Goal: Task Accomplishment & Management: Use online tool/utility

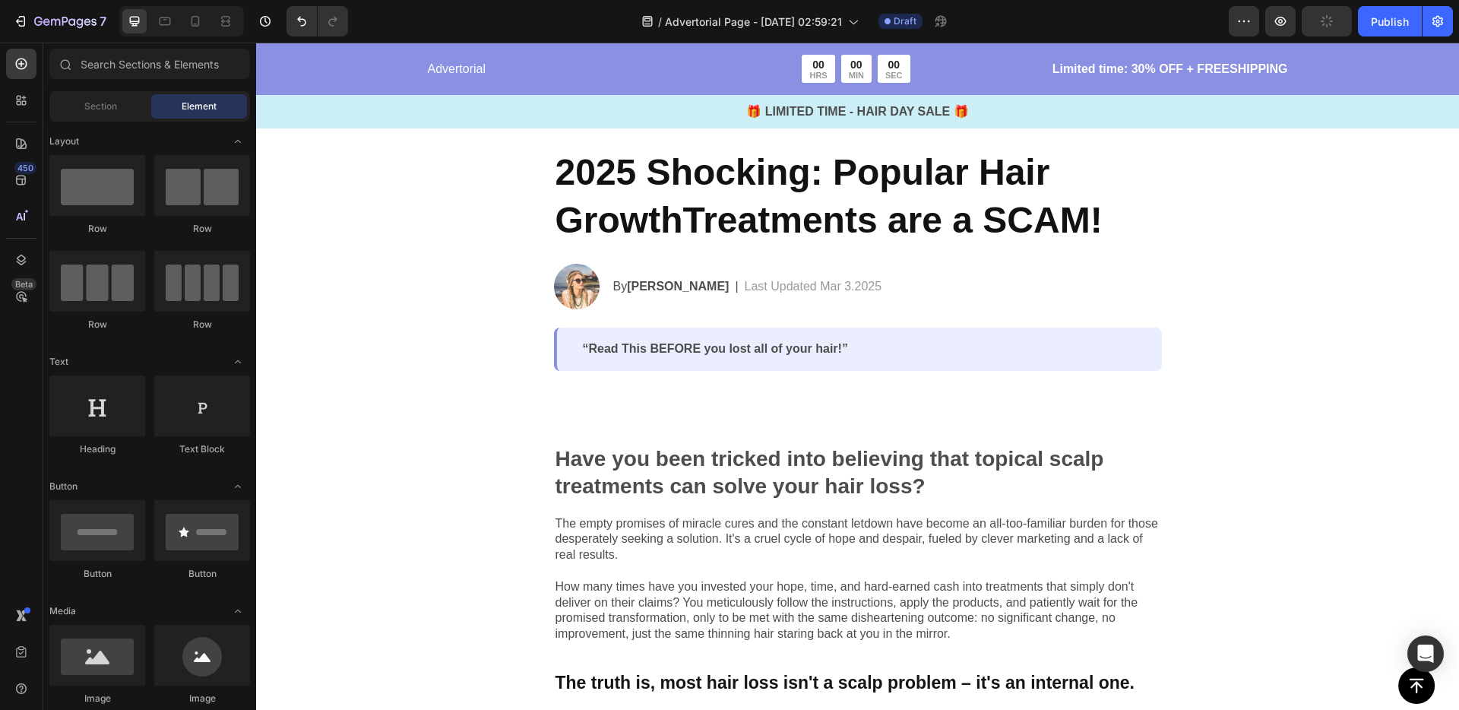
scroll to position [65, 0]
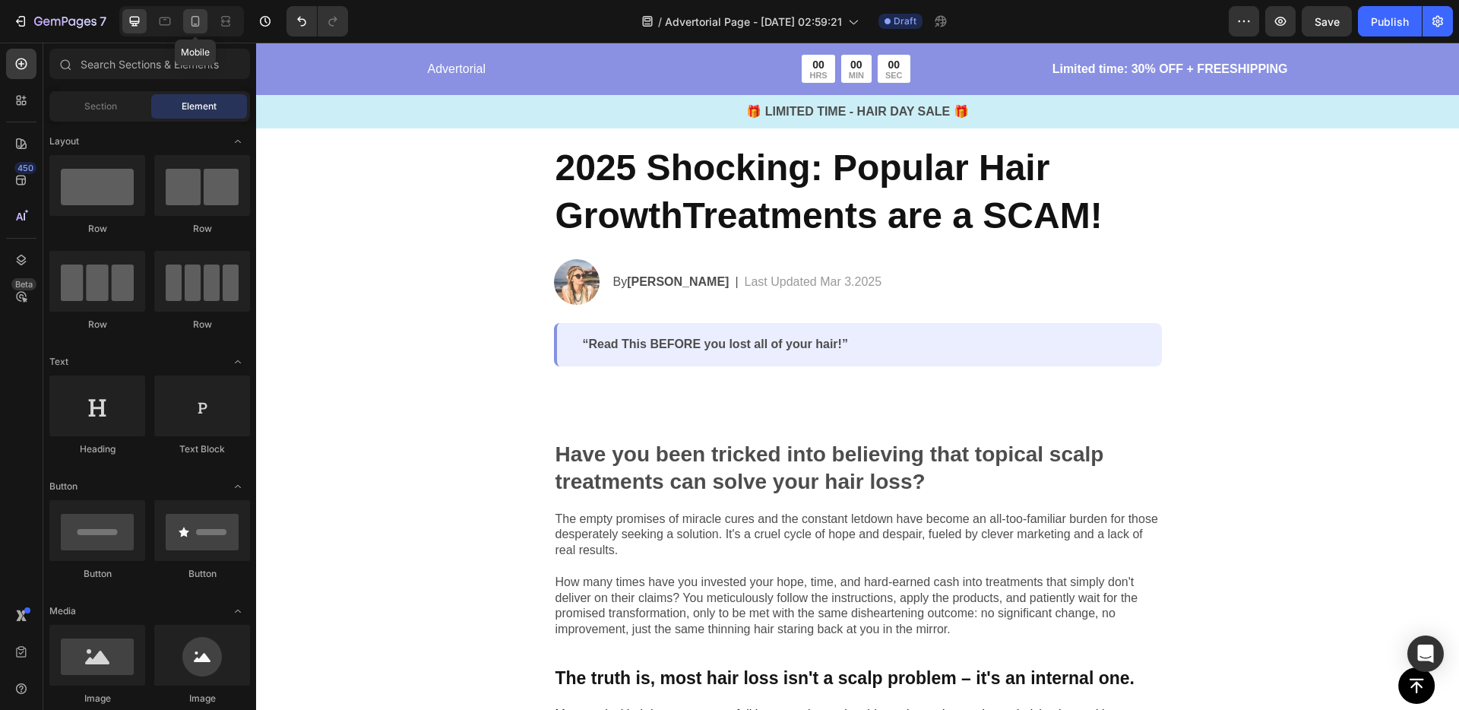
click at [191, 21] on icon at bounding box center [195, 21] width 15 height 15
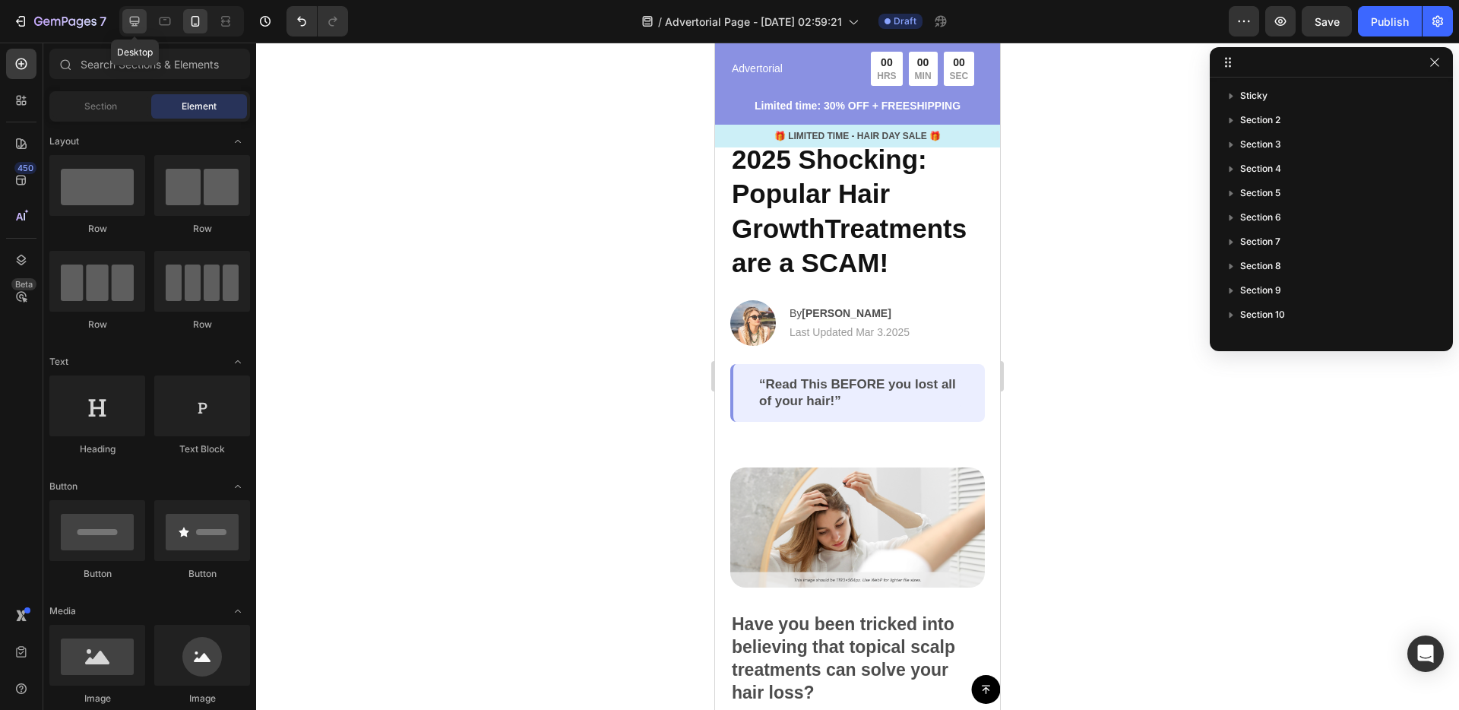
click at [141, 19] on icon at bounding box center [134, 21] width 15 height 15
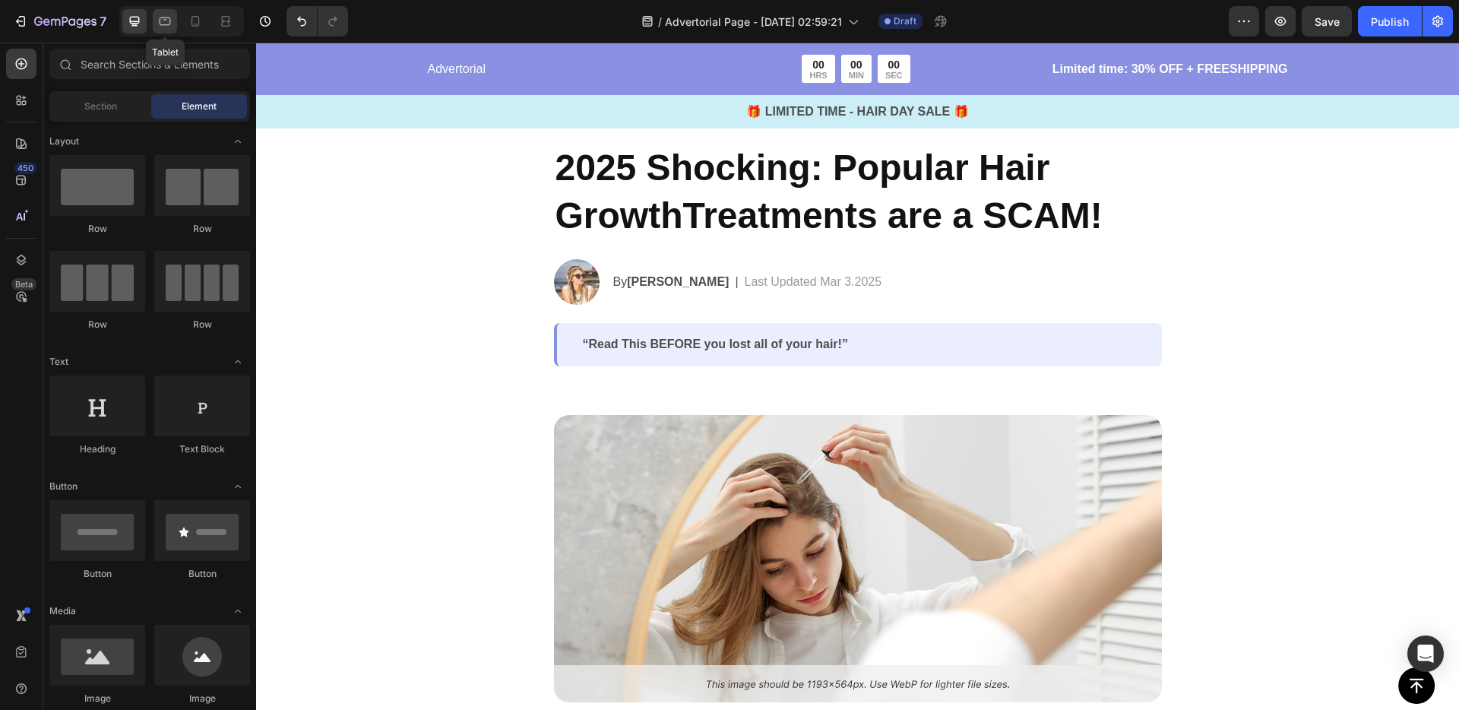
click at [159, 17] on icon at bounding box center [164, 21] width 15 height 15
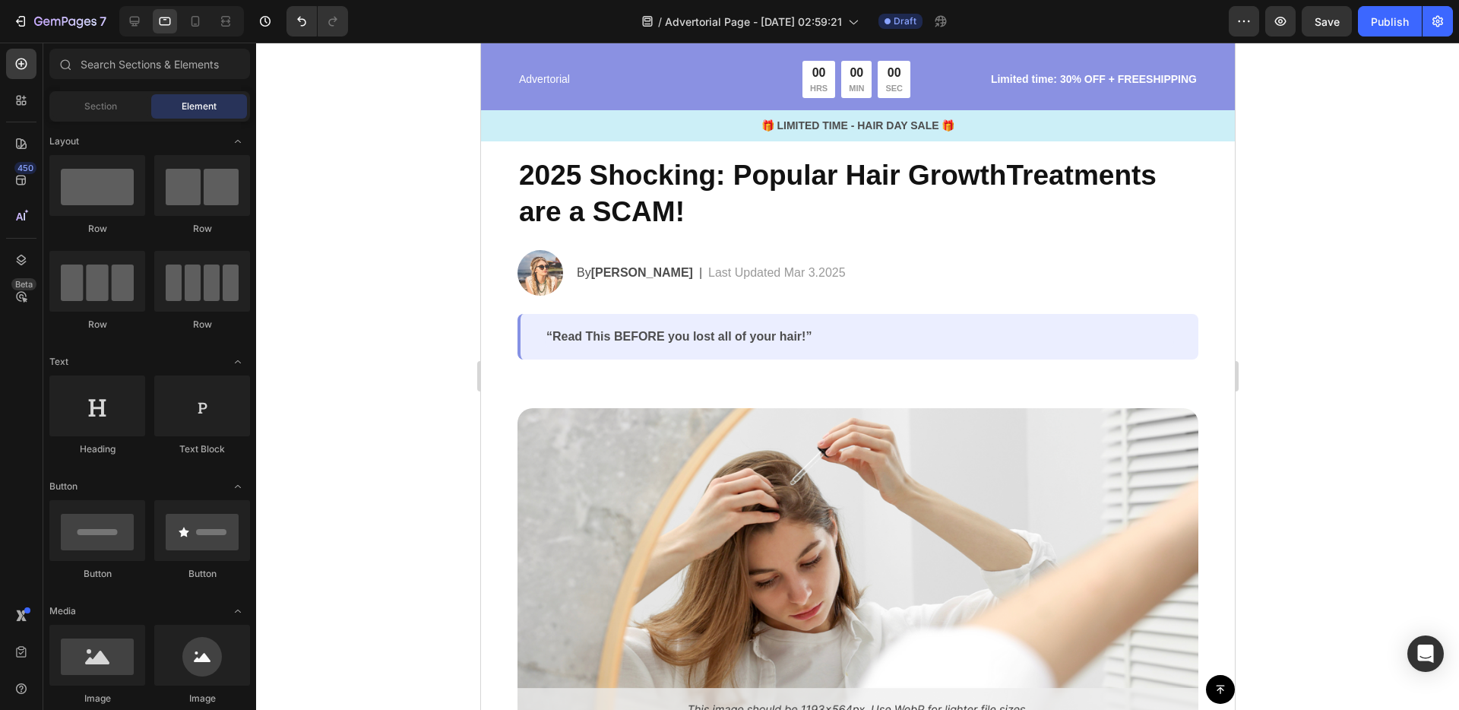
click at [179, 18] on div at bounding box center [181, 21] width 125 height 30
click at [191, 18] on icon at bounding box center [195, 21] width 15 height 15
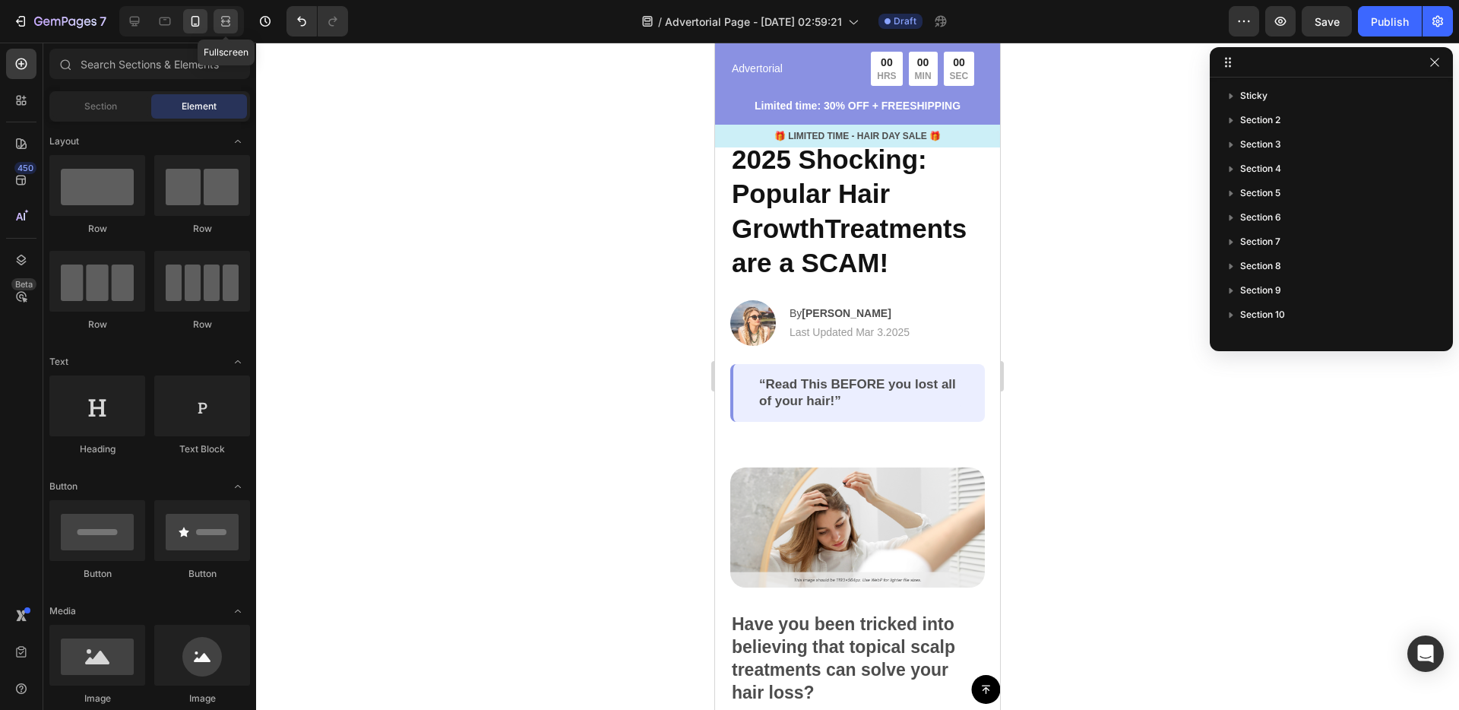
click at [236, 18] on div at bounding box center [226, 21] width 24 height 24
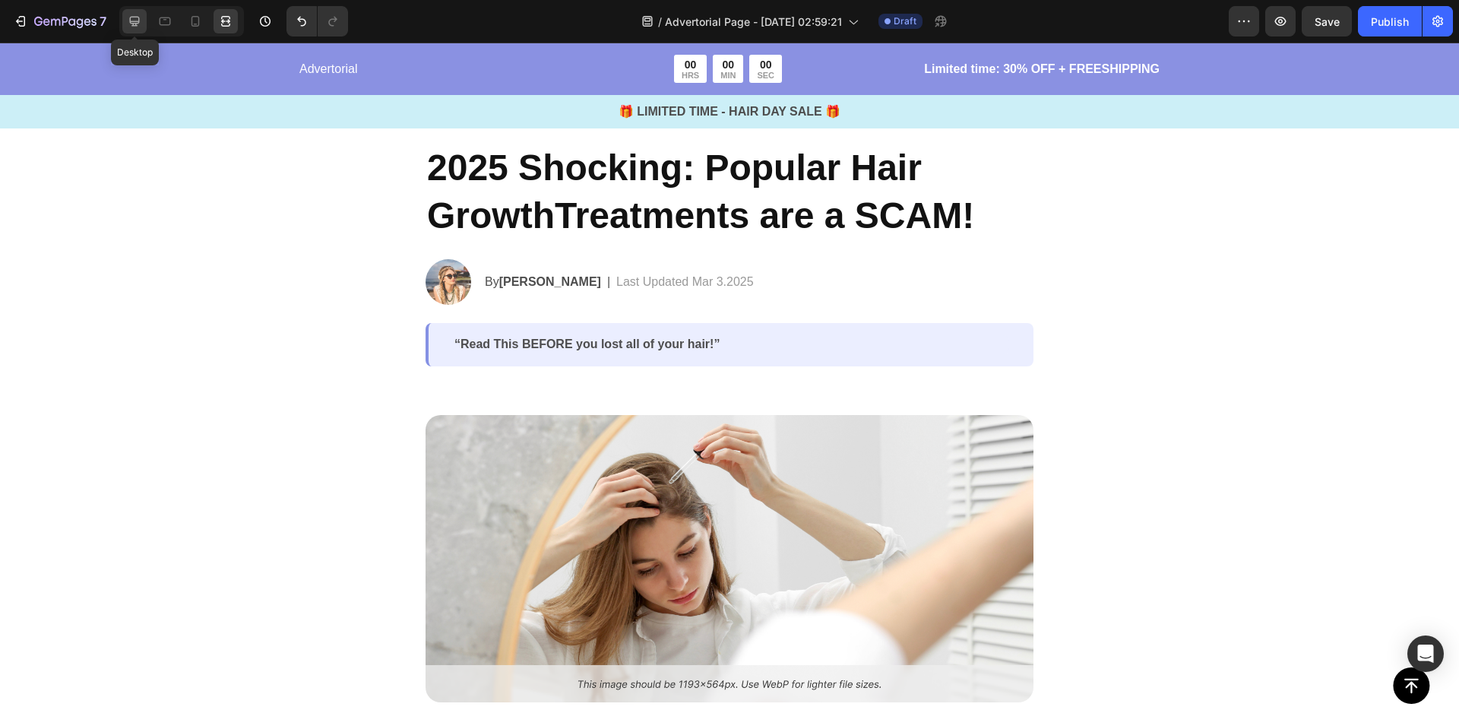
click at [143, 14] on div at bounding box center [134, 21] width 24 height 24
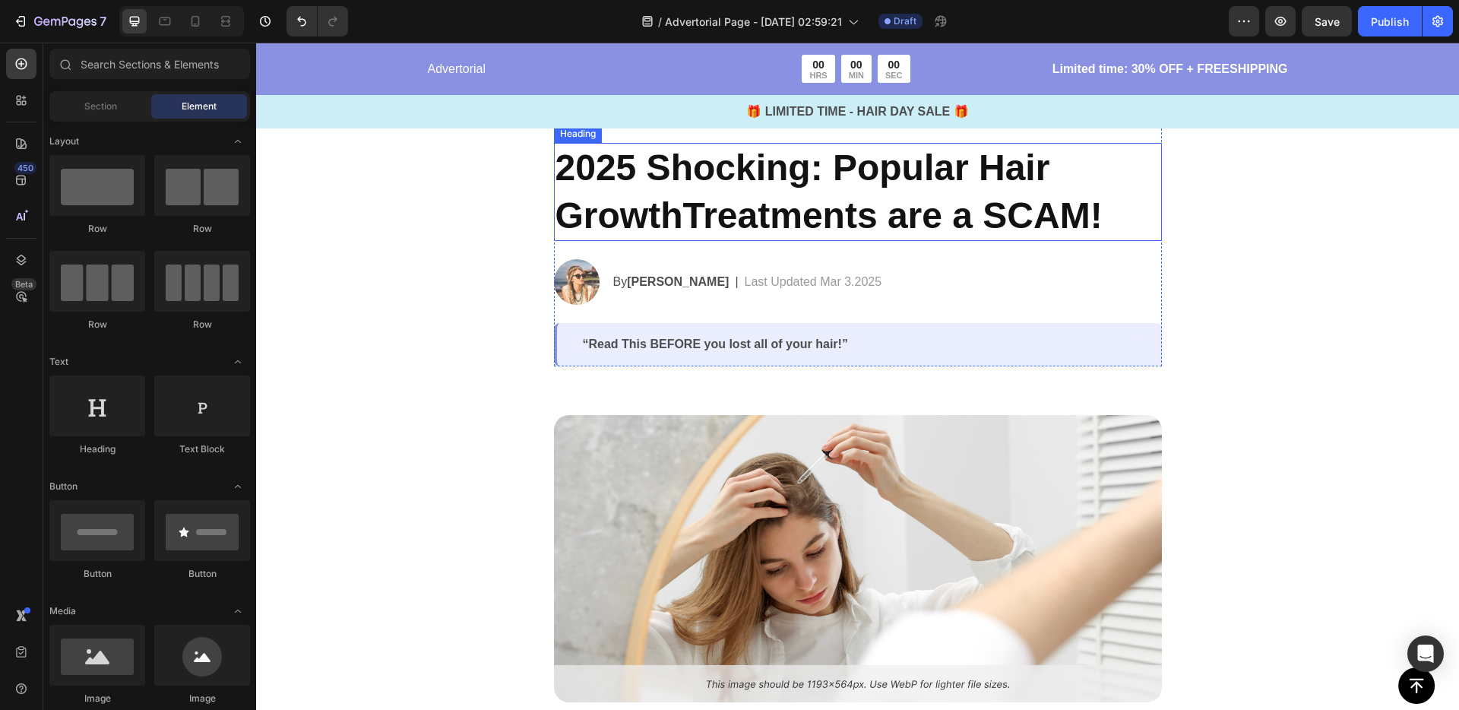
click at [581, 203] on h2 "2025 Shocking: Popular Hair GrowthTreatments are a SCAM!" at bounding box center [858, 192] width 608 height 98
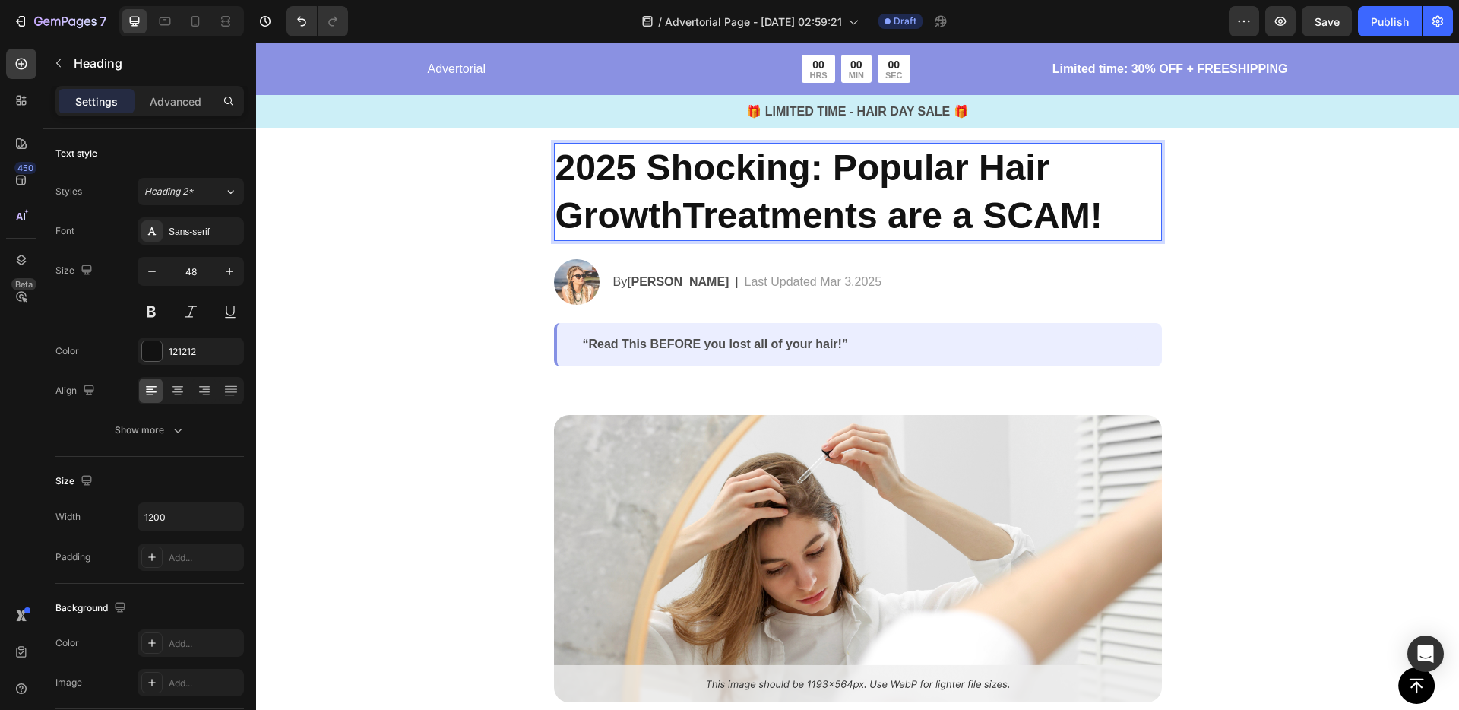
click at [581, 203] on h2 "2025 Shocking: Popular Hair GrowthTreatments are a SCAM!" at bounding box center [858, 192] width 608 height 98
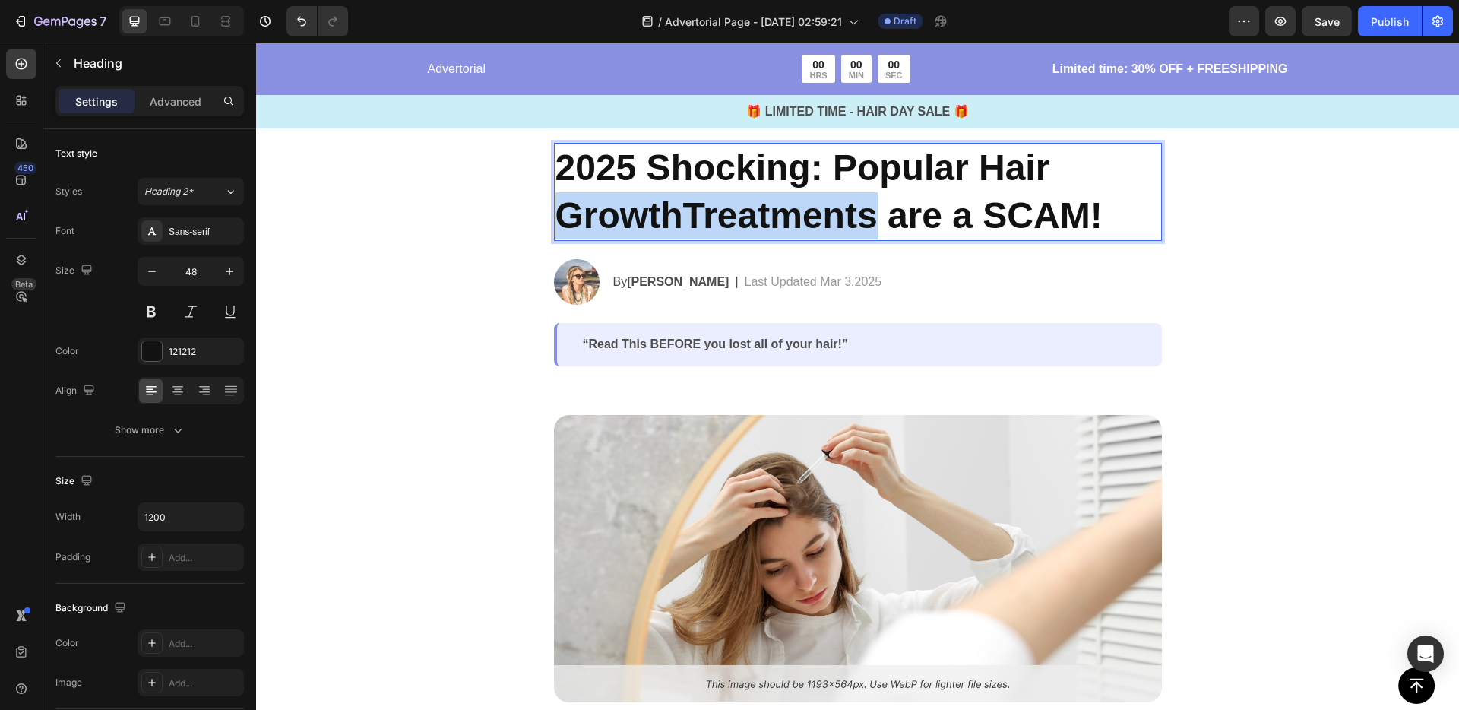
click at [581, 203] on p "2025 Shocking: Popular Hair GrowthTreatments are a SCAM!" at bounding box center [857, 191] width 605 height 95
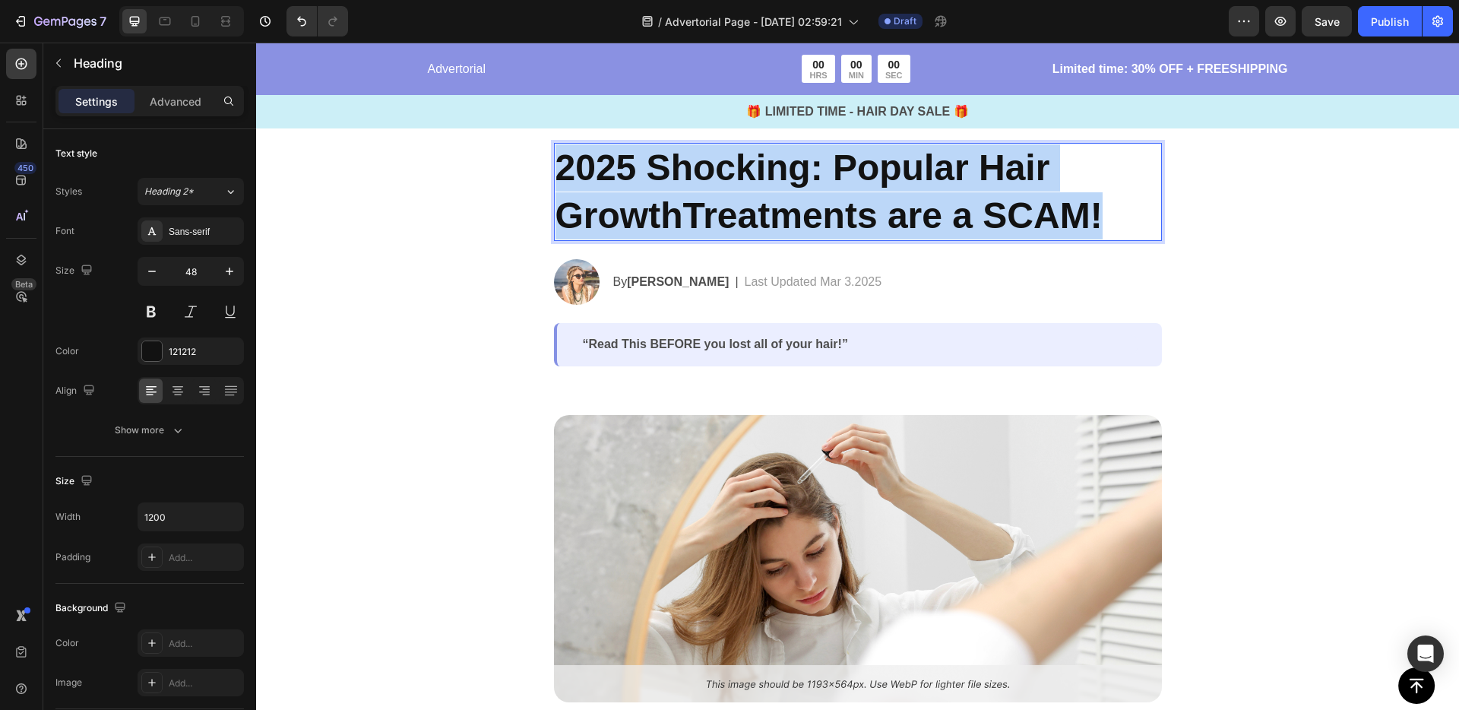
click at [581, 203] on p "2025 Shocking: Popular Hair GrowthTreatments are a SCAM!" at bounding box center [857, 191] width 605 height 95
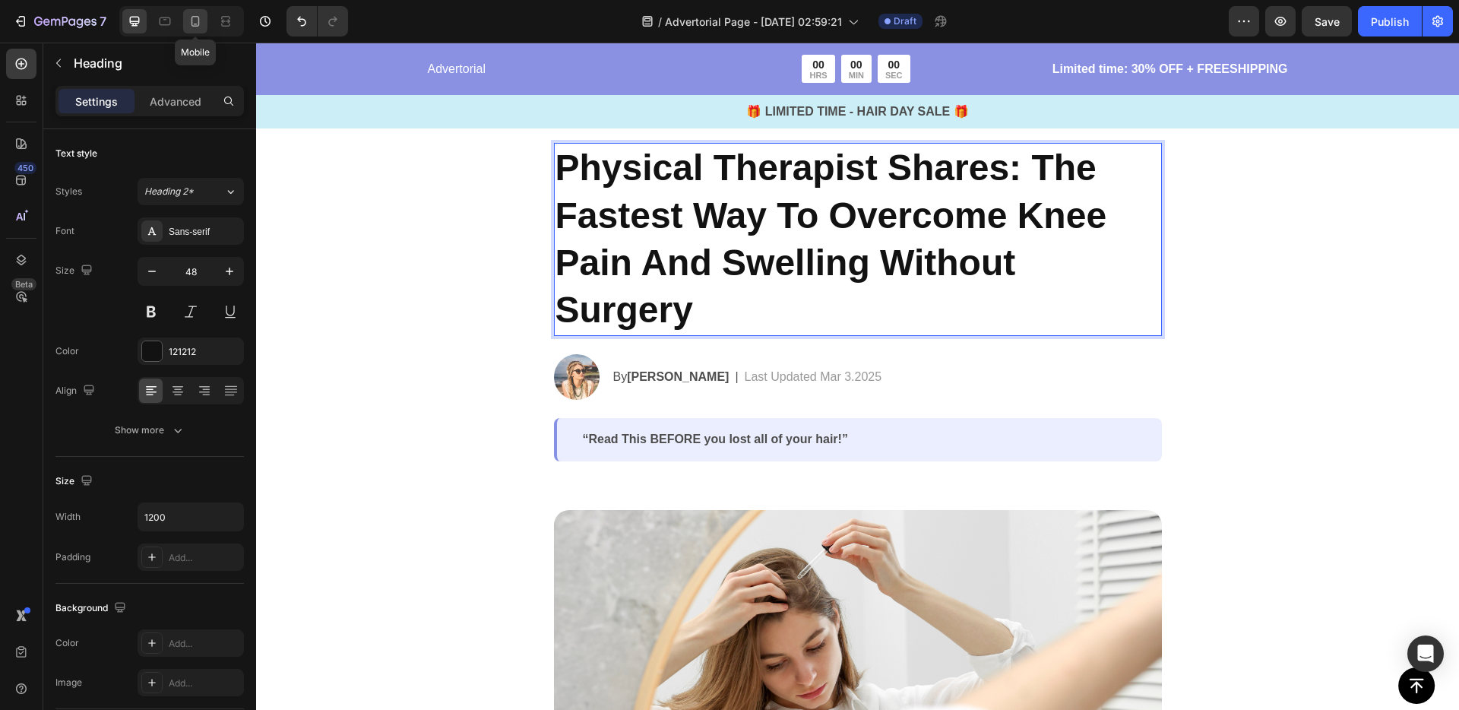
click at [191, 31] on div at bounding box center [195, 21] width 24 height 24
type input "35"
type input "100%"
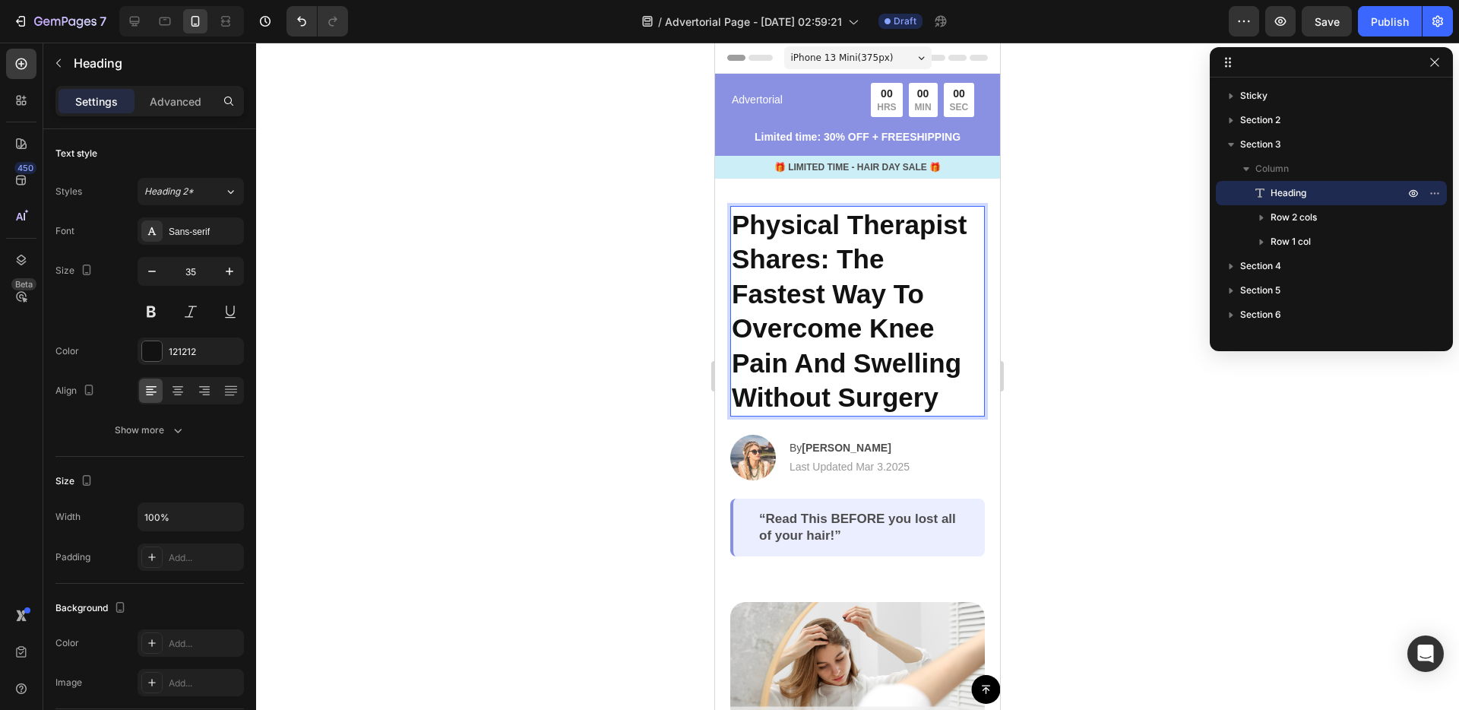
click at [850, 372] on p "Physical Therapist Shares: The Fastest Way To Overcome Knee Pain And Swelling W…" at bounding box center [858, 310] width 252 height 207
click at [150, 265] on icon "button" at bounding box center [151, 271] width 15 height 15
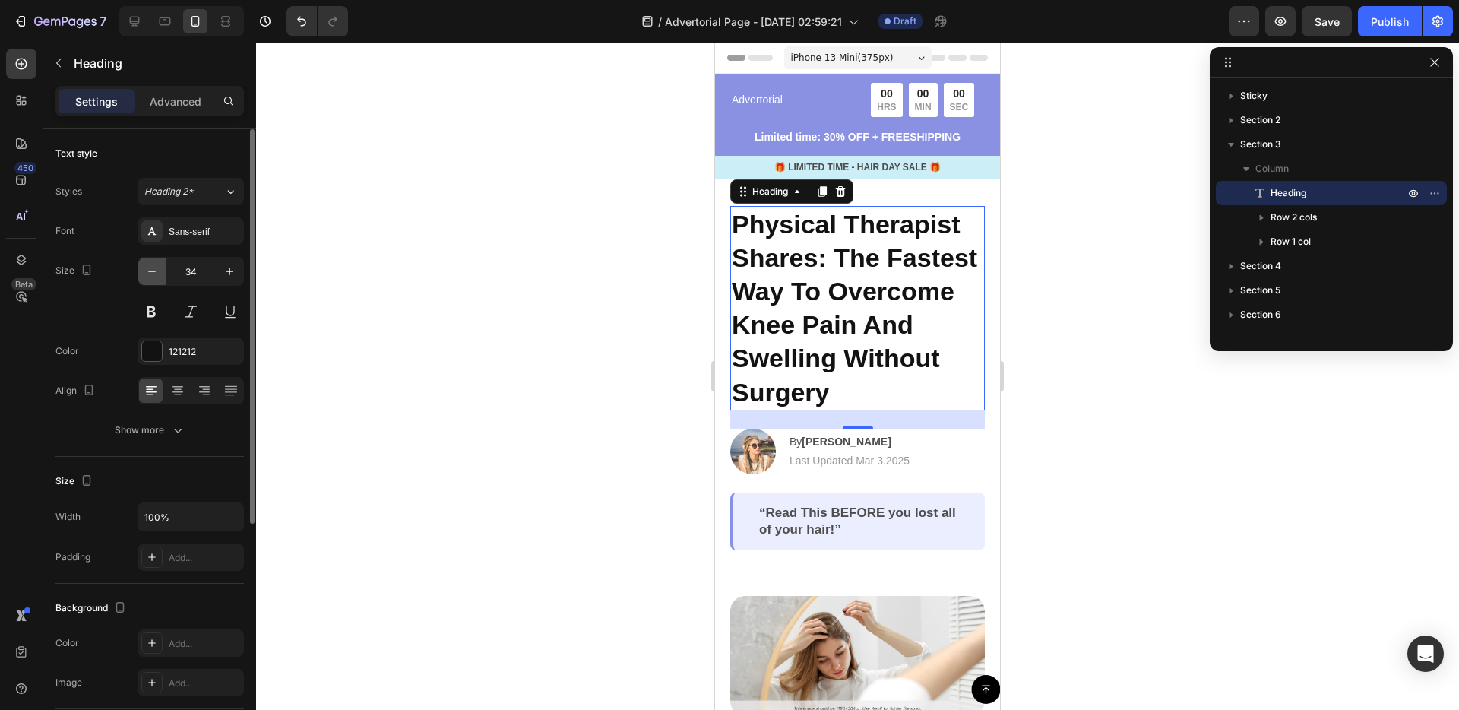
click at [150, 265] on icon "button" at bounding box center [151, 271] width 15 height 15
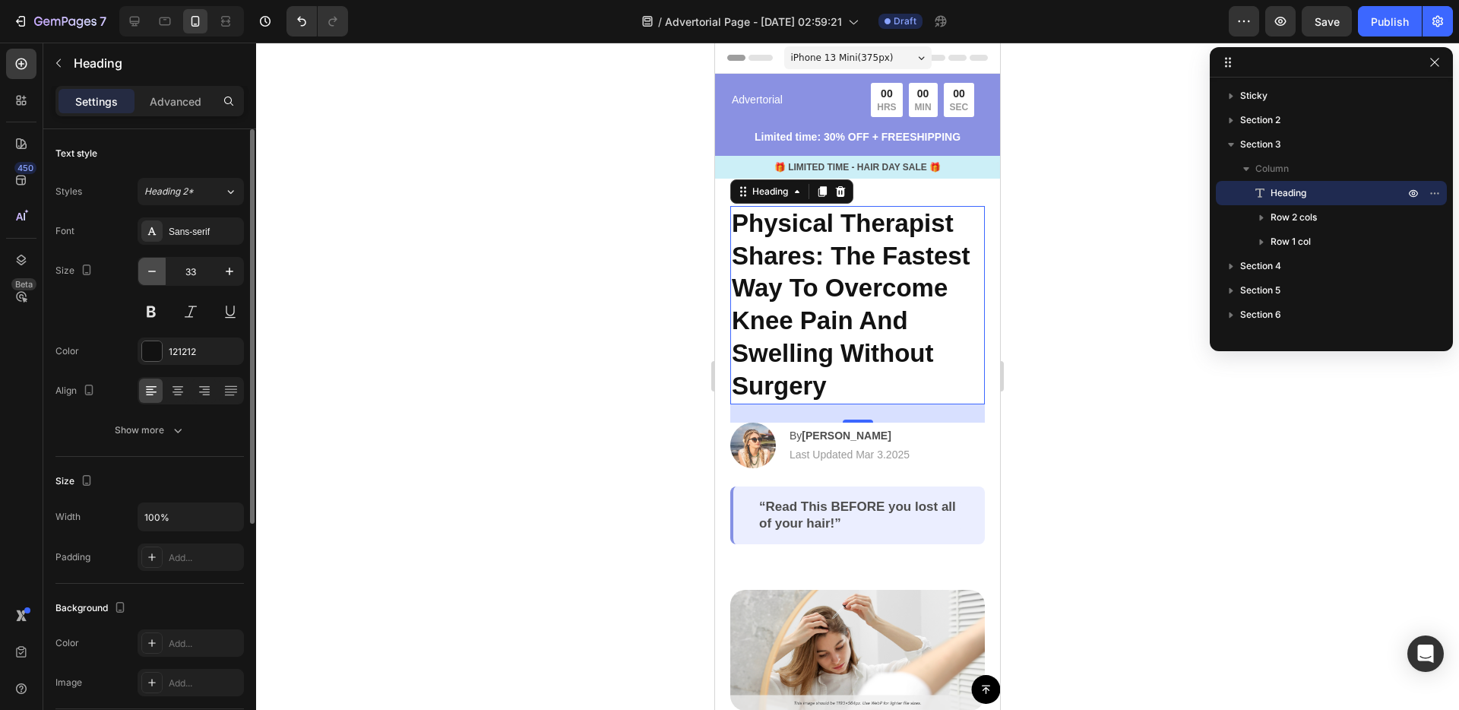
click at [150, 265] on icon "button" at bounding box center [151, 271] width 15 height 15
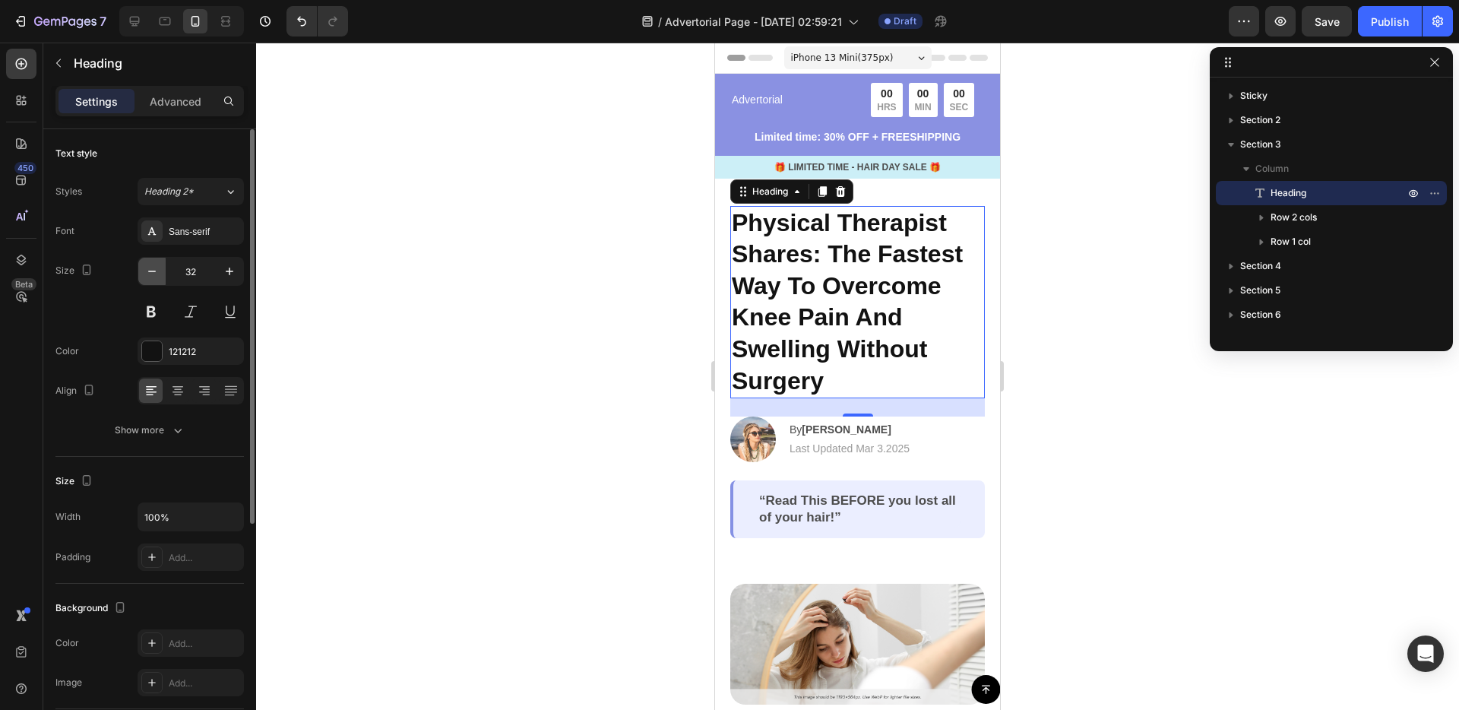
click at [150, 265] on icon "button" at bounding box center [151, 271] width 15 height 15
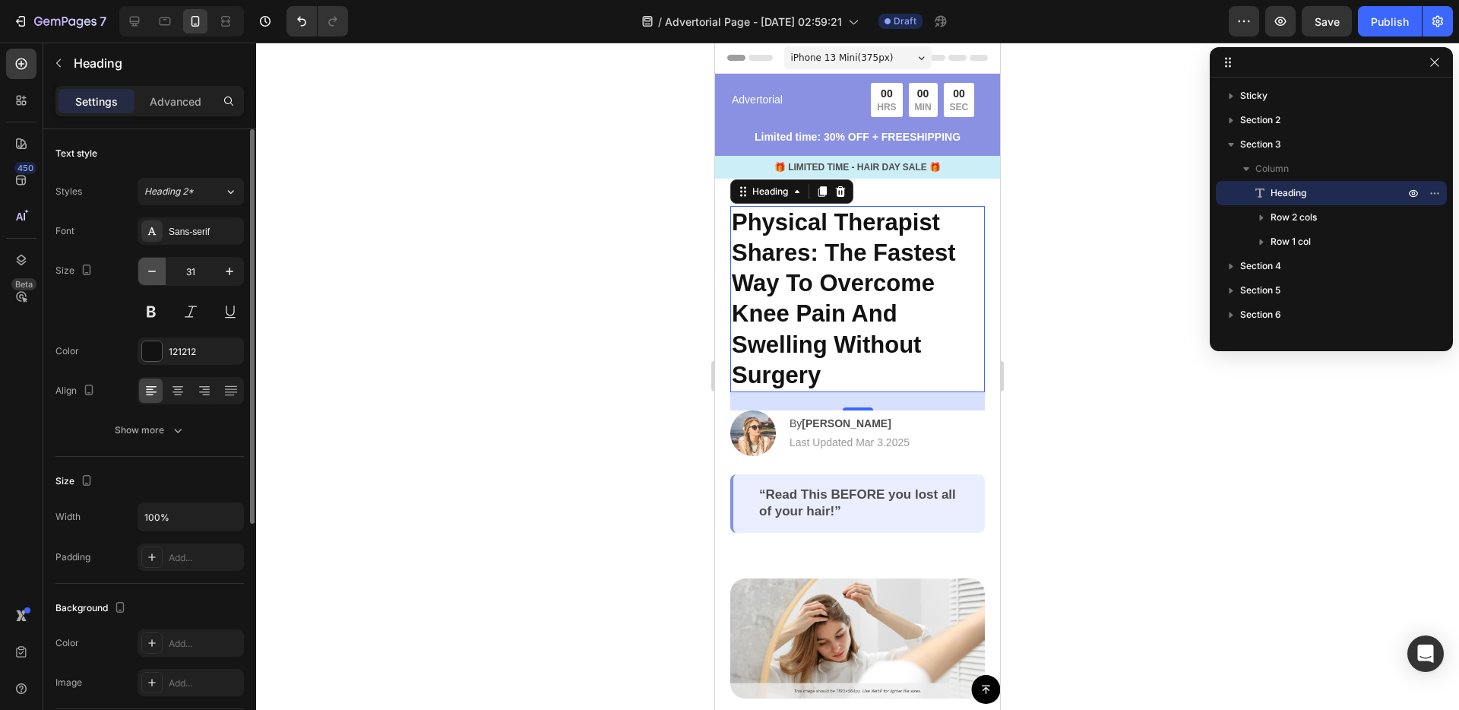
click at [150, 265] on icon "button" at bounding box center [151, 271] width 15 height 15
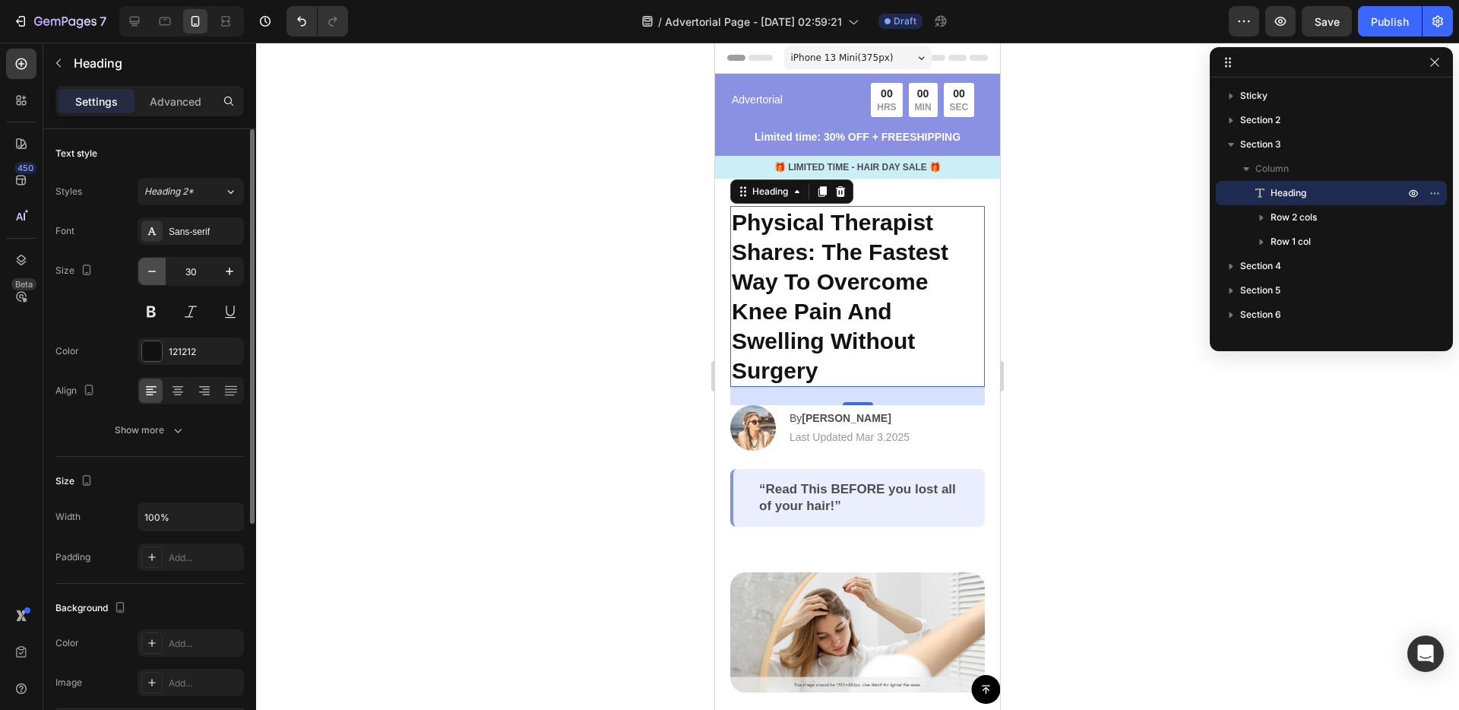
click at [150, 265] on icon "button" at bounding box center [151, 271] width 15 height 15
type input "29"
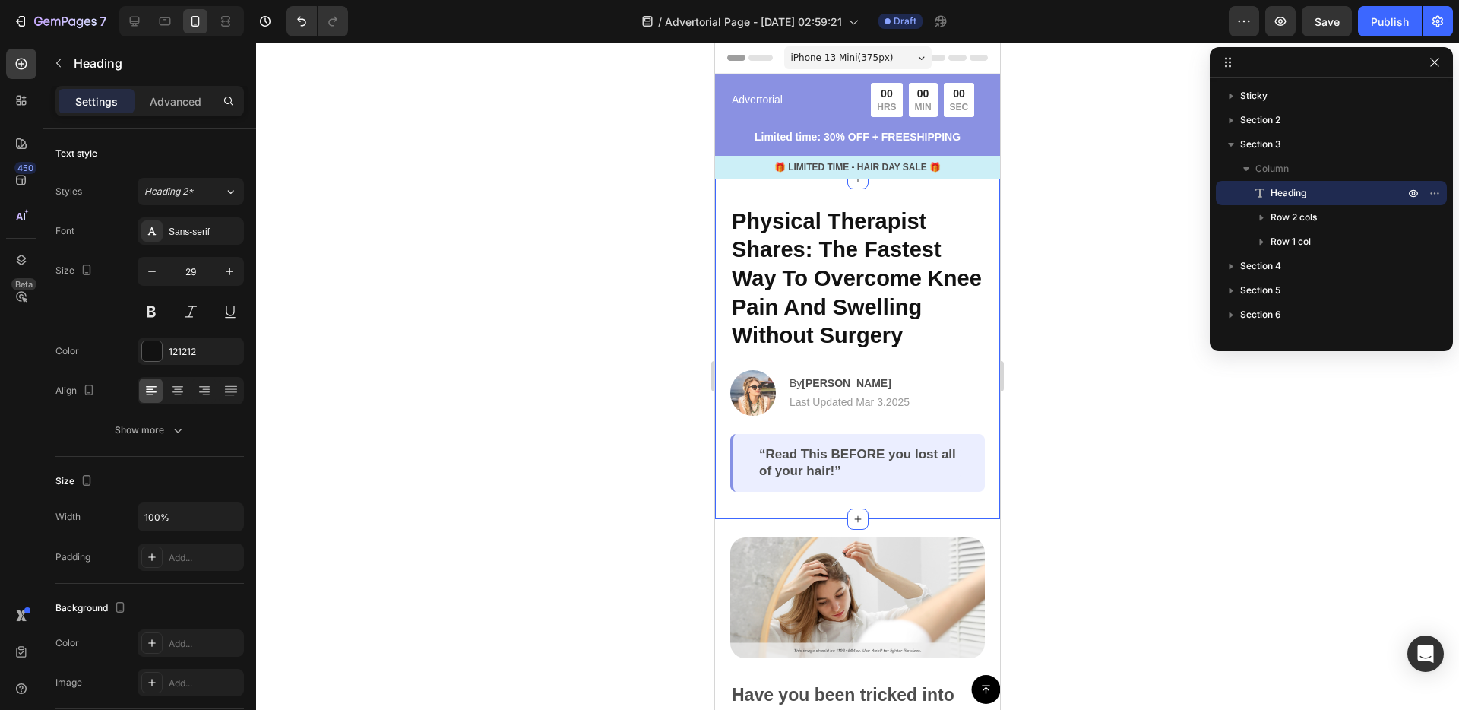
click at [720, 407] on div "Physical Therapist Shares: The Fastest Way To Overcome Knee Pain And Swelling W…" at bounding box center [857, 349] width 285 height 341
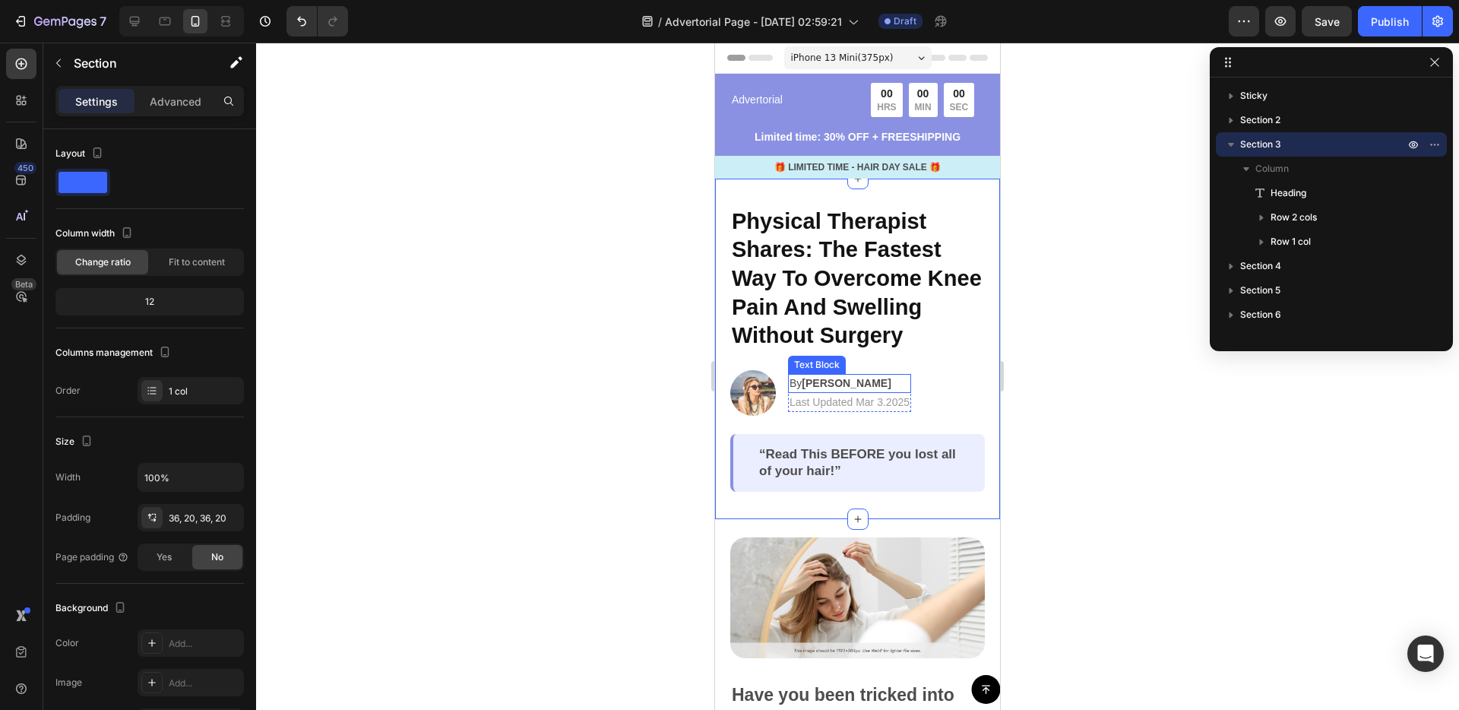
click at [840, 382] on strong "Jessica M." at bounding box center [846, 383] width 89 height 12
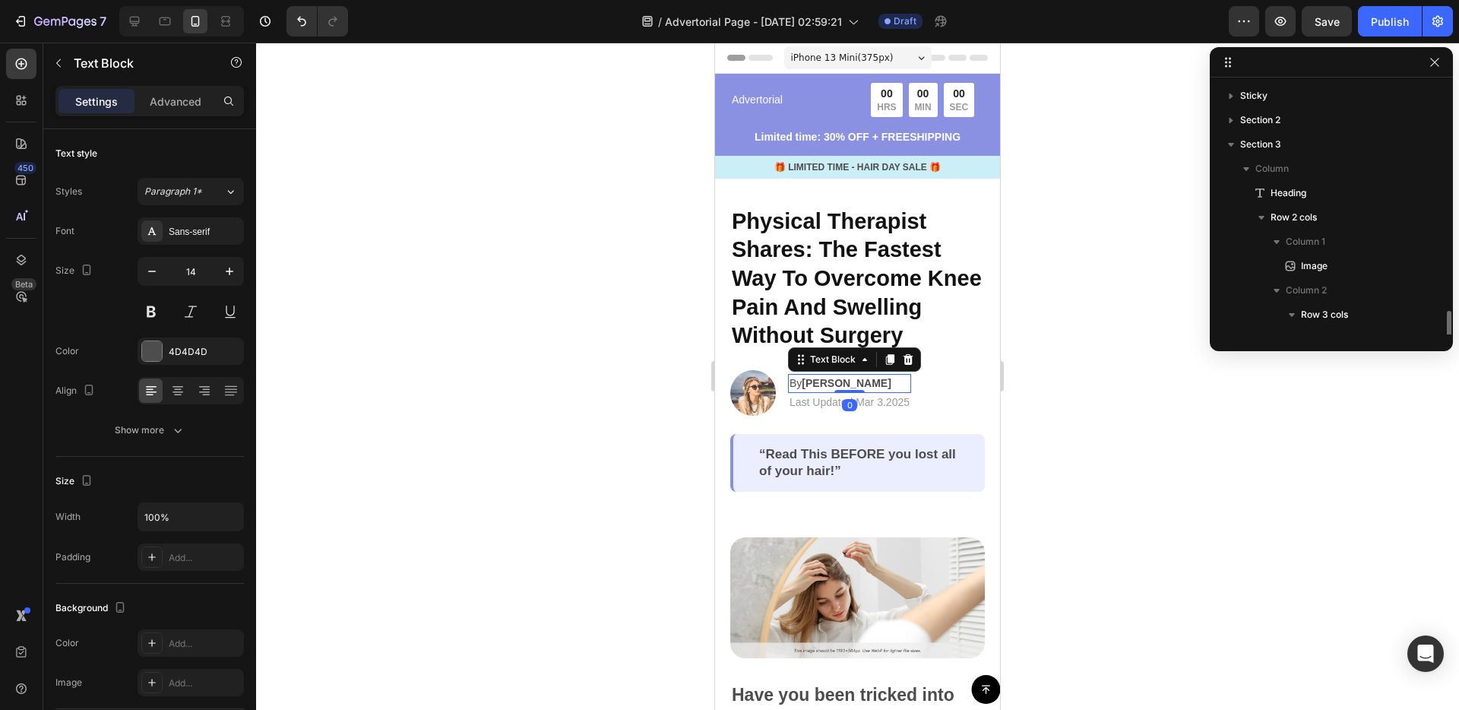
scroll to position [166, 0]
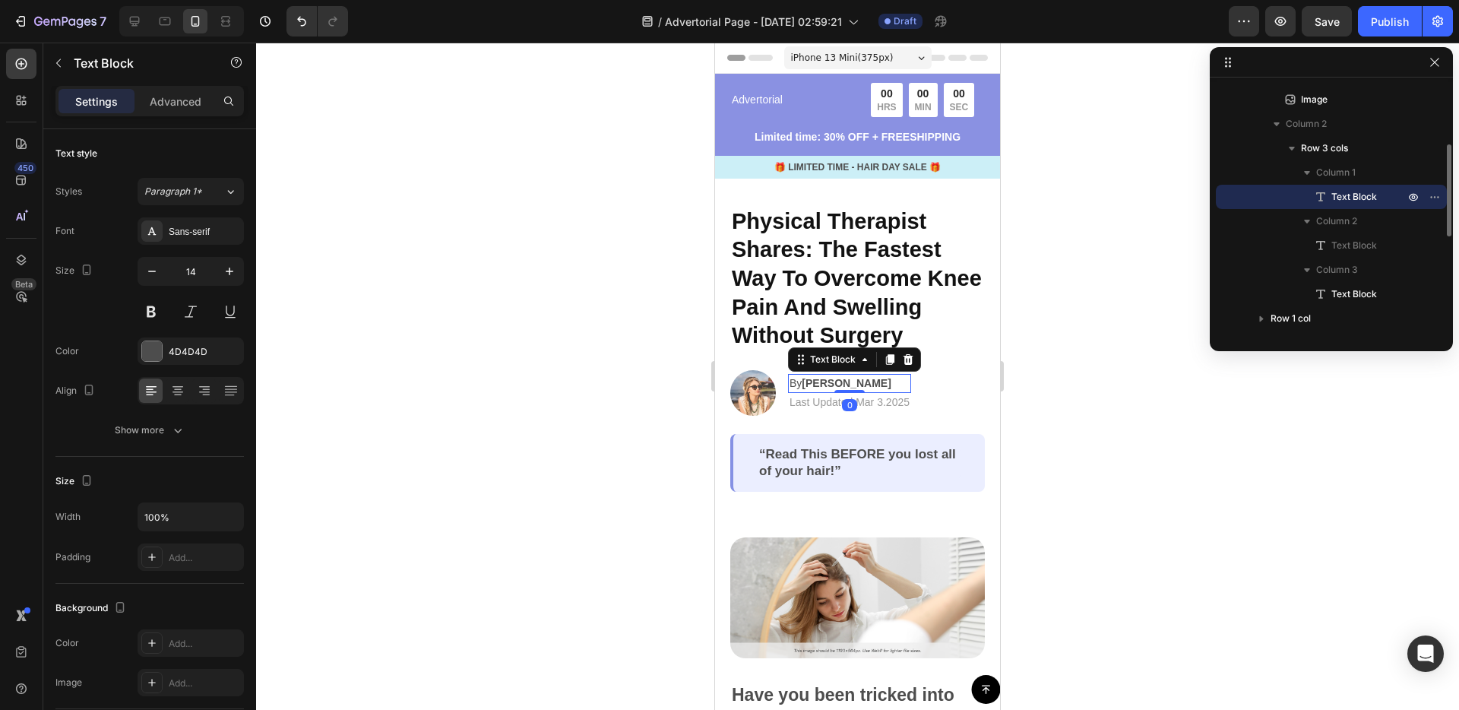
click at [840, 382] on strong "Jessica M." at bounding box center [846, 383] width 89 height 12
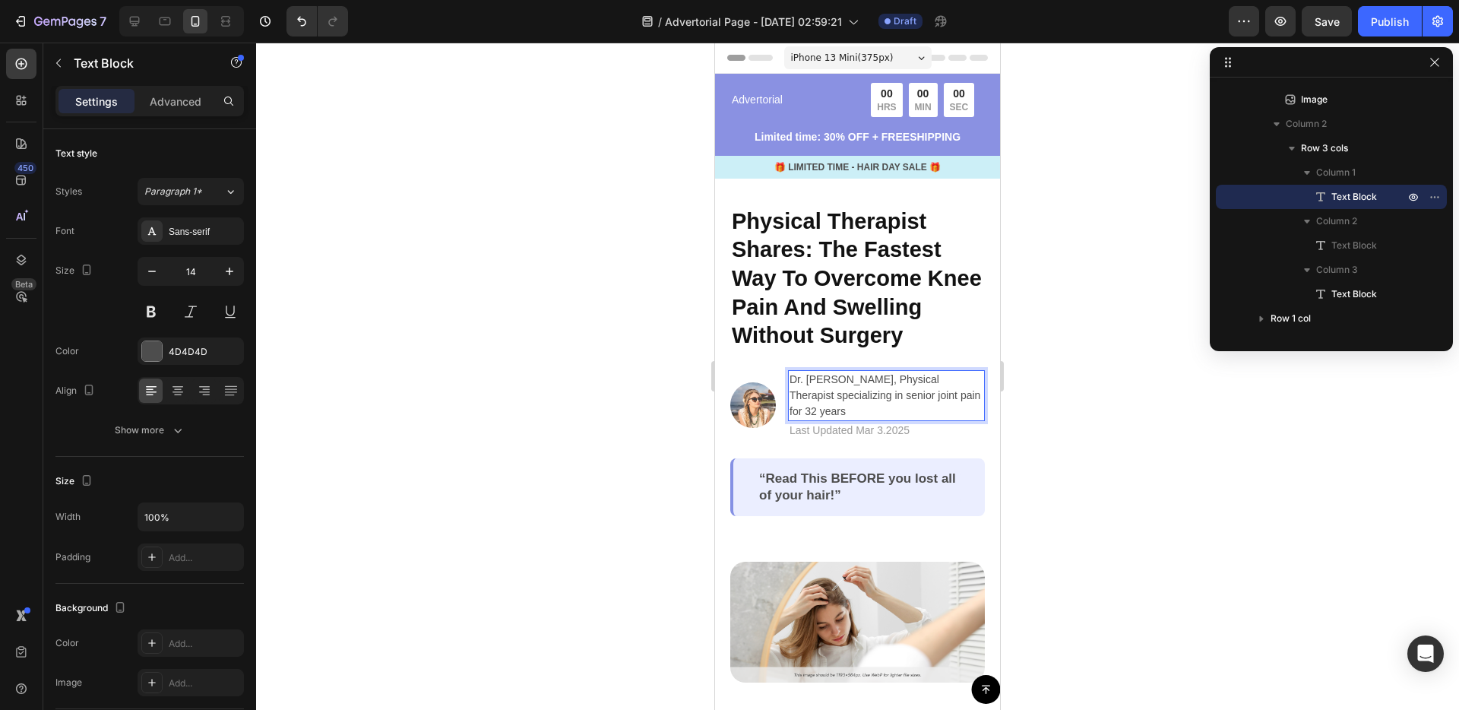
click at [1149, 192] on div at bounding box center [857, 376] width 1203 height 667
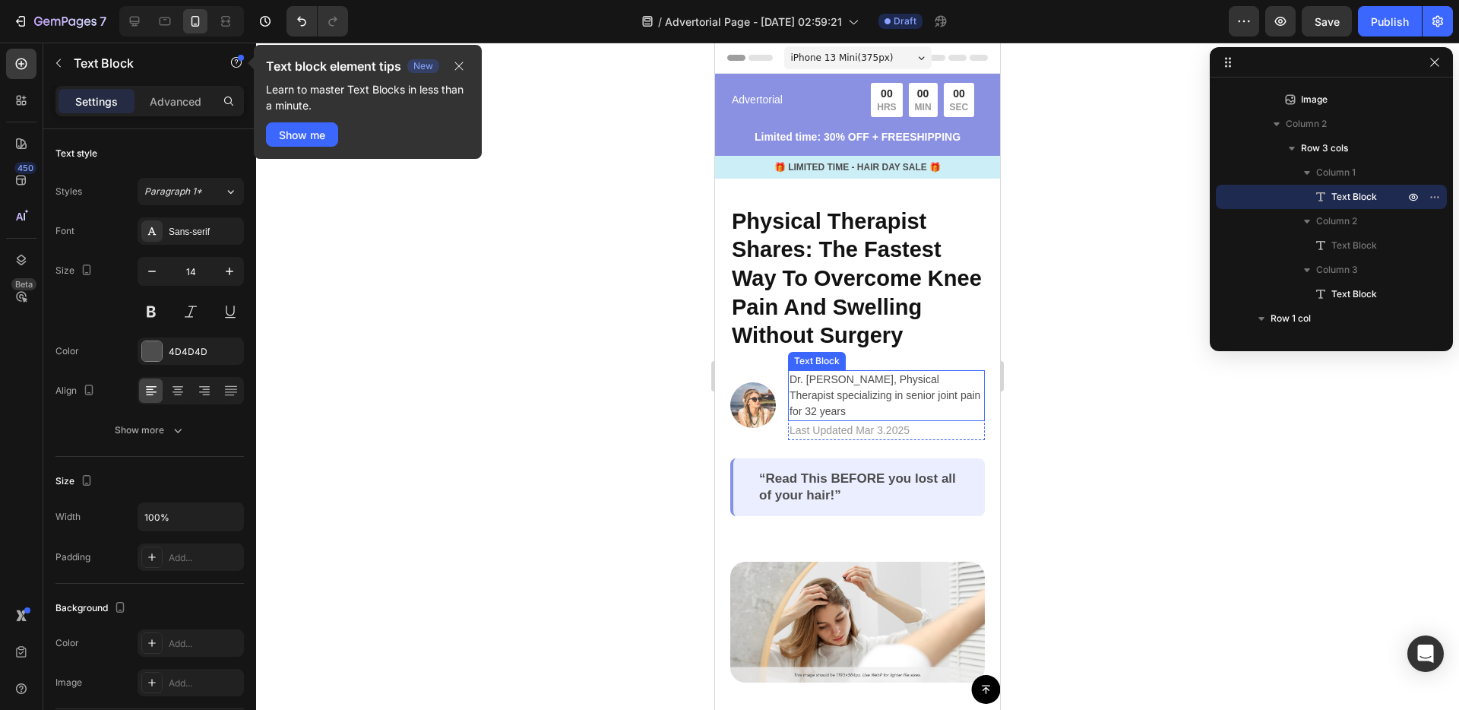
click at [902, 412] on p "Dr. Margaret Wilson, Physical Therapist specializing in senior joint pain for 3…" at bounding box center [887, 396] width 194 height 48
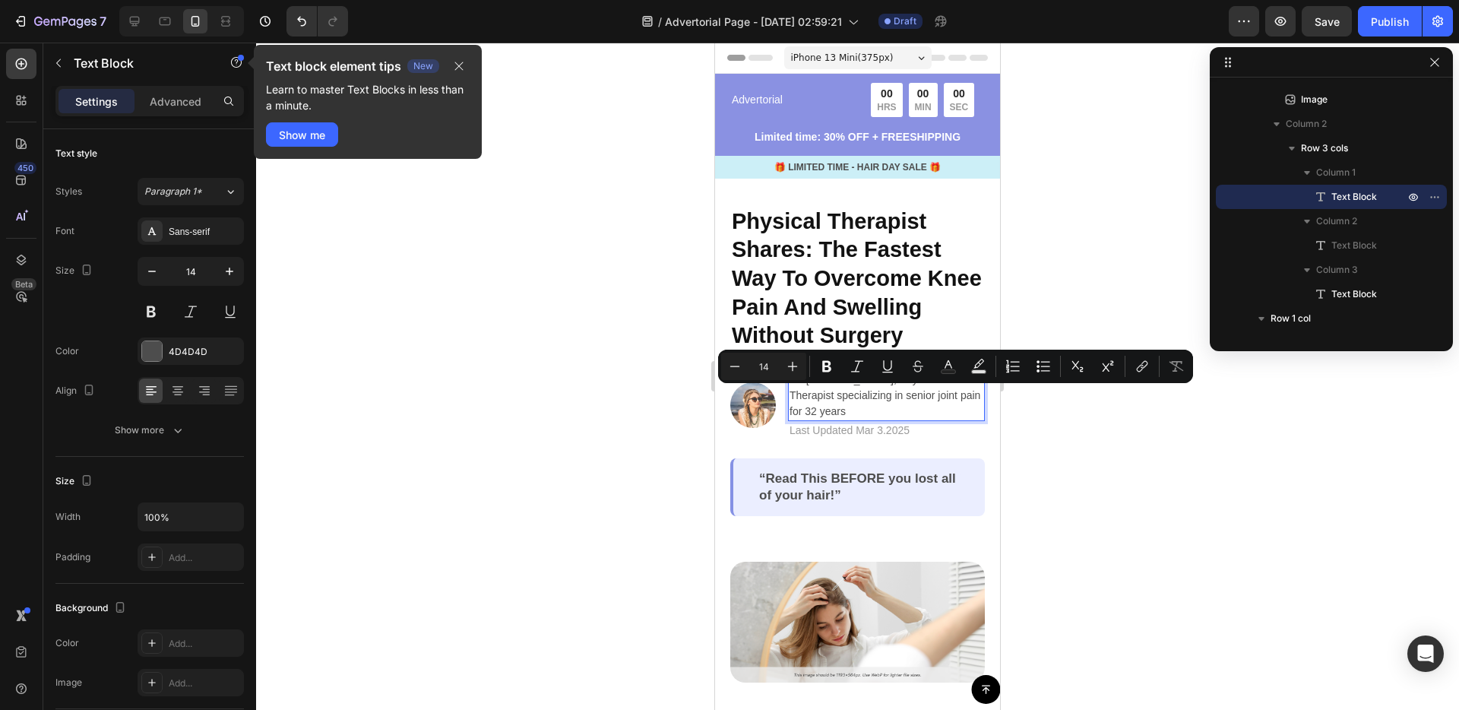
drag, startPoint x: 936, startPoint y: 399, endPoint x: 951, endPoint y: 410, distance: 19.0
click at [951, 410] on p "Dr. Margaret Wilson, Physical Therapist specializing in senior joint pain for 3…" at bounding box center [887, 396] width 194 height 48
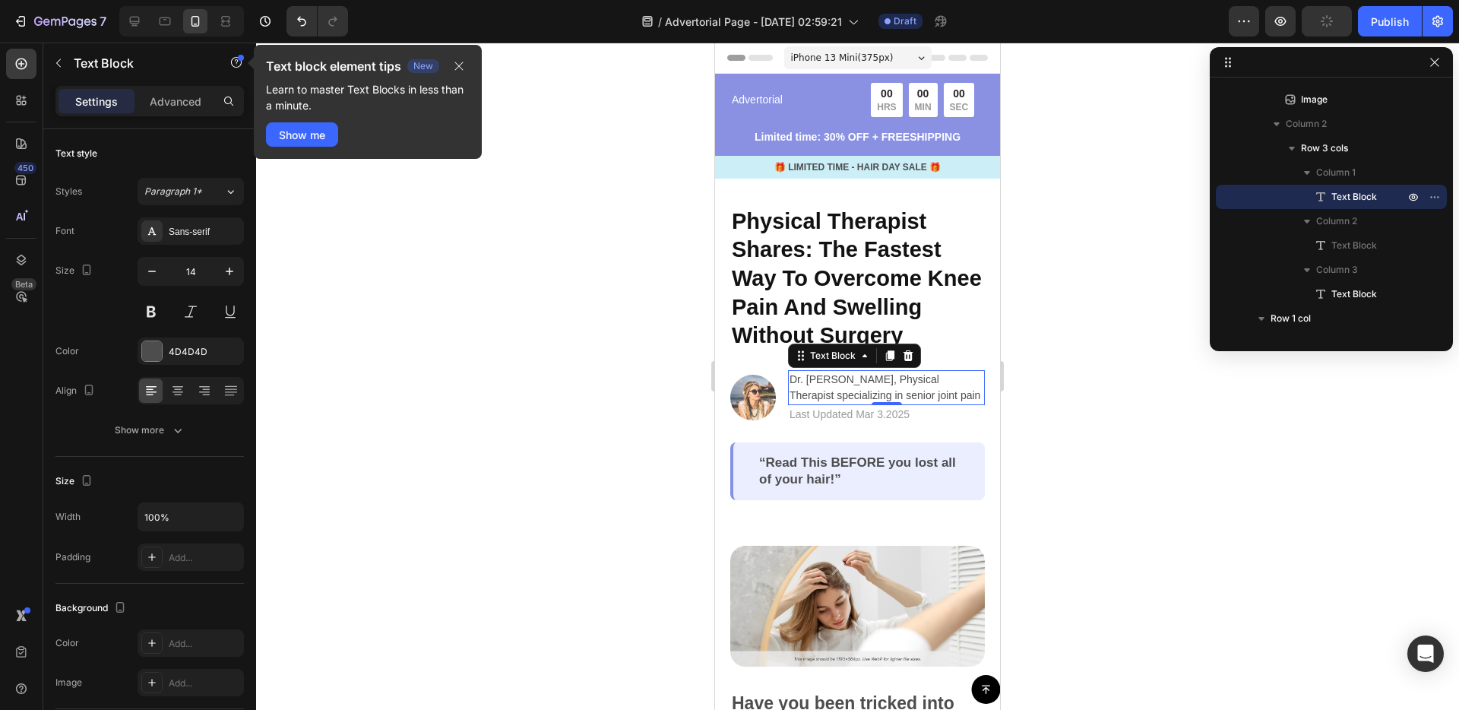
click at [1167, 429] on div at bounding box center [857, 376] width 1203 height 667
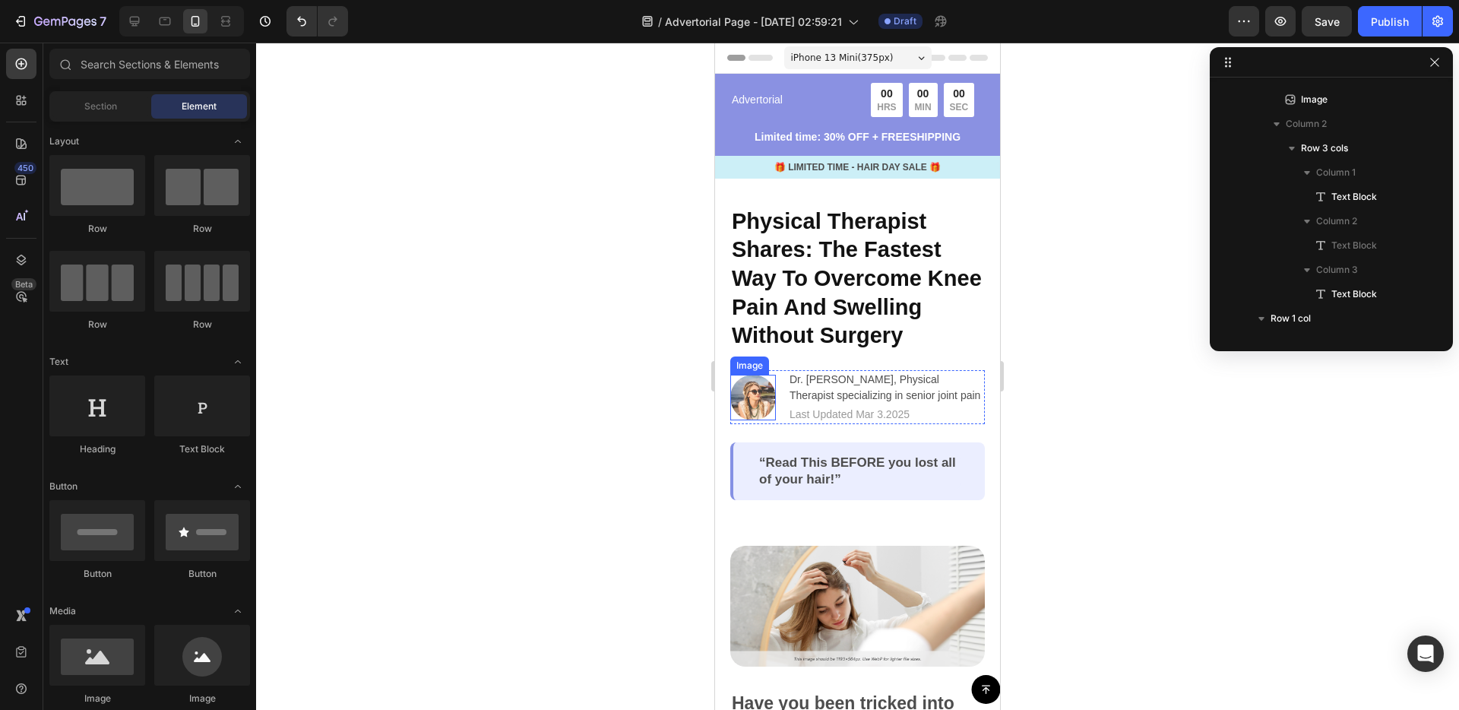
click at [745, 397] on img at bounding box center [753, 398] width 46 height 46
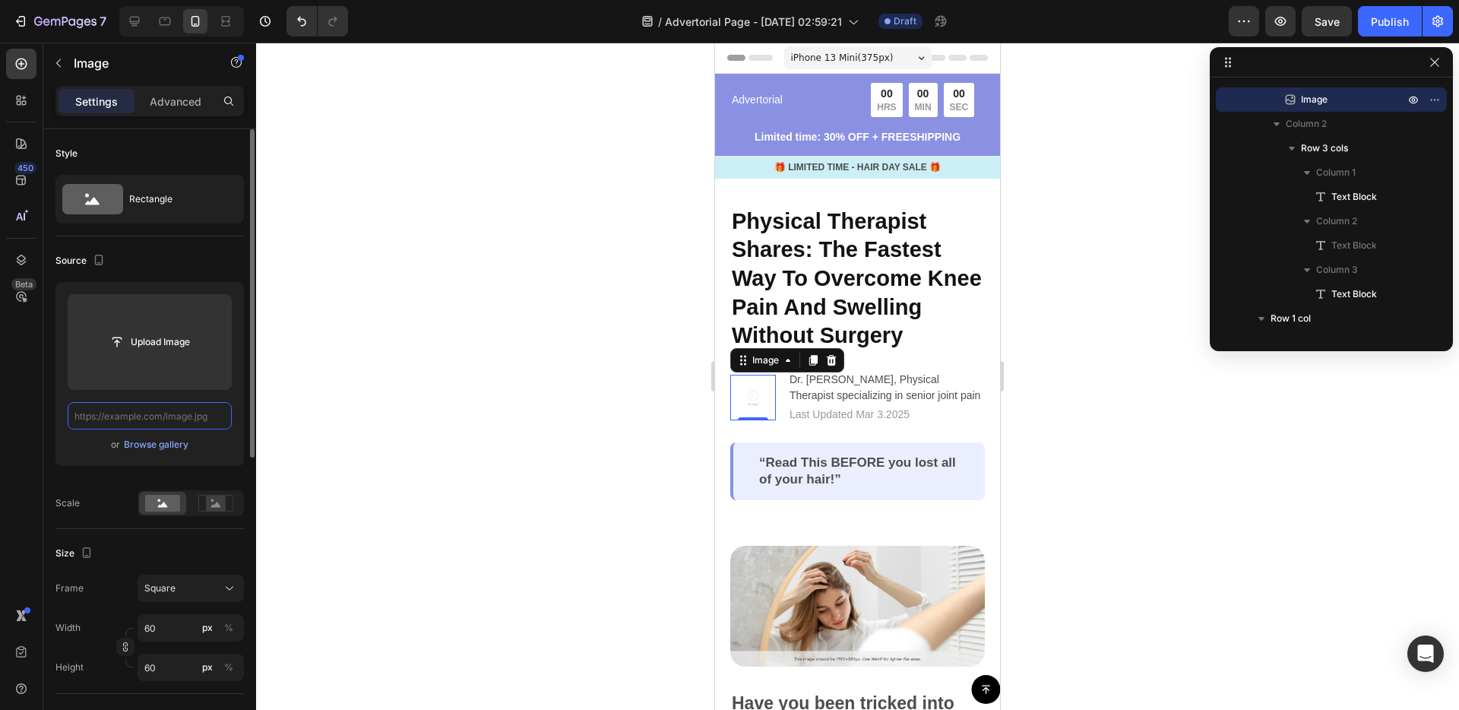
scroll to position [0, 0]
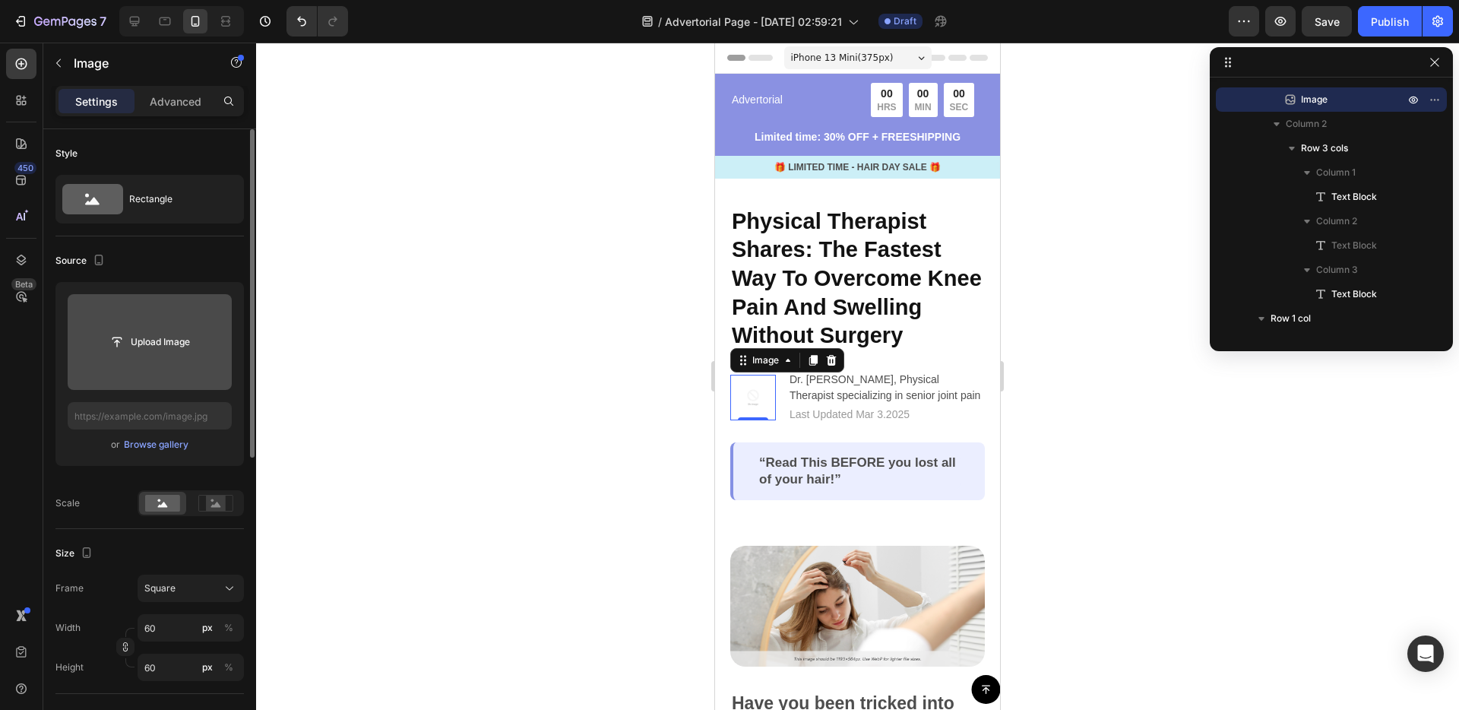
click at [162, 356] on input "file" at bounding box center [150, 342] width 164 height 96
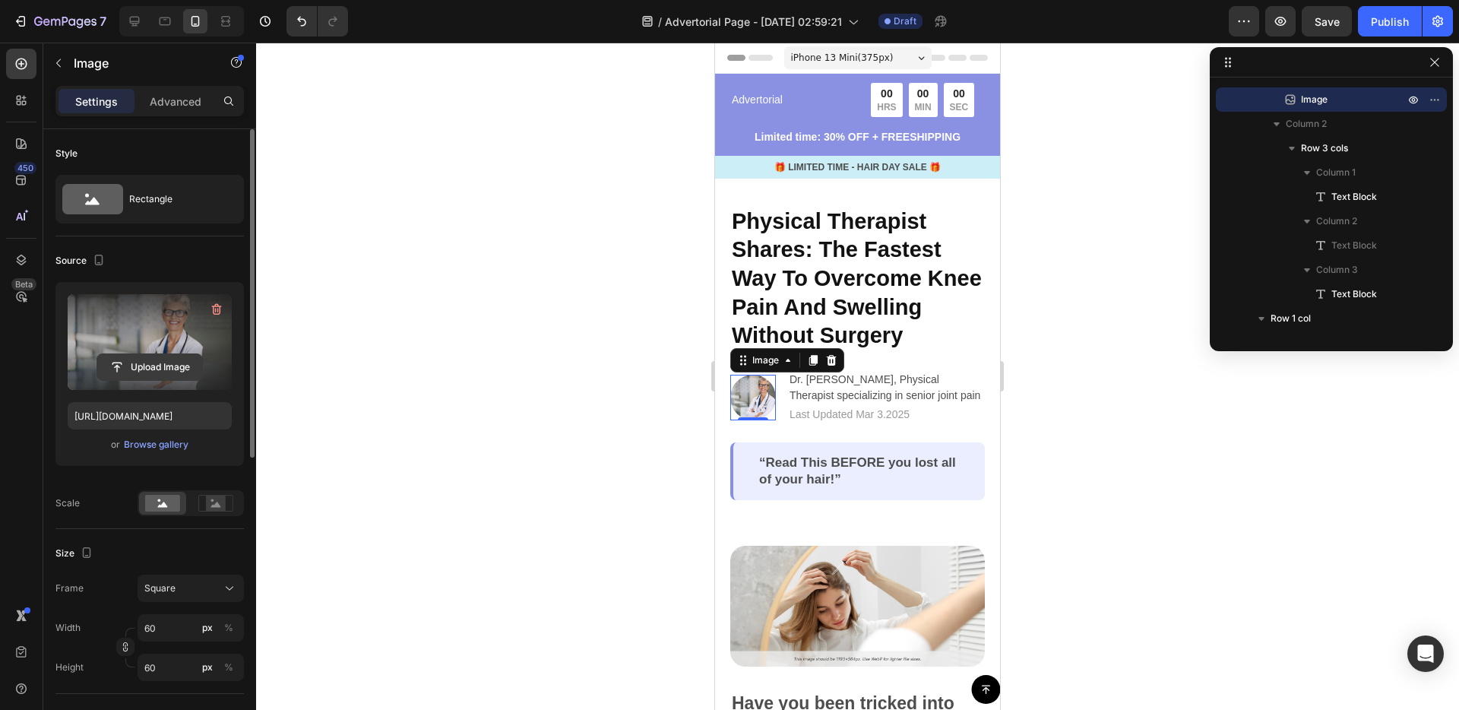
click at [176, 377] on input "file" at bounding box center [149, 367] width 105 height 26
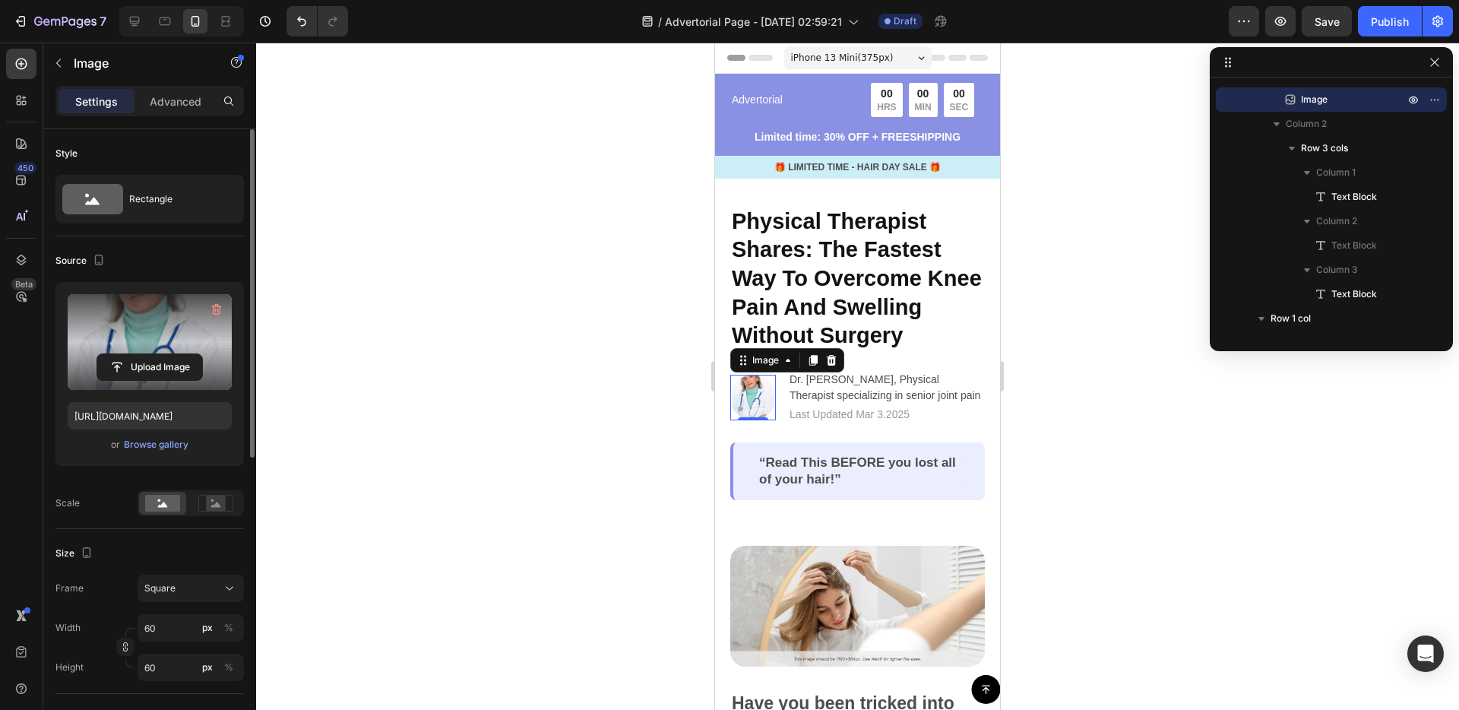
click at [194, 320] on label at bounding box center [150, 342] width 164 height 96
click at [194, 354] on input "file" at bounding box center [149, 367] width 105 height 26
click at [144, 334] on label at bounding box center [150, 342] width 164 height 96
click at [144, 354] on input "file" at bounding box center [149, 367] width 105 height 26
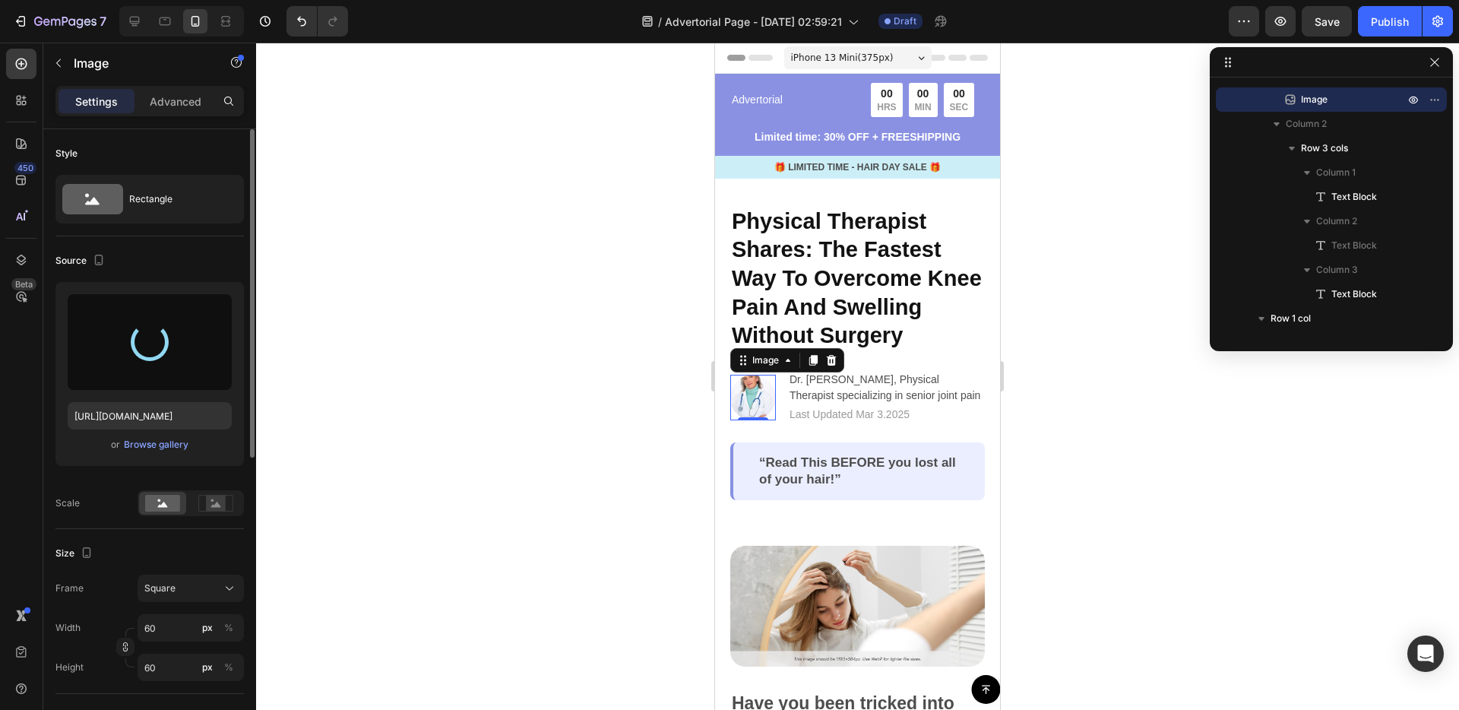
type input "[URL][DOMAIN_NAME]"
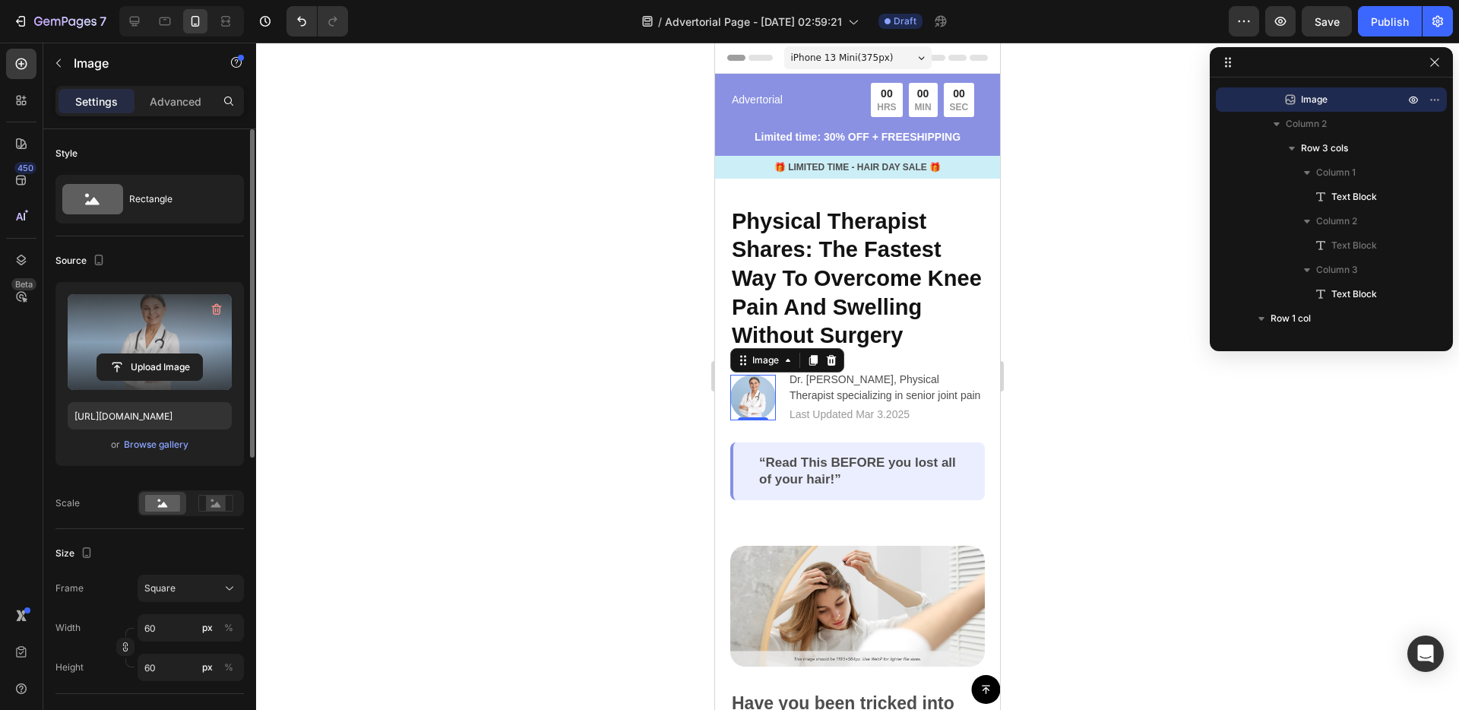
click at [1324, 40] on div "7 / Advertorial Page - Aug 28, 02:59:21 Draft Preview Save Publish" at bounding box center [729, 21] width 1459 height 43
click at [1324, 38] on div "7 / Advertorial Page - Aug 28, 02:59:21 Draft Preview Save Publish" at bounding box center [729, 21] width 1459 height 43
click at [1324, 29] on button "Save" at bounding box center [1327, 21] width 50 height 30
click at [822, 165] on p "🎁 LIMITED TIME - HAIR DAY SALE 🎁" at bounding box center [858, 167] width 282 height 14
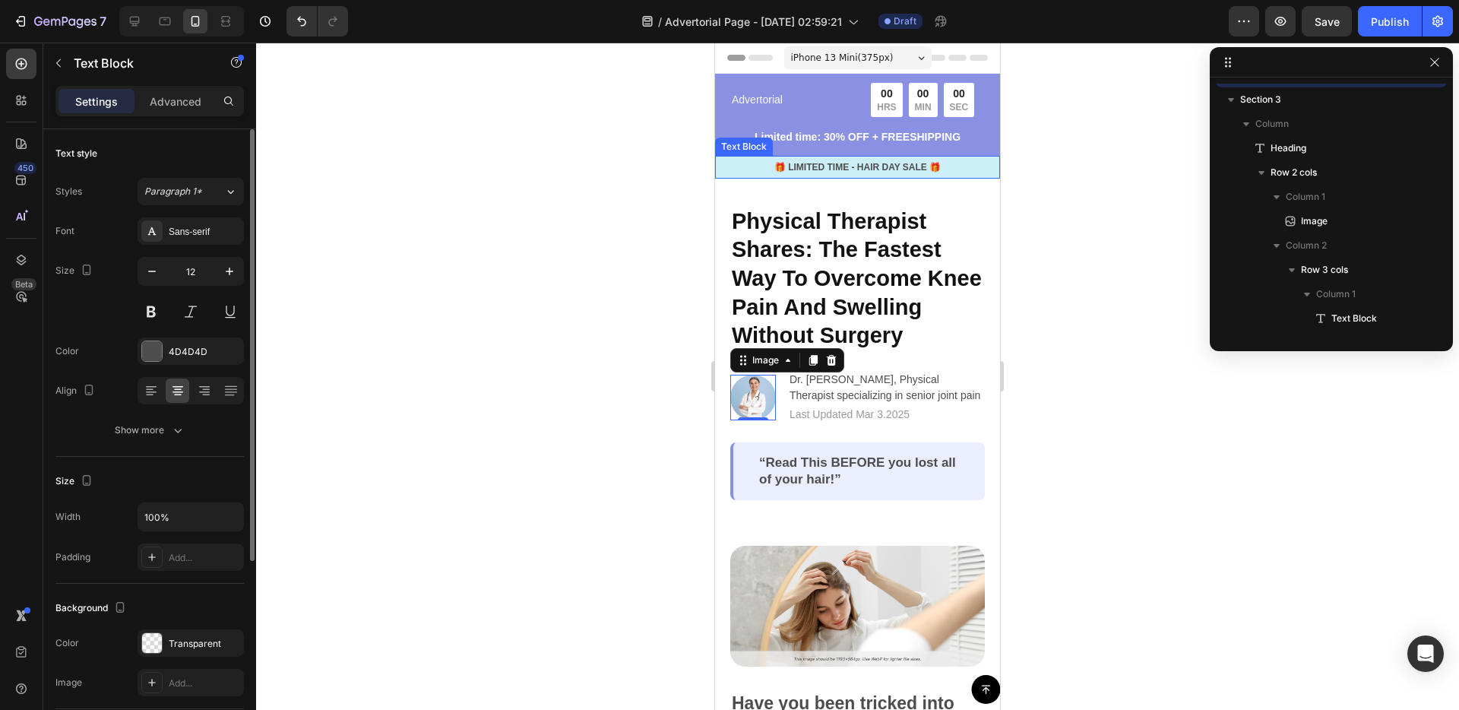
scroll to position [45, 0]
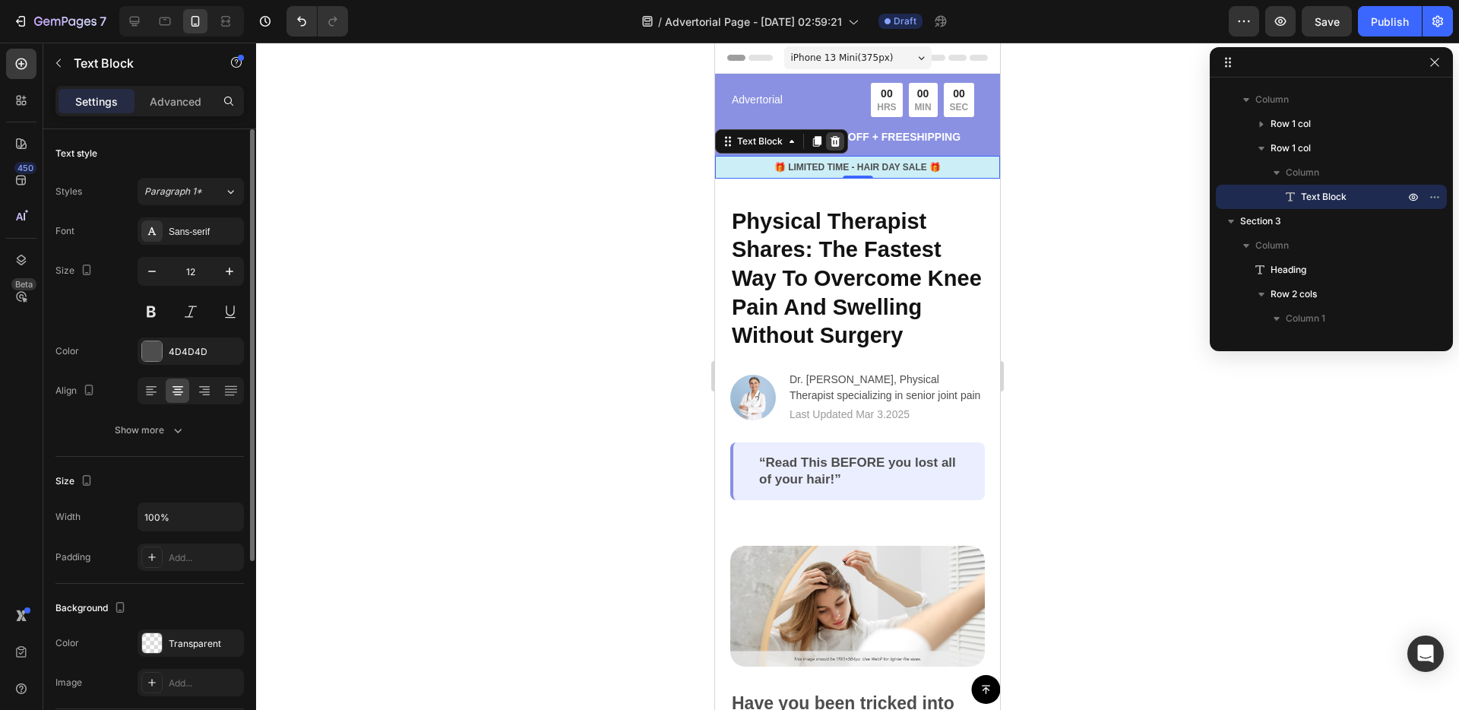
click at [835, 136] on icon at bounding box center [836, 140] width 10 height 11
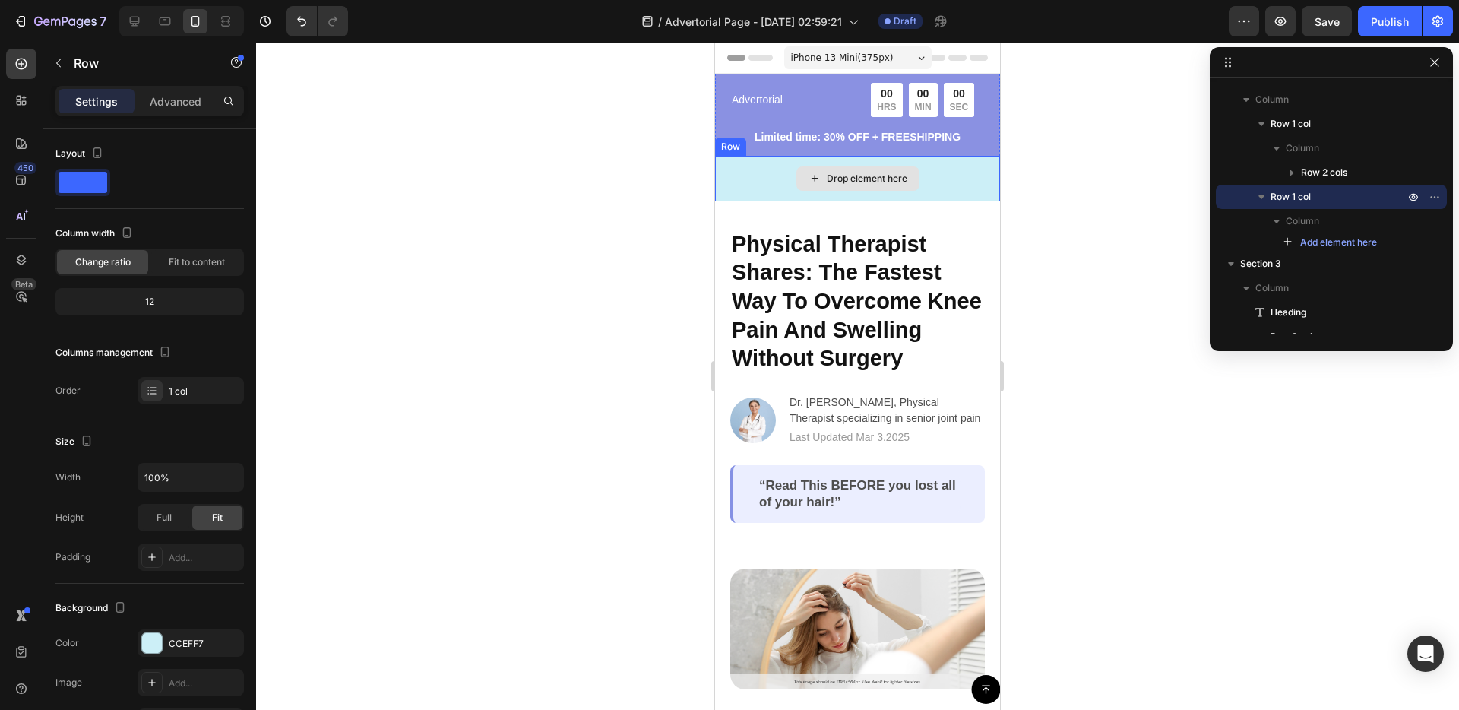
click at [783, 185] on div "Drop element here" at bounding box center [857, 179] width 285 height 46
click at [809, 143] on icon at bounding box center [808, 141] width 12 height 12
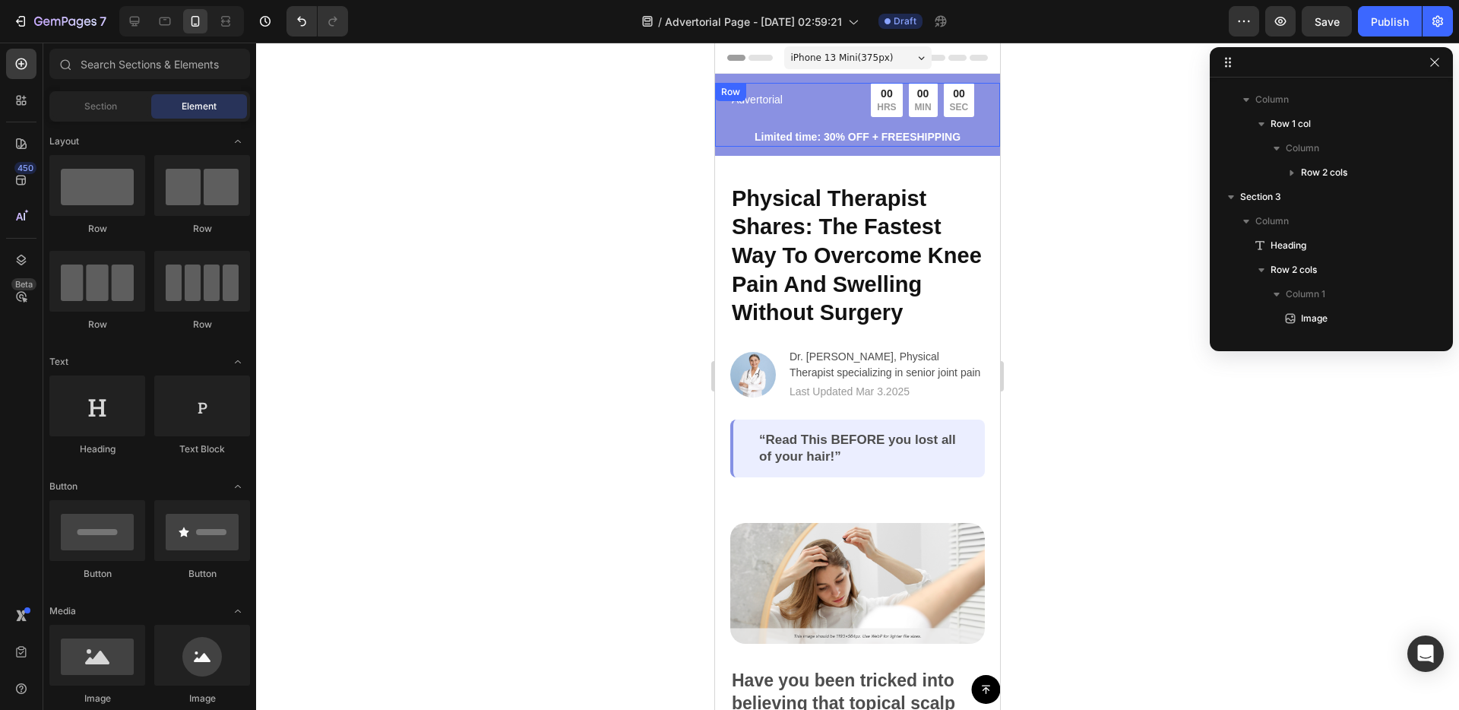
click at [722, 140] on div "Advertorial Text Block 00 HRS 00 MIN 00 SEC Countdown Timer Row Limited time: 3…" at bounding box center [857, 115] width 285 height 64
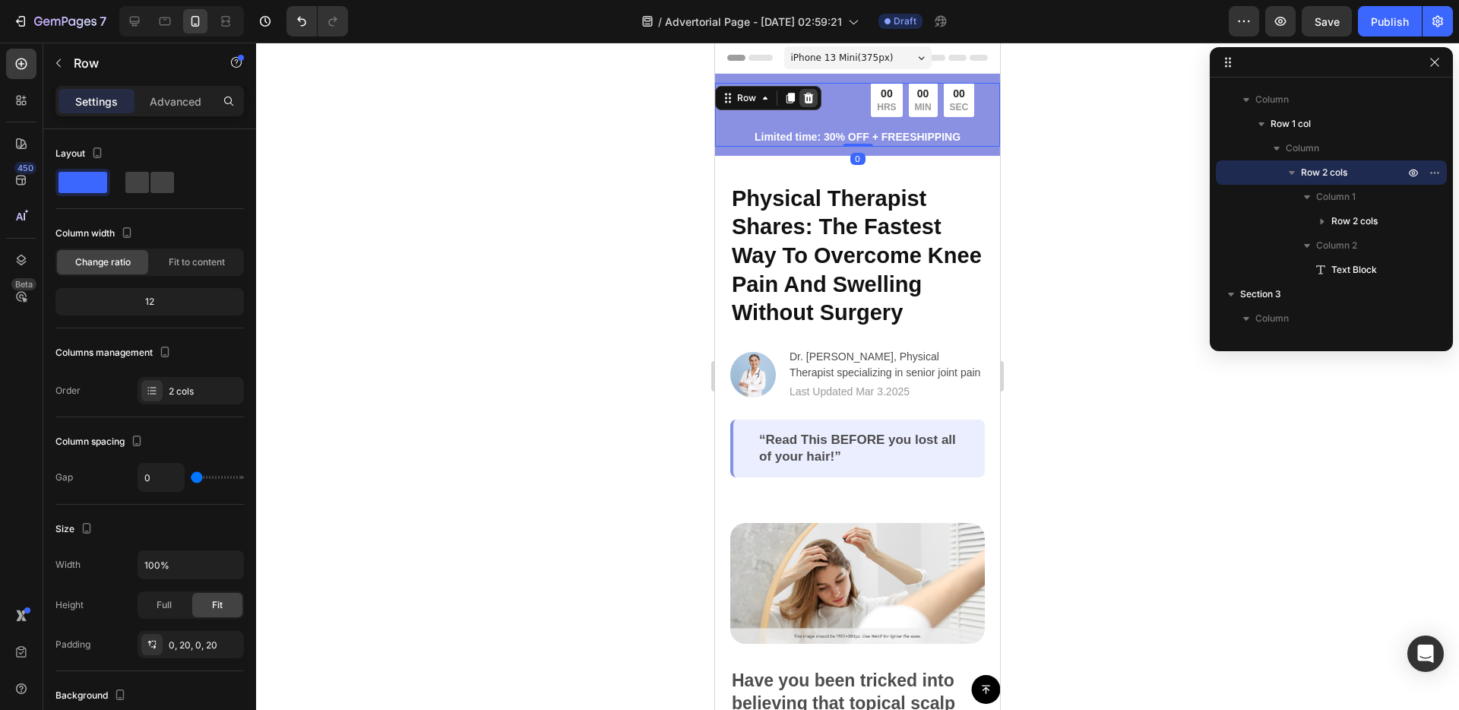
click at [805, 100] on icon at bounding box center [809, 98] width 10 height 11
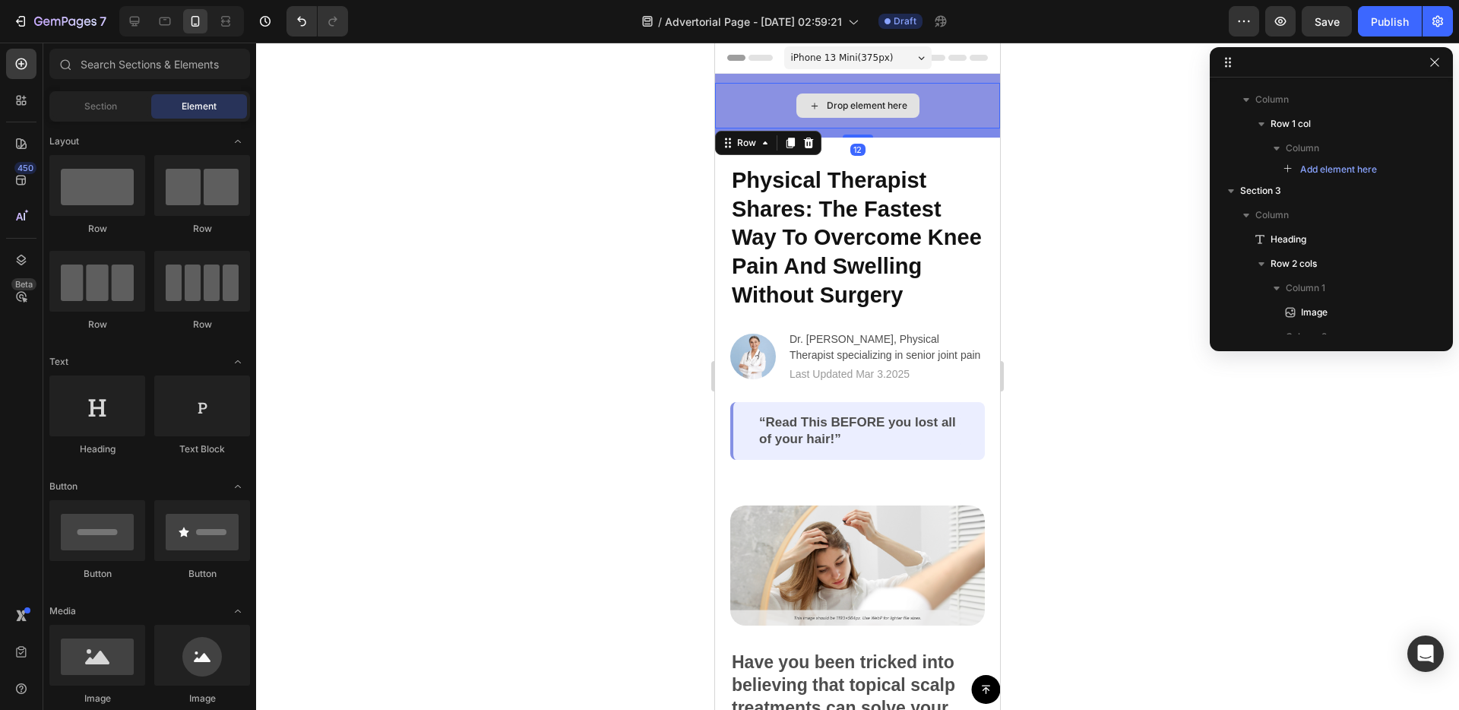
click at [756, 110] on div "Drop element here" at bounding box center [857, 106] width 285 height 46
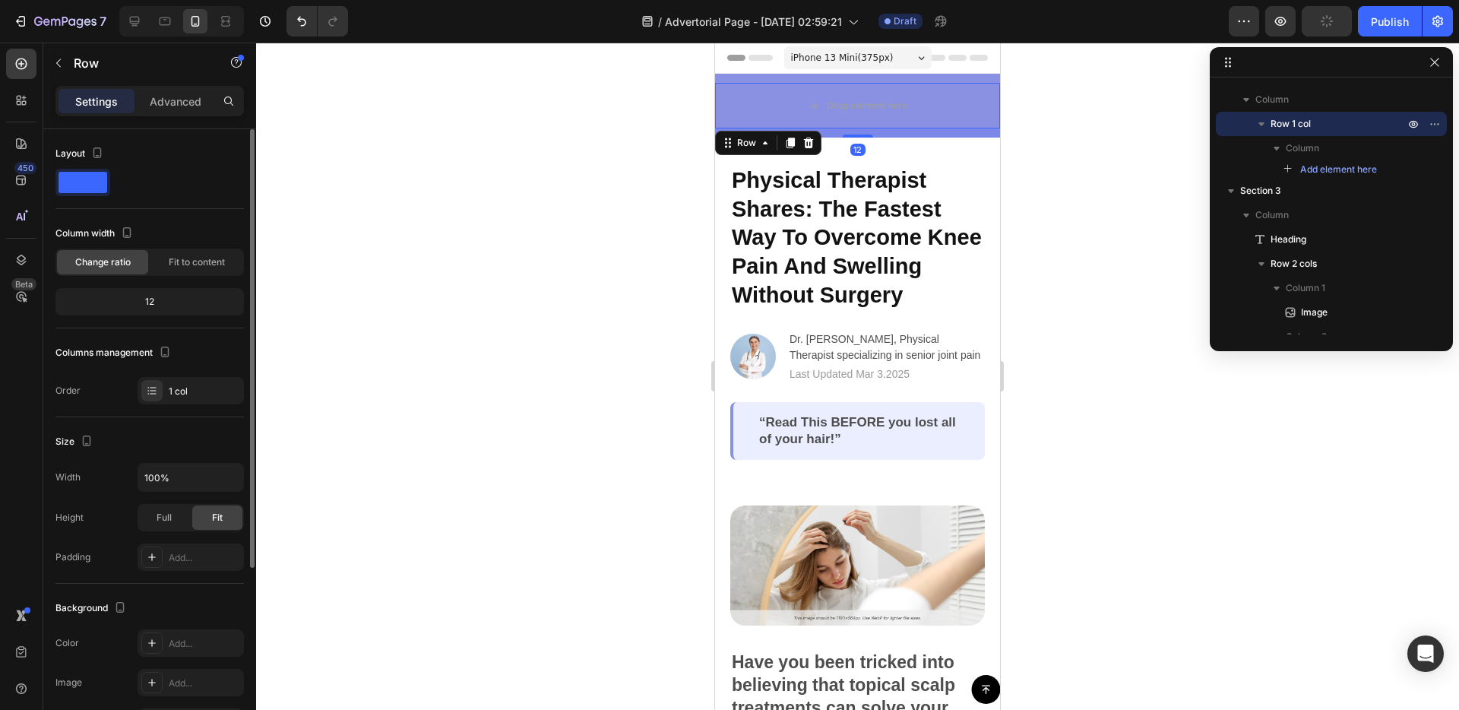
click at [53, 172] on div "Layout Column width Change ratio Fit to content 12 Columns management Order 1 c…" at bounding box center [149, 573] width 213 height 888
click at [73, 182] on span at bounding box center [83, 182] width 49 height 21
click at [79, 188] on span at bounding box center [83, 182] width 49 height 21
click at [94, 188] on span at bounding box center [83, 182] width 49 height 21
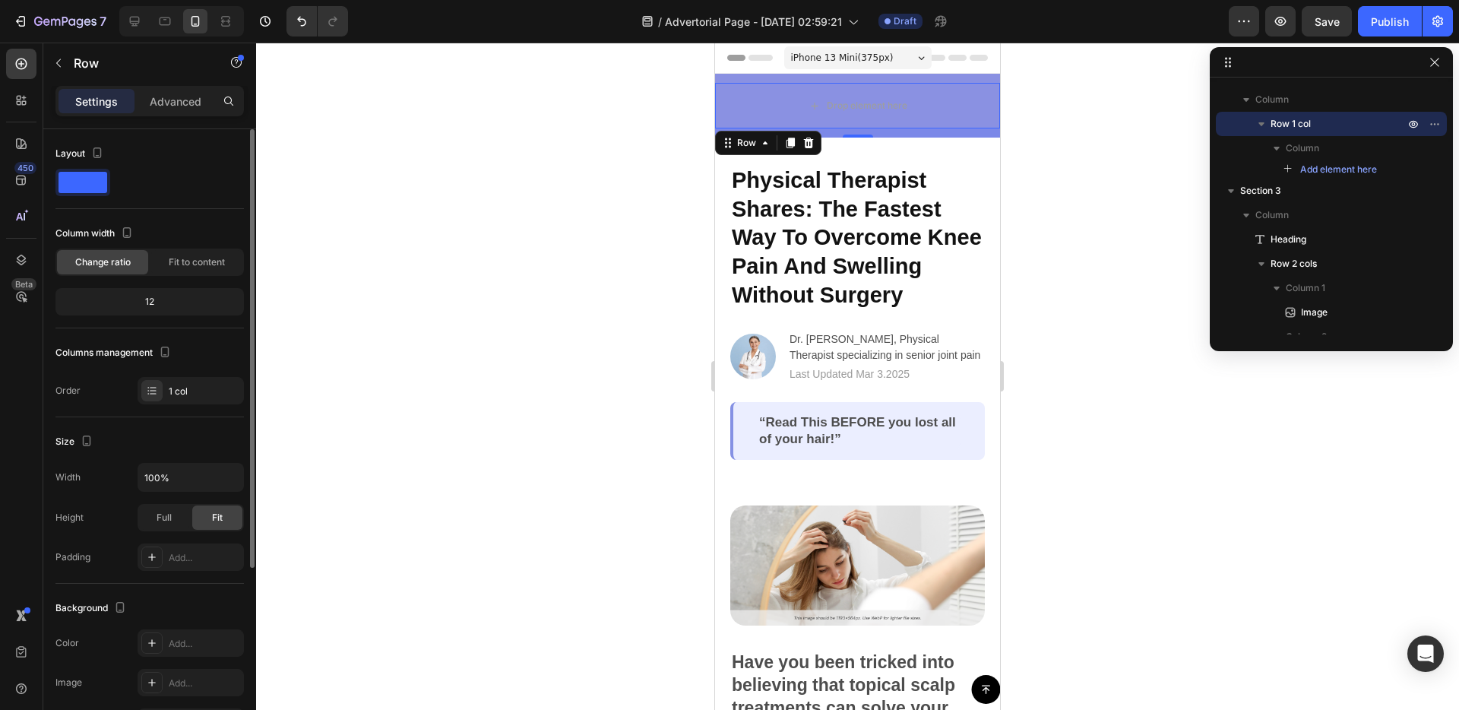
click at [94, 188] on span at bounding box center [83, 182] width 49 height 21
click at [769, 85] on div "Drop element here" at bounding box center [857, 106] width 285 height 46
click at [808, 139] on icon at bounding box center [809, 143] width 10 height 11
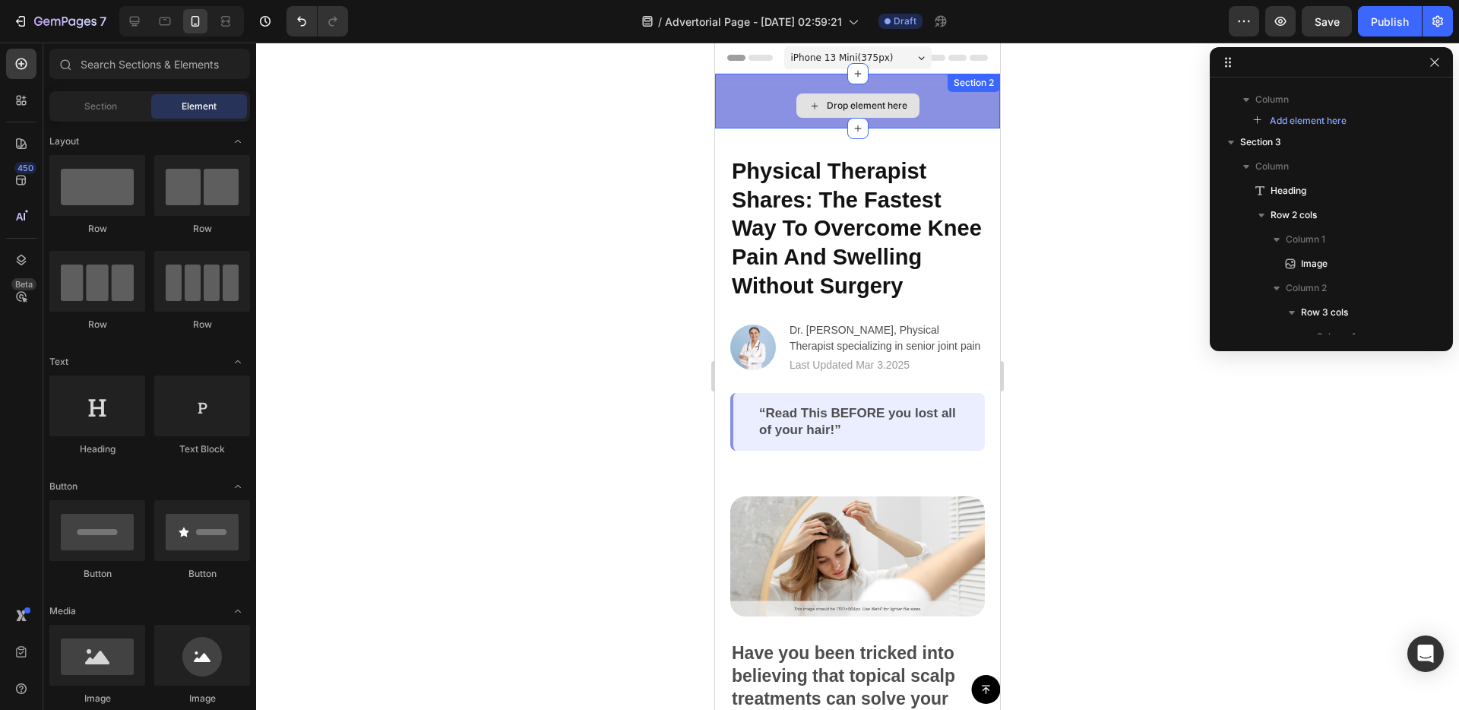
click at [761, 101] on div "Drop element here" at bounding box center [857, 106] width 285 height 46
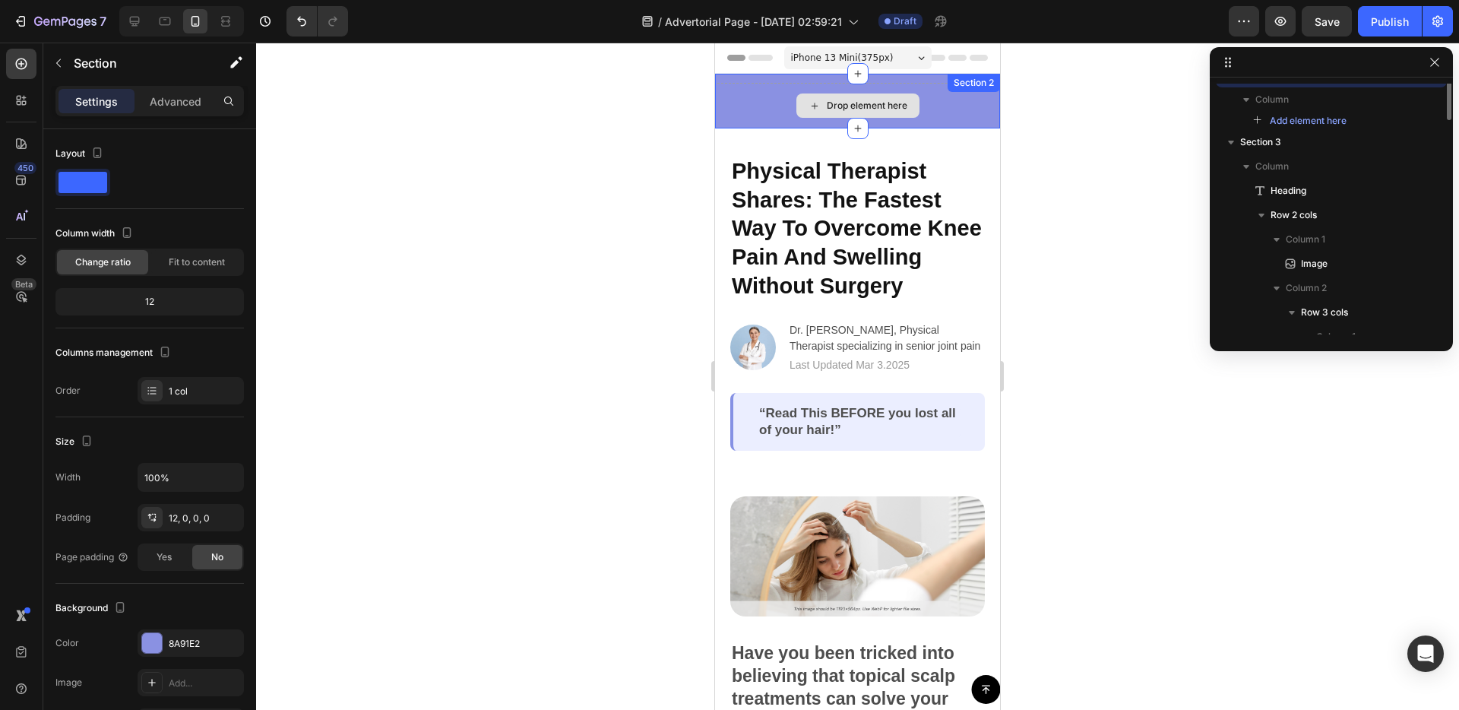
scroll to position [0, 0]
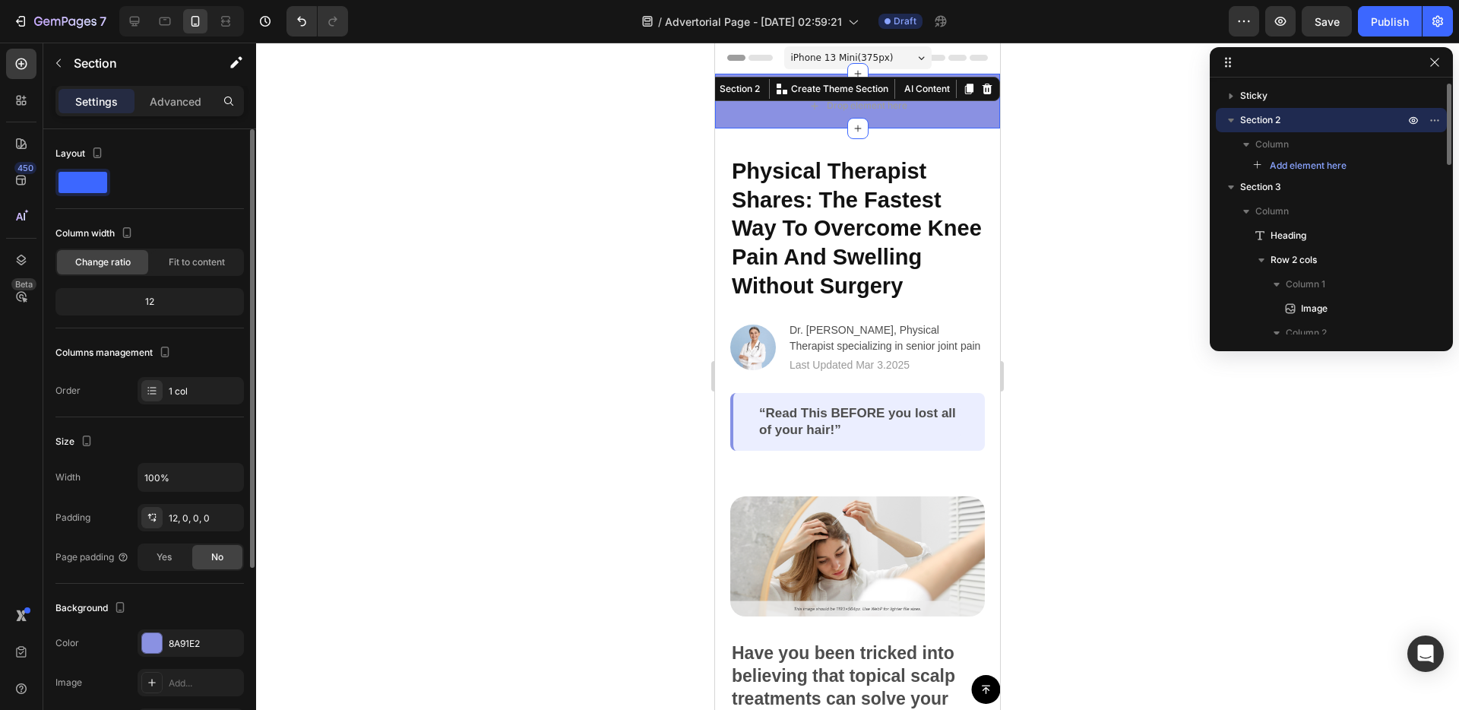
click at [84, 195] on div at bounding box center [82, 182] width 55 height 27
click at [149, 642] on div at bounding box center [152, 643] width 20 height 20
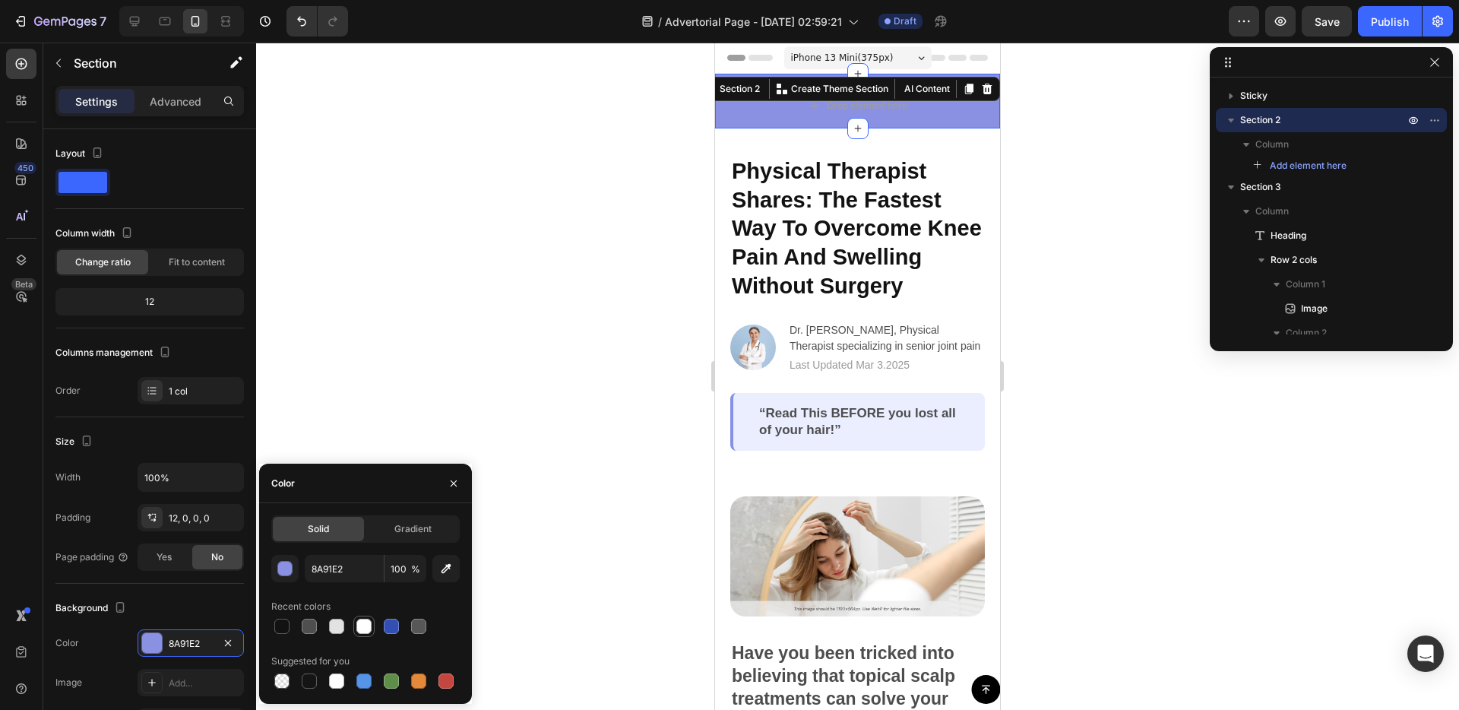
click at [359, 628] on div at bounding box center [363, 626] width 15 height 15
type input "FFFFFF"
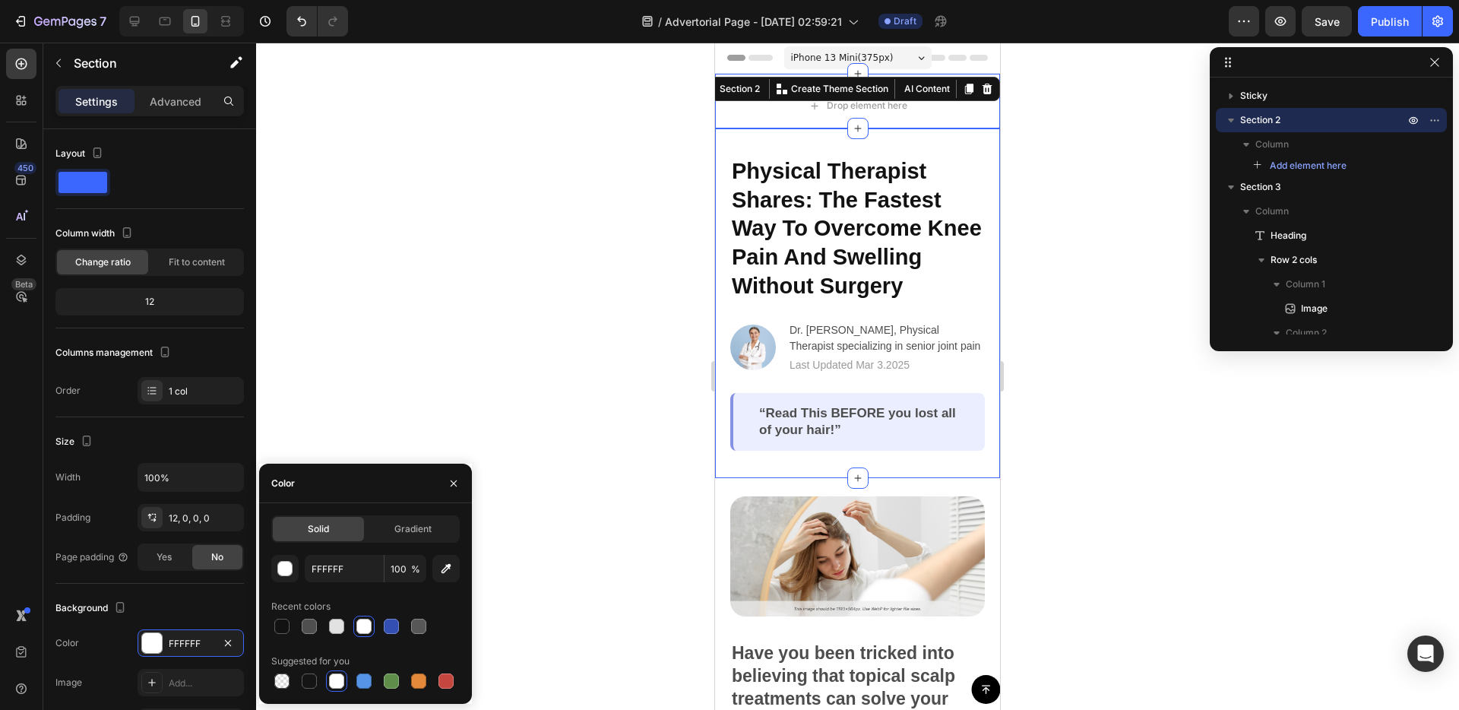
click at [725, 300] on div "Physical Therapist Shares: The Fastest Way To Overcome Knee Pain And Swelling W…" at bounding box center [857, 303] width 285 height 350
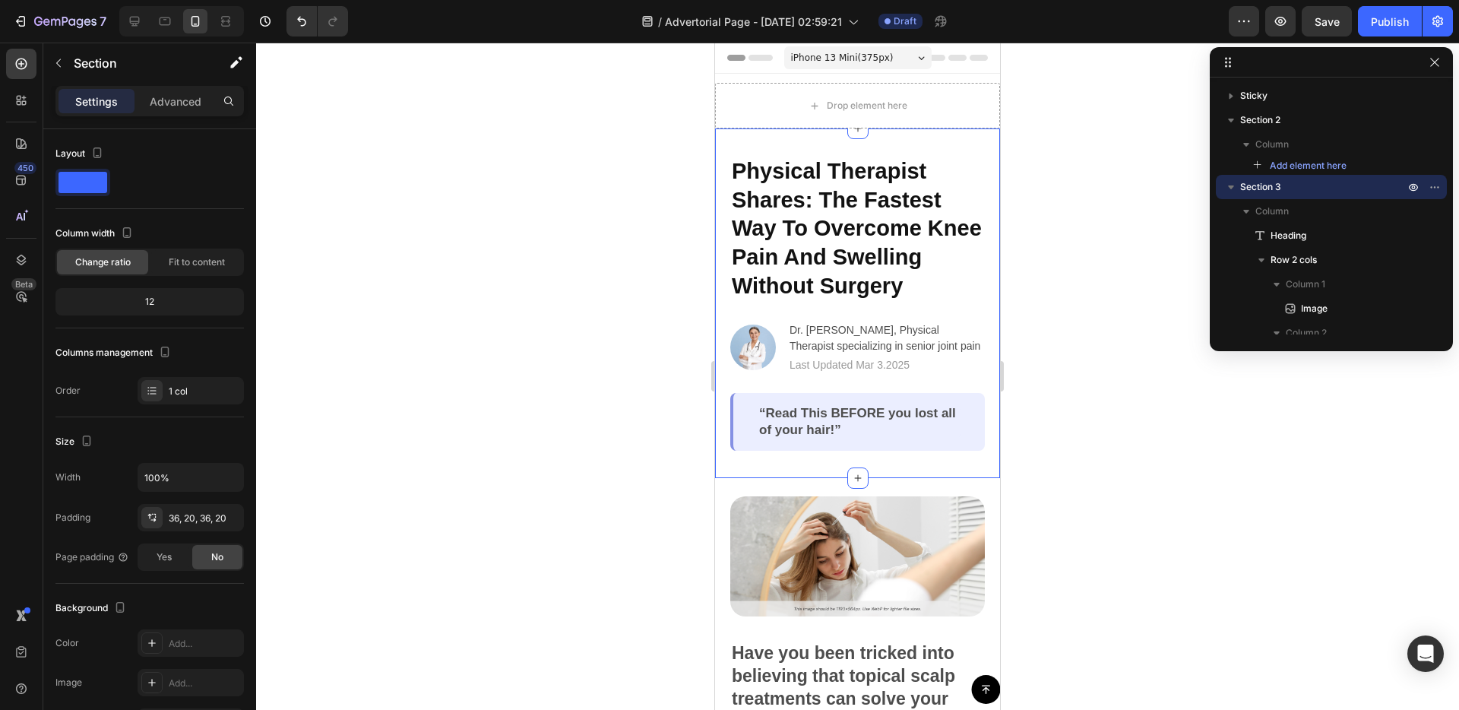
click at [725, 300] on div "Physical Therapist Shares: The Fastest Way To Overcome Knee Pain And Swelling W…" at bounding box center [857, 303] width 285 height 350
click at [748, 101] on div "Drop element here" at bounding box center [857, 106] width 285 height 46
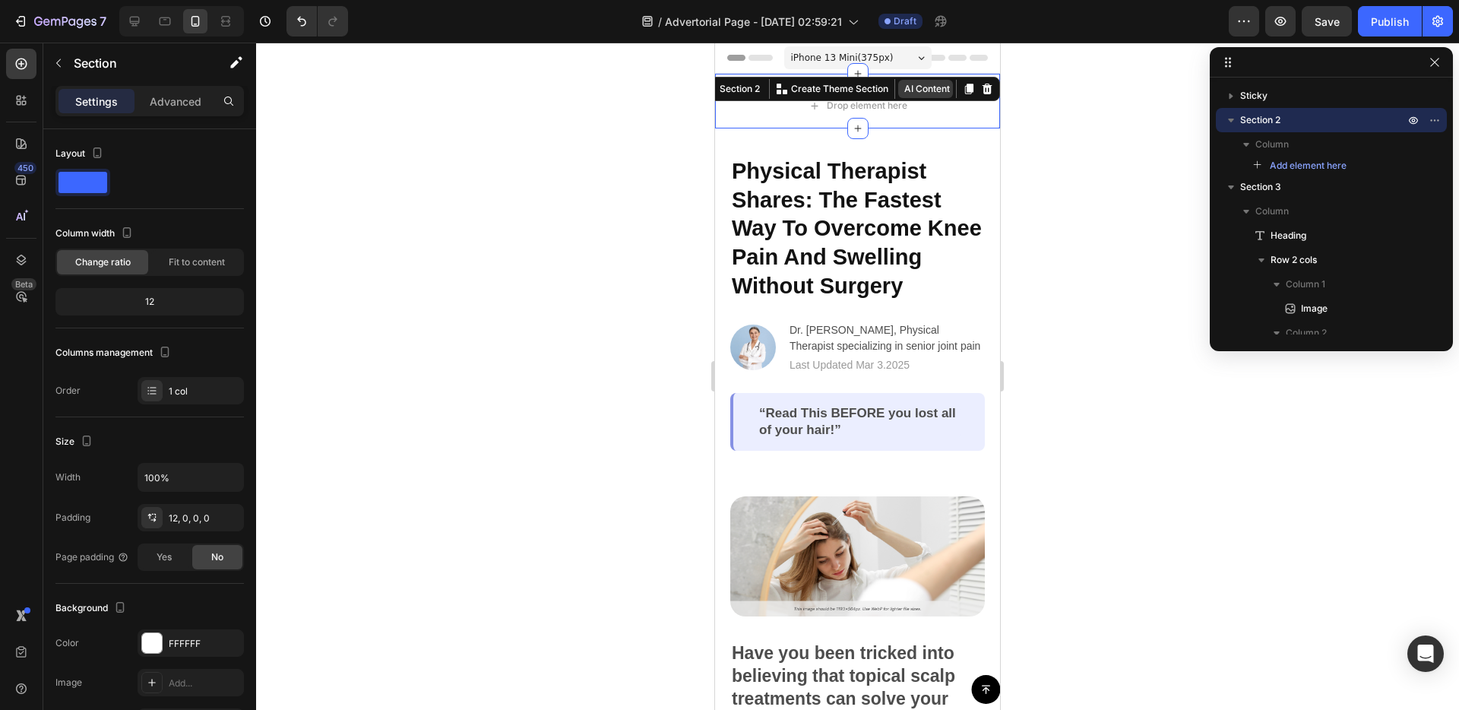
click at [941, 90] on button "AI Content" at bounding box center [925, 89] width 55 height 18
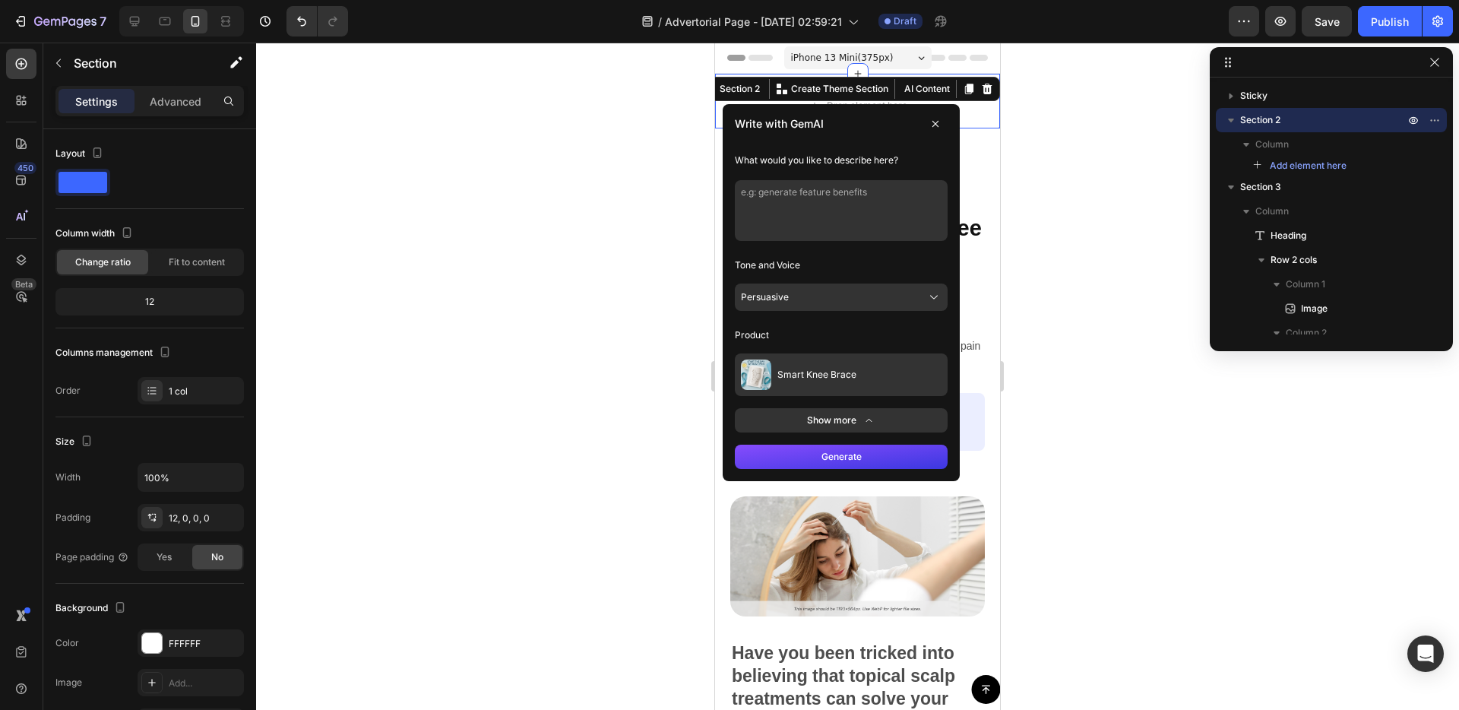
click at [926, 123] on button at bounding box center [935, 124] width 24 height 24
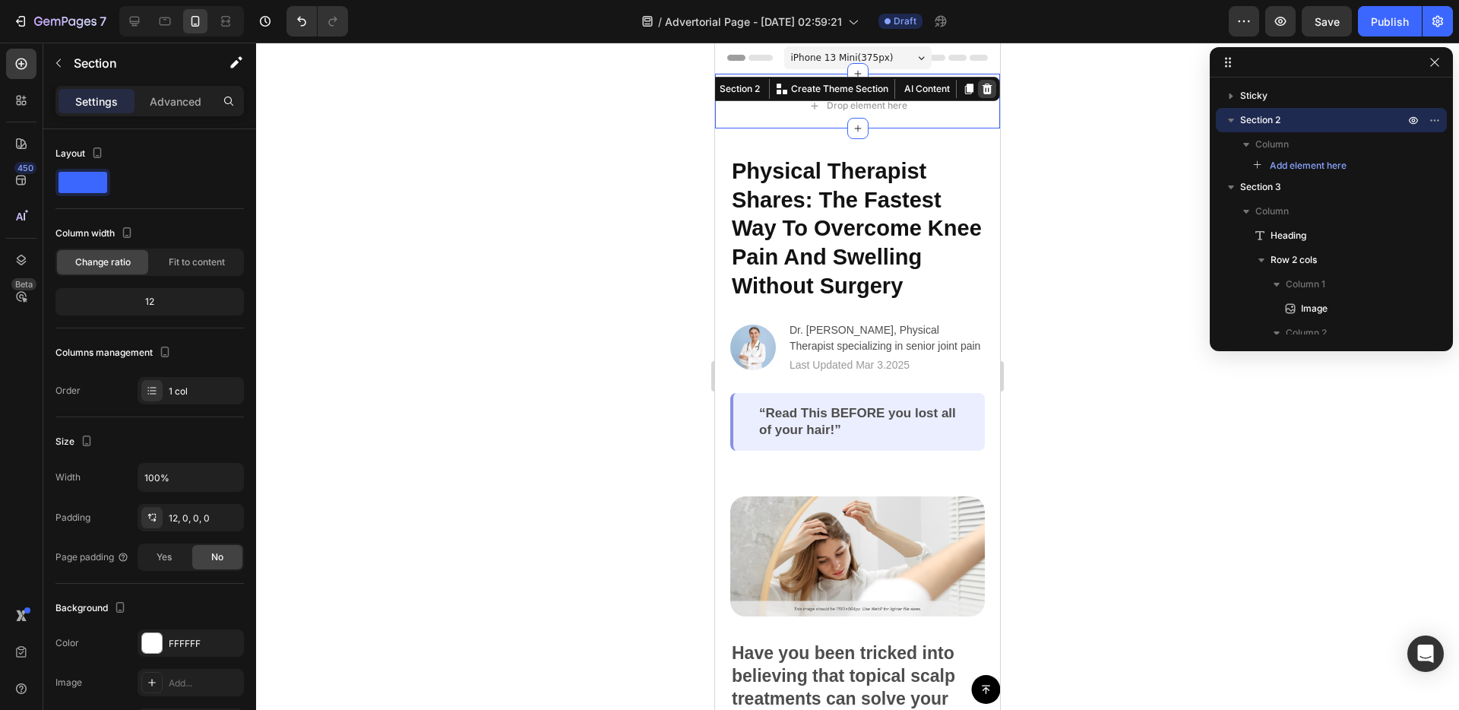
click at [987, 87] on icon at bounding box center [988, 89] width 10 height 11
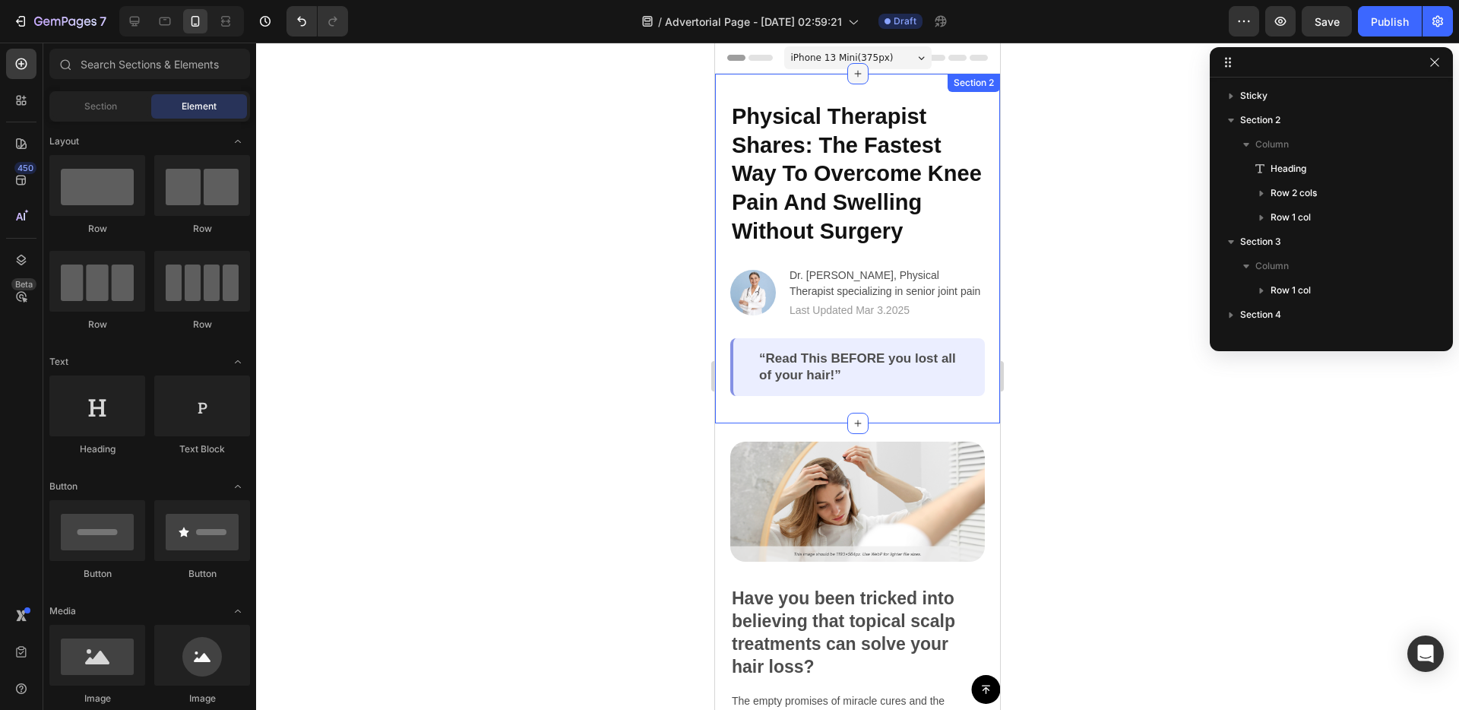
click at [860, 74] on icon at bounding box center [857, 74] width 7 height 7
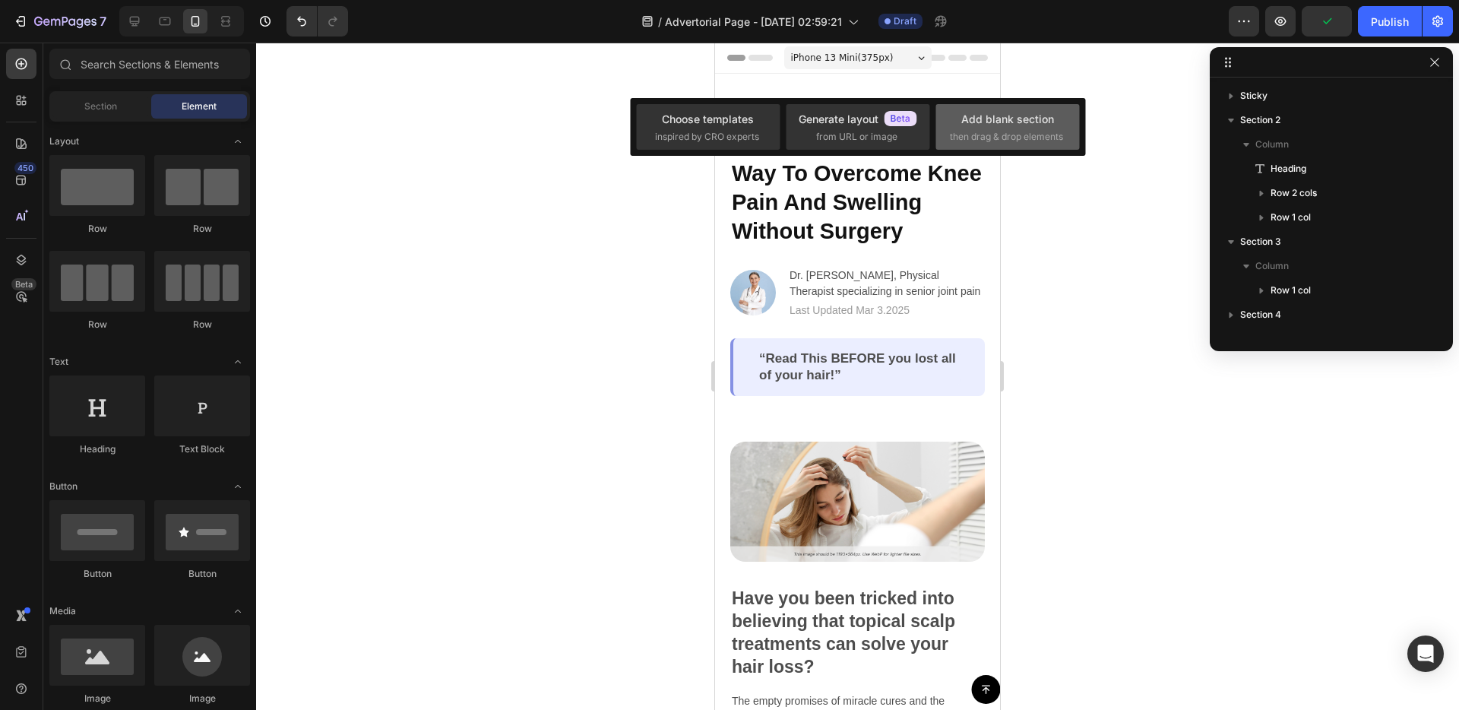
click at [1049, 144] on div "Add blank section then drag & drop elements" at bounding box center [1007, 127] width 144 height 46
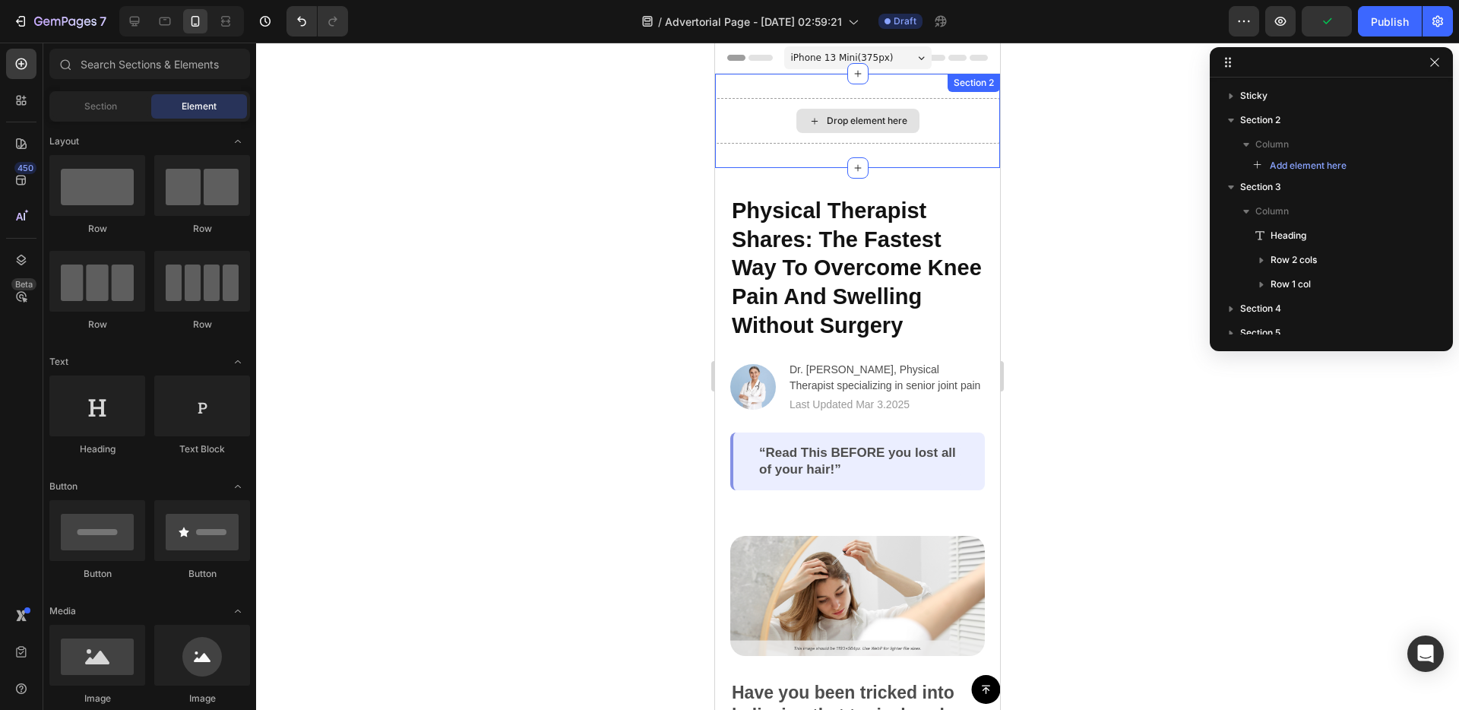
click at [873, 122] on div "Drop element here" at bounding box center [867, 121] width 81 height 12
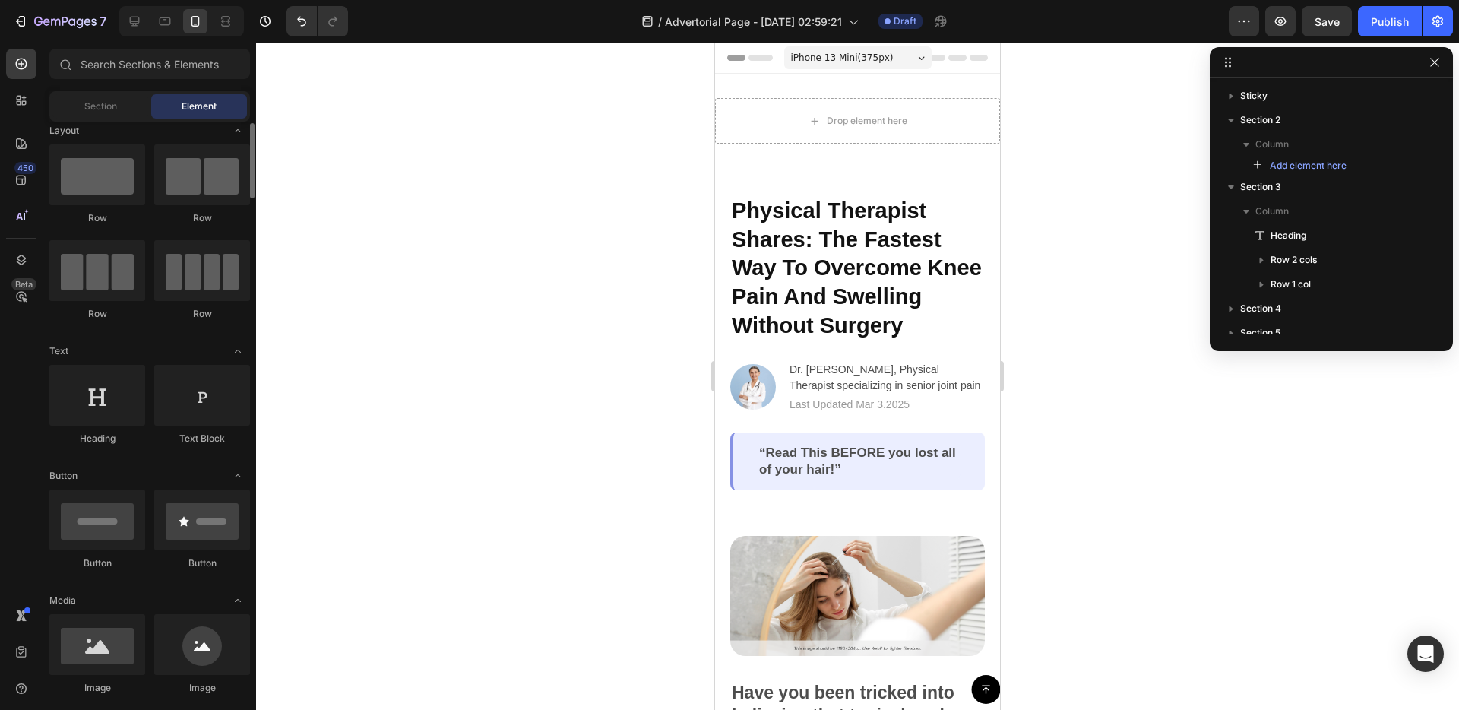
scroll to position [14, 0]
click at [176, 409] on div at bounding box center [202, 392] width 96 height 61
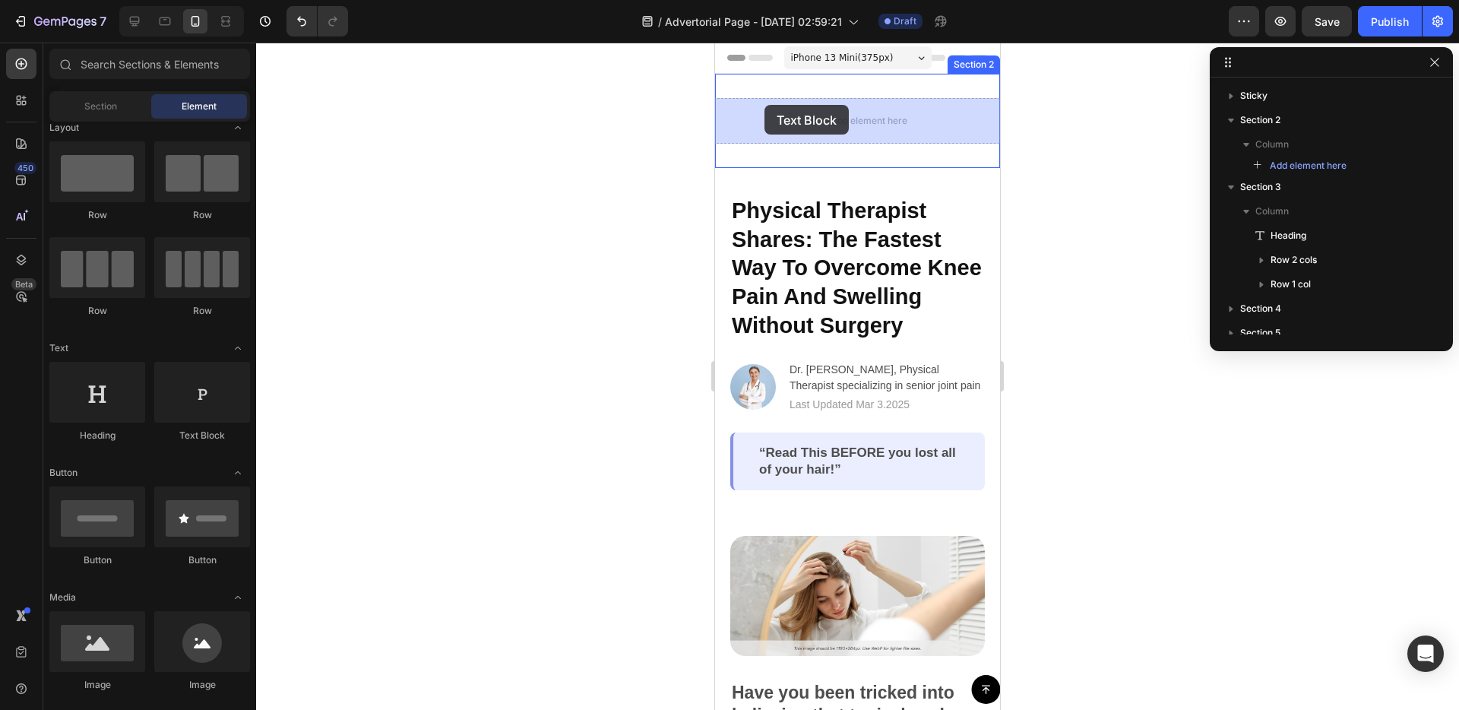
drag, startPoint x: 897, startPoint y: 451, endPoint x: 764, endPoint y: 106, distance: 369.7
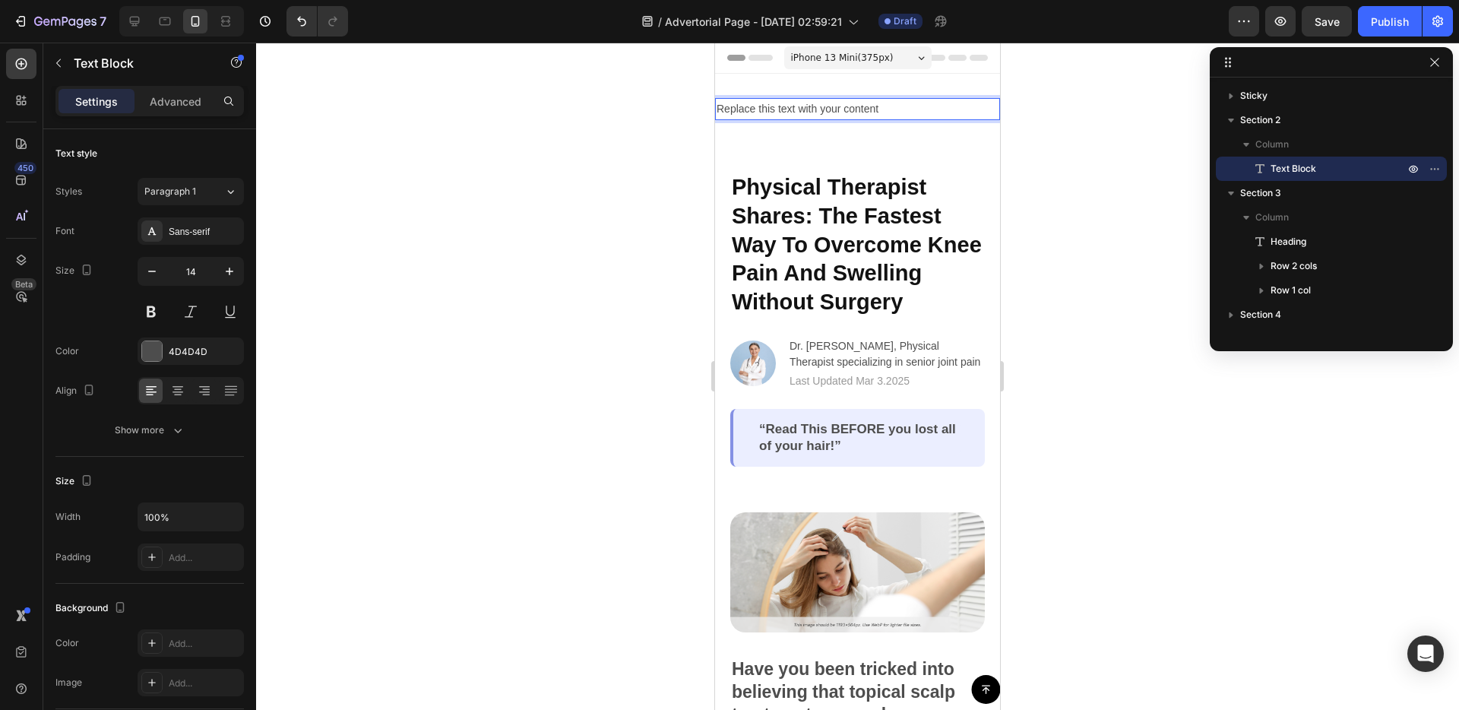
click at [800, 103] on div "Replace this text with your content" at bounding box center [857, 109] width 285 height 22
click at [800, 103] on p "Replace this text with your content" at bounding box center [858, 109] width 282 height 19
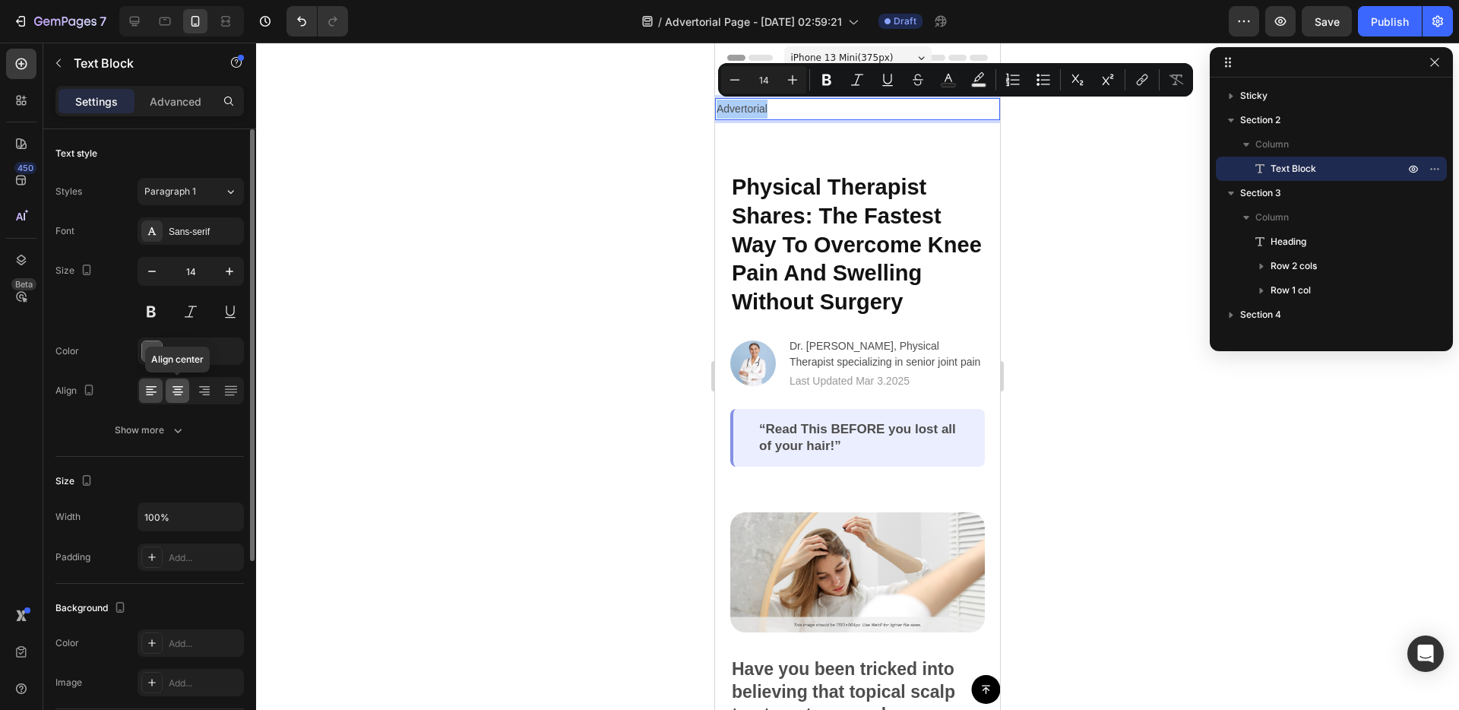
click at [172, 393] on icon at bounding box center [177, 390] width 15 height 15
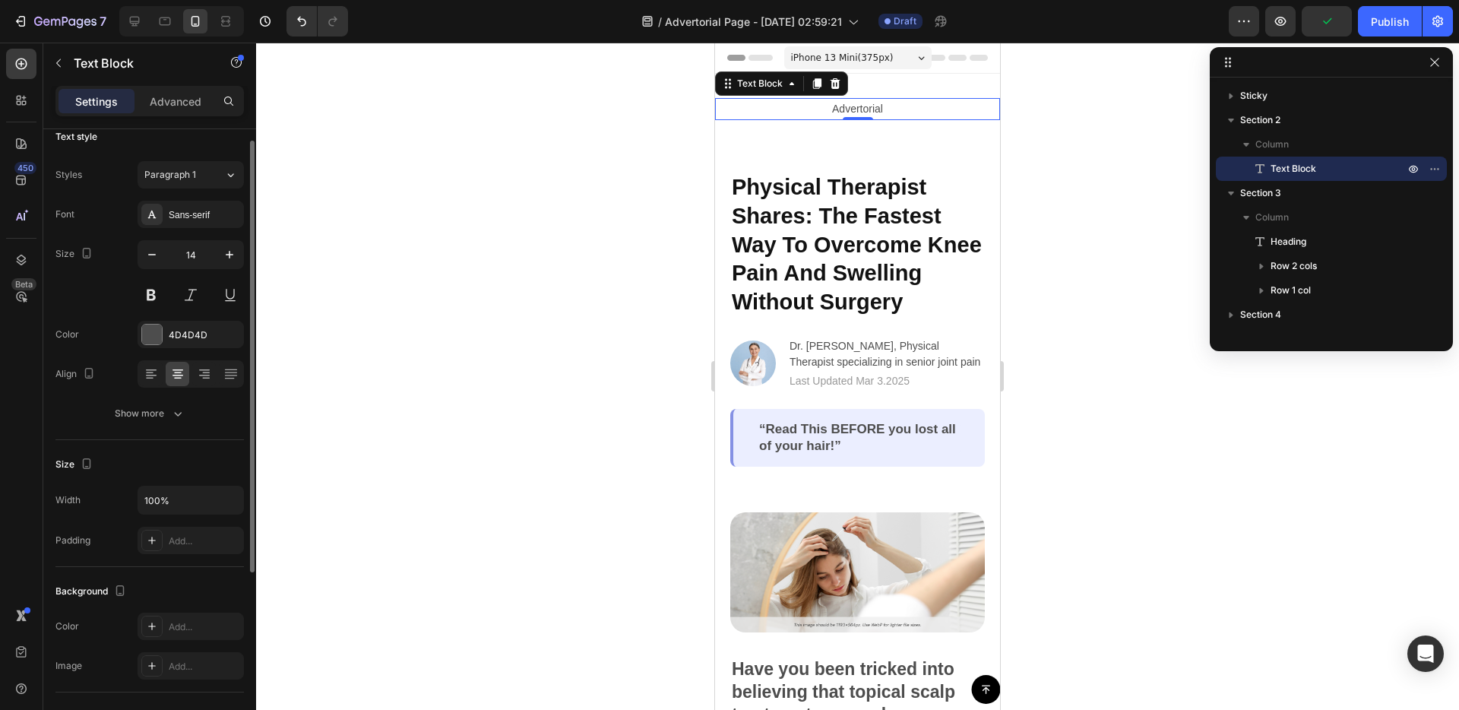
scroll to position [0, 0]
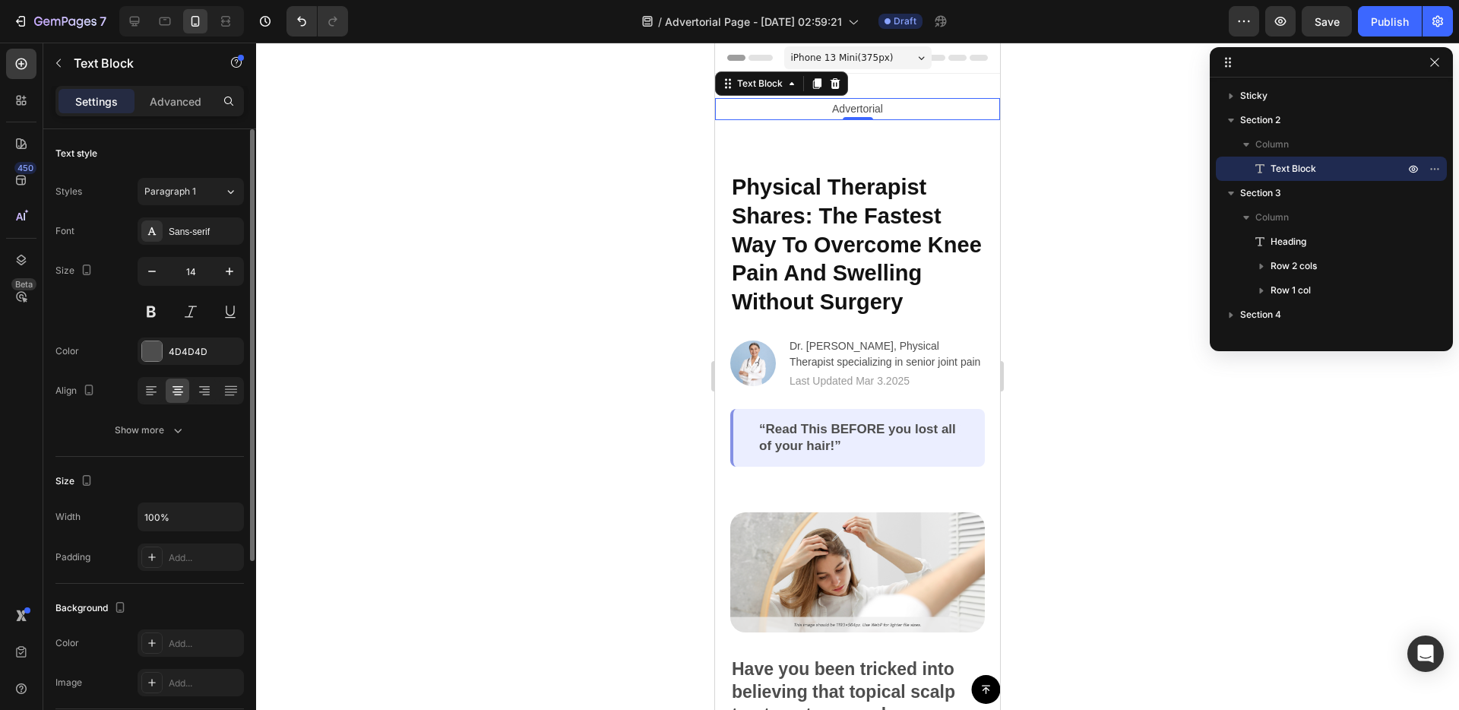
click at [125, 422] on div "Show more" at bounding box center [150, 429] width 71 height 15
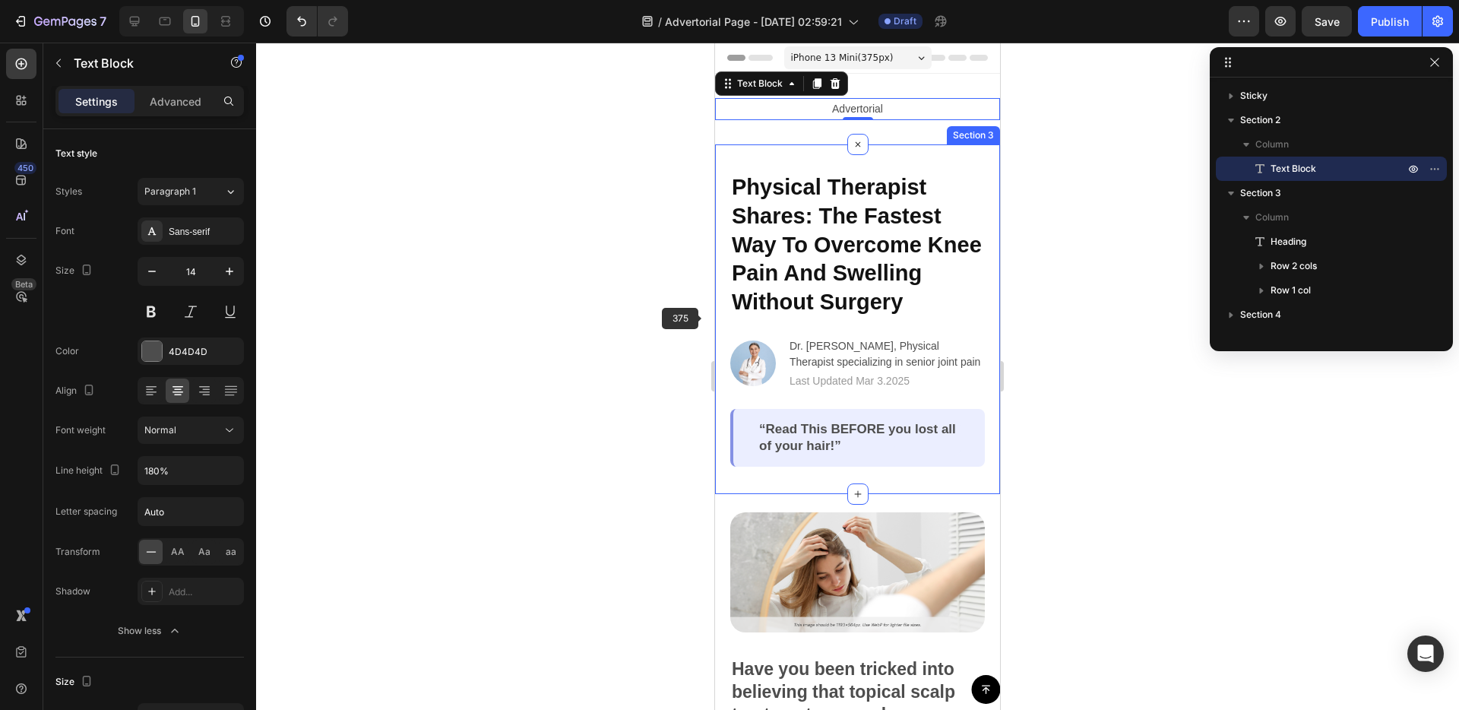
click at [722, 320] on div "Physical Therapist Shares: The Fastest Way To Overcome Knee Pain And Swelling W…" at bounding box center [857, 319] width 285 height 350
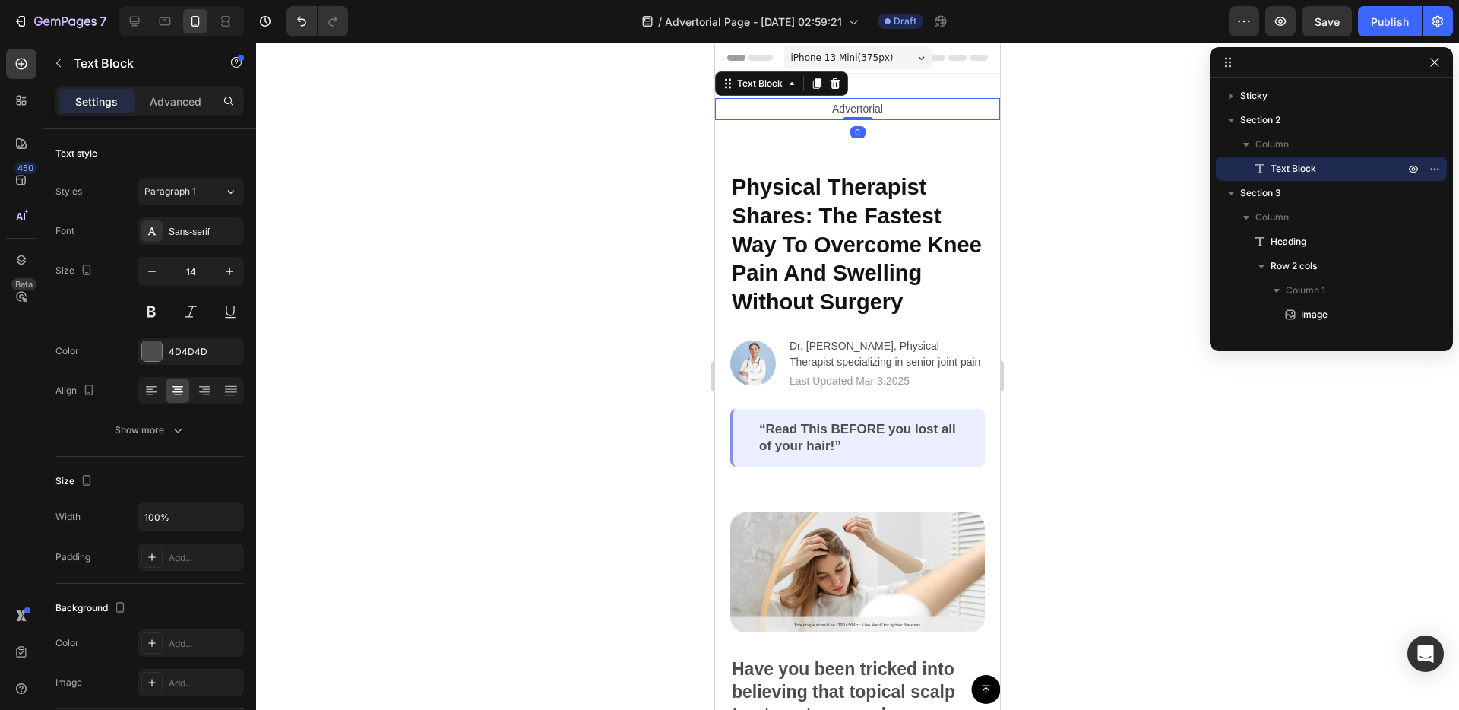
click at [878, 103] on p "Advertorial" at bounding box center [858, 109] width 282 height 19
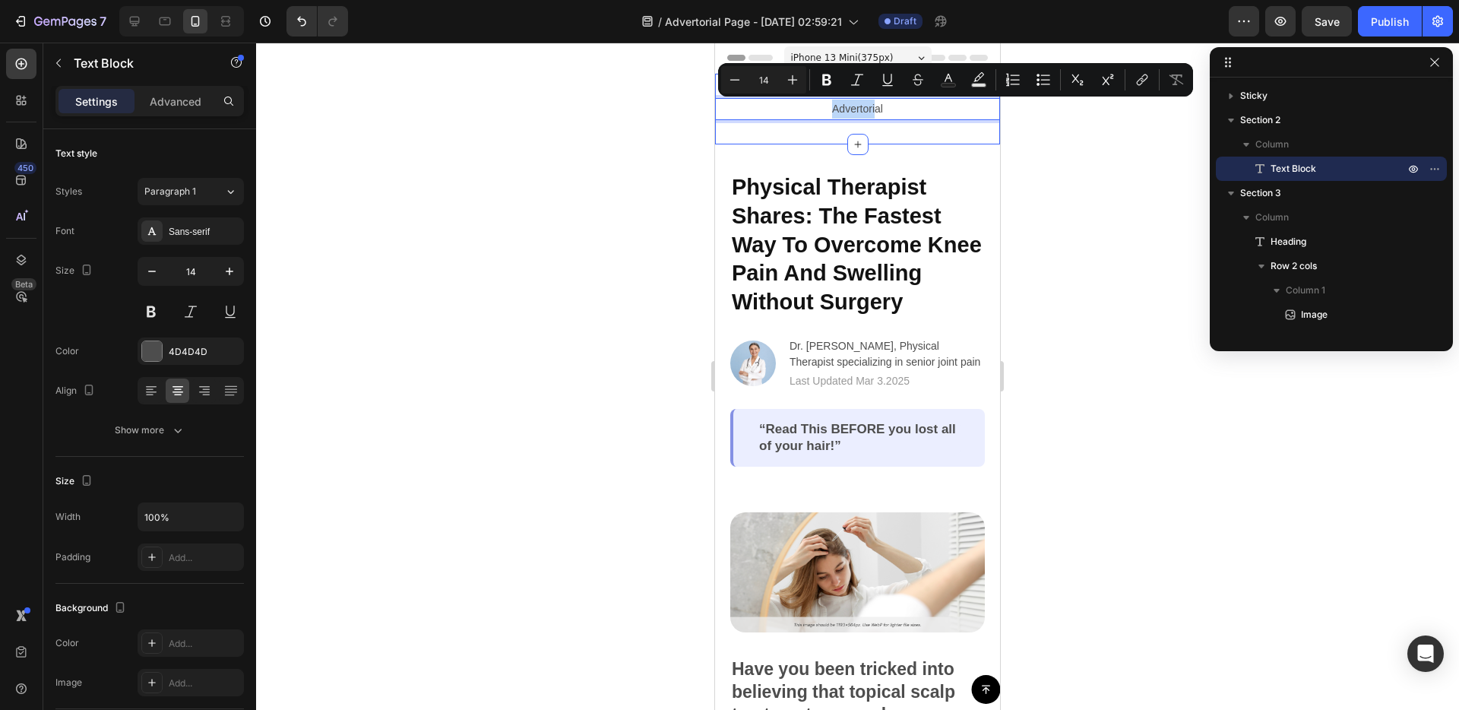
drag, startPoint x: 875, startPoint y: 106, endPoint x: 882, endPoint y: 85, distance: 22.3
click at [1033, 217] on div at bounding box center [857, 376] width 1203 height 667
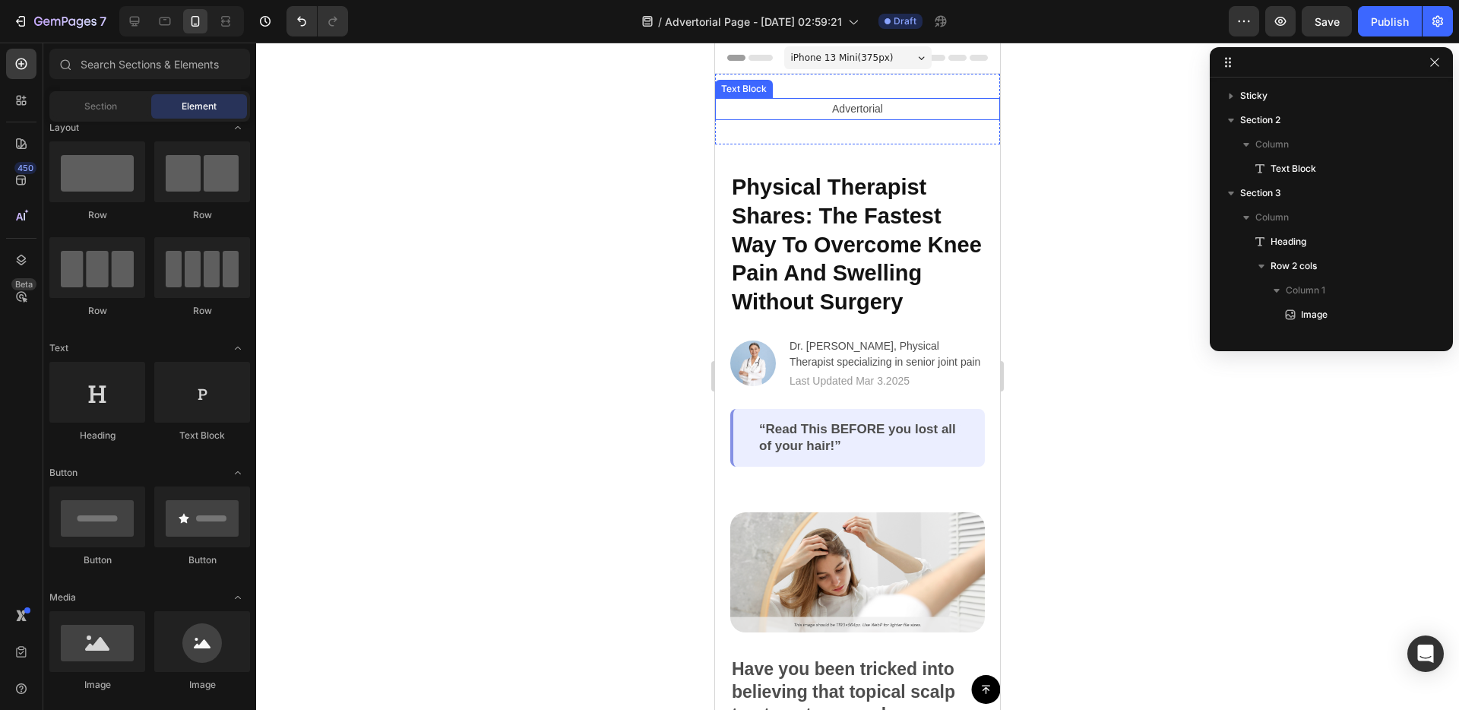
click at [901, 117] on p "Advertorial" at bounding box center [858, 109] width 282 height 19
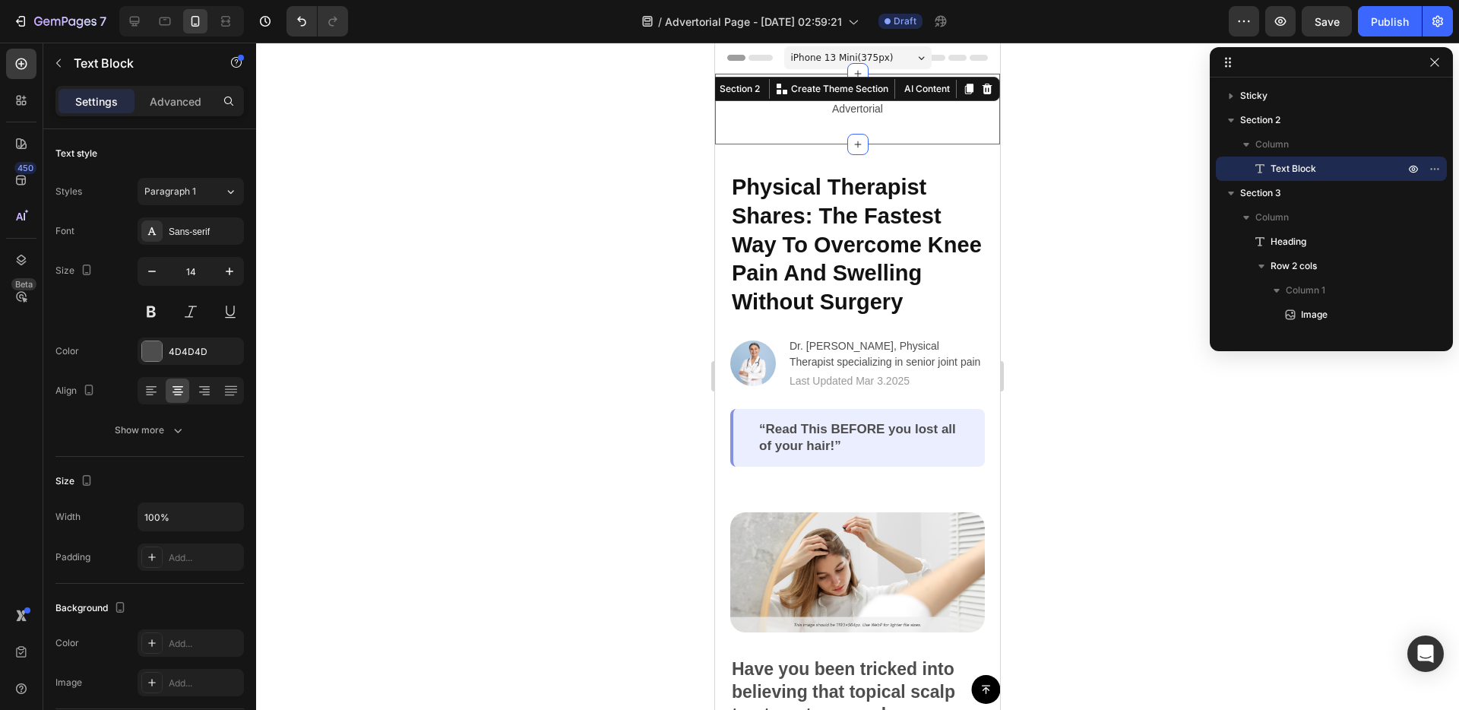
click at [887, 138] on div "Advertorial Text Block Section 2 You can create reusable sections Create Theme …" at bounding box center [857, 109] width 285 height 71
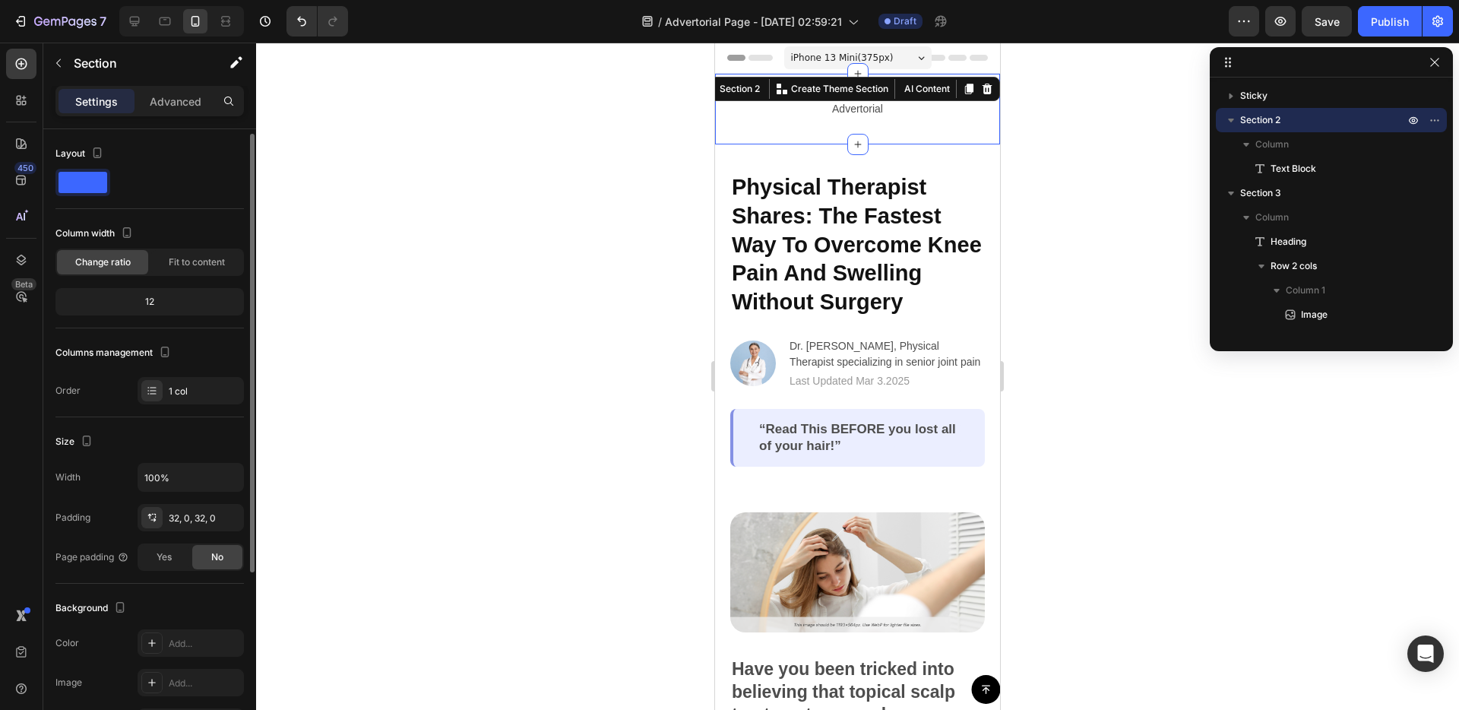
scroll to position [3, 0]
click at [188, 251] on div "Fit to content" at bounding box center [196, 259] width 91 height 24
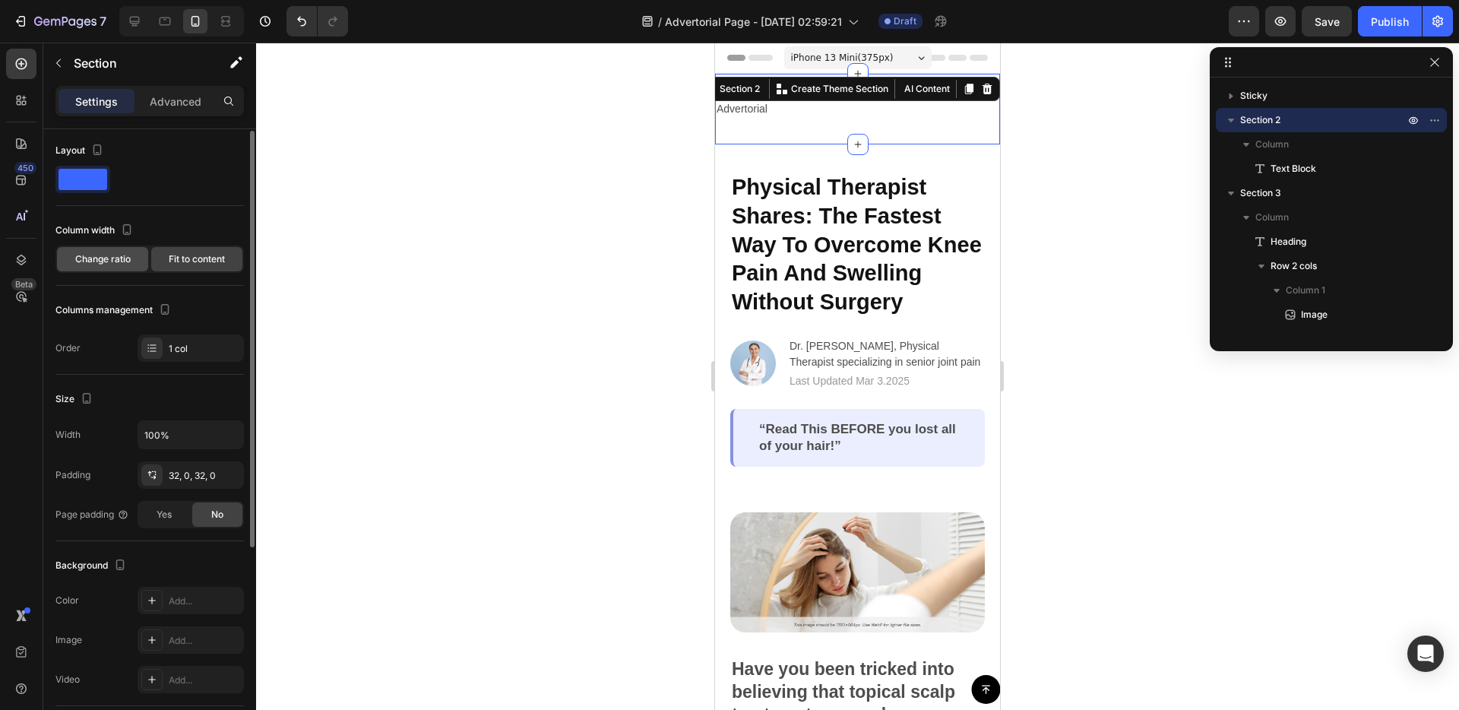
click at [124, 267] on div "Change ratio" at bounding box center [102, 259] width 91 height 24
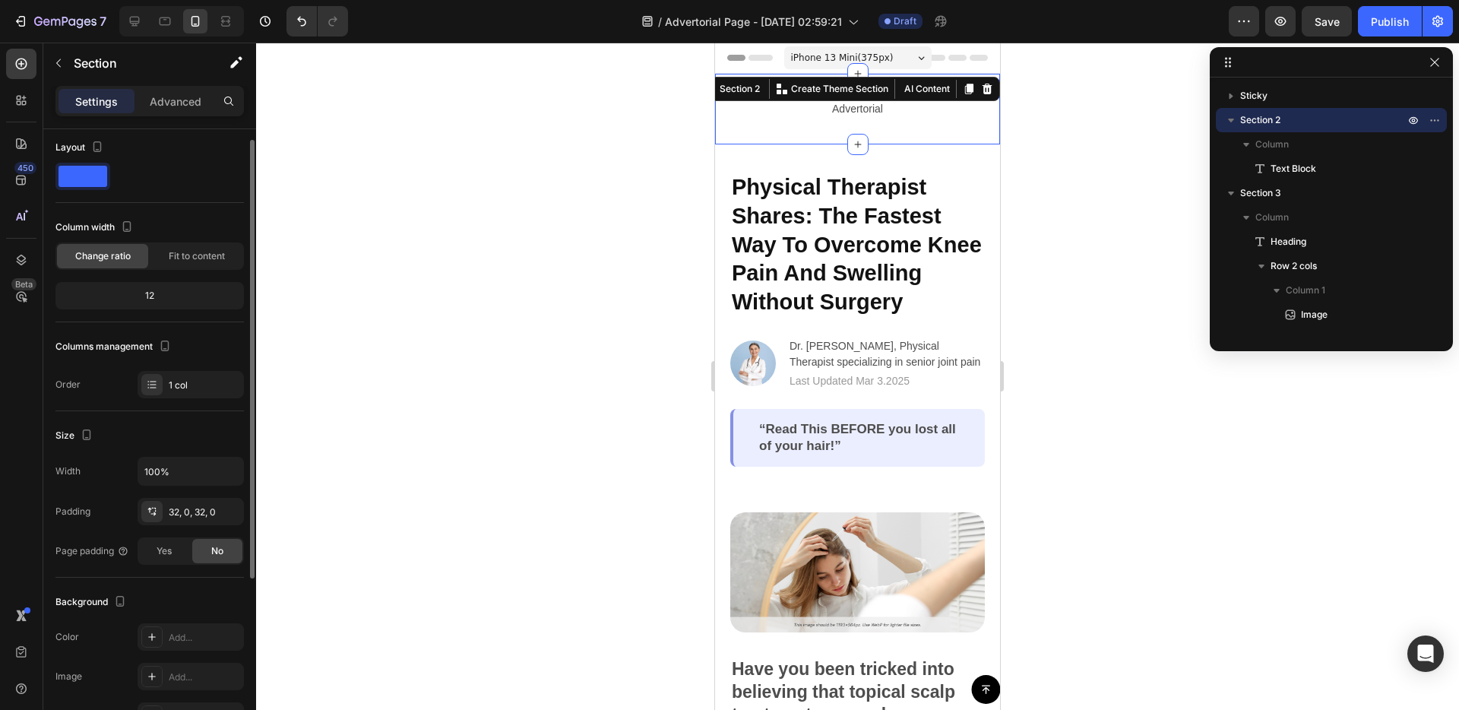
scroll to position [10, 0]
click at [185, 378] on div "1 col" at bounding box center [204, 382] width 71 height 14
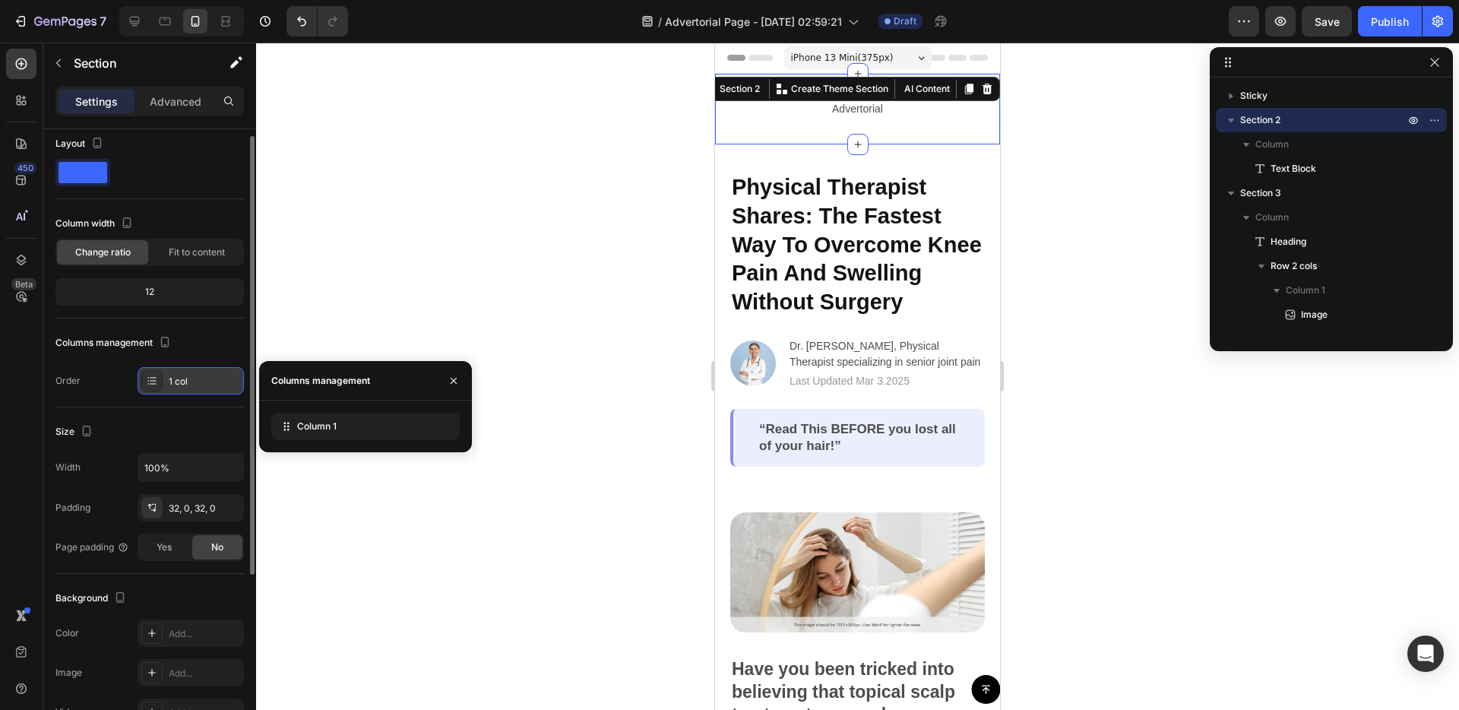
click at [185, 378] on div "1 col" at bounding box center [204, 382] width 71 height 14
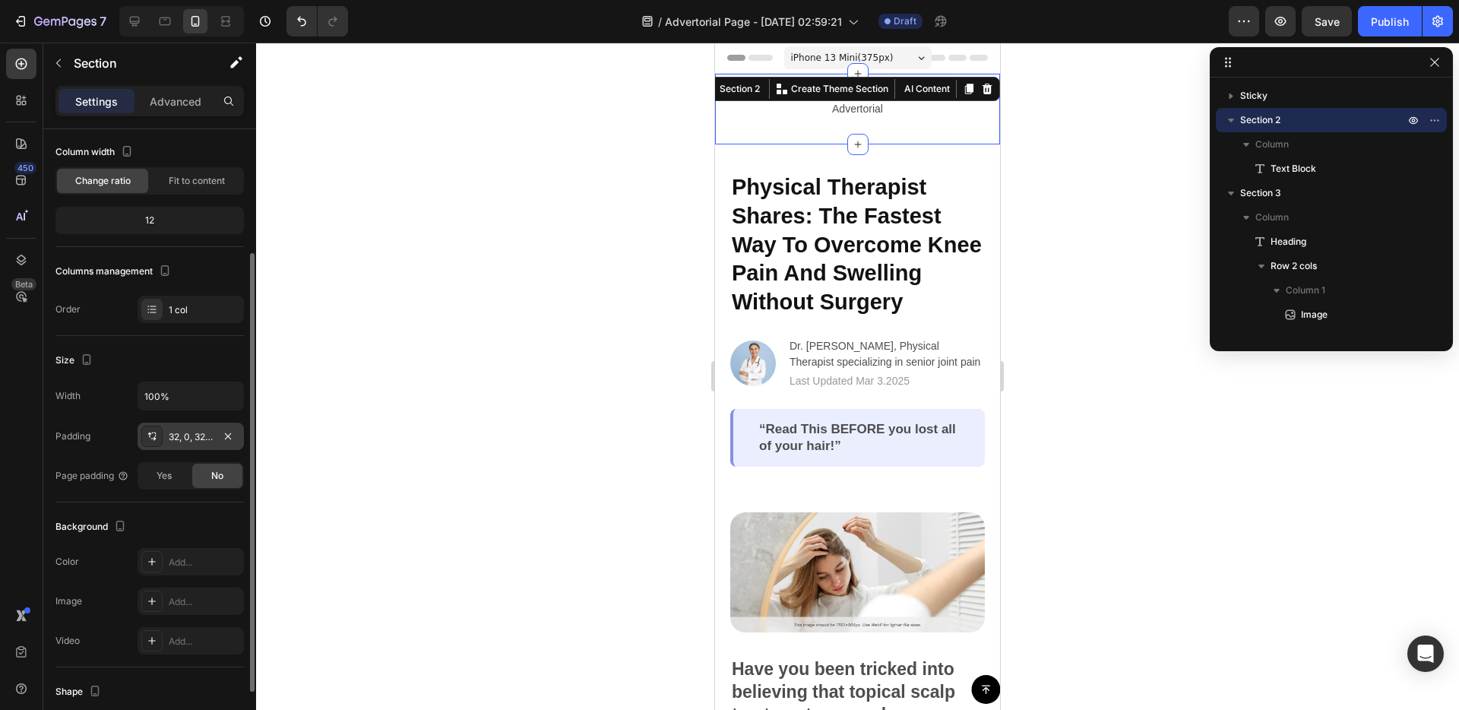
scroll to position [121, 0]
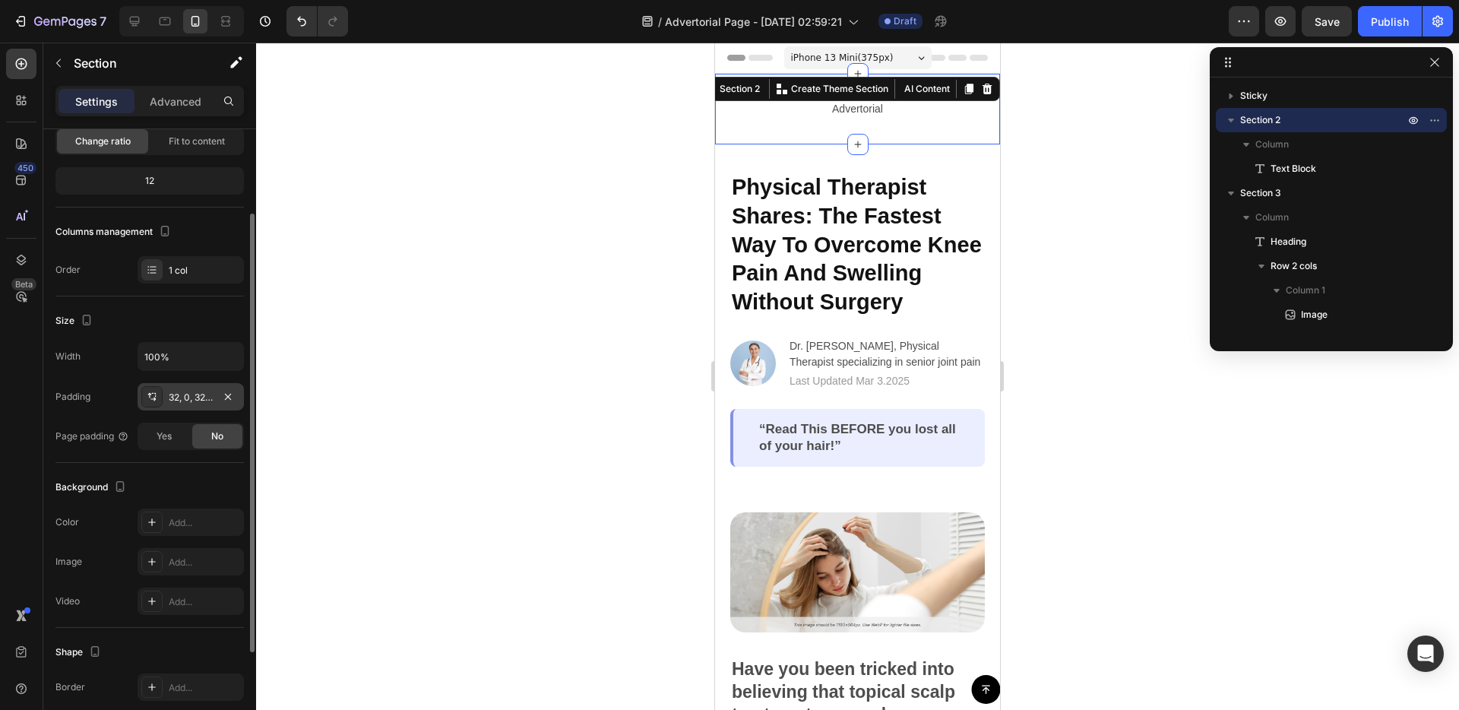
click at [198, 394] on div "32, 0, 32, 0" at bounding box center [191, 398] width 44 height 14
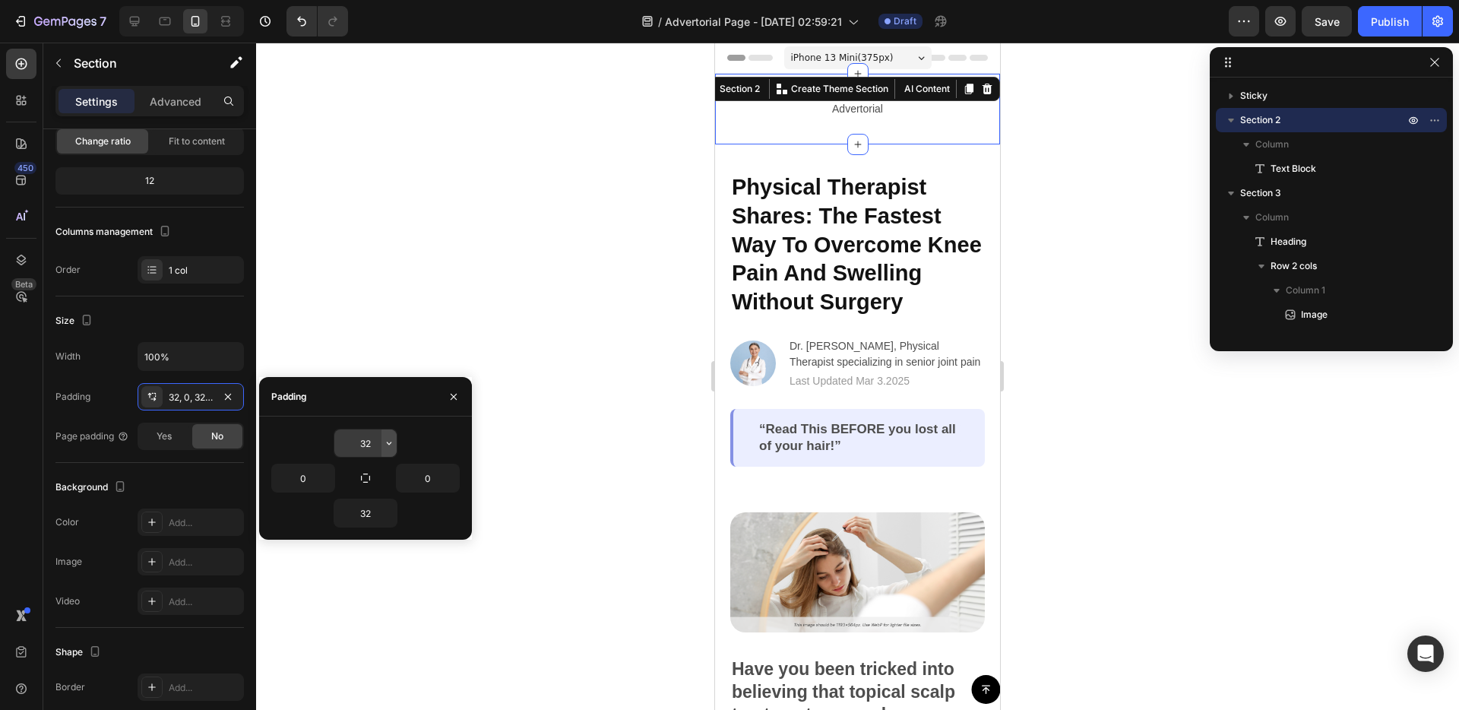
click at [391, 445] on icon "button" at bounding box center [389, 443] width 12 height 12
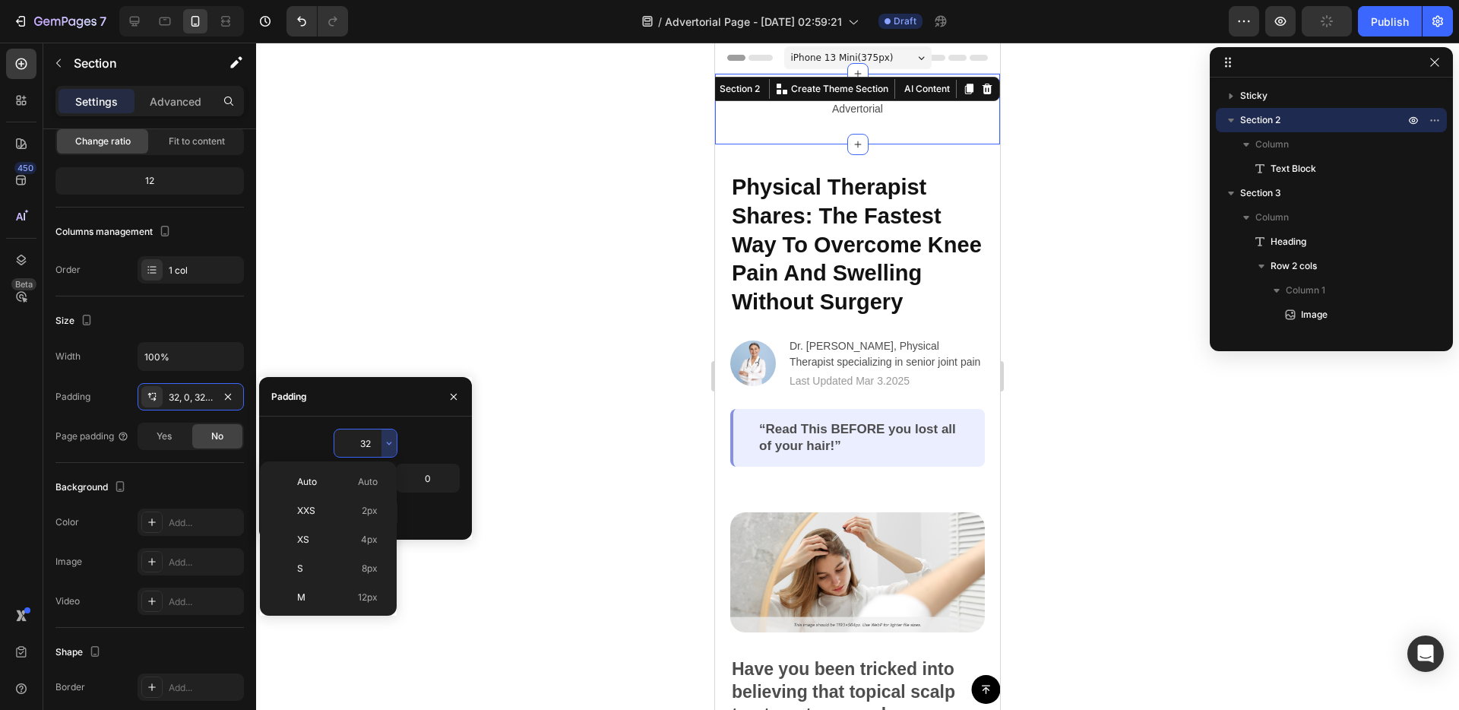
scroll to position [109, 0]
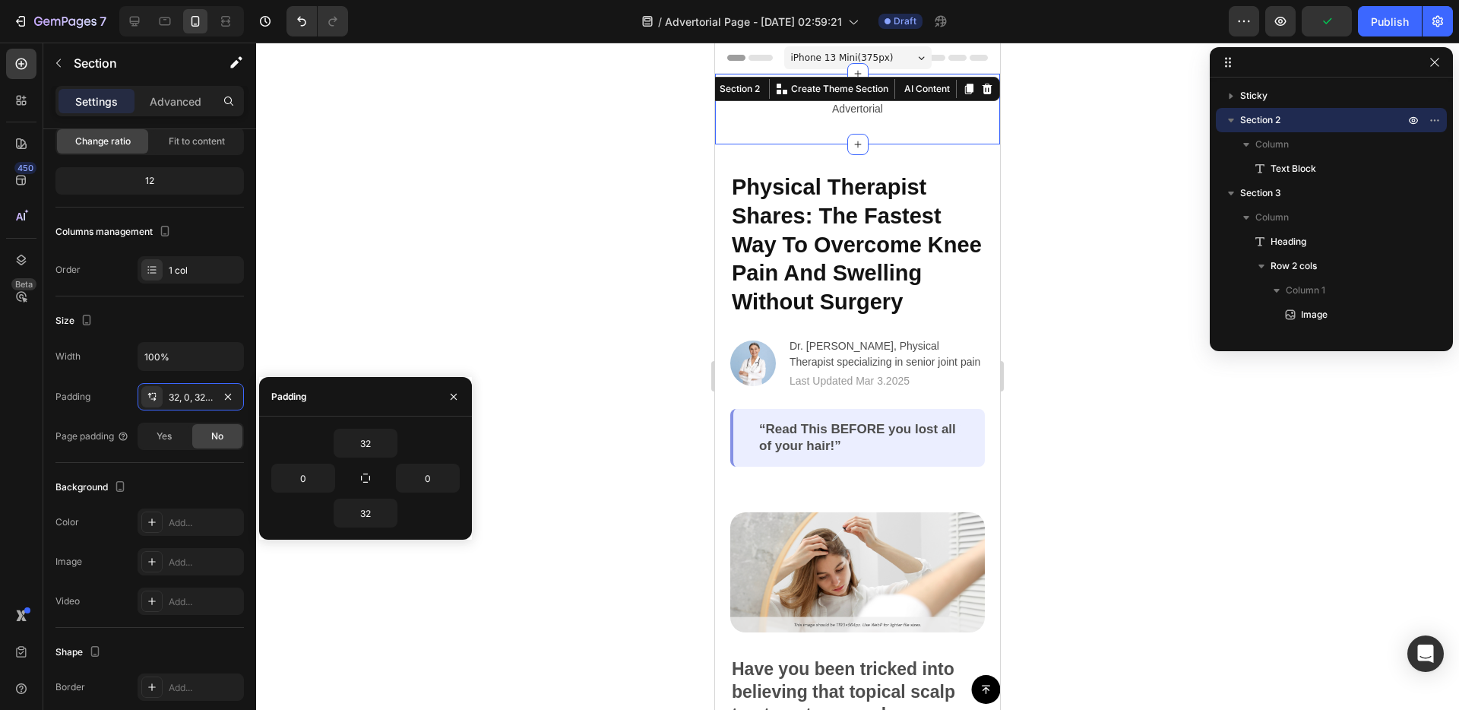
click at [407, 435] on div "32" at bounding box center [365, 443] width 188 height 29
click at [368, 481] on icon "button" at bounding box center [365, 478] width 12 height 12
type input "32"
click at [369, 479] on icon "button" at bounding box center [365, 478] width 12 height 12
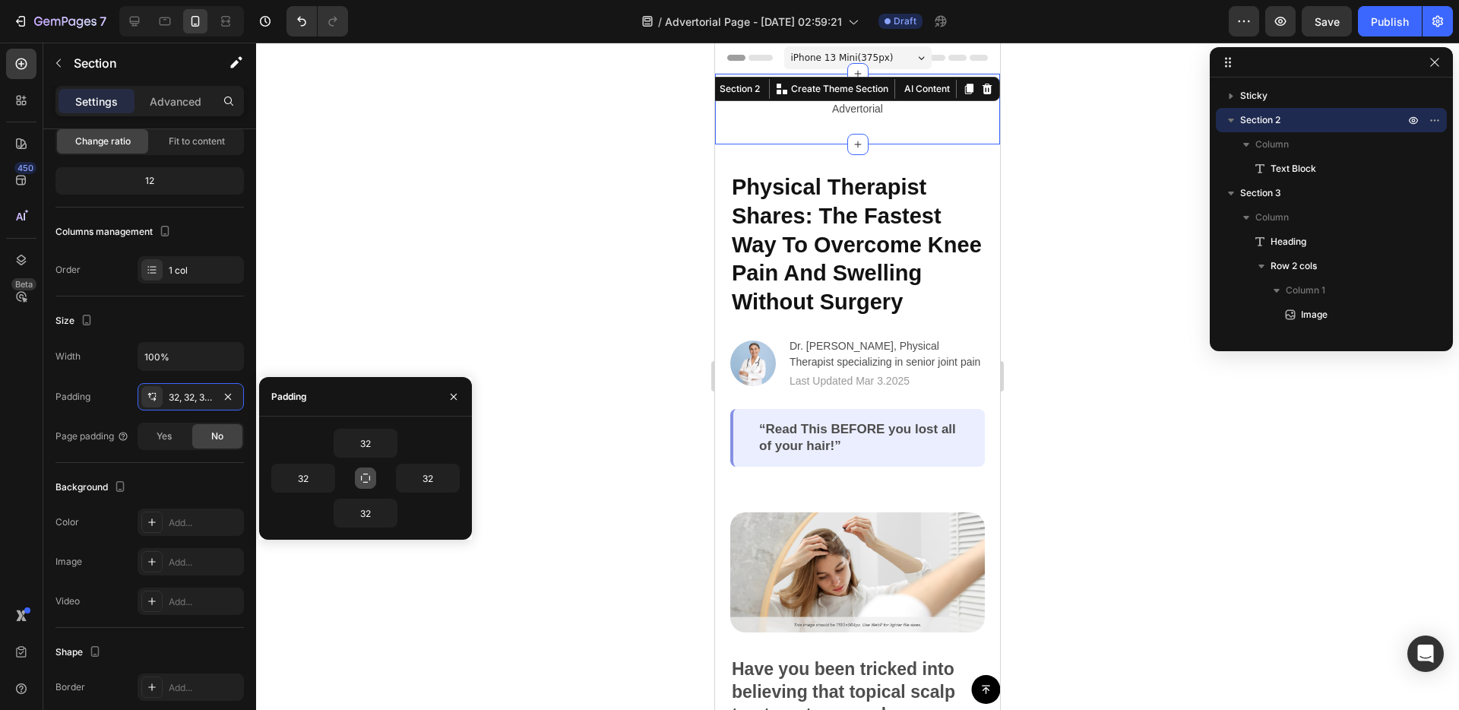
click at [369, 479] on icon "button" at bounding box center [365, 478] width 12 height 12
click at [385, 447] on icon "button" at bounding box center [389, 443] width 12 height 12
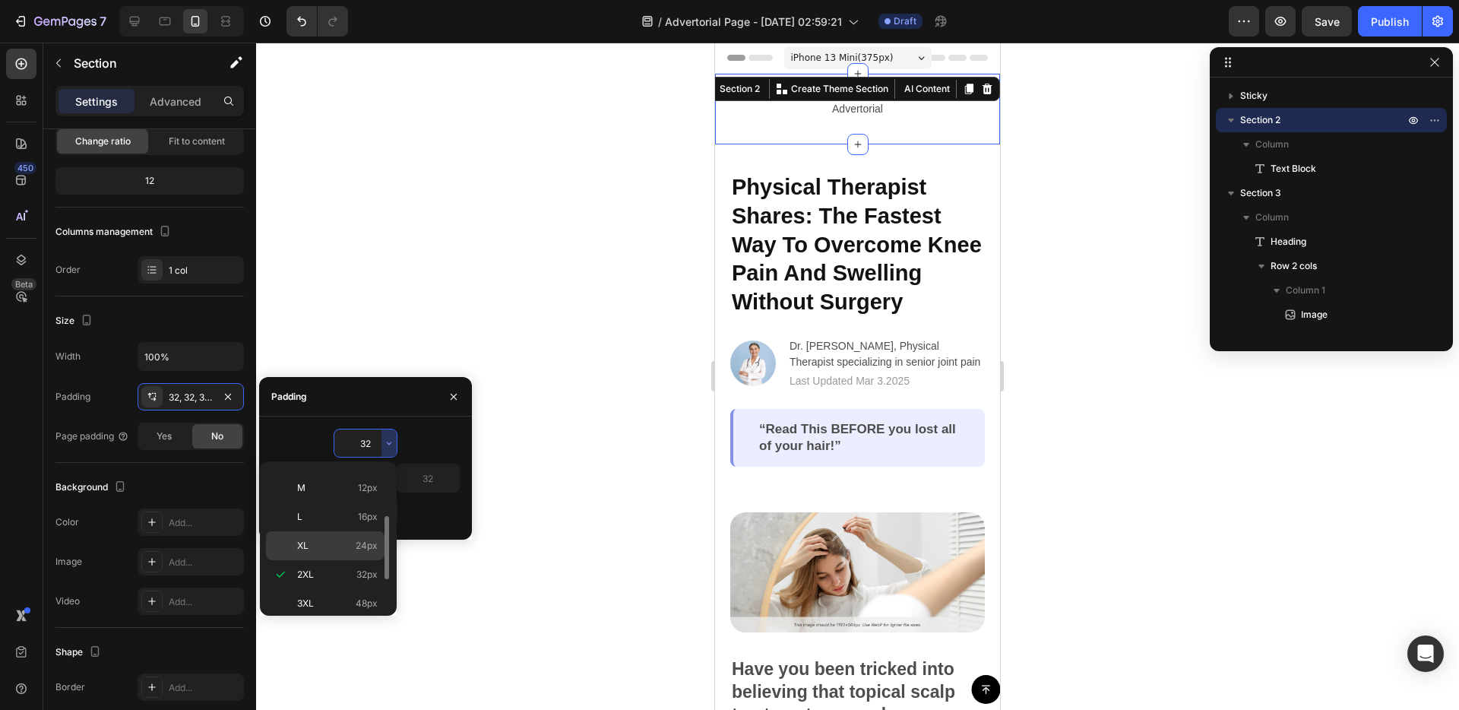
click at [329, 551] on p "XL 24px" at bounding box center [337, 546] width 81 height 14
type input "24"
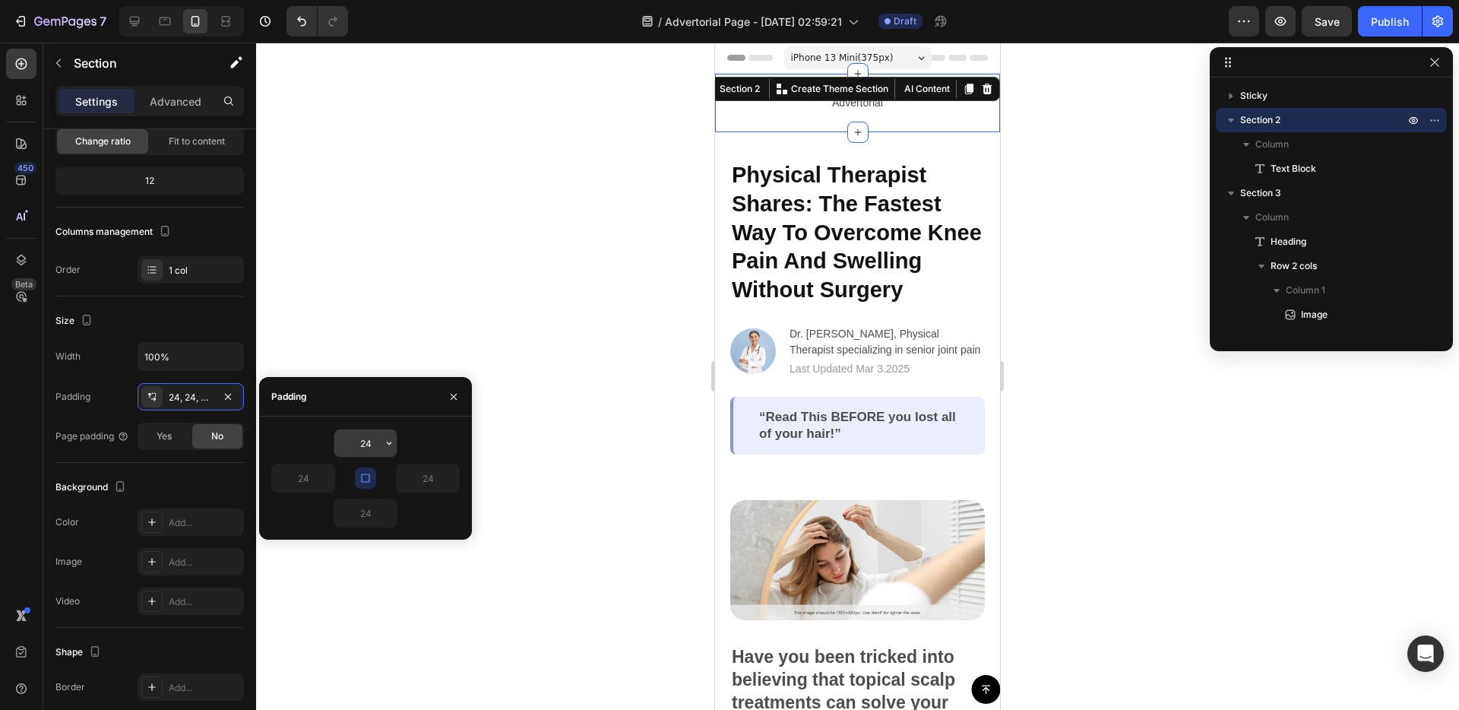
click at [366, 457] on div "24" at bounding box center [366, 443] width 64 height 29
click at [369, 451] on input "24" at bounding box center [365, 442] width 62 height 27
click at [387, 450] on button "button" at bounding box center [388, 442] width 15 height 27
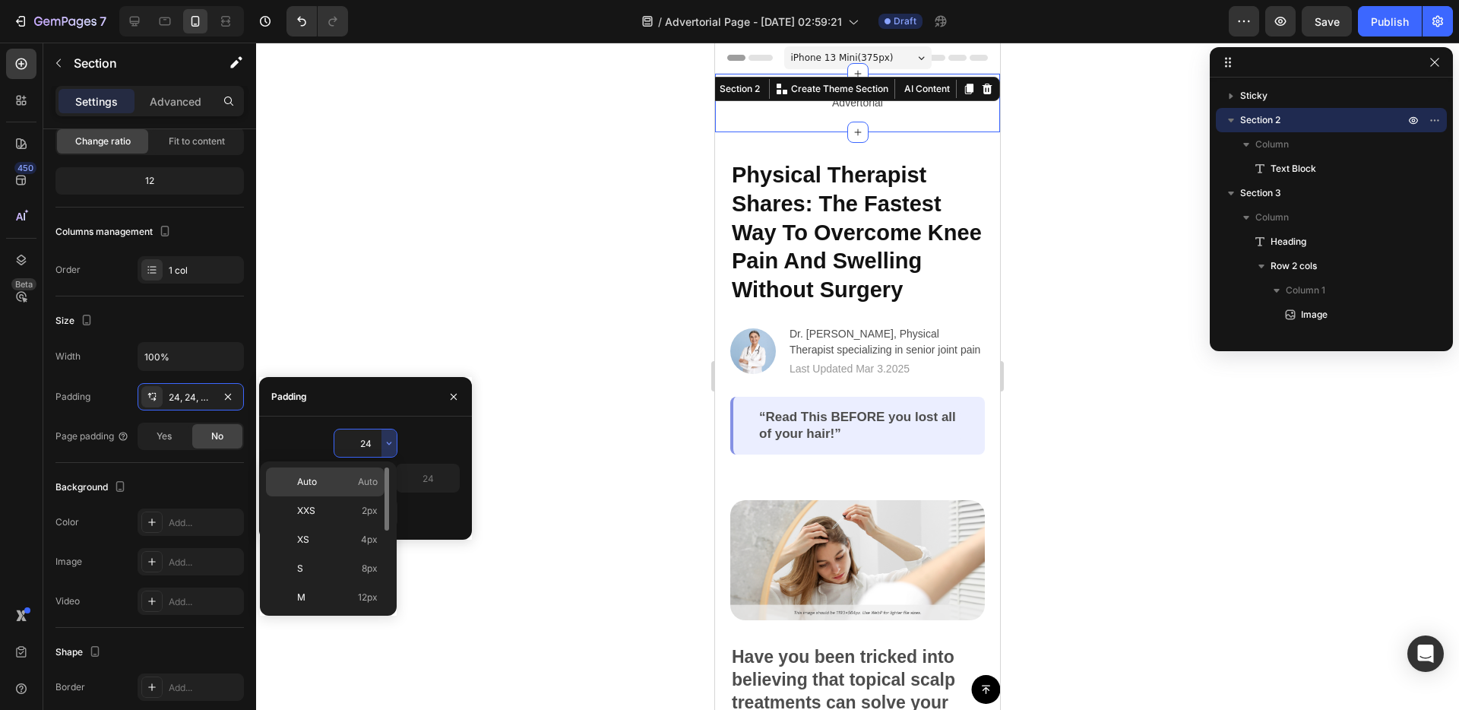
click at [353, 479] on p "Auto Auto" at bounding box center [337, 482] width 81 height 14
type input "Auto"
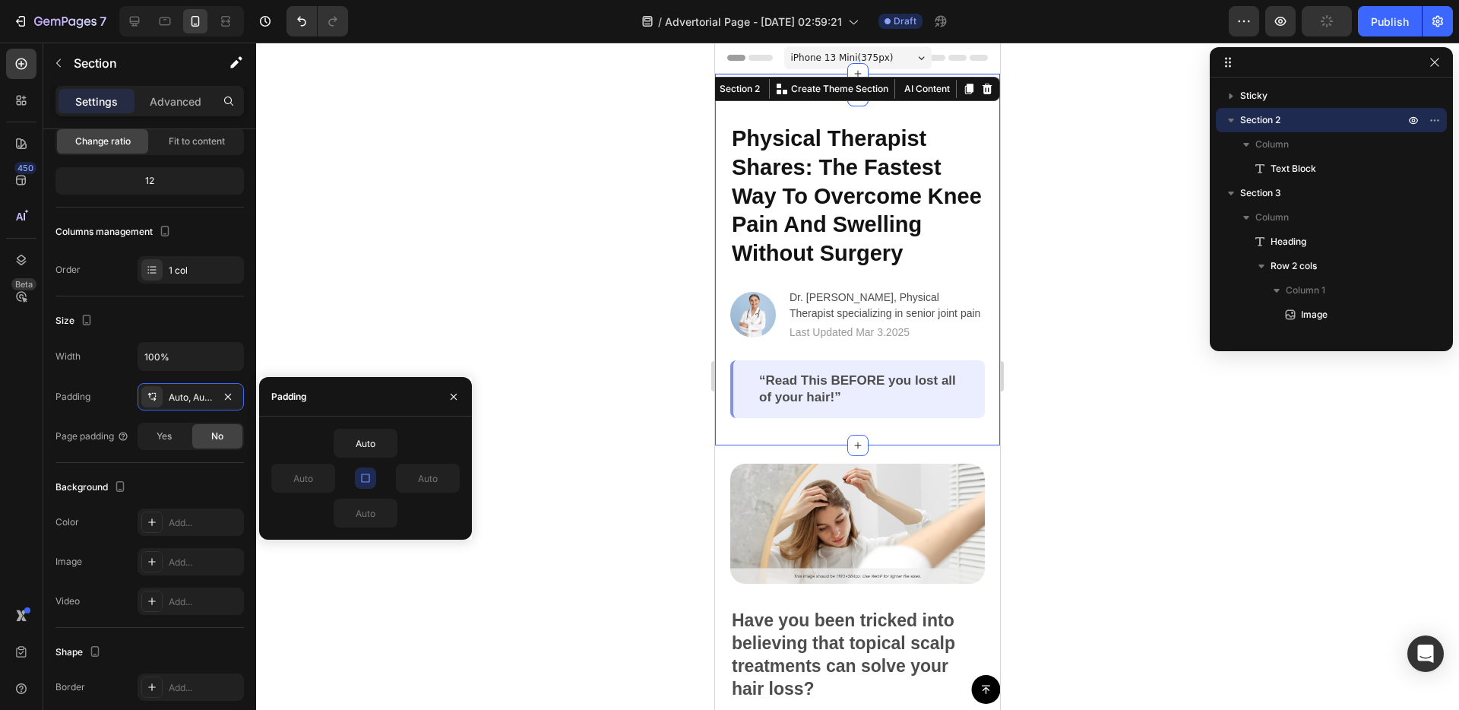
click at [729, 342] on div "Physical Therapist Shares: The Fastest Way To Overcome Knee Pain And Swelling W…" at bounding box center [857, 271] width 285 height 350
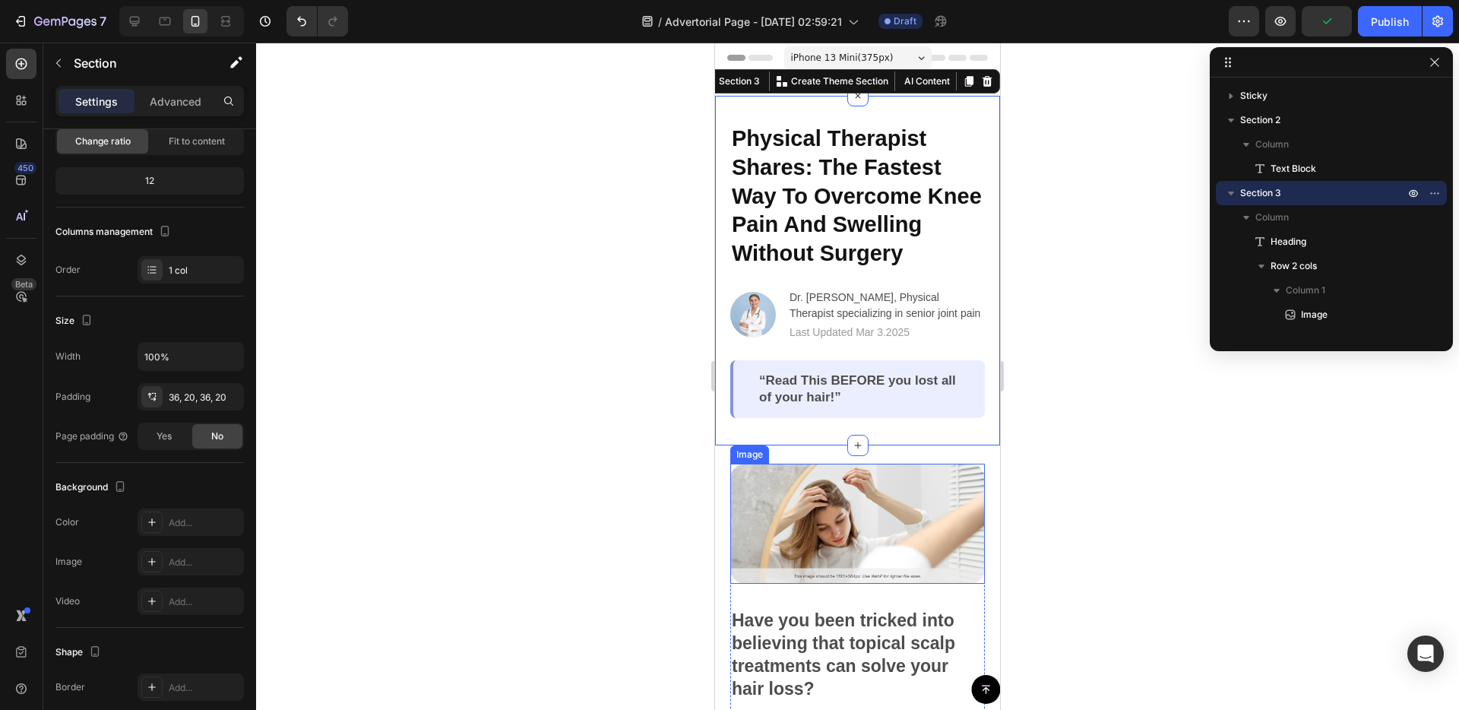
click at [761, 519] on img at bounding box center [857, 524] width 255 height 120
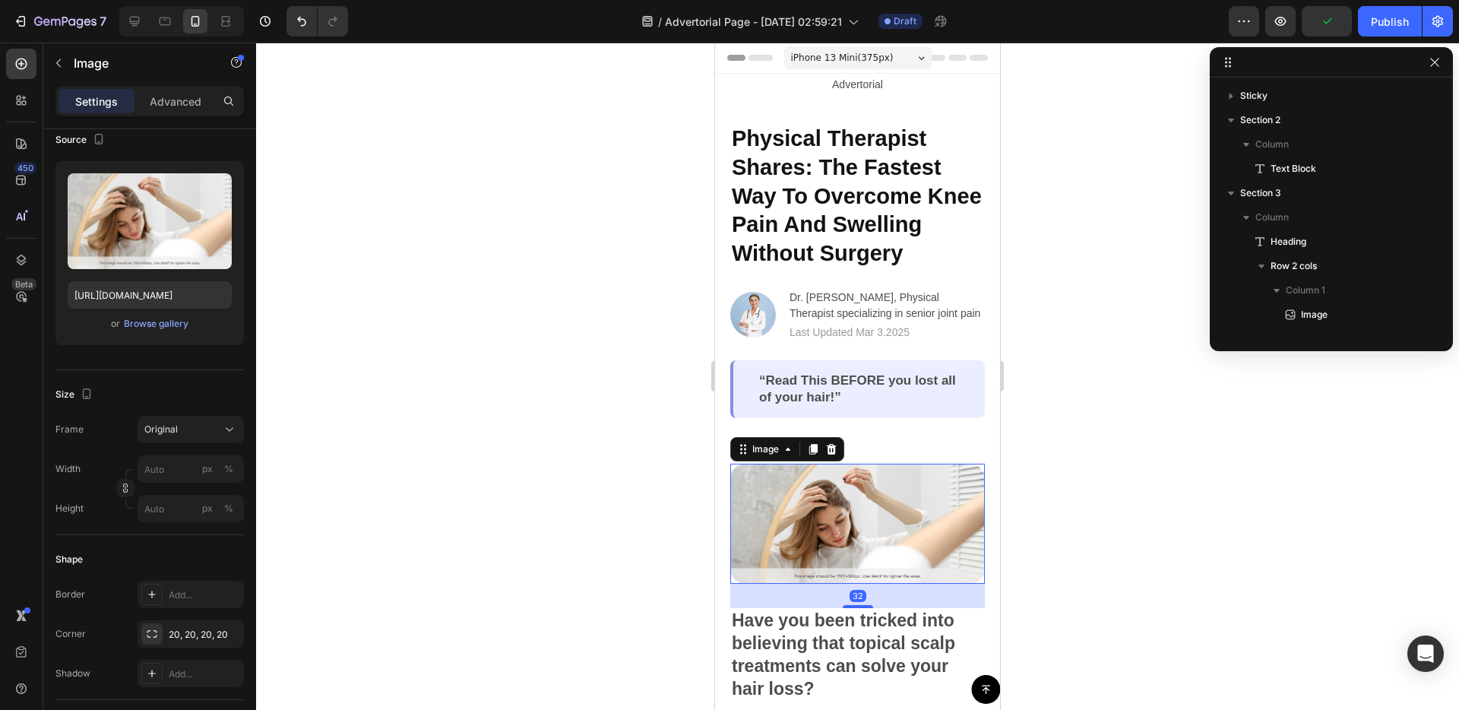
scroll to position [0, 0]
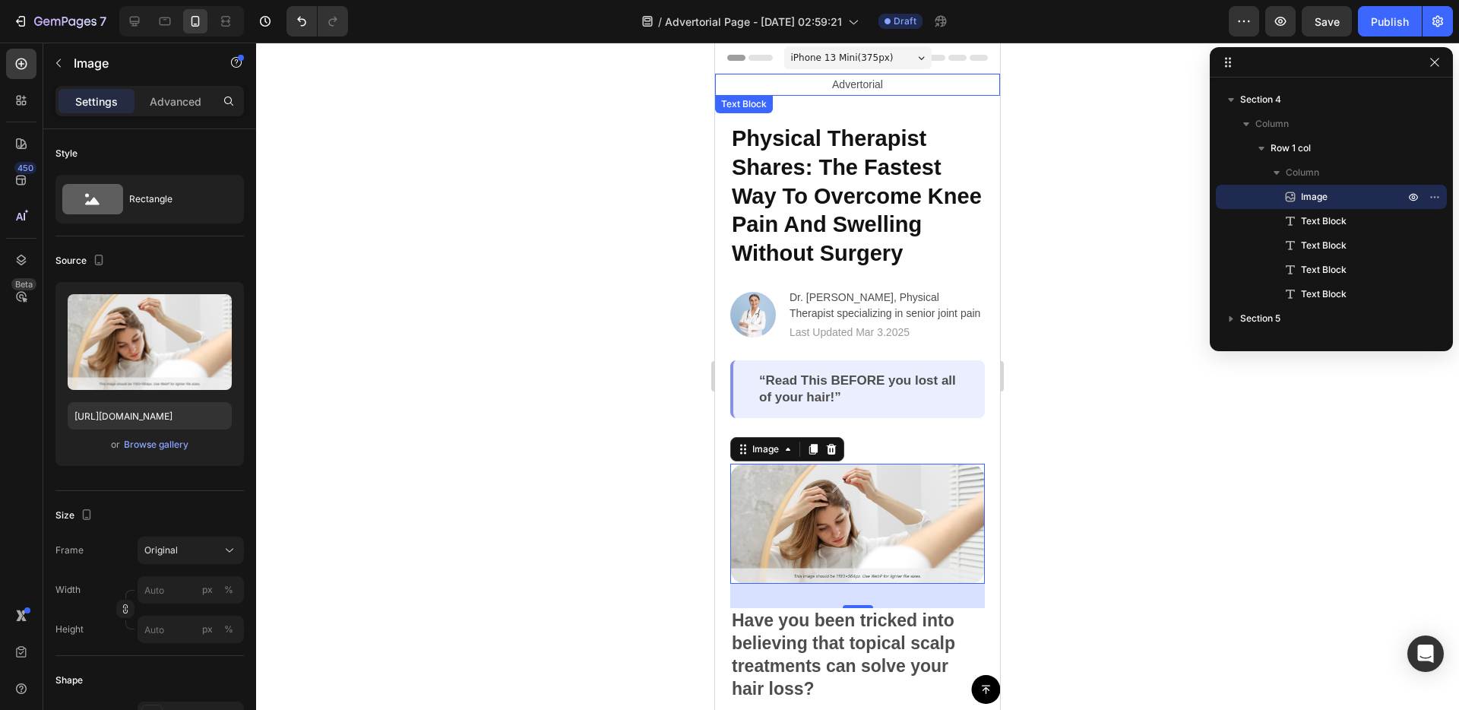
click at [824, 84] on p "Advertorial" at bounding box center [858, 84] width 282 height 19
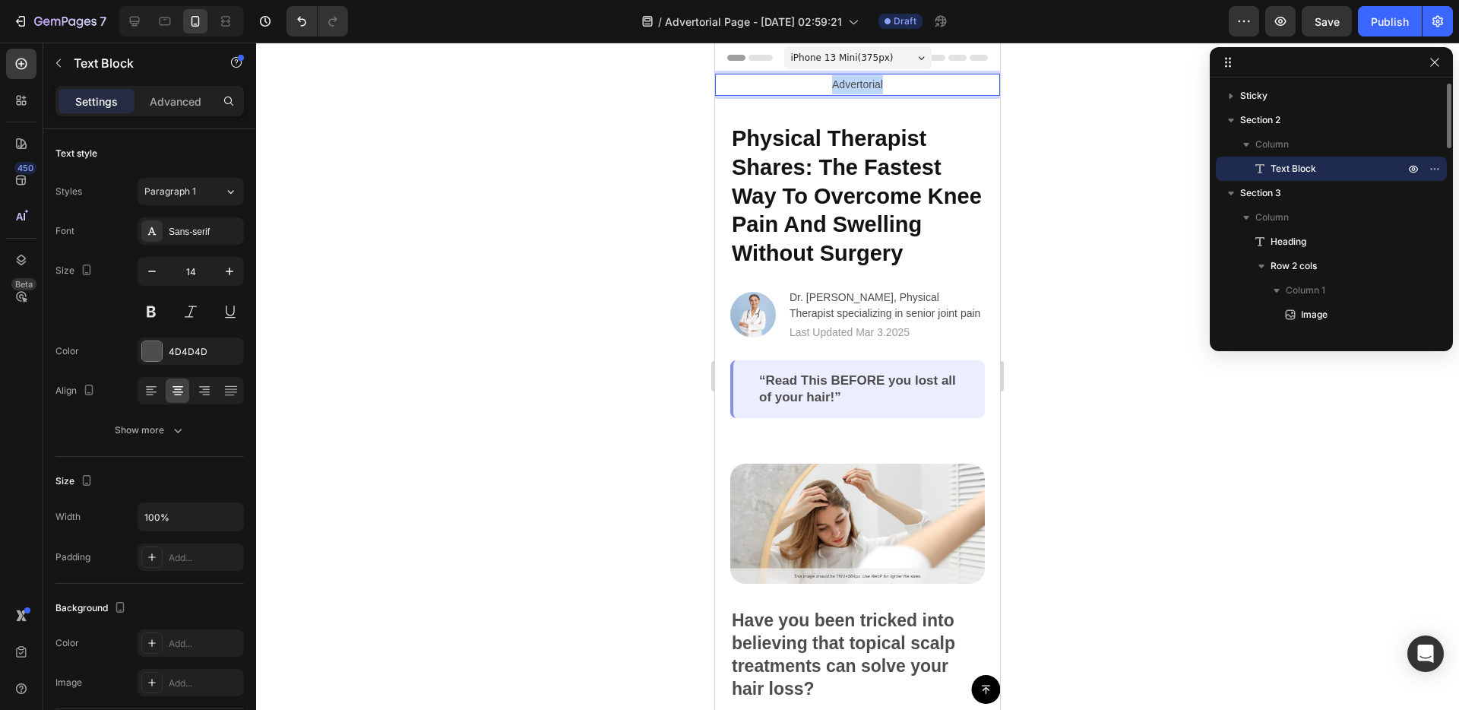
click at [850, 87] on p "Advertorial" at bounding box center [858, 84] width 282 height 19
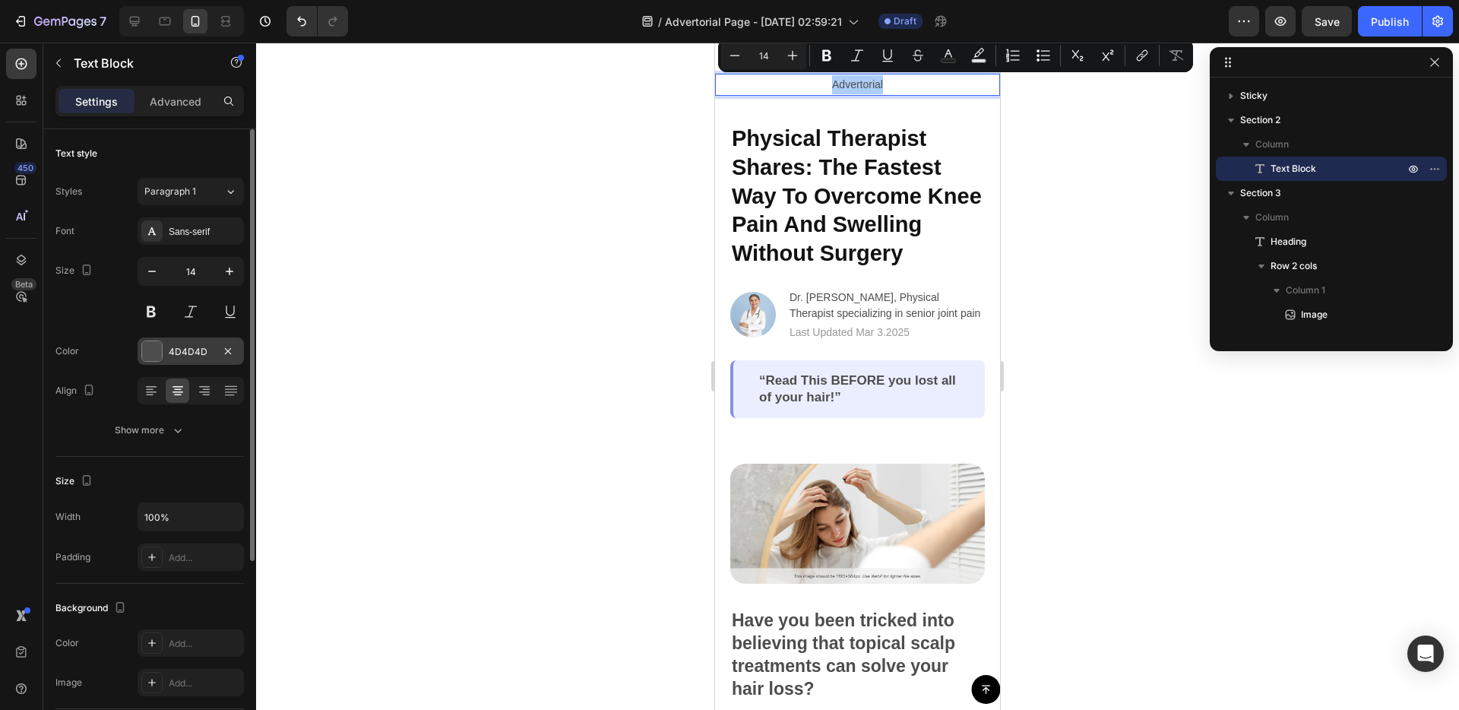
click at [145, 338] on div "4D4D4D" at bounding box center [191, 350] width 106 height 27
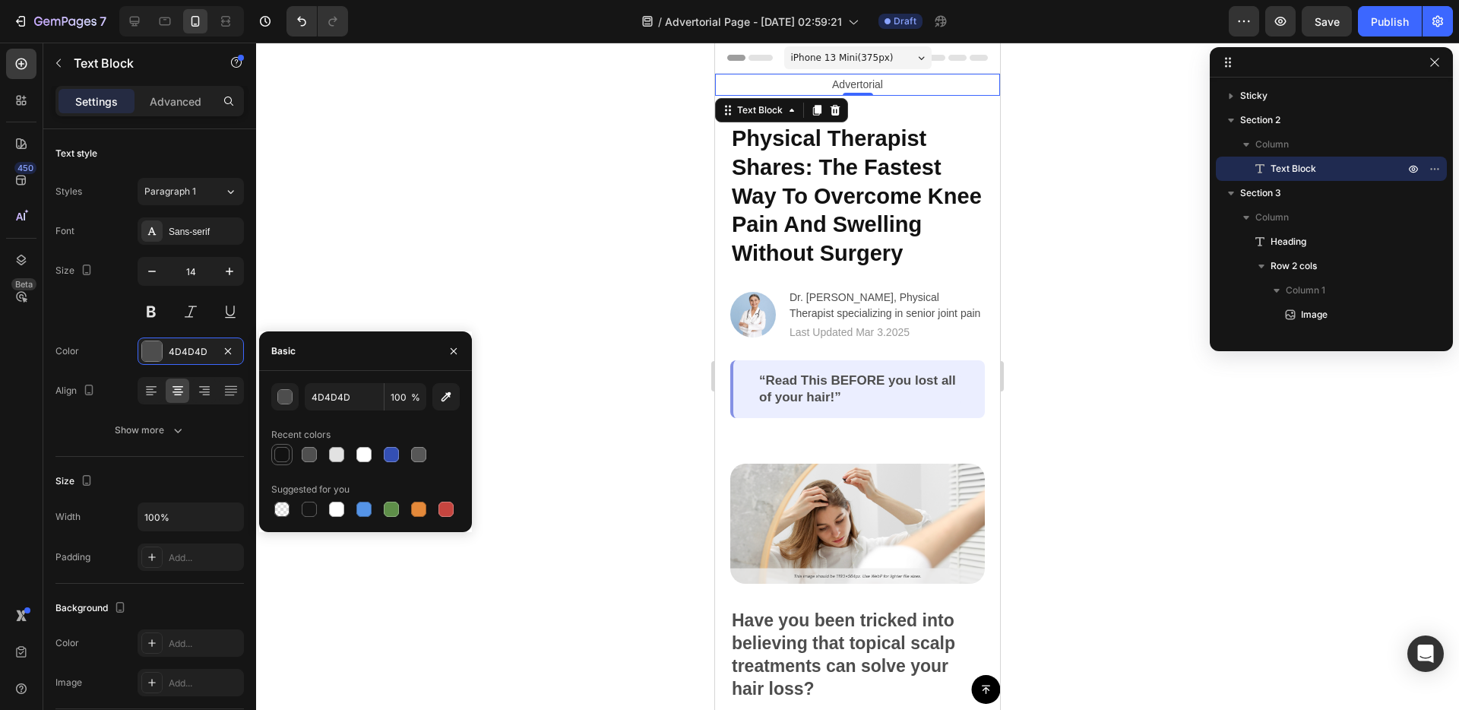
click at [280, 456] on div at bounding box center [281, 454] width 15 height 15
type input "121212"
click at [724, 310] on div "Physical Therapist Shares: The Fastest Way To Overcome Knee Pain And Swelling W…" at bounding box center [857, 271] width 285 height 350
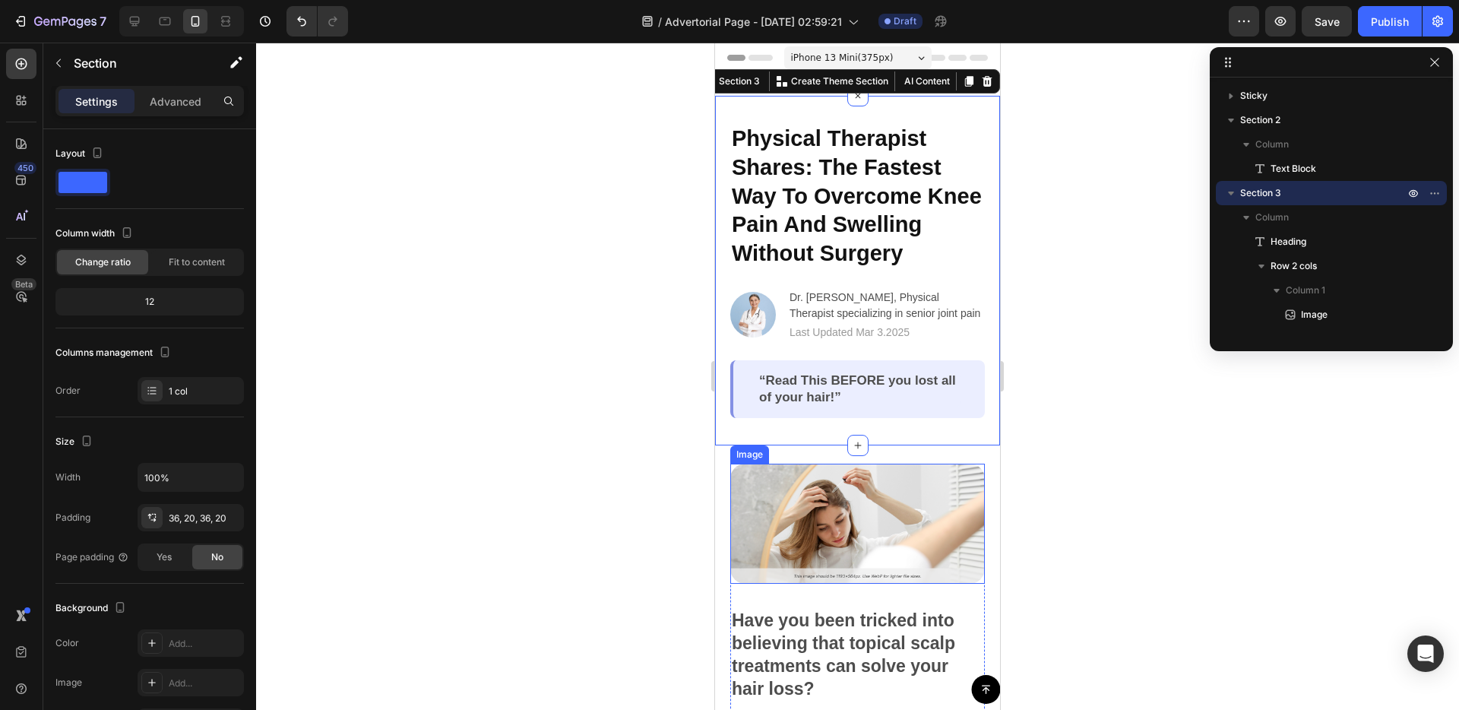
click at [856, 511] on img at bounding box center [857, 524] width 255 height 120
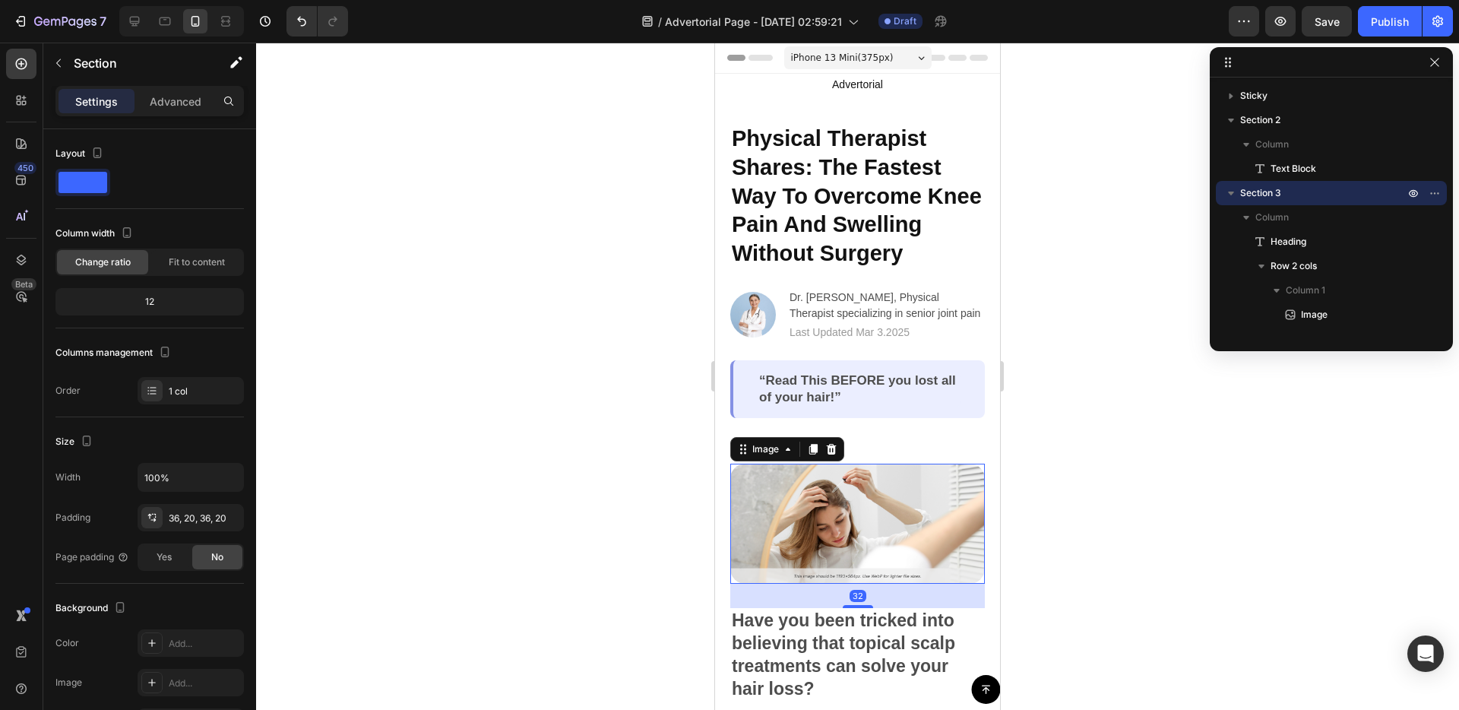
scroll to position [507, 0]
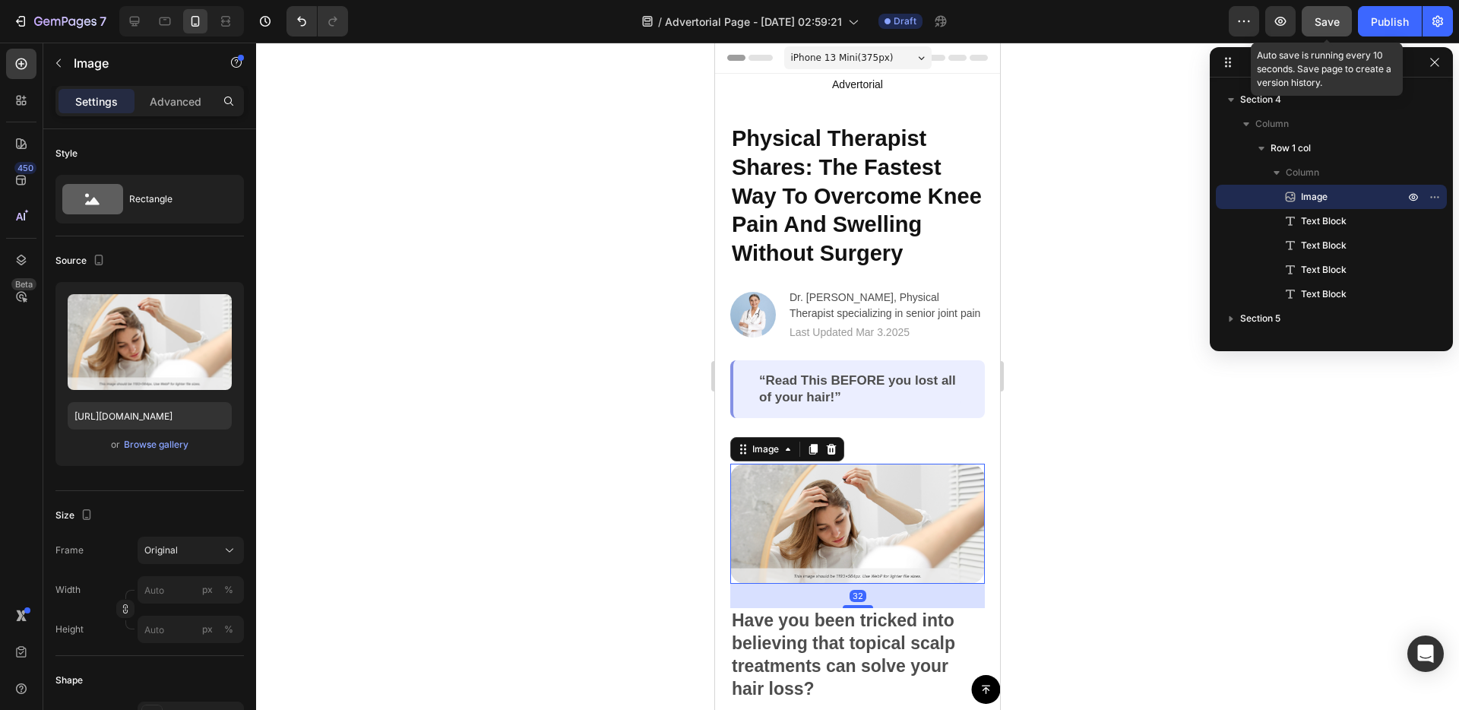
click at [1315, 30] on button "Save" at bounding box center [1327, 21] width 50 height 30
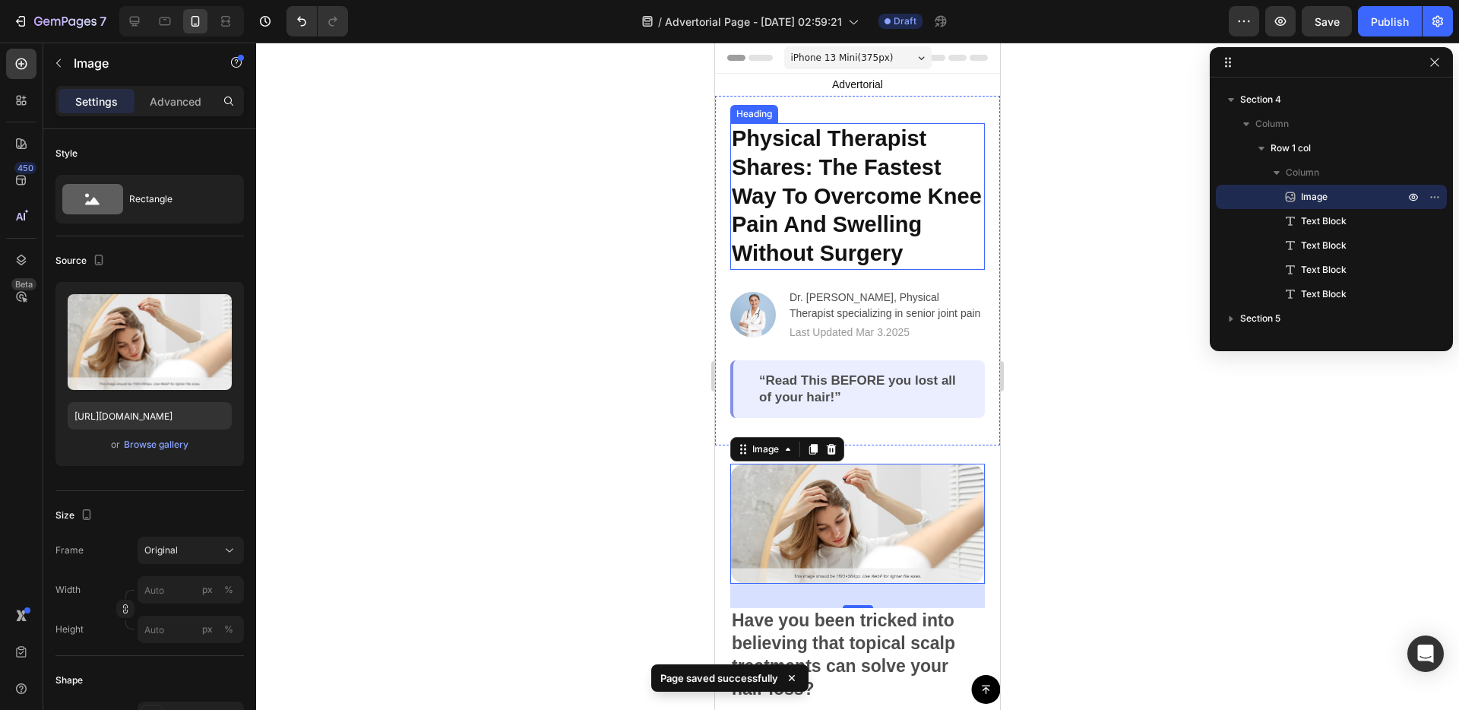
click at [881, 182] on p "Physical Therapist Shares: The Fastest Way To Overcome Knee Pain And Swelling W…" at bounding box center [858, 197] width 252 height 144
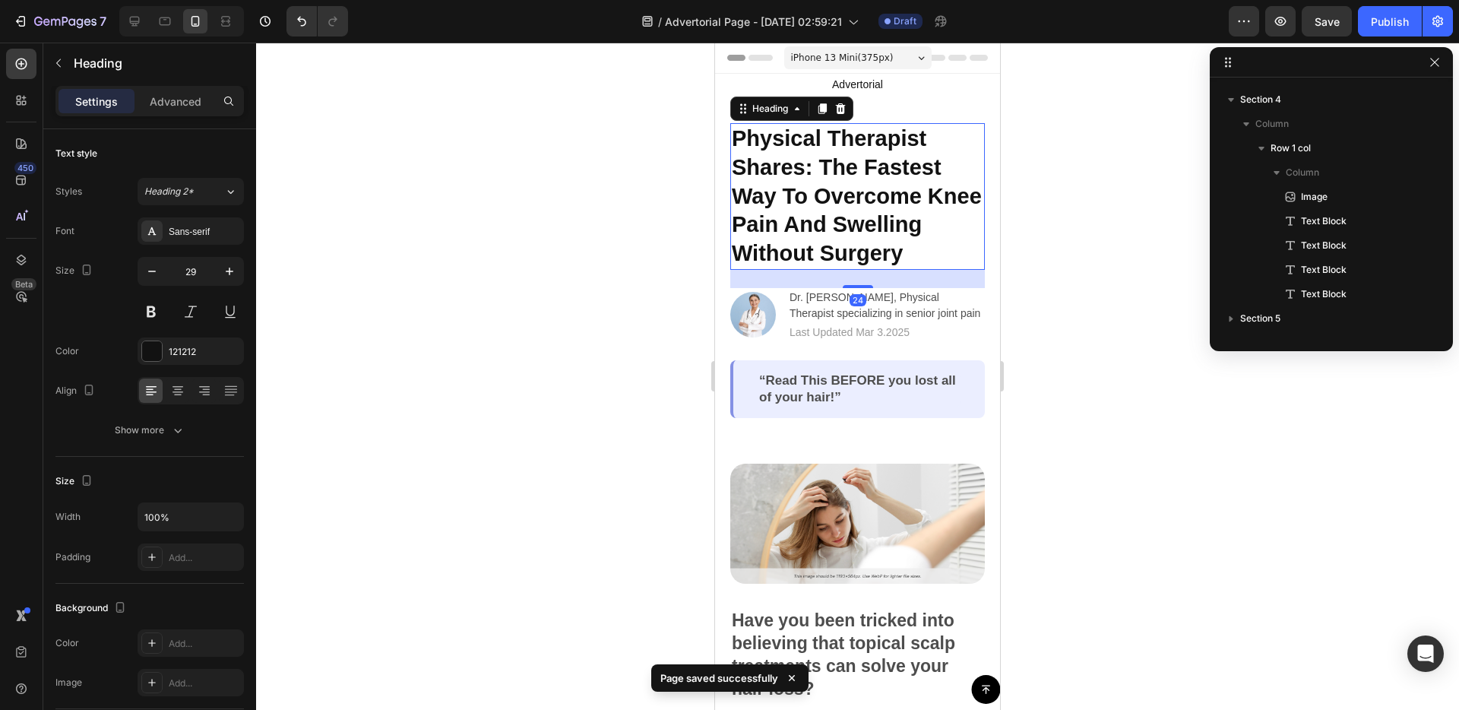
scroll to position [45, 0]
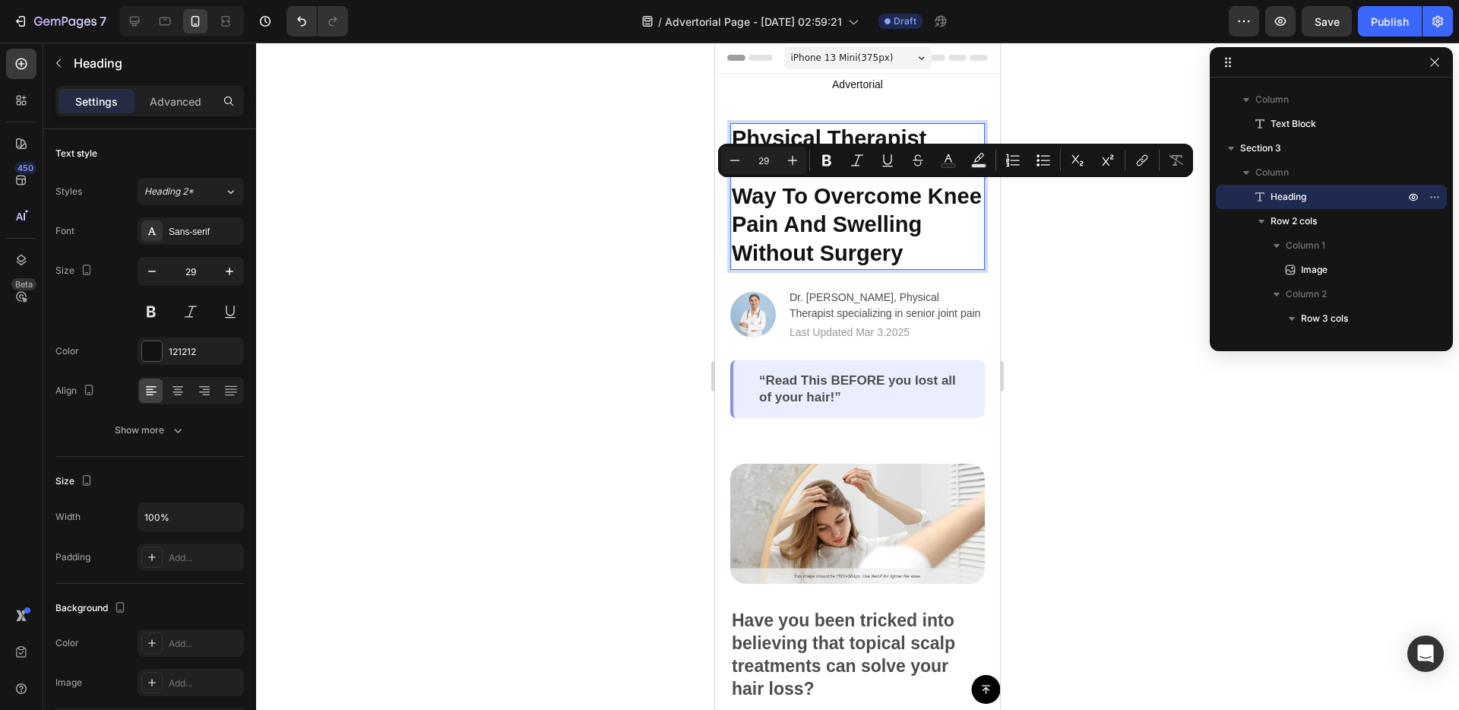
click at [878, 252] on p "Physical Therapist Shares: The Fastest Way To Overcome Knee Pain And Swelling W…" at bounding box center [858, 197] width 252 height 144
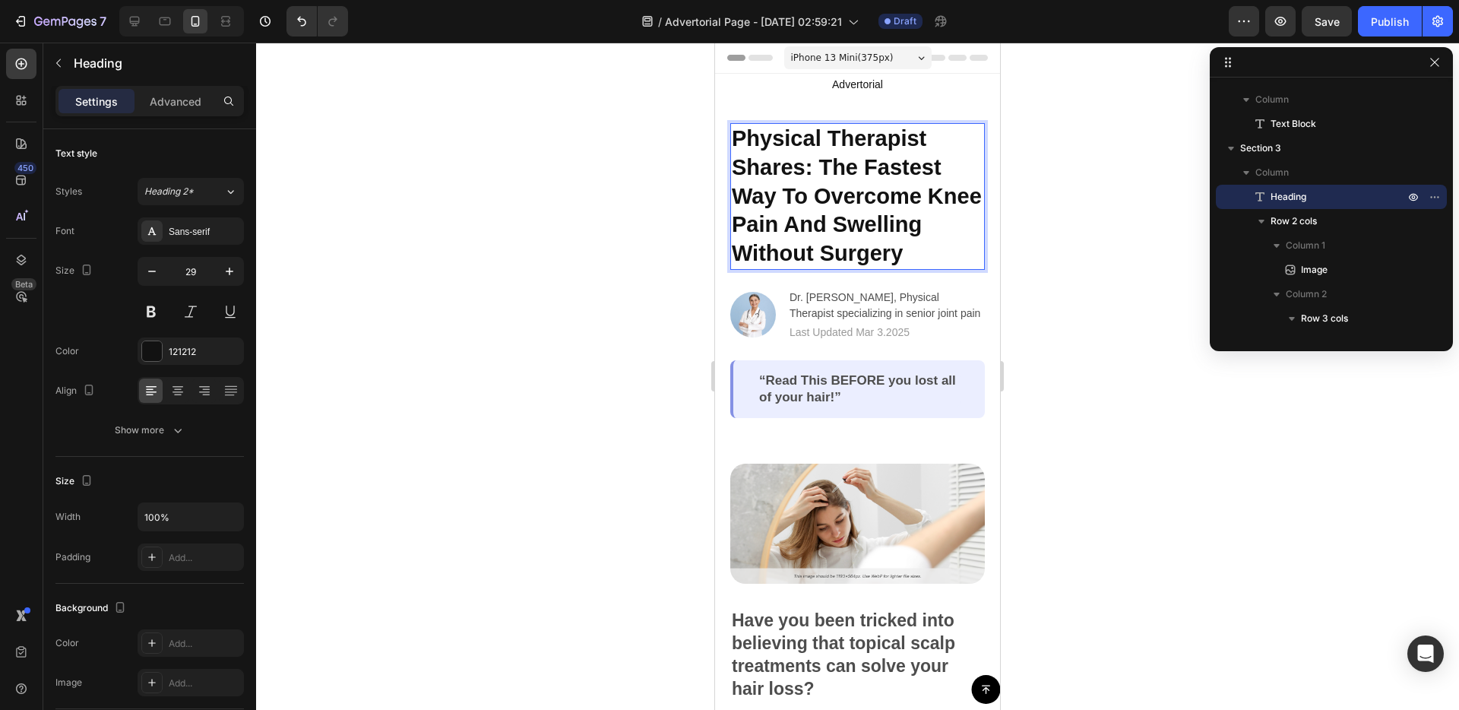
click at [881, 194] on p "Physical Therapist Shares: The Fastest Way To Overcome Knee Pain And Swelling W…" at bounding box center [858, 197] width 252 height 144
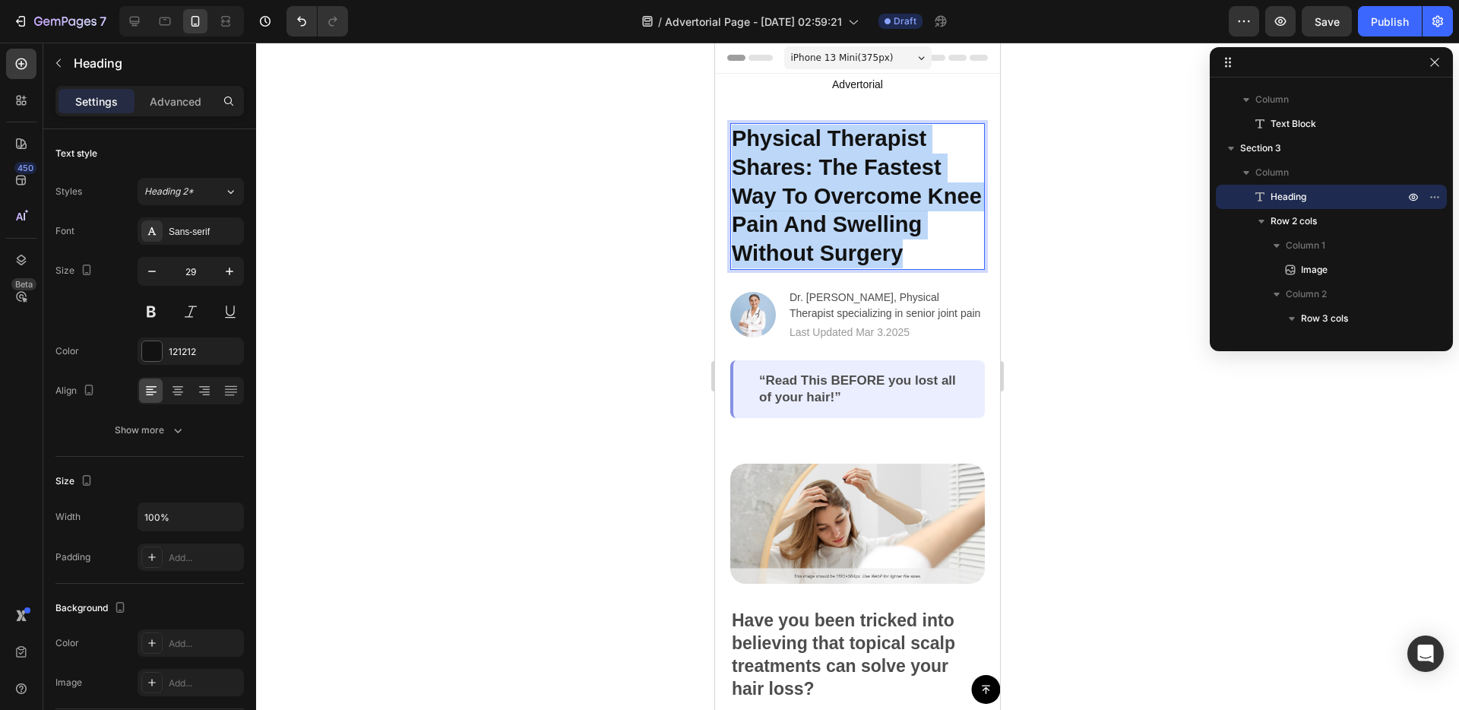
click at [881, 194] on p "Physical Therapist Shares: The Fastest Way To Overcome Knee Pain And Swelling W…" at bounding box center [858, 197] width 252 height 144
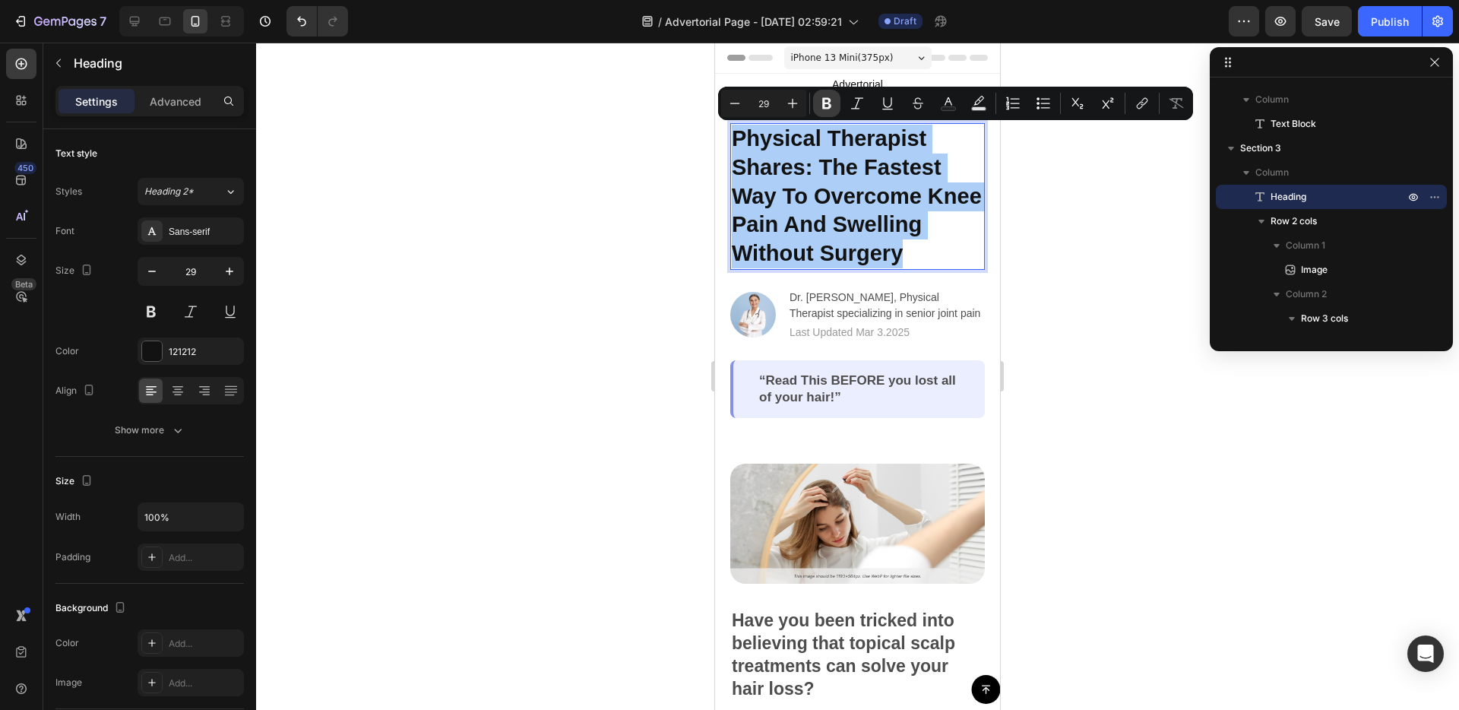
click at [824, 97] on icon "Editor contextual toolbar" at bounding box center [826, 103] width 15 height 15
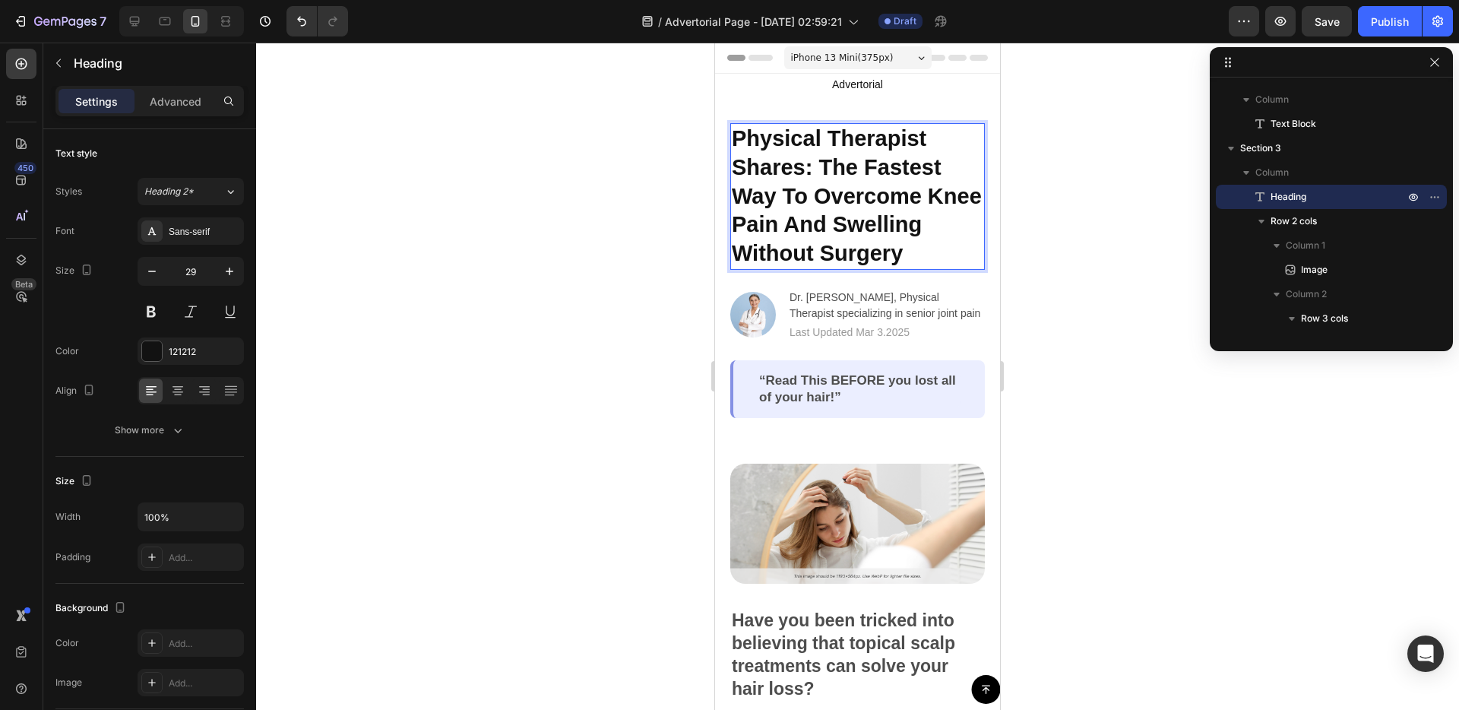
click at [824, 193] on strong "Physical Therapist Shares: The Fastest Way To Overcome Knee Pain And Swelling W…" at bounding box center [857, 195] width 250 height 139
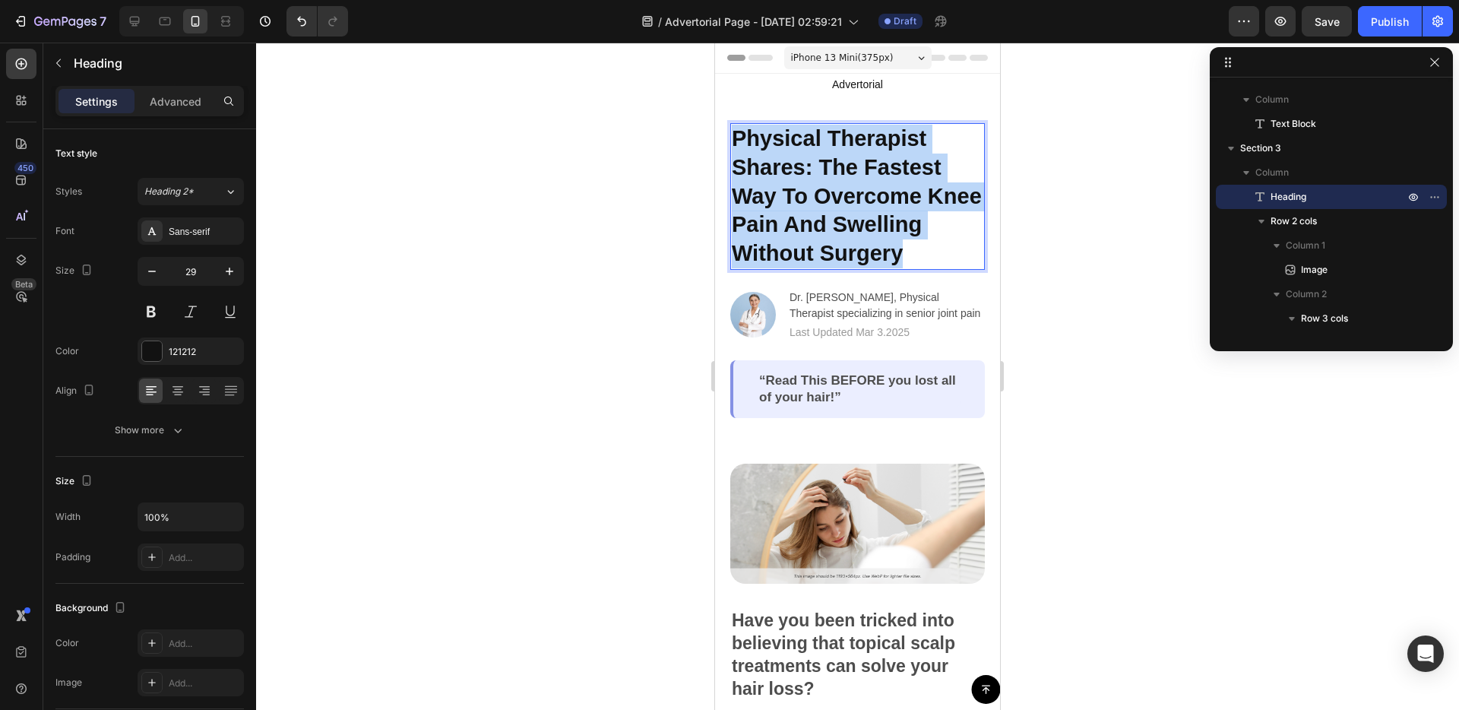
click at [824, 193] on strong "Physical Therapist Shares: The Fastest Way To Overcome Knee Pain And Swelling W…" at bounding box center [857, 195] width 250 height 139
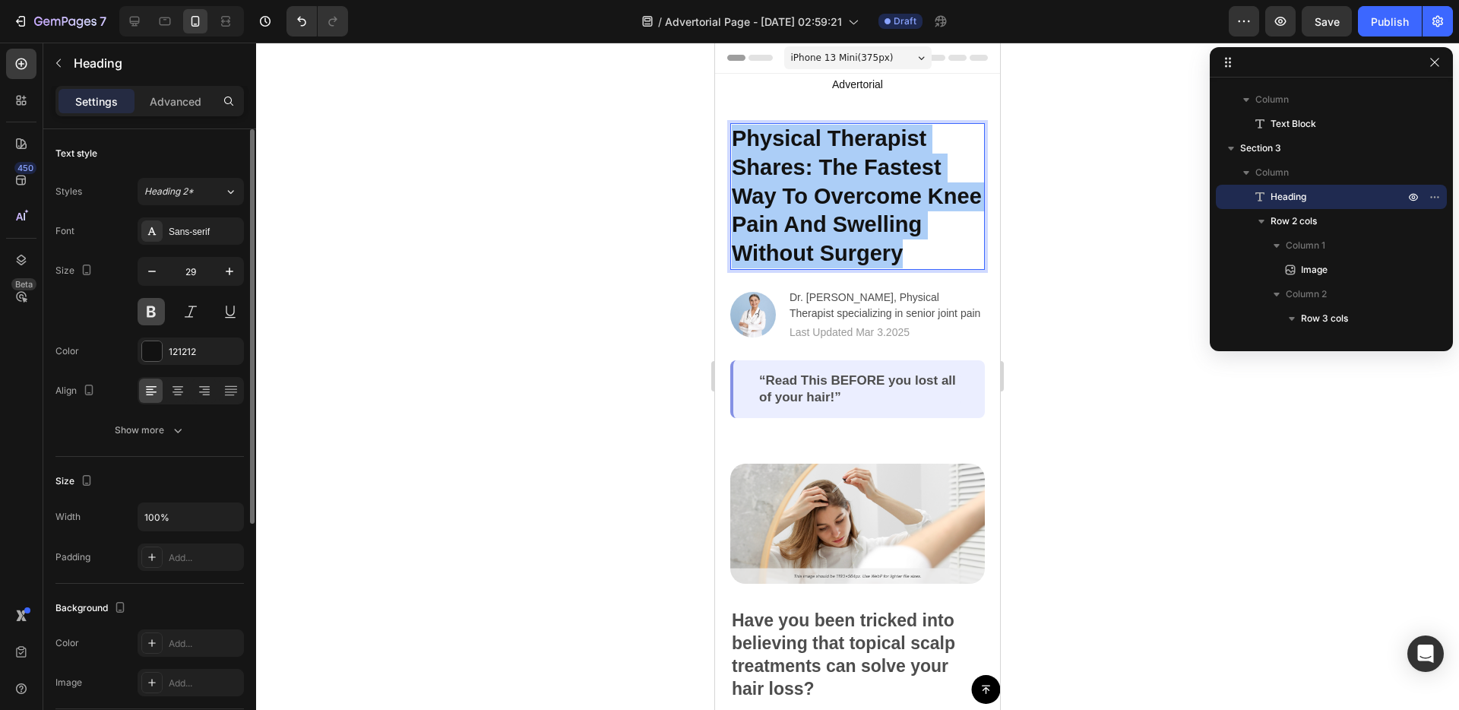
click at [155, 315] on button at bounding box center [151, 311] width 27 height 27
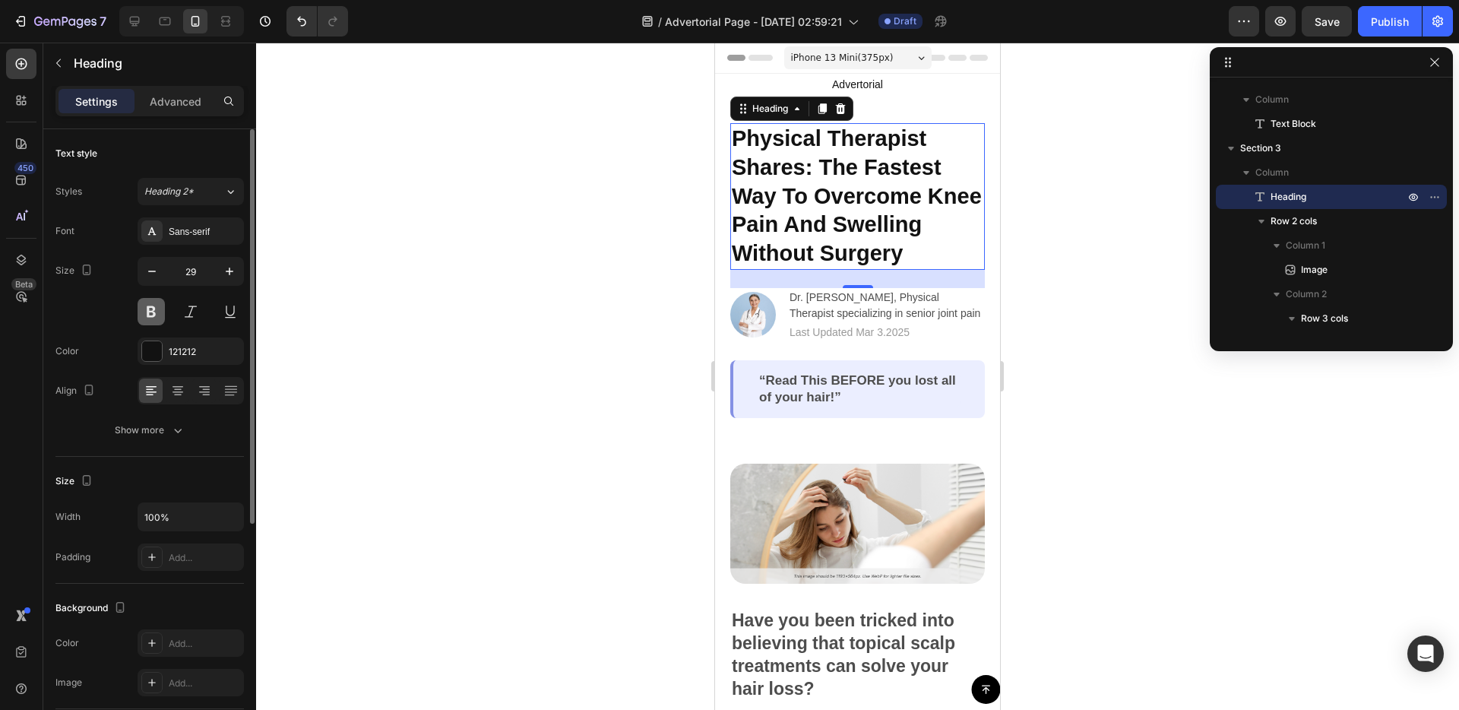
click at [155, 315] on button at bounding box center [151, 311] width 27 height 27
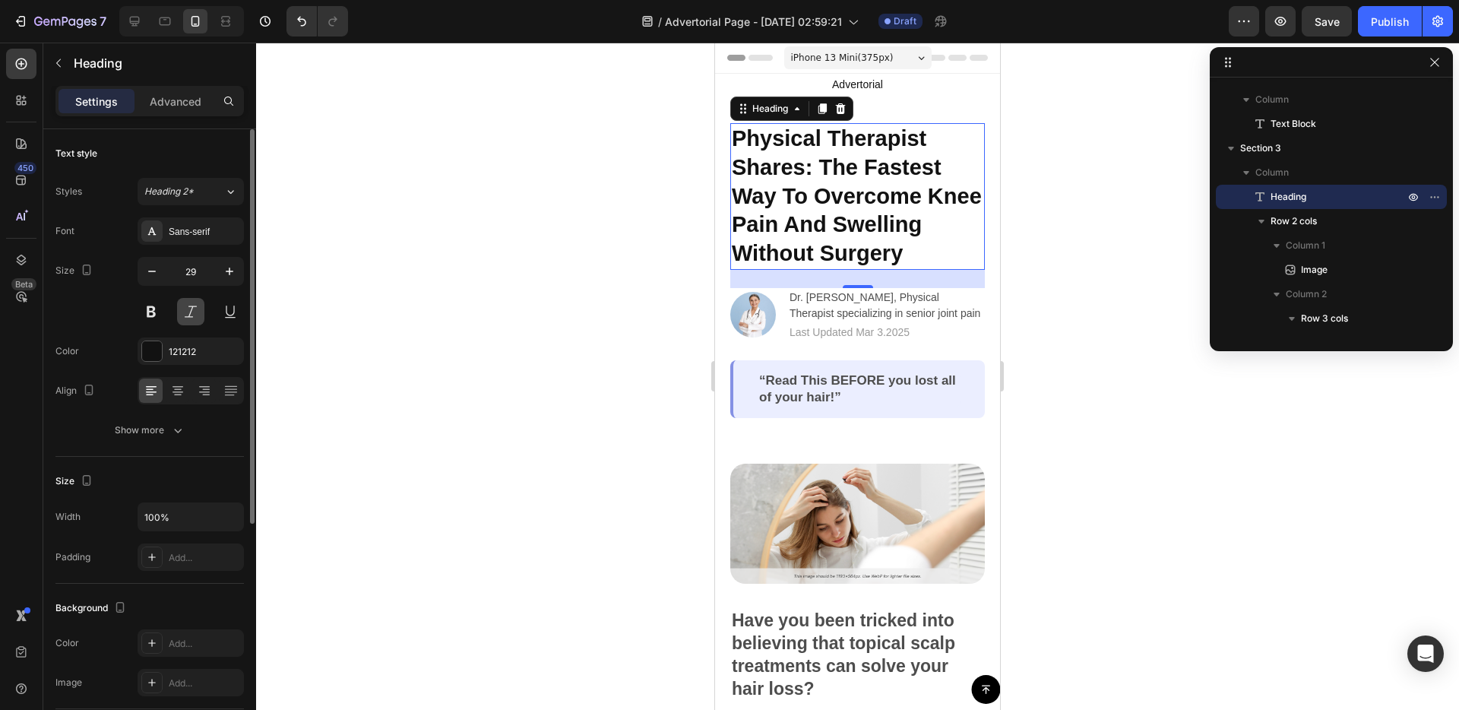
drag, startPoint x: 173, startPoint y: 312, endPoint x: 183, endPoint y: 312, distance: 9.9
click at [174, 312] on div at bounding box center [191, 311] width 106 height 27
click at [196, 312] on button at bounding box center [190, 311] width 27 height 27
click at [195, 312] on button at bounding box center [190, 311] width 27 height 27
click at [158, 314] on button at bounding box center [151, 311] width 27 height 27
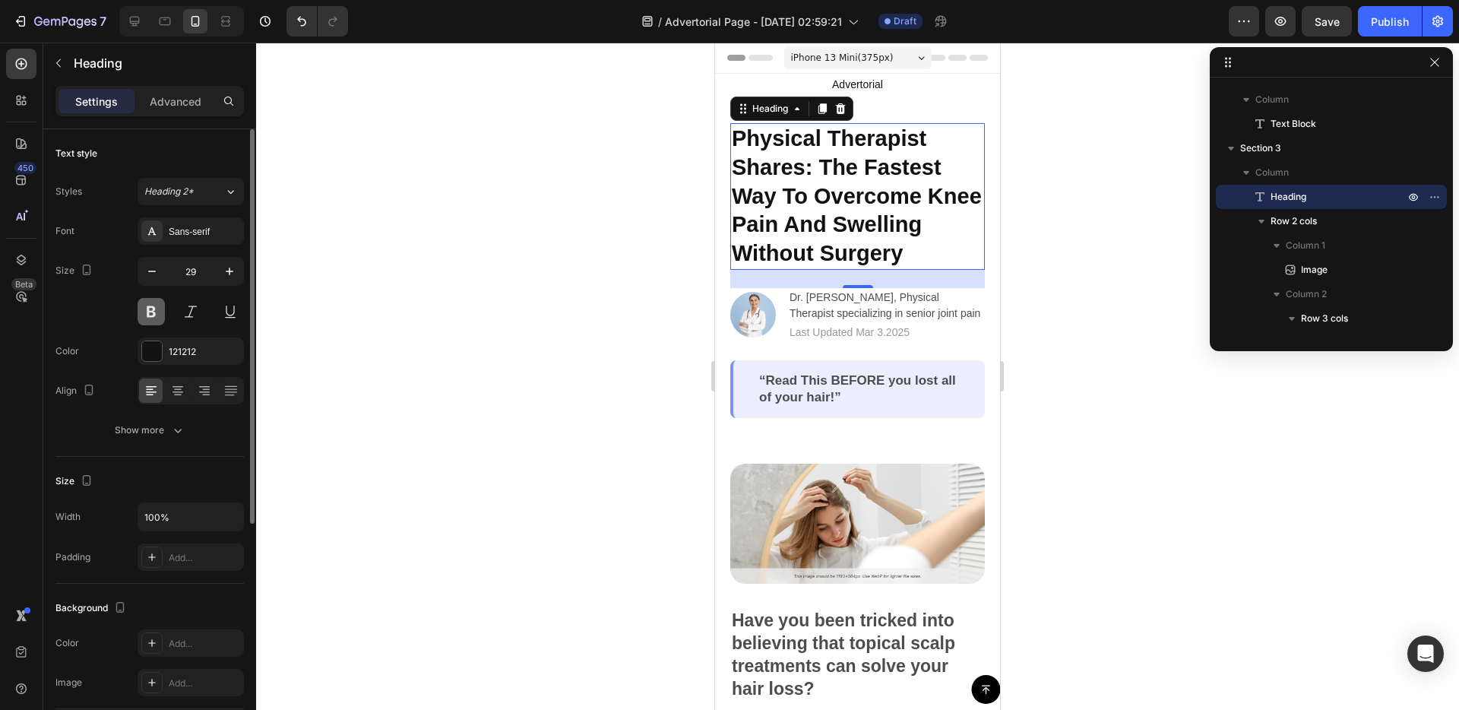
click at [158, 314] on button at bounding box center [151, 311] width 27 height 27
click at [145, 344] on div at bounding box center [152, 351] width 20 height 20
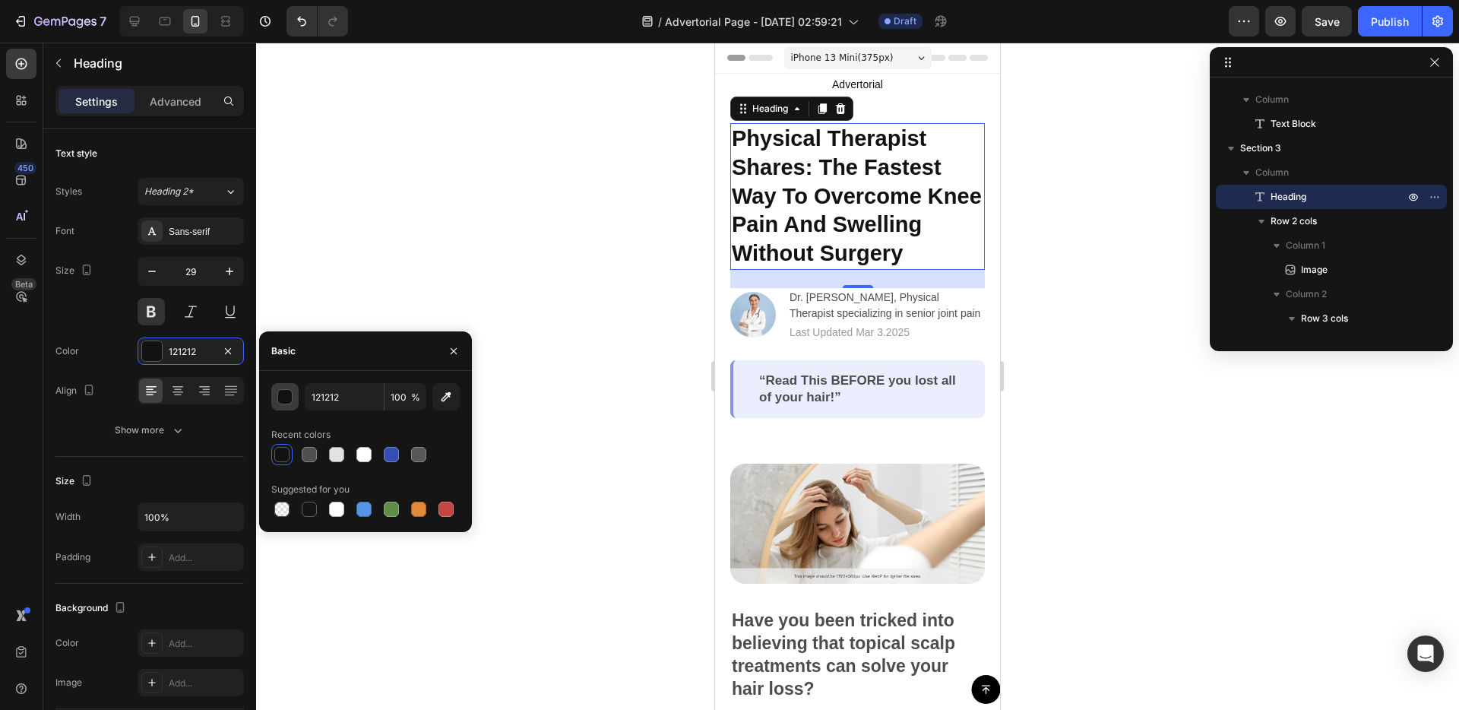
click at [287, 395] on div "button" at bounding box center [285, 397] width 15 height 15
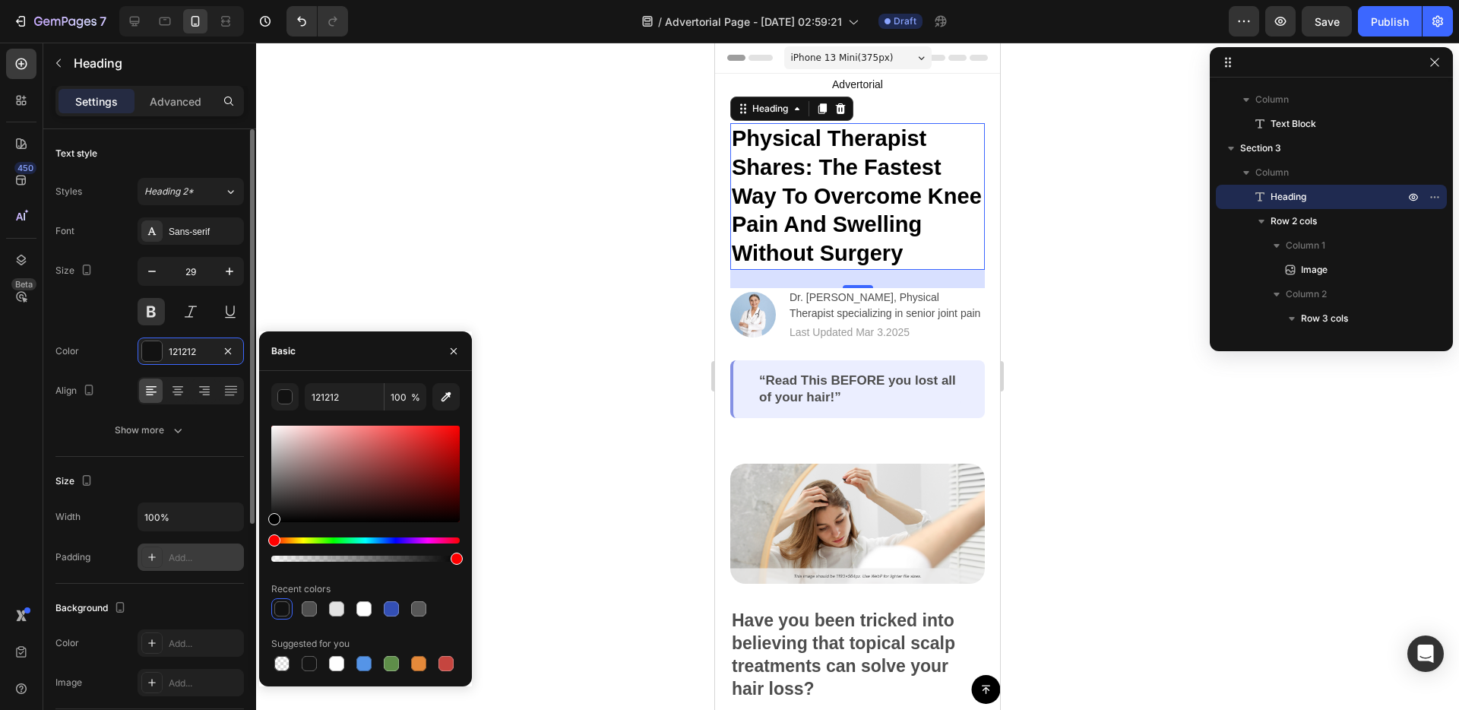
drag, startPoint x: 283, startPoint y: 521, endPoint x: 233, endPoint y: 550, distance: 58.3
click at [233, 550] on div "450 Beta Sections(18) Elements(83) Section Element Hero Section Product Detail …" at bounding box center [128, 376] width 256 height 667
type input "000000"
click at [90, 333] on div "Font Sans-serif Size 29 Color 000000 Align Show more" at bounding box center [149, 330] width 188 height 226
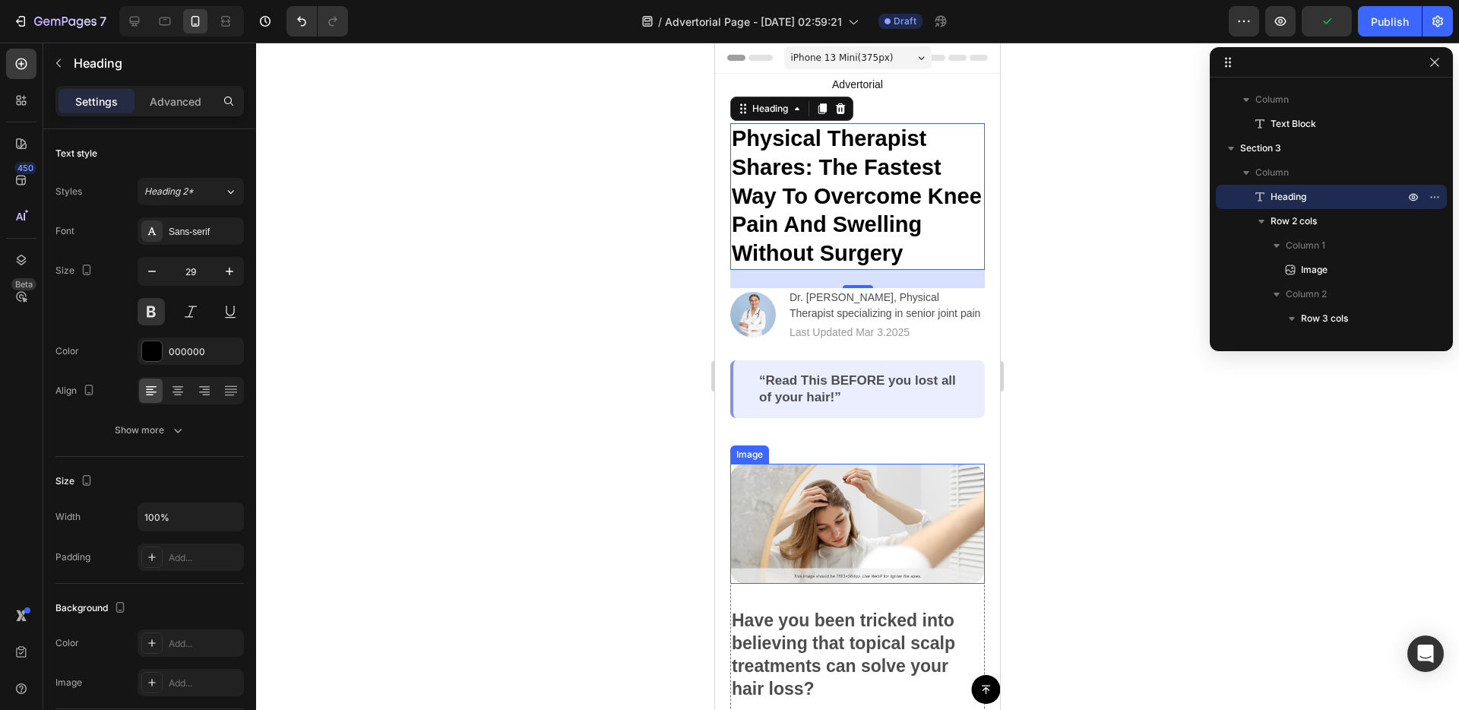
click at [799, 536] on img at bounding box center [857, 524] width 255 height 120
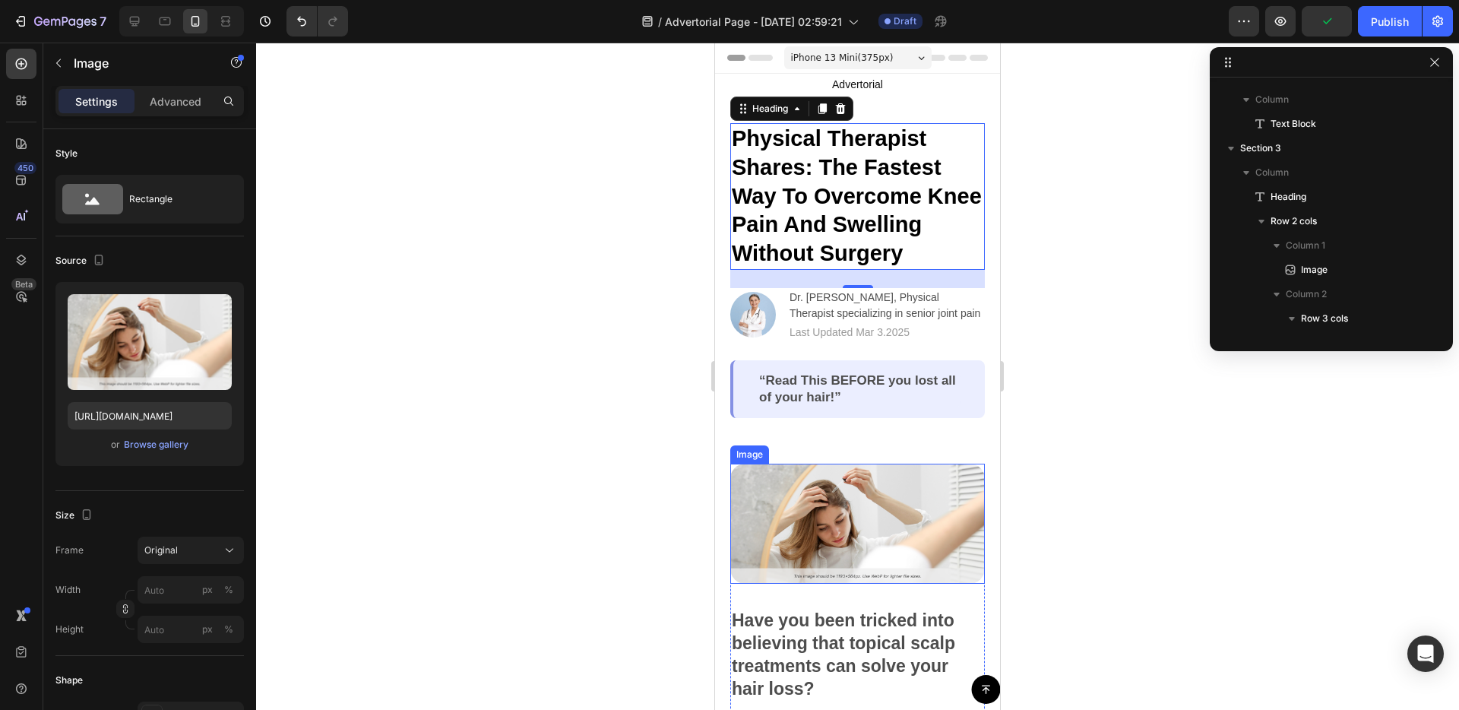
scroll to position [507, 0]
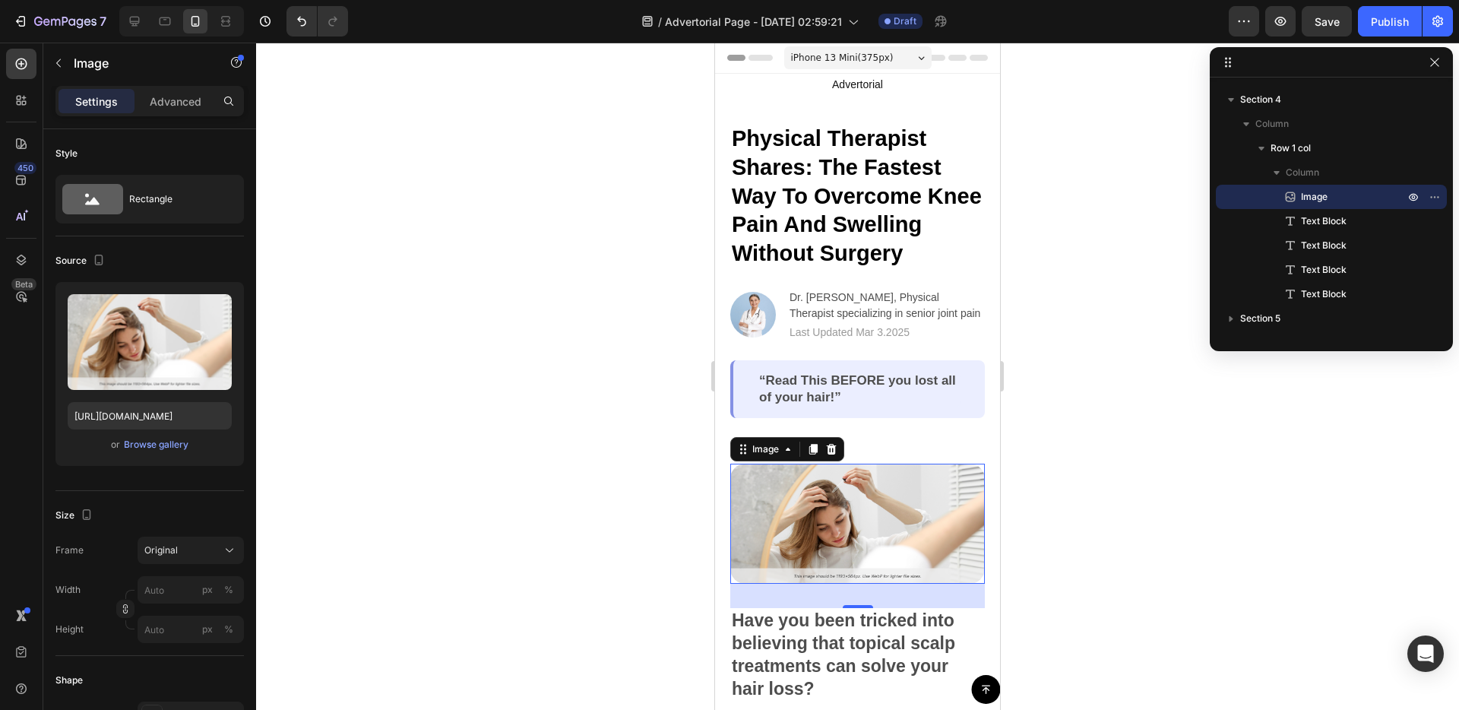
click at [859, 59] on span "iPhone 13 Mini ( 375 px)" at bounding box center [842, 57] width 103 height 15
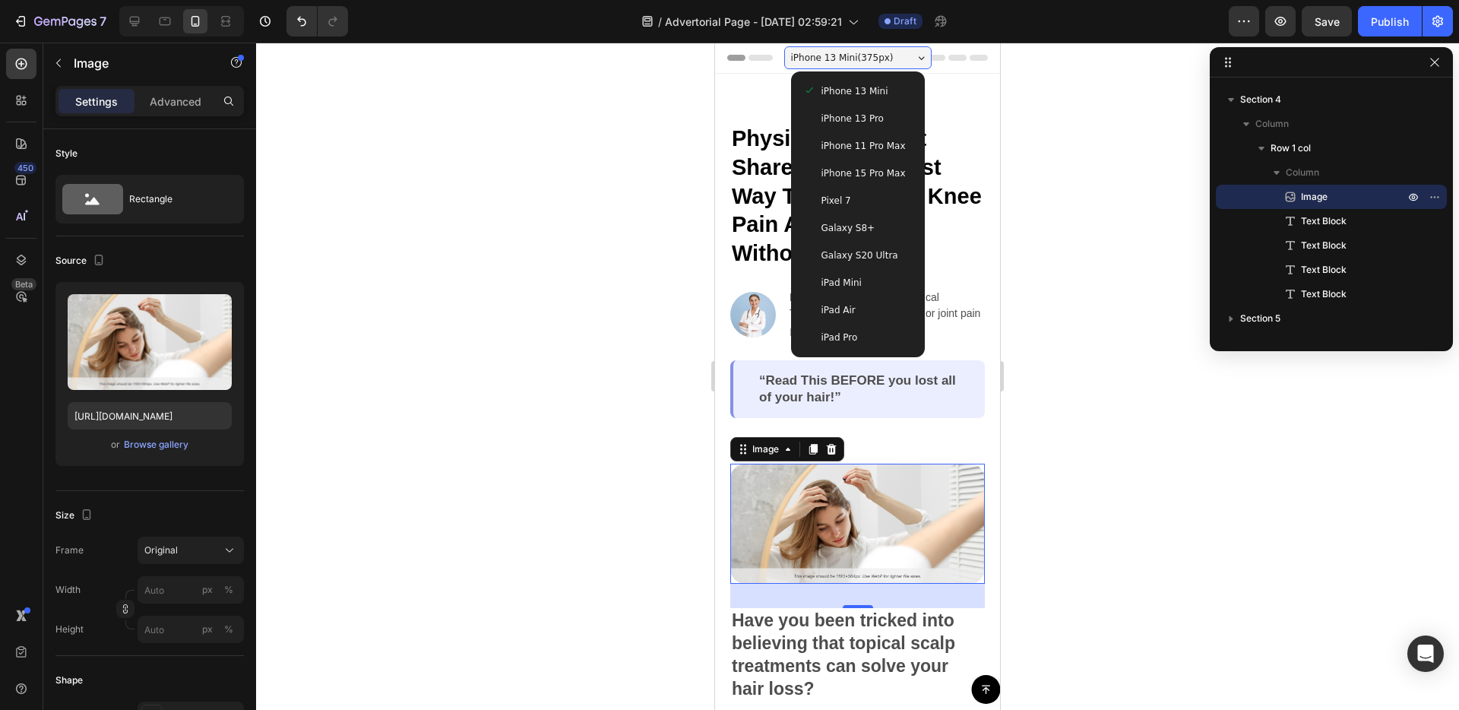
click at [859, 272] on div "iPad Mini" at bounding box center [858, 282] width 122 height 27
type input "100"
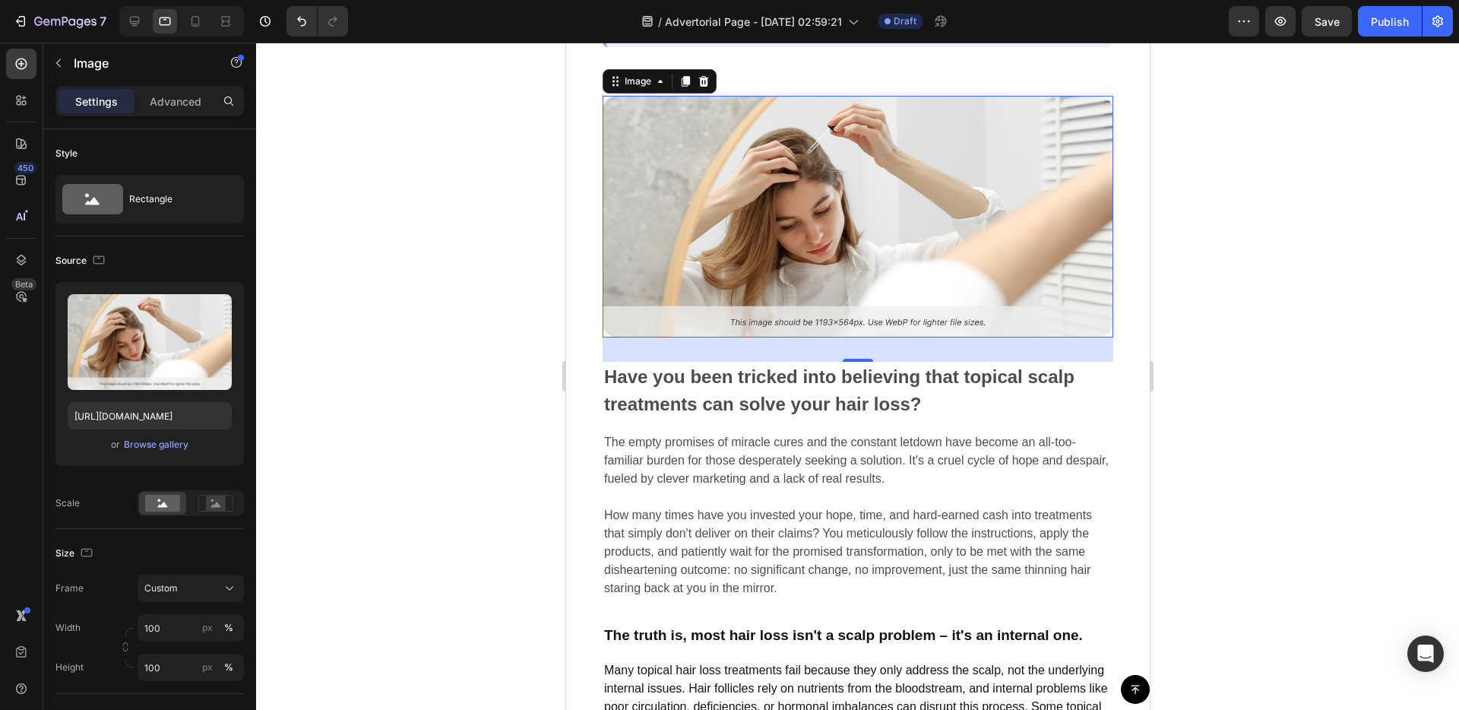
scroll to position [0, 0]
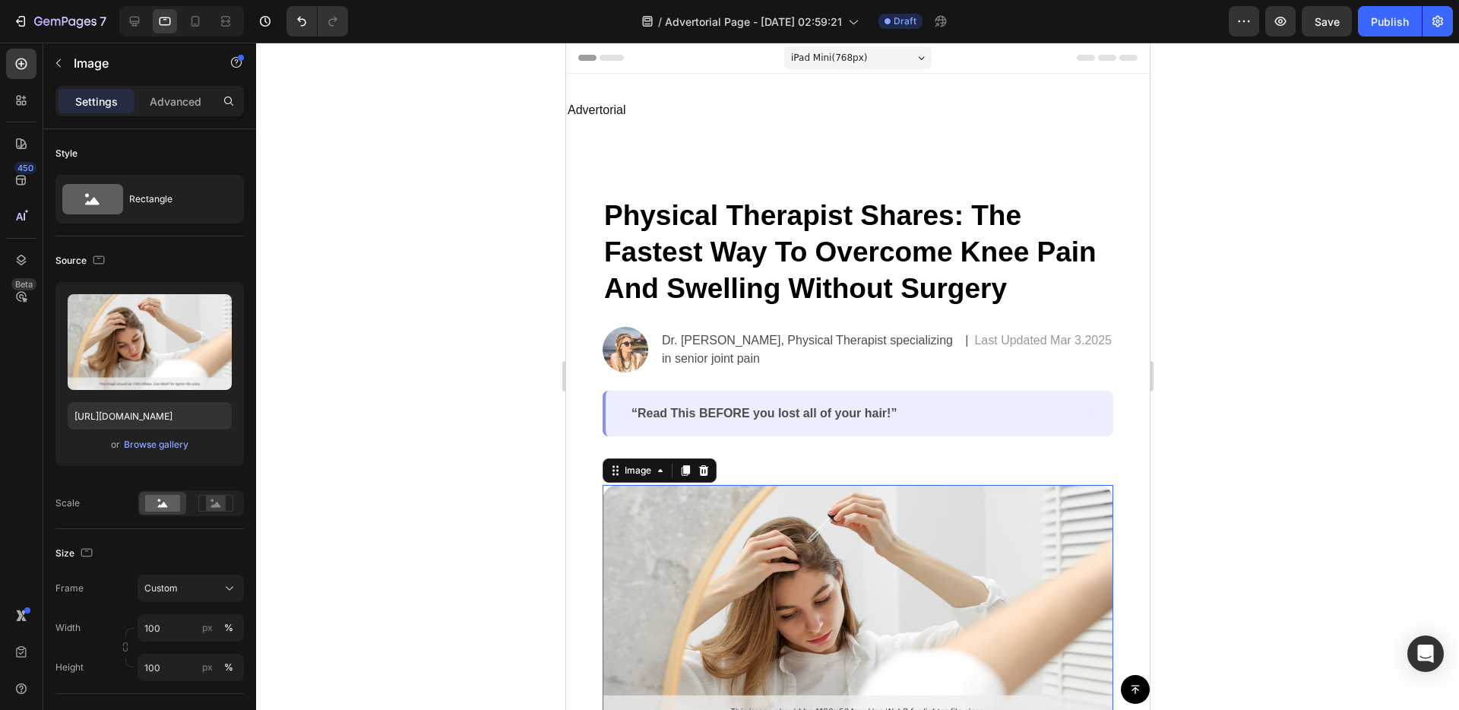
click at [826, 55] on span "iPad Mini ( 768 px)" at bounding box center [828, 57] width 76 height 15
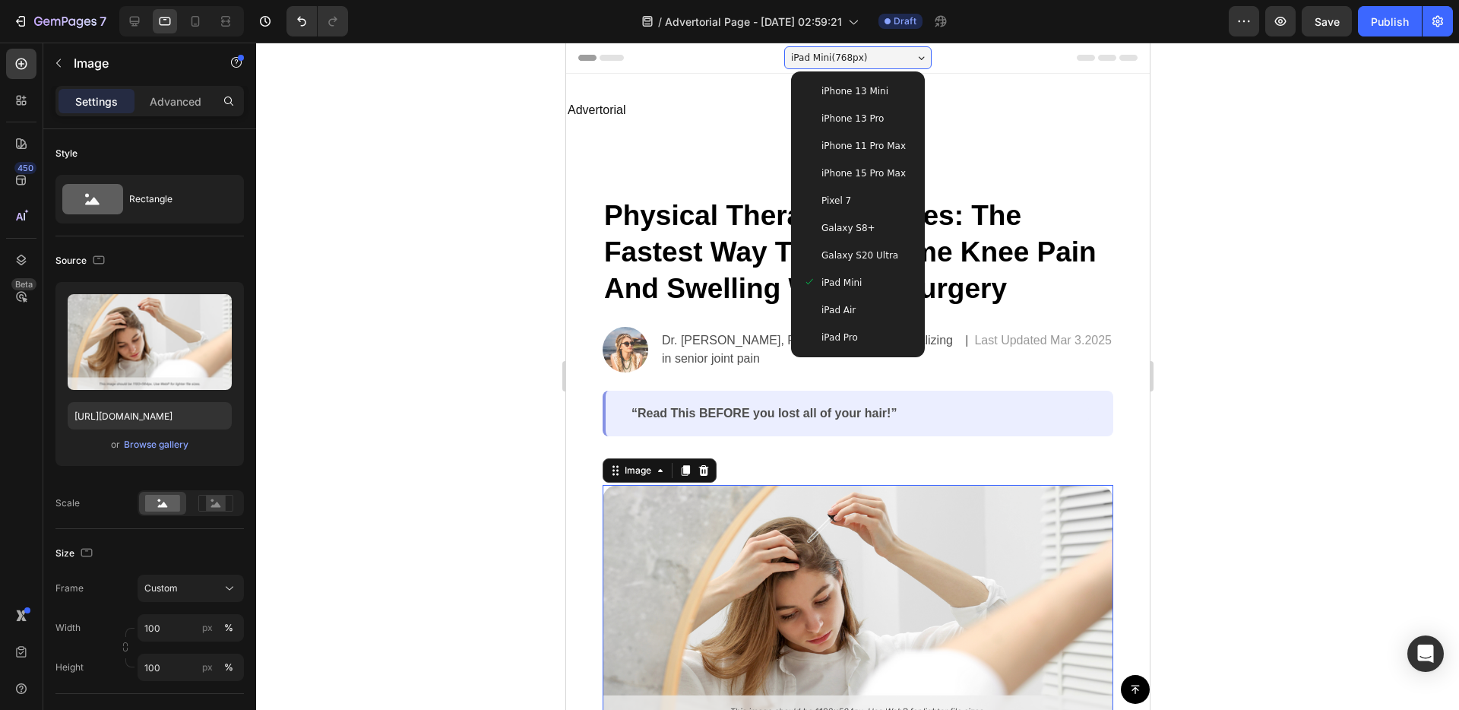
click at [850, 97] on span "iPhone 13 Mini" at bounding box center [854, 91] width 67 height 15
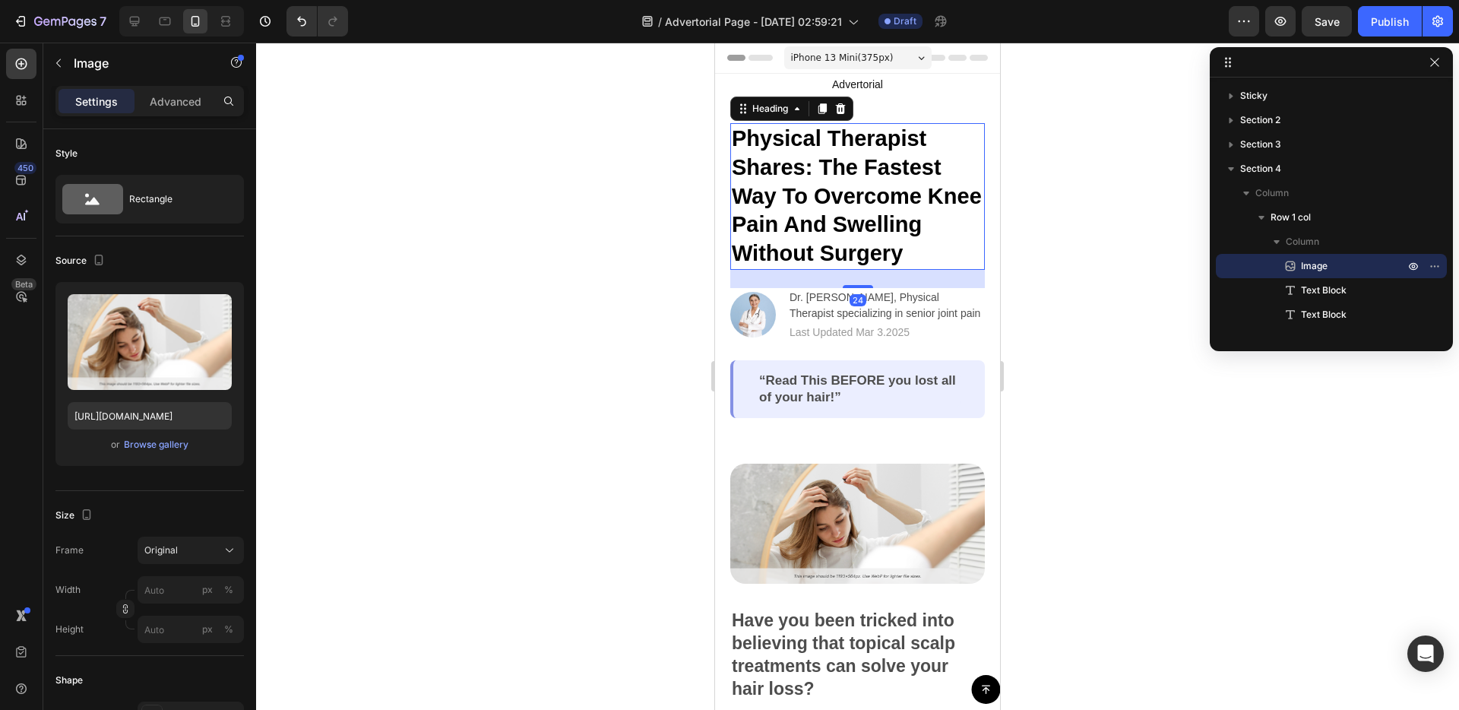
click at [815, 169] on strong "Physical Therapist Shares: The Fastest Way To Overcome Knee Pain And Swelling W…" at bounding box center [857, 195] width 250 height 139
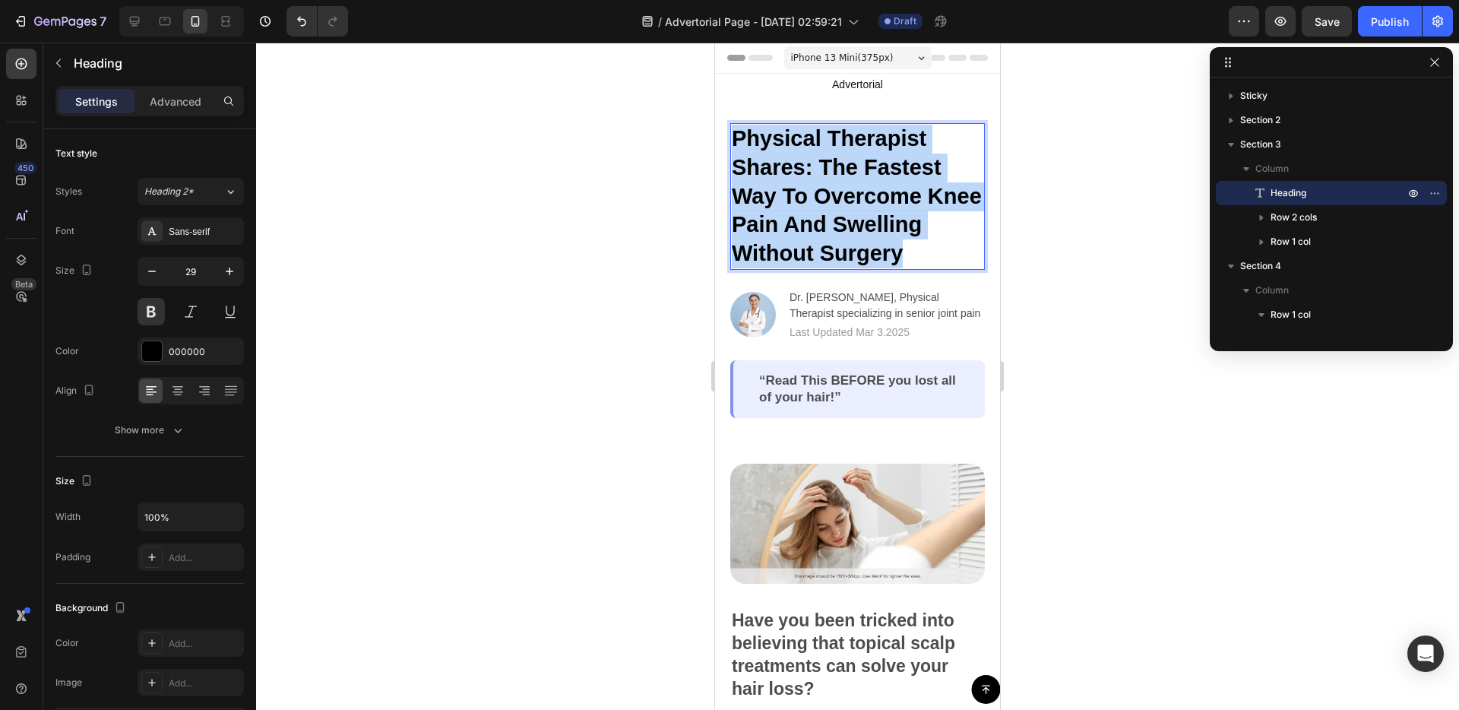
click at [815, 169] on strong "Physical Therapist Shares: The Fastest Way To Overcome Knee Pain And Swelling W…" at bounding box center [857, 195] width 250 height 139
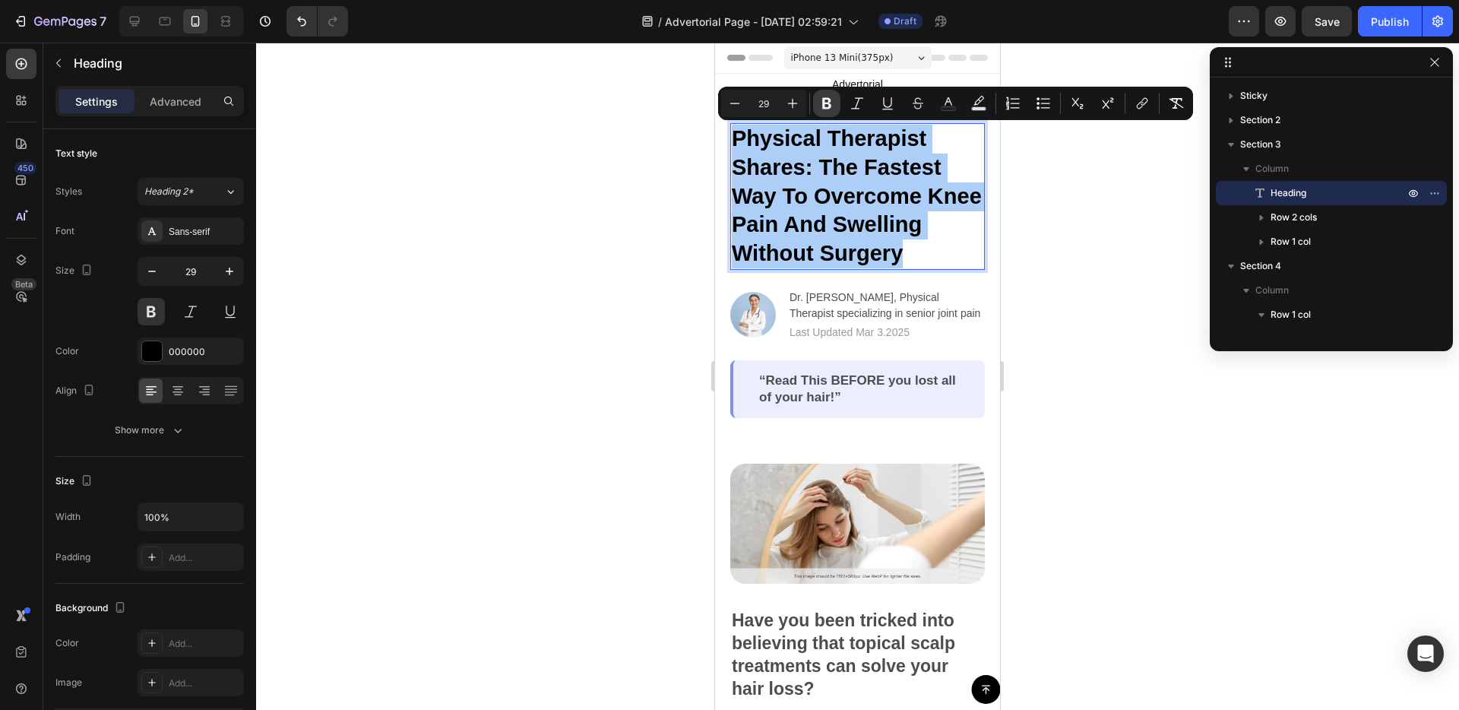
click at [822, 100] on icon "Editor contextual toolbar" at bounding box center [826, 103] width 9 height 11
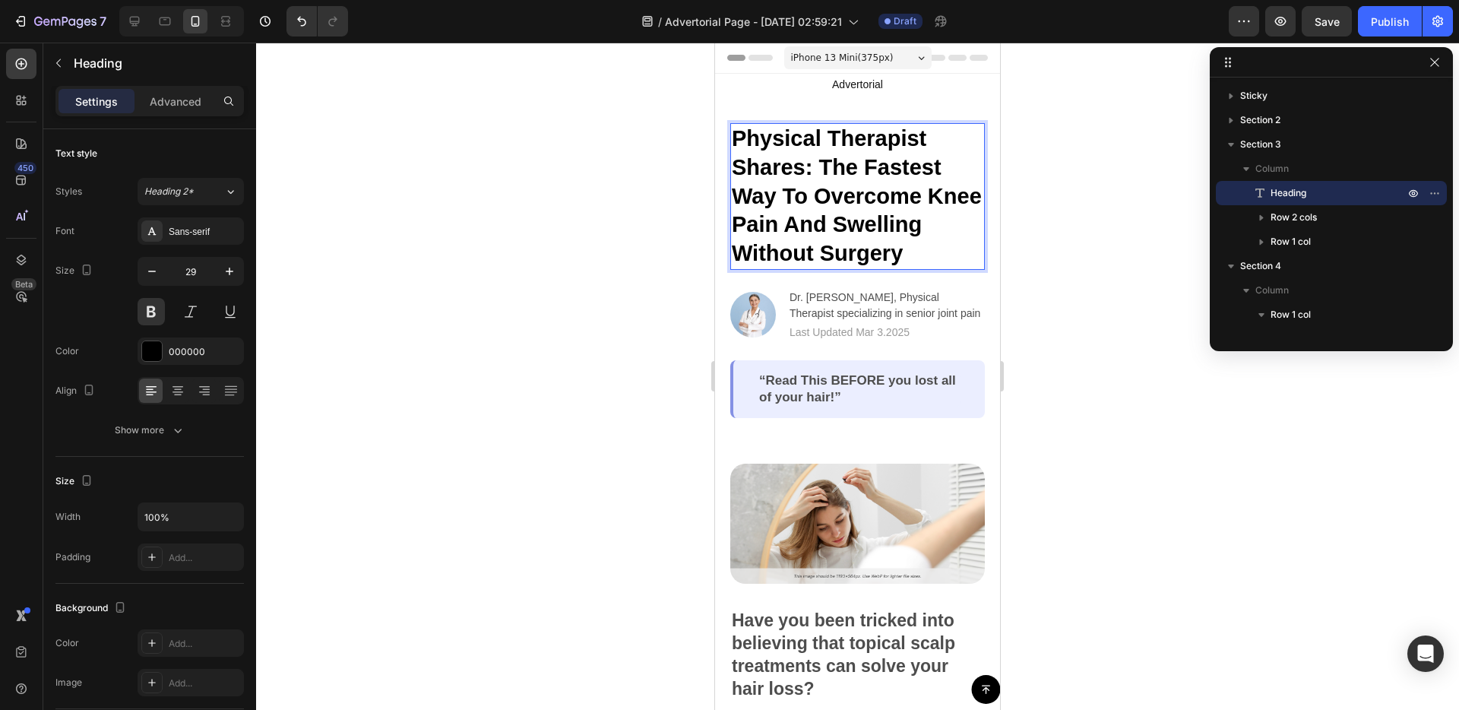
click at [814, 191] on p "Physical Therapist Shares: The Fastest Way To Overcome Knee Pain And Swelling W…" at bounding box center [858, 197] width 252 height 144
click at [815, 190] on p "Physical Therapist Shares: The Fastest Way To Overcome Knee Pain And Swelling W…" at bounding box center [858, 197] width 252 height 144
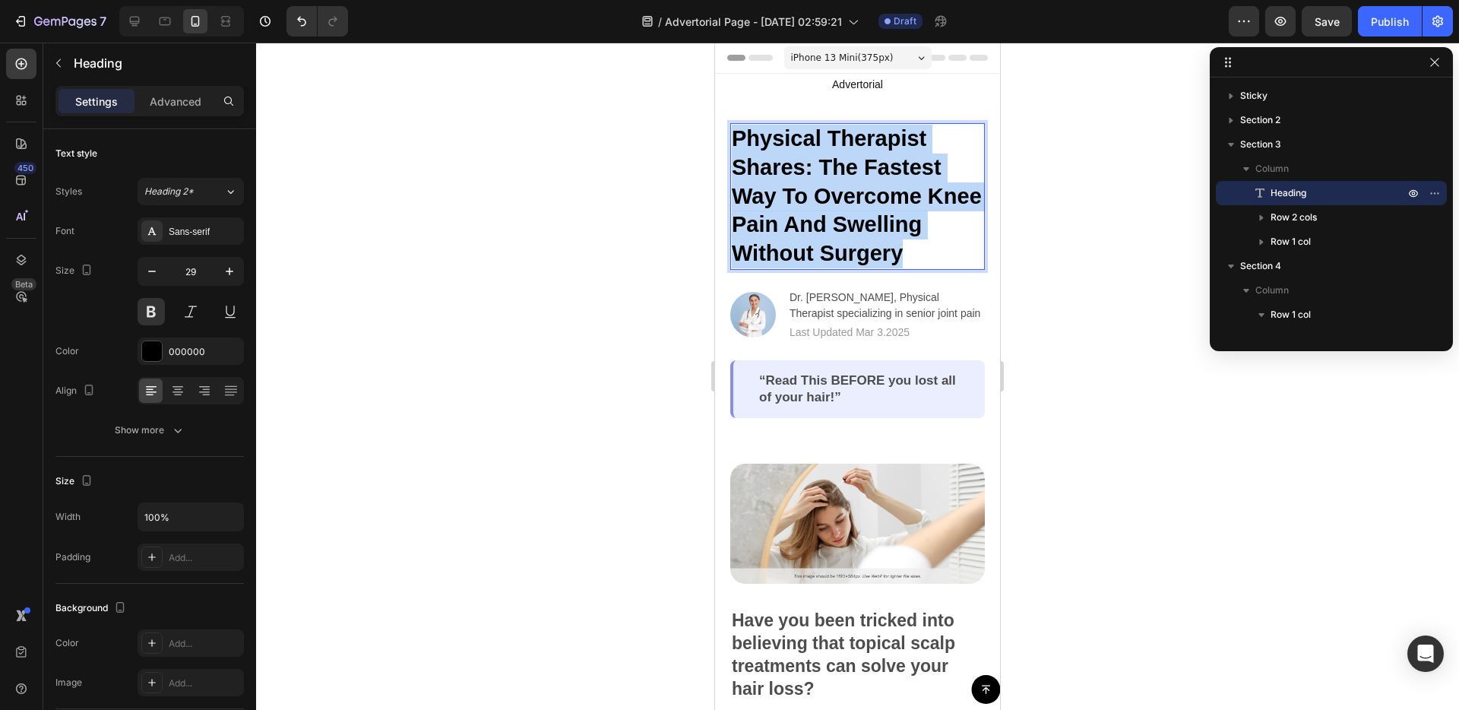
click at [815, 190] on p "Physical Therapist Shares: The Fastest Way To Overcome Knee Pain And Swelling W…" at bounding box center [858, 197] width 252 height 144
click at [798, 190] on p "Physical Therapist Shares: The Fastest Way To Overcome Knee Pain And Swelling W…" at bounding box center [858, 197] width 252 height 144
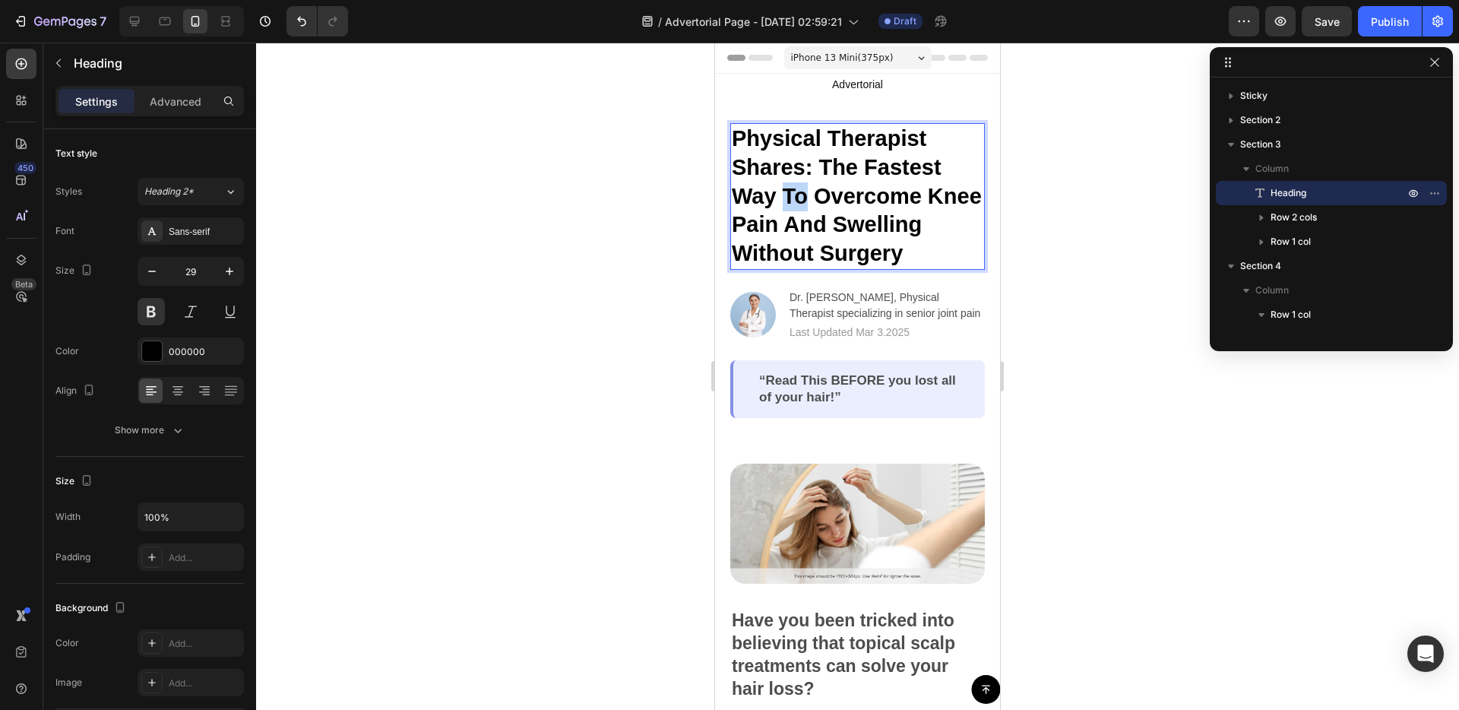
click at [798, 190] on p "Physical Therapist Shares: The Fastest Way To Overcome Knee Pain And Swelling W…" at bounding box center [858, 197] width 252 height 144
click at [799, 190] on p "Physical Therapist Shares: The Fastest Way To Overcome Knee Pain And Swelling W…" at bounding box center [858, 197] width 252 height 144
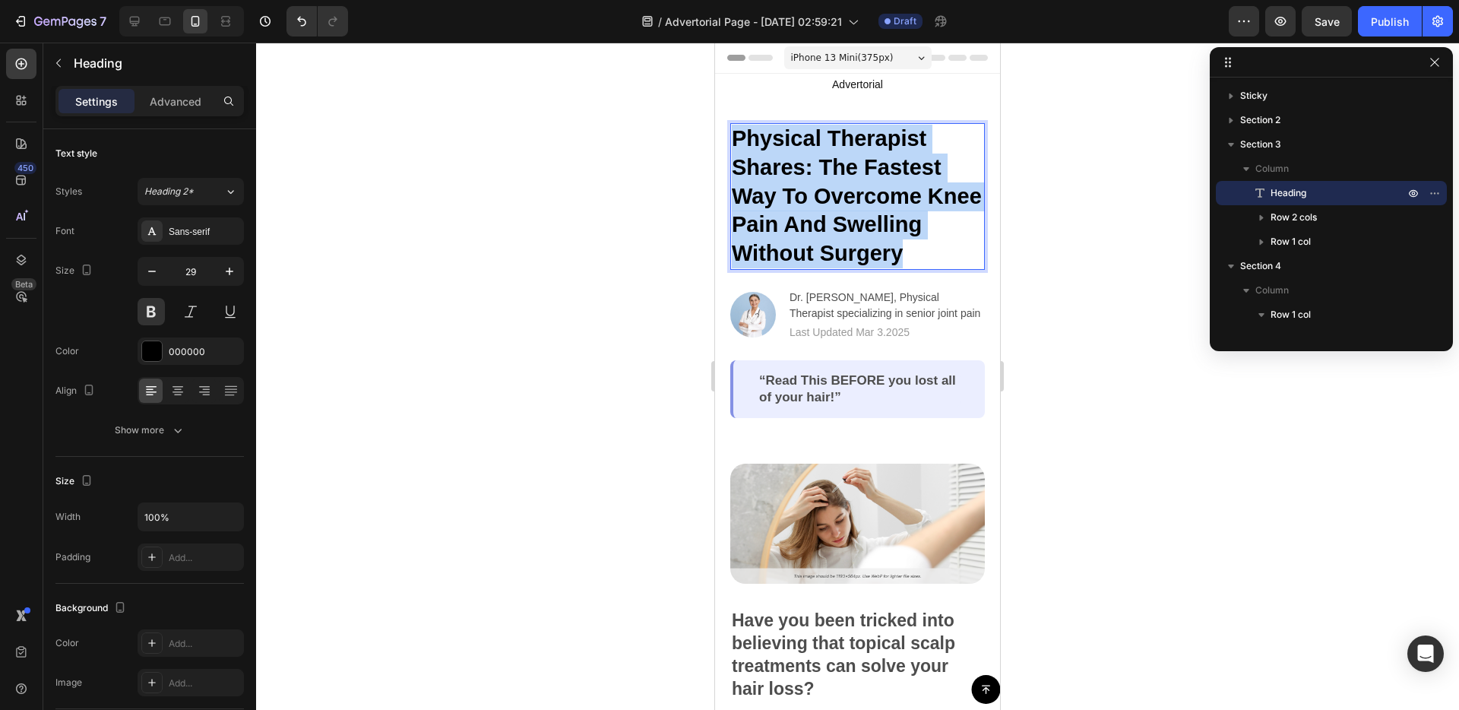
click at [799, 190] on p "Physical Therapist Shares: The Fastest Way To Overcome Knee Pain And Swelling W…" at bounding box center [858, 197] width 252 height 144
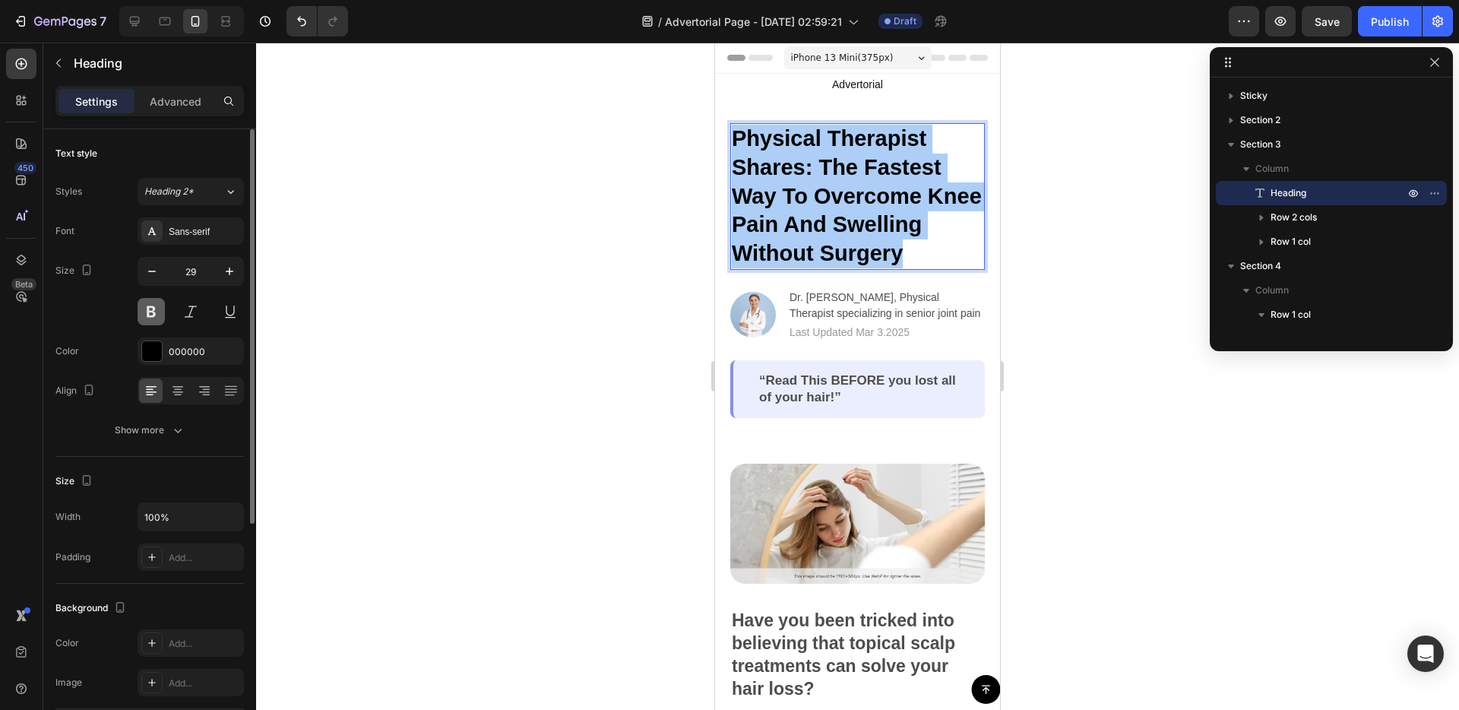
click at [147, 318] on button at bounding box center [151, 311] width 27 height 27
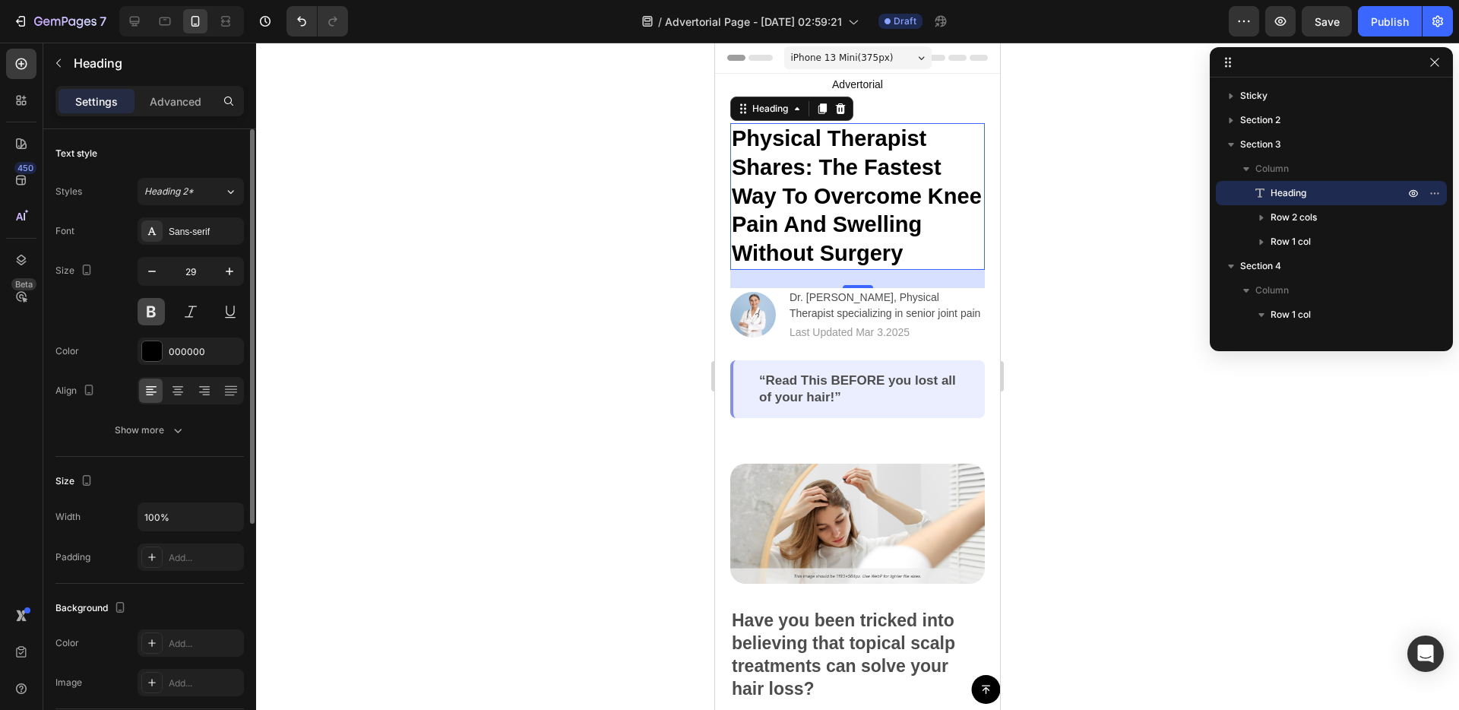
click at [147, 318] on button at bounding box center [151, 311] width 27 height 27
click at [226, 271] on icon "button" at bounding box center [230, 271] width 8 height 8
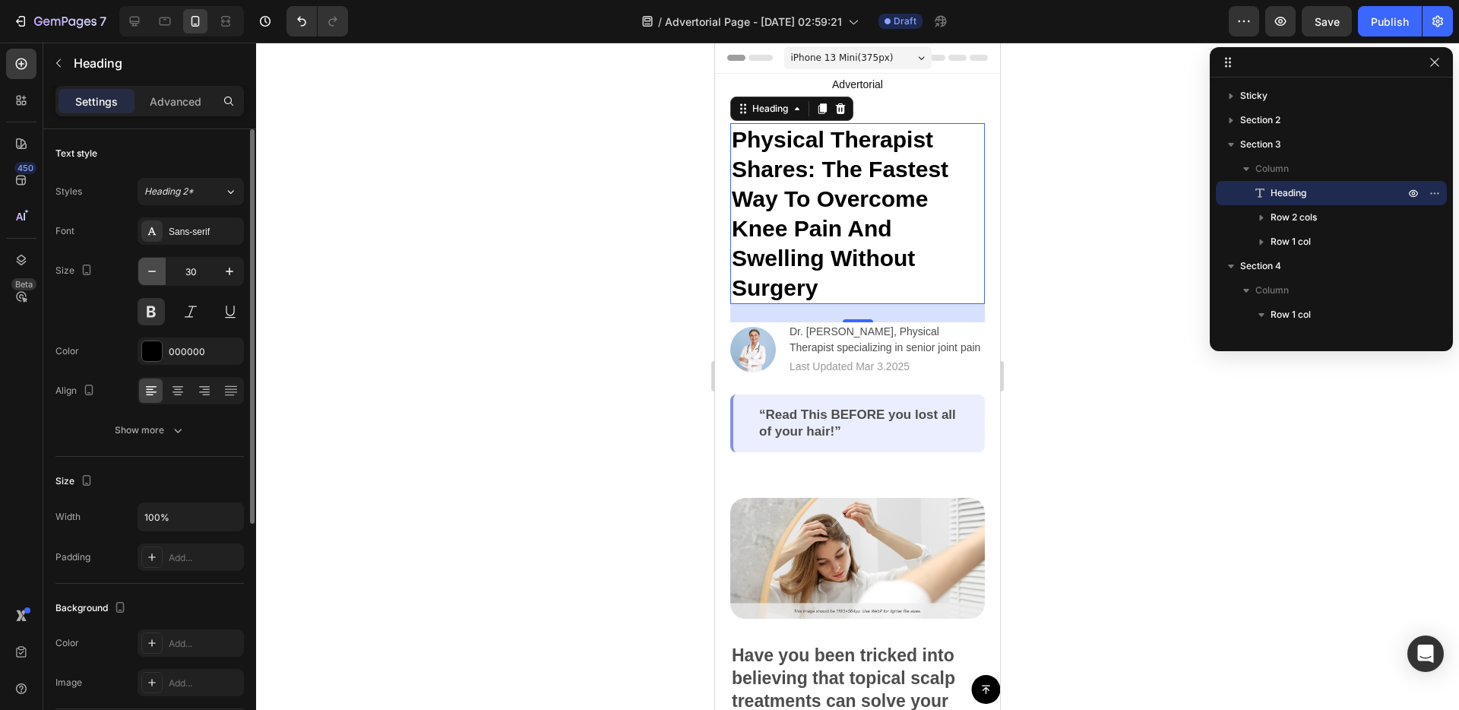
click at [160, 280] on button "button" at bounding box center [151, 271] width 27 height 27
type input "29"
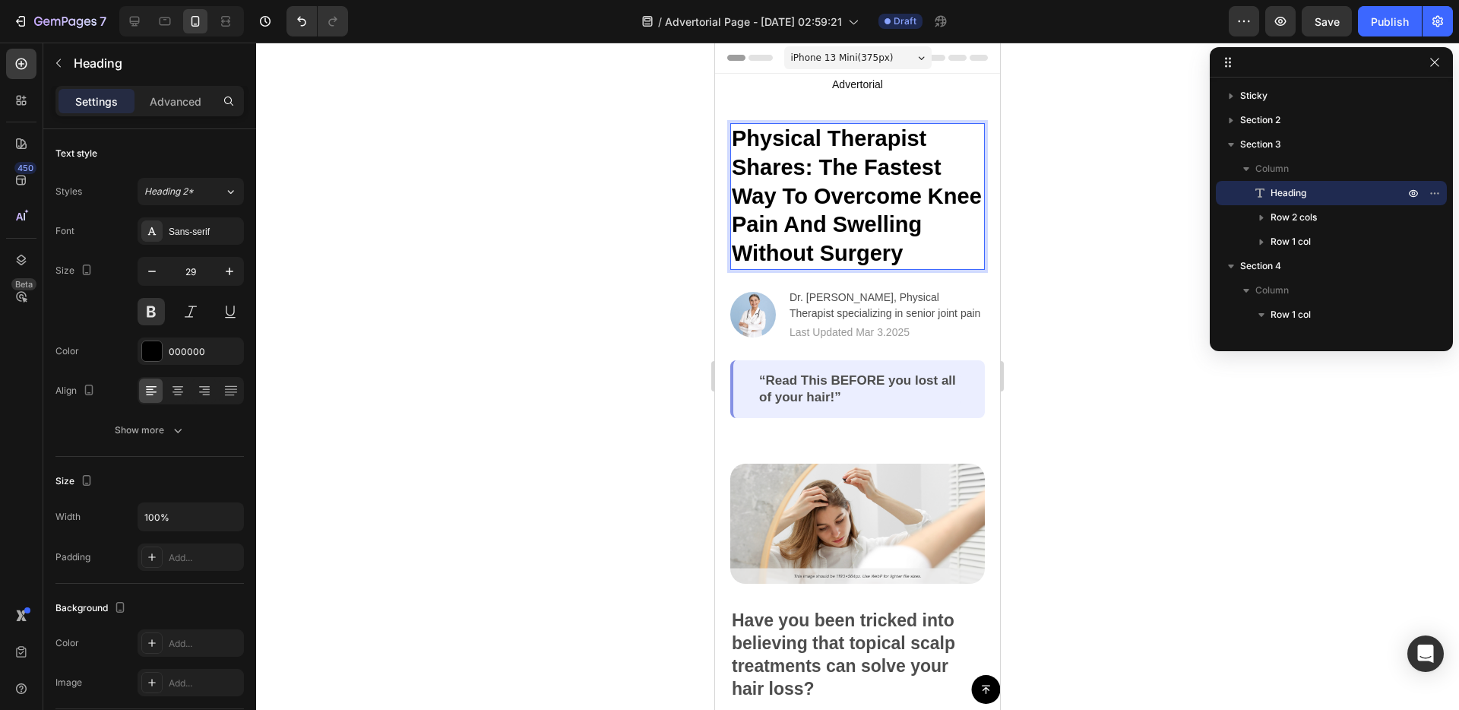
click at [860, 164] on p "Physical Therapist Shares: The Fastest Way To Overcome Knee Pain And Swelling W…" at bounding box center [858, 197] width 252 height 144
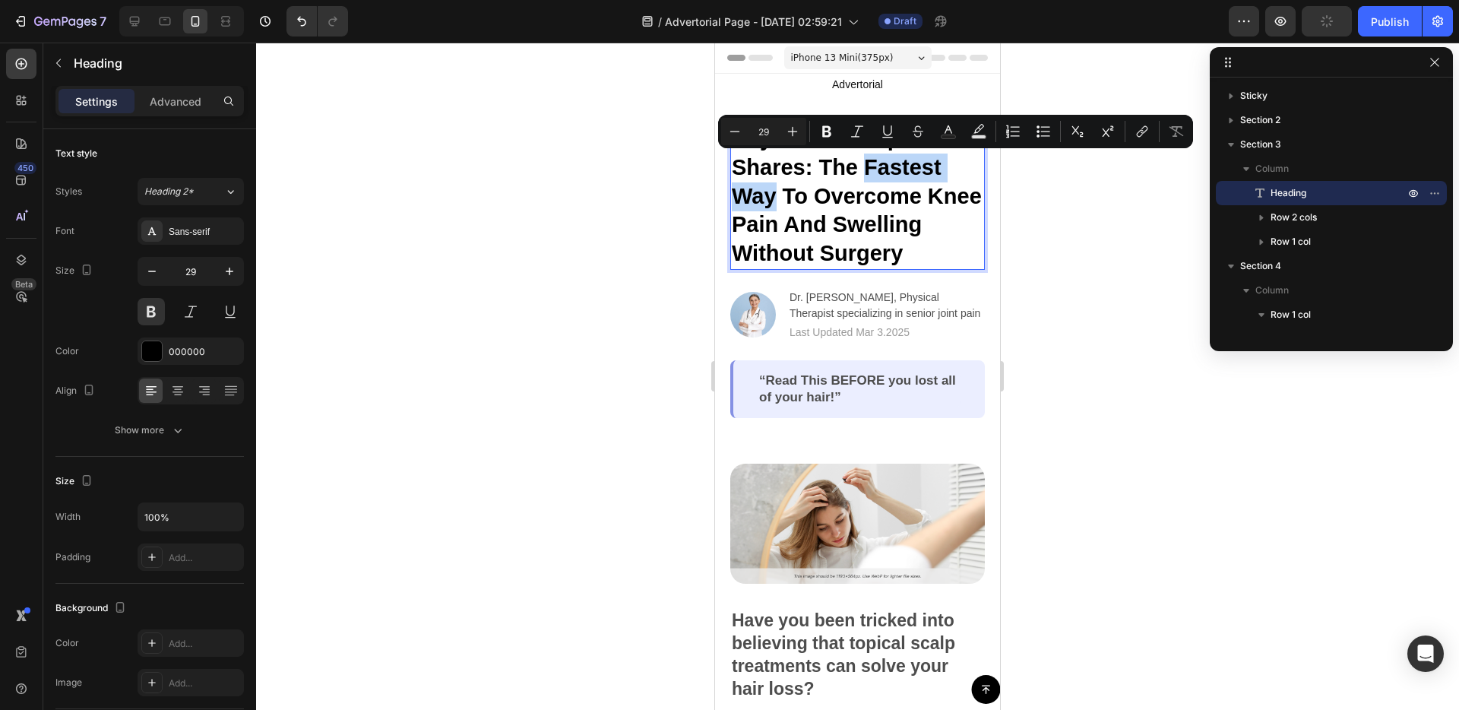
drag, startPoint x: 862, startPoint y: 165, endPoint x: 775, endPoint y: 185, distance: 89.8
click at [775, 185] on p "Physical Therapist Shares: The Fastest Way To Overcome Knee Pain And Swelling W…" at bounding box center [858, 197] width 252 height 144
click at [877, 133] on button "Underline" at bounding box center [887, 131] width 27 height 27
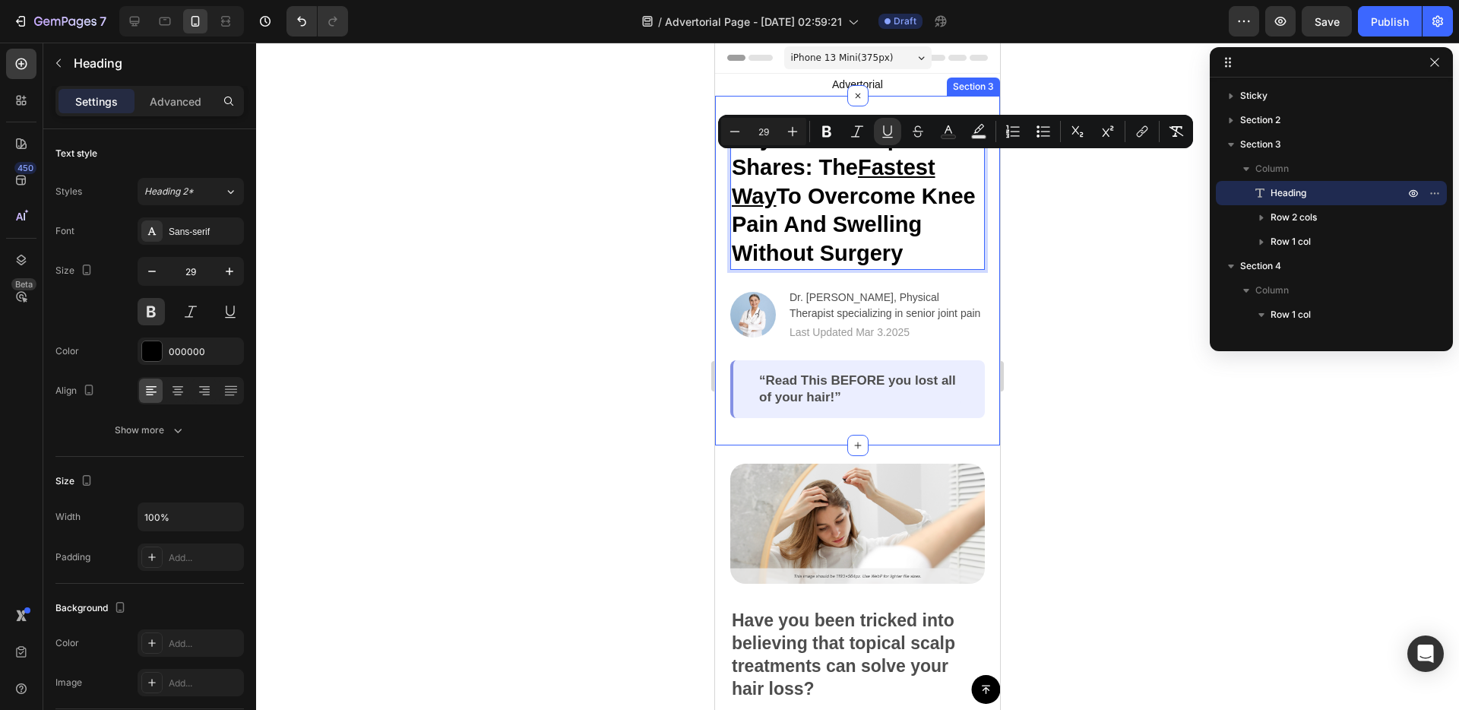
click at [728, 314] on div "Physical Therapist Shares: The Fastest Way To Overcome Knee Pain And Swelling W…" at bounding box center [857, 271] width 285 height 350
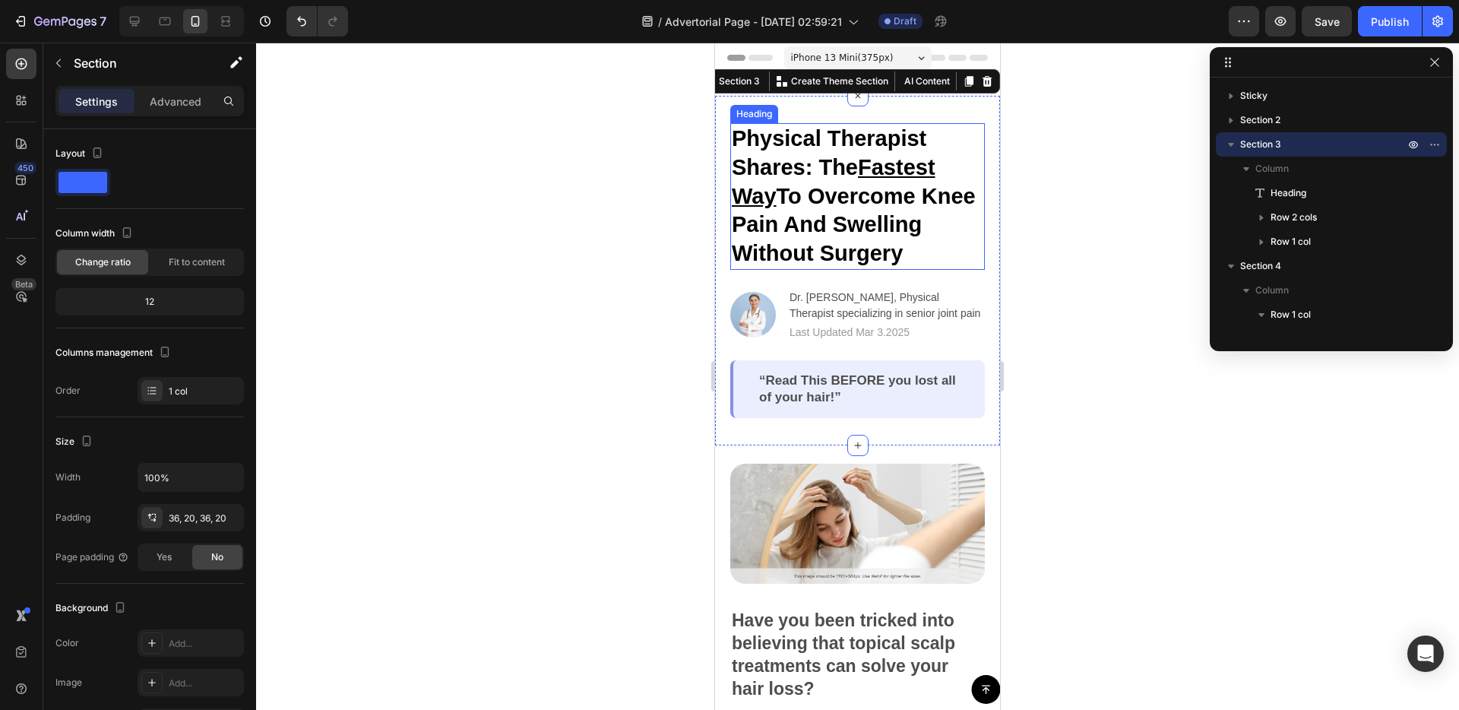
click at [841, 195] on p "Physical Therapist Shares: The Fastest Way To Overcome Knee Pain And Swelling W…" at bounding box center [858, 197] width 252 height 144
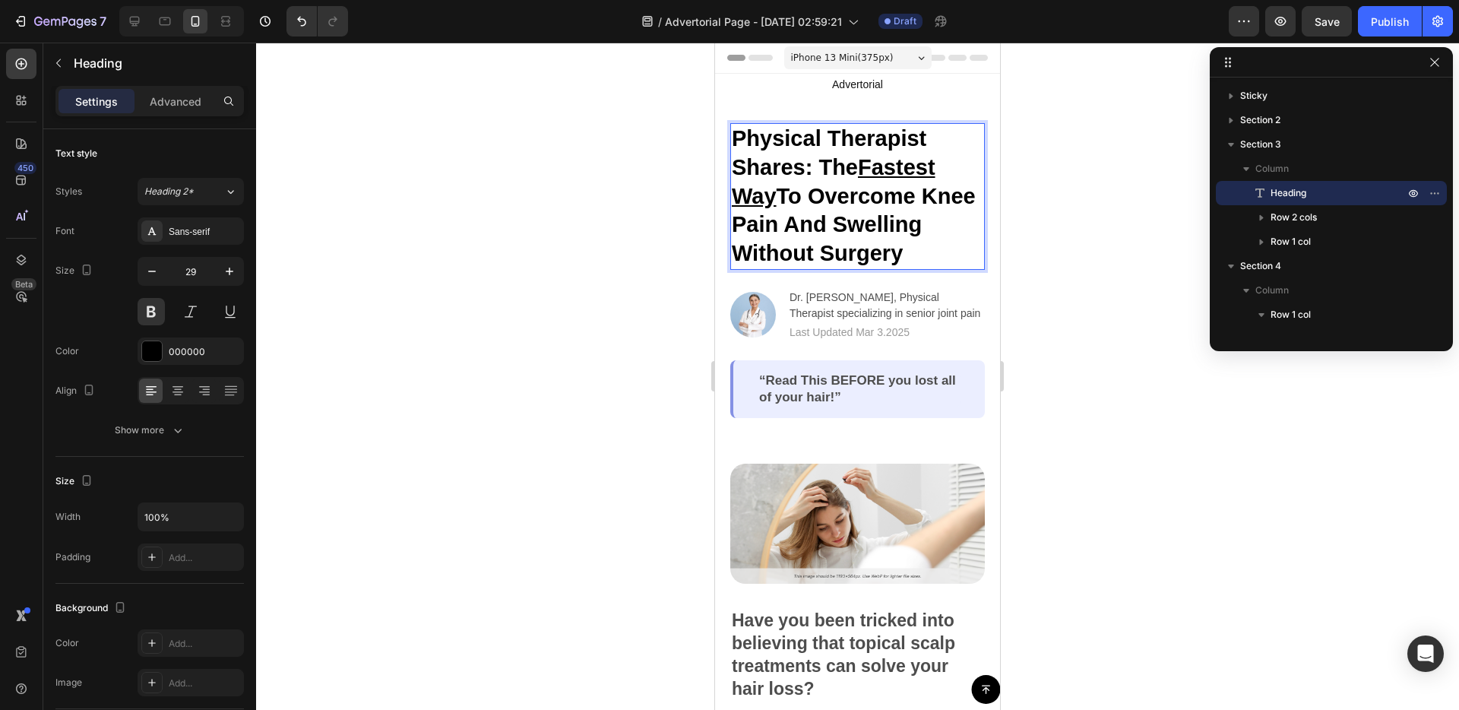
click at [842, 195] on p "Physical Therapist Shares: The Fastest Way To Overcome Knee Pain And Swelling W…" at bounding box center [858, 197] width 252 height 144
click at [926, 195] on p "Physical Therapist Shares: The Fastest Way To Overcome Knee Pain And Swelling W…" at bounding box center [858, 197] width 252 height 144
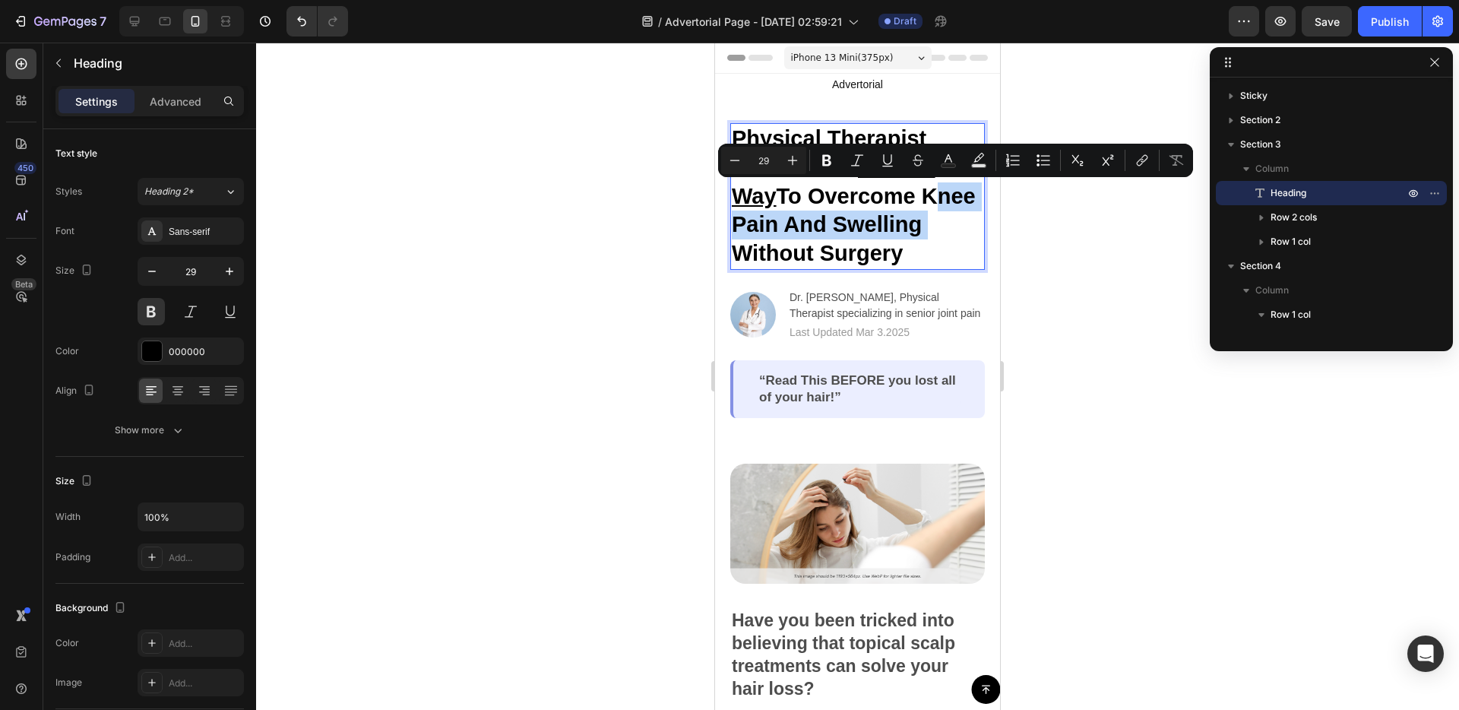
drag, startPoint x: 927, startPoint y: 195, endPoint x: 921, endPoint y: 232, distance: 37.0
click at [921, 232] on p "Physical Therapist Shares: The Fastest Way To Overcome Knee Pain And Swelling W…" at bounding box center [858, 197] width 252 height 144
click at [161, 355] on div at bounding box center [152, 351] width 20 height 20
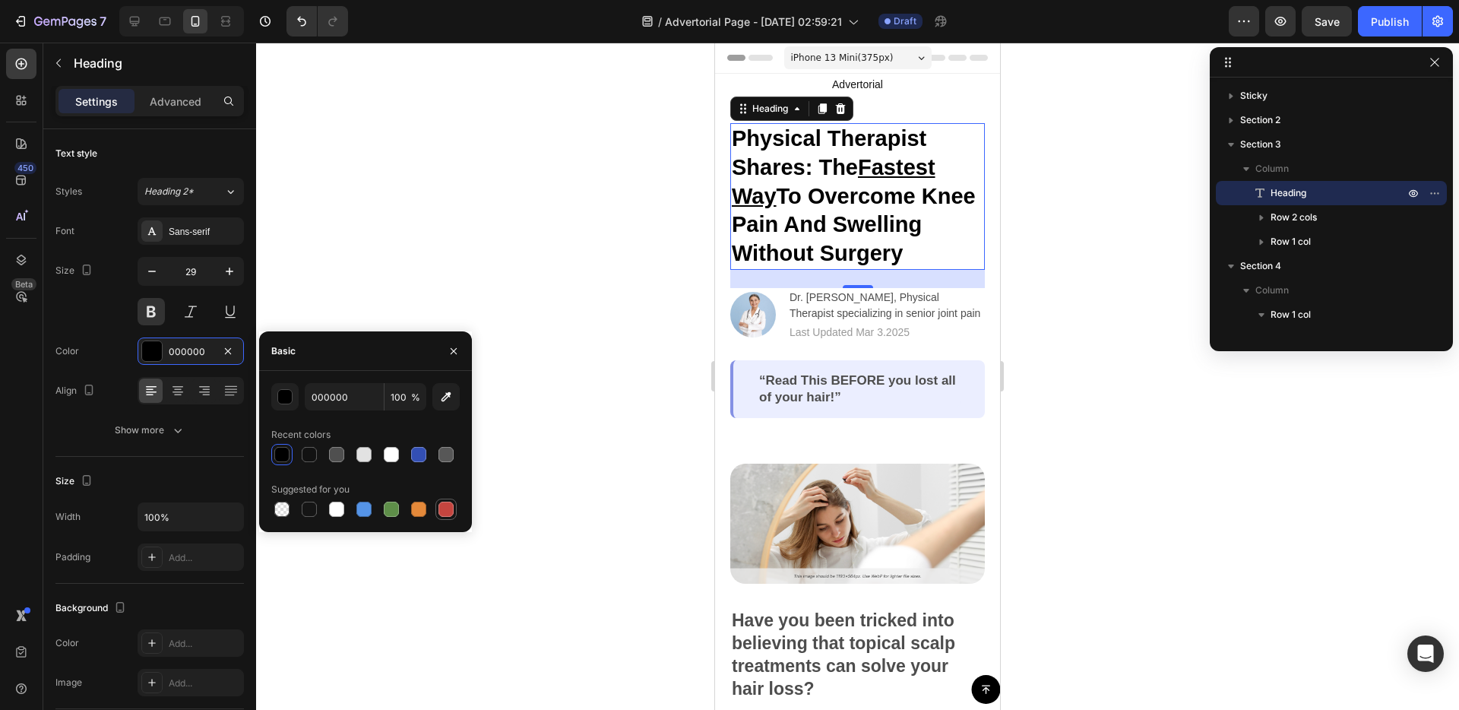
click at [441, 505] on div at bounding box center [445, 509] width 15 height 15
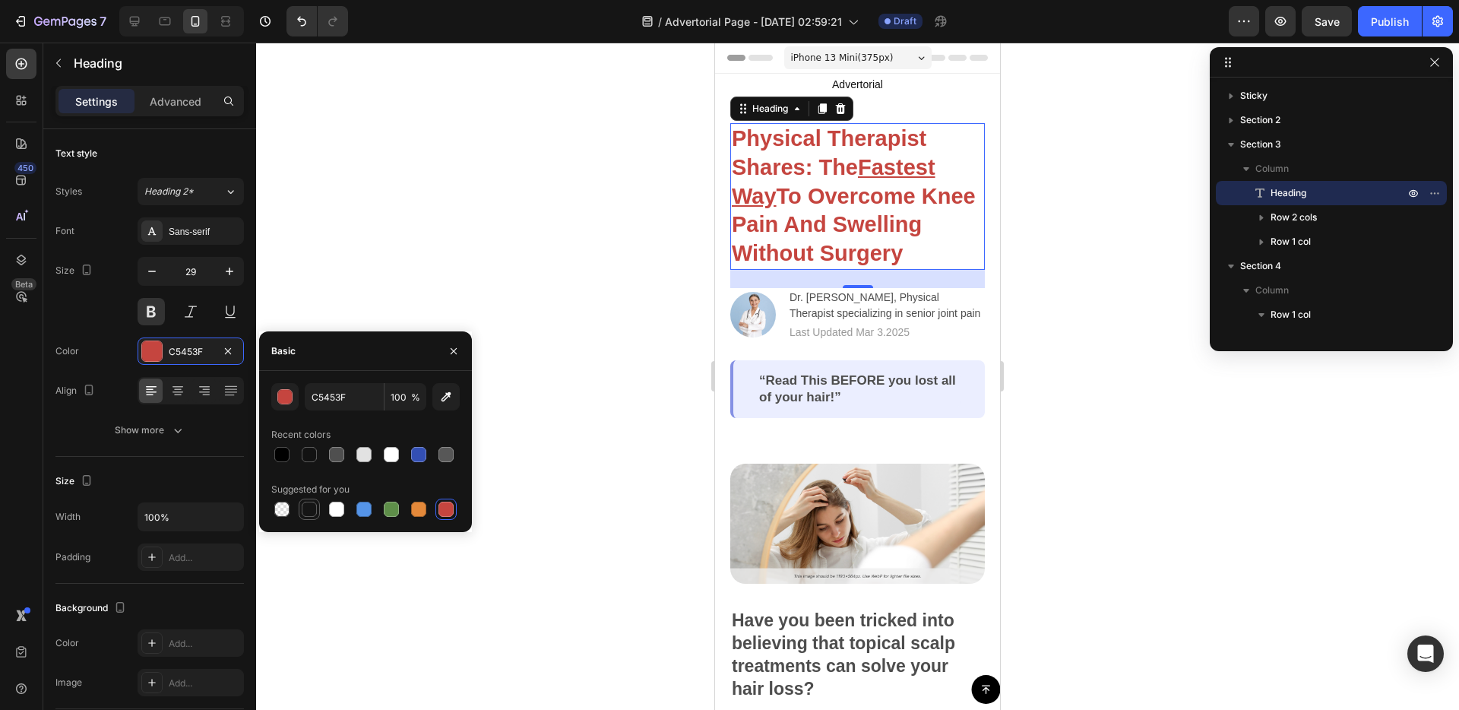
click at [309, 511] on div at bounding box center [309, 509] width 15 height 15
type input "151515"
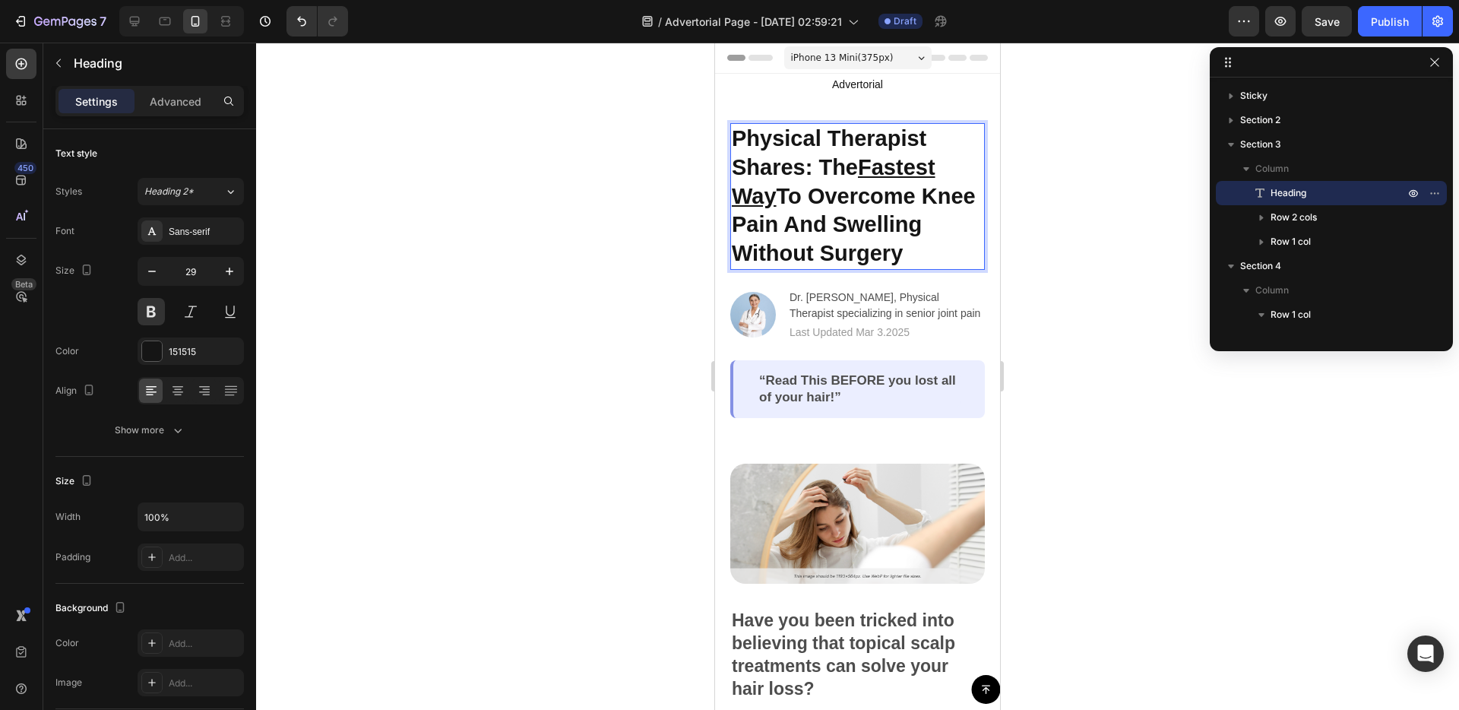
click at [801, 215] on p "Physical Therapist Shares: The Fastest Way To Overcome Knee Pain And Swelling W…" at bounding box center [858, 197] width 252 height 144
click at [802, 214] on p "Physical Therapist Shares: The Fastest Way To Overcome Knee Pain And Swelling W…" at bounding box center [858, 197] width 252 height 144
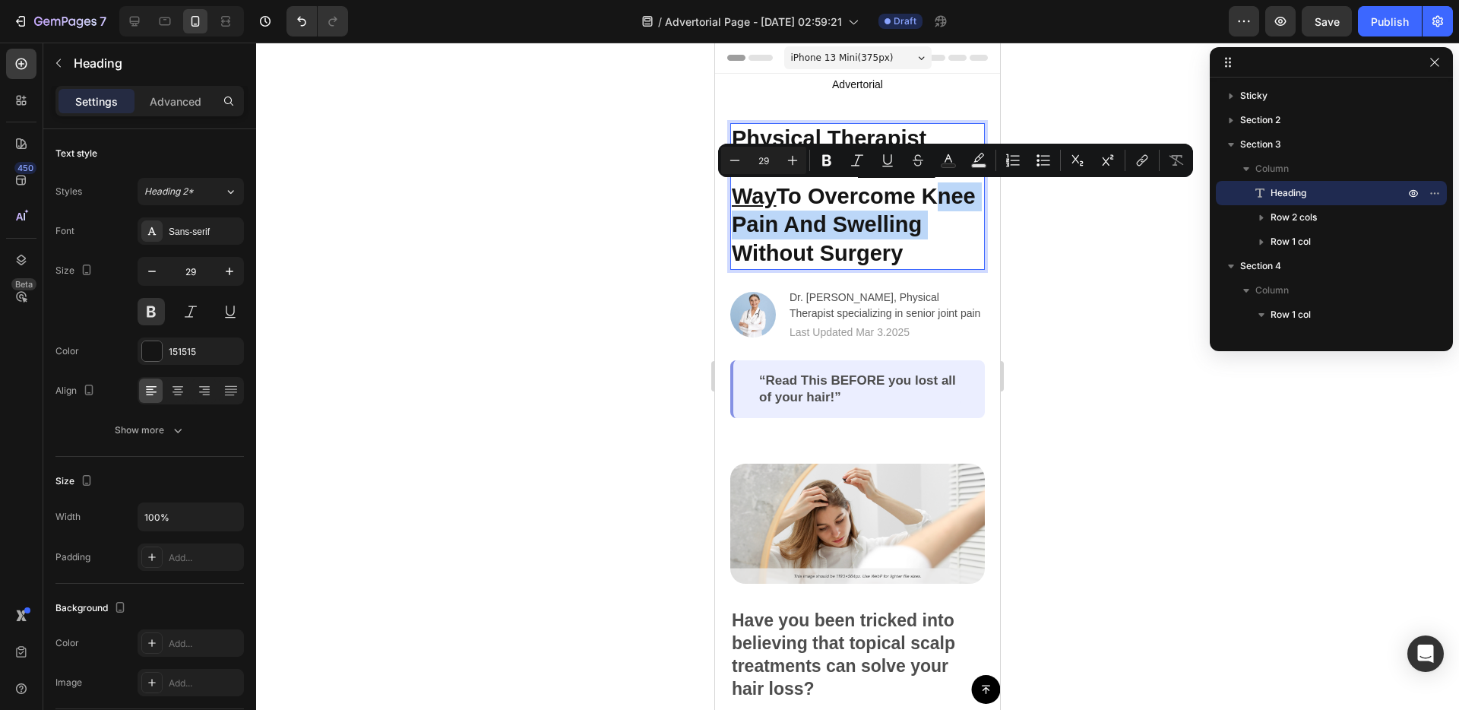
drag, startPoint x: 929, startPoint y: 195, endPoint x: 953, endPoint y: 225, distance: 38.5
click at [953, 225] on p "Physical Therapist Shares: The Fastest Way To Overcome Knee Pain And Swelling W…" at bounding box center [858, 197] width 252 height 144
click at [951, 164] on rect "Editor contextual toolbar" at bounding box center [948, 166] width 14 height 4
type input "151515"
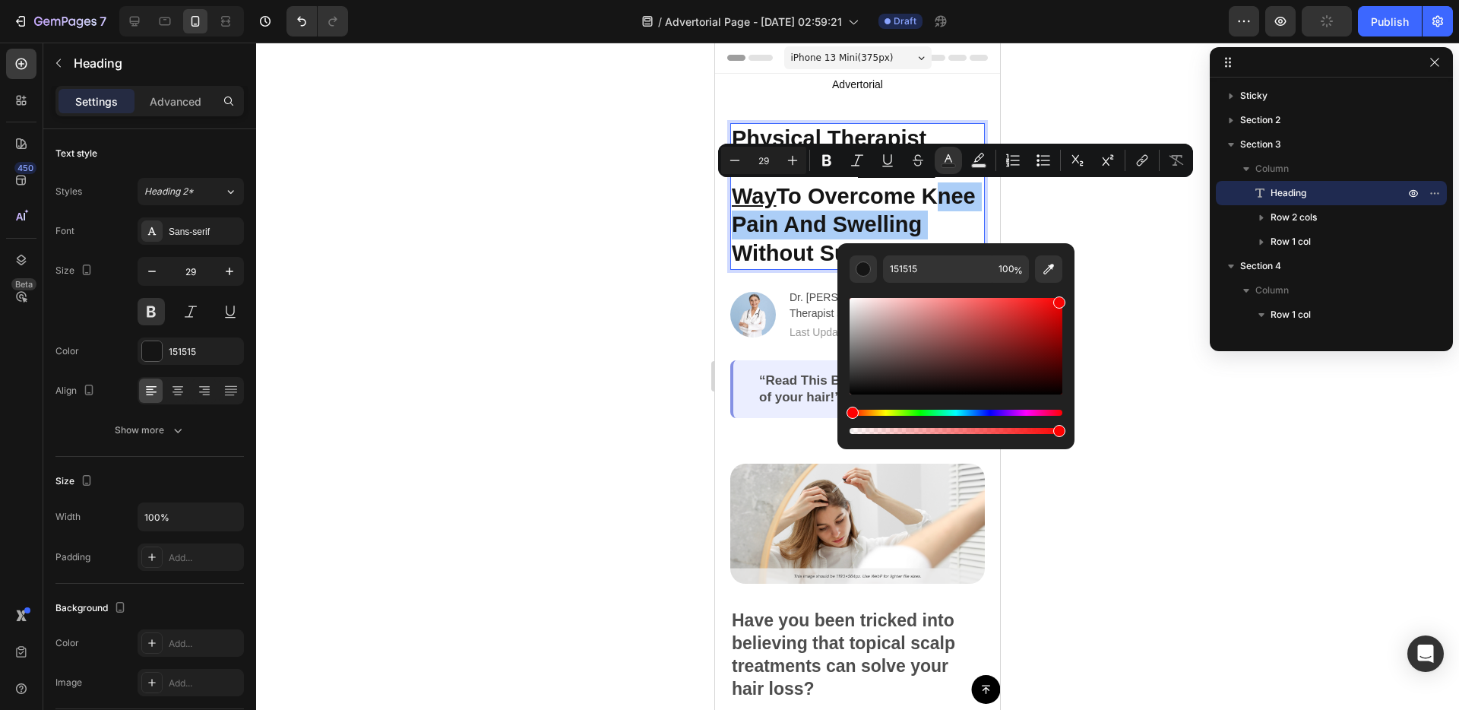
drag, startPoint x: 1004, startPoint y: 340, endPoint x: 1058, endPoint y: 299, distance: 68.2
click at [1058, 299] on div "Editor contextual toolbar" at bounding box center [956, 346] width 213 height 97
type input "F90404"
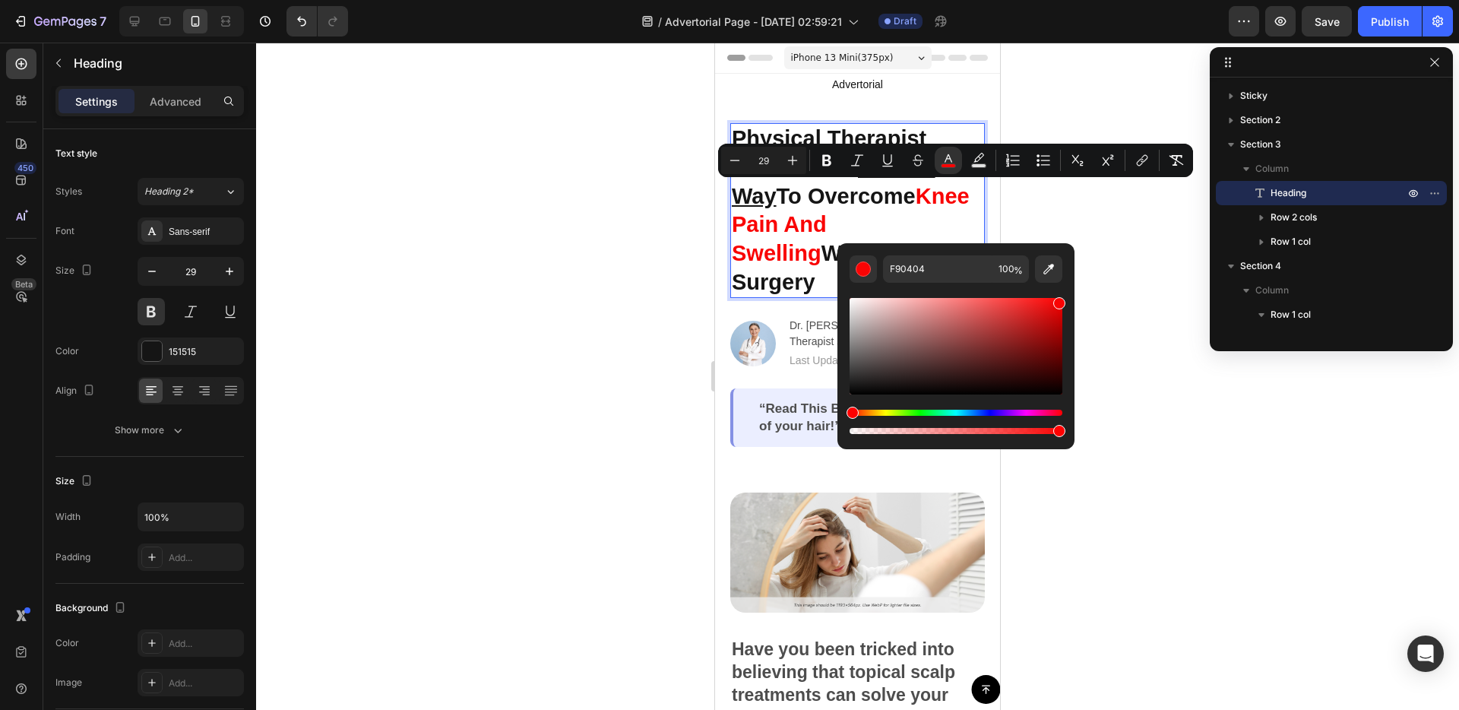
click at [1166, 324] on div at bounding box center [857, 376] width 1203 height 667
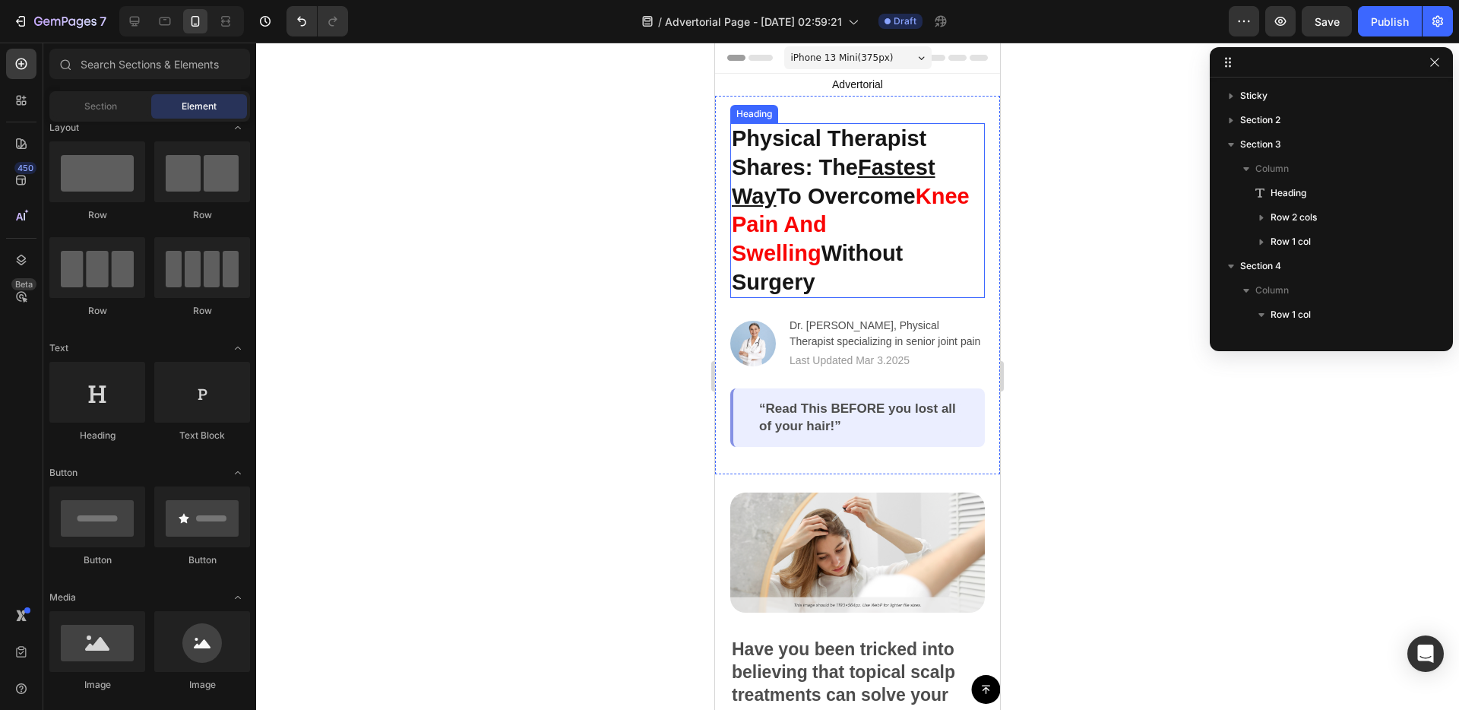
click at [777, 252] on p "Physical Therapist Shares: The Fastest Way To Overcome Knee Pain And Swelling W…" at bounding box center [858, 211] width 252 height 172
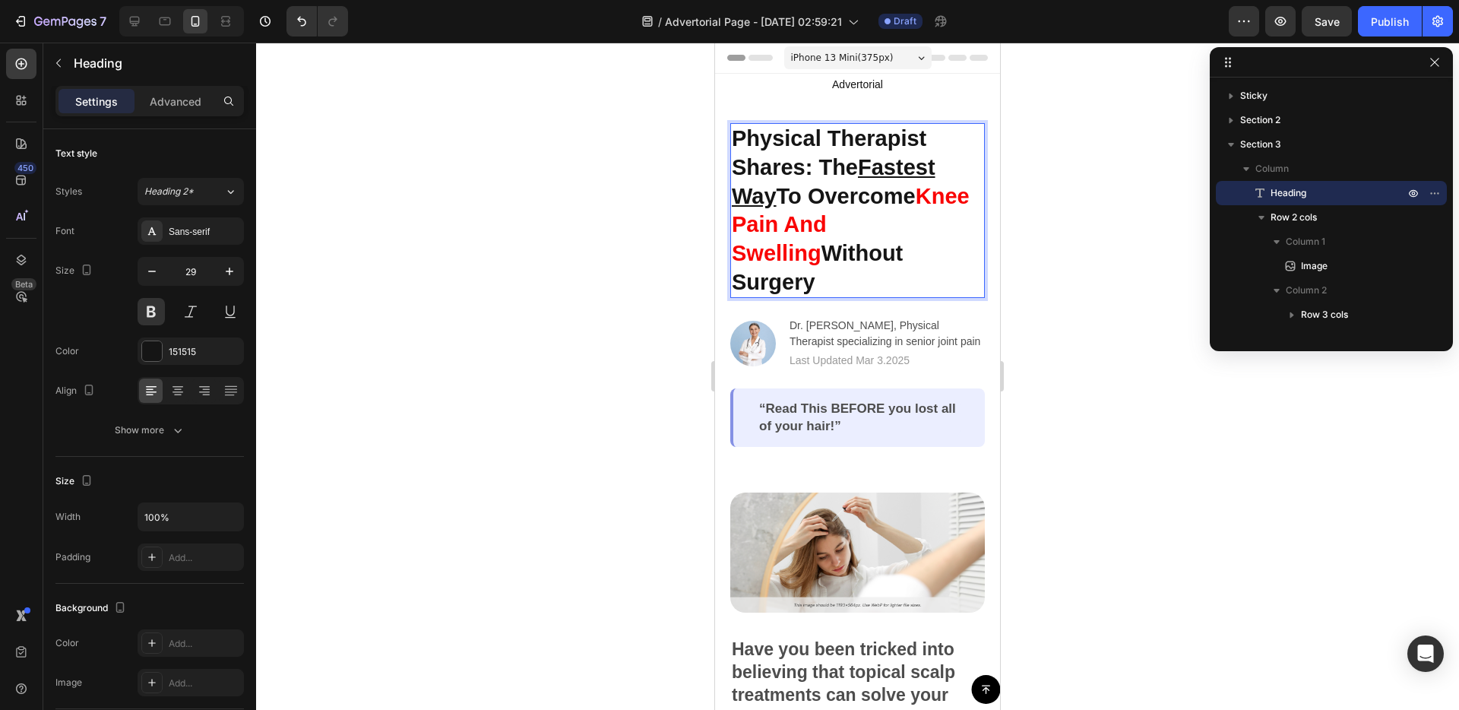
click at [777, 252] on p "Physical Therapist Shares: The Fastest Way To Overcome Knee Pain And Swelling W…" at bounding box center [858, 211] width 252 height 172
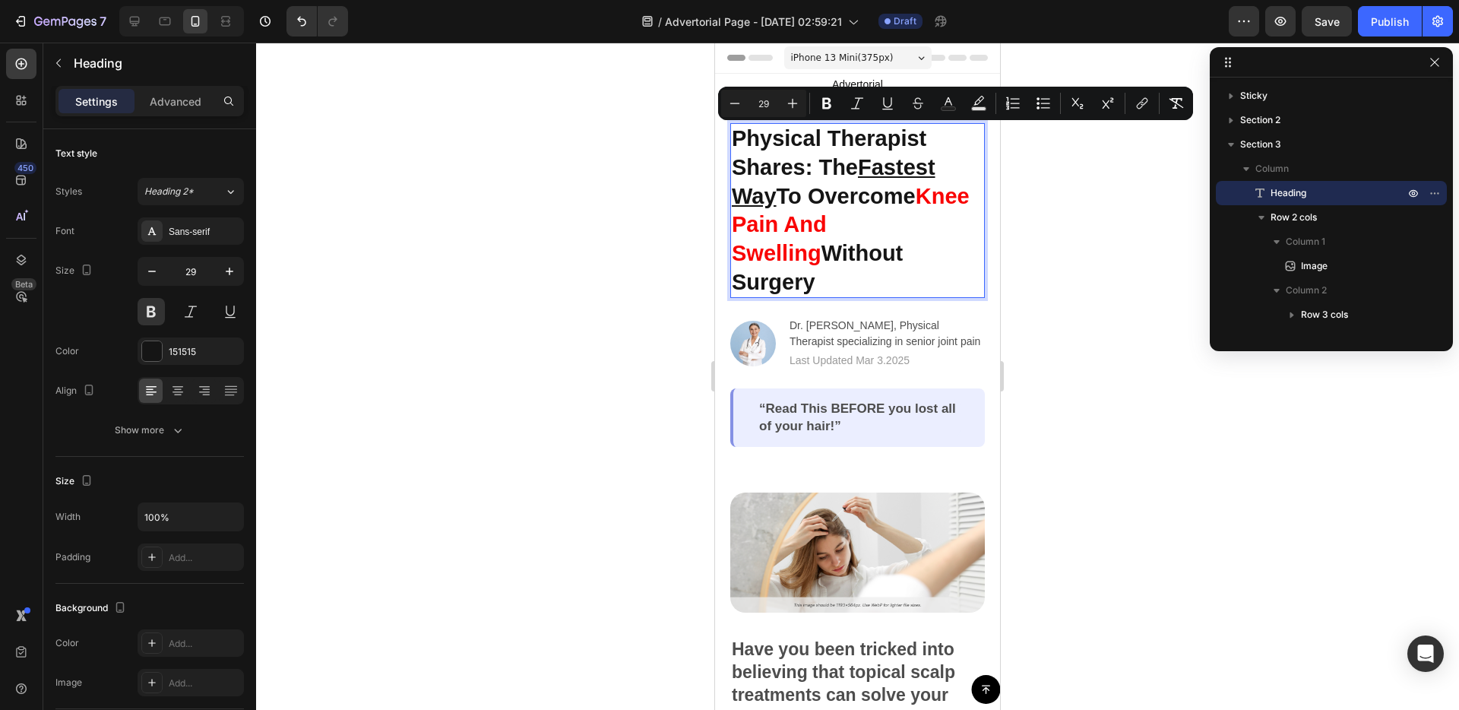
click at [777, 252] on p "Physical Therapist Shares: The Fastest Way To Overcome Knee Pain And Swelling W…" at bounding box center [858, 211] width 252 height 172
drag, startPoint x: 799, startPoint y: 255, endPoint x: 811, endPoint y: 258, distance: 11.6
click at [799, 255] on p "Physical Therapist Shares: The Fastest Way To Overcome Knee Pain And Swelling W…" at bounding box center [858, 211] width 252 height 172
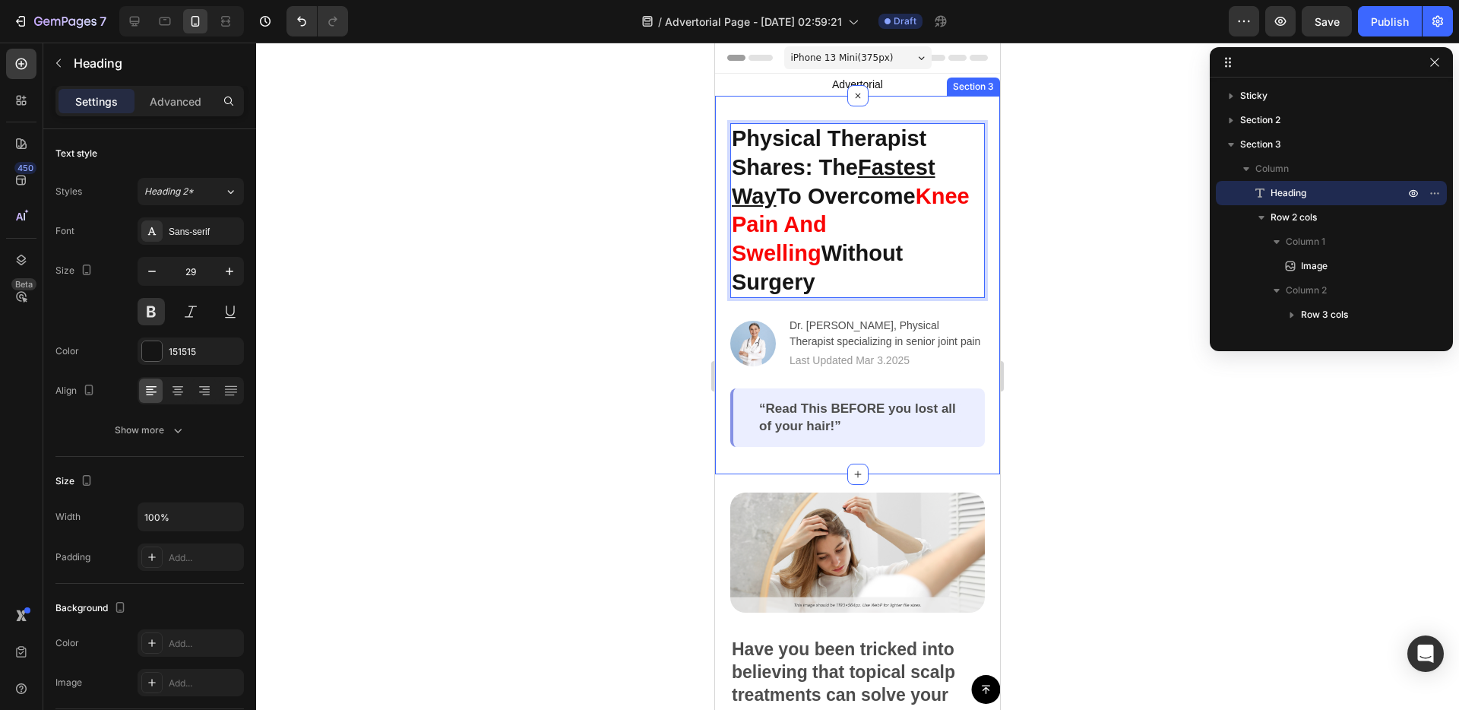
drag, startPoint x: 904, startPoint y: 251, endPoint x: 729, endPoint y: 245, distance: 175.6
click at [729, 245] on div "Physical Therapist Shares: The Fastest Way To Overcome Knee Pain And Swelling W…" at bounding box center [857, 285] width 285 height 378
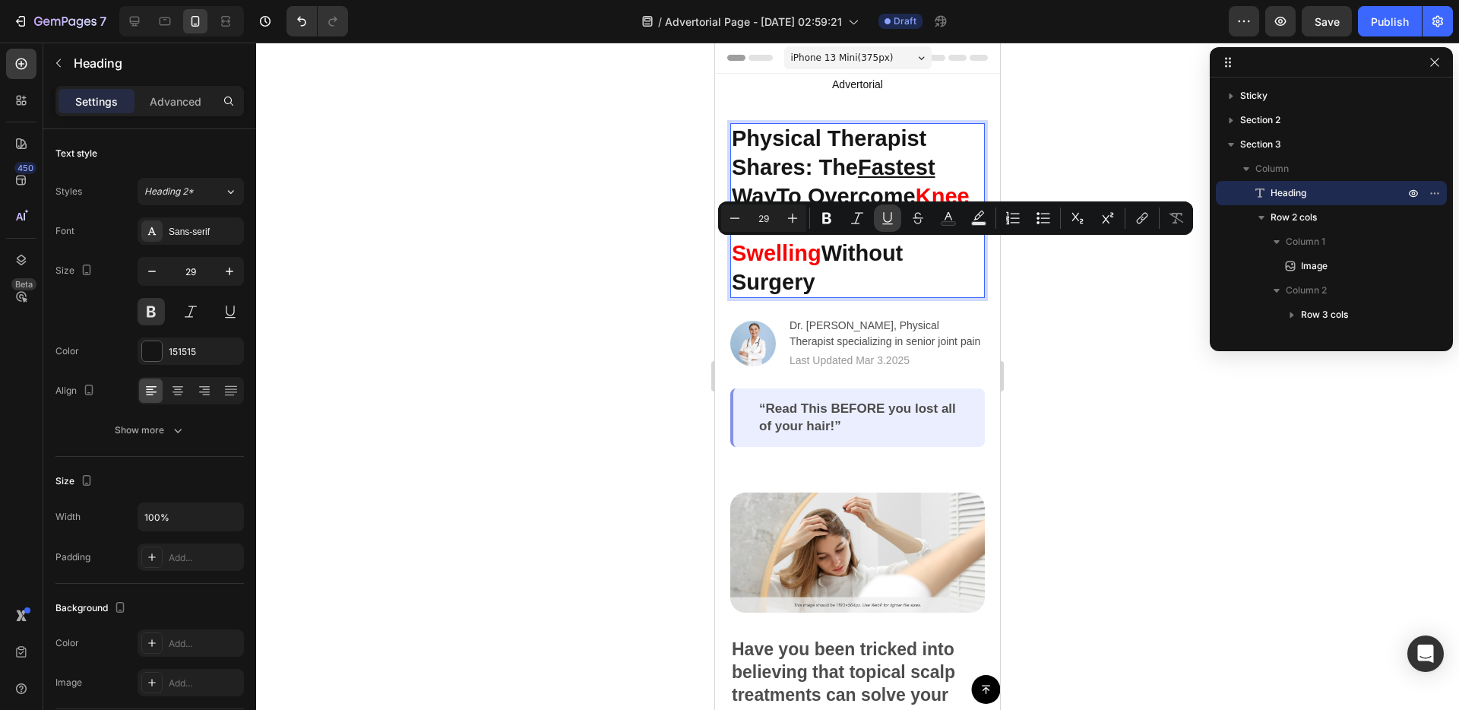
drag, startPoint x: 876, startPoint y: 219, endPoint x: 148, endPoint y: 192, distance: 728.4
click at [876, 219] on button "Underline" at bounding box center [887, 217] width 27 height 27
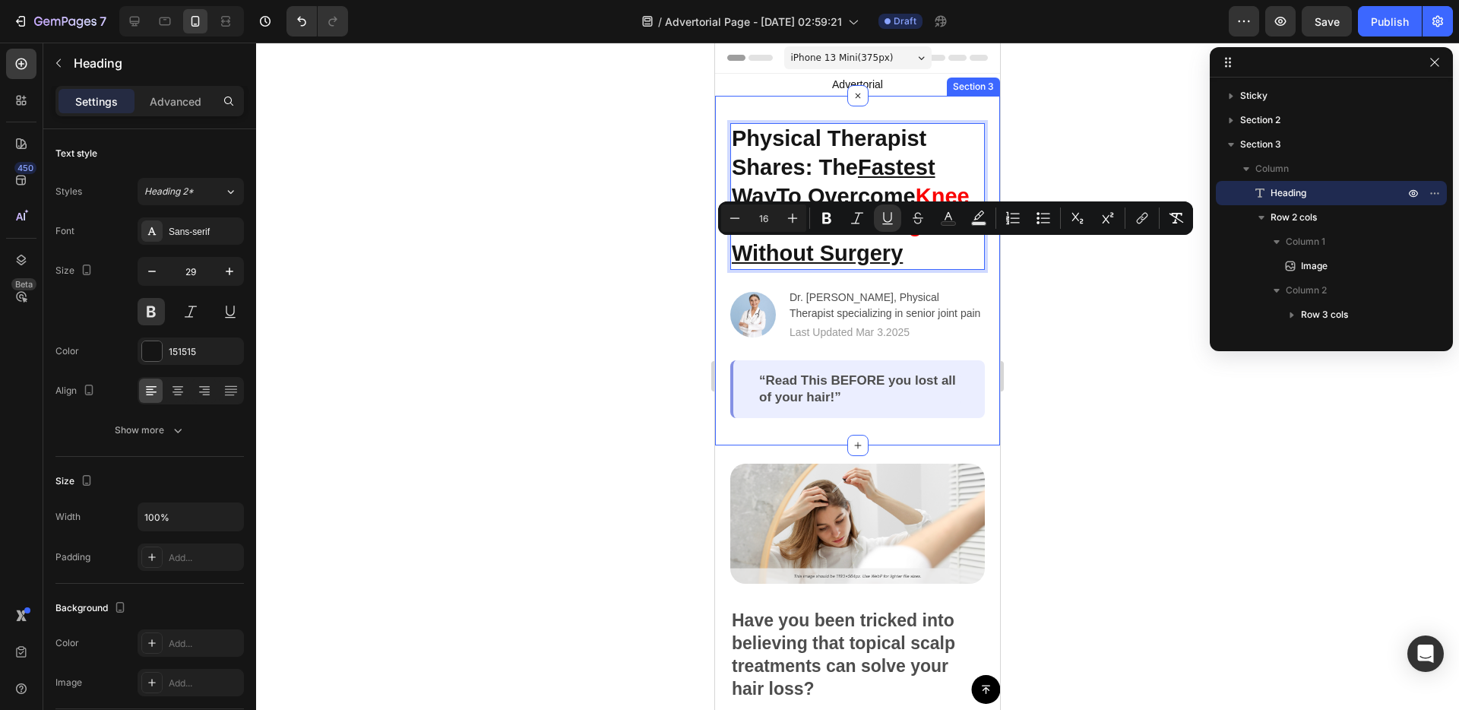
click at [717, 302] on div "Physical Therapist Shares: The Fastest Way To Overcome Knee Pain And Swelling W…" at bounding box center [857, 271] width 285 height 350
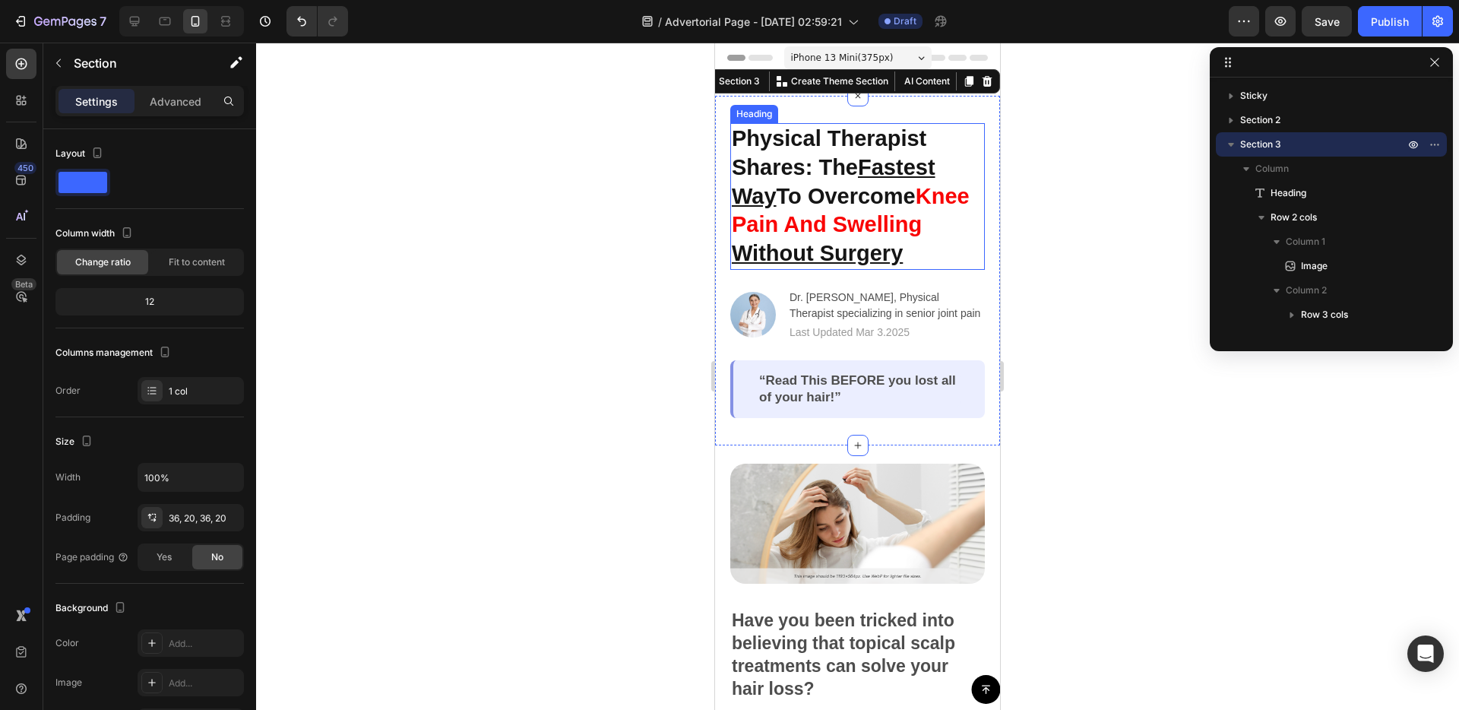
click at [860, 184] on p "Physical Therapist Shares: The Fastest Way To Overcome Knee Pain And Swelling W…" at bounding box center [858, 197] width 252 height 144
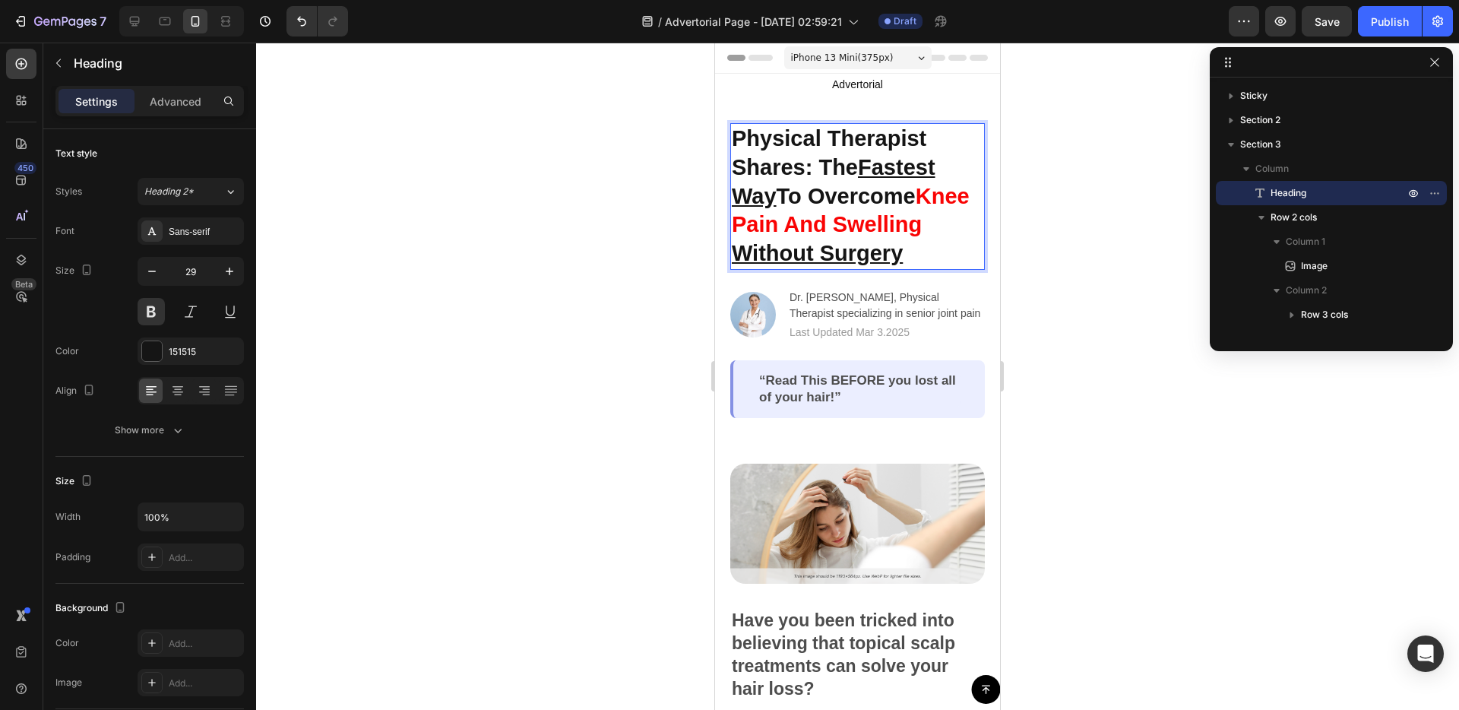
click at [860, 184] on p "Physical Therapist Shares: The Fastest Way To Overcome Knee Pain And Swelling W…" at bounding box center [858, 197] width 252 height 144
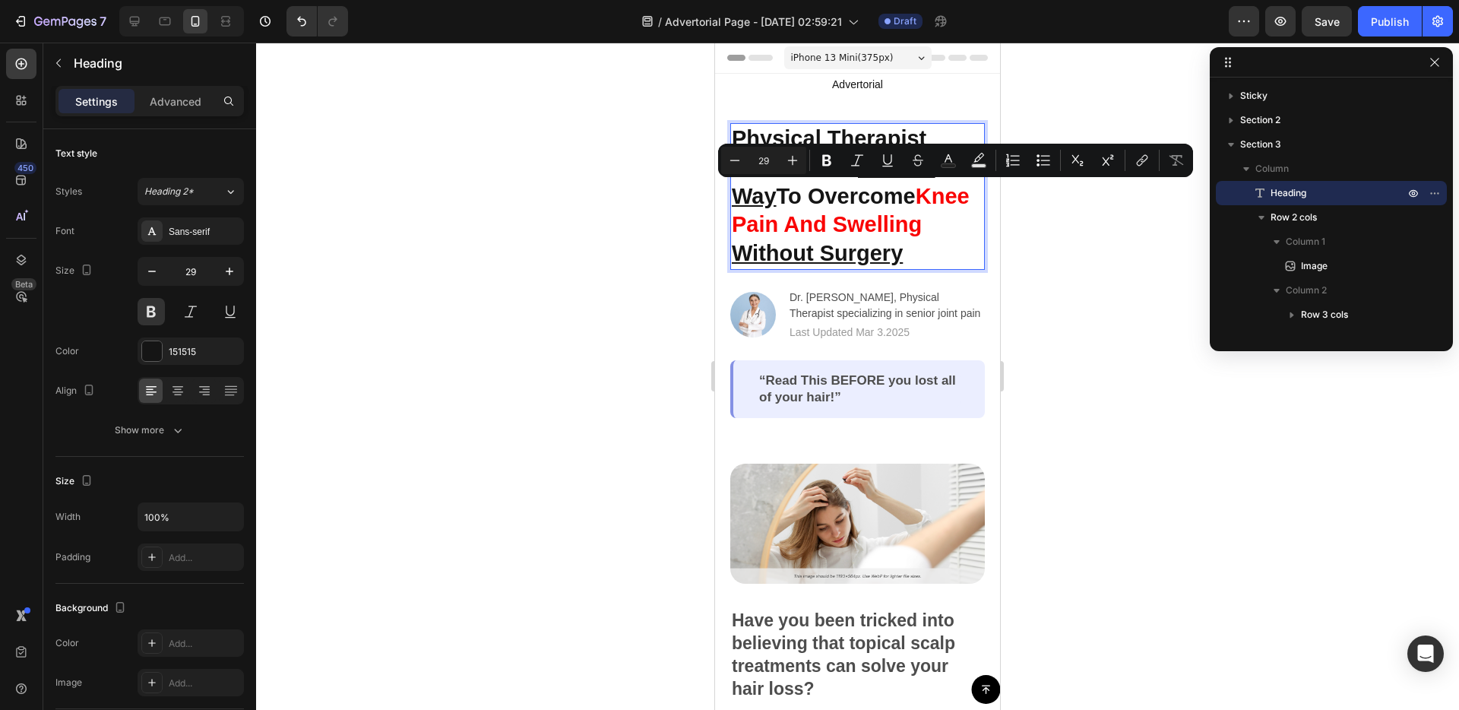
click at [840, 178] on p "Physical Therapist Shares: The Fastest Way To Overcome Knee Pain And Swelling W…" at bounding box center [858, 197] width 252 height 144
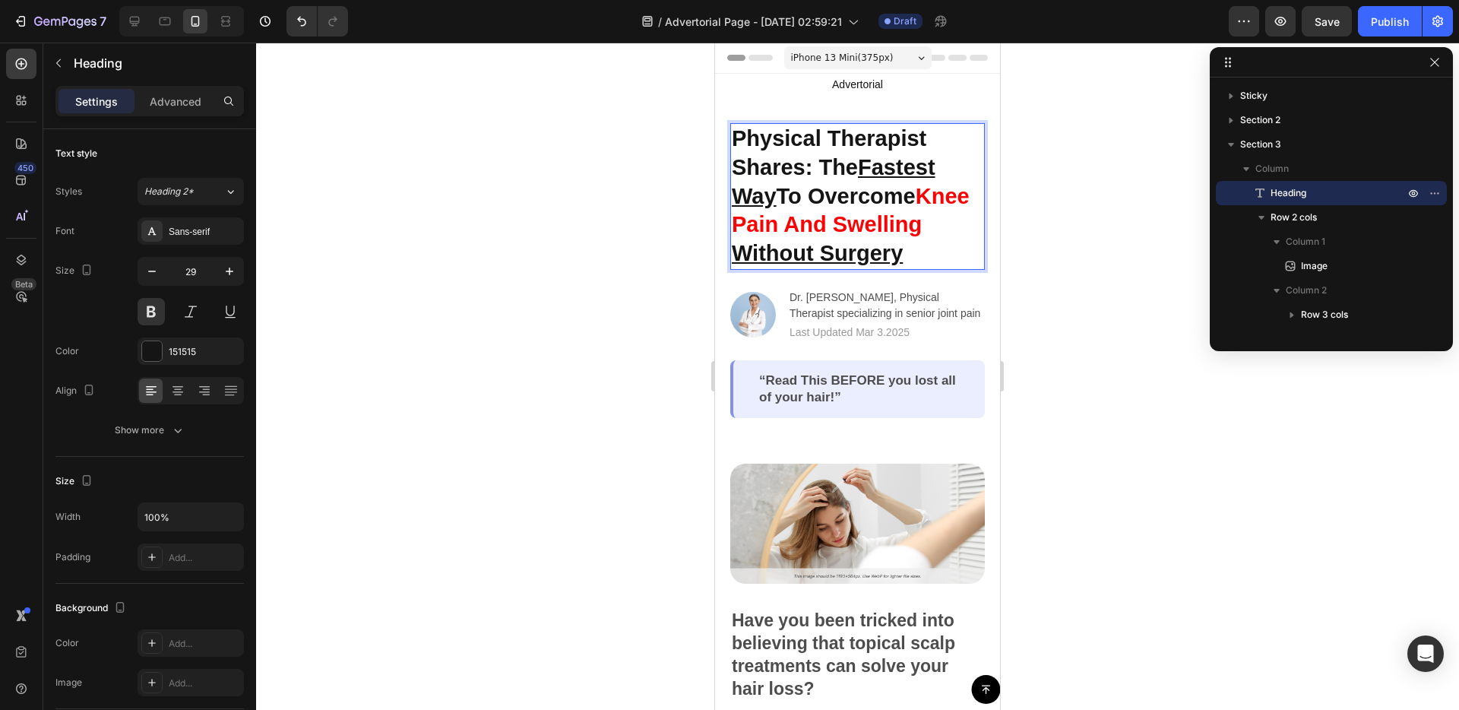
drag, startPoint x: 821, startPoint y: 169, endPoint x: 917, endPoint y: 196, distance: 100.1
click at [917, 196] on p "Physical Therapist Shares: The Fastest Way To Overcome Knee Pain And Swelling W…" at bounding box center [858, 197] width 252 height 144
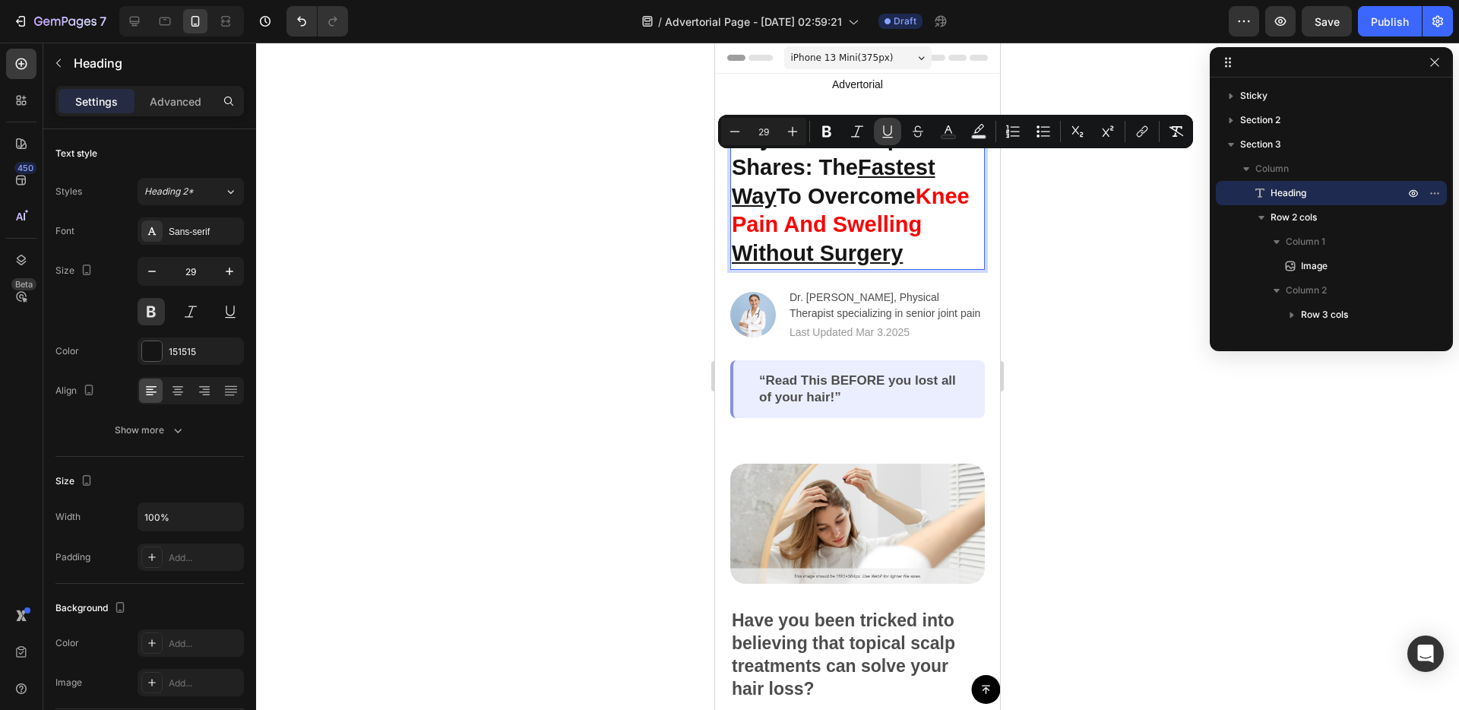
click at [881, 135] on icon "Editor contextual toolbar" at bounding box center [887, 131] width 15 height 15
click at [910, 357] on div "Physical Therapist Shares: The Fastest Way To Overcome Knee Pain And Swelling W…" at bounding box center [857, 270] width 255 height 295
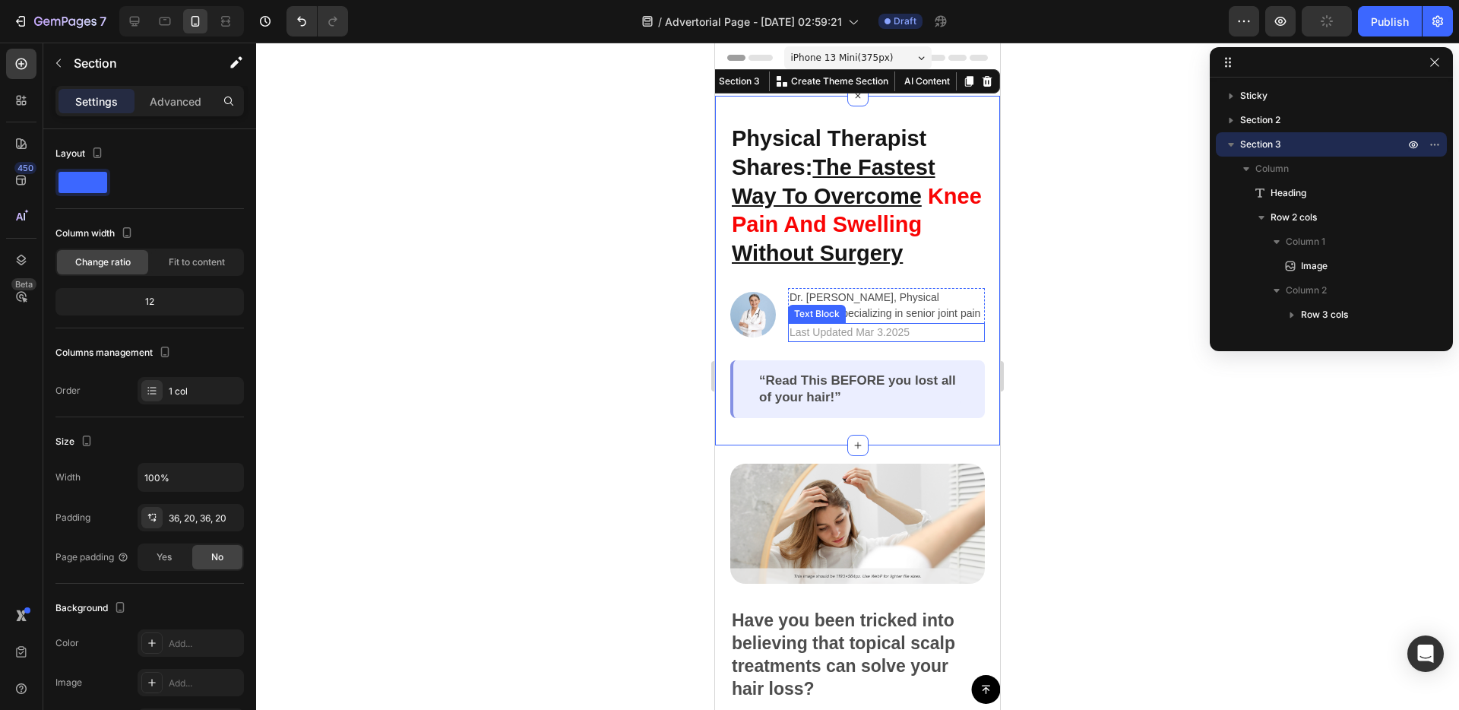
click at [886, 331] on p "Last Updated Mar 3.2025" at bounding box center [887, 332] width 194 height 16
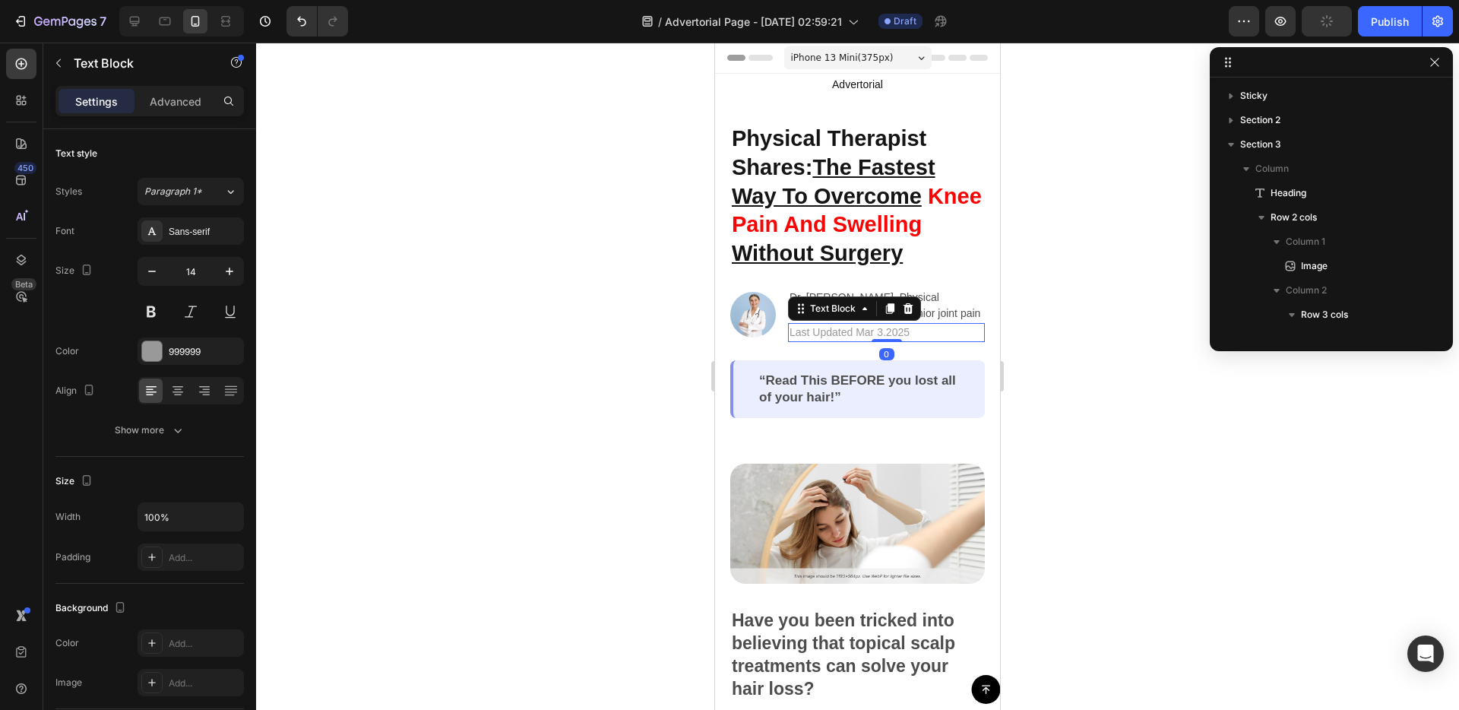
scroll to position [264, 0]
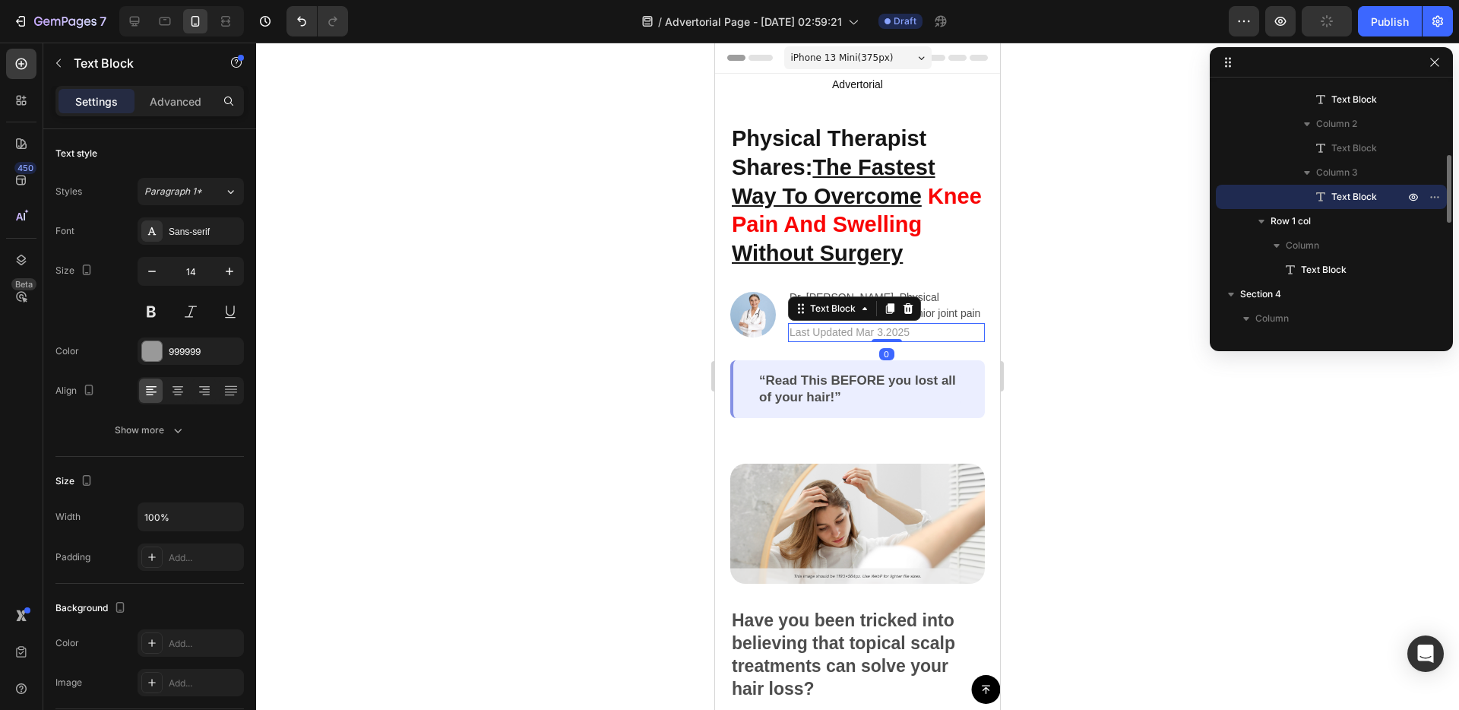
click at [881, 331] on p "Last Updated Mar 3.2025" at bounding box center [887, 332] width 194 height 16
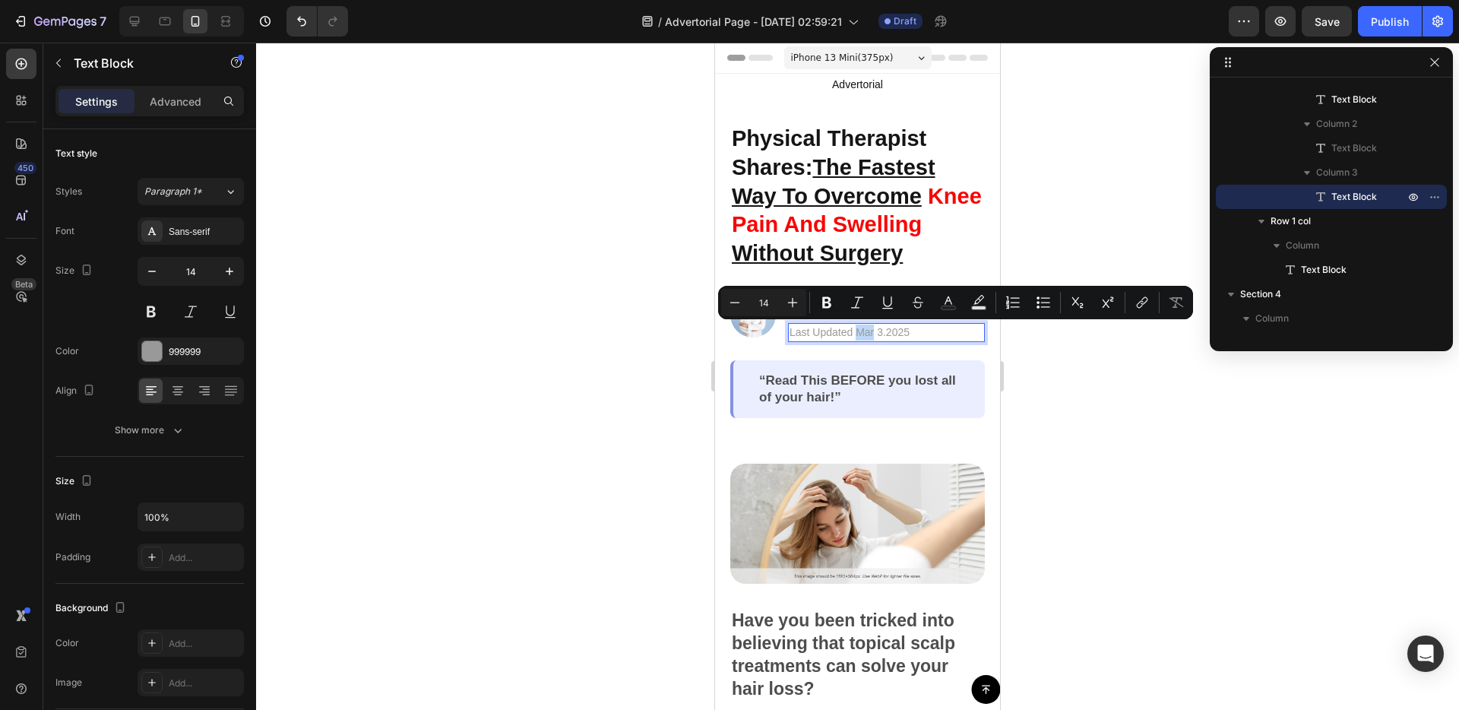
drag, startPoint x: 873, startPoint y: 334, endPoint x: 855, endPoint y: 334, distance: 18.3
click at [855, 334] on p "Last Updated Mar 3.2025" at bounding box center [887, 332] width 194 height 16
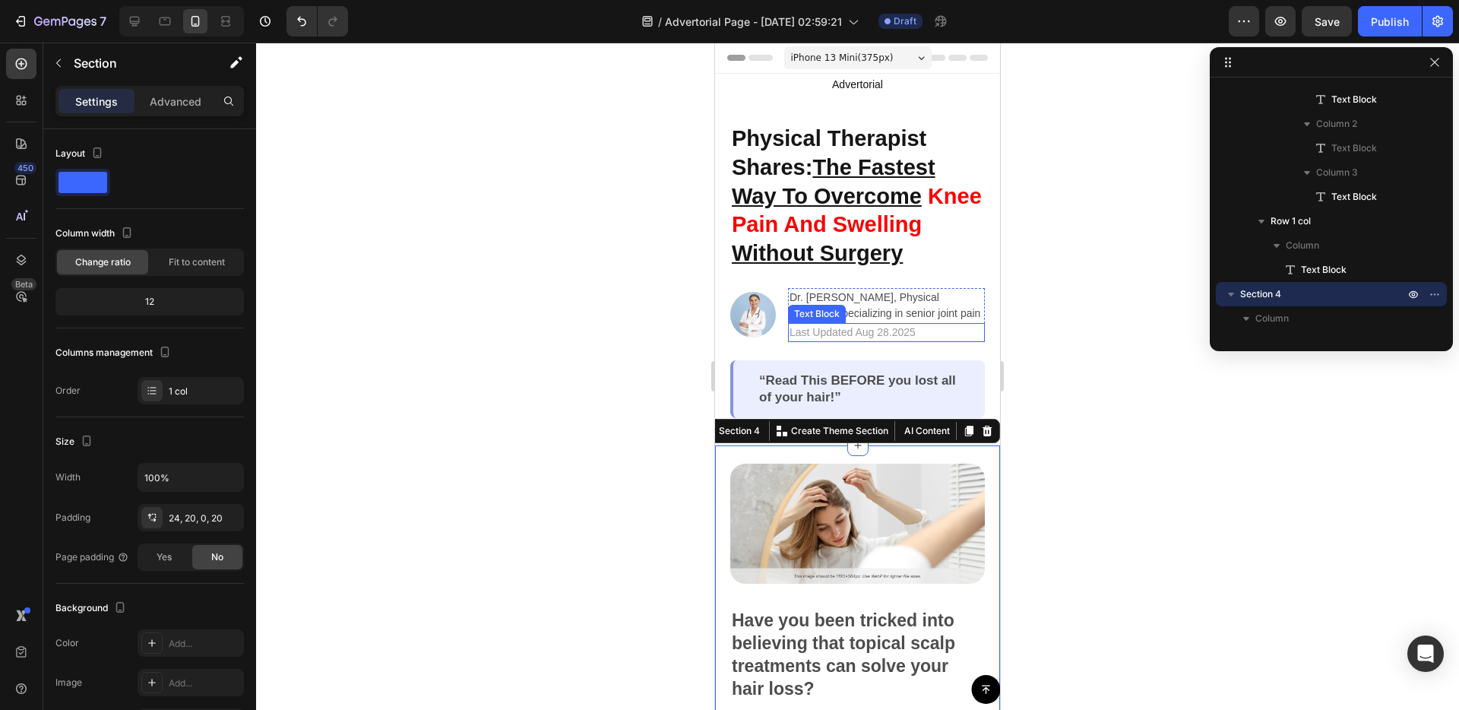
click at [888, 337] on p "Last Updated Aug 28.2025" at bounding box center [887, 332] width 194 height 16
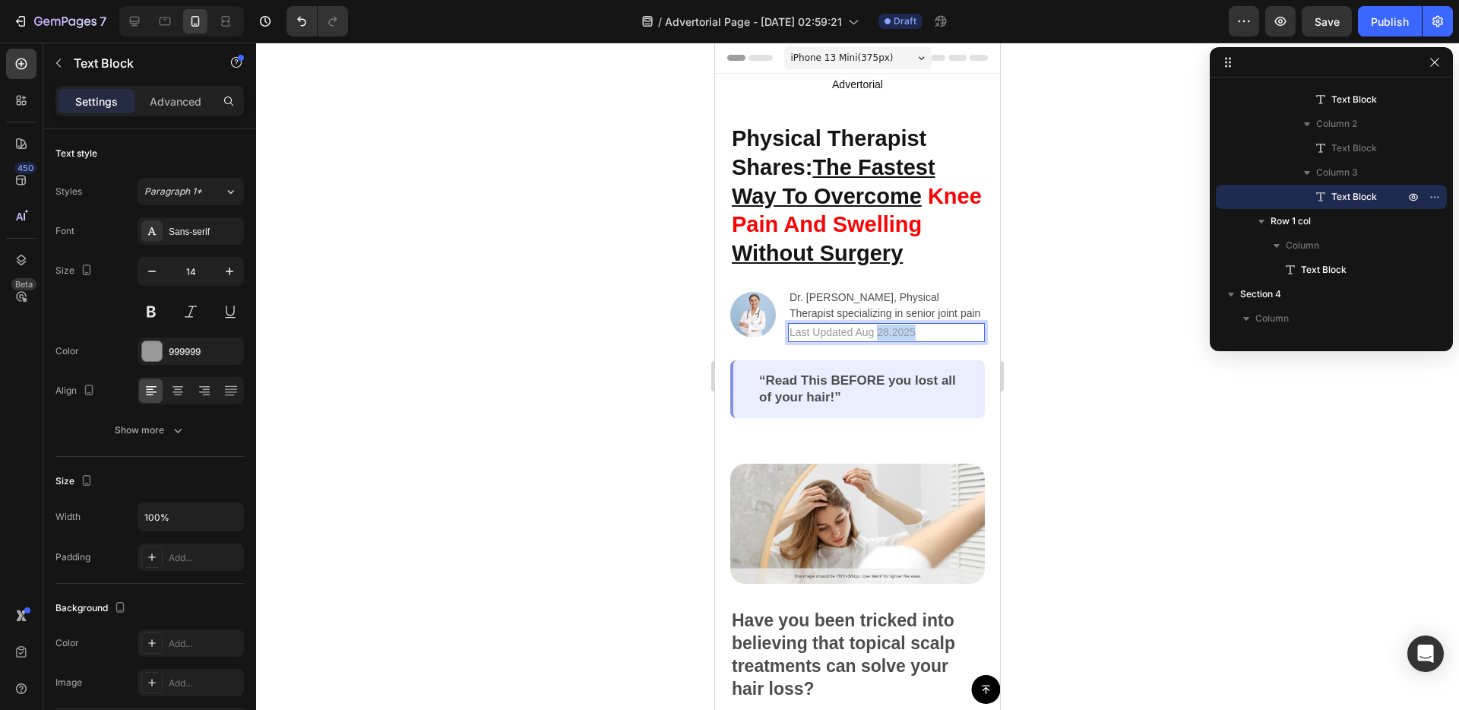
click at [891, 334] on p "Last Updated Aug 28.2025" at bounding box center [887, 332] width 194 height 16
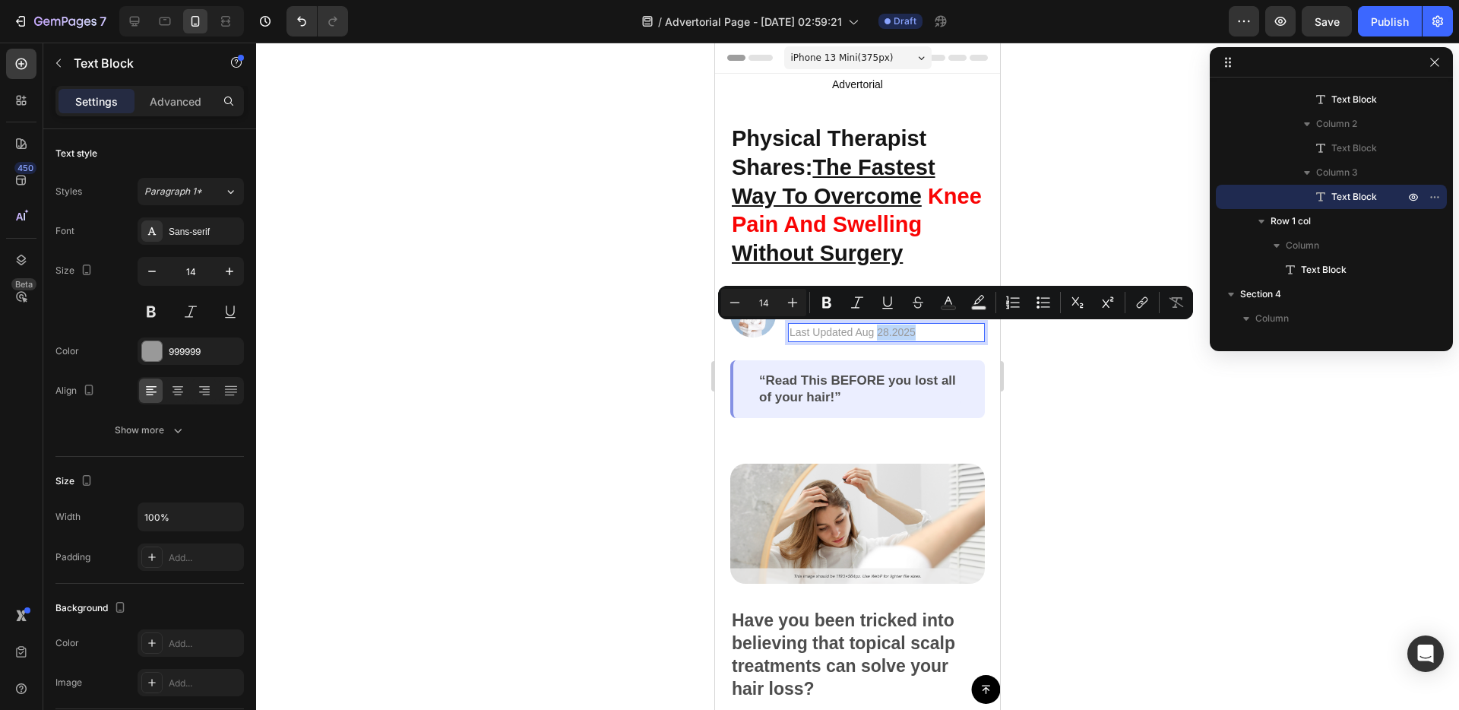
click at [891, 335] on p "Last Updated Aug 28.2025" at bounding box center [887, 332] width 194 height 16
click at [893, 337] on p "Last Updated Aug 28.2025" at bounding box center [887, 332] width 194 height 16
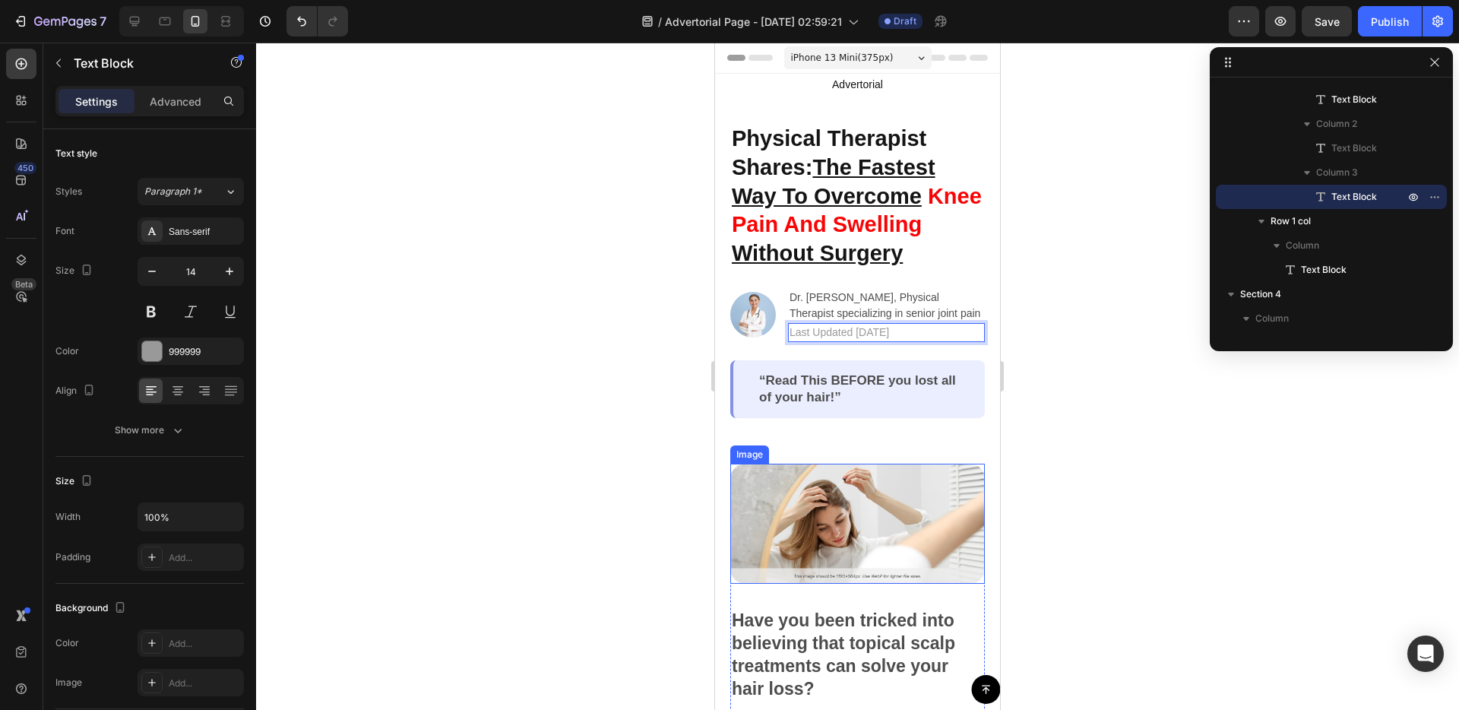
click at [863, 533] on img at bounding box center [857, 524] width 255 height 120
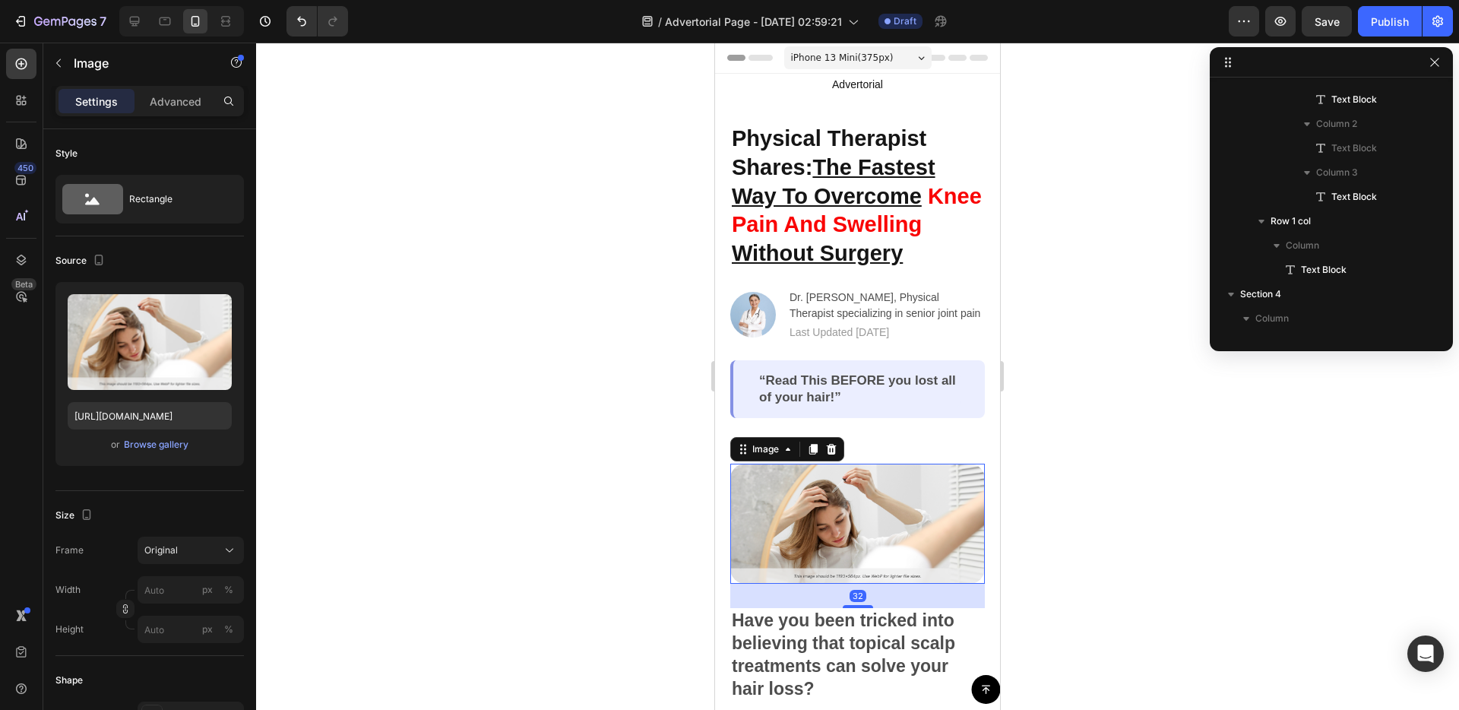
scroll to position [458, 0]
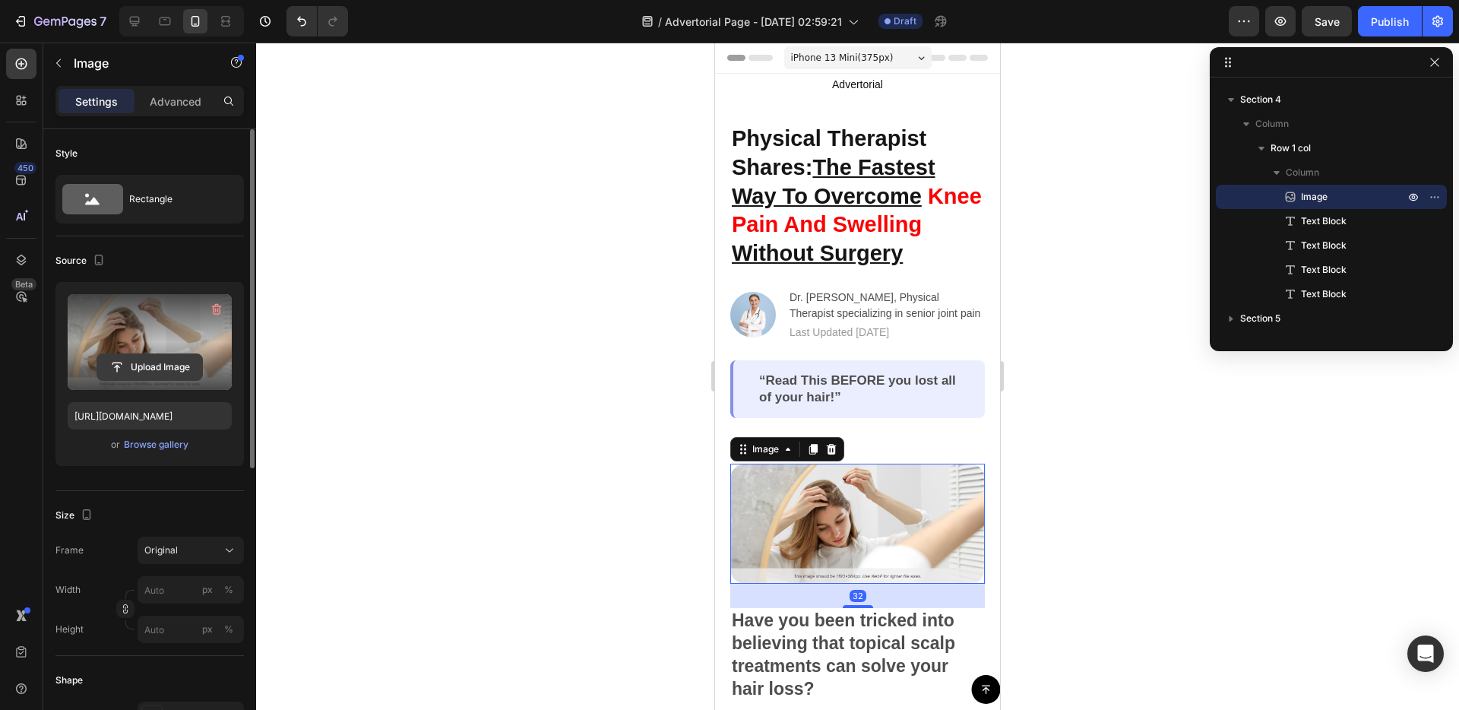
click at [173, 354] on input "file" at bounding box center [149, 367] width 105 height 26
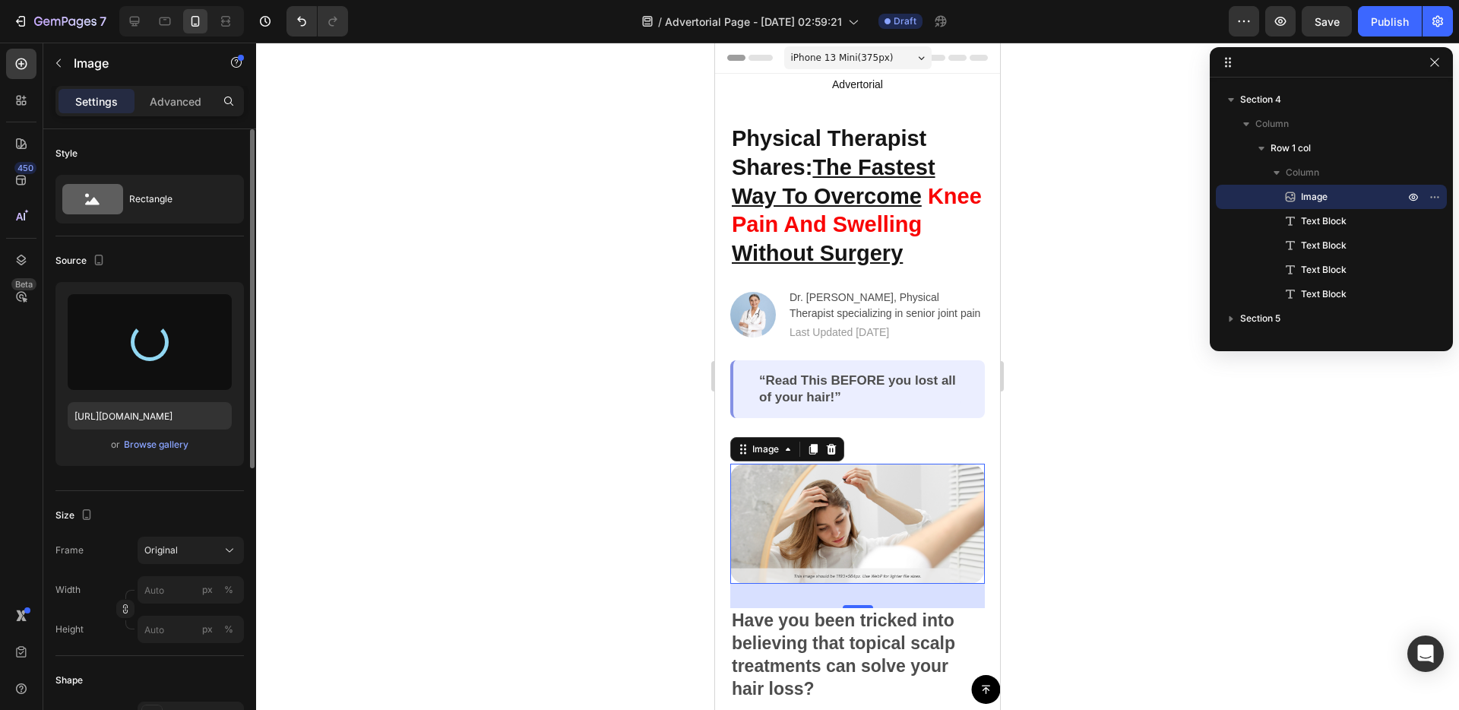
type input "[URL][DOMAIN_NAME]"
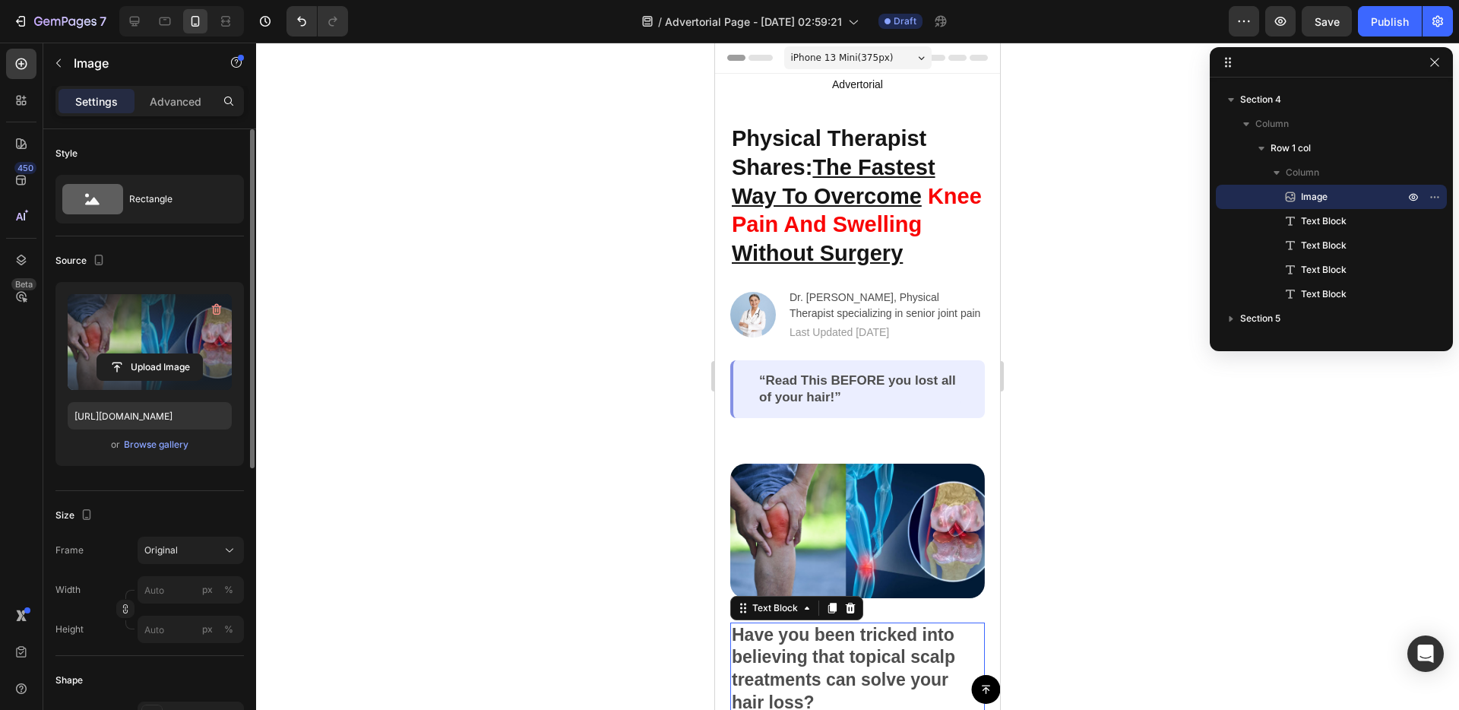
click at [776, 662] on p "Have you been tricked into believing that topical scalp treatments can solve yo…" at bounding box center [858, 669] width 252 height 91
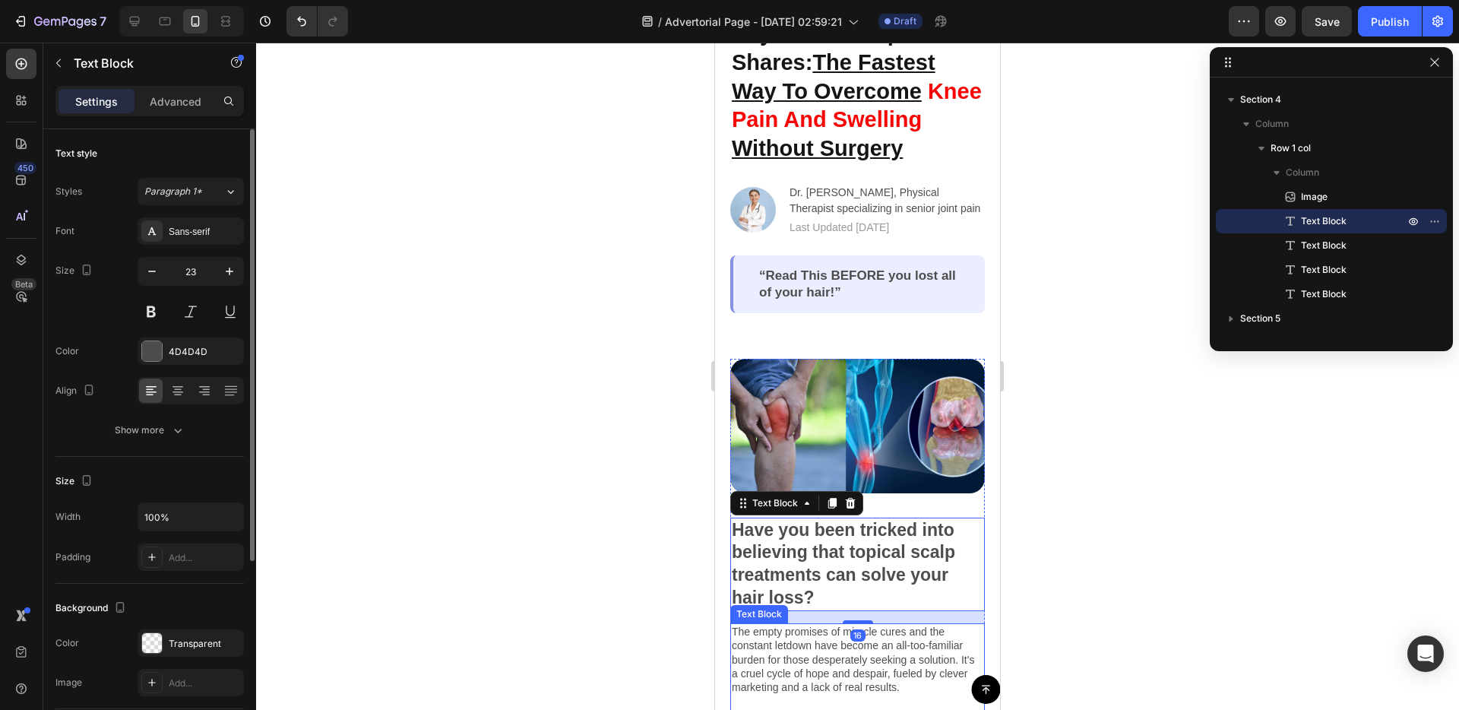
scroll to position [228, 0]
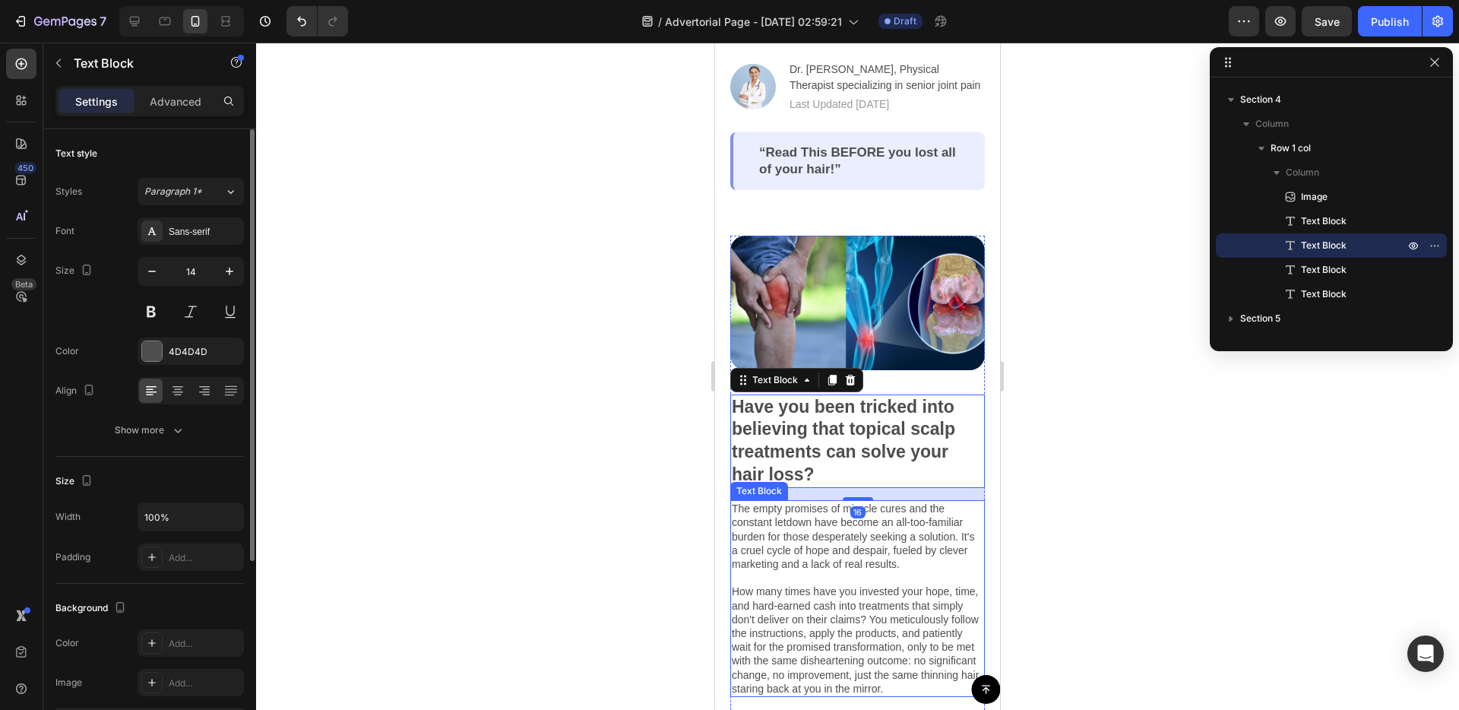
click at [798, 625] on p "The empty promises of miracle cures and the constant letdown have become an all…" at bounding box center [858, 599] width 252 height 194
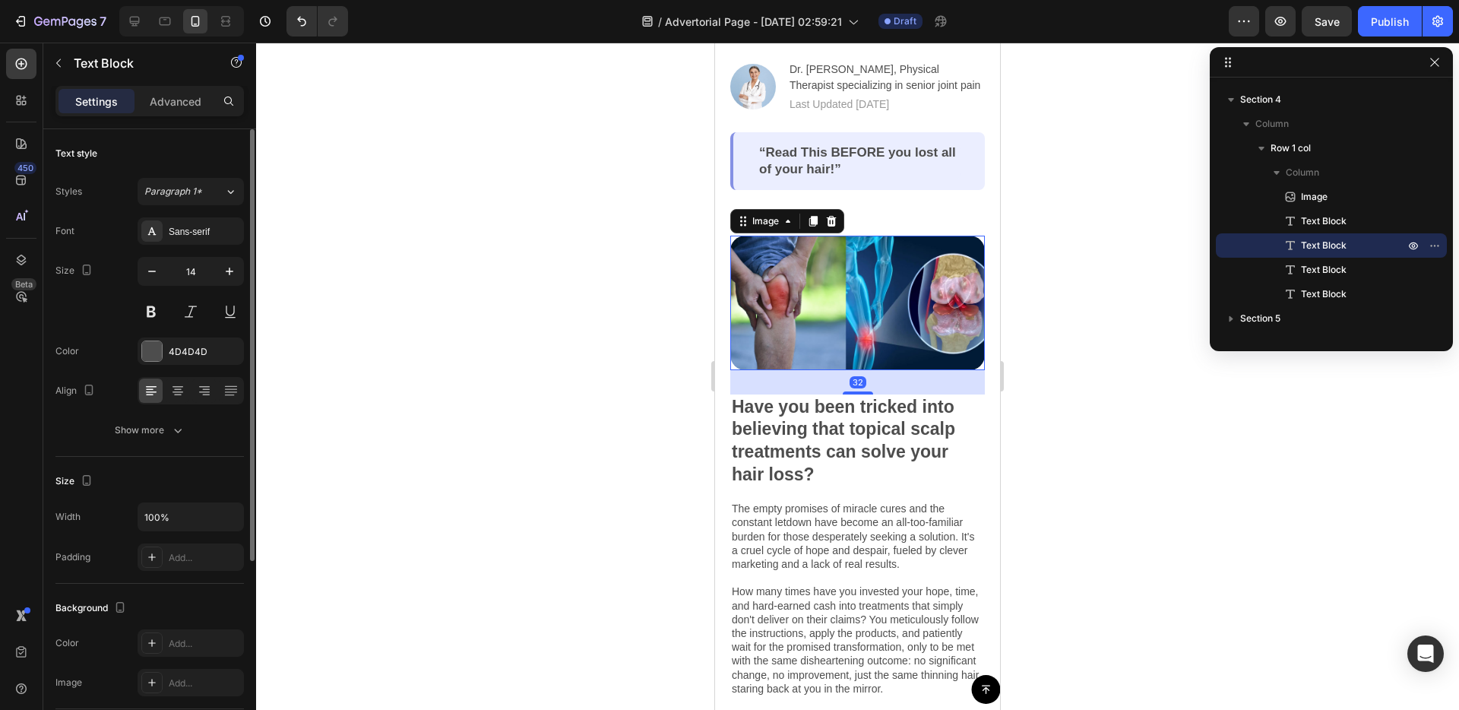
click at [808, 293] on img at bounding box center [857, 303] width 255 height 134
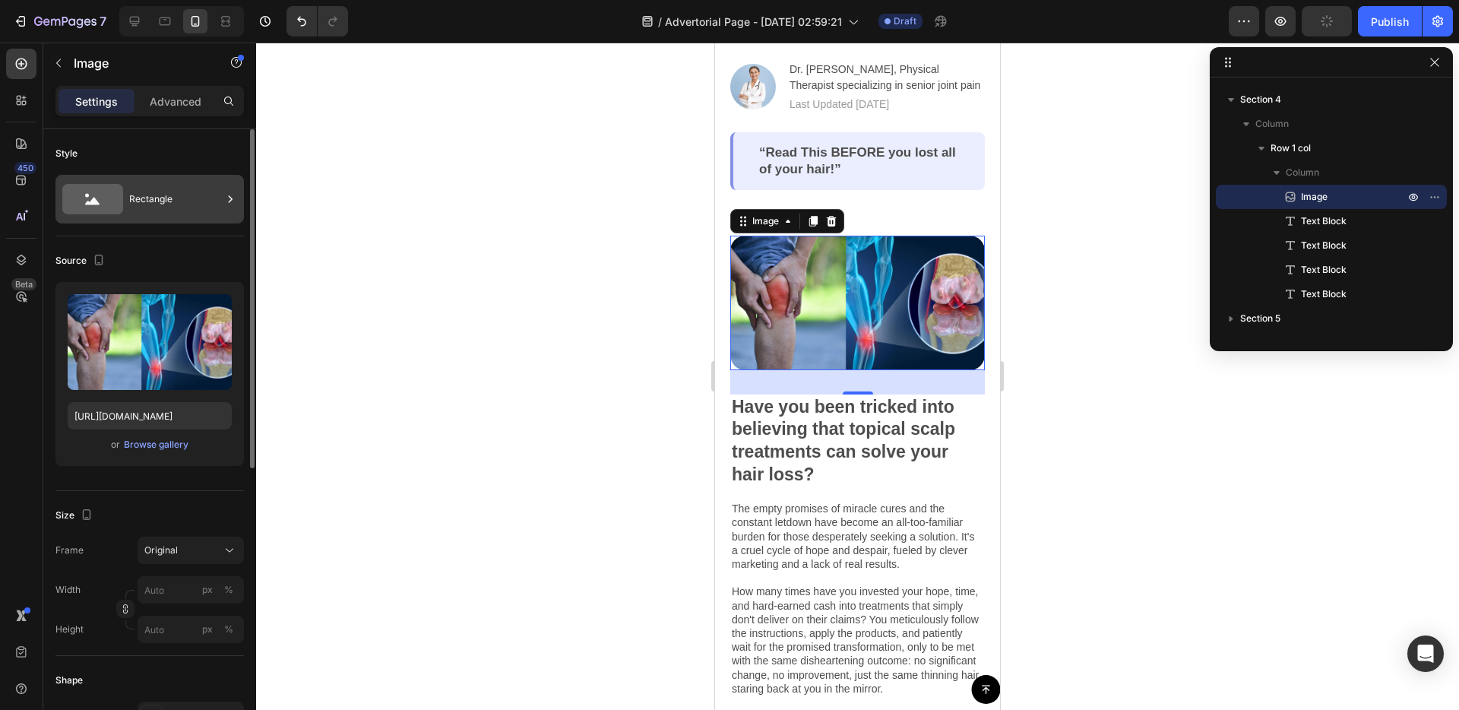
click at [172, 204] on div "Rectangle" at bounding box center [175, 199] width 93 height 35
click at [149, 503] on div "Size" at bounding box center [149, 515] width 188 height 24
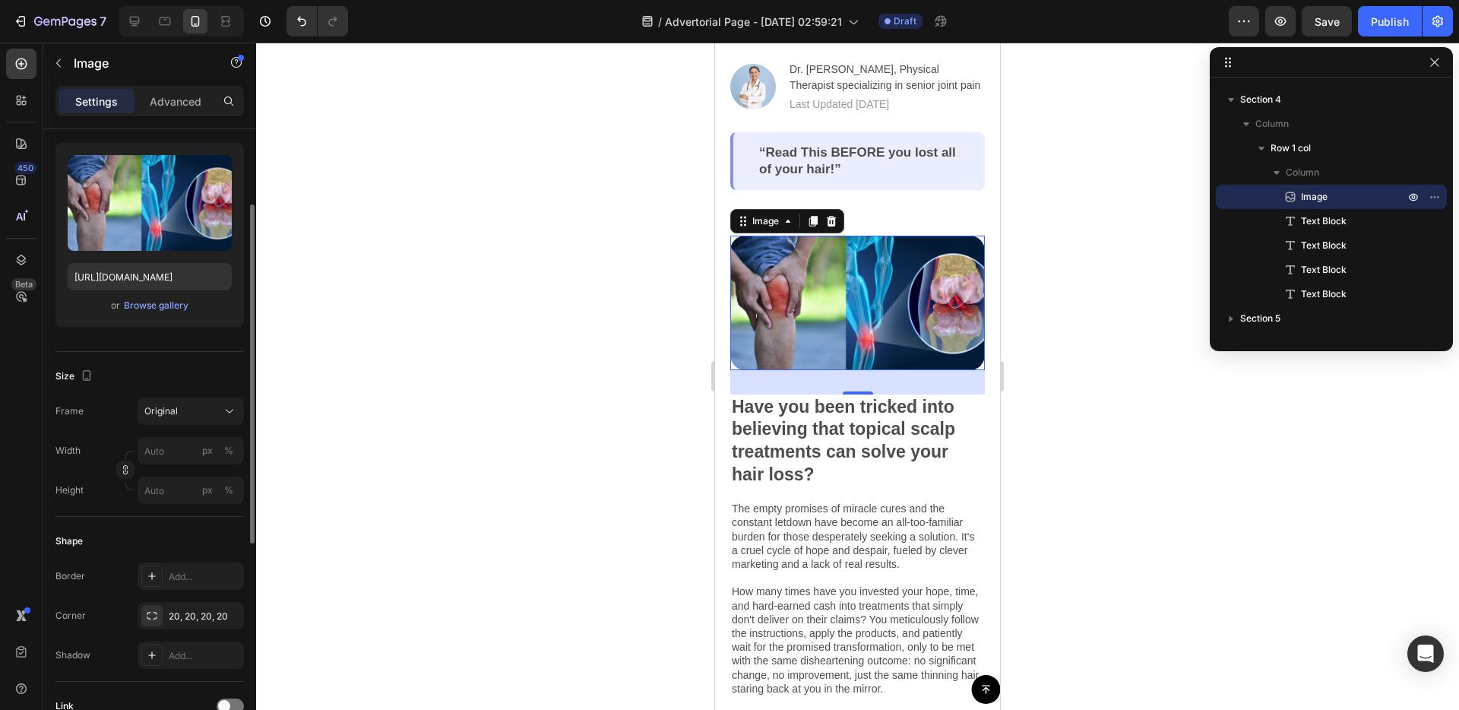
scroll to position [208, 0]
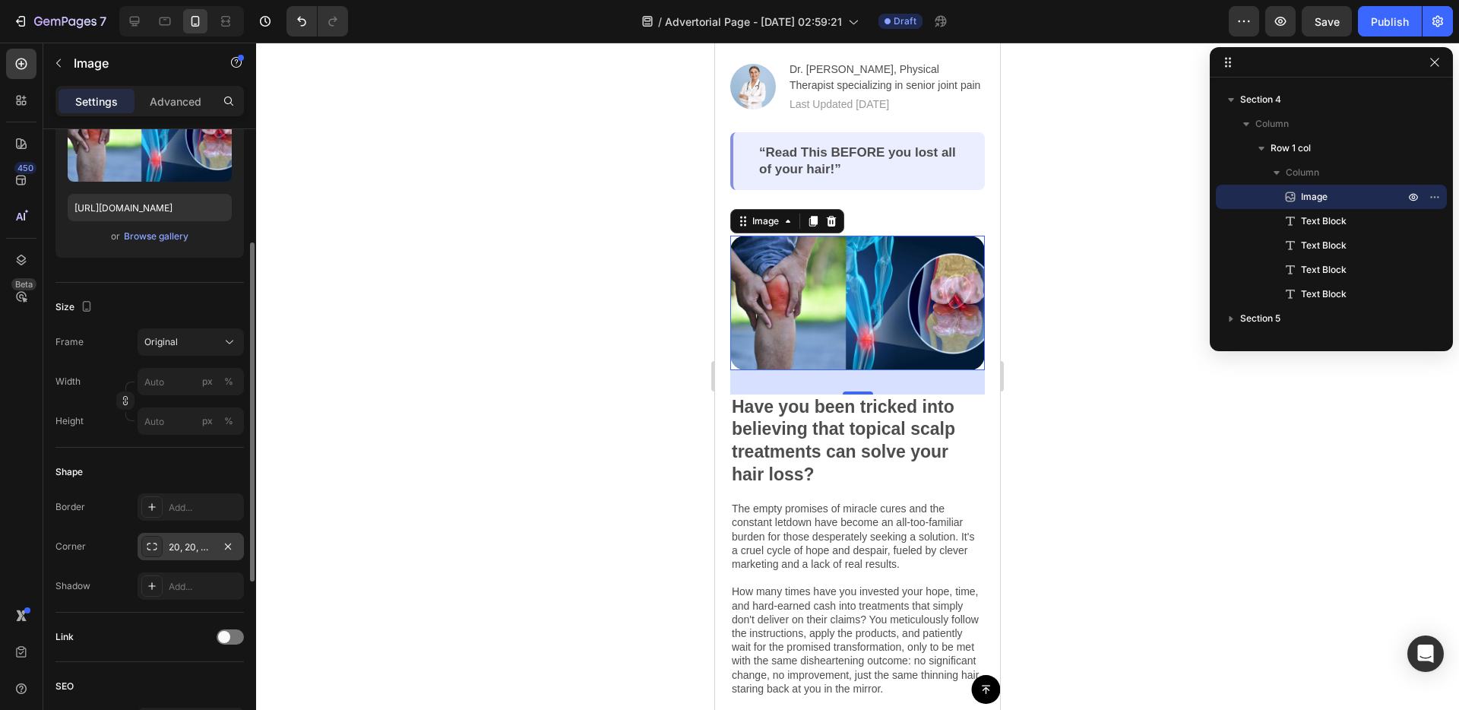
click at [201, 557] on div "20, 20, 20, 20" at bounding box center [191, 546] width 106 height 27
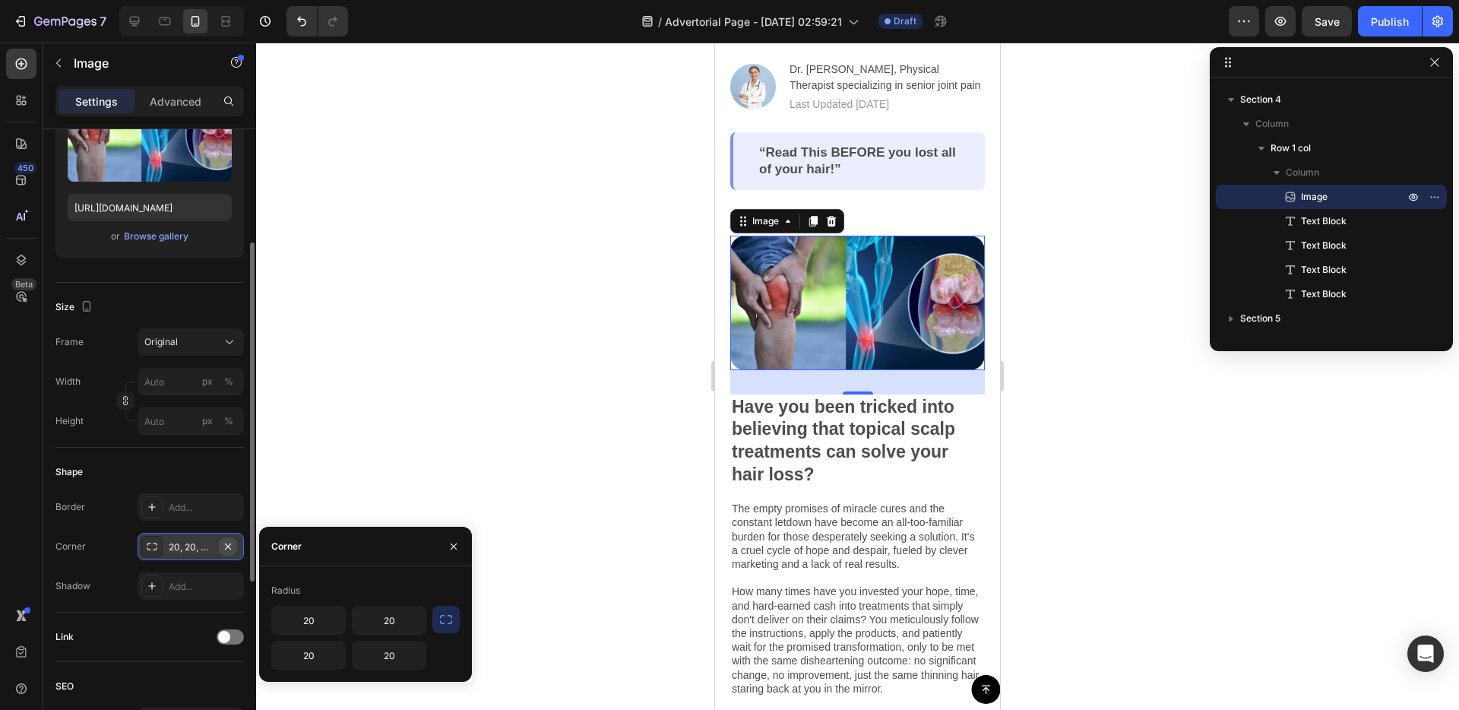
click at [226, 546] on icon "button" at bounding box center [228, 546] width 6 height 6
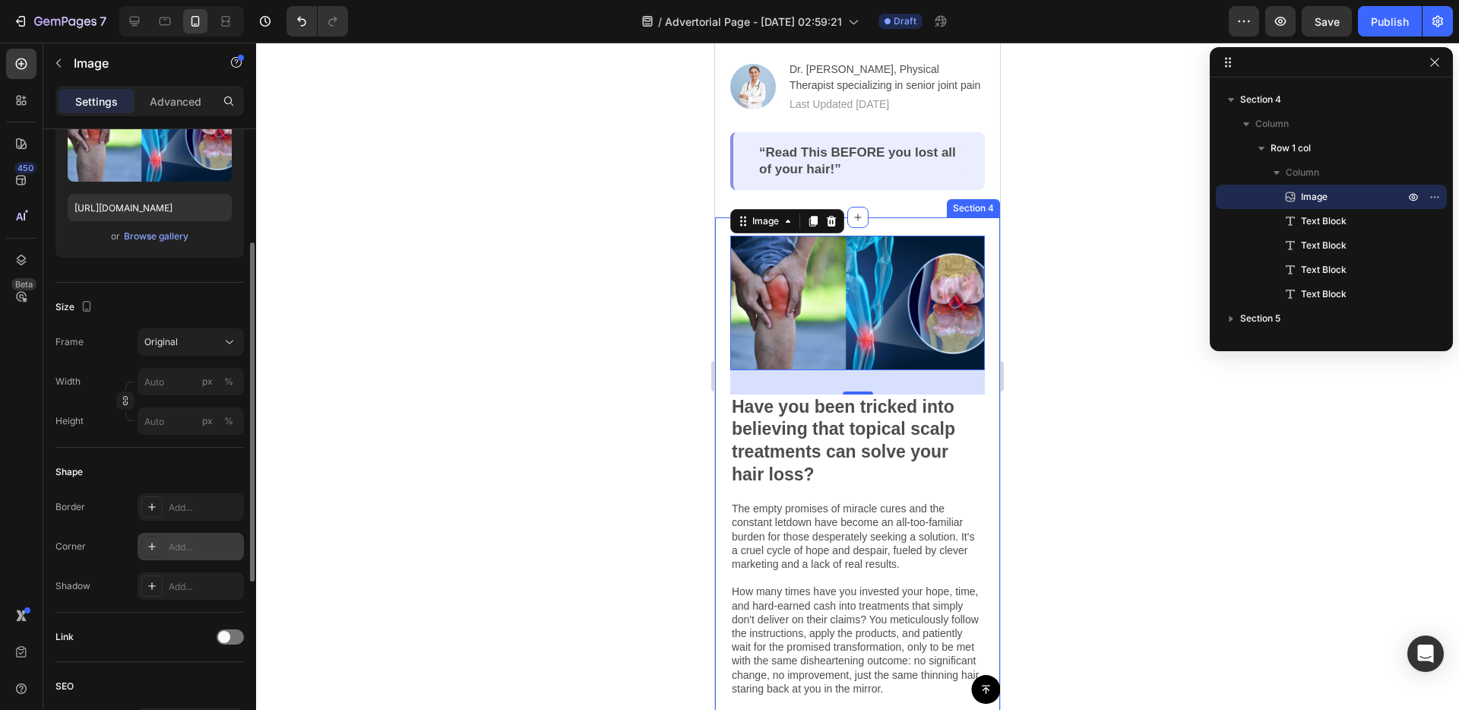
click at [719, 414] on div "Image 32 Have you been tricked into believing that topical scalp treatments can…" at bounding box center [857, 564] width 285 height 694
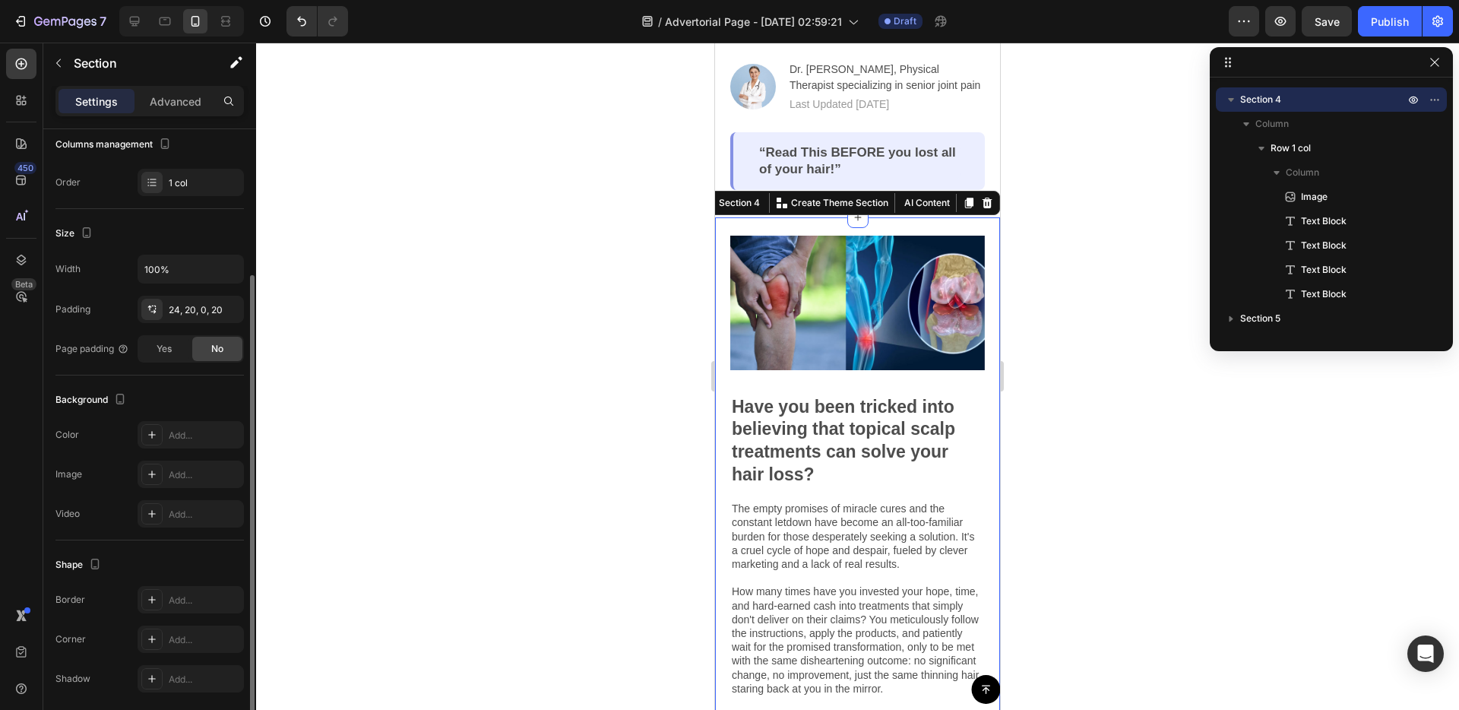
scroll to position [0, 0]
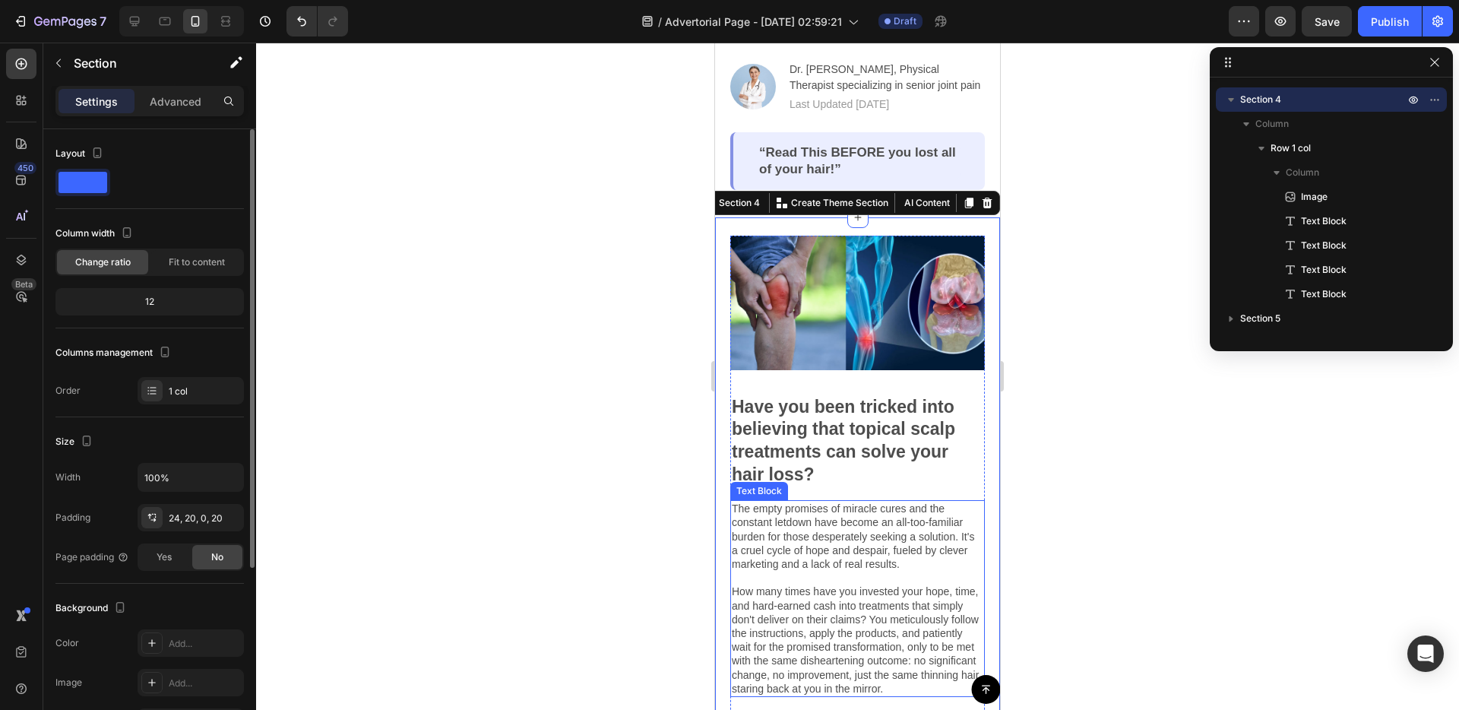
click at [855, 559] on p "The empty promises of miracle cures and the constant letdown have become an all…" at bounding box center [858, 599] width 252 height 194
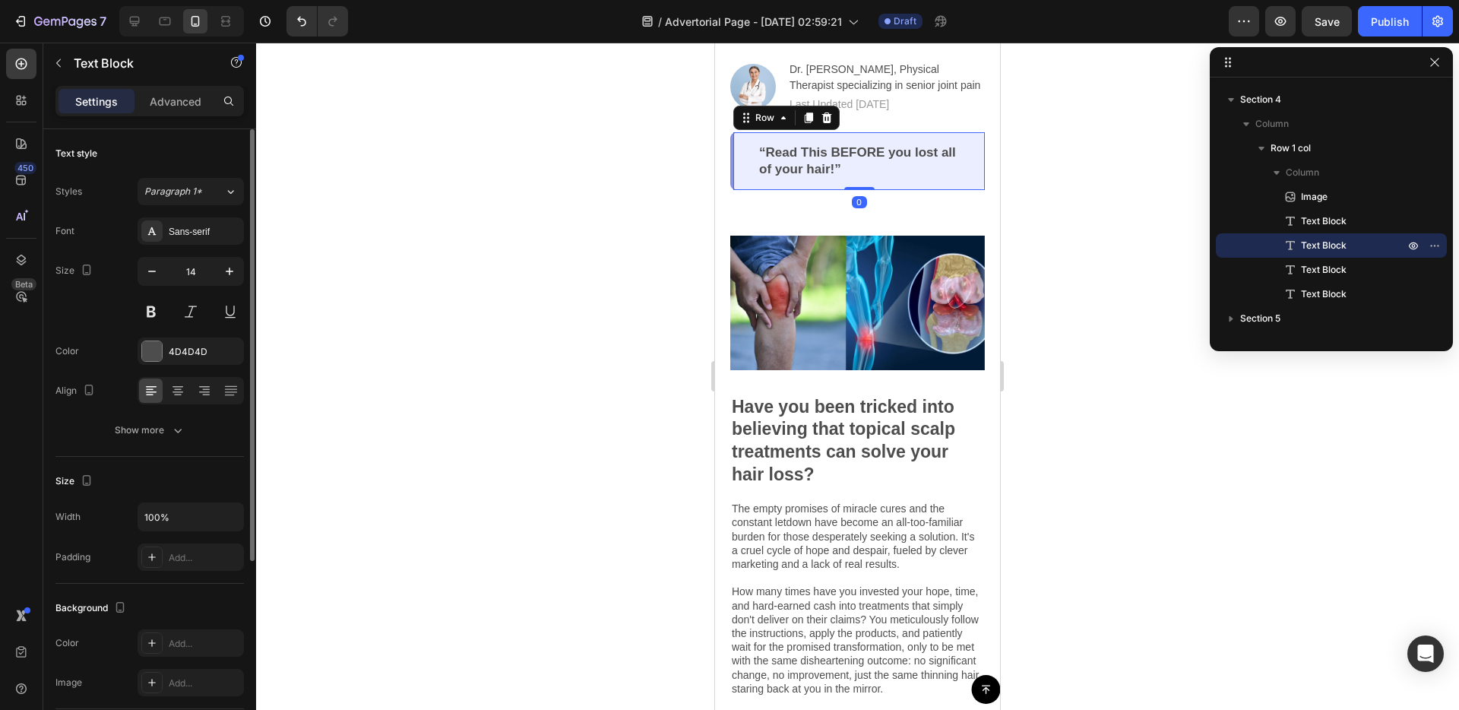
click at [848, 185] on div "“Read This BEFORE you lost all of your hair!” Text Block Row 0" at bounding box center [857, 161] width 255 height 58
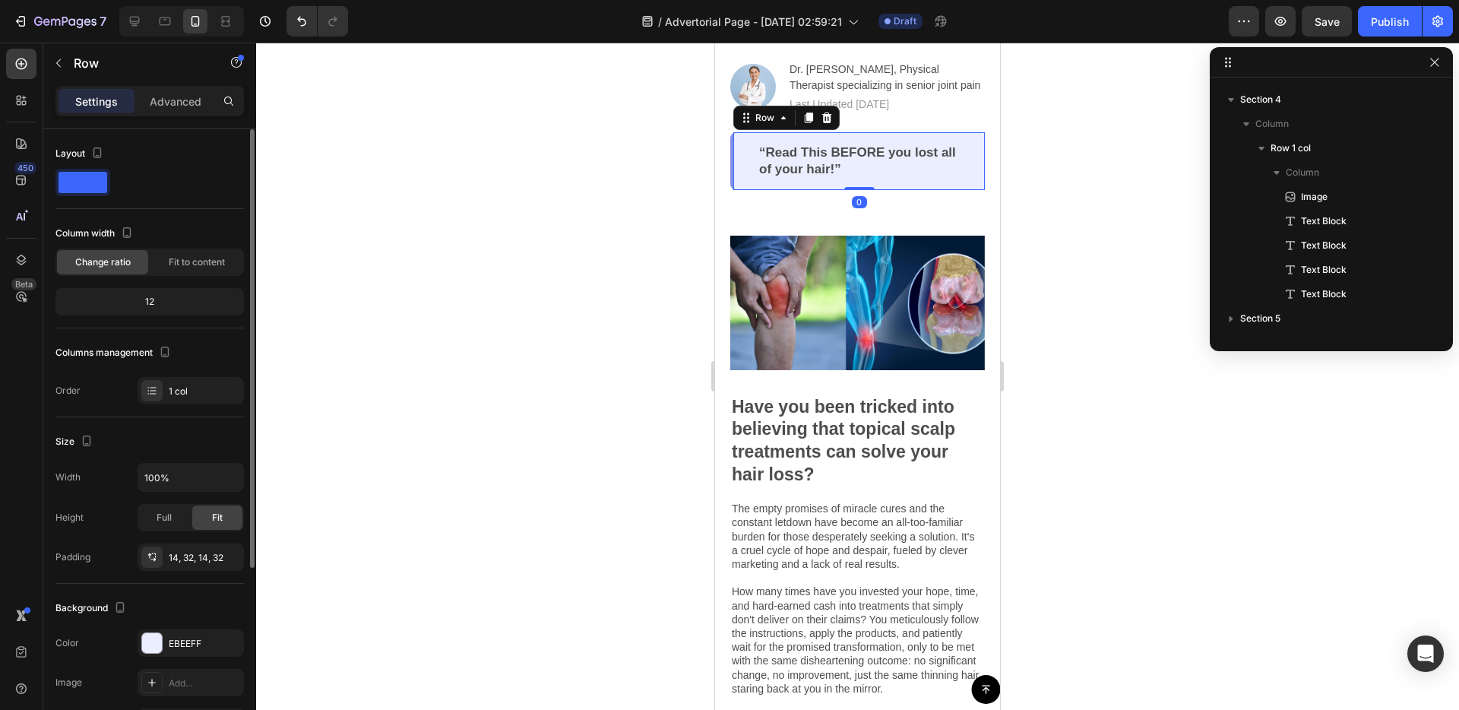
scroll to position [288, 0]
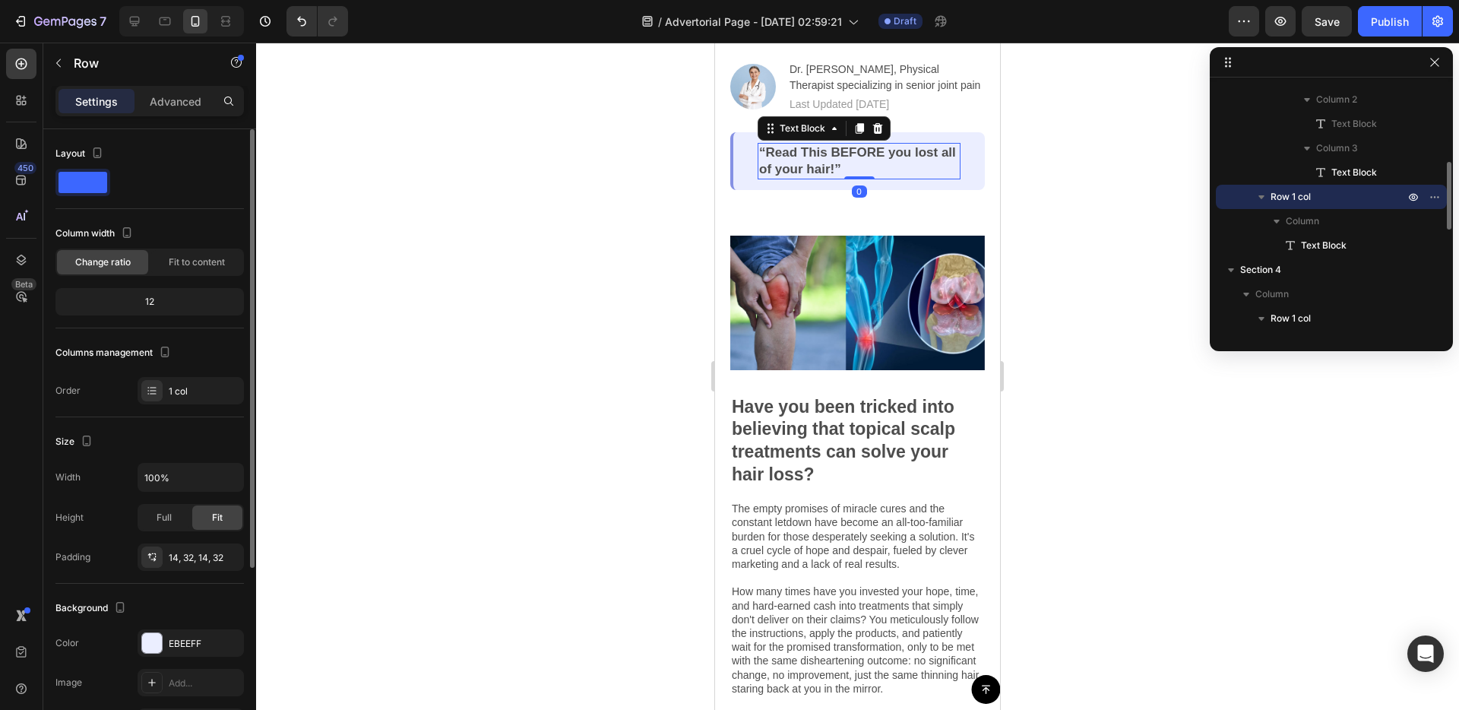
click at [851, 178] on div "“Read This BEFORE you lost all of your hair!” Text Block 0" at bounding box center [859, 161] width 203 height 36
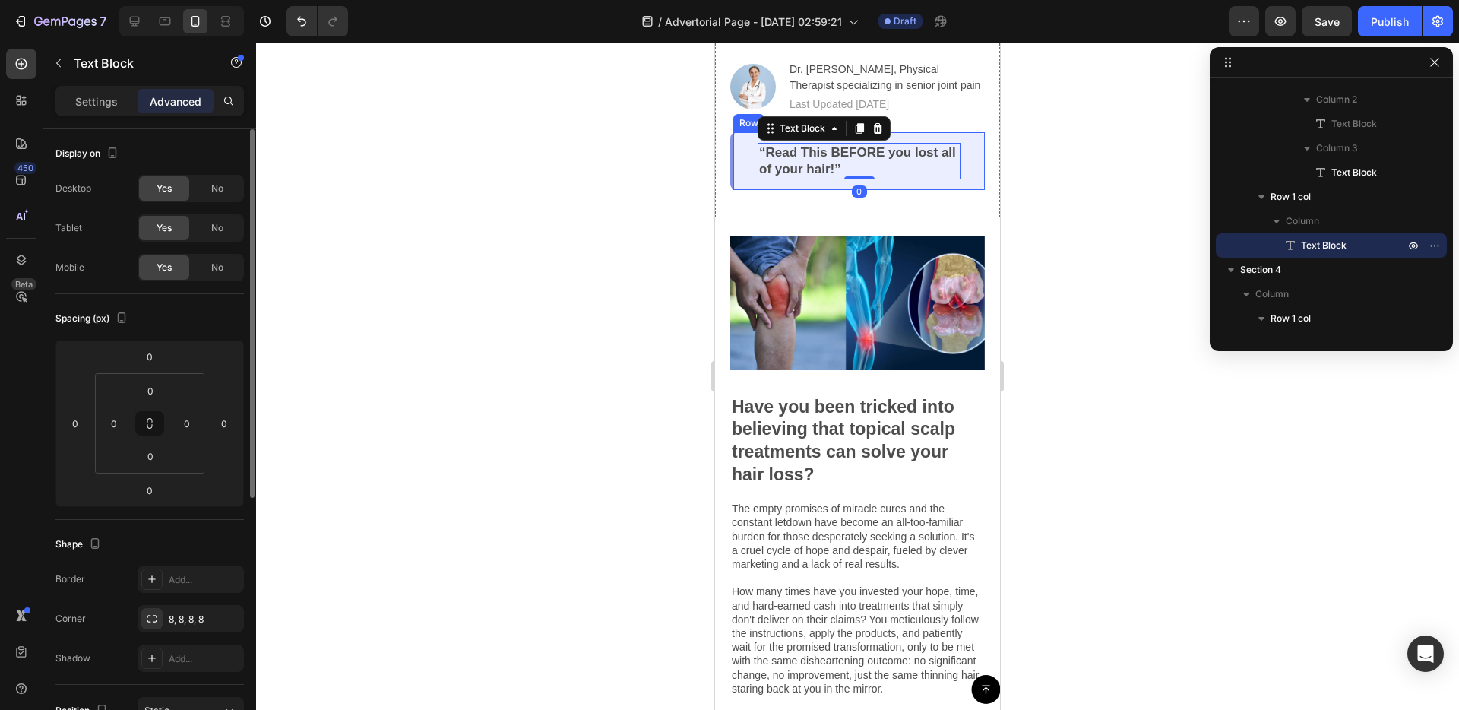
click at [860, 182] on div "“Read This BEFORE you lost all of your hair!” Text Block 0 Row" at bounding box center [857, 161] width 255 height 58
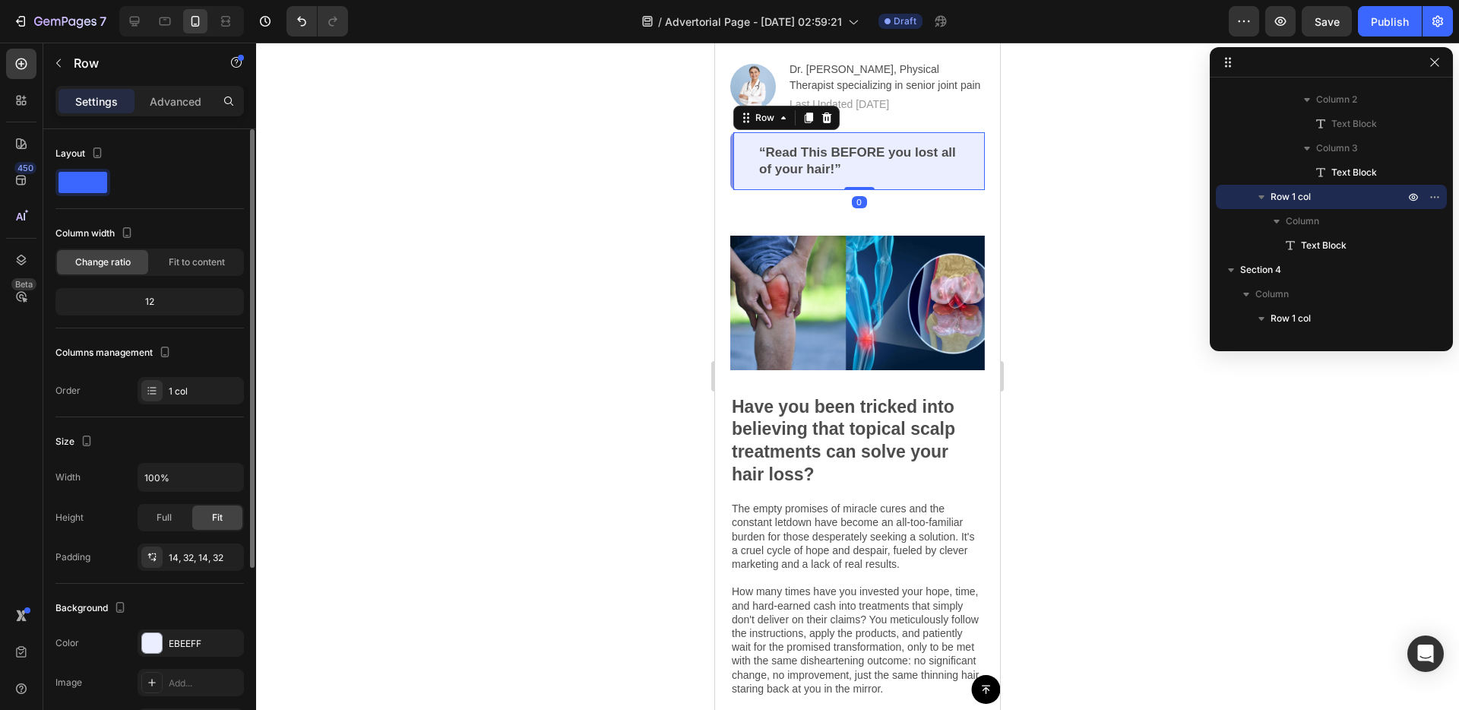
click at [829, 118] on icon at bounding box center [827, 117] width 10 height 11
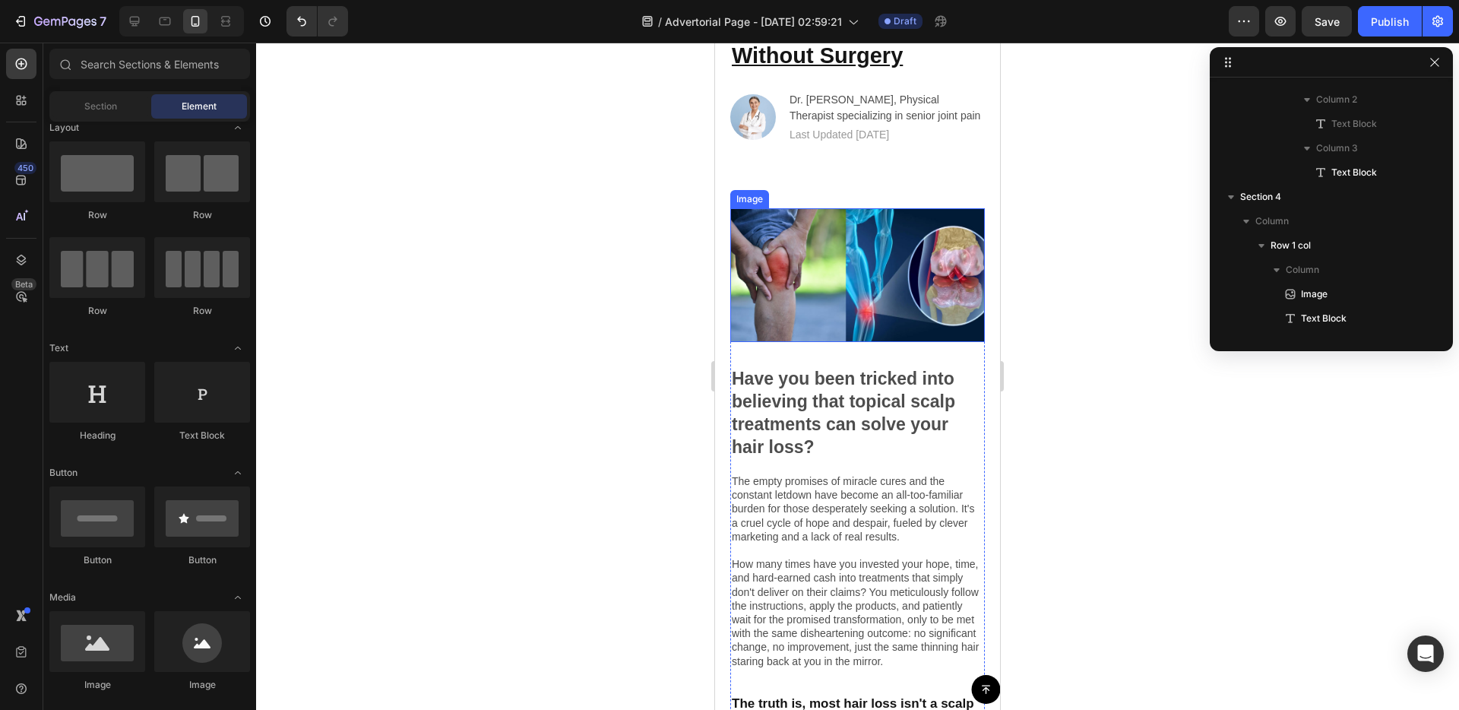
scroll to position [195, 0]
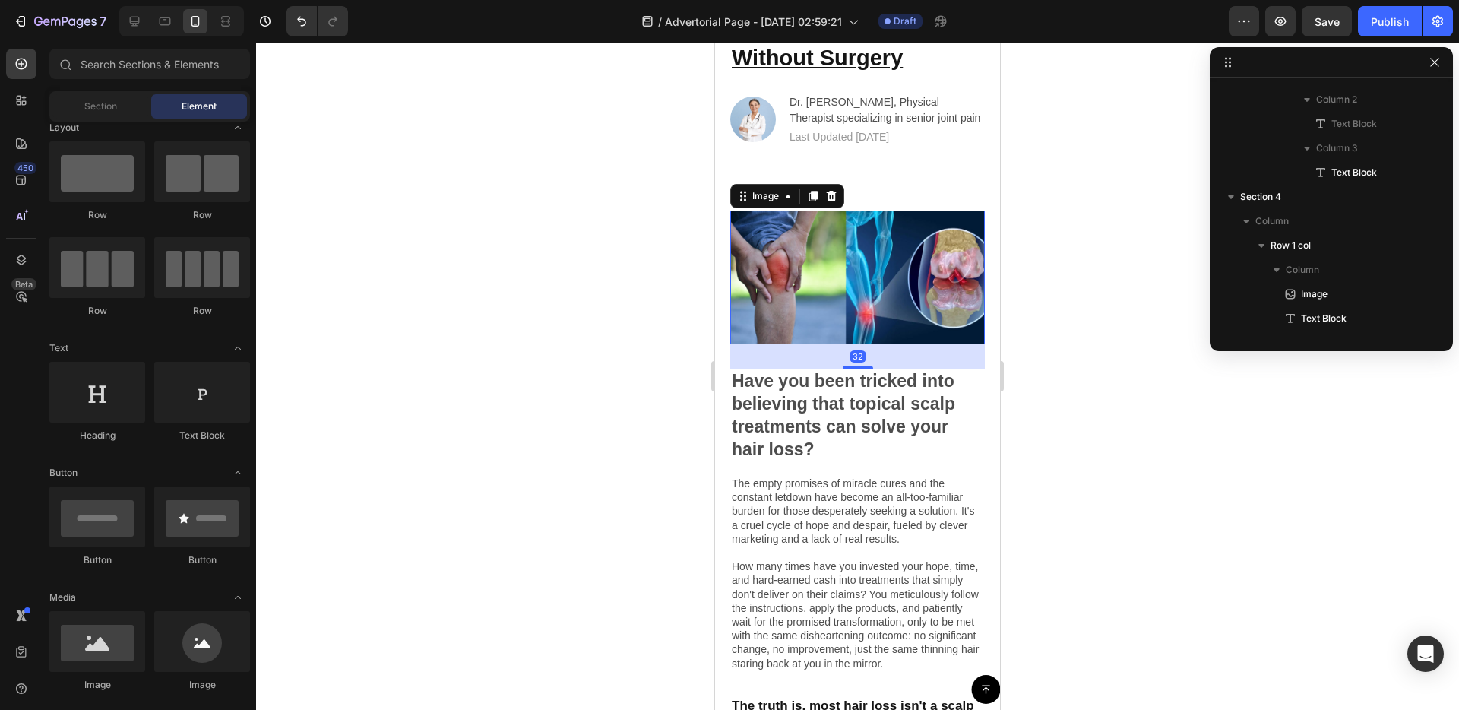
click at [833, 263] on img at bounding box center [857, 277] width 255 height 134
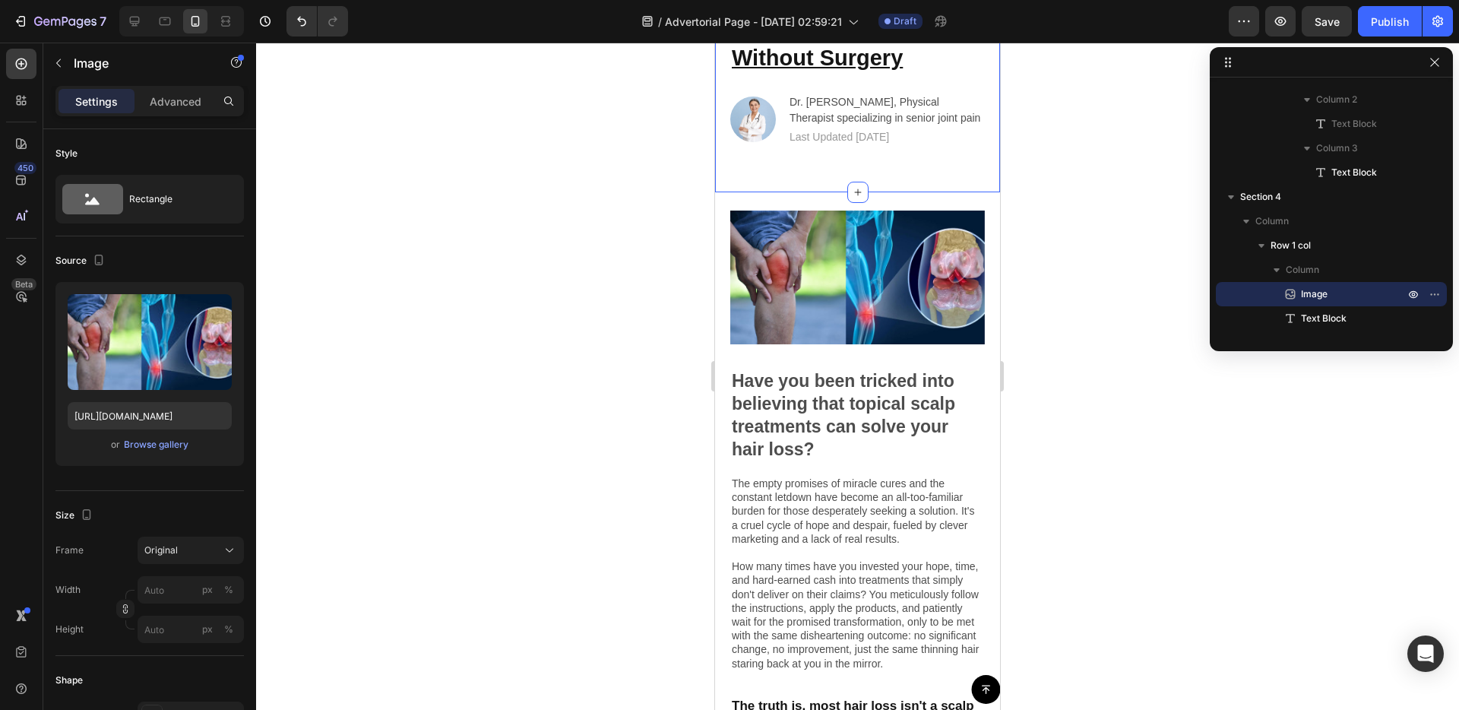
click at [881, 170] on div "Physical Therapist Shares: The Fastest Way To Overcome Knee Pain And Swelling W…" at bounding box center [857, 46] width 285 height 292
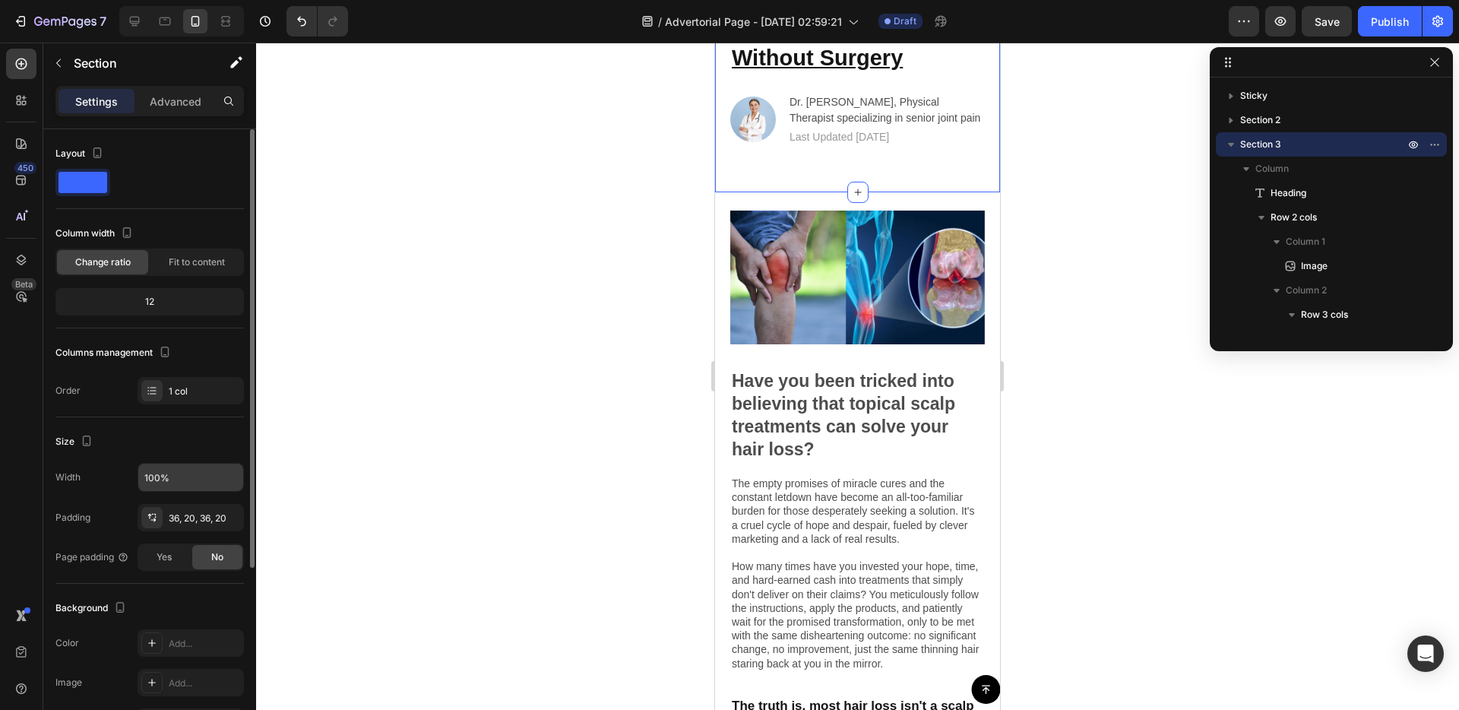
scroll to position [39, 0]
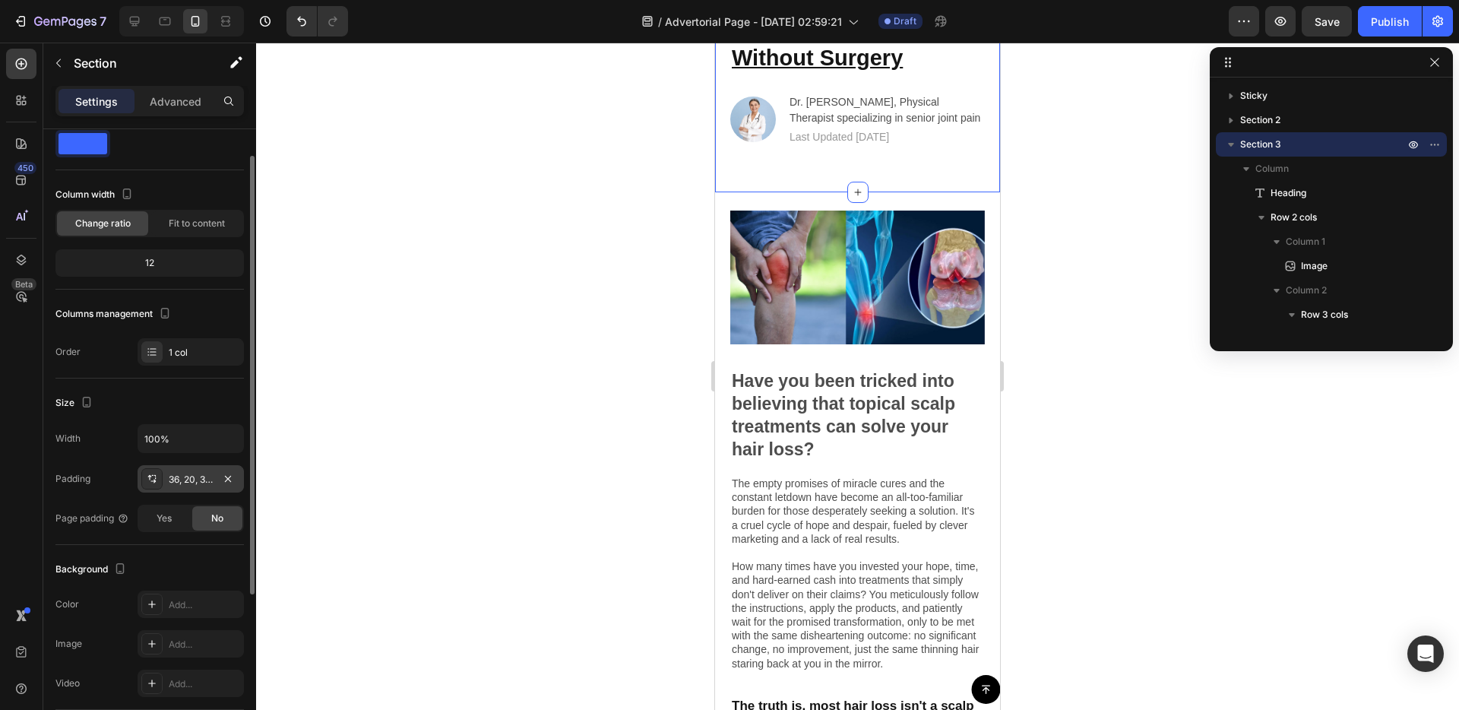
click at [199, 478] on div "36, 20, 36, 20" at bounding box center [191, 480] width 44 height 14
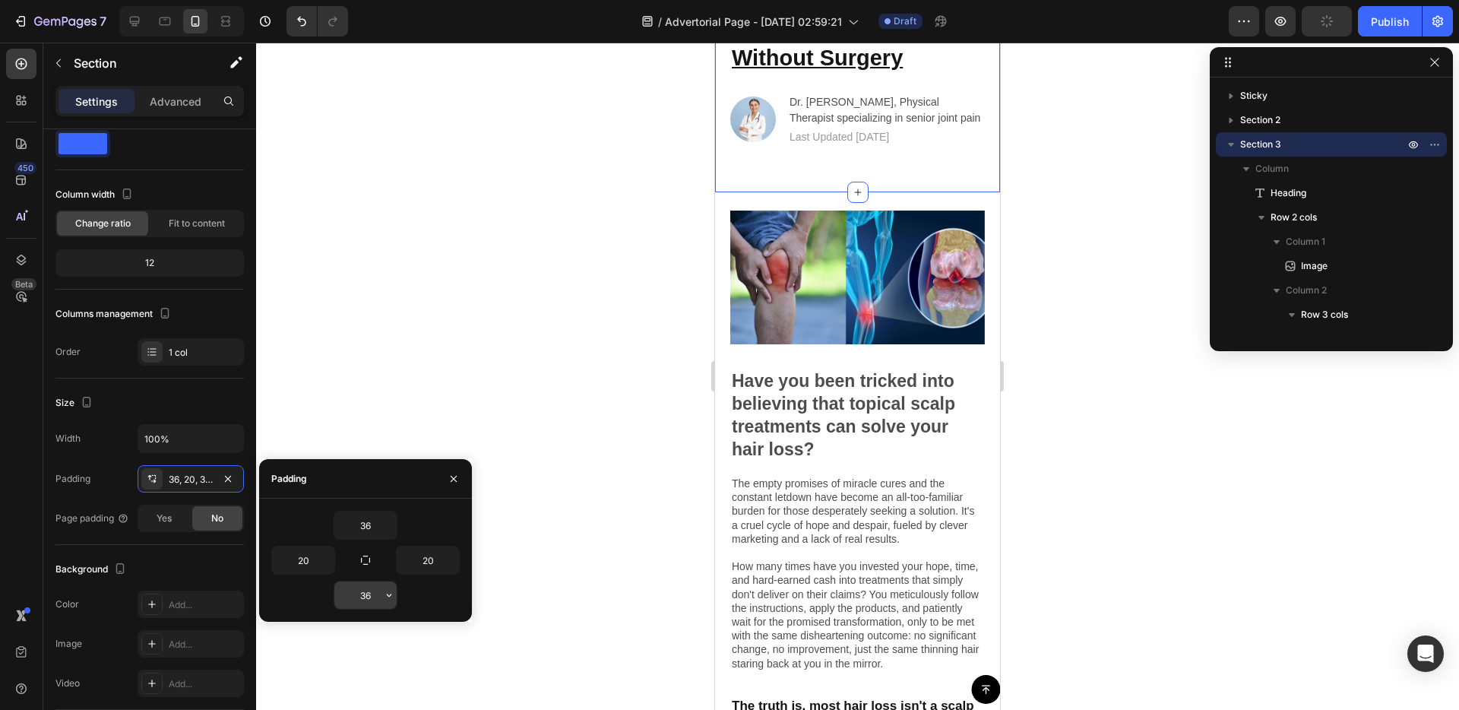
click at [368, 609] on div "36" at bounding box center [366, 595] width 64 height 29
click at [383, 600] on icon "button" at bounding box center [389, 595] width 12 height 12
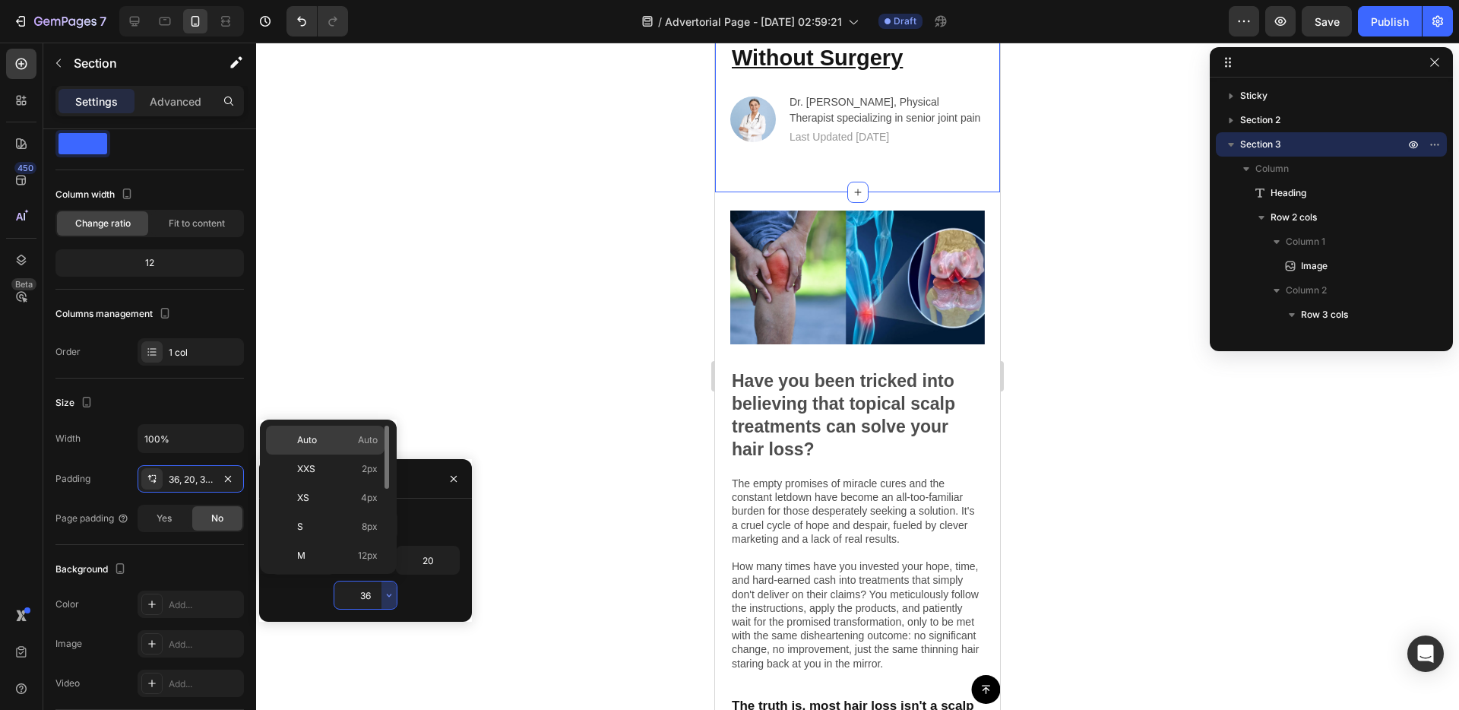
click at [353, 444] on p "Auto Auto" at bounding box center [337, 440] width 81 height 14
type input "Auto"
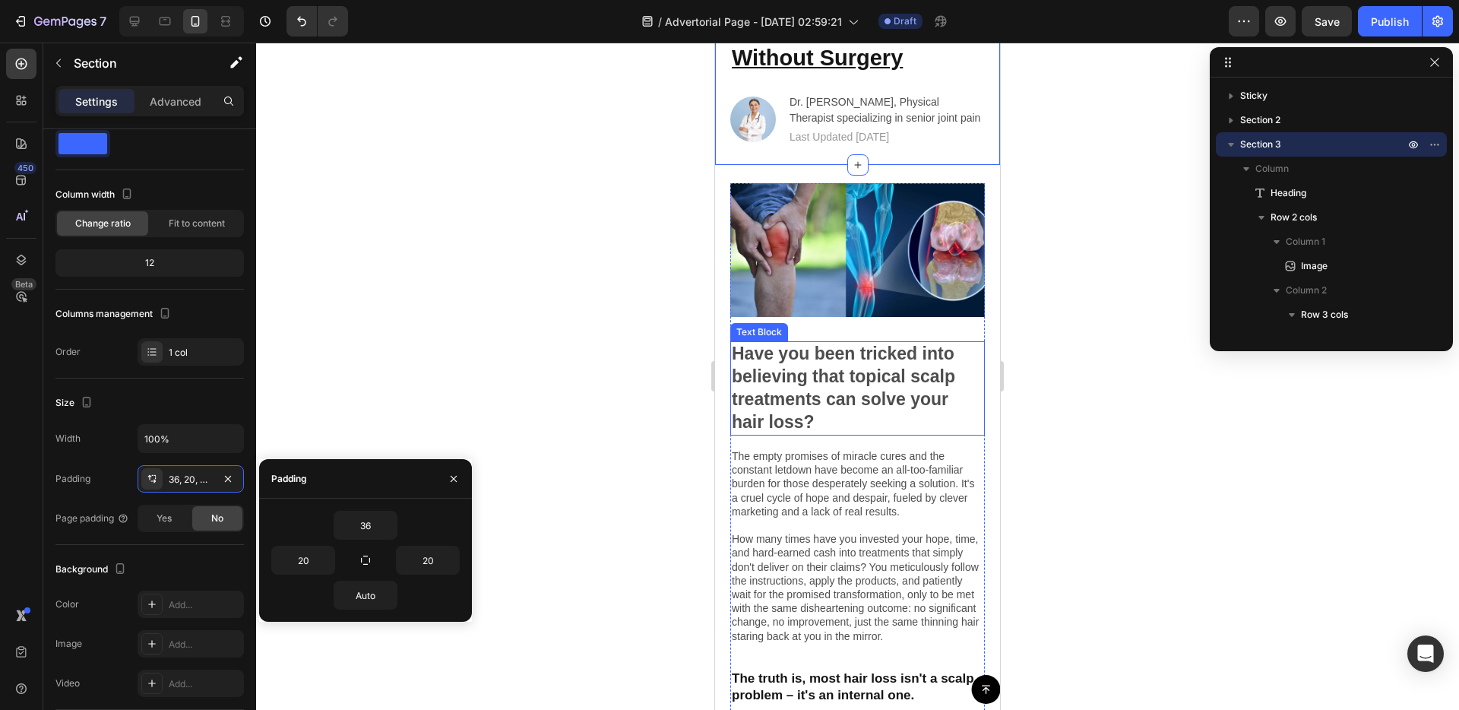
click at [796, 376] on p "Have you been tricked into believing that topical scalp treatments can solve yo…" at bounding box center [858, 388] width 252 height 91
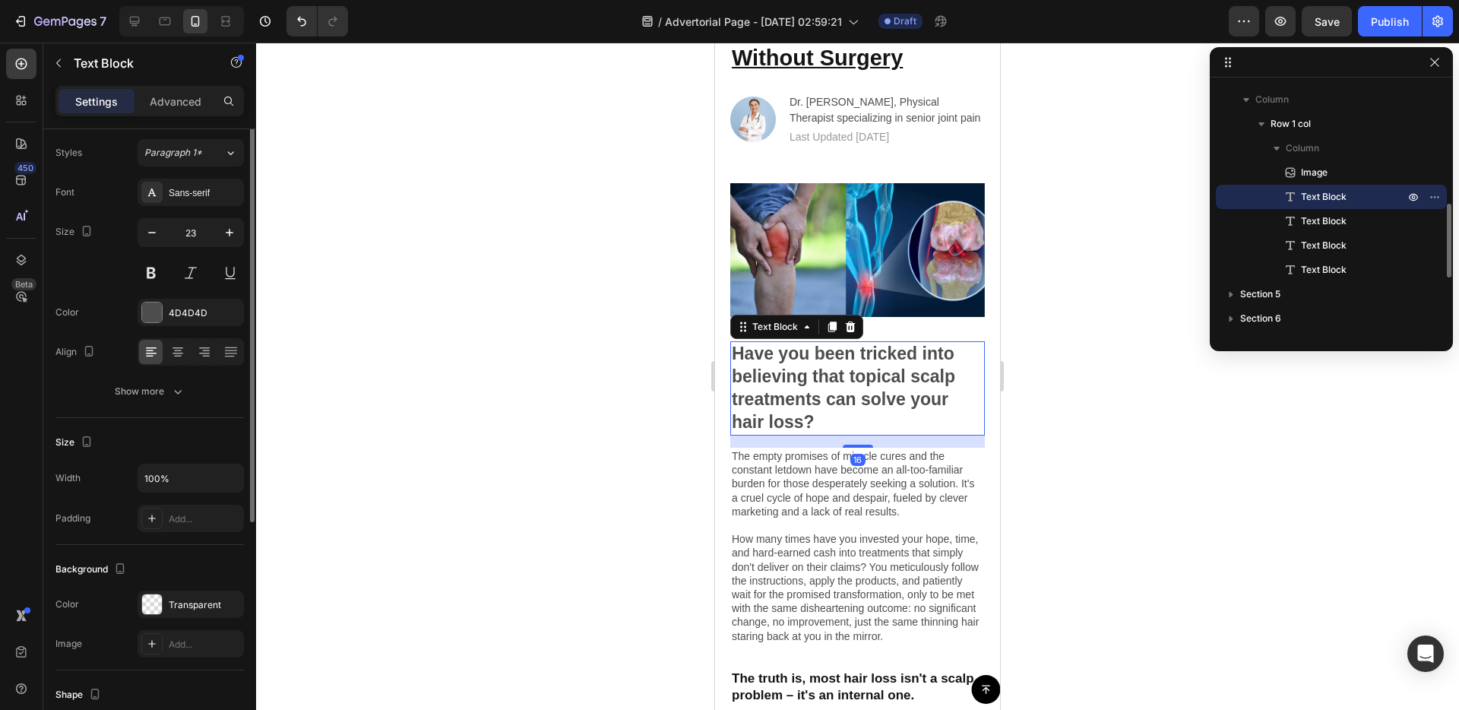
scroll to position [0, 0]
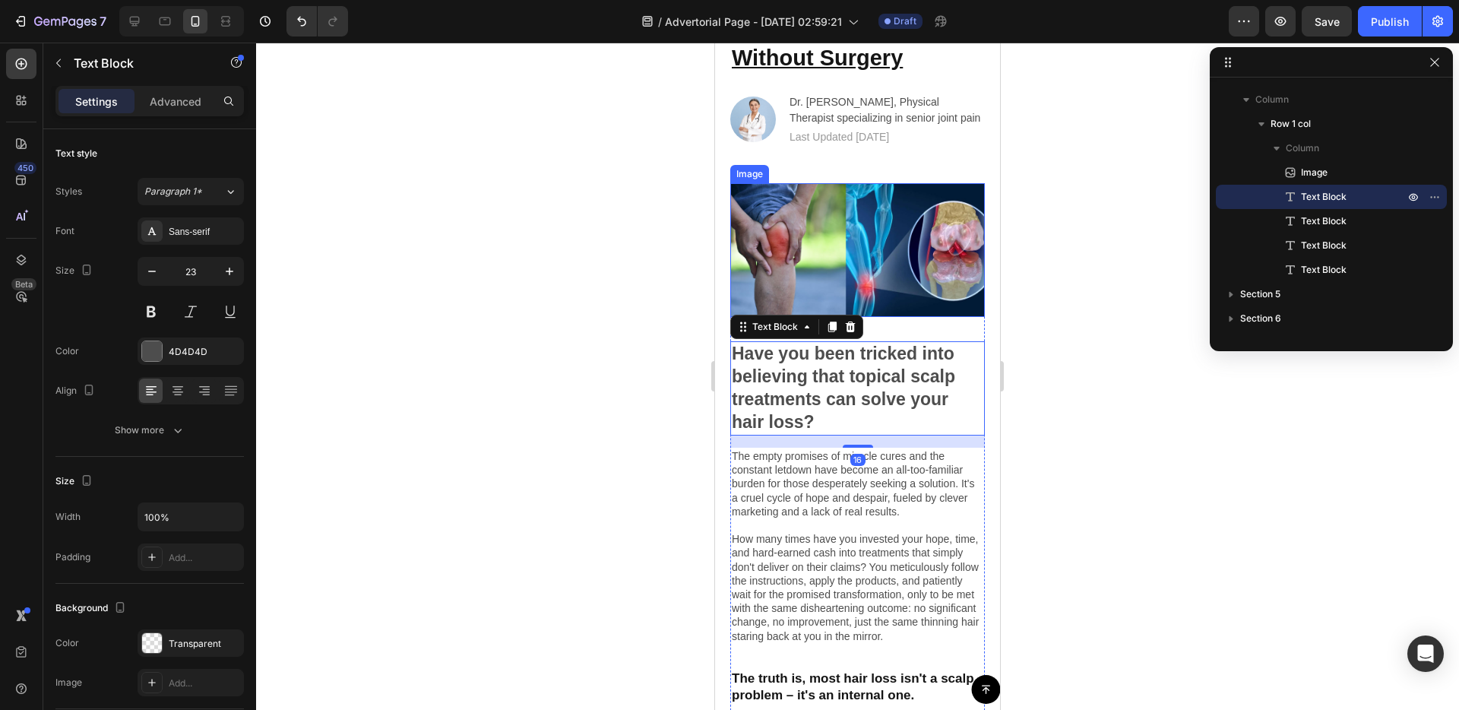
click at [869, 260] on img at bounding box center [857, 250] width 255 height 134
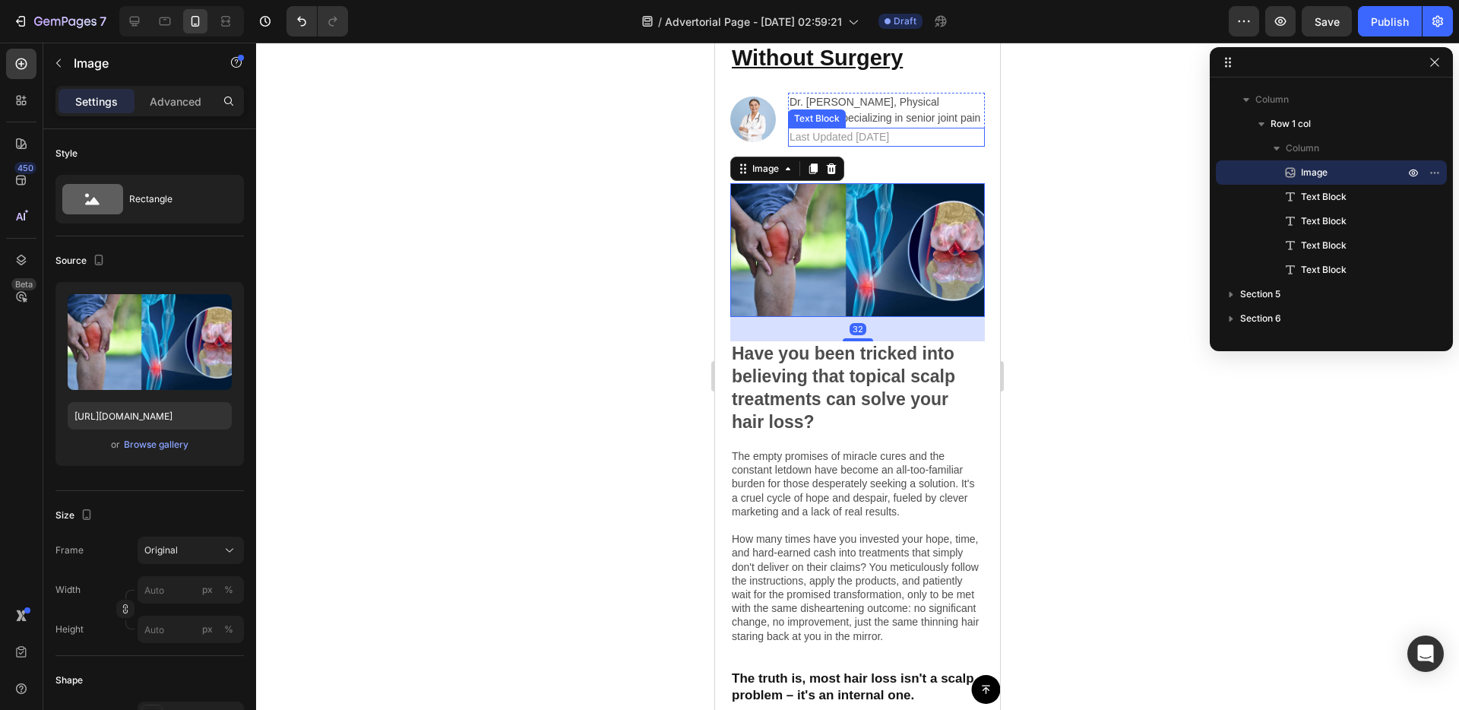
click at [884, 131] on p "Last Updated [DATE]" at bounding box center [887, 137] width 194 height 16
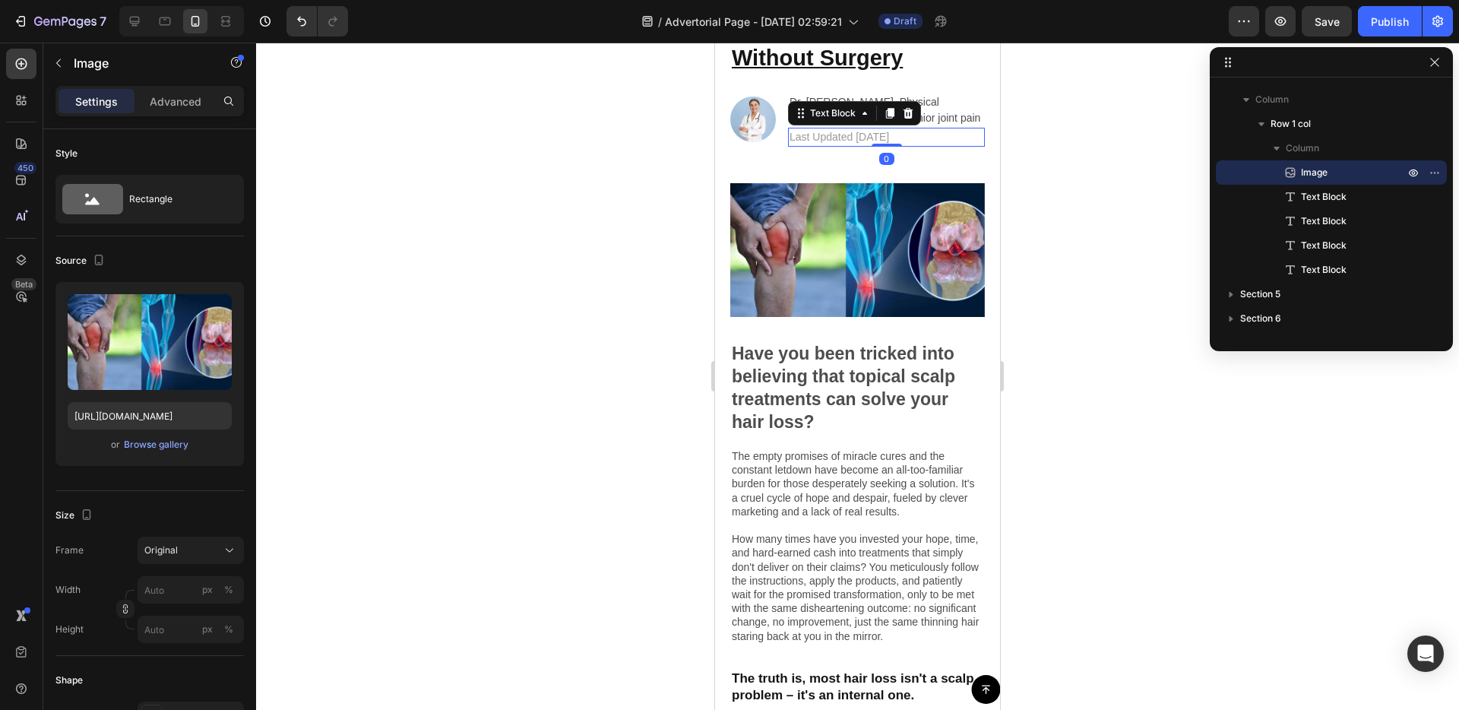
scroll to position [264, 0]
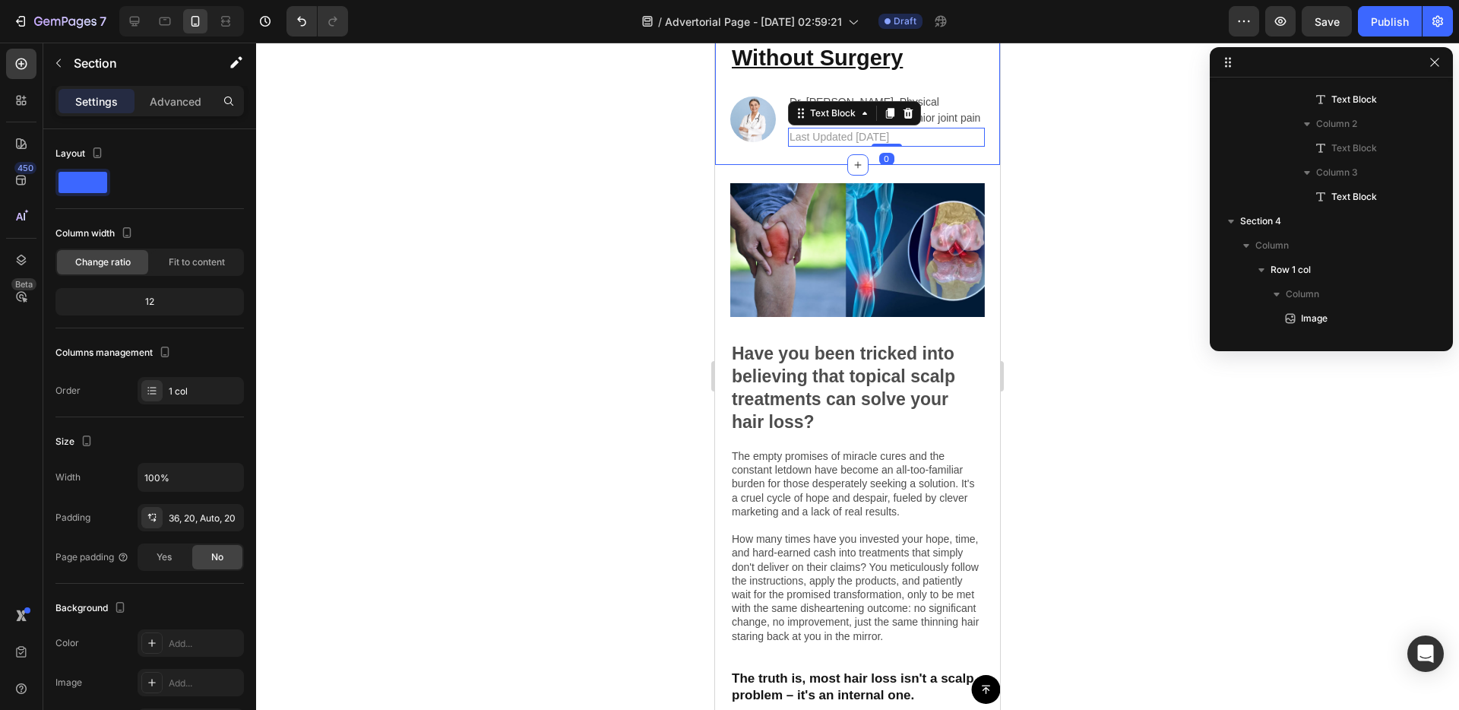
click at [771, 148] on div "Physical Therapist Shares: The Fastest Way To Overcome Knee Pain And Swelling W…" at bounding box center [857, 46] width 255 height 237
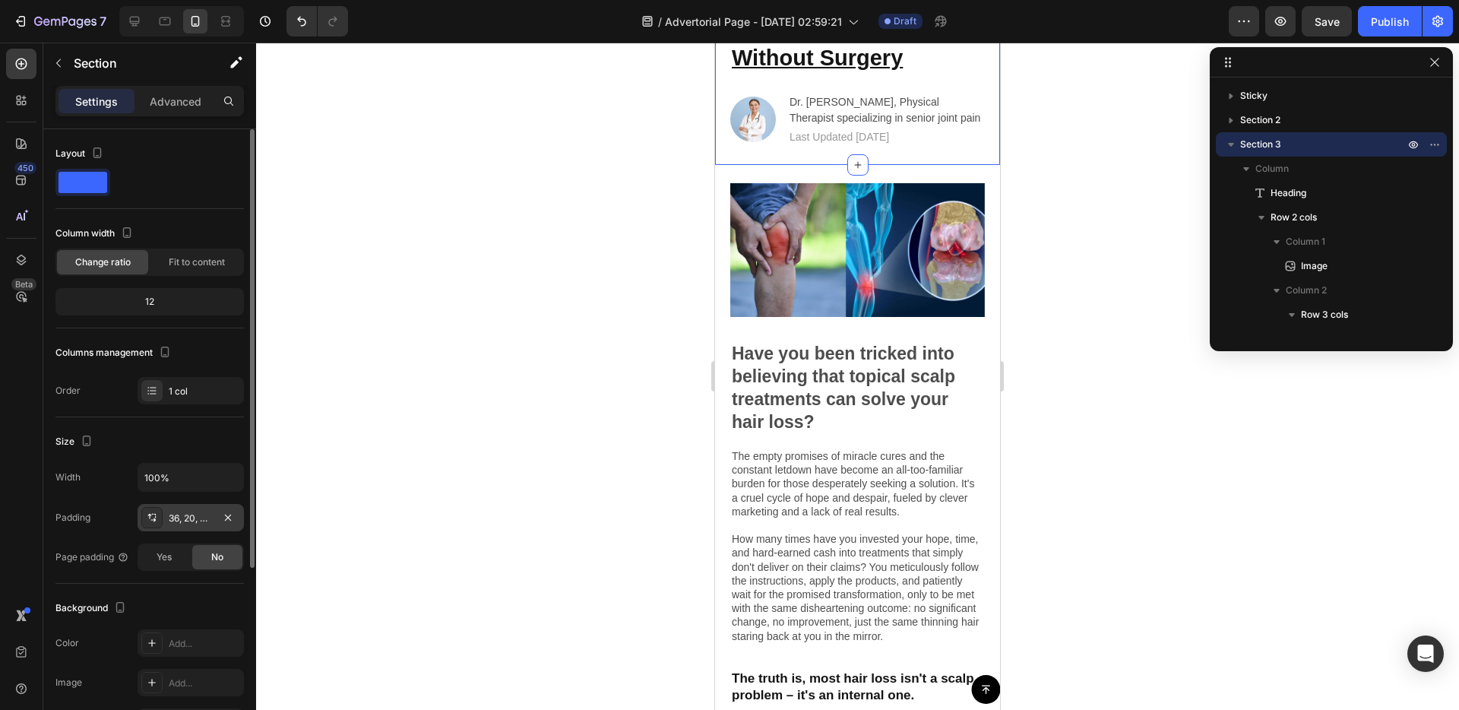
click at [191, 521] on div "36, 20, Auto, 20" at bounding box center [191, 518] width 44 height 14
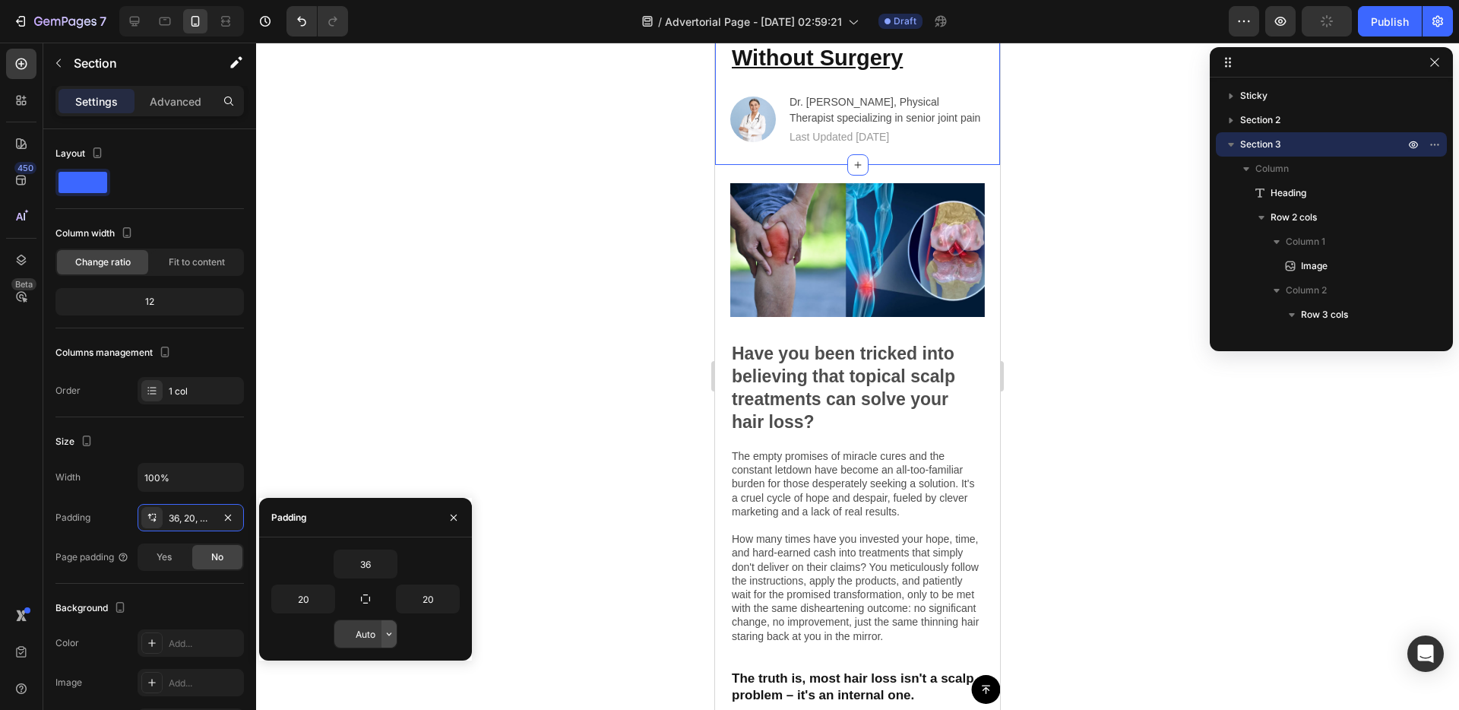
click at [383, 634] on icon "button" at bounding box center [389, 634] width 12 height 12
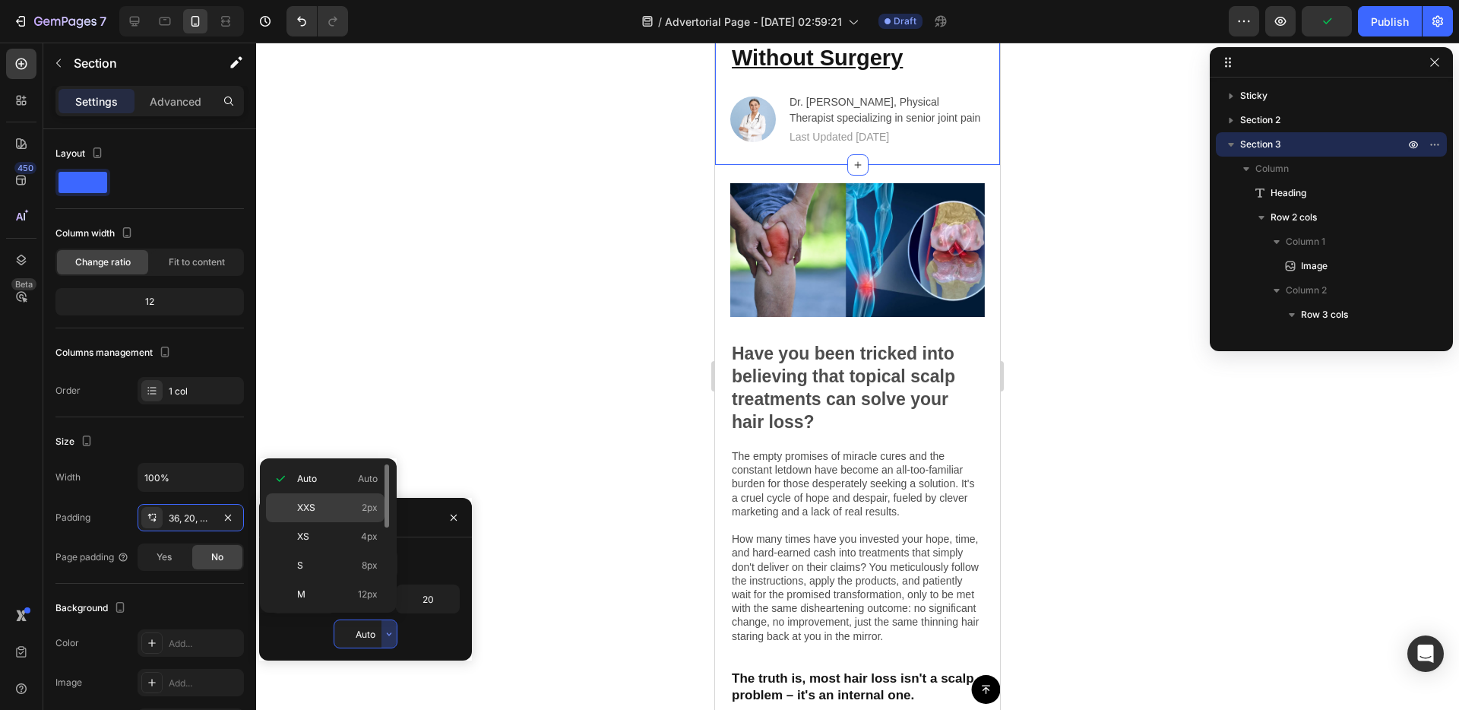
click at [326, 522] on div "XXS 2px" at bounding box center [325, 536] width 119 height 29
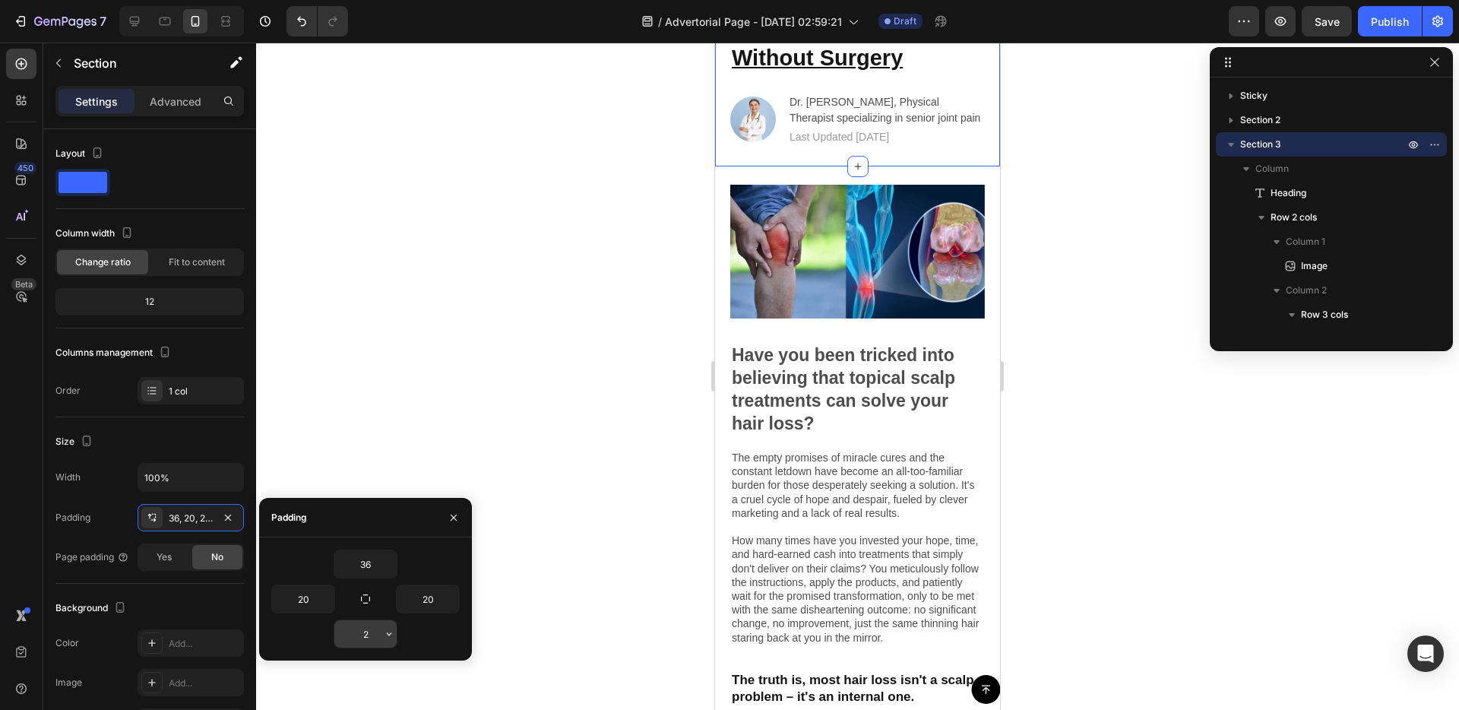
click at [367, 631] on input "2" at bounding box center [365, 633] width 62 height 27
click at [390, 634] on icon "button" at bounding box center [389, 633] width 5 height 3
click at [368, 632] on input "2" at bounding box center [365, 633] width 62 height 27
click at [369, 631] on input "2" at bounding box center [365, 633] width 62 height 27
type input "0"
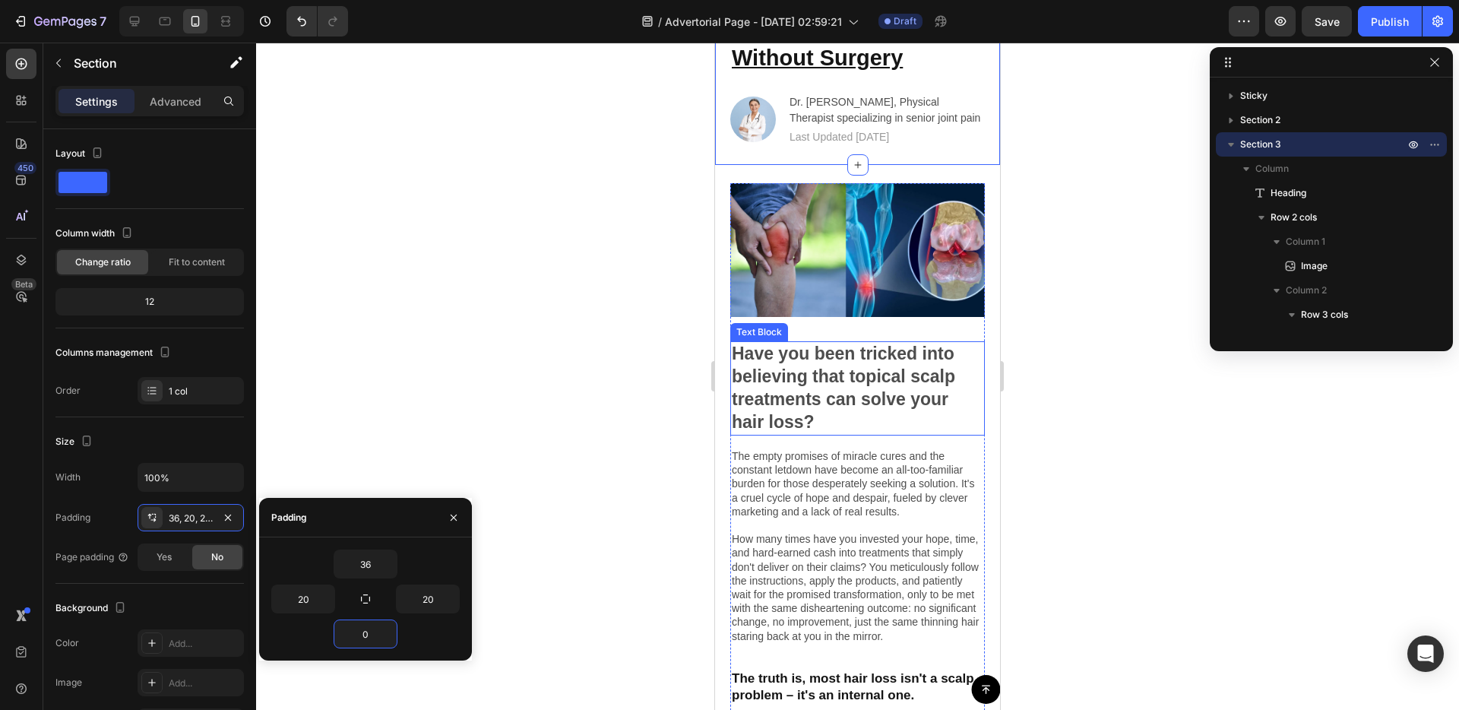
click at [765, 384] on p "Have you been tricked into believing that topical scalp treatments can solve yo…" at bounding box center [858, 388] width 252 height 91
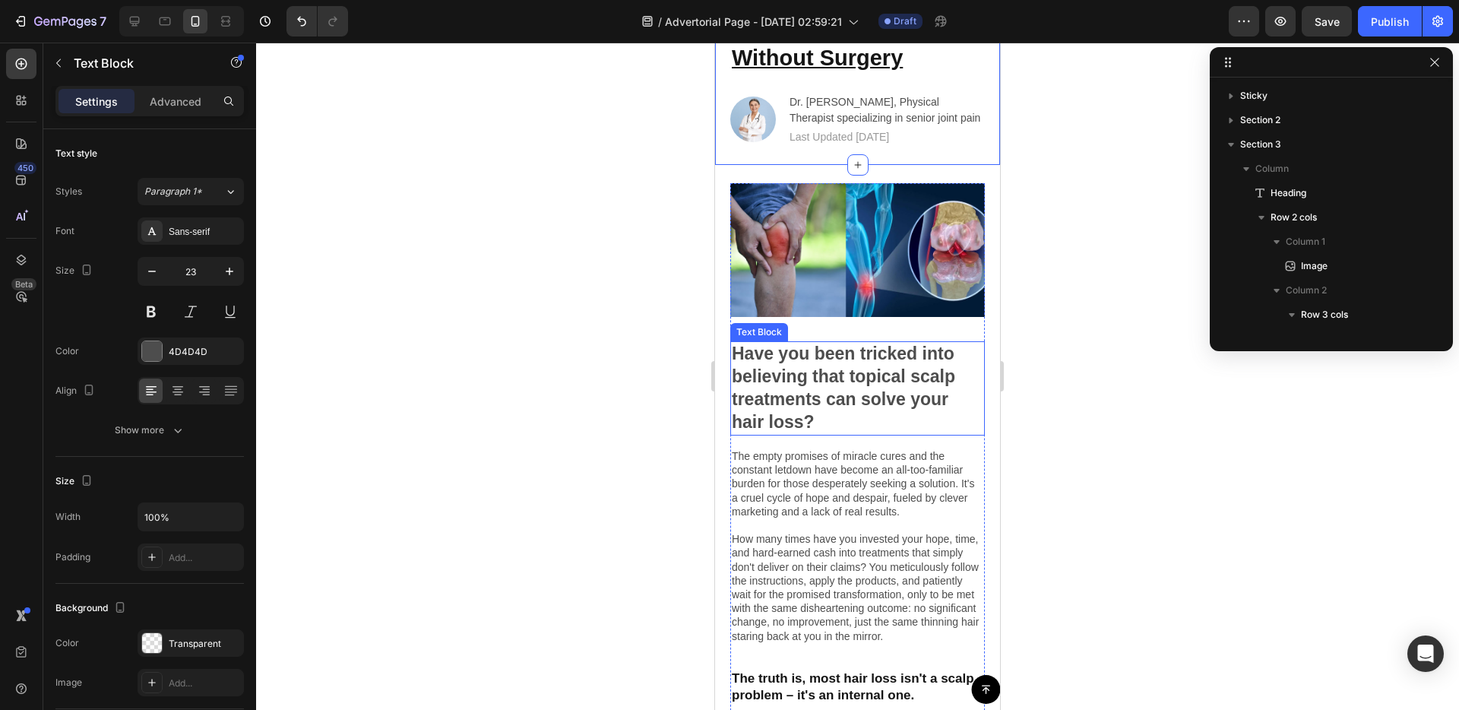
scroll to position [410, 0]
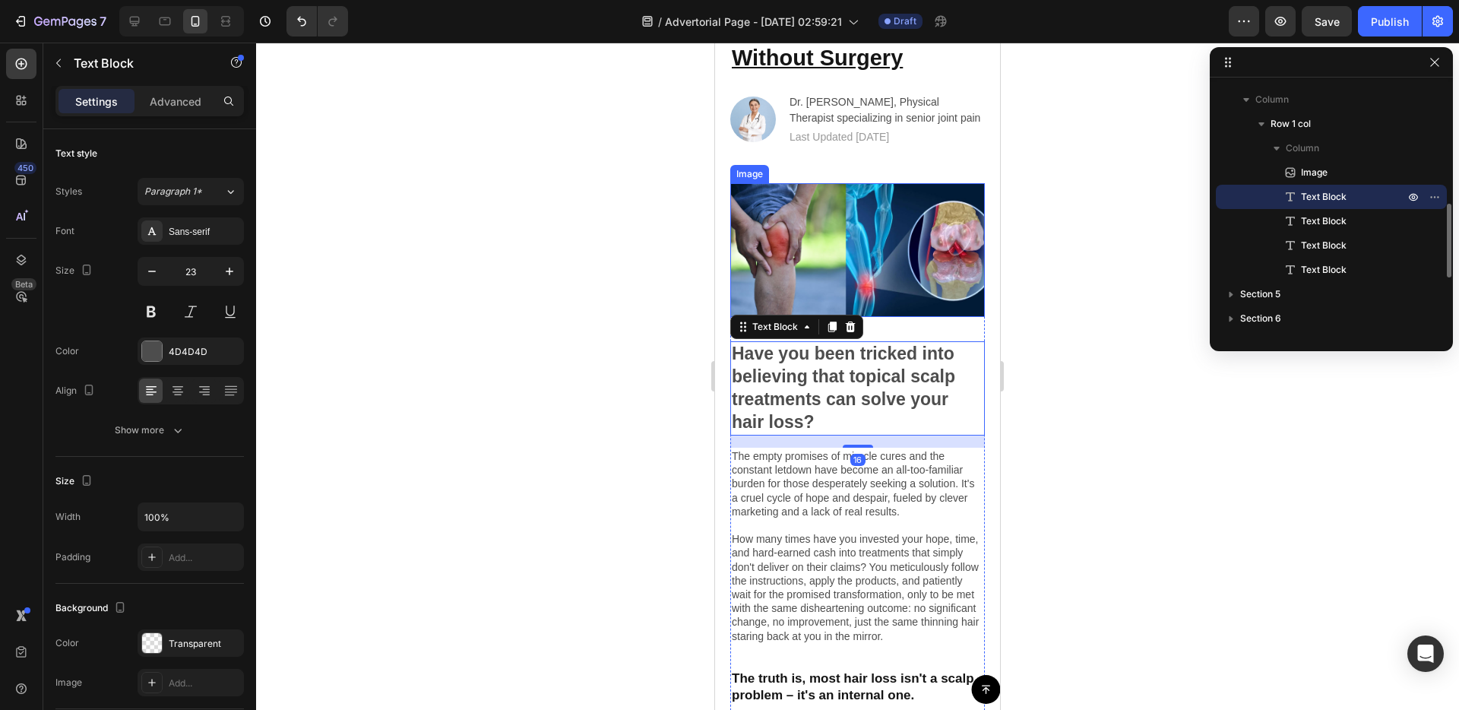
click at [842, 240] on img at bounding box center [857, 250] width 255 height 134
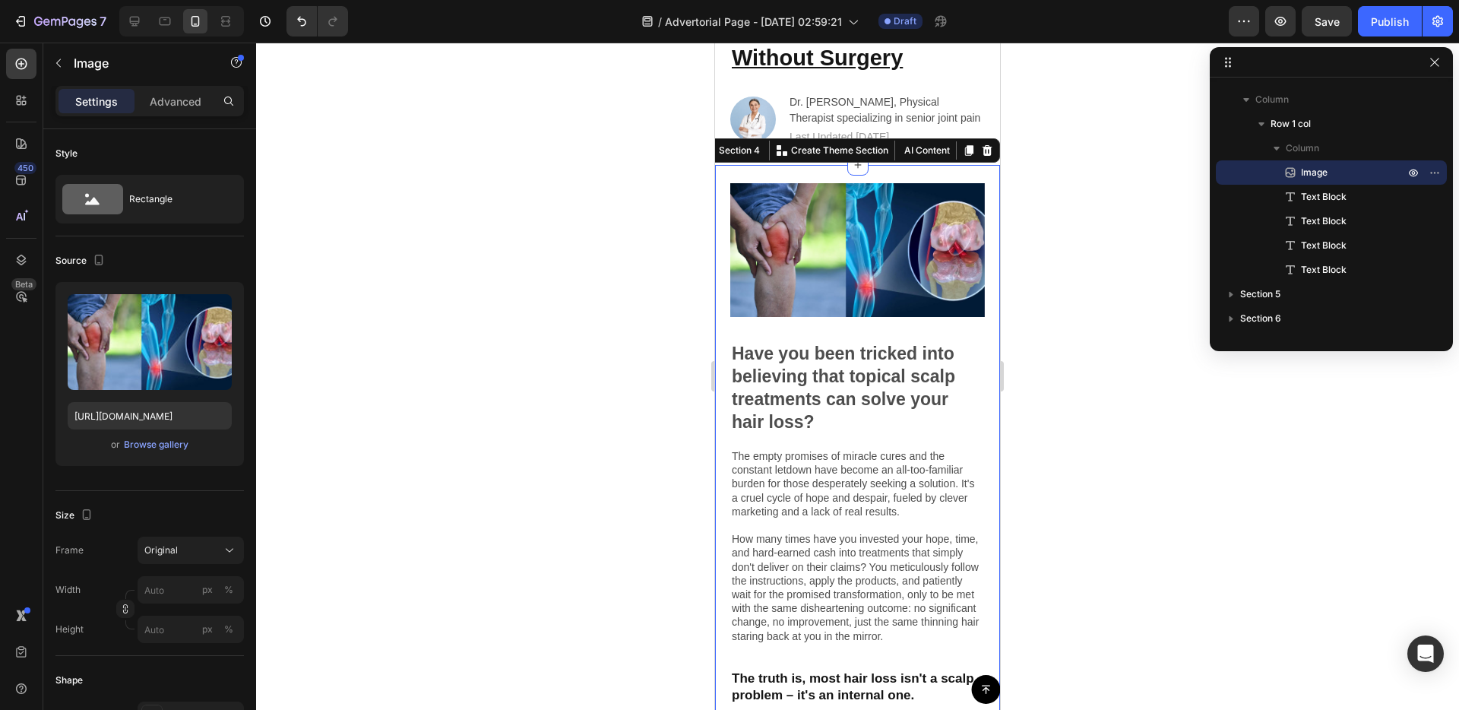
click at [720, 393] on div "Image Have you been tricked into believing that topical scalp treatments can so…" at bounding box center [857, 512] width 285 height 694
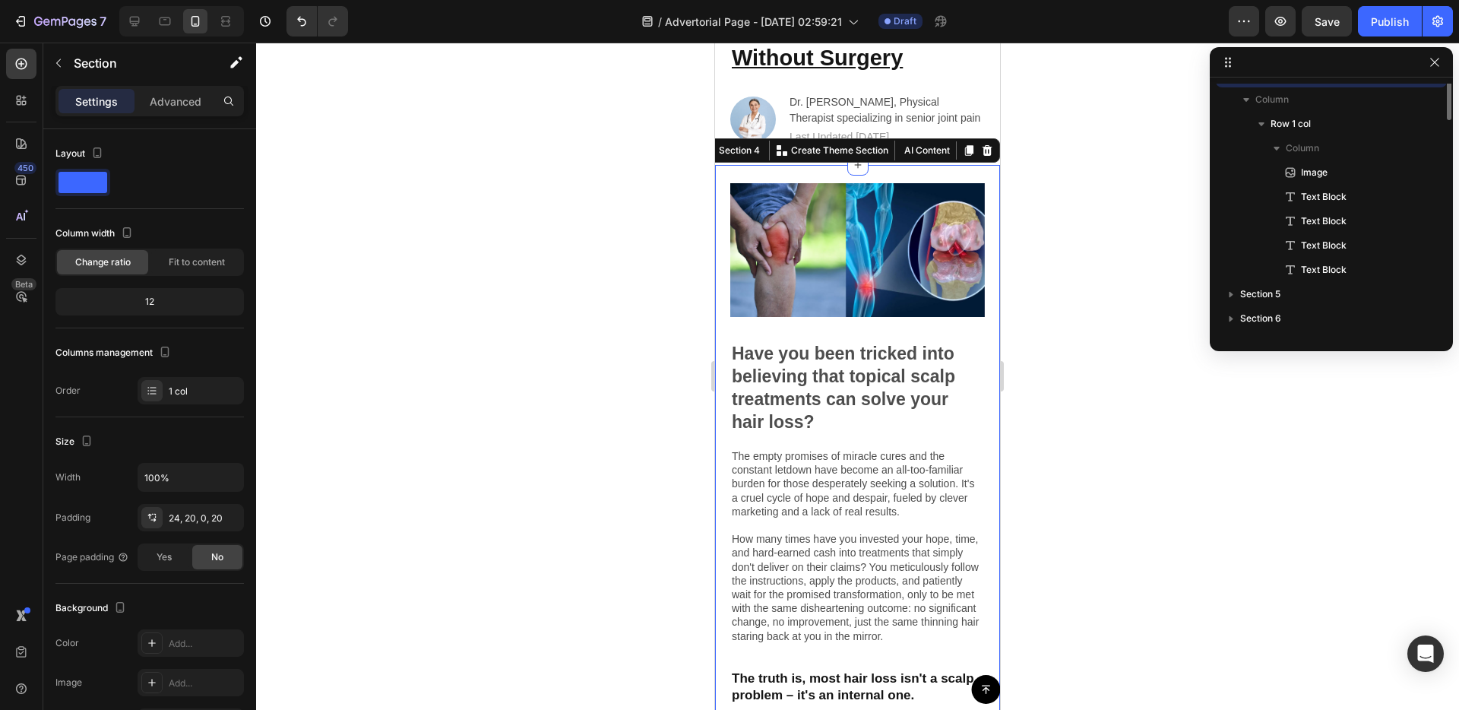
scroll to position [288, 0]
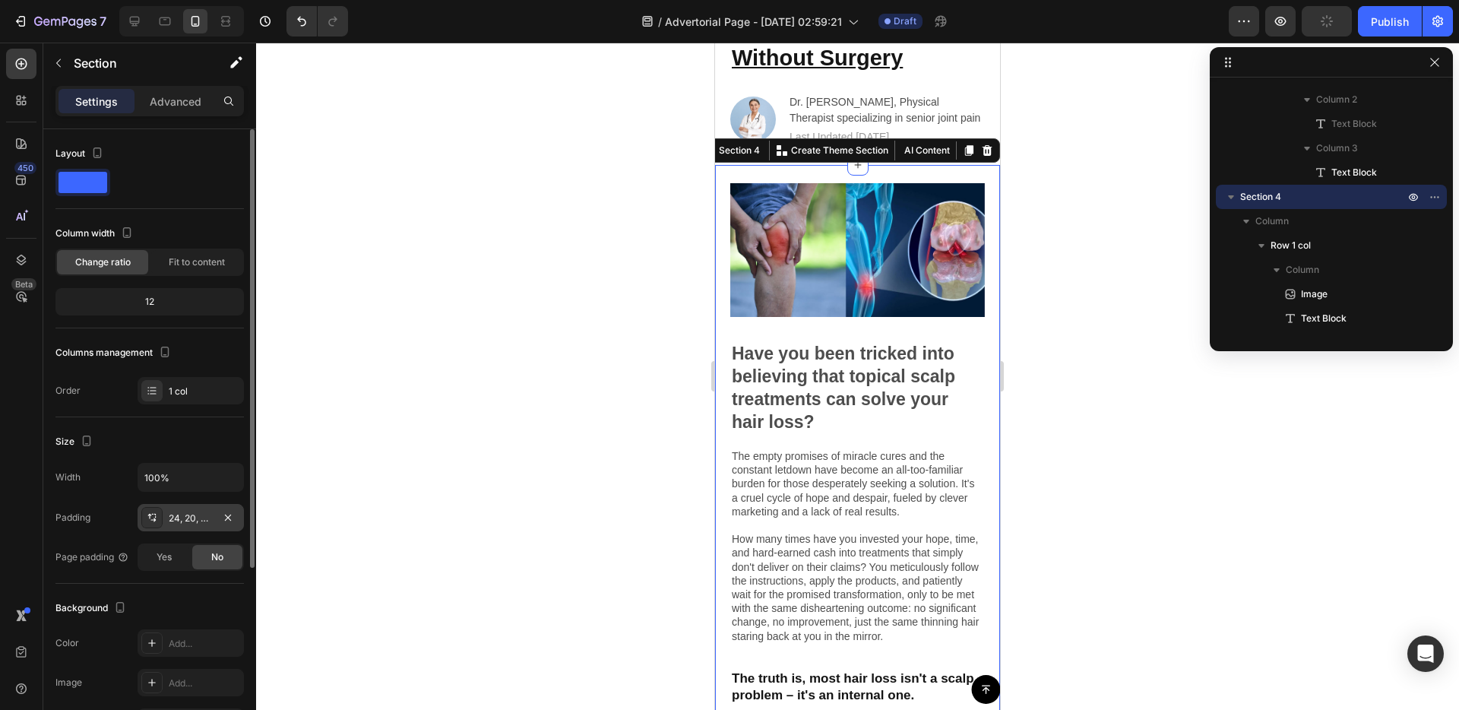
click at [205, 522] on div "24, 20, 0, 20" at bounding box center [191, 518] width 44 height 14
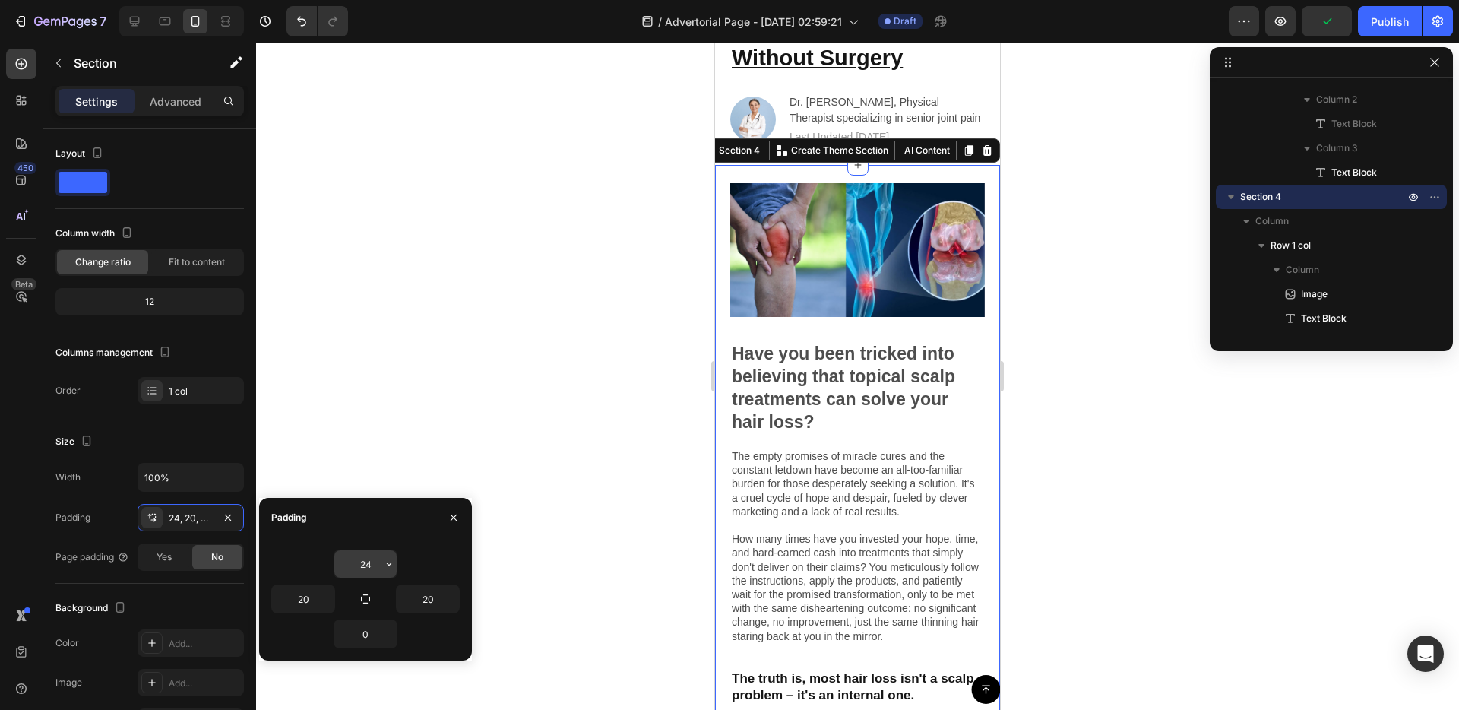
click at [369, 569] on input "24" at bounding box center [365, 563] width 62 height 27
click at [388, 566] on icon "button" at bounding box center [389, 564] width 12 height 12
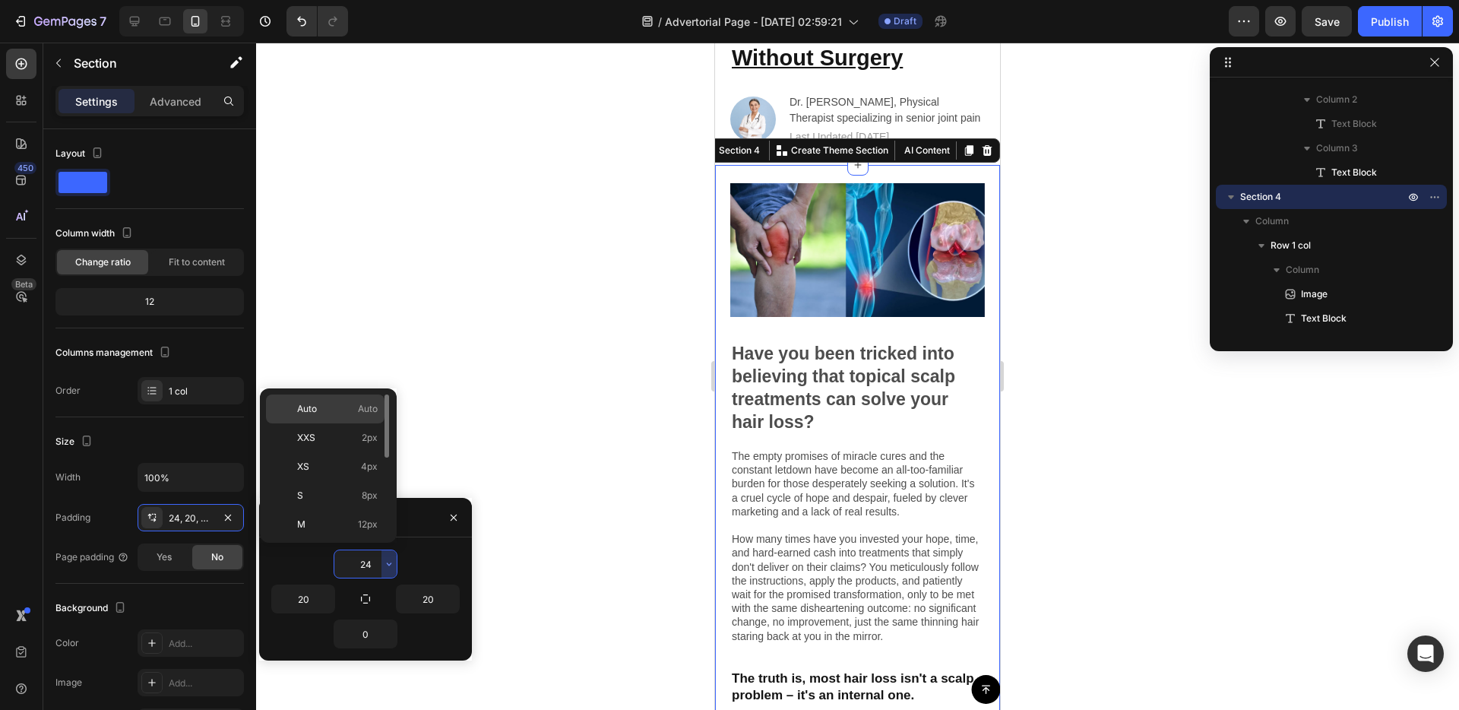
click at [330, 413] on p "Auto Auto" at bounding box center [337, 409] width 81 height 14
type input "Auto"
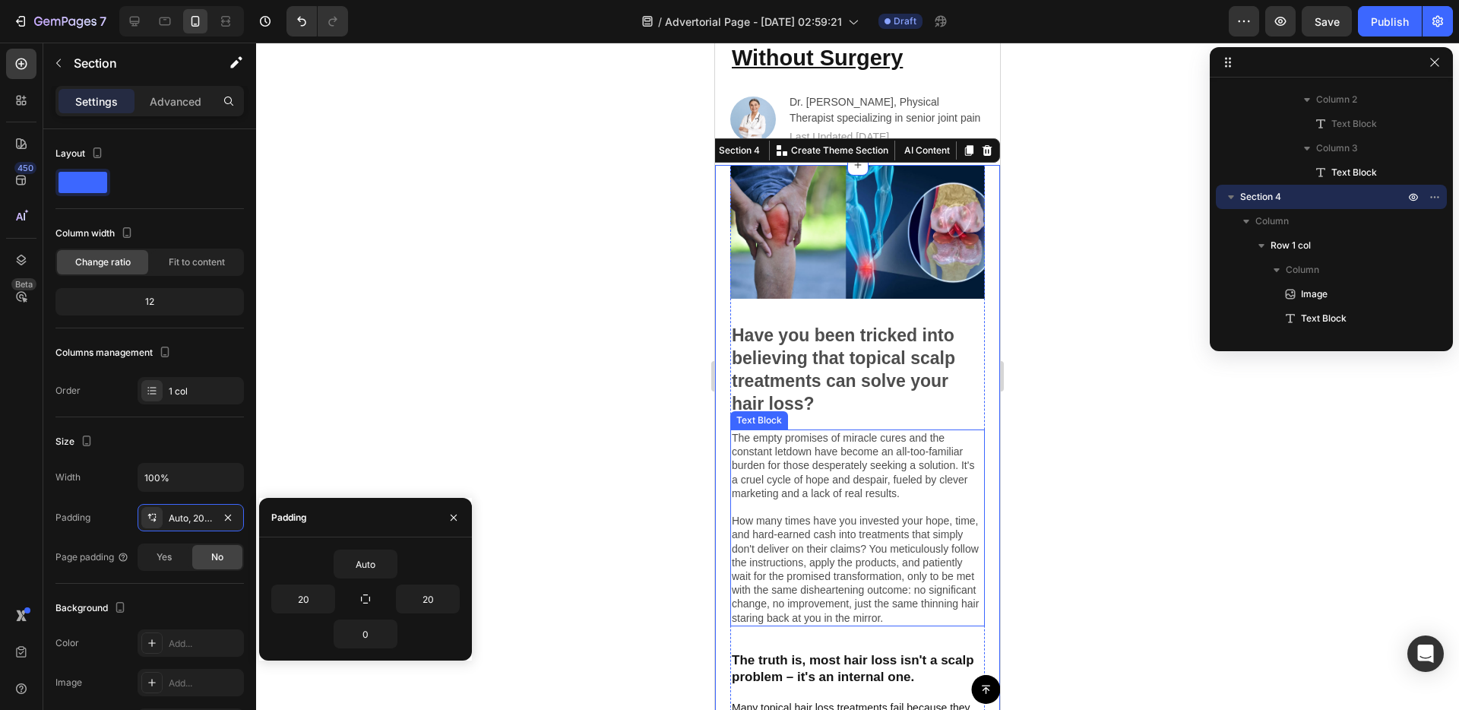
click at [843, 509] on p "The empty promises of miracle cures and the constant letdown have become an all…" at bounding box center [858, 528] width 252 height 194
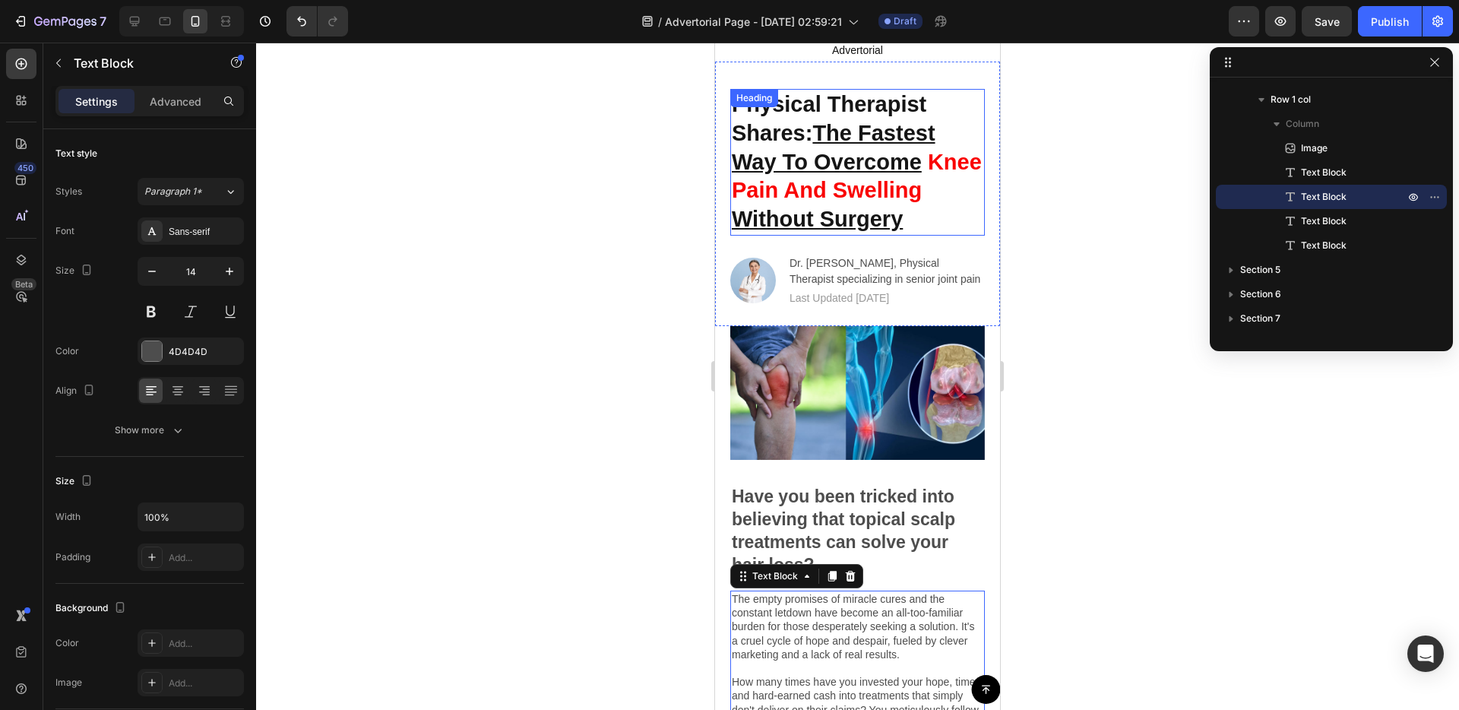
scroll to position [0, 0]
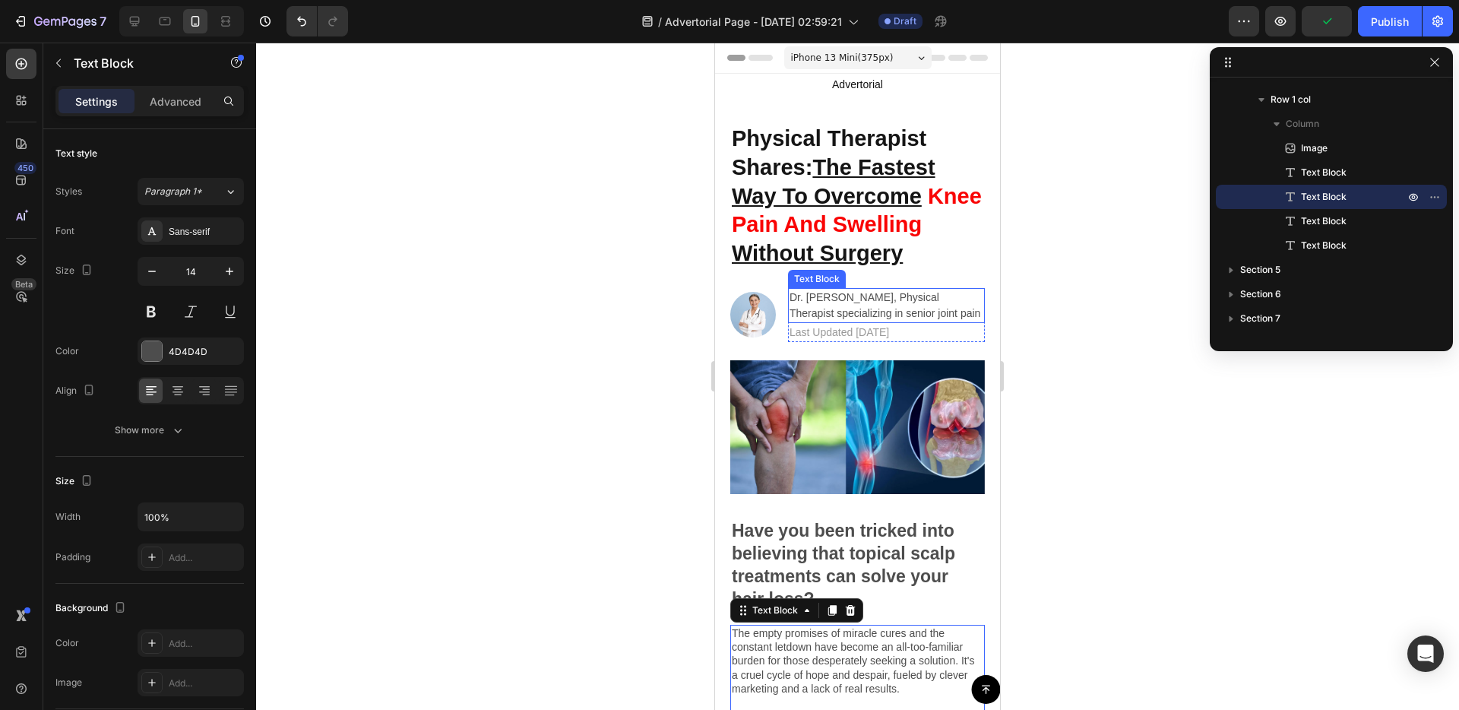
click at [812, 300] on p "Dr. Margaret Wilson, Physical Therapist specializing in senior joint pain" at bounding box center [887, 306] width 194 height 32
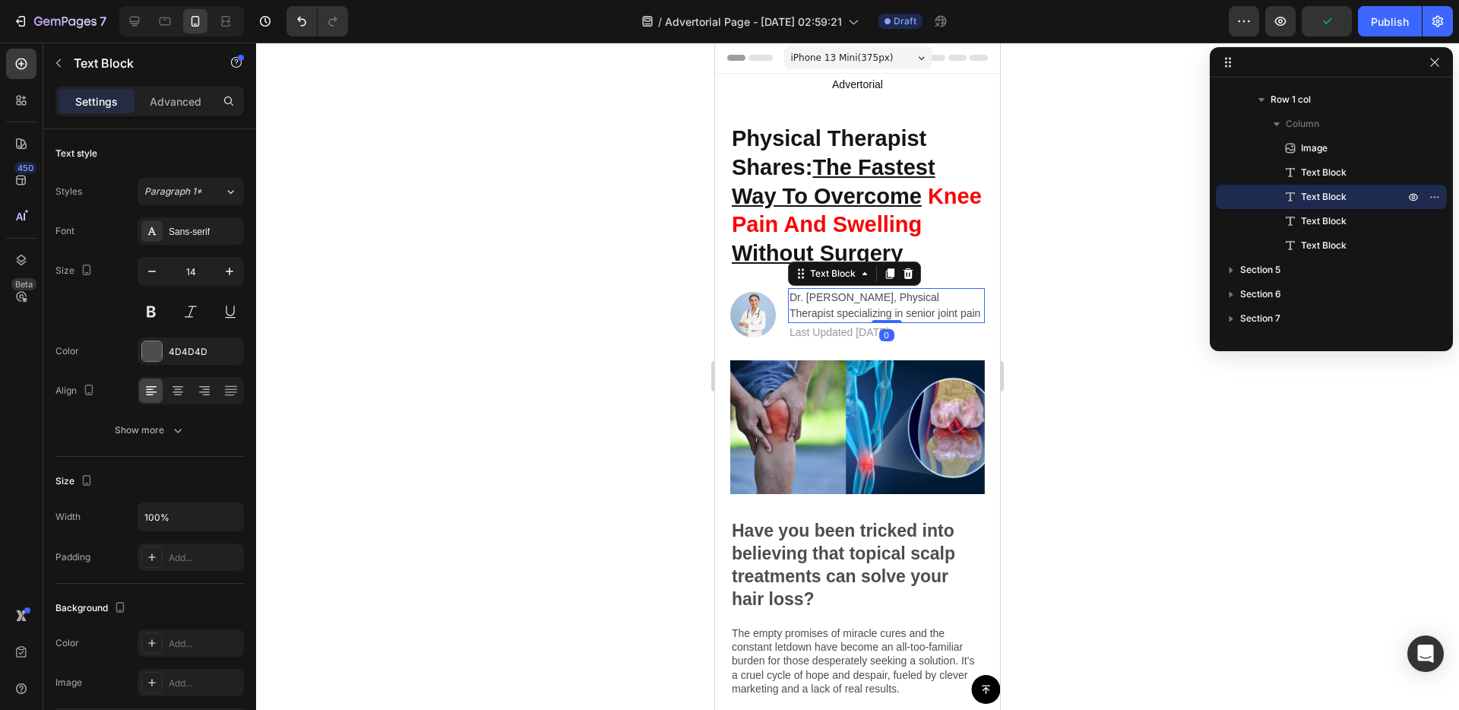
scroll to position [166, 0]
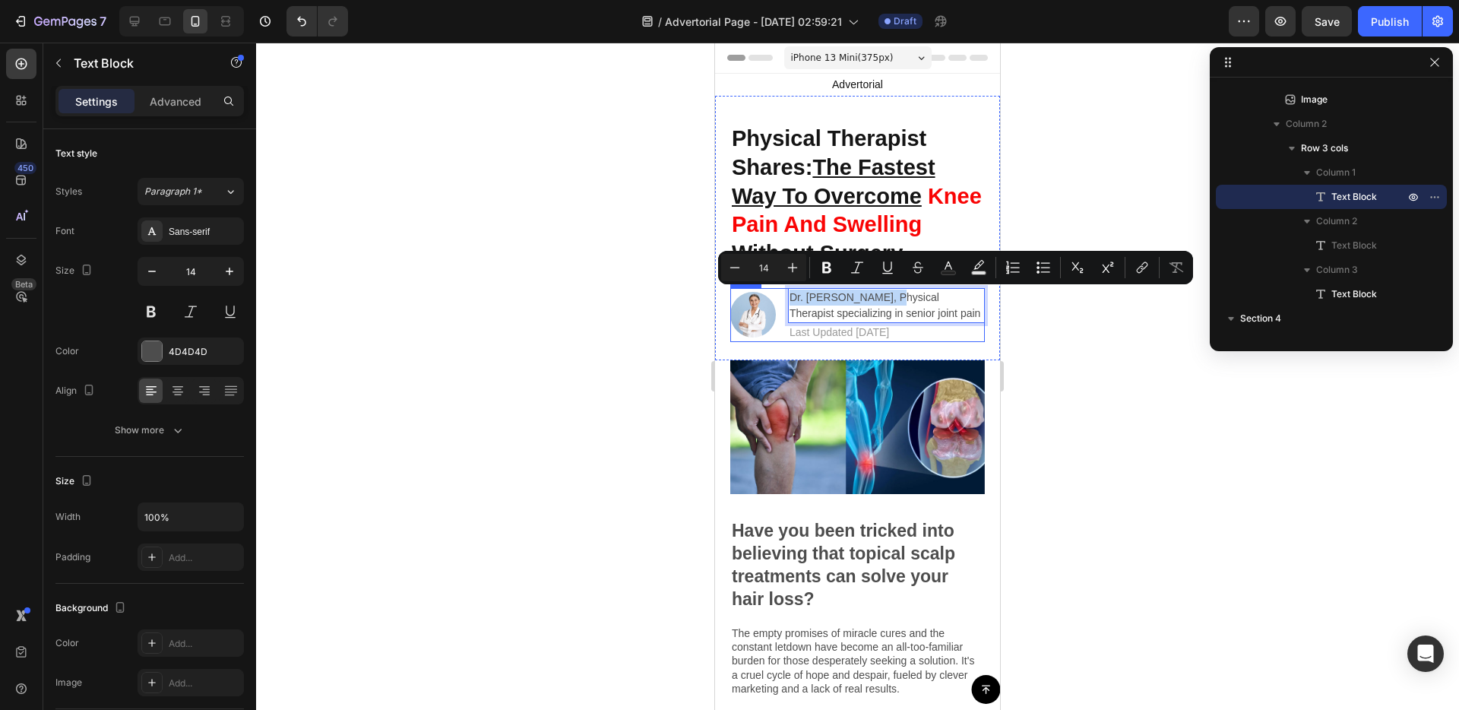
drag, startPoint x: 885, startPoint y: 298, endPoint x: 785, endPoint y: 294, distance: 100.4
click at [785, 294] on div "Image Dr. Margaret Wilson, Physical Therapist specializing in senior joint pain…" at bounding box center [857, 315] width 255 height 54
click at [837, 266] on button "Bold" at bounding box center [826, 267] width 27 height 27
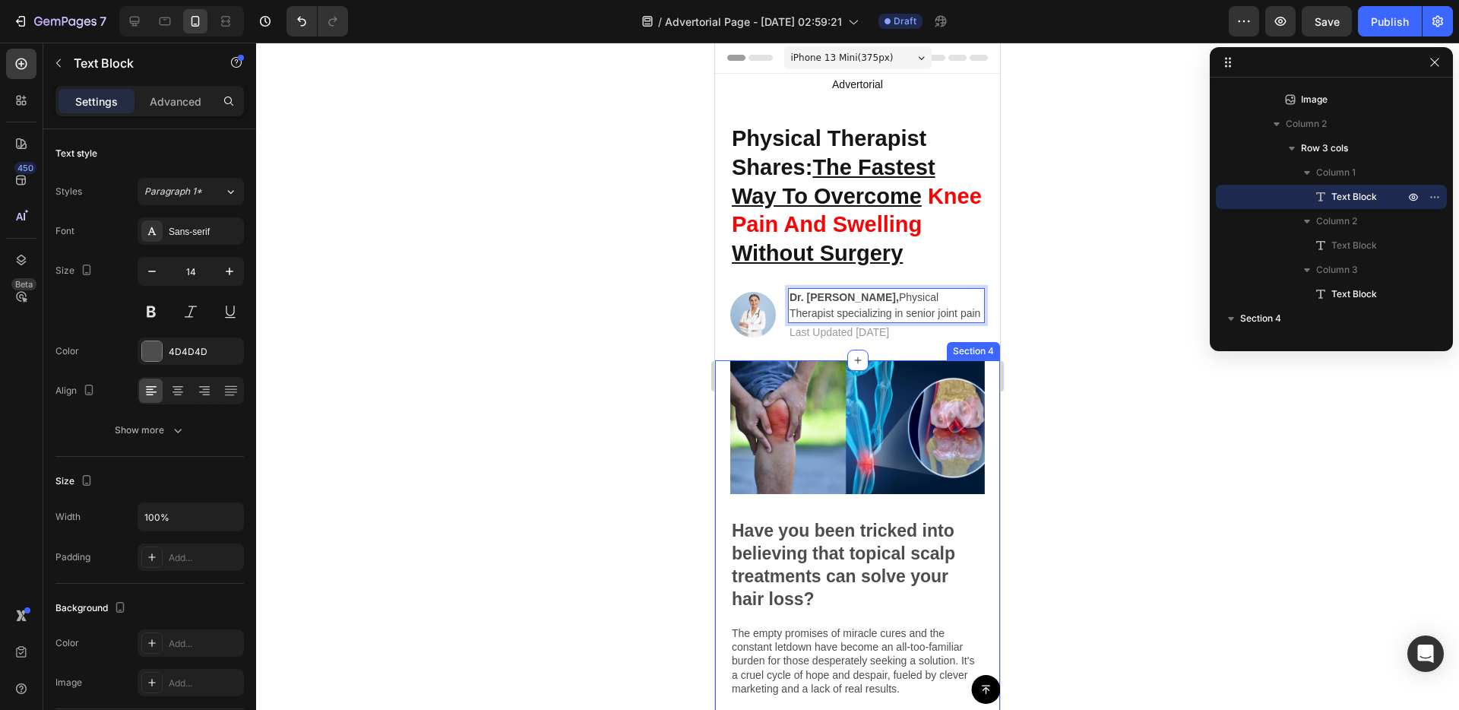
click at [718, 393] on div "Image Have you been tricked into believing that topical scalp treatments can so…" at bounding box center [857, 698] width 285 height 676
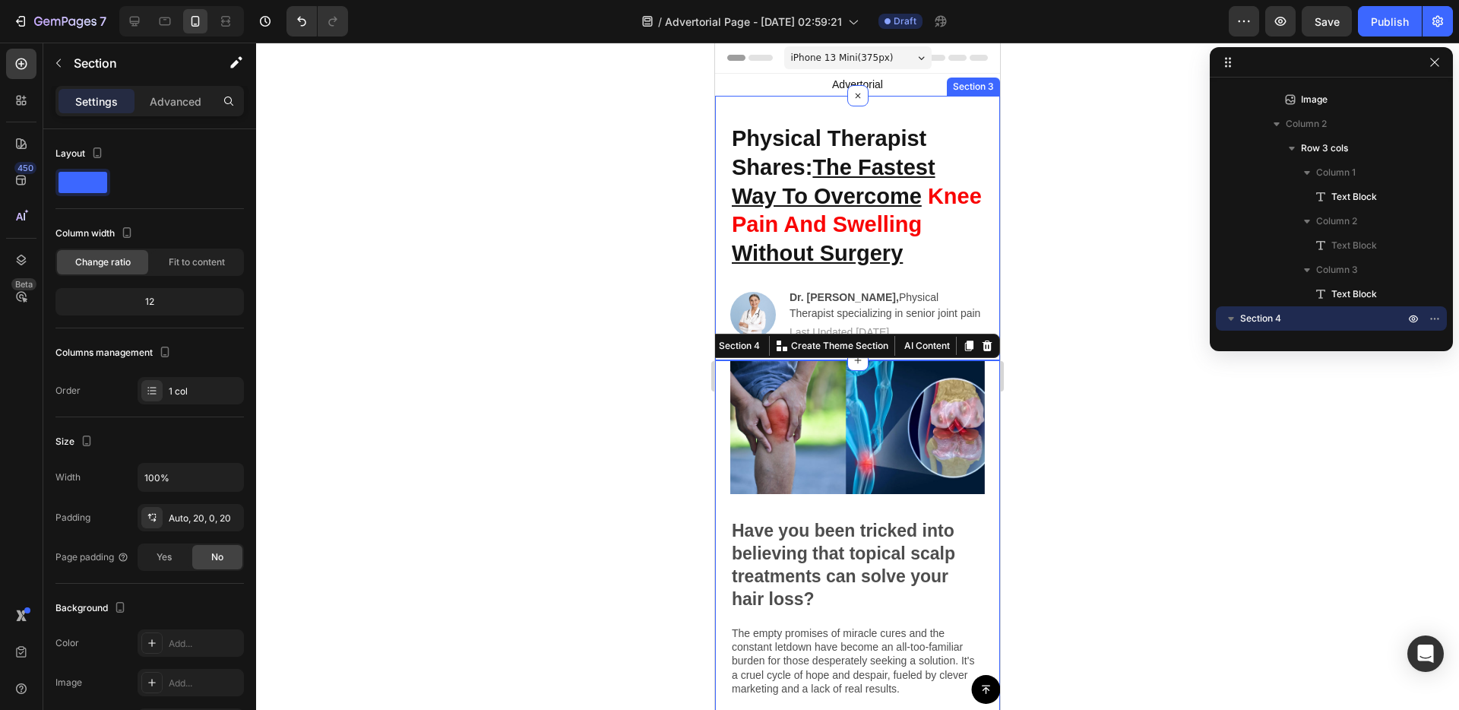
click at [725, 305] on div "Physical Therapist Shares: The Fastest Way To Overcome Knee Pain And Swelling W…" at bounding box center [857, 228] width 285 height 264
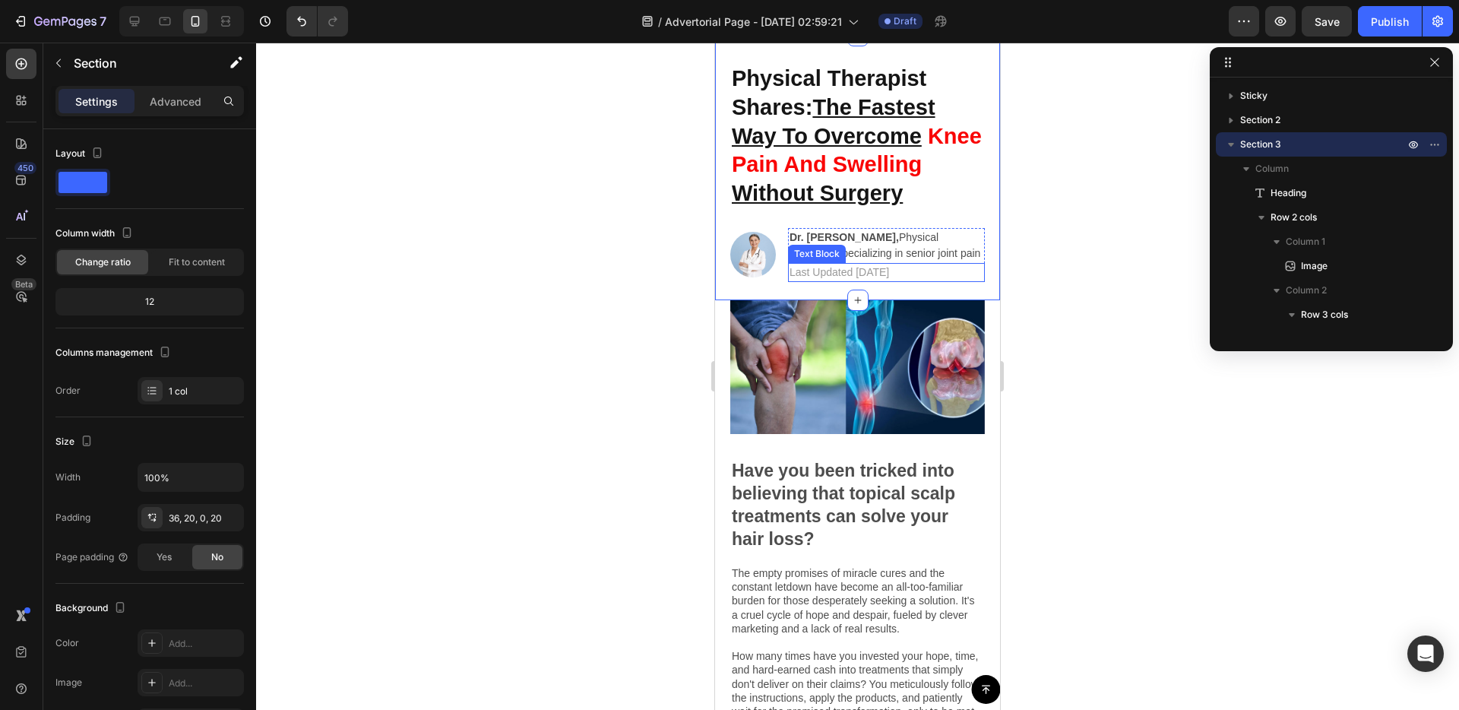
scroll to position [70, 0]
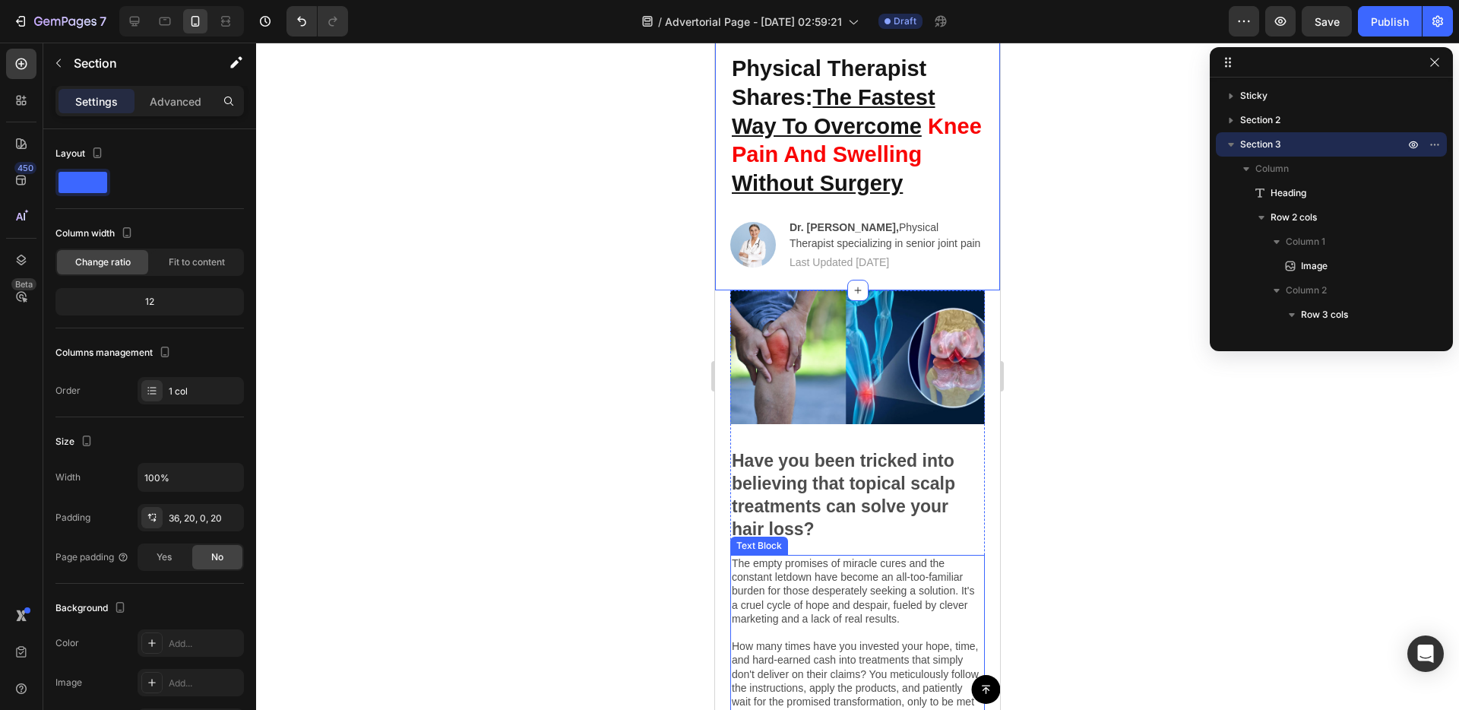
click at [767, 574] on p "The empty promises of miracle cures and the constant letdown have become an all…" at bounding box center [858, 653] width 252 height 194
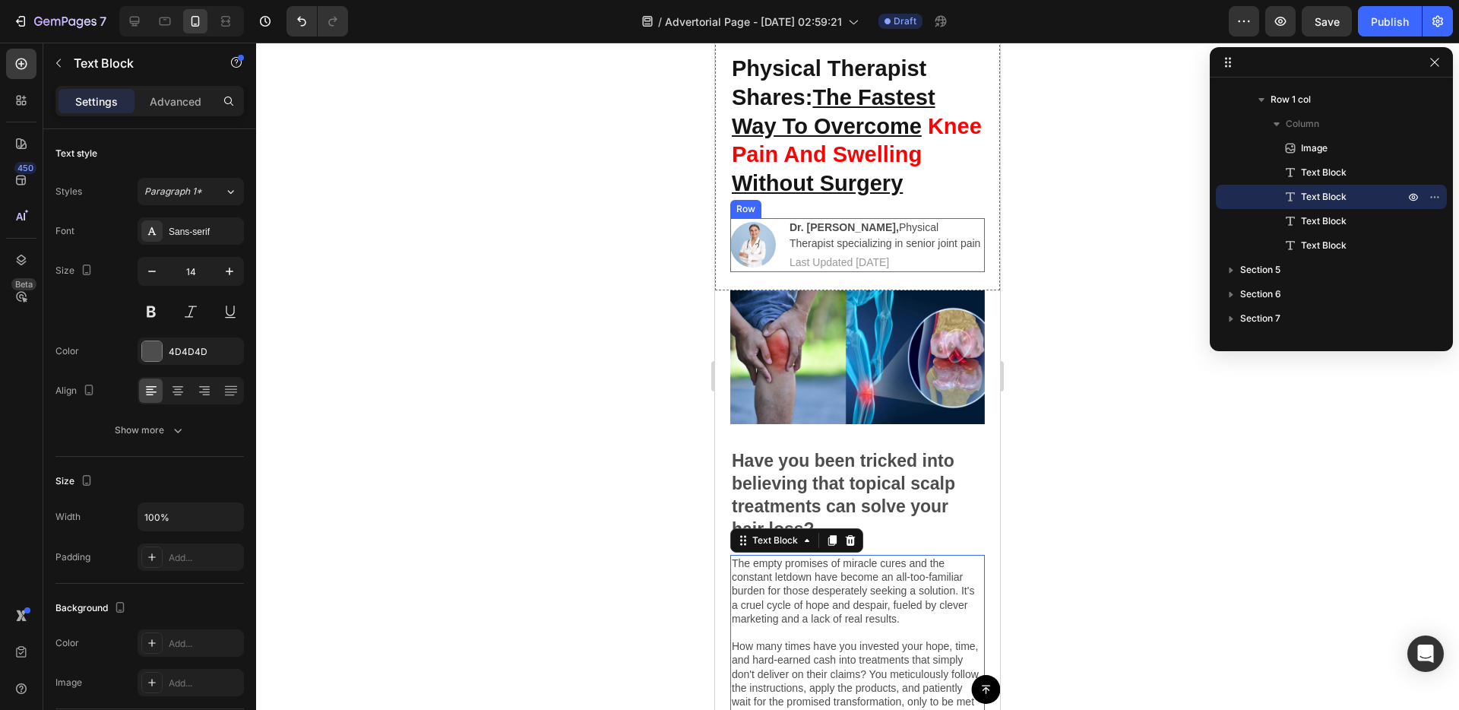
click at [778, 221] on div "Image Dr. Margaret Wilson, Physical Therapist specializing in senior joint pain…" at bounding box center [857, 245] width 255 height 54
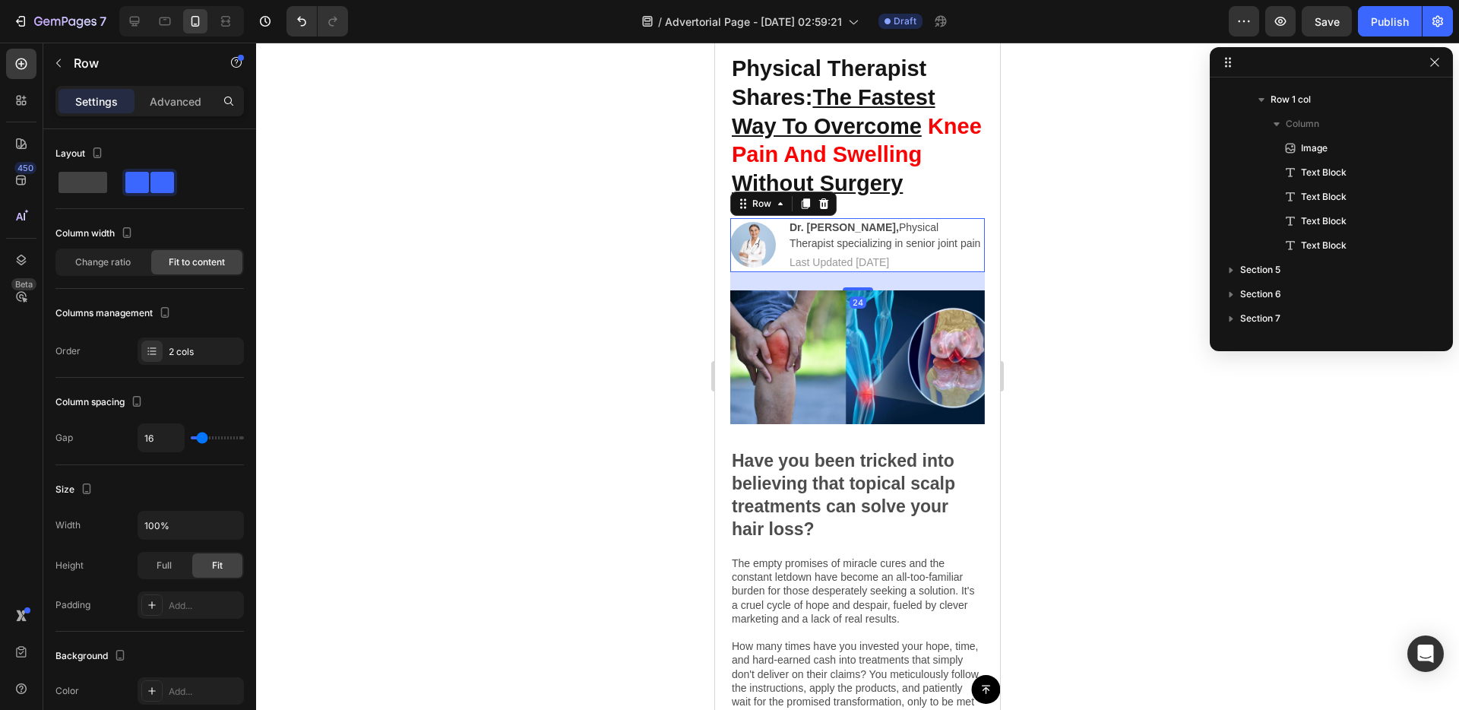
scroll to position [21, 0]
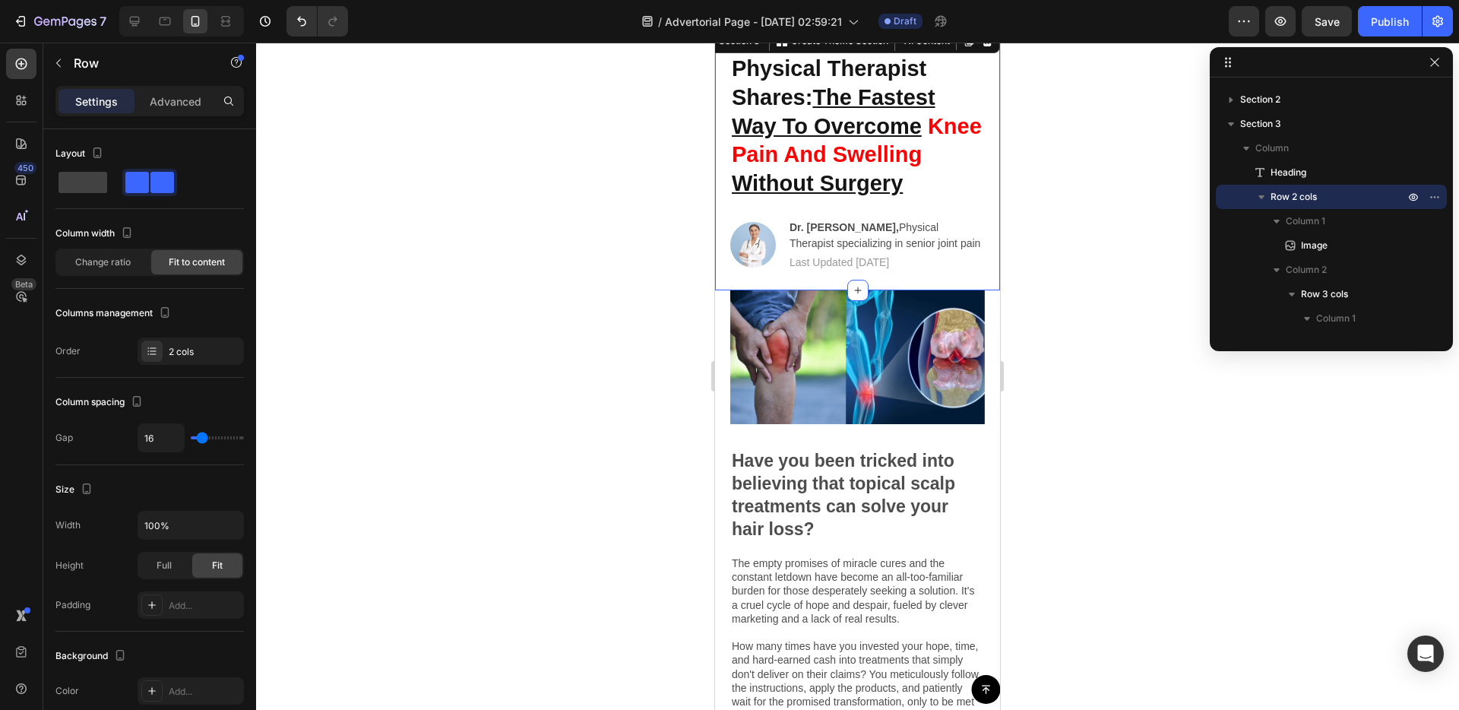
click at [721, 283] on div "Physical Therapist Shares: The Fastest Way To Overcome Knee Pain And Swelling W…" at bounding box center [857, 158] width 285 height 264
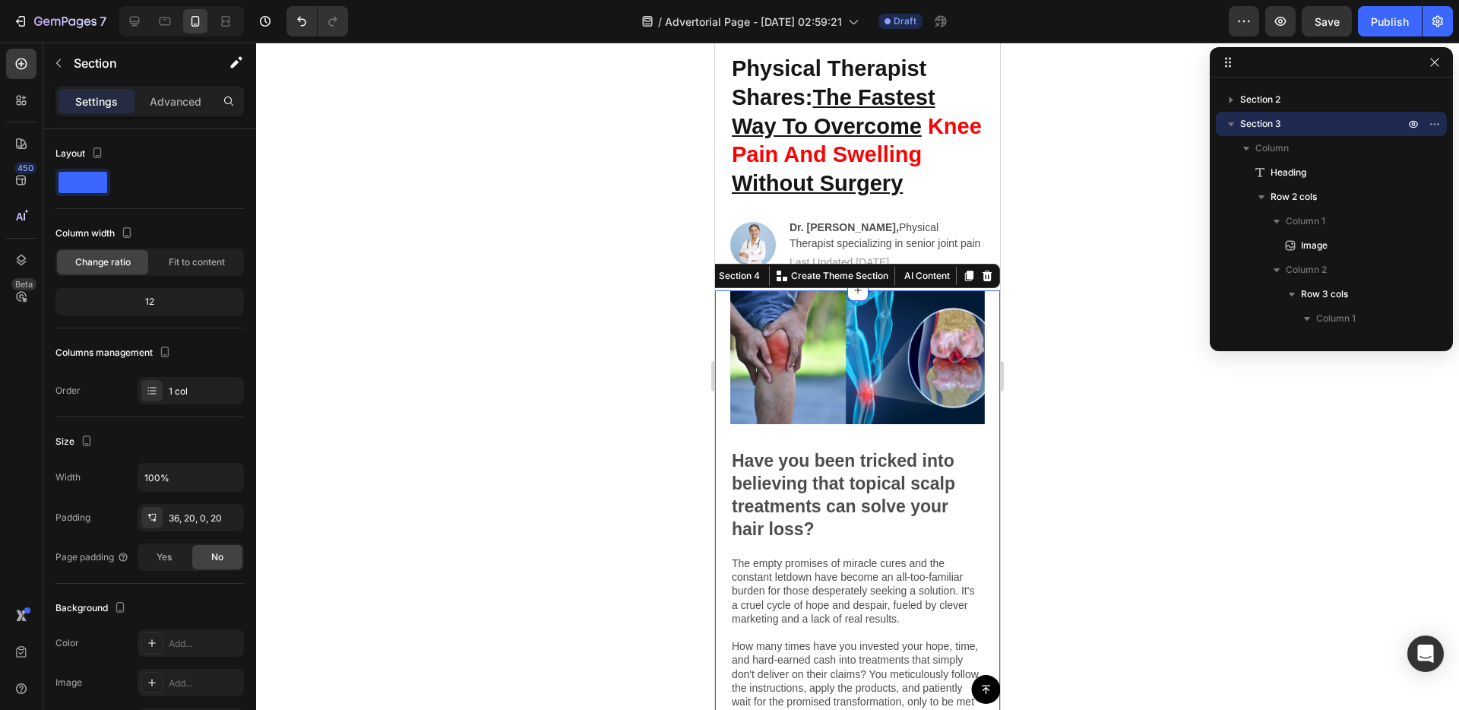
click at [722, 306] on div "Image Have you been tricked into believing that topical scalp treatments can so…" at bounding box center [857, 628] width 285 height 676
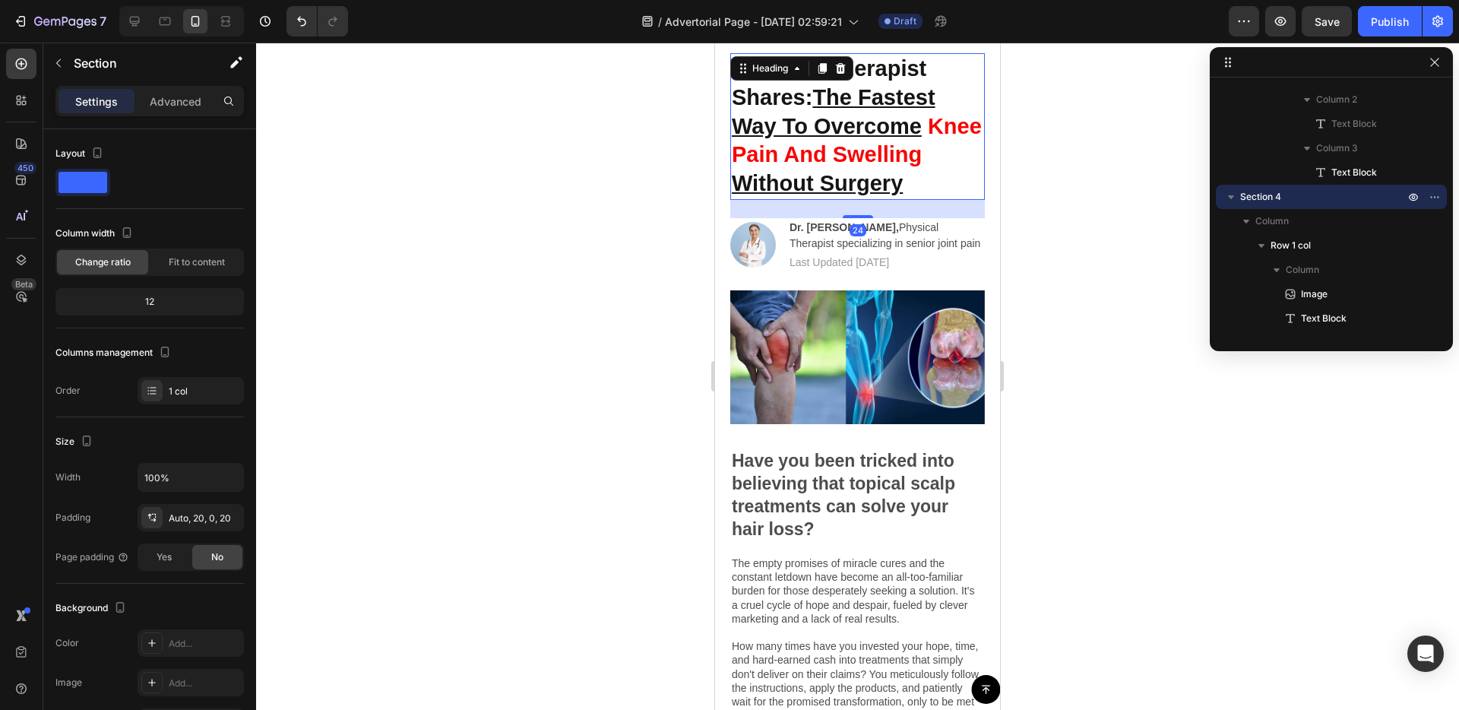
click at [746, 91] on p "Physical Therapist Shares: The Fastest Way To Overcome Knee Pain And Swelling W…" at bounding box center [858, 127] width 252 height 144
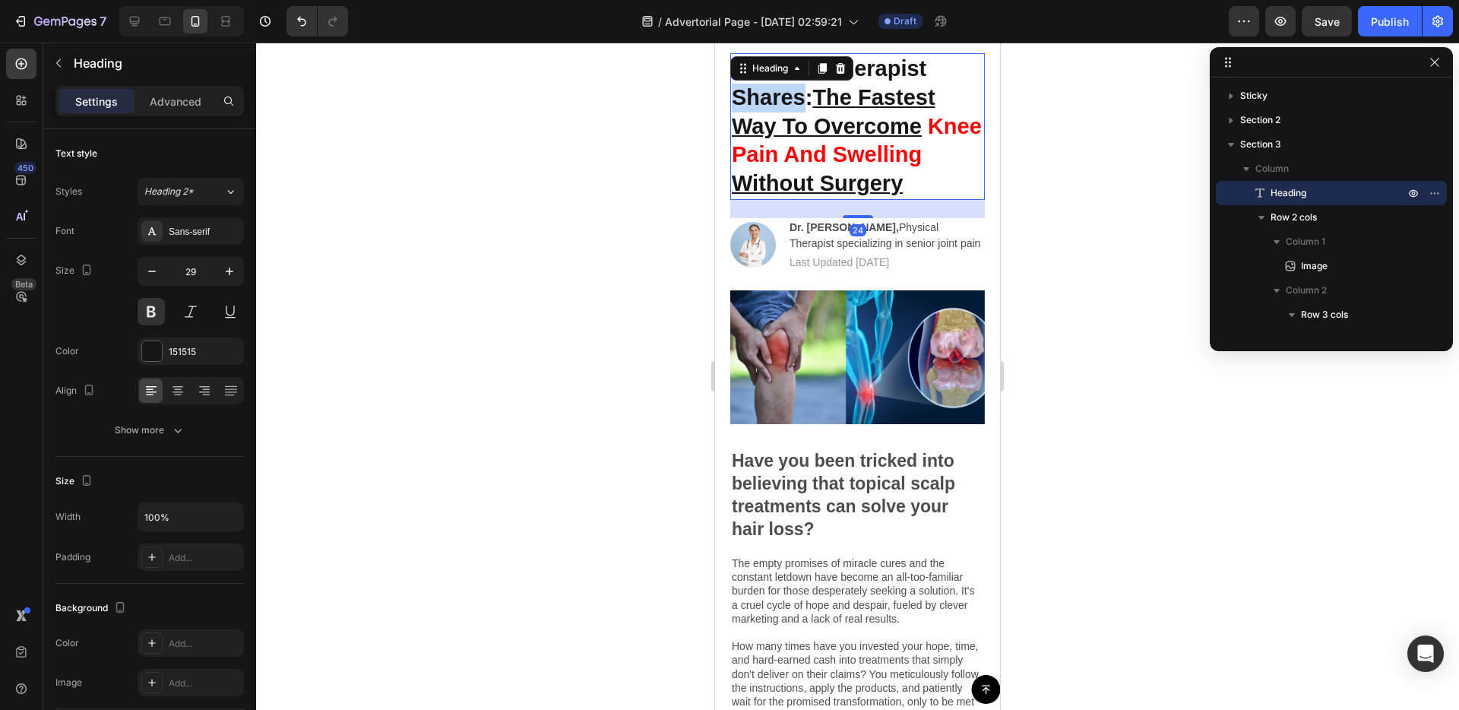
click at [746, 91] on p "Physical Therapist Shares: The Fastest Way To Overcome Knee Pain And Swelling W…" at bounding box center [858, 127] width 252 height 144
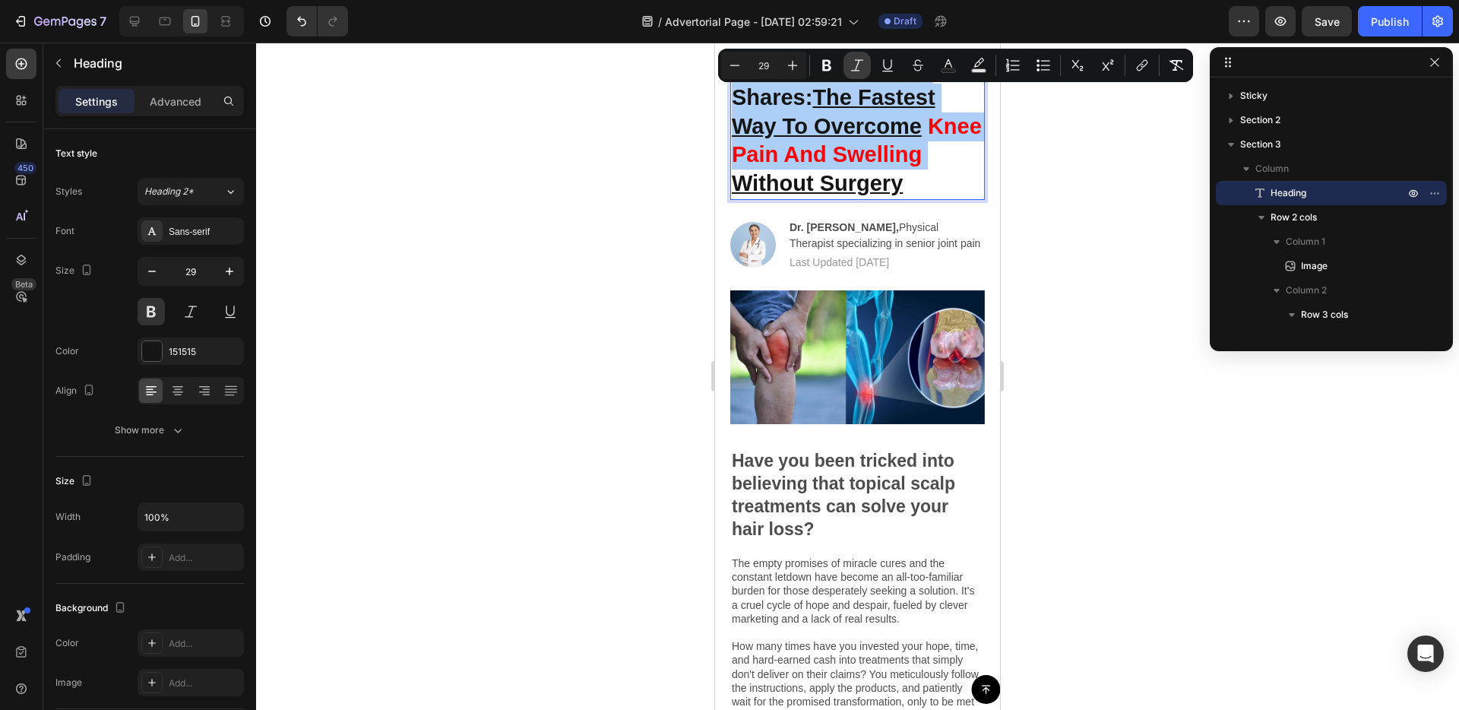
click at [857, 68] on icon "Editor contextual toolbar" at bounding box center [857, 65] width 15 height 15
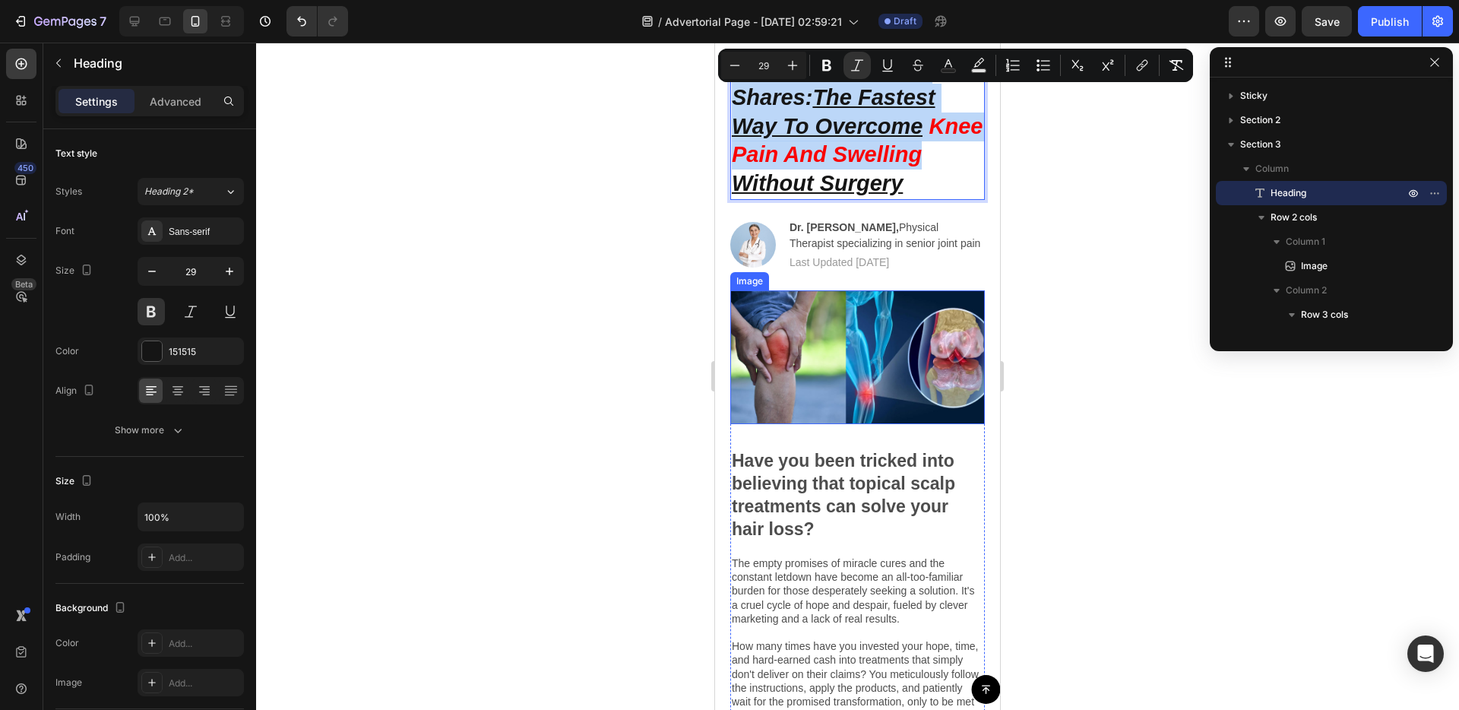
click at [769, 391] on img at bounding box center [857, 357] width 255 height 134
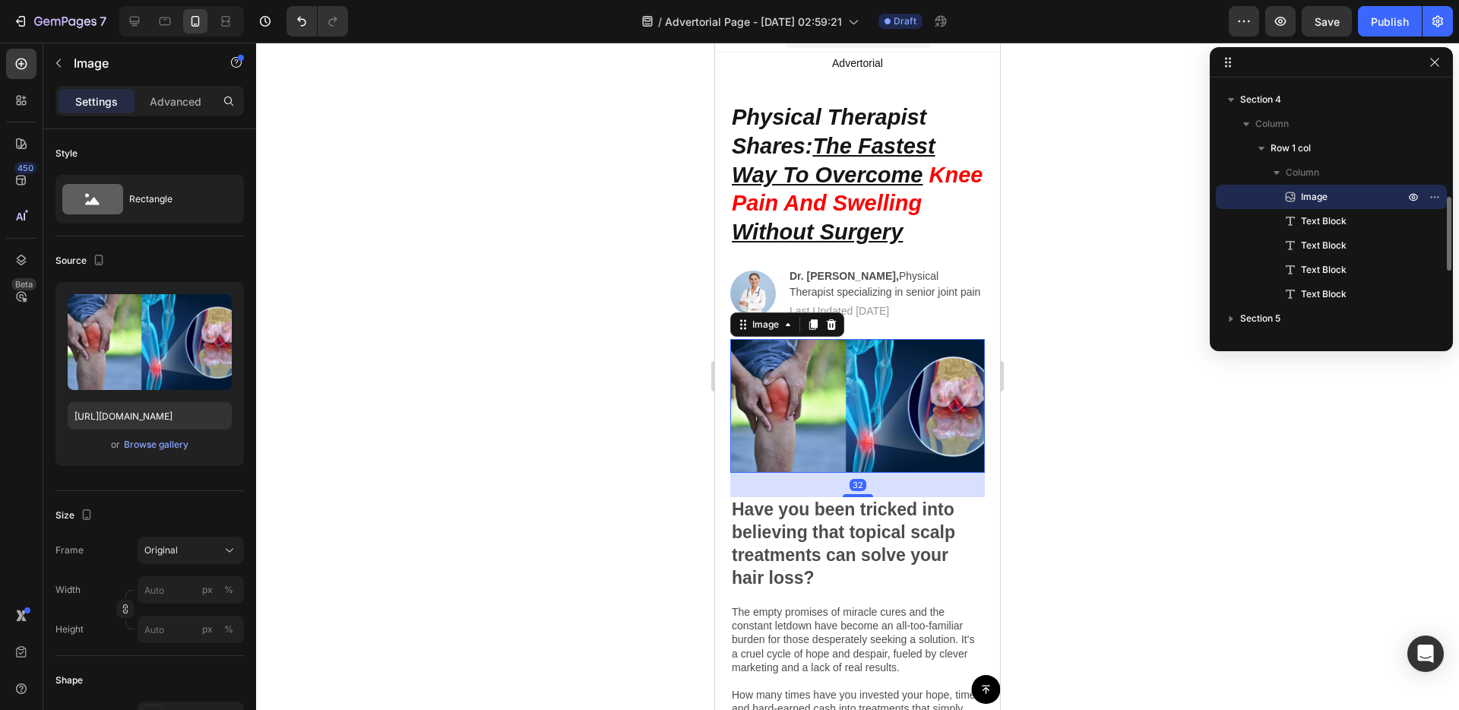
scroll to position [5, 0]
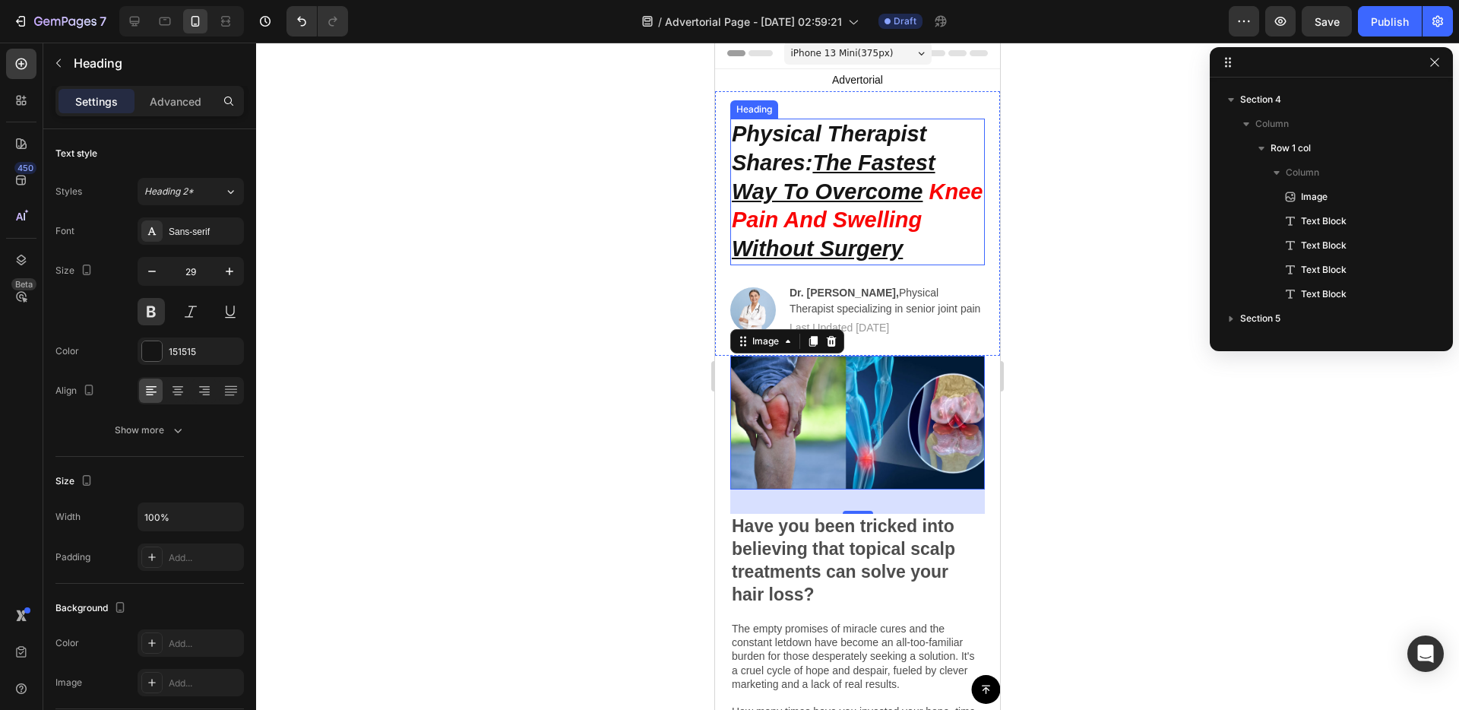
click at [846, 153] on u "The Fastest Way To Overcome" at bounding box center [834, 176] width 204 height 53
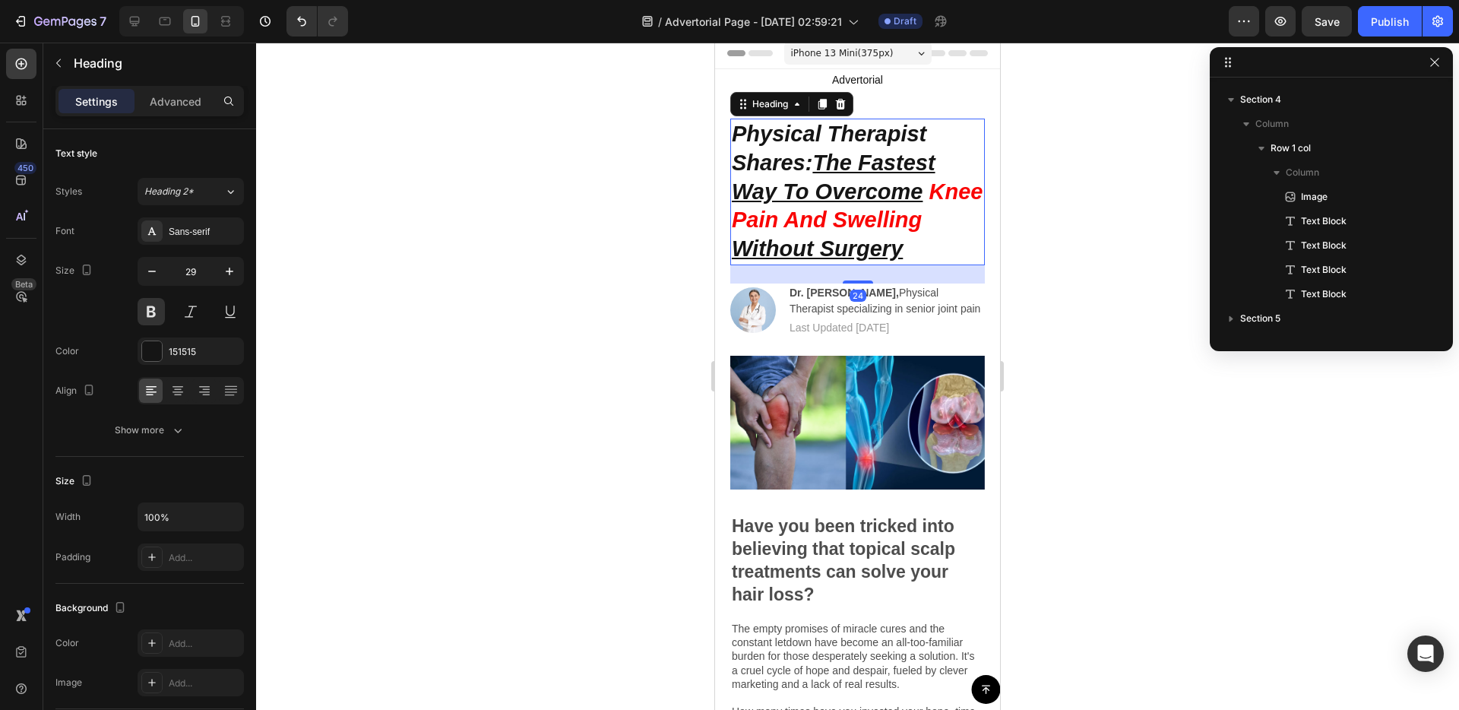
scroll to position [0, 0]
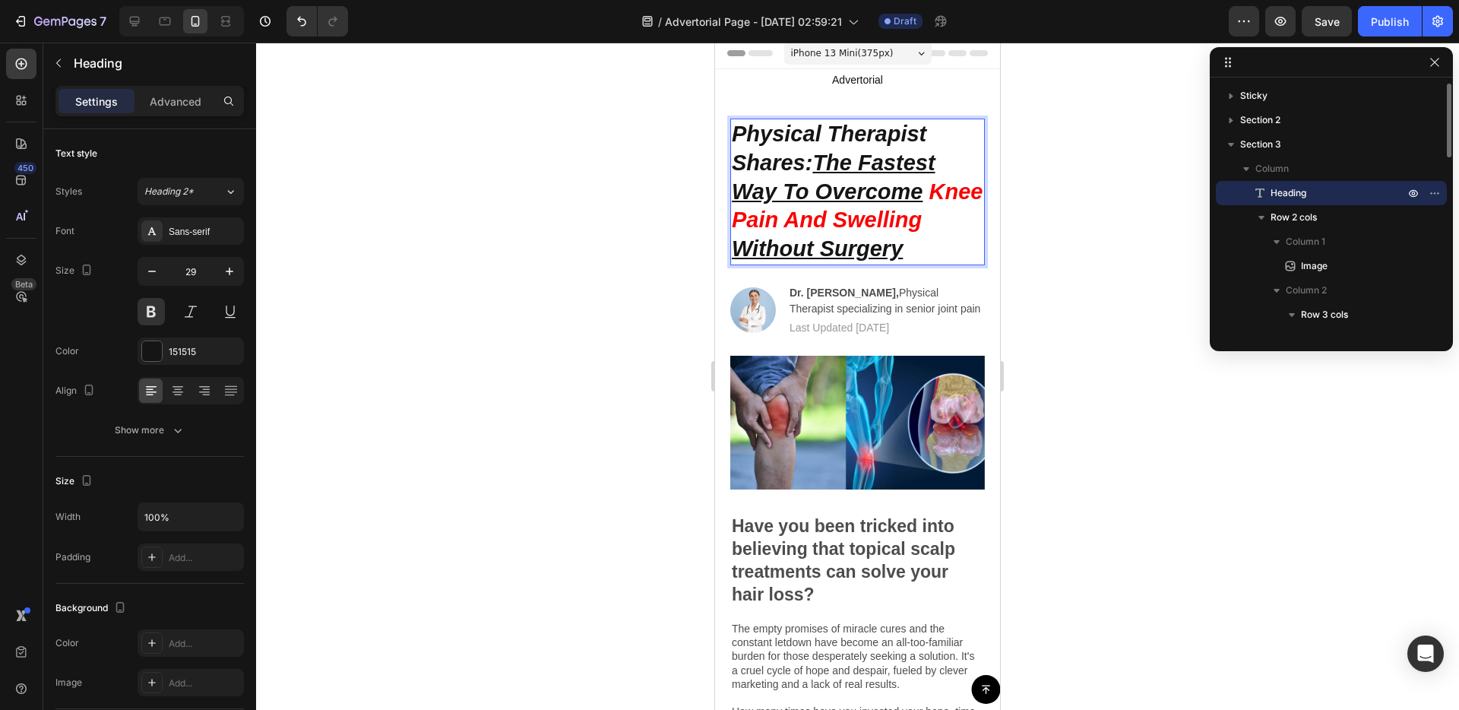
click at [846, 153] on u "The Fastest Way To Overcome" at bounding box center [834, 176] width 204 height 53
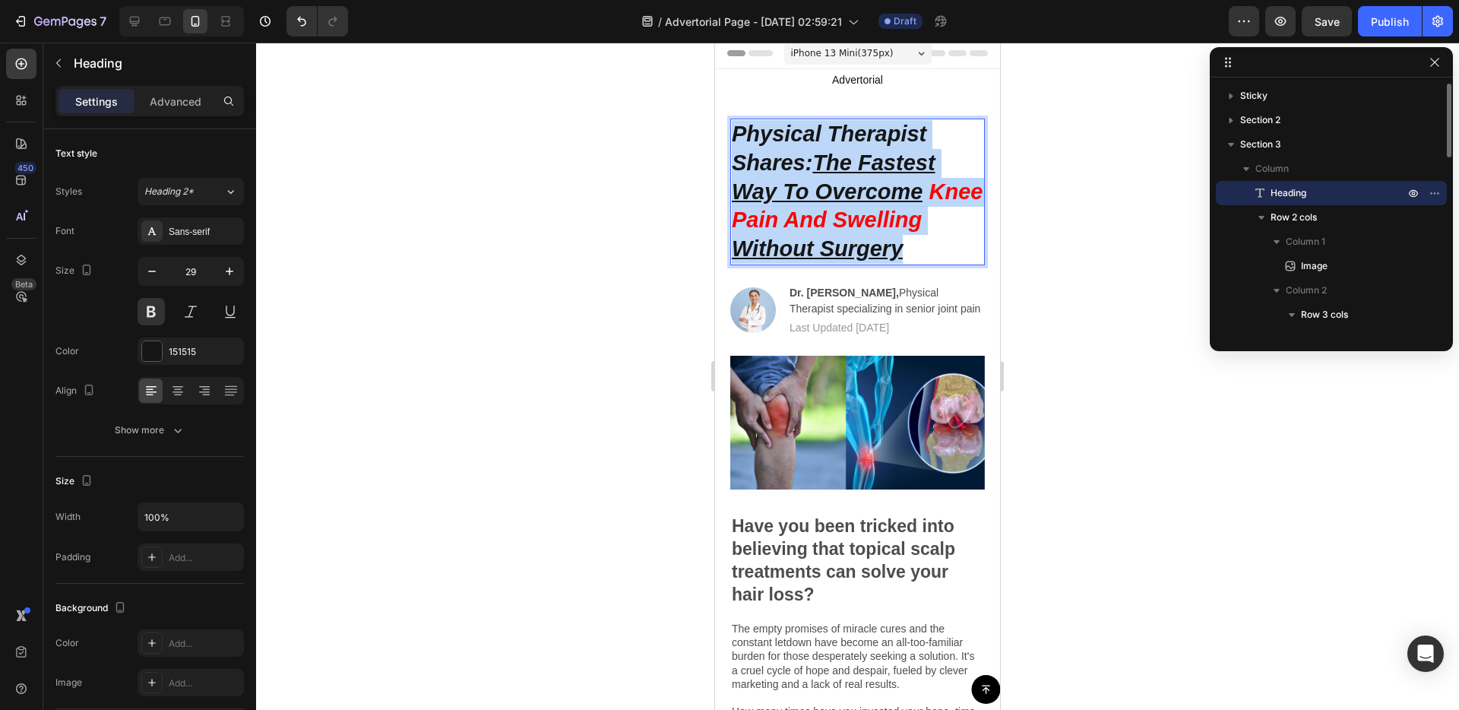
click at [846, 153] on u "The Fastest Way To Overcome" at bounding box center [834, 176] width 204 height 53
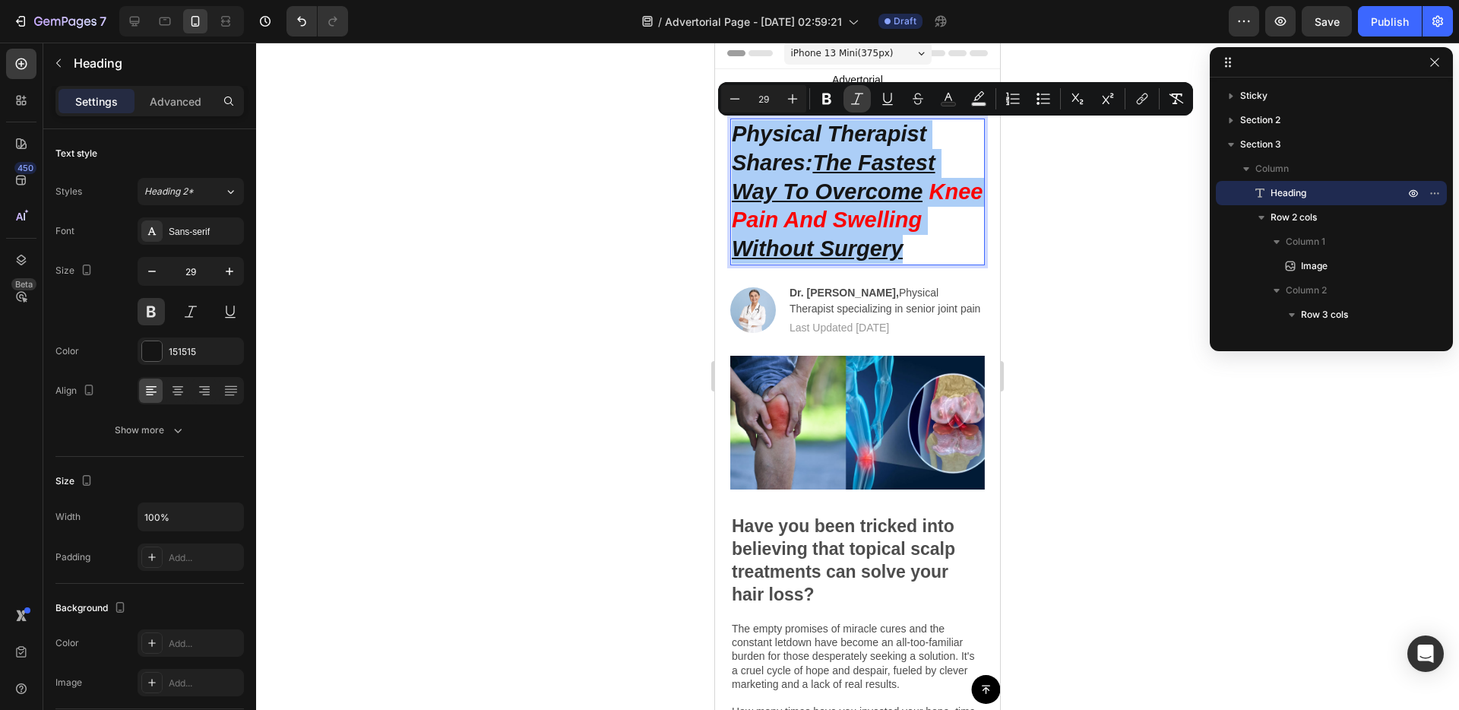
click at [855, 91] on icon "Editor contextual toolbar" at bounding box center [857, 98] width 15 height 15
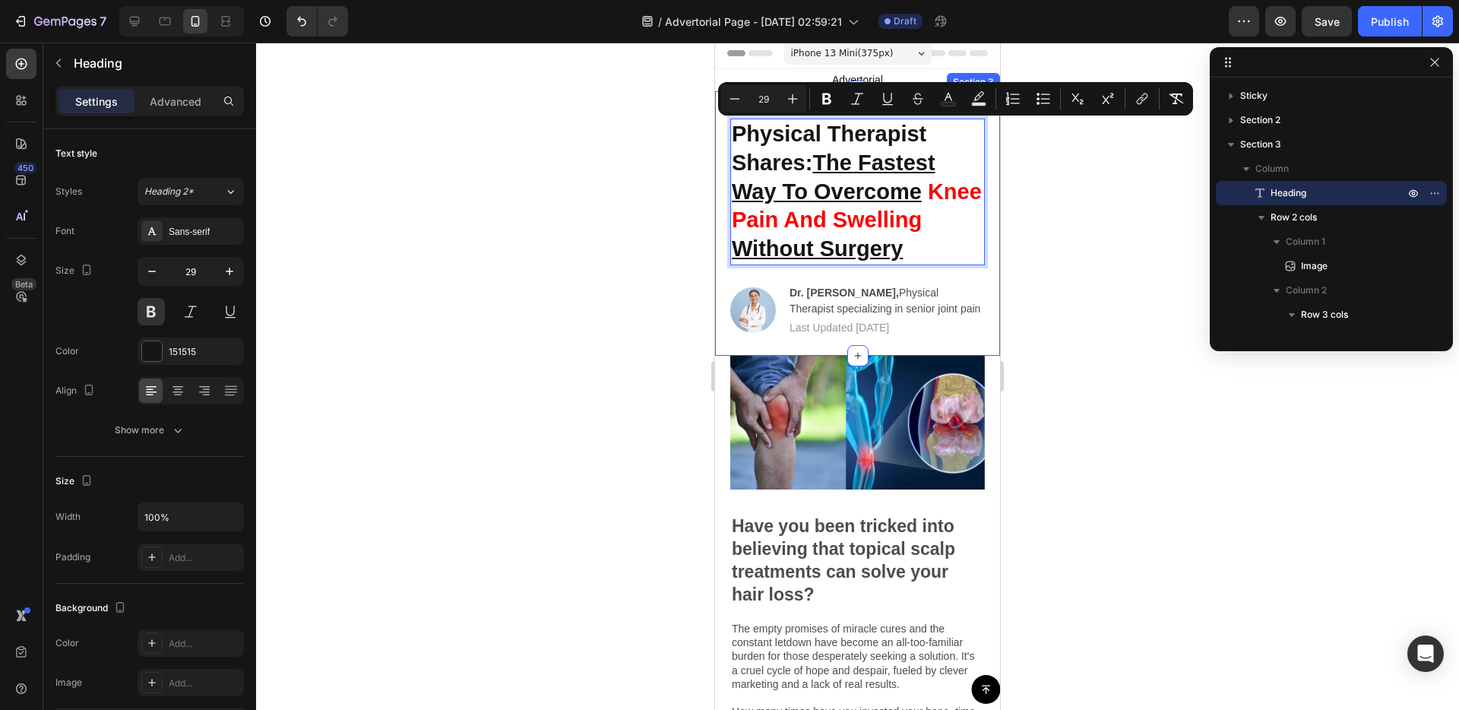
click at [719, 286] on div "Physical Therapist Shares: The Fastest Way To Overcome Knee Pain And Swelling W…" at bounding box center [857, 223] width 285 height 264
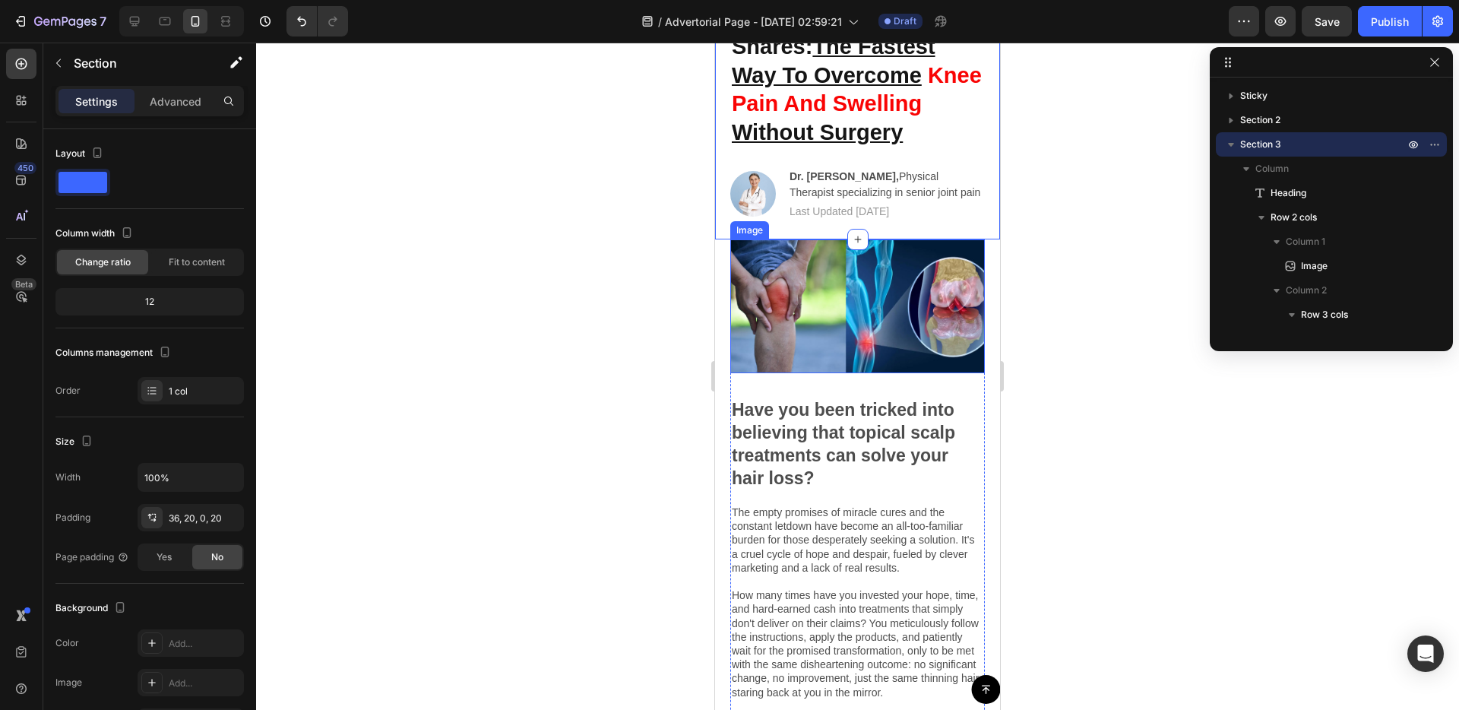
scroll to position [132, 0]
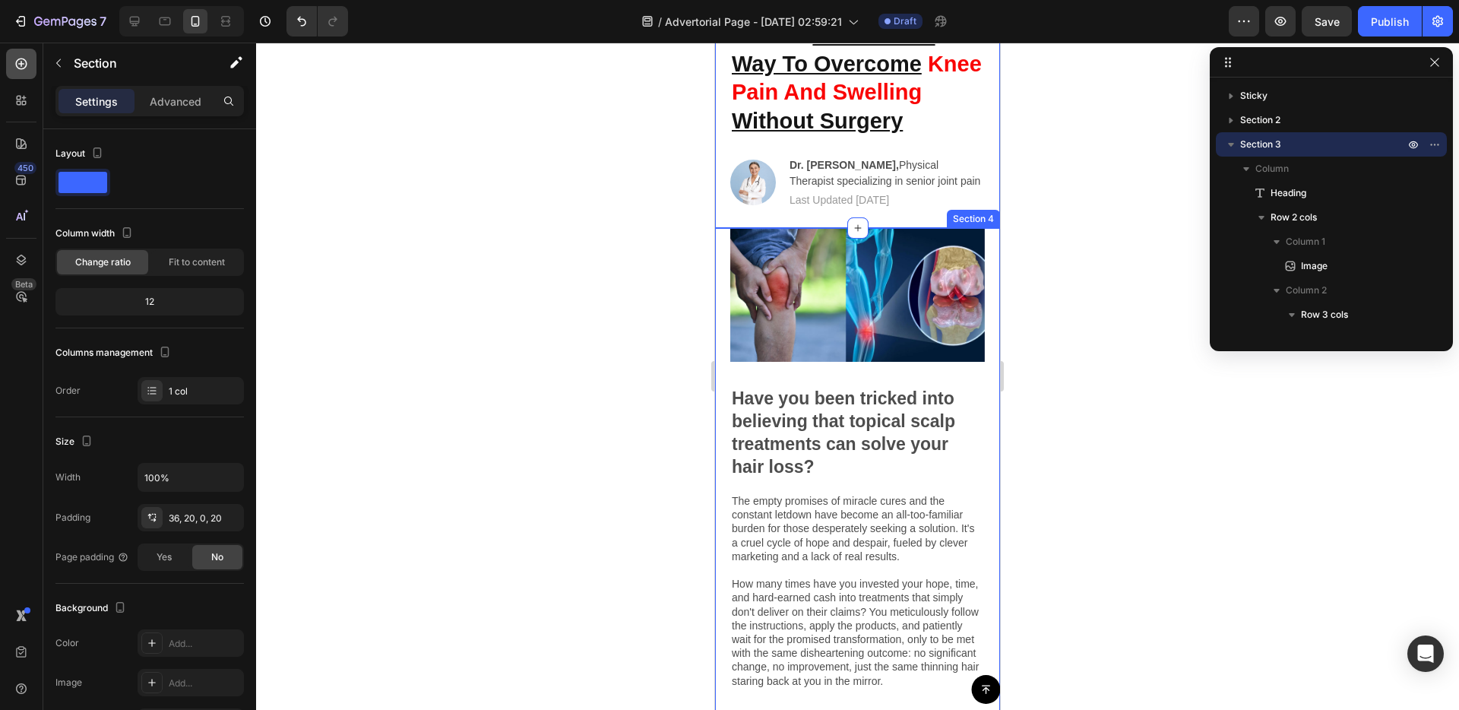
click at [21, 73] on div at bounding box center [21, 64] width 30 height 30
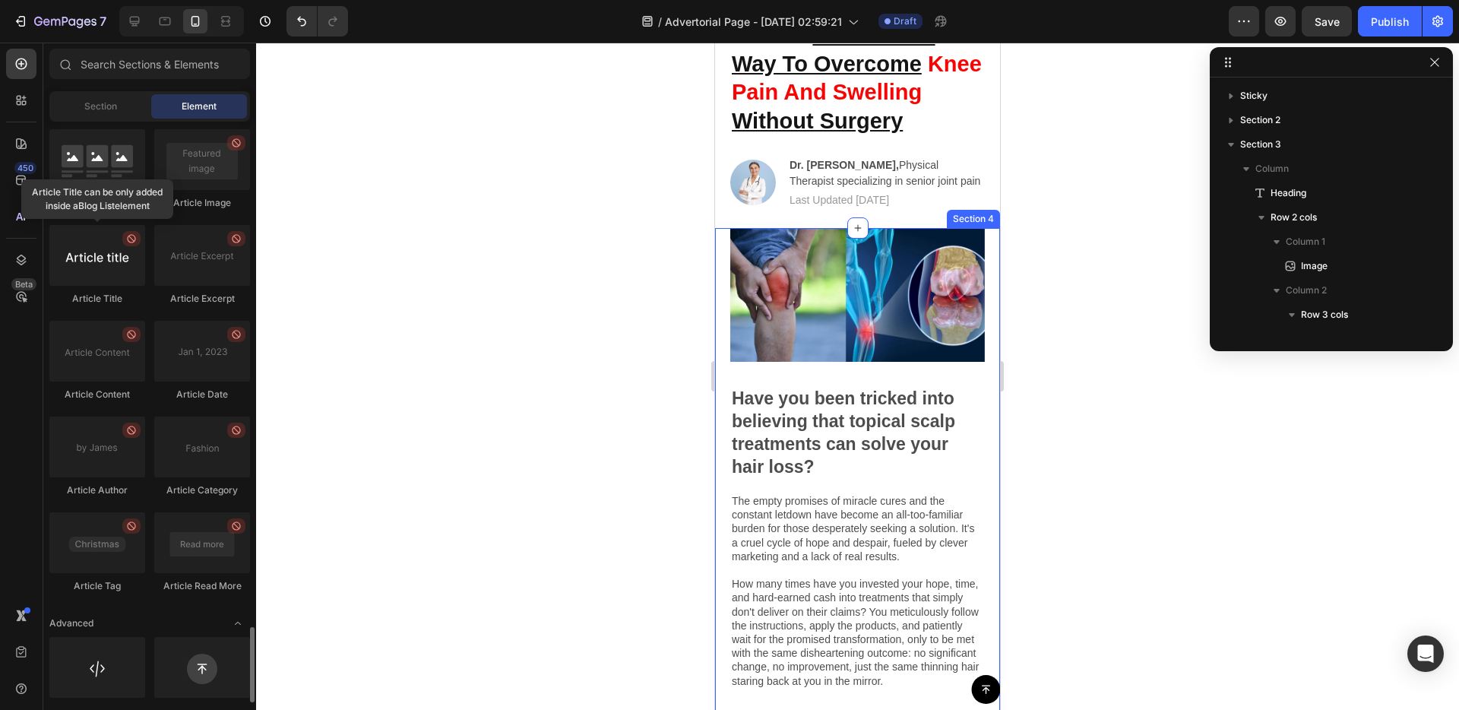
scroll to position [3919, 0]
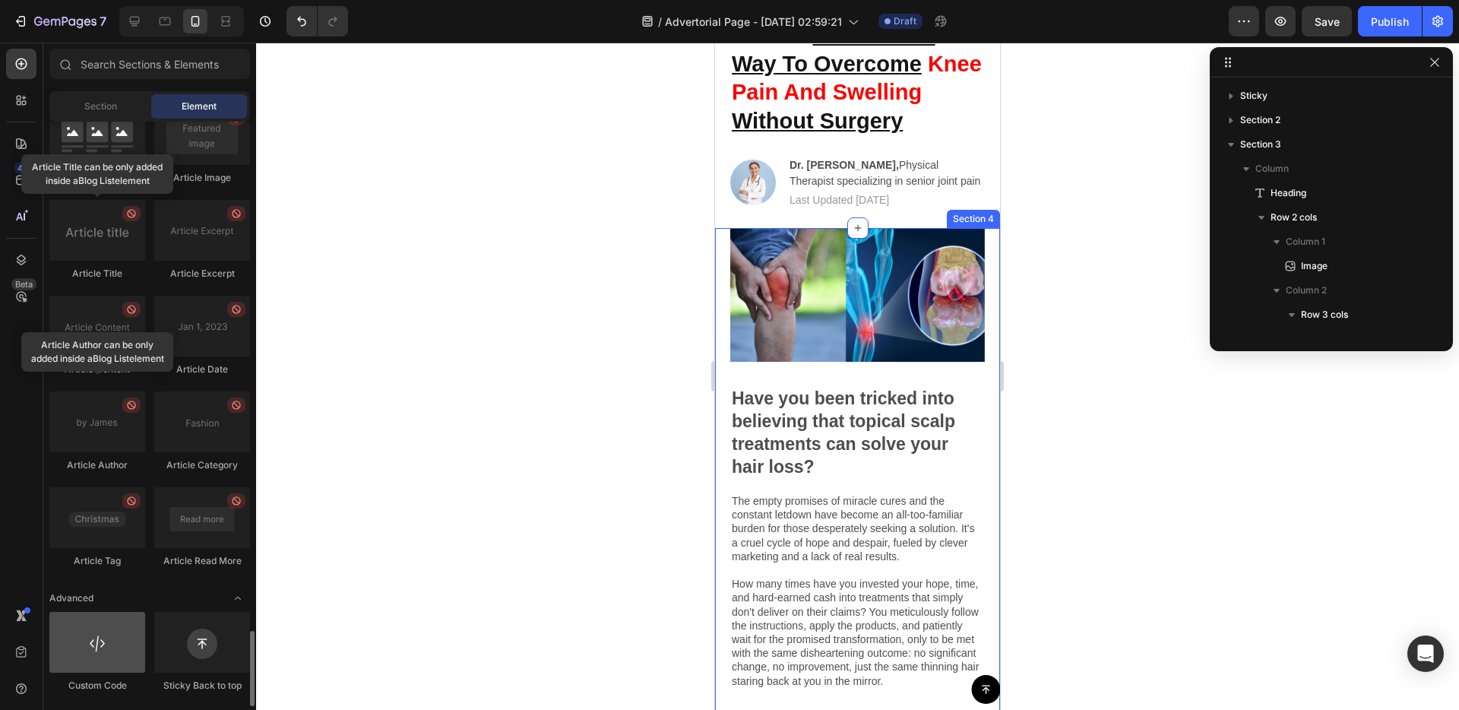
click at [134, 661] on div at bounding box center [97, 642] width 96 height 61
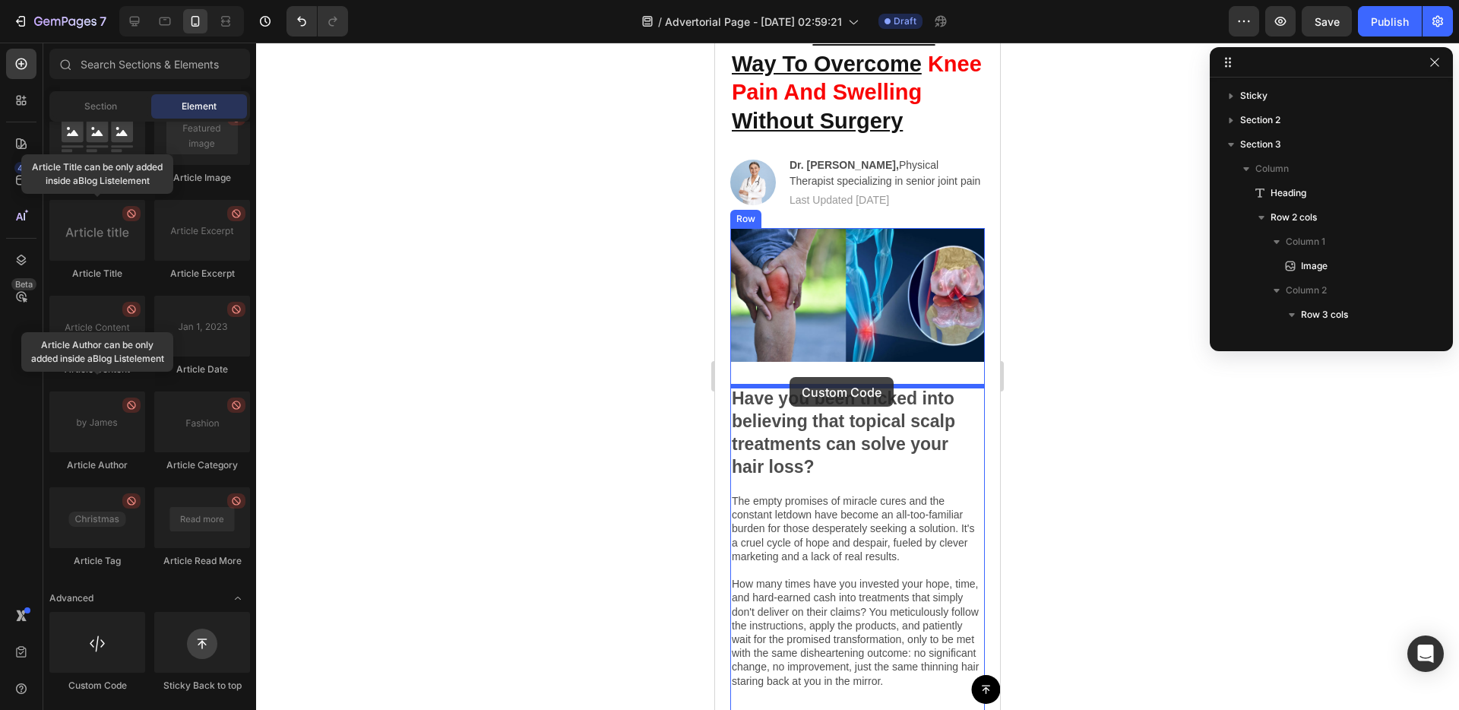
drag, startPoint x: 831, startPoint y: 705, endPoint x: 790, endPoint y: 378, distance: 330.2
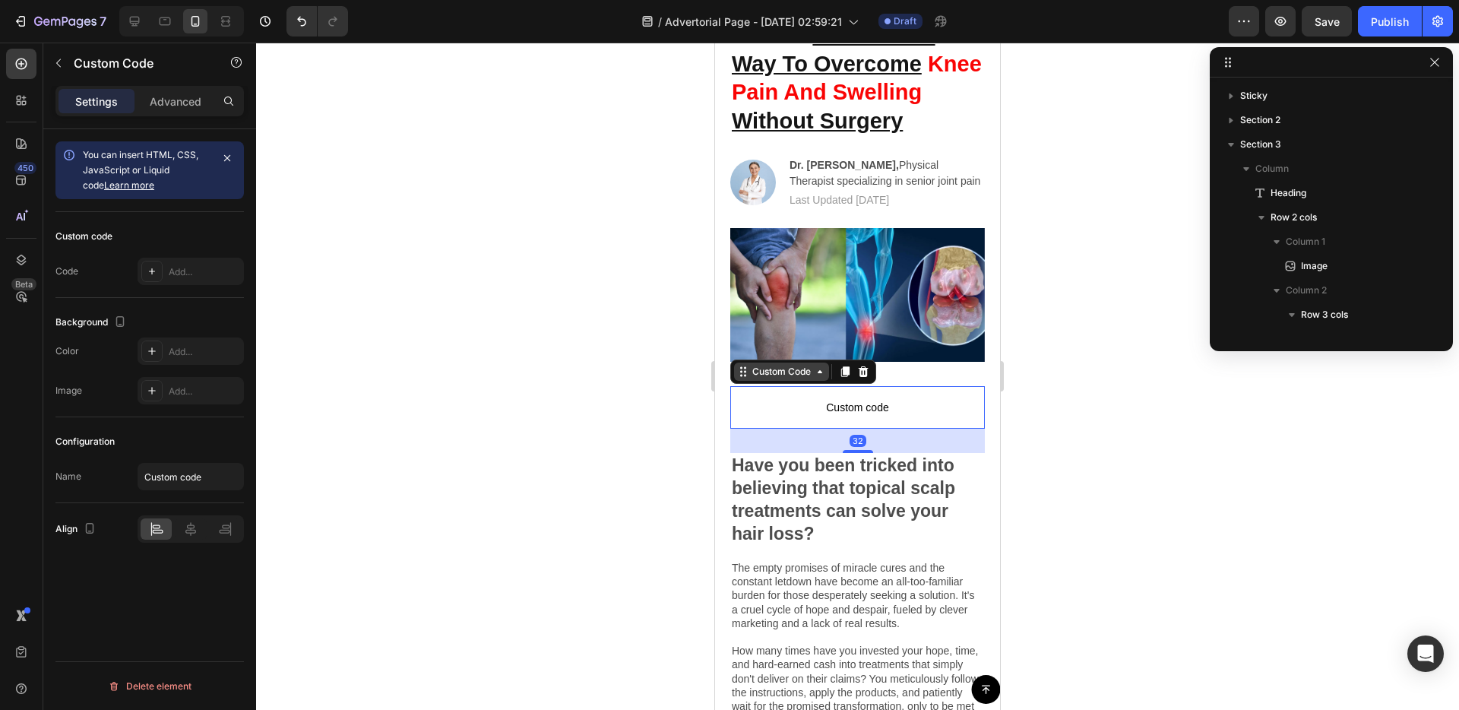
scroll to position [410, 0]
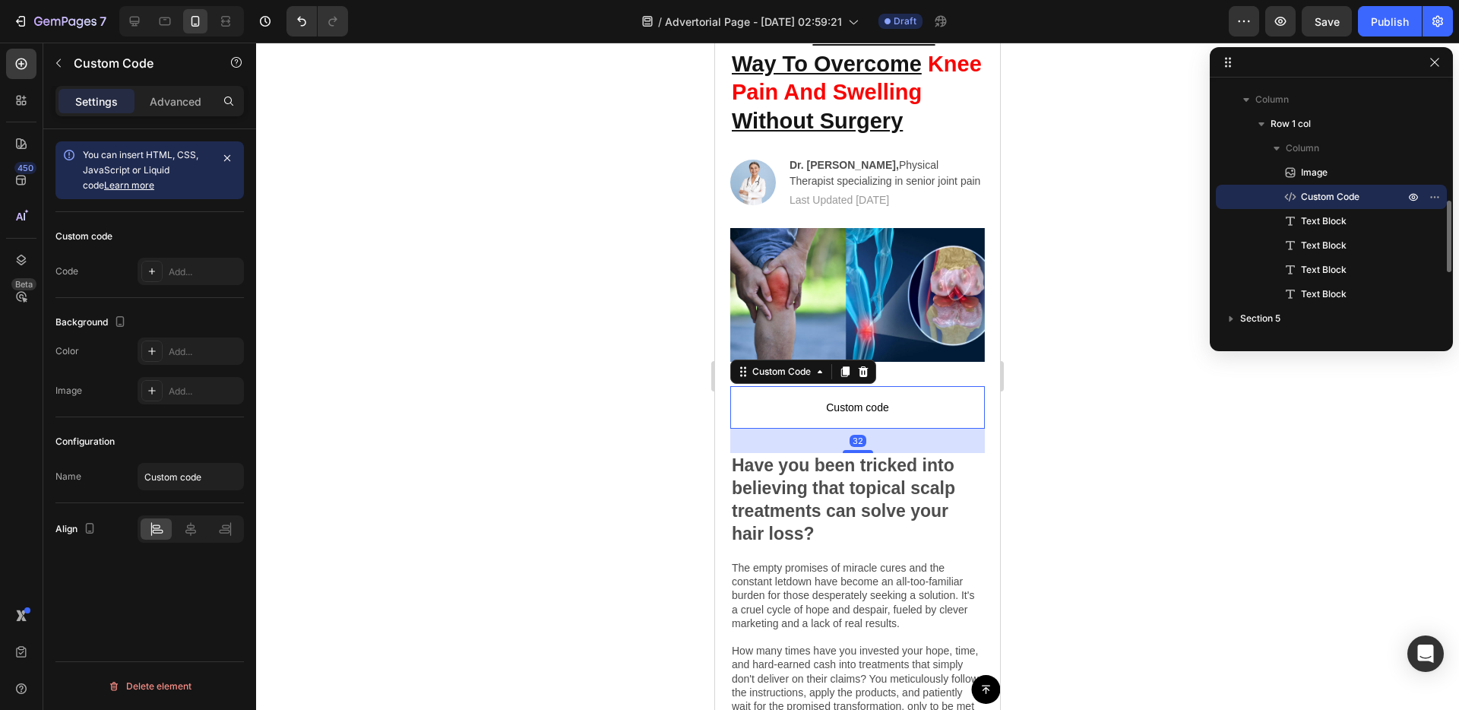
click at [853, 405] on span "Custom code" at bounding box center [857, 407] width 255 height 18
click at [90, 276] on div "Code Add..." at bounding box center [149, 271] width 188 height 27
click at [150, 274] on icon at bounding box center [152, 271] width 12 height 12
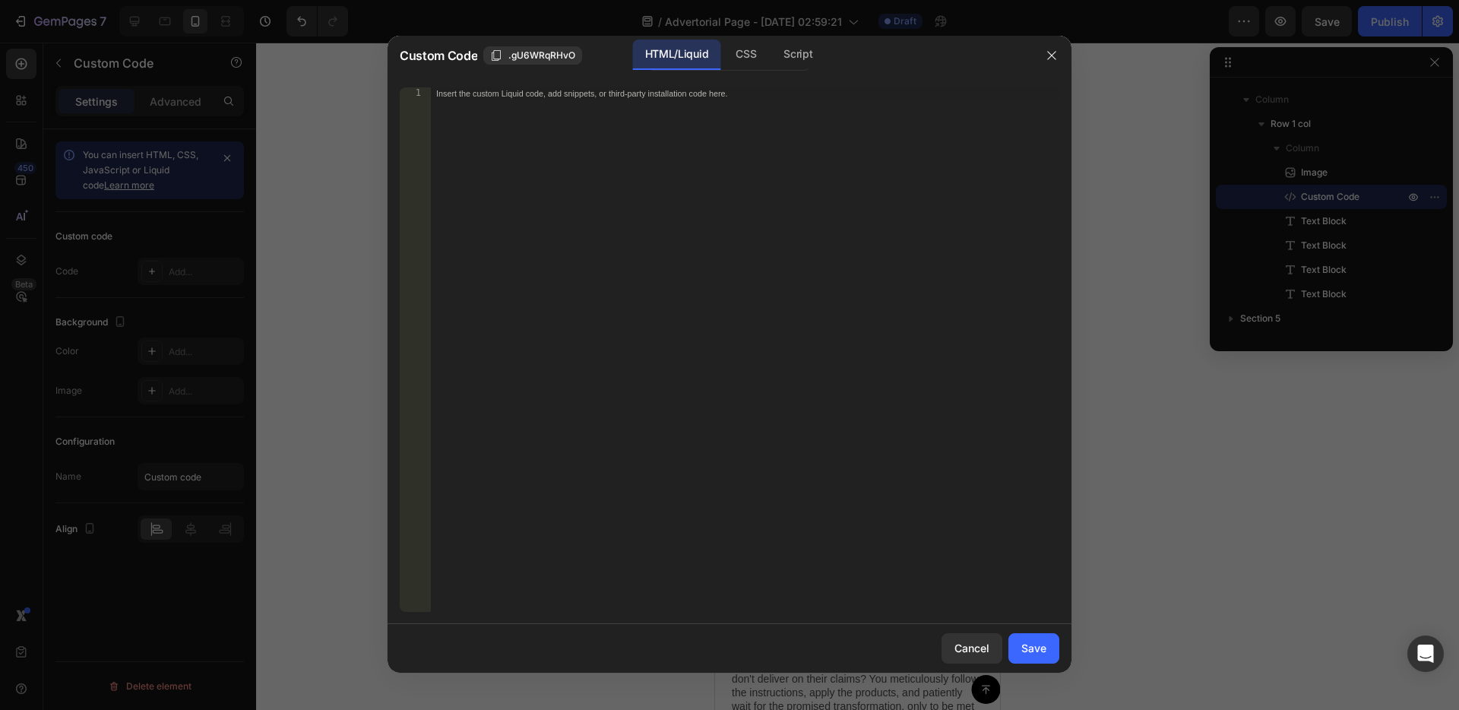
click at [599, 166] on div "Insert the custom Liquid code, add snippets, or third-party installation code h…" at bounding box center [744, 361] width 629 height 549
click at [1057, 56] on icon "button" at bounding box center [1052, 55] width 12 height 12
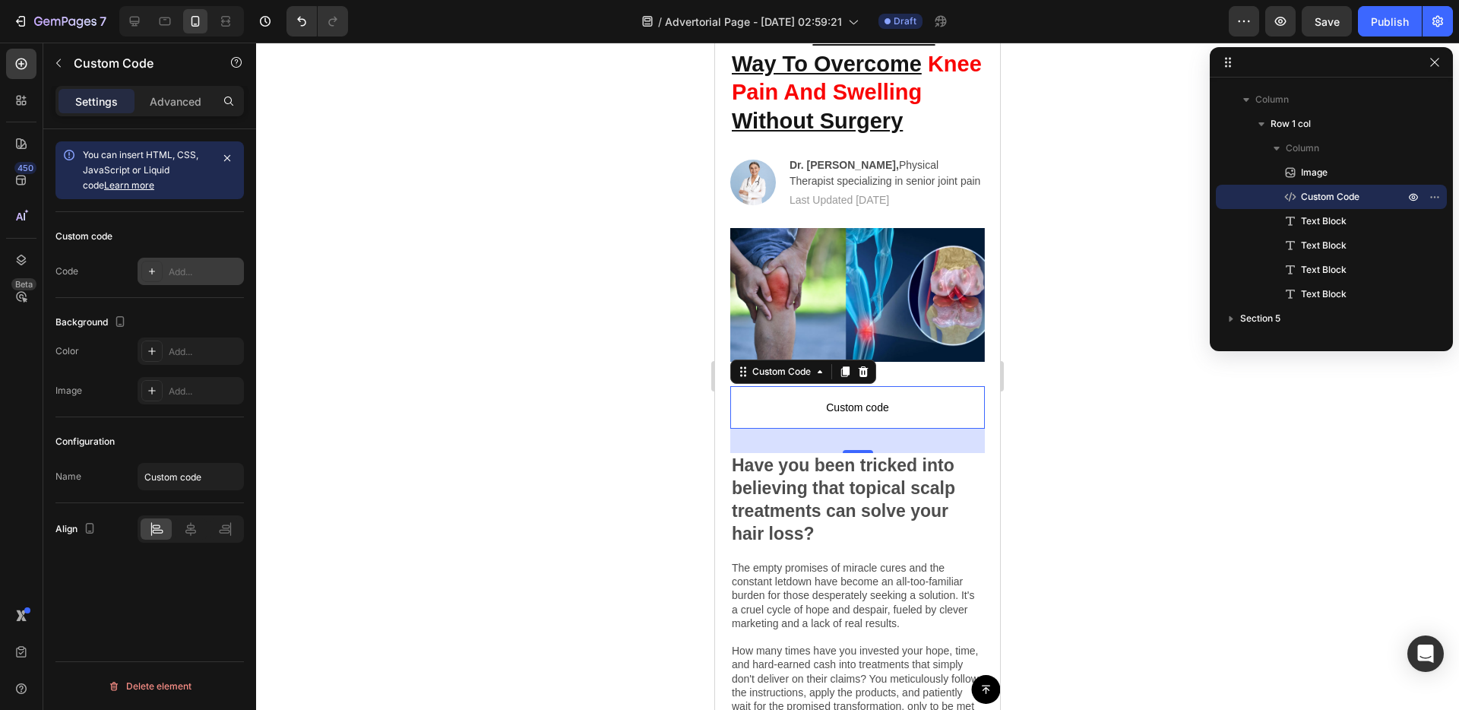
click at [156, 273] on icon at bounding box center [152, 271] width 12 height 12
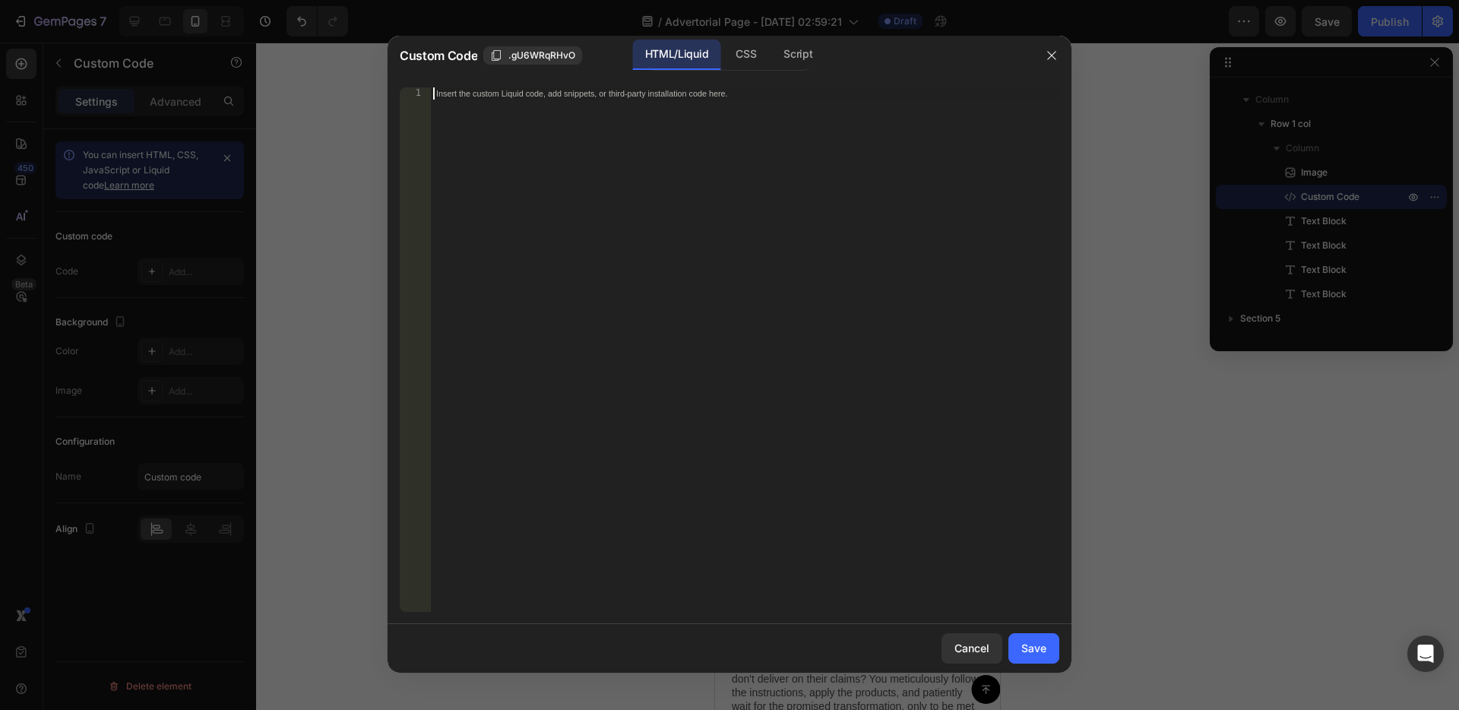
click at [571, 162] on div "Insert the custom Liquid code, add snippets, or third-party installation code h…" at bounding box center [744, 361] width 629 height 549
paste textarea "</section>"
type textarea "</section>"
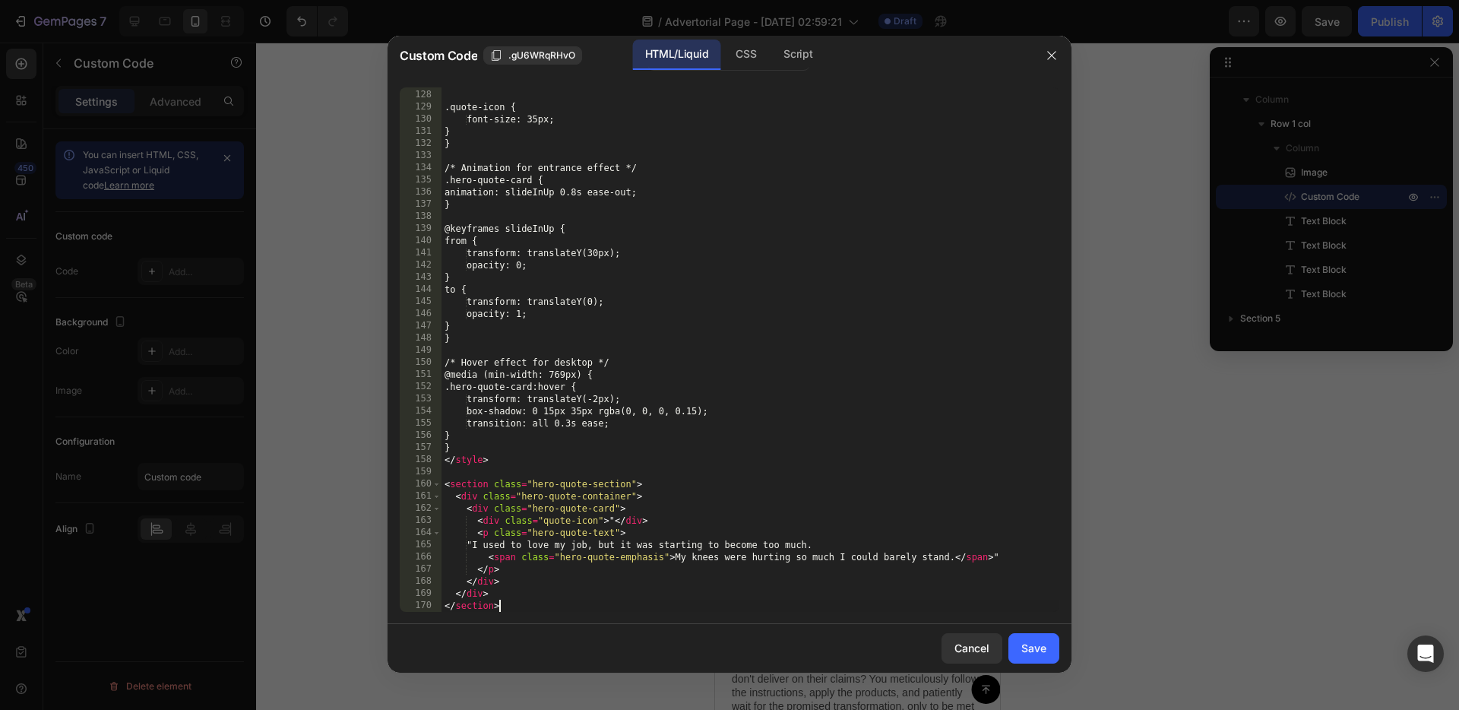
scroll to position [1543, 0]
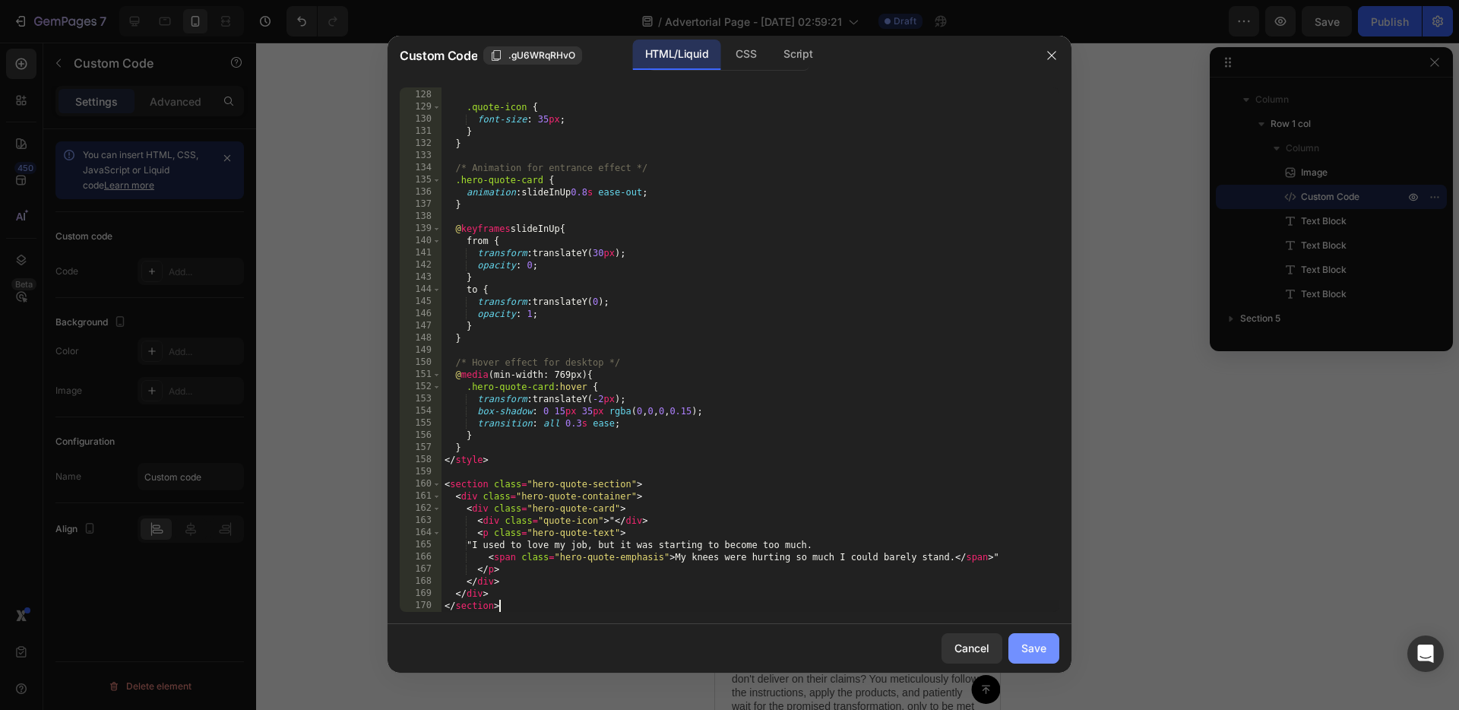
click at [1049, 645] on button "Save" at bounding box center [1033, 648] width 51 height 30
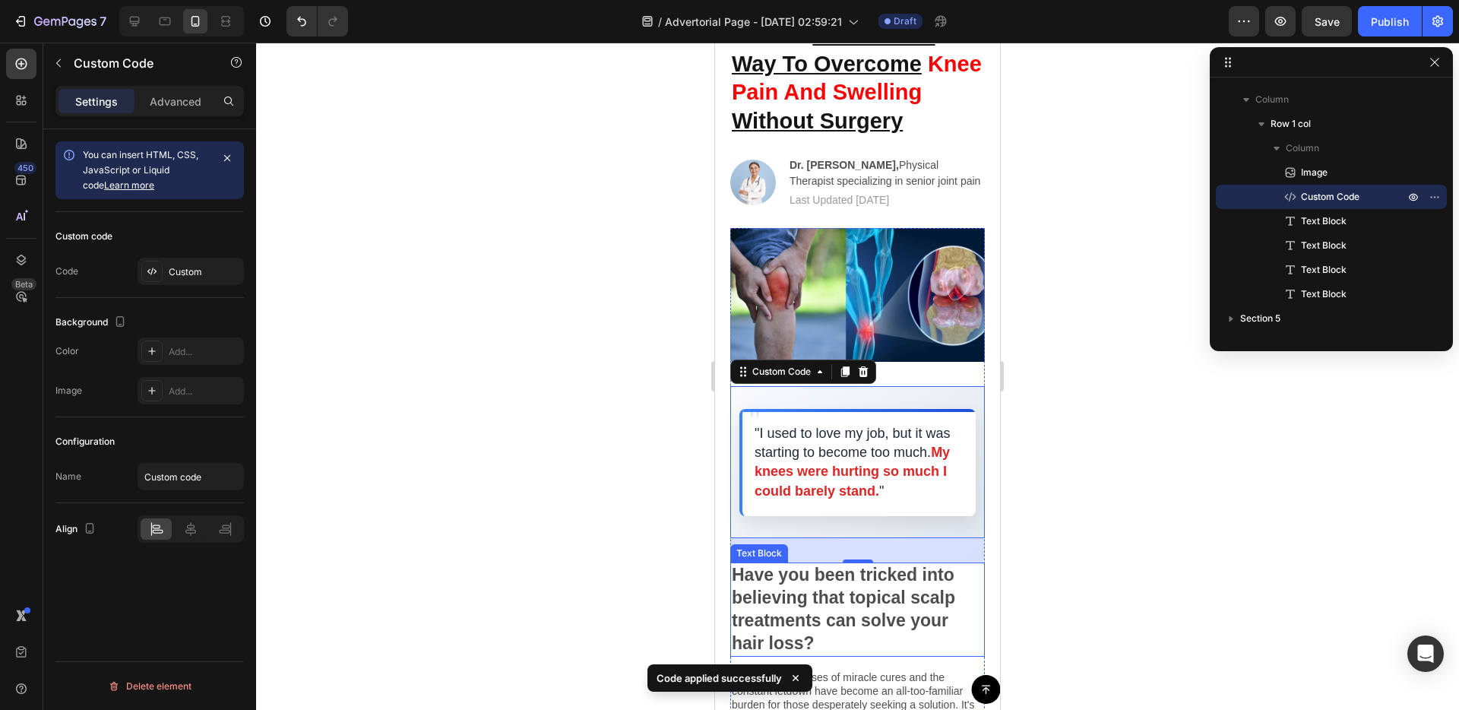
click at [778, 587] on p "Have you been tricked into believing that topical scalp treatments can solve yo…" at bounding box center [858, 609] width 252 height 91
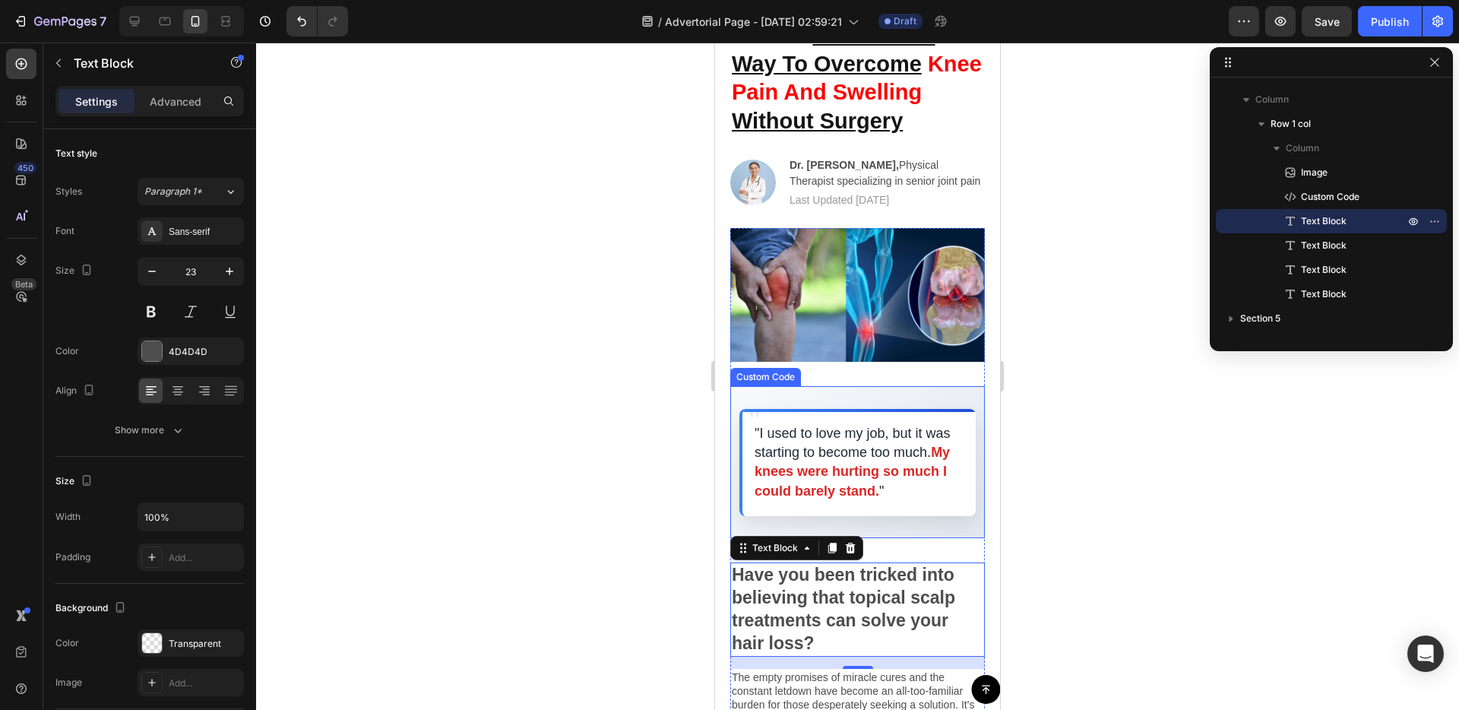
click at [920, 420] on div "" "I used to love my job, but it was starting to become too much. My knees were…" at bounding box center [857, 462] width 236 height 107
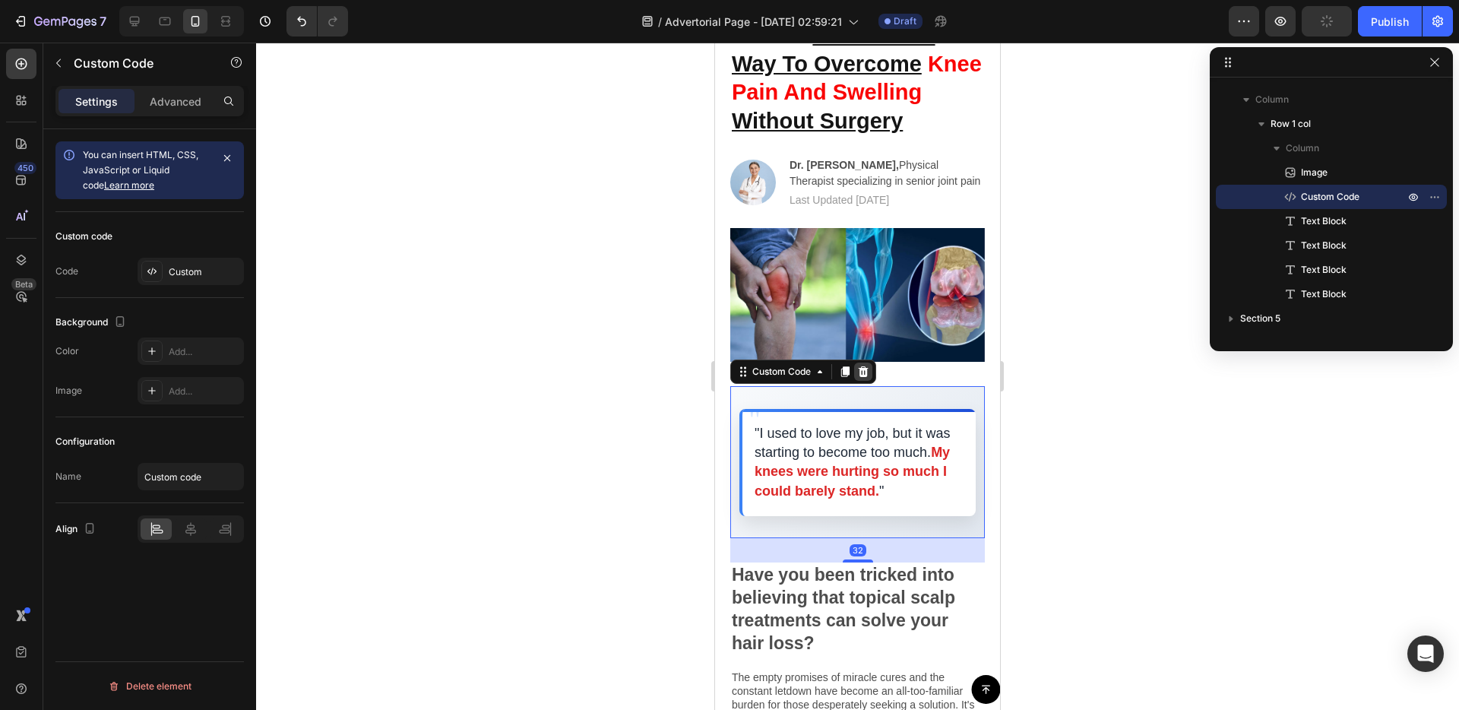
click at [868, 372] on icon at bounding box center [863, 371] width 12 height 12
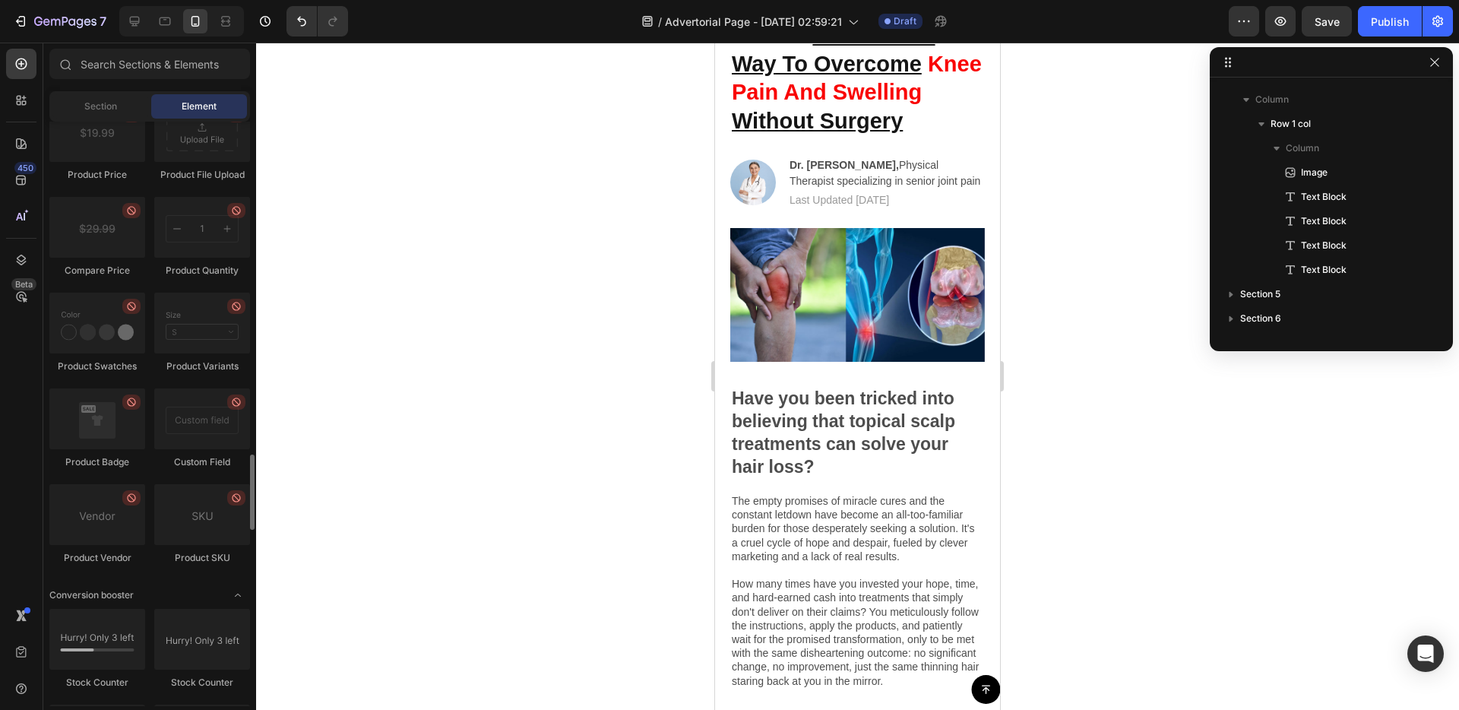
scroll to position [1177, 0]
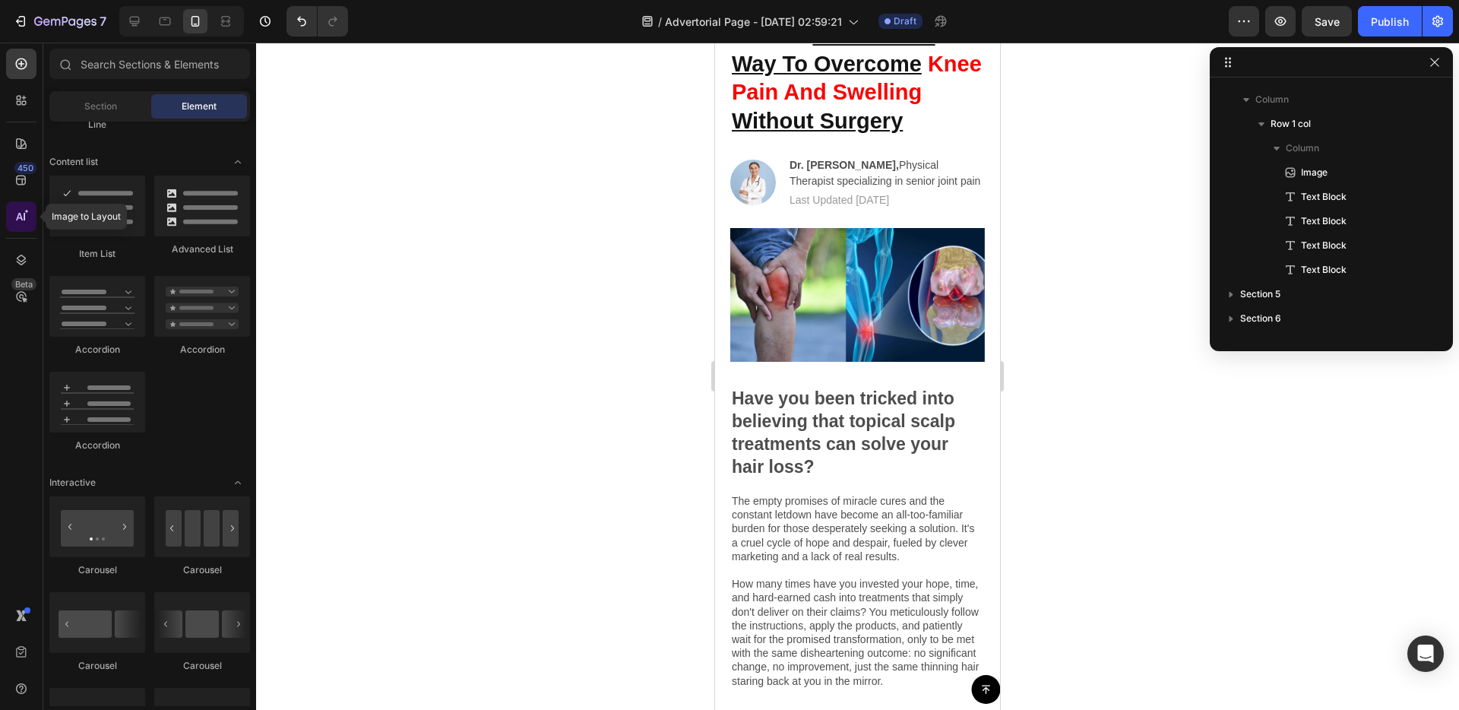
click at [14, 222] on icon at bounding box center [21, 216] width 15 height 15
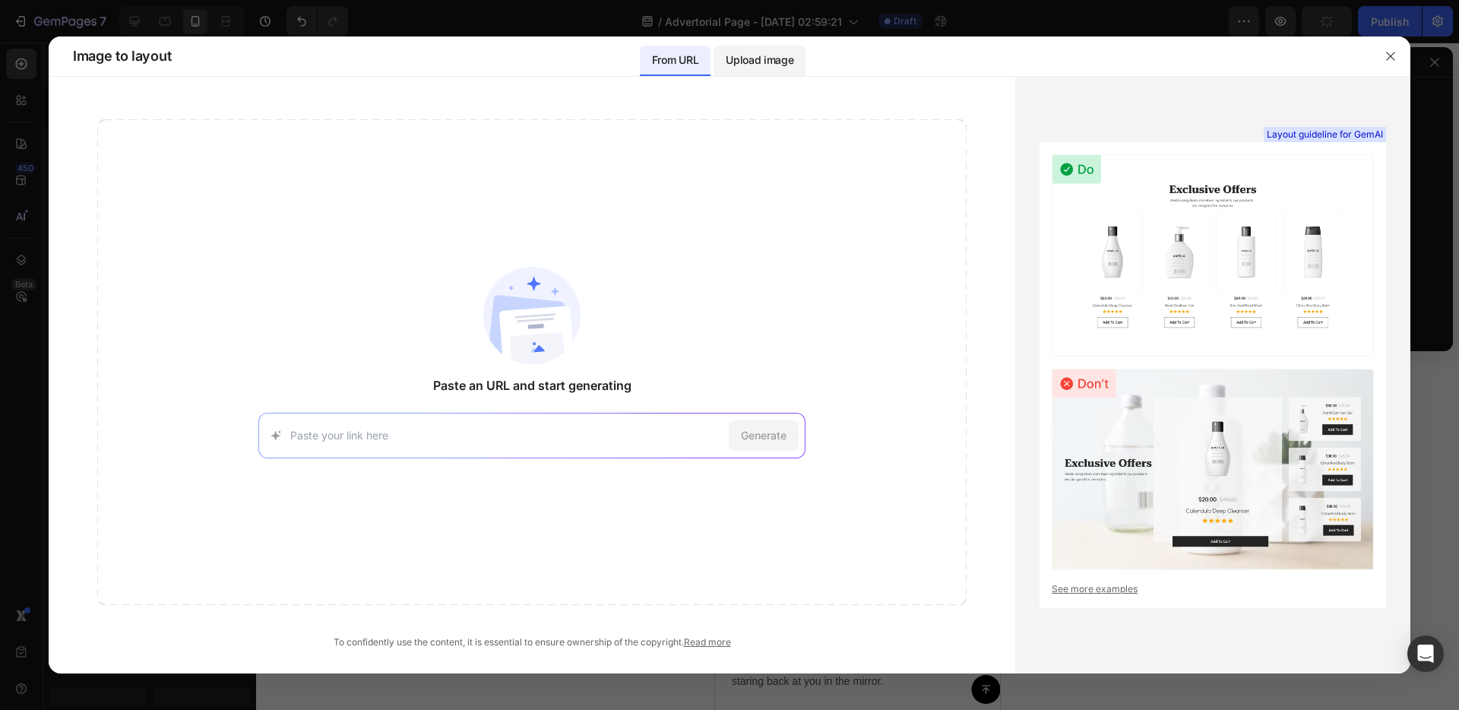
click at [742, 71] on div "Upload image" at bounding box center [760, 61] width 92 height 30
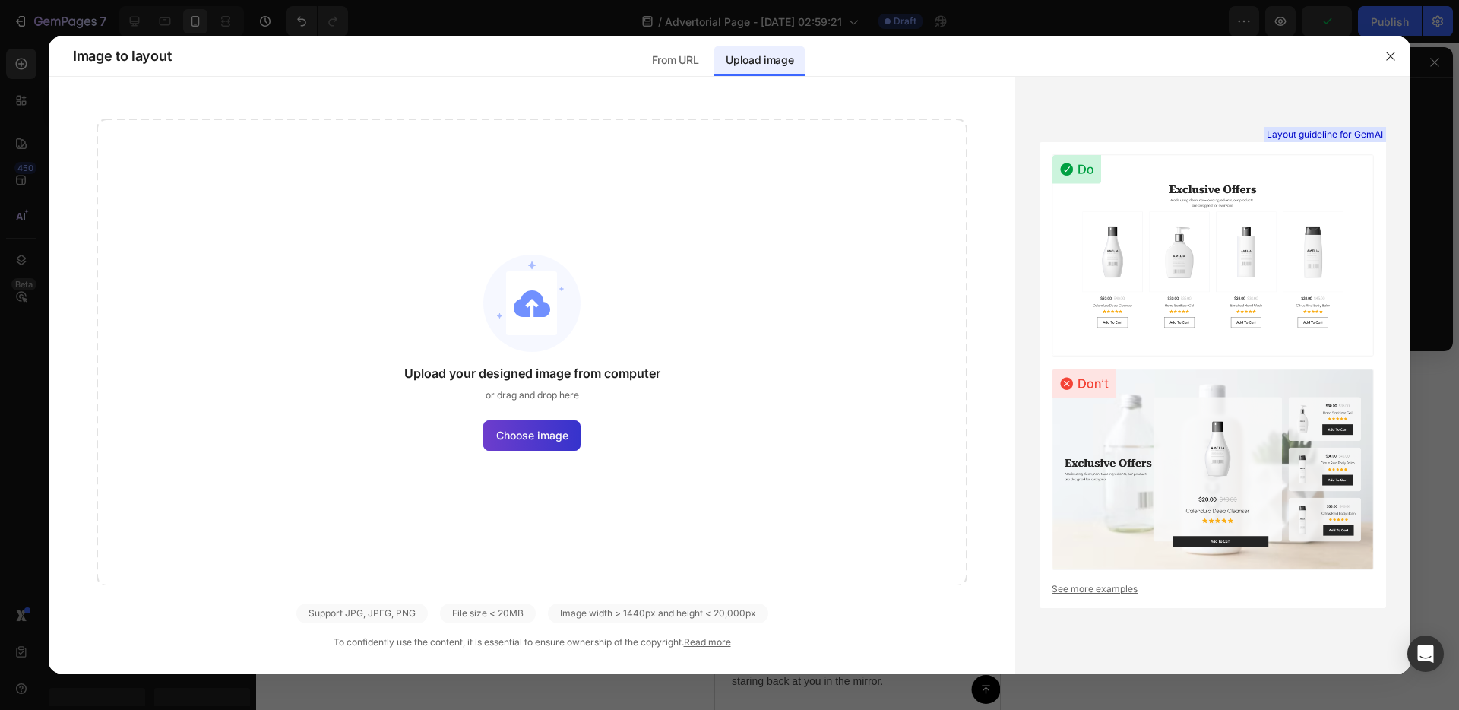
click at [528, 432] on span "Choose image" at bounding box center [532, 435] width 72 height 16
click at [0, 0] on input "Choose image" at bounding box center [0, 0] width 0 height 0
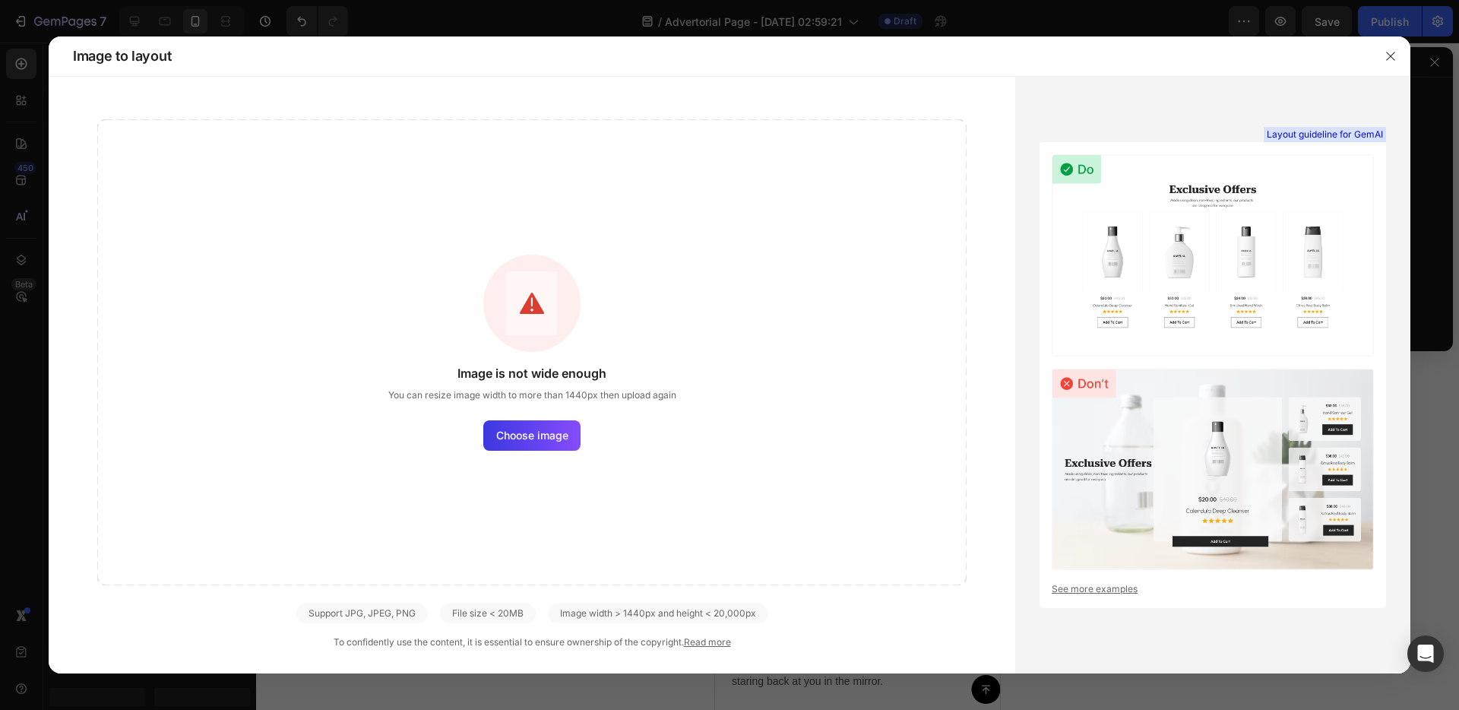
click at [1388, 52] on icon "button" at bounding box center [1390, 56] width 12 height 12
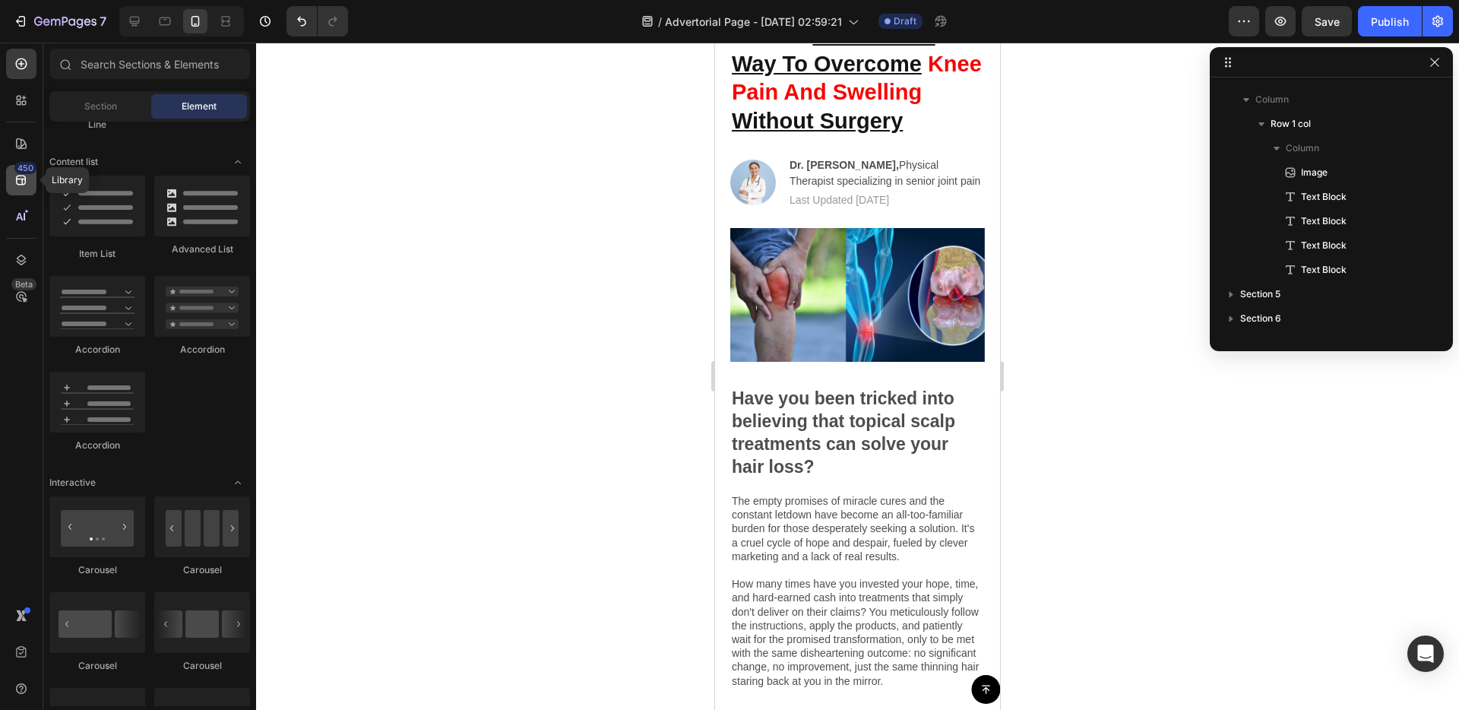
click at [34, 176] on div "450" at bounding box center [21, 180] width 30 height 30
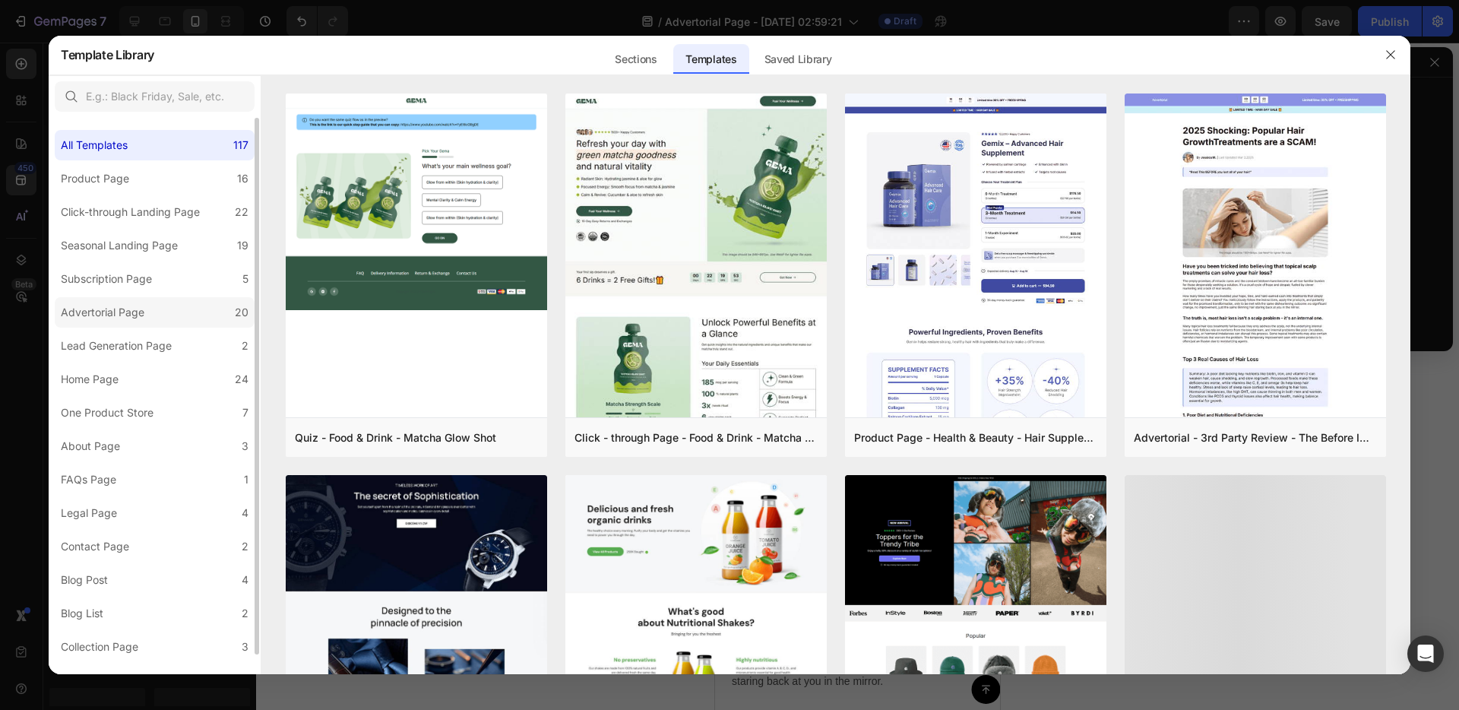
scroll to position [21, 0]
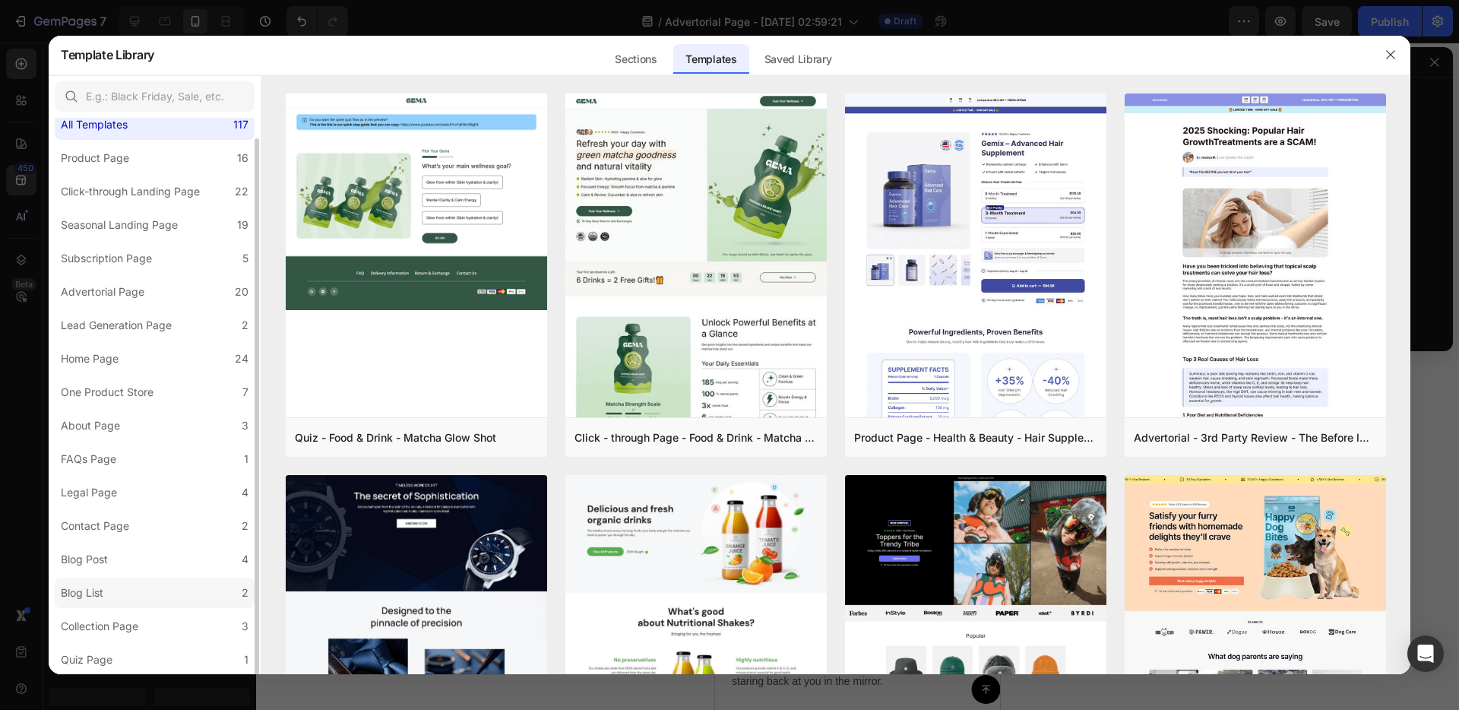
click at [172, 593] on label "Blog List 2" at bounding box center [155, 593] width 200 height 30
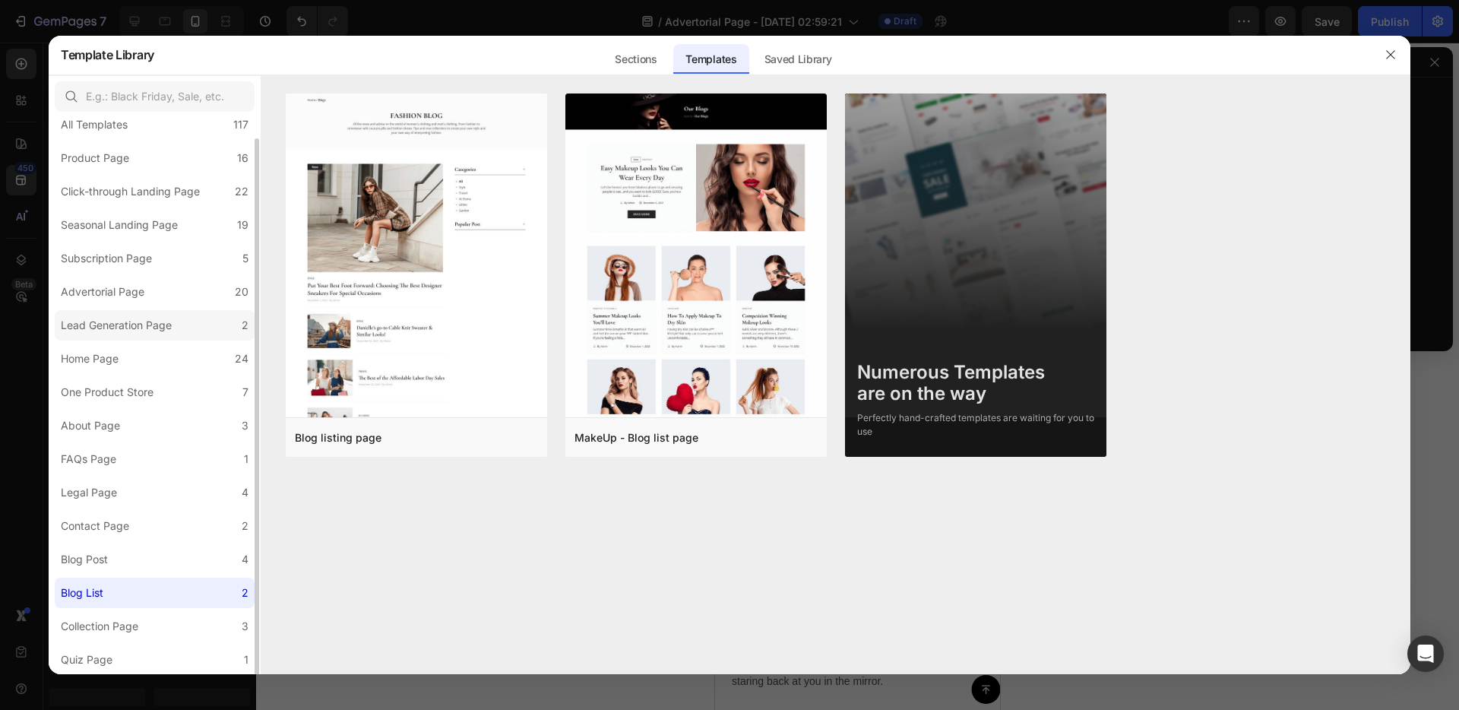
scroll to position [17, 0]
click at [229, 291] on label "Advertorial Page 20" at bounding box center [155, 295] width 200 height 30
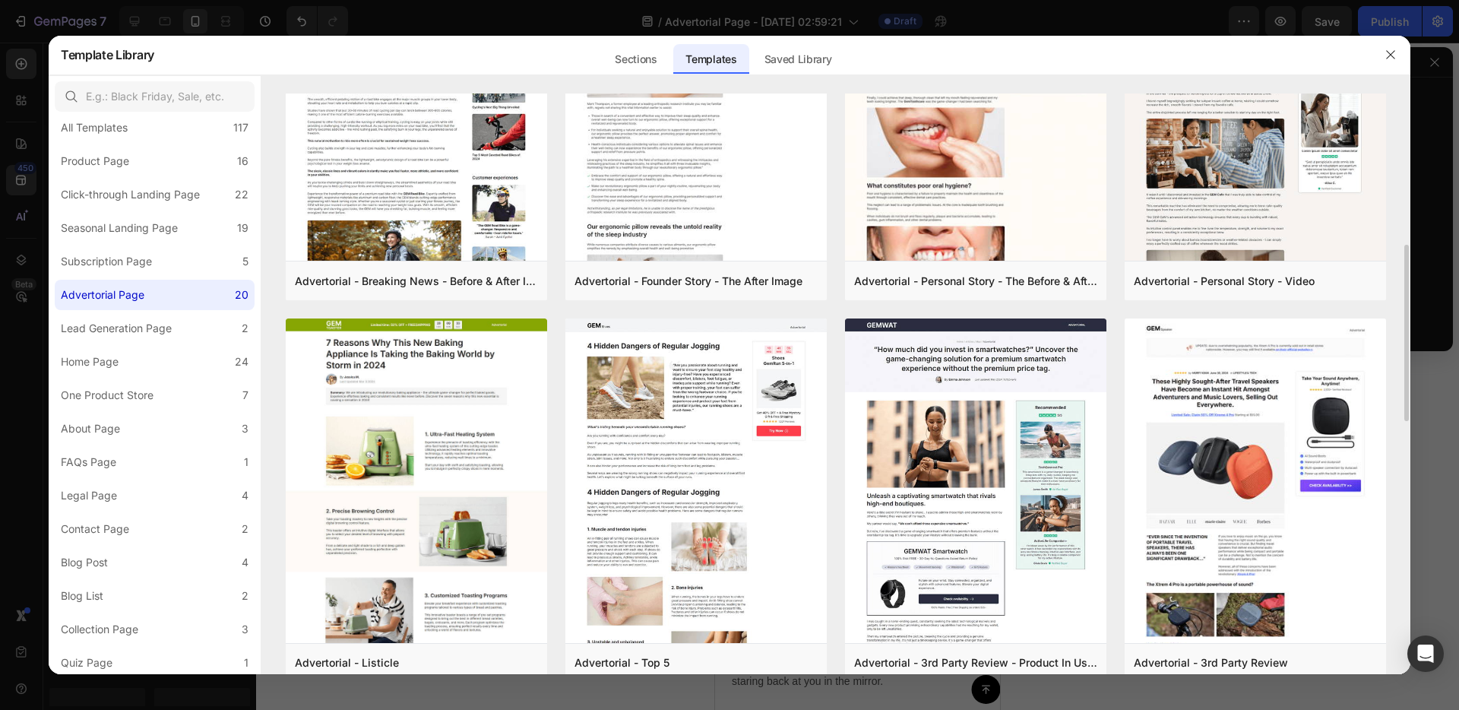
scroll to position [236, 0]
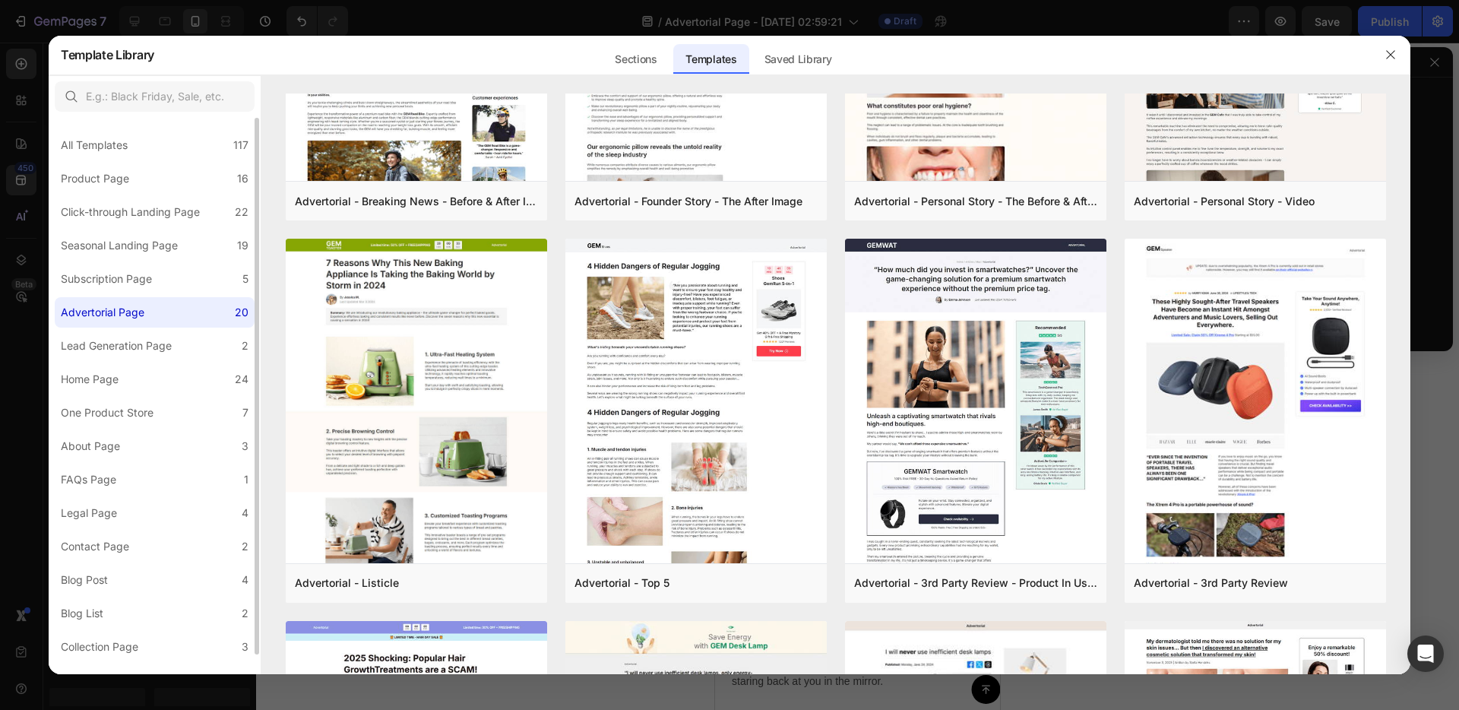
scroll to position [21, 0]
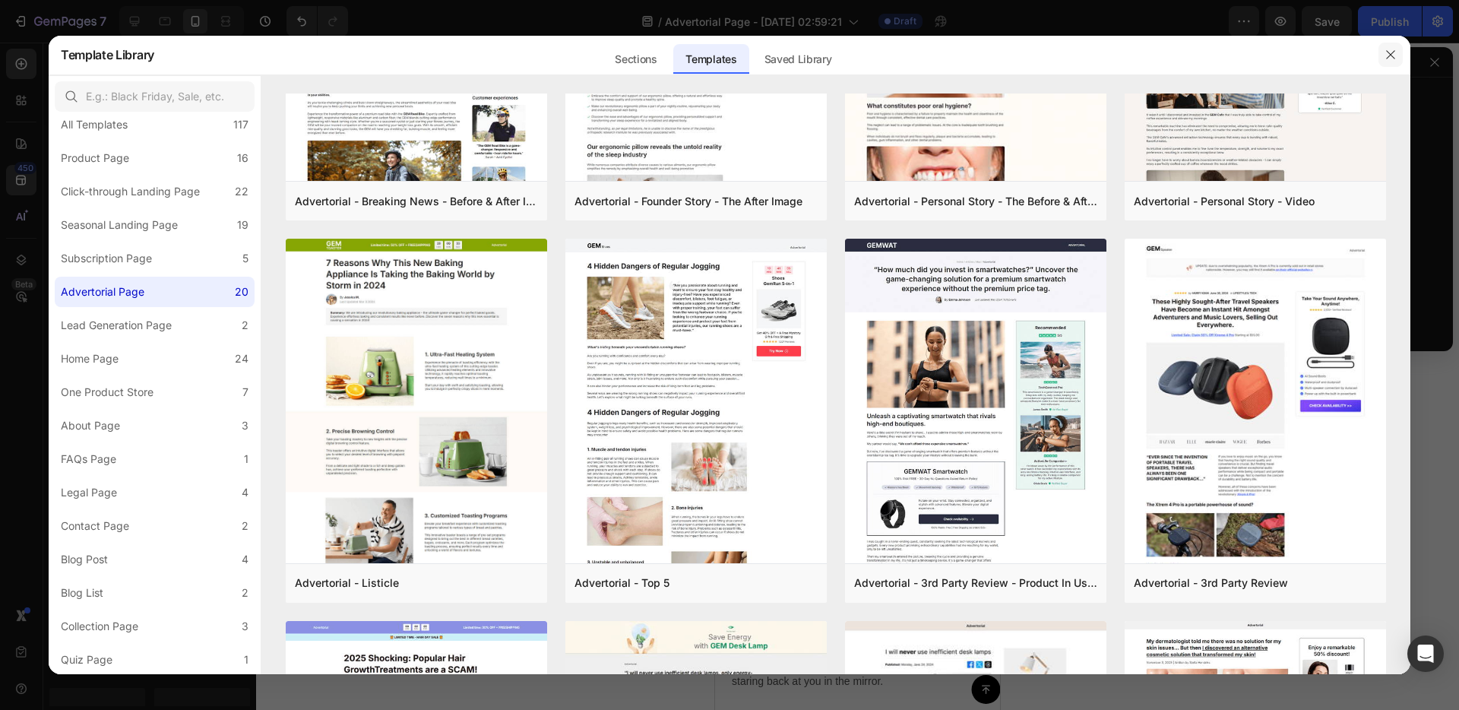
click at [1387, 50] on icon "button" at bounding box center [1390, 55] width 12 height 12
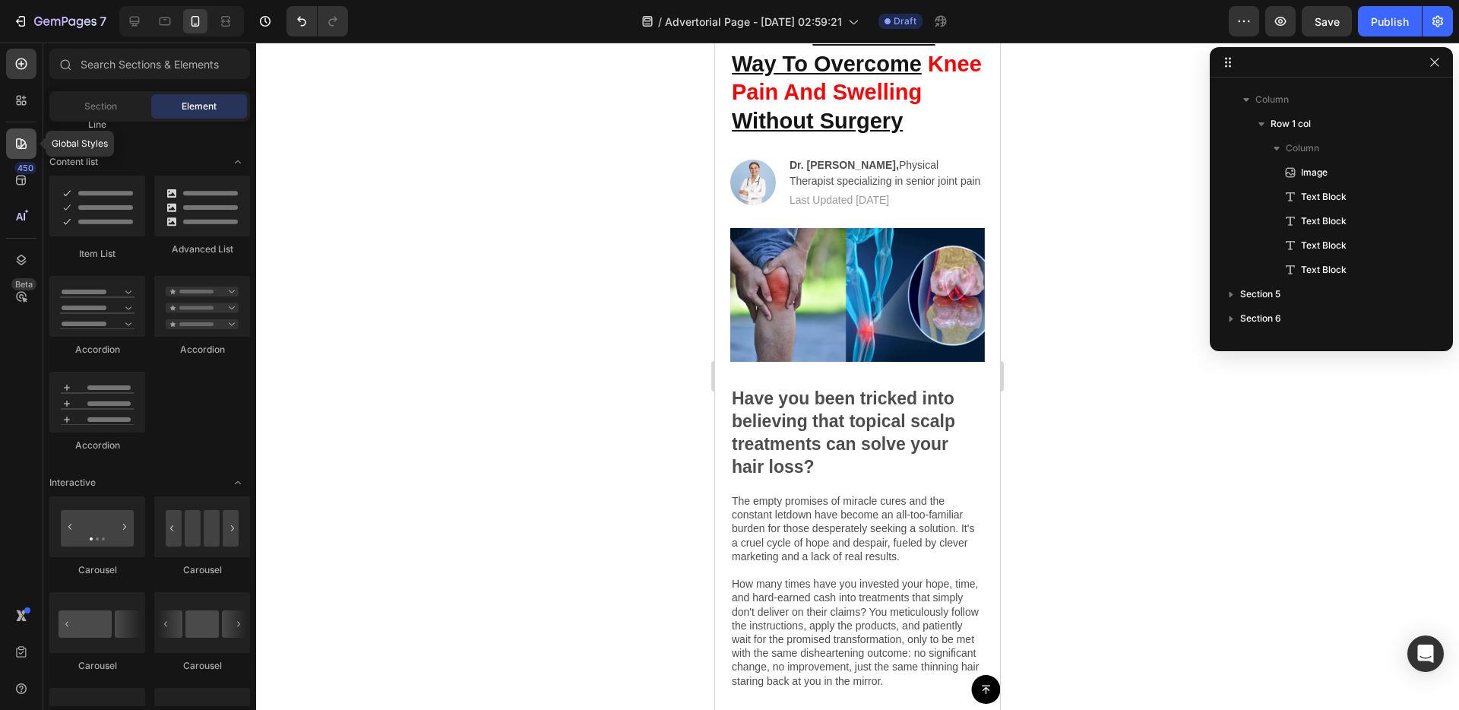
click at [14, 148] on icon at bounding box center [21, 143] width 15 height 15
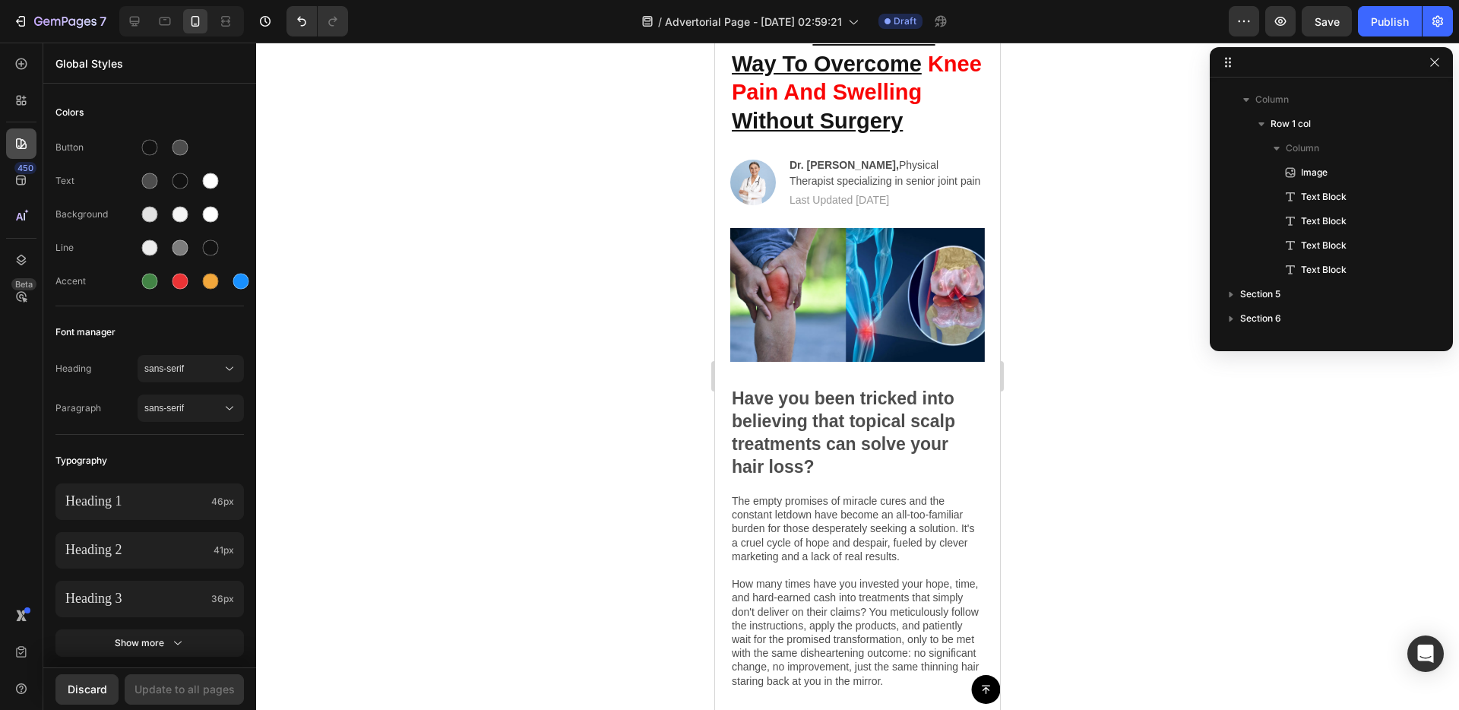
click at [14, 149] on icon at bounding box center [21, 143] width 15 height 15
click at [16, 93] on icon at bounding box center [21, 100] width 15 height 15
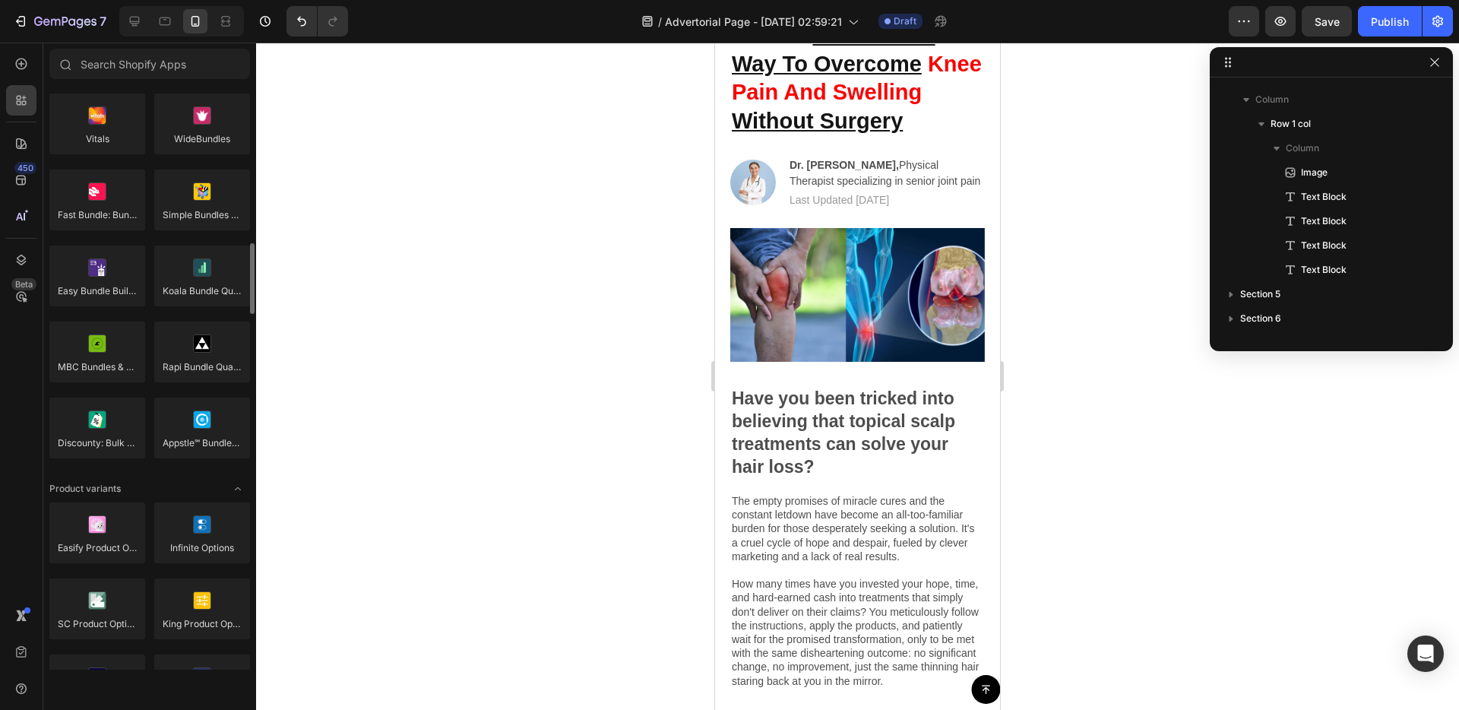
scroll to position [0, 0]
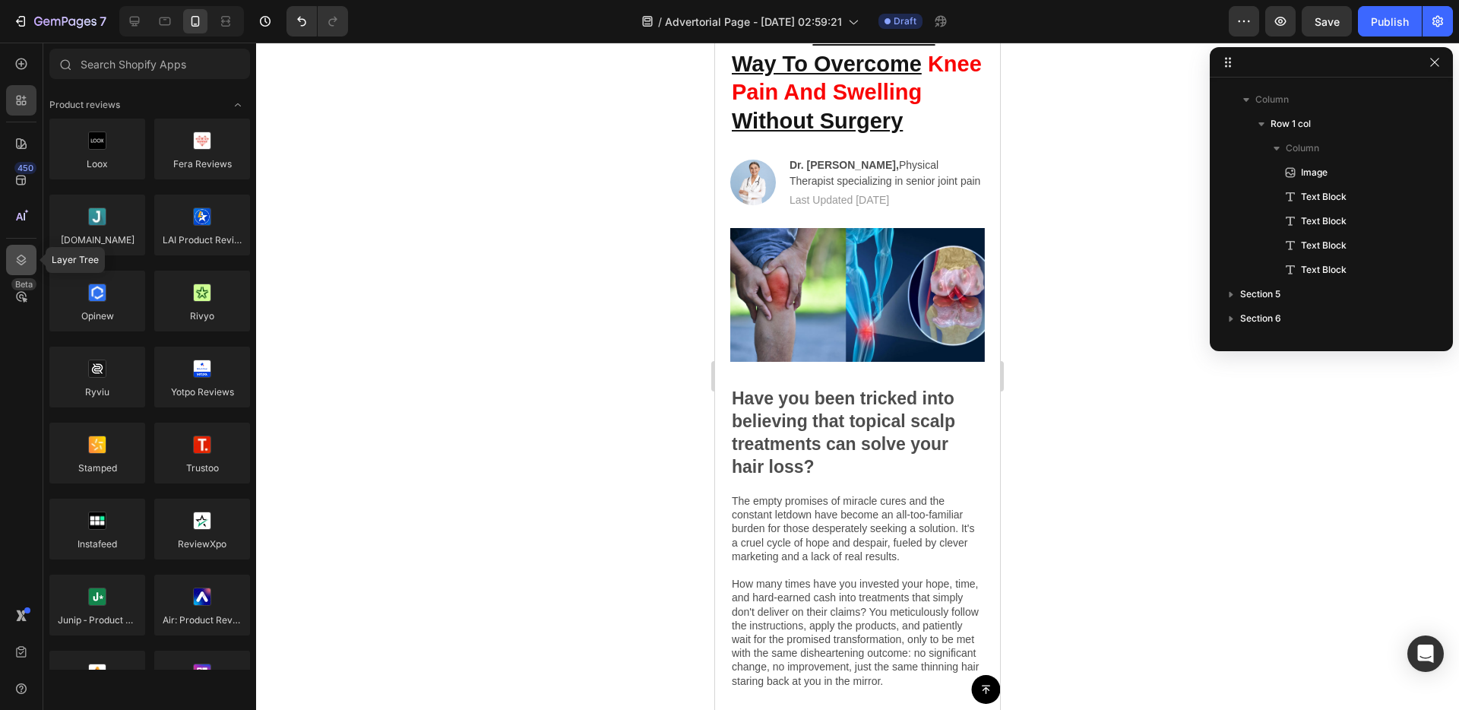
click at [31, 259] on div at bounding box center [21, 260] width 30 height 30
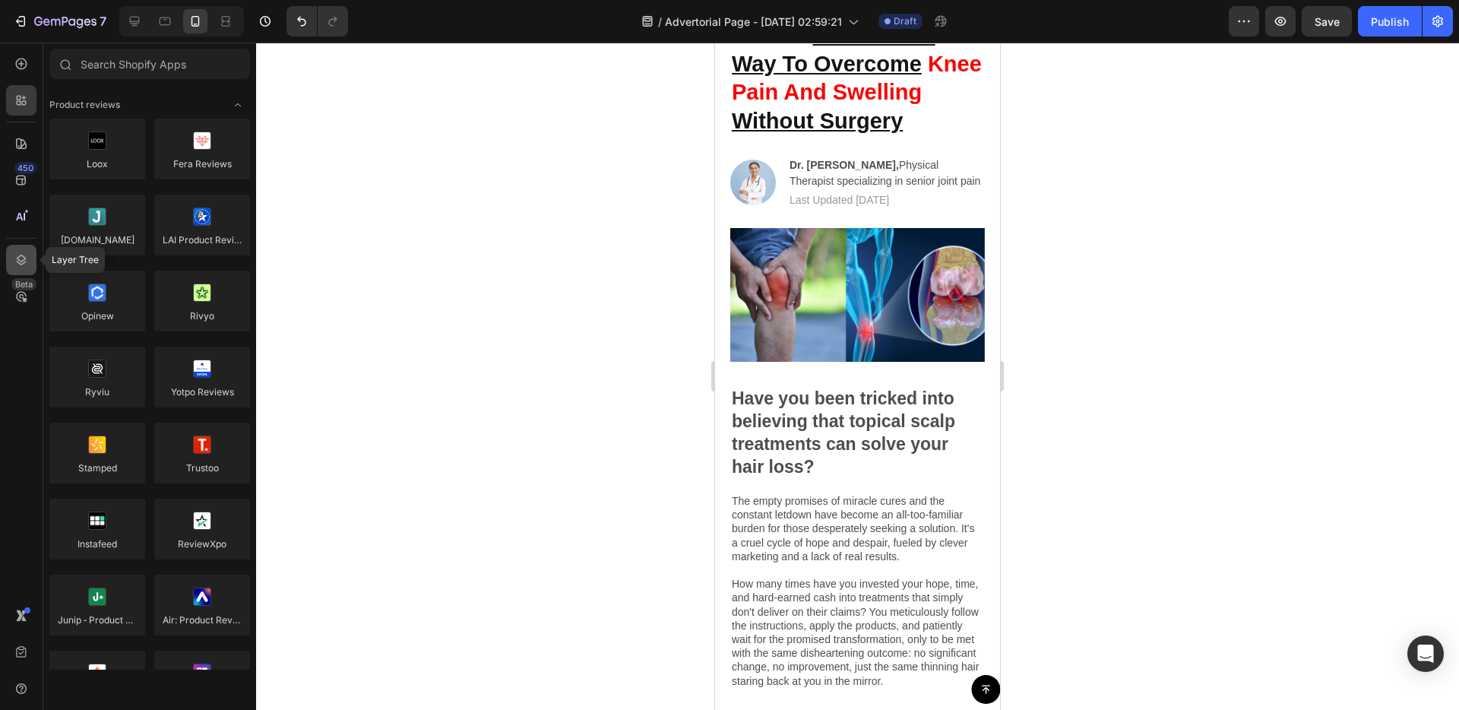
click at [13, 267] on div at bounding box center [21, 260] width 30 height 30
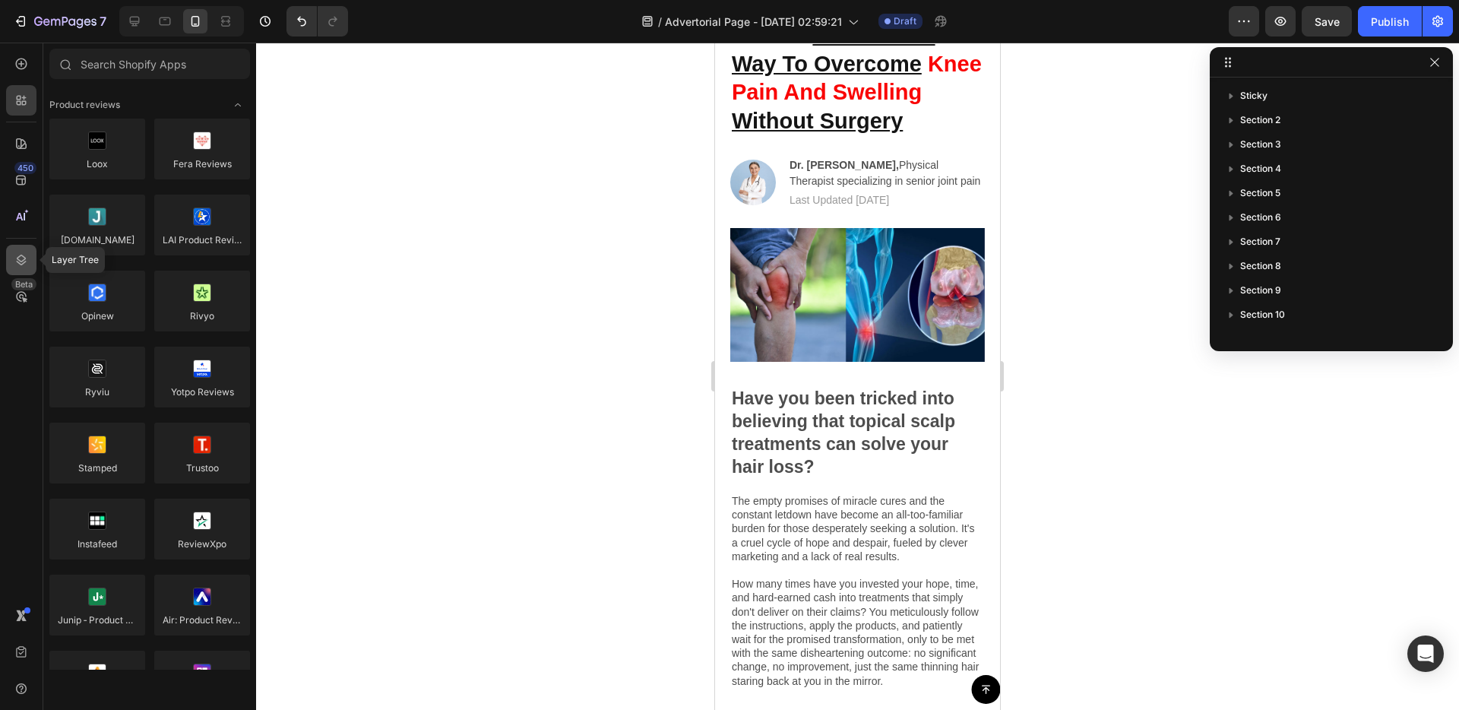
click at [15, 258] on icon at bounding box center [21, 259] width 15 height 15
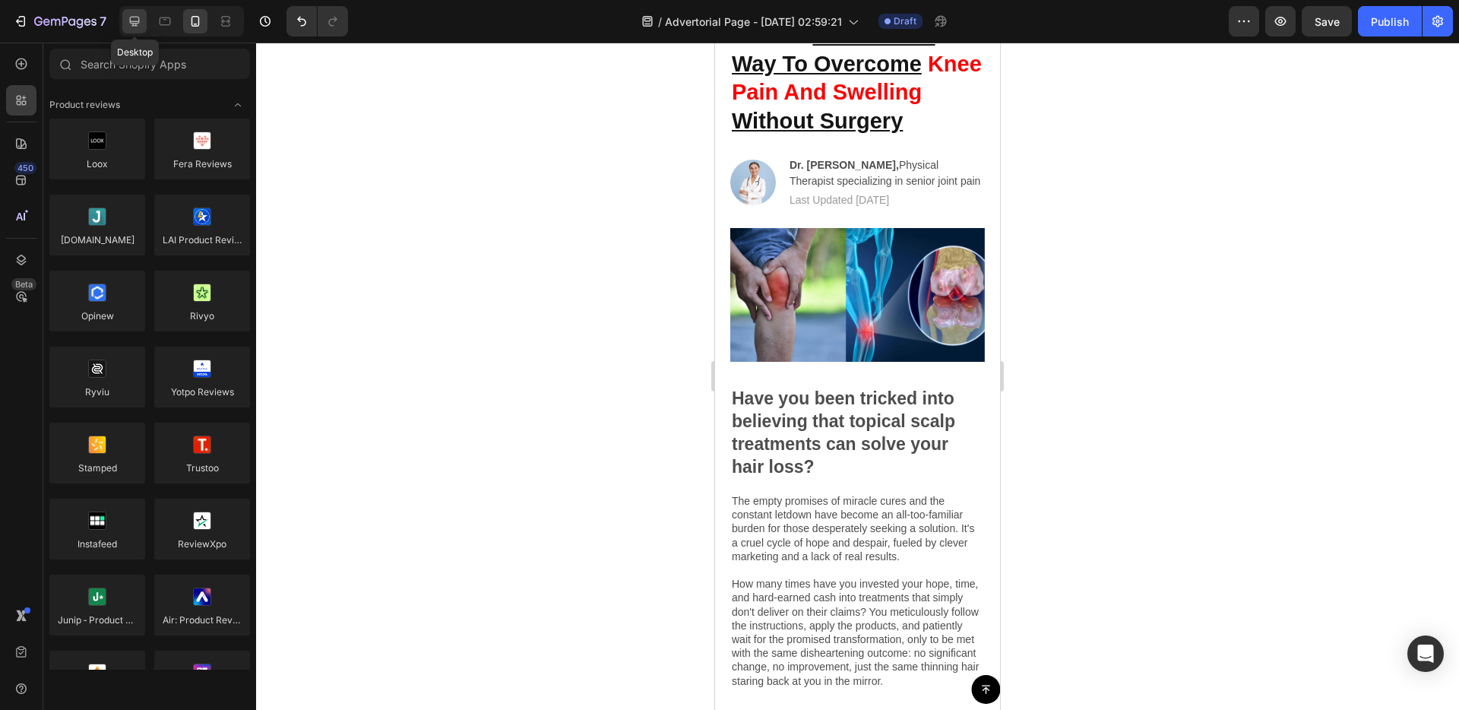
click at [131, 21] on icon at bounding box center [135, 22] width 10 height 10
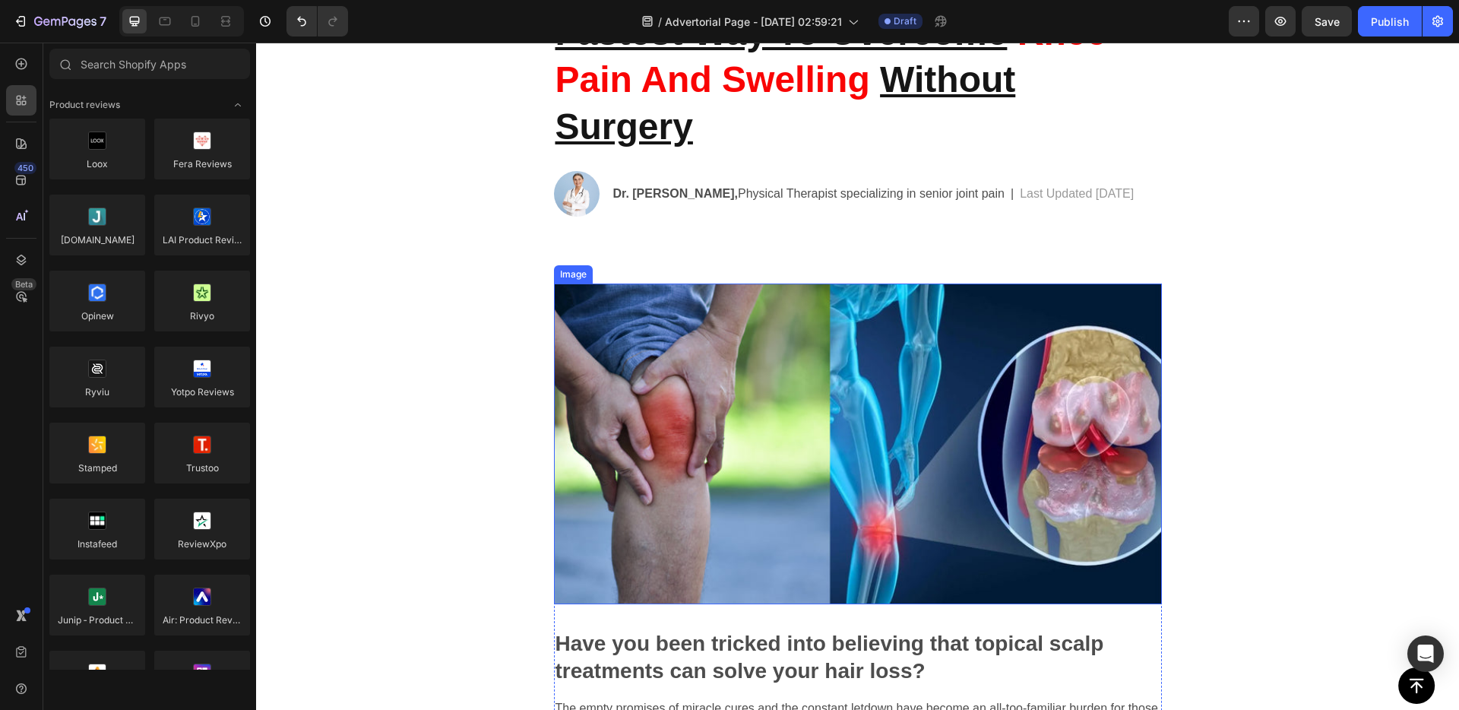
scroll to position [249, 0]
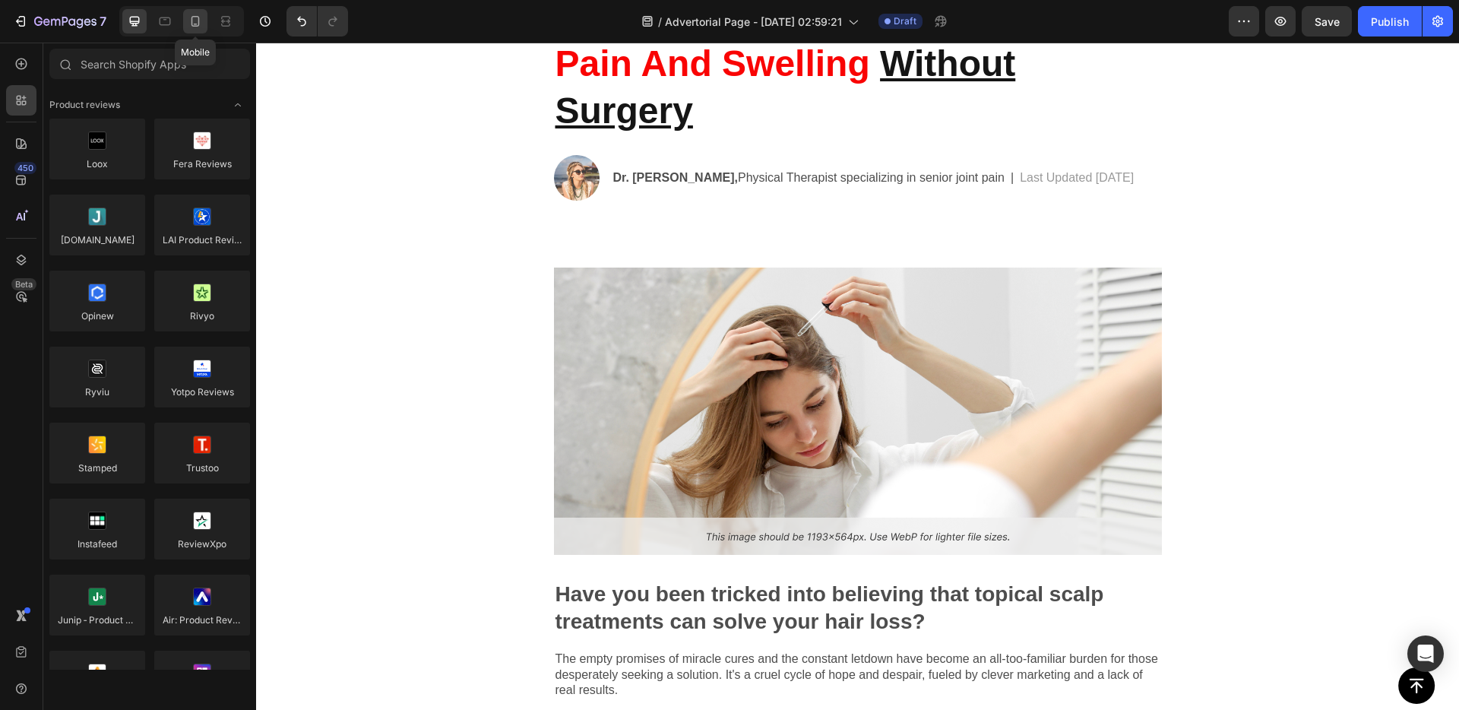
click at [195, 27] on icon at bounding box center [195, 21] width 15 height 15
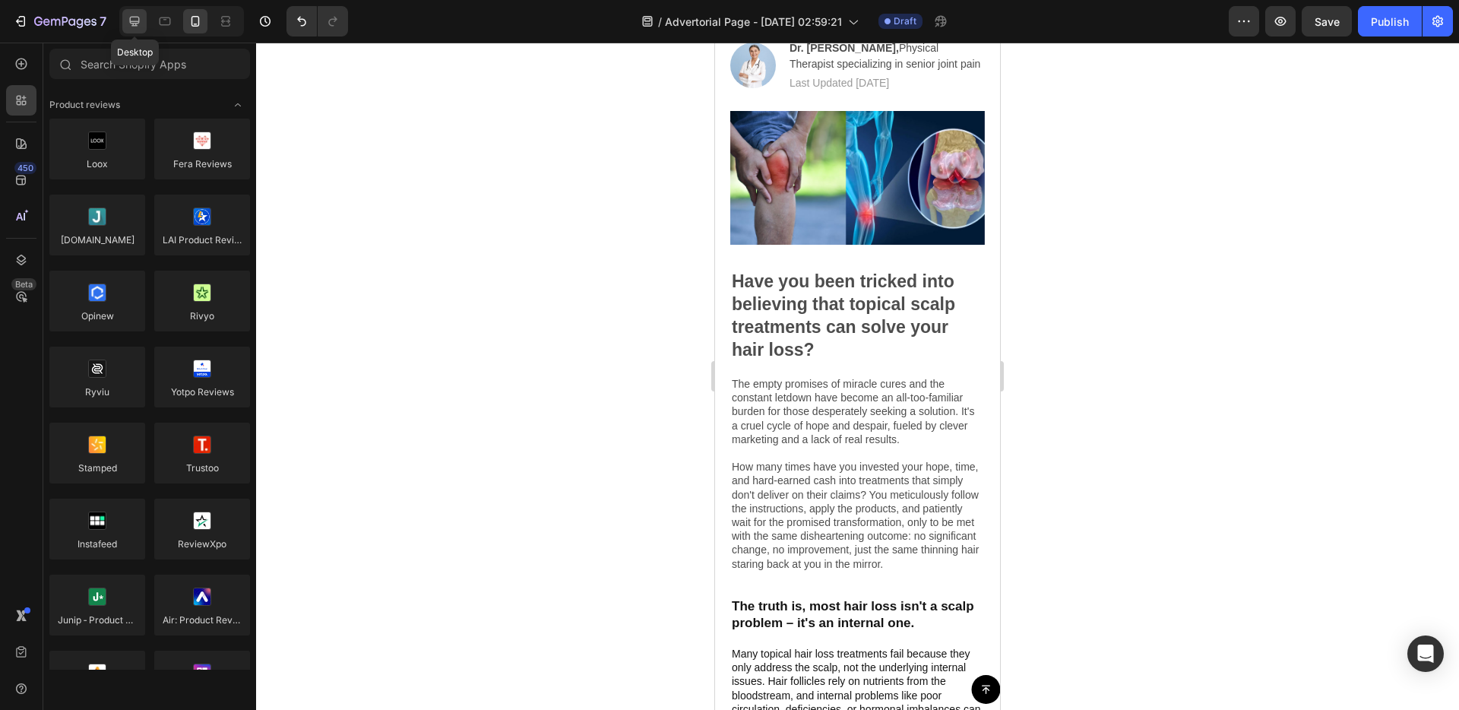
click at [144, 27] on div at bounding box center [134, 21] width 24 height 24
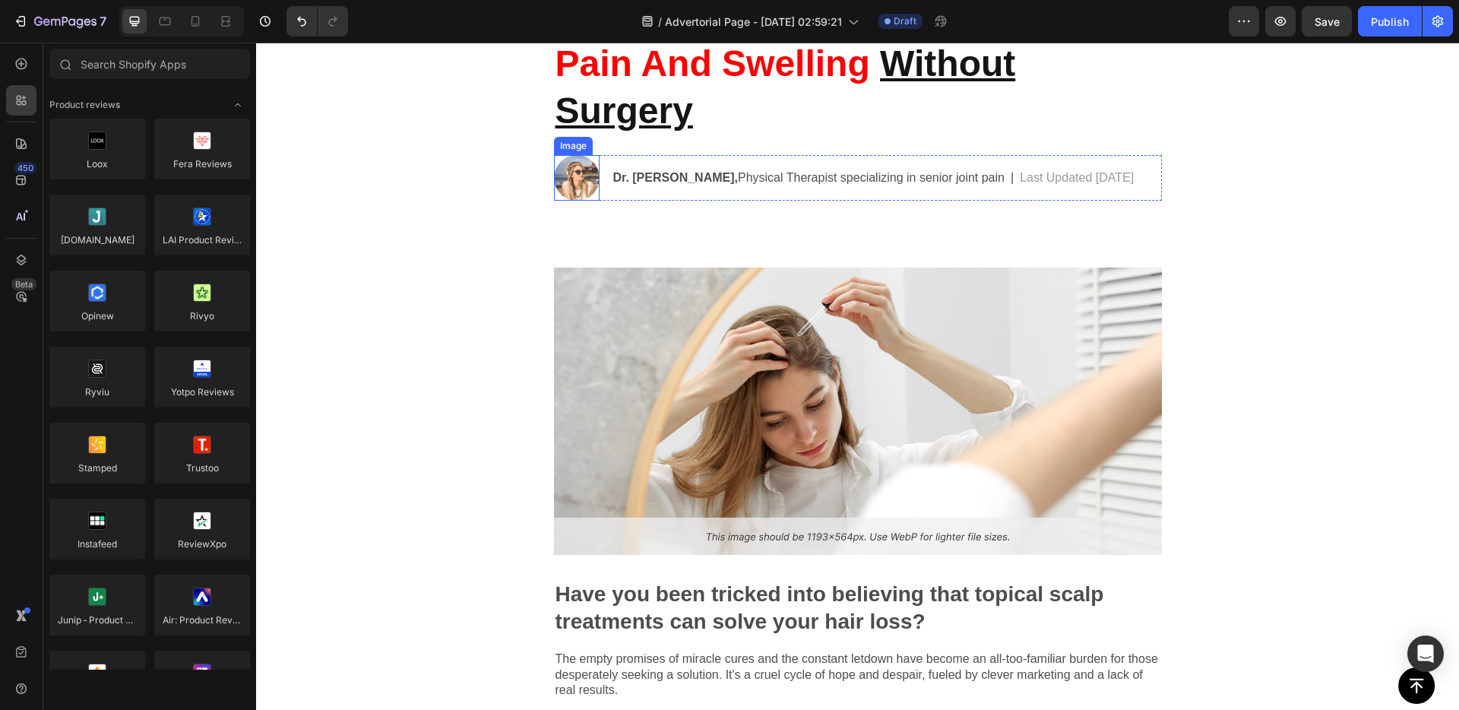
click at [575, 179] on img at bounding box center [577, 178] width 46 height 46
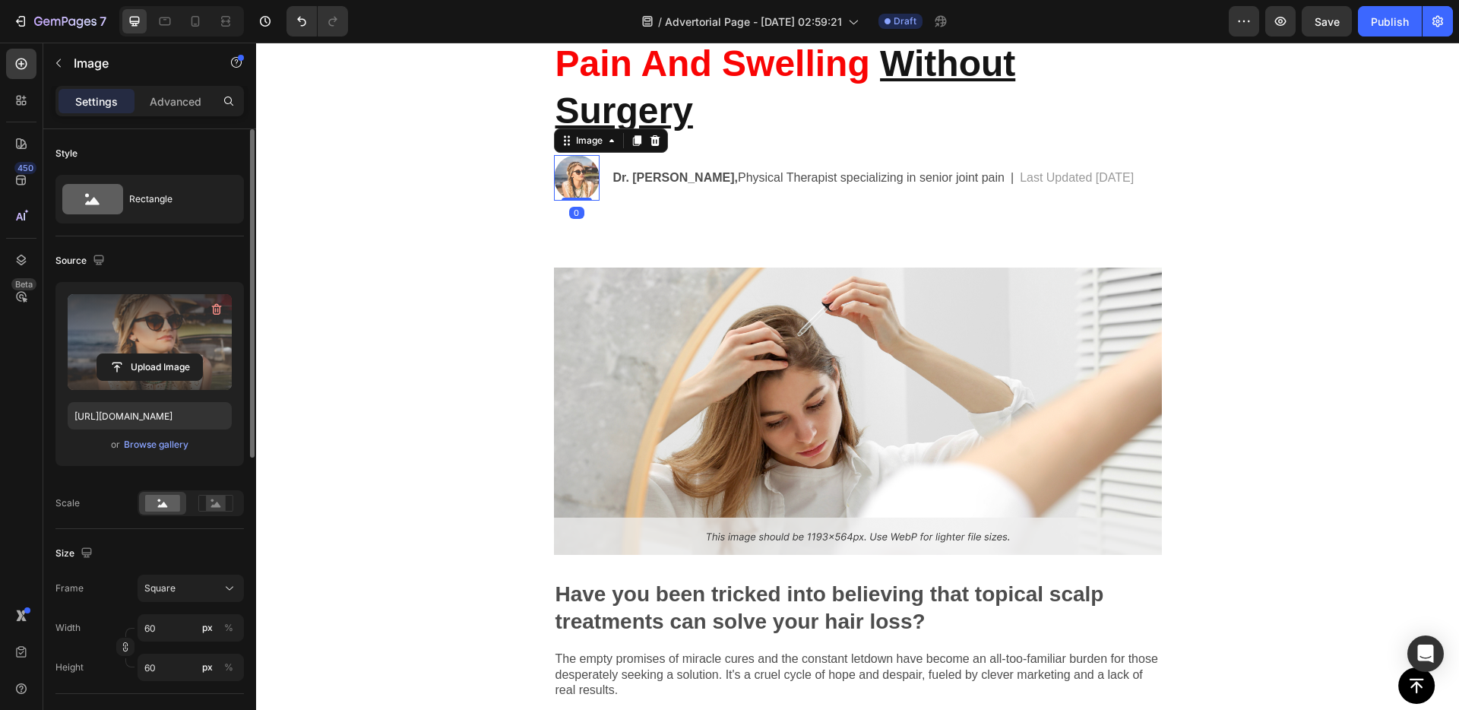
click at [203, 353] on div "Upload Image" at bounding box center [150, 366] width 164 height 27
click at [168, 362] on input "file" at bounding box center [149, 367] width 105 height 26
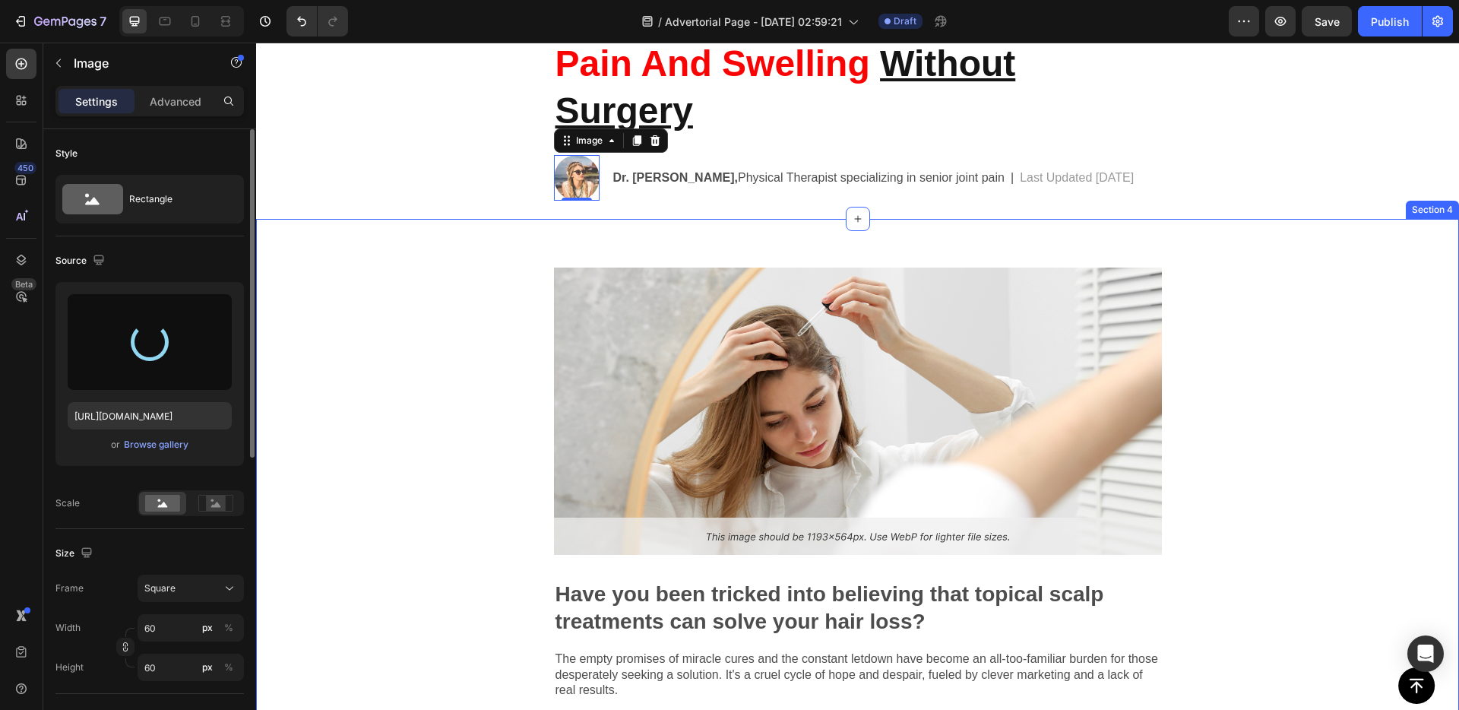
type input "[URL][DOMAIN_NAME]"
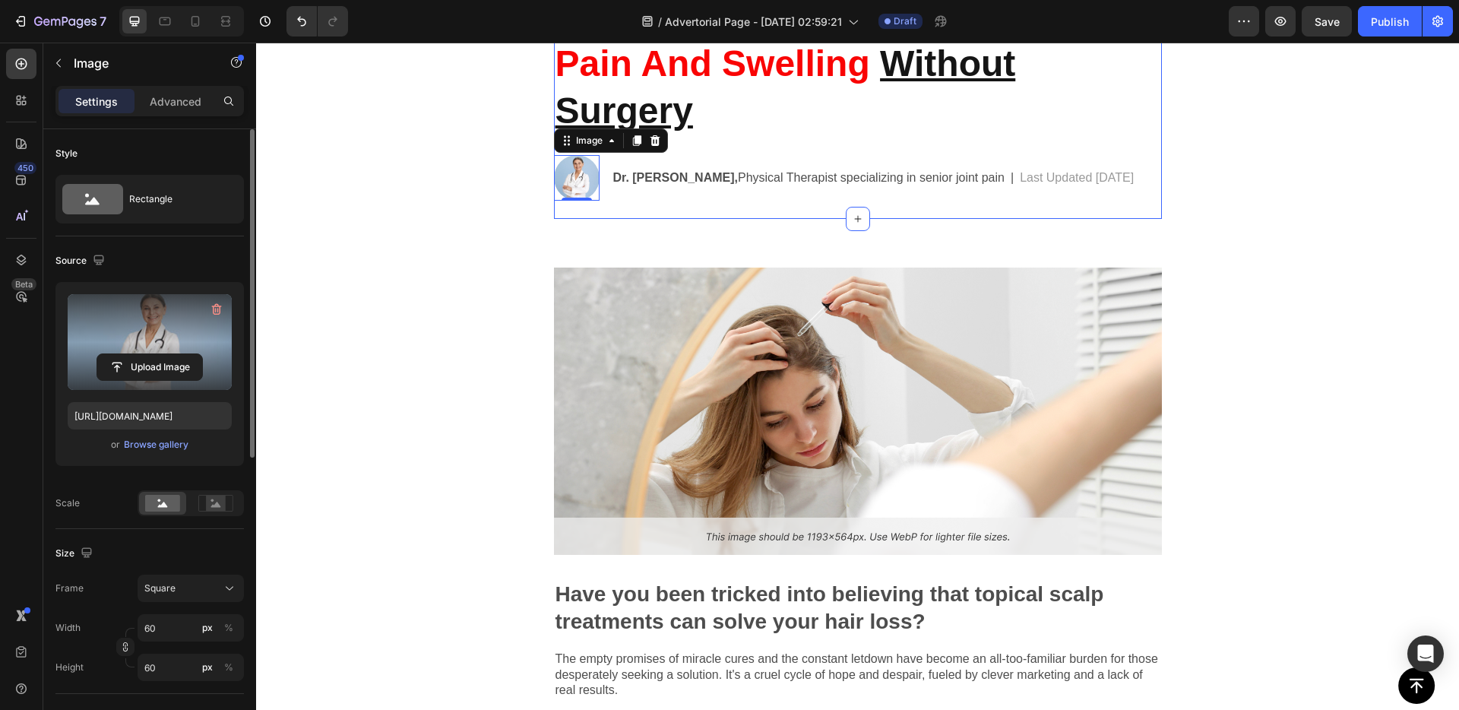
click at [717, 204] on div "Physical Therapist Shares: The Fastest Way To Overcome Knee Pain And Swelling W…" at bounding box center [858, 81] width 608 height 275
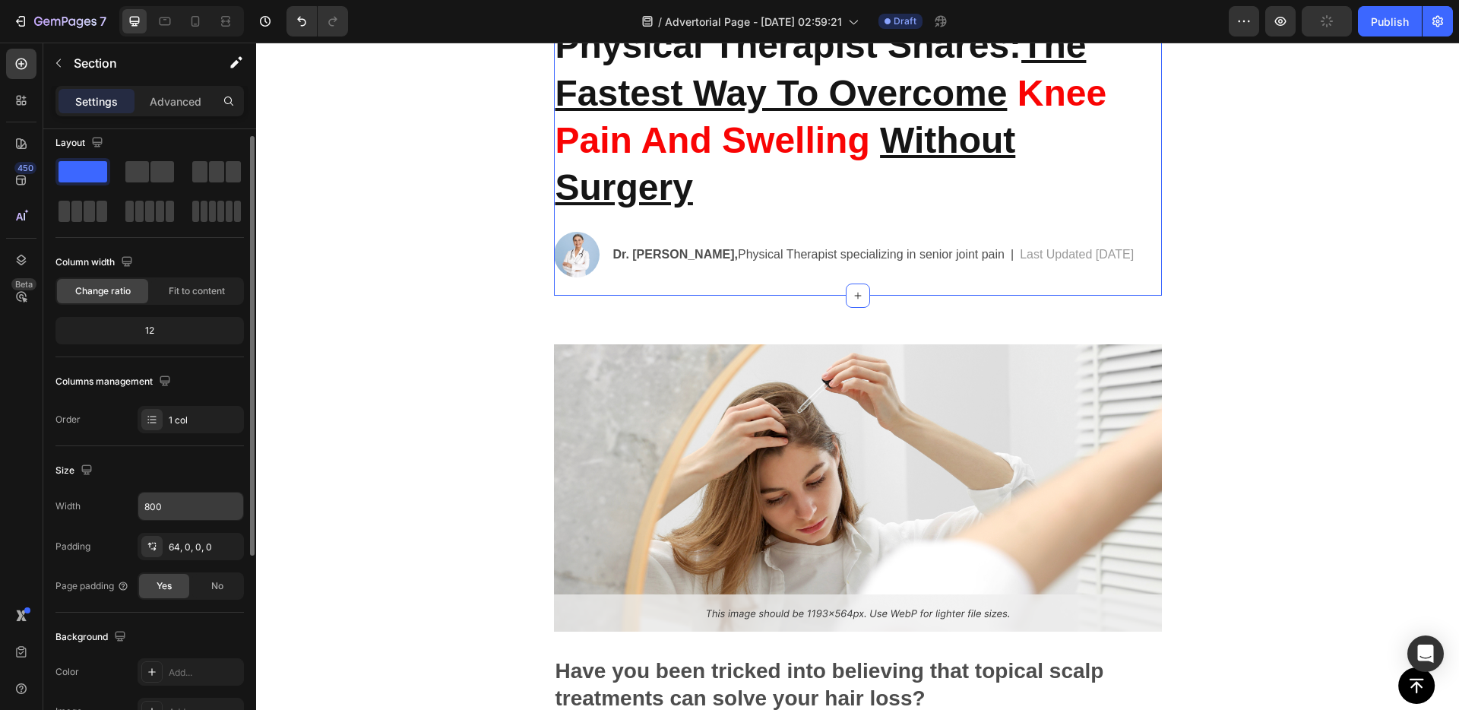
scroll to position [26, 0]
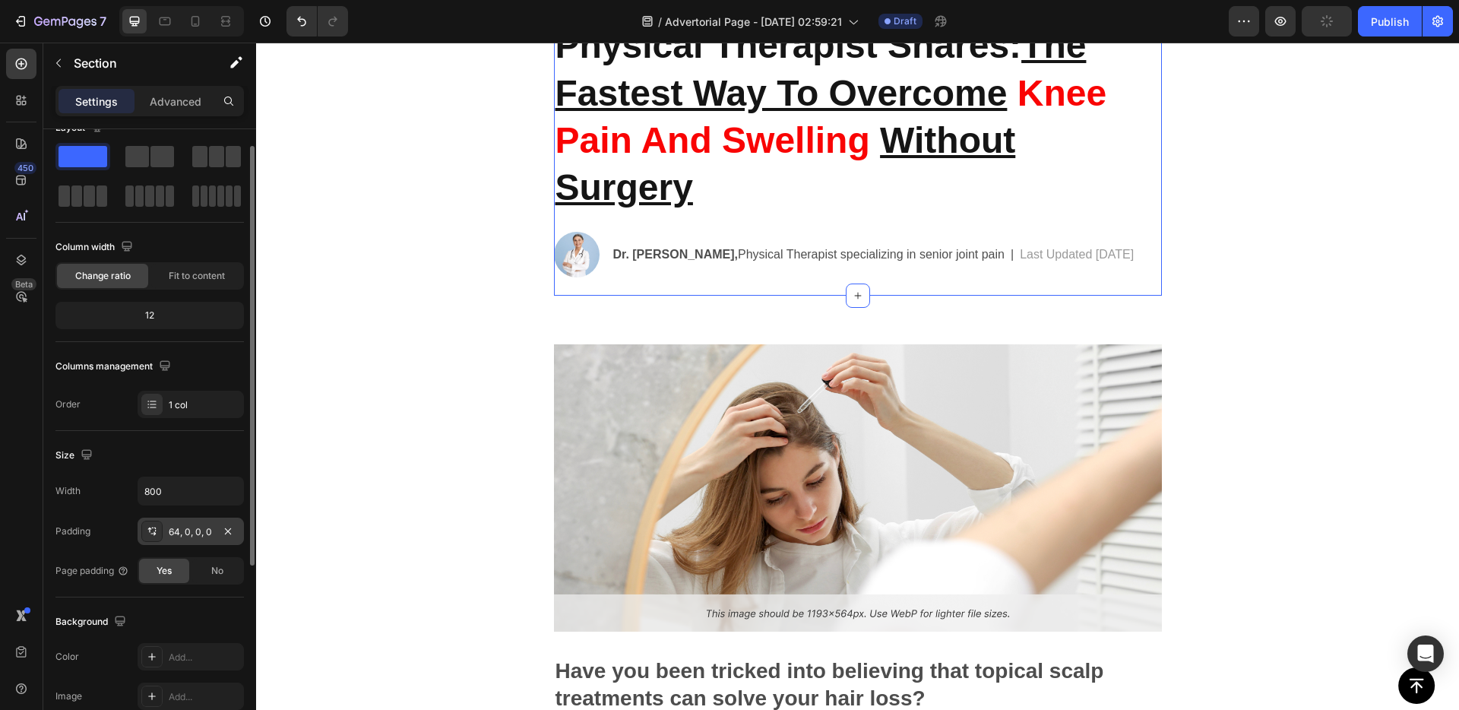
click at [198, 540] on div "64, 0, 0, 0" at bounding box center [191, 530] width 106 height 27
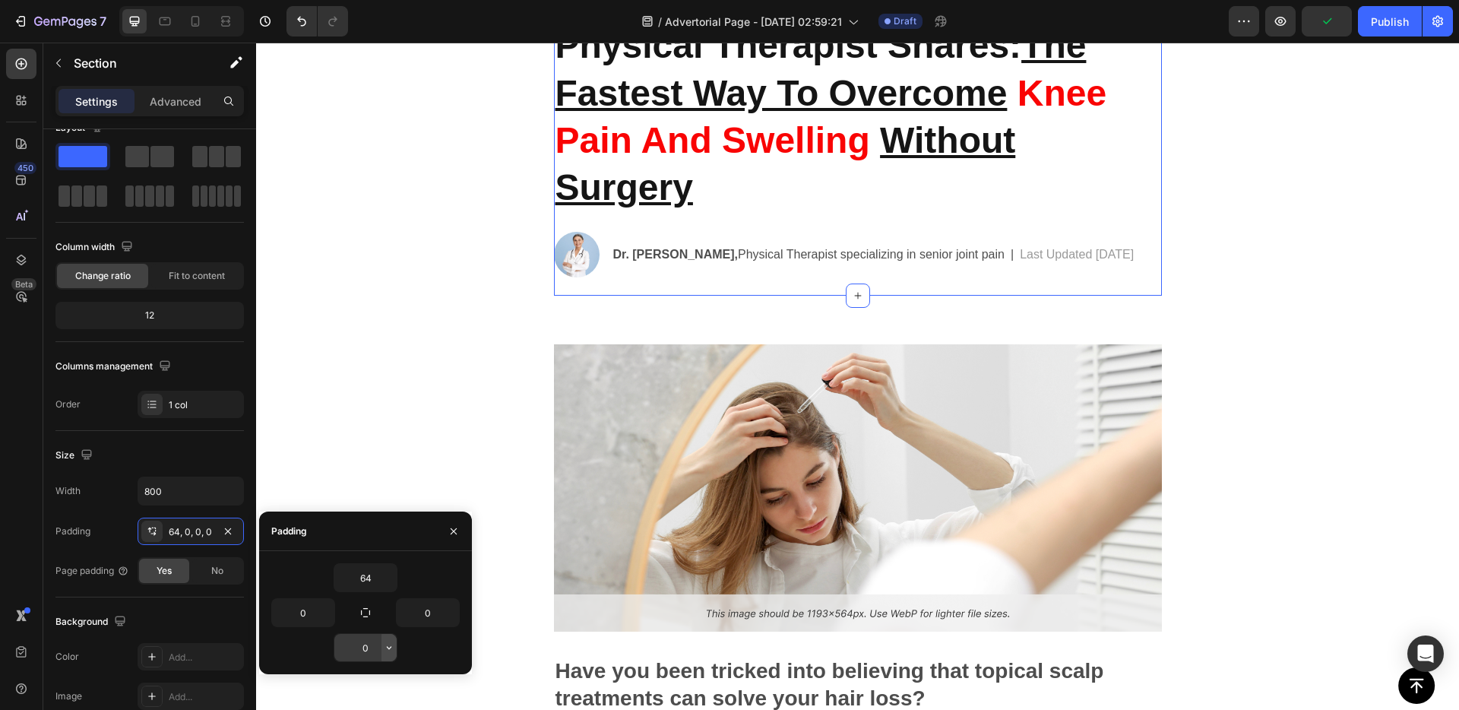
click at [390, 654] on button "button" at bounding box center [388, 647] width 15 height 27
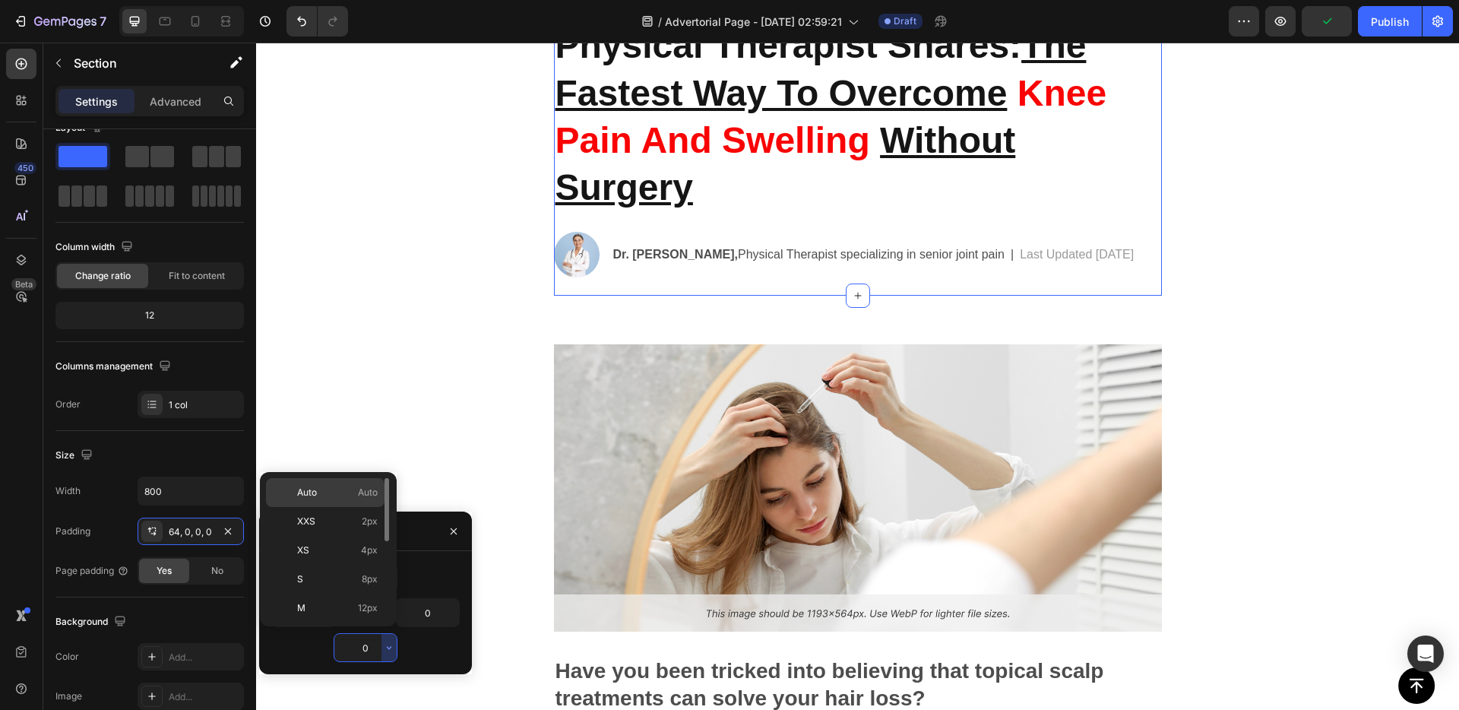
click at [337, 493] on p "Auto Auto" at bounding box center [337, 493] width 81 height 14
type input "Auto"
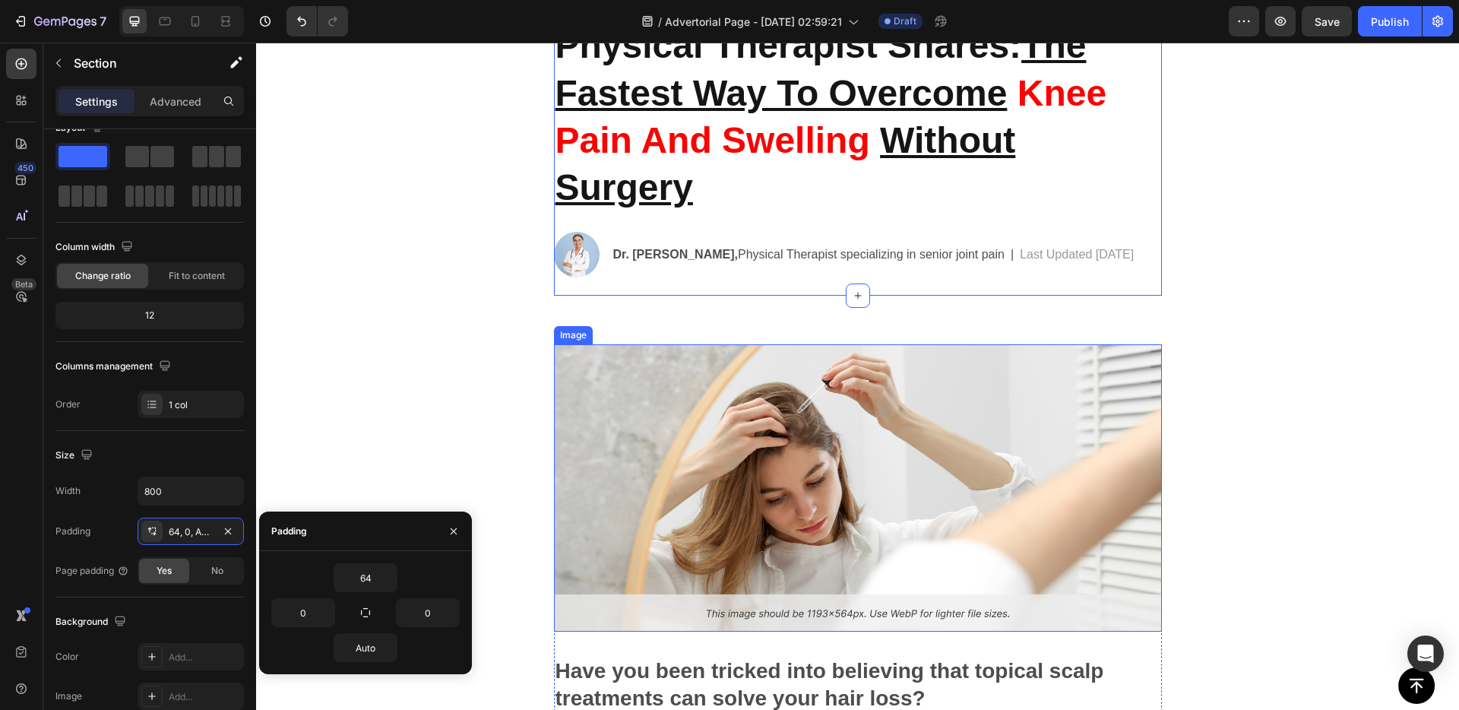
click at [644, 379] on img at bounding box center [858, 487] width 608 height 287
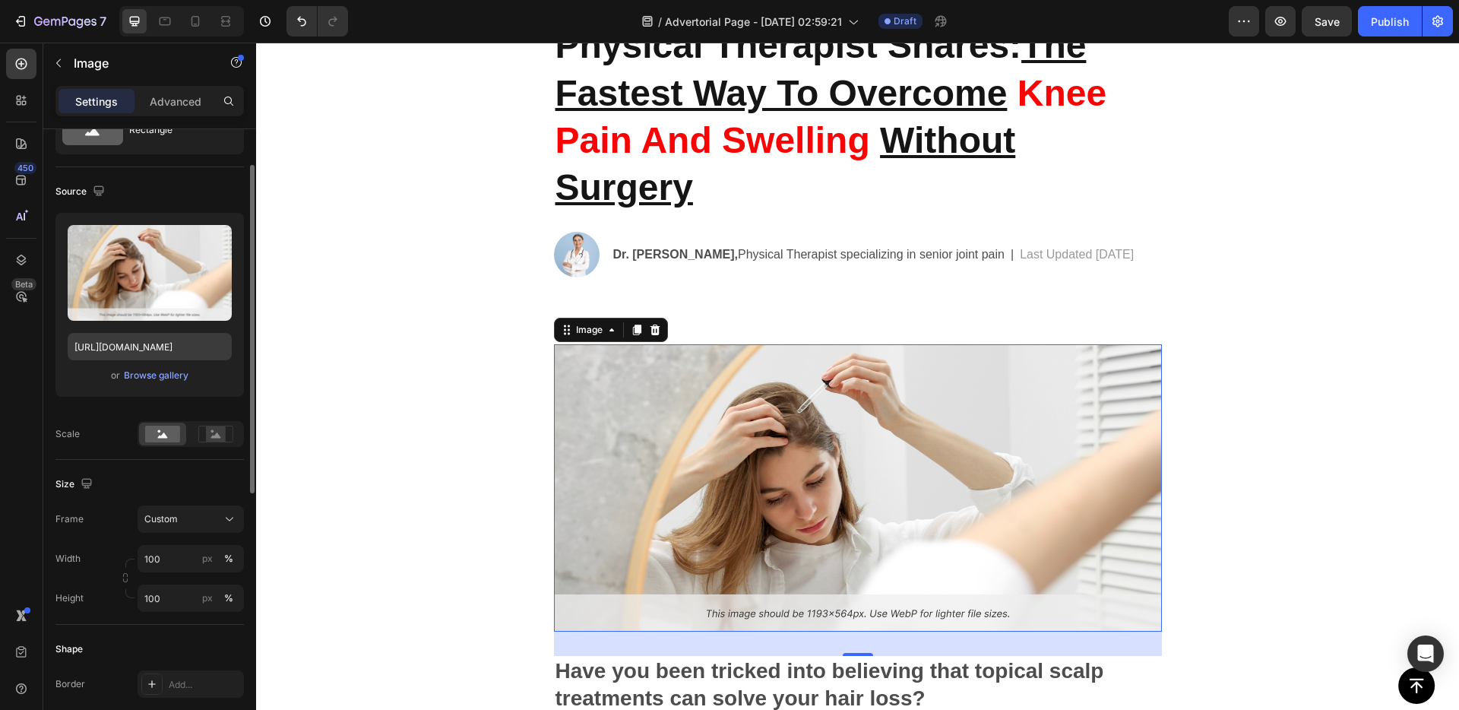
scroll to position [0, 0]
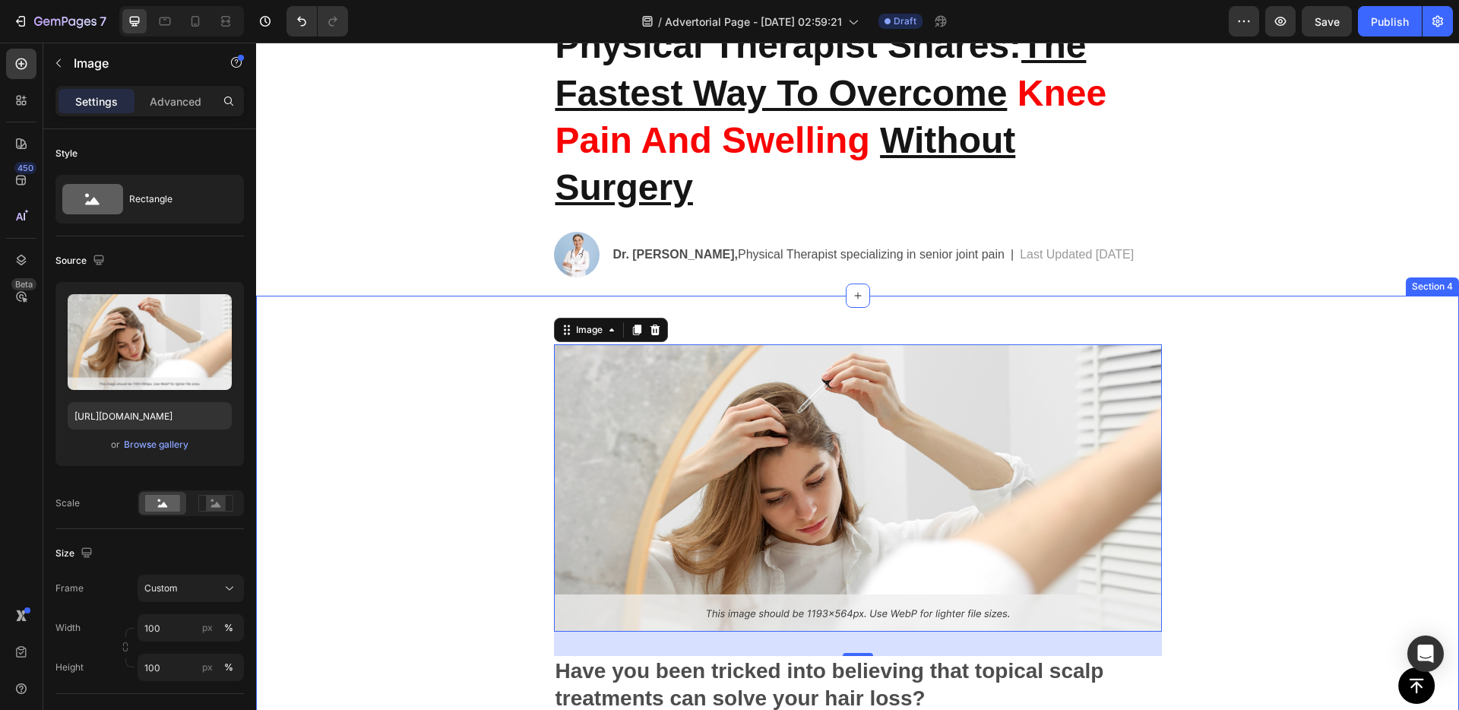
click at [534, 364] on div "Image 32 Have you been tricked into believing that topical scalp treatments can…" at bounding box center [857, 674] width 717 height 660
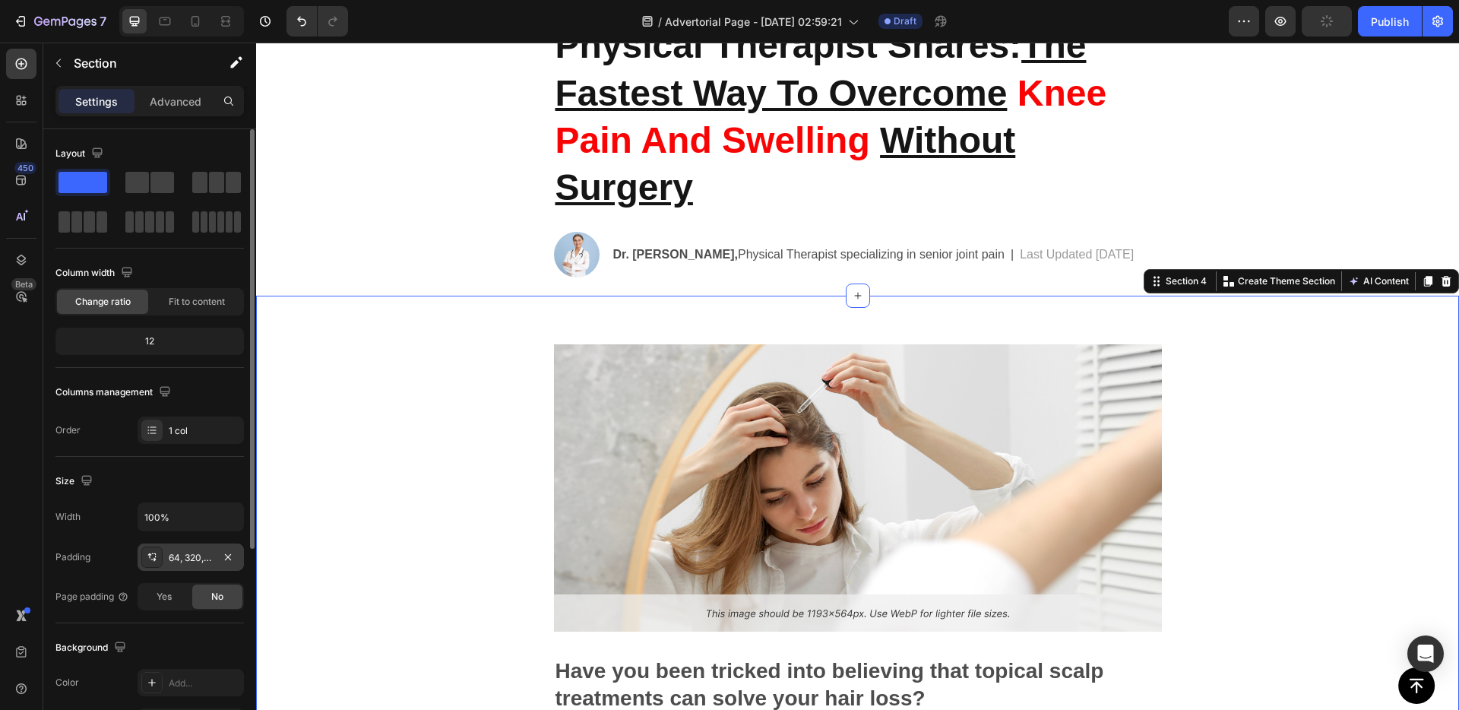
click at [195, 556] on div "64, 320, 36, 320" at bounding box center [191, 558] width 44 height 14
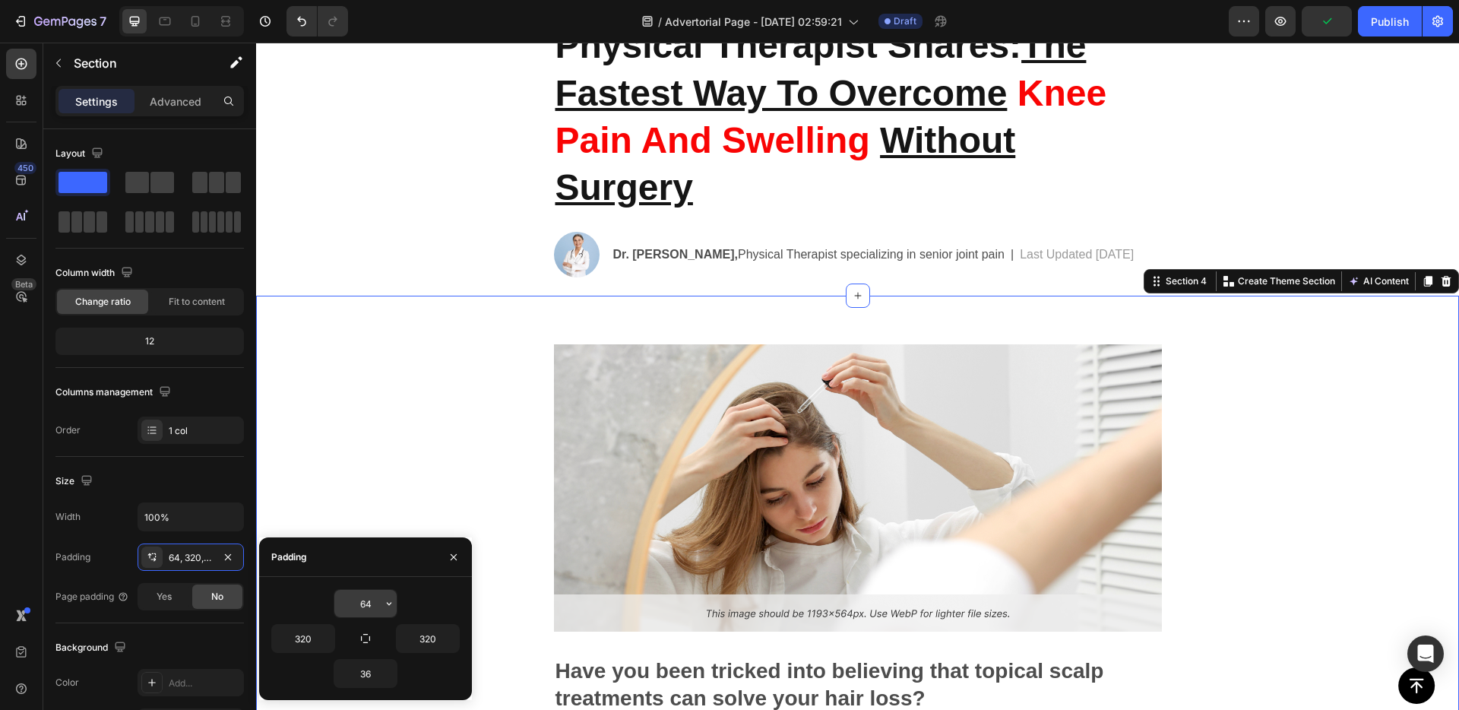
click at [362, 612] on input "64" at bounding box center [365, 603] width 62 height 27
click at [387, 606] on icon "button" at bounding box center [389, 603] width 12 height 12
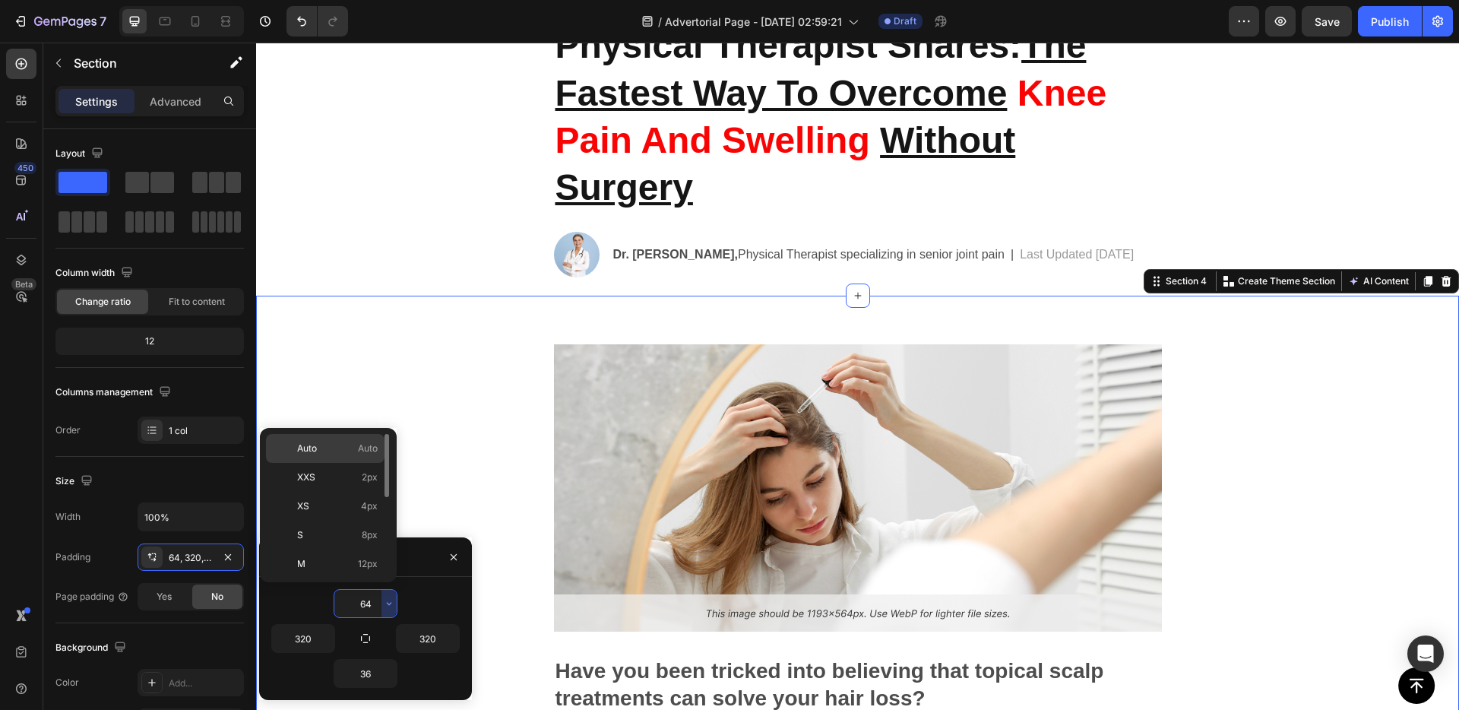
click at [343, 445] on p "Auto Auto" at bounding box center [337, 448] width 81 height 14
type input "Auto"
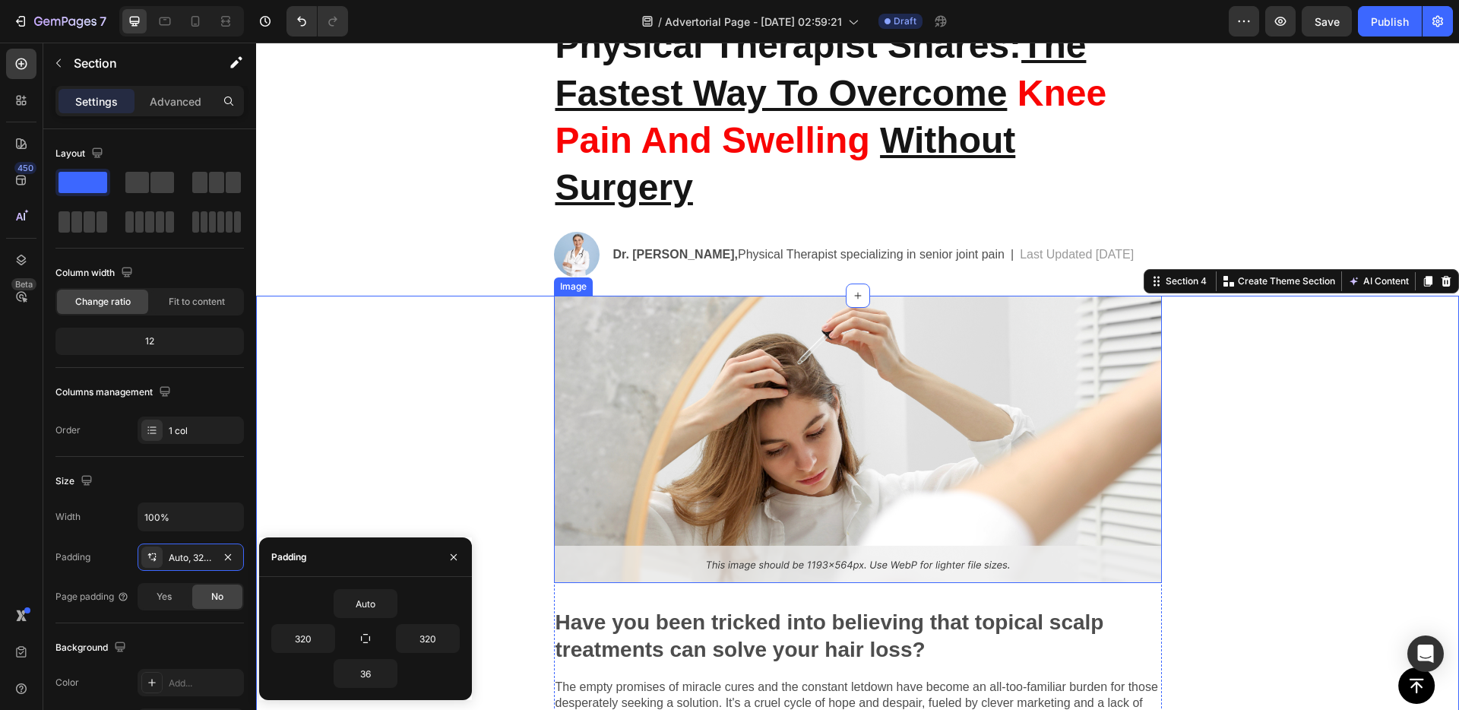
click at [562, 365] on img at bounding box center [858, 439] width 608 height 287
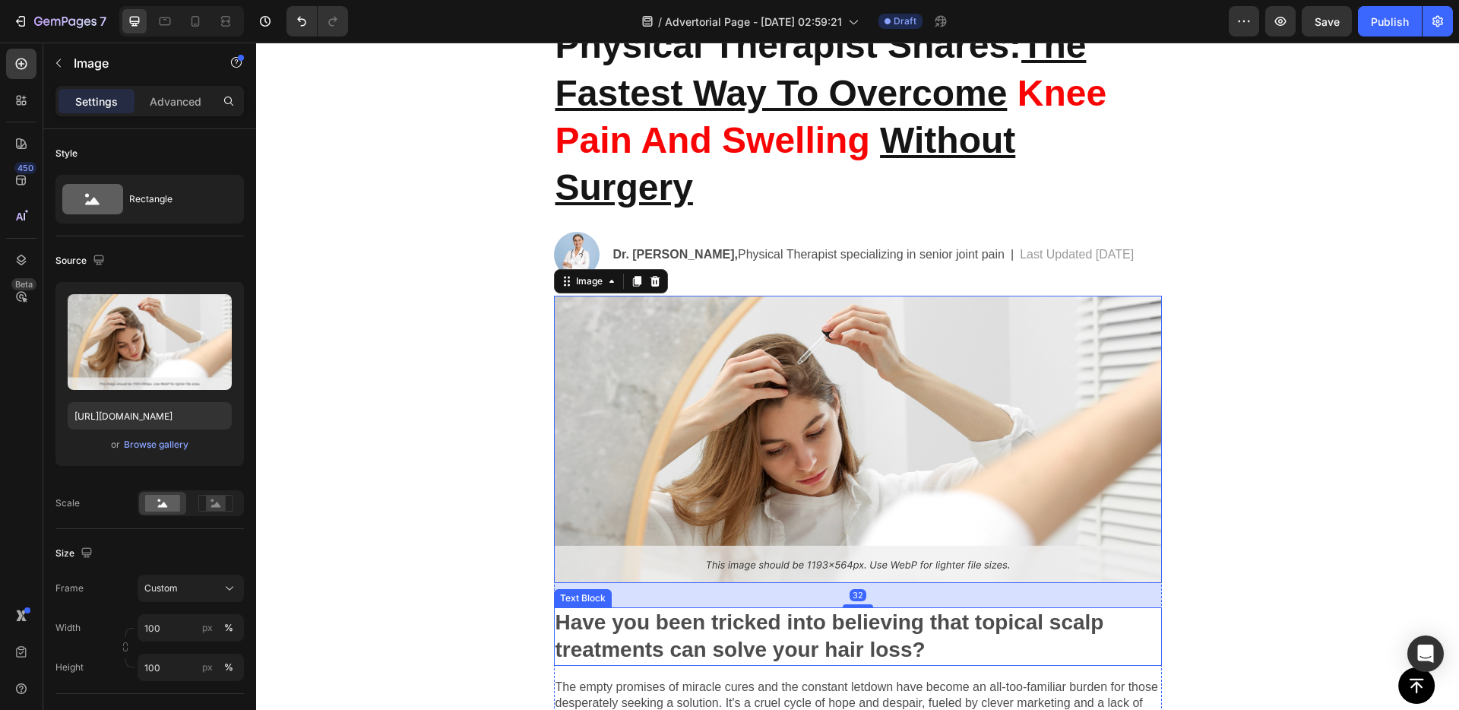
click at [669, 619] on p "Have you been tricked into believing that topical scalp treatments can solve yo…" at bounding box center [857, 636] width 605 height 55
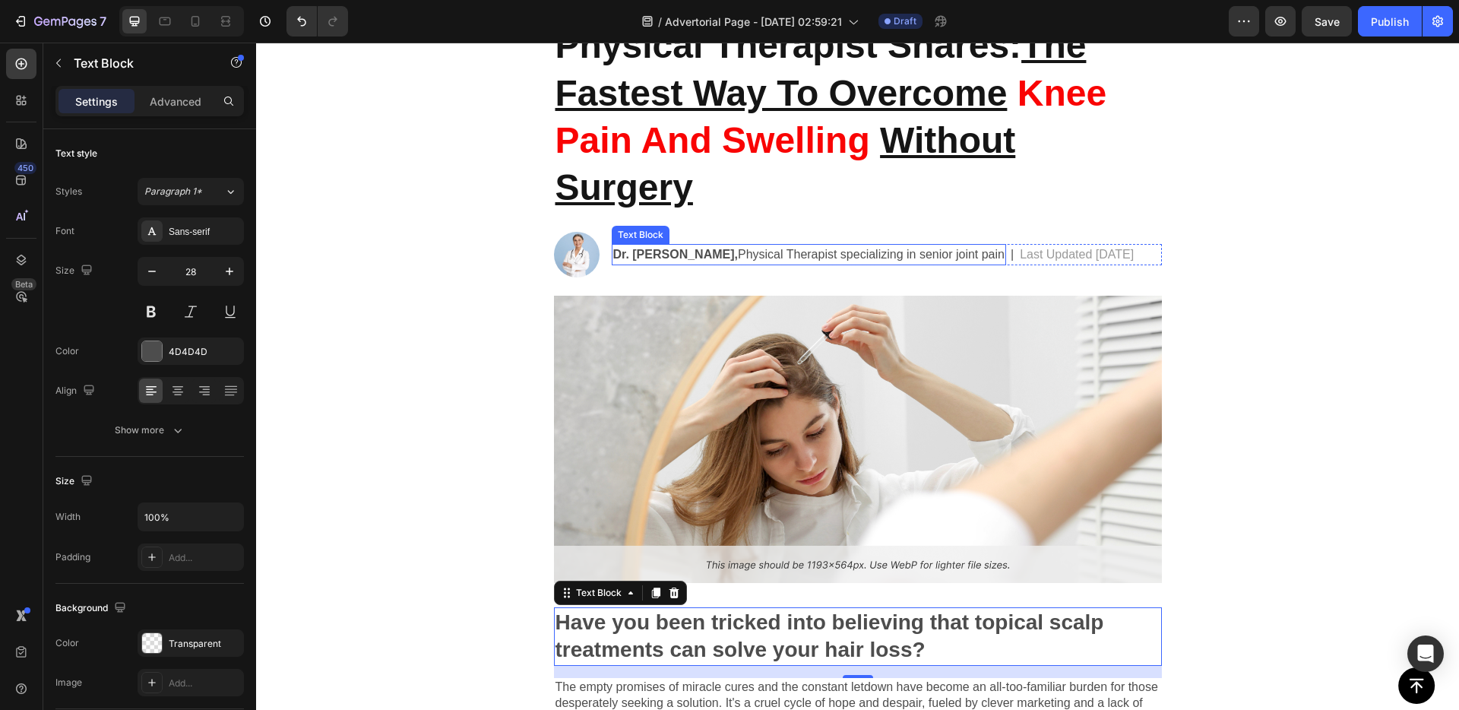
click at [739, 251] on p "Dr. [PERSON_NAME], Physical Therapist specializing in senior joint pain" at bounding box center [808, 254] width 391 height 18
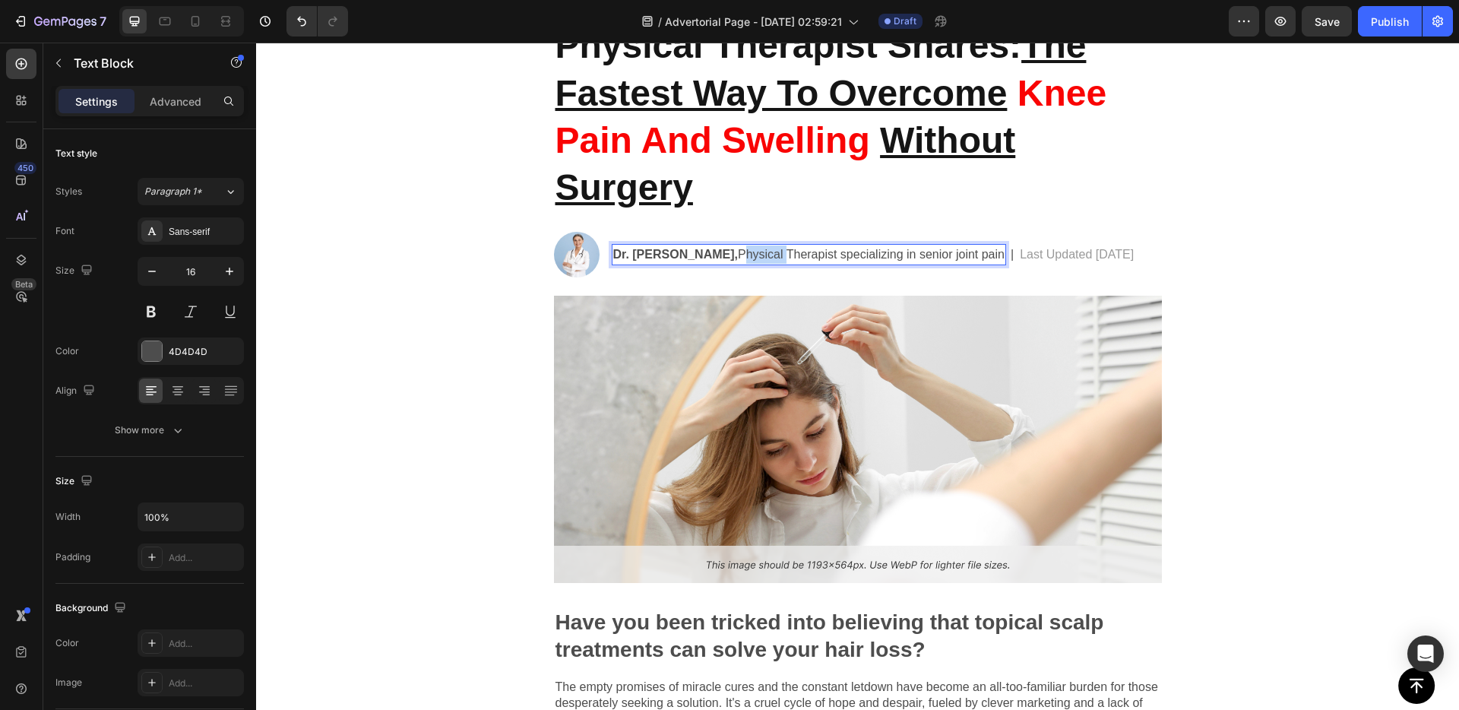
click at [734, 246] on p "Dr. [PERSON_NAME], Physical Therapist specializing in senior joint pain" at bounding box center [808, 254] width 391 height 18
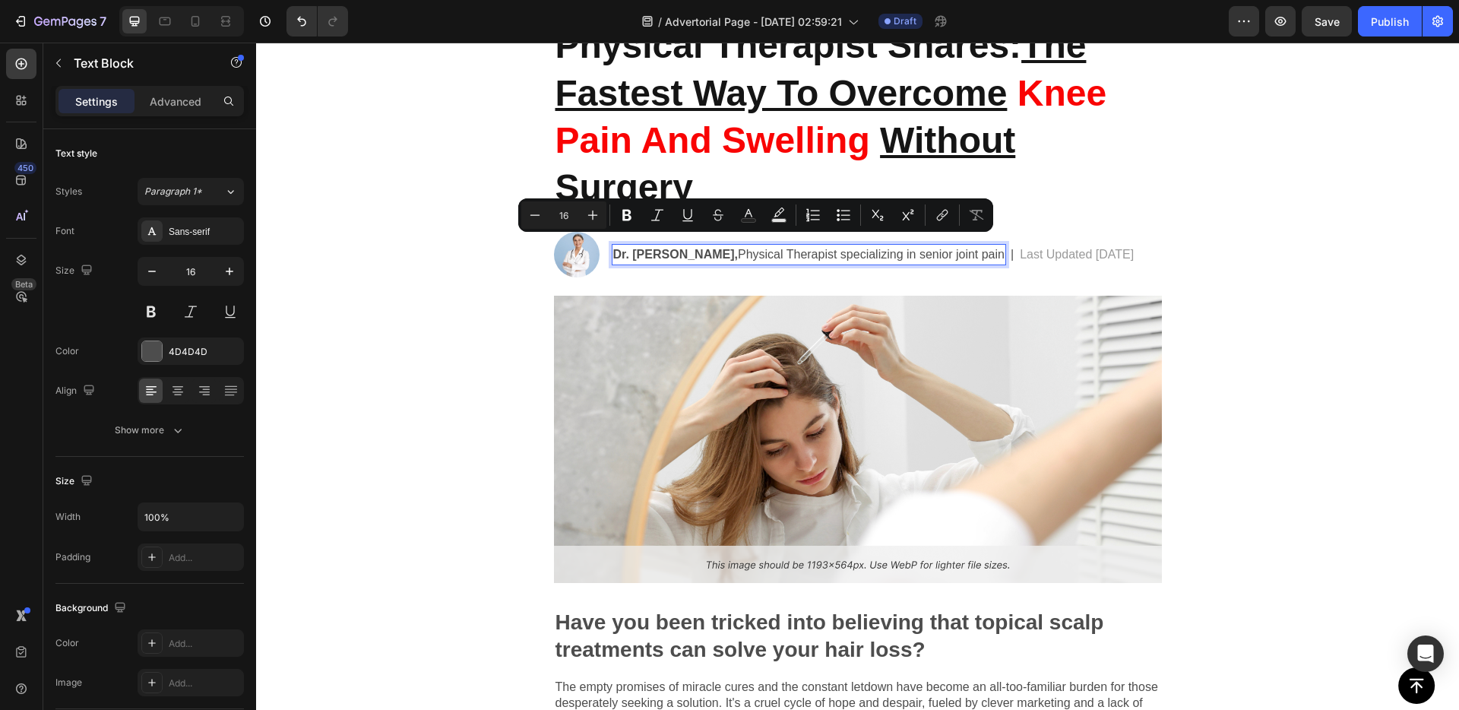
click at [732, 251] on p "Dr. [PERSON_NAME], Physical Therapist specializing in senior joint pain" at bounding box center [808, 254] width 391 height 18
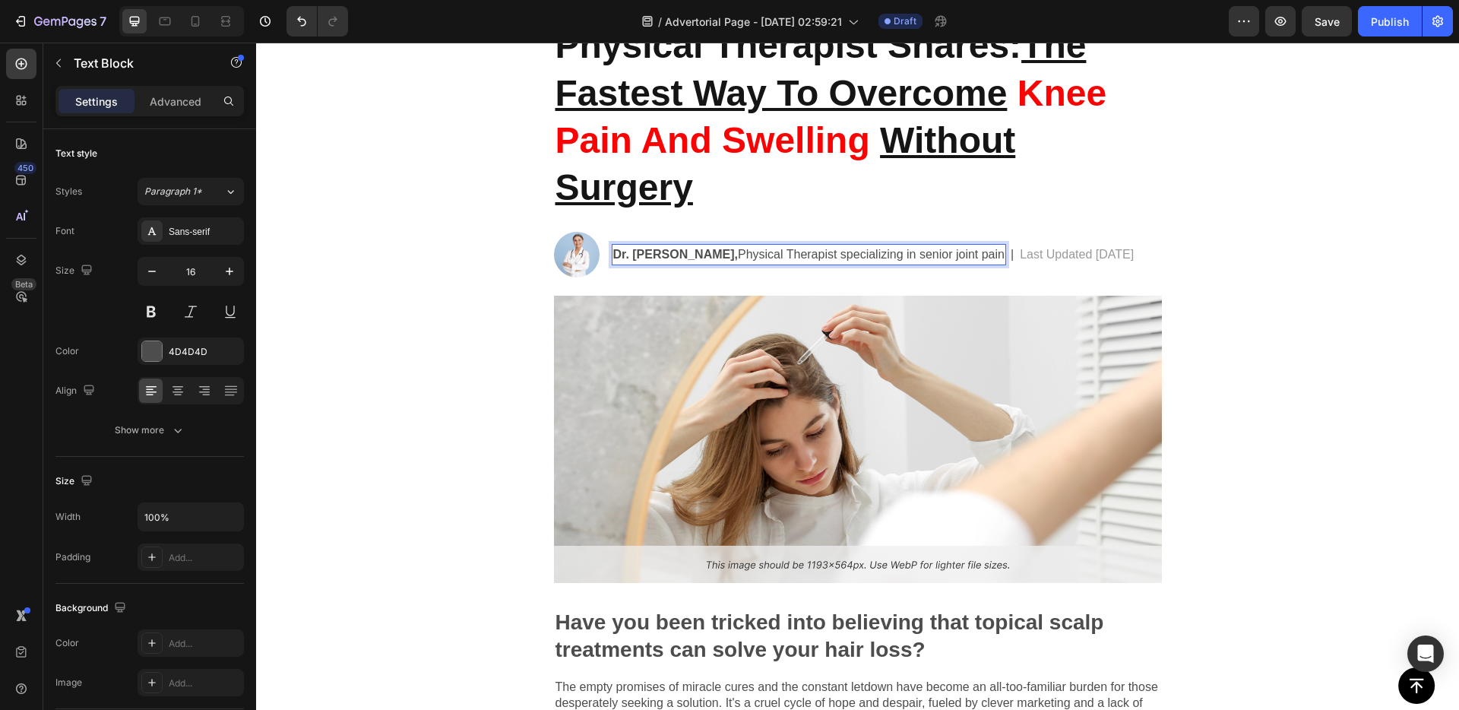
click at [733, 248] on p "Dr. [PERSON_NAME], Physical Therapist specializing in senior joint pain" at bounding box center [808, 254] width 391 height 18
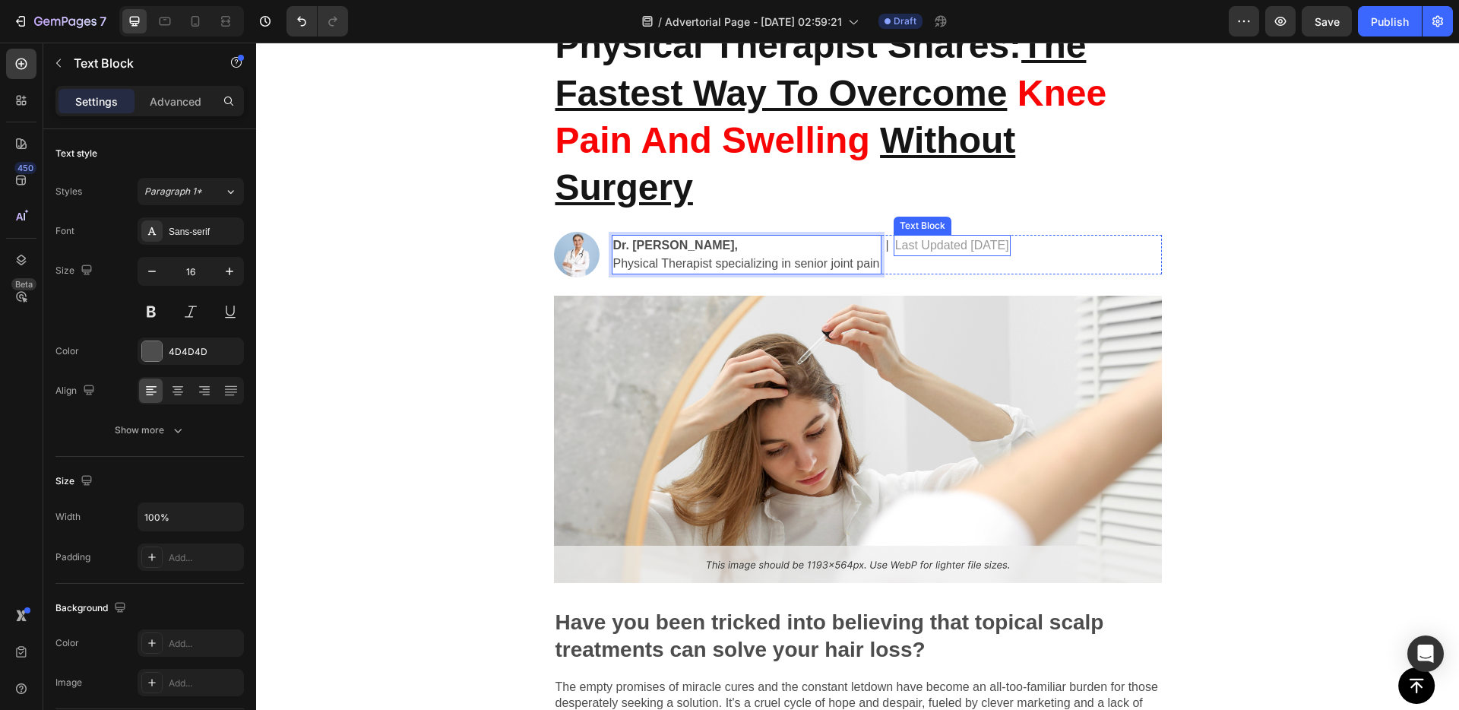
click at [1083, 254] on div "Dr. [PERSON_NAME], Physical Therapist specializing in senior joint pain Text Bl…" at bounding box center [887, 255] width 550 height 40
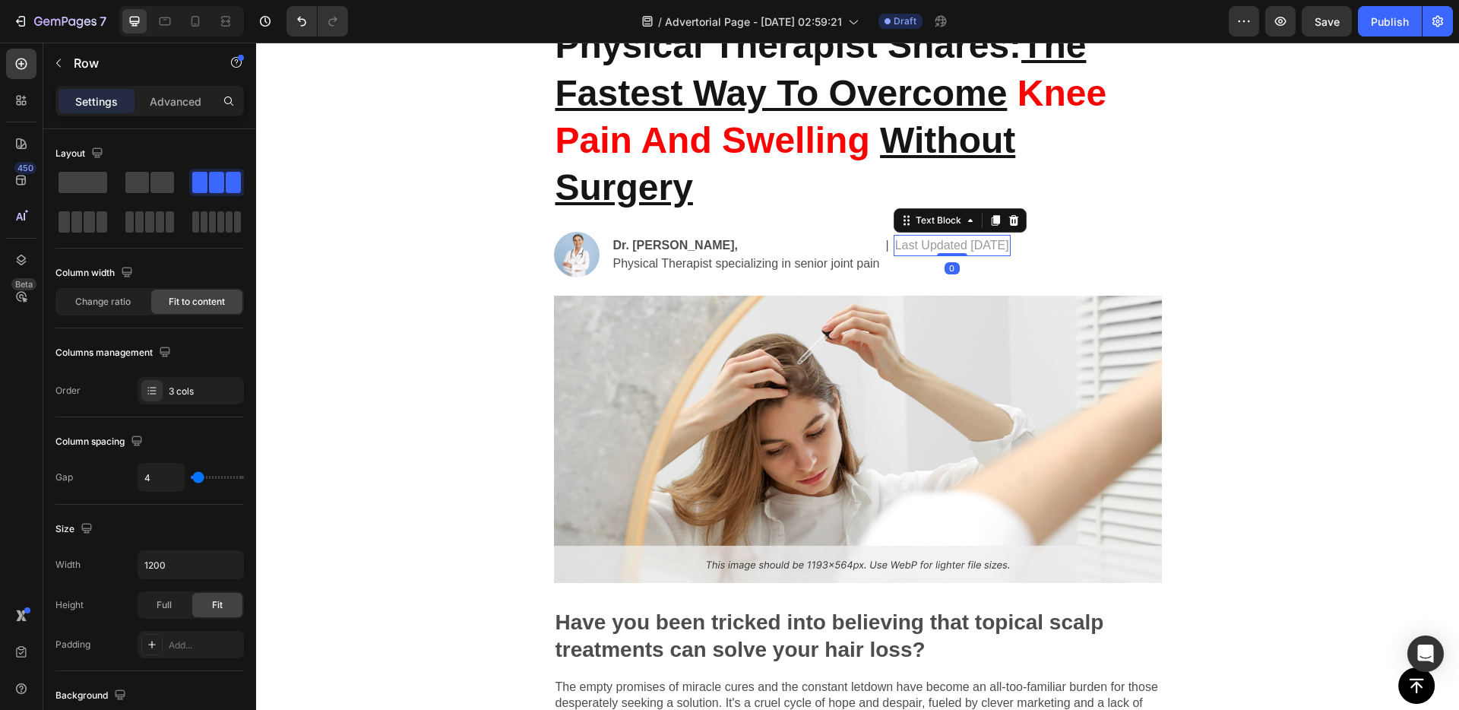
click at [899, 246] on p "Last Updated [DATE]" at bounding box center [952, 245] width 114 height 18
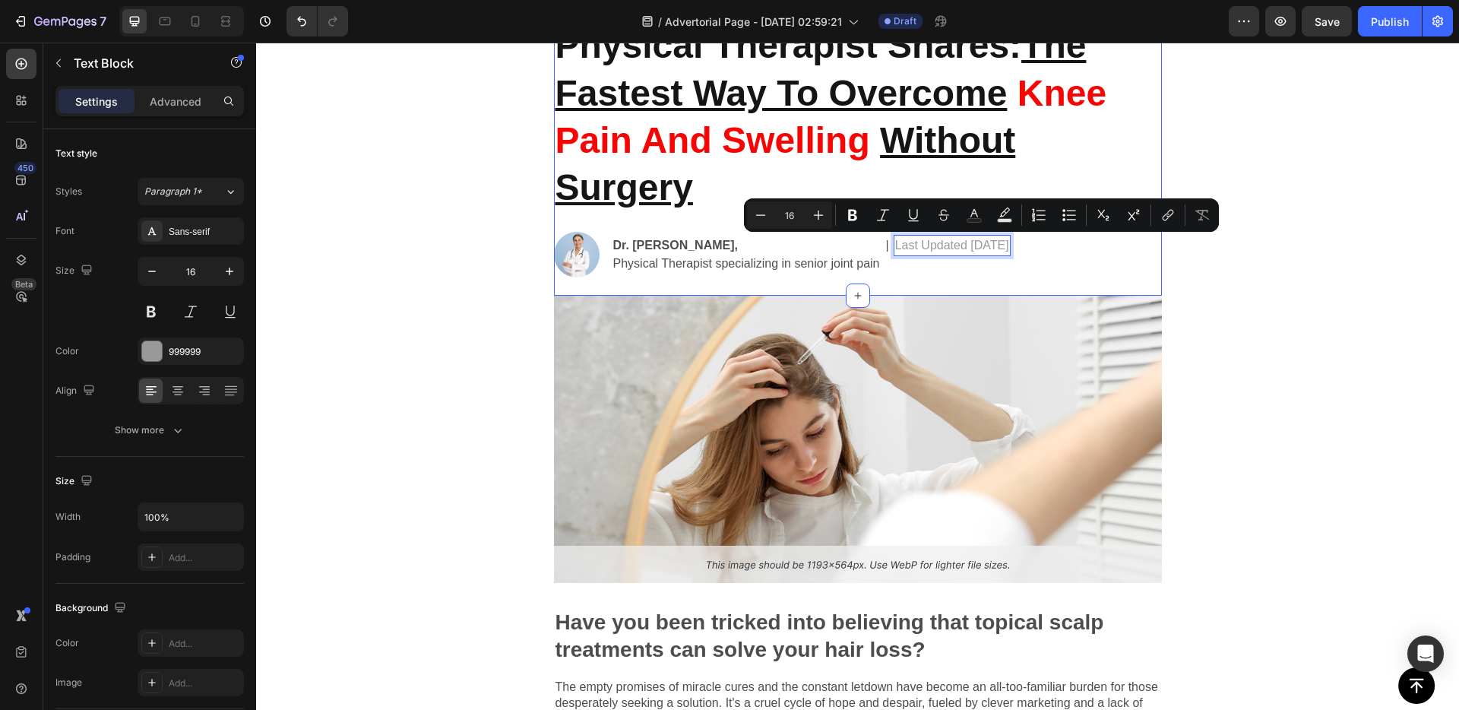
drag, startPoint x: 919, startPoint y: 250, endPoint x: 791, endPoint y: 271, distance: 129.3
click at [1009, 283] on div "Physical Therapist Shares: The Fastest Way To Overcome Knee Pain And Swelling W…" at bounding box center [858, 158] width 608 height 275
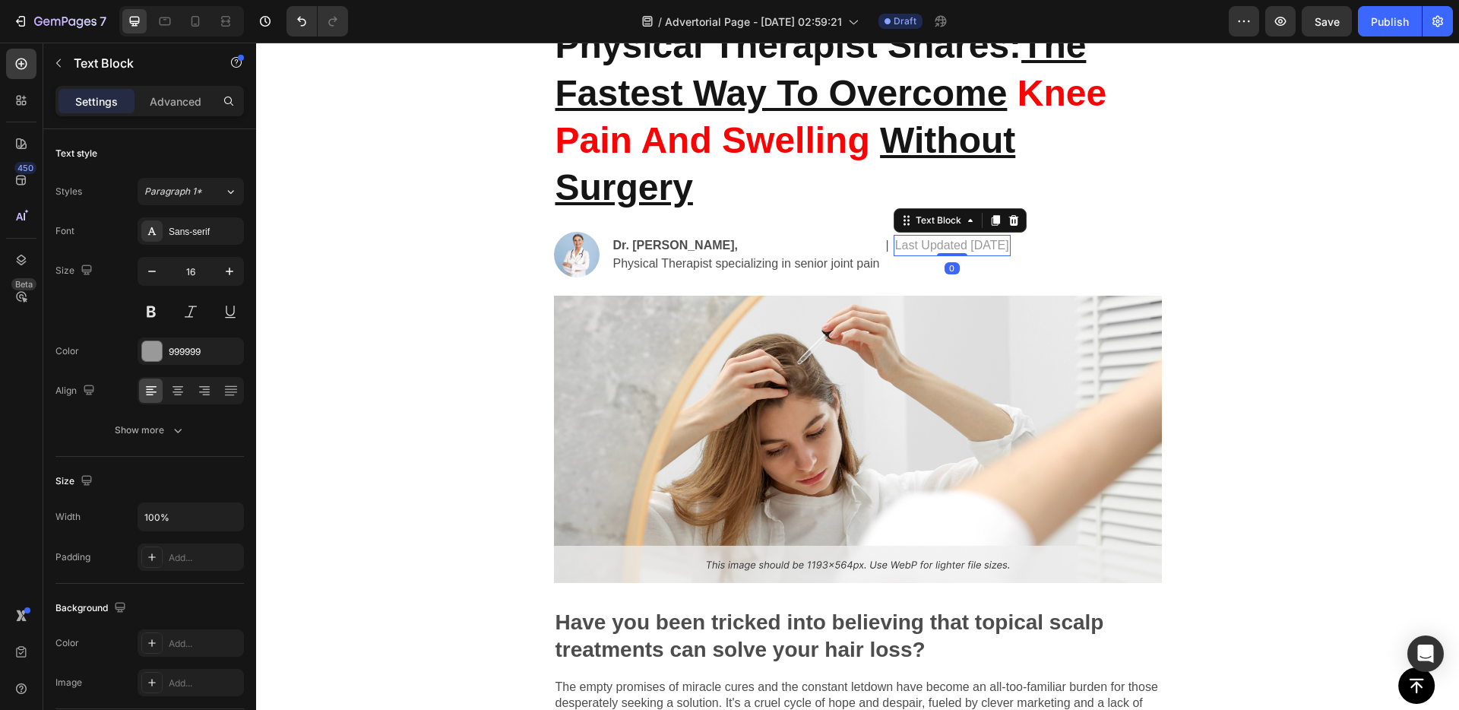
click at [955, 250] on p "Last Updated [DATE]" at bounding box center [952, 245] width 114 height 18
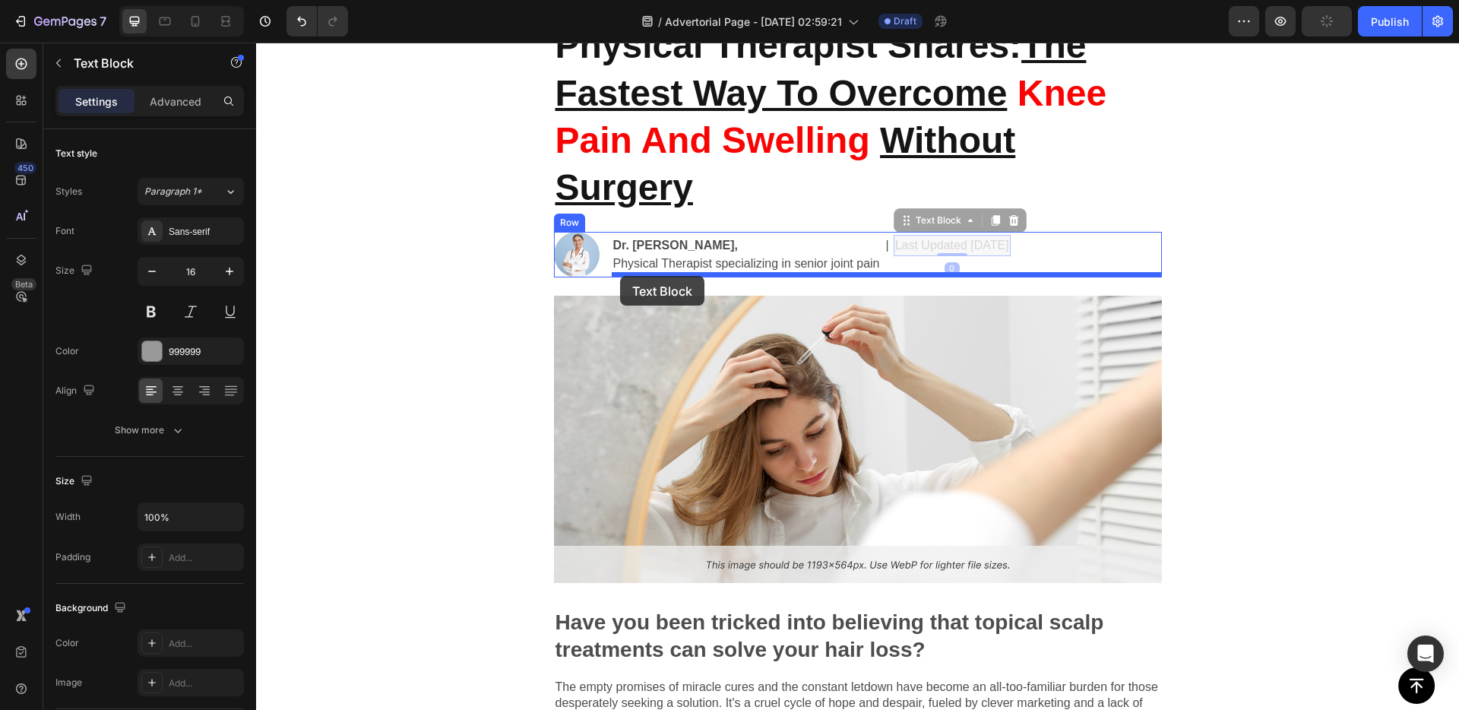
drag, startPoint x: 916, startPoint y: 226, endPoint x: 620, endPoint y: 276, distance: 300.4
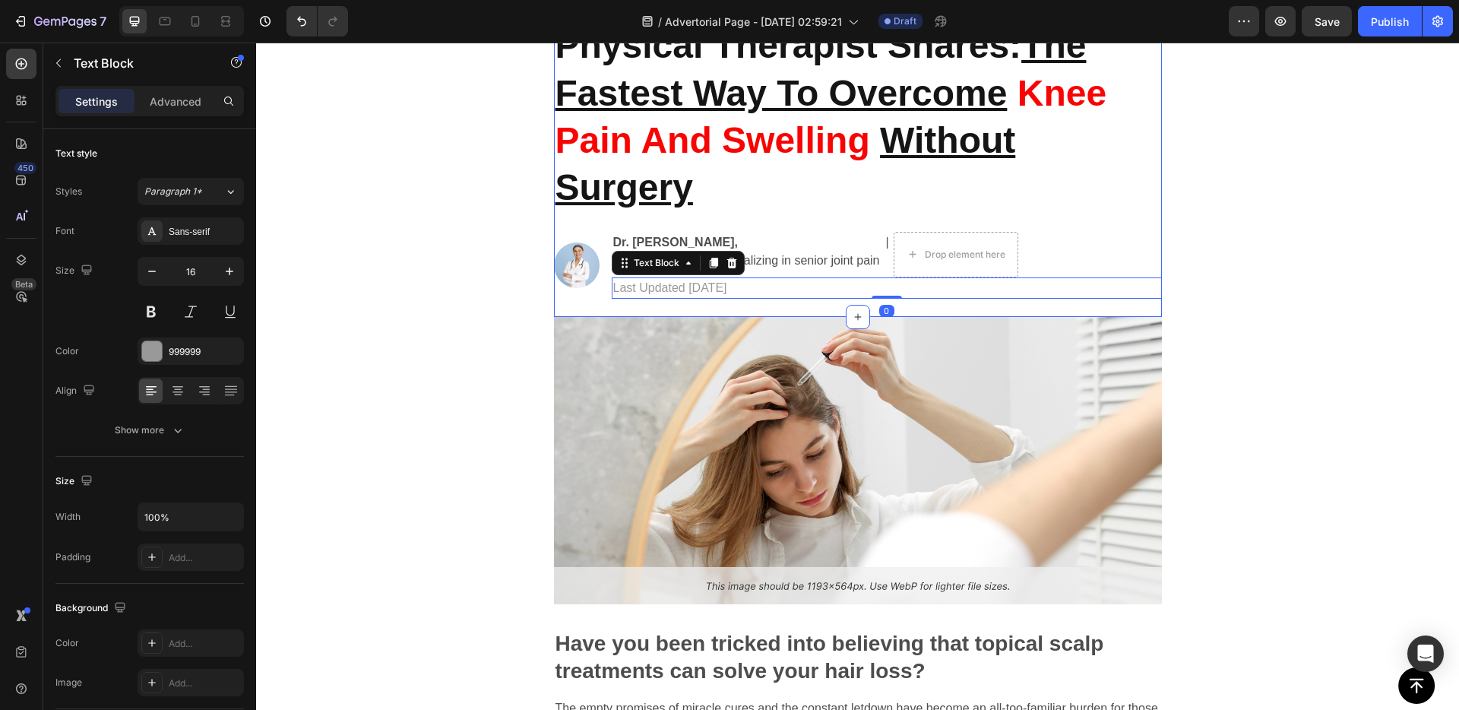
click at [664, 315] on div "Physical Therapist Shares: The Fastest Way To Overcome Knee Pain And Swelling W…" at bounding box center [858, 169] width 608 height 296
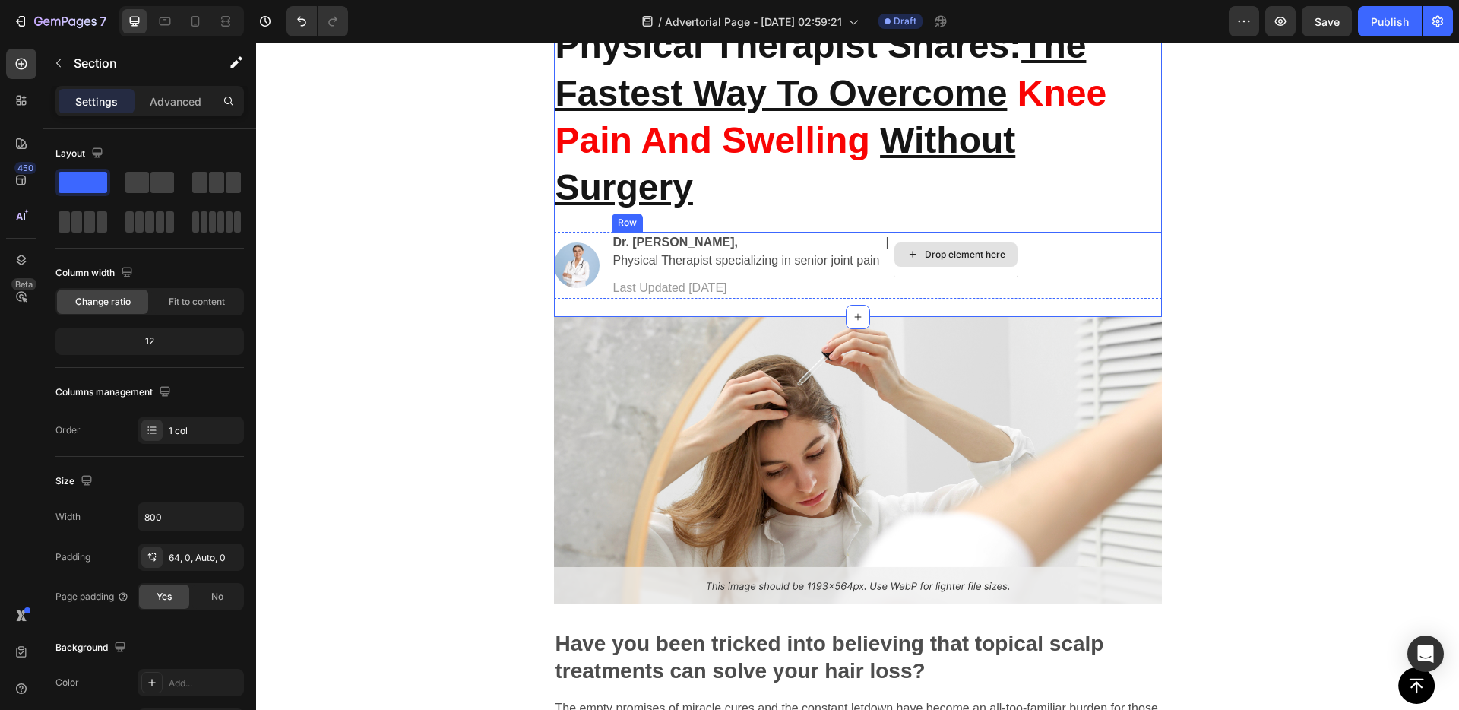
click at [1006, 269] on div "Drop element here" at bounding box center [956, 255] width 125 height 46
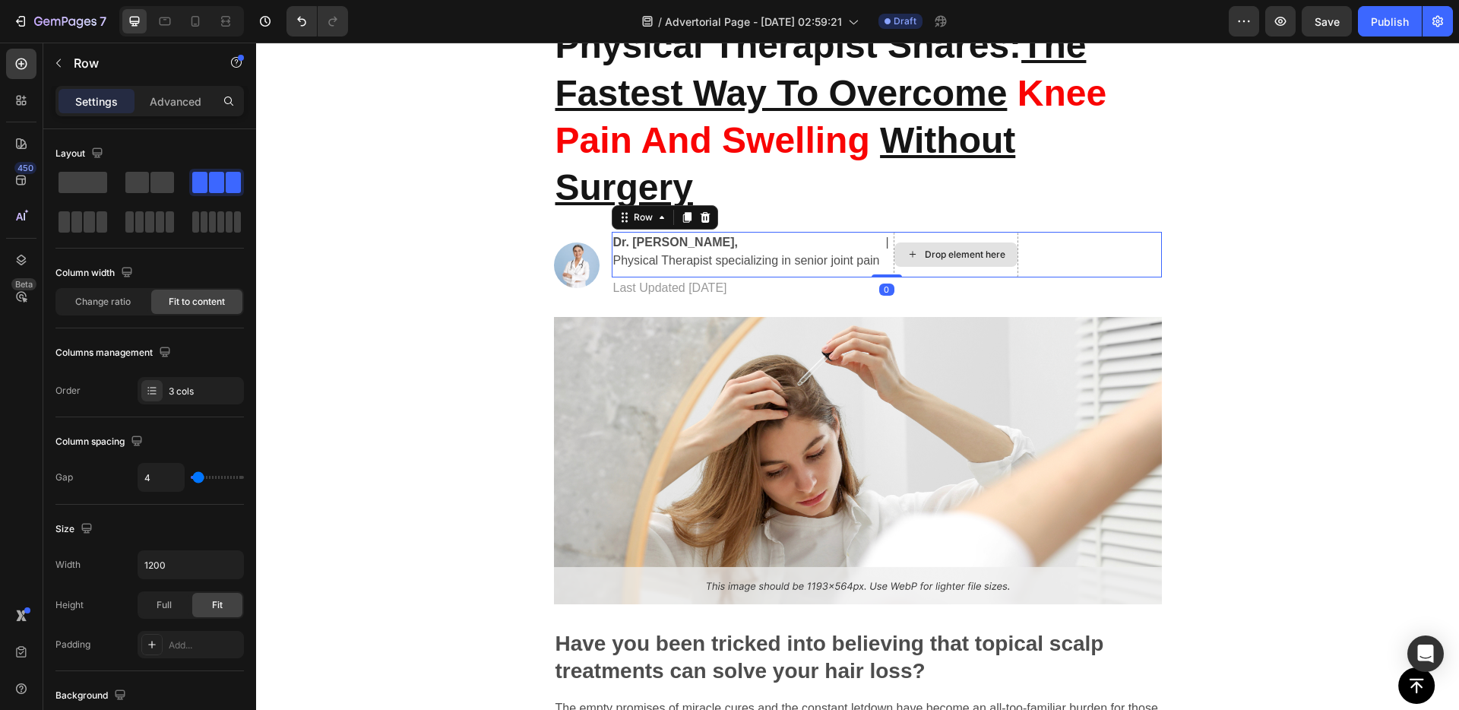
click at [1006, 269] on div "Drop element here" at bounding box center [956, 255] width 125 height 46
click at [1011, 264] on div "Drop element here" at bounding box center [955, 254] width 123 height 24
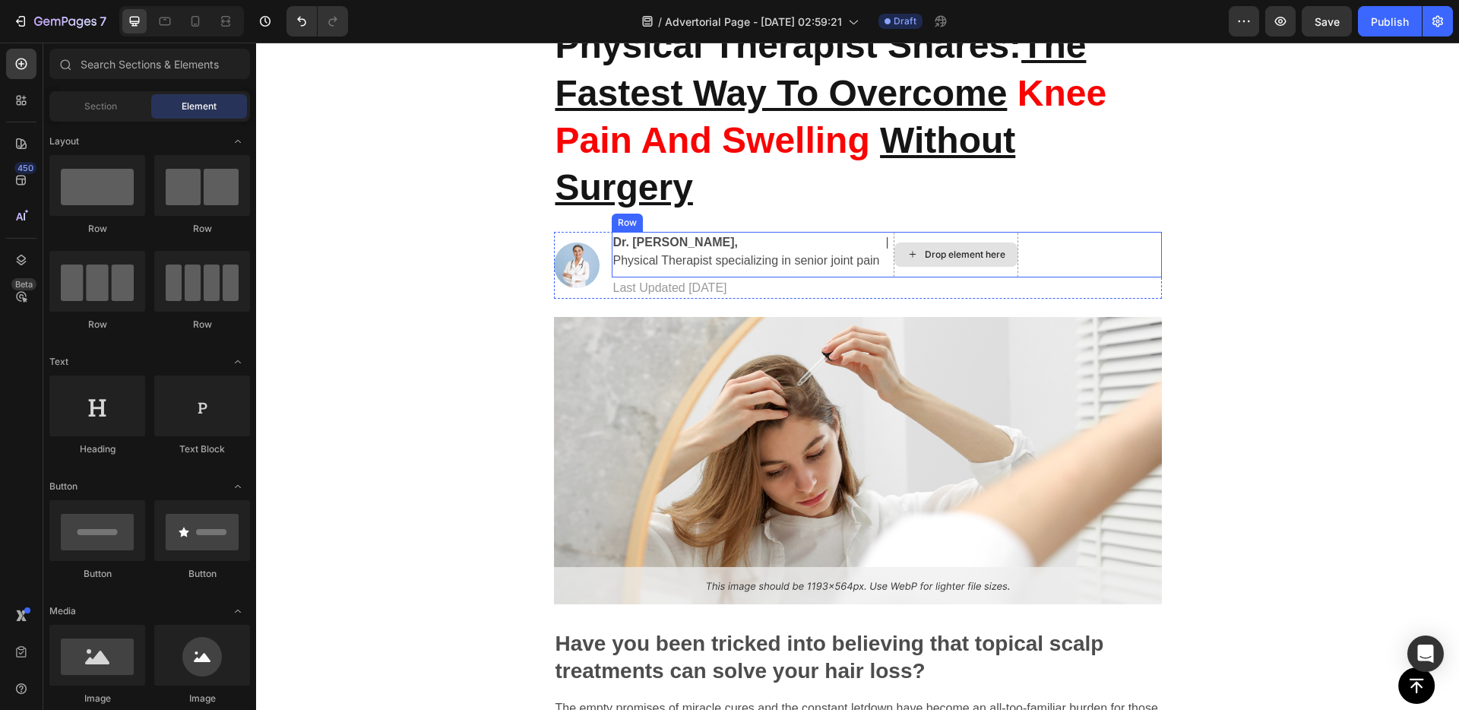
click at [943, 234] on div "Drop element here" at bounding box center [956, 255] width 125 height 46
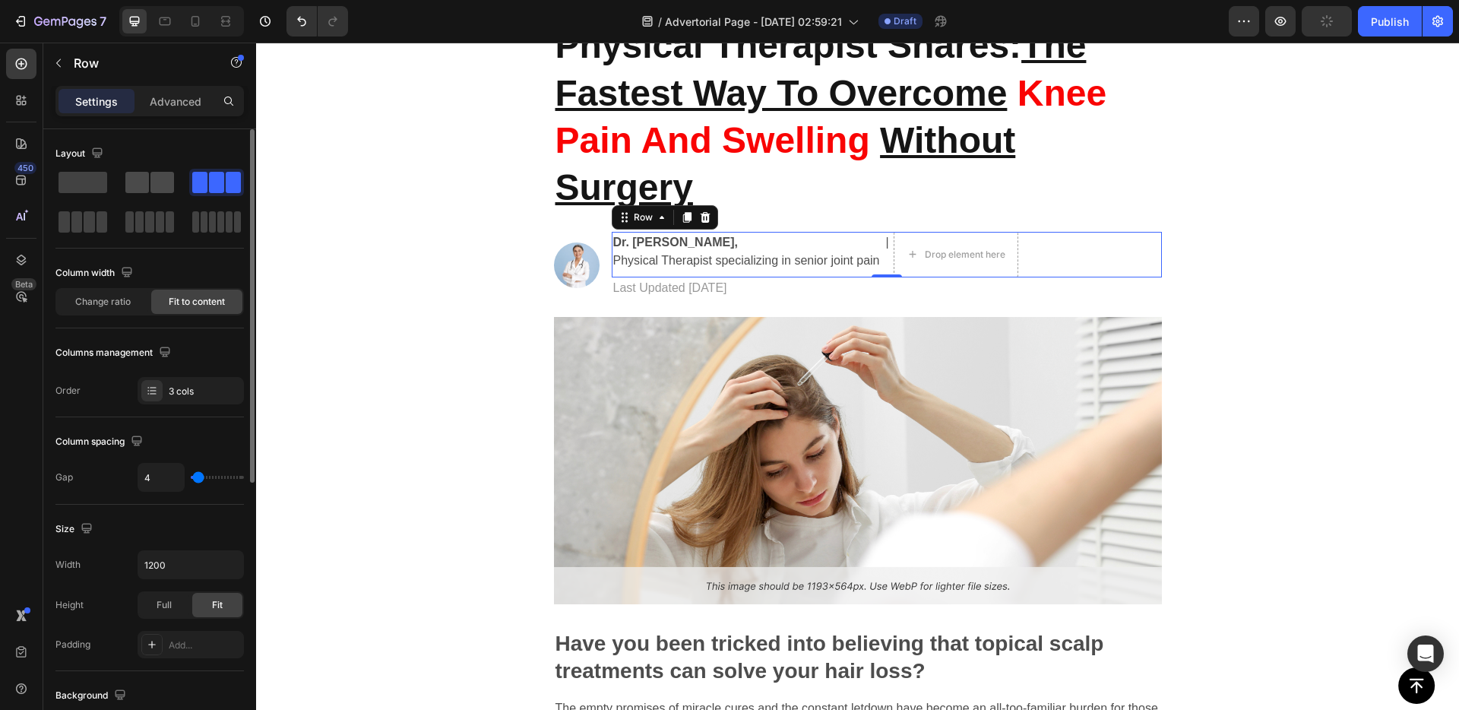
click at [189, 189] on div at bounding box center [216, 182] width 55 height 27
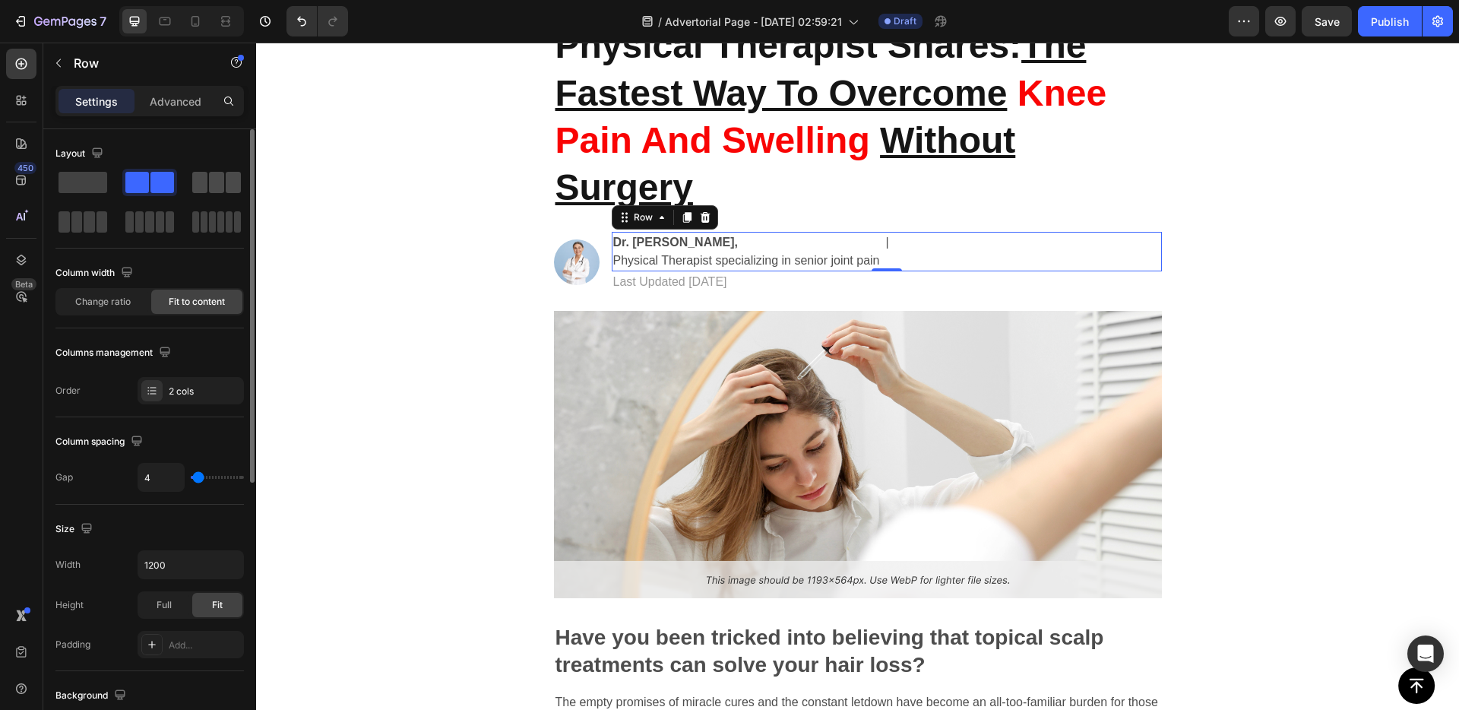
click at [214, 182] on span at bounding box center [216, 182] width 15 height 21
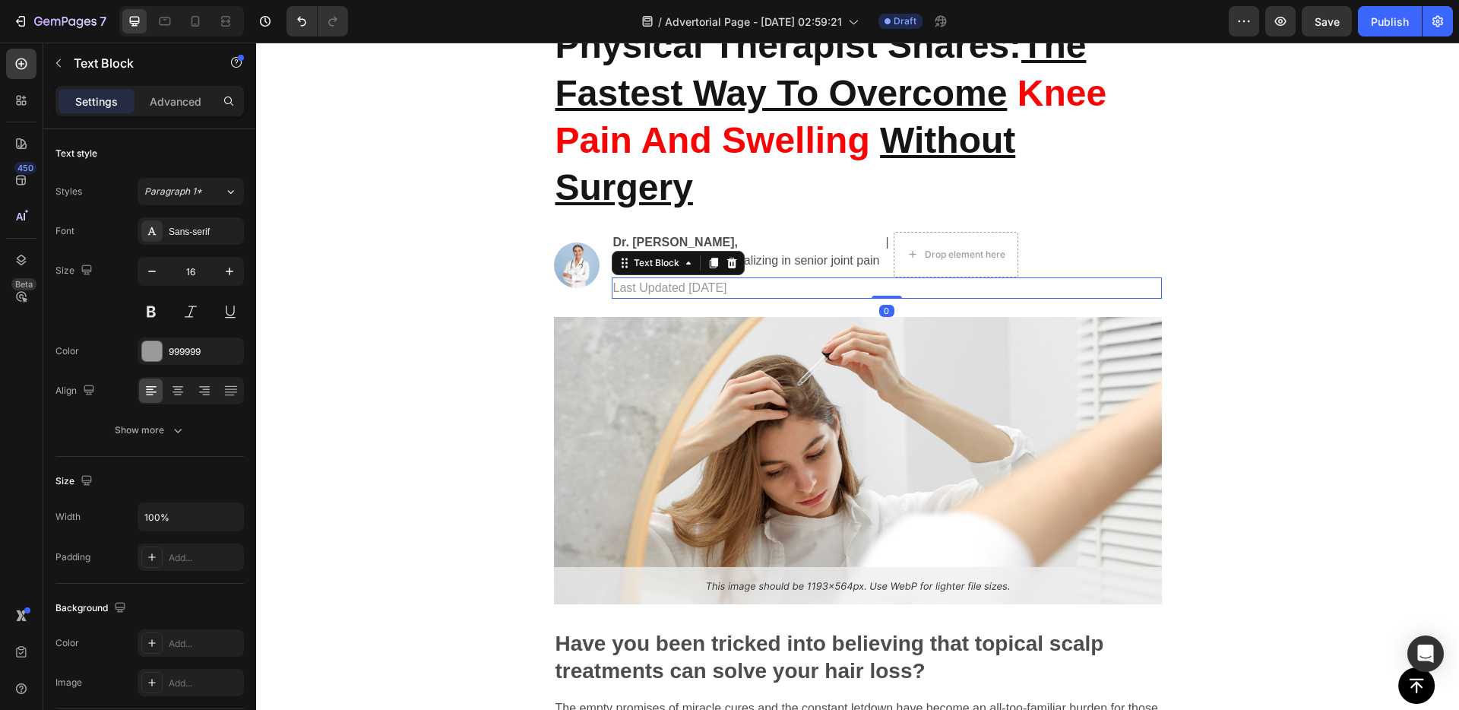
click at [739, 288] on p "Last Updated [DATE]" at bounding box center [886, 288] width 547 height 18
click at [185, 555] on div "Add..." at bounding box center [204, 558] width 71 height 14
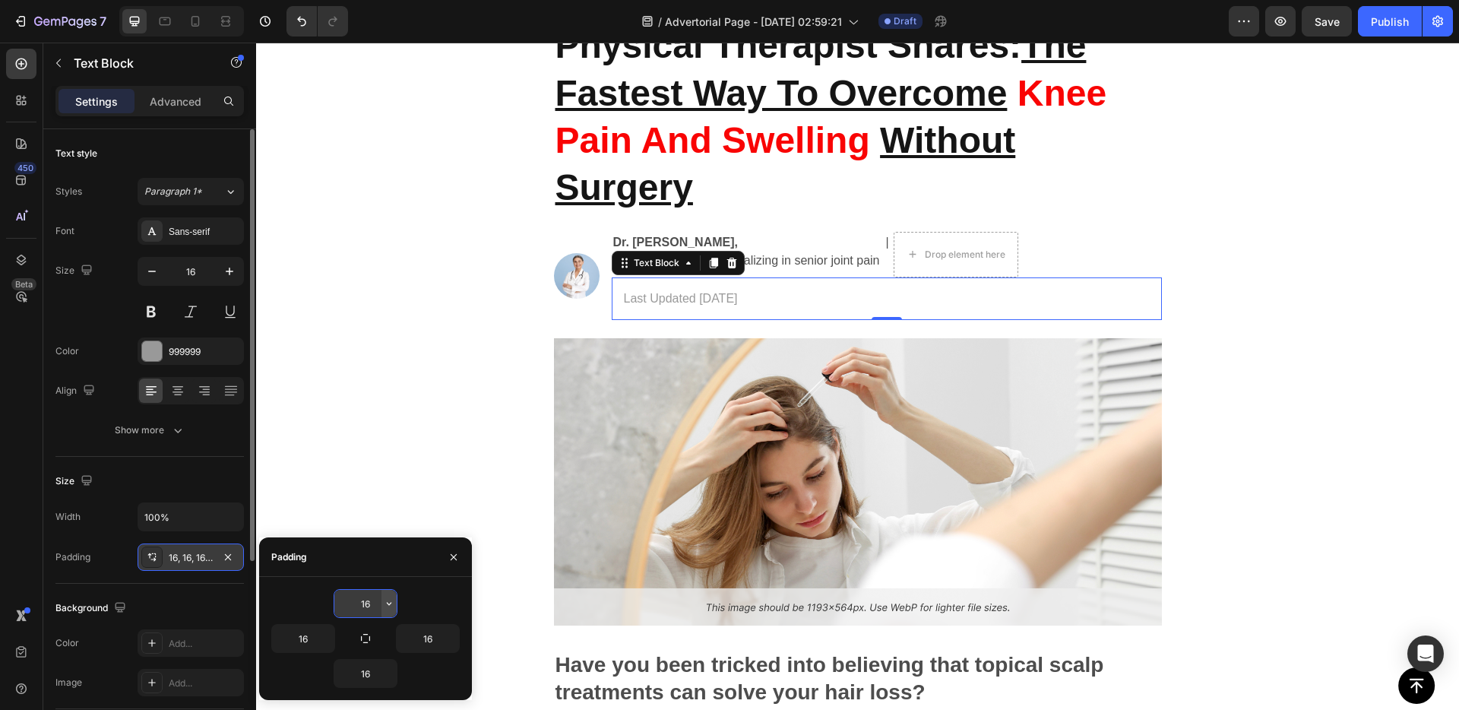
click at [391, 600] on icon "button" at bounding box center [389, 603] width 12 height 12
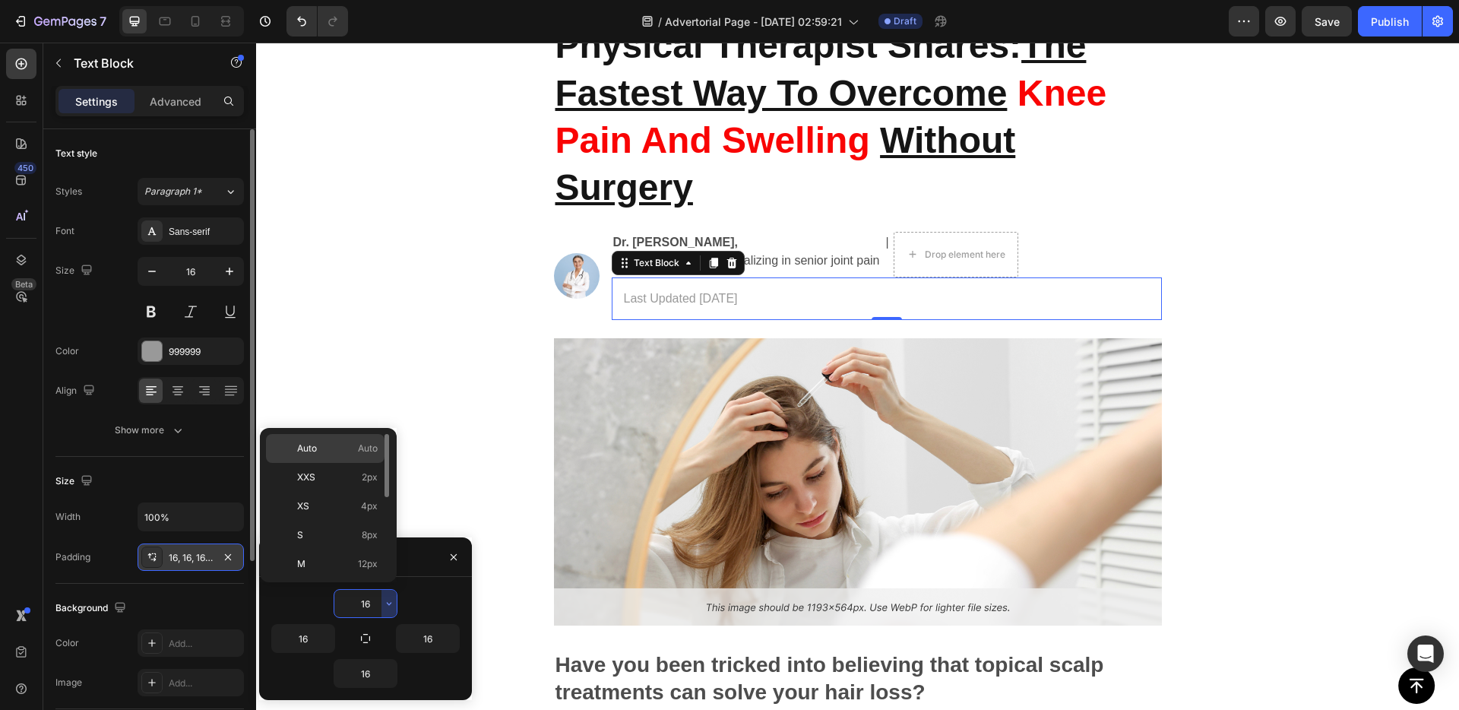
click at [334, 452] on p "Auto Auto" at bounding box center [337, 448] width 81 height 14
type input "Auto"
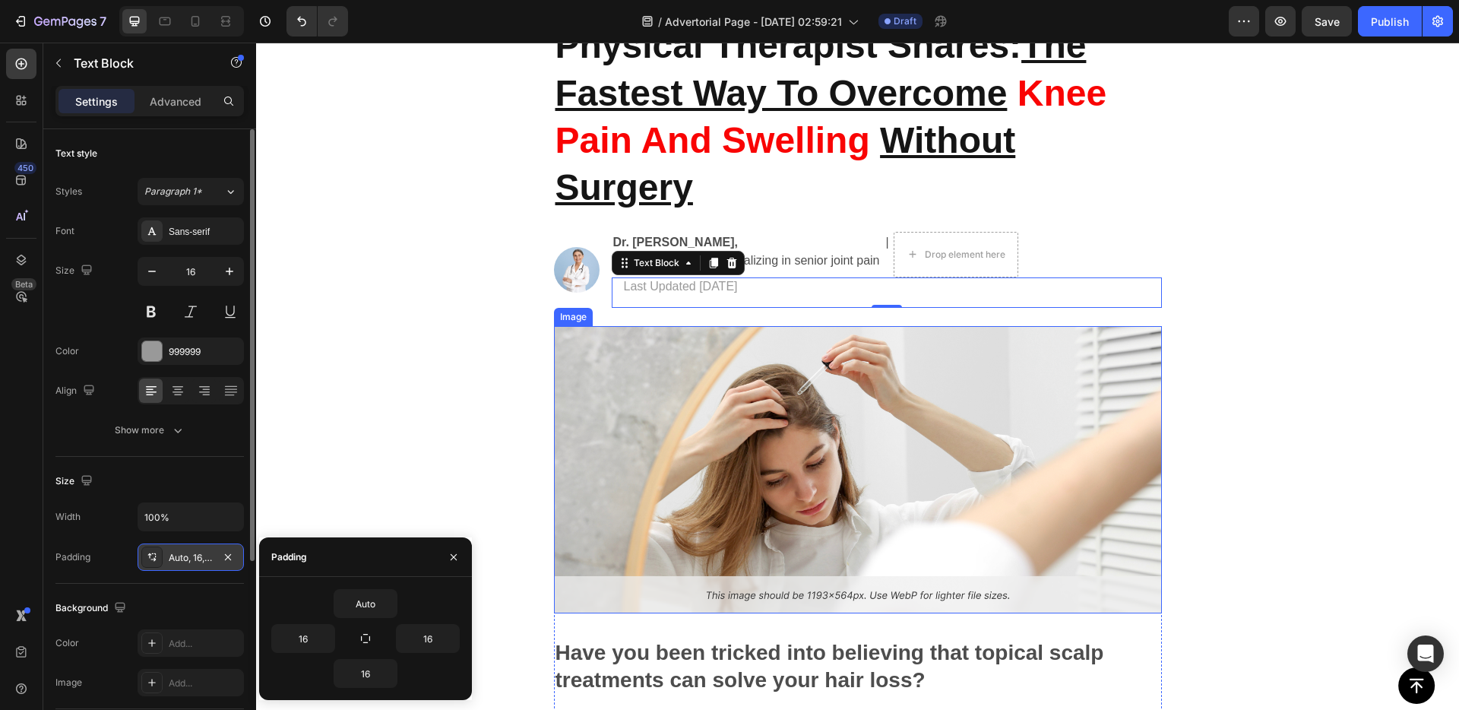
click at [596, 425] on img at bounding box center [858, 469] width 608 height 287
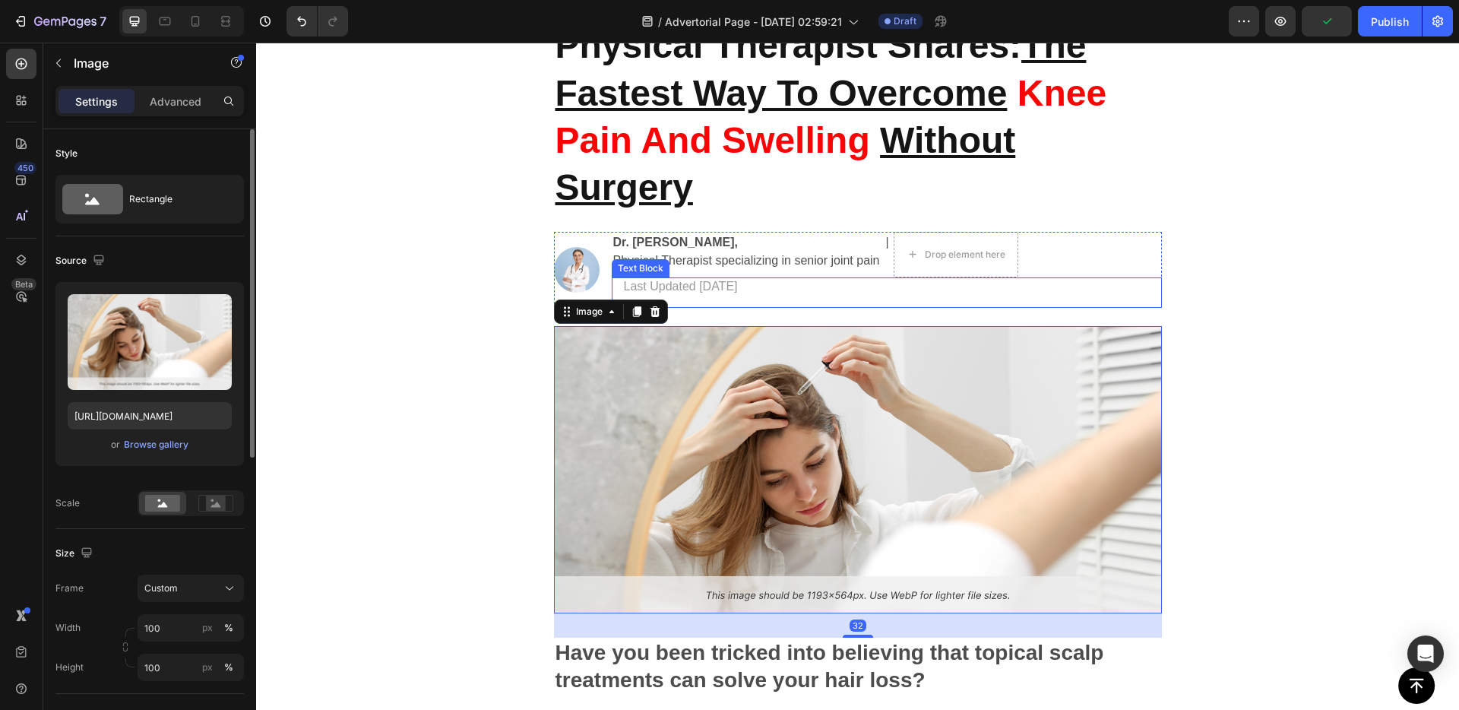
click at [697, 293] on p "Last Updated [DATE]" at bounding box center [887, 286] width 526 height 18
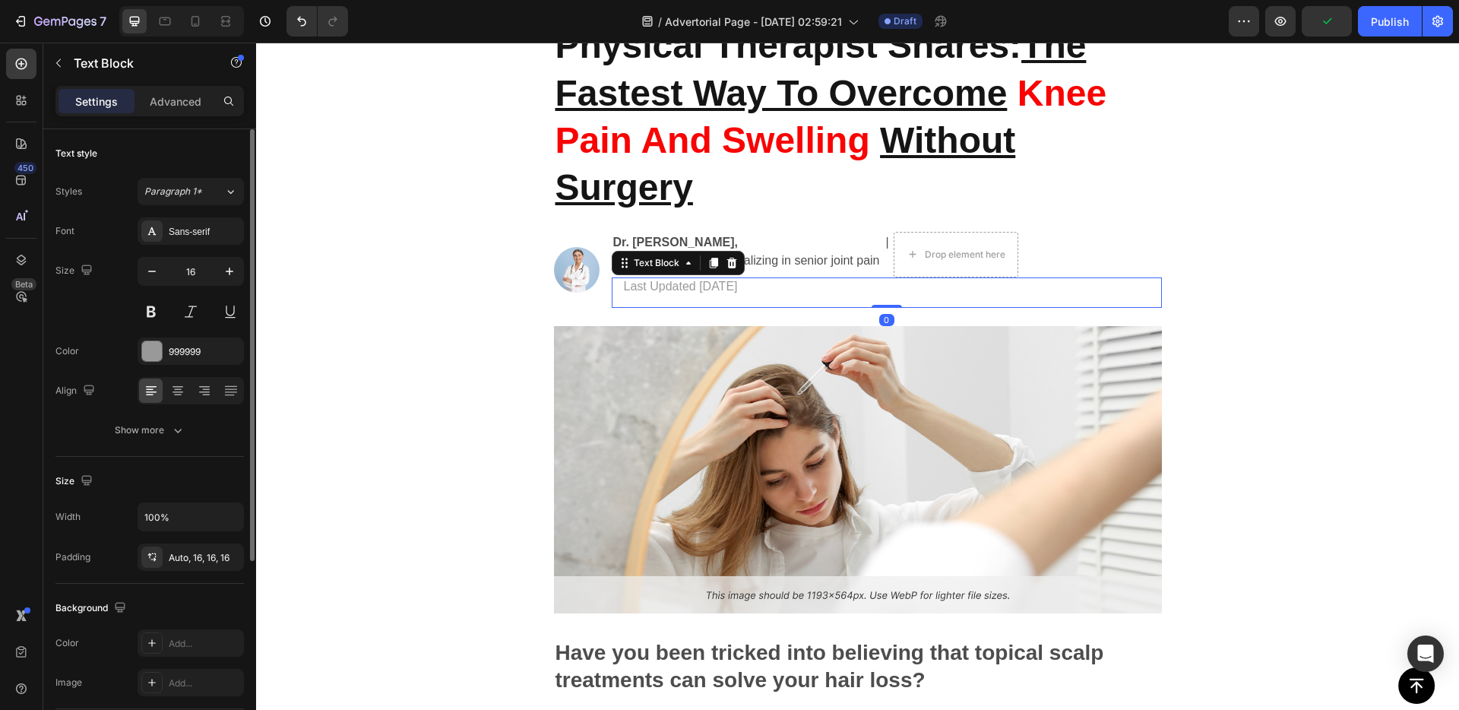
click at [650, 292] on p "Last Updated [DATE]" at bounding box center [887, 286] width 526 height 18
click at [619, 289] on div "Last Updated [DATE]" at bounding box center [887, 292] width 550 height 30
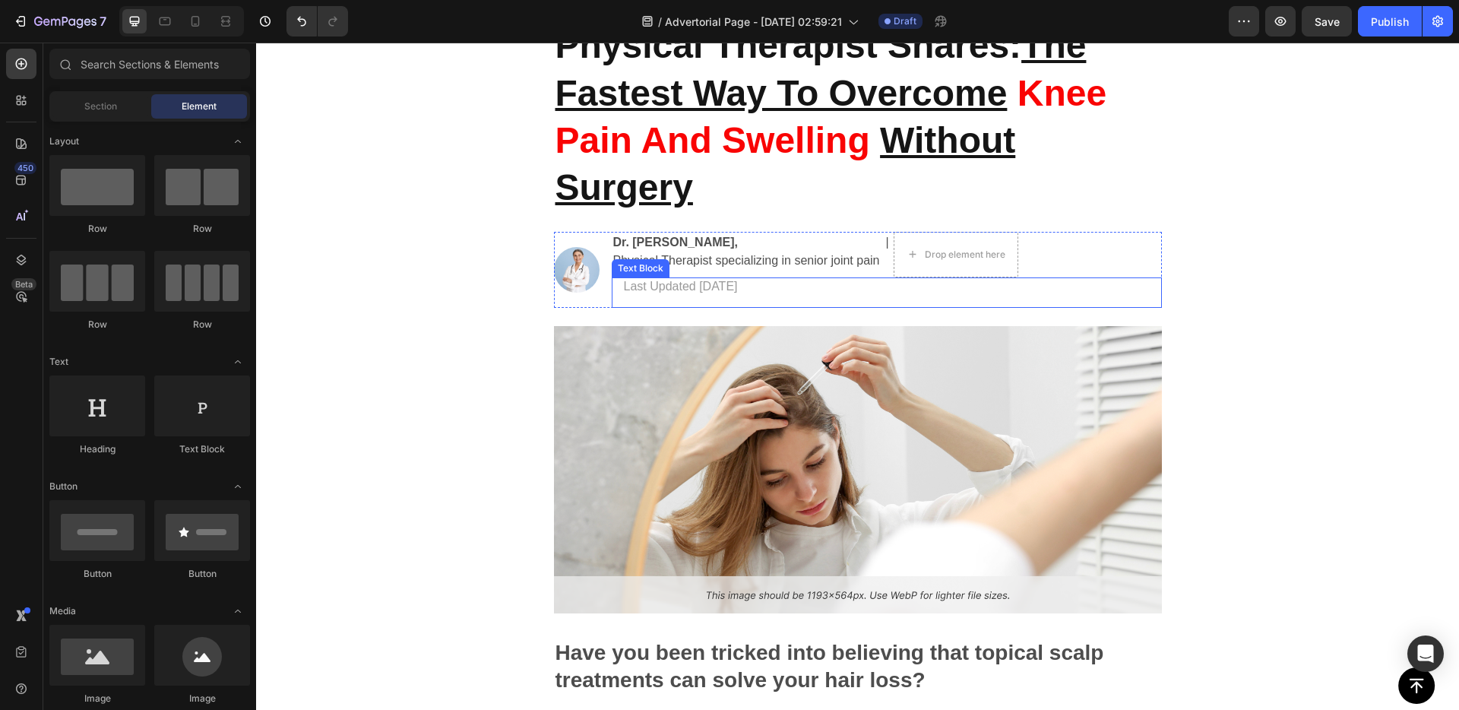
click at [736, 287] on p "Last Updated [DATE]" at bounding box center [887, 286] width 526 height 18
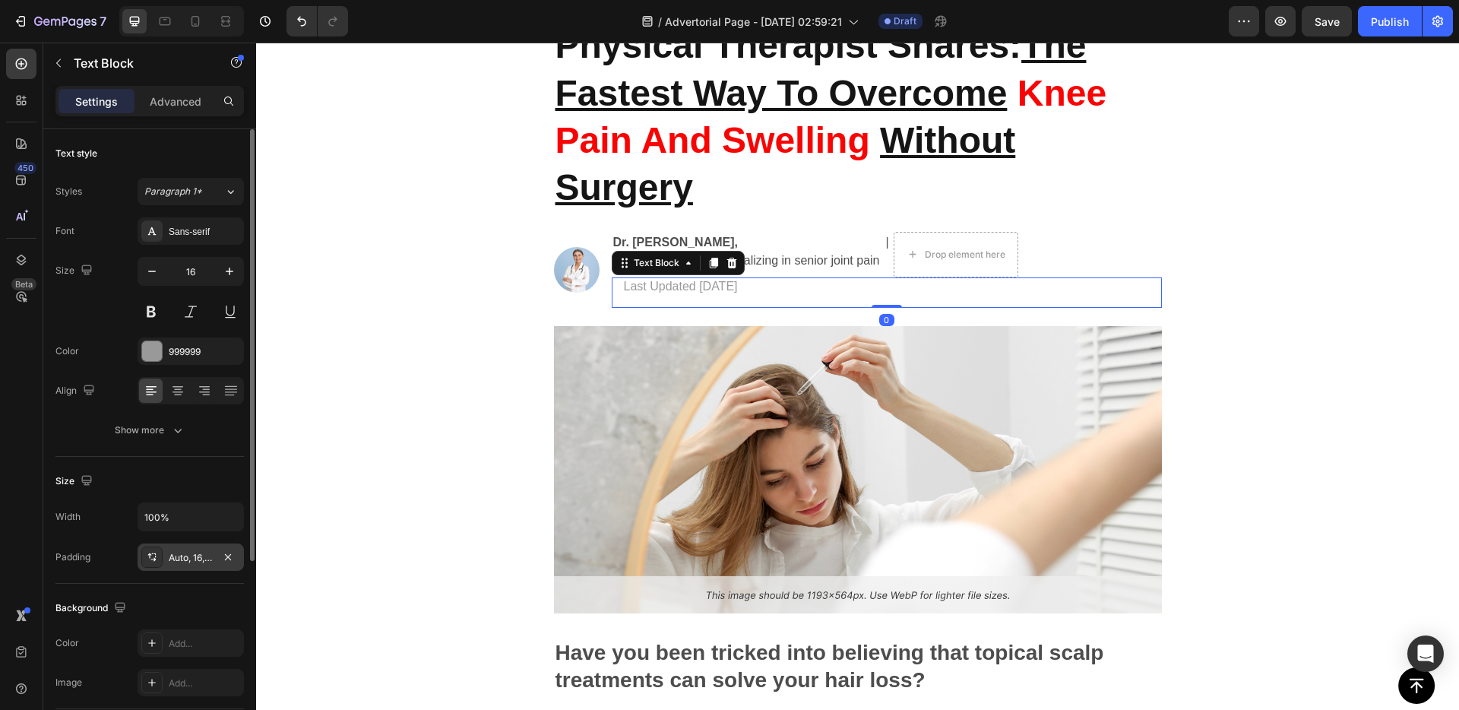
click at [180, 564] on div "Auto, 16, 16, 16" at bounding box center [191, 556] width 106 height 27
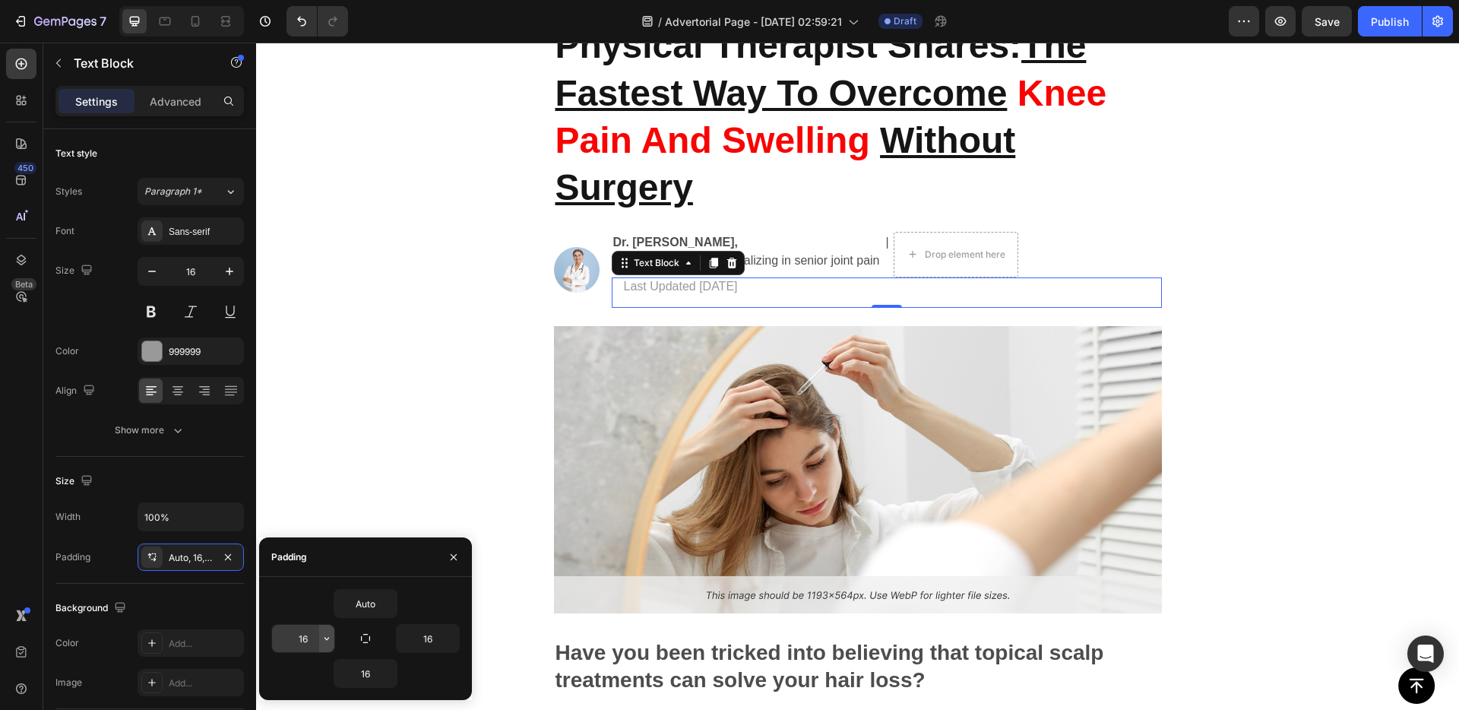
click at [324, 638] on icon "button" at bounding box center [327, 638] width 12 height 12
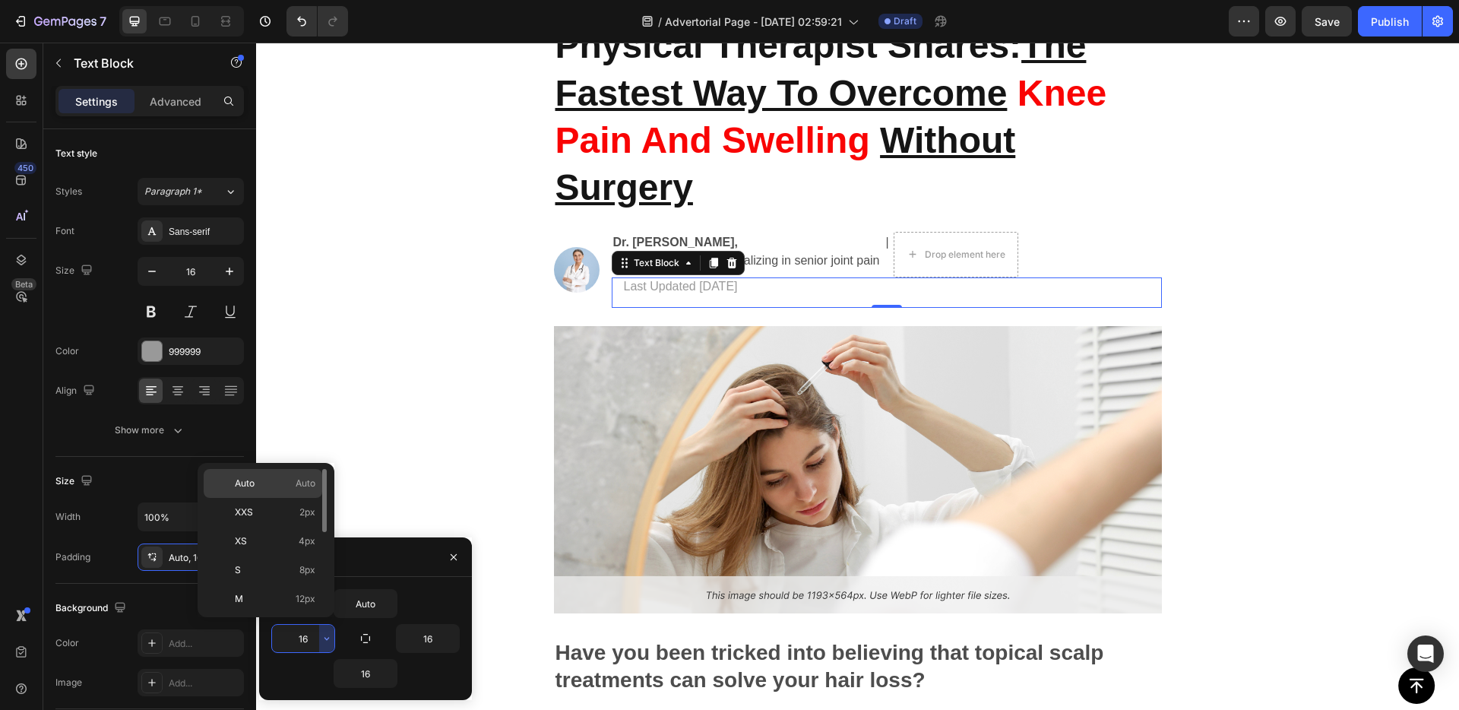
click at [280, 481] on p "Auto Auto" at bounding box center [275, 483] width 81 height 14
type input "Auto"
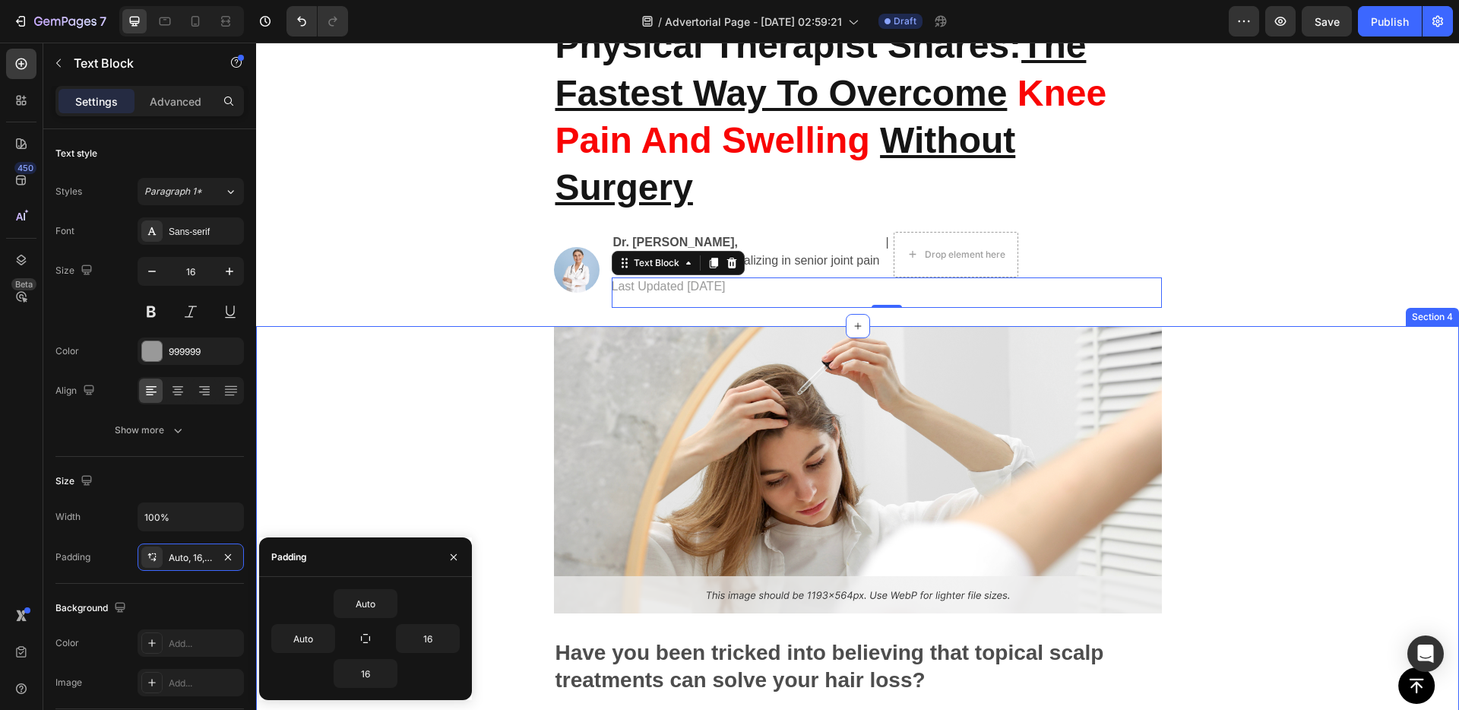
click at [549, 368] on div "Image Have you been tricked into believing that topical scalp treatments can so…" at bounding box center [857, 656] width 717 height 660
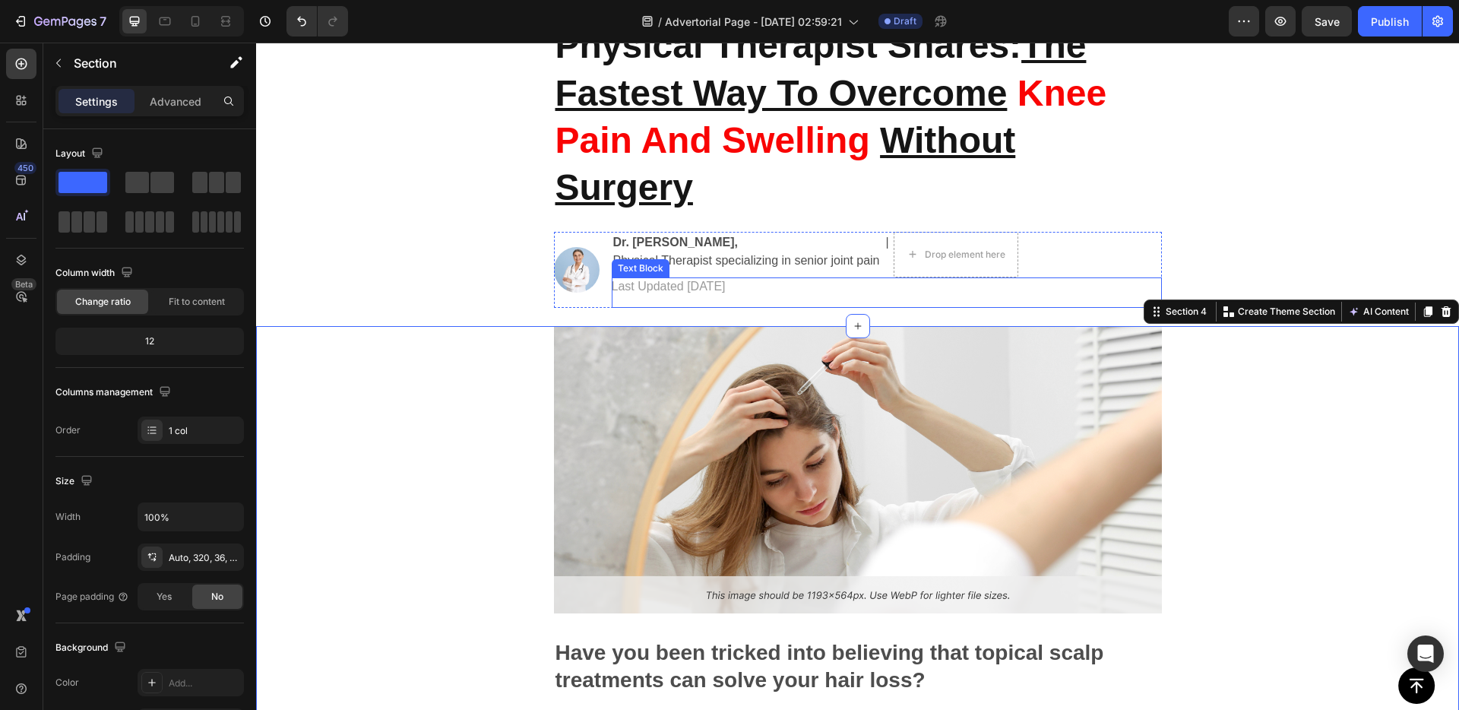
click at [659, 285] on p "Last Updated [DATE]" at bounding box center [881, 286] width 538 height 18
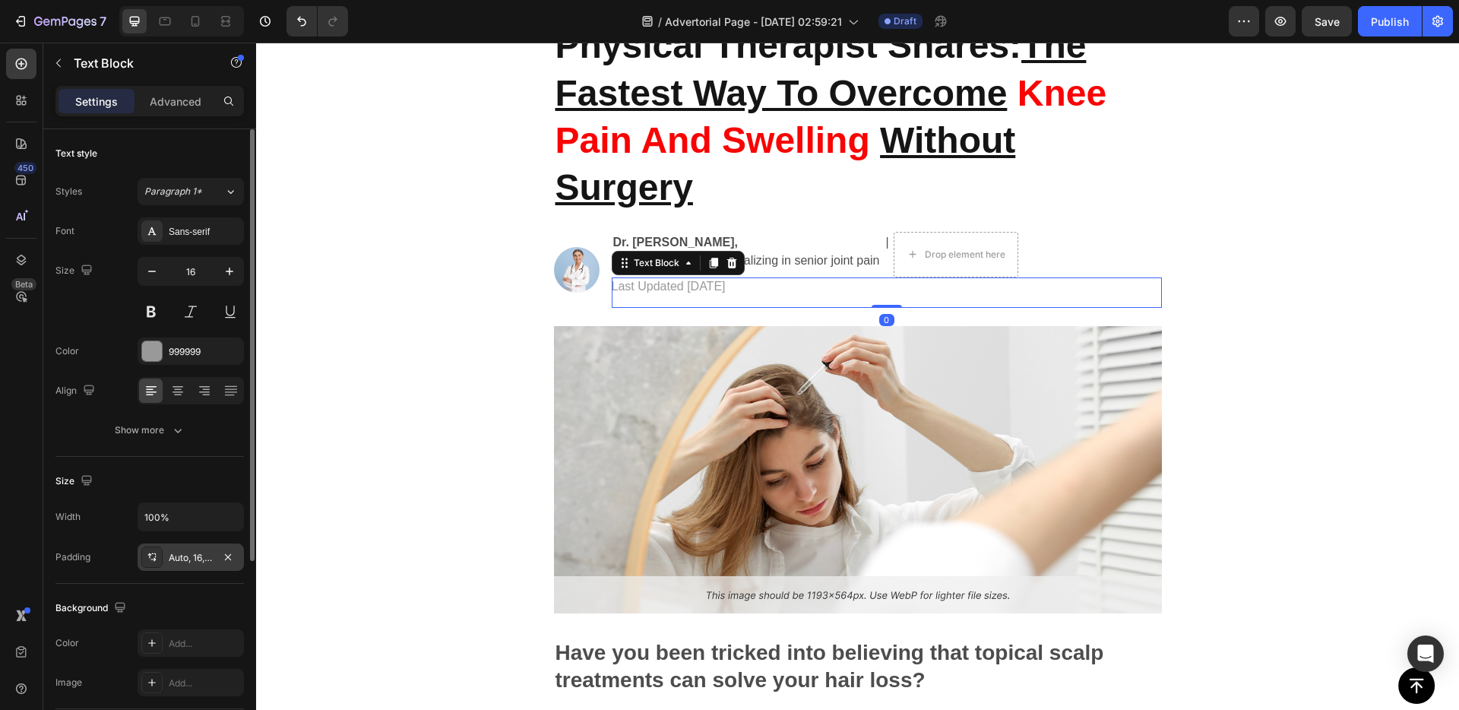
click at [193, 551] on div "Auto, 16, 16, Auto" at bounding box center [191, 558] width 44 height 14
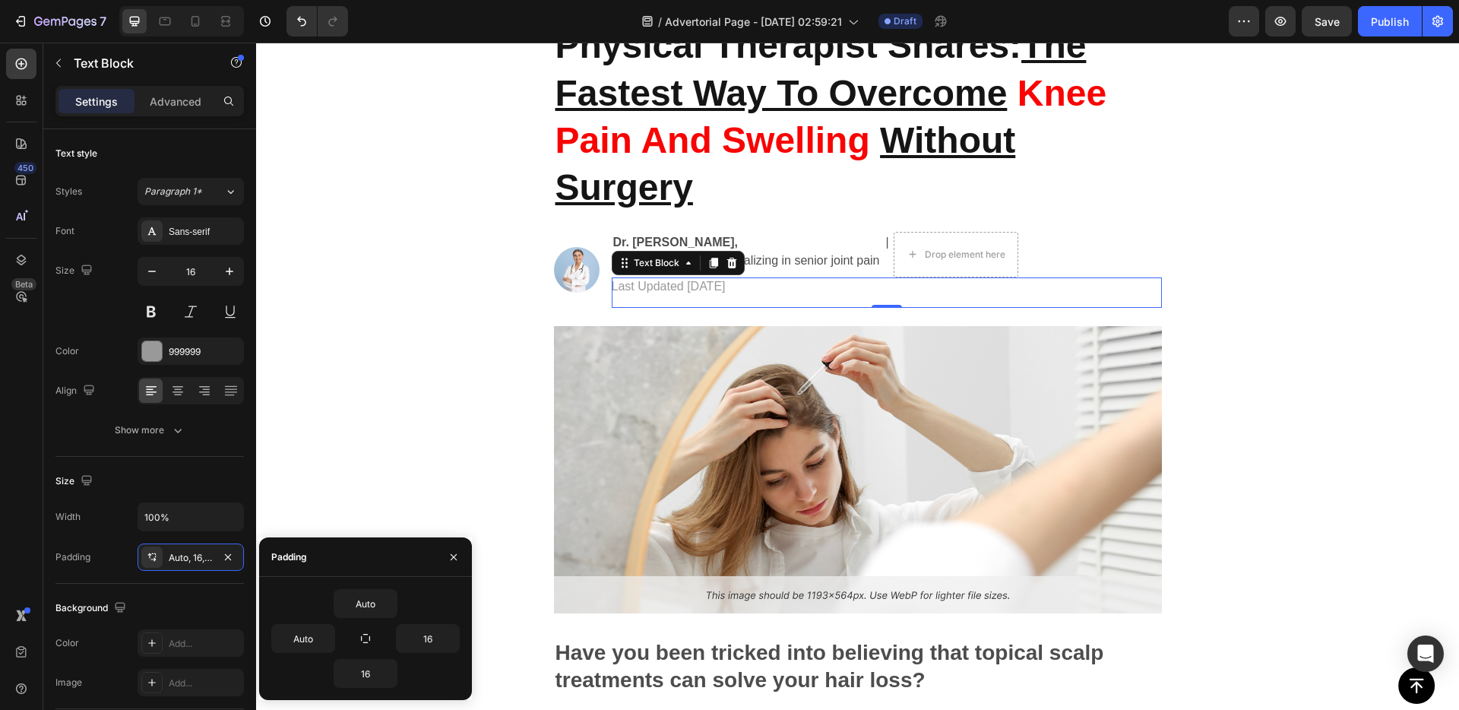
click at [400, 611] on div "Auto" at bounding box center [365, 603] width 188 height 29
click at [394, 609] on button "button" at bounding box center [388, 603] width 15 height 27
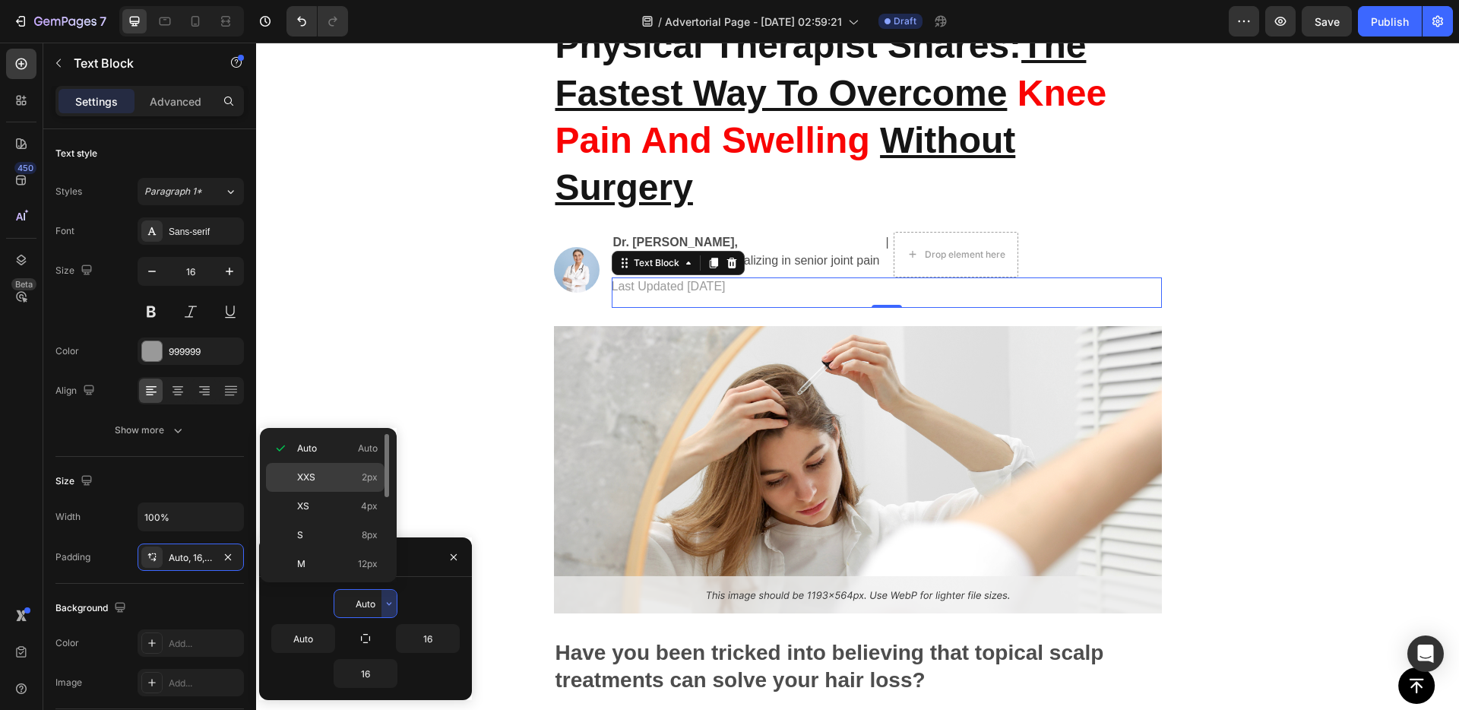
click at [344, 473] on p "XXS 2px" at bounding box center [337, 477] width 81 height 14
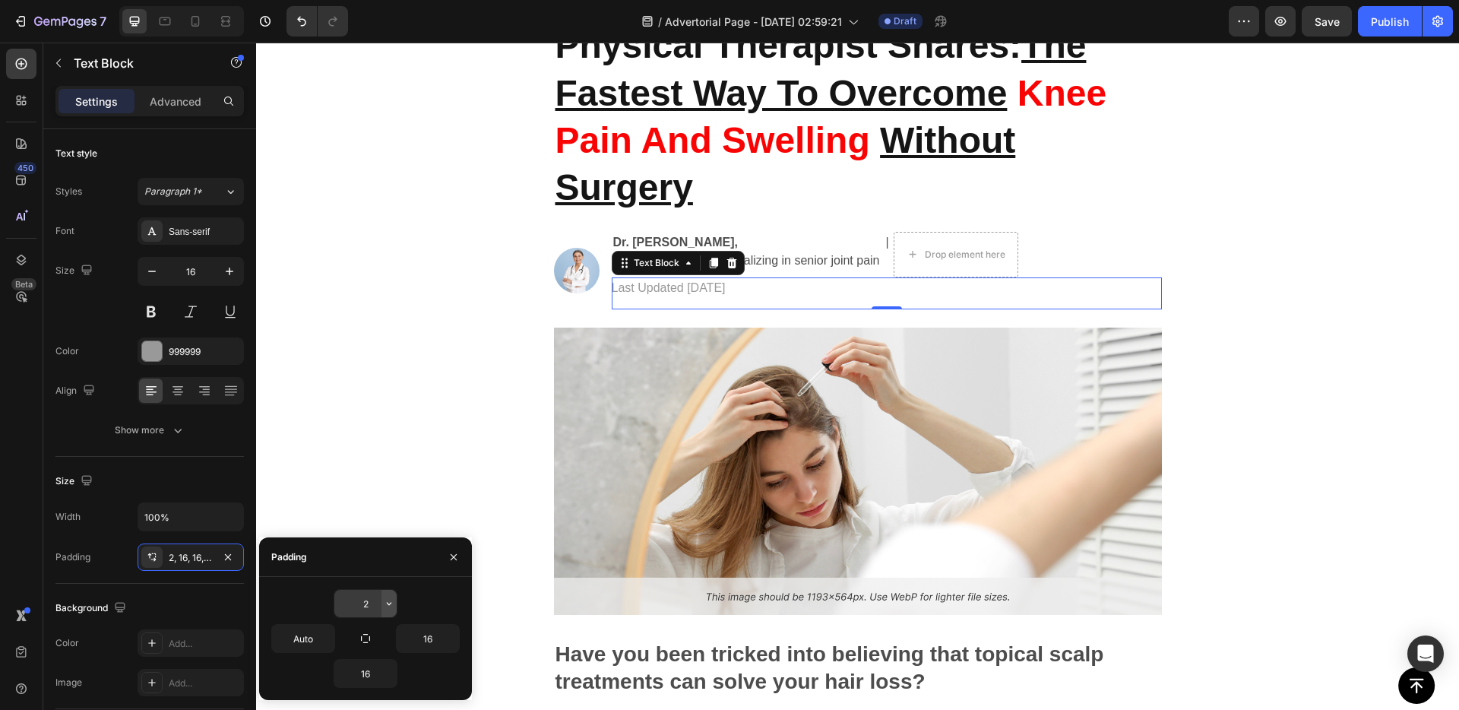
click at [388, 601] on icon "button" at bounding box center [389, 603] width 12 height 12
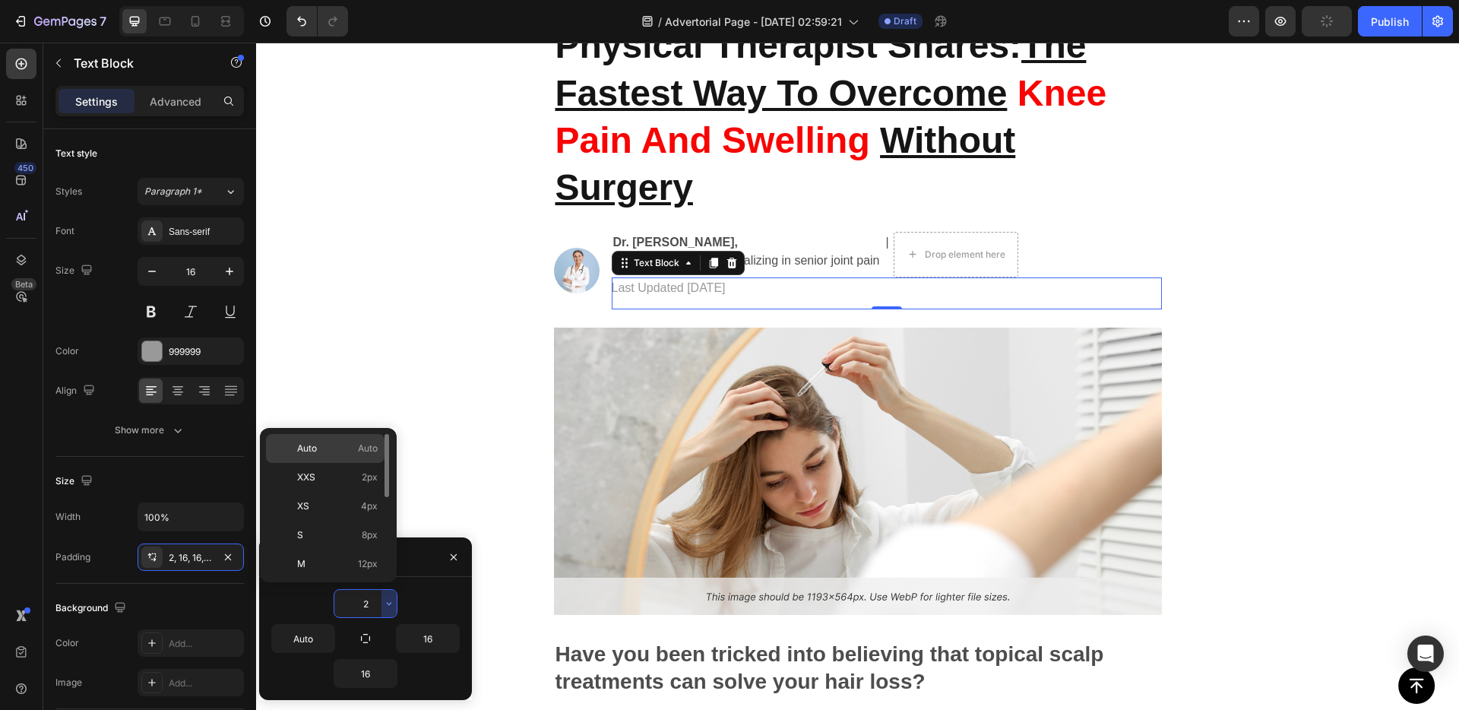
click at [375, 446] on span "Auto" at bounding box center [368, 448] width 20 height 14
type input "Auto"
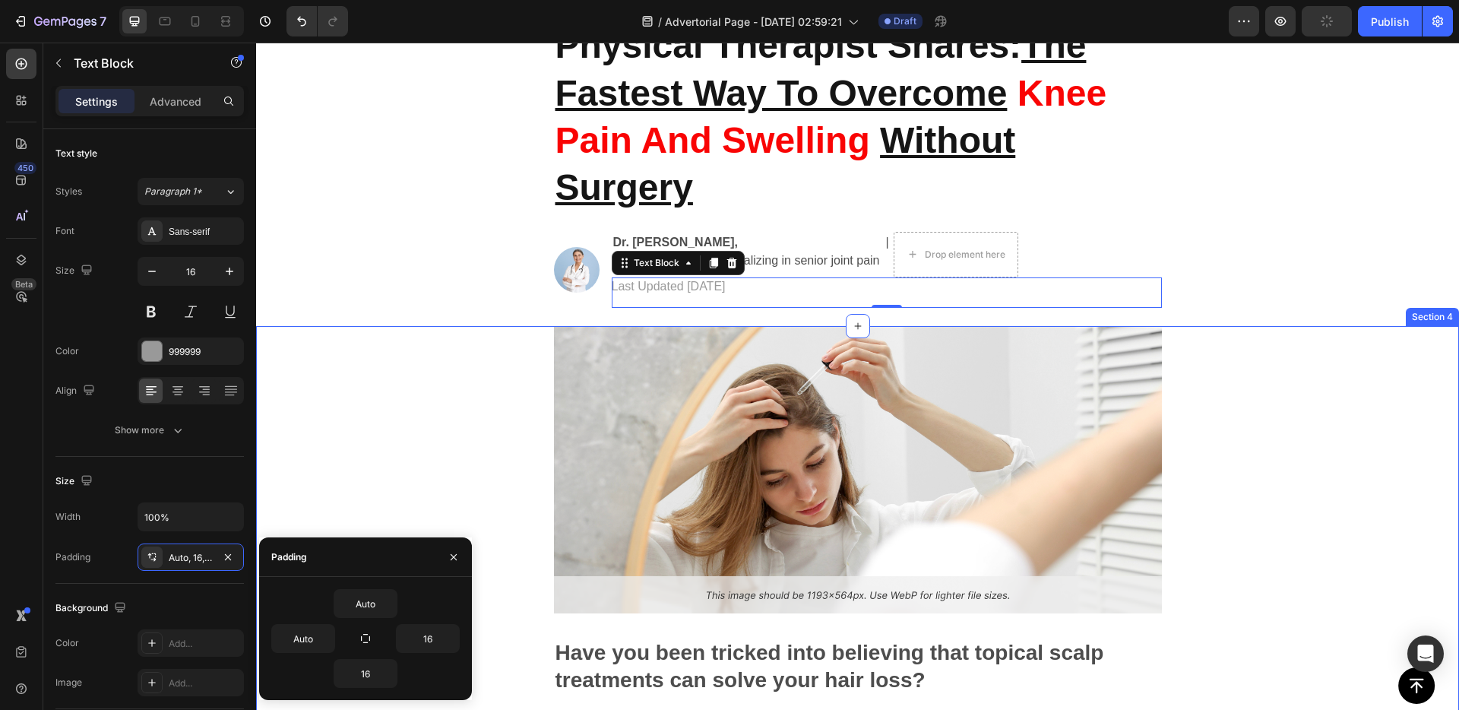
click at [527, 379] on div "Image Have you been tricked into believing that topical scalp treatments can so…" at bounding box center [857, 656] width 717 height 660
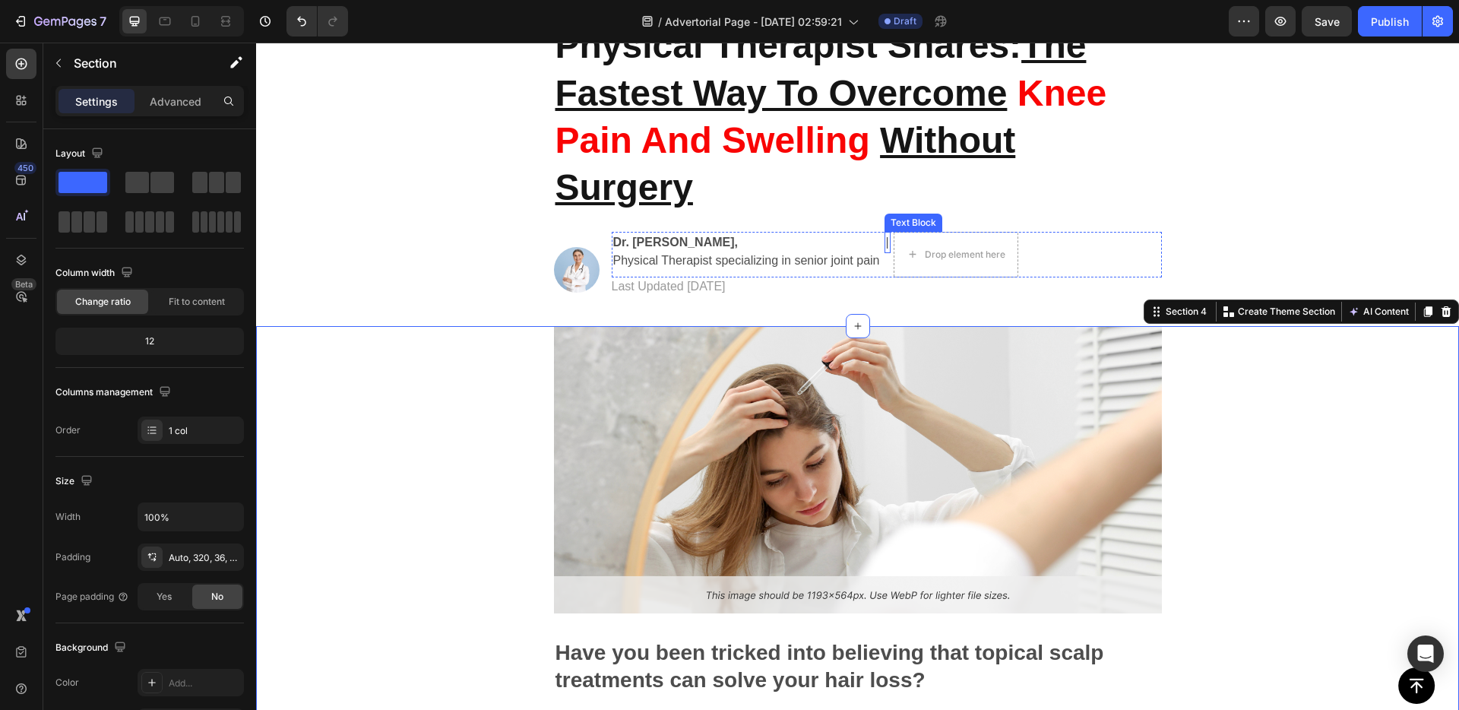
click at [888, 242] on div "|" at bounding box center [887, 242] width 6 height 21
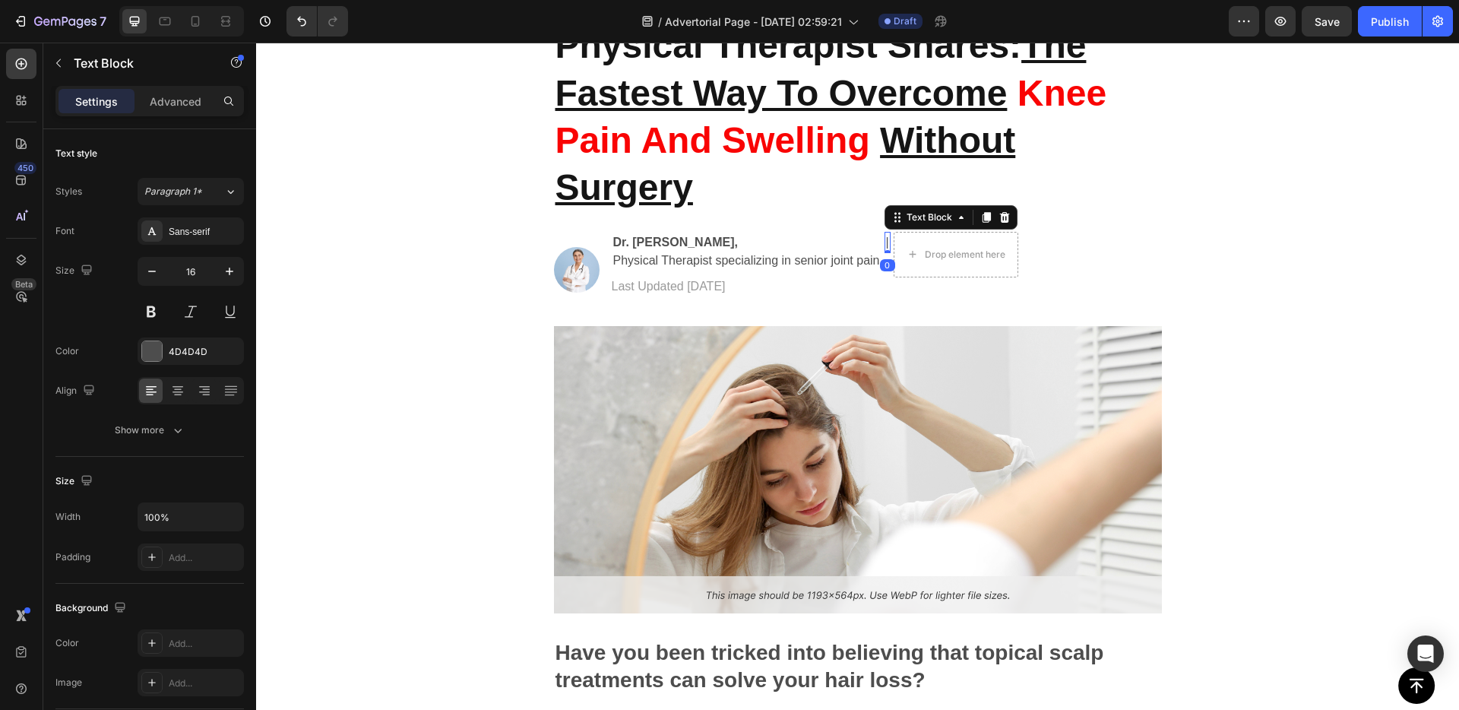
click at [1005, 214] on icon at bounding box center [1004, 217] width 10 height 11
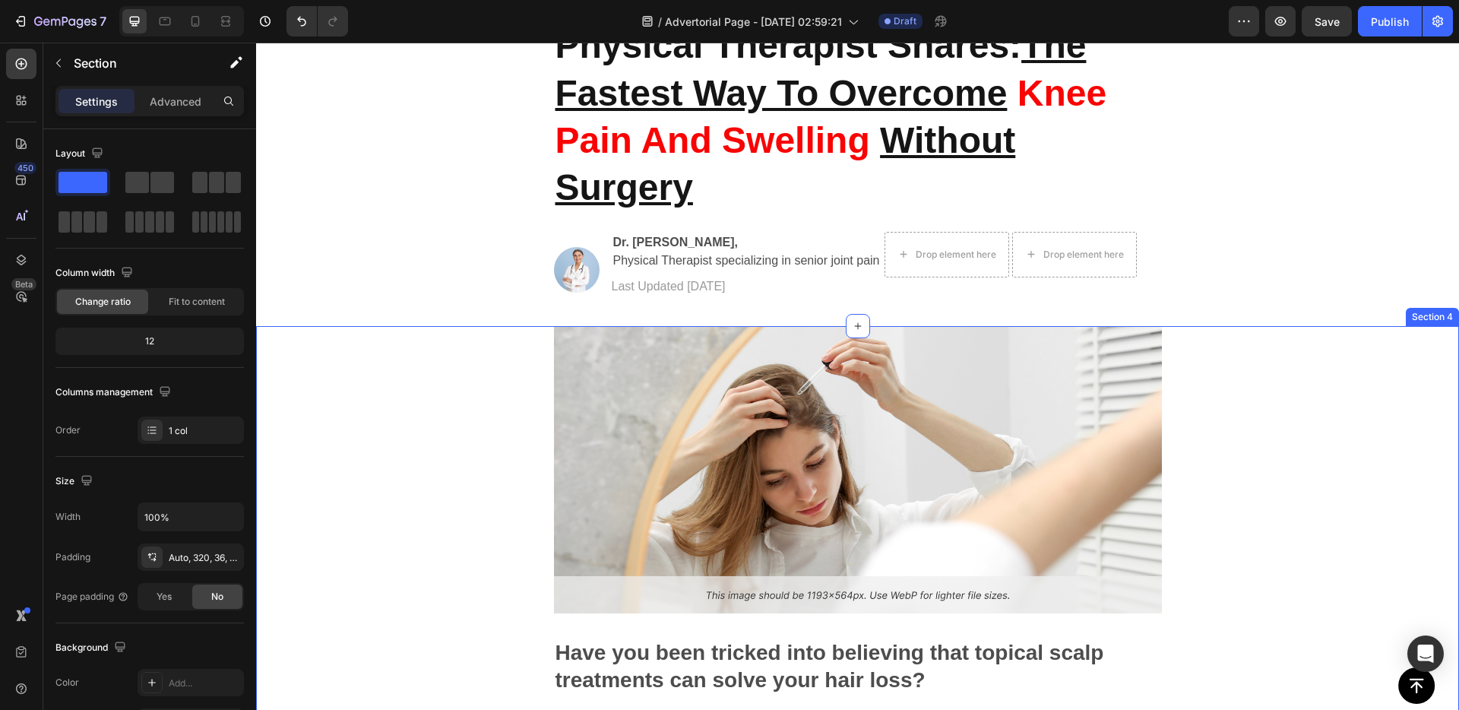
click at [454, 422] on div "Image Have you been tricked into believing that topical scalp treatments can so…" at bounding box center [857, 669] width 1203 height 687
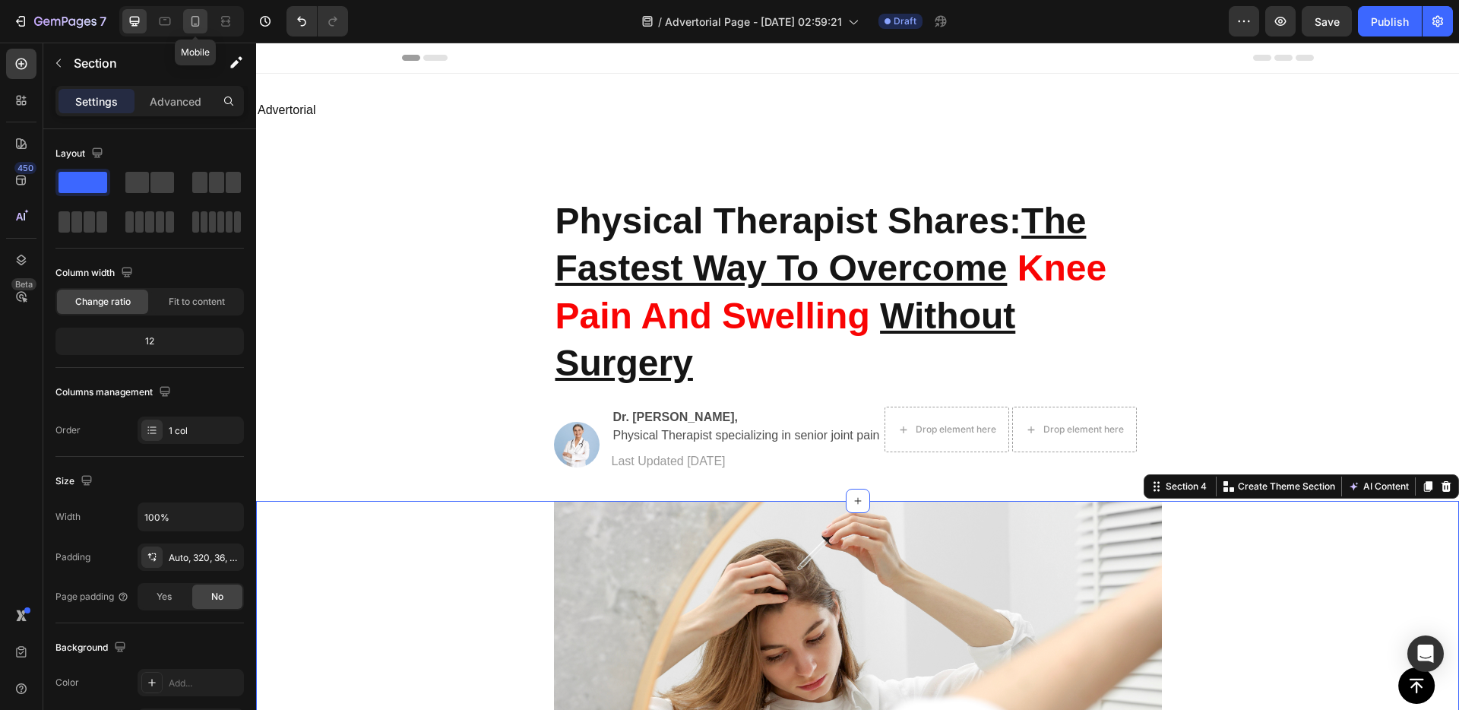
click at [192, 19] on icon at bounding box center [195, 21] width 8 height 11
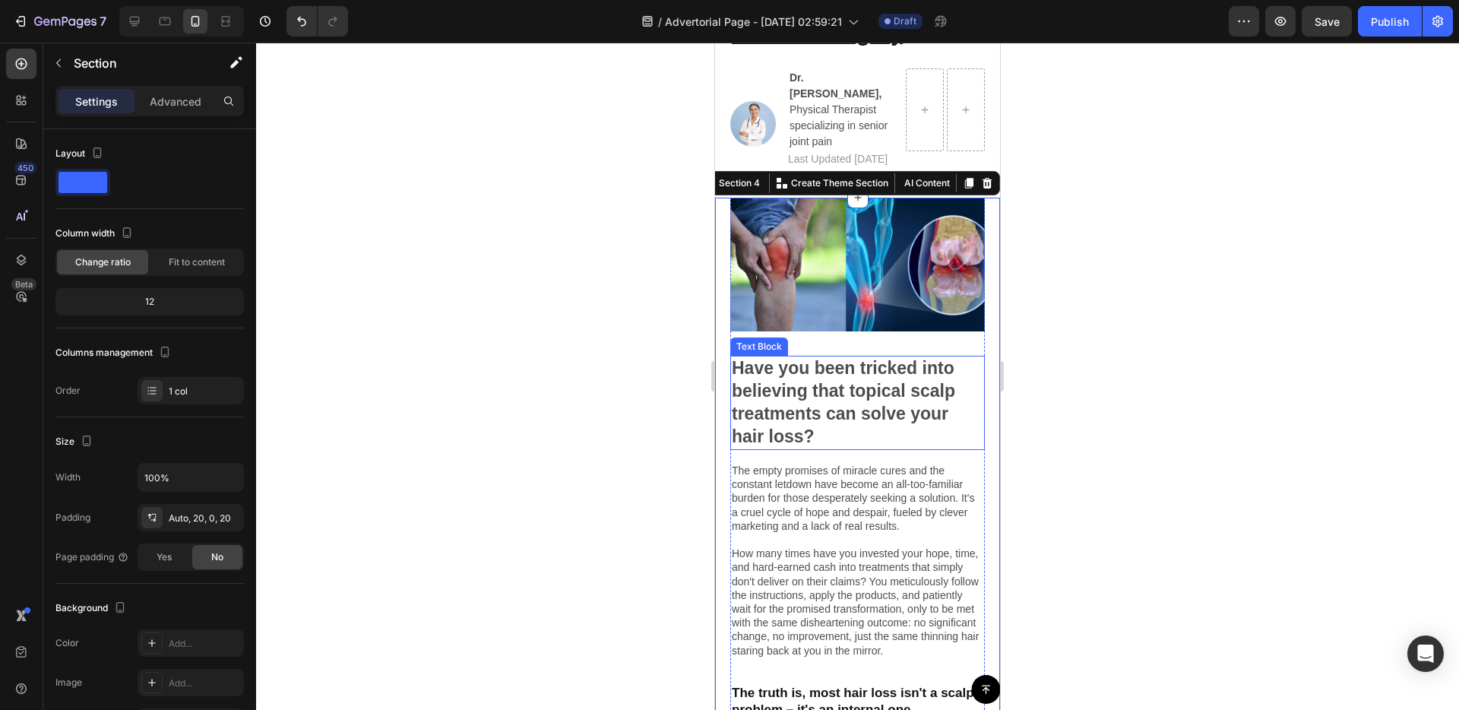
scroll to position [97, 0]
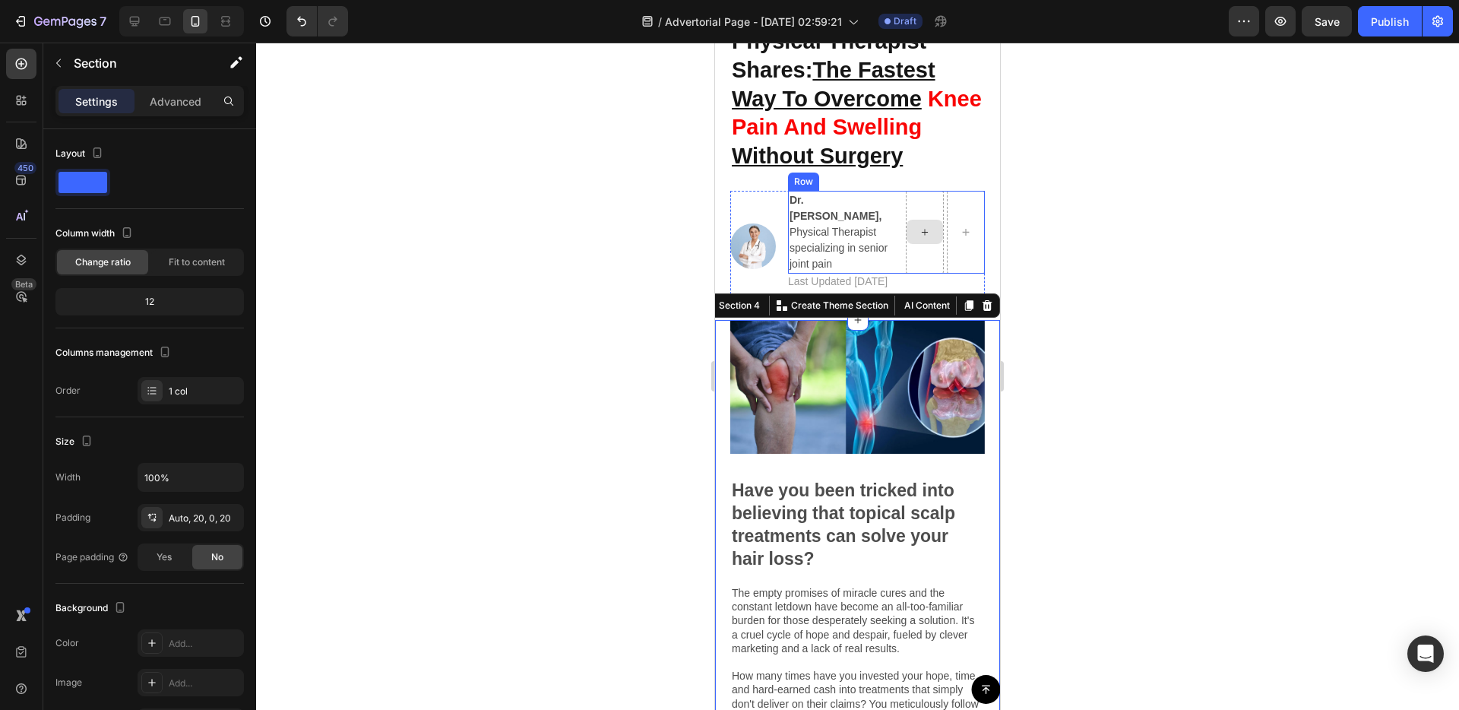
click at [931, 248] on div at bounding box center [925, 232] width 38 height 83
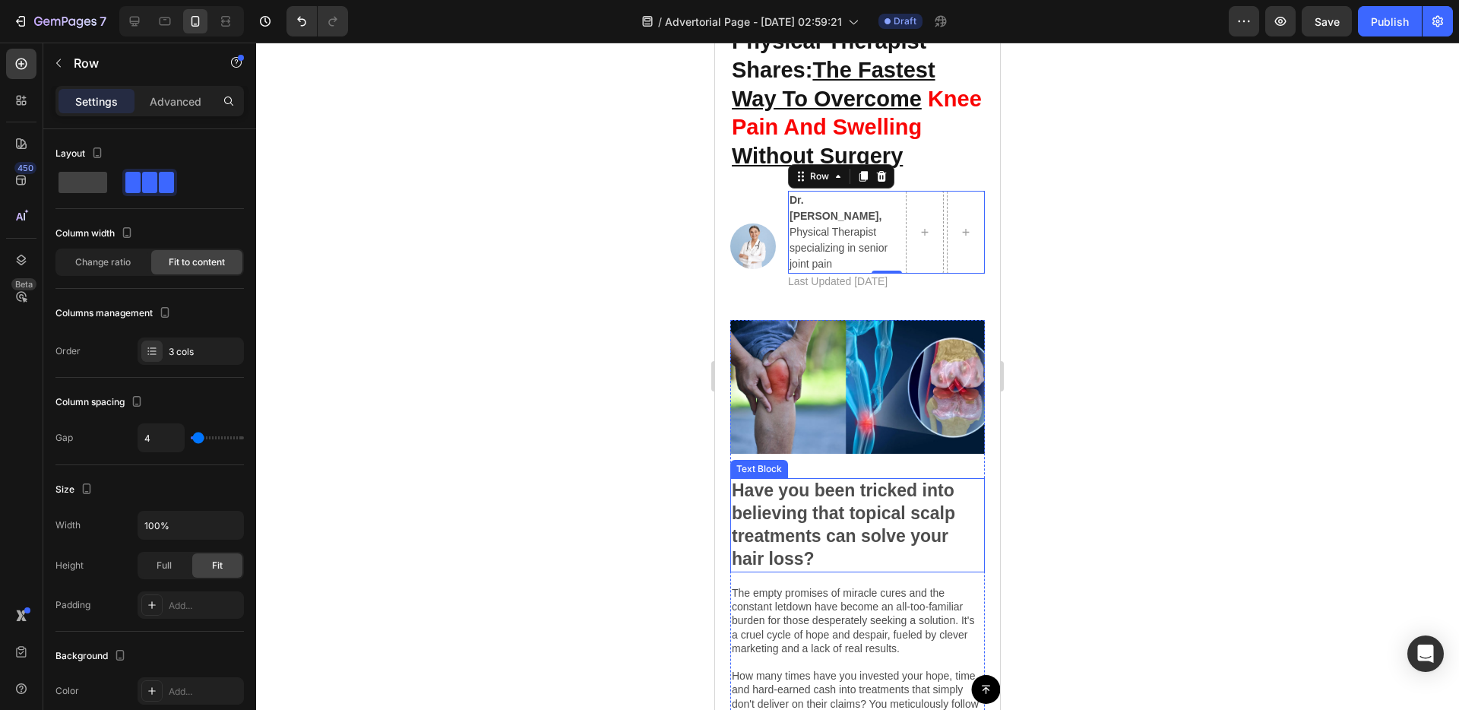
click at [786, 513] on p "Have you been tricked into believing that topical scalp treatments can solve yo…" at bounding box center [858, 524] width 252 height 91
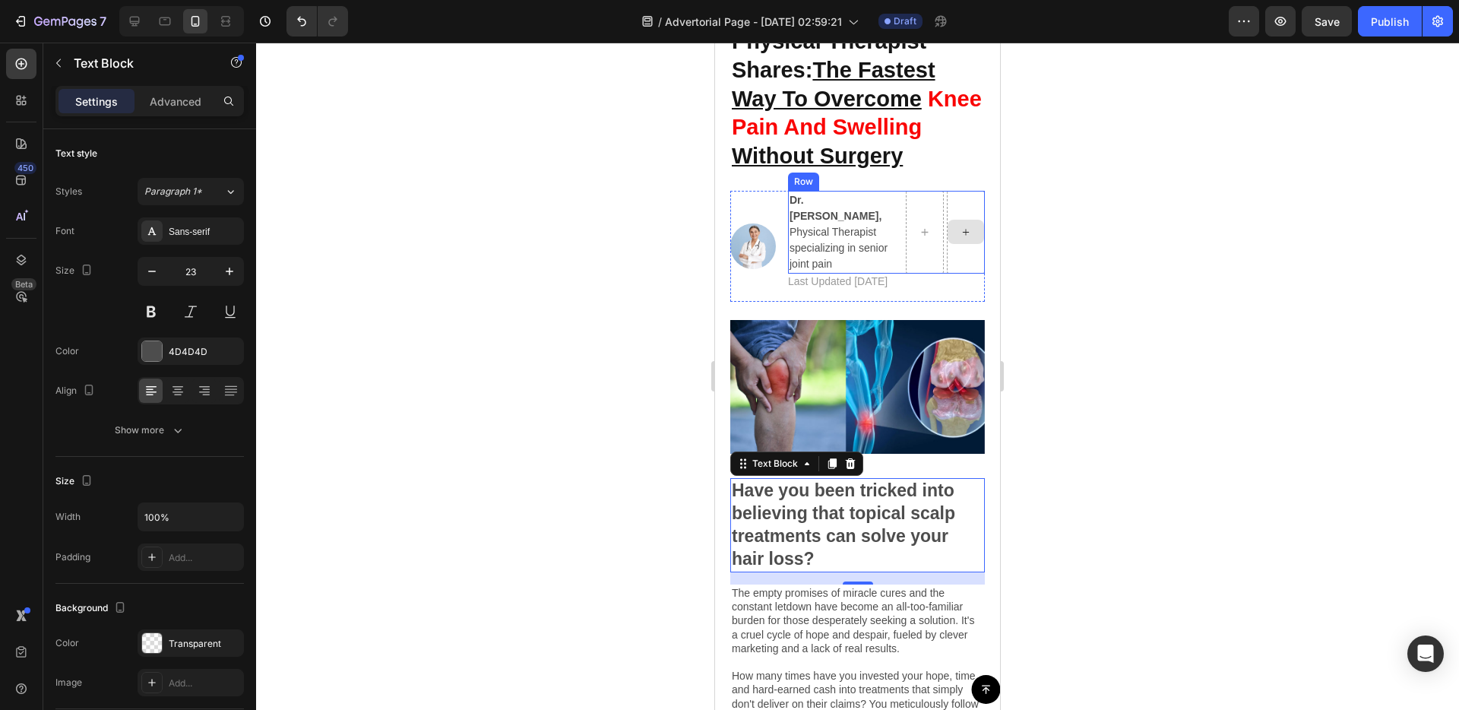
click at [964, 247] on div at bounding box center [966, 232] width 38 height 83
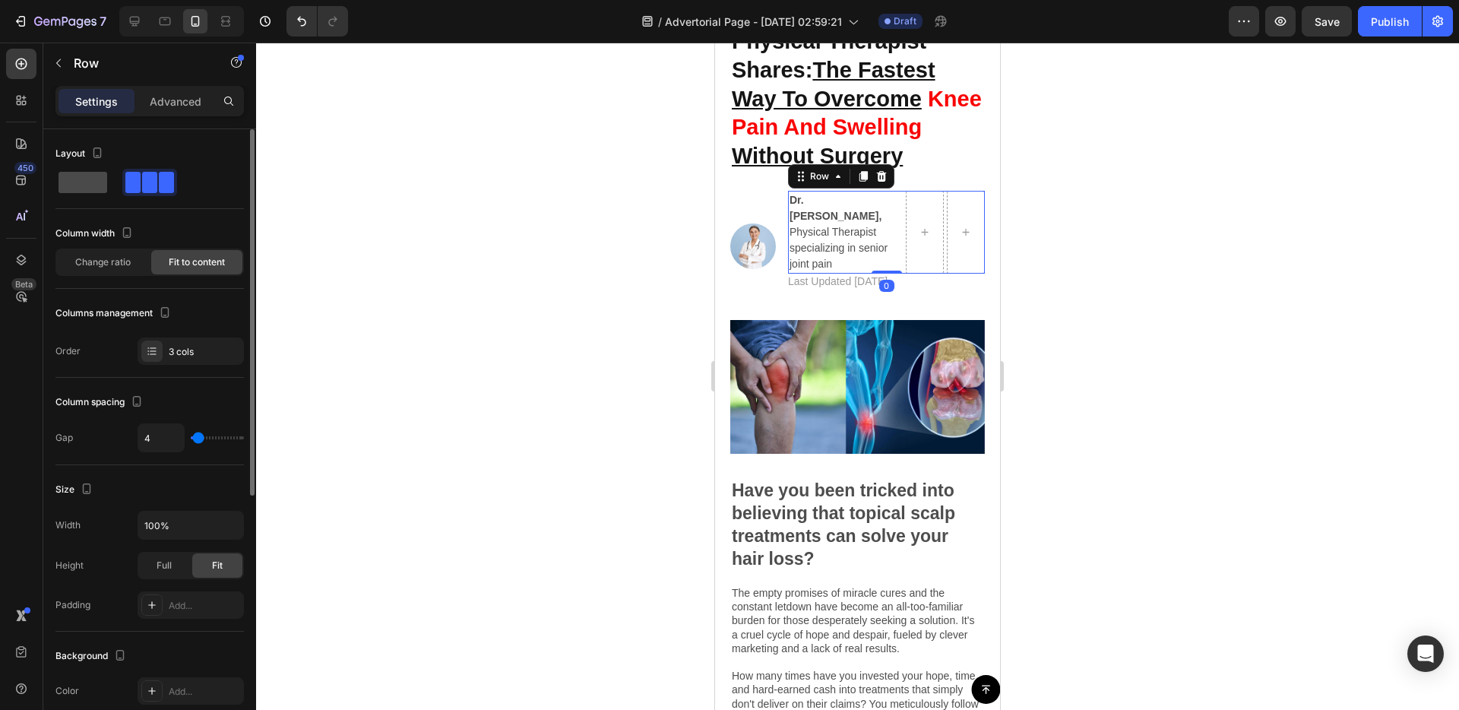
click at [100, 187] on span at bounding box center [83, 182] width 49 height 21
type input "0"
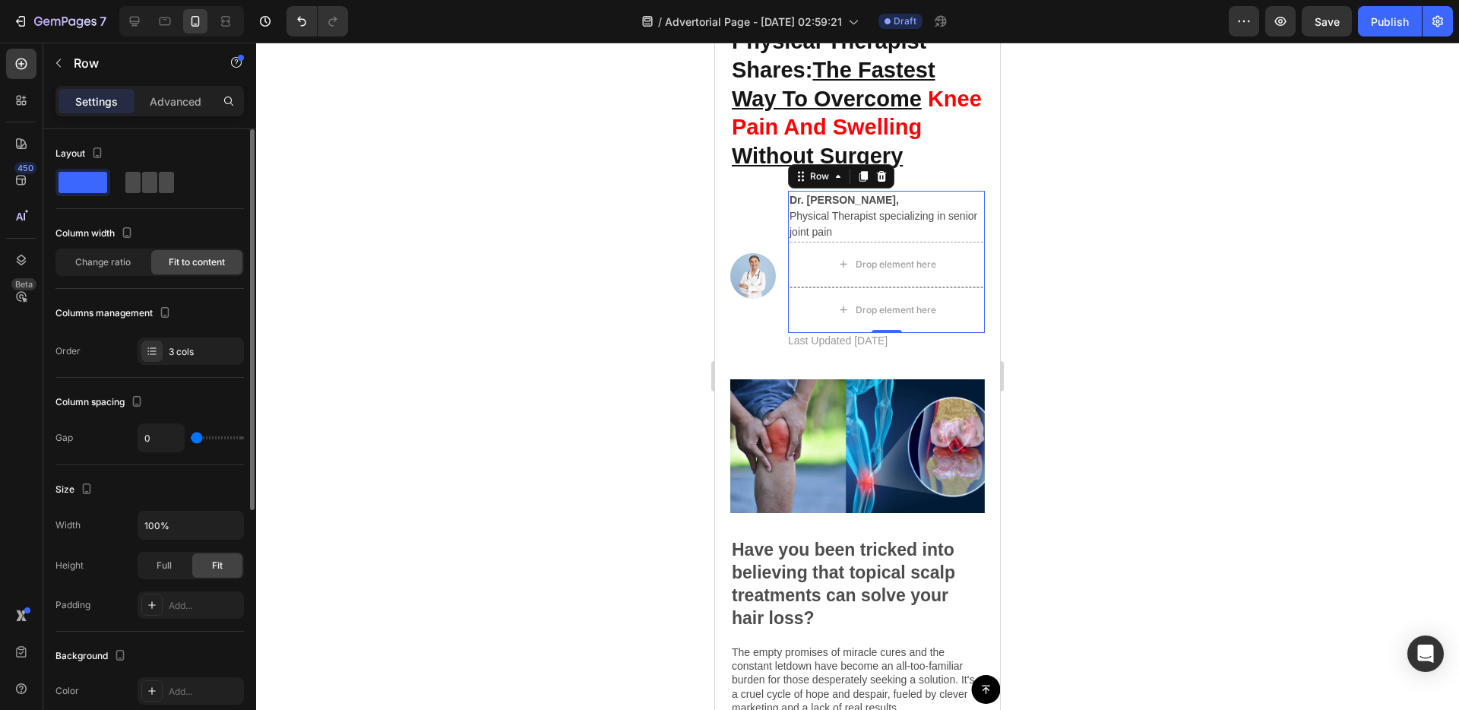
click at [162, 181] on span at bounding box center [166, 182] width 15 height 21
type input "4"
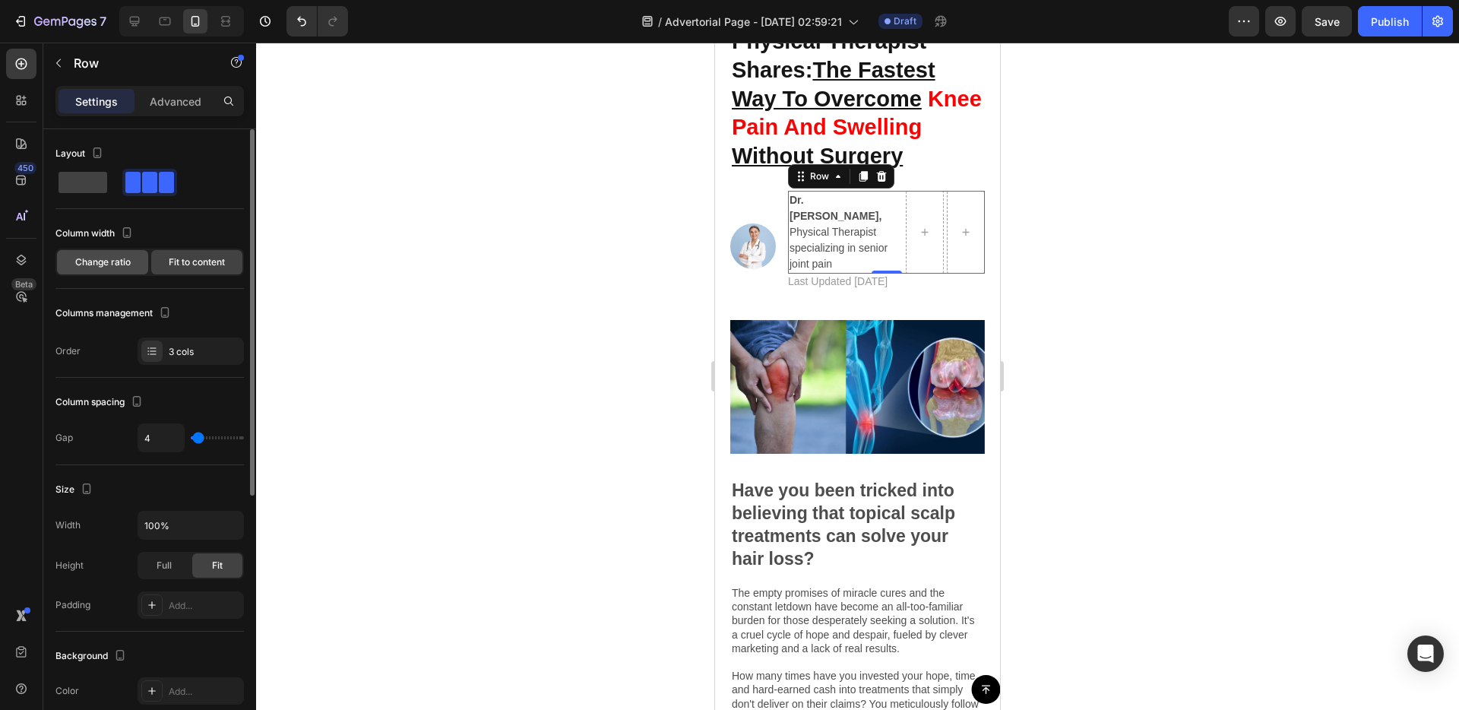
click at [125, 258] on span "Change ratio" at bounding box center [102, 262] width 55 height 14
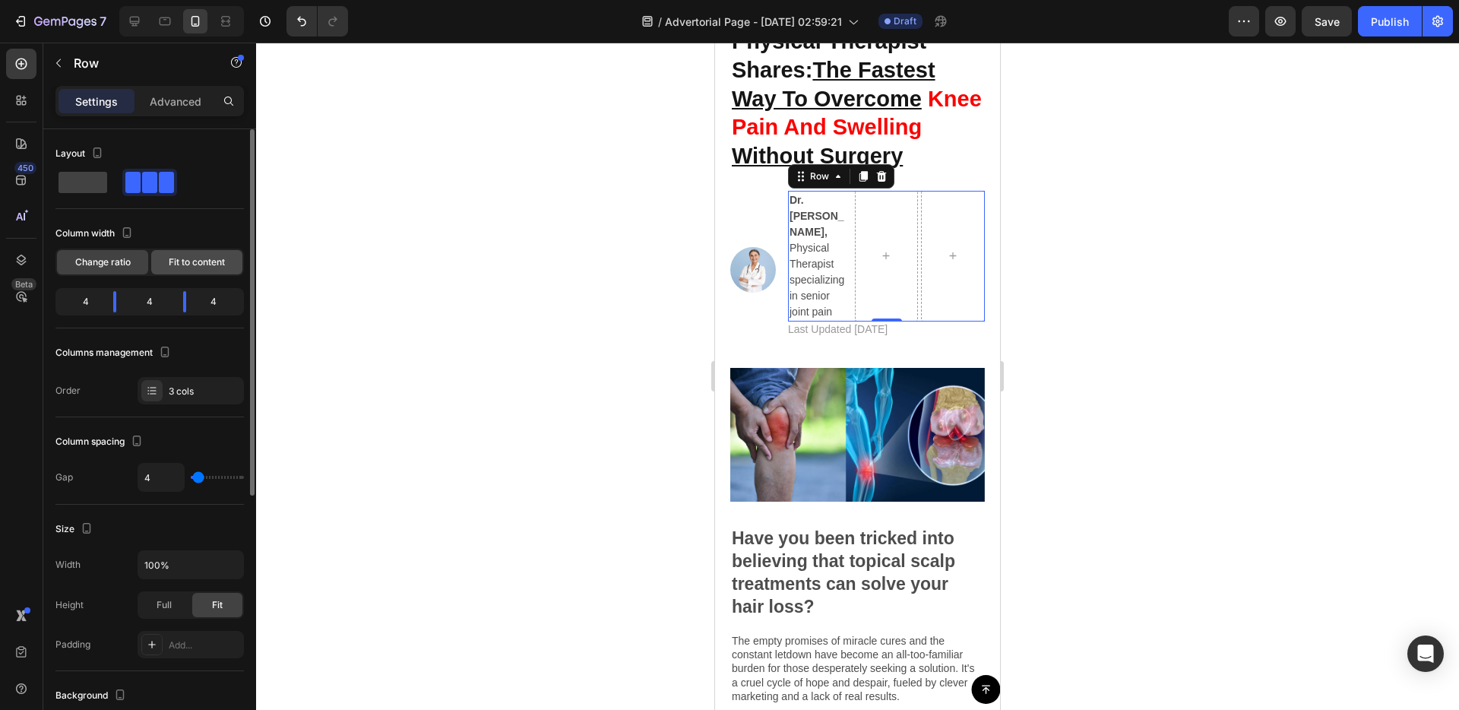
click at [169, 258] on span "Fit to content" at bounding box center [197, 262] width 56 height 14
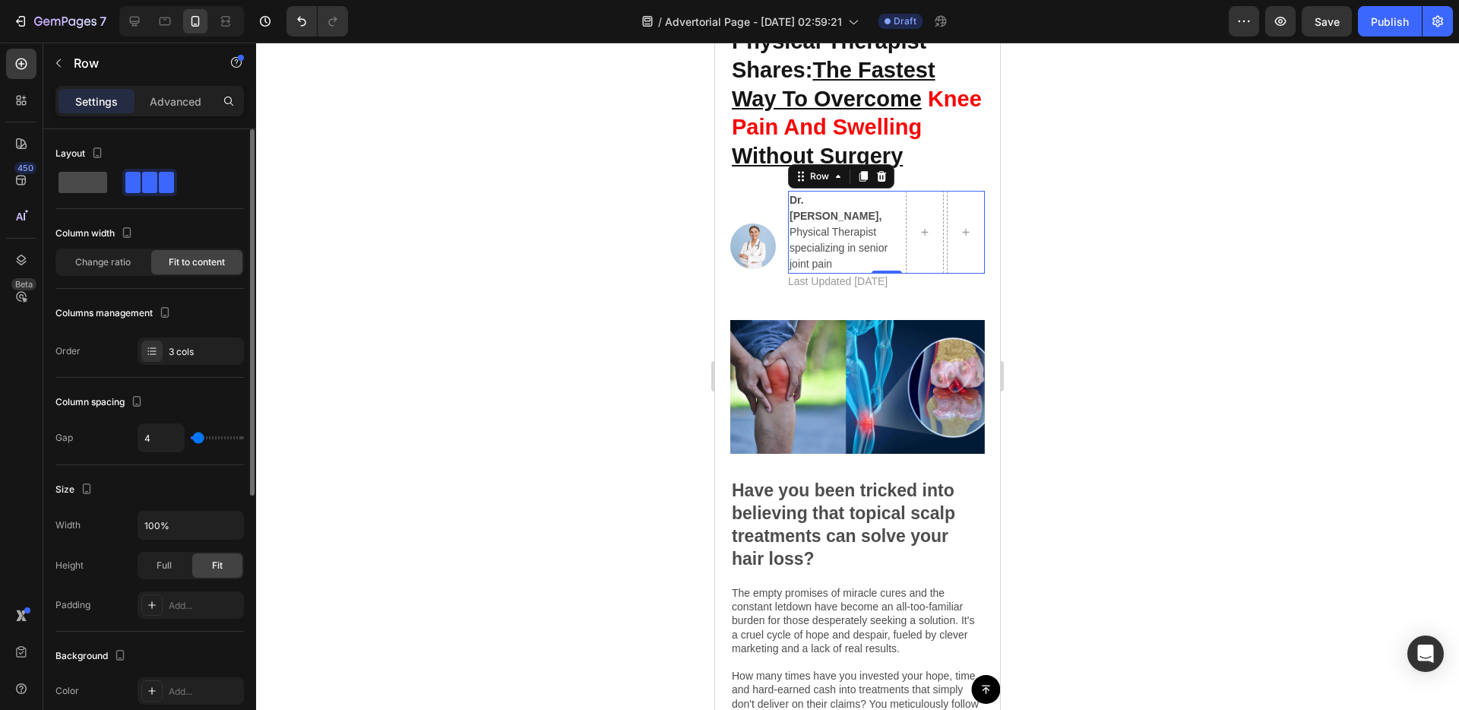
click at [122, 184] on div at bounding box center [149, 182] width 55 height 27
type input "0"
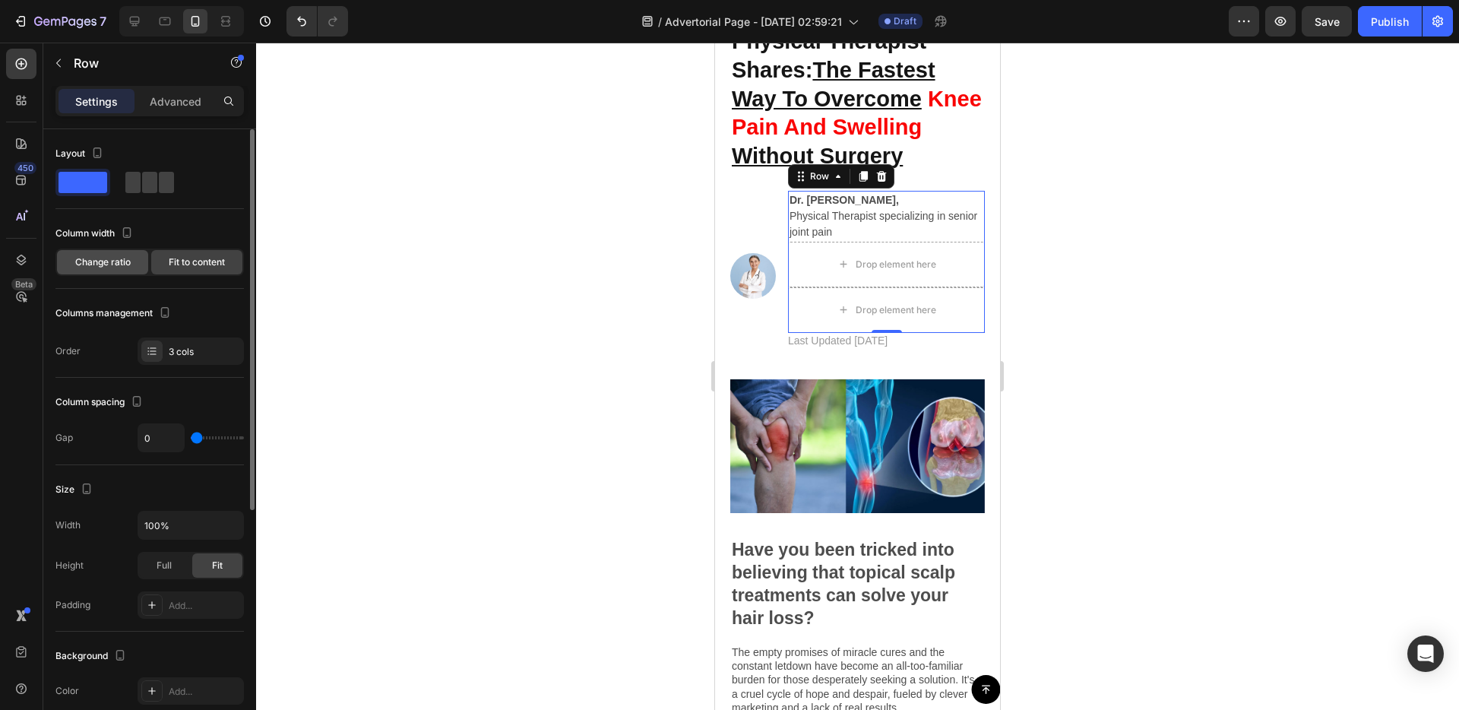
click at [121, 271] on div "Change ratio" at bounding box center [102, 262] width 91 height 24
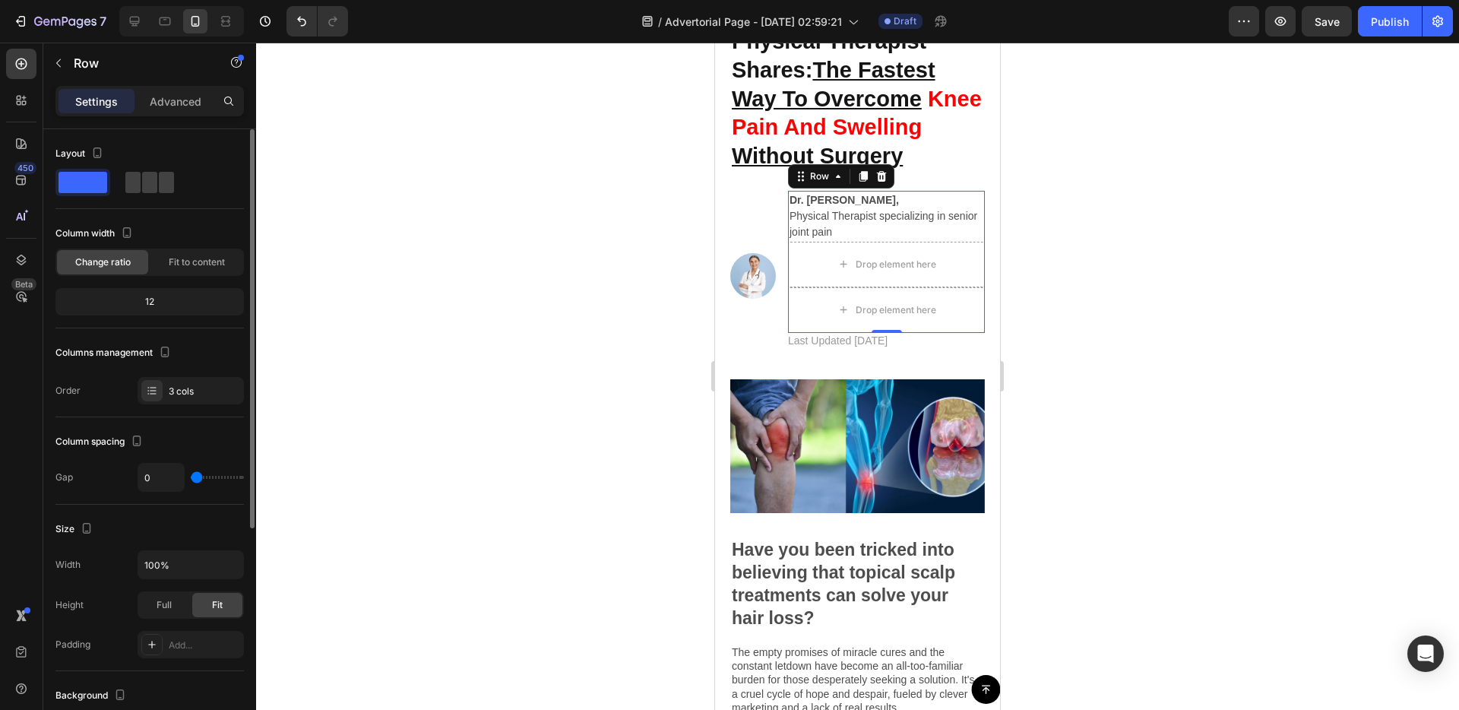
click at [141, 306] on div "12" at bounding box center [150, 301] width 182 height 21
click at [176, 264] on span "Fit to content" at bounding box center [197, 262] width 56 height 14
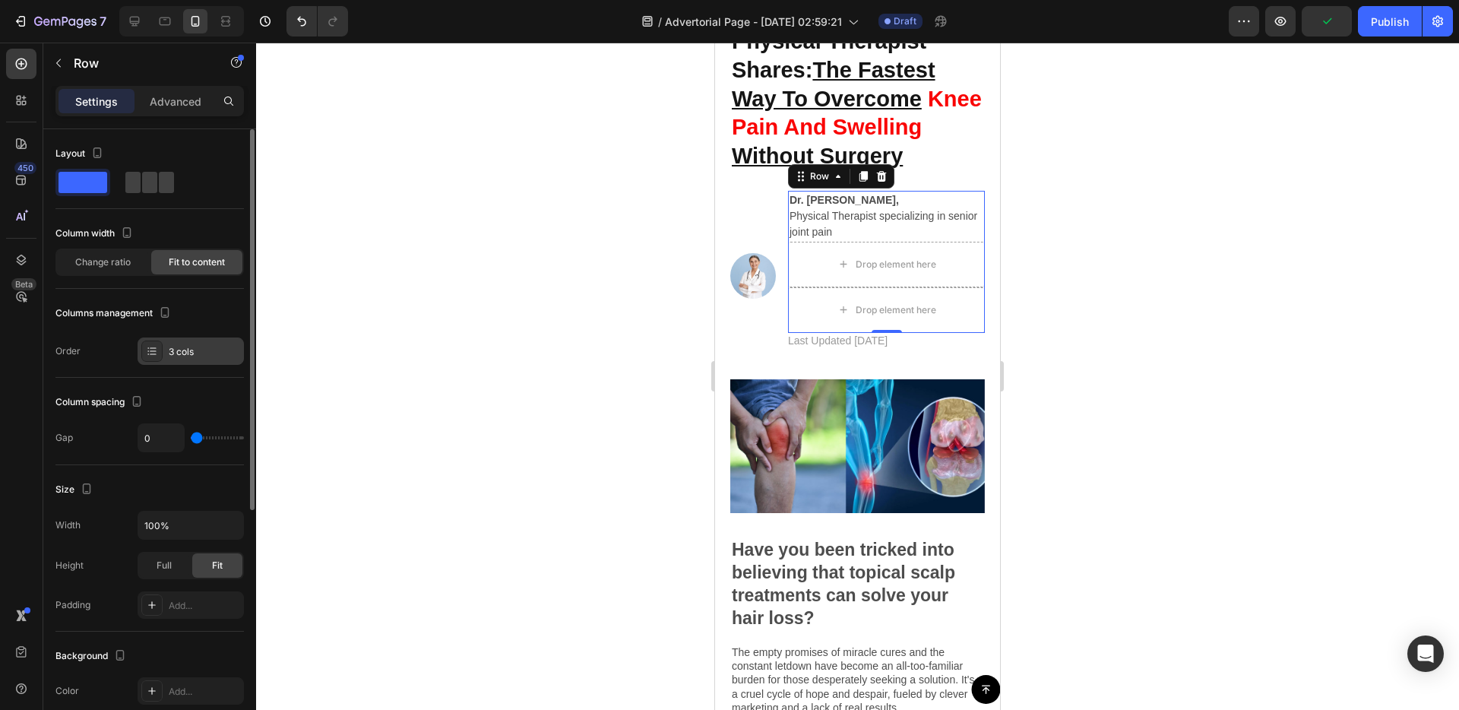
click at [200, 353] on div "3 cols" at bounding box center [204, 352] width 71 height 14
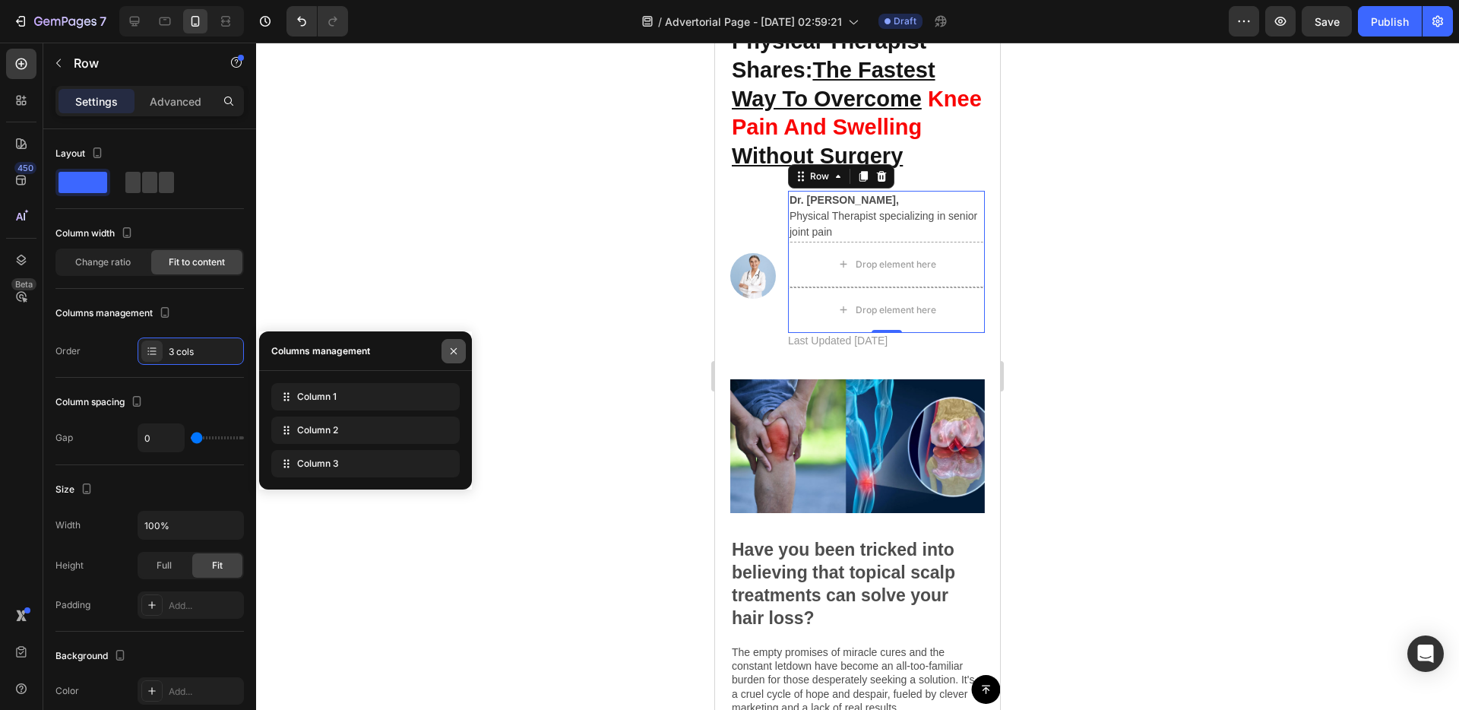
click at [448, 346] on icon "button" at bounding box center [454, 351] width 12 height 12
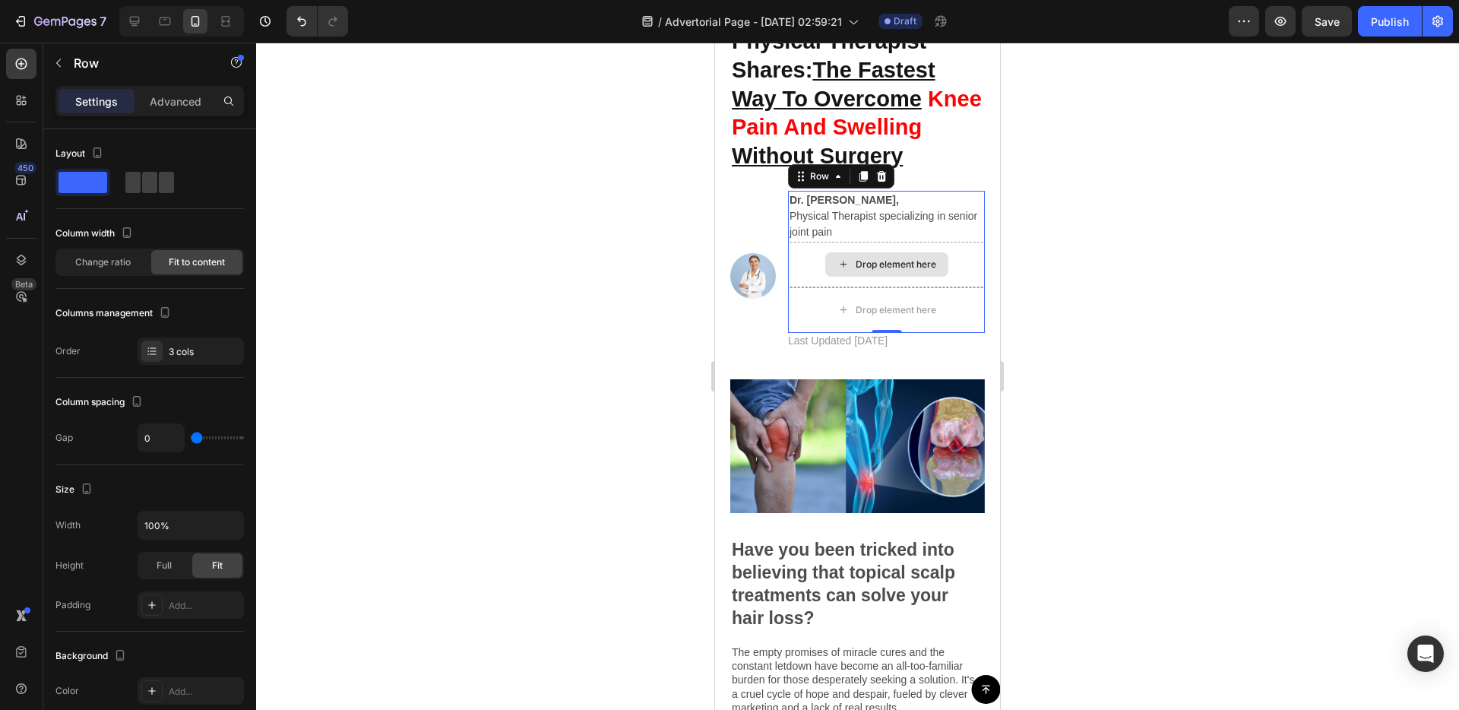
click at [900, 278] on div "Drop element here" at bounding box center [886, 265] width 197 height 46
click at [879, 182] on div at bounding box center [881, 176] width 18 height 18
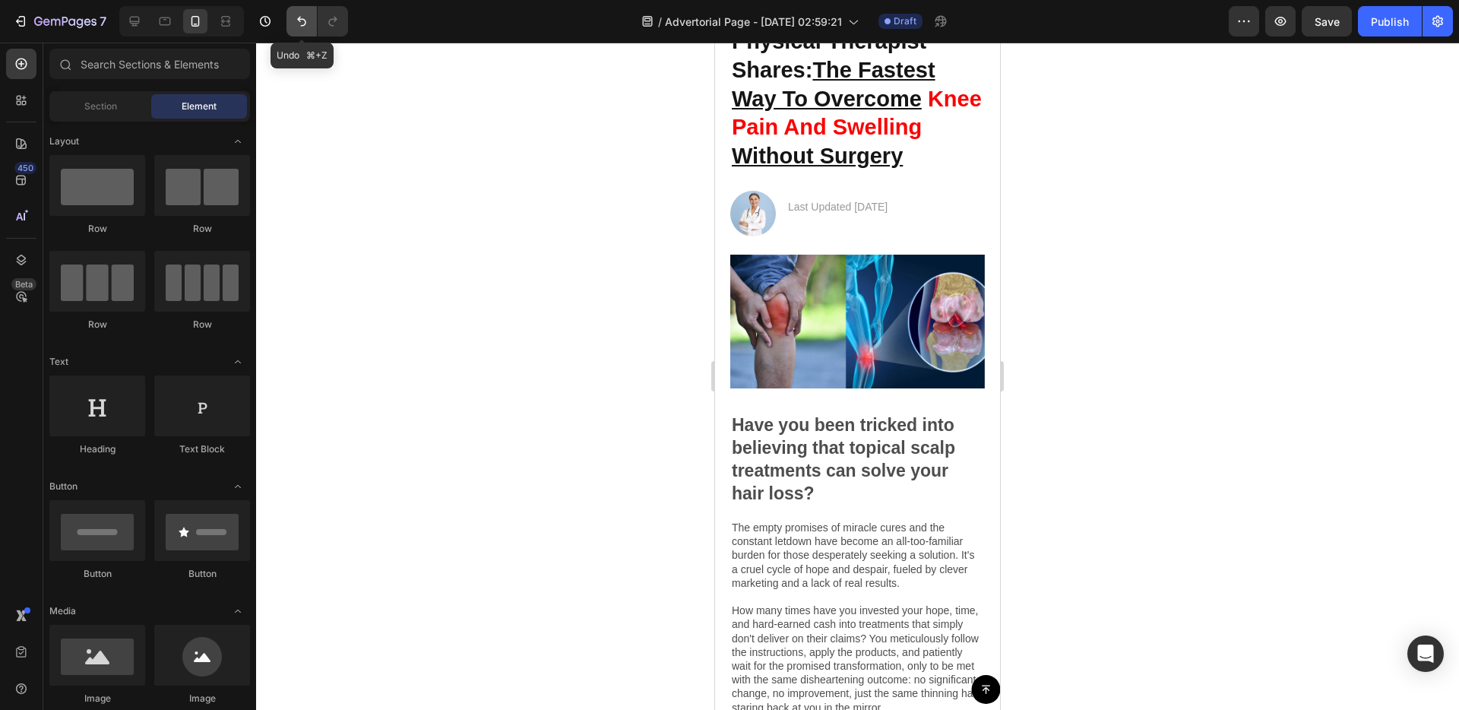
click at [295, 24] on icon "Undo/Redo" at bounding box center [301, 21] width 15 height 15
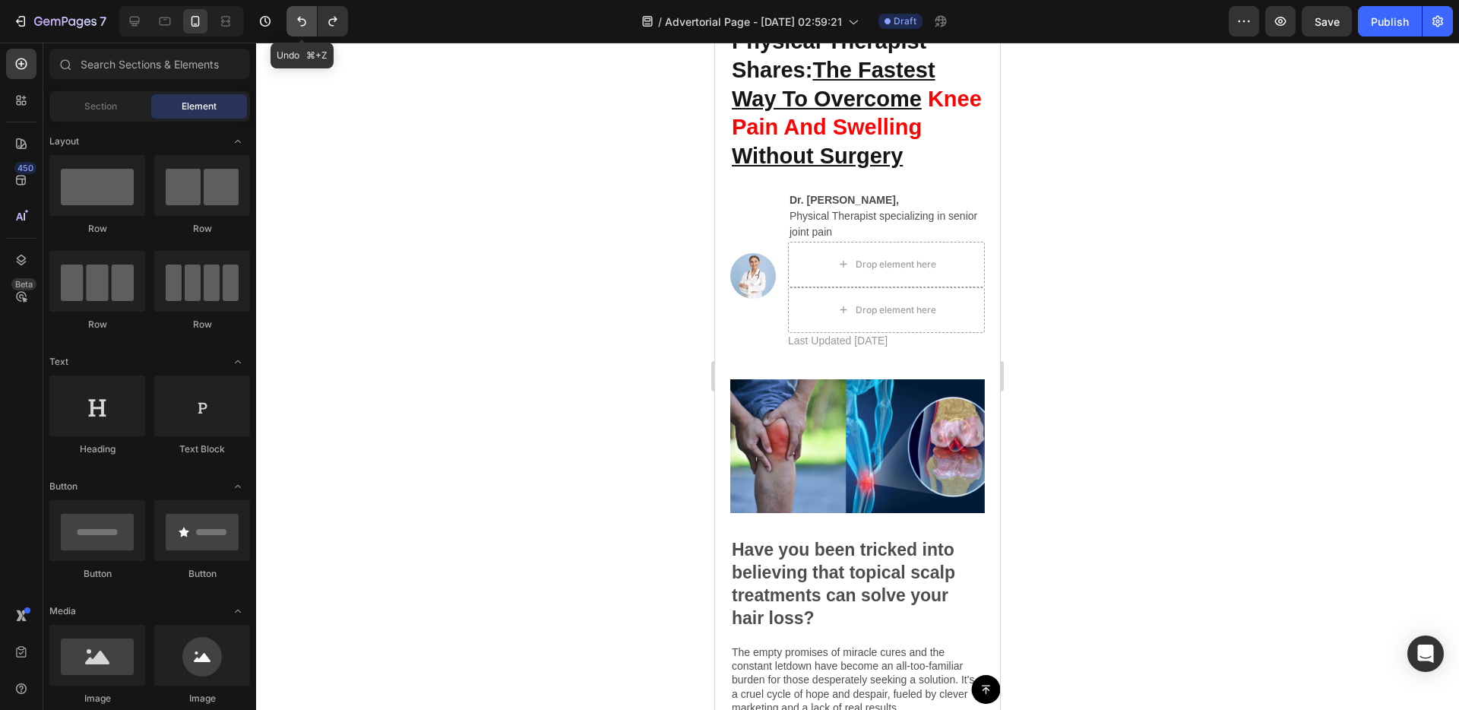
click at [295, 23] on icon "Undo/Redo" at bounding box center [301, 21] width 15 height 15
click at [296, 23] on icon "Undo/Redo" at bounding box center [301, 21] width 15 height 15
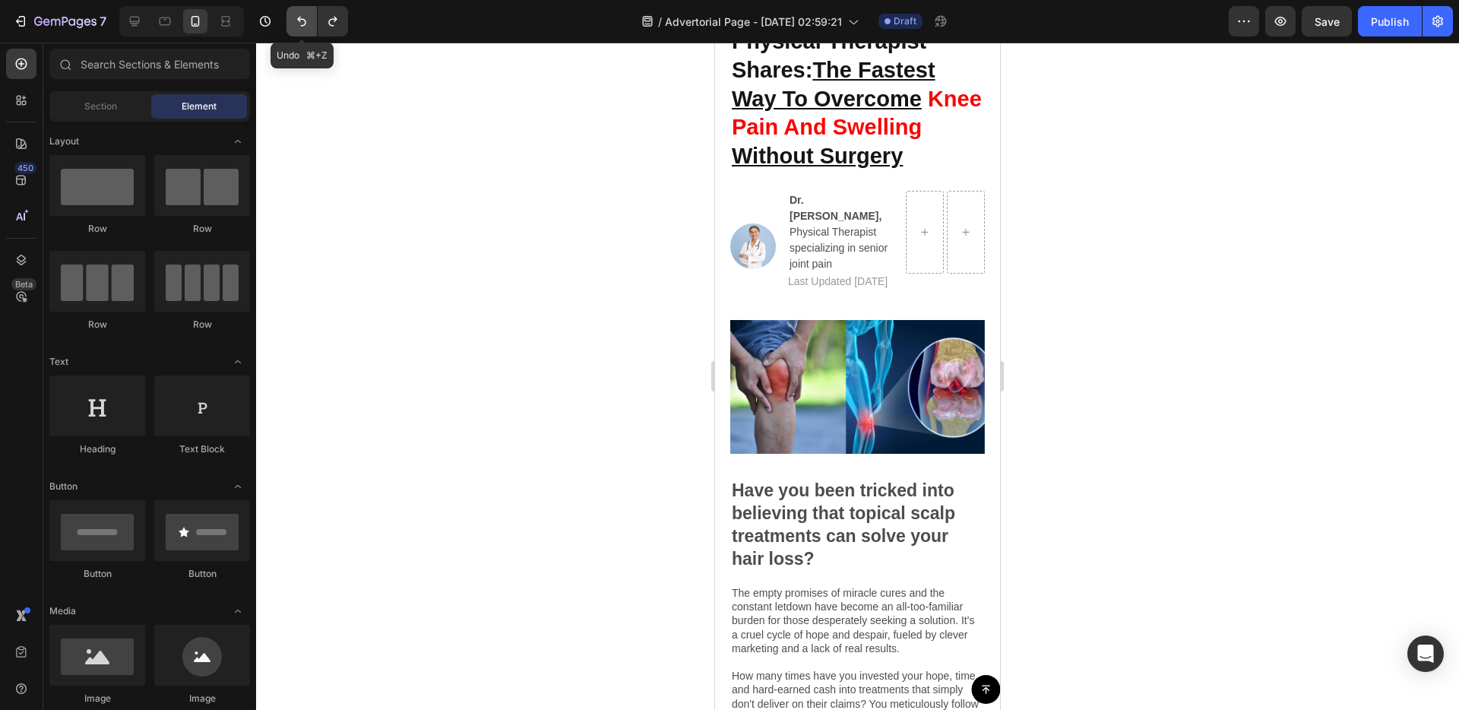
click at [296, 23] on icon "Undo/Redo" at bounding box center [301, 21] width 15 height 15
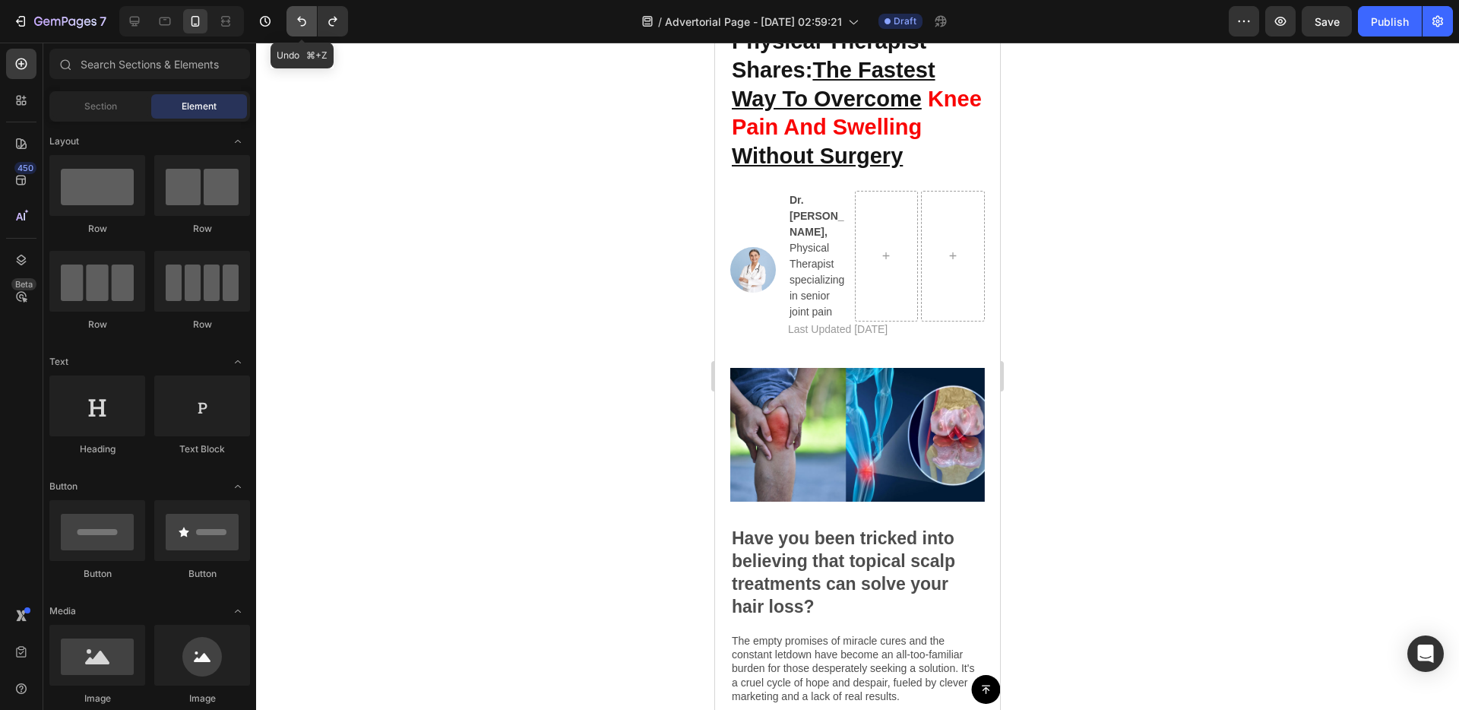
click at [296, 23] on icon "Undo/Redo" at bounding box center [301, 21] width 15 height 15
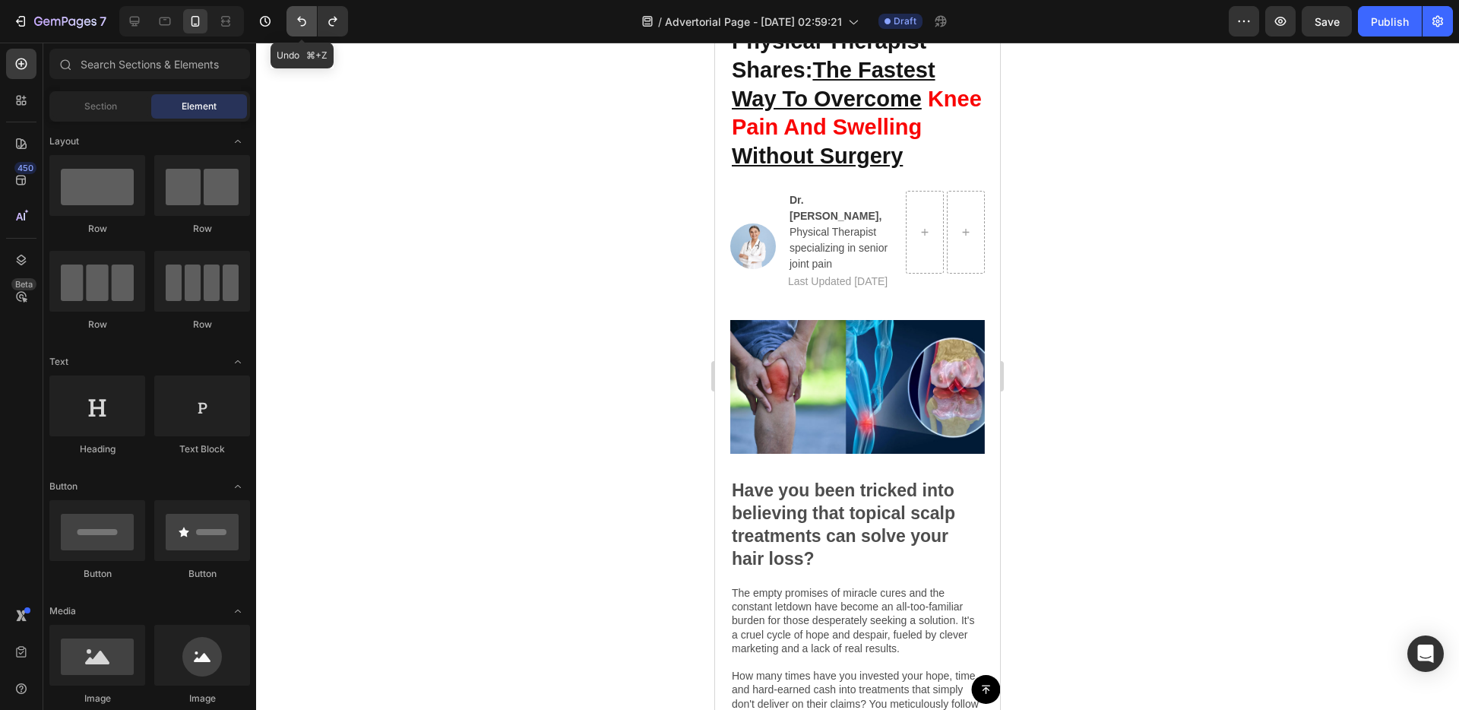
click at [296, 23] on icon "Undo/Redo" at bounding box center [301, 21] width 15 height 15
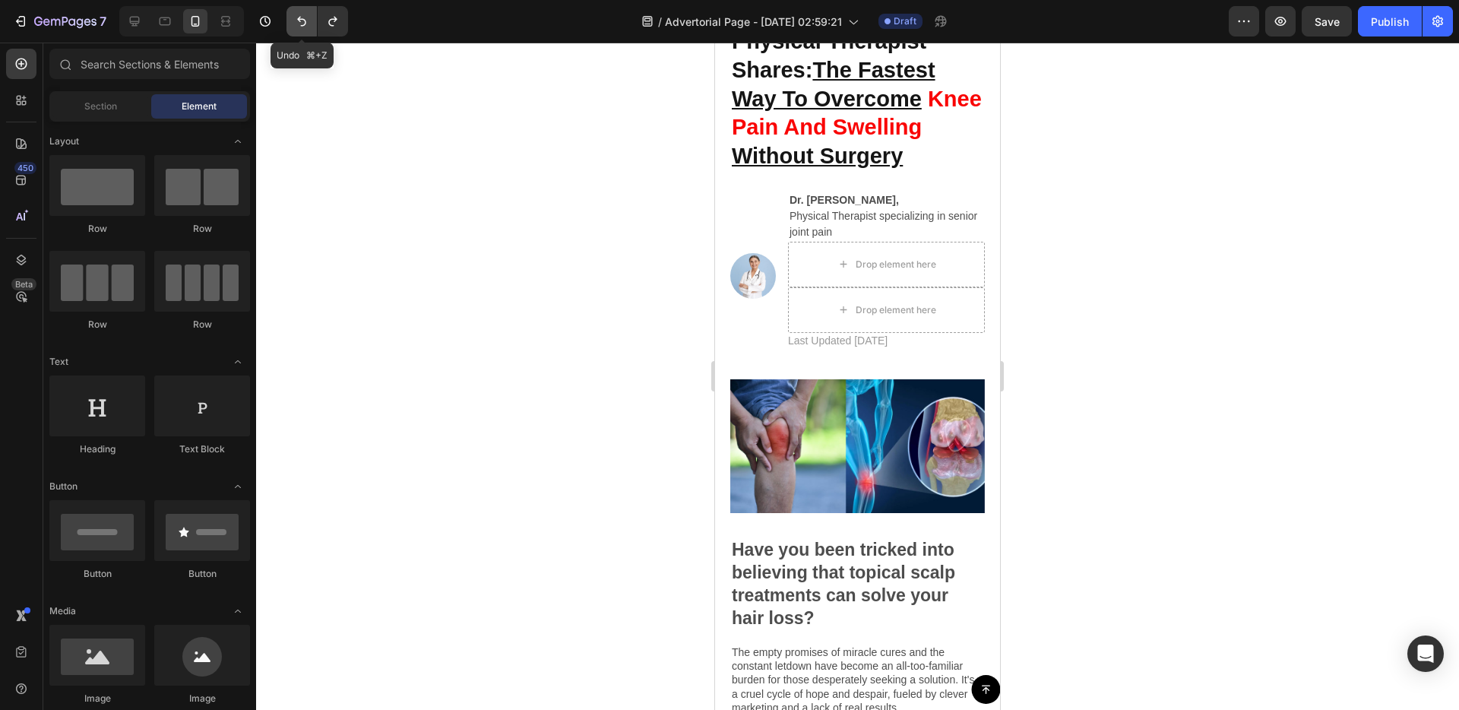
click at [296, 23] on icon "Undo/Redo" at bounding box center [301, 21] width 15 height 15
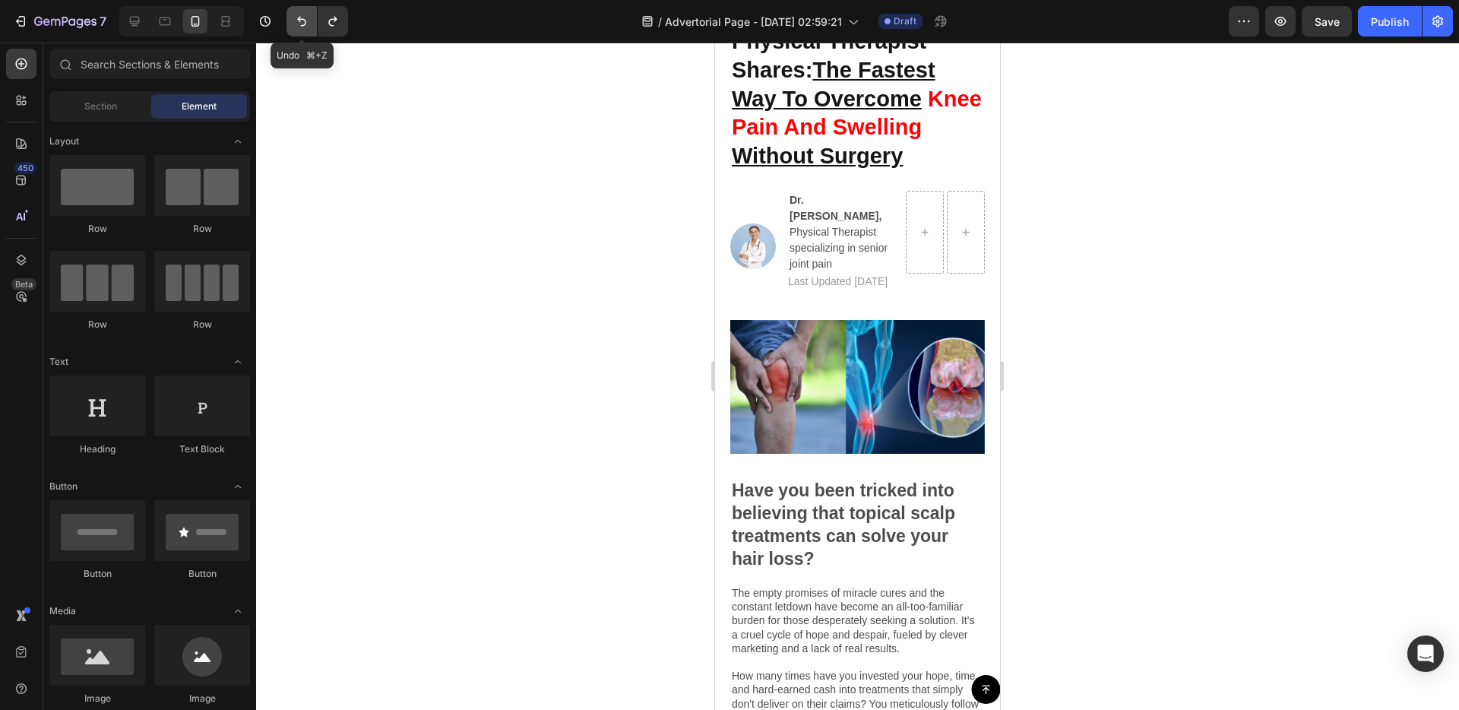
click at [295, 24] on icon "Undo/Redo" at bounding box center [301, 21] width 15 height 15
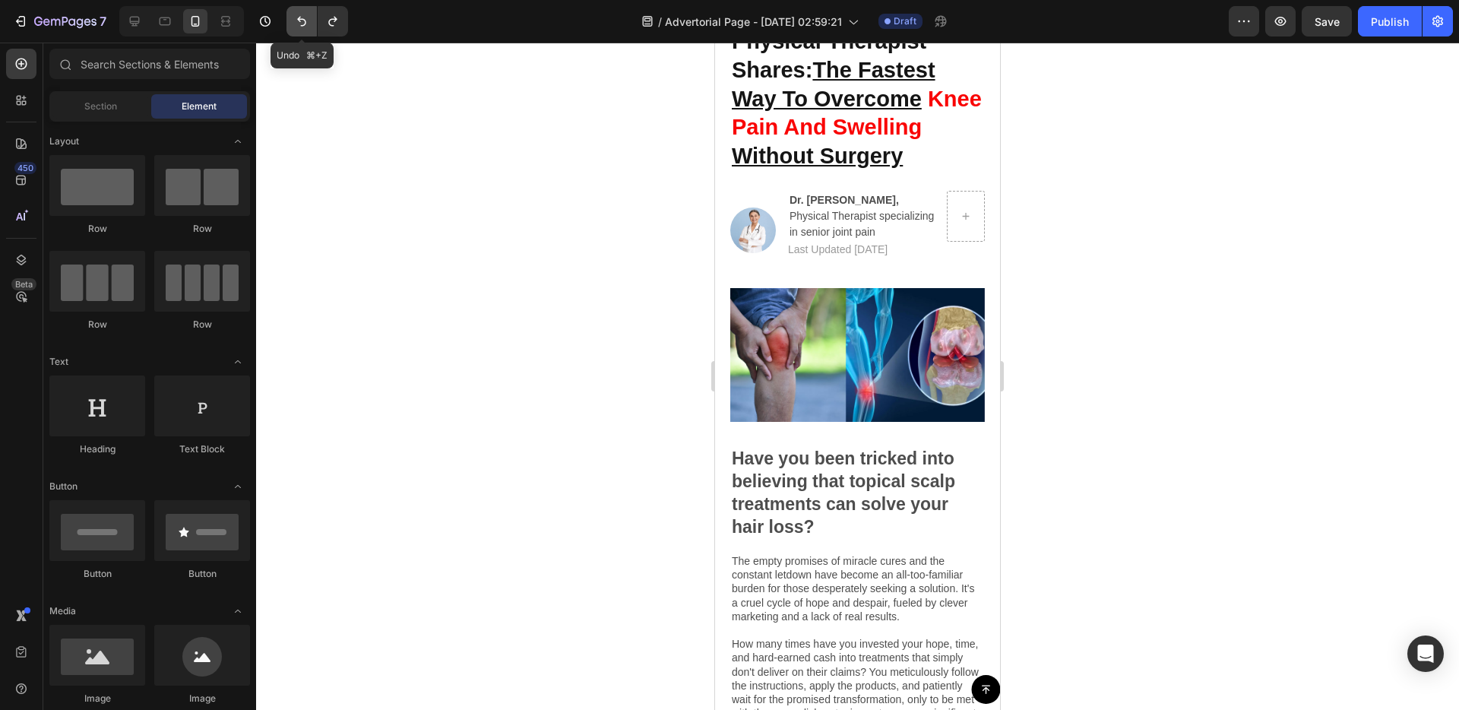
click at [295, 24] on icon "Undo/Redo" at bounding box center [301, 21] width 15 height 15
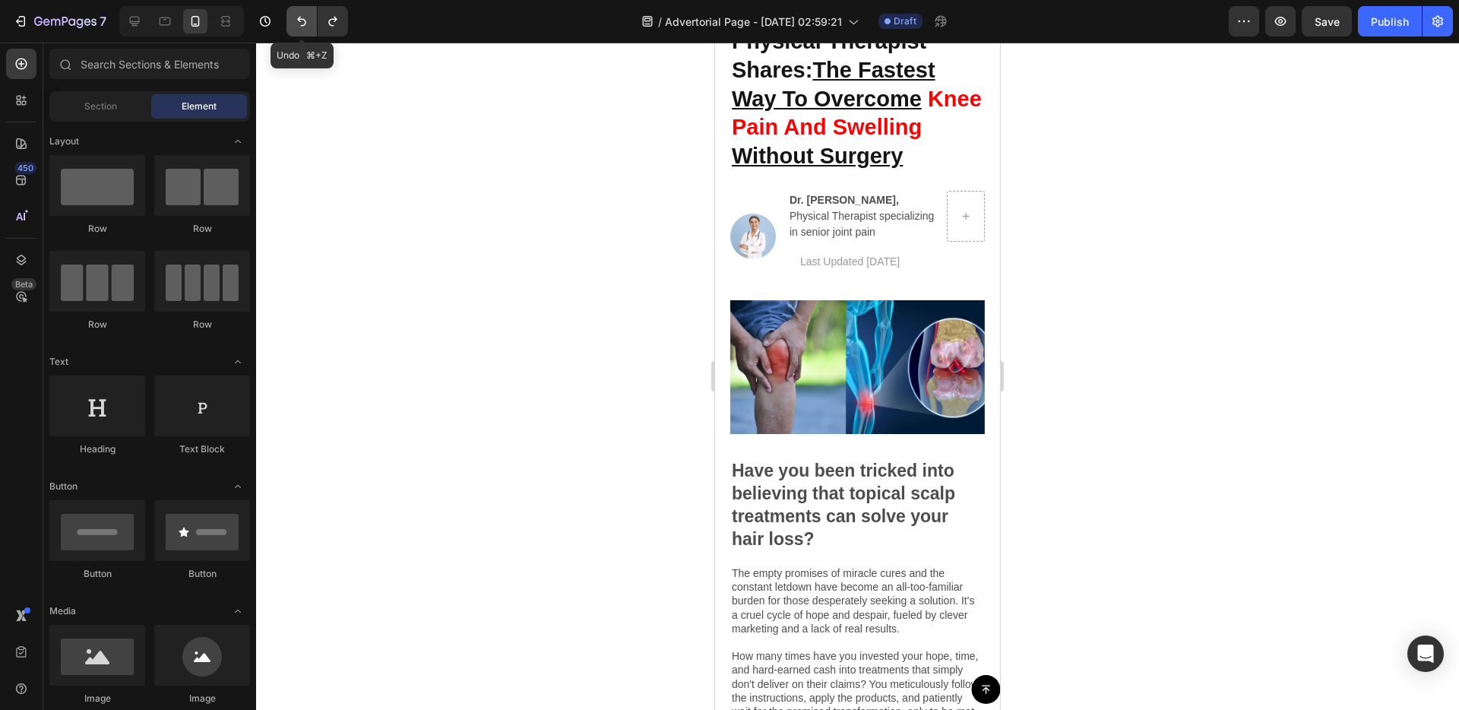
click at [295, 24] on icon "Undo/Redo" at bounding box center [301, 21] width 15 height 15
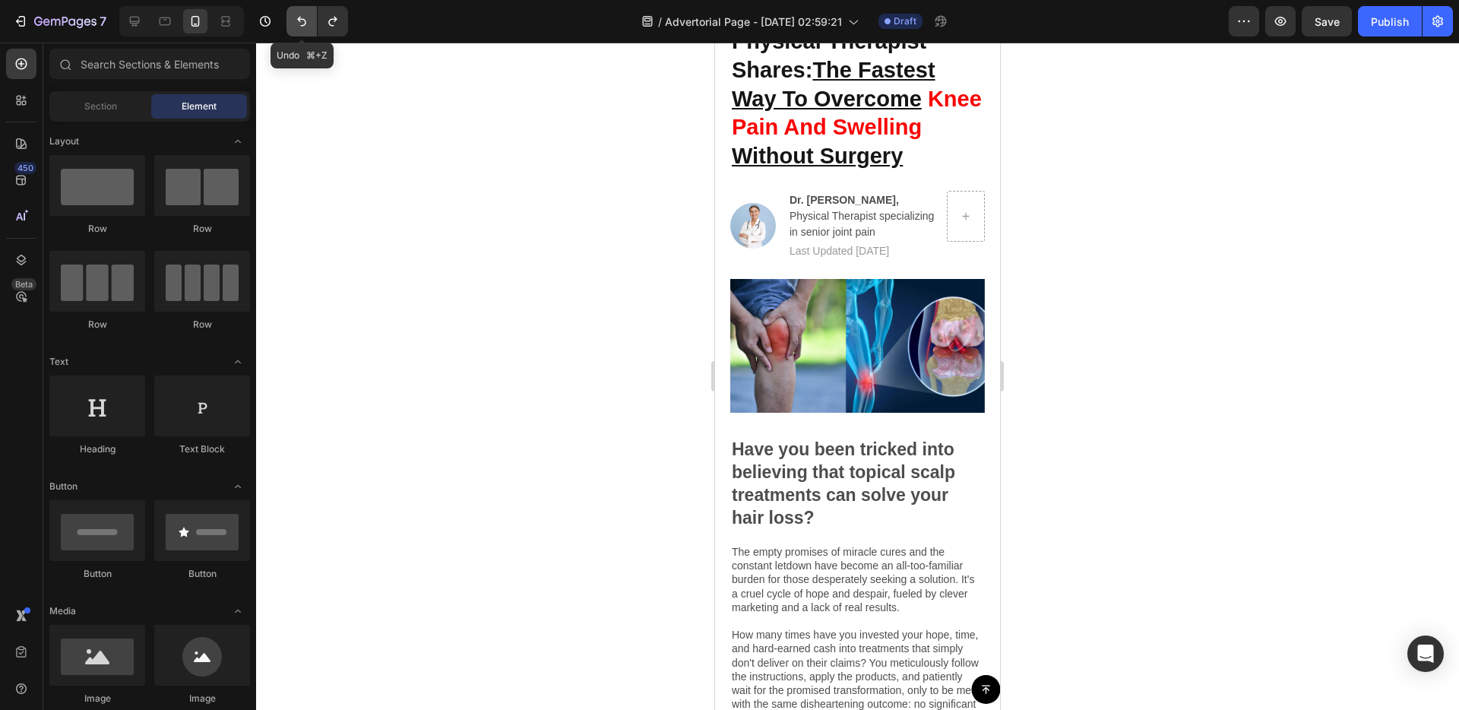
click at [295, 24] on icon "Undo/Redo" at bounding box center [301, 21] width 15 height 15
click at [1299, 21] on div "Preview Save Publish" at bounding box center [1341, 21] width 224 height 30
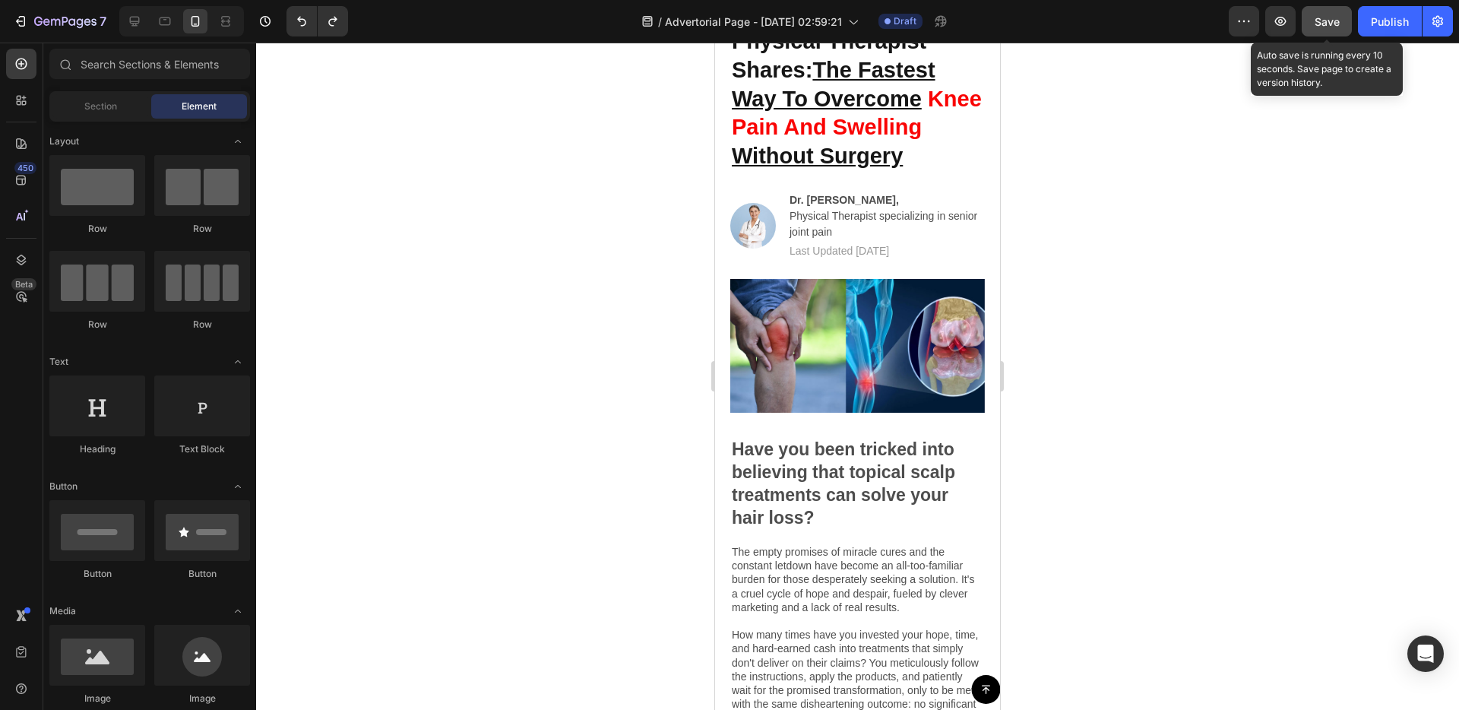
click at [1302, 18] on button "Save" at bounding box center [1327, 21] width 50 height 30
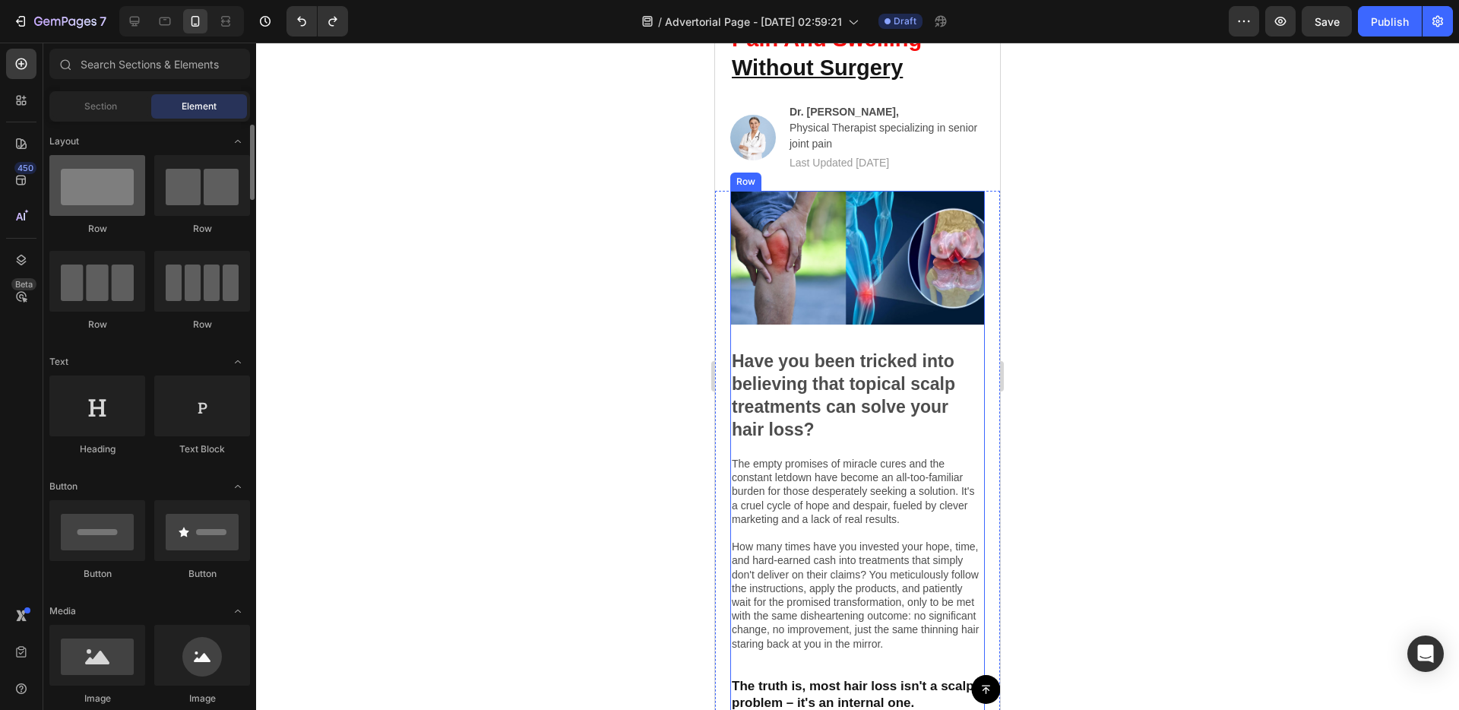
scroll to position [3, 0]
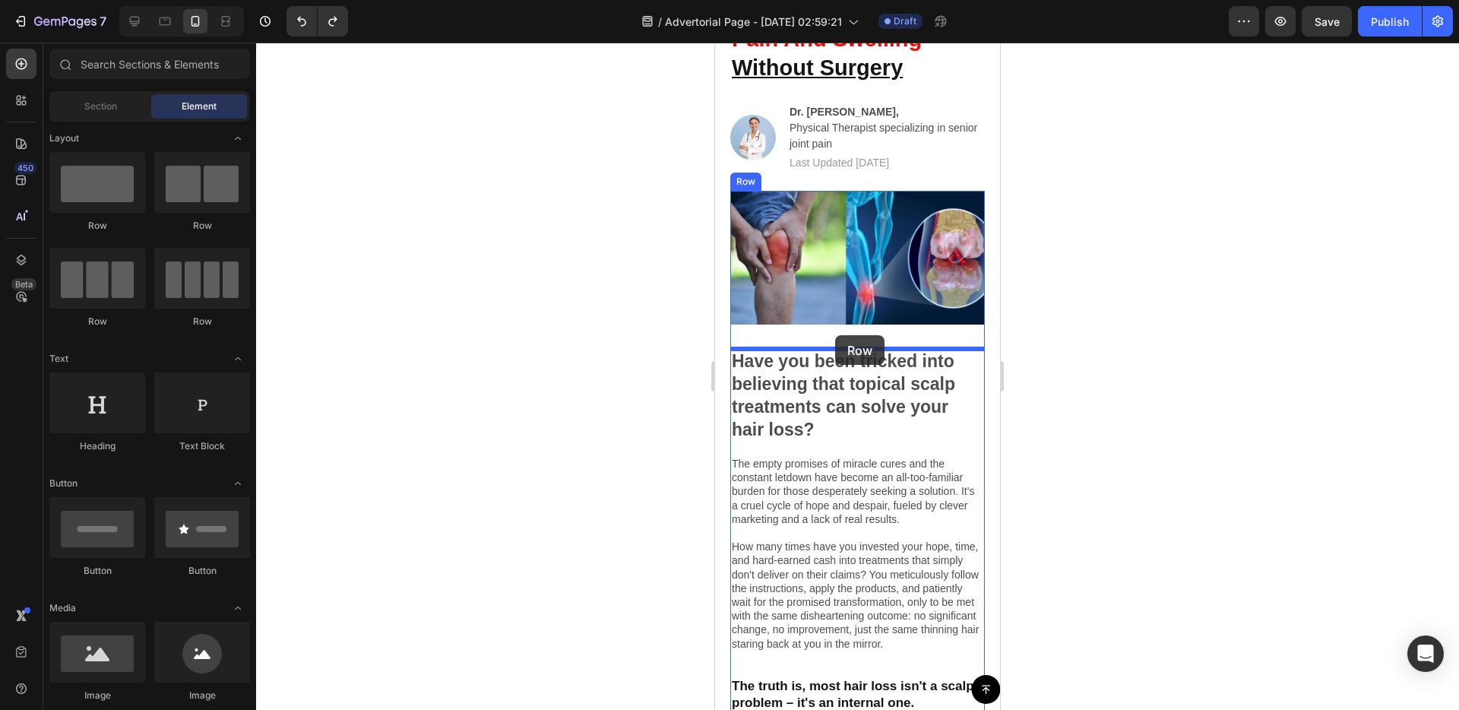
drag, startPoint x: 831, startPoint y: 239, endPoint x: 835, endPoint y: 335, distance: 96.6
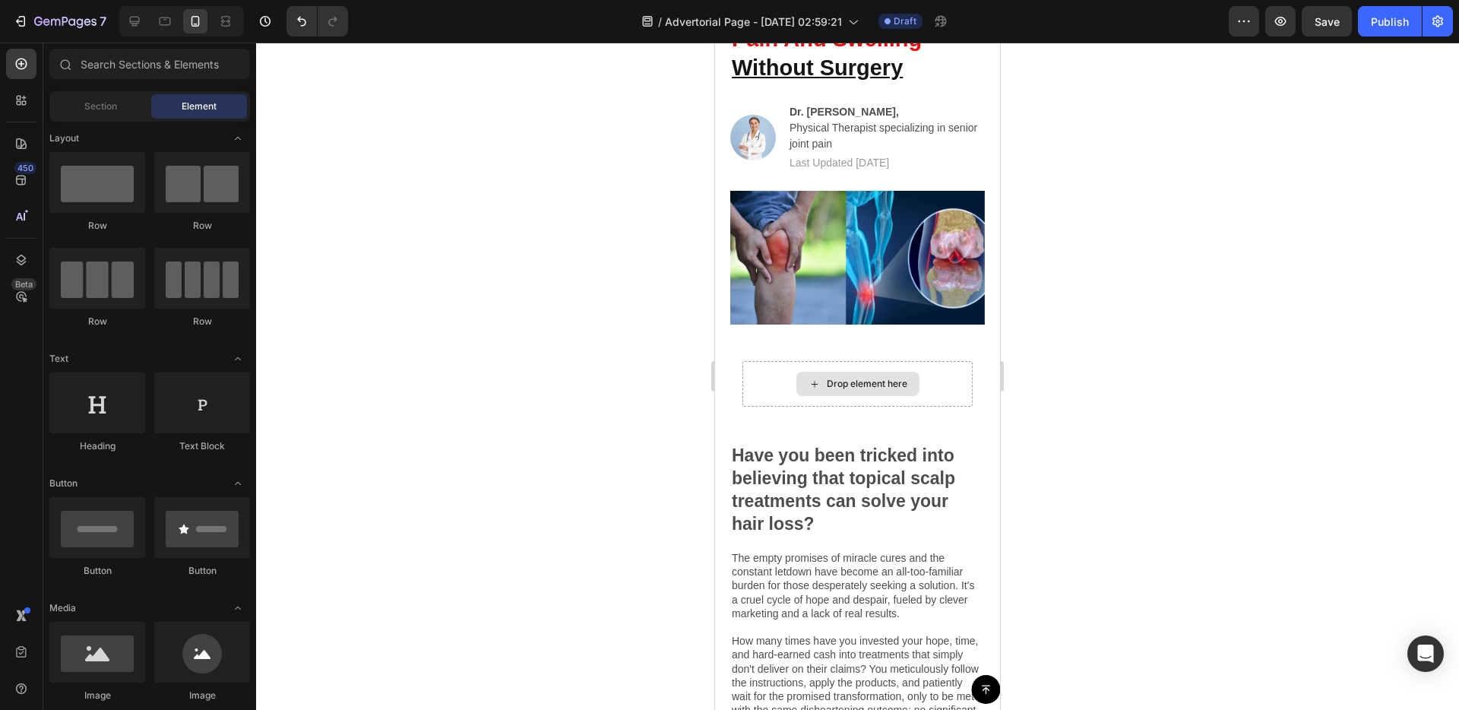
click at [820, 381] on div "Drop element here" at bounding box center [857, 384] width 123 height 24
click at [777, 392] on div "Drop element here" at bounding box center [857, 384] width 230 height 46
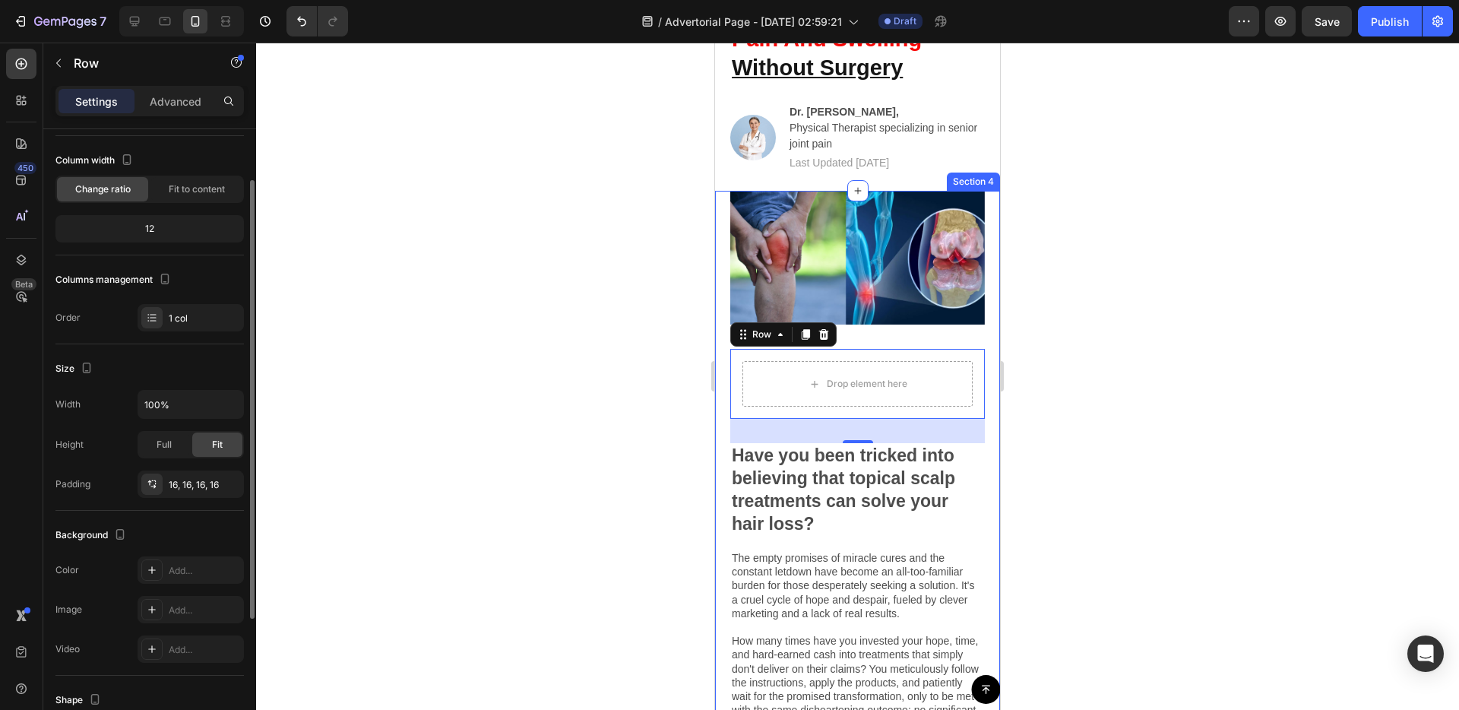
scroll to position [76, 0]
click at [169, 565] on div "Add..." at bounding box center [204, 568] width 71 height 14
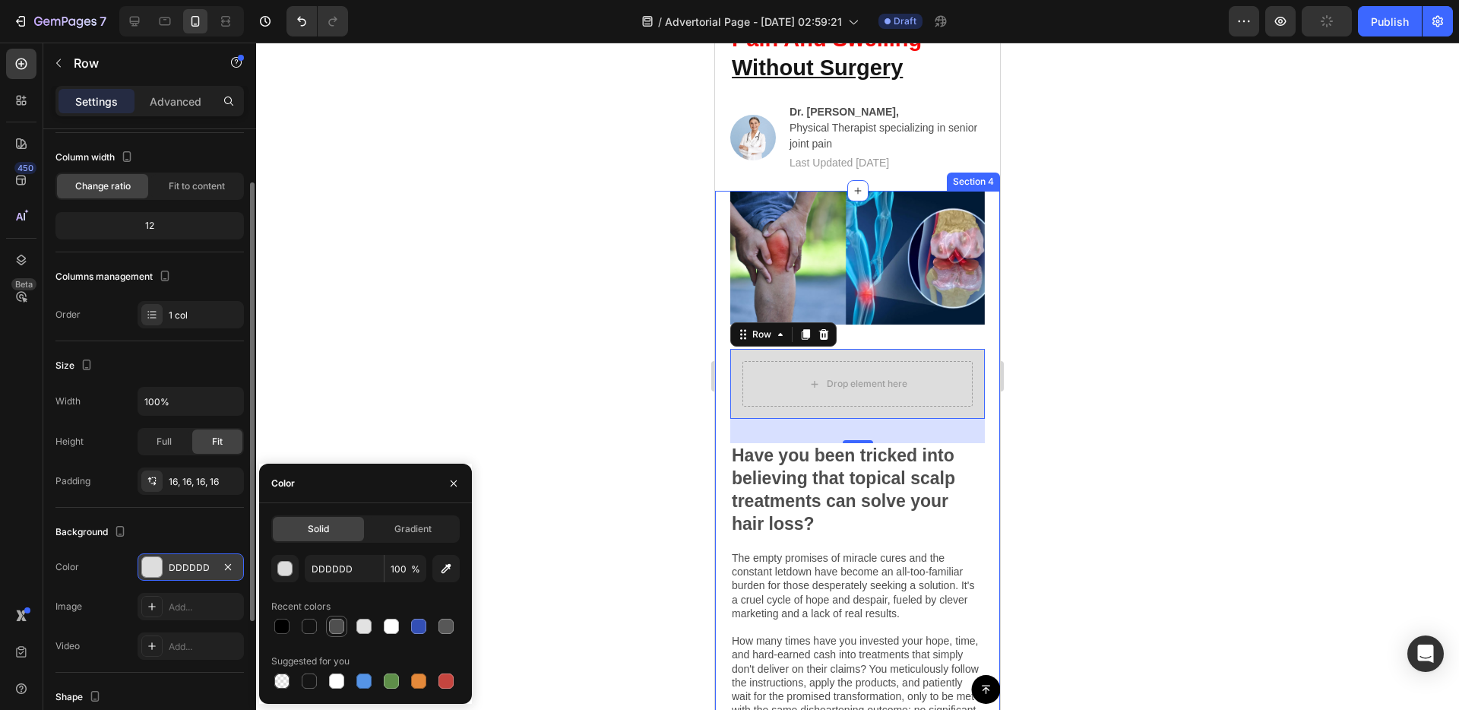
click at [329, 627] on div at bounding box center [336, 626] width 15 height 15
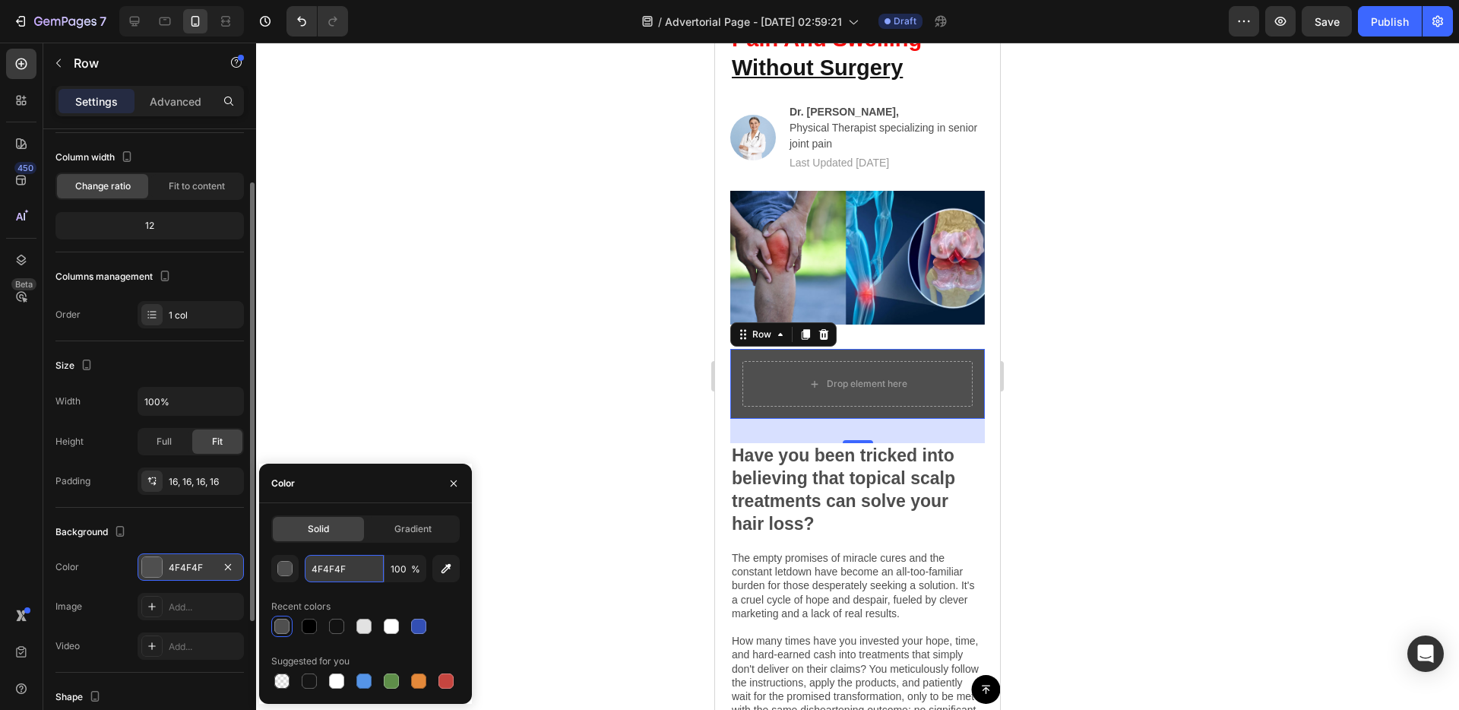
click at [324, 566] on input "4F4F4F" at bounding box center [344, 568] width 79 height 27
paste input "edf9ff"
type input "edf9ff"
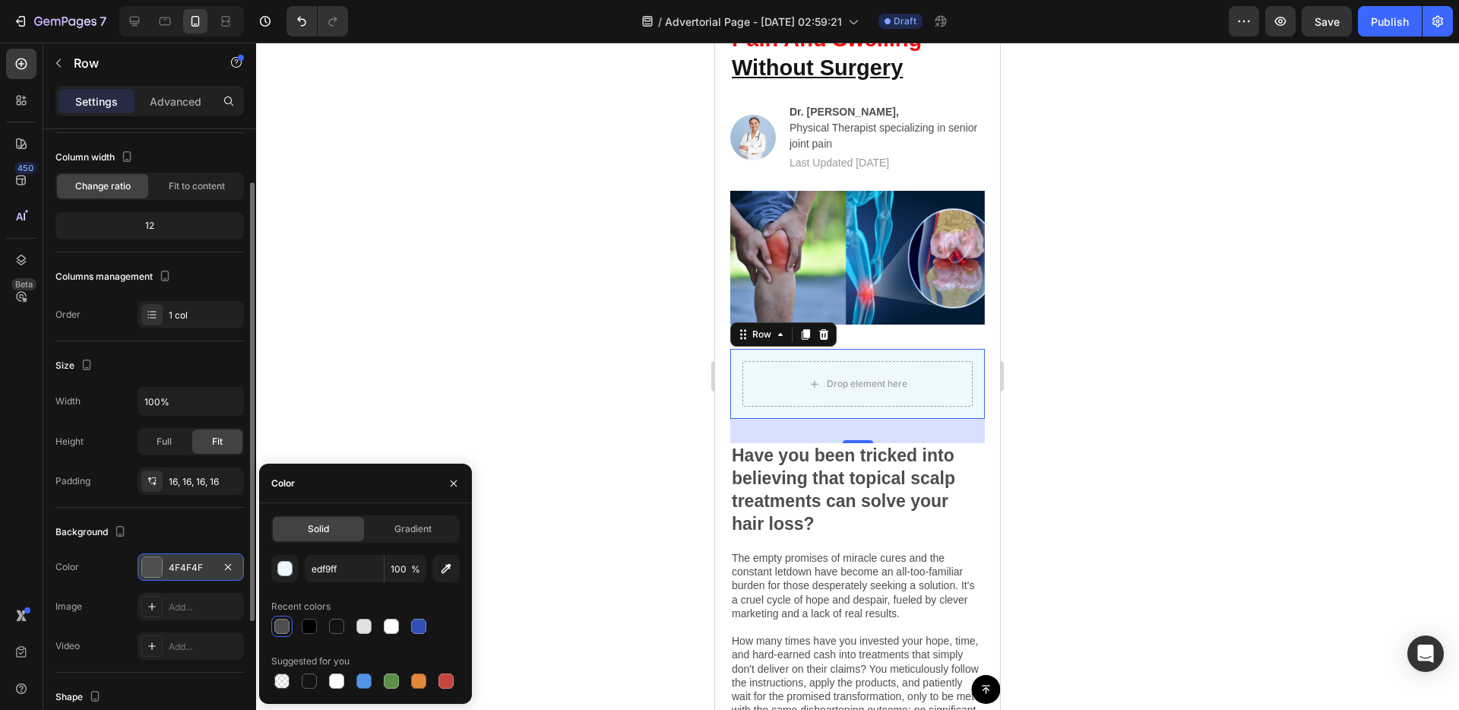
click at [511, 353] on div at bounding box center [857, 376] width 1203 height 667
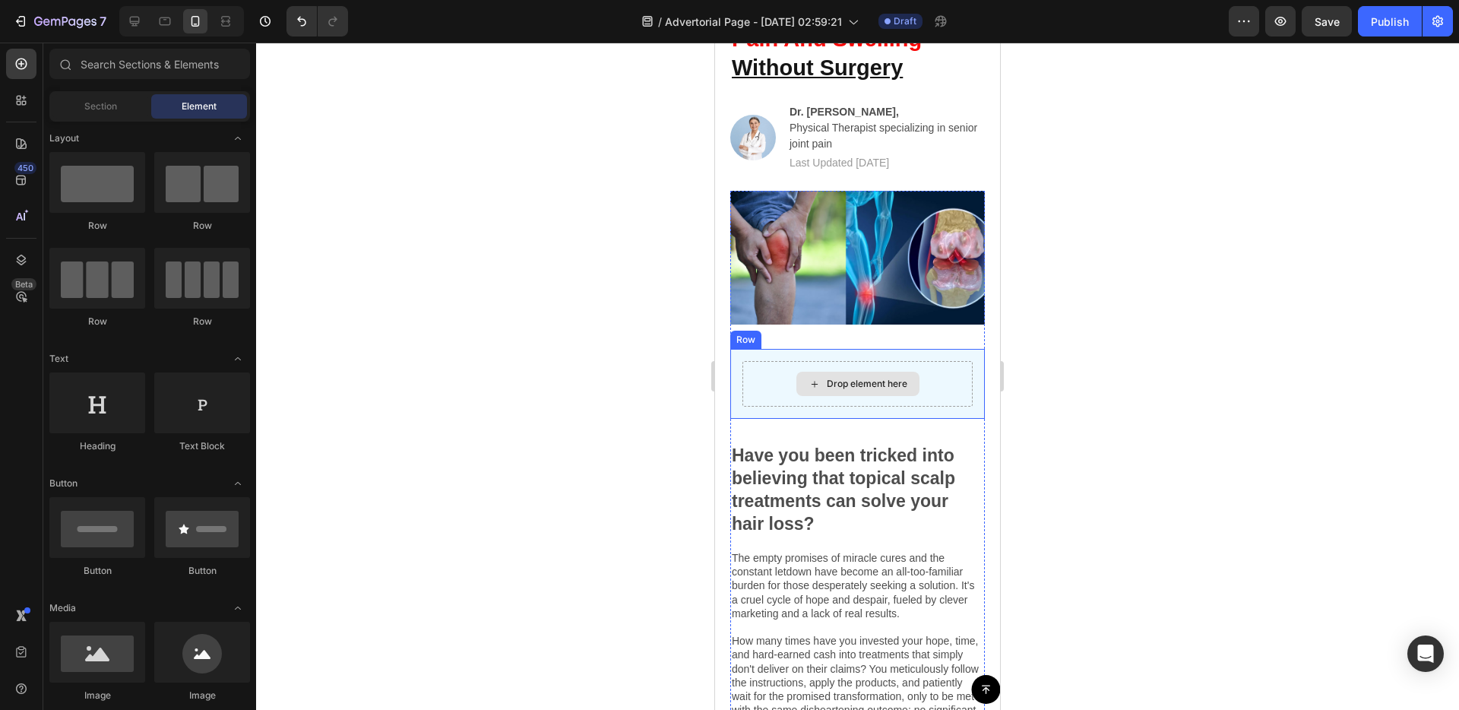
click at [809, 394] on div "Drop element here" at bounding box center [857, 384] width 123 height 24
click at [818, 382] on icon at bounding box center [815, 384] width 12 height 13
click at [214, 424] on div at bounding box center [202, 402] width 96 height 61
drag, startPoint x: 929, startPoint y: 467, endPoint x: 815, endPoint y: 387, distance: 138.5
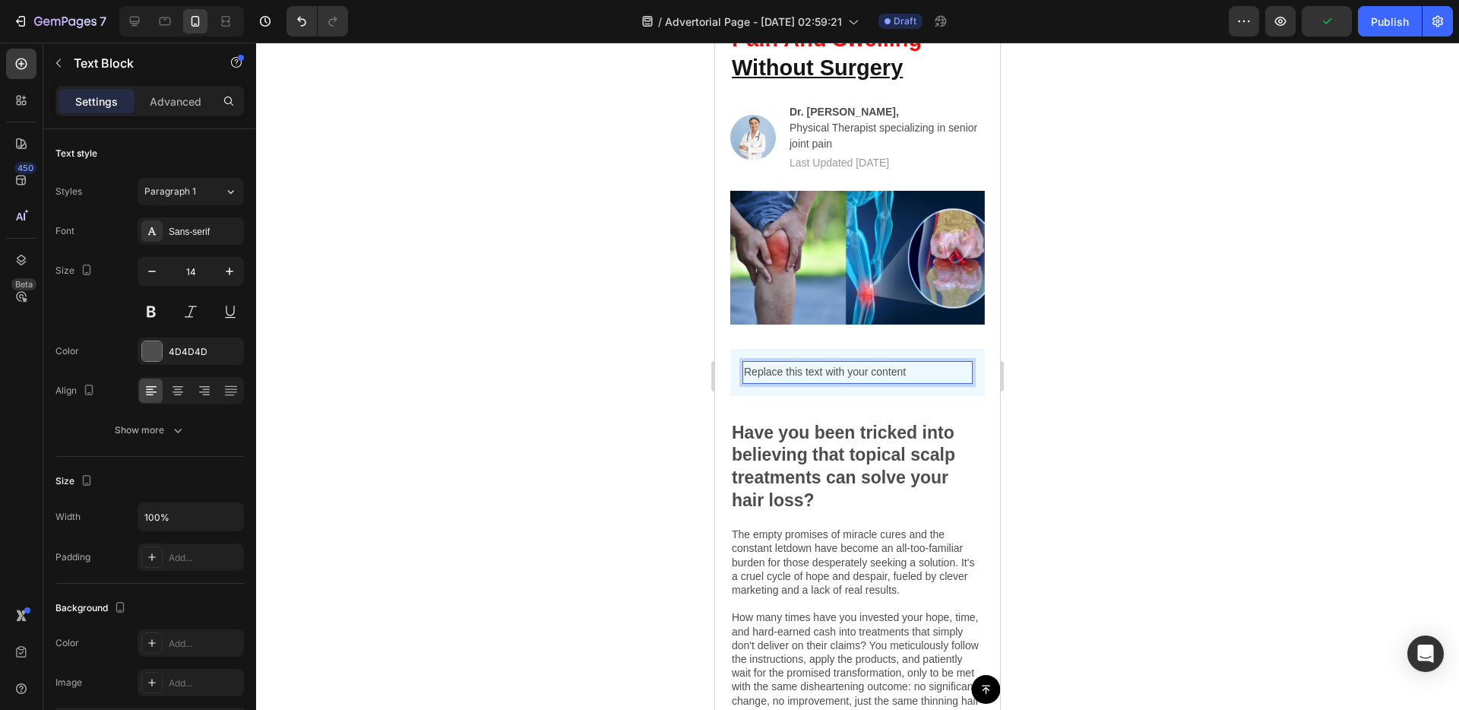
click at [819, 365] on div "Replace this text with your content" at bounding box center [857, 372] width 230 height 22
click at [819, 365] on p "Replace this text with your content" at bounding box center [857, 371] width 227 height 19
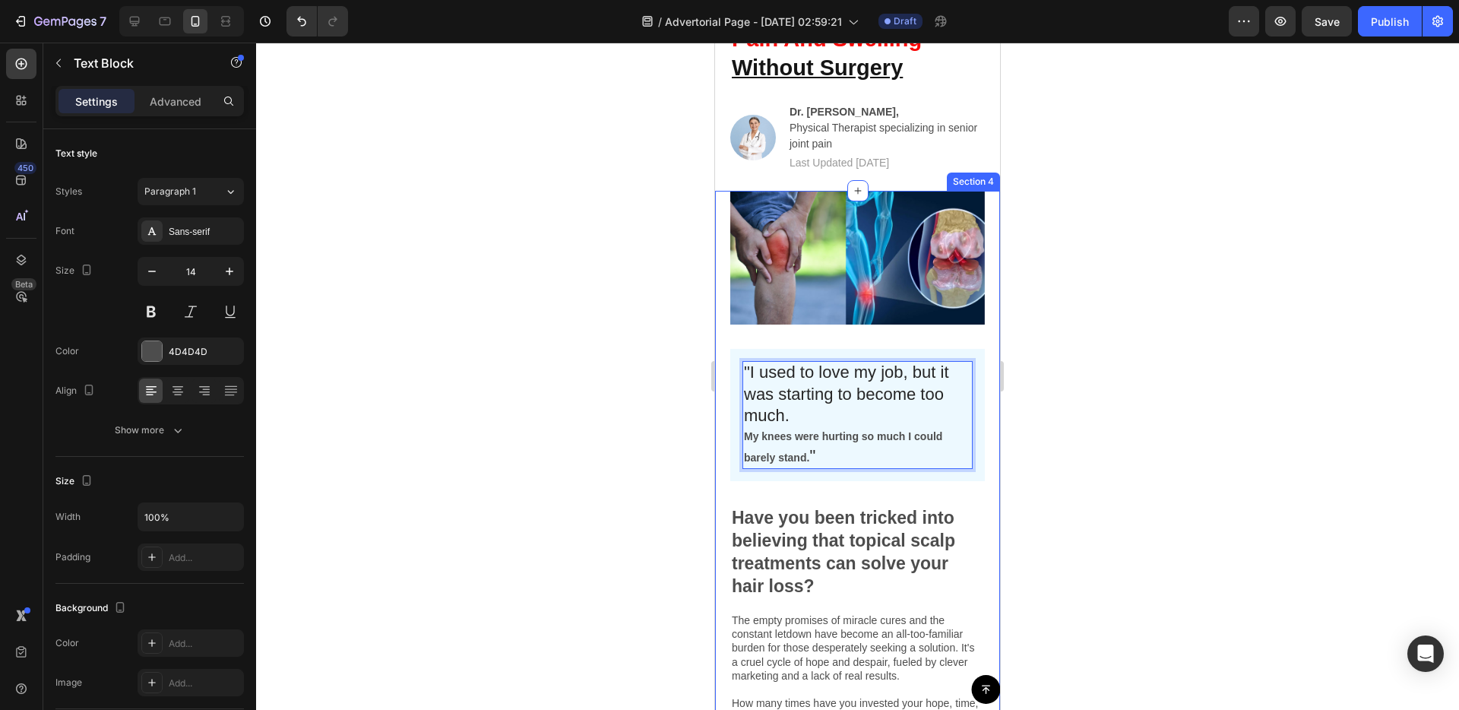
click at [721, 459] on div "Image "I used to love my job, but it was starting to become too much. My knees …" at bounding box center [857, 607] width 285 height 832
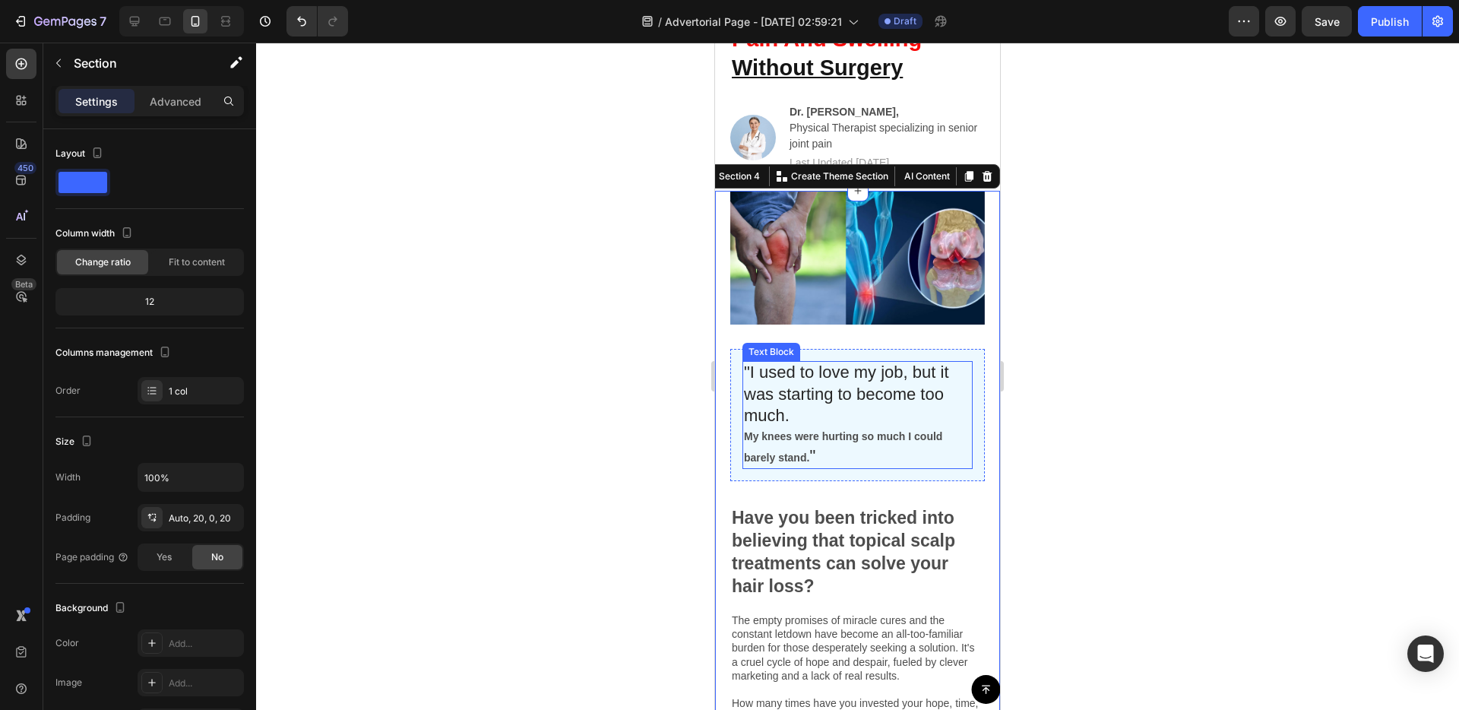
click at [815, 451] on span """ at bounding box center [812, 455] width 6 height 19
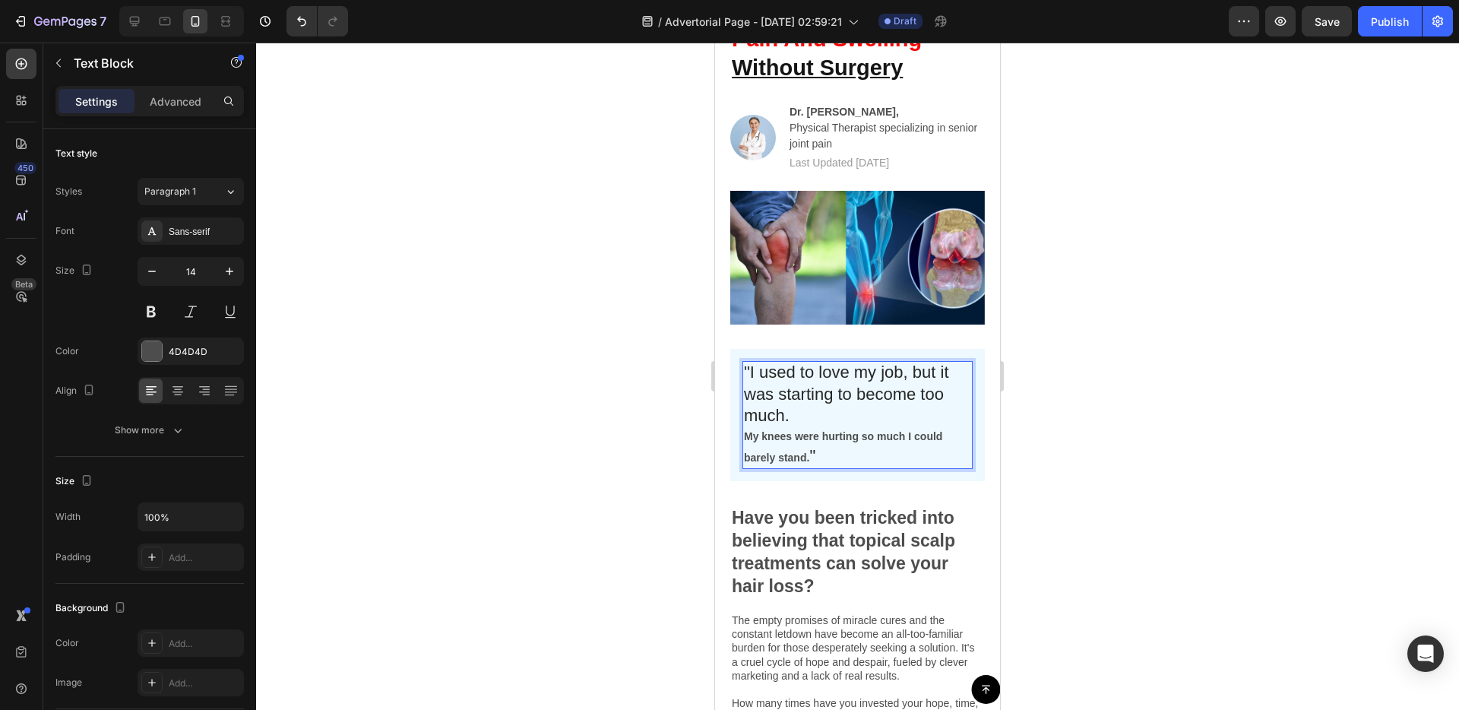
click at [815, 450] on span """ at bounding box center [812, 455] width 6 height 19
drag, startPoint x: 809, startPoint y: 435, endPoint x: 786, endPoint y: 434, distance: 22.1
click at [786, 434] on strong "My knees were hurting so much I could barely stand." at bounding box center [843, 446] width 198 height 33
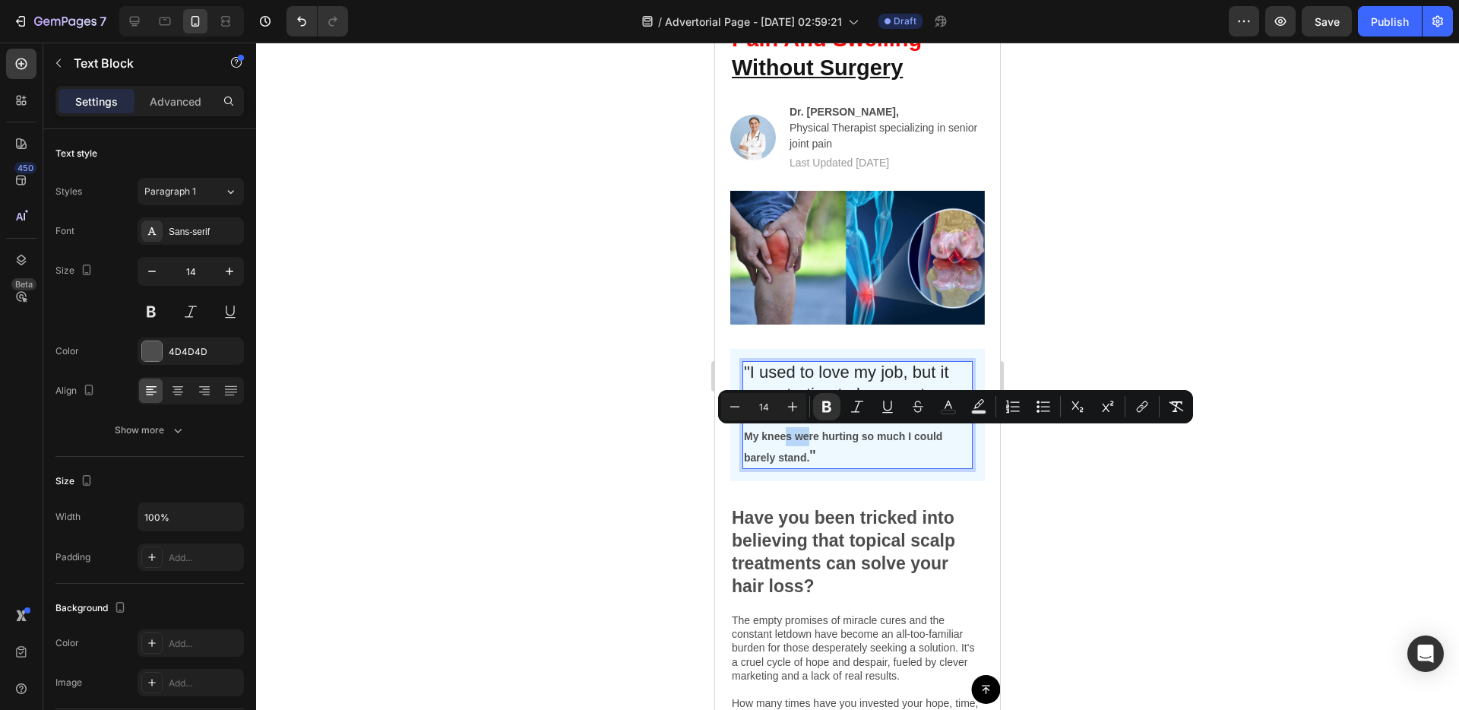
click at [786, 434] on strong "My knees were hurting so much I could barely stand." at bounding box center [843, 446] width 198 height 33
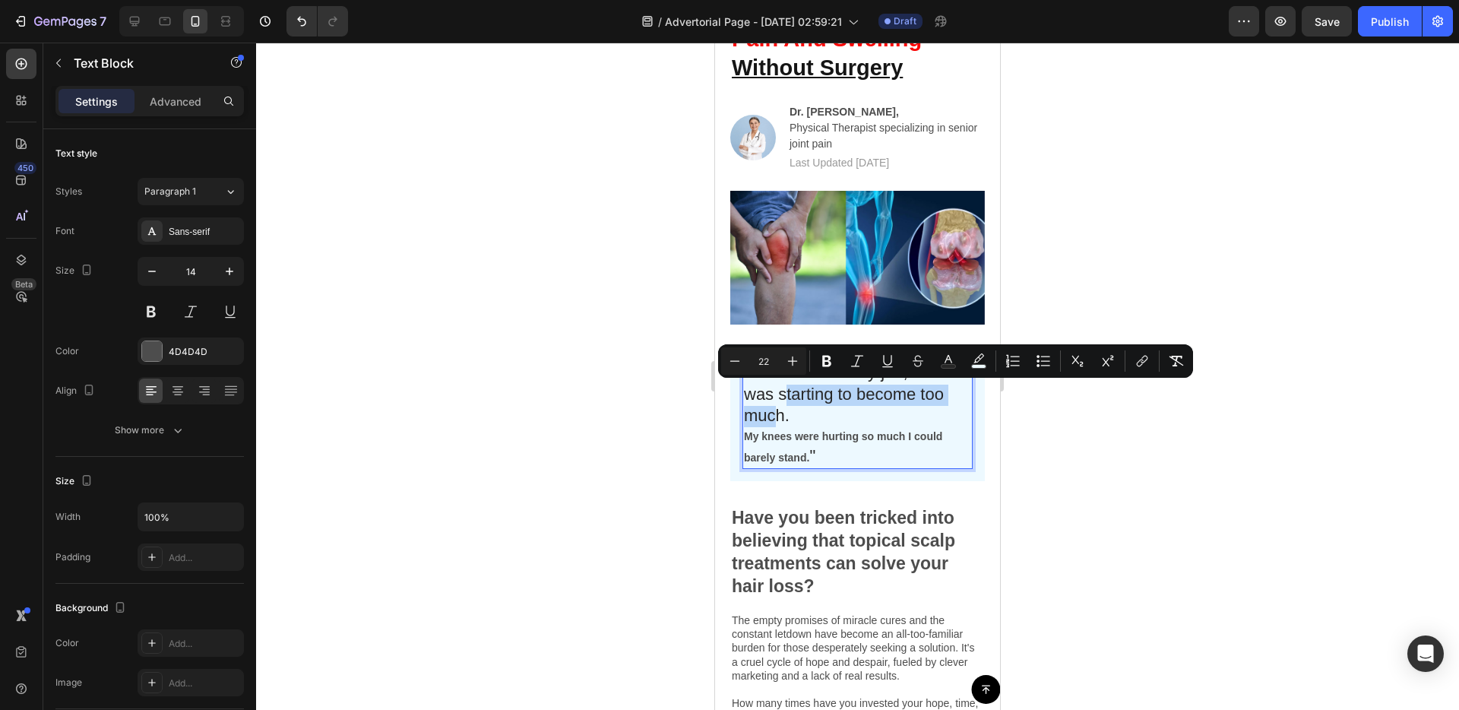
drag, startPoint x: 789, startPoint y: 403, endPoint x: 778, endPoint y: 406, distance: 11.1
click at [778, 406] on span ""I used to love my job, but it was starting to become too much." at bounding box center [846, 393] width 205 height 62
click at [838, 468] on div ""I used to love my job, but it was starting to become too much. My knees were h…" at bounding box center [857, 415] width 230 height 108
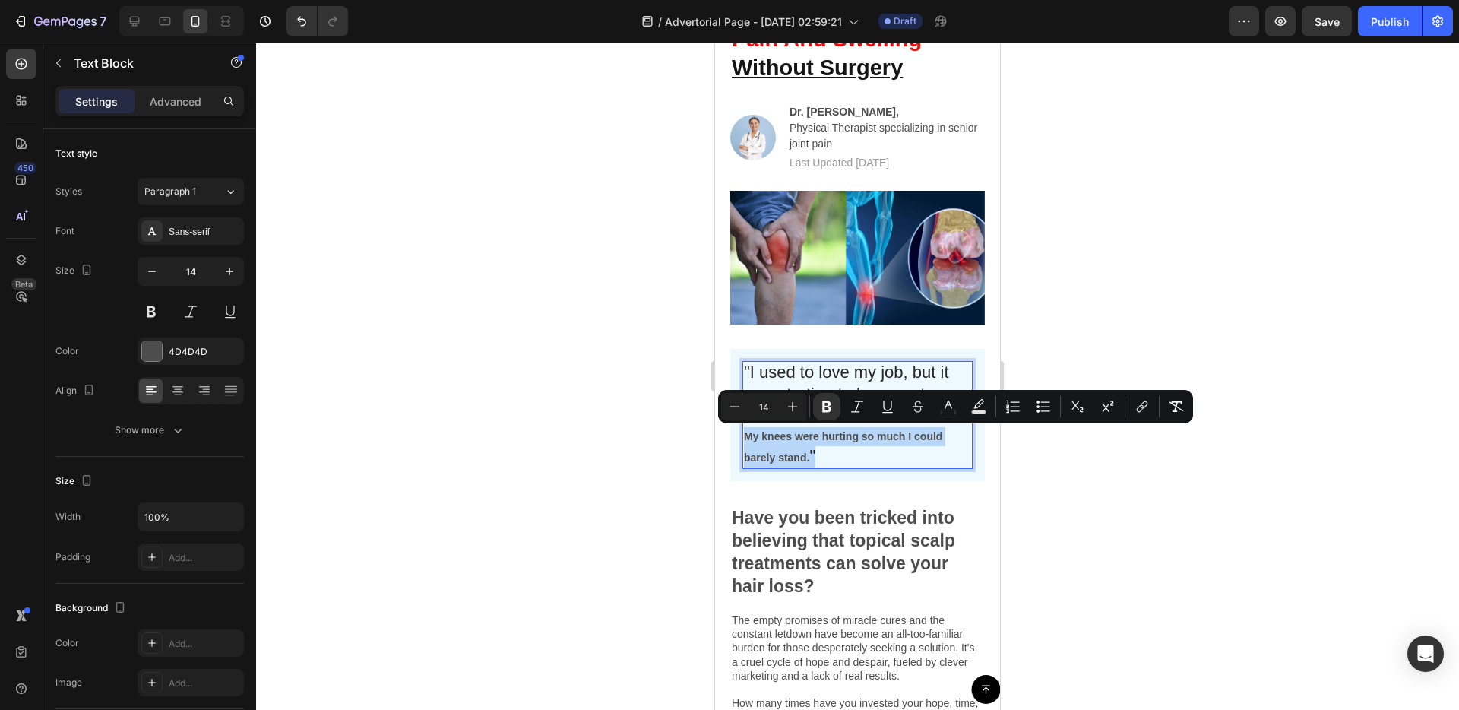
drag, startPoint x: 747, startPoint y: 438, endPoint x: 815, endPoint y: 452, distance: 69.7
click at [790, 410] on icon "Editor contextual toolbar" at bounding box center [792, 406] width 15 height 15
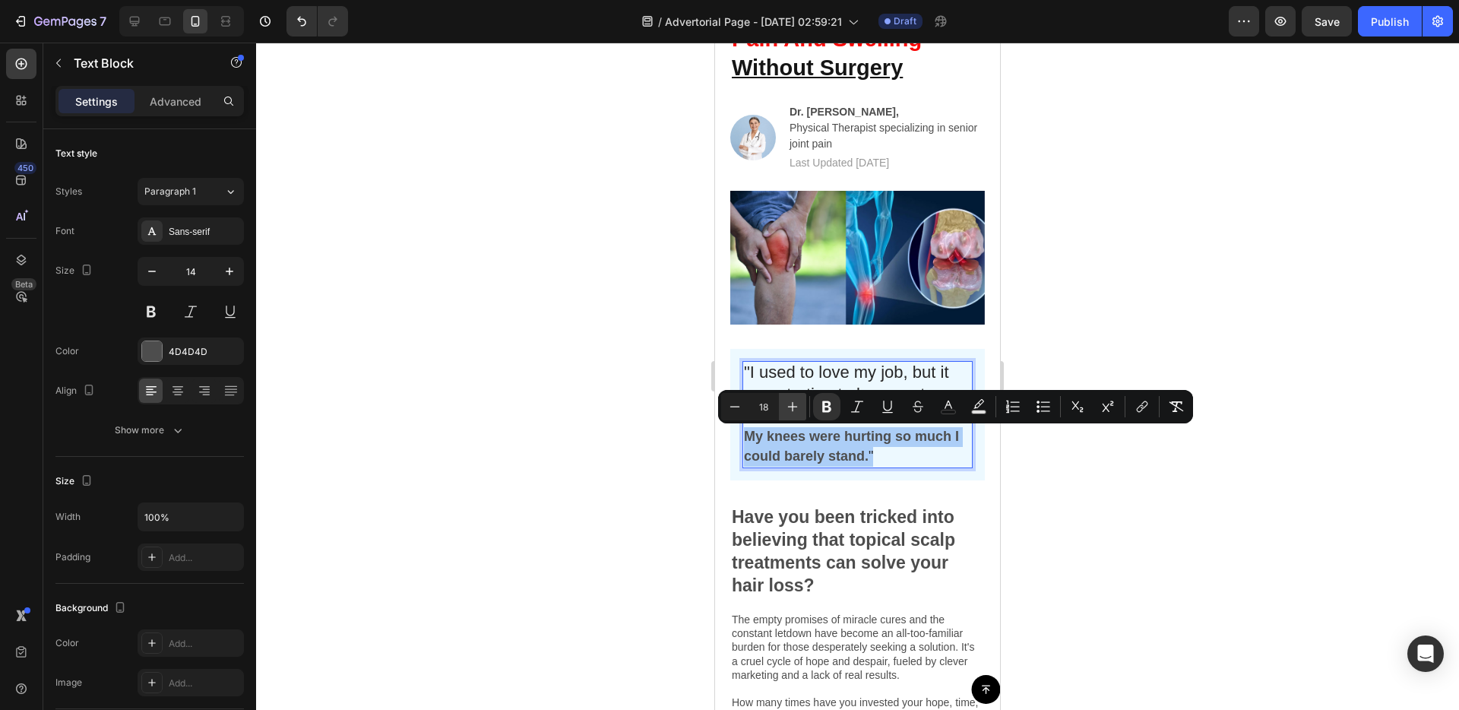
click at [790, 410] on icon "Editor contextual toolbar" at bounding box center [792, 406] width 15 height 15
type input "22"
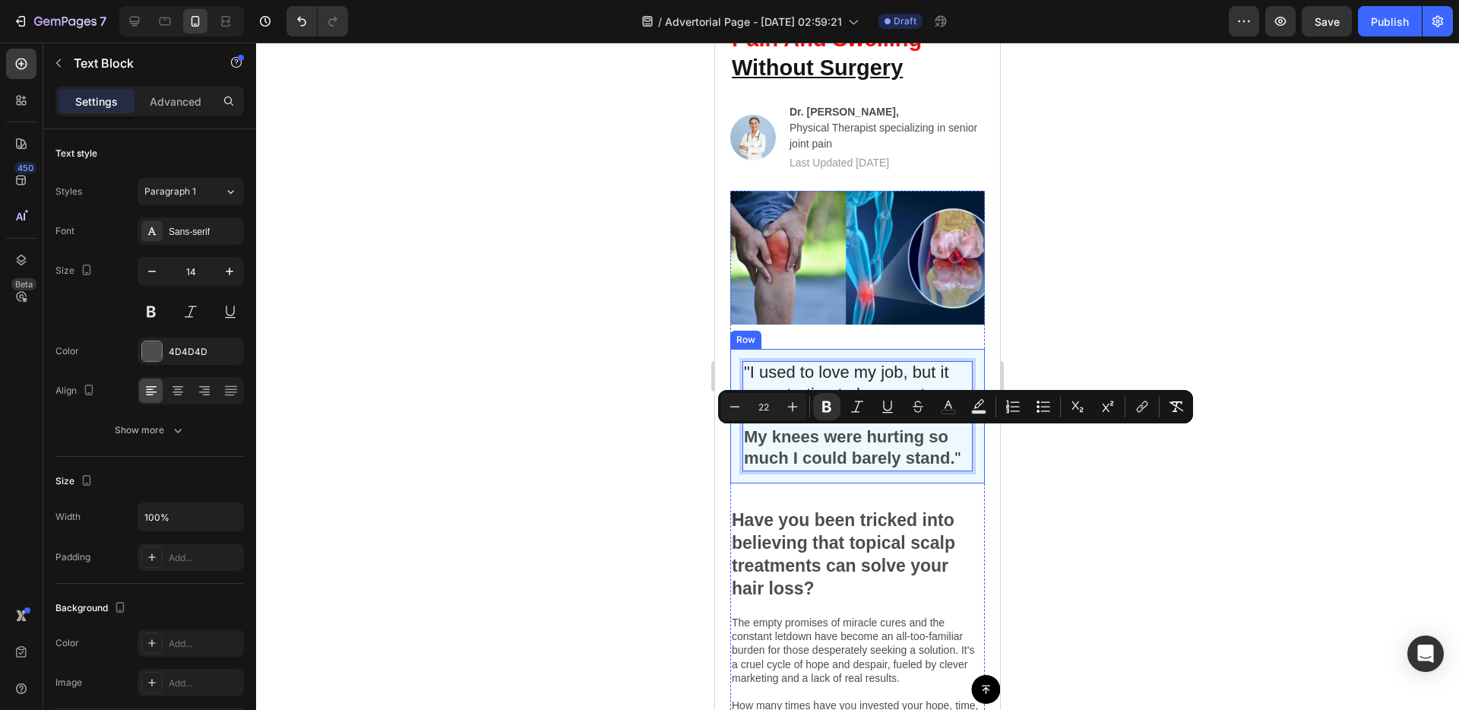
click at [750, 489] on div "Image "I used to love my job, but it was starting to become too much. My knees …" at bounding box center [857, 608] width 255 height 834
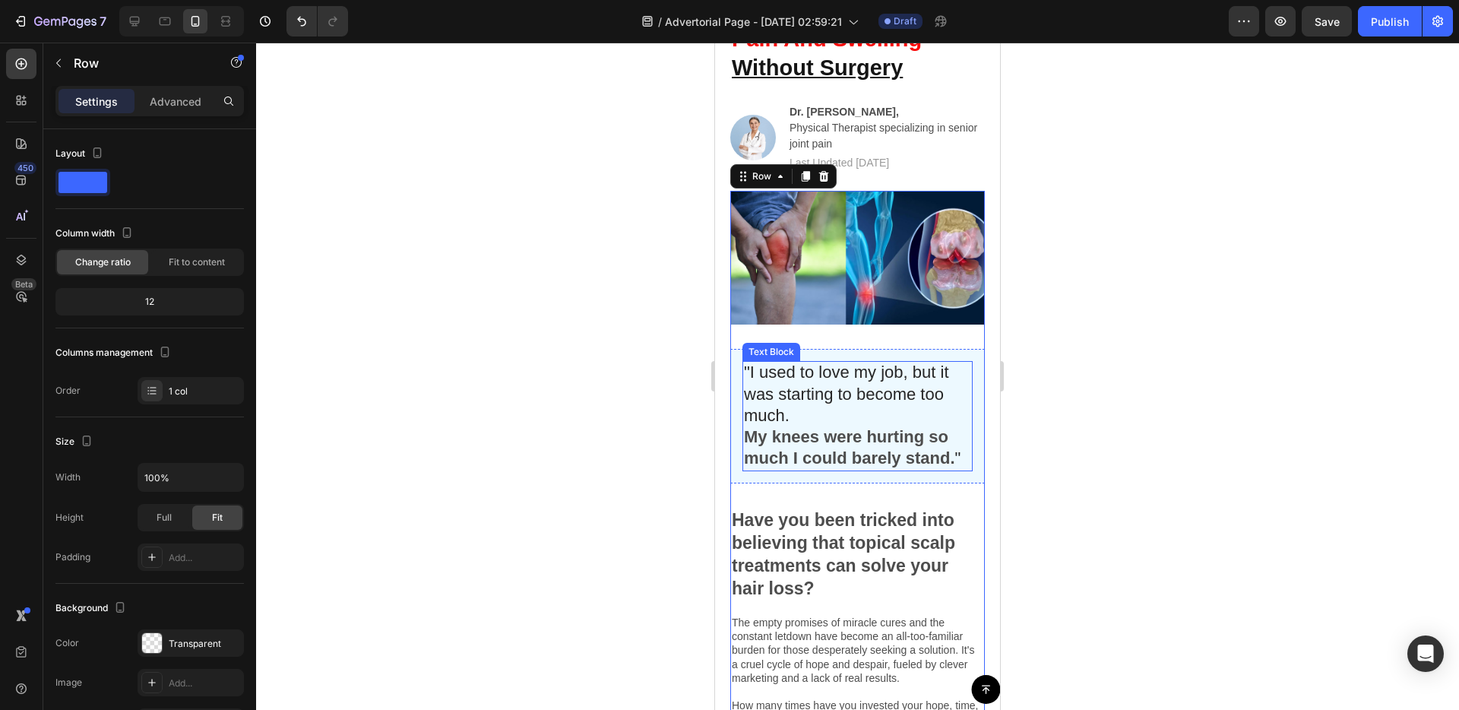
click at [813, 403] on p ""I used to love my job, but it was starting to become too much. My knees were h…" at bounding box center [857, 415] width 227 height 107
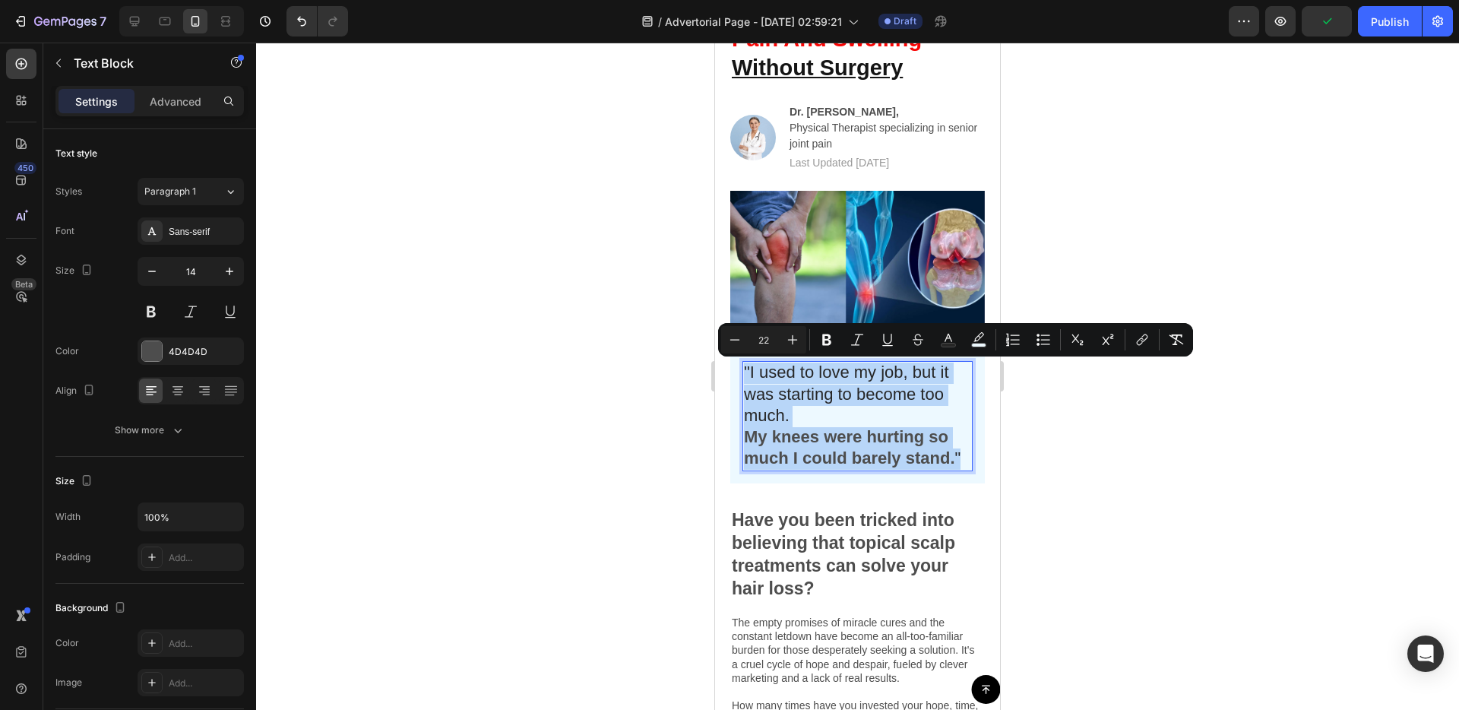
drag, startPoint x: 745, startPoint y: 371, endPoint x: 1039, endPoint y: 492, distance: 317.2
click at [955, 336] on icon "Editor contextual toolbar" at bounding box center [948, 339] width 15 height 15
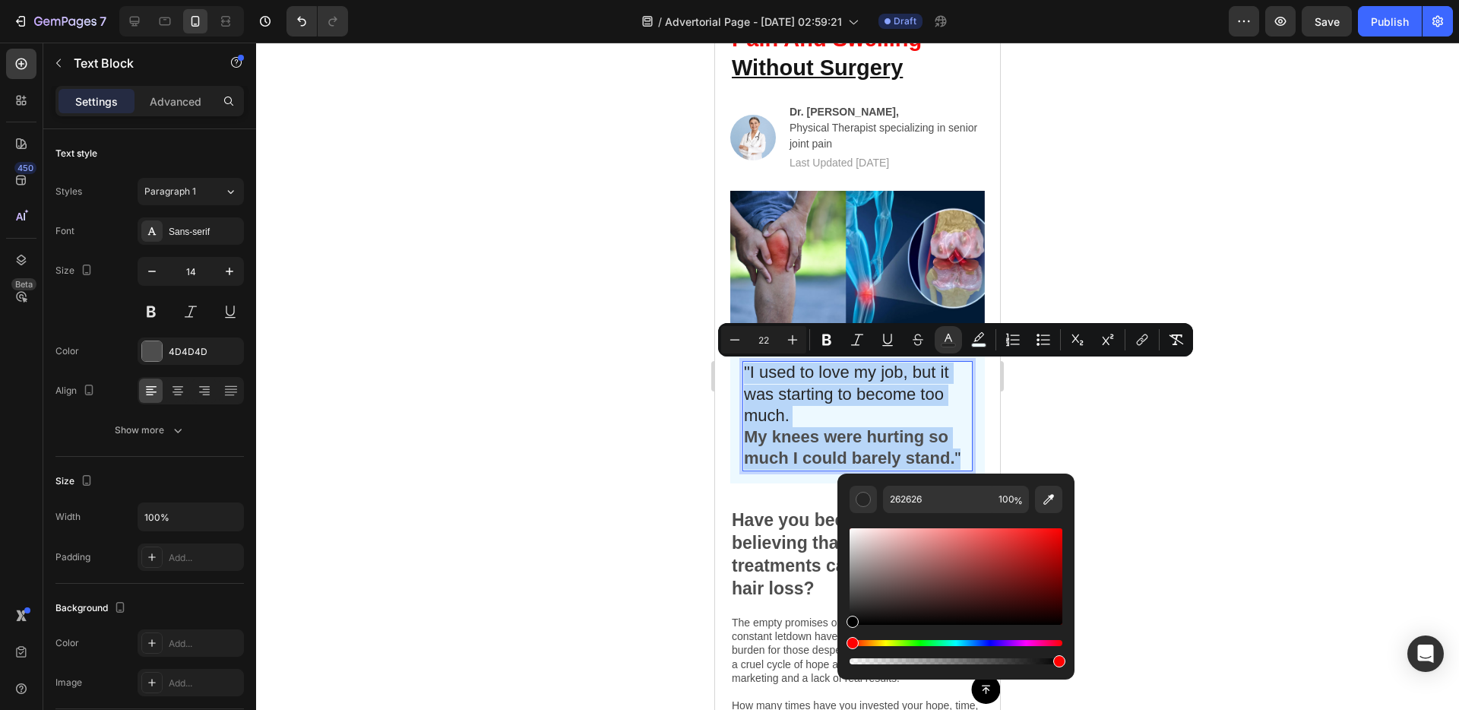
drag, startPoint x: 904, startPoint y: 581, endPoint x: 838, endPoint y: 641, distance: 89.3
click at [838, 641] on div "262626 100 %" at bounding box center [955, 570] width 237 height 194
type input "000000"
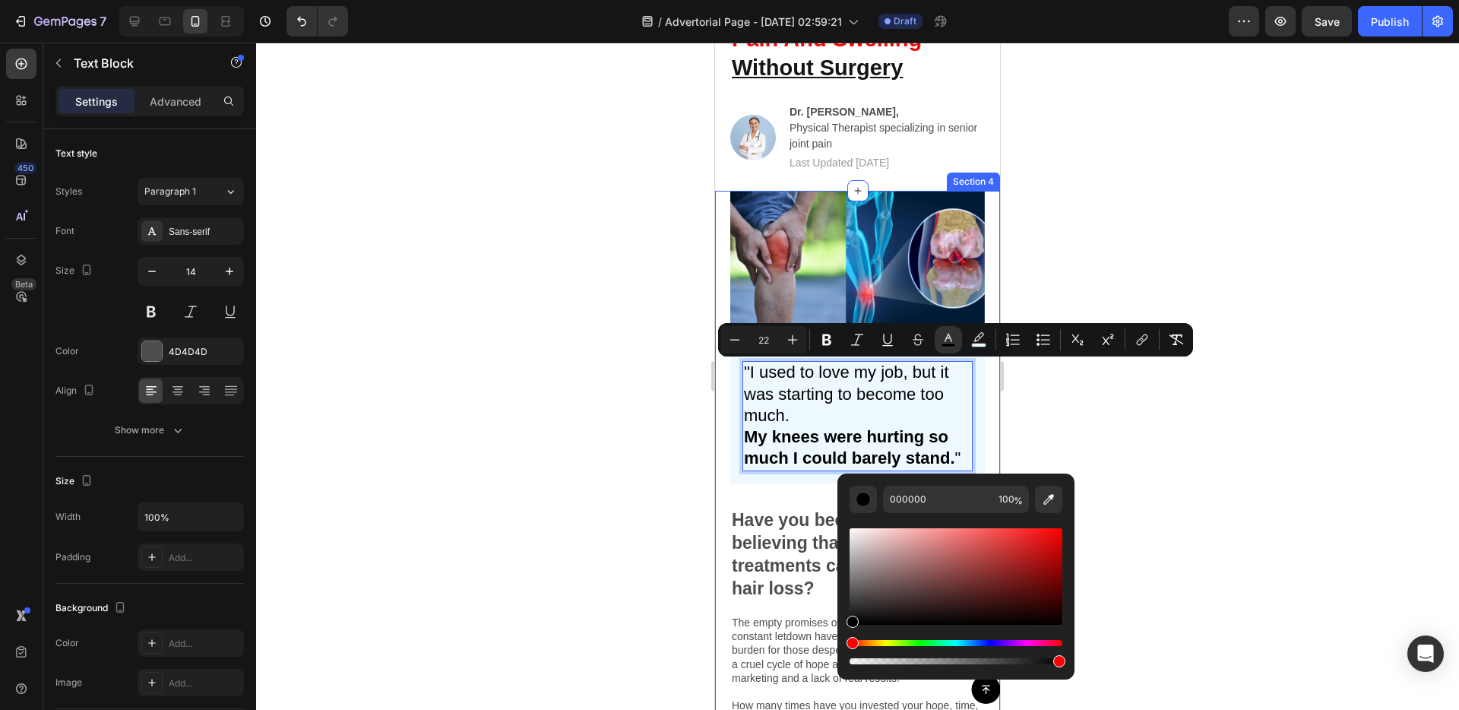
click at [725, 507] on div "Image "I used to love my job, but it was starting to become too much. My knees …" at bounding box center [857, 608] width 285 height 834
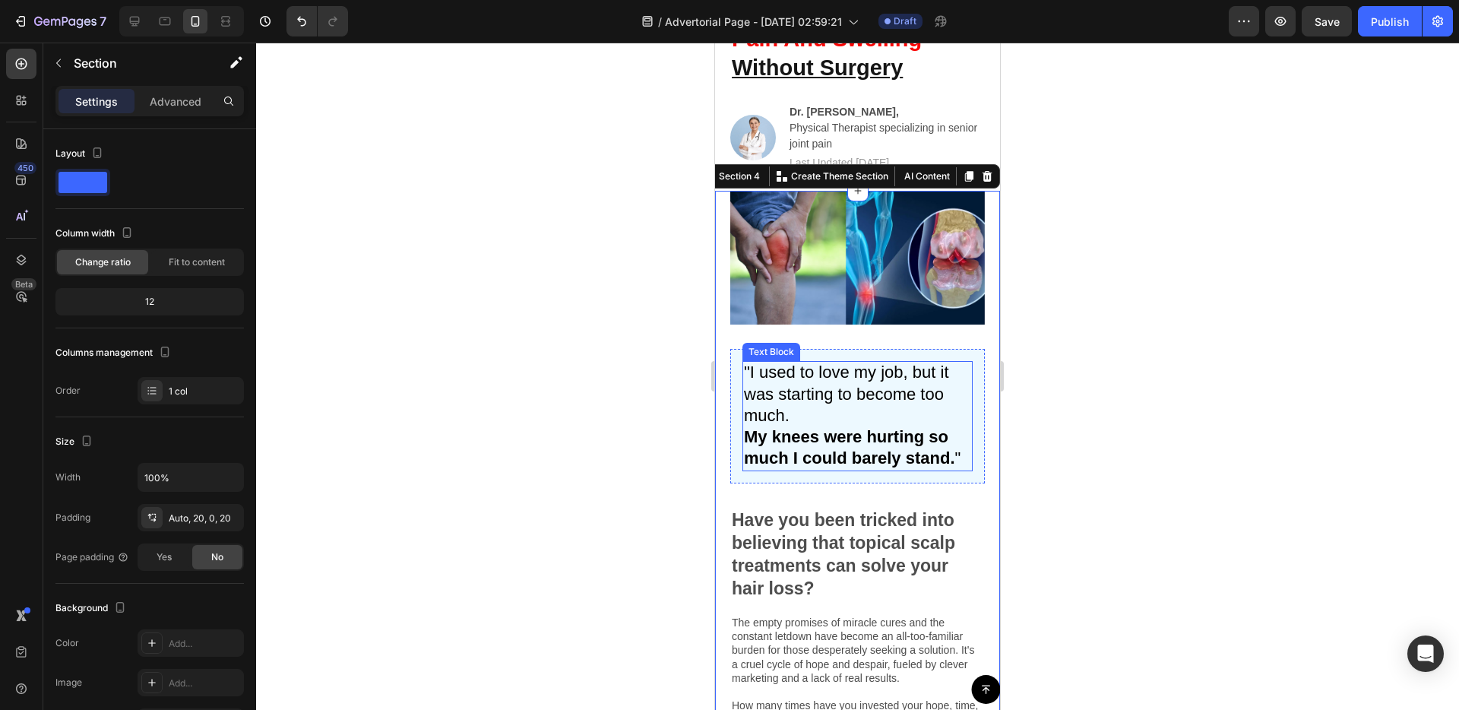
click at [805, 414] on p ""I used to love my job, but it was starting to become too much. My knees were h…" at bounding box center [857, 415] width 227 height 107
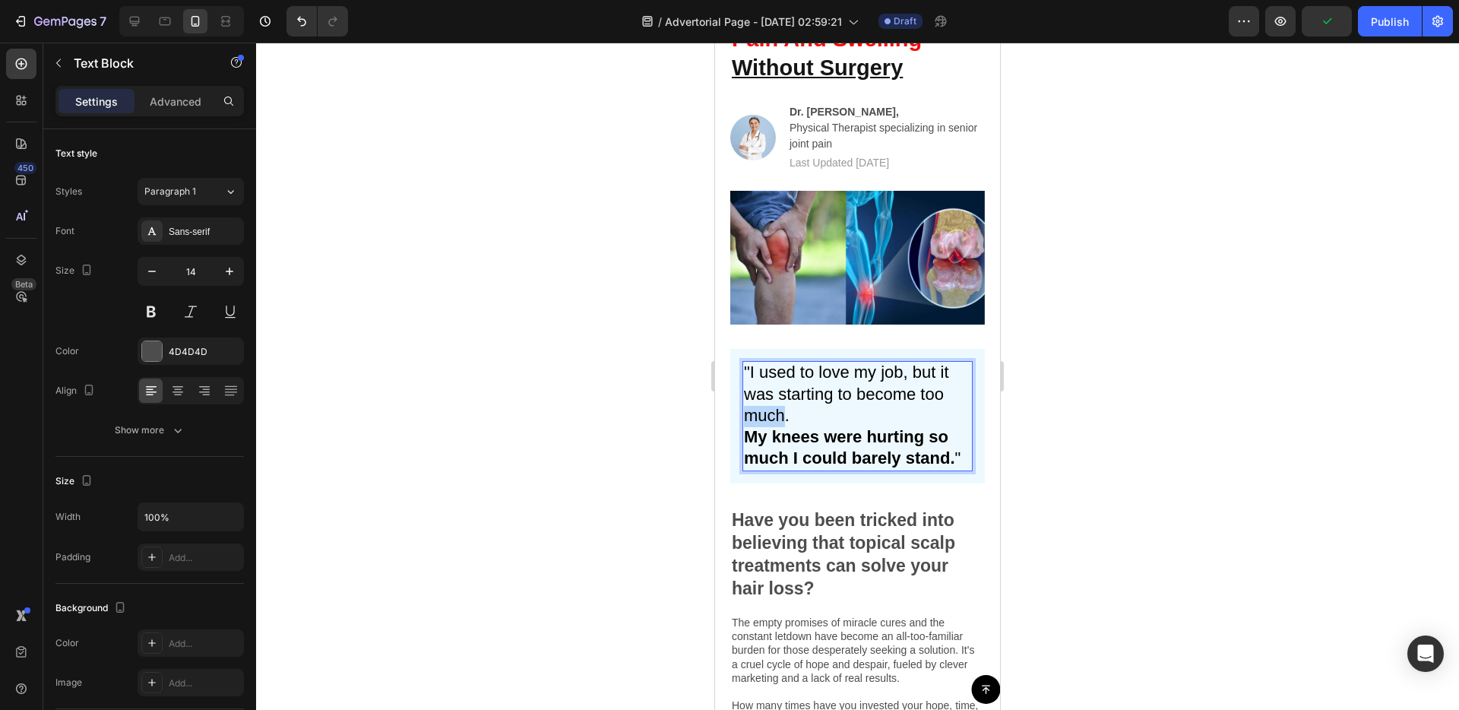
click at [754, 407] on span ""I used to love my job, but it was starting to become too much." at bounding box center [846, 393] width 205 height 62
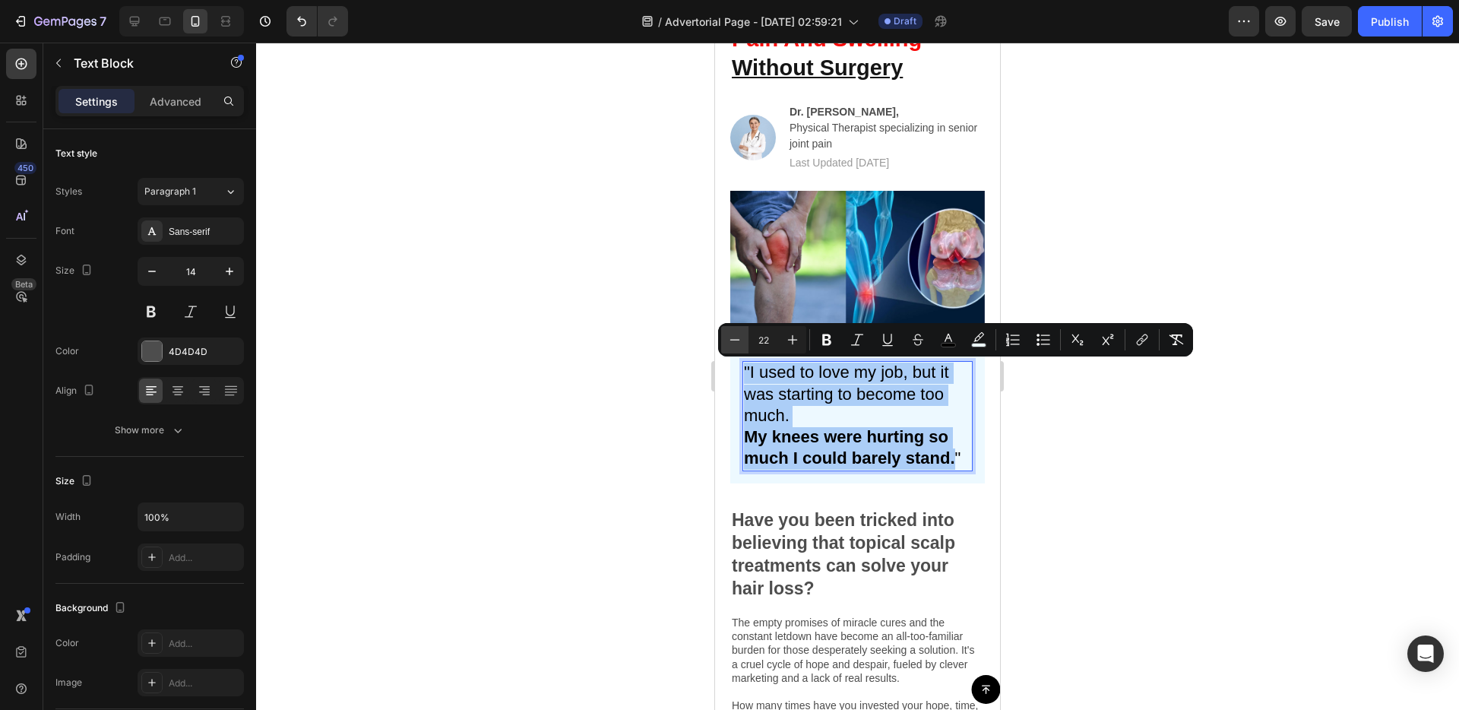
click at [733, 334] on icon "Editor contextual toolbar" at bounding box center [734, 339] width 15 height 15
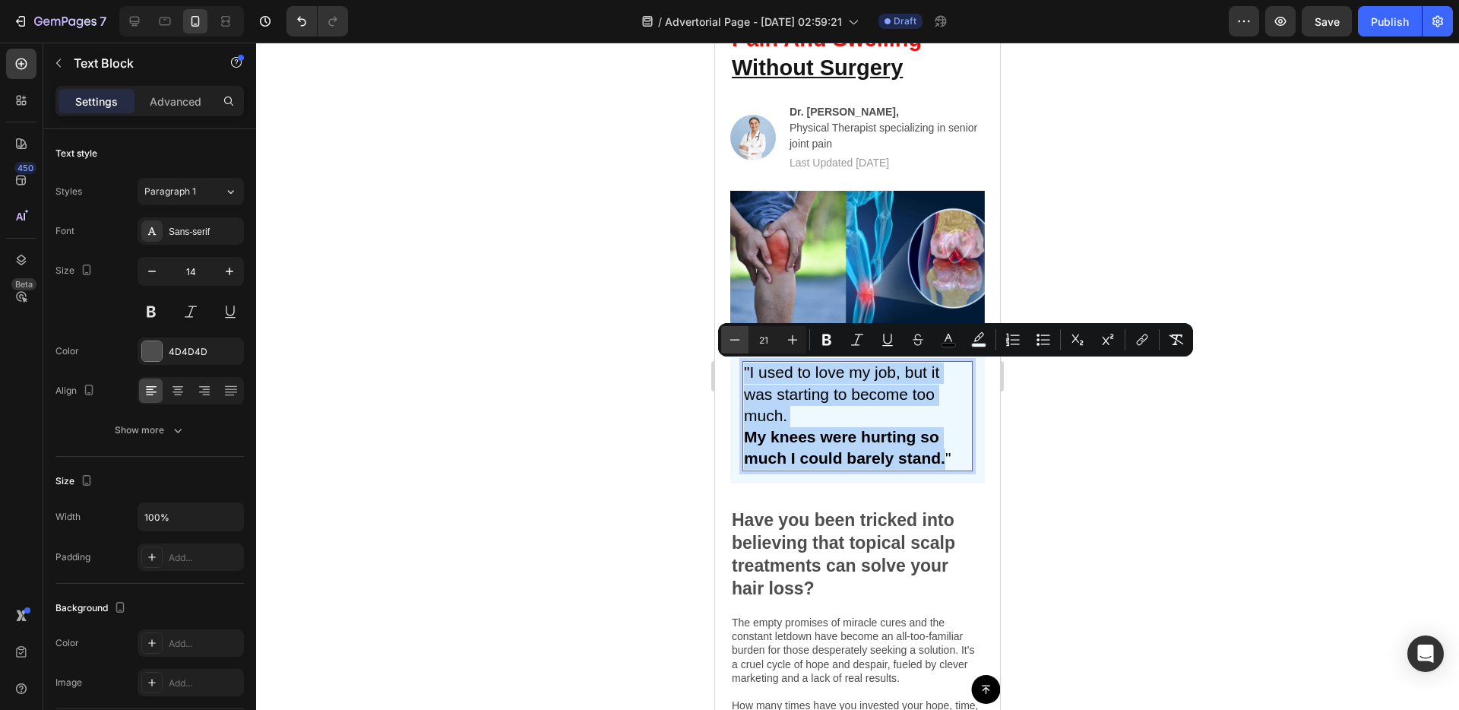
type input "20"
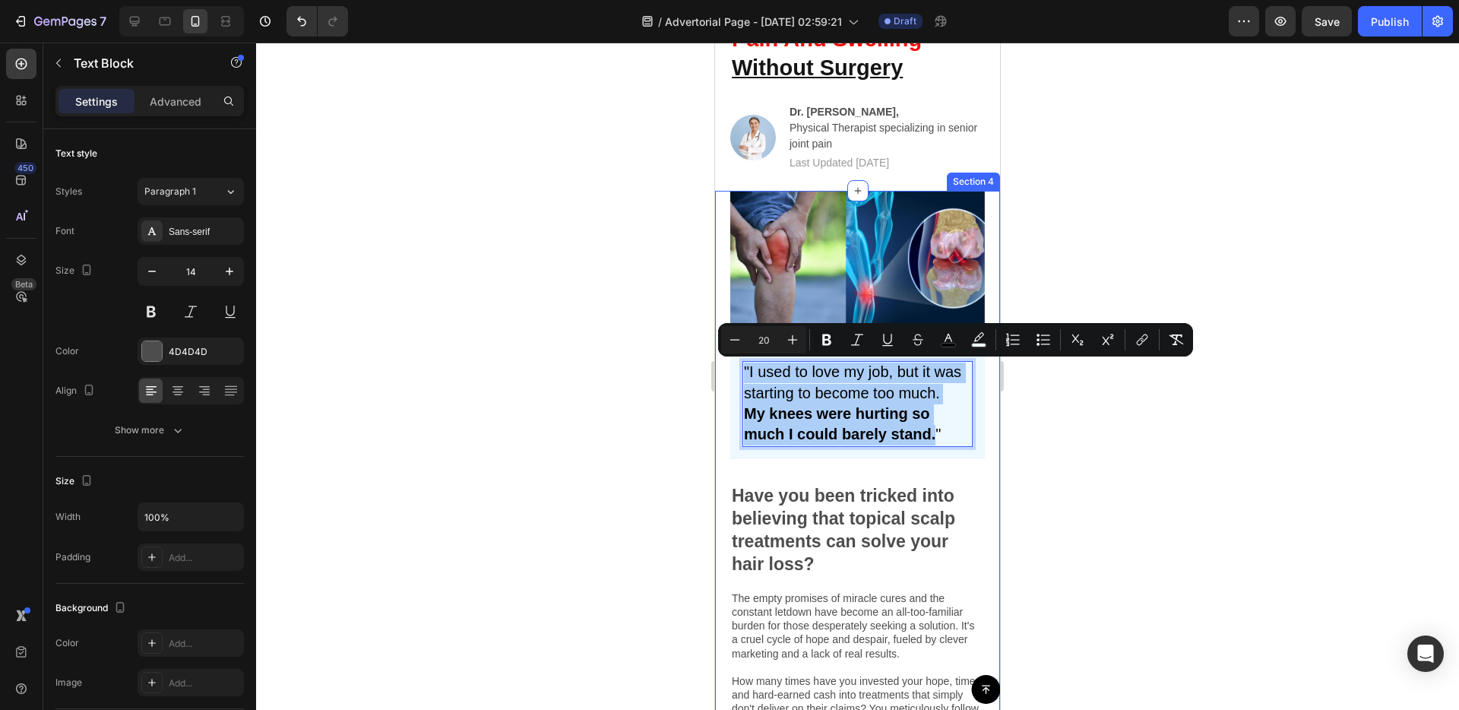
click at [725, 467] on div "Image "I used to love my job, but it was starting to become too much. My knees …" at bounding box center [857, 596] width 285 height 810
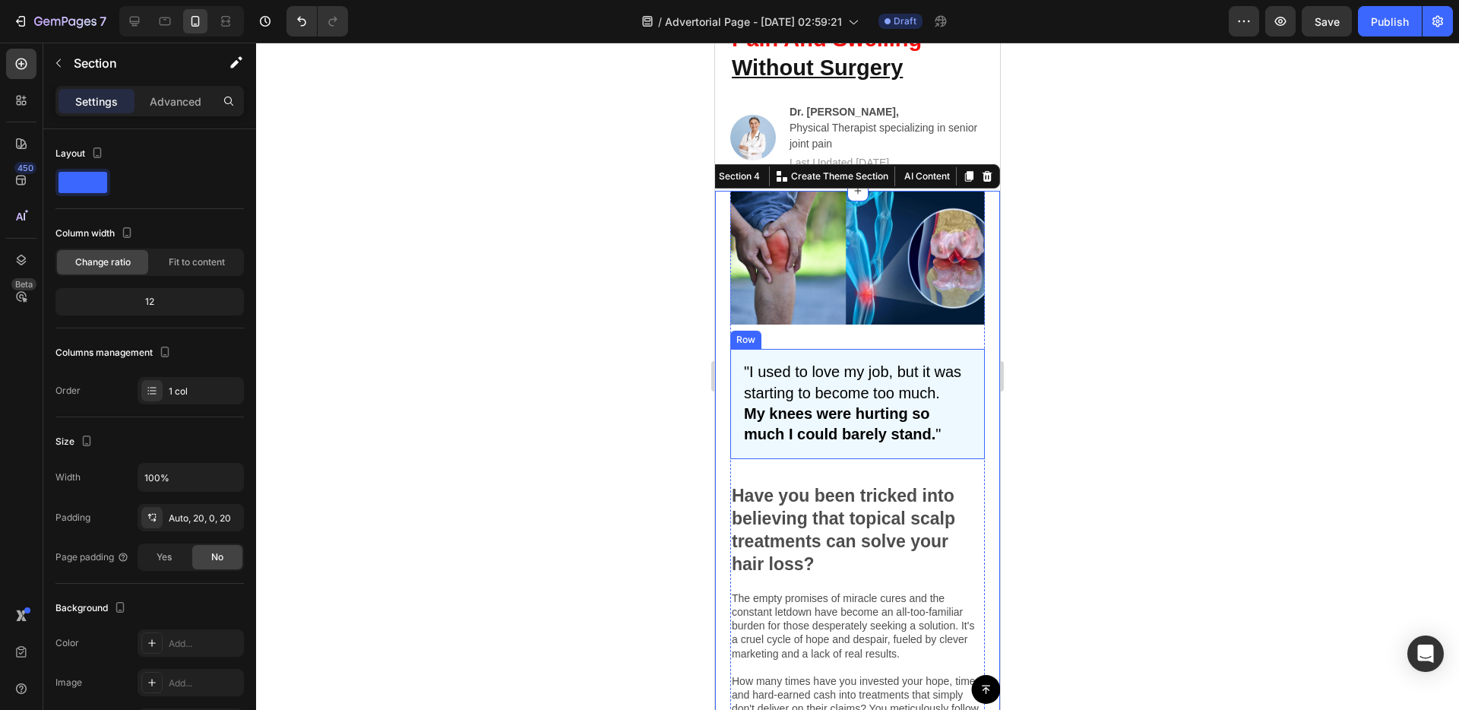
click at [736, 413] on div ""I used to love my job, but it was starting to become too much. My knees were h…" at bounding box center [857, 404] width 255 height 110
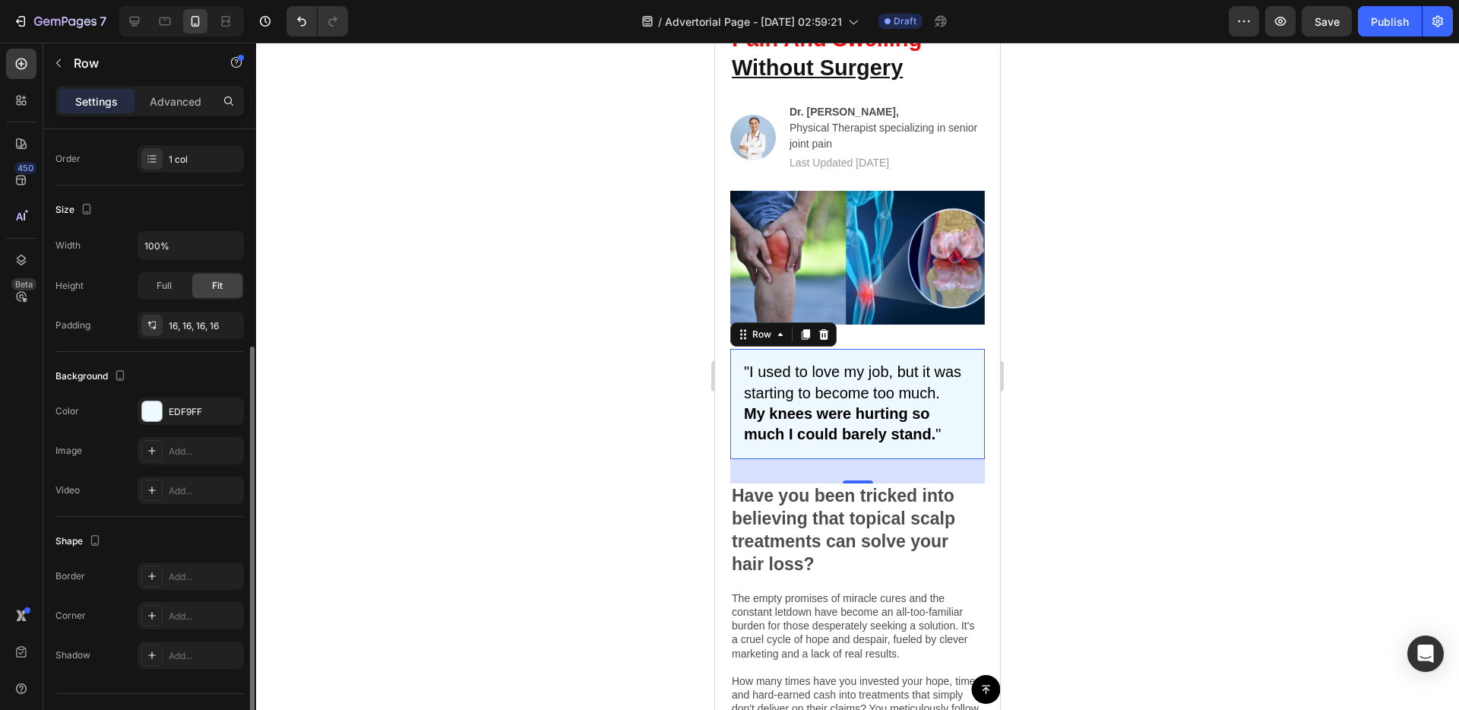
scroll to position [264, 0]
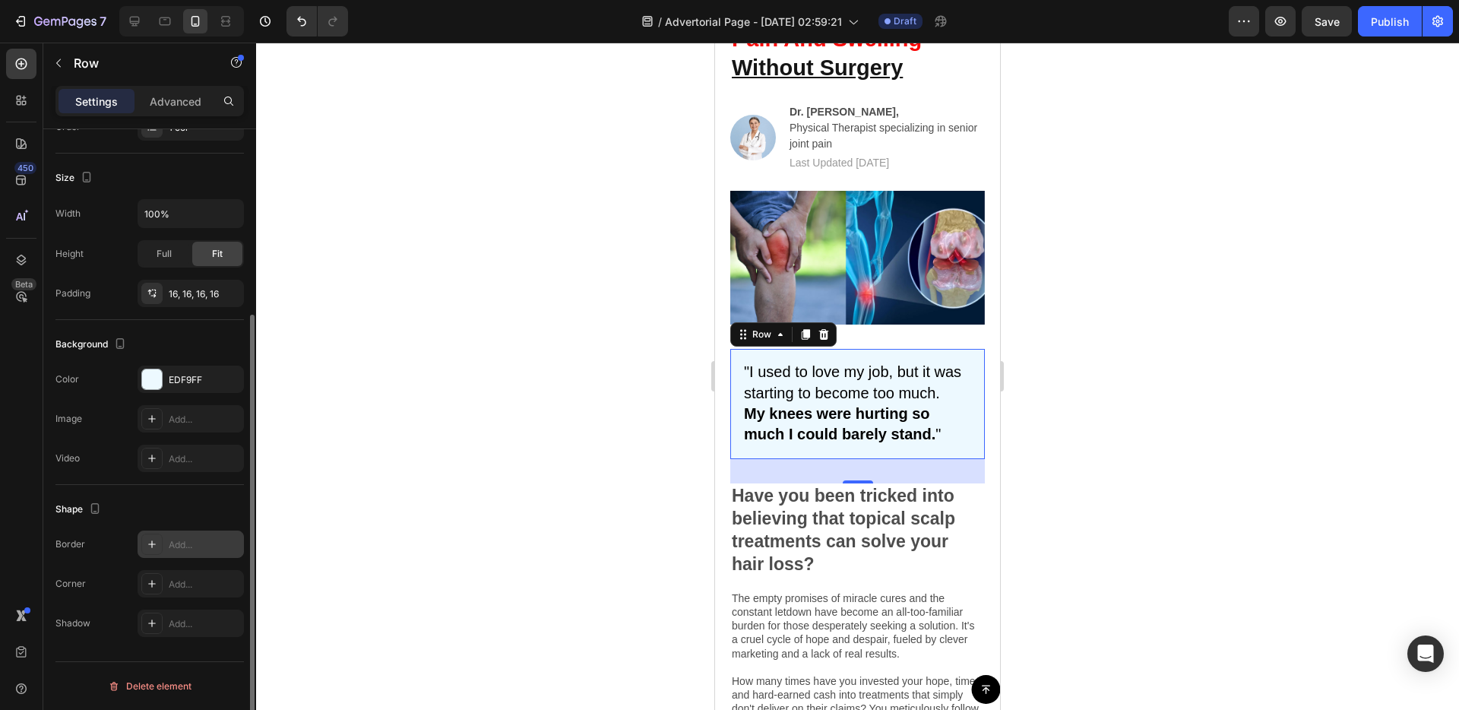
click at [168, 553] on div "Add..." at bounding box center [191, 543] width 106 height 27
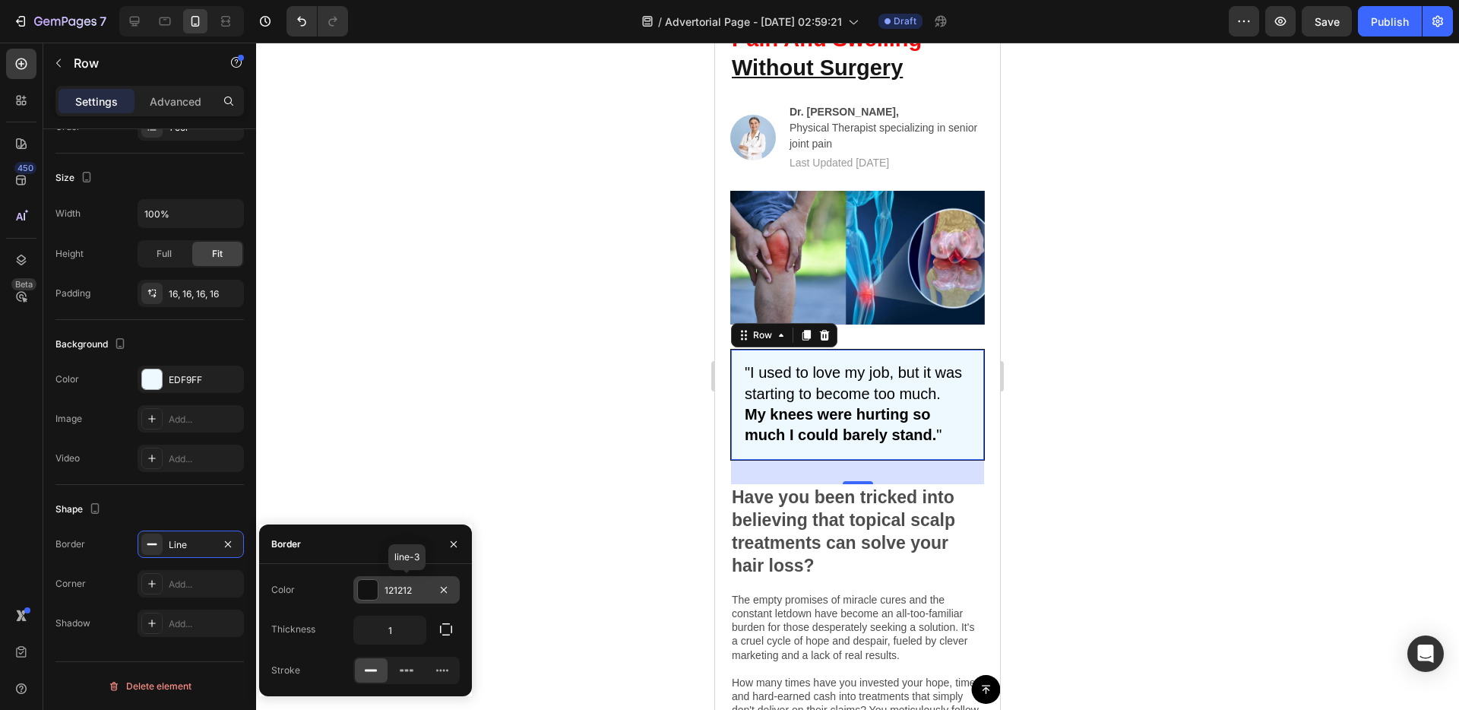
click at [364, 594] on div at bounding box center [368, 590] width 20 height 20
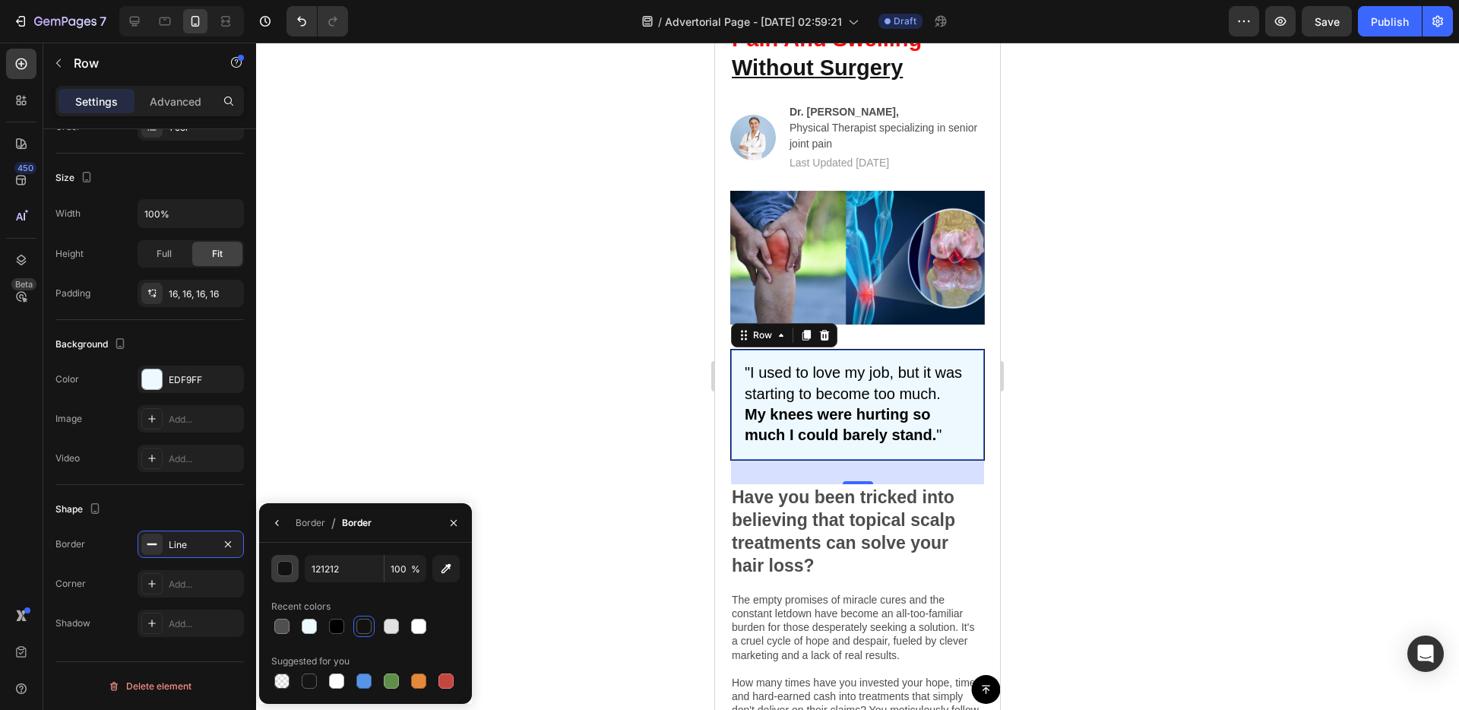
click at [288, 568] on div "button" at bounding box center [285, 569] width 15 height 15
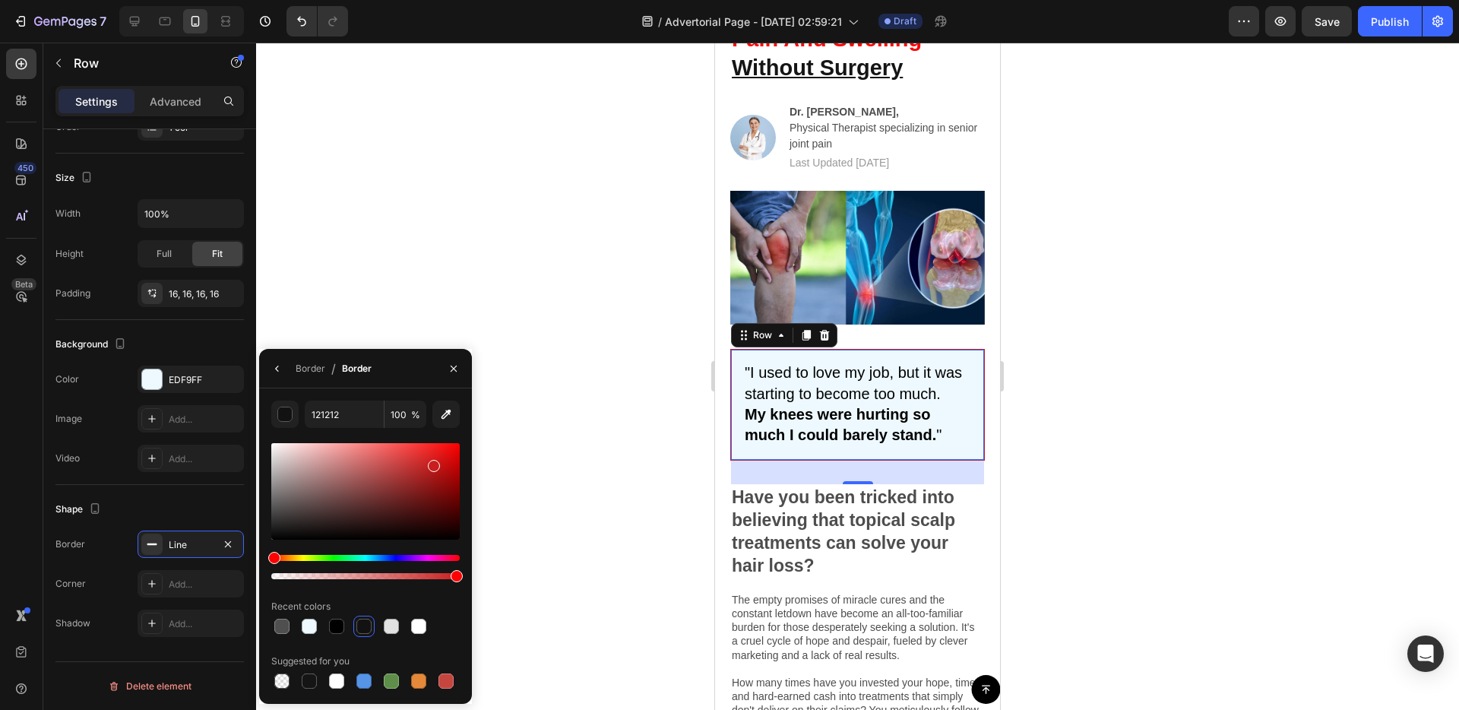
drag, startPoint x: 369, startPoint y: 494, endPoint x: 432, endPoint y: 463, distance: 70.3
click at [432, 463] on div at bounding box center [365, 491] width 188 height 97
type input "C91E1E"
click at [723, 509] on div "Image "I used to love my job, but it was starting to become too much. My knees …" at bounding box center [857, 597] width 285 height 812
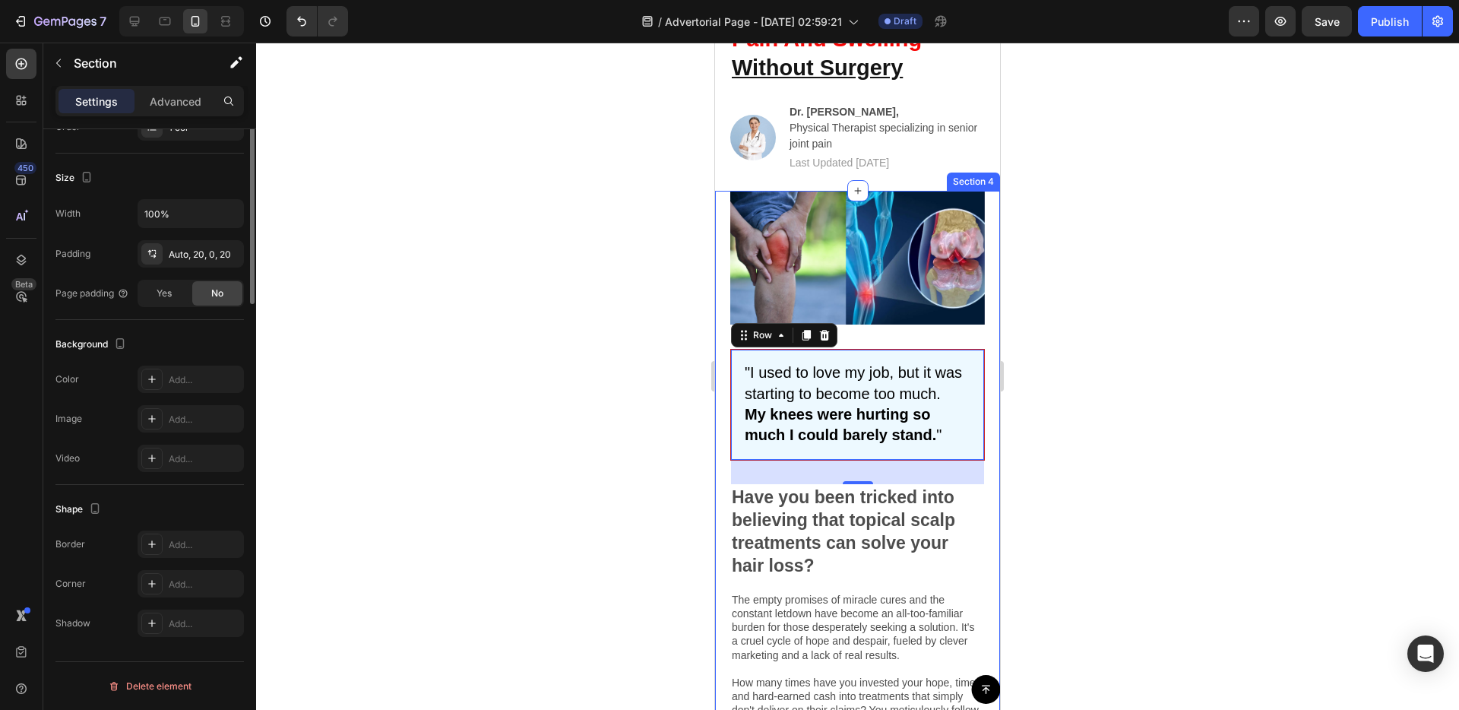
scroll to position [0, 0]
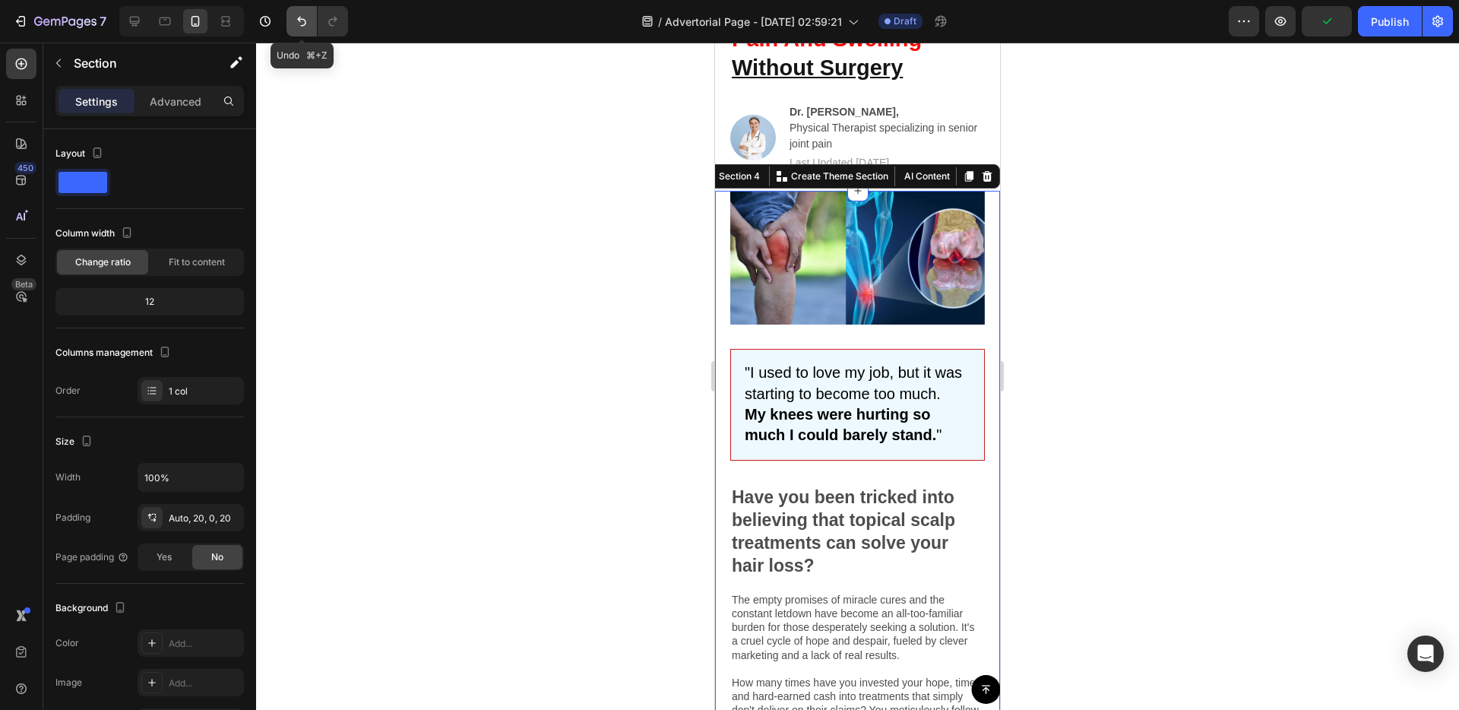
click at [304, 23] on icon "Undo/Redo" at bounding box center [301, 21] width 15 height 15
click at [304, 24] on icon "Undo/Redo" at bounding box center [301, 21] width 15 height 15
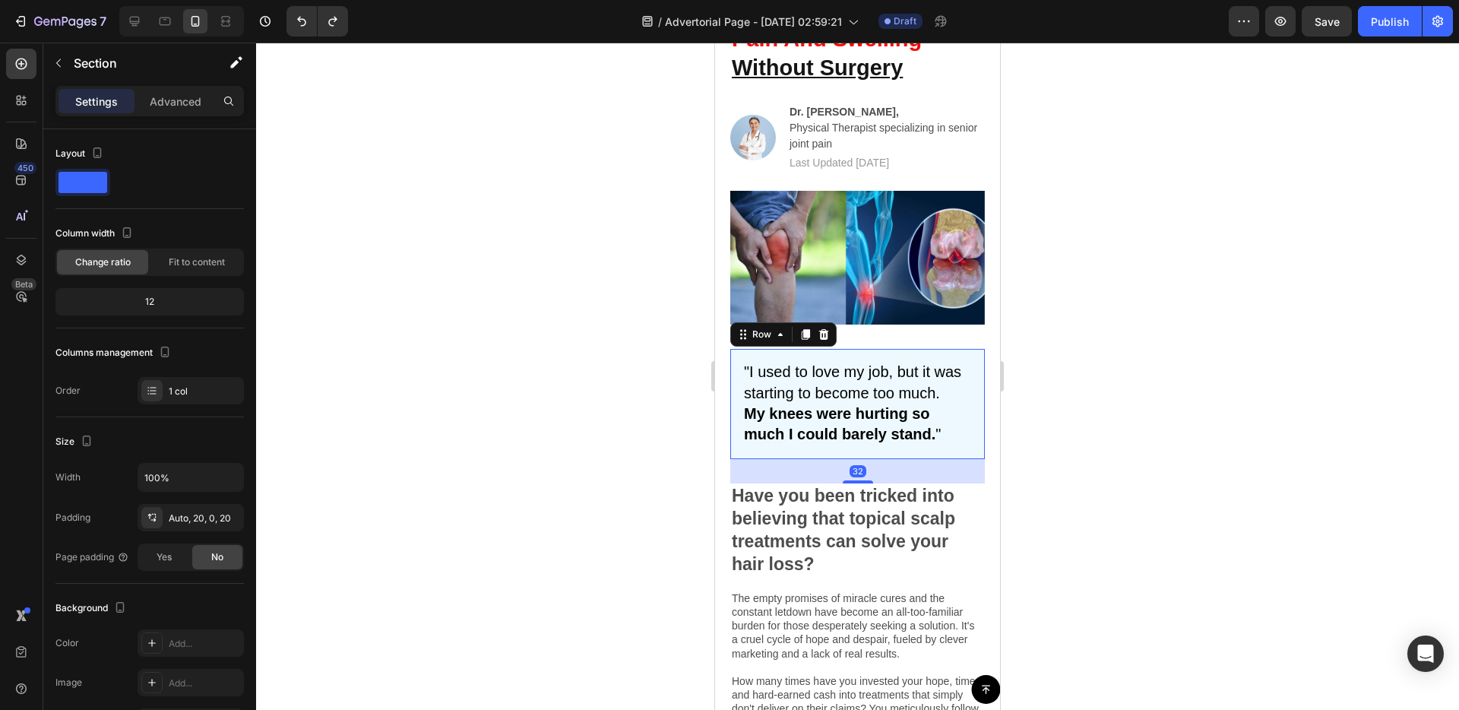
click at [767, 454] on div ""I used to love my job, but it was starting to become too much. My knees were h…" at bounding box center [857, 404] width 255 height 110
click at [201, 565] on div "16, 16, 16, 16" at bounding box center [191, 556] width 106 height 27
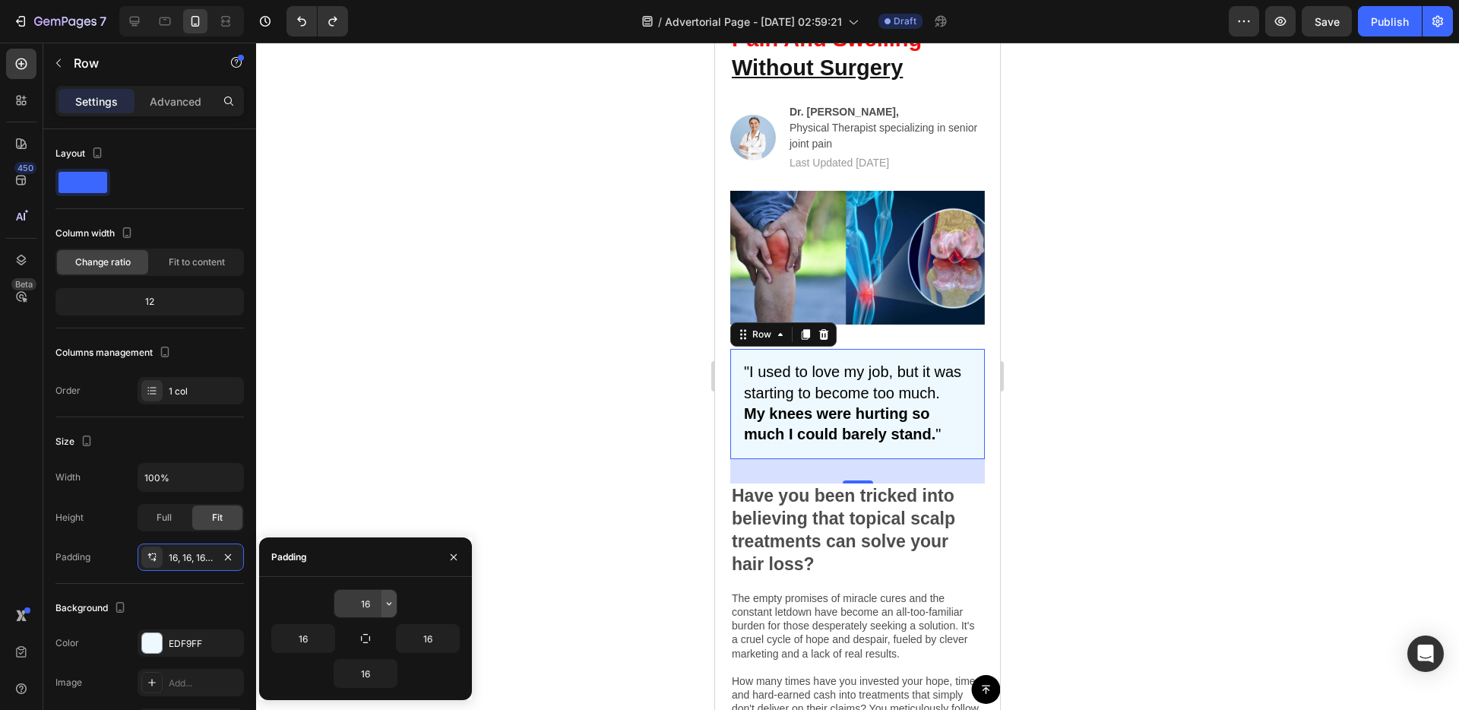
click at [384, 600] on icon "button" at bounding box center [389, 603] width 12 height 12
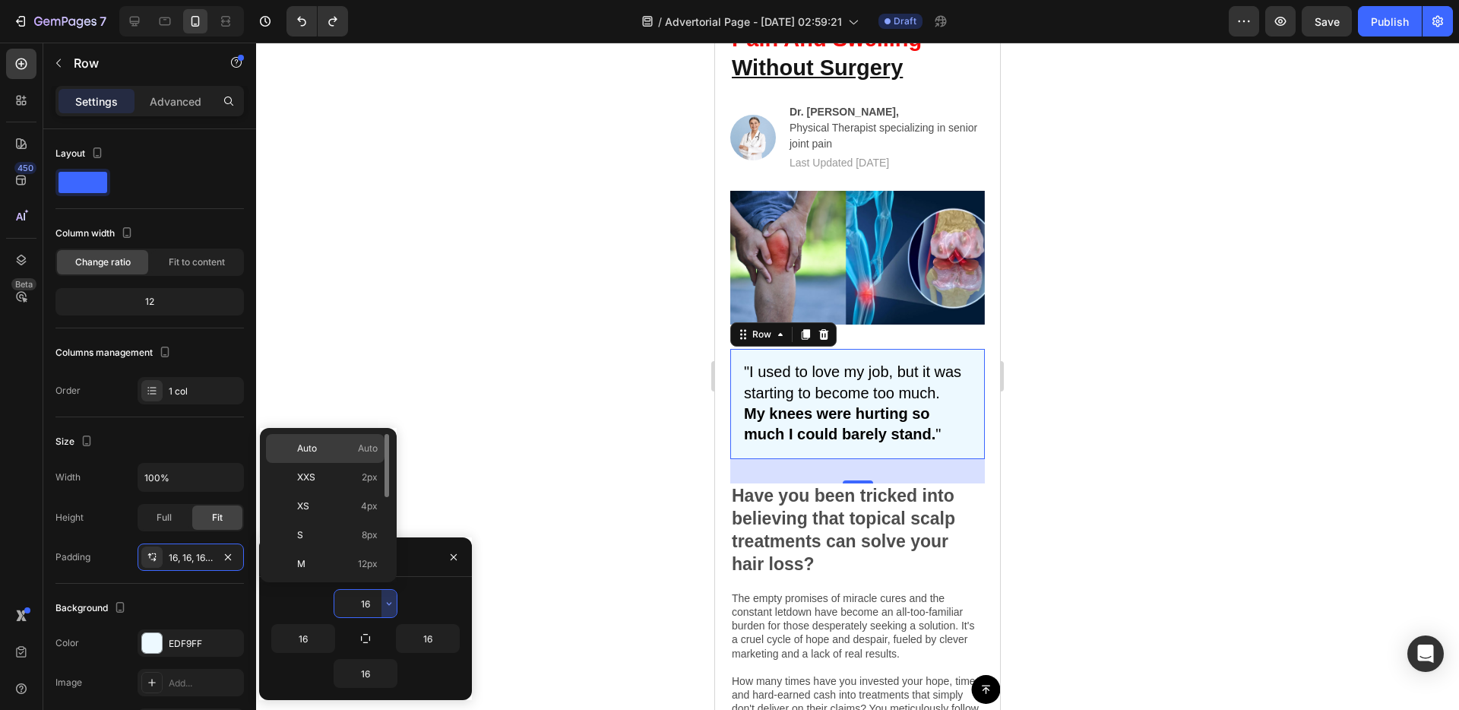
click at [348, 441] on p "Auto Auto" at bounding box center [337, 448] width 81 height 14
type input "Auto"
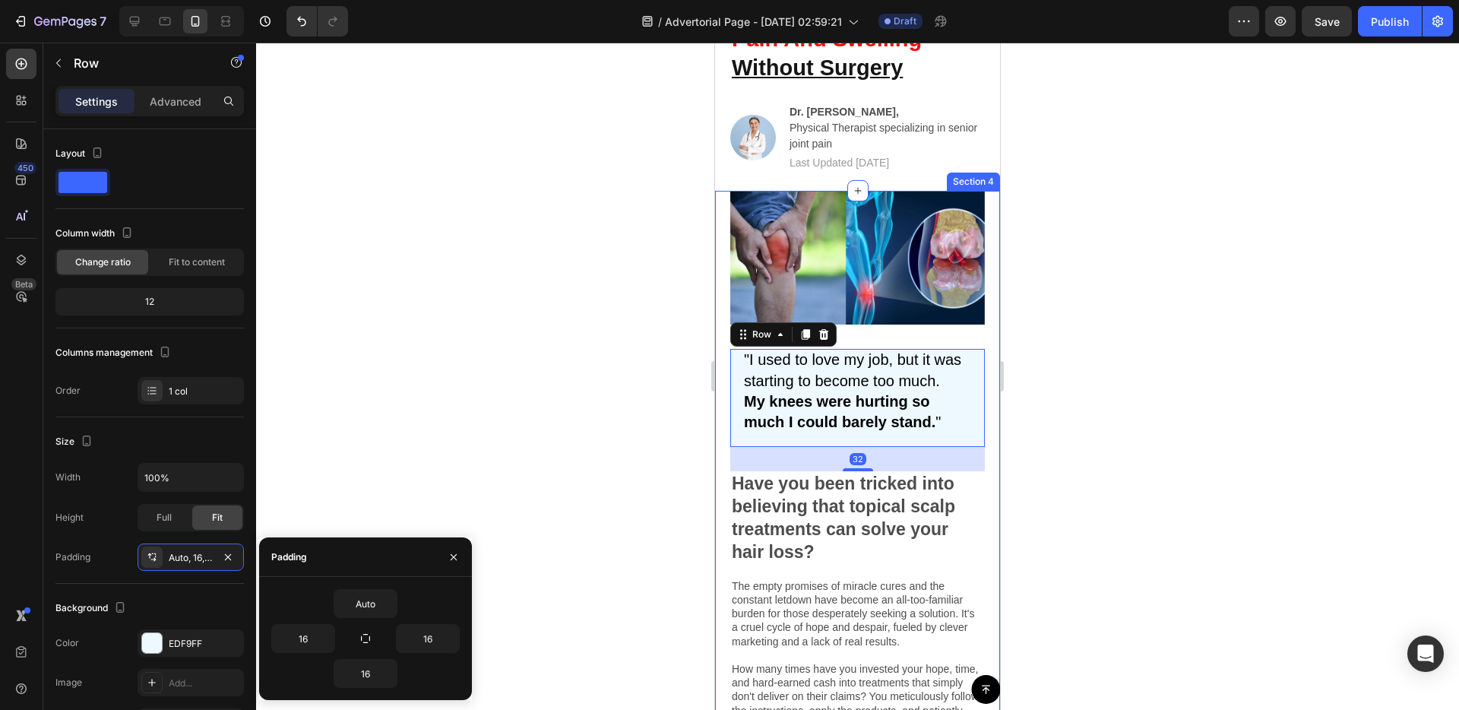
click at [720, 503] on div "Image "I used to love my job, but it was starting to become too much. My knees …" at bounding box center [857, 590] width 285 height 798
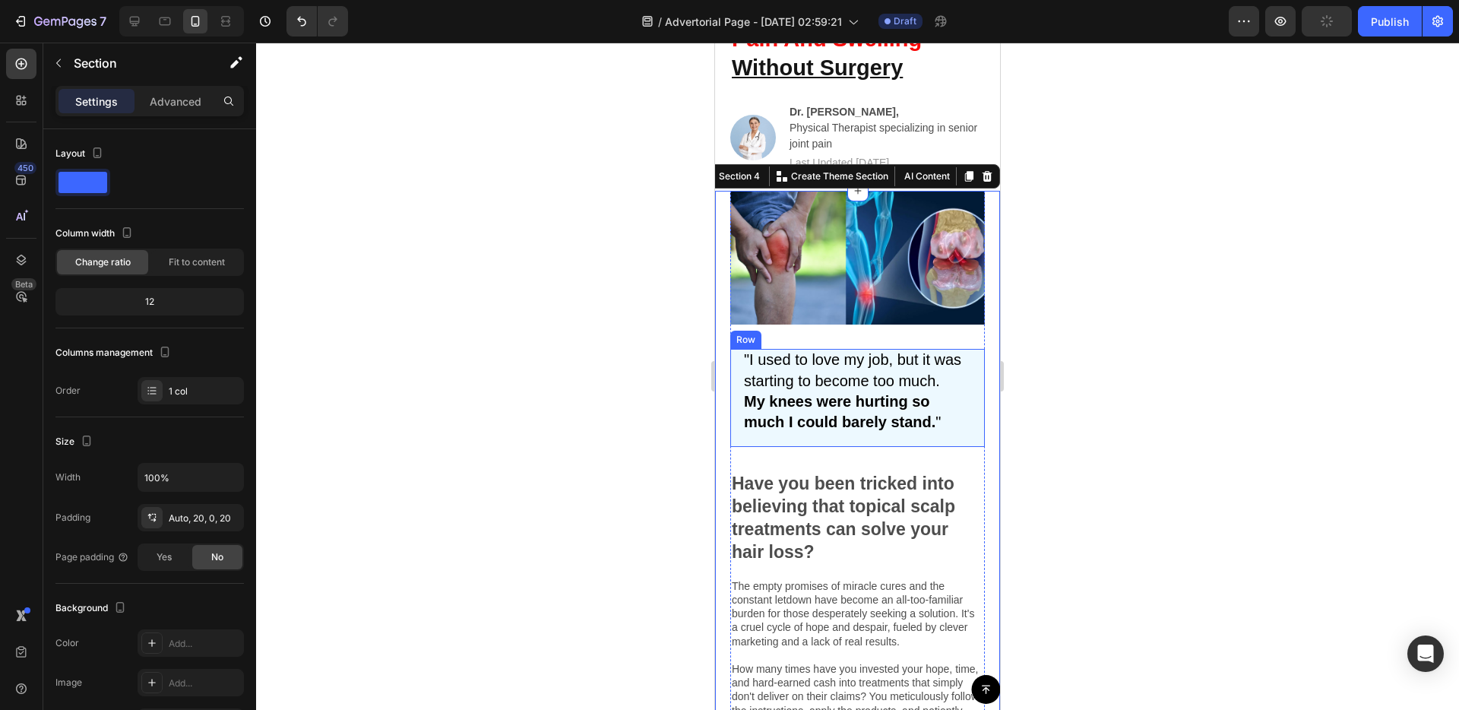
click at [804, 438] on div ""I used to love my job, but it was starting to become too much. My knees were h…" at bounding box center [857, 398] width 255 height 98
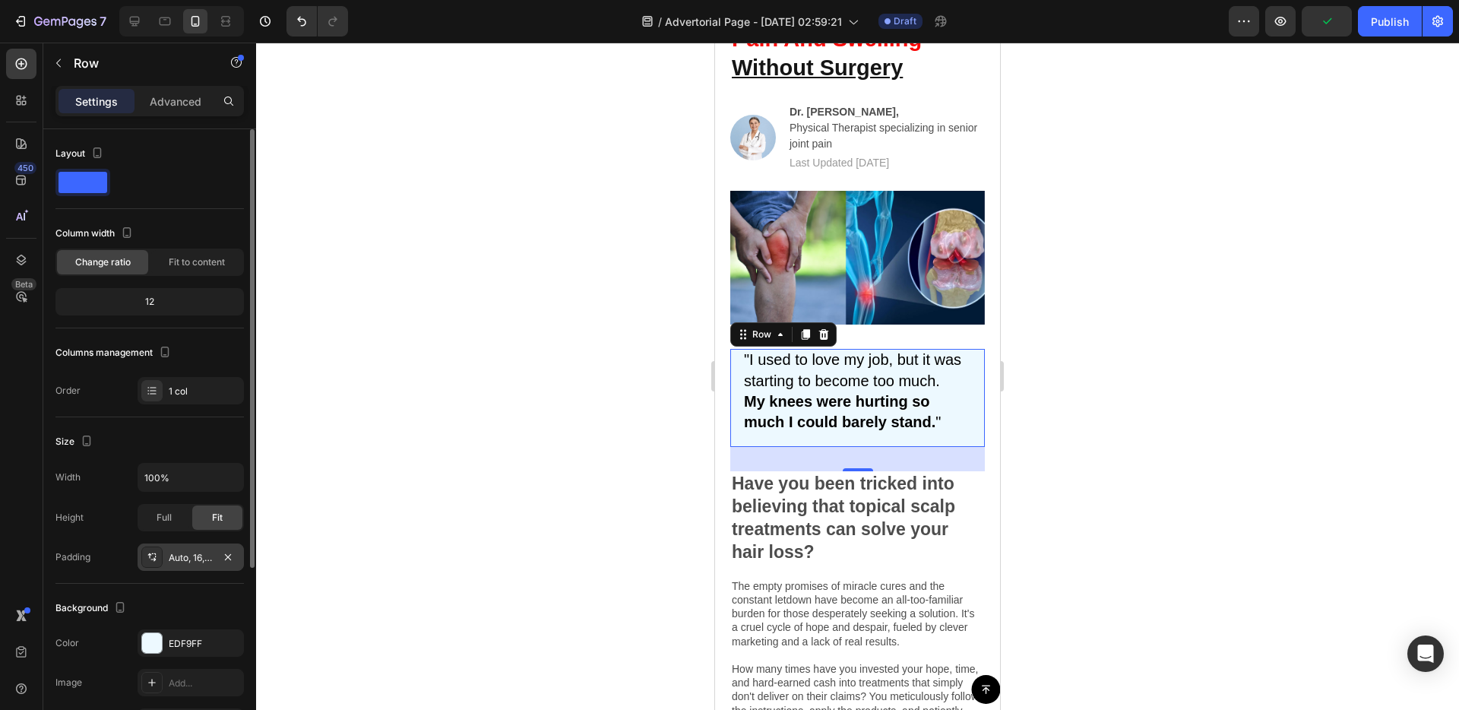
click at [172, 562] on div "Auto, 16, 16, 16" at bounding box center [191, 558] width 44 height 14
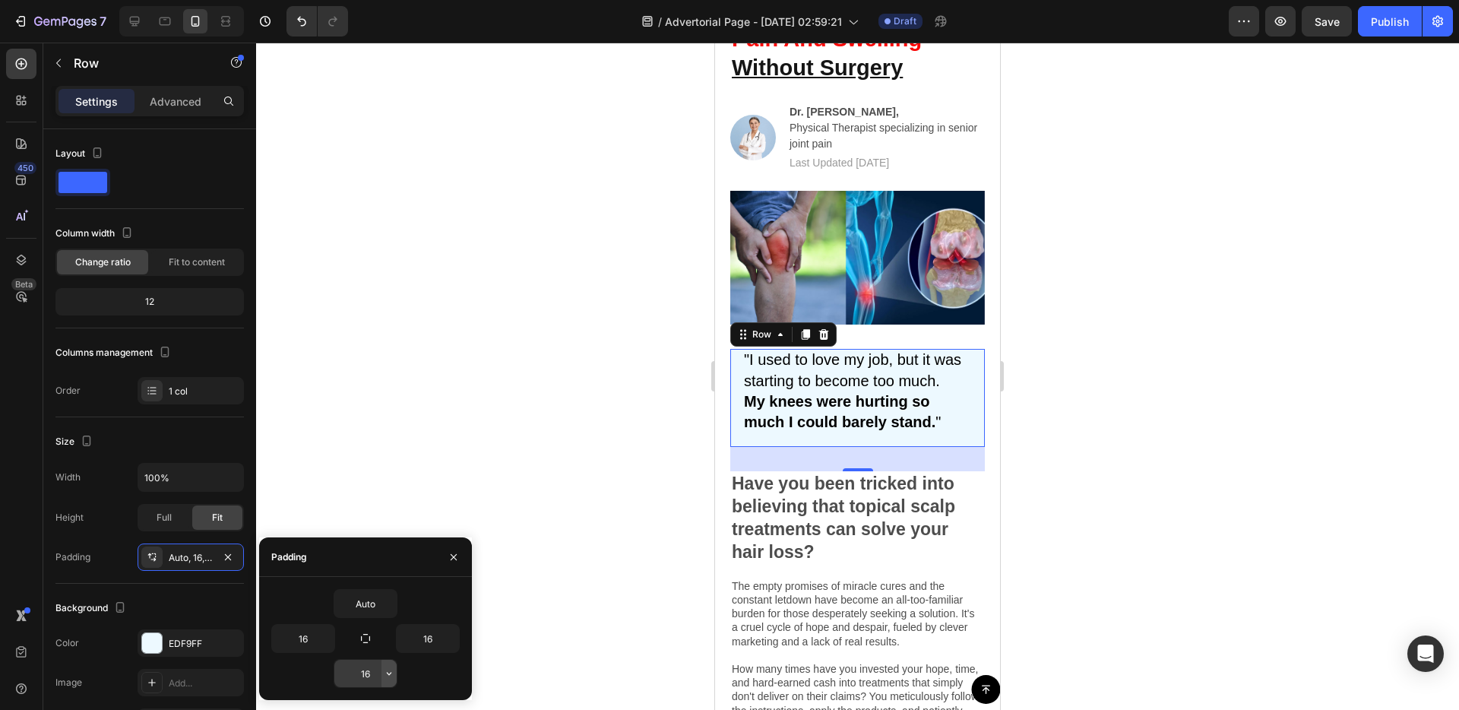
click at [387, 676] on icon "button" at bounding box center [389, 673] width 12 height 12
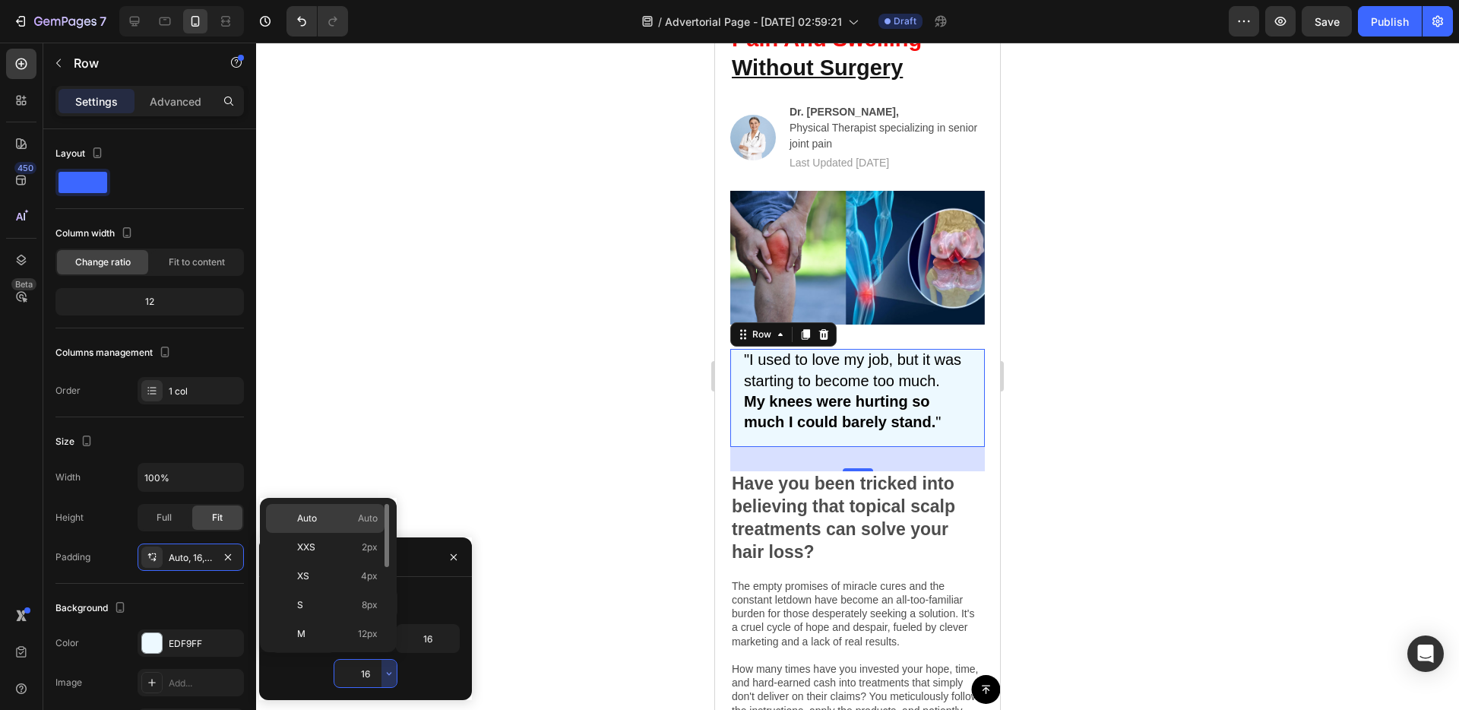
click at [343, 533] on div "Auto Auto" at bounding box center [325, 547] width 119 height 29
type input "Auto"
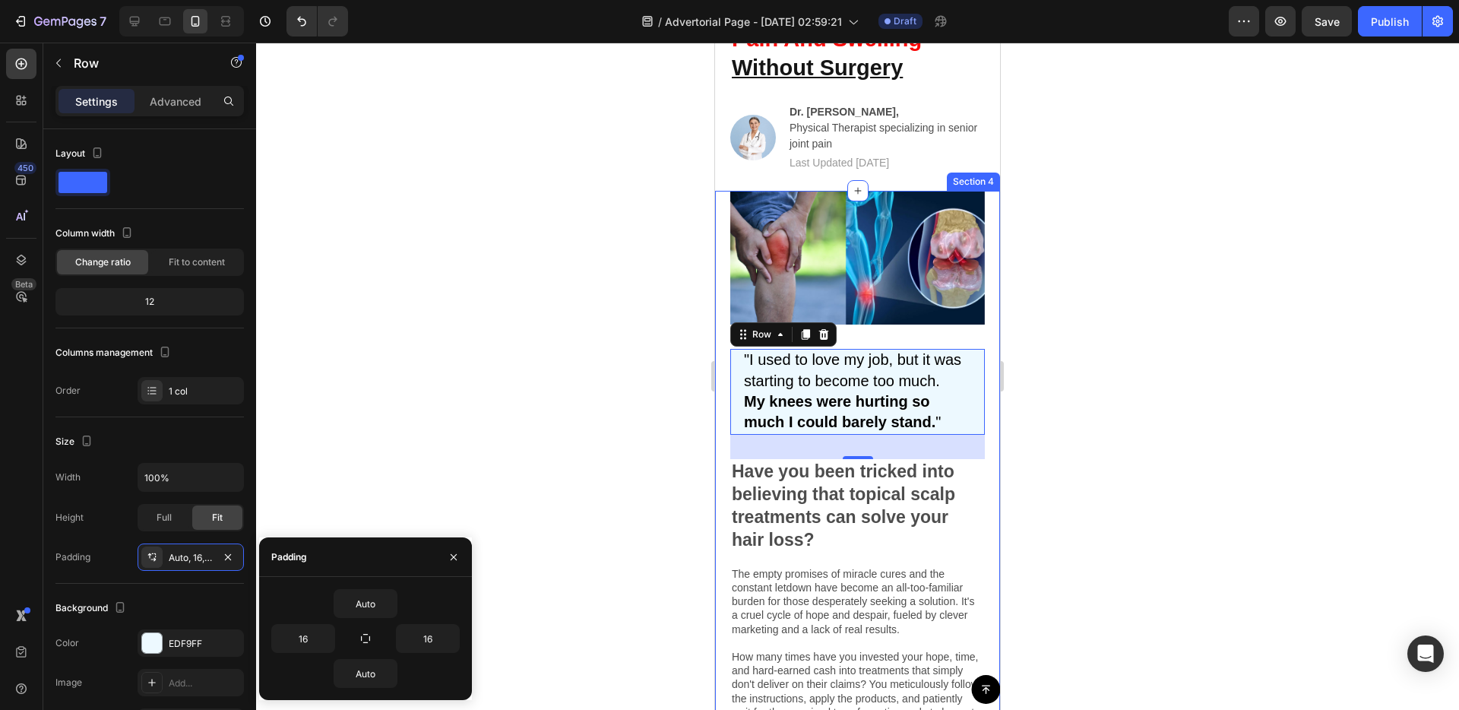
click at [721, 487] on div "Image "I used to love my job, but it was starting to become too much. My knees …" at bounding box center [857, 584] width 285 height 786
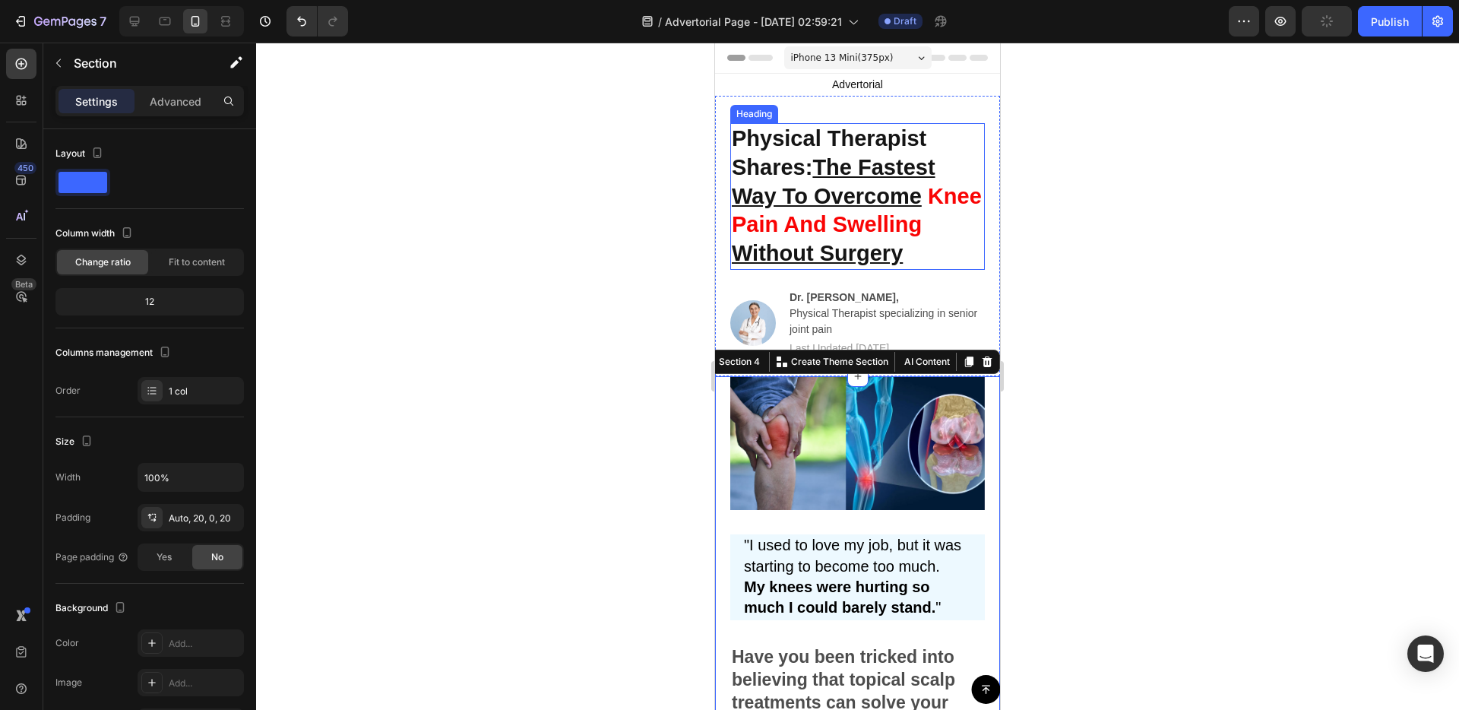
click at [882, 253] on u "Without Surgery" at bounding box center [817, 253] width 171 height 24
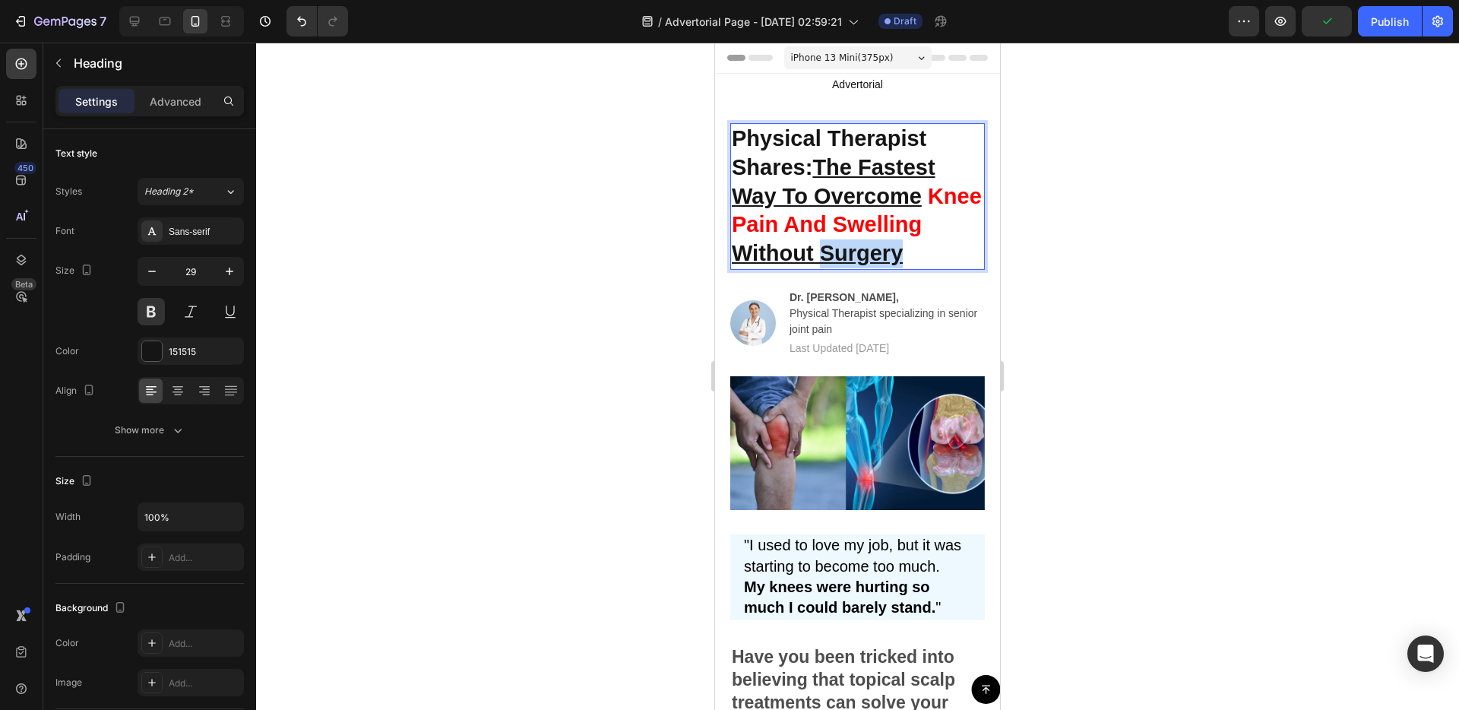
click at [882, 253] on u "Without Surgery" at bounding box center [817, 253] width 171 height 24
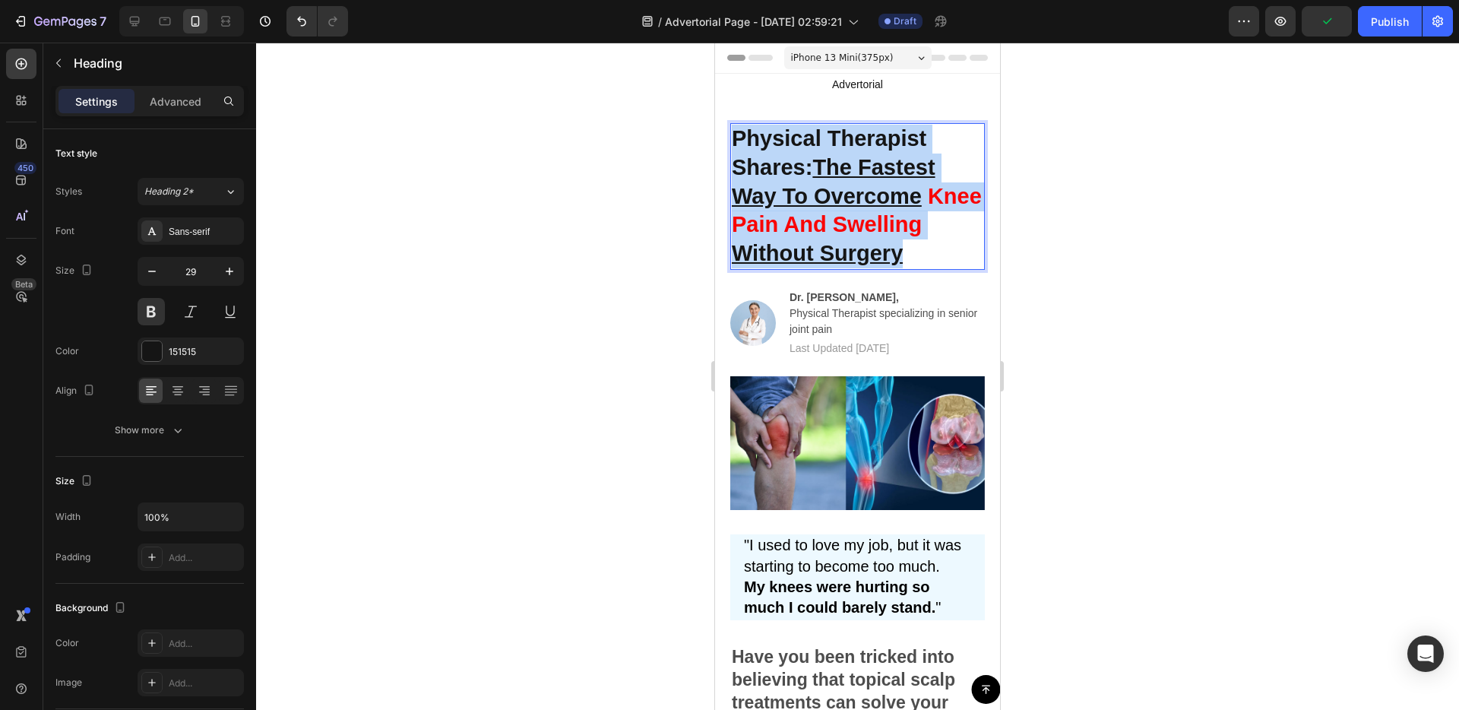
click at [882, 253] on u "Without Surgery" at bounding box center [817, 253] width 171 height 24
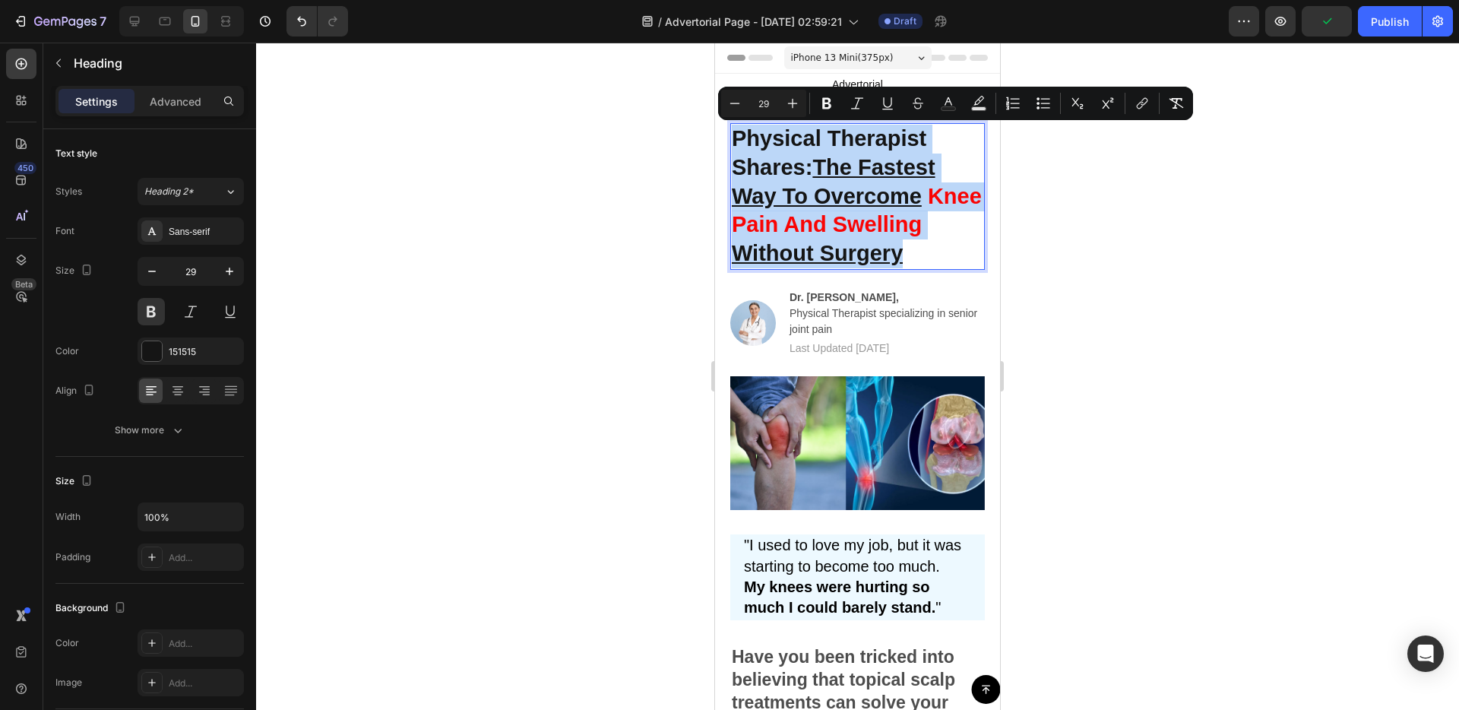
click at [884, 255] on u "Without Surgery" at bounding box center [817, 253] width 171 height 24
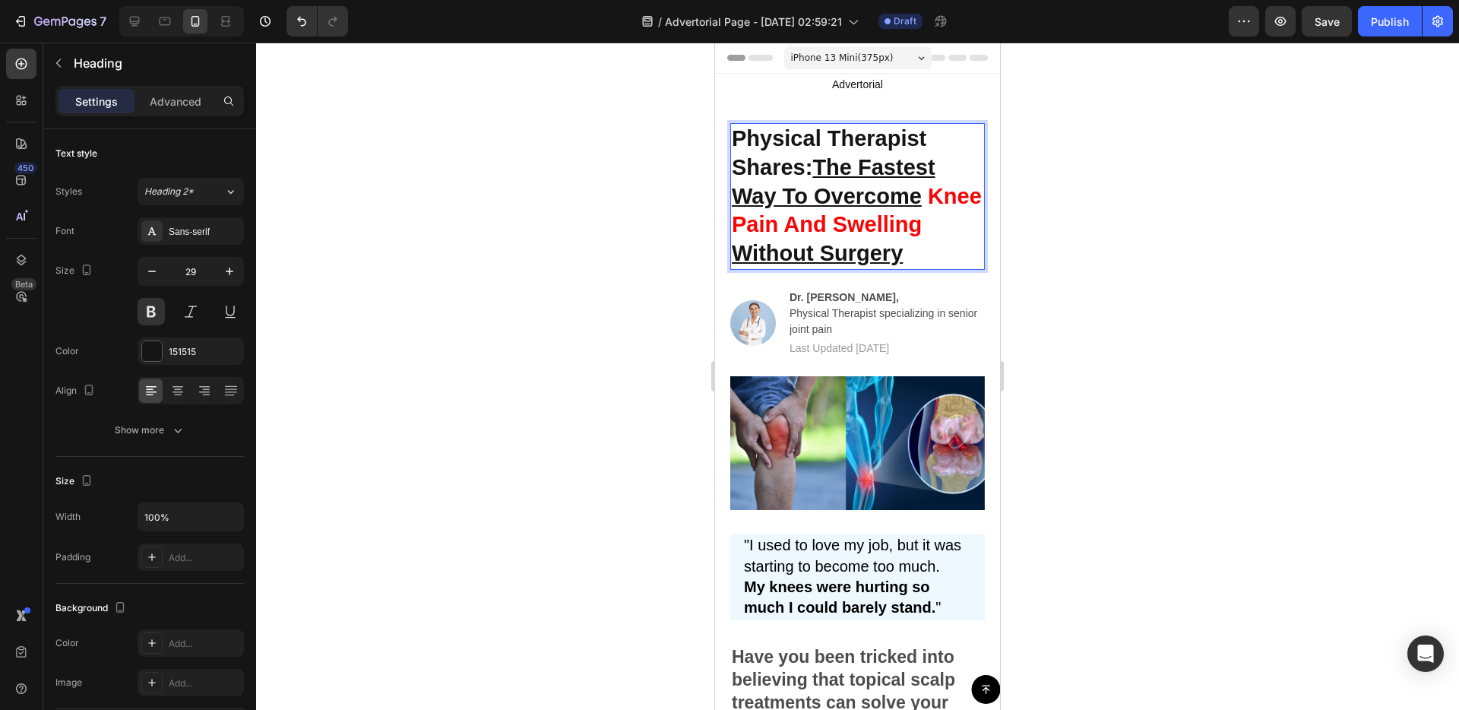
click at [922, 257] on p "Physical Therapist Shares: The Fastest Way To Overcome Knee Pain And Swelling W…" at bounding box center [858, 197] width 252 height 144
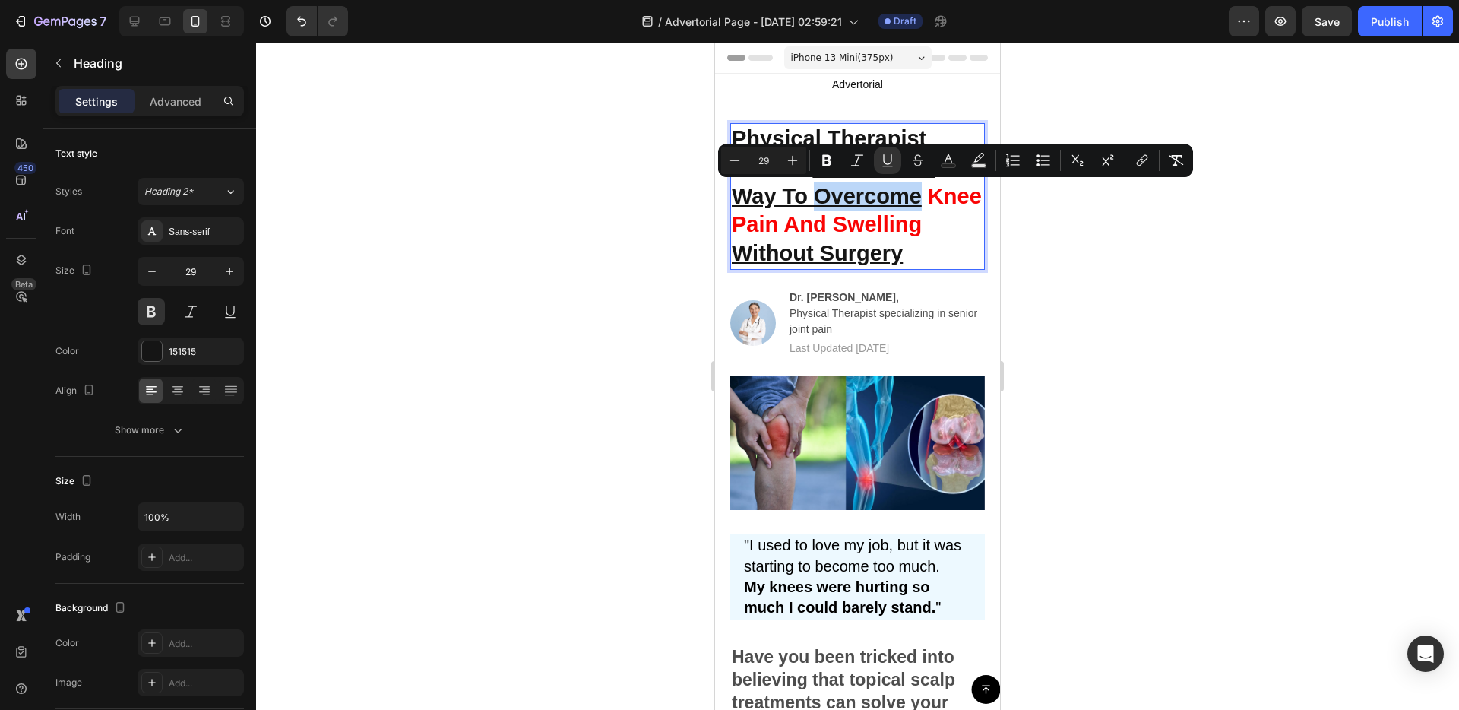
drag, startPoint x: 919, startPoint y: 197, endPoint x: 821, endPoint y: 198, distance: 98.0
click at [821, 198] on u "The Fastest Way To Overcome" at bounding box center [834, 181] width 204 height 53
click at [880, 159] on icon "Editor contextual toolbar" at bounding box center [887, 160] width 15 height 15
click at [896, 232] on span "Knee Pain And Swelling" at bounding box center [851, 210] width 238 height 53
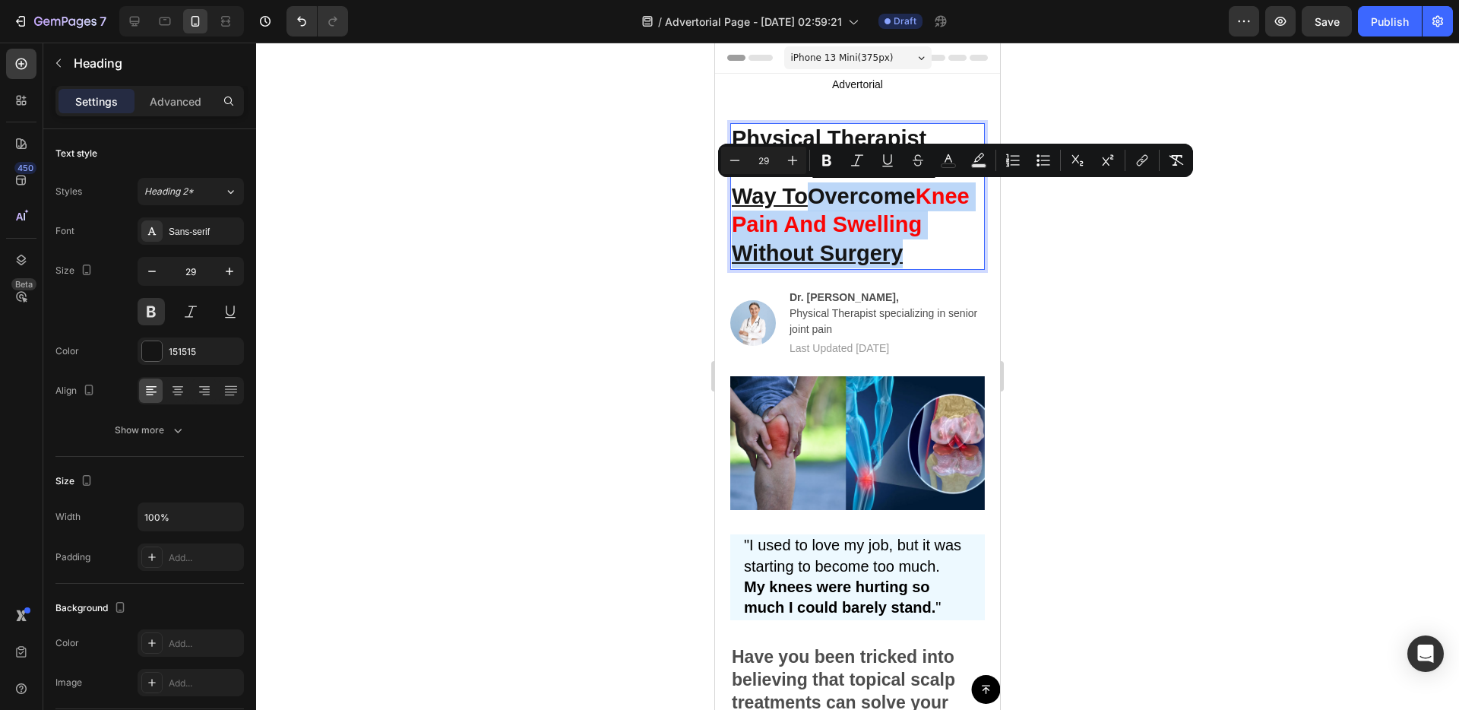
drag, startPoint x: 818, startPoint y: 199, endPoint x: 918, endPoint y: 252, distance: 113.5
click at [918, 252] on p "Physical Therapist Shares: The Fastest Way To Overcome Knee Pain And Swelling W…" at bounding box center [858, 197] width 252 height 144
click at [877, 163] on button "Underline" at bounding box center [887, 160] width 27 height 27
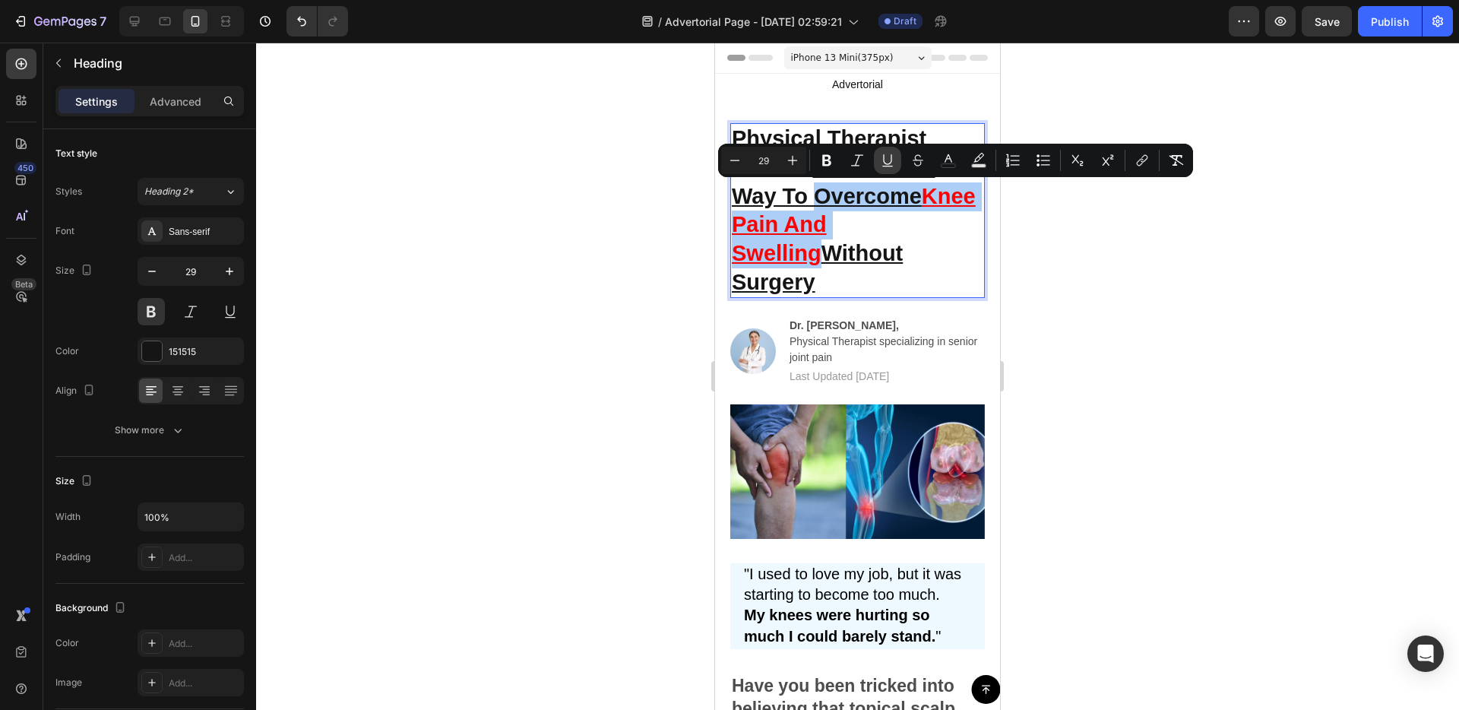
click at [877, 163] on button "Underline" at bounding box center [887, 160] width 27 height 27
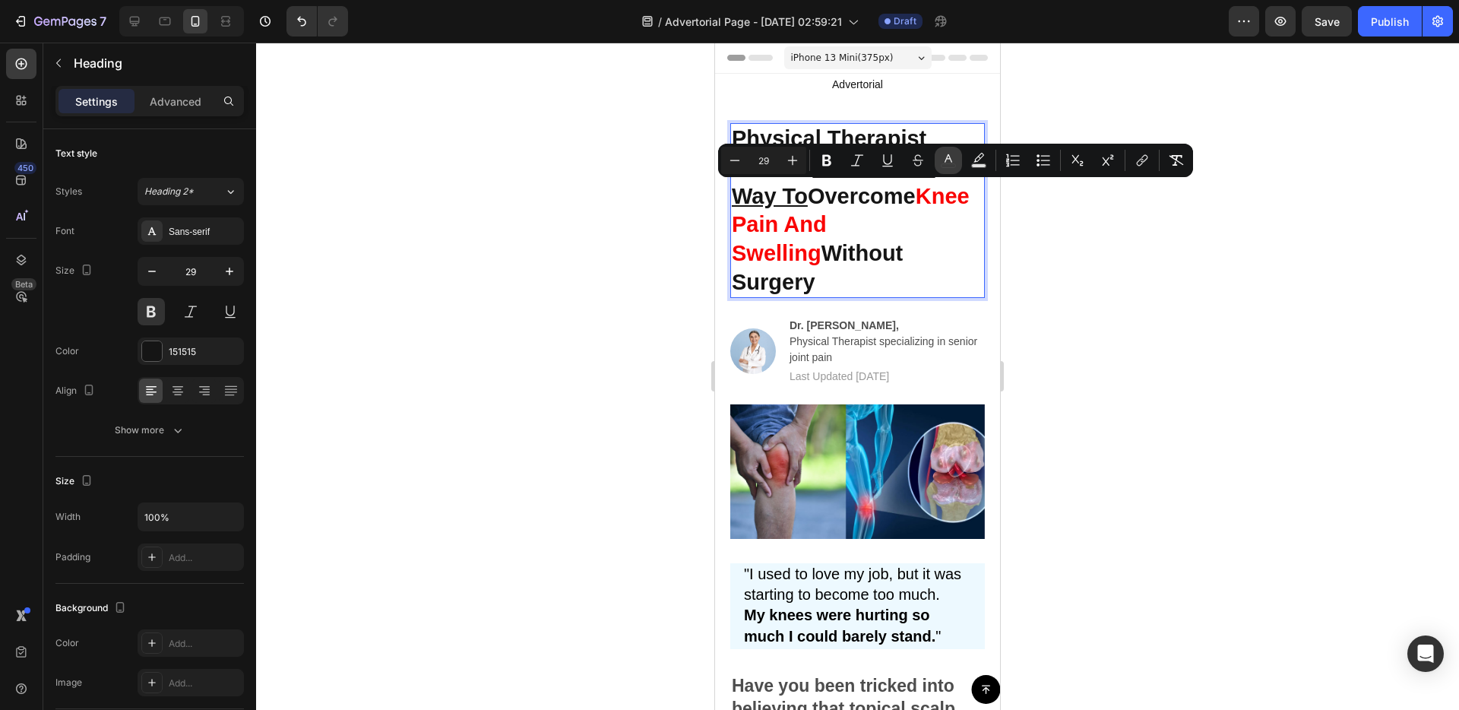
click at [937, 157] on button "color" at bounding box center [948, 160] width 27 height 27
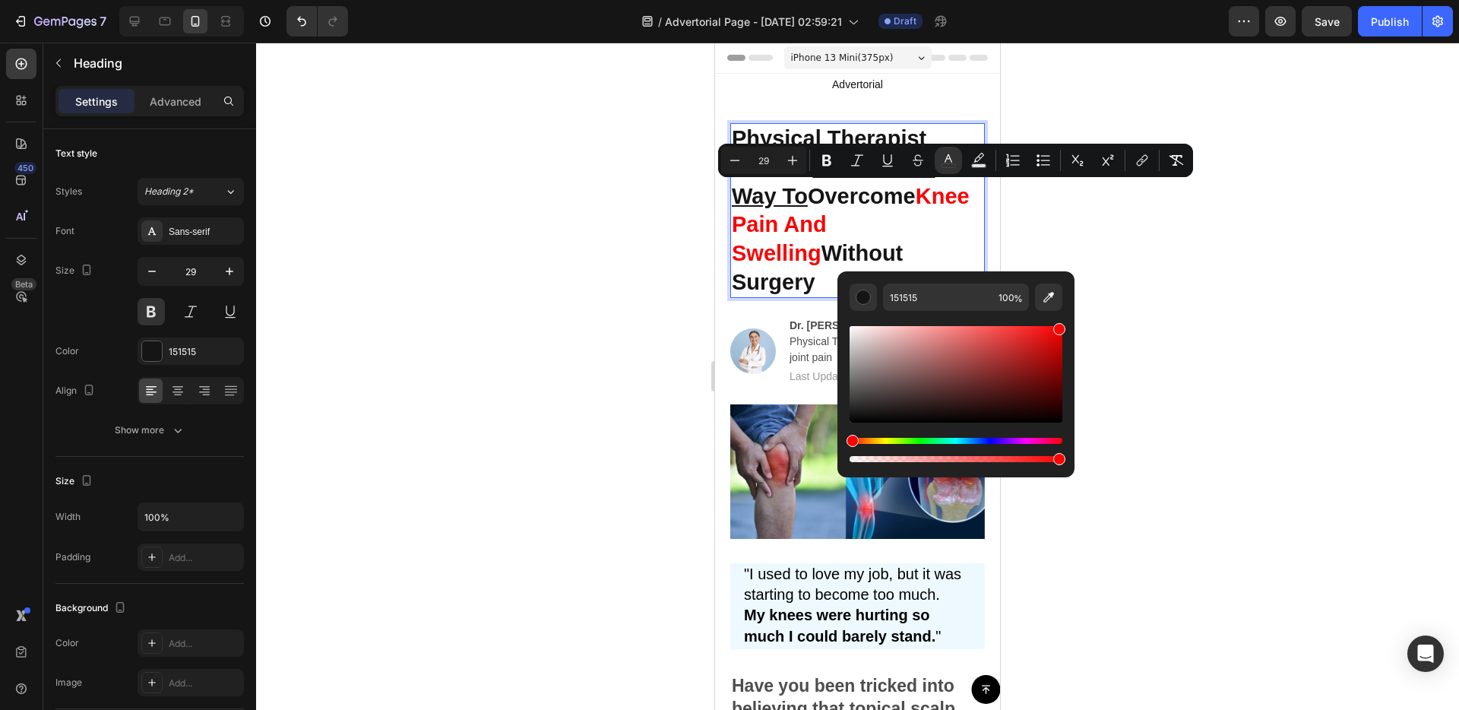
drag, startPoint x: 984, startPoint y: 381, endPoint x: 1080, endPoint y: 325, distance: 111.0
click at [1080, 0] on body "7 / Advertorial Page - Aug 28, 02:59:21 Draft Preview Save Publish 450 Beta Sec…" at bounding box center [729, 0] width 1459 height 0
type input "FF0000"
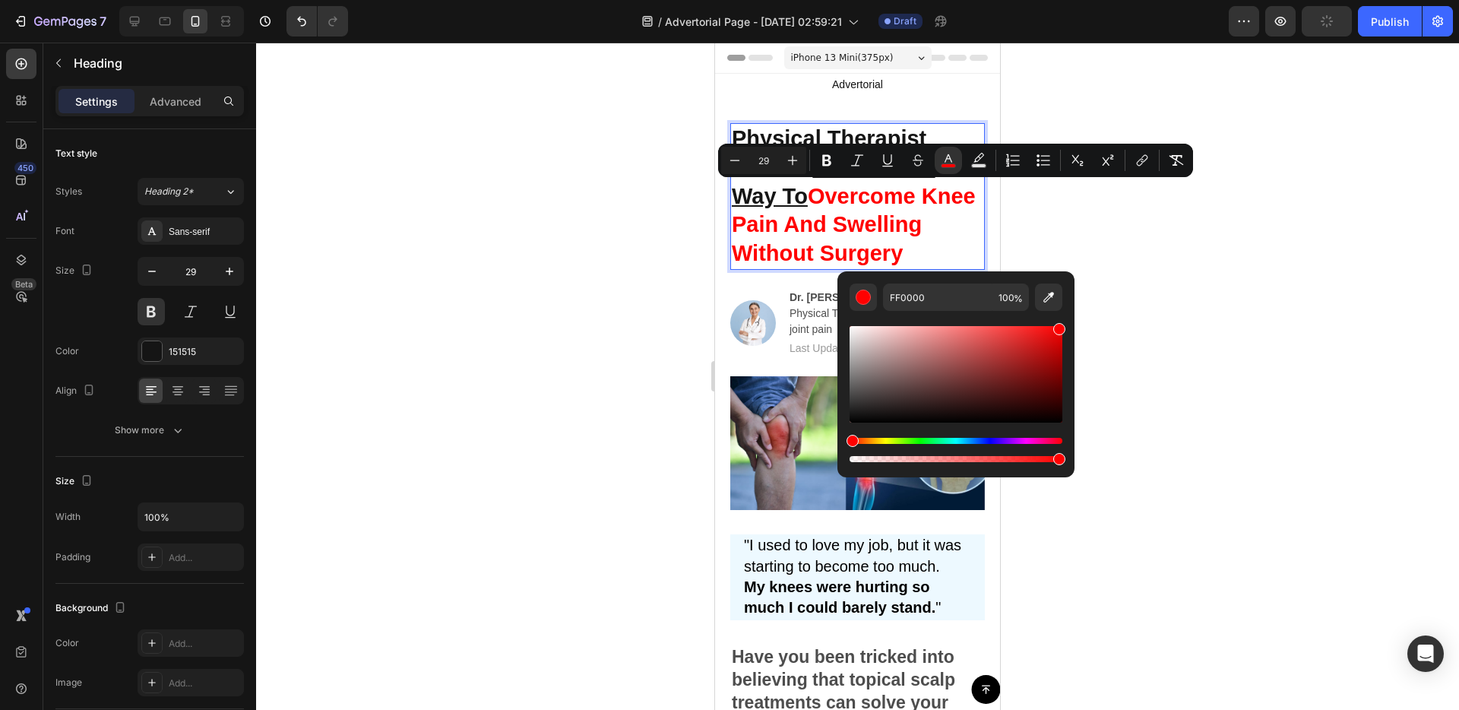
click at [1123, 325] on div at bounding box center [857, 376] width 1203 height 667
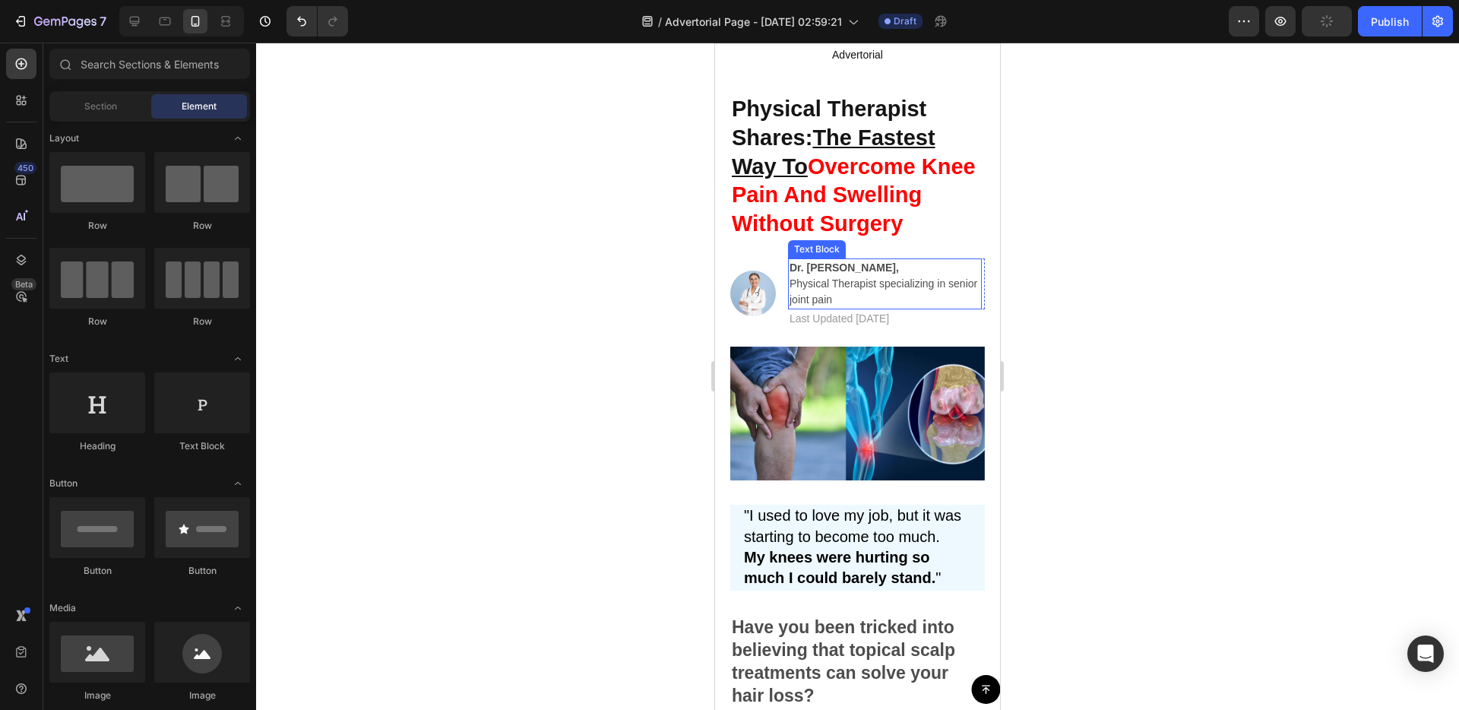
scroll to position [31, 0]
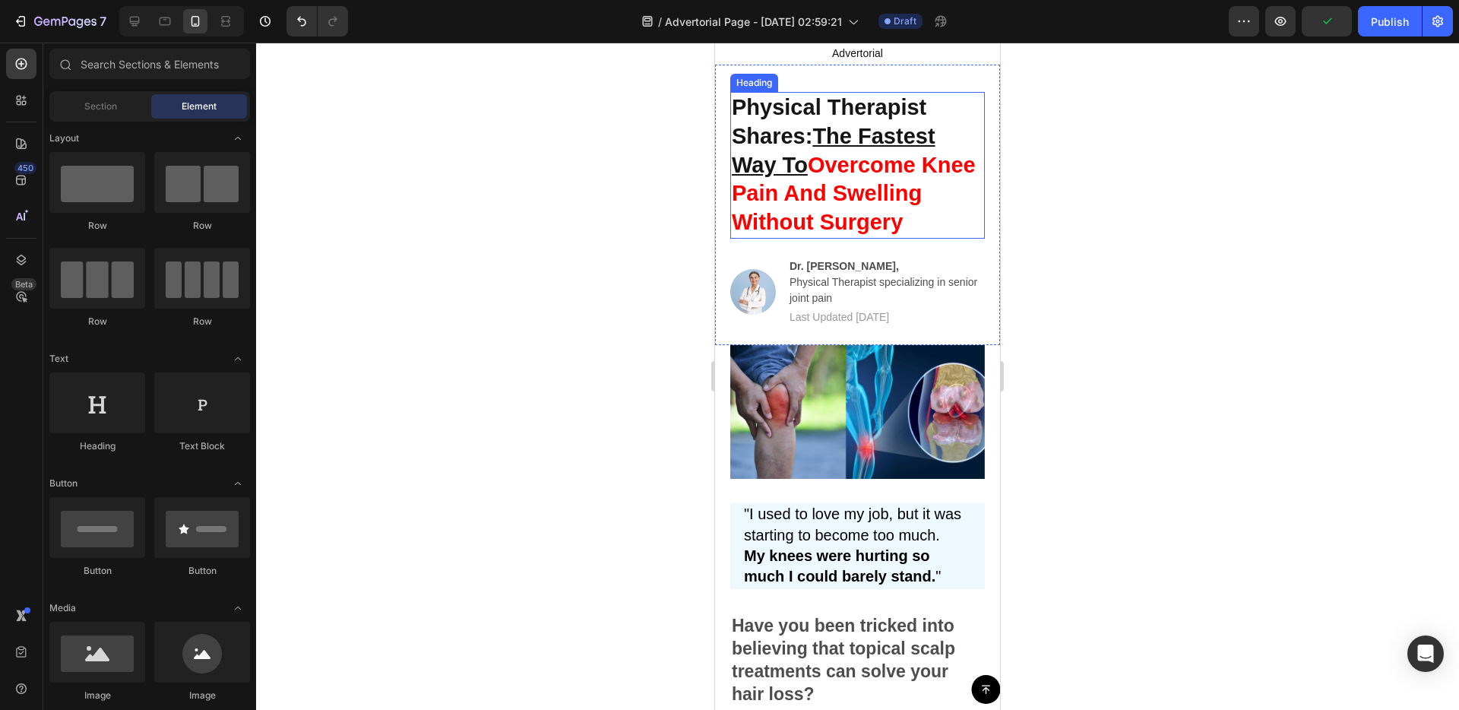
click at [826, 141] on u "The Fastest Way To" at bounding box center [834, 150] width 204 height 53
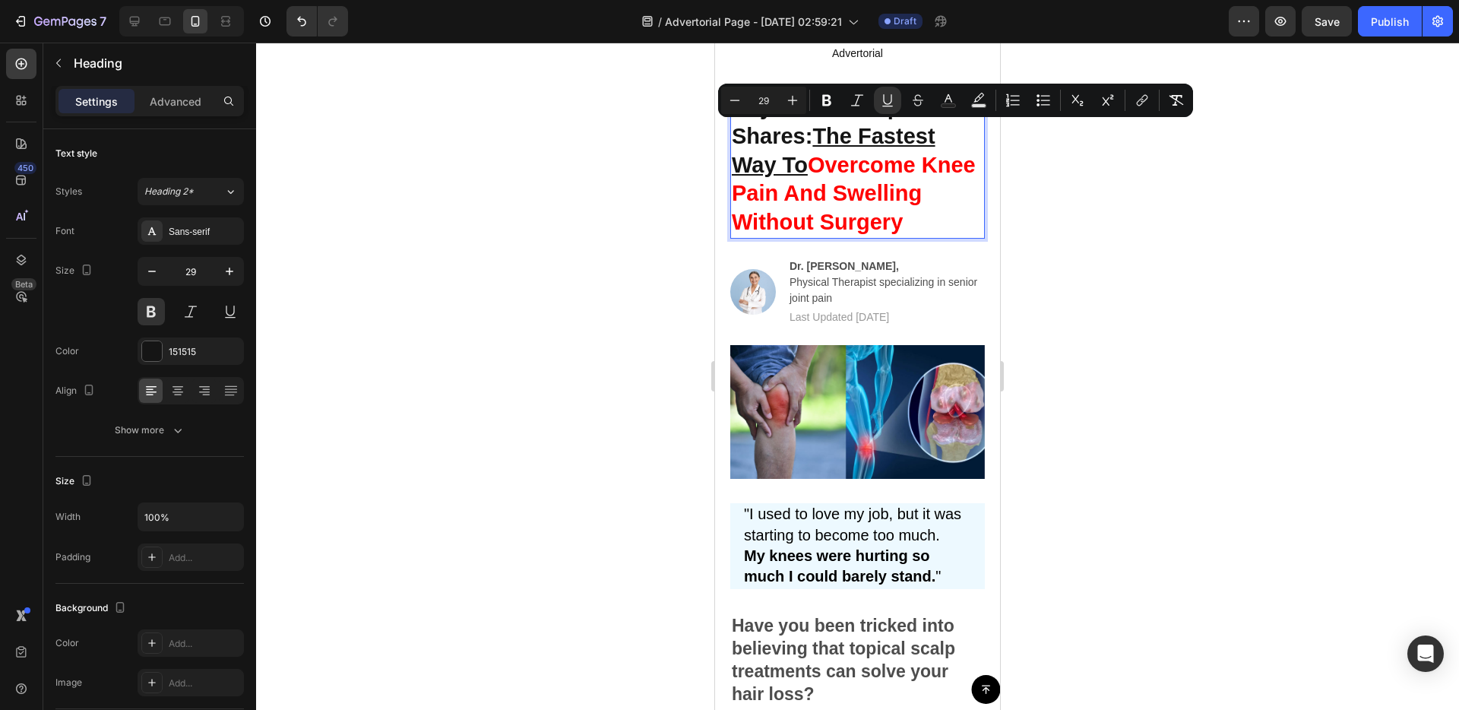
drag, startPoint x: 821, startPoint y: 138, endPoint x: 812, endPoint y: 172, distance: 35.2
click at [977, 103] on icon "Editor contextual toolbar" at bounding box center [978, 100] width 15 height 15
type input "000000"
type input "77"
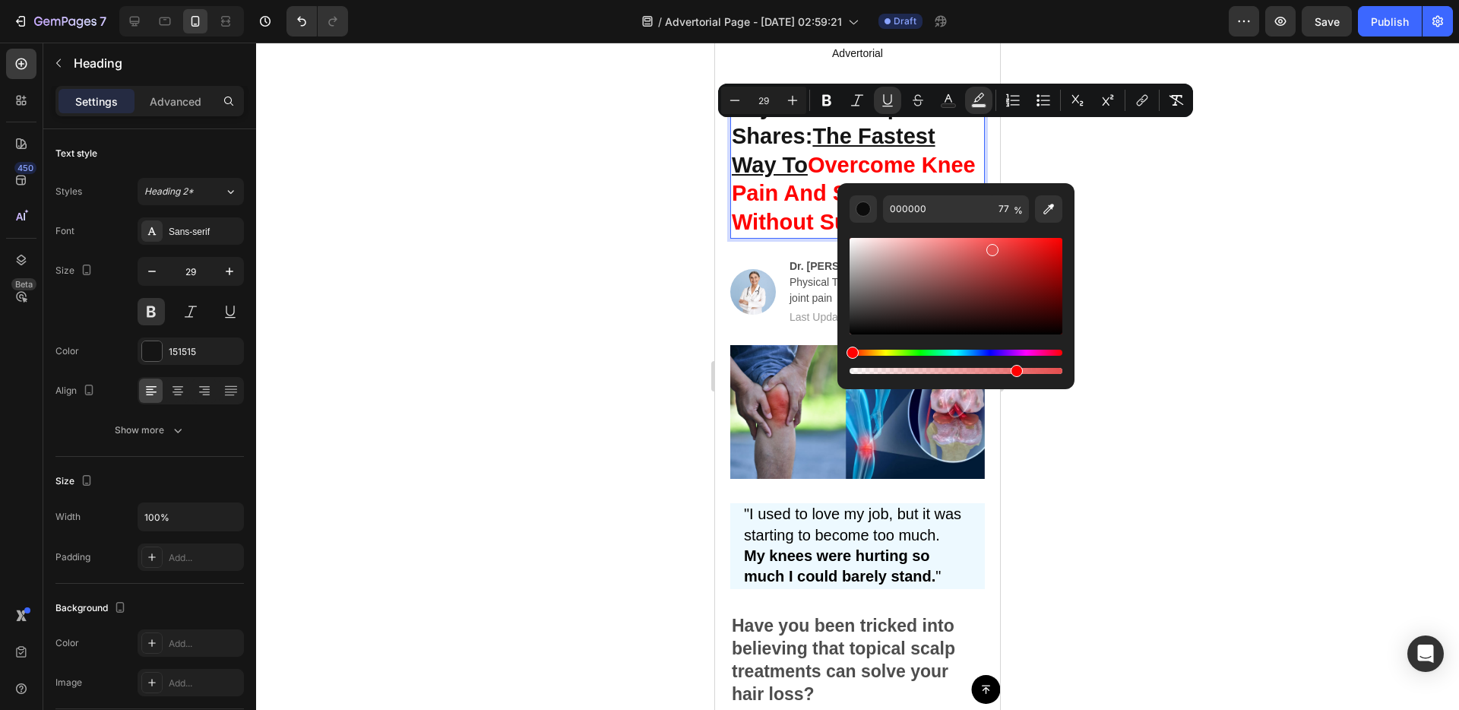
drag, startPoint x: 951, startPoint y: 280, endPoint x: 992, endPoint y: 247, distance: 52.3
click at [992, 247] on div "Editor contextual toolbar" at bounding box center [956, 286] width 213 height 97
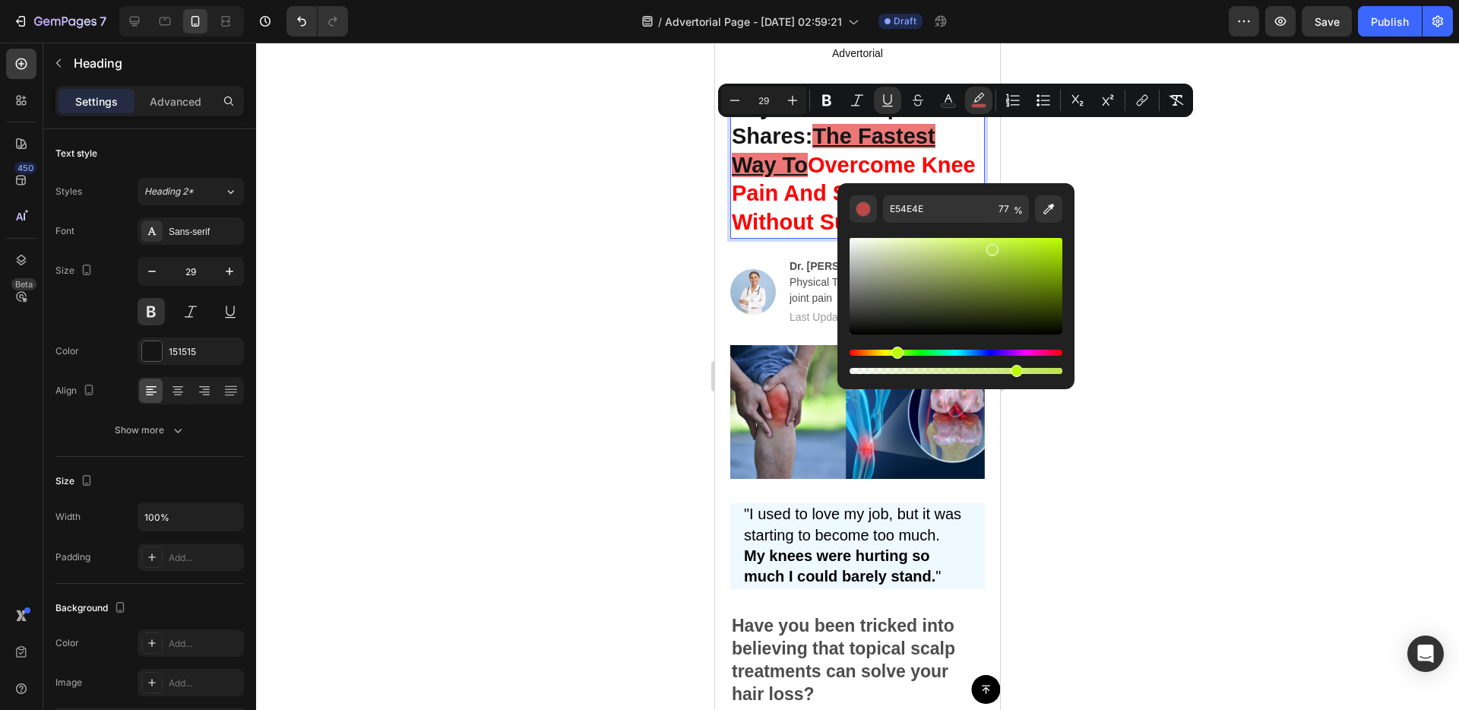
drag, startPoint x: 854, startPoint y: 354, endPoint x: 894, endPoint y: 353, distance: 40.3
click at [894, 353] on div "Hue" at bounding box center [897, 353] width 12 height 12
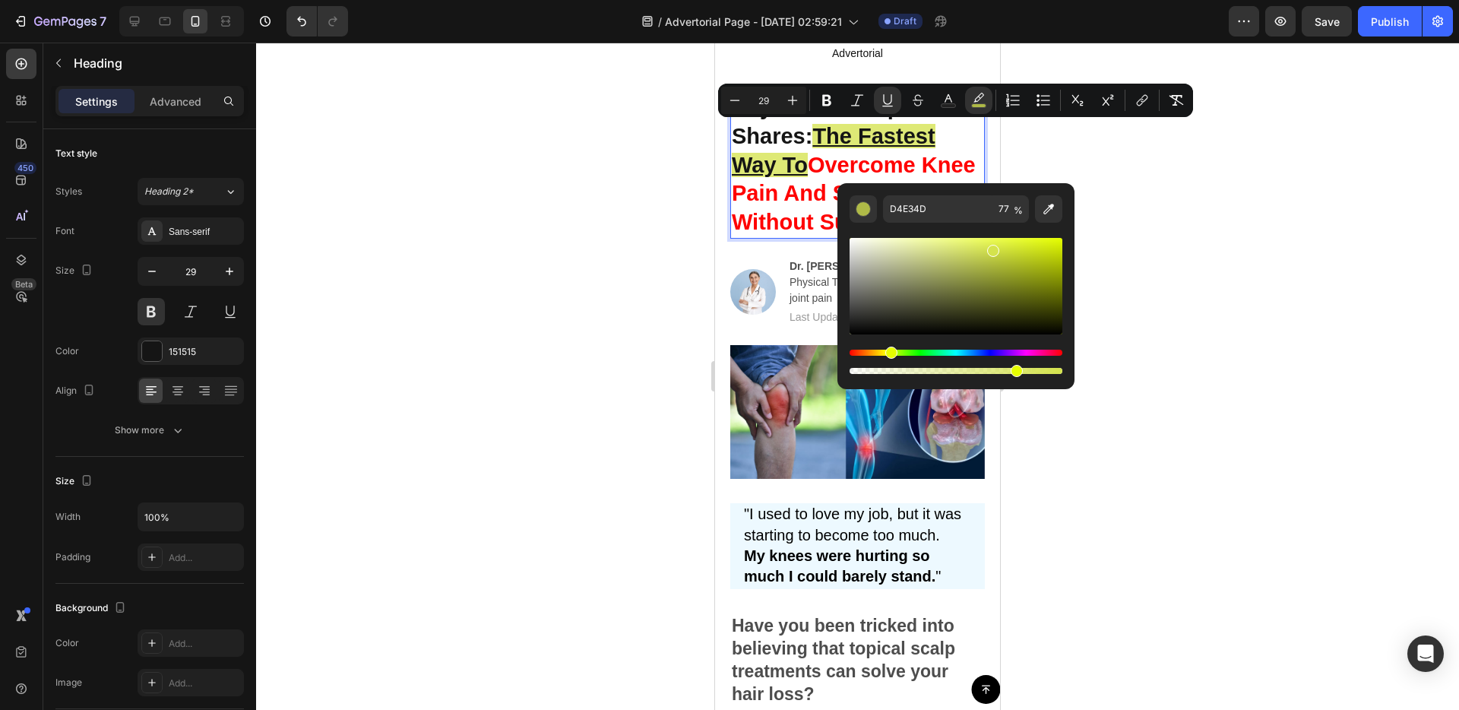
drag, startPoint x: 897, startPoint y: 354, endPoint x: 888, endPoint y: 353, distance: 8.4
click at [888, 353] on div "Hue" at bounding box center [891, 353] width 12 height 12
click at [885, 354] on div "Hue" at bounding box center [889, 353] width 12 height 12
drag, startPoint x: 958, startPoint y: 255, endPoint x: 955, endPoint y: 242, distance: 14.0
click at [955, 242] on div "Editor contextual toolbar" at bounding box center [956, 286] width 213 height 97
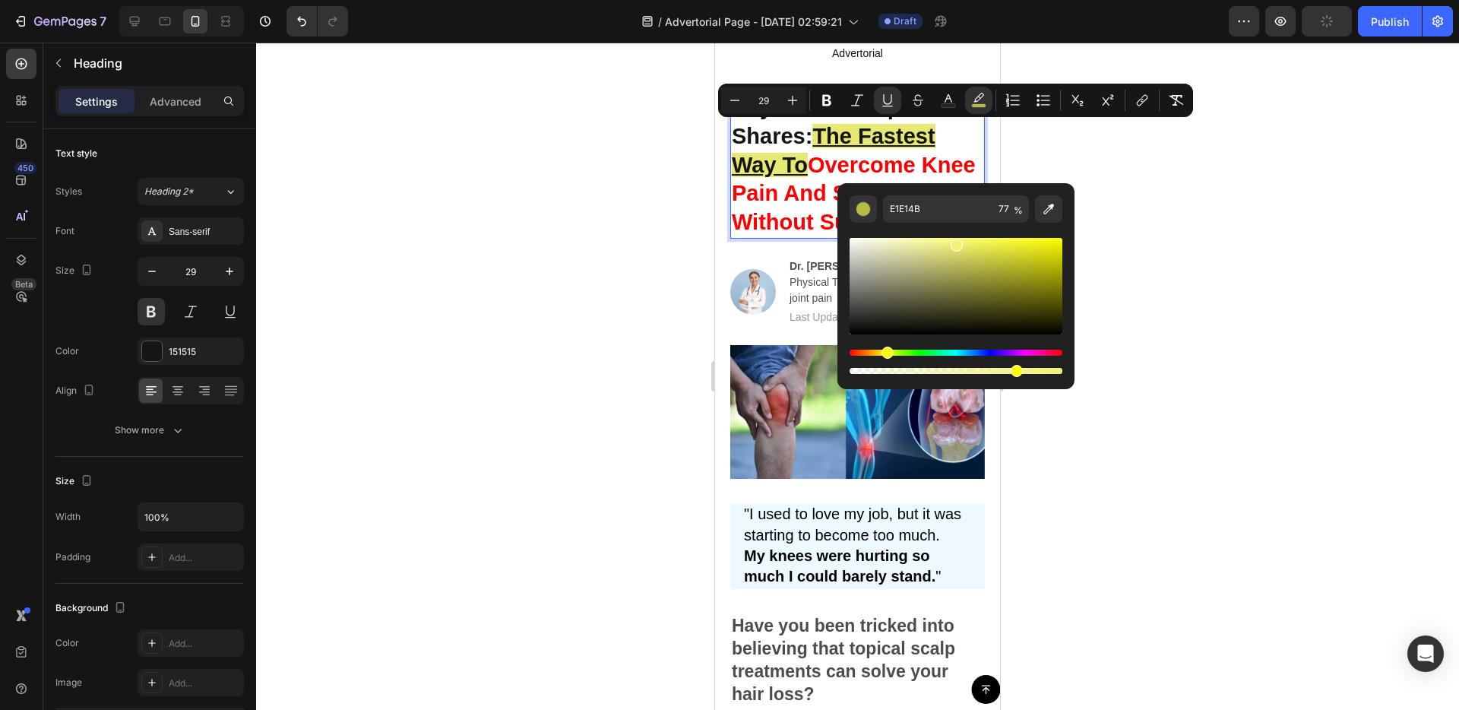
type input "F2F27B"
click at [1187, 286] on div at bounding box center [857, 376] width 1203 height 667
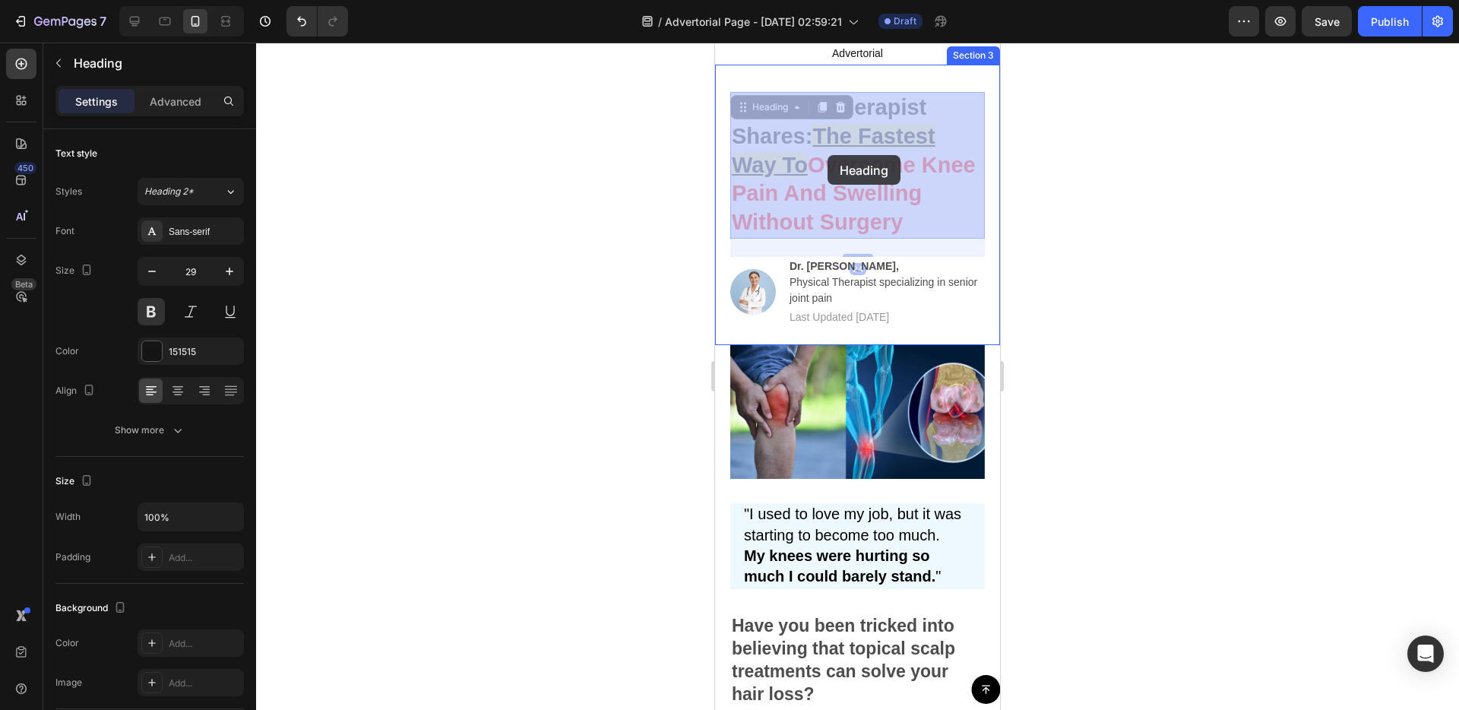
drag, startPoint x: 821, startPoint y: 138, endPoint x: 839, endPoint y: 137, distance: 17.5
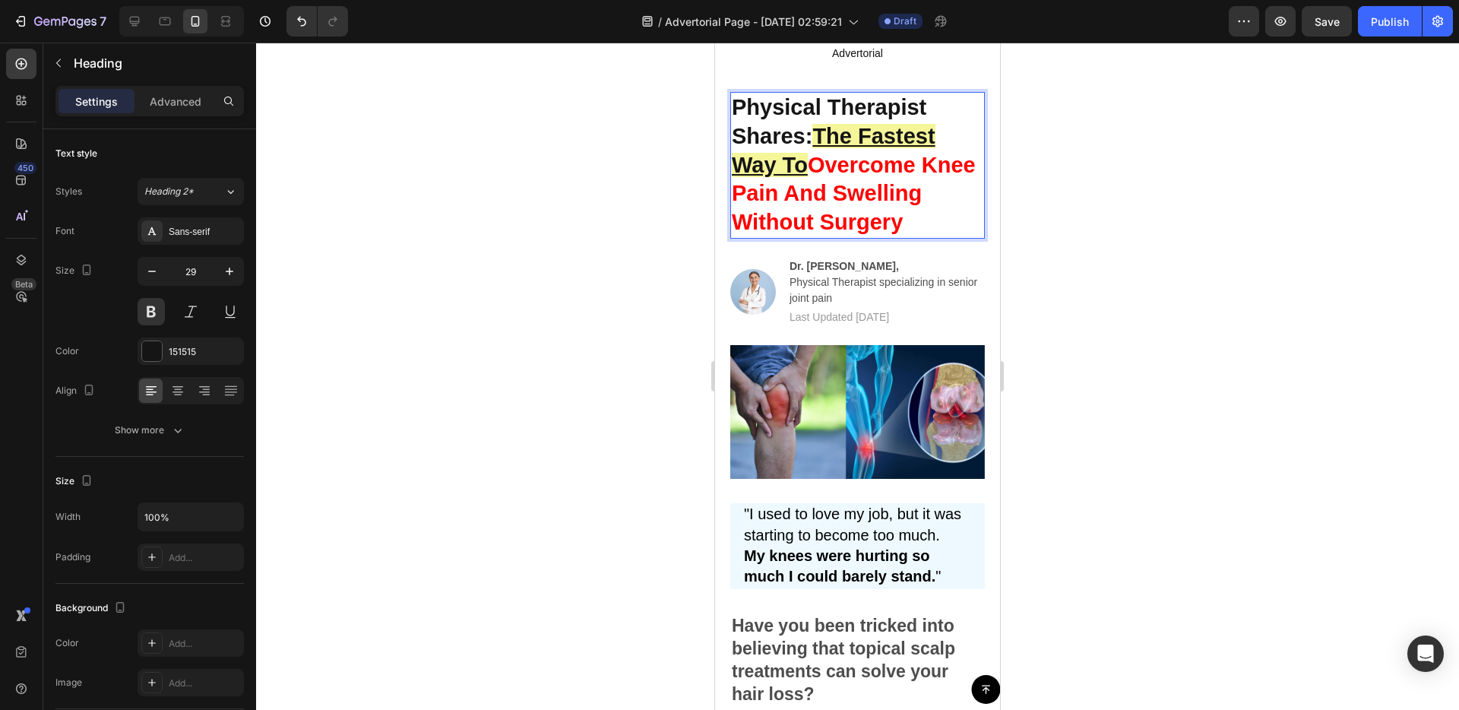
drag, startPoint x: 822, startPoint y: 136, endPoint x: 812, endPoint y: 160, distance: 26.5
click at [812, 160] on p "Physical Therapist Shares: The Fastest Way To Overcome Knee Pain And Swelling W…" at bounding box center [858, 165] width 252 height 144
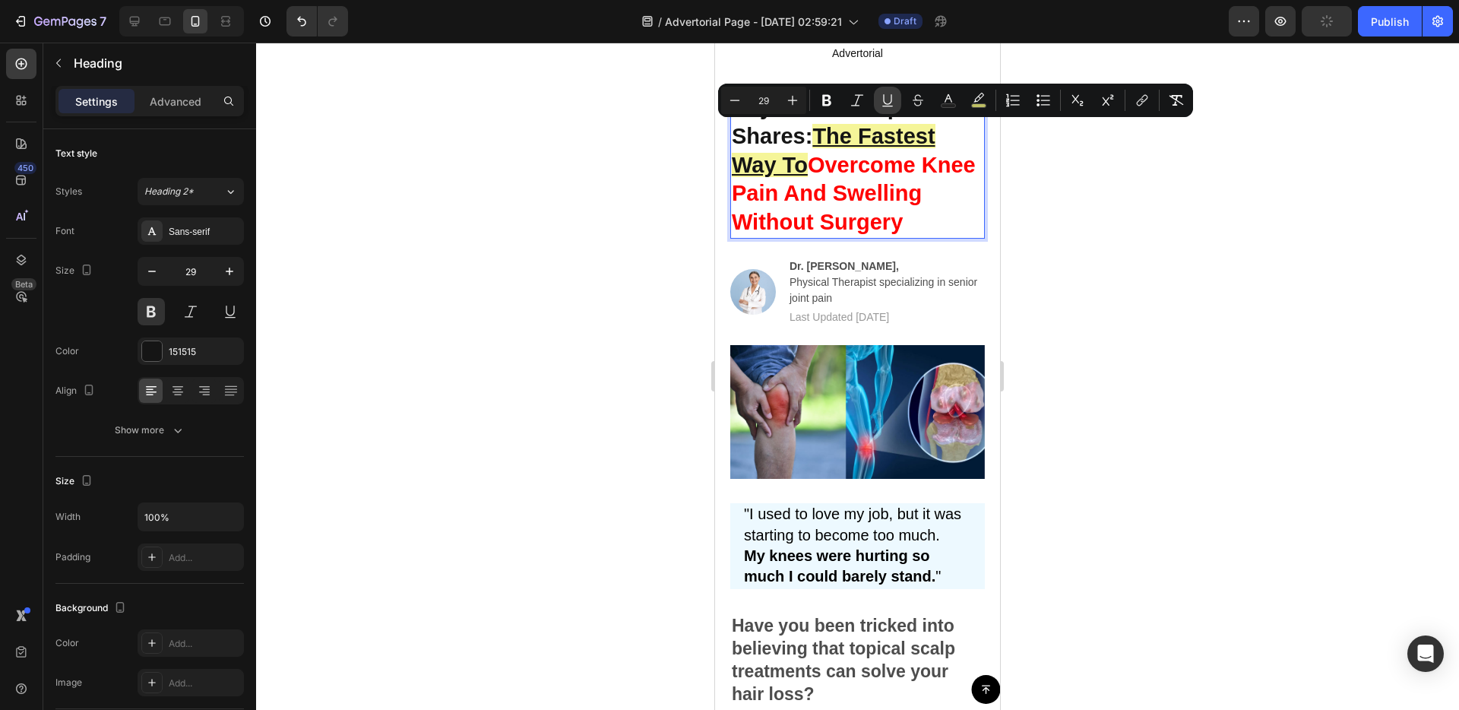
click at [890, 100] on icon "Editor contextual toolbar" at bounding box center [887, 100] width 15 height 15
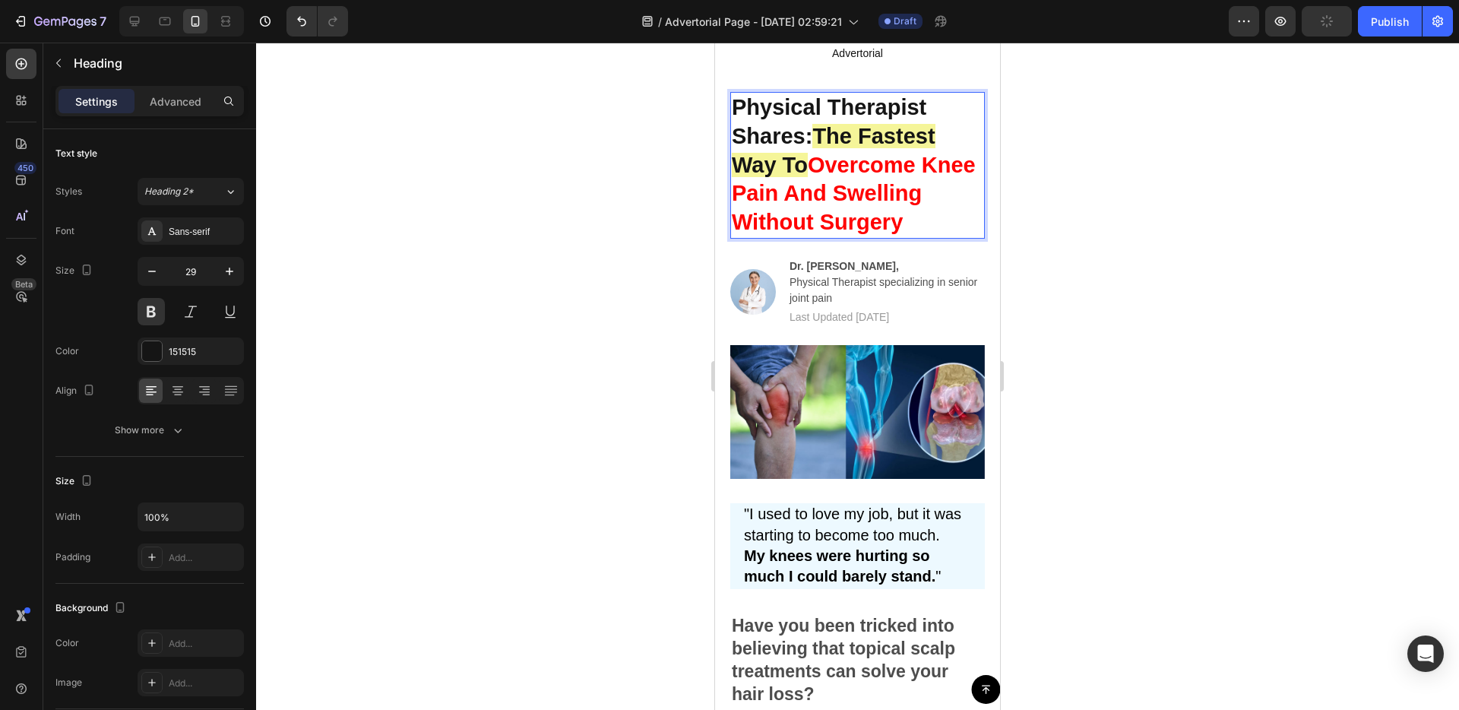
click at [831, 207] on p "Physical Therapist Shares: The Fastest Way To Overcome Knee Pain And Swelling W…" at bounding box center [858, 165] width 252 height 144
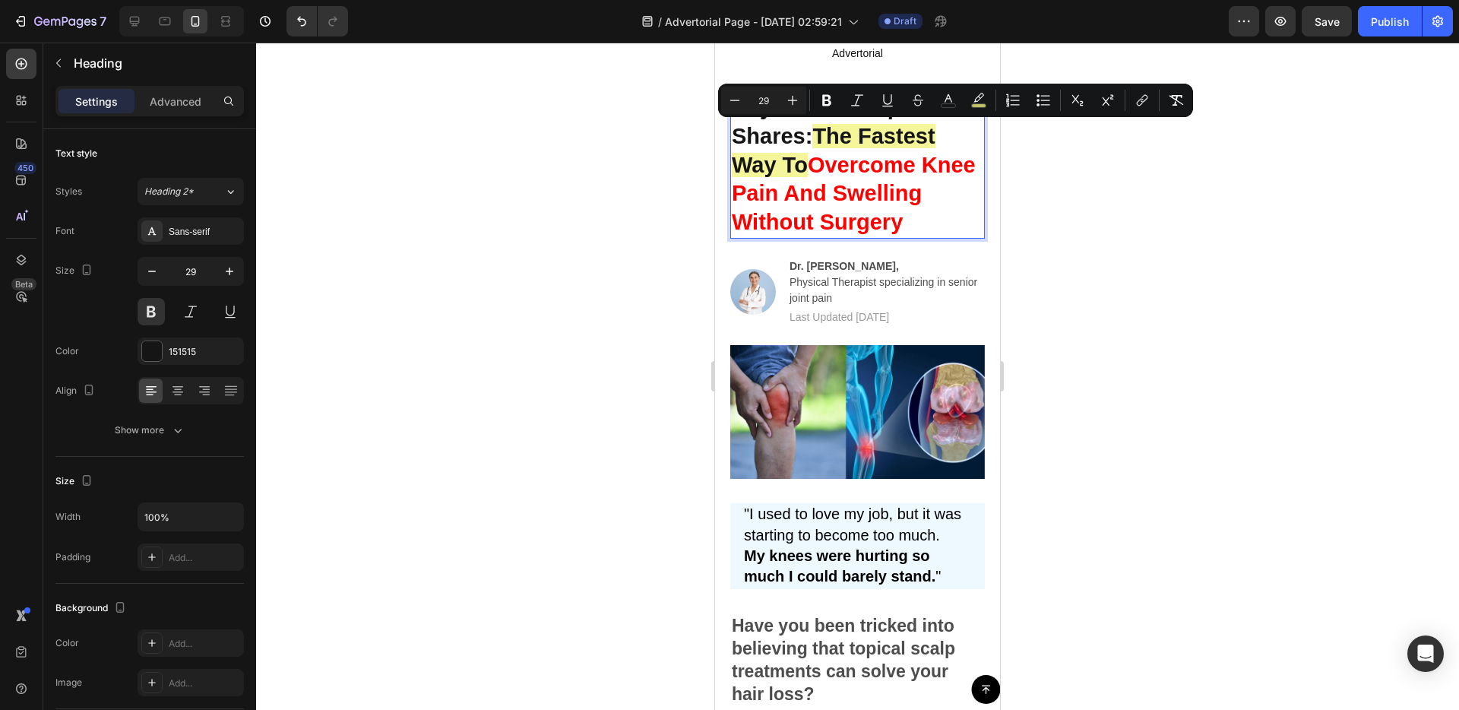
drag, startPoint x: 816, startPoint y: 142, endPoint x: 812, endPoint y: 160, distance: 17.9
click at [812, 160] on p "Physical Therapist Shares: The Fastest Way To Overcome Knee Pain And Swelling W…" at bounding box center [858, 165] width 252 height 144
click at [973, 102] on icon "Editor contextual toolbar" at bounding box center [978, 100] width 15 height 15
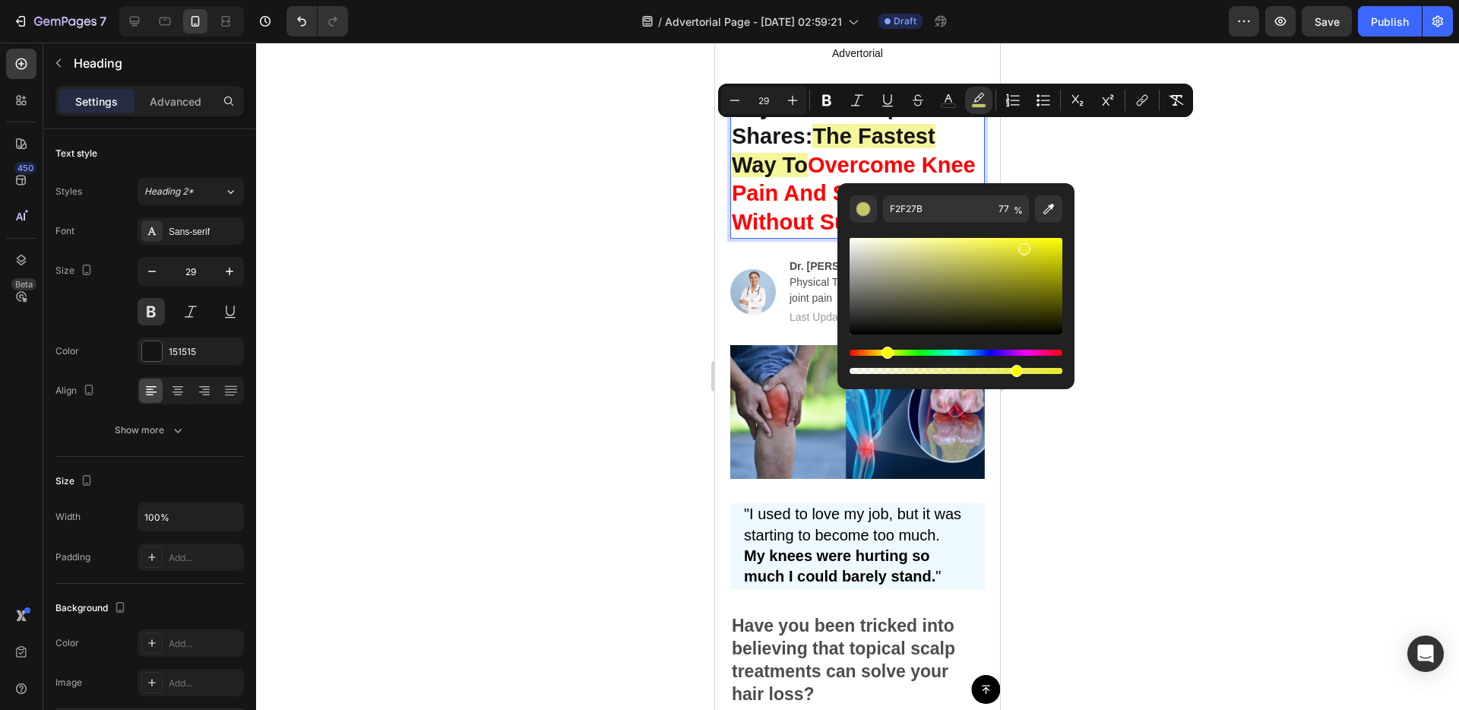
drag, startPoint x: 989, startPoint y: 256, endPoint x: 1028, endPoint y: 246, distance: 40.0
click at [1028, 246] on div "Editor contextual toolbar" at bounding box center [956, 286] width 213 height 97
type input "E8E825"
click at [1125, 172] on div at bounding box center [857, 376] width 1203 height 667
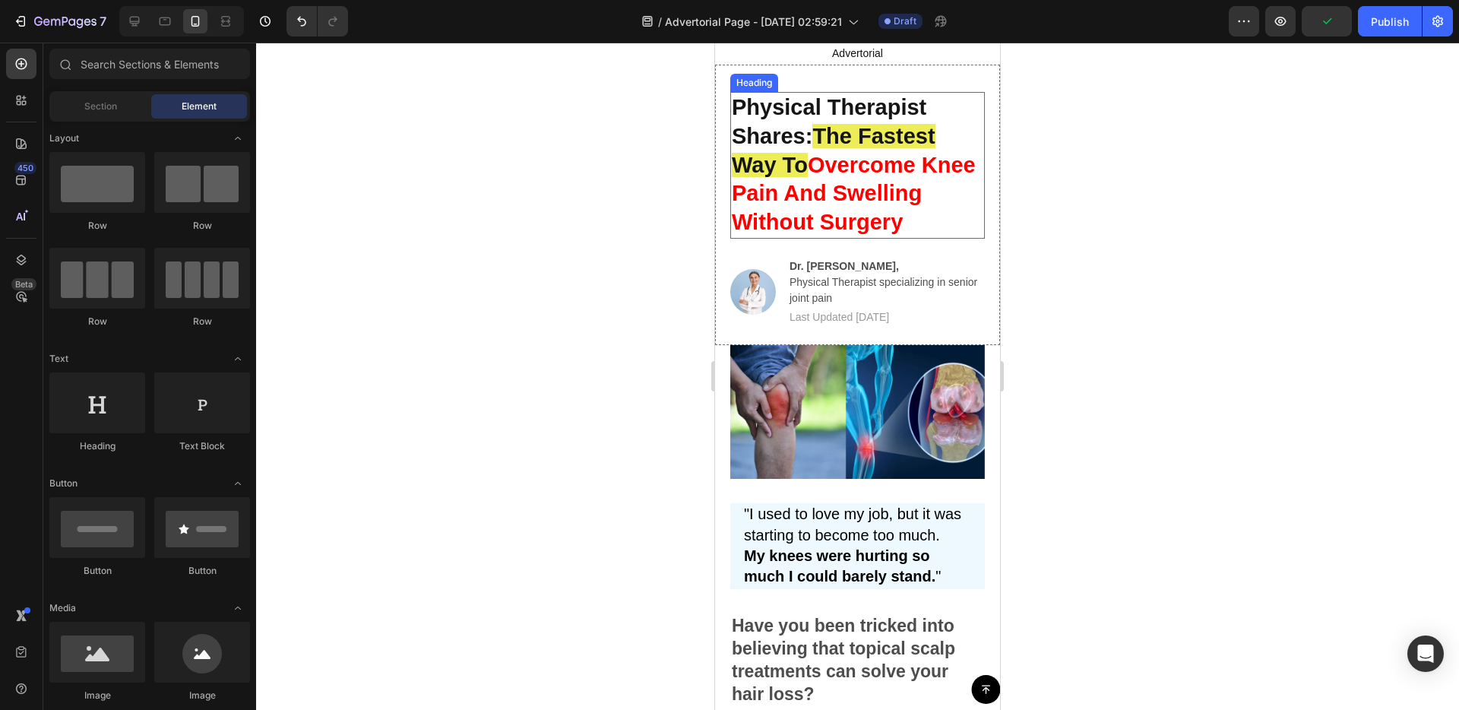
click at [818, 173] on span "Overcome Knee Pain And Swelling Without Surgery" at bounding box center [854, 193] width 244 height 81
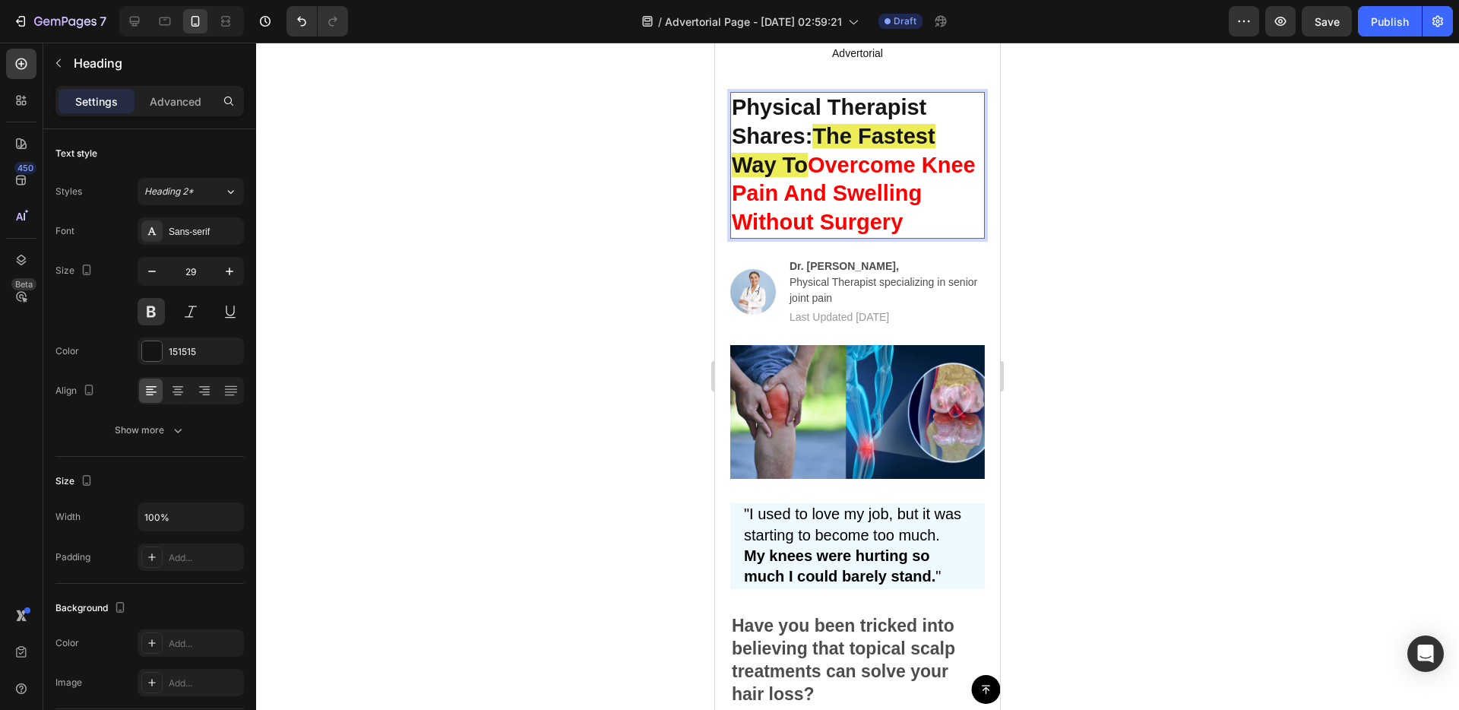
drag, startPoint x: 812, startPoint y: 166, endPoint x: 786, endPoint y: 166, distance: 26.6
click at [786, 166] on span "The Fastest Way To" at bounding box center [834, 150] width 204 height 53
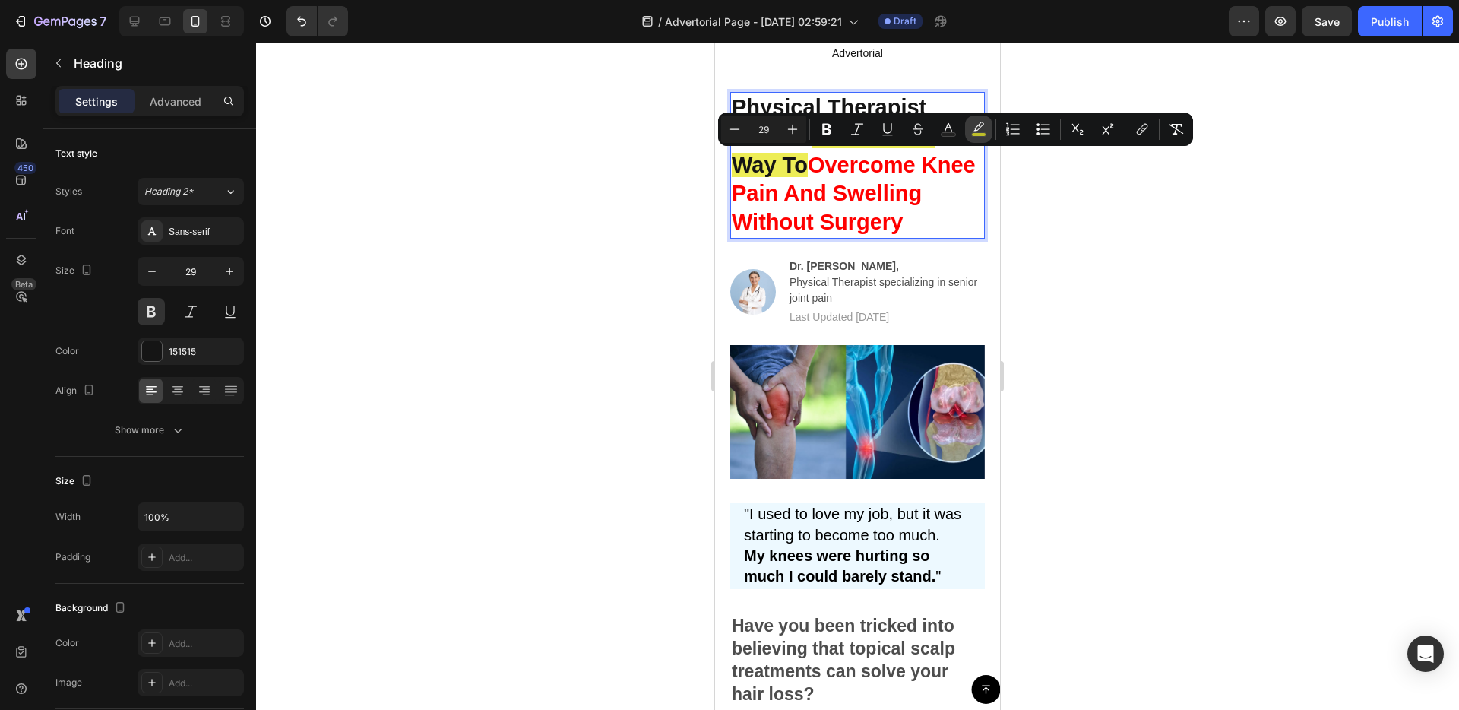
click at [976, 127] on icon "Editor contextual toolbar" at bounding box center [978, 126] width 11 height 9
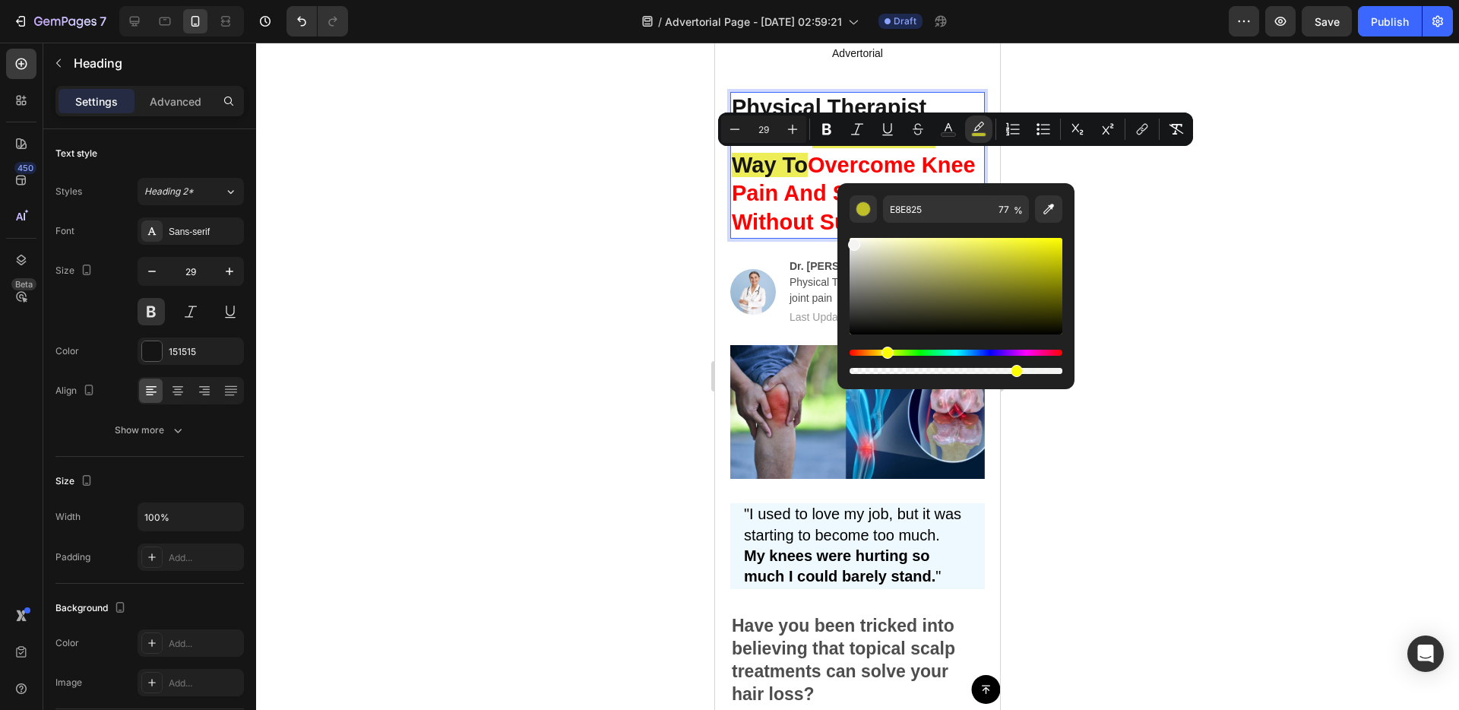
drag, startPoint x: 1589, startPoint y: 287, endPoint x: 788, endPoint y: 226, distance: 803.2
type input "F4F4F2"
click at [756, 267] on div "Image" at bounding box center [753, 292] width 46 height 70
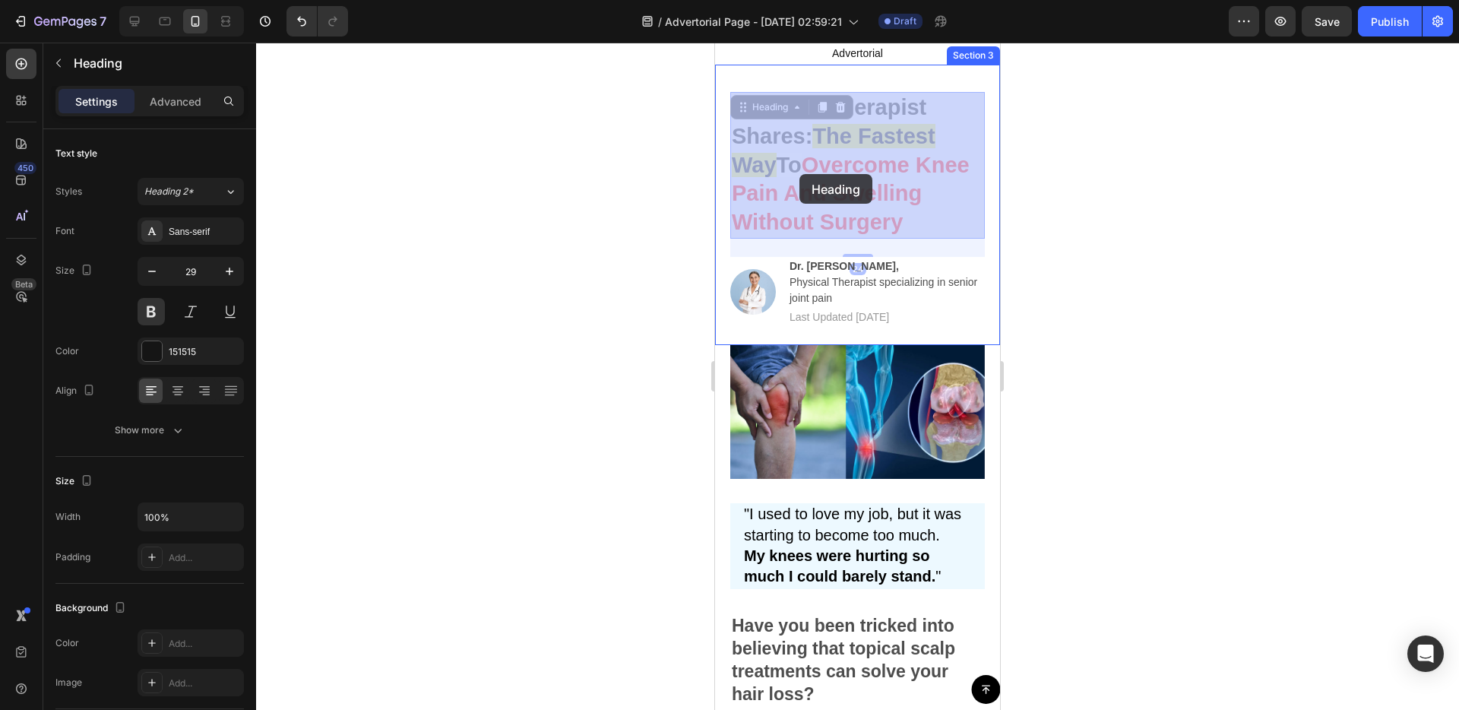
drag, startPoint x: 812, startPoint y: 173, endPoint x: 799, endPoint y: 174, distance: 12.9
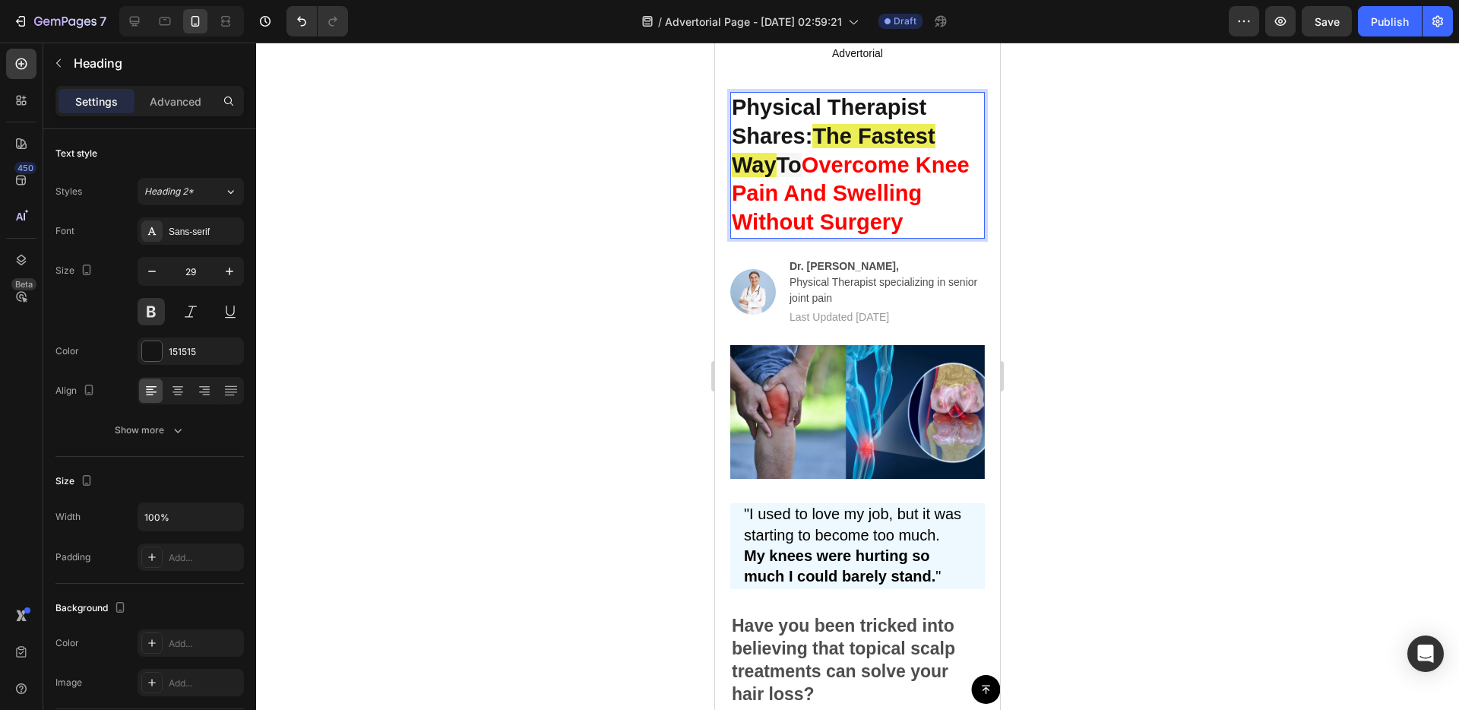
drag, startPoint x: 812, startPoint y: 172, endPoint x: 788, endPoint y: 173, distance: 24.4
click at [788, 173] on span "To" at bounding box center [789, 165] width 25 height 24
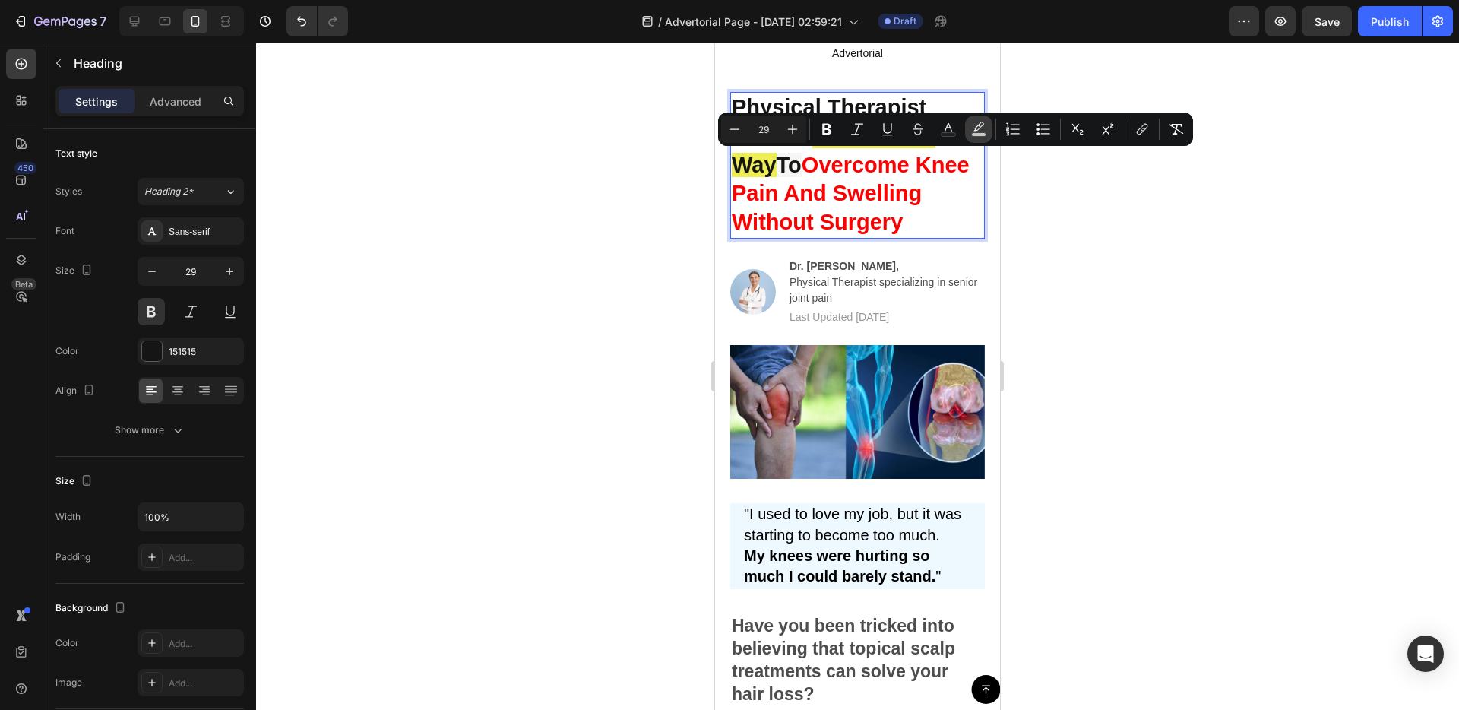
click at [973, 131] on icon "Editor contextual toolbar" at bounding box center [978, 129] width 15 height 15
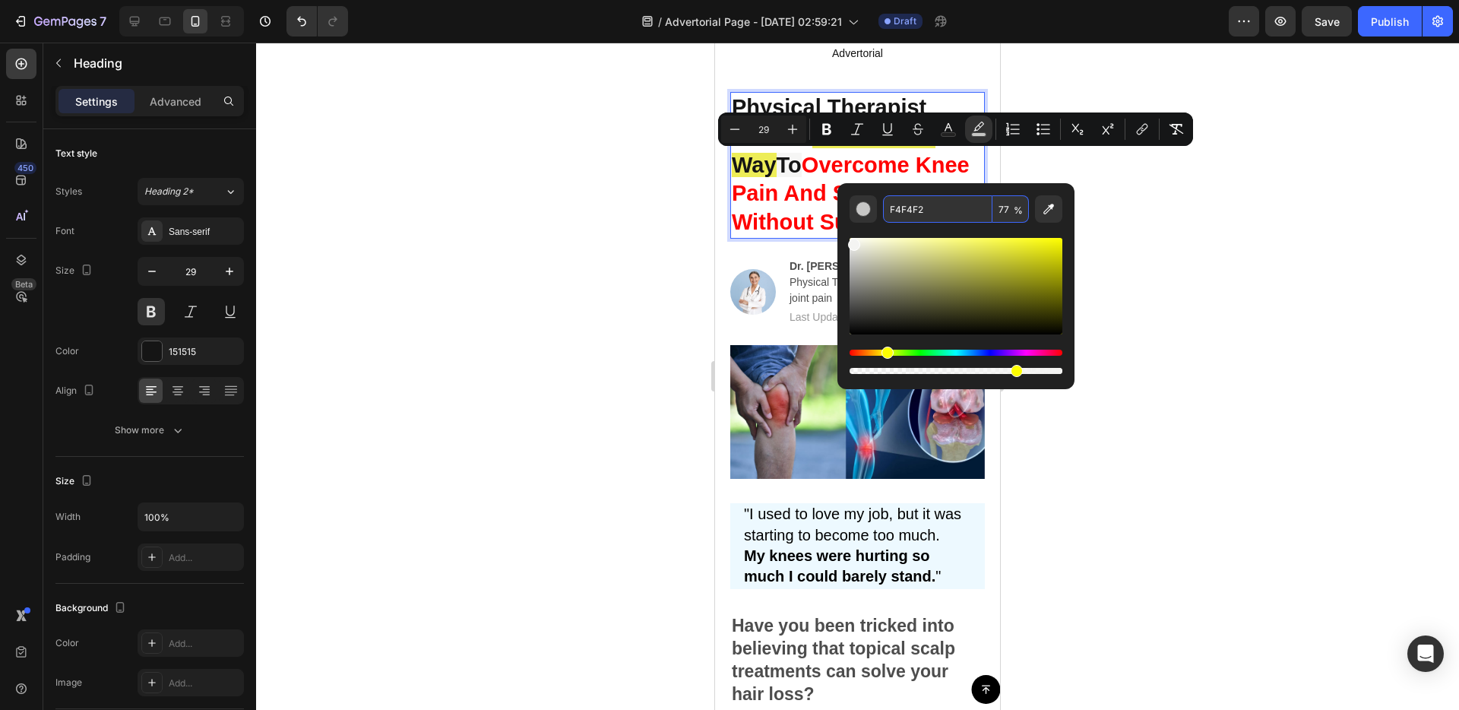
click at [929, 212] on input "F4F4F2" at bounding box center [937, 208] width 109 height 27
type input "F4F4F2"
click at [1172, 268] on div at bounding box center [857, 376] width 1203 height 667
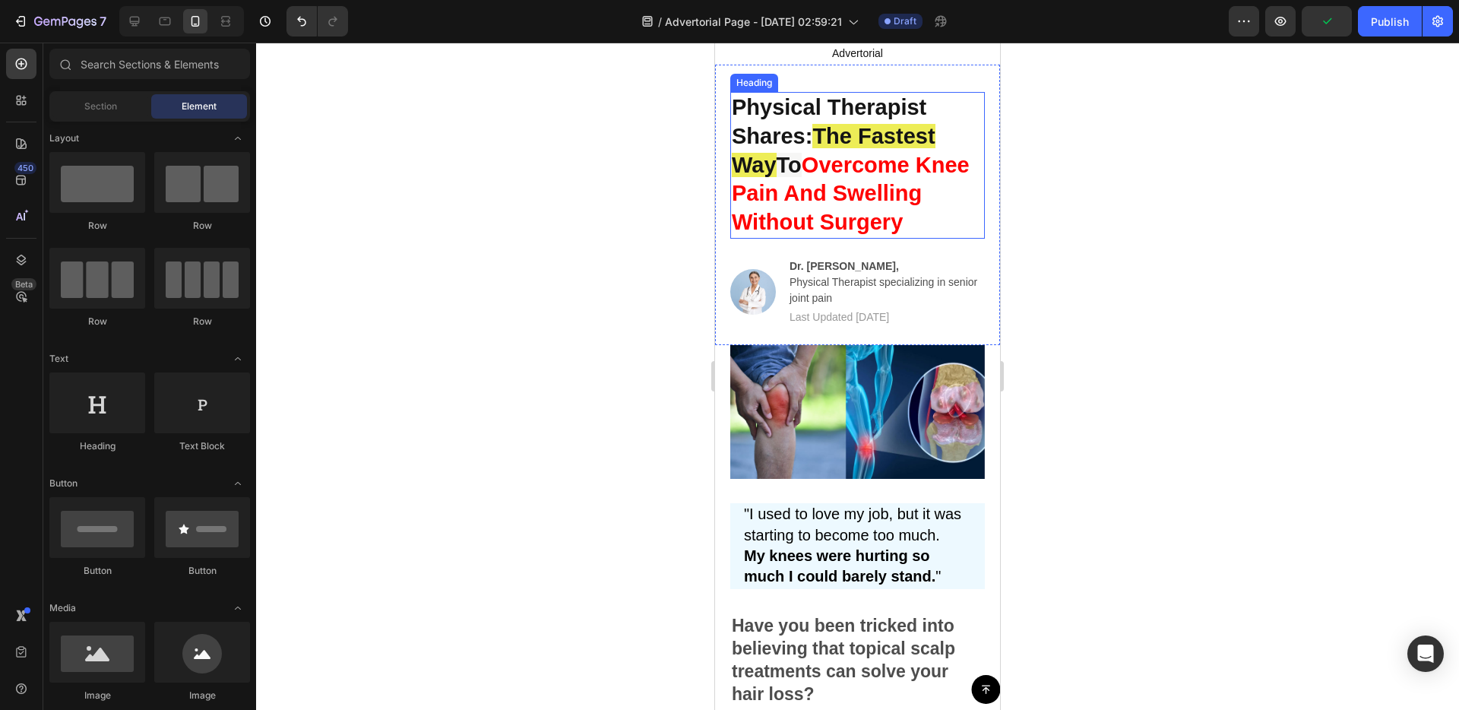
click at [790, 161] on span "To" at bounding box center [789, 165] width 25 height 24
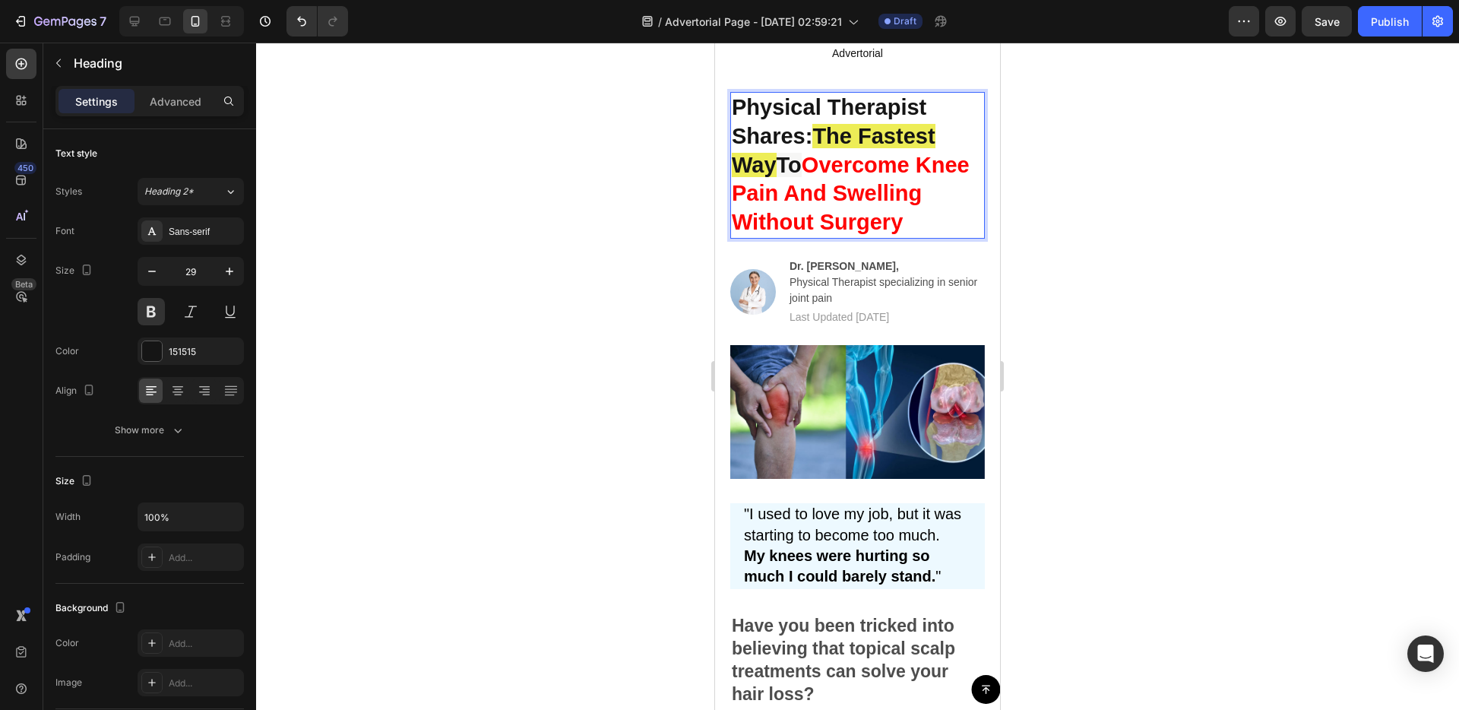
drag, startPoint x: 811, startPoint y: 166, endPoint x: 787, endPoint y: 169, distance: 23.7
click at [787, 169] on span "To" at bounding box center [789, 165] width 25 height 24
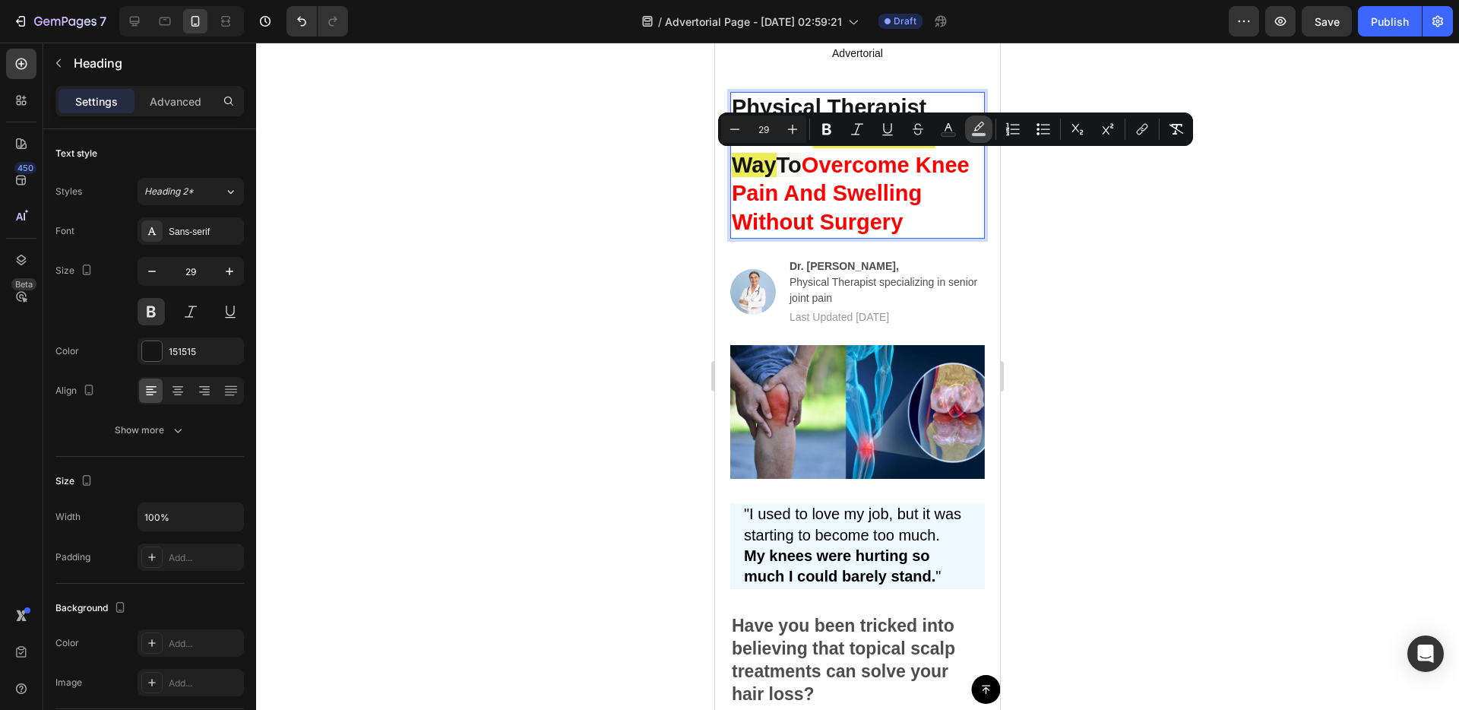
click at [978, 134] on rect "Editor contextual toolbar" at bounding box center [979, 135] width 14 height 4
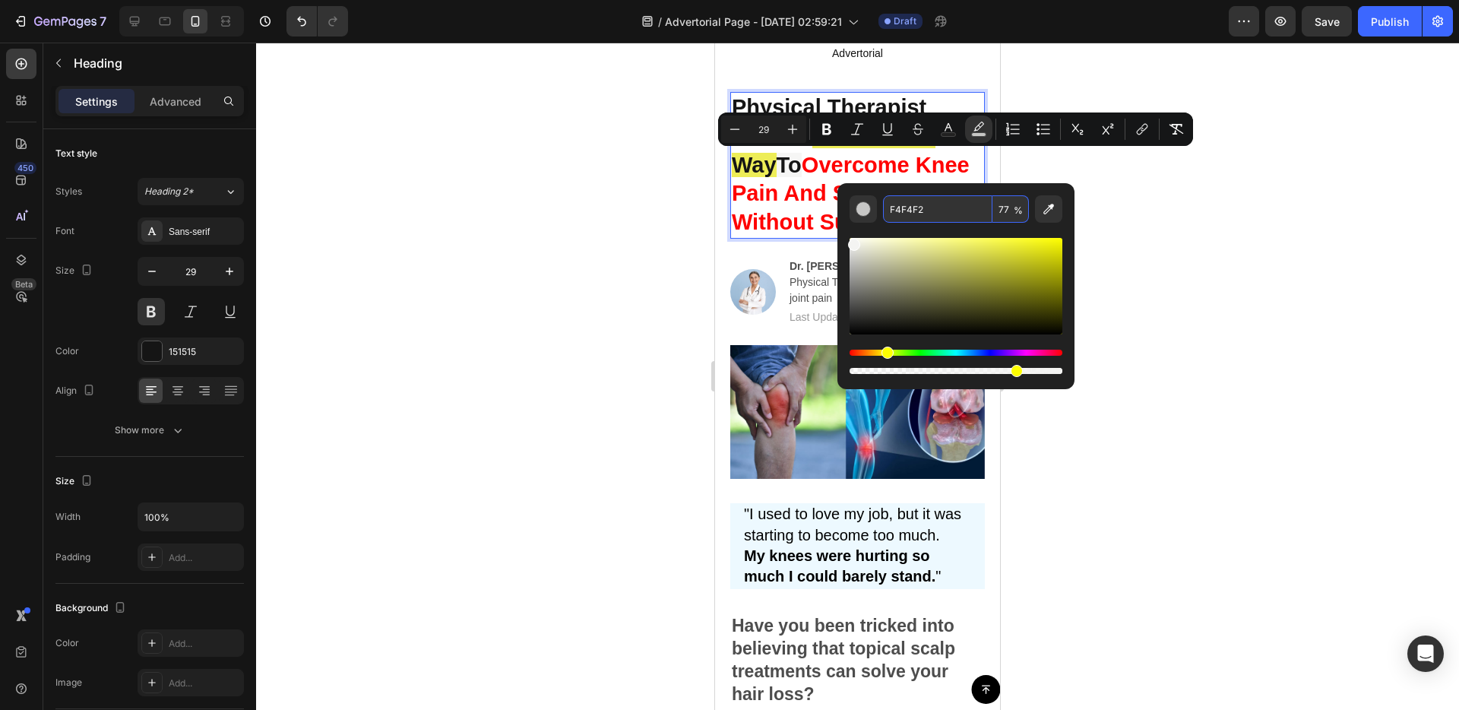
click at [1002, 207] on input "77" at bounding box center [1010, 208] width 36 height 27
type input "77"
click at [1235, 264] on div at bounding box center [857, 376] width 1203 height 667
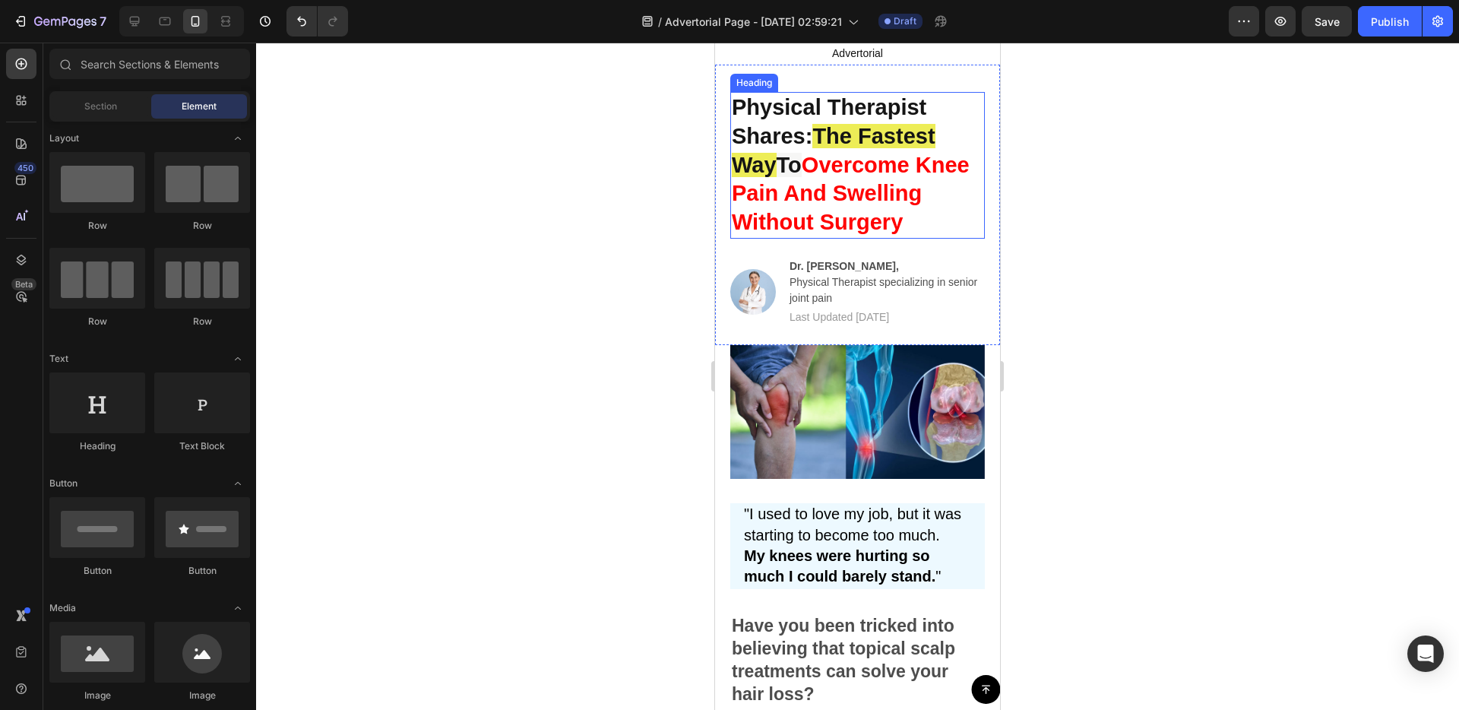
click at [799, 171] on span "To" at bounding box center [789, 165] width 25 height 24
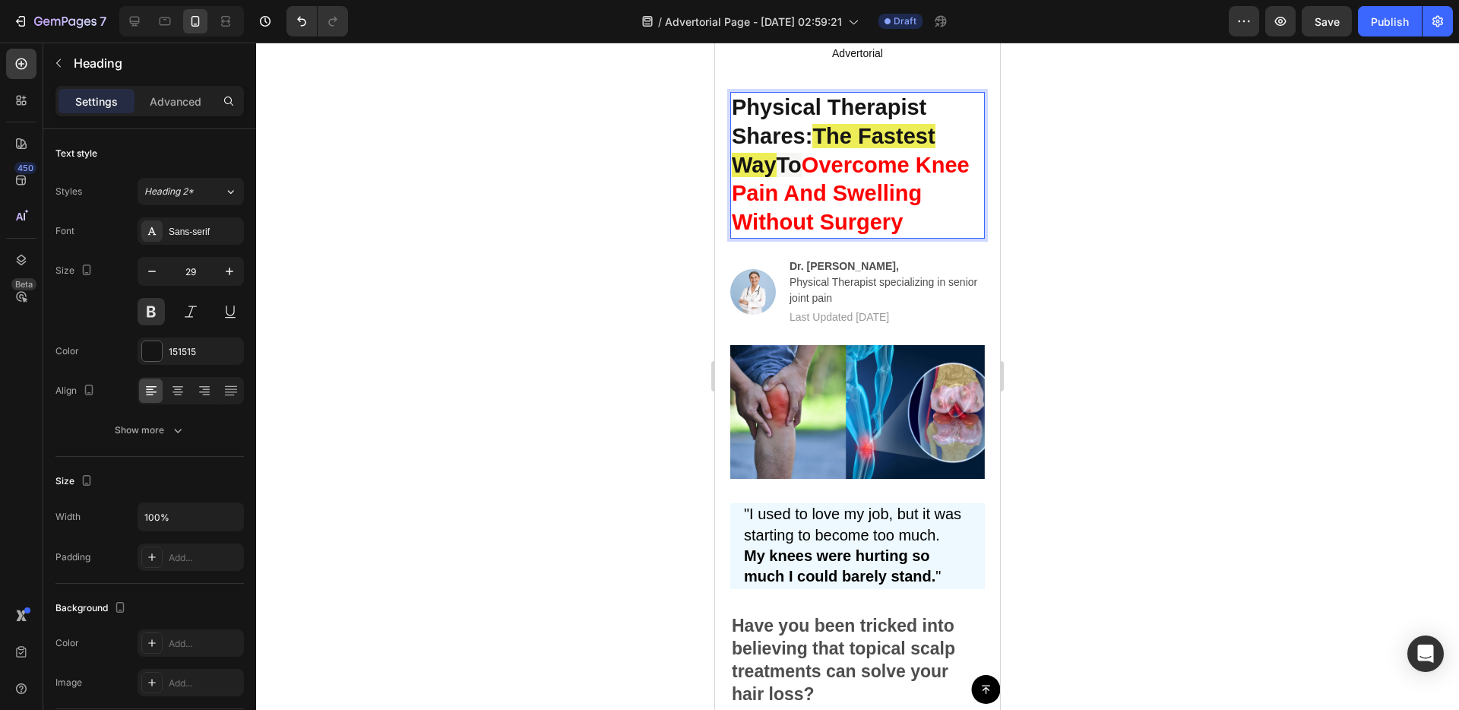
drag, startPoint x: 814, startPoint y: 169, endPoint x: 788, endPoint y: 173, distance: 26.1
click at [788, 173] on p "Physical Therapist Shares: The Fastest Way To Overcome Knee Pain And Swelling W…" at bounding box center [858, 165] width 252 height 144
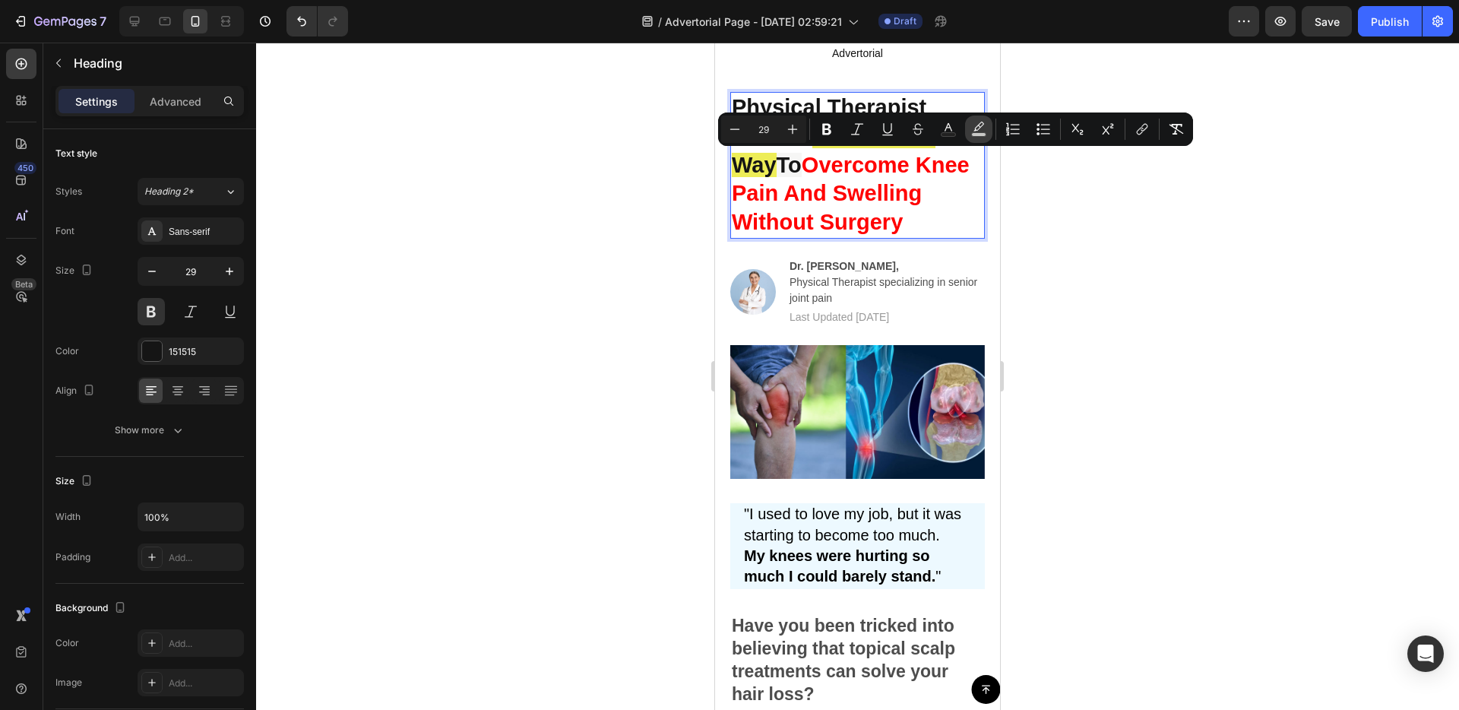
click at [976, 137] on button "color" at bounding box center [978, 129] width 27 height 27
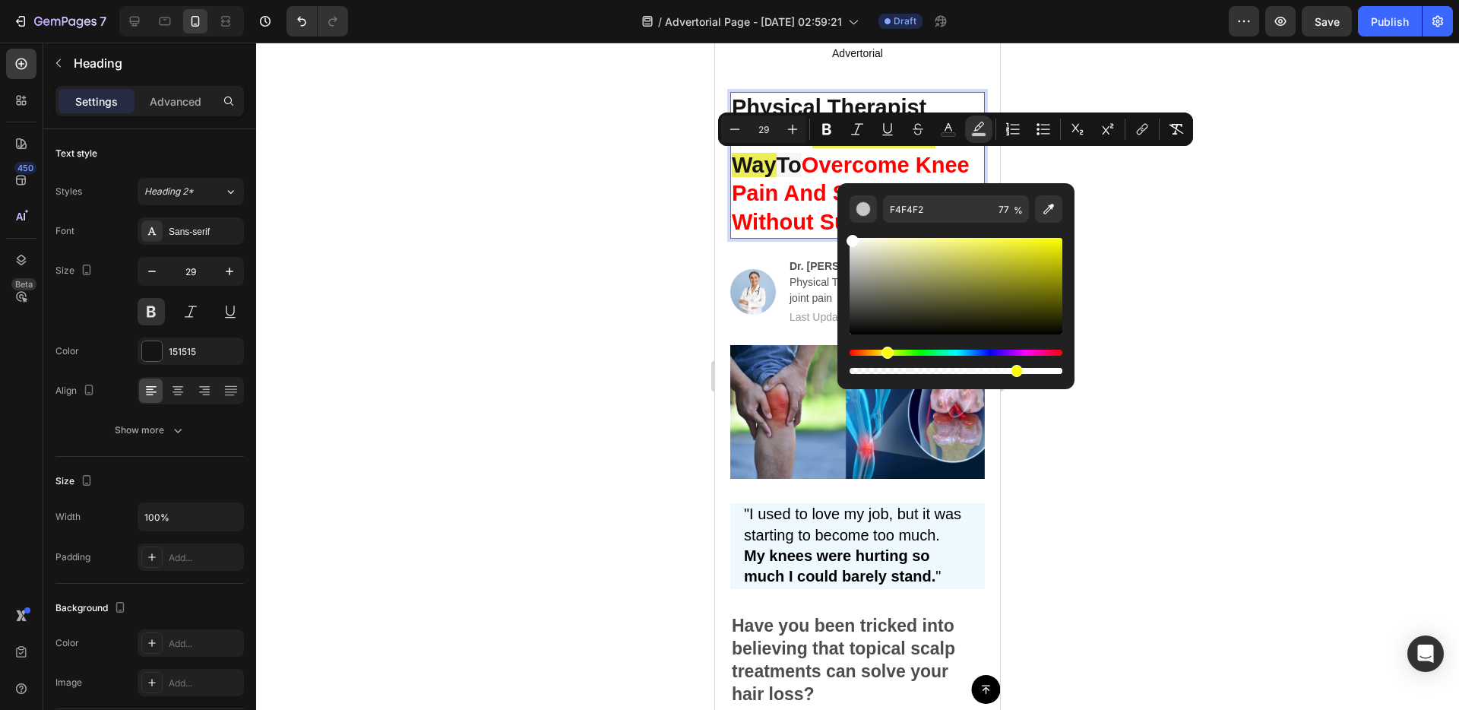
drag, startPoint x: 852, startPoint y: 265, endPoint x: 837, endPoint y: 218, distance: 49.5
click at [837, 218] on div "F4F4F2 77 %" at bounding box center [955, 280] width 237 height 194
type input "FFFFFF"
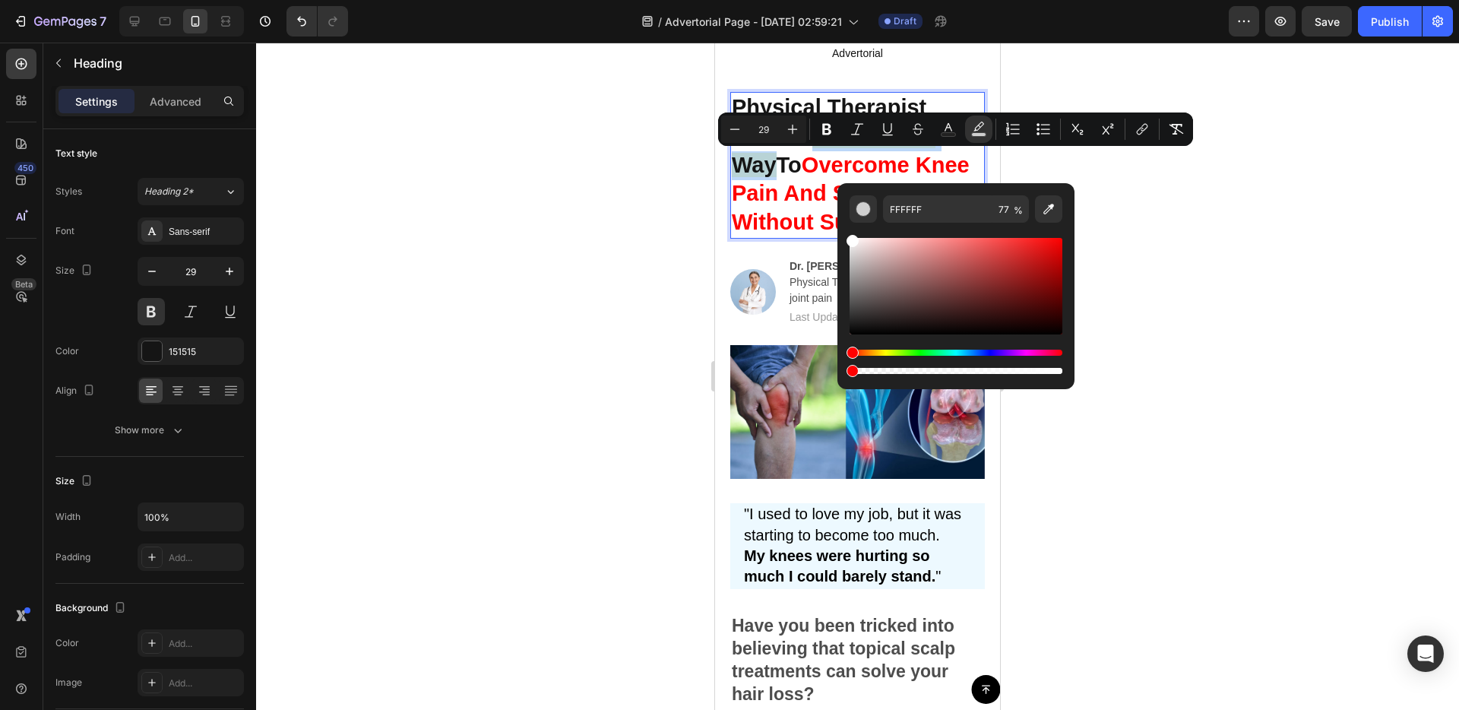
drag, startPoint x: 941, startPoint y: 369, endPoint x: 839, endPoint y: 364, distance: 102.7
click at [839, 364] on div "FFFFFF 77 %" at bounding box center [955, 280] width 237 height 194
type input "0"
click at [731, 355] on img at bounding box center [857, 412] width 255 height 134
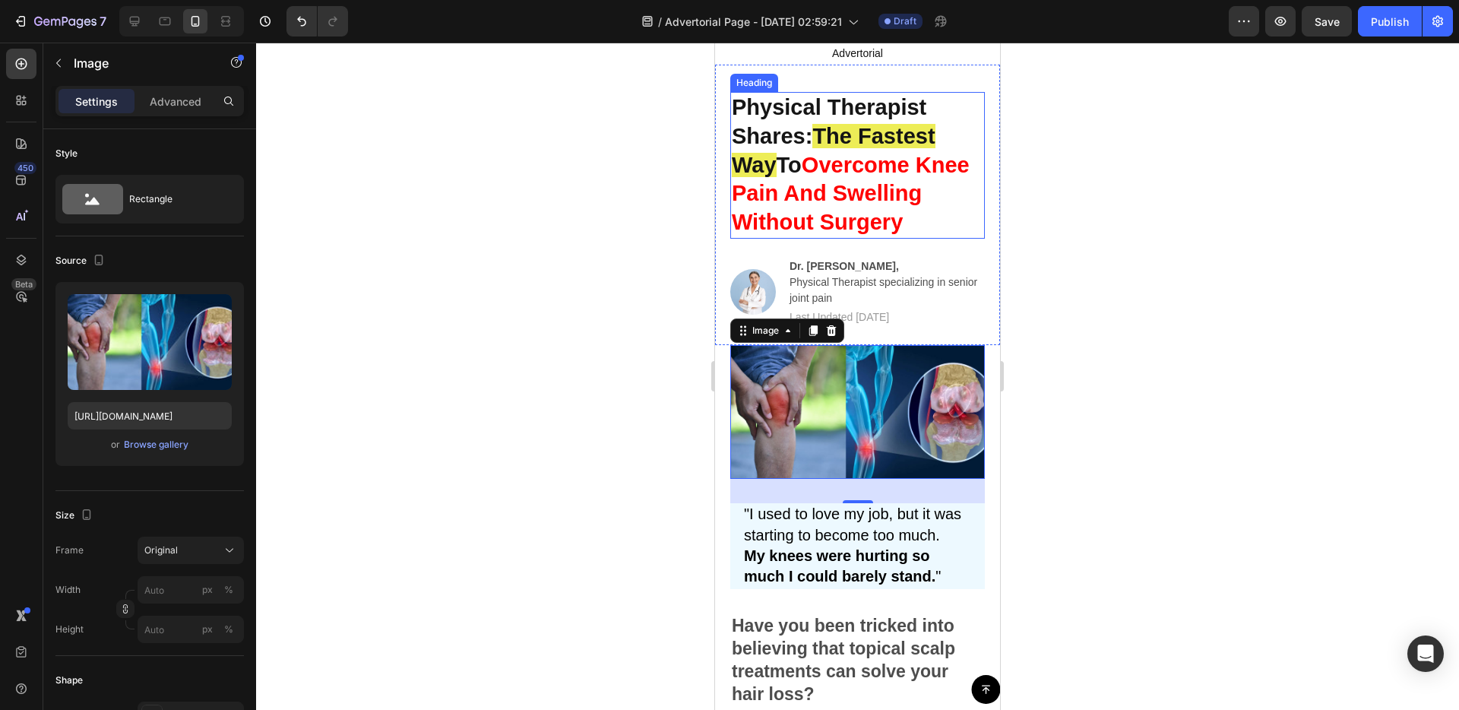
click at [786, 172] on span "To" at bounding box center [789, 165] width 25 height 24
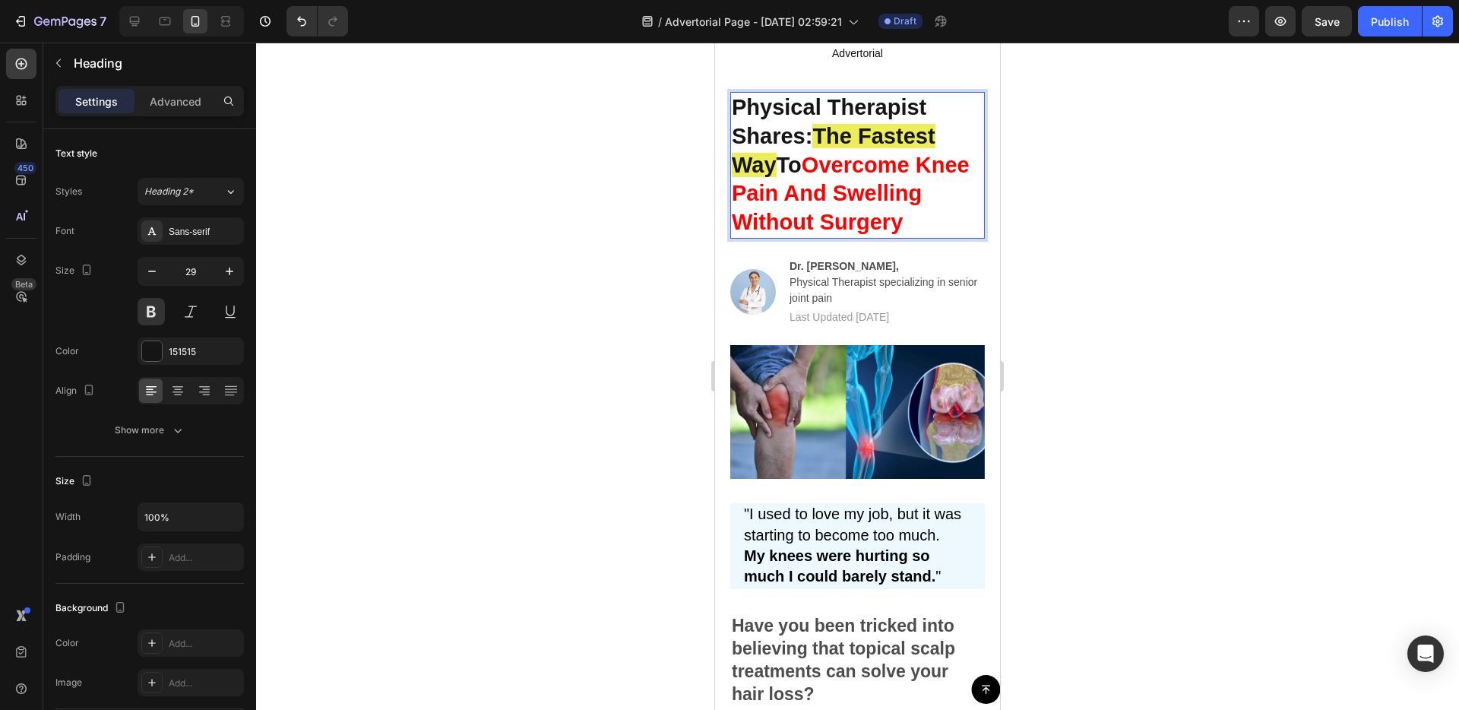
drag, startPoint x: 784, startPoint y: 171, endPoint x: 773, endPoint y: 172, distance: 11.5
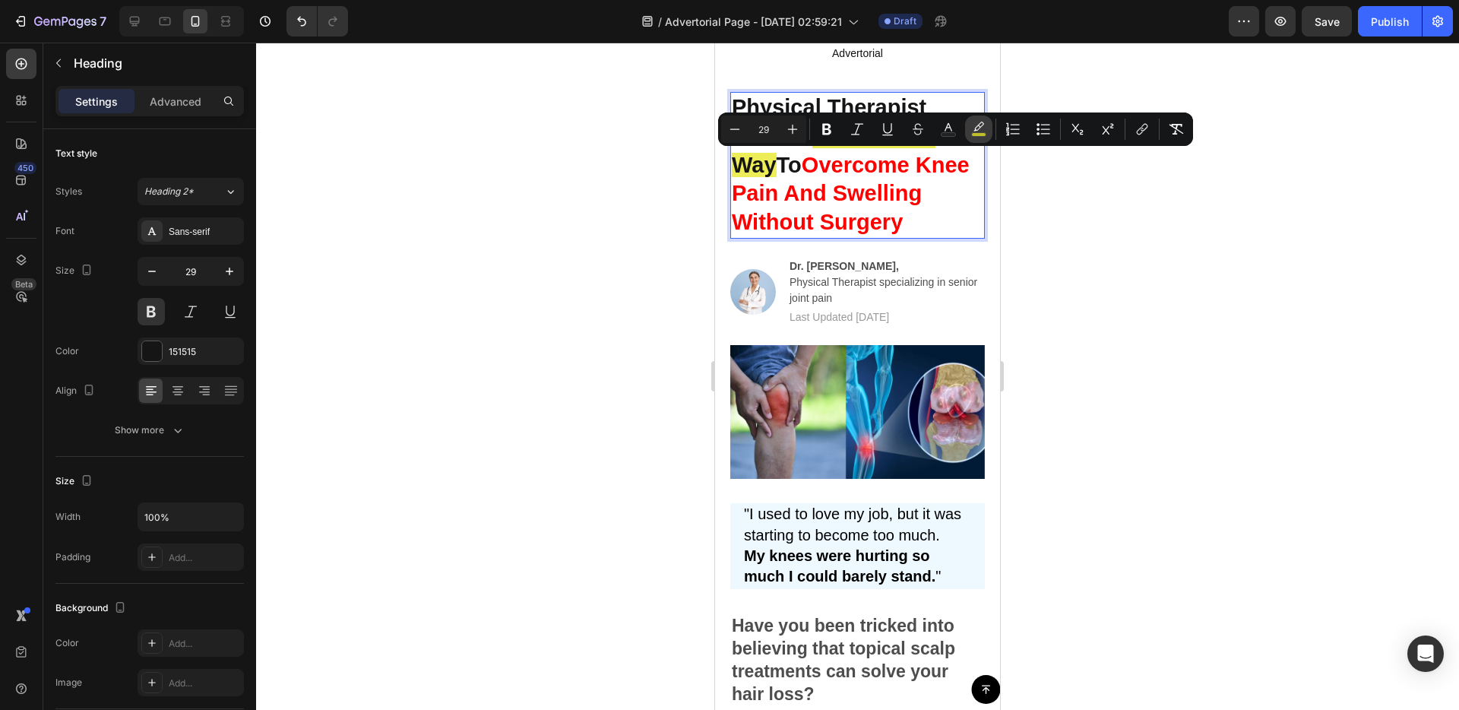
click at [985, 131] on icon "Editor contextual toolbar" at bounding box center [978, 129] width 15 height 15
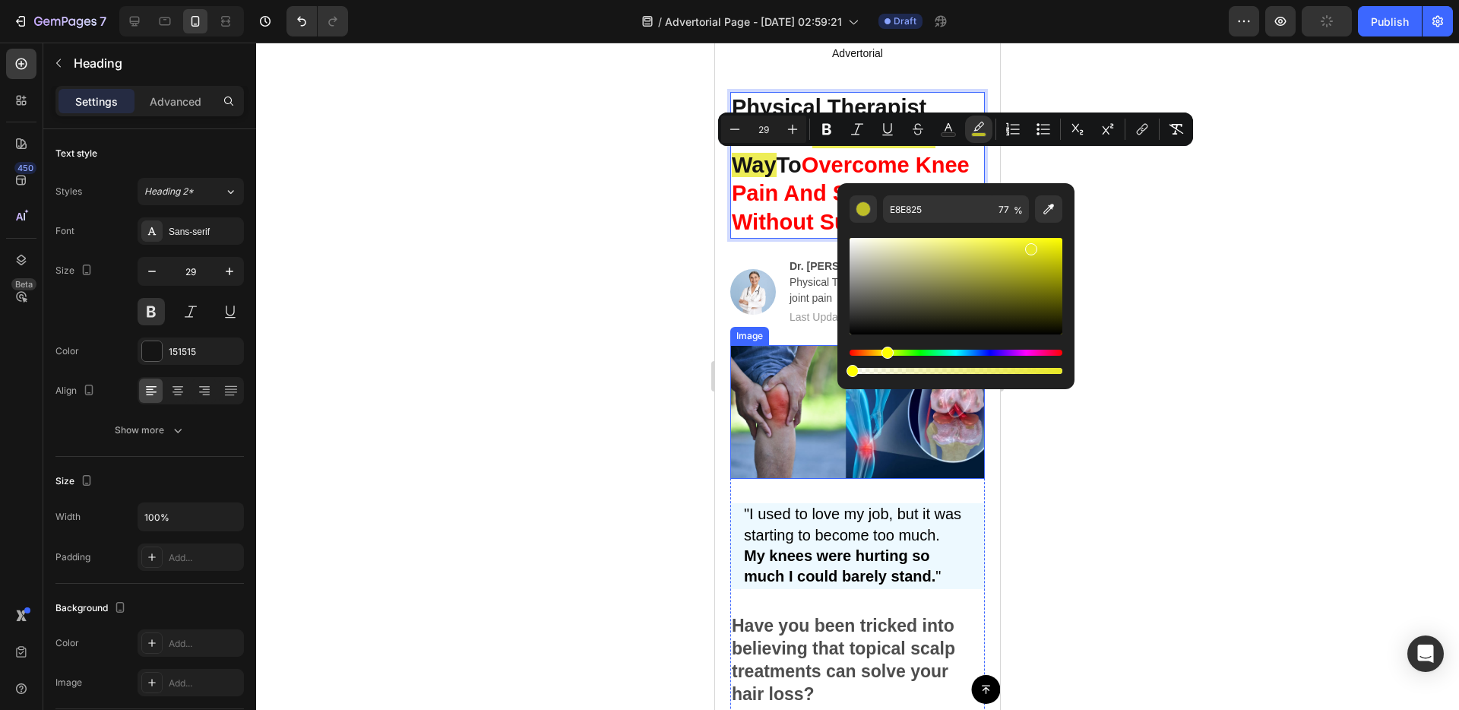
drag, startPoint x: 1584, startPoint y: 410, endPoint x: 798, endPoint y: 365, distance: 786.9
type input "0"
click at [729, 312] on div "Physical Therapist Shares: The Fastest Way To Overcome Knee Pain And Swelling W…" at bounding box center [857, 205] width 285 height 280
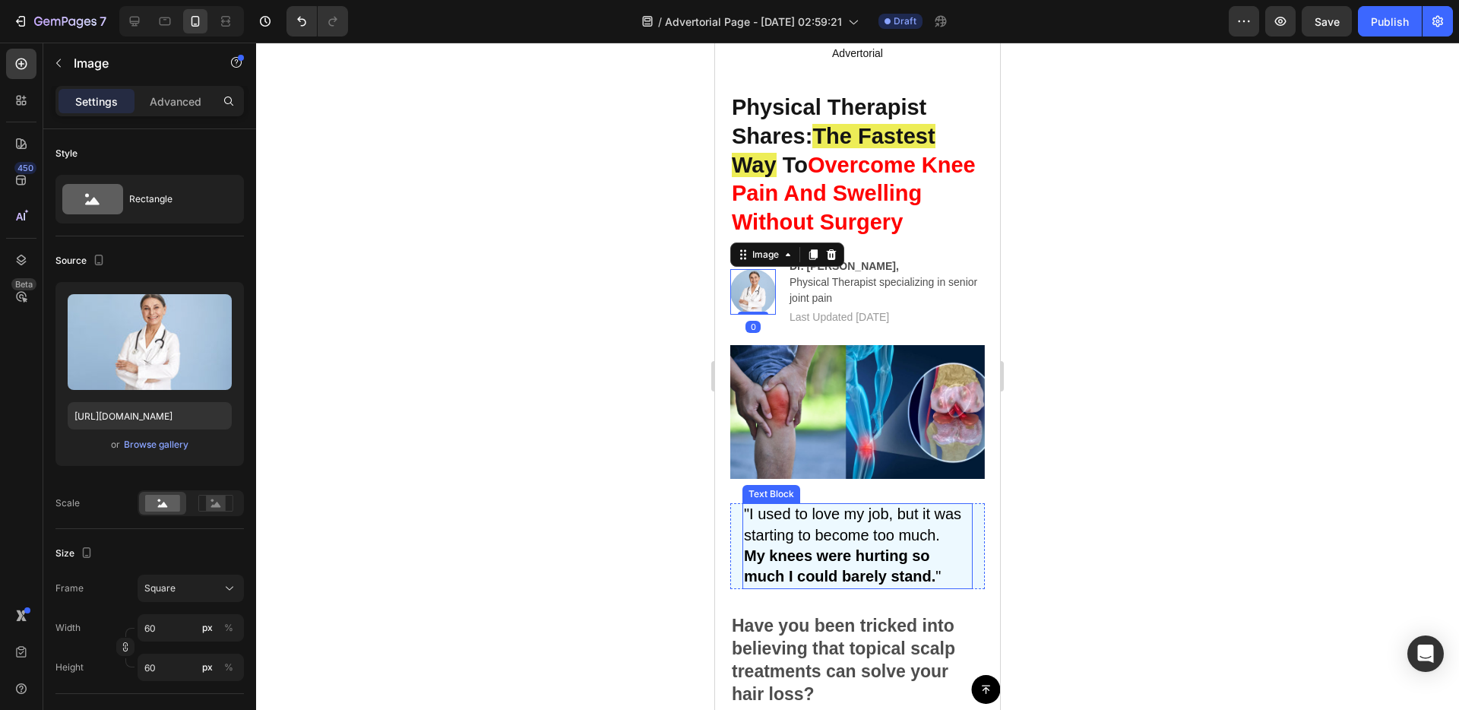
click at [913, 543] on span ""I used to love my job, but it was starting to become too much." at bounding box center [852, 523] width 217 height 37
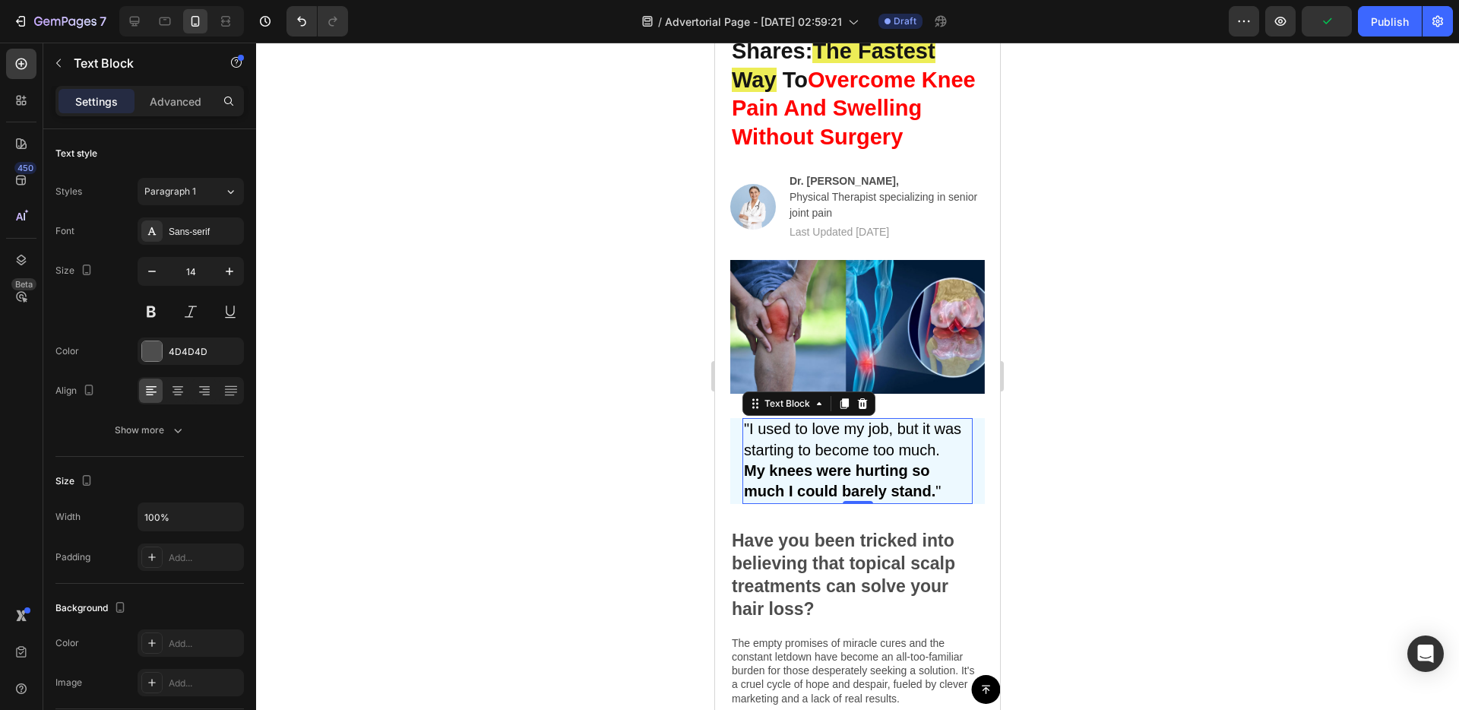
scroll to position [128, 0]
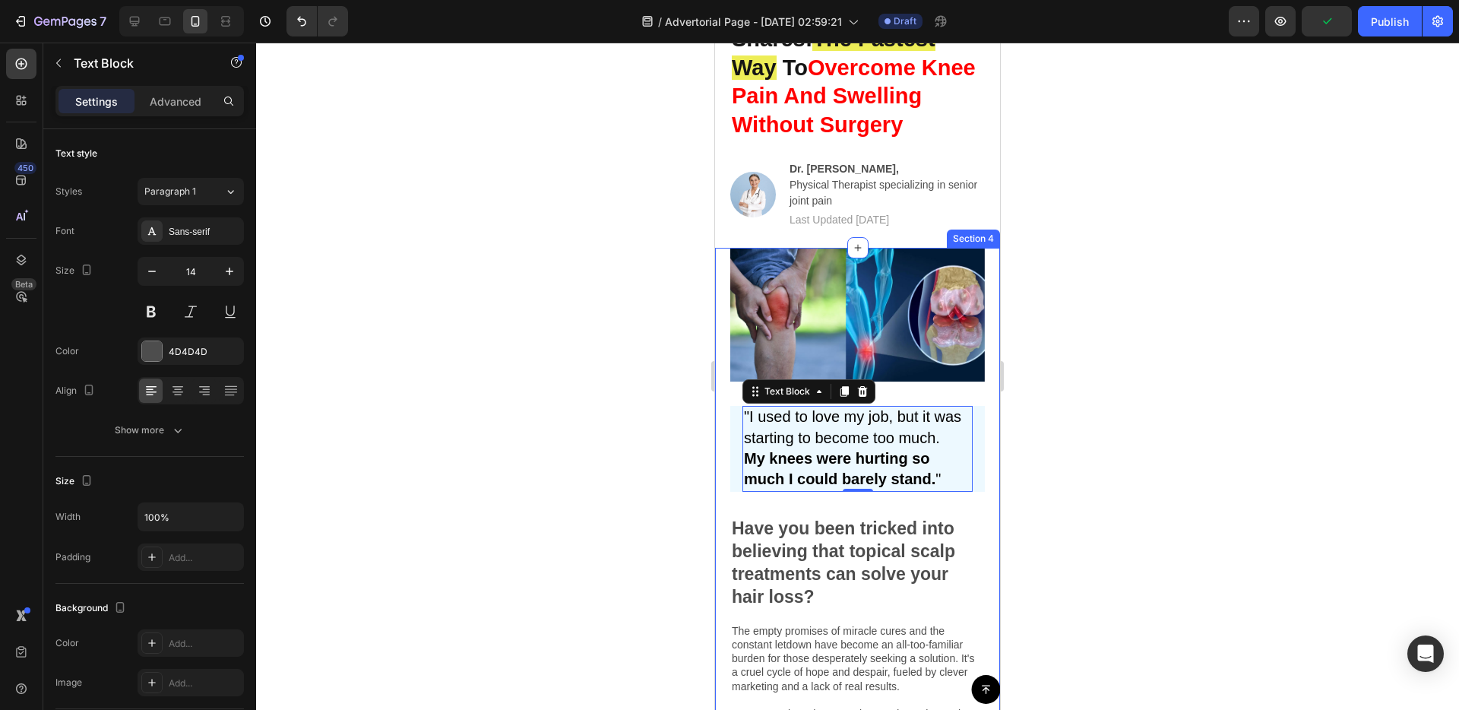
click at [728, 533] on div "Image "I used to love my job, but it was starting to become too much. My knees …" at bounding box center [857, 641] width 285 height 786
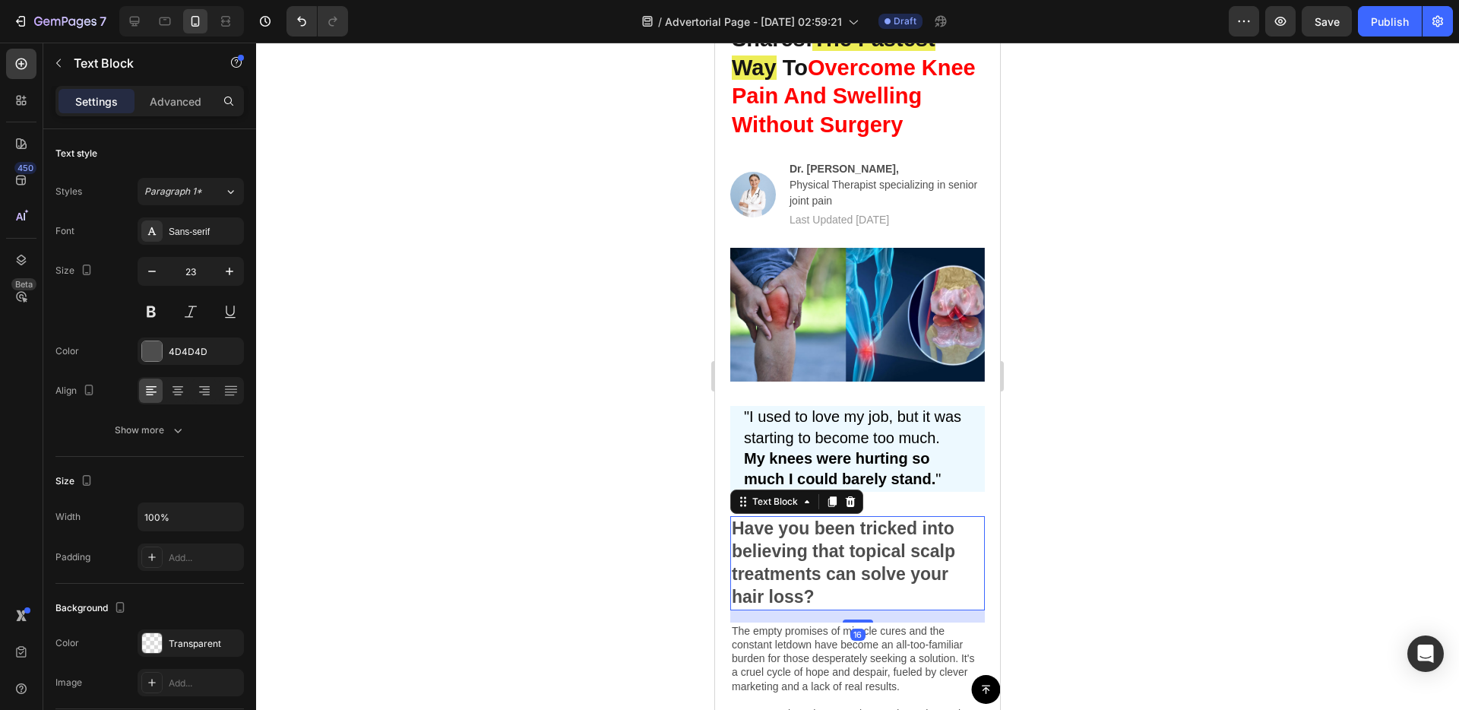
click at [770, 537] on p "Have you been tricked into believing that topical scalp treatments can solve yo…" at bounding box center [858, 562] width 252 height 91
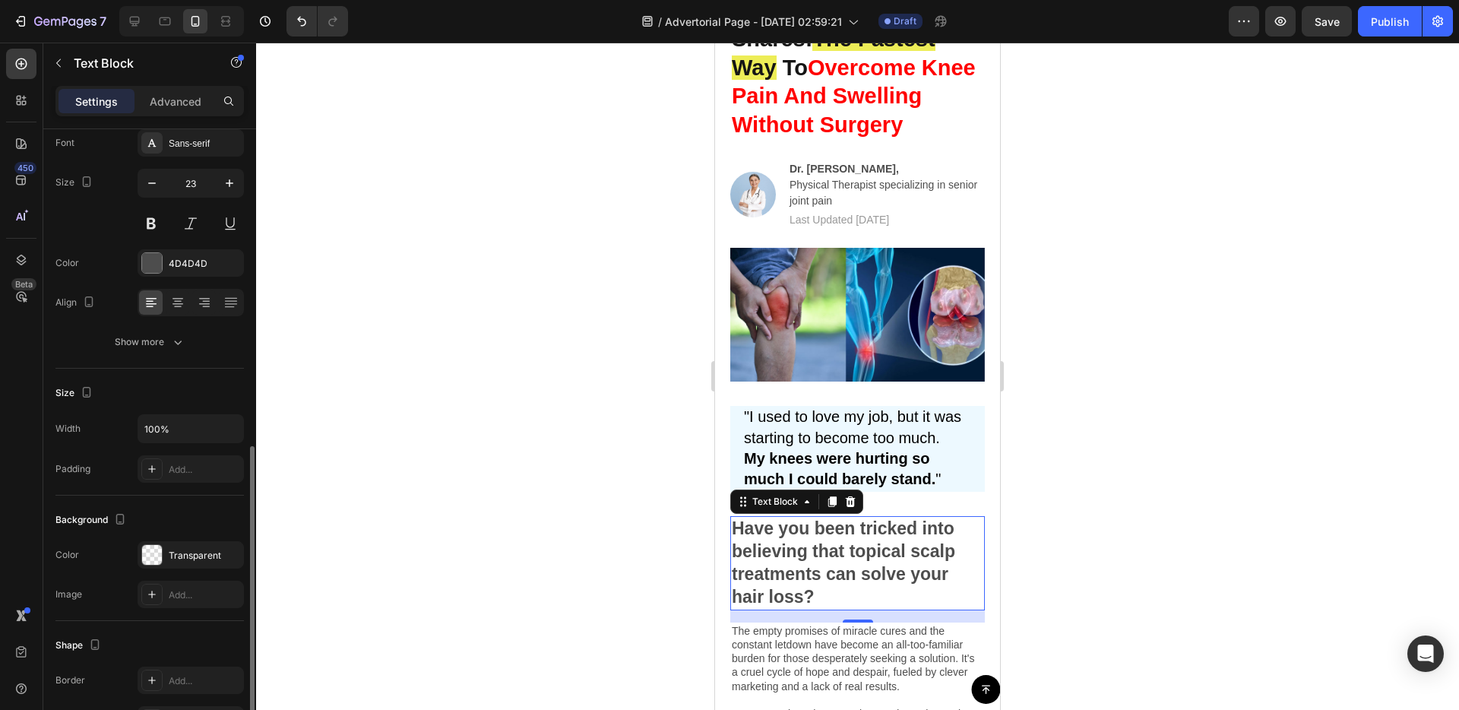
scroll to position [0, 0]
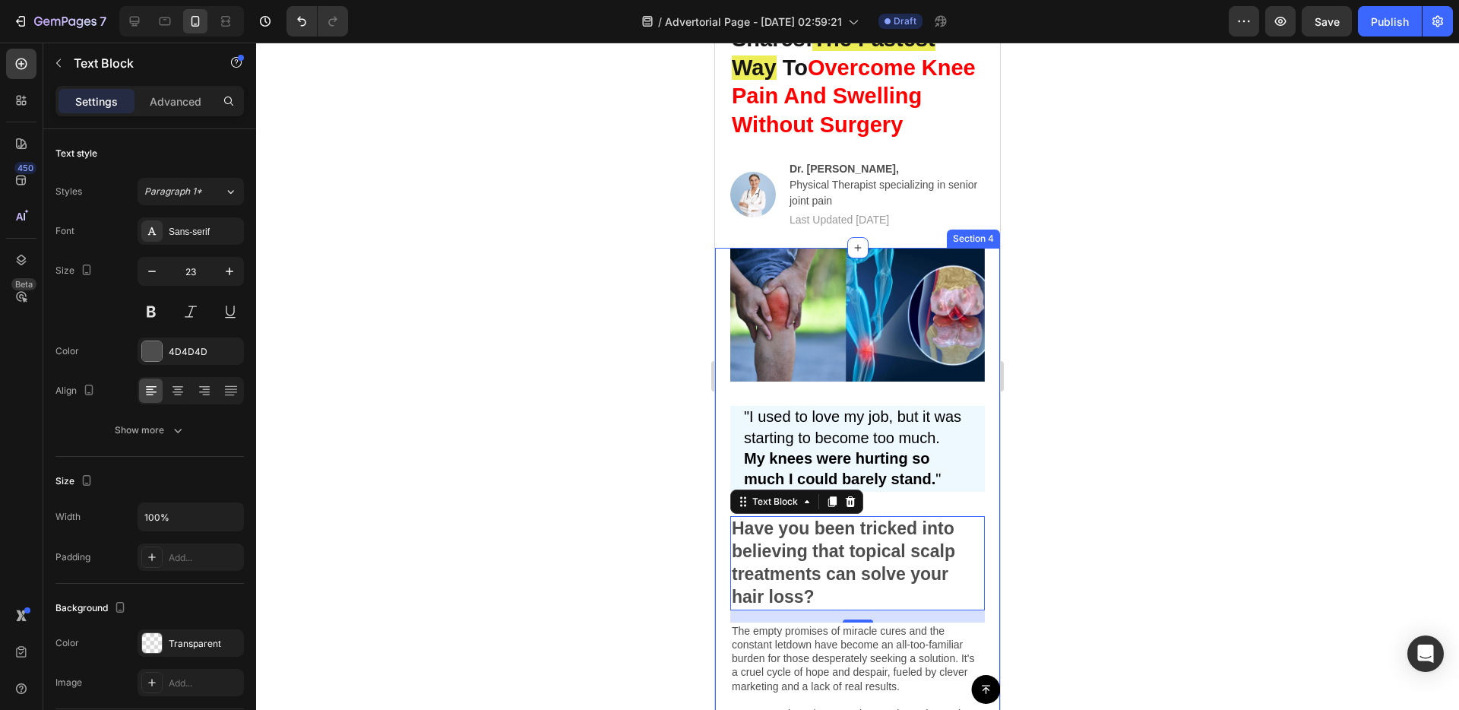
click at [723, 599] on div "Image "I used to love my job, but it was starting to become too much. My knees …" at bounding box center [857, 641] width 285 height 786
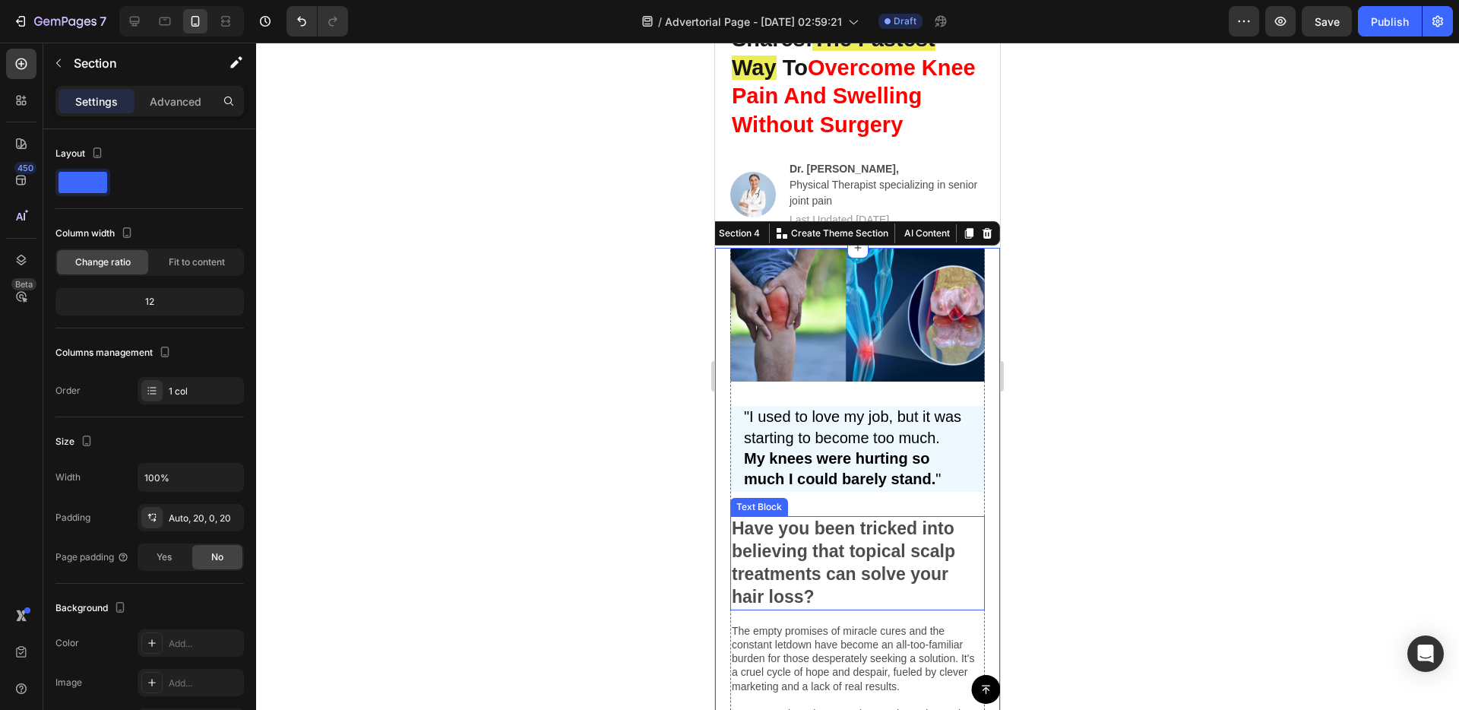
click at [833, 558] on p "Have you been tricked into believing that topical scalp treatments can solve yo…" at bounding box center [858, 562] width 252 height 91
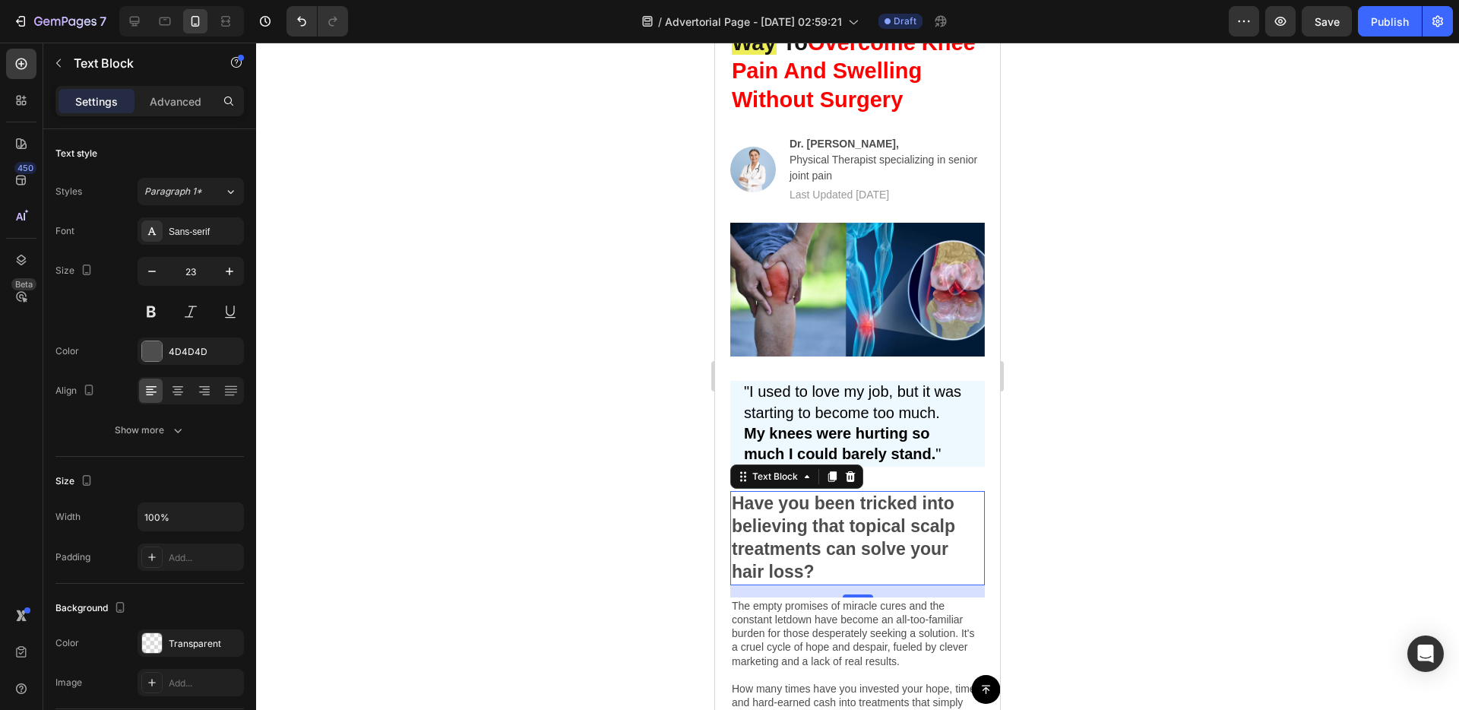
scroll to position [155, 0]
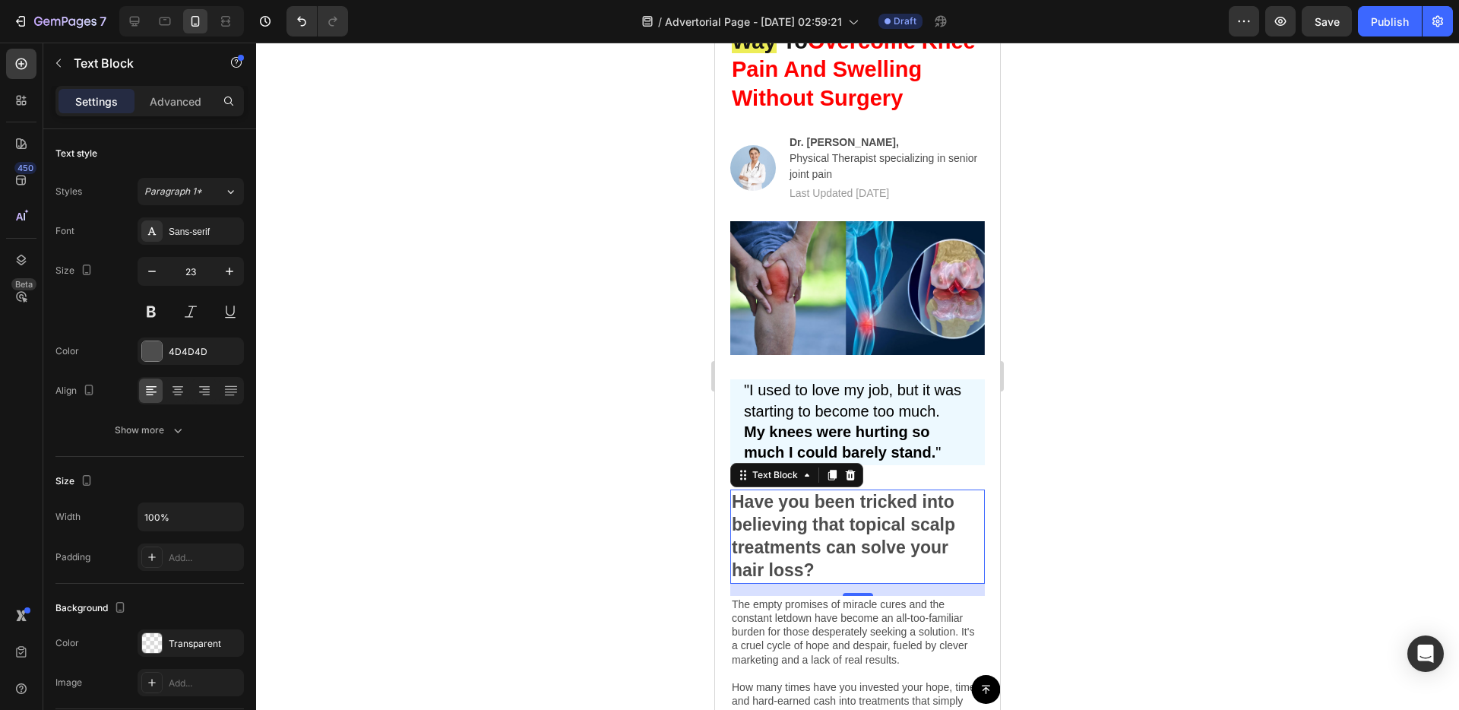
click at [837, 549] on p "Have you been tricked into believing that topical scalp treatments can solve yo…" at bounding box center [858, 536] width 252 height 91
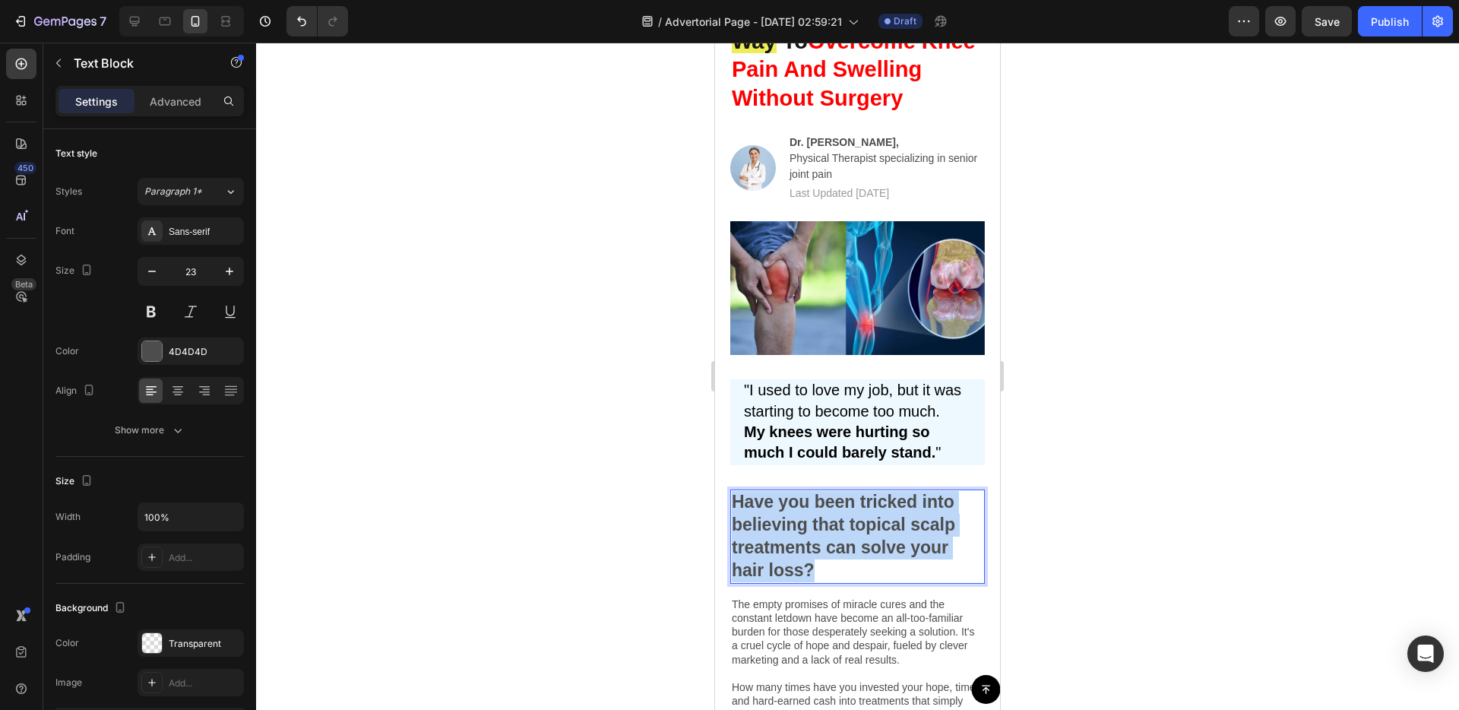
click at [837, 549] on p "Have you been tricked into believing that topical scalp treatments can solve yo…" at bounding box center [858, 536] width 252 height 91
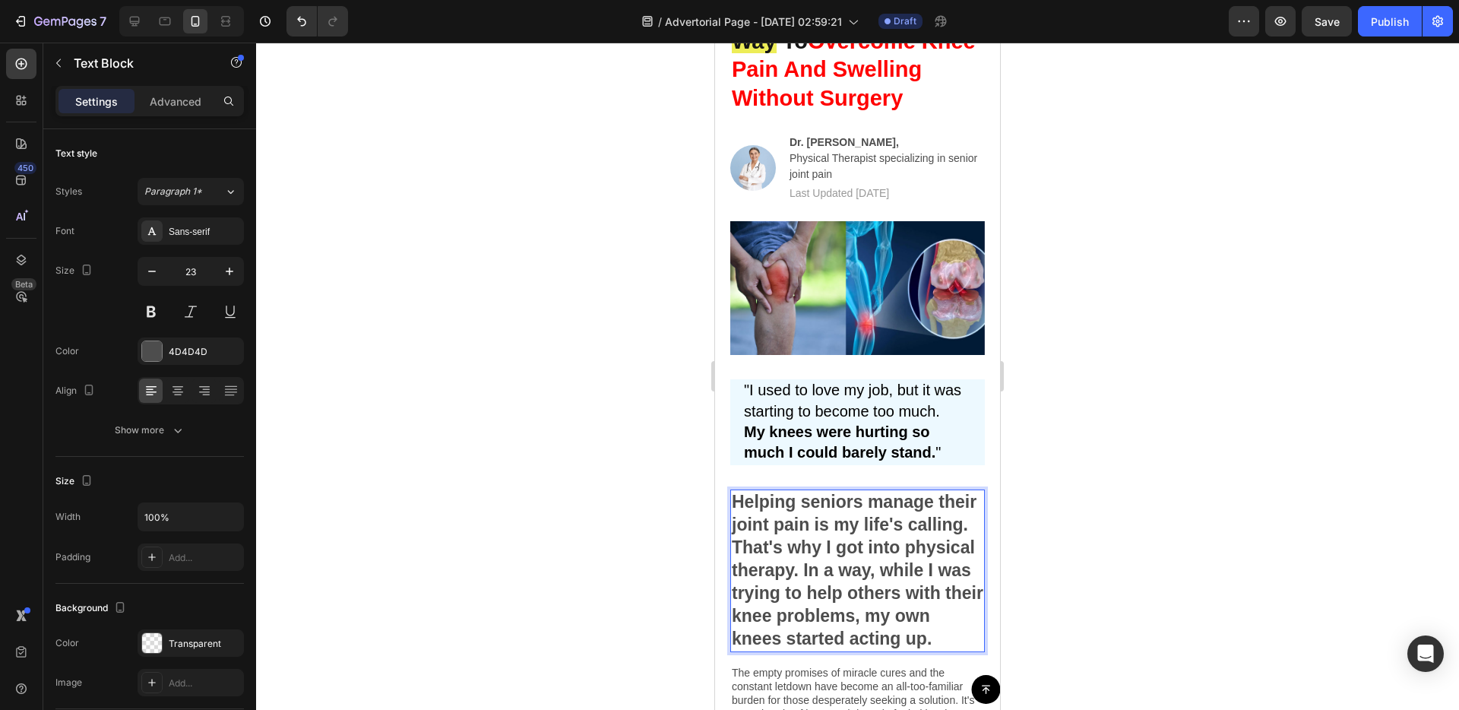
click at [853, 565] on p "Helping seniors manage their joint pain is my life's calling. That's why I got …" at bounding box center [858, 570] width 252 height 159
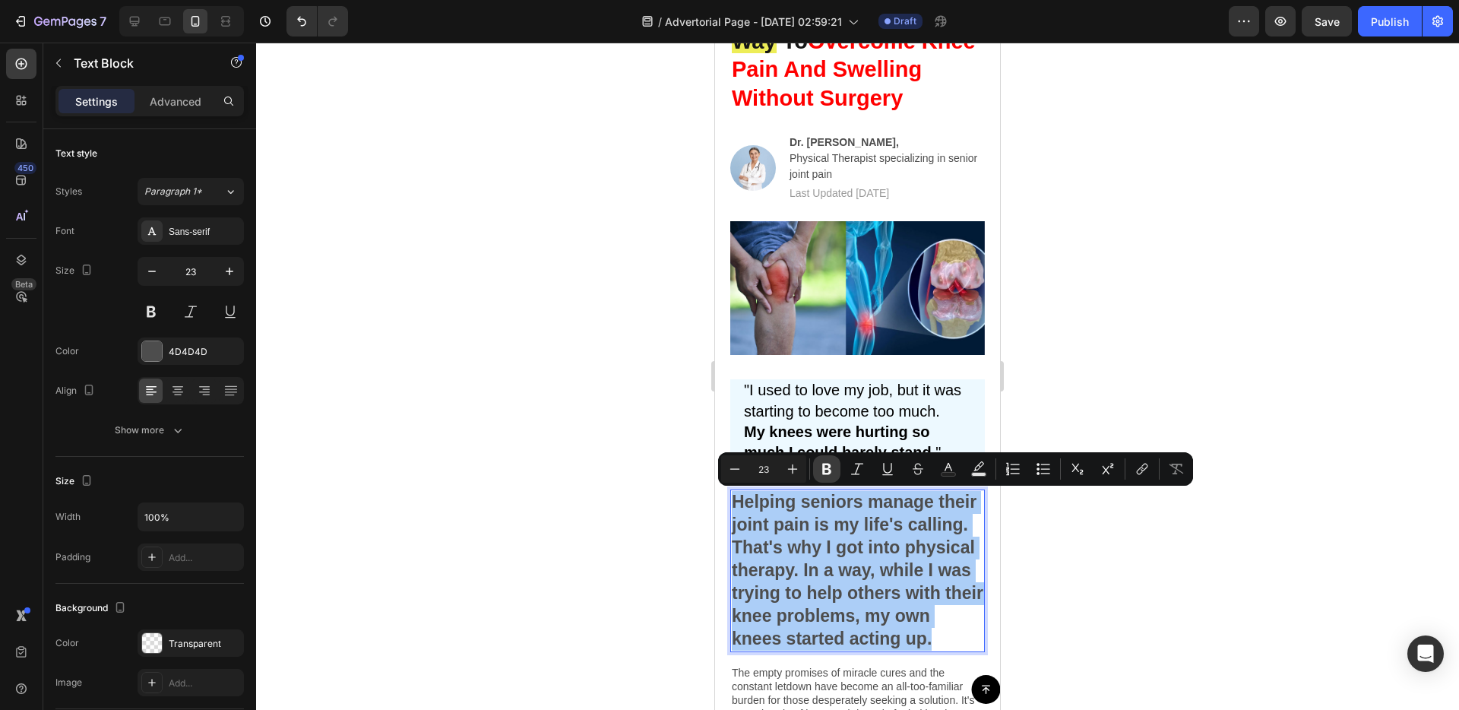
click at [825, 461] on icon "Editor contextual toolbar" at bounding box center [826, 468] width 15 height 15
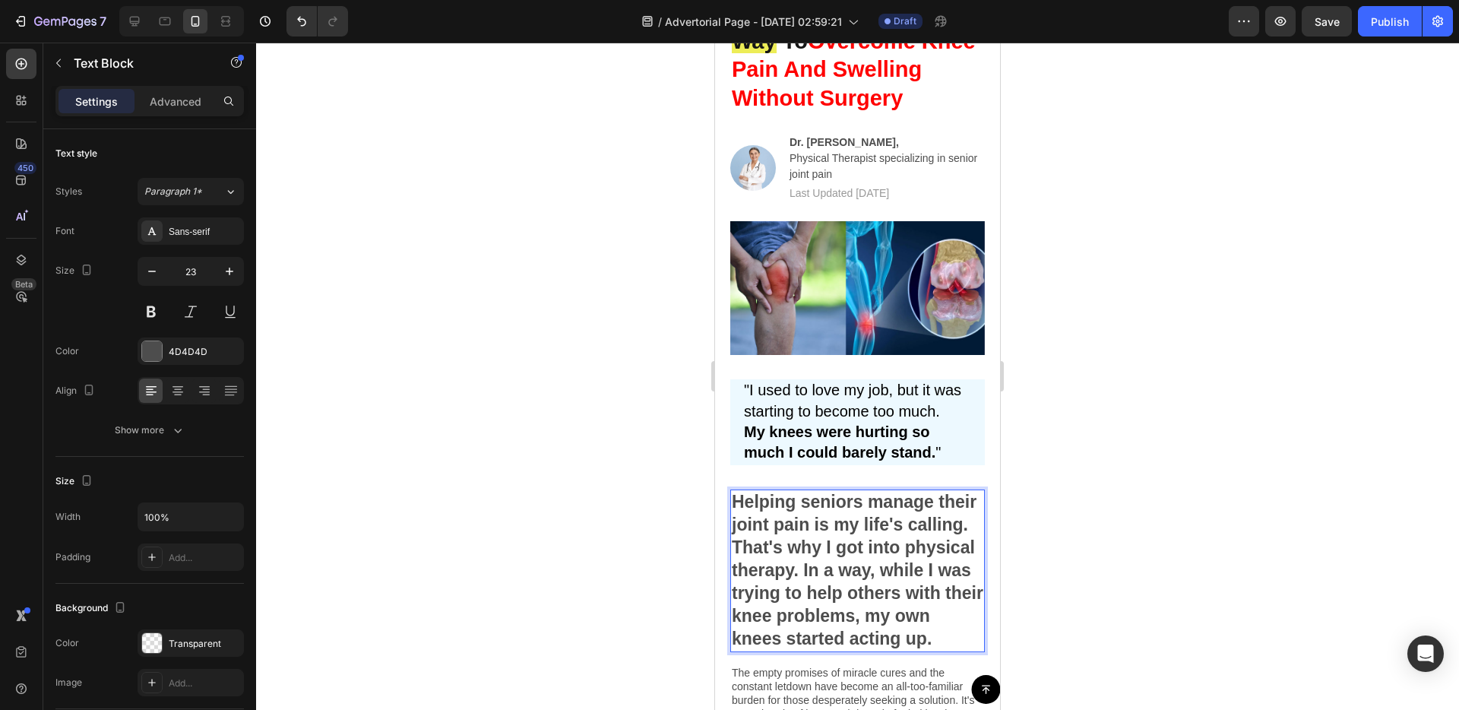
click at [833, 537] on strong "Helping seniors manage their joint pain is my life's calling. That's why I got …" at bounding box center [858, 570] width 252 height 156
click at [834, 537] on strong "Helping seniors manage their joint pain is my life's calling. That's why I got …" at bounding box center [858, 570] width 252 height 156
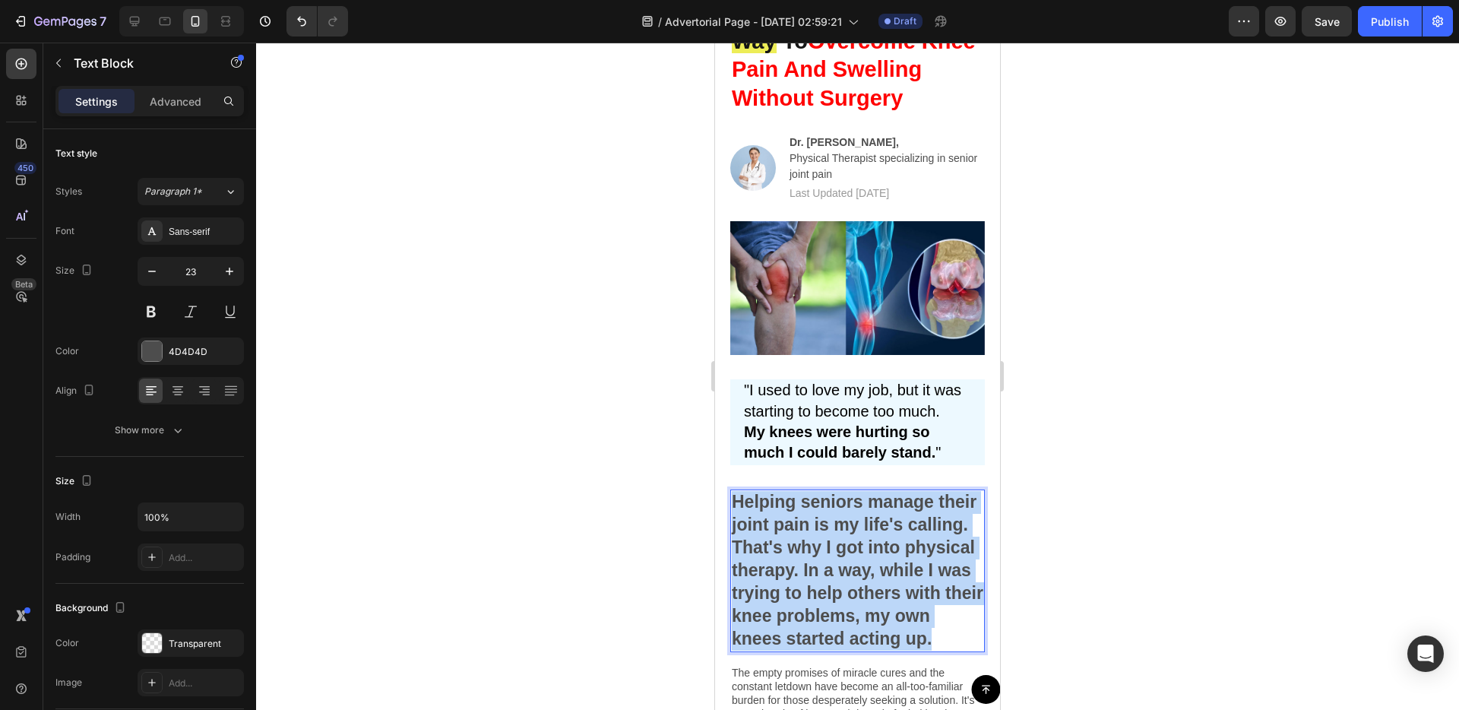
click at [834, 537] on strong "Helping seniors manage their joint pain is my life's calling. That's why I got …" at bounding box center [858, 570] width 252 height 156
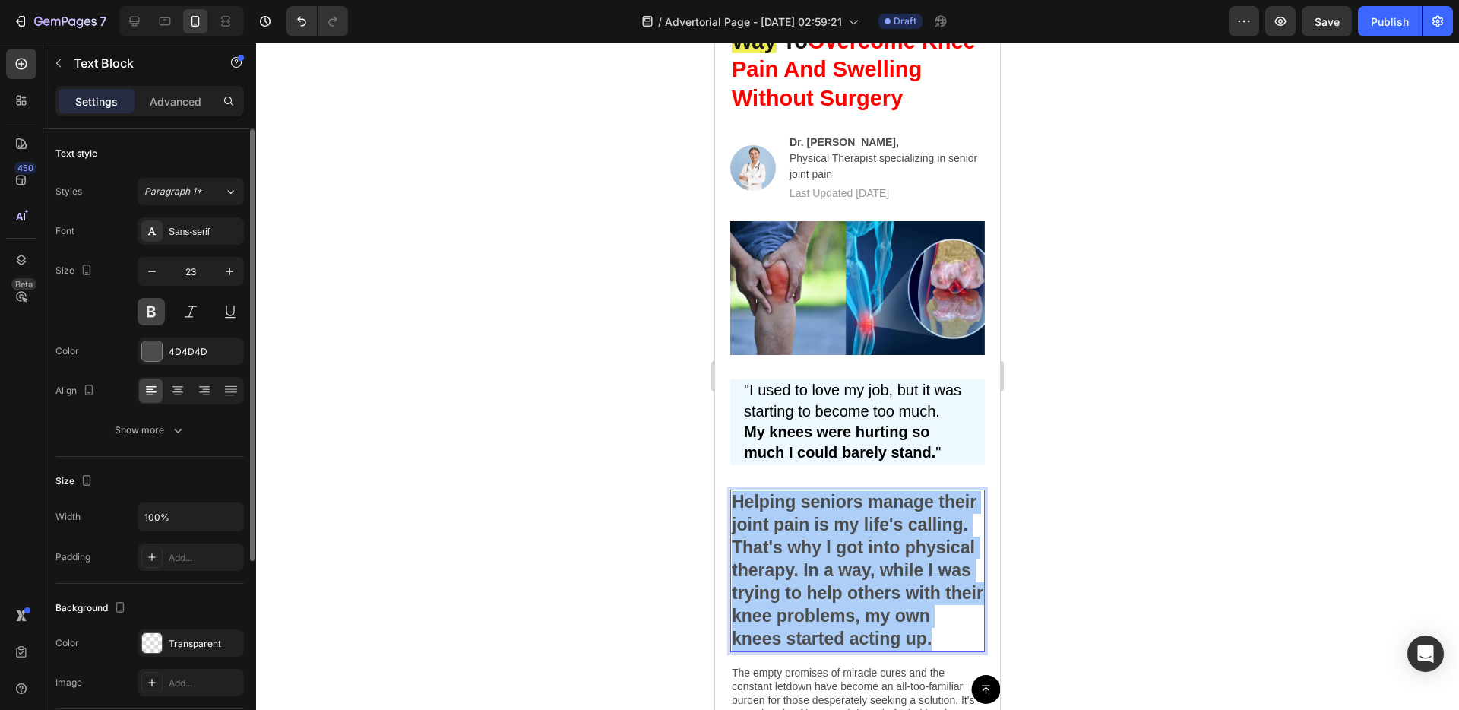
click at [153, 306] on button at bounding box center [151, 311] width 27 height 27
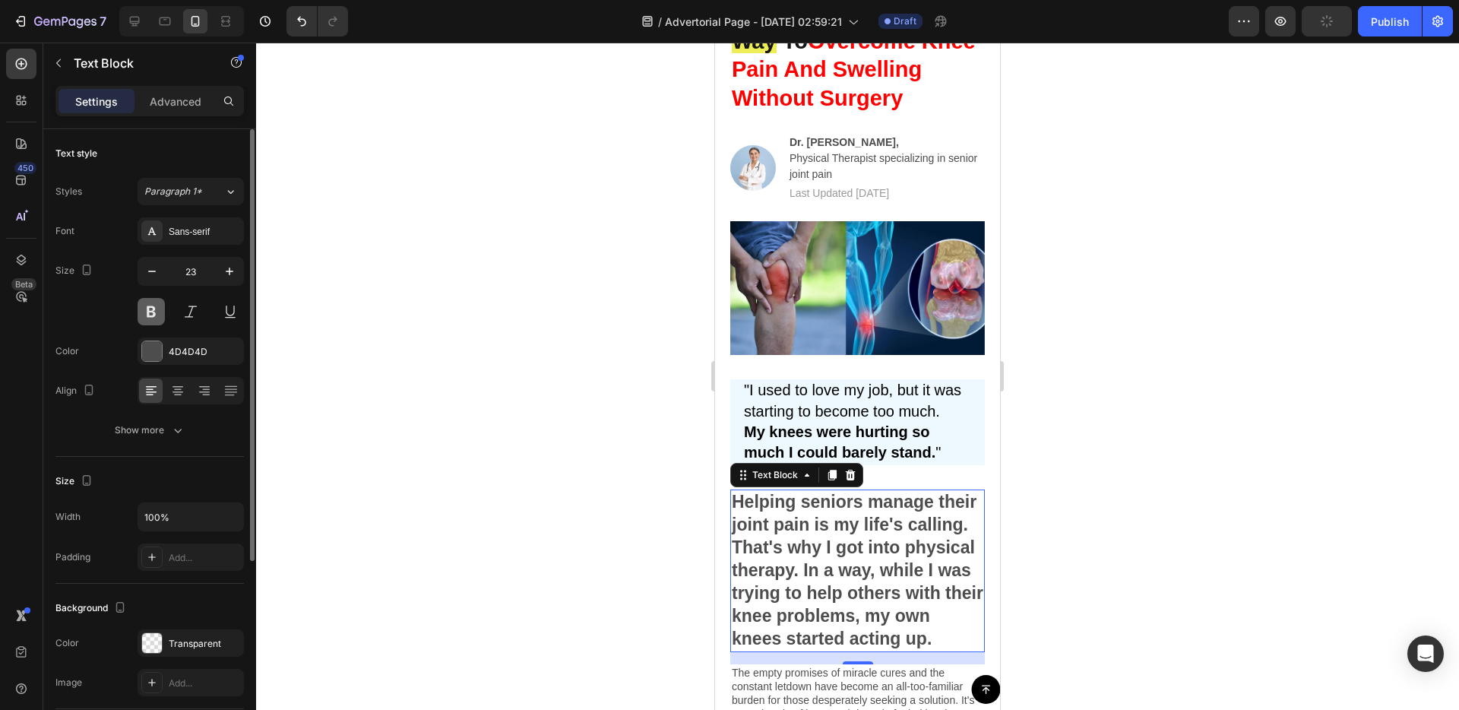
click at [153, 306] on button at bounding box center [151, 311] width 27 height 27
click at [174, 392] on icon at bounding box center [177, 392] width 11 height 2
click at [162, 390] on div at bounding box center [151, 390] width 24 height 24
click at [182, 355] on div "4D4D4D" at bounding box center [191, 352] width 44 height 14
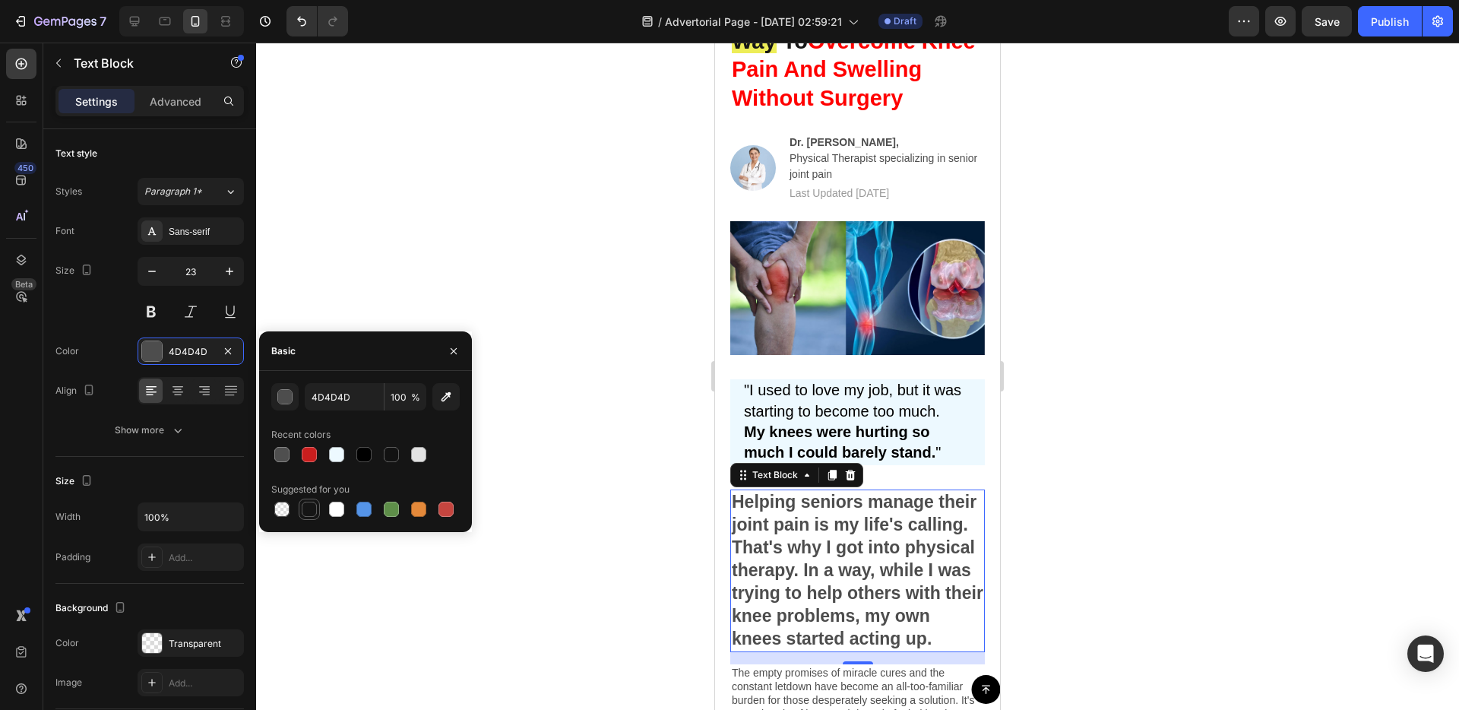
click at [309, 511] on div at bounding box center [309, 509] width 15 height 15
type input "151515"
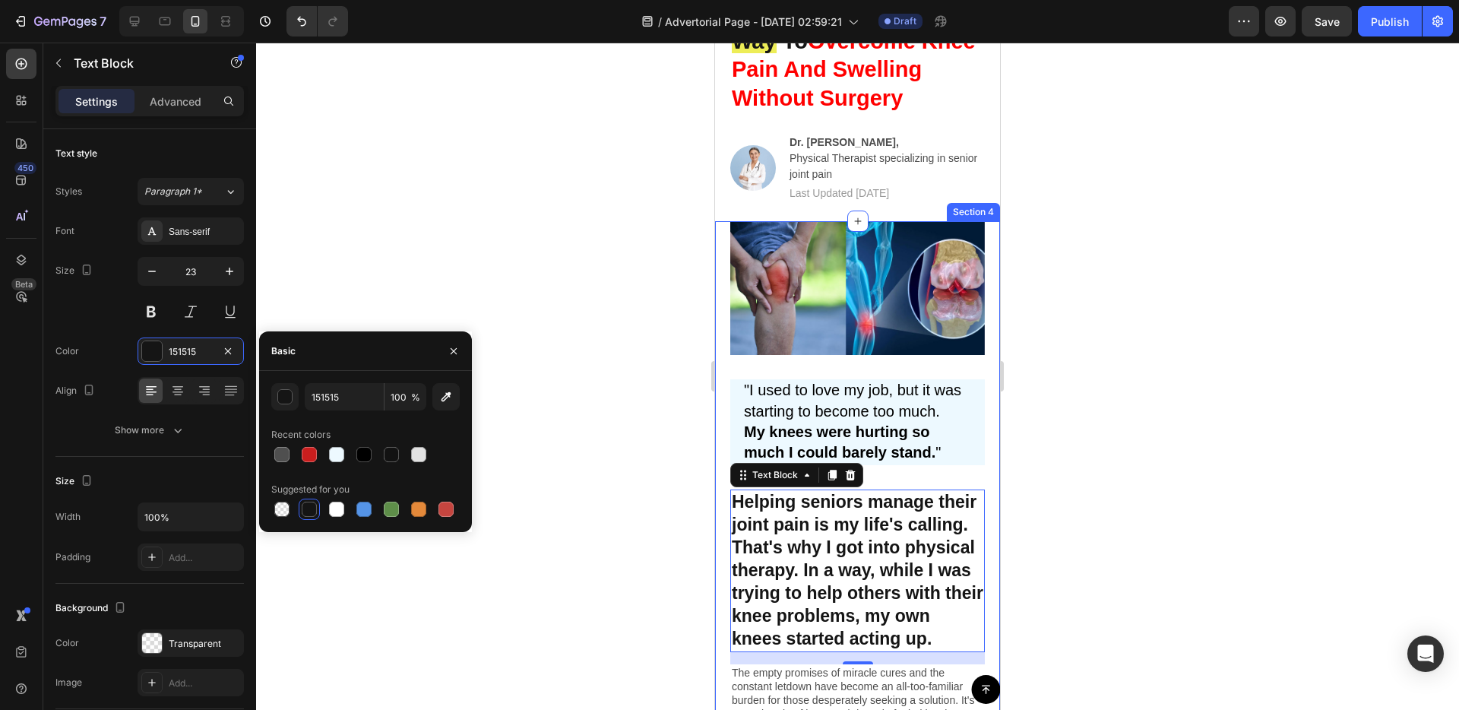
click at [721, 559] on div "Image "I used to love my job, but it was starting to become too much. My knees …" at bounding box center [857, 648] width 285 height 854
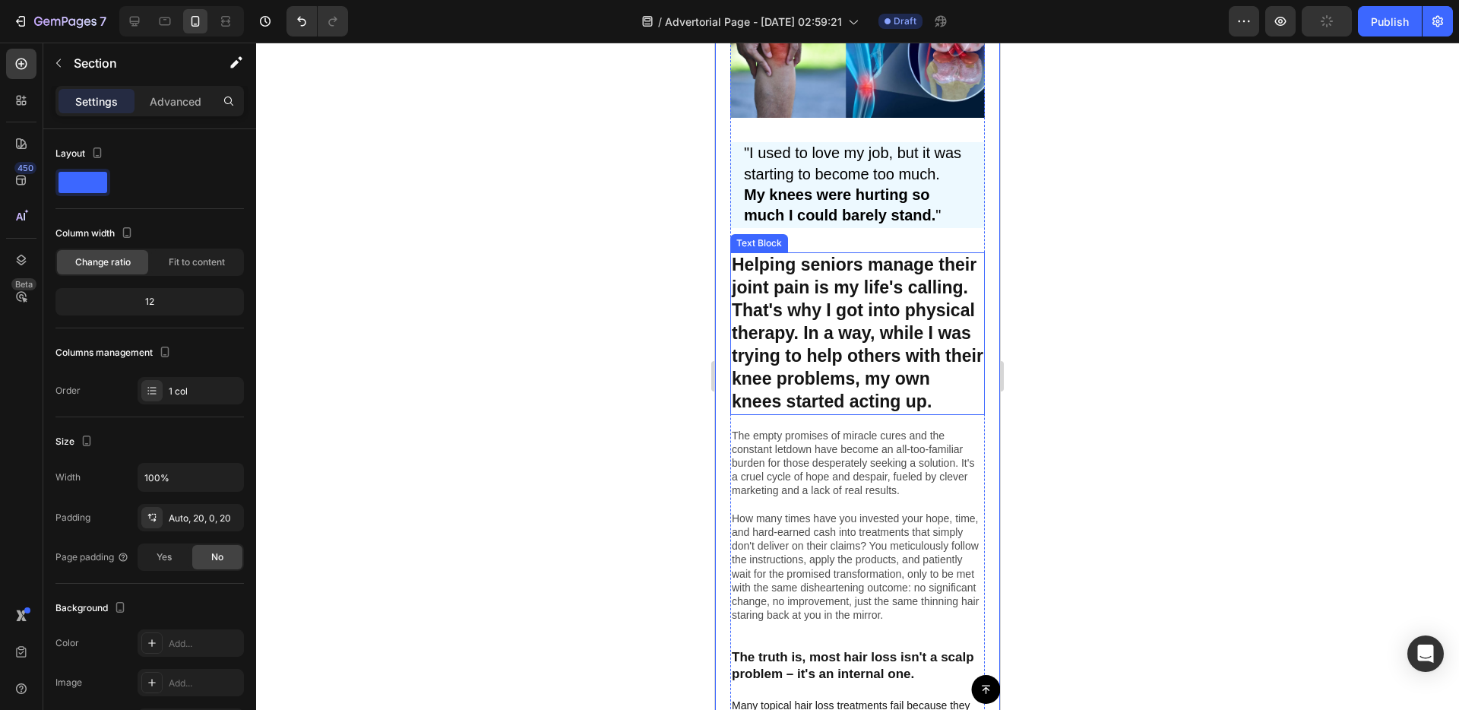
scroll to position [490, 0]
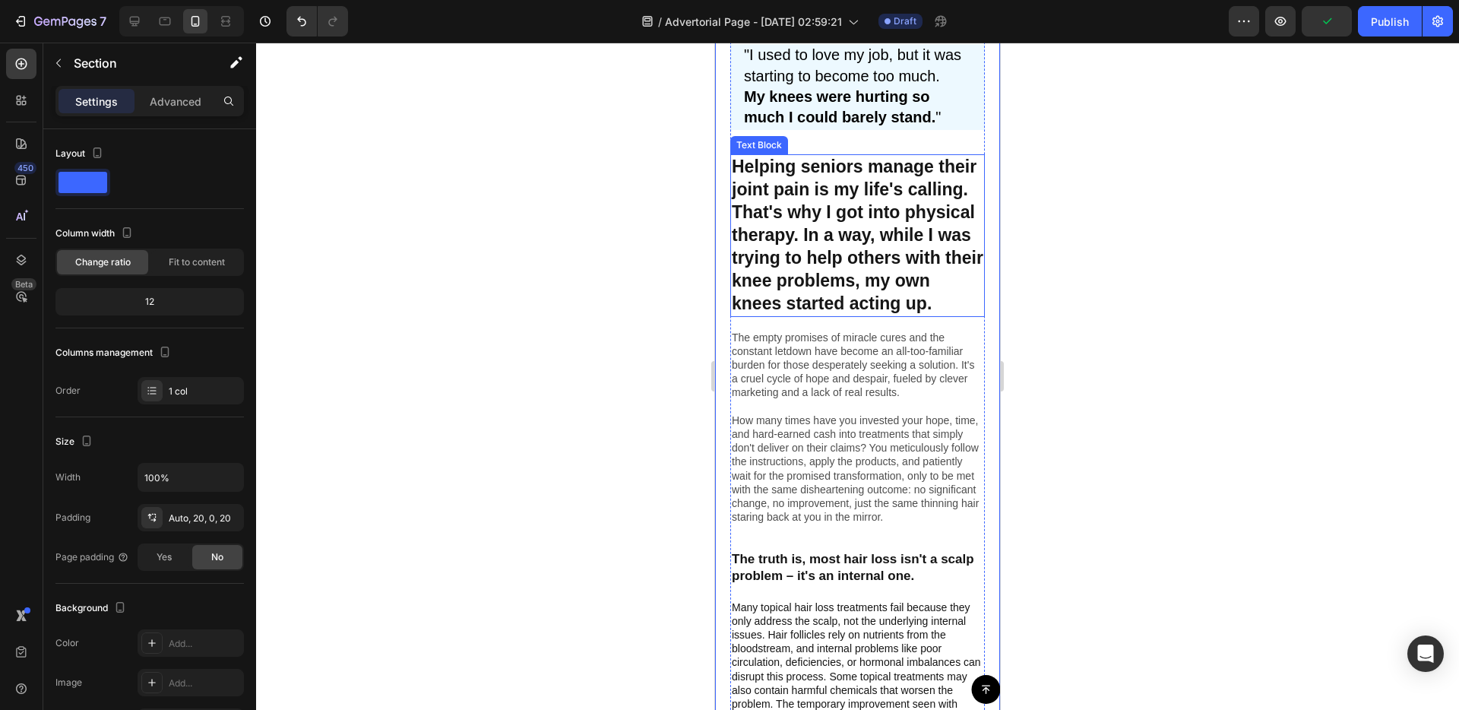
click at [805, 244] on strong "Helping seniors manage their joint pain is my life's calling. That's why I got …" at bounding box center [858, 235] width 252 height 156
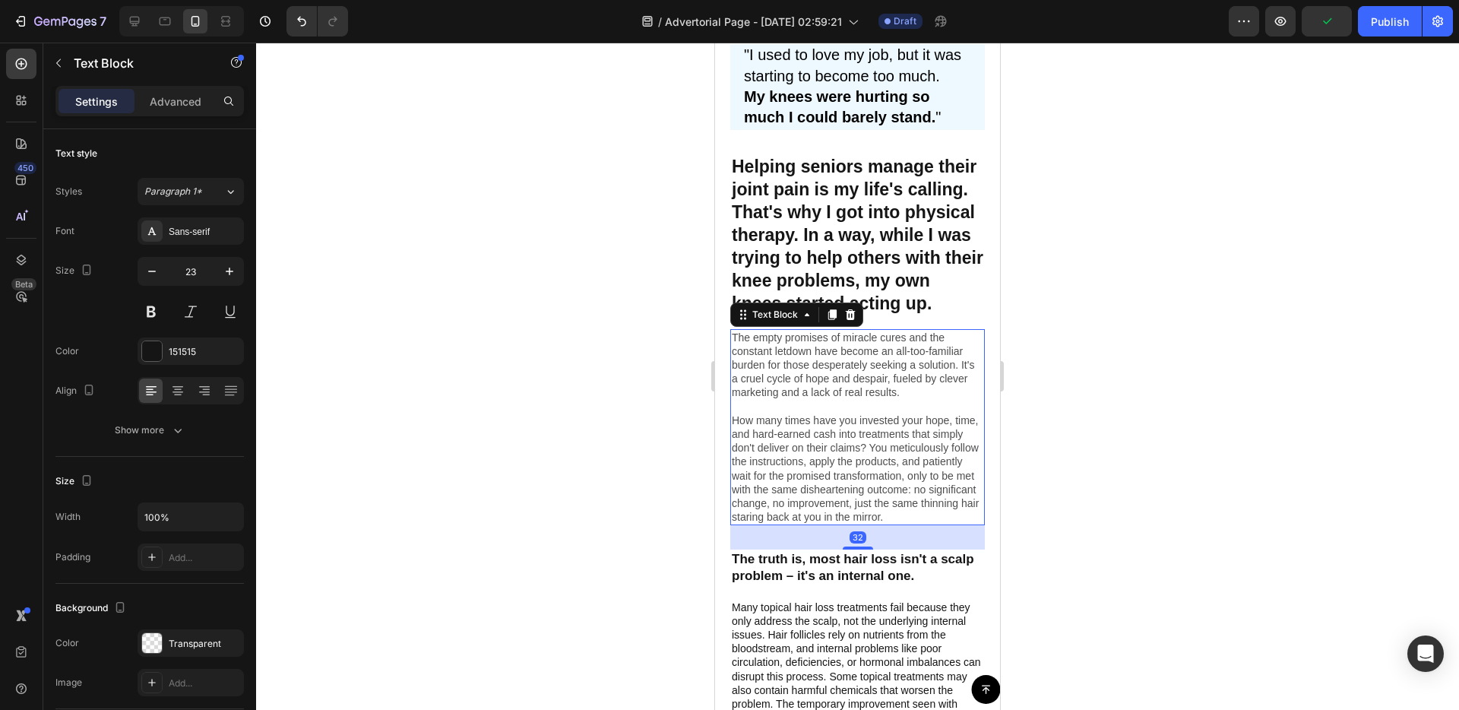
click at [826, 417] on p "The empty promises of miracle cures and the constant letdown have become an all…" at bounding box center [858, 428] width 252 height 194
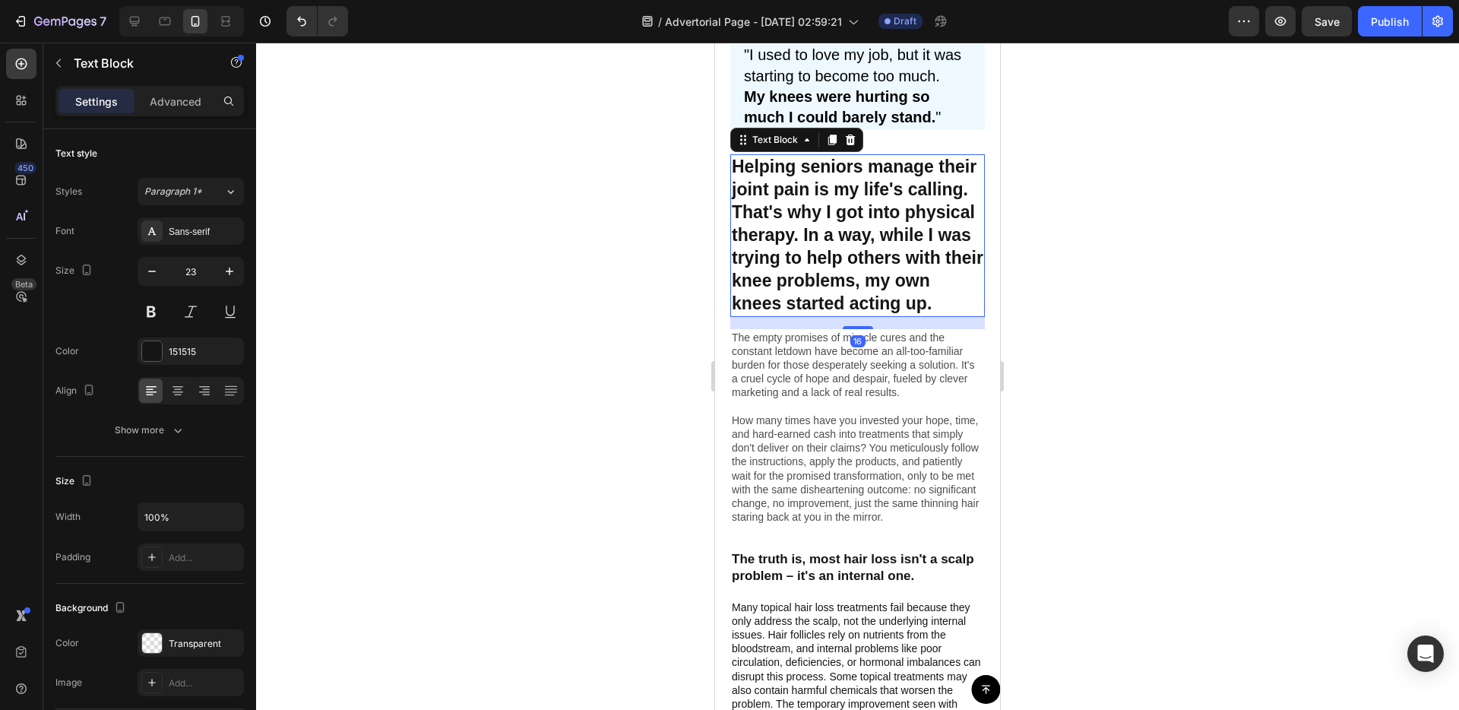
click at [828, 217] on strong "Helping seniors manage their joint pain is my life's calling. That's why I got …" at bounding box center [858, 235] width 252 height 156
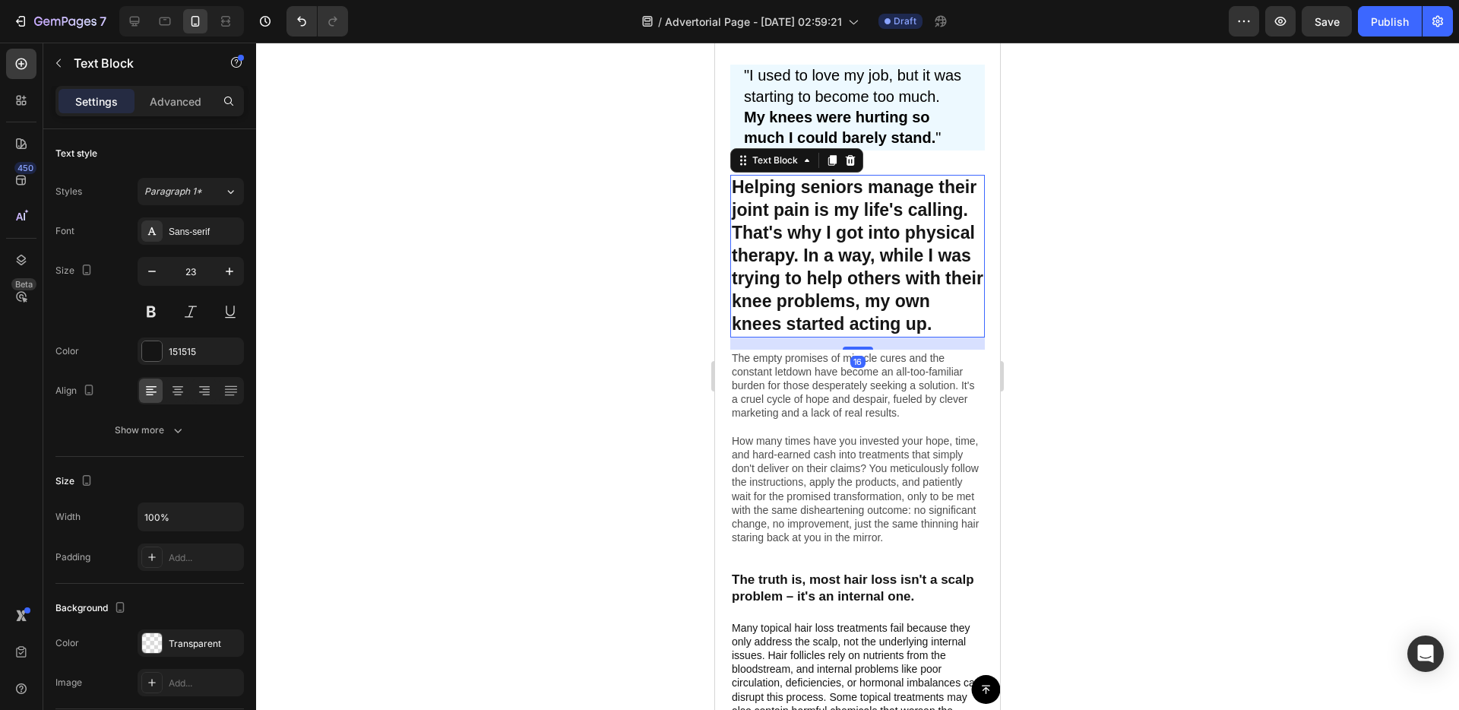
scroll to position [468, 0]
click at [185, 190] on span "Paragraph 1*" at bounding box center [173, 192] width 58 height 14
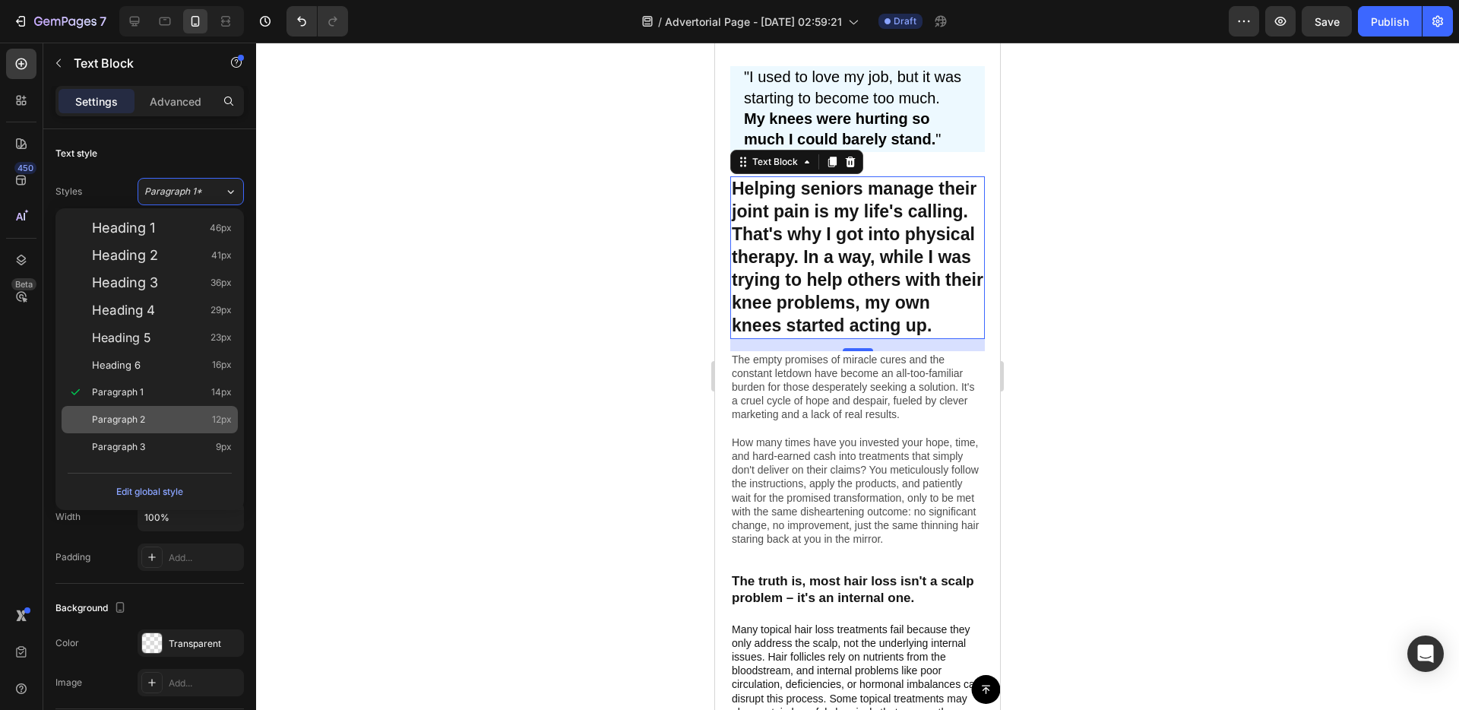
click at [158, 425] on div "Paragraph 2 12px" at bounding box center [162, 419] width 140 height 15
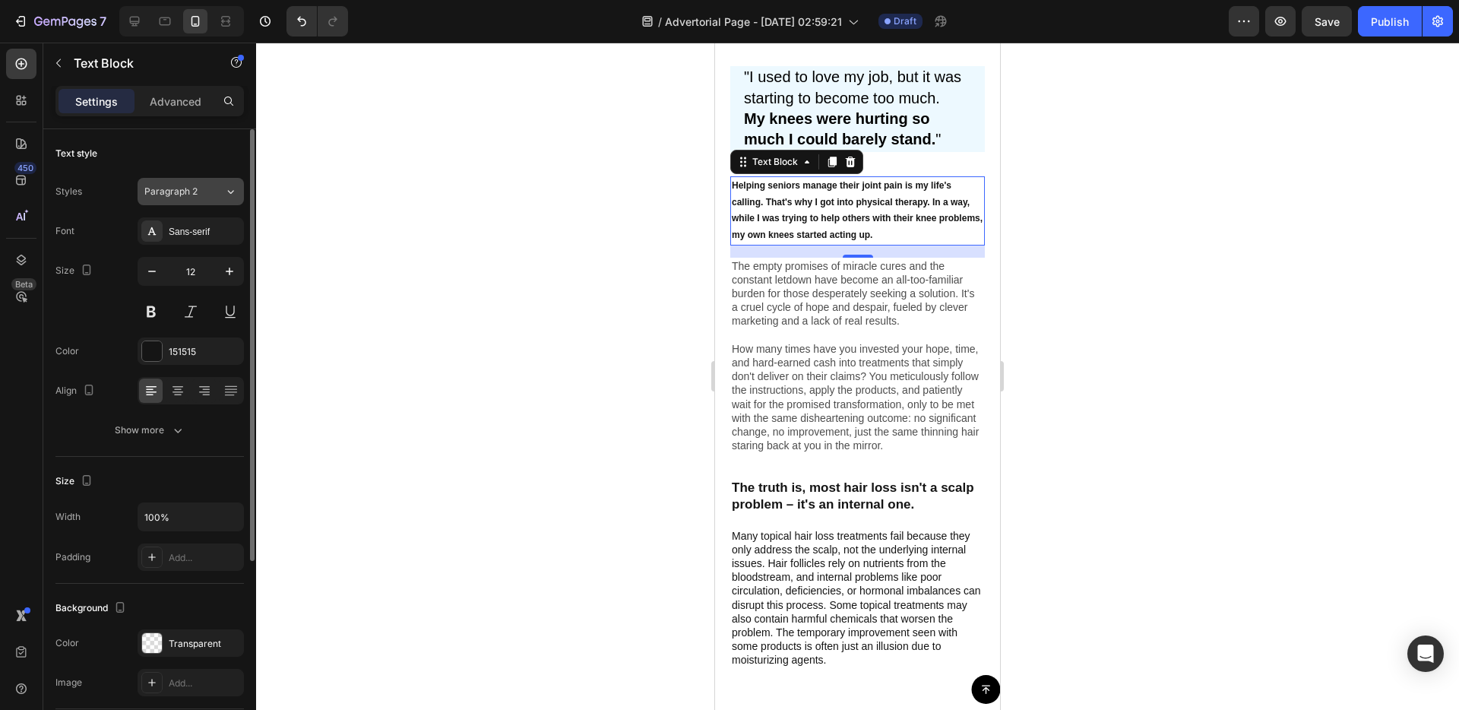
click at [177, 188] on span "Paragraph 2" at bounding box center [170, 192] width 53 height 14
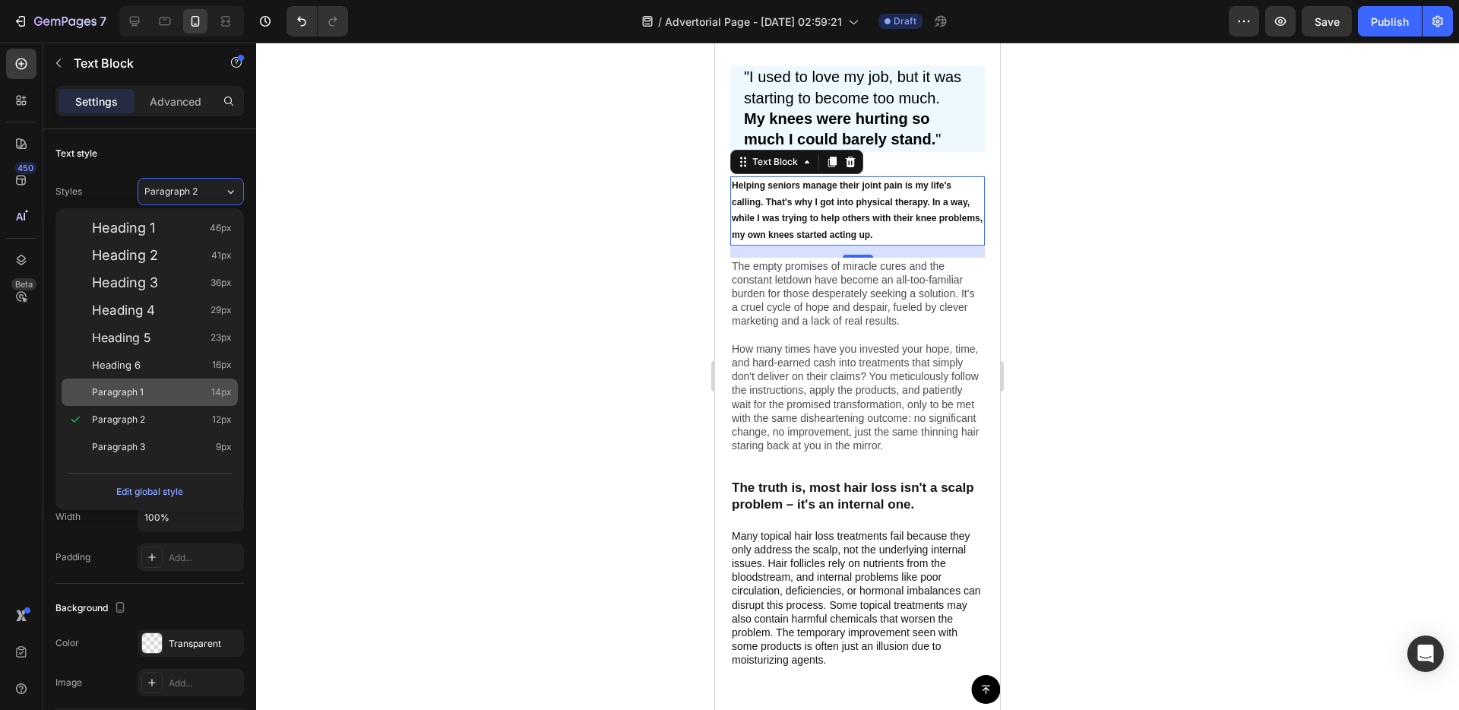
click at [190, 393] on div "Paragraph 1 14px" at bounding box center [162, 391] width 140 height 15
type input "14"
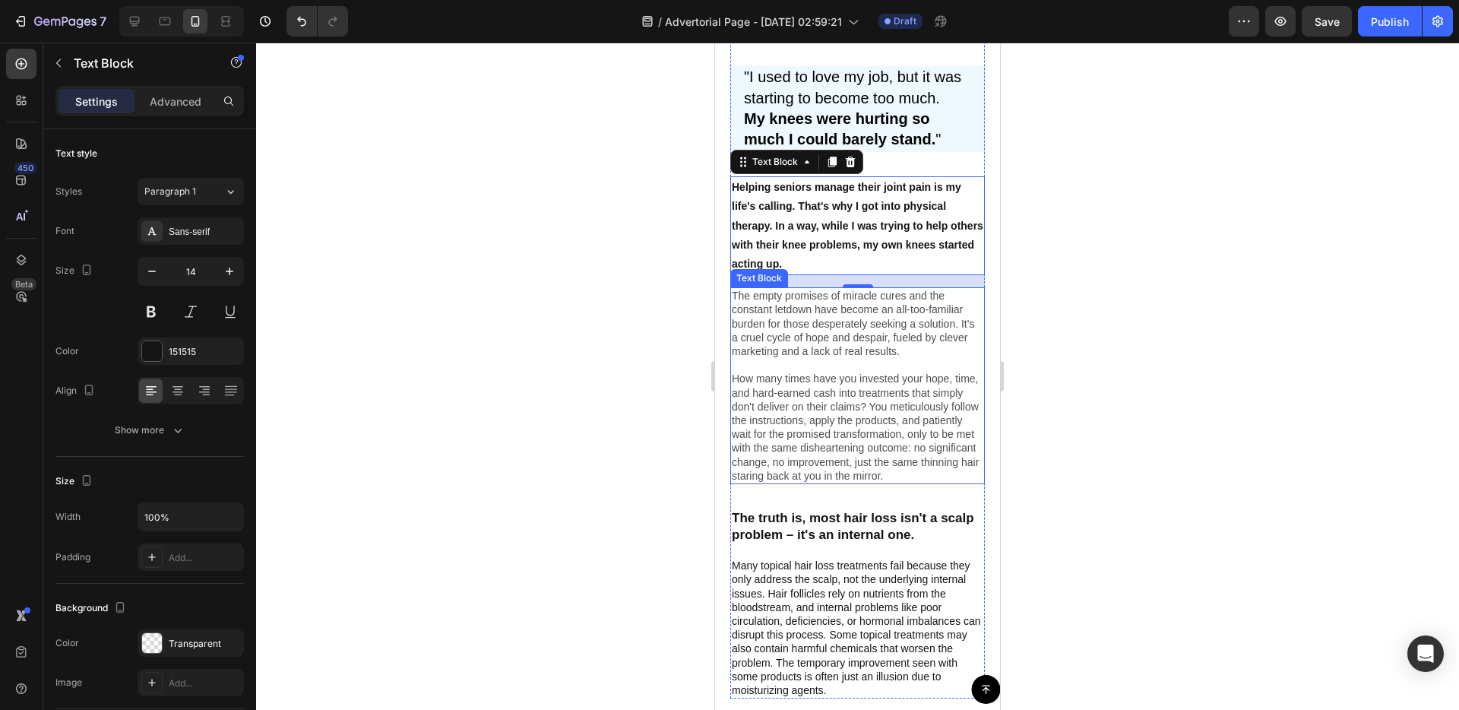
click at [730, 302] on div "The empty promises of miracle cures and the constant letdown have become an all…" at bounding box center [857, 385] width 255 height 197
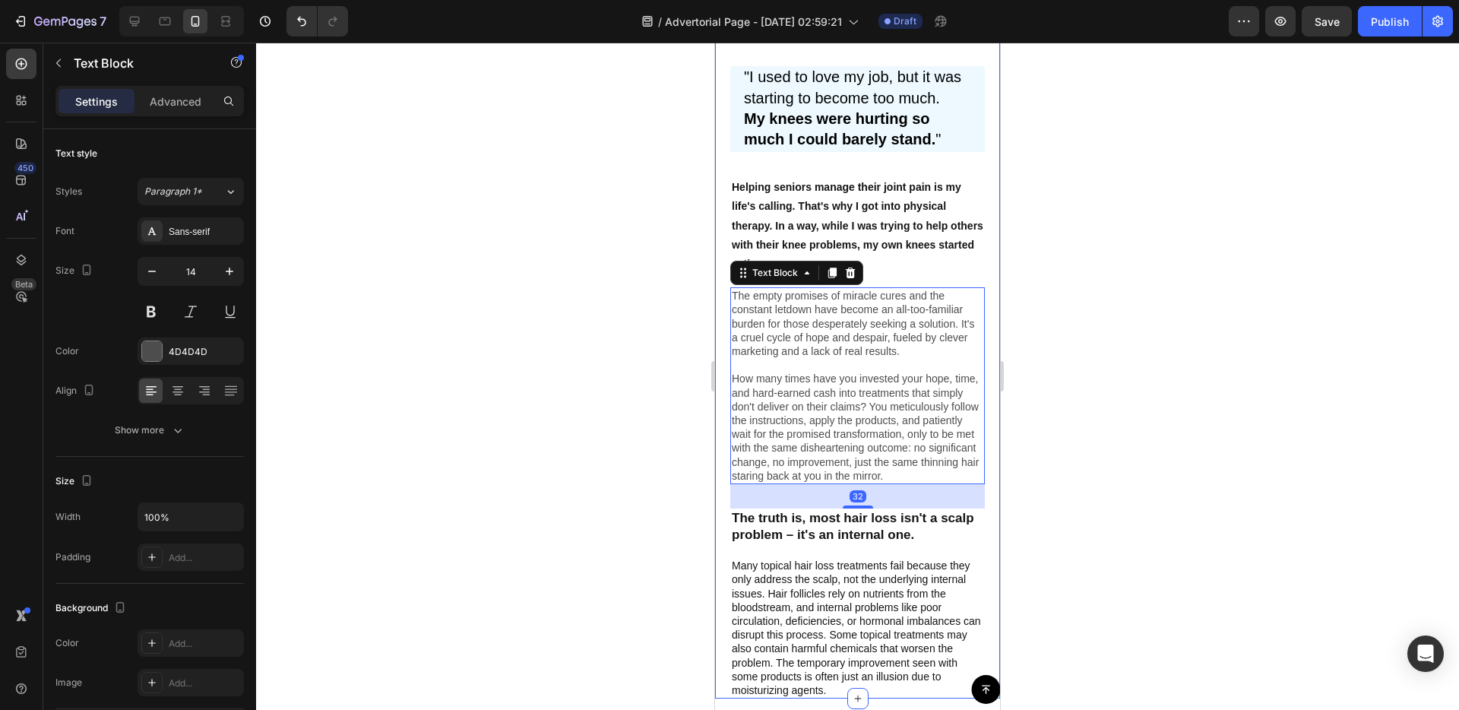
click at [724, 302] on div "Image "I used to love my job, but it was starting to become too much. My knees …" at bounding box center [857, 303] width 285 height 791
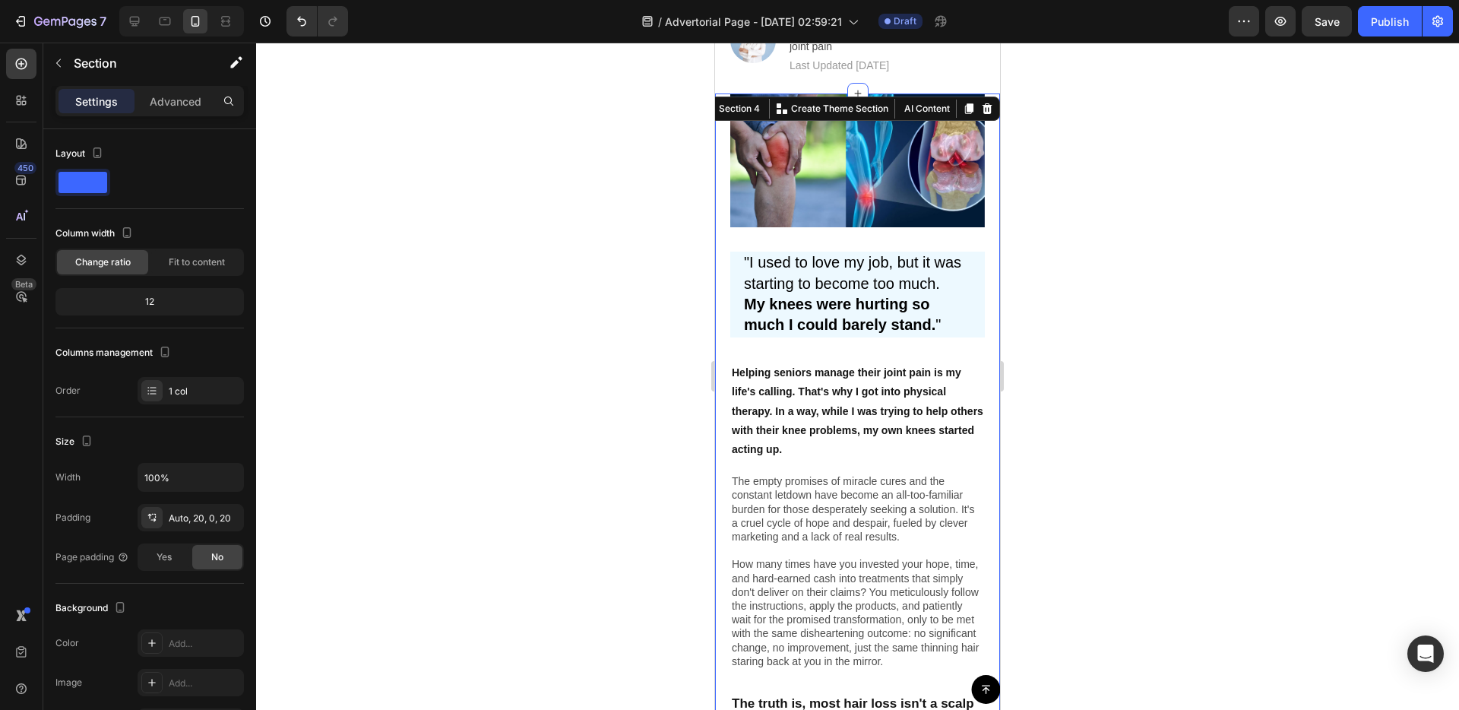
scroll to position [263, 0]
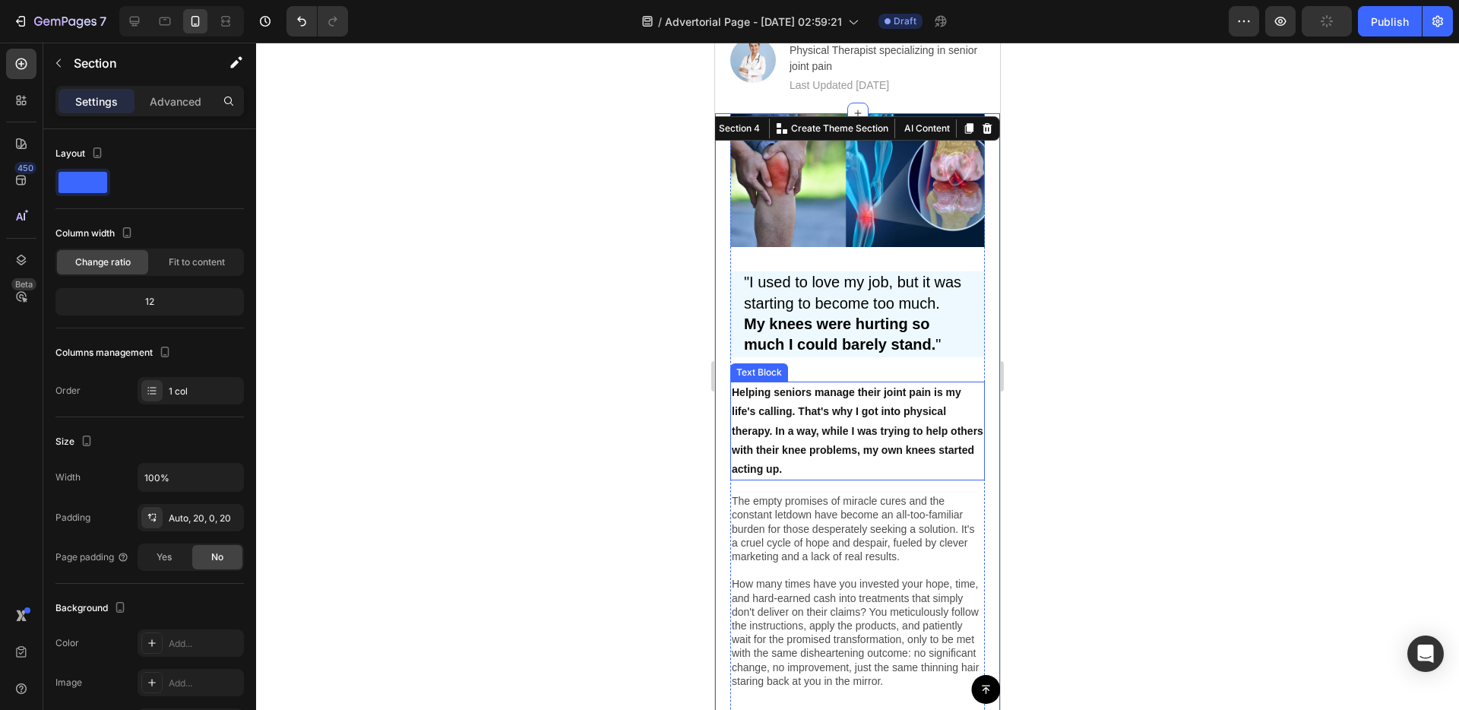
click at [861, 457] on p "Helping seniors manage their joint pain is my life's calling. That's why I got …" at bounding box center [858, 431] width 252 height 96
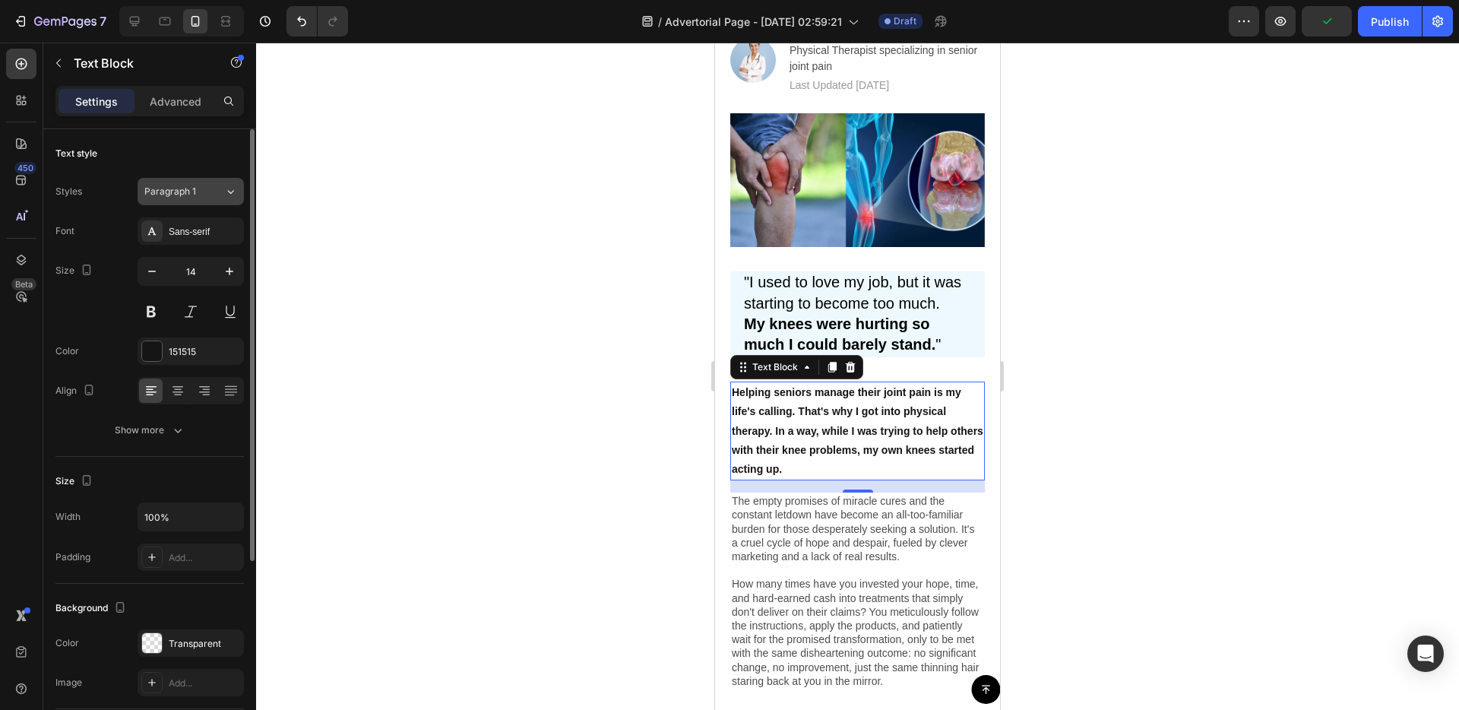
click at [186, 194] on span "Paragraph 1" at bounding box center [170, 192] width 52 height 14
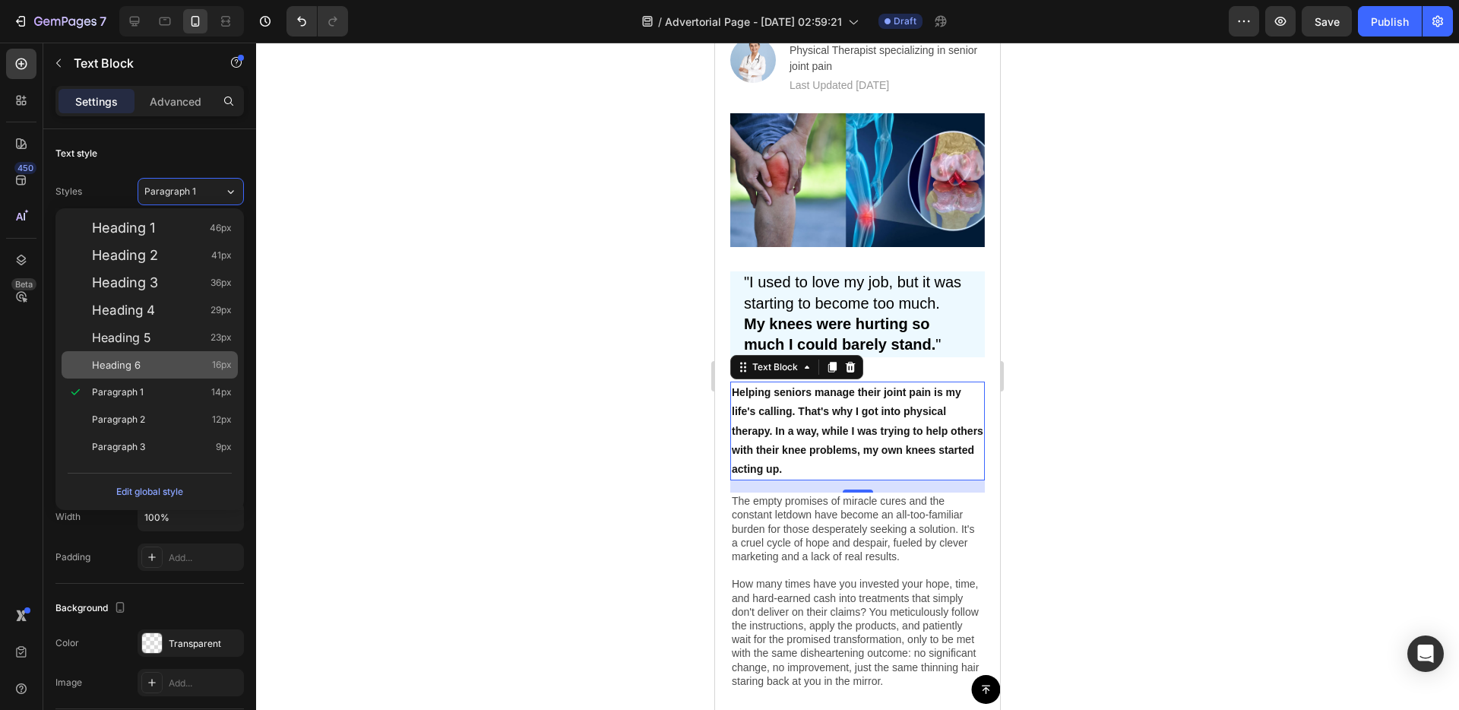
click at [183, 365] on div "Heading 6 16px" at bounding box center [162, 364] width 140 height 15
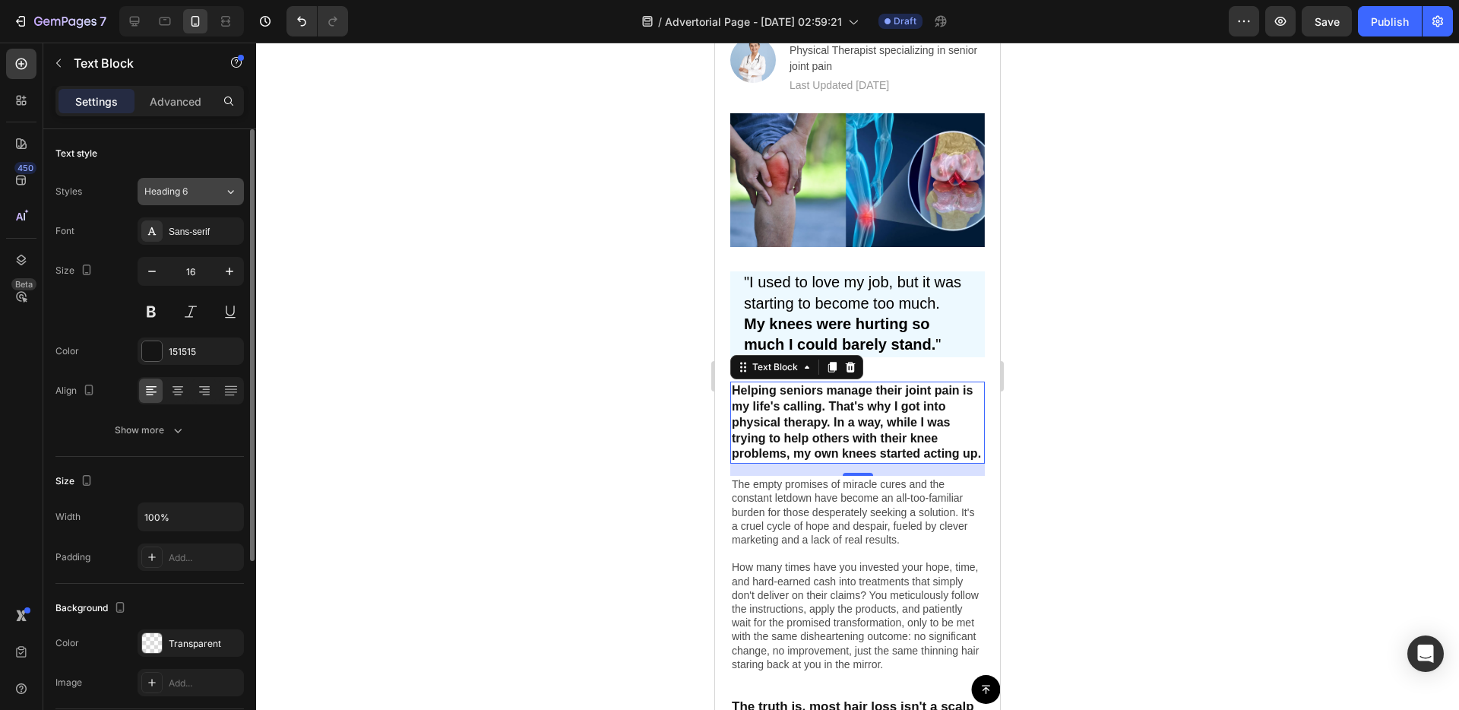
click at [158, 185] on span "Heading 6" at bounding box center [165, 192] width 43 height 14
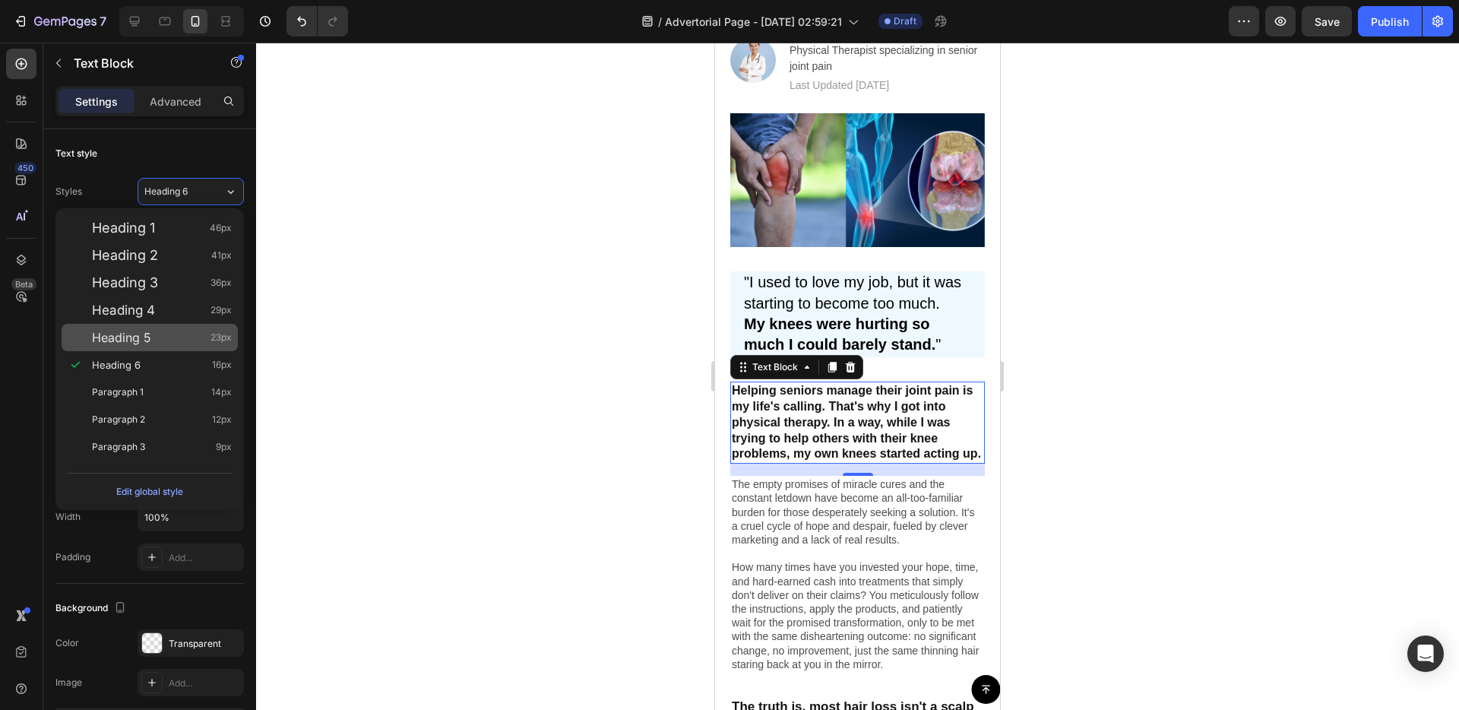
click at [193, 344] on div "Heading 5 23px" at bounding box center [162, 337] width 140 height 15
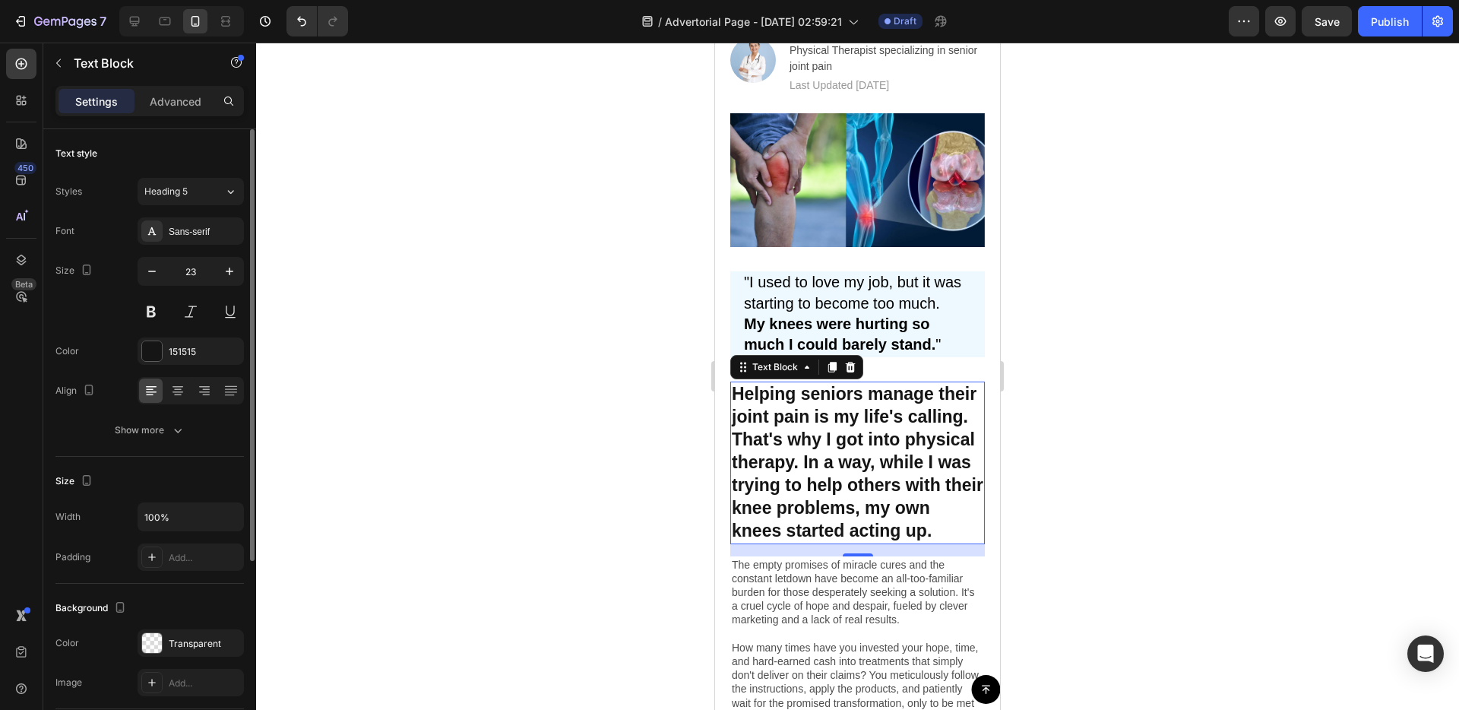
click at [189, 207] on div "Styles Heading 5 Font Sans-serif Size 23 Color 151515 Align Show more" at bounding box center [149, 311] width 188 height 266
click at [190, 204] on button "Heading 5" at bounding box center [191, 191] width 106 height 27
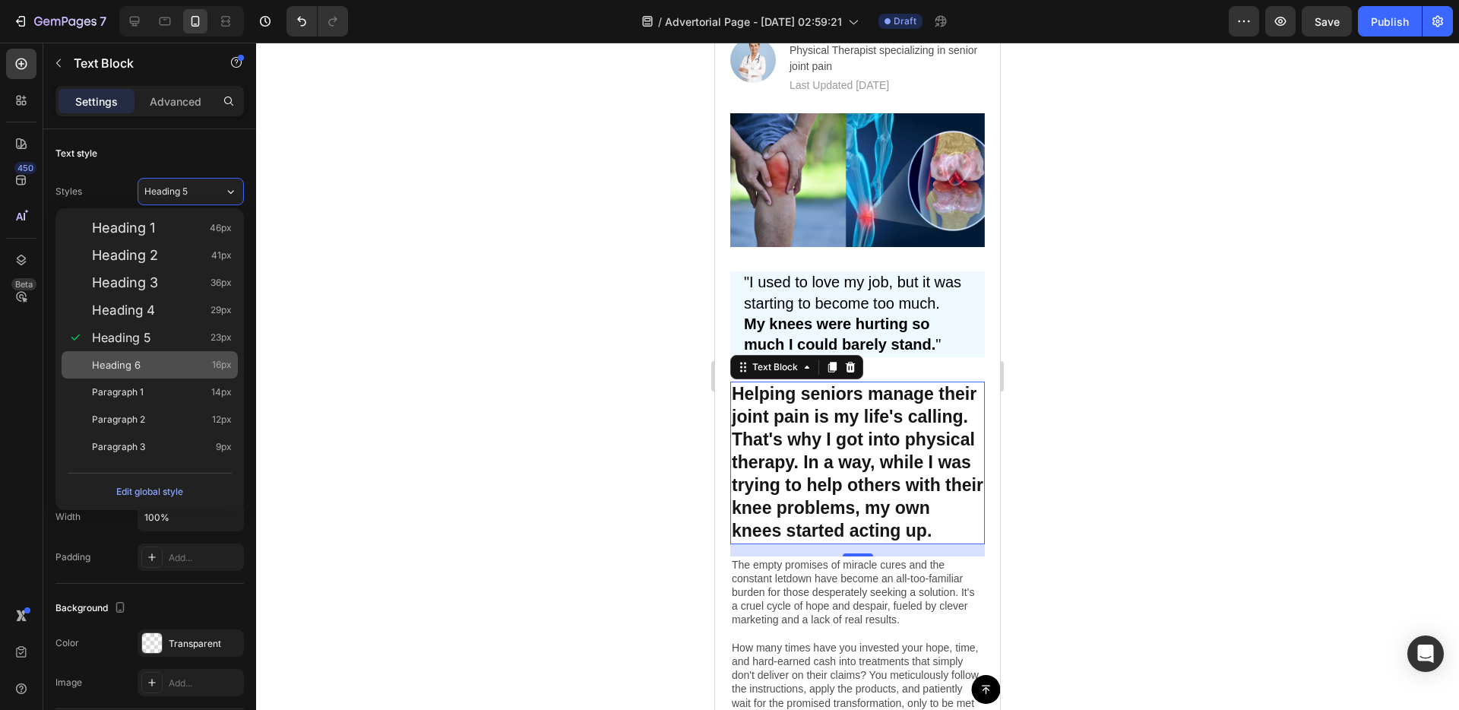
click at [160, 356] on div "Heading 6 16px" at bounding box center [150, 364] width 176 height 27
type input "16"
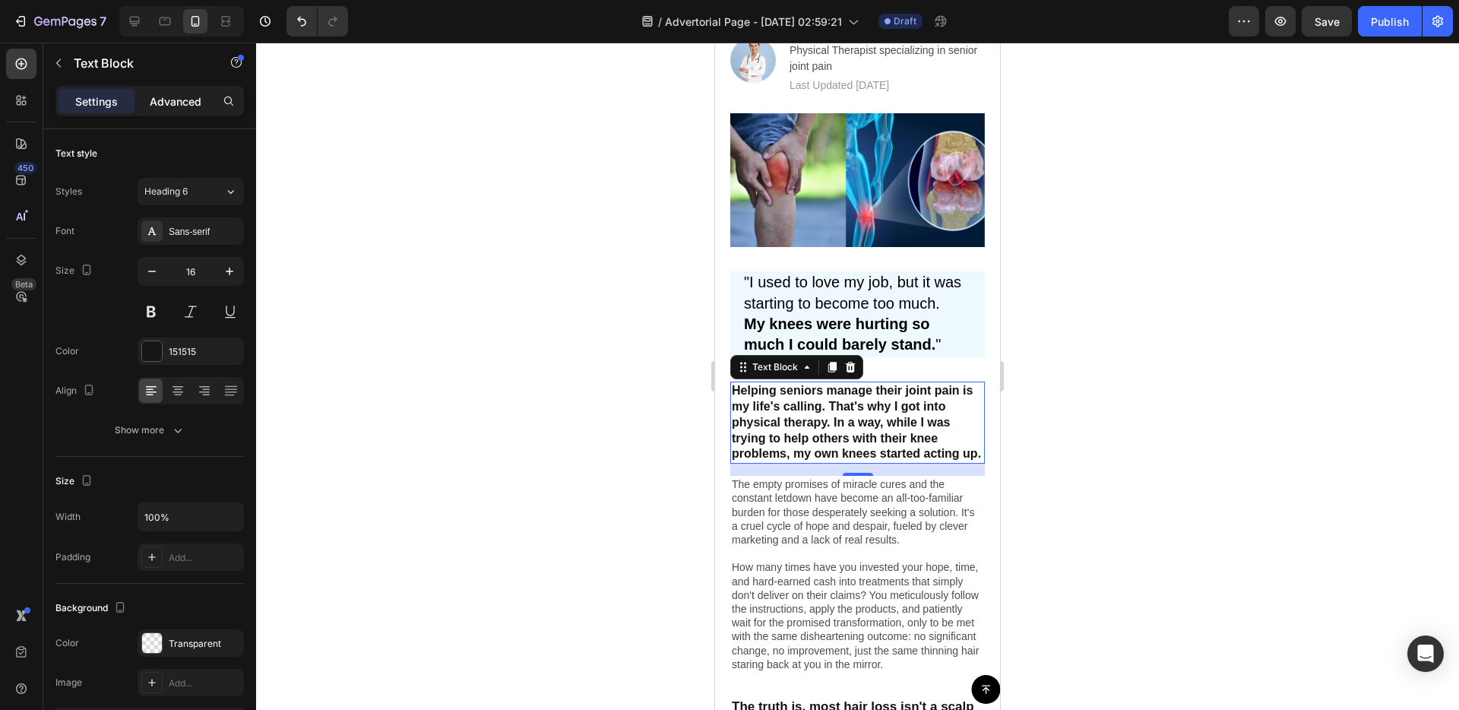
click at [163, 97] on p "Advanced" at bounding box center [176, 101] width 52 height 16
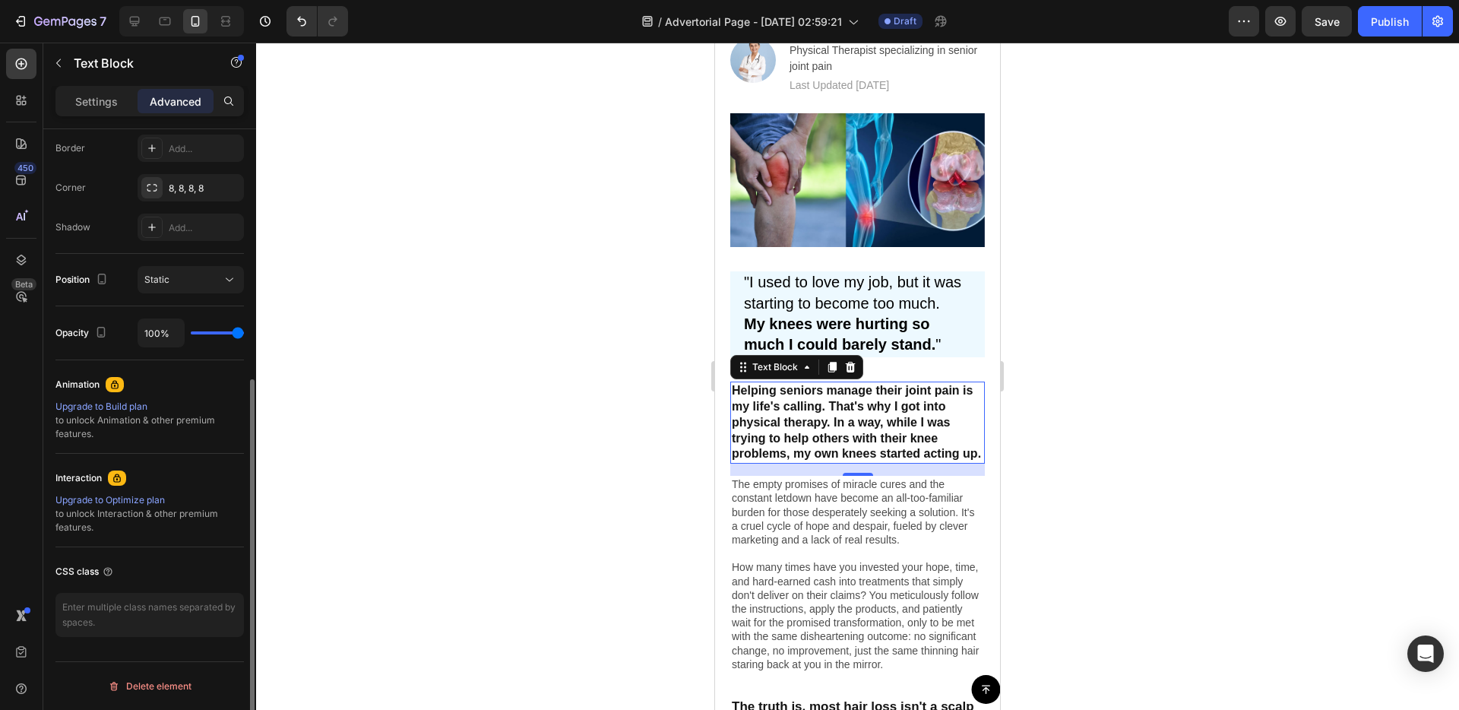
scroll to position [0, 0]
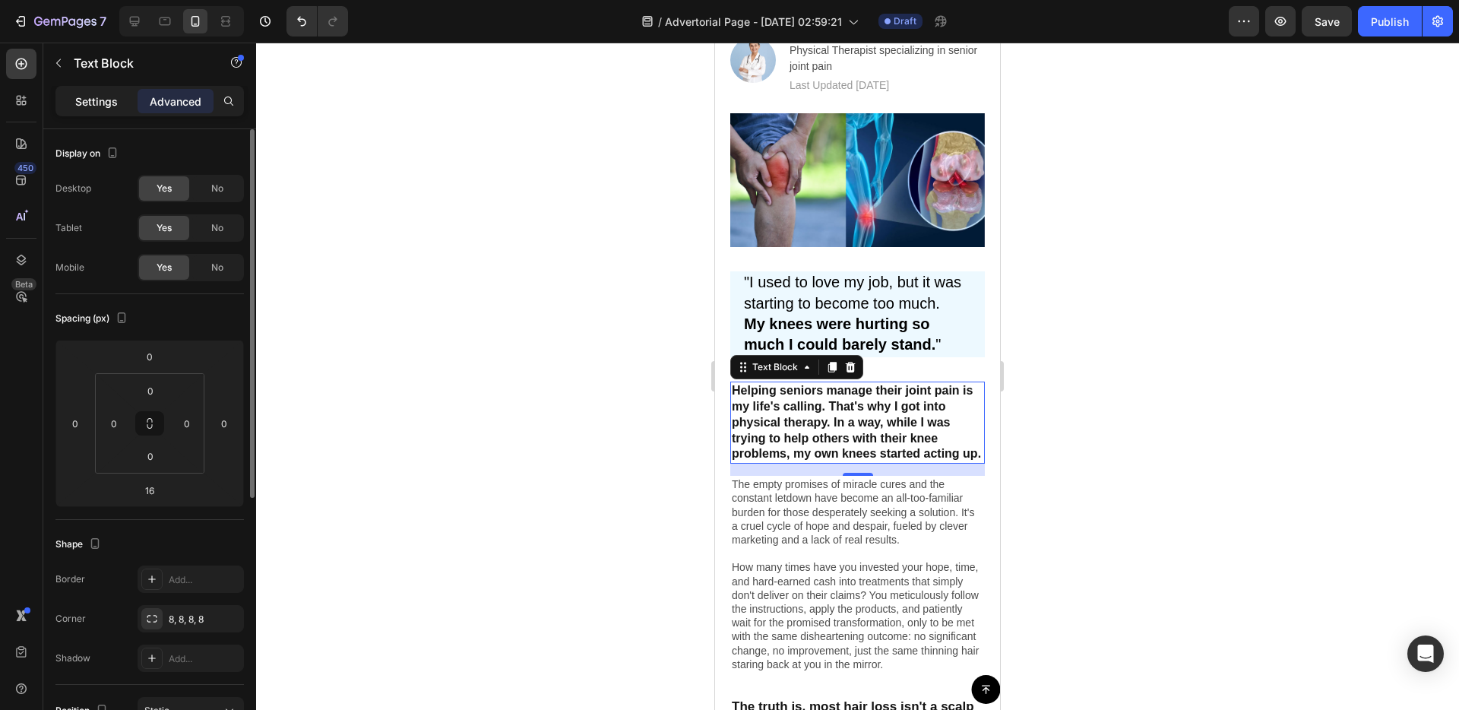
click at [115, 109] on div "Settings" at bounding box center [97, 101] width 76 height 24
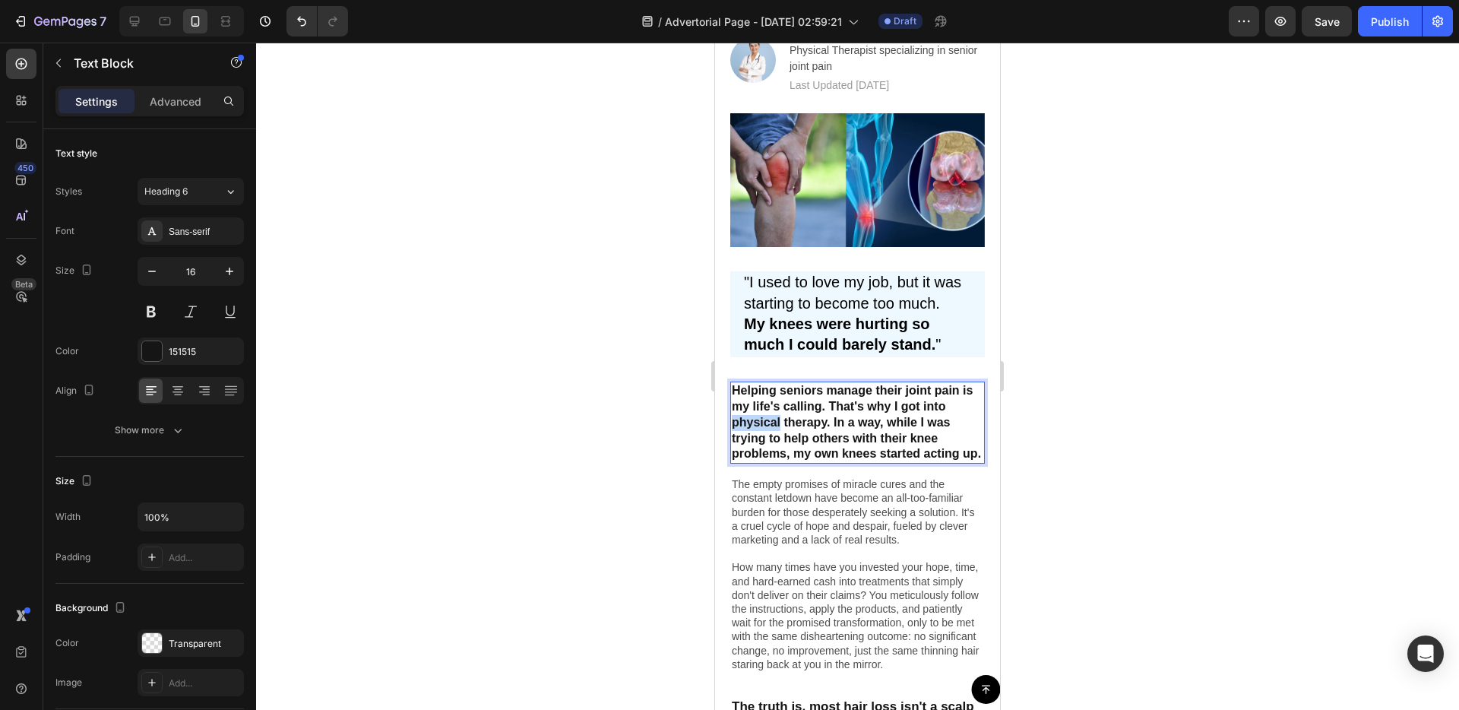
click at [773, 429] on strong "Helping seniors manage their joint pain is my life's calling. That's why I got …" at bounding box center [856, 422] width 249 height 76
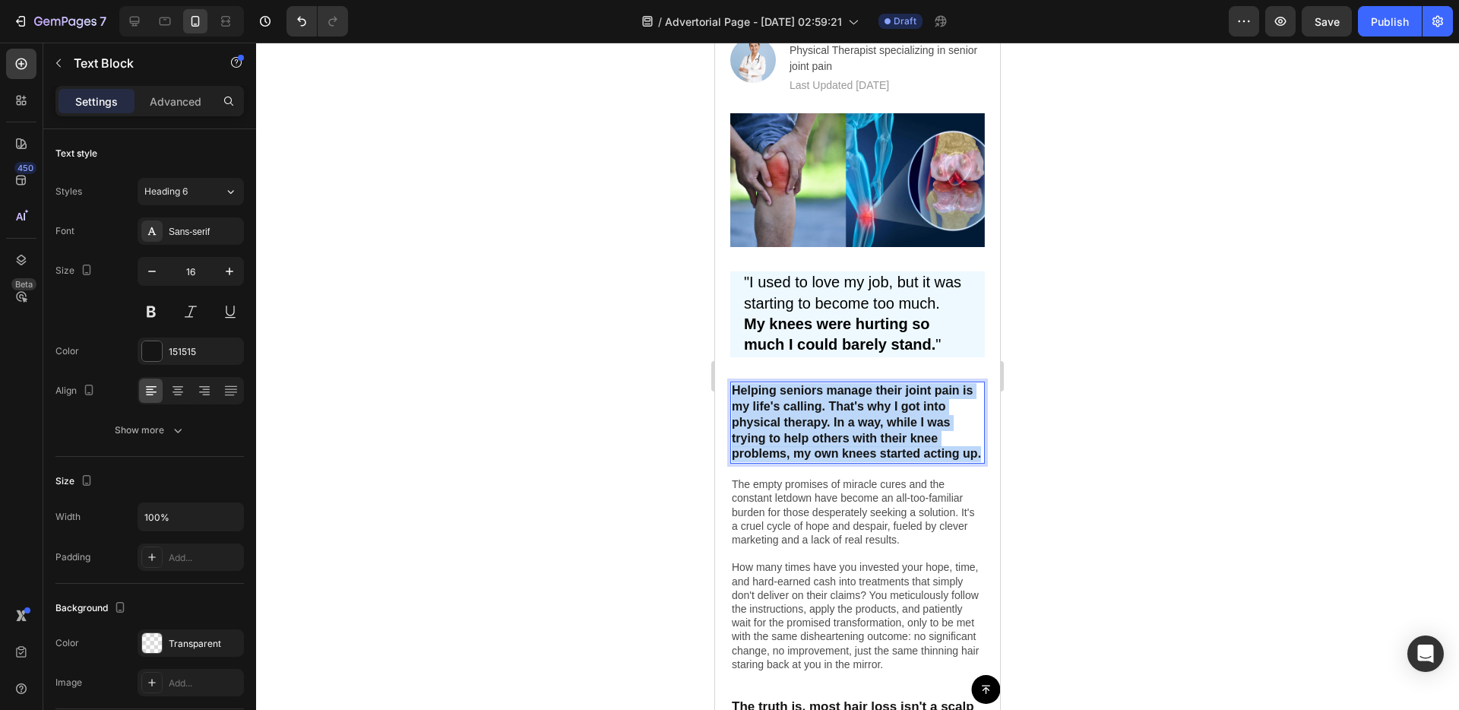
click at [773, 429] on strong "Helping seniors manage their joint pain is my life's calling. That's why I got …" at bounding box center [856, 422] width 249 height 76
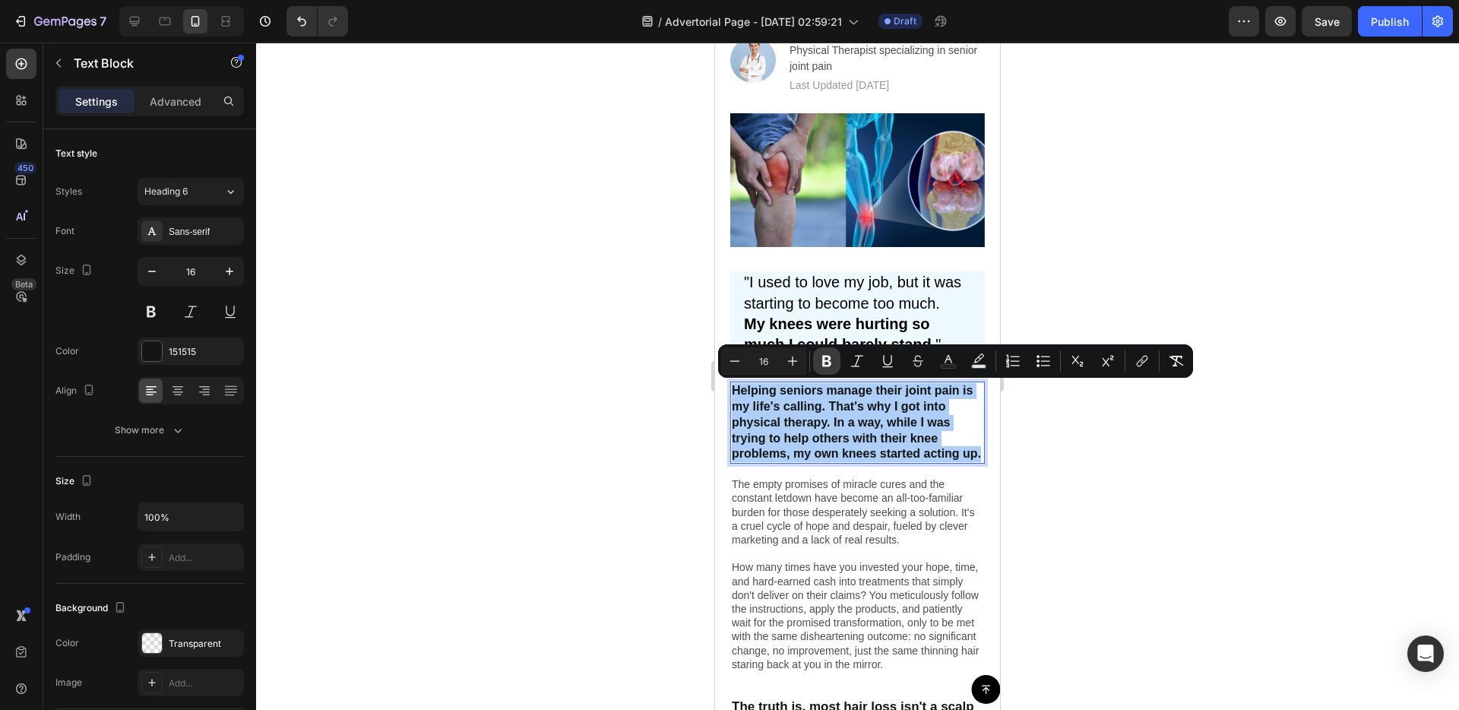
click at [821, 364] on icon "Editor contextual toolbar" at bounding box center [826, 360] width 15 height 15
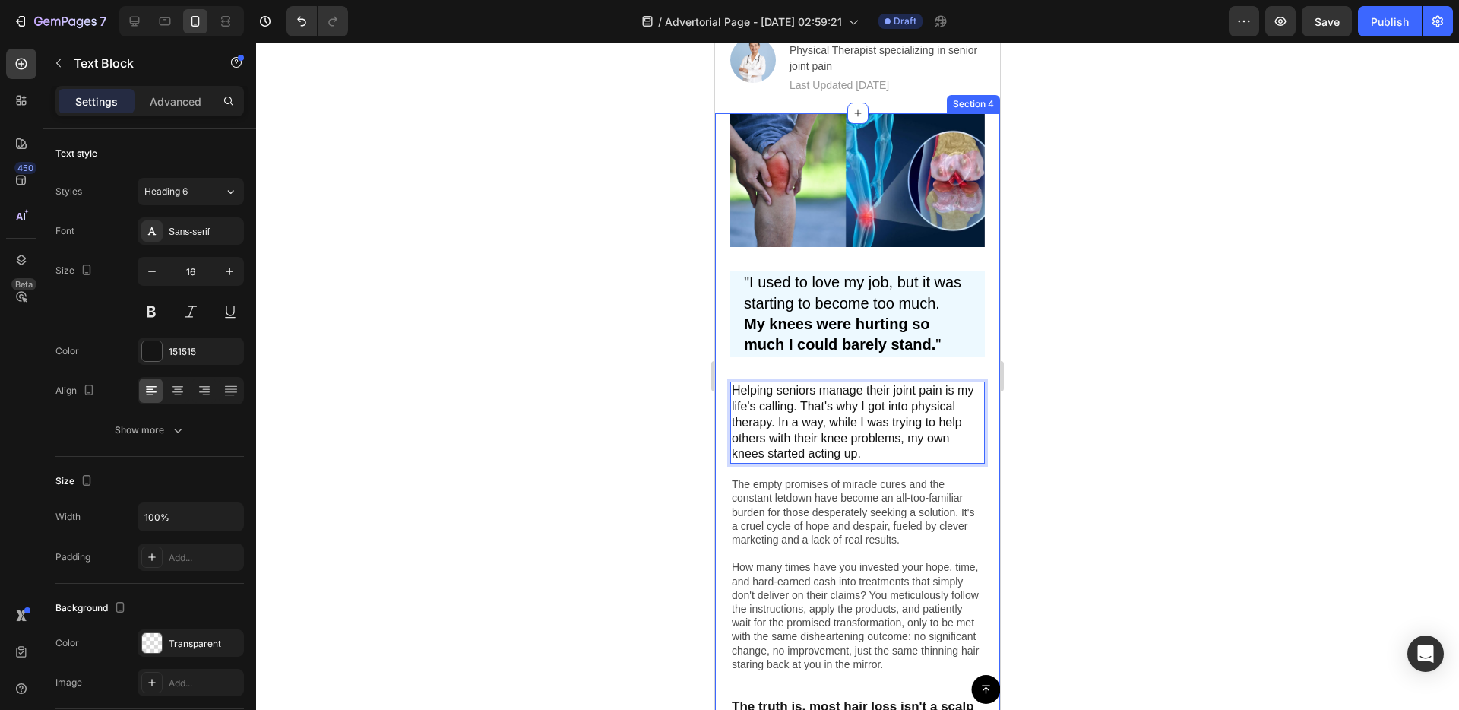
click at [719, 511] on div "Image "I used to love my job, but it was starting to become too much. My knees …" at bounding box center [857, 500] width 285 height 774
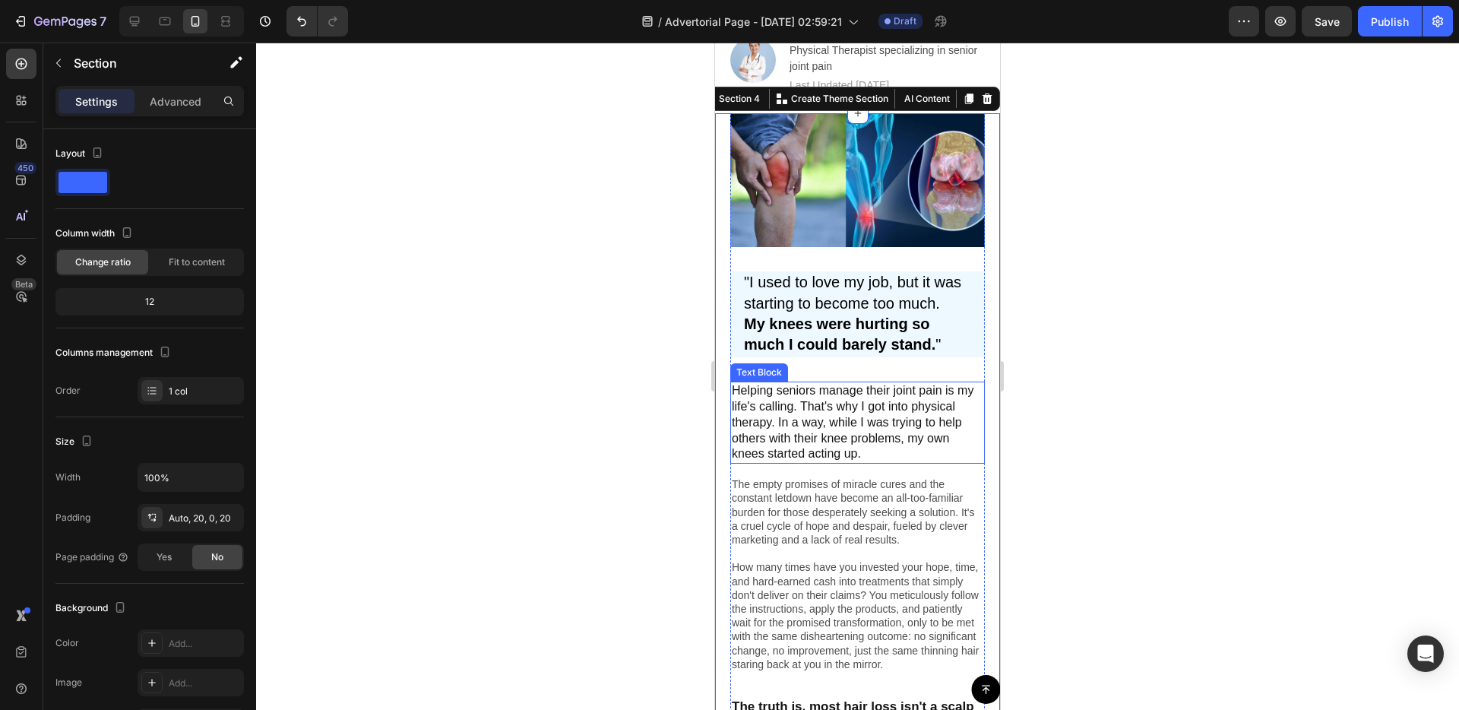
click at [851, 396] on p "Helping seniors manage their joint pain is my life's calling. That's why I got …" at bounding box center [858, 422] width 252 height 79
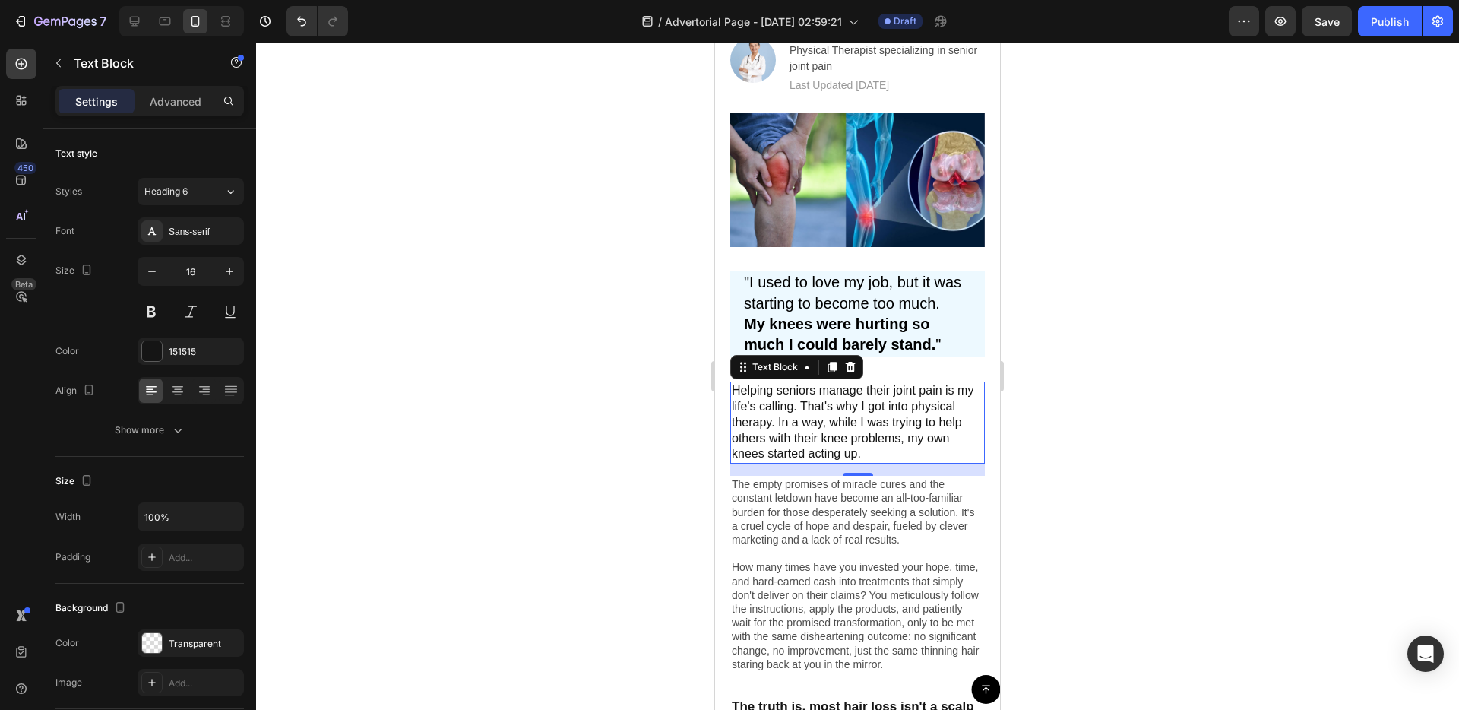
click at [770, 378] on div "Text Block" at bounding box center [796, 367] width 133 height 24
click at [796, 391] on p "Helping seniors manage their joint pain is my life's calling. That's why I got …" at bounding box center [858, 422] width 252 height 79
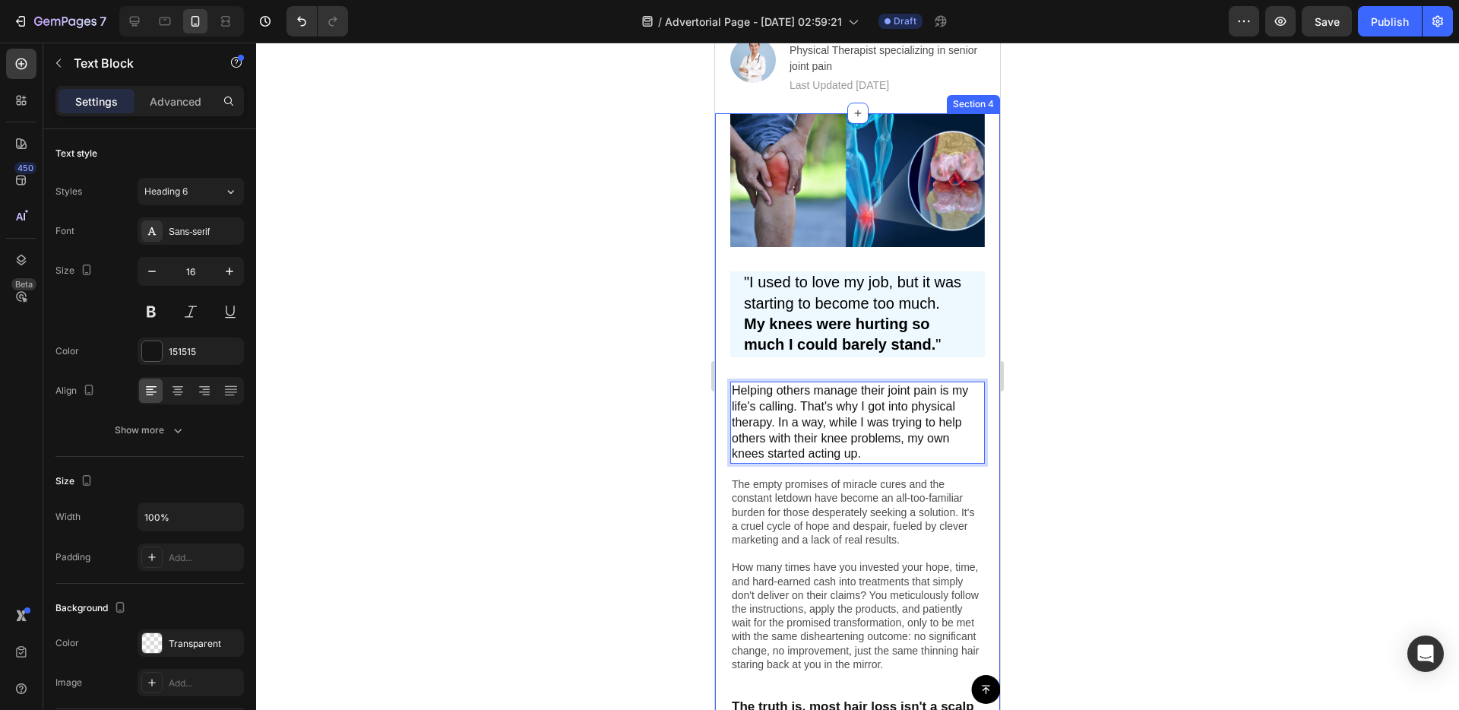
click at [723, 427] on div "Image "I used to love my job, but it was starting to become too much. My knees …" at bounding box center [857, 500] width 285 height 774
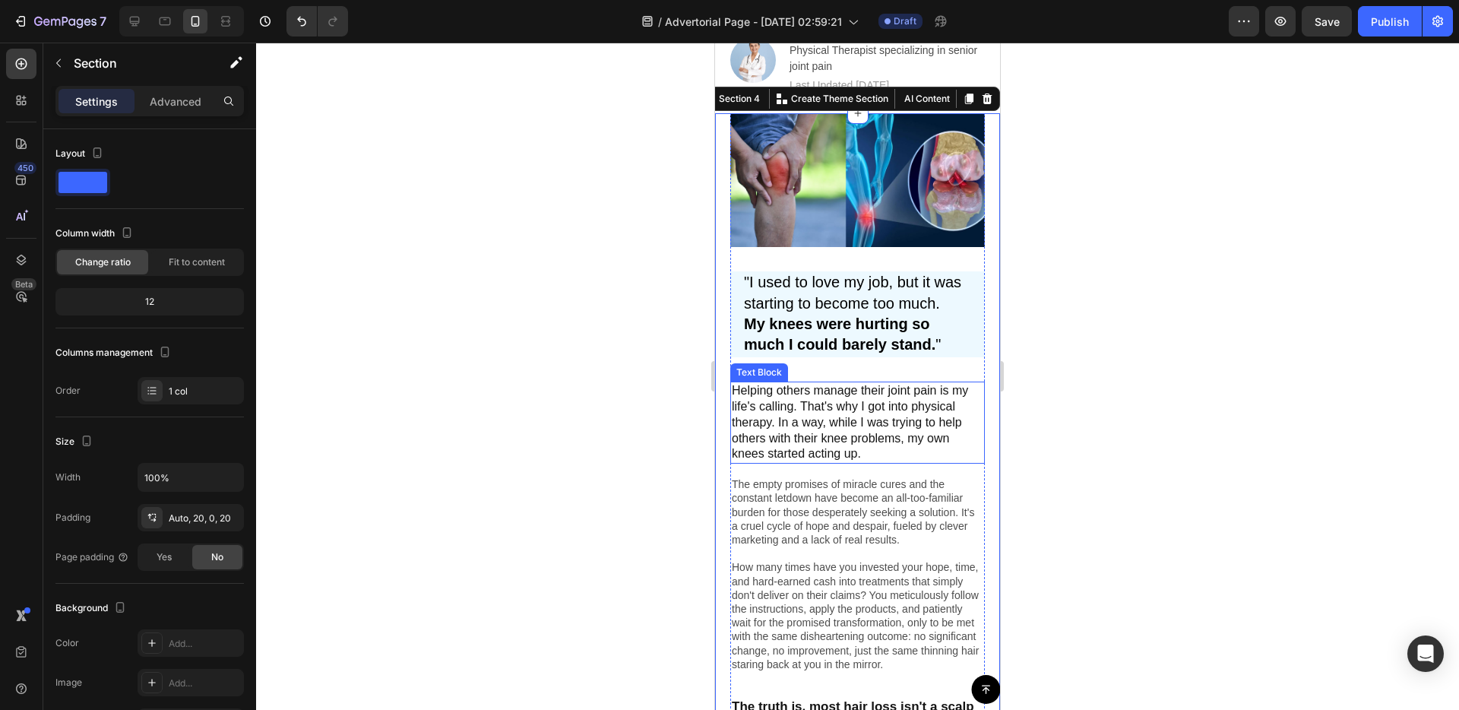
click at [790, 388] on p "Helping others manage their joint pain is my life's calling. That's why I got i…" at bounding box center [858, 422] width 252 height 79
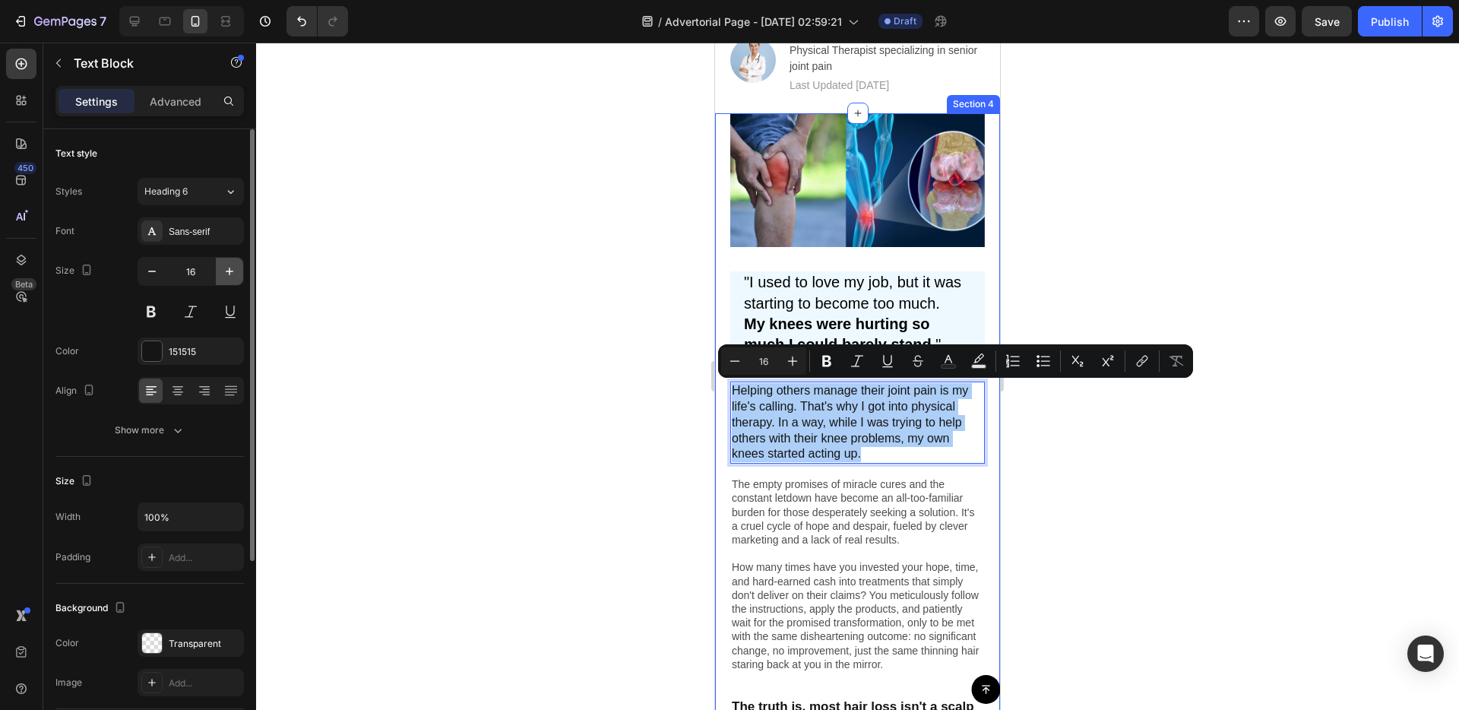
click at [232, 272] on icon "button" at bounding box center [229, 271] width 15 height 15
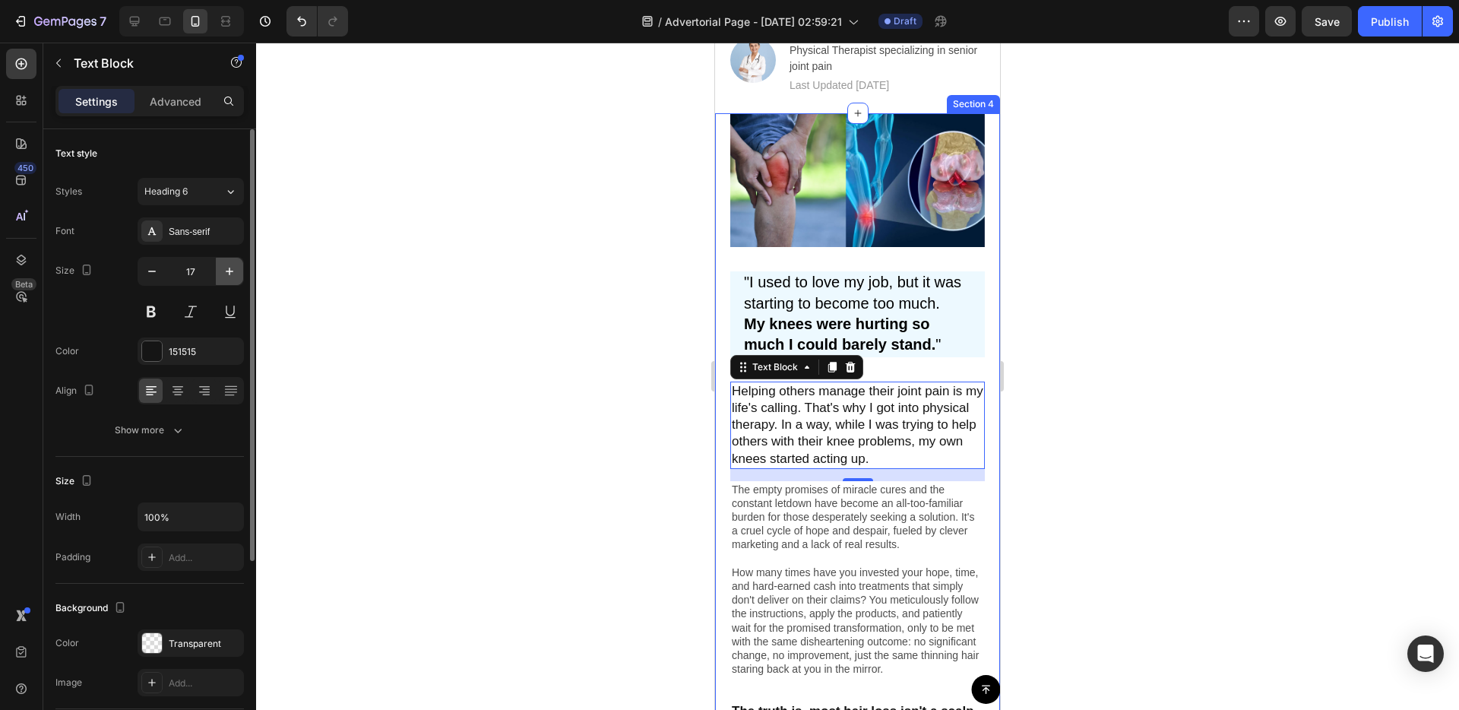
click at [232, 272] on icon "button" at bounding box center [229, 271] width 15 height 15
type input "18"
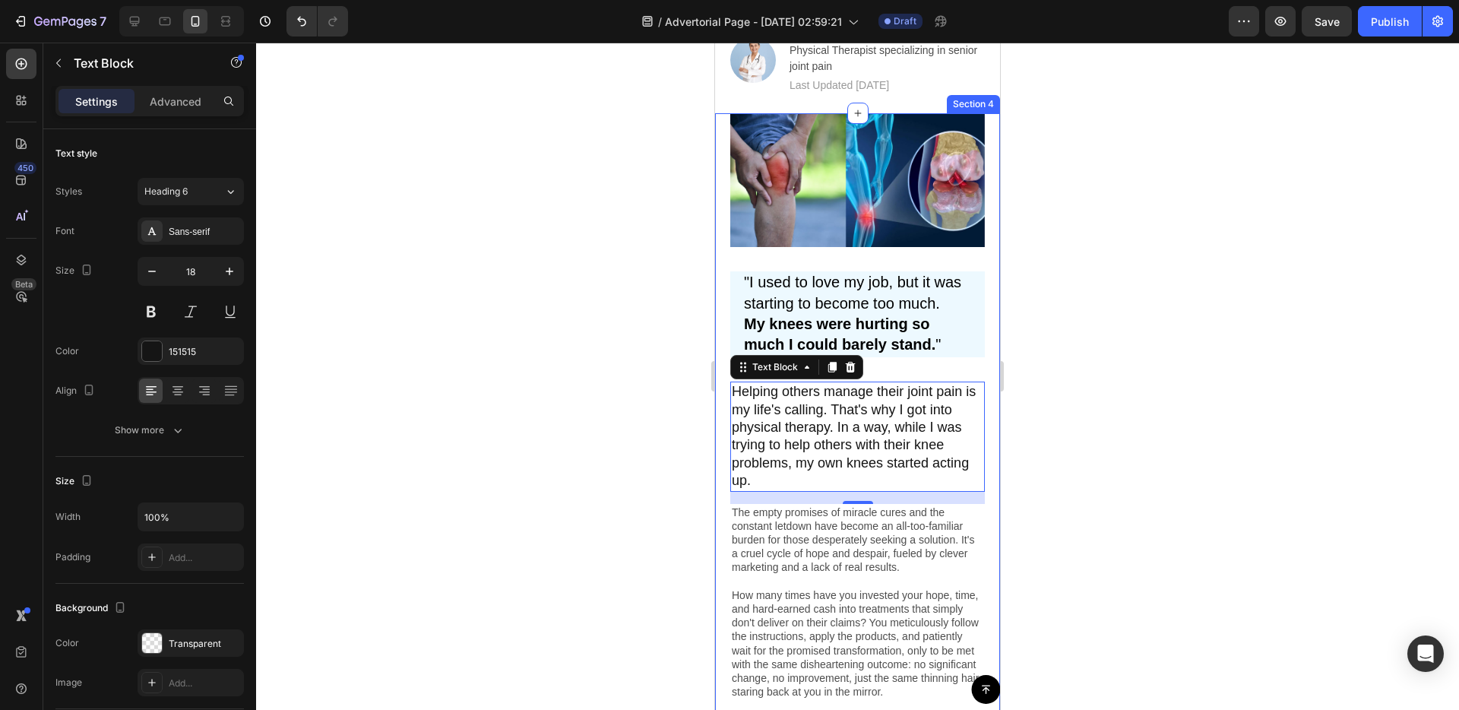
click at [721, 508] on div "Image "I used to love my job, but it was starting to become too much. My knees …" at bounding box center [857, 514] width 285 height 802
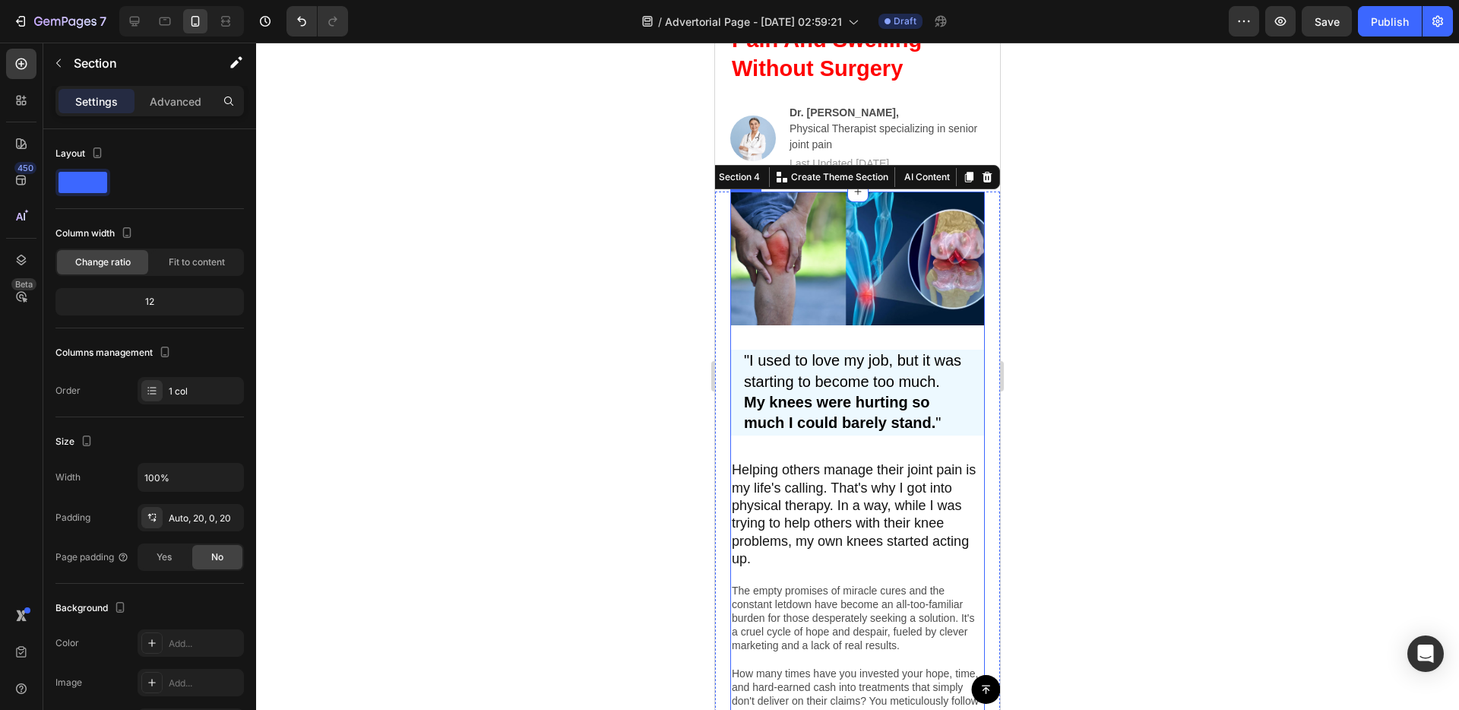
scroll to position [342, 0]
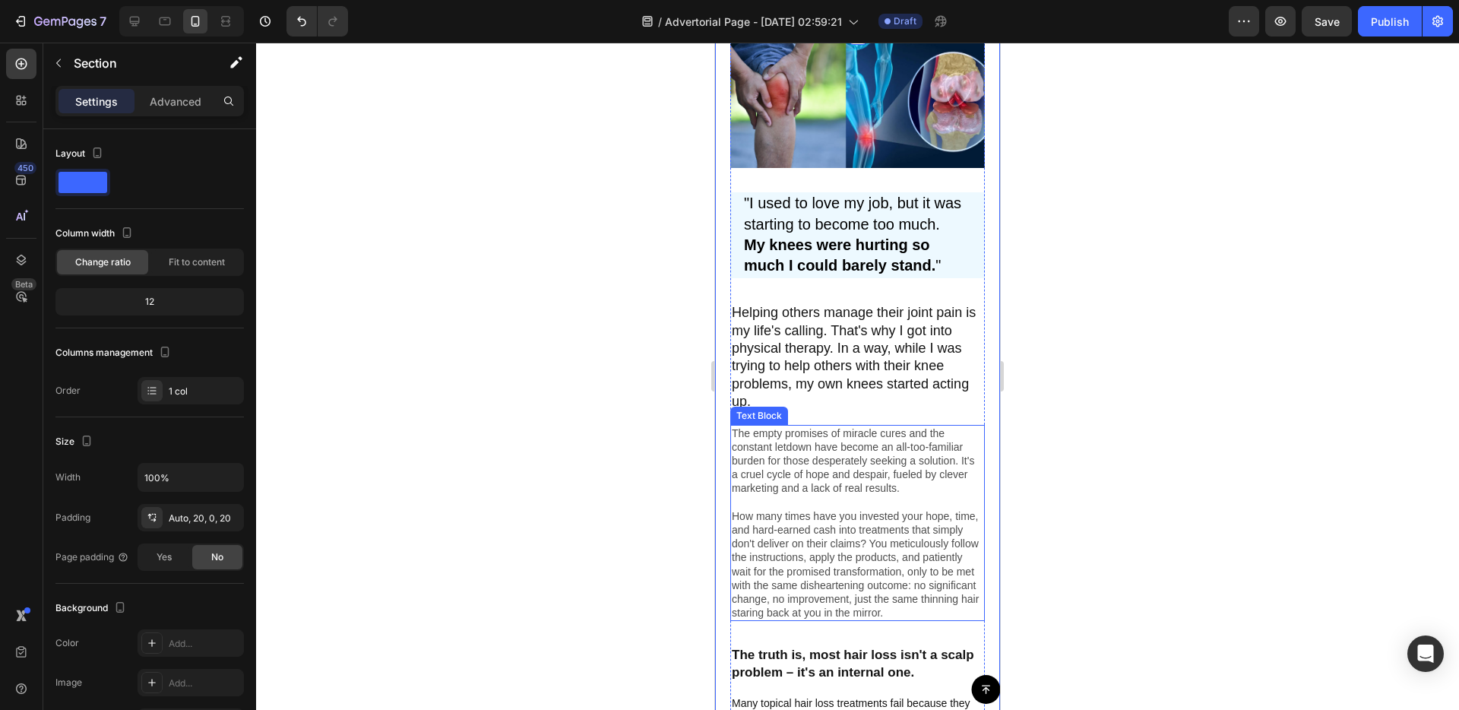
click at [807, 439] on p "The empty promises of miracle cures and the constant letdown have become an all…" at bounding box center [858, 523] width 252 height 194
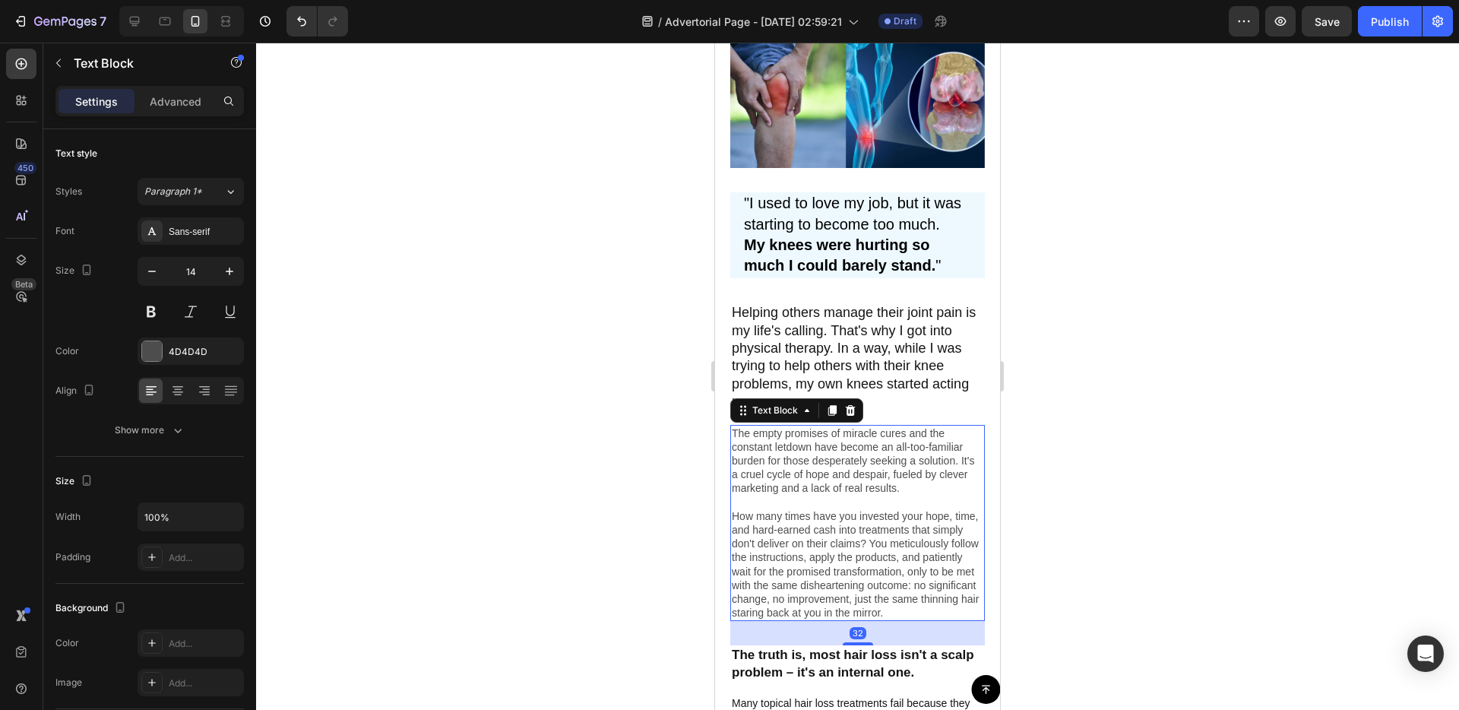
click at [815, 454] on p "The empty promises of miracle cures and the constant letdown have become an all…" at bounding box center [858, 523] width 252 height 194
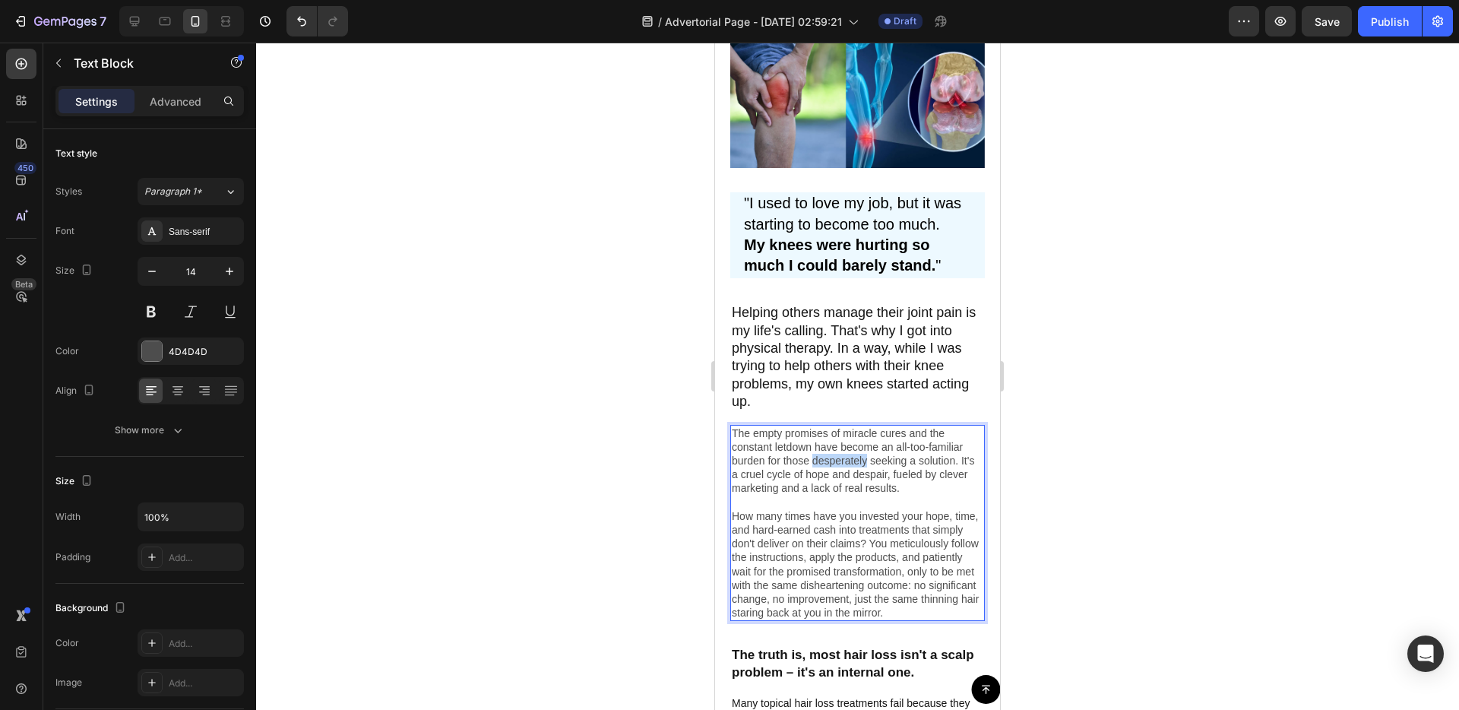
click at [815, 454] on p "The empty promises of miracle cures and the constant letdown have become an all…" at bounding box center [858, 523] width 252 height 194
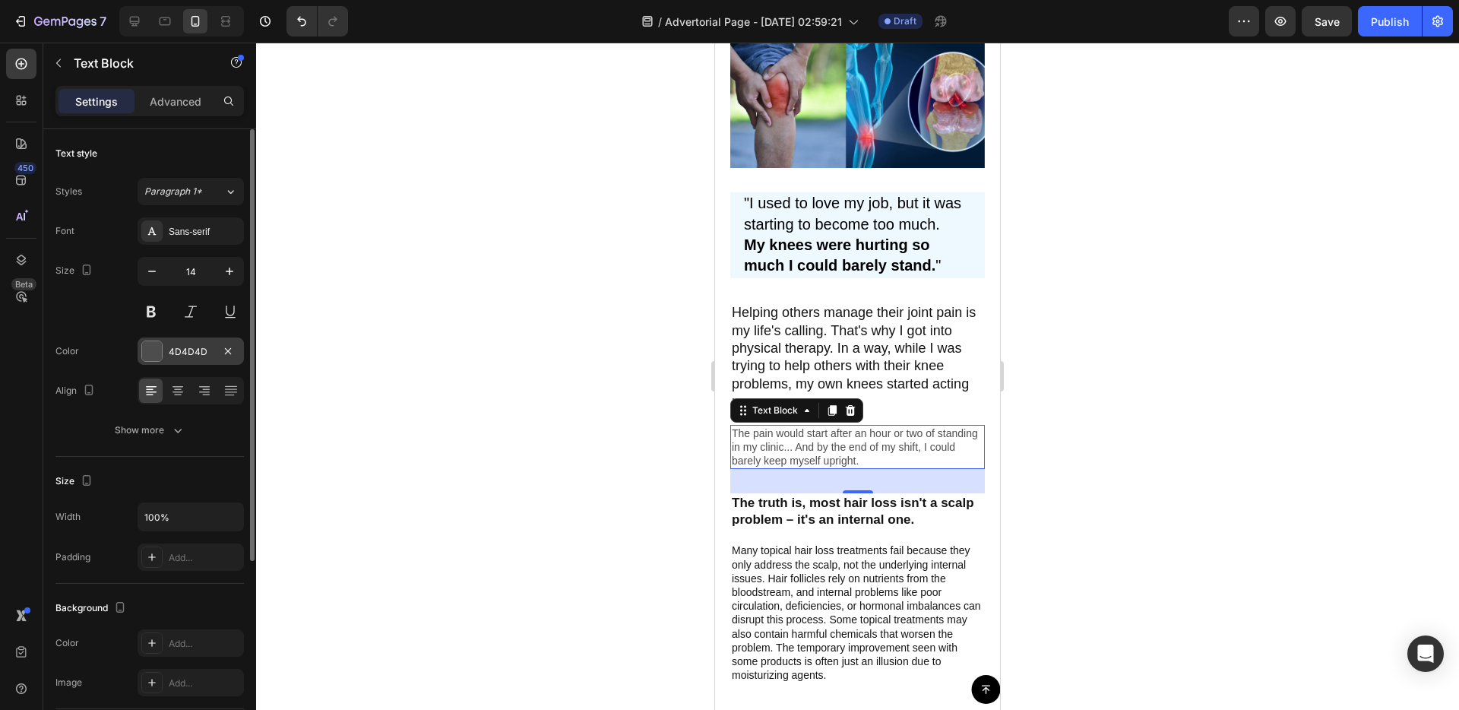
click at [167, 347] on div "4D4D4D" at bounding box center [191, 350] width 106 height 27
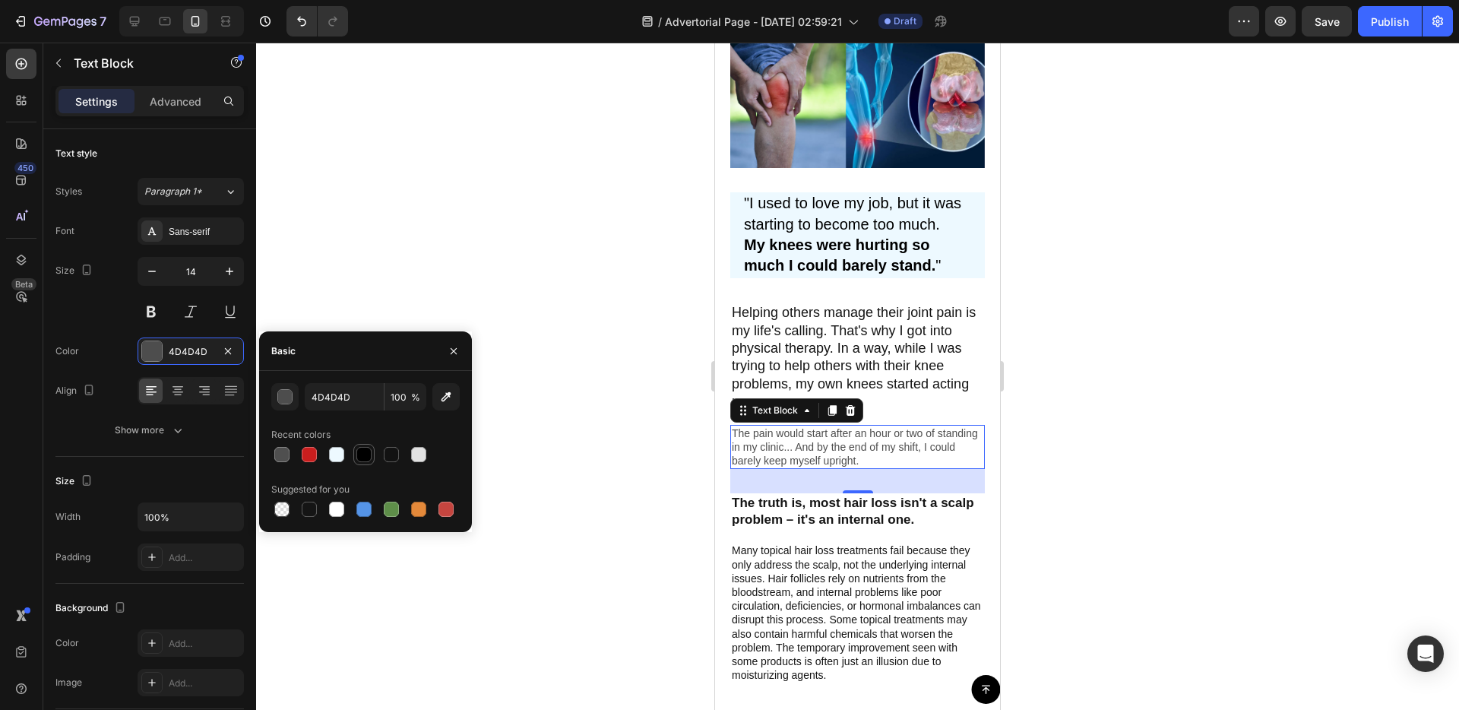
click at [369, 452] on div at bounding box center [363, 454] width 15 height 15
type input "000000"
click at [650, 449] on div at bounding box center [857, 376] width 1203 height 667
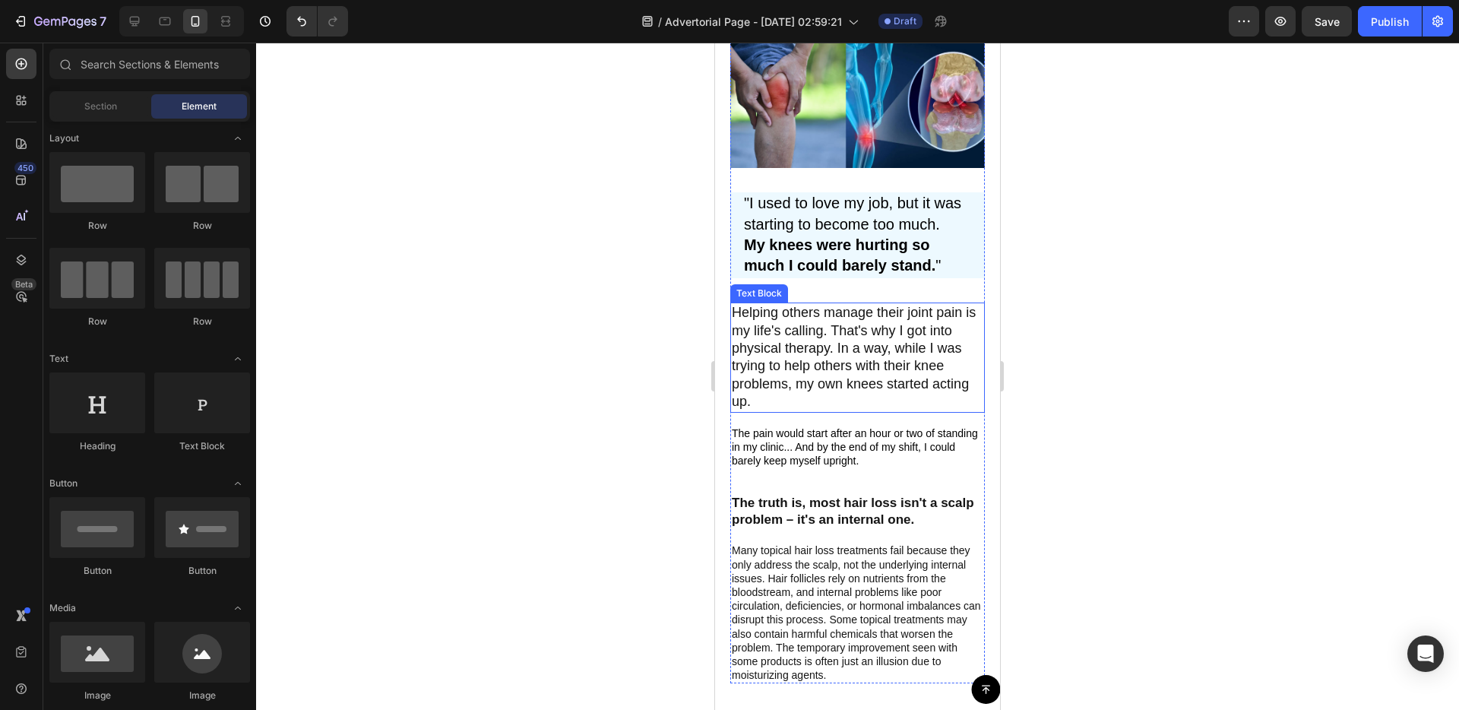
click at [793, 352] on p "Helping others manage their joint pain is my life's calling. That's why I got i…" at bounding box center [858, 357] width 252 height 106
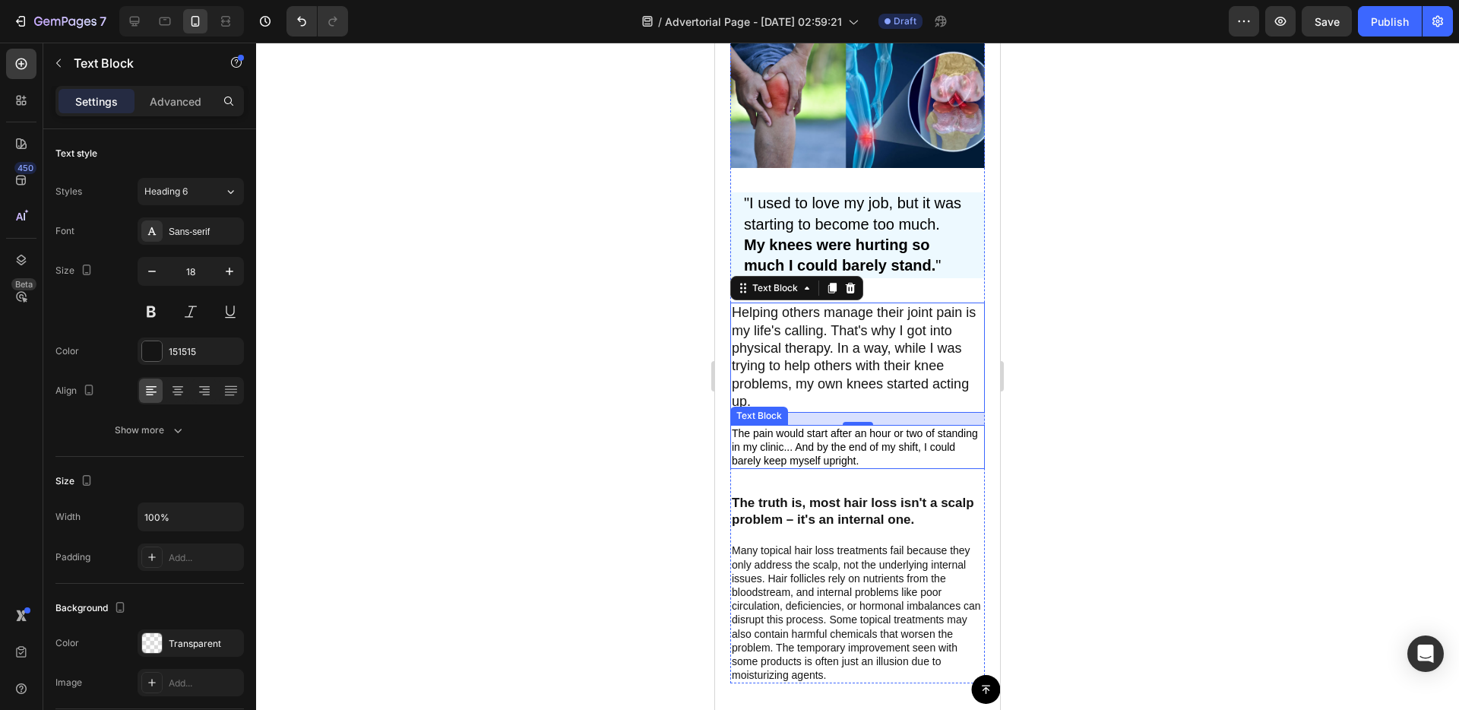
click at [809, 445] on p "The pain would start after an hour or two of standing in my clinic... And by th…" at bounding box center [858, 447] width 252 height 42
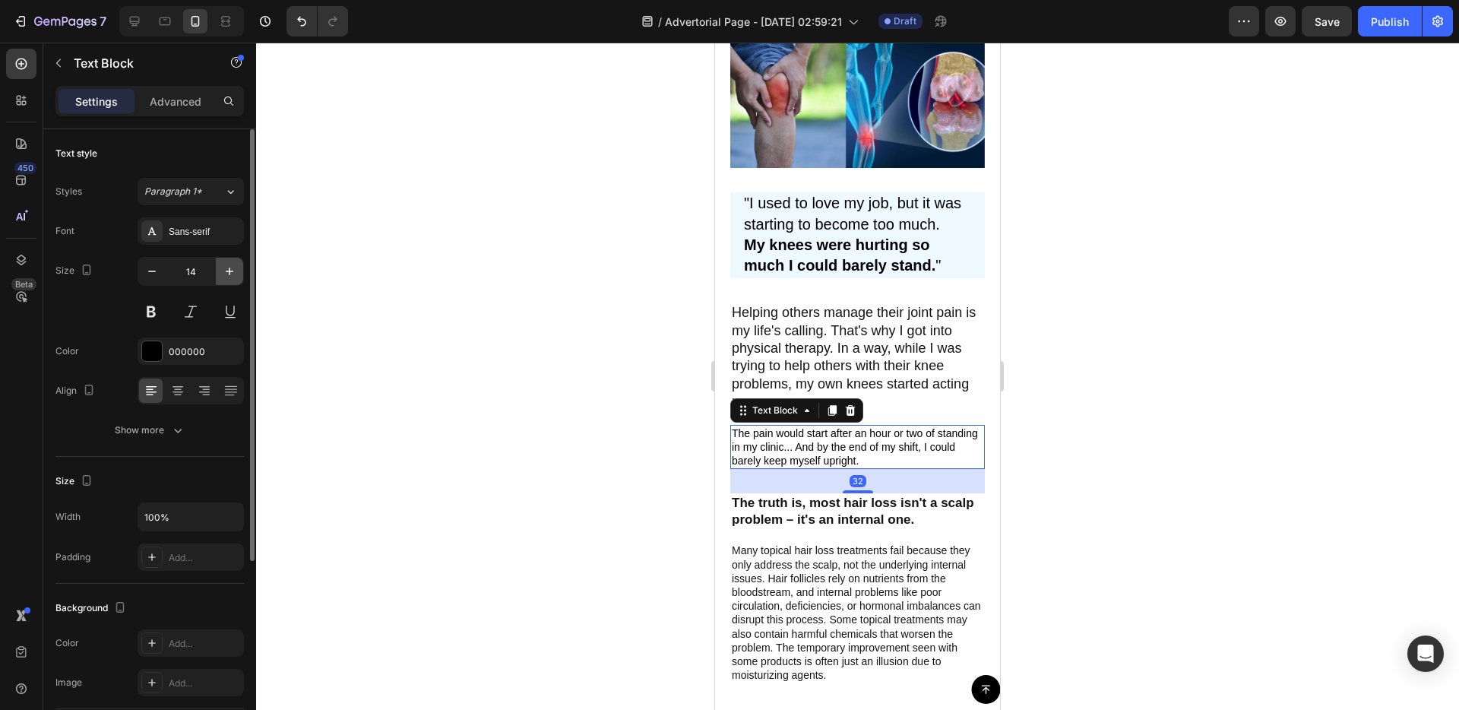
click at [233, 280] on button "button" at bounding box center [229, 271] width 27 height 27
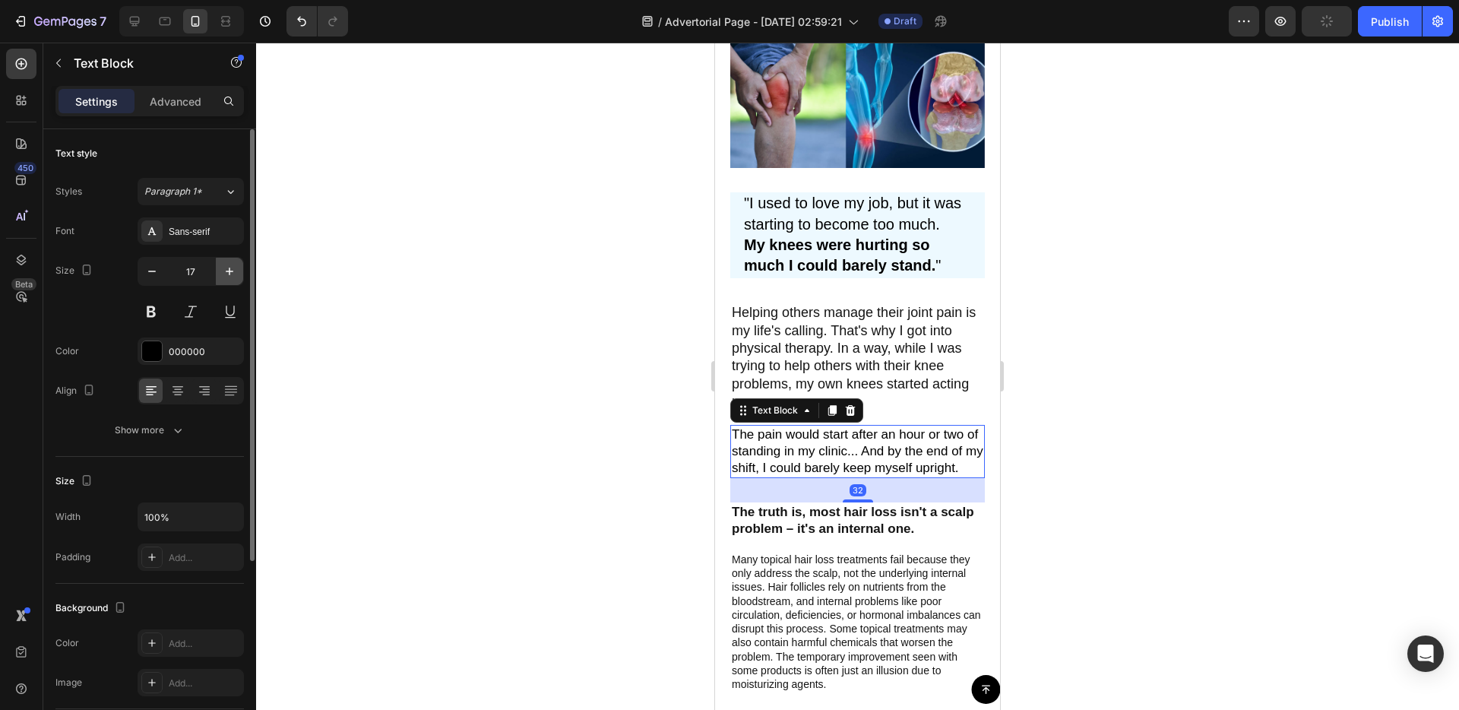
click at [233, 280] on button "button" at bounding box center [229, 271] width 27 height 27
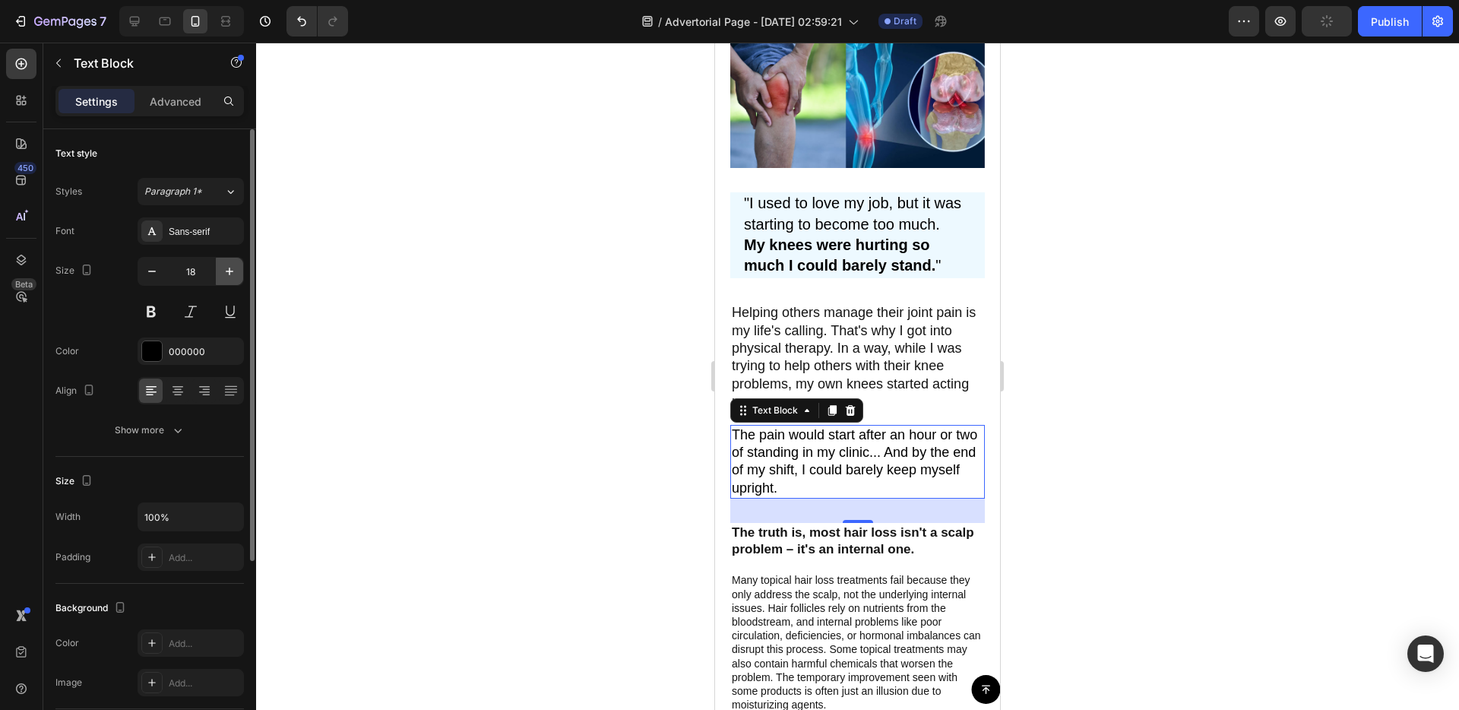
click at [233, 280] on button "button" at bounding box center [229, 271] width 27 height 27
click at [164, 273] on button "button" at bounding box center [151, 271] width 27 height 27
click at [222, 274] on icon "button" at bounding box center [229, 271] width 15 height 15
type input "19"
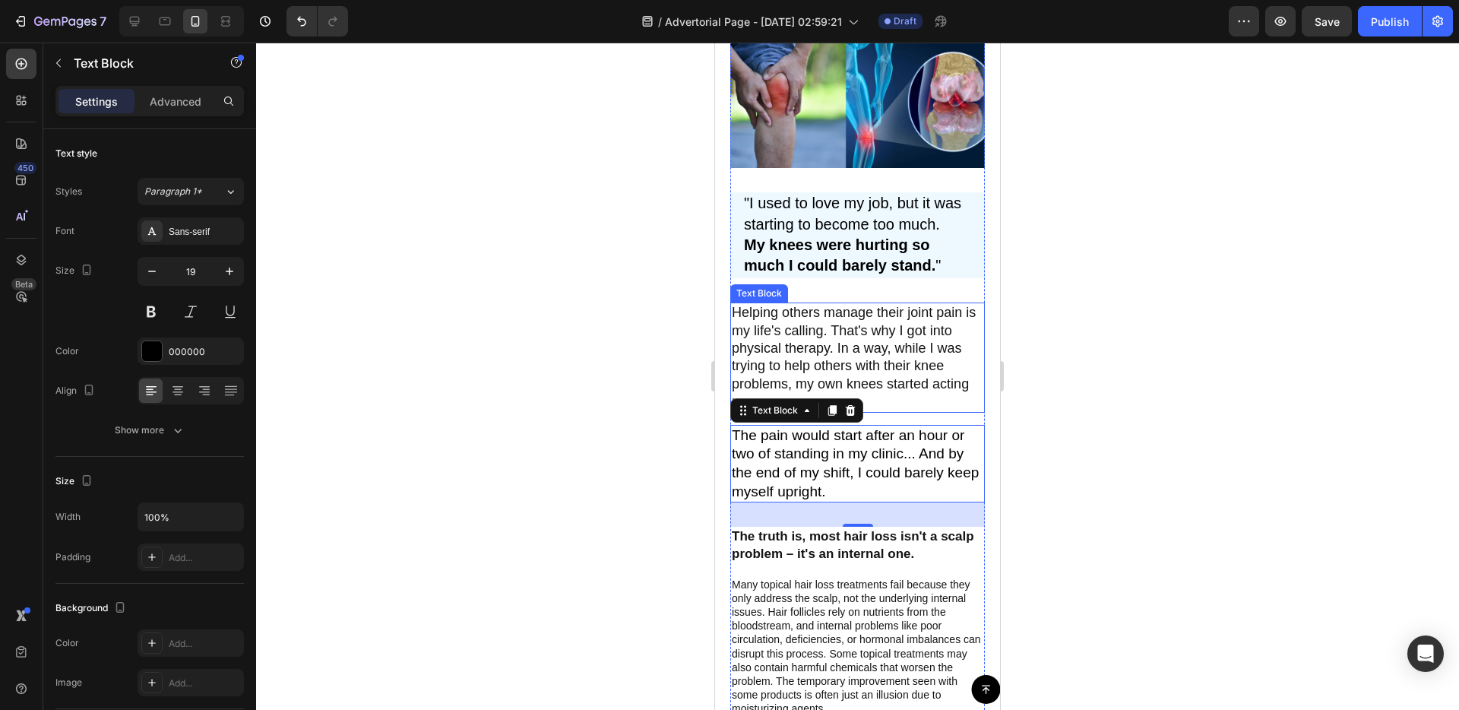
click at [808, 326] on p "Helping others manage their joint pain is my life's calling. That's why I got i…" at bounding box center [858, 357] width 252 height 106
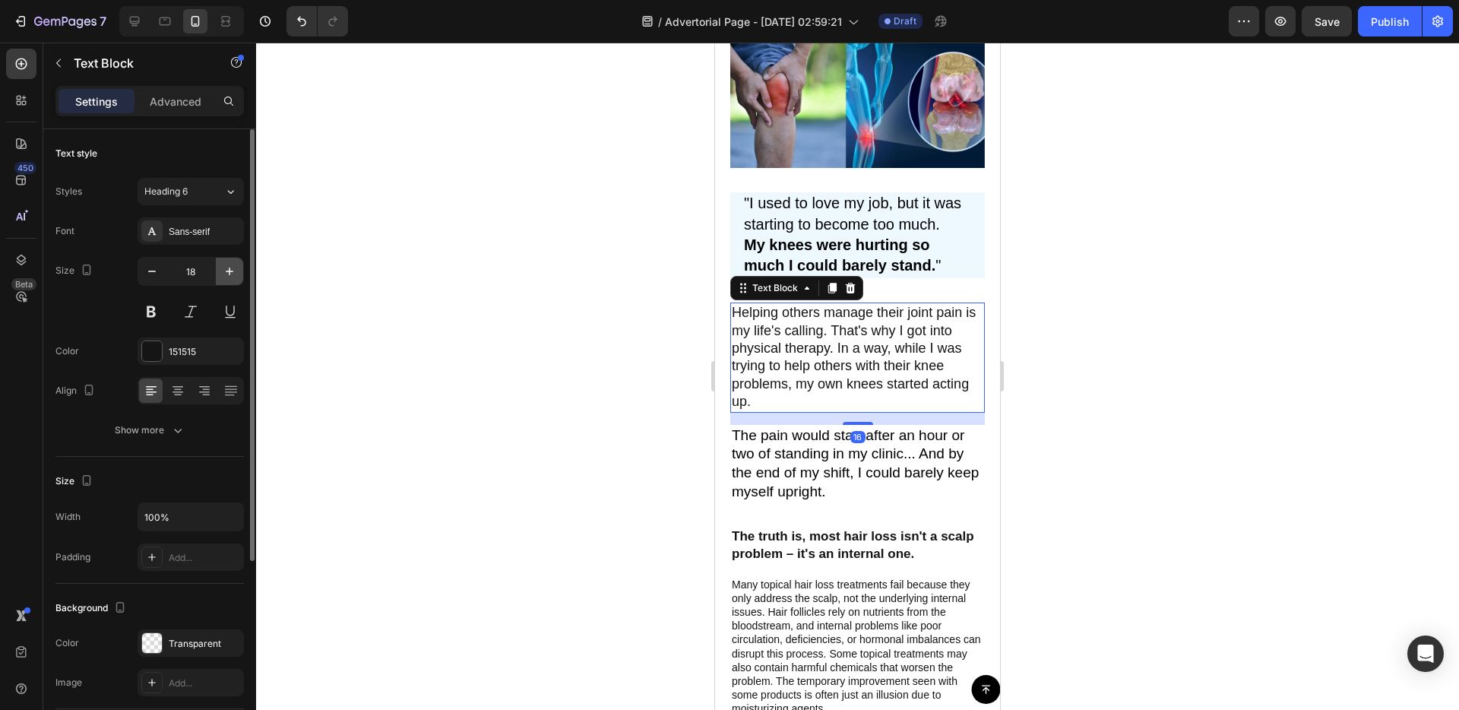
click at [226, 267] on icon "button" at bounding box center [229, 271] width 15 height 15
type input "19"
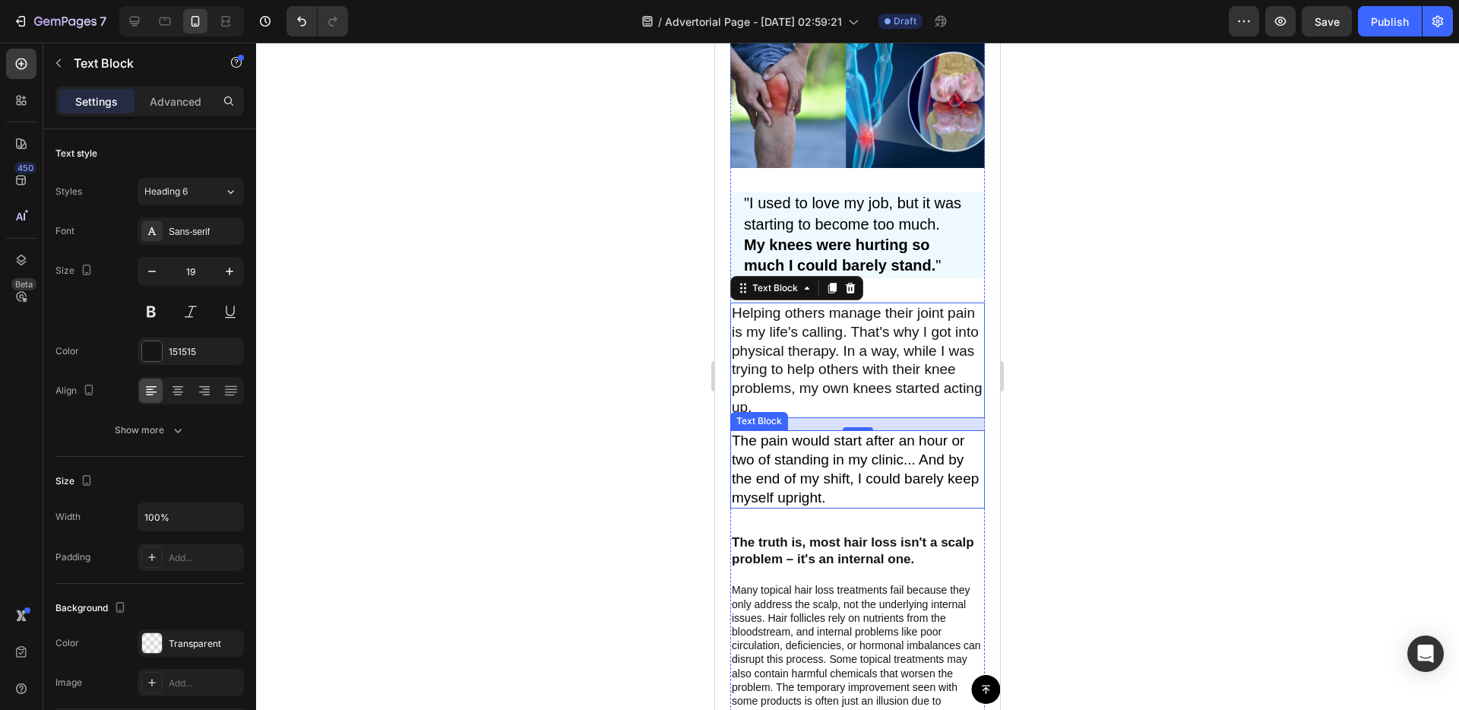
click at [772, 490] on p "The pain would start after an hour or two of standing in my clinic... And by th…" at bounding box center [858, 469] width 252 height 75
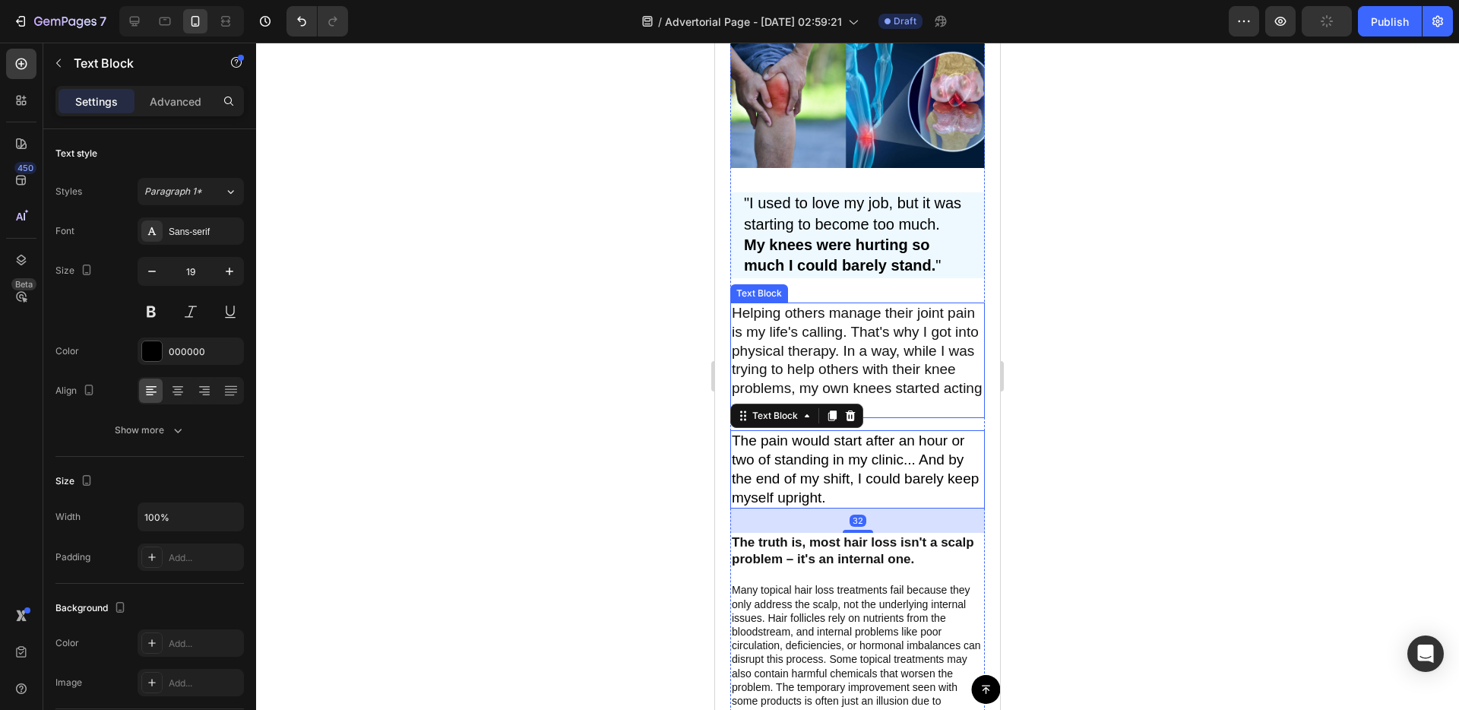
click at [806, 370] on p "Helping others manage their joint pain is my life's calling. That's why I got i…" at bounding box center [858, 360] width 252 height 112
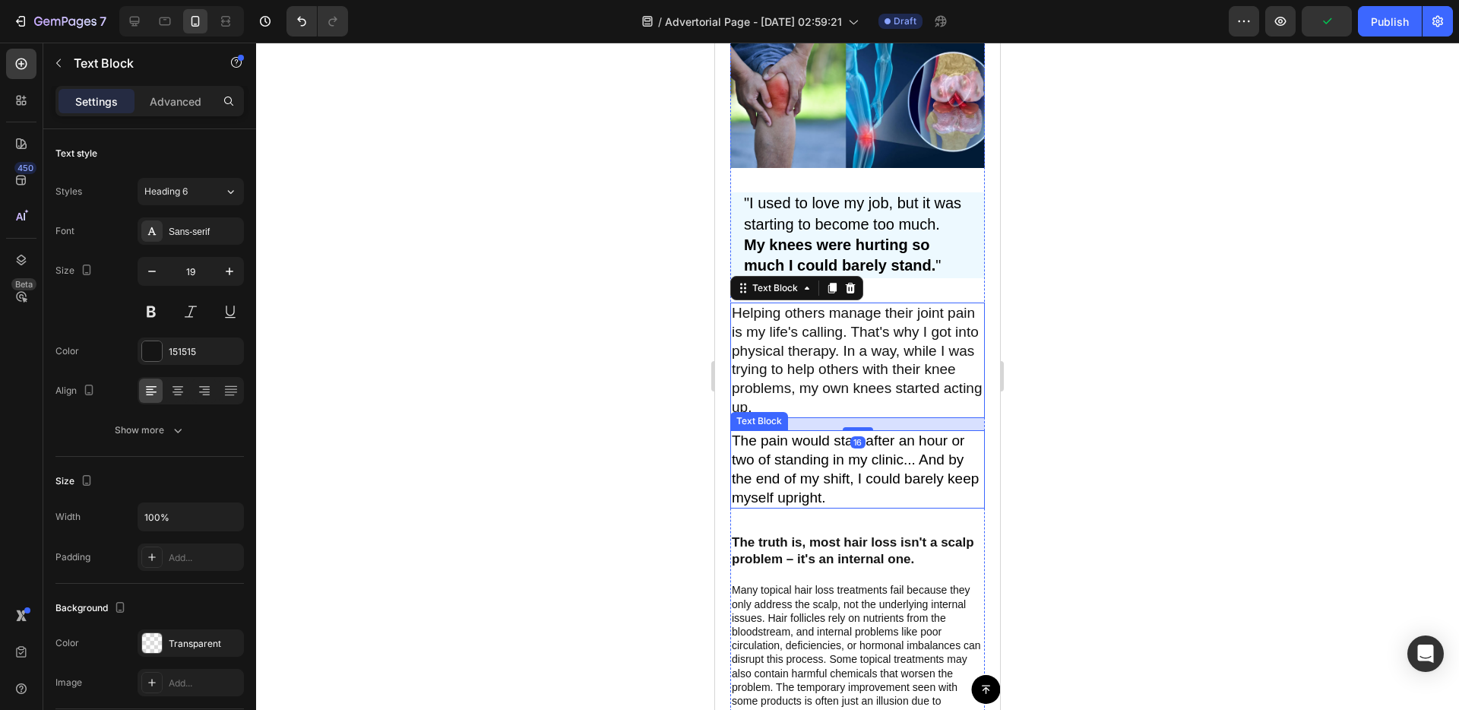
click at [826, 483] on p "The pain would start after an hour or two of standing in my clinic... And by th…" at bounding box center [858, 469] width 252 height 75
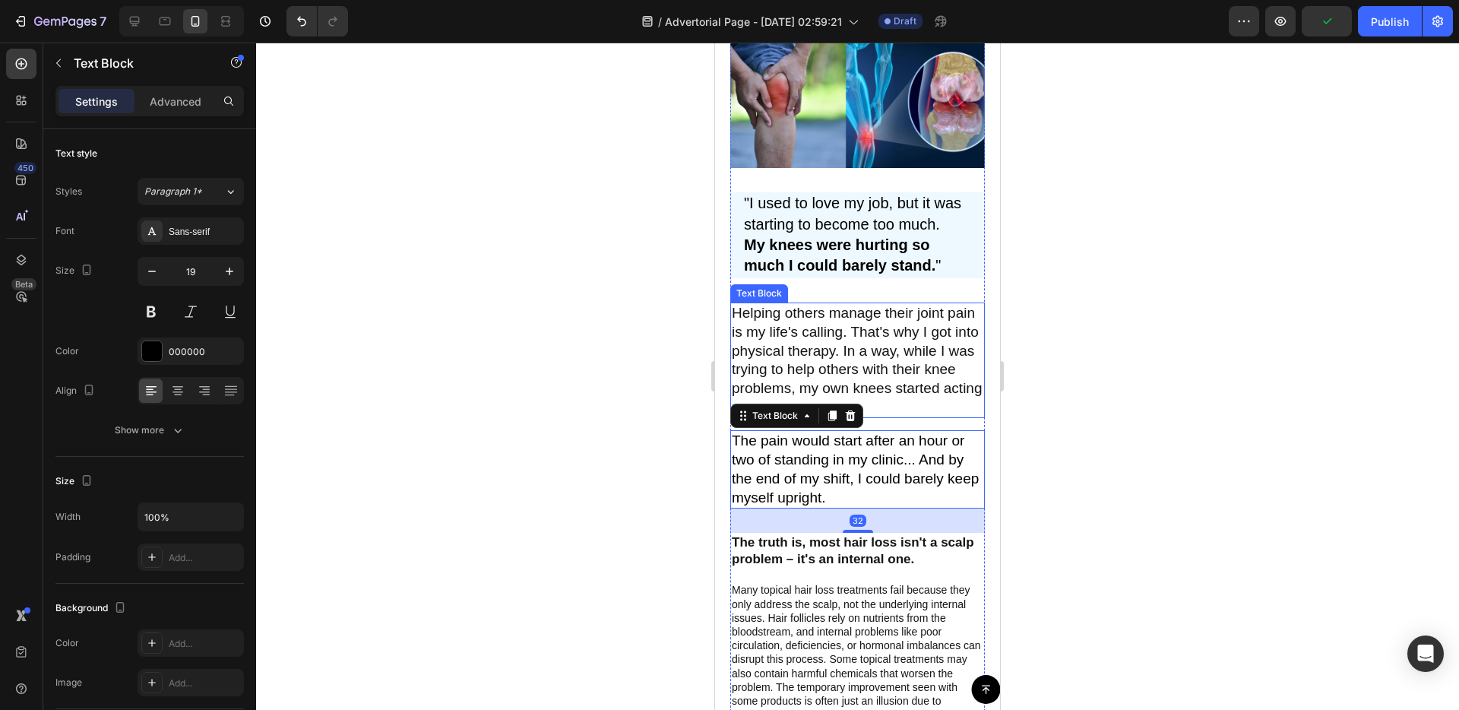
click at [825, 359] on p "Helping others manage their joint pain is my life's calling. That's why I got i…" at bounding box center [858, 360] width 252 height 112
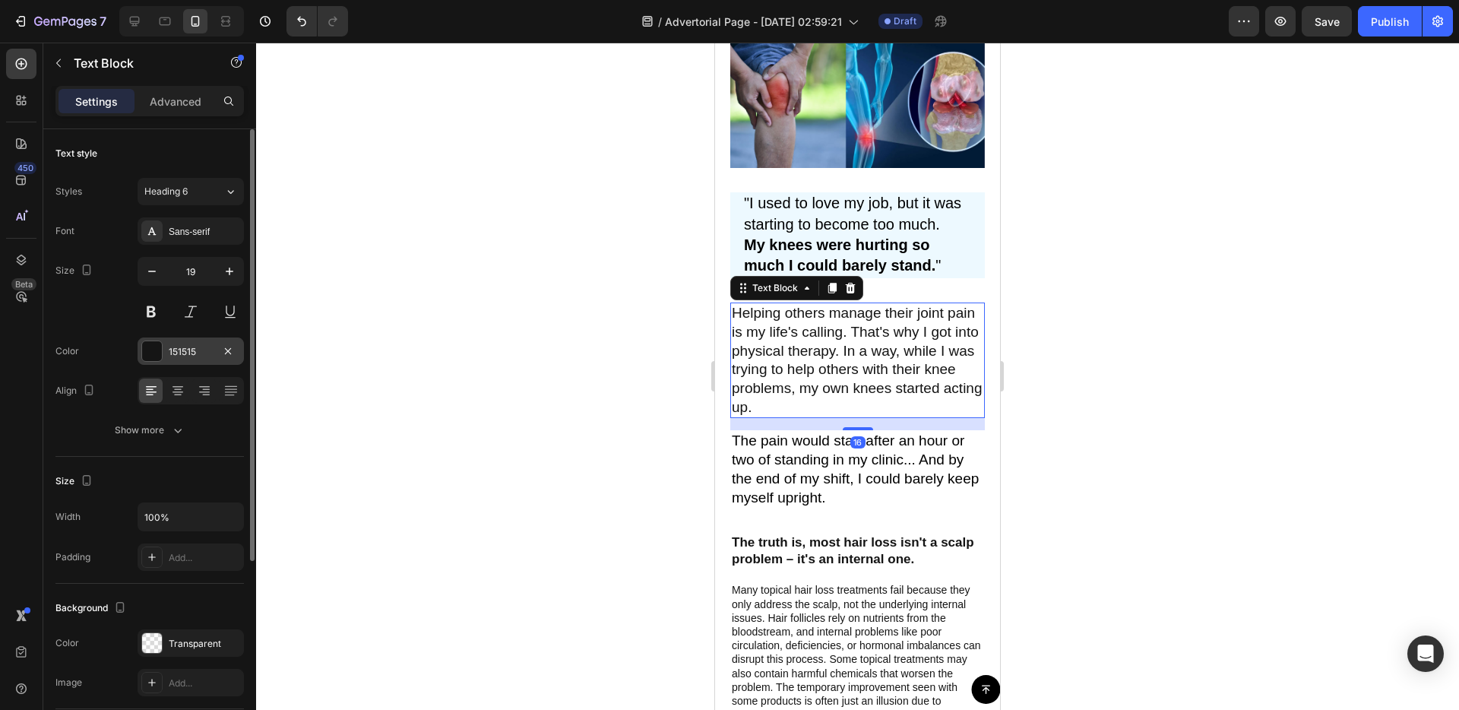
click at [151, 348] on div at bounding box center [152, 351] width 20 height 20
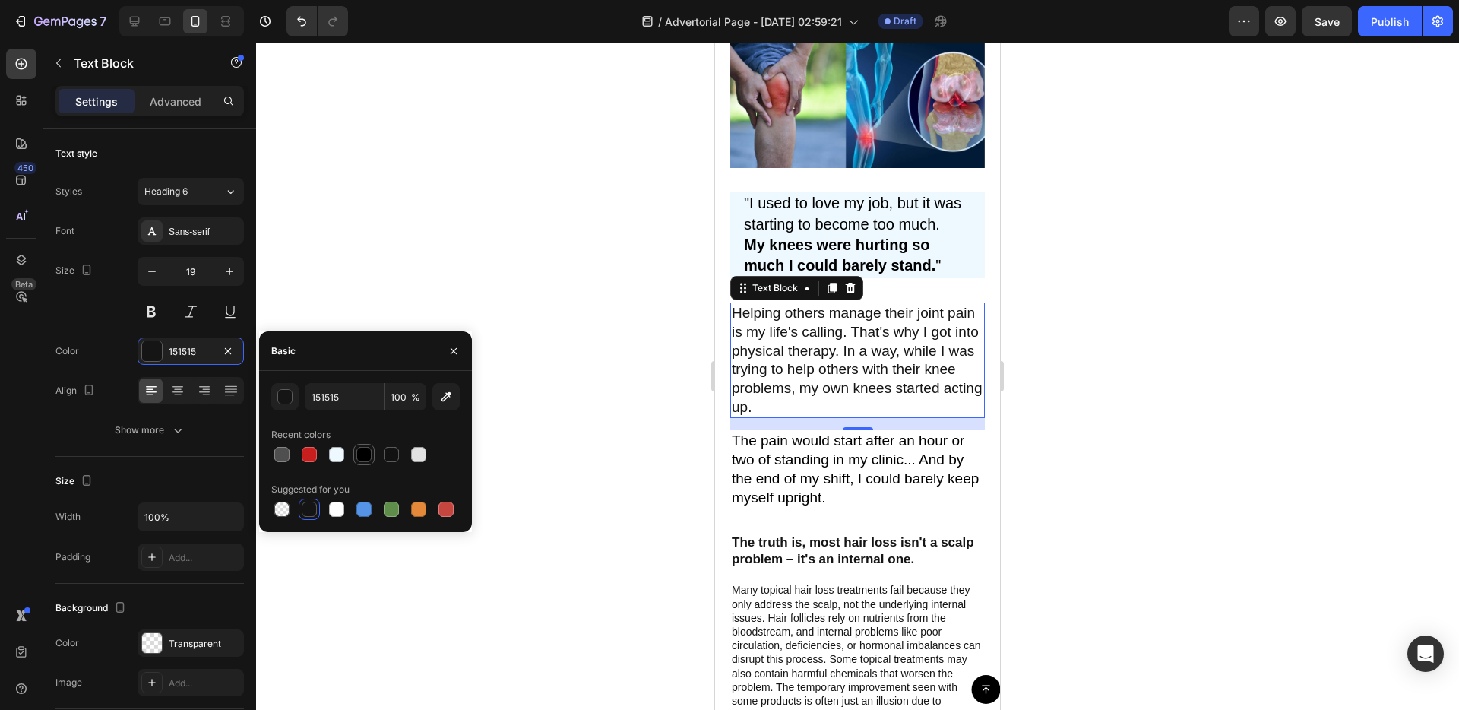
click at [367, 464] on div at bounding box center [363, 454] width 21 height 21
type input "000000"
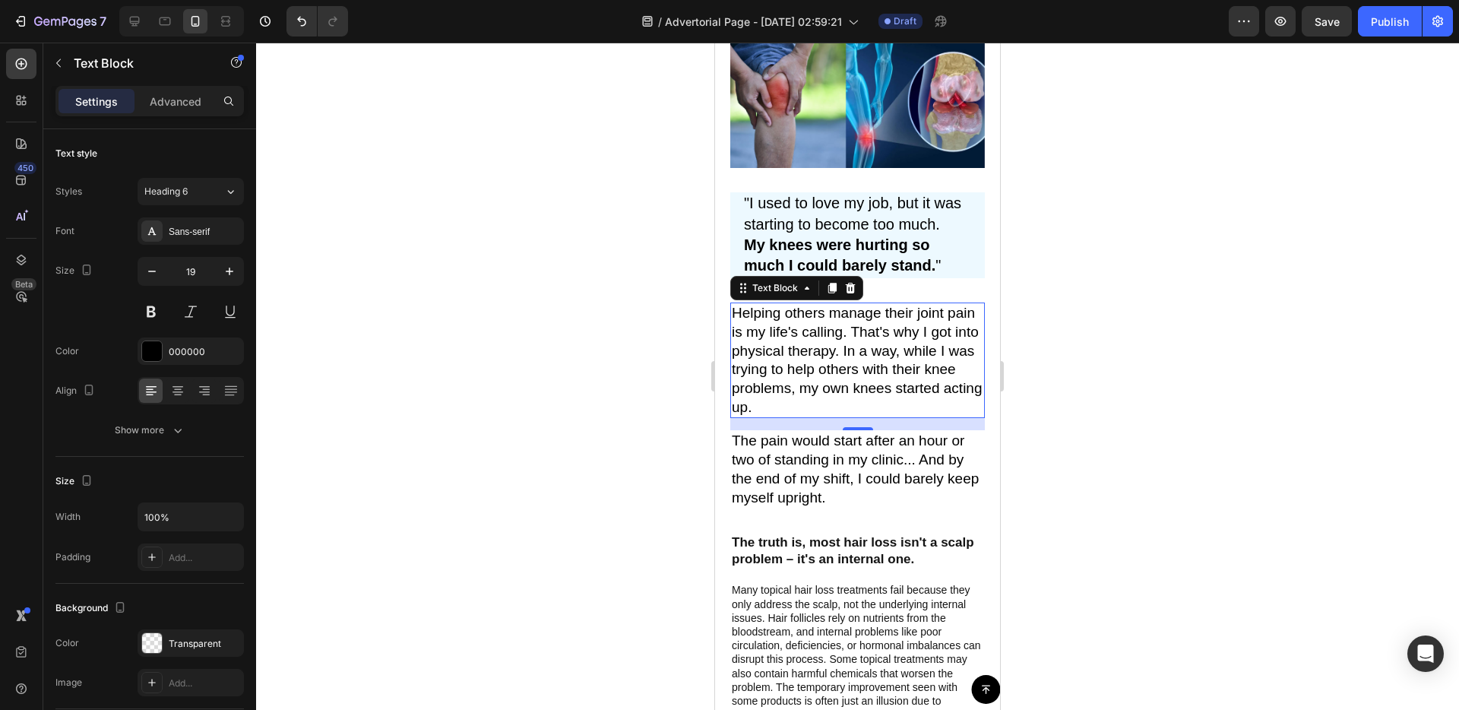
click at [549, 473] on div at bounding box center [857, 376] width 1203 height 667
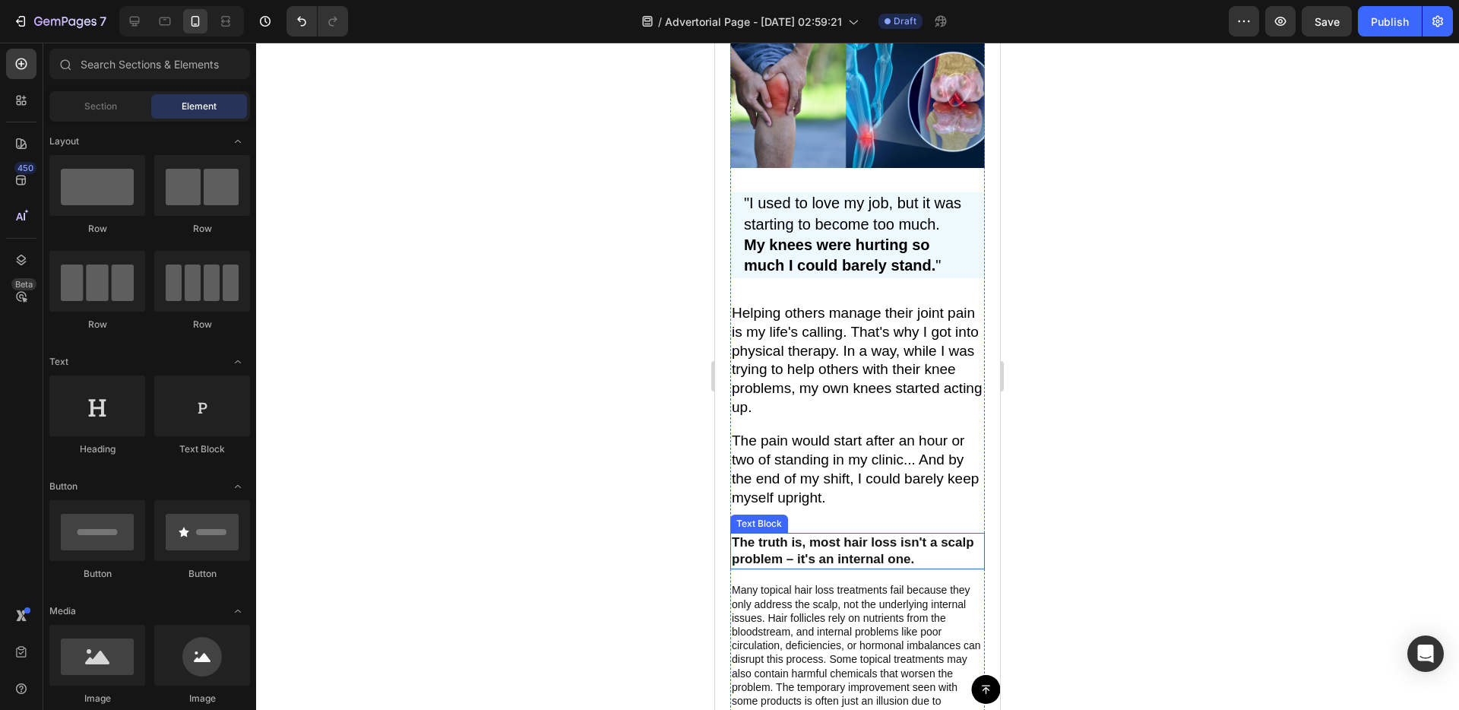
click at [886, 565] on p "The truth is, most hair loss isn't a scalp problem – it's an internal one." at bounding box center [858, 550] width 252 height 33
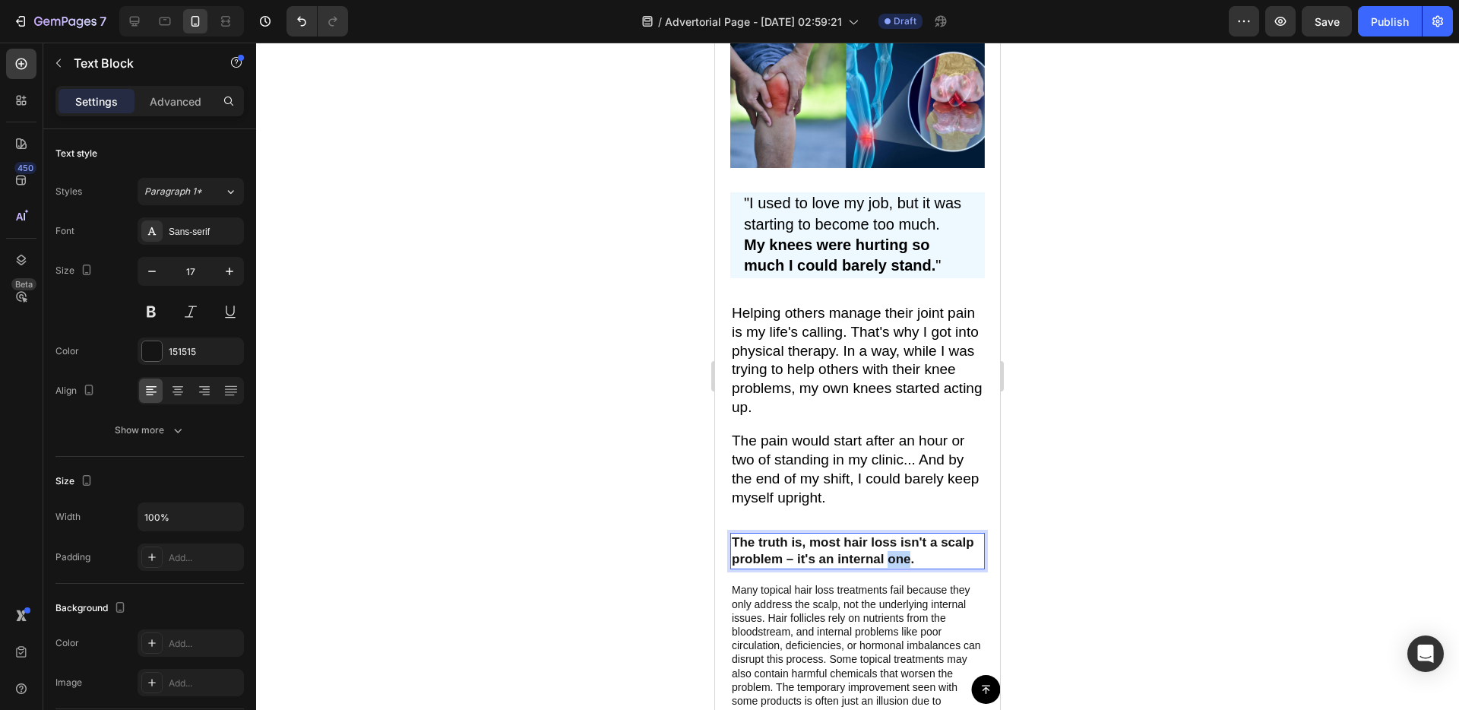
click at [886, 565] on p "The truth is, most hair loss isn't a scalp problem – it's an internal one." at bounding box center [858, 550] width 252 height 33
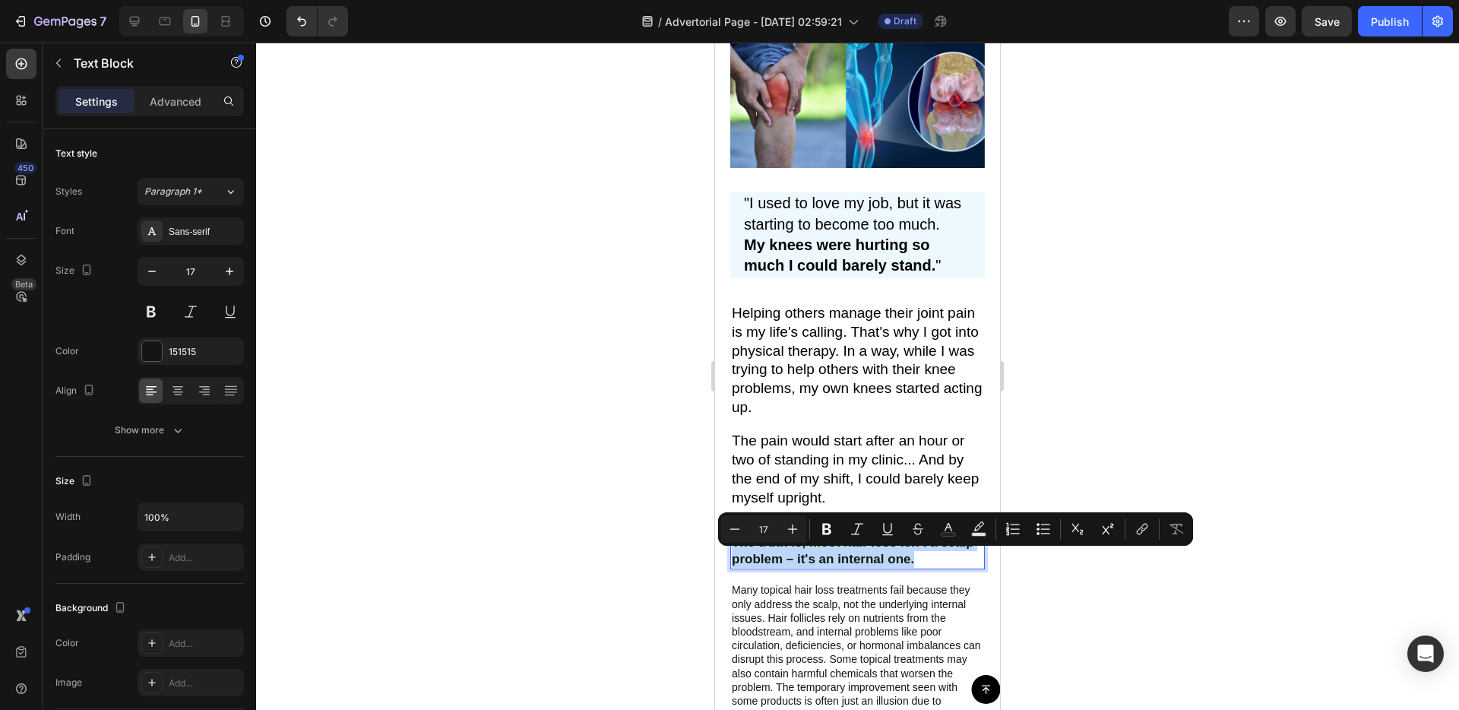
click at [886, 565] on p "The truth is, most hair loss isn't a scalp problem – it's an internal one." at bounding box center [858, 550] width 252 height 33
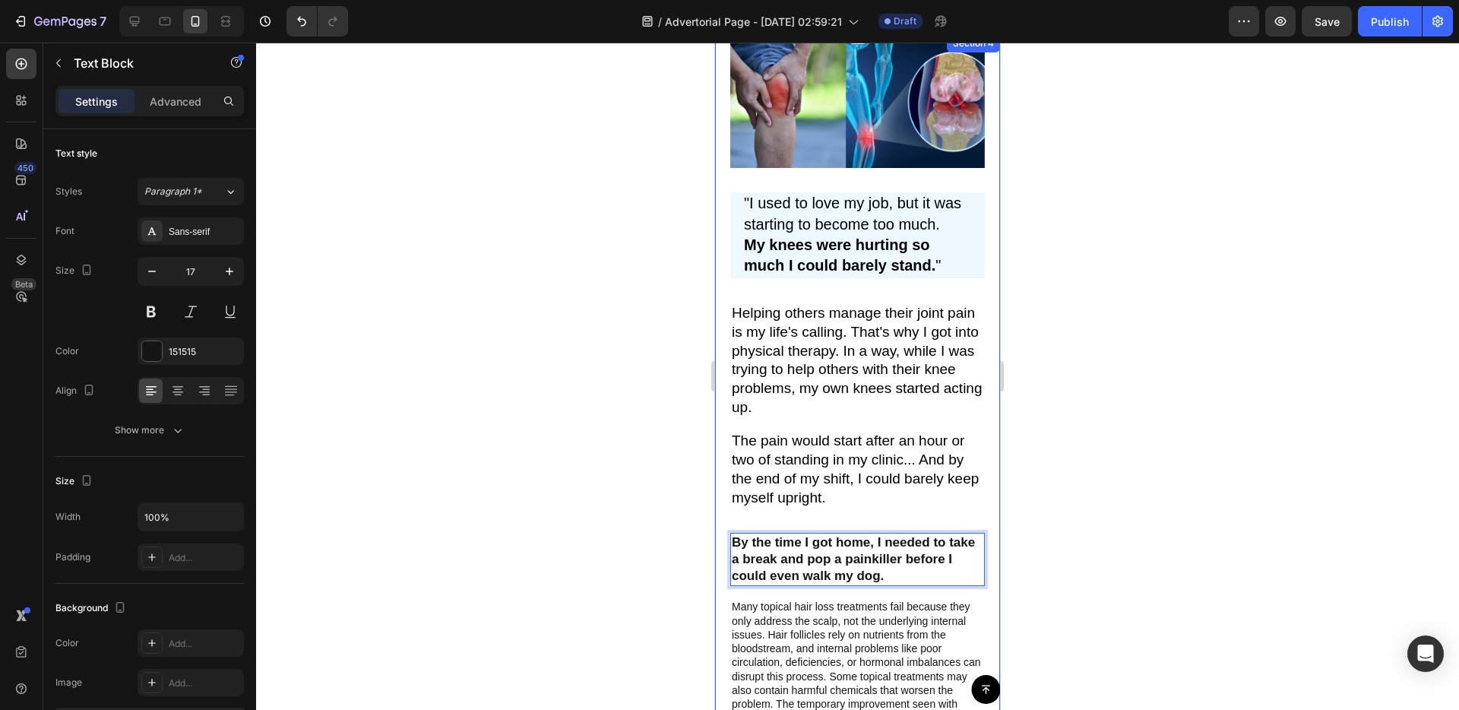
click at [723, 581] on div "Image "I used to love my job, but it was starting to become too much. My knees …" at bounding box center [857, 387] width 285 height 706
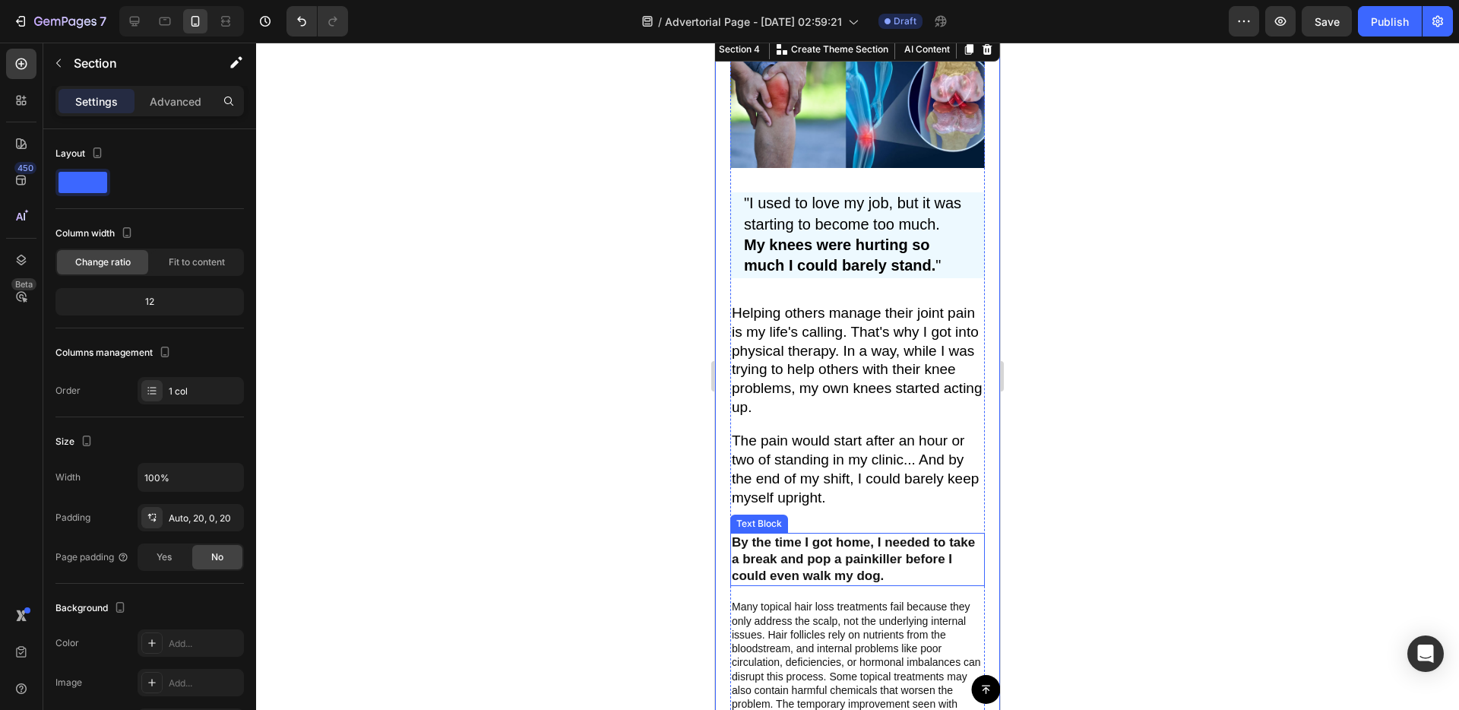
click at [833, 576] on p "By the time I got home, I needed to take a break and pop a painkiller before I …" at bounding box center [858, 559] width 252 height 50
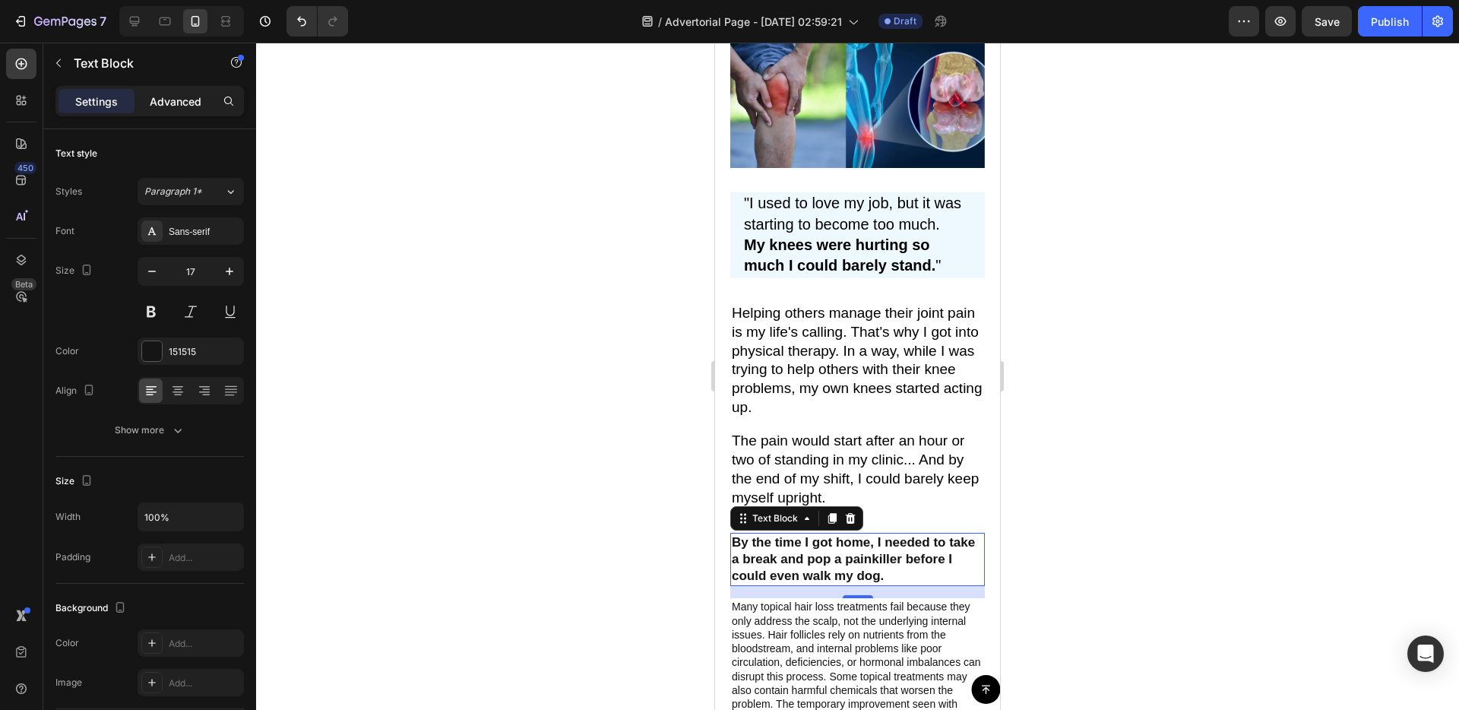
click at [183, 103] on p "Advanced" at bounding box center [176, 101] width 52 height 16
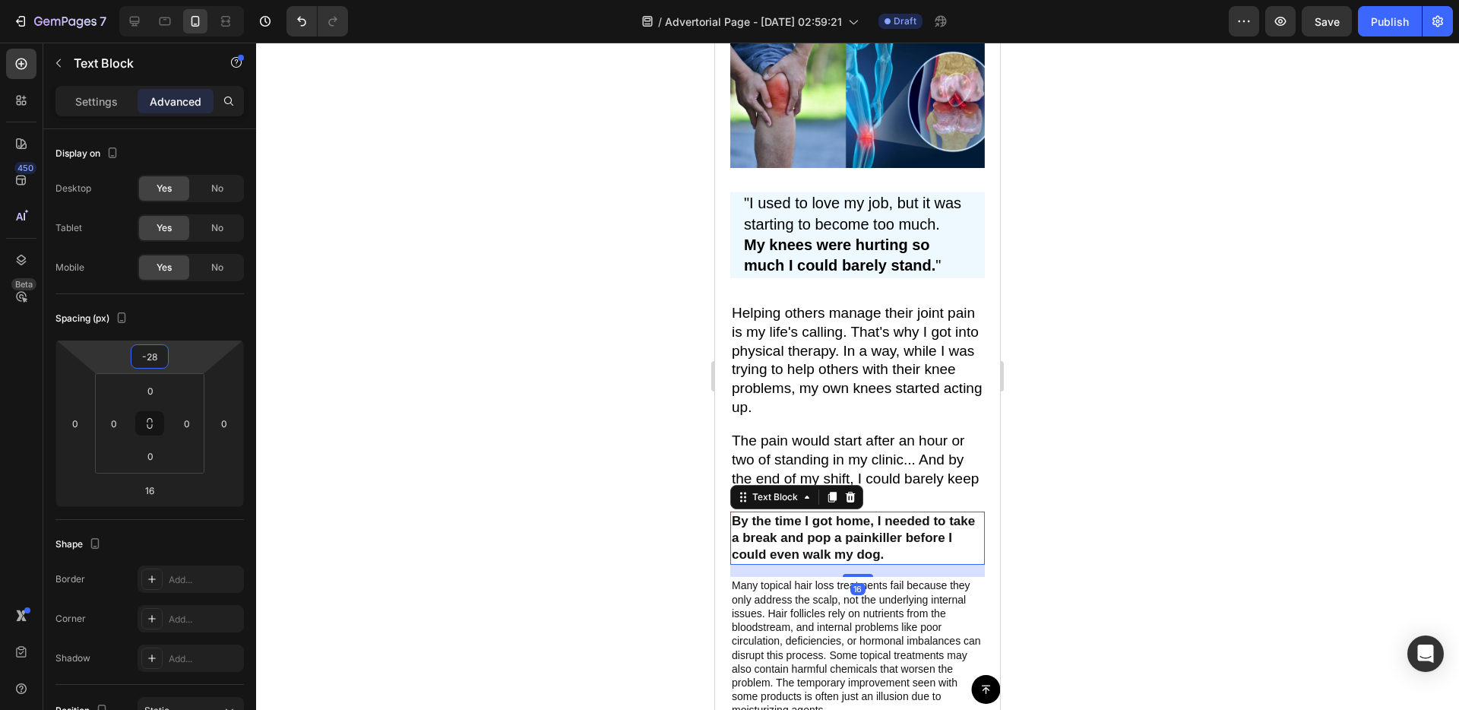
type input "-30"
drag, startPoint x: 198, startPoint y: 356, endPoint x: 199, endPoint y: 367, distance: 11.5
click at [199, 0] on html "7 / Advertorial Page - [DATE] 02:59:21 Draft Preview Save Publish 450 Beta Sect…" at bounding box center [729, 0] width 1459 height 0
click at [723, 585] on div "Image "I used to love my job, but it was starting to become too much. My knees …" at bounding box center [857, 375] width 285 height 683
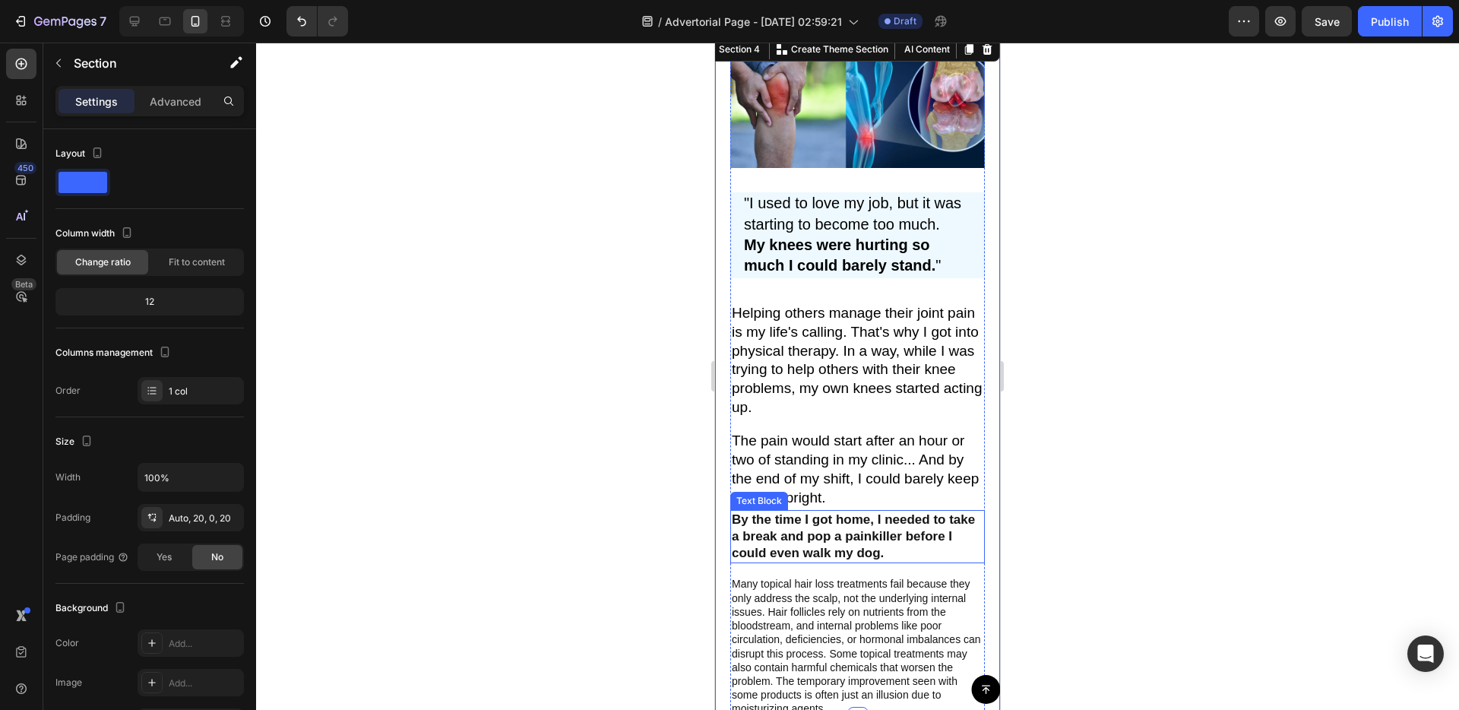
click at [797, 519] on p "By the time I got home, I needed to take a break and pop a painkiller before I …" at bounding box center [858, 536] width 252 height 50
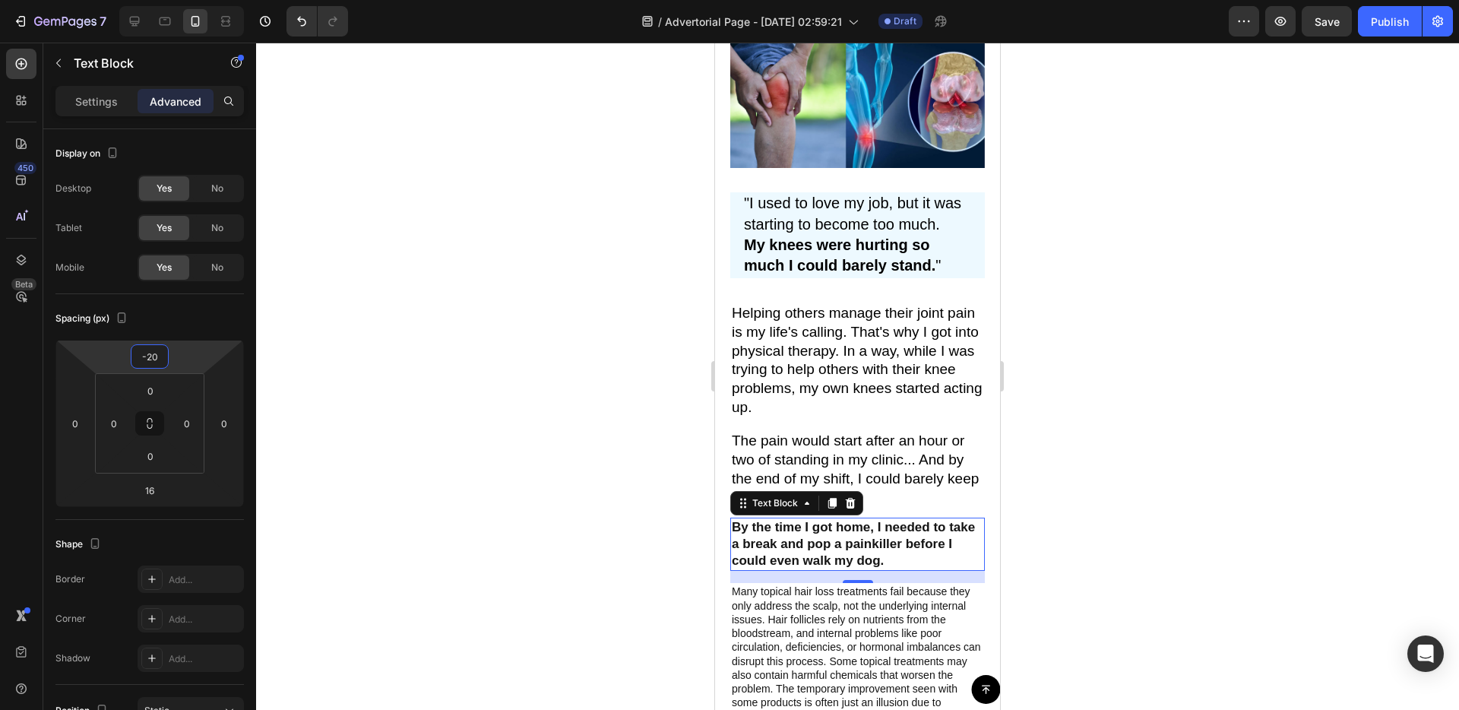
type input "-18"
click at [184, 0] on html "7 / Advertorial Page - [DATE] 02:59:21 Draft Preview Save Publish 450 Beta Sect…" at bounding box center [729, 0] width 1459 height 0
click at [722, 556] on div "Image "I used to love my job, but it was starting to become too much. My knees …" at bounding box center [857, 380] width 285 height 692
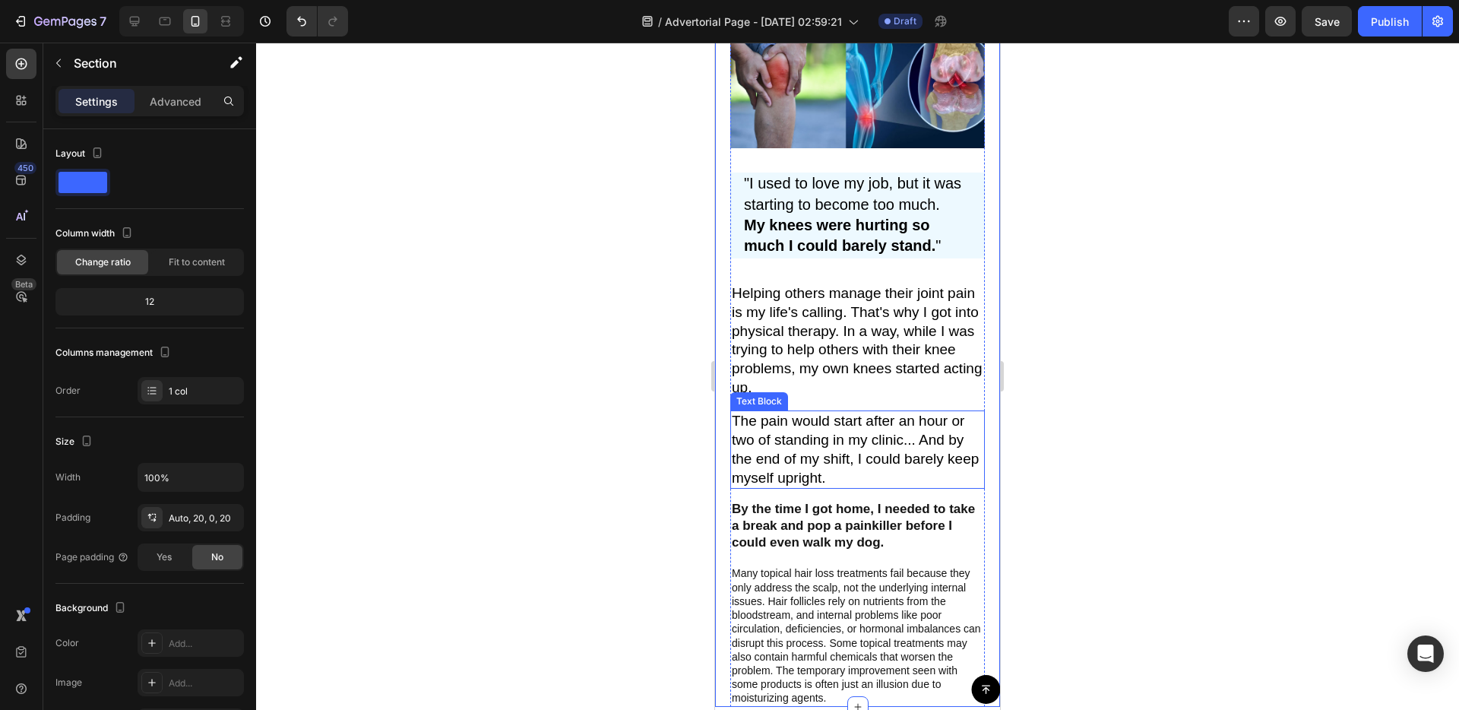
scroll to position [394, 0]
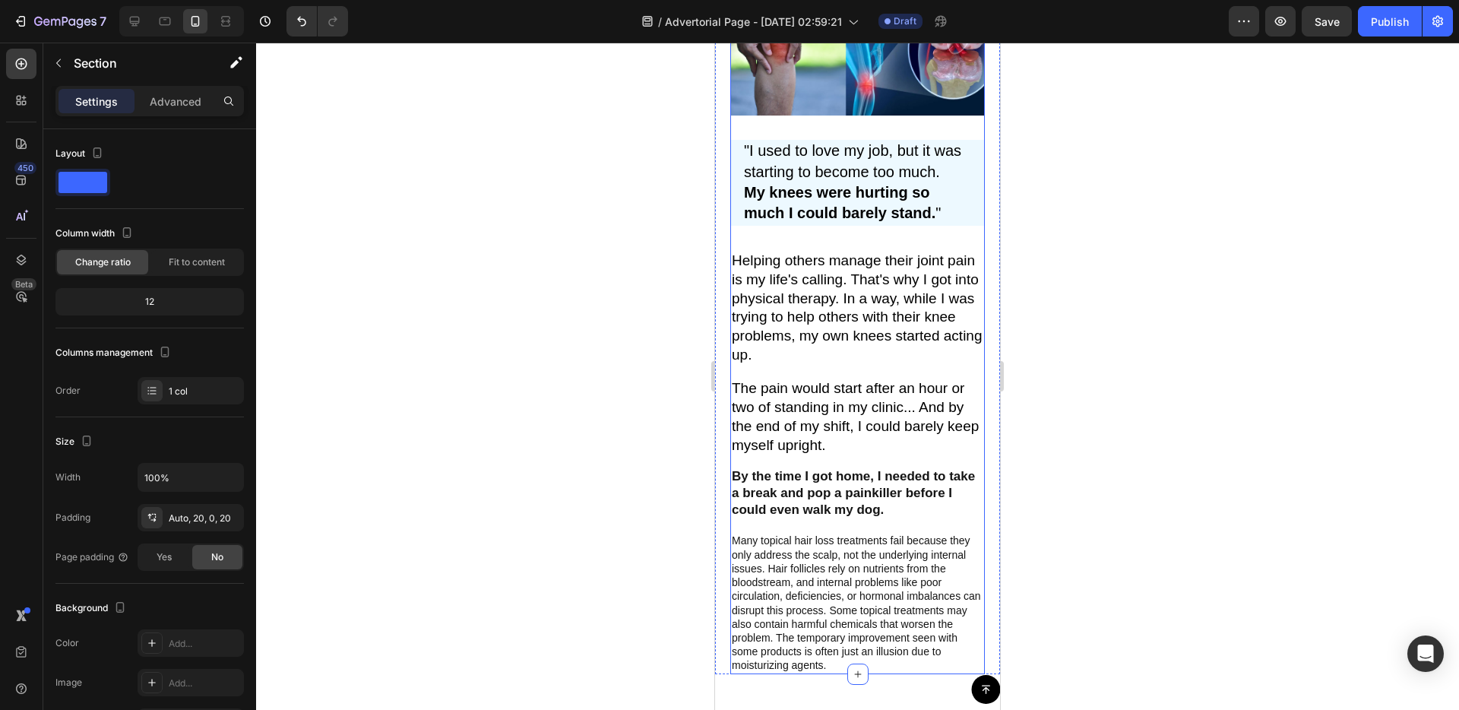
click at [844, 514] on p "By the time I got home, I needed to take a break and pop a painkiller before I …" at bounding box center [858, 493] width 252 height 50
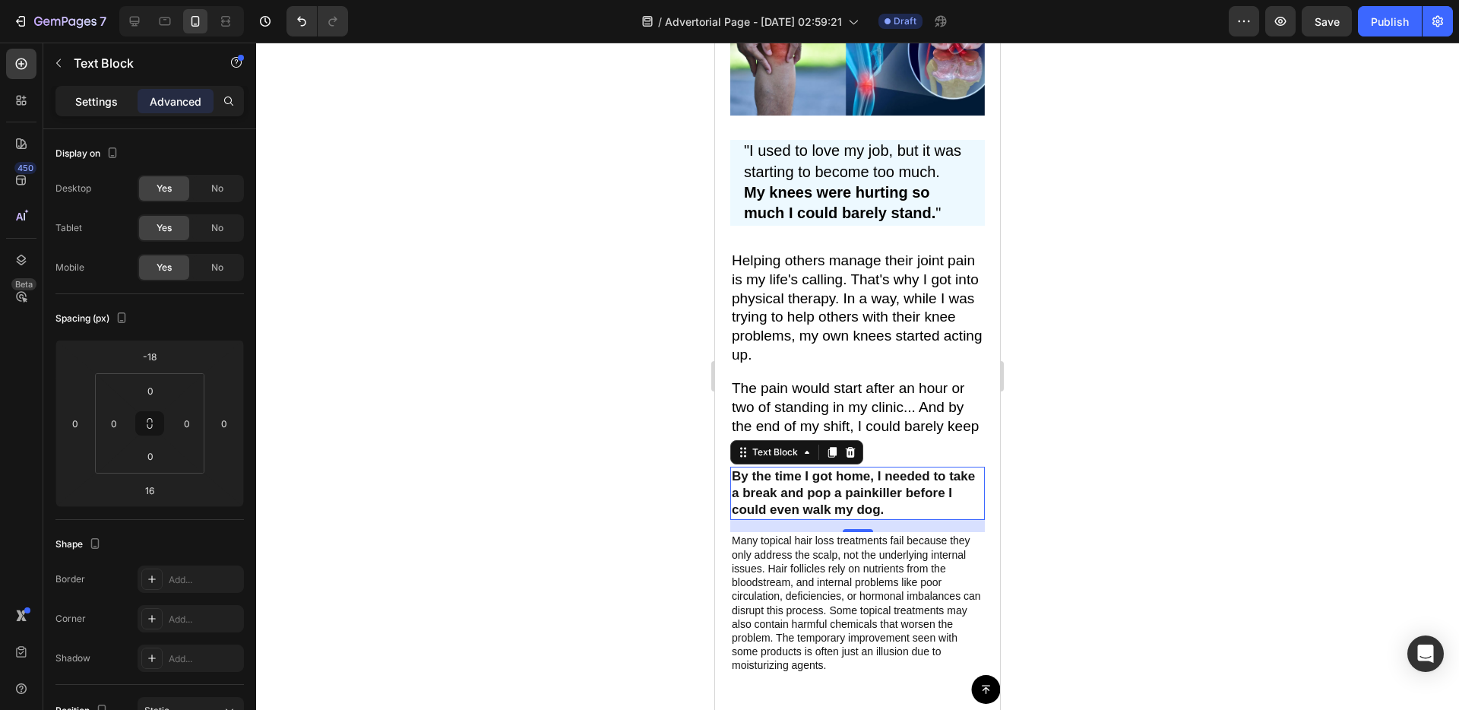
click at [117, 109] on div "Settings" at bounding box center [97, 101] width 76 height 24
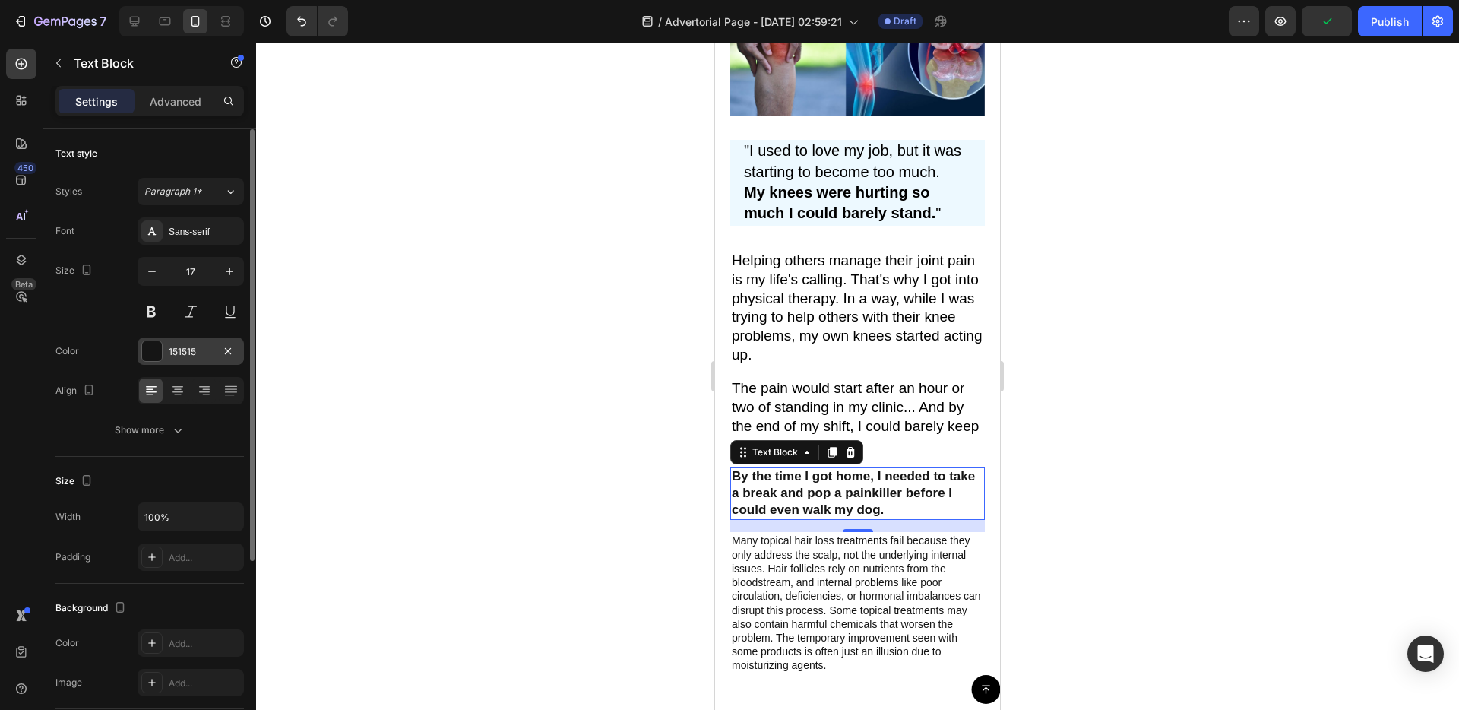
click at [147, 345] on div at bounding box center [152, 351] width 20 height 20
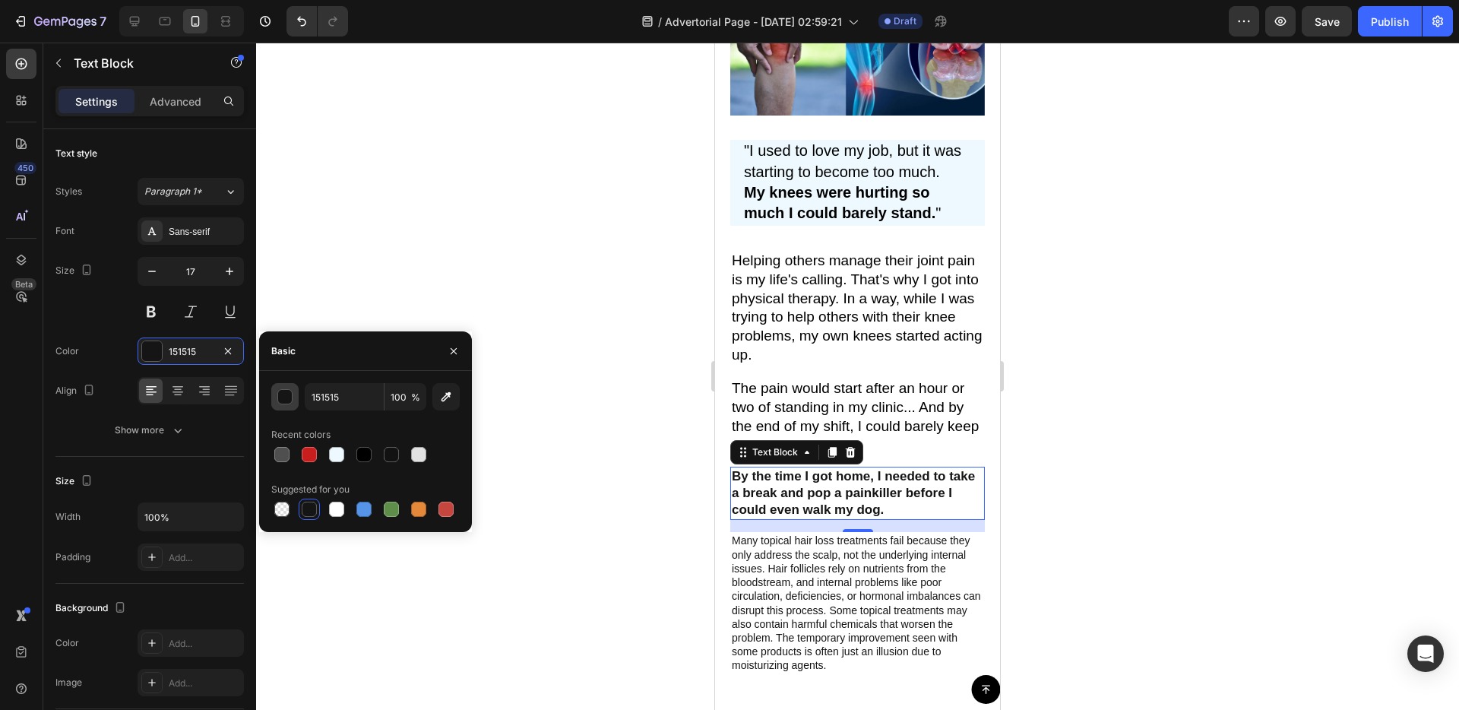
click at [287, 399] on div "button" at bounding box center [285, 397] width 15 height 15
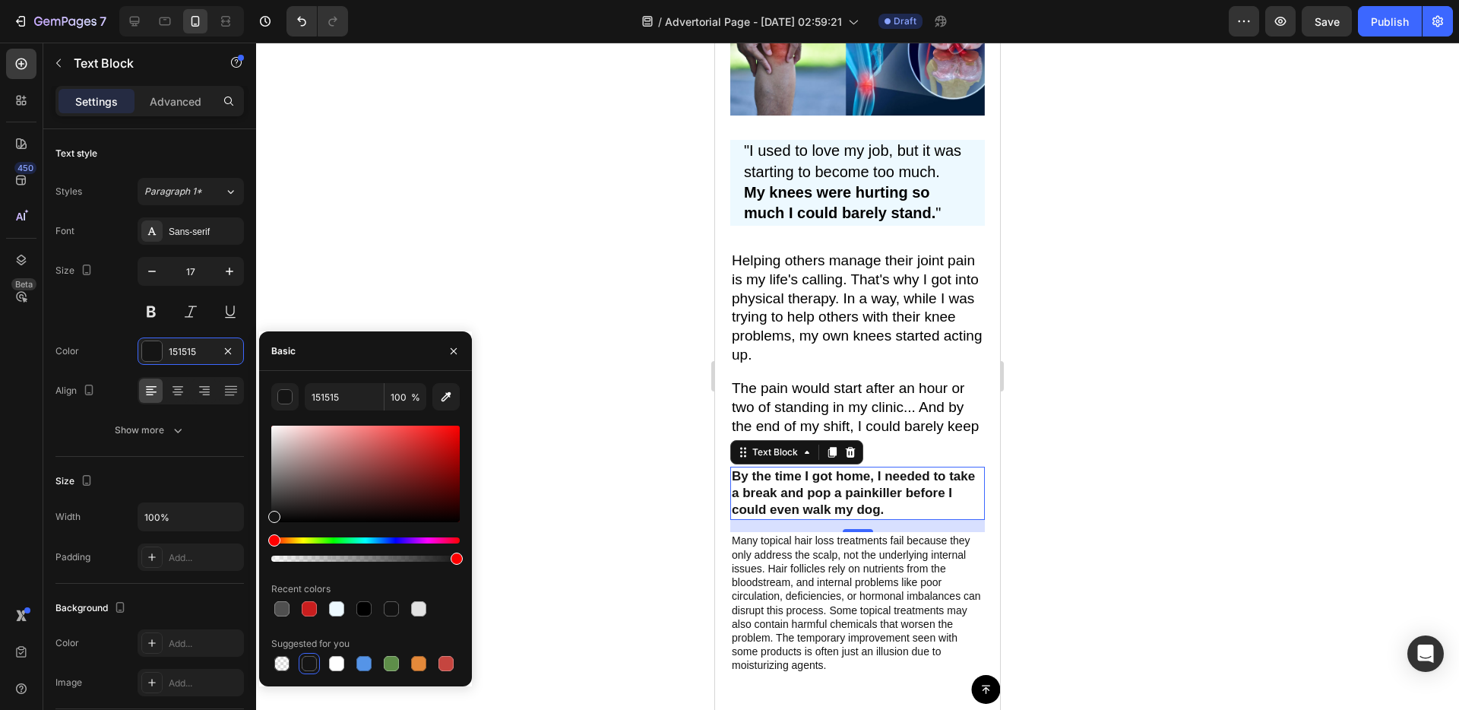
click at [337, 365] on div "Basic" at bounding box center [365, 351] width 213 height 40
click at [290, 397] on div "button" at bounding box center [285, 397] width 15 height 15
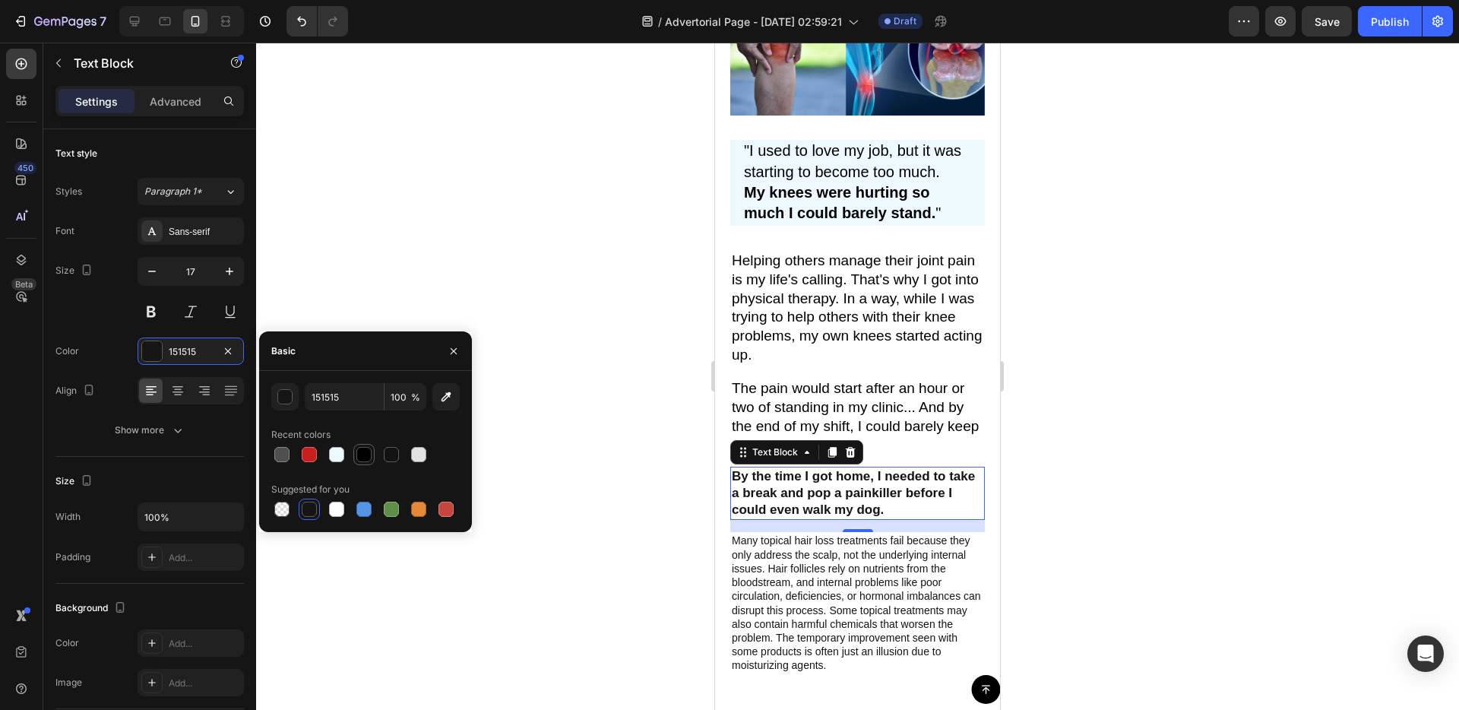
click at [364, 458] on div at bounding box center [363, 454] width 15 height 15
type input "000000"
click at [81, 307] on div "Size 17" at bounding box center [149, 291] width 188 height 68
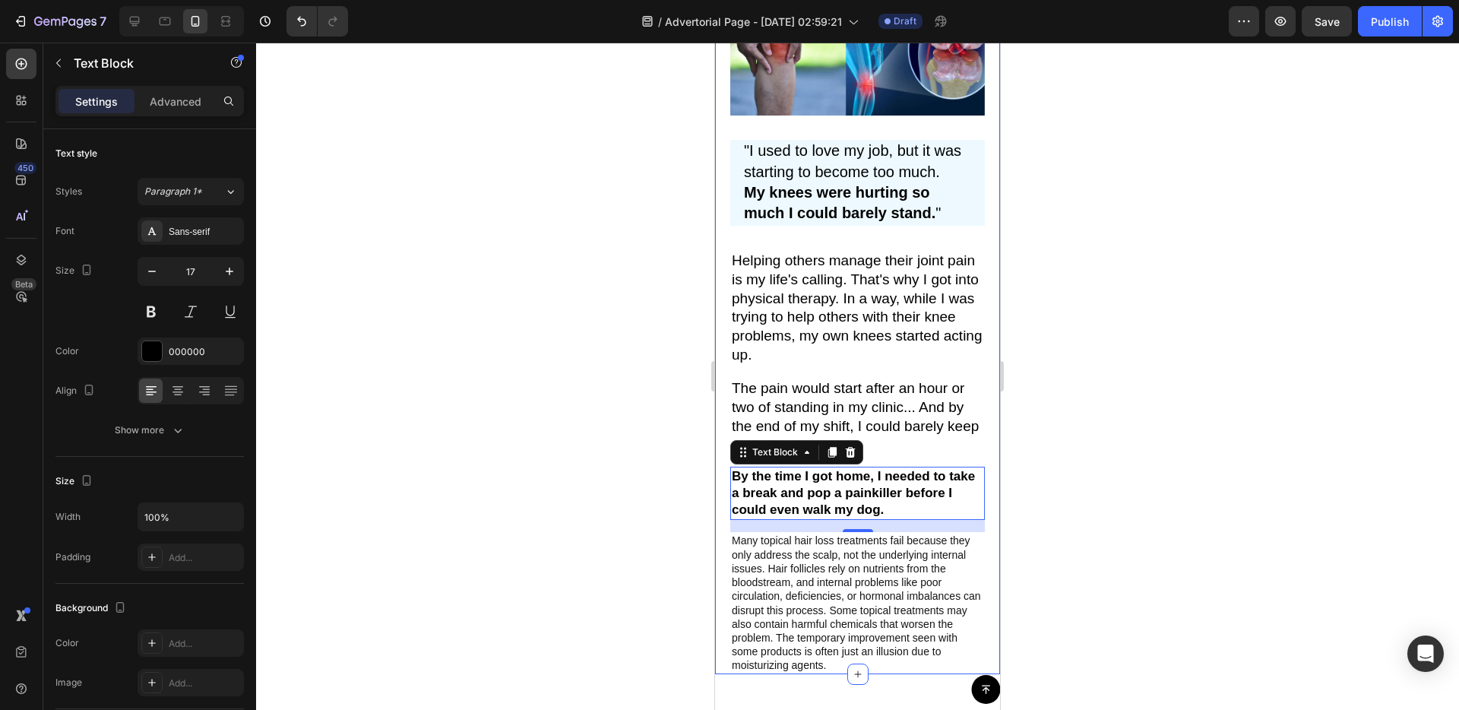
click at [726, 551] on div "Image "I used to love my job, but it was starting to become too much. My knees …" at bounding box center [857, 328] width 285 height 692
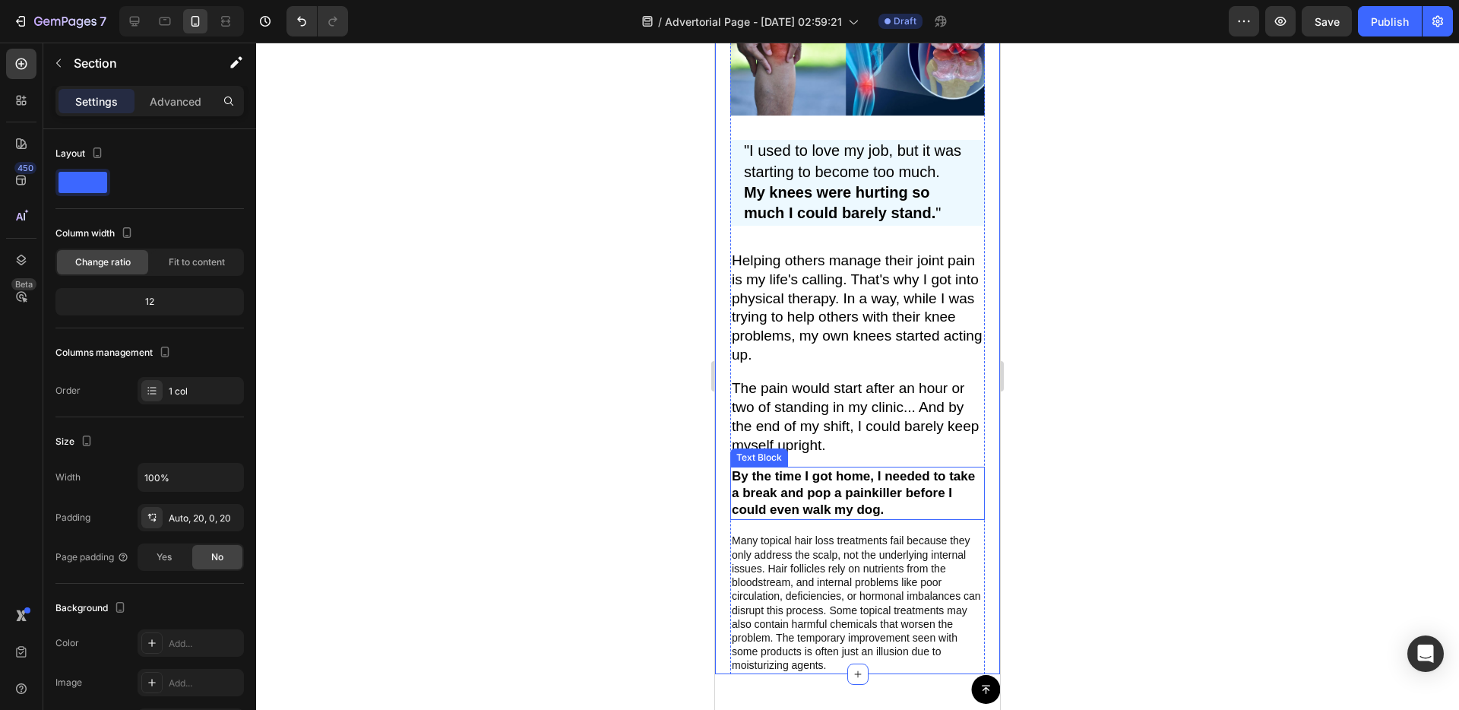
click at [796, 489] on p "By the time I got home, I needed to take a break and pop a painkiller before I …" at bounding box center [858, 493] width 252 height 50
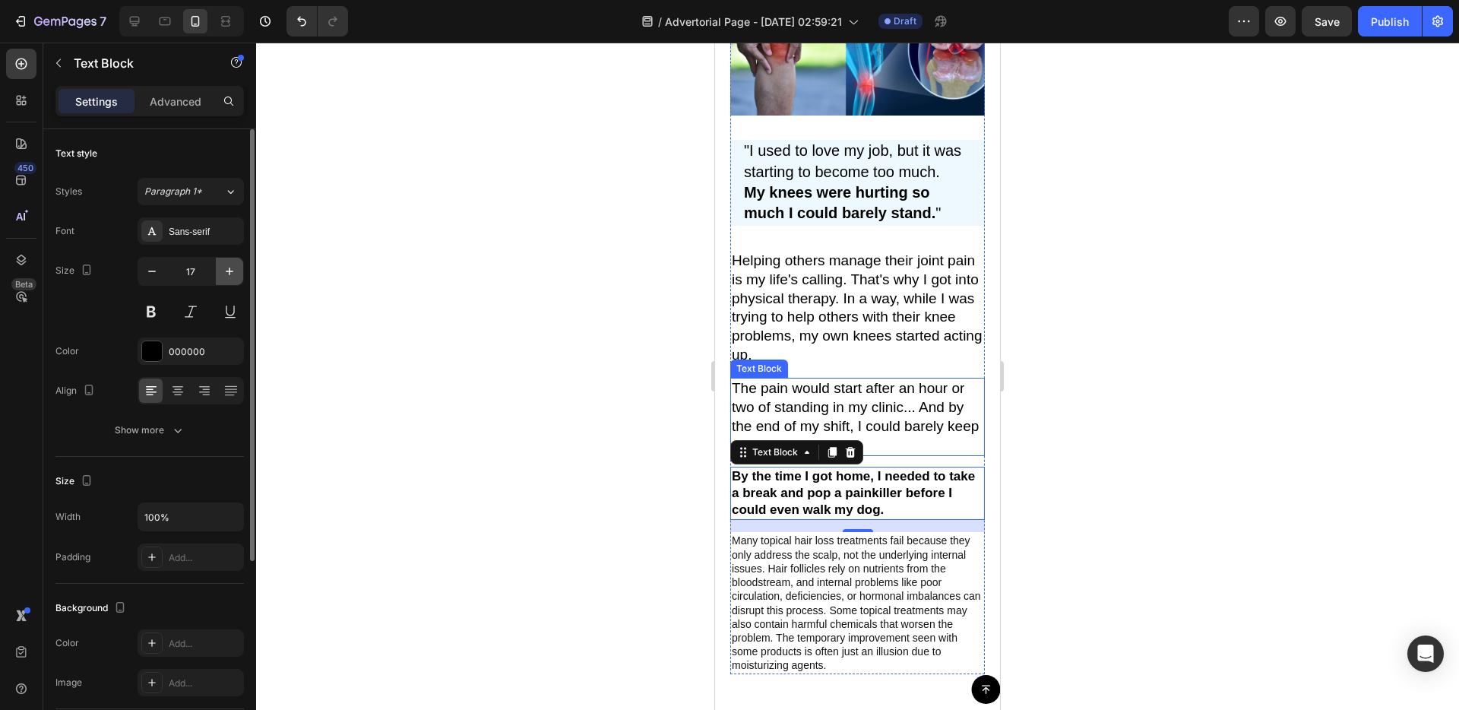
click at [225, 274] on icon "button" at bounding box center [229, 271] width 15 height 15
type input "19"
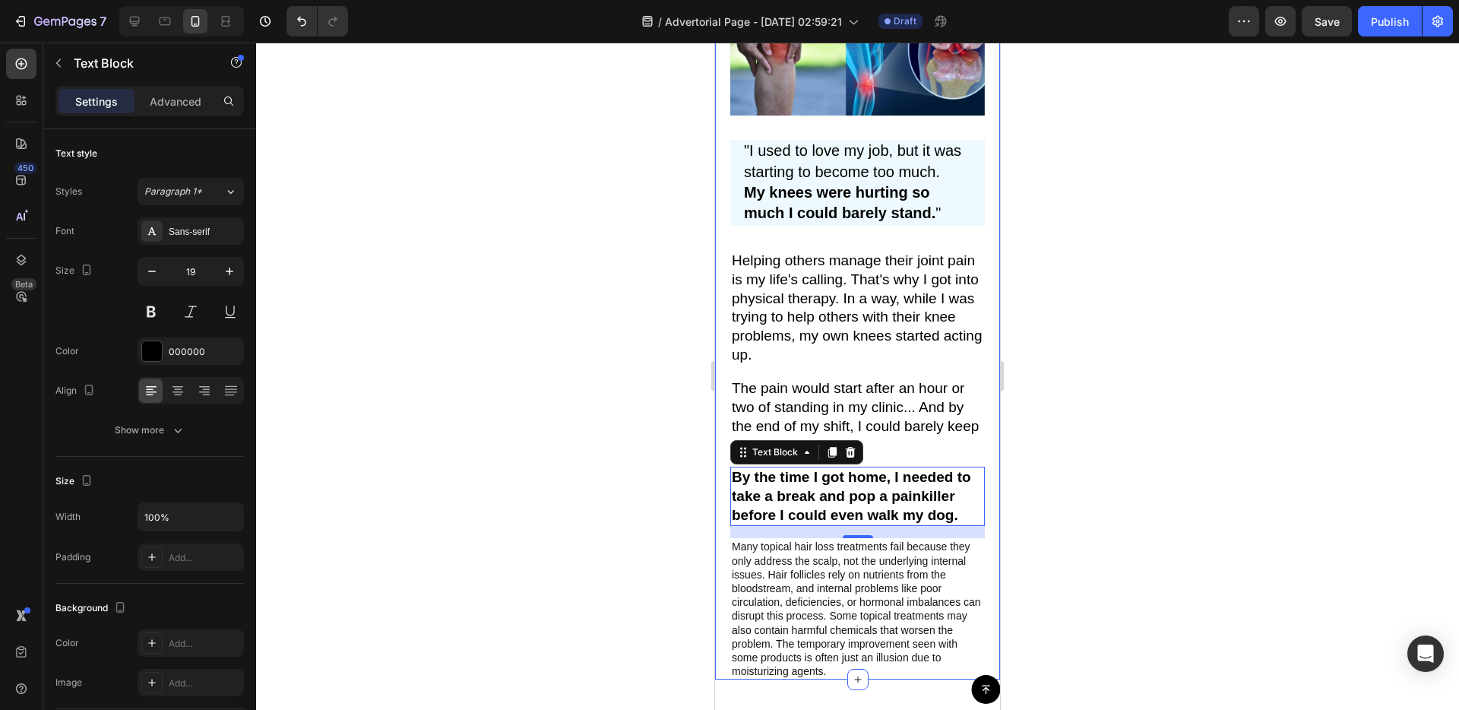
click at [719, 525] on div "Image "I used to love my job, but it was starting to become too much. My knees …" at bounding box center [857, 331] width 285 height 698
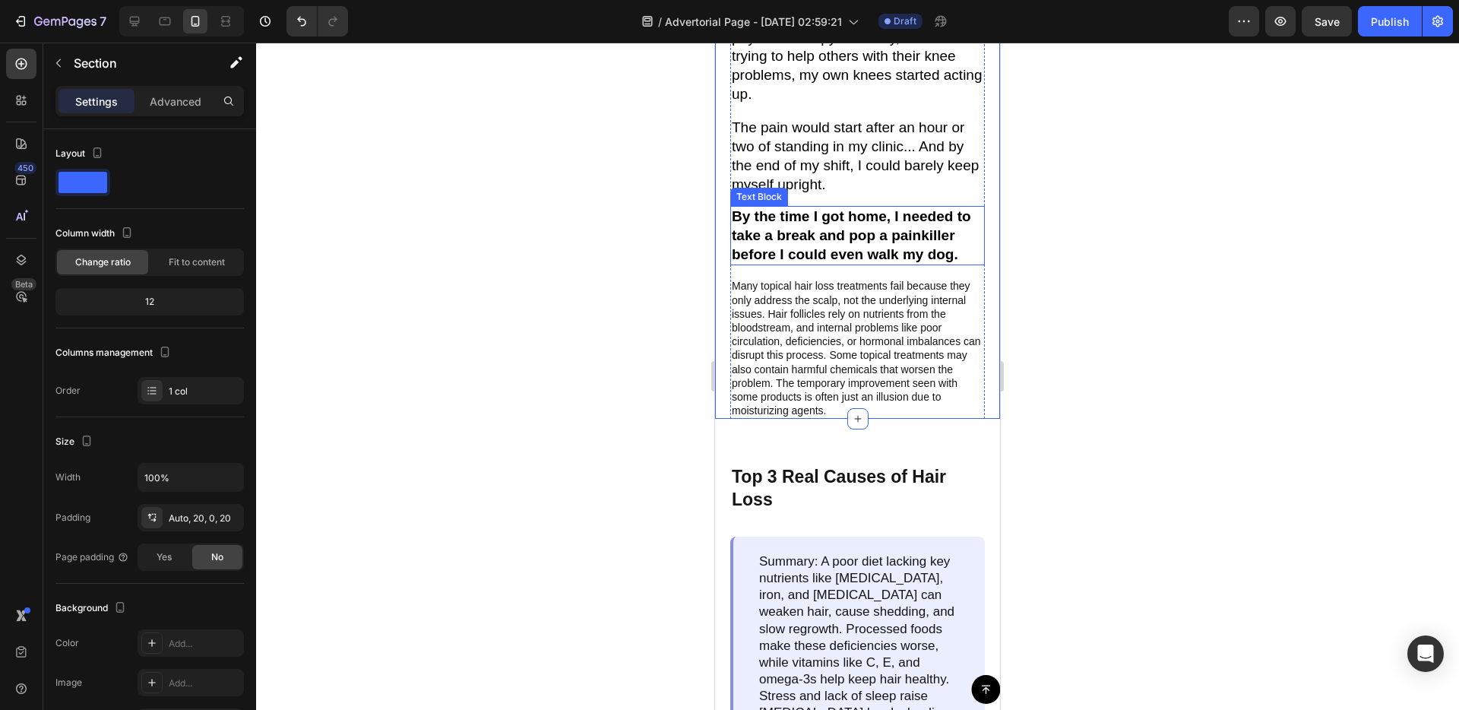
scroll to position [653, 0]
click at [823, 255] on p "By the time I got home, I needed to take a break and pop a painkiller before I …" at bounding box center [858, 238] width 252 height 56
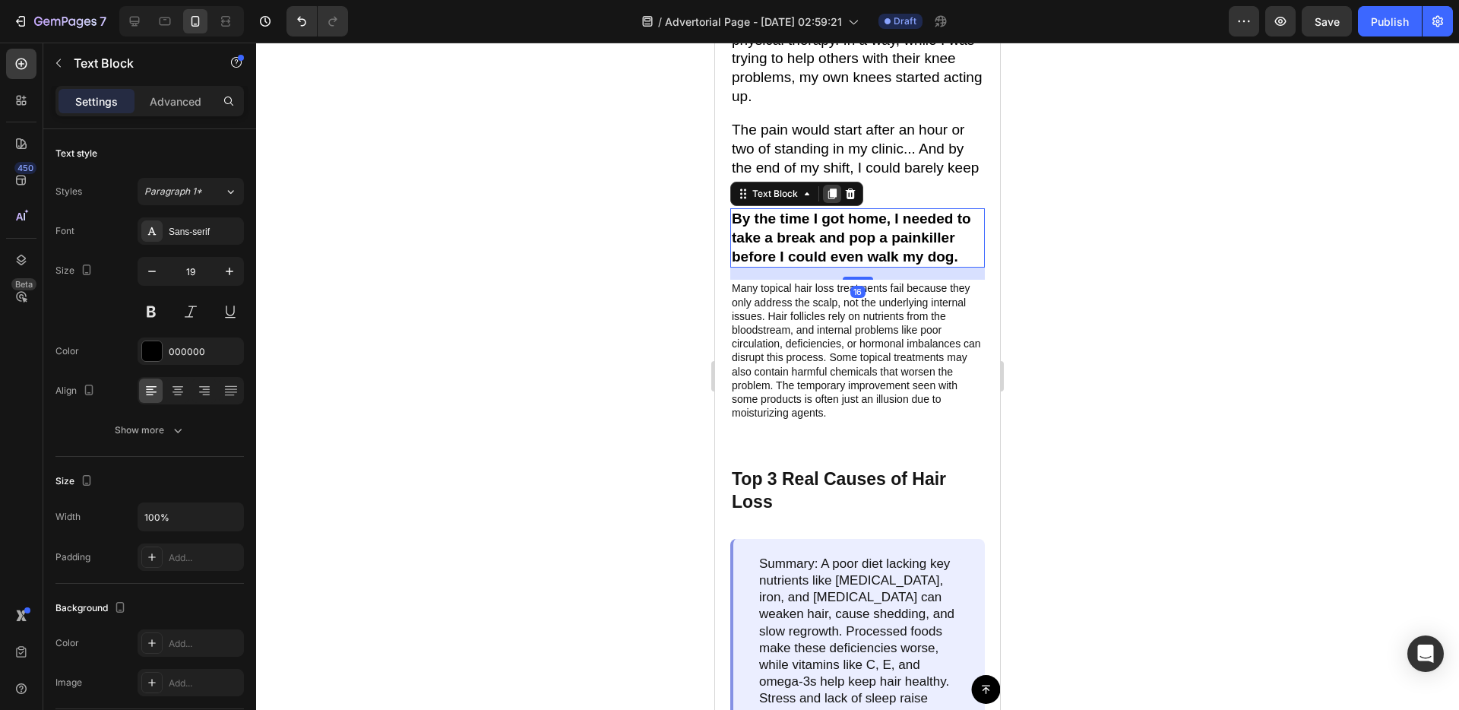
click at [835, 192] on icon at bounding box center [832, 193] width 8 height 11
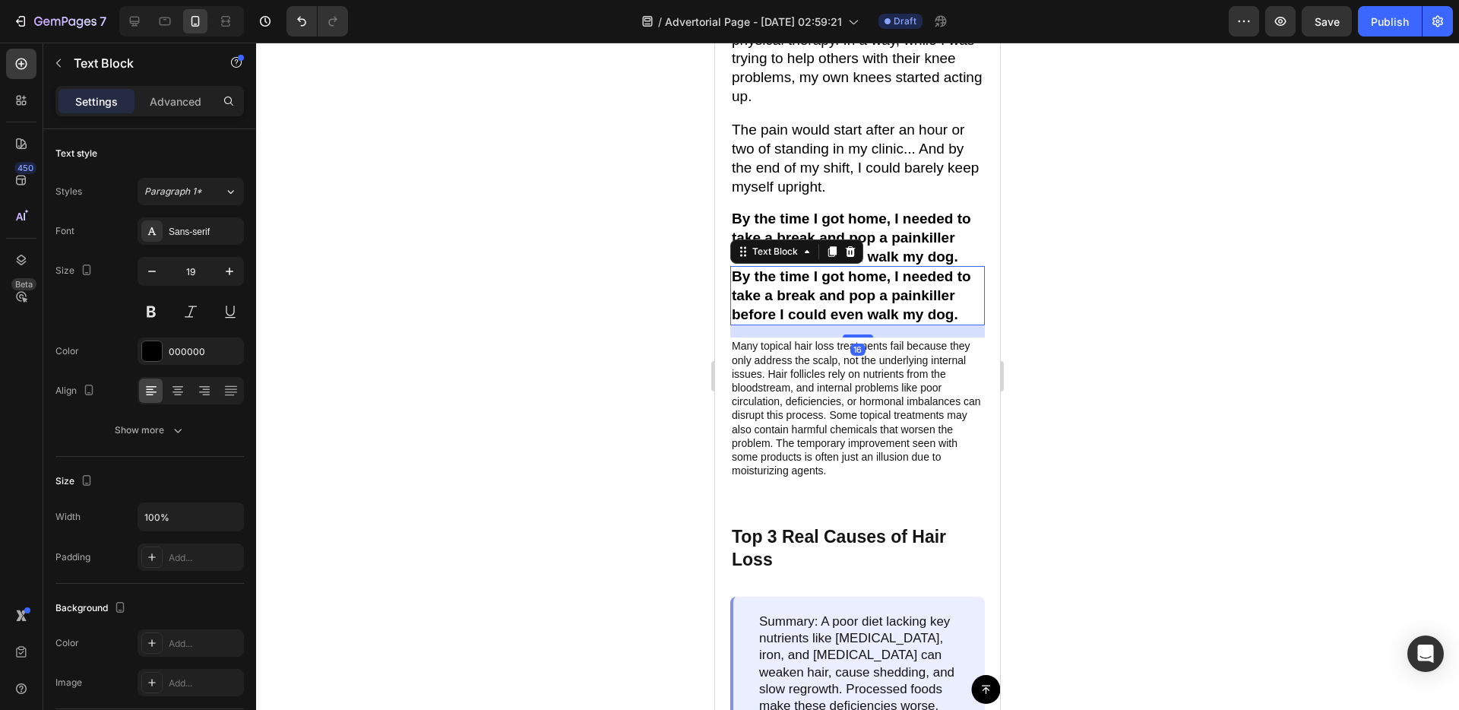
click at [847, 293] on p "By the time I got home, I needed to take a break and pop a painkiller before I …" at bounding box center [858, 295] width 252 height 56
click at [846, 293] on p "By the time I got home, I needed to take a break and pop a painkiller before I …" at bounding box center [858, 295] width 252 height 56
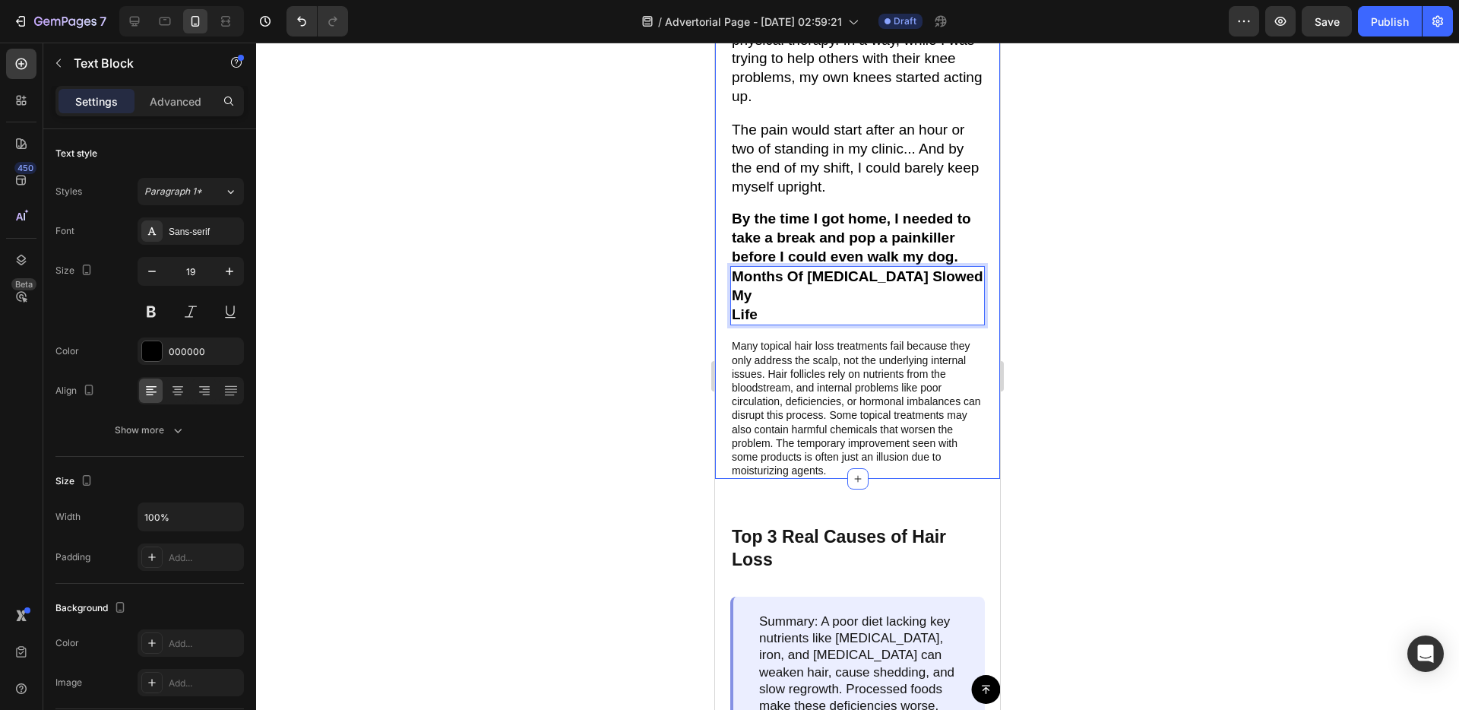
click at [724, 383] on div "Image "I used to love my job, but it was starting to become too much. My knees …" at bounding box center [857, 101] width 285 height 756
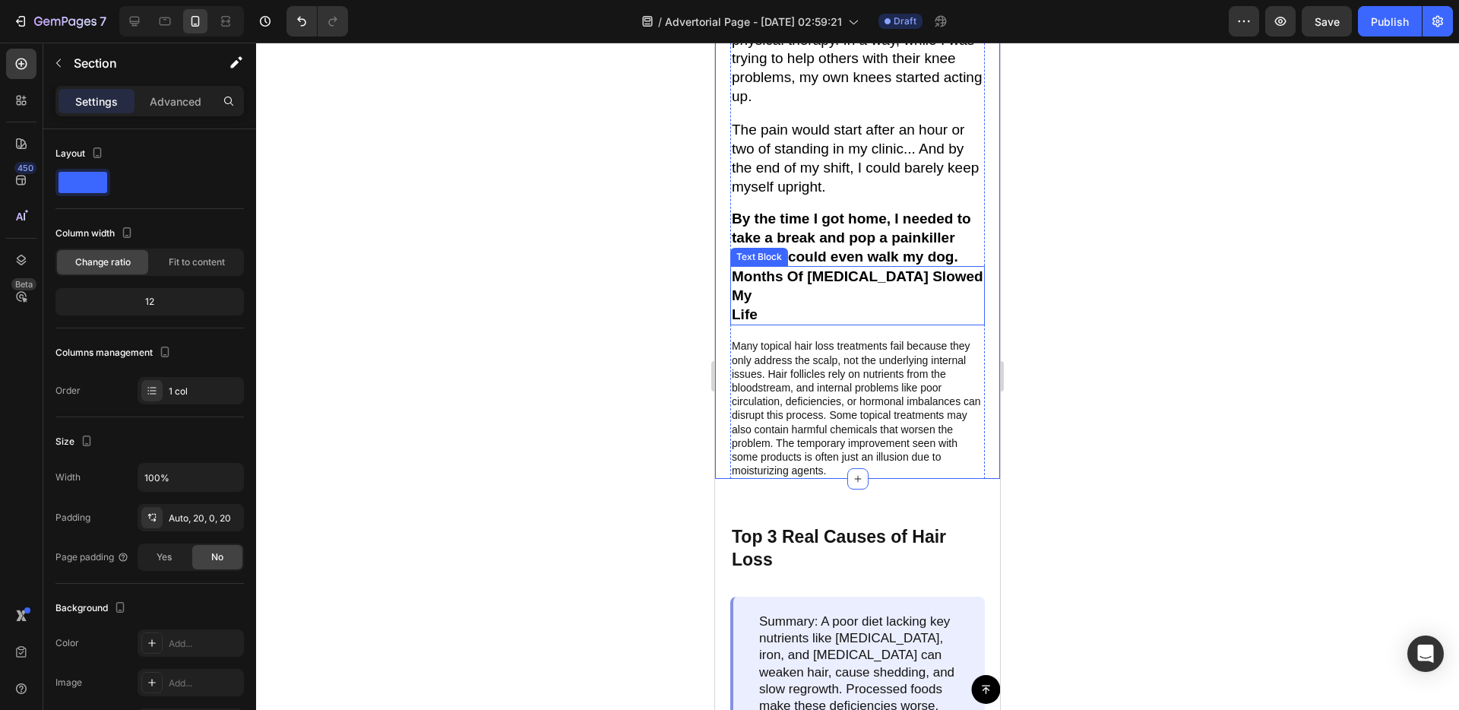
click at [824, 277] on p "Months Of Foot Pain Slowed My" at bounding box center [858, 285] width 252 height 37
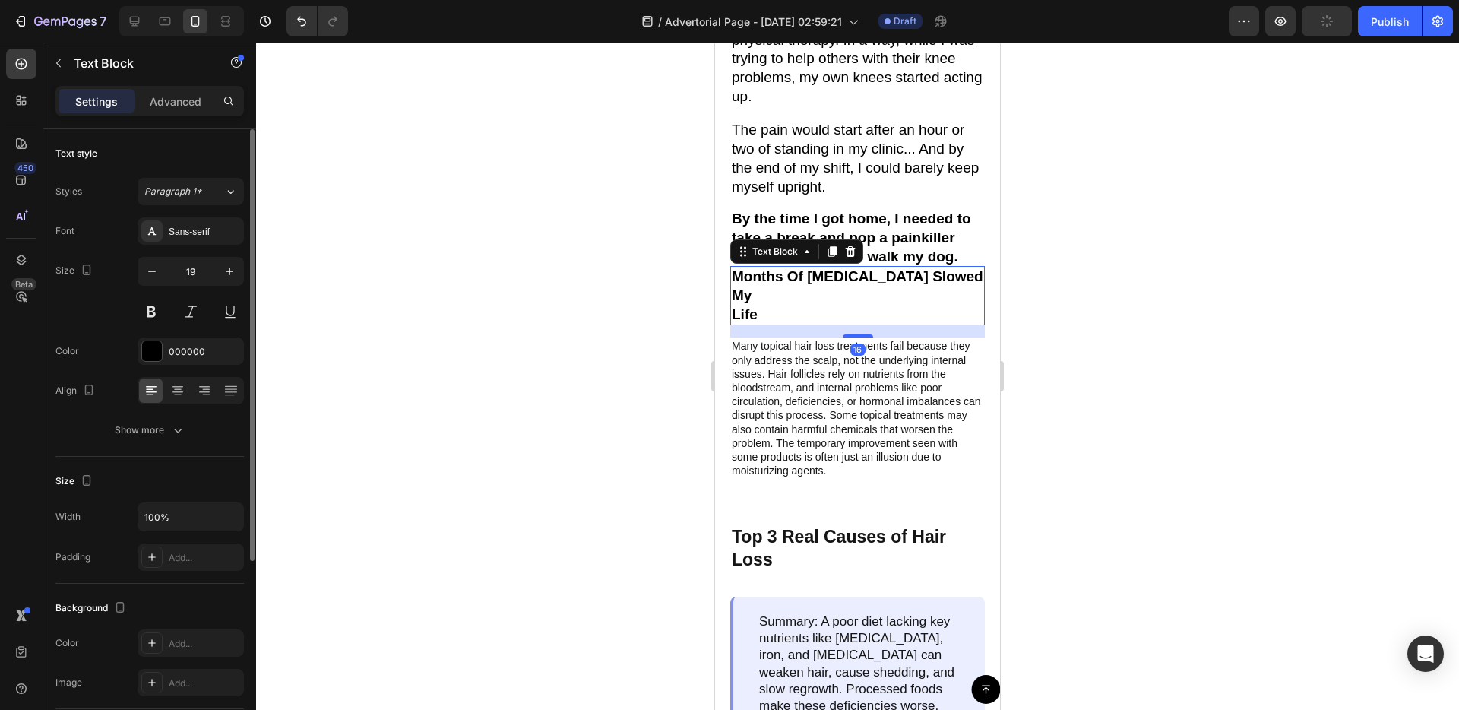
drag, startPoint x: 173, startPoint y: 107, endPoint x: 185, endPoint y: 141, distance: 35.6
click at [173, 107] on p "Advanced" at bounding box center [176, 101] width 52 height 16
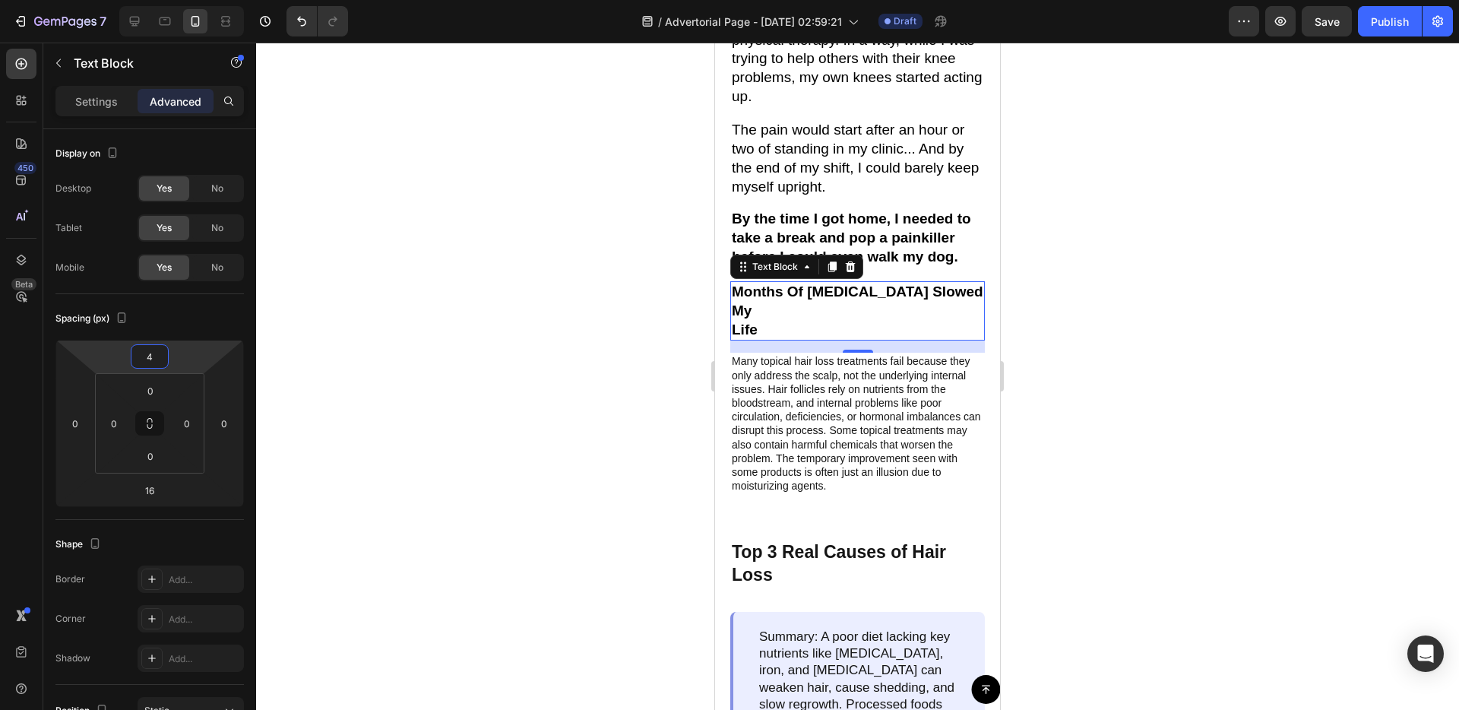
type input "6"
drag, startPoint x: 188, startPoint y: 360, endPoint x: 192, endPoint y: 353, distance: 8.5
click at [192, 0] on html "7 / Advertorial Page - [DATE] 02:59:21 Draft Preview Save Publish 450 Beta Sect…" at bounding box center [729, 0] width 1459 height 0
click at [720, 445] on div "Image "I used to love my job, but it was starting to become too much. My knees …" at bounding box center [857, 110] width 285 height 774
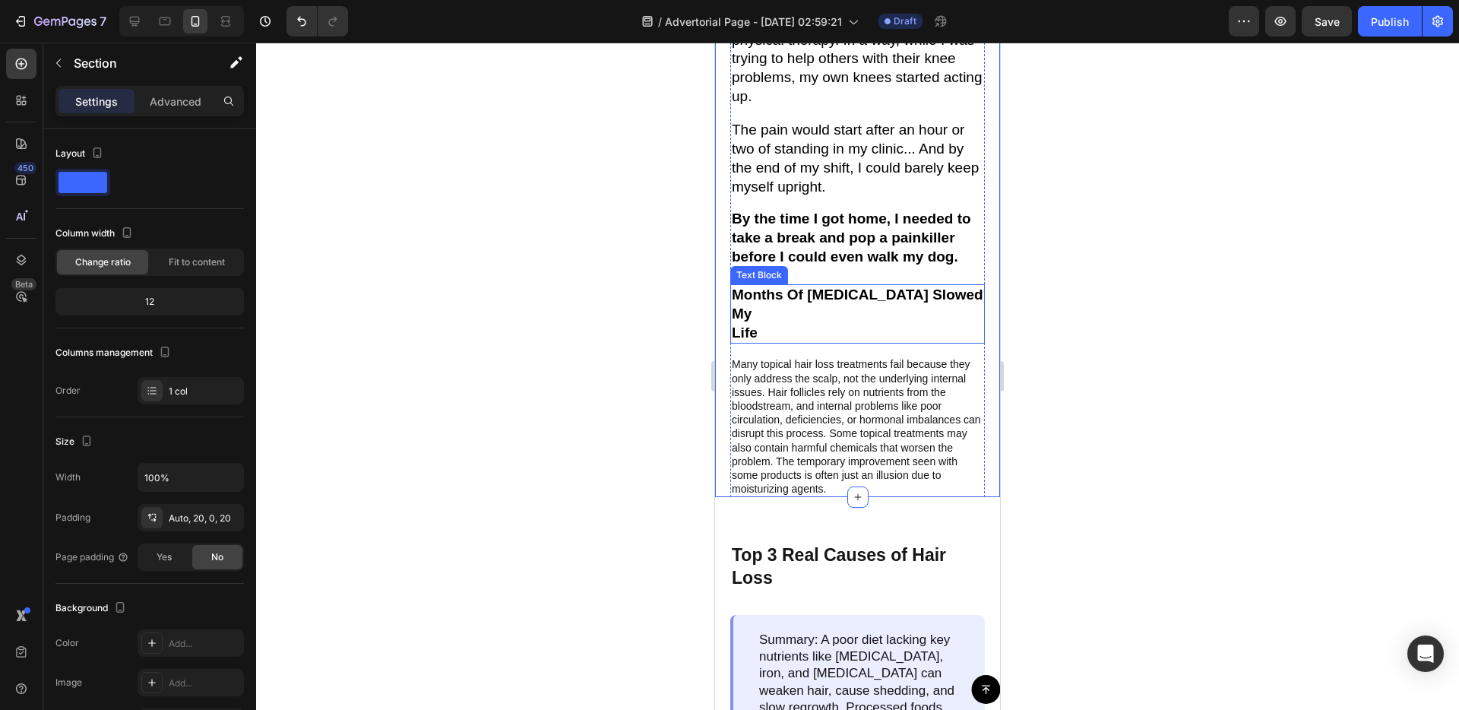
click at [805, 324] on p "Life" at bounding box center [858, 333] width 252 height 19
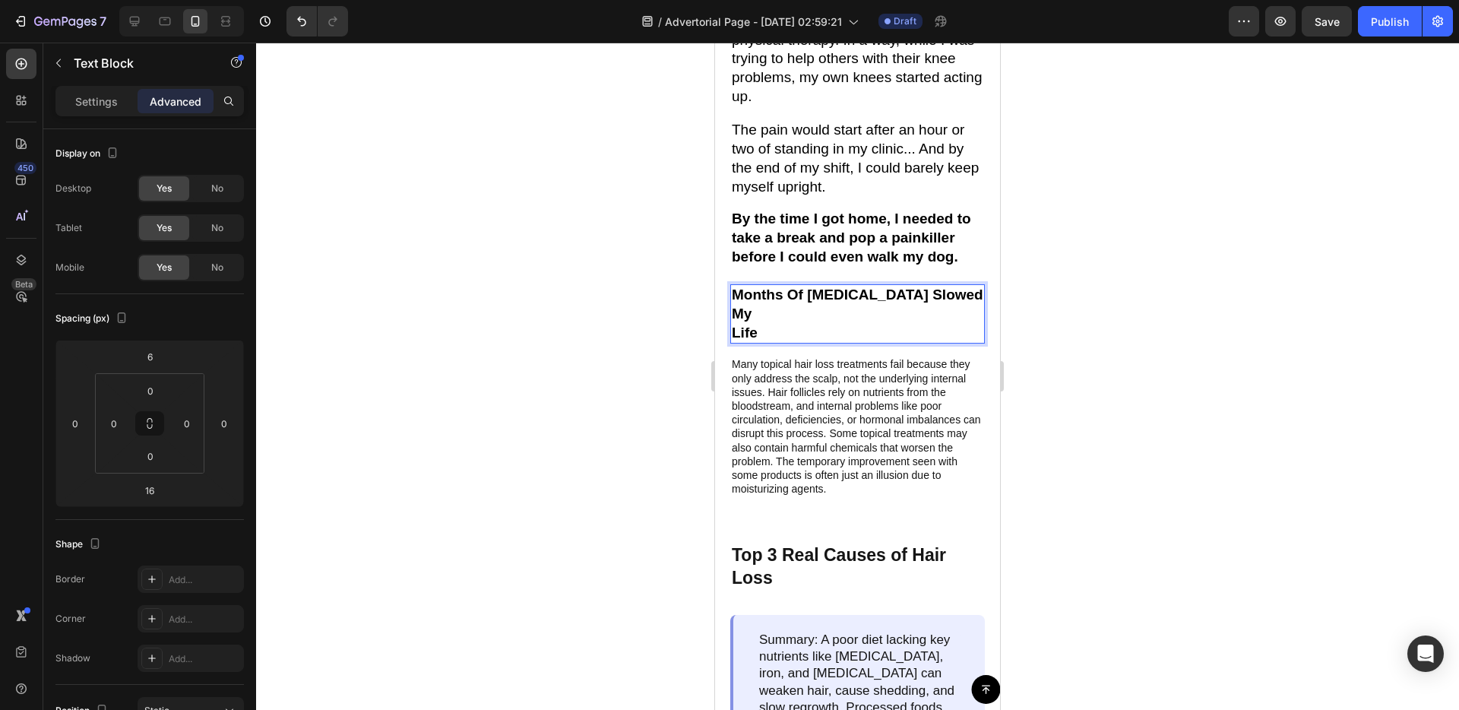
click at [799, 324] on p "Life" at bounding box center [858, 333] width 252 height 19
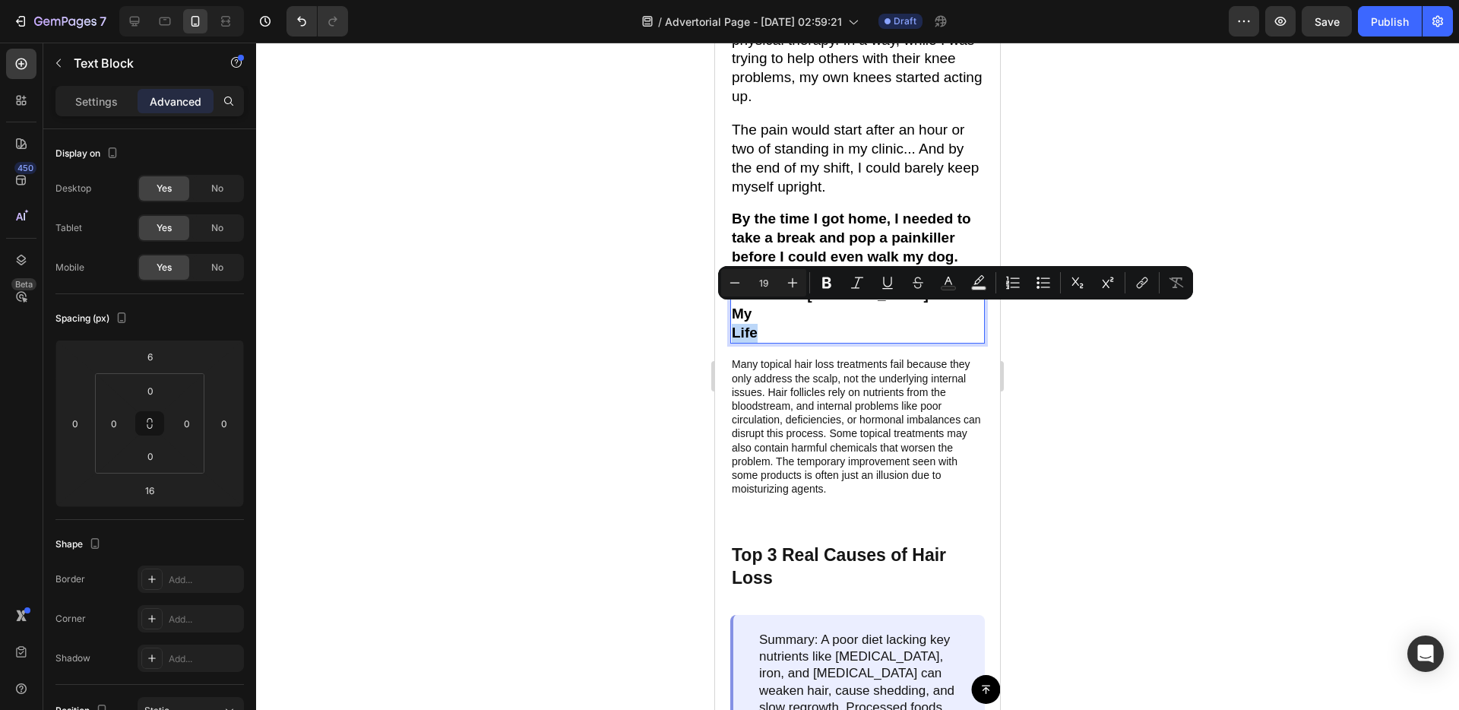
click at [799, 324] on p "Life" at bounding box center [858, 333] width 252 height 19
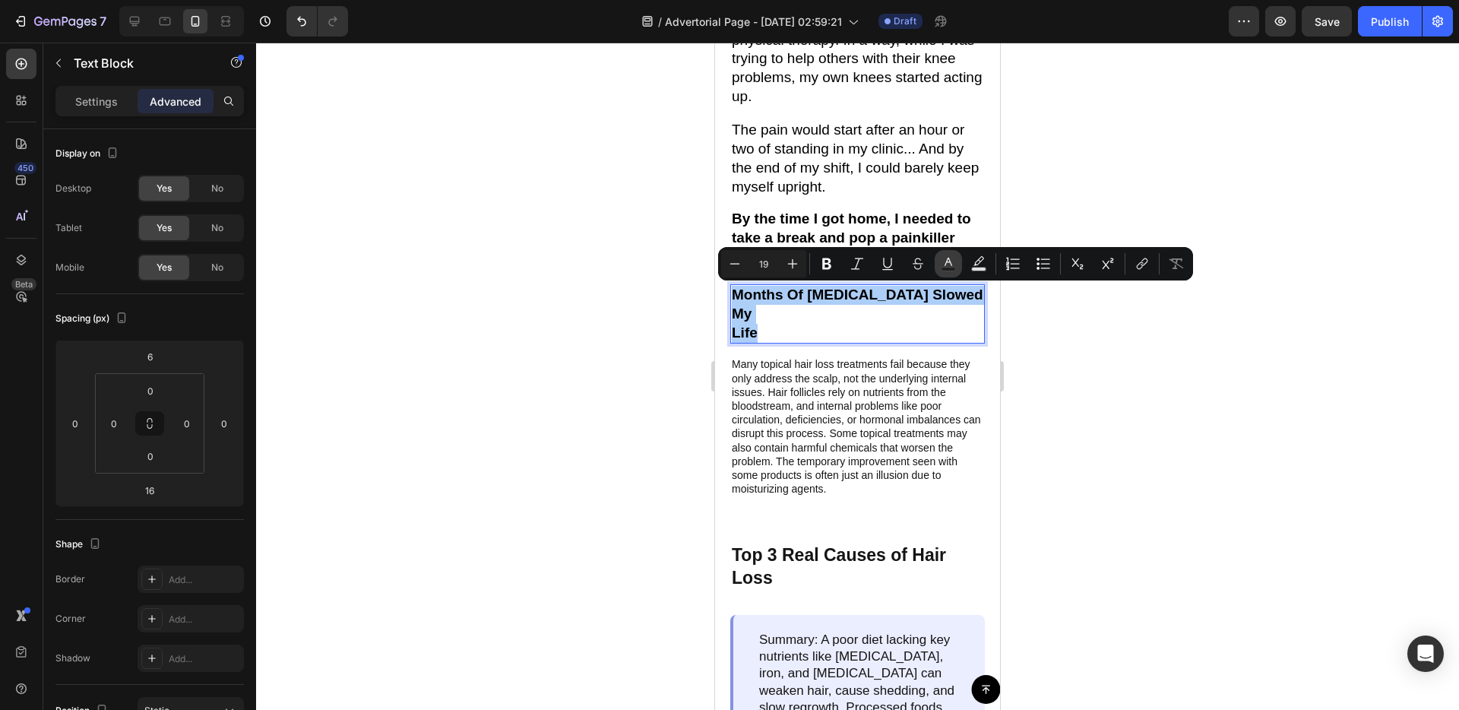
click at [945, 264] on icon "Editor contextual toolbar" at bounding box center [949, 262] width 8 height 8
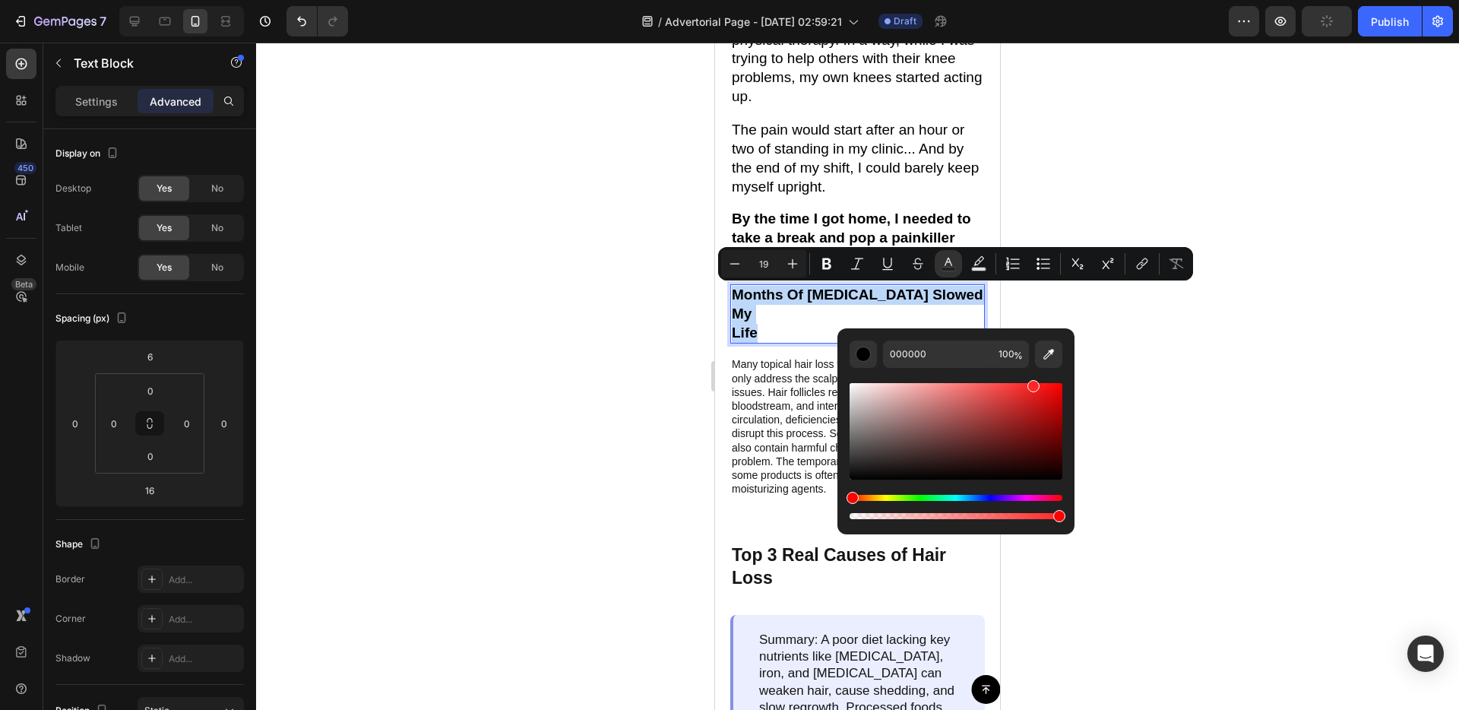
drag, startPoint x: 940, startPoint y: 409, endPoint x: 1047, endPoint y: 375, distance: 112.2
click at [1047, 375] on div "Editor contextual toolbar" at bounding box center [956, 445] width 213 height 154
type input "FF1111"
click at [717, 417] on div "Image "I used to love my job, but it was starting to become too much. My knees …" at bounding box center [857, 110] width 285 height 774
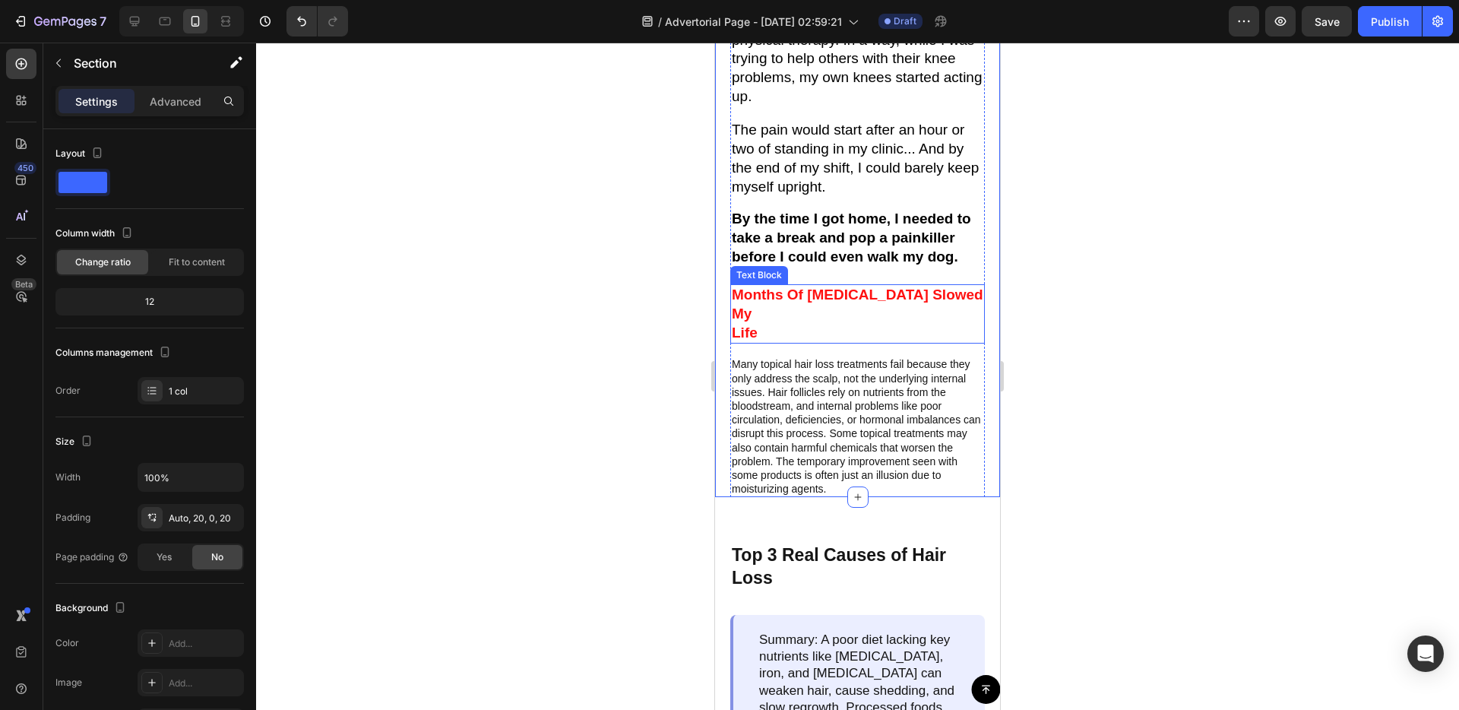
click at [793, 297] on span "Months Of Foot Pain Slowed My" at bounding box center [858, 303] width 252 height 35
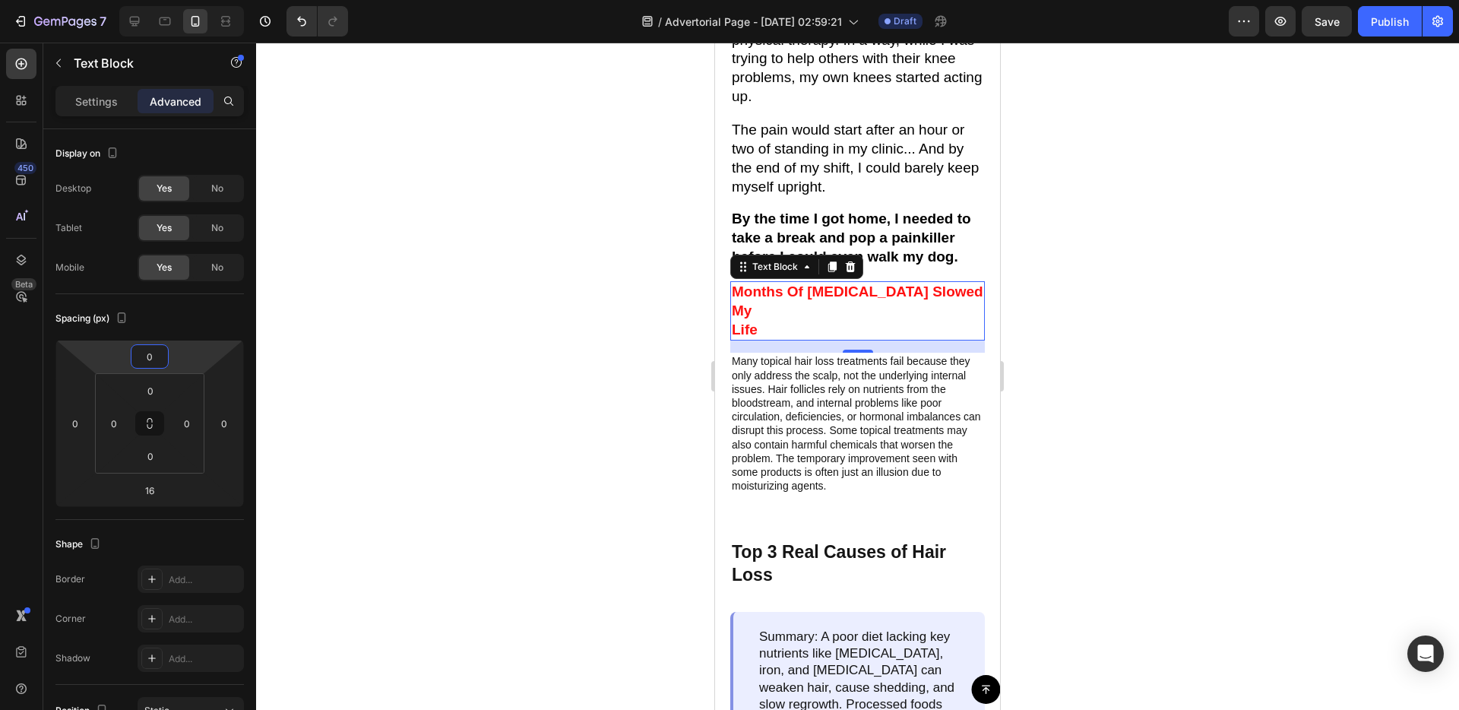
type input "-2"
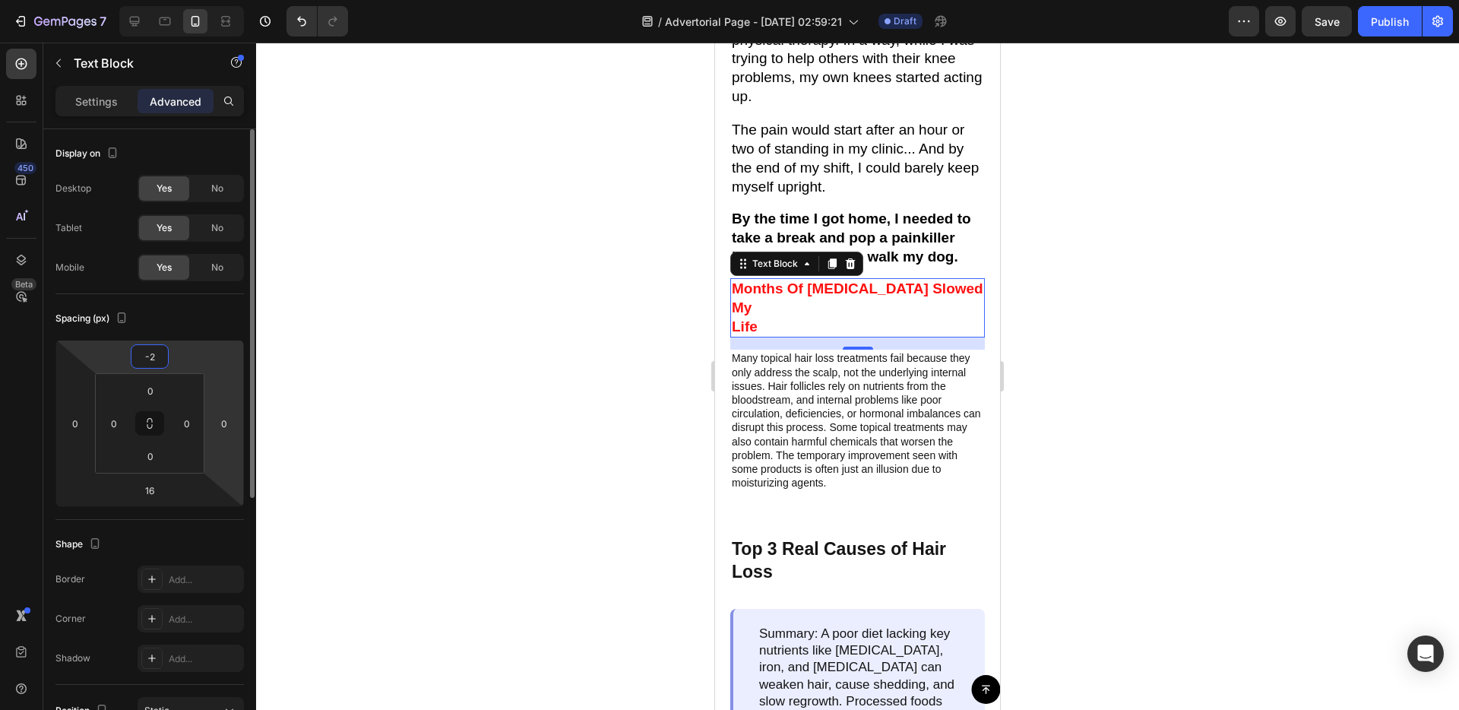
drag, startPoint x: 180, startPoint y: 367, endPoint x: 240, endPoint y: 370, distance: 60.1
click at [181, 0] on html "7 / Advertorial Page - [DATE] 02:59:21 Draft Preview Save Publish 450 Beta Sect…" at bounding box center [729, 0] width 1459 height 0
click at [720, 435] on div "Image "I used to love my job, but it was starting to become too much. My knees …" at bounding box center [857, 107] width 285 height 768
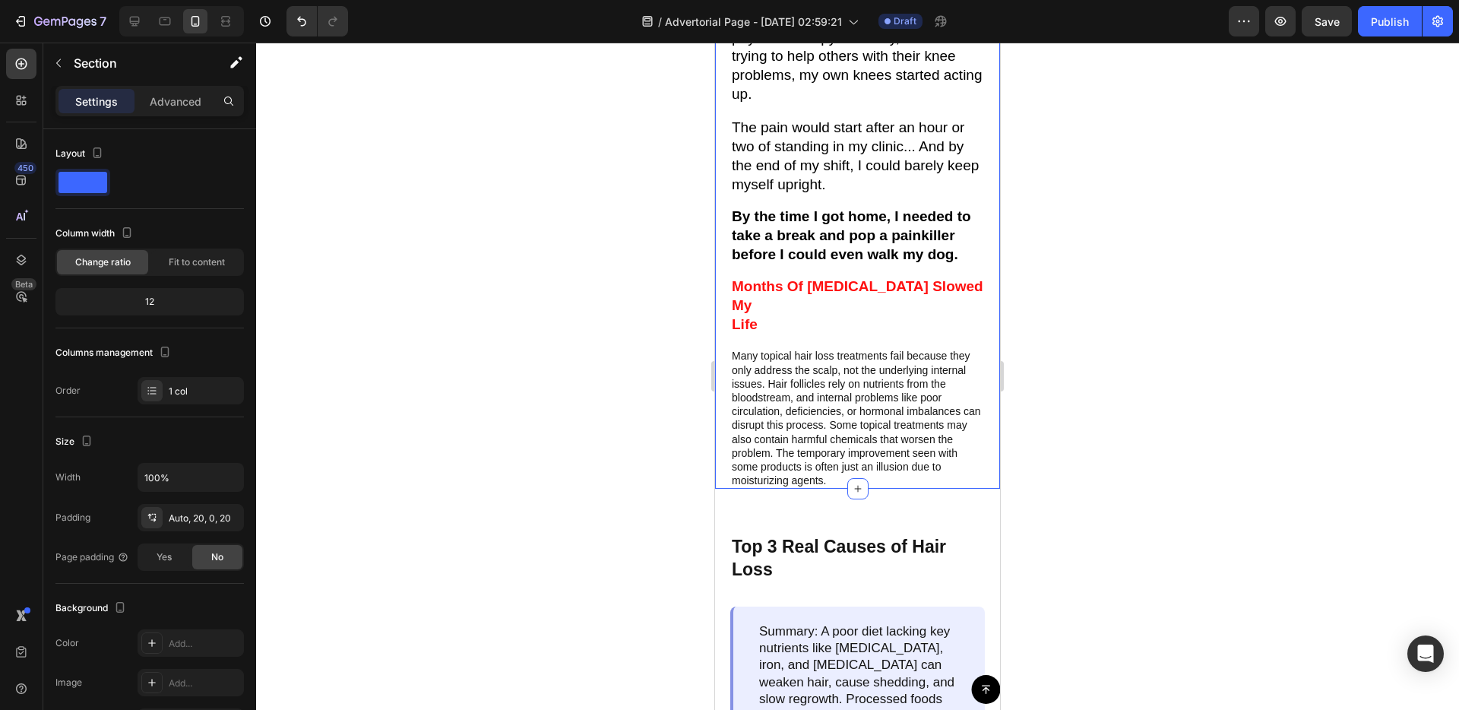
scroll to position [663, 0]
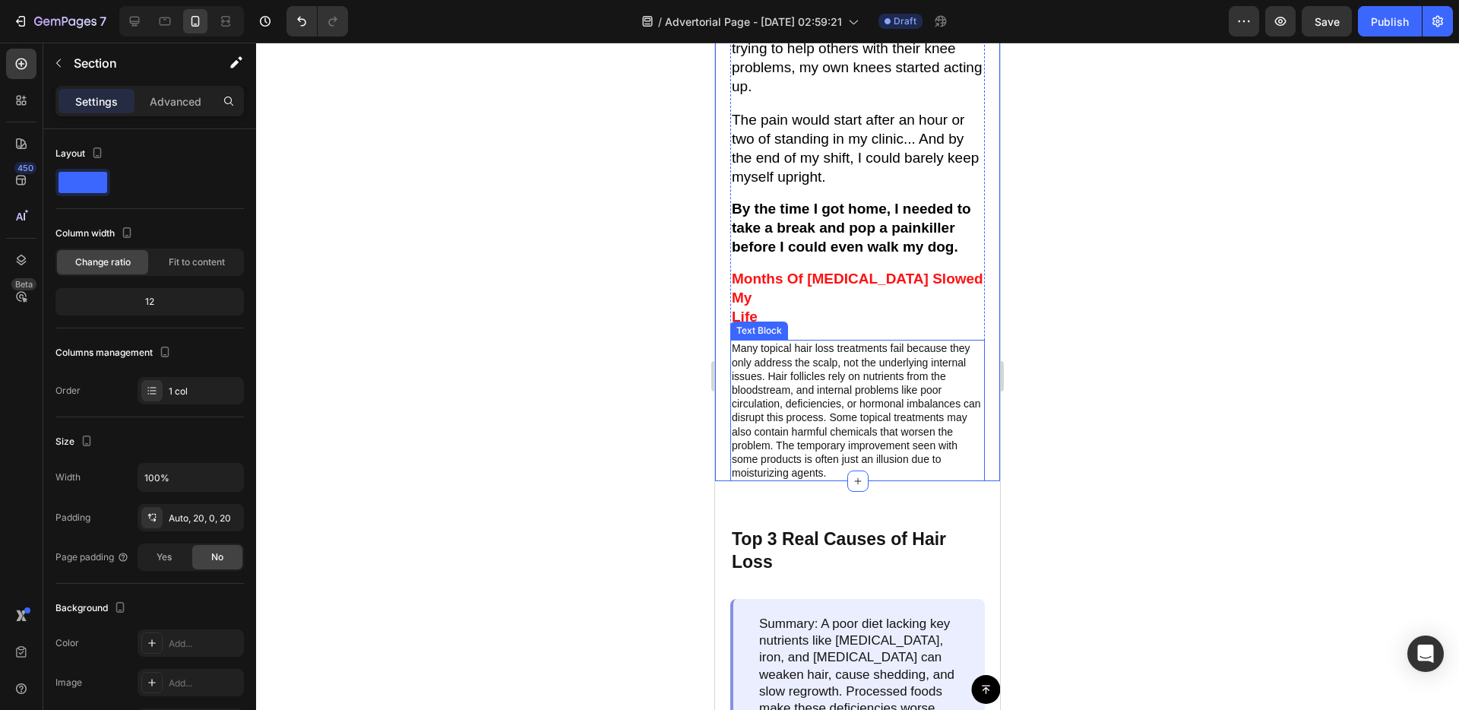
click at [827, 388] on p "Many topical hair loss treatments fail because they only address the scalp, not…" at bounding box center [858, 410] width 252 height 138
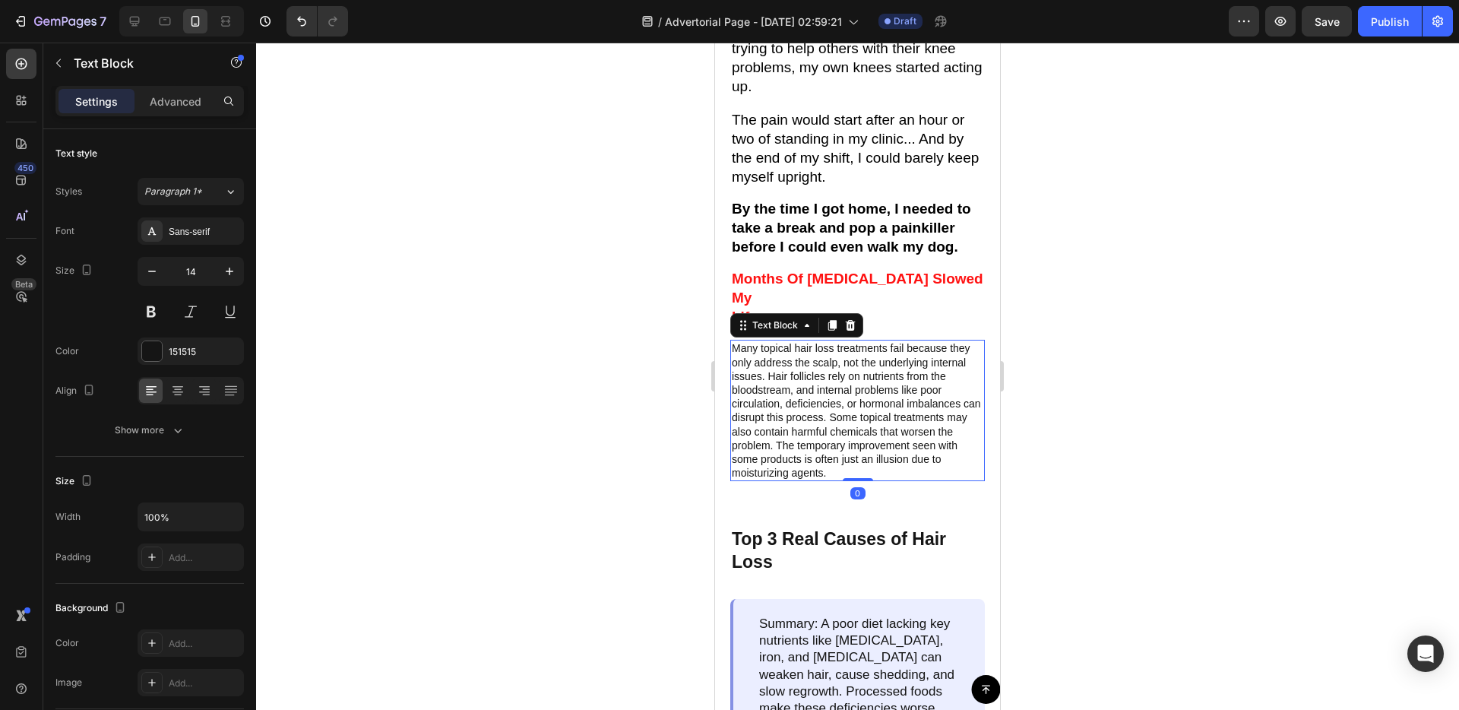
click at [827, 388] on p "Many topical hair loss treatments fail because they only address the scalp, not…" at bounding box center [858, 410] width 252 height 138
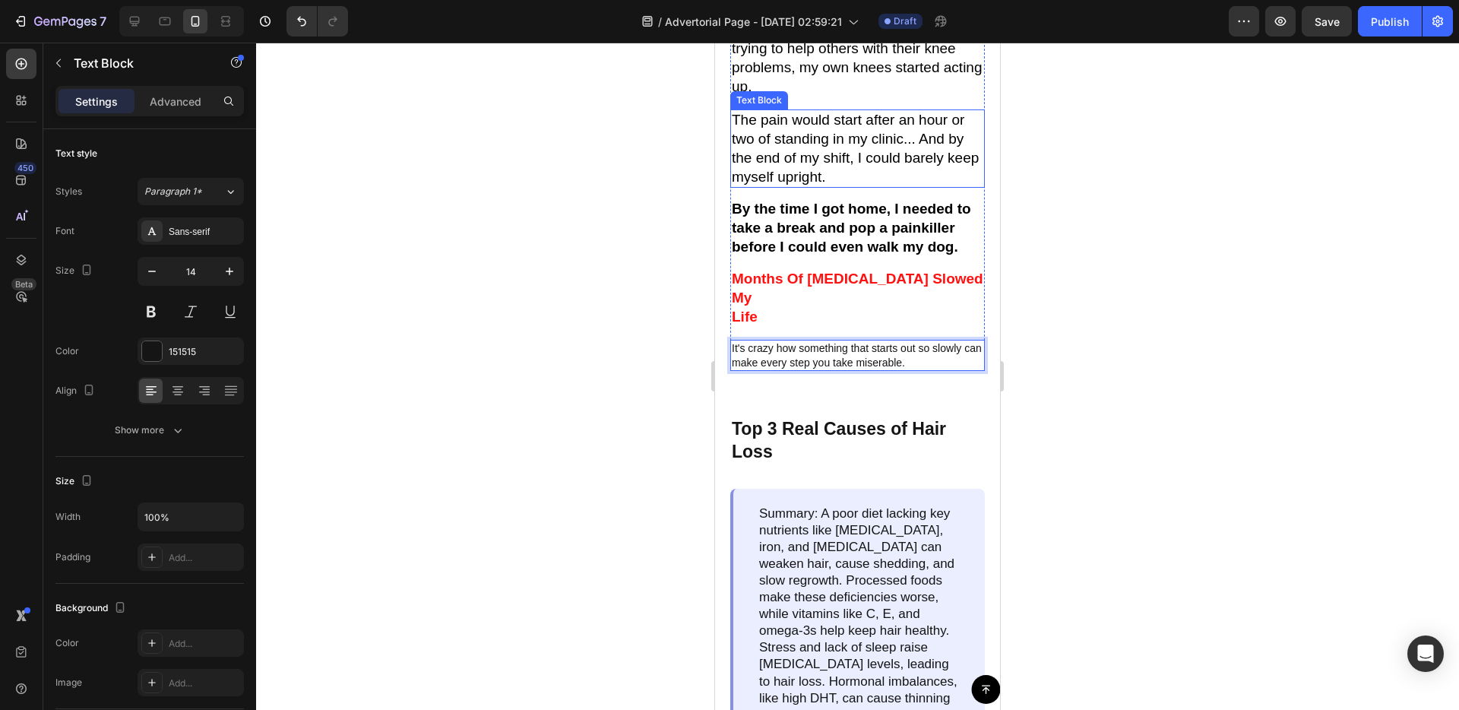
click at [859, 138] on p "The pain would start after an hour or two of standing in my clinic... And by th…" at bounding box center [858, 148] width 252 height 75
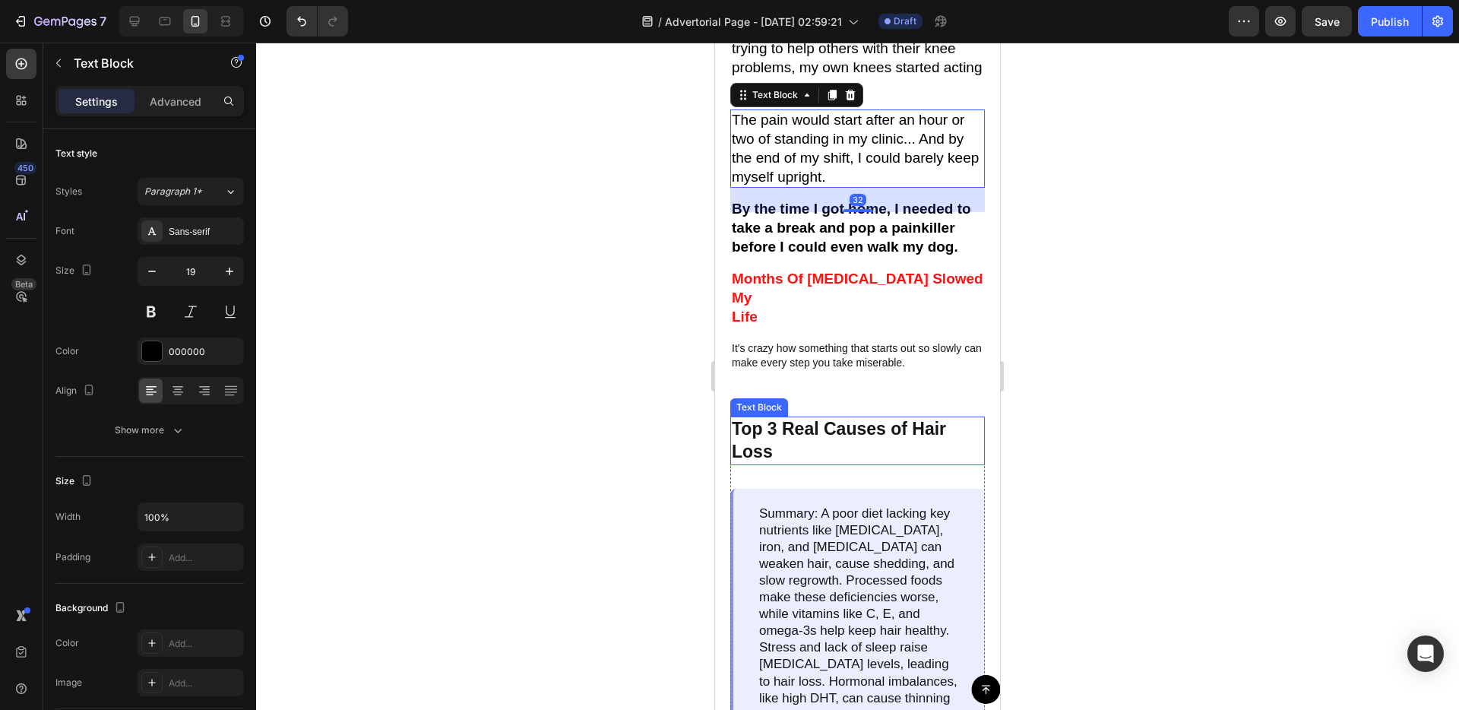
click at [780, 418] on p "Top 3 Real Causes of Hair Loss" at bounding box center [858, 441] width 252 height 46
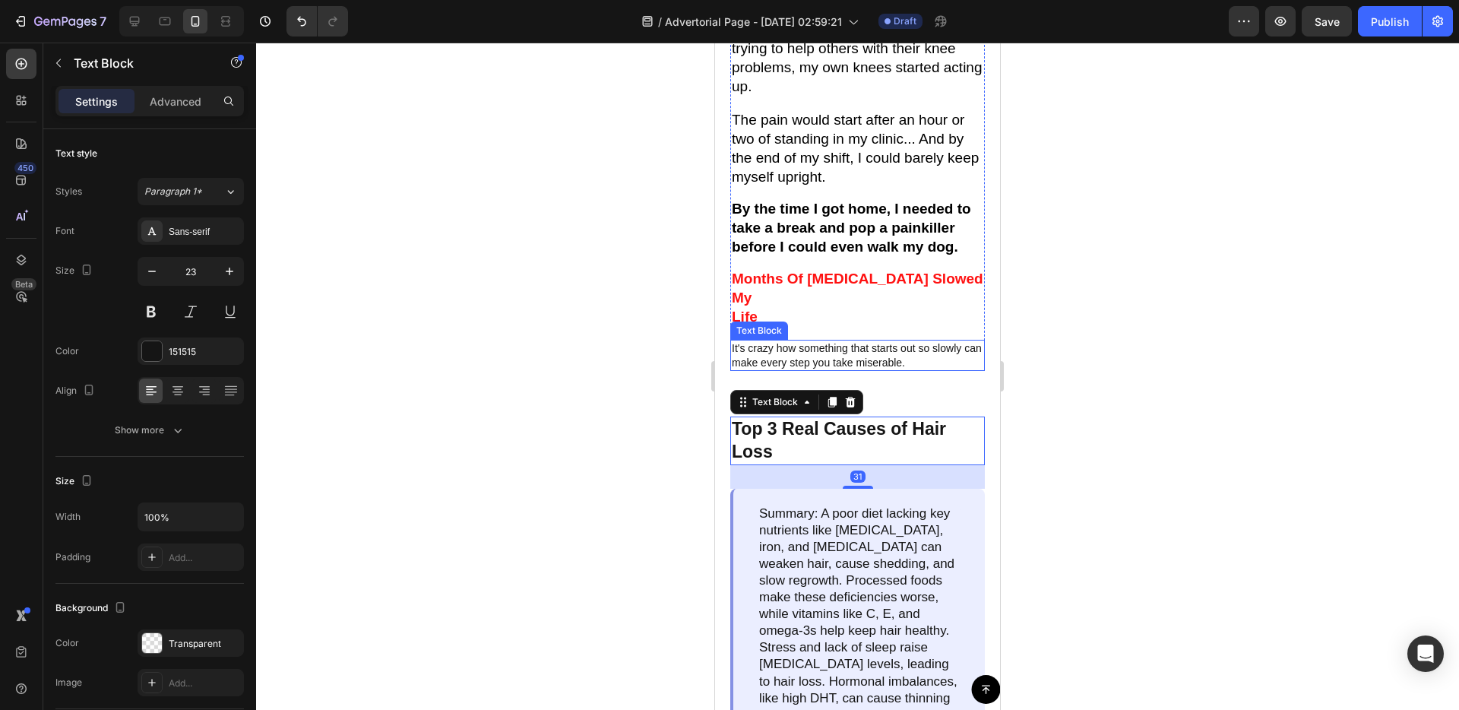
click at [796, 341] on p "It's crazy how something that starts out so slowly can make every step you take…" at bounding box center [858, 354] width 252 height 27
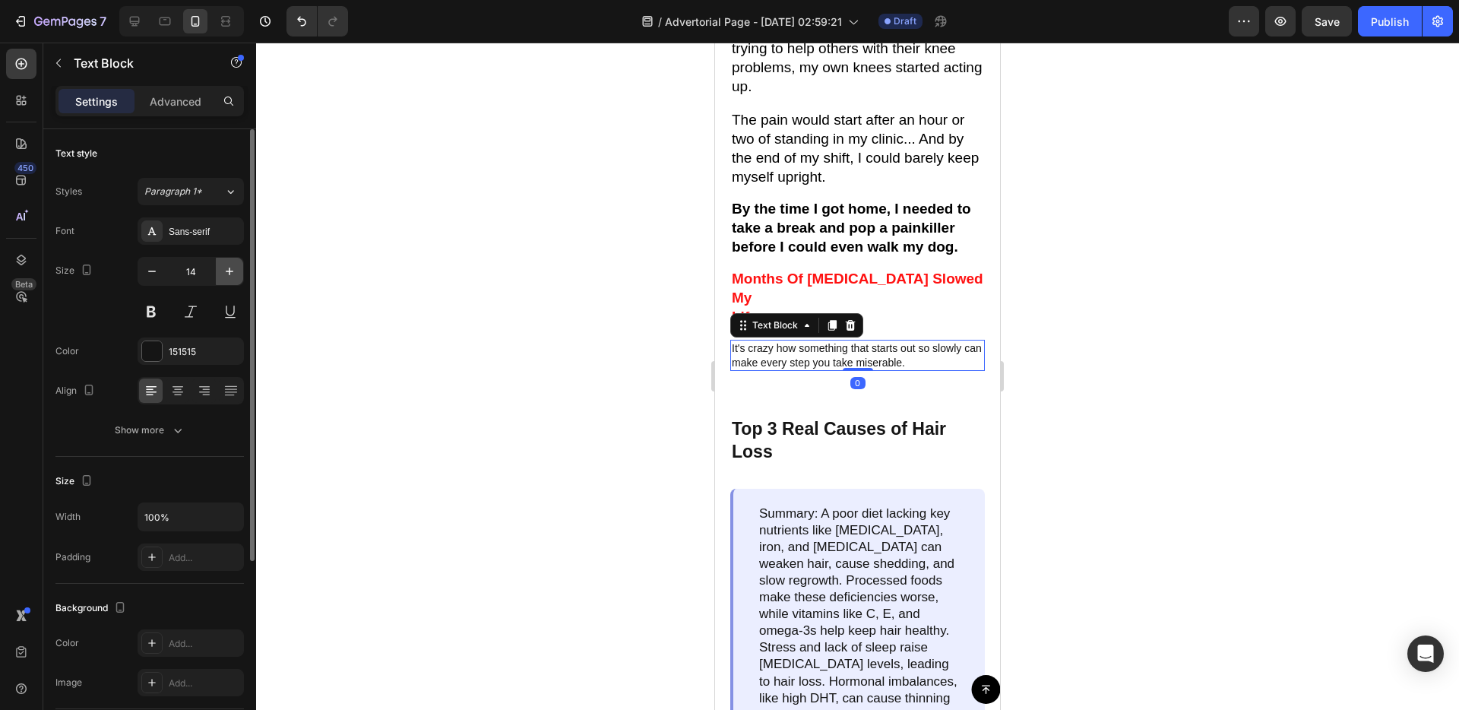
click at [227, 267] on icon "button" at bounding box center [229, 271] width 15 height 15
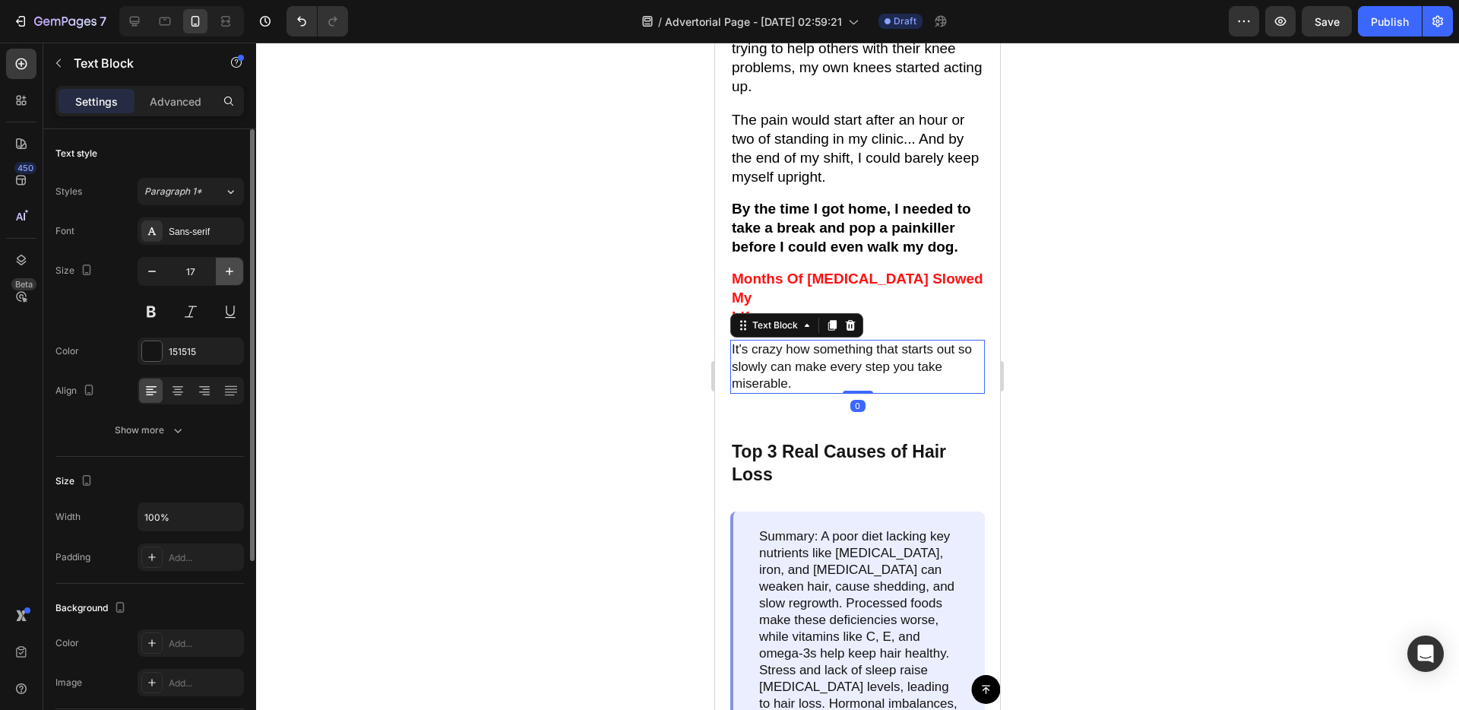
click at [227, 267] on icon "button" at bounding box center [229, 271] width 15 height 15
type input "19"
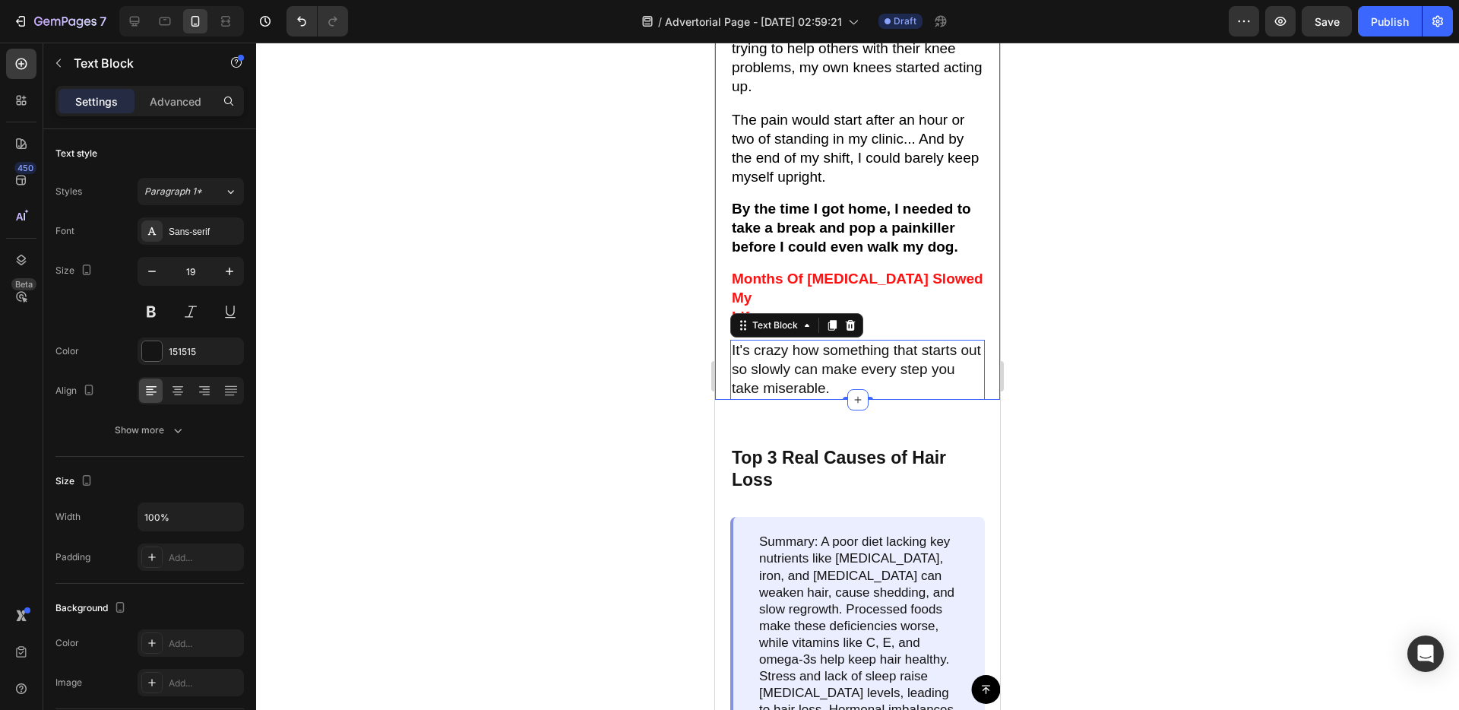
click at [719, 375] on div "Image "I used to love my job, but it was starting to become too much. My knees …" at bounding box center [857, 57] width 285 height 686
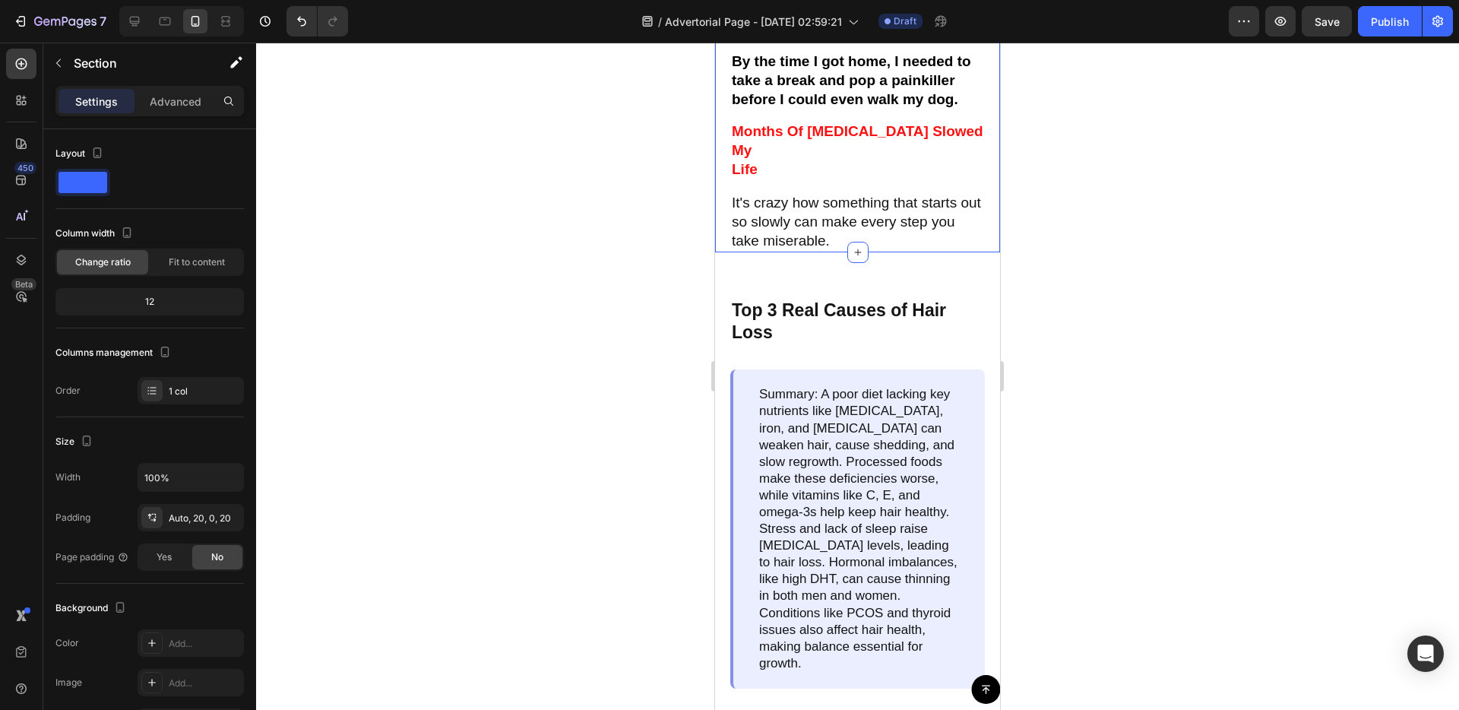
scroll to position [826, 0]
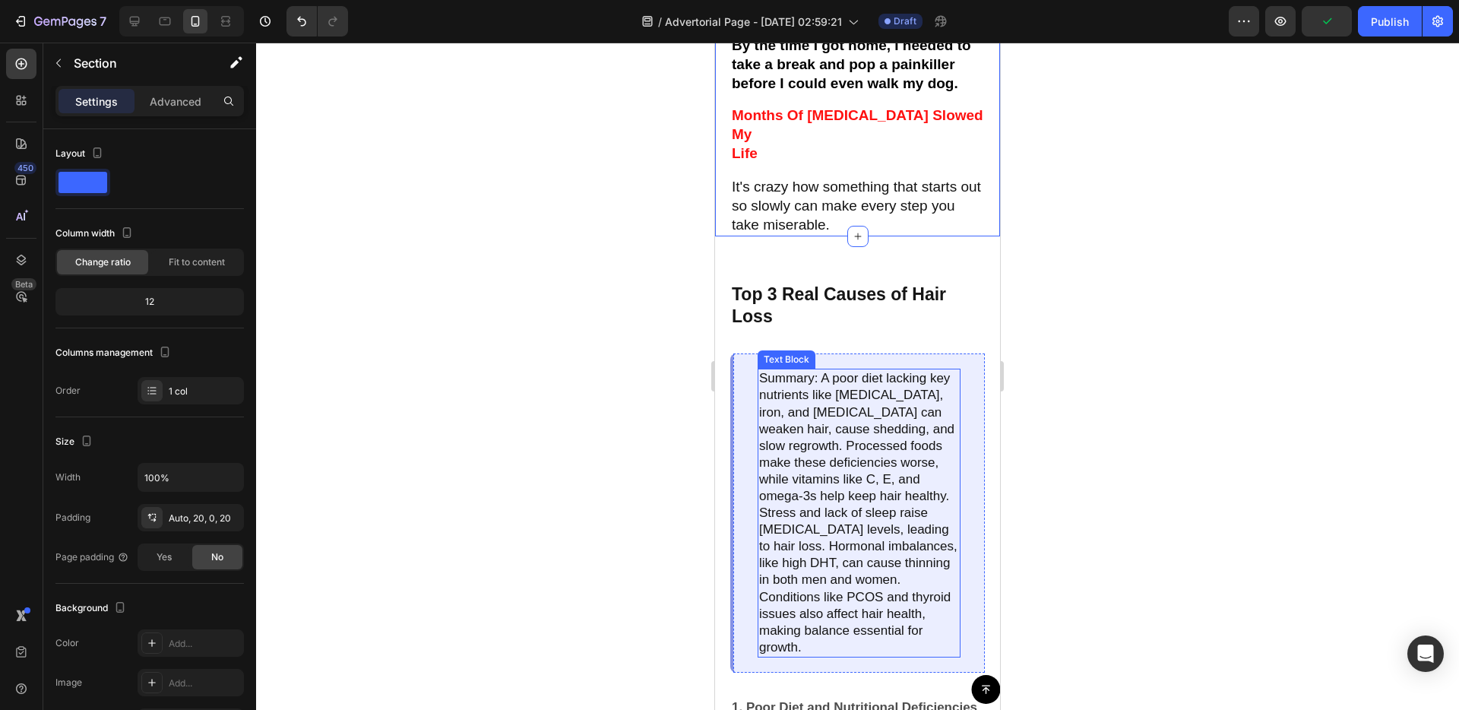
click at [909, 463] on p "Summary: A poor diet lacking key nutrients like biotin, iron, and vitamin D can…" at bounding box center [859, 513] width 200 height 286
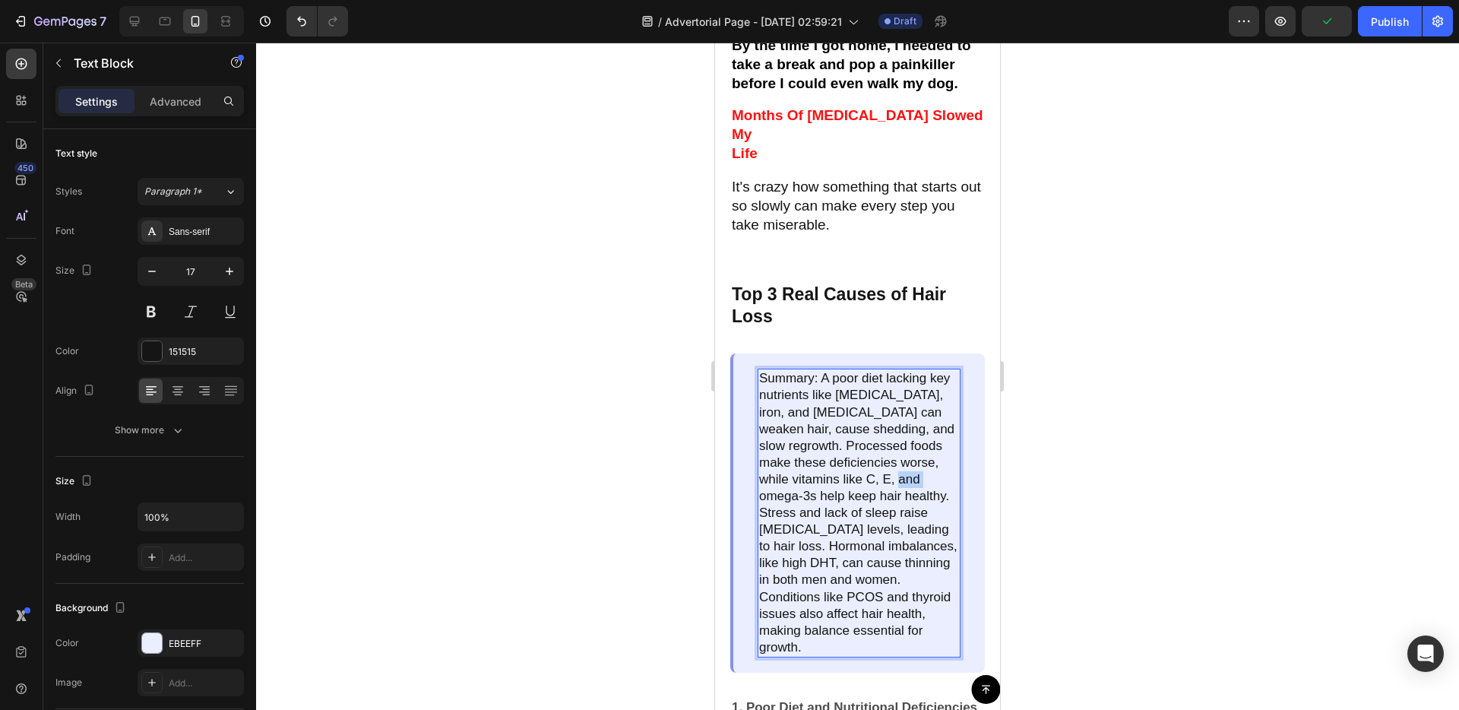
click at [909, 463] on p "Summary: A poor diet lacking key nutrients like biotin, iron, and vitamin D can…" at bounding box center [859, 513] width 200 height 286
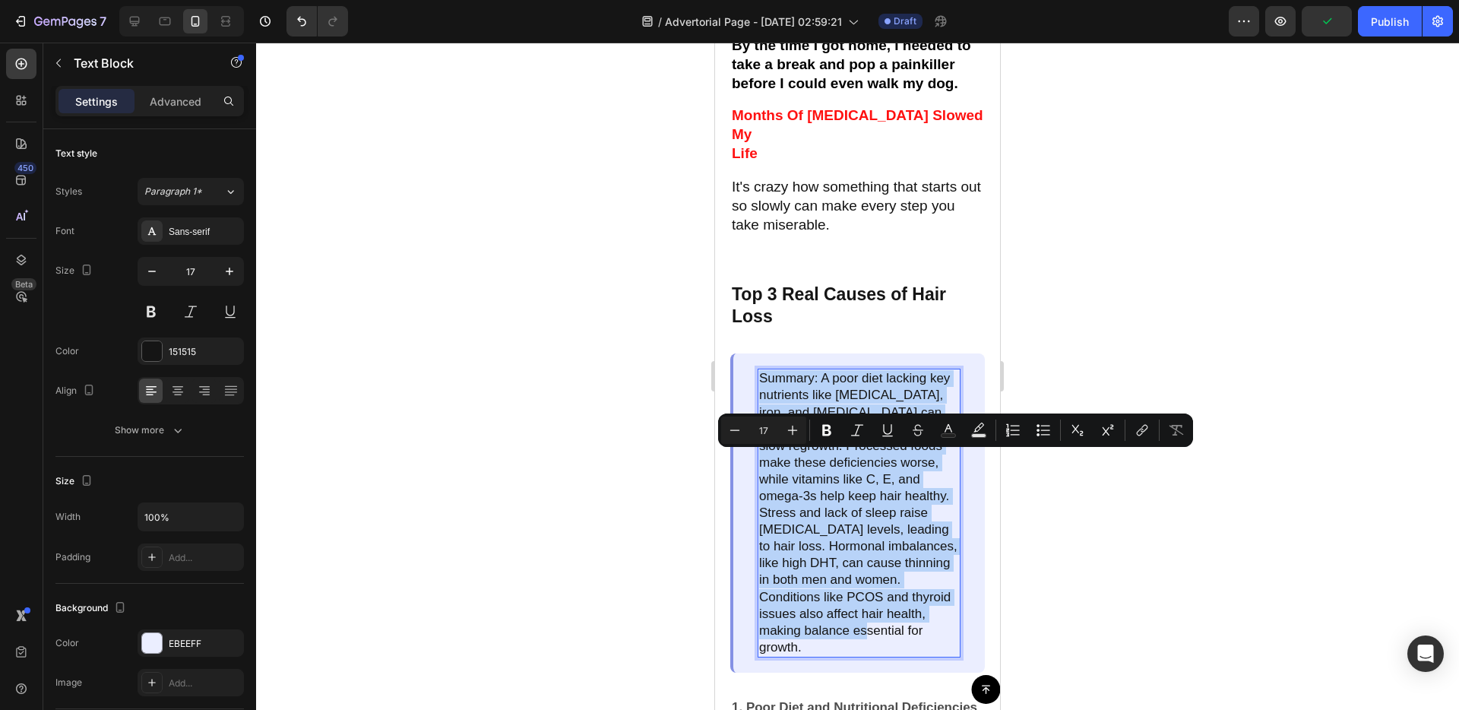
click at [909, 463] on p "Summary: A poor diet lacking key nutrients like biotin, iron, and vitamin D can…" at bounding box center [859, 513] width 200 height 286
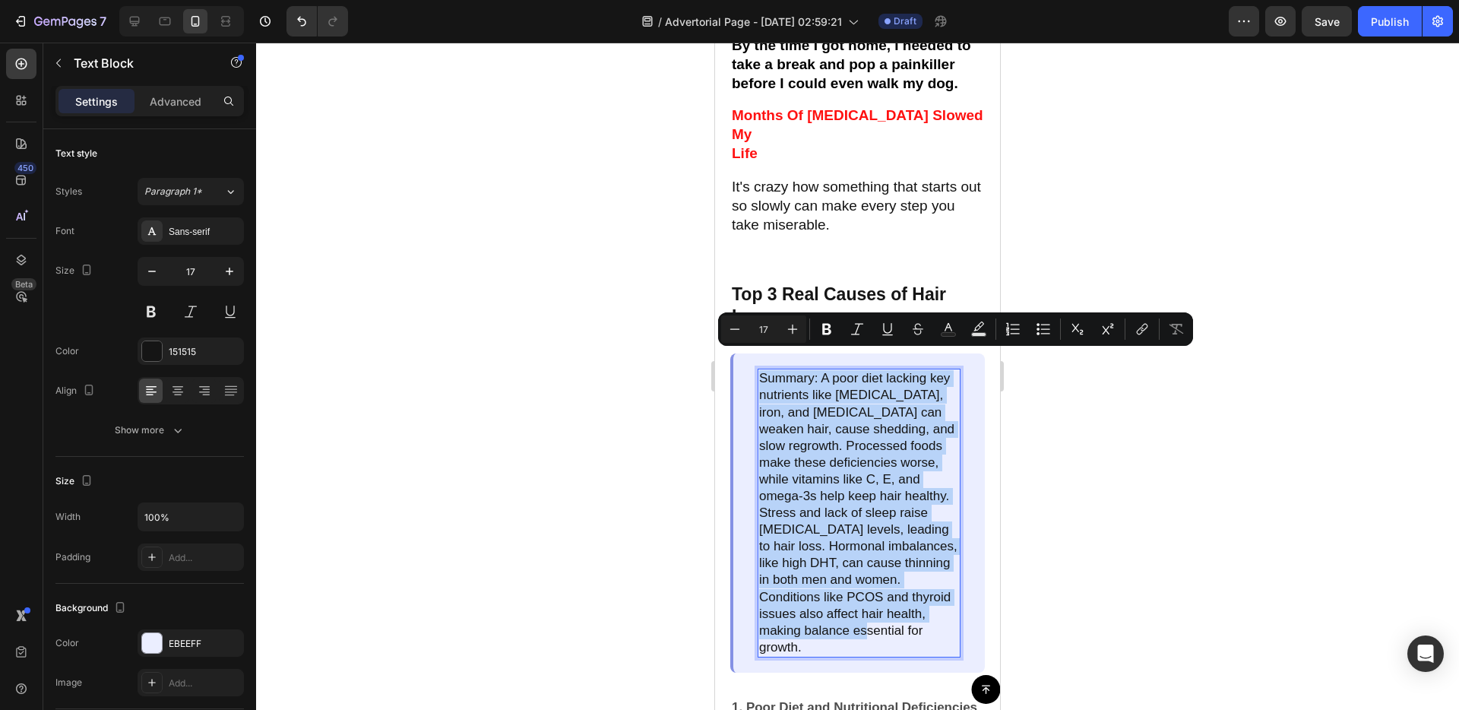
scroll to position [625, 0]
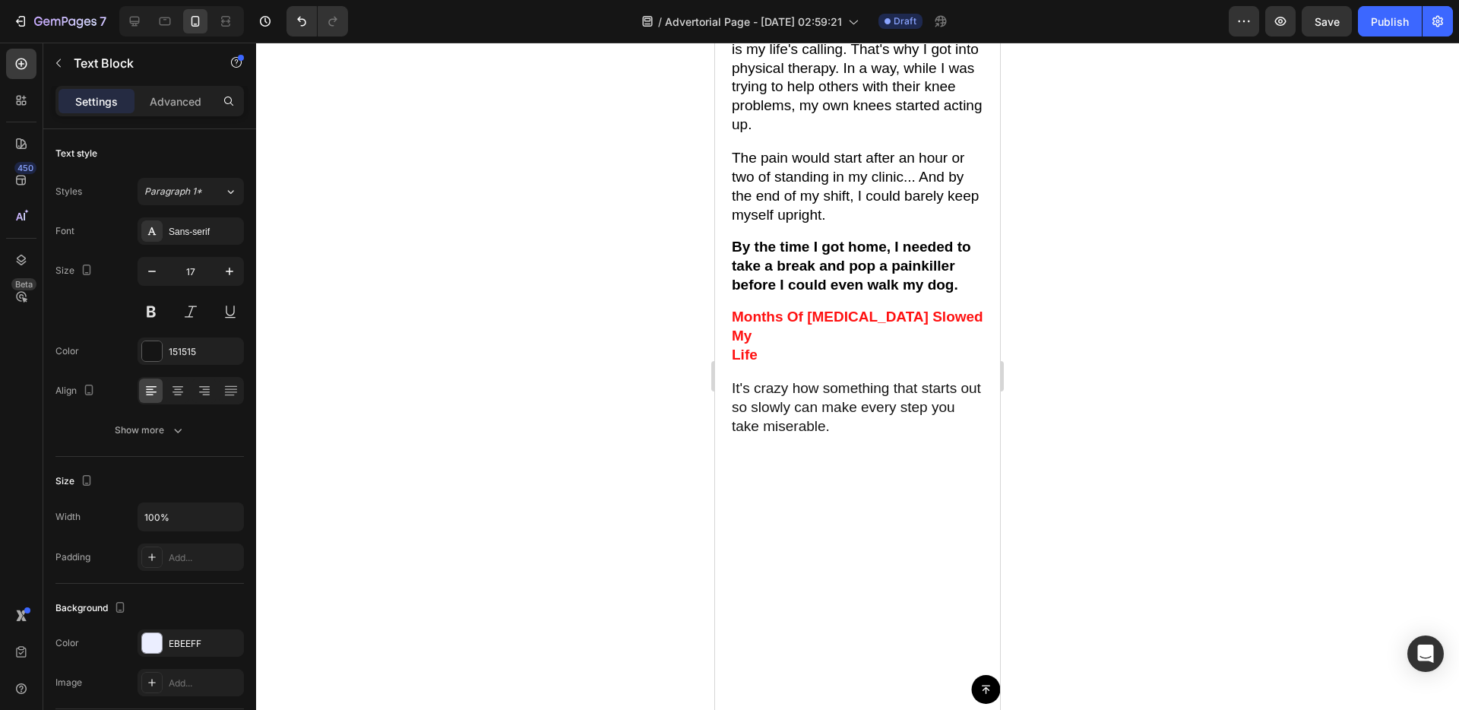
type input "16"
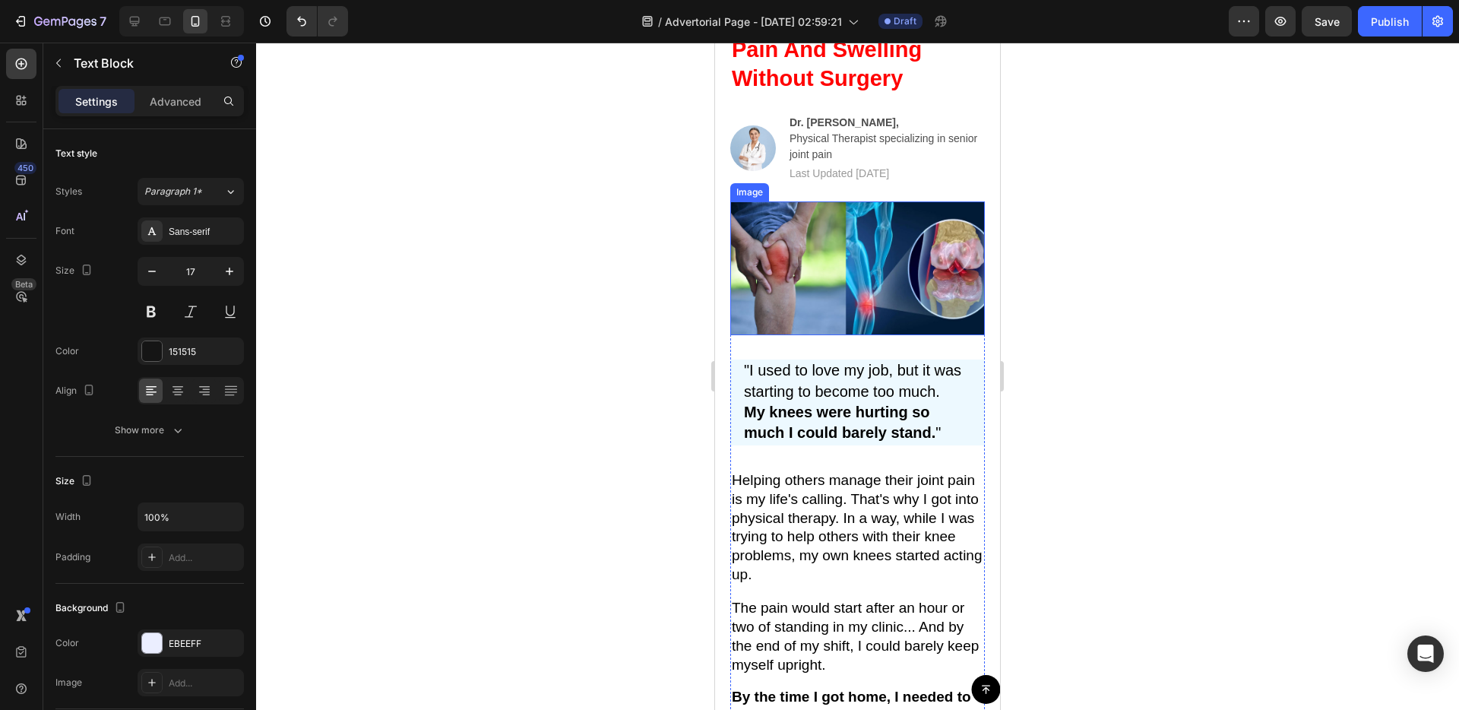
scroll to position [179, 0]
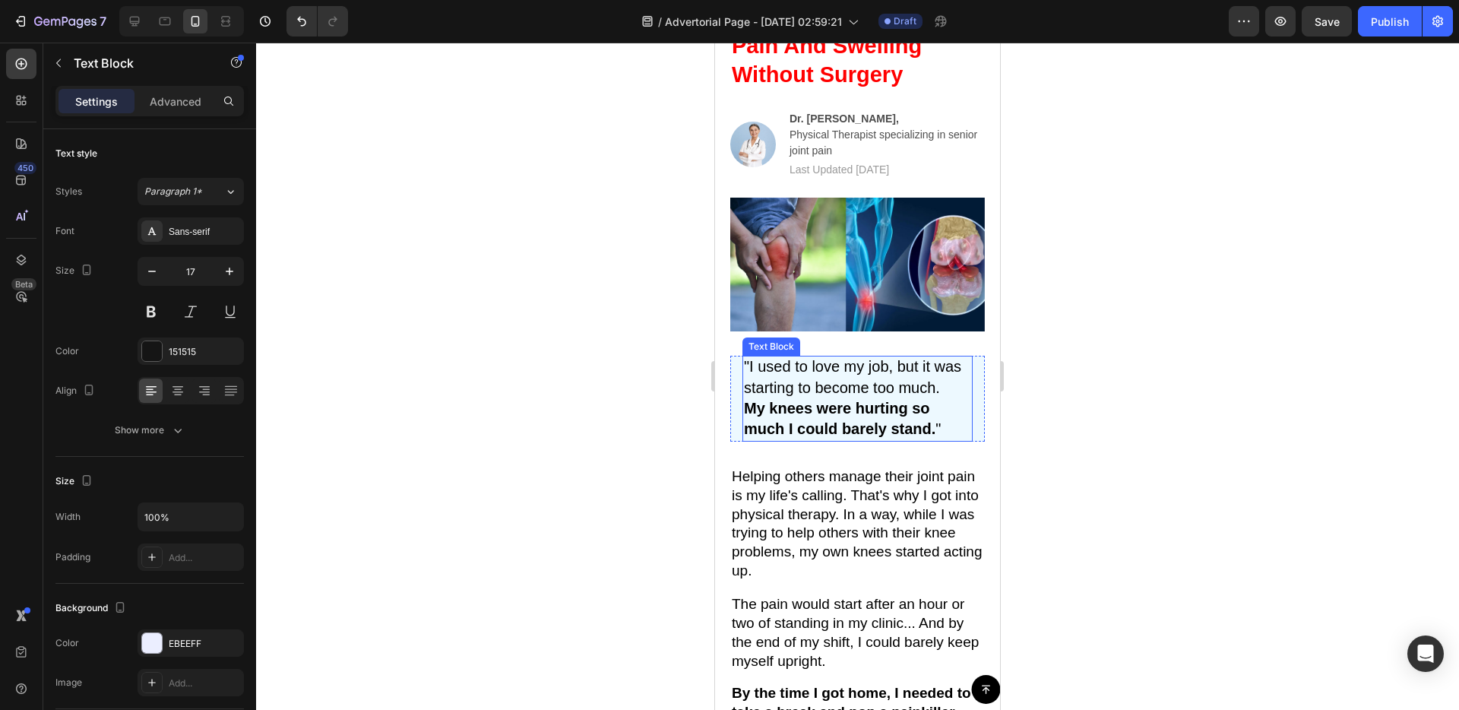
click at [862, 416] on strong "My knees were hurting so much I could barely stand." at bounding box center [839, 418] width 191 height 37
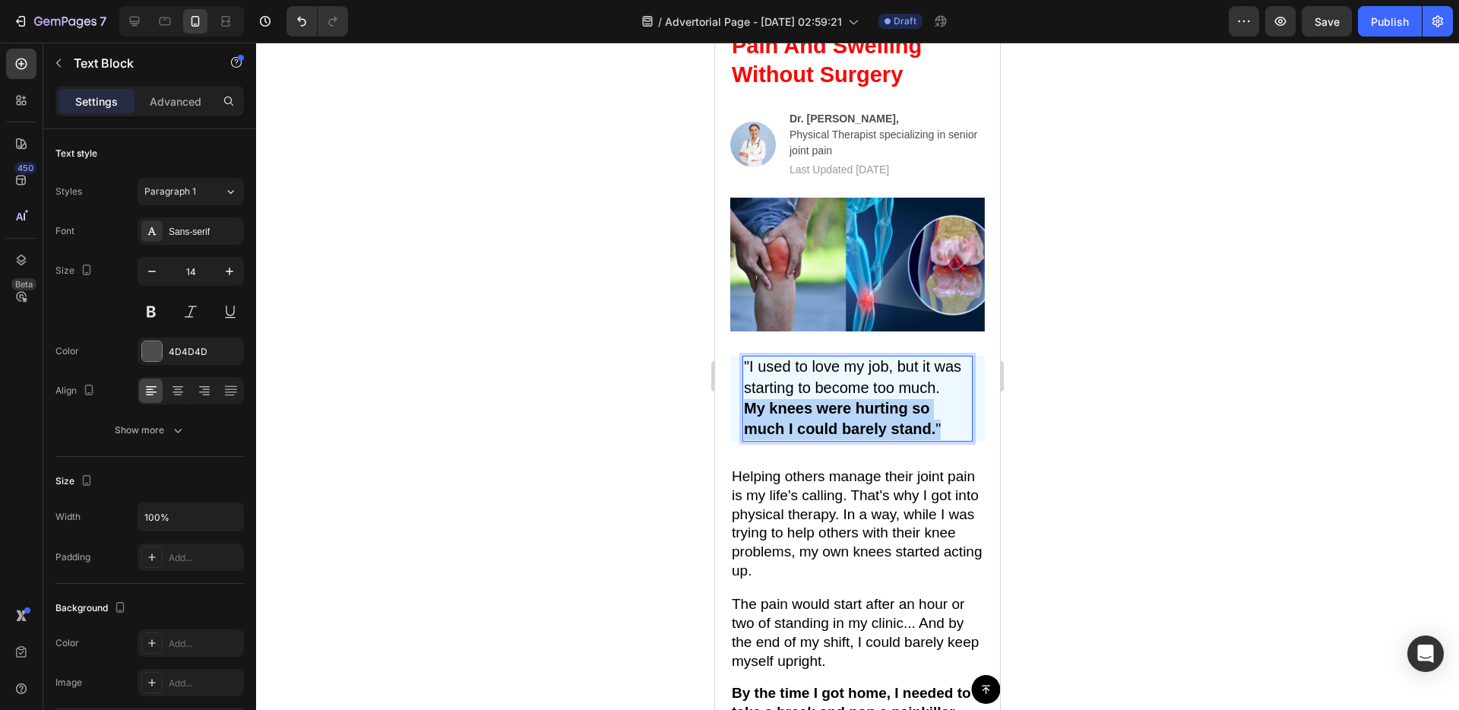
click at [862, 416] on strong "My knees were hurting so much I could barely stand." at bounding box center [839, 418] width 191 height 37
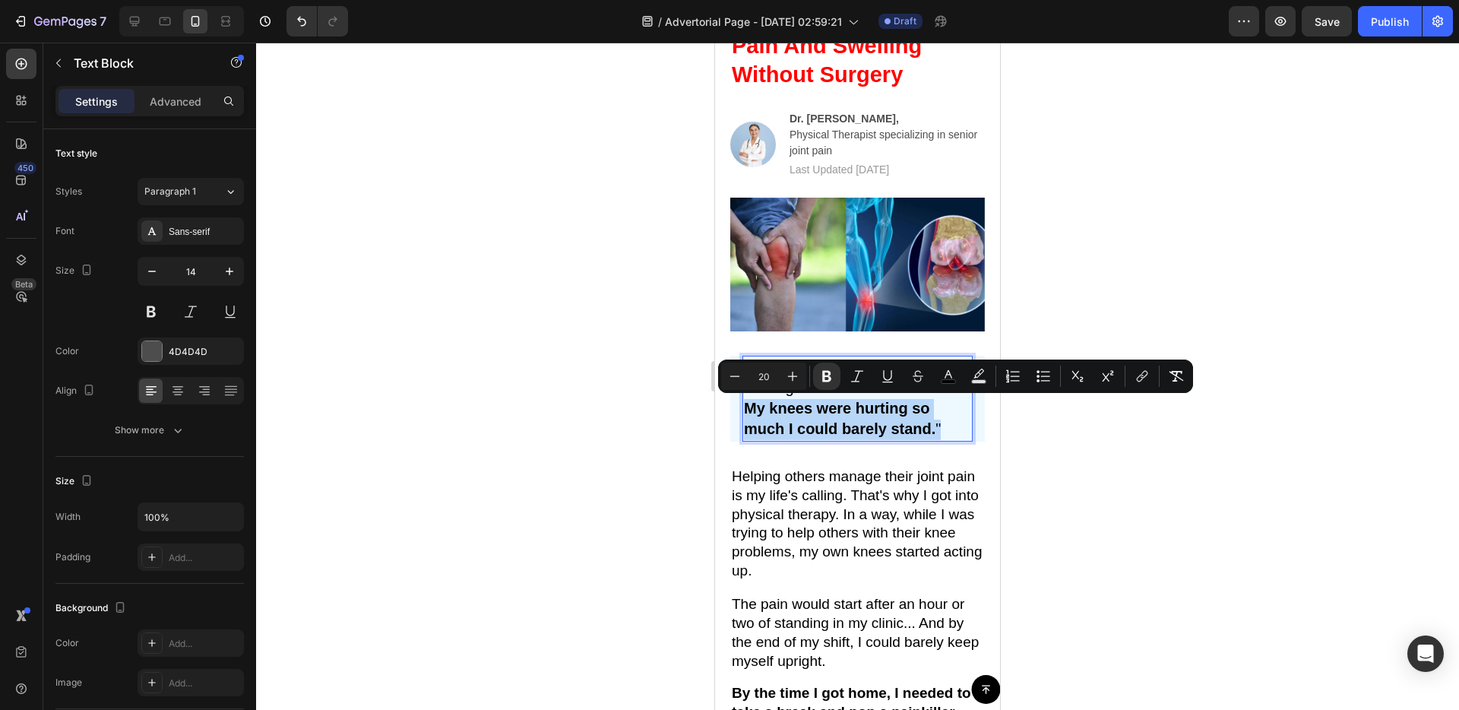
click at [862, 416] on strong "My knees were hurting so much I could barely stand." at bounding box center [839, 418] width 191 height 37
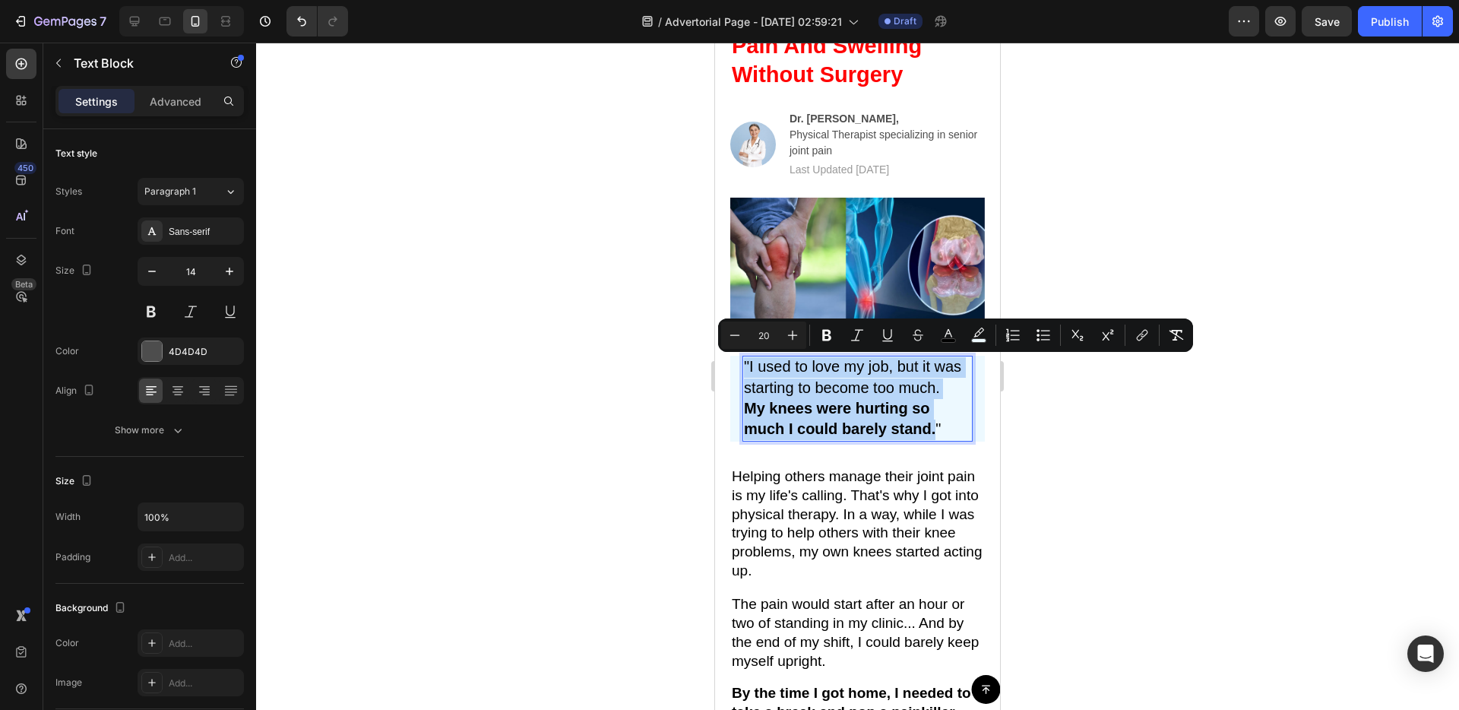
copy p ""I used to love my job, but it was starting to become too much. My knees were h…"
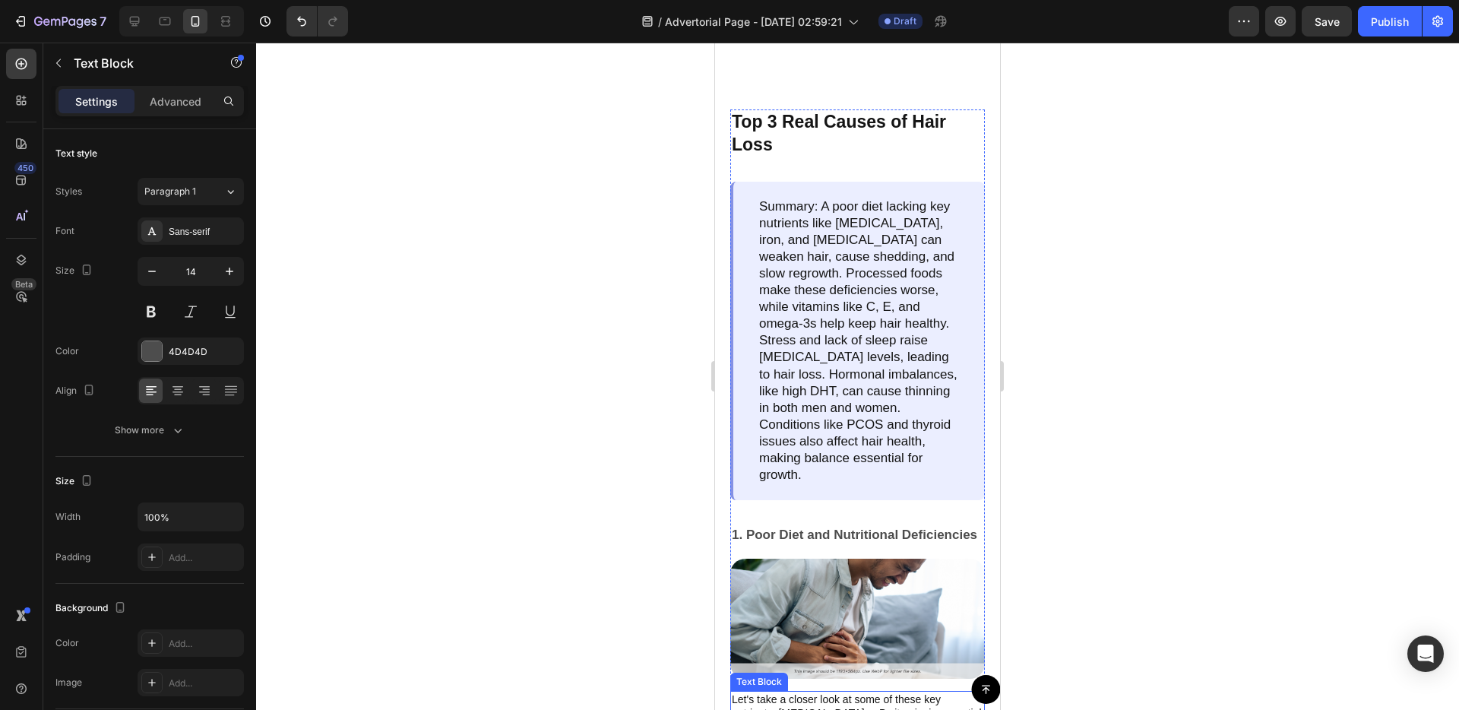
scroll to position [884, 0]
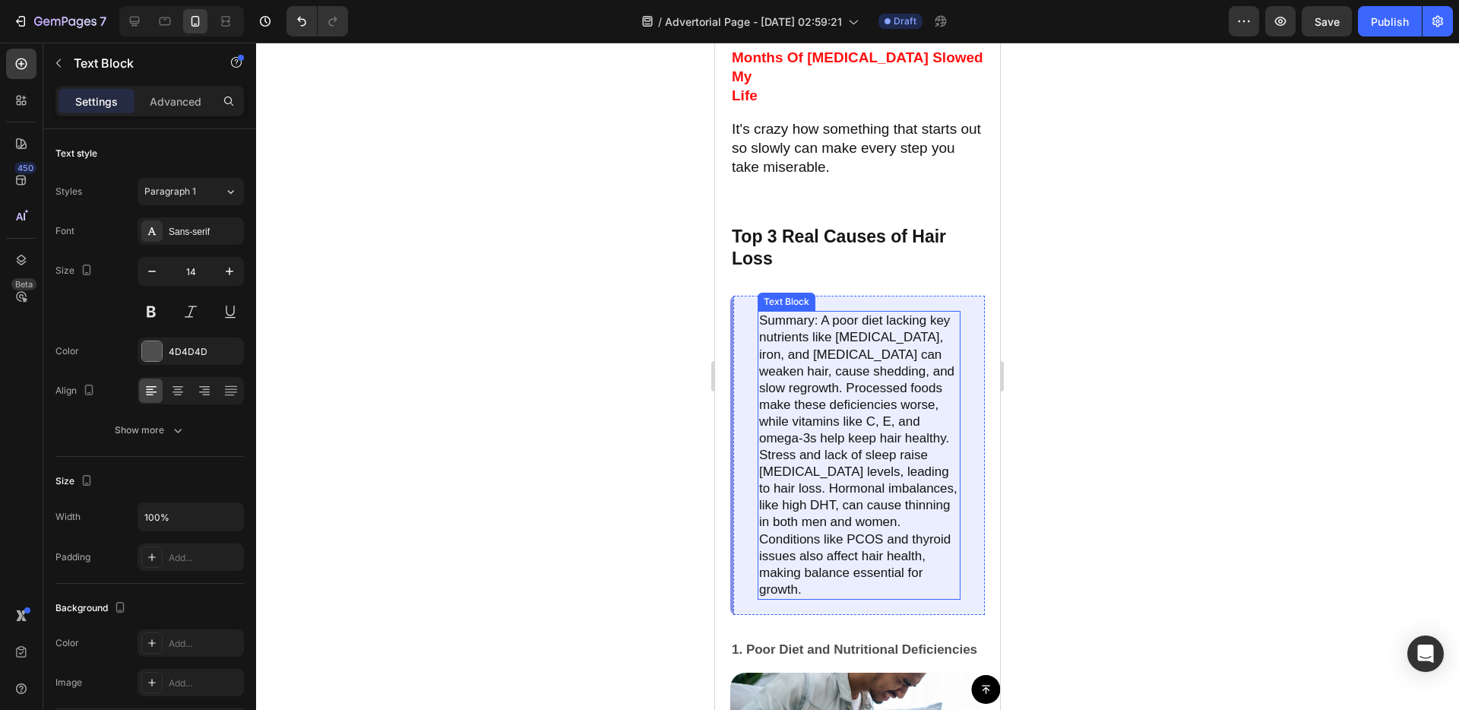
click at [862, 400] on p "Summary: A poor diet lacking key nutrients like biotin, iron, and vitamin D can…" at bounding box center [859, 455] width 200 height 286
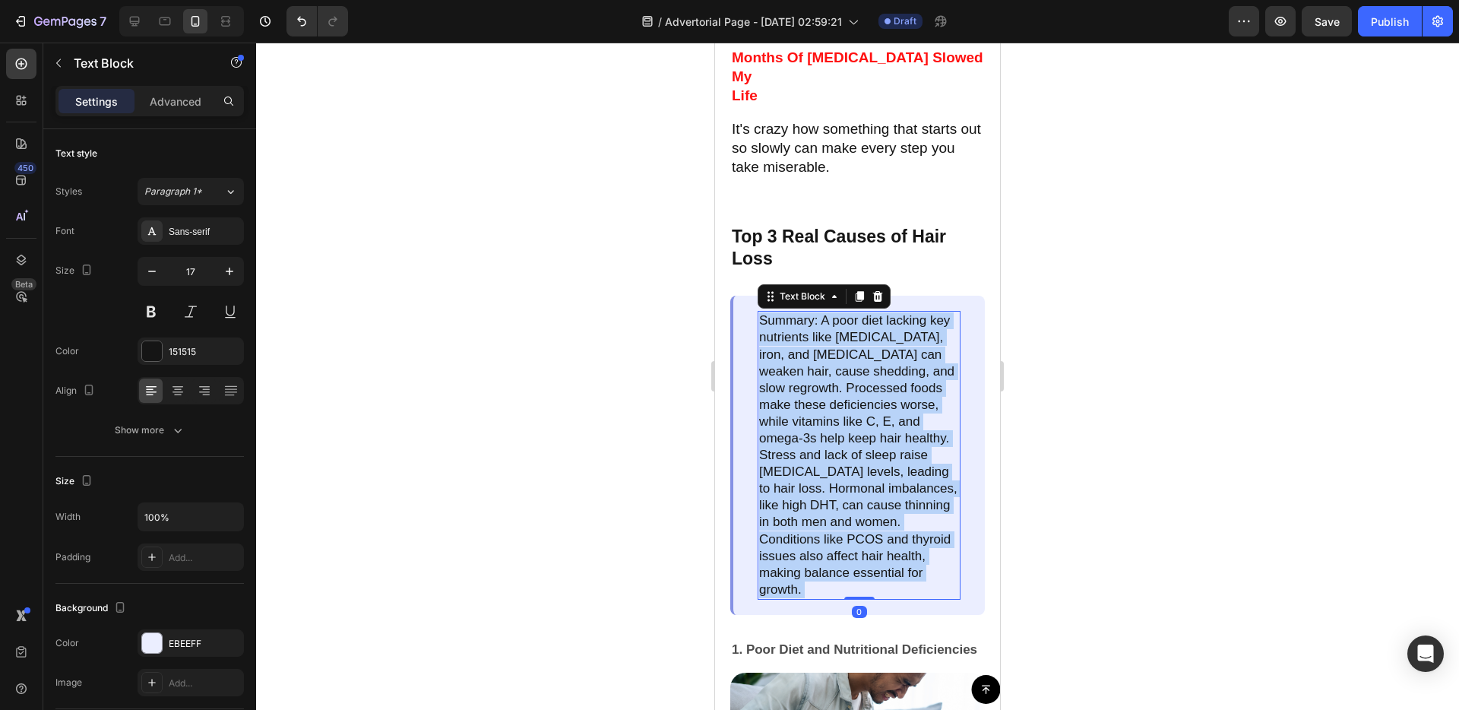
click at [861, 401] on p "Summary: A poor diet lacking key nutrients like biotin, iron, and vitamin D can…" at bounding box center [859, 455] width 200 height 286
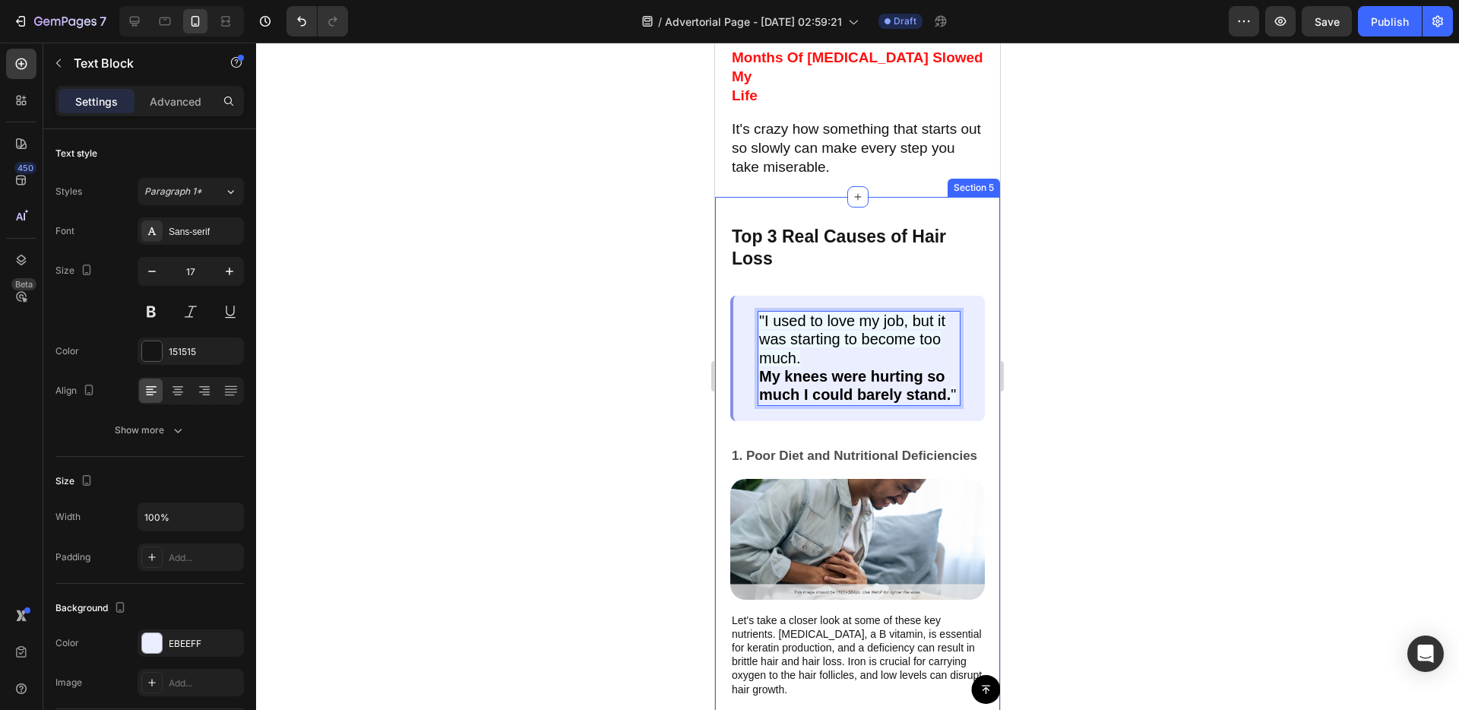
click at [727, 422] on div "Top 3 Real Causes of Hair Loss Text Block "I used to love my job, but it was st…" at bounding box center [857, 509] width 285 height 625
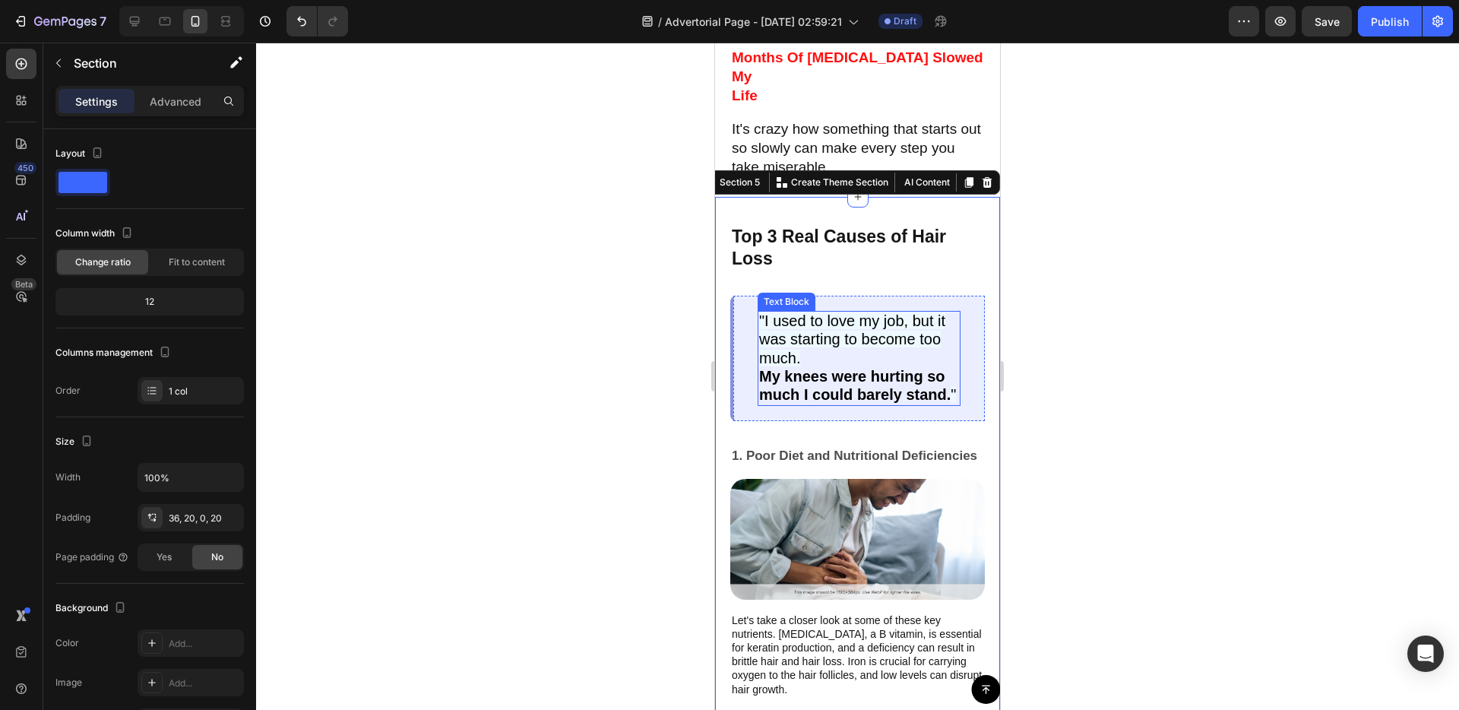
click at [867, 339] on p ""I used to love my job, but it was starting to become too much. My knees were h…" at bounding box center [859, 357] width 200 height 91
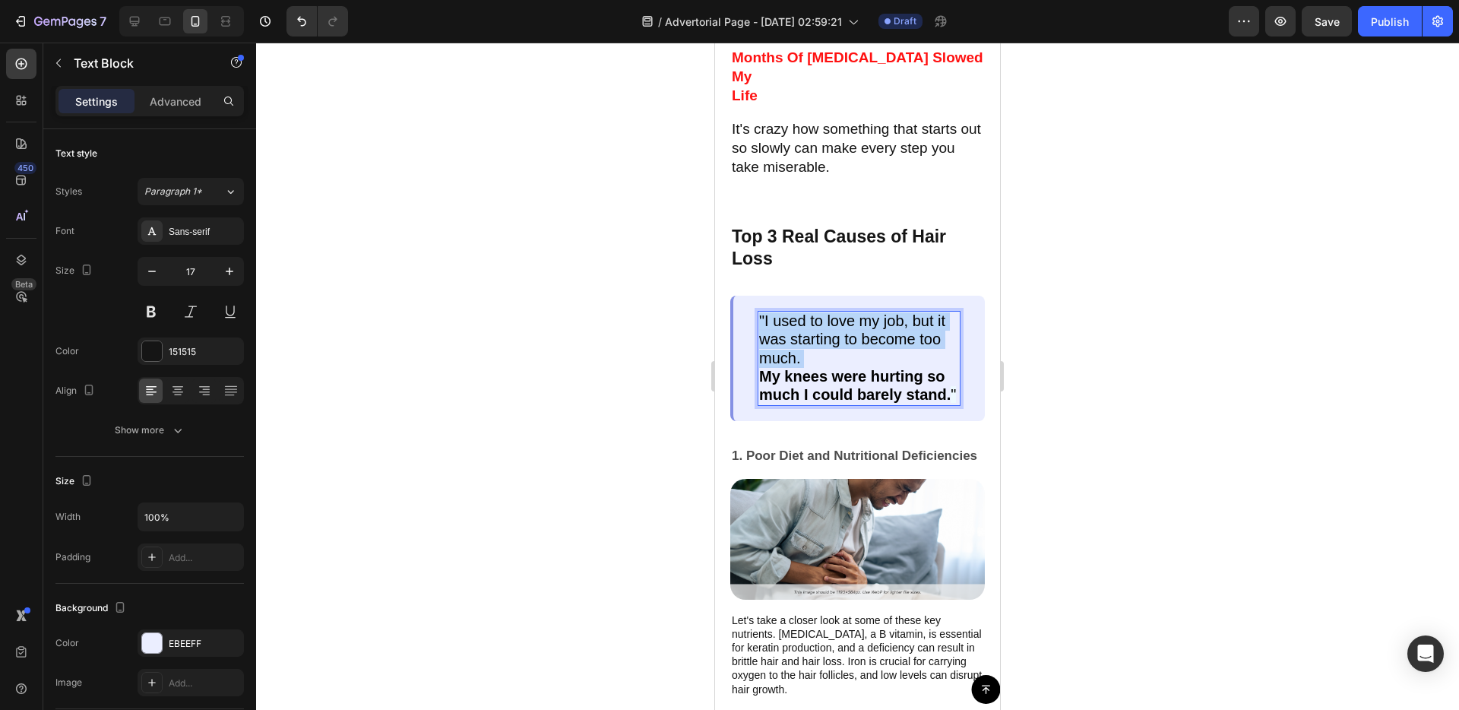
click at [867, 339] on p ""I used to love my job, but it was starting to become too much. My knees were h…" at bounding box center [859, 357] width 200 height 91
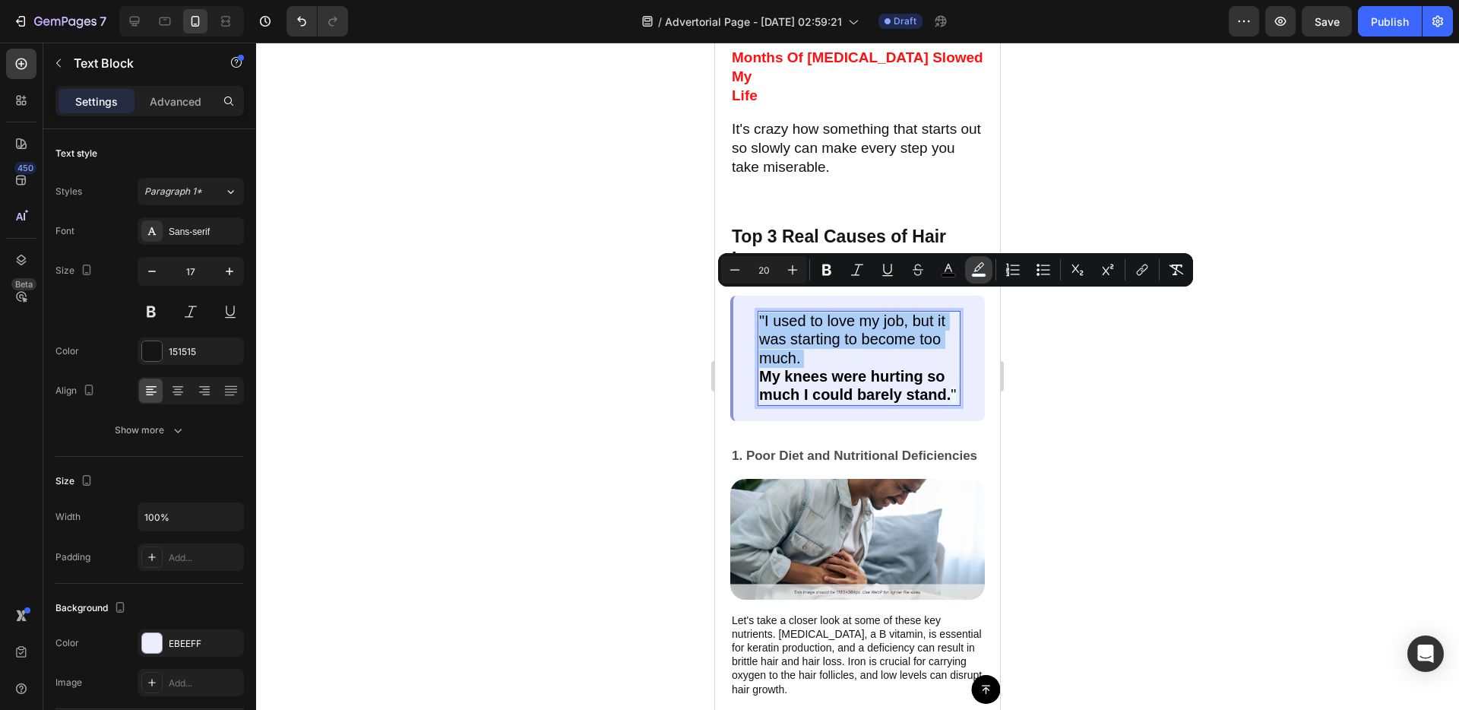
click at [985, 266] on icon "Editor contextual toolbar" at bounding box center [978, 269] width 15 height 15
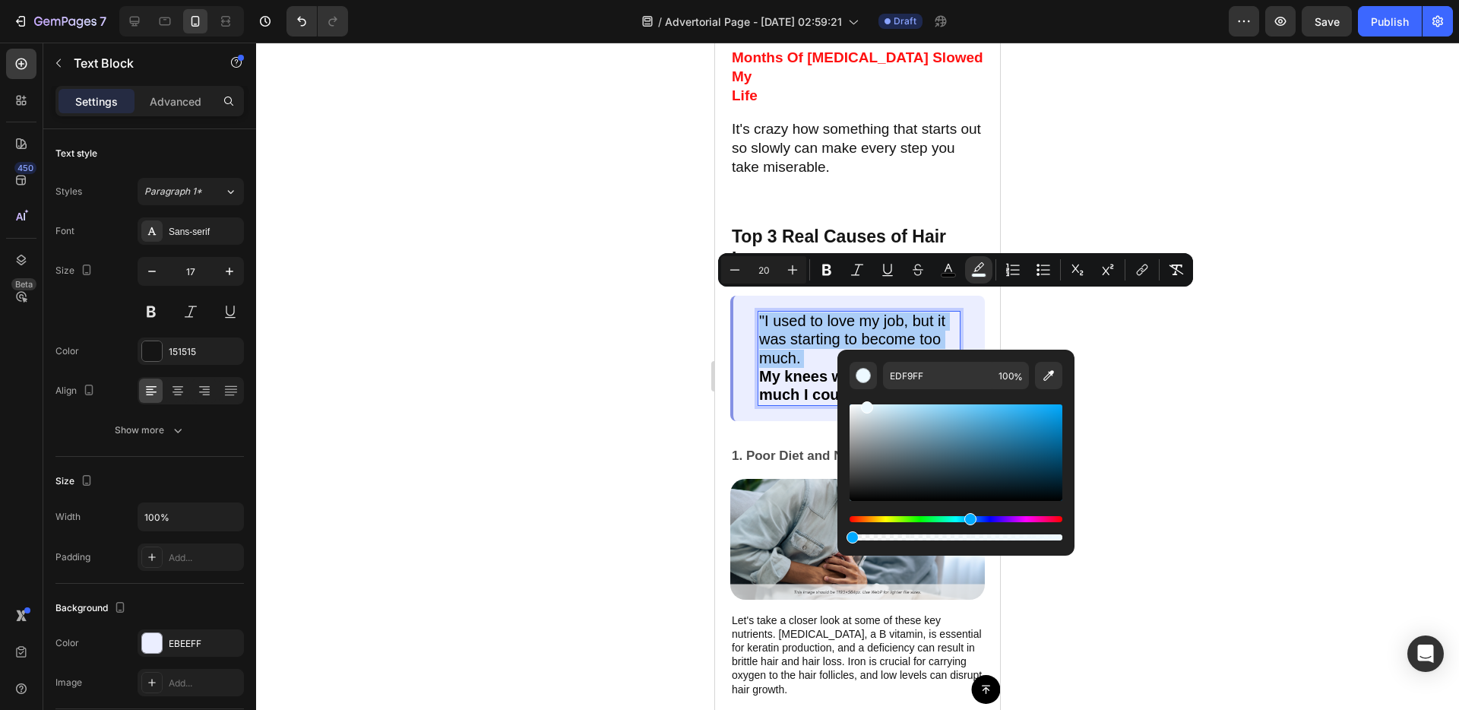
drag, startPoint x: 1583, startPoint y: 580, endPoint x: 826, endPoint y: 536, distance: 758.1
type input "0"
click at [722, 462] on div "Top 3 Real Causes of Hair Loss Text Block "I used to love my job, but it was st…" at bounding box center [857, 509] width 285 height 625
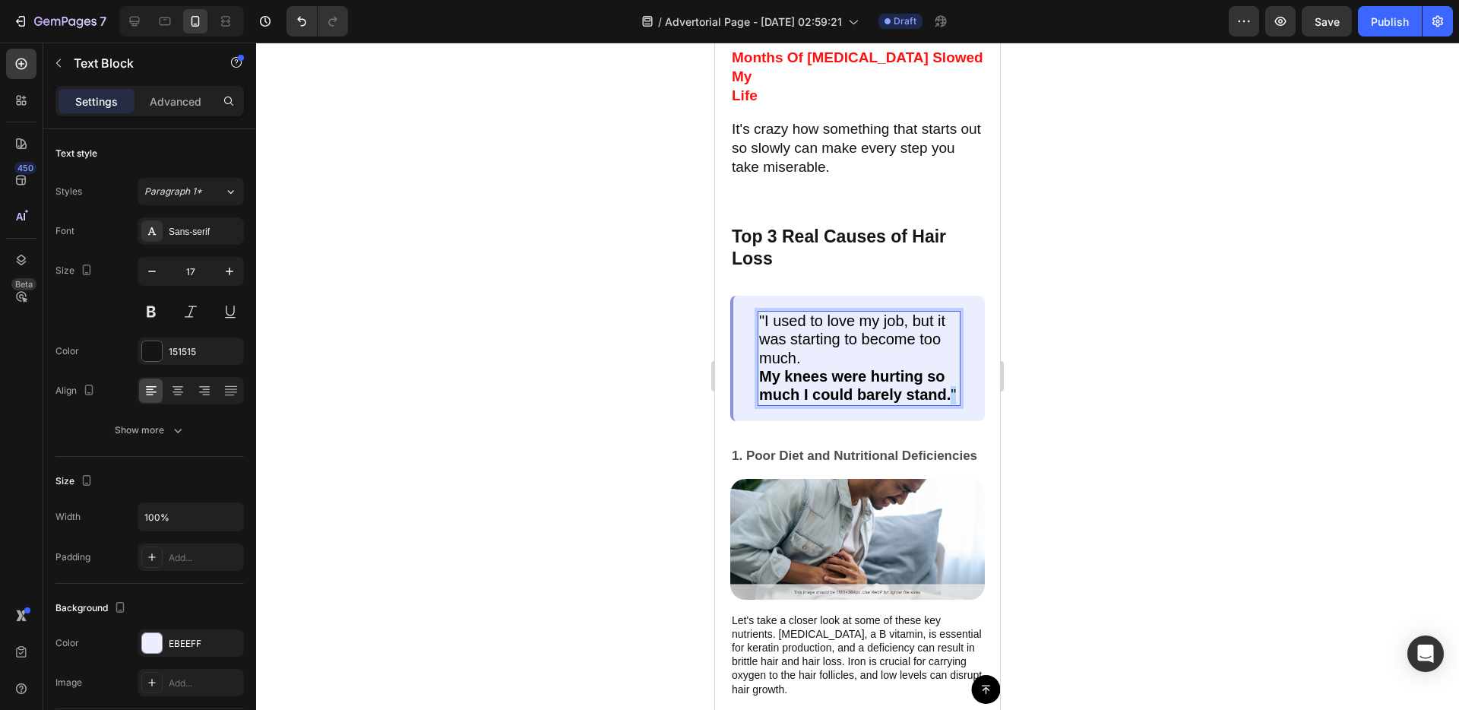
click at [954, 369] on p ""I used to love my job, but it was starting to become too much. My knees were h…" at bounding box center [859, 357] width 200 height 91
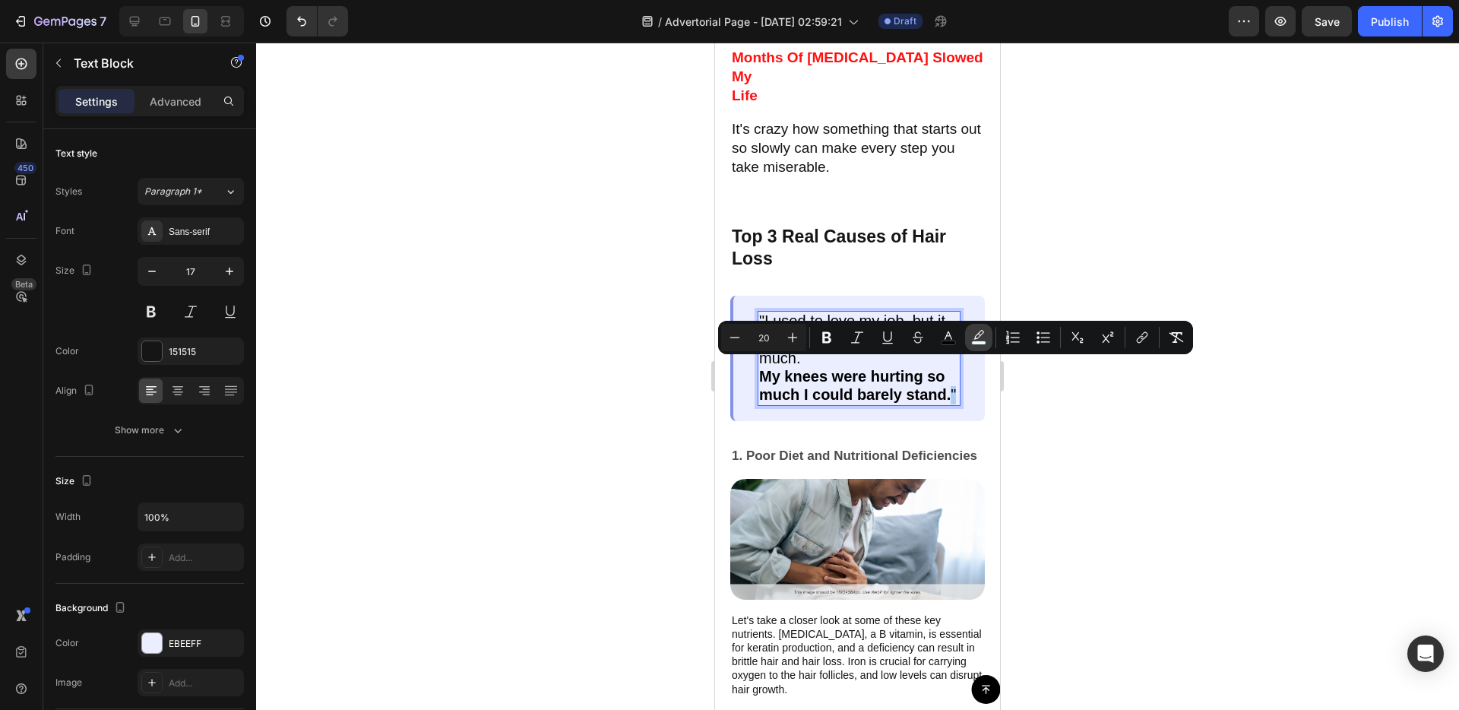
click at [977, 341] on rect "Editor contextual toolbar" at bounding box center [979, 343] width 14 height 4
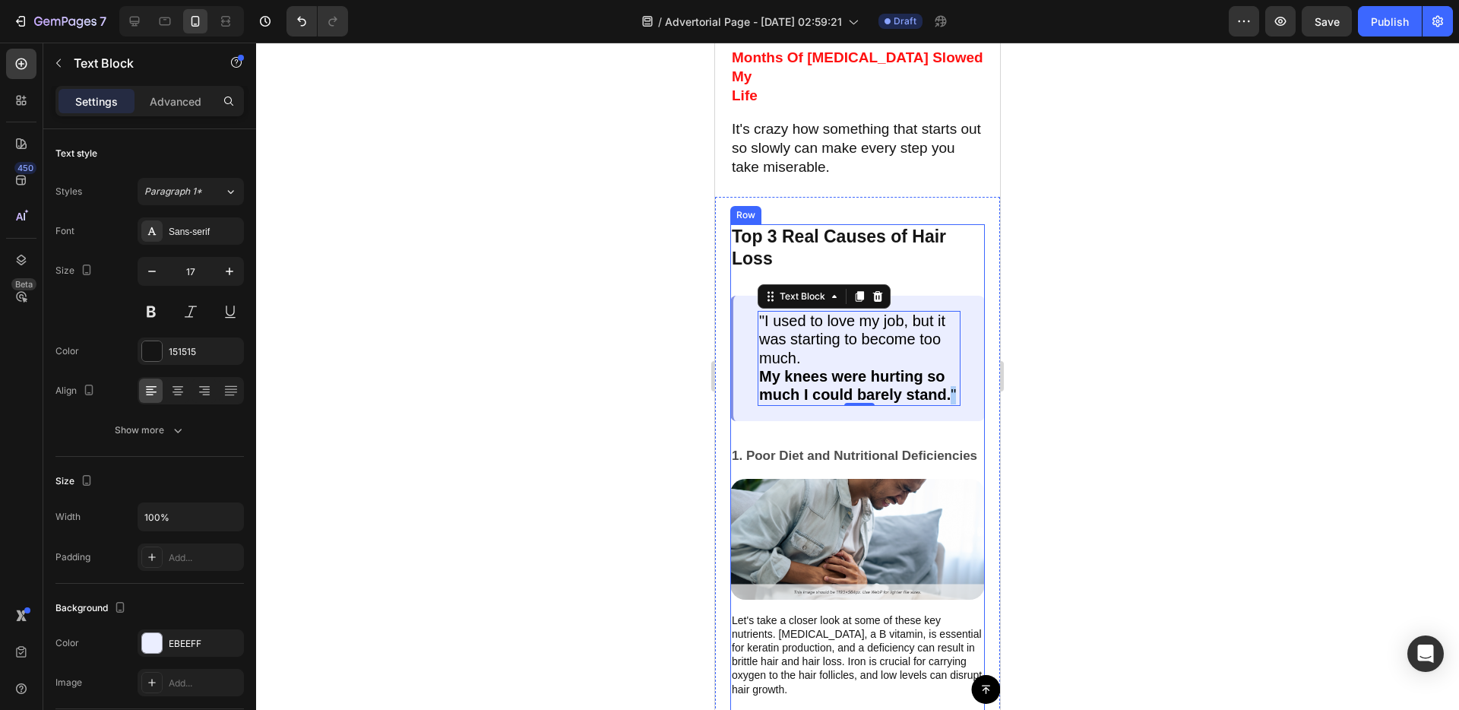
drag, startPoint x: 1591, startPoint y: 618, endPoint x: 834, endPoint y: 571, distance: 759.0
click at [945, 355] on p ""I used to love my job, but it was starting to become too much. My knees were h…" at bounding box center [859, 357] width 200 height 91
click at [956, 372] on p ""I used to love my job, but it was starting to become too much. My knees were h…" at bounding box center [859, 357] width 200 height 91
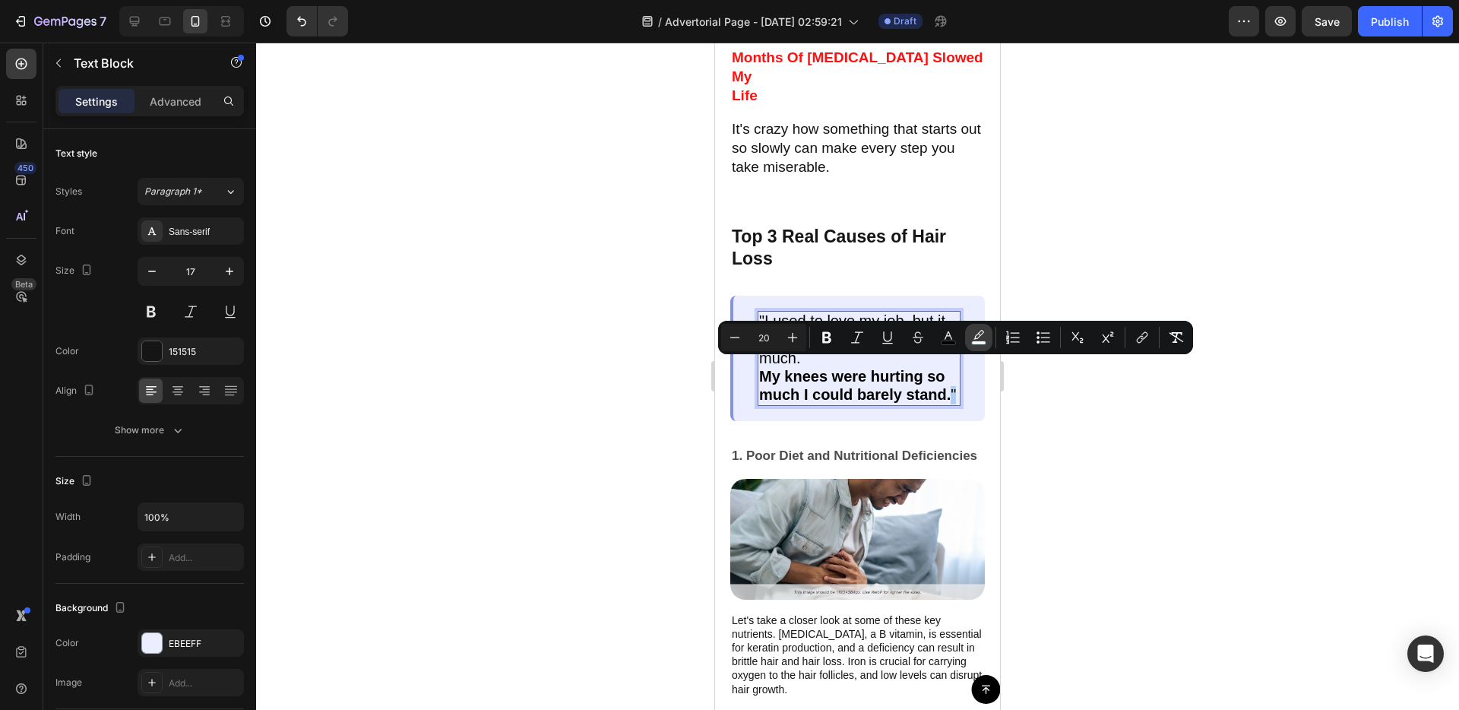
click at [972, 336] on icon "Editor contextual toolbar" at bounding box center [978, 337] width 15 height 15
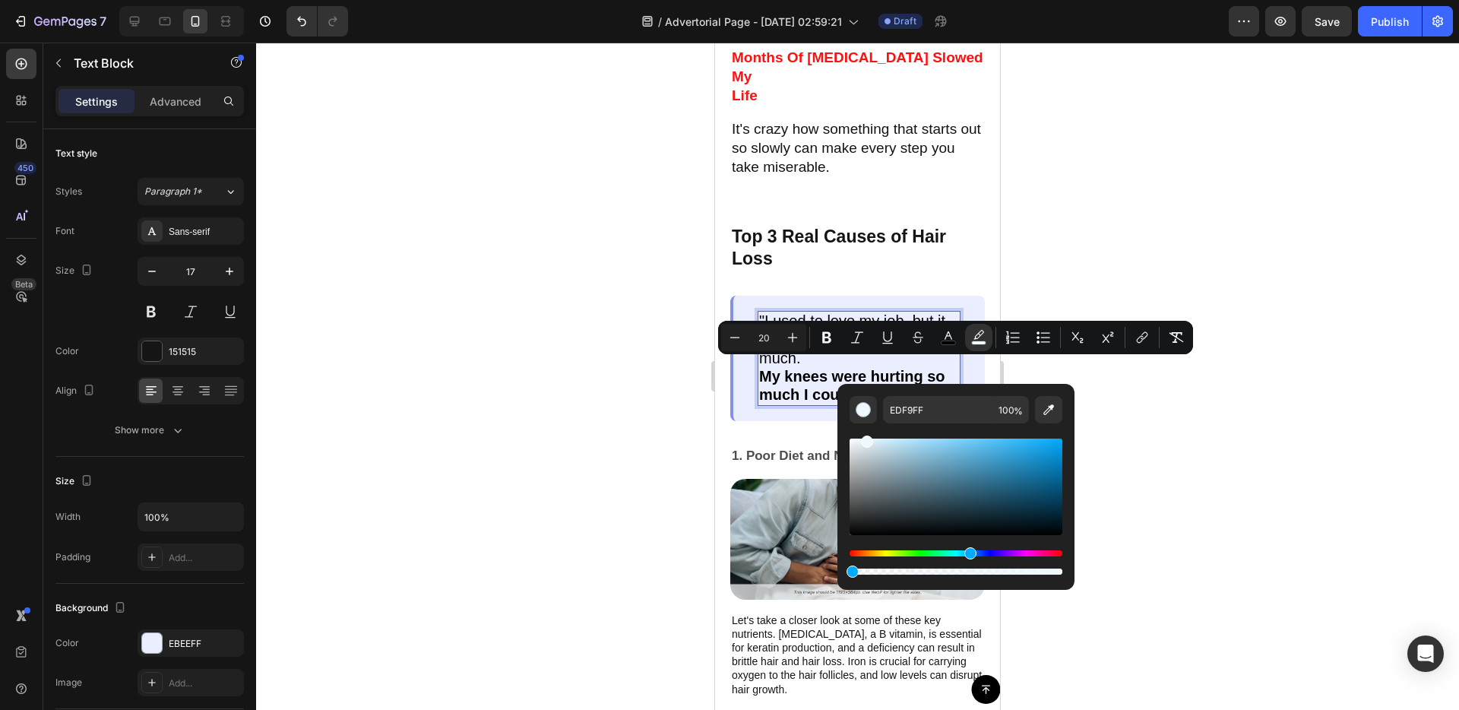
drag, startPoint x: 913, startPoint y: 570, endPoint x: 846, endPoint y: 571, distance: 66.9
click at [850, 571] on div "Editor contextual toolbar" at bounding box center [956, 571] width 213 height 6
type input "0"
click at [720, 454] on div "Top 3 Real Causes of Hair Loss Text Block "I used to love my job, but it was st…" at bounding box center [857, 509] width 285 height 625
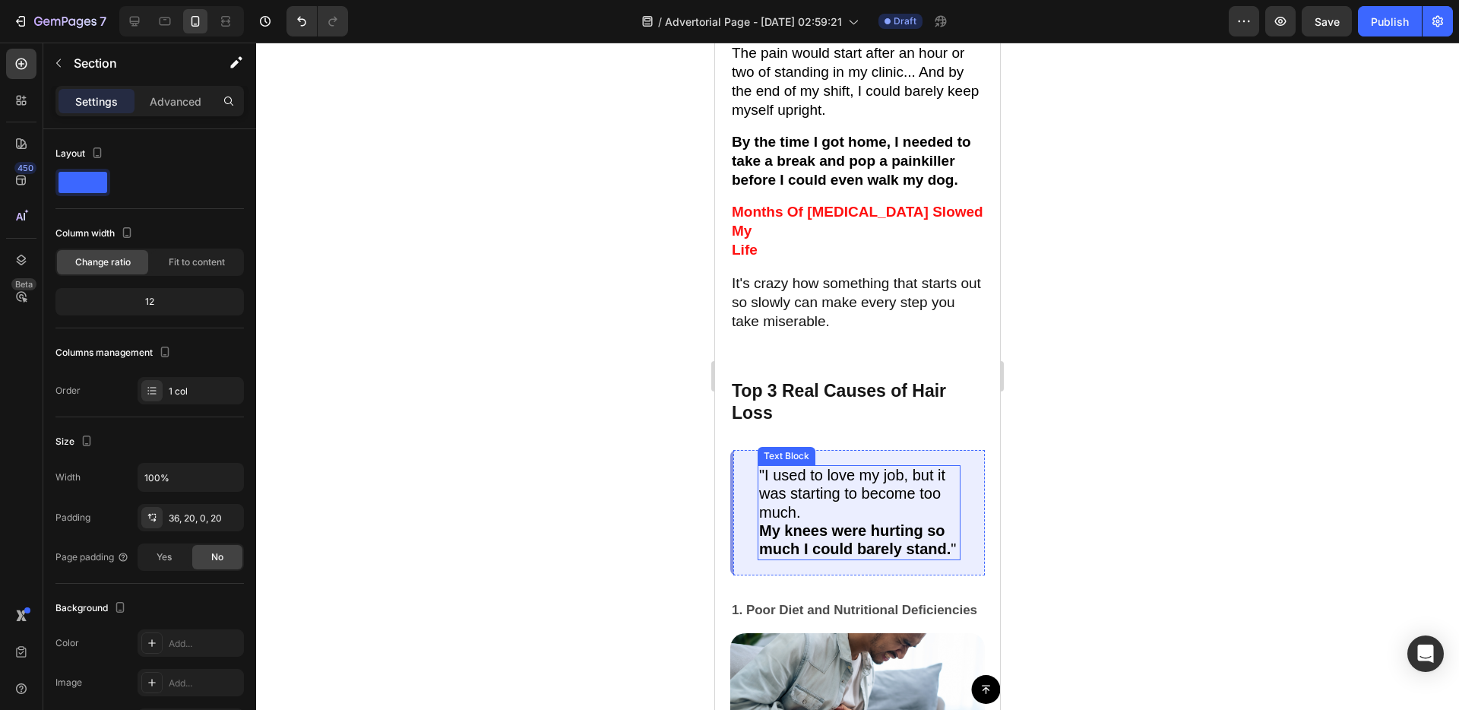
scroll to position [730, 0]
click at [919, 495] on p ""I used to love my job, but it was starting to become too much. My knees were h…" at bounding box center [859, 511] width 200 height 91
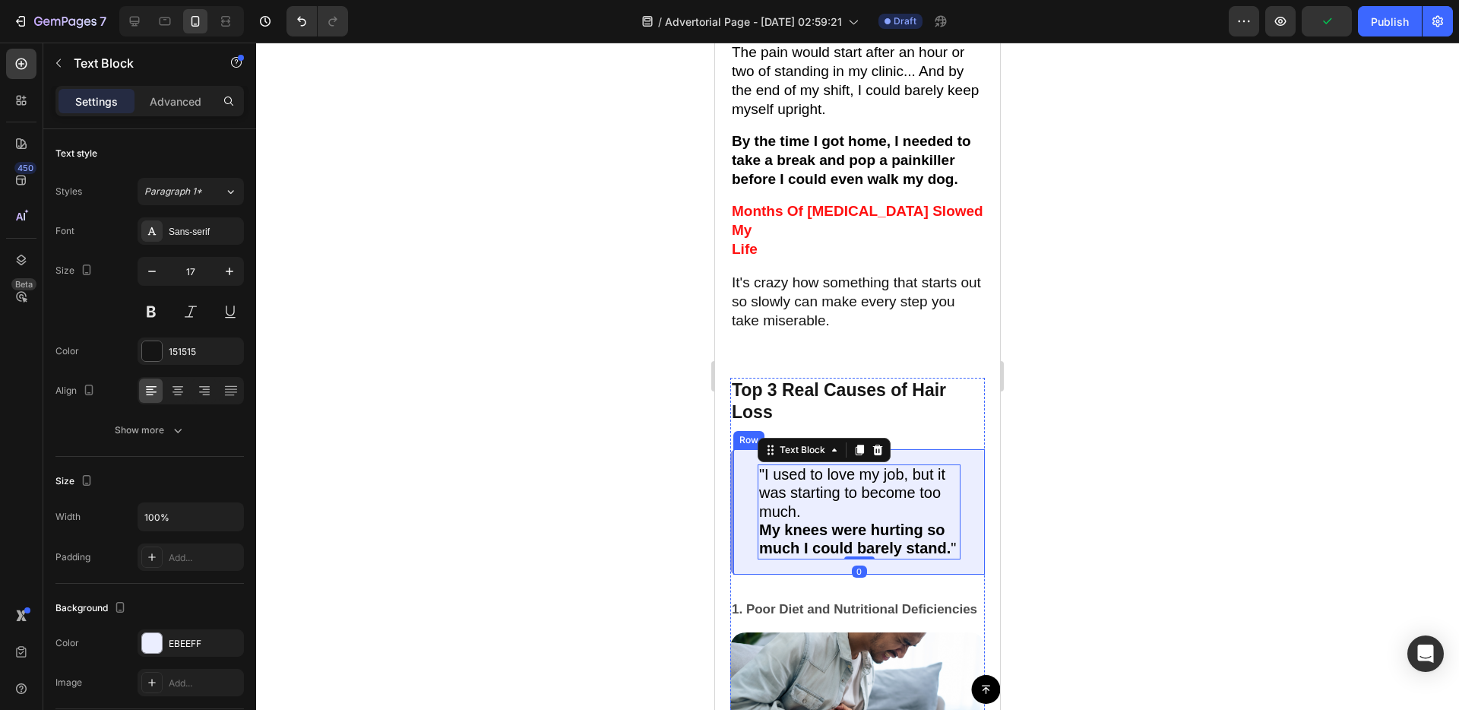
click at [968, 490] on div ""I used to love my job, but it was starting to become too much. My knees were h…" at bounding box center [857, 511] width 255 height 125
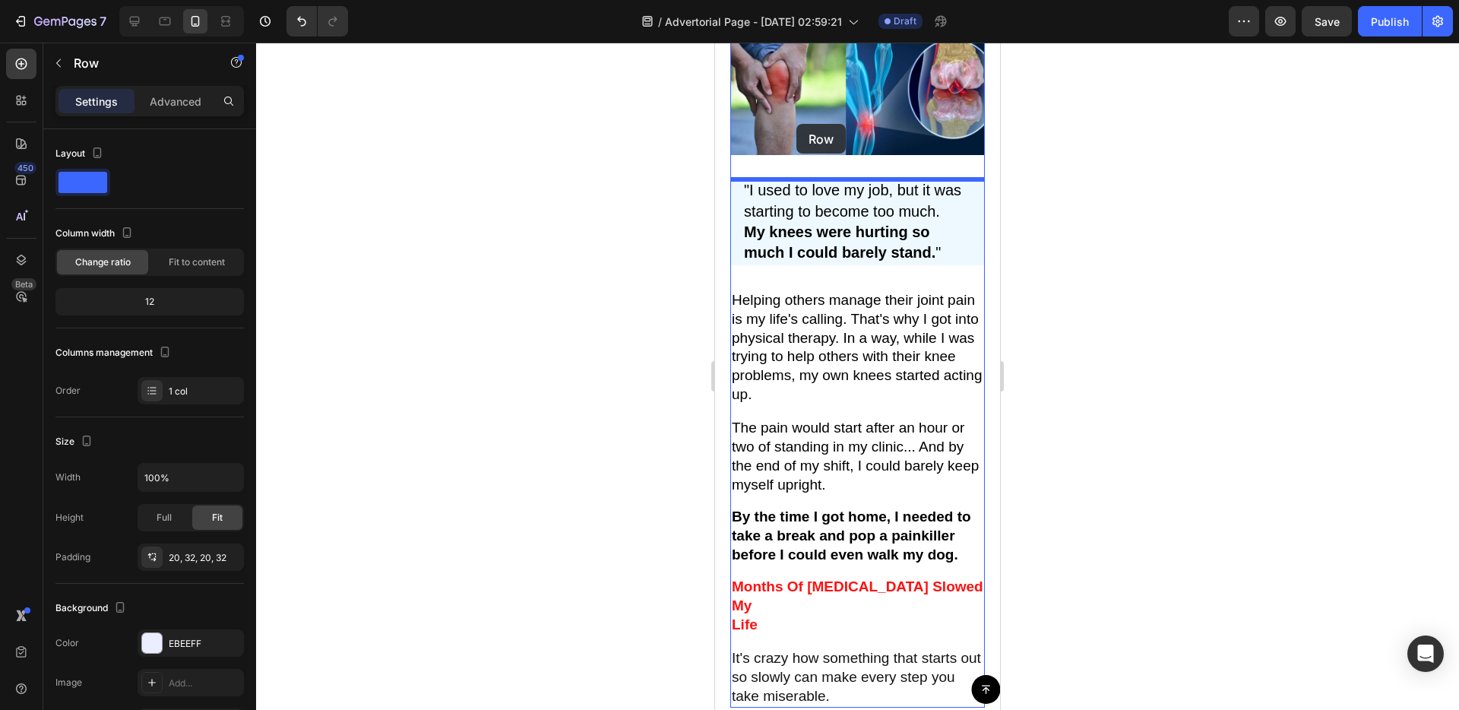
scroll to position [293, 0]
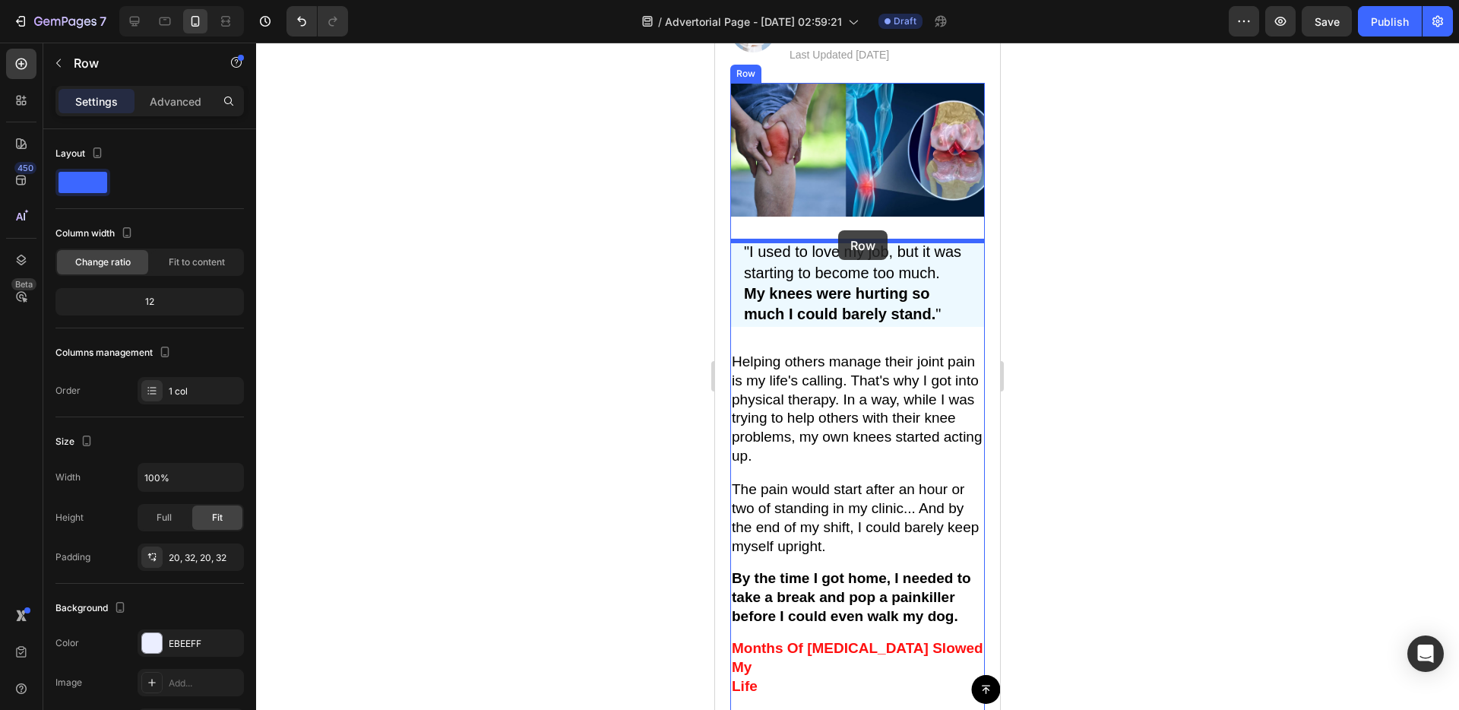
drag, startPoint x: 743, startPoint y: 417, endPoint x: 838, endPoint y: 230, distance: 209.7
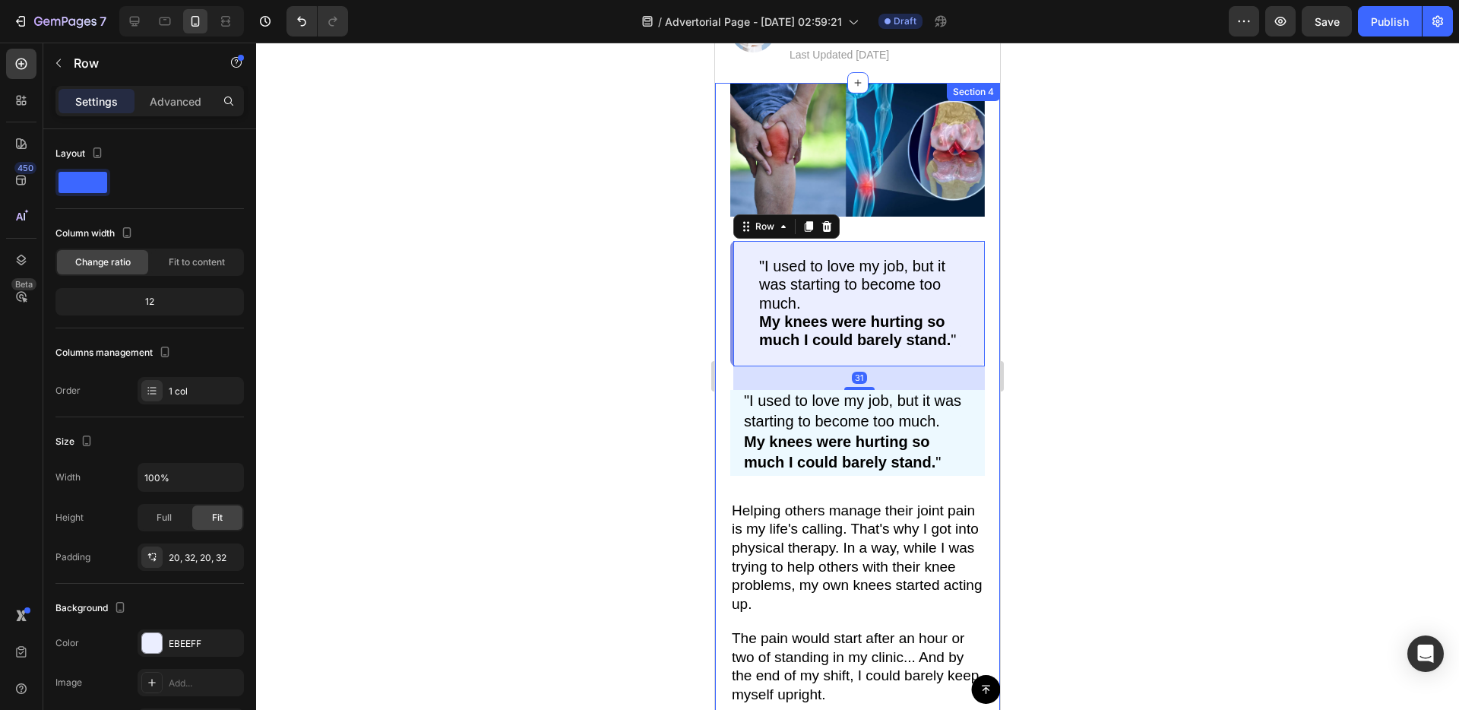
click at [725, 452] on div "Image "I used to love my job, but it was starting to become too much. My knees …" at bounding box center [857, 500] width 285 height 834
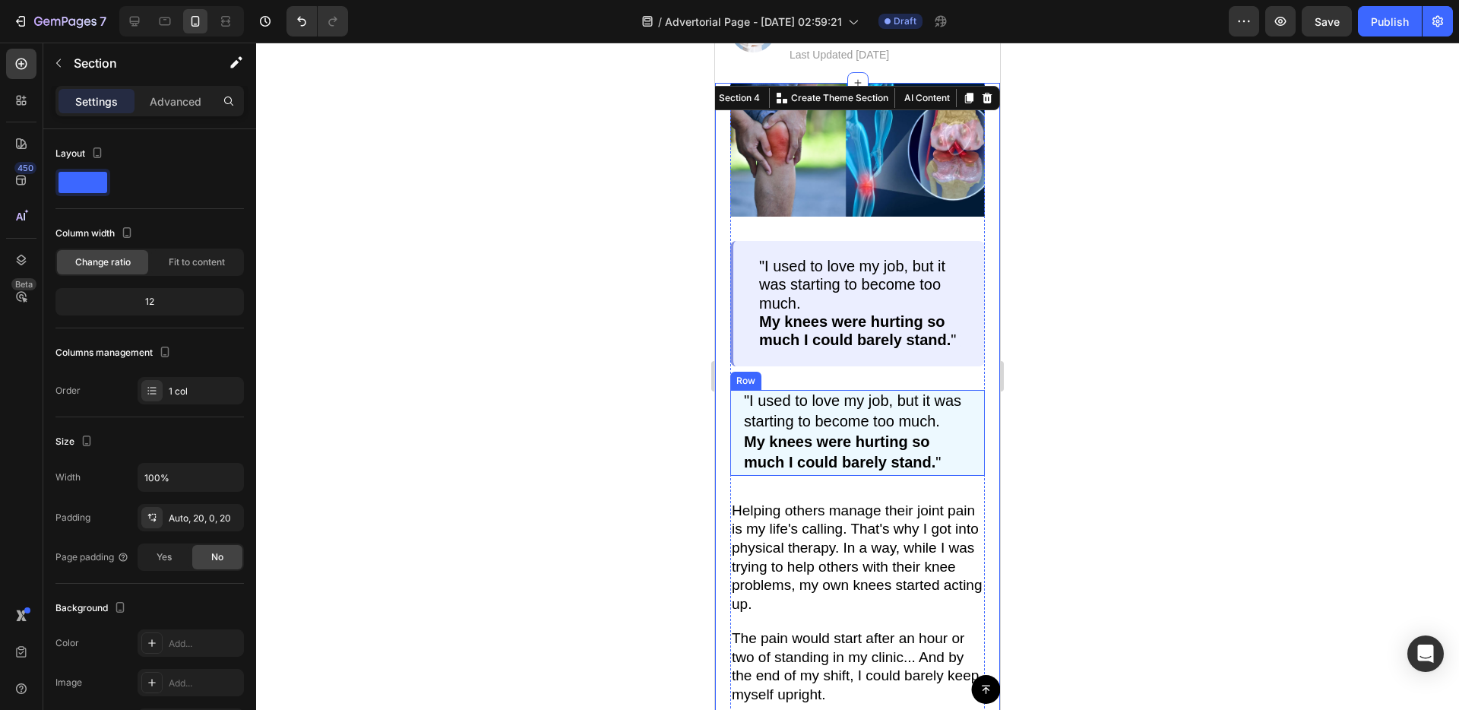
click at [975, 436] on div ""I used to love my job, but it was starting to become too much. My knees were h…" at bounding box center [857, 433] width 255 height 86
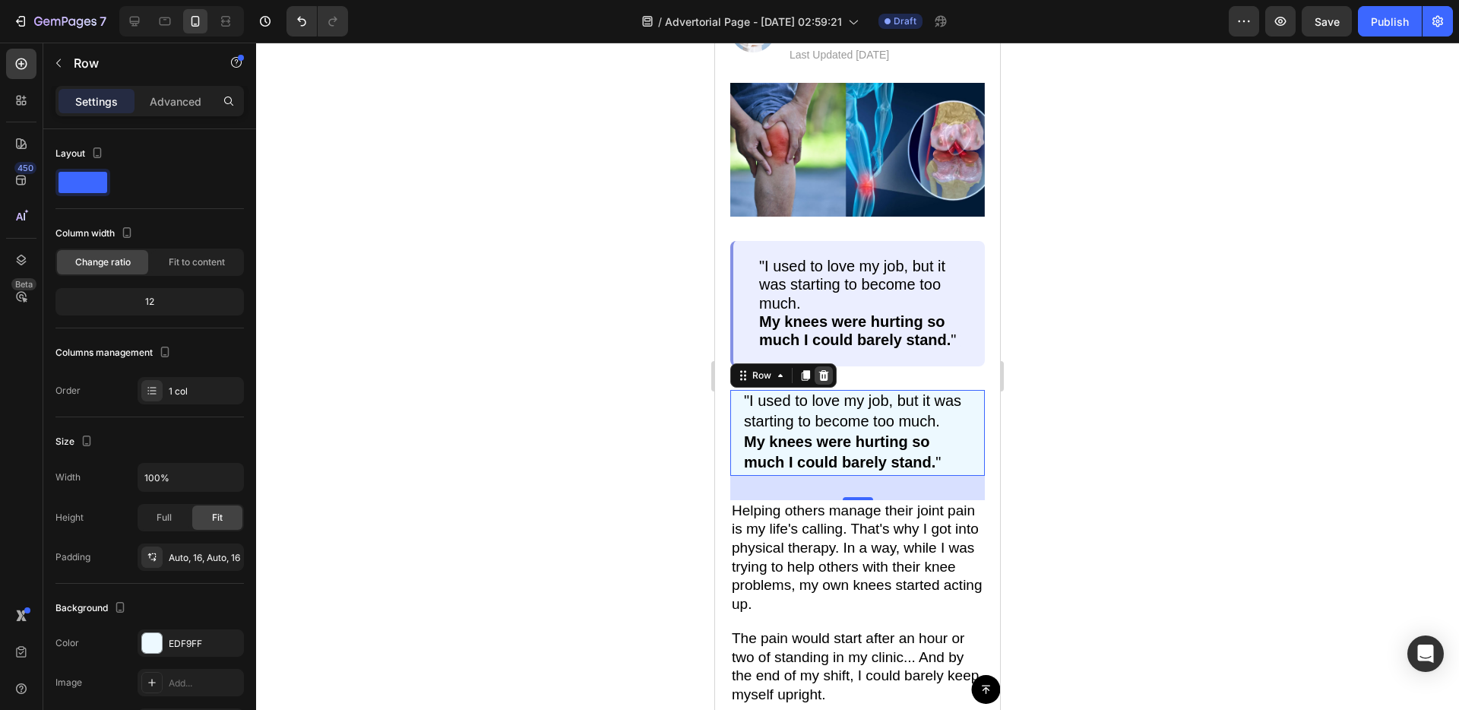
click at [825, 374] on div at bounding box center [824, 375] width 18 height 18
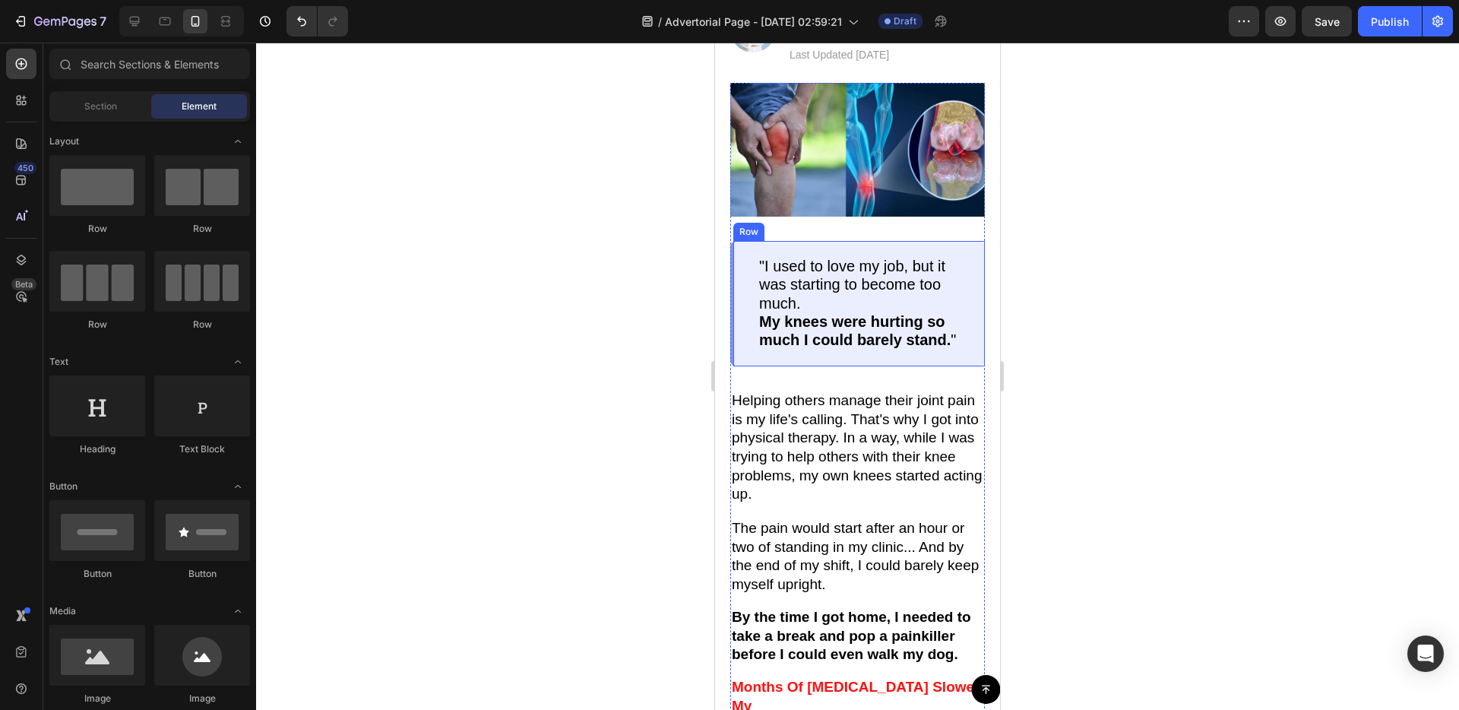
click at [737, 271] on div ""I used to love my job, but it was starting to become too much. My knees were h…" at bounding box center [857, 303] width 255 height 125
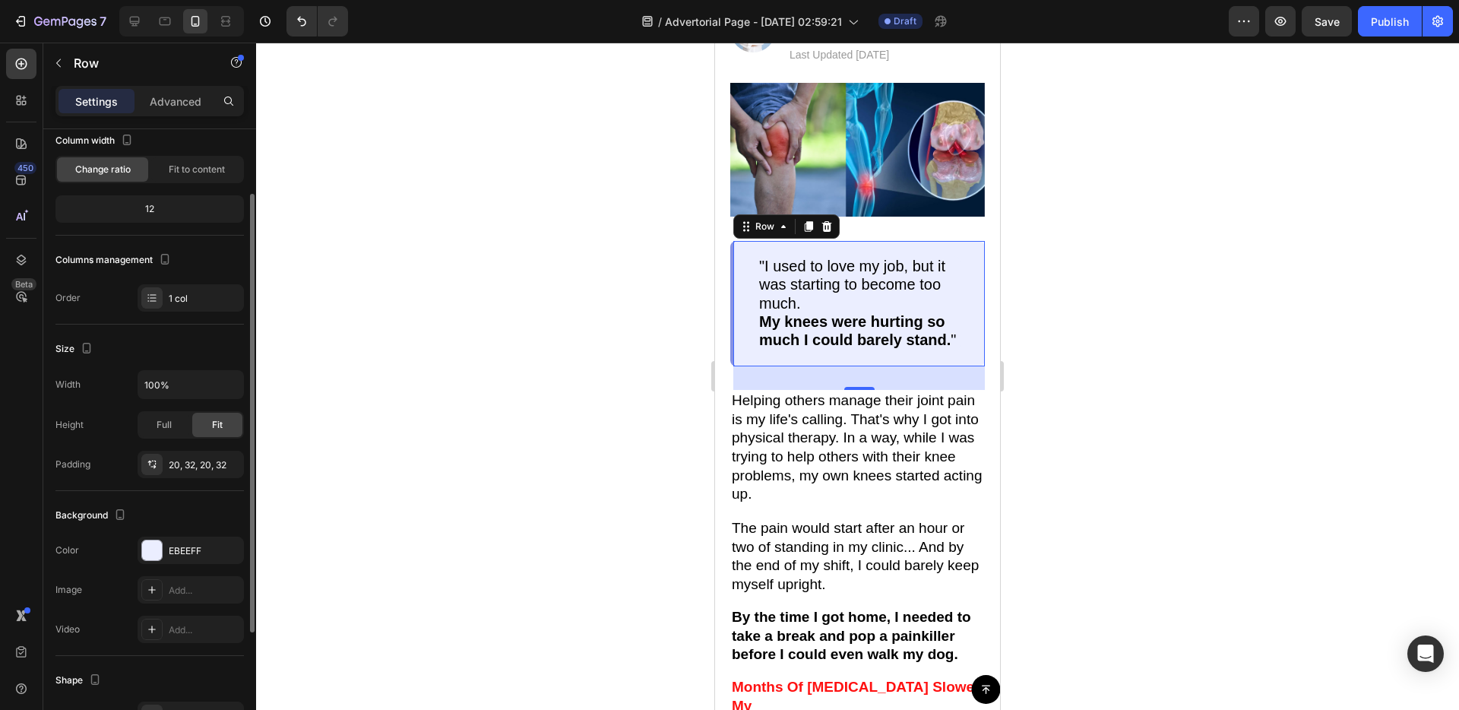
scroll to position [264, 0]
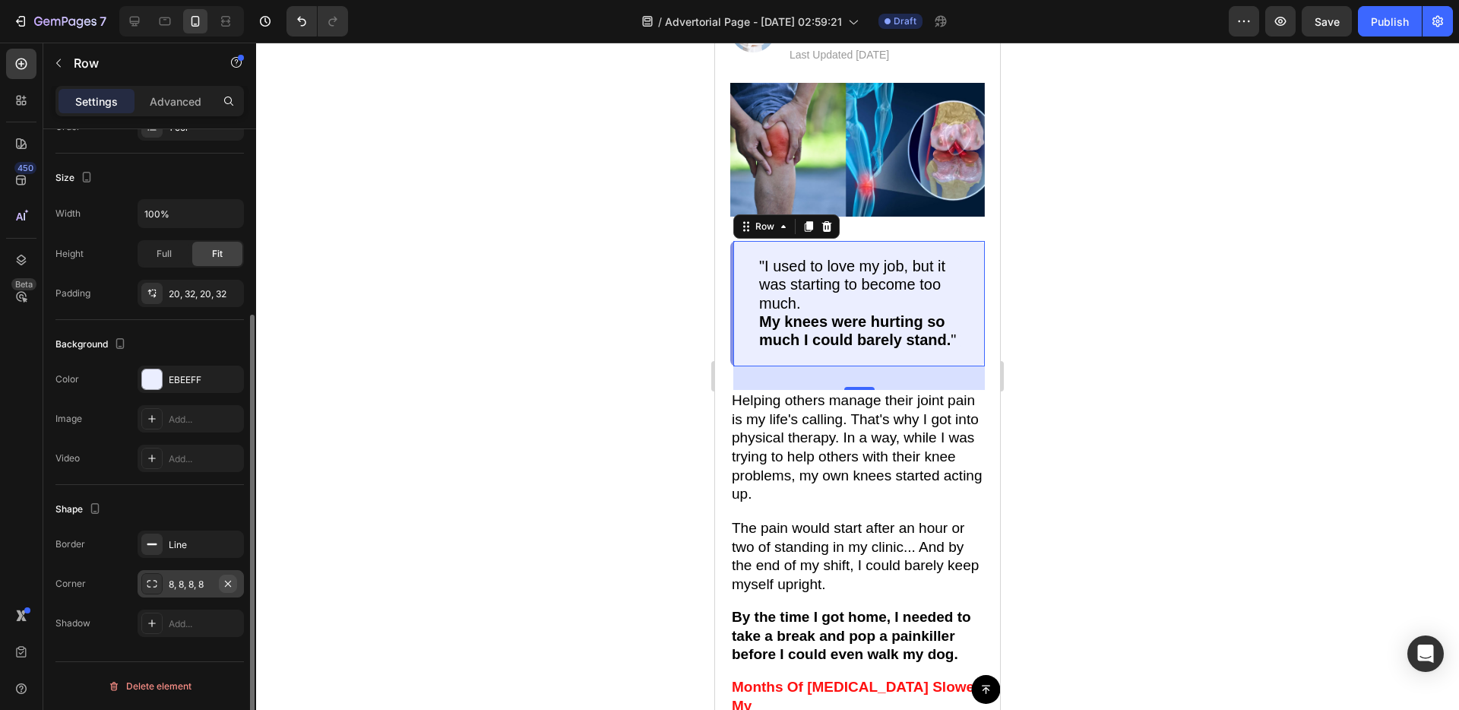
click at [230, 584] on icon "button" at bounding box center [228, 584] width 12 height 12
click at [721, 469] on div "Image "I used to love my job, but it was starting to become too much. My knees …" at bounding box center [857, 445] width 285 height 724
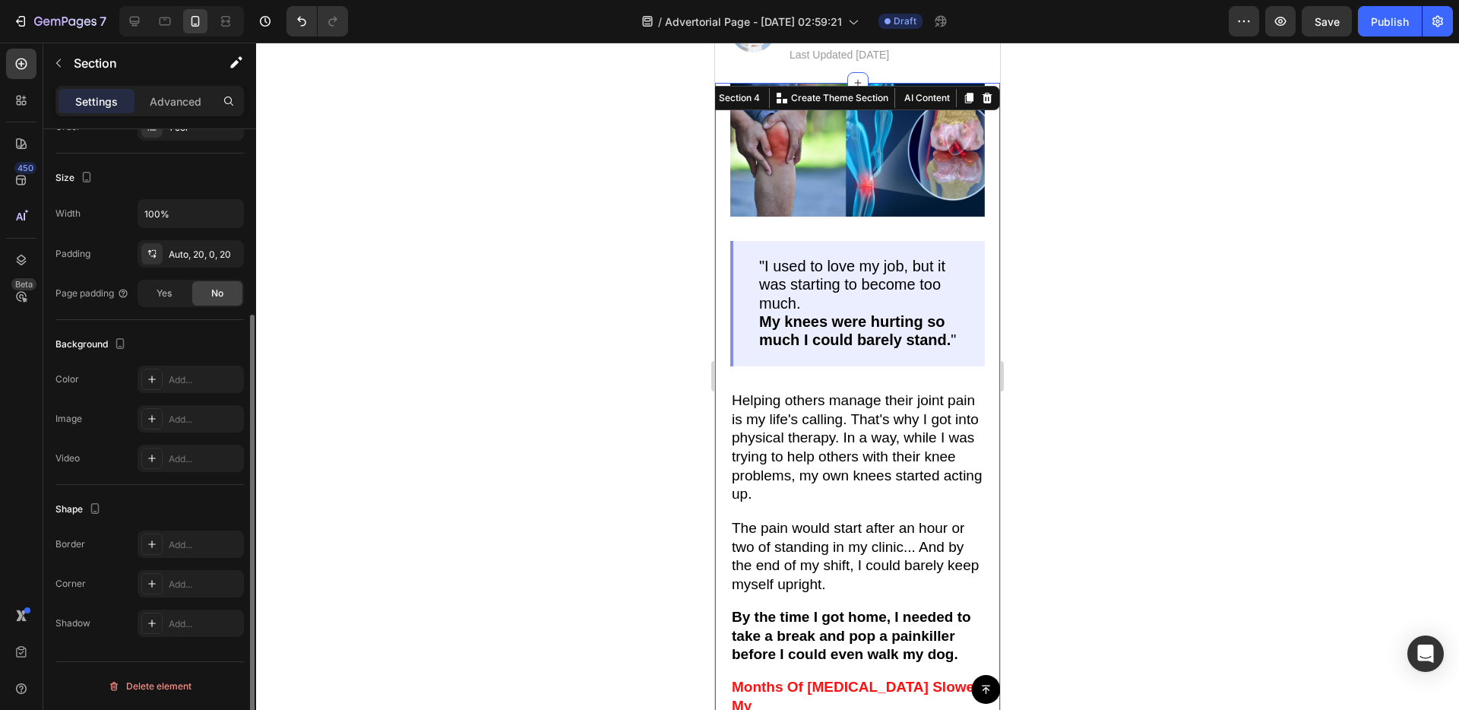
scroll to position [0, 0]
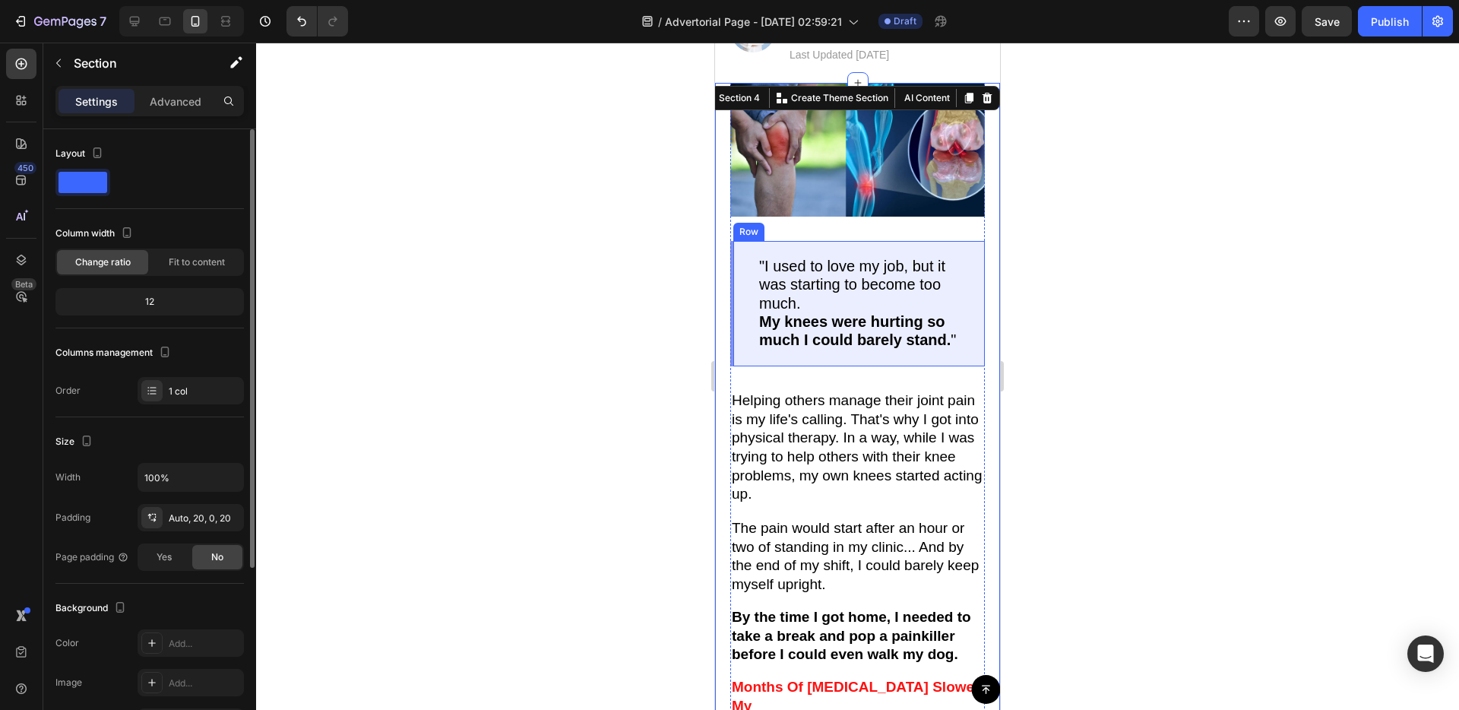
click at [904, 353] on div ""I used to love my job, but it was starting to become too much. My knees were h…" at bounding box center [857, 303] width 255 height 125
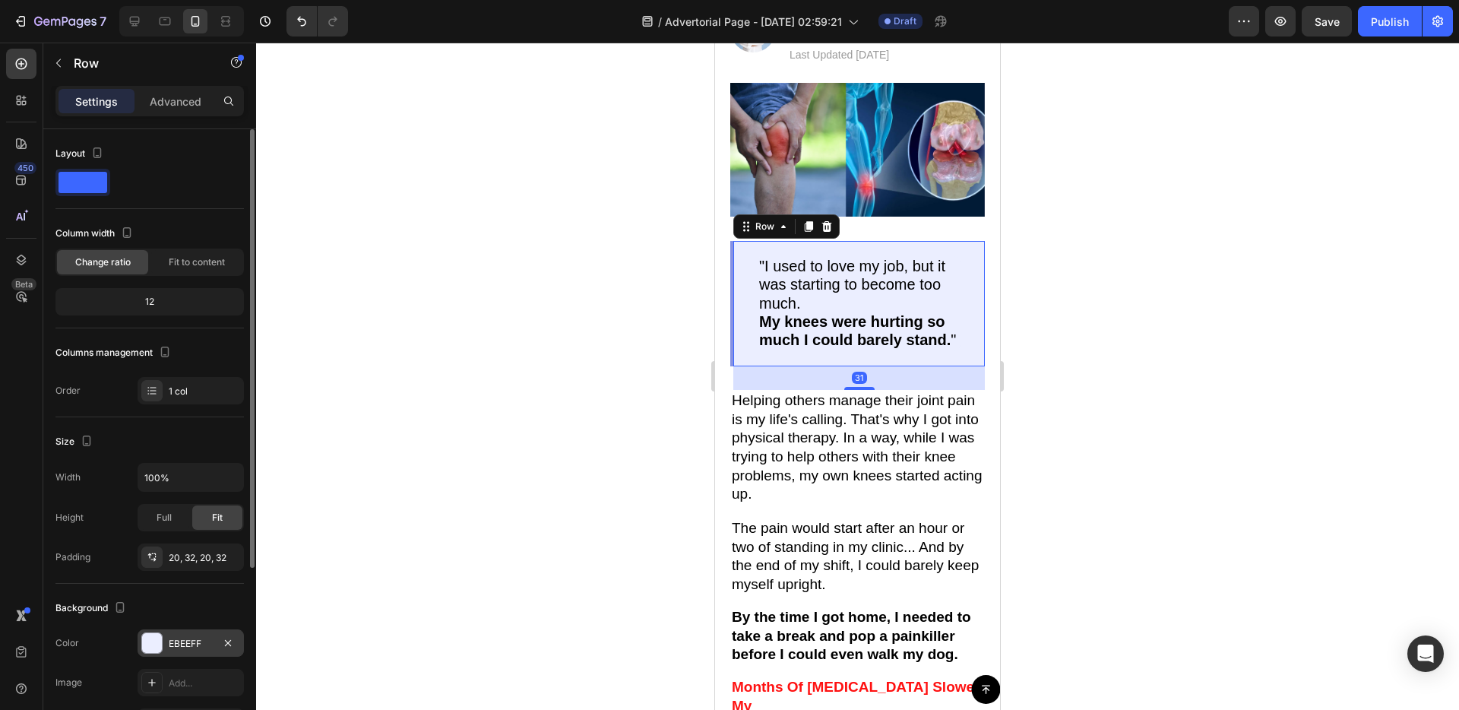
click at [162, 646] on div at bounding box center [151, 642] width 21 height 21
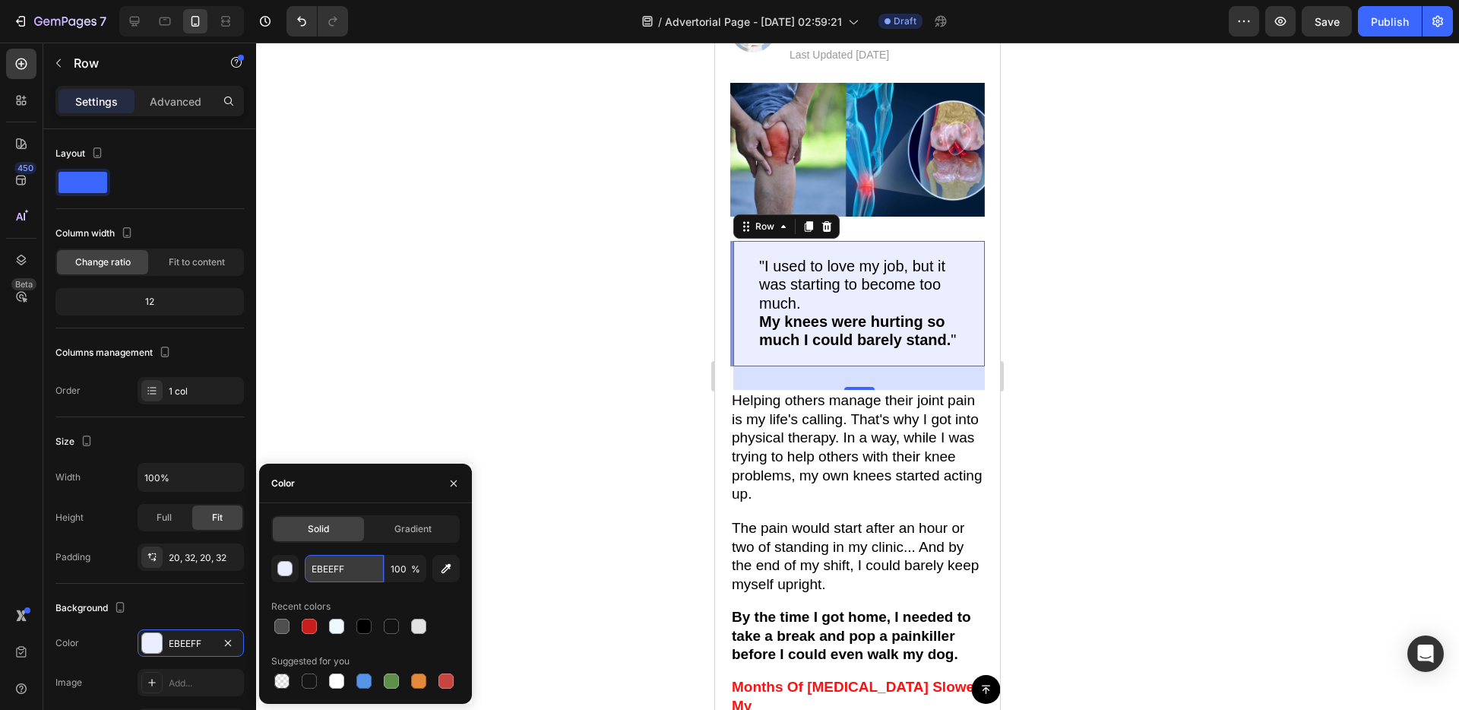
click at [321, 577] on input "EBEEFF" at bounding box center [344, 568] width 79 height 27
paste input "edf9ff"
type input "edf9ff"
click at [454, 372] on div at bounding box center [857, 376] width 1203 height 667
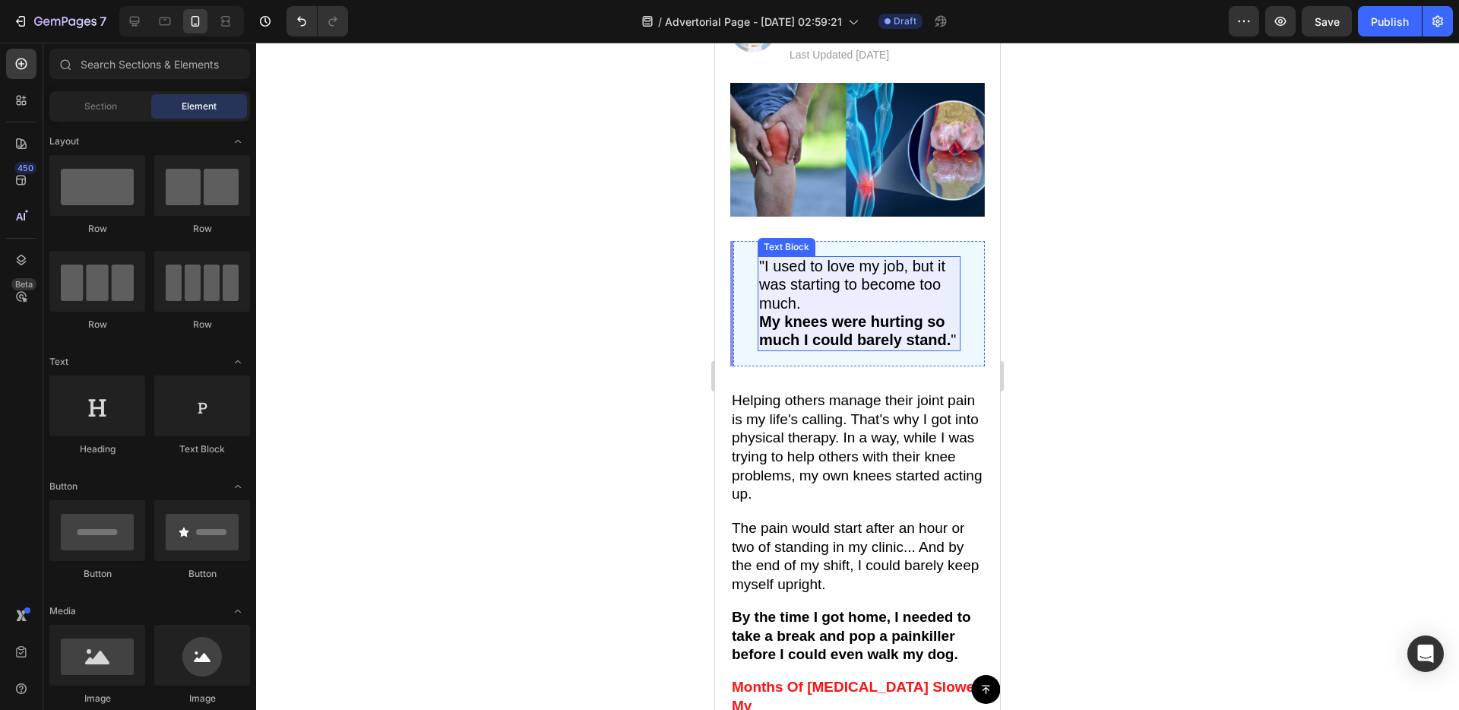
click at [869, 318] on strong "My knees were hurting so much I could barely stand." at bounding box center [854, 330] width 191 height 35
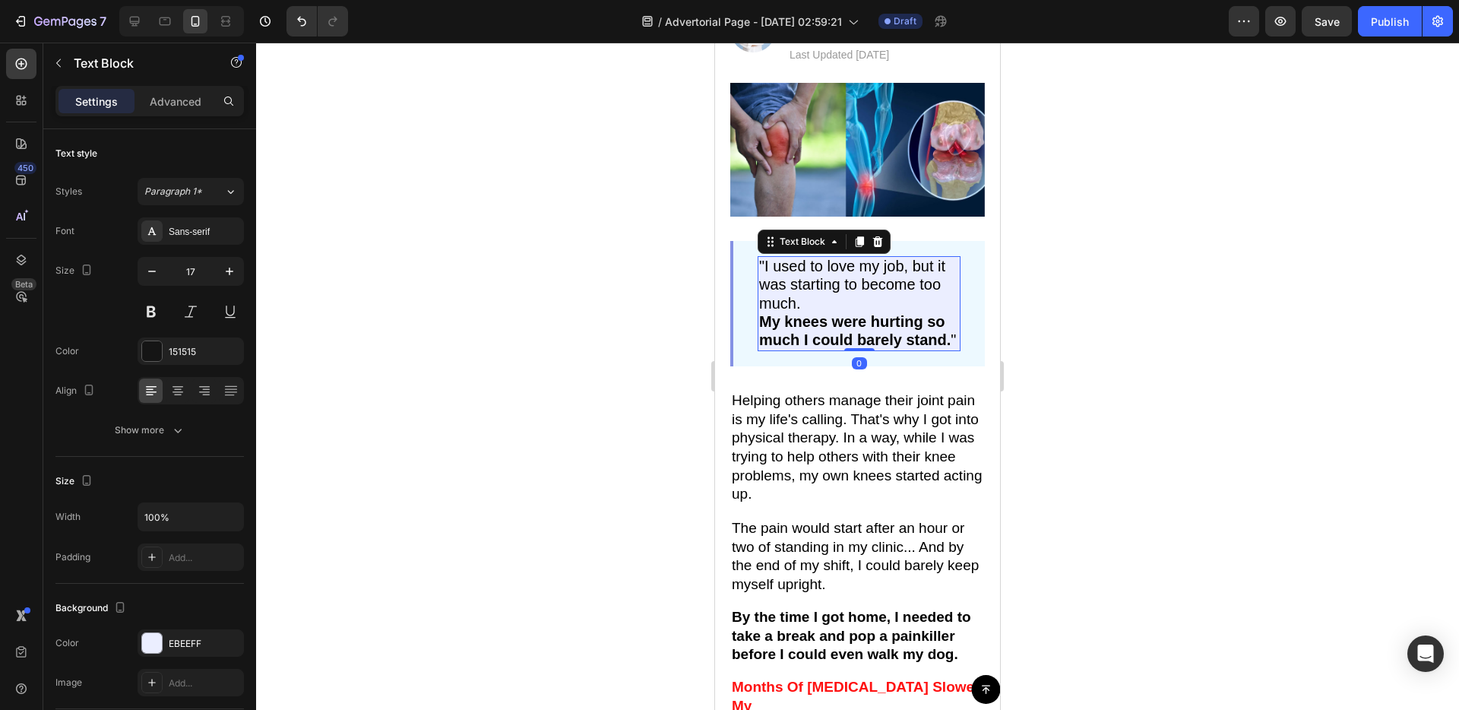
click at [855, 313] on strong "My knees were hurting so much I could barely stand." at bounding box center [854, 330] width 191 height 35
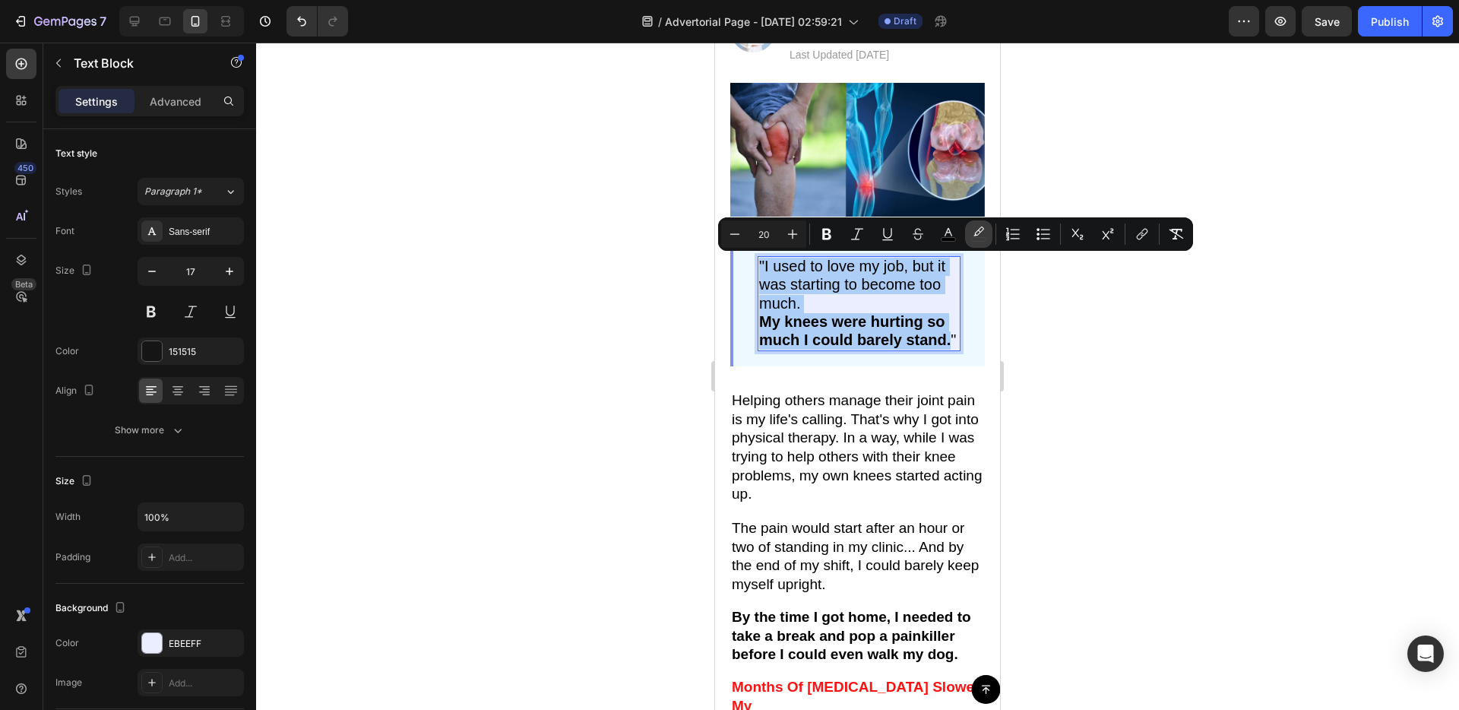
click at [985, 234] on icon "Editor contextual toolbar" at bounding box center [978, 233] width 15 height 15
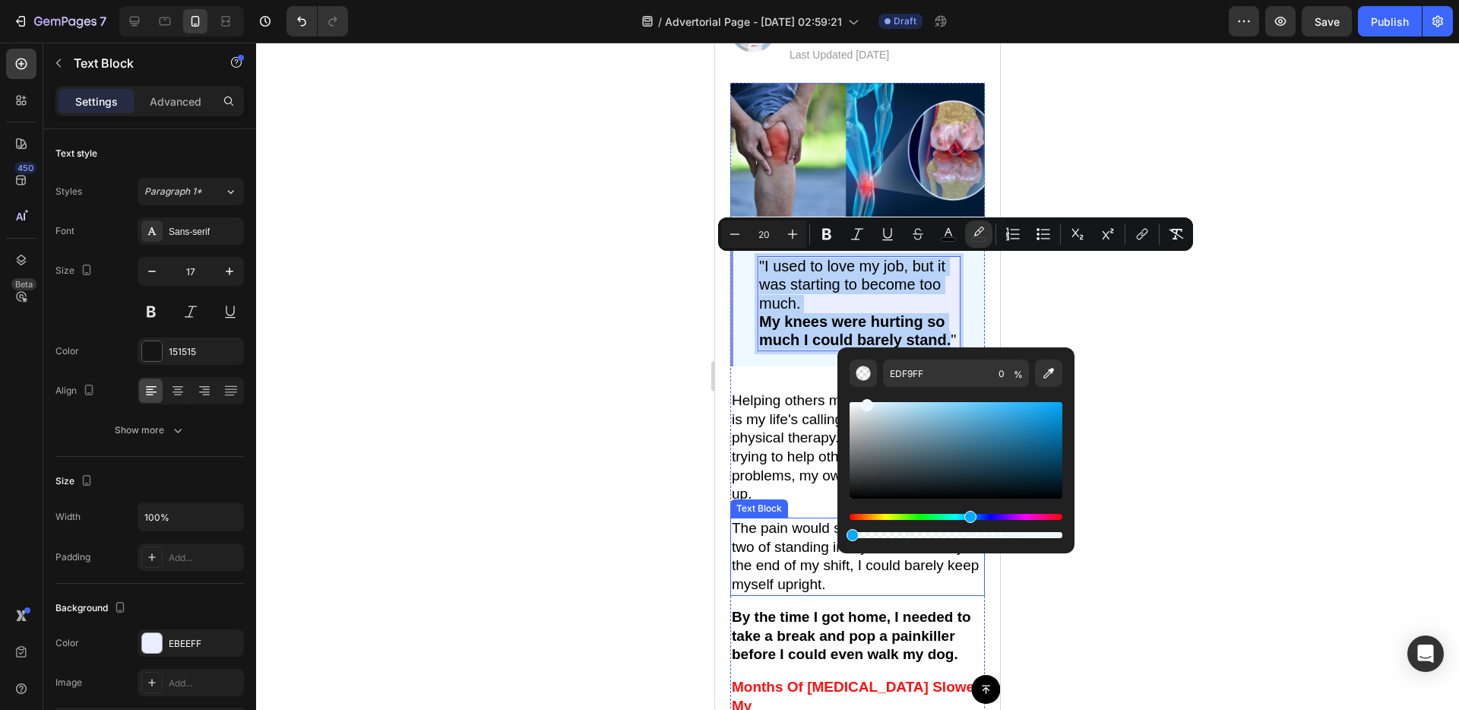
drag, startPoint x: 1577, startPoint y: 578, endPoint x: 831, endPoint y: 542, distance: 747.1
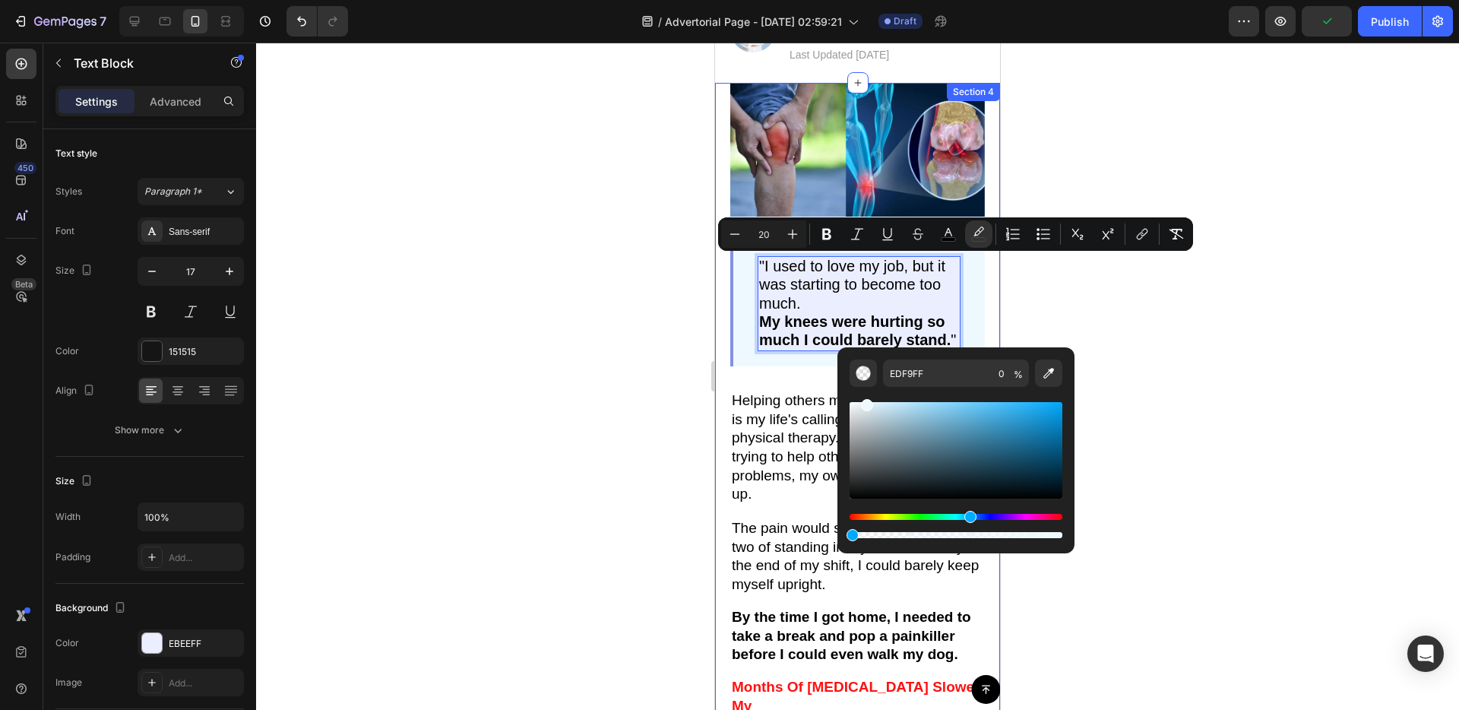
click at [723, 510] on div "Image "I used to love my job, but it was starting to become too much. My knees …" at bounding box center [857, 445] width 285 height 724
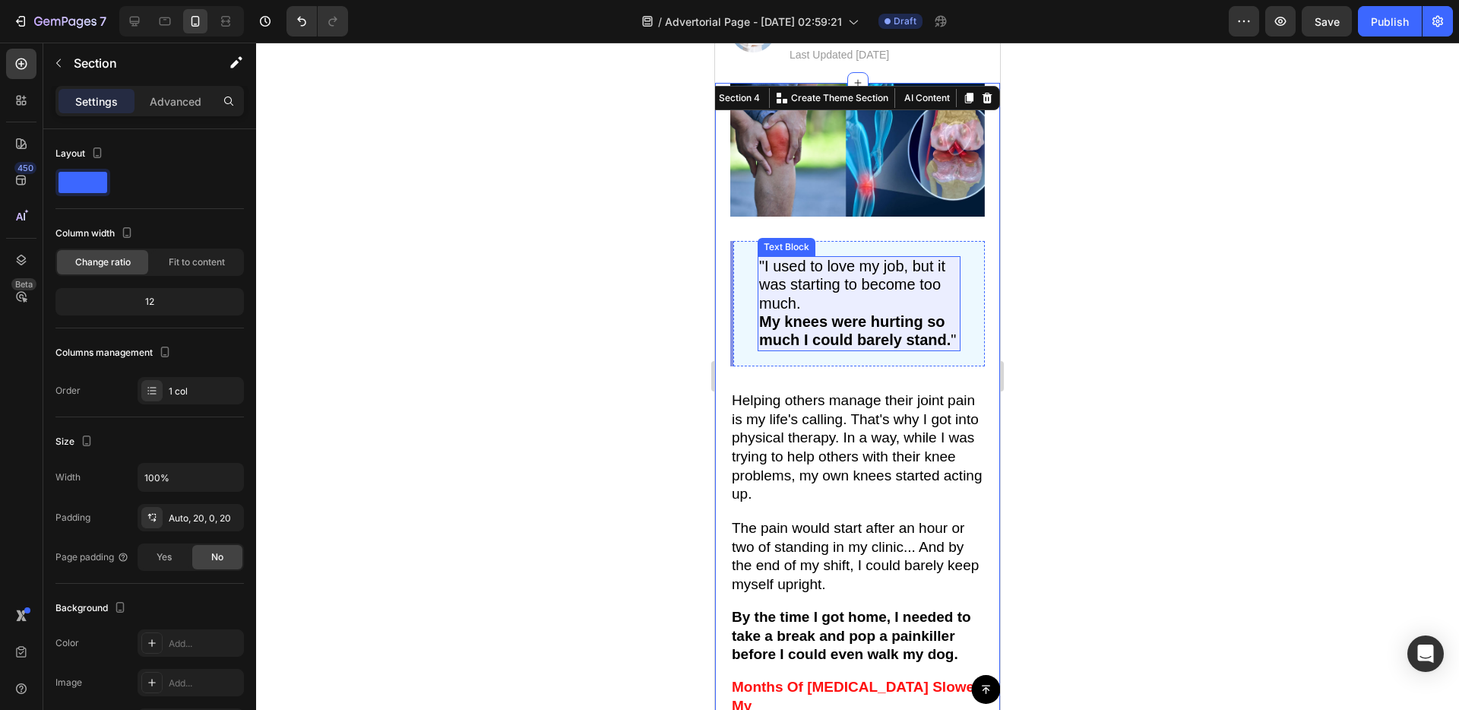
click at [887, 302] on p ""I used to love my job, but it was starting to become too much. My knees were h…" at bounding box center [859, 303] width 200 height 91
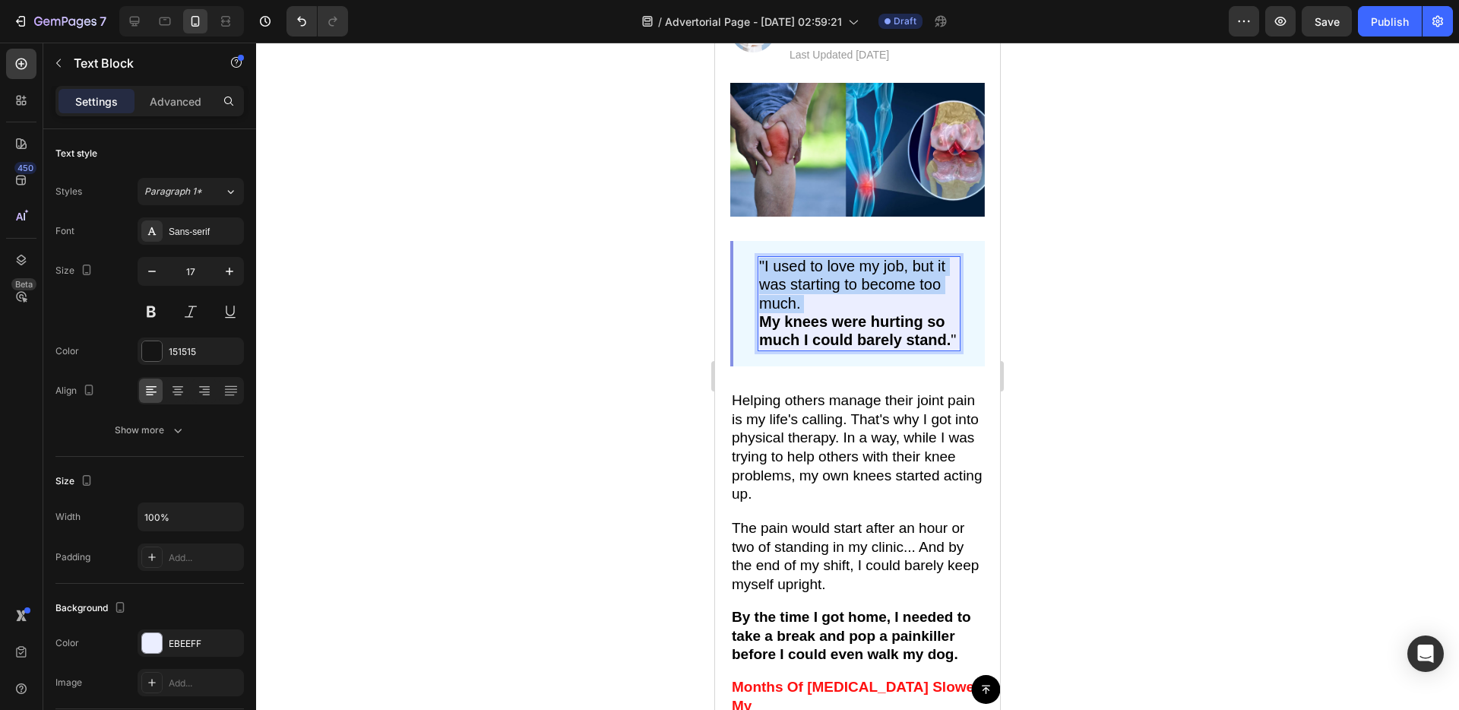
click at [888, 302] on p ""I used to love my job, but it was starting to become too much. My knees were h…" at bounding box center [859, 303] width 200 height 91
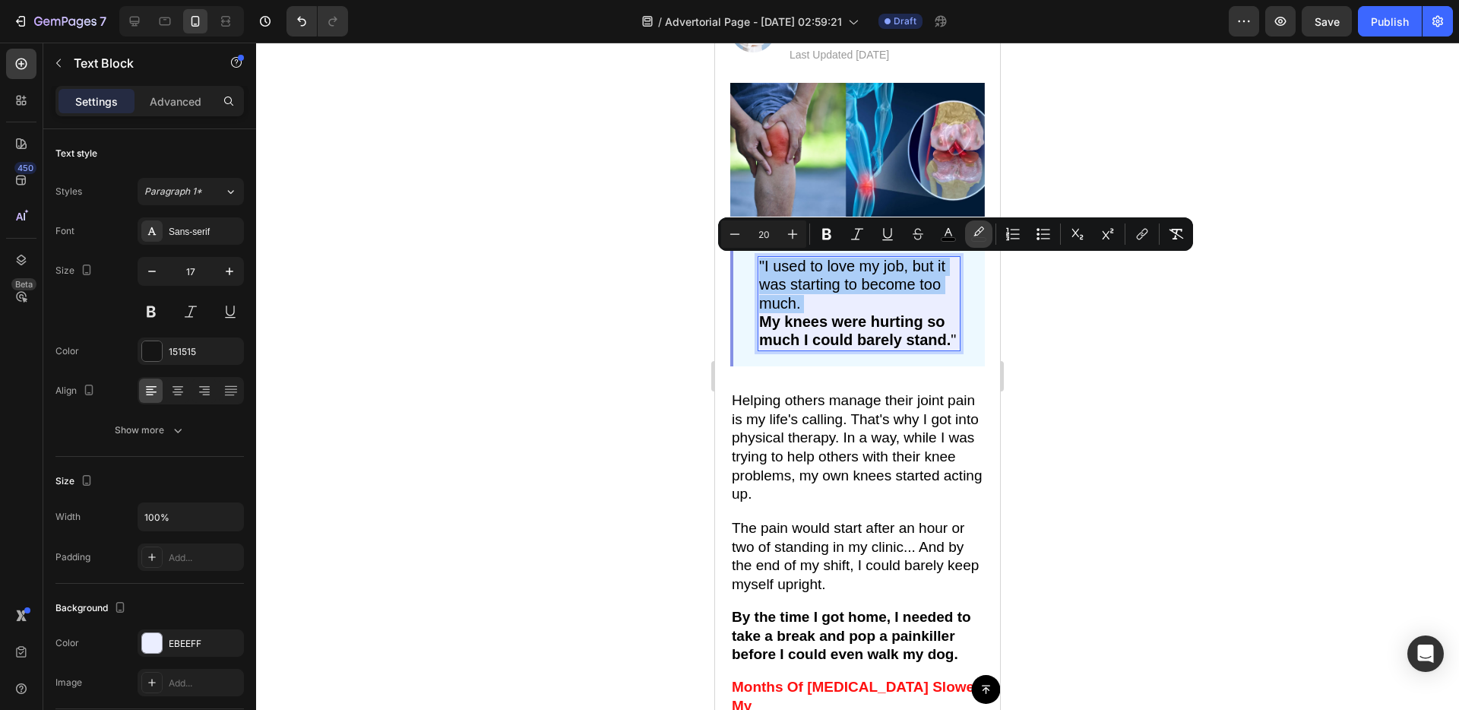
click at [975, 240] on rect "Editor contextual toolbar" at bounding box center [979, 240] width 14 height 4
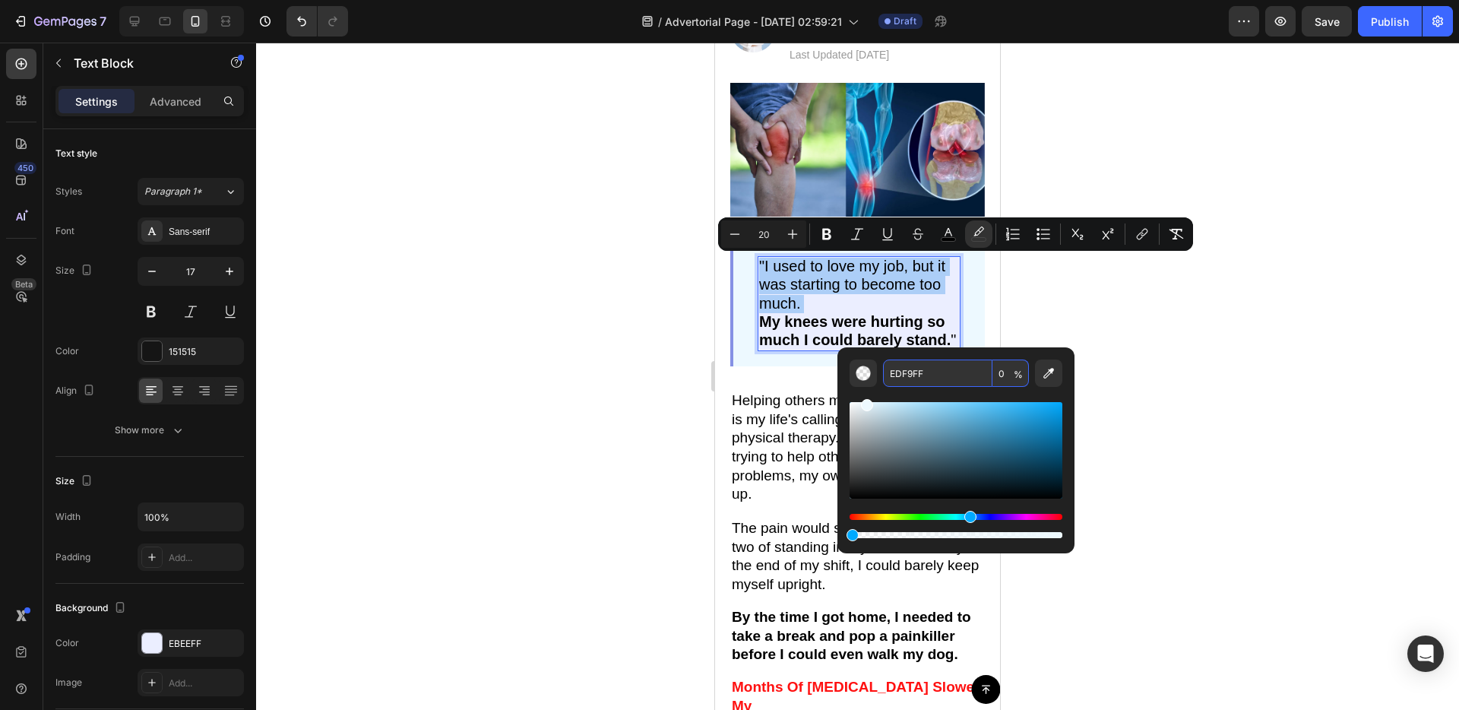
click at [926, 380] on input "EDF9FF" at bounding box center [937, 372] width 109 height 27
drag, startPoint x: 913, startPoint y: 533, endPoint x: 991, endPoint y: 532, distance: 77.5
click at [991, 532] on div "Editor contextual toolbar" at bounding box center [956, 535] width 213 height 6
drag, startPoint x: 994, startPoint y: 533, endPoint x: 1094, endPoint y: 540, distance: 100.5
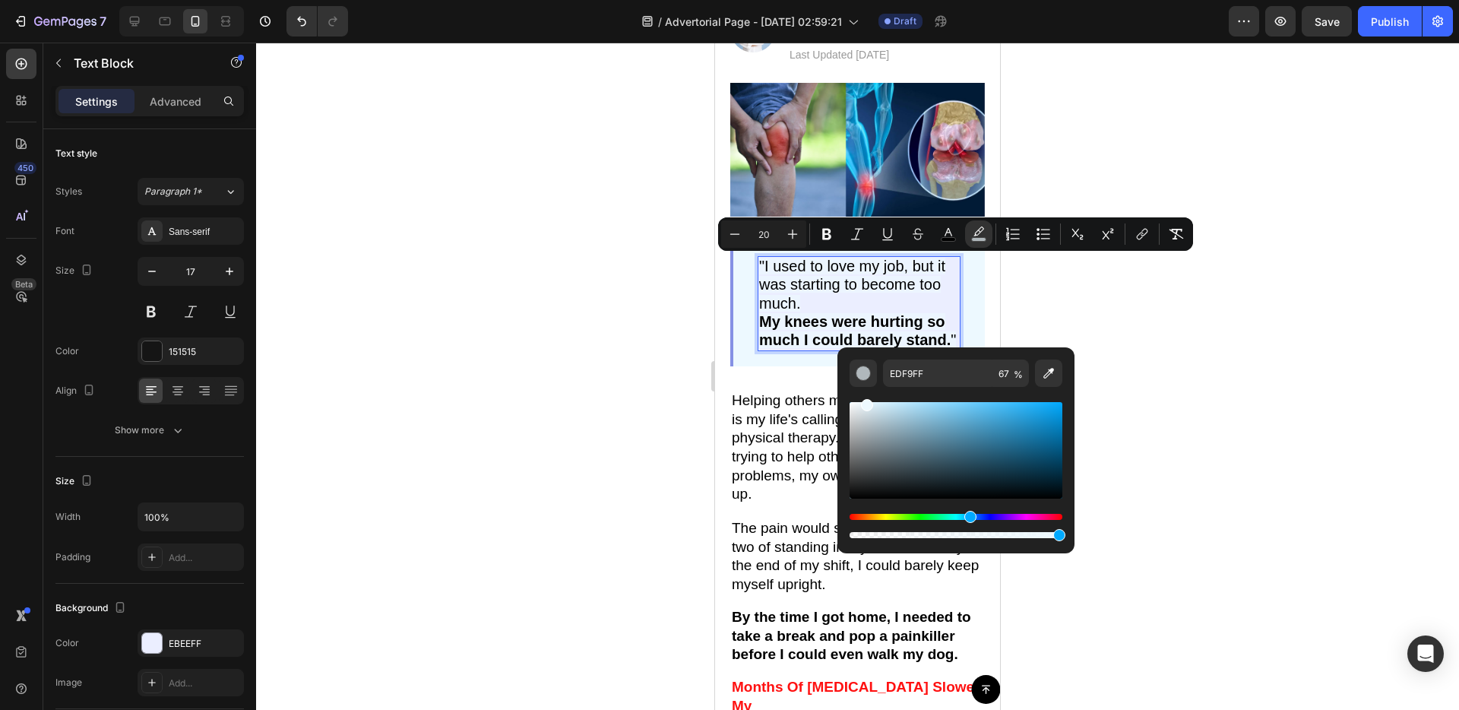
click at [1093, 0] on body "7 / Advertorial Page - [DATE] 02:59:21 Draft Preview Save Publish 450 Beta Sect…" at bounding box center [729, 0] width 1459 height 0
type input "100"
click at [718, 407] on div "Image "I used to love my job, but it was starting to become too much. My knees …" at bounding box center [857, 445] width 285 height 724
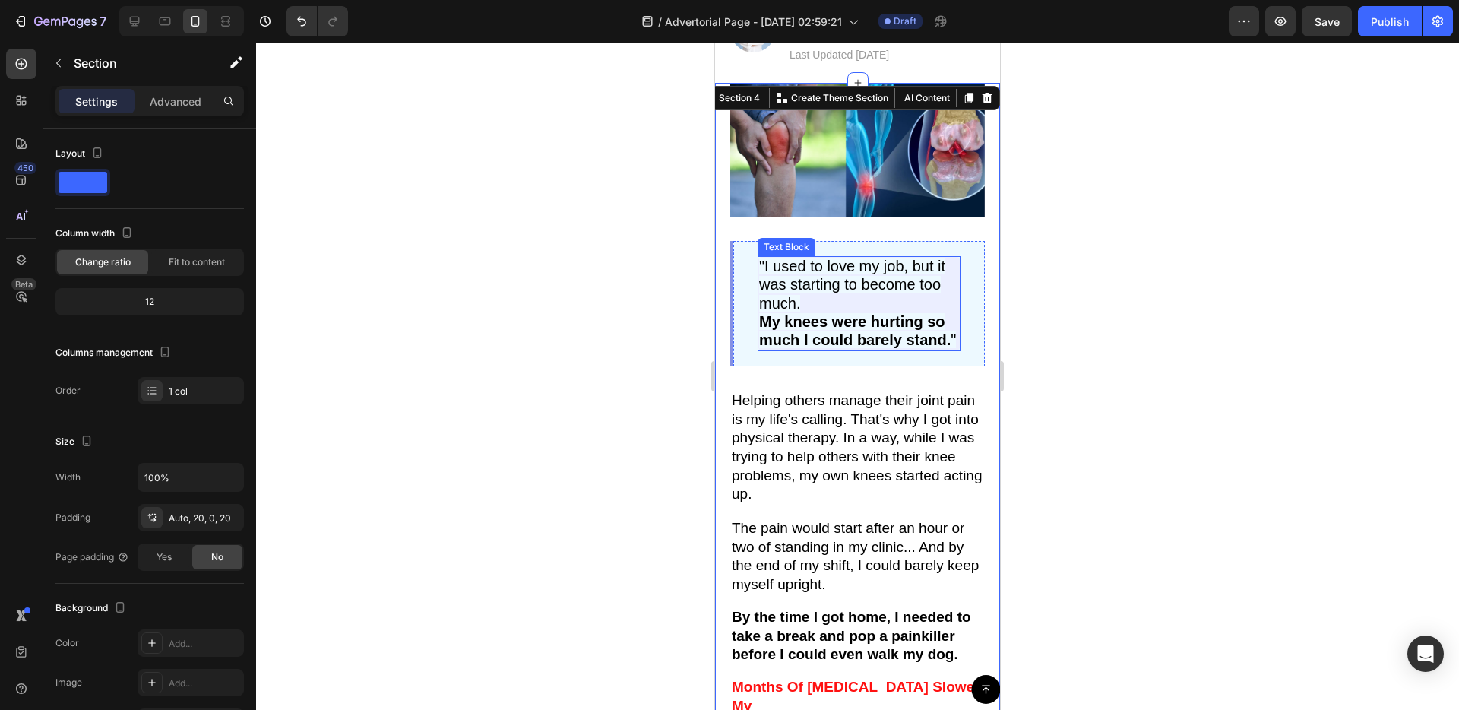
click at [949, 309] on p ""I used to love my job, but it was starting to become too much. My knees were h…" at bounding box center [859, 303] width 200 height 91
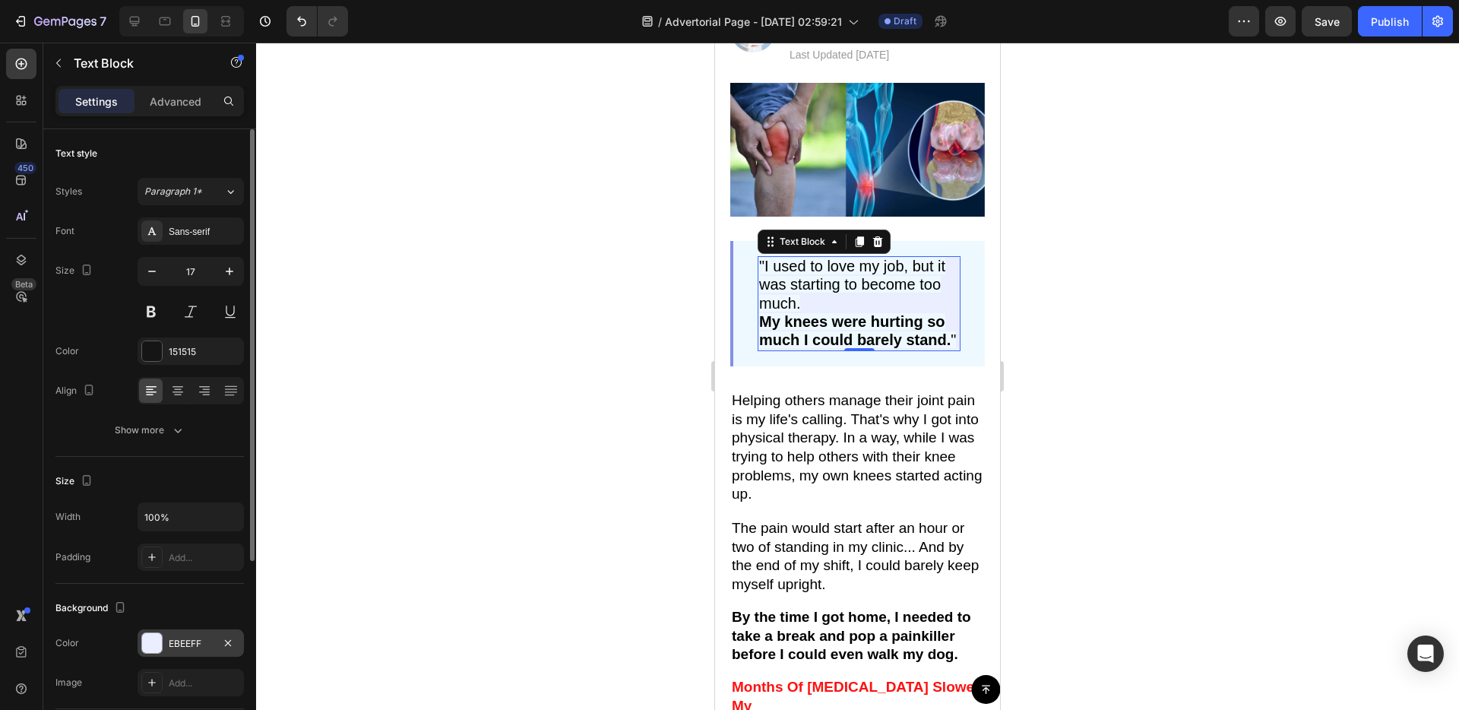
click at [179, 647] on div "EBEEFF" at bounding box center [191, 644] width 44 height 14
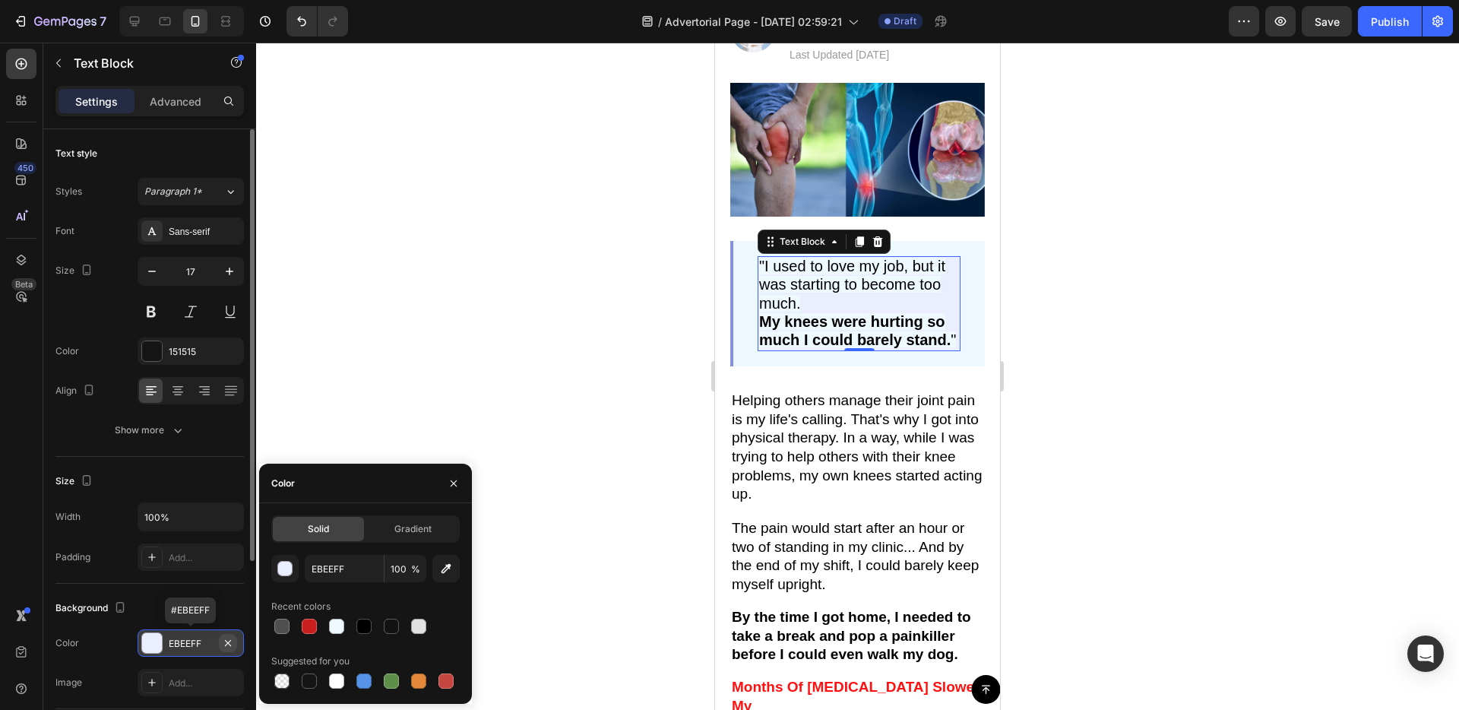
click at [226, 640] on icon "button" at bounding box center [228, 642] width 6 height 6
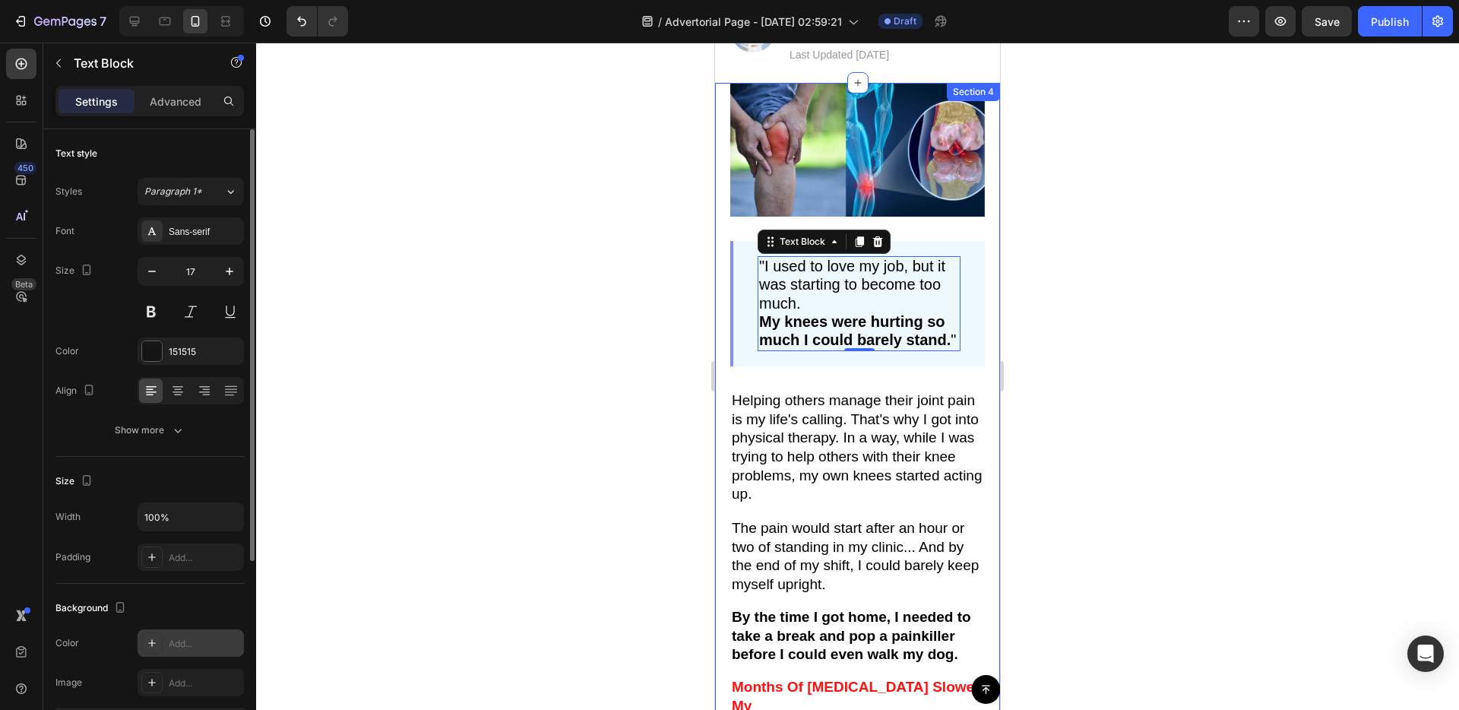
click at [723, 432] on div "Image "I used to love my job, but it was starting to become too much. My knees …" at bounding box center [857, 445] width 285 height 724
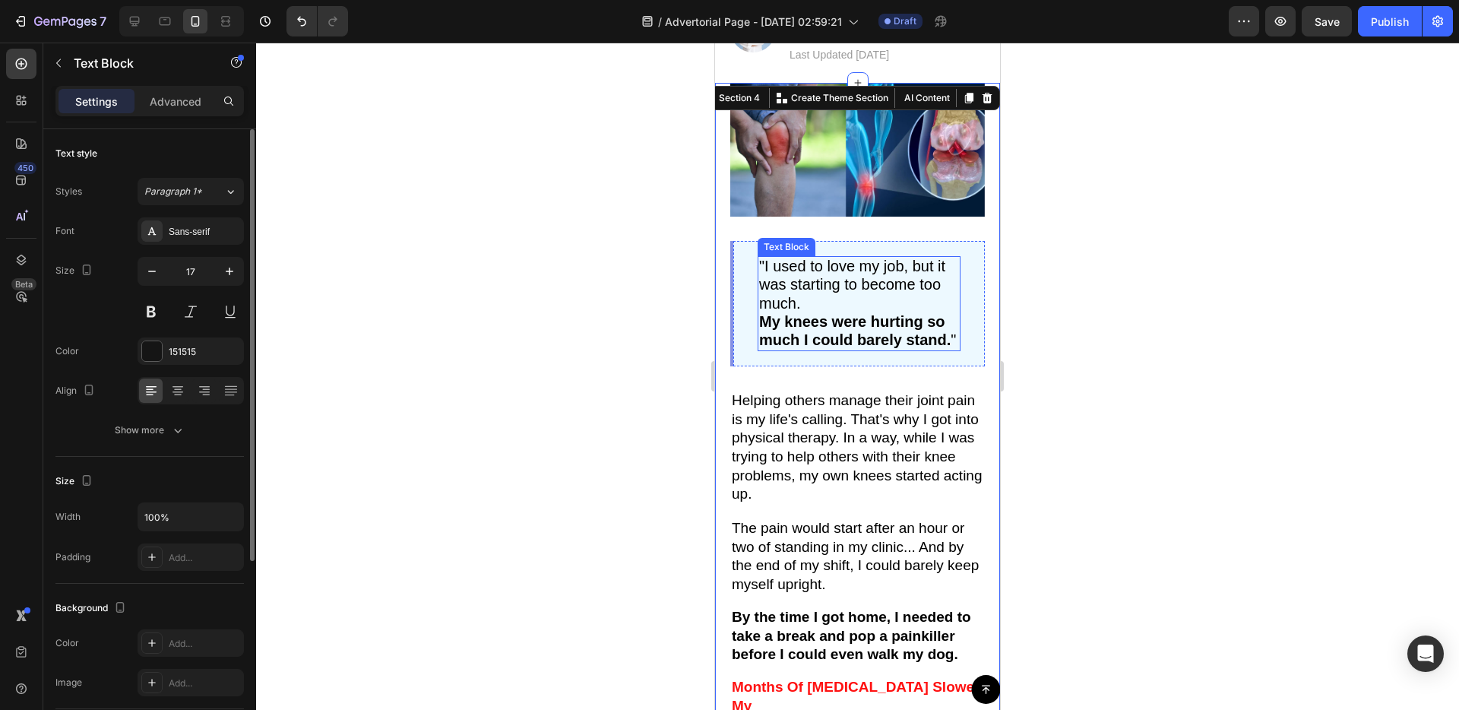
click at [796, 291] on span ""I used to love my job, but it was starting to become too much." at bounding box center [852, 284] width 186 height 53
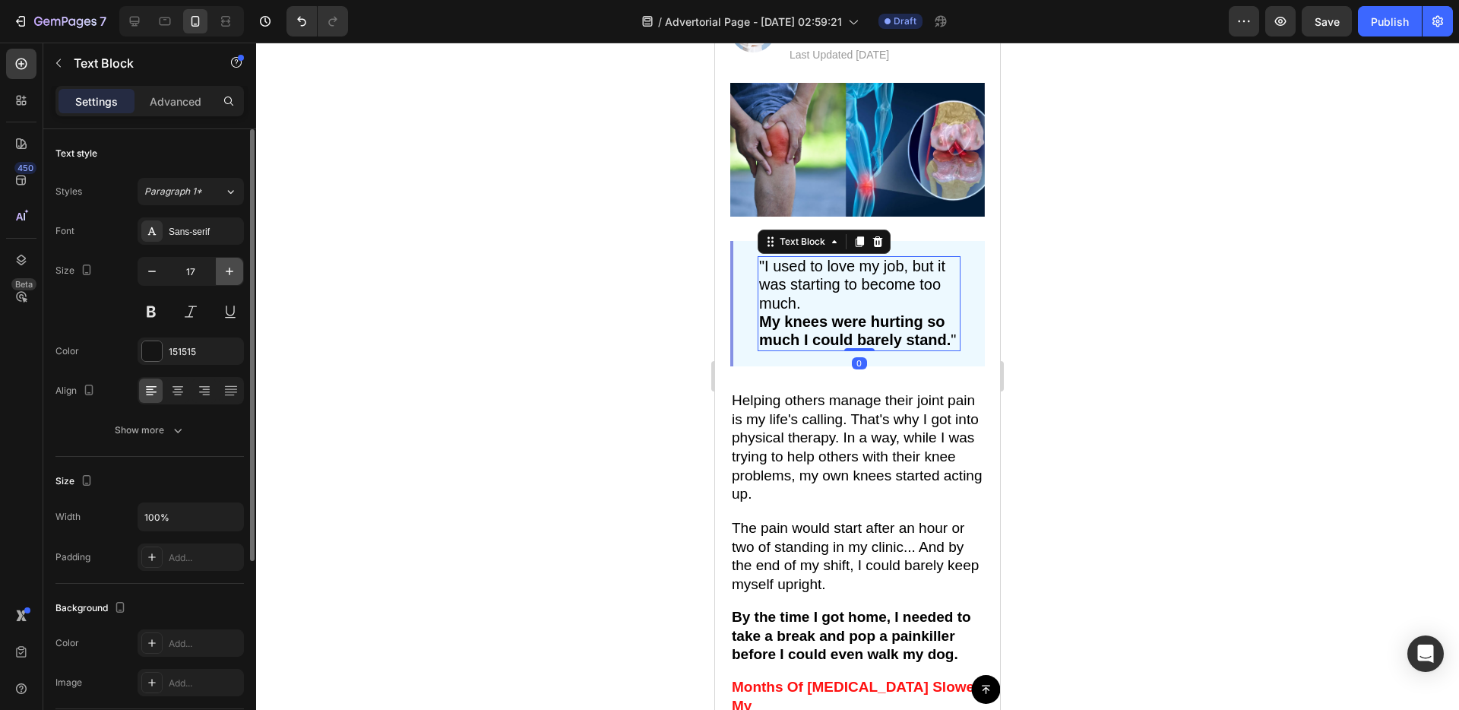
click at [236, 266] on icon "button" at bounding box center [229, 271] width 15 height 15
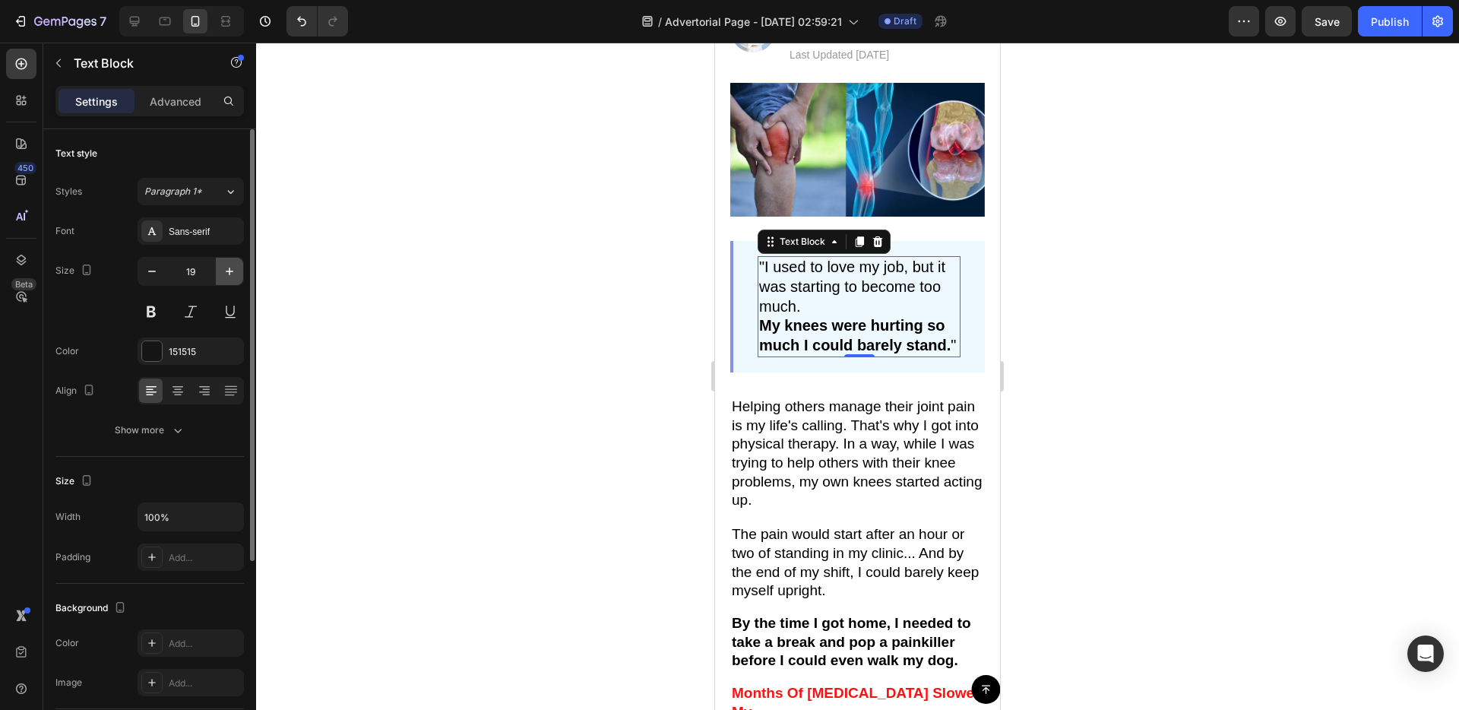
click at [236, 266] on icon "button" at bounding box center [229, 271] width 15 height 15
click at [157, 274] on icon "button" at bounding box center [151, 271] width 15 height 15
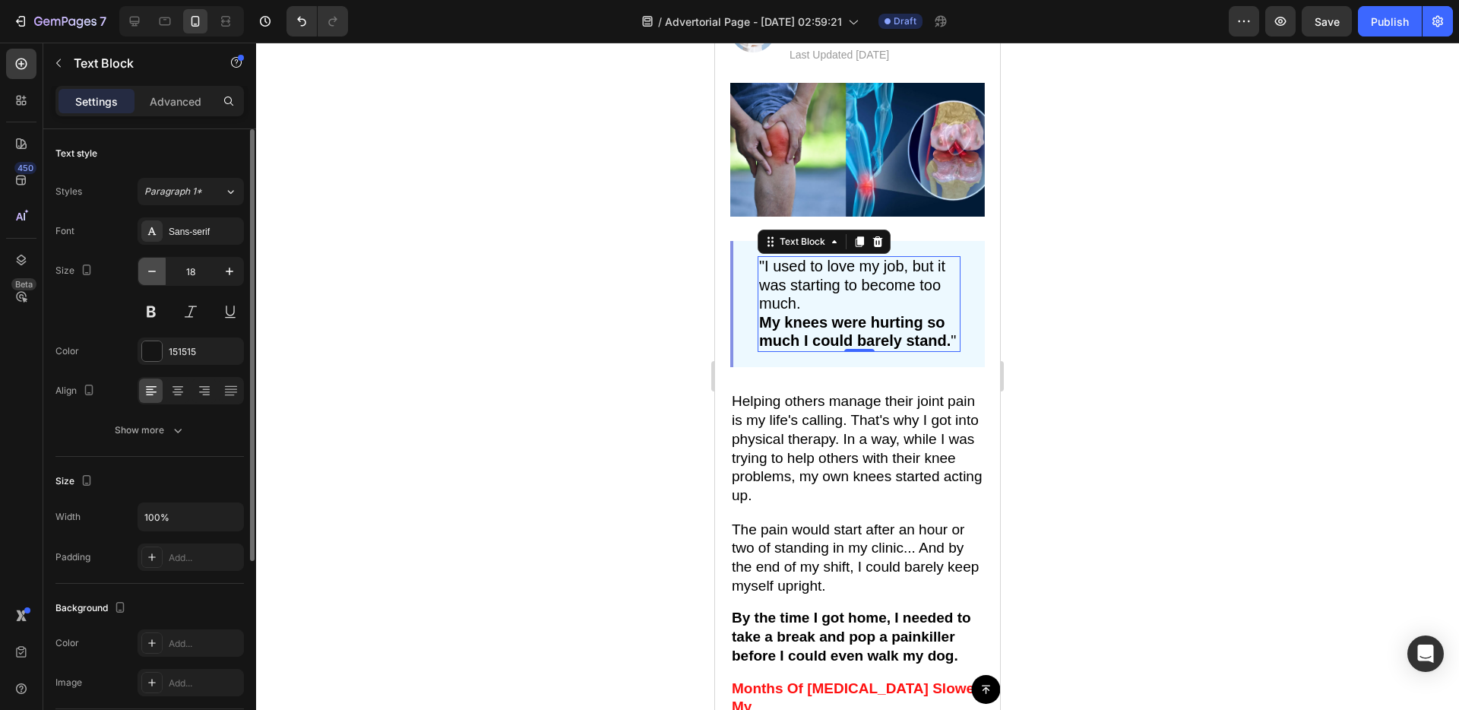
click at [157, 274] on icon "button" at bounding box center [151, 271] width 15 height 15
click at [221, 274] on button "button" at bounding box center [229, 271] width 27 height 27
type input "18"
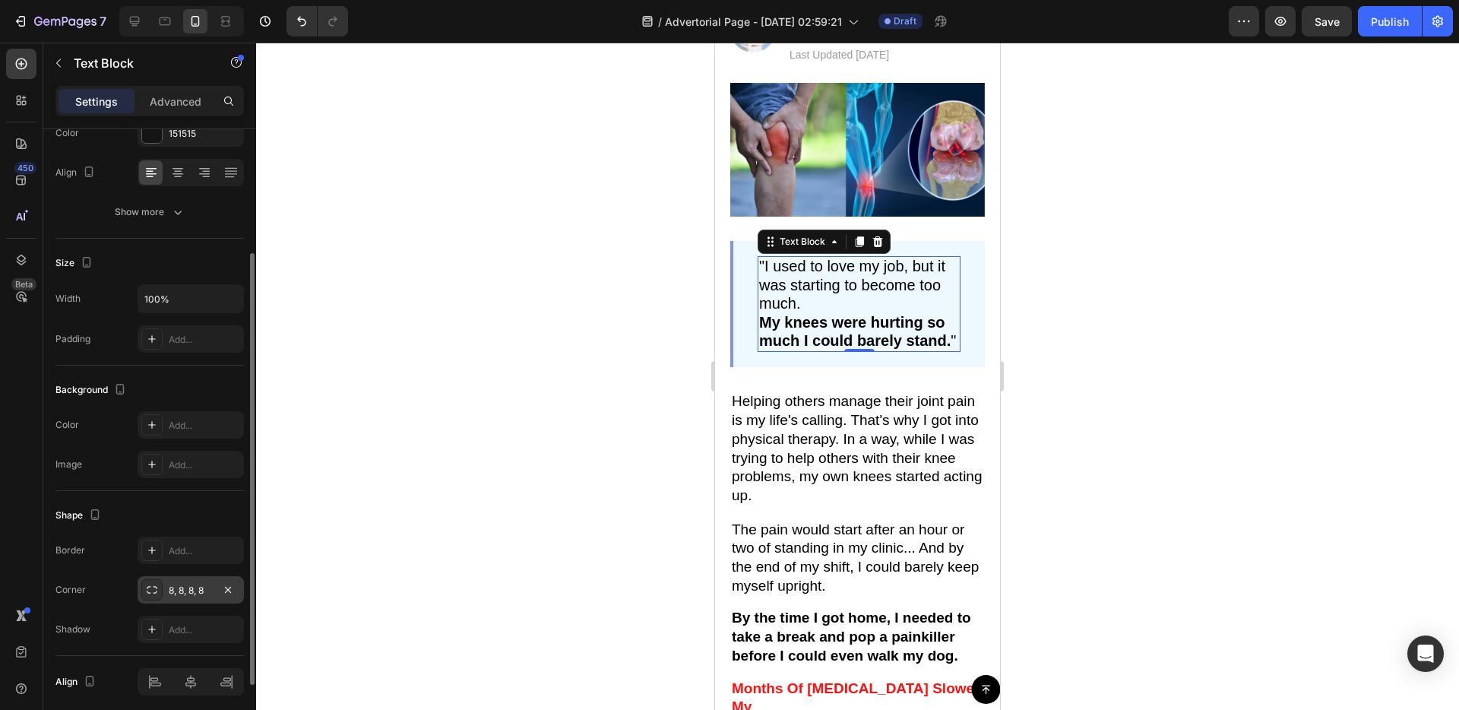
scroll to position [253, 0]
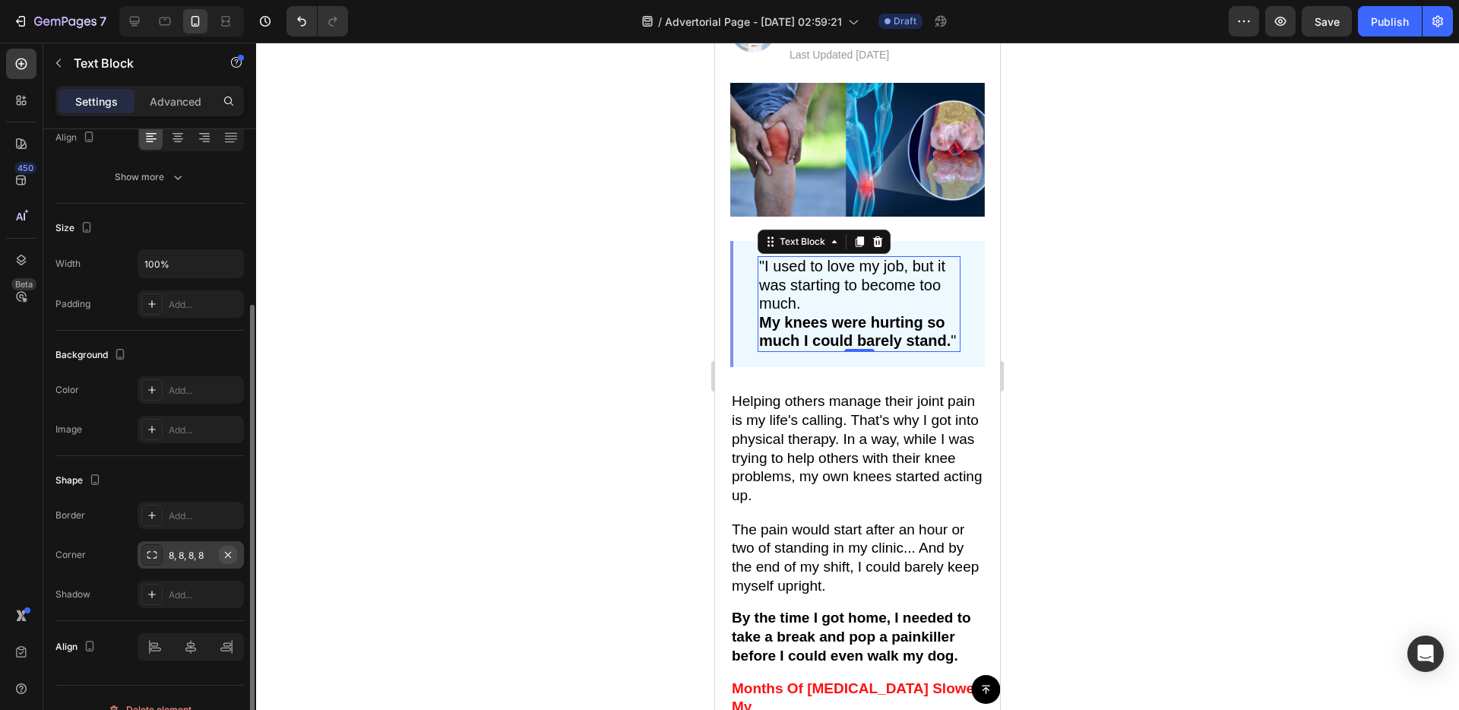
click at [229, 552] on icon "button" at bounding box center [228, 555] width 12 height 12
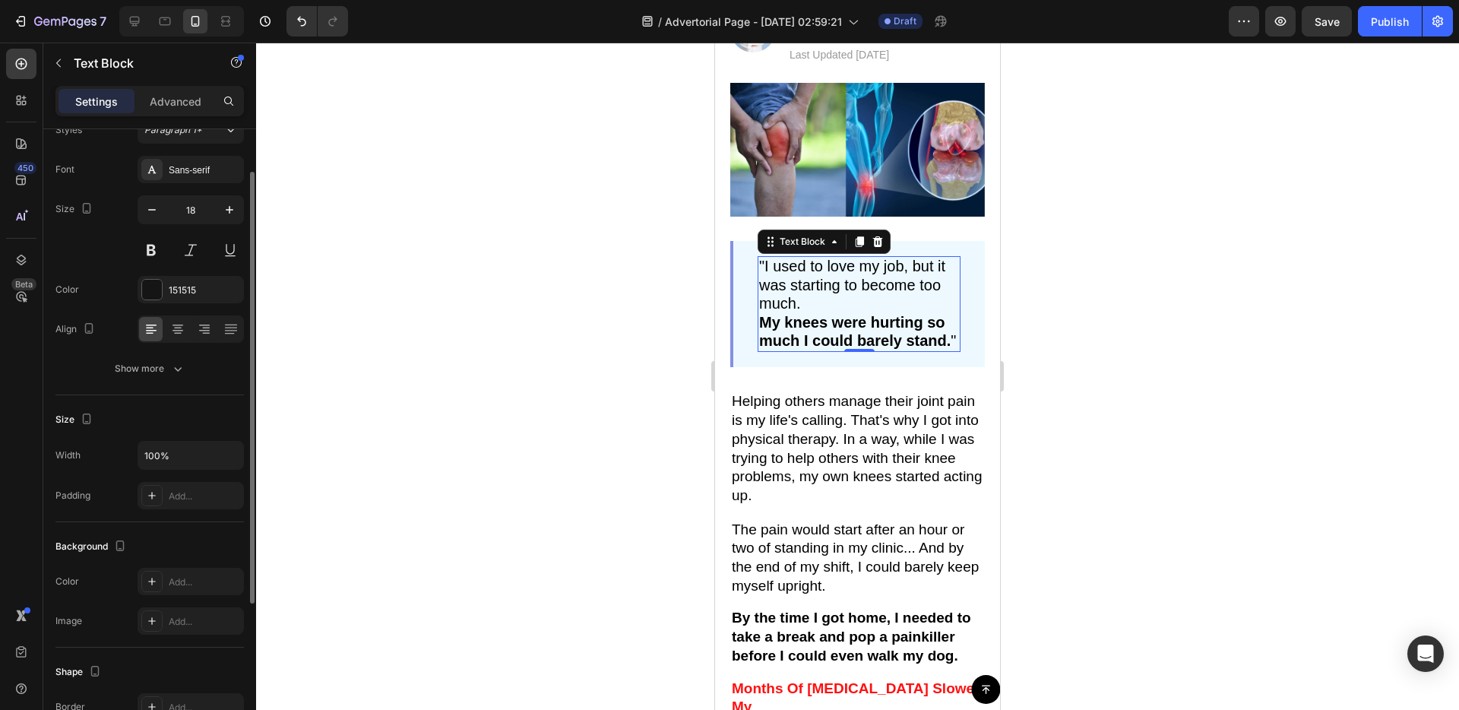
scroll to position [59, 0]
click at [184, 338] on icon at bounding box center [177, 331] width 15 height 15
click at [155, 332] on icon at bounding box center [151, 331] width 15 height 15
click at [155, 379] on button "Show more" at bounding box center [149, 371] width 188 height 27
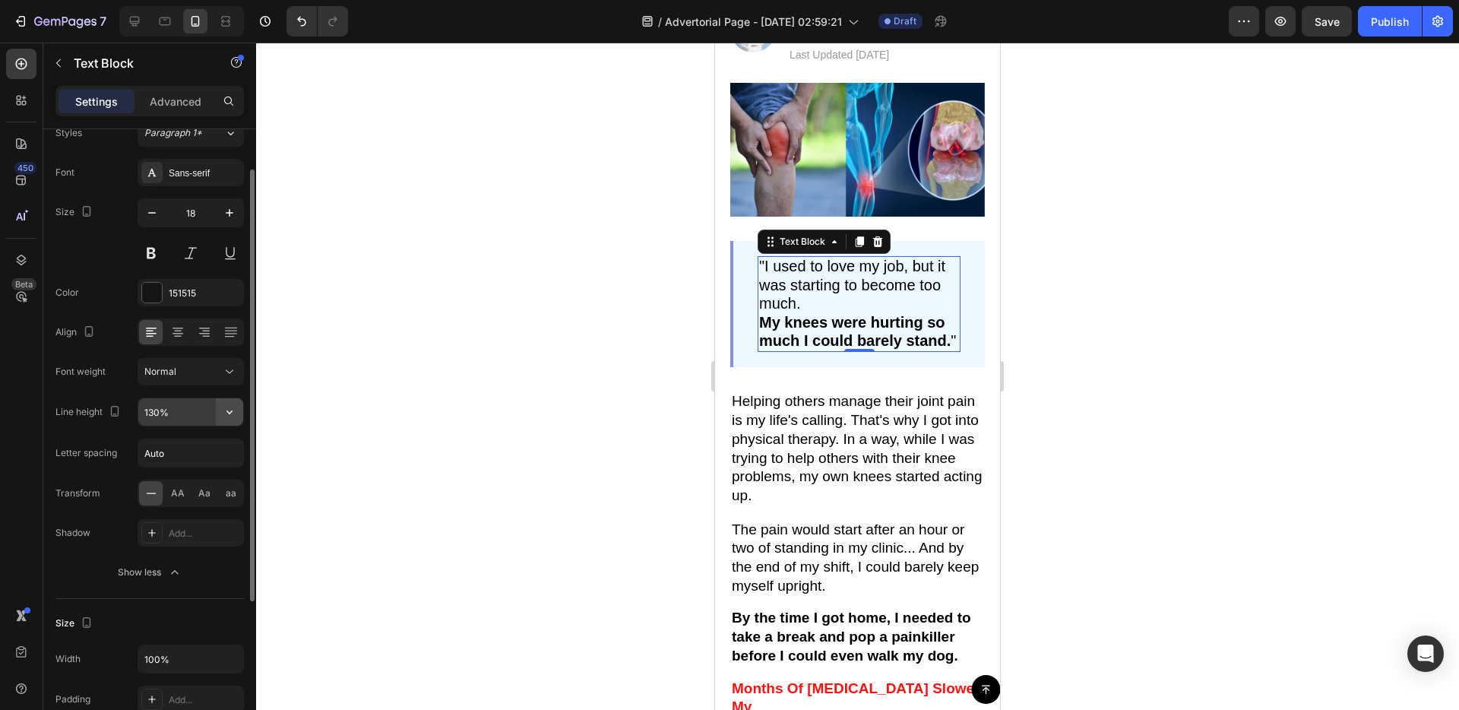
click at [231, 415] on icon "button" at bounding box center [229, 411] width 15 height 15
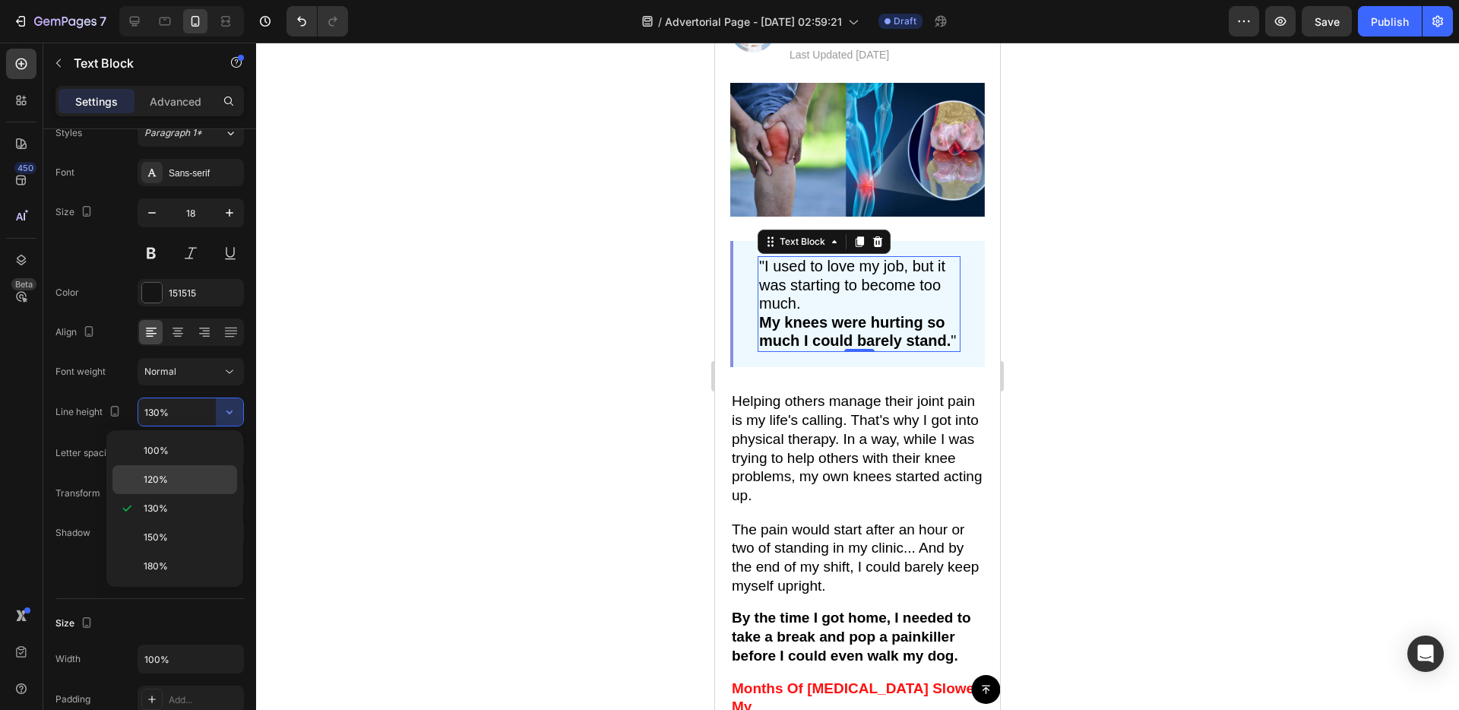
click at [207, 475] on p "120%" at bounding box center [187, 480] width 87 height 14
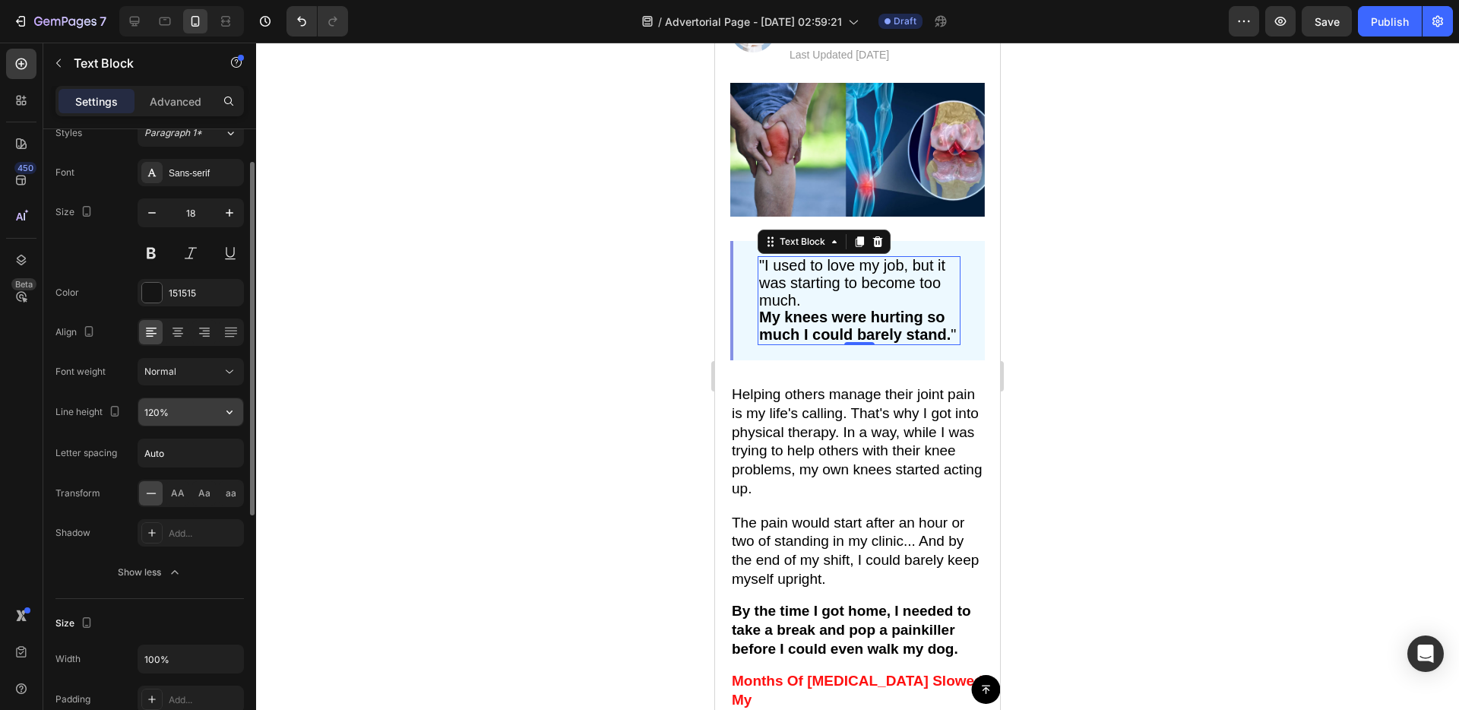
click at [211, 422] on input "120%" at bounding box center [190, 411] width 105 height 27
click at [226, 414] on icon "button" at bounding box center [229, 411] width 15 height 15
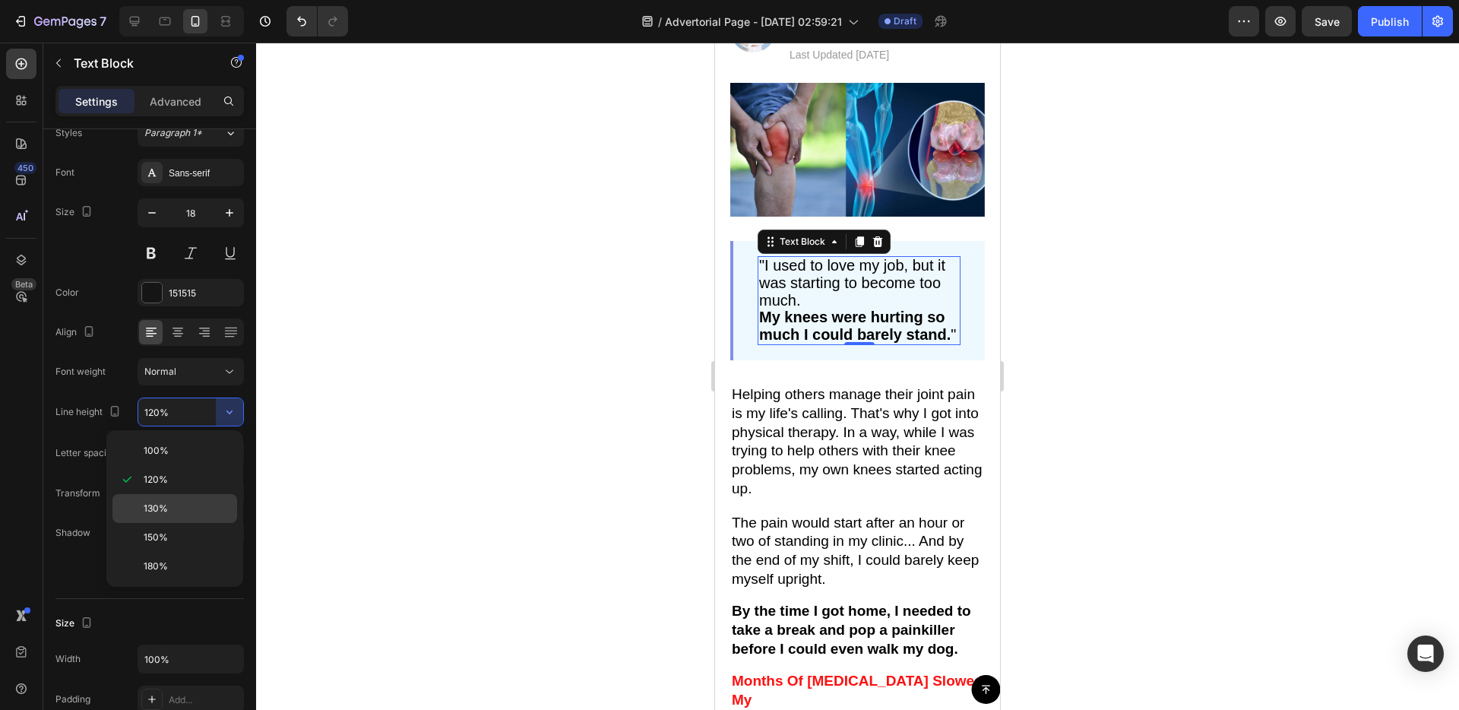
click at [182, 510] on p "130%" at bounding box center [187, 509] width 87 height 14
type input "130%"
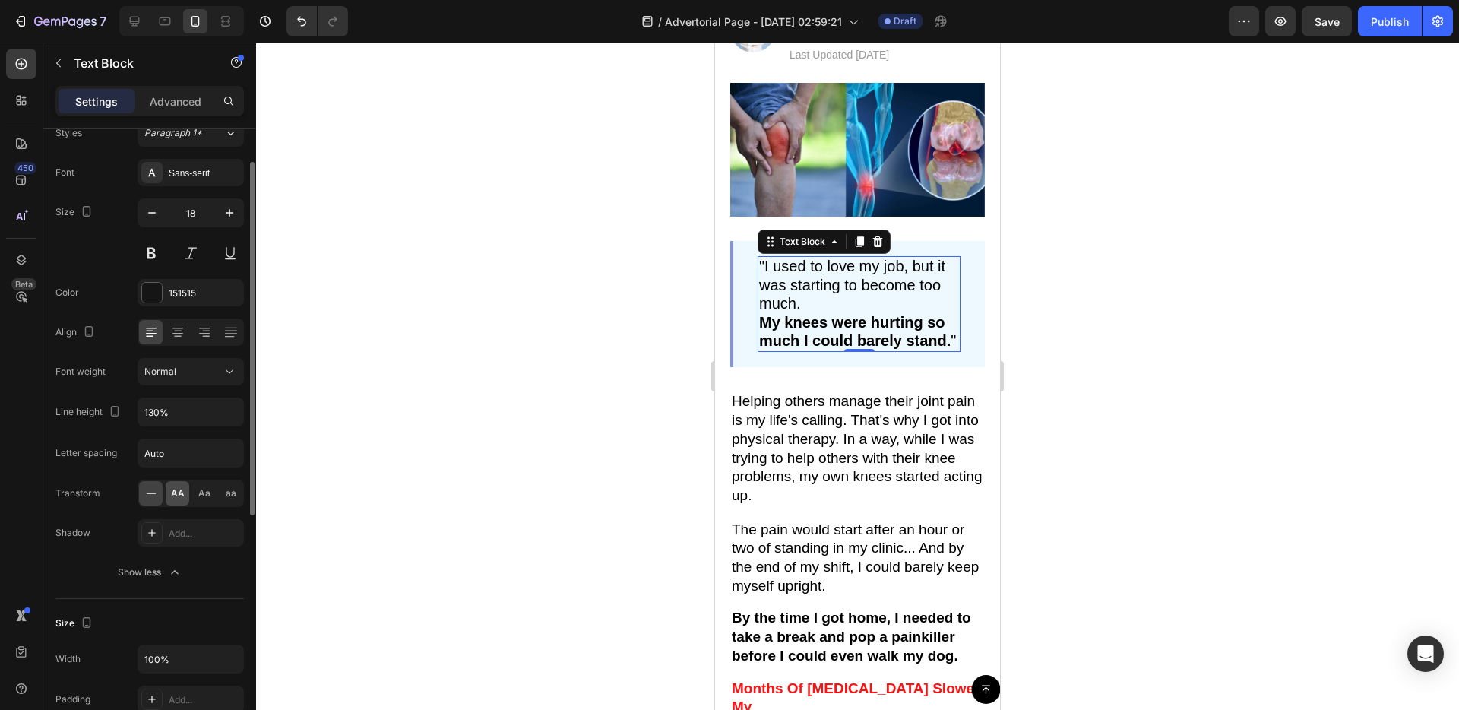
click at [185, 501] on div "AA" at bounding box center [178, 493] width 24 height 24
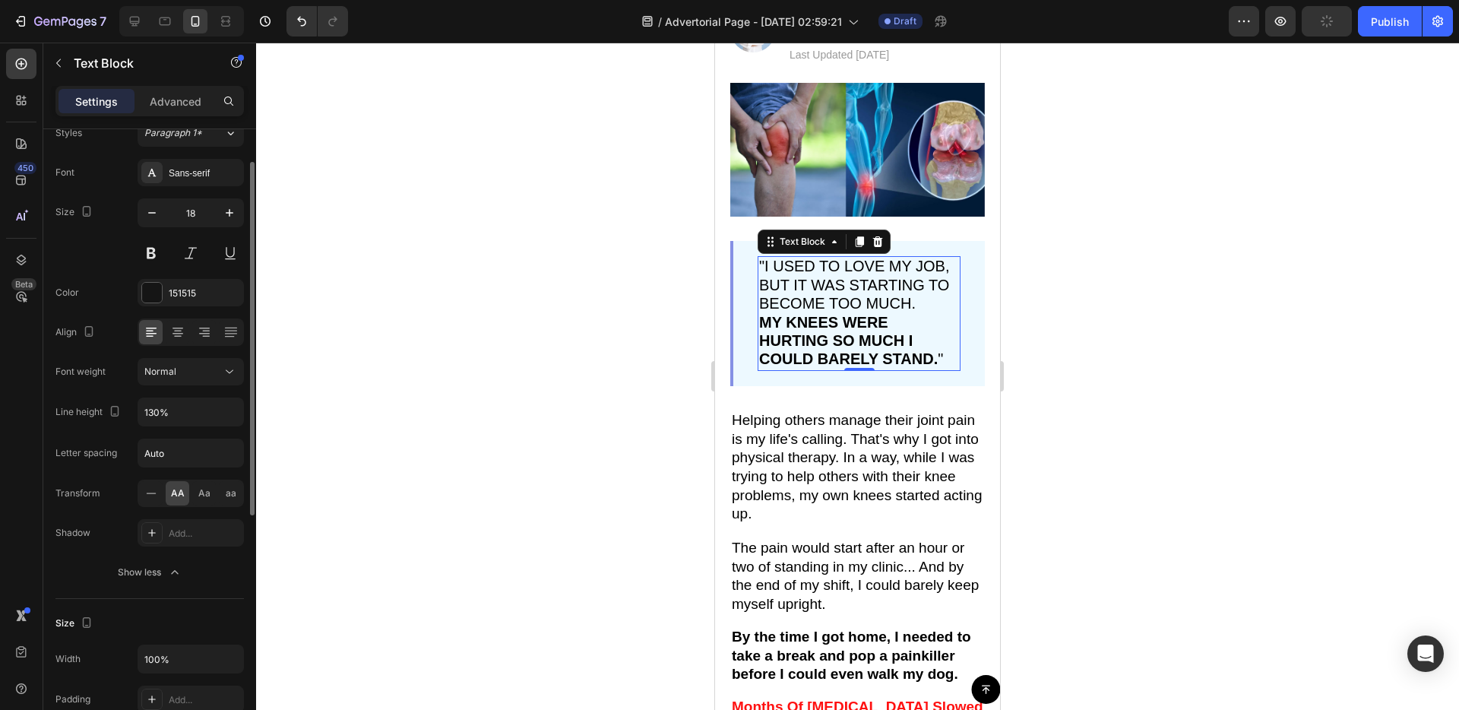
click at [216, 495] on div "AA Aa aa" at bounding box center [191, 492] width 106 height 27
click at [214, 496] on div "Aa" at bounding box center [204, 493] width 24 height 24
click at [223, 496] on div "aa" at bounding box center [231, 493] width 24 height 24
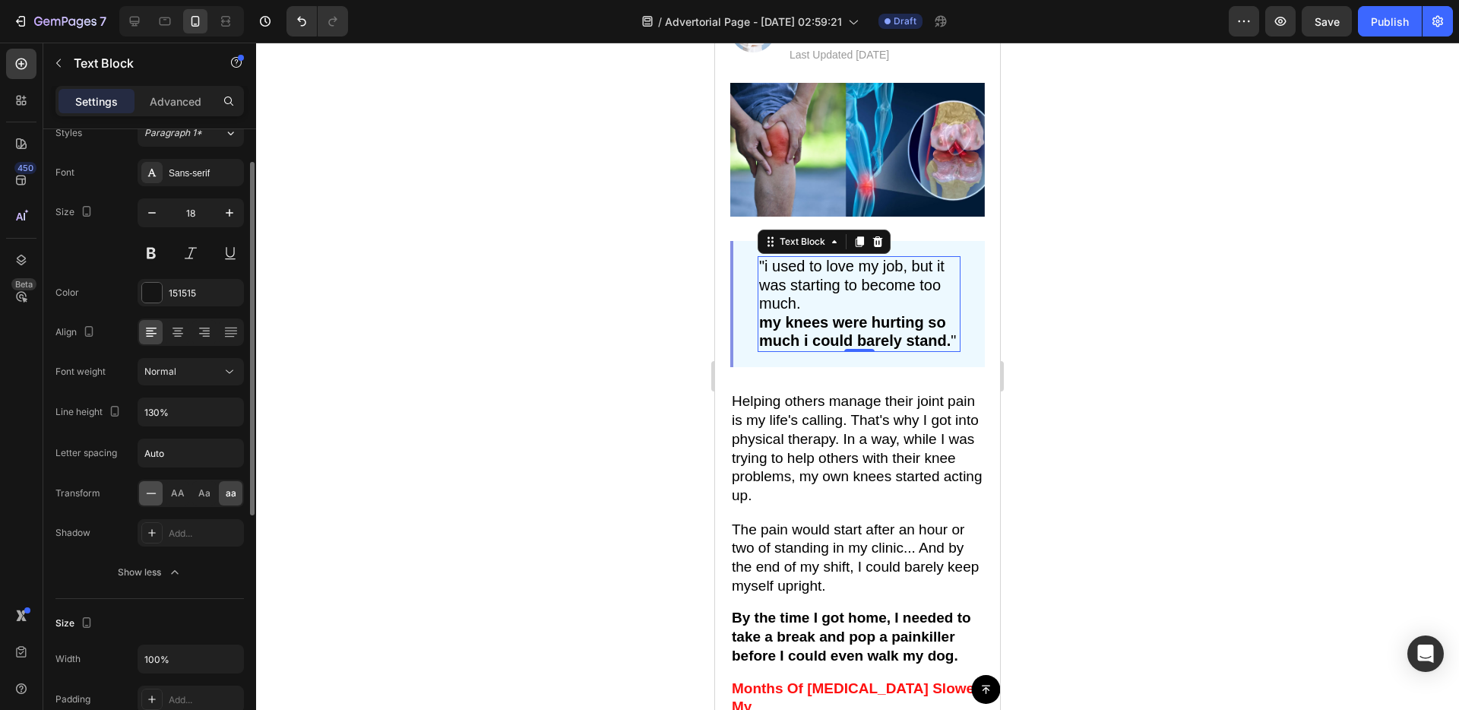
click at [159, 494] on div at bounding box center [151, 493] width 24 height 24
click at [161, 574] on div "Show less" at bounding box center [150, 572] width 65 height 15
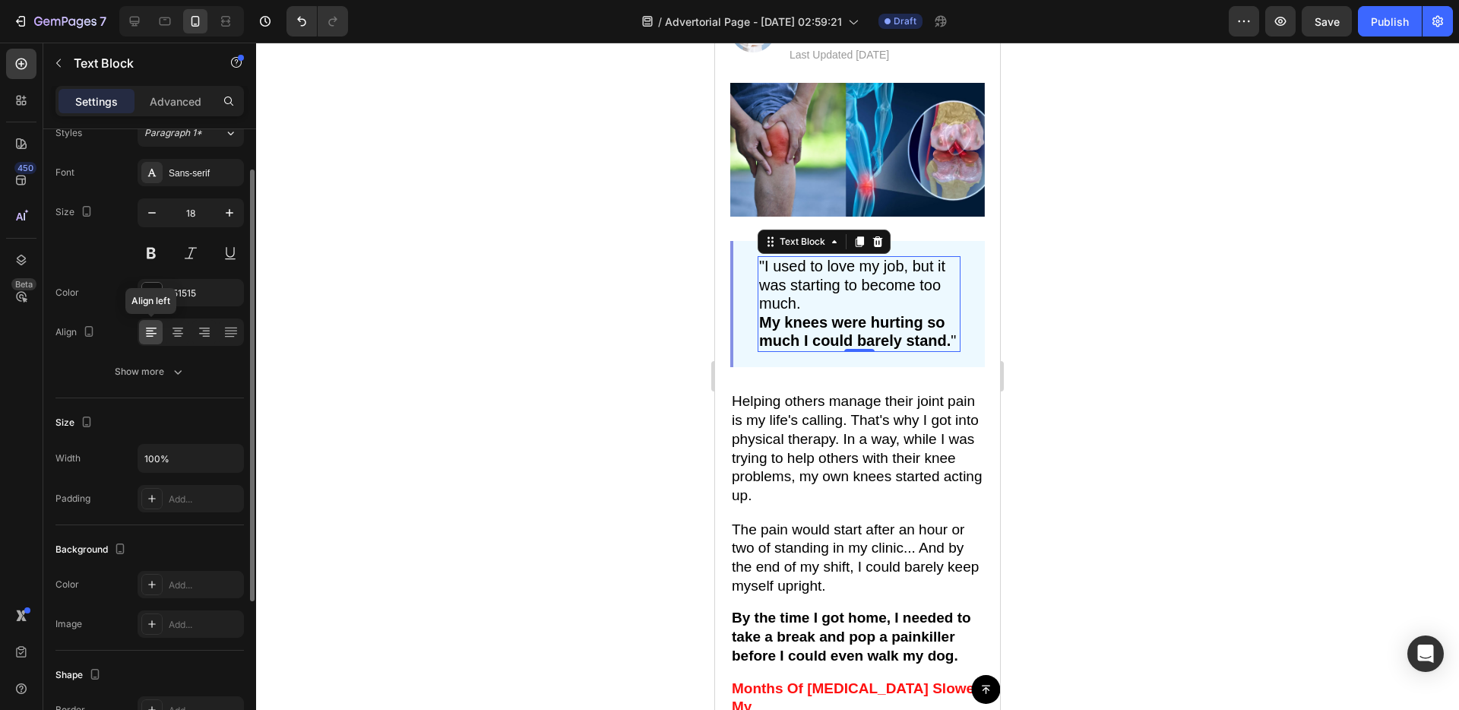
scroll to position [55, 0]
click at [162, 293] on div at bounding box center [151, 295] width 21 height 21
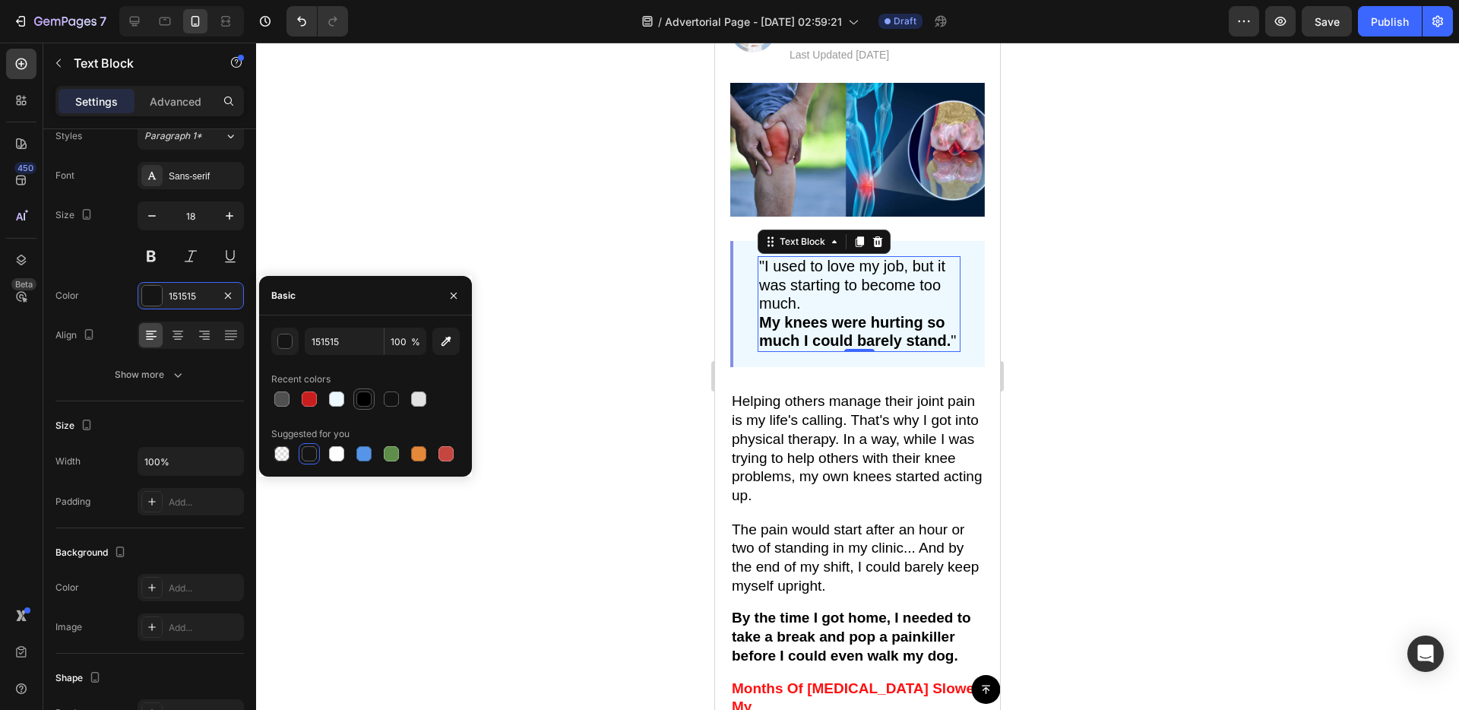
click at [367, 403] on div at bounding box center [363, 398] width 15 height 15
type input "000000"
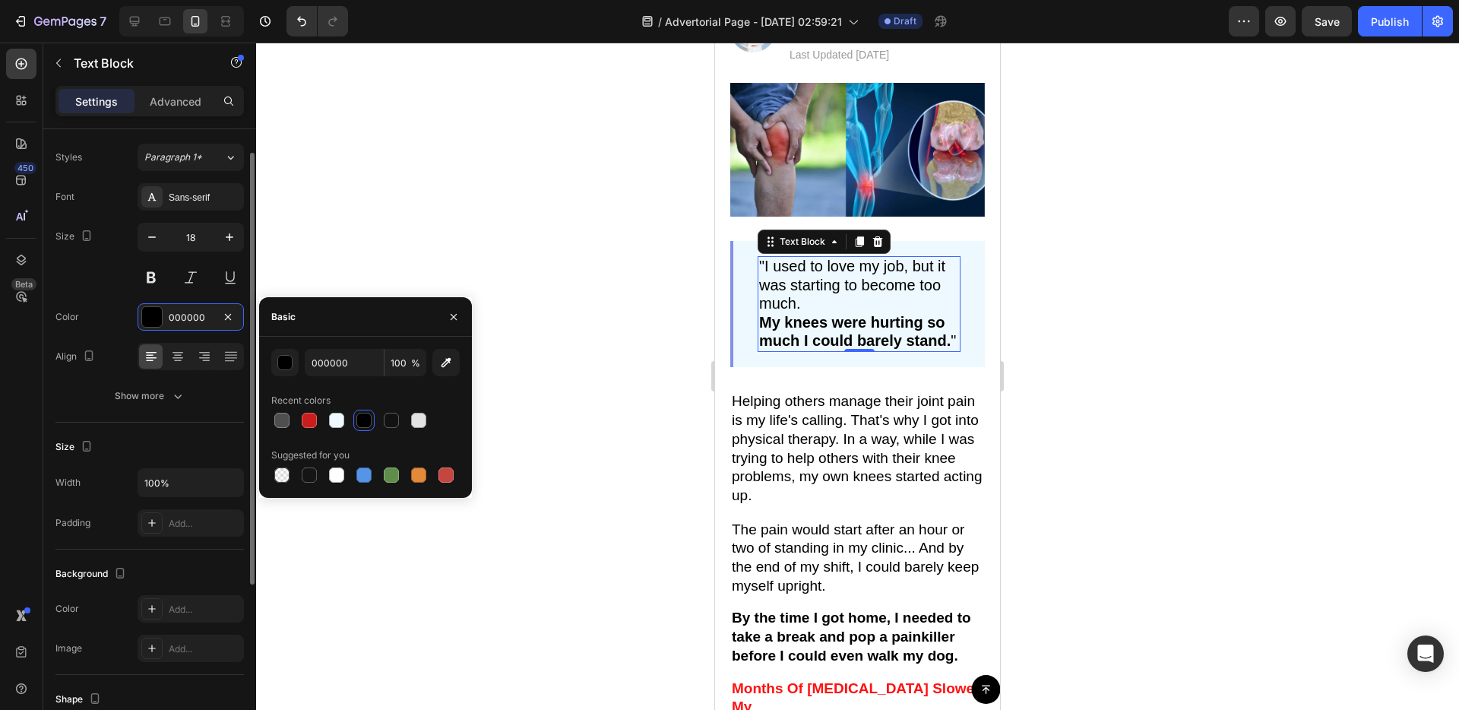
click at [105, 278] on div "Size 18" at bounding box center [149, 257] width 188 height 68
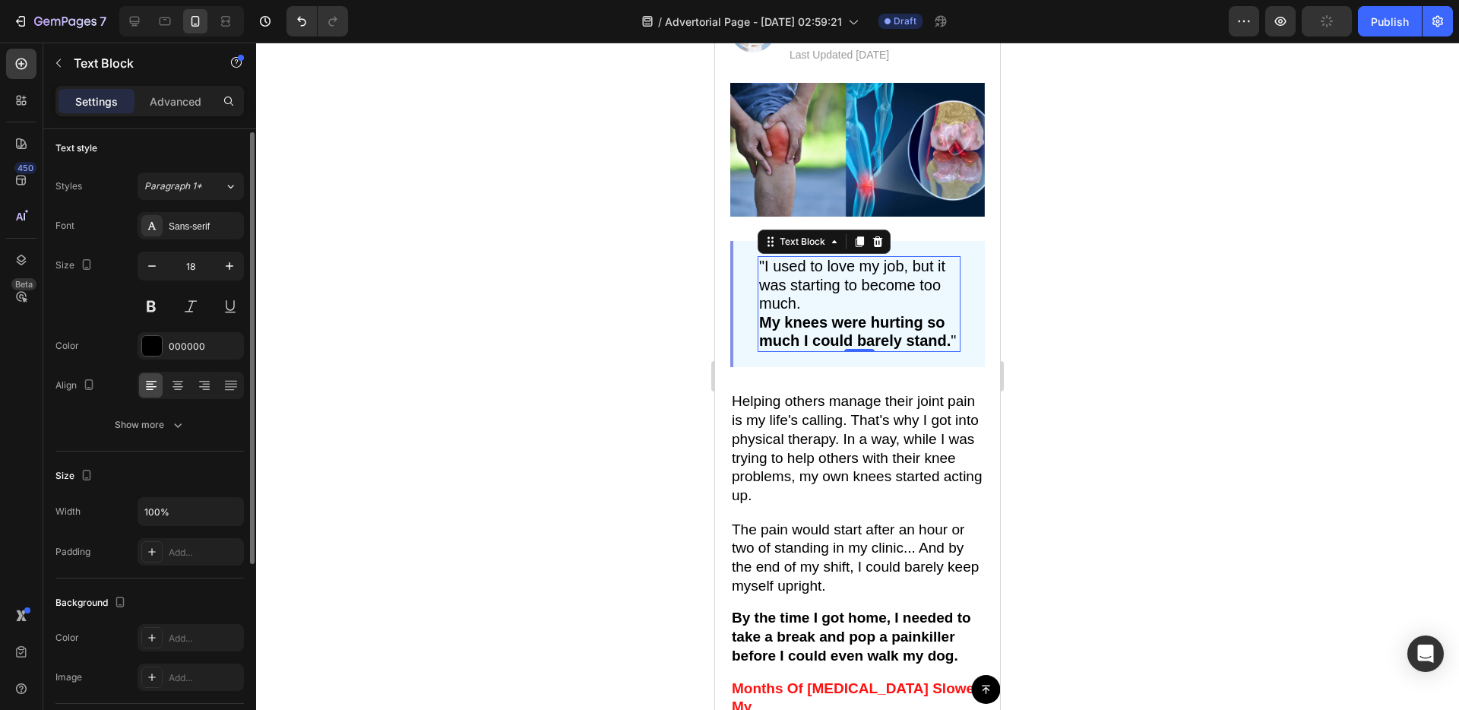
scroll to position [0, 0]
click at [727, 413] on div "Image "I used to love my job, but it was starting to become too much. My knees …" at bounding box center [857, 446] width 285 height 726
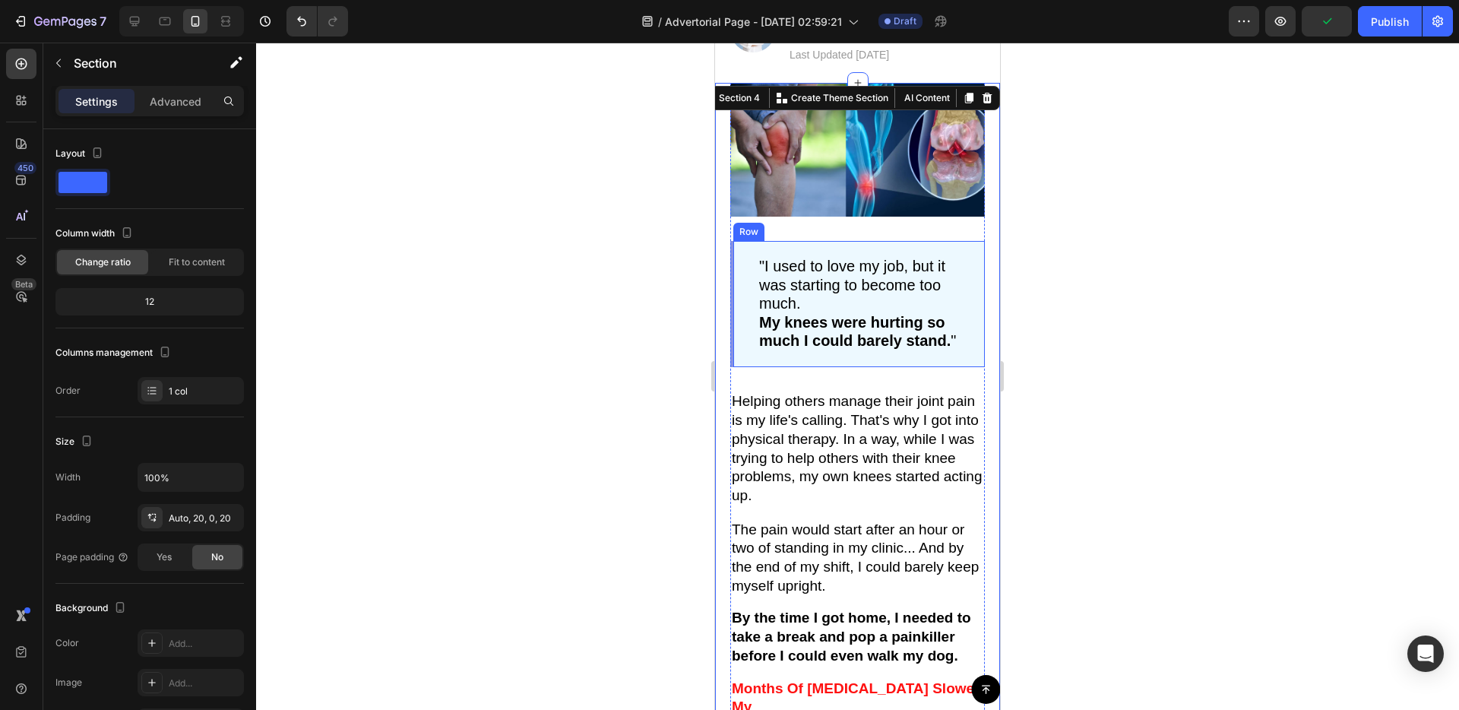
click at [787, 353] on div ""I used to love my job, but it was starting to become too much. My knees were h…" at bounding box center [857, 304] width 255 height 126
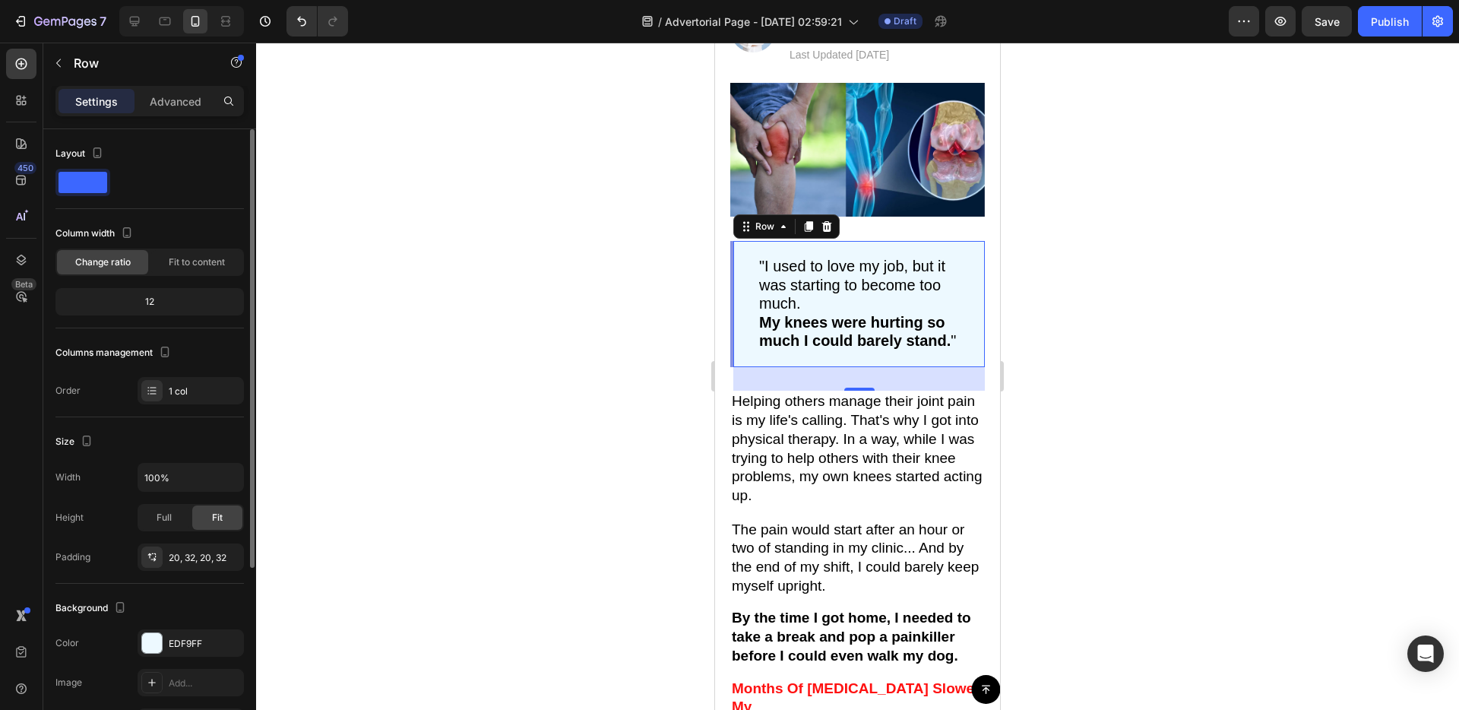
click at [187, 292] on div "12" at bounding box center [150, 301] width 182 height 21
click at [198, 258] on span "Fit to content" at bounding box center [197, 262] width 56 height 14
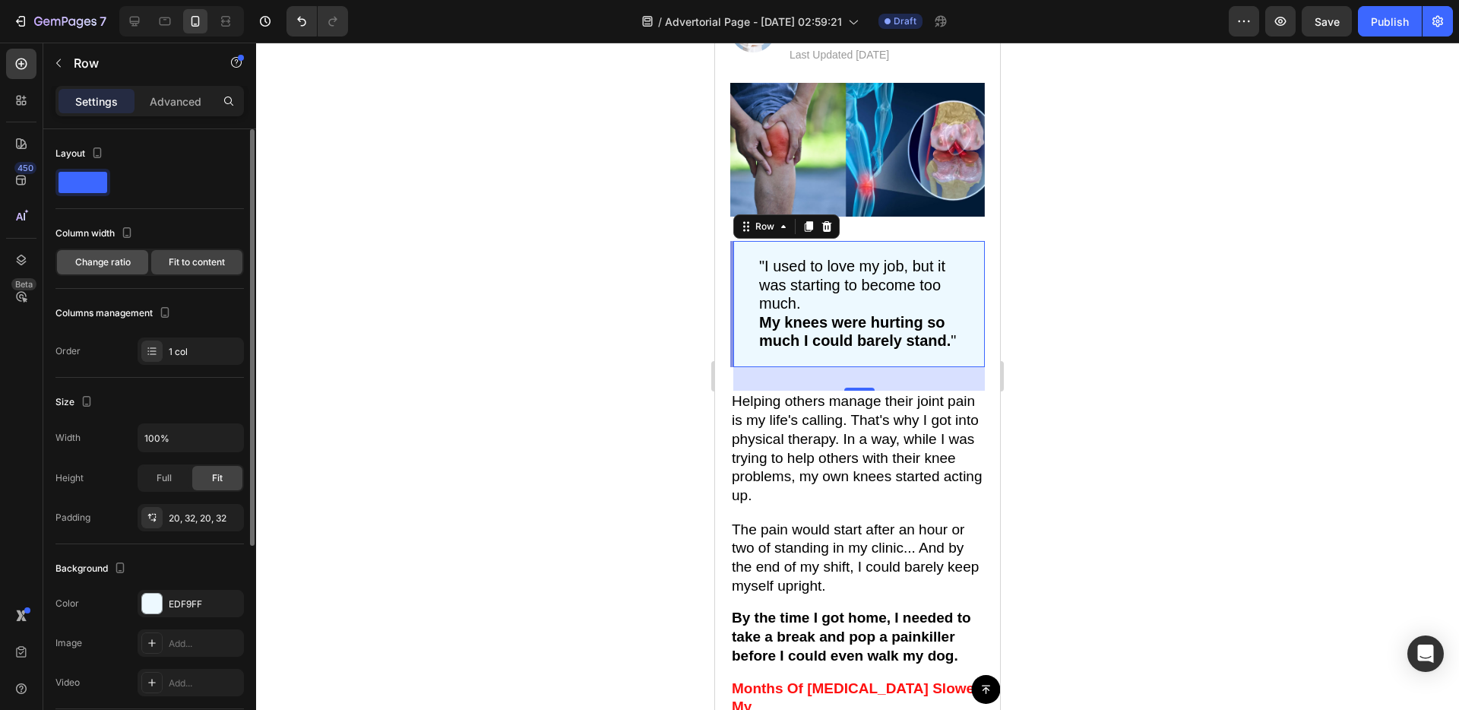
click at [122, 260] on span "Change ratio" at bounding box center [102, 262] width 55 height 14
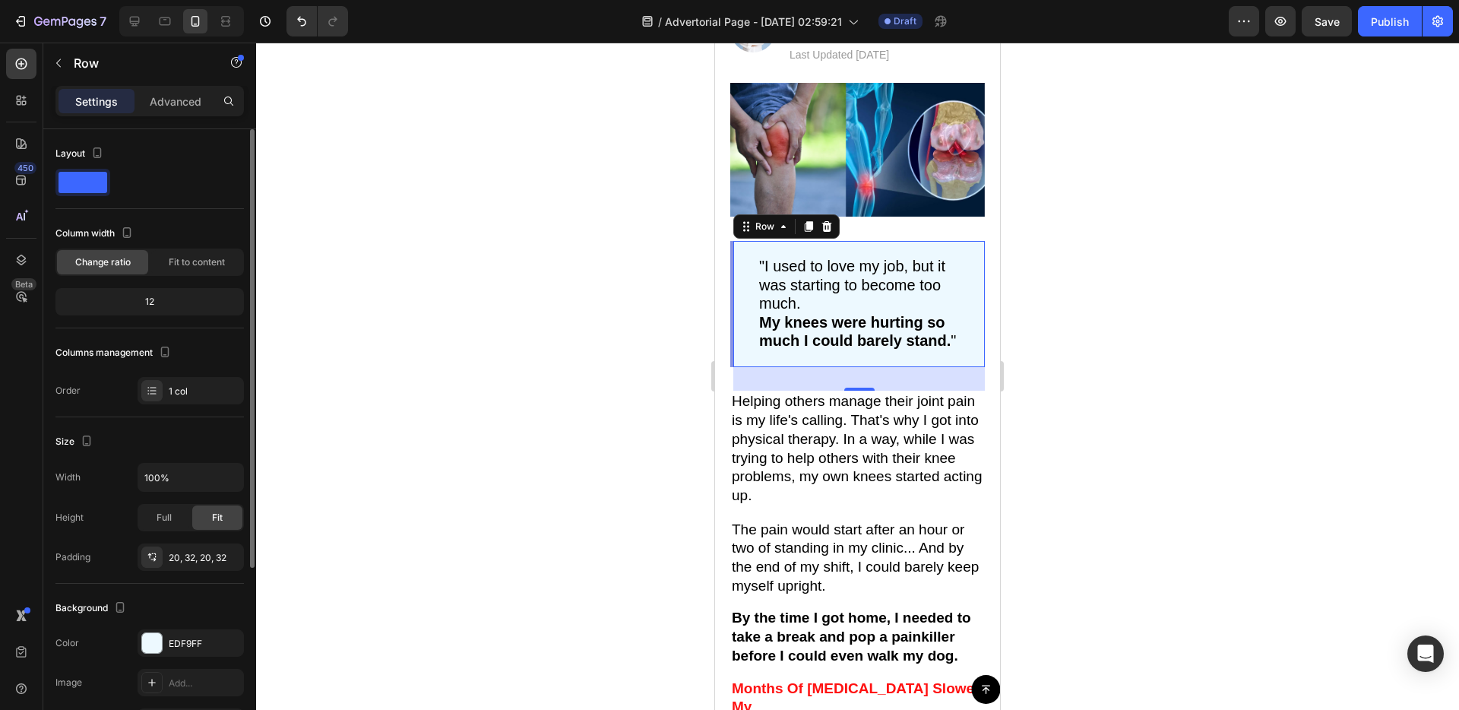
click at [169, 305] on div "12" at bounding box center [150, 301] width 182 height 21
click at [147, 300] on div "12" at bounding box center [150, 301] width 182 height 21
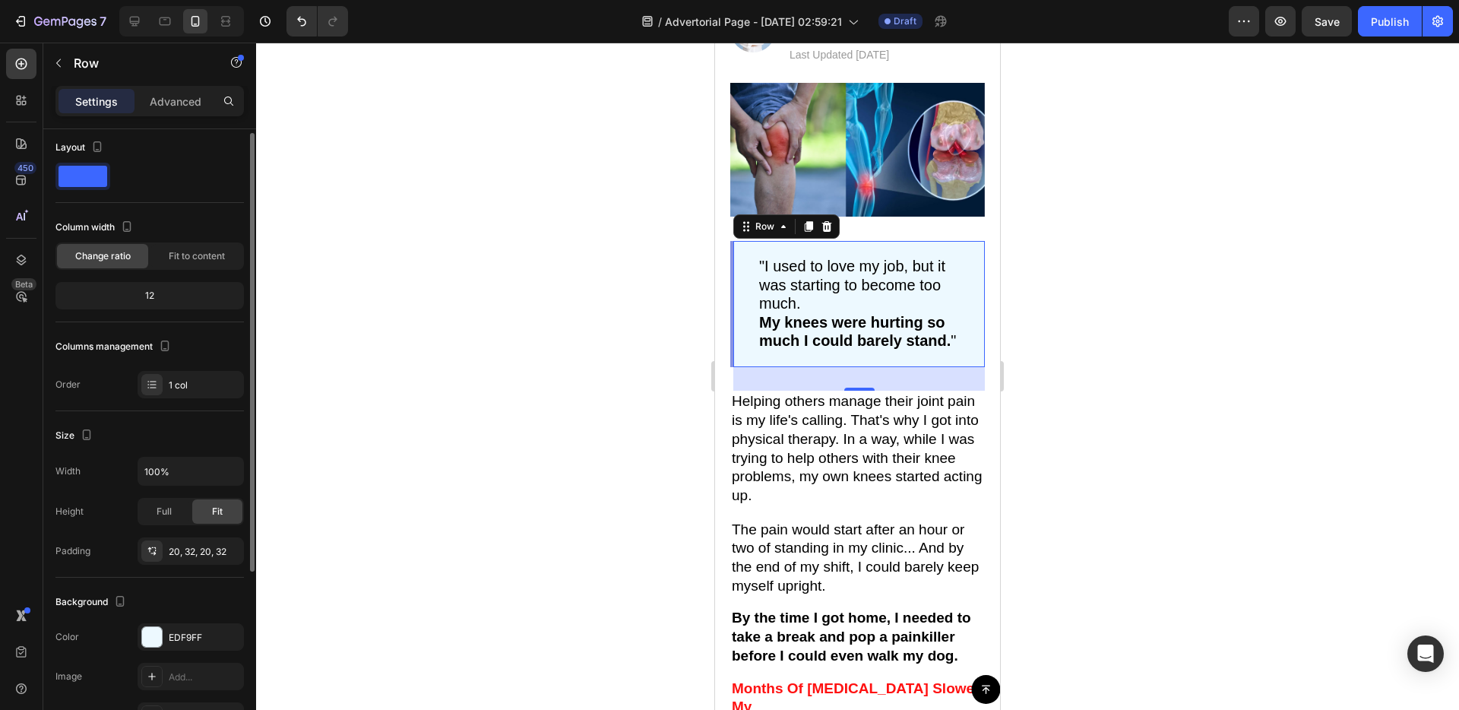
scroll to position [17, 0]
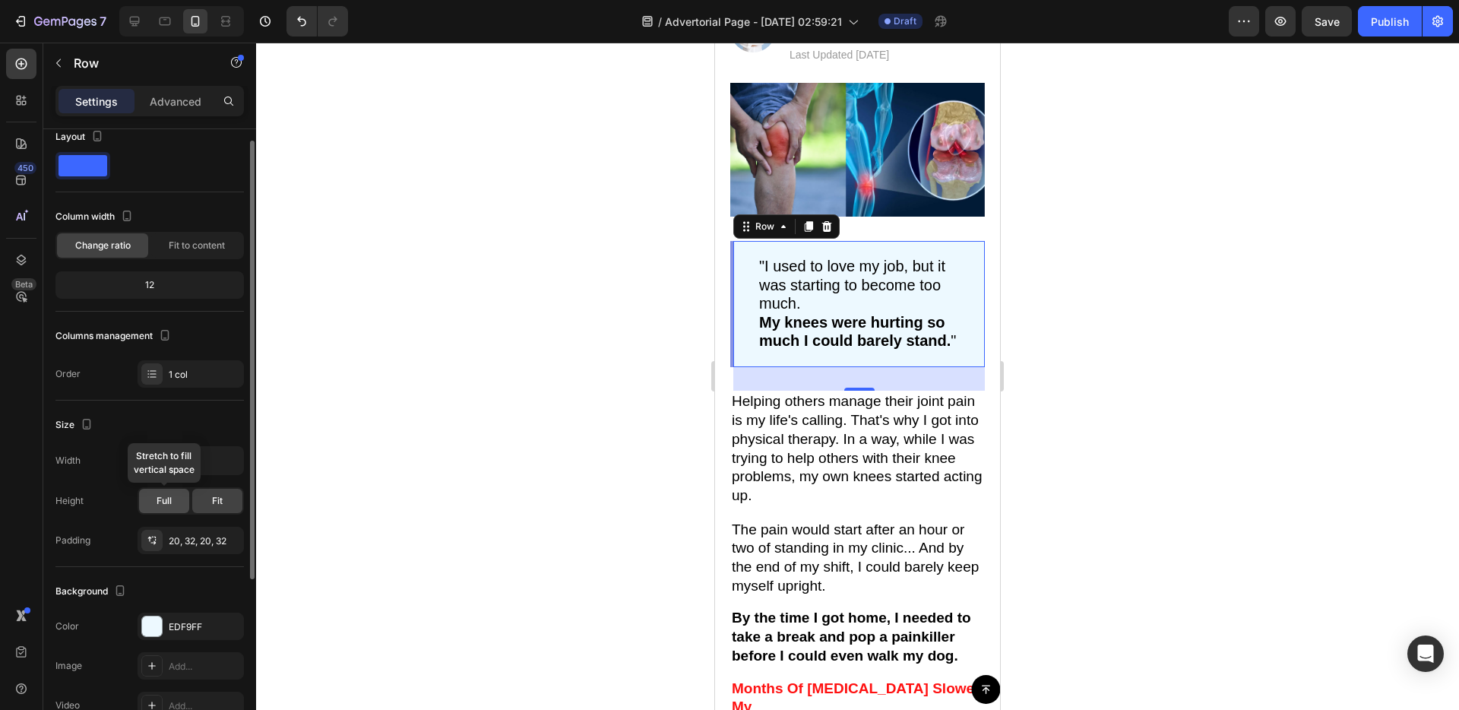
click at [160, 500] on span "Full" at bounding box center [164, 501] width 15 height 14
click at [217, 500] on span "Fit" at bounding box center [217, 501] width 11 height 14
click at [191, 536] on div "20, 32, 20, 32" at bounding box center [191, 541] width 44 height 14
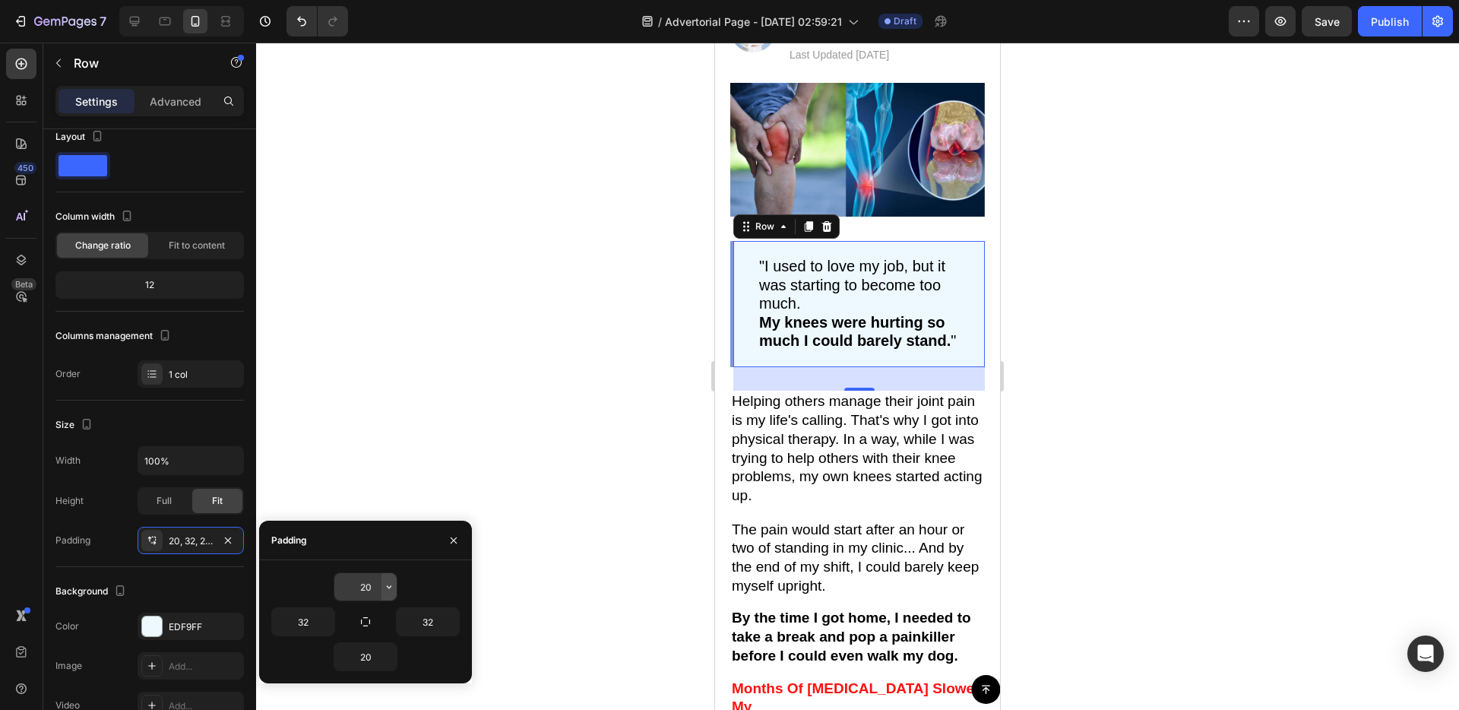
click at [384, 582] on icon "button" at bounding box center [389, 587] width 12 height 12
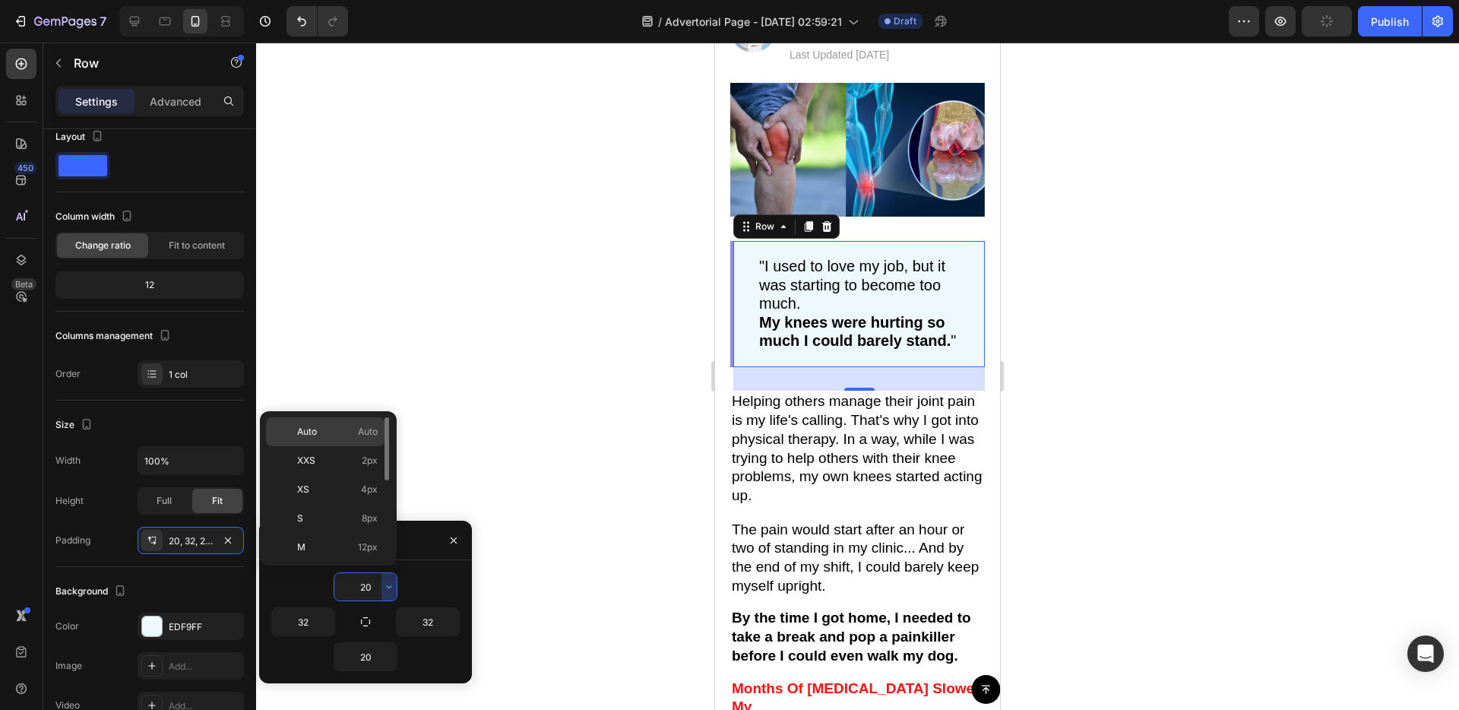
click at [324, 432] on p "Auto Auto" at bounding box center [337, 432] width 81 height 14
type input "Auto"
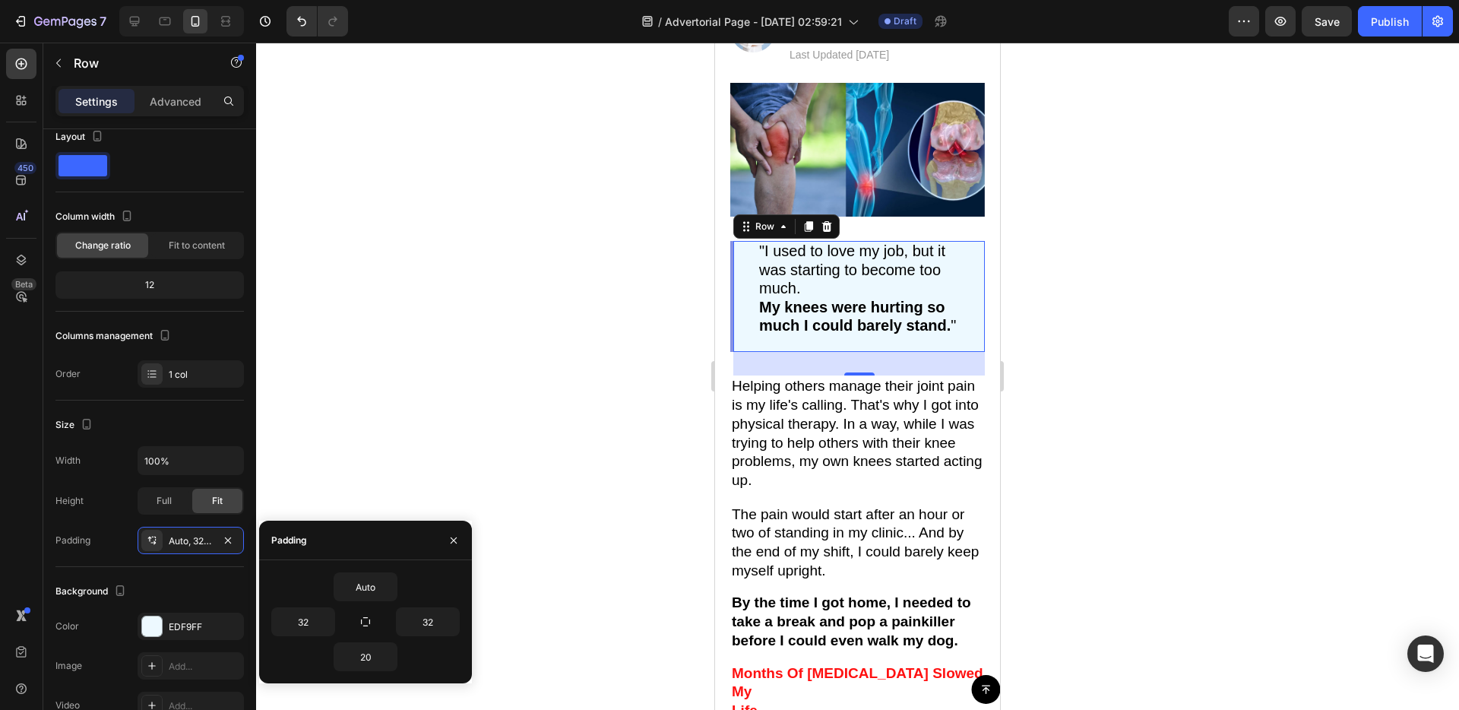
click at [397, 659] on div "20" at bounding box center [365, 656] width 188 height 29
click at [394, 660] on icon "button" at bounding box center [389, 656] width 12 height 12
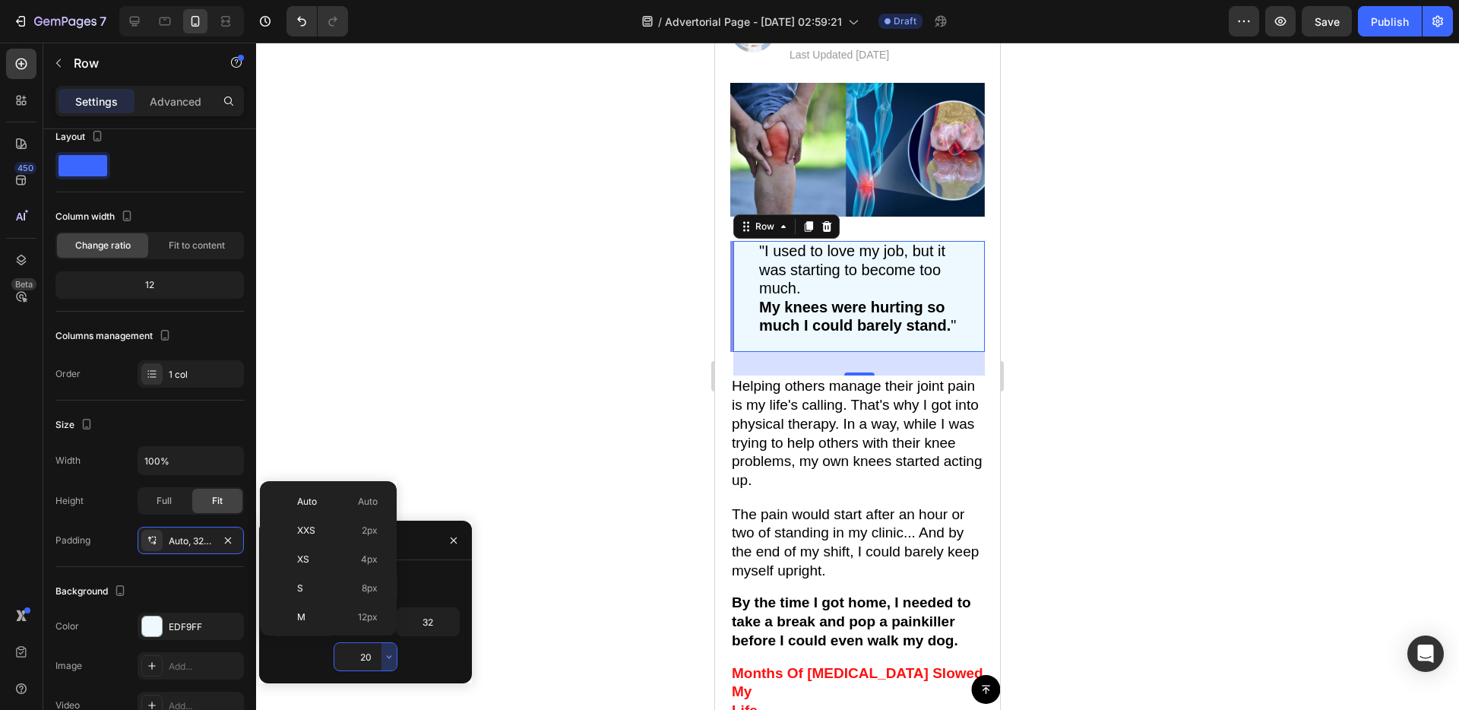
click at [336, 516] on div "Auto Auto" at bounding box center [325, 530] width 119 height 29
type input "Auto"
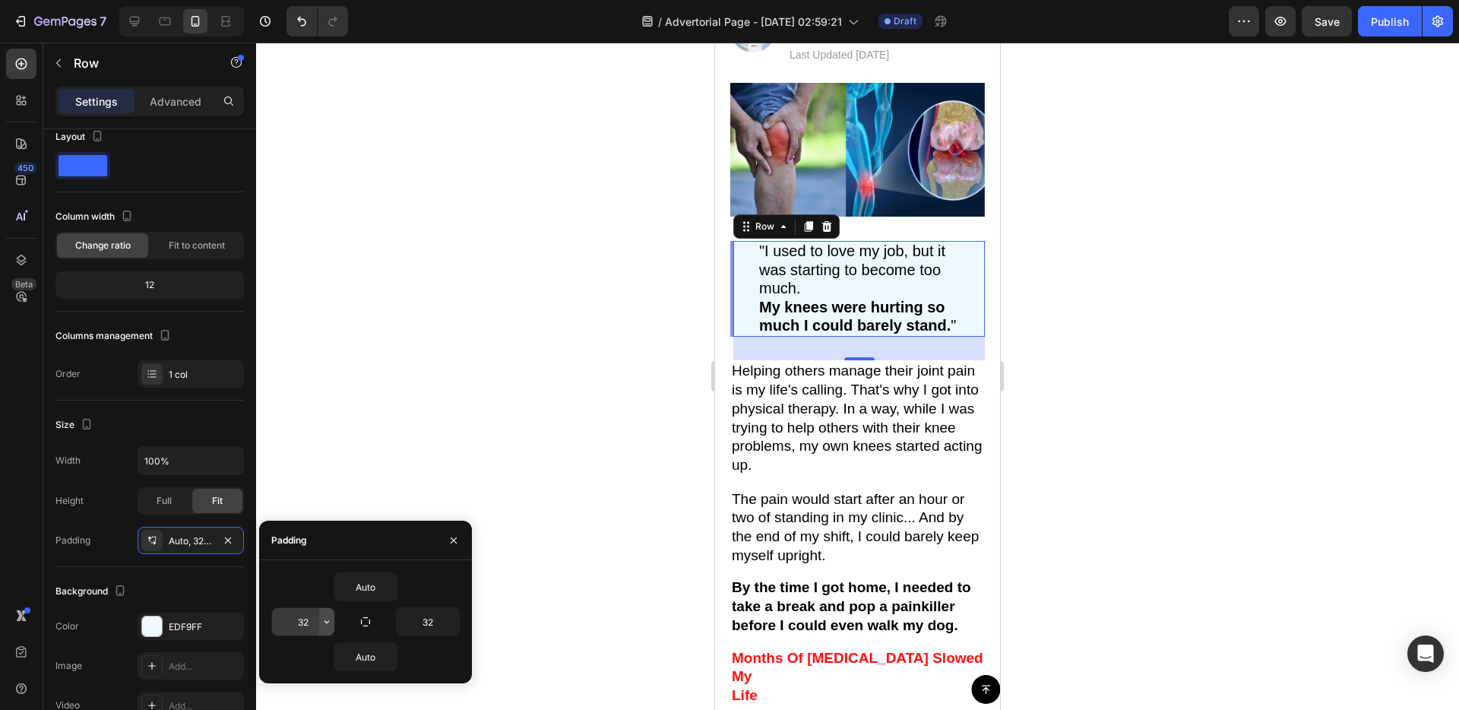
click at [327, 619] on icon "button" at bounding box center [327, 621] width 12 height 12
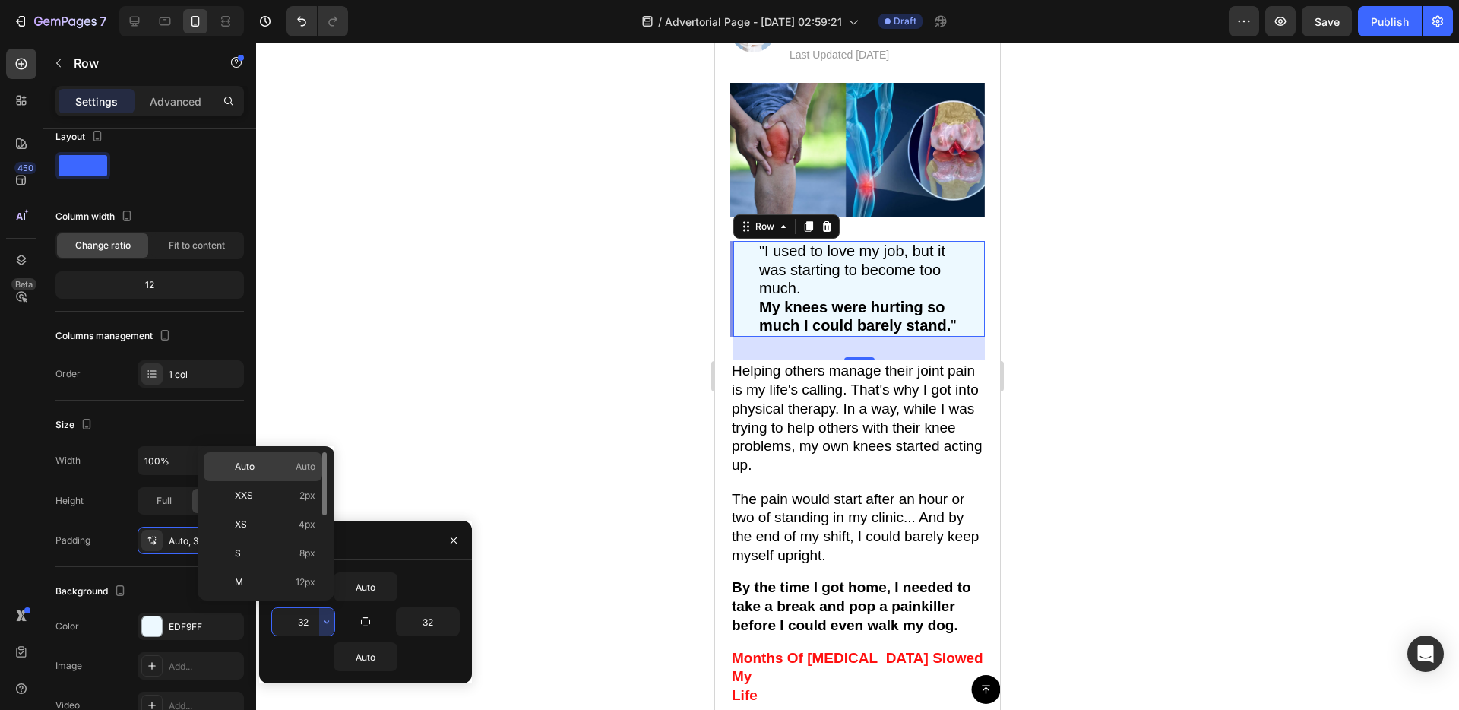
click at [301, 468] on span "Auto" at bounding box center [306, 467] width 20 height 14
type input "Auto"
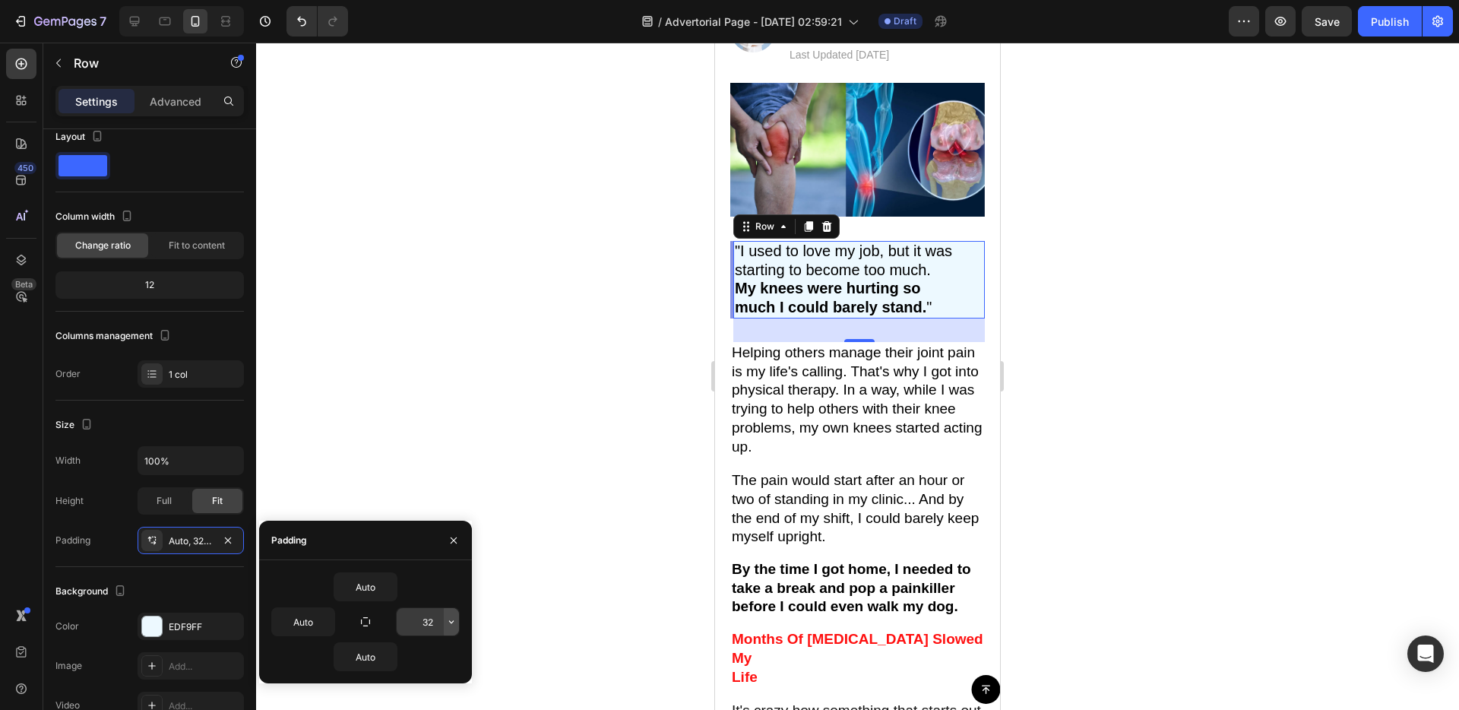
click at [449, 628] on button "button" at bounding box center [451, 621] width 15 height 27
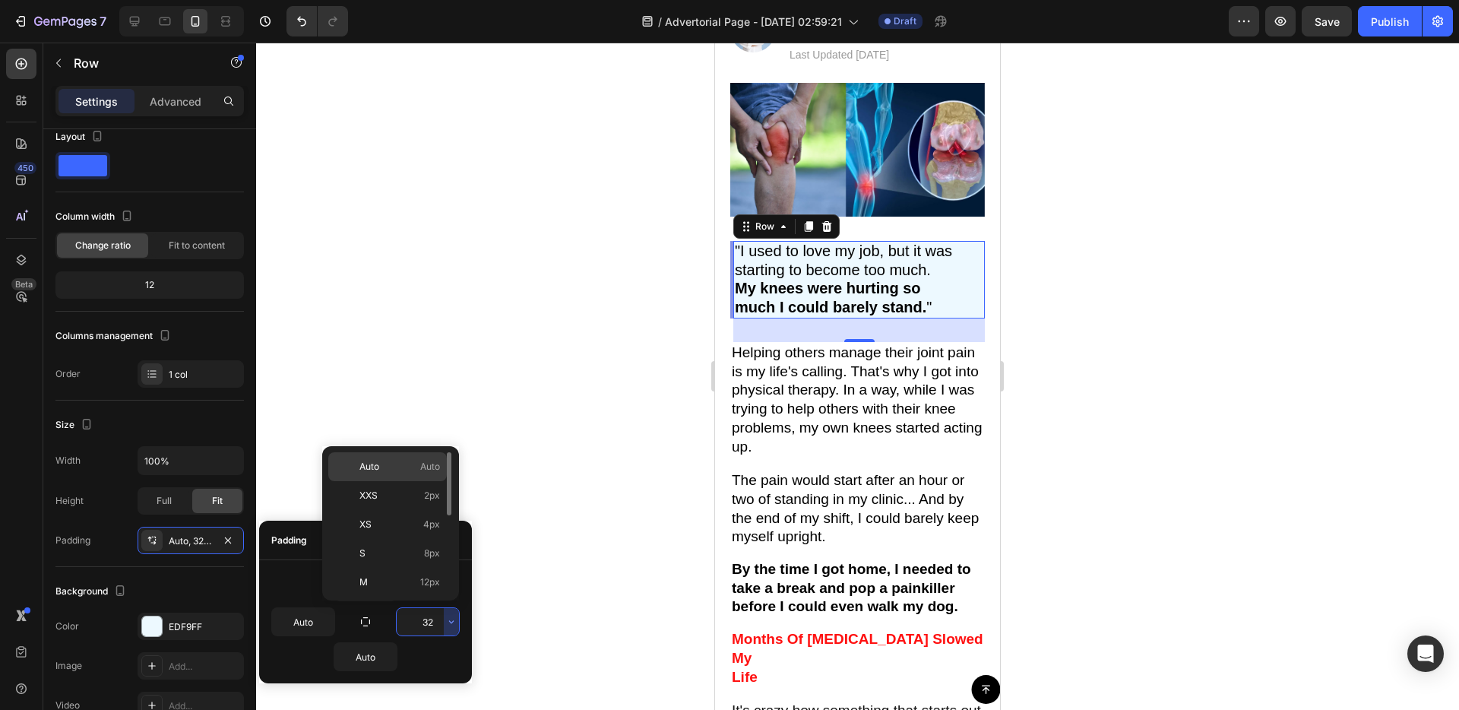
click at [414, 481] on div "Auto Auto" at bounding box center [387, 495] width 119 height 29
type input "Auto"
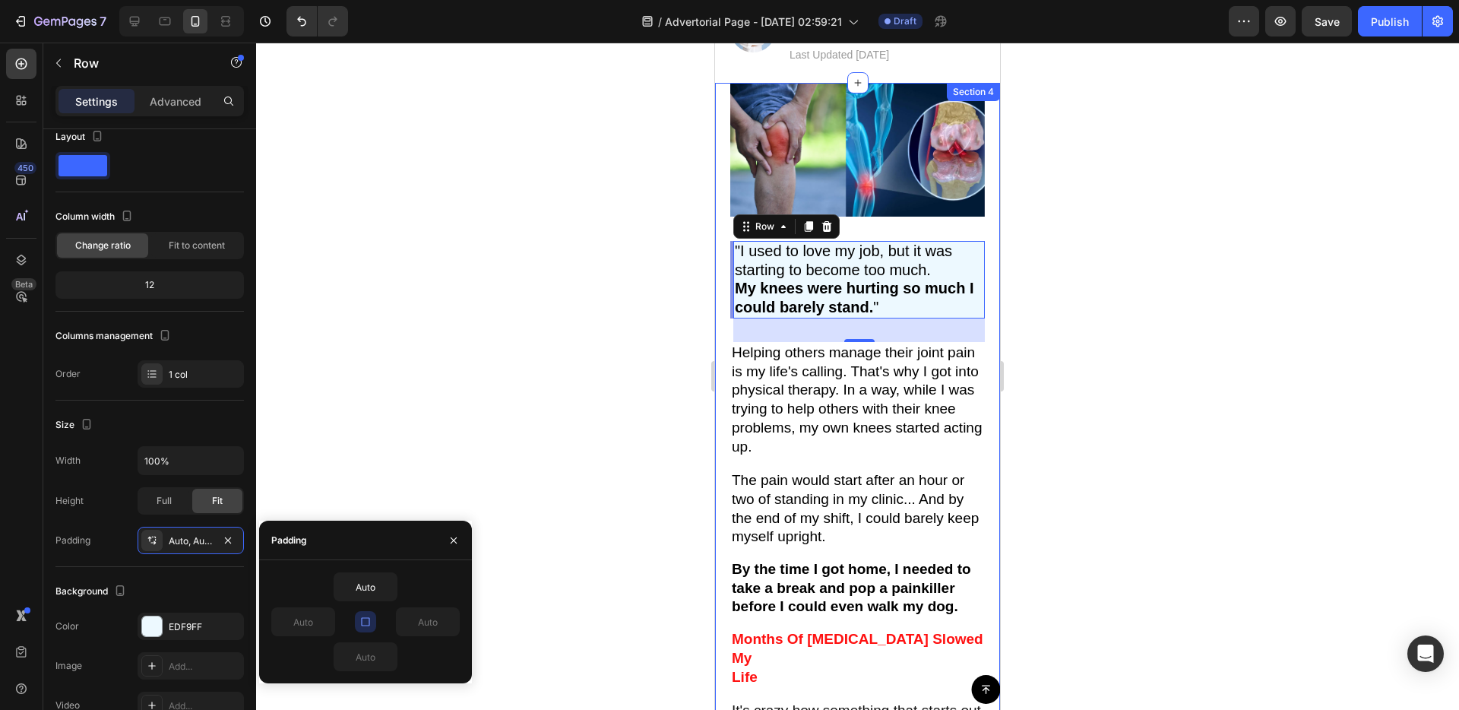
click at [723, 434] on div "Image "I used to love my job, but it was starting to become too much. My knees …" at bounding box center [857, 421] width 285 height 677
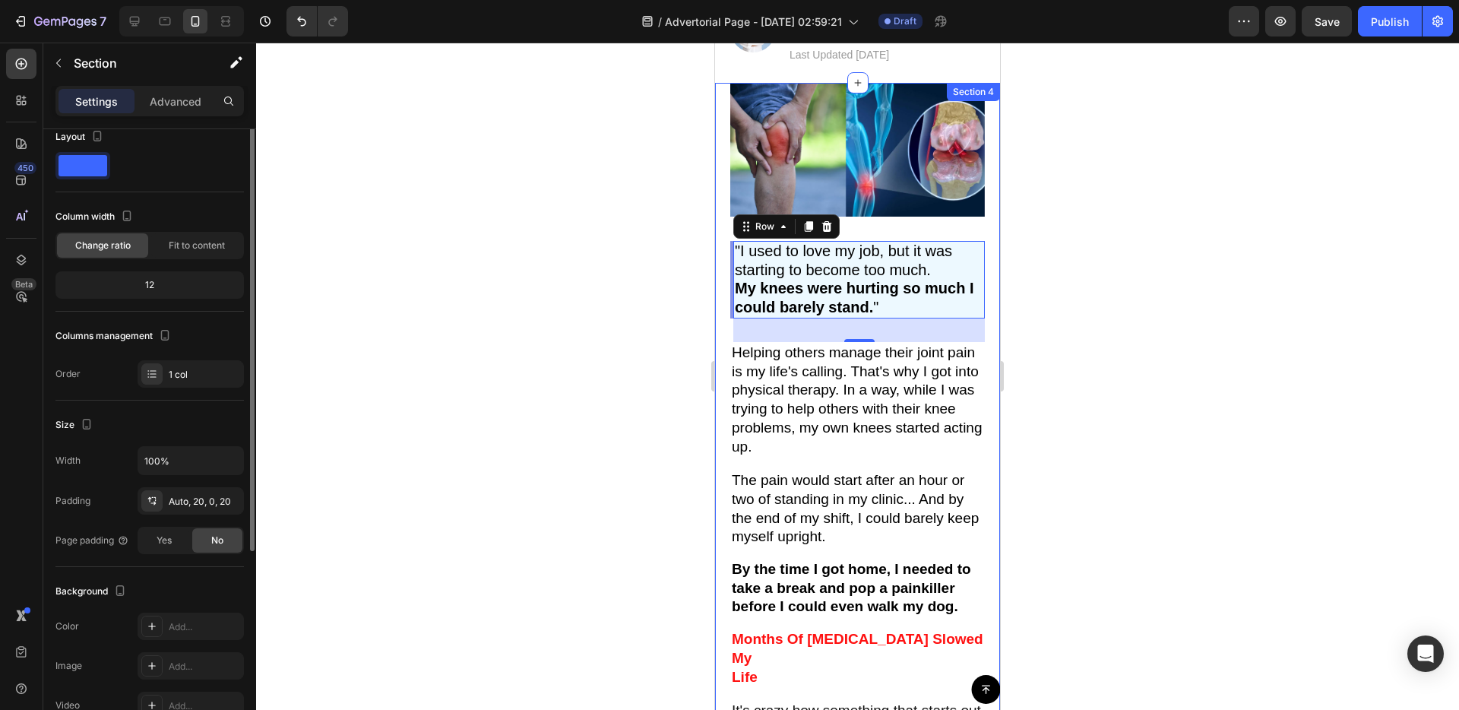
scroll to position [0, 0]
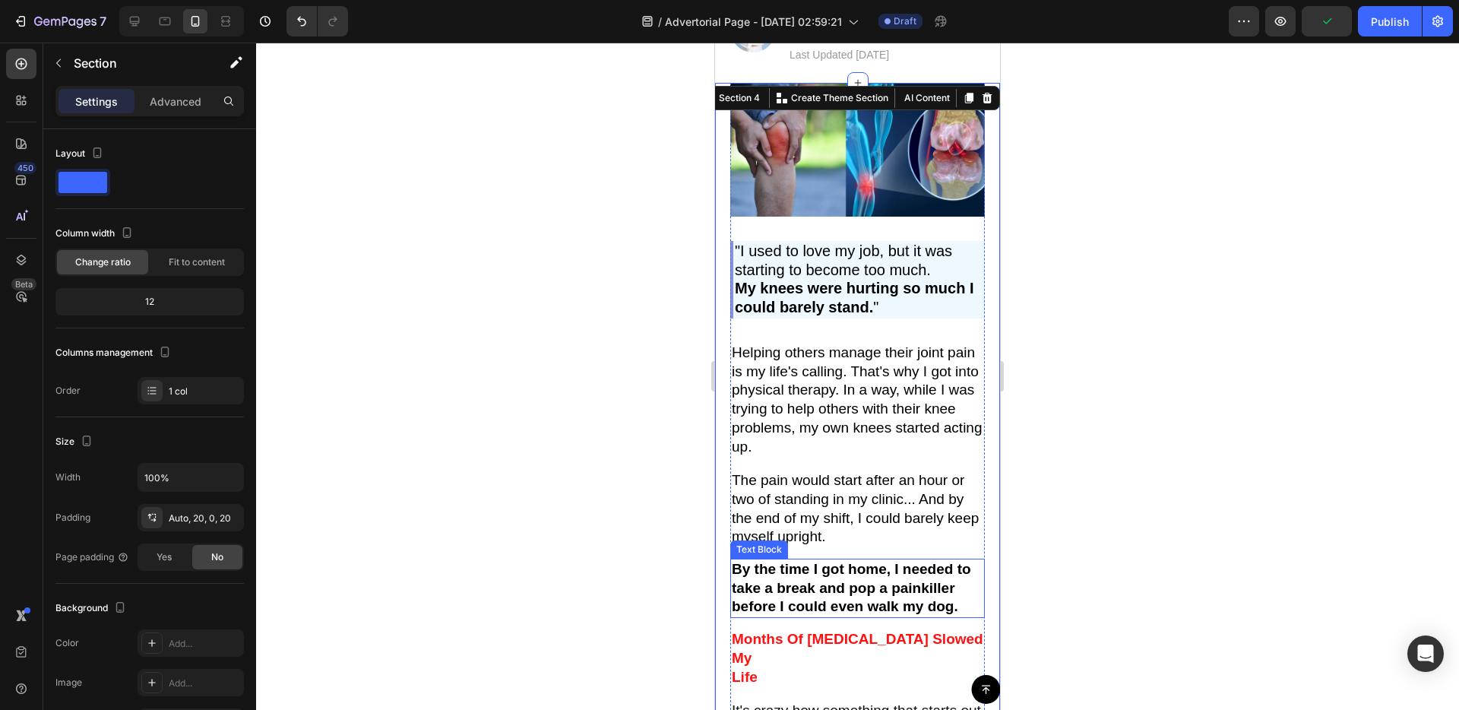
click at [896, 600] on p "By the time I got home, I needed to take a break and pop a painkiller before I …" at bounding box center [858, 588] width 252 height 56
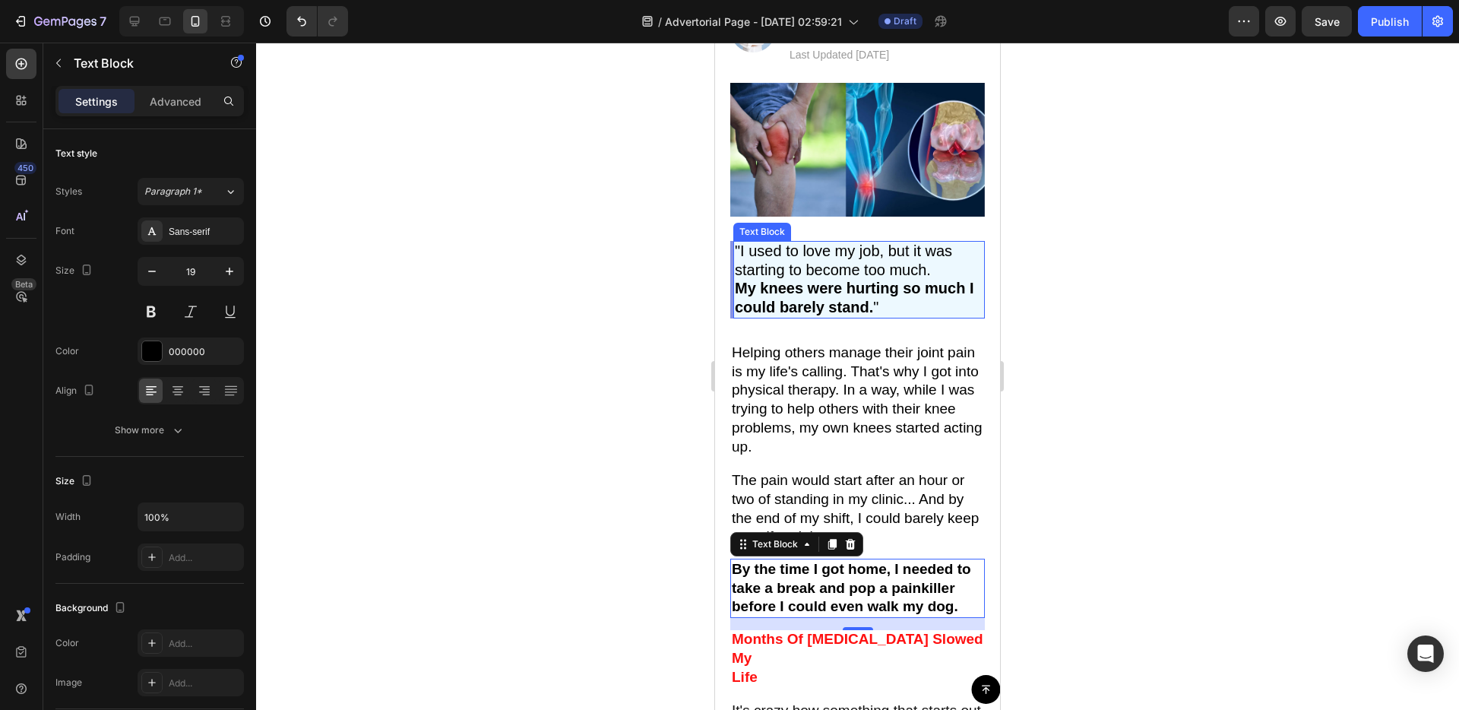
click at [902, 300] on p ""I used to love my job, but it was starting to become too much. My knees were h…" at bounding box center [859, 279] width 248 height 74
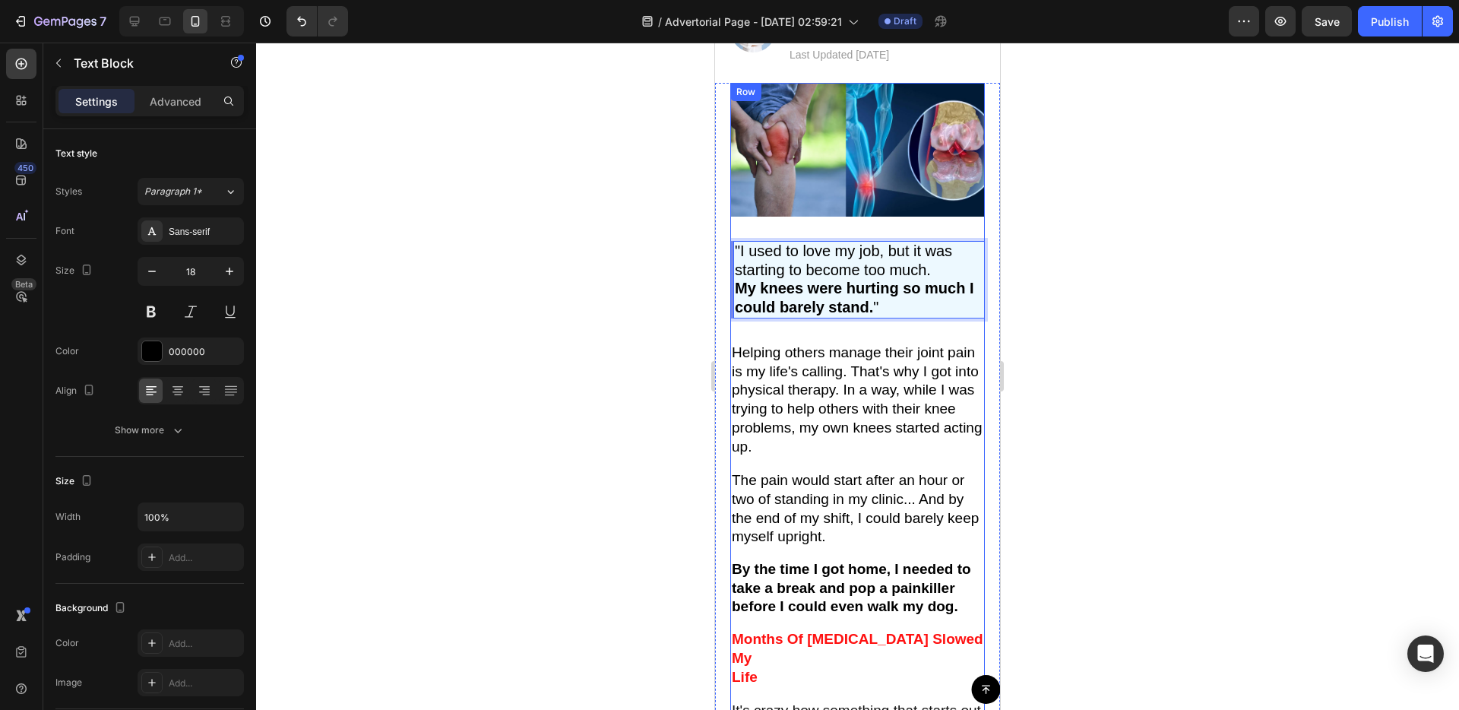
click at [894, 349] on p "Helping others manage their joint pain is my life's calling. That's why I got i…" at bounding box center [858, 399] width 252 height 112
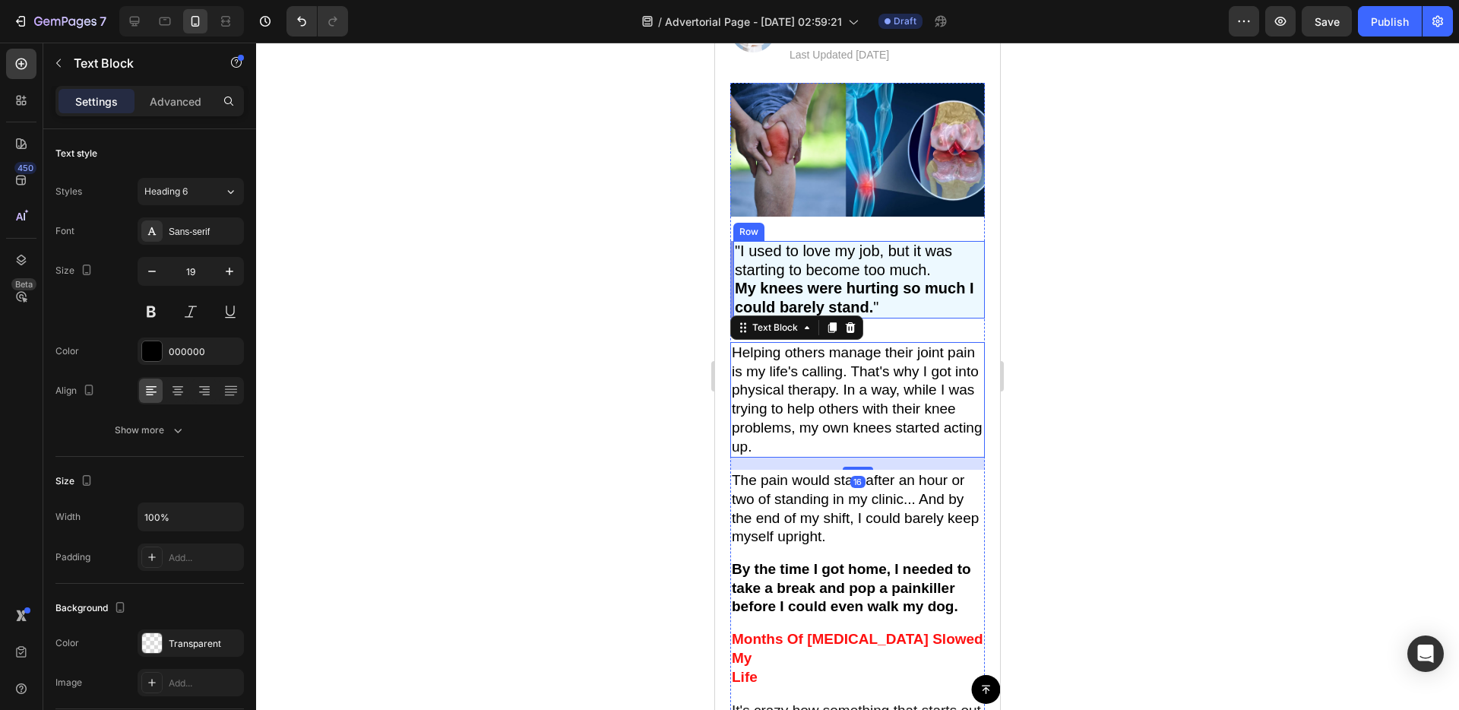
click at [732, 297] on div ""I used to love my job, but it was starting to become too much. My knees were h…" at bounding box center [857, 280] width 255 height 78
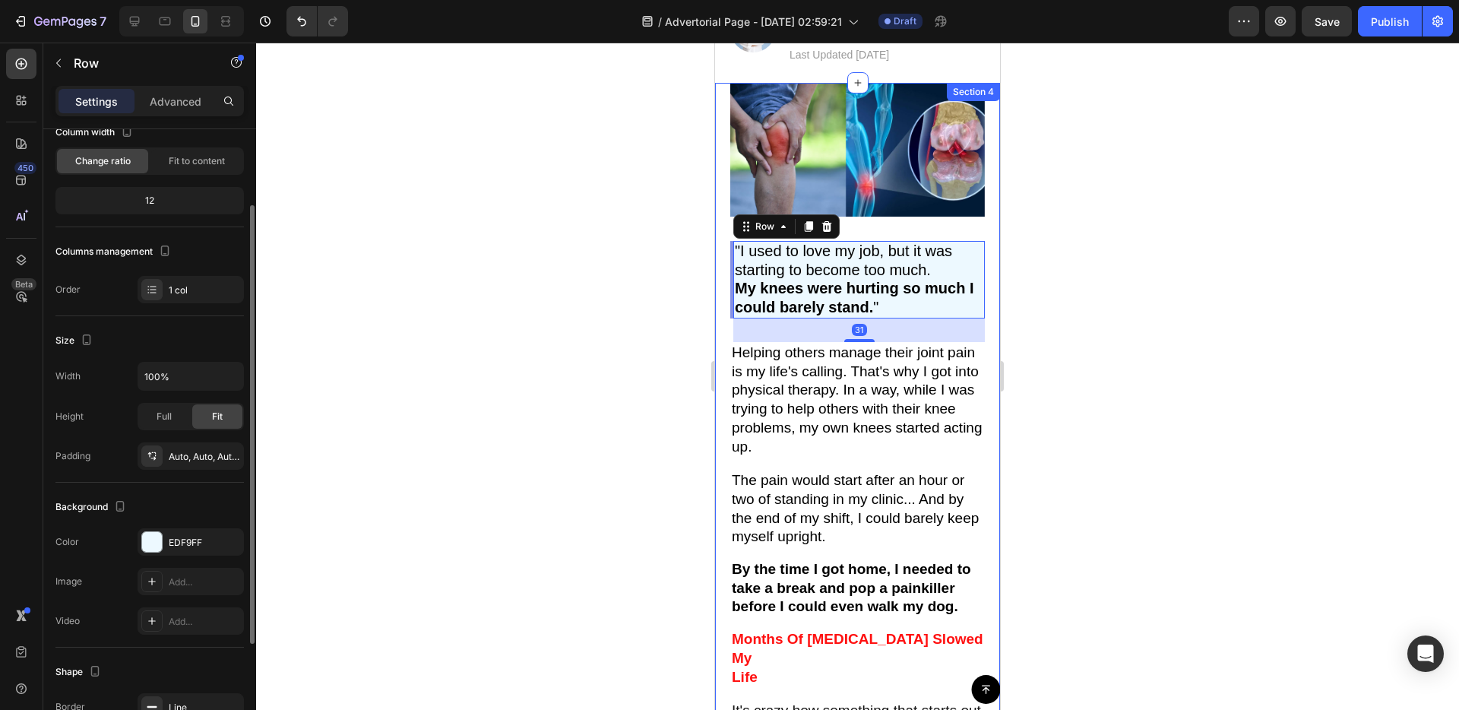
scroll to position [104, 0]
click at [183, 450] on div "Auto, Auto, Auto, Auto" at bounding box center [191, 454] width 44 height 14
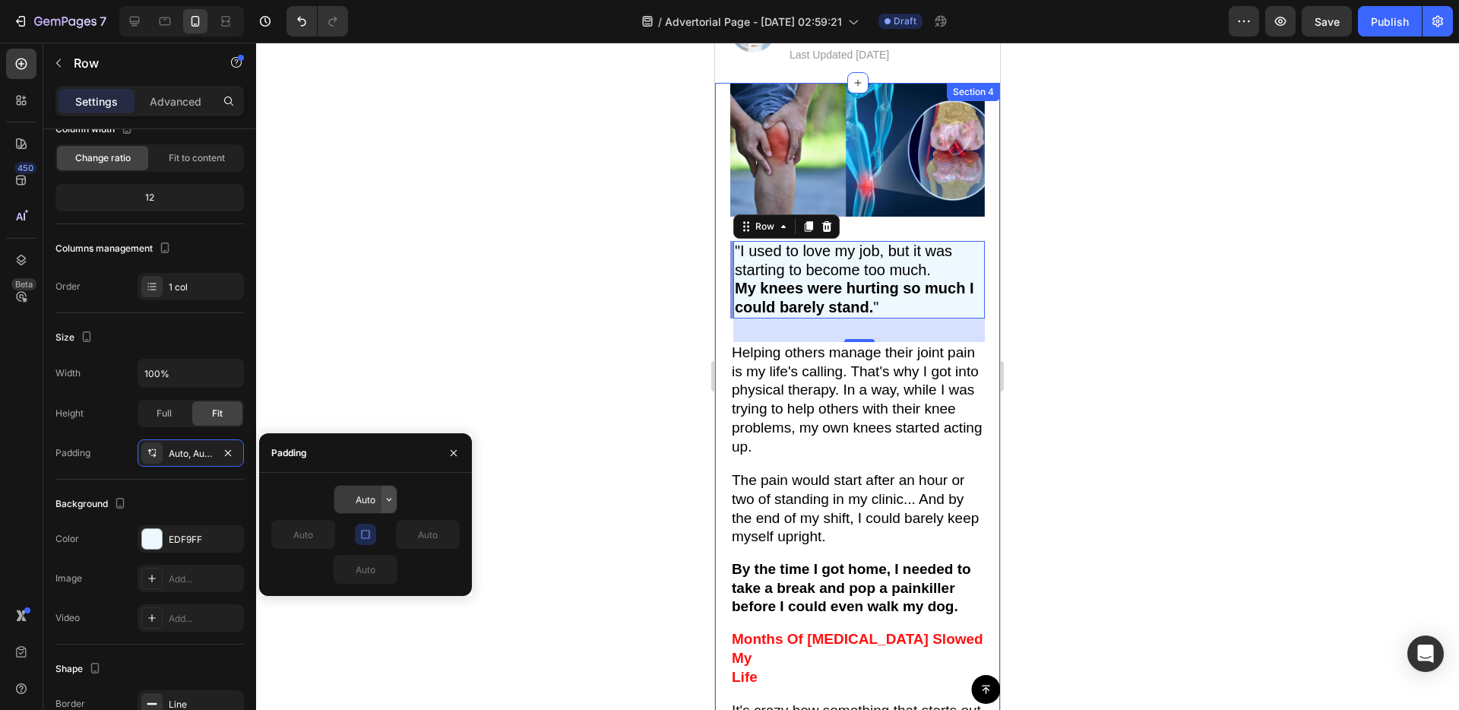
click at [386, 494] on icon "button" at bounding box center [389, 499] width 12 height 12
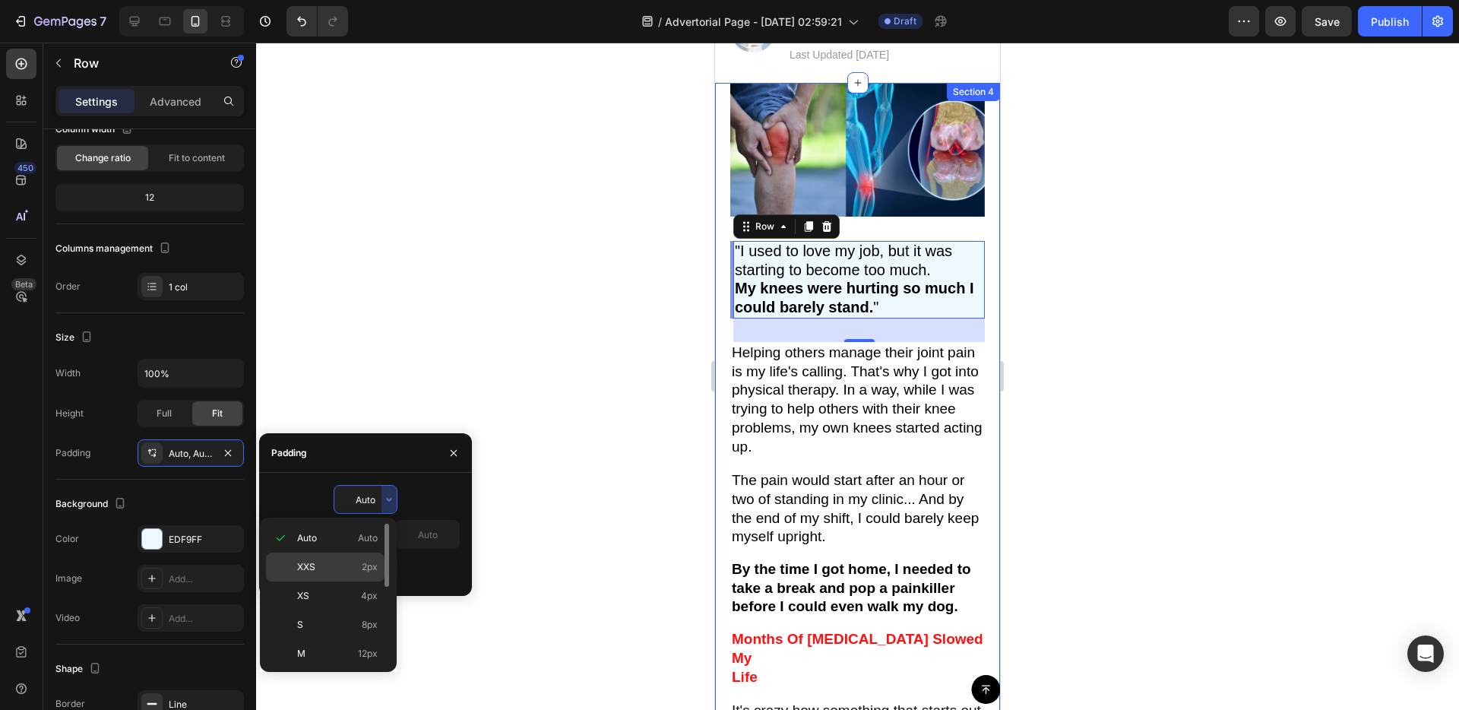
click at [358, 581] on div "XXS 2px" at bounding box center [325, 595] width 119 height 29
type input "2"
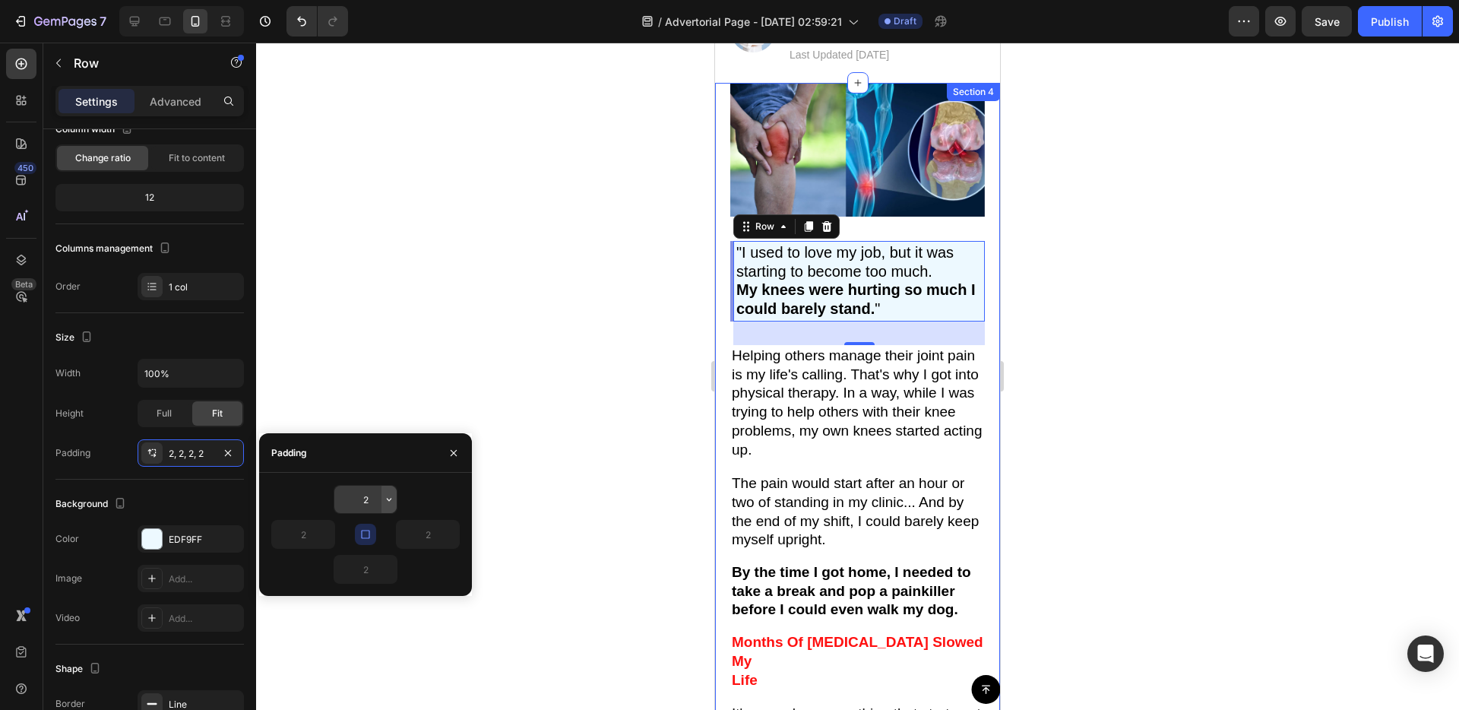
click at [388, 505] on icon "button" at bounding box center [389, 499] width 12 height 12
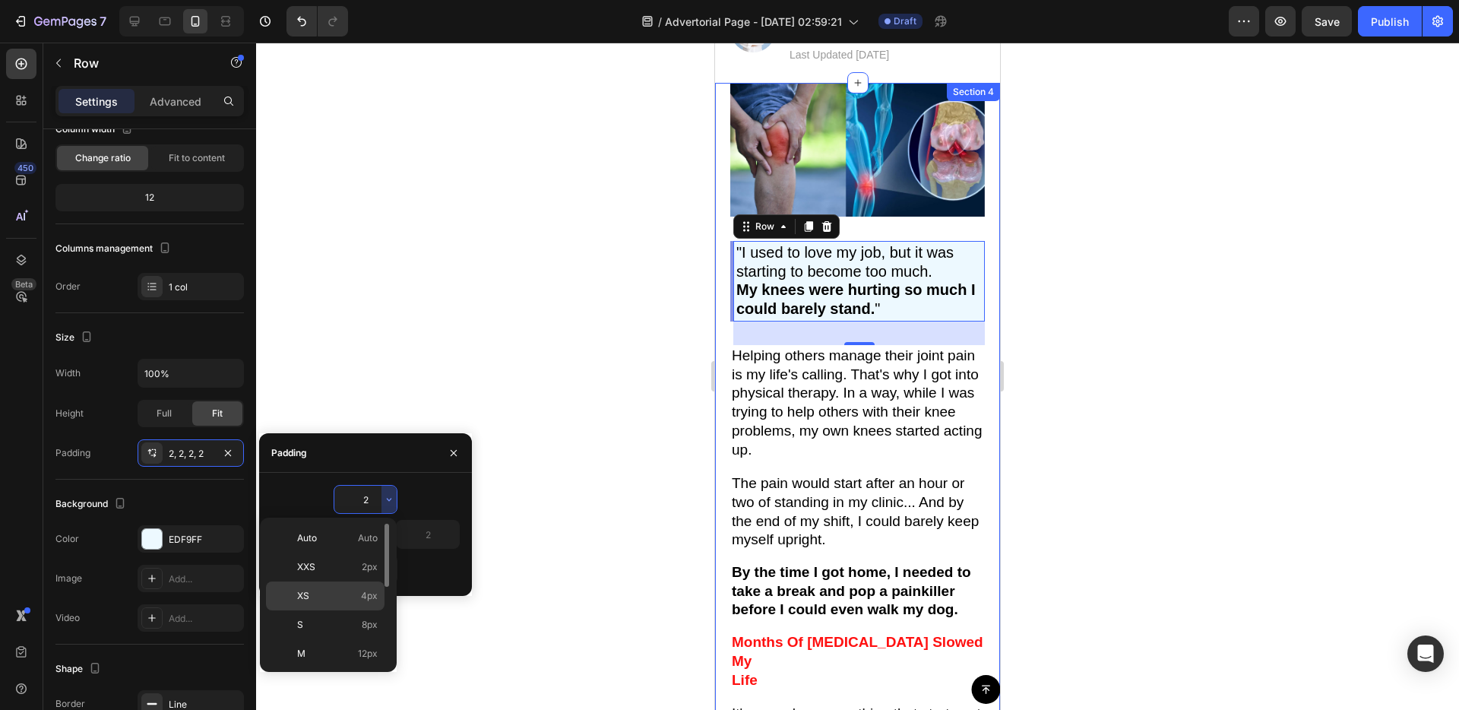
click at [348, 590] on p "XS 4px" at bounding box center [337, 596] width 81 height 14
type input "4"
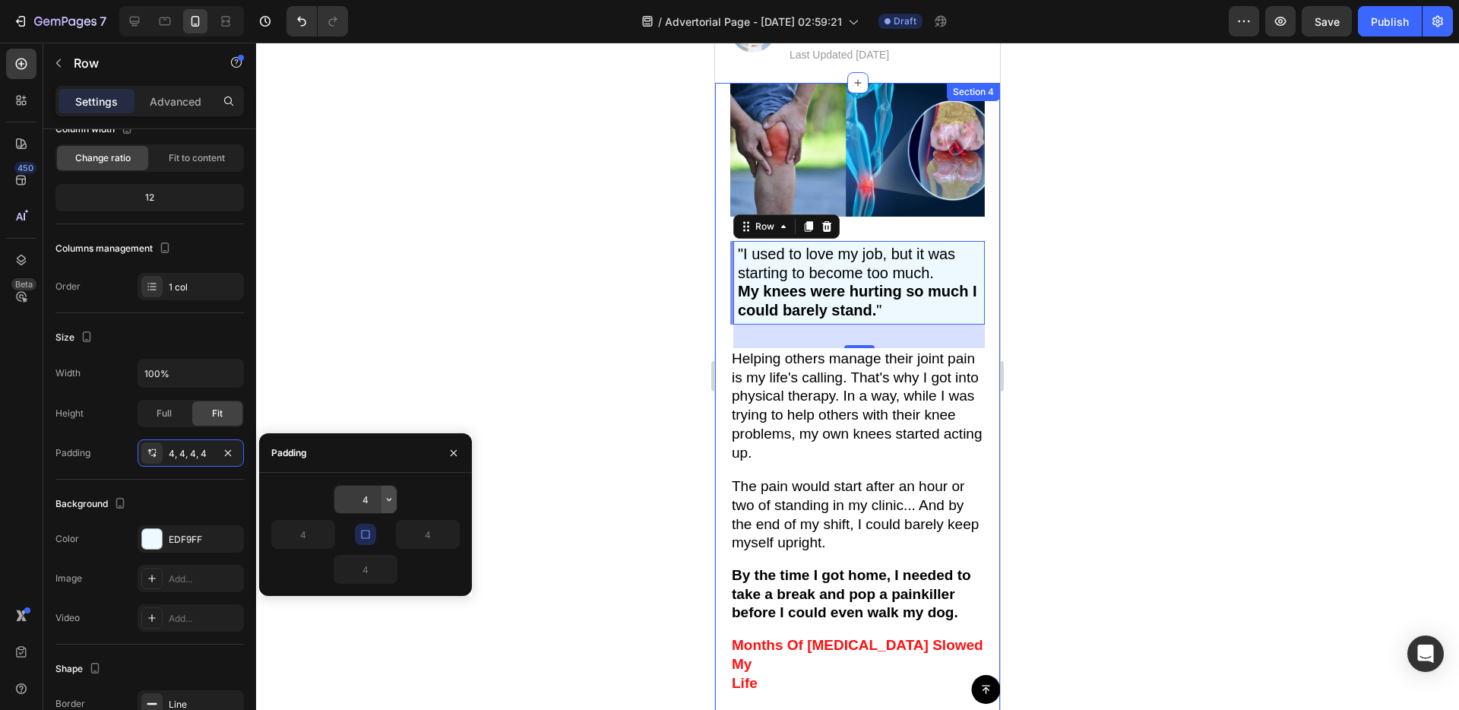
click at [395, 502] on button "button" at bounding box center [388, 499] width 15 height 27
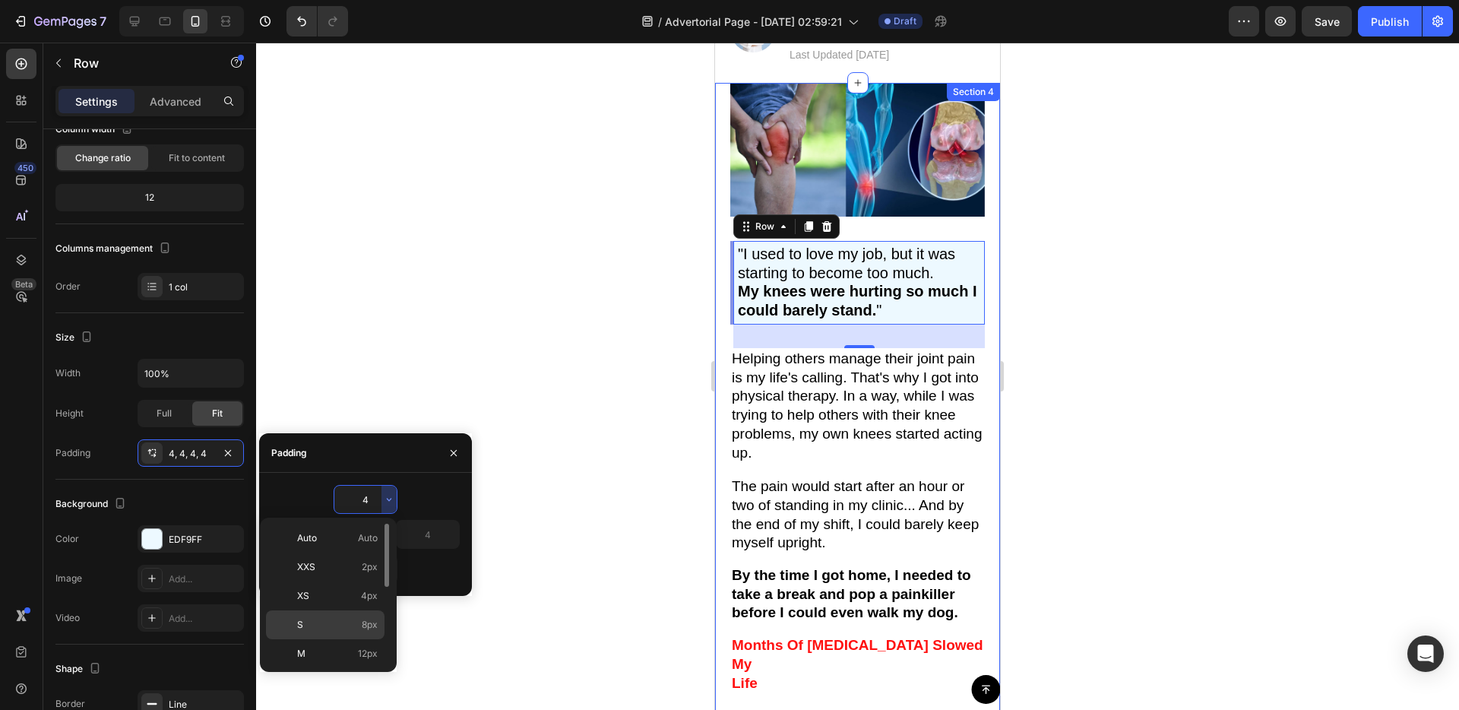
click at [355, 621] on p "S 8px" at bounding box center [337, 625] width 81 height 14
type input "8"
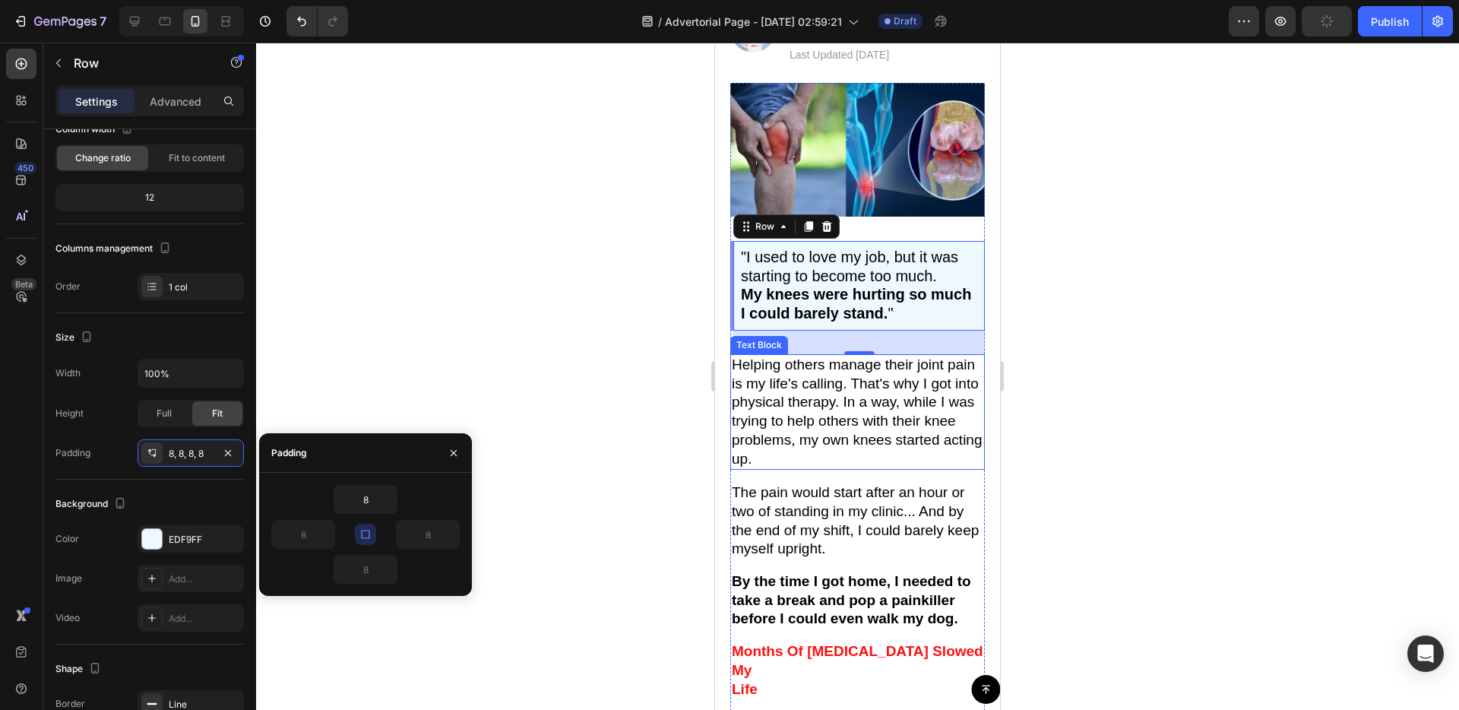
click at [729, 440] on div "Image "I used to love my job, but it was starting to become too much. My knees …" at bounding box center [857, 427] width 285 height 689
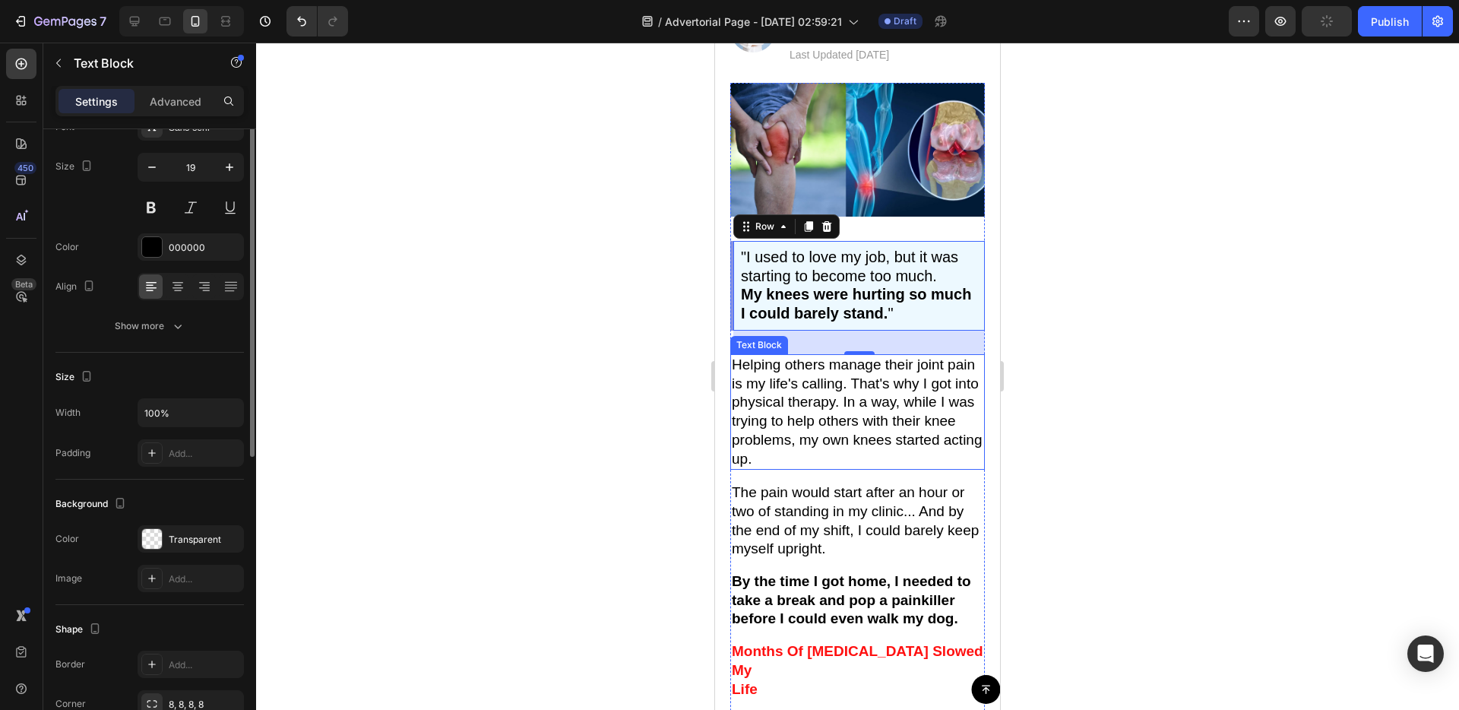
scroll to position [0, 0]
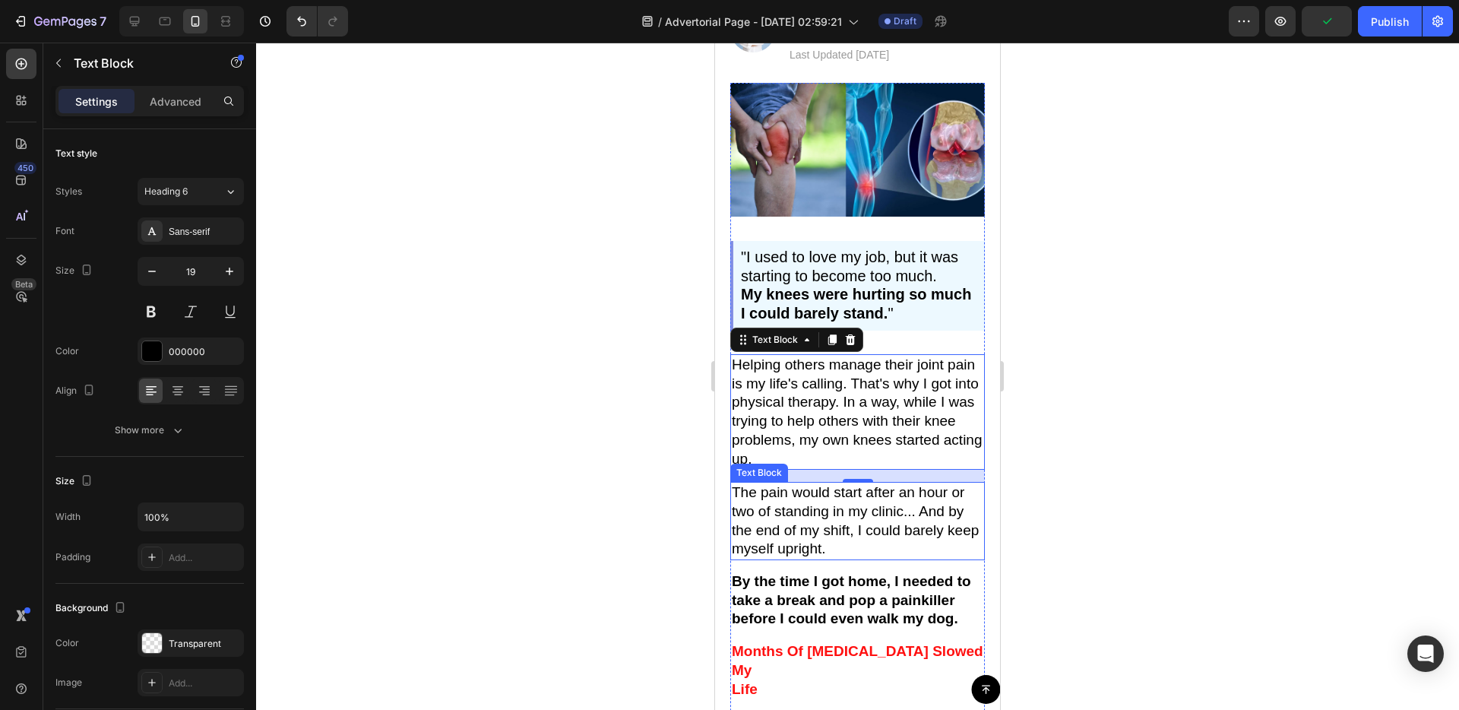
click at [758, 511] on p "The pain would start after an hour or two of standing in my clinic... And by th…" at bounding box center [858, 520] width 252 height 75
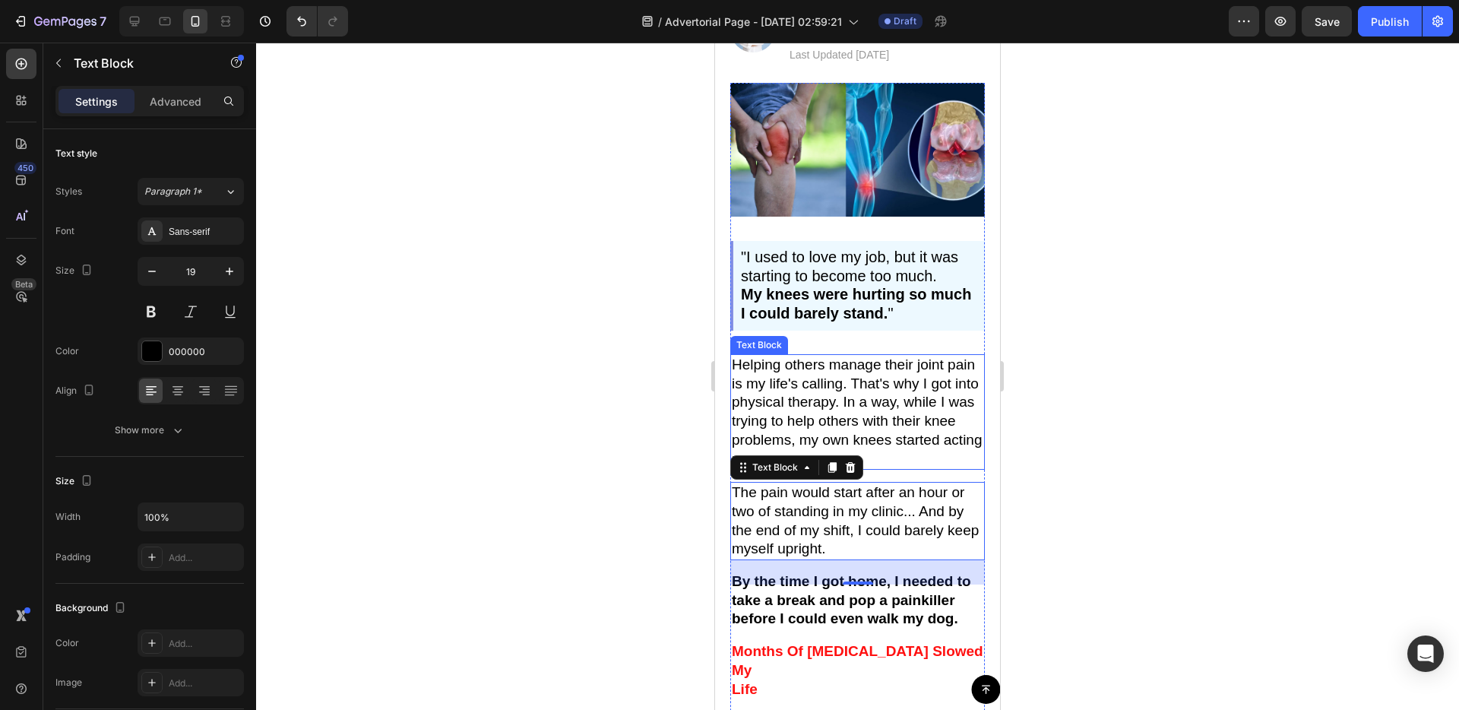
click at [850, 416] on p "Helping others manage their joint pain is my life's calling. That's why I got i…" at bounding box center [858, 412] width 252 height 112
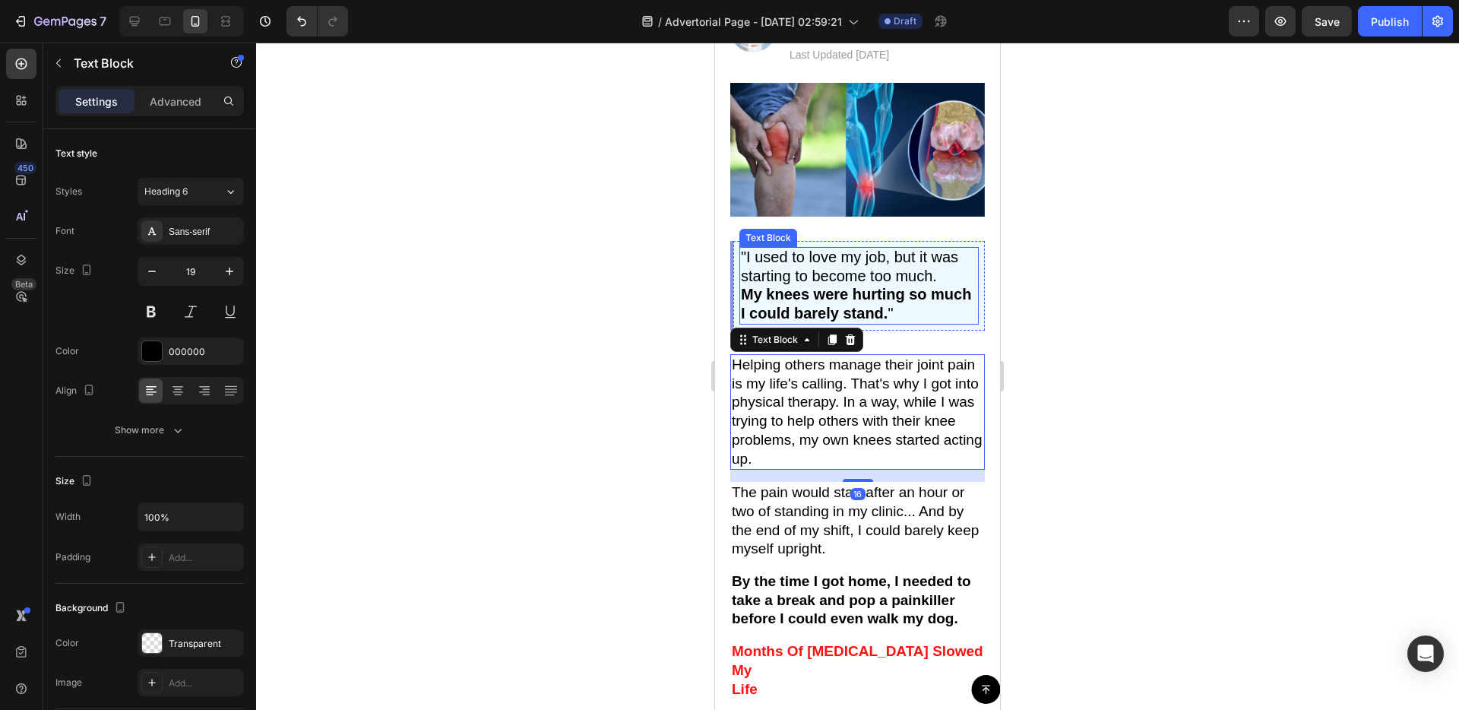
click at [937, 310] on p ""I used to love my job, but it was starting to become too much. My knees were h…" at bounding box center [859, 285] width 236 height 74
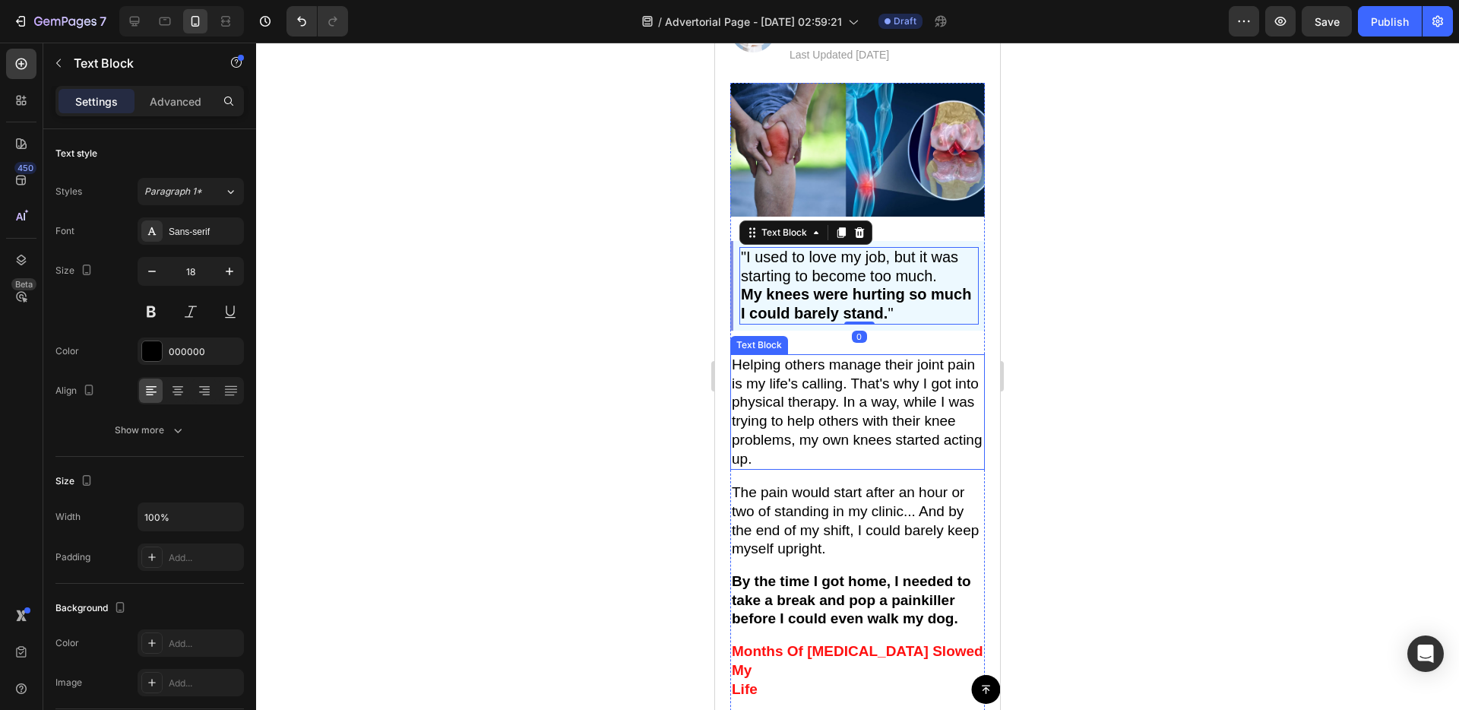
click at [875, 422] on p "Helping others manage their joint pain is my life's calling. That's why I got i…" at bounding box center [858, 412] width 252 height 112
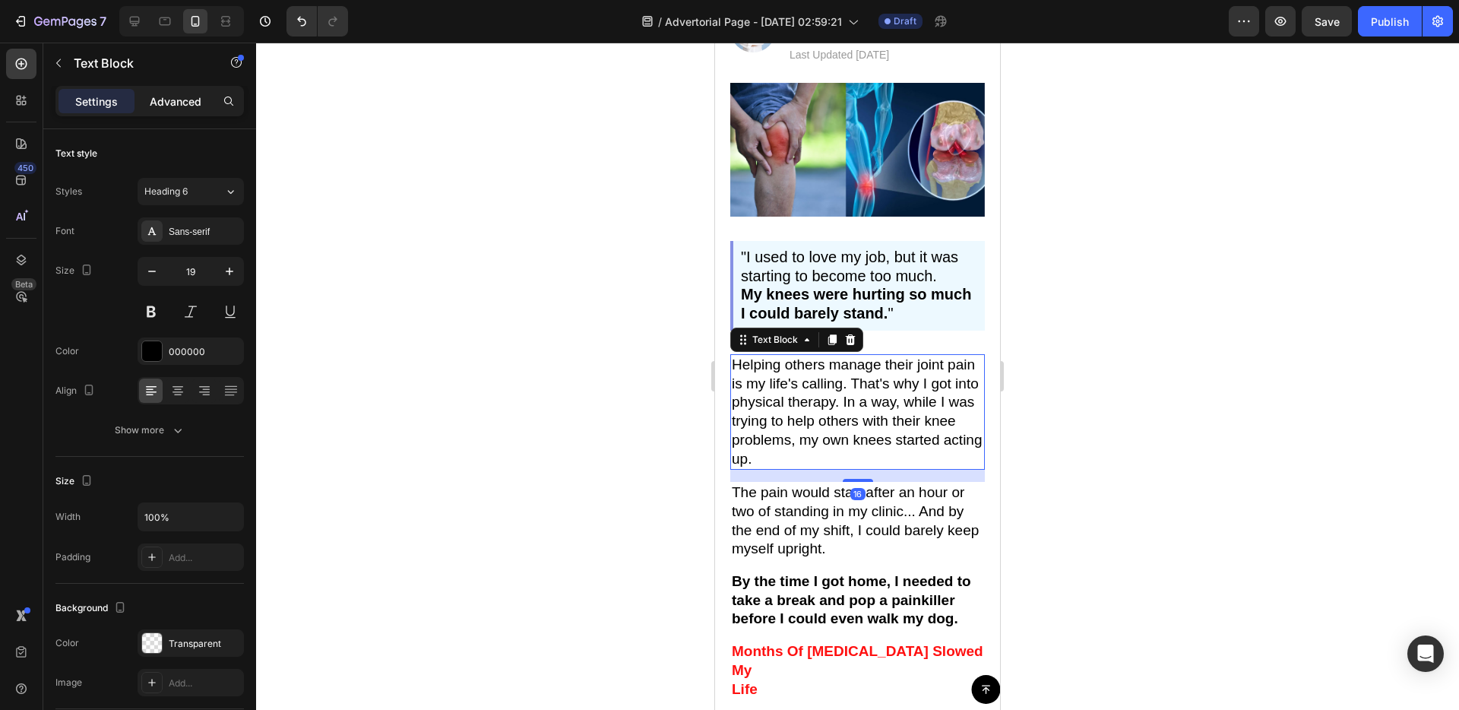
click at [193, 102] on p "Advanced" at bounding box center [176, 101] width 52 height 16
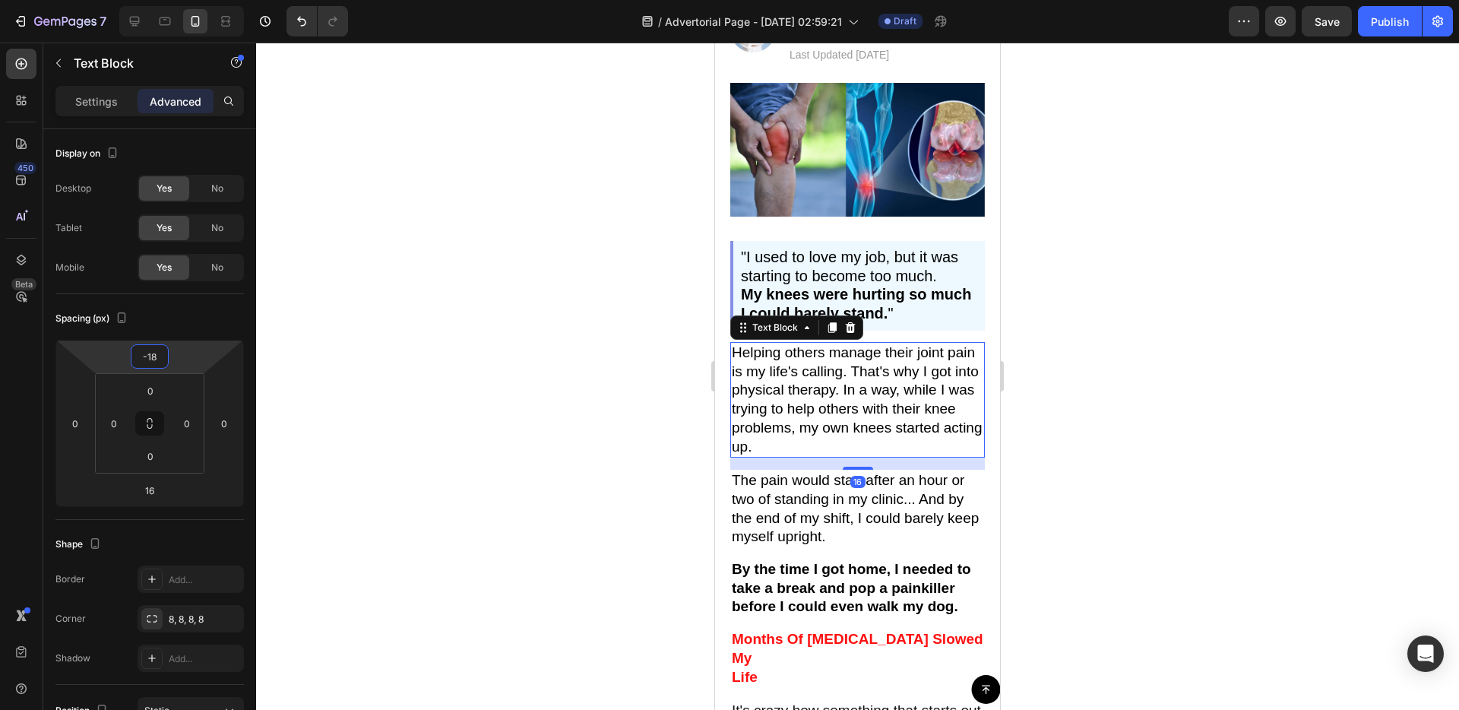
type input "-20"
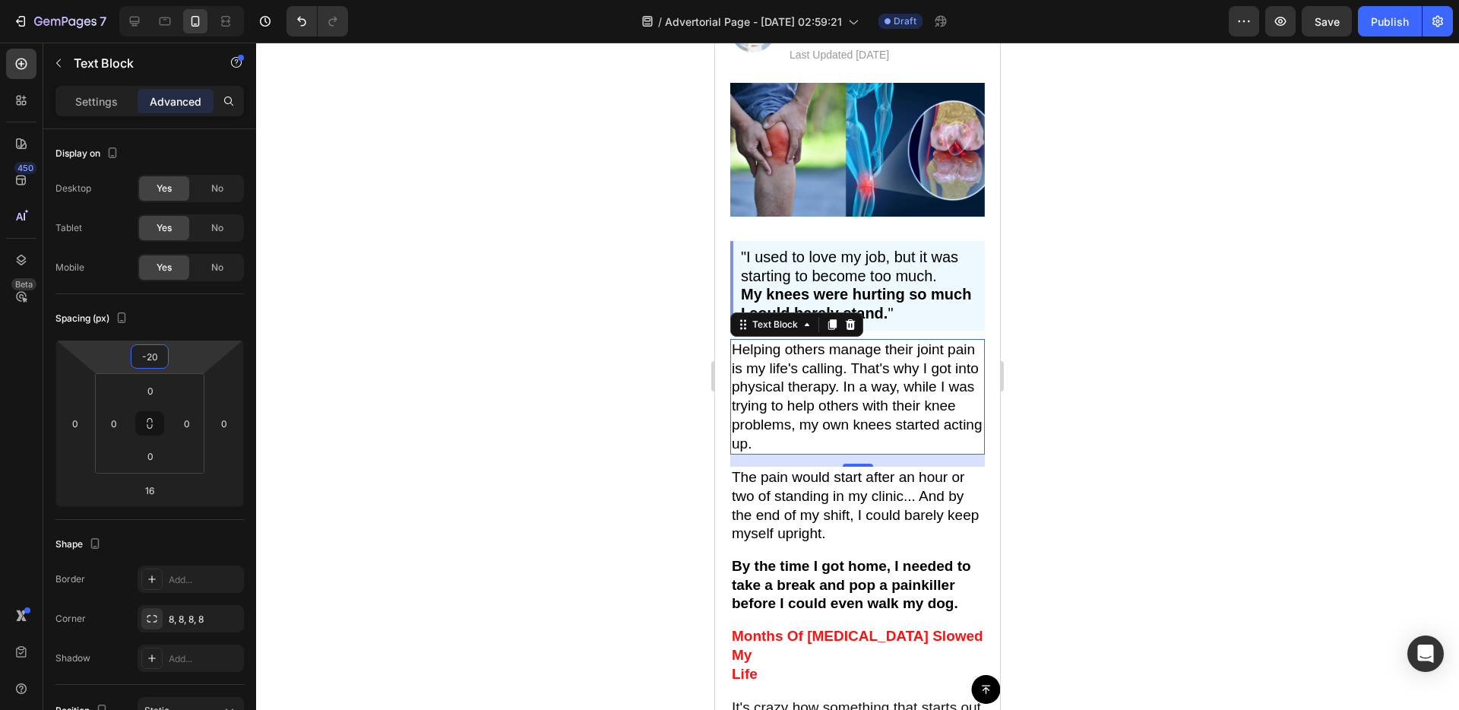
click at [181, 0] on html "7 / Advertorial Page - [DATE] 02:59:21 Draft Preview Save Publish 450 Beta Sect…" at bounding box center [729, 0] width 1459 height 0
click at [726, 542] on div "Image "I used to love my job, but it was starting to become too much. My knees …" at bounding box center [857, 420] width 285 height 674
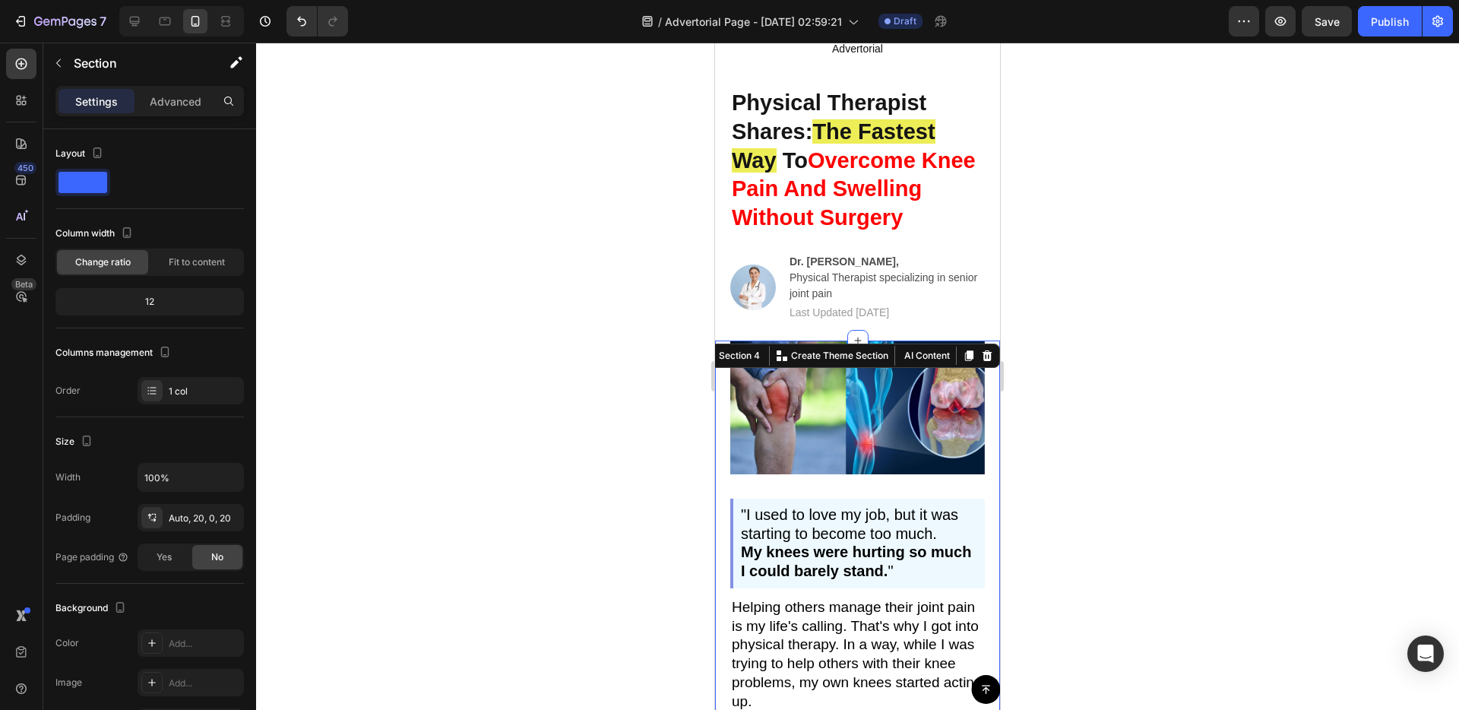
scroll to position [37, 0]
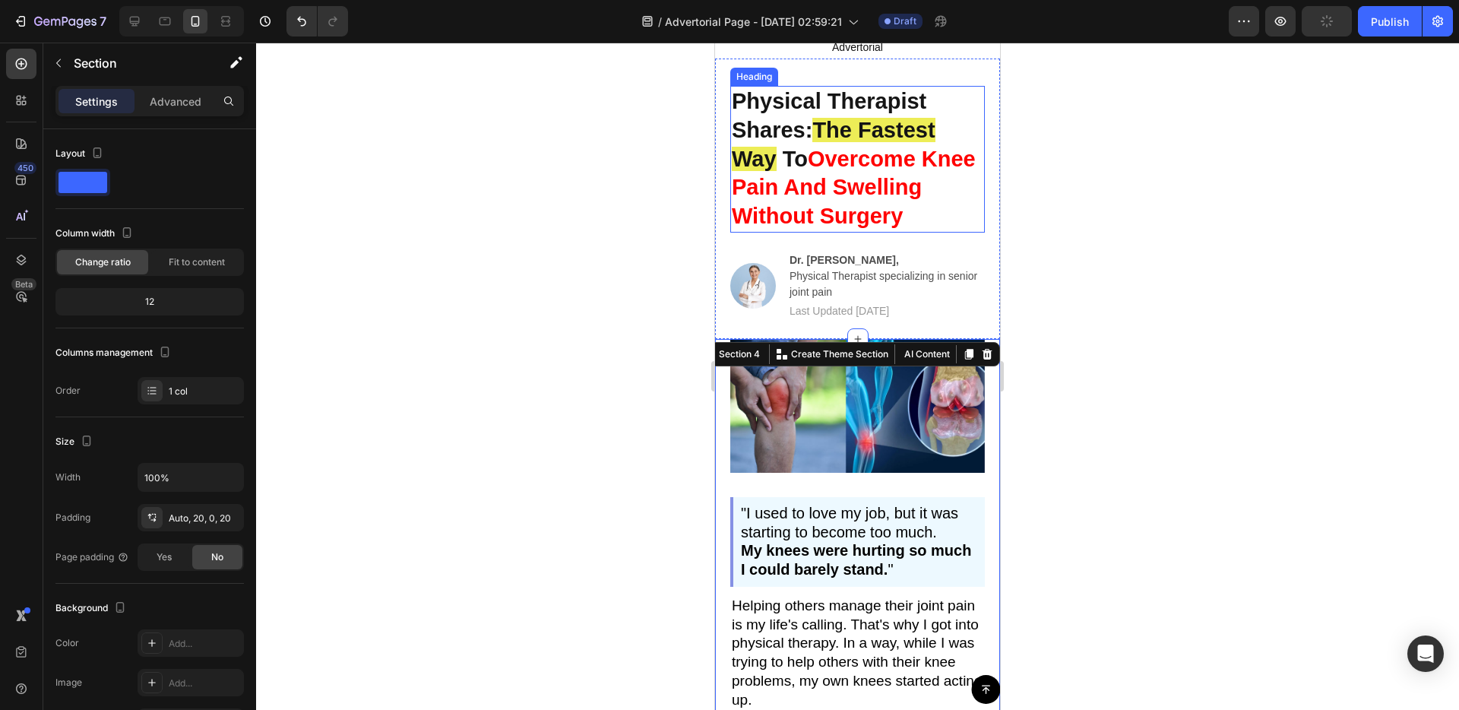
click at [835, 228] on h2 "Physical Therapist Shares: The Fastest Way To Overcome Knee Pain And Swelling W…" at bounding box center [857, 159] width 255 height 147
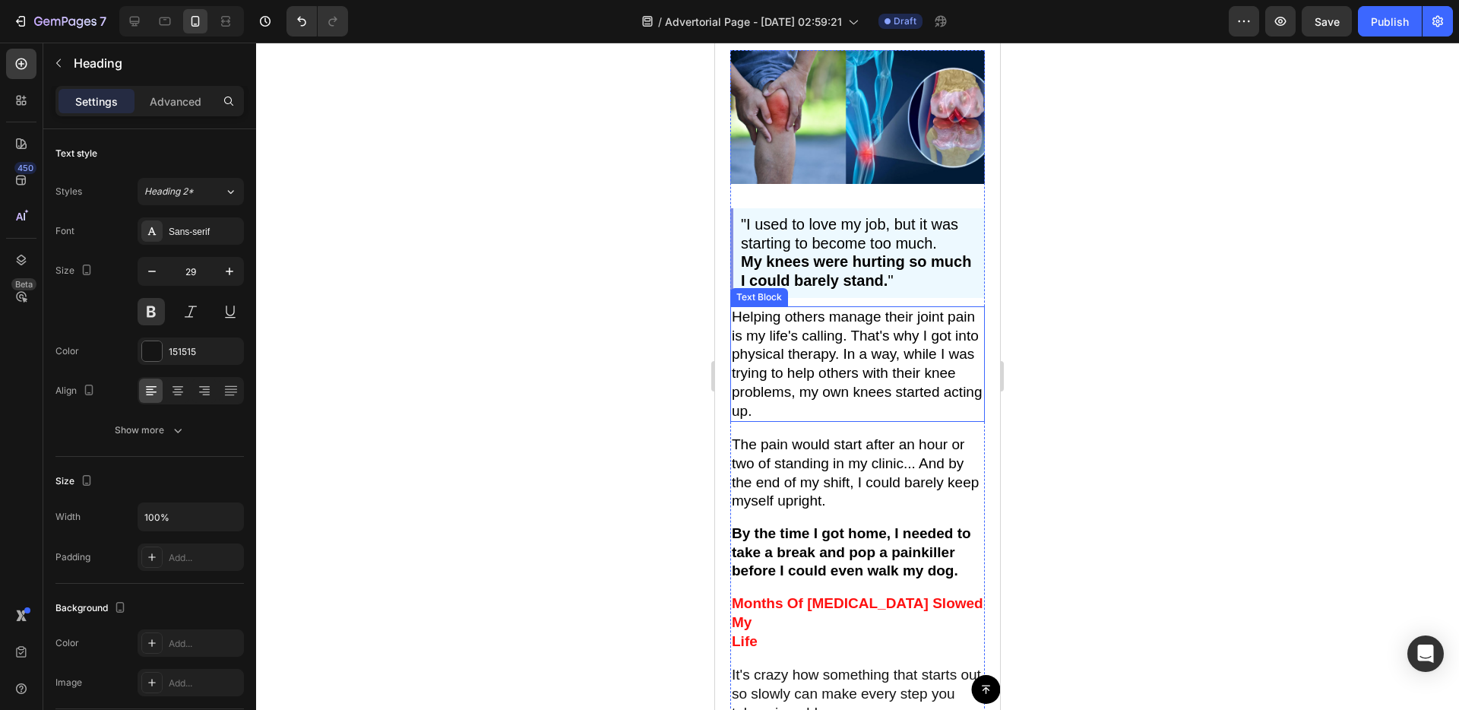
scroll to position [400, 0]
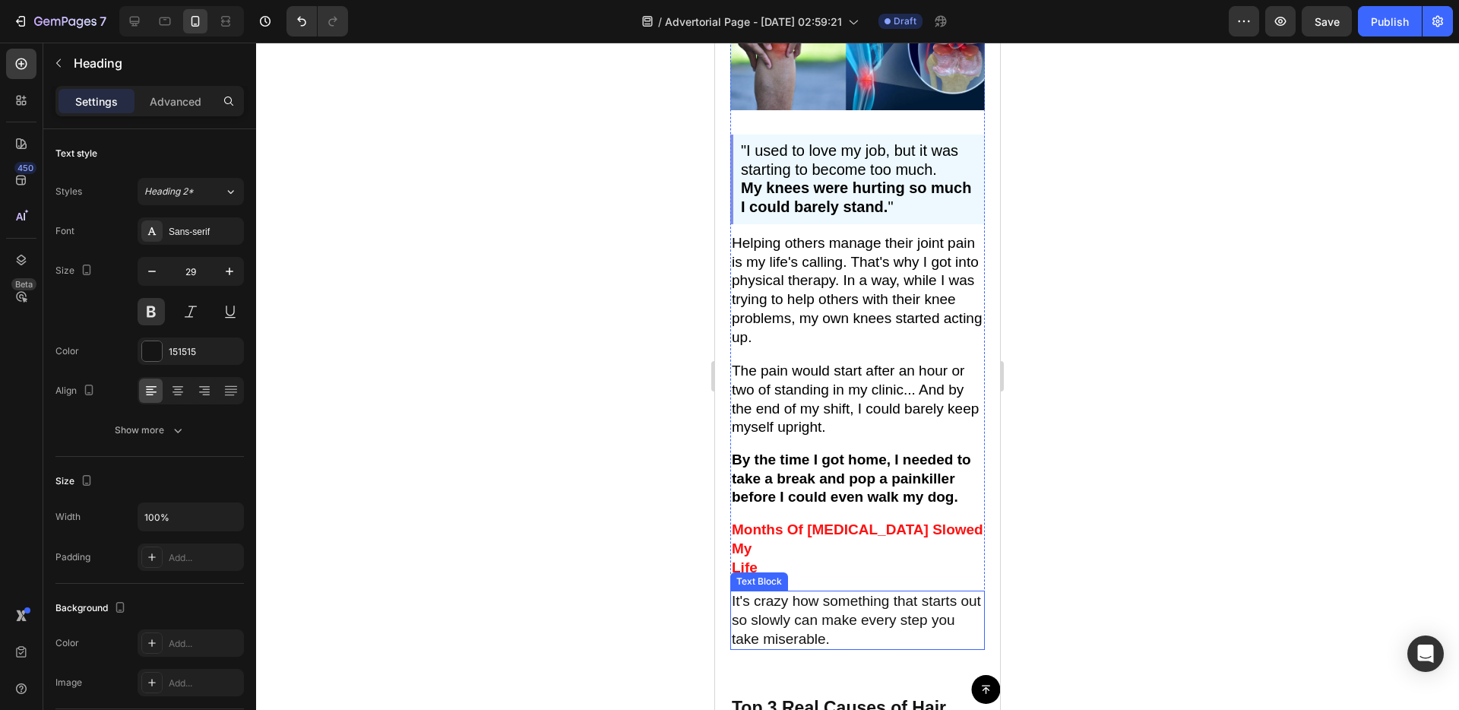
click at [844, 606] on p "It's crazy how something that starts out so slowly can make every step you take…" at bounding box center [858, 620] width 252 height 56
click at [875, 407] on p "The pain would start after an hour or two of standing in my clinic... And by th…" at bounding box center [858, 399] width 252 height 75
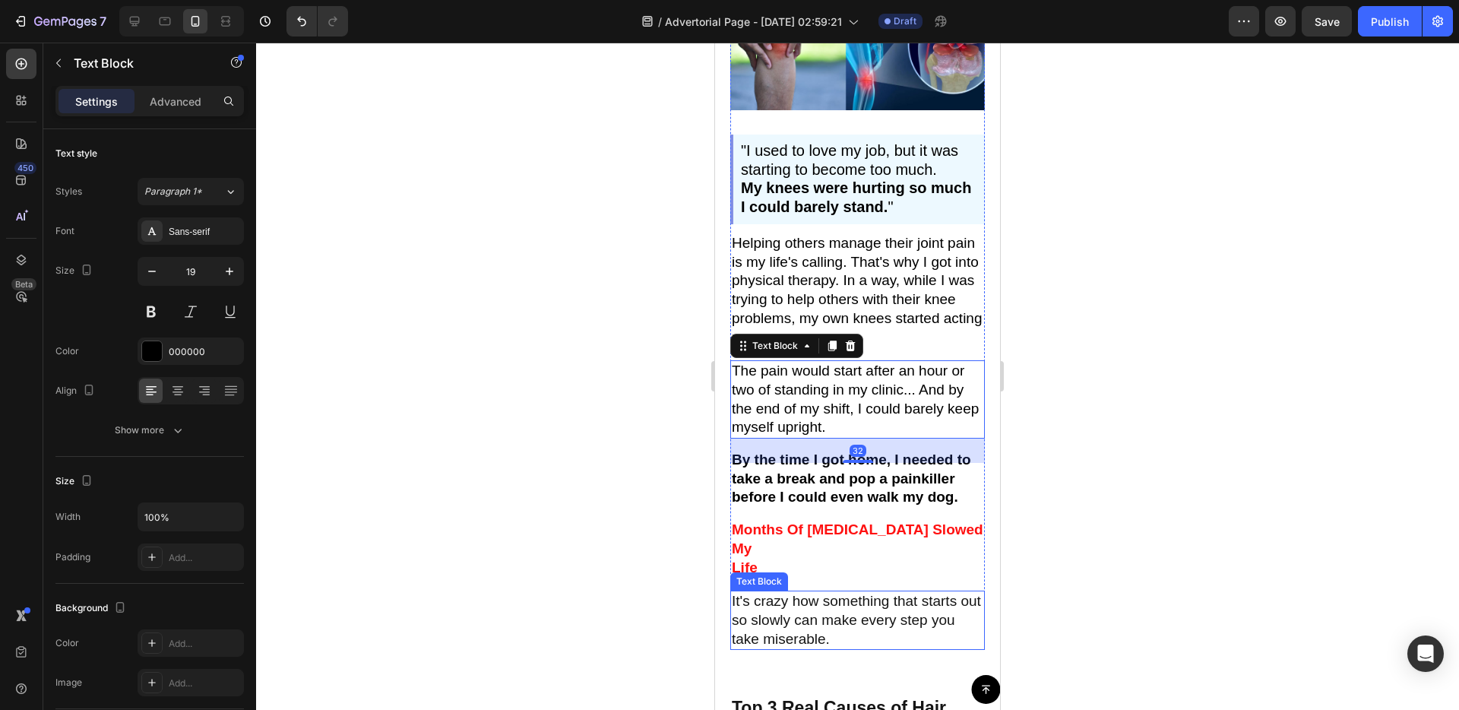
click at [907, 592] on p "It's crazy how something that starts out so slowly can make every step you take…" at bounding box center [858, 620] width 252 height 56
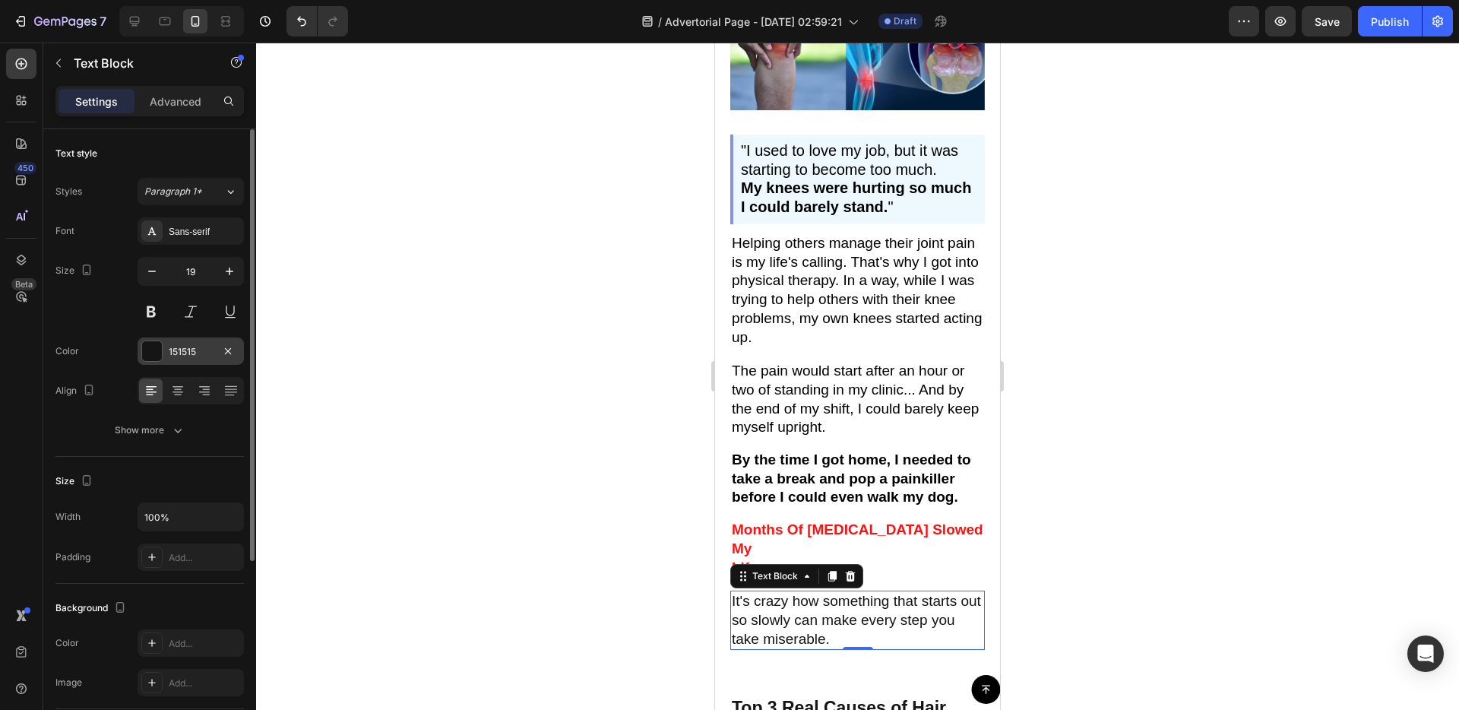
click at [207, 356] on div "151515" at bounding box center [191, 352] width 44 height 14
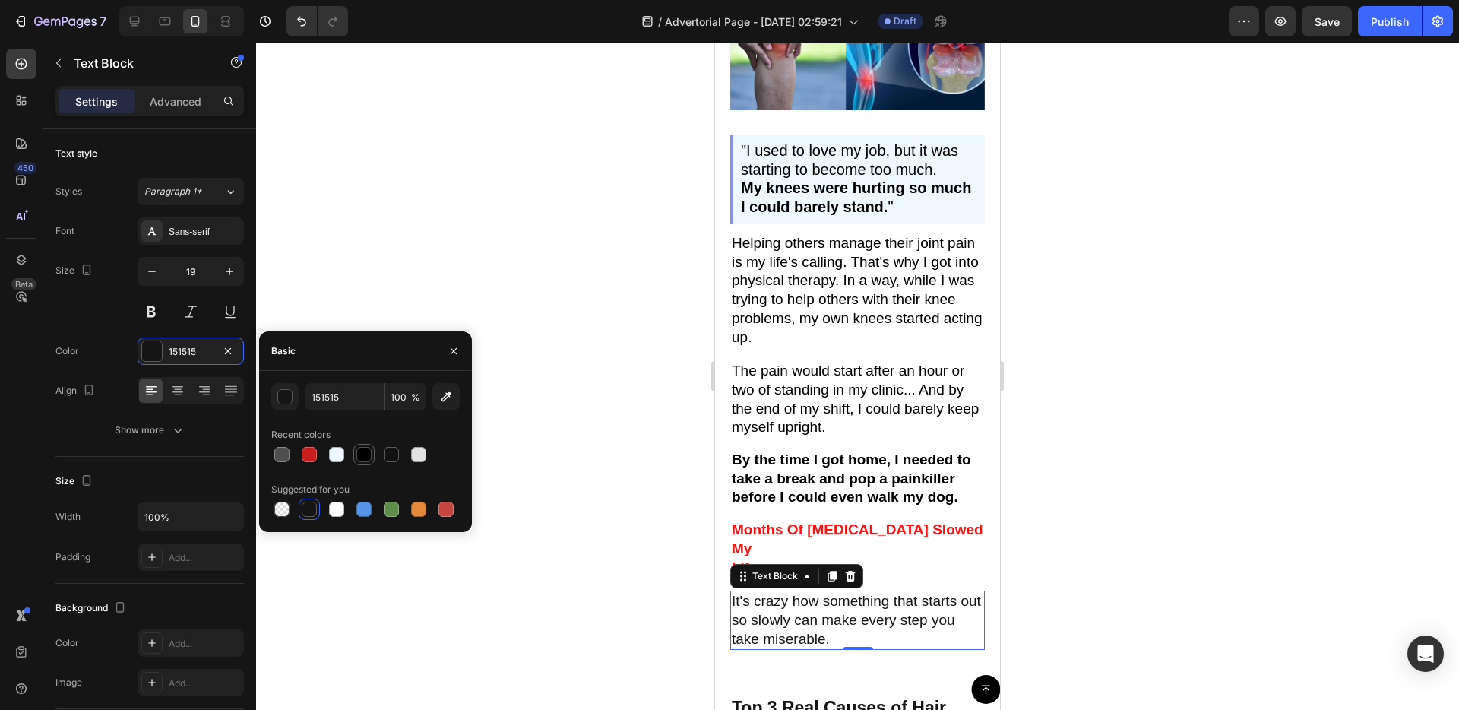
click at [364, 454] on div at bounding box center [363, 454] width 15 height 15
type input "000000"
click at [725, 534] on div "Image "I used to love my job, but it was starting to become too much. My knees …" at bounding box center [857, 313] width 285 height 674
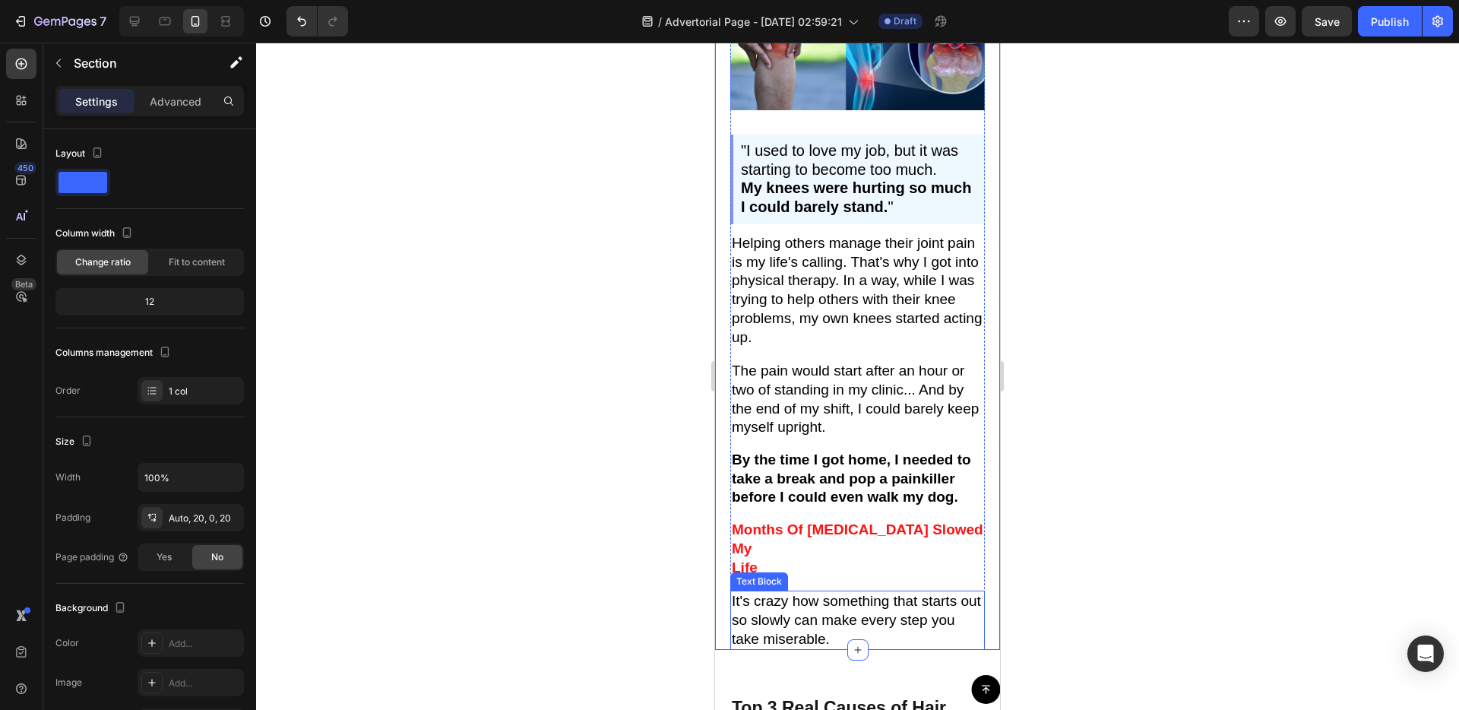
click at [792, 592] on p "It's crazy how something that starts out so slowly can make every step you take…" at bounding box center [858, 620] width 252 height 56
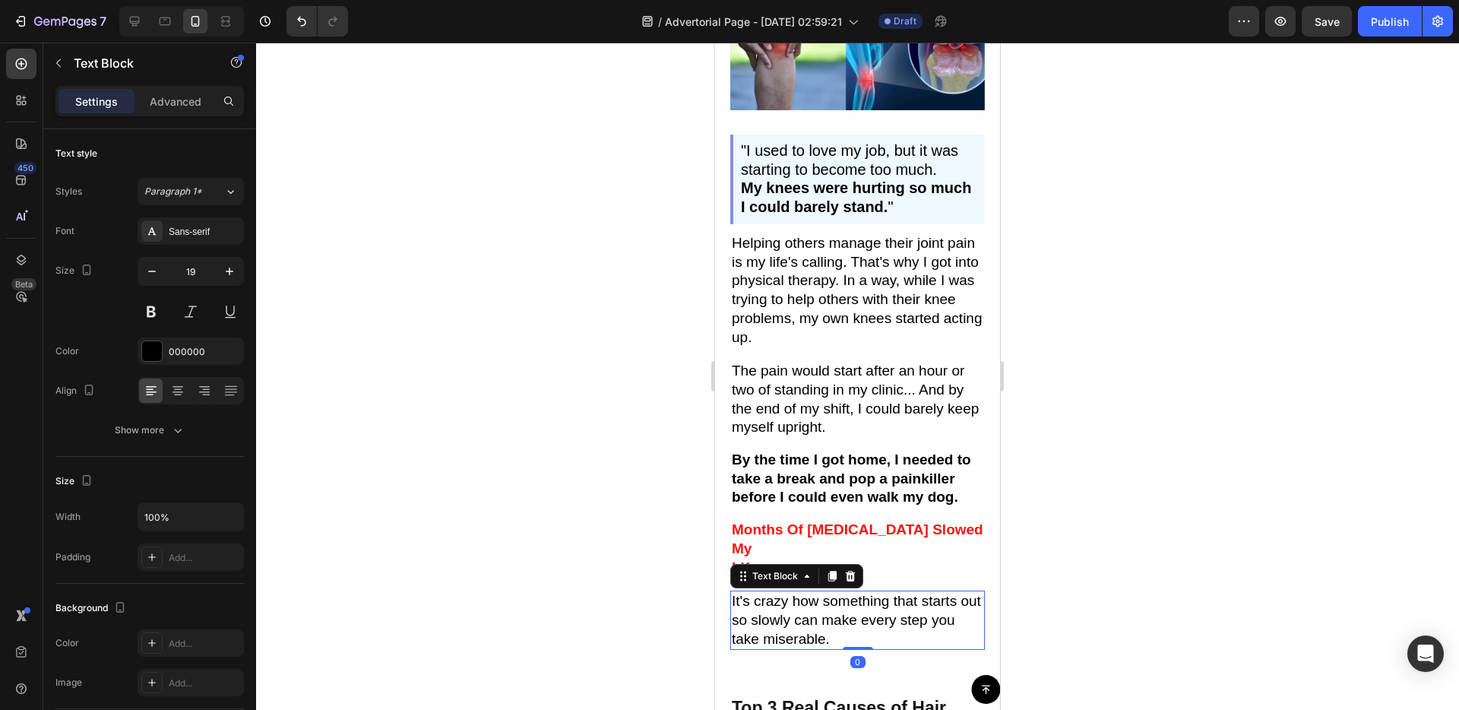
click at [792, 592] on p "It's crazy how something that starts out so slowly can make every step you take…" at bounding box center [858, 620] width 252 height 56
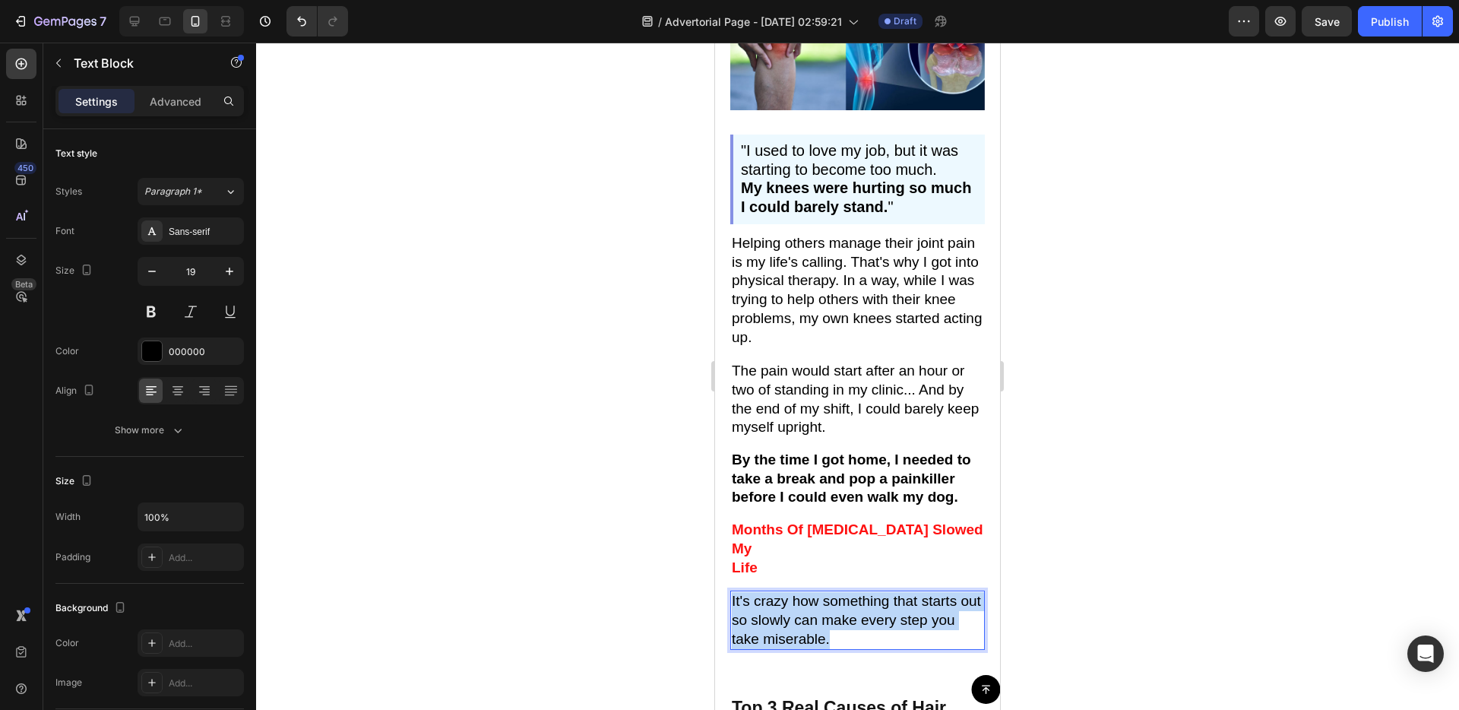
click at [792, 592] on p "It's crazy how something that starts out so slowly can make every step you take…" at bounding box center [858, 620] width 252 height 56
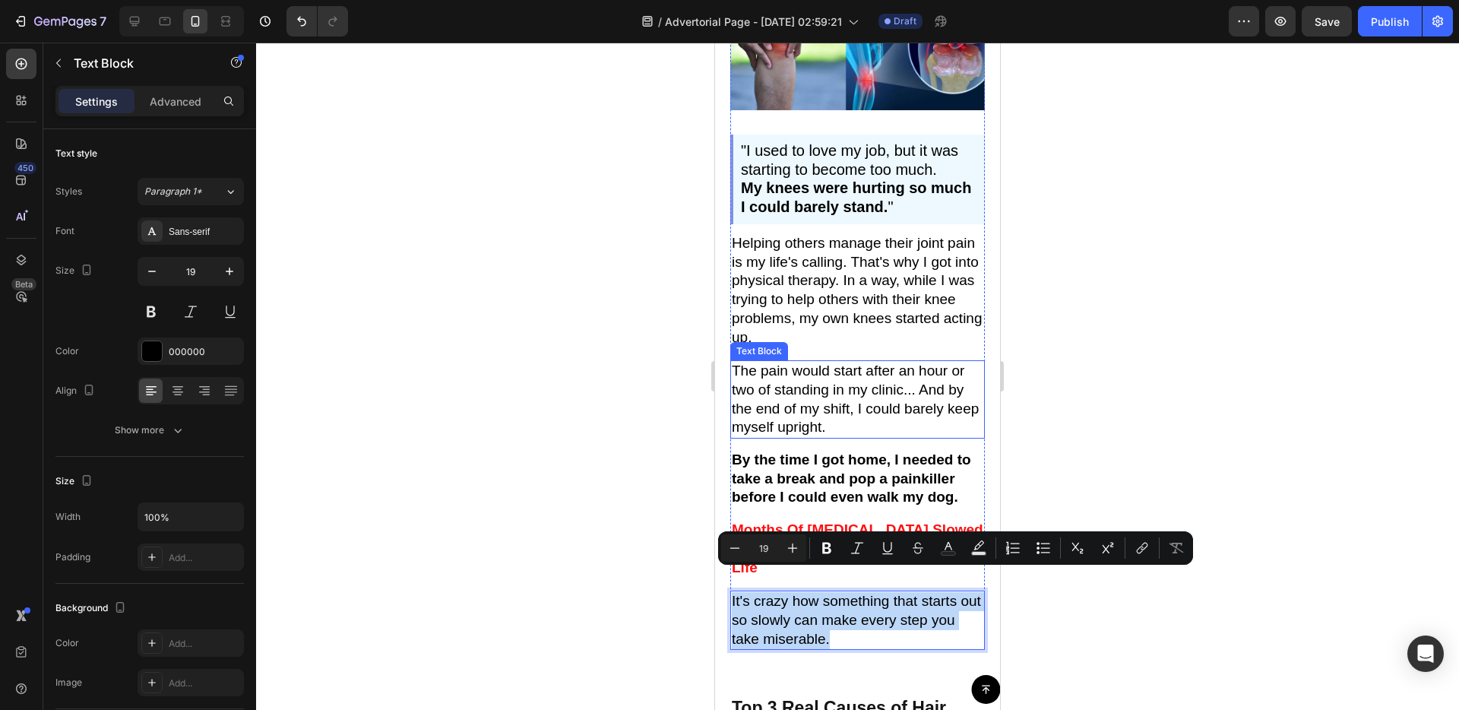
click at [793, 402] on p "The pain would start after an hour or two of standing in my clinic... And by th…" at bounding box center [858, 399] width 252 height 75
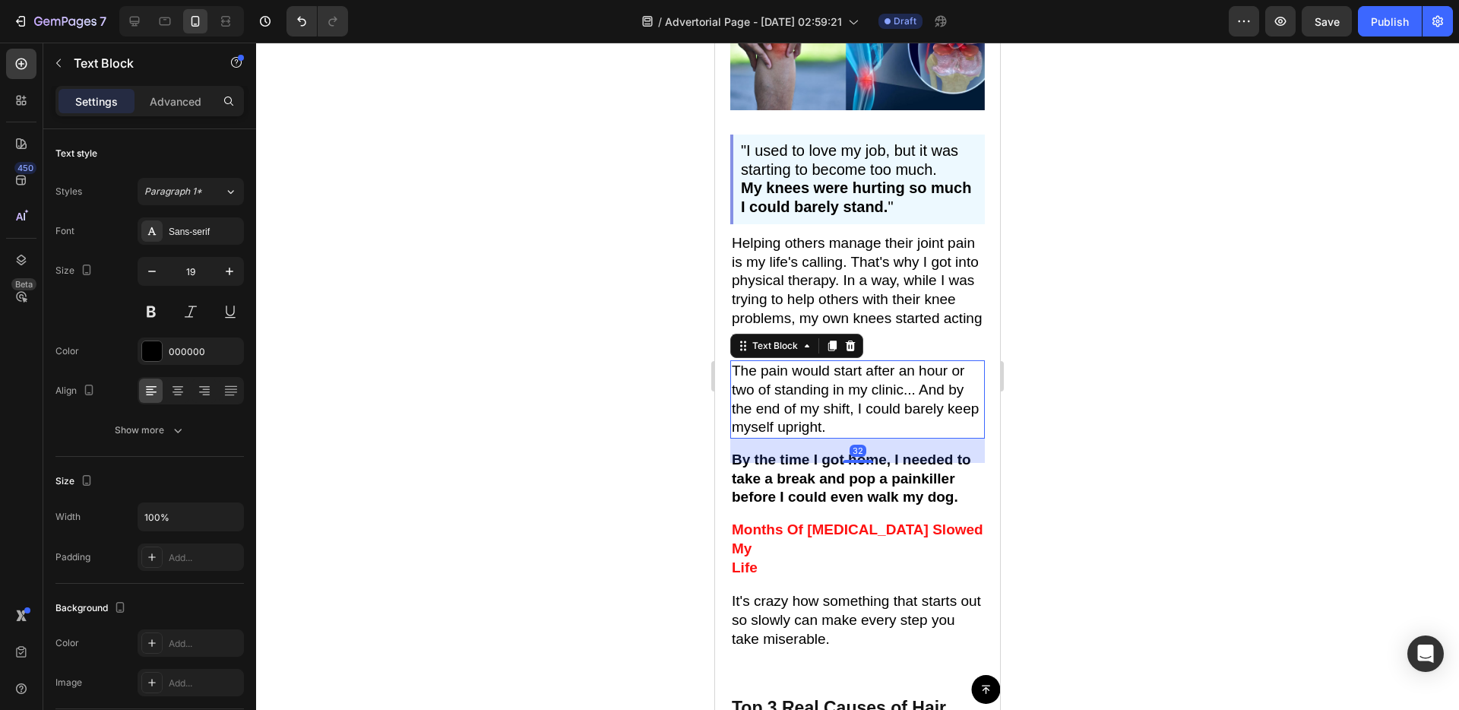
click at [793, 402] on p "The pain would start after an hour or two of standing in my clinic... And by th…" at bounding box center [858, 399] width 252 height 75
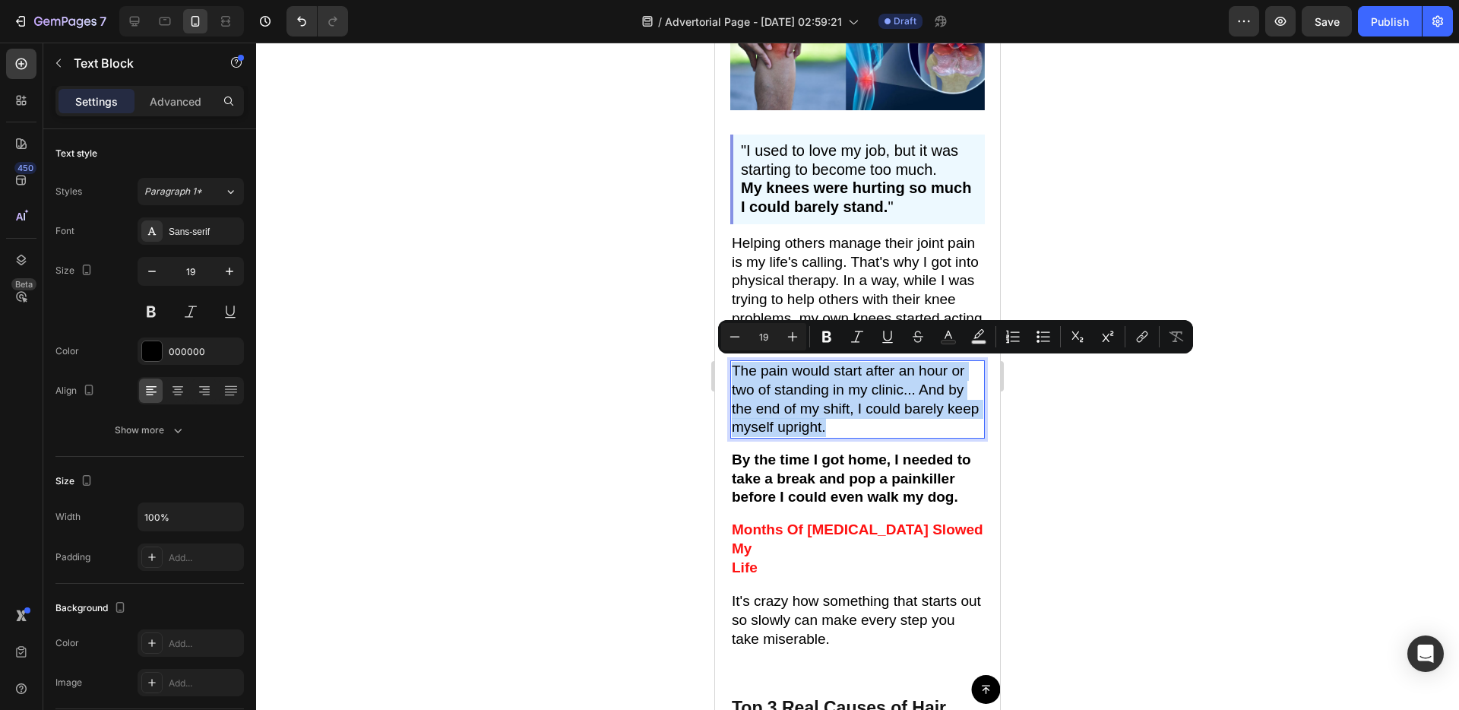
click at [793, 402] on p "The pain would start after an hour or two of standing in my clinic... And by th…" at bounding box center [858, 399] width 252 height 75
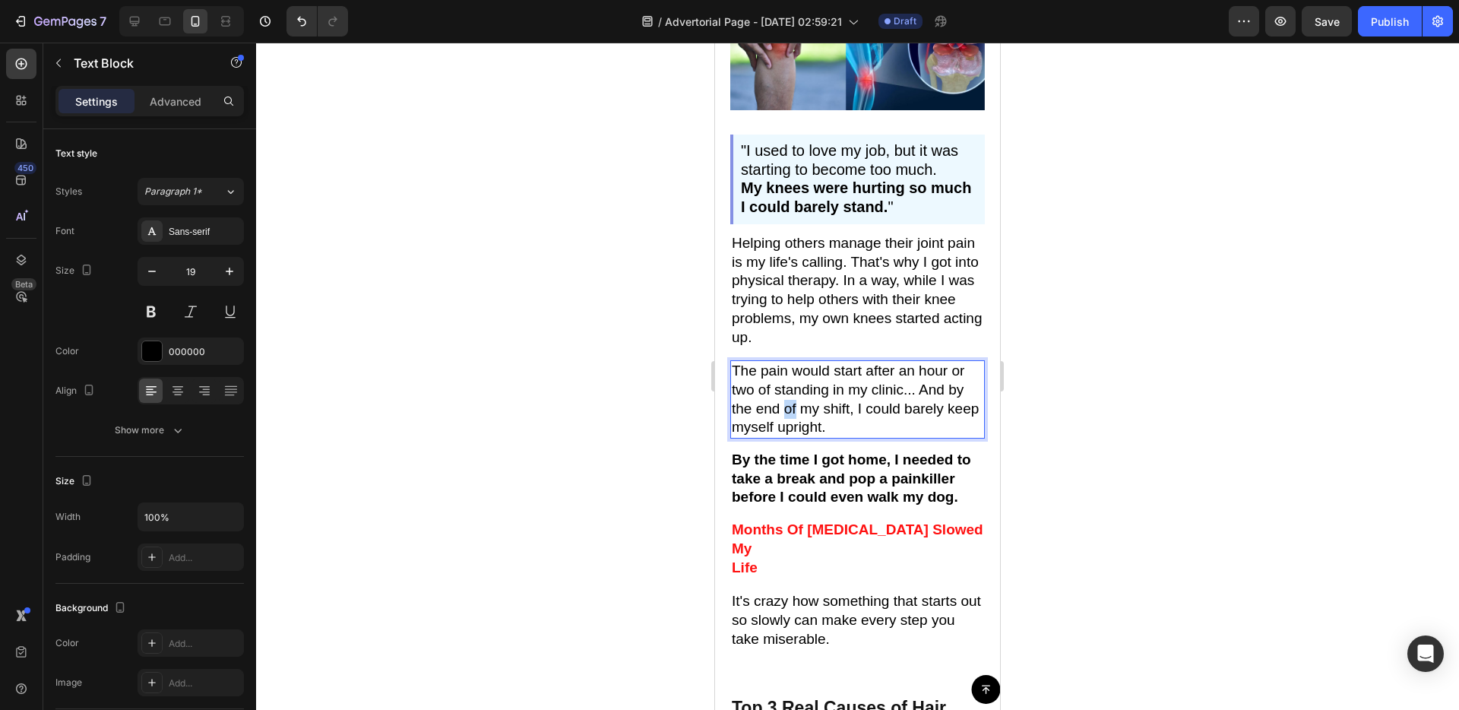
click at [793, 402] on p "The pain would start after an hour or two of standing in my clinic... And by th…" at bounding box center [858, 399] width 252 height 75
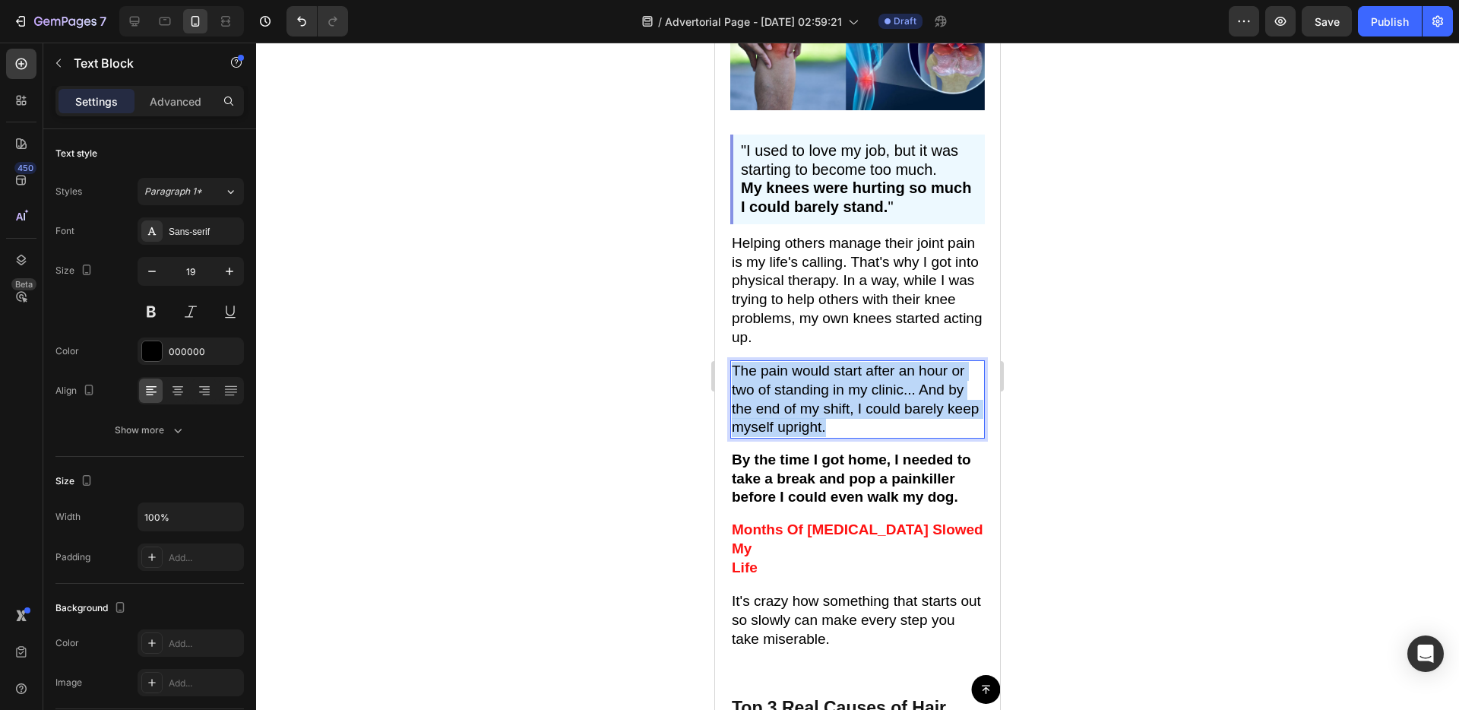
click at [793, 402] on p "The pain would start after an hour or two of standing in my clinic... And by th…" at bounding box center [858, 399] width 252 height 75
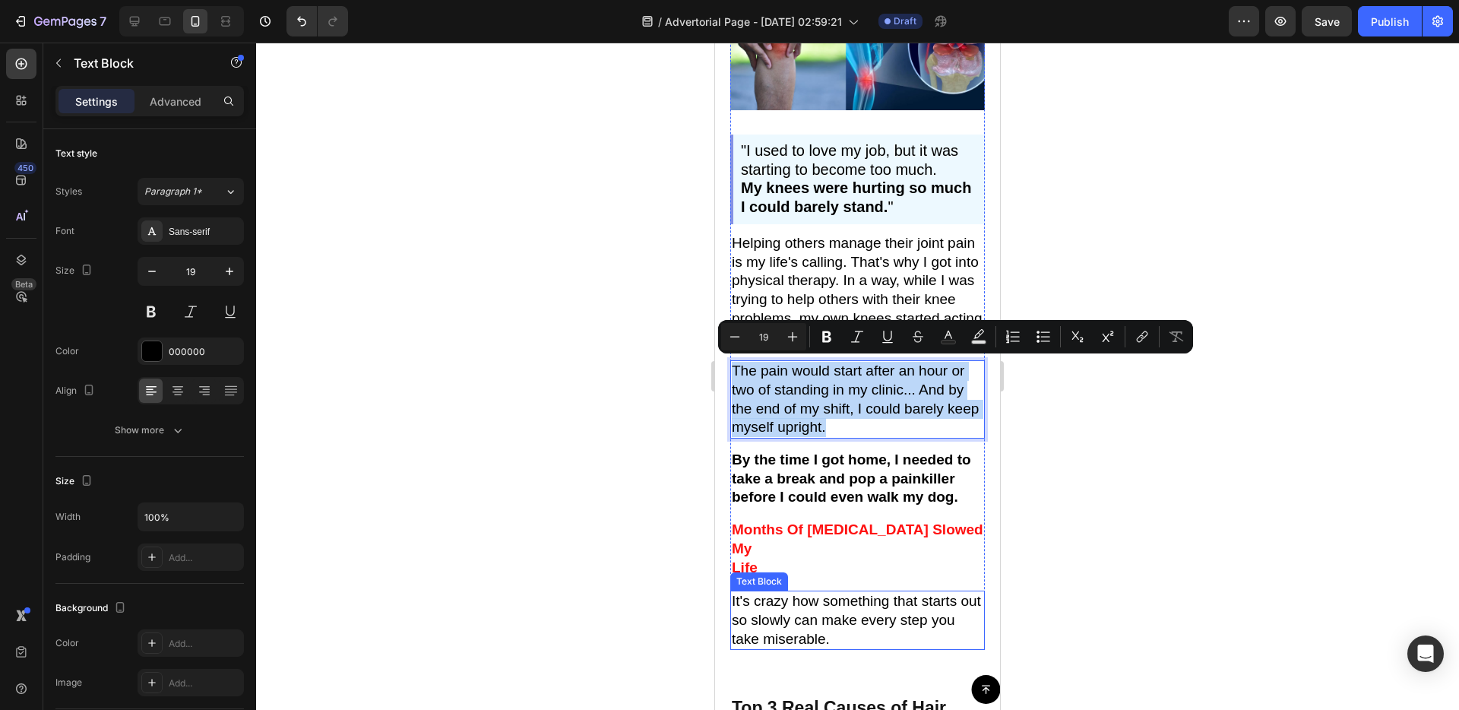
click at [801, 603] on p "It's crazy how something that starts out so slowly can make every step you take…" at bounding box center [858, 620] width 252 height 56
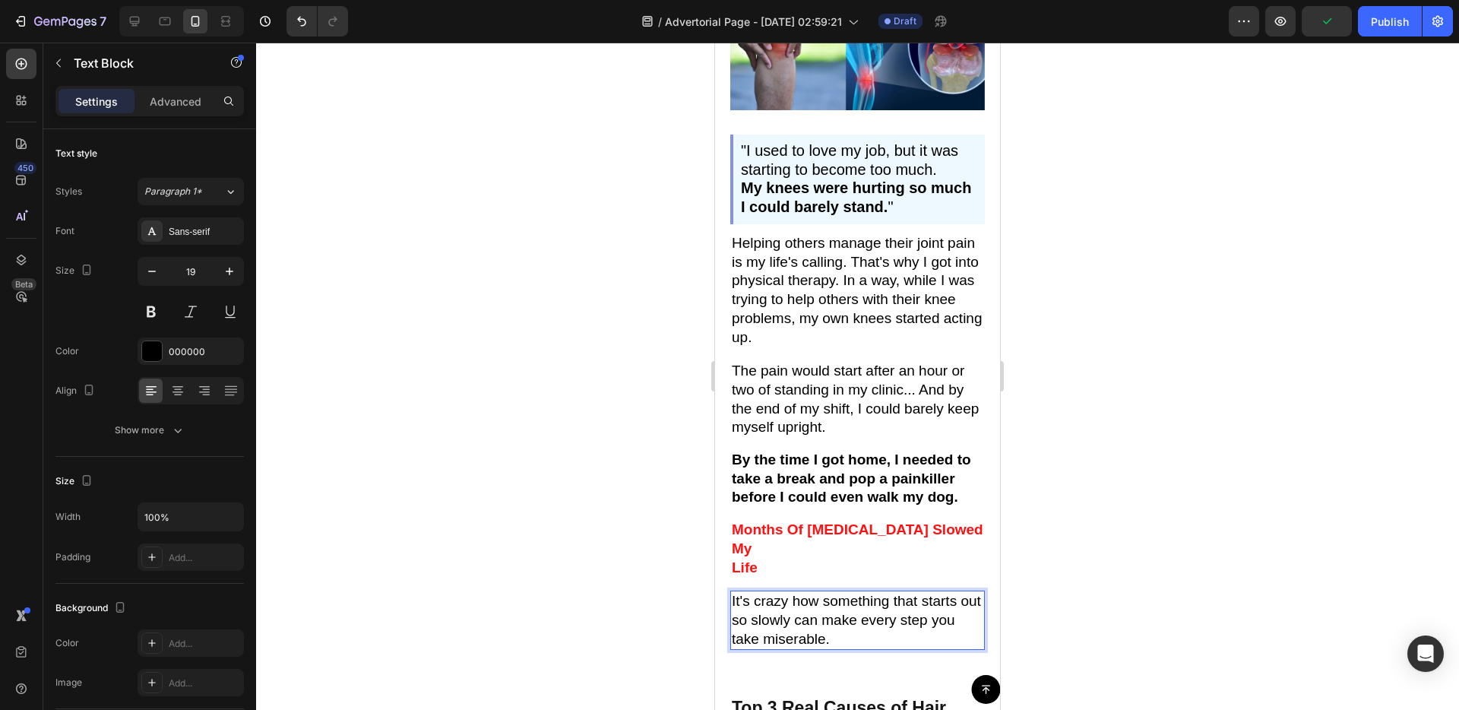
click at [801, 603] on p "It's crazy how something that starts out so slowly can make every step you take…" at bounding box center [858, 620] width 252 height 56
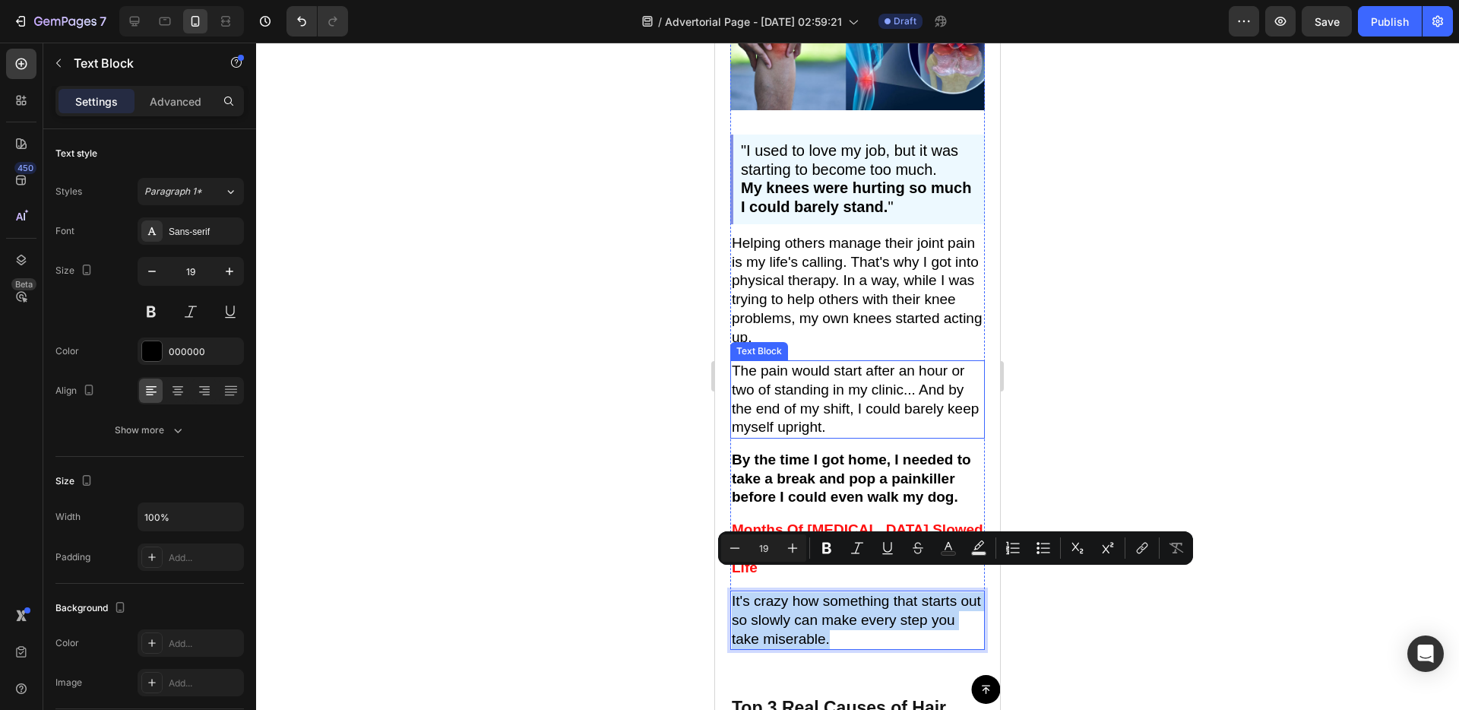
click at [785, 386] on p "The pain would start after an hour or two of standing in my clinic... And by th…" at bounding box center [858, 399] width 252 height 75
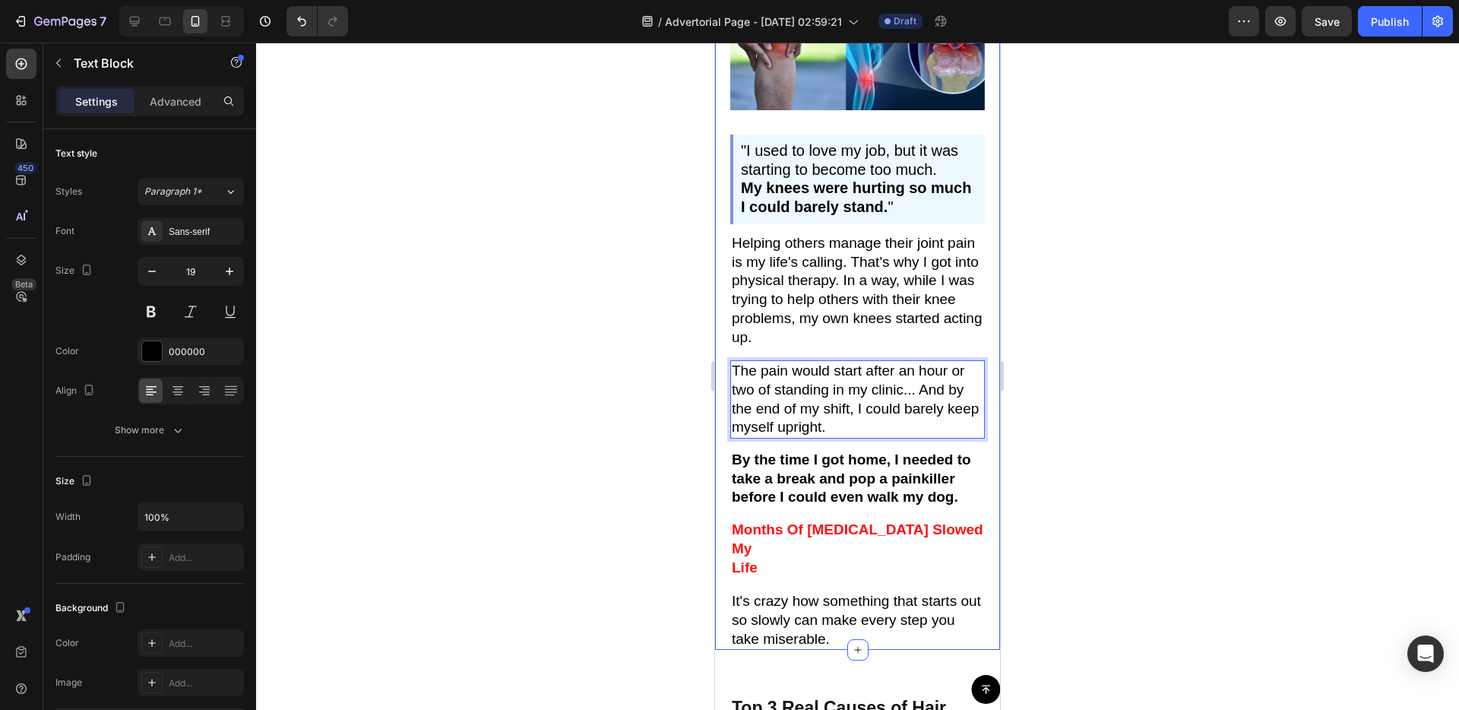
click at [727, 532] on div "Image "I used to love my job, but it was starting to become too much. My knees …" at bounding box center [857, 313] width 285 height 674
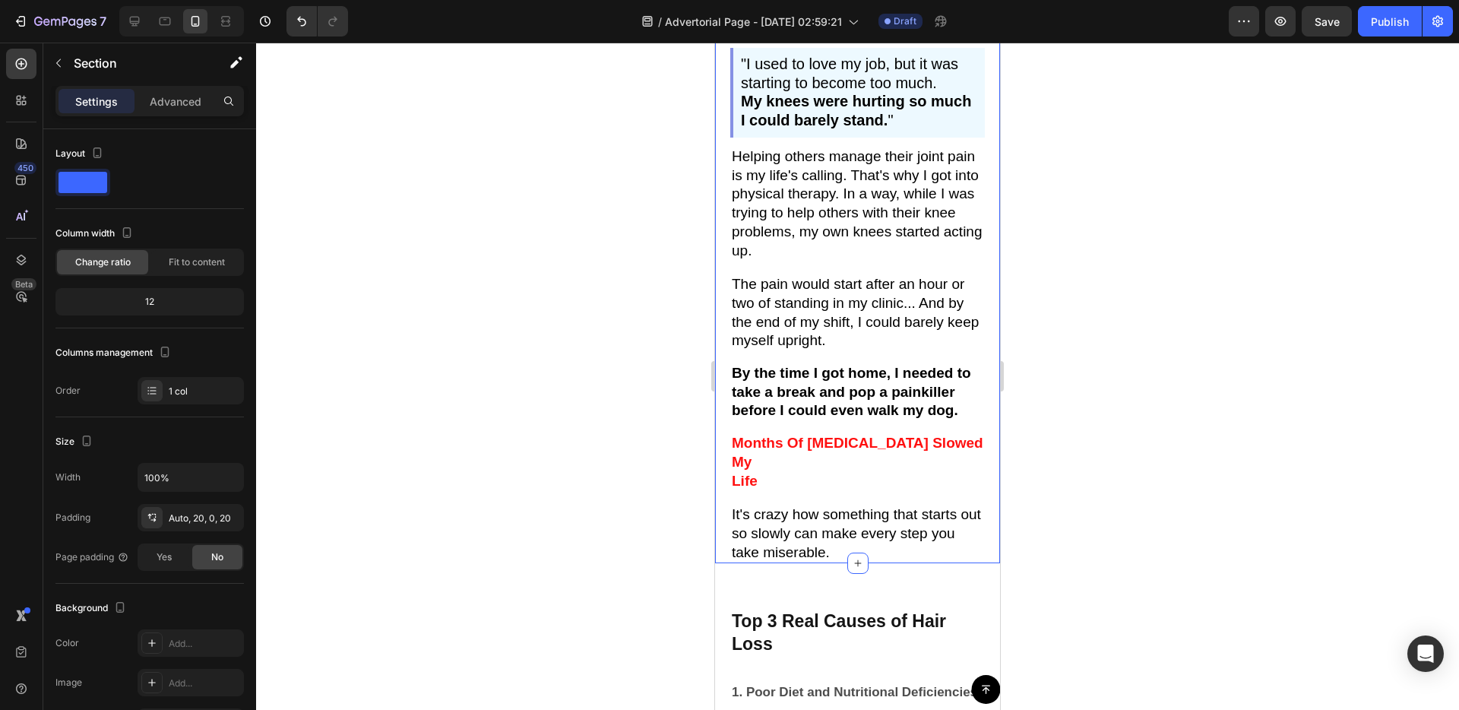
scroll to position [493, 0]
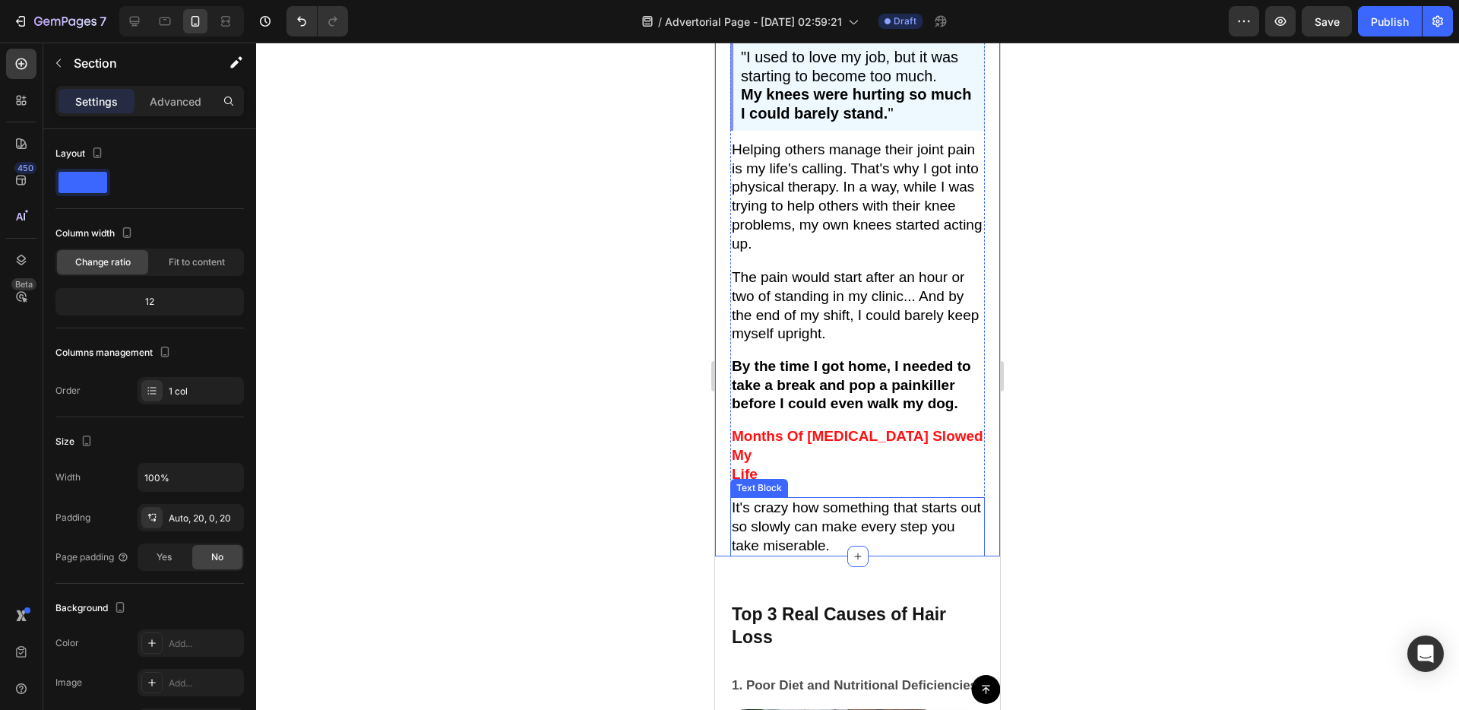
click at [892, 505] on p "It's crazy how something that starts out so slowly can make every step you take…" at bounding box center [858, 526] width 252 height 56
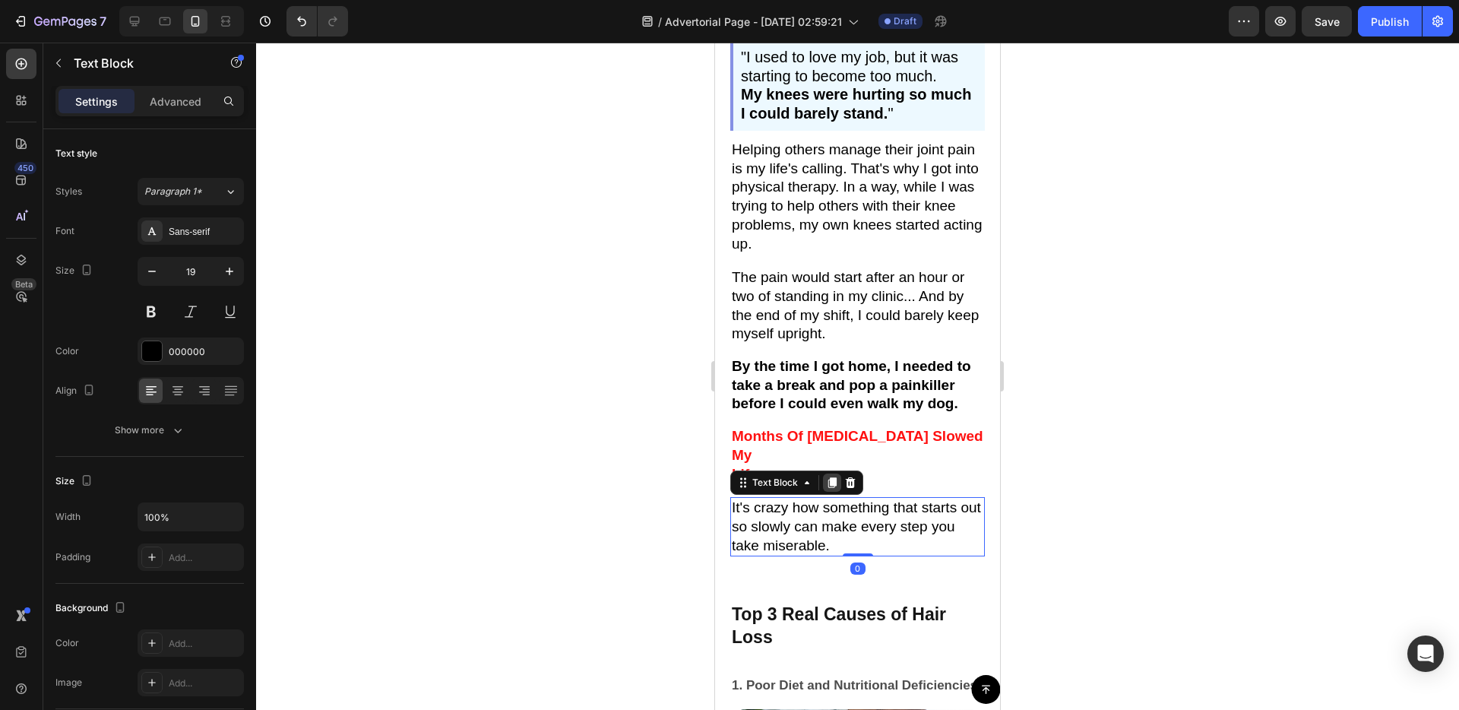
click at [832, 477] on icon at bounding box center [832, 482] width 8 height 11
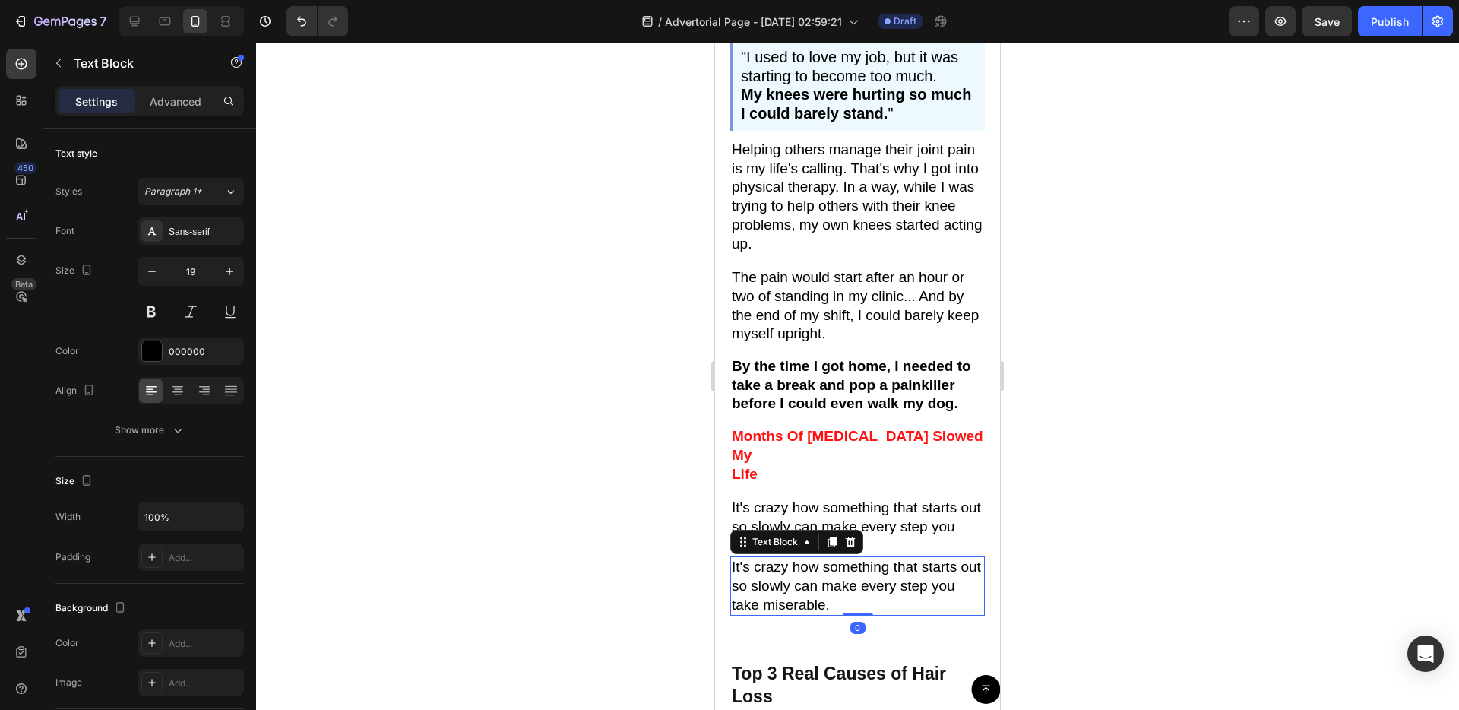
click at [834, 580] on p "It's crazy how something that starts out so slowly can make every step you take…" at bounding box center [858, 586] width 252 height 56
click at [724, 570] on div "Image "I used to love my job, but it was starting to become too much. My knees …" at bounding box center [857, 249] width 285 height 733
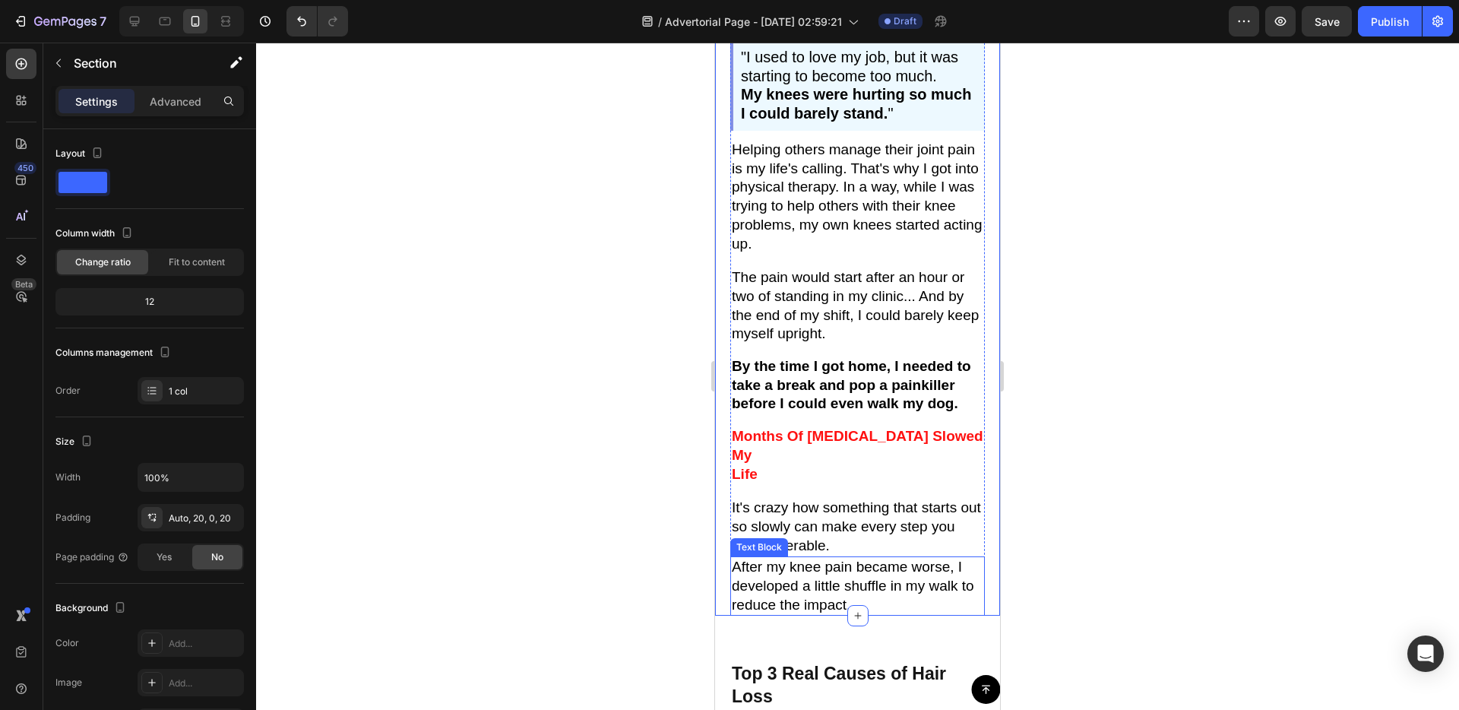
click at [789, 564] on p "After my knee pain became worse, I developed a little shuffle in my walk to red…" at bounding box center [858, 586] width 252 height 56
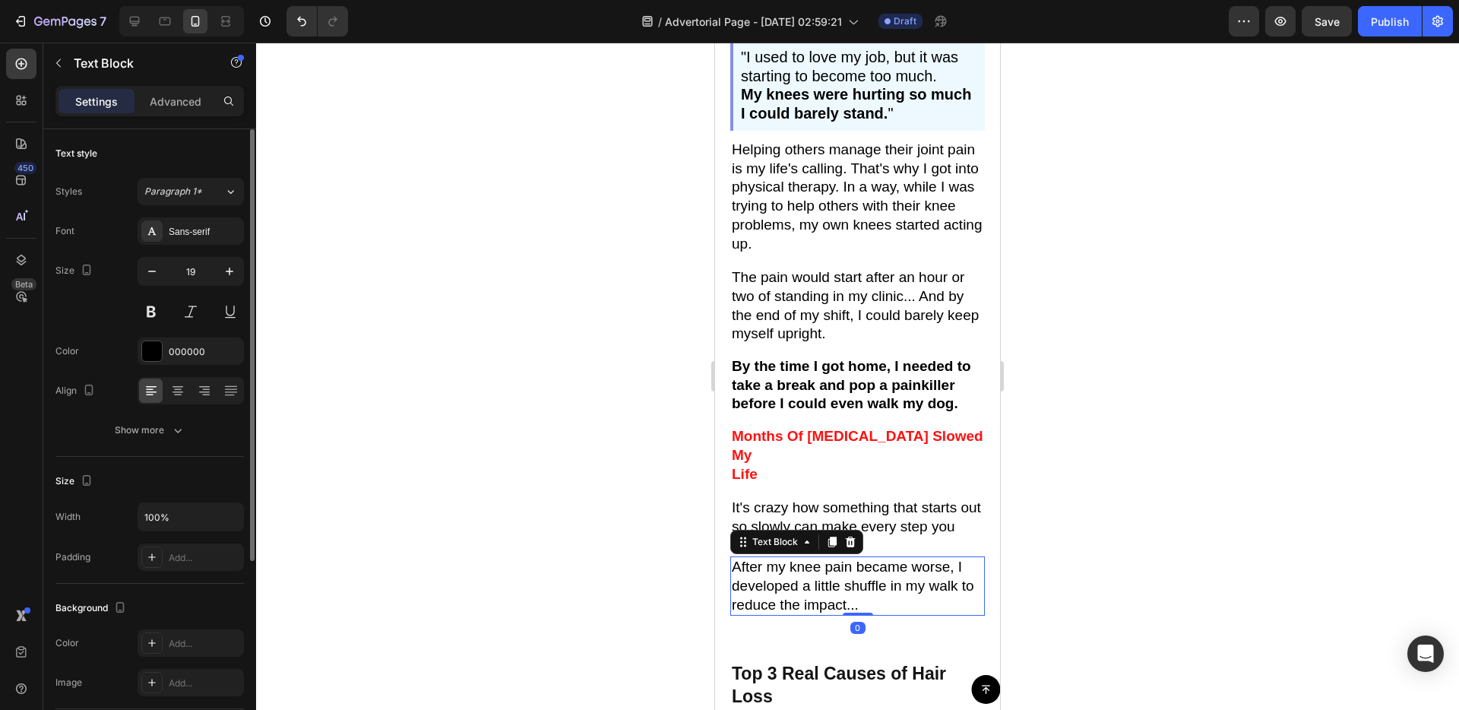
click at [190, 96] on p "Advanced" at bounding box center [176, 101] width 52 height 16
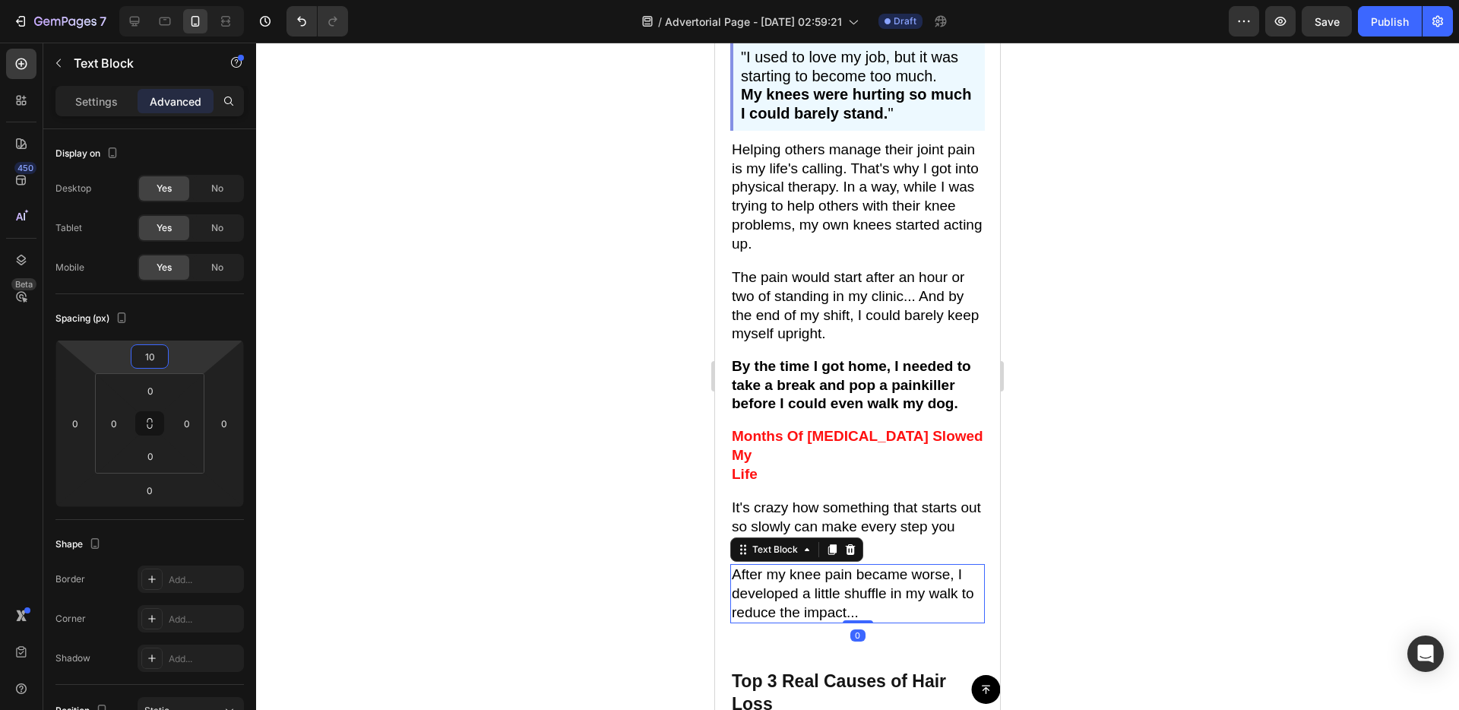
type input "8"
click at [182, 0] on html "7 / Advertorial Page - [DATE] 02:59:21 Draft Preview Save Publish 450 Beta Sect…" at bounding box center [729, 0] width 1459 height 0
click at [726, 596] on div "Image "I used to love my job, but it was starting to become too much. My knees …" at bounding box center [857, 252] width 285 height 739
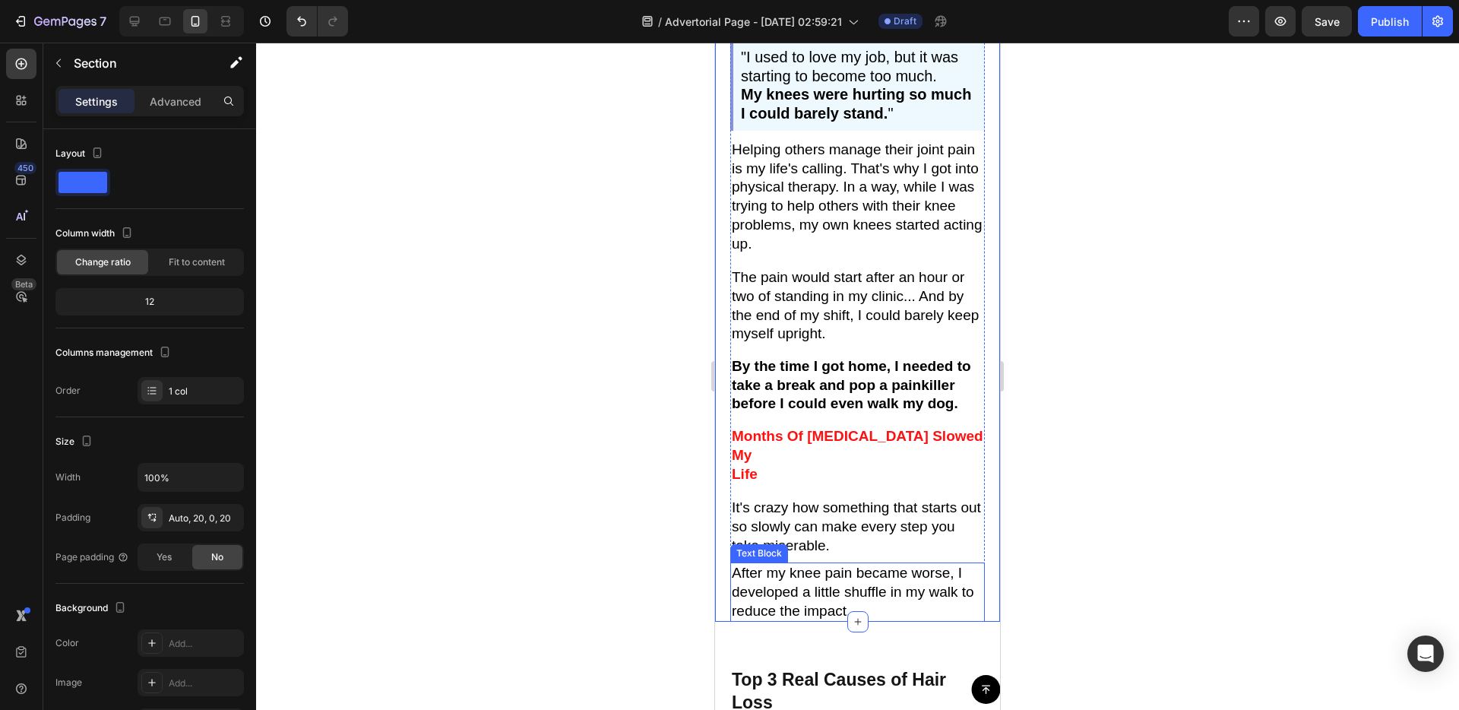
click at [884, 573] on p "After my knee pain became worse, I developed a little shuffle in my walk to red…" at bounding box center [858, 592] width 252 height 56
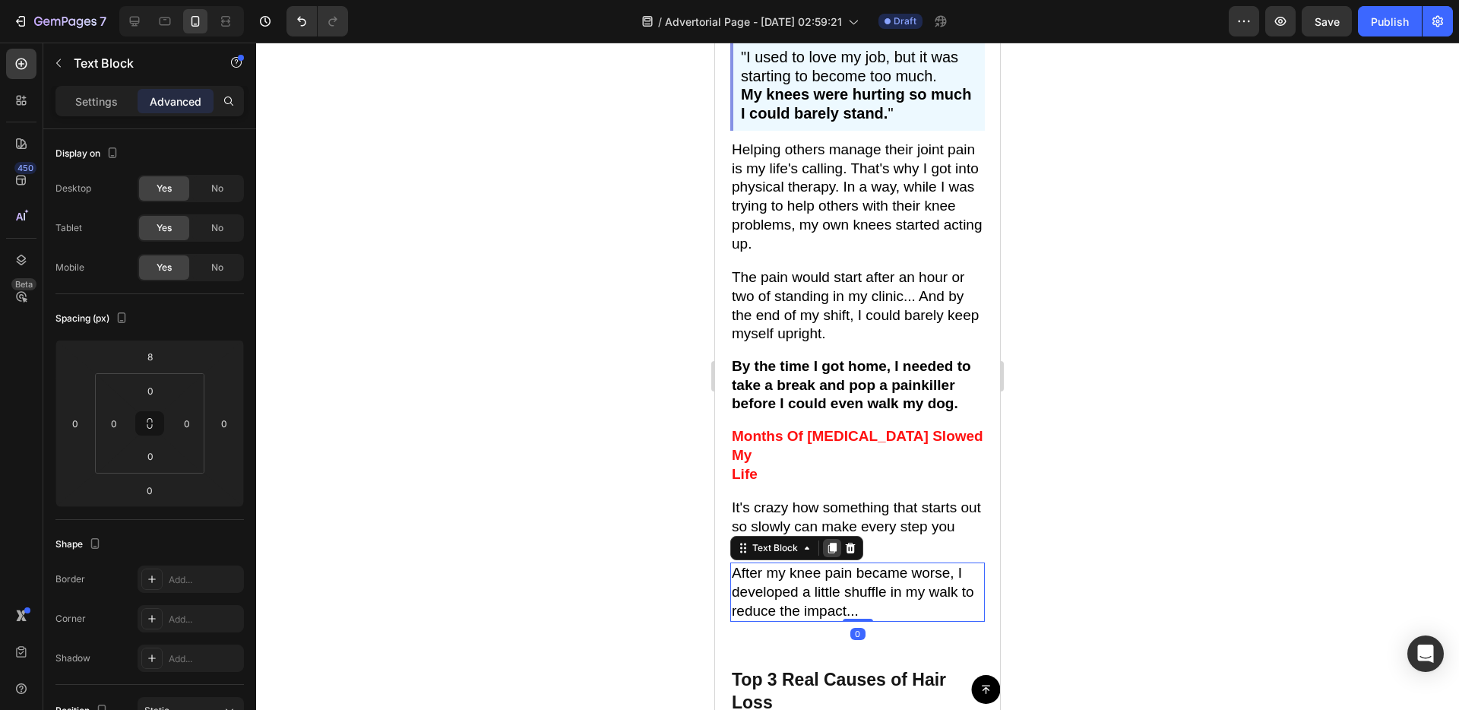
click at [832, 542] on icon at bounding box center [832, 548] width 12 height 12
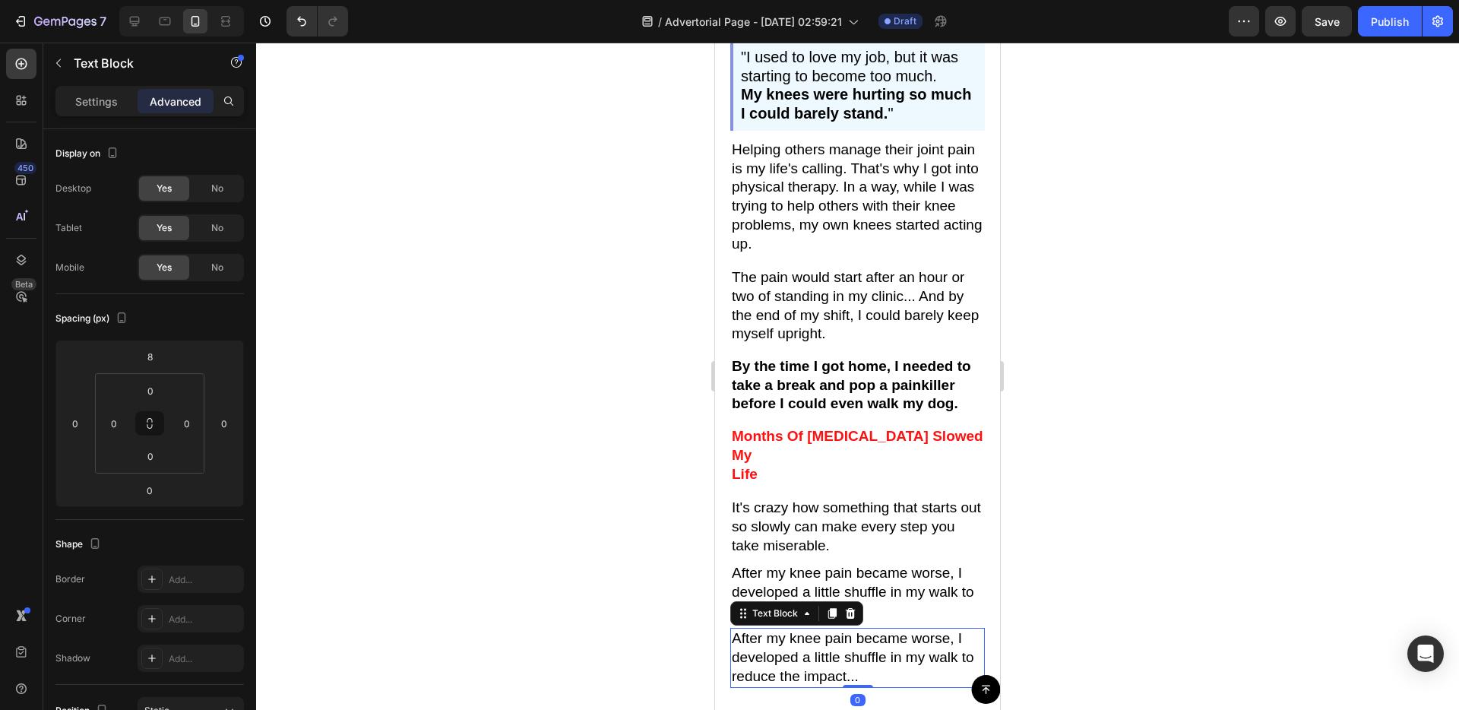
click at [852, 629] on p "After my knee pain became worse, I developed a little shuffle in my walk to red…" at bounding box center [858, 657] width 252 height 56
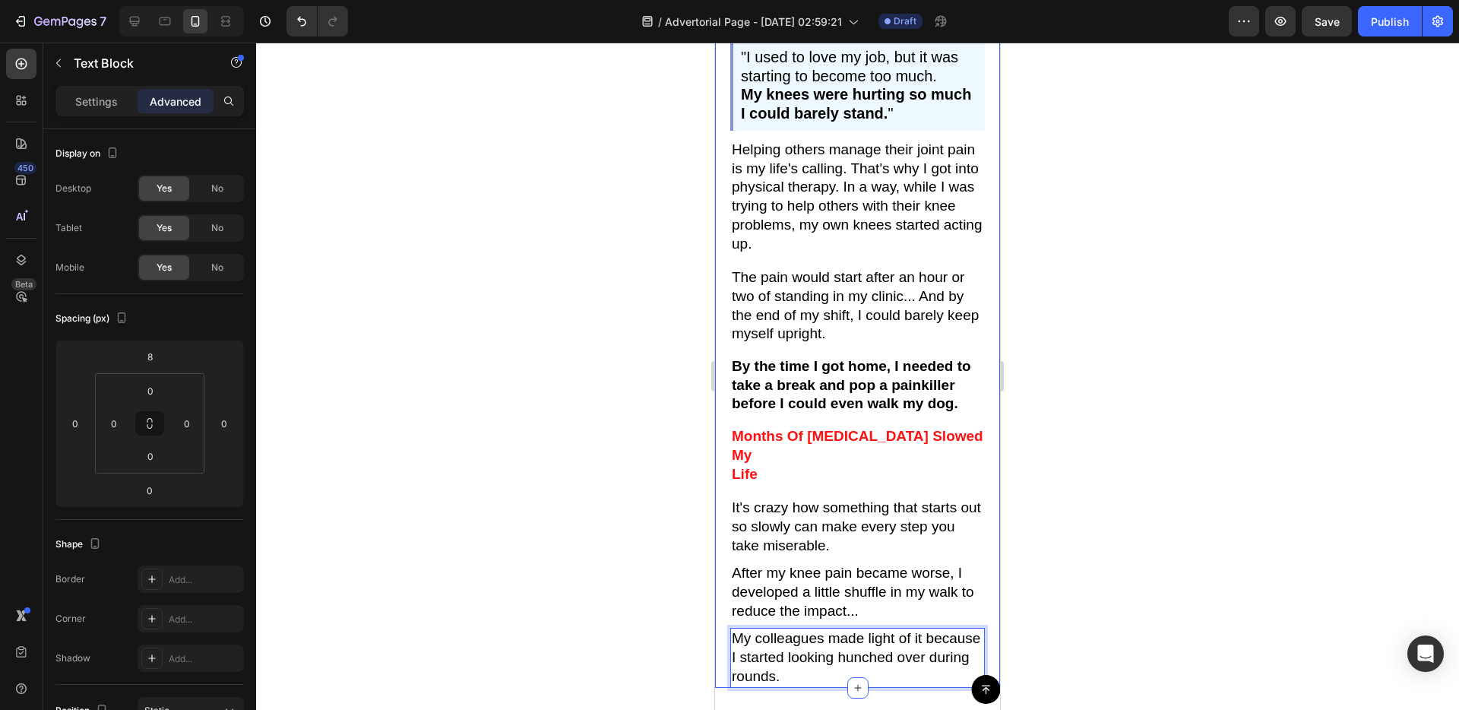
click at [726, 569] on div "Image "I used to love my job, but it was starting to become too much. My knees …" at bounding box center [857, 285] width 285 height 805
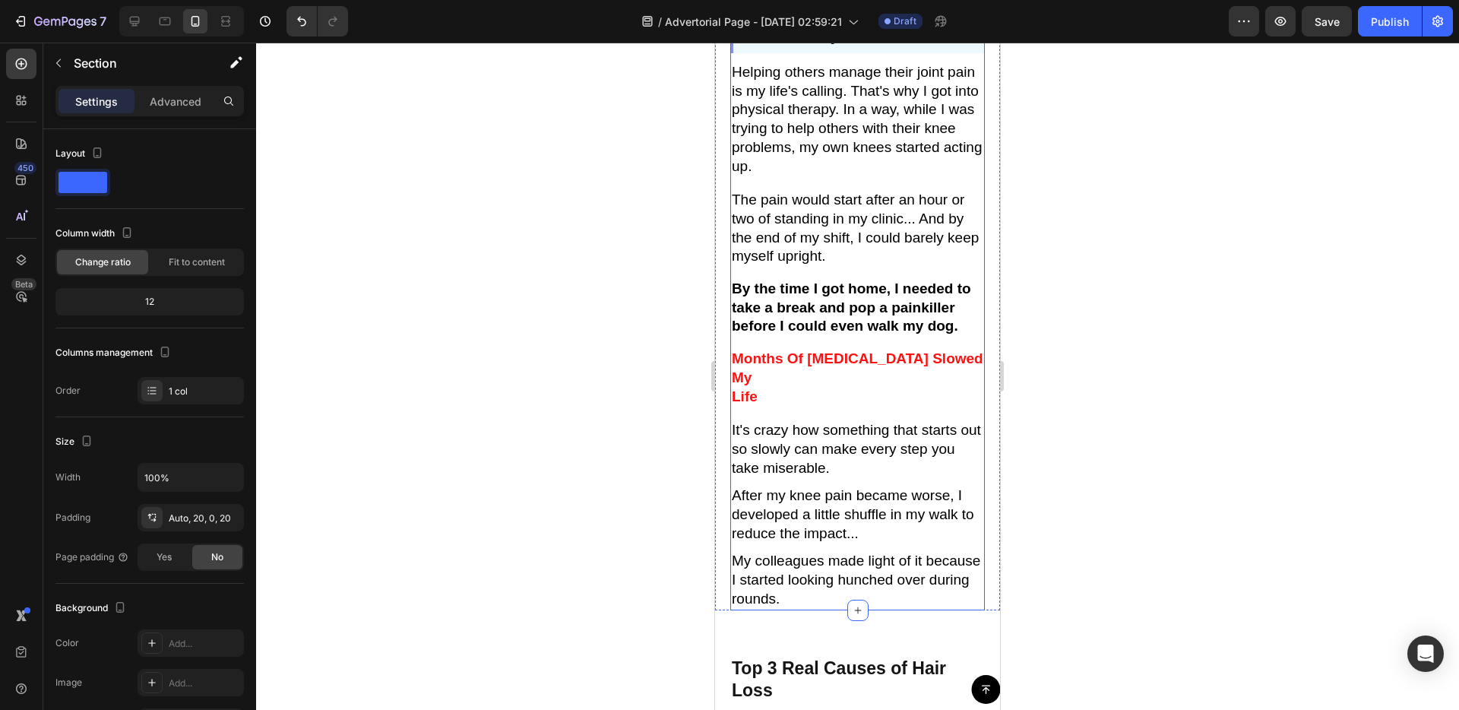
scroll to position [578, 0]
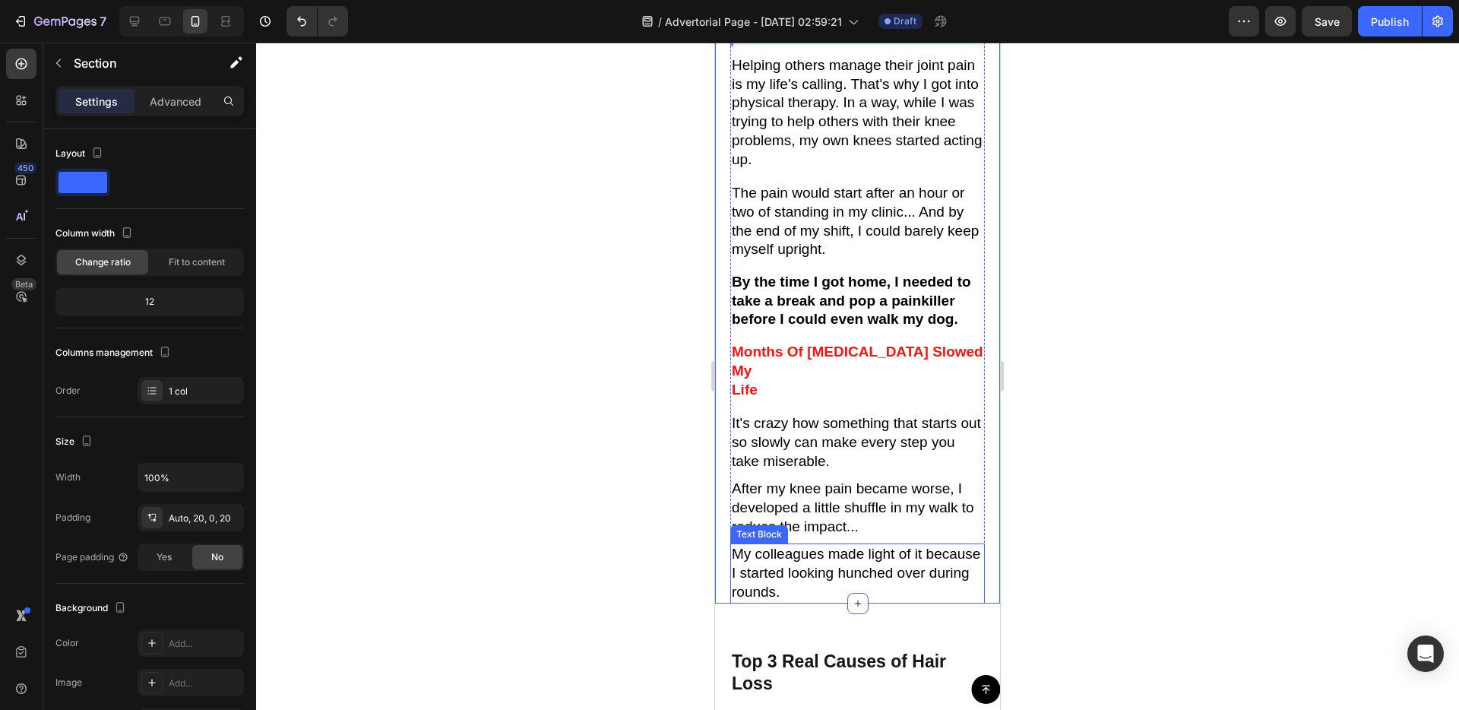
click at [865, 551] on p "My colleagues made light of it because I started looking hunched over during ro…" at bounding box center [858, 573] width 252 height 56
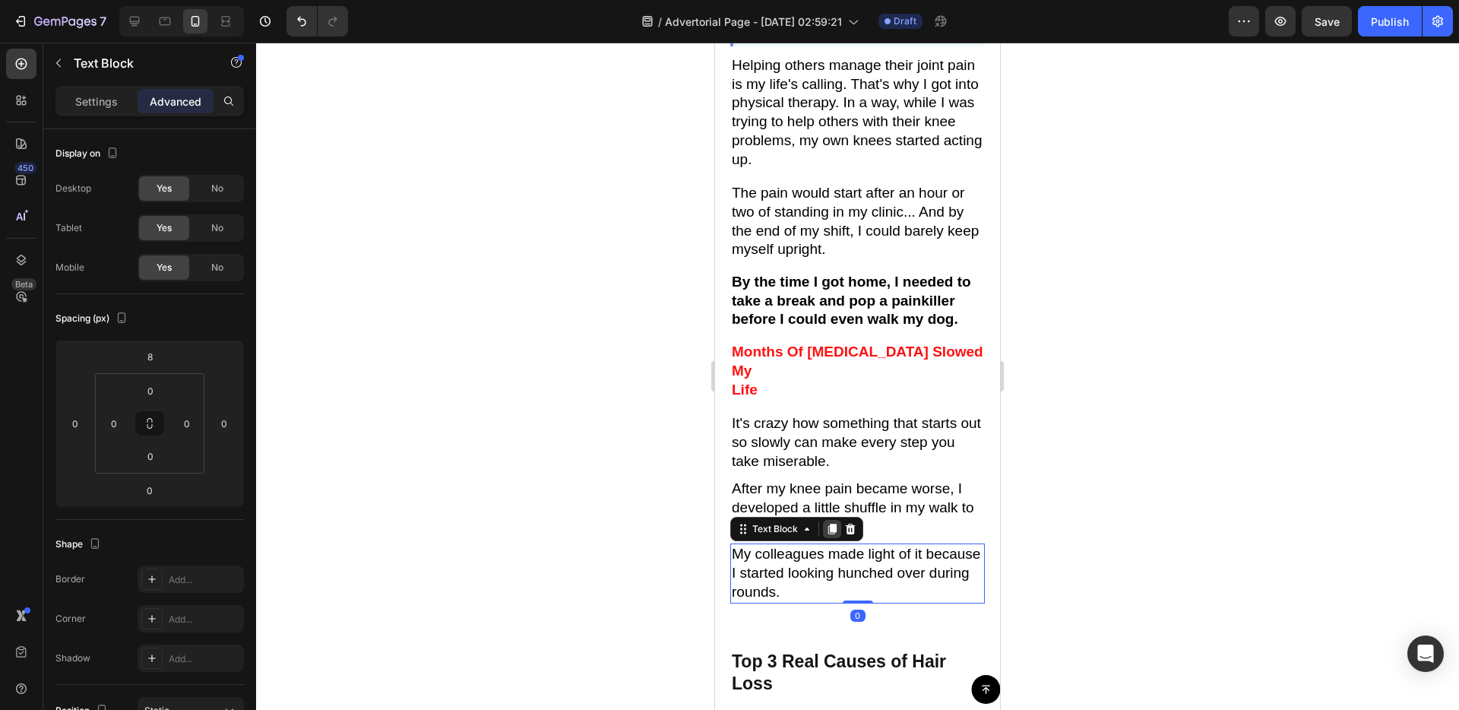
click at [834, 524] on icon at bounding box center [832, 529] width 8 height 11
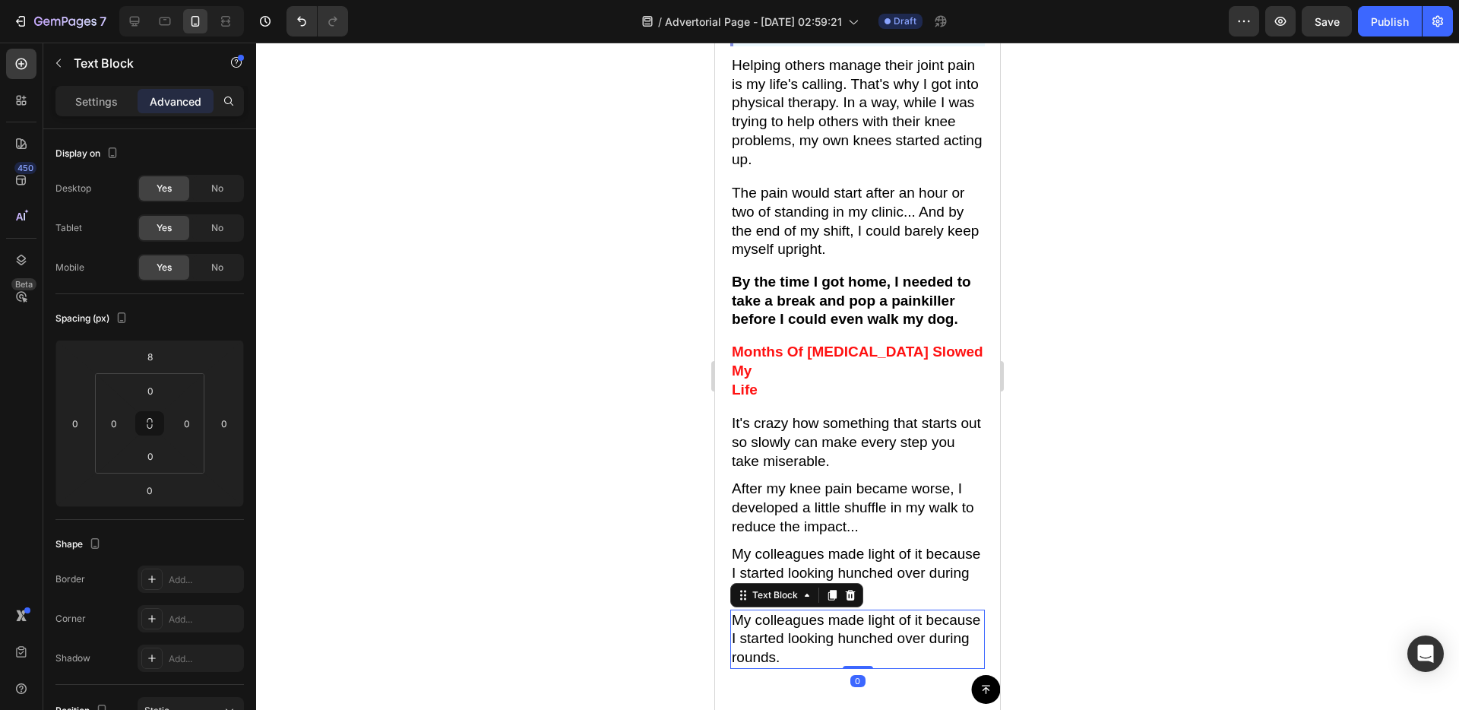
click at [869, 613] on p "My colleagues made light of it because I started looking hunched over during ro…" at bounding box center [858, 639] width 252 height 56
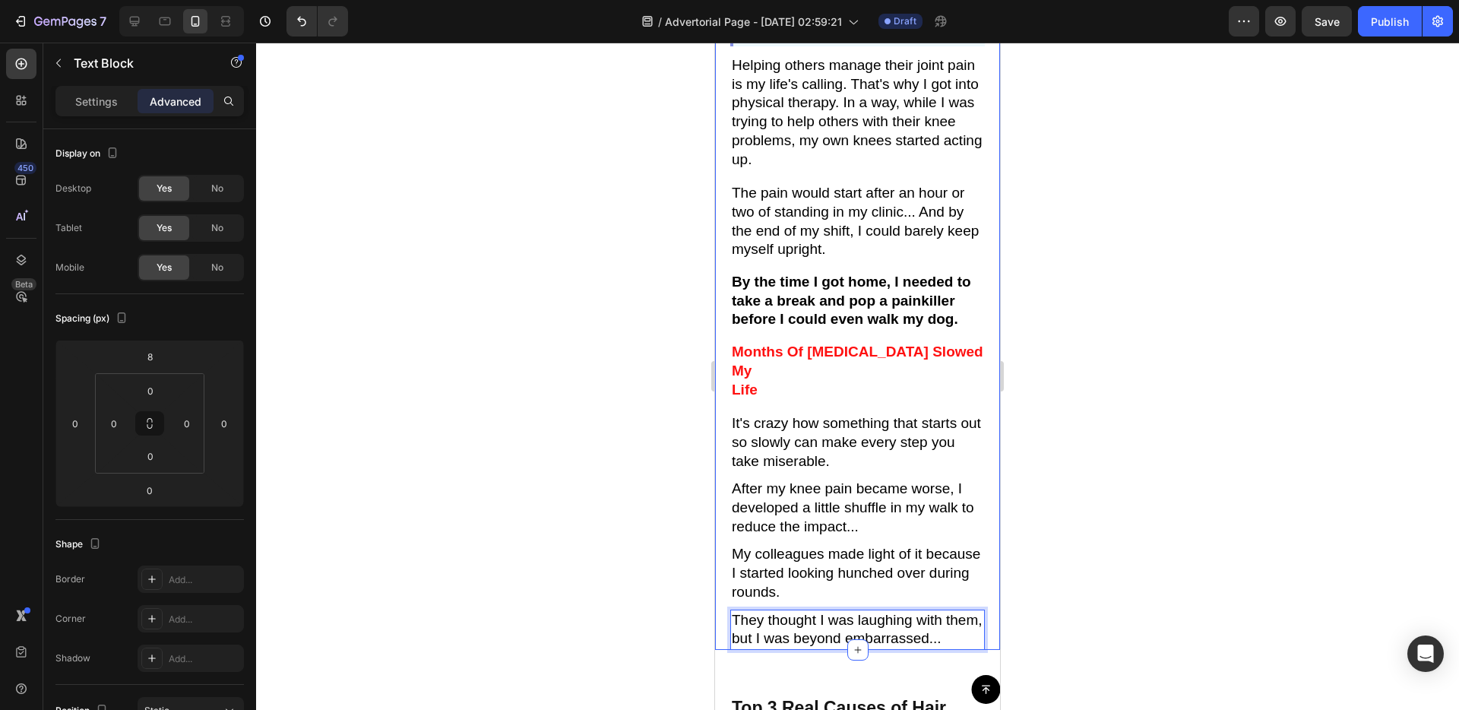
click at [717, 573] on div "Image "I used to love my job, but it was starting to become too much. My knees …" at bounding box center [857, 224] width 285 height 851
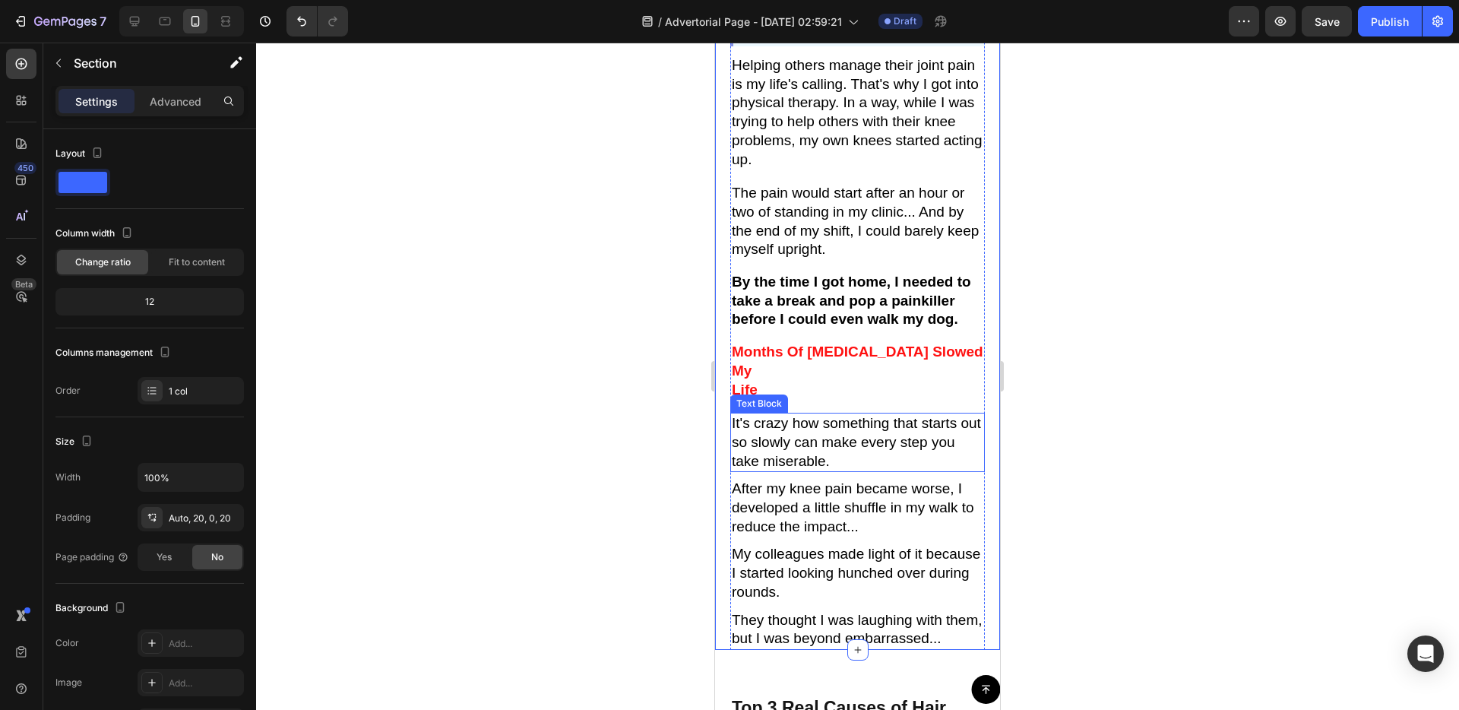
click at [756, 420] on p "It's crazy how something that starts out so slowly can make every step you take…" at bounding box center [858, 442] width 252 height 56
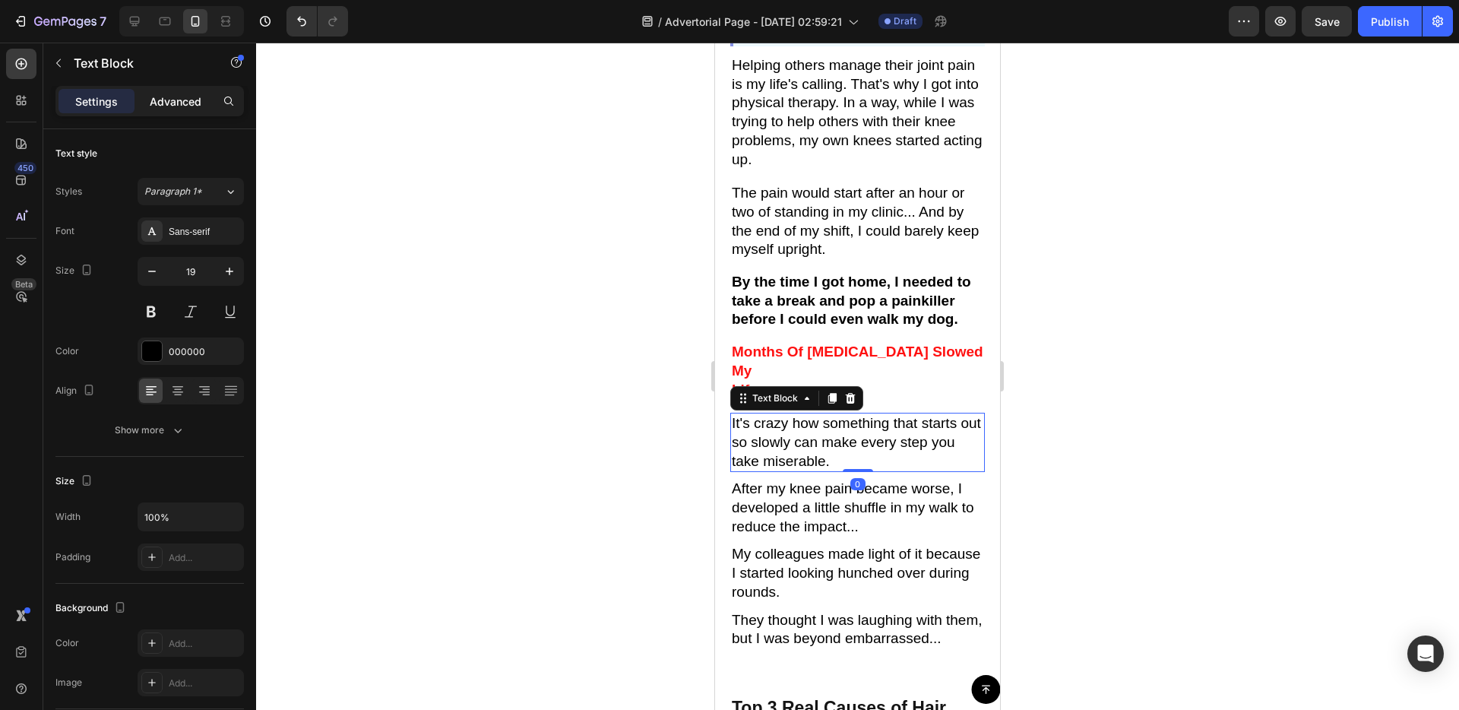
click at [191, 100] on p "Advanced" at bounding box center [176, 101] width 52 height 16
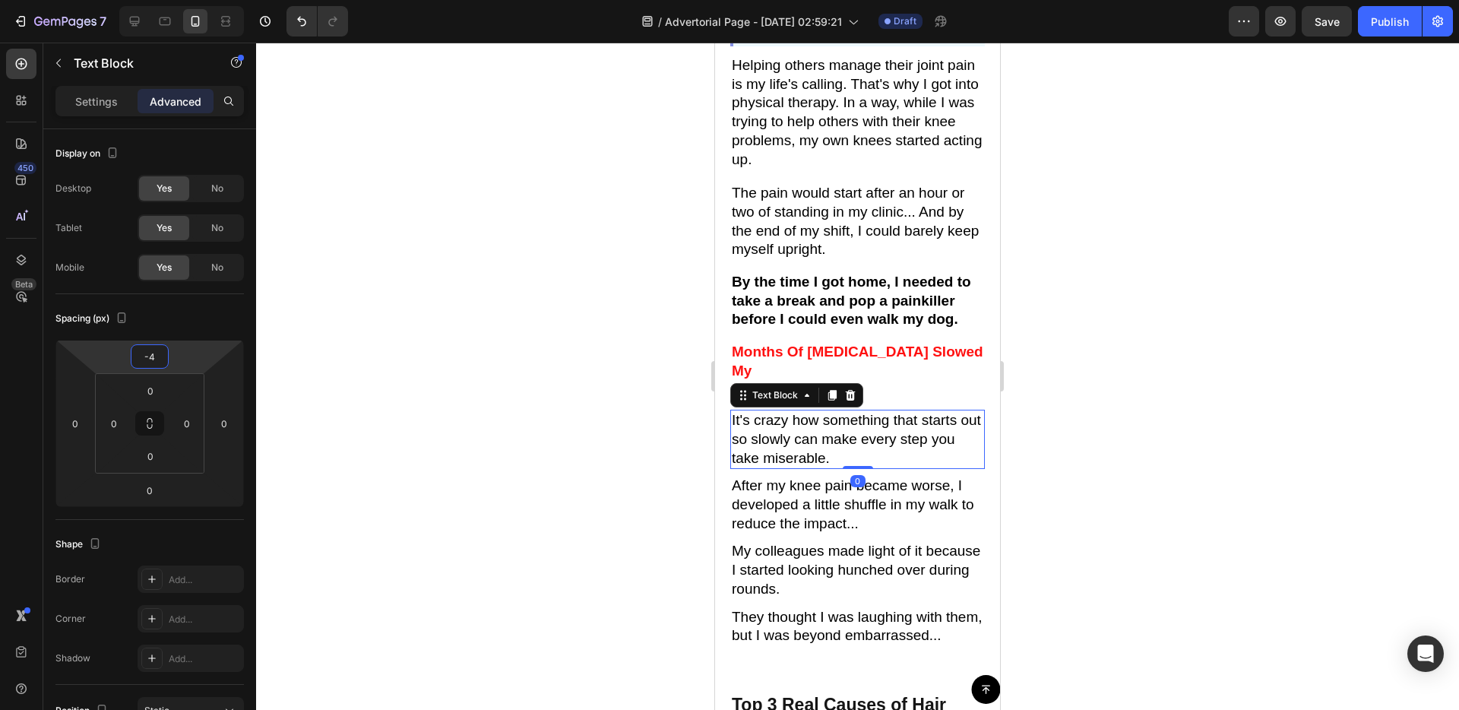
type input "-6"
click at [177, 0] on html "7 / Advertorial Page - Aug 28, 02:59:21 Draft Preview Publish 450 Beta Sections…" at bounding box center [729, 0] width 1459 height 0
click at [726, 547] on div "Image "I used to love my job, but it was starting to become too much. My knees …" at bounding box center [857, 222] width 285 height 846
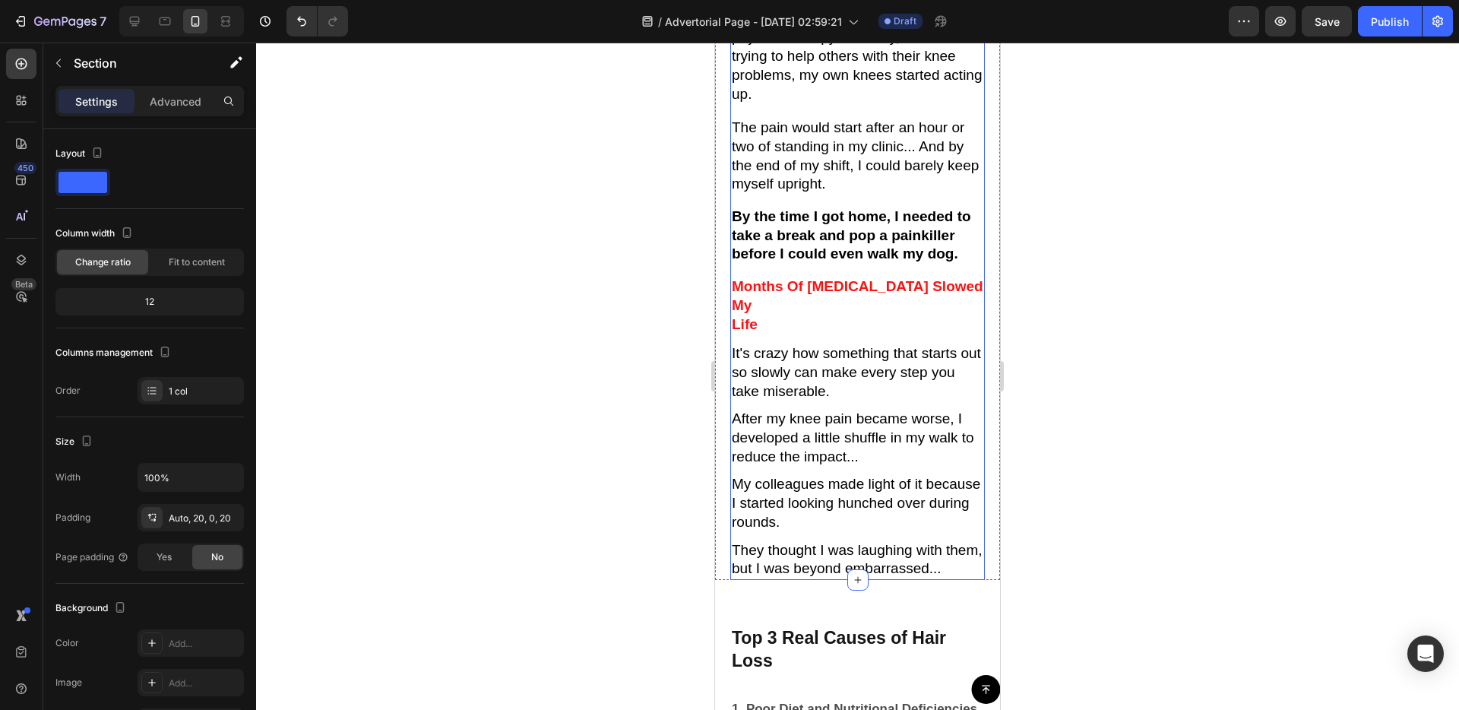
scroll to position [747, 0]
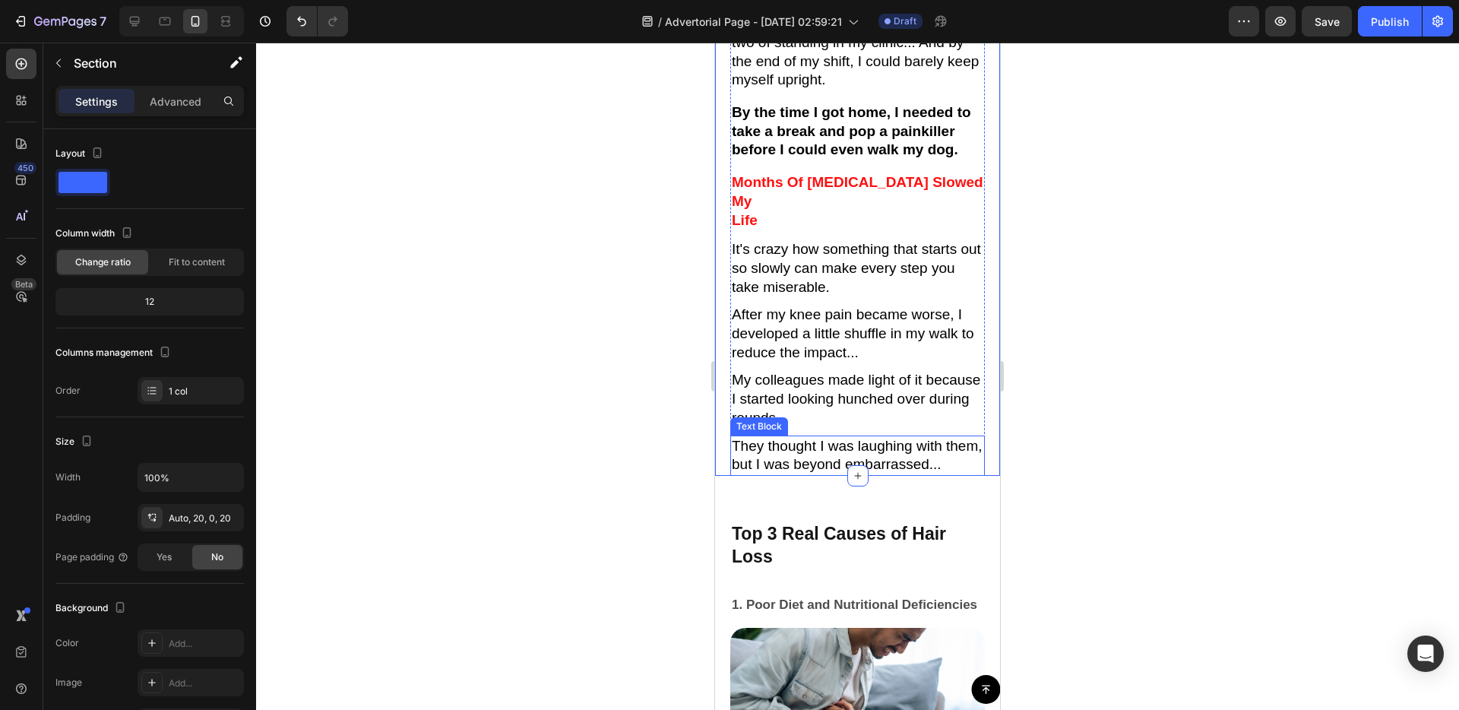
click at [924, 437] on p "They thought I was laughing with them, but I was beyond embarrassed..." at bounding box center [858, 455] width 252 height 37
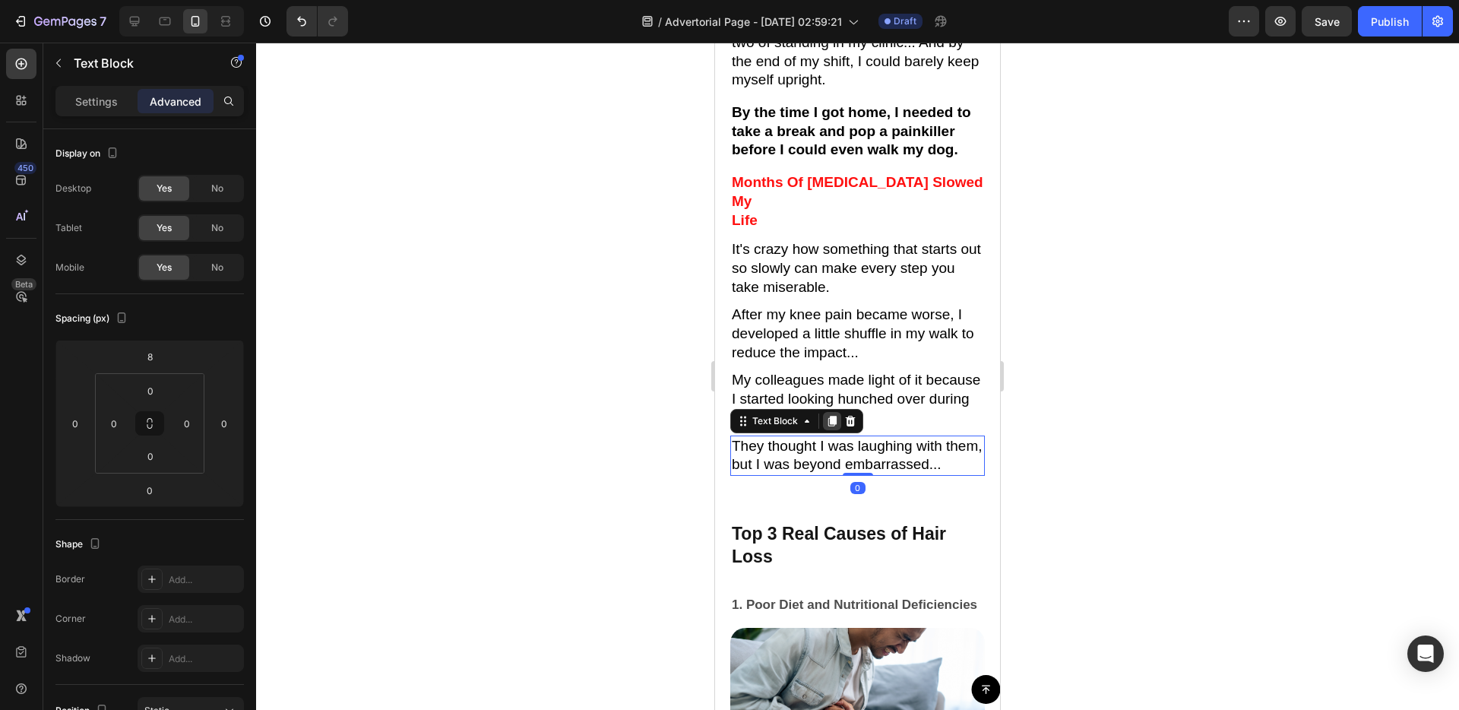
click at [832, 416] on icon at bounding box center [832, 421] width 8 height 11
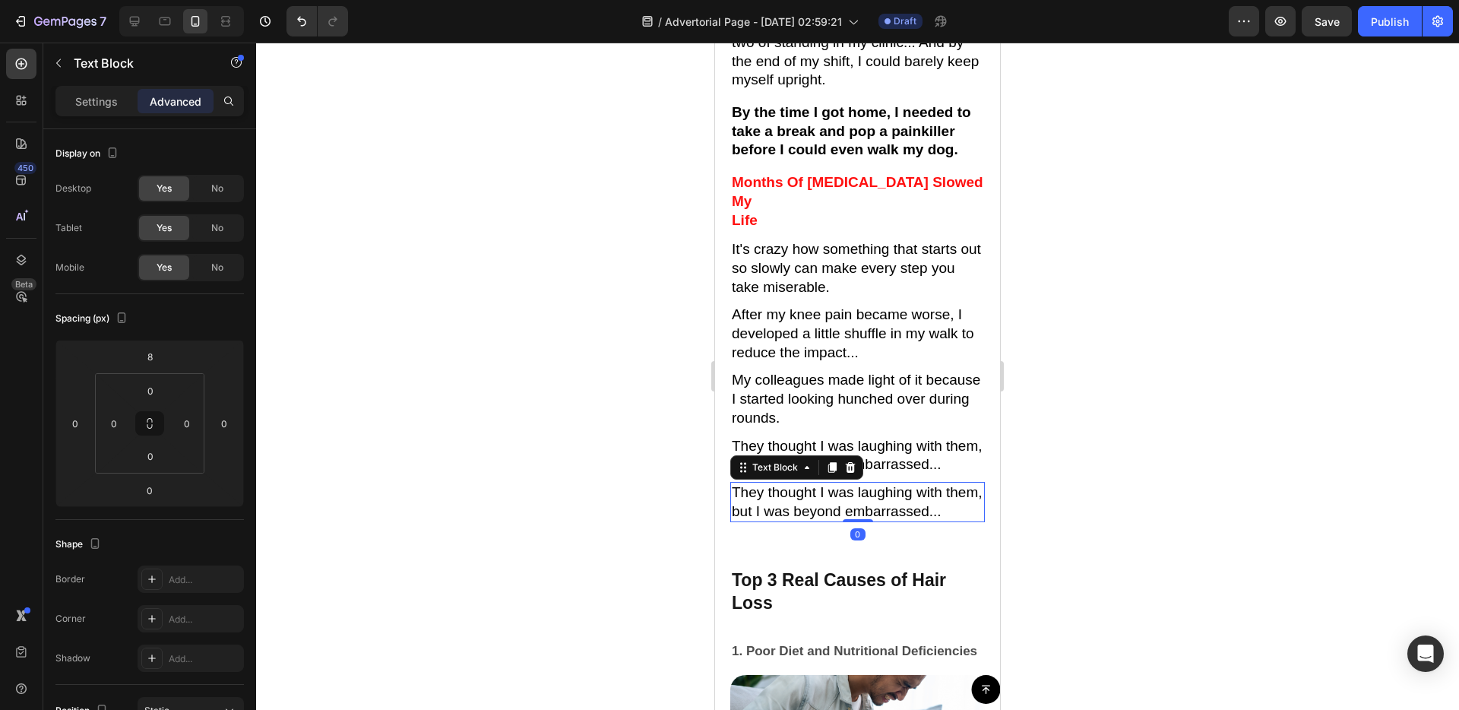
click at [828, 483] on p "They thought I was laughing with them, but I was beyond embarrassed..." at bounding box center [858, 501] width 252 height 37
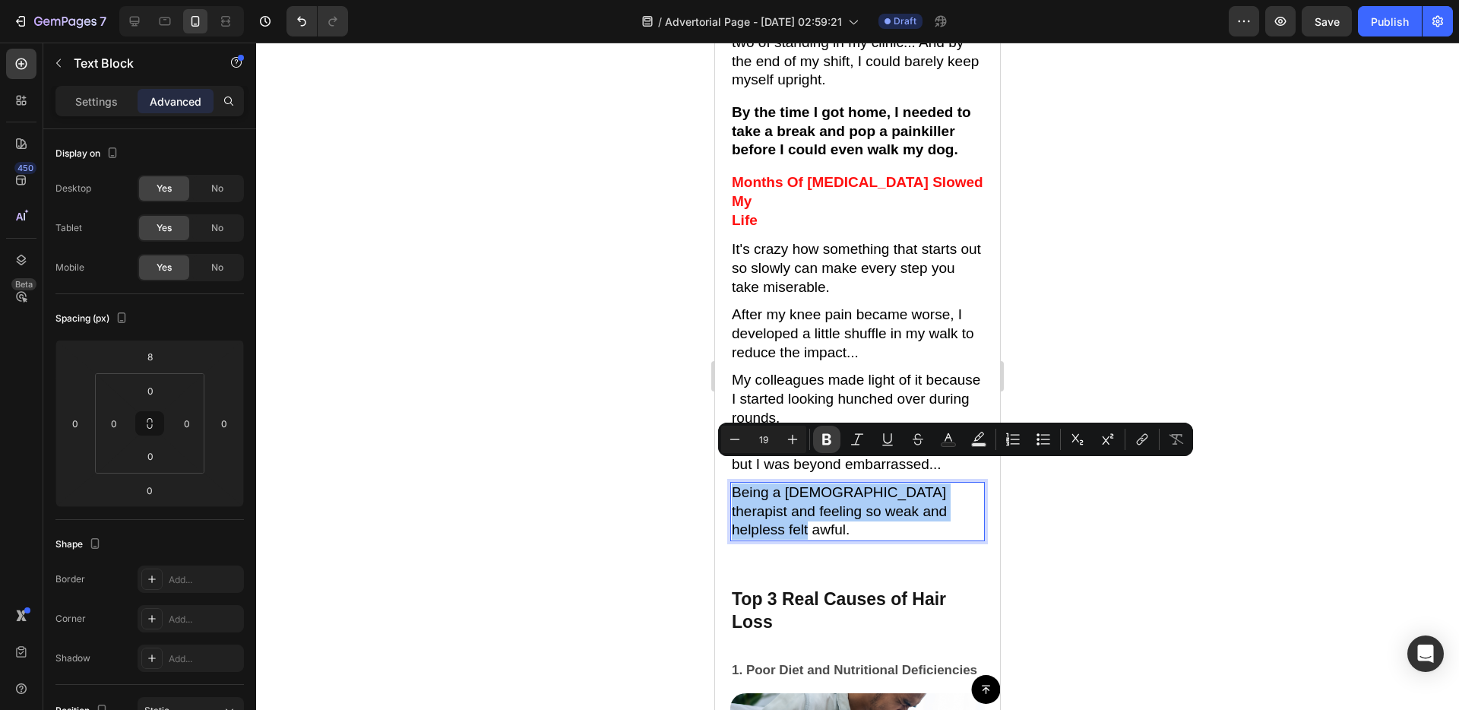
click at [819, 445] on icon "Editor contextual toolbar" at bounding box center [826, 439] width 15 height 15
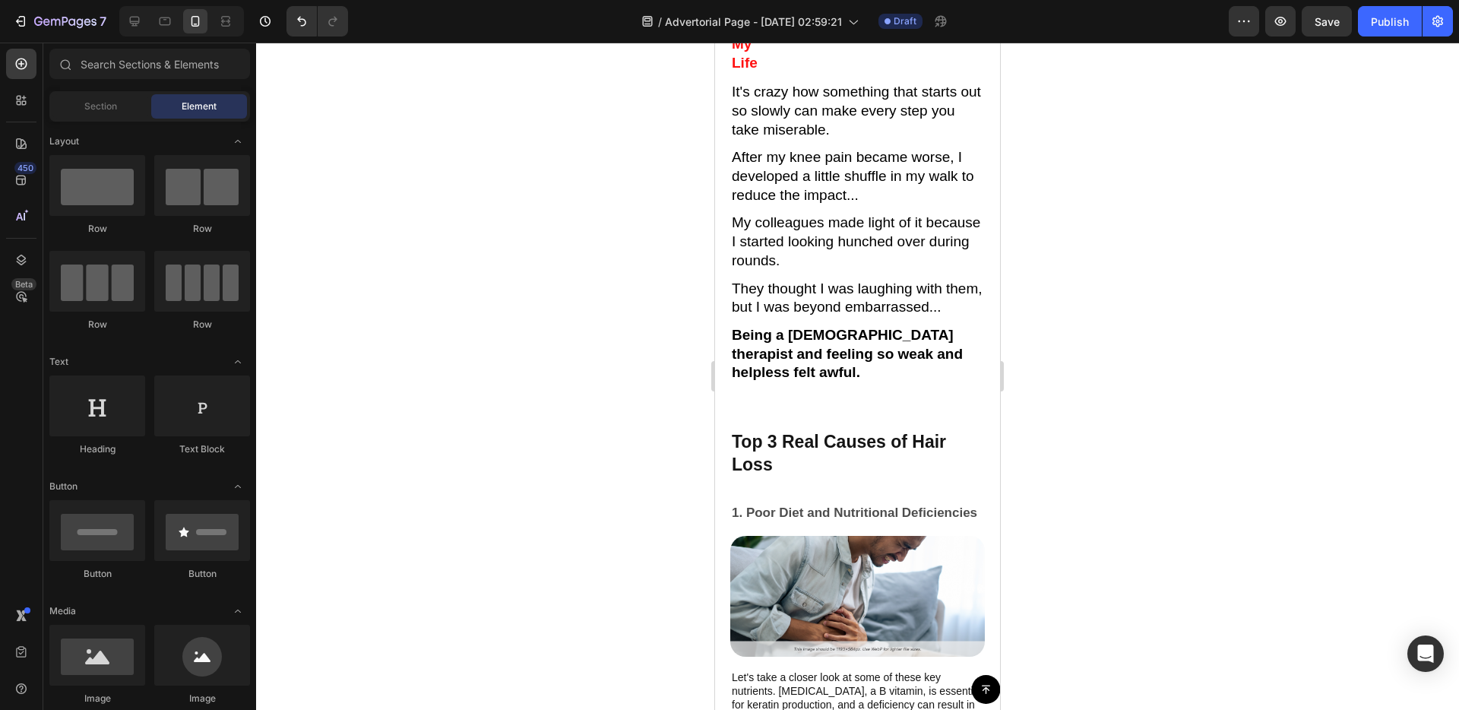
scroll to position [922, 0]
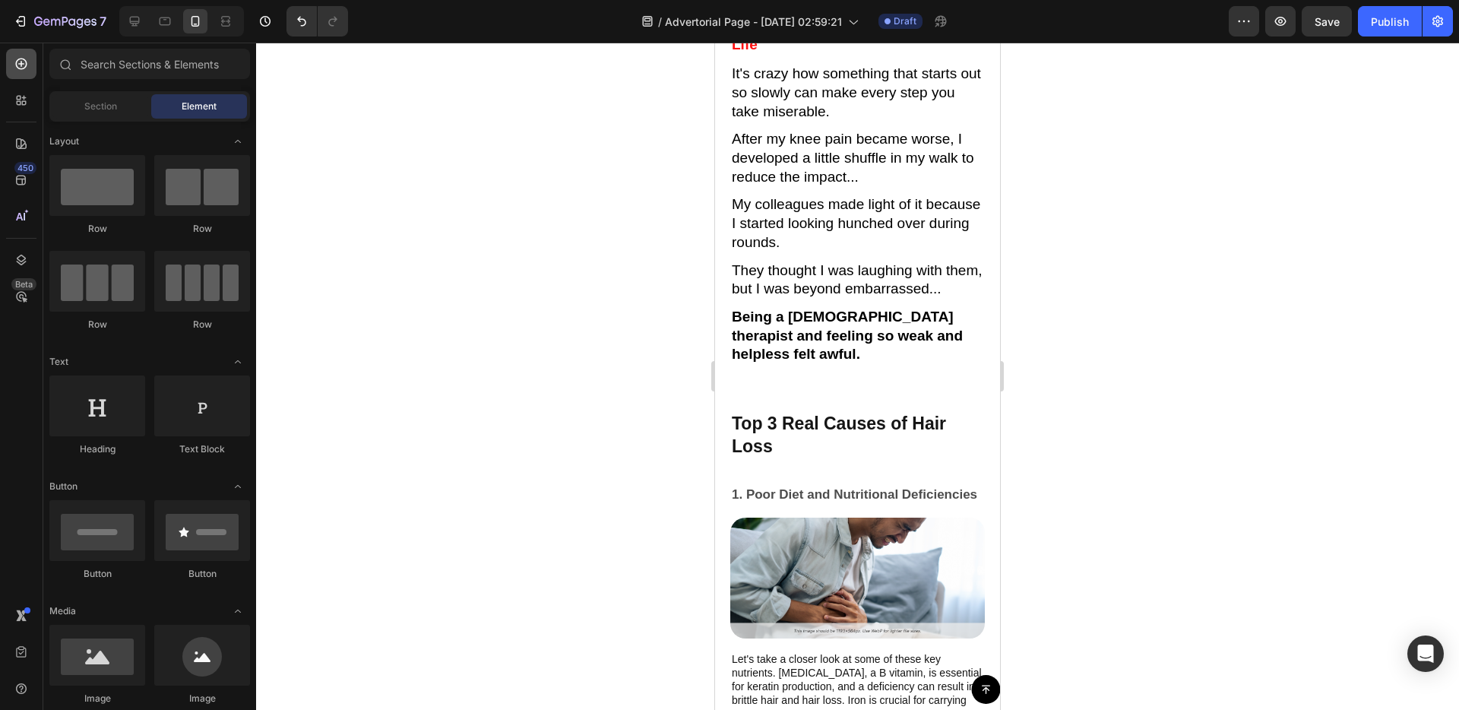
click at [28, 70] on icon at bounding box center [21, 63] width 15 height 15
click at [104, 103] on span "Section" at bounding box center [100, 107] width 33 height 14
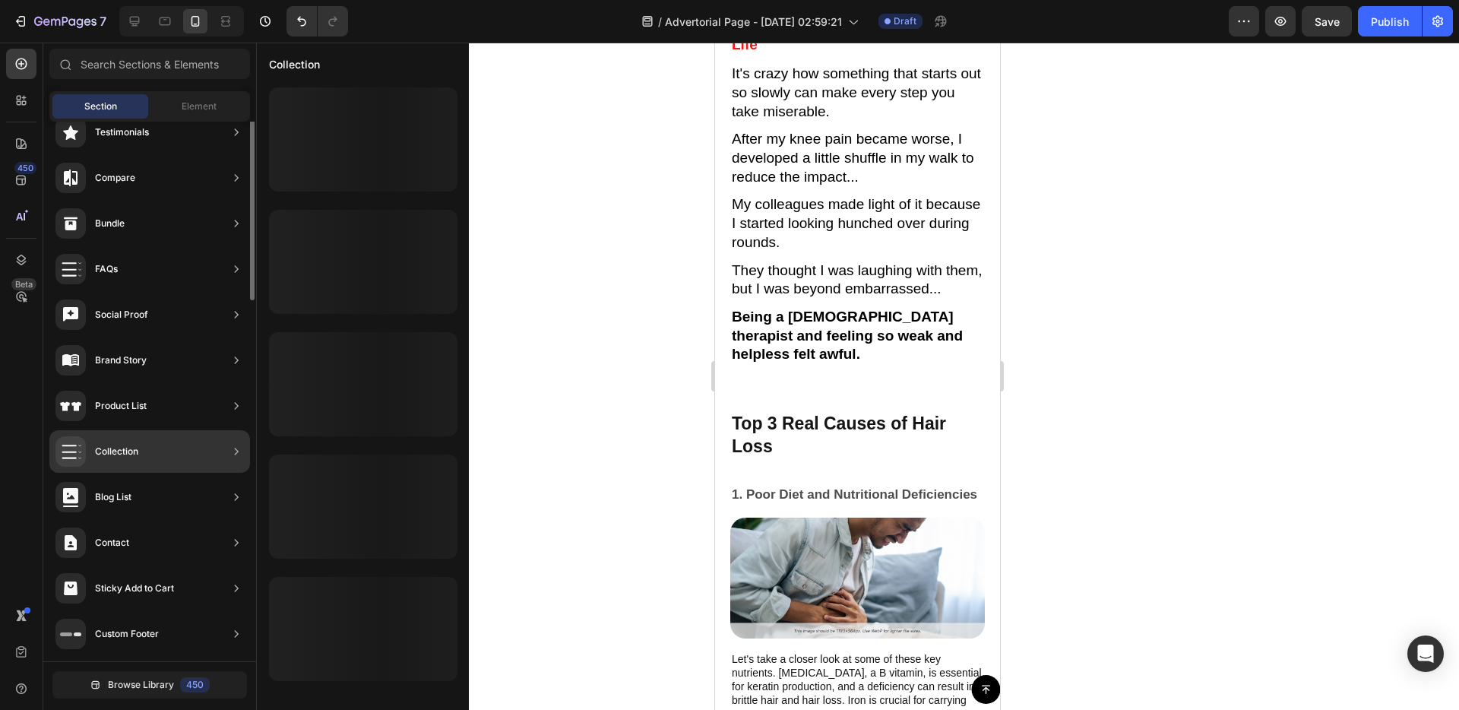
scroll to position [0, 0]
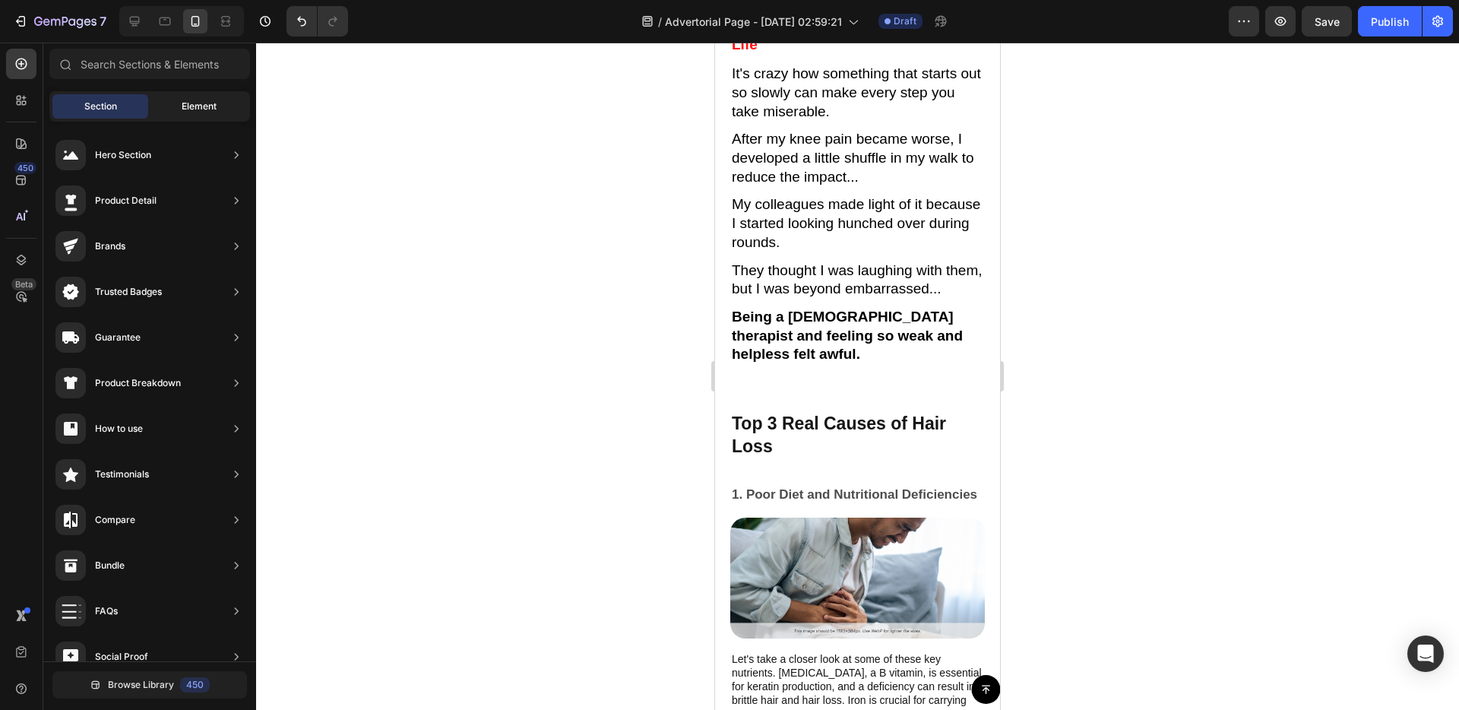
click at [185, 96] on div "Element" at bounding box center [199, 106] width 96 height 24
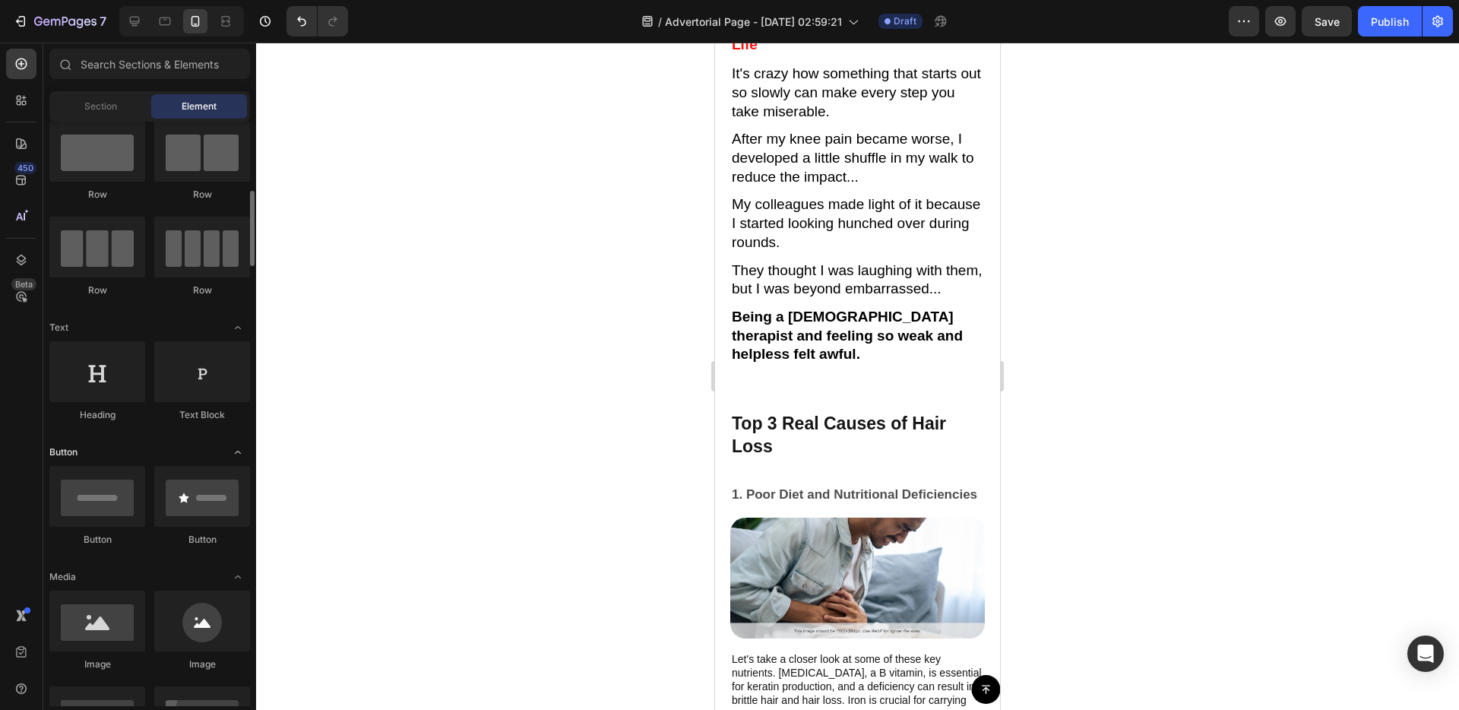
scroll to position [92, 0]
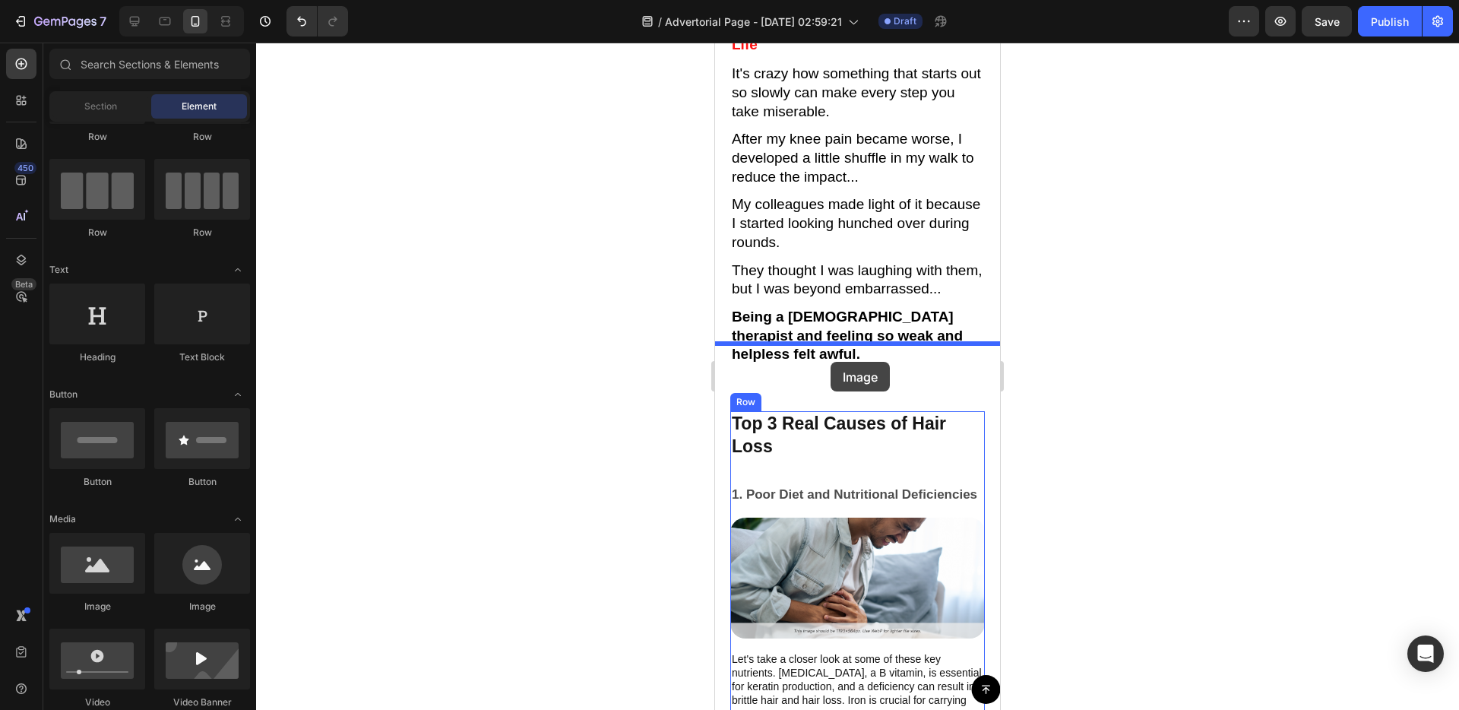
drag, startPoint x: 797, startPoint y: 603, endPoint x: 831, endPoint y: 362, distance: 243.2
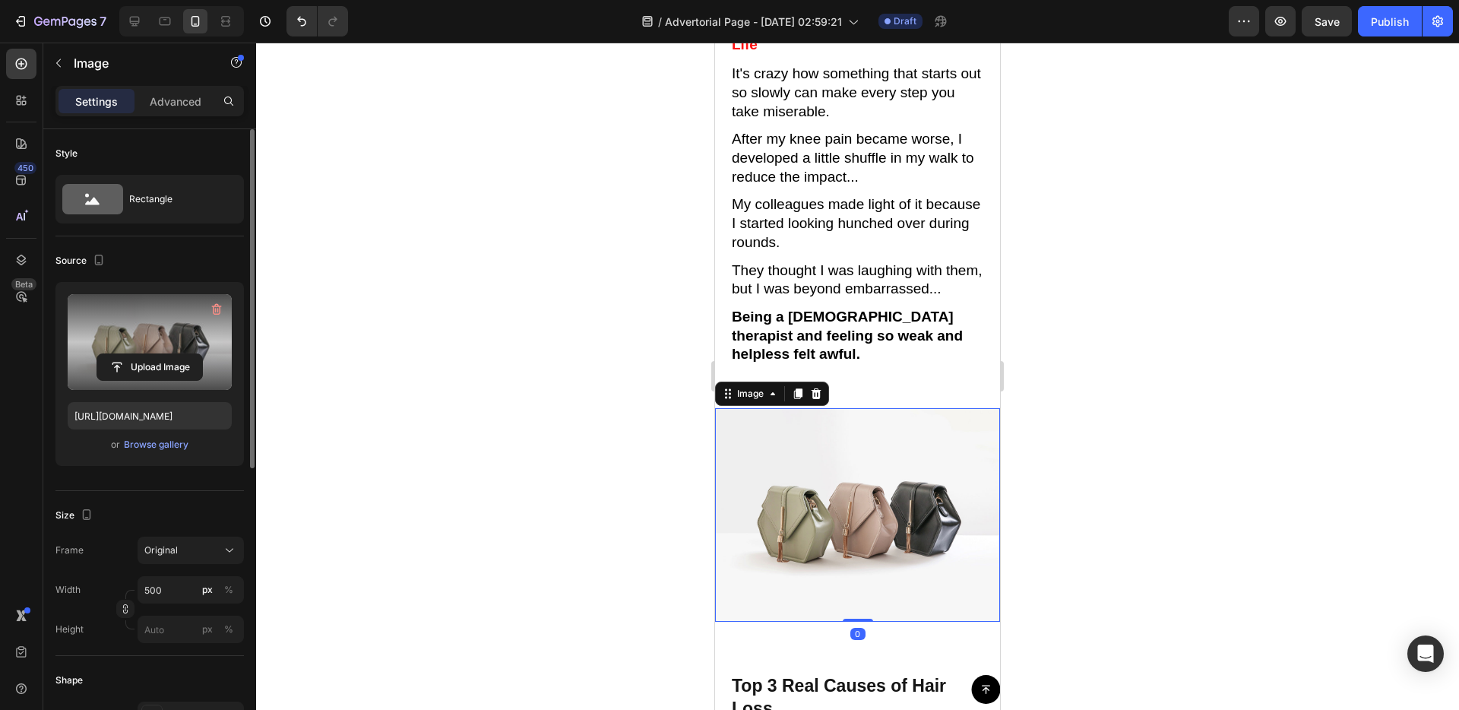
click at [188, 384] on label at bounding box center [150, 342] width 164 height 96
click at [188, 380] on input "file" at bounding box center [149, 367] width 105 height 26
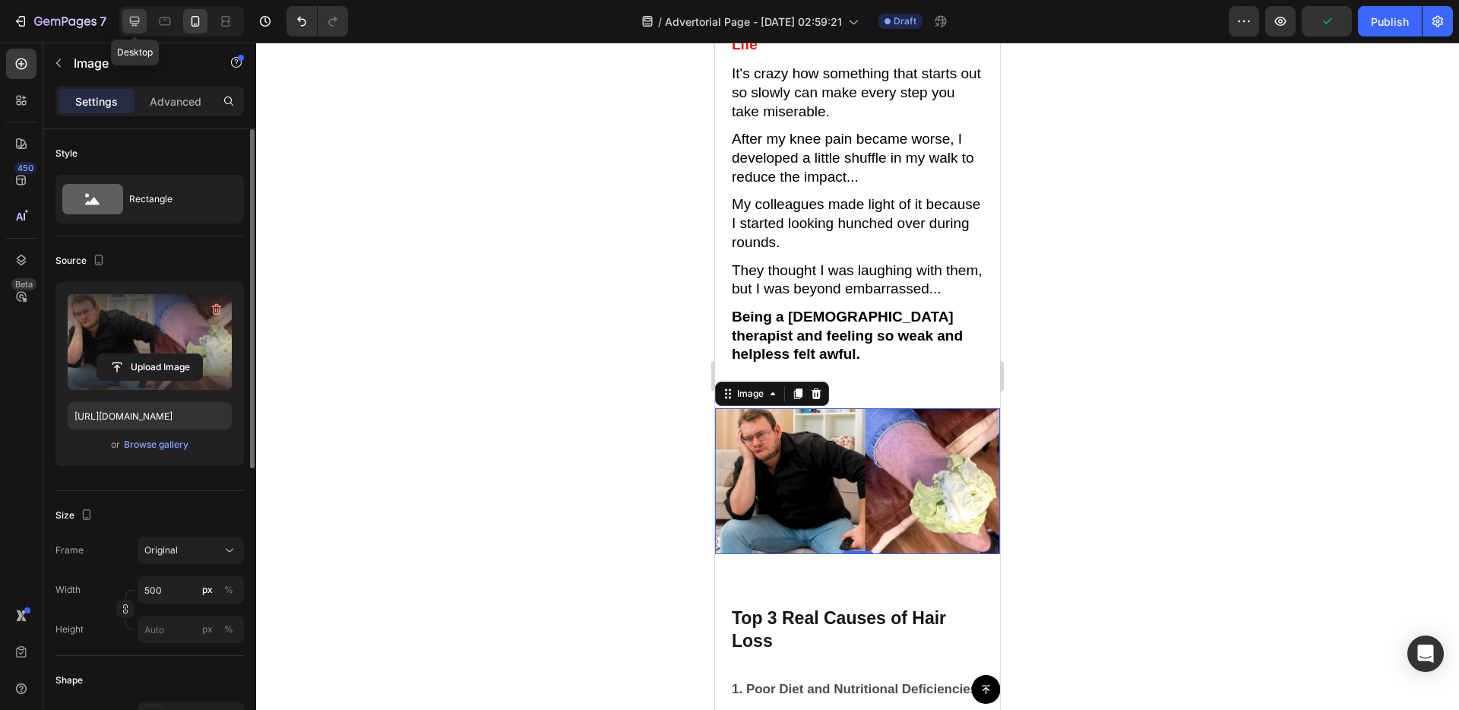
click at [130, 23] on icon at bounding box center [135, 22] width 10 height 10
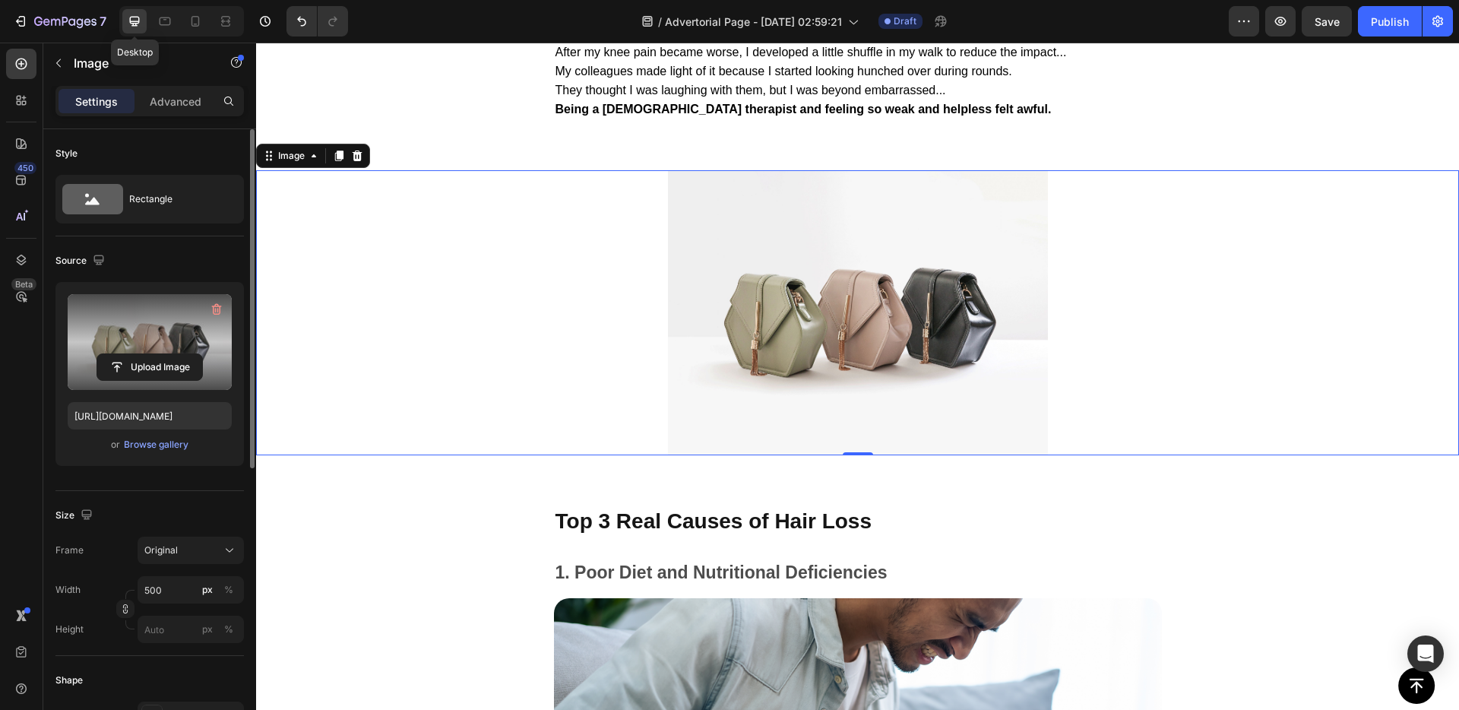
scroll to position [1150, 0]
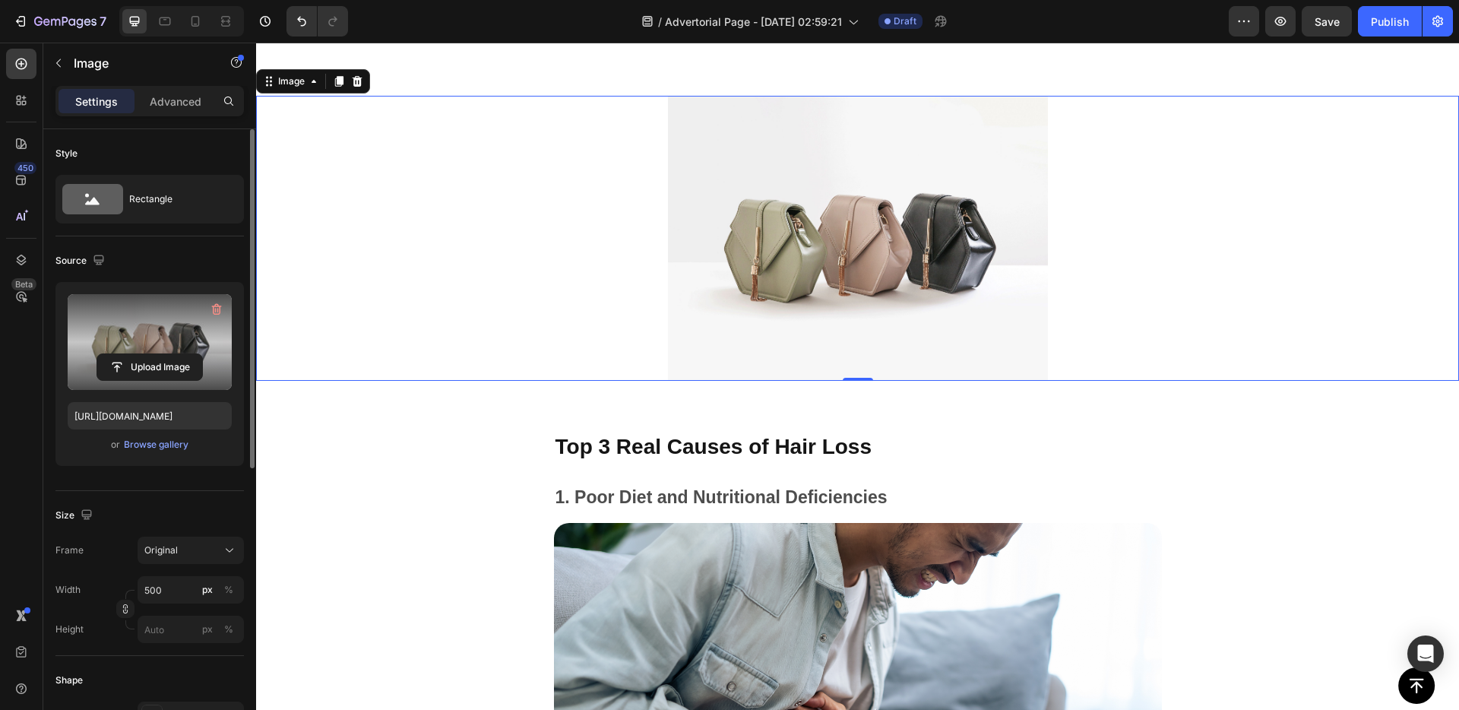
click at [144, 385] on label at bounding box center [150, 342] width 164 height 96
click at [144, 380] on input "file" at bounding box center [149, 367] width 105 height 26
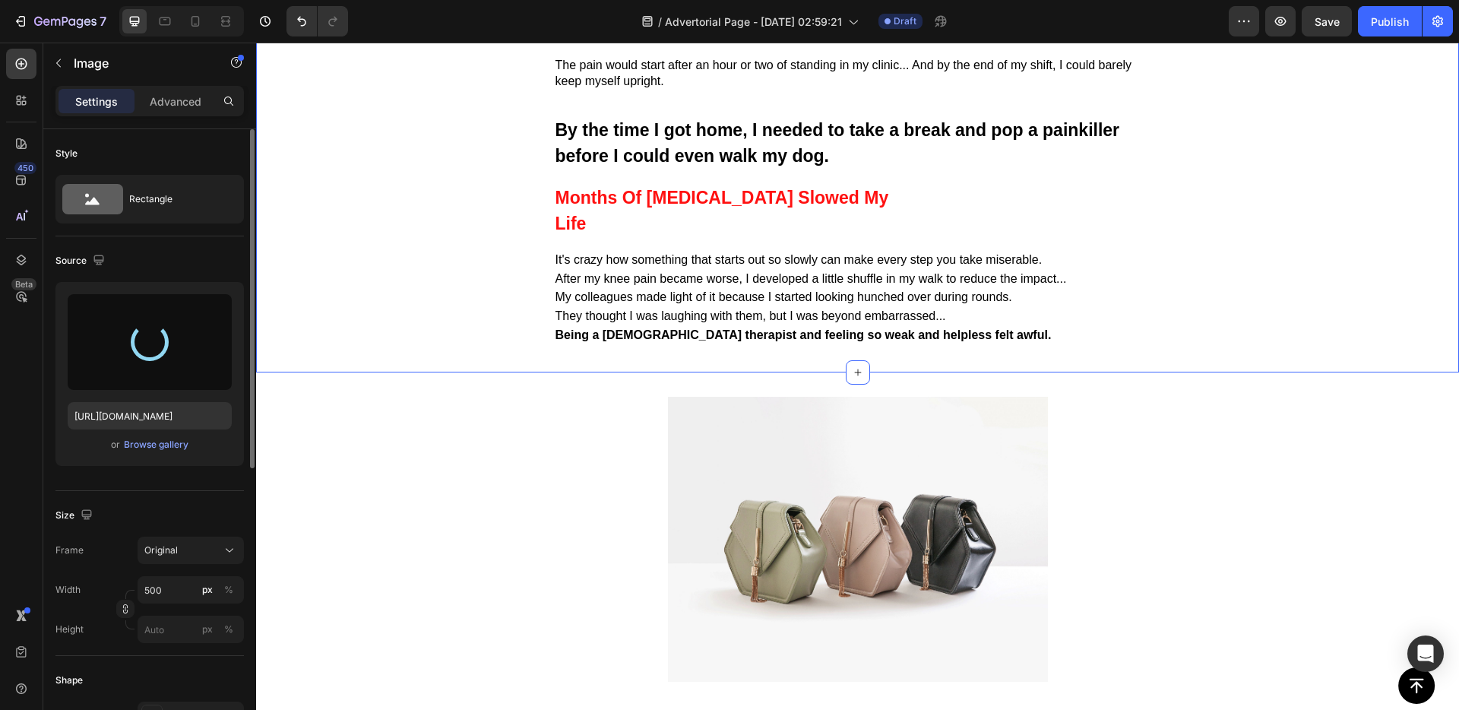
scroll to position [954, 0]
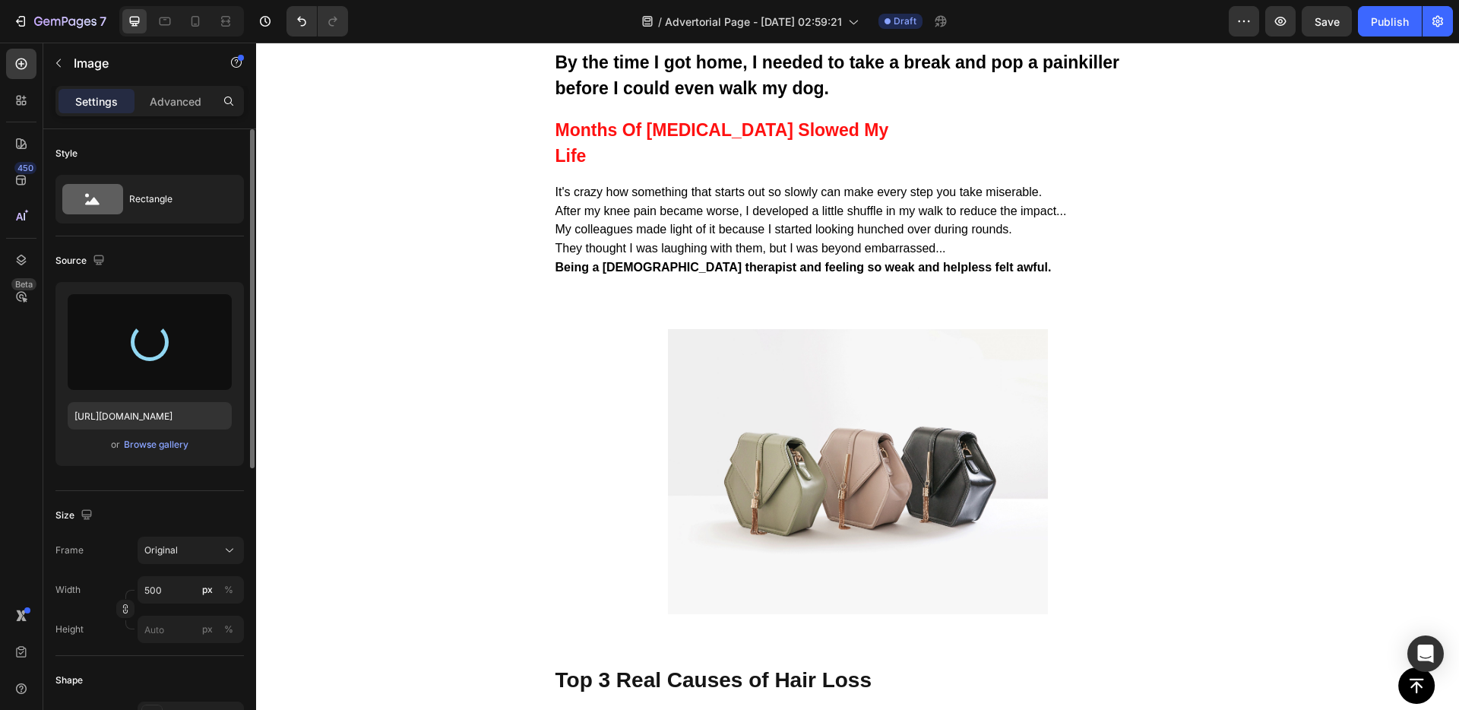
type input "https://cdn.shopify.com/s/files/1/0687/1970/6266/files/gempages_581754196080984…"
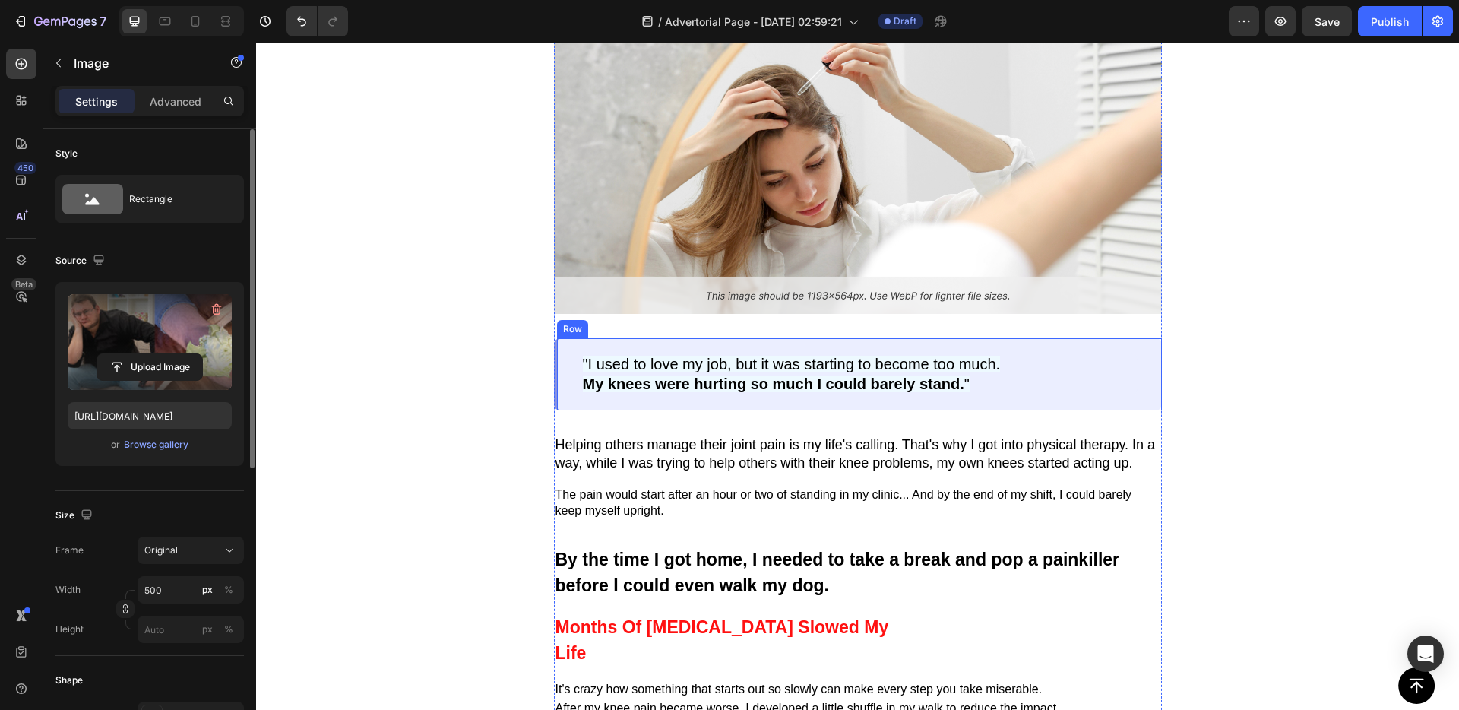
scroll to position [250, 0]
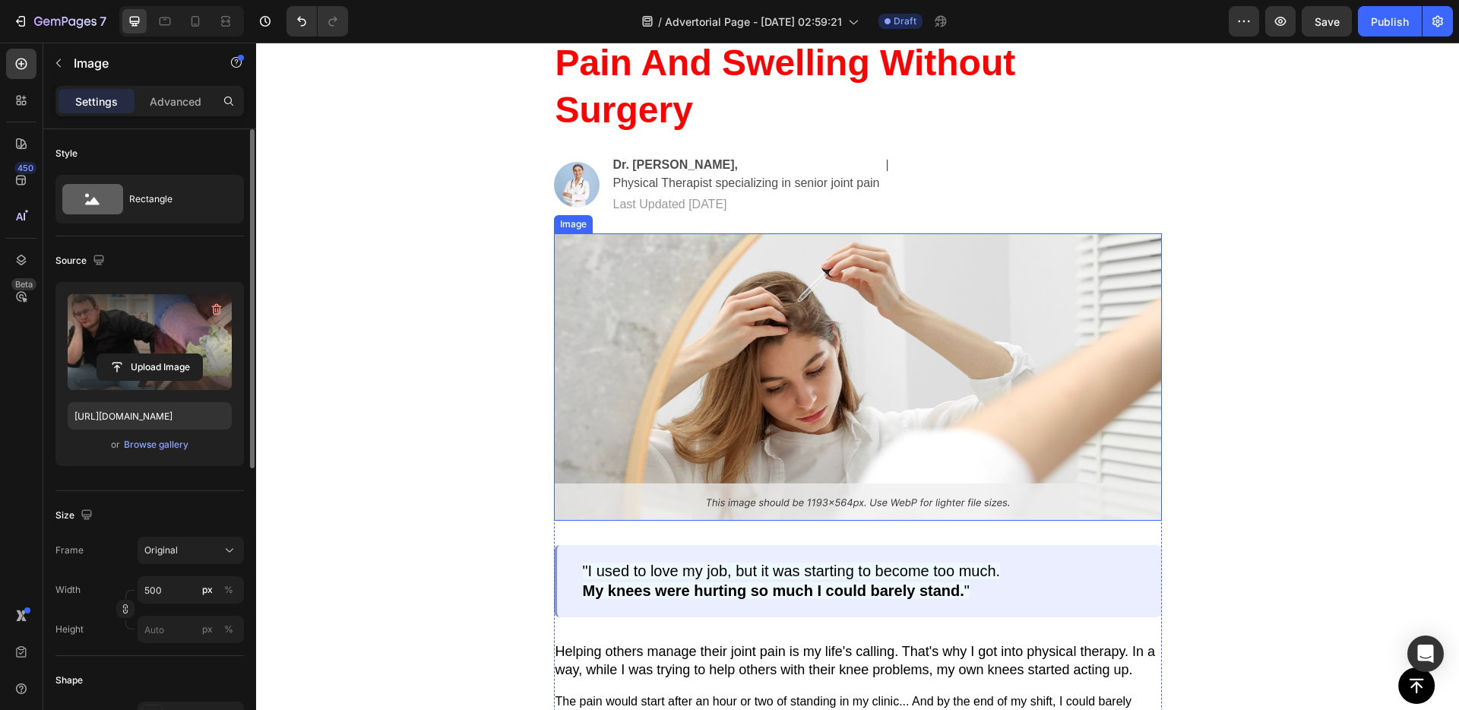
click at [957, 347] on img at bounding box center [858, 376] width 608 height 287
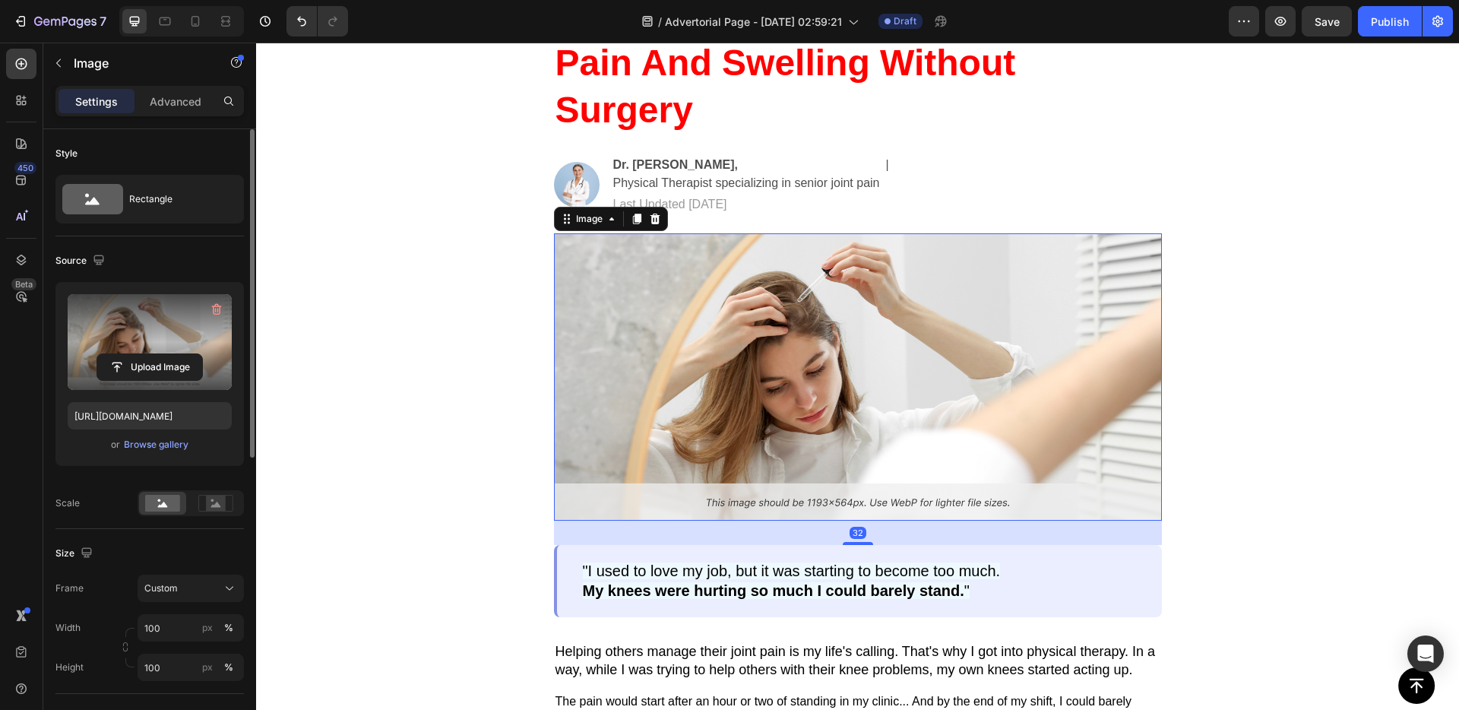
click at [127, 307] on label at bounding box center [150, 342] width 164 height 96
click at [127, 354] on input "file" at bounding box center [149, 367] width 105 height 26
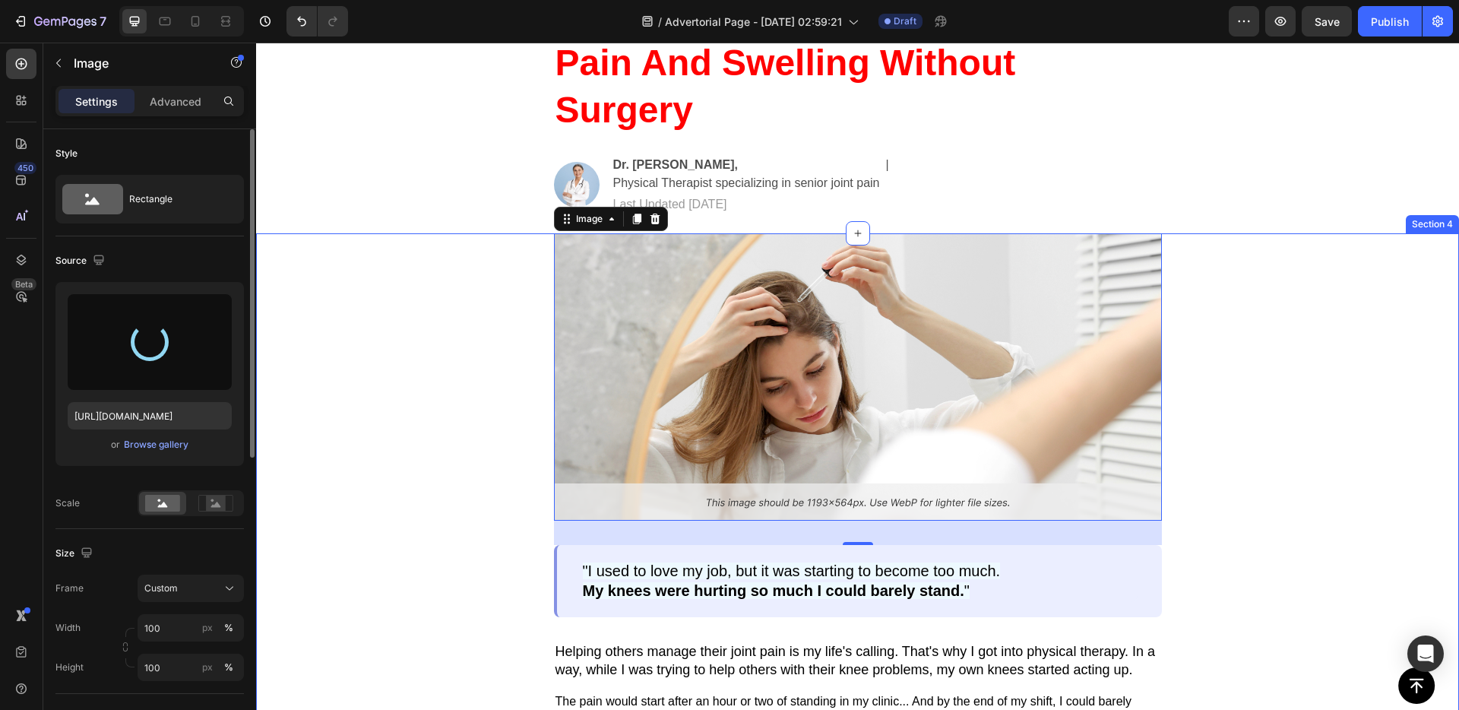
type input "[URL][DOMAIN_NAME]"
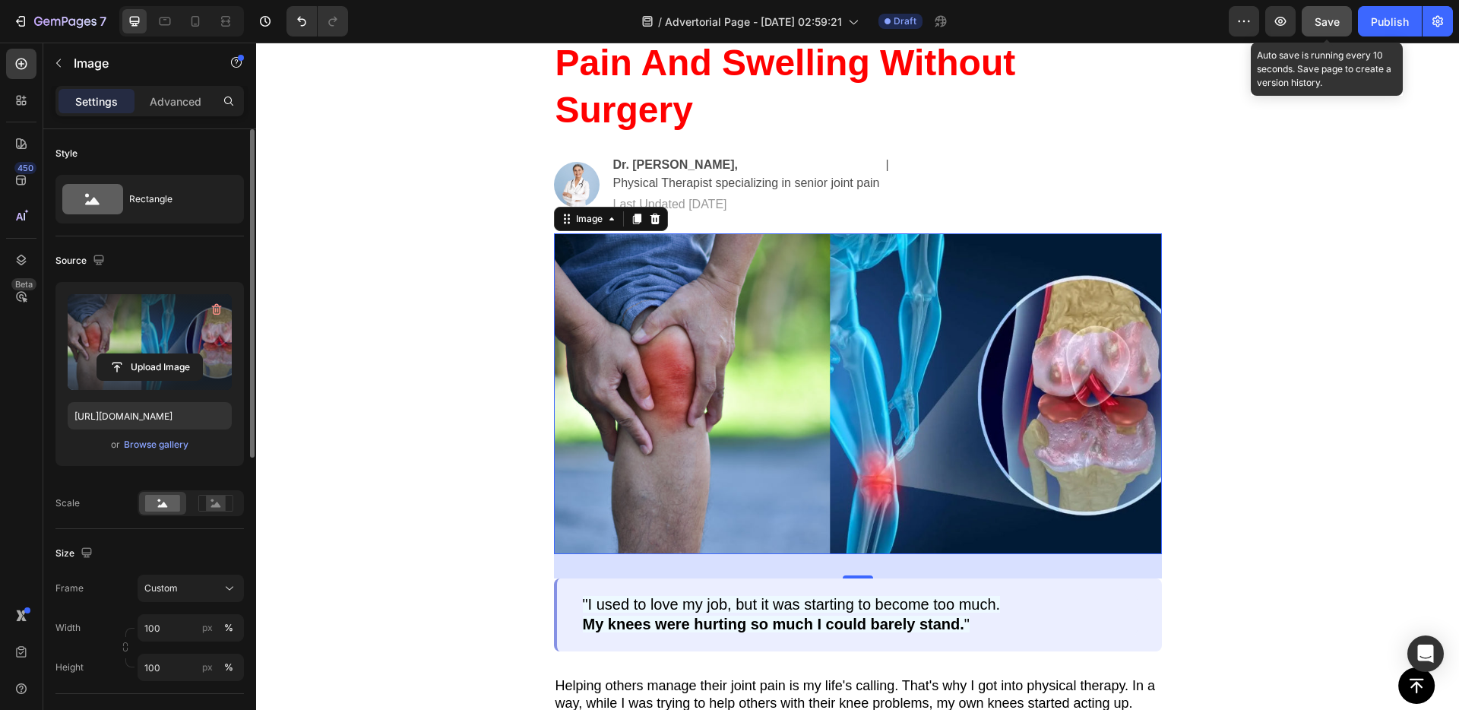
click at [1321, 27] on div "Save" at bounding box center [1327, 22] width 25 height 16
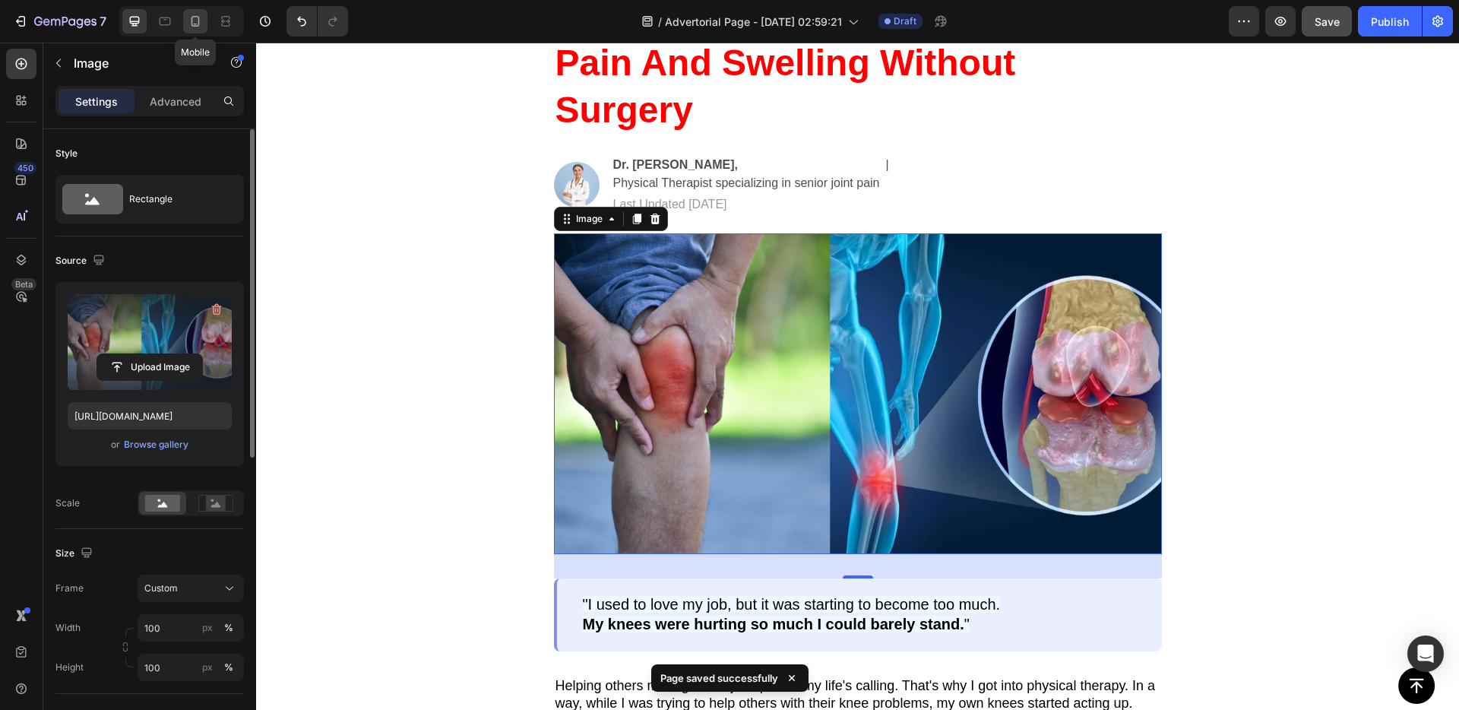
click at [195, 27] on icon at bounding box center [195, 21] width 15 height 15
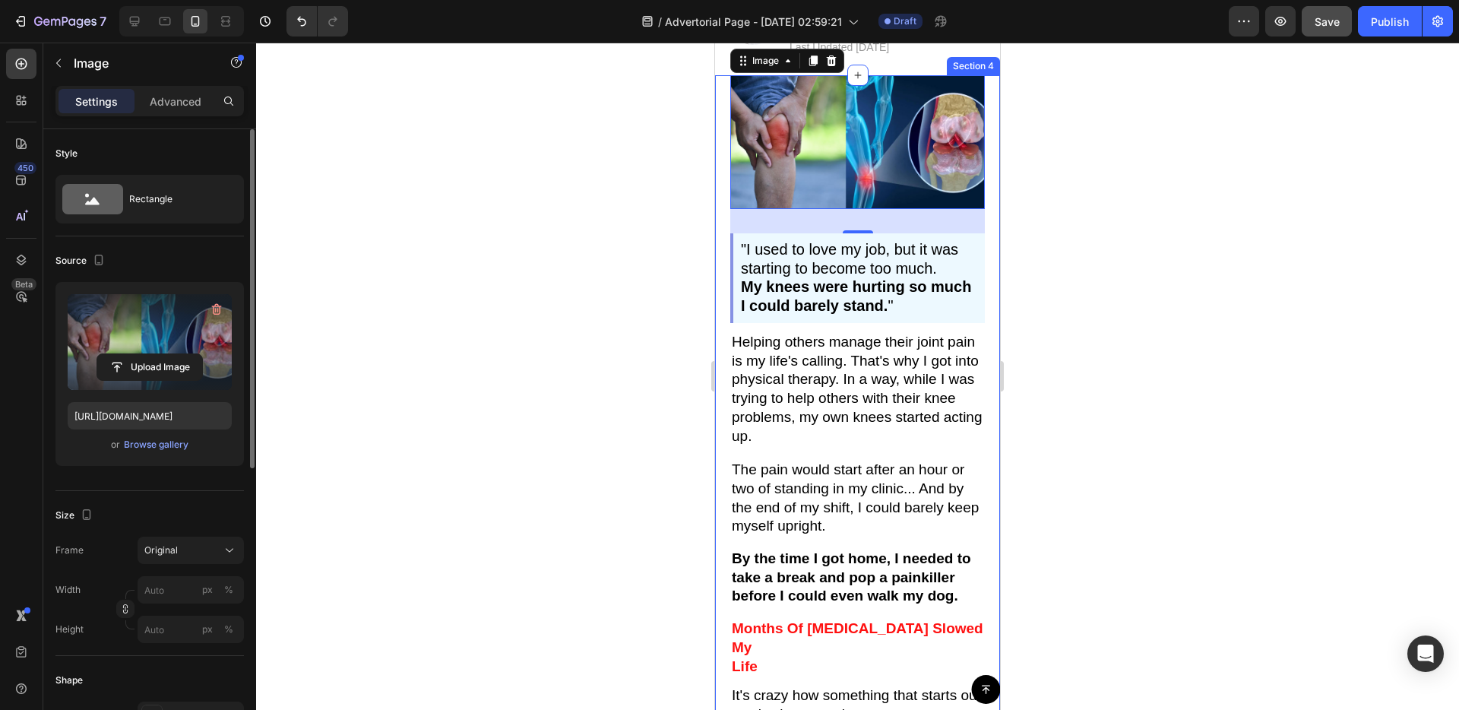
scroll to position [309, 0]
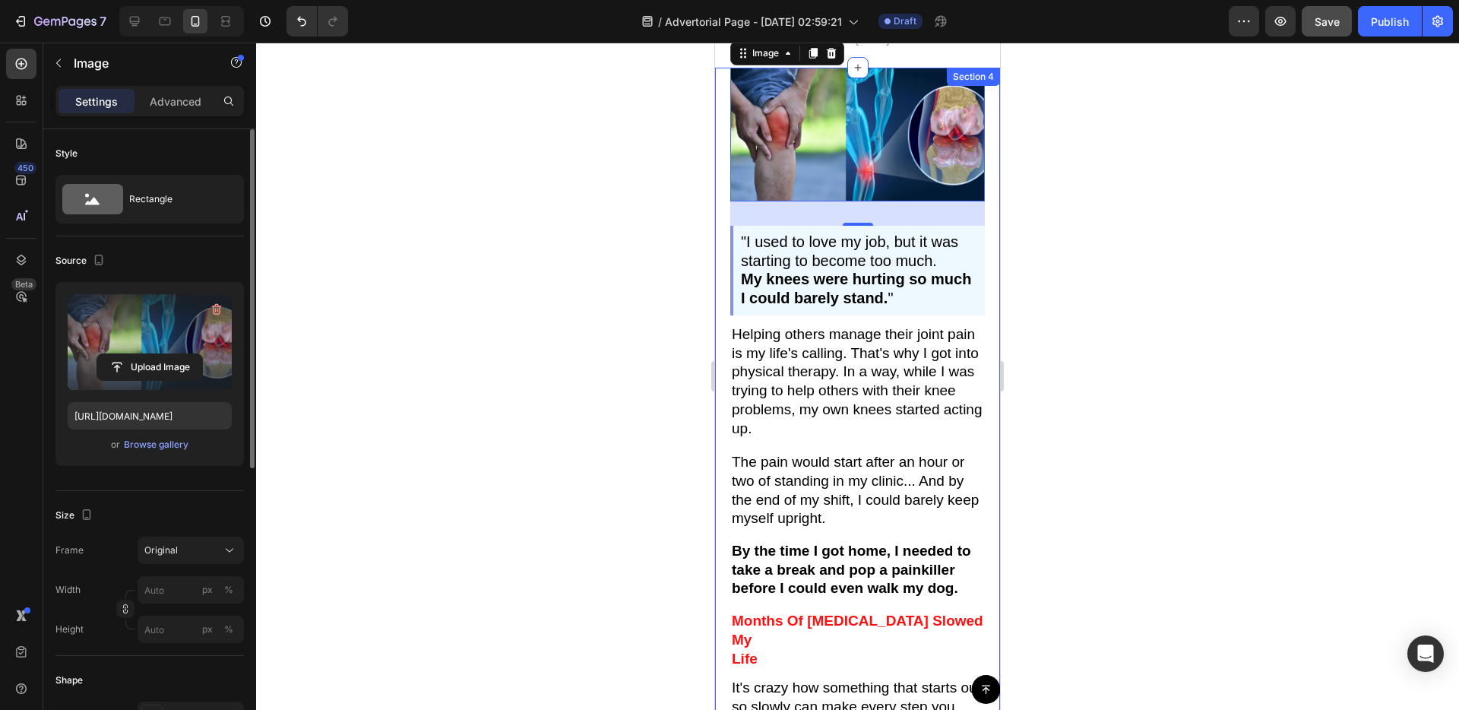
click at [721, 388] on div "Image 32 "I used to love my job, but it was starting to become too much. My kne…" at bounding box center [857, 524] width 285 height 912
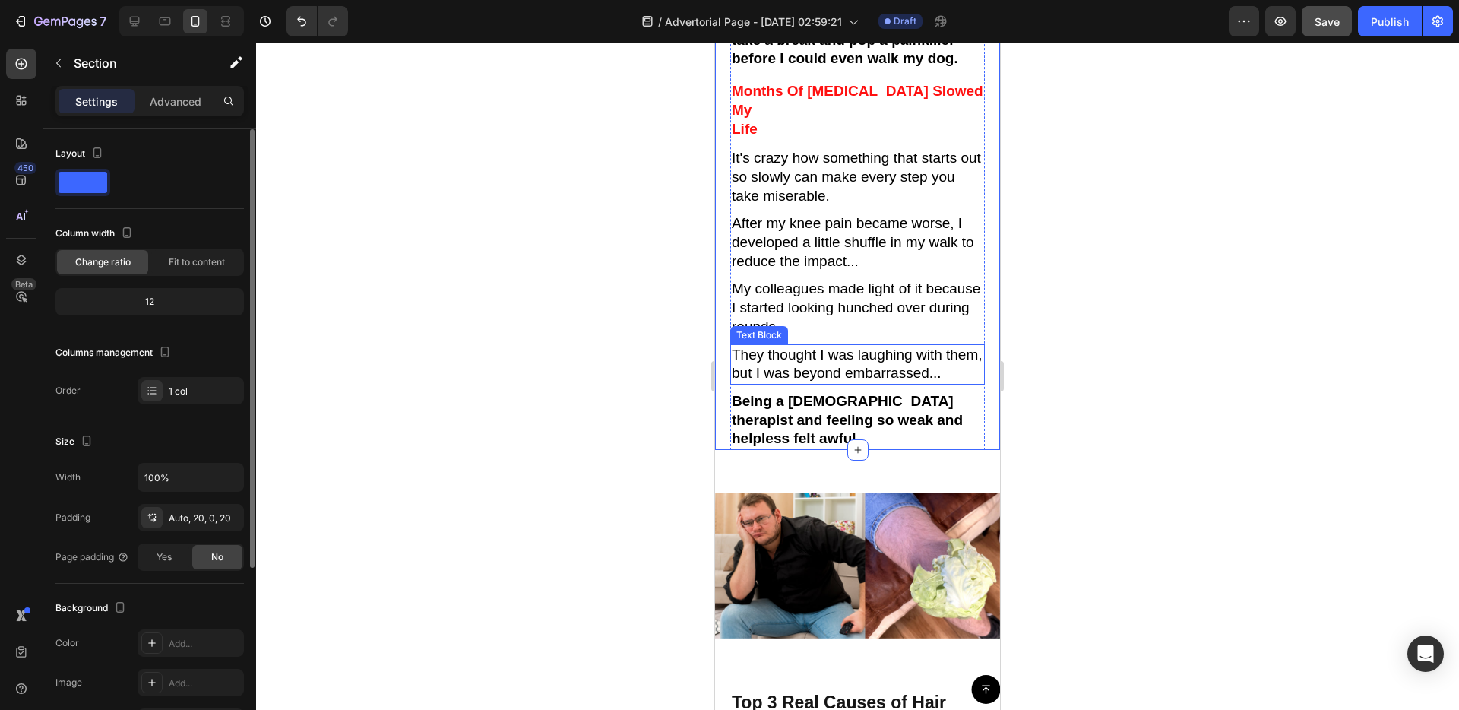
scroll to position [891, 0]
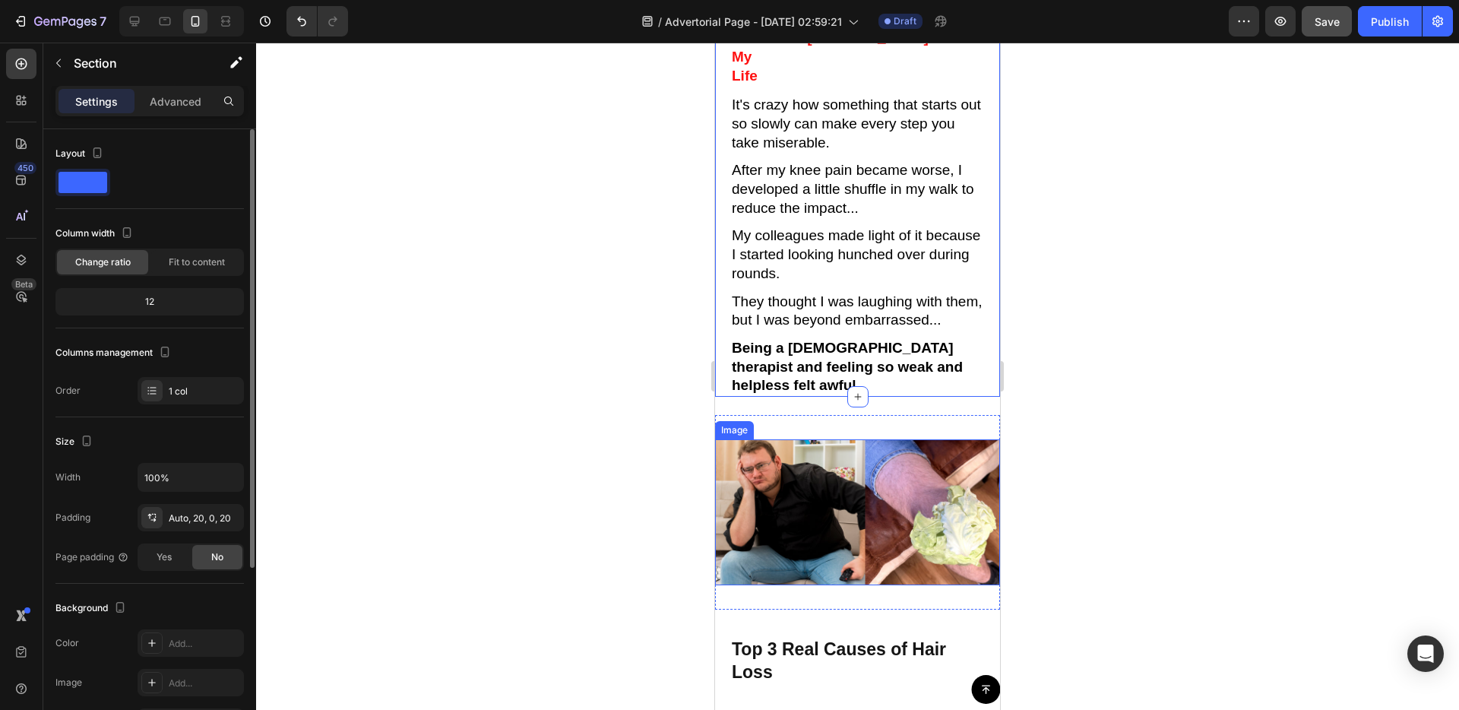
click at [834, 479] on img at bounding box center [857, 512] width 285 height 146
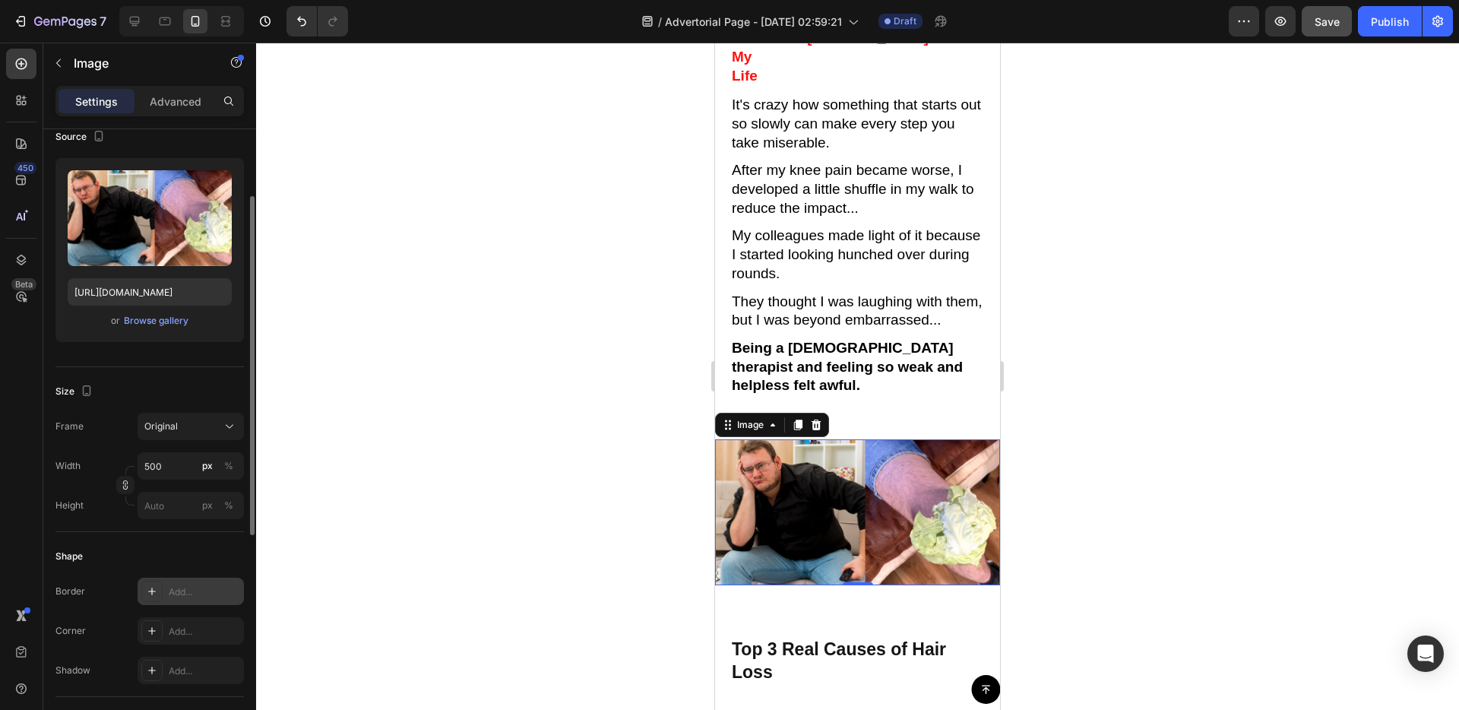
scroll to position [0, 0]
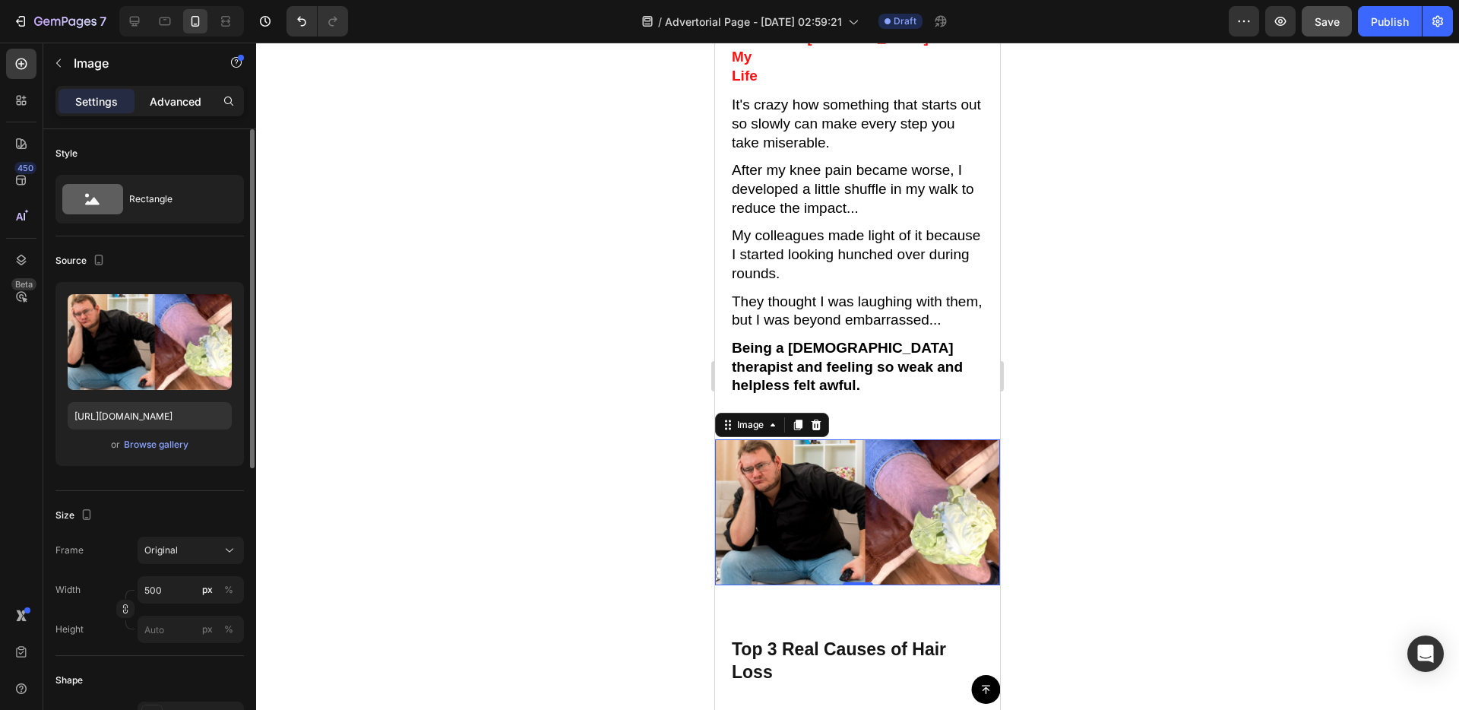
click at [180, 112] on div "Settings Advanced" at bounding box center [149, 101] width 188 height 30
click at [183, 105] on p "Advanced" at bounding box center [176, 101] width 52 height 16
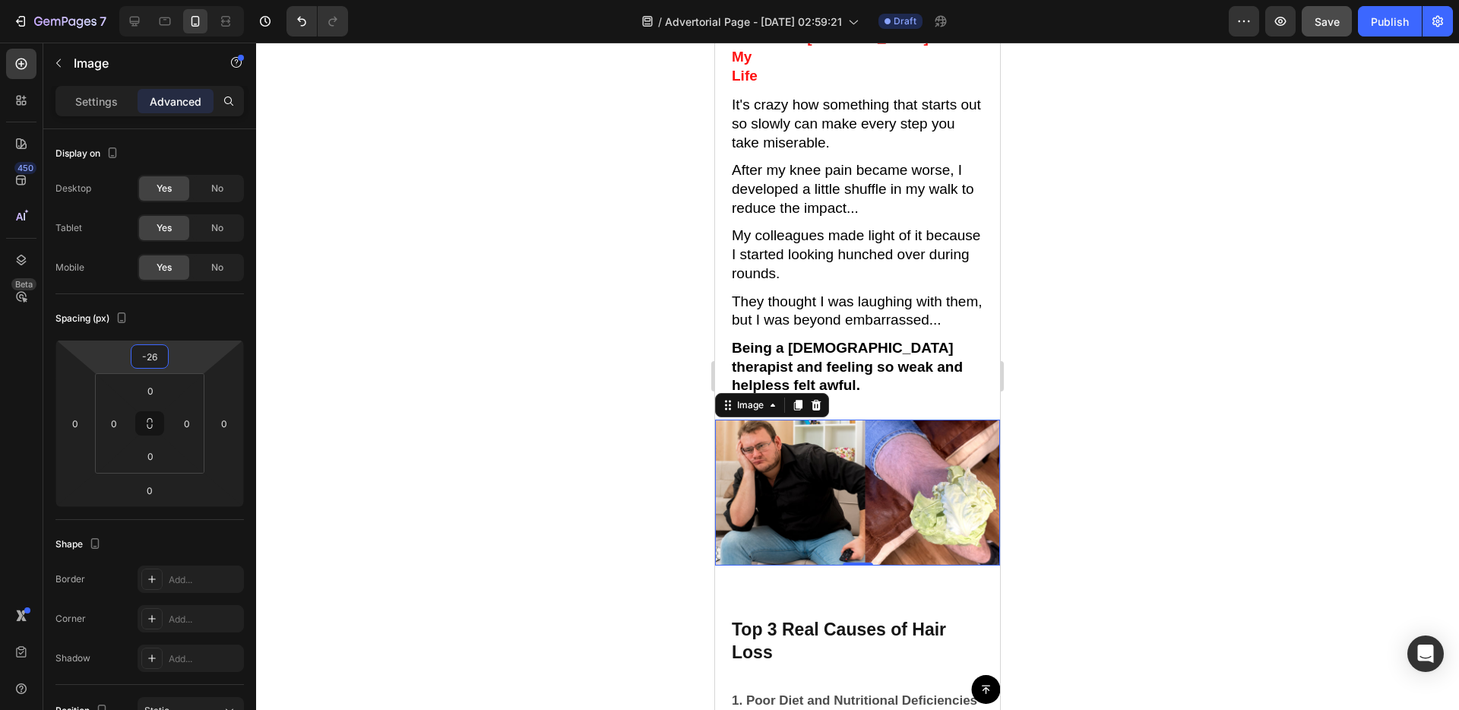
type input "-28"
drag, startPoint x: 174, startPoint y: 359, endPoint x: 173, endPoint y: 369, distance: 10.7
click at [173, 0] on html "7 / Advertorial Page - [DATE] 02:59:21 Draft Preview Save Publish 450 Beta Sect…" at bounding box center [729, 0] width 1459 height 0
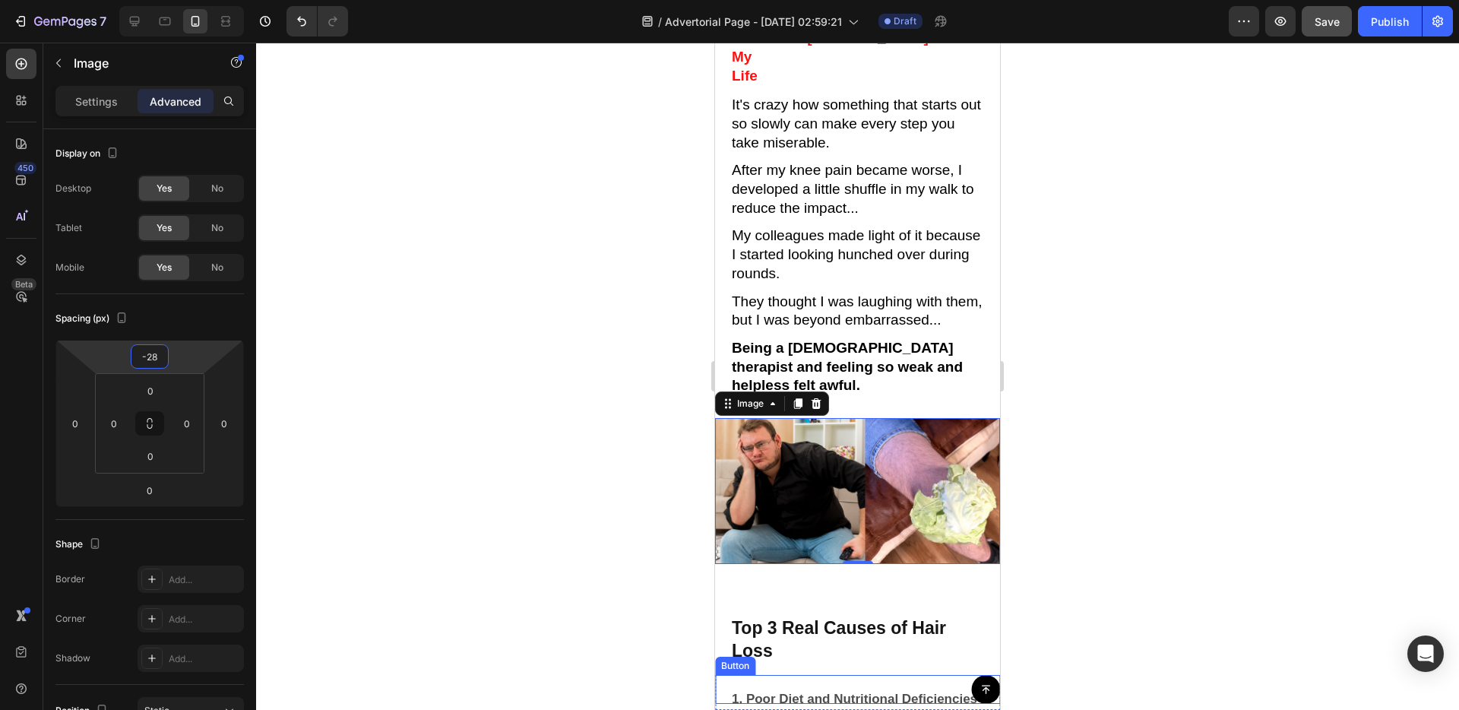
click at [858, 691] on div "Button" at bounding box center [857, 689] width 285 height 29
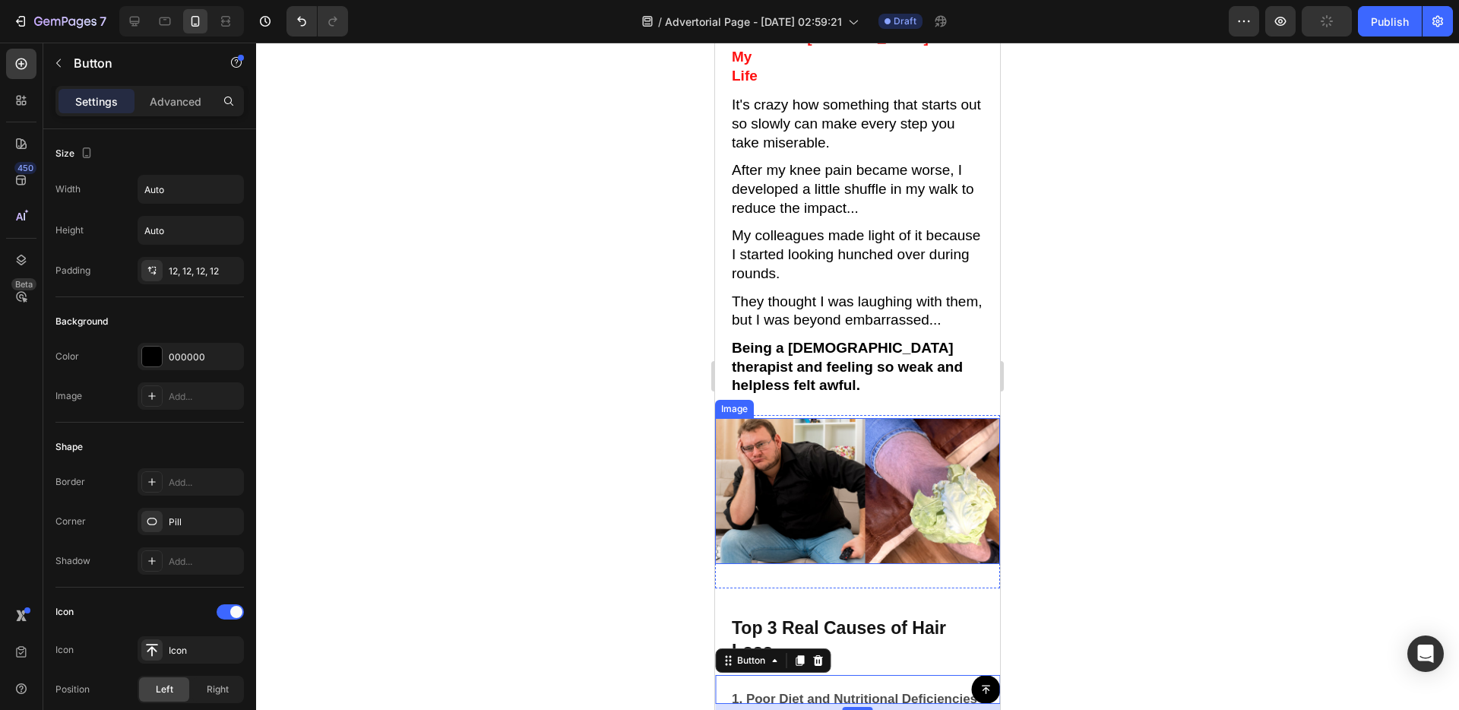
click at [828, 429] on img at bounding box center [857, 491] width 285 height 146
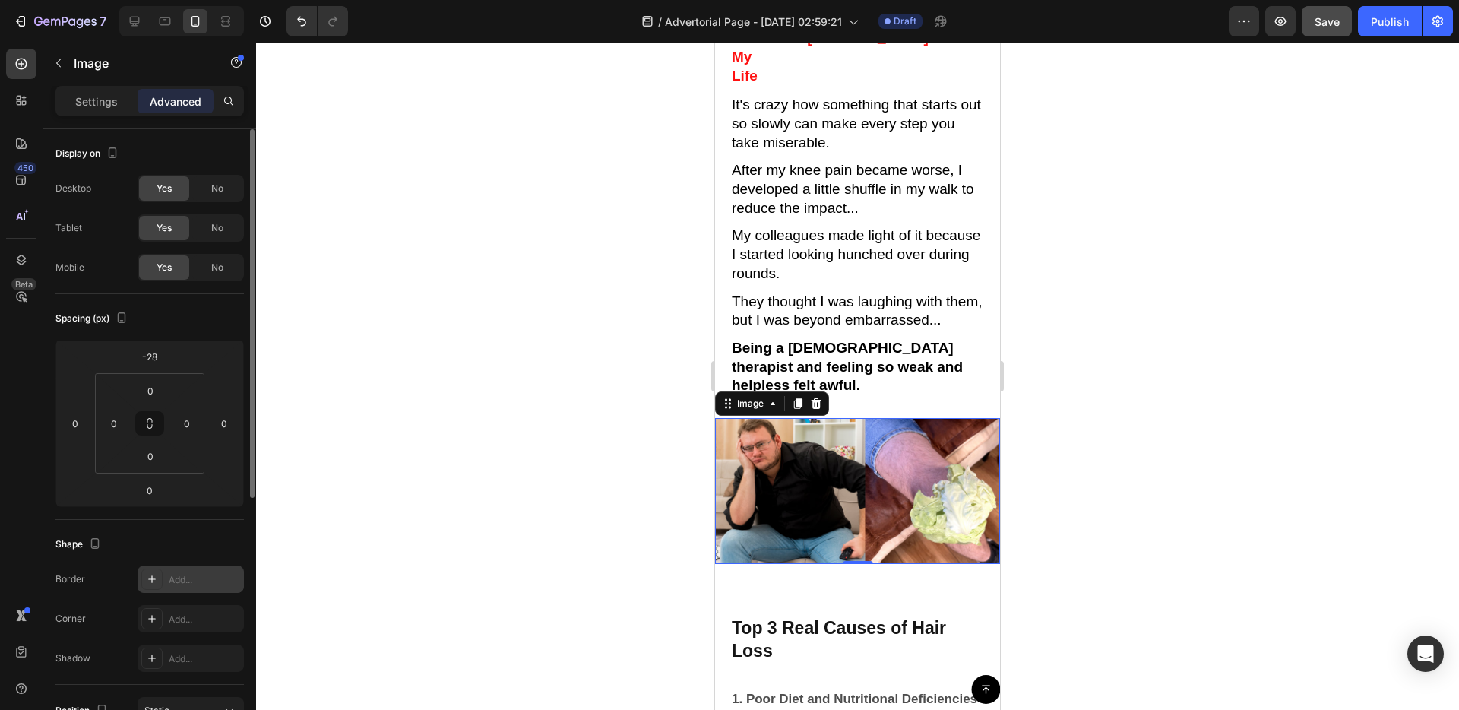
click at [166, 576] on div "Add..." at bounding box center [191, 578] width 106 height 27
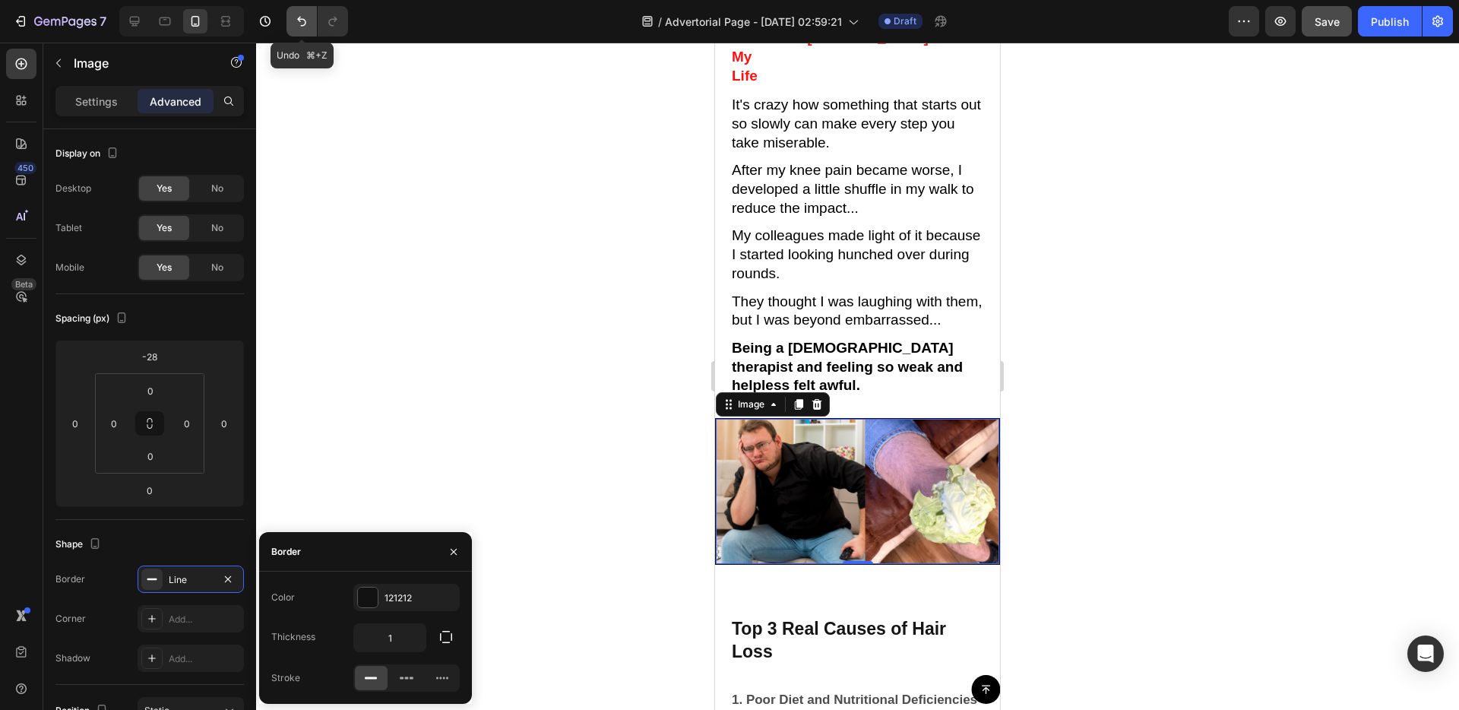
click at [297, 21] on icon "Undo/Redo" at bounding box center [301, 21] width 15 height 15
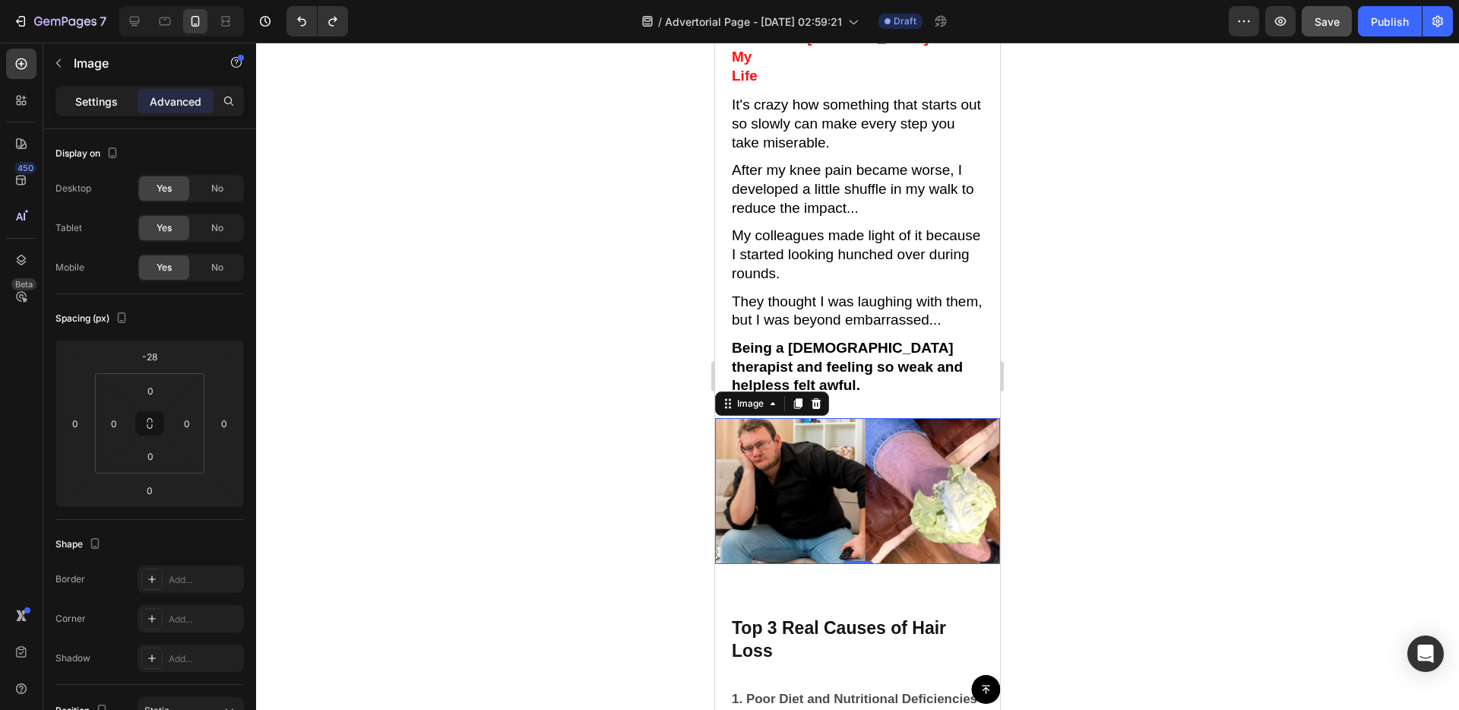
click at [89, 97] on p "Settings" at bounding box center [96, 101] width 43 height 16
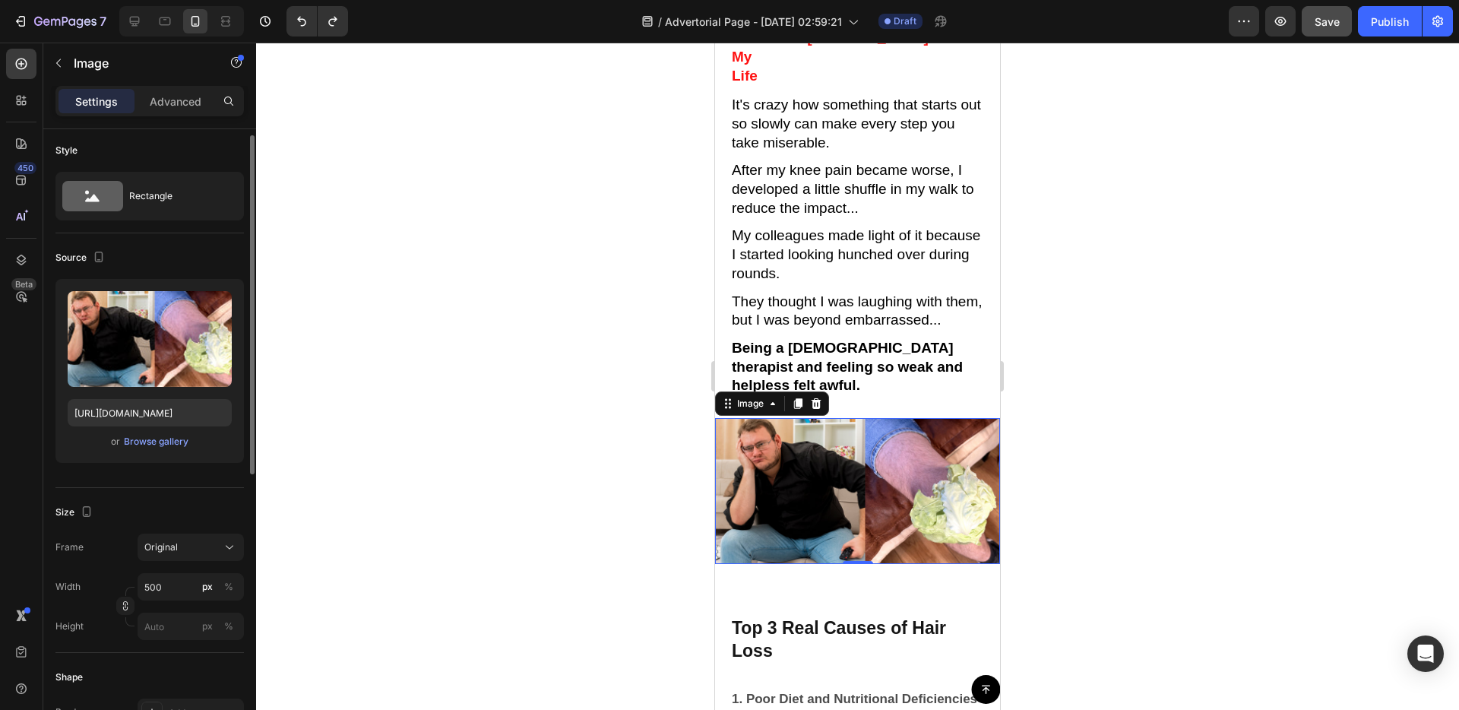
scroll to position [17, 0]
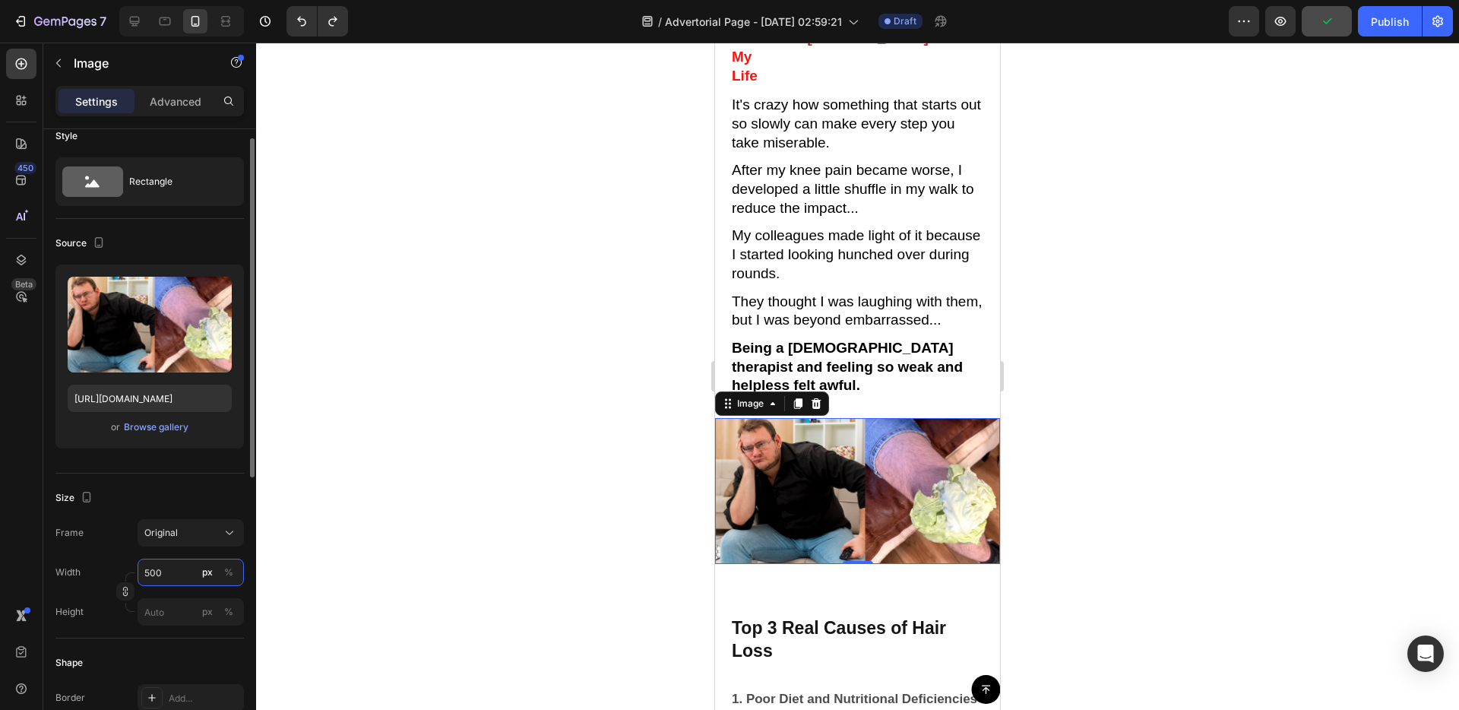
click at [162, 578] on input "500" at bounding box center [191, 572] width 106 height 27
click at [172, 606] on p "Full 100%" at bounding box center [188, 609] width 88 height 14
type input "100"
click at [176, 544] on button "Original" at bounding box center [191, 532] width 106 height 27
click at [198, 621] on div "Horizontal" at bounding box center [188, 627] width 88 height 15
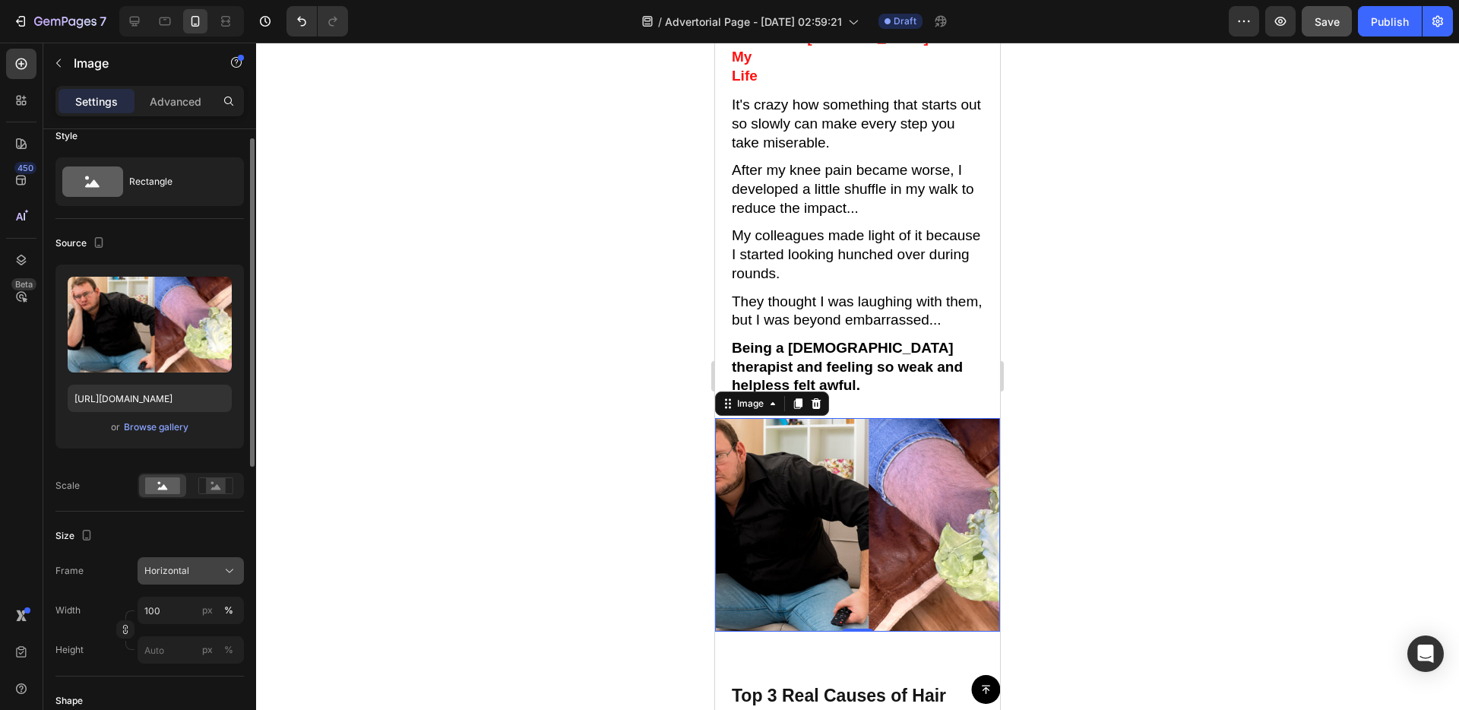
click at [197, 566] on div "Horizontal" at bounding box center [181, 571] width 74 height 14
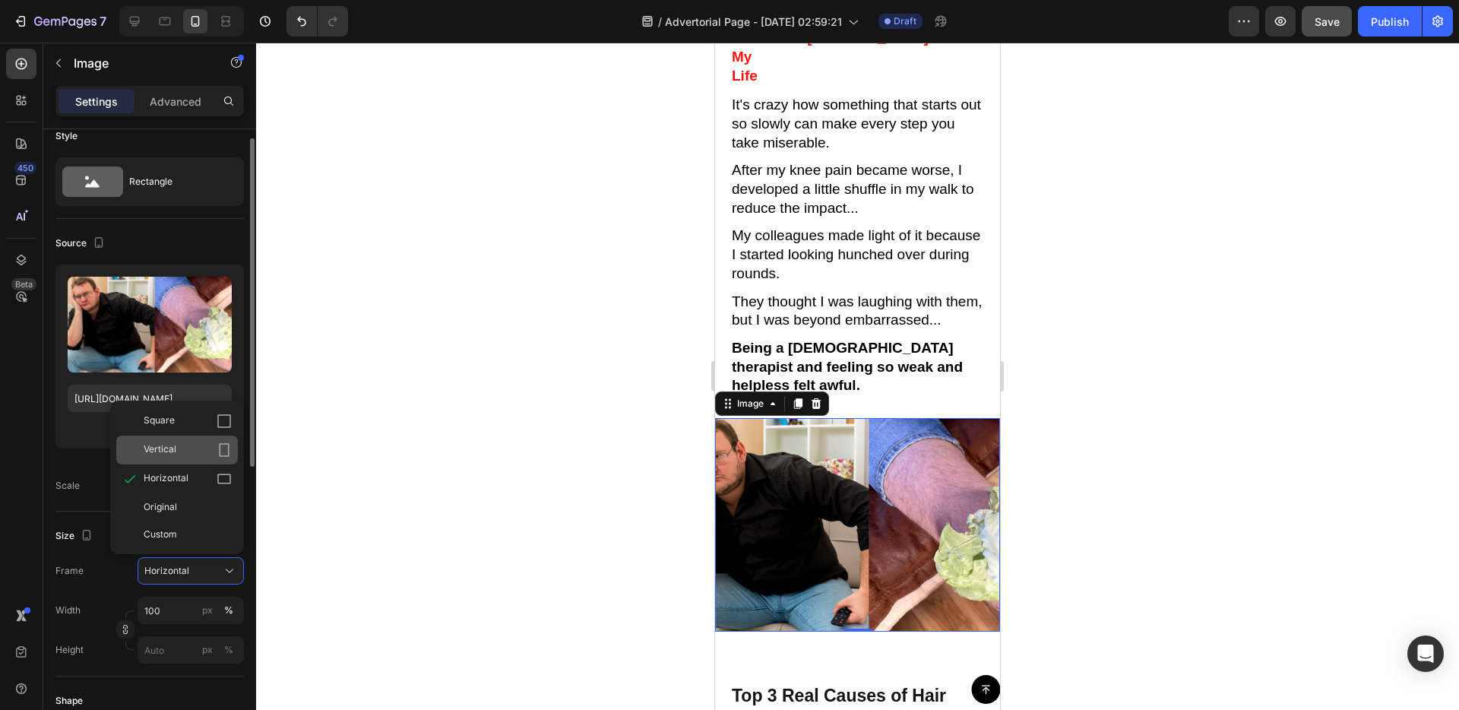
click at [171, 439] on div "Vertical" at bounding box center [177, 449] width 122 height 29
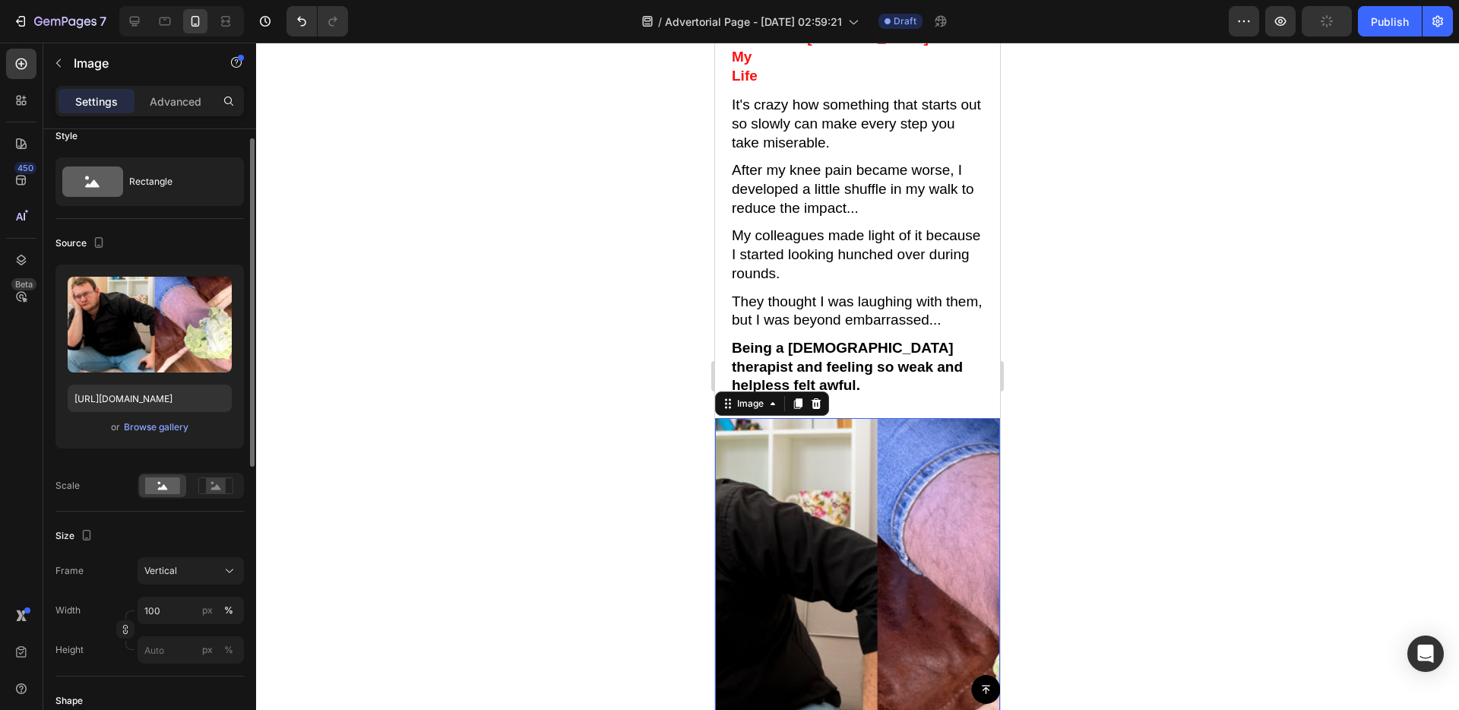
click at [160, 586] on div "Frame Vertical Width 100 px % Height px %" at bounding box center [149, 610] width 188 height 106
click at [165, 578] on div "Vertical" at bounding box center [190, 570] width 93 height 15
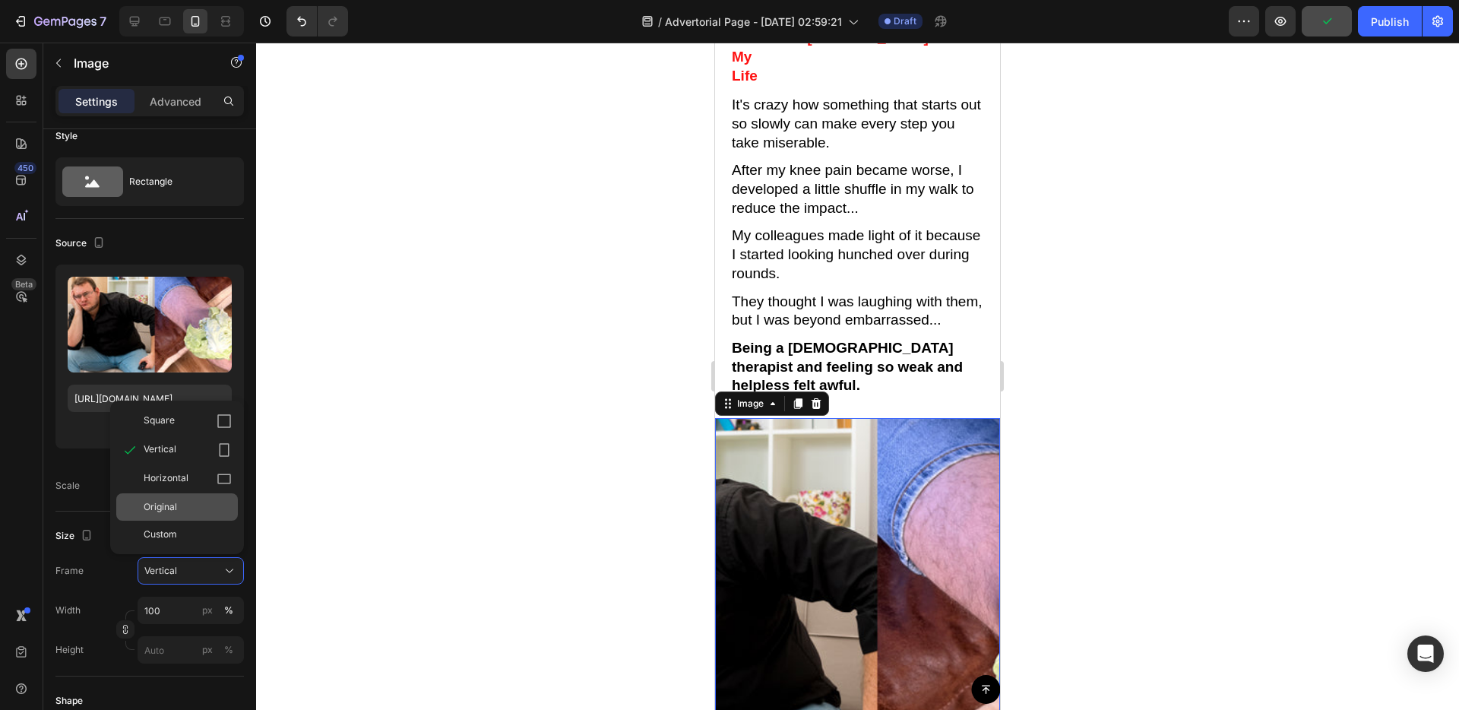
click at [194, 511] on div "Original" at bounding box center [188, 507] width 88 height 14
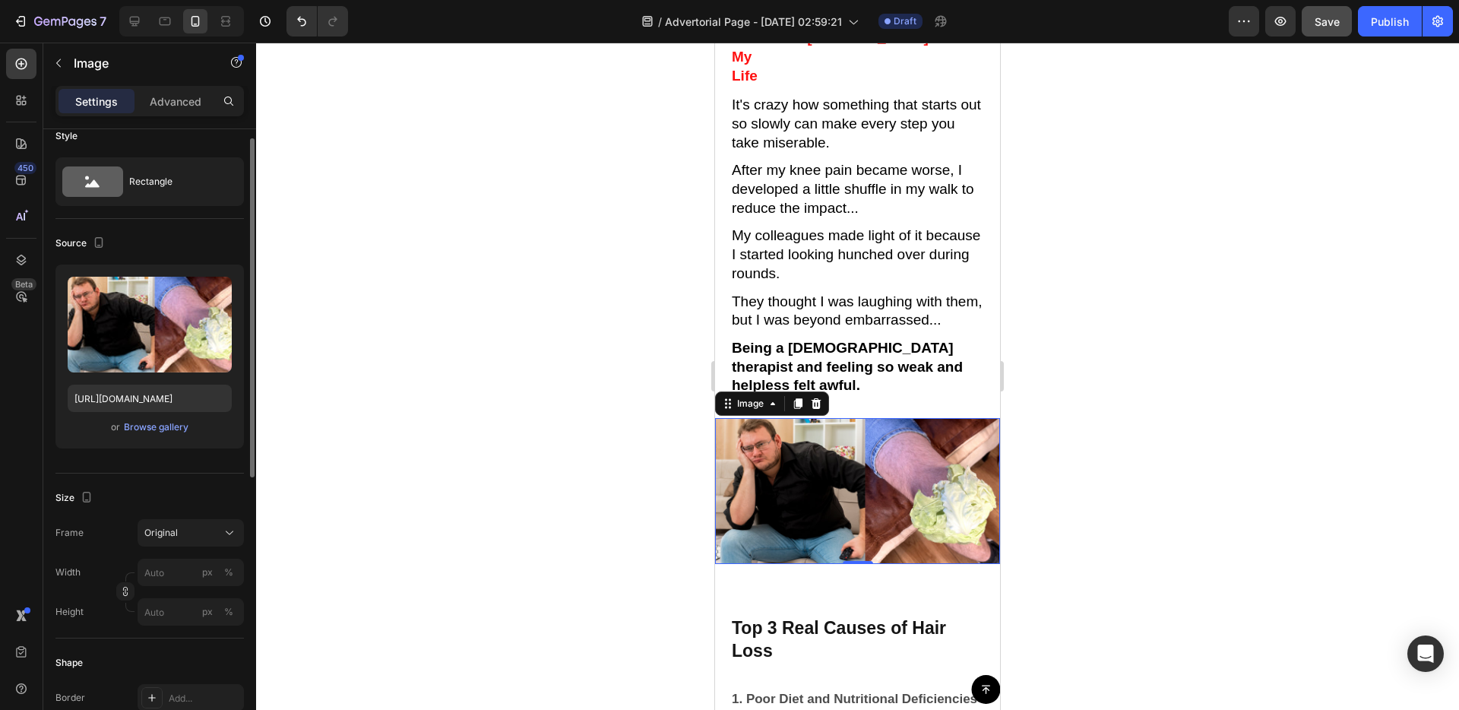
scroll to position [41, 0]
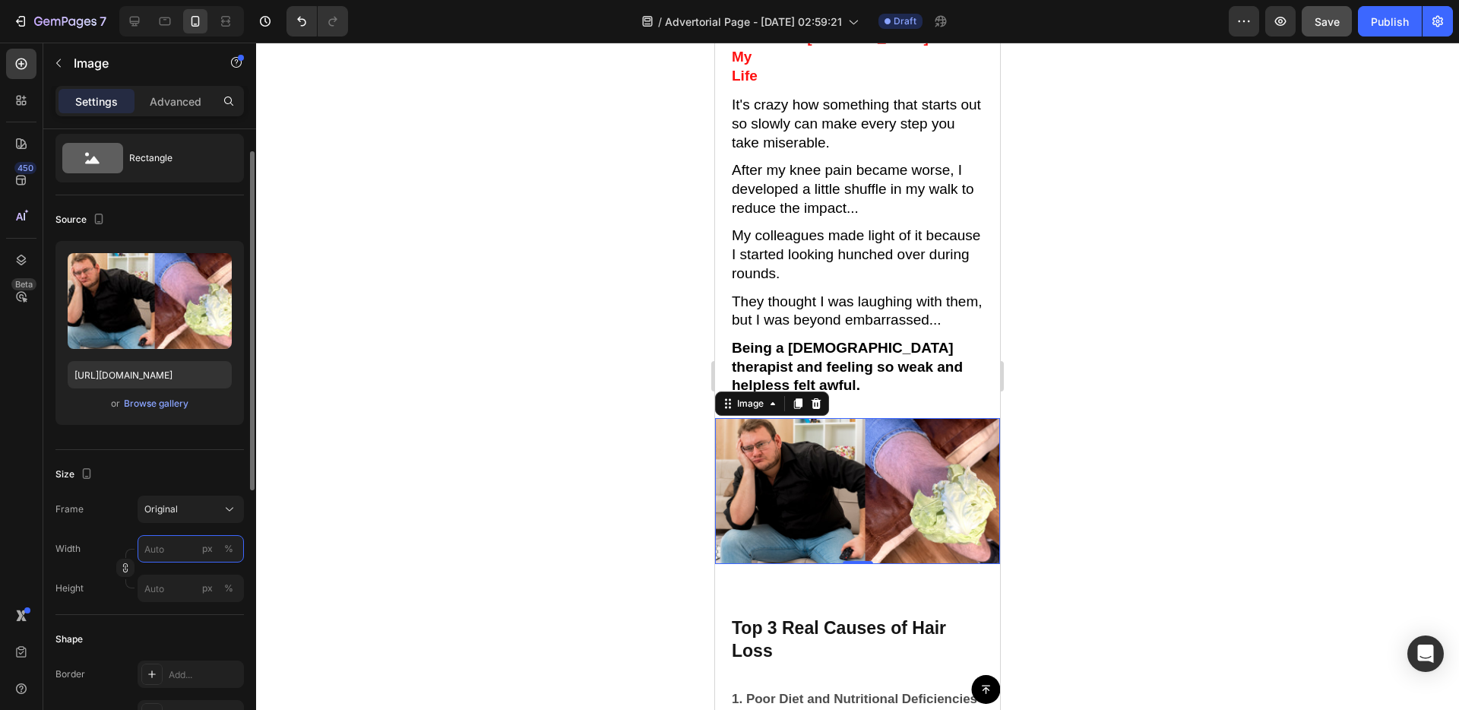
click at [182, 557] on input "px %" at bounding box center [191, 548] width 106 height 27
click at [209, 592] on div "Full 100%" at bounding box center [175, 584] width 125 height 27
type input "100"
click at [202, 593] on div "px" at bounding box center [207, 588] width 11 height 14
click at [182, 590] on input "px %" at bounding box center [191, 587] width 106 height 27
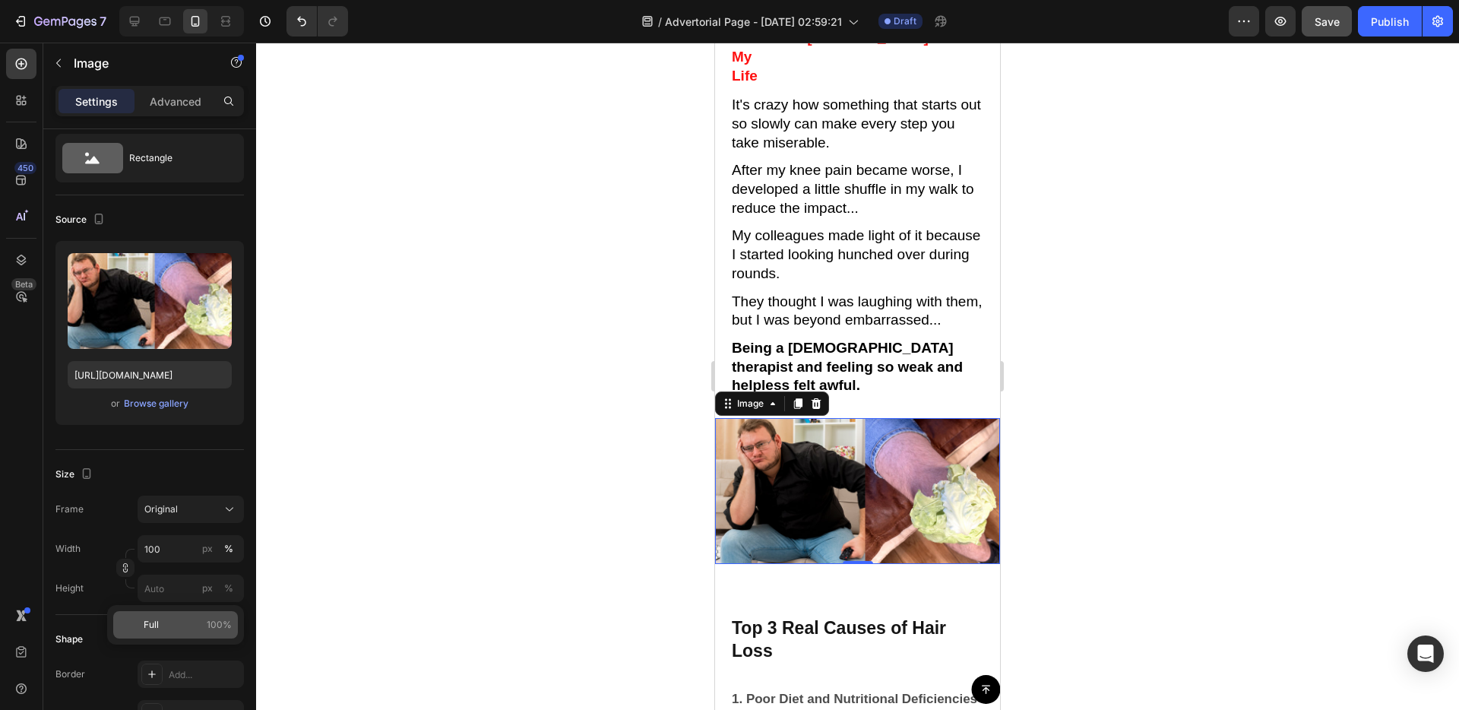
click at [207, 630] on span "100%" at bounding box center [219, 625] width 25 height 14
type input "100"
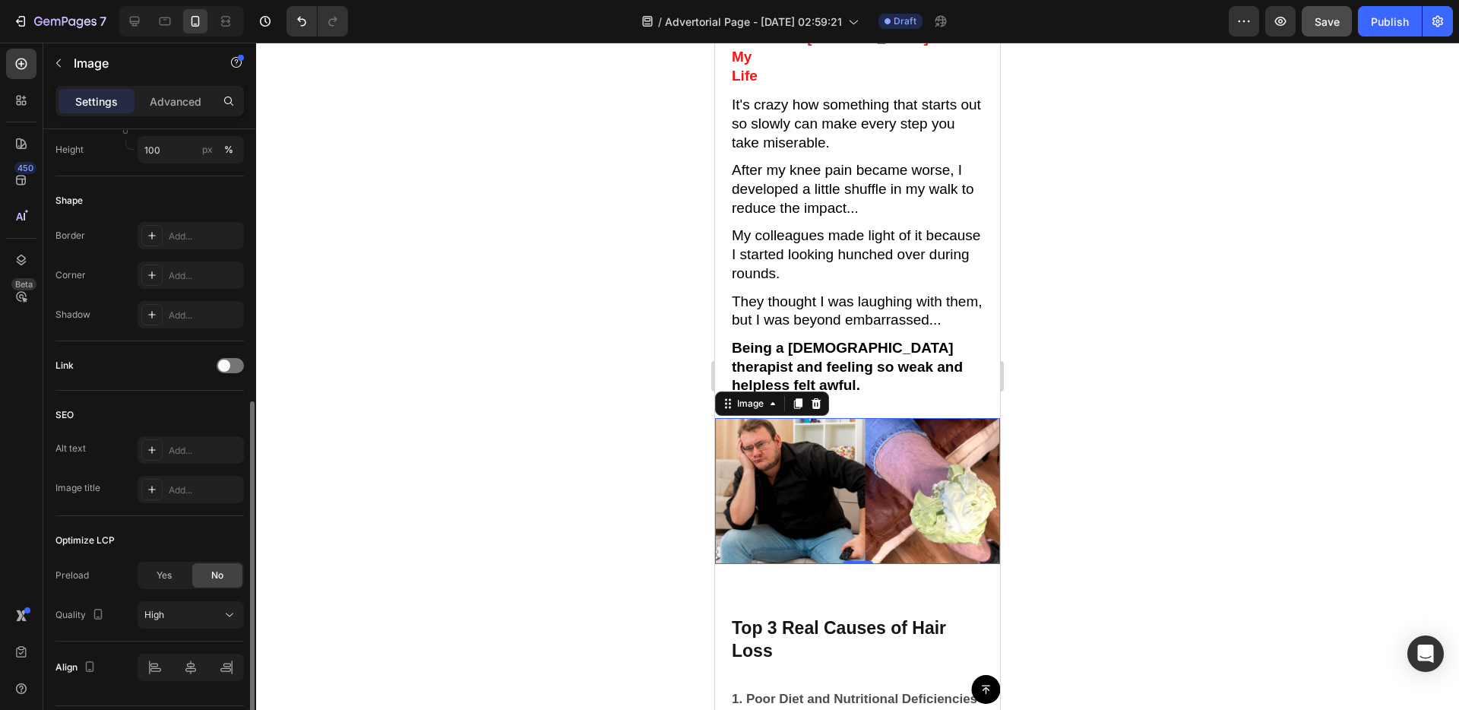
scroll to position [562, 0]
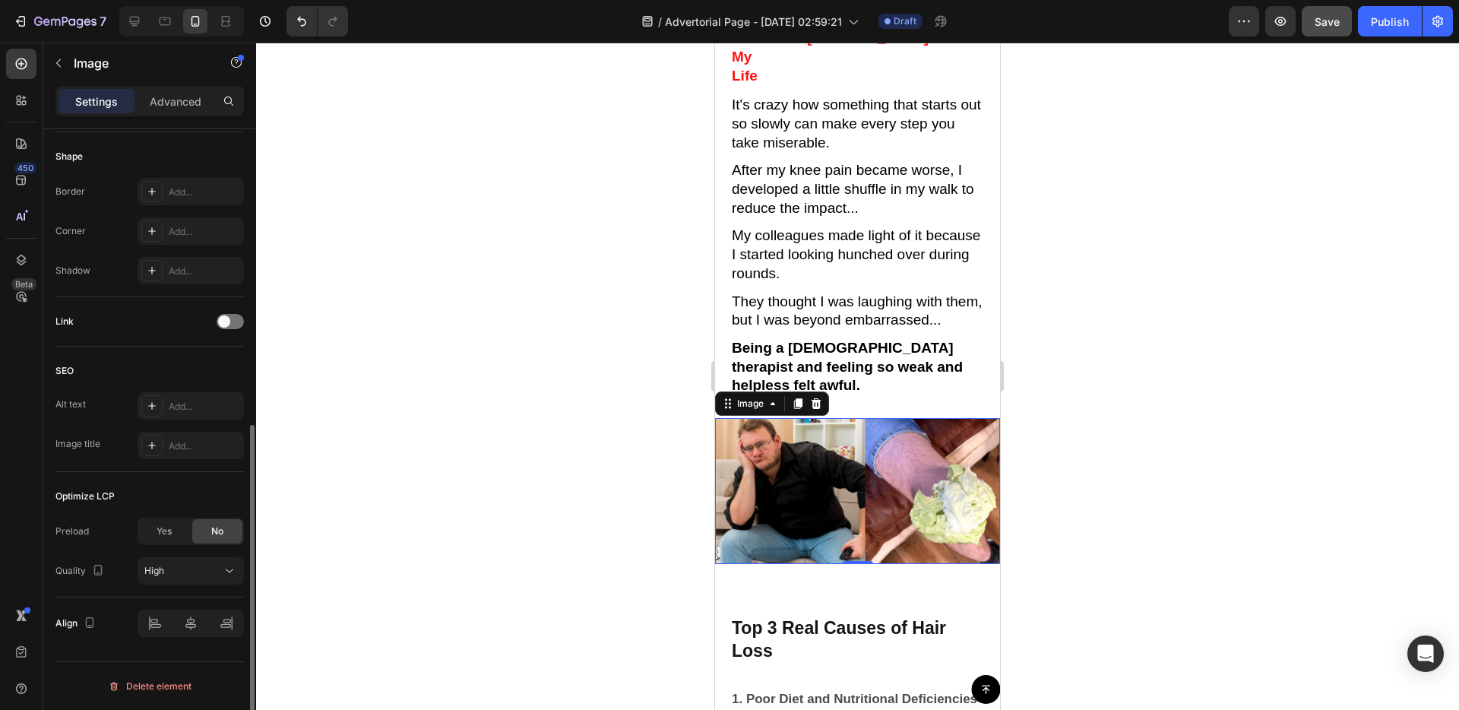
click at [207, 528] on div "No" at bounding box center [217, 531] width 50 height 24
click at [182, 533] on div "Yes" at bounding box center [164, 531] width 50 height 24
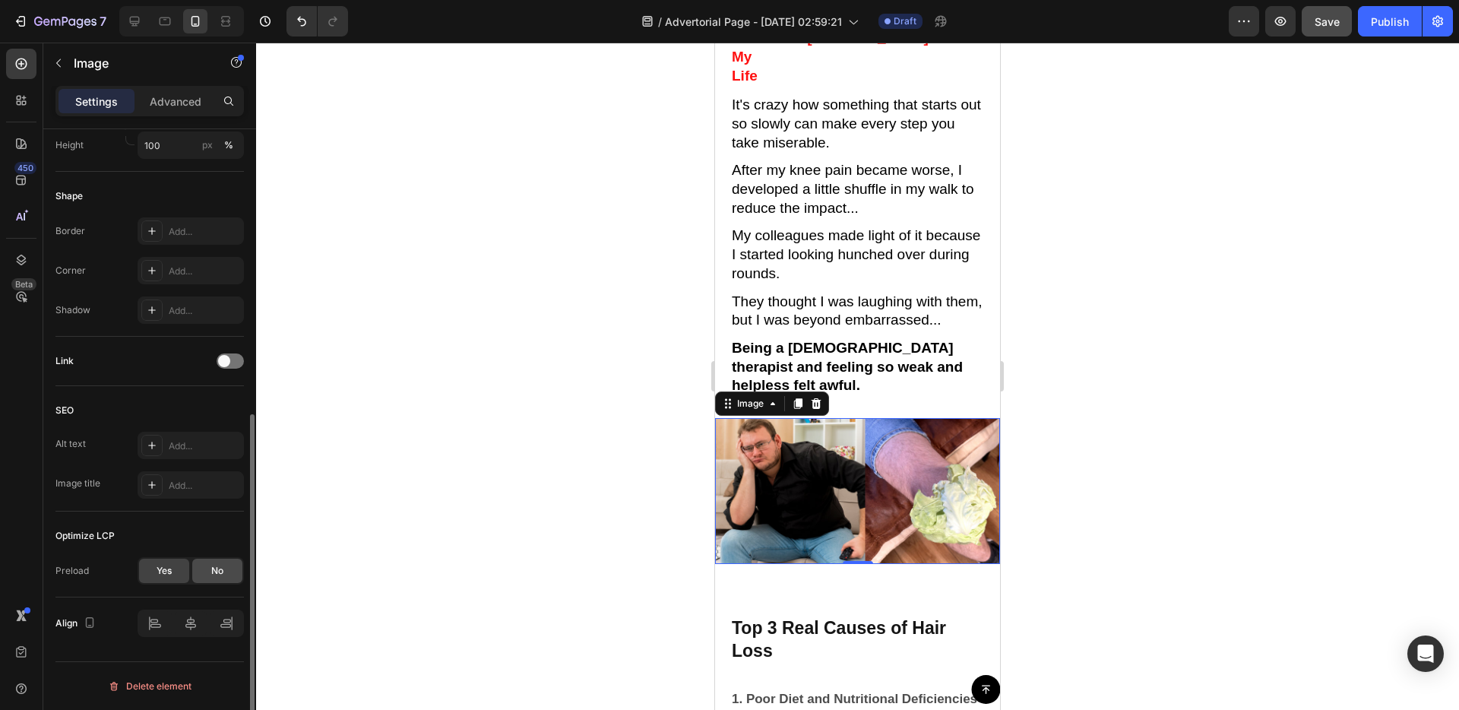
click at [201, 574] on div "No" at bounding box center [217, 571] width 50 height 24
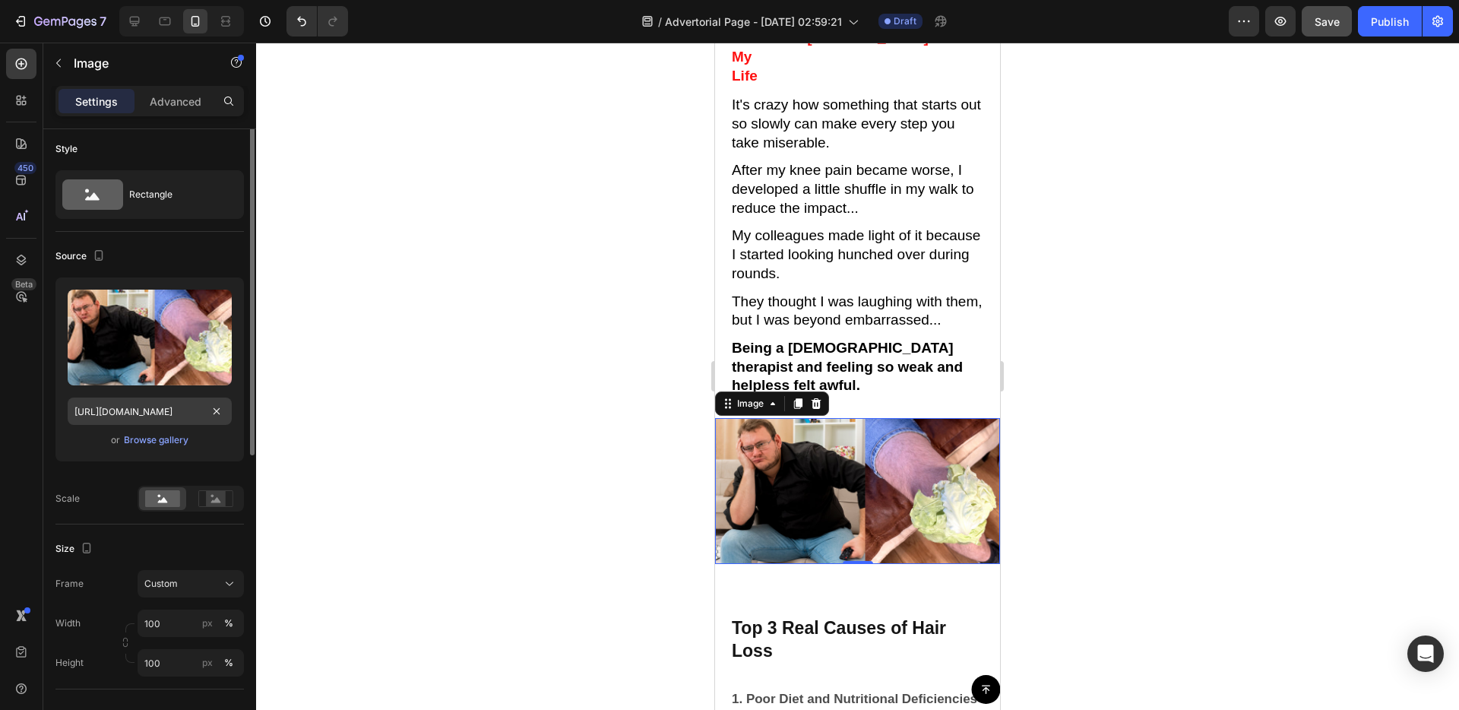
scroll to position [0, 0]
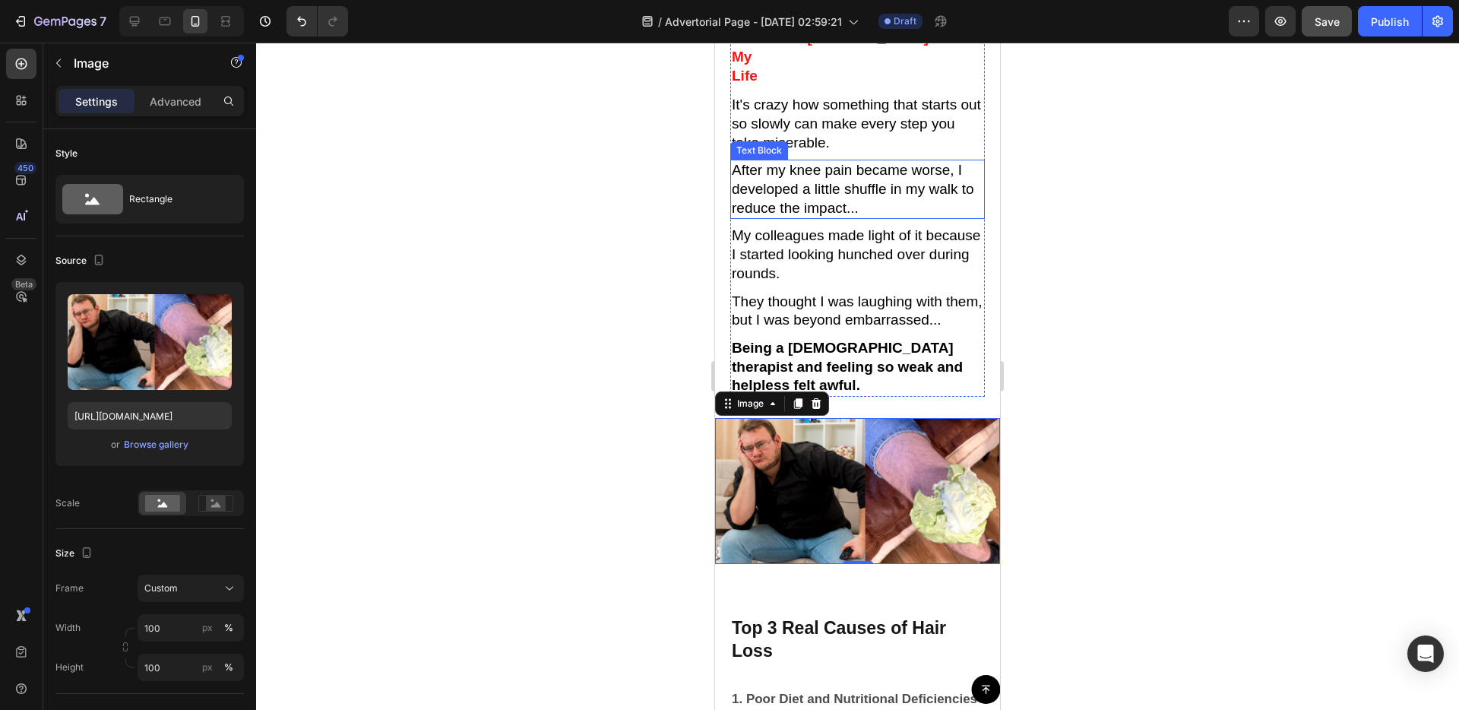
click at [934, 174] on p "After my knee pain became worse, I developed a little shuffle in my walk to red…" at bounding box center [858, 189] width 252 height 56
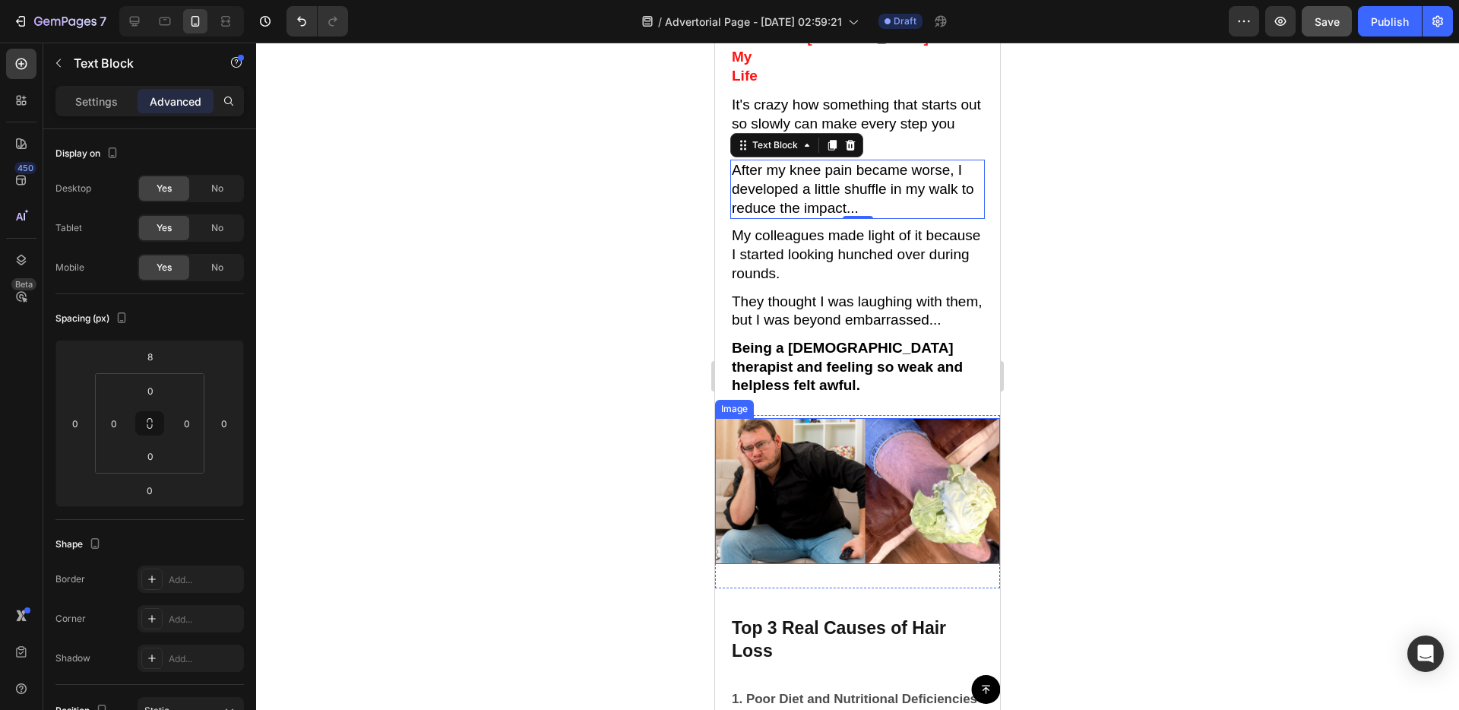
click at [830, 423] on img at bounding box center [857, 491] width 285 height 146
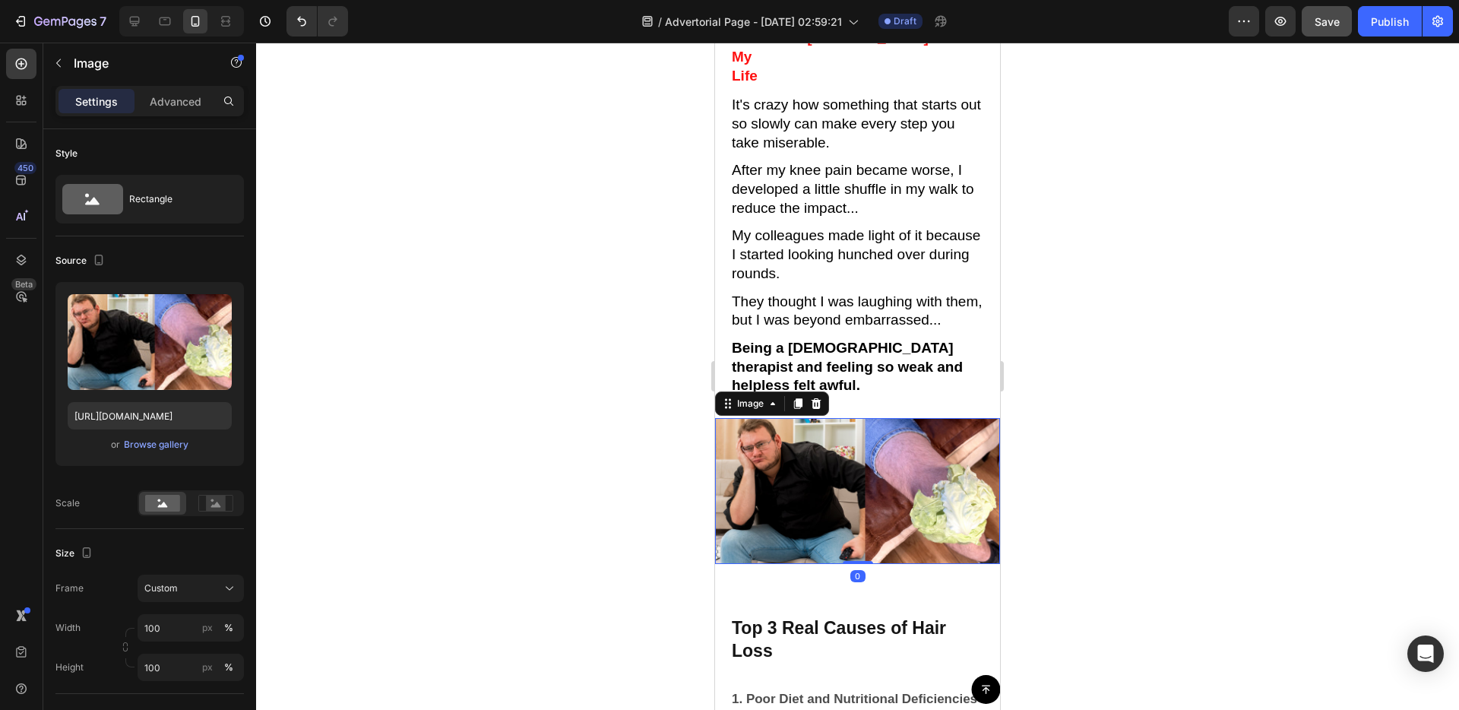
click at [214, 113] on div "Settings Advanced" at bounding box center [149, 101] width 188 height 30
click at [172, 108] on p "Advanced" at bounding box center [176, 101] width 52 height 16
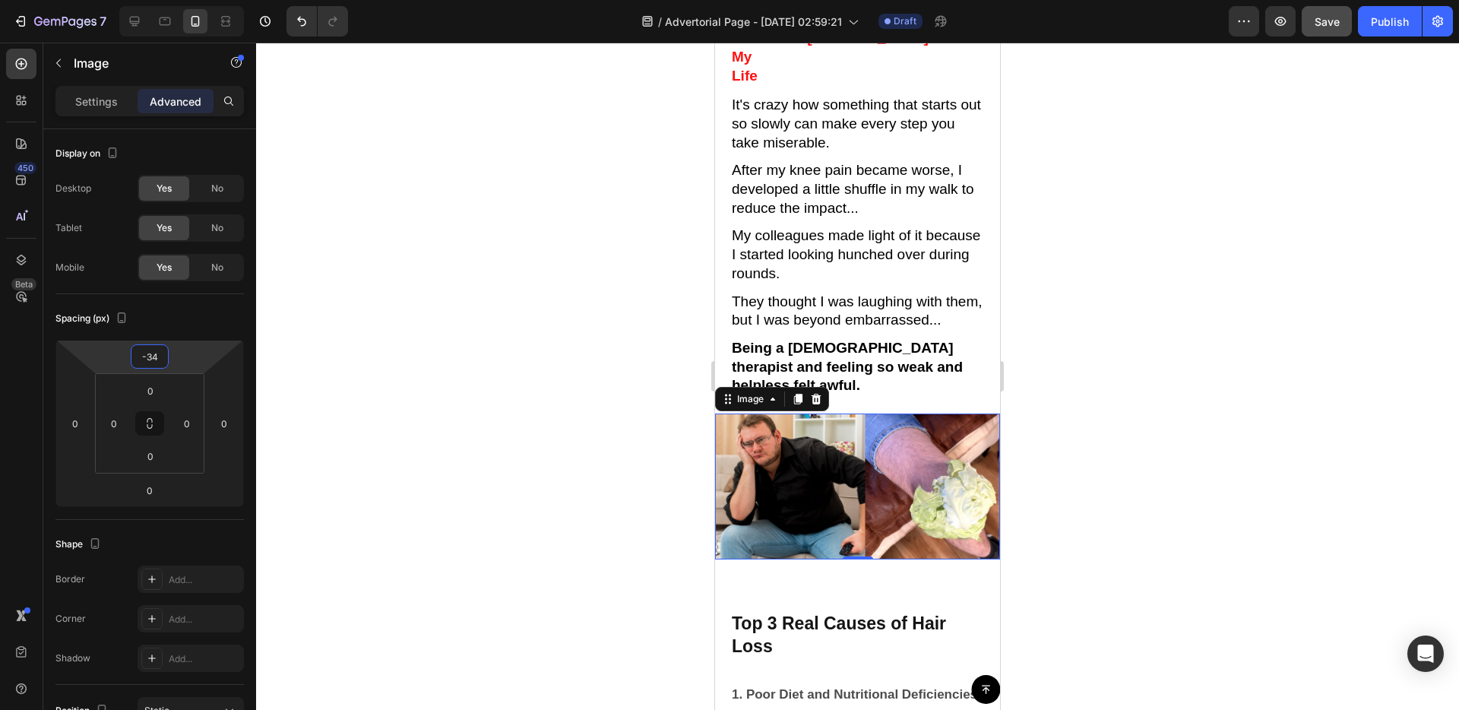
type input "-36"
click at [182, 0] on html "7 / Advertorial Page - [DATE] 02:59:21 Draft Preview Save Publish 450 Beta Sect…" at bounding box center [729, 0] width 1459 height 0
click at [723, 552] on div "Image 0 Section 5" at bounding box center [857, 498] width 285 height 167
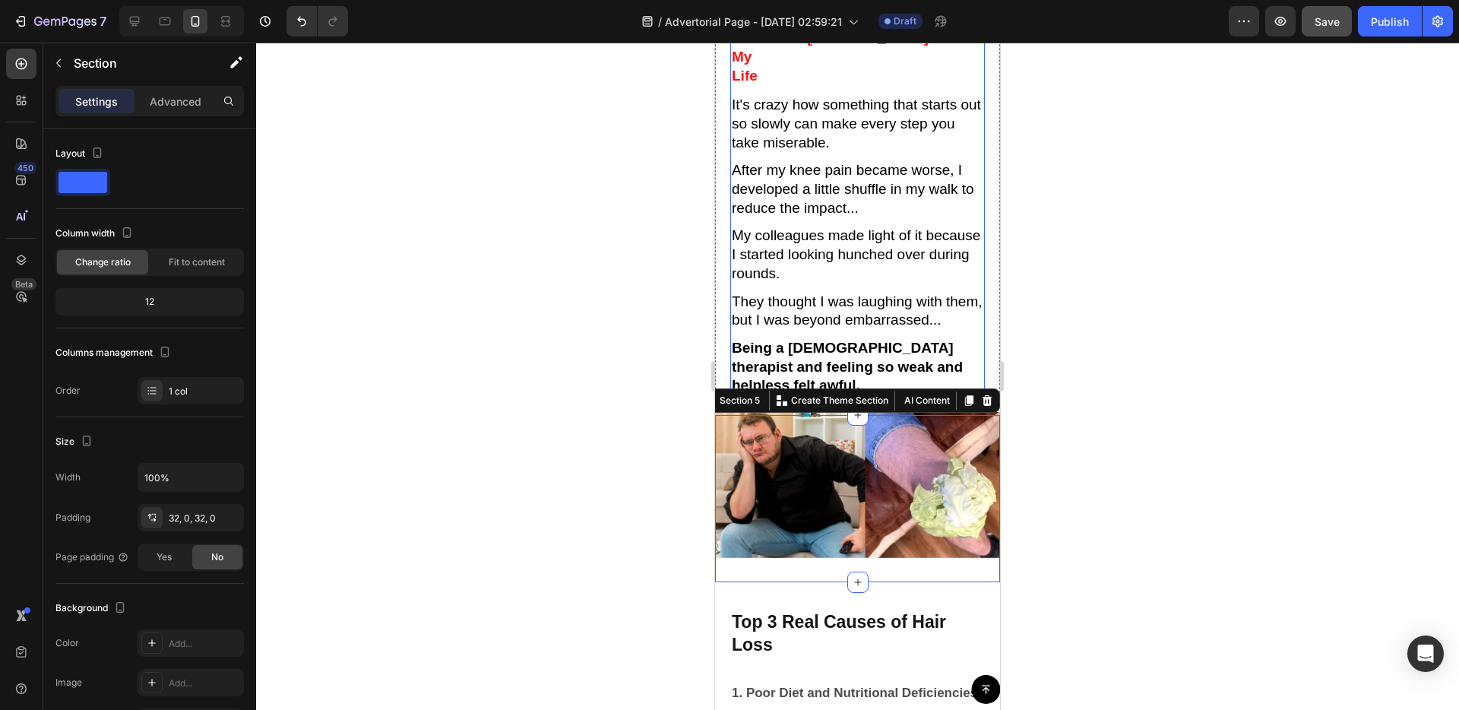
click at [923, 257] on p "My colleagues made light of it because I started looking hunched over during ro…" at bounding box center [858, 254] width 252 height 56
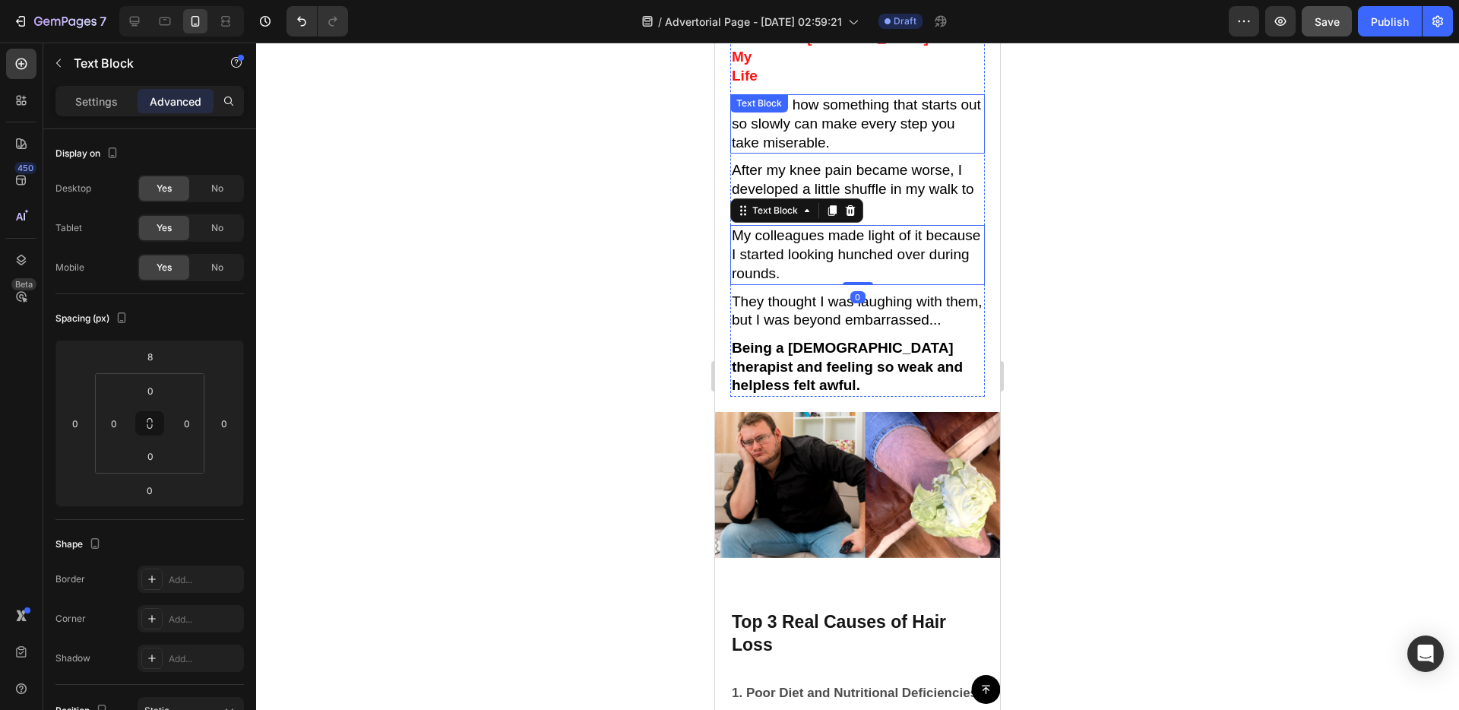
click at [874, 104] on p "It's crazy how something that starts out so slowly can make every step you take…" at bounding box center [858, 124] width 252 height 56
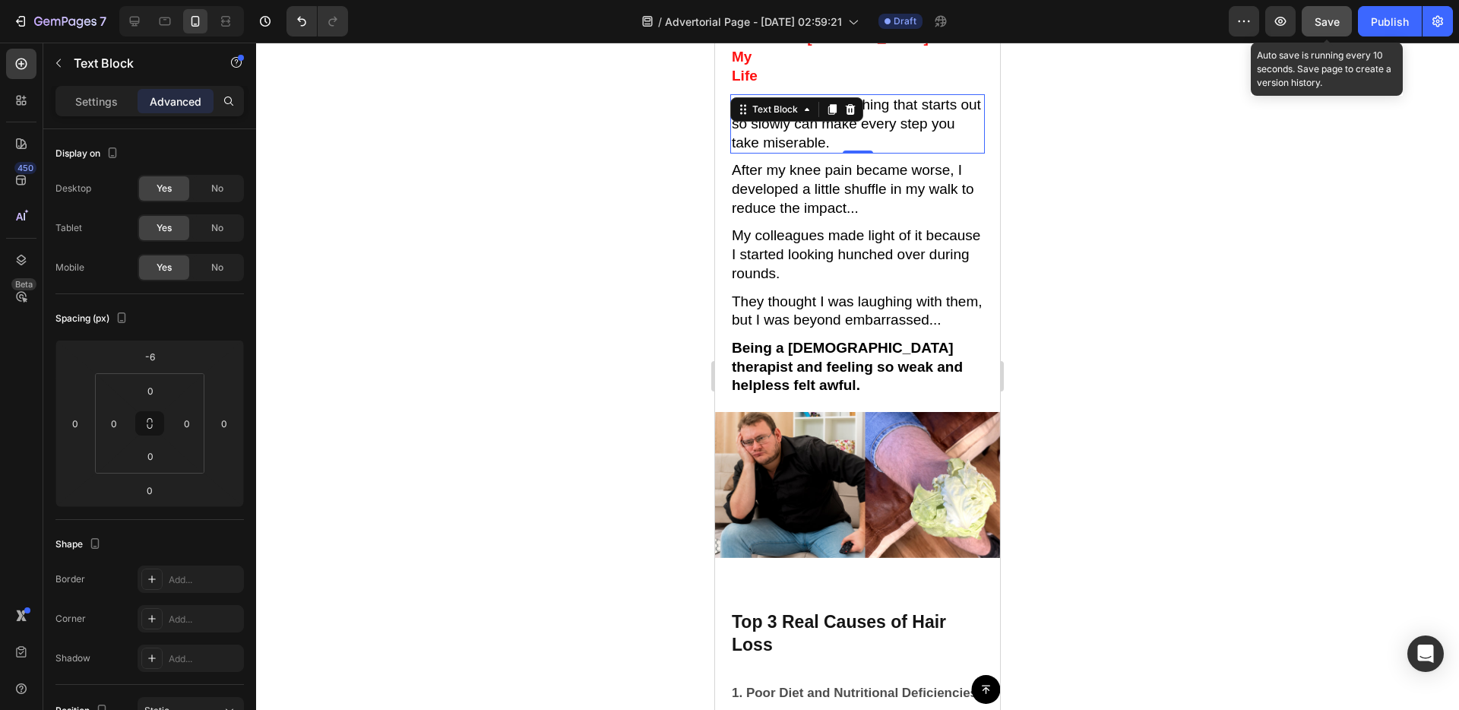
click at [1338, 10] on button "Save" at bounding box center [1327, 21] width 50 height 30
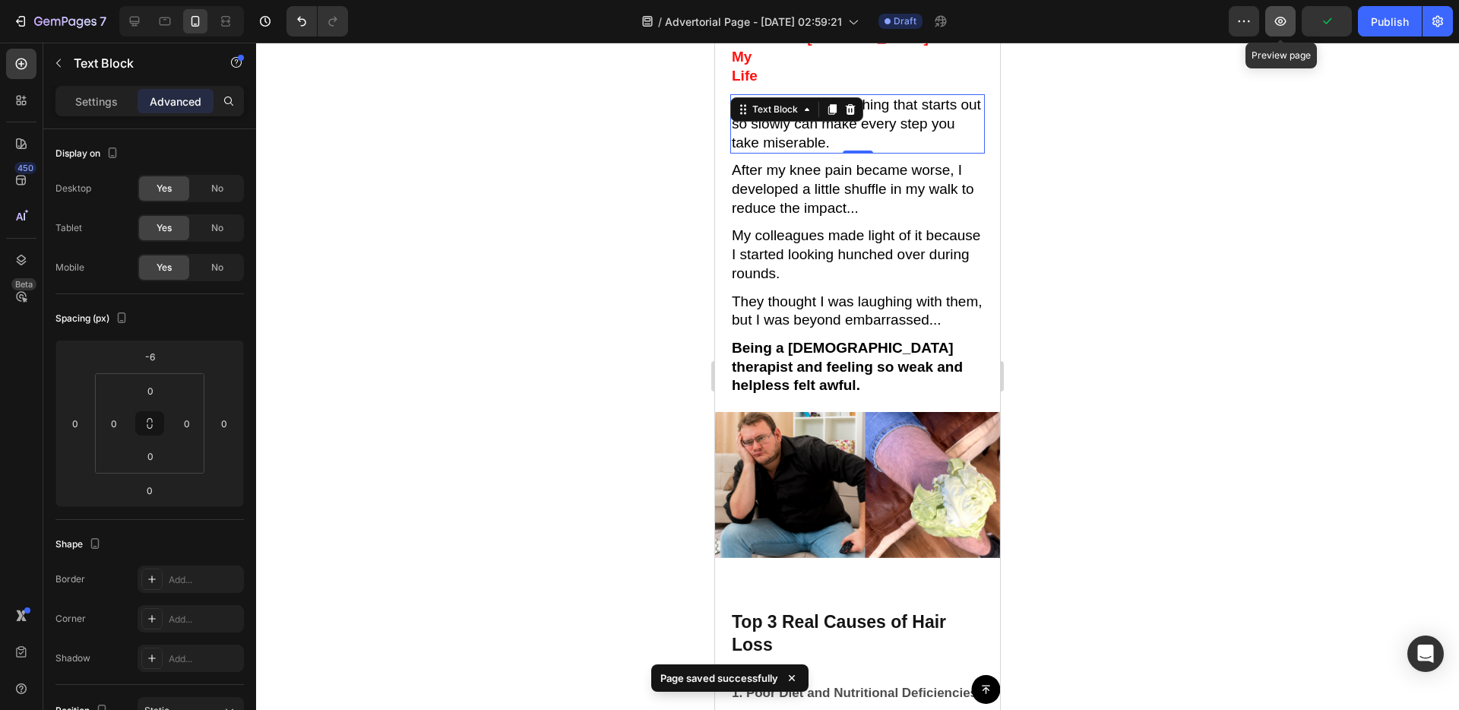
click at [1272, 33] on button "button" at bounding box center [1280, 21] width 30 height 30
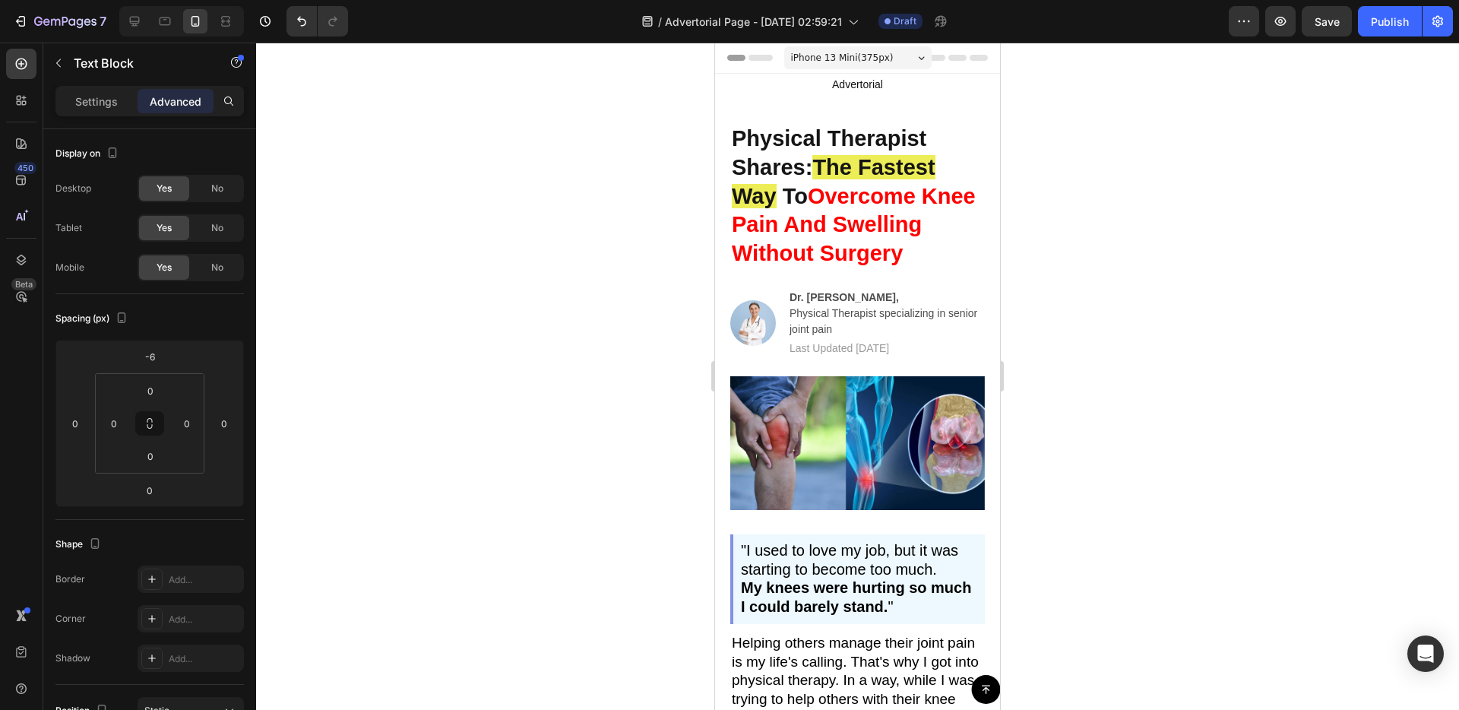
click at [947, 62] on div "Header" at bounding box center [857, 58] width 261 height 30
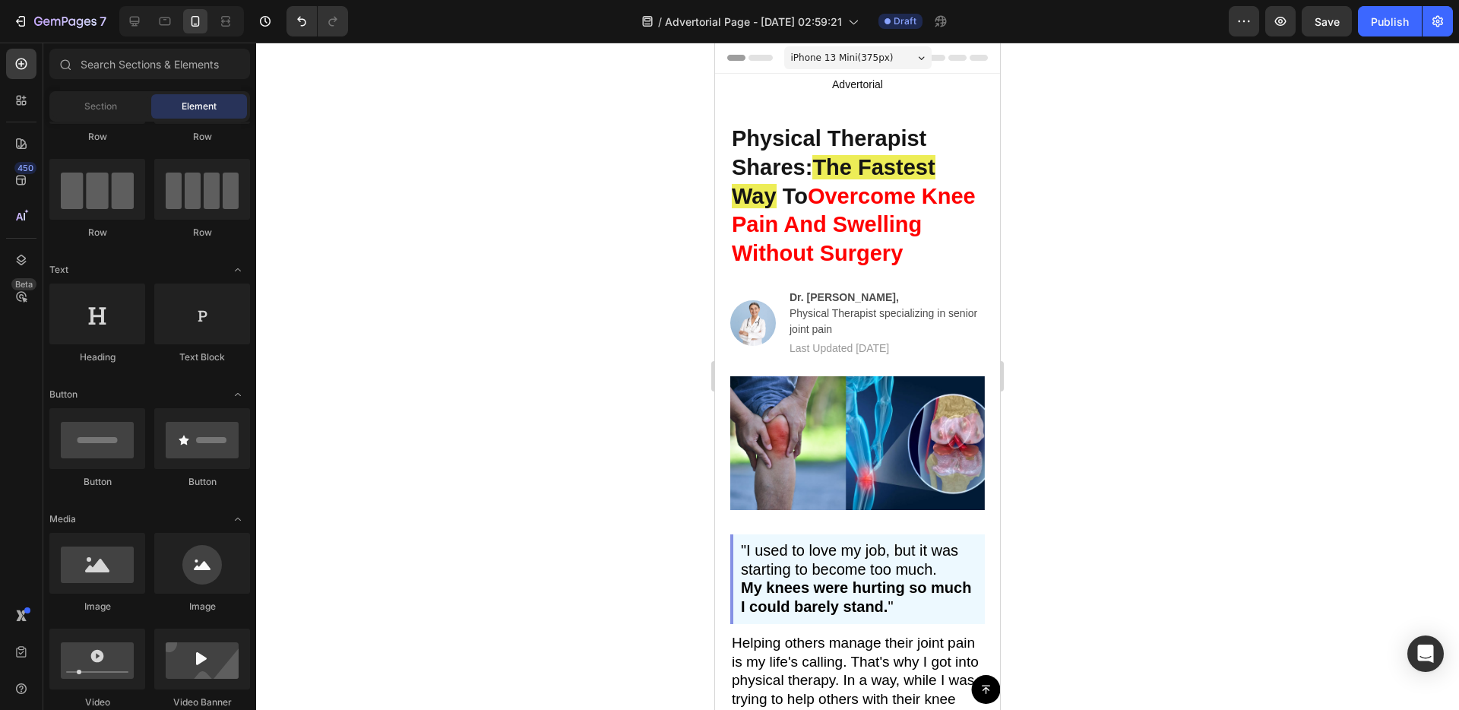
click at [729, 52] on icon at bounding box center [732, 57] width 11 height 11
click at [758, 61] on span "Header" at bounding box center [760, 57] width 33 height 15
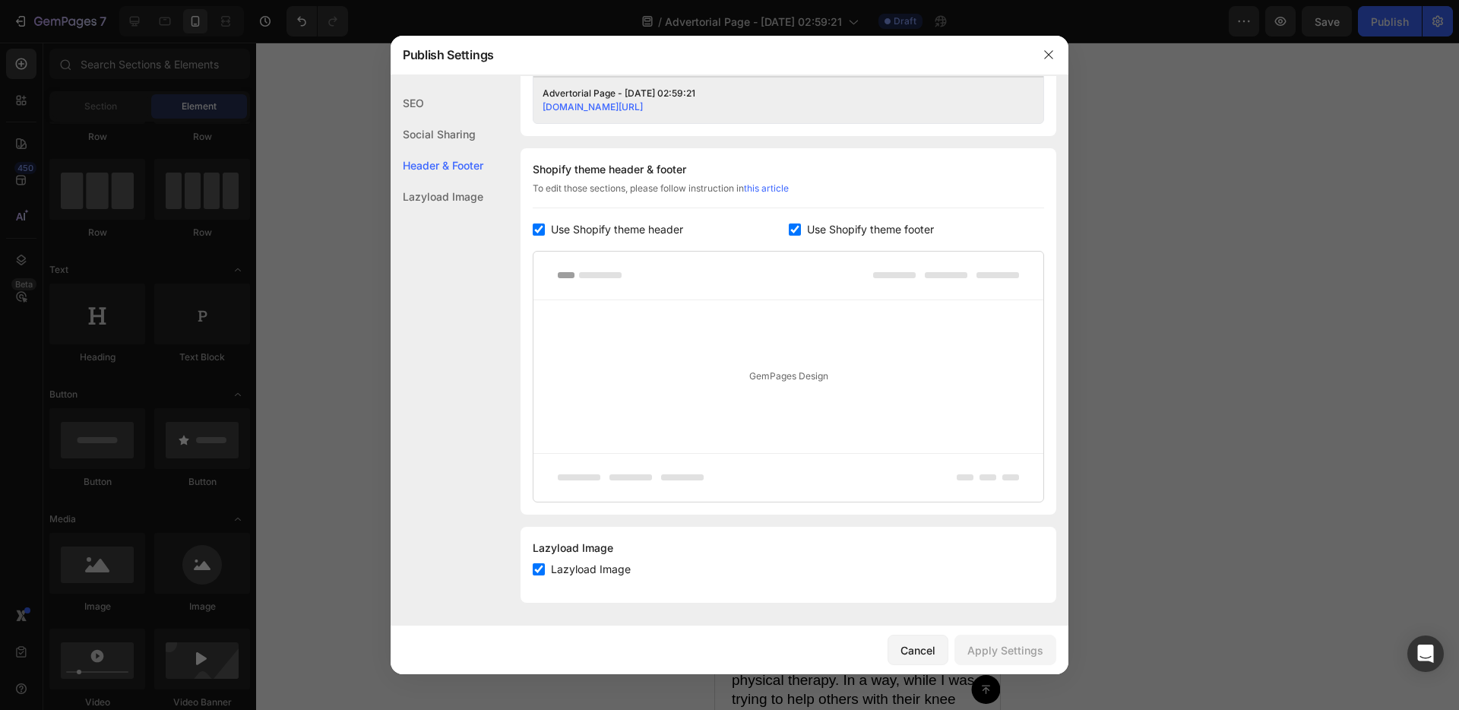
scroll to position [655, 0]
click at [662, 234] on span "Use Shopify theme header" at bounding box center [617, 229] width 132 height 18
checkbox input "false"
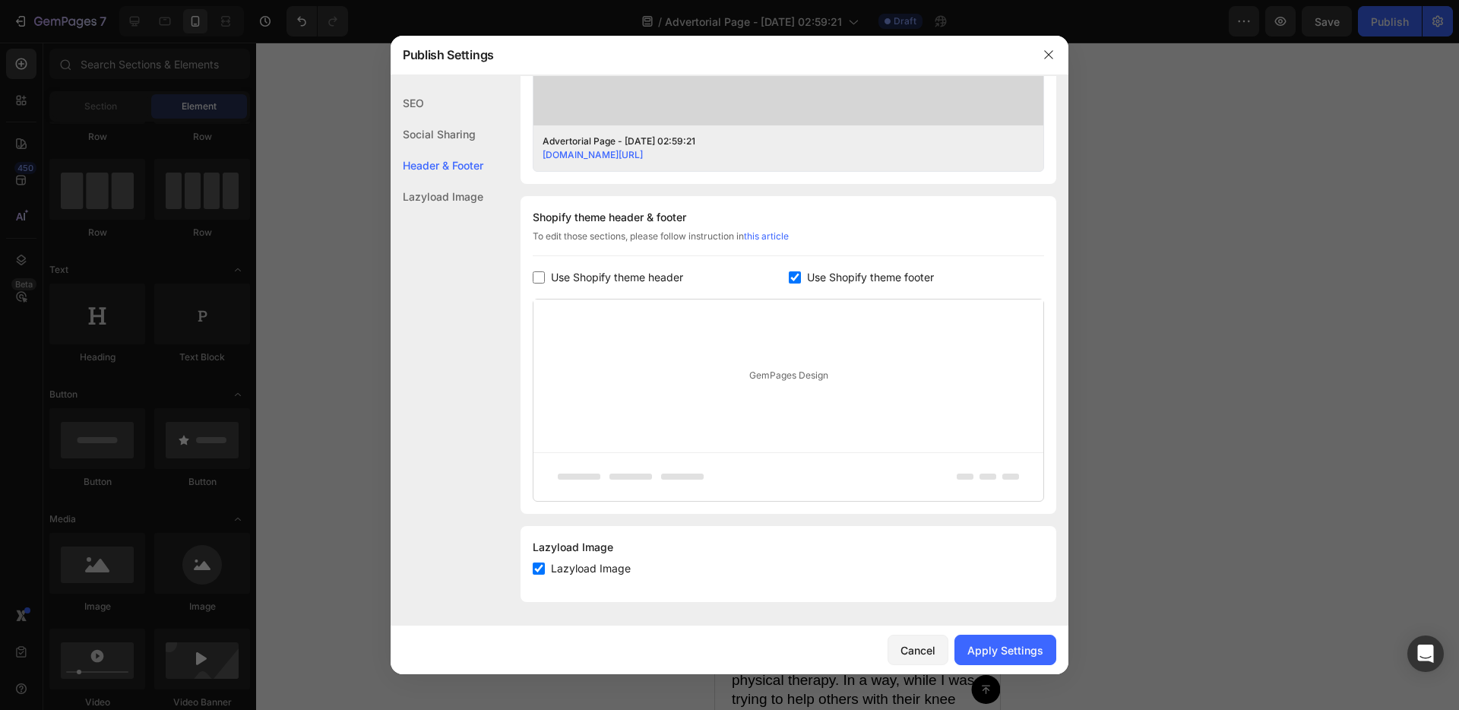
scroll to position [606, 0]
click at [850, 275] on span "Use Shopify theme footer" at bounding box center [870, 277] width 127 height 18
checkbox input "false"
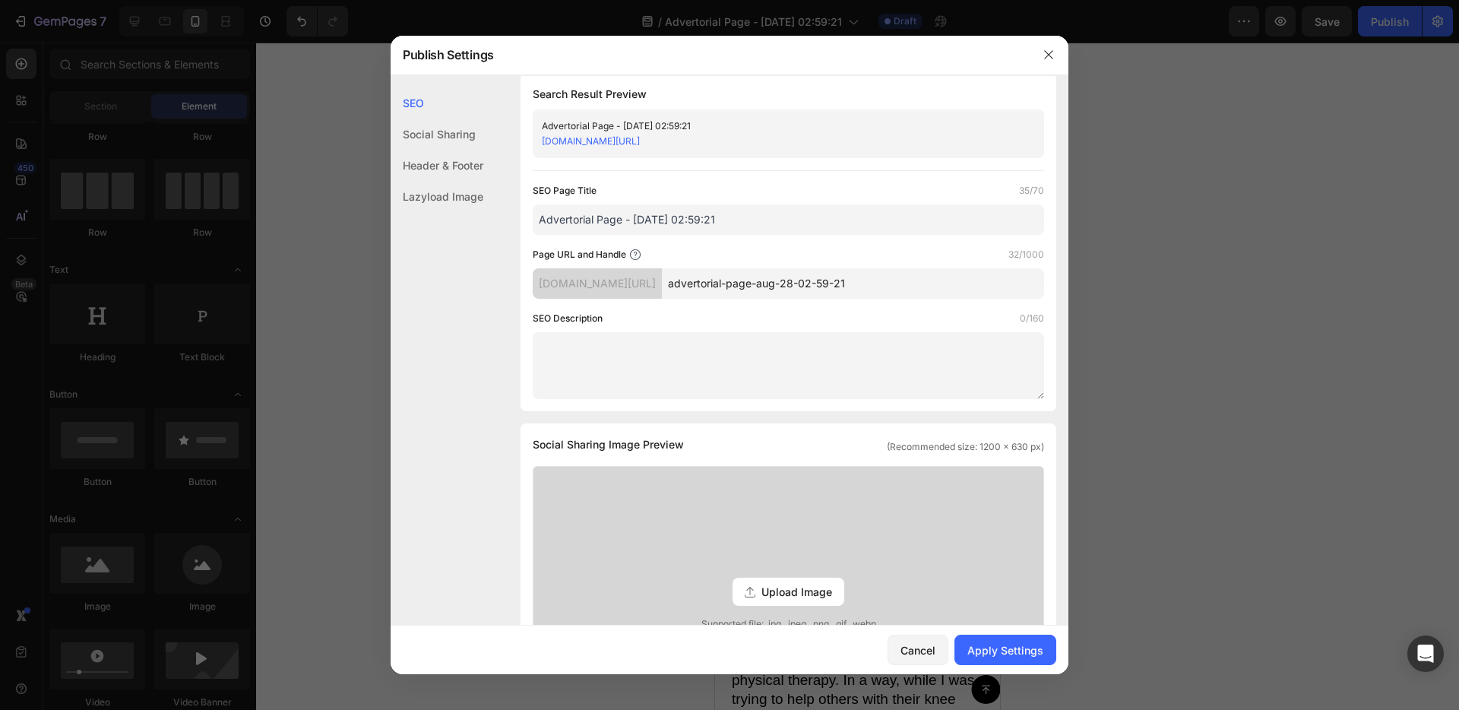
scroll to position [0, 0]
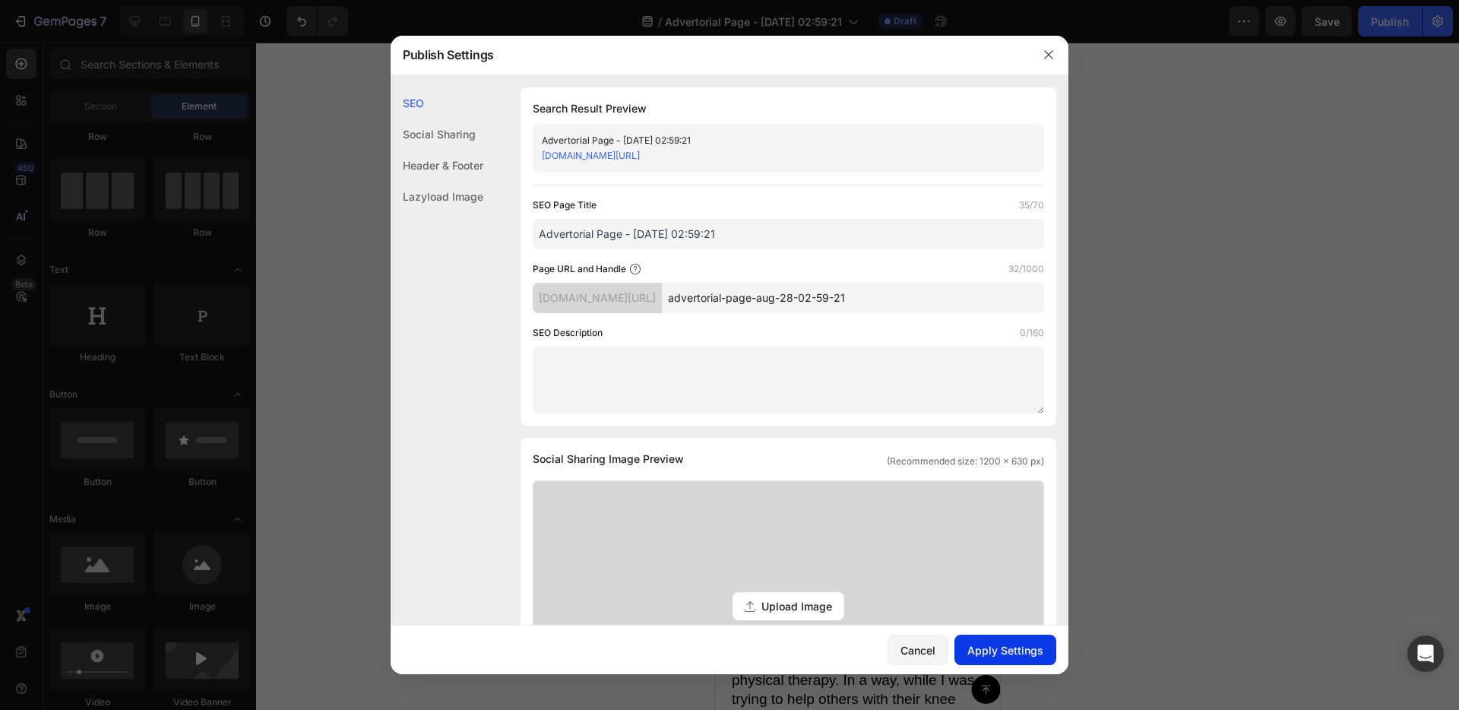
click at [1002, 655] on div "Apply Settings" at bounding box center [1005, 650] width 76 height 16
drag, startPoint x: 1042, startPoint y: 47, endPoint x: 1060, endPoint y: 61, distance: 22.8
click at [1043, 47] on button "button" at bounding box center [1048, 55] width 24 height 24
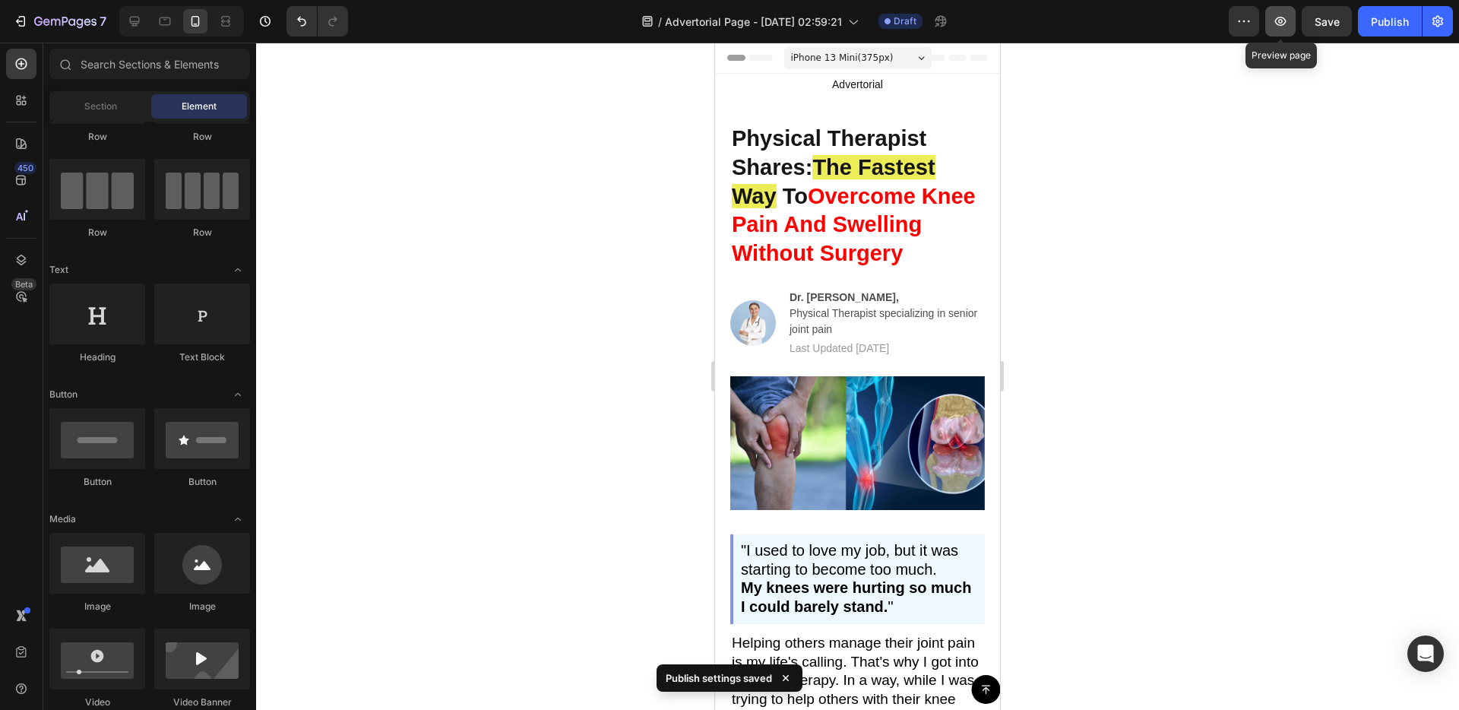
click at [1283, 21] on icon "button" at bounding box center [1280, 21] width 15 height 15
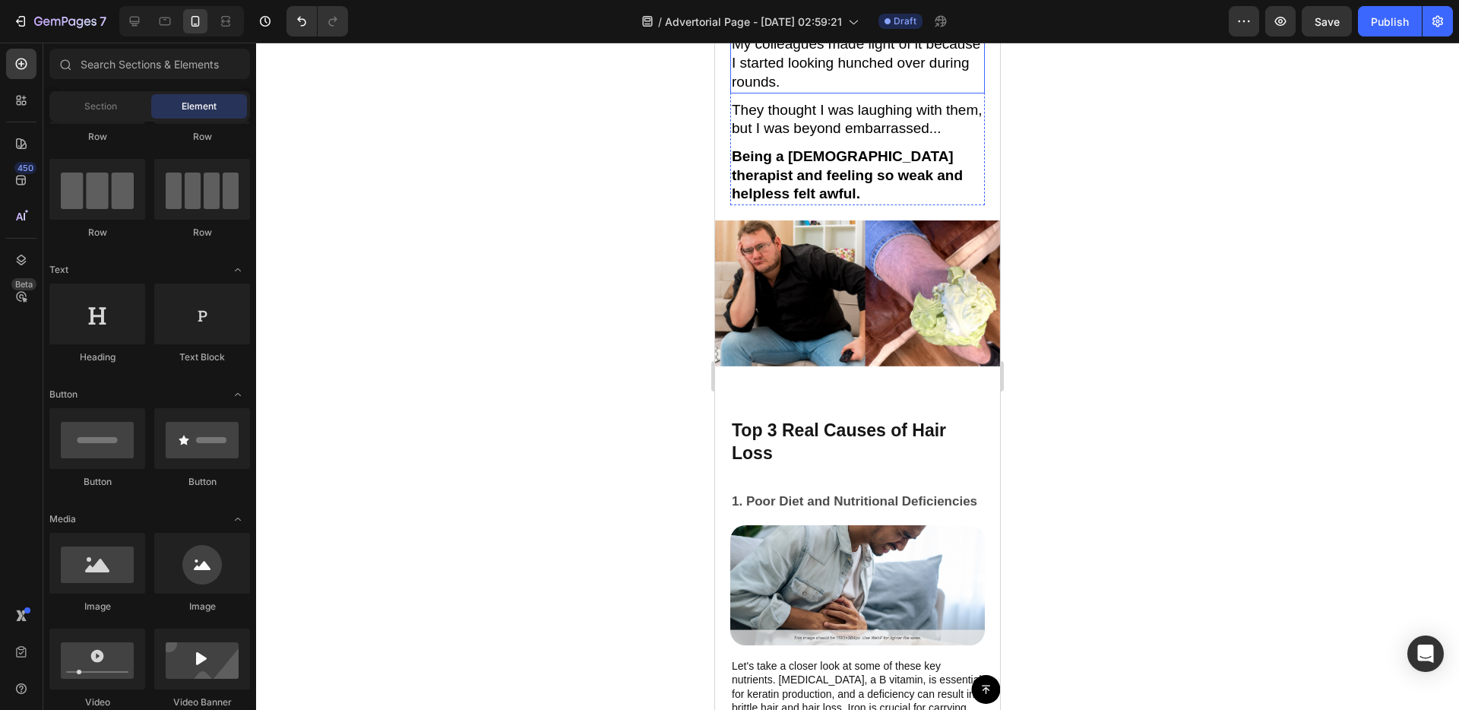
scroll to position [1119, 0]
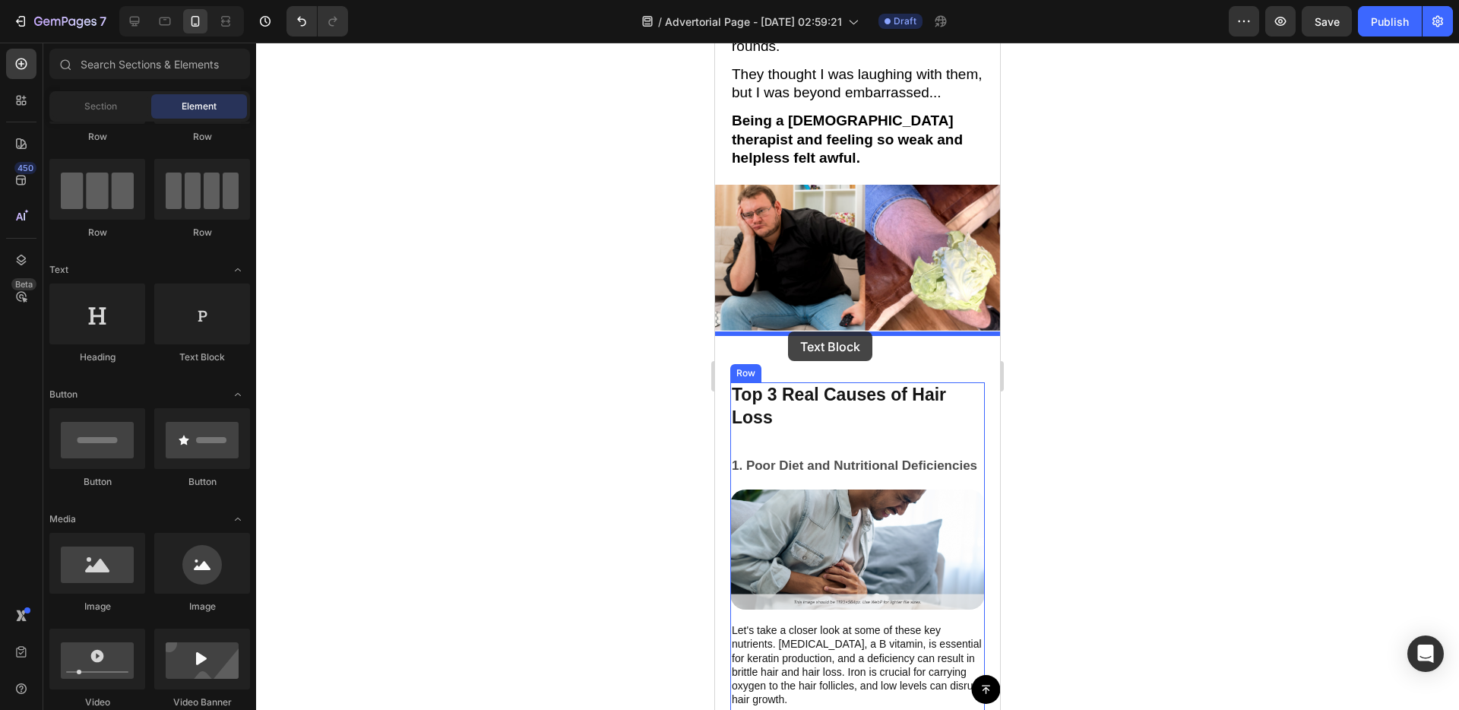
drag, startPoint x: 893, startPoint y: 365, endPoint x: 788, endPoint y: 331, distance: 110.1
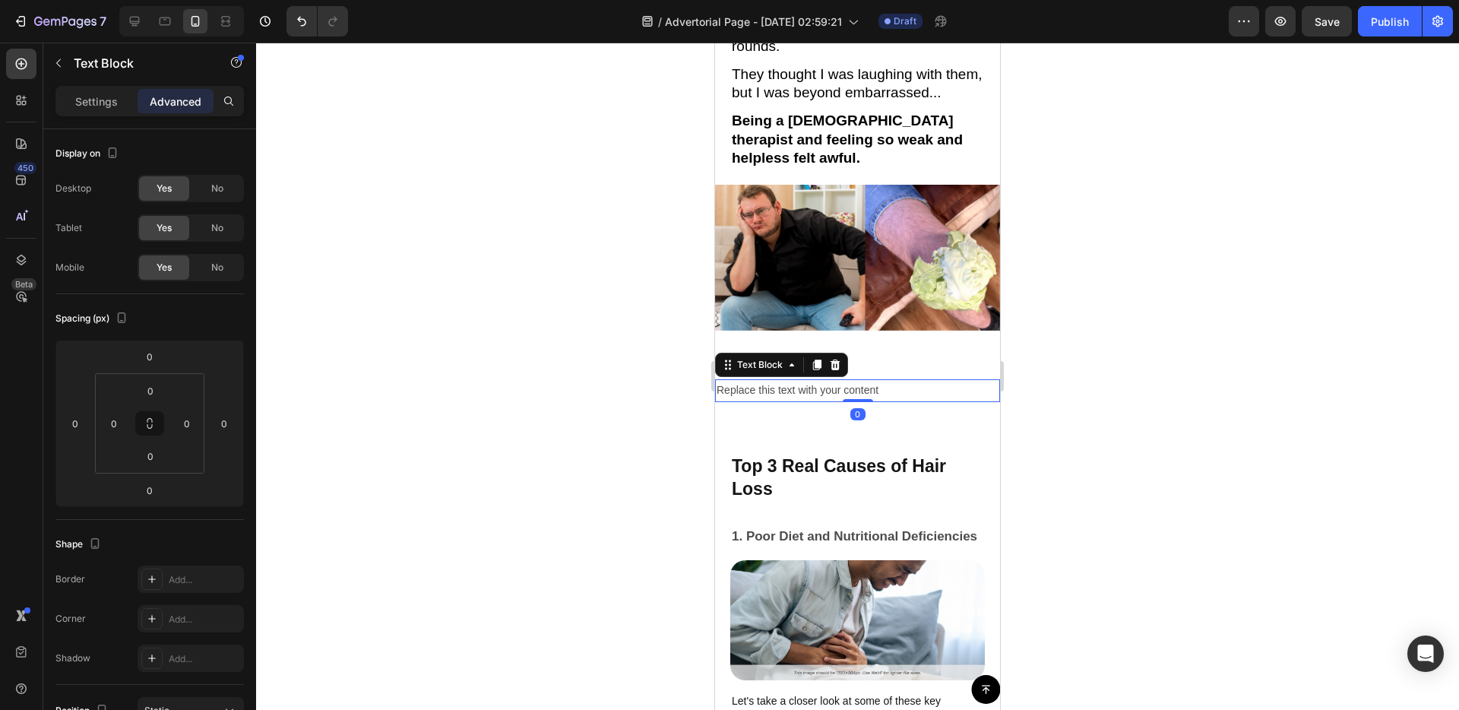
click at [821, 379] on div "Replace this text with your content" at bounding box center [857, 390] width 285 height 22
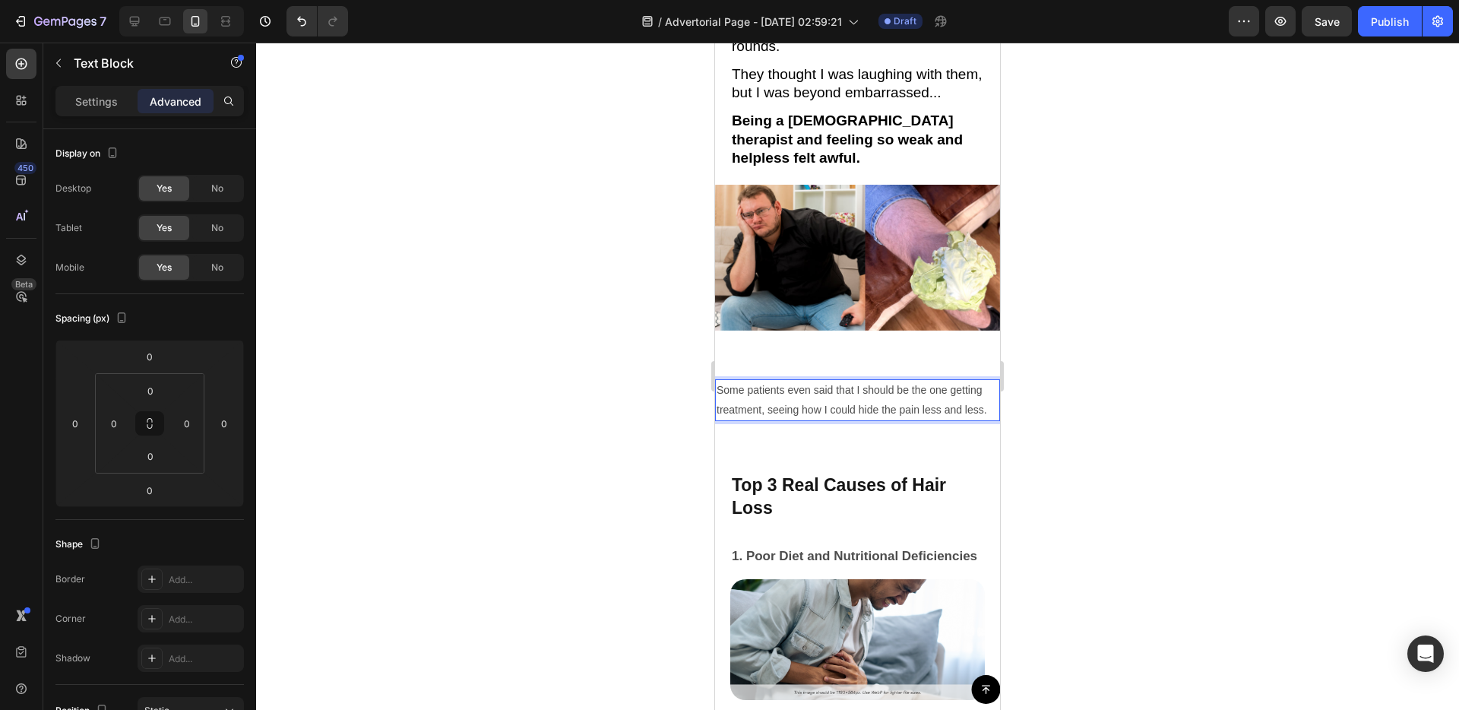
click at [821, 381] on p "Some patients even said that I should be the one getting treatment, seeing how …" at bounding box center [858, 400] width 282 height 38
click at [822, 381] on p "Some patients even said that I should be the one getting treatment, seeing how …" at bounding box center [858, 400] width 282 height 38
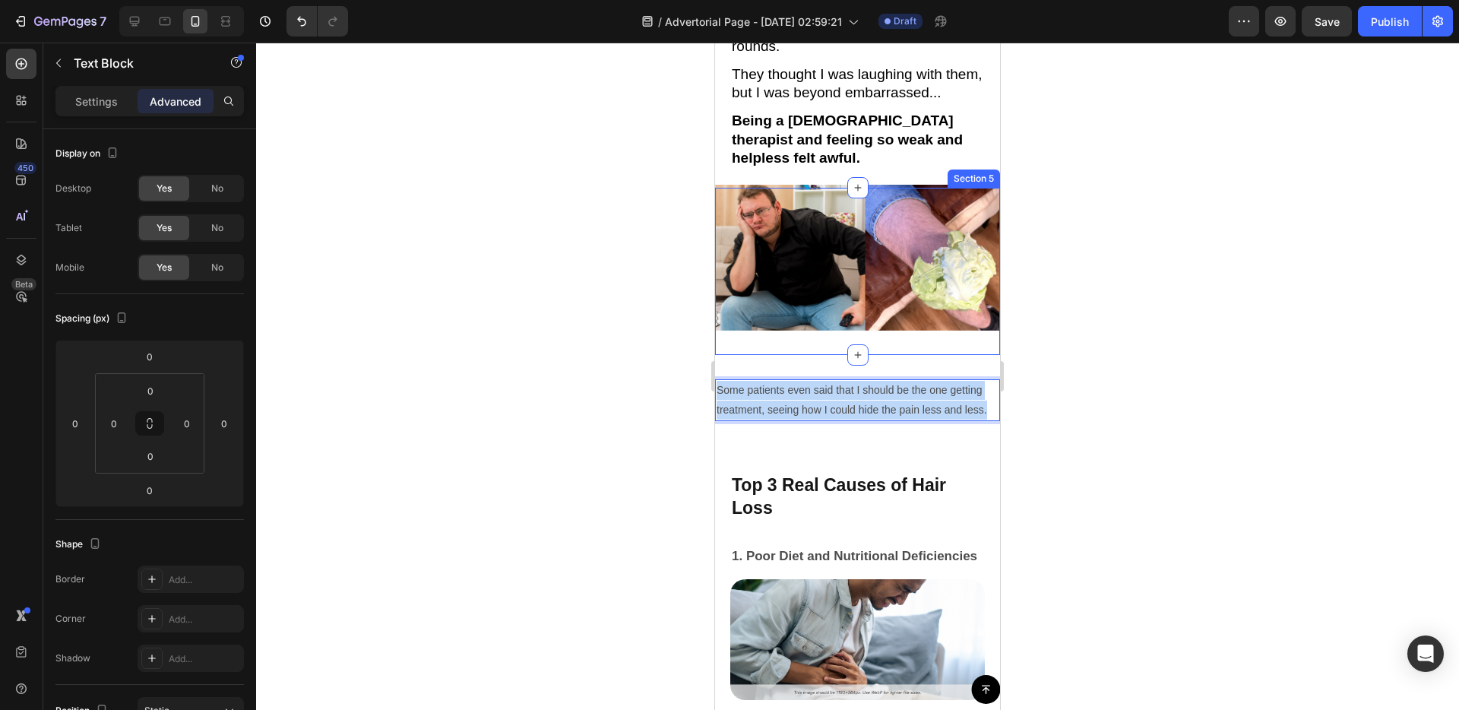
click at [825, 324] on div "Image Section 5" at bounding box center [857, 271] width 285 height 167
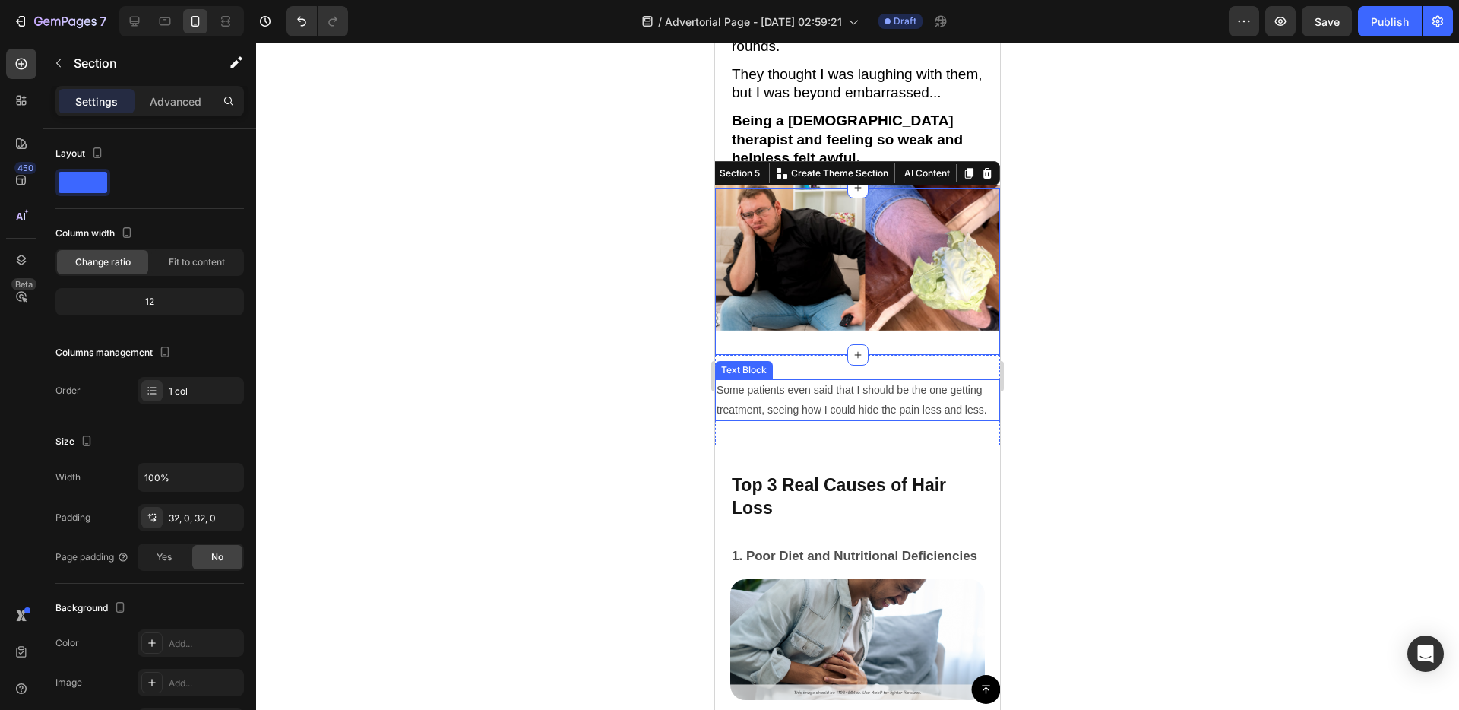
click at [853, 381] on p "Some patients even said that I should be the one getting treatment, seeing how …" at bounding box center [858, 400] width 282 height 38
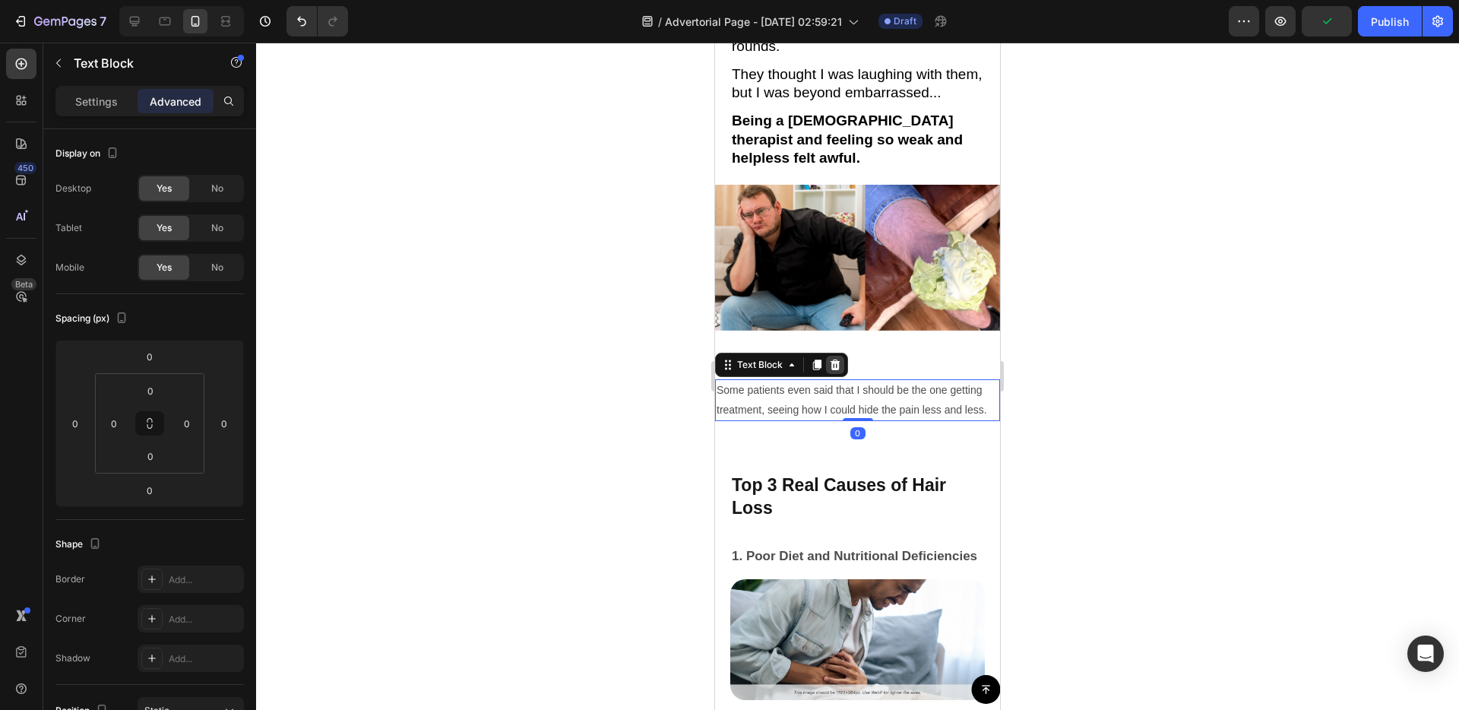
click at [832, 359] on icon at bounding box center [836, 364] width 10 height 11
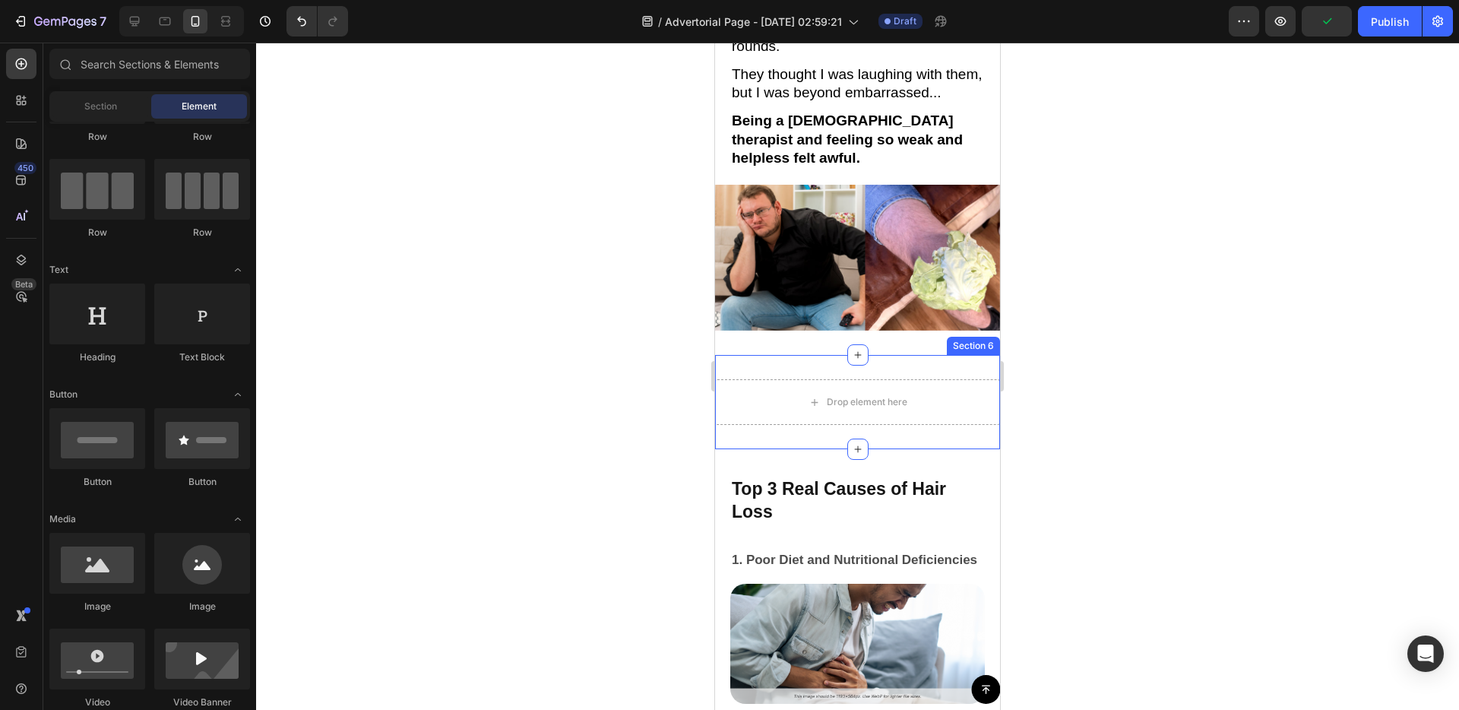
click at [832, 355] on div "Drop element here Section 6" at bounding box center [857, 402] width 285 height 94
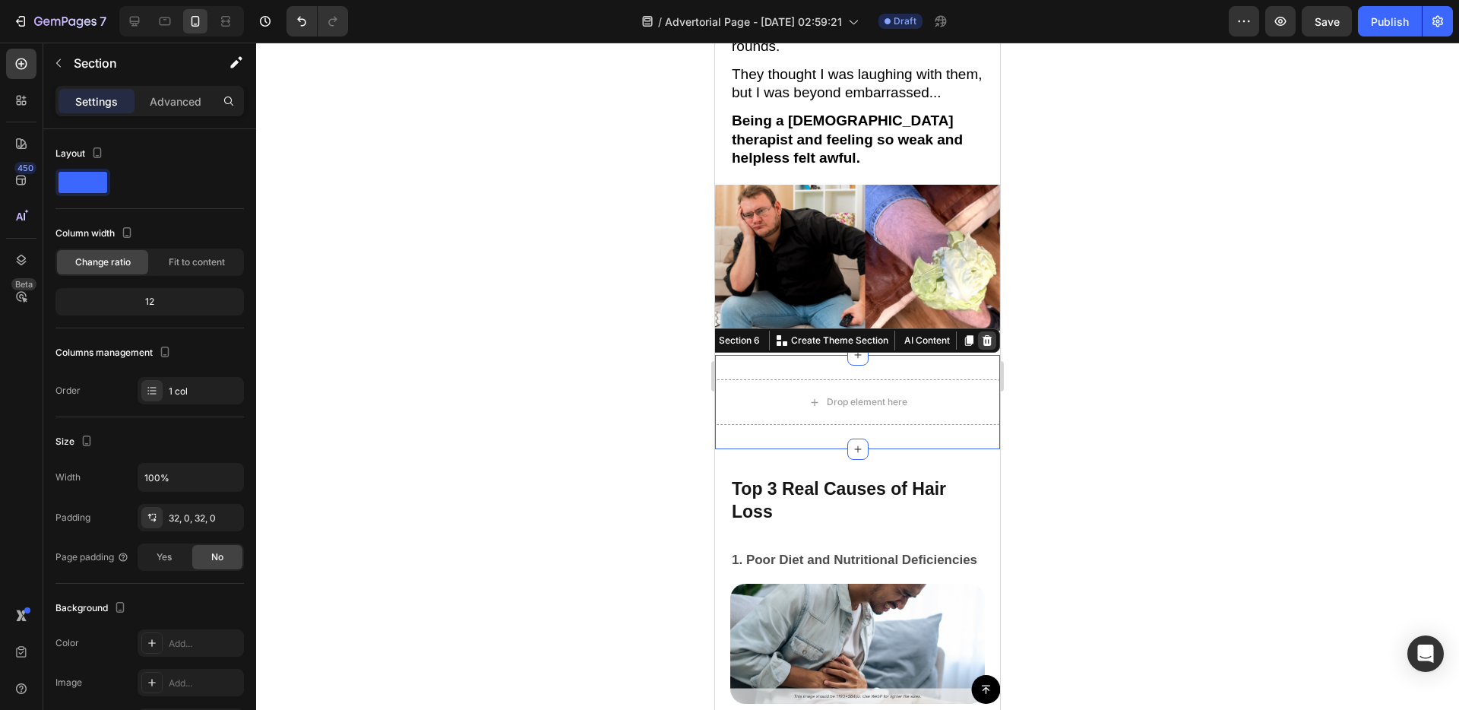
click at [992, 334] on icon at bounding box center [987, 340] width 12 height 12
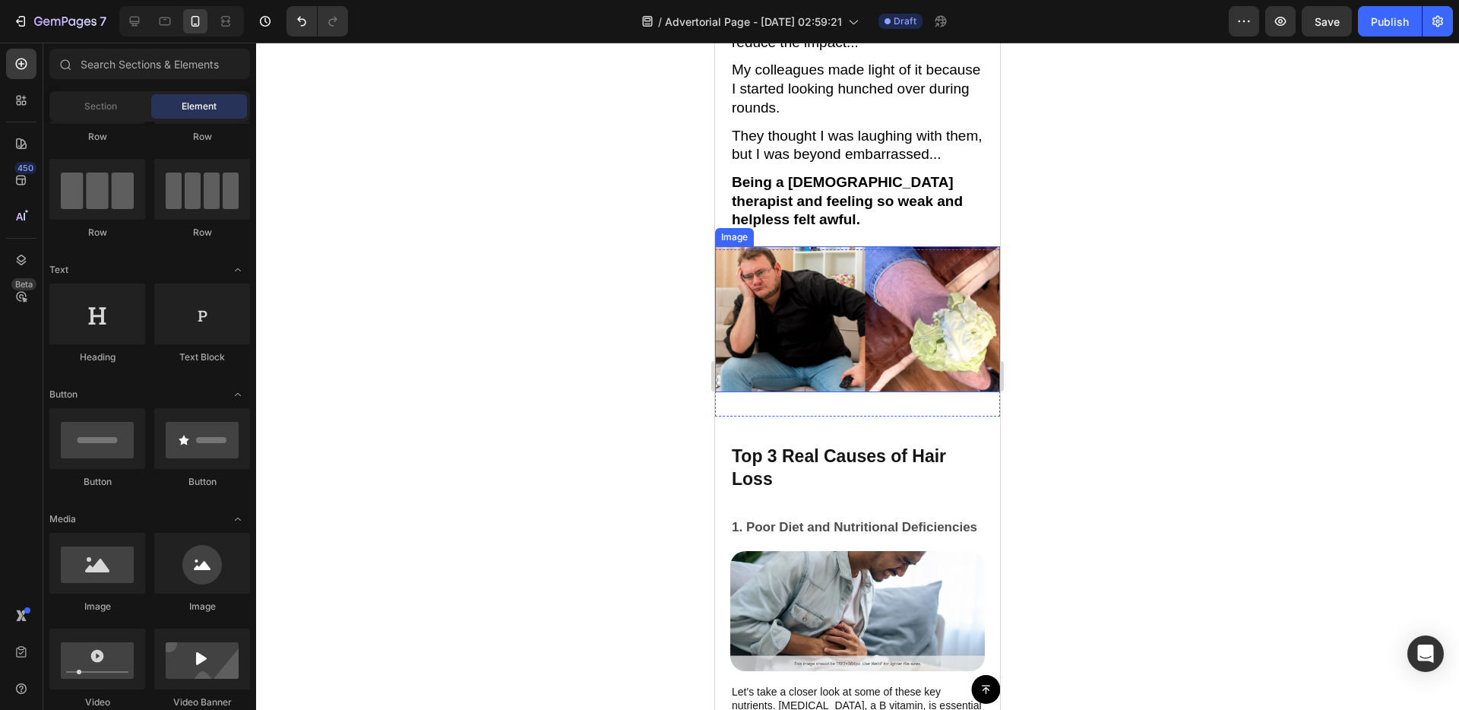
scroll to position [1084, 0]
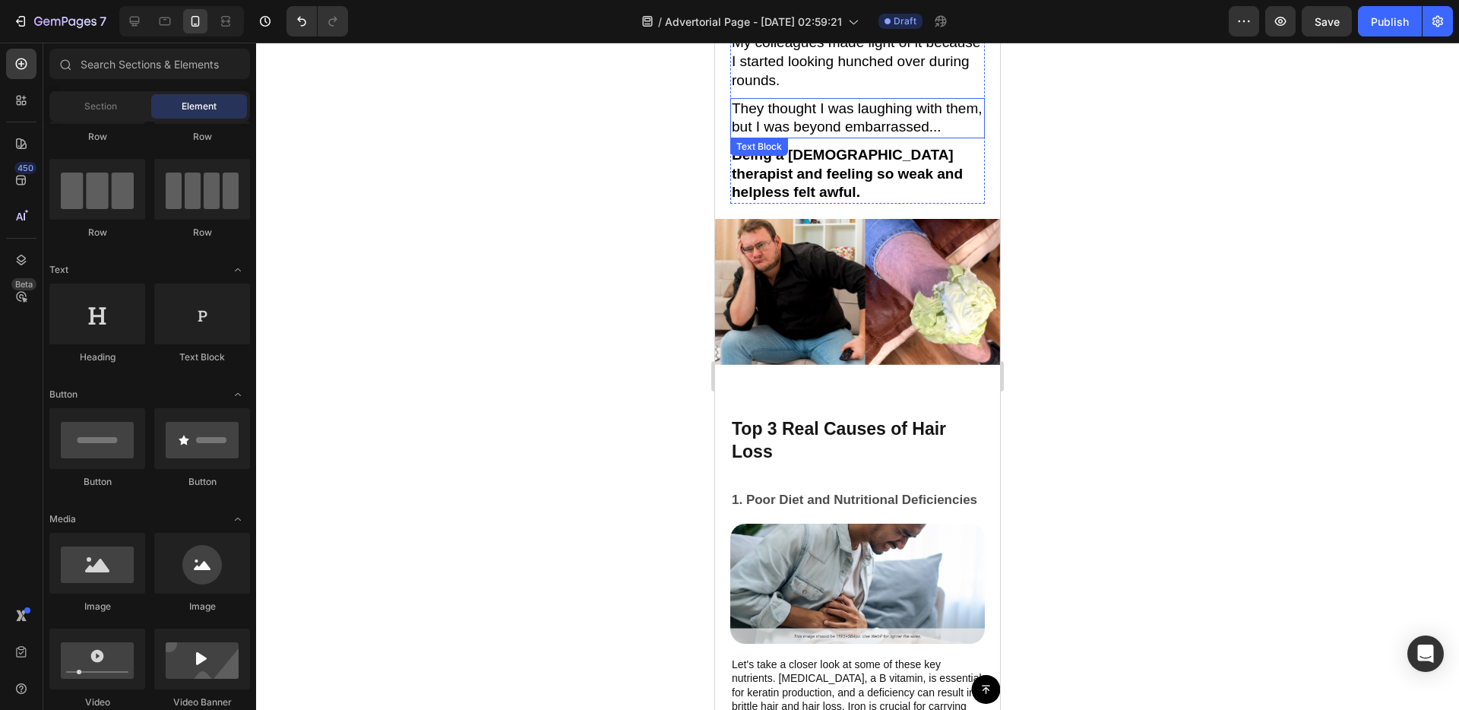
click at [819, 100] on p "They thought I was laughing with them, but I was beyond embarrassed..." at bounding box center [858, 118] width 252 height 37
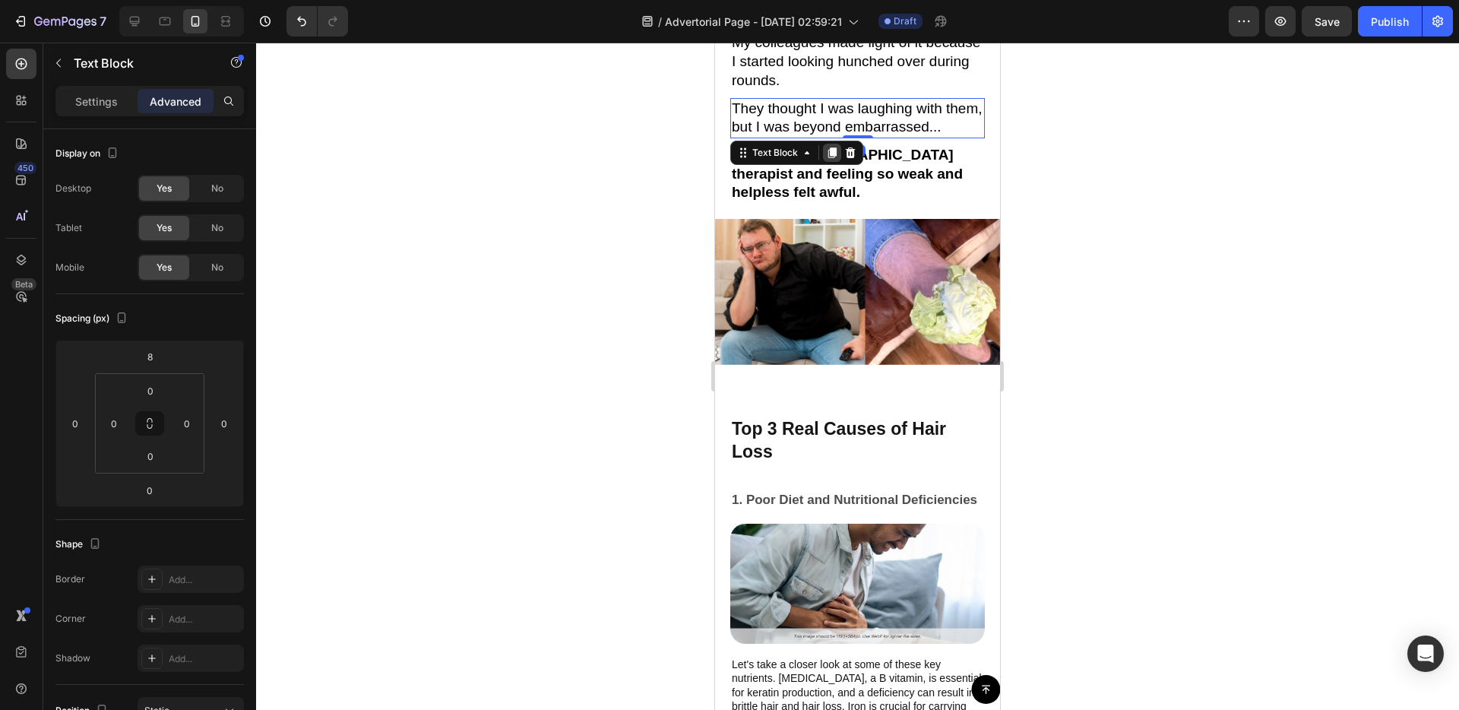
click at [831, 147] on icon at bounding box center [832, 152] width 8 height 11
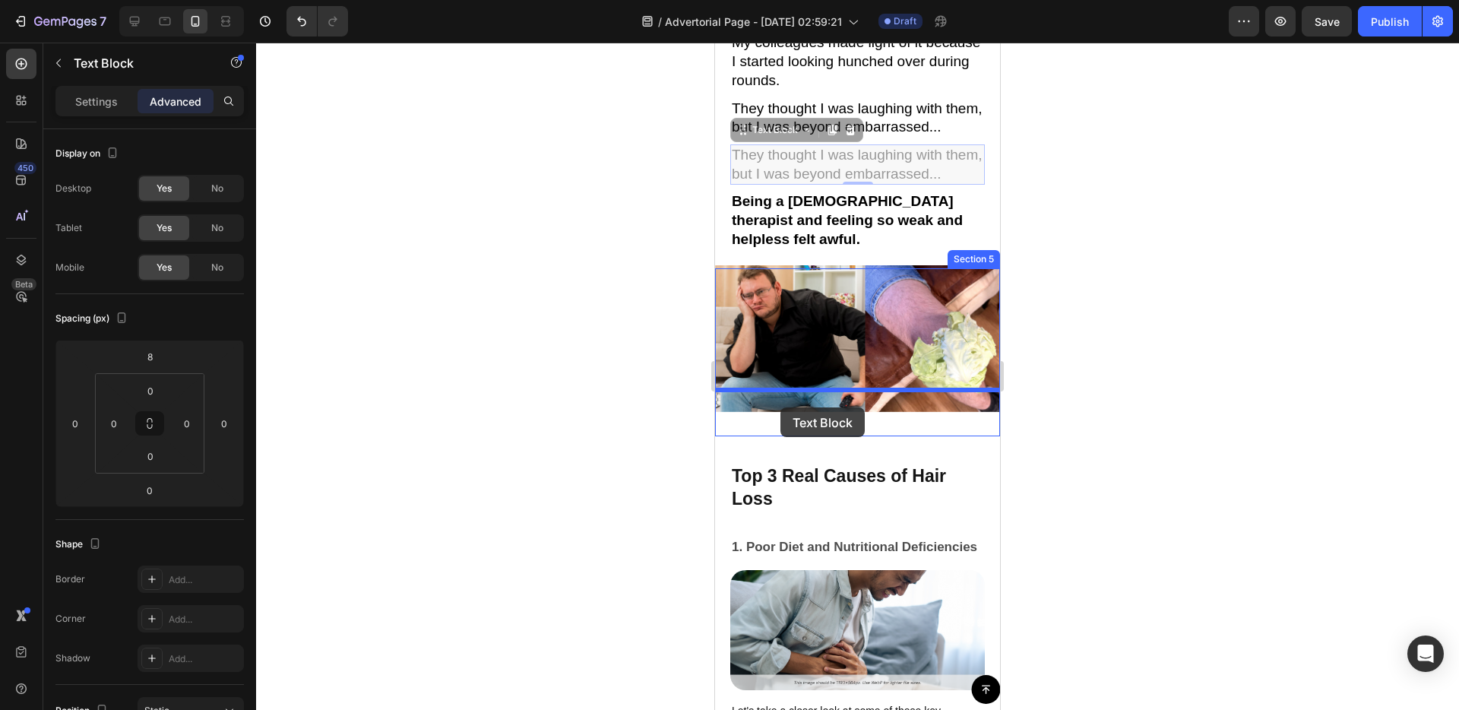
drag, startPoint x: 738, startPoint y: 112, endPoint x: 780, endPoint y: 407, distance: 297.9
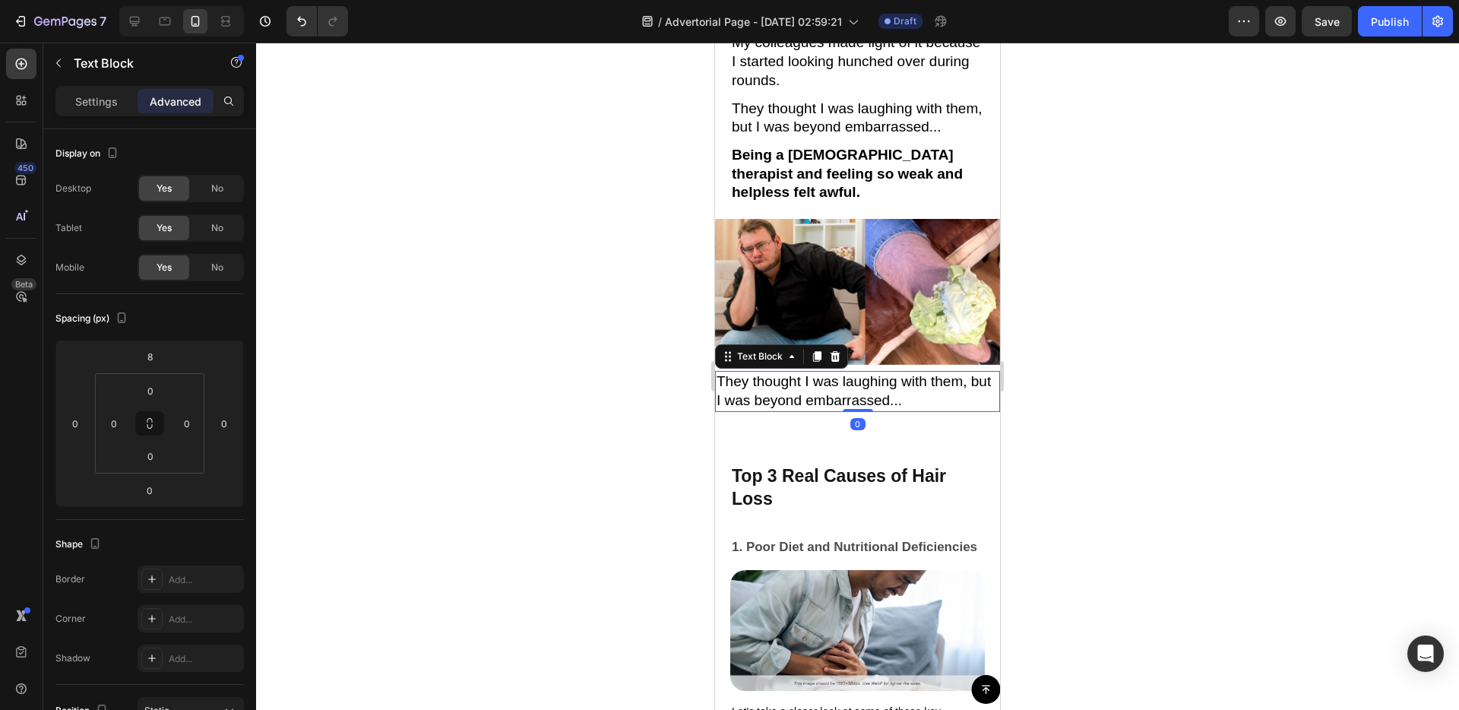
click at [808, 378] on p "They thought I was laughing with them, but I was beyond embarrassed..." at bounding box center [858, 390] width 282 height 37
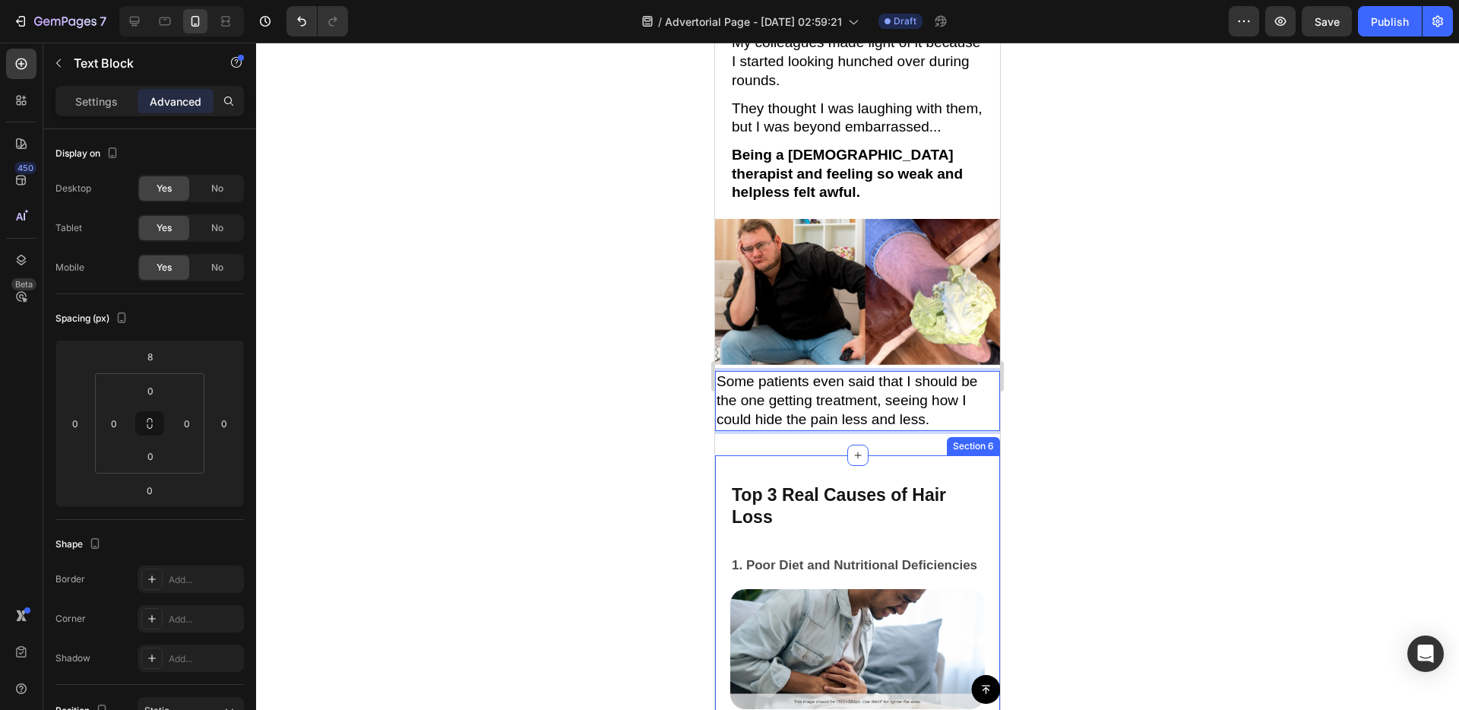
click at [774, 455] on div "Top 3 Real Causes of Hair Loss Text Block 1. Poor Diet and Nutritional Deficien…" at bounding box center [857, 693] width 285 height 477
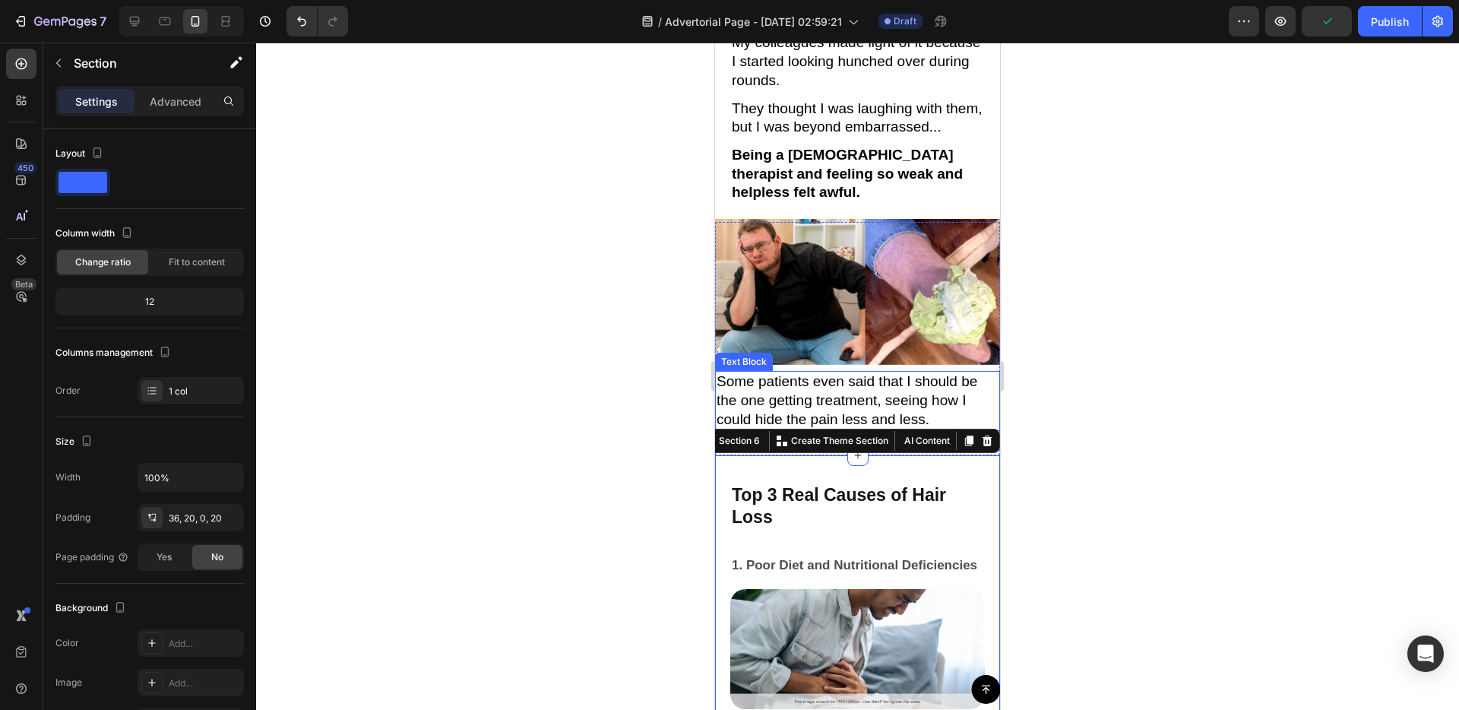
click at [842, 372] on p "Some patients even said that I should be the one getting treatment, seeing how …" at bounding box center [858, 400] width 282 height 56
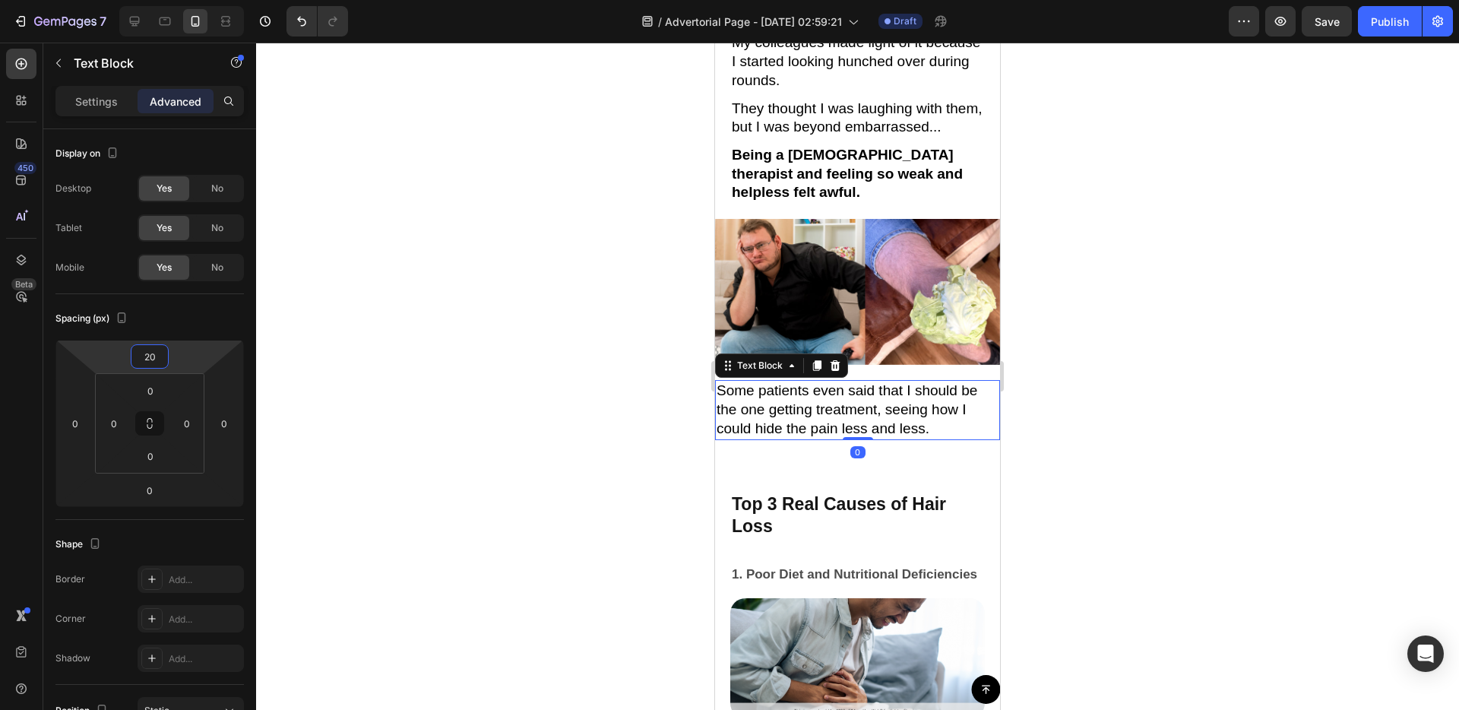
type input "22"
click at [191, 0] on html "7 / Advertorial Page - [DATE] 02:59:21 Draft Preview Save Publish 450 Beta Sect…" at bounding box center [729, 0] width 1459 height 0
click at [863, 535] on div "Top 3 Real Causes of Hair Loss Text Block 1. Poor Diet and Nutritional Deficien…" at bounding box center [857, 718] width 255 height 450
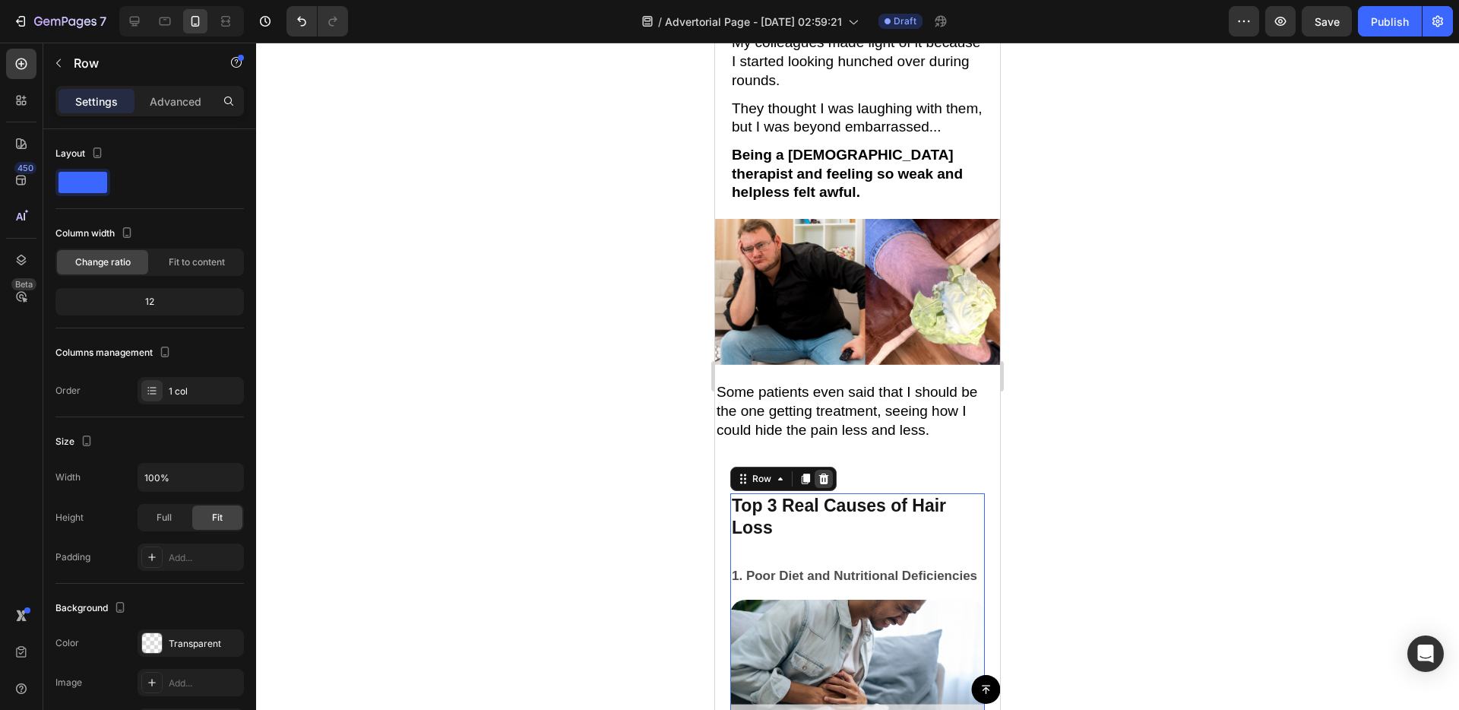
click at [830, 470] on div at bounding box center [824, 479] width 18 height 18
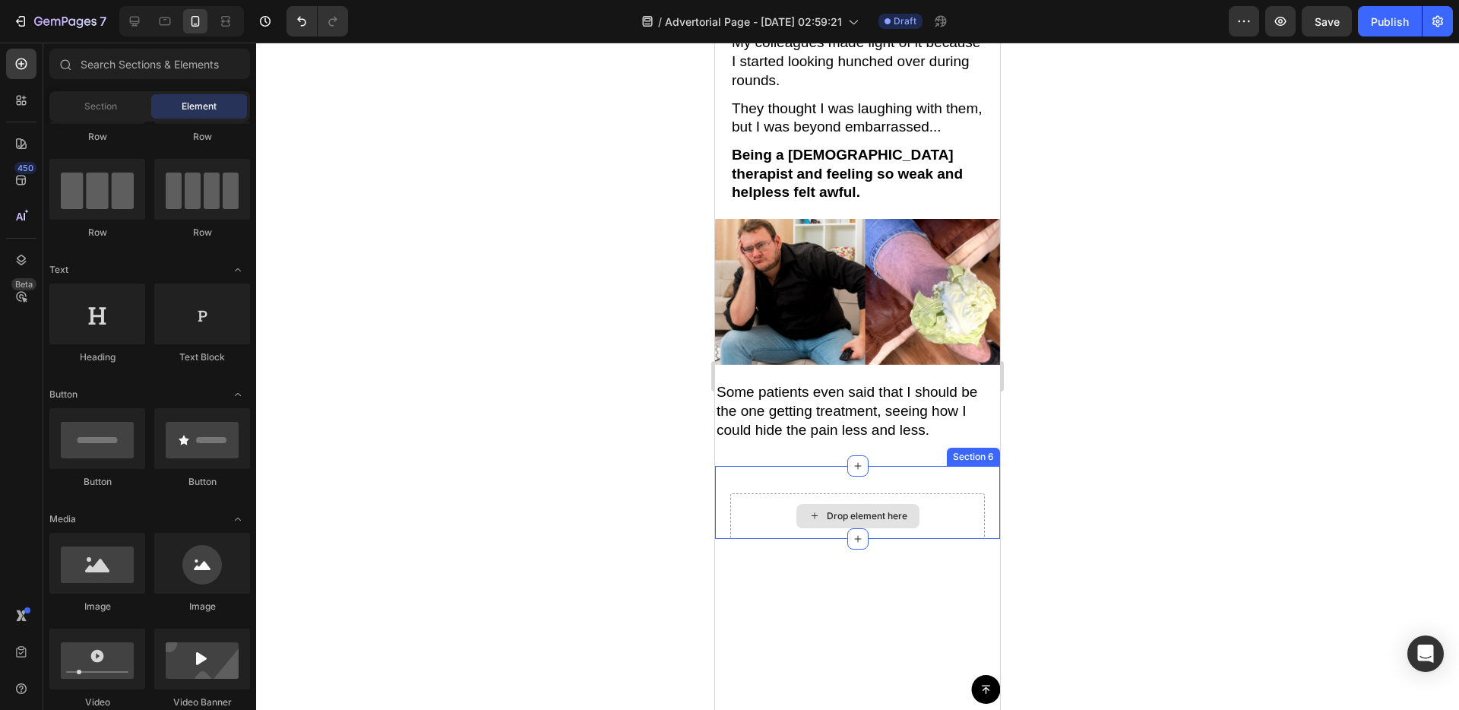
click at [832, 504] on div "Drop element here" at bounding box center [857, 516] width 123 height 24
click at [927, 466] on div "Drop element here Section 6" at bounding box center [857, 502] width 285 height 73
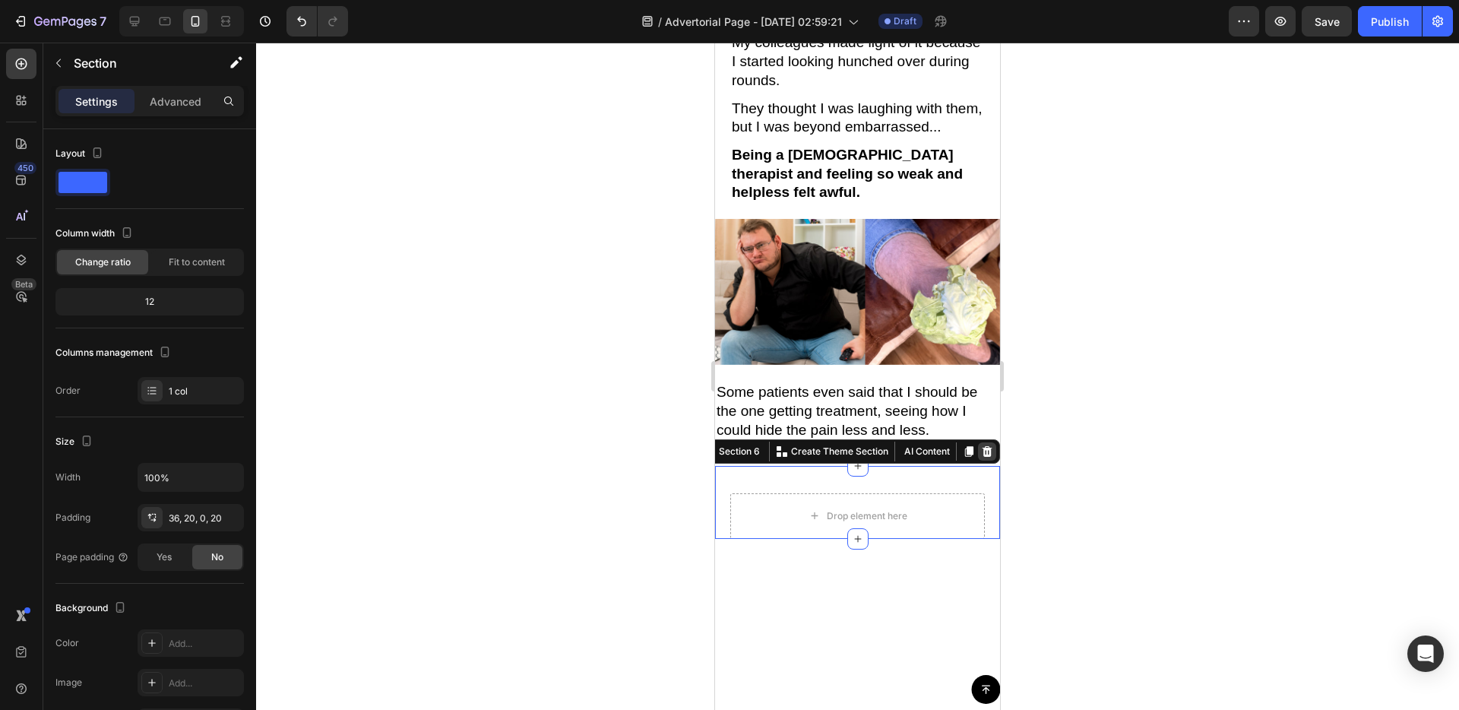
click at [986, 445] on icon at bounding box center [988, 450] width 10 height 11
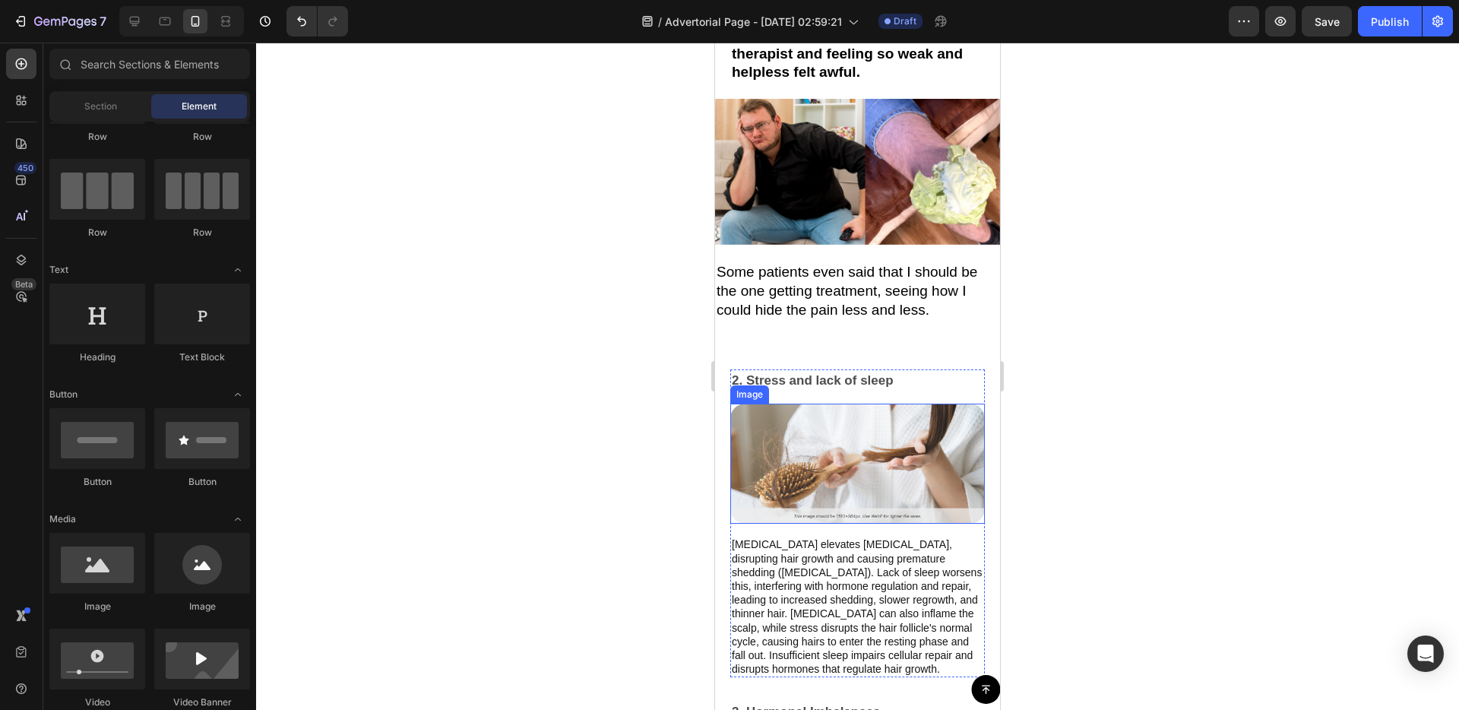
scroll to position [1204, 0]
click at [726, 416] on div "2. Stress and lack of sleep Text Block Image Chronic stress elevates cortisol, …" at bounding box center [857, 524] width 285 height 309
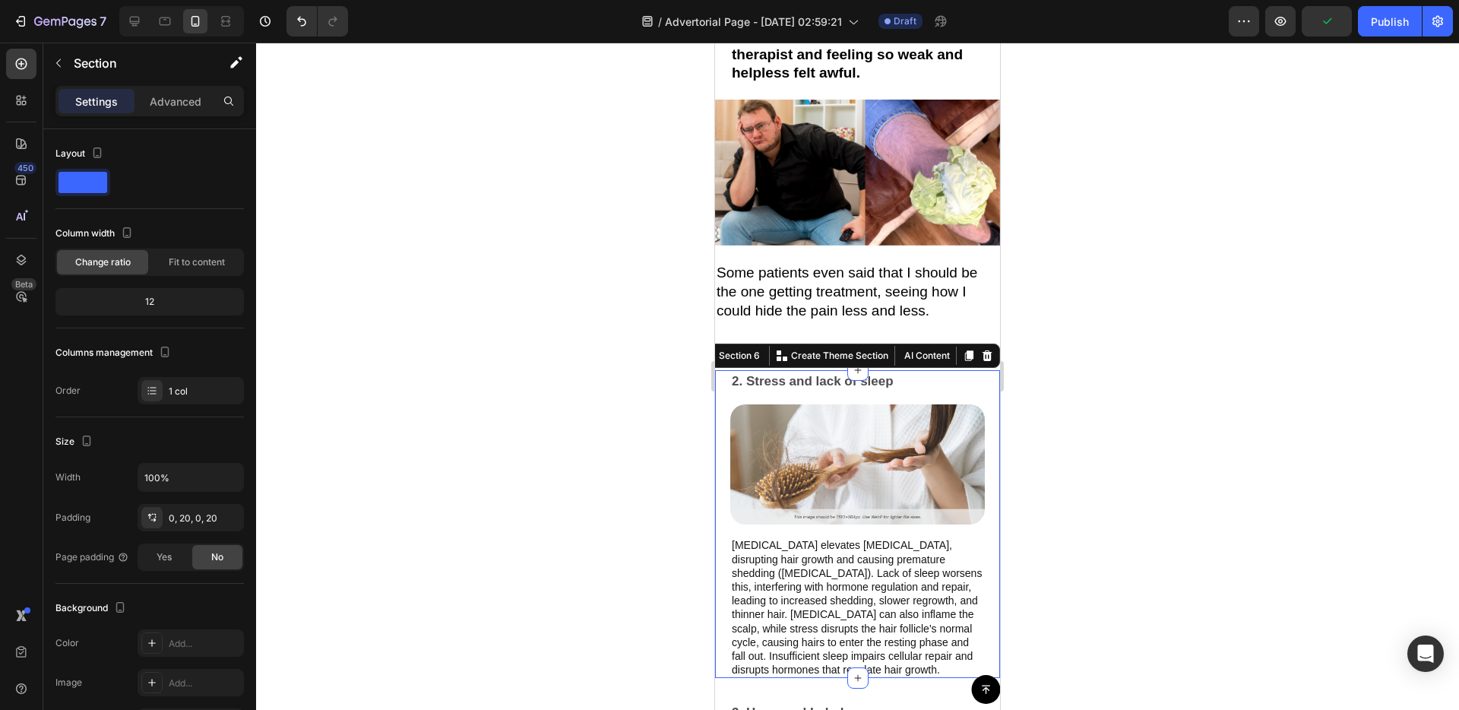
click at [991, 350] on icon at bounding box center [988, 355] width 10 height 11
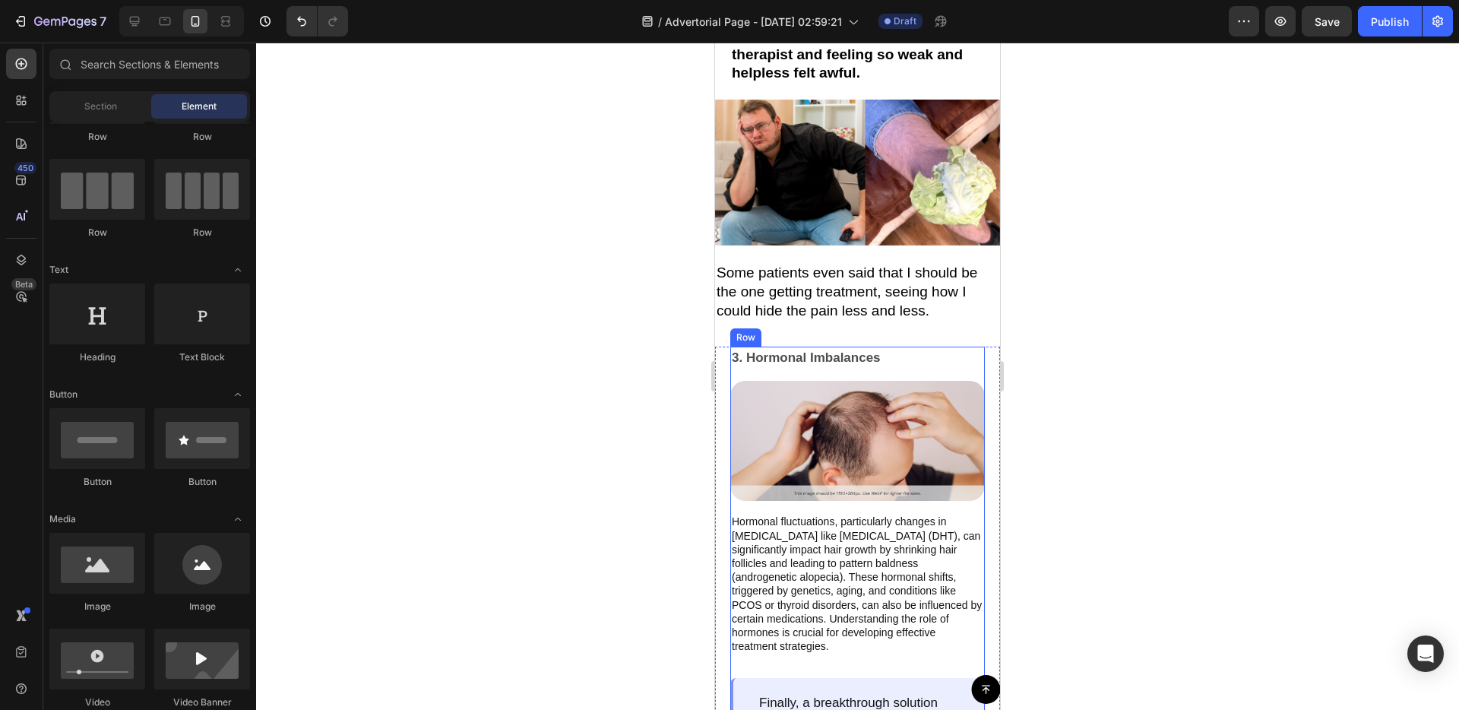
click at [983, 349] on div "3. Hormonal Imbalances Text Block Image Hormonal fluctuations, particularly cha…" at bounding box center [857, 655] width 255 height 617
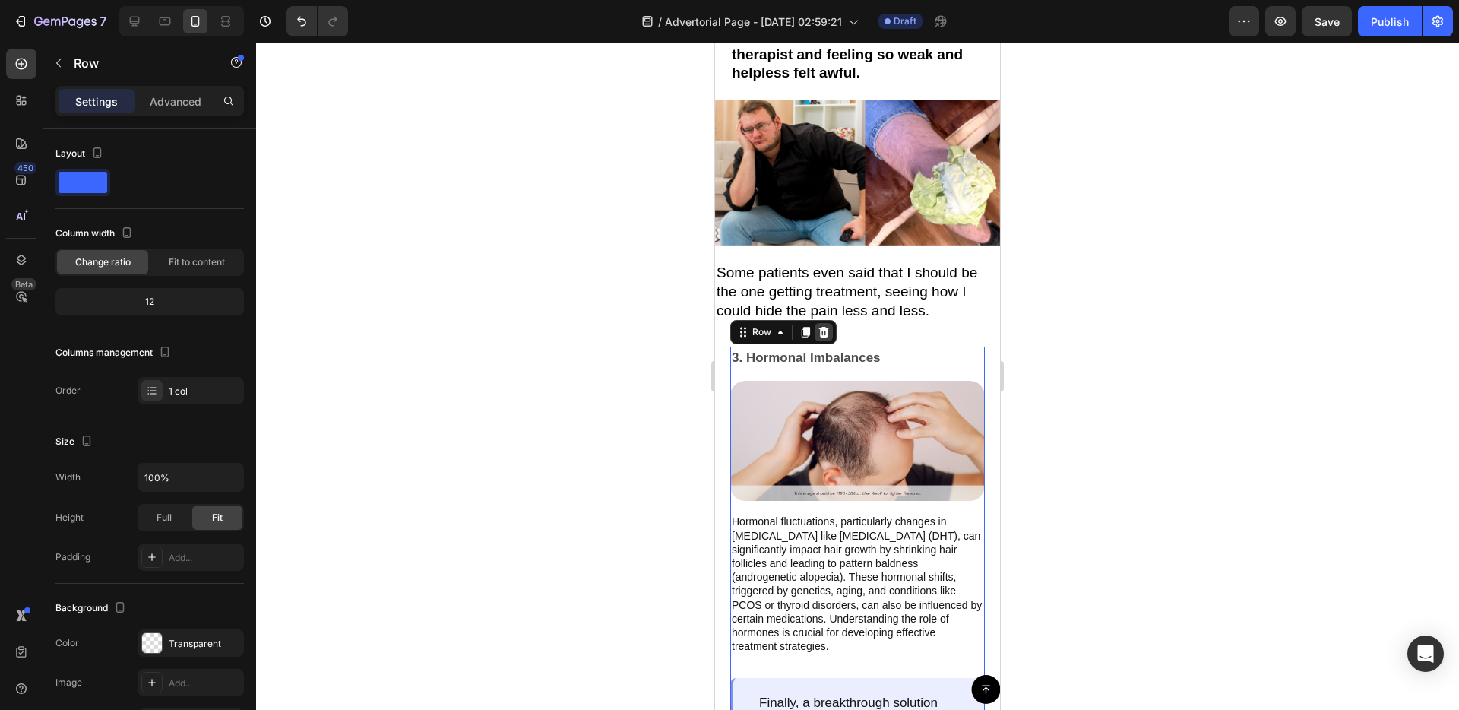
click at [830, 323] on div at bounding box center [824, 332] width 18 height 18
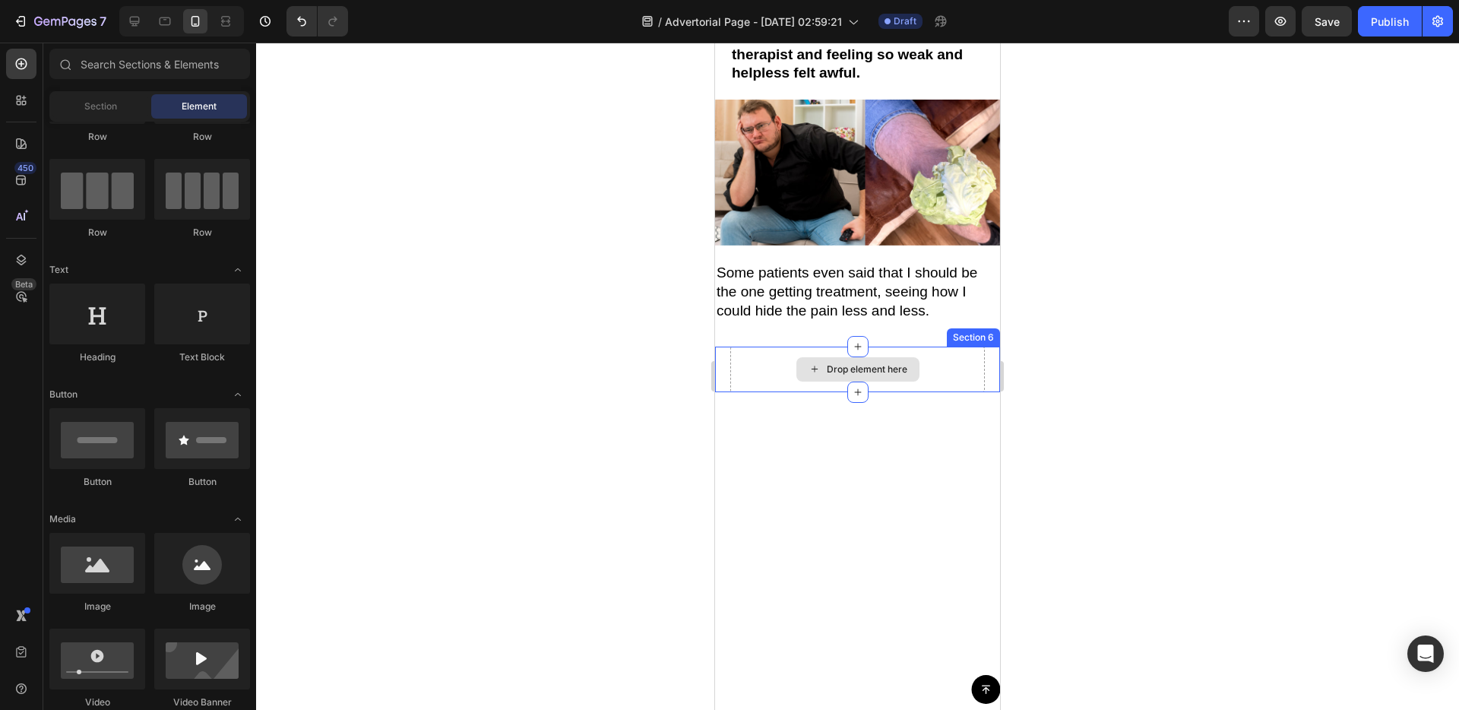
click at [933, 349] on div "Drop element here" at bounding box center [857, 370] width 255 height 46
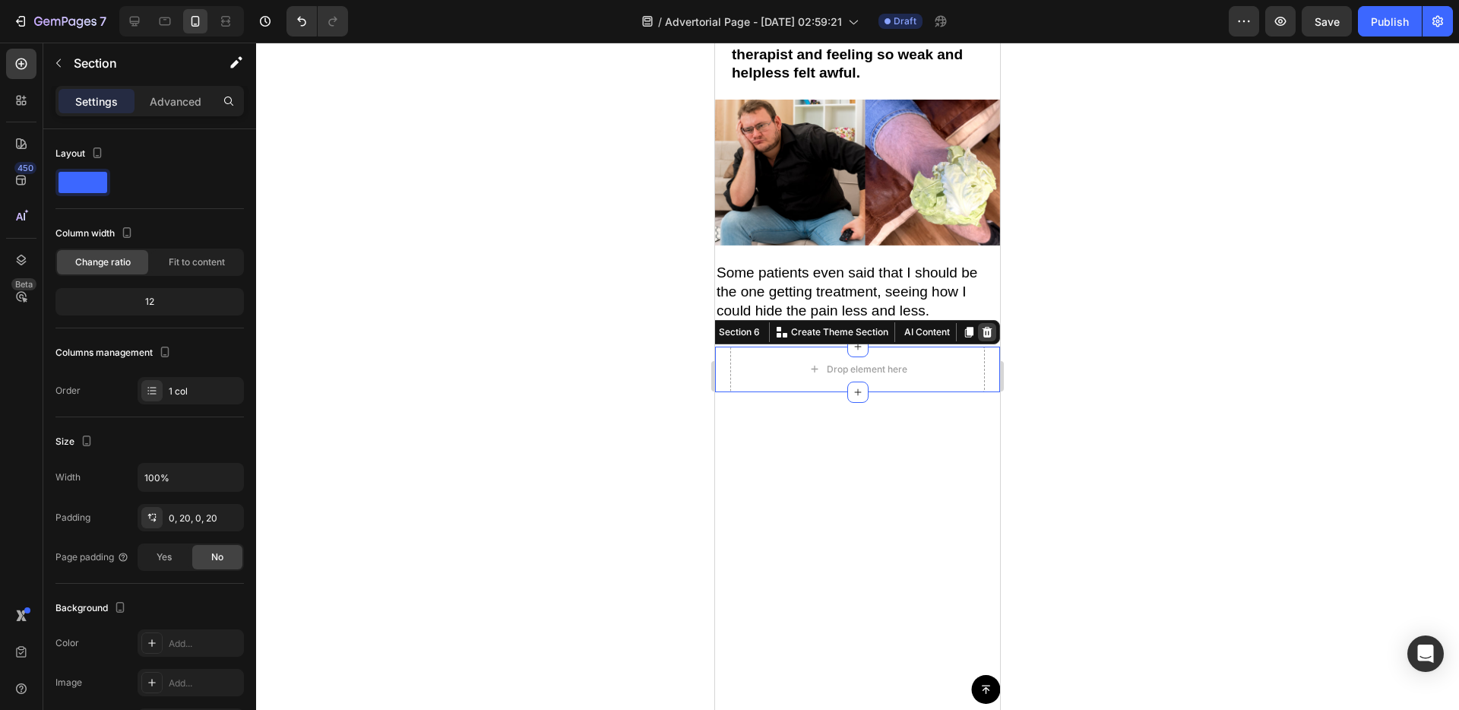
click at [989, 326] on icon at bounding box center [987, 332] width 12 height 12
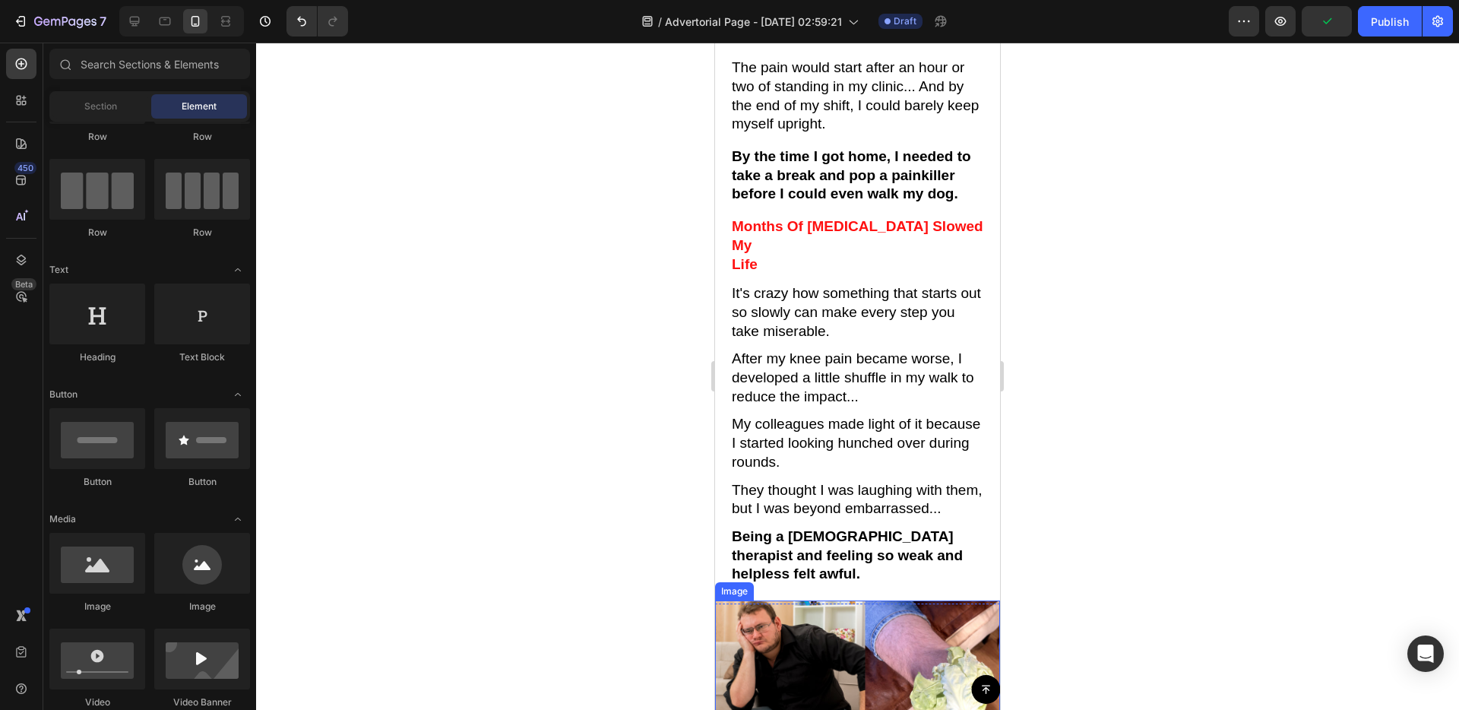
scroll to position [1071, 0]
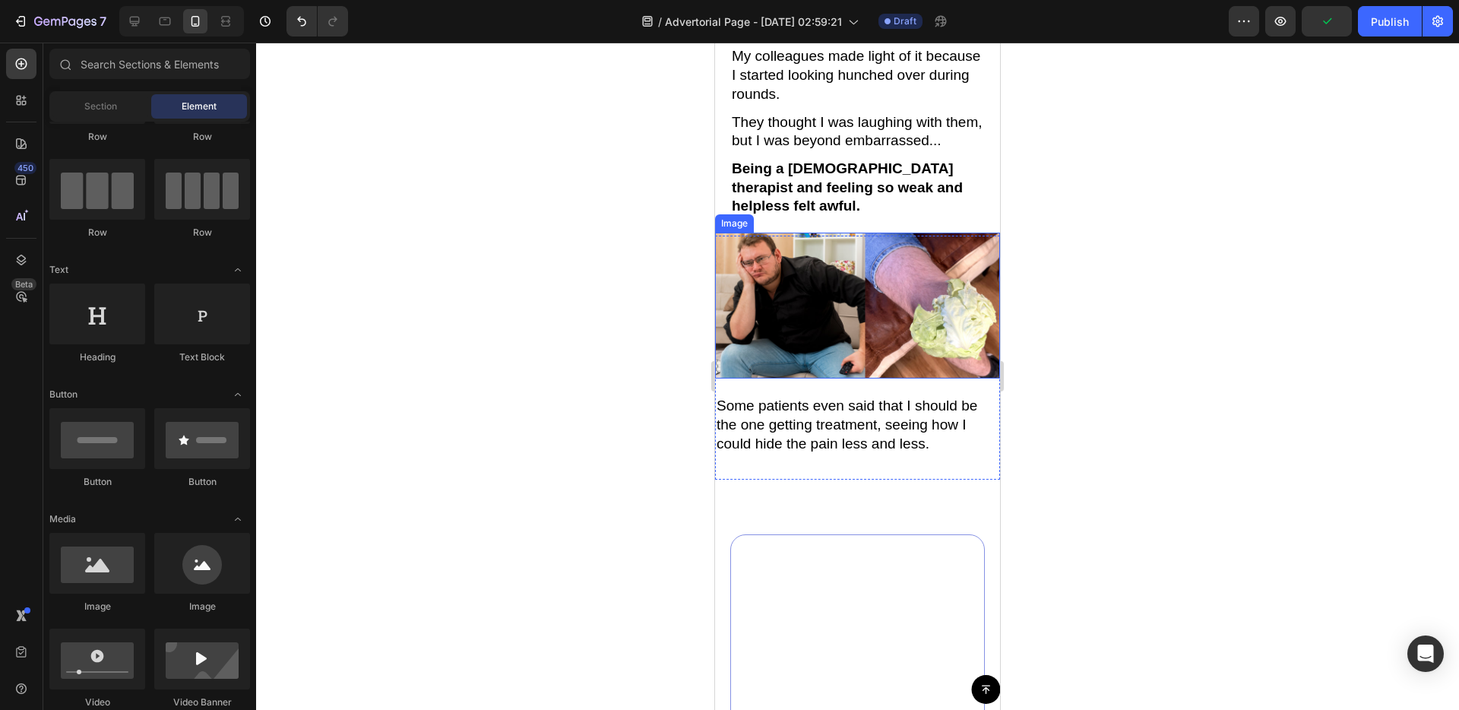
click at [854, 294] on img at bounding box center [857, 306] width 285 height 146
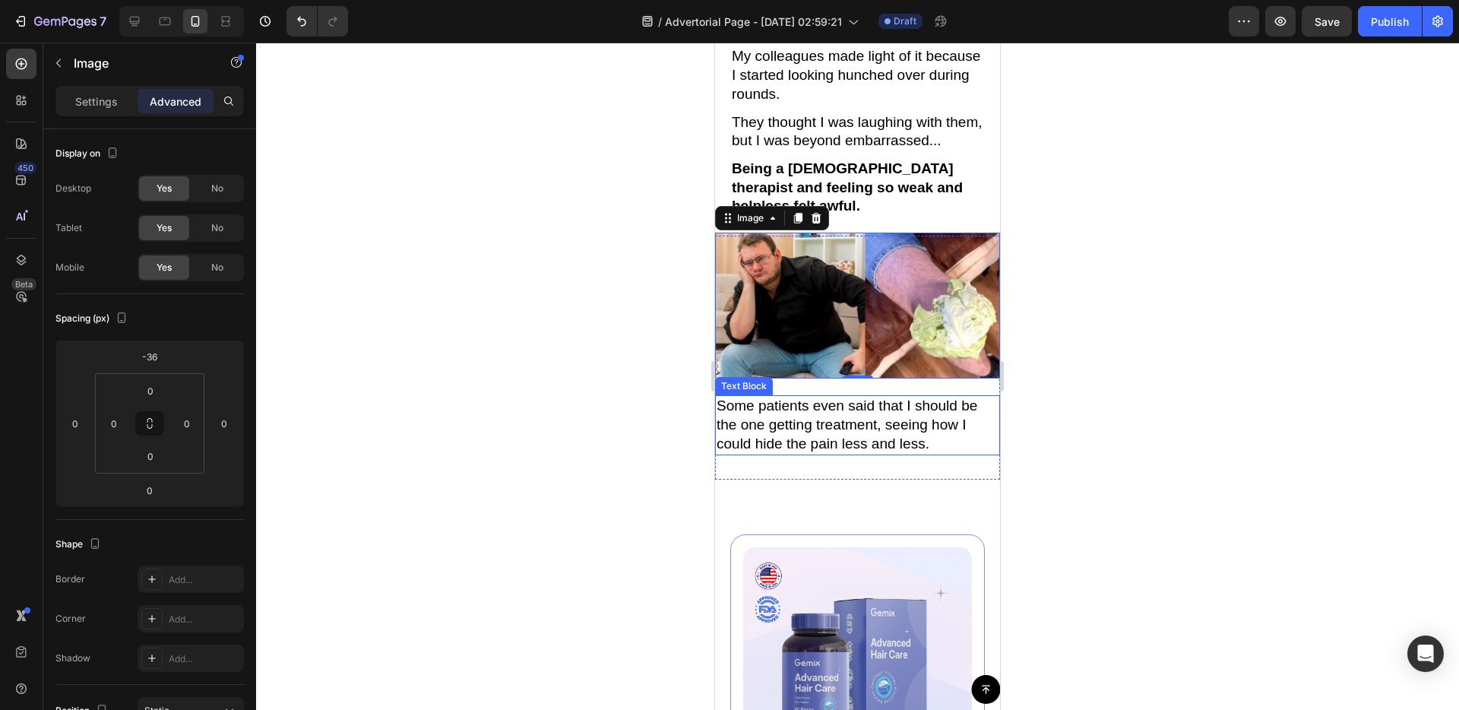
click at [878, 397] on p "Some patients even said that I should be the one getting treatment, seeing how …" at bounding box center [858, 425] width 282 height 56
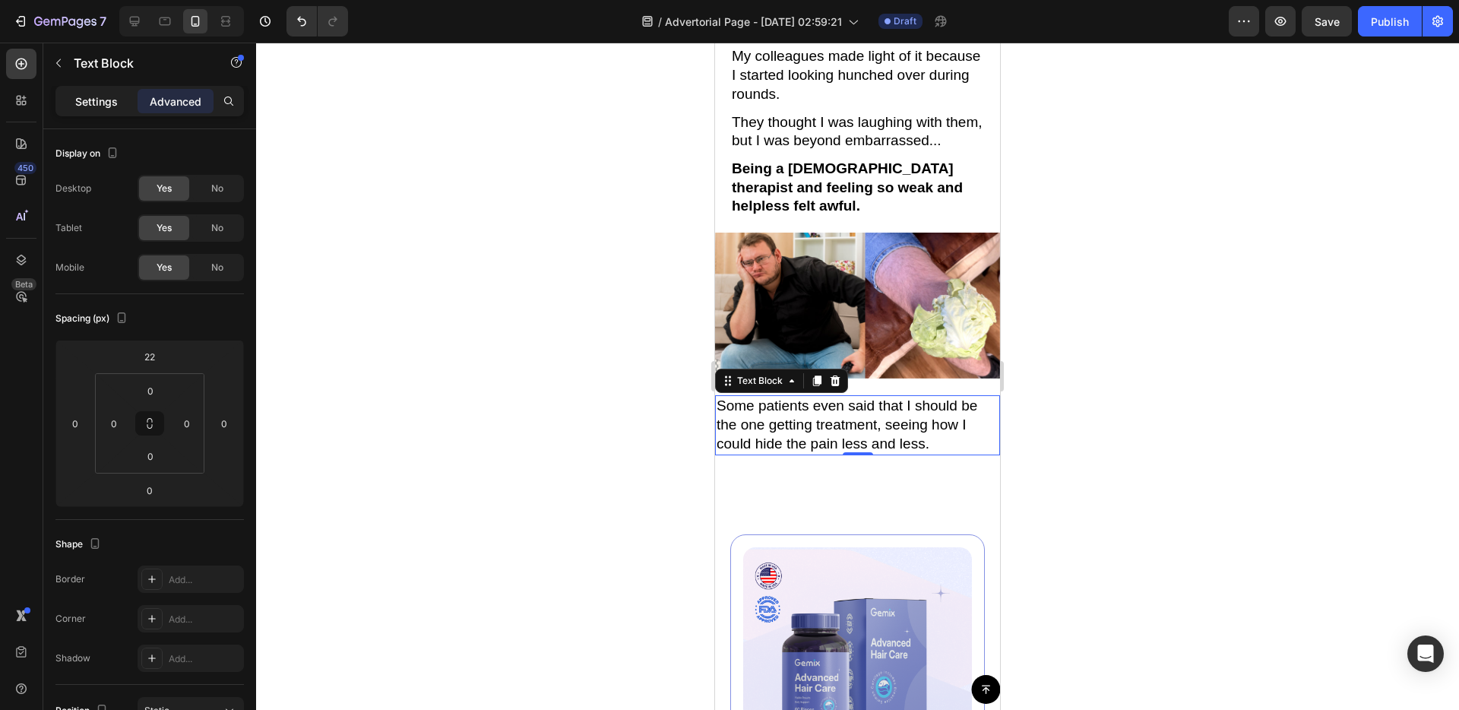
click at [98, 97] on p "Settings" at bounding box center [96, 101] width 43 height 16
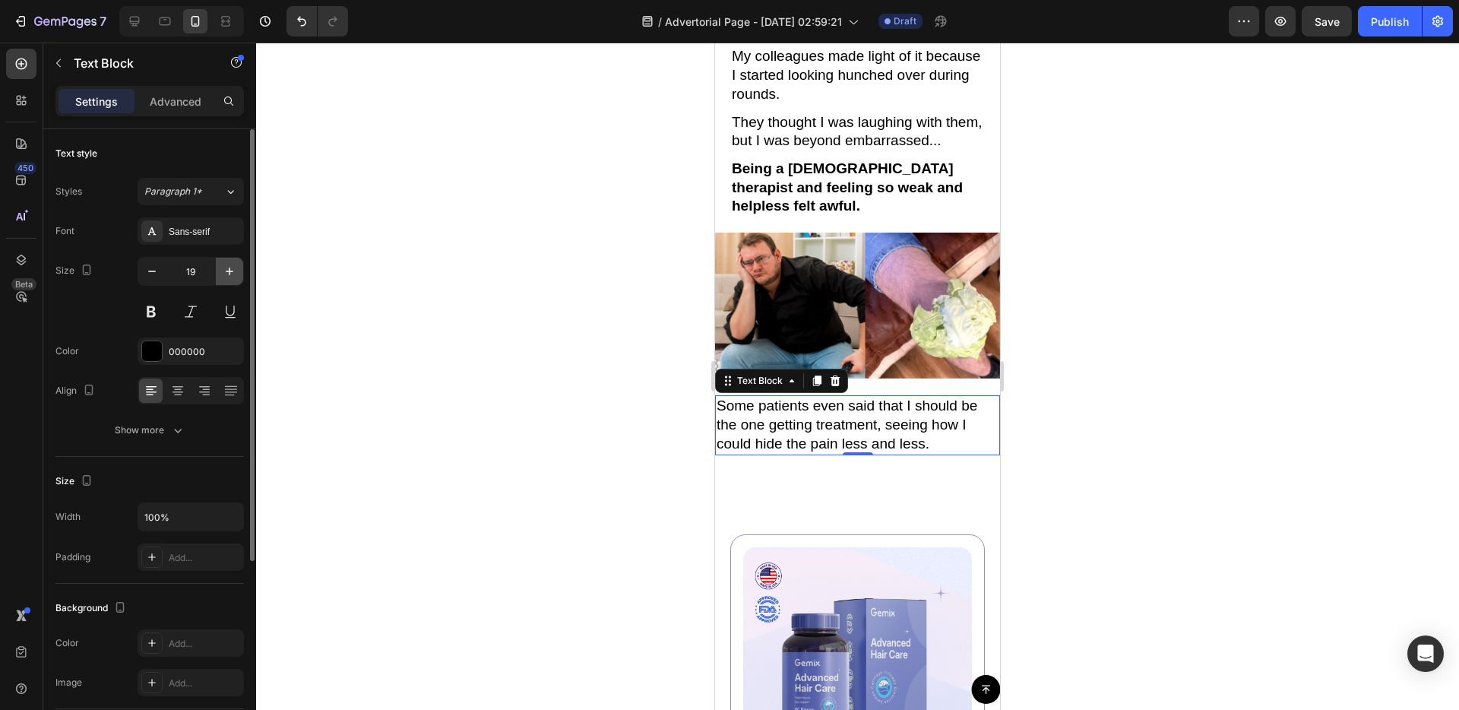
click at [223, 267] on icon "button" at bounding box center [229, 271] width 15 height 15
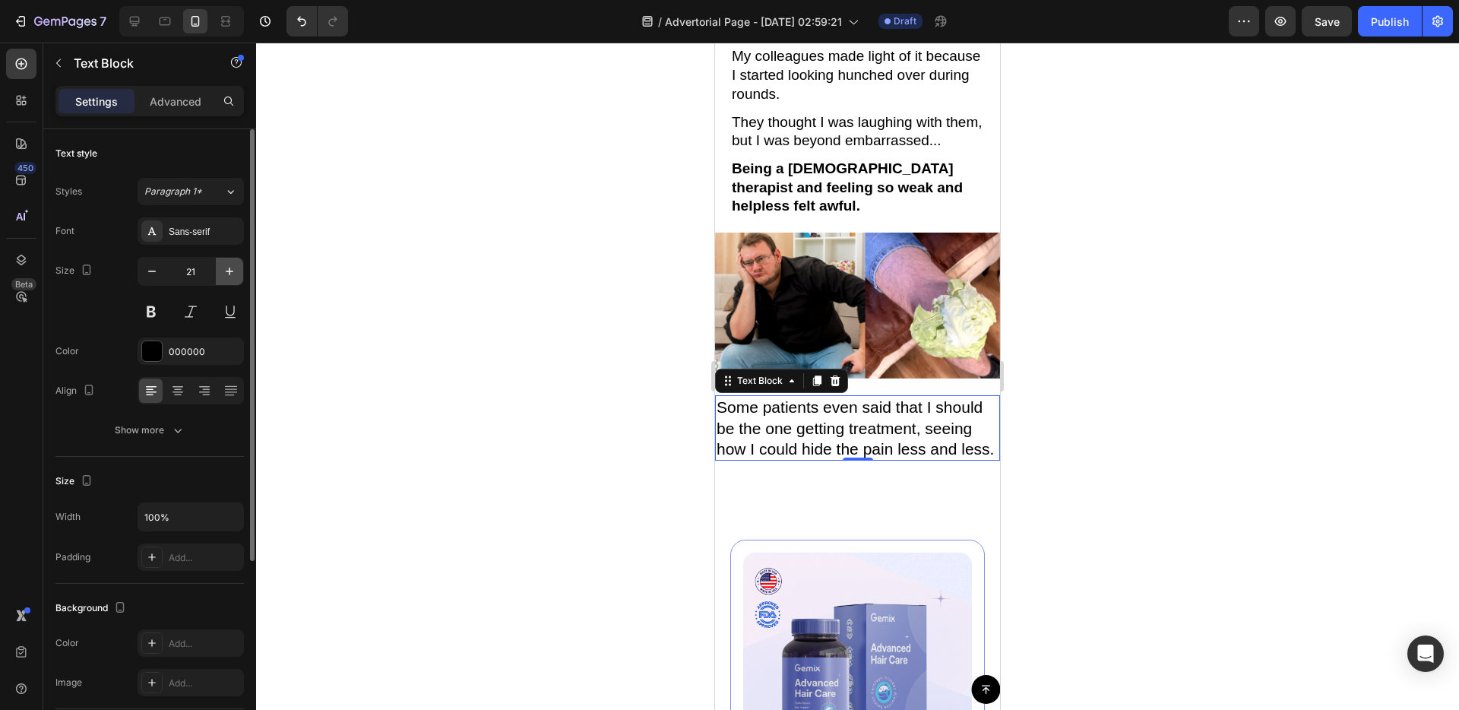
click at [223, 267] on icon "button" at bounding box center [229, 271] width 15 height 15
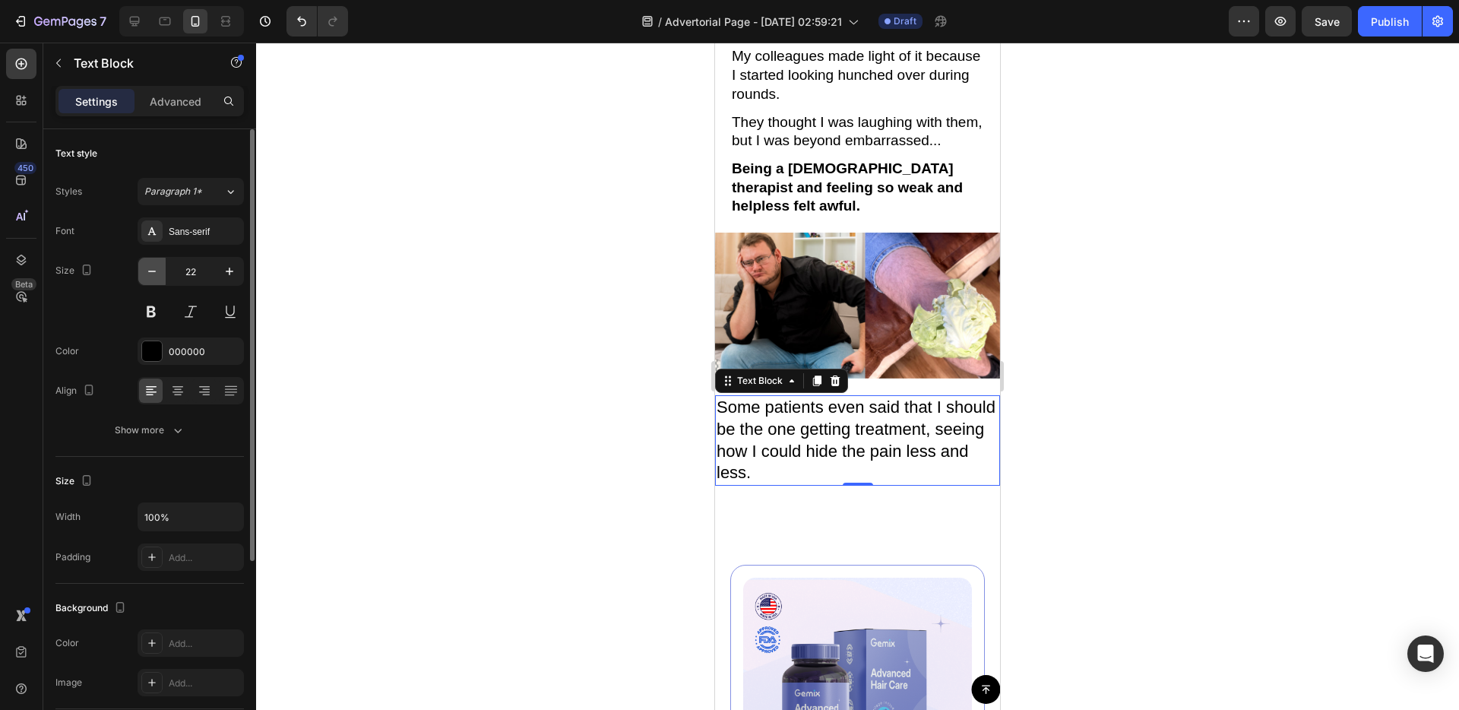
click at [144, 267] on icon "button" at bounding box center [151, 271] width 15 height 15
type input "21"
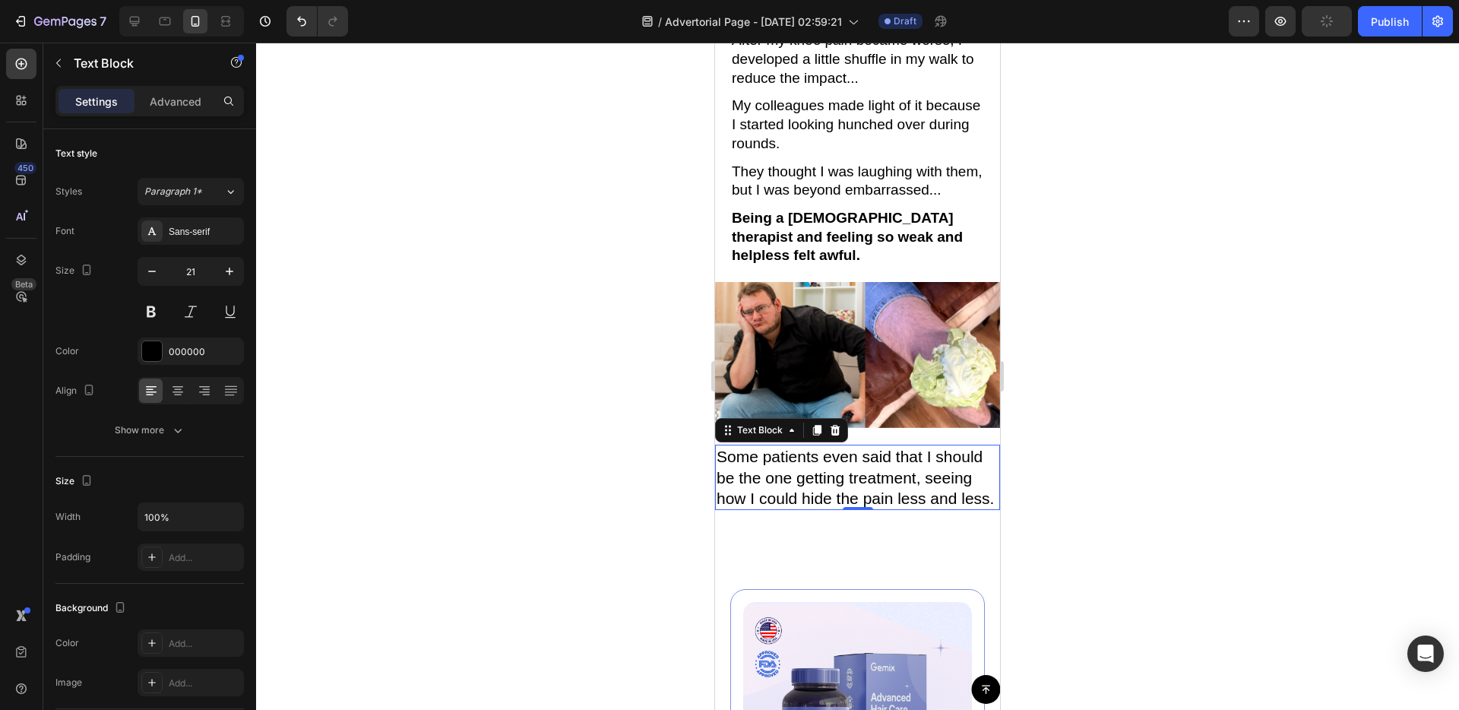
scroll to position [1011, 0]
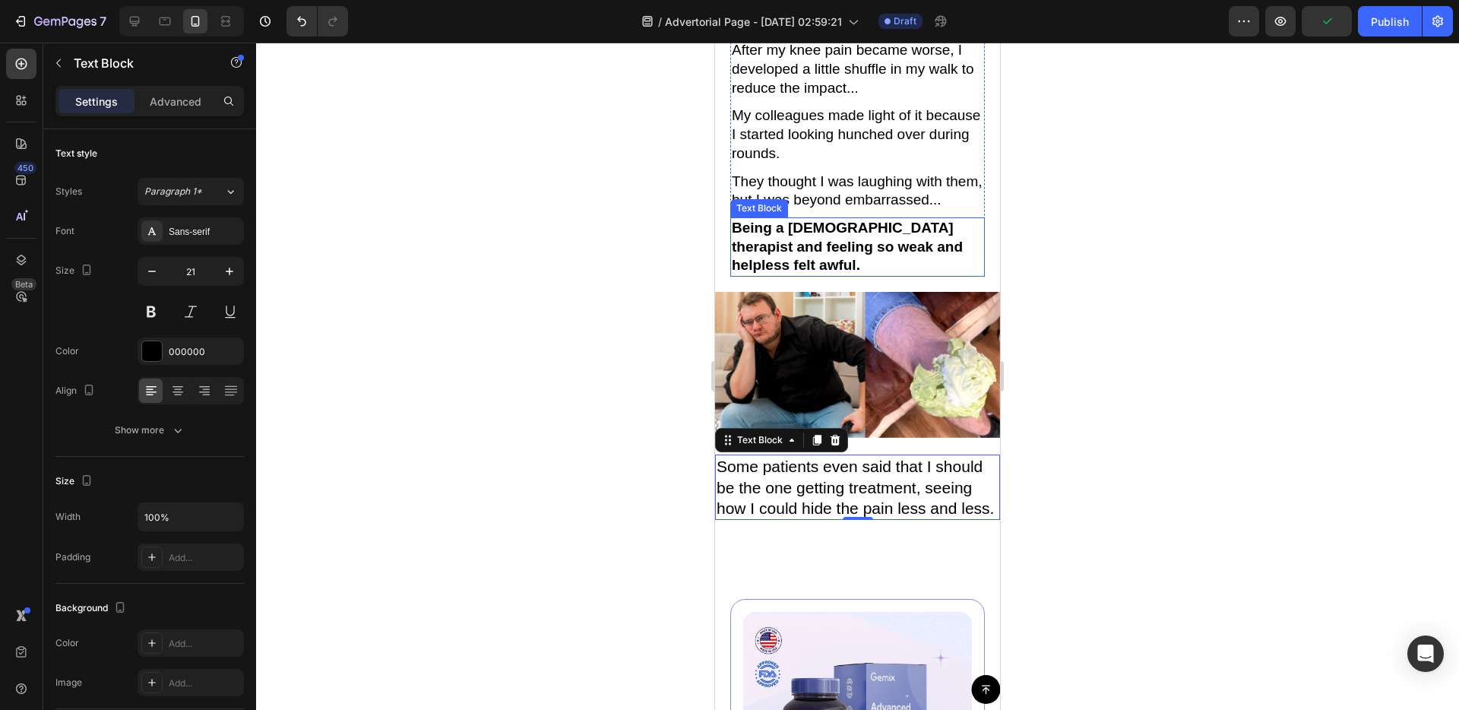
click at [846, 223] on strong "Being a 68-year-old therapist and feeling so weak and helpless felt awful." at bounding box center [847, 246] width 231 height 53
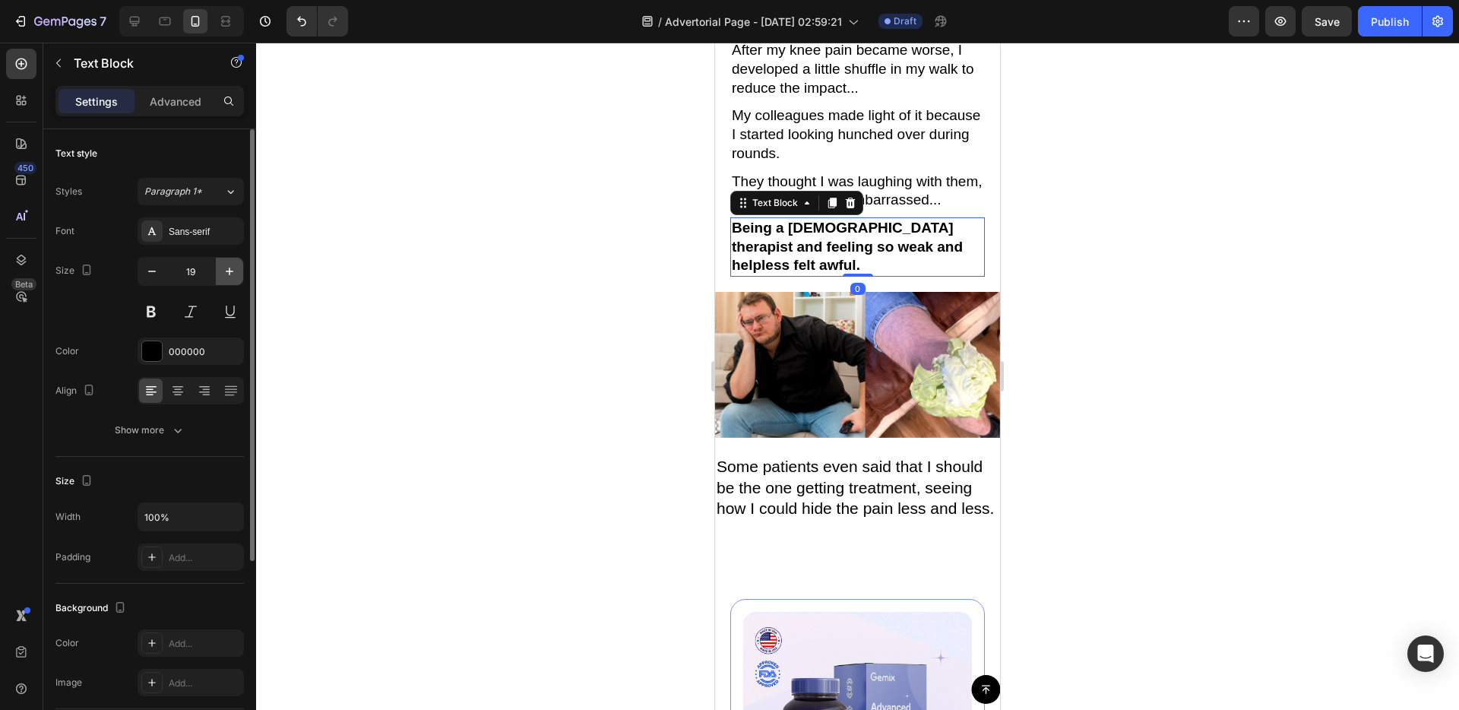
click at [238, 271] on button "button" at bounding box center [229, 271] width 27 height 27
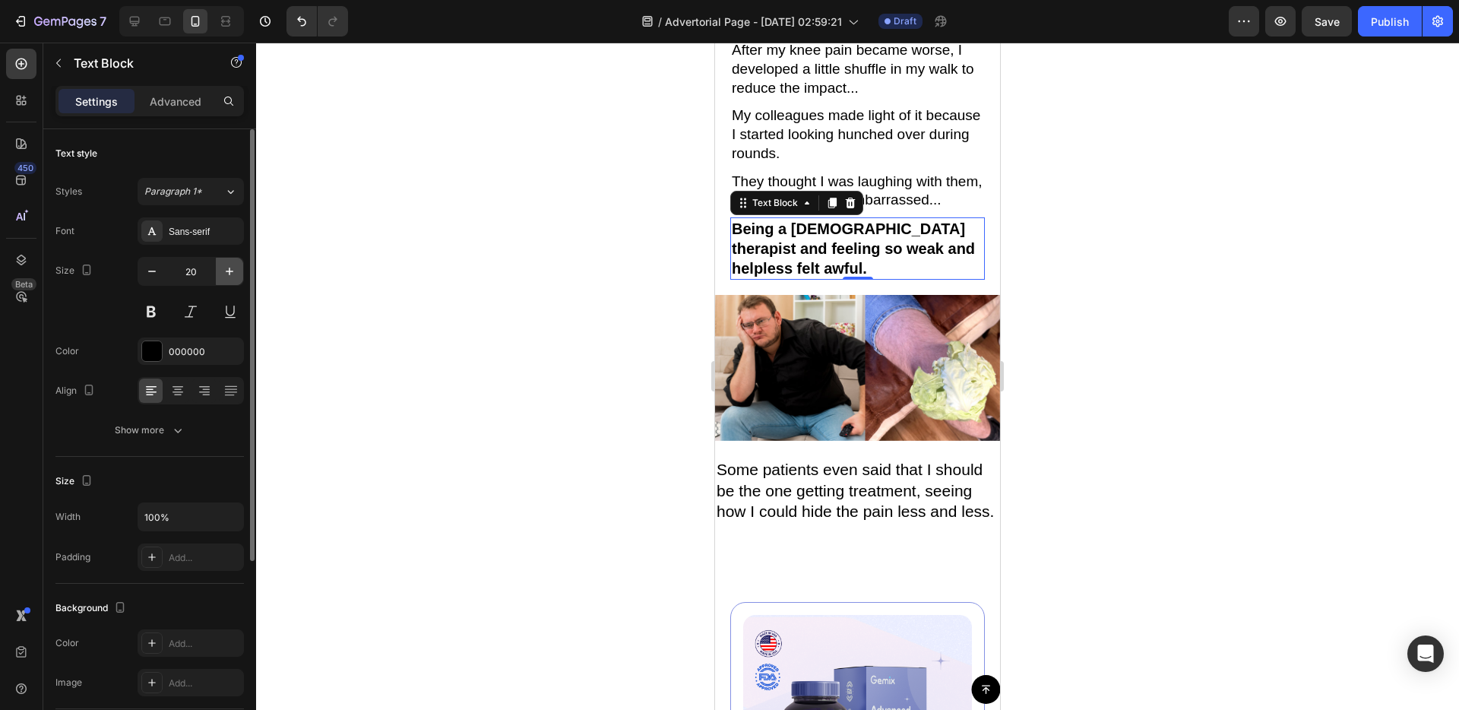
click at [238, 271] on button "button" at bounding box center [229, 271] width 27 height 27
type input "21"
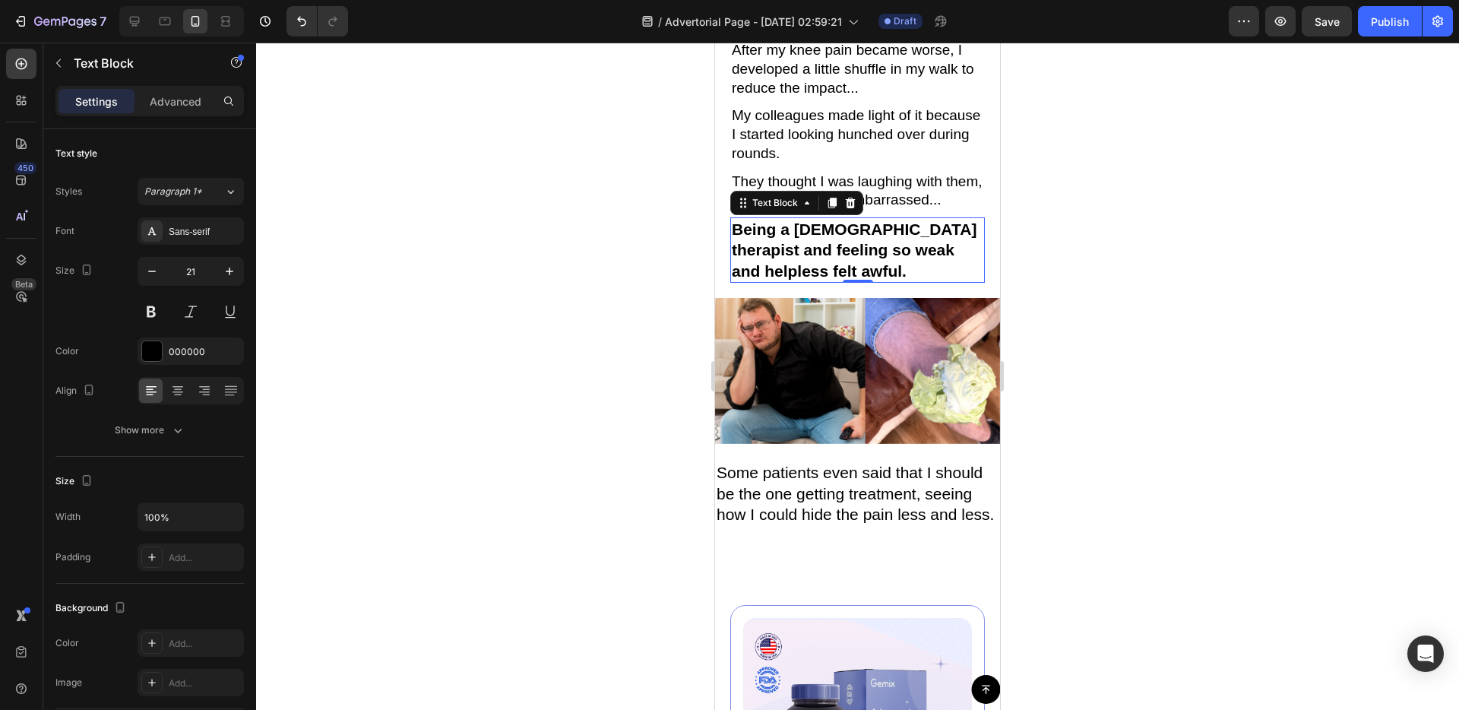
scroll to position [770, 0]
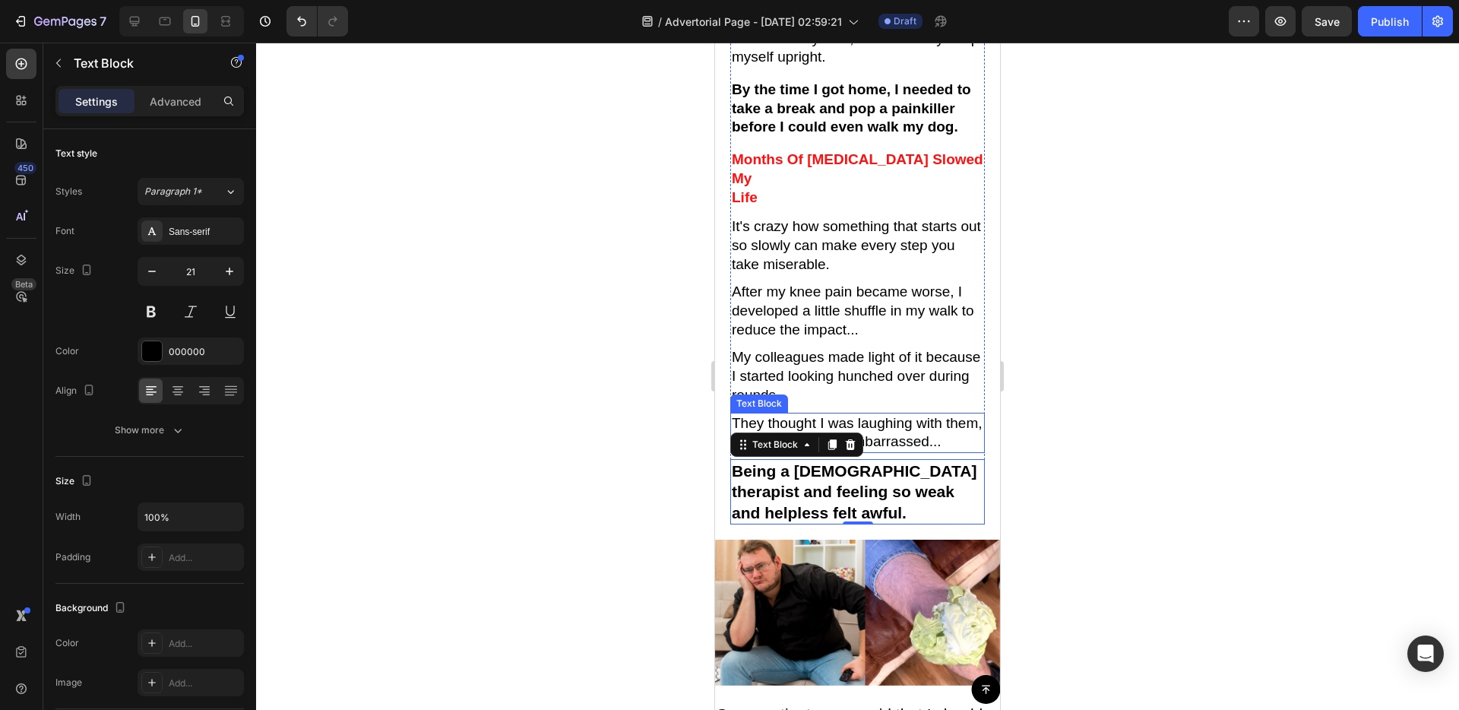
click at [881, 414] on p "They thought I was laughing with them, but I was beyond embarrassed..." at bounding box center [858, 432] width 252 height 37
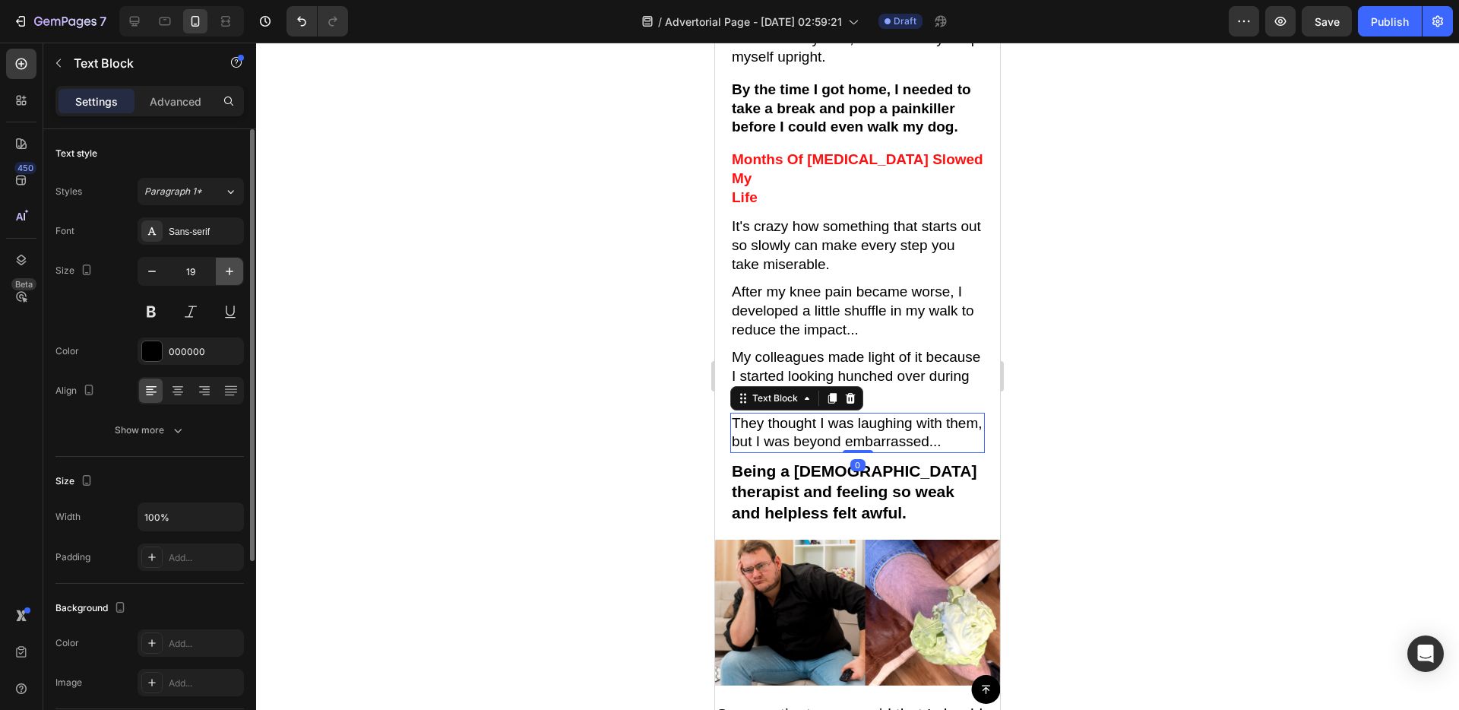
click at [233, 280] on button "button" at bounding box center [229, 271] width 27 height 27
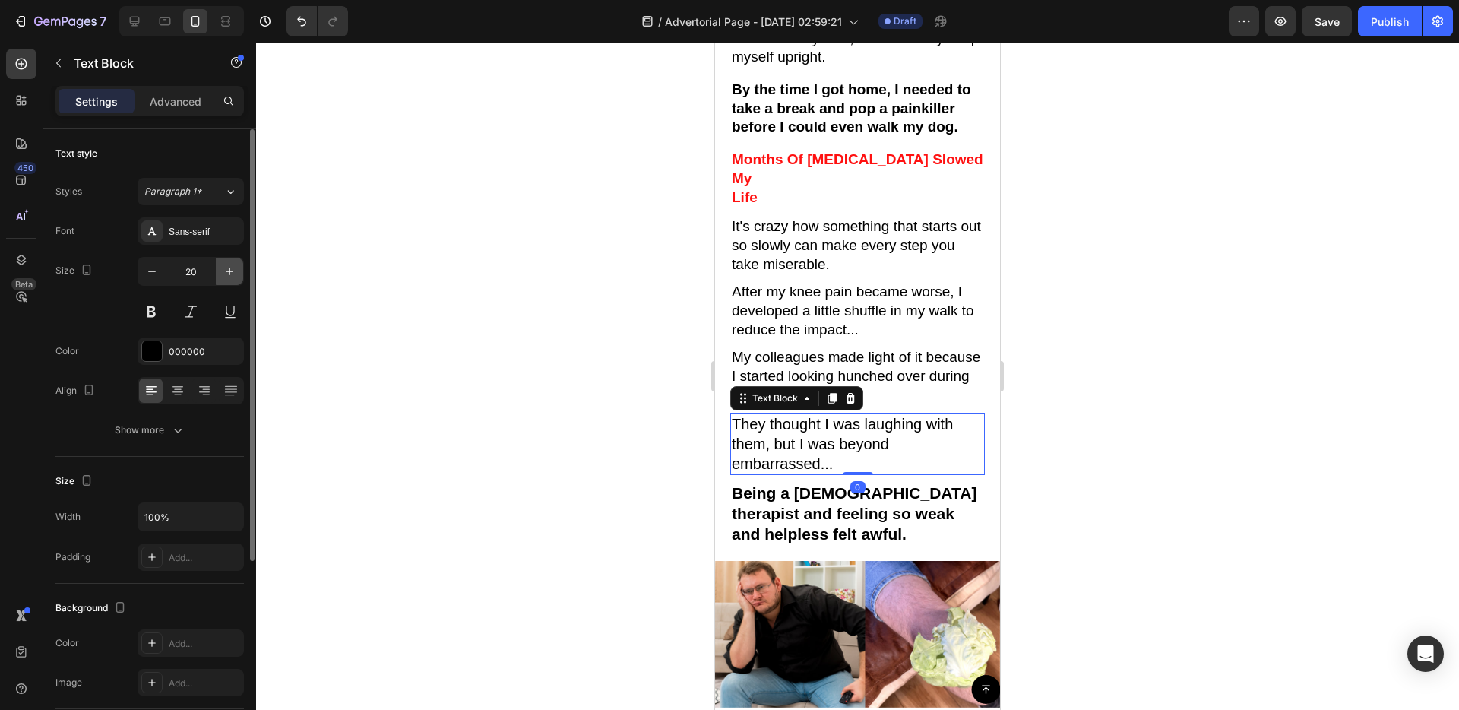
type input "21"
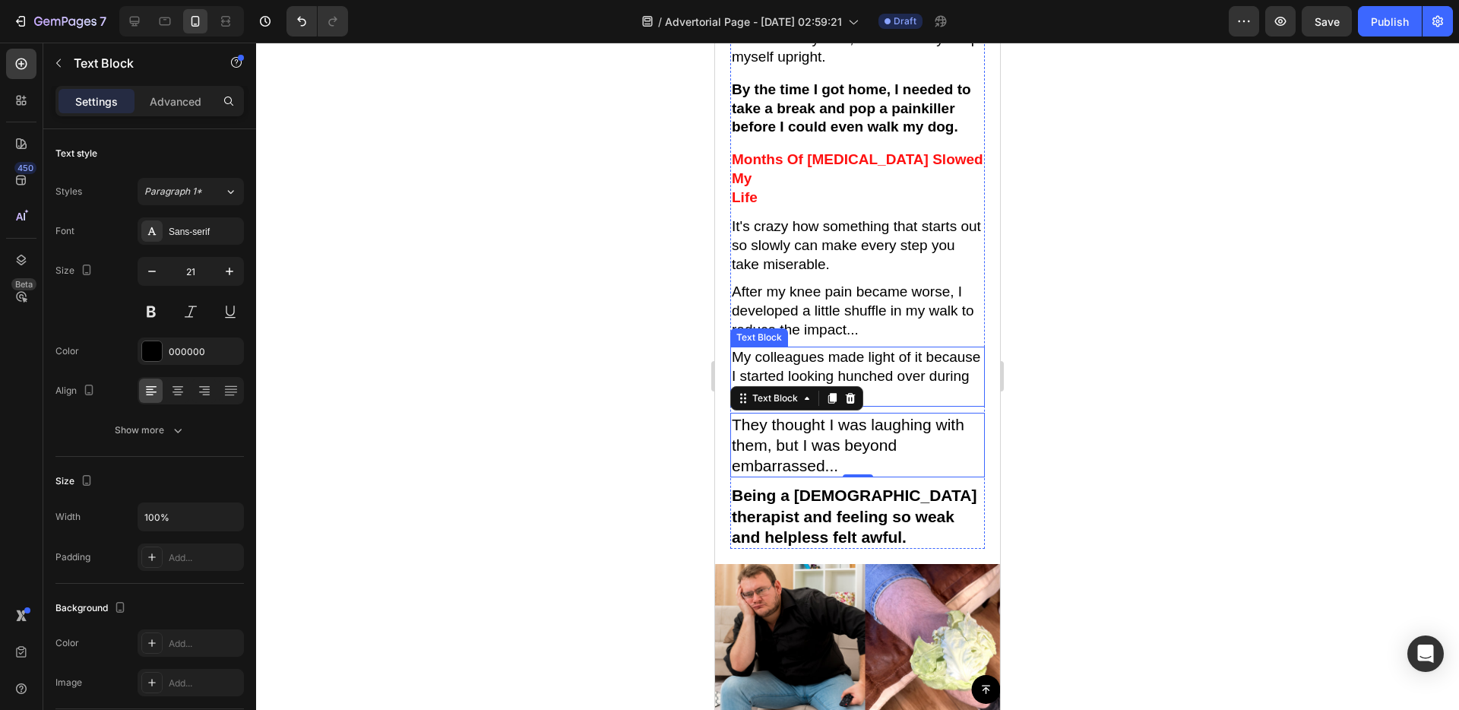
click at [901, 348] on p "My colleagues made light of it because I started looking hunched over during ro…" at bounding box center [858, 376] width 252 height 56
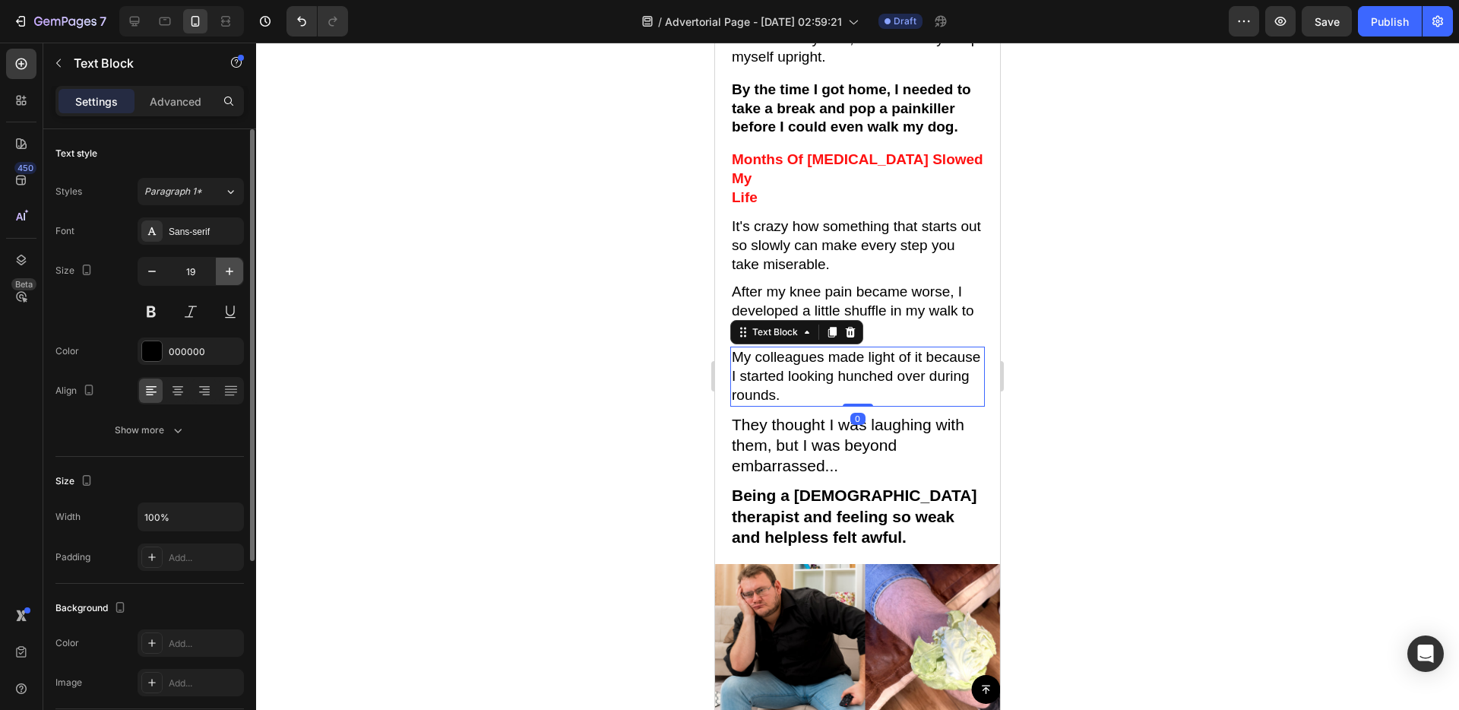
click at [234, 276] on icon "button" at bounding box center [229, 271] width 15 height 15
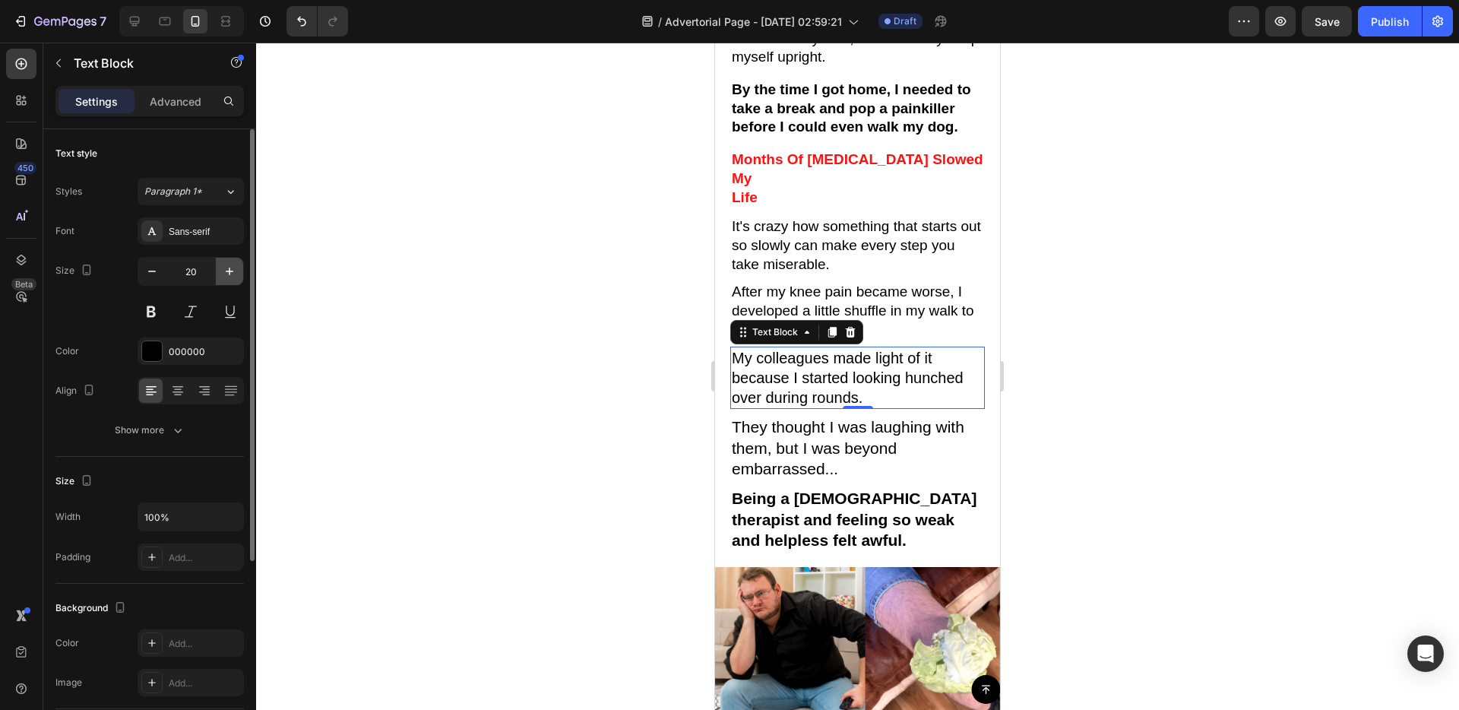
click at [234, 276] on icon "button" at bounding box center [229, 271] width 15 height 15
type input "21"
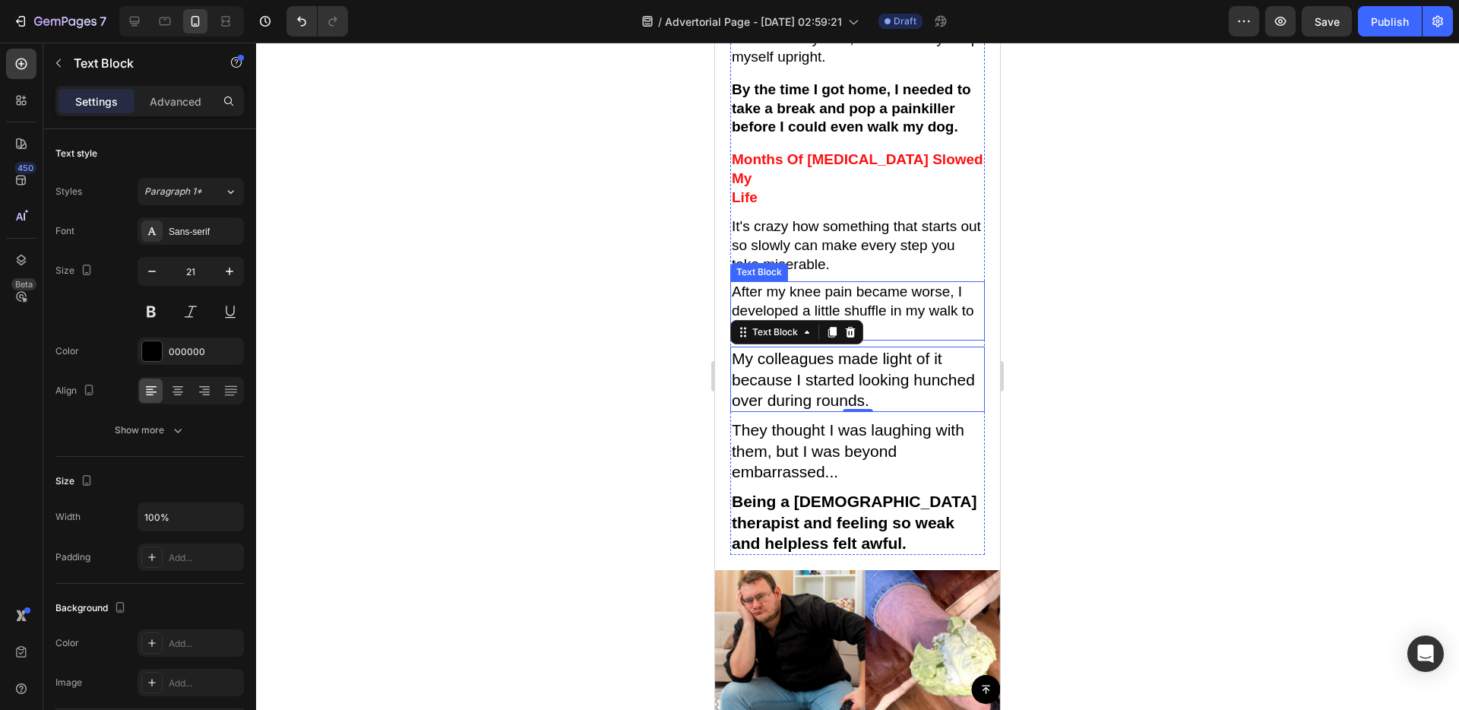
click at [907, 290] on p "After my knee pain became worse, I developed a little shuffle in my walk to red…" at bounding box center [858, 311] width 252 height 56
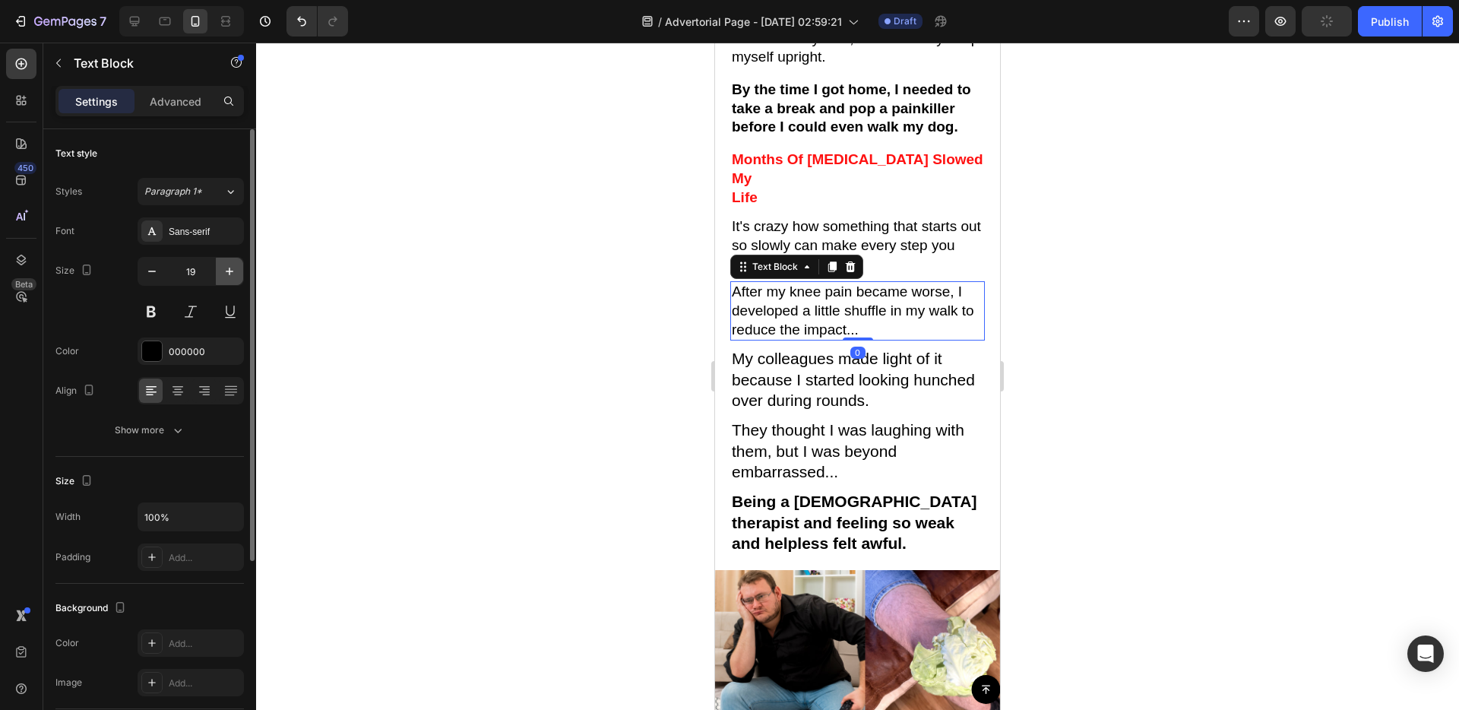
click at [223, 277] on icon "button" at bounding box center [229, 271] width 15 height 15
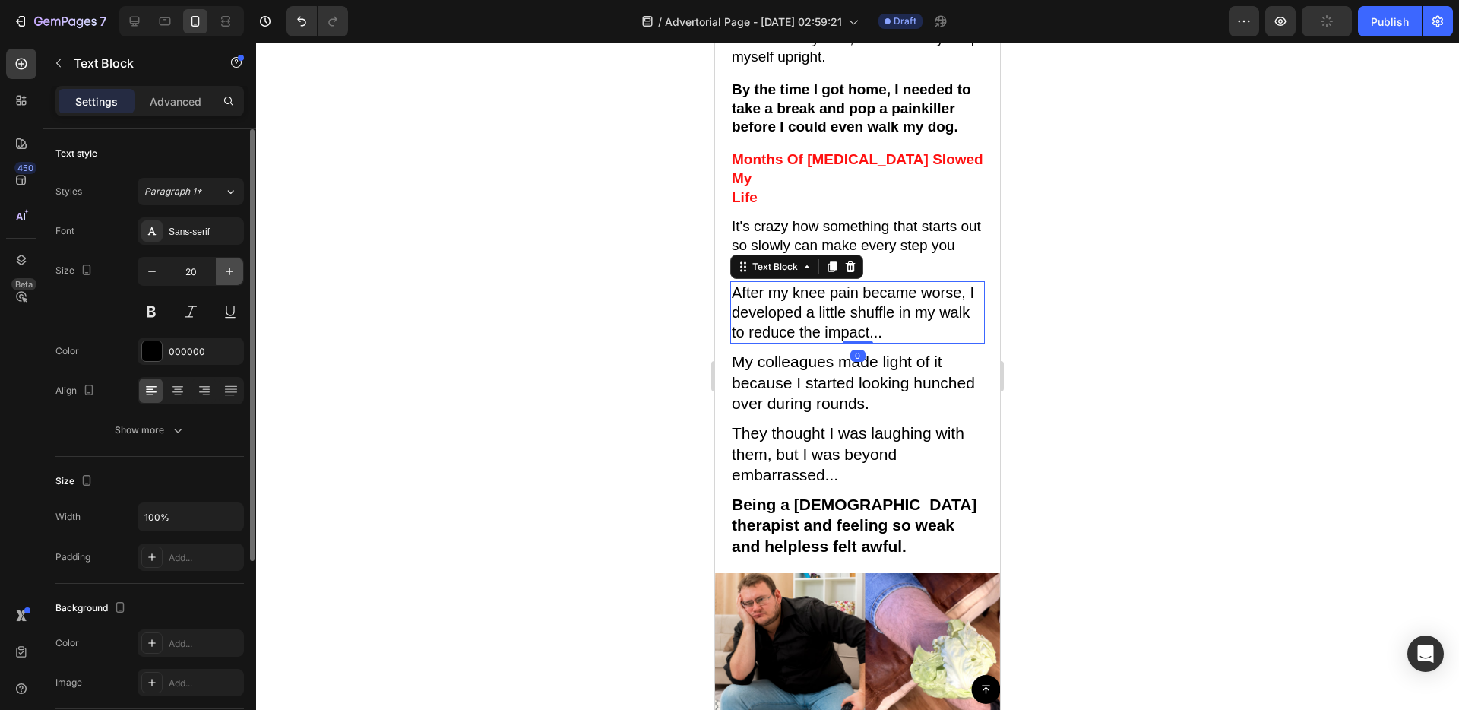
click at [223, 277] on icon "button" at bounding box center [229, 271] width 15 height 15
type input "21"
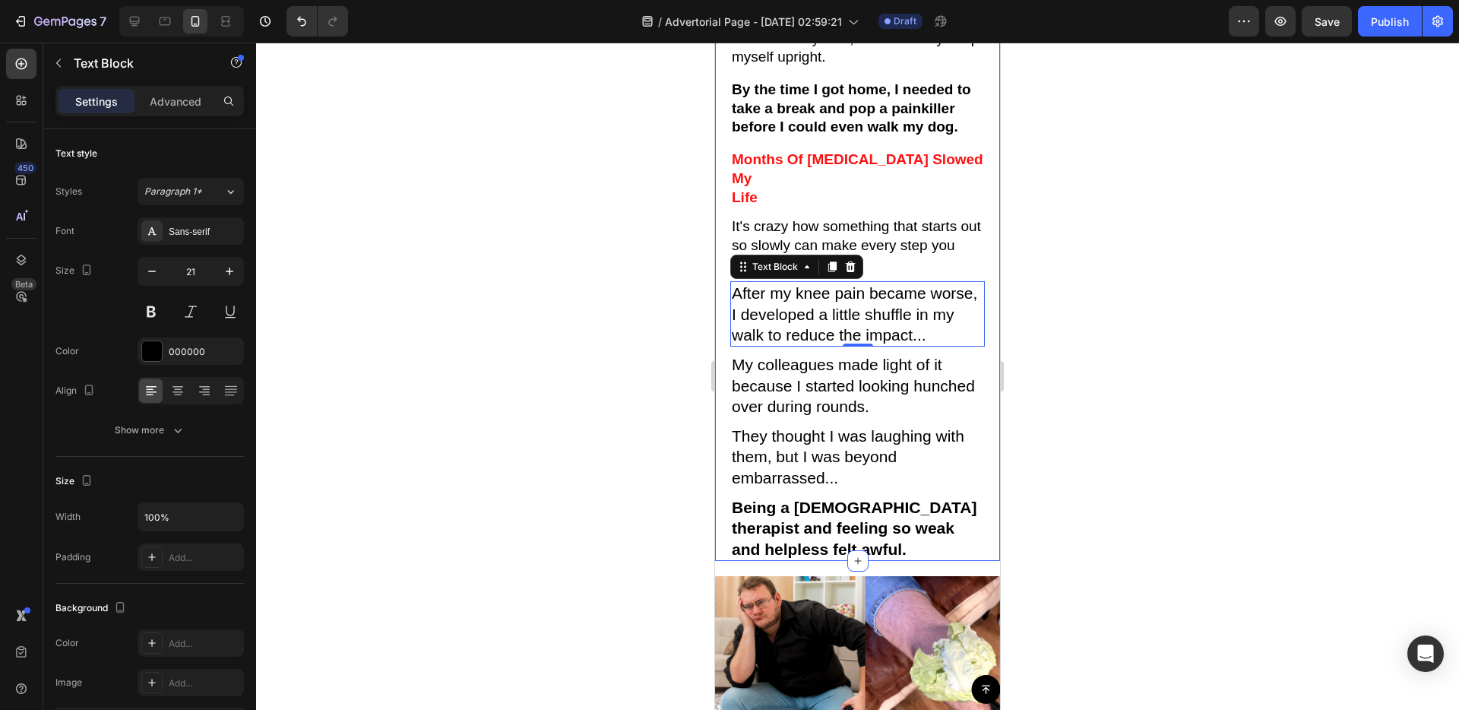
click at [828, 217] on p "It's crazy how something that starts out so slowly can make every step you take…" at bounding box center [858, 245] width 252 height 56
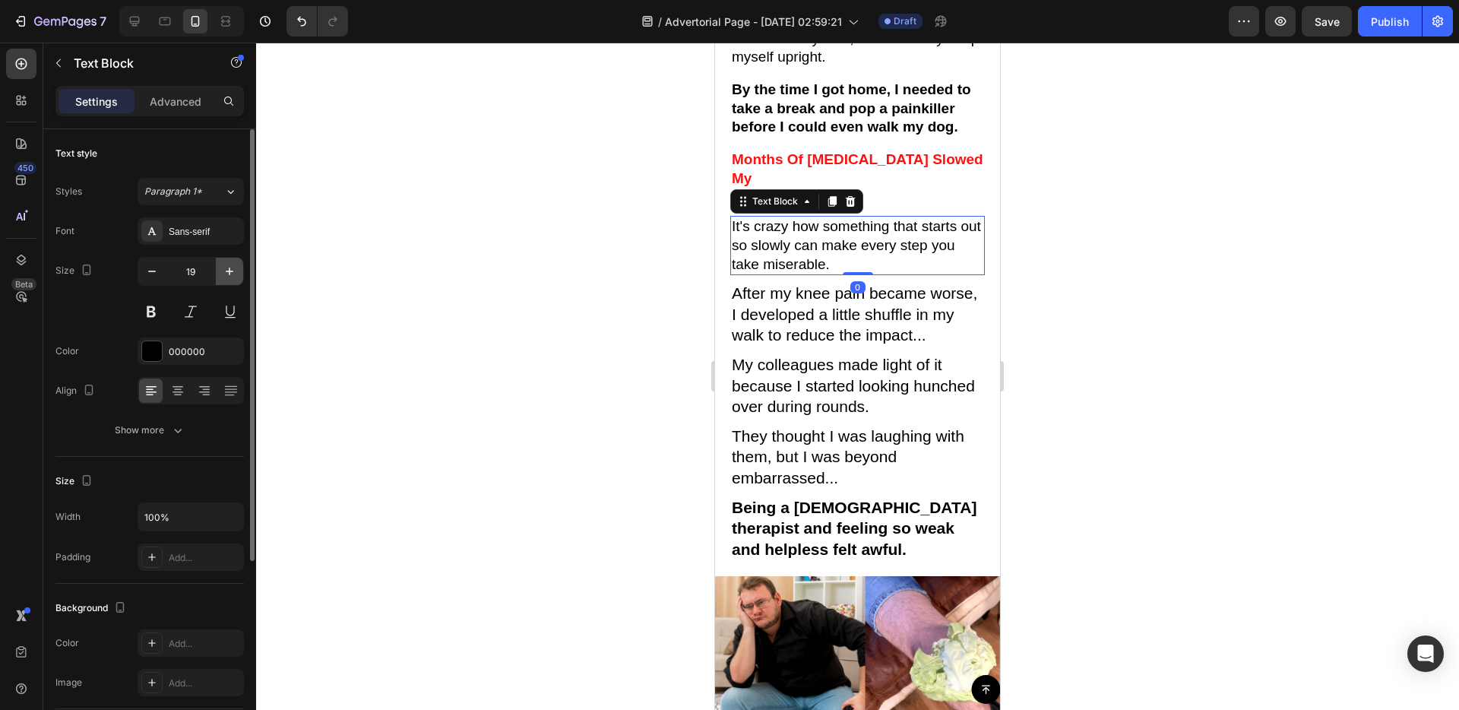
click at [238, 277] on button "button" at bounding box center [229, 271] width 27 height 27
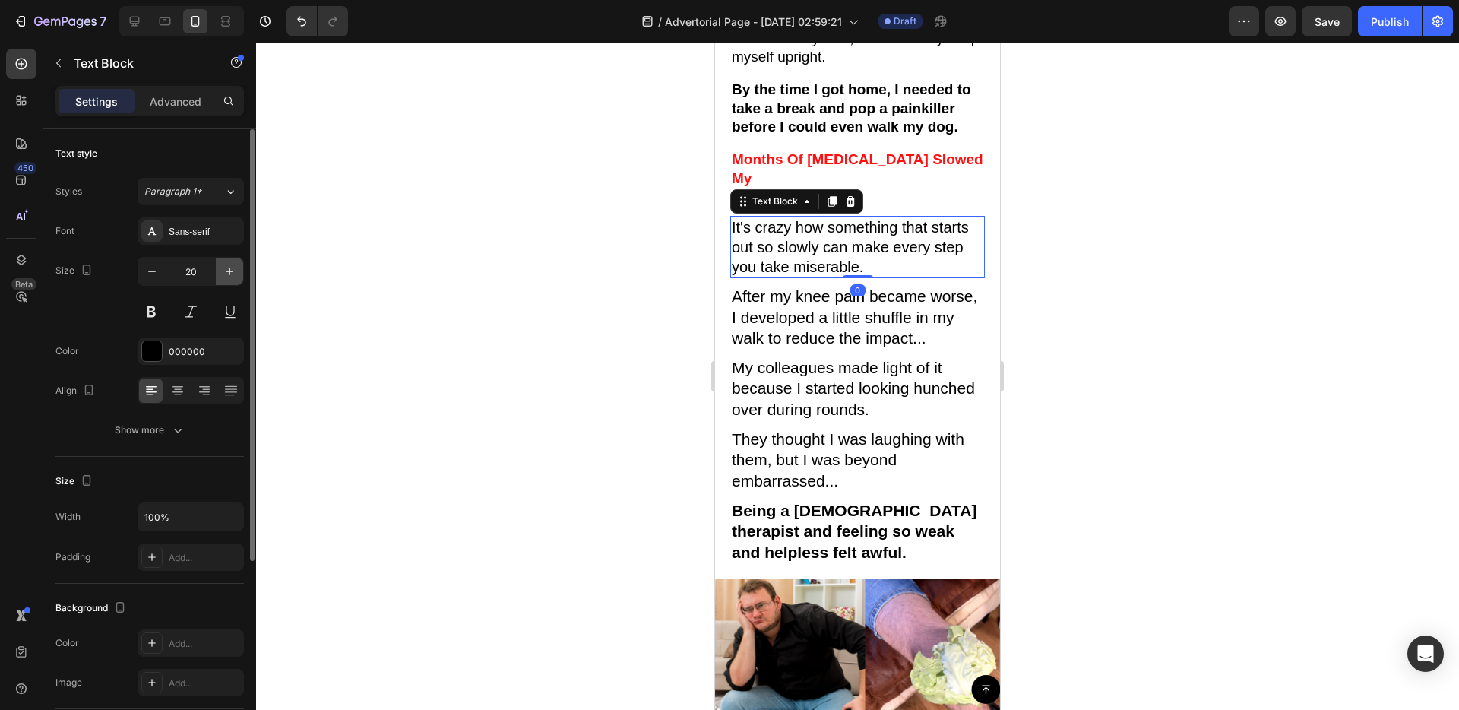
click at [238, 277] on button "button" at bounding box center [229, 271] width 27 height 27
type input "21"
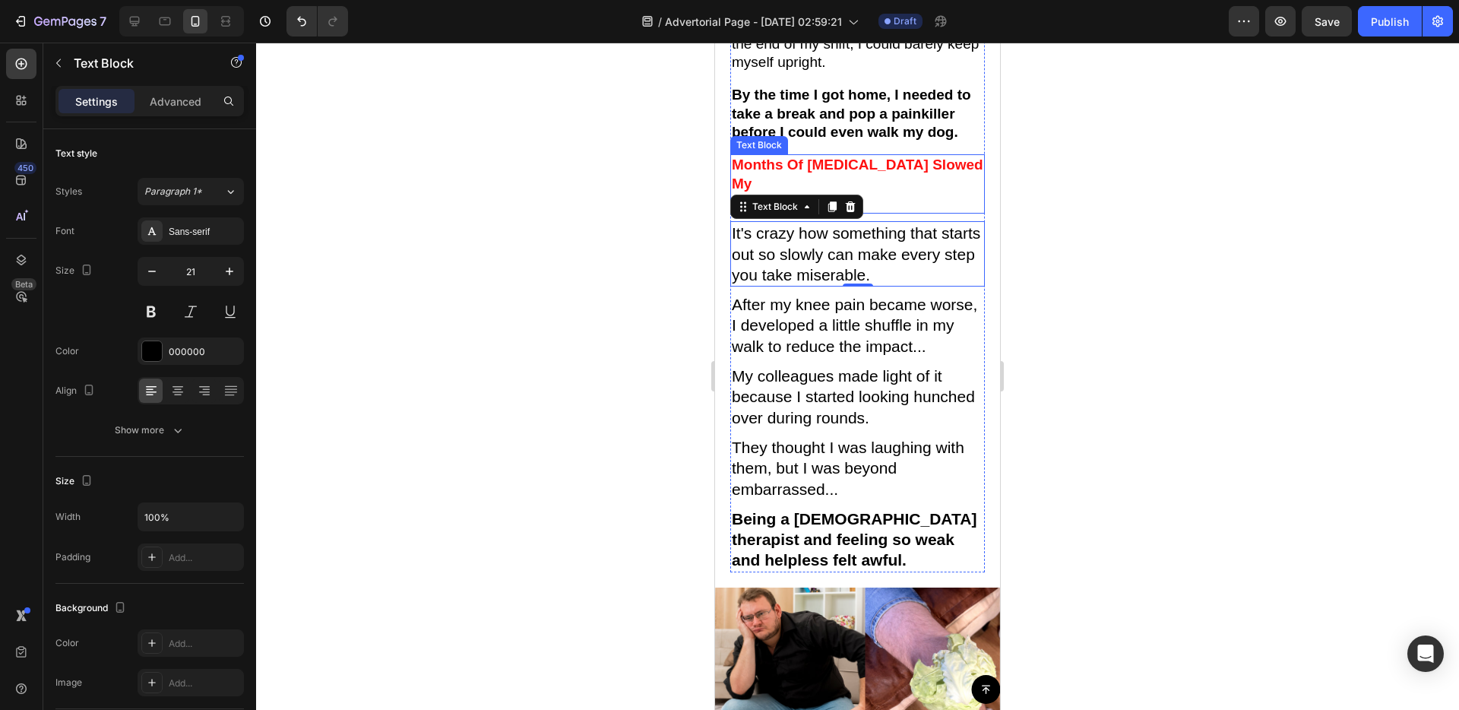
scroll to position [741, 0]
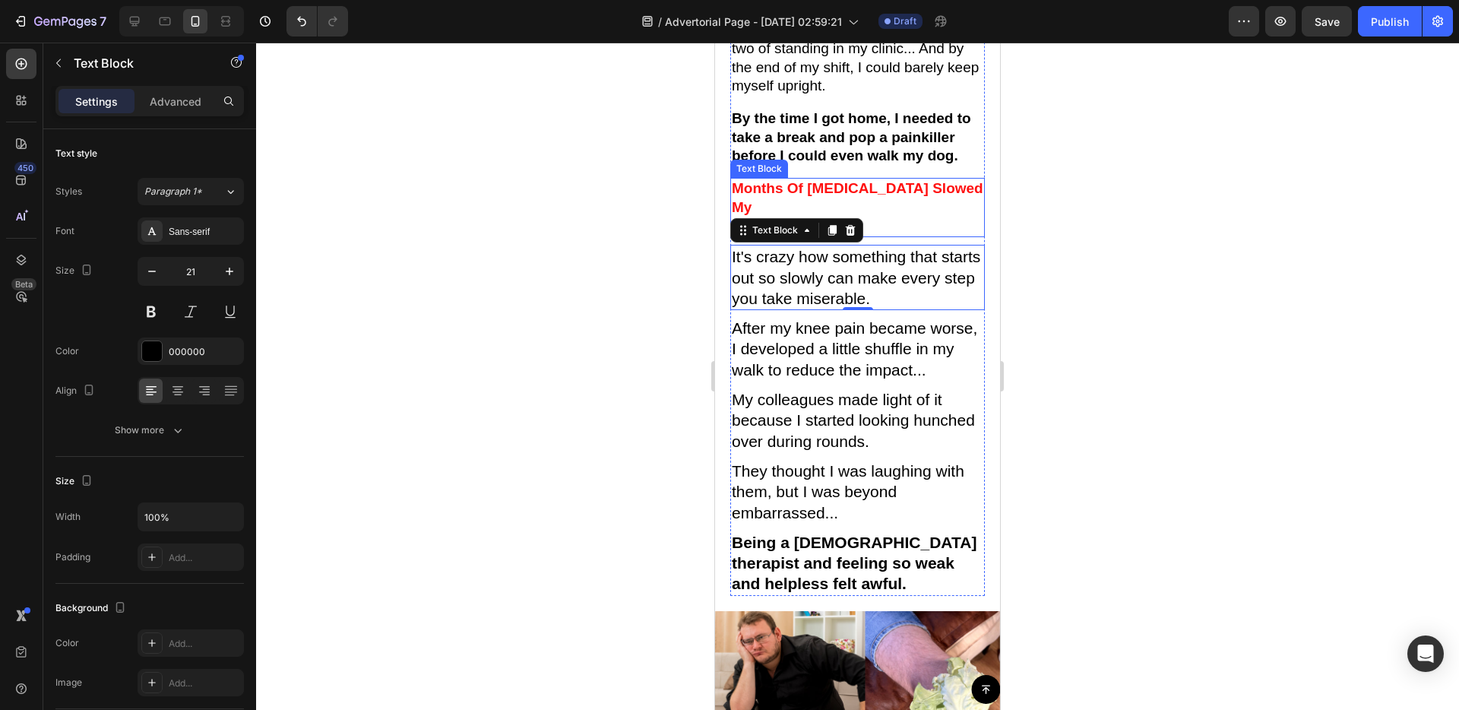
click at [920, 217] on p "Life" at bounding box center [858, 226] width 252 height 19
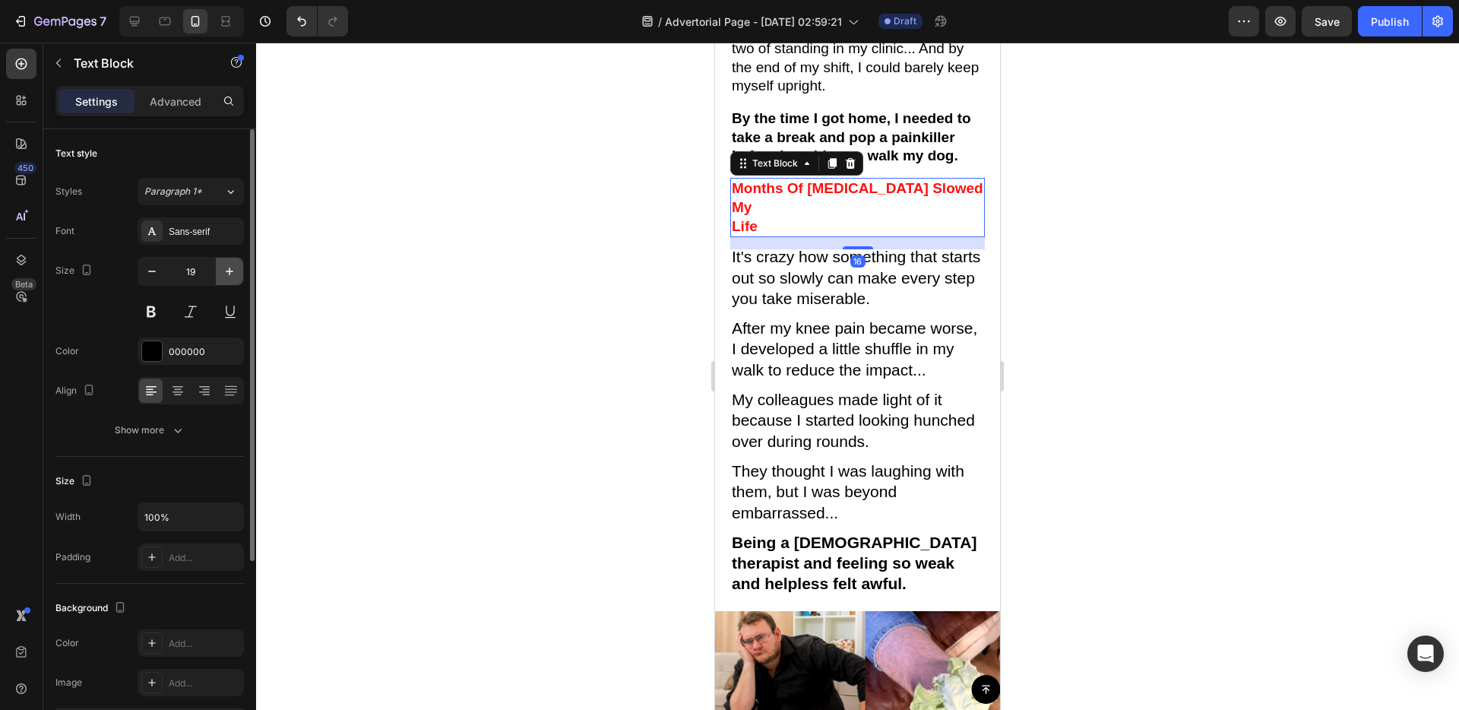
click at [224, 263] on button "button" at bounding box center [229, 271] width 27 height 27
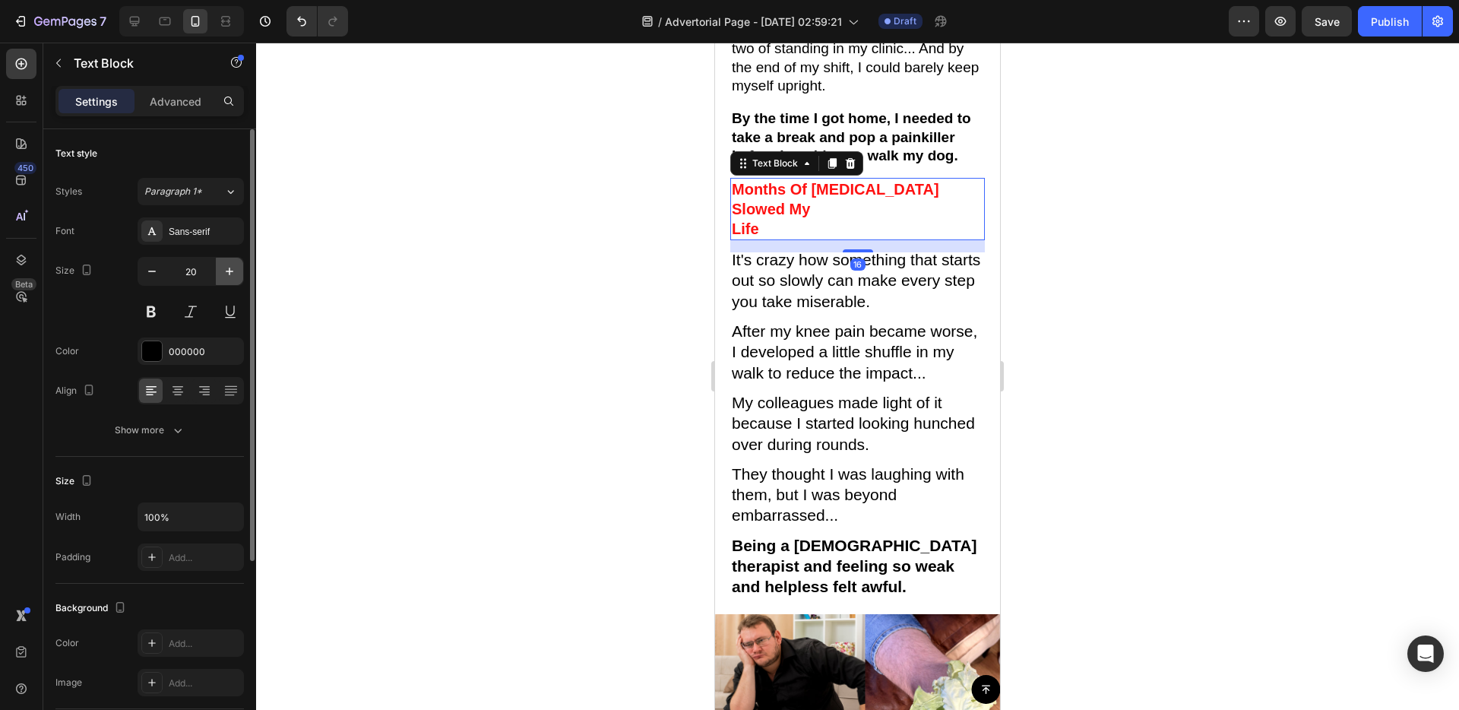
click at [224, 264] on icon "button" at bounding box center [229, 271] width 15 height 15
type input "21"
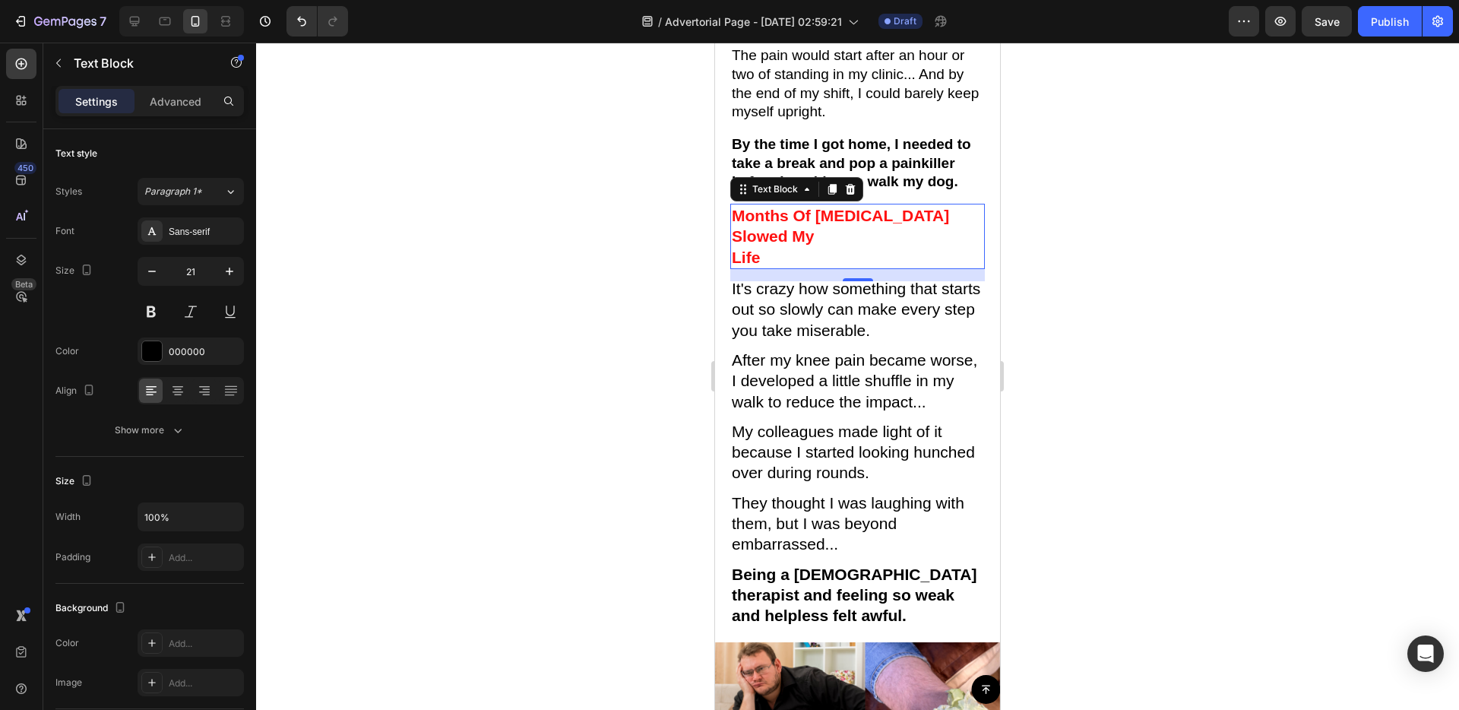
scroll to position [714, 0]
click at [795, 162] on p "By the time I got home, I needed to take a break and pop a painkiller before I …" at bounding box center [858, 164] width 252 height 56
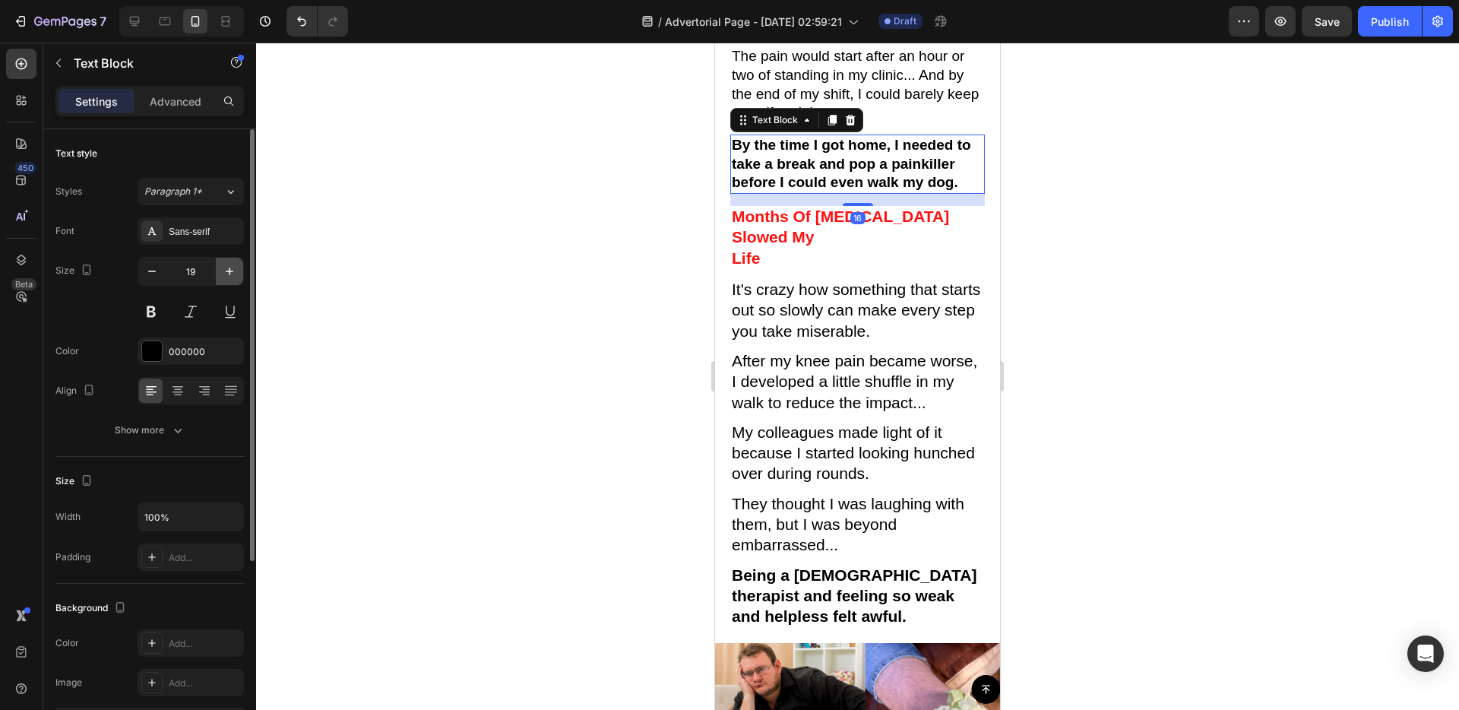
click at [225, 264] on icon "button" at bounding box center [229, 271] width 15 height 15
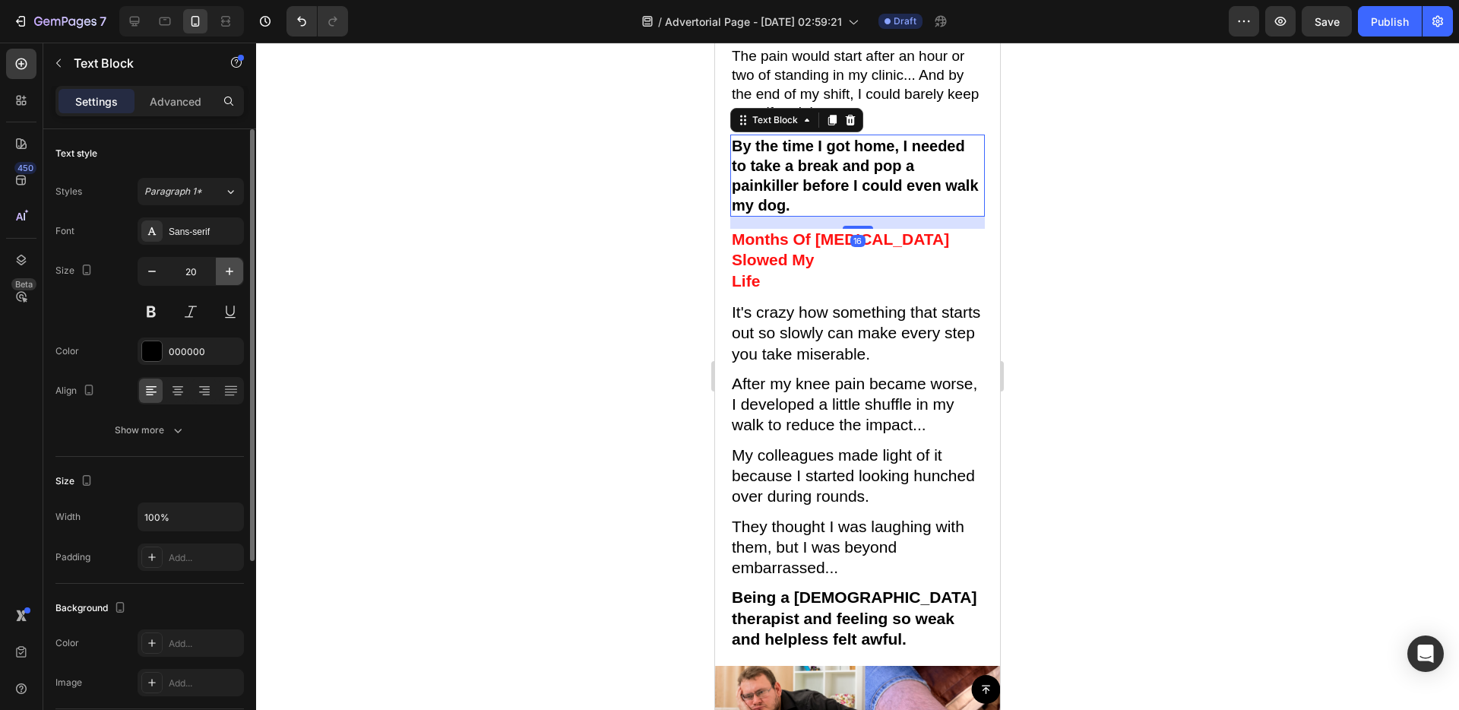
click at [225, 264] on icon "button" at bounding box center [229, 271] width 15 height 15
type input "21"
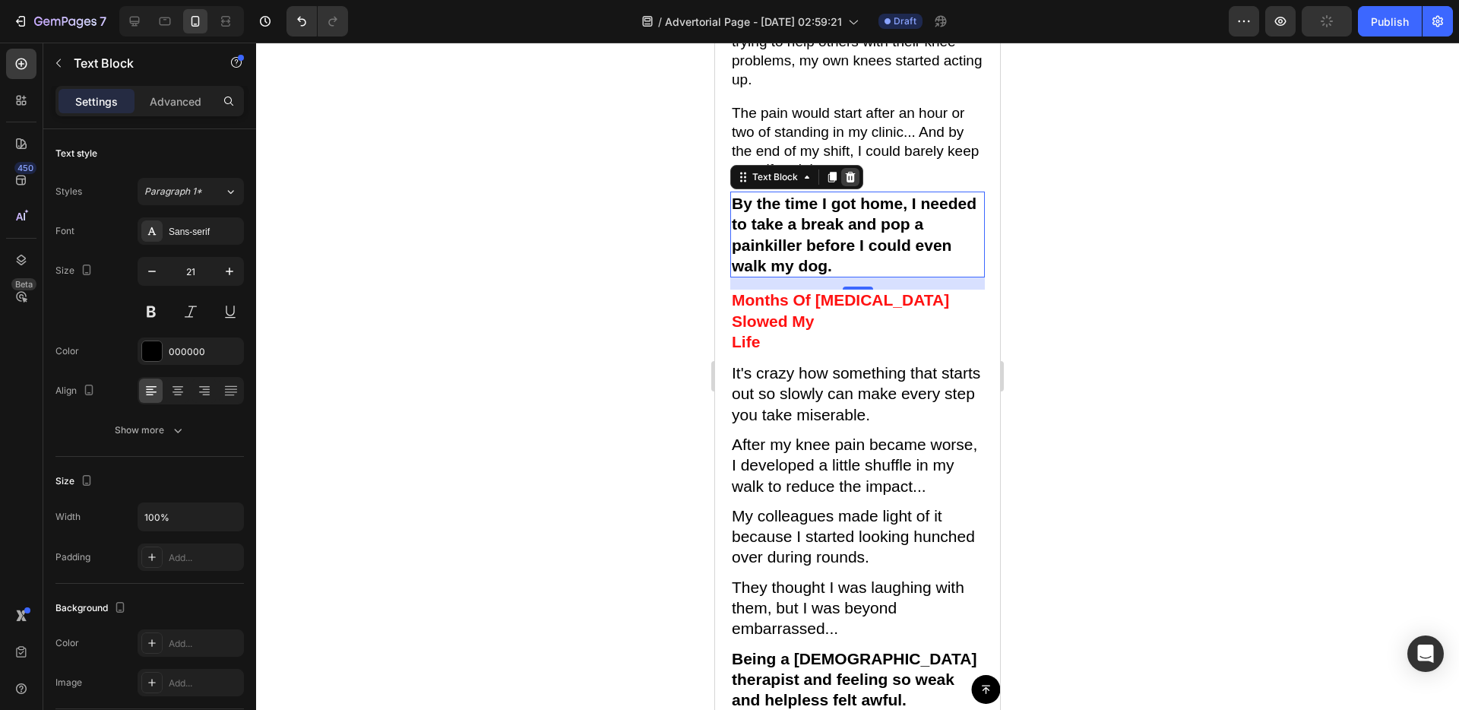
scroll to position [649, 0]
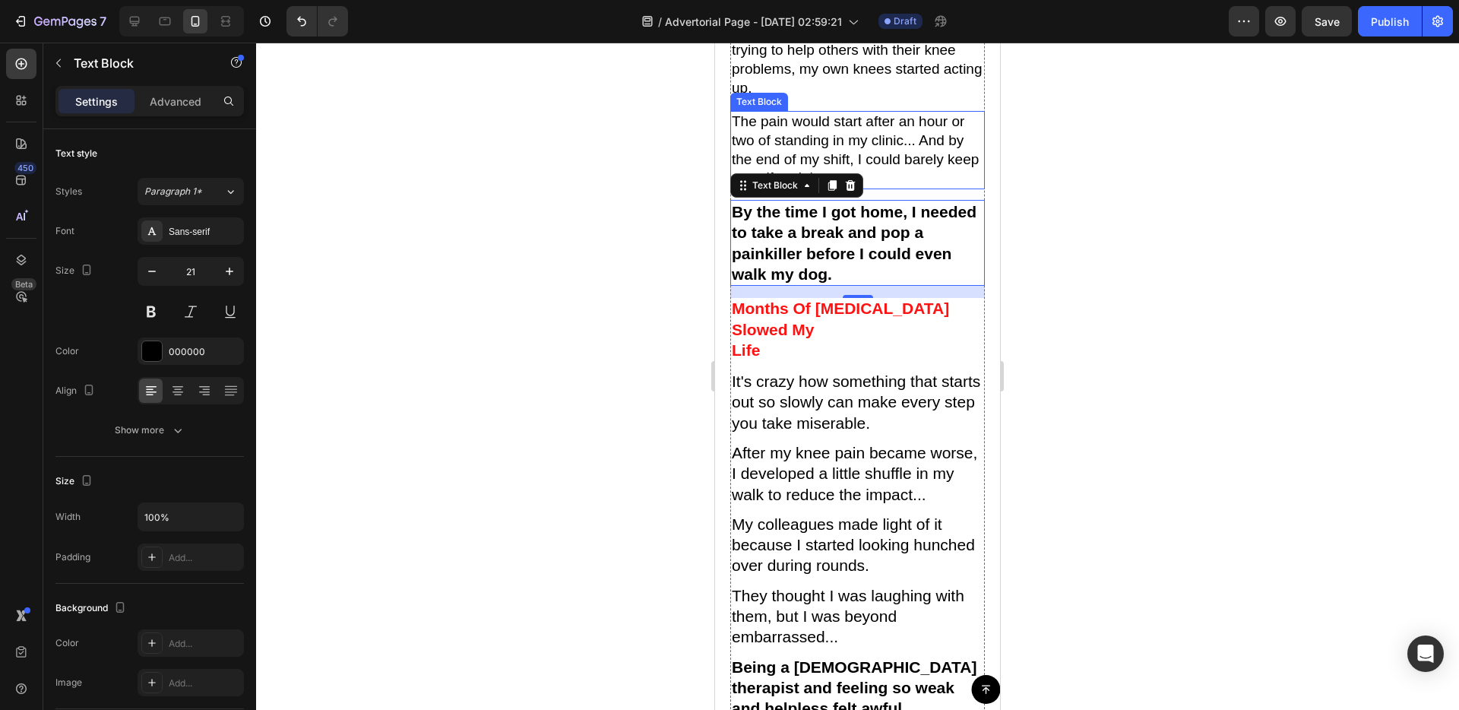
click at [854, 147] on p "The pain would start after an hour or two of standing in my clinic... And by th…" at bounding box center [858, 149] width 252 height 75
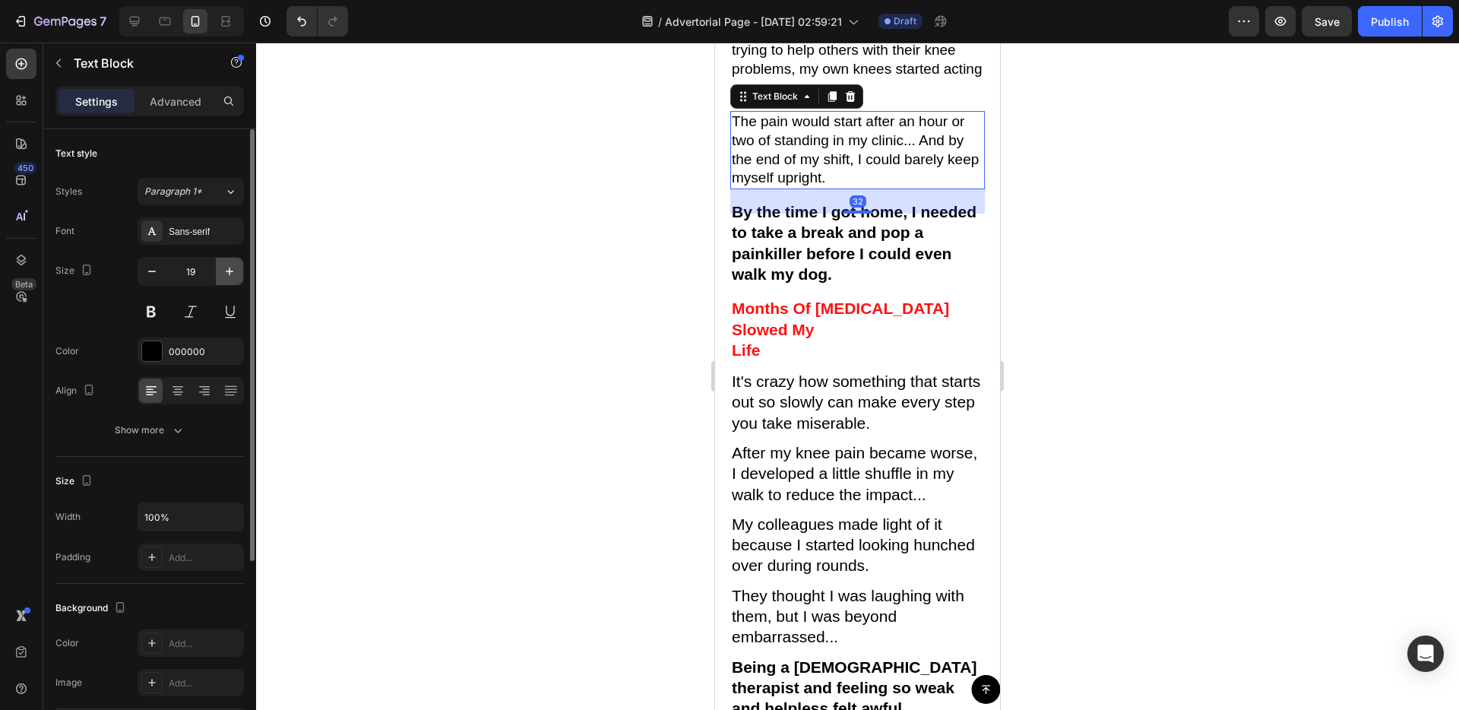
click at [229, 276] on icon "button" at bounding box center [229, 271] width 15 height 15
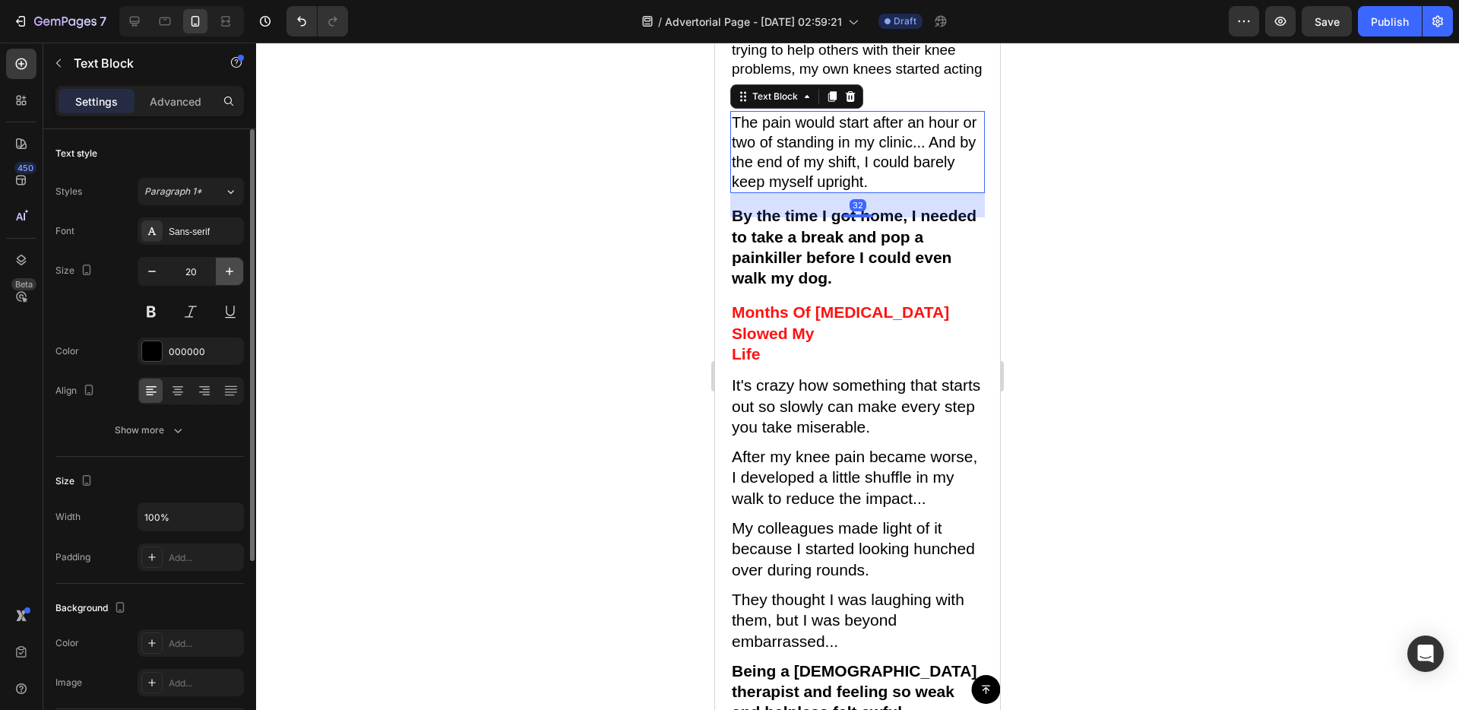
click at [229, 275] on icon "button" at bounding box center [229, 271] width 15 height 15
type input "21"
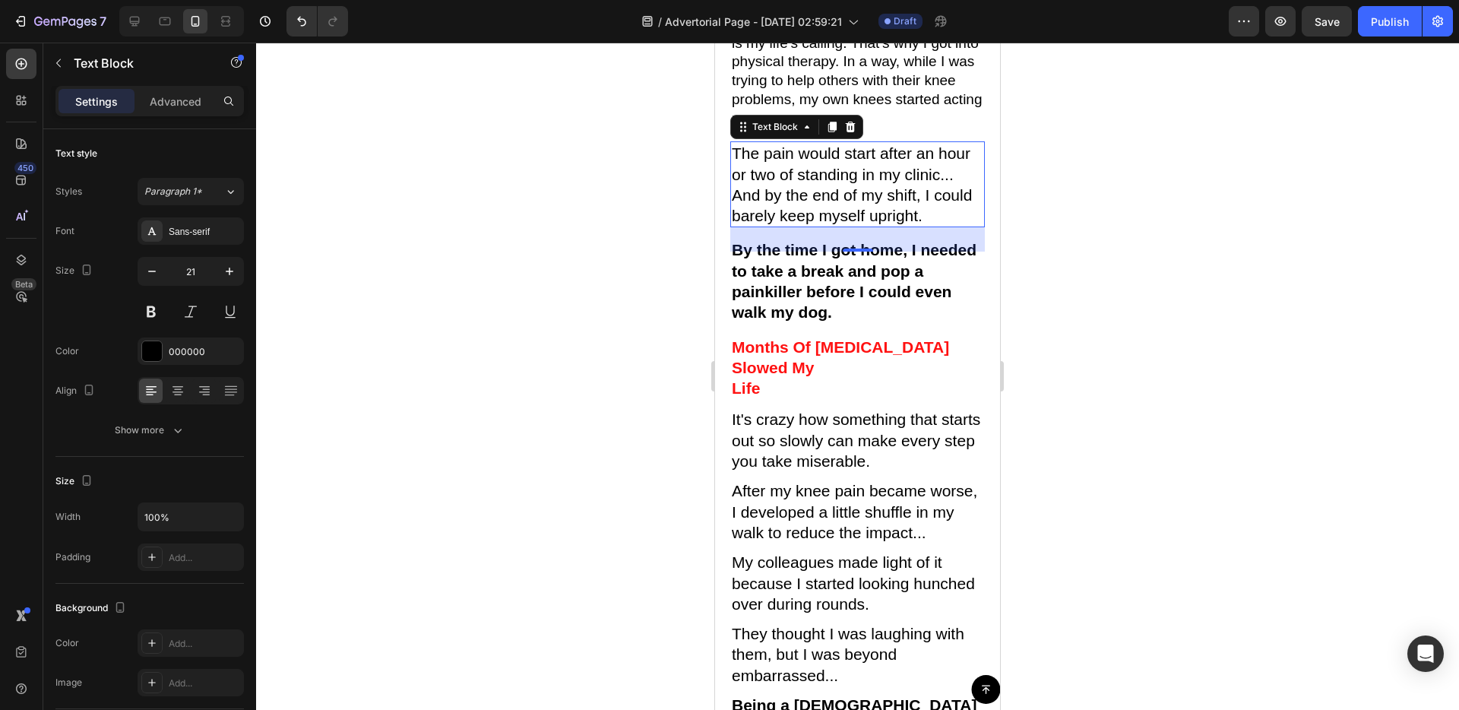
scroll to position [618, 0]
click at [860, 103] on p "Helping others manage their joint pain is my life's calling. That's why I got i…" at bounding box center [858, 72] width 252 height 112
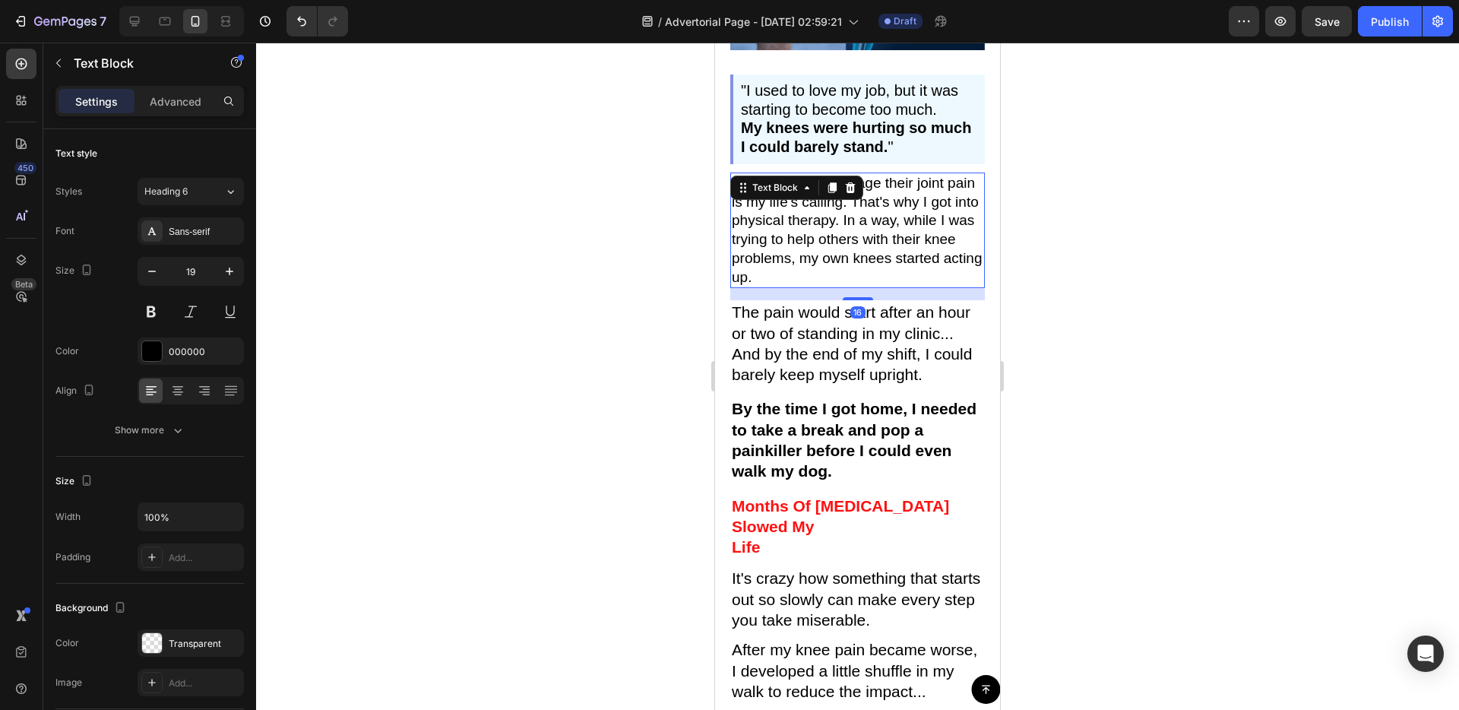
scroll to position [454, 0]
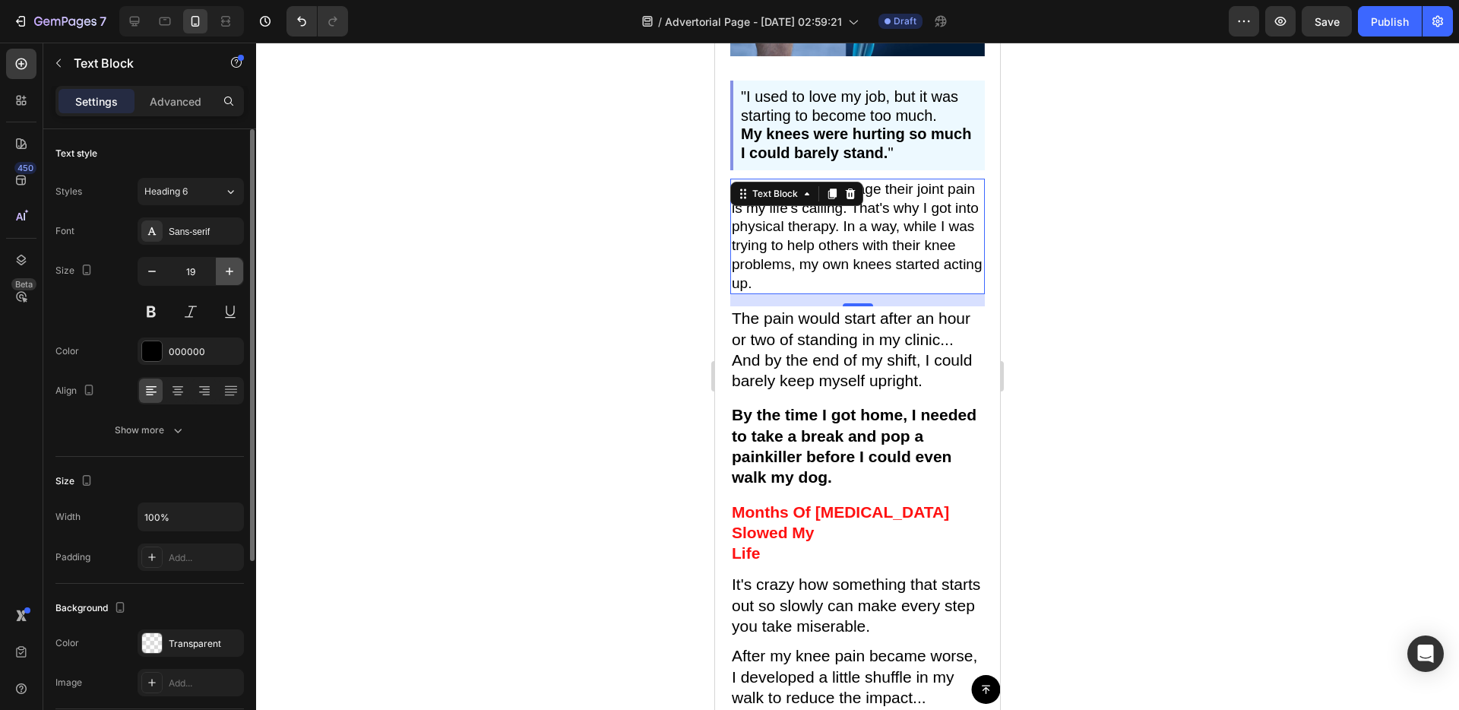
click at [229, 271] on icon "button" at bounding box center [229, 271] width 15 height 15
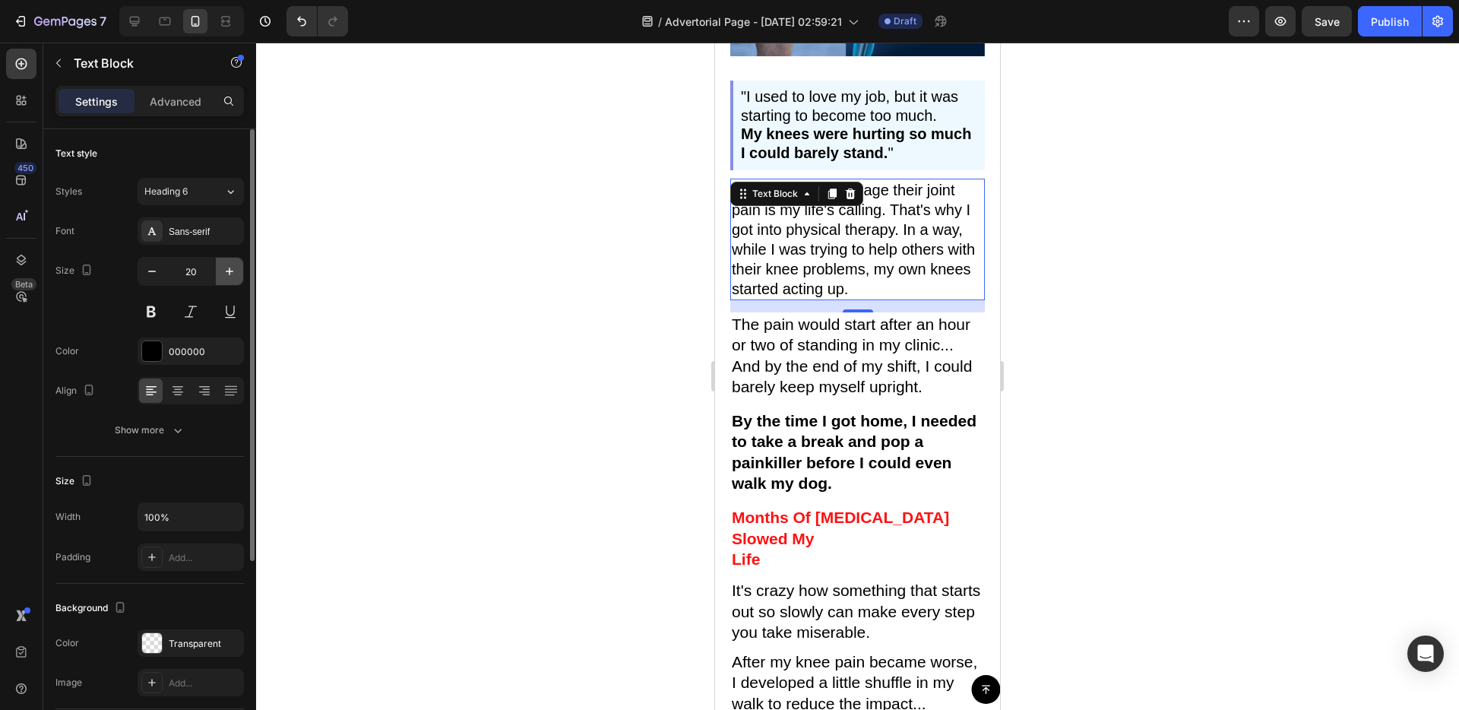
click at [229, 271] on icon "button" at bounding box center [229, 271] width 15 height 15
type input "21"
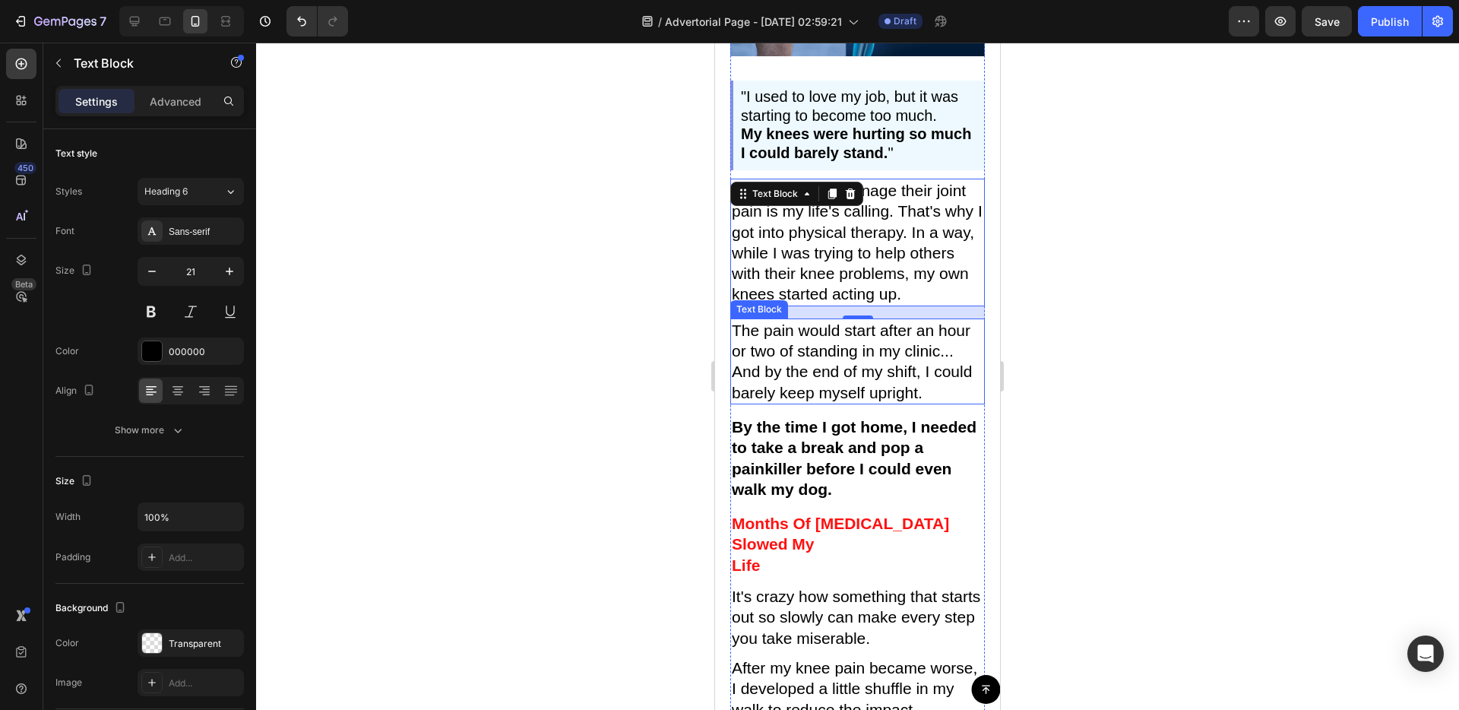
click at [717, 358] on div "Image "I used to love my job, but it was starting to become too much. My knees …" at bounding box center [857, 428] width 285 height 1013
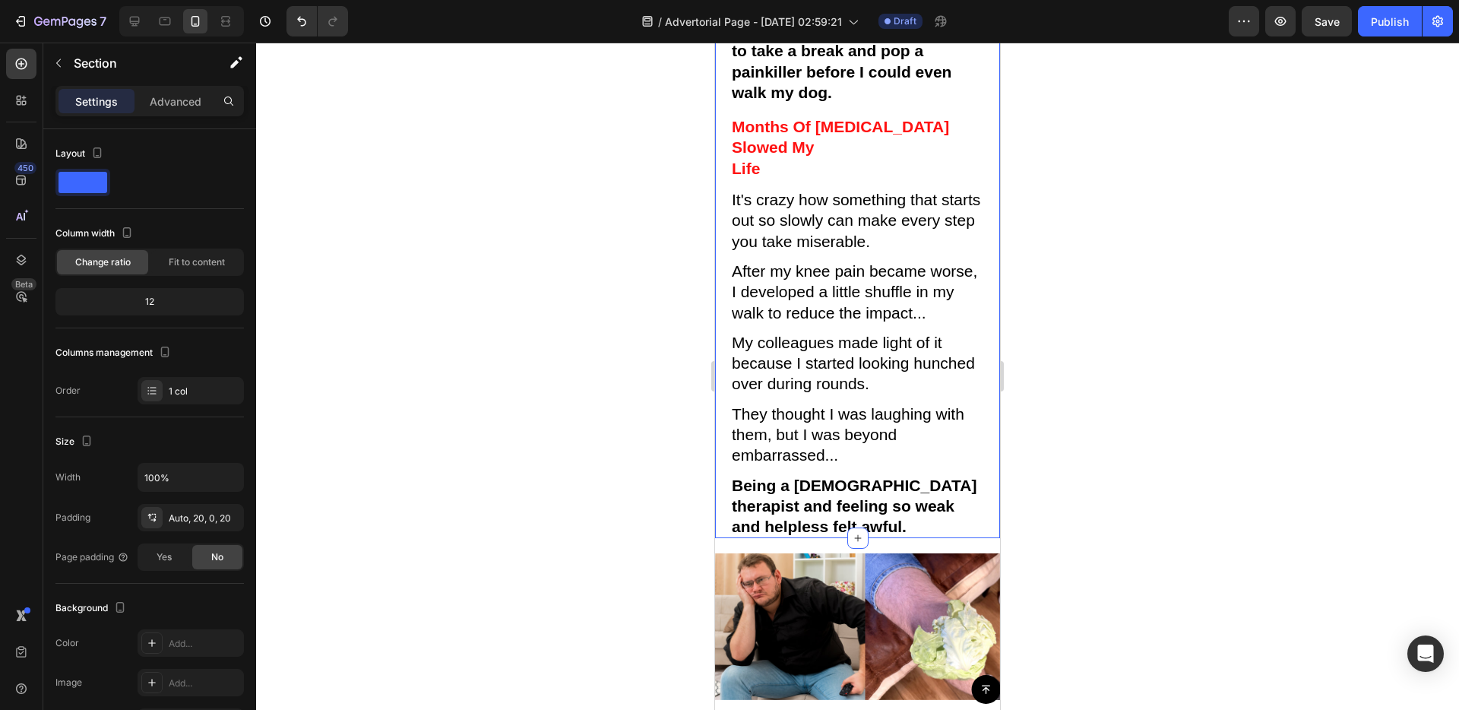
scroll to position [1162, 0]
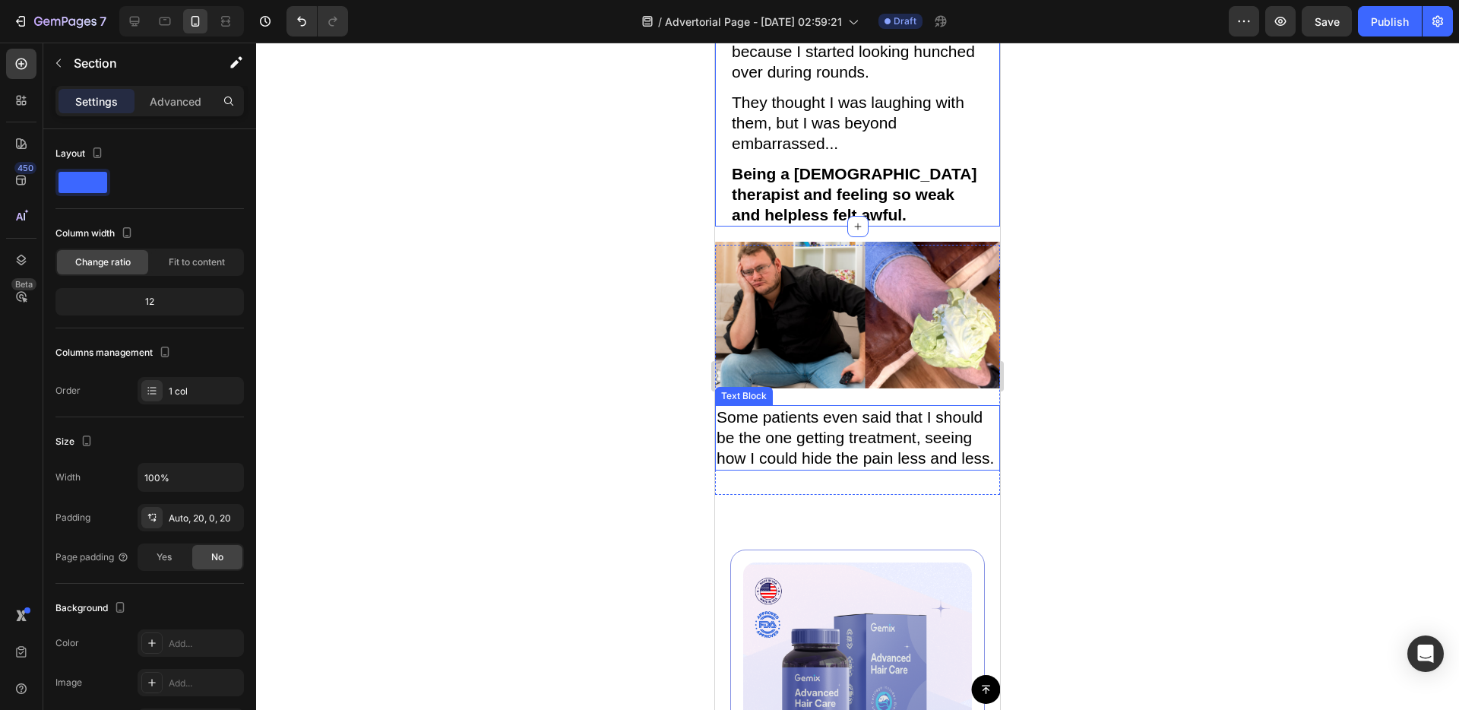
click at [802, 407] on p "Some patients even said that I should be the one getting treatment, seeing how …" at bounding box center [858, 438] width 282 height 62
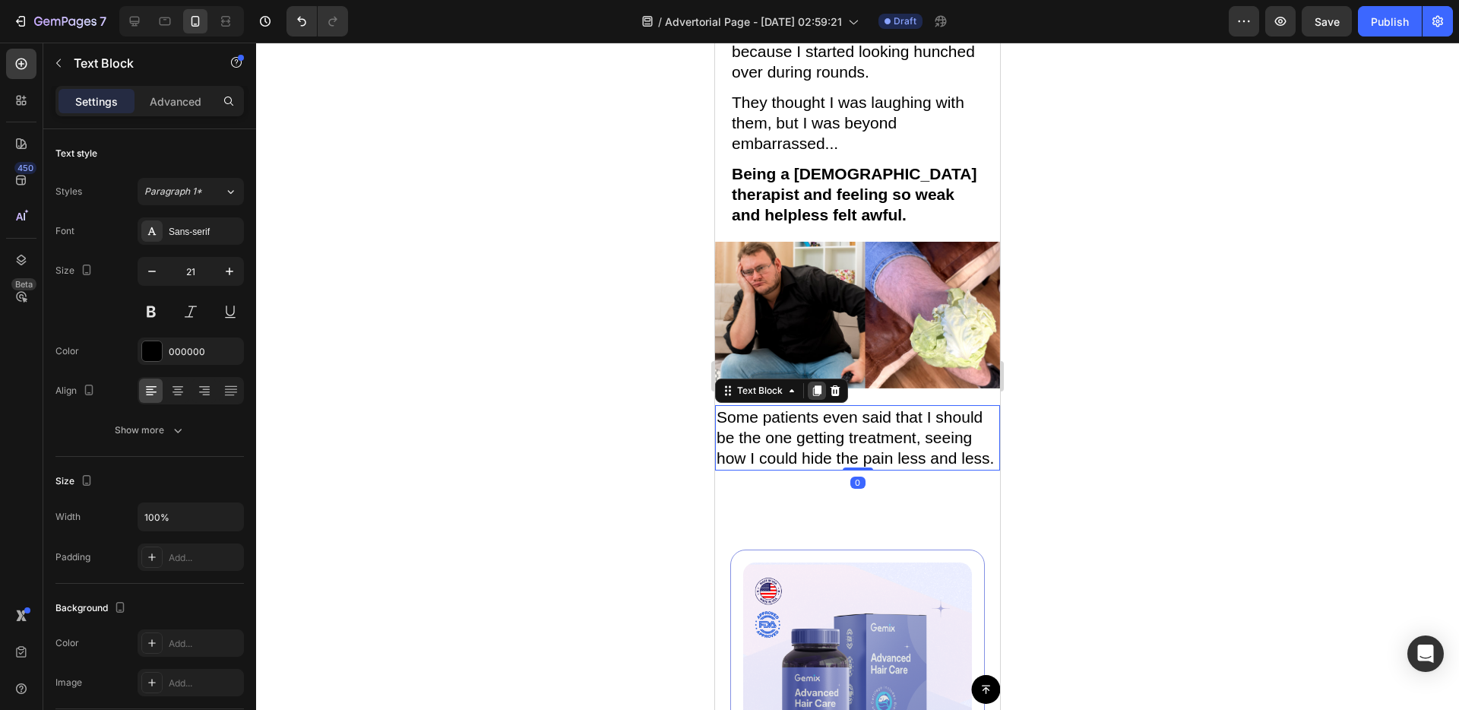
click at [815, 385] on icon at bounding box center [817, 390] width 8 height 11
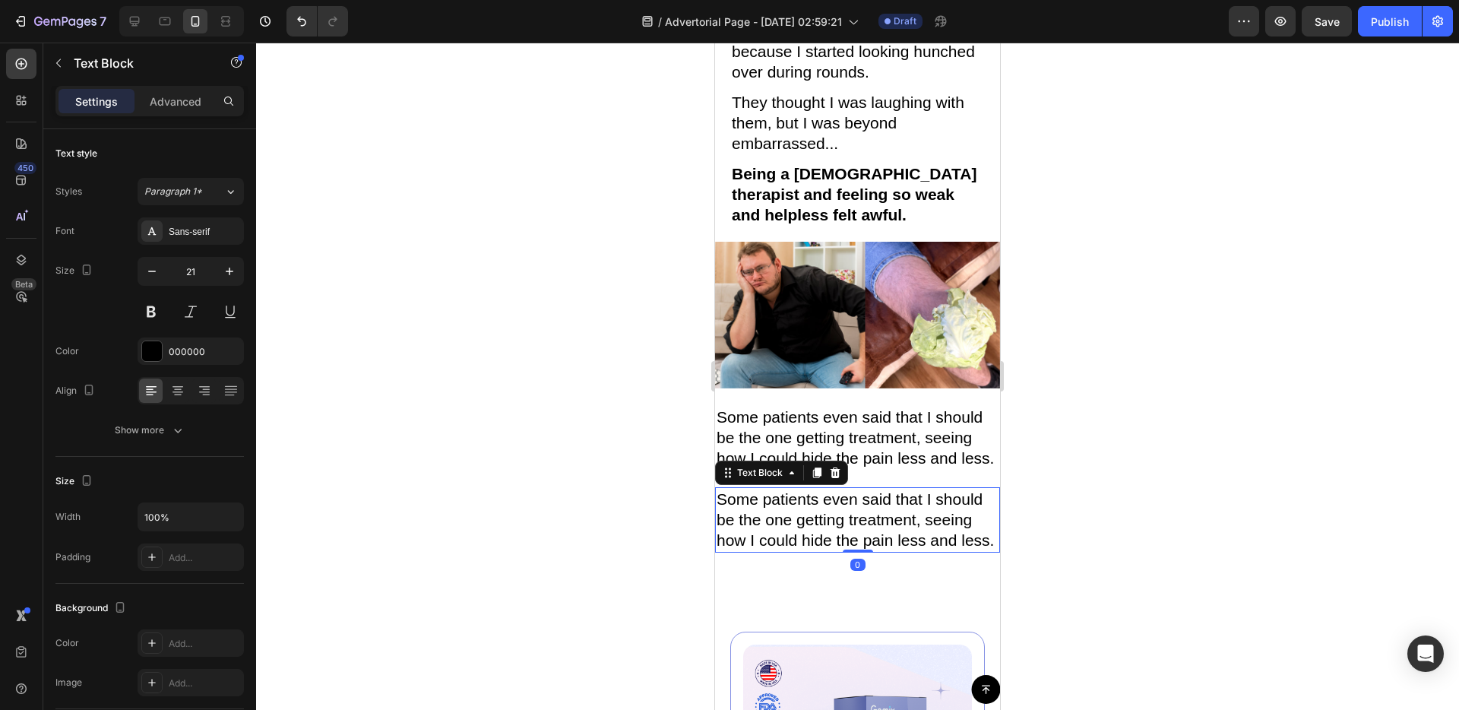
click at [812, 489] on p "Some patients even said that I should be the one getting treatment, seeing how …" at bounding box center [858, 520] width 282 height 62
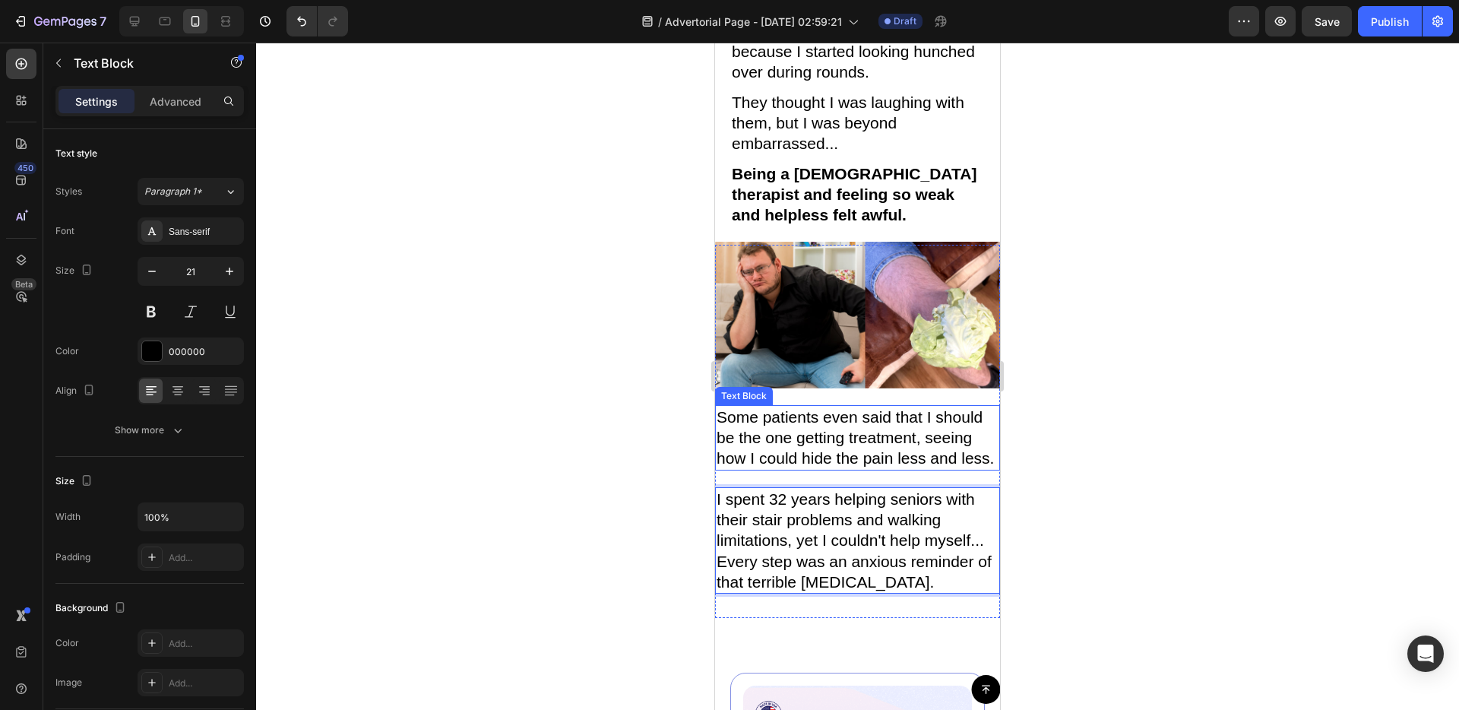
click at [753, 447] on div "Image Some patients even said that I should be the one getting treatment, seein…" at bounding box center [857, 431] width 285 height 324
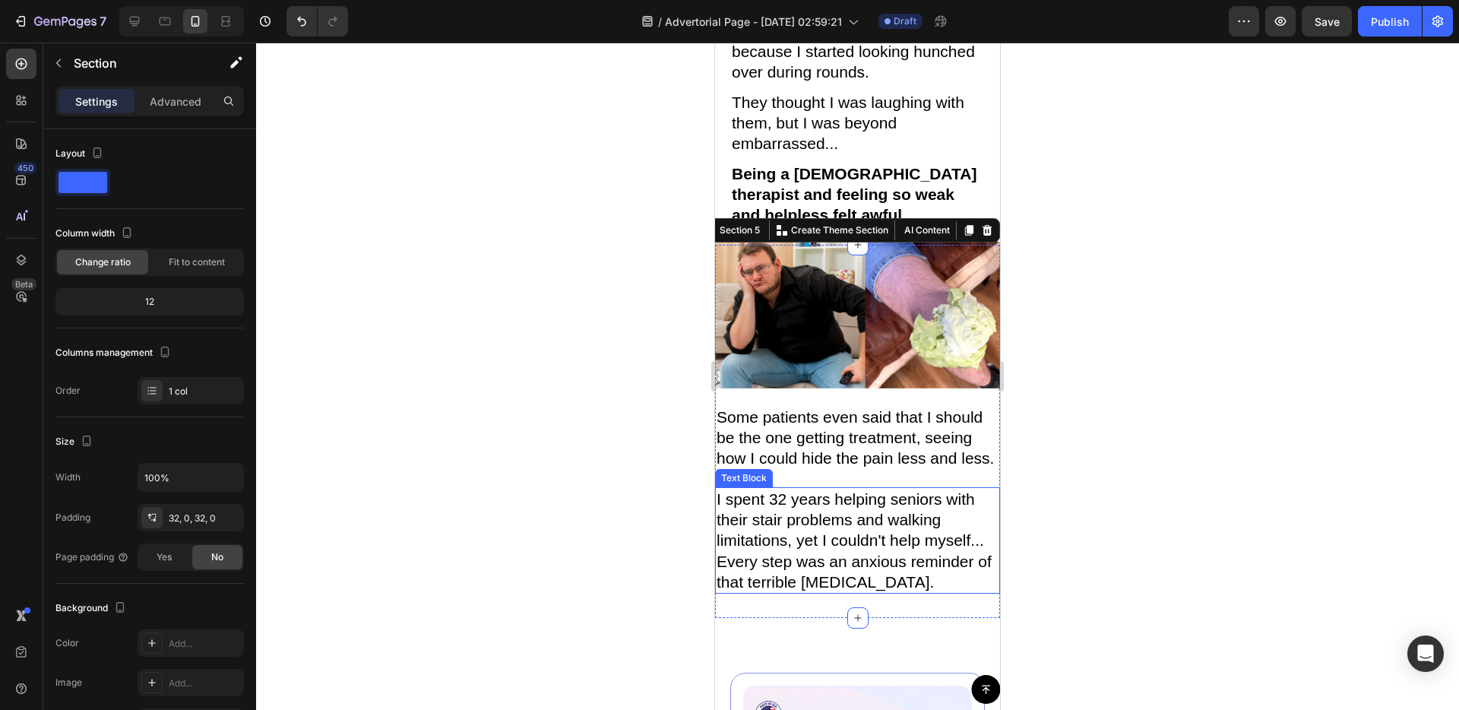
click at [843, 507] on p "I spent 32 years helping seniors with their stair problems and walking limitati…" at bounding box center [858, 540] width 282 height 103
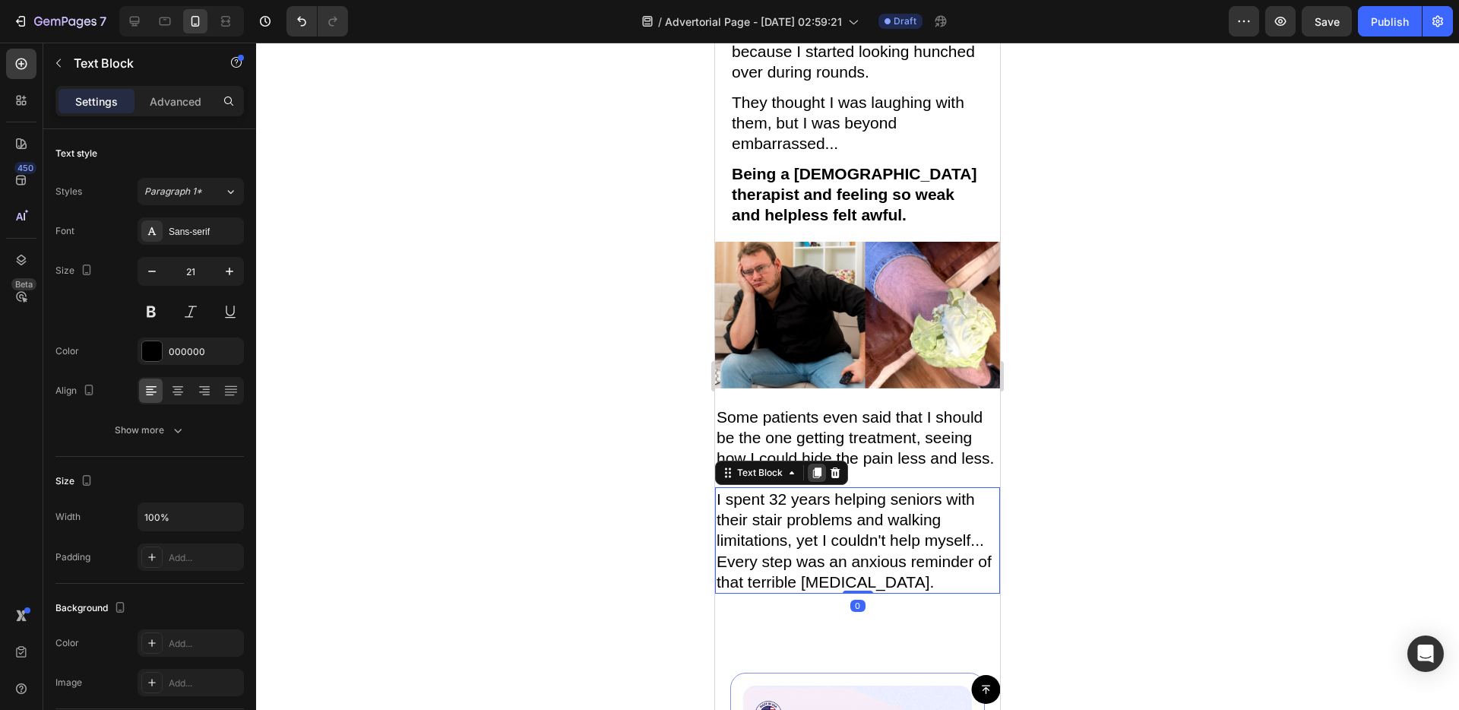
click at [818, 467] on icon at bounding box center [817, 473] width 12 height 12
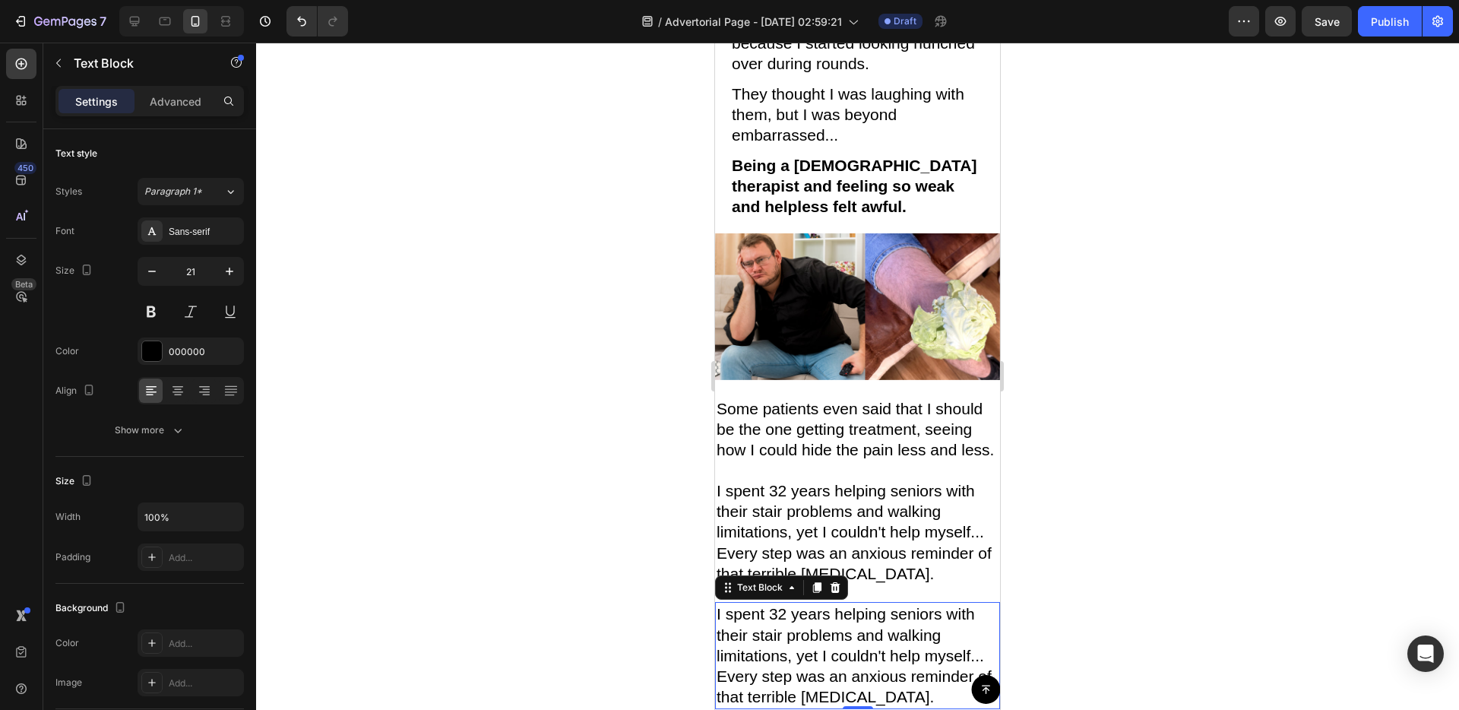
scroll to position [1248, 0]
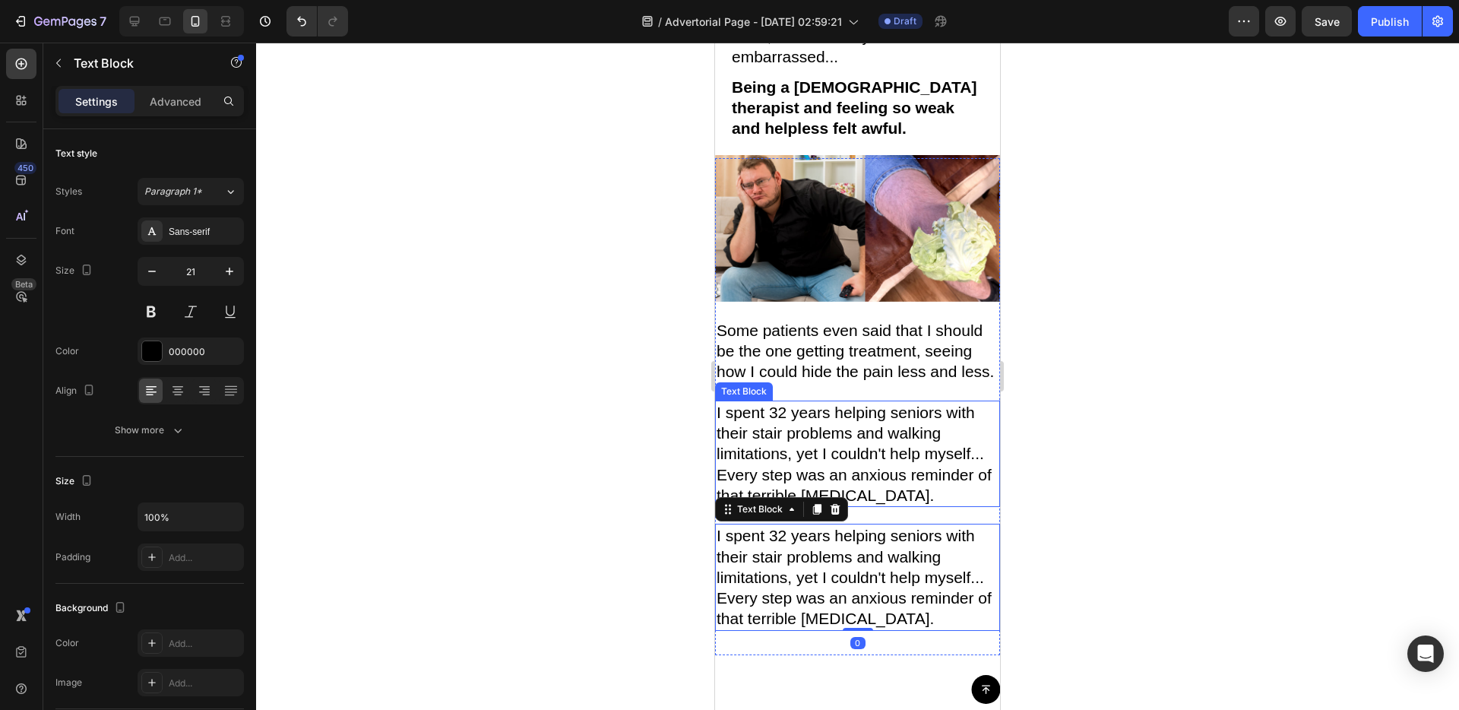
click at [824, 551] on p "I spent 32 years helping seniors with their stair problems and walking limitati…" at bounding box center [858, 576] width 282 height 103
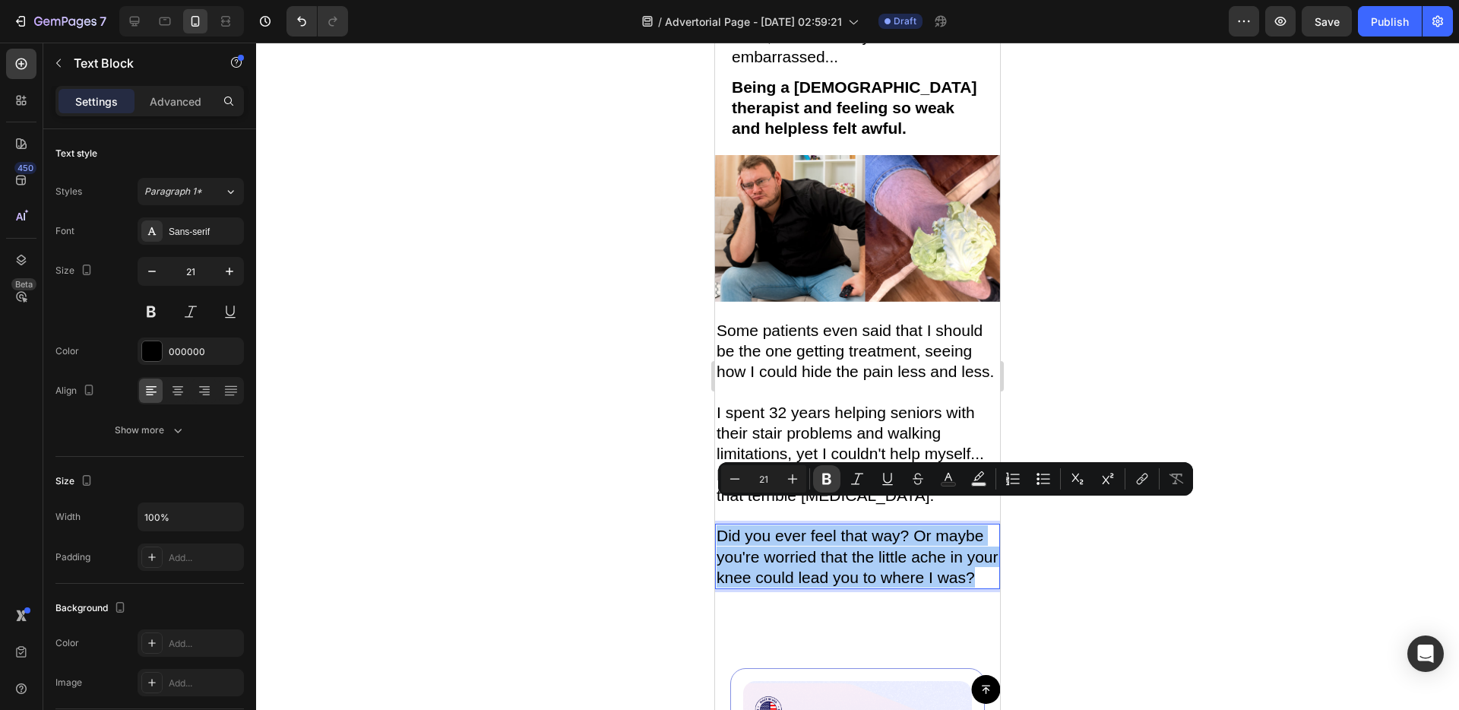
click at [825, 469] on button "Bold" at bounding box center [826, 478] width 27 height 27
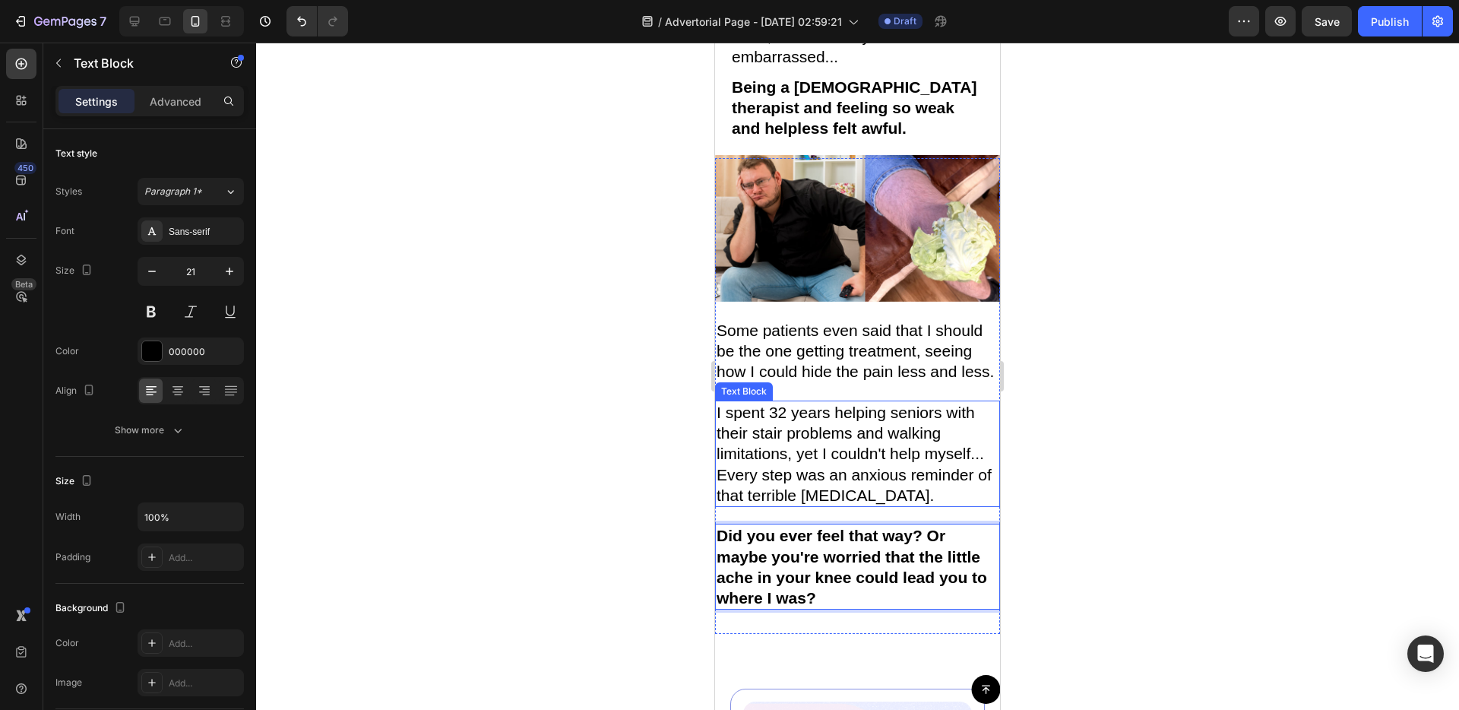
click at [826, 457] on p "I spent 32 years helping seniors with their stair problems and walking limitati…" at bounding box center [858, 453] width 282 height 103
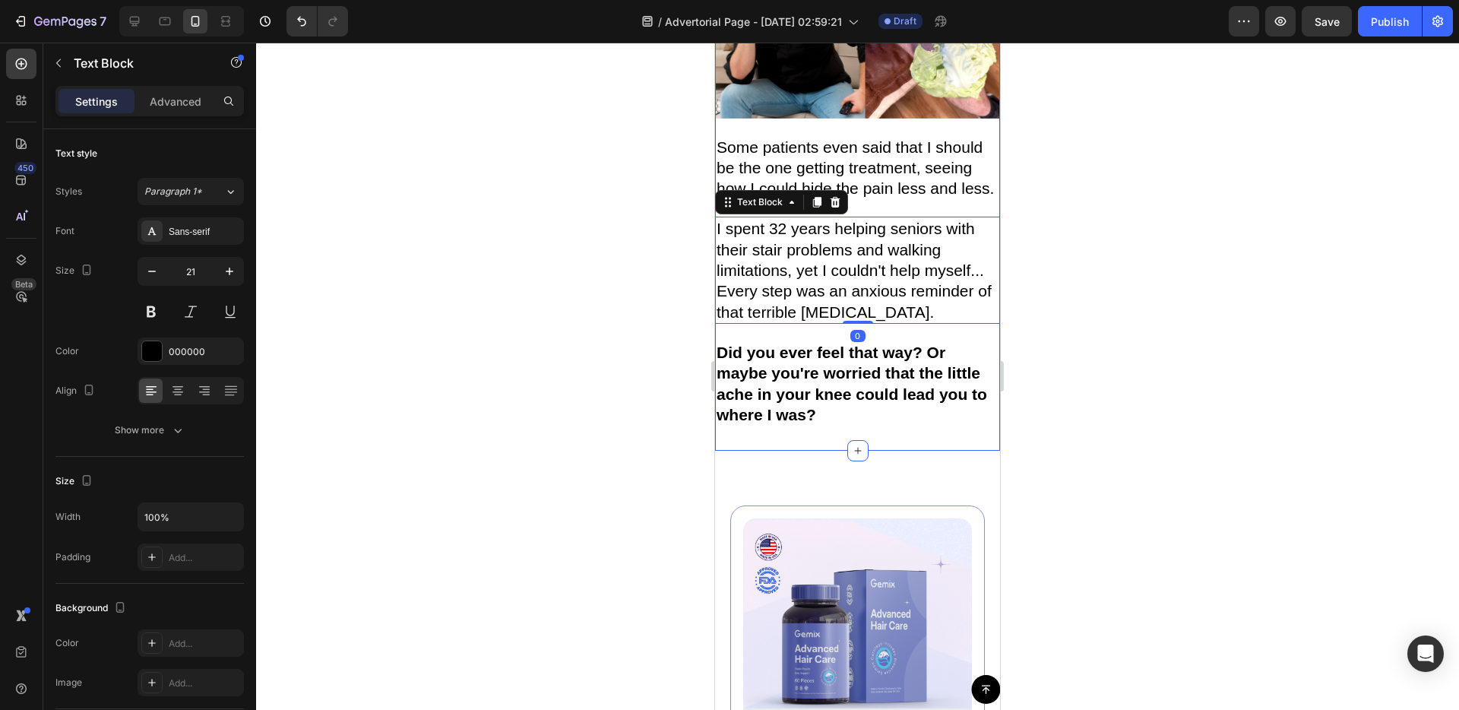
scroll to position [1427, 0]
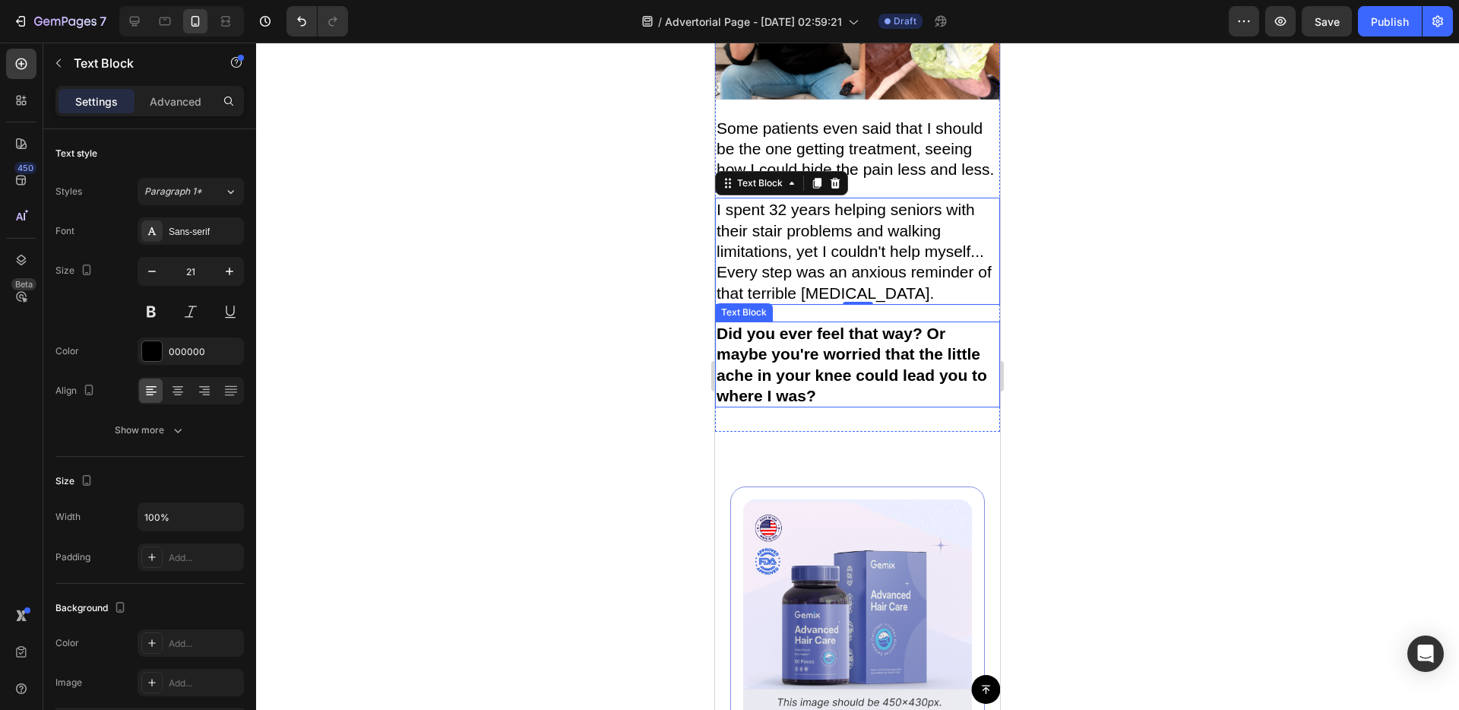
click at [869, 385] on p "Did you ever feel that way? Or maybe you're worried that the little ache in you…" at bounding box center [858, 364] width 282 height 83
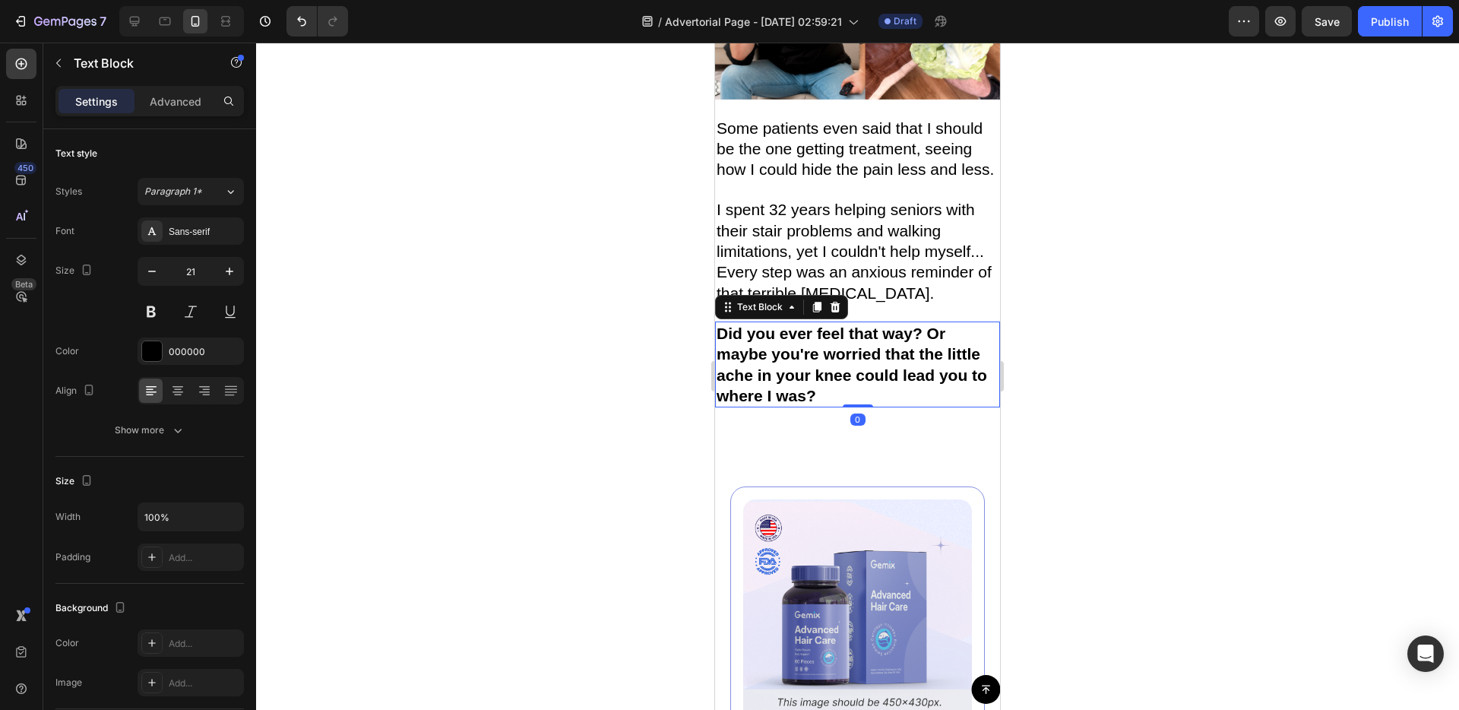
click at [817, 306] on icon at bounding box center [817, 307] width 8 height 11
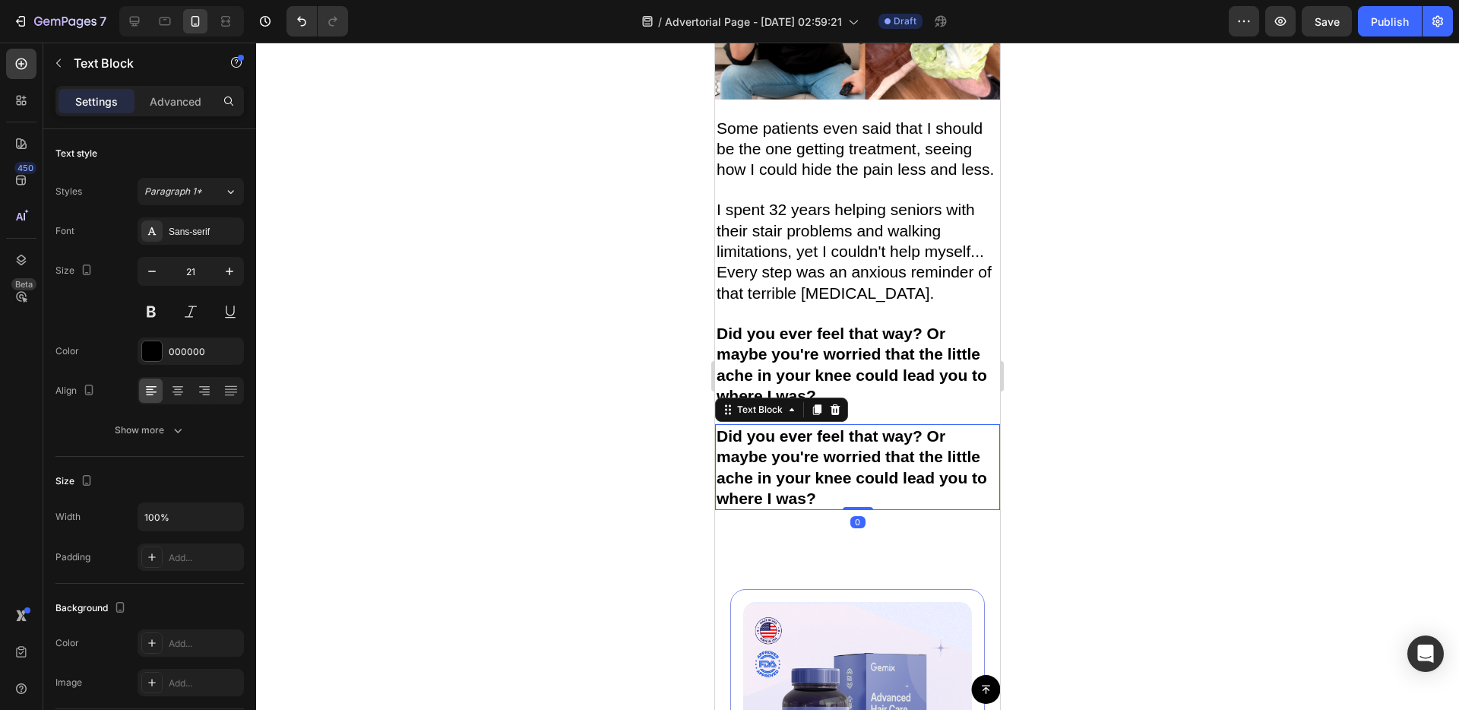
click at [840, 446] on strong "Did you ever feel that way? Or maybe you're worried that the little ache in you…" at bounding box center [852, 467] width 271 height 80
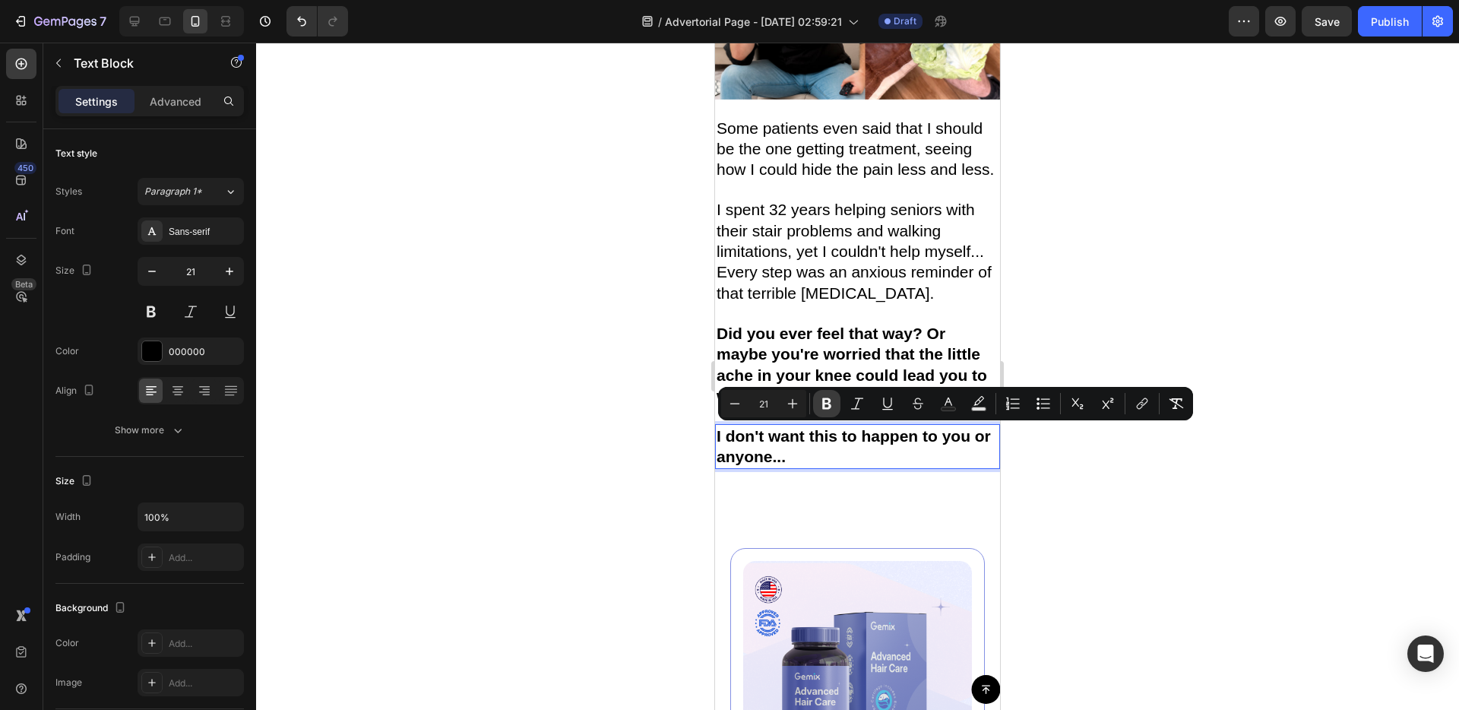
click at [826, 399] on icon "Editor contextual toolbar" at bounding box center [826, 403] width 9 height 11
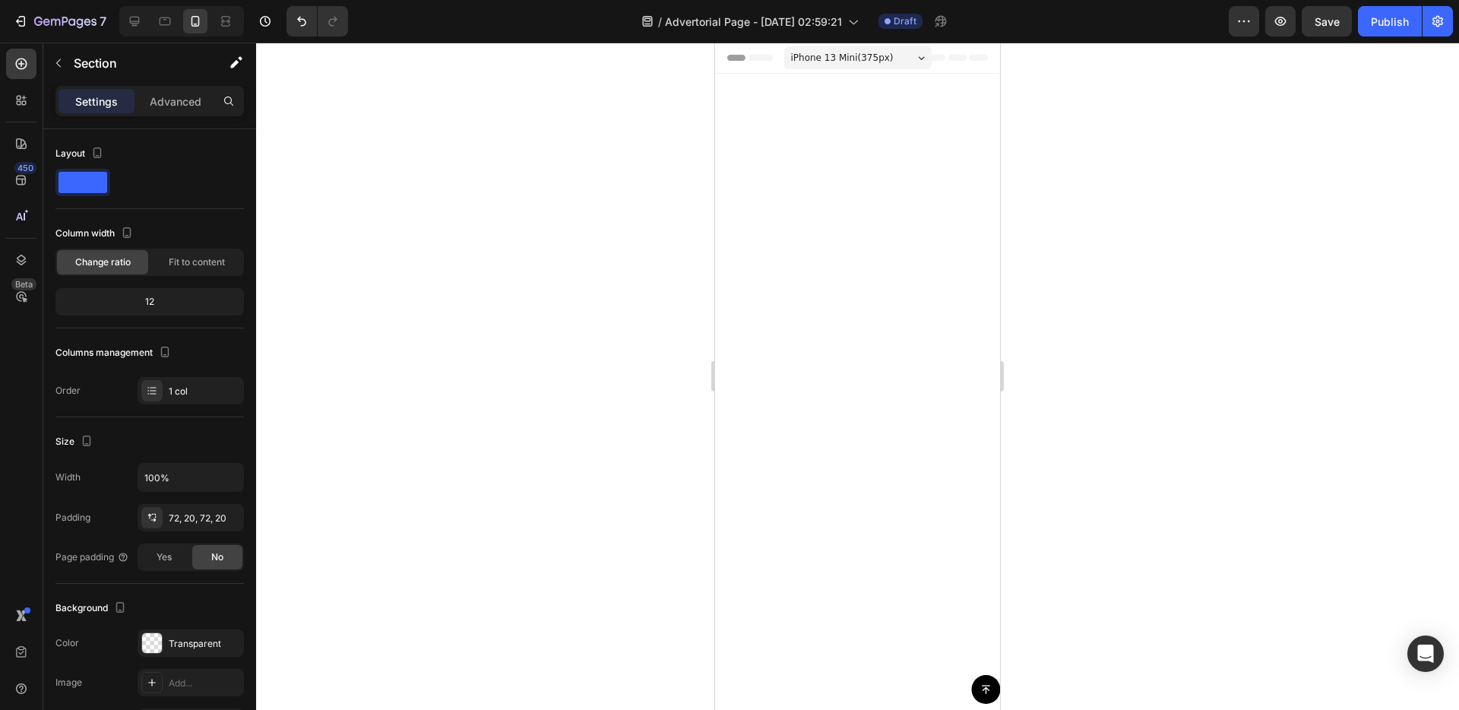
scroll to position [1427, 0]
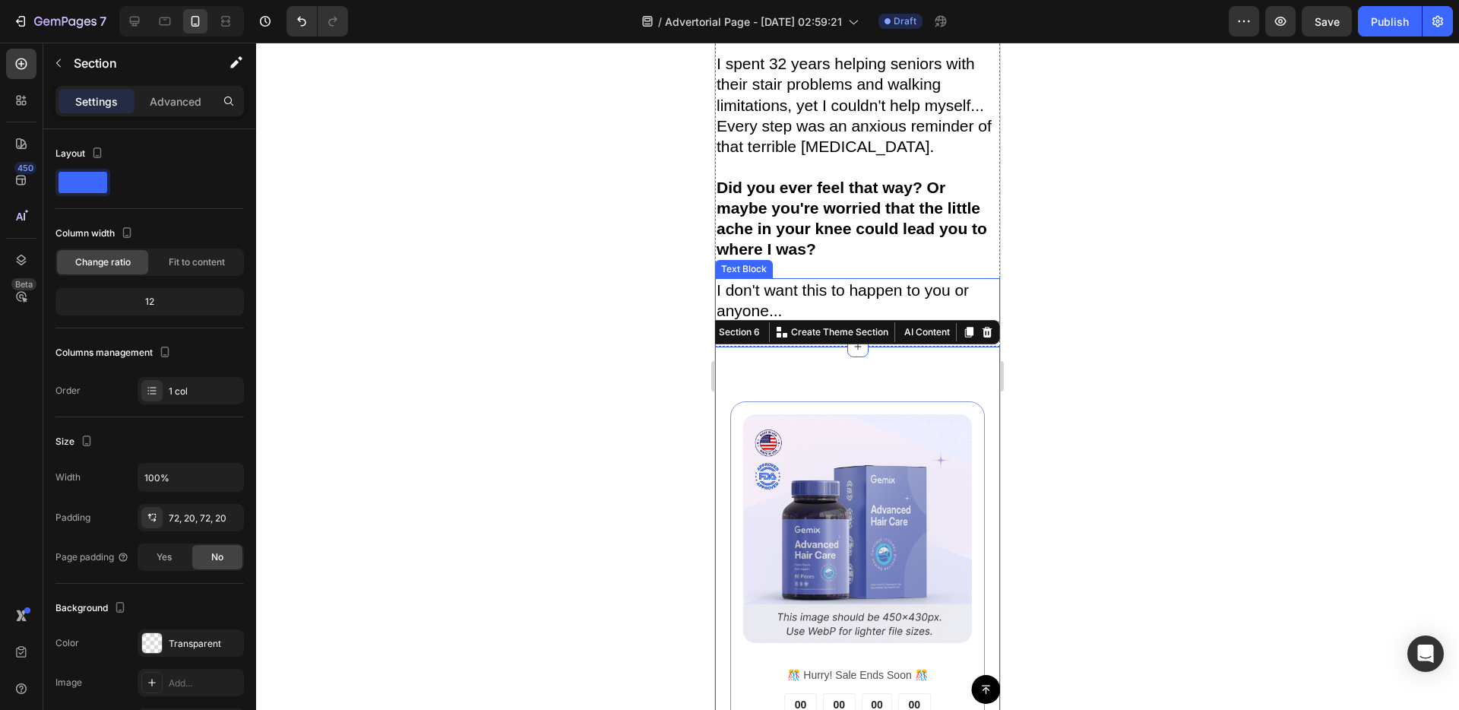
click at [790, 321] on p "I don't want this to happen to you or anyone..." at bounding box center [858, 301] width 282 height 42
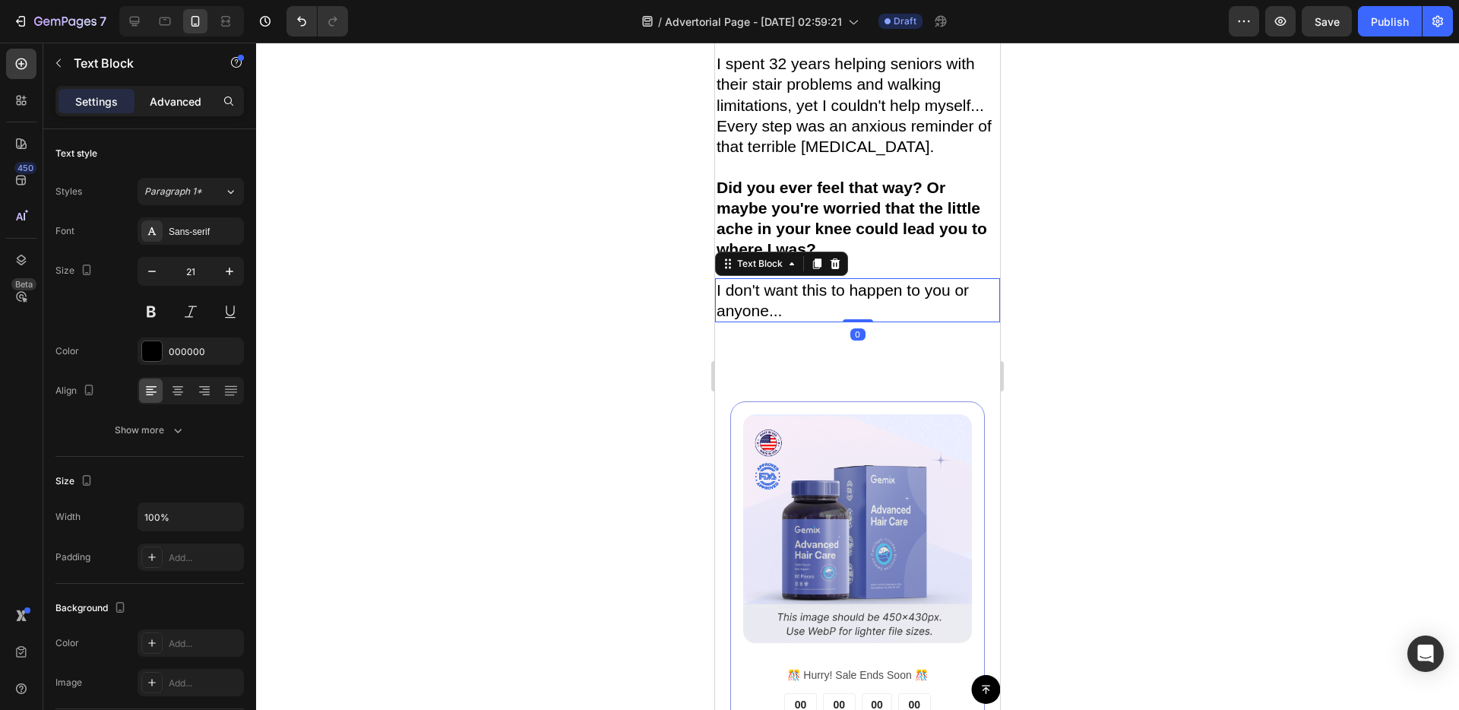
click at [177, 108] on p "Advanced" at bounding box center [176, 101] width 52 height 16
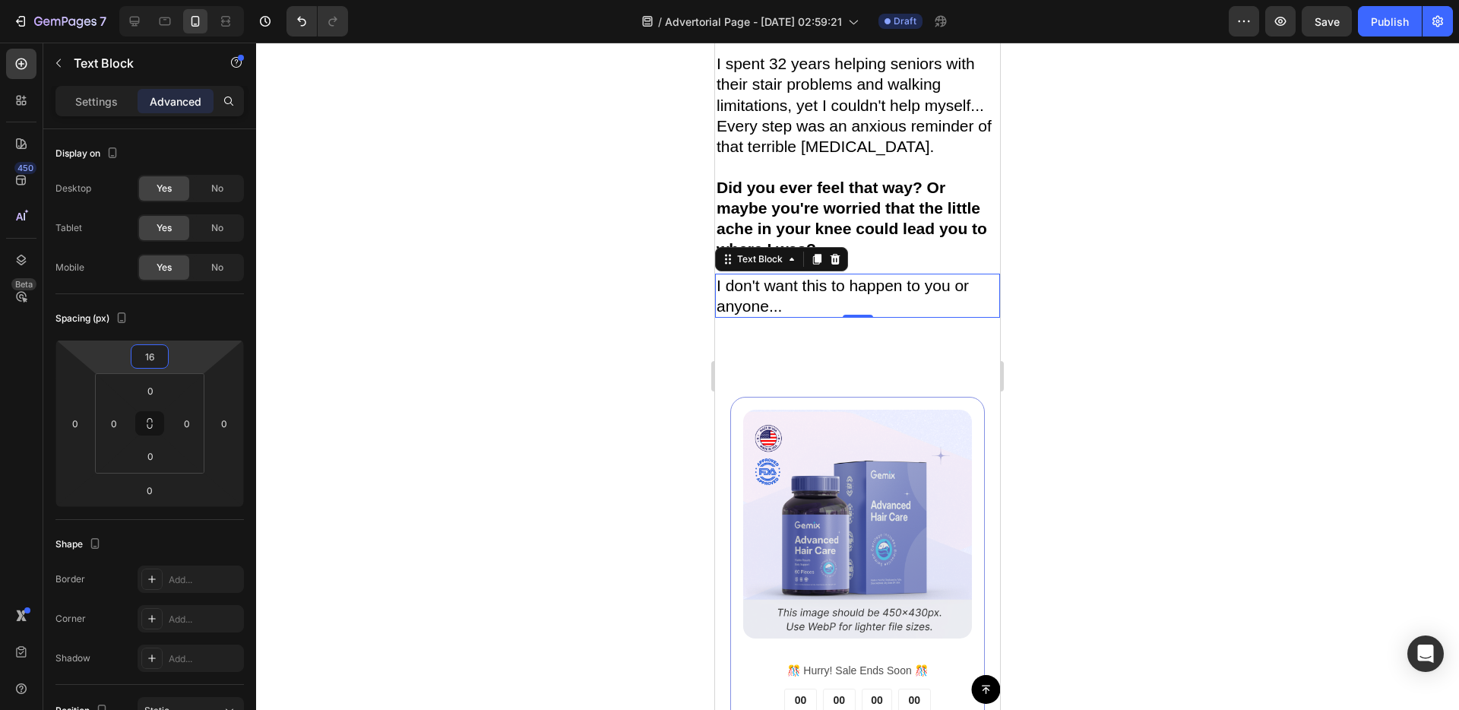
type input "14"
click at [197, 0] on html "7 / Advertorial Page - [DATE] 02:59:21 Draft Preview Save Publish 450 Beta Sect…" at bounding box center [729, 0] width 1459 height 0
click at [748, 519] on div "Image ️🎊 Hurry! Sale Ends Soon ️🎊 Text Block 00 DAY 00 HRS 00 MIN 00 SEC Countd…" at bounding box center [857, 663] width 285 height 647
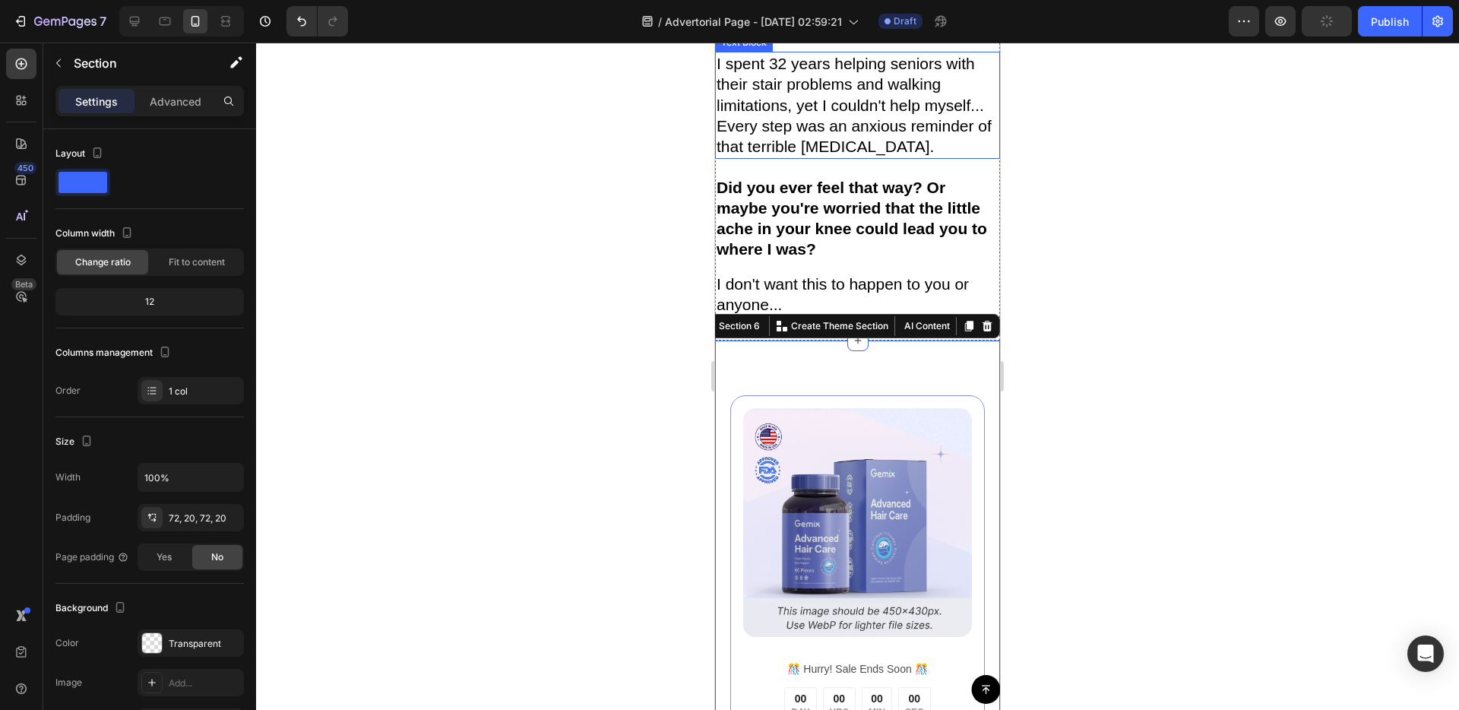
click at [806, 157] on p "I spent 32 years helping seniors with their stair problems and walking limitati…" at bounding box center [858, 104] width 282 height 103
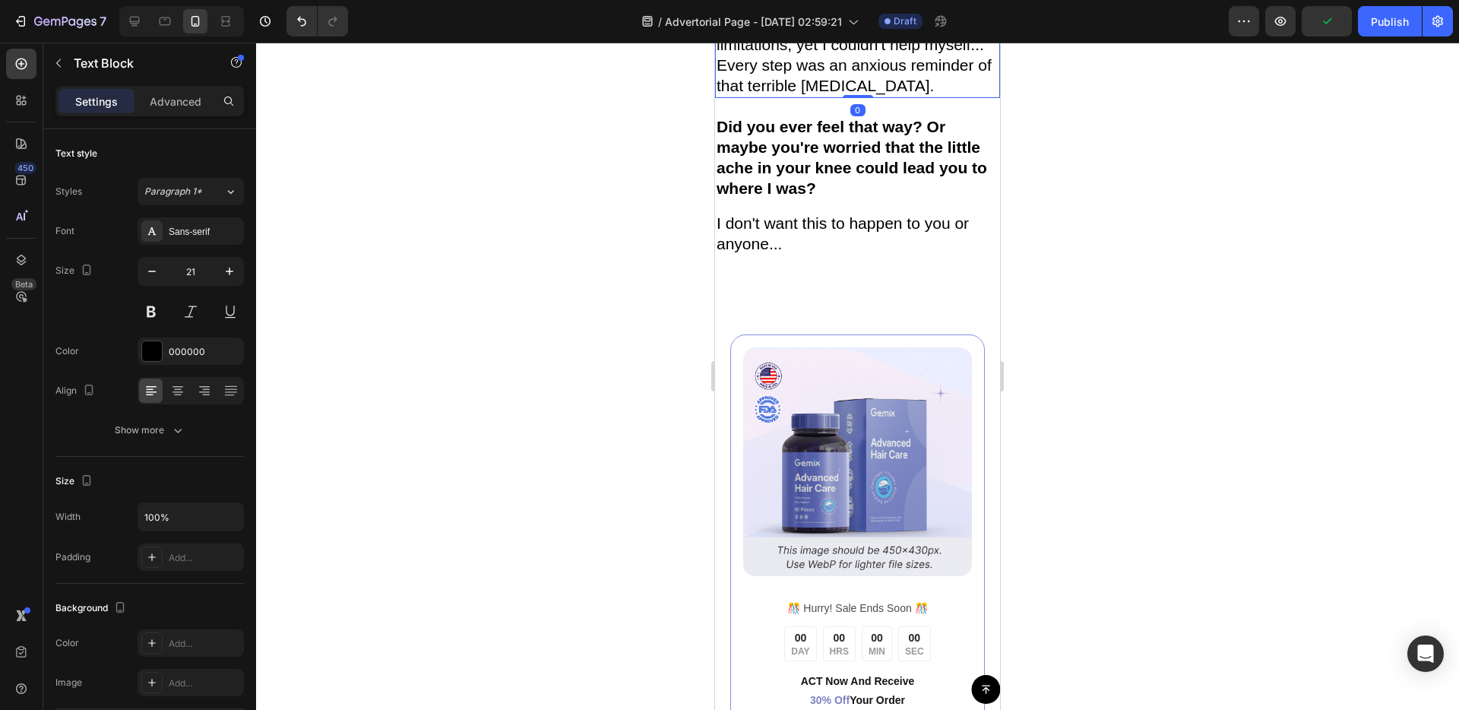
scroll to position [1495, 0]
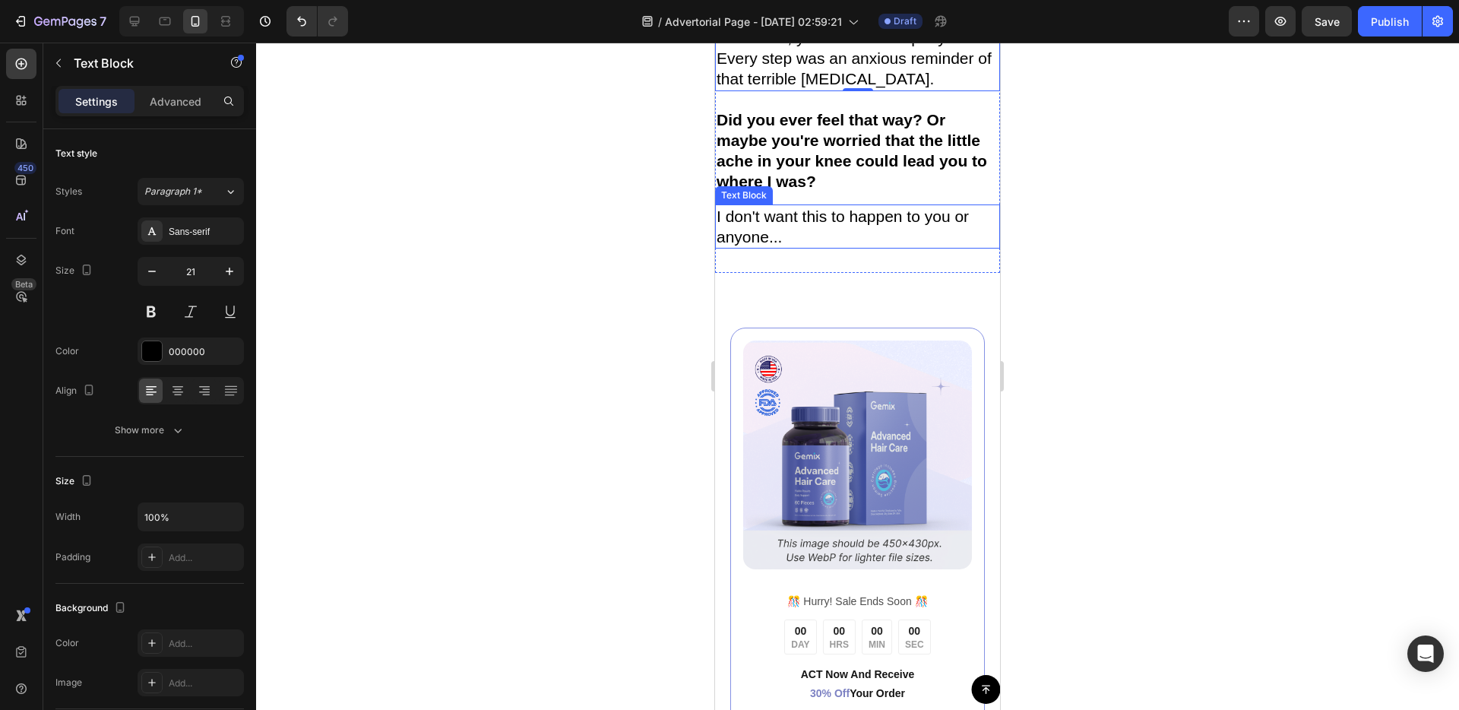
click at [843, 248] on p "I don't want this to happen to you or anyone..." at bounding box center [858, 227] width 282 height 42
click at [820, 199] on div at bounding box center [817, 190] width 18 height 18
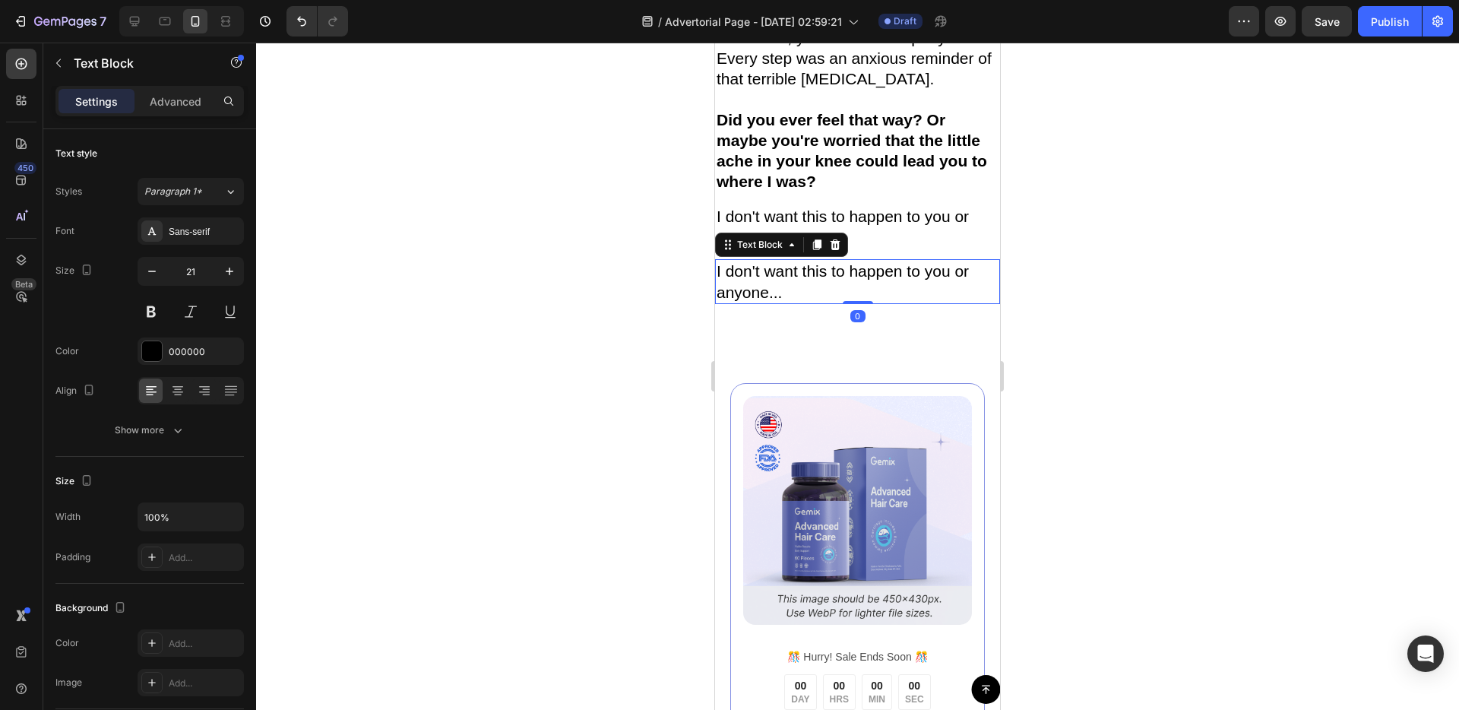
click at [805, 302] on p "I don't want this to happen to you or anyone..." at bounding box center [858, 282] width 282 height 42
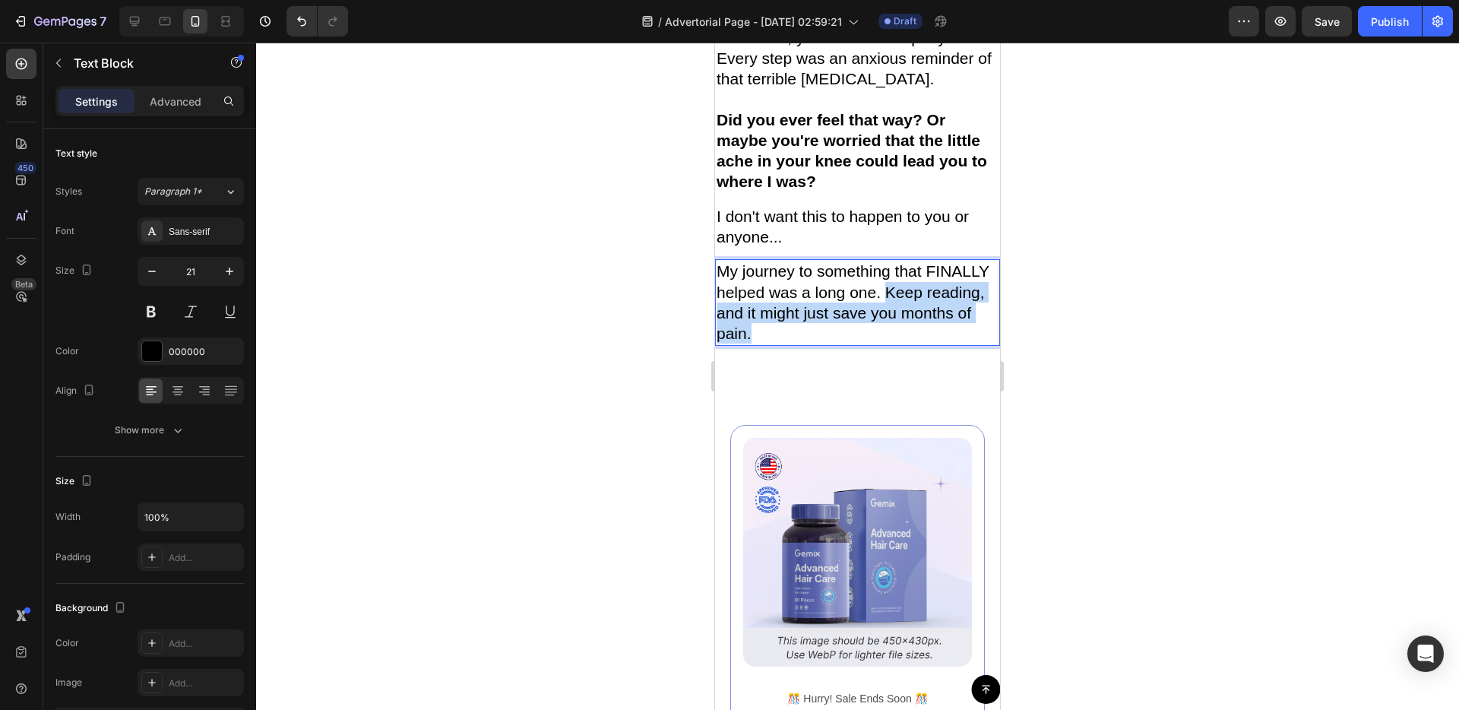
drag, startPoint x: 888, startPoint y: 441, endPoint x: 913, endPoint y: 471, distance: 38.8
click at [913, 343] on p "My journey to something that FINALLY helped was a long one. Keep reading, and i…" at bounding box center [858, 302] width 282 height 83
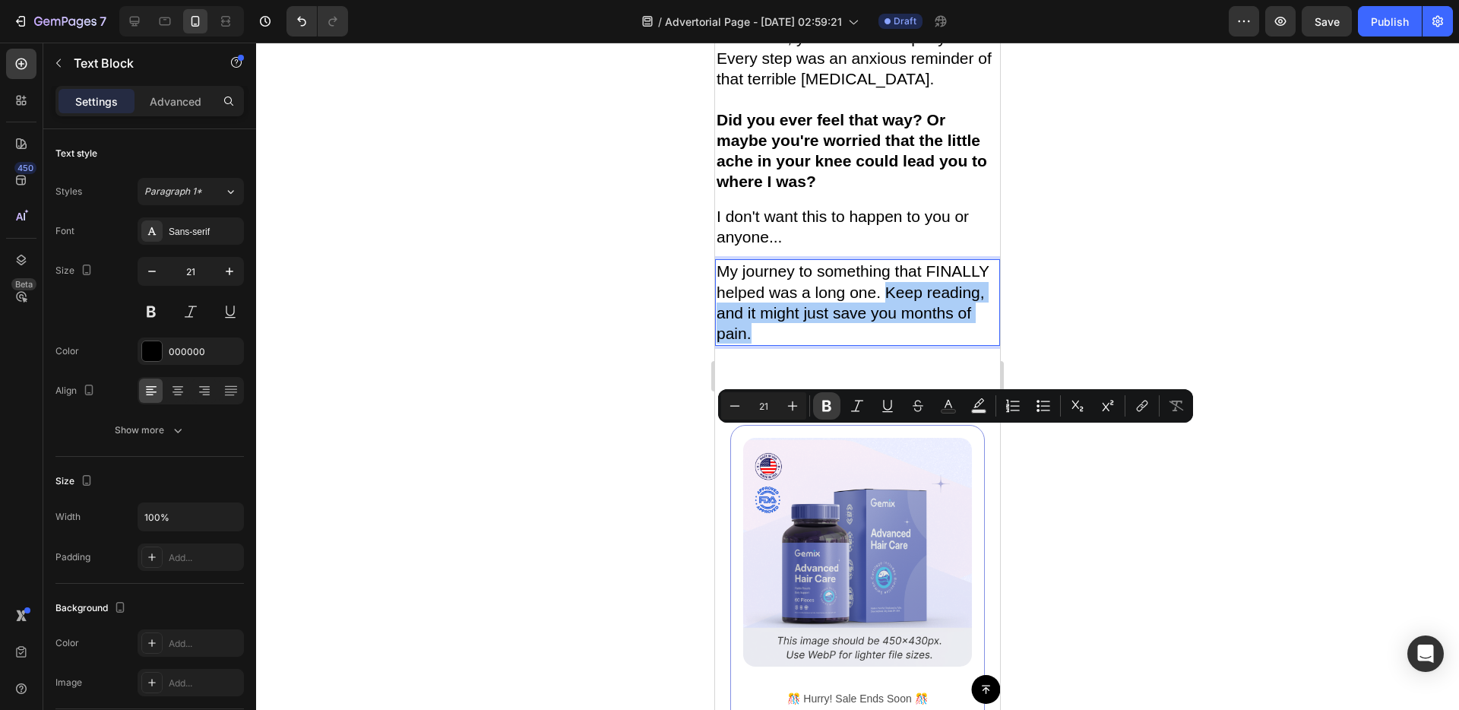
click at [829, 408] on icon "Editor contextual toolbar" at bounding box center [826, 405] width 9 height 11
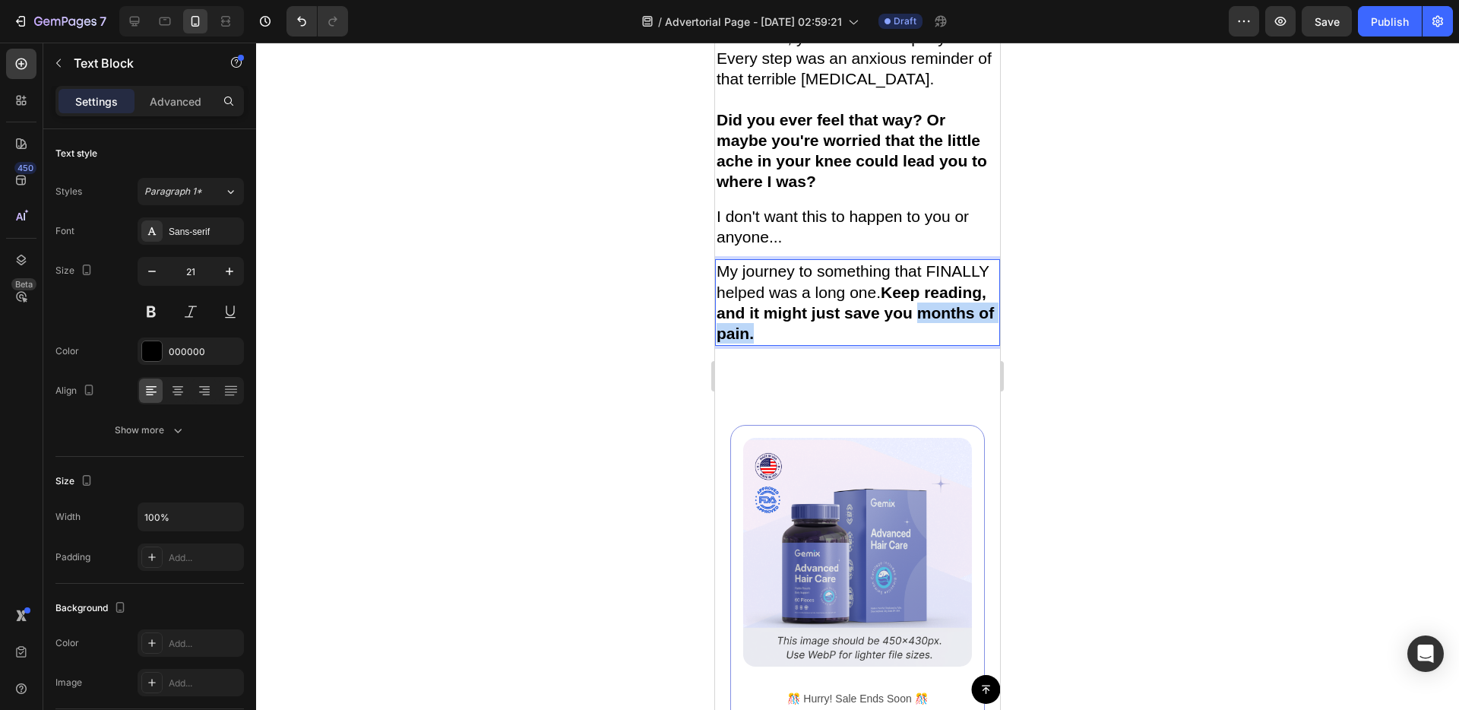
drag, startPoint x: 917, startPoint y: 462, endPoint x: 945, endPoint y: 473, distance: 29.6
click at [945, 343] on p "My journey to something that FINALLY helped was a long one. Keep reading, and i…" at bounding box center [858, 302] width 282 height 83
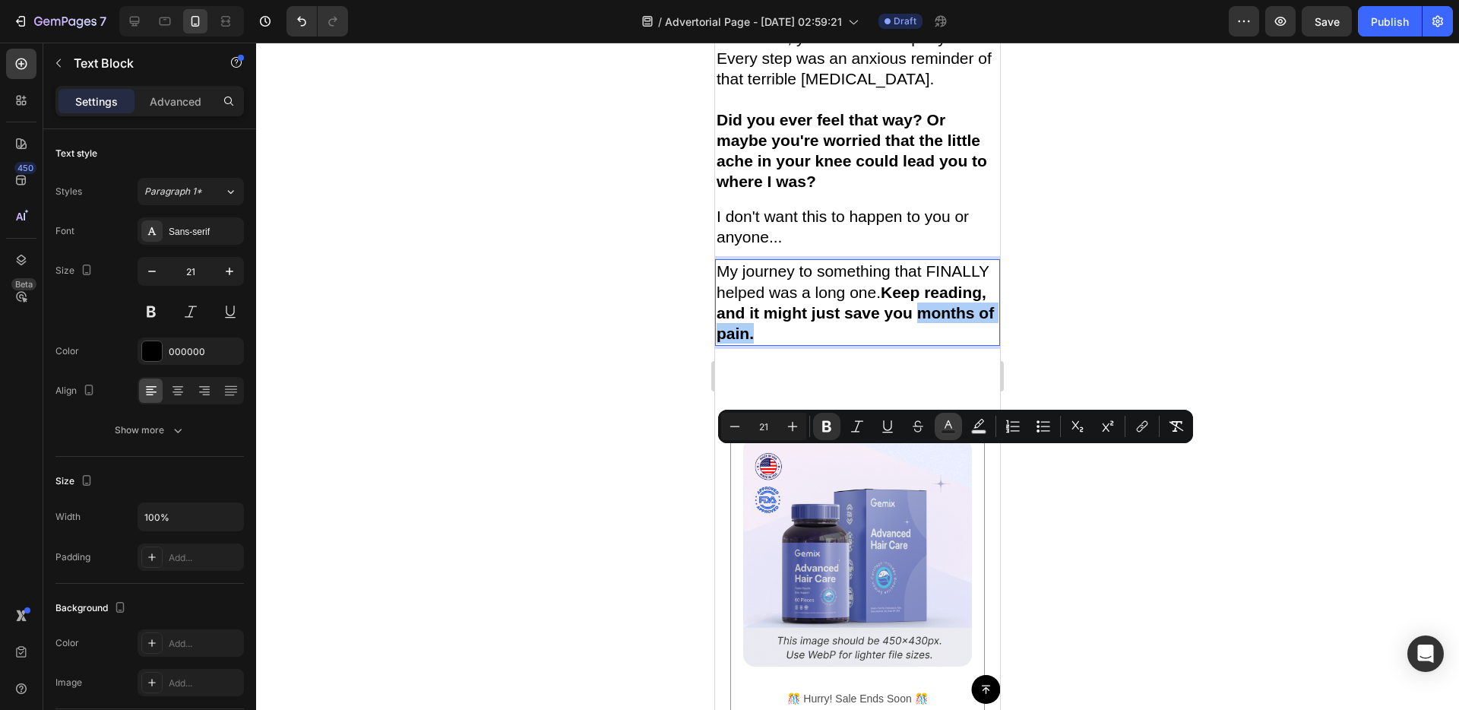
click at [951, 426] on icon "Editor contextual toolbar" at bounding box center [949, 424] width 8 height 8
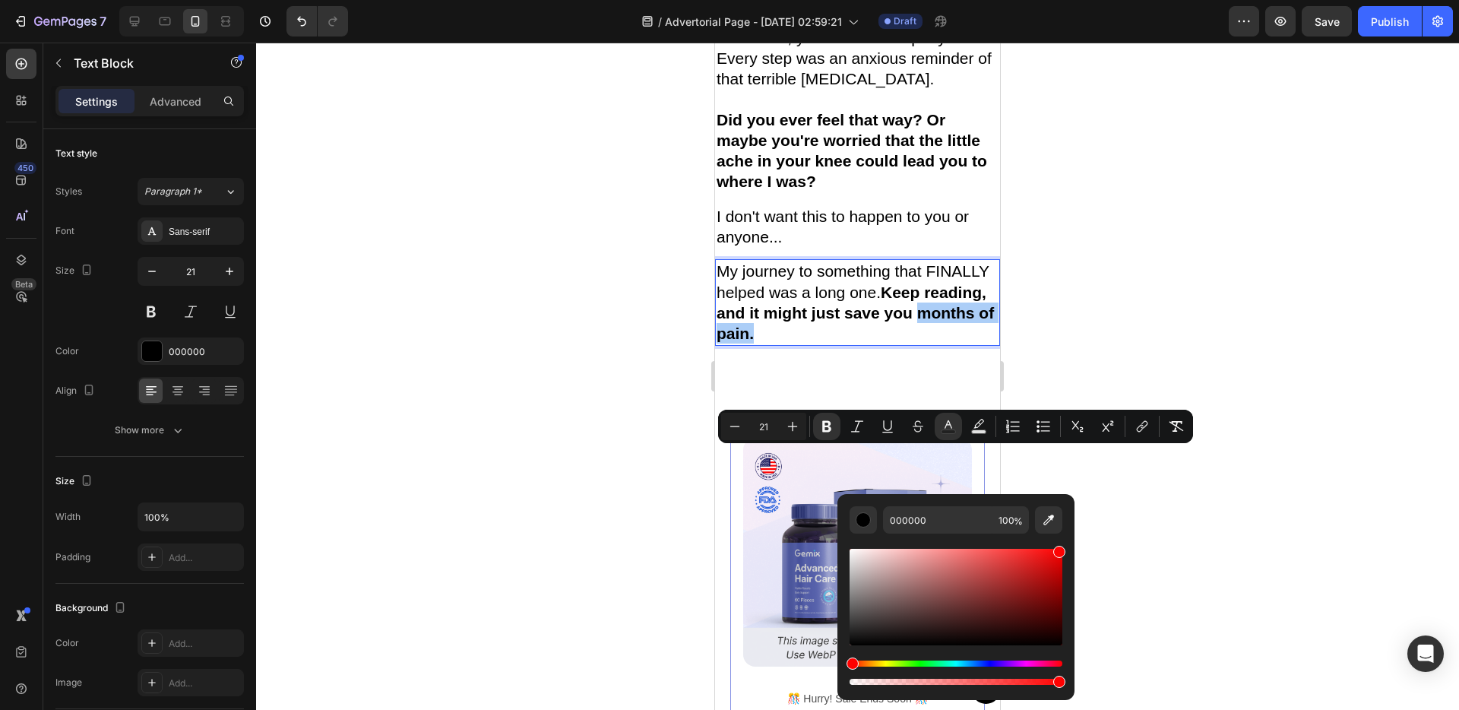
drag, startPoint x: 1004, startPoint y: 574, endPoint x: 1063, endPoint y: 547, distance: 65.3
click at [1062, 549] on div "Editor contextual toolbar" at bounding box center [956, 597] width 213 height 97
type input "FF0000"
click at [1128, 504] on div at bounding box center [857, 376] width 1203 height 667
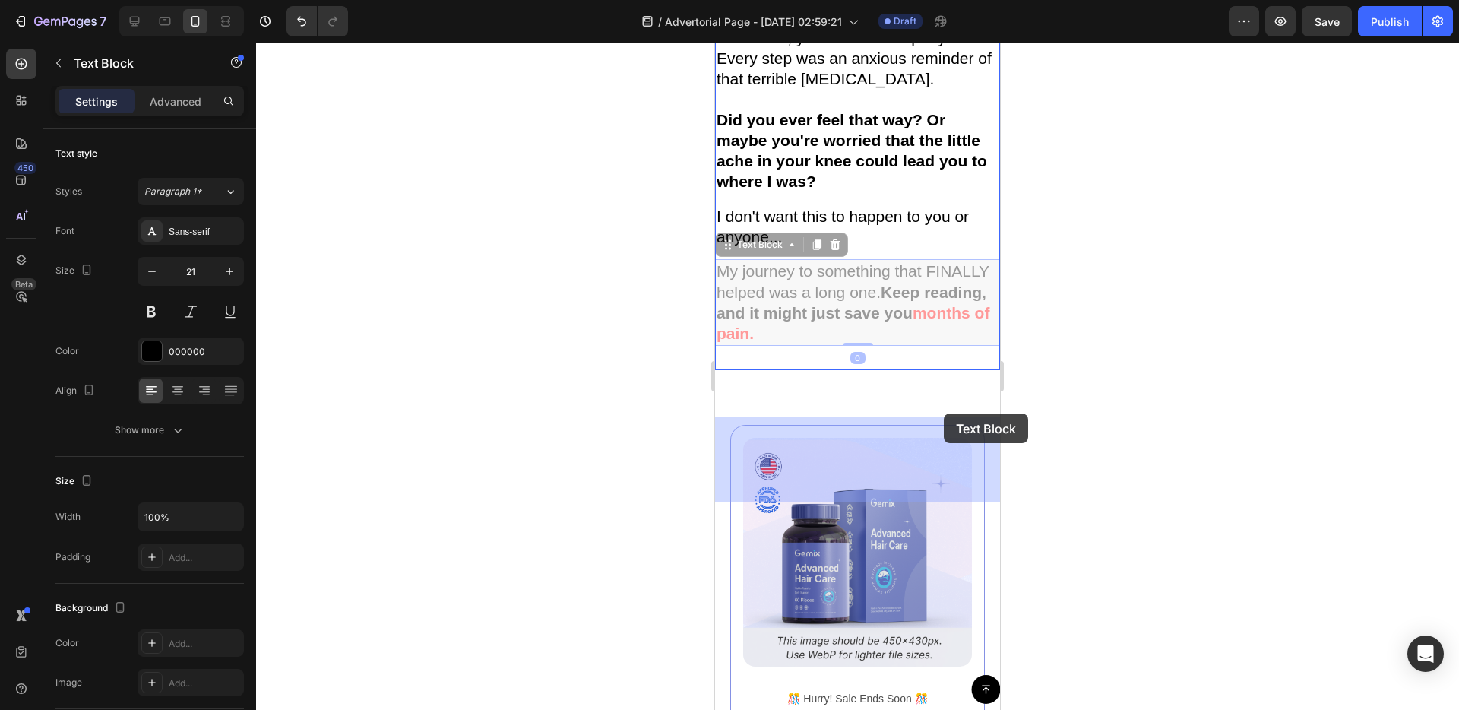
drag, startPoint x: 929, startPoint y: 414, endPoint x: 944, endPoint y: 413, distance: 15.2
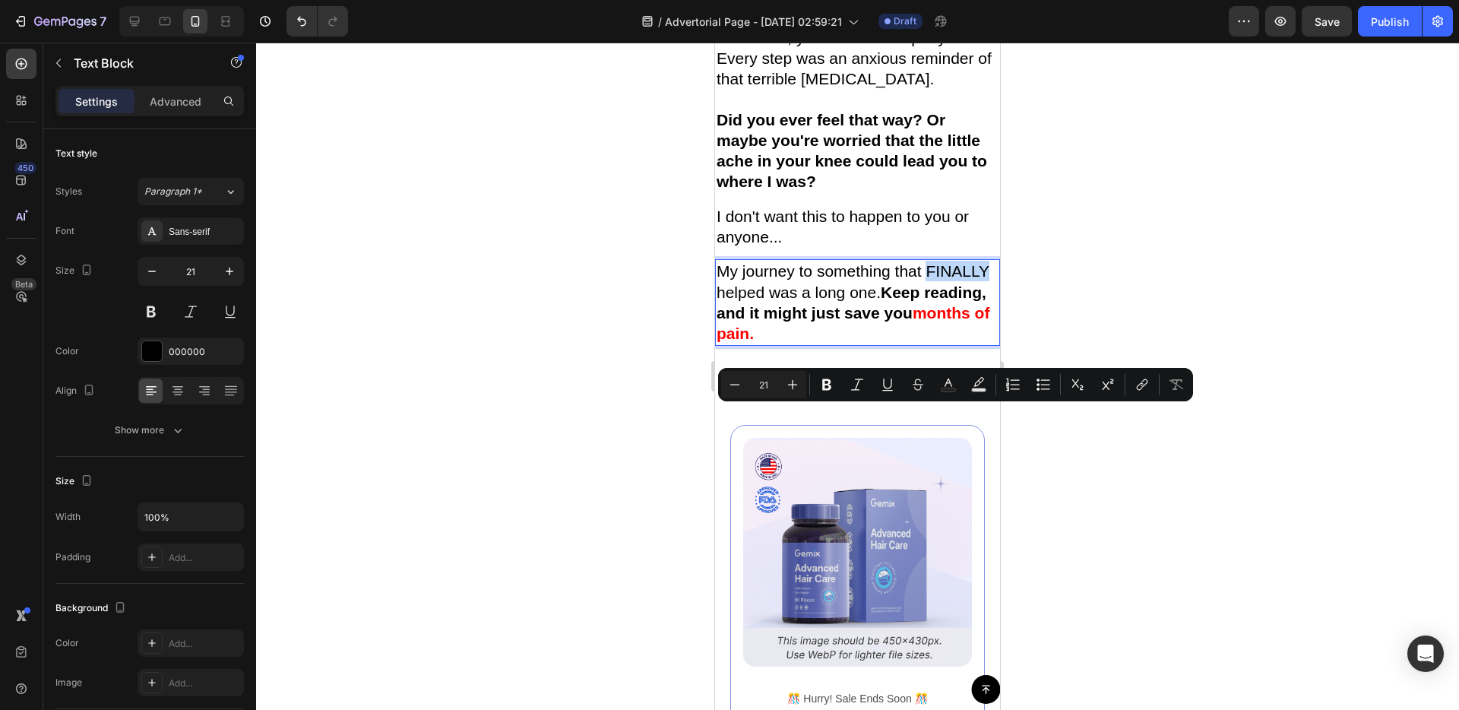
drag, startPoint x: 929, startPoint y: 416, endPoint x: 998, endPoint y: 422, distance: 69.5
click at [998, 343] on p "My journey to something that FINALLY helped was a long one. Keep reading, and i…" at bounding box center [858, 302] width 282 height 83
click at [831, 386] on icon "Editor contextual toolbar" at bounding box center [826, 384] width 9 height 11
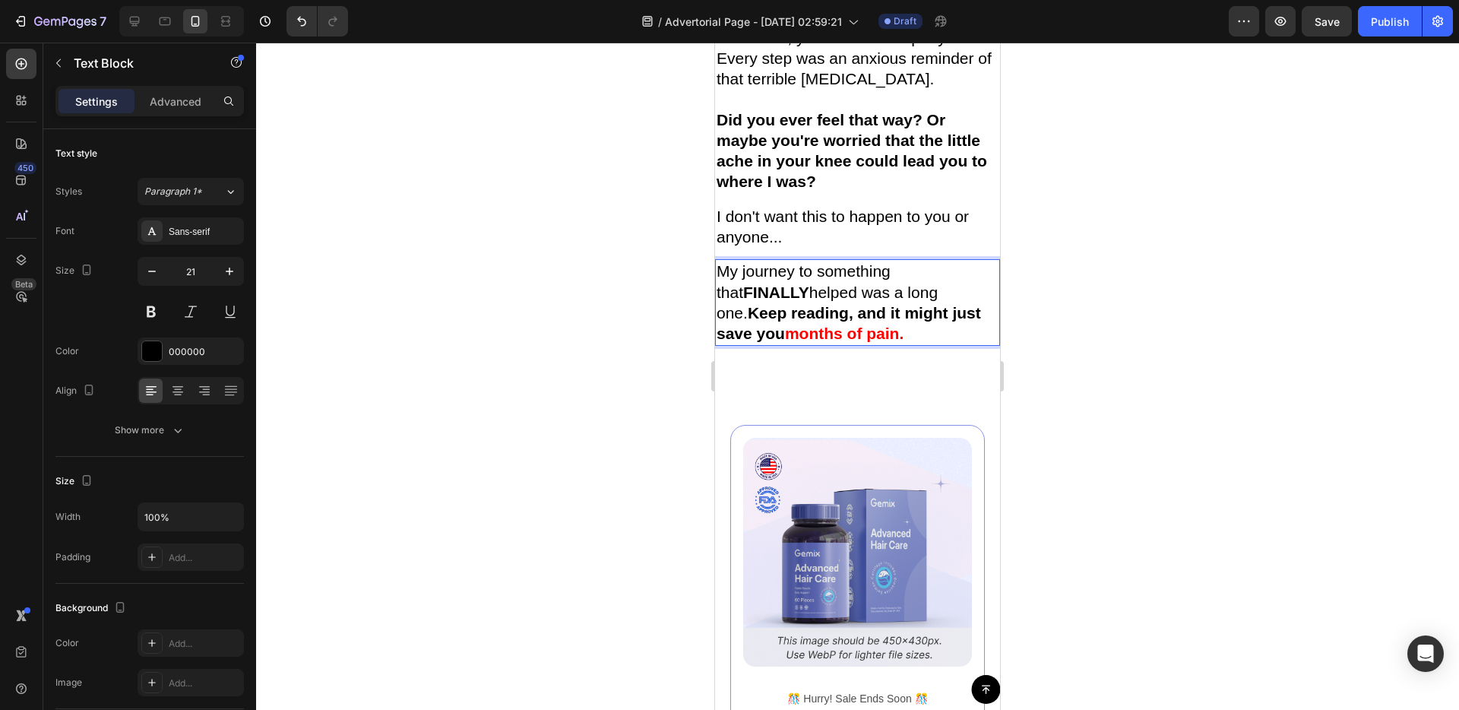
click at [862, 342] on strong "Keep reading, and it might just save you" at bounding box center [849, 323] width 264 height 38
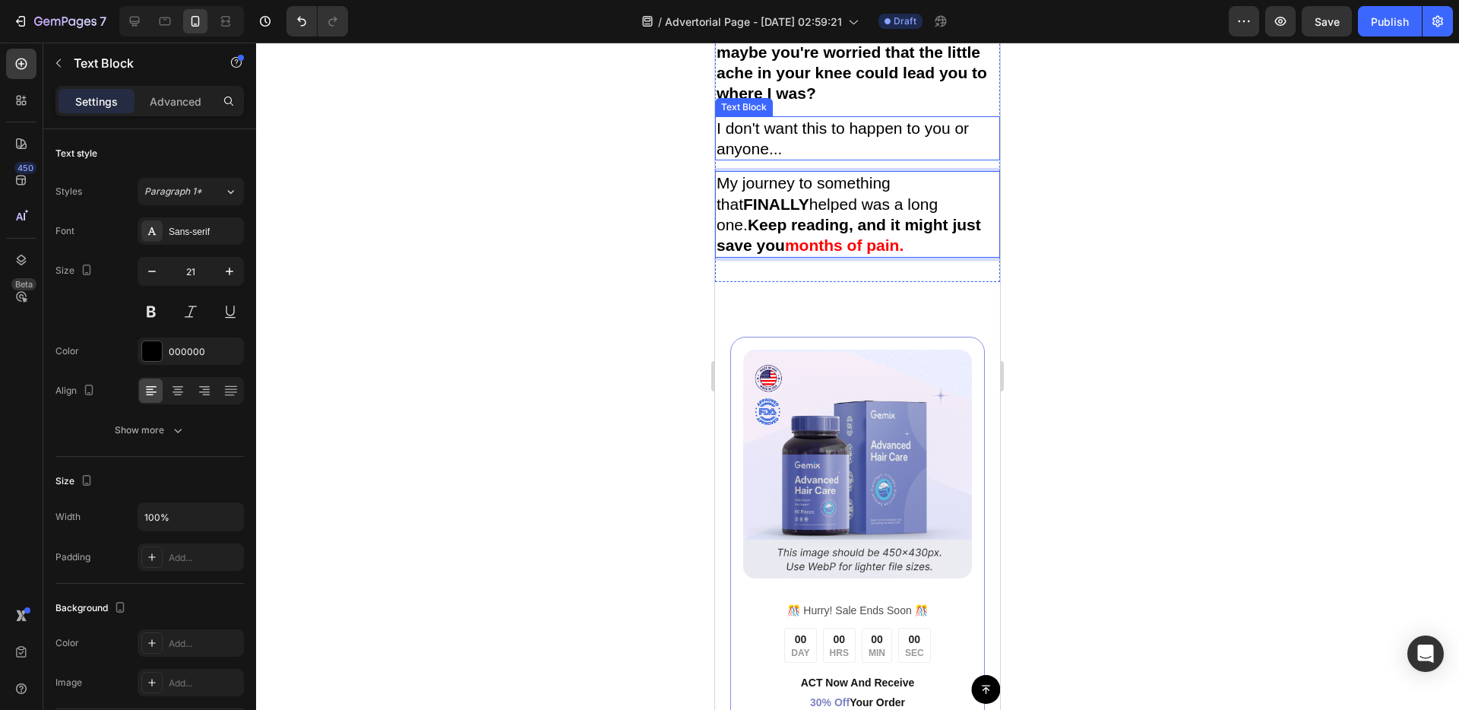
scroll to position [1586, 0]
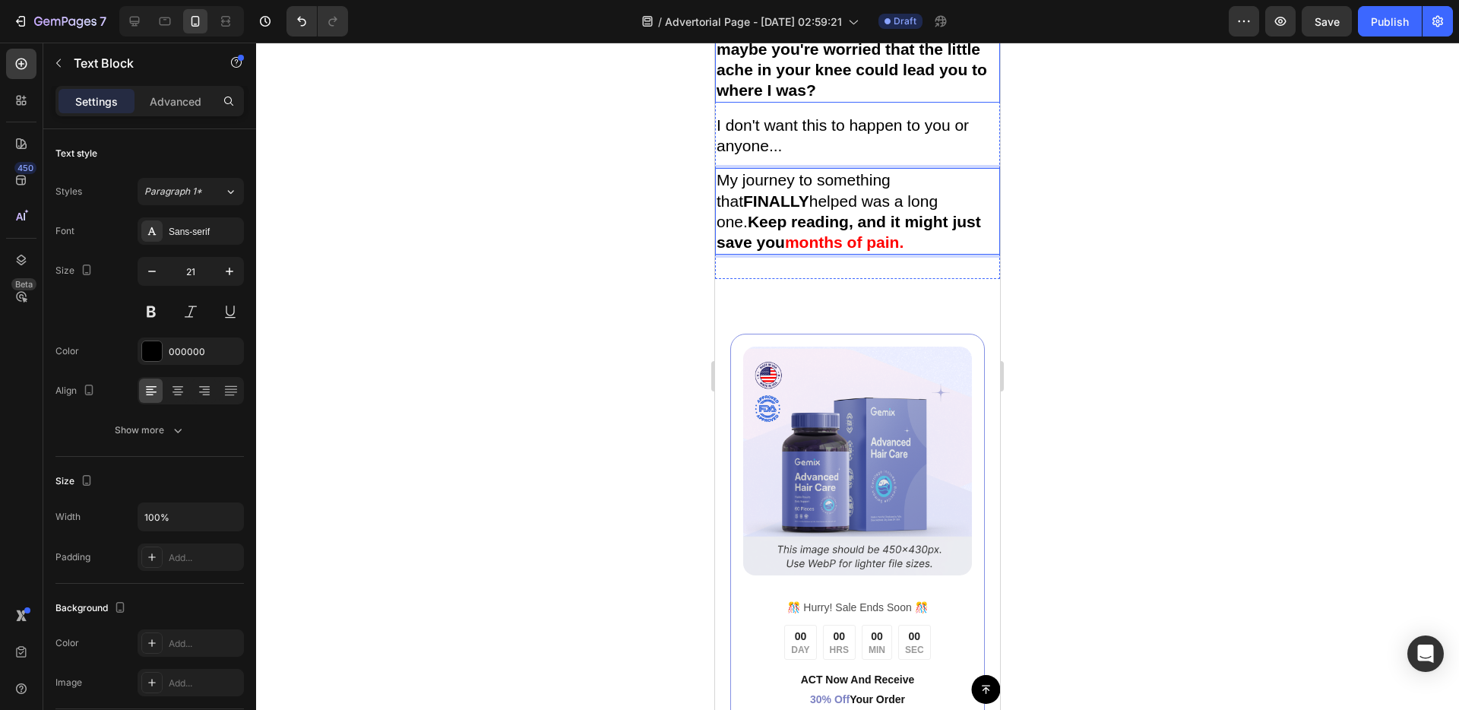
click at [964, 100] on strong "Did you ever feel that way? Or maybe you're worried that the little ache in you…" at bounding box center [852, 60] width 271 height 80
click at [822, 252] on p "My journey to something that FINALLY helped was a long one. Keep reading, and i…" at bounding box center [858, 210] width 282 height 83
click at [815, 163] on div at bounding box center [817, 153] width 18 height 18
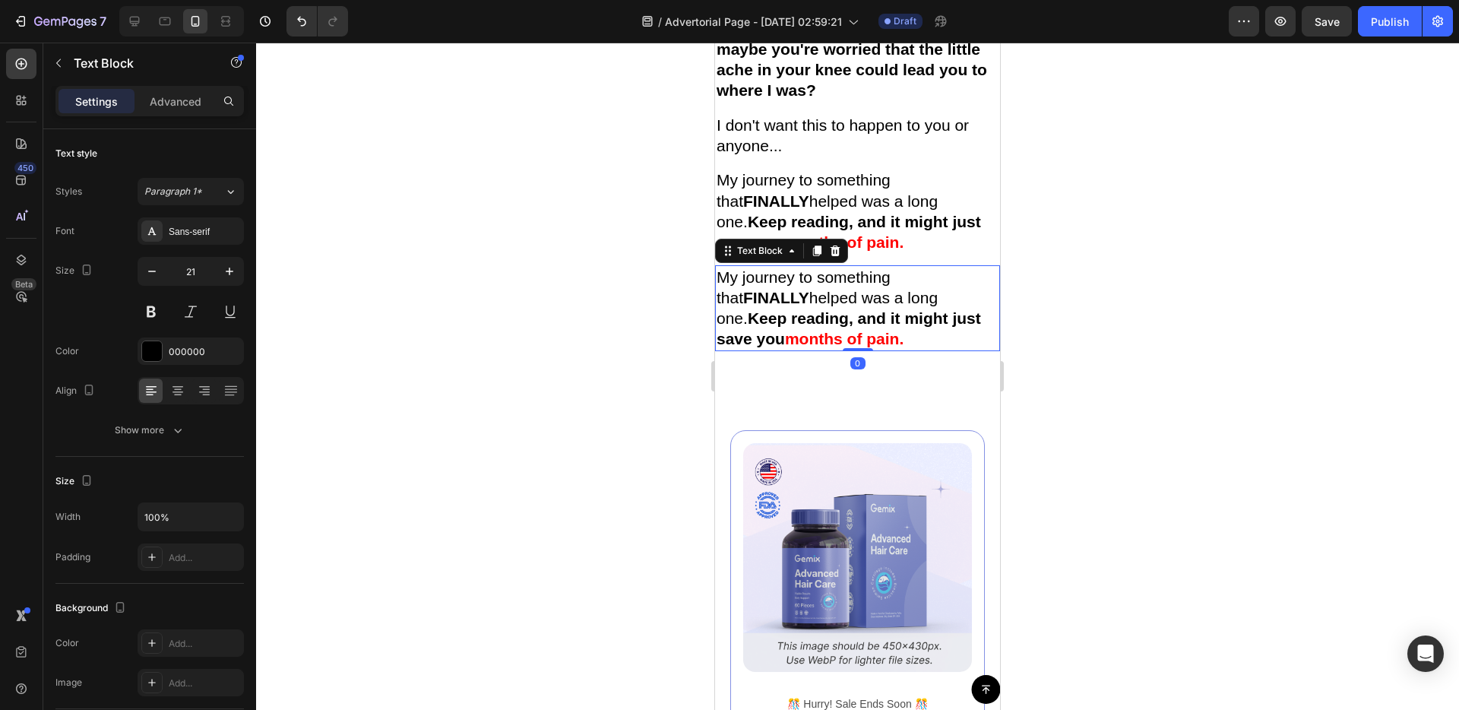
click at [812, 350] on p "My journey to something that FINALLY helped was a long one. Keep reading, and i…" at bounding box center [858, 308] width 282 height 83
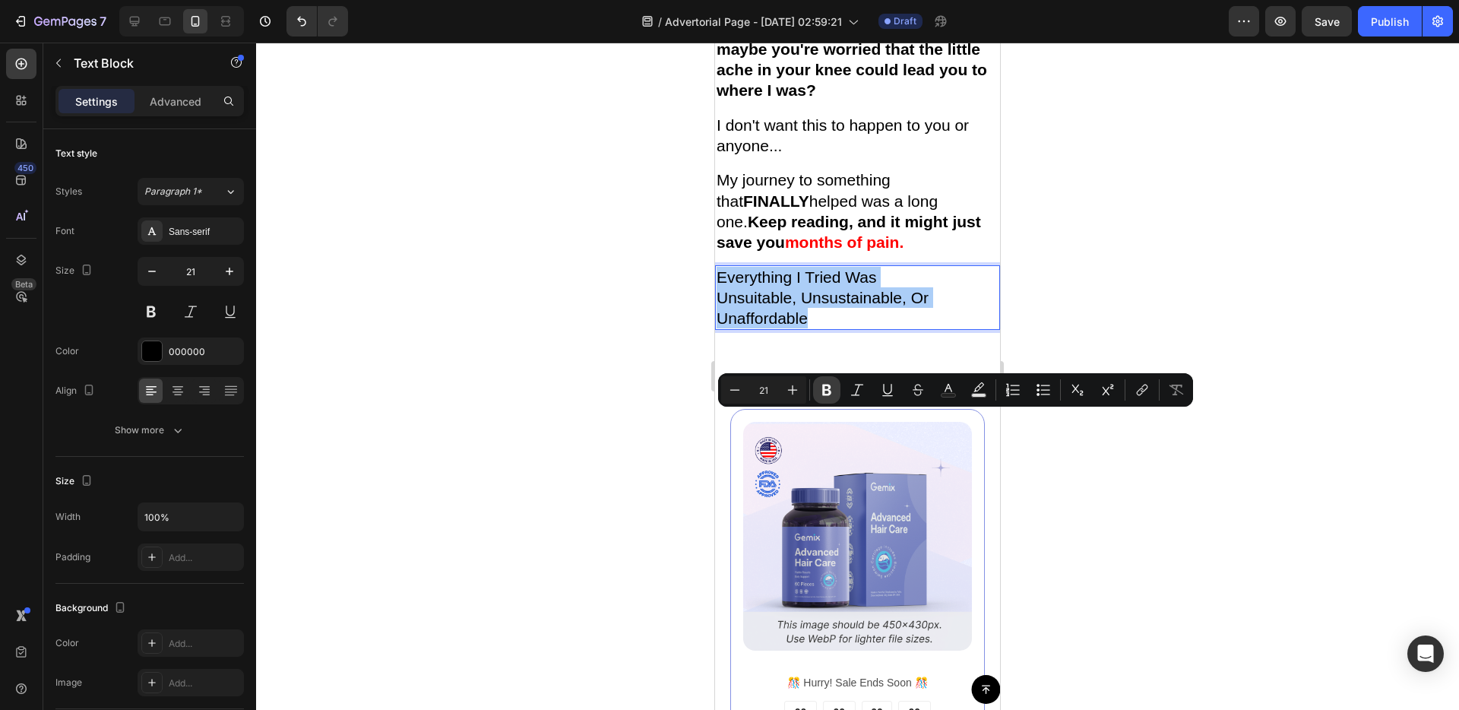
click at [819, 387] on icon "Editor contextual toolbar" at bounding box center [826, 389] width 15 height 15
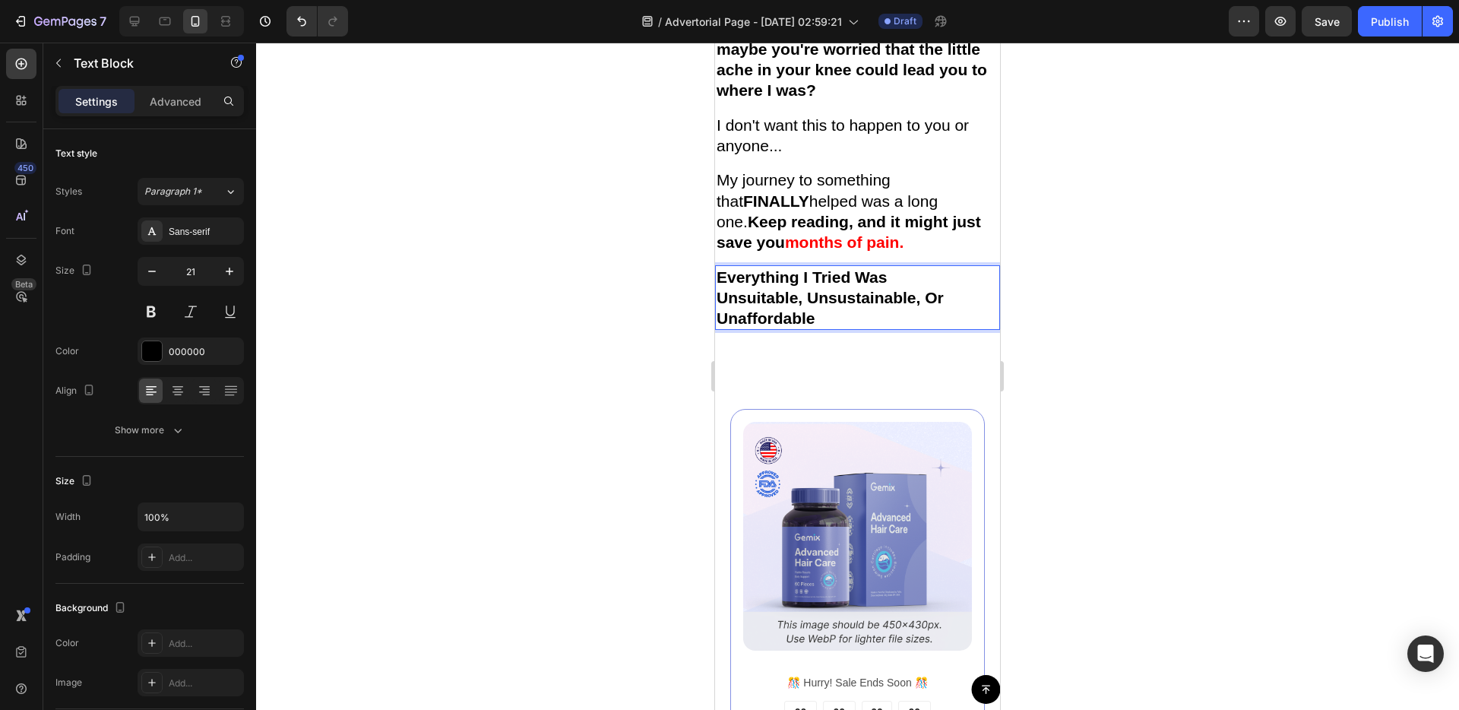
click at [915, 306] on strong "Unsuitable, Unsustainable, Or" at bounding box center [830, 297] width 227 height 17
click at [911, 306] on strong "Unsuitable, Unsustainable, Or" at bounding box center [830, 297] width 227 height 17
click at [885, 306] on strong "Unsuitable, Unsustainable, Or" at bounding box center [830, 297] width 227 height 17
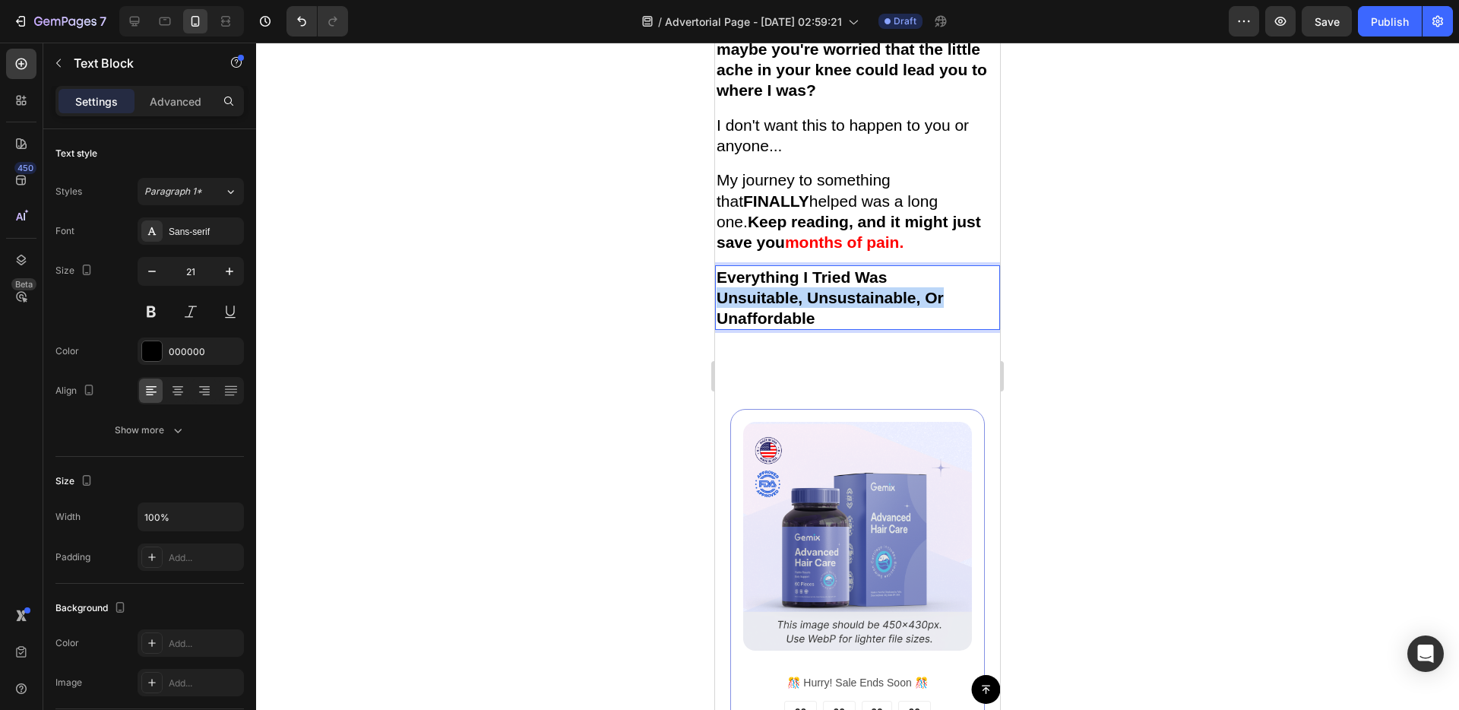
click at [884, 306] on strong "Unsuitable, Unsustainable, Or" at bounding box center [830, 297] width 227 height 17
drag, startPoint x: 719, startPoint y: 424, endPoint x: 889, endPoint y: 492, distance: 183.4
click at [853, 328] on p "Unaffordable" at bounding box center [858, 318] width 282 height 21
drag, startPoint x: 835, startPoint y: 469, endPoint x: 713, endPoint y: 422, distance: 130.8
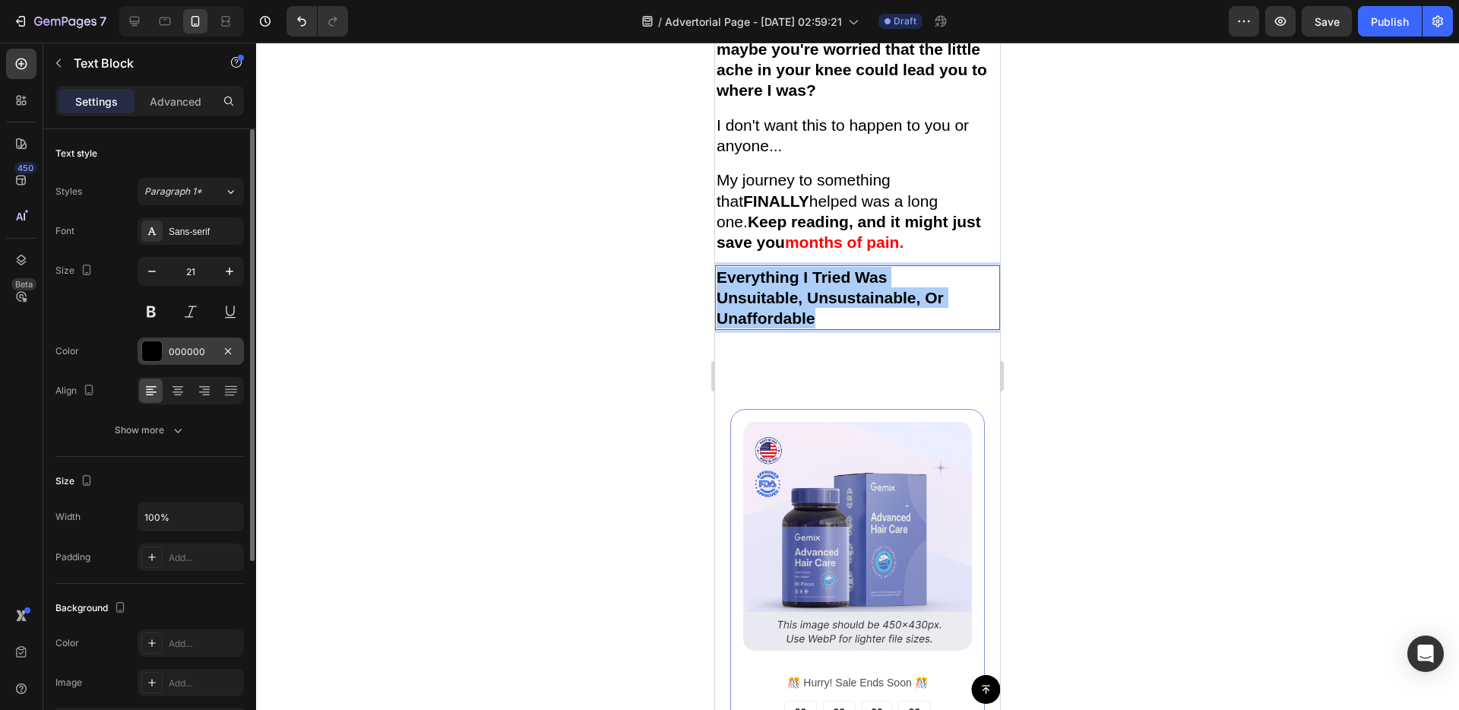
click at [149, 344] on div at bounding box center [152, 351] width 20 height 20
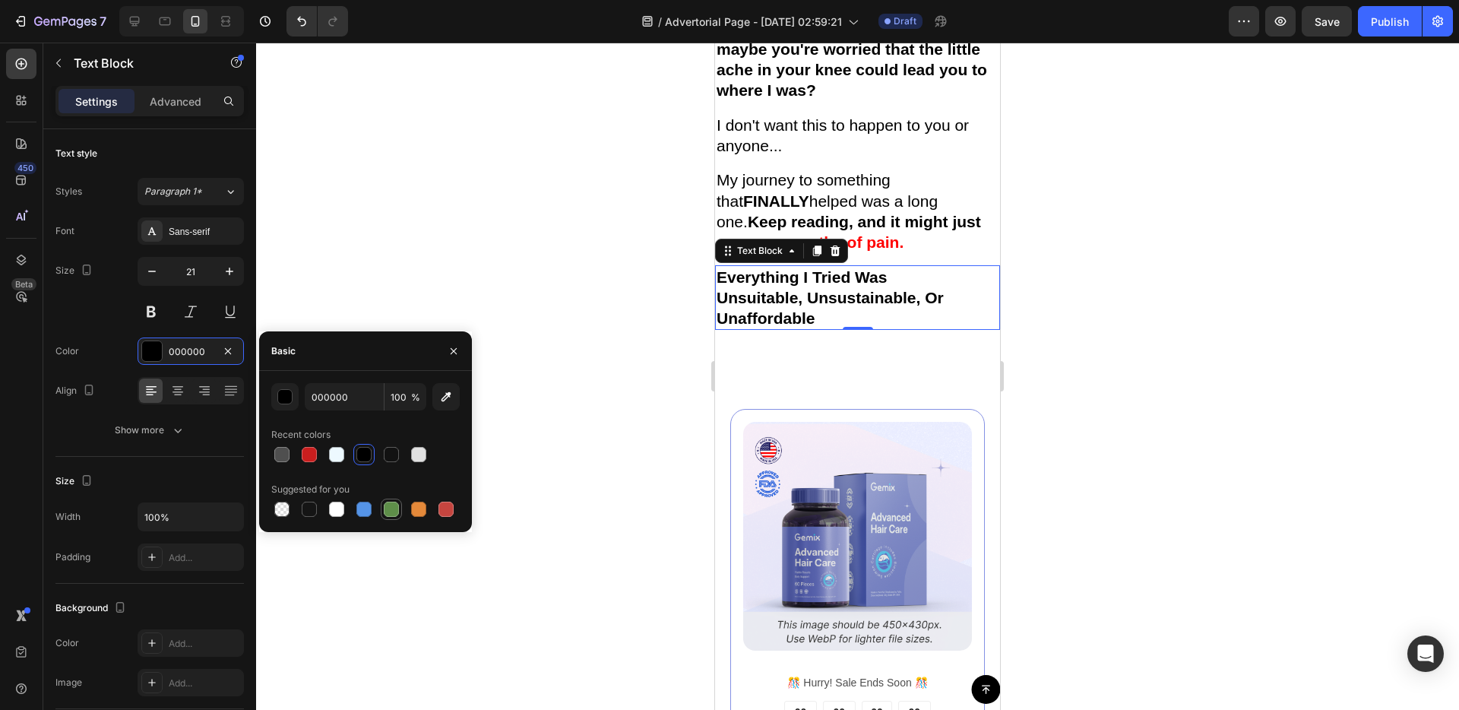
click at [383, 503] on div at bounding box center [391, 509] width 18 height 18
click at [289, 398] on div "button" at bounding box center [285, 397] width 15 height 15
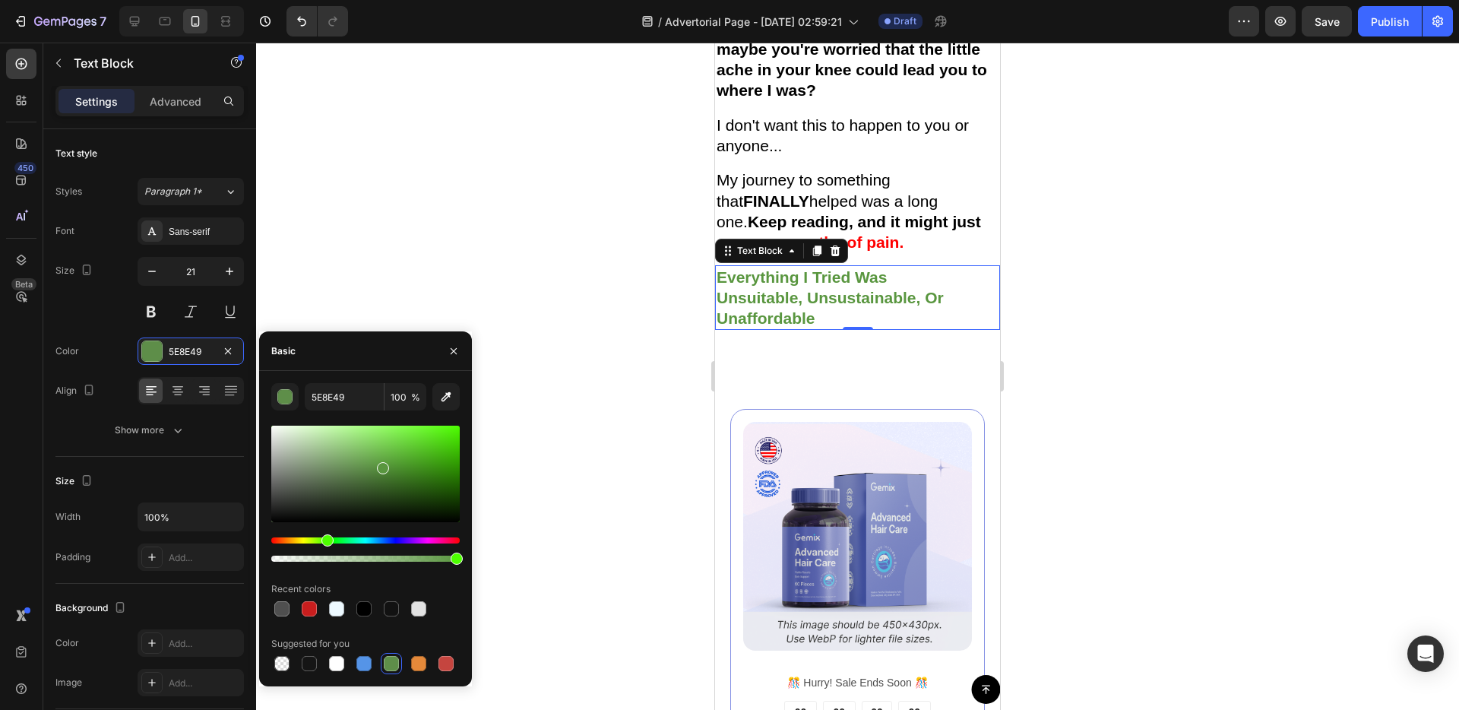
click at [381, 464] on div at bounding box center [365, 474] width 188 height 97
drag, startPoint x: 384, startPoint y: 471, endPoint x: 413, endPoint y: 454, distance: 34.0
click at [413, 454] on div at bounding box center [416, 457] width 12 height 12
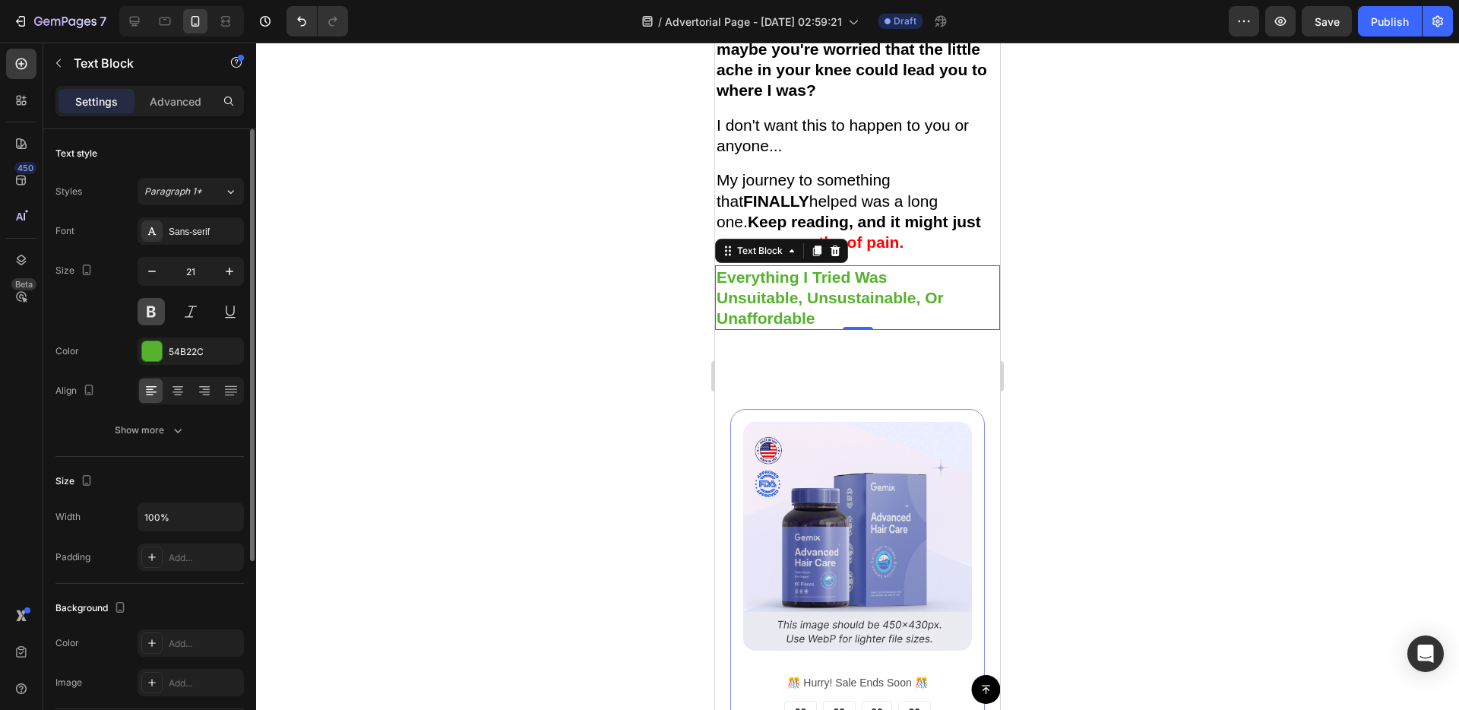
click at [156, 315] on button at bounding box center [151, 311] width 27 height 27
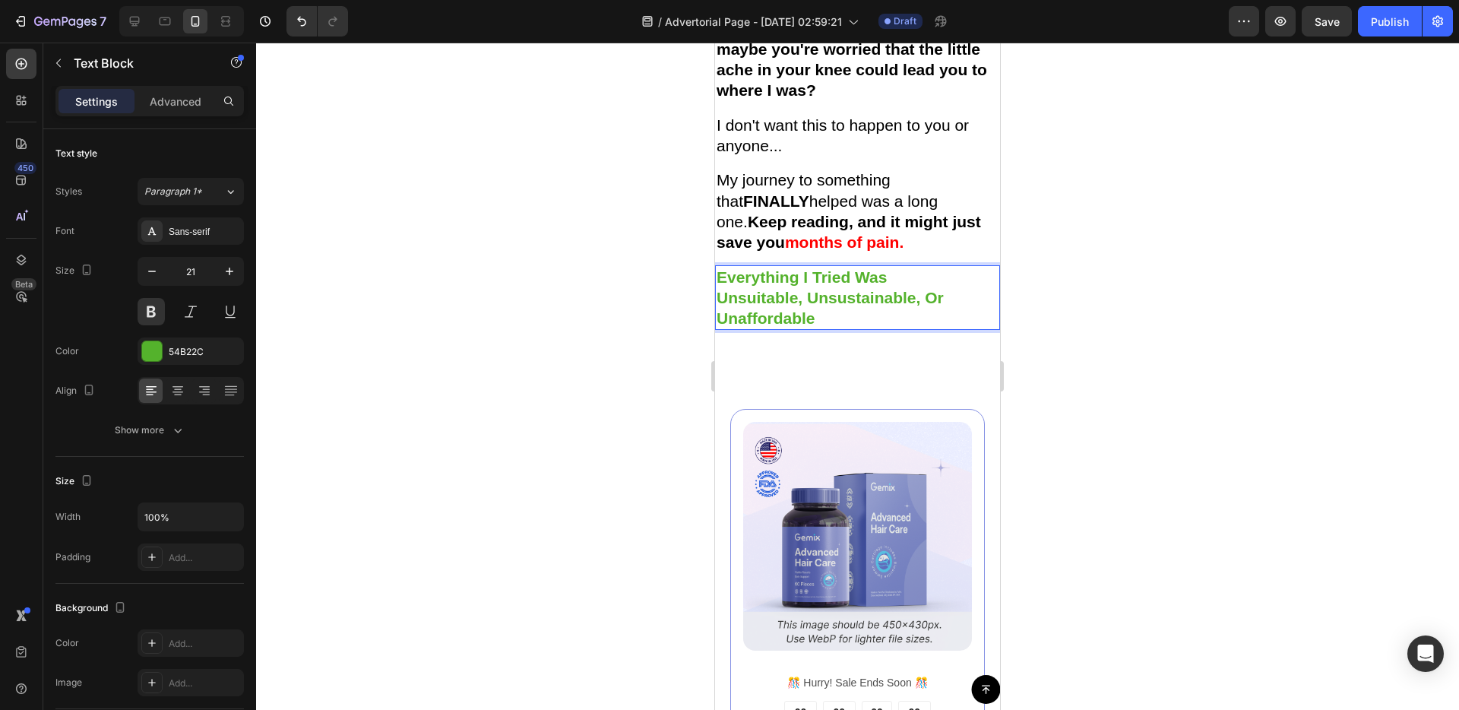
click at [812, 327] on strong "Unaffordable" at bounding box center [766, 317] width 99 height 17
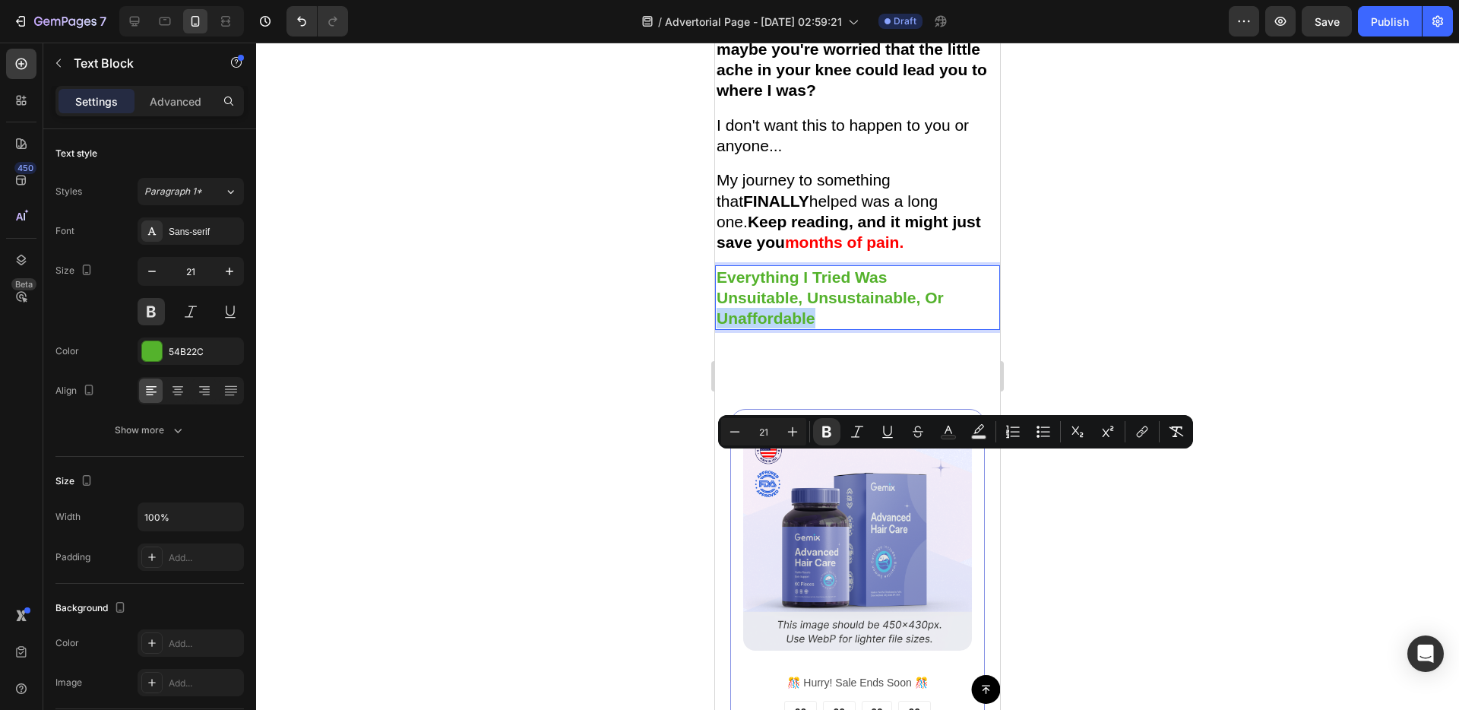
click at [812, 327] on strong "Unaffordable" at bounding box center [766, 317] width 99 height 17
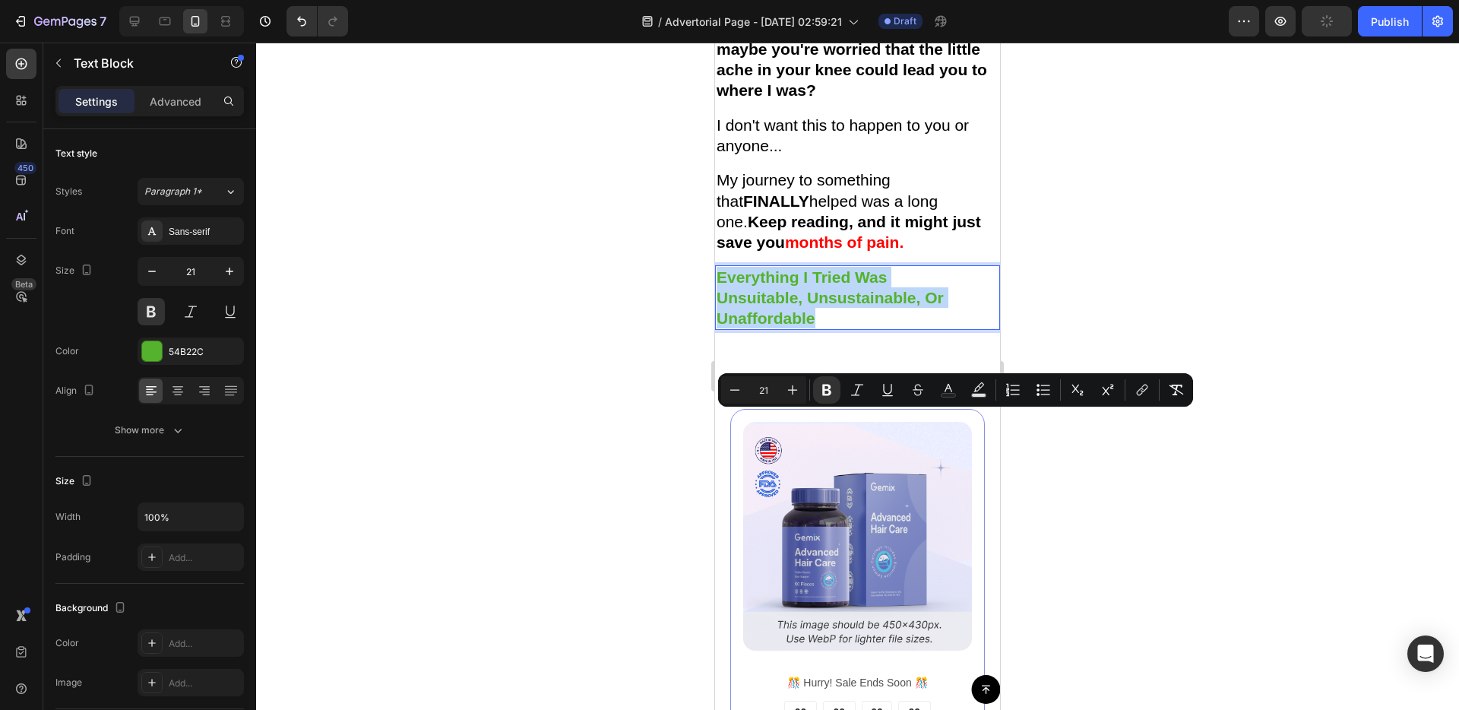
drag, startPoint x: 831, startPoint y: 464, endPoint x: 721, endPoint y: 425, distance: 116.3
click at [721, 331] on div "Everything I Tried Was Unsuitable, Unsustainable, Or Unaffordable" at bounding box center [857, 297] width 285 height 65
click at [829, 395] on icon "Editor contextual toolbar" at bounding box center [826, 389] width 15 height 15
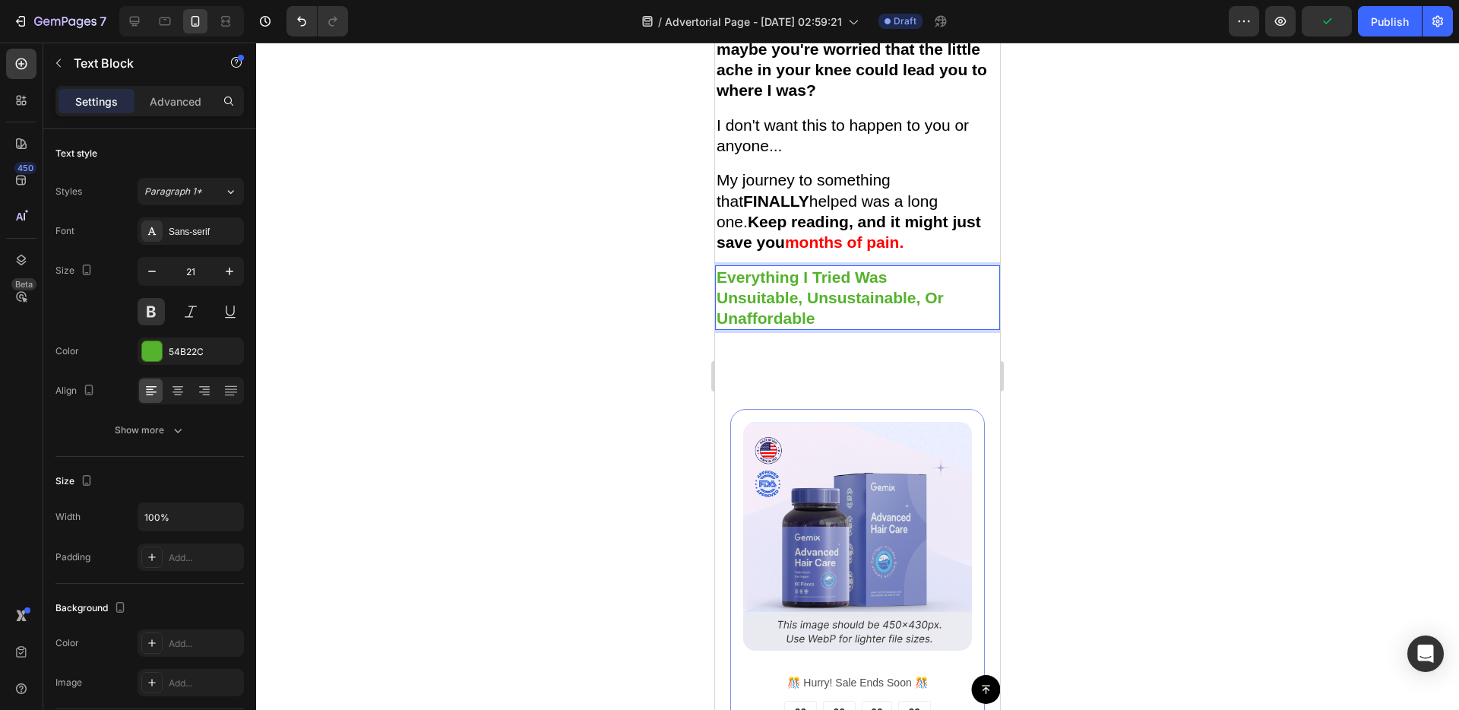
click at [817, 287] on p "Everything I Tried Was" at bounding box center [858, 277] width 282 height 21
click at [815, 308] on p "Unsuitable, Unsustainable, Or" at bounding box center [858, 297] width 282 height 21
drag, startPoint x: 821, startPoint y: 468, endPoint x: 707, endPoint y: 412, distance: 127.1
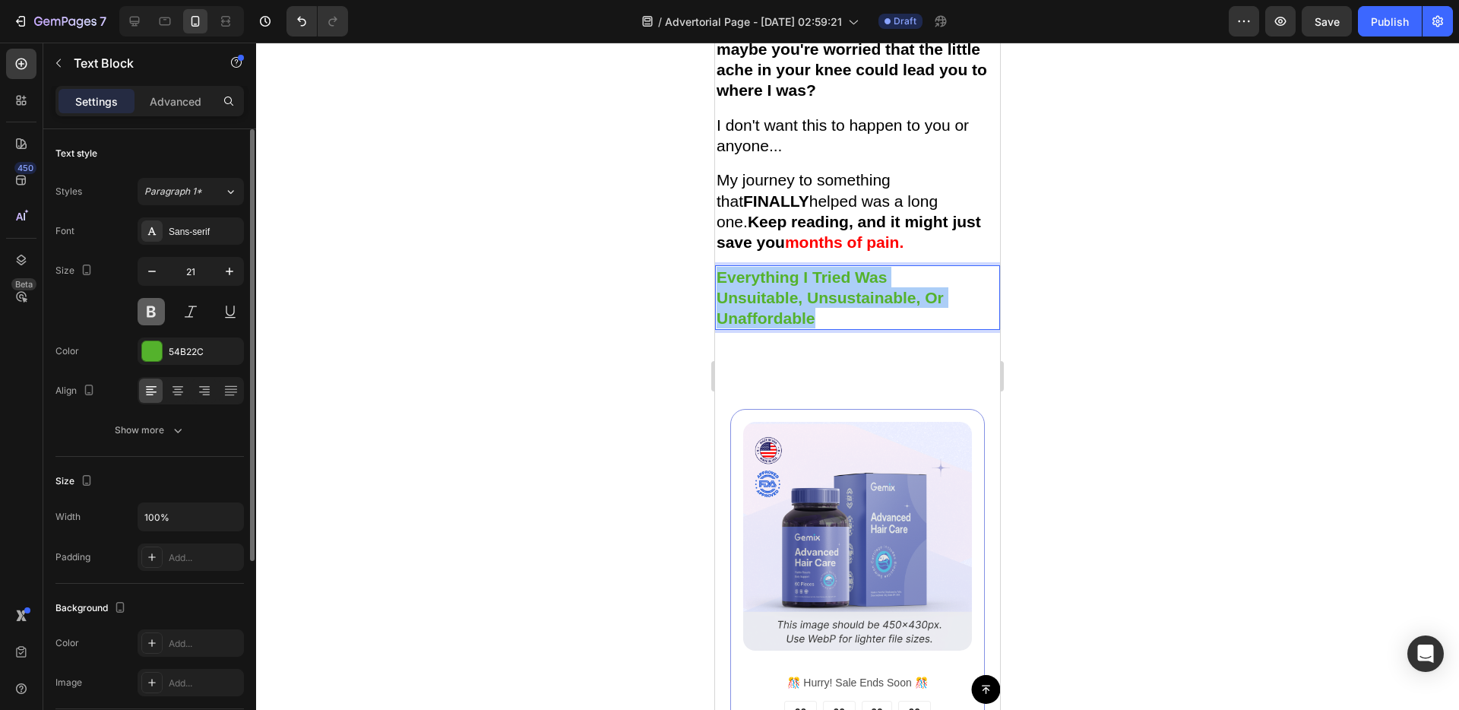
click at [149, 309] on button at bounding box center [151, 311] width 27 height 27
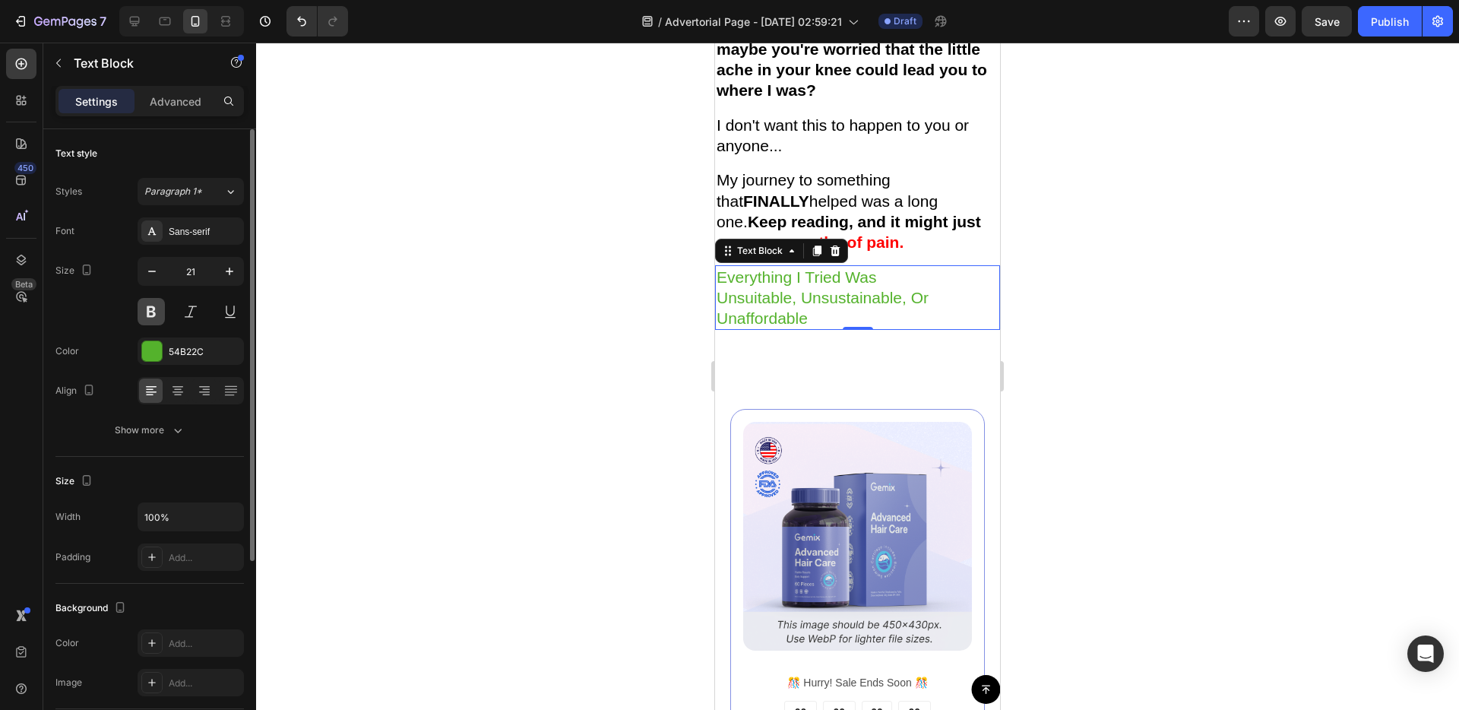
click at [149, 309] on button at bounding box center [151, 311] width 27 height 27
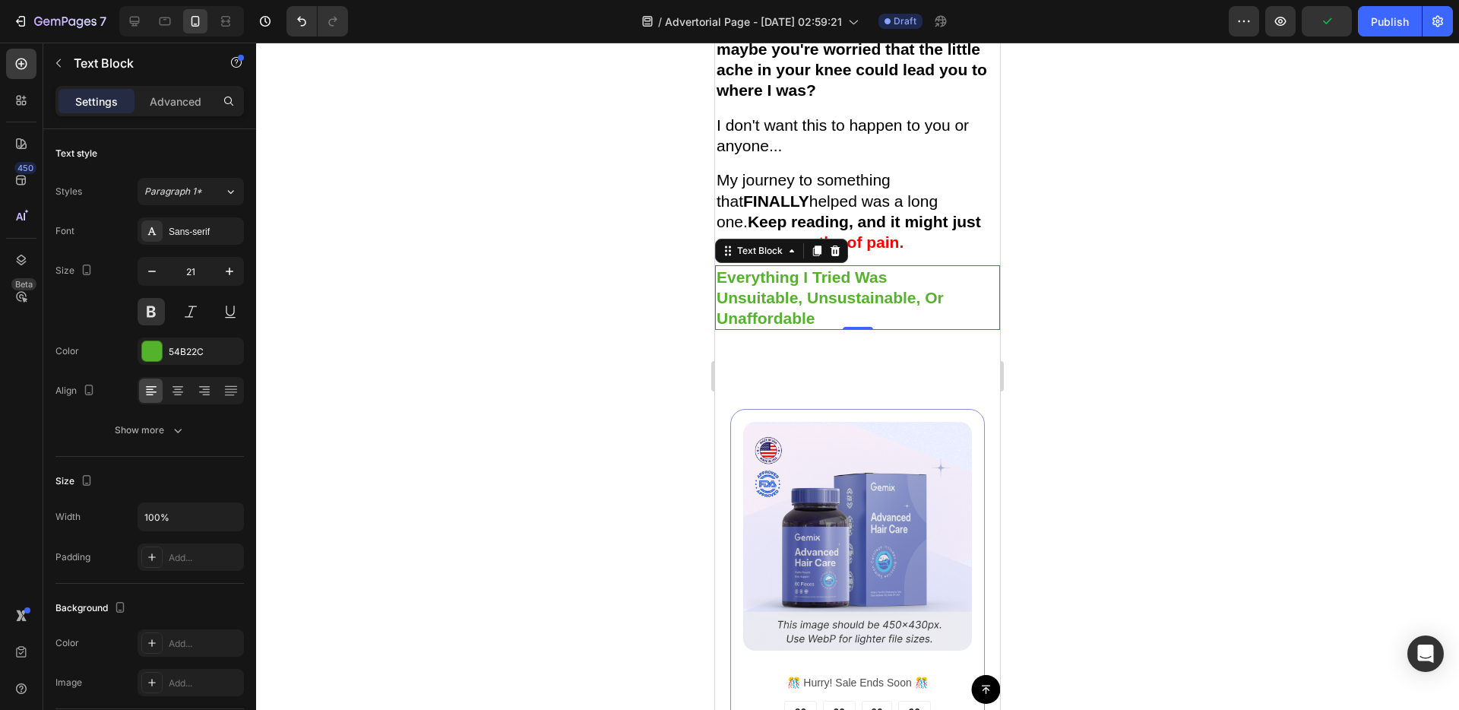
click at [796, 308] on p "Unsuitable, Unsustainable, Or" at bounding box center [858, 297] width 282 height 21
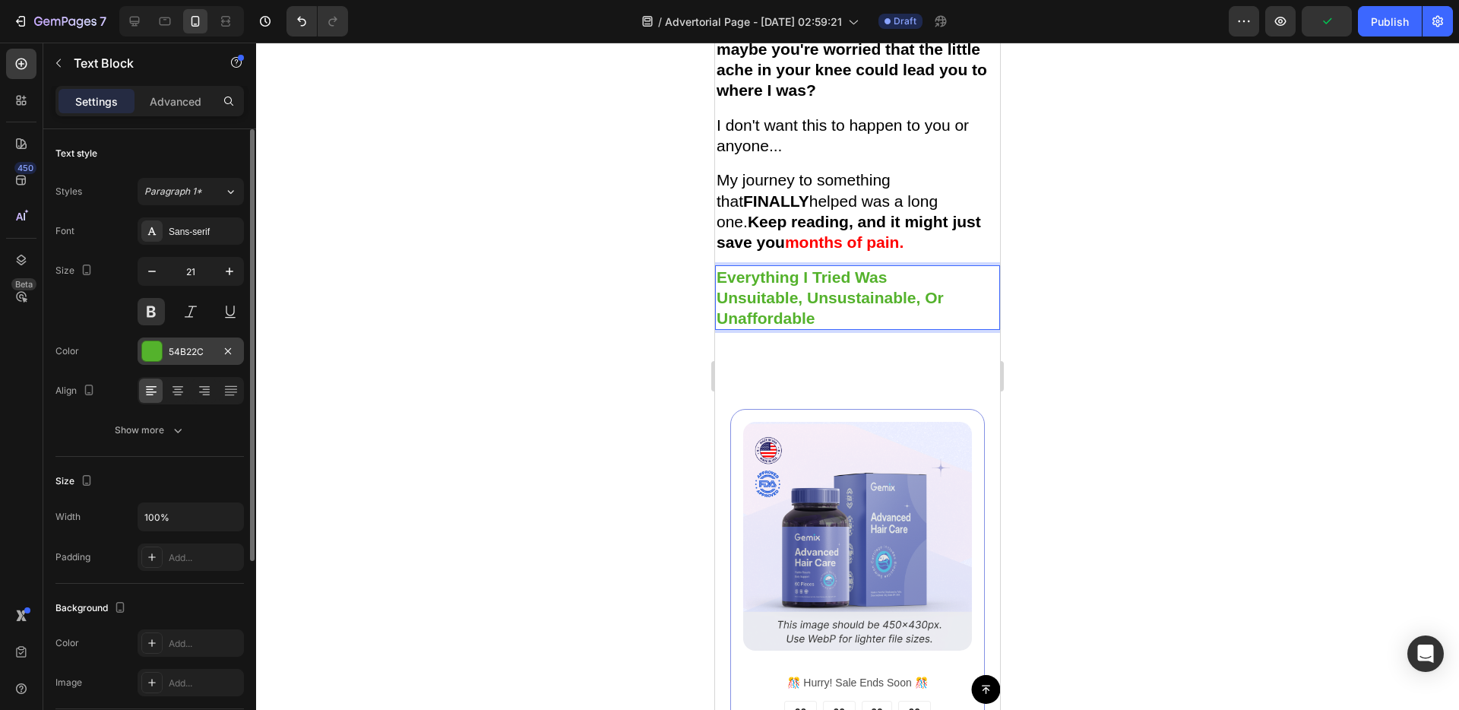
click at [154, 354] on div at bounding box center [152, 351] width 20 height 20
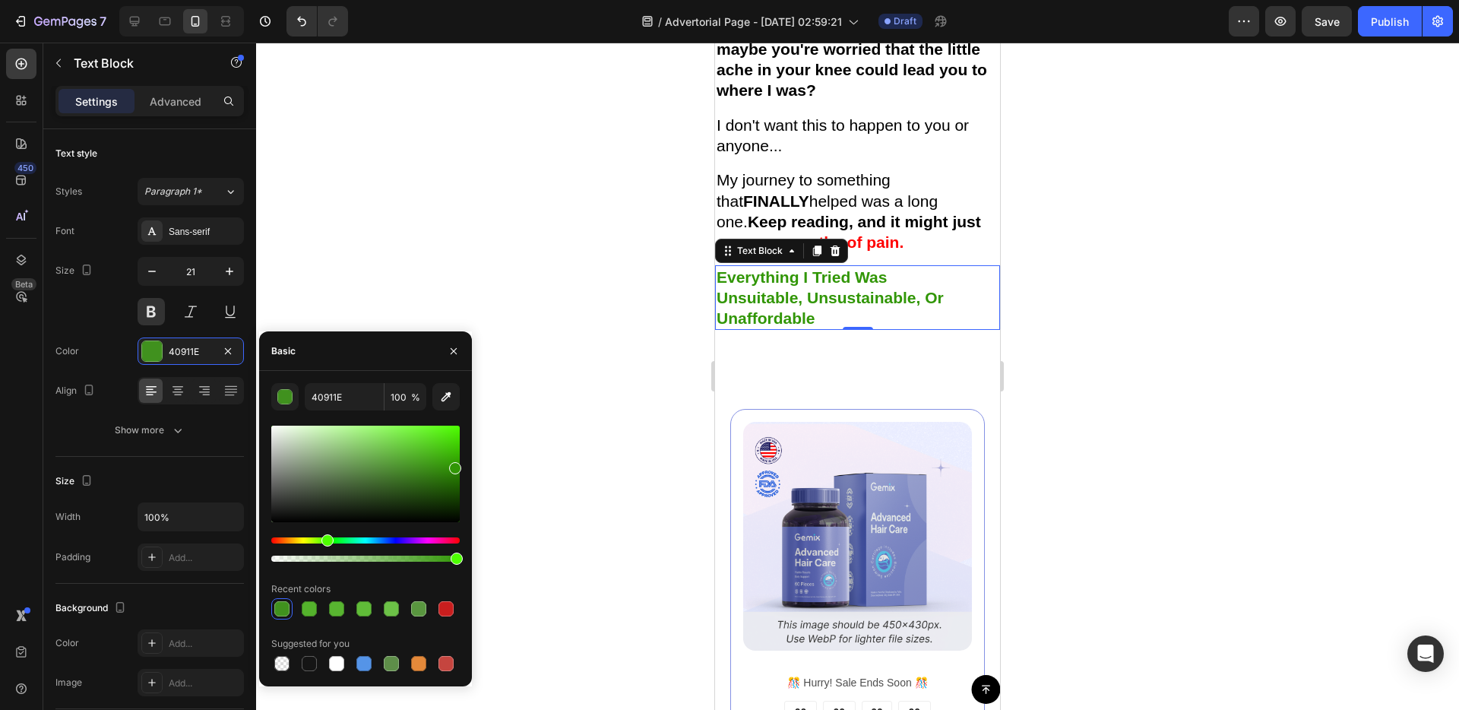
drag, startPoint x: 420, startPoint y: 464, endPoint x: 453, endPoint y: 466, distance: 32.7
click at [453, 466] on div at bounding box center [365, 474] width 188 height 97
type input "309305"
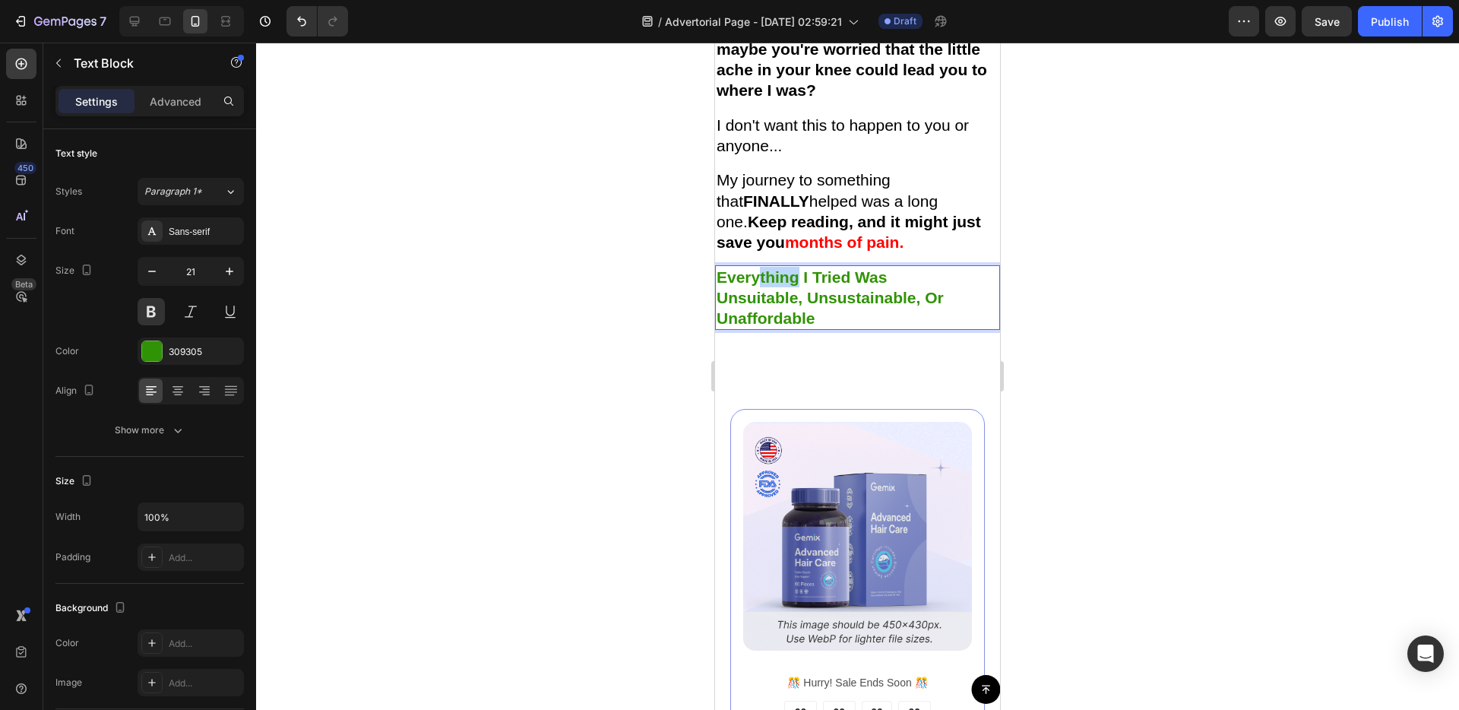
drag, startPoint x: 798, startPoint y: 425, endPoint x: 757, endPoint y: 424, distance: 41.0
click at [757, 287] on p "Everything I Tried Was" at bounding box center [858, 277] width 282 height 21
click at [839, 328] on p "Unaffordable" at bounding box center [858, 318] width 282 height 21
drag, startPoint x: 824, startPoint y: 466, endPoint x: 808, endPoint y: 459, distance: 17.4
click at [808, 328] on p "Unaffordable" at bounding box center [858, 318] width 282 height 21
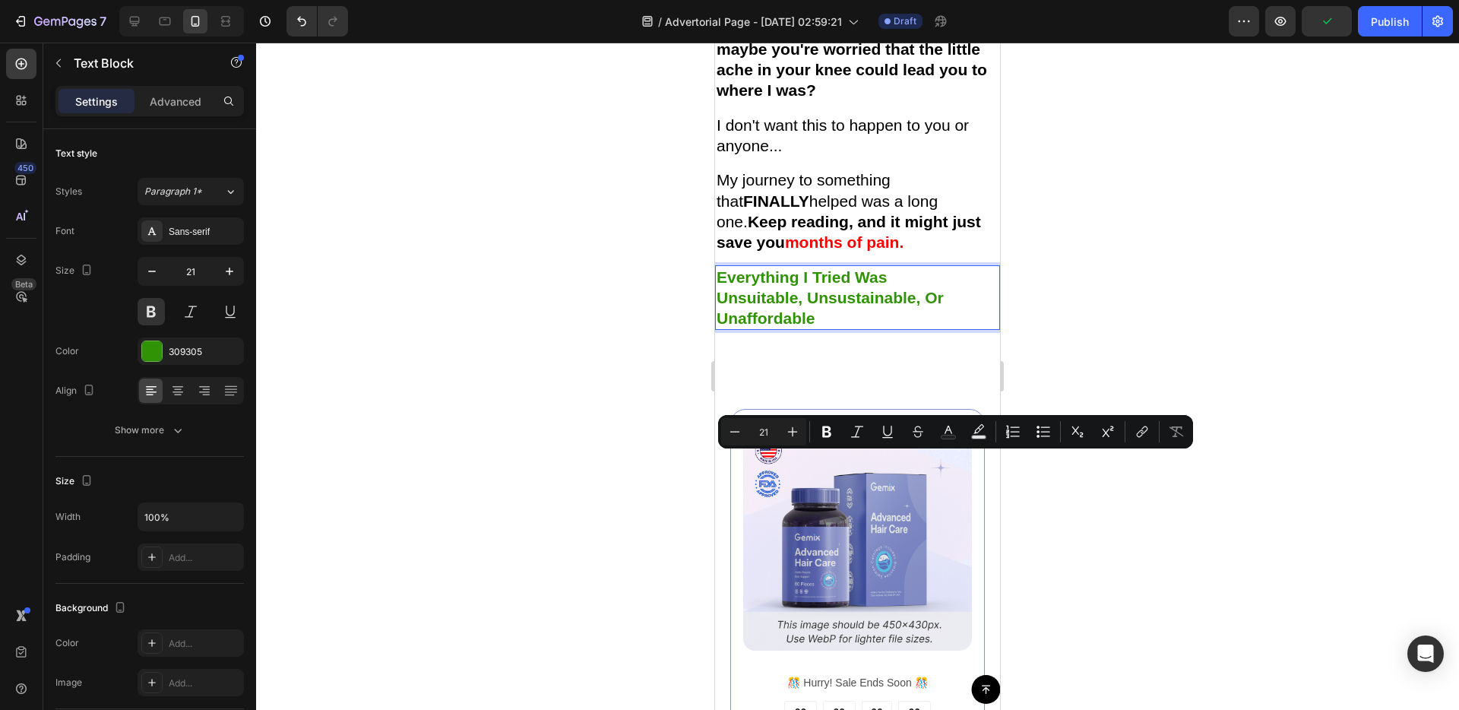
click at [744, 328] on p "Unaffordable" at bounding box center [858, 318] width 282 height 21
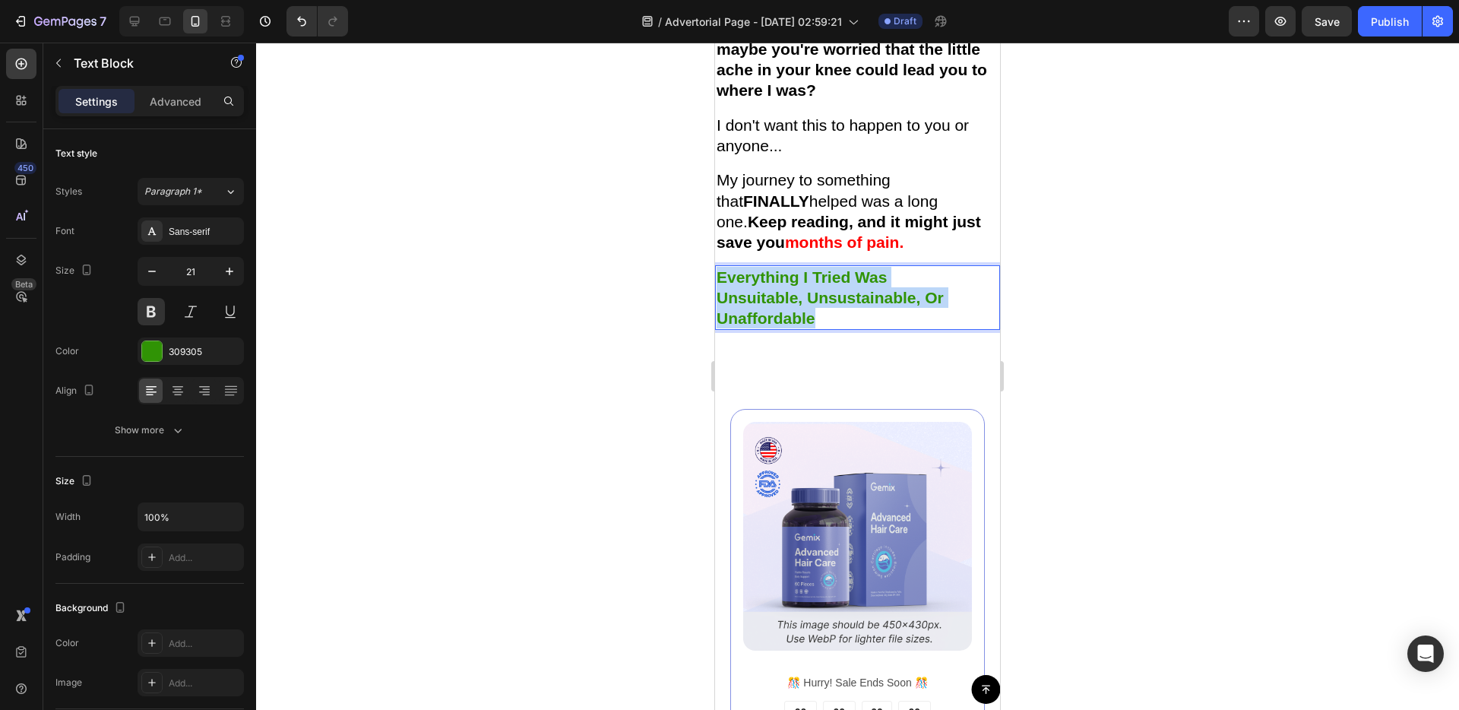
drag, startPoint x: 717, startPoint y: 426, endPoint x: 818, endPoint y: 462, distance: 106.7
click at [818, 331] on div "Everything I Tried Was Unsuitable, Unsustainable, Or Unaffordable" at bounding box center [857, 297] width 285 height 65
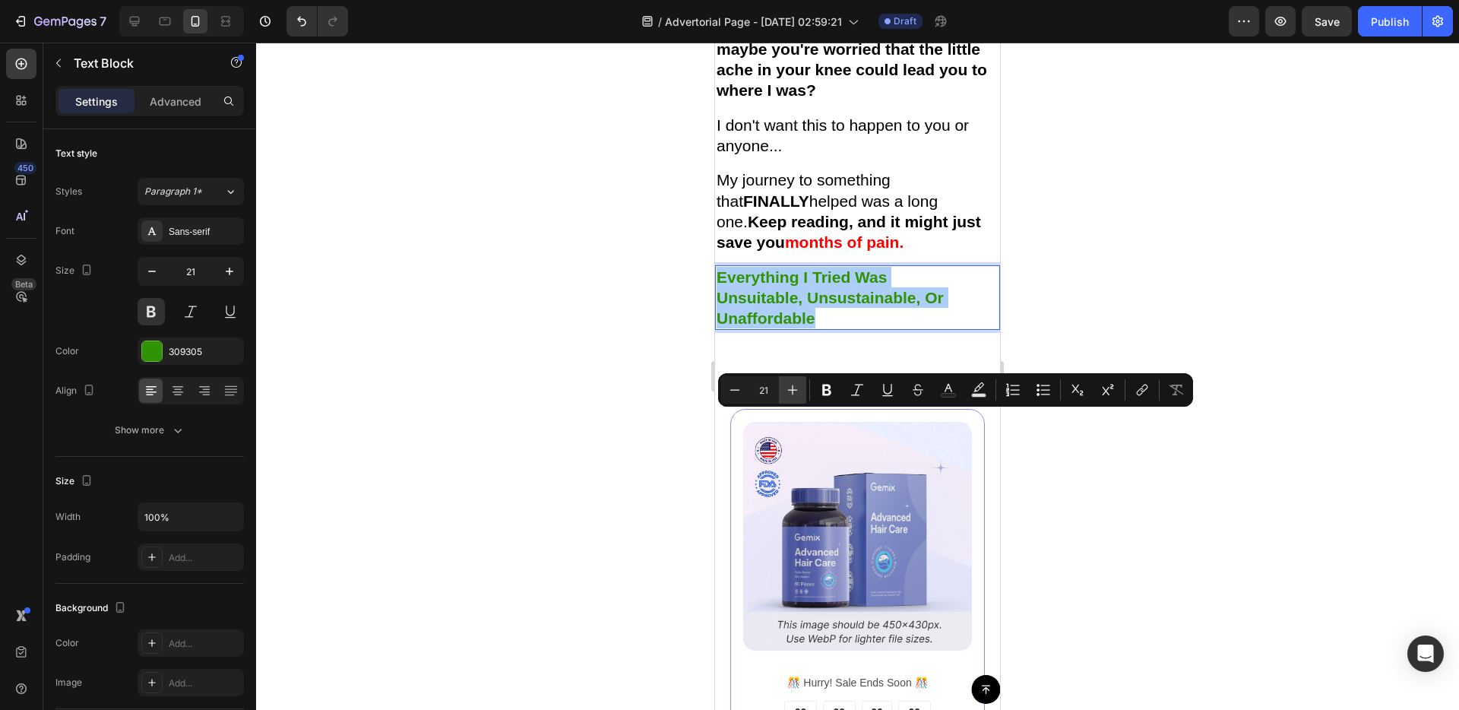
click at [796, 392] on icon "Editor contextual toolbar" at bounding box center [792, 389] width 15 height 15
type input "23"
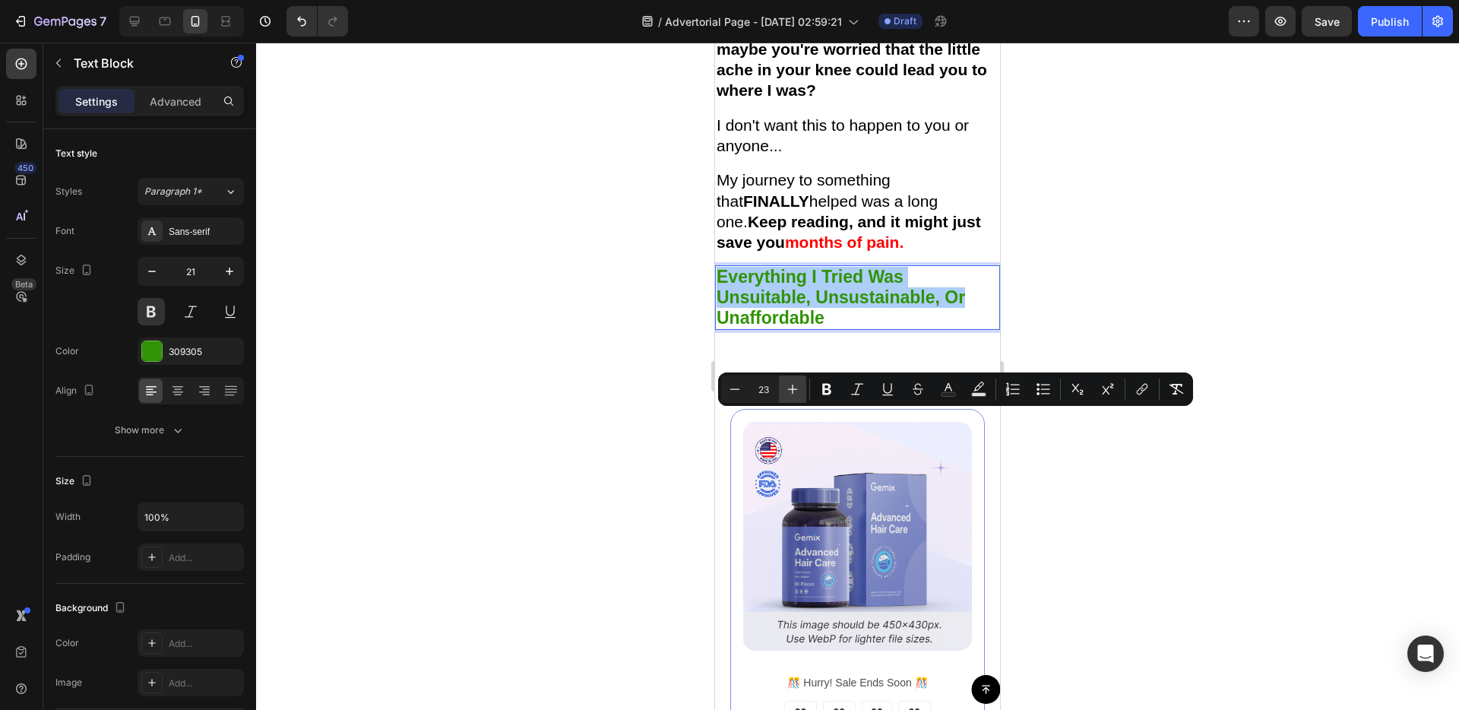
click at [781, 387] on button "Plus" at bounding box center [792, 388] width 27 height 27
type input "24"
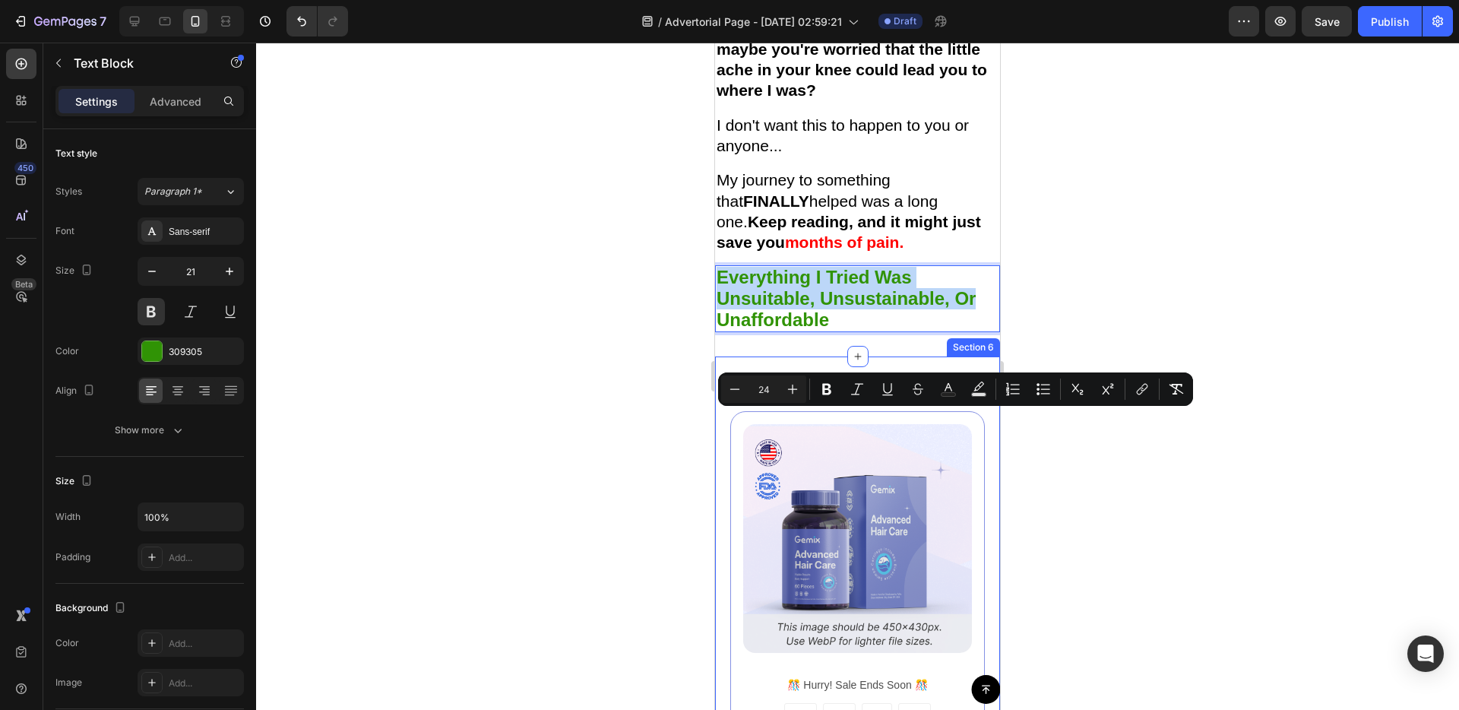
click at [736, 544] on div "Image ️🎊 Hurry! Sale Ends Soon ️🎊 Text Block 00 DAY 00 HRS 00 MIN 00 SEC Countd…" at bounding box center [857, 679] width 285 height 647
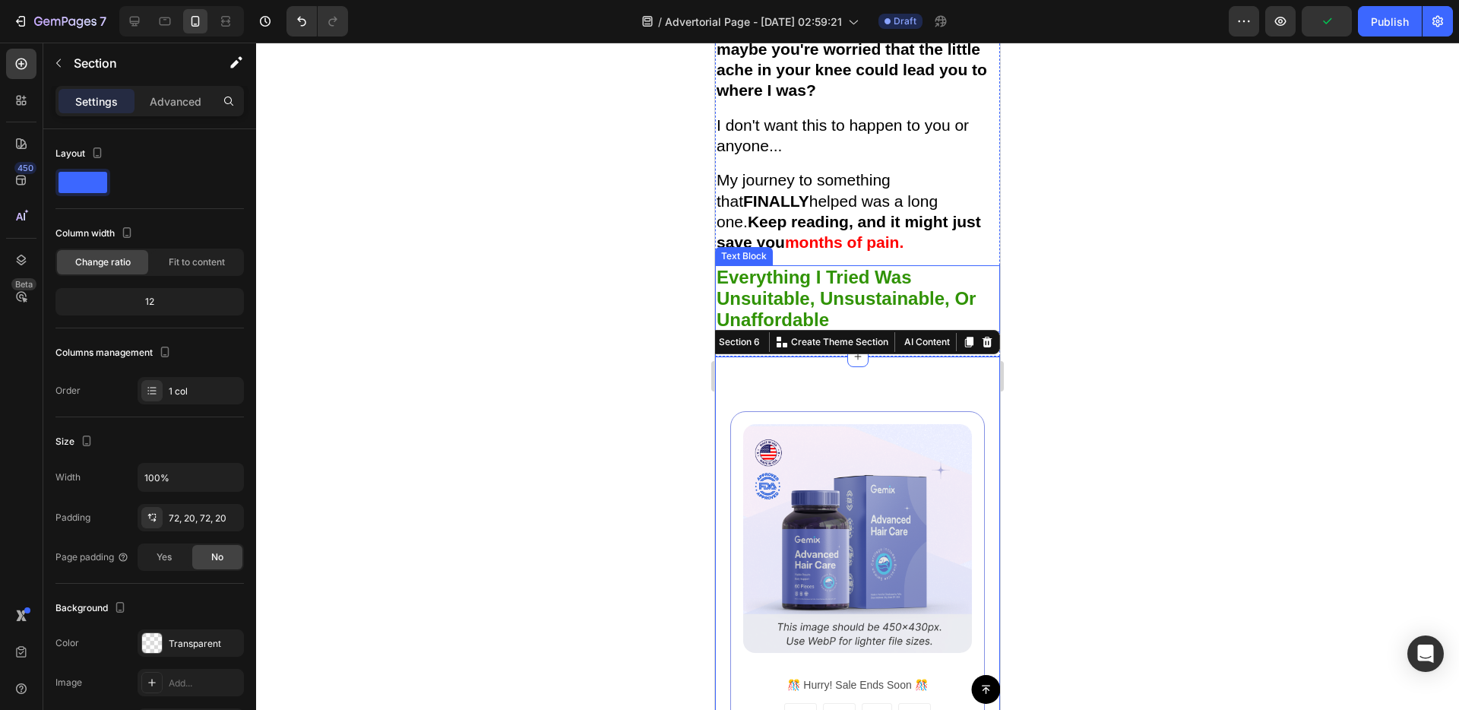
click at [787, 330] on span "Unaffordable" at bounding box center [773, 319] width 112 height 21
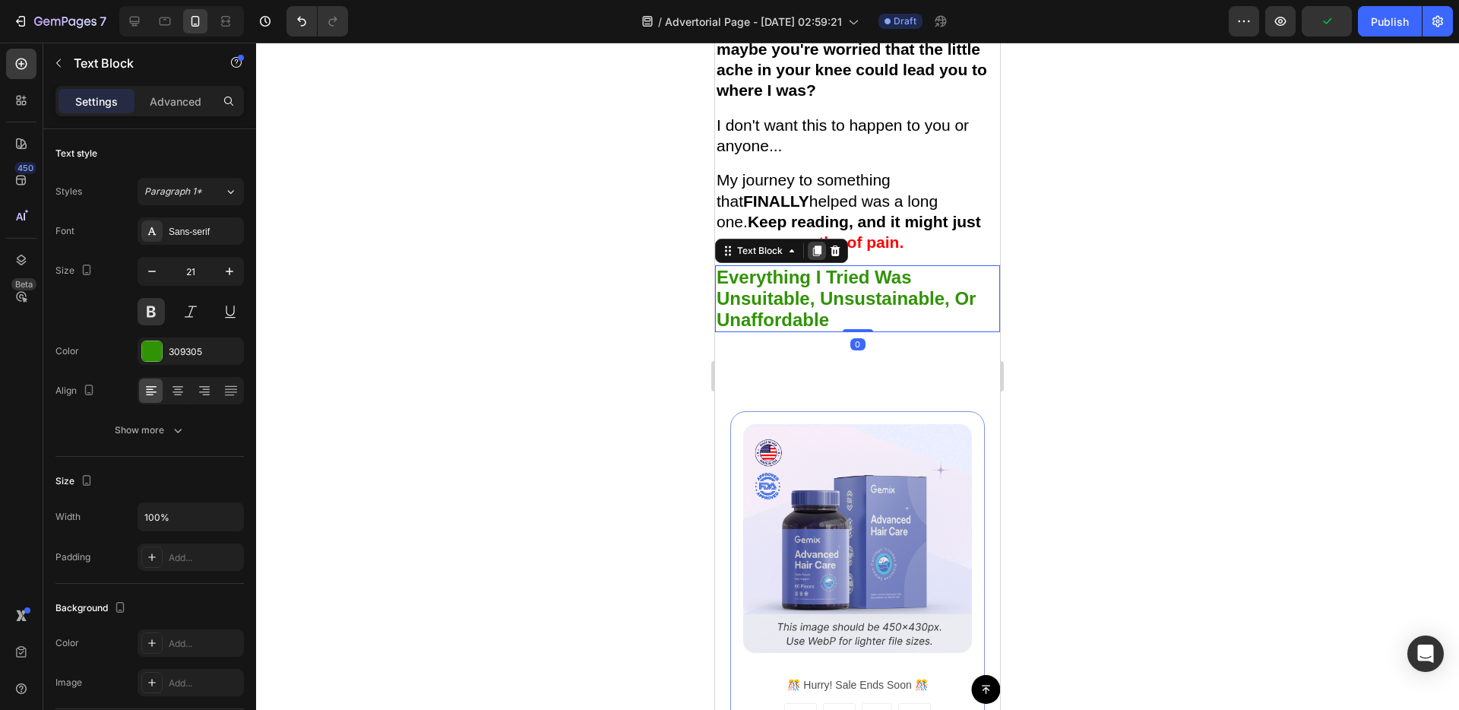
click at [822, 260] on div at bounding box center [817, 251] width 18 height 18
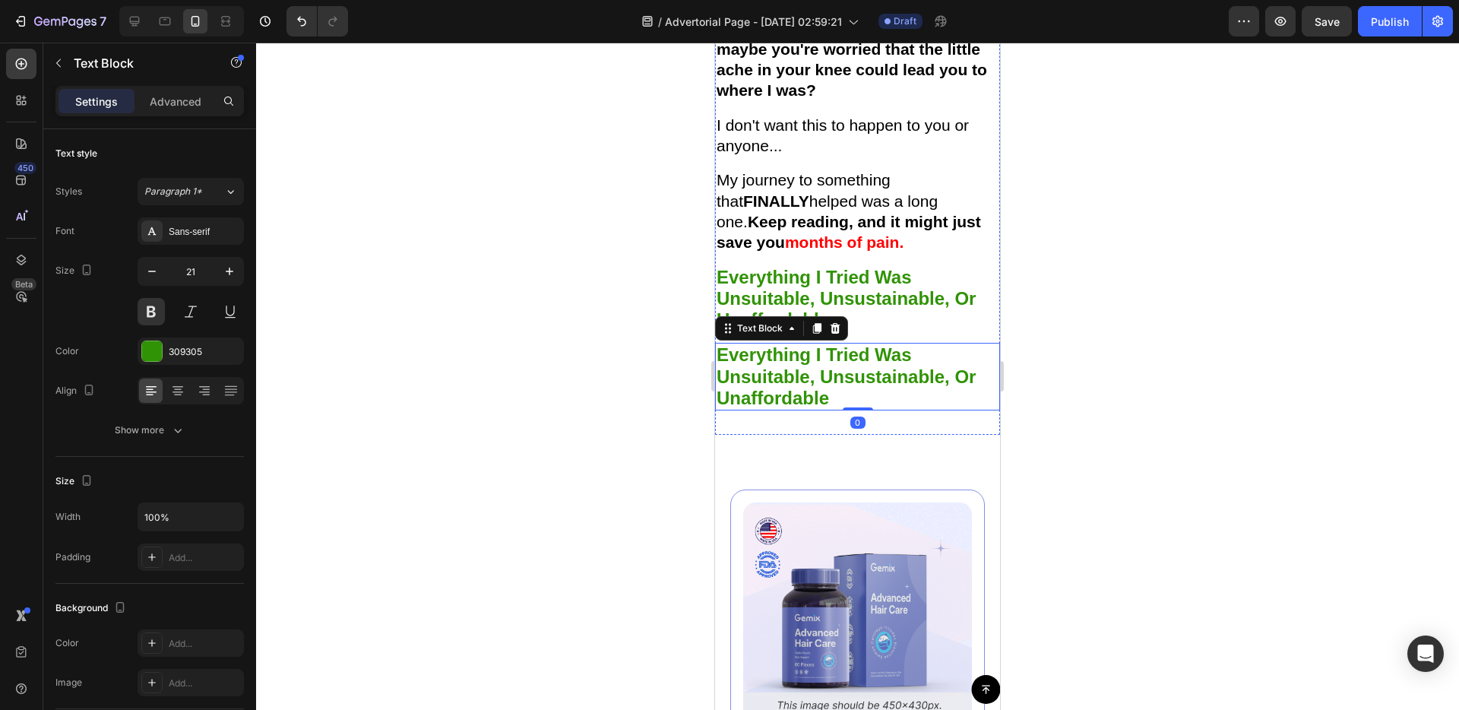
click at [815, 387] on span "Unsuitable, Unsustainable, Or" at bounding box center [846, 376] width 259 height 21
drag, startPoint x: 818, startPoint y: 568, endPoint x: 809, endPoint y: 525, distance: 44.3
click at [818, 435] on div "Image Some patients even said that I should be the one getting treatment, seein…" at bounding box center [857, 116] width 285 height 638
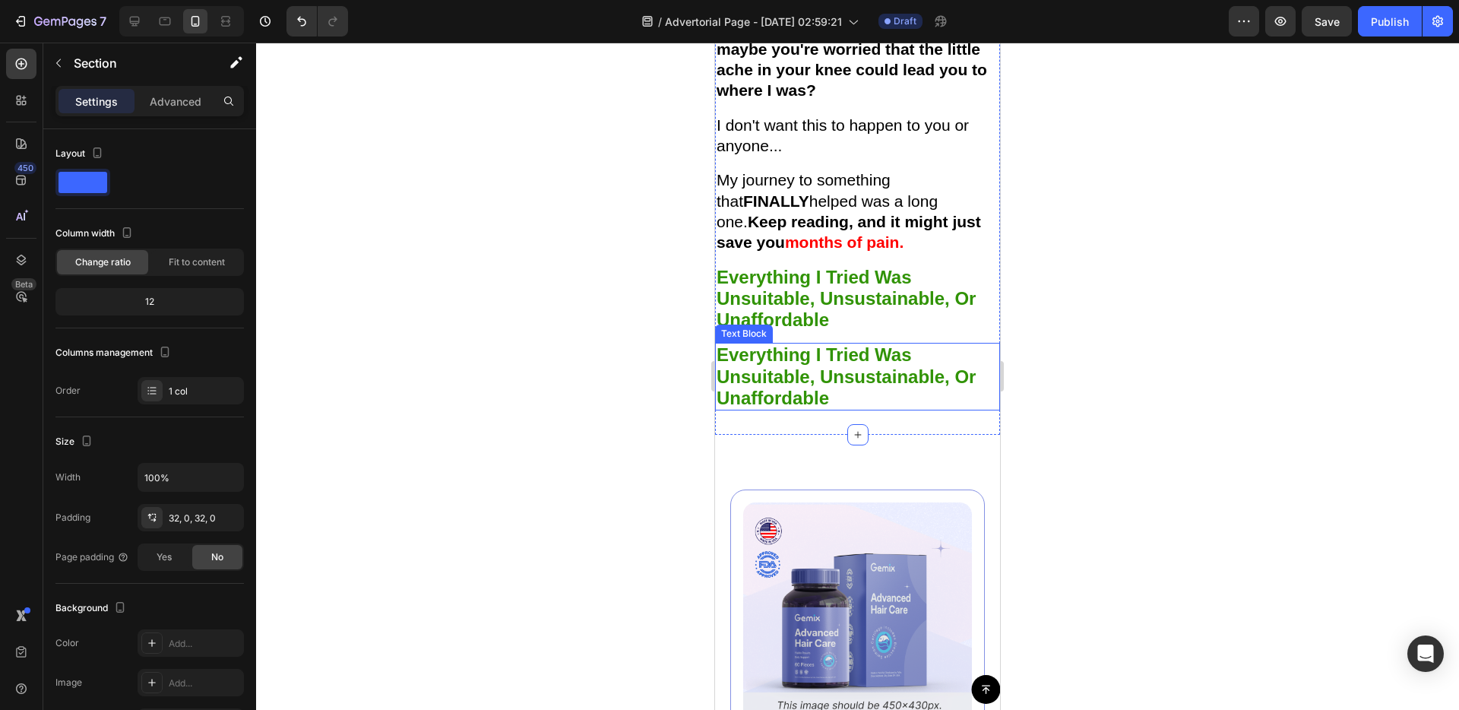
click at [809, 387] on span "Unsuitable, Unsustainable, Or" at bounding box center [846, 376] width 259 height 21
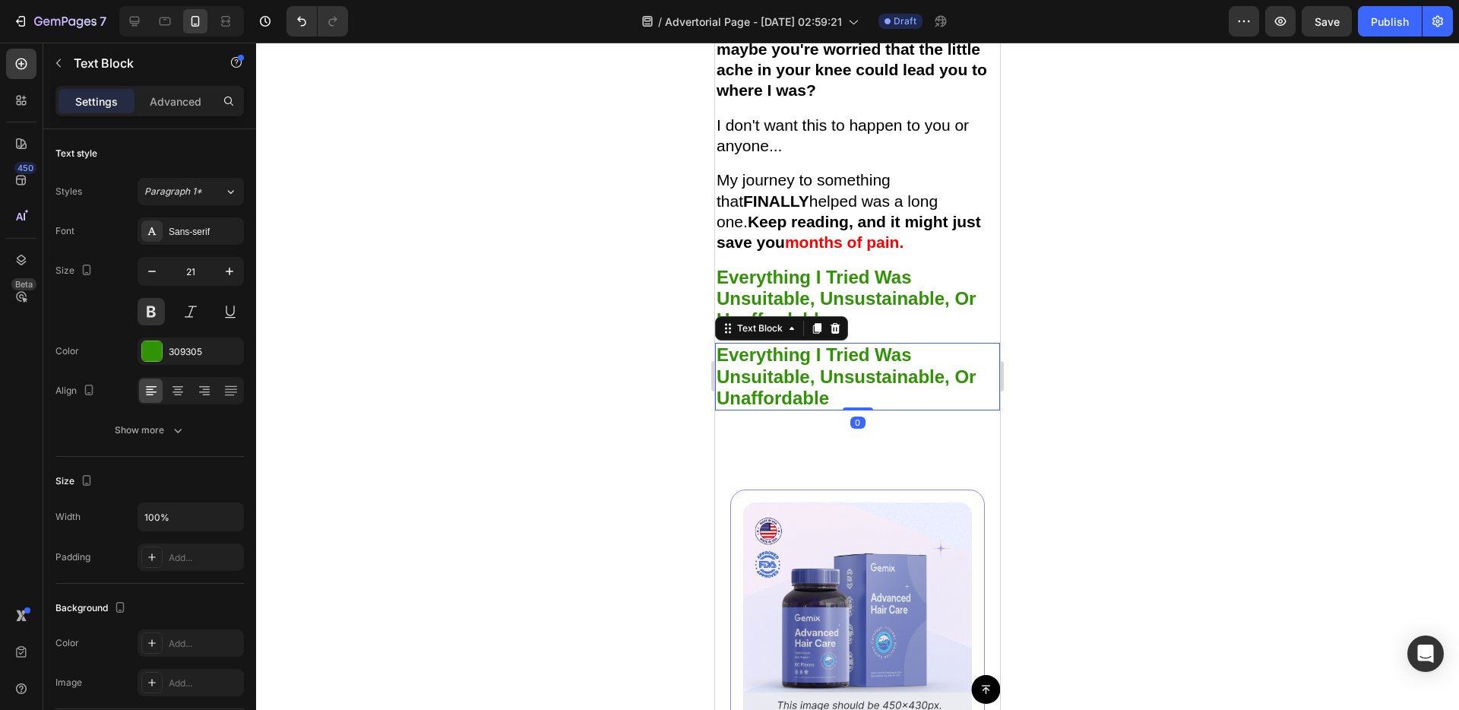
click at [809, 387] on span "Unsuitable, Unsustainable, Or" at bounding box center [846, 376] width 259 height 21
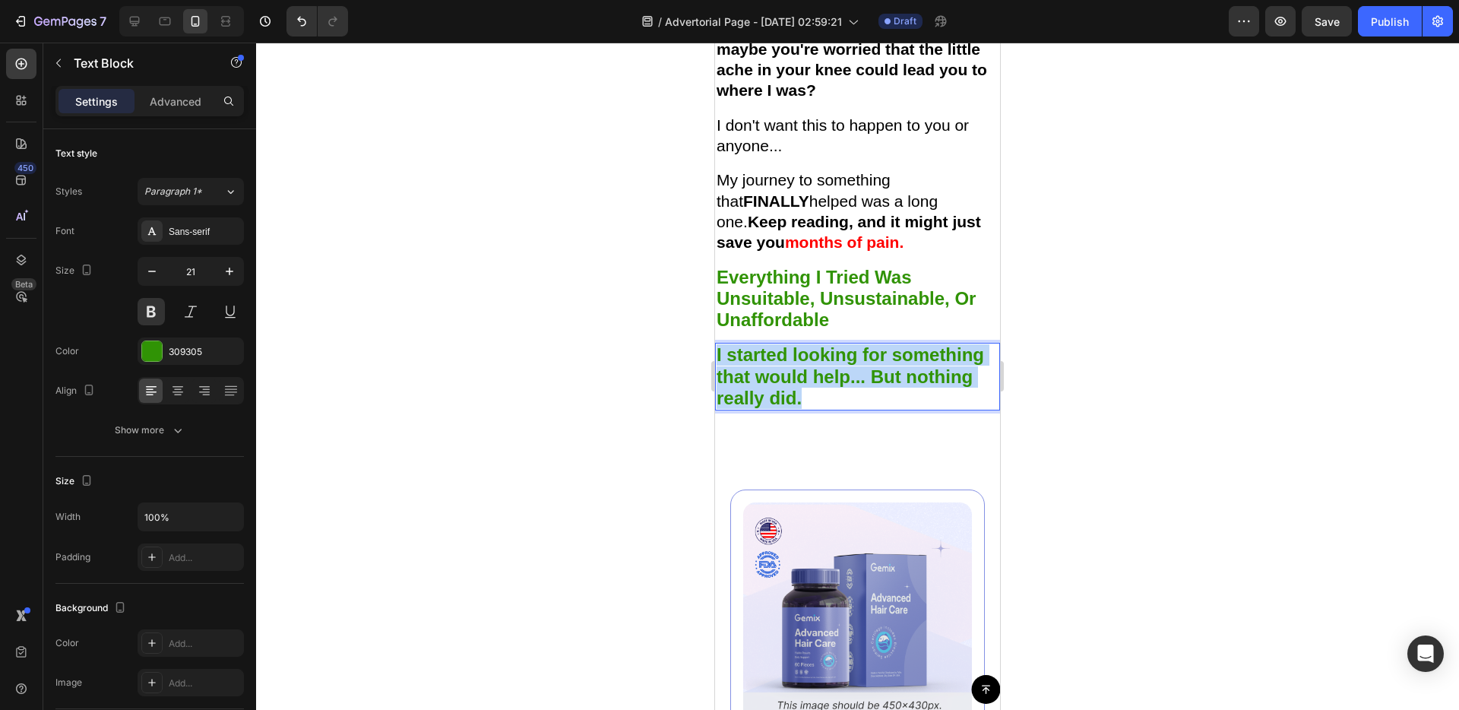
drag, startPoint x: 831, startPoint y: 547, endPoint x: 719, endPoint y: 502, distance: 121.1
click at [719, 409] on p "I started looking for something that would help... But nothing really did." at bounding box center [858, 376] width 282 height 65
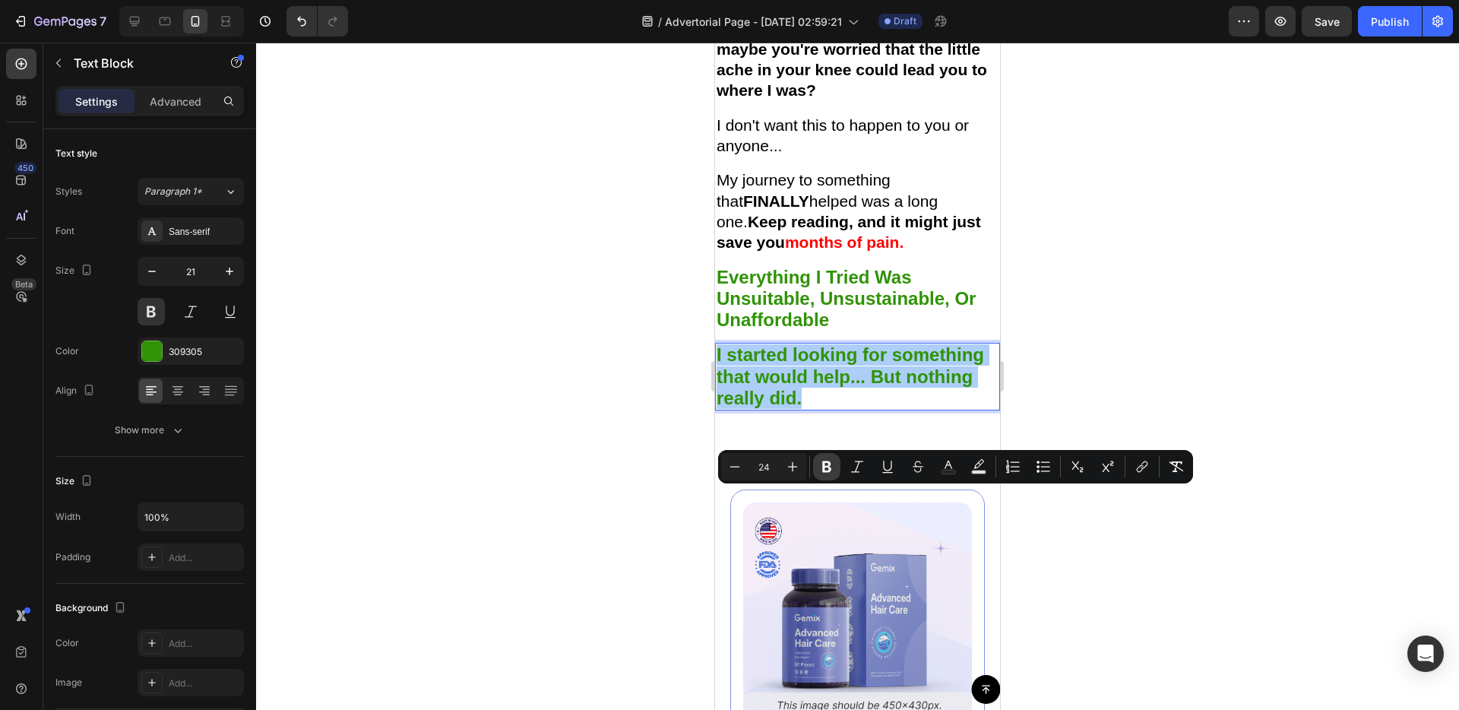
click at [835, 470] on button "Bold" at bounding box center [826, 466] width 27 height 27
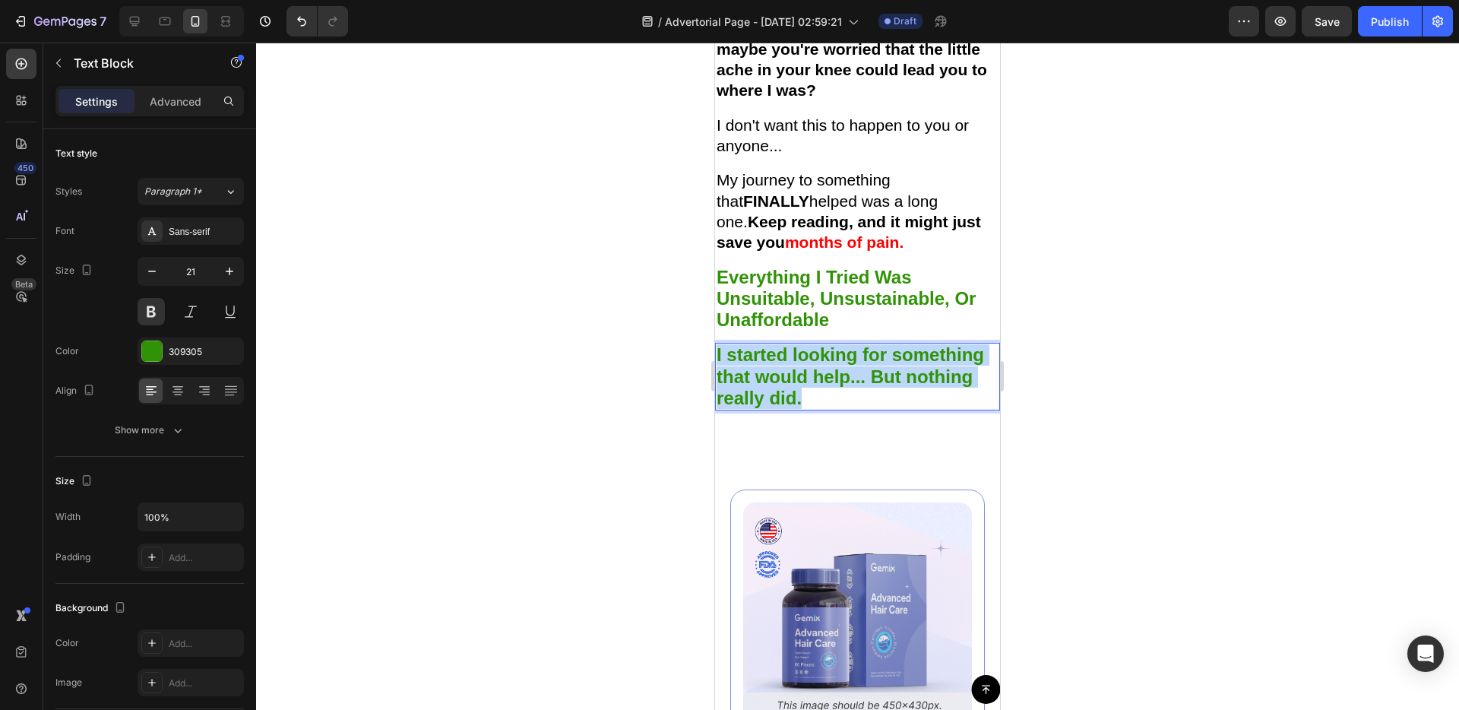
drag, startPoint x: 812, startPoint y: 547, endPoint x: 707, endPoint y: 495, distance: 116.9
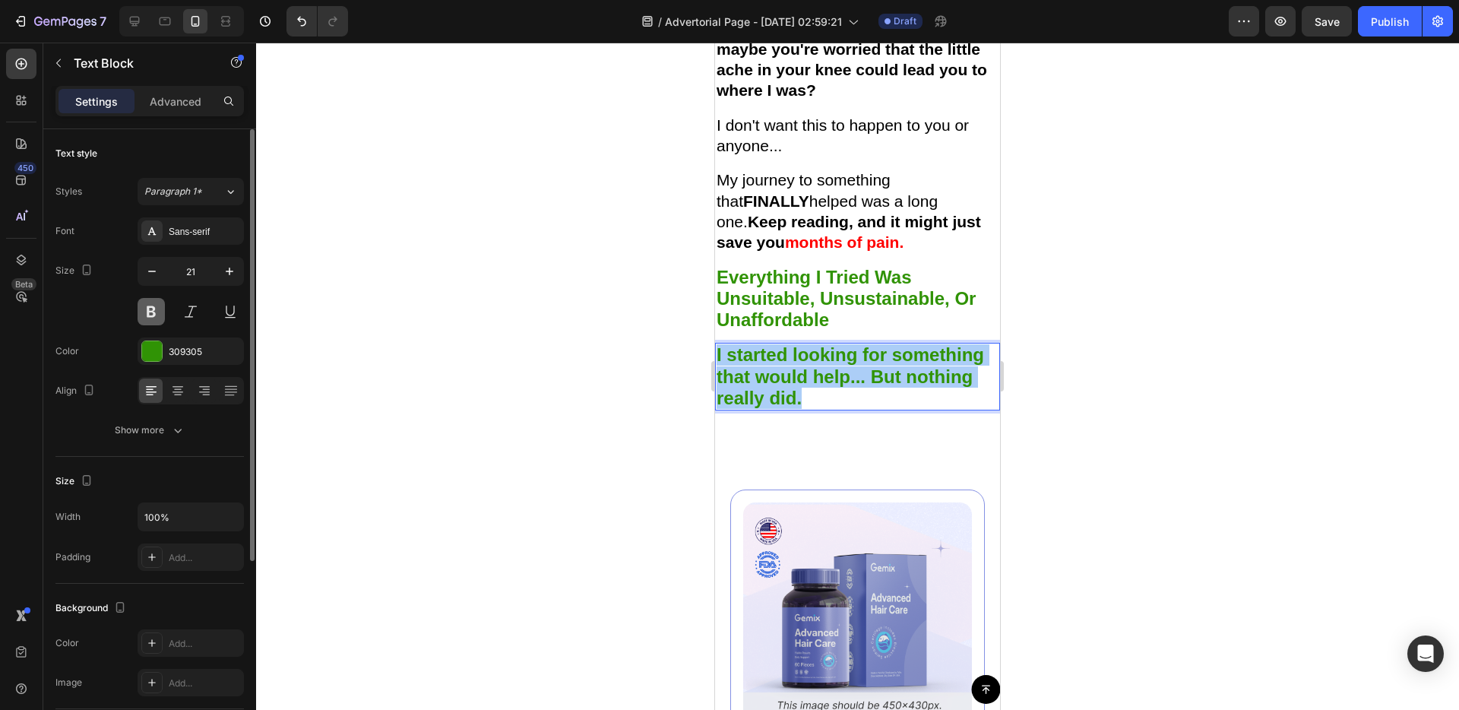
click at [158, 319] on button at bounding box center [151, 311] width 27 height 27
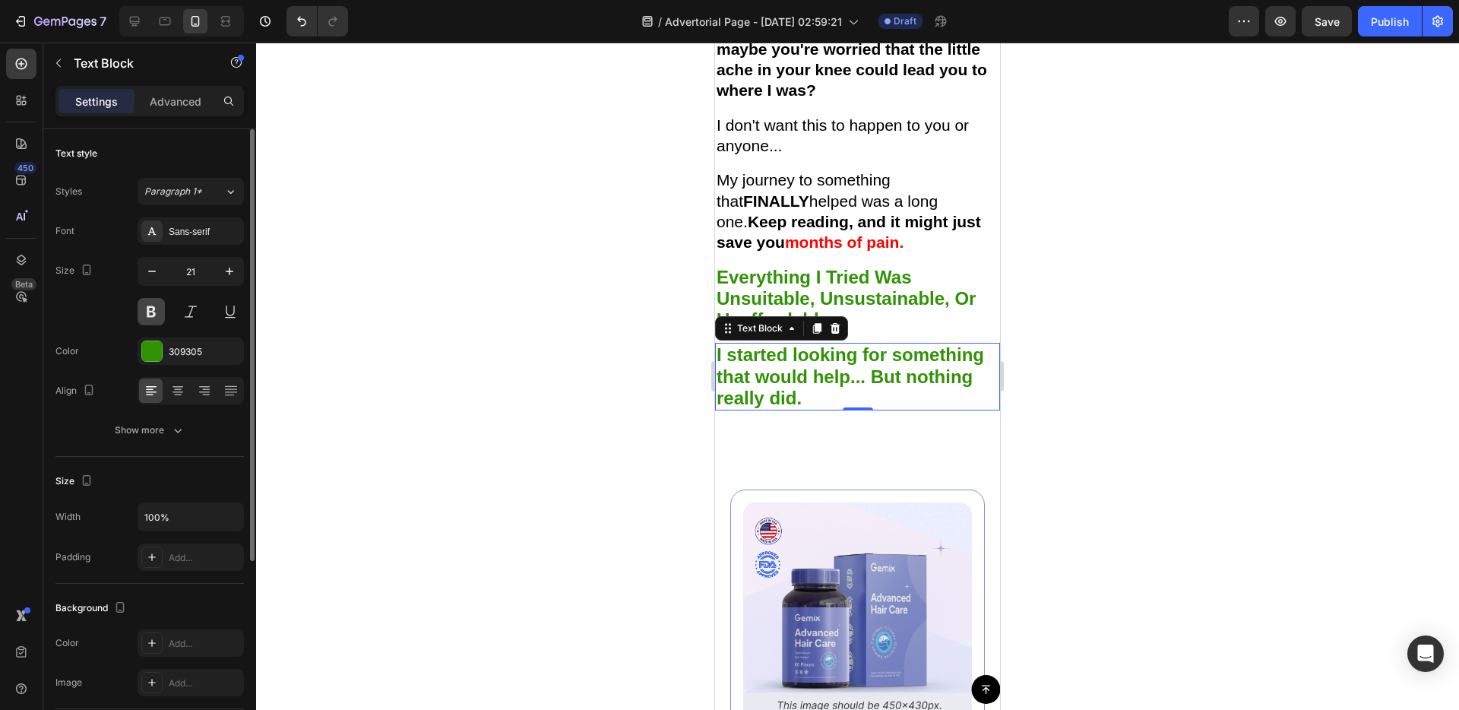
click at [159, 319] on button at bounding box center [151, 311] width 27 height 27
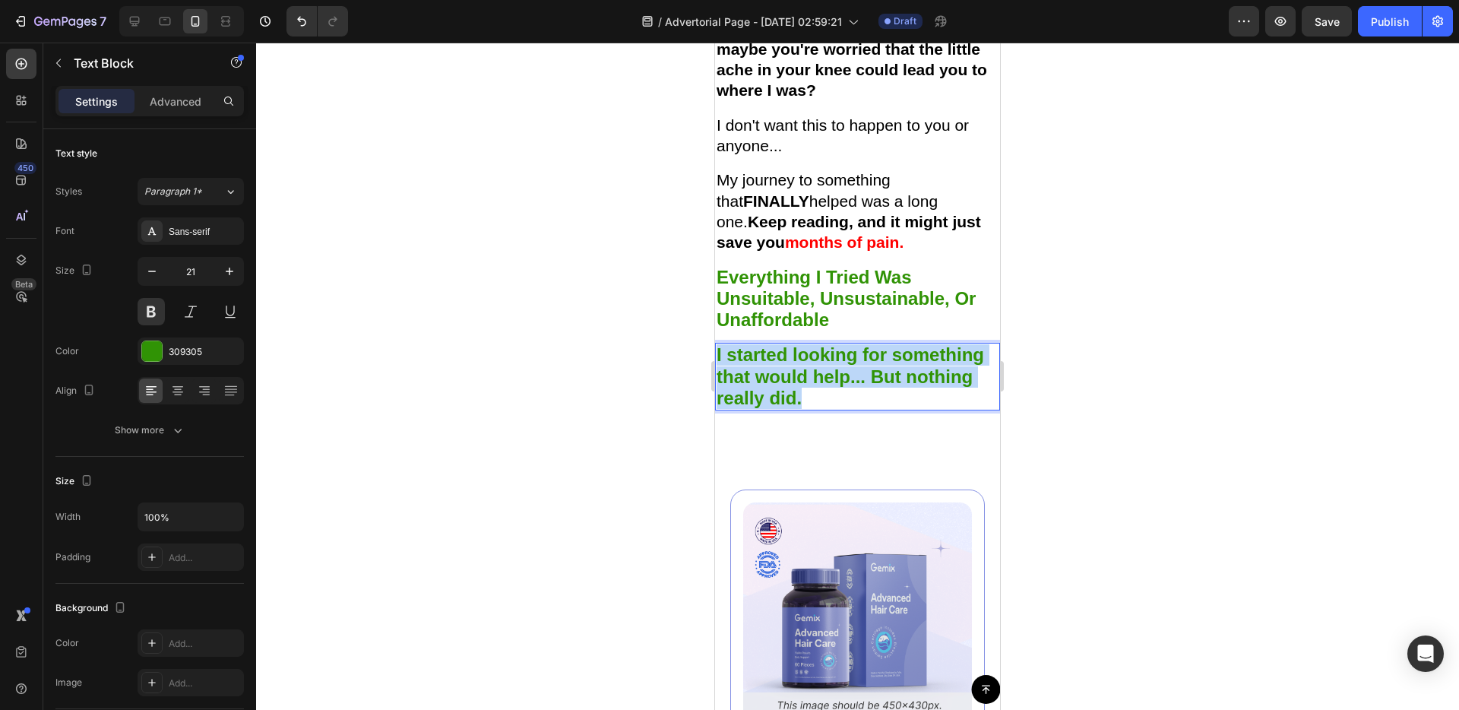
drag, startPoint x: 717, startPoint y: 502, endPoint x: 813, endPoint y: 540, distance: 103.3
click at [813, 409] on p "I started looking for something that would help... But nothing really did." at bounding box center [858, 376] width 282 height 65
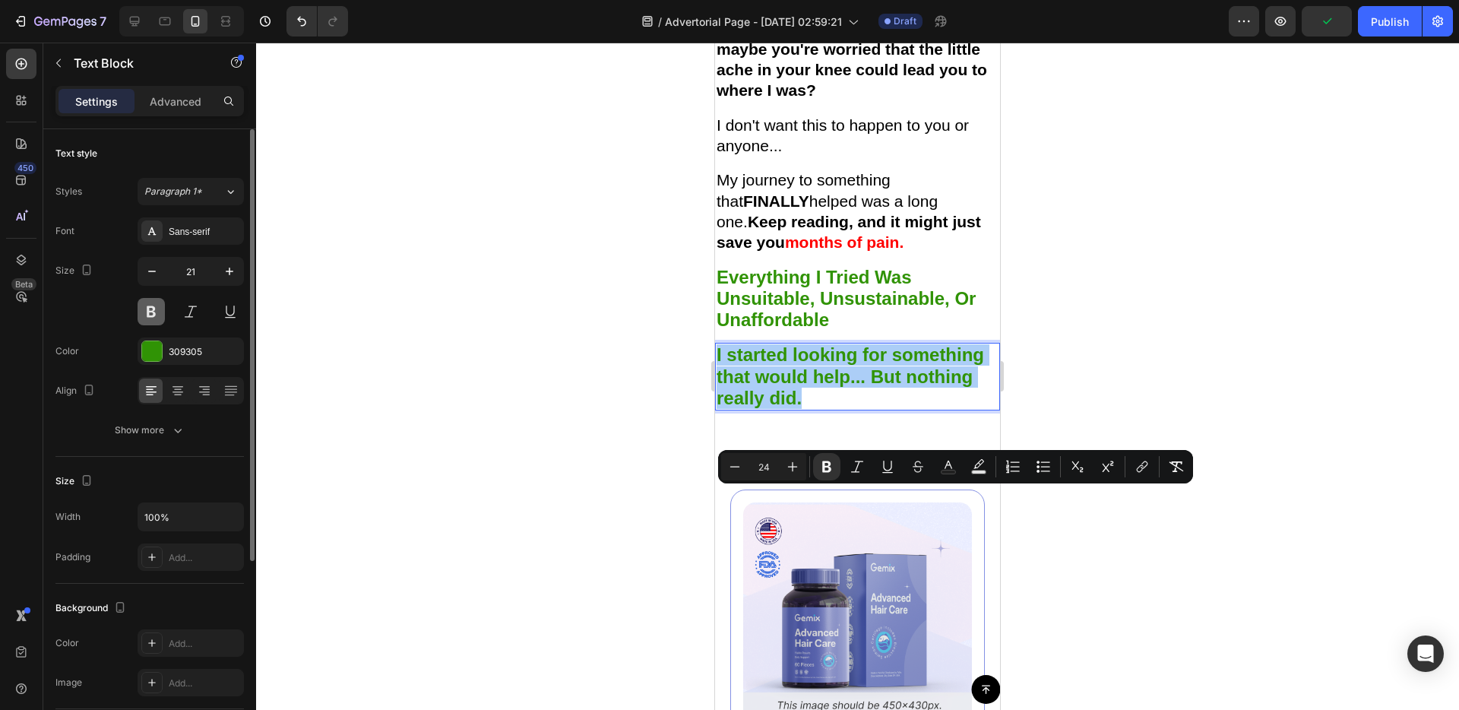
click at [157, 321] on button at bounding box center [151, 311] width 27 height 27
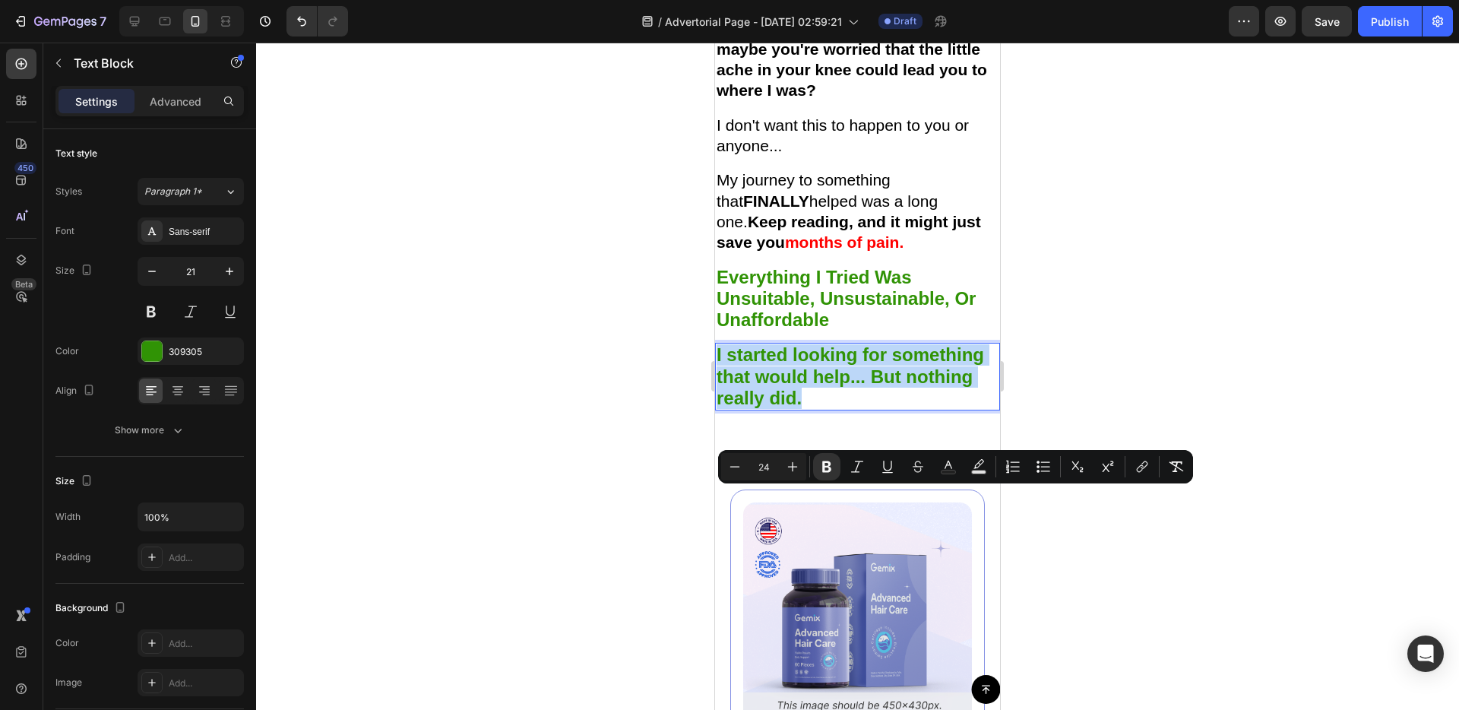
drag, startPoint x: 718, startPoint y: 503, endPoint x: 818, endPoint y: 547, distance: 108.9
click at [818, 409] on p "I started looking for something that would help... But nothing really did." at bounding box center [858, 376] width 282 height 65
click at [959, 409] on p "I started looking for something that would help... But nothing really did." at bounding box center [858, 376] width 282 height 65
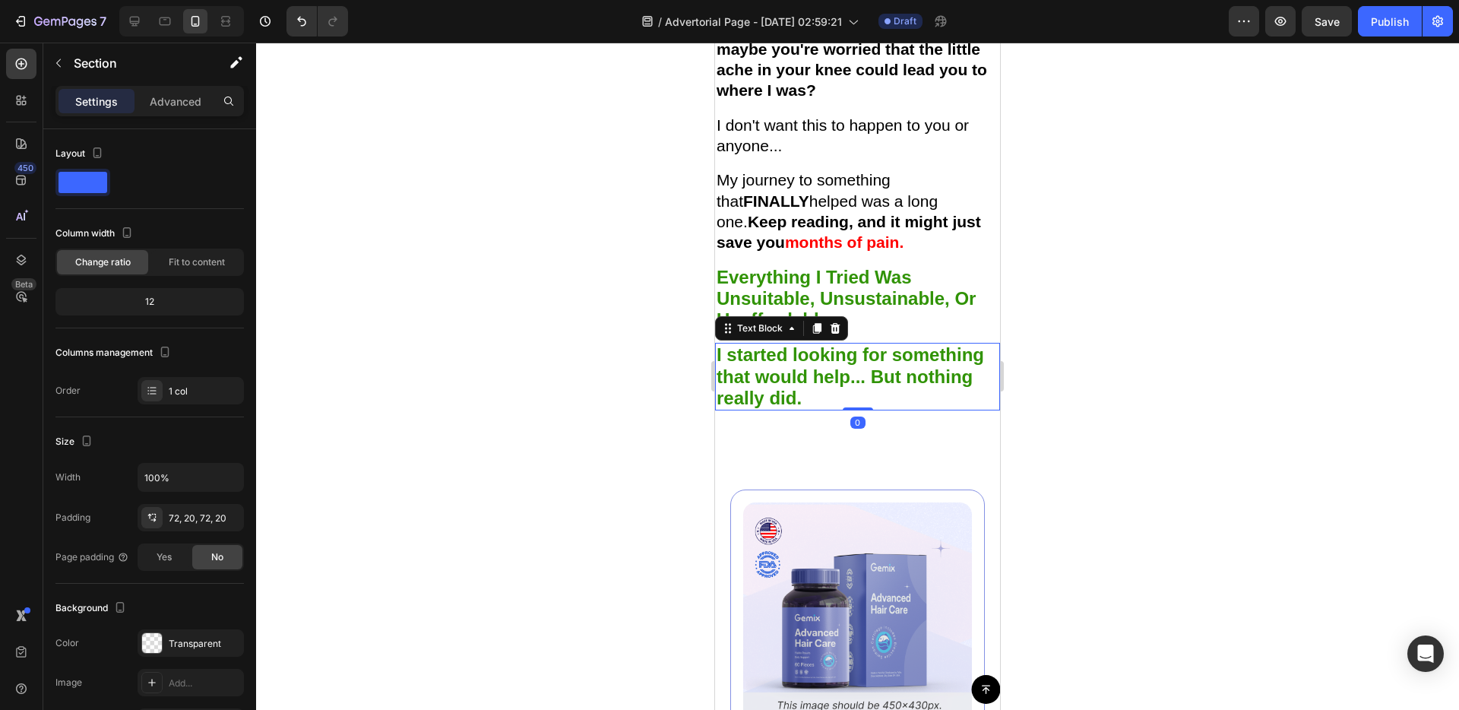
click at [922, 408] on strong "I started looking for something that would help... But nothing really did." at bounding box center [850, 376] width 267 height 64
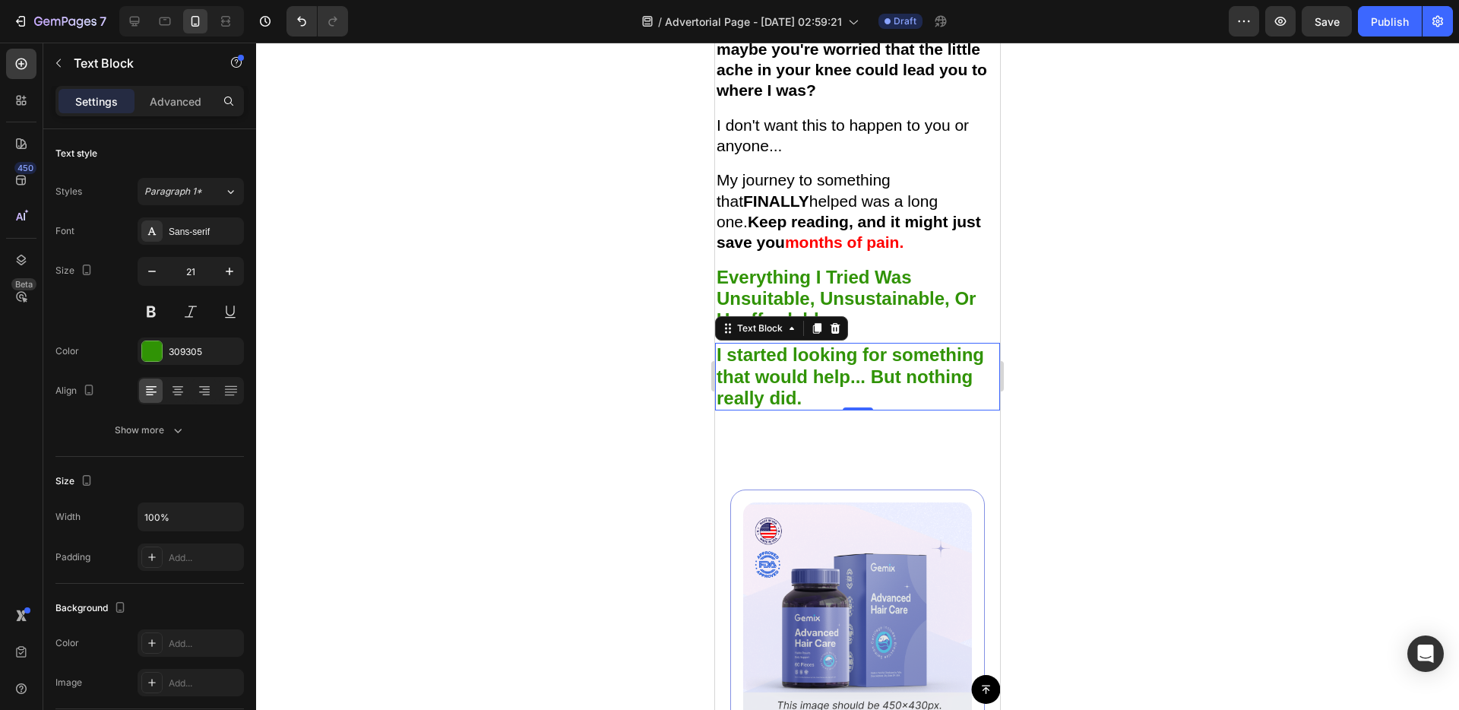
click at [829, 334] on icon at bounding box center [835, 328] width 12 height 12
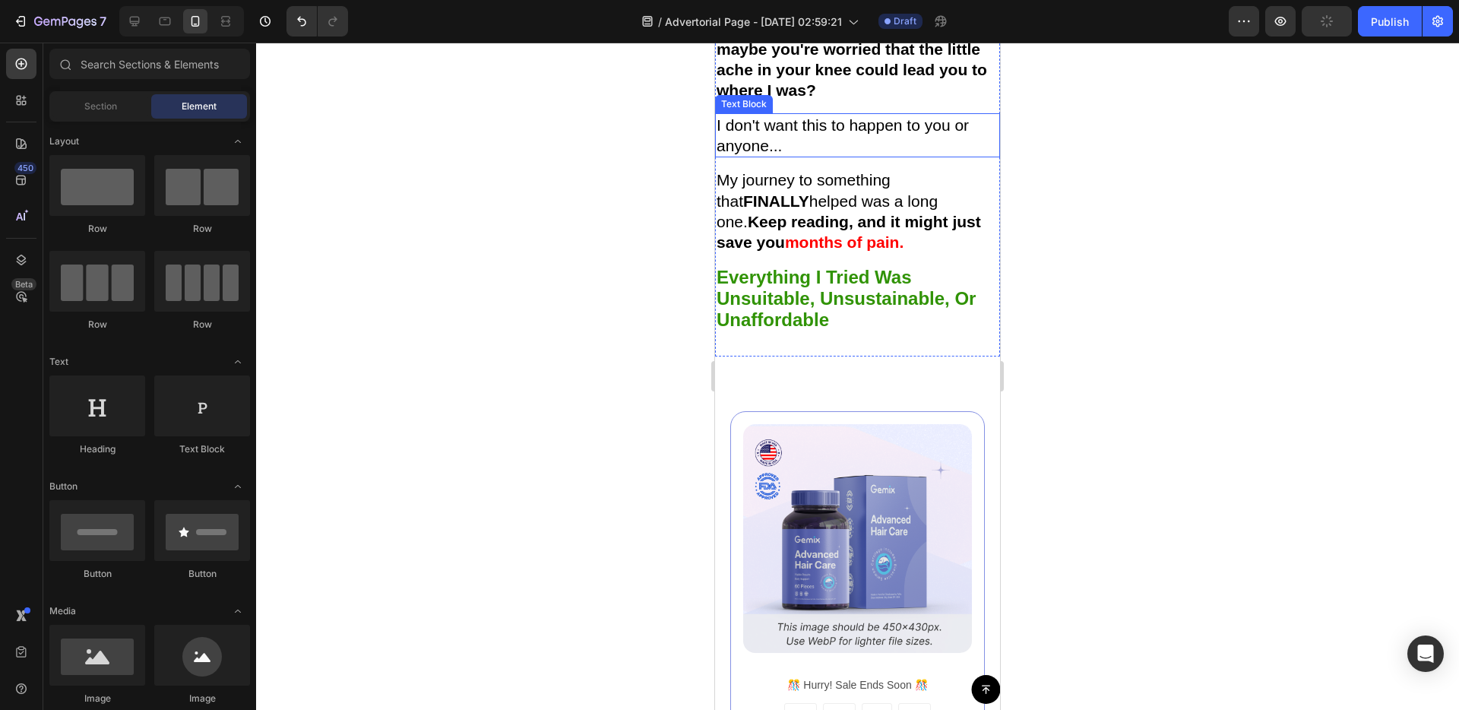
click at [843, 157] on p "I don't want this to happen to you or anyone..." at bounding box center [858, 136] width 282 height 42
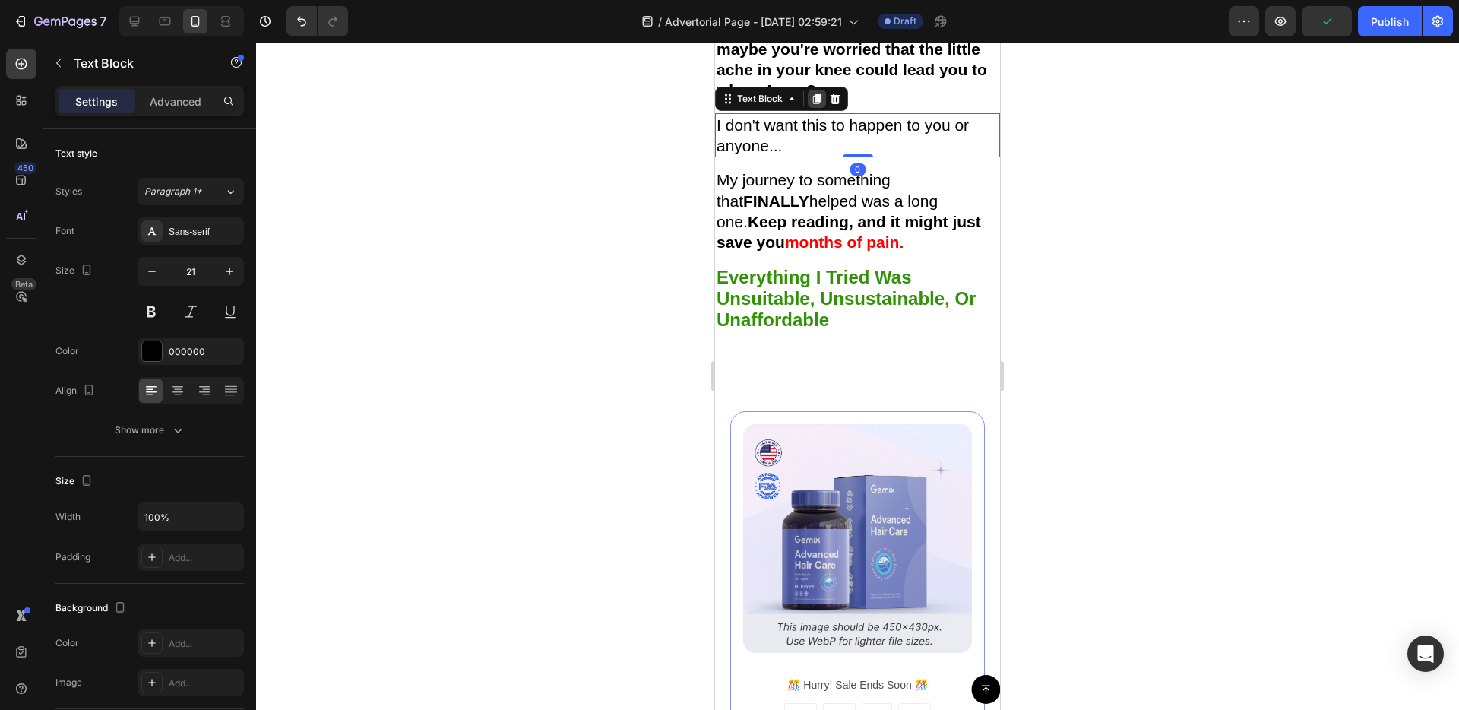
click at [820, 105] on icon at bounding box center [817, 99] width 12 height 12
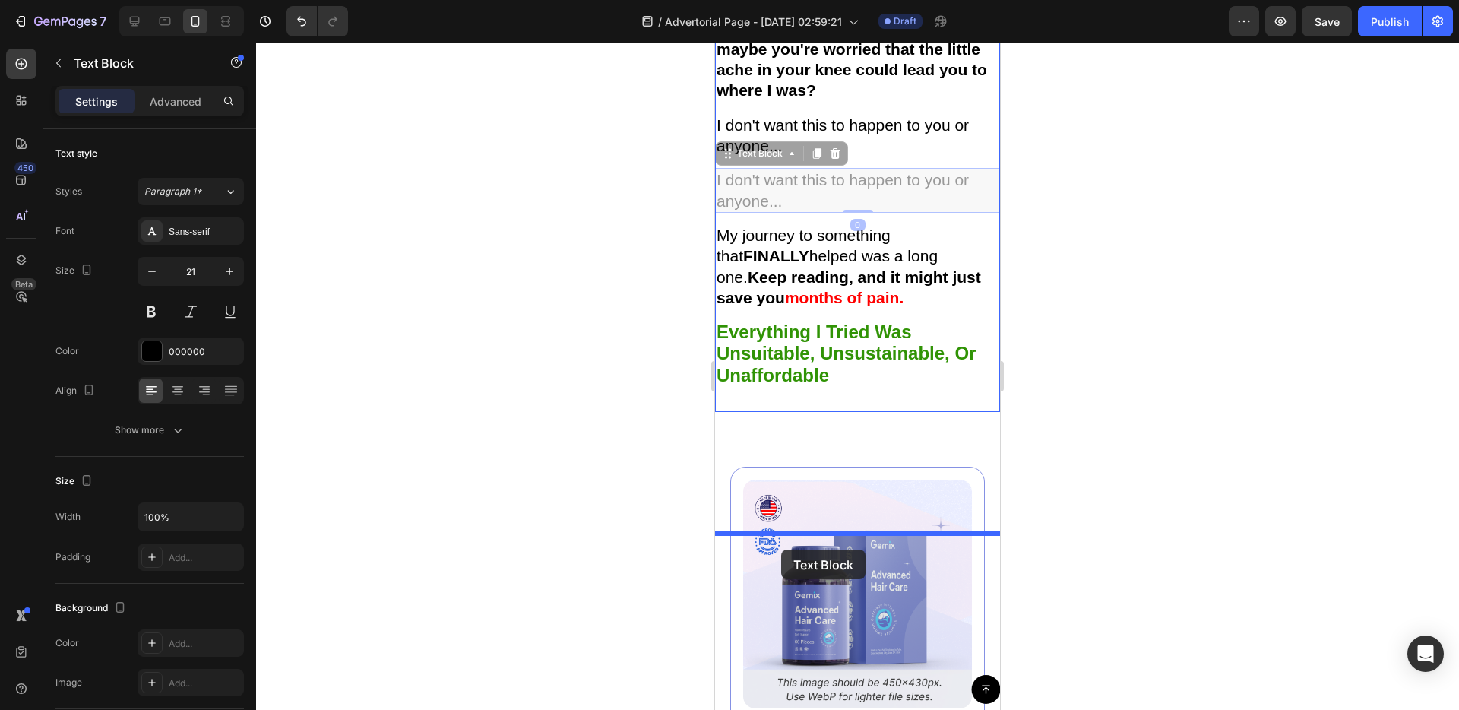
drag, startPoint x: 729, startPoint y: 301, endPoint x: 782, endPoint y: 549, distance: 253.9
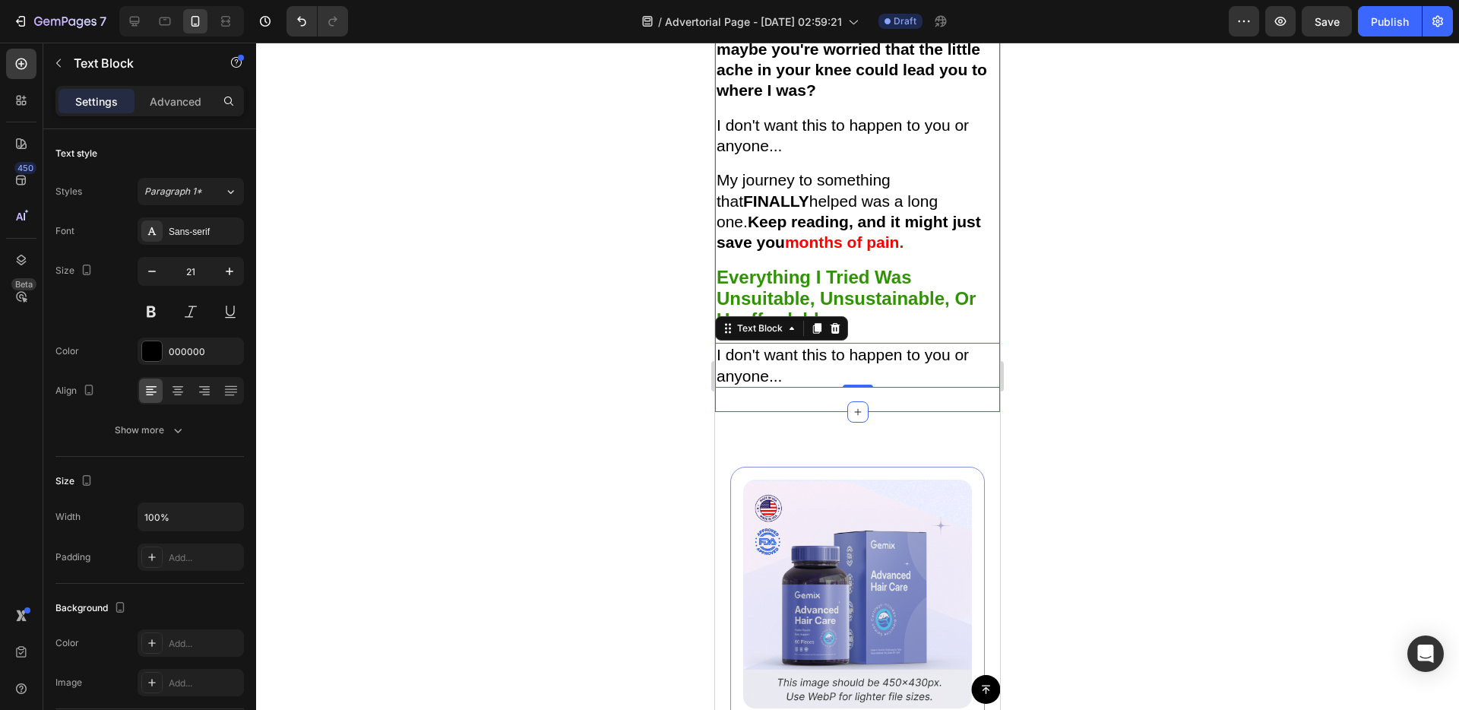
click at [802, 412] on div "Image Some patients even said that I should be the one getting treatment, seein…" at bounding box center [857, 104] width 285 height 615
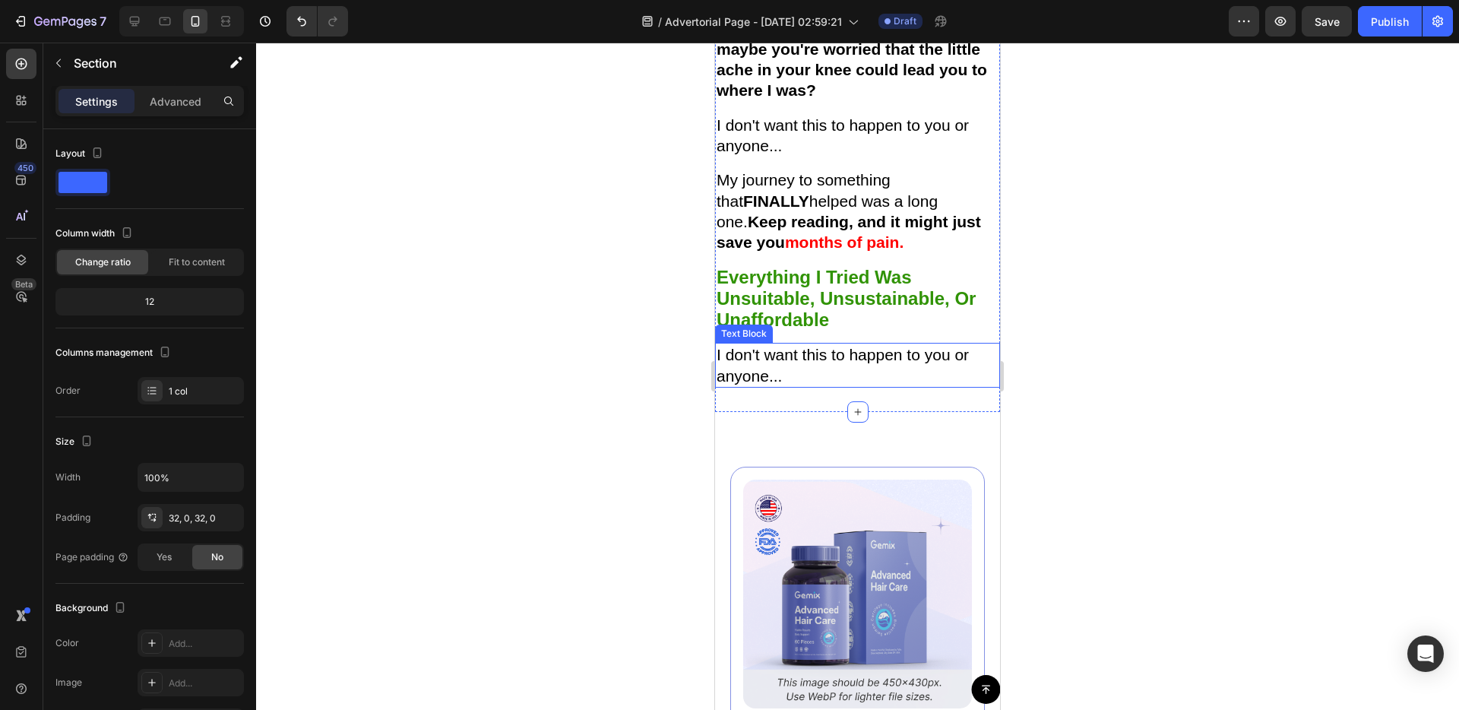
click at [818, 386] on p "I don't want this to happen to you or anyone..." at bounding box center [858, 365] width 282 height 42
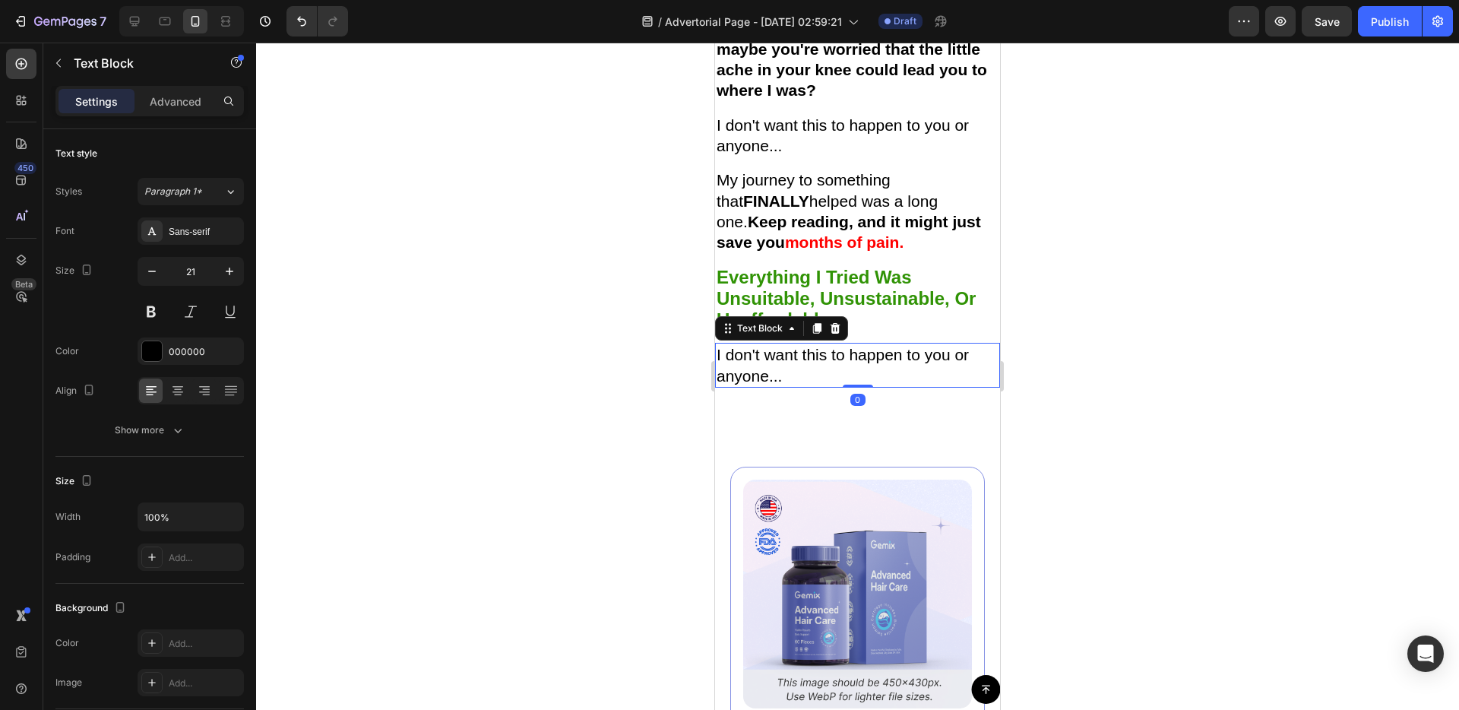
click at [818, 386] on p "I don't want this to happen to you or anyone..." at bounding box center [858, 365] width 282 height 42
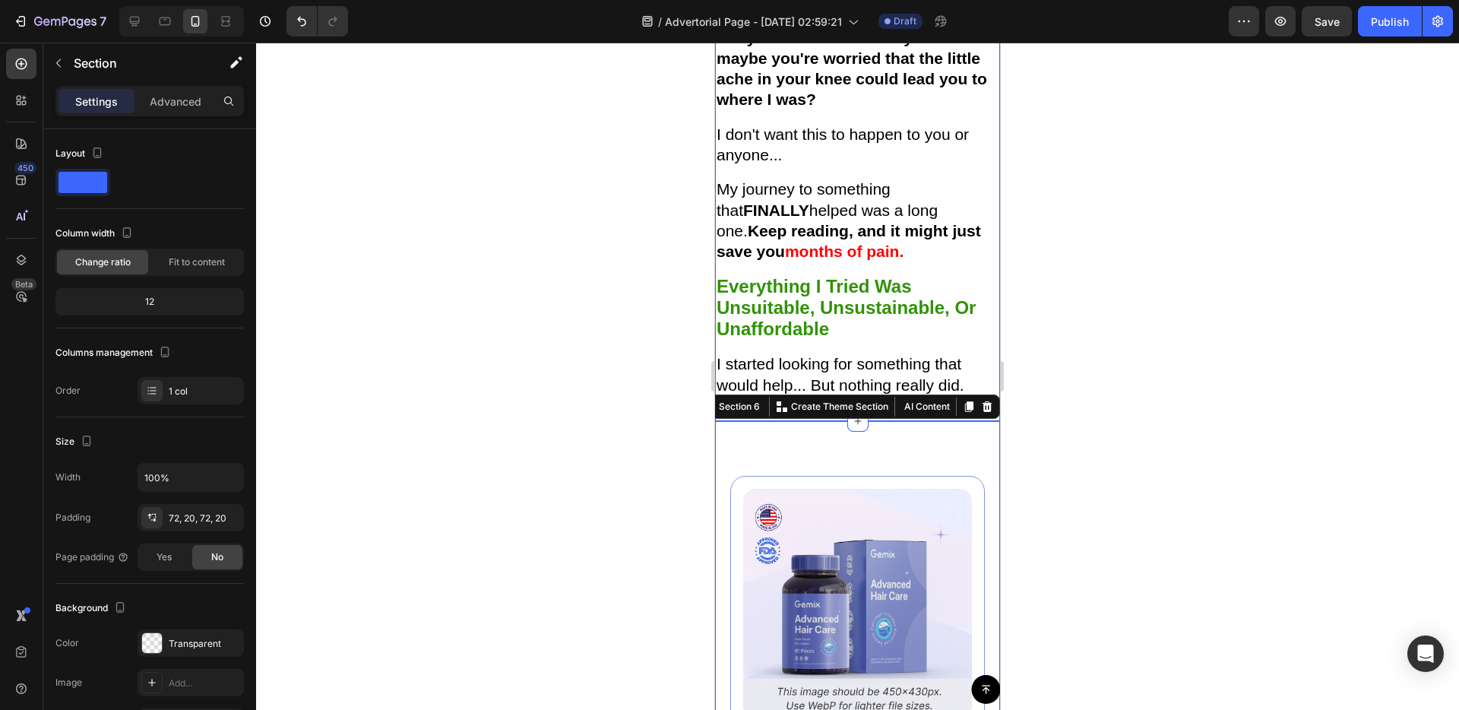
scroll to position [1571, 0]
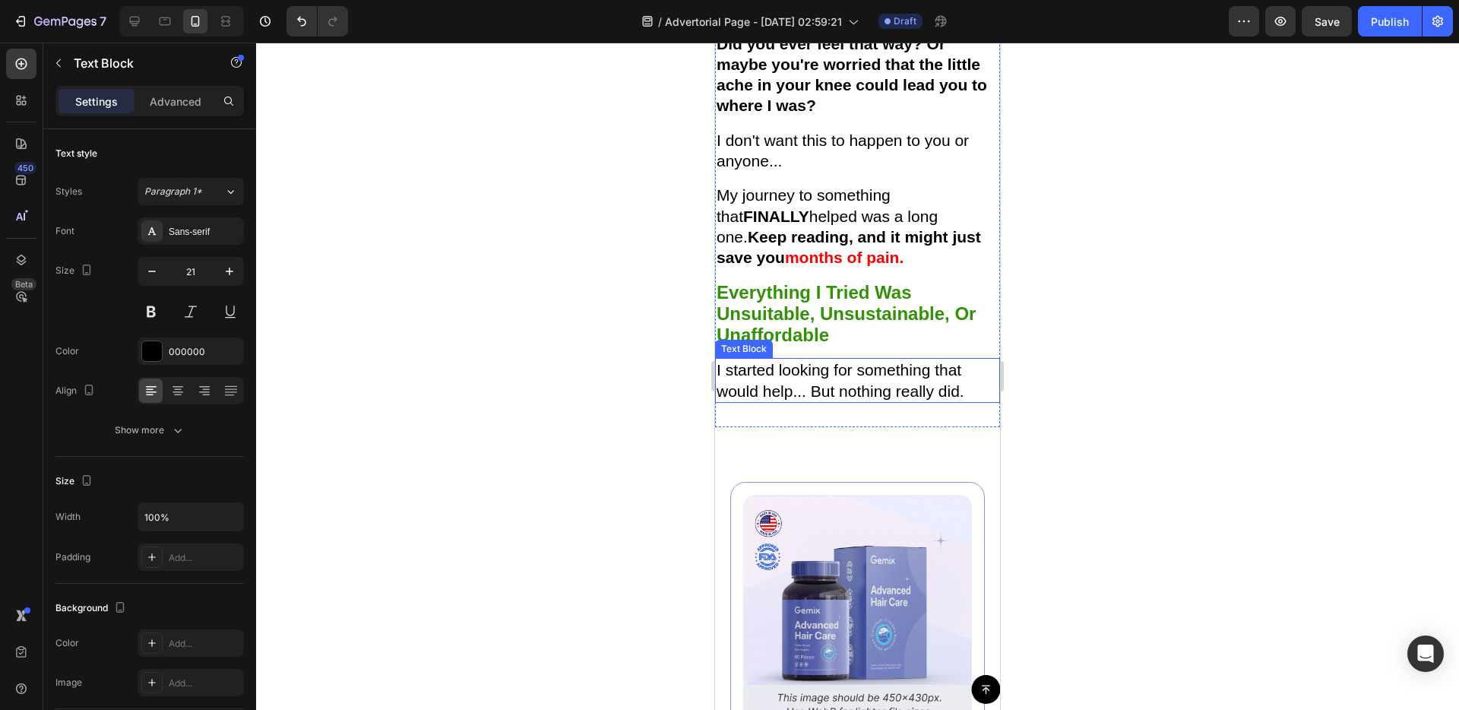
click at [919, 401] on p "I started looking for something that would help... But nothing really did." at bounding box center [858, 380] width 282 height 42
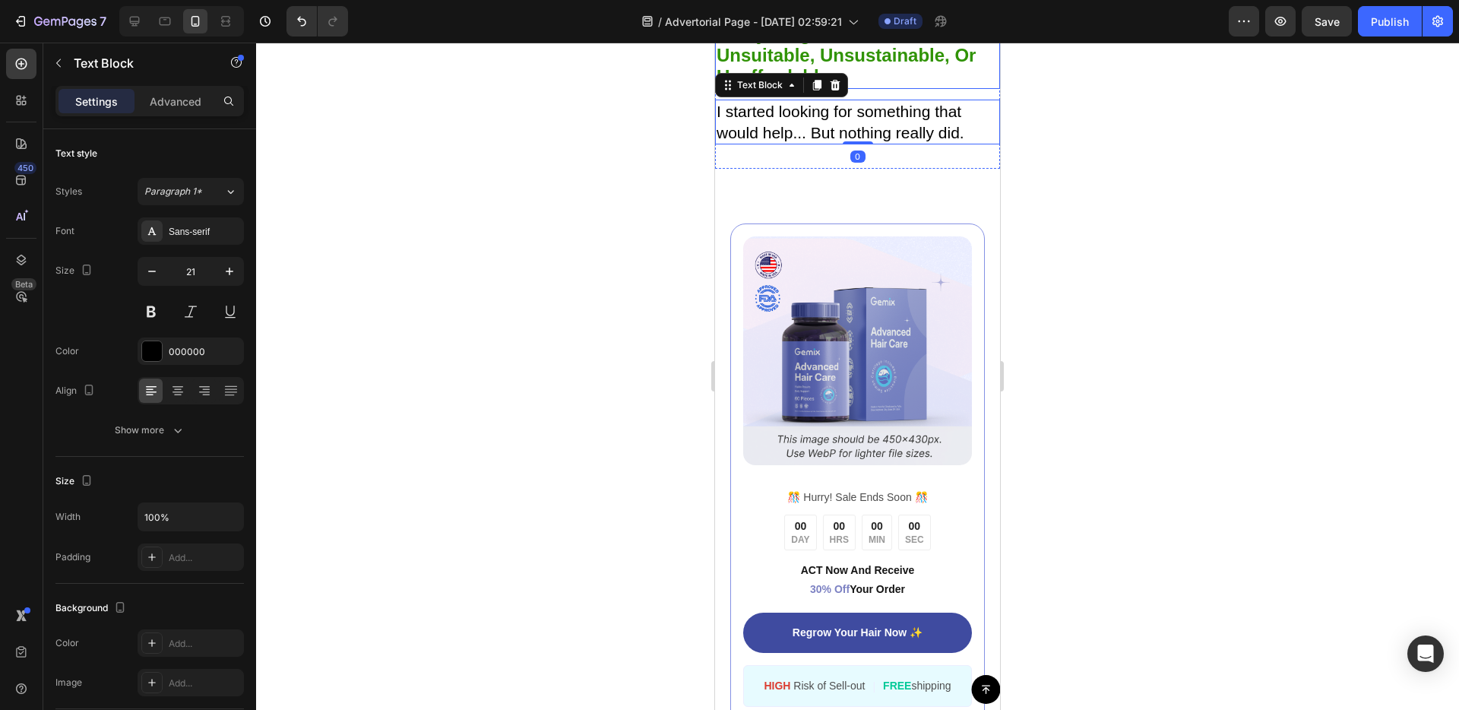
scroll to position [1839, 0]
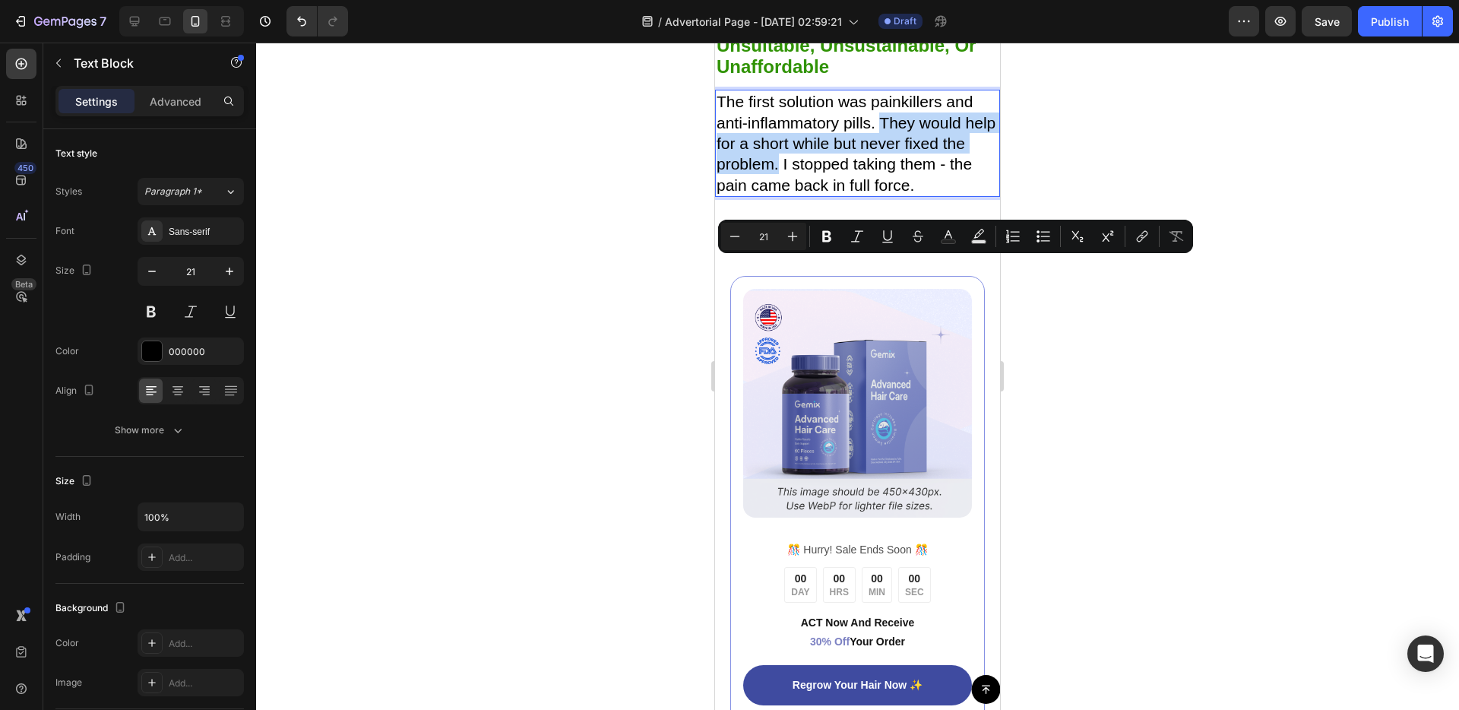
drag, startPoint x: 881, startPoint y: 265, endPoint x: 777, endPoint y: 309, distance: 113.5
click at [777, 195] on p "The first solution was painkillers and anti-inflammatory pills. They would help…" at bounding box center [858, 142] width 282 height 103
click at [831, 233] on icon "Editor contextual toolbar" at bounding box center [826, 236] width 15 height 15
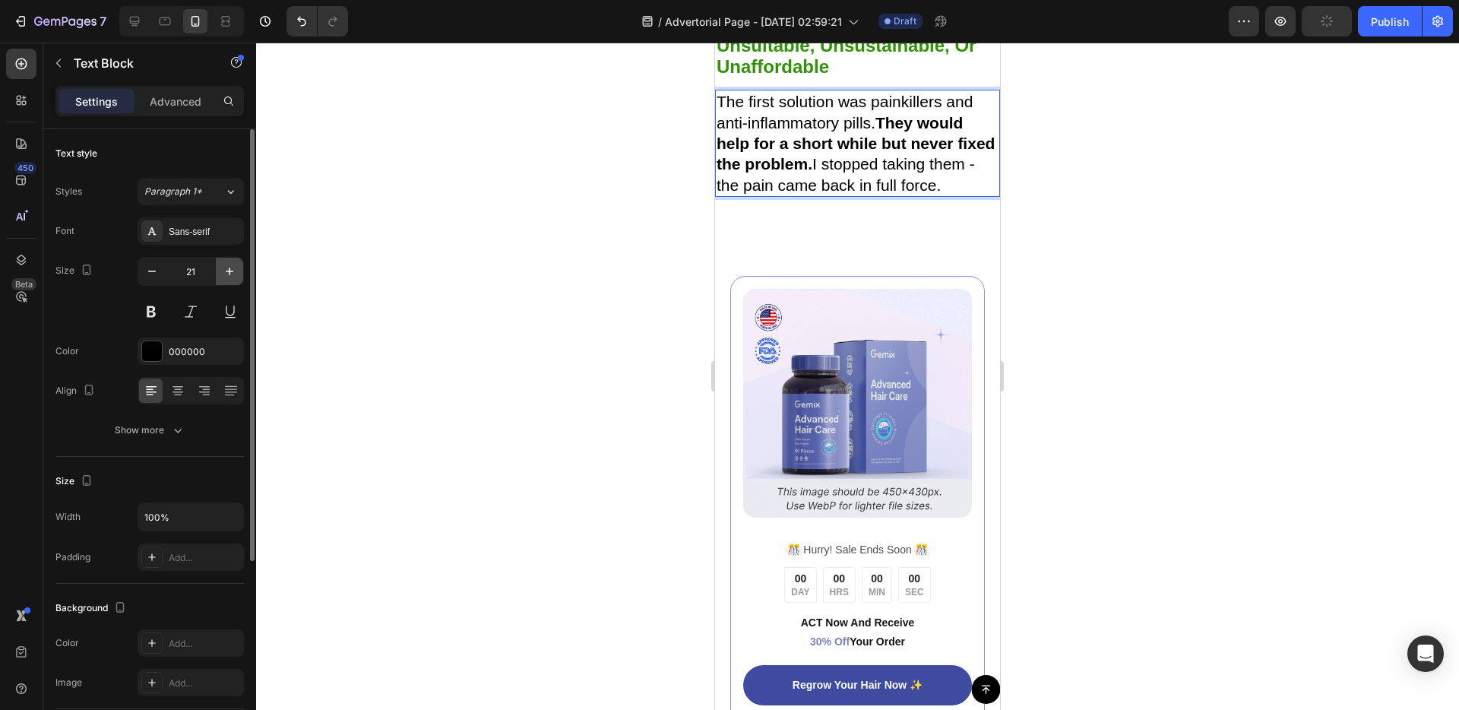
click at [236, 269] on icon "button" at bounding box center [229, 271] width 15 height 15
type input "22"
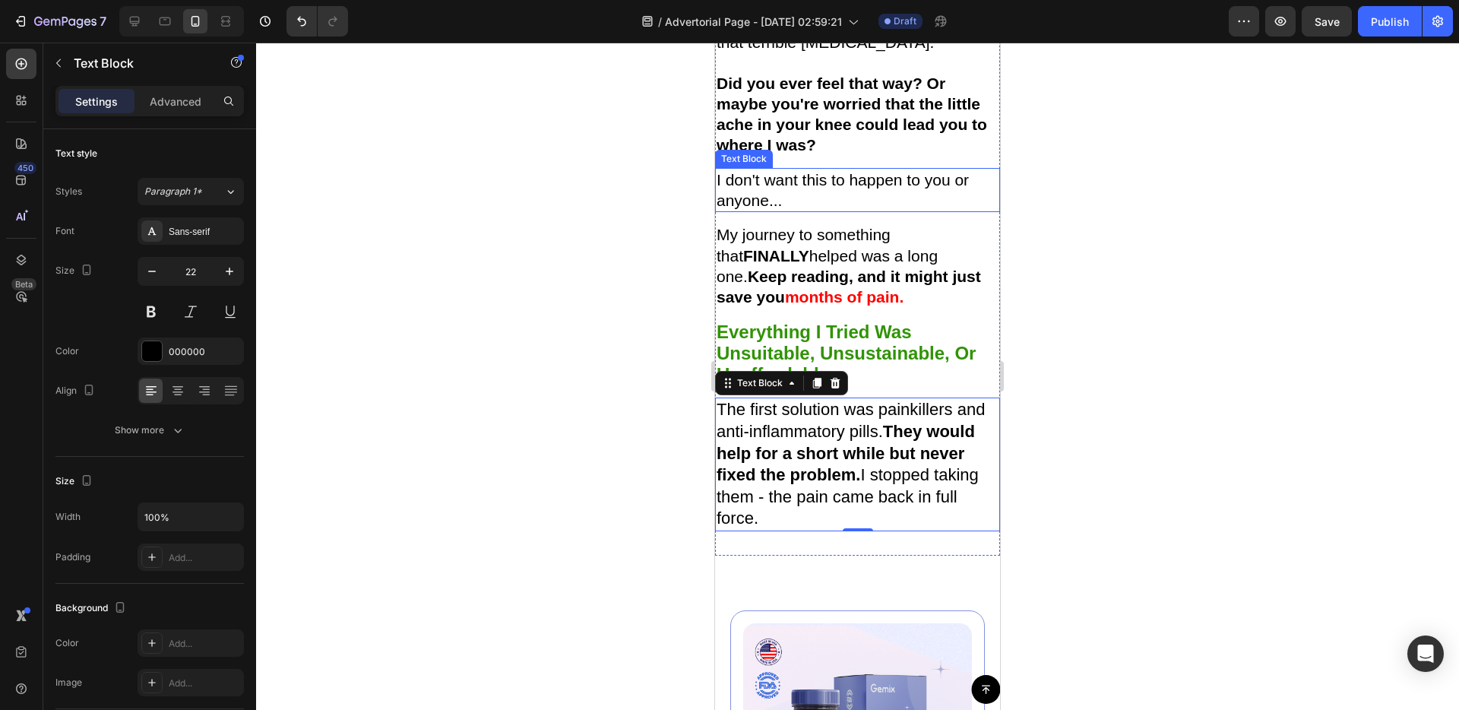
scroll to position [1529, 0]
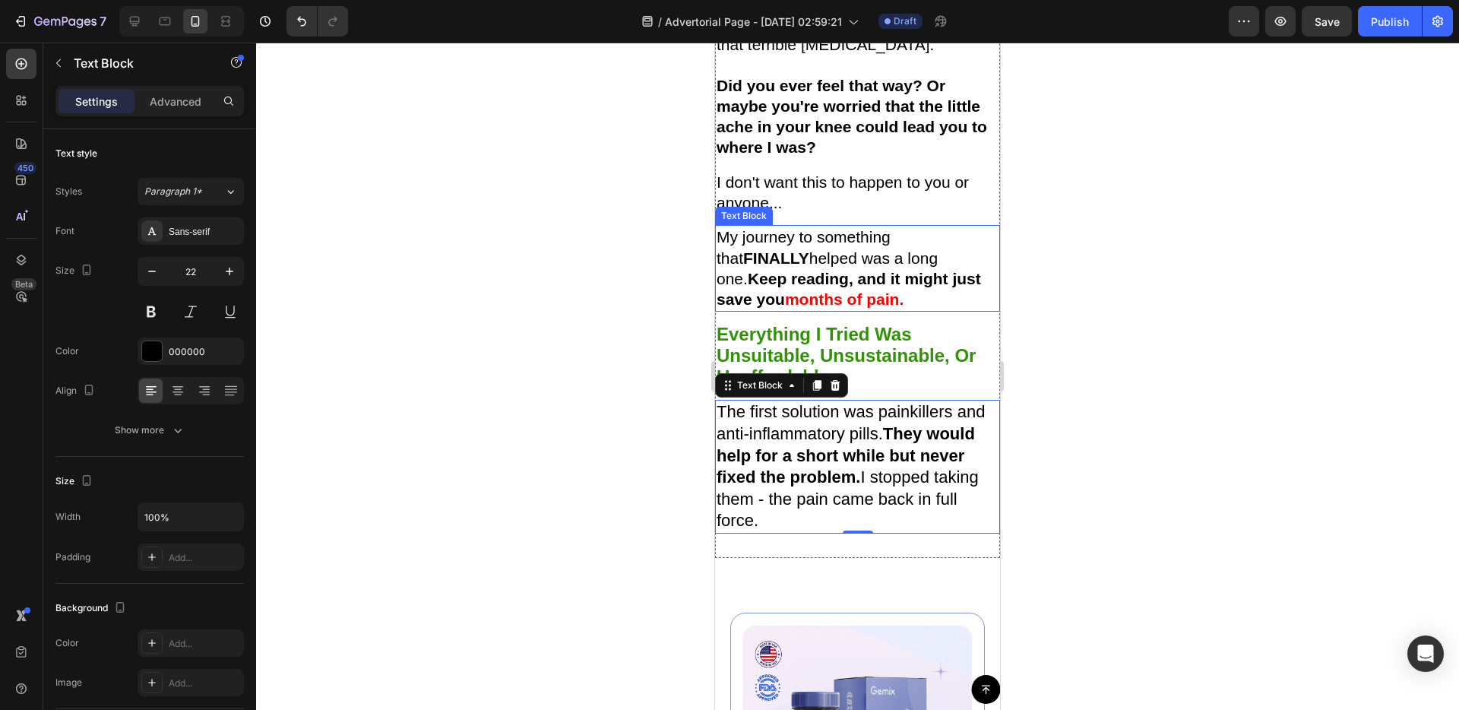
click at [827, 309] on p "My journey to something that FINALLY helped was a long one. Keep reading, and i…" at bounding box center [858, 267] width 282 height 83
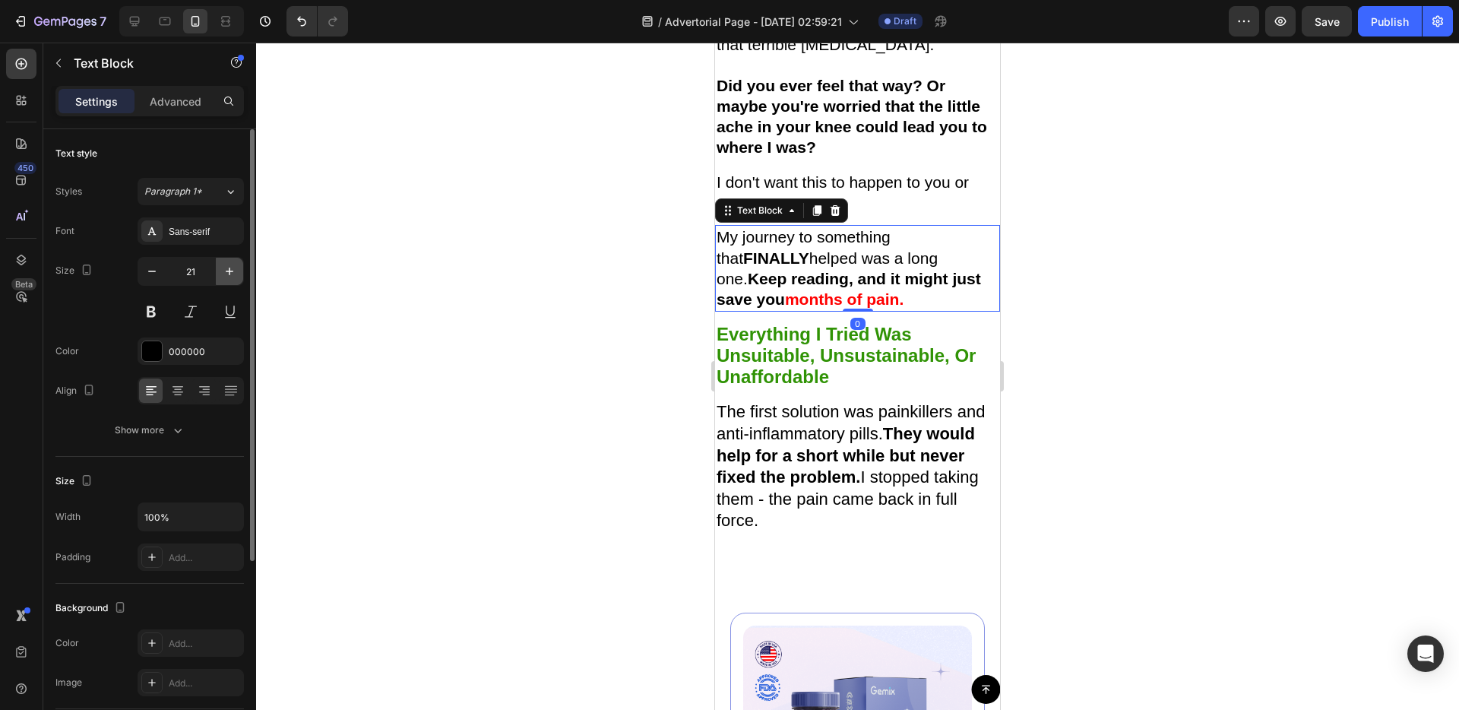
click at [235, 277] on icon "button" at bounding box center [229, 271] width 15 height 15
type input "22"
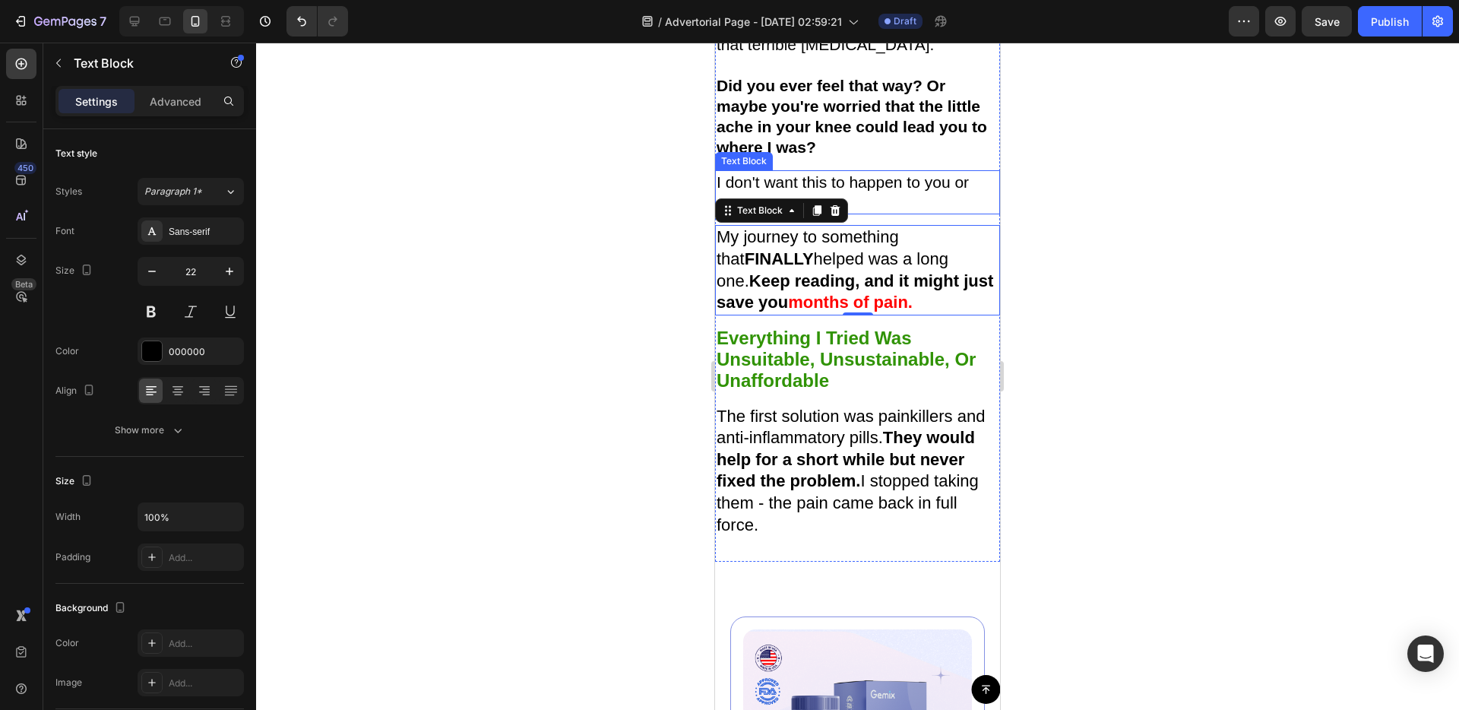
click at [803, 214] on p "I don't want this to happen to you or anyone..." at bounding box center [858, 193] width 282 height 42
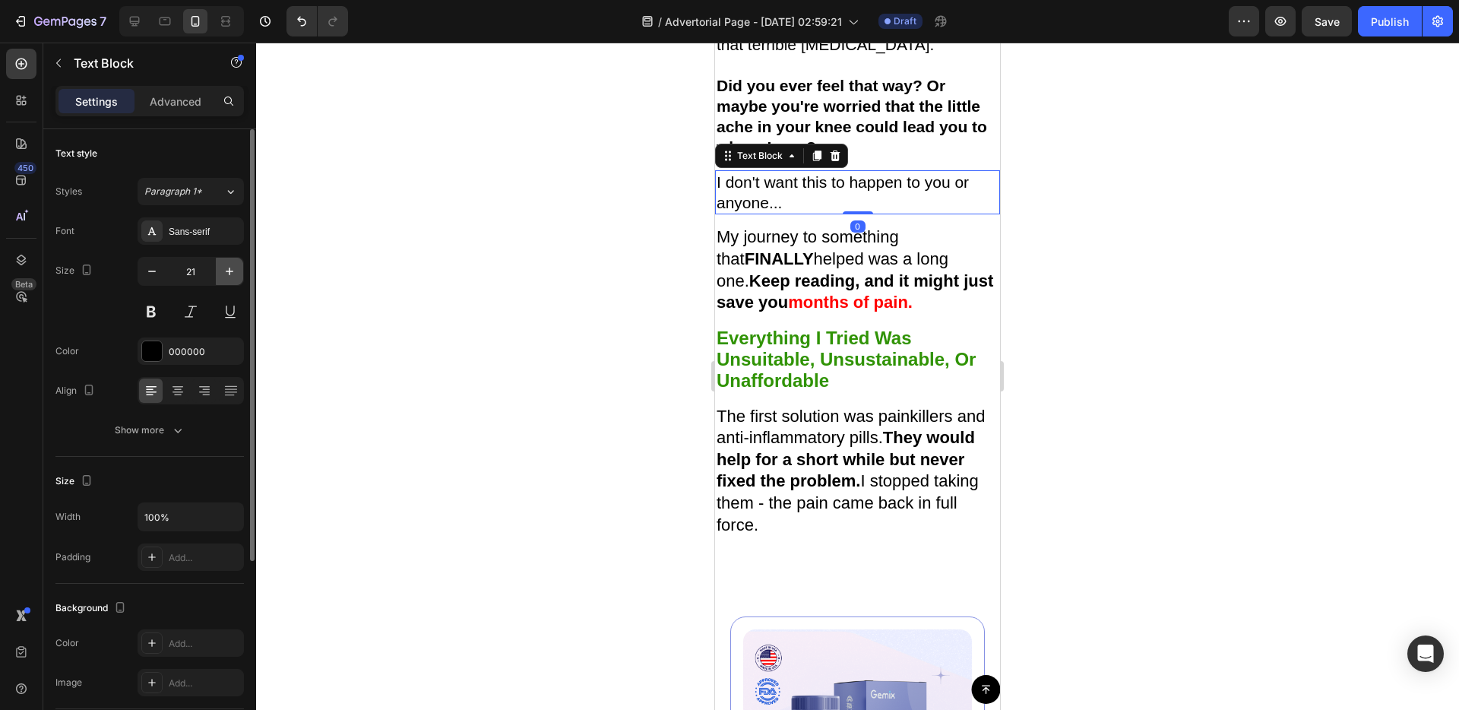
click at [239, 274] on button "button" at bounding box center [229, 271] width 27 height 27
type input "22"
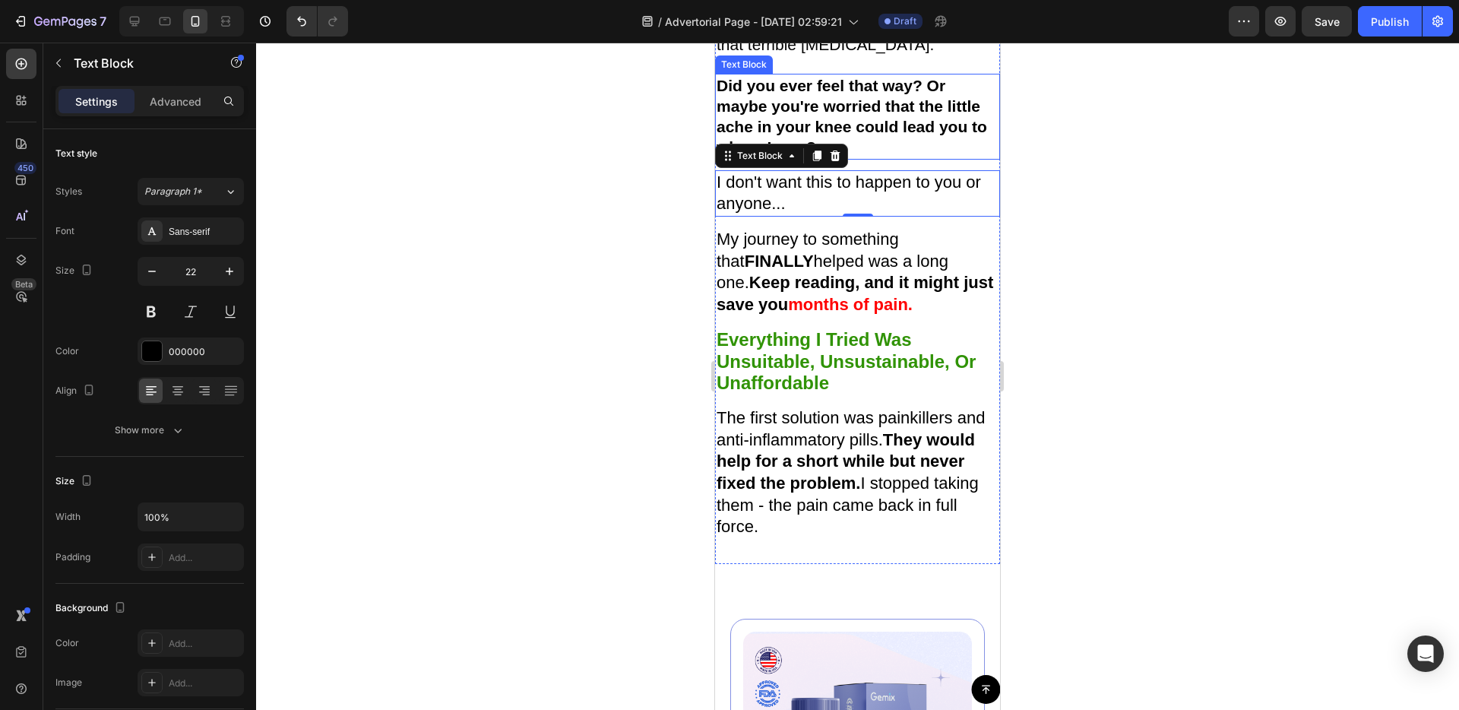
click at [752, 157] on strong "Did you ever feel that way? Or maybe you're worried that the little ache in you…" at bounding box center [852, 117] width 271 height 80
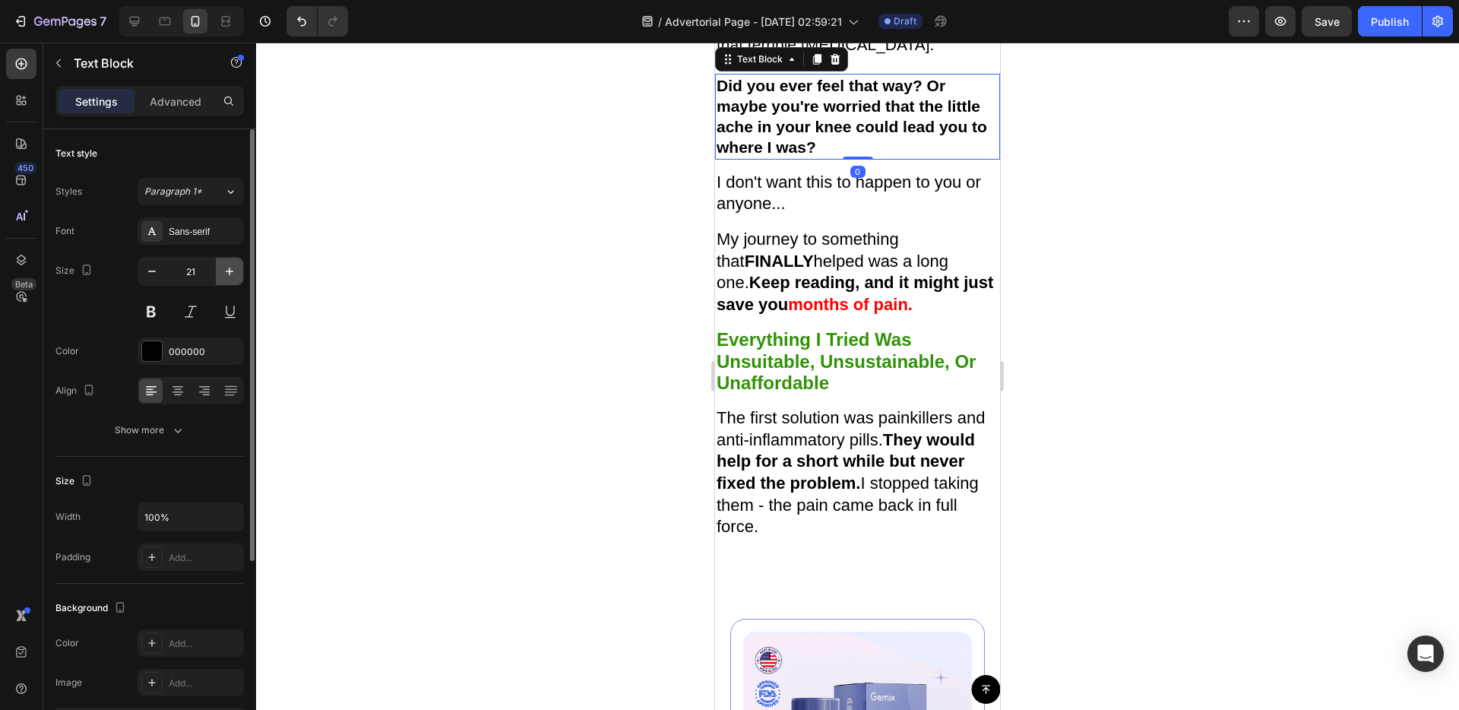
click at [236, 274] on icon "button" at bounding box center [229, 271] width 15 height 15
type input "22"
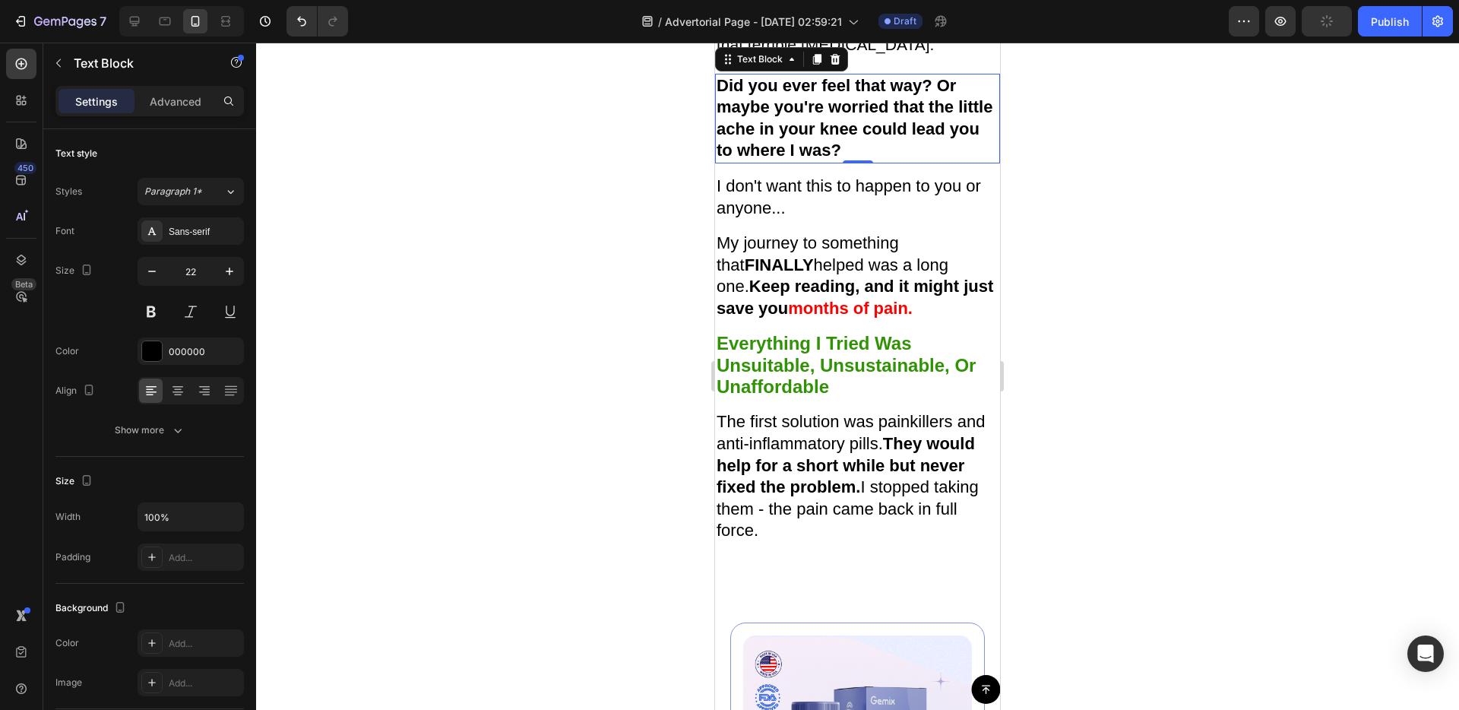
click at [825, 55] on p "I spent 32 years helping seniors with their stair problems and walking limitati…" at bounding box center [858, 2] width 282 height 103
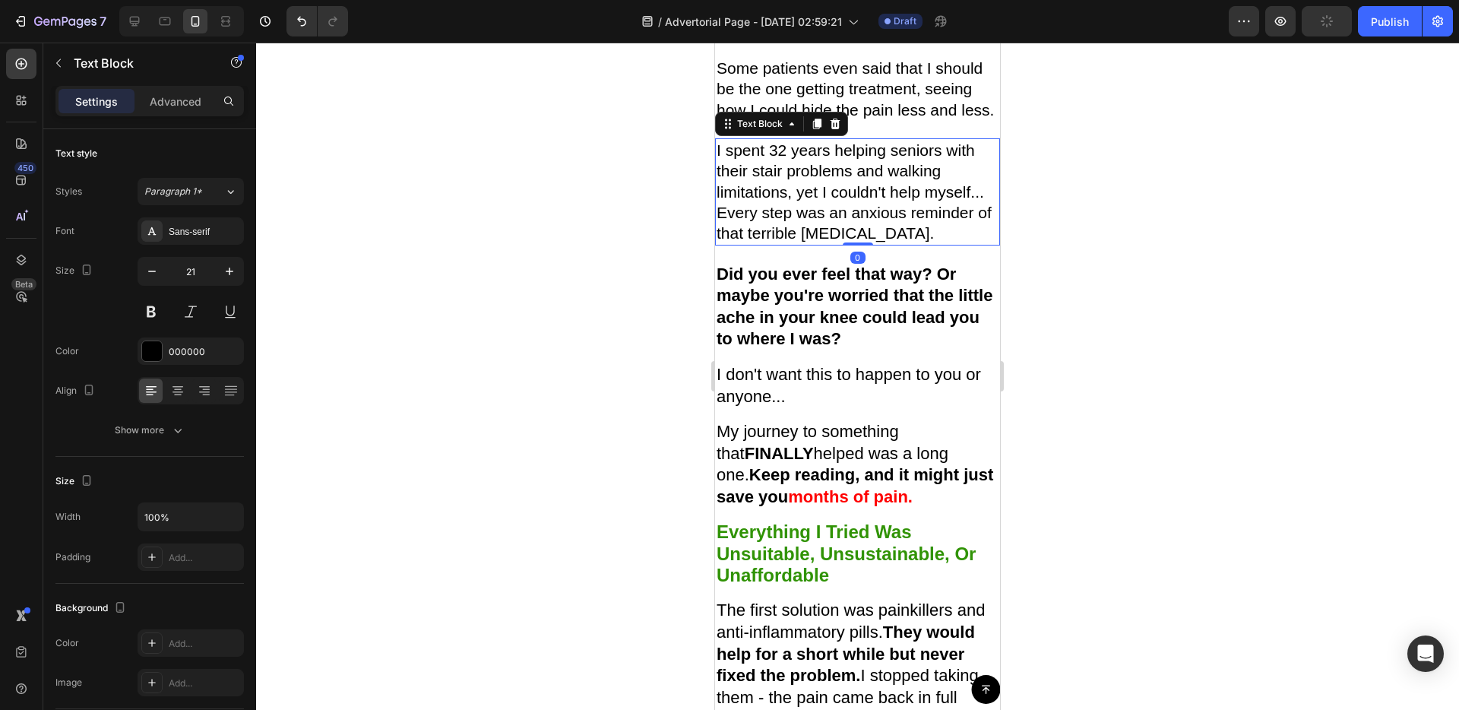
scroll to position [1340, 0]
click at [240, 277] on button "button" at bounding box center [229, 271] width 27 height 27
type input "22"
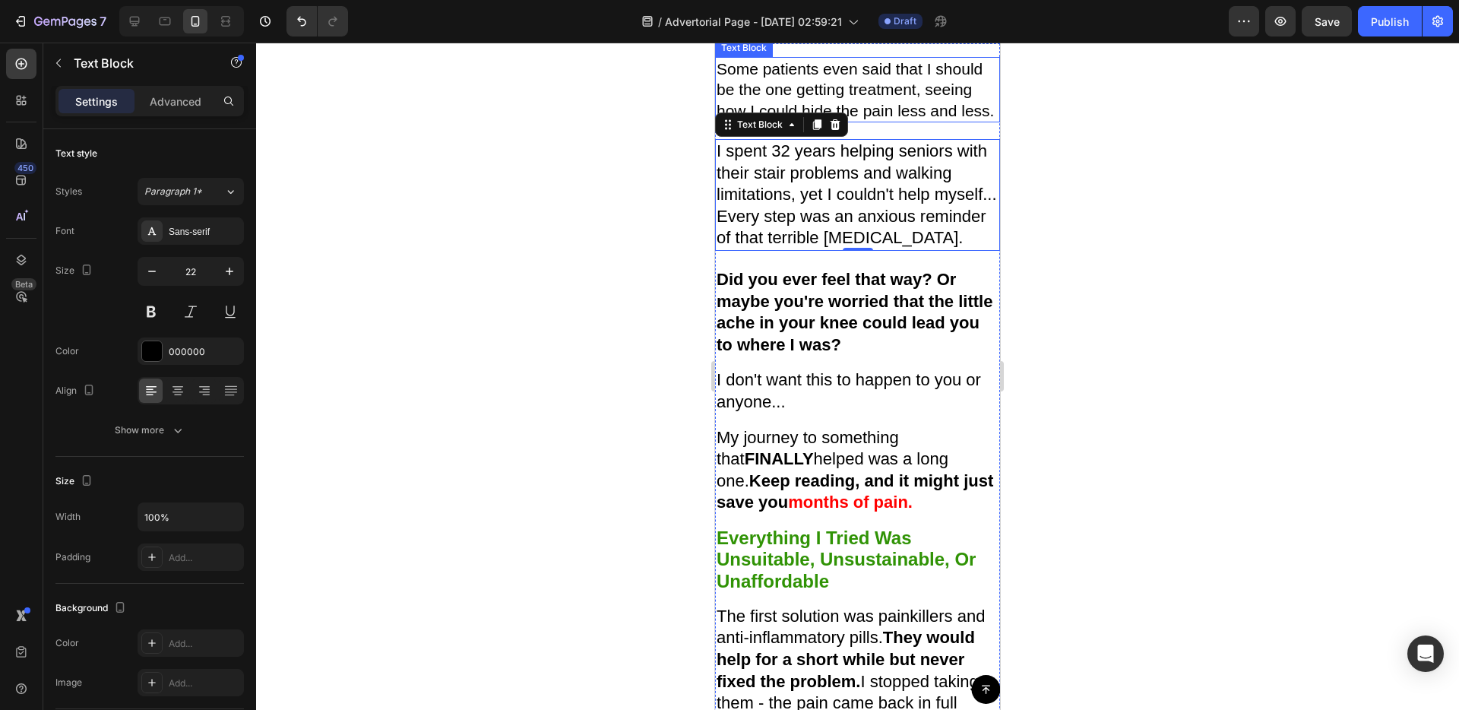
click at [790, 121] on p "Some patients even said that I should be the one getting treatment, seeing how …" at bounding box center [858, 90] width 282 height 62
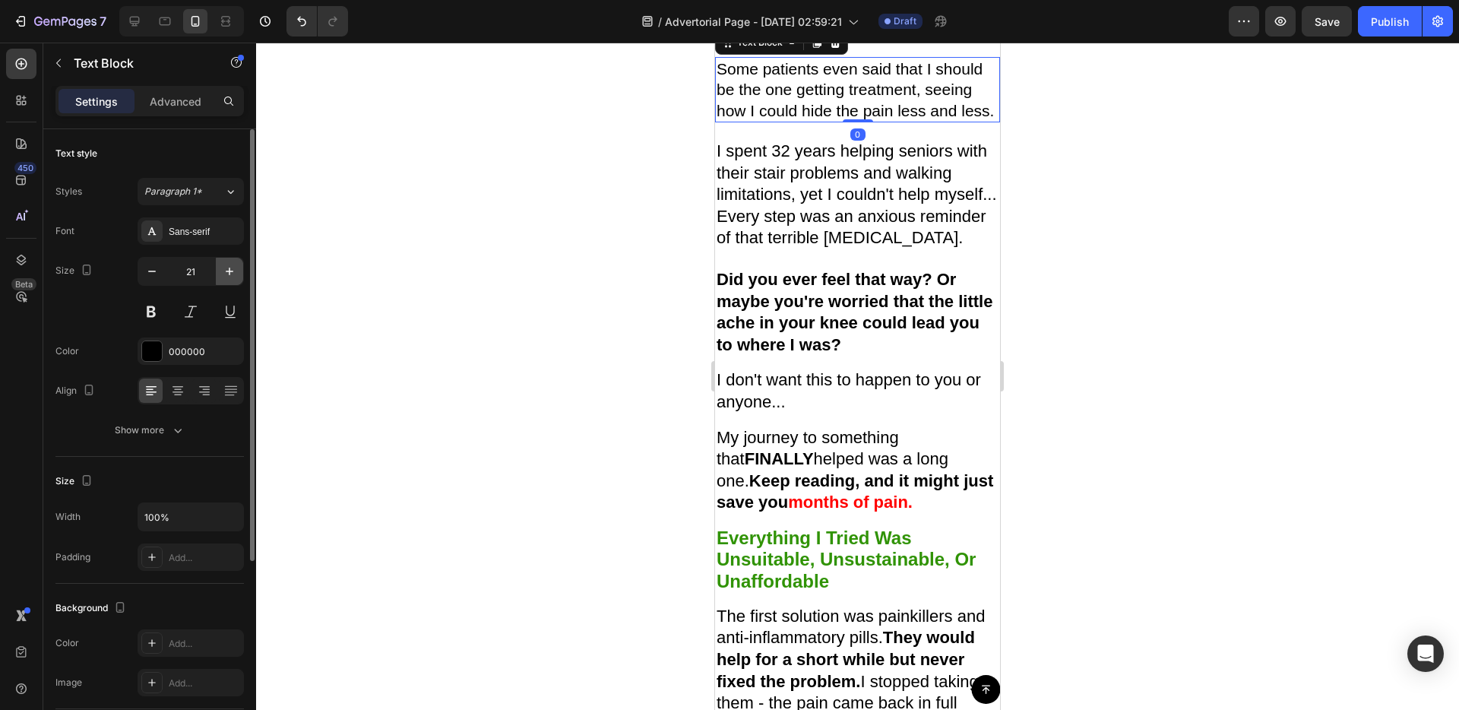
click at [225, 273] on icon "button" at bounding box center [229, 271] width 15 height 15
type input "22"
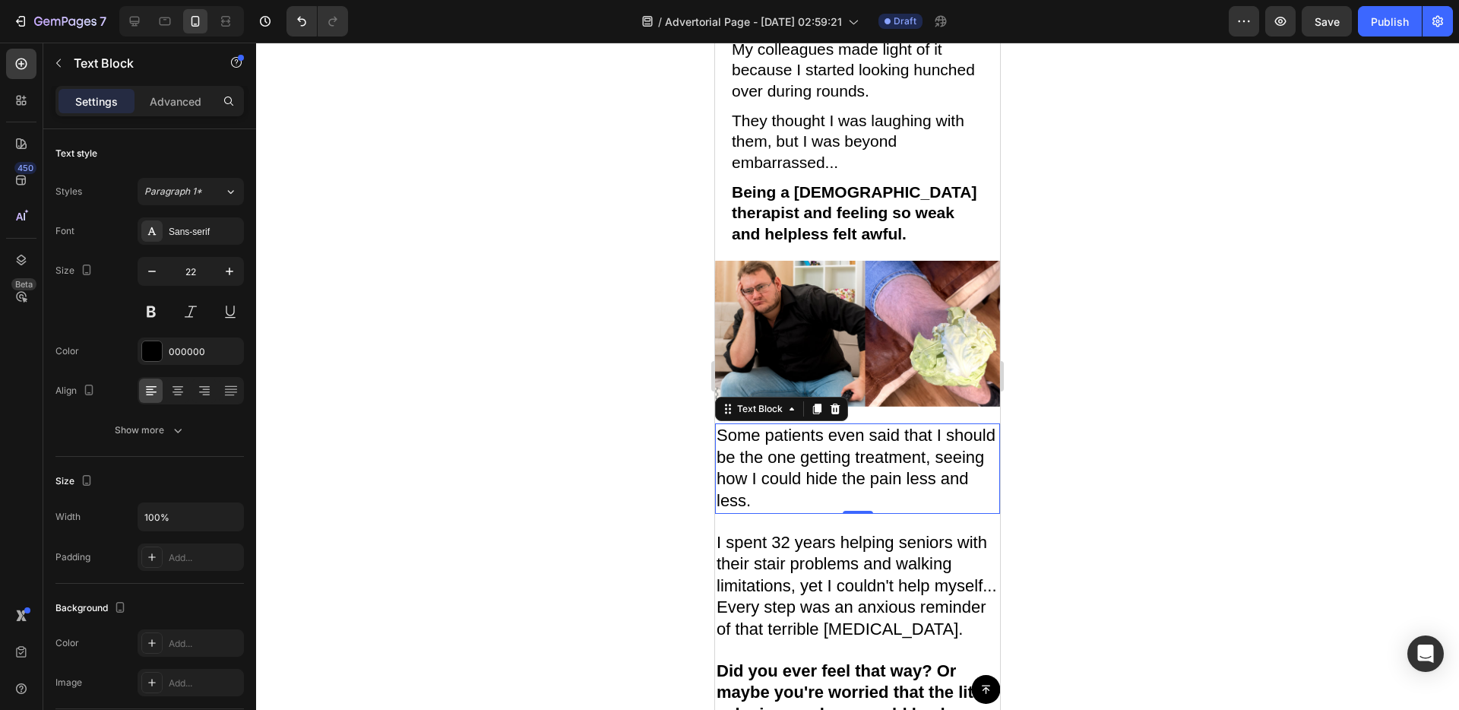
scroll to position [1008, 0]
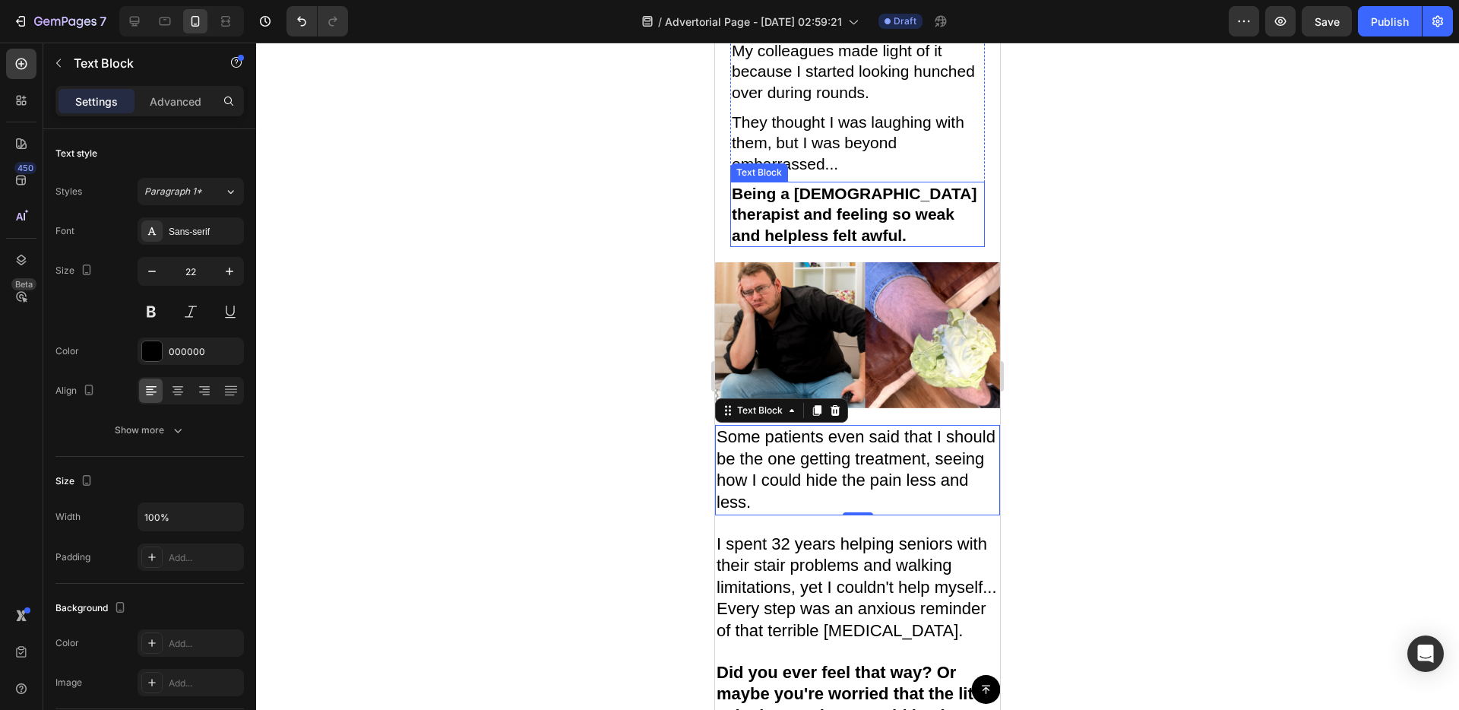
click at [817, 244] on strong "Being a 68-year-old therapist and feeling so weak and helpless felt awful." at bounding box center [854, 214] width 245 height 59
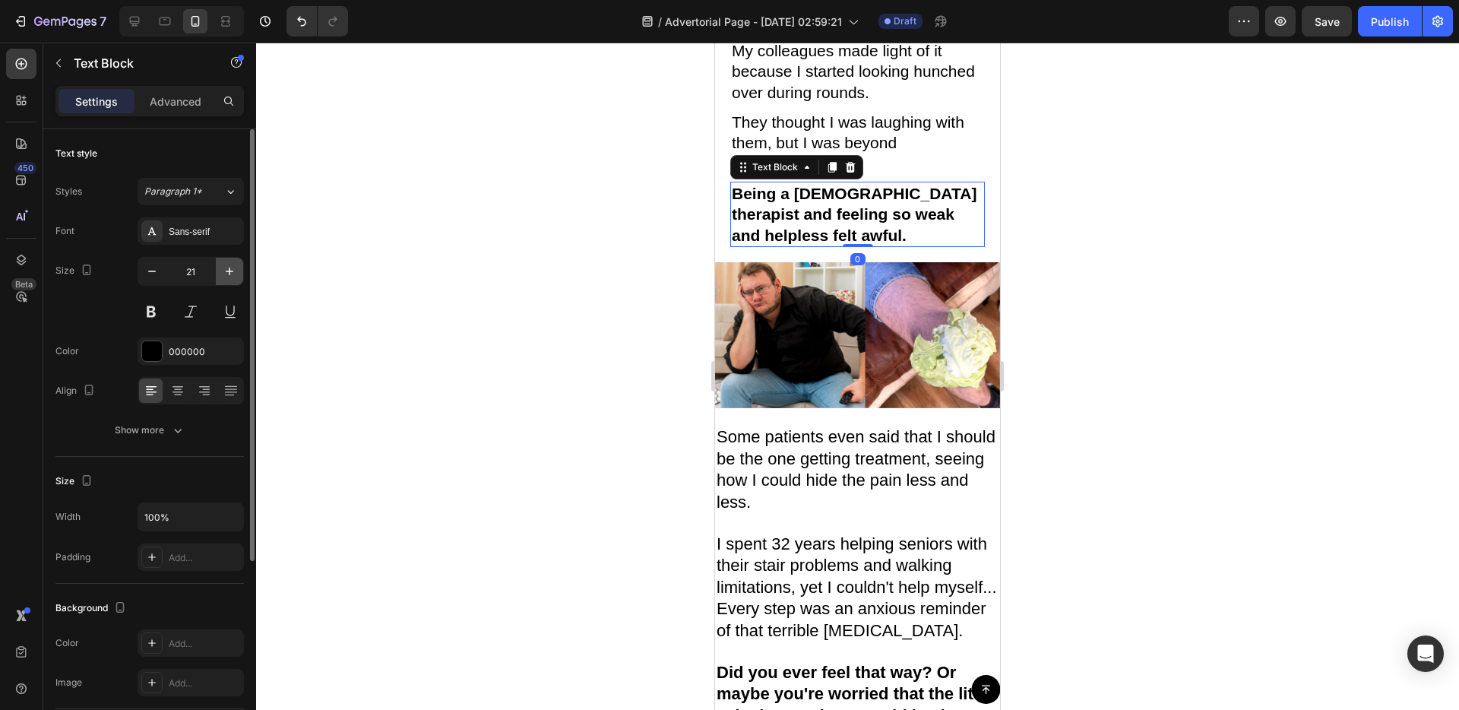
click at [226, 278] on icon "button" at bounding box center [229, 271] width 15 height 15
type input "22"
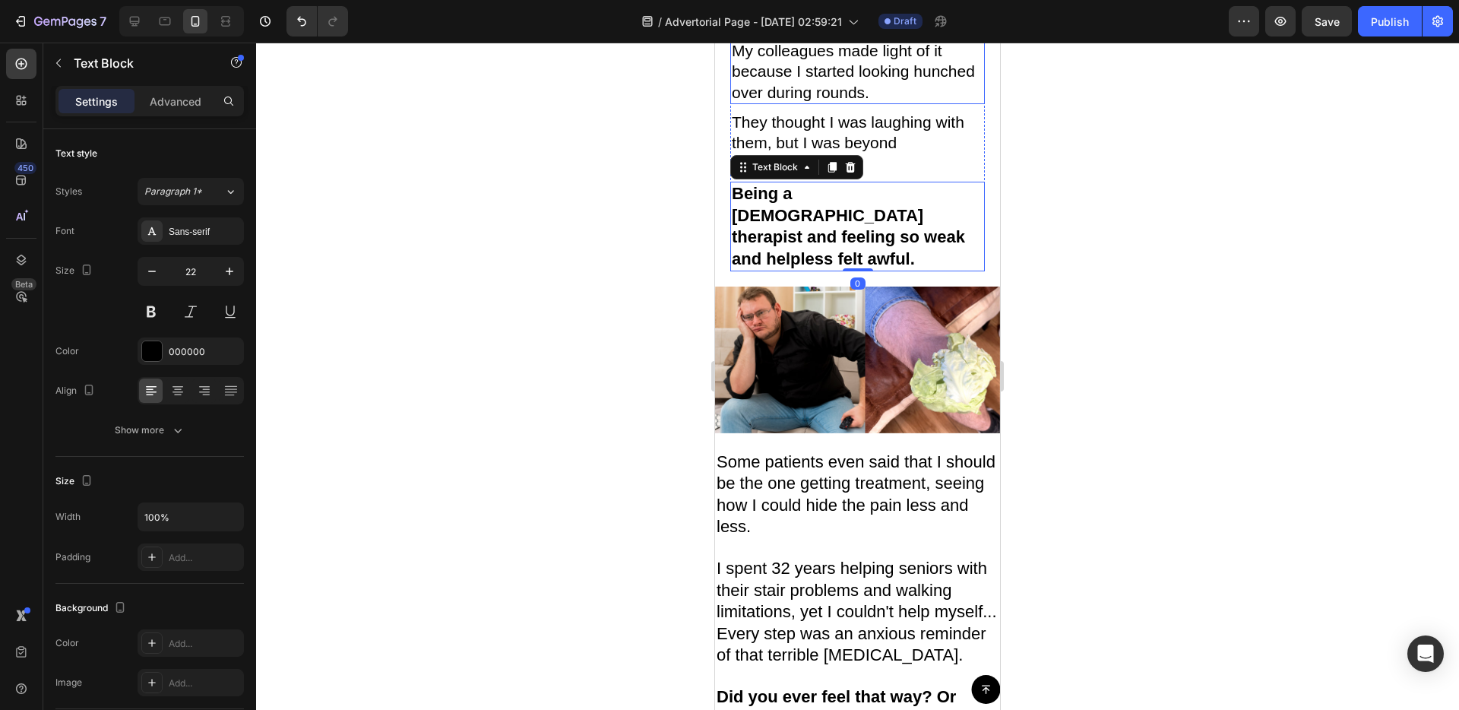
click at [802, 174] on p "They thought I was laughing with them, but I was beyond embarrassed..." at bounding box center [858, 143] width 252 height 62
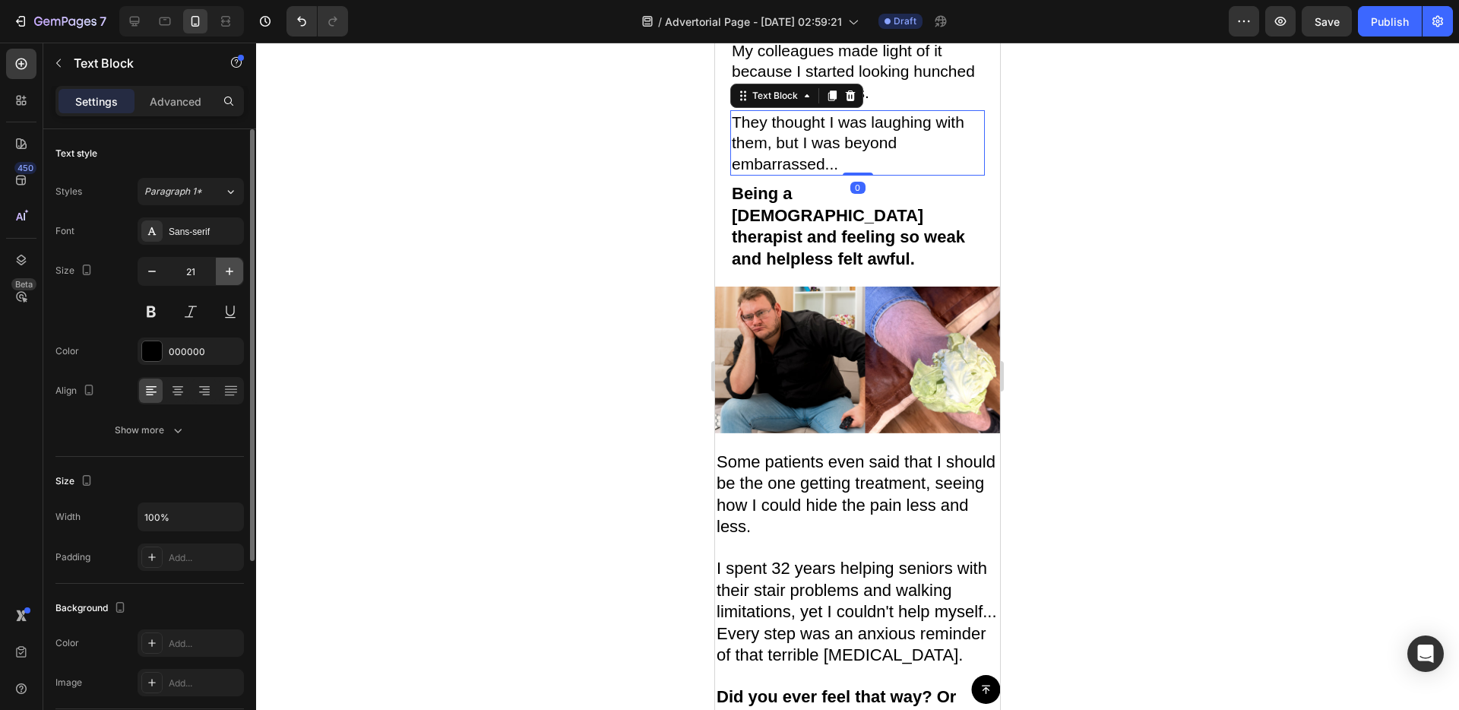
click at [218, 264] on button "button" at bounding box center [229, 271] width 27 height 27
type input "22"
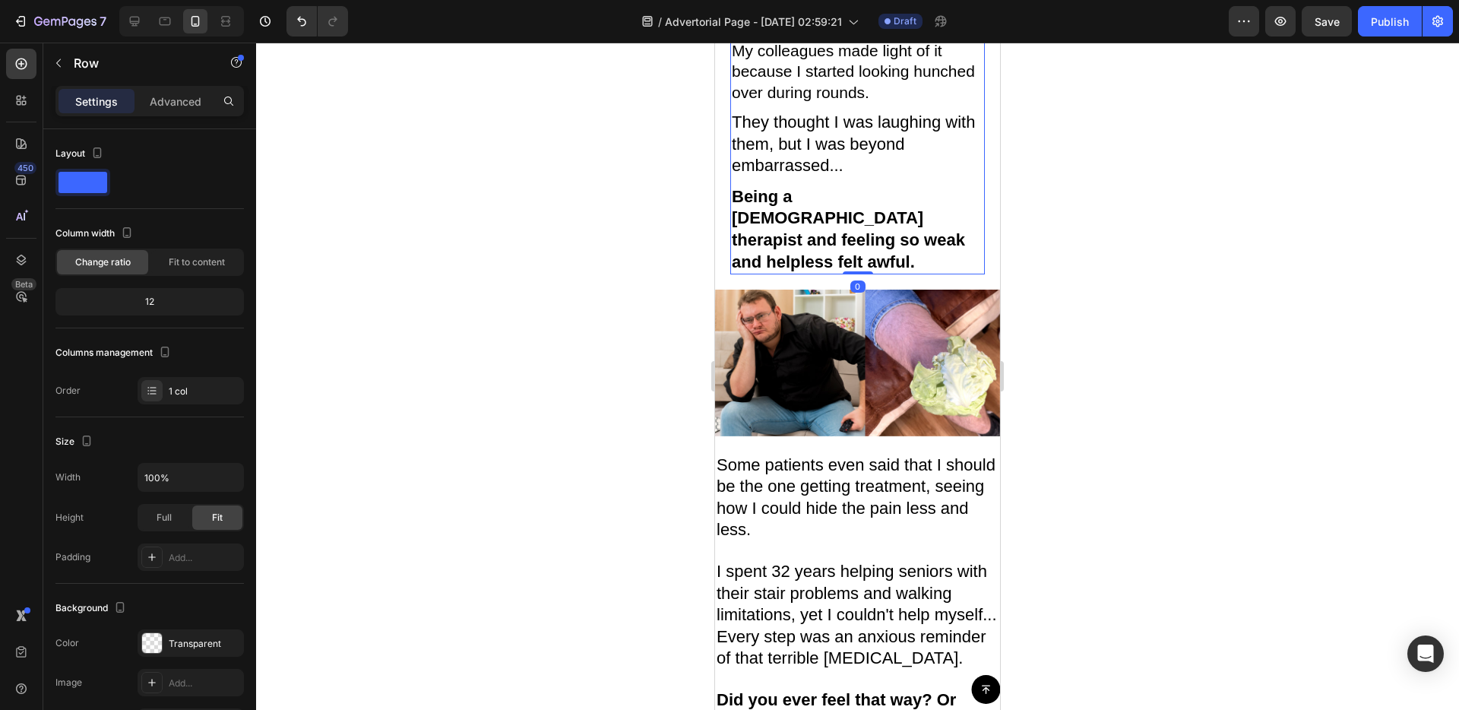
click at [794, 103] on p "My colleagues made light of it because I started looking hunched over during ro…" at bounding box center [858, 71] width 252 height 62
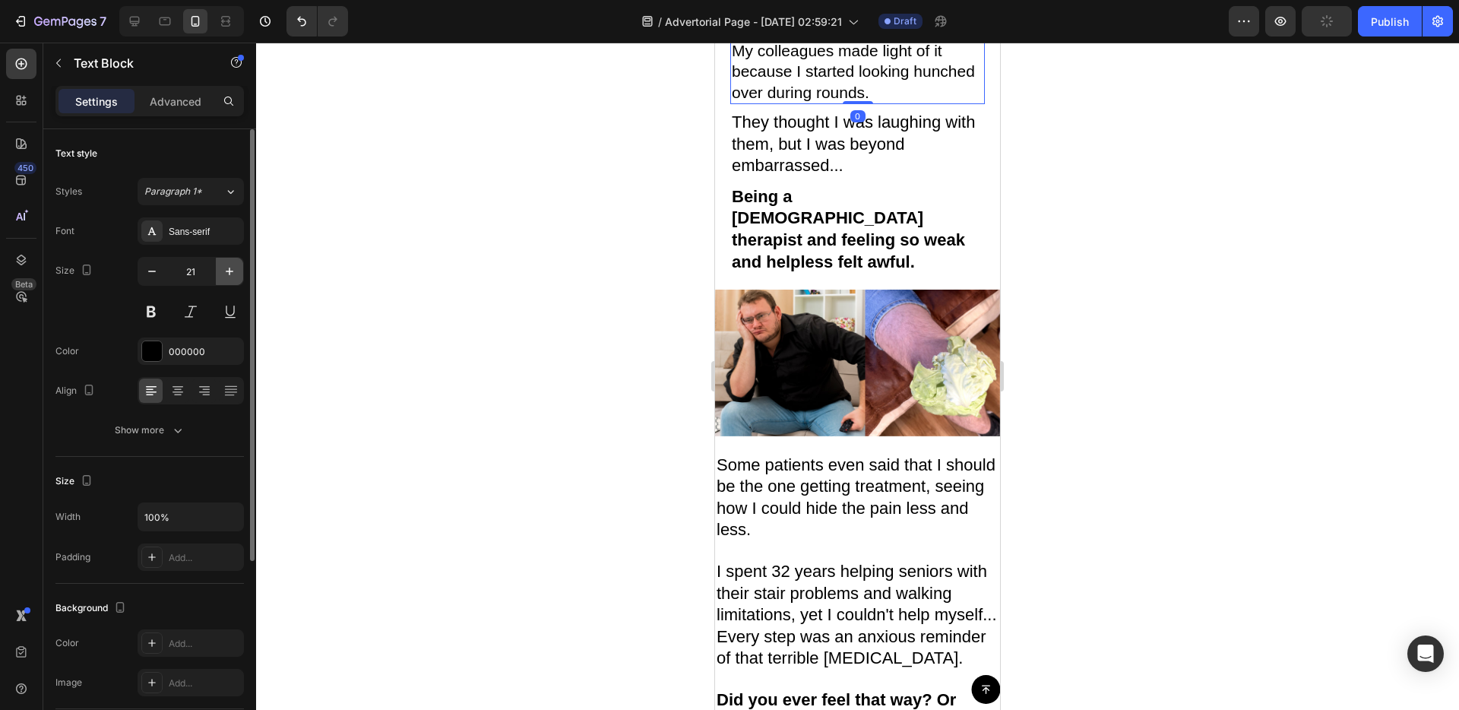
click at [236, 274] on icon "button" at bounding box center [229, 271] width 15 height 15
type input "22"
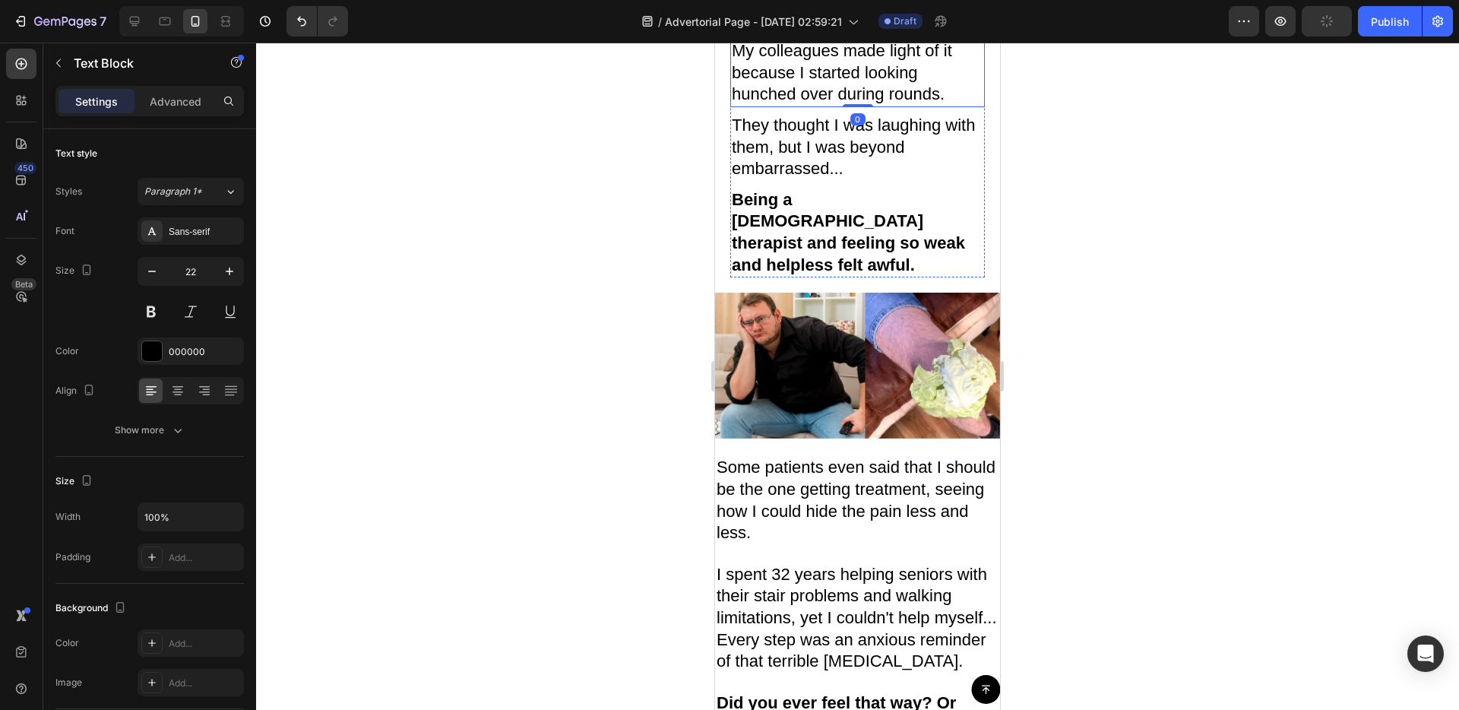
click at [900, 31] on p "After my knee pain became worse, I developed a little shuffle in my walk to red…" at bounding box center [858, 0] width 252 height 62
click at [239, 266] on button "button" at bounding box center [229, 271] width 27 height 27
type input "22"
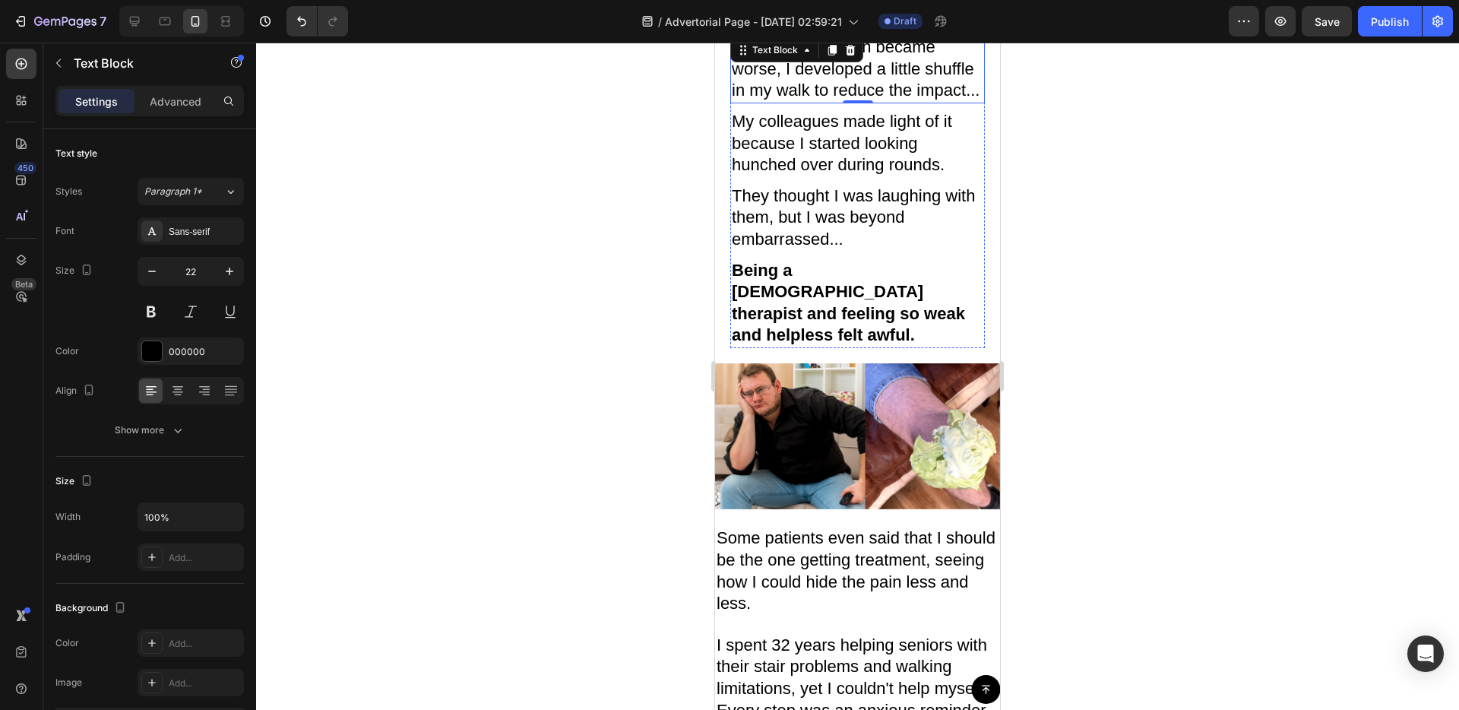
scroll to position [876, 0]
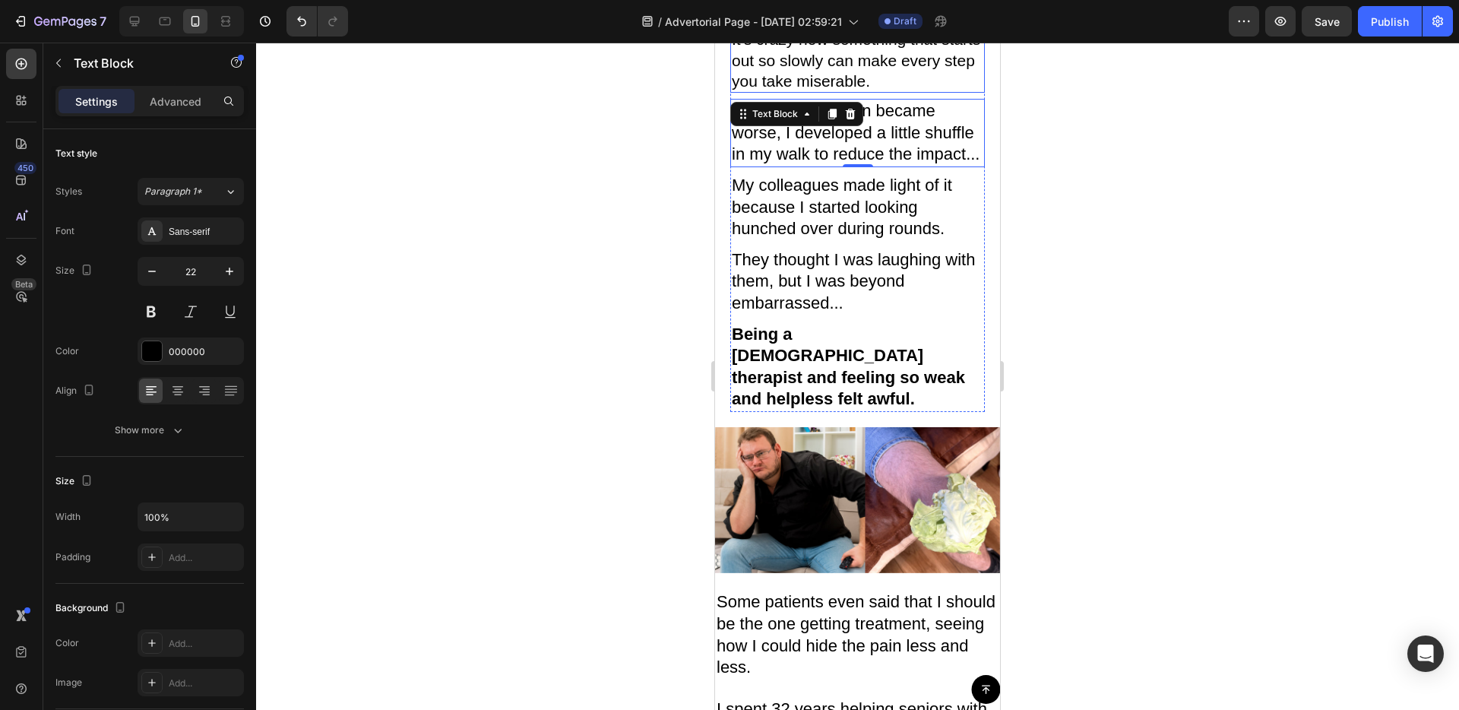
click at [795, 91] on p "It's crazy how something that starts out so slowly can make every step you take…" at bounding box center [858, 60] width 252 height 62
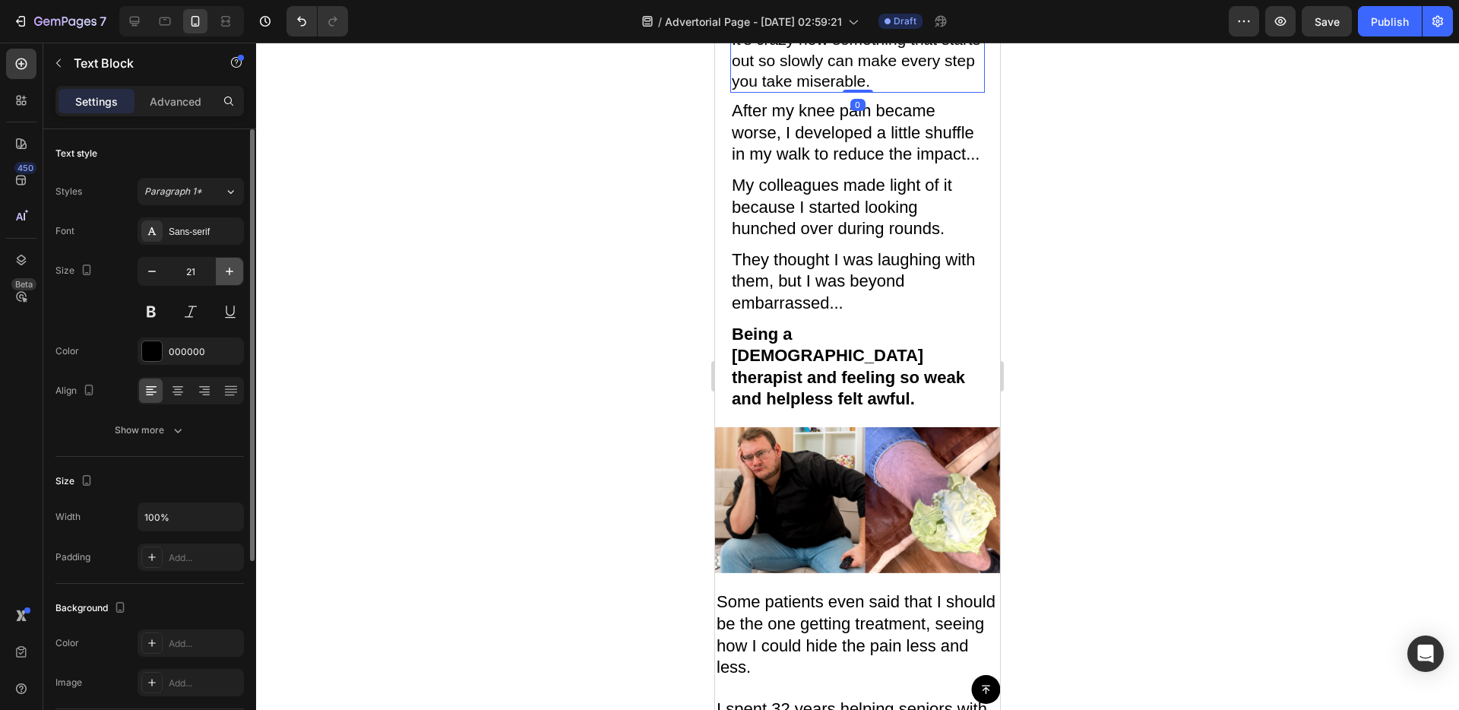
click at [235, 277] on icon "button" at bounding box center [229, 271] width 15 height 15
type input "22"
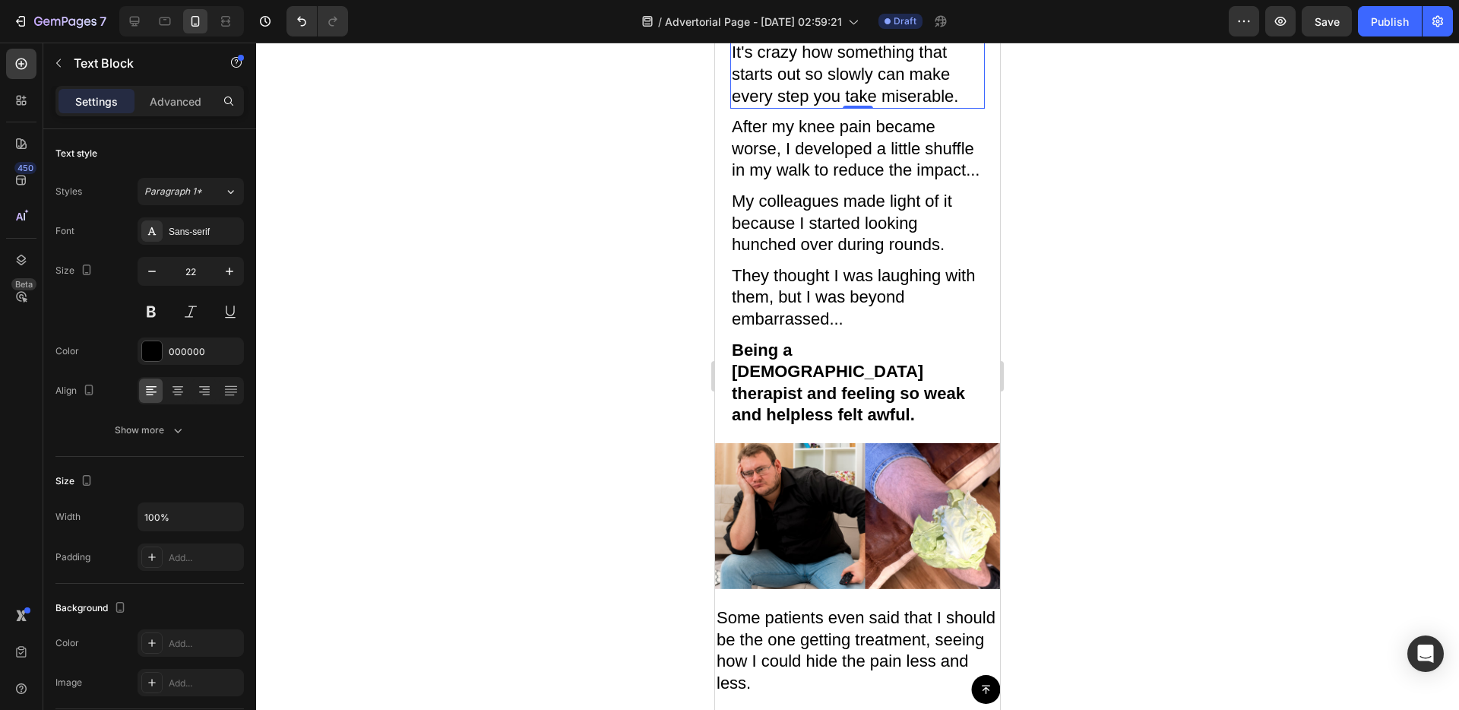
scroll to position [843, 0]
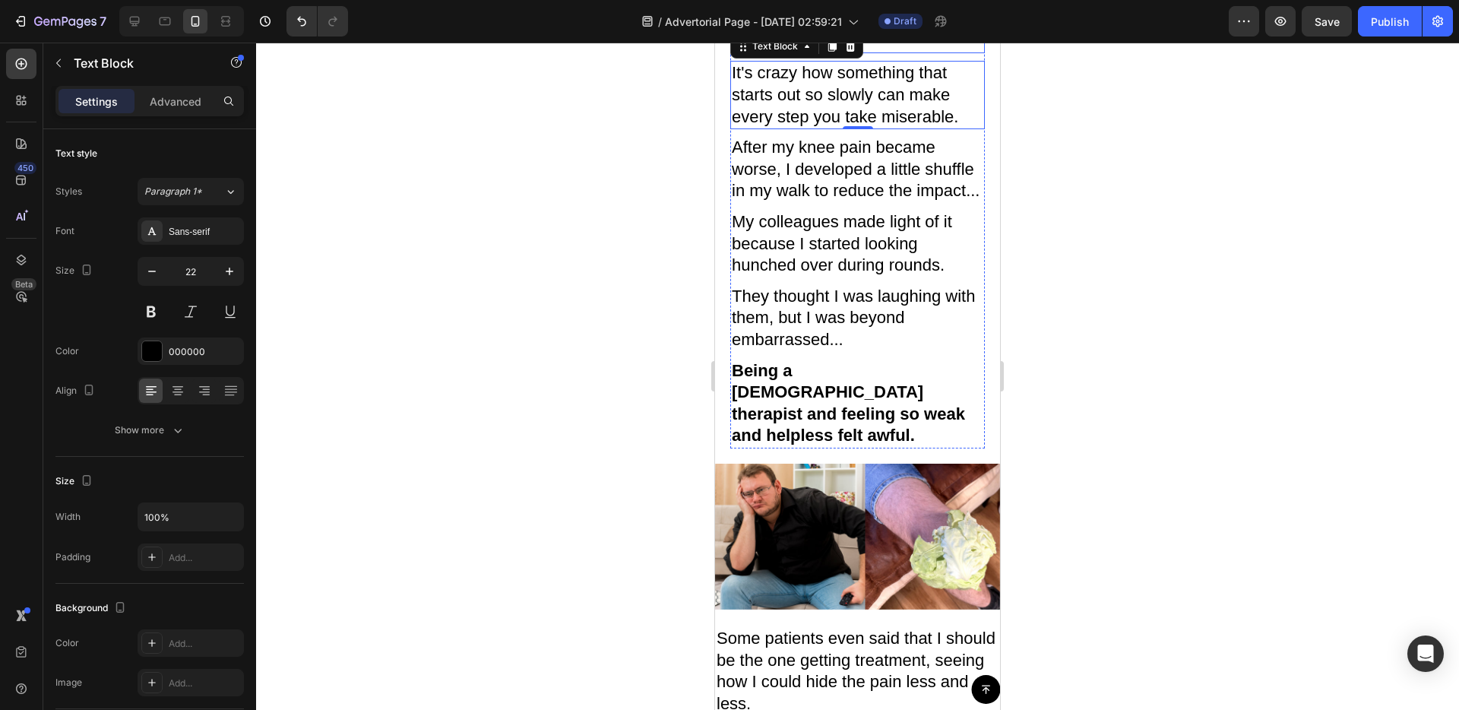
click at [846, 29] on span "Months Of Foot Pain Slowed My" at bounding box center [840, 10] width 217 height 38
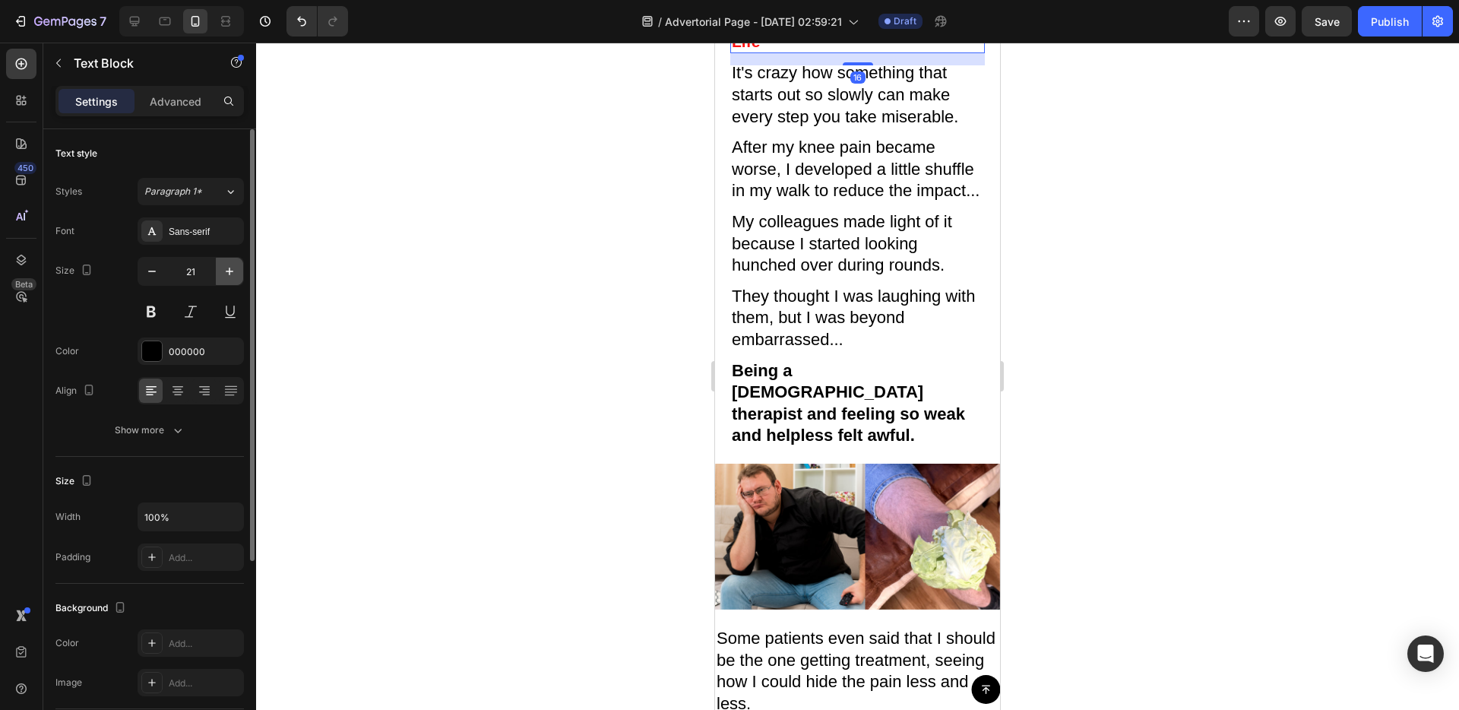
click at [230, 280] on button "button" at bounding box center [229, 271] width 27 height 27
type input "22"
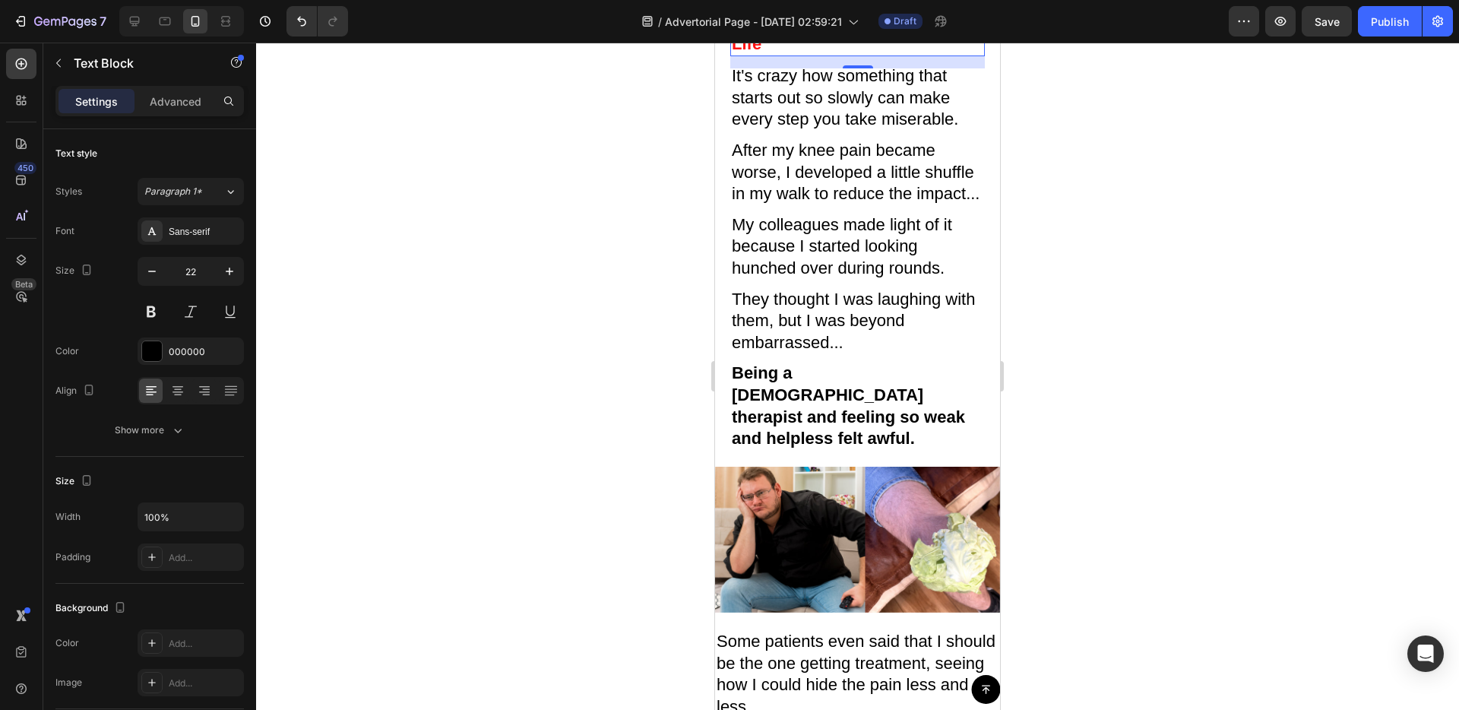
click at [741, 53] on span "Life" at bounding box center [747, 43] width 30 height 19
click at [735, 53] on span "Life" at bounding box center [747, 43] width 30 height 19
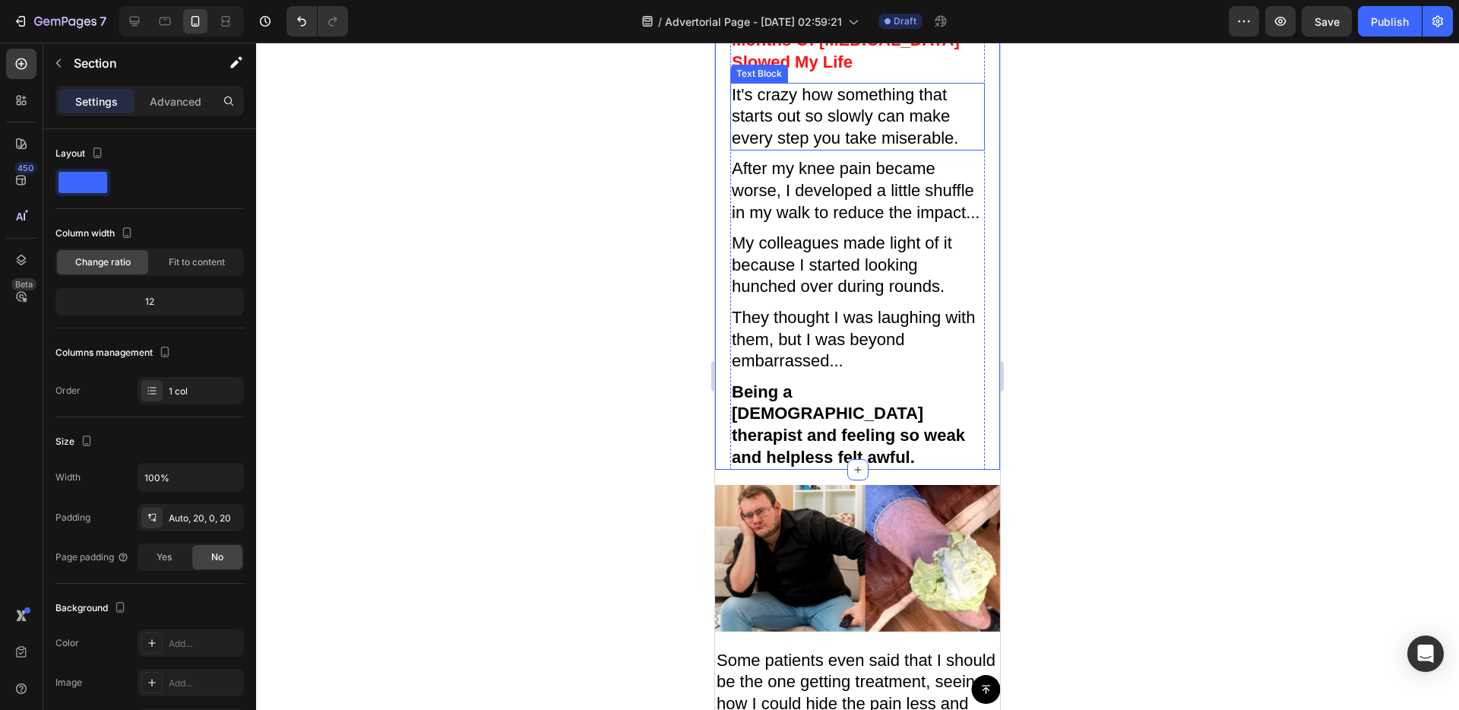
scroll to position [802, 0]
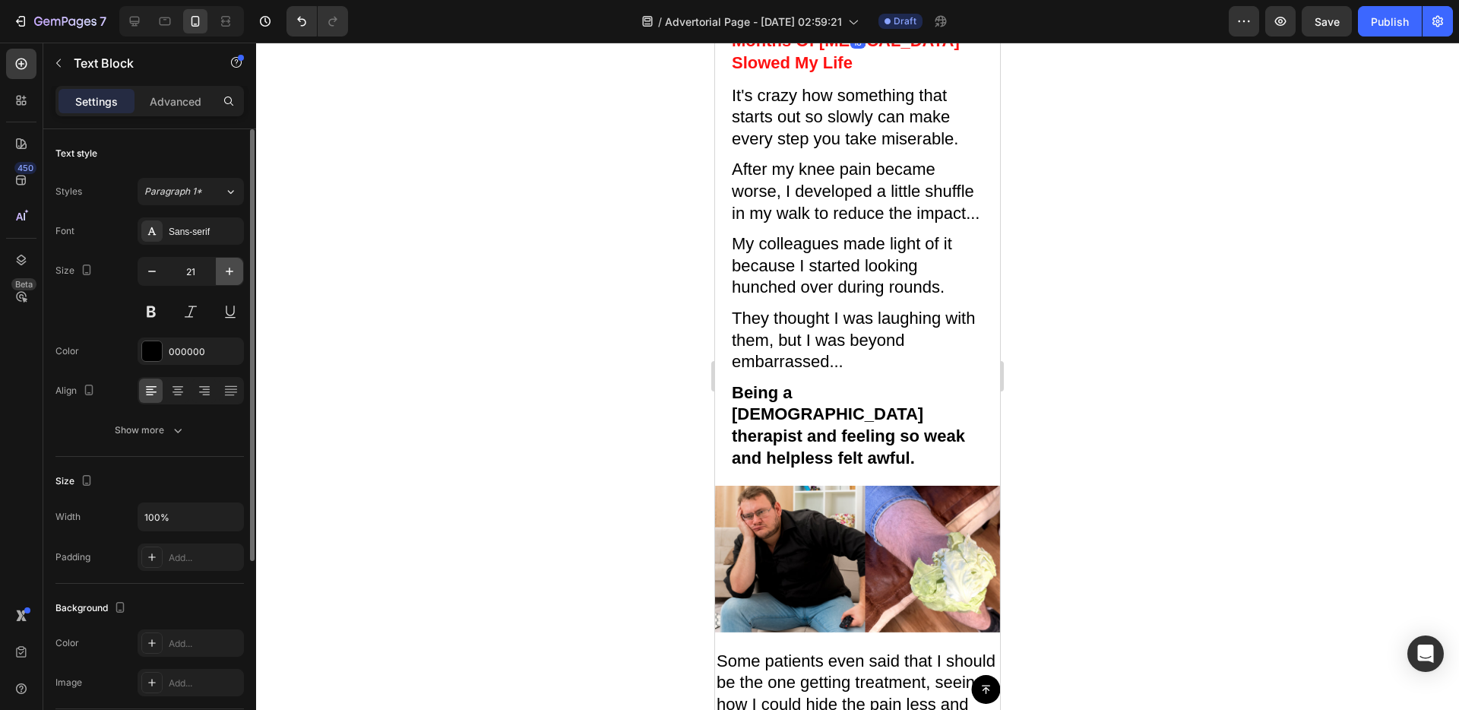
click at [226, 267] on icon "button" at bounding box center [229, 271] width 15 height 15
type input "22"
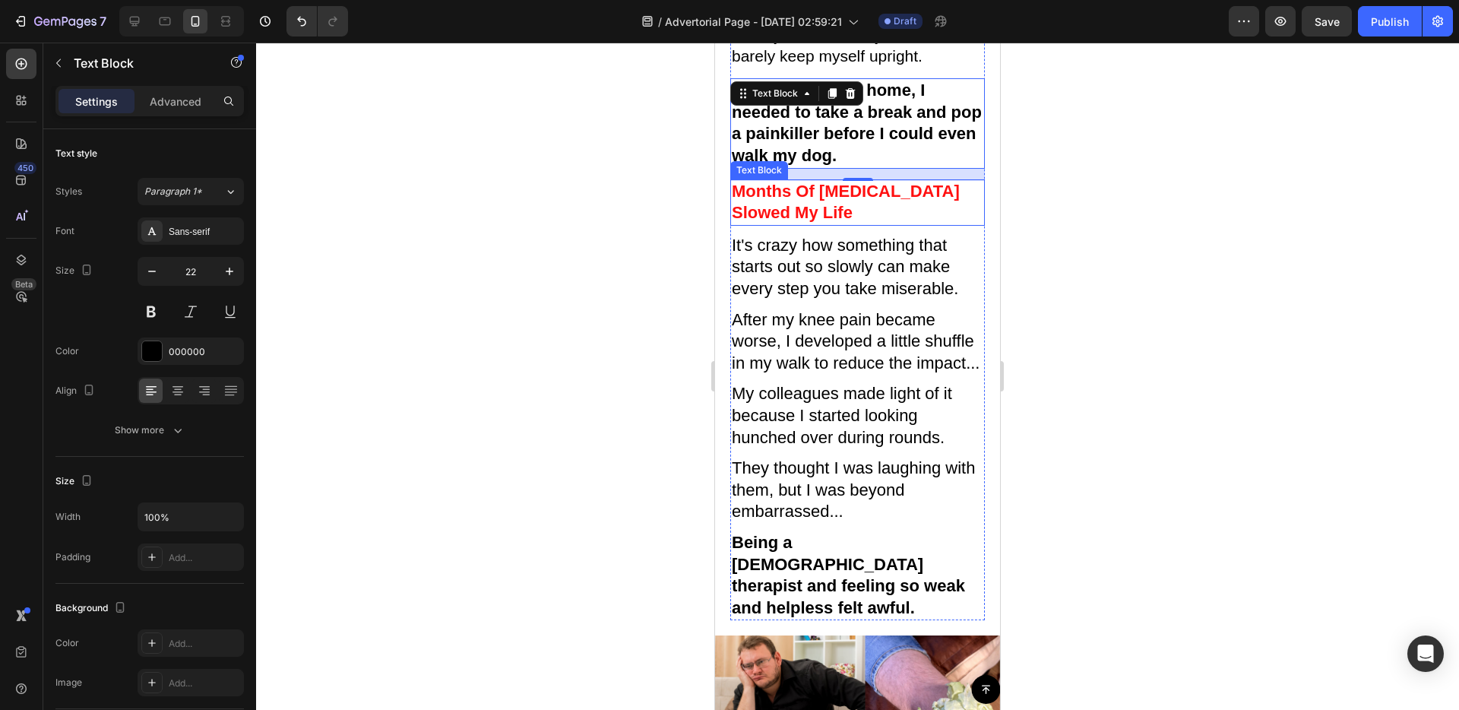
scroll to position [561, 0]
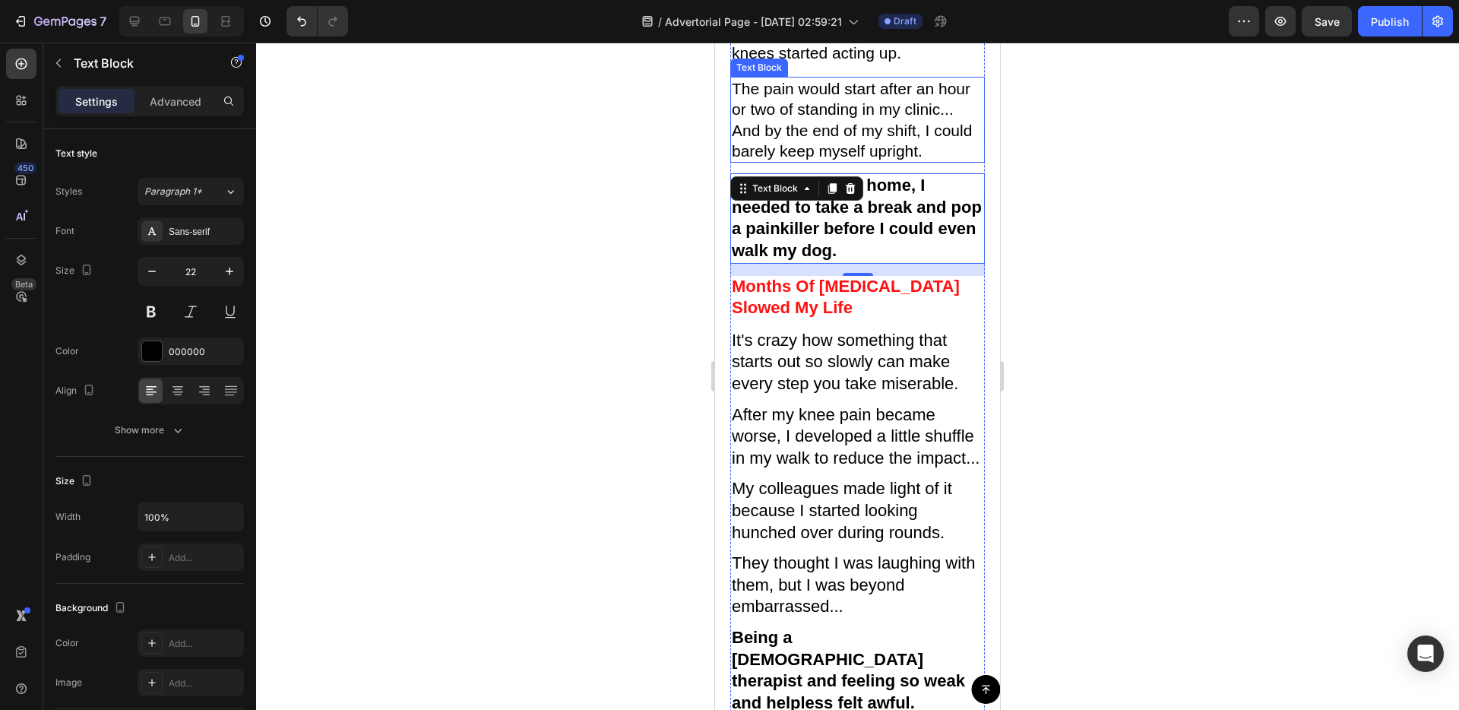
click at [865, 161] on p "The pain would start after an hour or two of standing in my clinic... And by th…" at bounding box center [858, 119] width 252 height 83
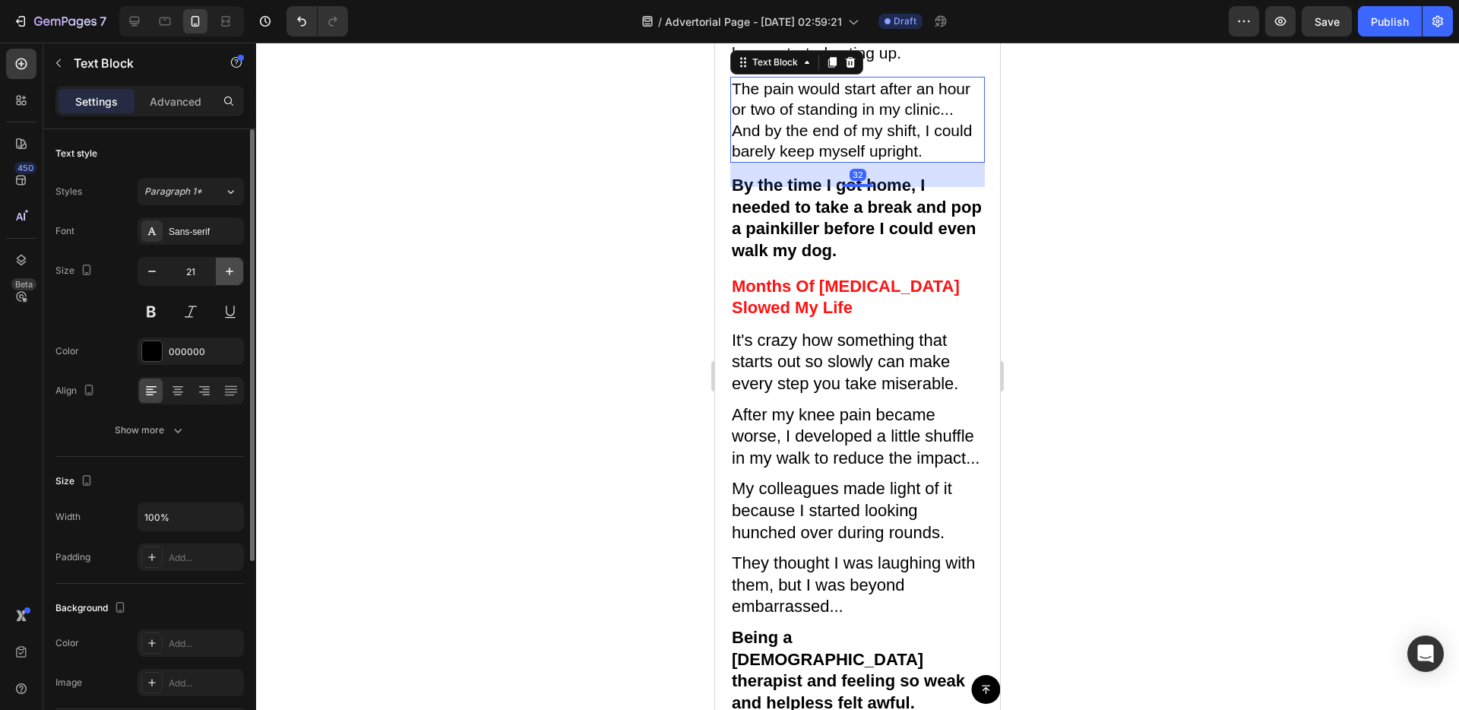
click at [229, 277] on icon "button" at bounding box center [229, 271] width 15 height 15
type input "22"
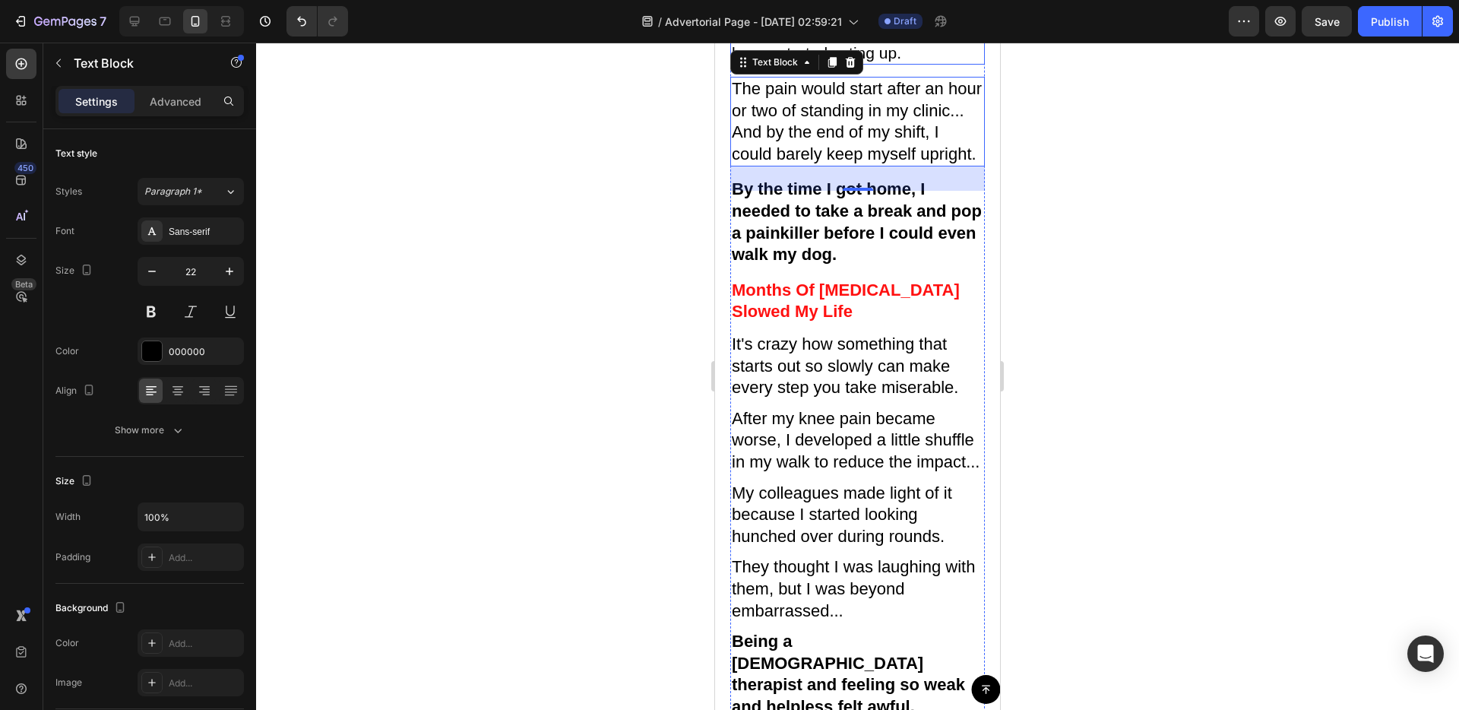
click at [843, 63] on p "Helping others manage their joint pain is my life's calling. That's why I got i…" at bounding box center [858, 0] width 252 height 125
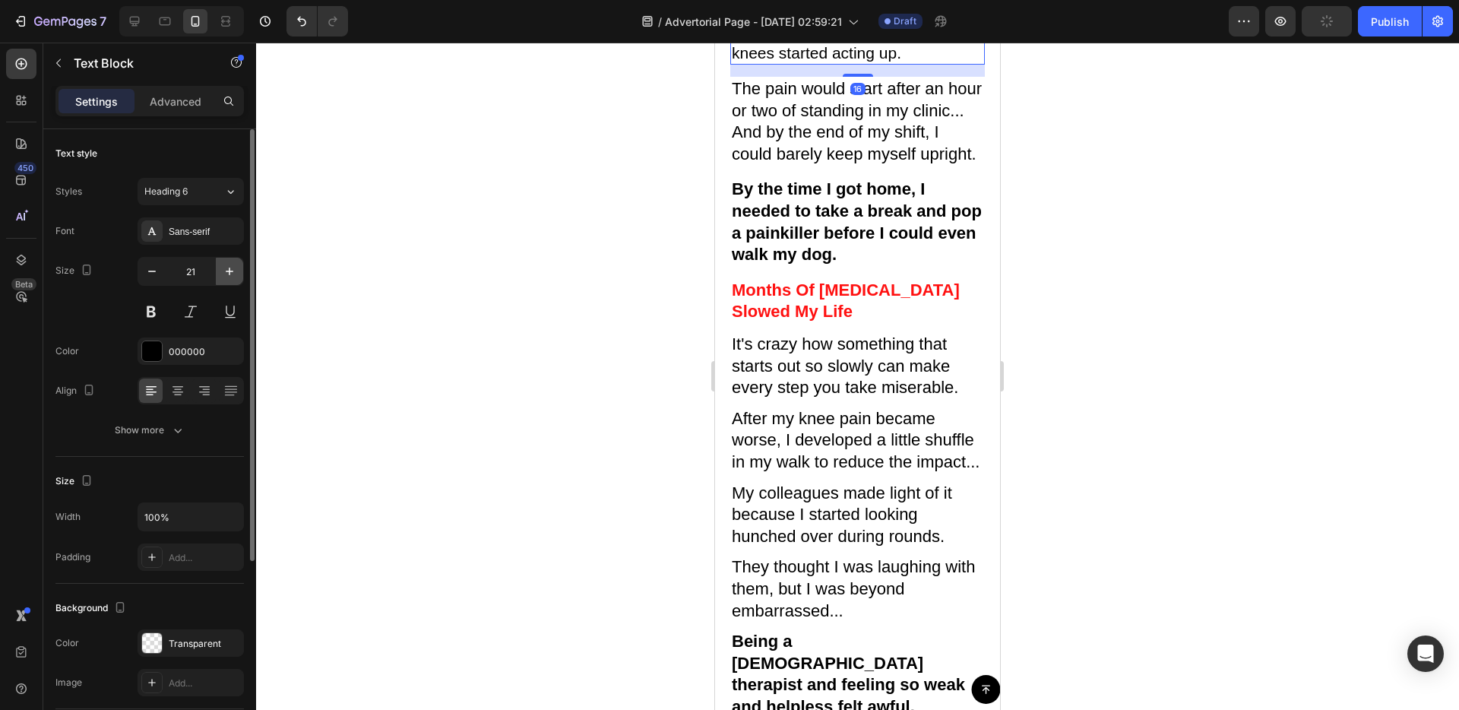
click at [238, 277] on button "button" at bounding box center [229, 271] width 27 height 27
type input "22"
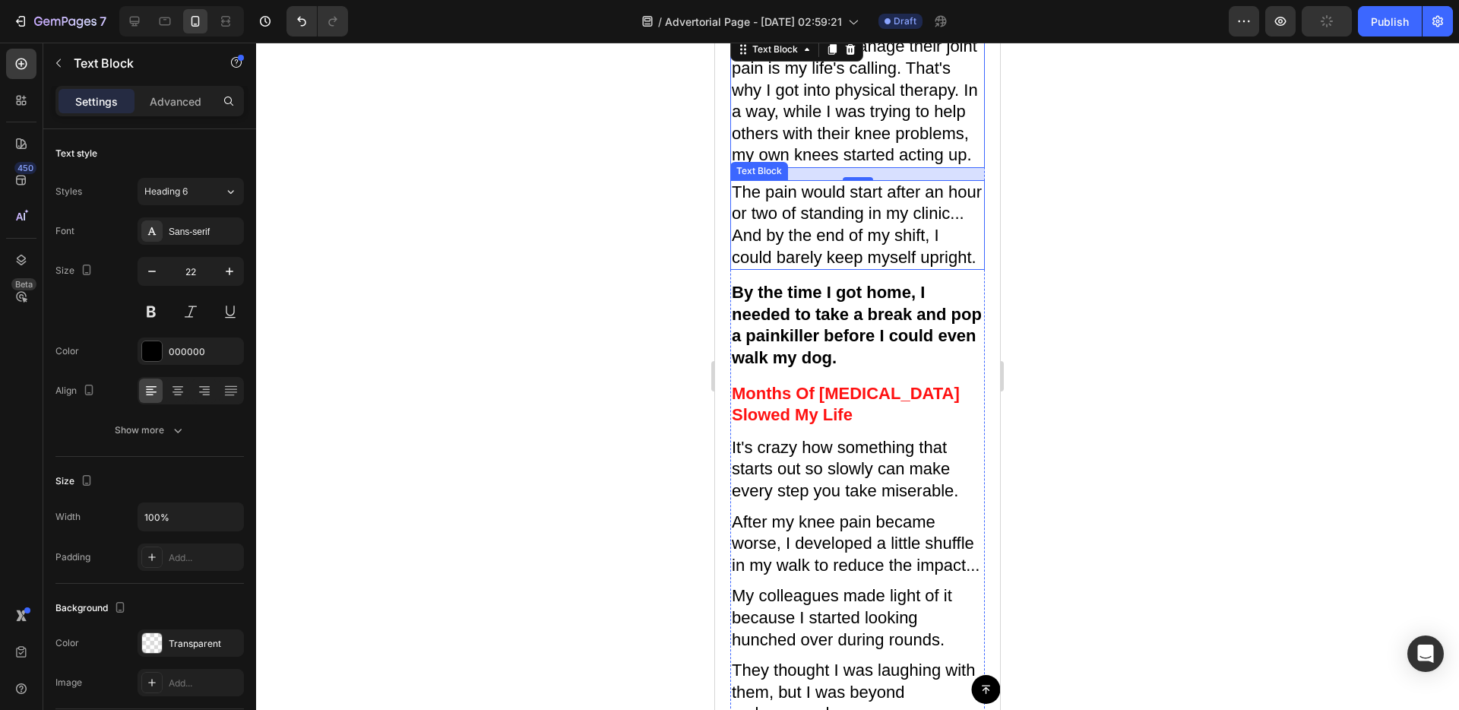
scroll to position [429, 0]
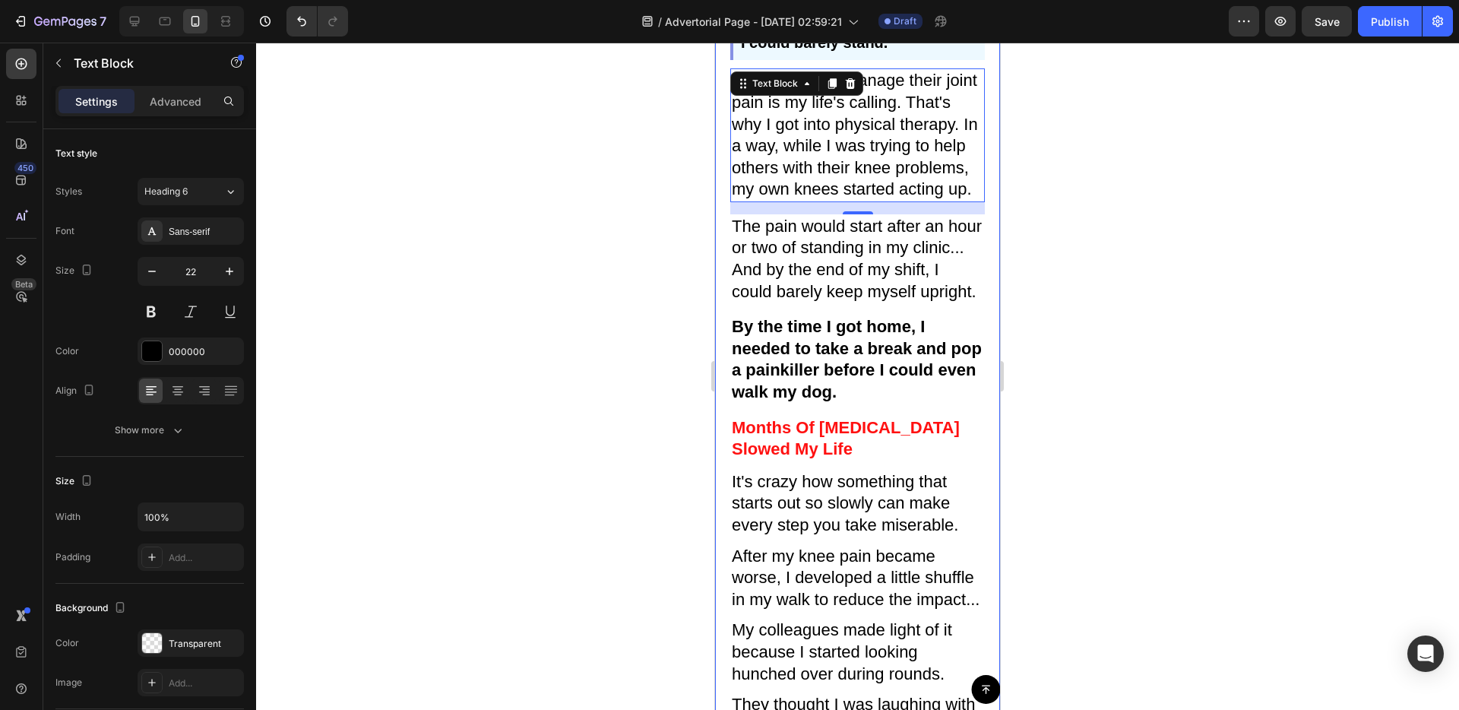
click at [719, 302] on div "Image "I used to love my job, but it was starting to become too much. My knees …" at bounding box center [857, 402] width 285 height 910
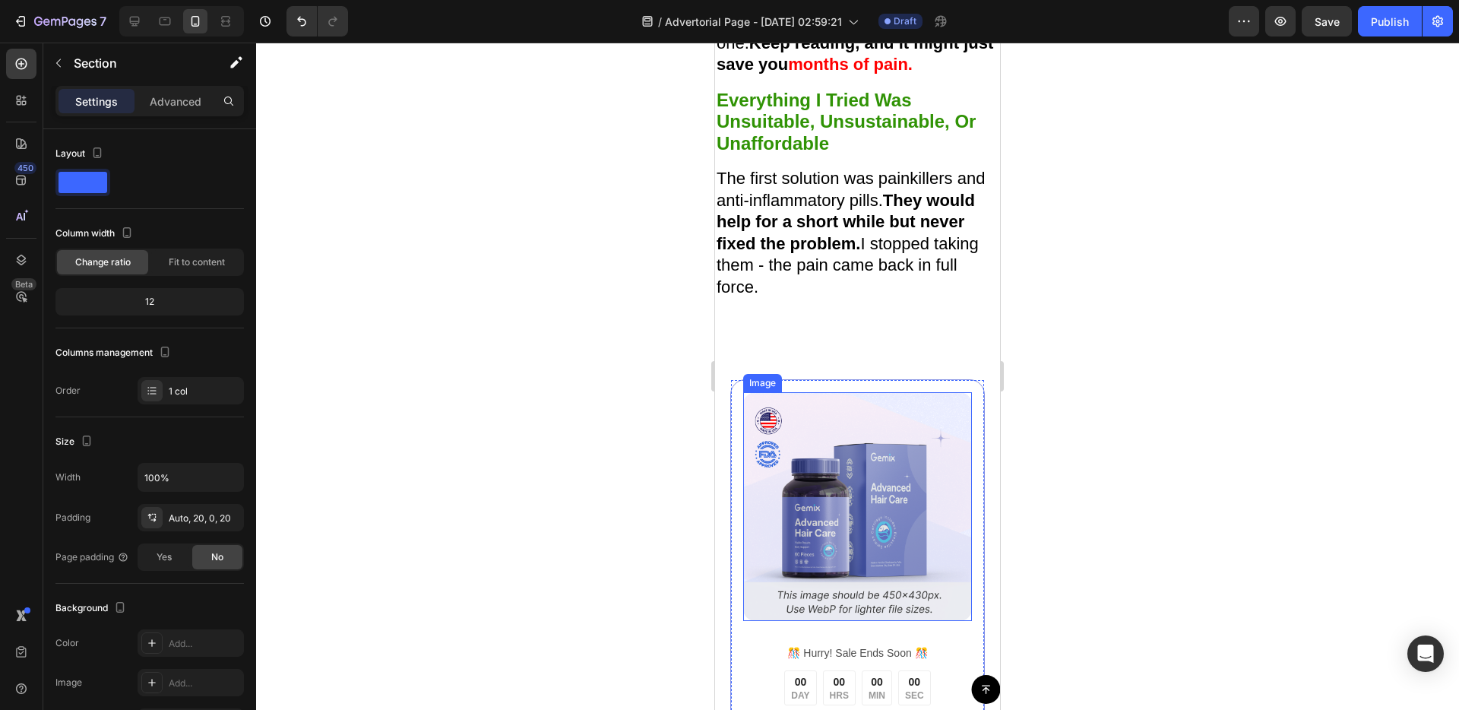
scroll to position [1977, 0]
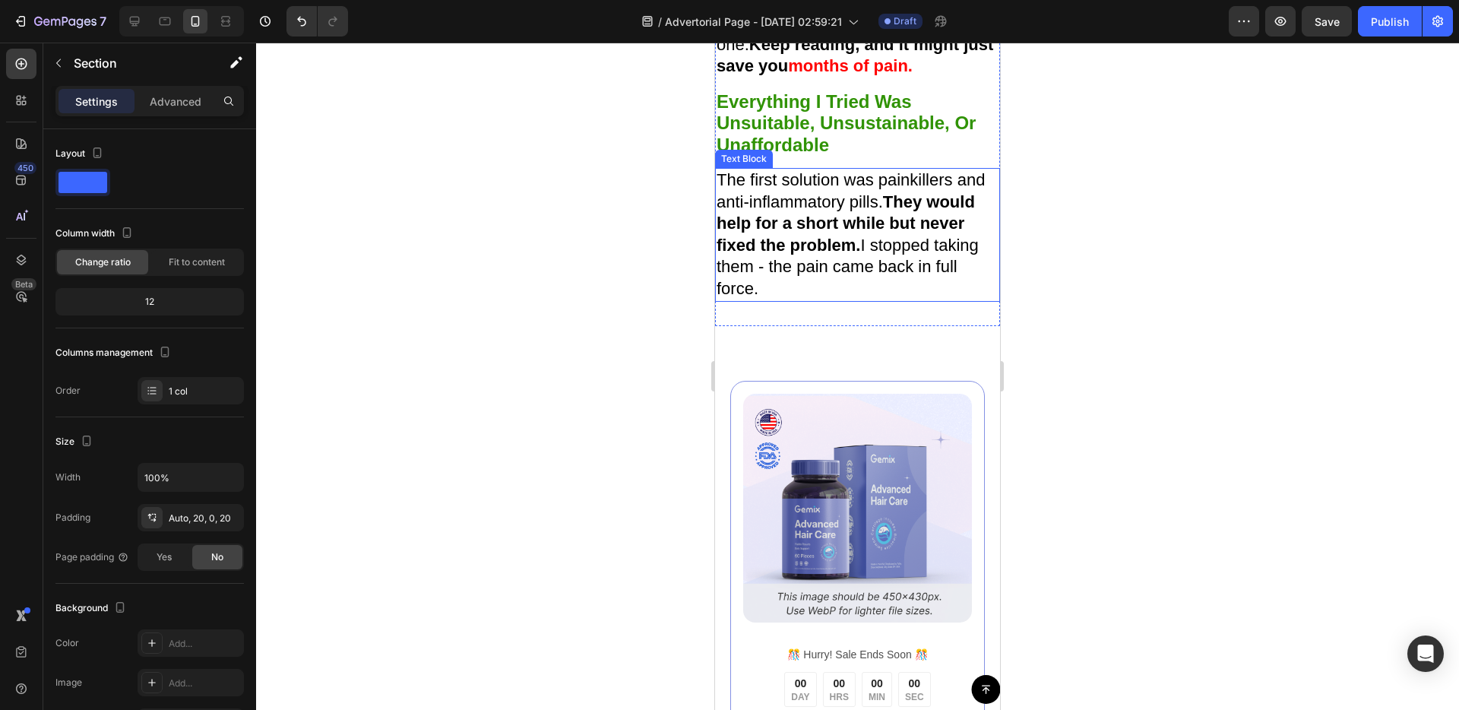
click at [888, 264] on p "The first solution was painkillers and anti-inflammatory pills. They would help…" at bounding box center [858, 234] width 282 height 131
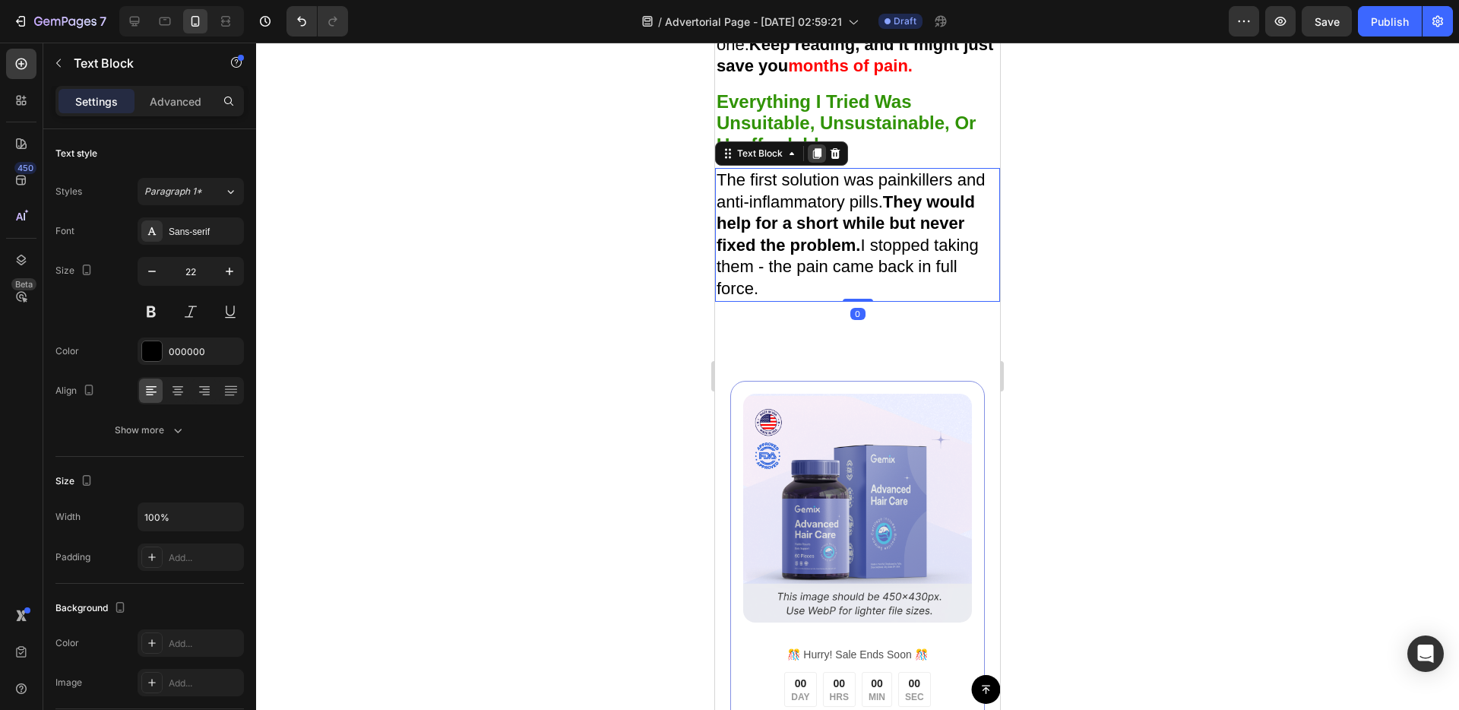
click at [815, 156] on icon at bounding box center [817, 153] width 8 height 11
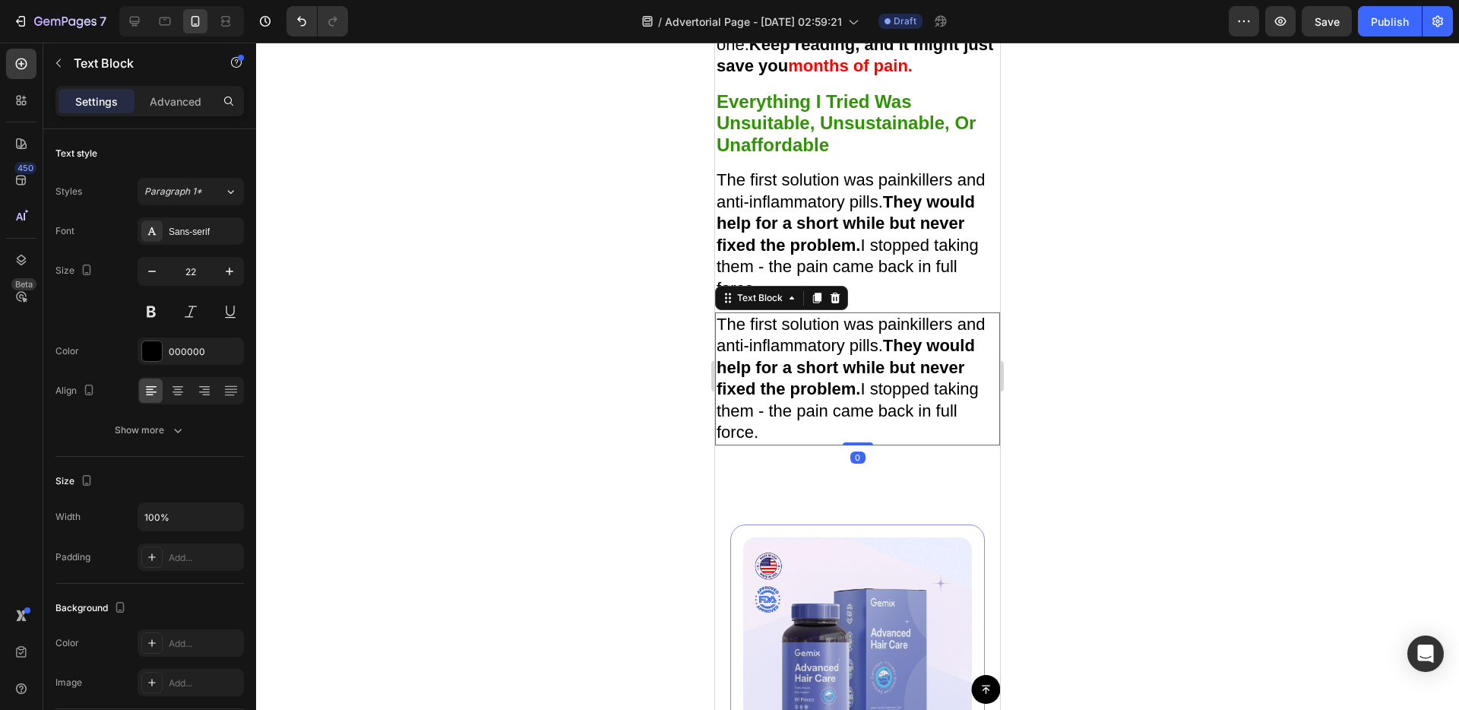
click at [843, 344] on p "The first solution was painkillers and anti-inflammatory pills. They would help…" at bounding box center [858, 379] width 282 height 131
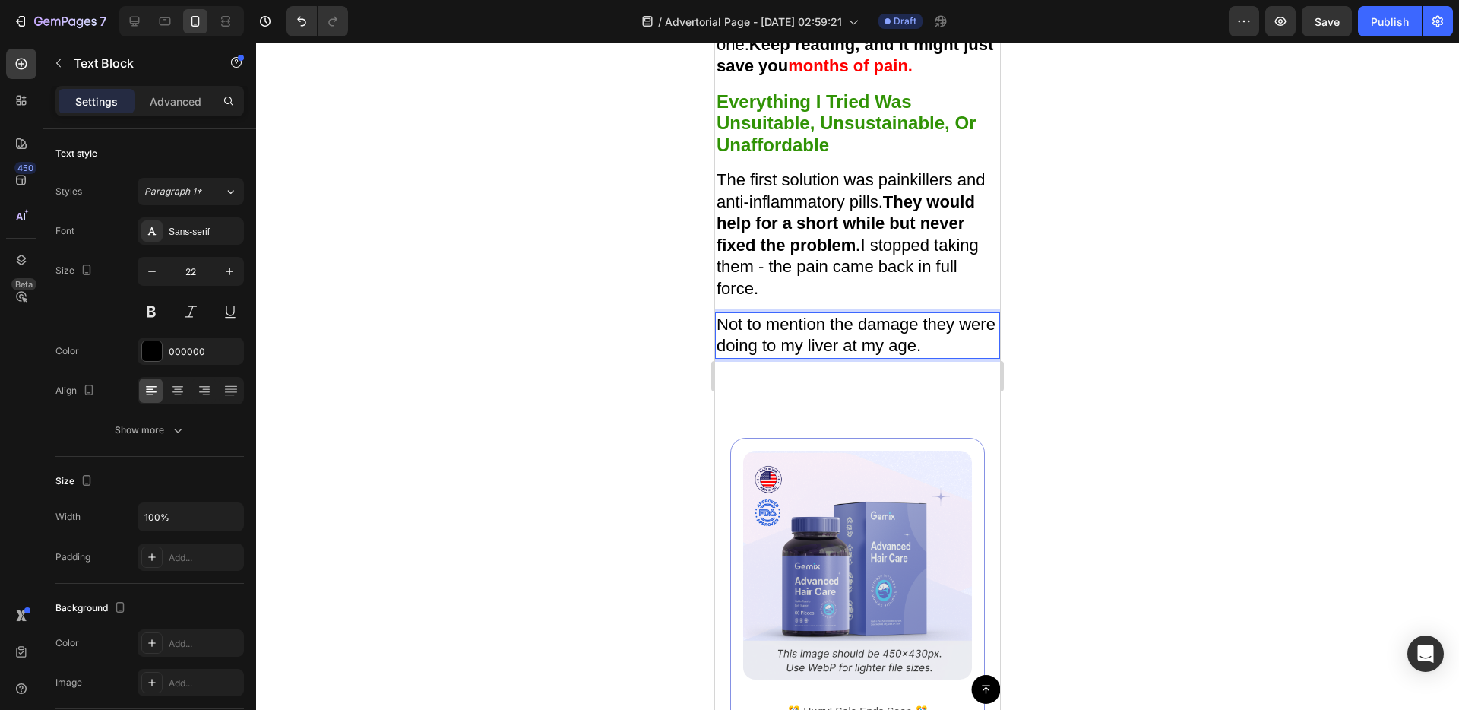
click at [827, 343] on p "Not to mention the damage they were doing to my liver at my age." at bounding box center [858, 335] width 282 height 43
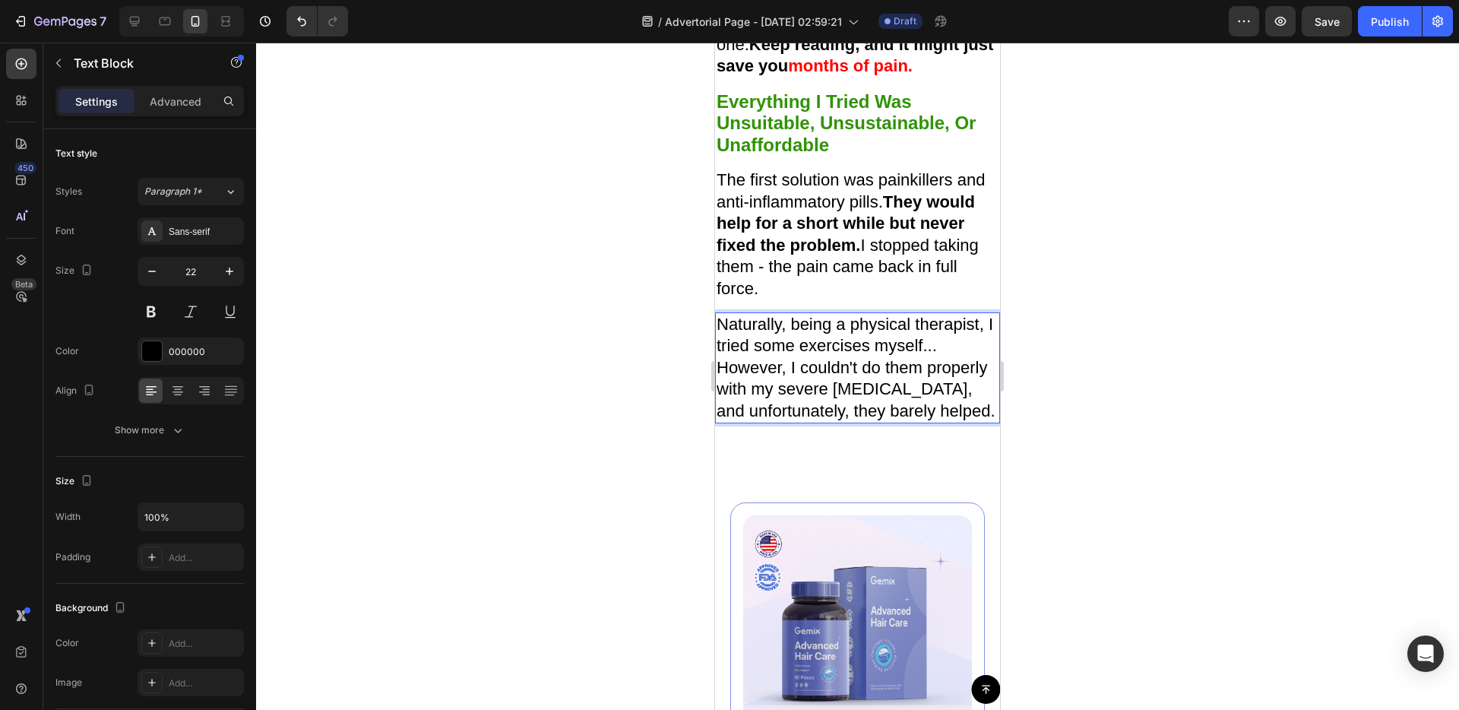
click at [875, 365] on p "Naturally, being a physical therapist, I tried some exercises myself... However…" at bounding box center [858, 368] width 282 height 109
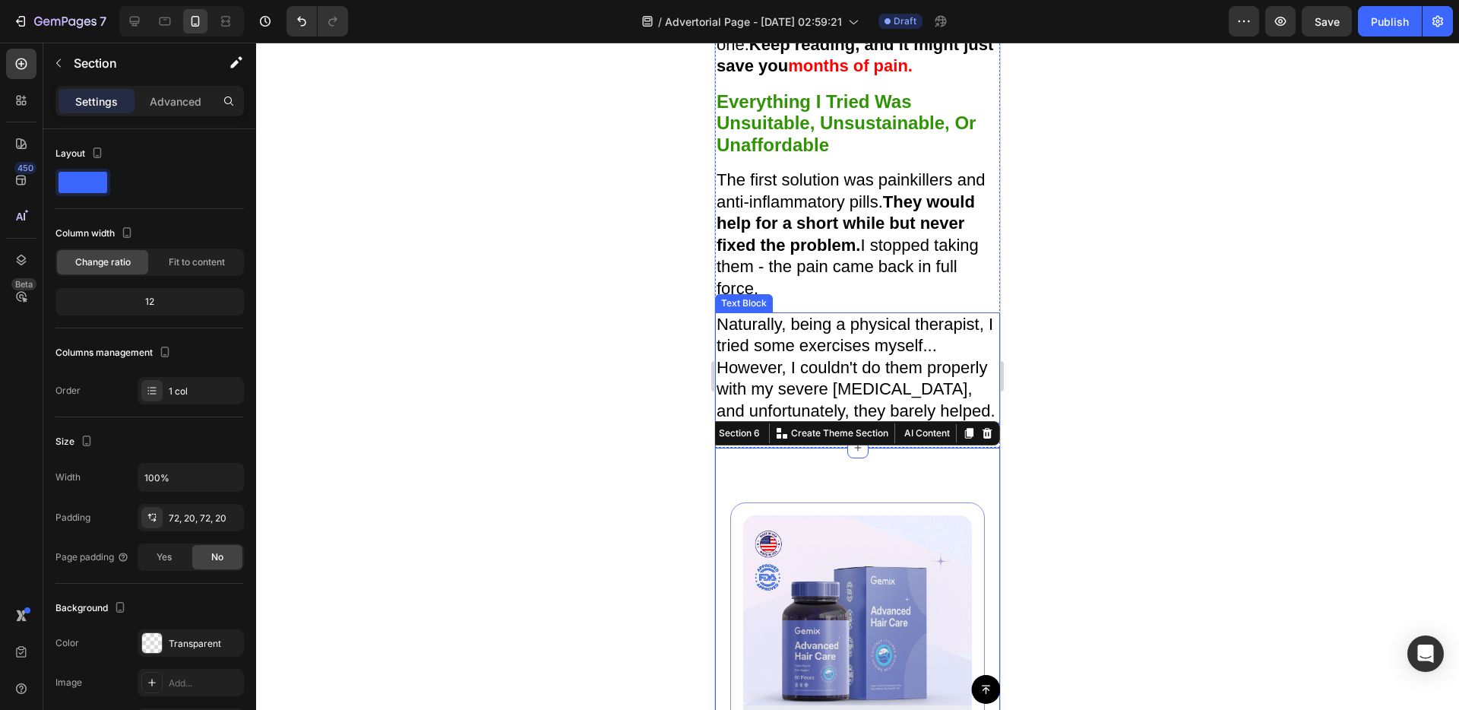
click at [872, 375] on p "Naturally, being a physical therapist, I tried some exercises myself... However…" at bounding box center [858, 368] width 282 height 109
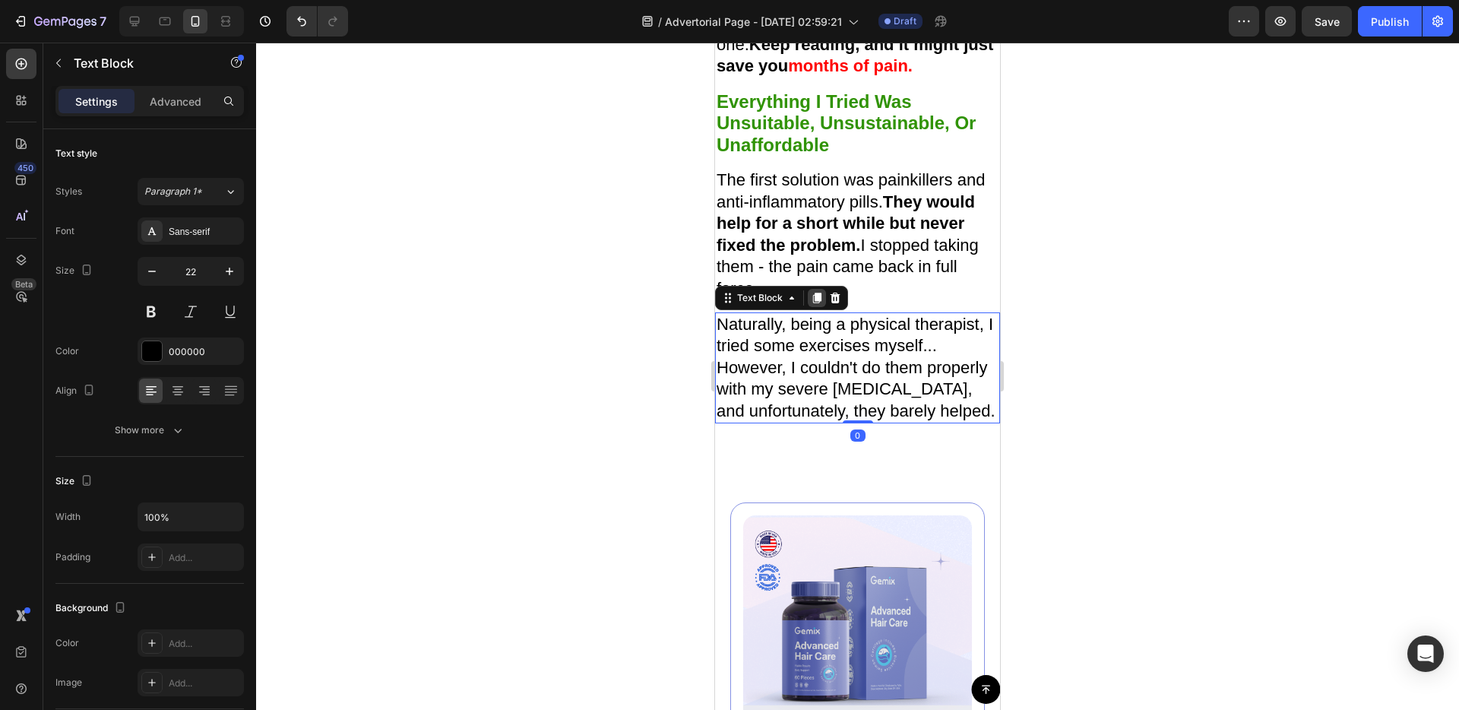
click at [819, 295] on icon at bounding box center [817, 298] width 8 height 11
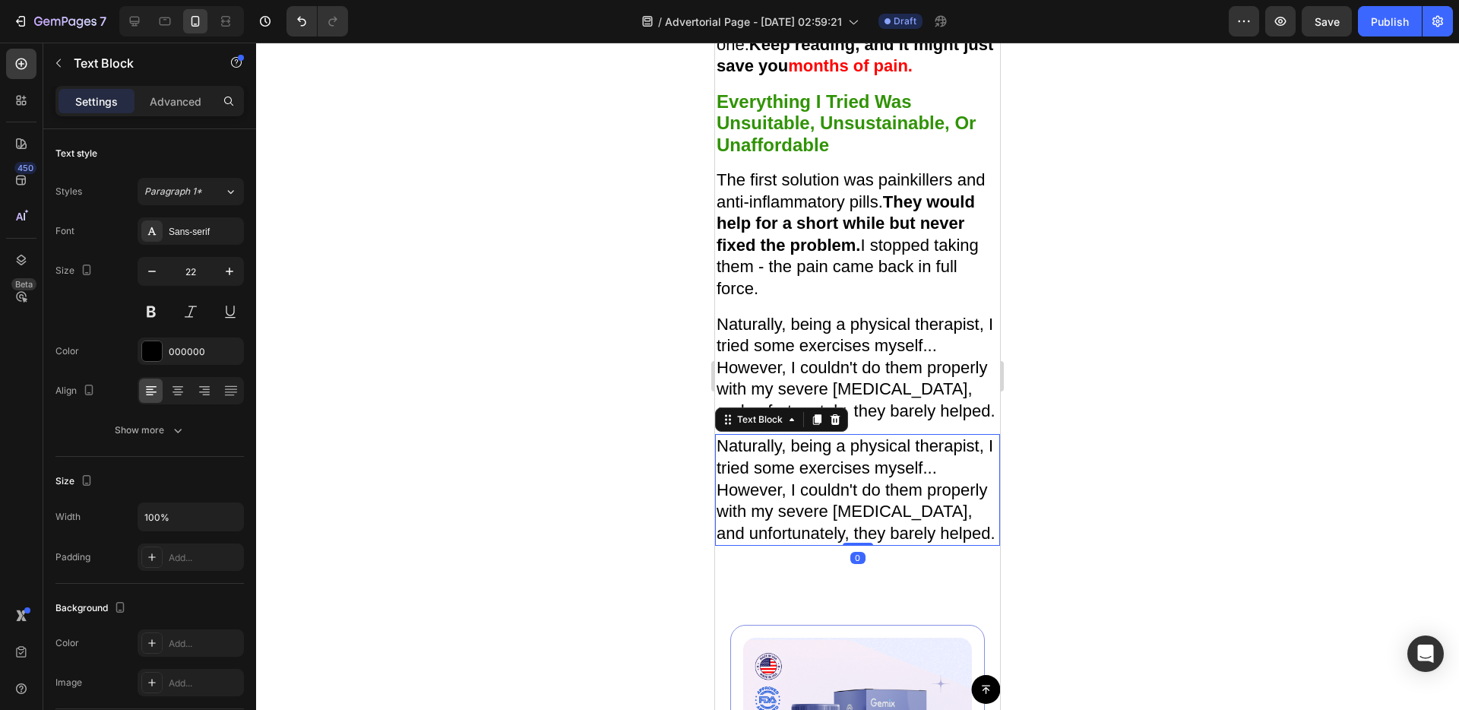
click at [808, 448] on p "Naturally, being a physical therapist, I tried some exercises myself... However…" at bounding box center [858, 489] width 282 height 109
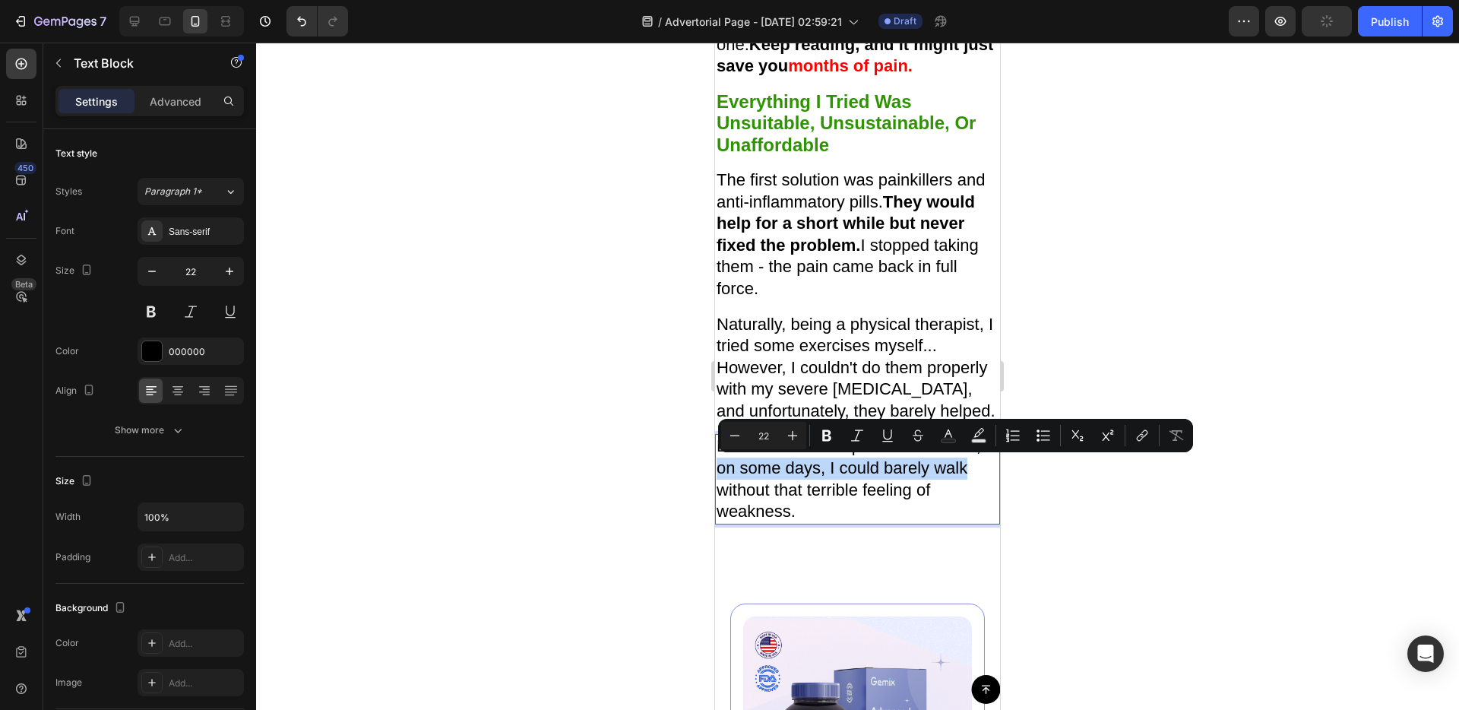
drag, startPoint x: 717, startPoint y: 467, endPoint x: 972, endPoint y: 470, distance: 254.6
click at [972, 470] on p "Exercise didn't help either... I mean, on some days, I could barely walk withou…" at bounding box center [858, 478] width 282 height 87
click at [824, 439] on icon "Editor contextual toolbar" at bounding box center [826, 435] width 9 height 11
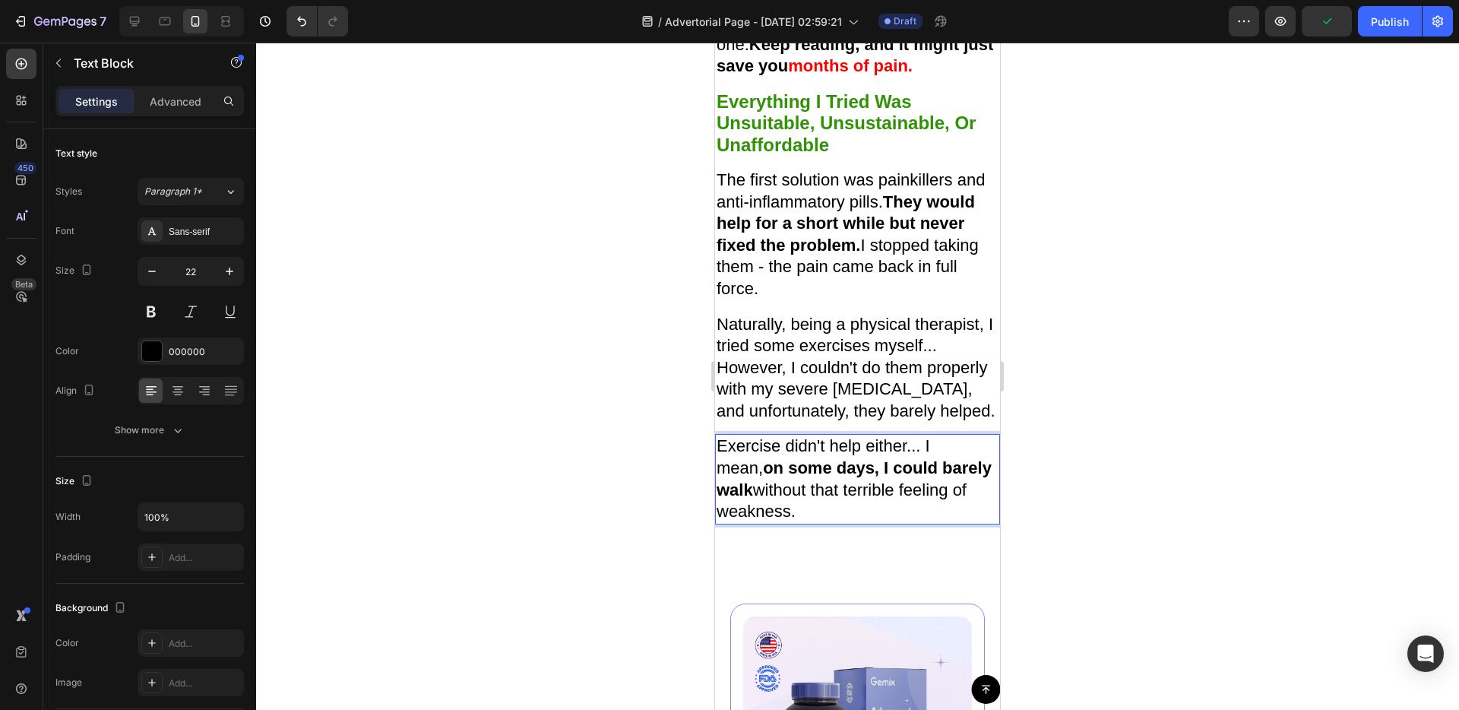
click at [952, 511] on p "Exercise didn't help either... I mean, on some days, I could barely walk withou…" at bounding box center [858, 478] width 282 height 87
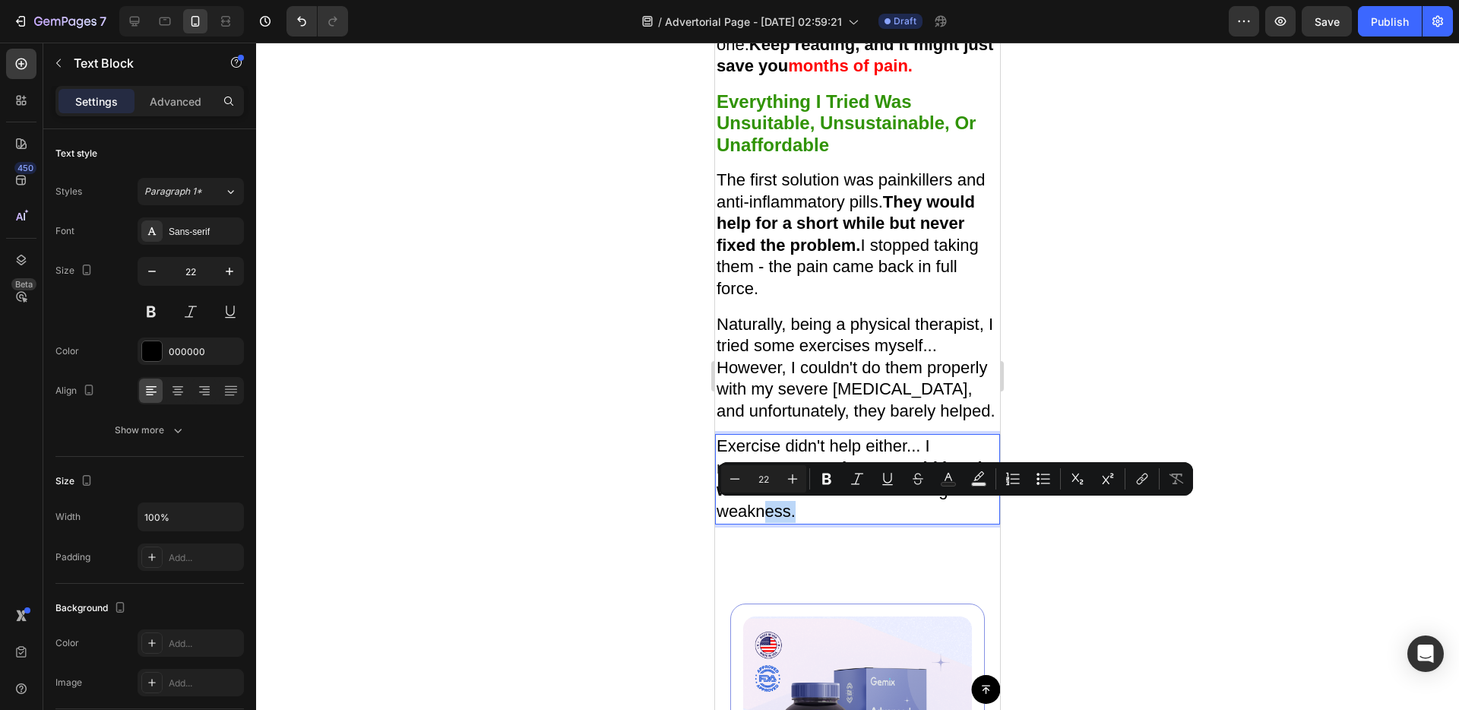
drag, startPoint x: 789, startPoint y: 515, endPoint x: 758, endPoint y: 514, distance: 31.2
click at [758, 514] on p "Exercise didn't help either... I mean, on some days, I could barely walk withou…" at bounding box center [858, 478] width 282 height 87
click at [837, 517] on p "Exercise didn't help either... I mean, on some days, I could barely walk withou…" at bounding box center [858, 478] width 282 height 87
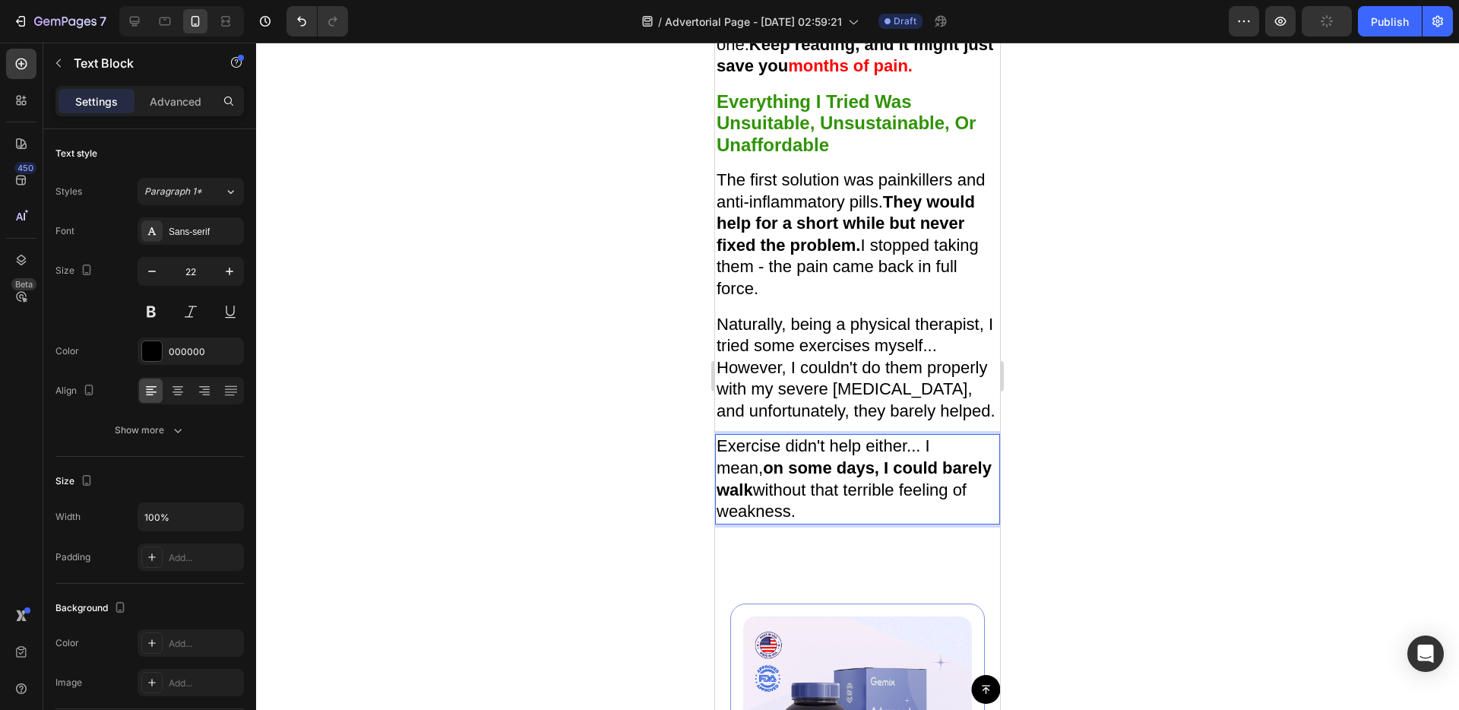
drag, startPoint x: 864, startPoint y: 495, endPoint x: 795, endPoint y: 509, distance: 70.6
click at [795, 509] on p "Exercise didn't help either... I mean, on some days, I could barely walk withou…" at bounding box center [858, 478] width 282 height 87
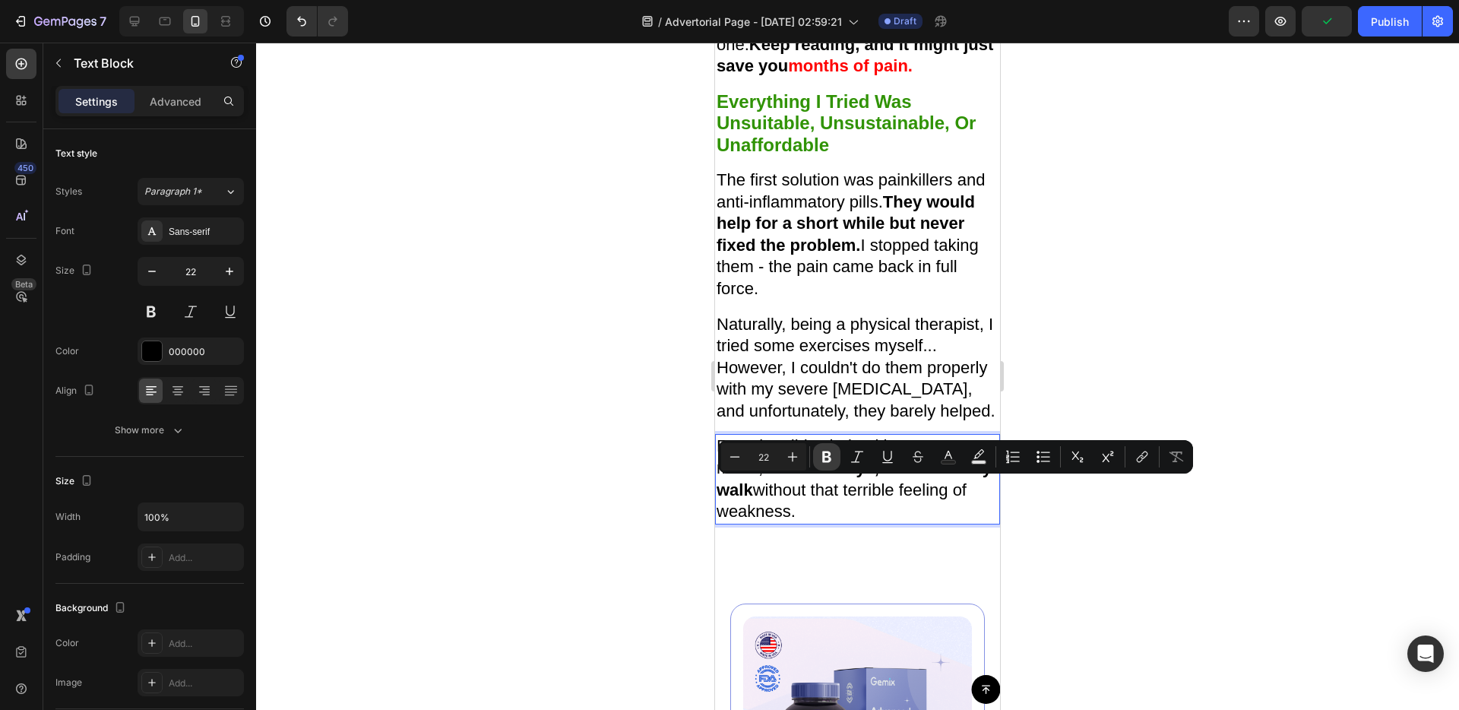
click at [816, 453] on button "Bold" at bounding box center [826, 456] width 27 height 27
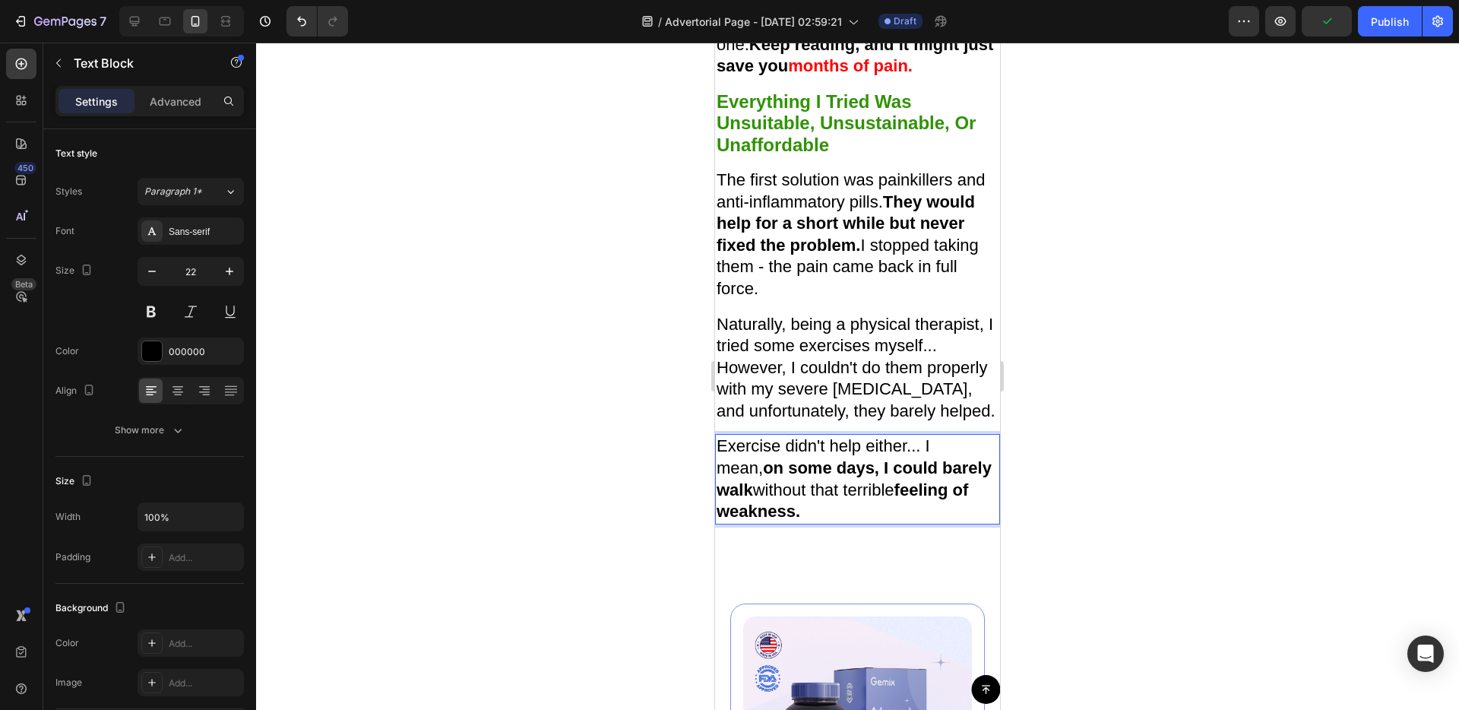
click at [880, 511] on p "Exercise didn't help either... I mean, on some days, I could barely walk withou…" at bounding box center [858, 478] width 282 height 87
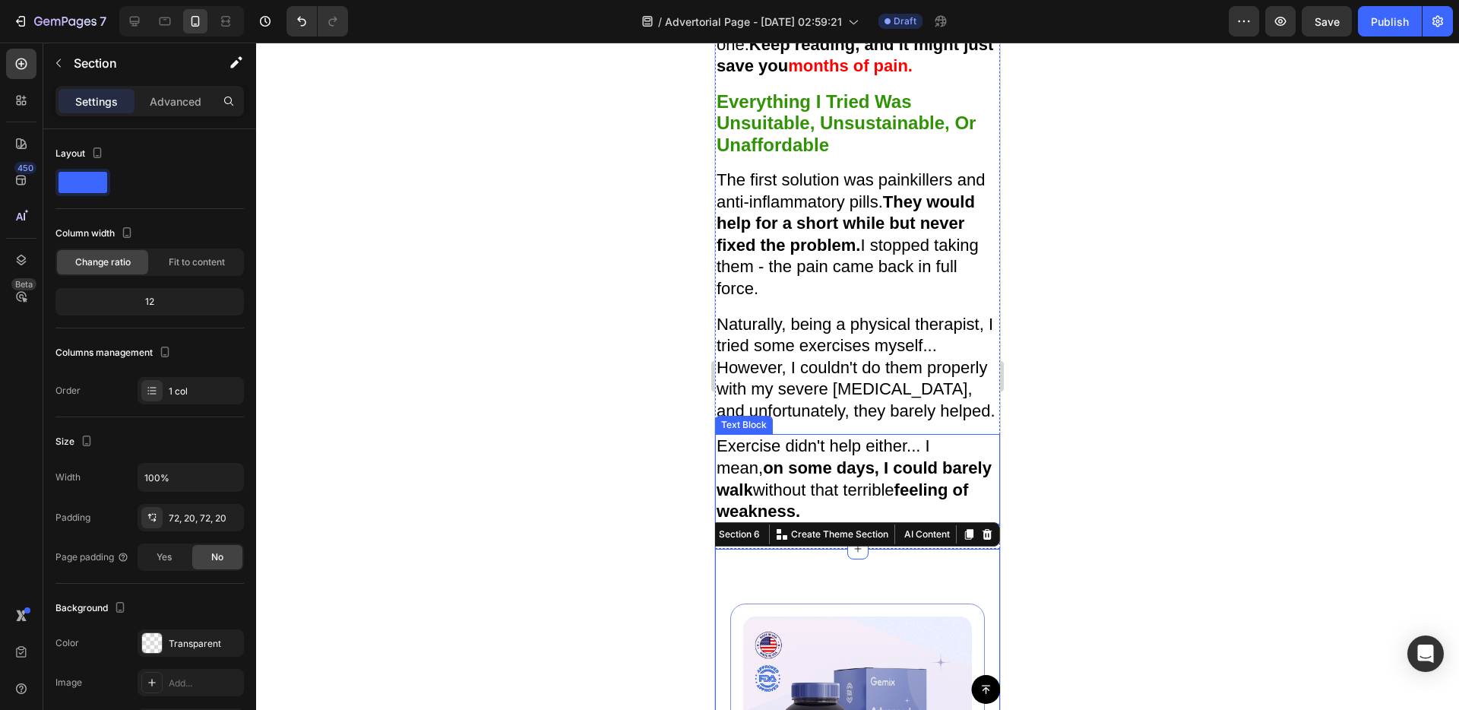
click at [849, 461] on strong "on some days, I could barely walk" at bounding box center [854, 478] width 275 height 41
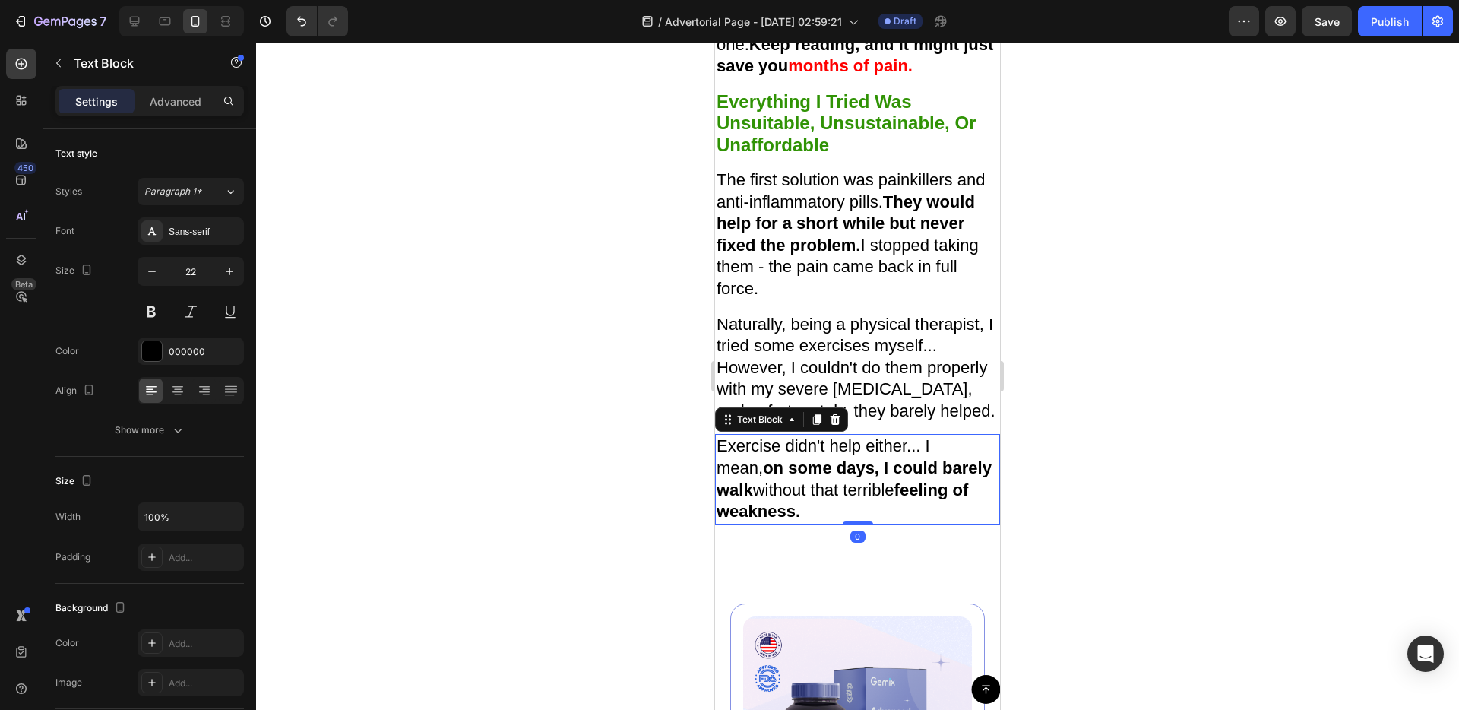
drag, startPoint x: 818, startPoint y: 415, endPoint x: 829, endPoint y: 472, distance: 58.1
click at [818, 416] on icon at bounding box center [817, 420] width 8 height 11
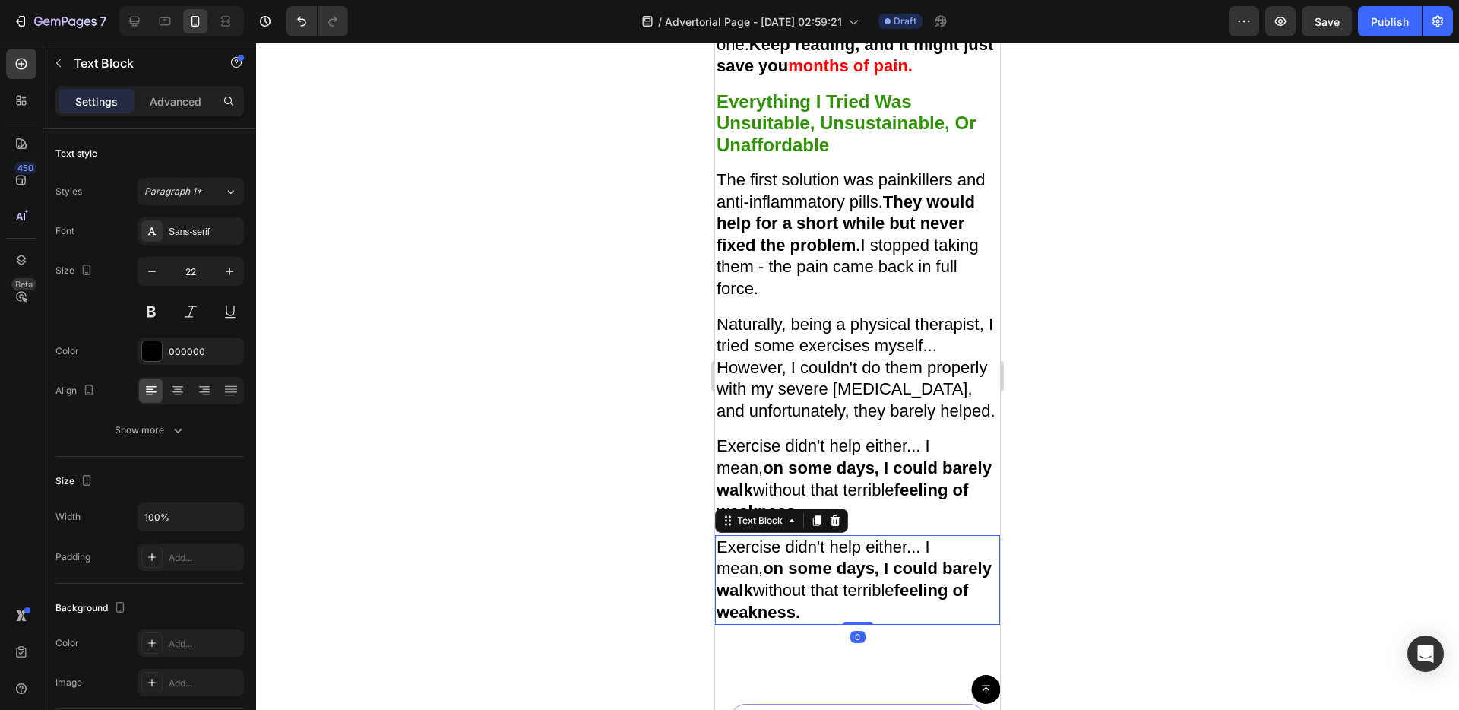
click at [850, 595] on p "Exercise didn't help either... I mean, on some days, I could barely walk withou…" at bounding box center [858, 579] width 282 height 87
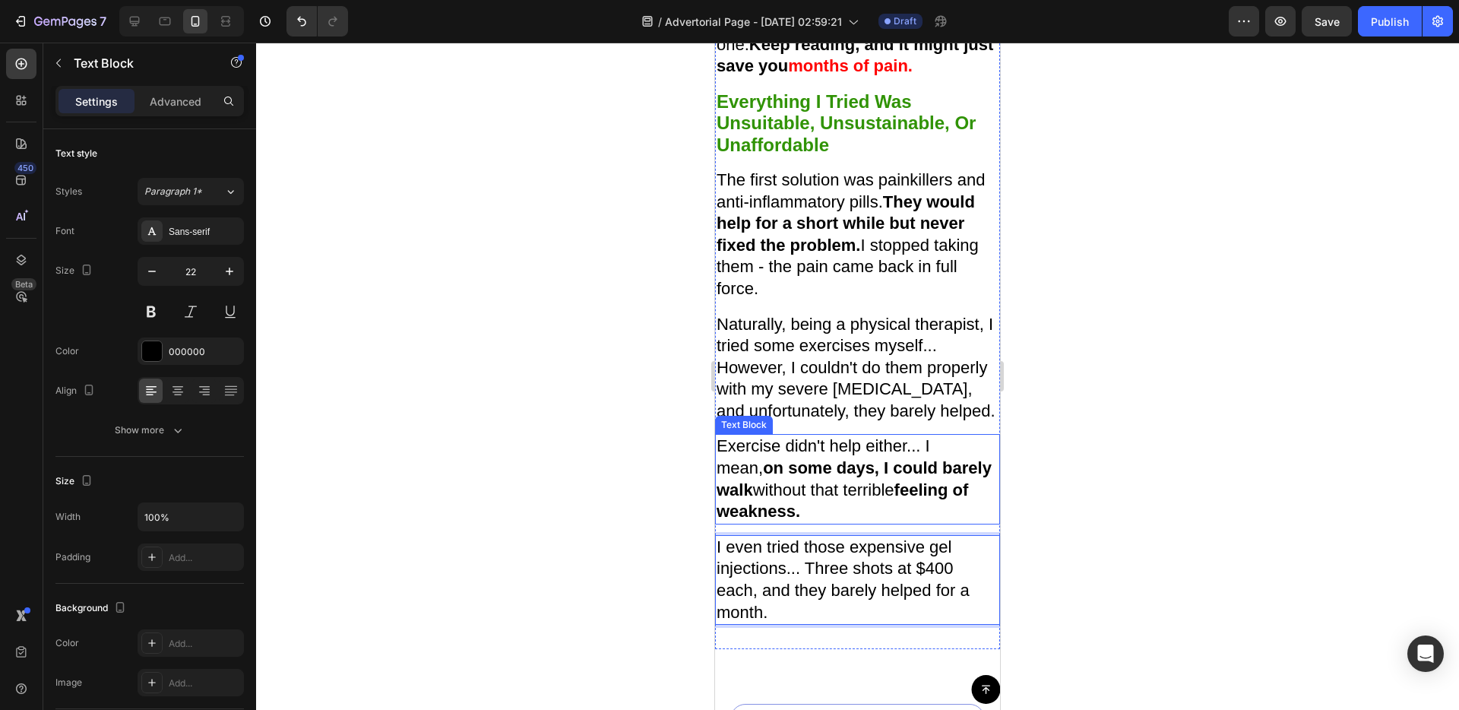
click at [872, 502] on p "Exercise didn't help either... I mean, on some days, I could barely walk withou…" at bounding box center [858, 478] width 282 height 87
click at [931, 596] on p "I even tried those expensive gel injections... Three shots at $400 each, and th…" at bounding box center [858, 579] width 282 height 87
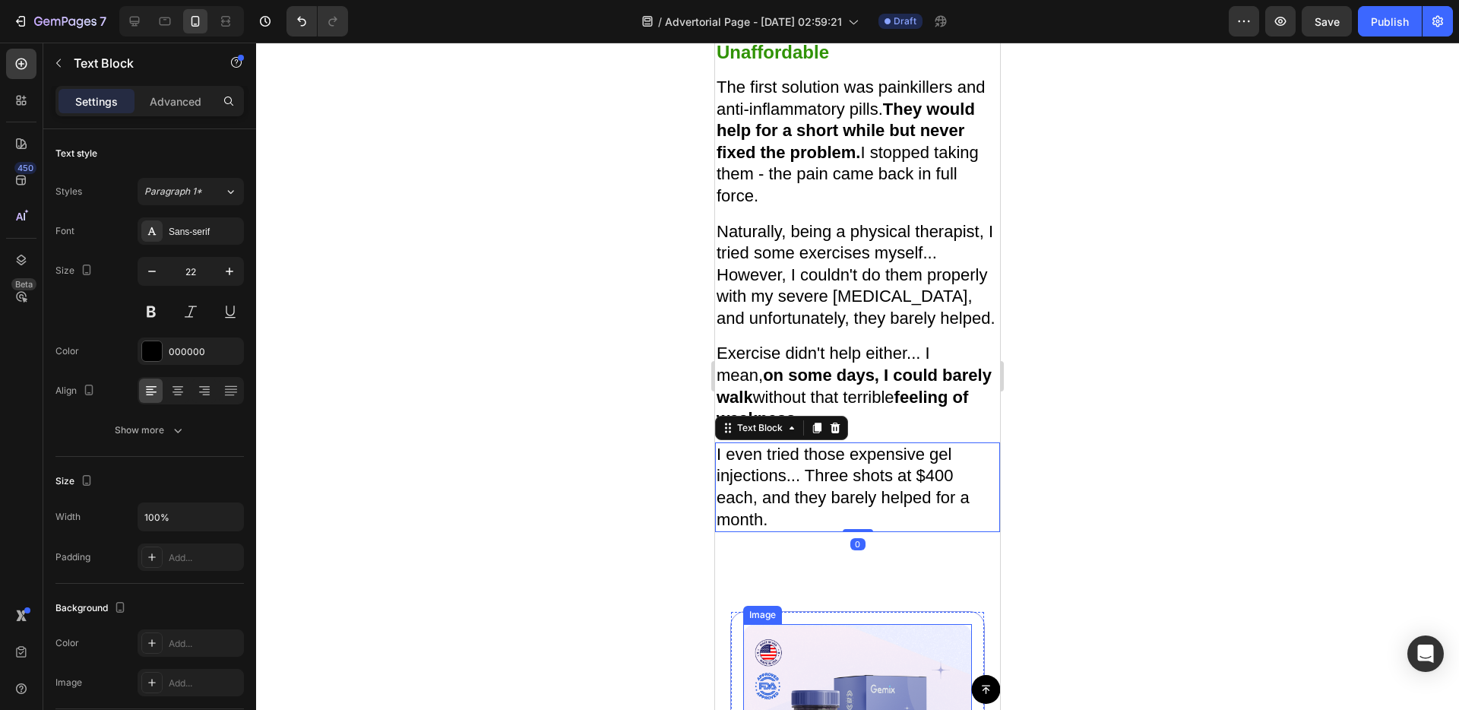
scroll to position [2190, 0]
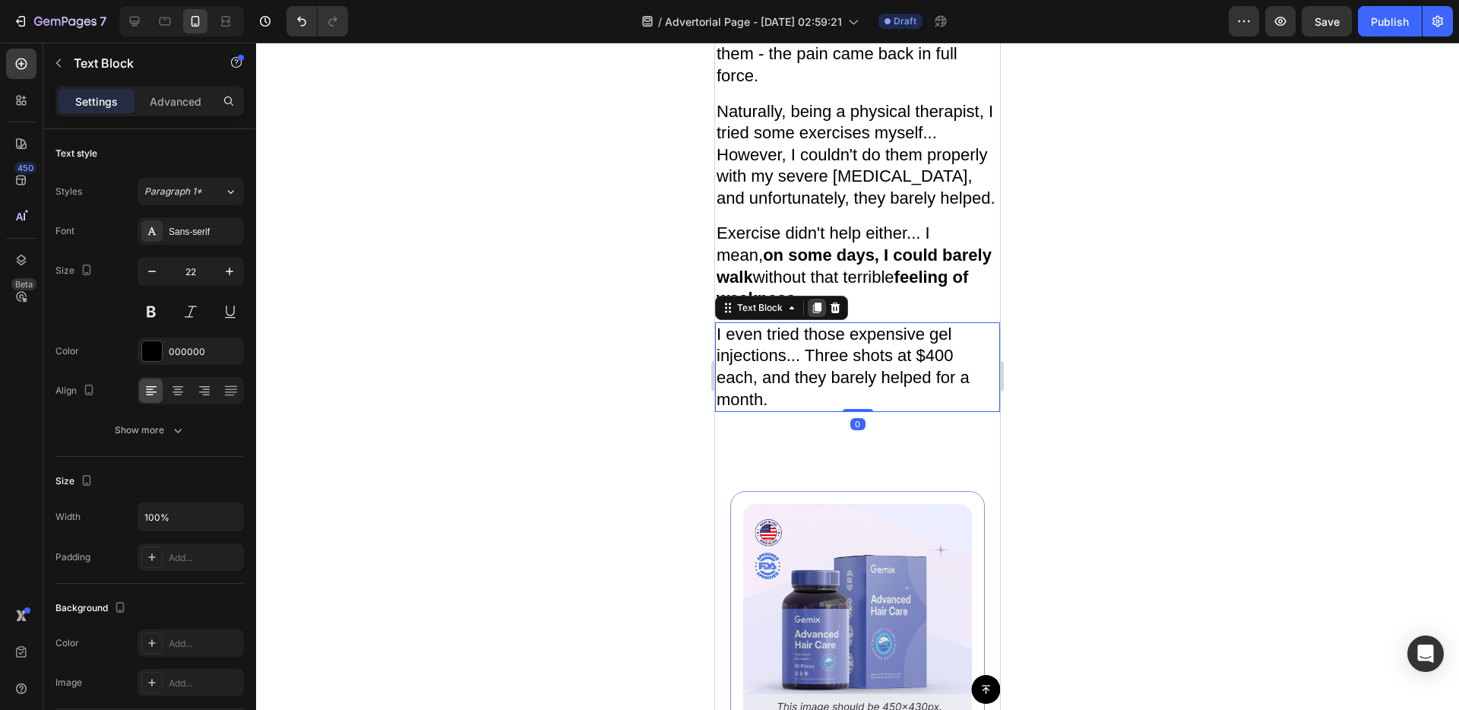
click at [822, 302] on div at bounding box center [817, 308] width 18 height 18
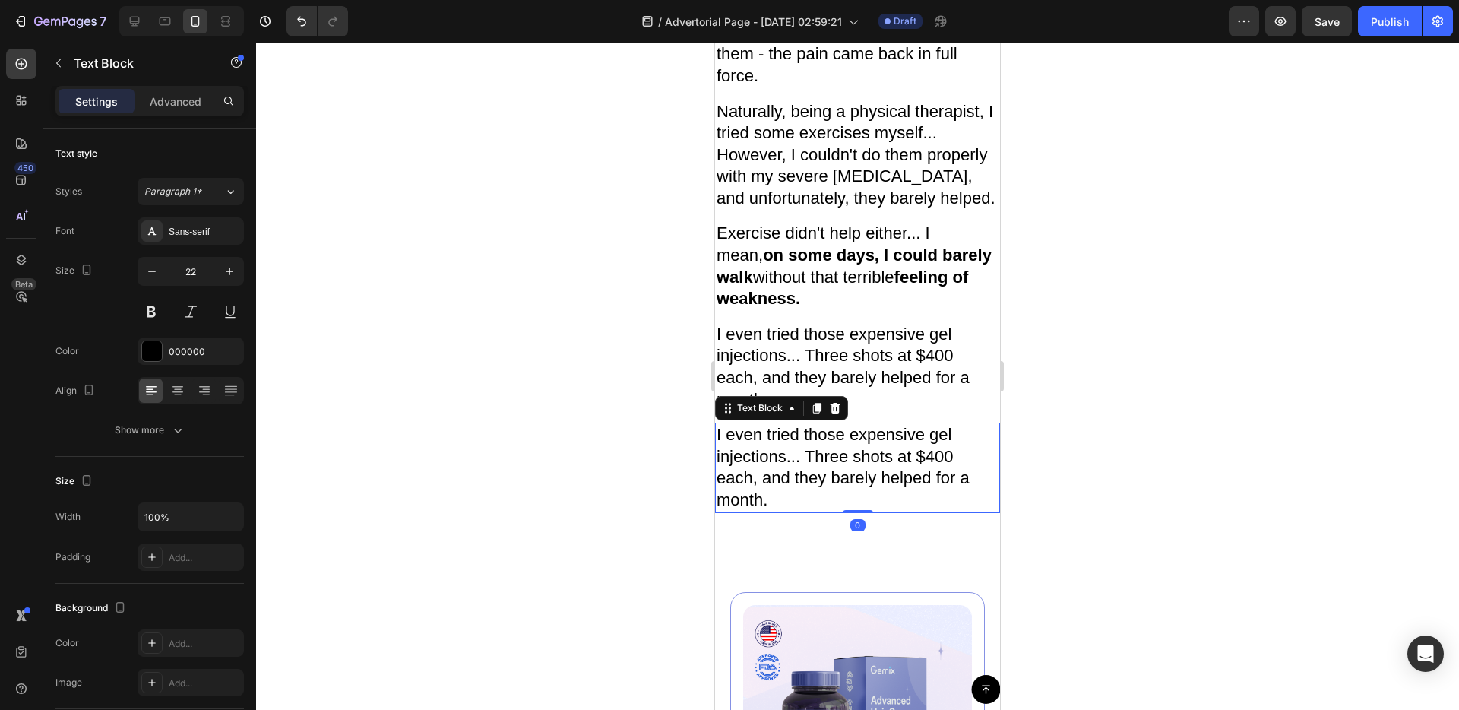
click at [850, 461] on p "I even tried those expensive gel injections... Three shots at $400 each, and th…" at bounding box center [858, 467] width 282 height 87
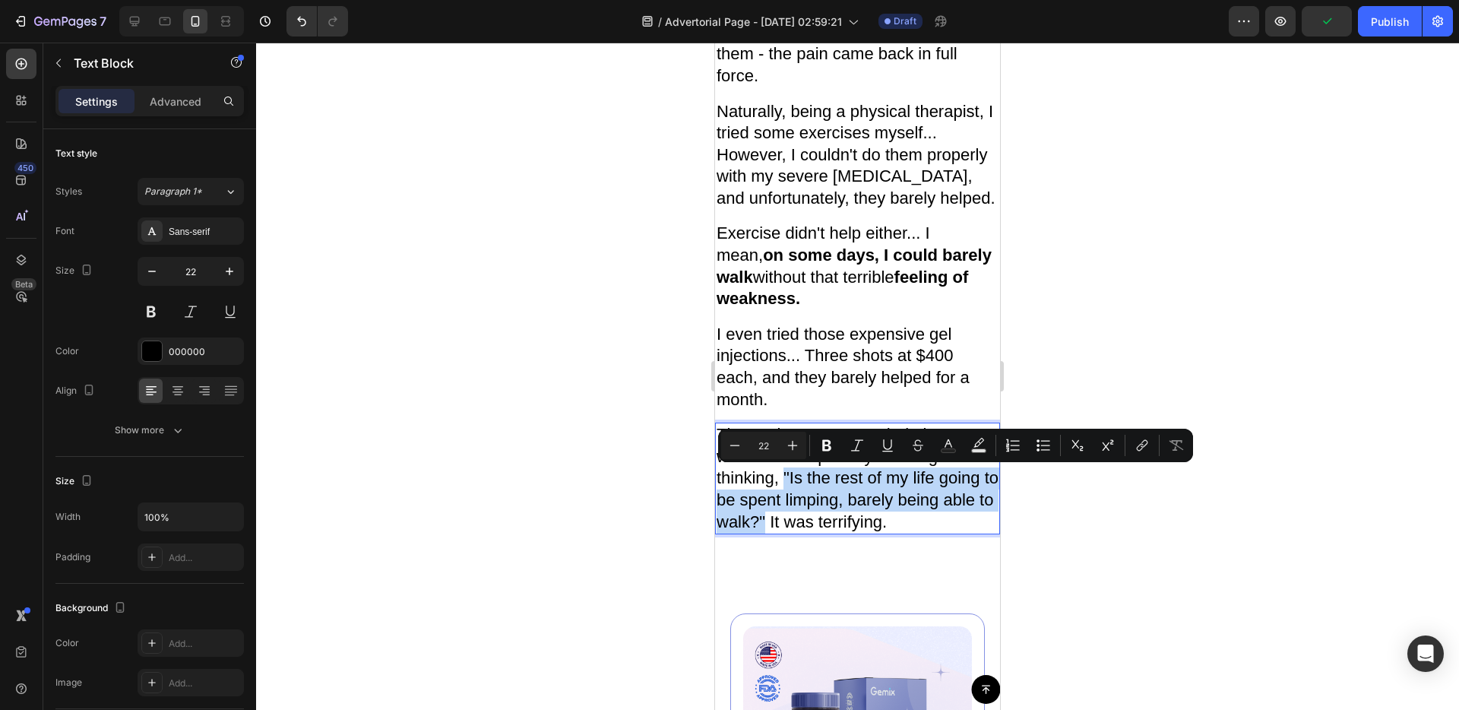
drag, startPoint x: 784, startPoint y: 475, endPoint x: 767, endPoint y: 518, distance: 46.4
click at [767, 518] on p "The anxiety was overwhelming. I would wake up every morning thinking, "Is the r…" at bounding box center [858, 478] width 282 height 109
click at [824, 433] on button "Bold" at bounding box center [826, 445] width 27 height 27
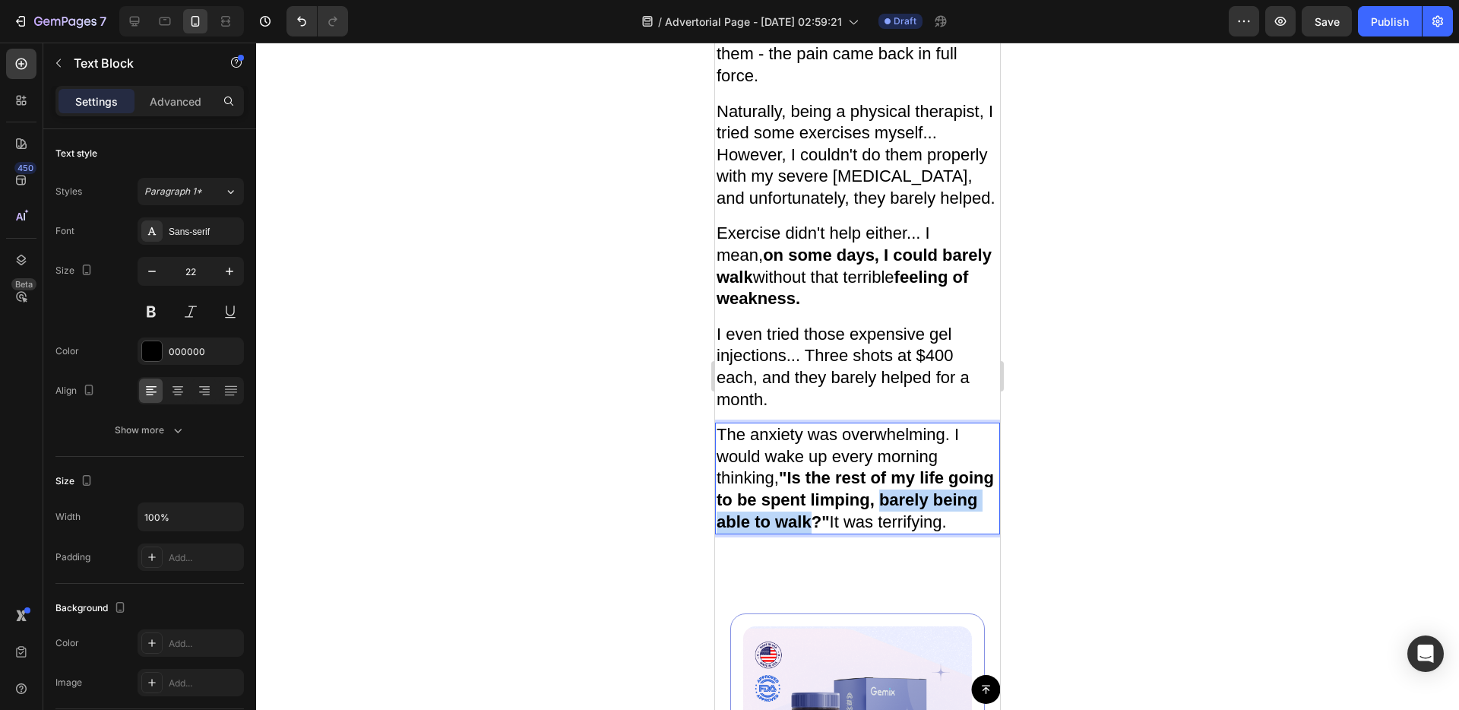
drag, startPoint x: 930, startPoint y: 504, endPoint x: 862, endPoint y: 522, distance: 70.8
click at [862, 522] on strong ""Is the rest of my life going to be spent limping, barely being able to walk?"" at bounding box center [855, 499] width 277 height 62
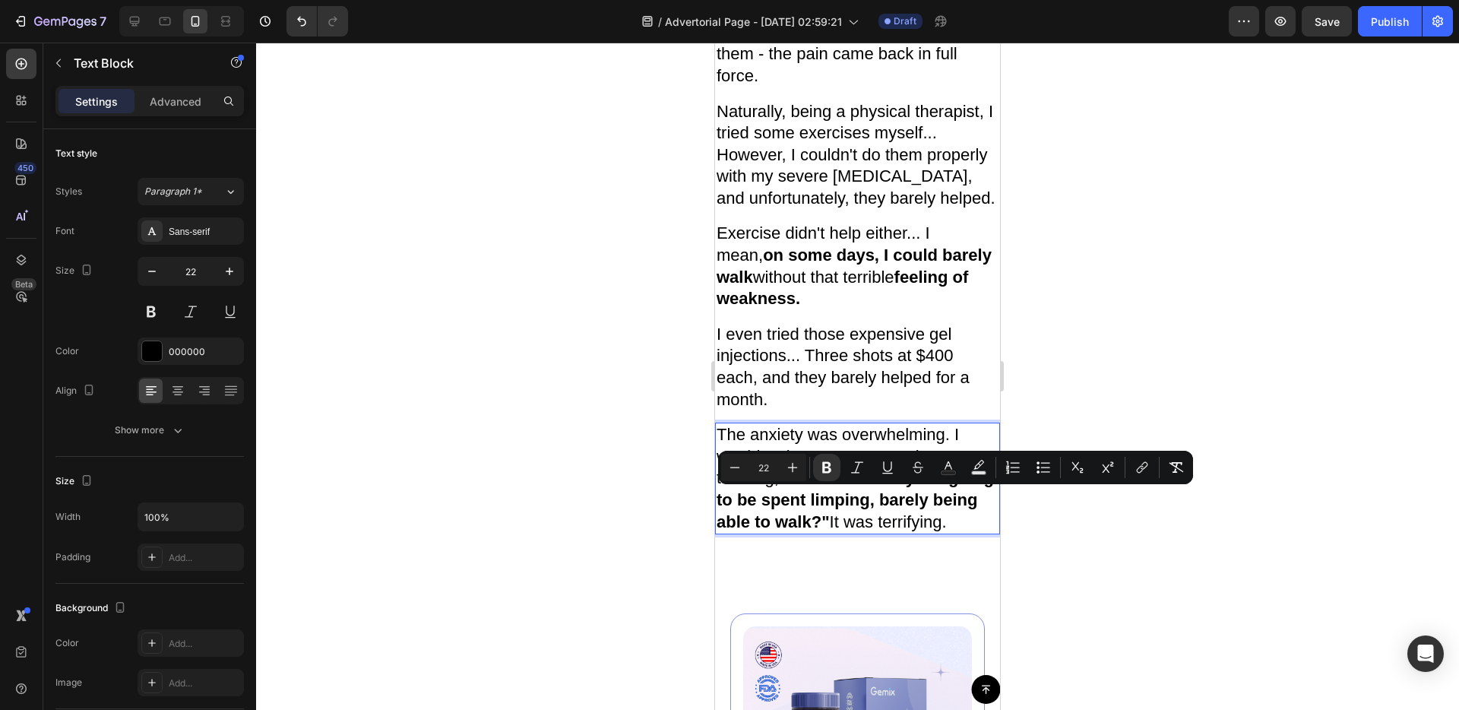
click at [907, 505] on strong ""Is the rest of my life going to be spent limping, barely being able to walk?"" at bounding box center [855, 499] width 277 height 62
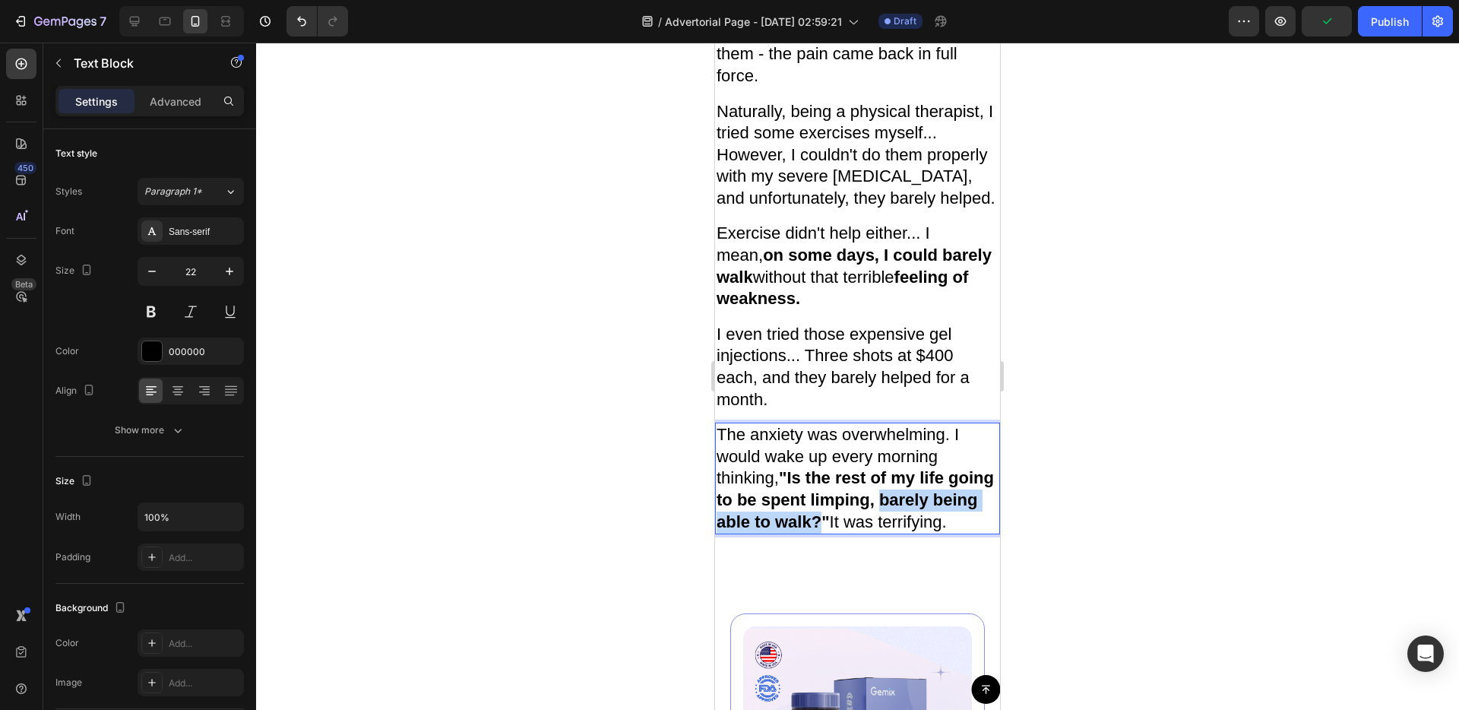
drag, startPoint x: 932, startPoint y: 502, endPoint x: 872, endPoint y: 519, distance: 63.3
click at [872, 519] on strong ""Is the rest of my life going to be spent limping, barely being able to walk?"" at bounding box center [855, 499] width 277 height 62
click at [864, 518] on strong ""Is the rest of my life going to be spent limping, barely being able to walk?"" at bounding box center [855, 499] width 277 height 62
drag, startPoint x: 933, startPoint y: 504, endPoint x: 866, endPoint y: 514, distance: 67.7
click at [866, 514] on strong ""Is the rest of my life going to be spent limping, barely being able to walk?"" at bounding box center [855, 499] width 277 height 62
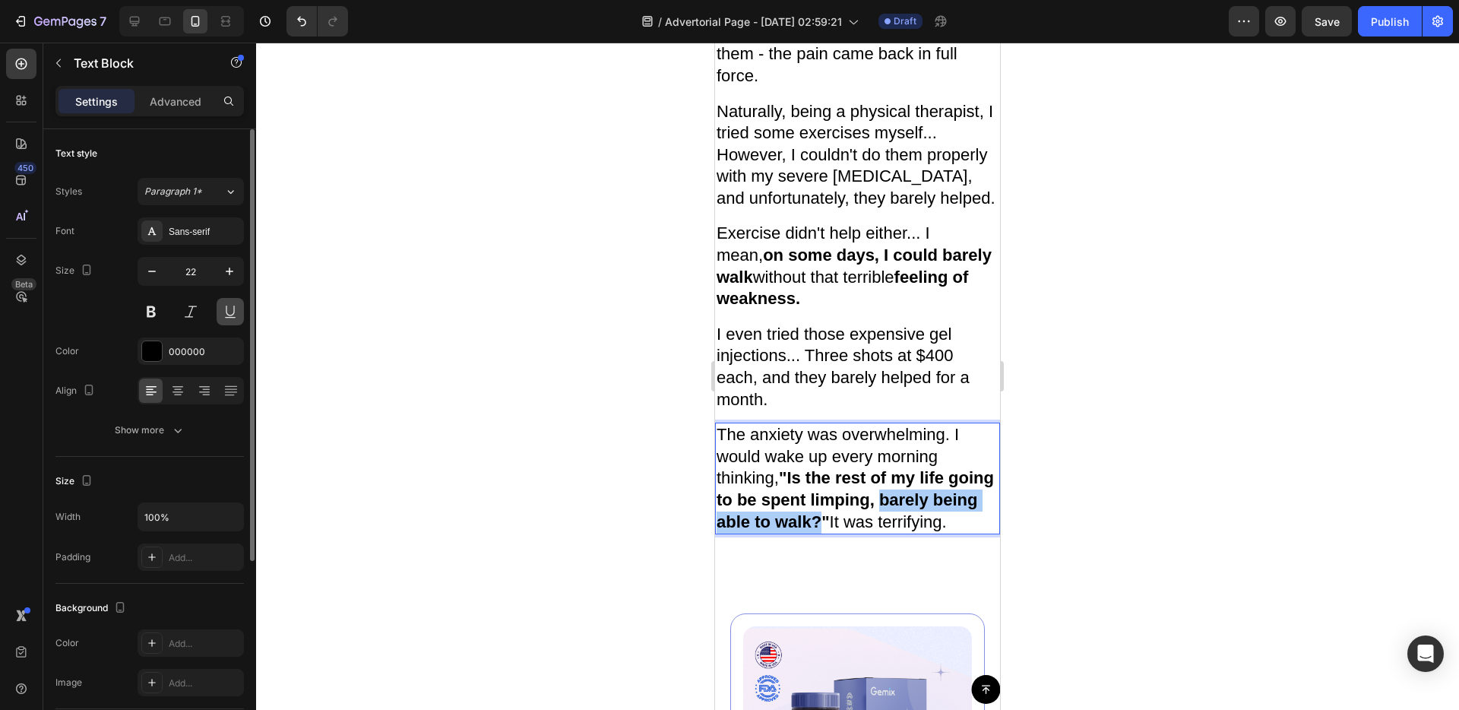
click at [240, 315] on button at bounding box center [230, 311] width 27 height 27
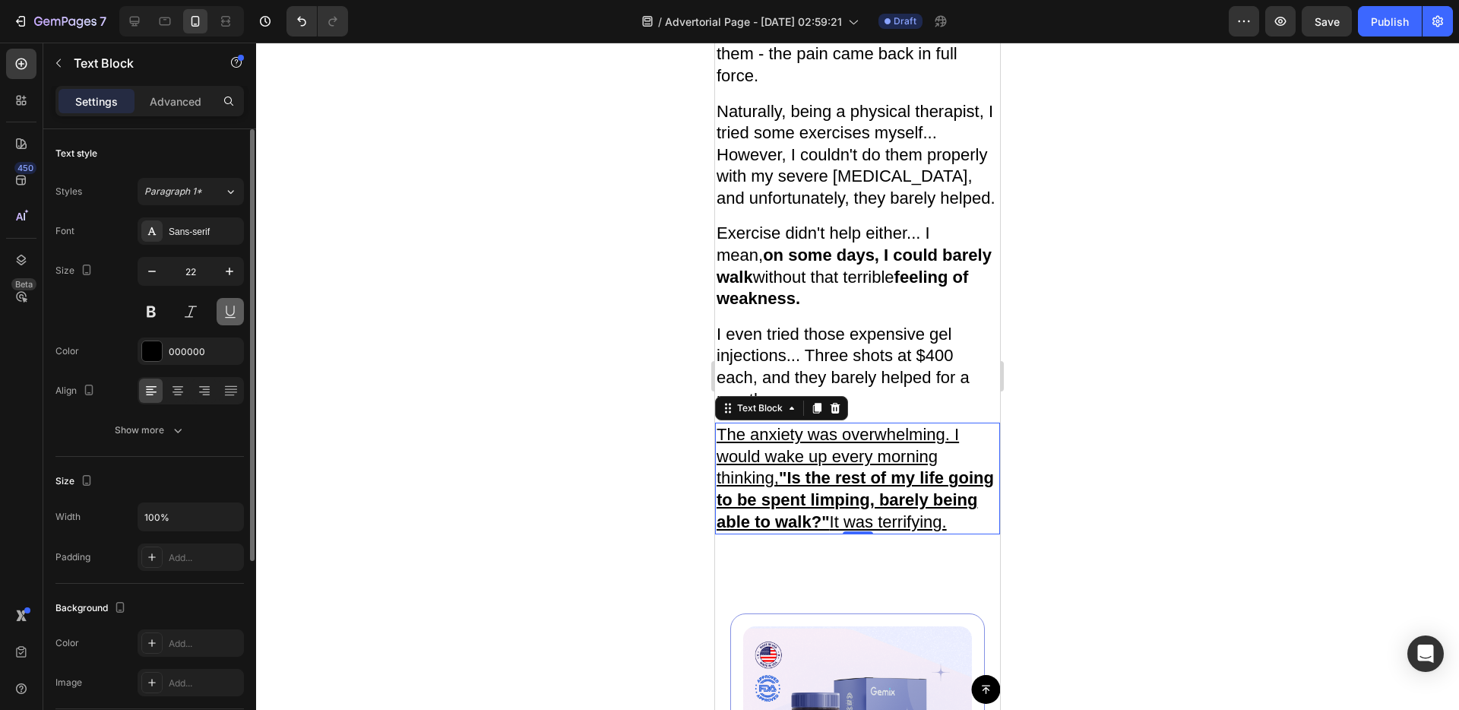
click at [240, 315] on button at bounding box center [230, 311] width 27 height 27
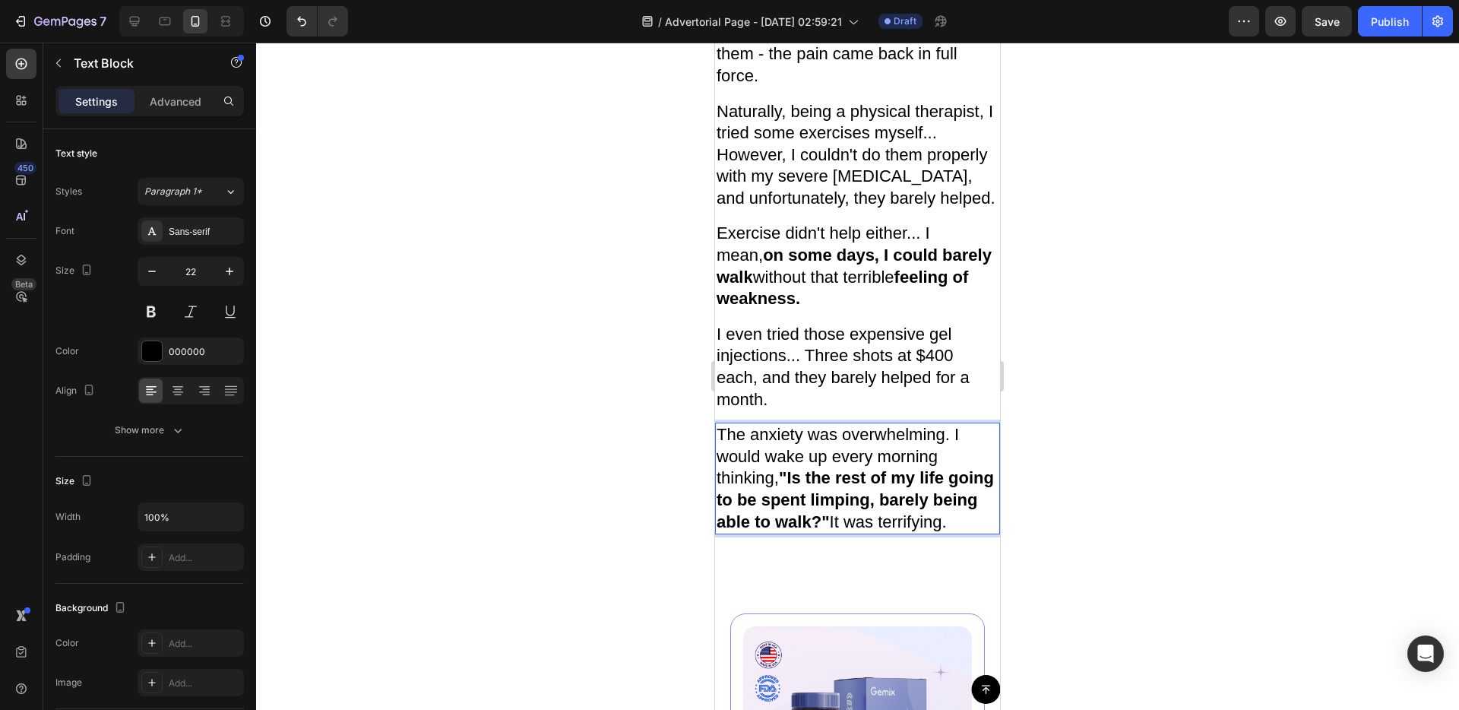
click at [818, 502] on strong ""Is the rest of my life going to be spent limping, barely being able to walk?"" at bounding box center [855, 499] width 277 height 62
click at [854, 516] on strong ""Is the rest of my life going to be spent limping, barely being able to walk?"" at bounding box center [855, 499] width 277 height 62
click at [854, 515] on strong ""Is the rest of my life going to be spent limping, barely being able to walk?"" at bounding box center [855, 499] width 277 height 62
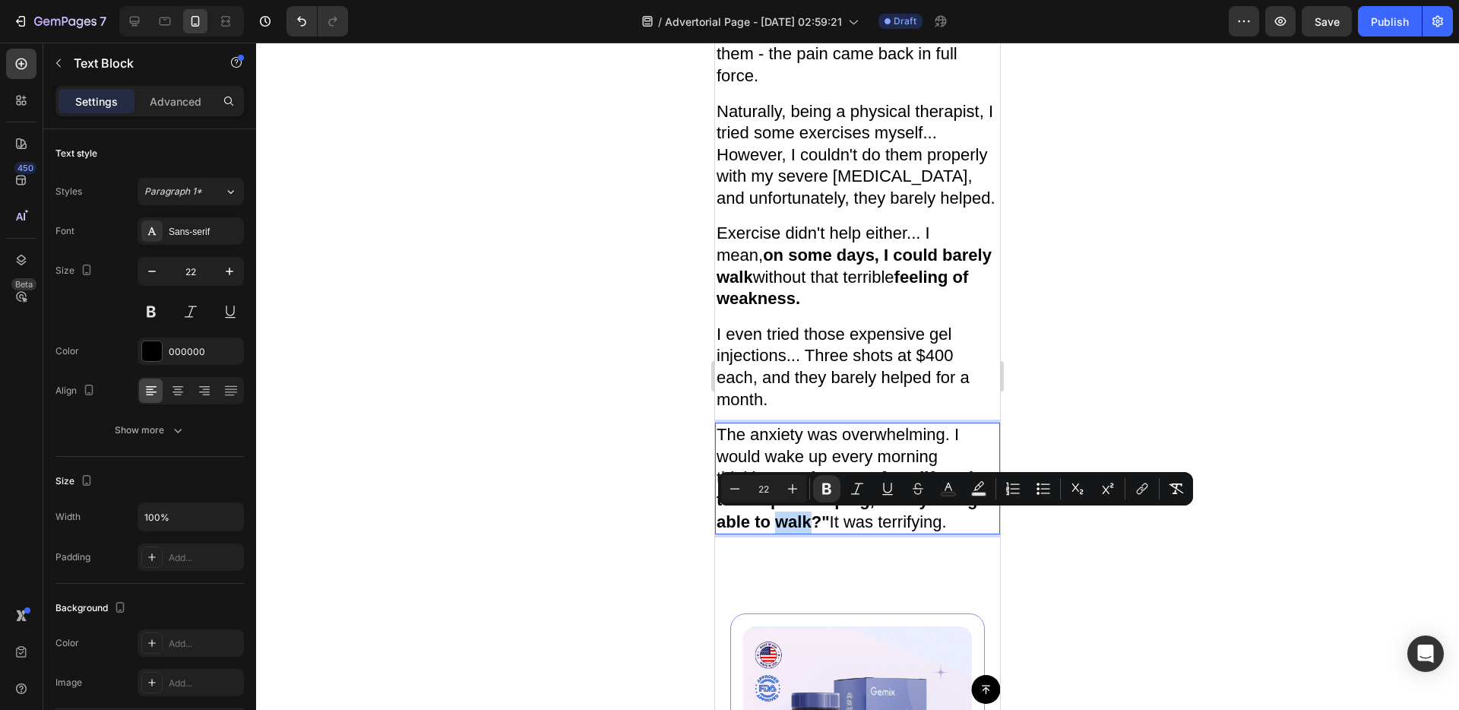
click at [856, 519] on strong ""Is the rest of my life going to be spent limping, barely being able to walk?"" at bounding box center [855, 499] width 277 height 62
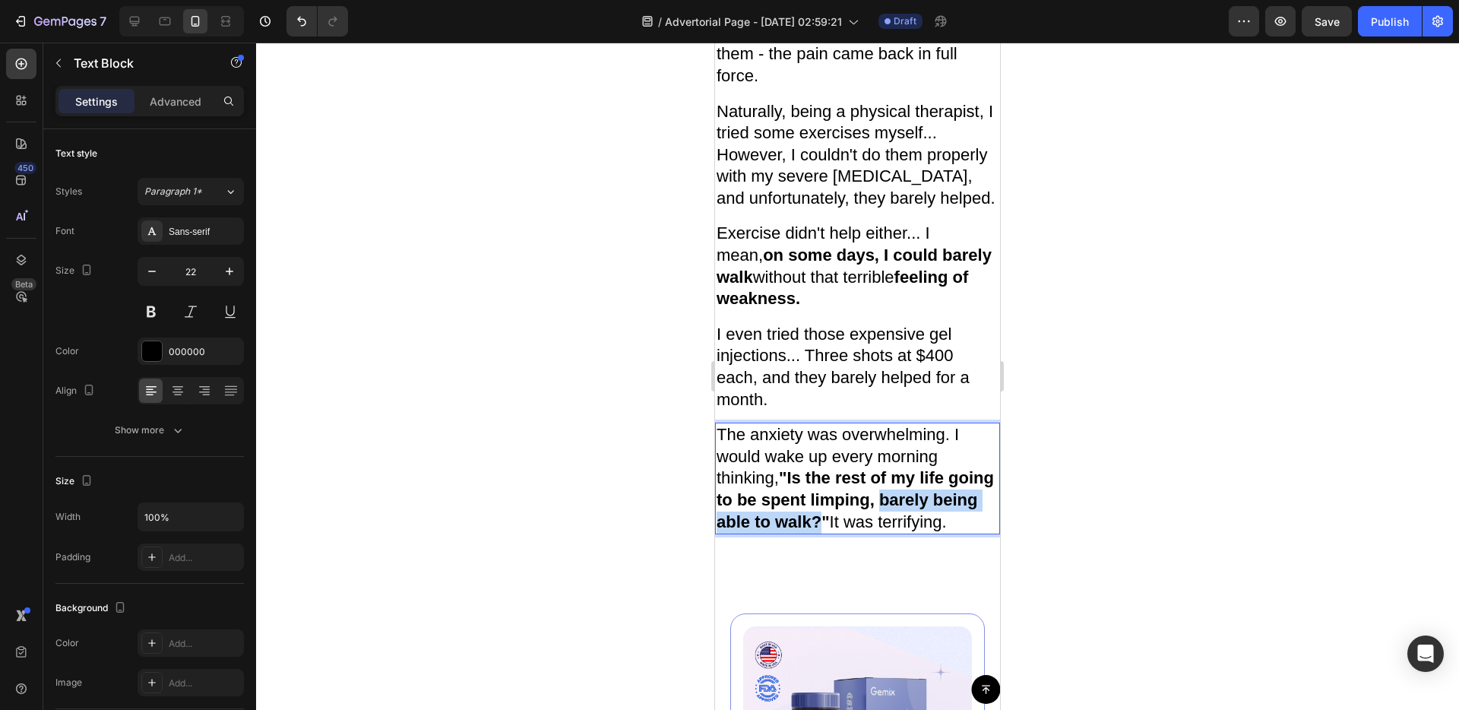
drag, startPoint x: 928, startPoint y: 500, endPoint x: 873, endPoint y: 527, distance: 60.8
click at [873, 527] on strong ""Is the rest of my life going to be spent limping, barely being able to walk?"" at bounding box center [855, 499] width 277 height 62
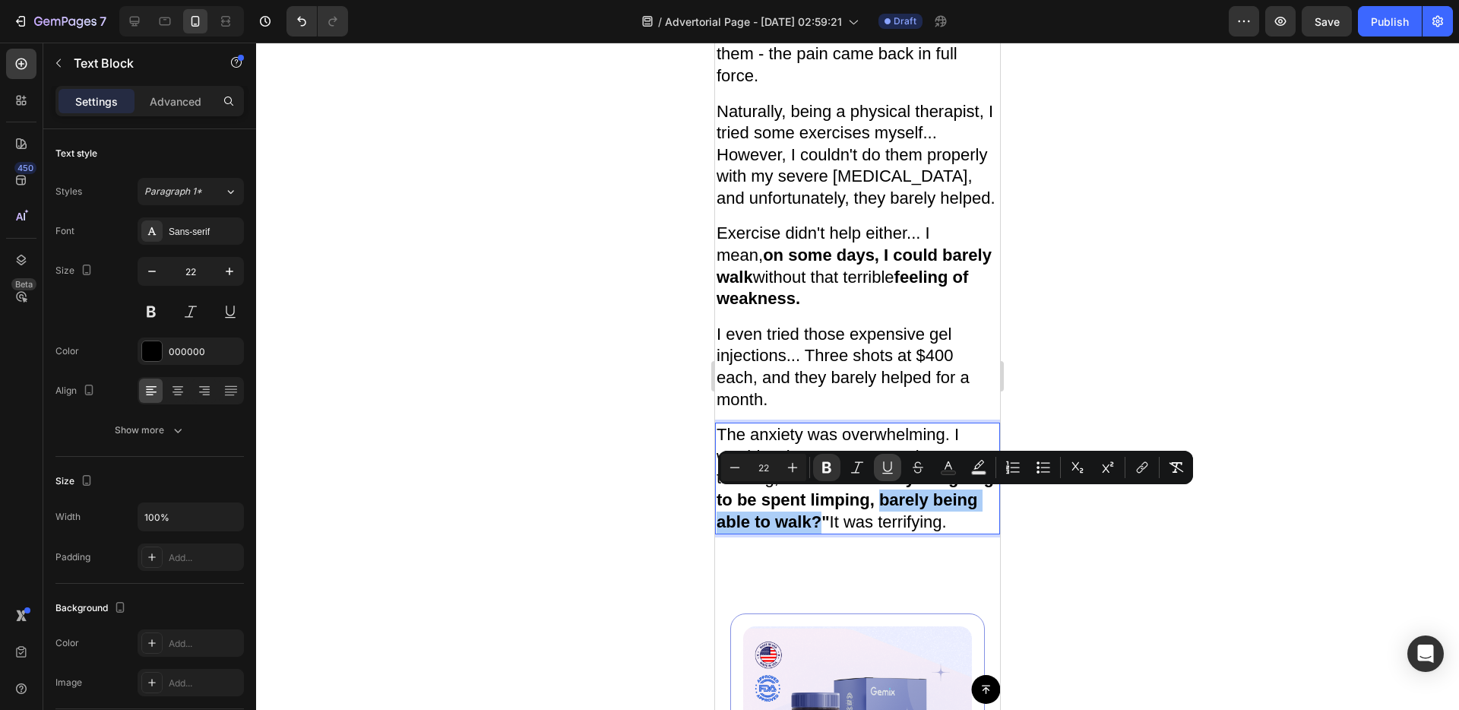
click at [897, 468] on button "Underline" at bounding box center [887, 467] width 27 height 27
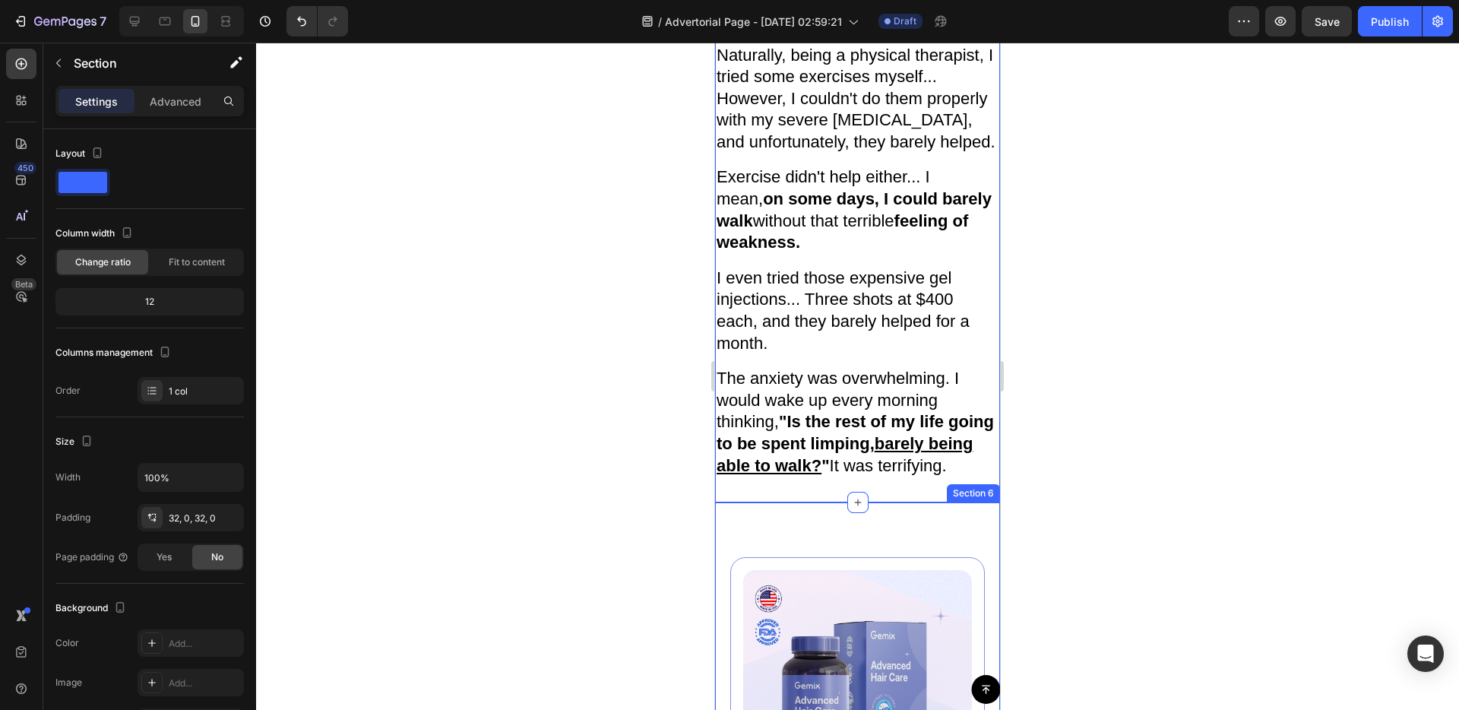
scroll to position [2326, 0]
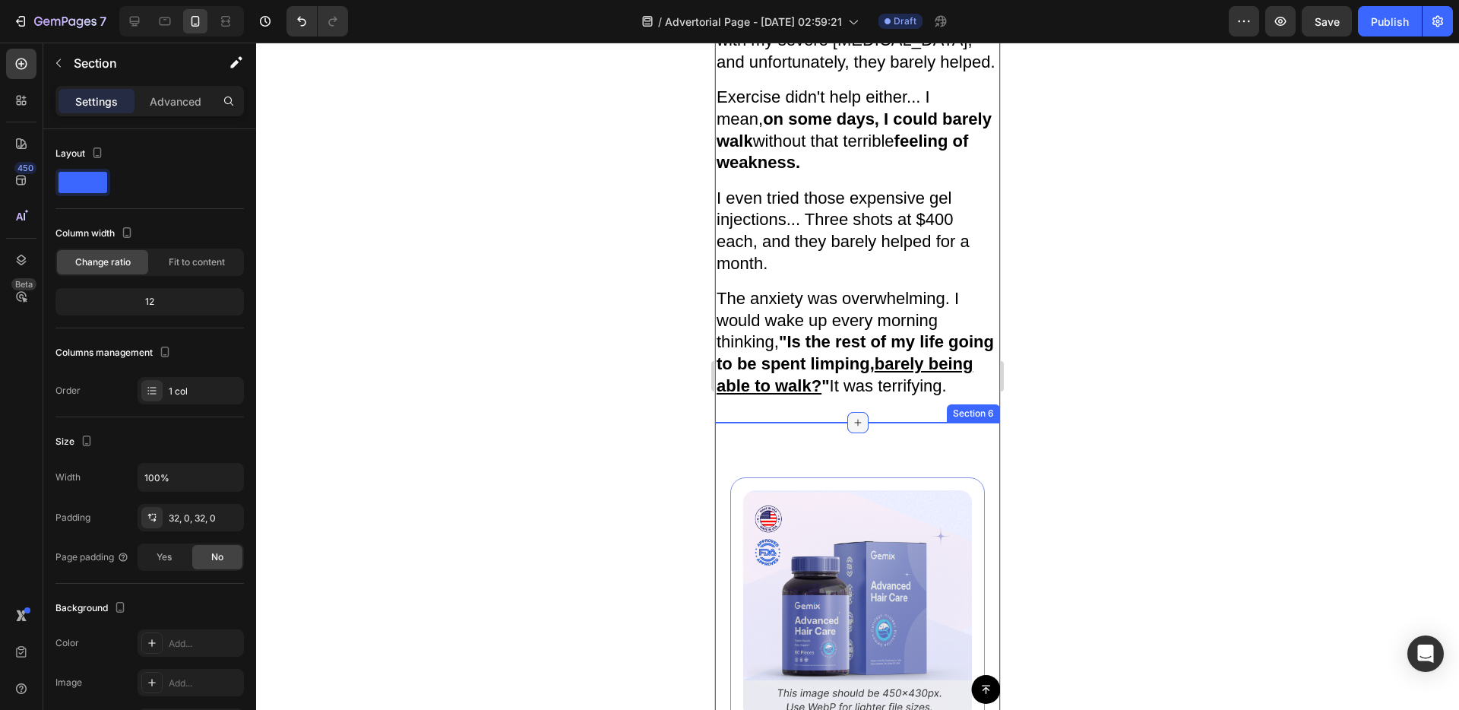
click at [862, 429] on icon at bounding box center [858, 422] width 12 height 12
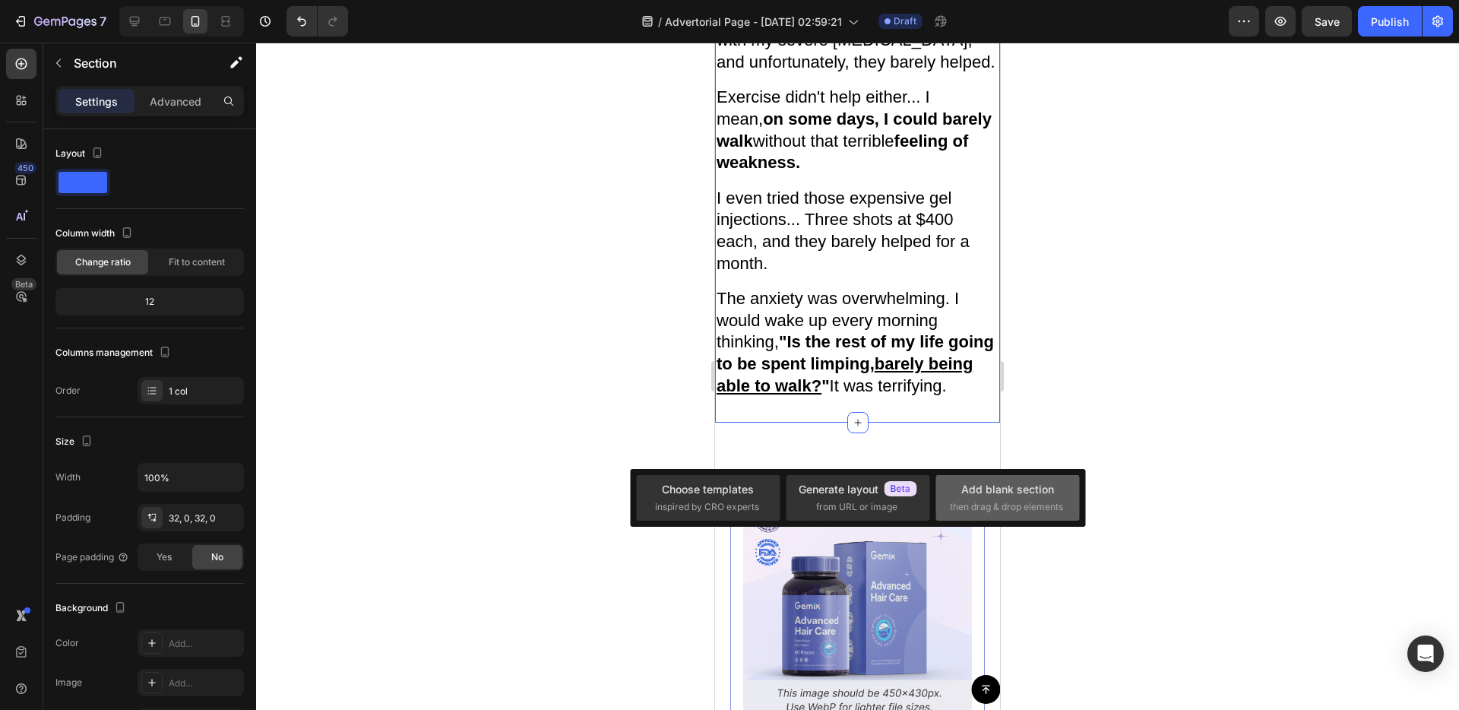
click at [954, 481] on div "Add blank section then drag & drop elements" at bounding box center [1008, 497] width 116 height 33
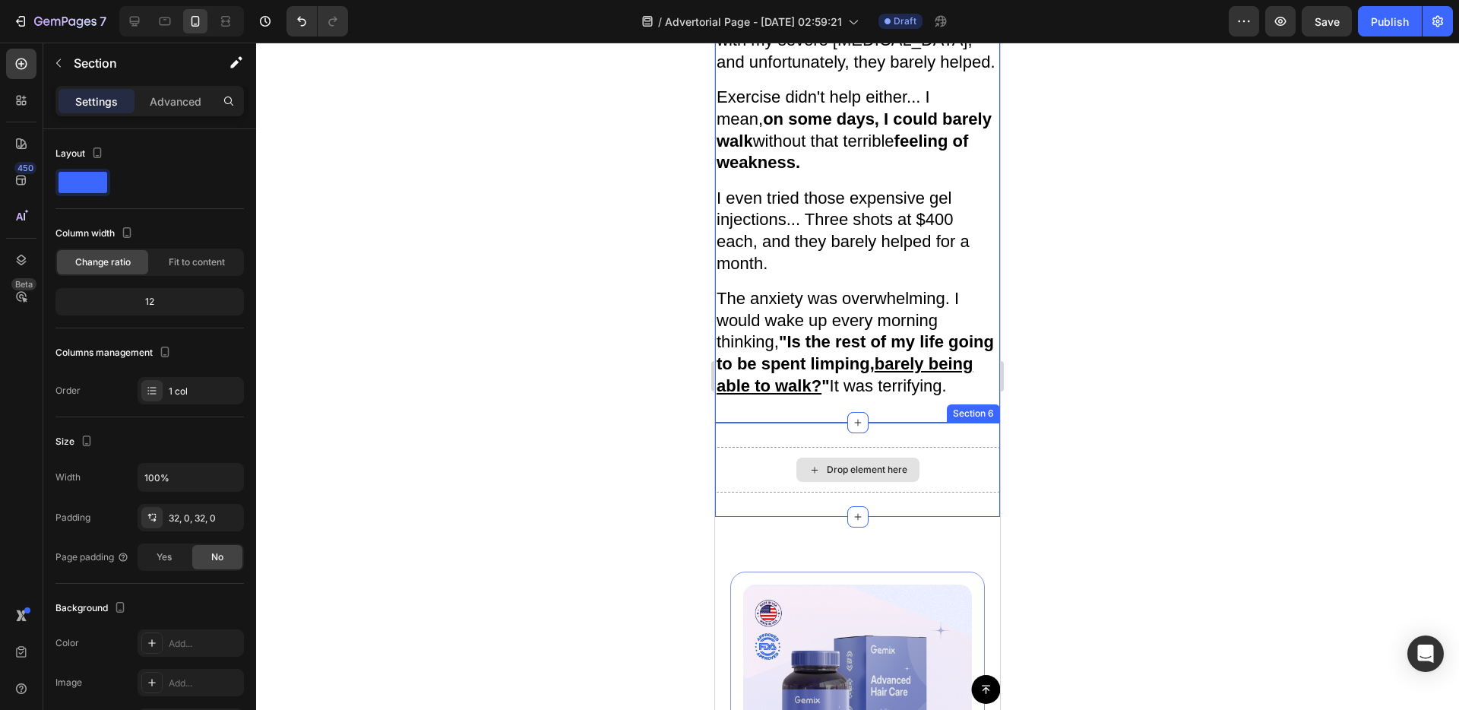
click at [872, 482] on div "Drop element here" at bounding box center [857, 469] width 123 height 24
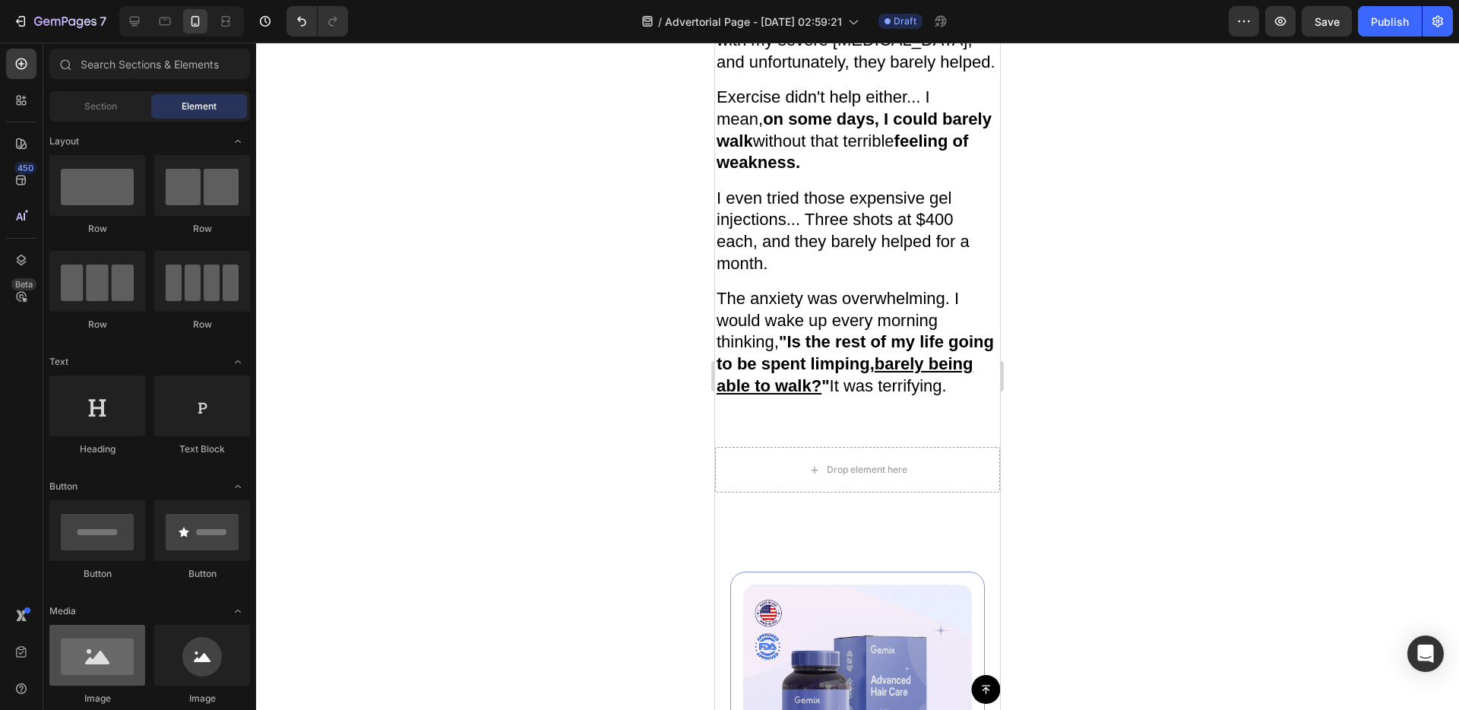
click at [62, 625] on div at bounding box center [97, 655] width 96 height 61
click at [109, 625] on div at bounding box center [97, 655] width 96 height 61
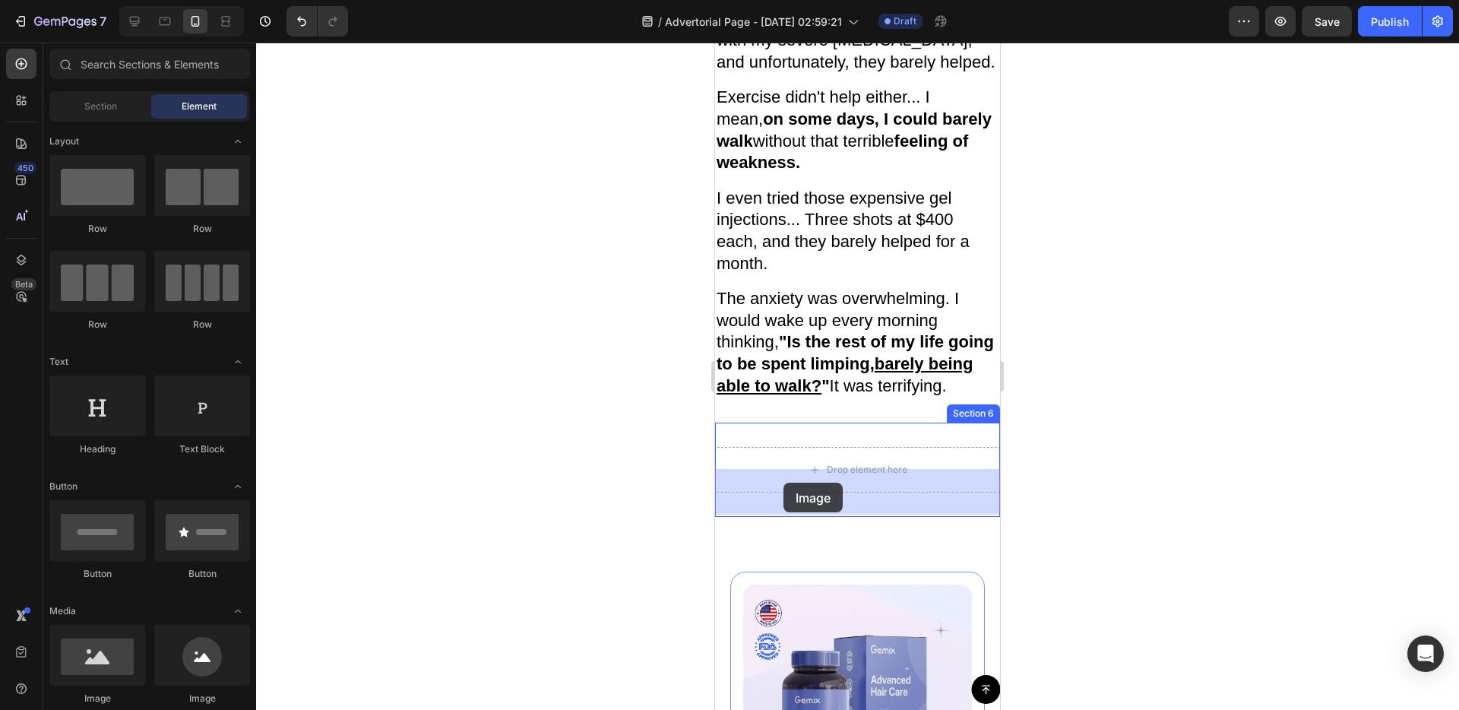
drag, startPoint x: 824, startPoint y: 619, endPoint x: 749, endPoint y: 490, distance: 148.4
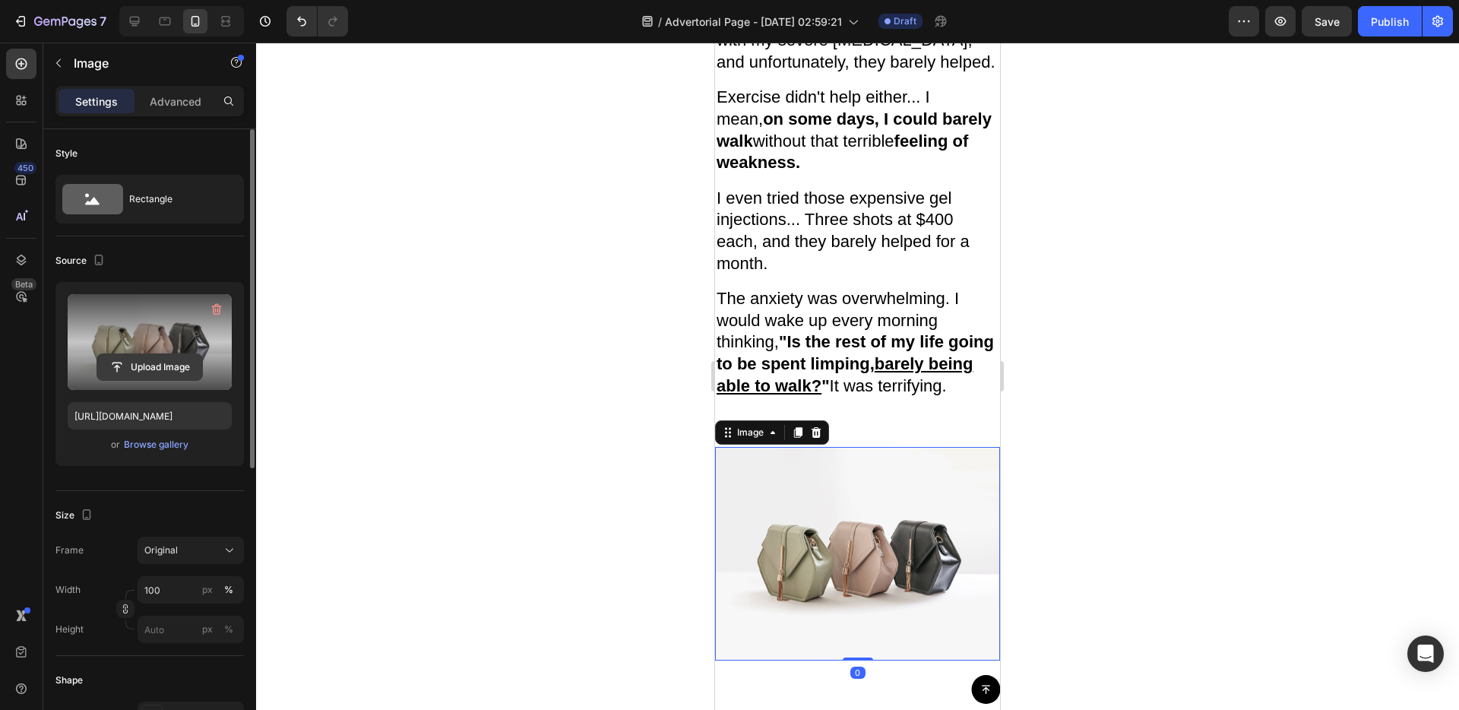
click at [175, 370] on input "file" at bounding box center [149, 367] width 105 height 26
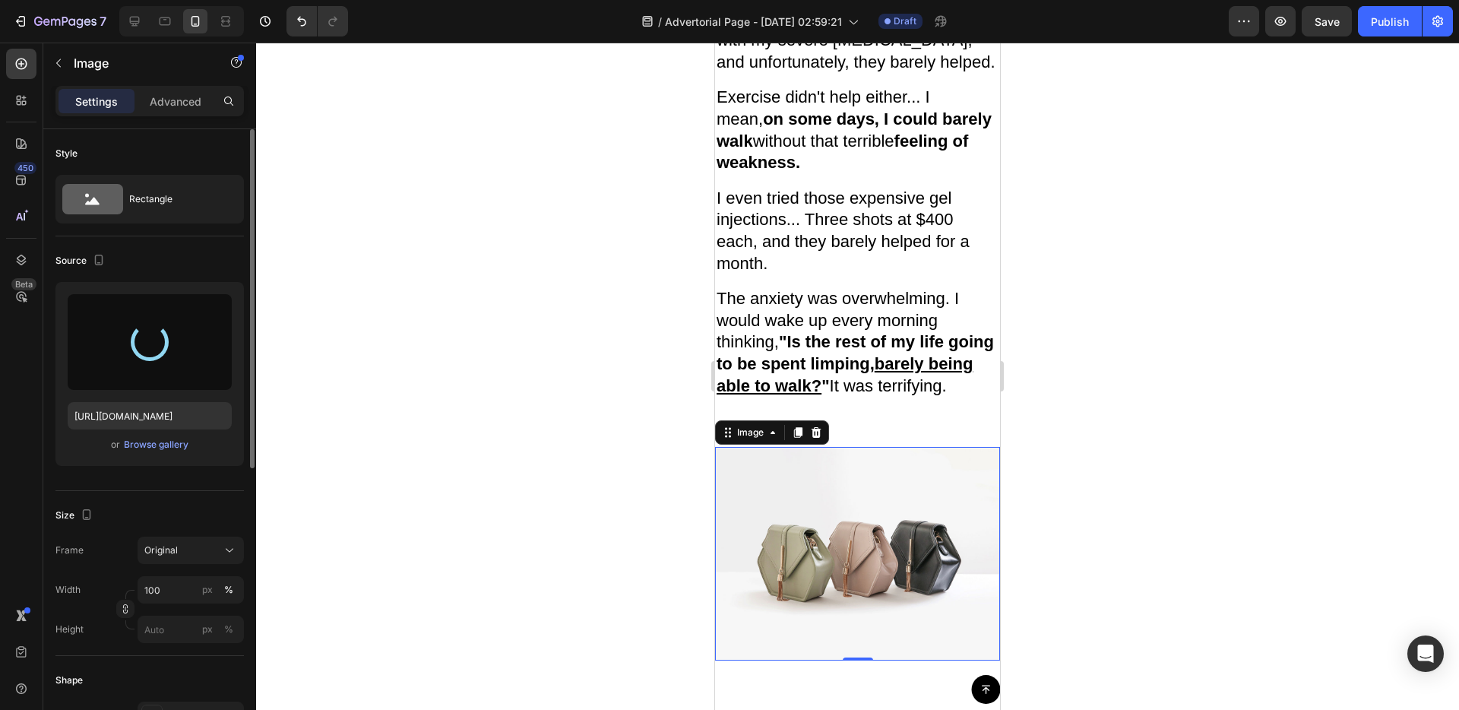
type input "https://cdn.shopify.com/s/files/1/0687/1970/6266/files/gempages_581754196080984…"
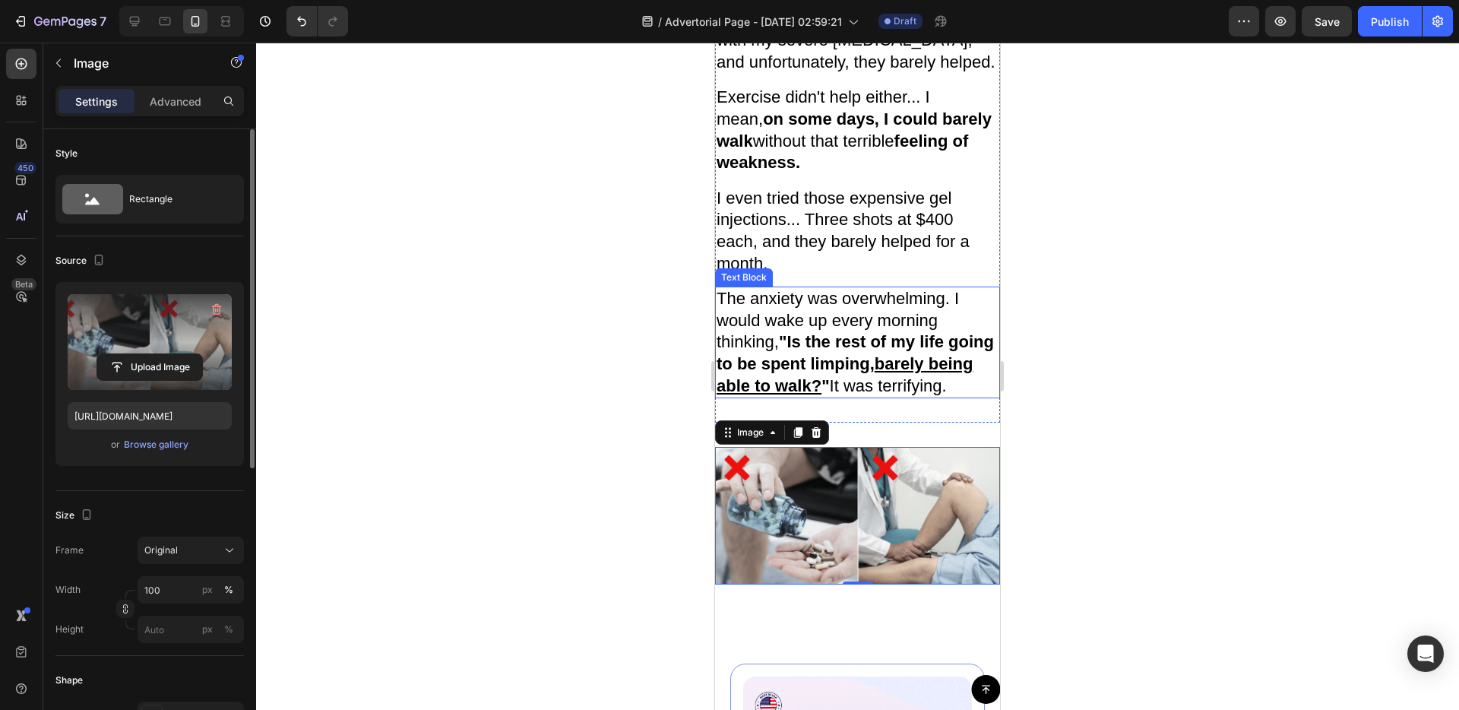
click at [956, 397] on p "The anxiety was overwhelming. I would wake up every morning thinking, "Is the r…" at bounding box center [858, 342] width 282 height 109
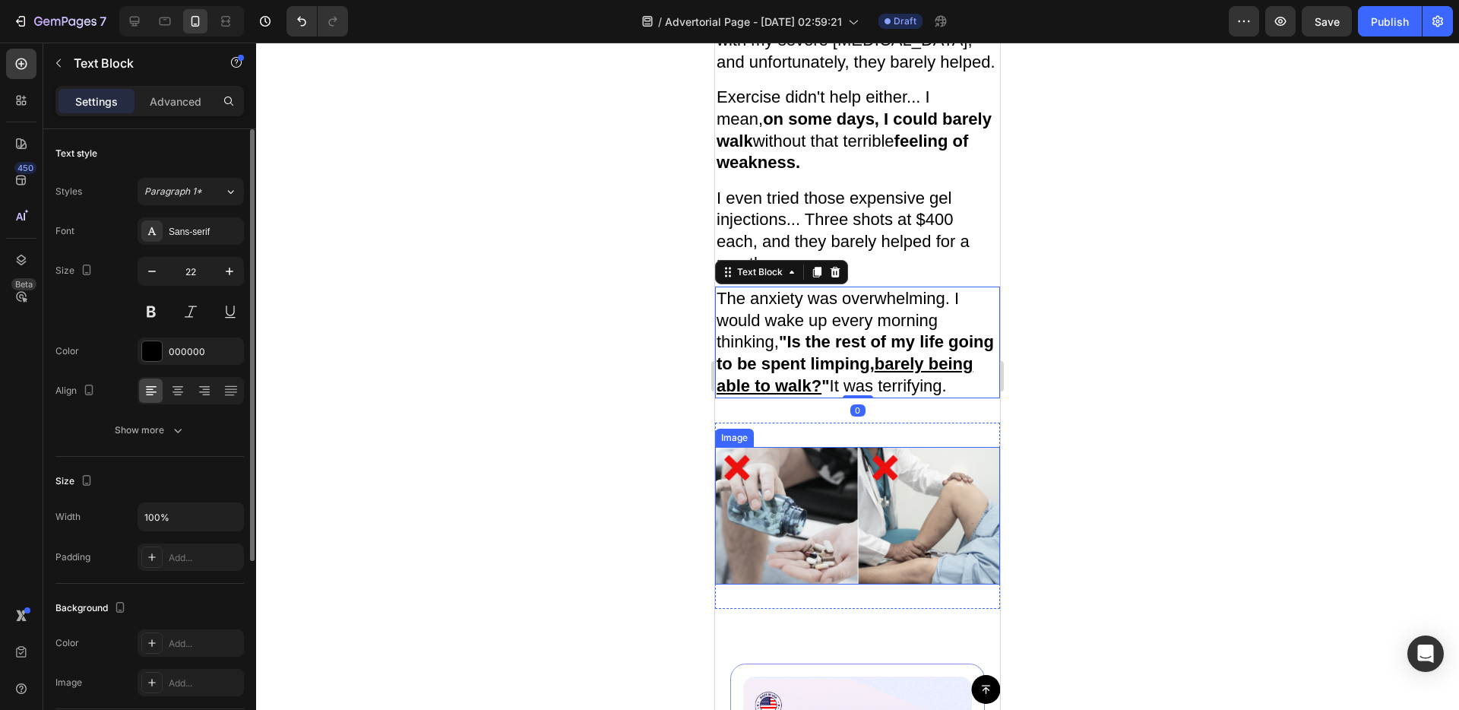
click at [903, 485] on img at bounding box center [857, 516] width 285 height 138
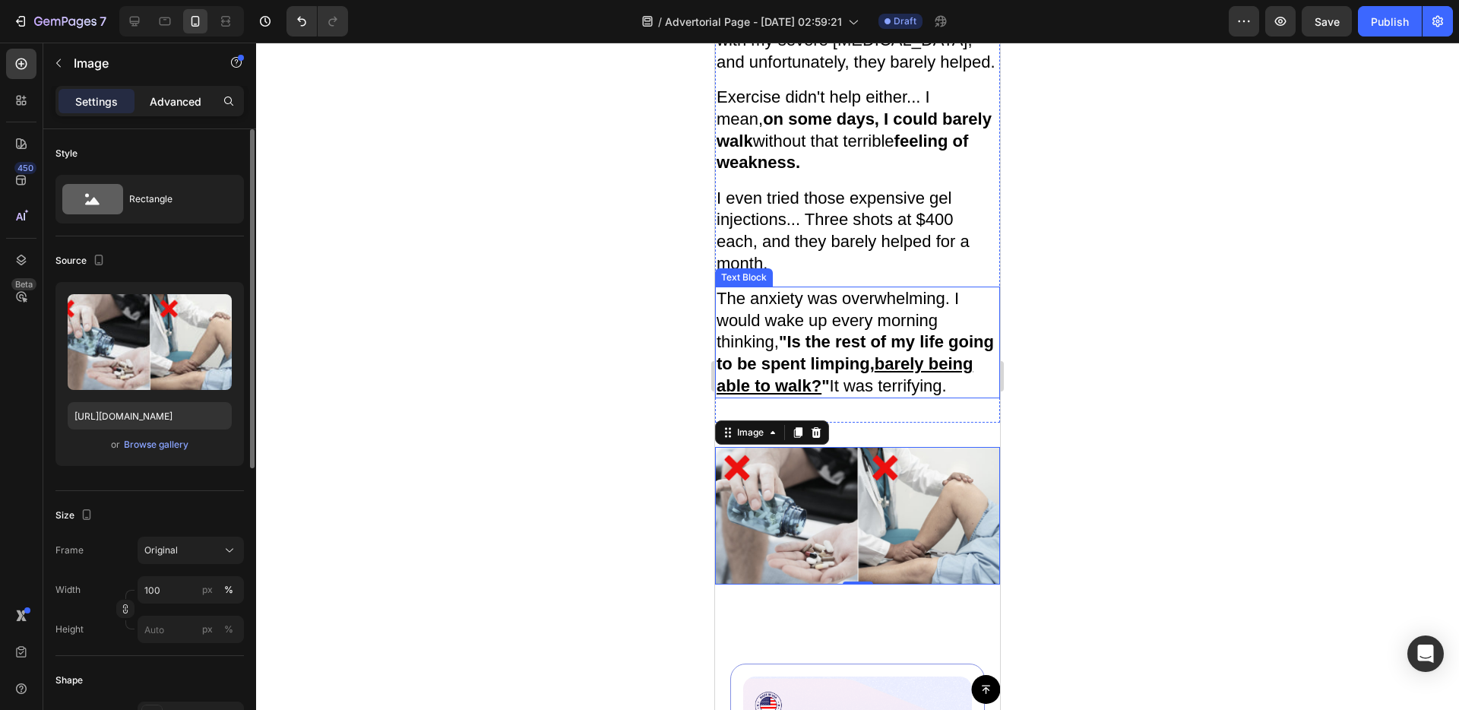
click at [163, 105] on p "Advanced" at bounding box center [176, 101] width 52 height 16
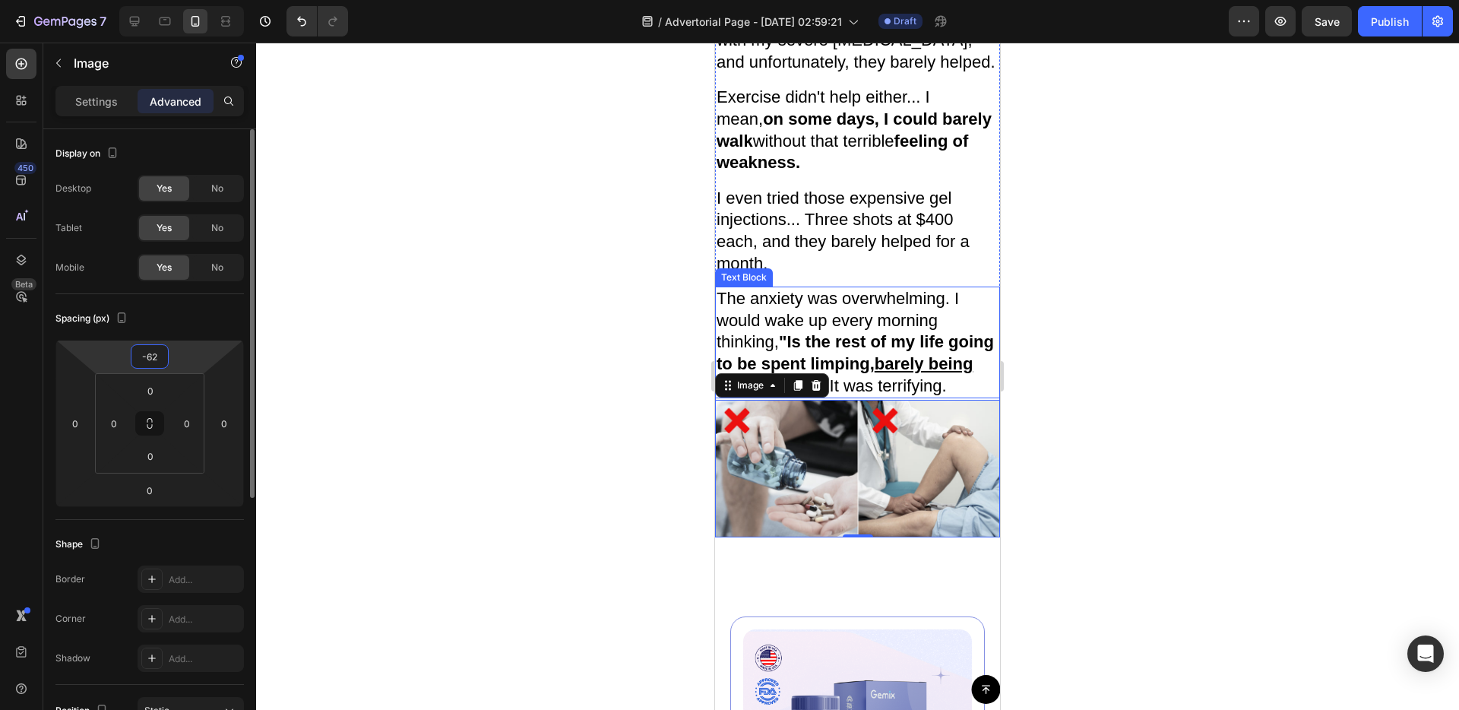
type input "-64"
drag, startPoint x: 179, startPoint y: 367, endPoint x: 180, endPoint y: 388, distance: 20.6
click at [180, 0] on html "7 / Advertorial Page - [DATE] 02:59:21 Draft Preview Save Publish 450 Beta Sect…" at bounding box center [729, 0] width 1459 height 0
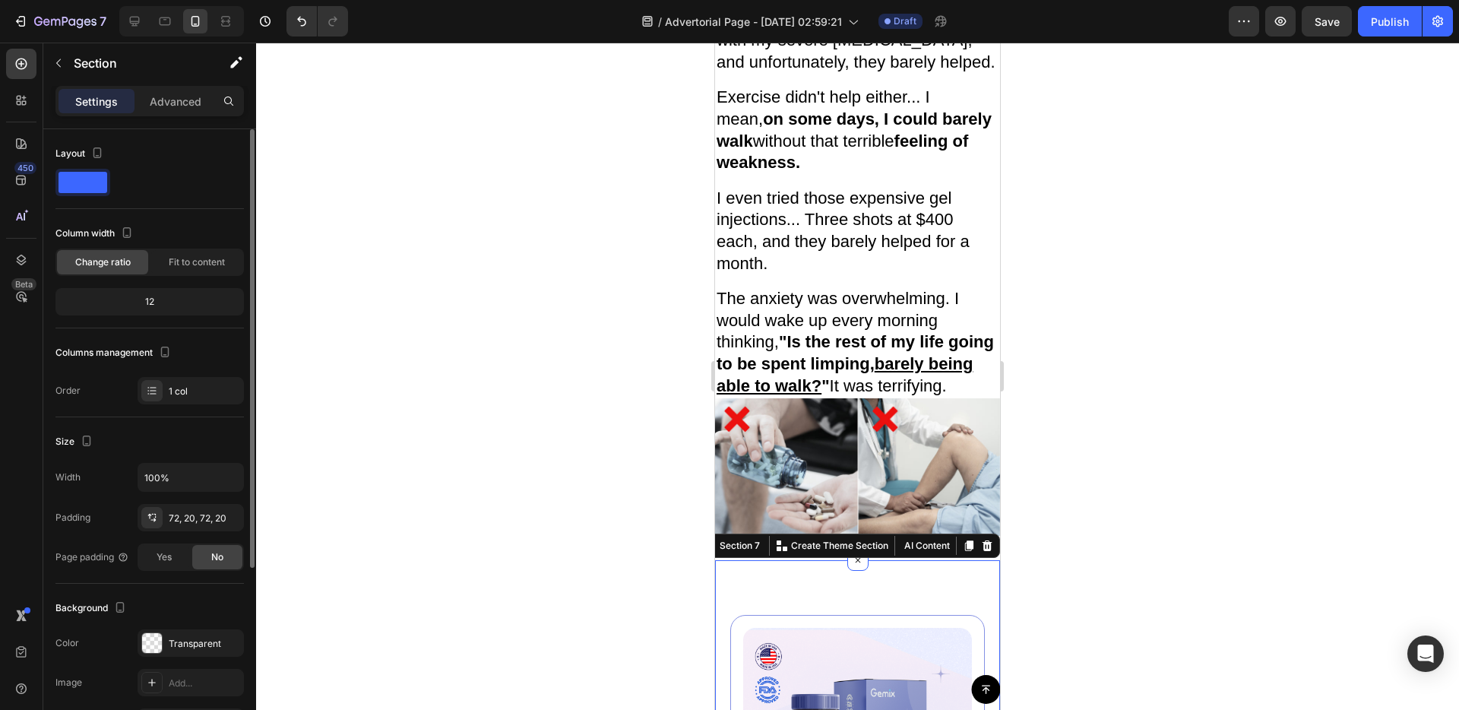
click at [773, 491] on img at bounding box center [857, 467] width 285 height 138
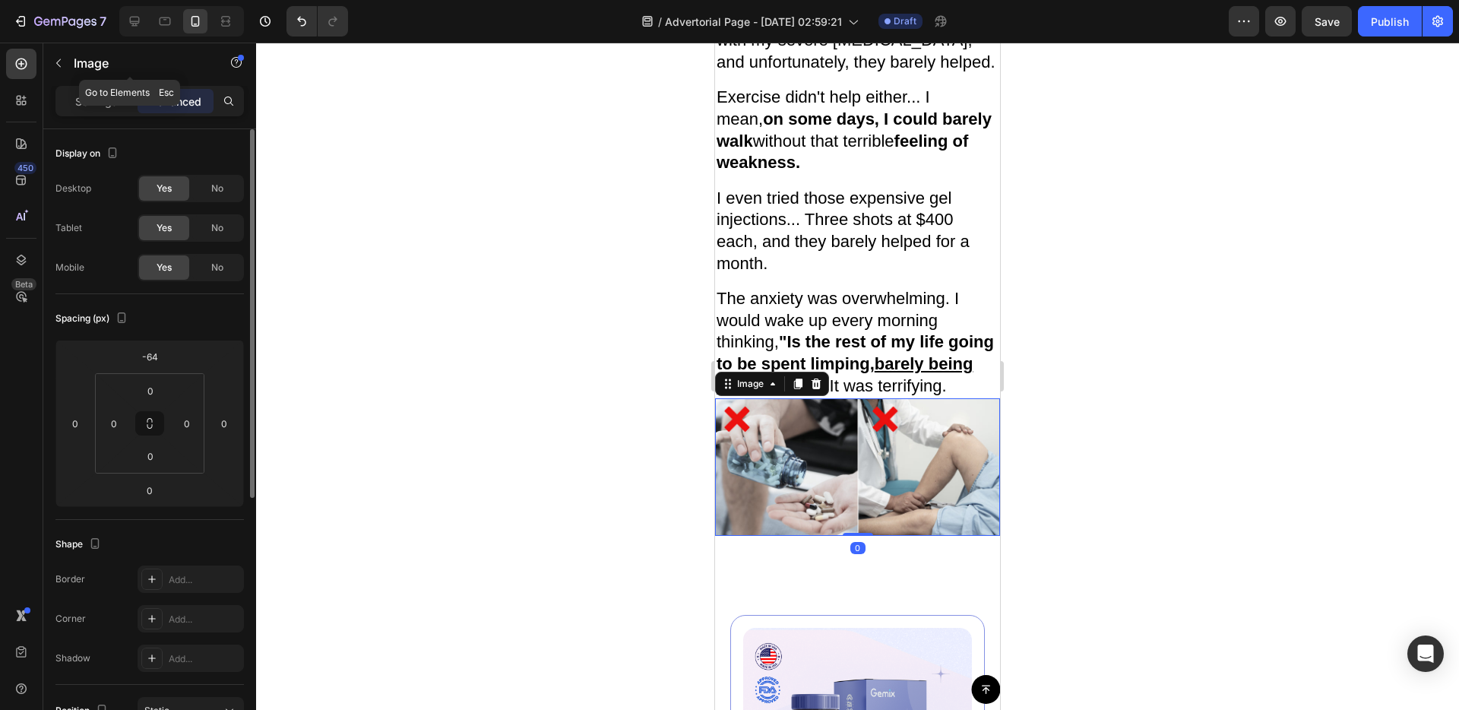
click at [160, 83] on div "Image" at bounding box center [129, 64] width 173 height 43
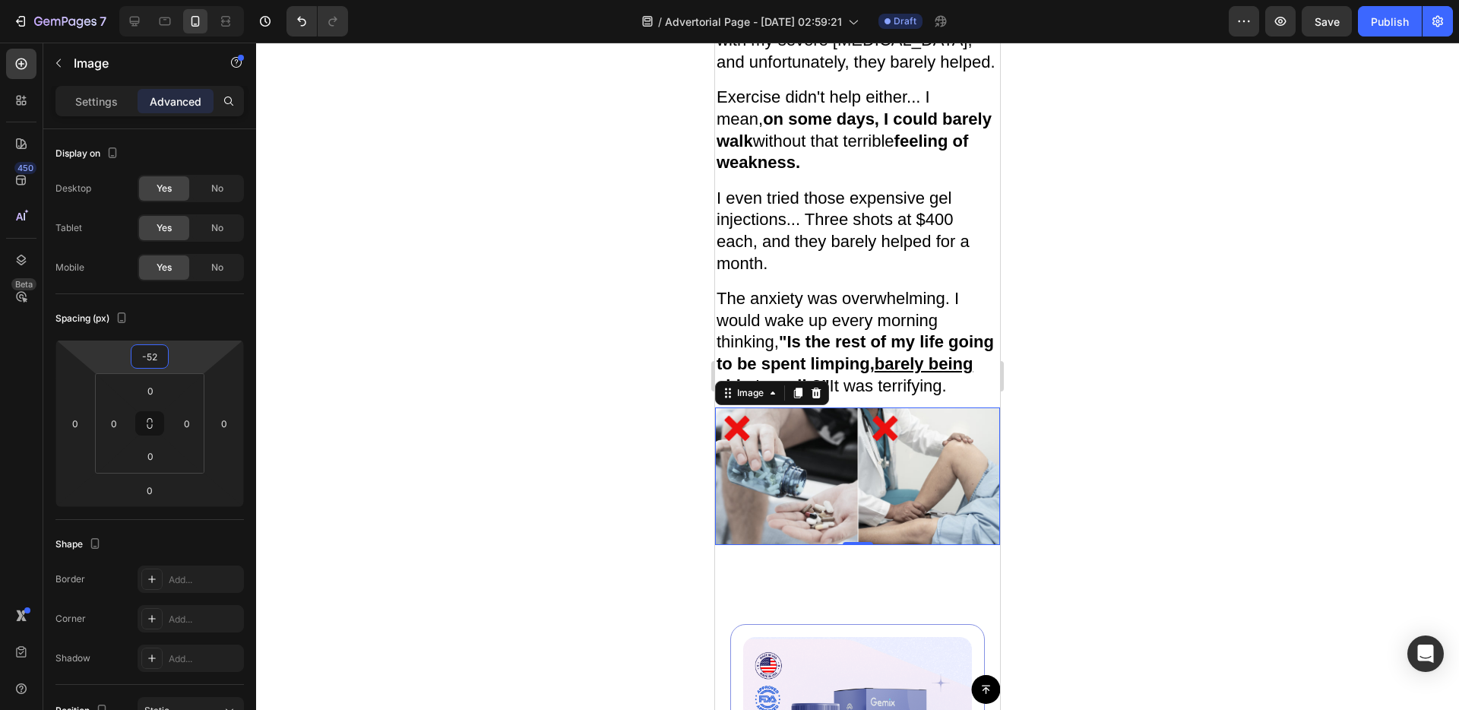
type input "-50"
click at [194, 0] on html "7 / Advertorial Page - [DATE] 02:59:21 Draft Preview Save Publish 450 Beta Sect…" at bounding box center [729, 0] width 1459 height 0
click at [824, 254] on p "I even tried those expensive gel injections... Three shots at $400 each, and th…" at bounding box center [858, 231] width 282 height 87
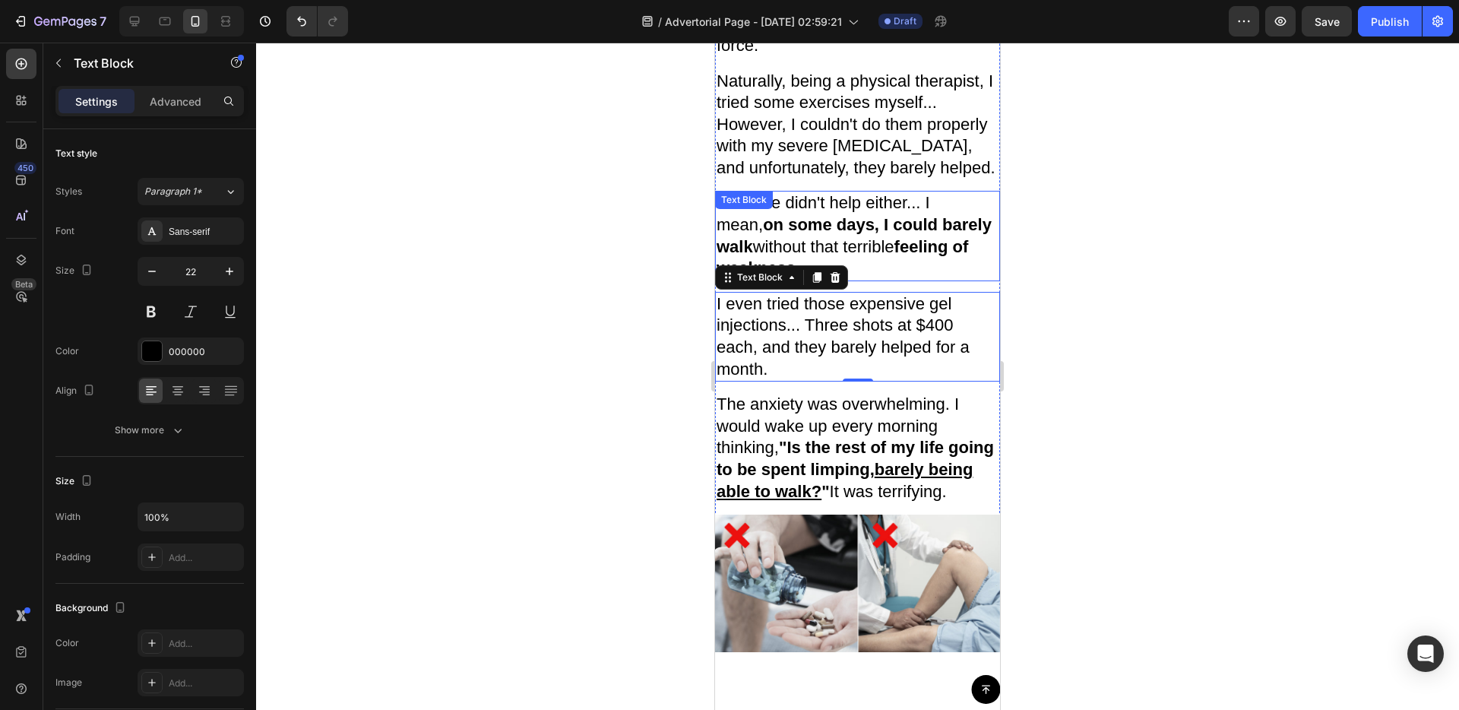
scroll to position [1966, 0]
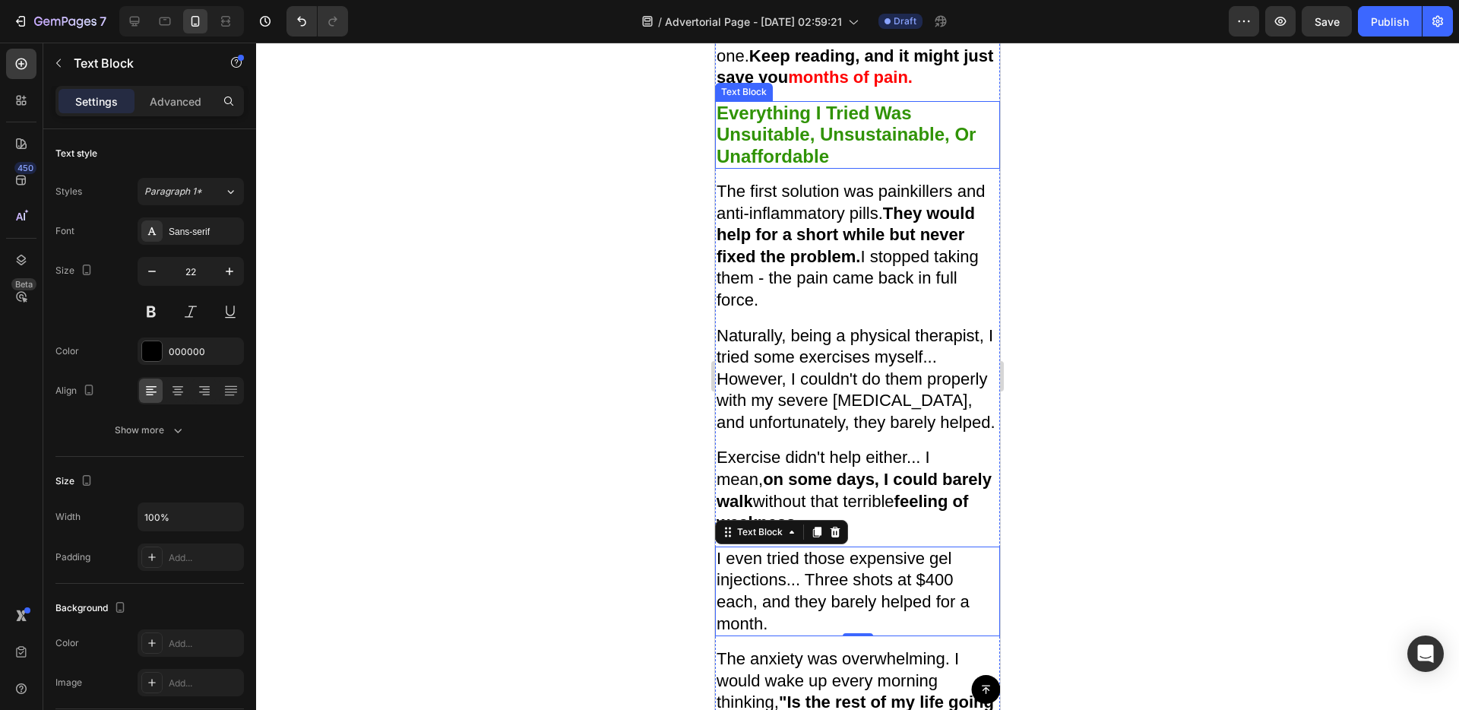
click at [866, 146] on p "Unaffordable" at bounding box center [858, 156] width 282 height 21
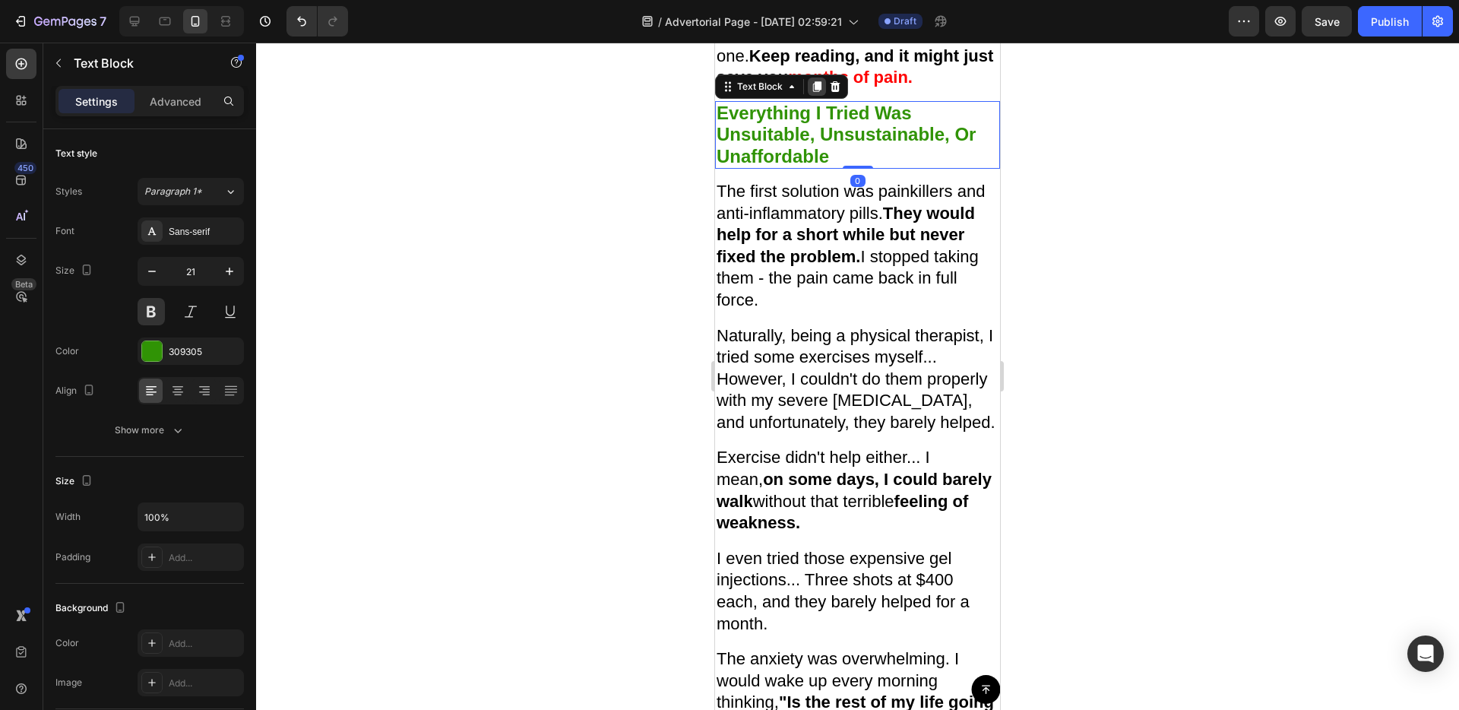
click at [816, 90] on icon at bounding box center [817, 86] width 8 height 11
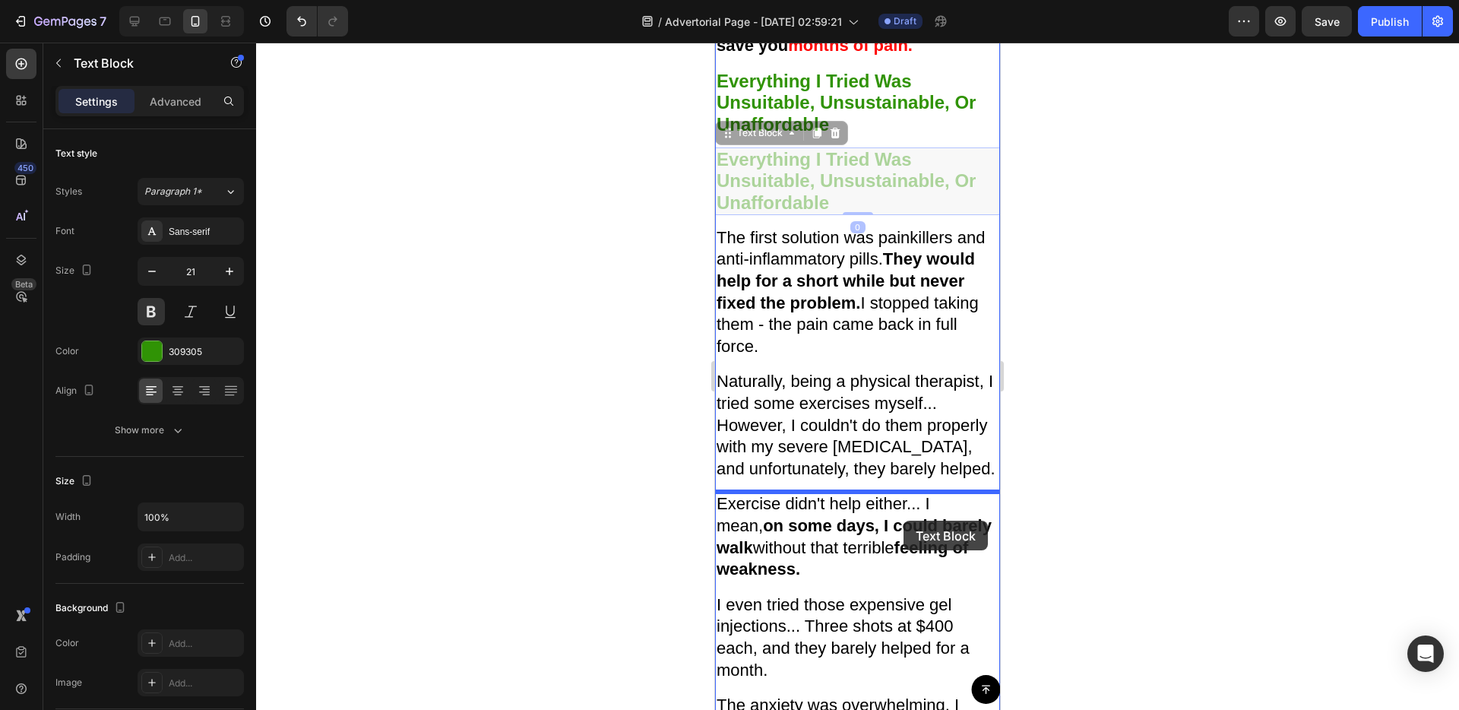
scroll to position [2565, 0]
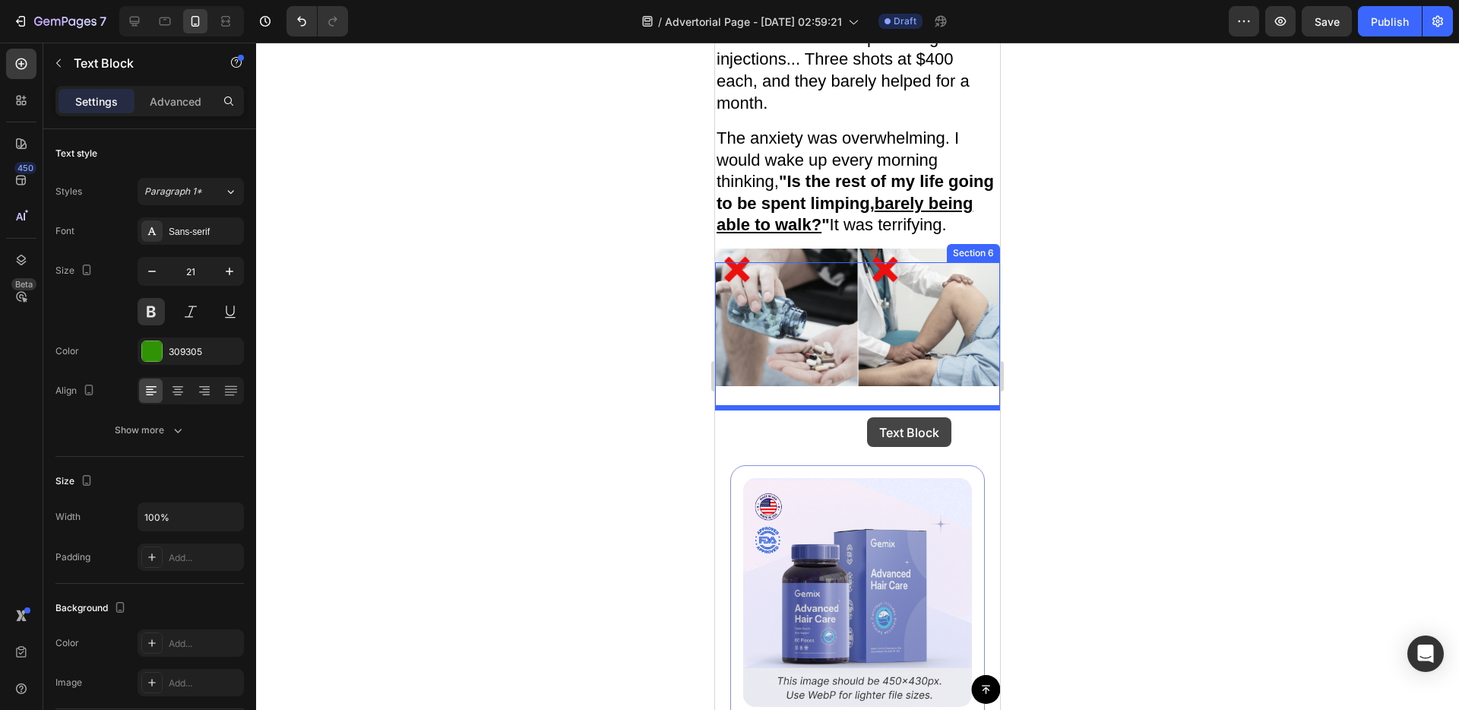
drag, startPoint x: 727, startPoint y: 164, endPoint x: 867, endPoint y: 417, distance: 289.1
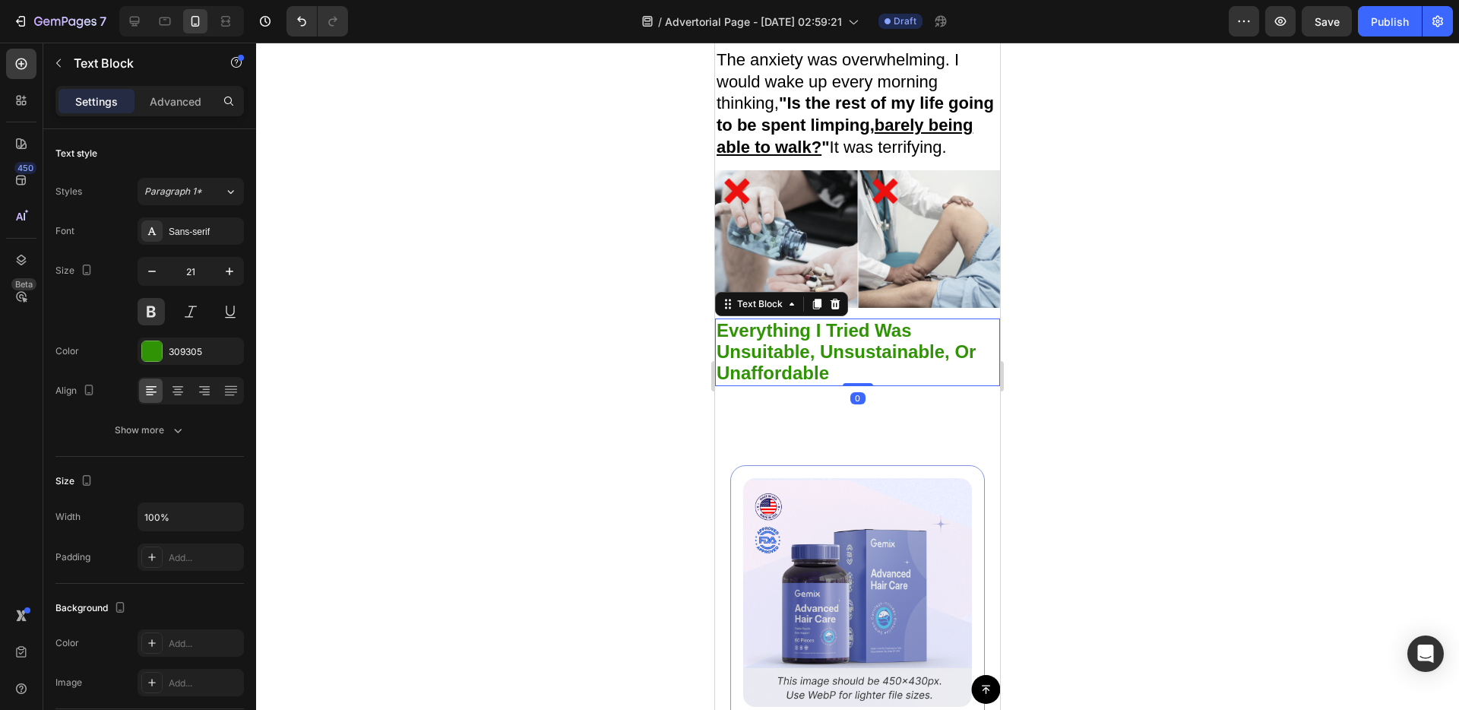
scroll to position [2486, 0]
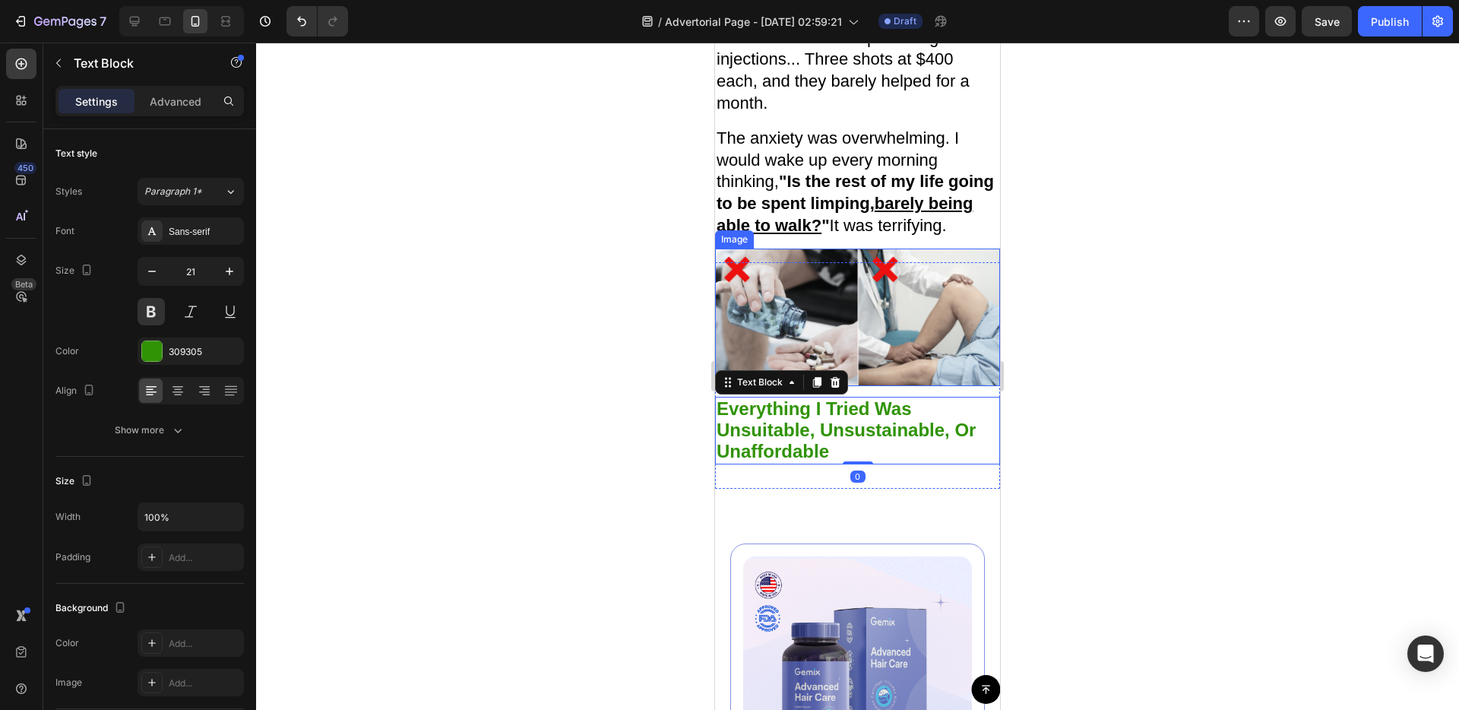
click at [960, 364] on img at bounding box center [857, 317] width 285 height 138
click at [855, 440] on span "Unsuitable, Unsustainable, Or" at bounding box center [846, 429] width 259 height 21
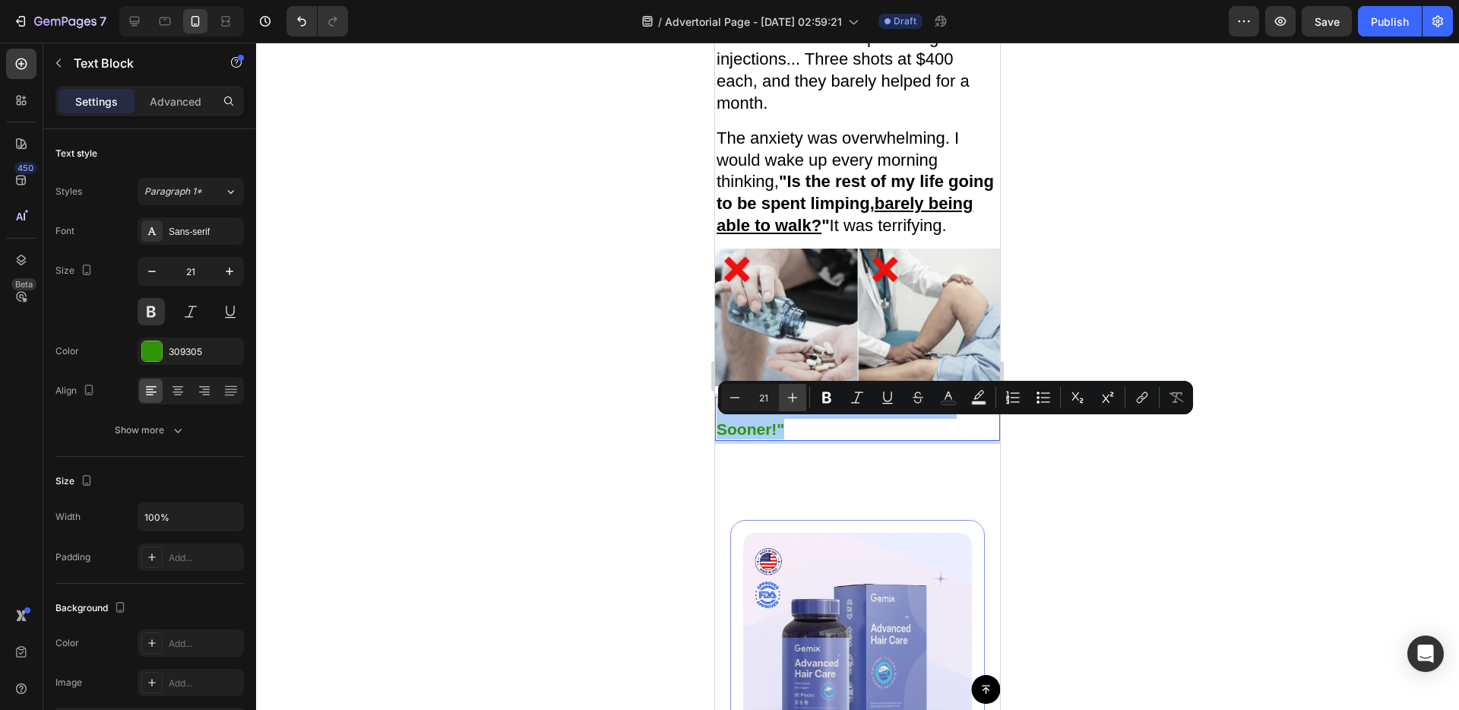
click at [802, 401] on button "Plus" at bounding box center [792, 397] width 27 height 27
click at [802, 400] on button "Plus" at bounding box center [792, 397] width 27 height 27
type input "24"
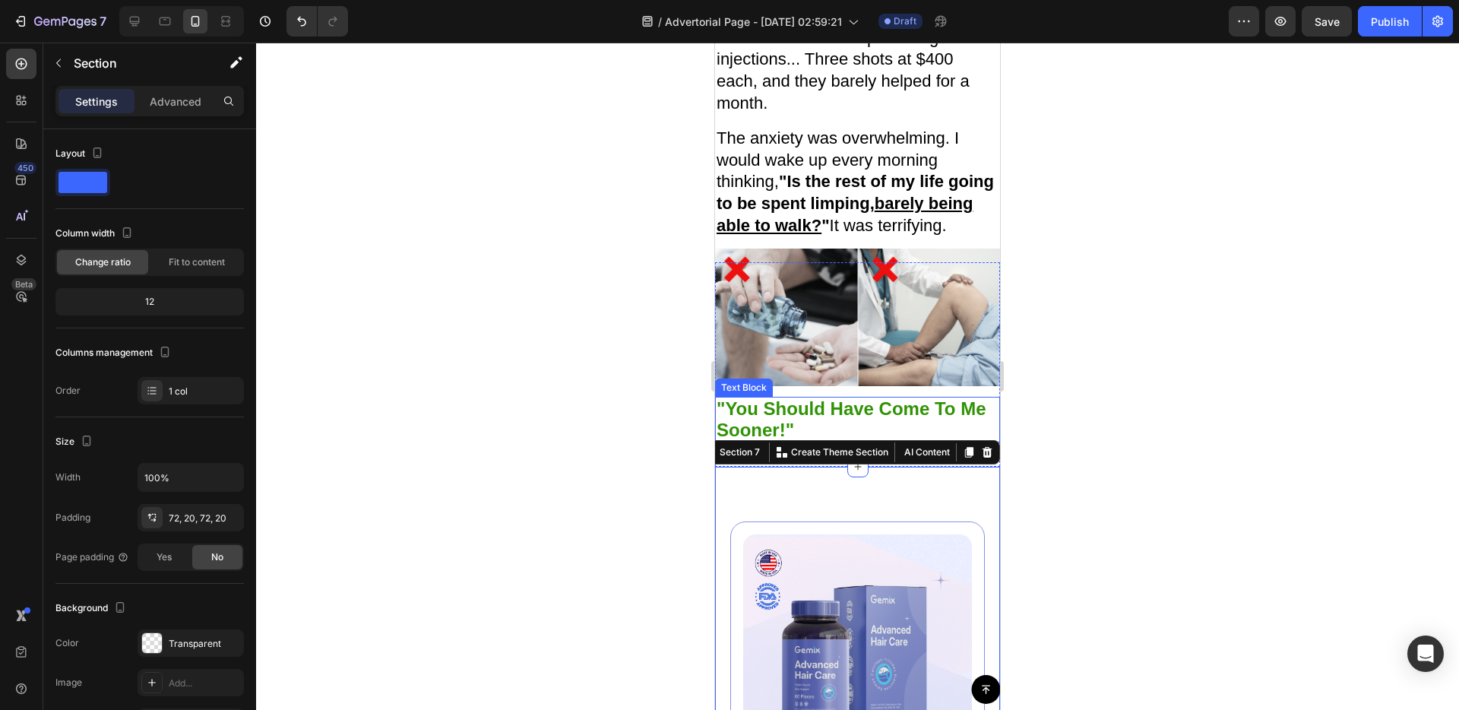
click at [852, 419] on span ""You Should Have Come To Me" at bounding box center [852, 408] width 270 height 21
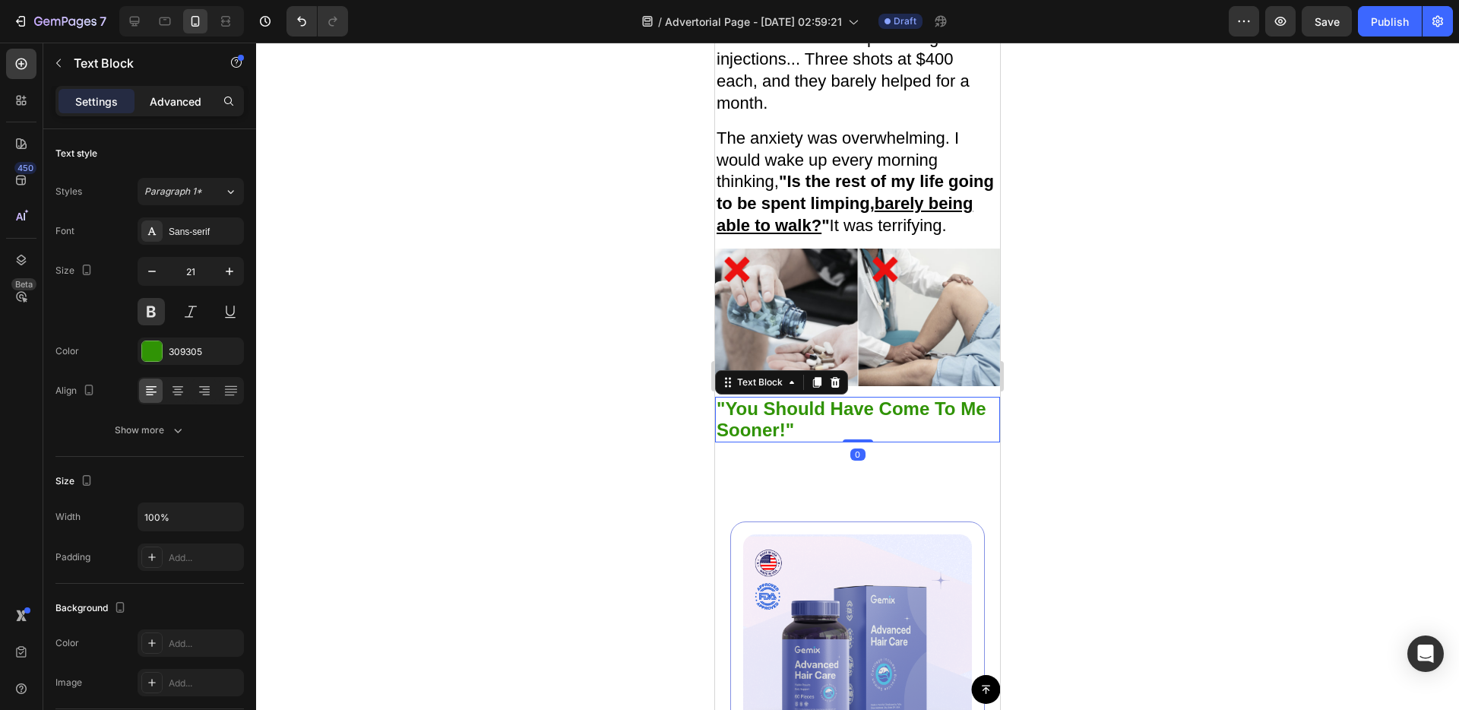
click at [179, 97] on p "Advanced" at bounding box center [176, 101] width 52 height 16
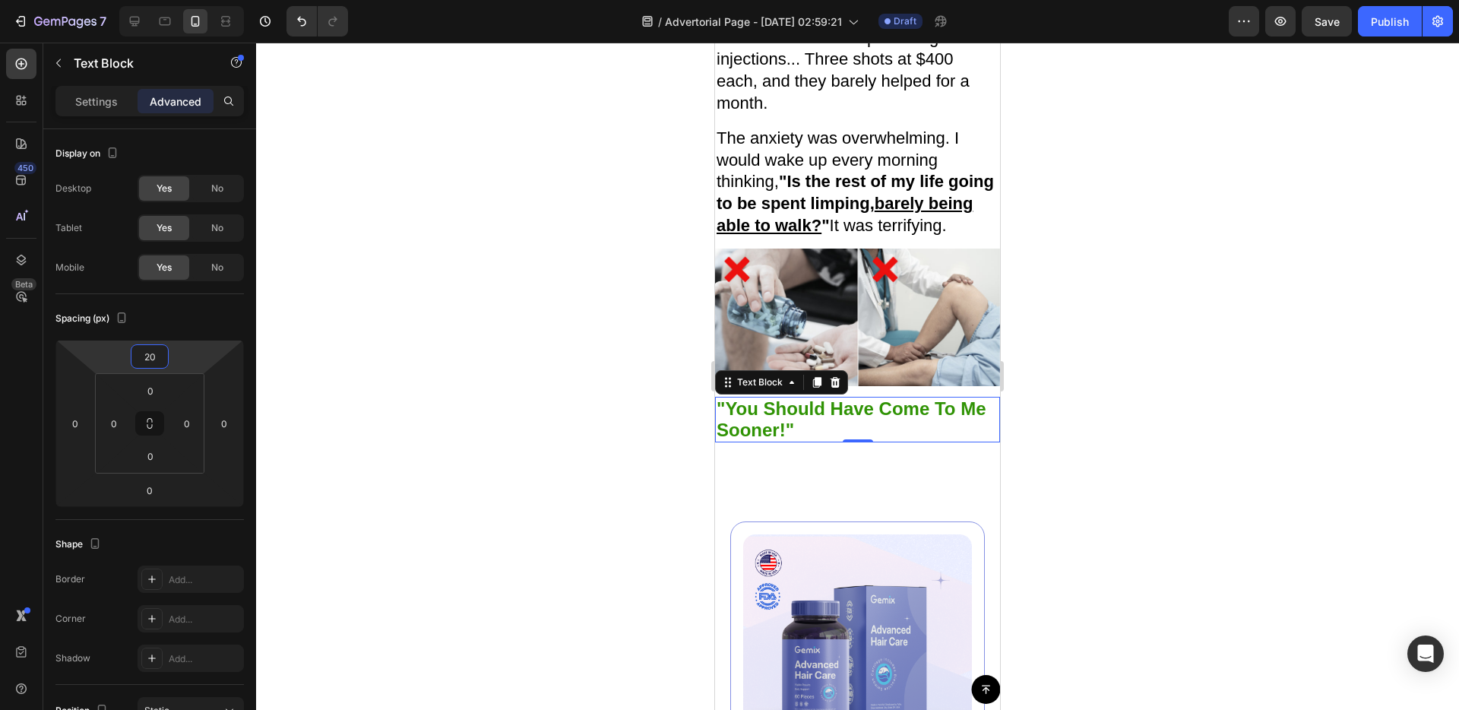
type input "22"
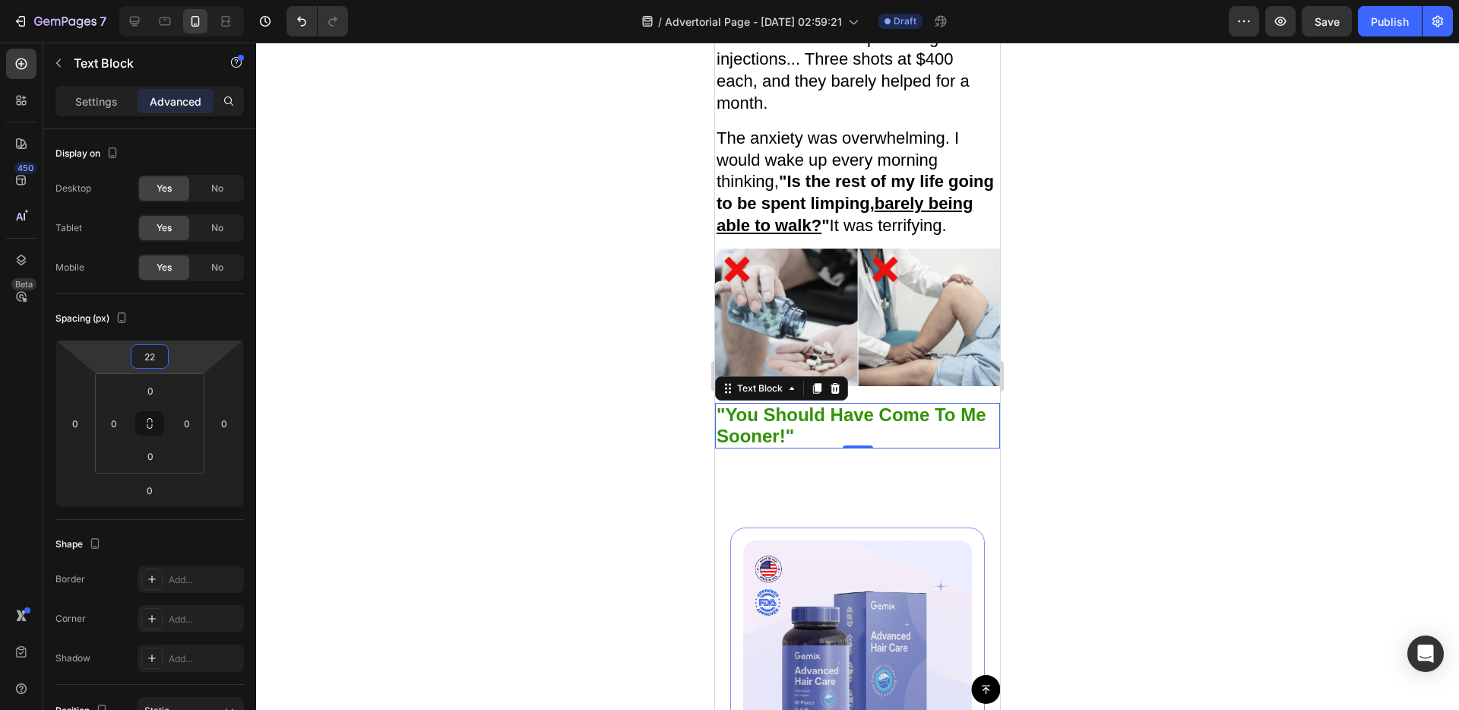
click at [182, 0] on html "7 / Advertorial Page - [DATE] 02:59:21 Draft Preview Save Publish 450 Beta Sect…" at bounding box center [729, 0] width 1459 height 0
click at [882, 302] on img at bounding box center [857, 317] width 285 height 138
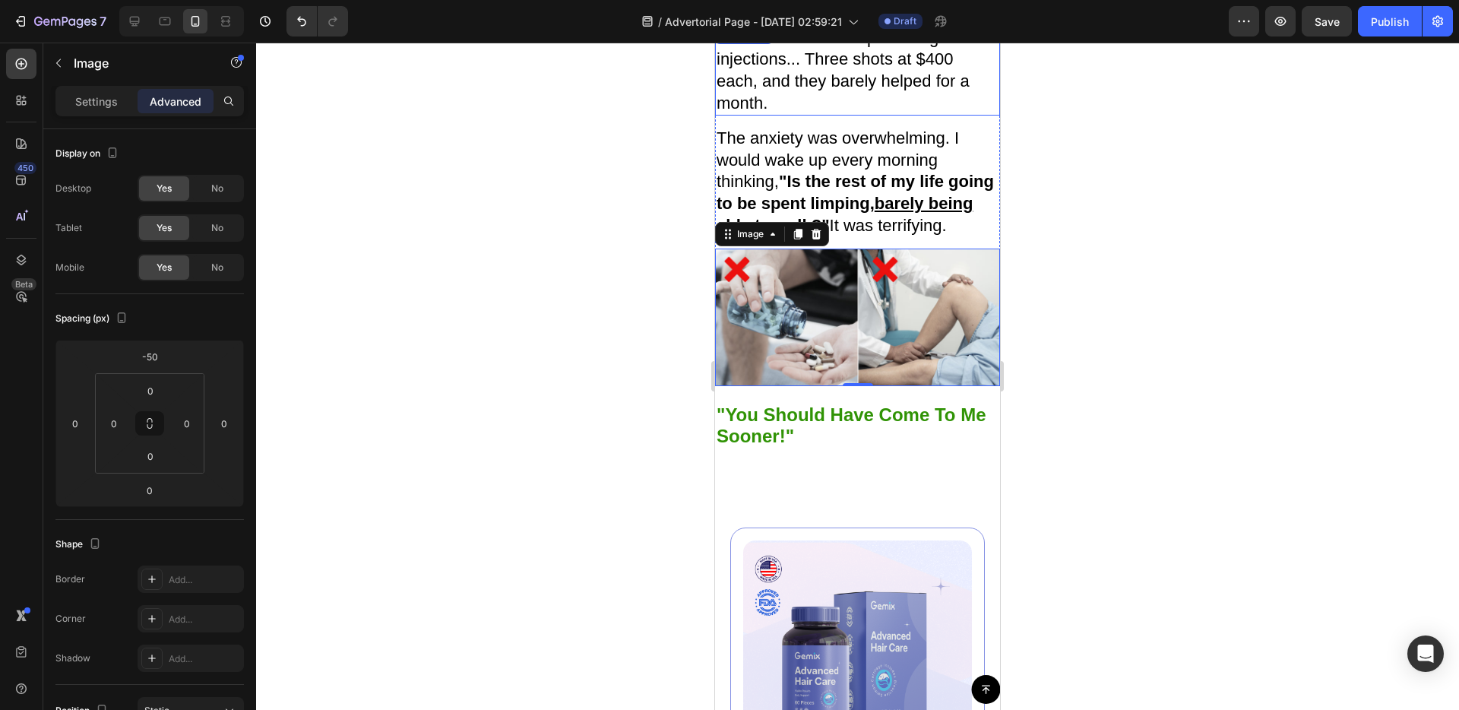
click at [833, 81] on p "I even tried those expensive gel injections... Three shots at $400 each, and th…" at bounding box center [858, 70] width 282 height 87
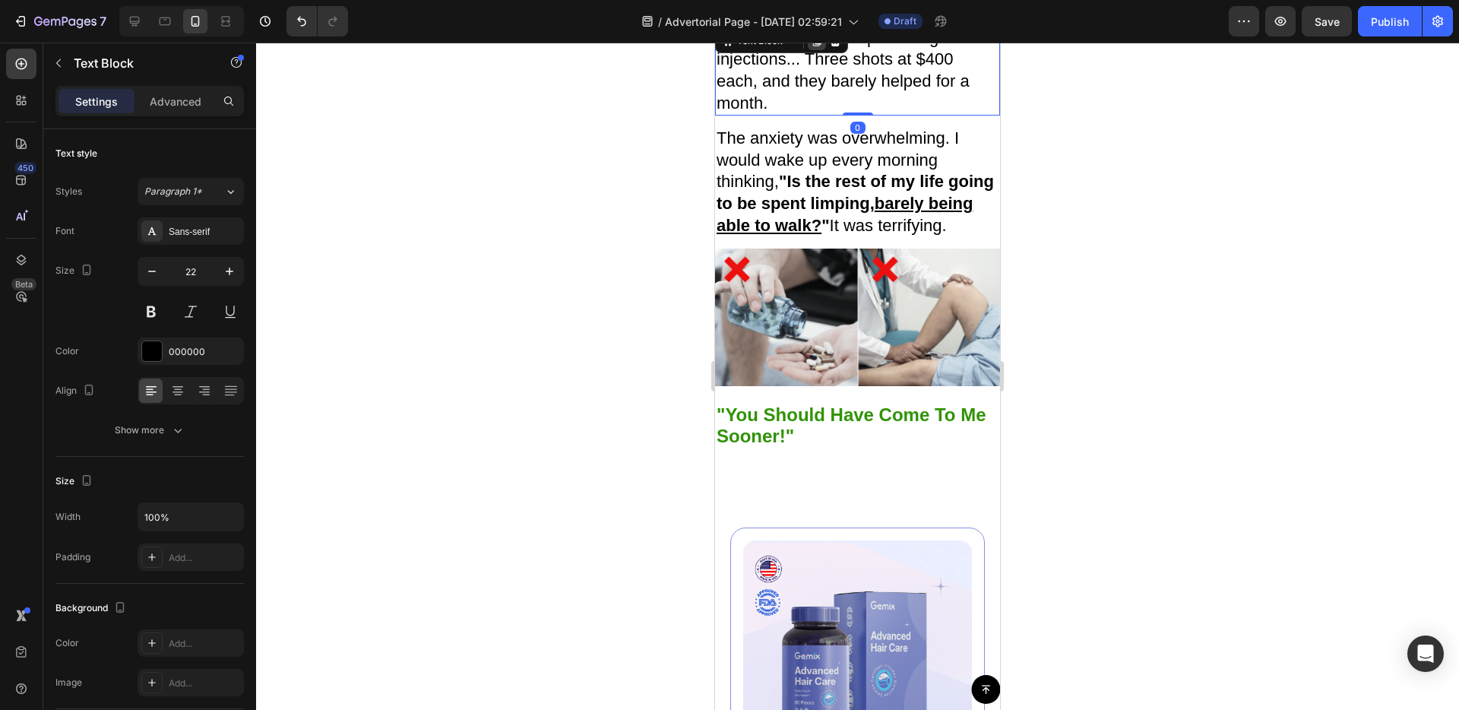
click at [813, 45] on icon at bounding box center [817, 41] width 12 height 12
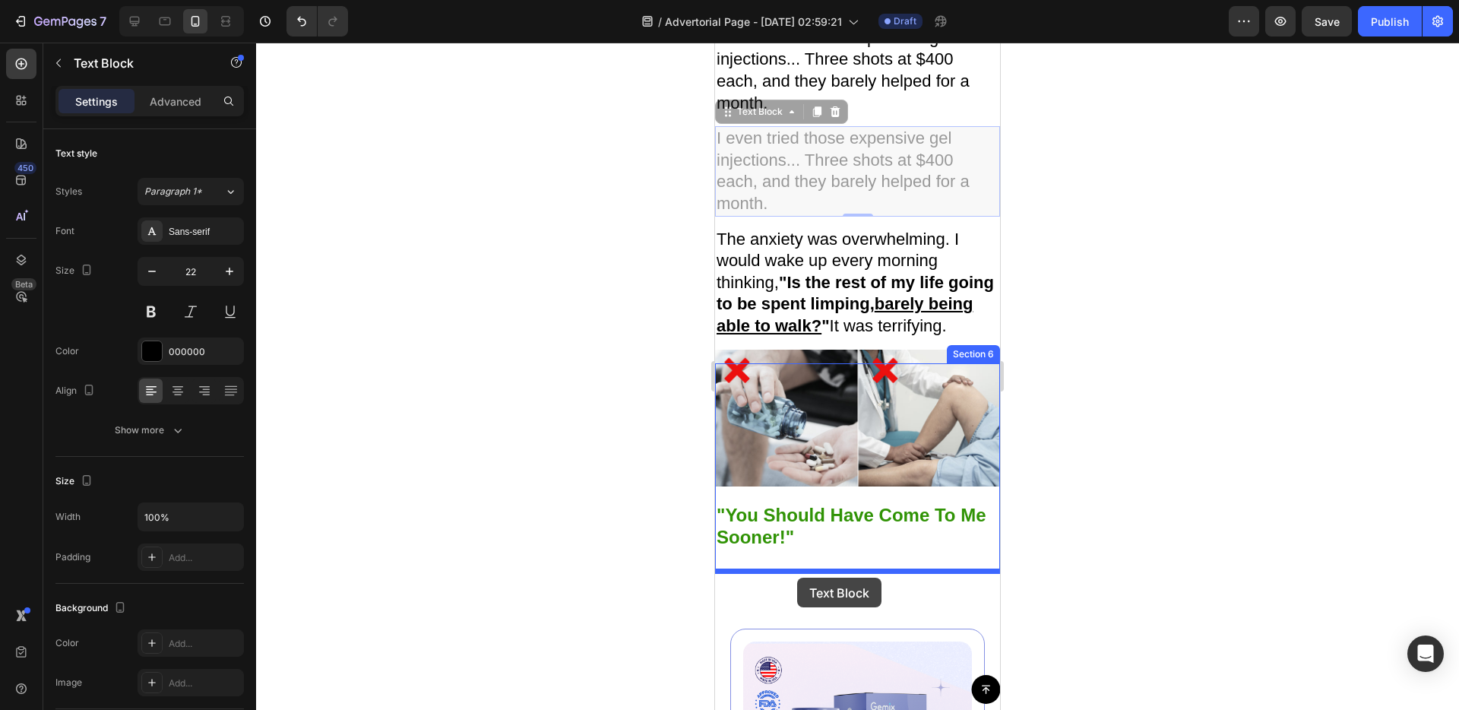
drag, startPoint x: 733, startPoint y: 117, endPoint x: 797, endPoint y: 578, distance: 465.0
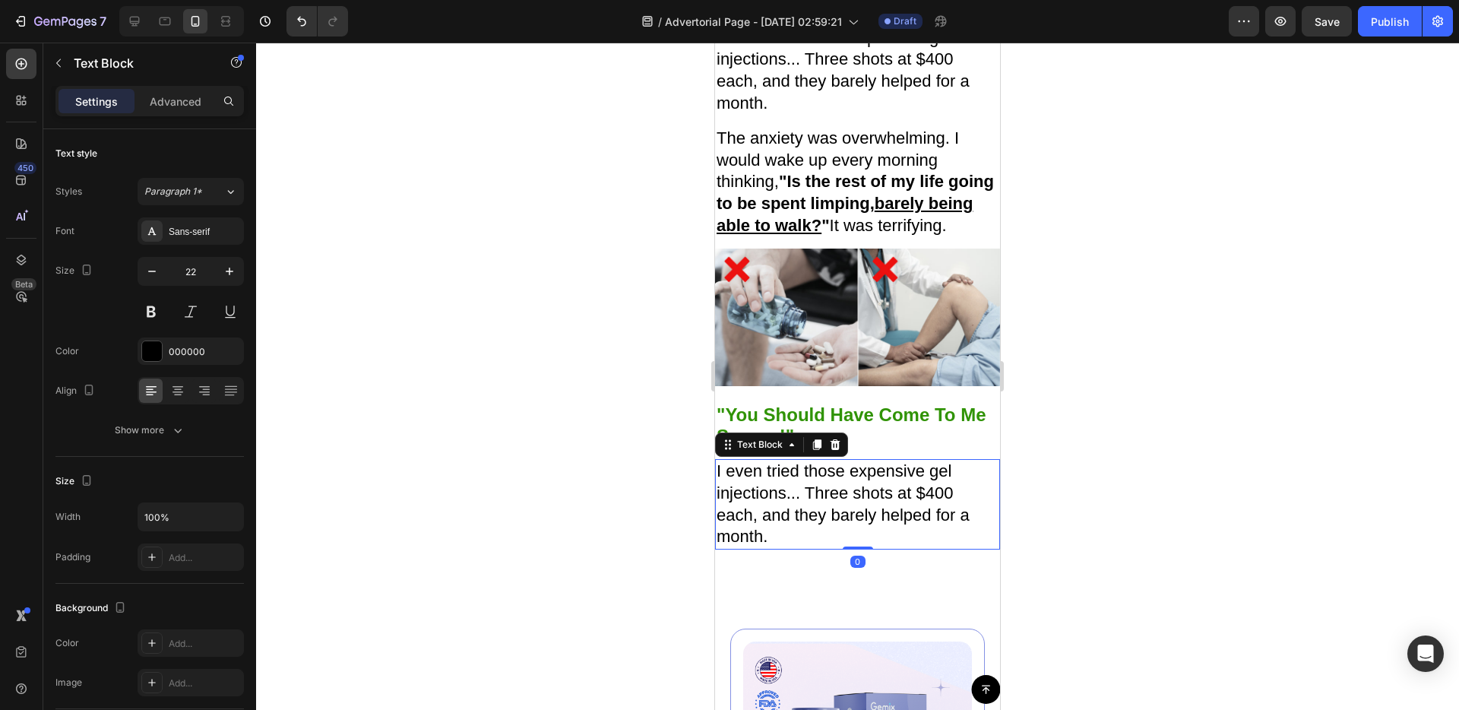
click at [802, 547] on p "I even tried those expensive gel injections... Three shots at $400 each, and th…" at bounding box center [858, 503] width 282 height 87
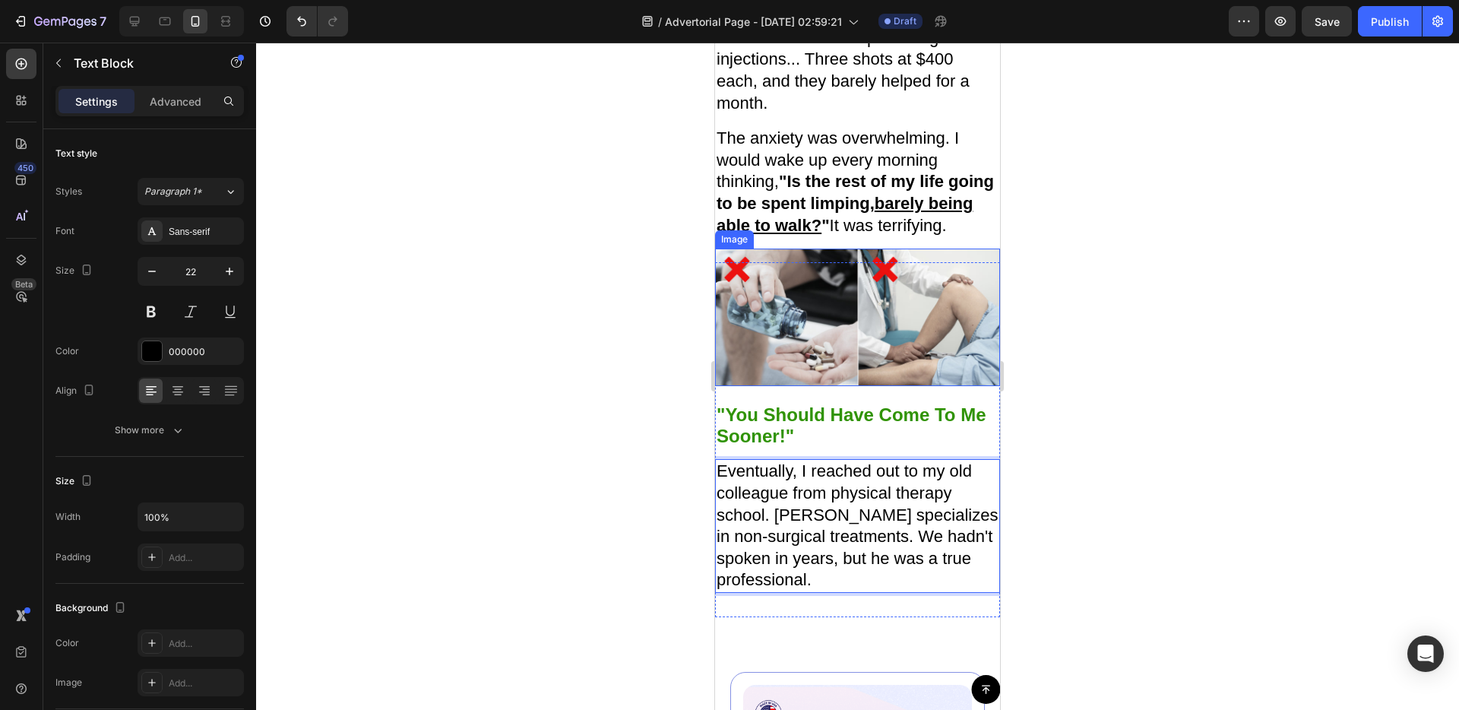
click at [941, 386] on img at bounding box center [857, 317] width 285 height 138
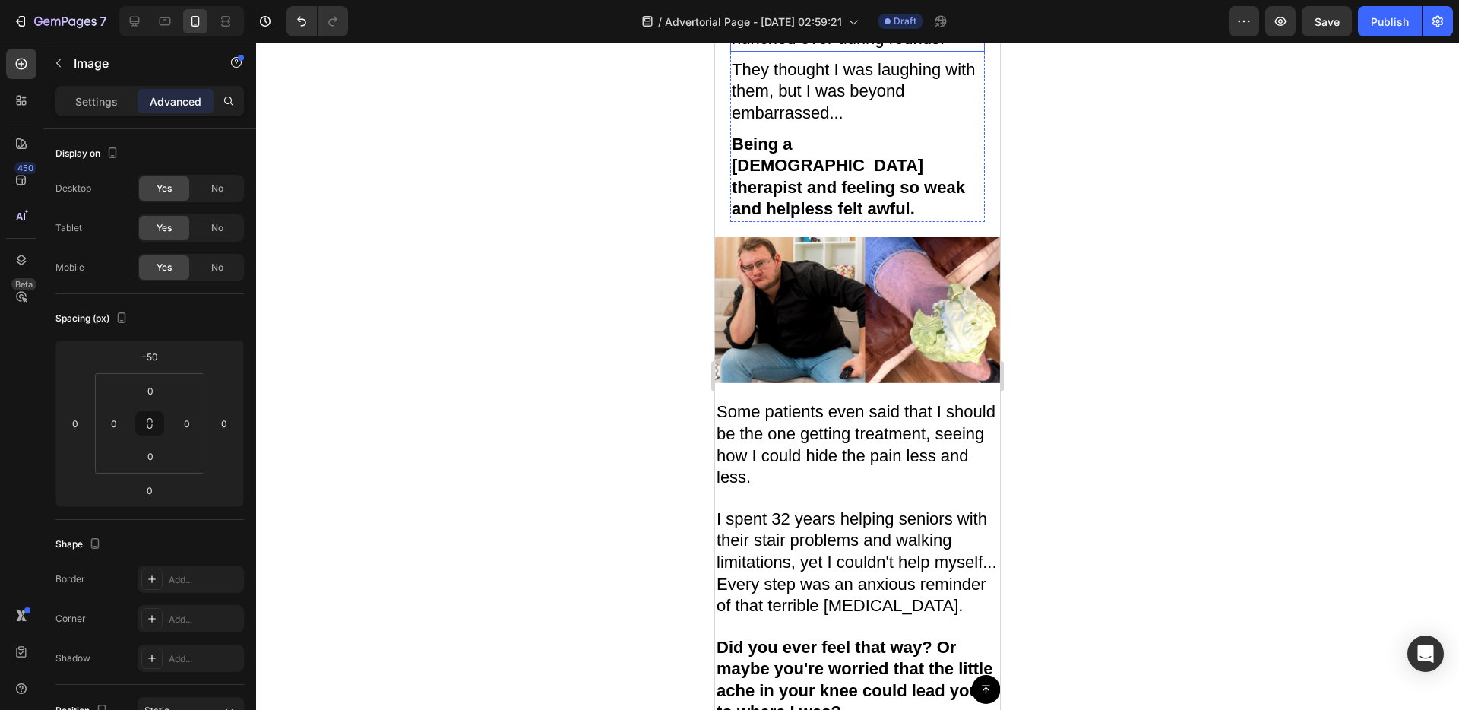
scroll to position [265, 0]
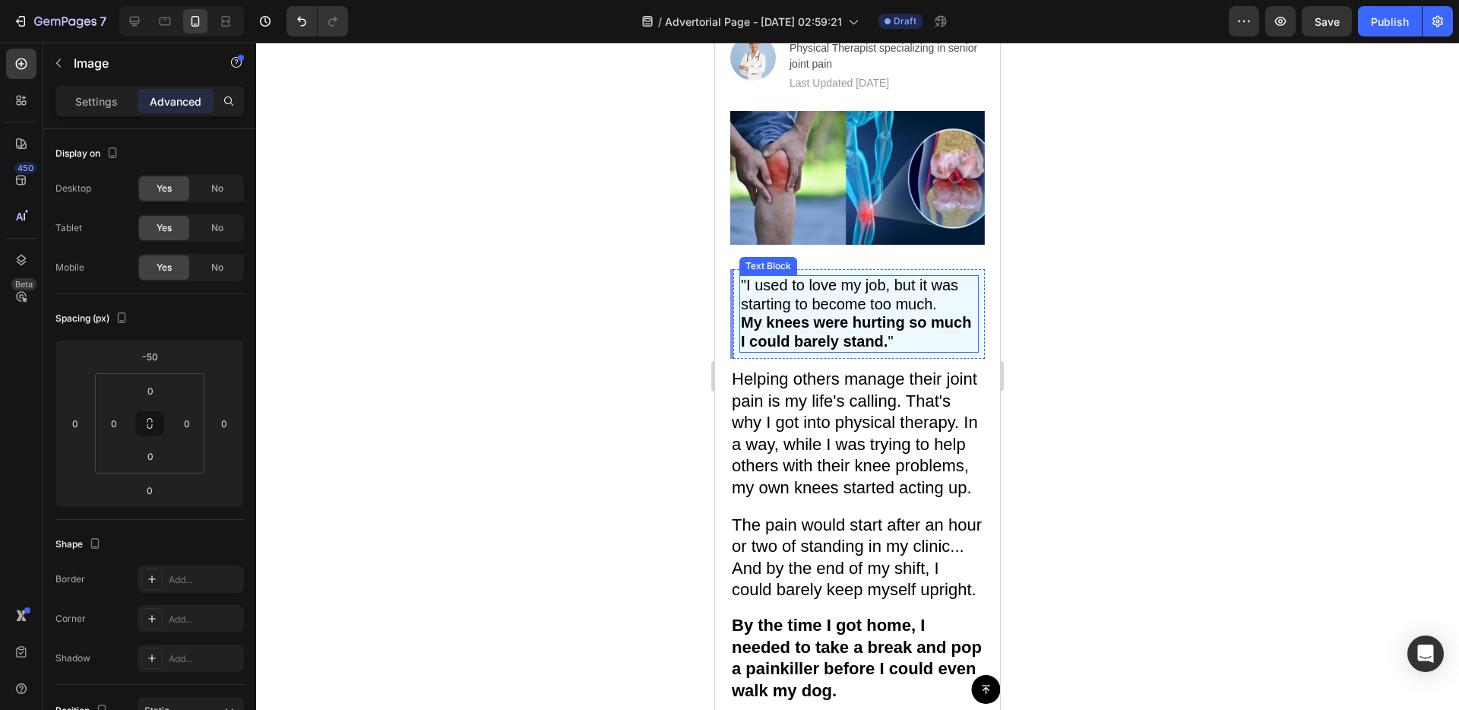
click at [925, 348] on div ""I used to love my job, but it was starting to become too much. My knees were h…" at bounding box center [858, 314] width 239 height 78
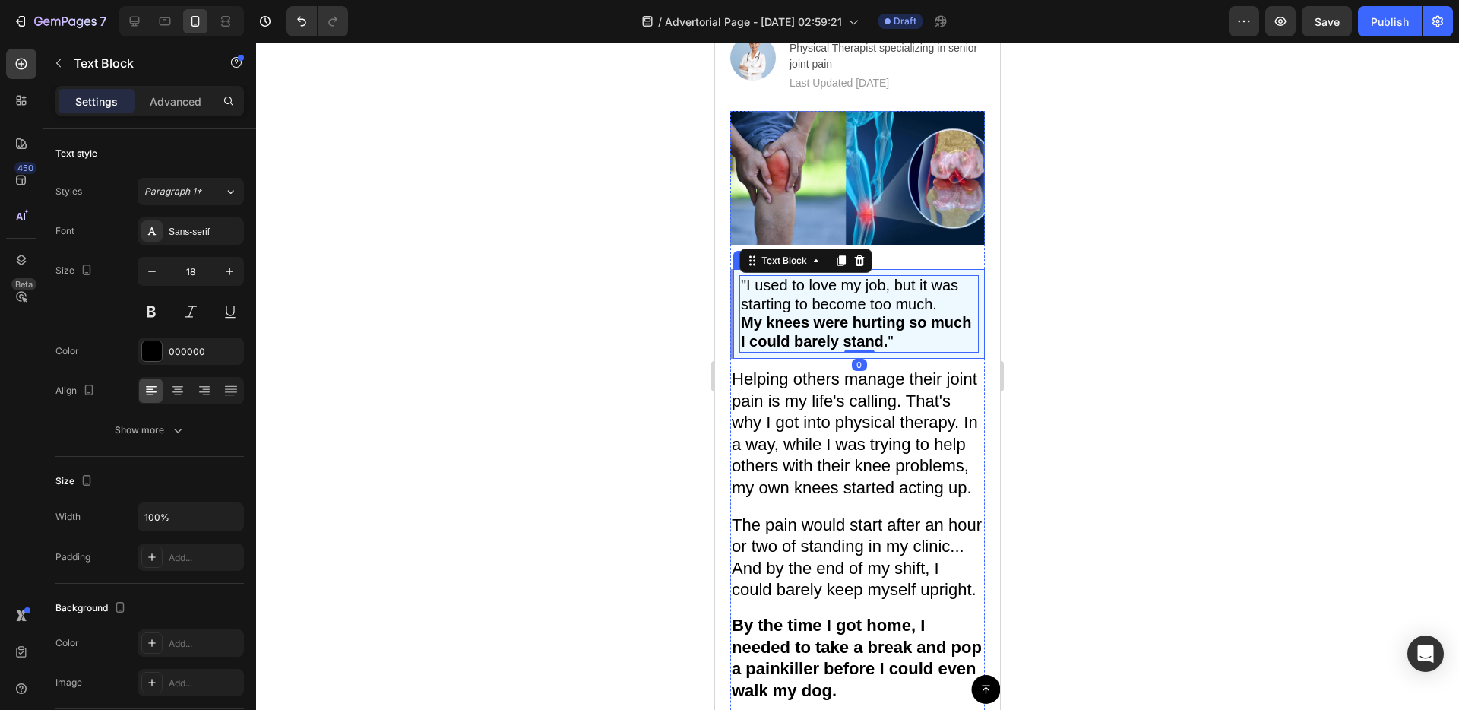
click at [926, 351] on div ""I used to love my job, but it was starting to become too much. My knees were h…" at bounding box center [857, 314] width 255 height 90
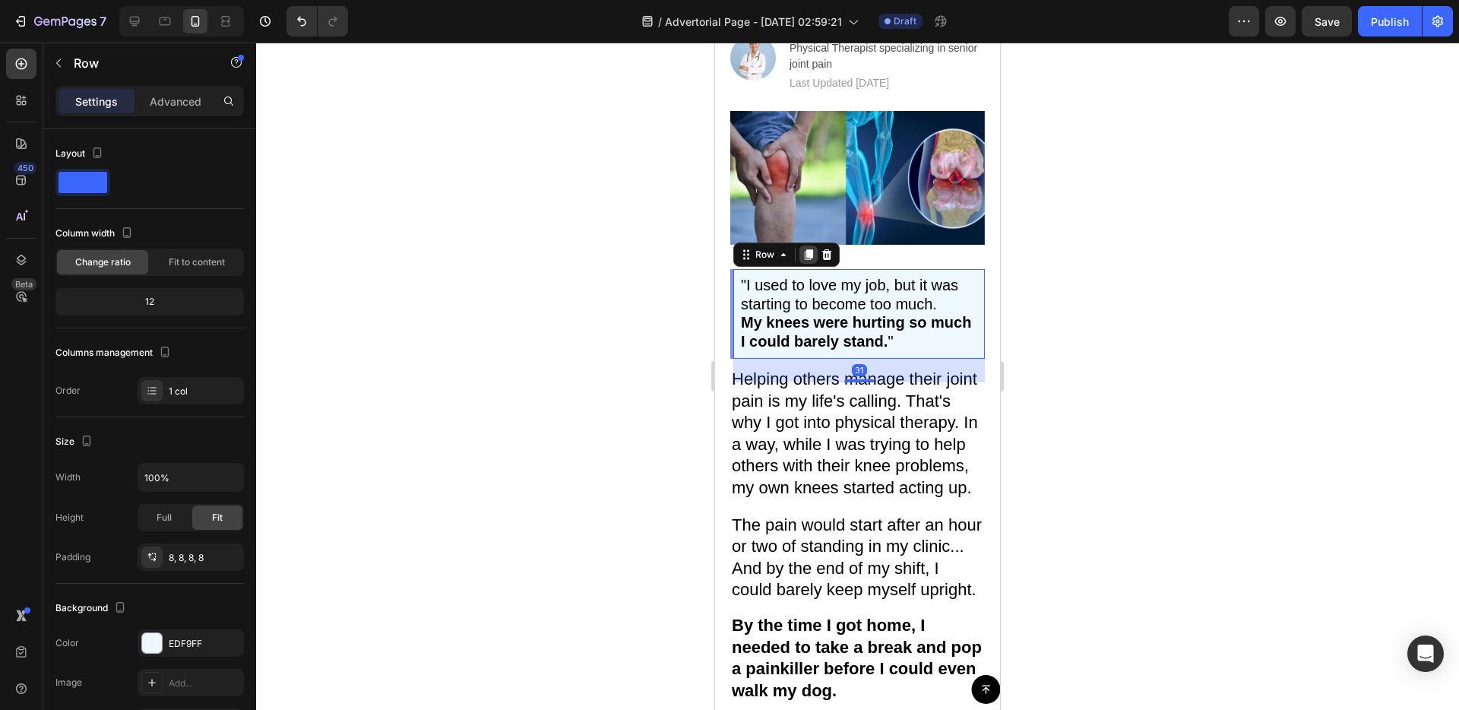
click at [810, 255] on icon at bounding box center [809, 255] width 8 height 11
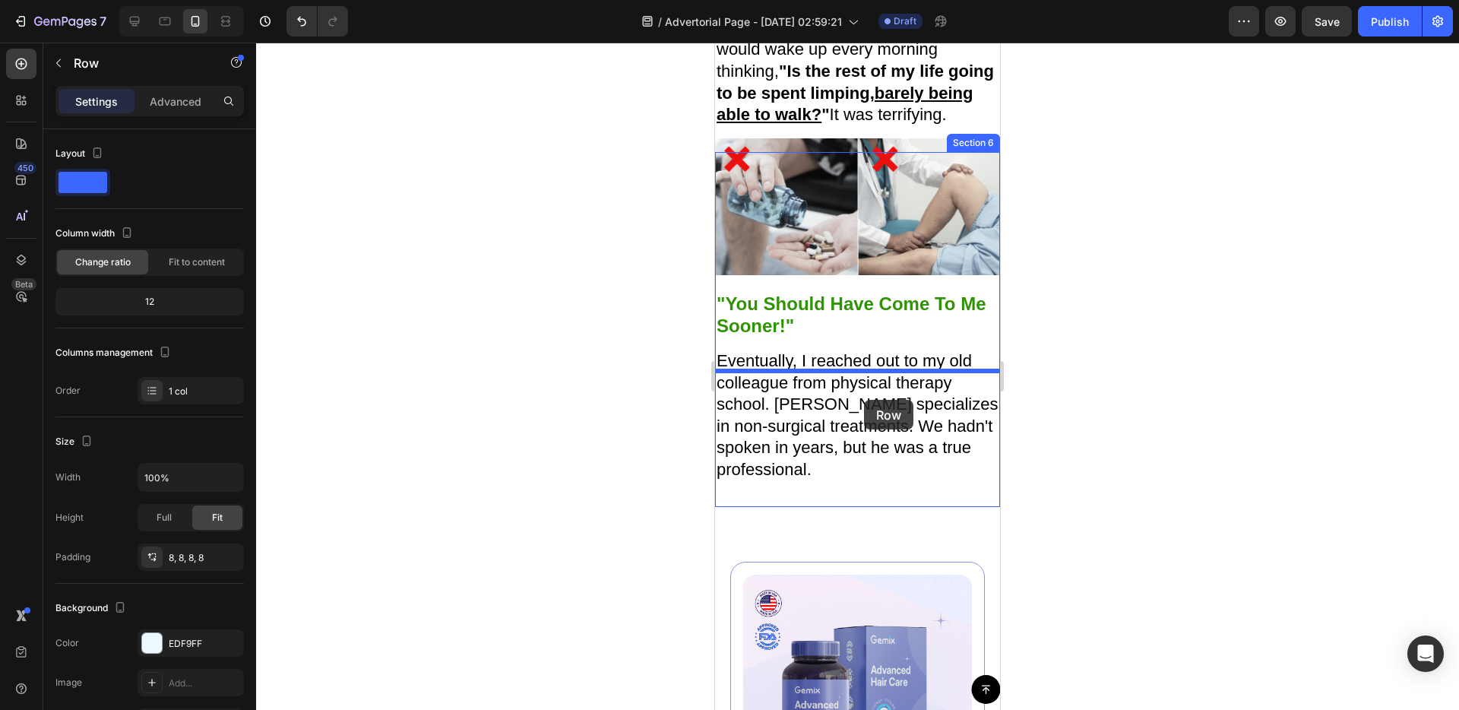
scroll to position [2761, 0]
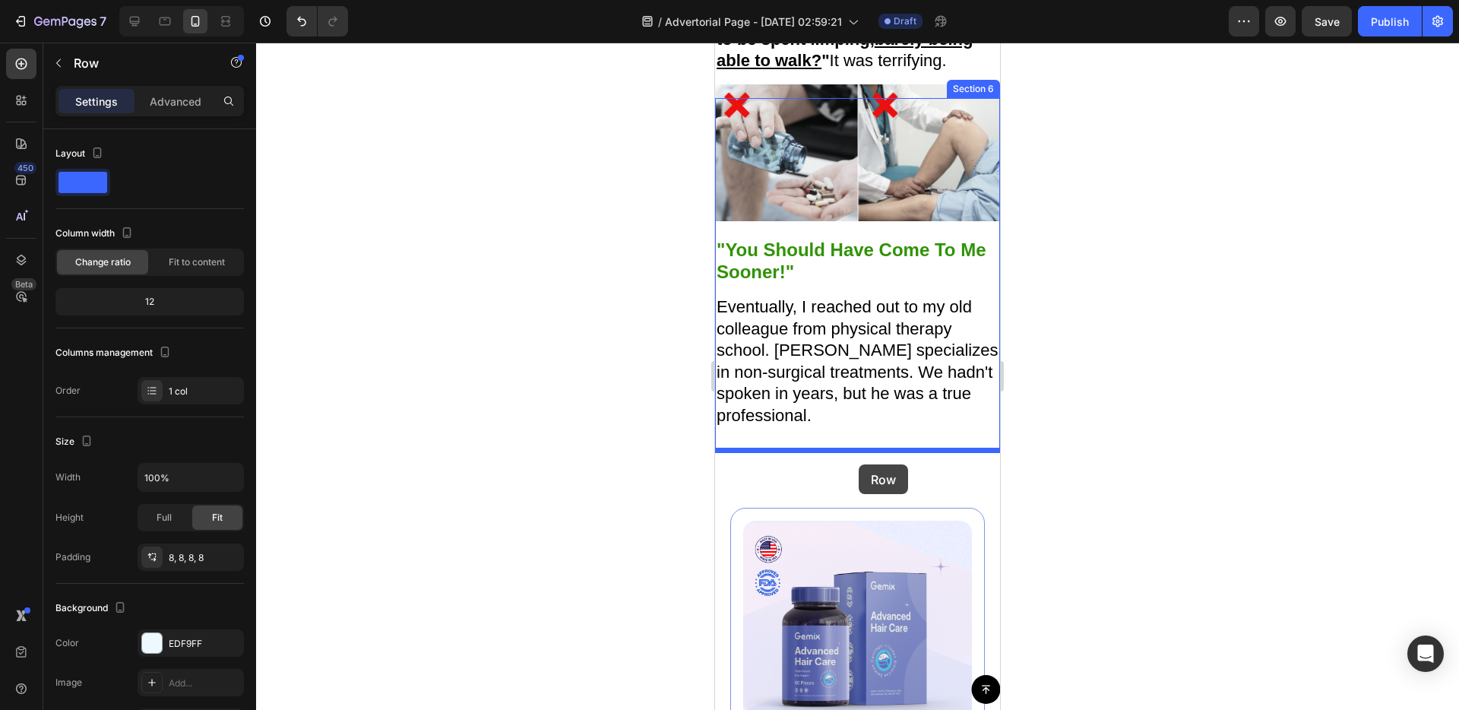
drag, startPoint x: 739, startPoint y: 271, endPoint x: 859, endPoint y: 464, distance: 226.9
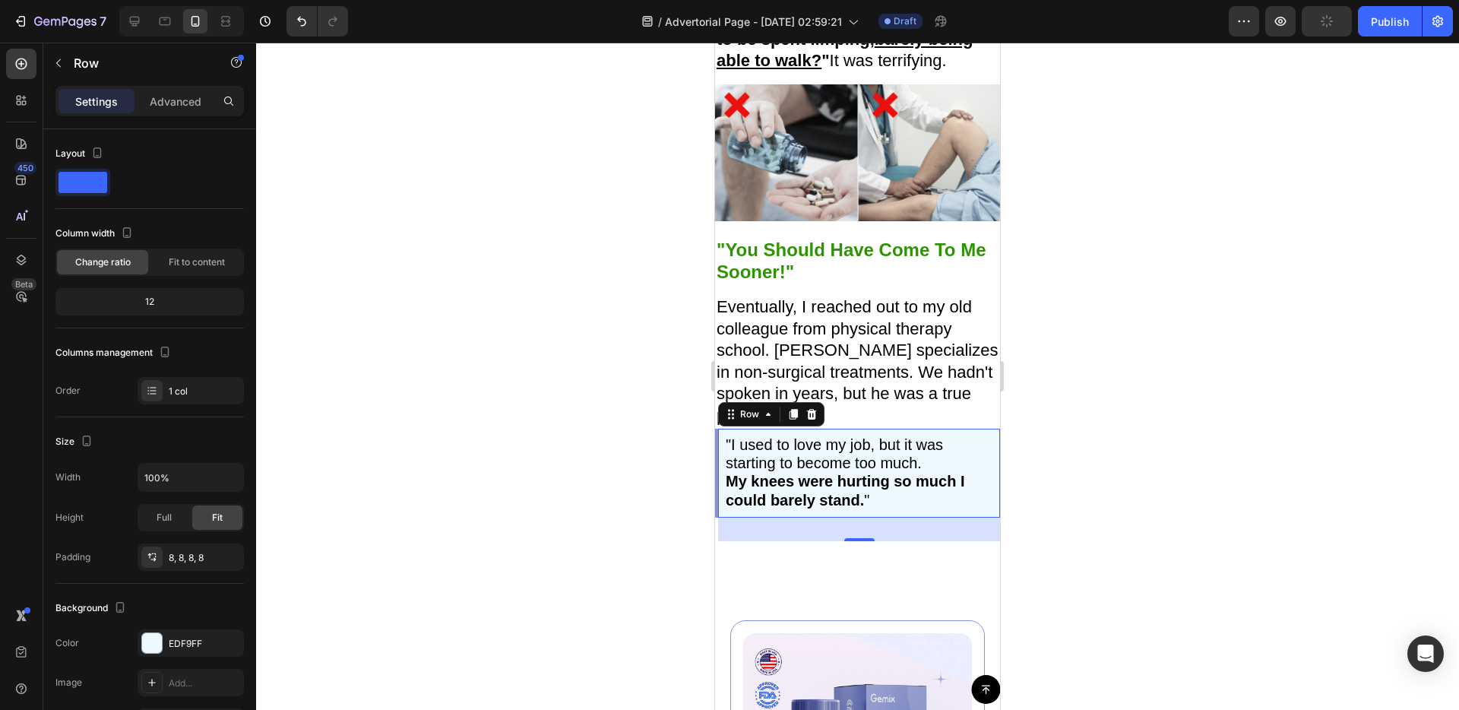
click at [991, 454] on div ""I used to love my job, but it was starting to become too much. My knees were h…" at bounding box center [857, 474] width 285 height 90
click at [989, 455] on div ""I used to love my job, but it was starting to become too much. My knees were h…" at bounding box center [857, 474] width 285 height 90
click at [144, 641] on div at bounding box center [152, 643] width 20 height 20
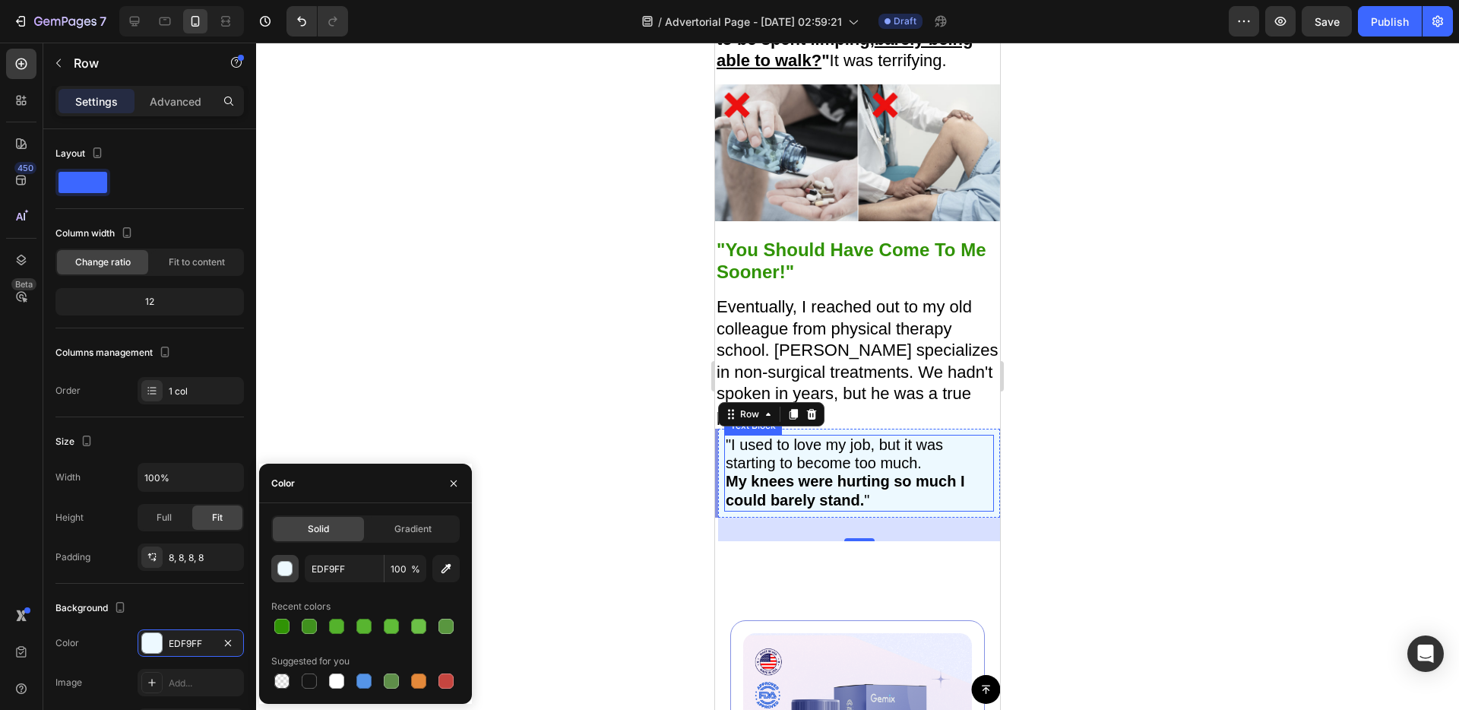
click at [283, 574] on div "button" at bounding box center [285, 569] width 15 height 15
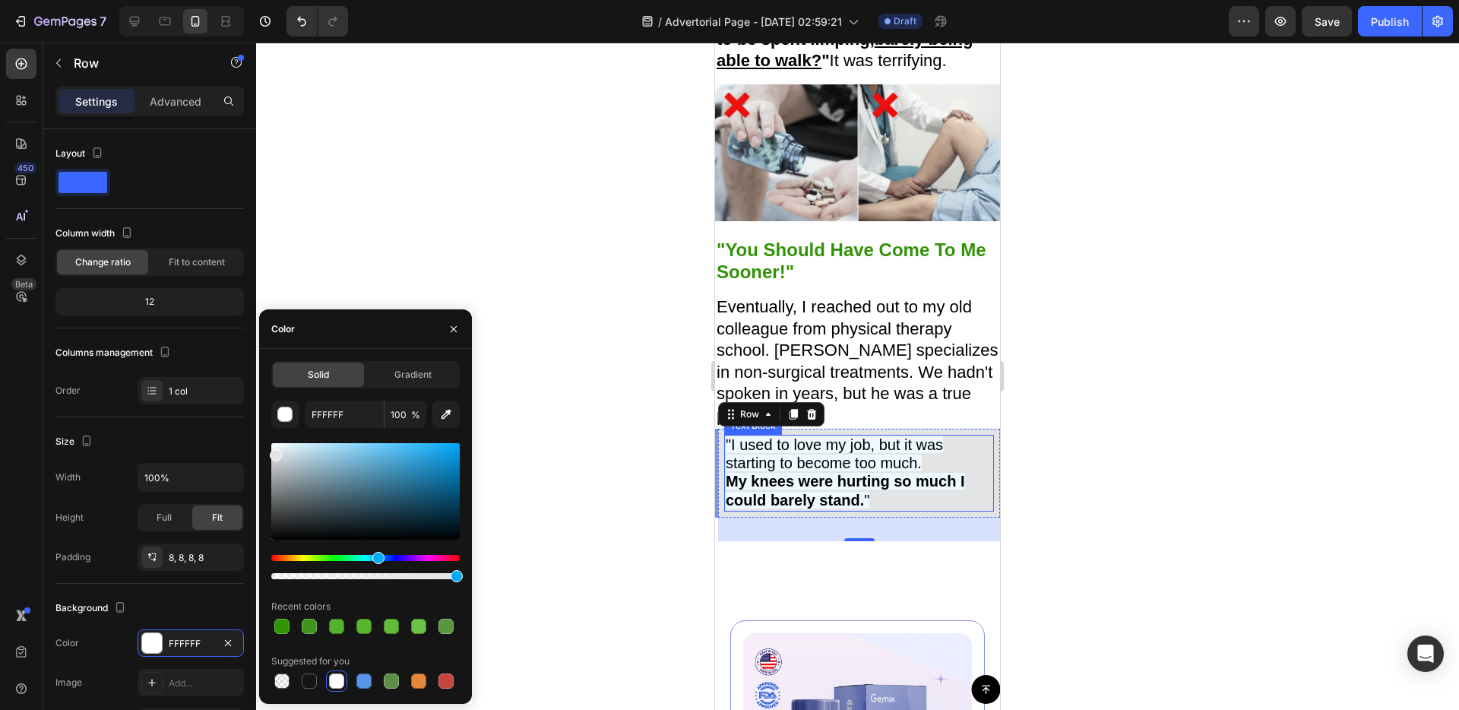
drag, startPoint x: 285, startPoint y: 463, endPoint x: 274, endPoint y: 452, distance: 15.0
click at [274, 452] on div at bounding box center [365, 491] width 188 height 97
type input "E3E4E5"
click at [803, 495] on strong "My knees were hurting so much I could barely stand." at bounding box center [845, 490] width 239 height 35
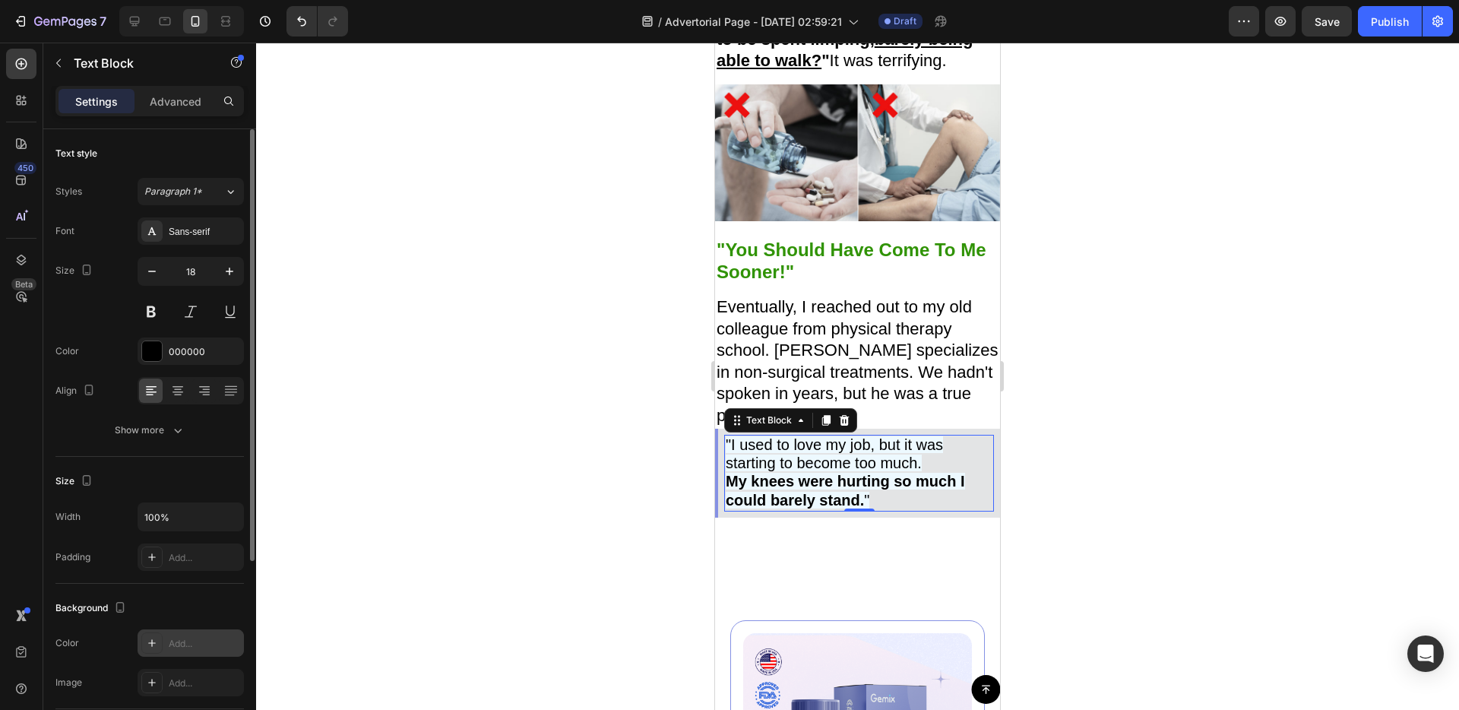
click at [144, 633] on div at bounding box center [151, 642] width 21 height 21
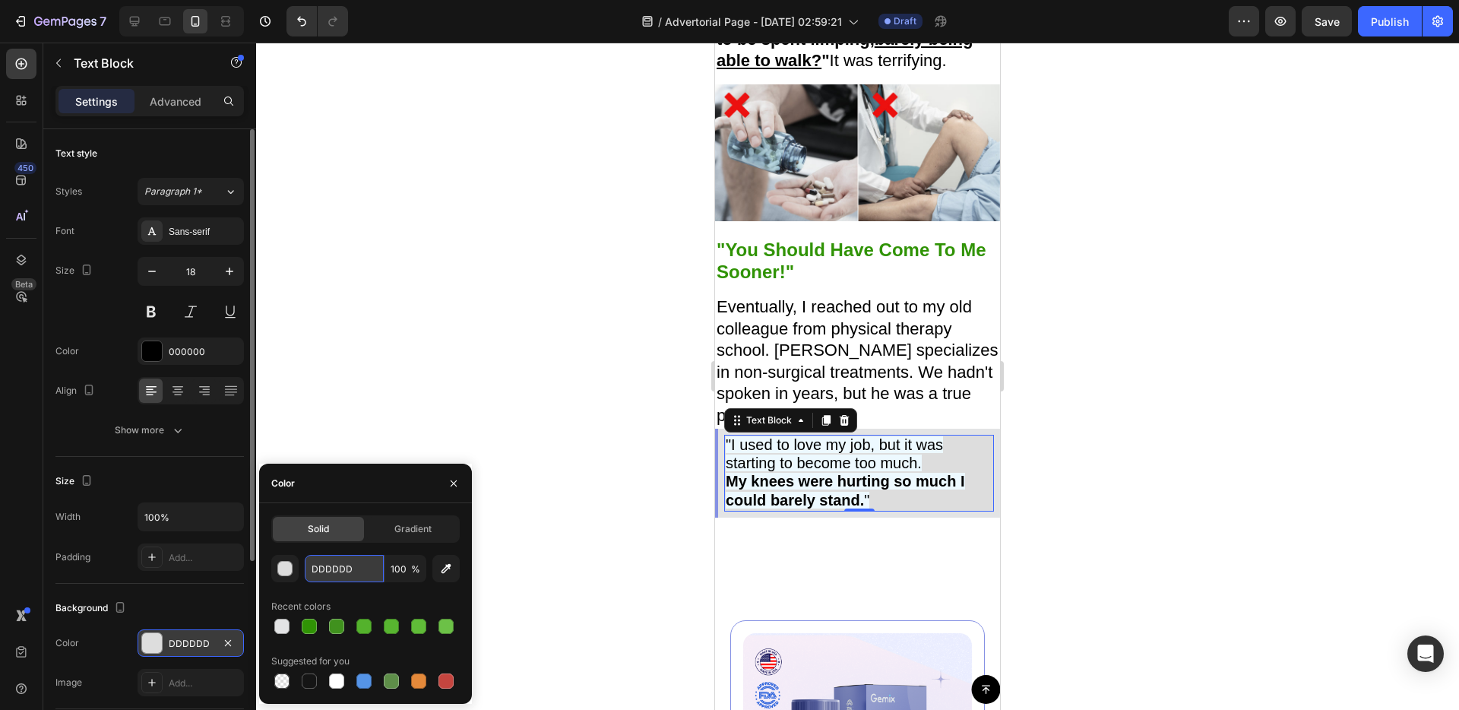
click at [331, 565] on input "DDDDDD" at bounding box center [344, 568] width 79 height 27
type input "DDDDDD"
click at [396, 564] on input "100" at bounding box center [405, 568] width 42 height 27
click at [400, 570] on input "100" at bounding box center [405, 568] width 42 height 27
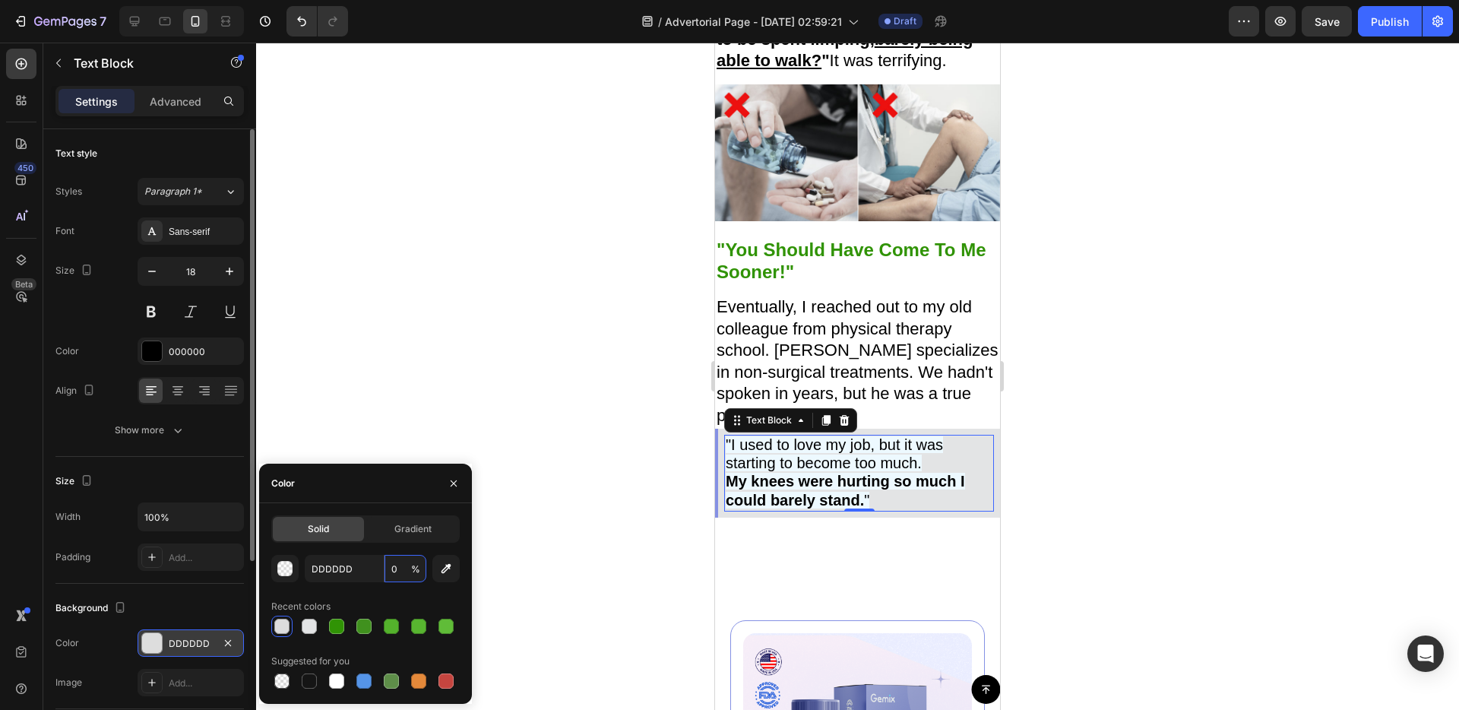
type input "0"
click at [381, 485] on div "Color" at bounding box center [365, 484] width 213 height 40
click at [748, 565] on div "Image "You Should Have Come To Me Sooner!" Text Block Eventually, I reached out…" at bounding box center [857, 331] width 285 height 467
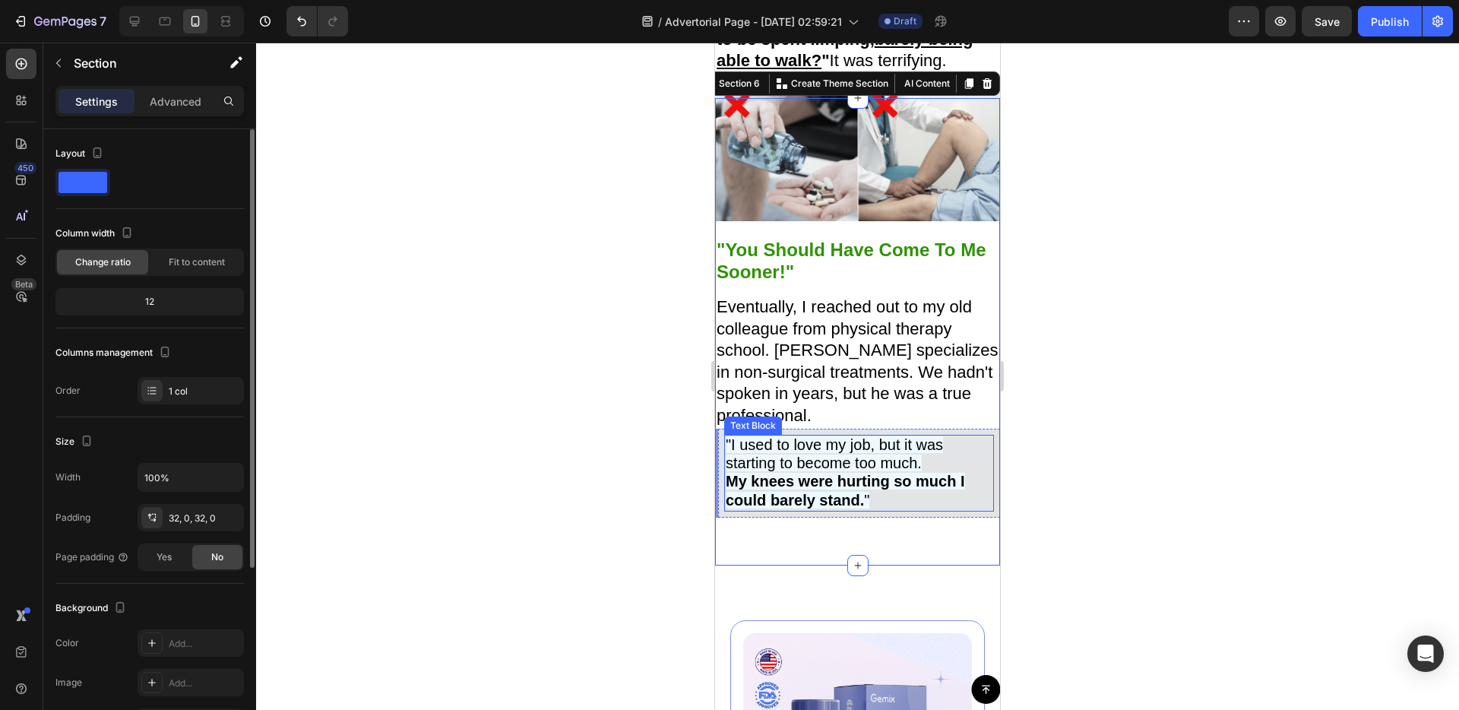
click at [794, 496] on strong "My knees were hurting so much I could barely stand." at bounding box center [845, 490] width 239 height 35
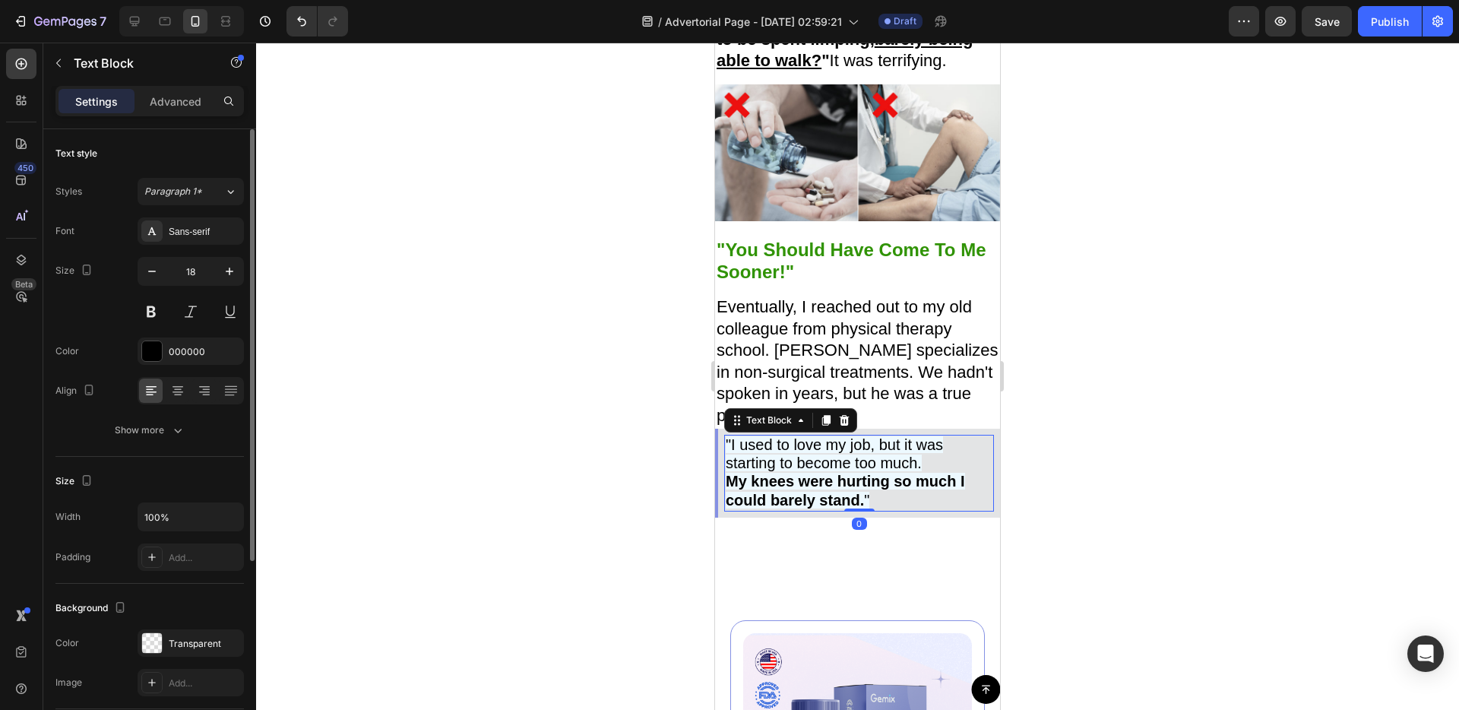
click at [794, 496] on strong "My knees were hurting so much I could barely stand." at bounding box center [845, 490] width 239 height 35
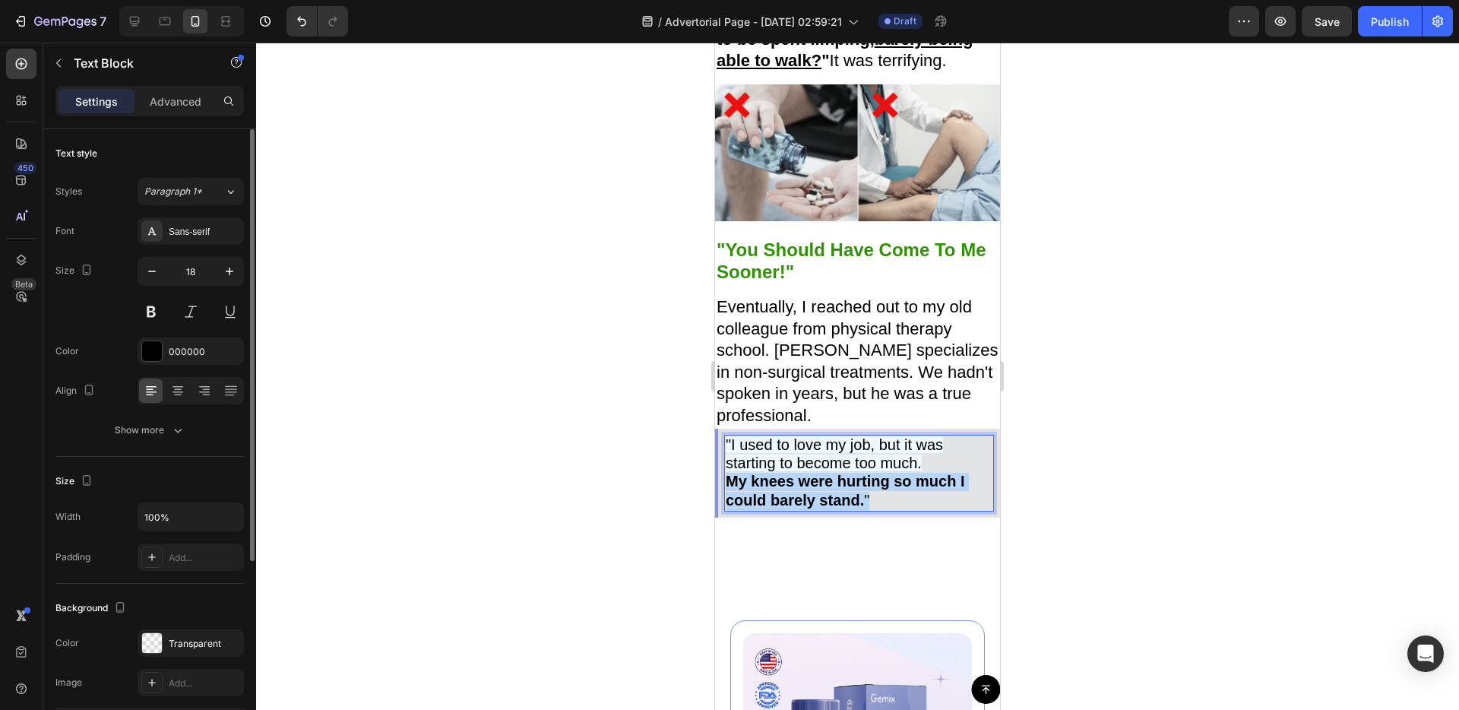
click at [794, 496] on strong "My knees were hurting so much I could barely stand." at bounding box center [845, 490] width 239 height 35
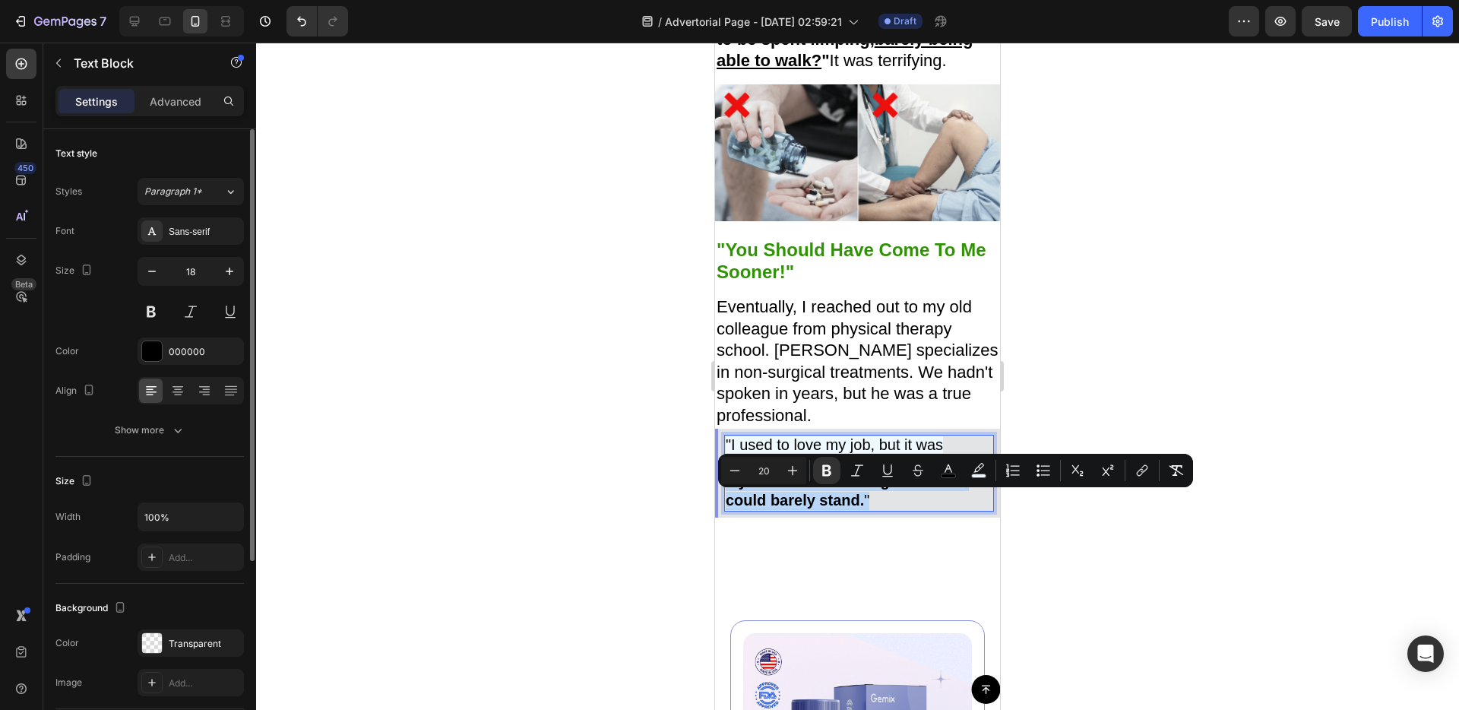
click at [794, 496] on strong "My knees were hurting so much I could barely stand." at bounding box center [845, 490] width 239 height 35
click at [793, 500] on strong "My knees were hurting so much I could barely stand." at bounding box center [845, 490] width 239 height 35
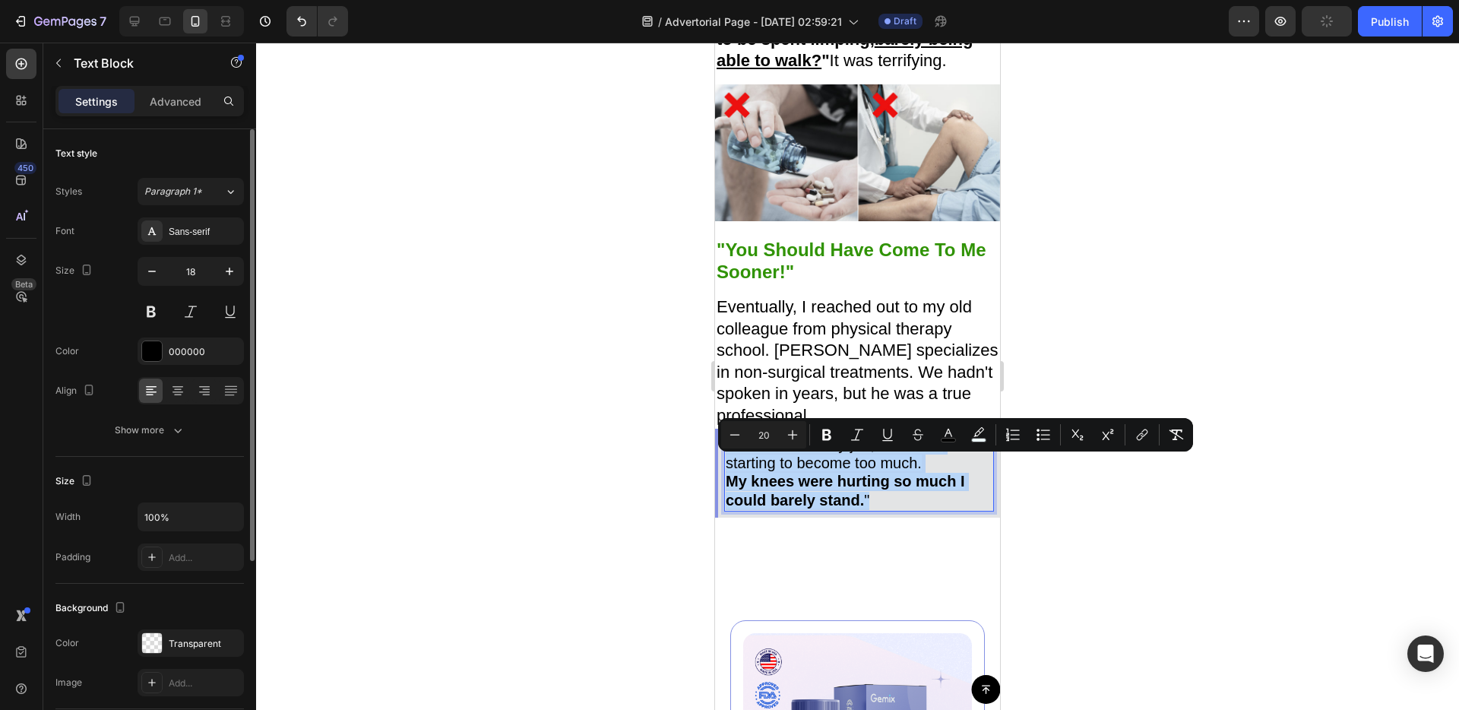
drag, startPoint x: 727, startPoint y: 461, endPoint x: 868, endPoint y: 519, distance: 152.0
click at [868, 511] on p ""I used to love my job, but it was starting to become too much. My knees were h…" at bounding box center [859, 473] width 267 height 74
click at [986, 433] on button "color" at bounding box center [978, 434] width 27 height 27
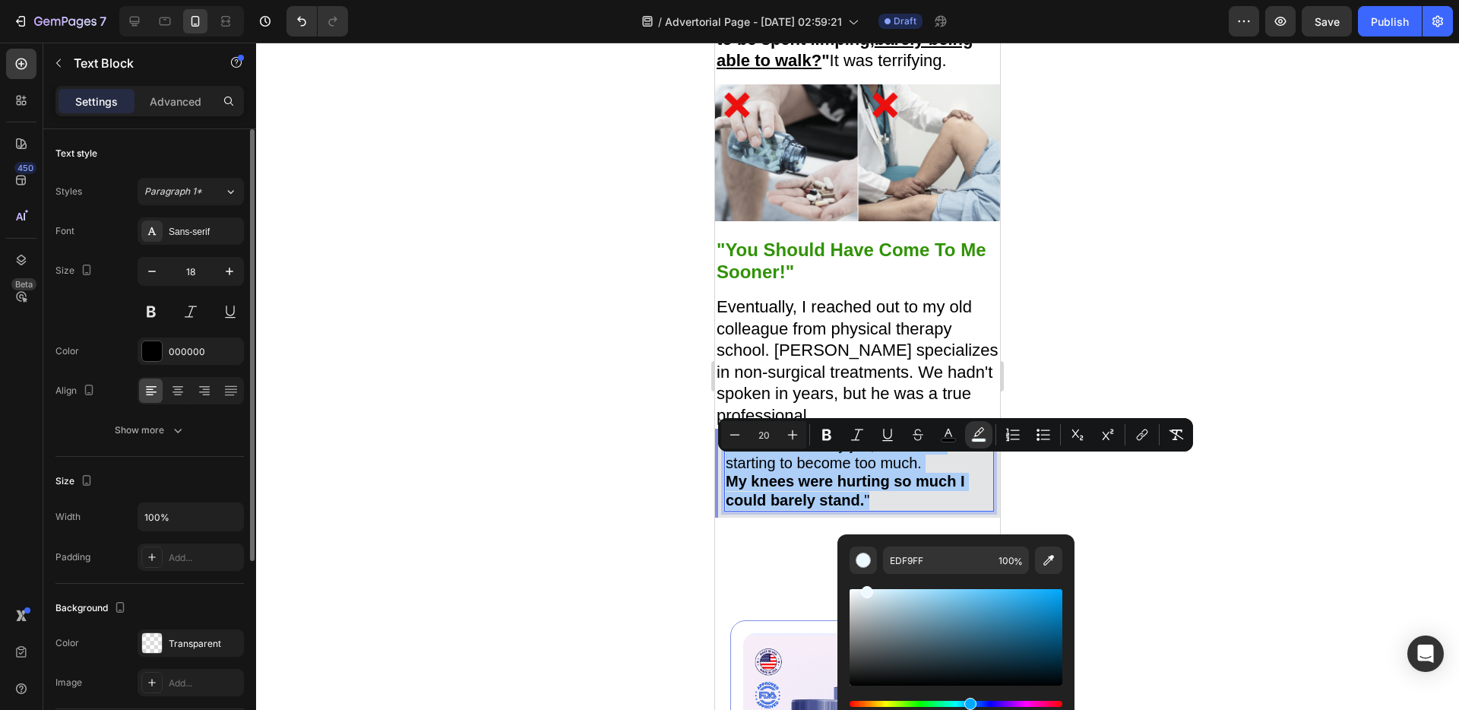
drag, startPoint x: 1193, startPoint y: 571, endPoint x: 1157, endPoint y: 568, distance: 35.8
click at [1192, 571] on div at bounding box center [857, 376] width 1203 height 667
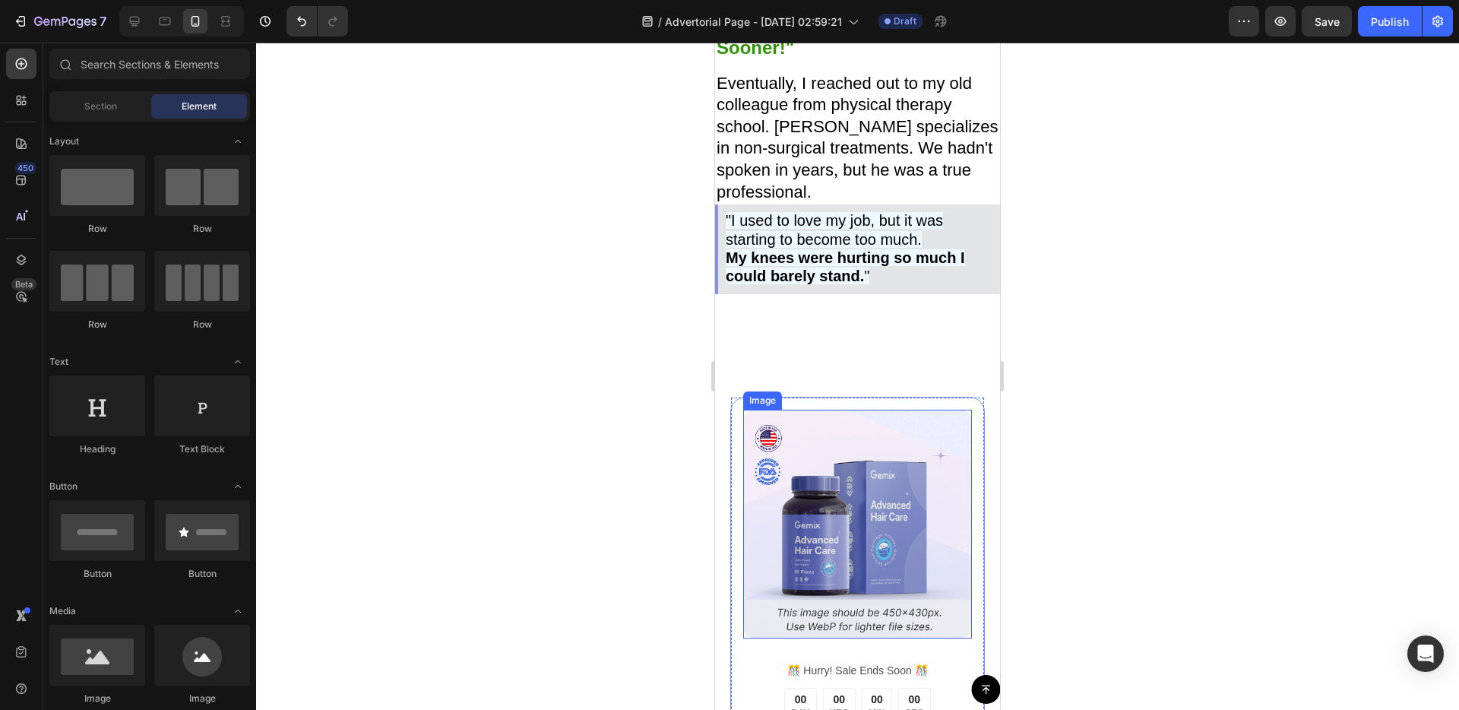
scroll to position [3077, 0]
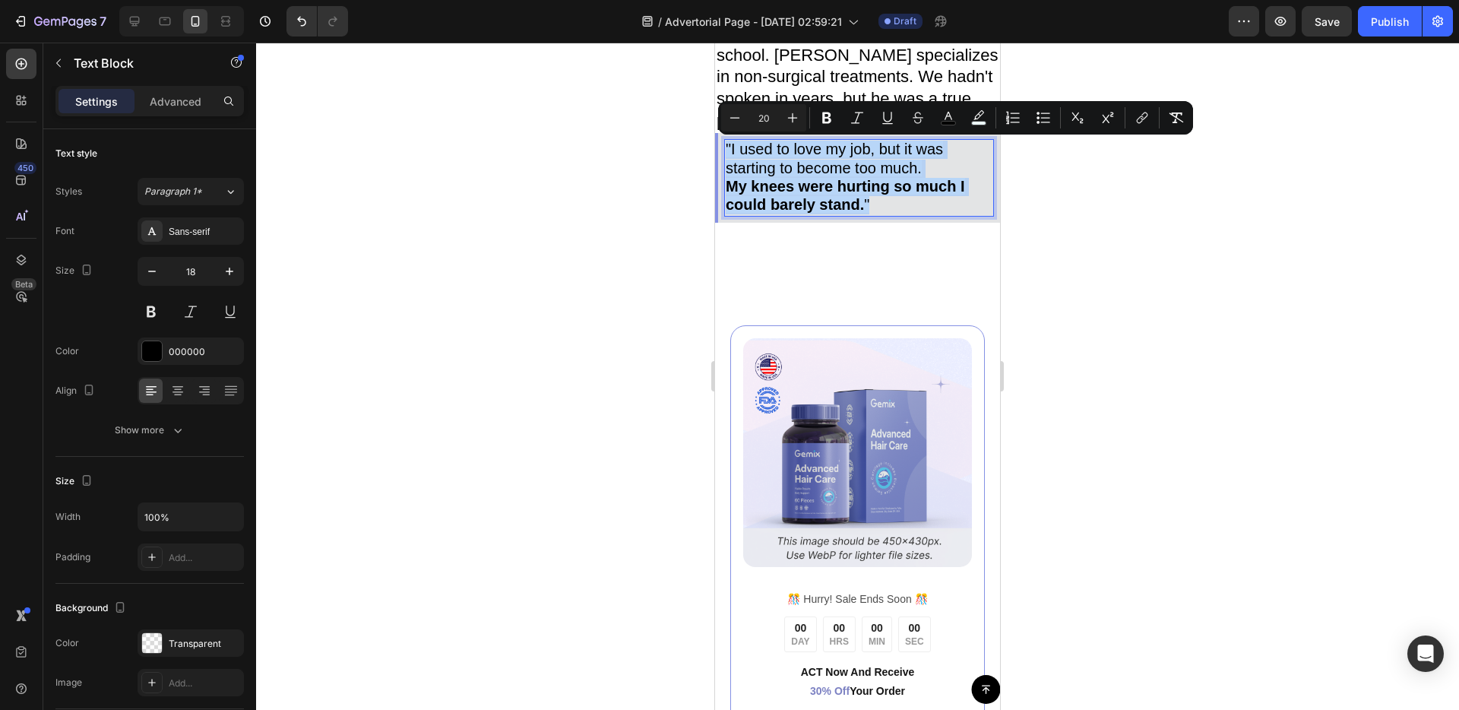
drag, startPoint x: 727, startPoint y: 147, endPoint x: 870, endPoint y: 202, distance: 153.0
click at [870, 202] on p ""I used to love my job, but it was starting to become too much. My knees were h…" at bounding box center [859, 178] width 267 height 74
click at [971, 117] on icon "Editor contextual toolbar" at bounding box center [978, 117] width 15 height 15
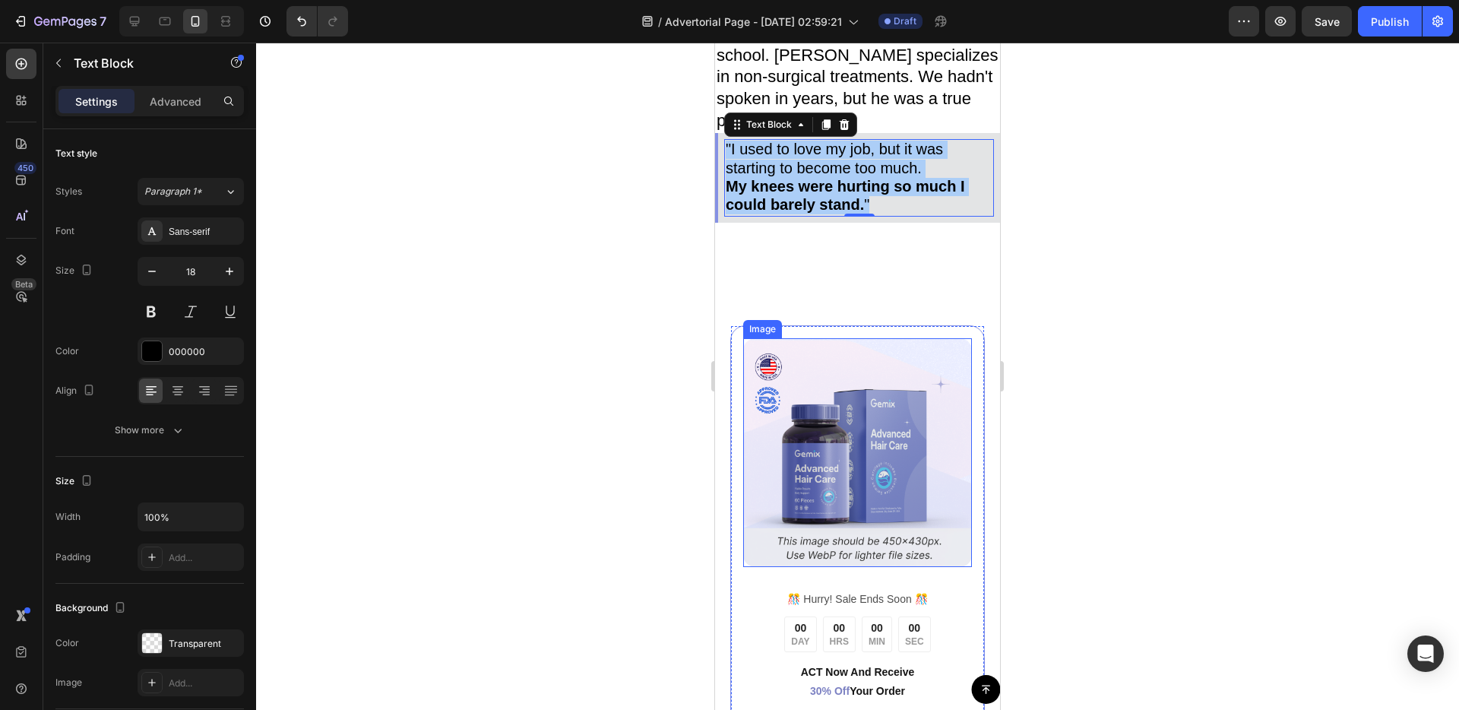
drag, startPoint x: 1638, startPoint y: 451, endPoint x: 907, endPoint y: 404, distance: 731.7
click at [828, 185] on strong "My knees were hurting so much I could barely stand." at bounding box center [845, 195] width 239 height 35
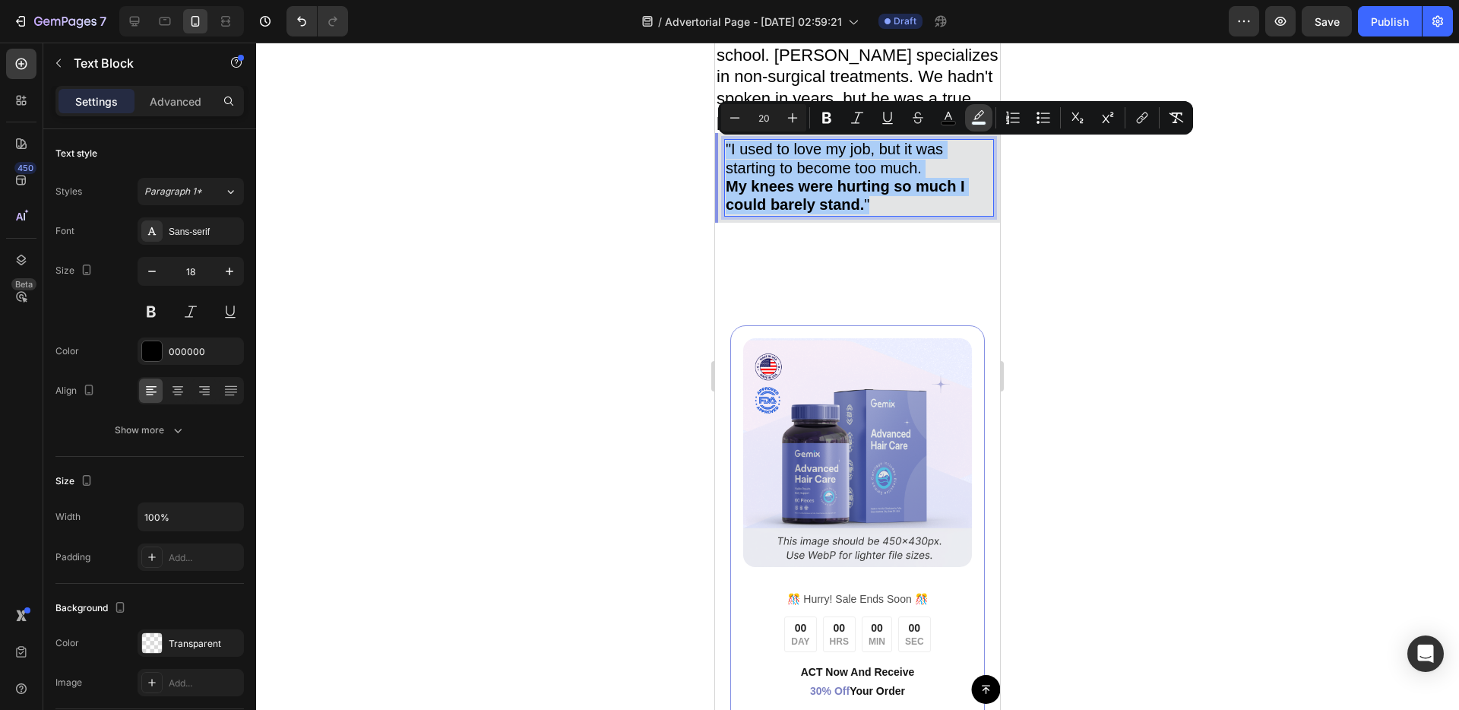
click at [973, 120] on icon "Editor contextual toolbar" at bounding box center [978, 117] width 15 height 15
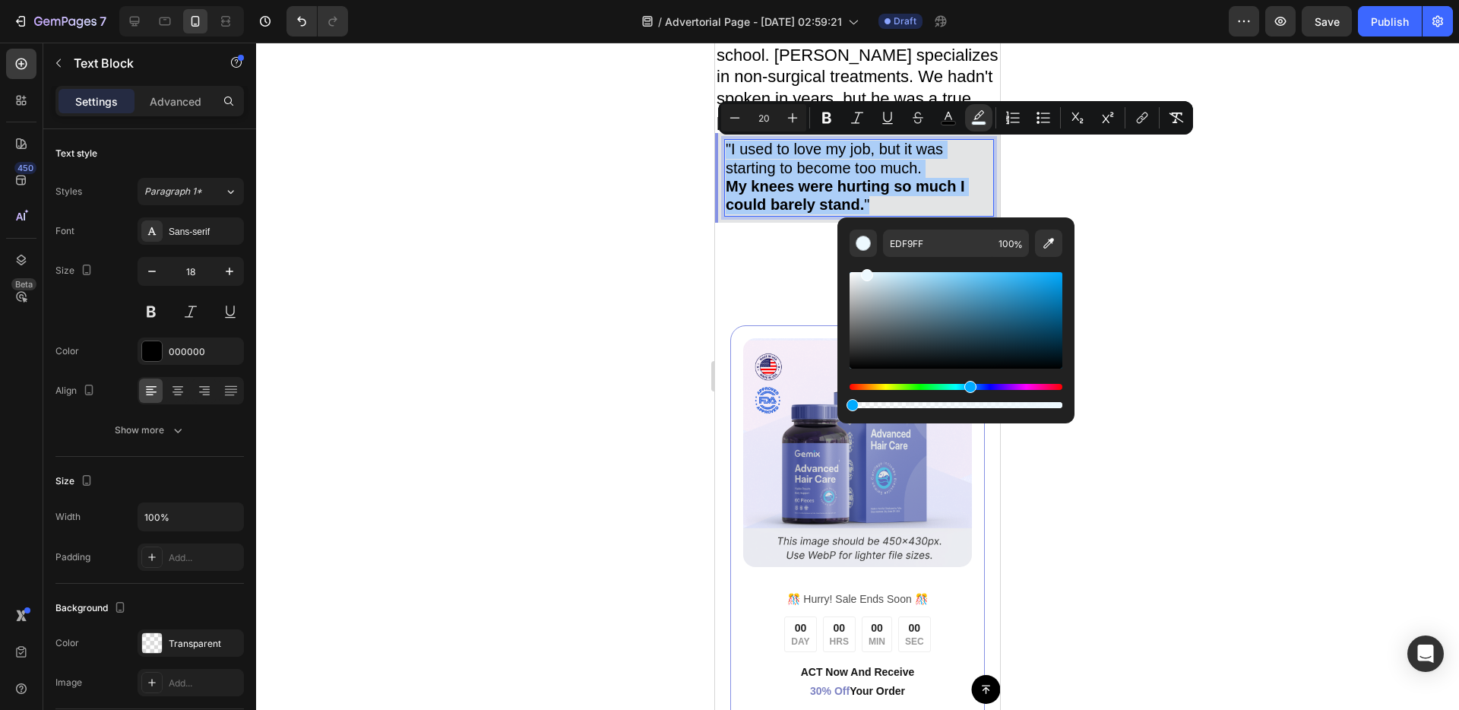
drag, startPoint x: 897, startPoint y: 403, endPoint x: 846, endPoint y: 401, distance: 50.9
click at [850, 402] on div "Editor contextual toolbar" at bounding box center [956, 405] width 213 height 6
type input "0"
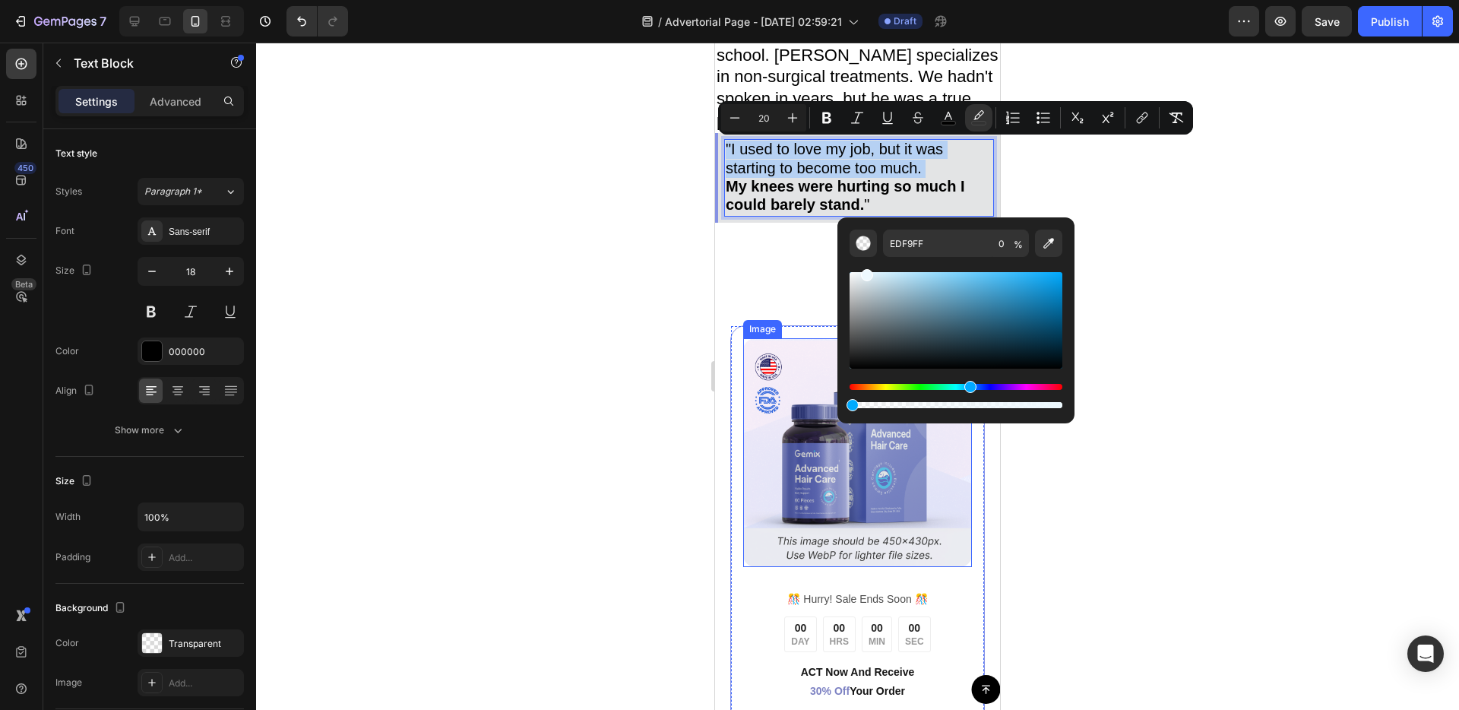
click at [736, 293] on div "Image ️🎊 Hurry! Sale Ends Soon ️🎊 Text Block 00 DAY 00 HRS 00 MIN 00 SEC Countd…" at bounding box center [857, 594] width 285 height 647
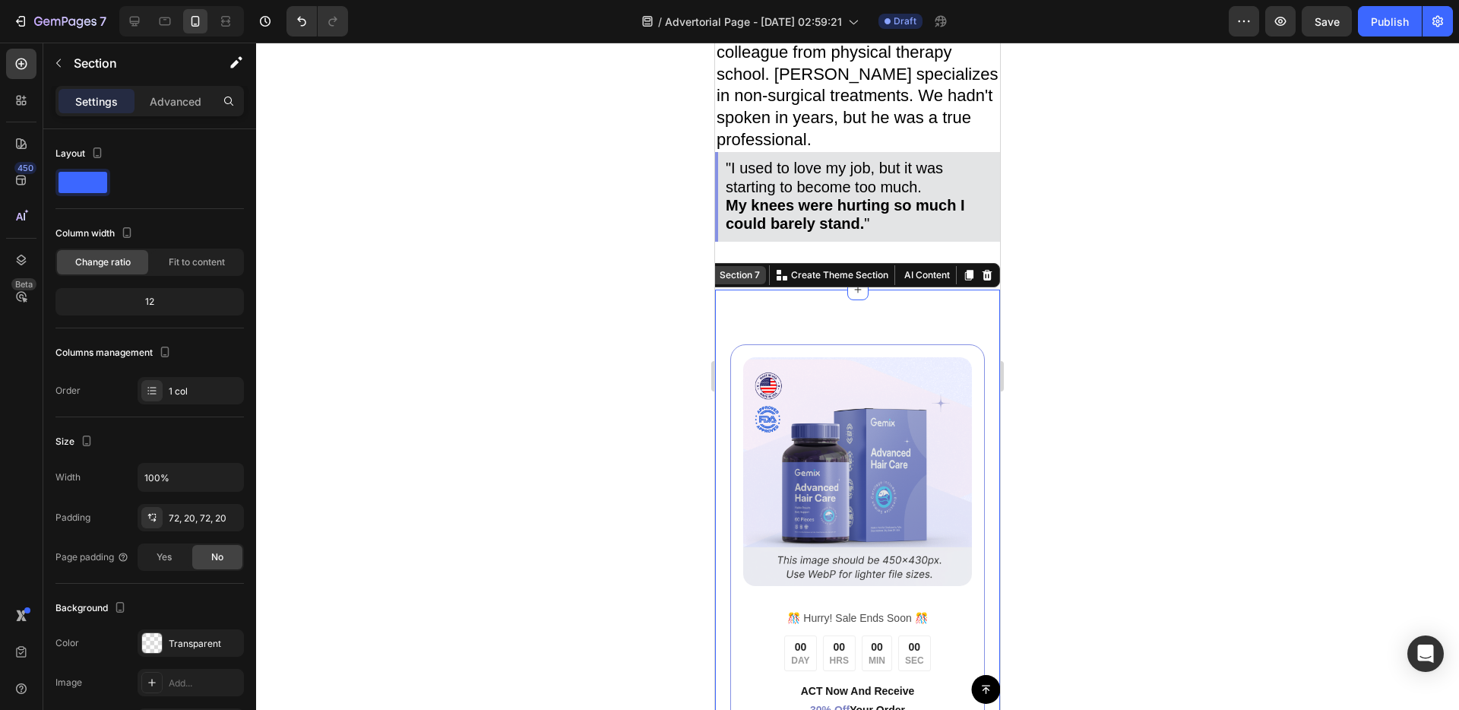
scroll to position [3051, 0]
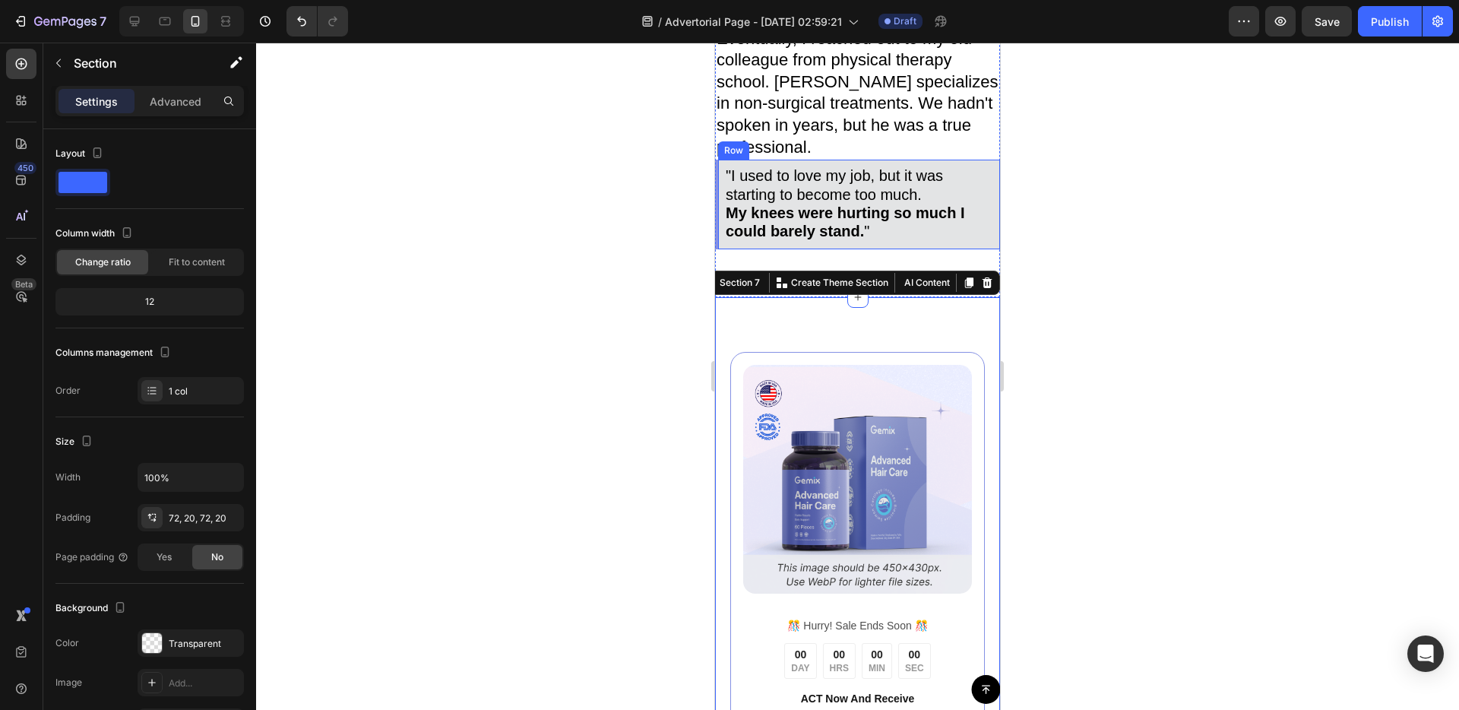
click at [718, 199] on div ""I used to love my job, but it was starting to become too much. My knees were h…" at bounding box center [857, 205] width 285 height 90
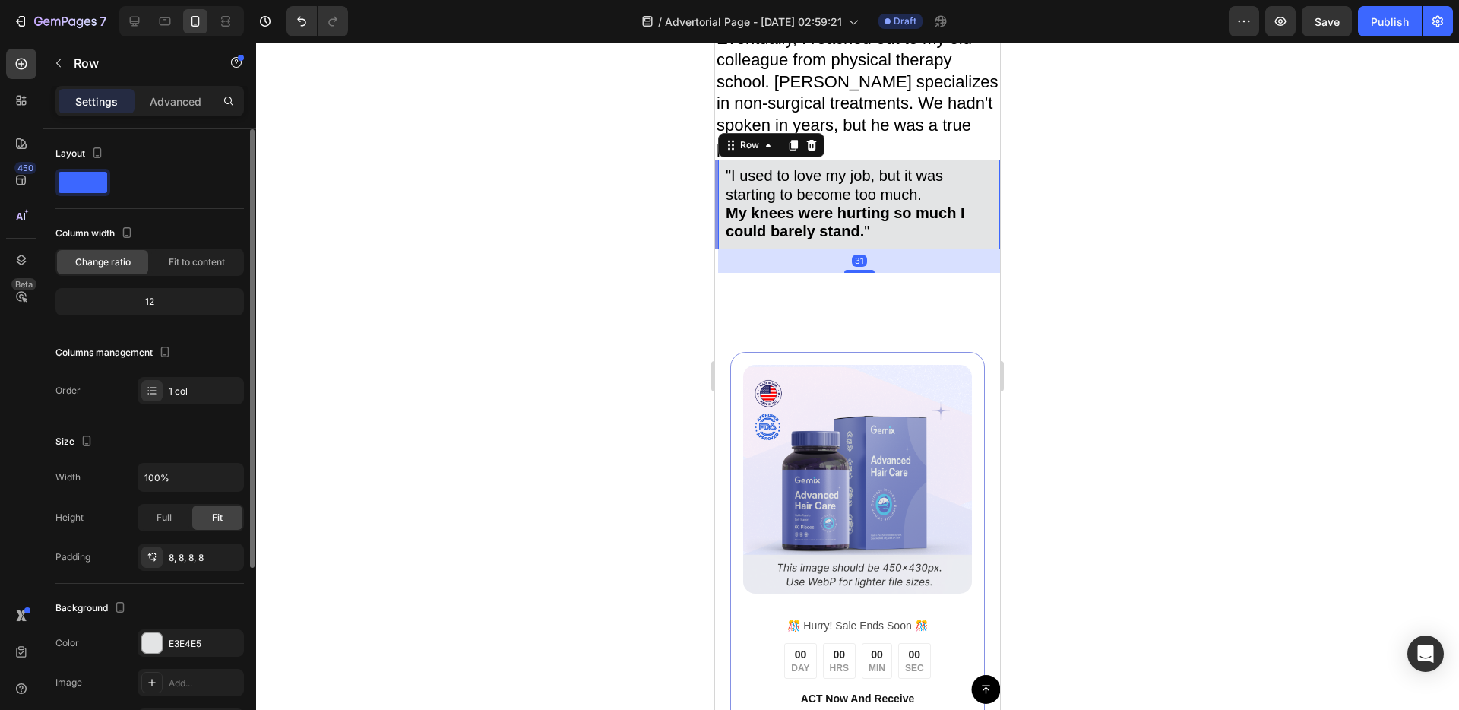
click at [78, 177] on span at bounding box center [83, 182] width 49 height 21
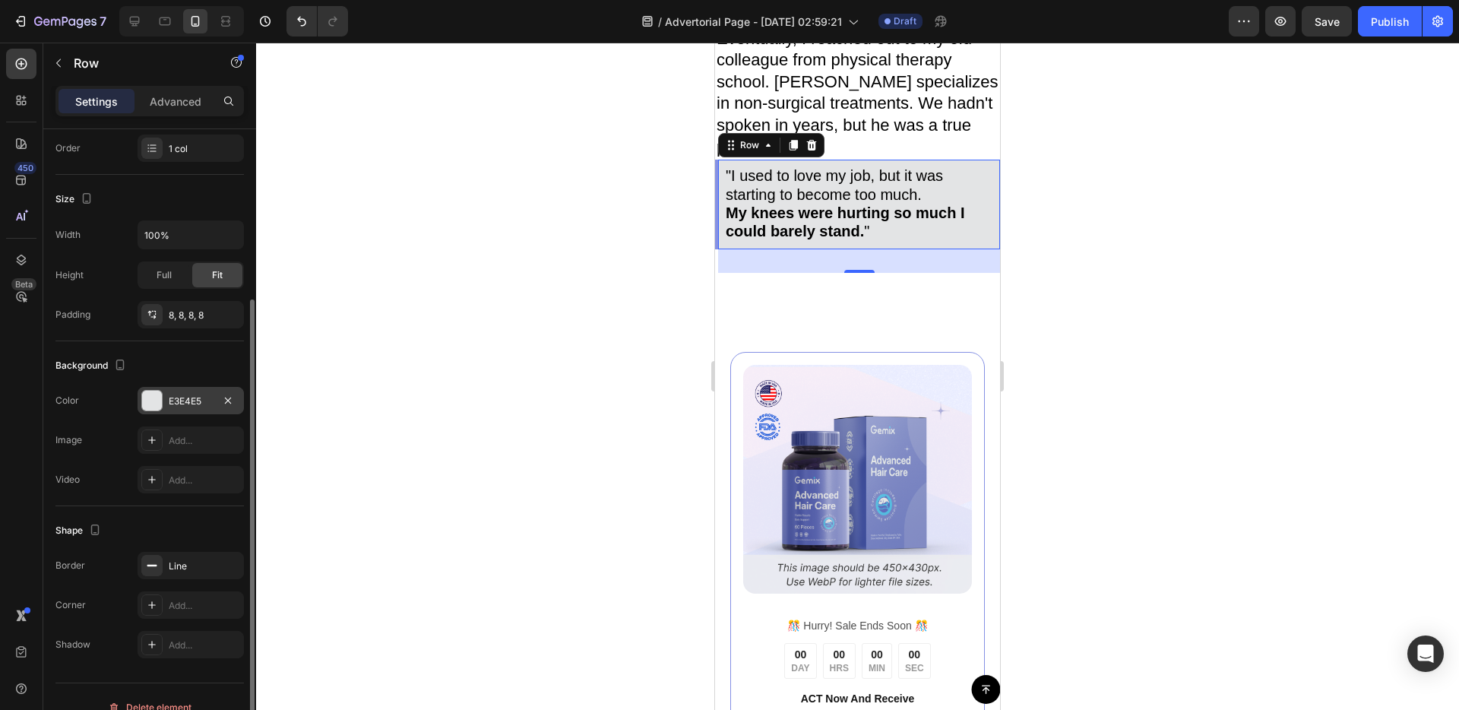
scroll to position [264, 0]
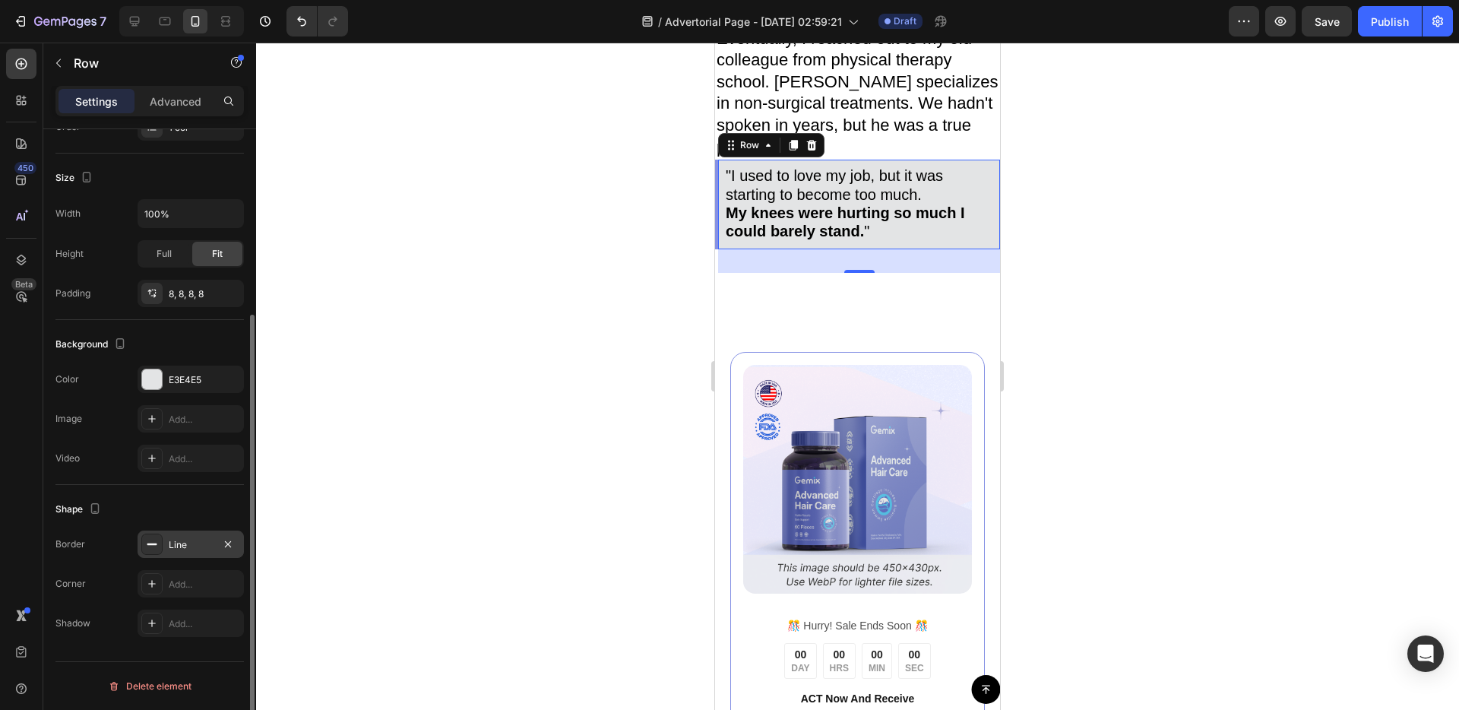
click at [184, 552] on div "Line" at bounding box center [191, 543] width 106 height 27
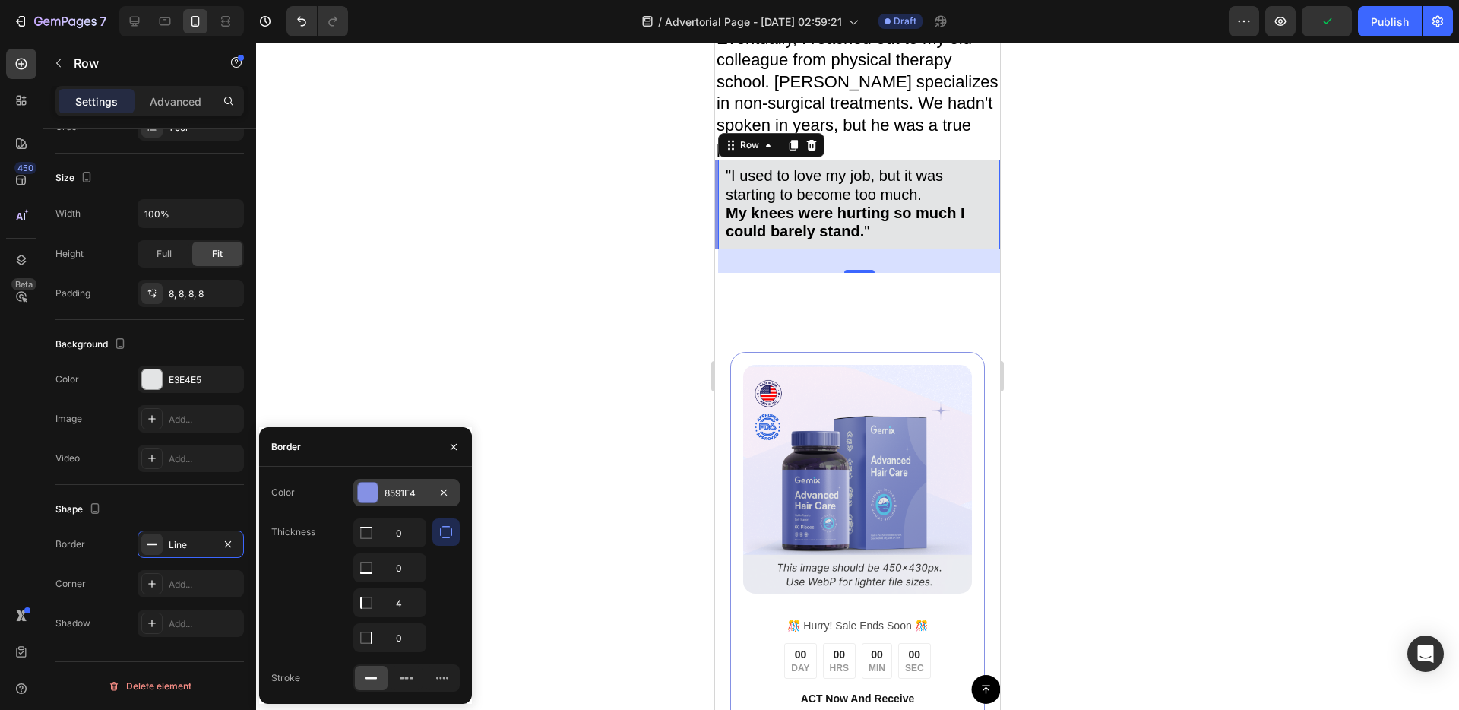
click at [360, 492] on div at bounding box center [368, 493] width 20 height 20
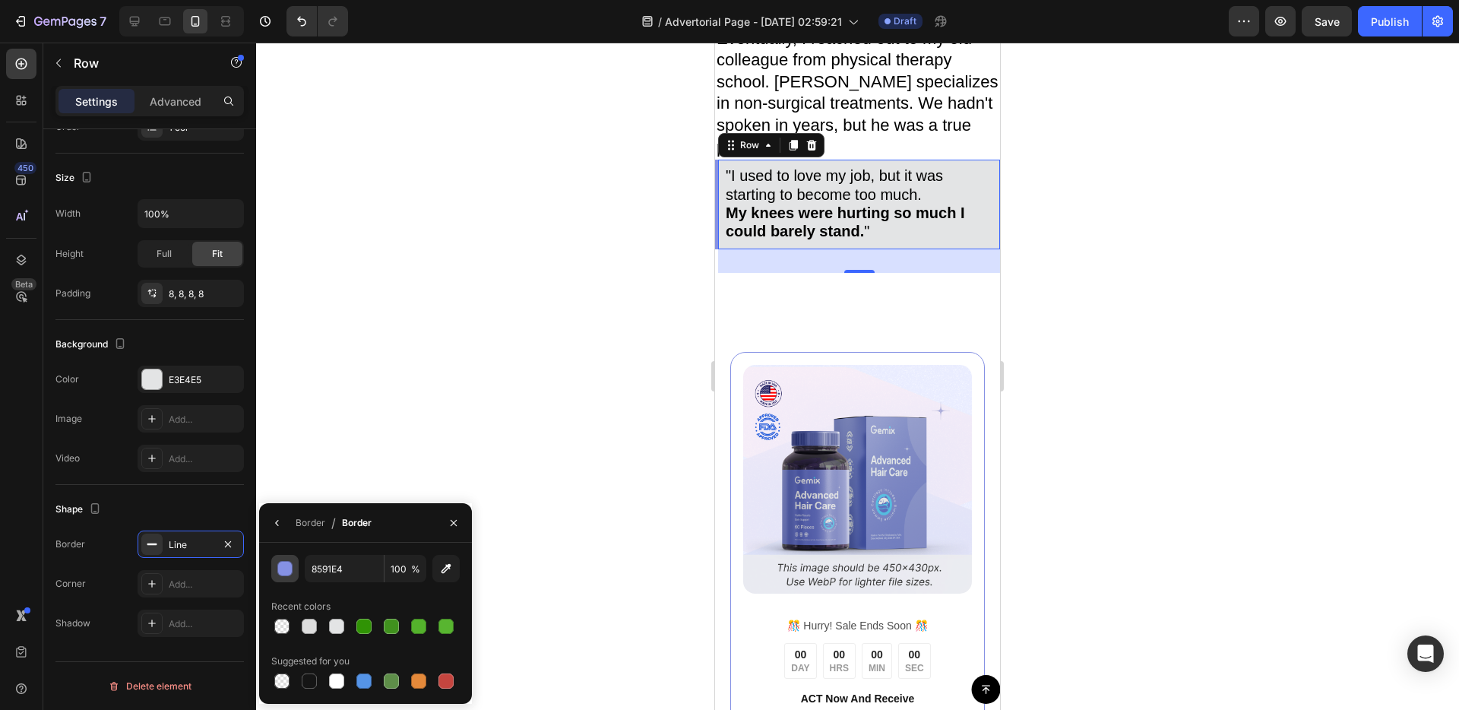
click at [289, 571] on div "button" at bounding box center [285, 569] width 15 height 15
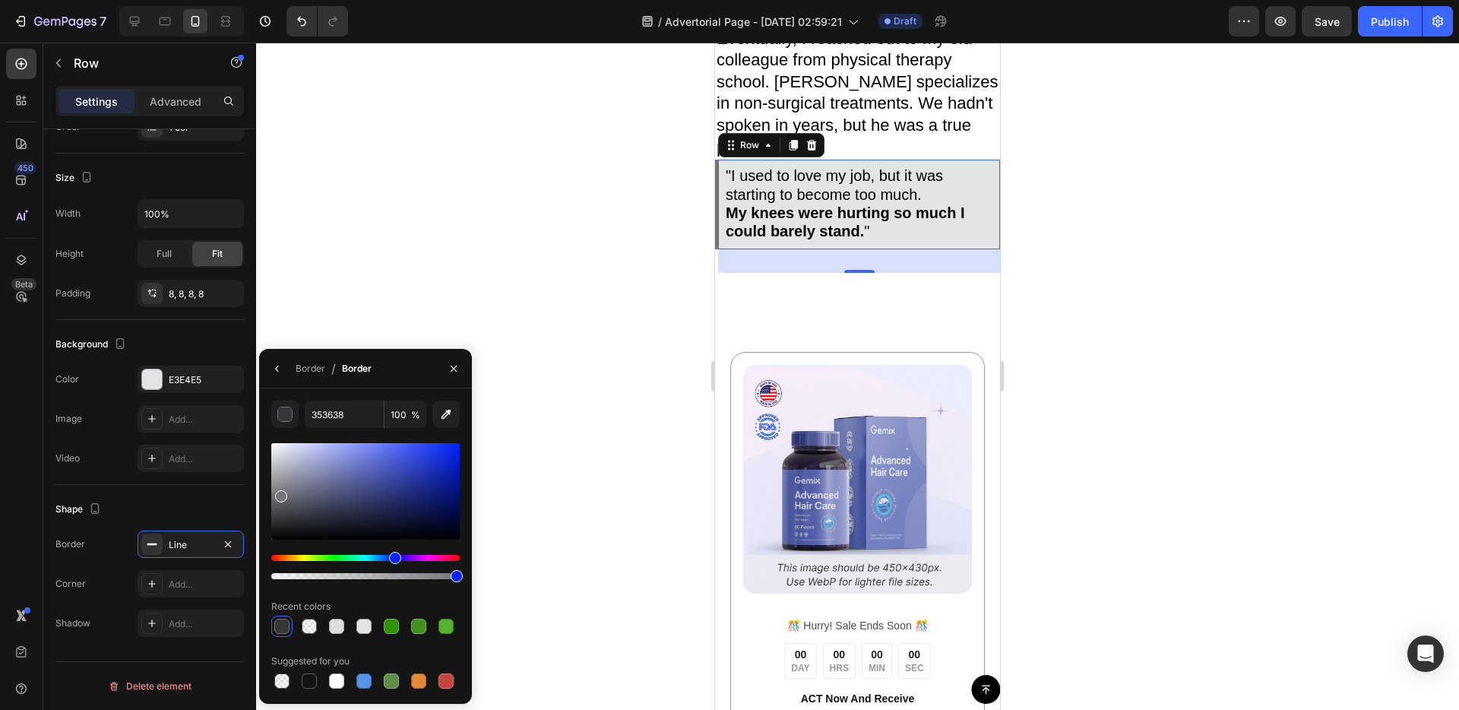
type input "75767A"
drag, startPoint x: 289, startPoint y: 497, endPoint x: 280, endPoint y: 492, distance: 10.2
click at [280, 492] on div at bounding box center [365, 491] width 188 height 97
click at [867, 326] on div "Image ️🎊 Hurry! Sale Ends Soon ️🎊 Text Block 00 DAY 00 HRS 00 MIN 00 SEC Countd…" at bounding box center [857, 620] width 285 height 647
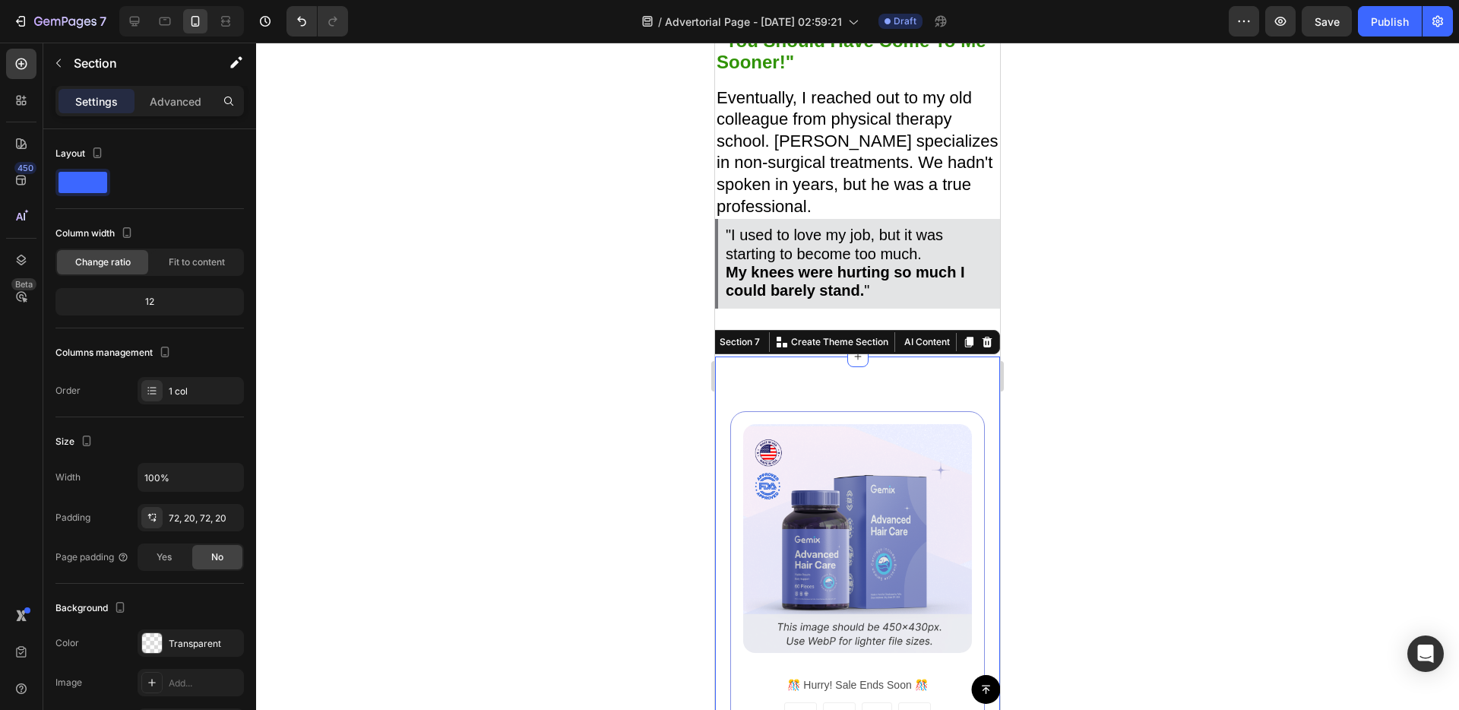
scroll to position [2986, 0]
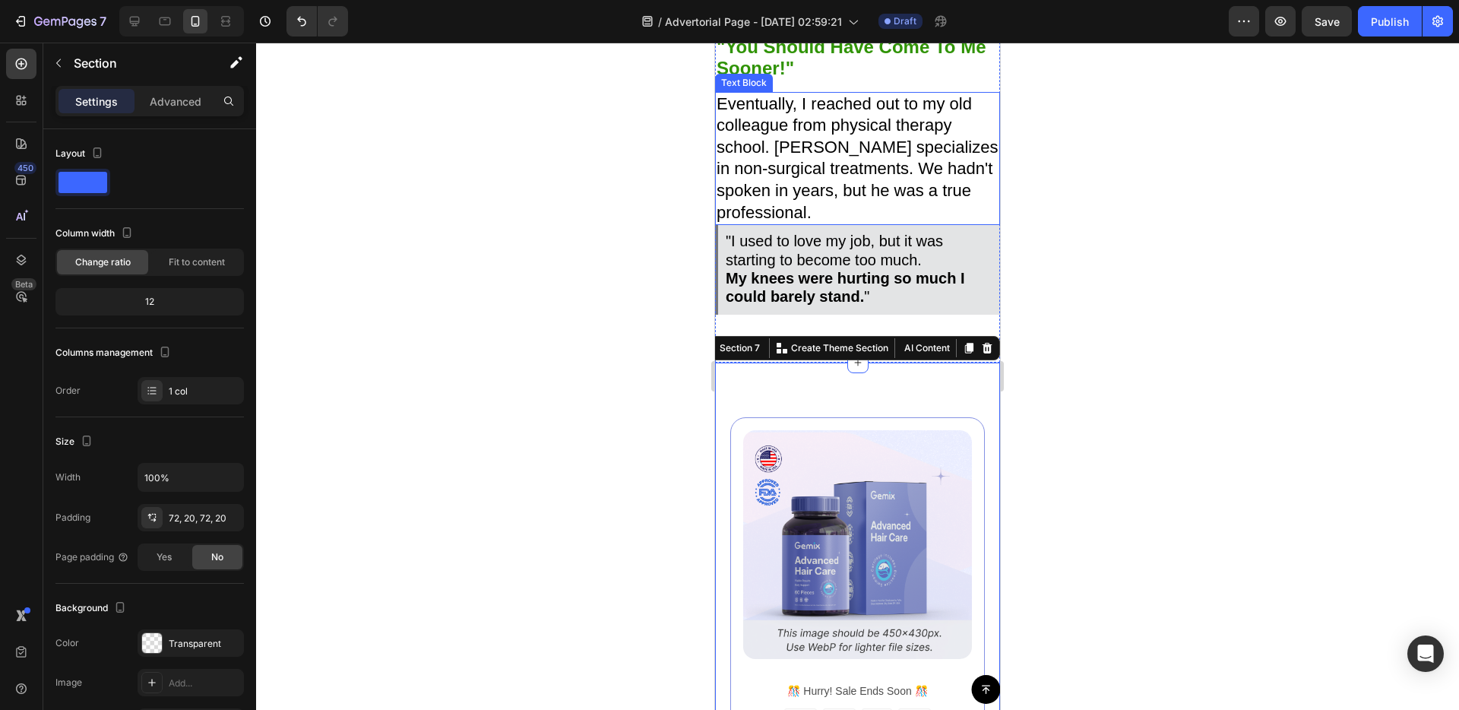
click at [891, 190] on p "Eventually, I reached out to my old colleague from physical therapy school. Dr.…" at bounding box center [858, 158] width 282 height 131
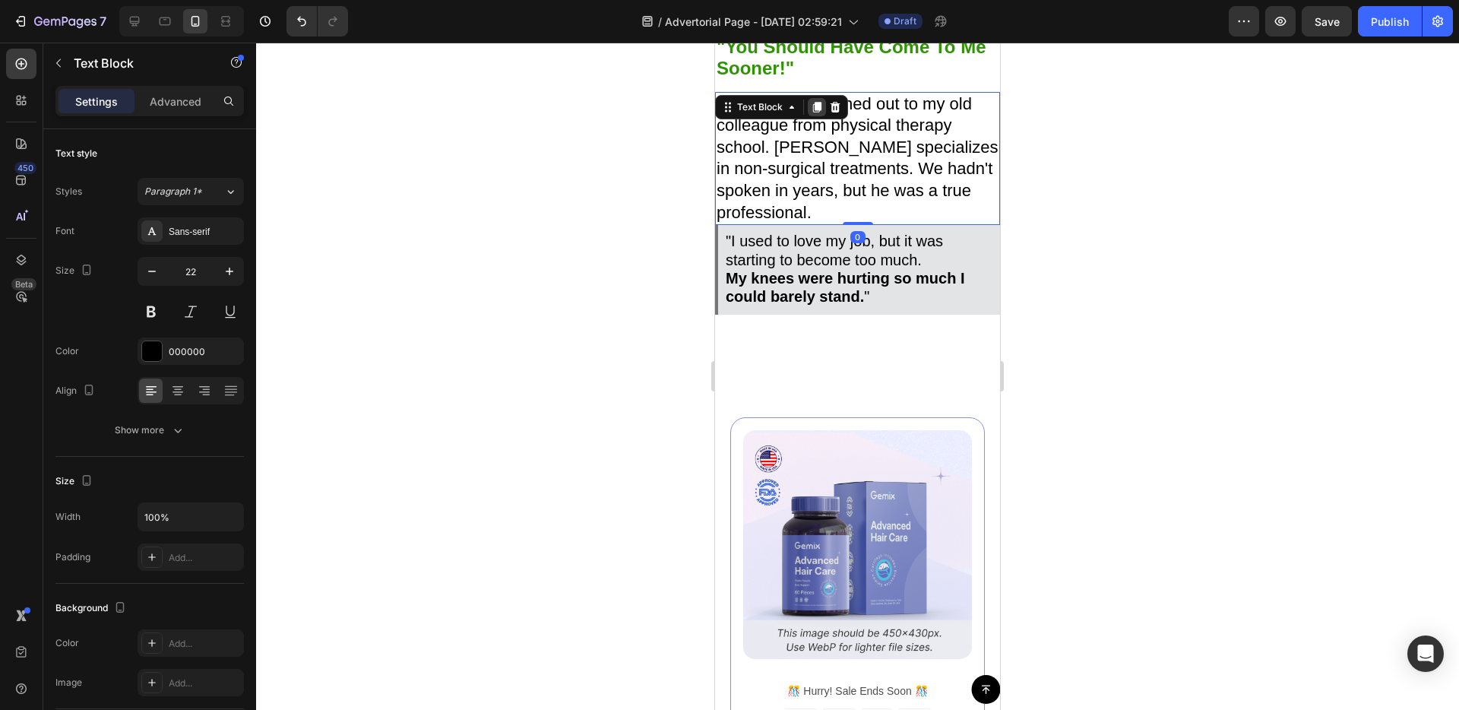
click at [812, 102] on icon at bounding box center [817, 107] width 12 height 12
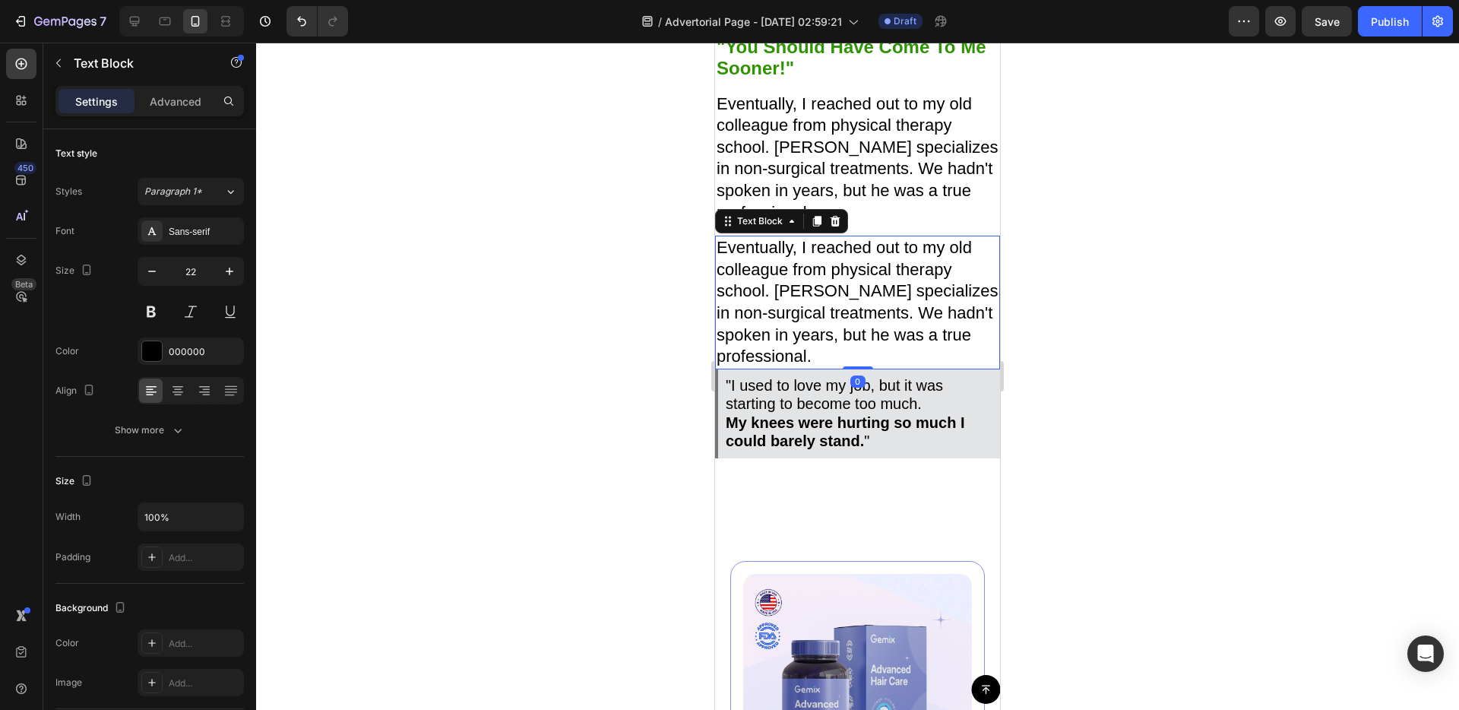
click at [846, 311] on p "Eventually, I reached out to my old colleague from physical therapy school. Dr.…" at bounding box center [858, 302] width 282 height 131
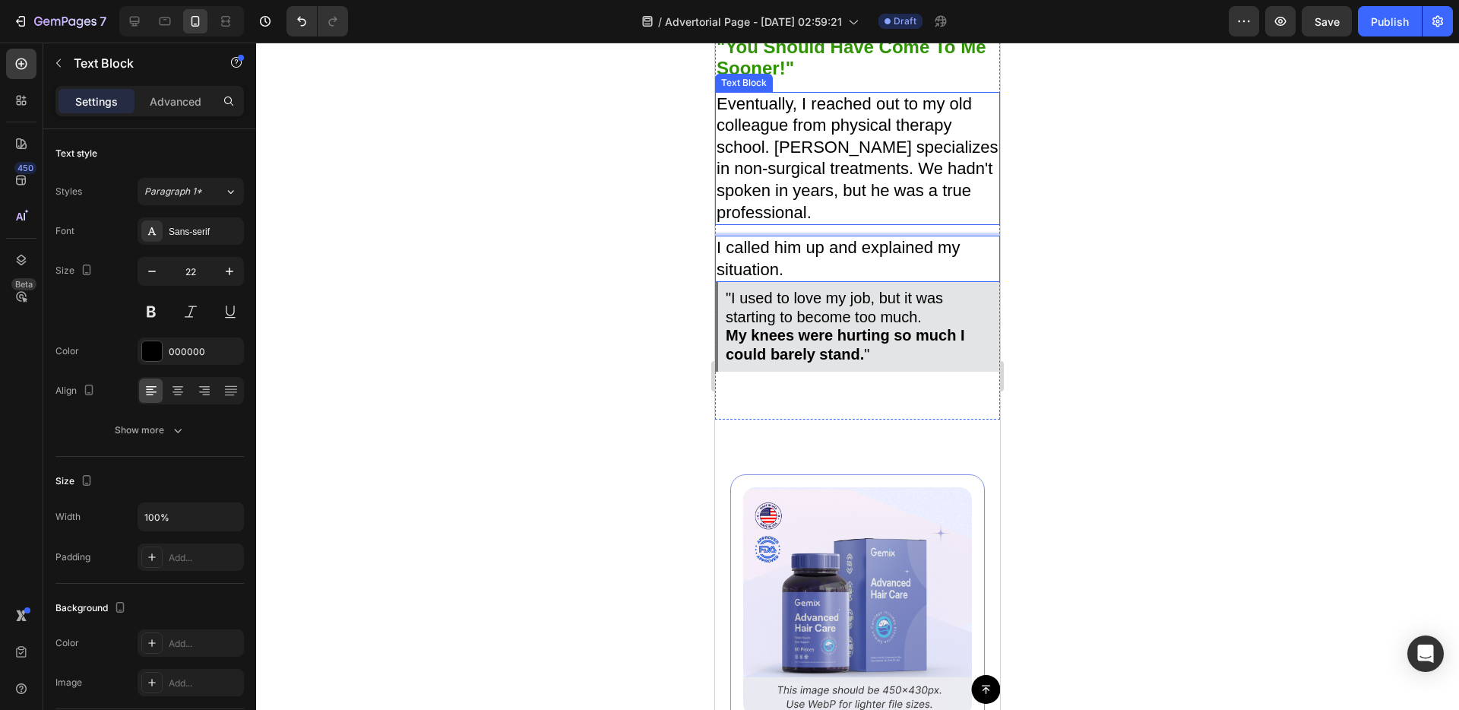
click at [824, 212] on p "Eventually, I reached out to my old colleague from physical therapy school. Dr.…" at bounding box center [858, 158] width 282 height 131
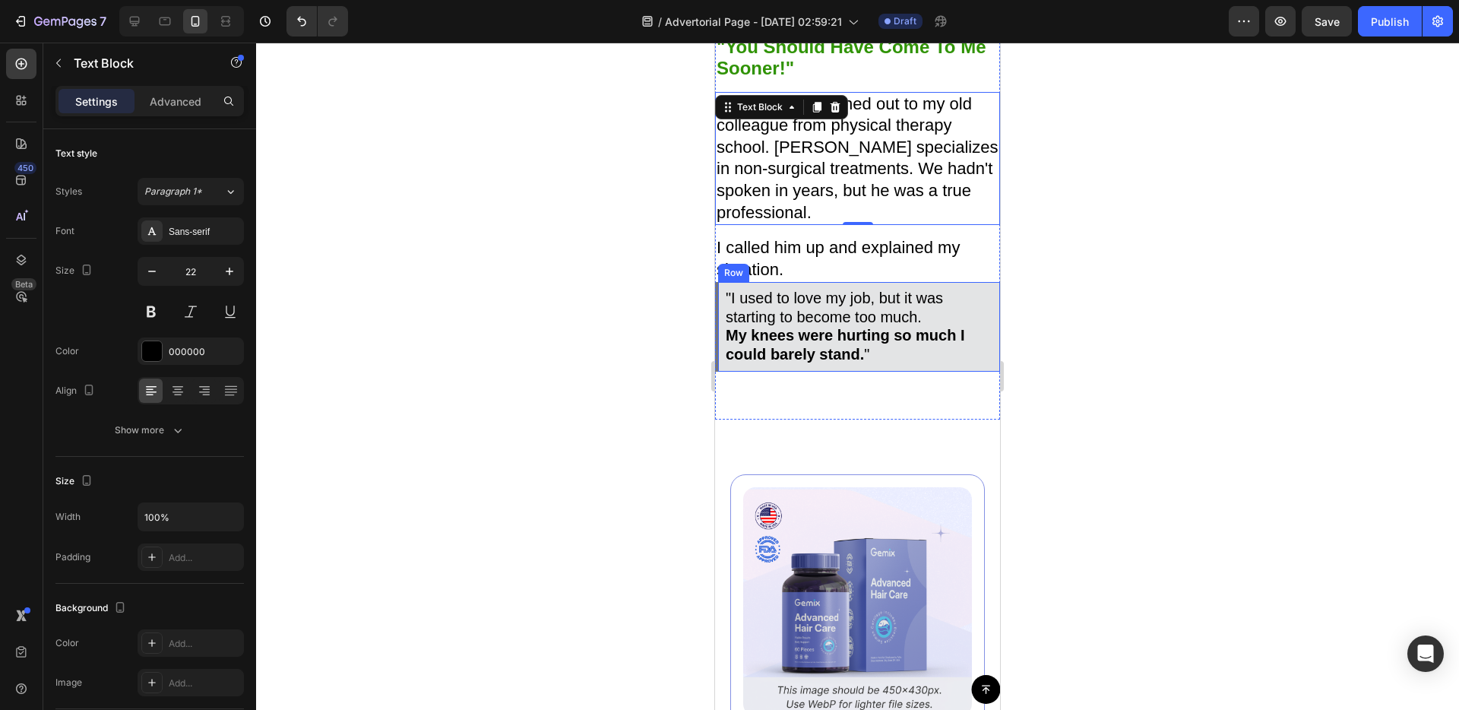
click at [831, 284] on div ""I used to love my job, but it was starting to become too much. My knees were h…" at bounding box center [857, 327] width 285 height 90
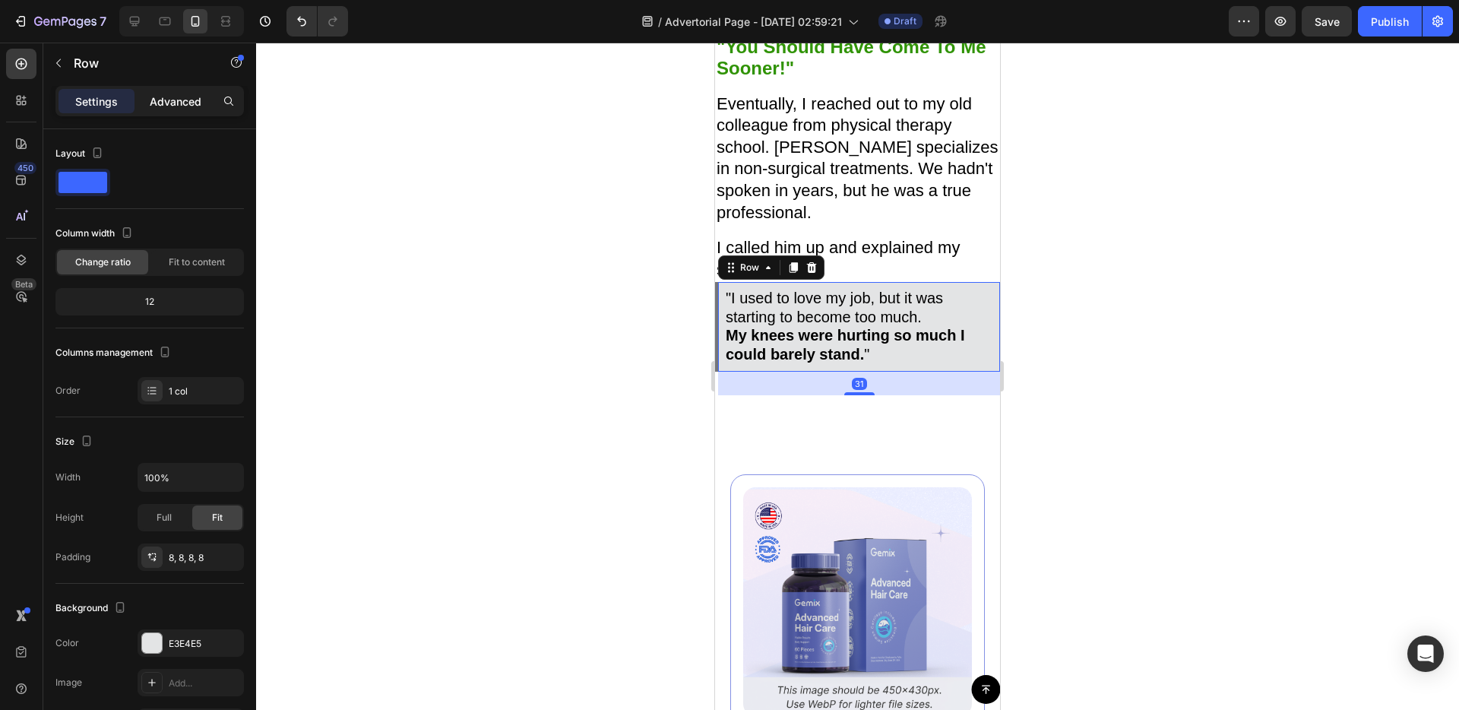
click at [190, 100] on p "Advanced" at bounding box center [176, 101] width 52 height 16
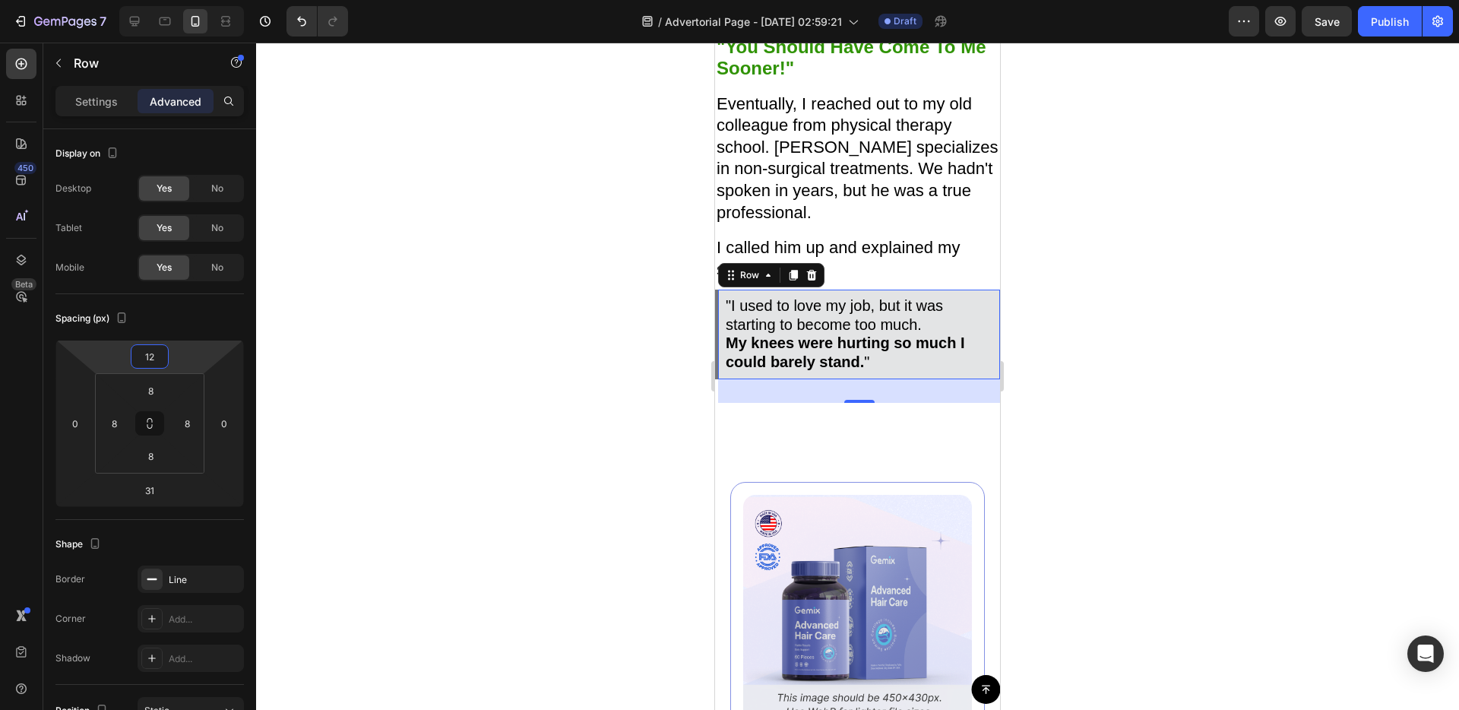
type input "14"
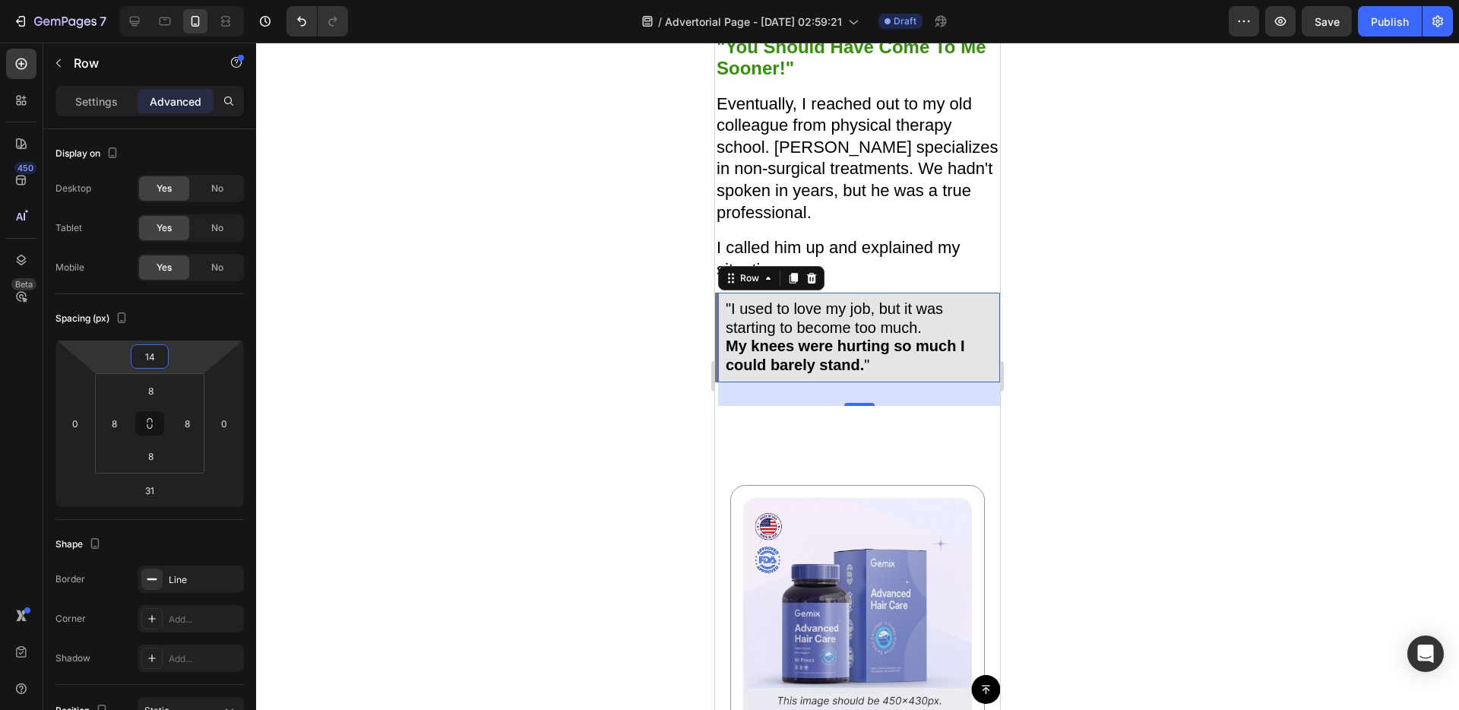
click at [180, 0] on html "7 / Advertorial Page - [DATE] 02:59:21 Draft Preview Save Publish 450 Beta Sect…" at bounding box center [729, 0] width 1459 height 0
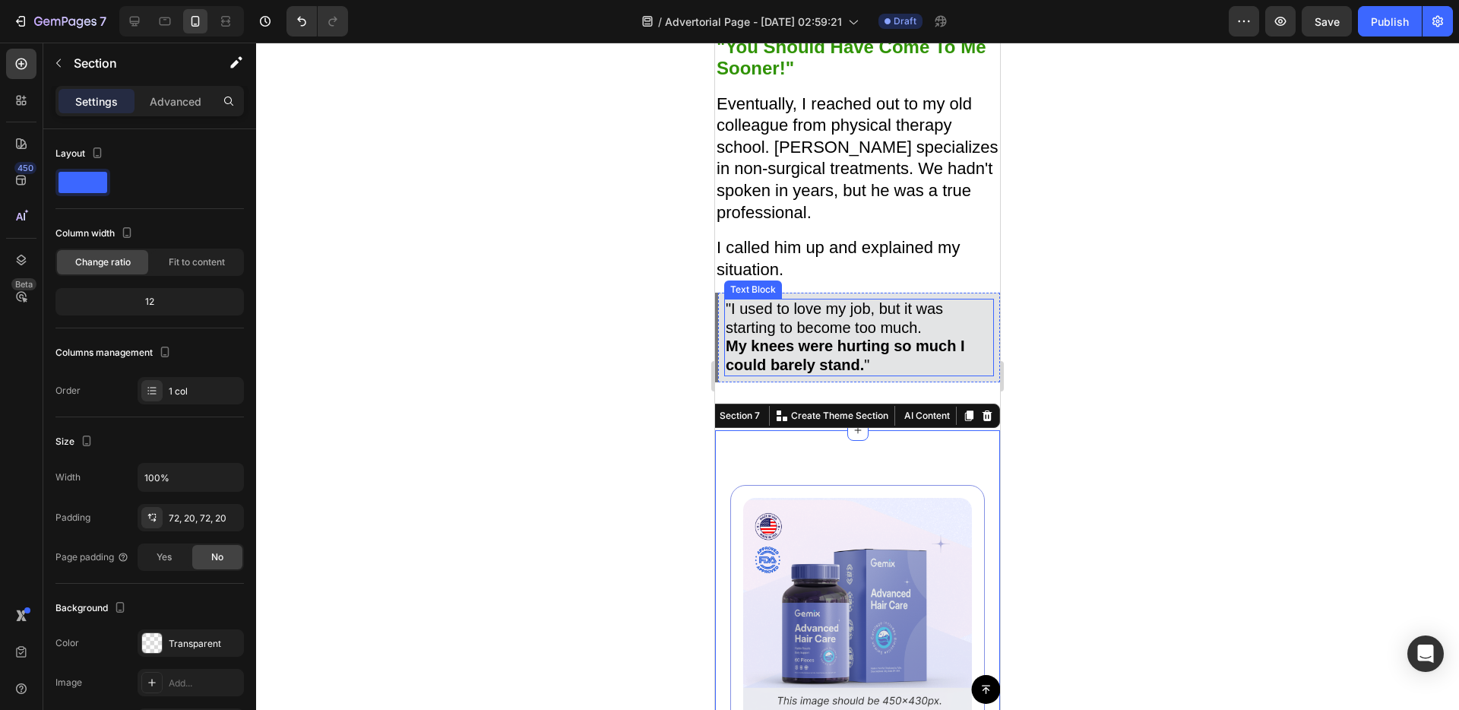
click at [922, 368] on p ""I used to love my job, but it was starting to become too much. My knees were h…" at bounding box center [859, 337] width 267 height 74
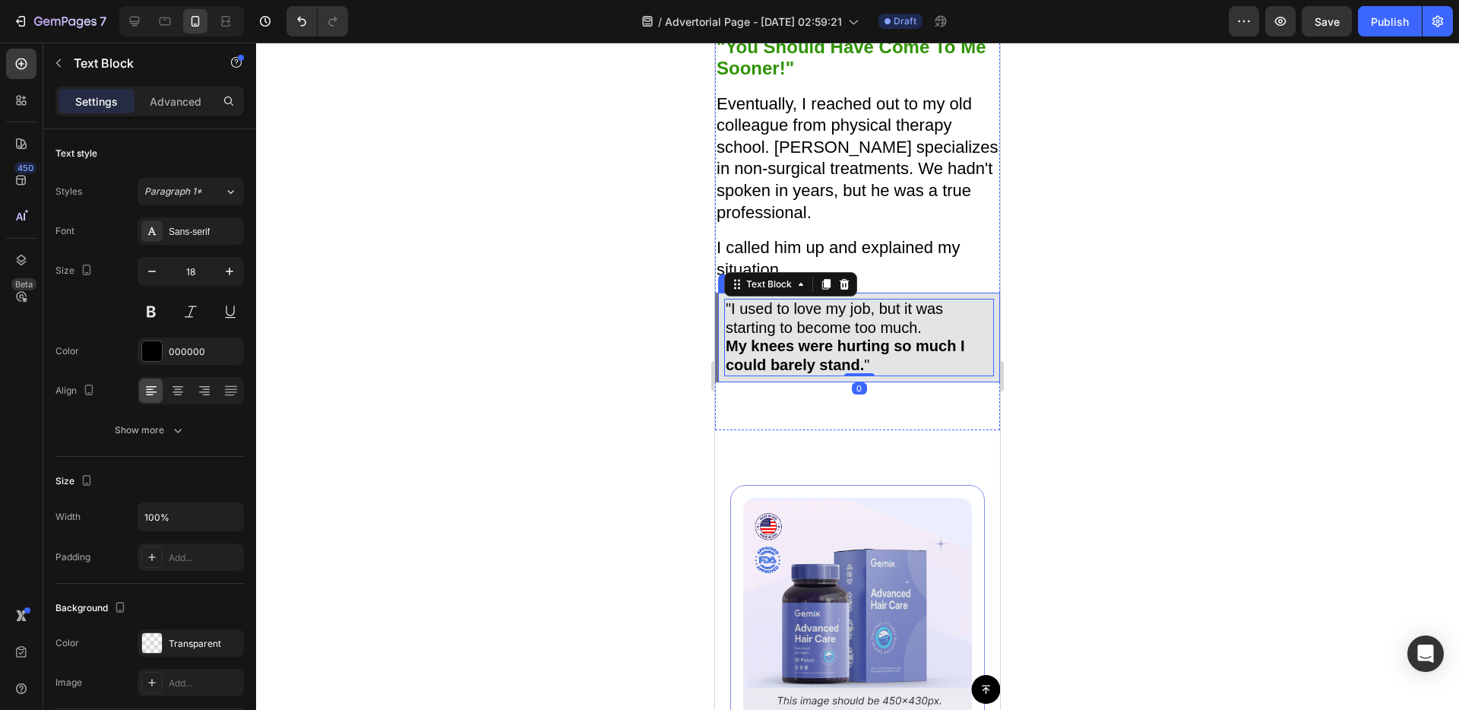
click at [927, 375] on div ""I used to love my job, but it was starting to become too much. My knees were h…" at bounding box center [857, 338] width 285 height 90
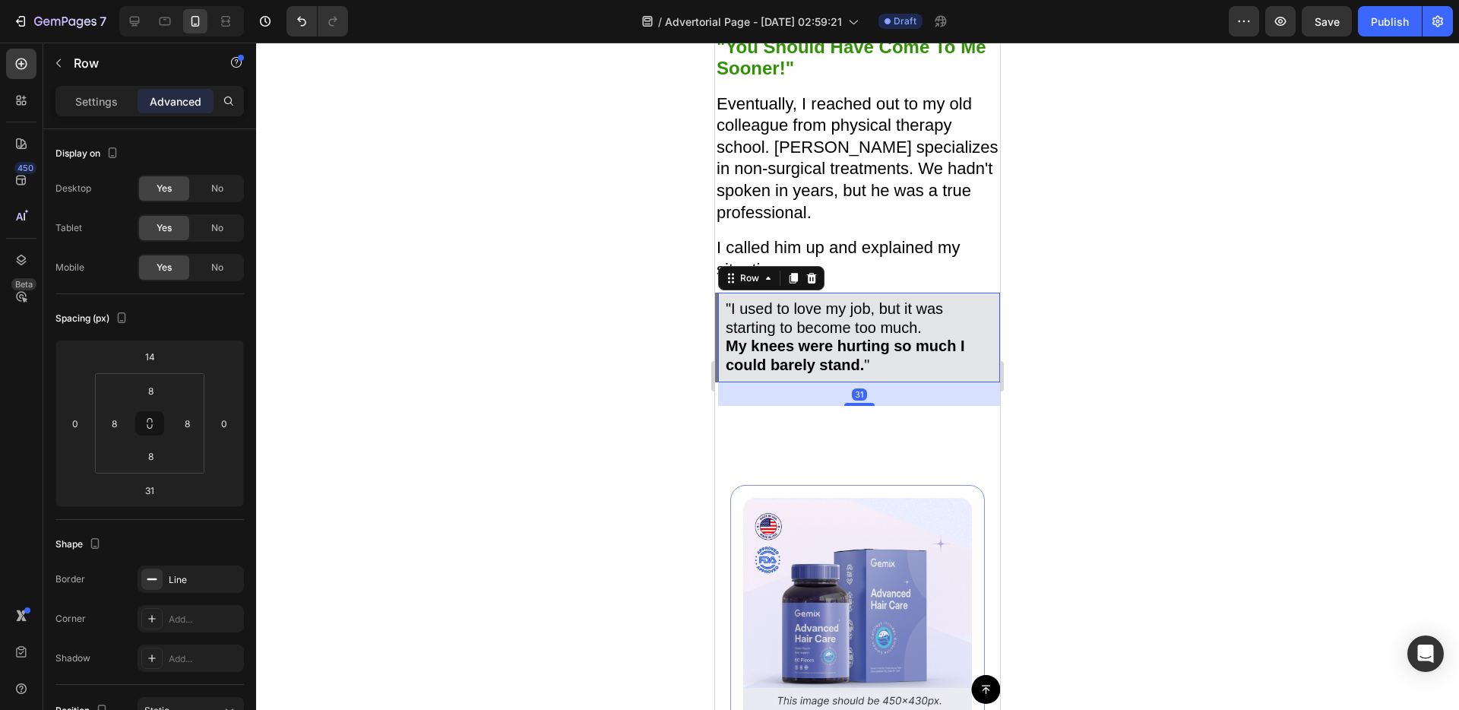
click at [928, 374] on div ""I used to love my job, but it was starting to become too much. My knees were h…" at bounding box center [857, 338] width 285 height 90
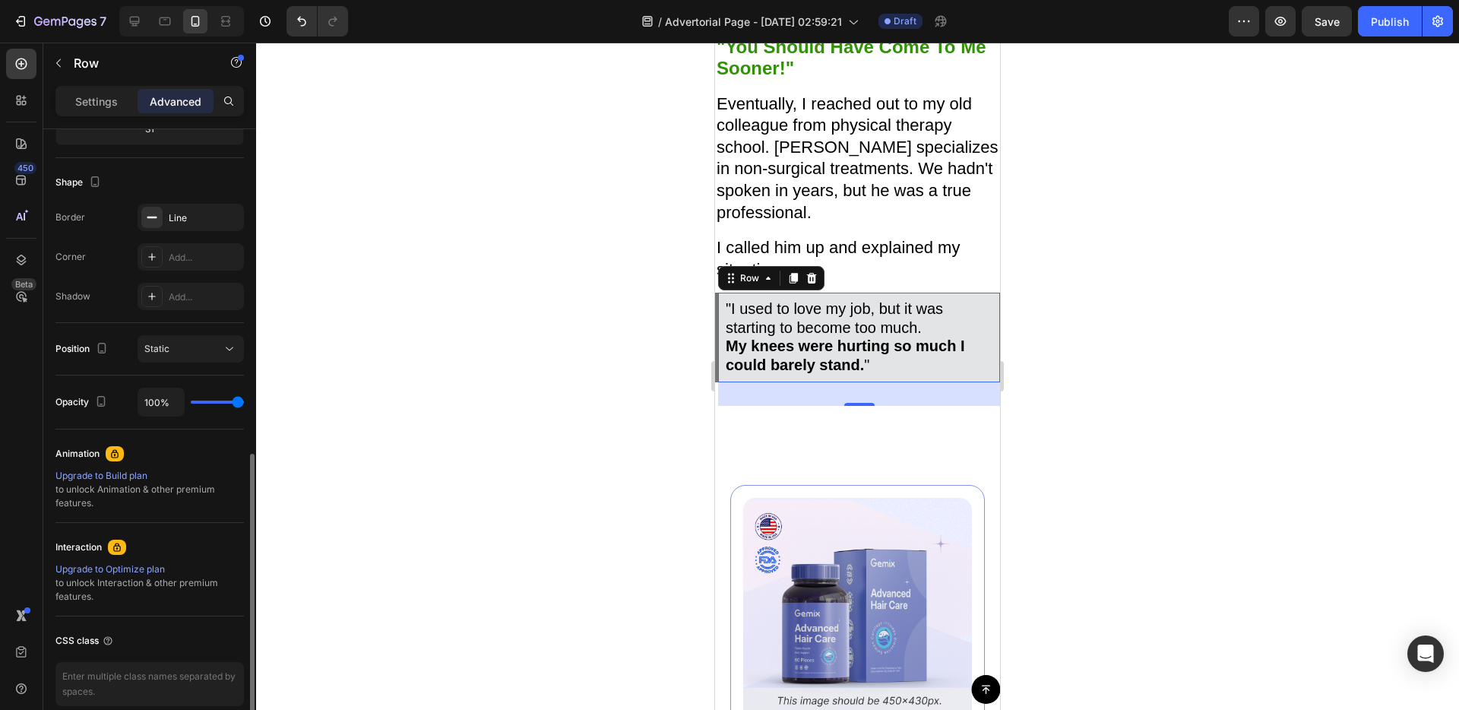
scroll to position [431, 0]
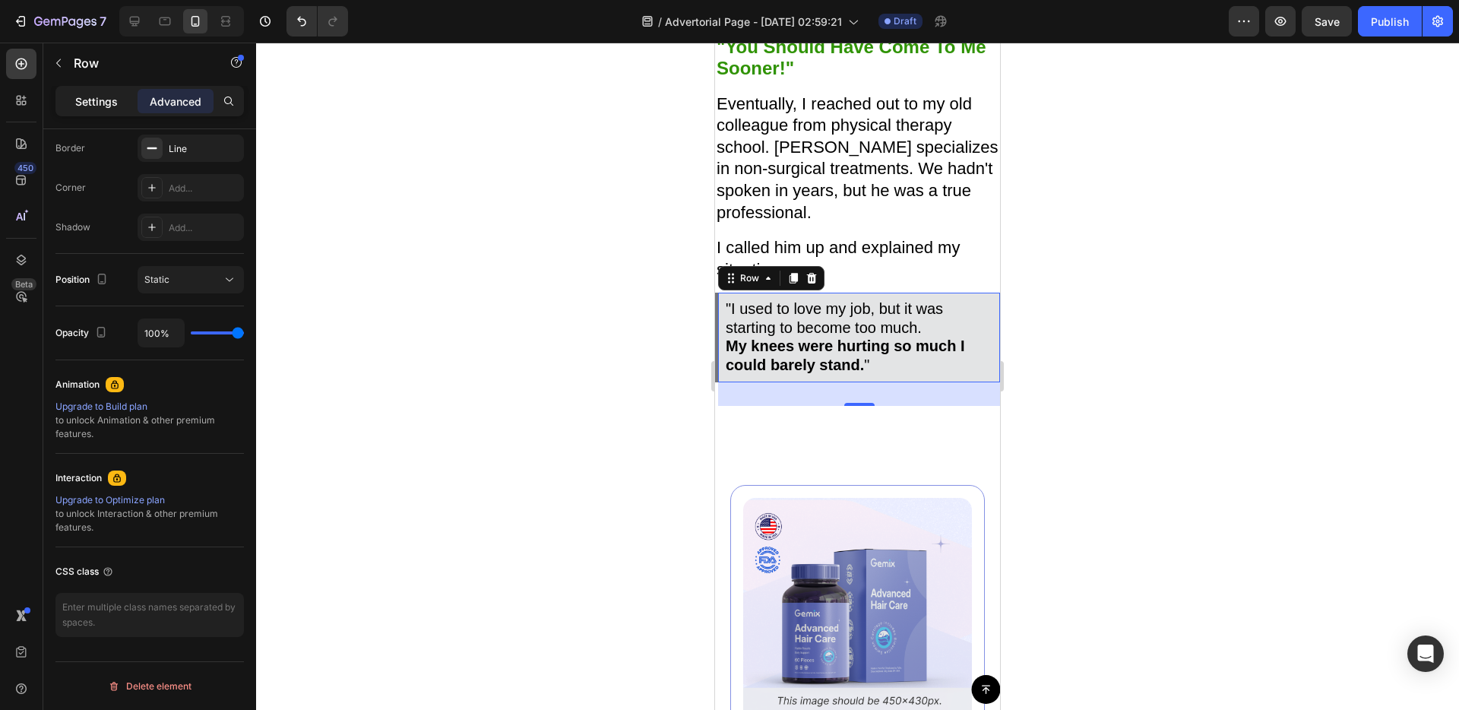
click at [113, 111] on div "Settings" at bounding box center [97, 101] width 76 height 24
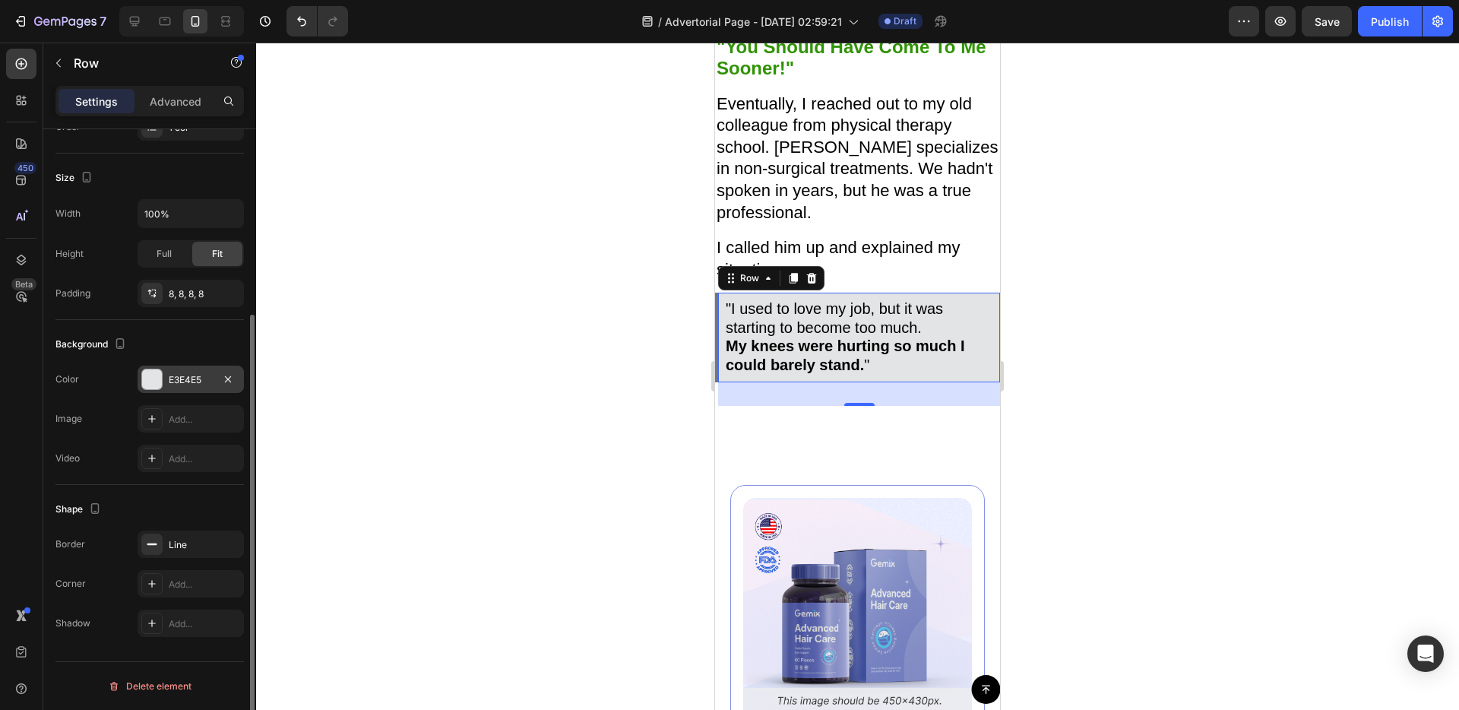
click at [156, 381] on div at bounding box center [152, 379] width 20 height 20
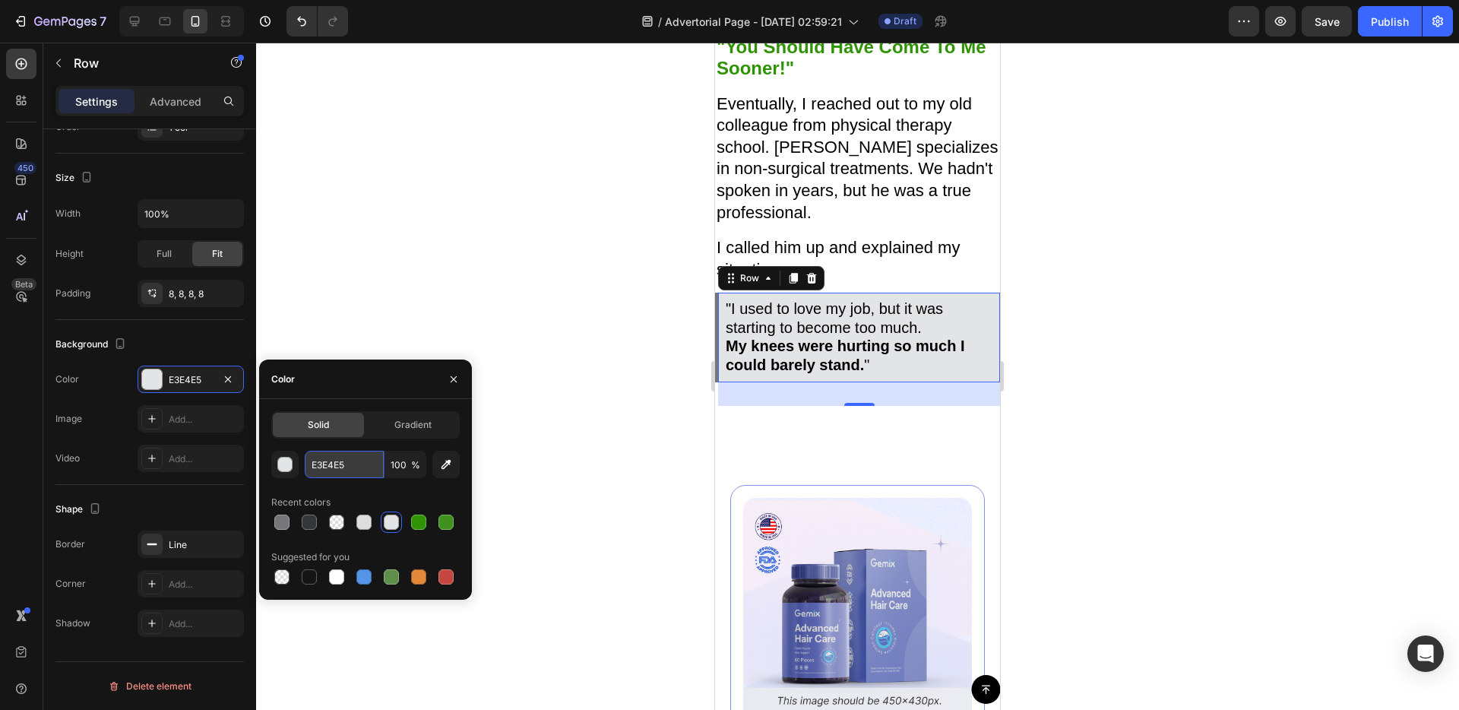
click at [371, 467] on input "E3E4E5" at bounding box center [344, 464] width 79 height 27
click at [370, 467] on input "E3E4E5" at bounding box center [344, 464] width 79 height 27
paste input "f3f4f9"
type input "f3f4f9"
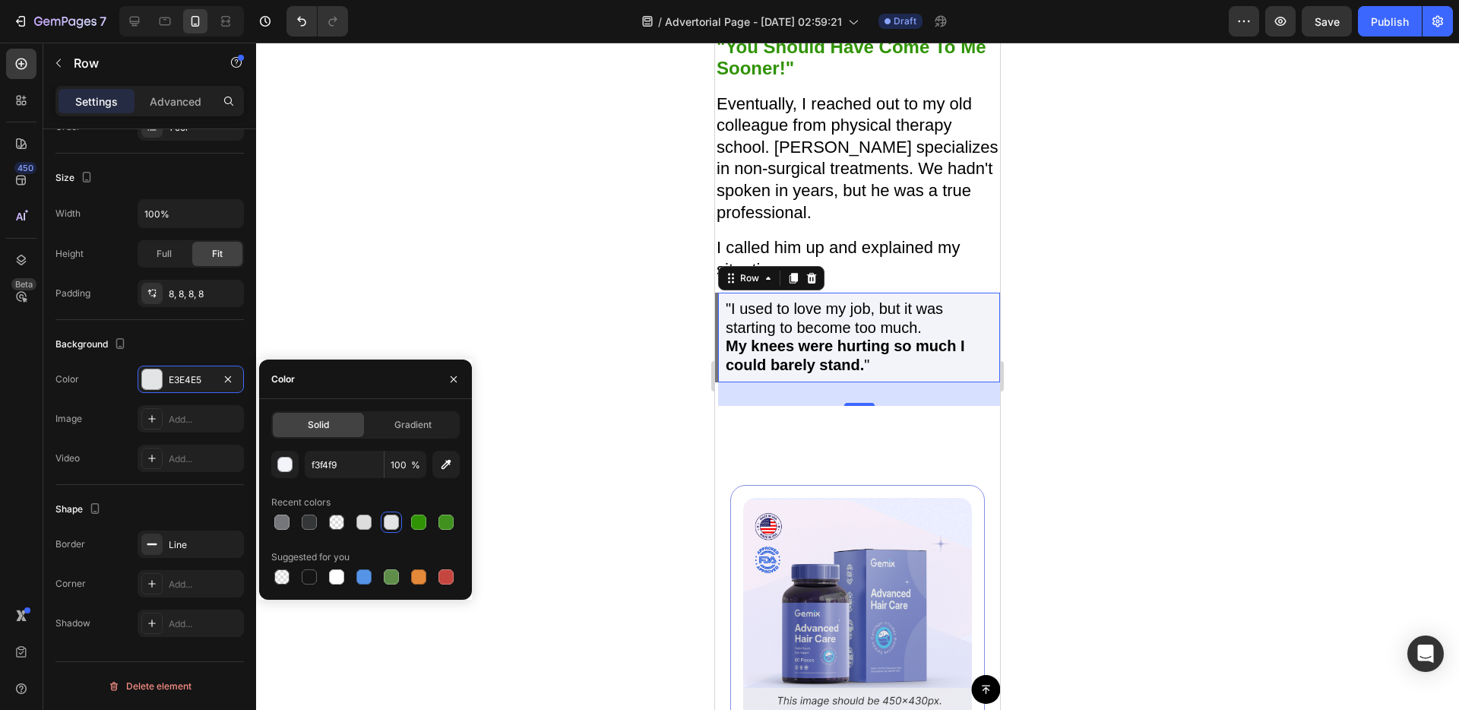
click at [554, 399] on div at bounding box center [857, 376] width 1203 height 667
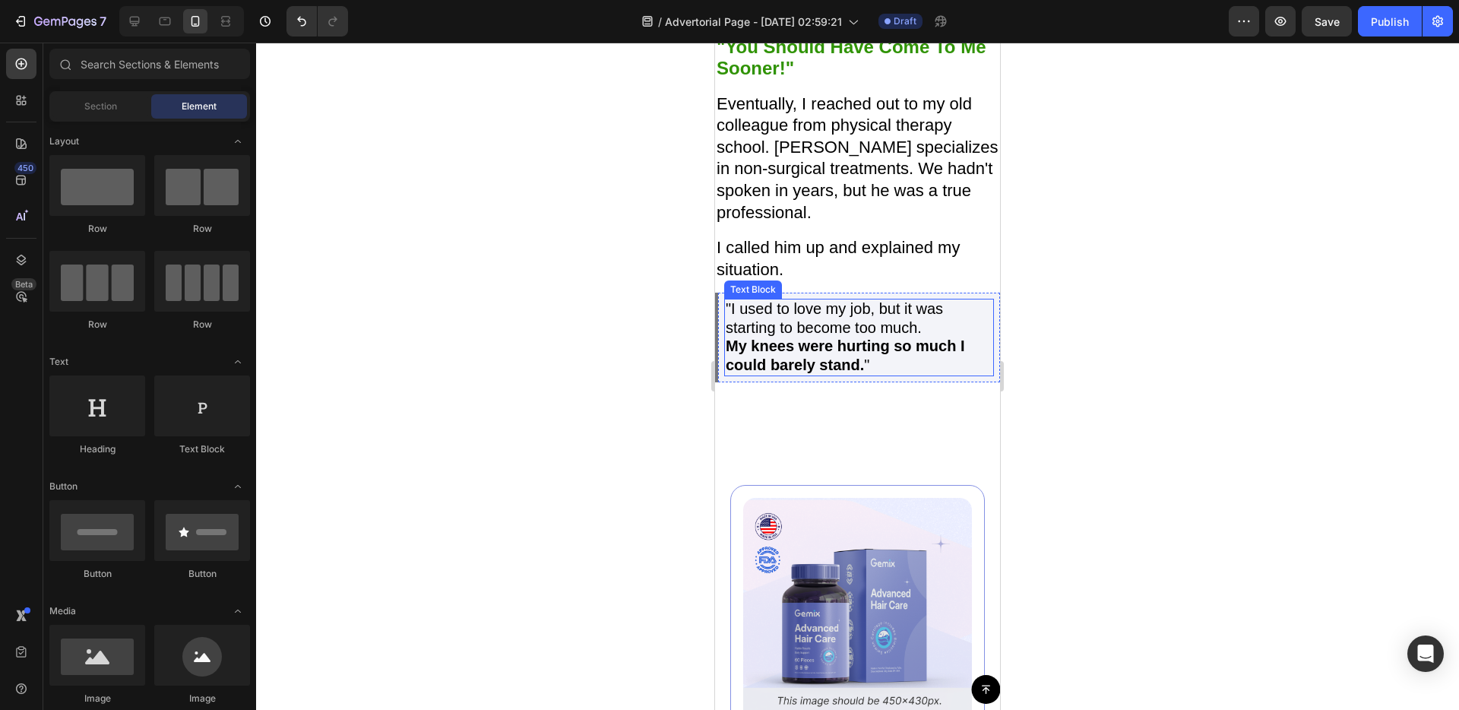
click at [790, 309] on span ""I used to love my job, but it was starting to become too much." at bounding box center [834, 317] width 217 height 35
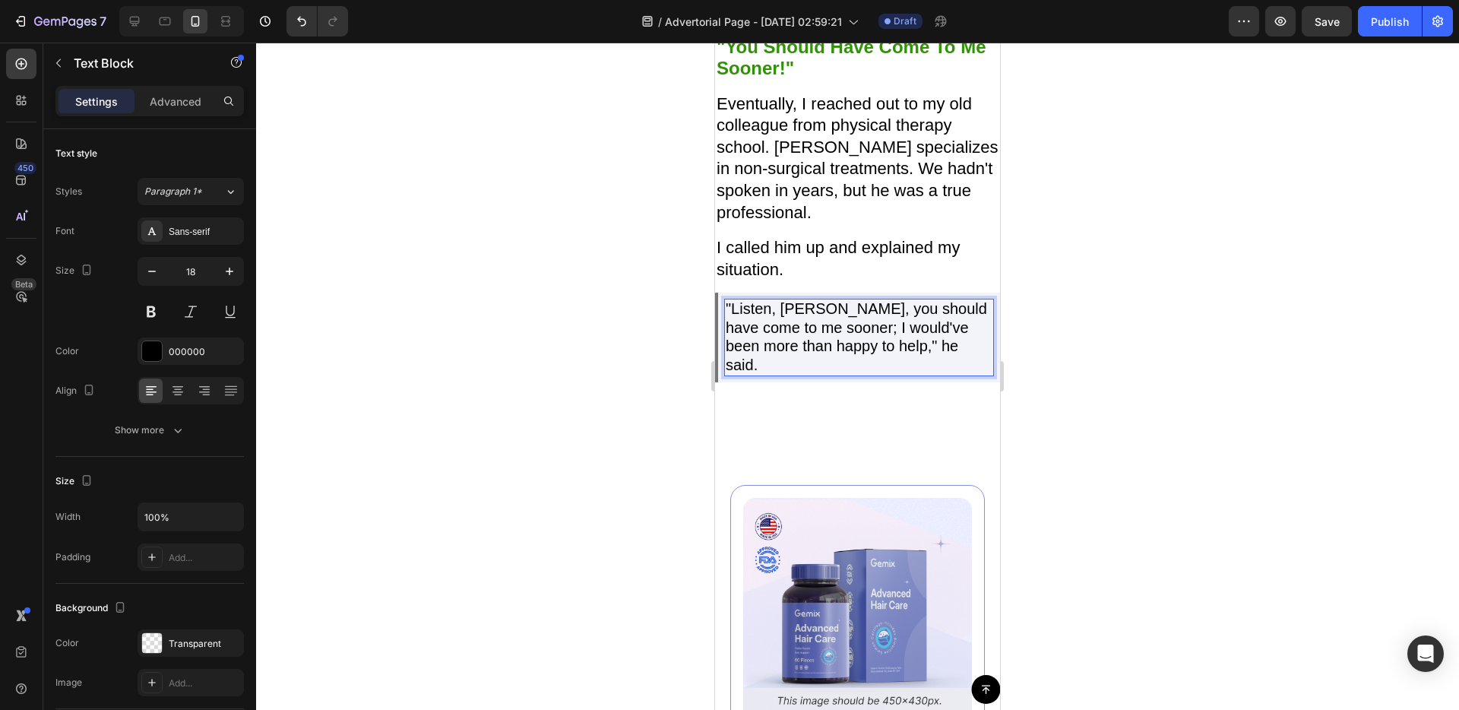
click at [732, 312] on span ""Listen, Margaret, you should have come to me sooner; I would've been more than…" at bounding box center [856, 336] width 261 height 72
click at [729, 313] on span ""Listen, Margaret, you should have come to me sooner; I would've been more than…" at bounding box center [856, 336] width 261 height 72
click at [835, 333] on span "-"Listen, Margaret, you should have come to me sooner; I would've been more tha…" at bounding box center [859, 336] width 267 height 72
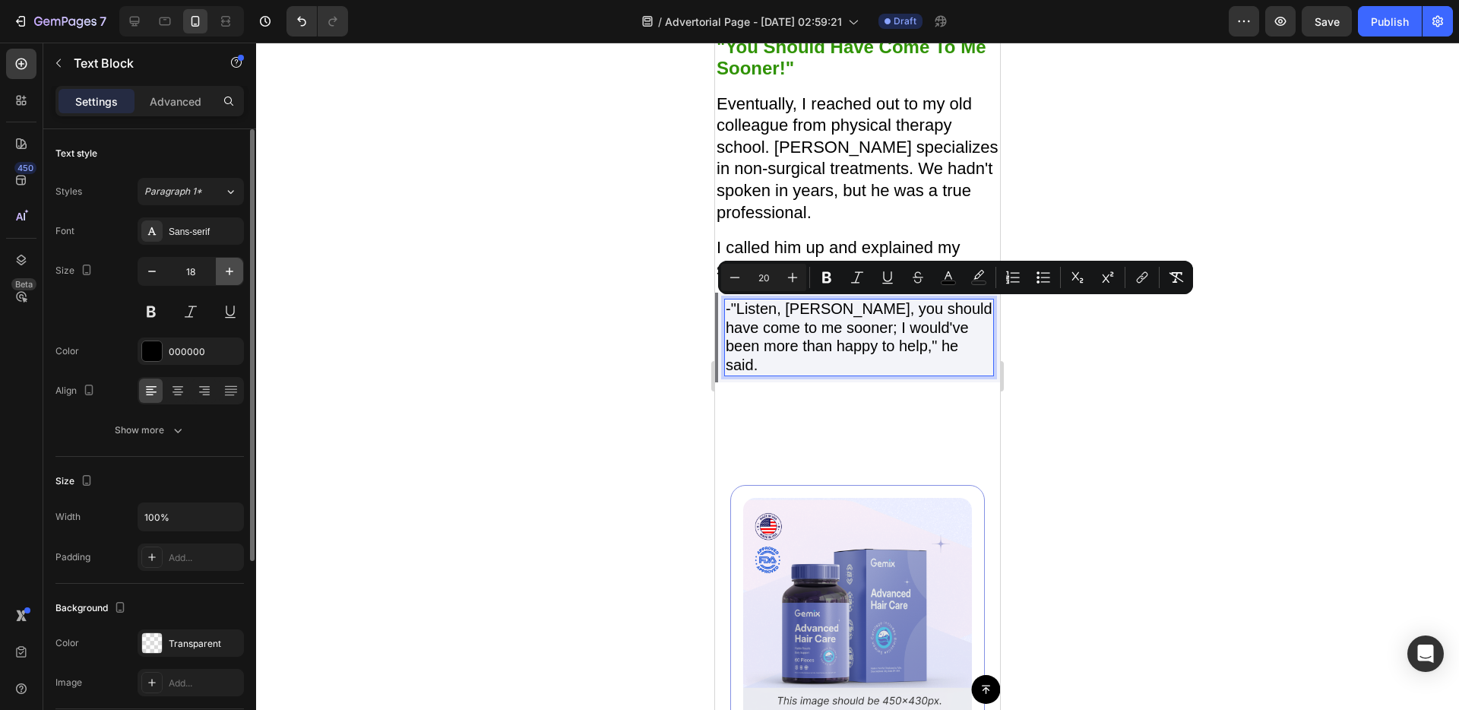
click at [234, 271] on icon "button" at bounding box center [229, 271] width 15 height 15
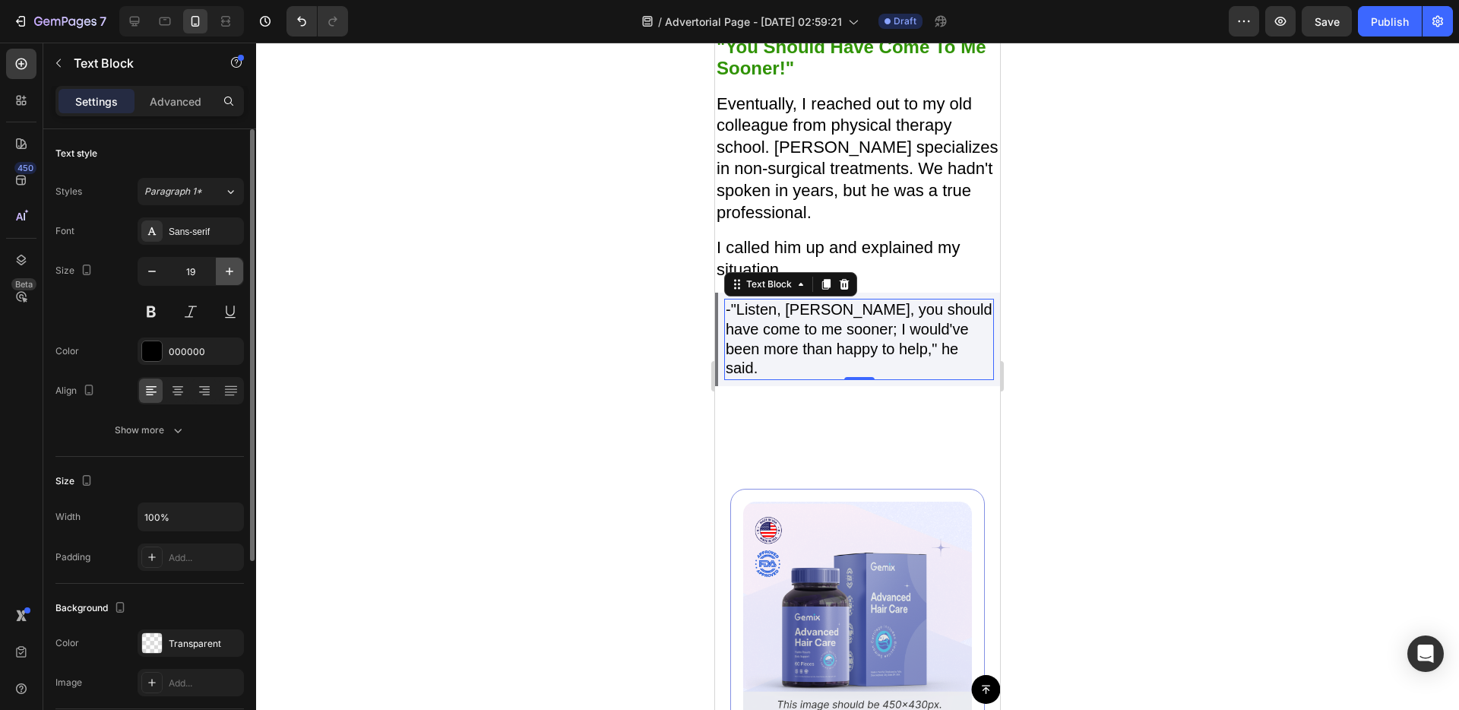
click at [234, 271] on icon "button" at bounding box center [229, 271] width 15 height 15
click at [232, 271] on icon "button" at bounding box center [230, 271] width 8 height 8
type input "21"
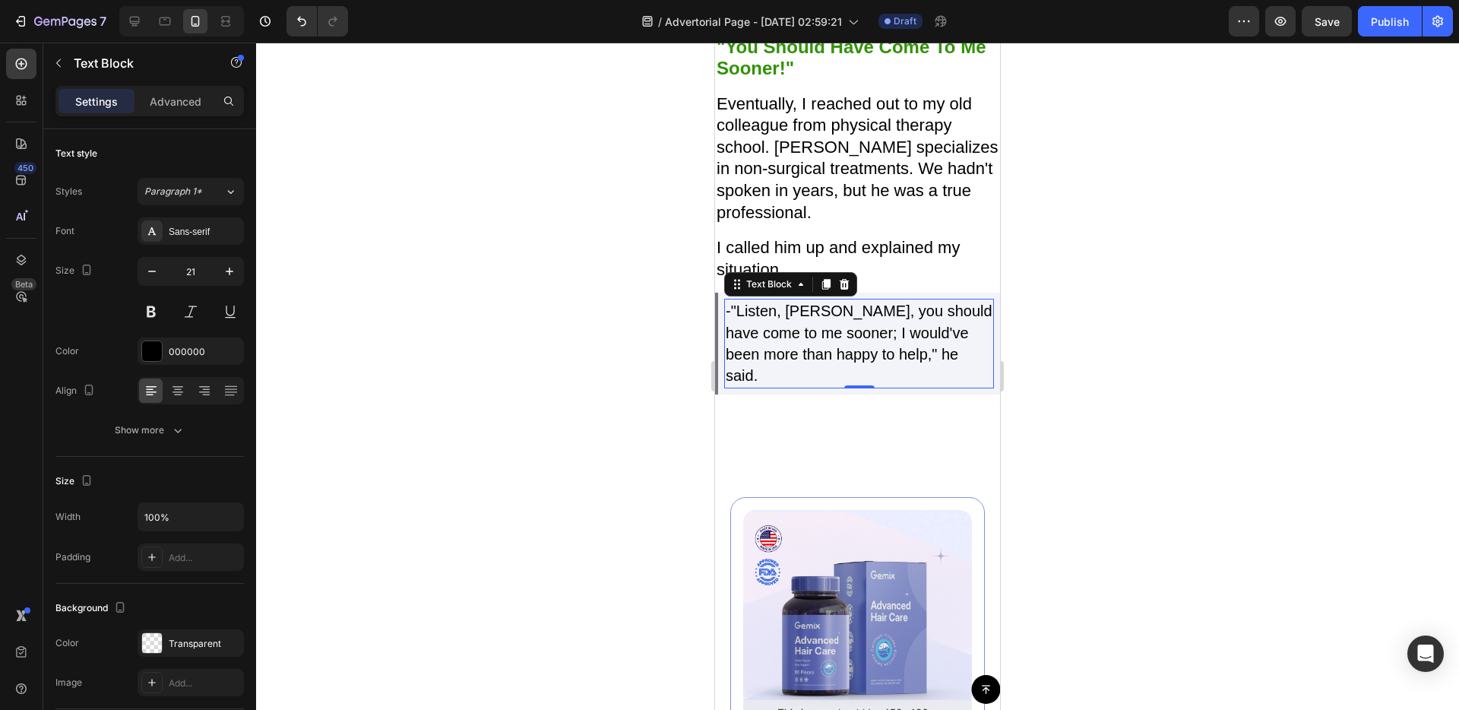
click at [771, 333] on span "-"Listen, Margaret, you should have come to me sooner; I would've been more tha…" at bounding box center [859, 342] width 267 height 81
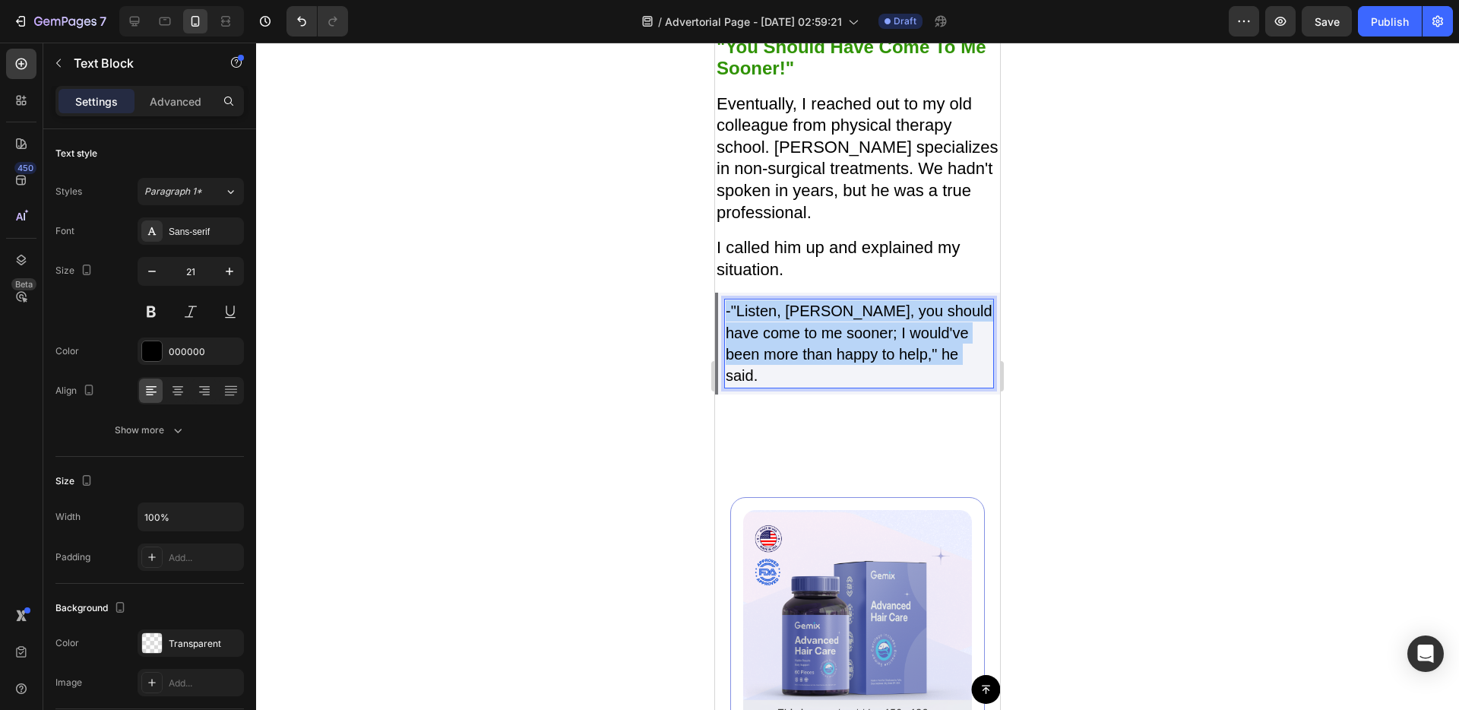
click at [771, 333] on span "-"Listen, Margaret, you should have come to me sooner; I would've been more tha…" at bounding box center [859, 342] width 267 height 81
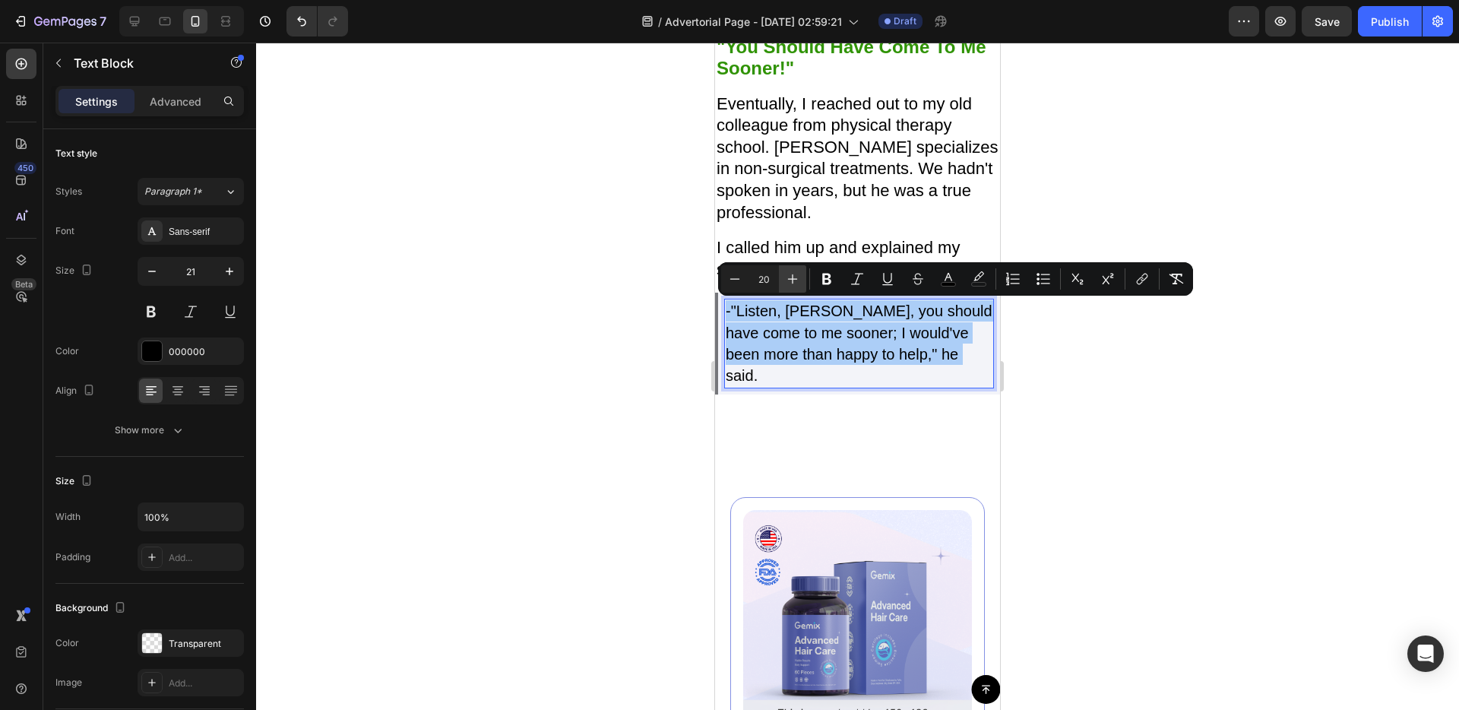
click at [799, 274] on icon "Editor contextual toolbar" at bounding box center [792, 278] width 15 height 15
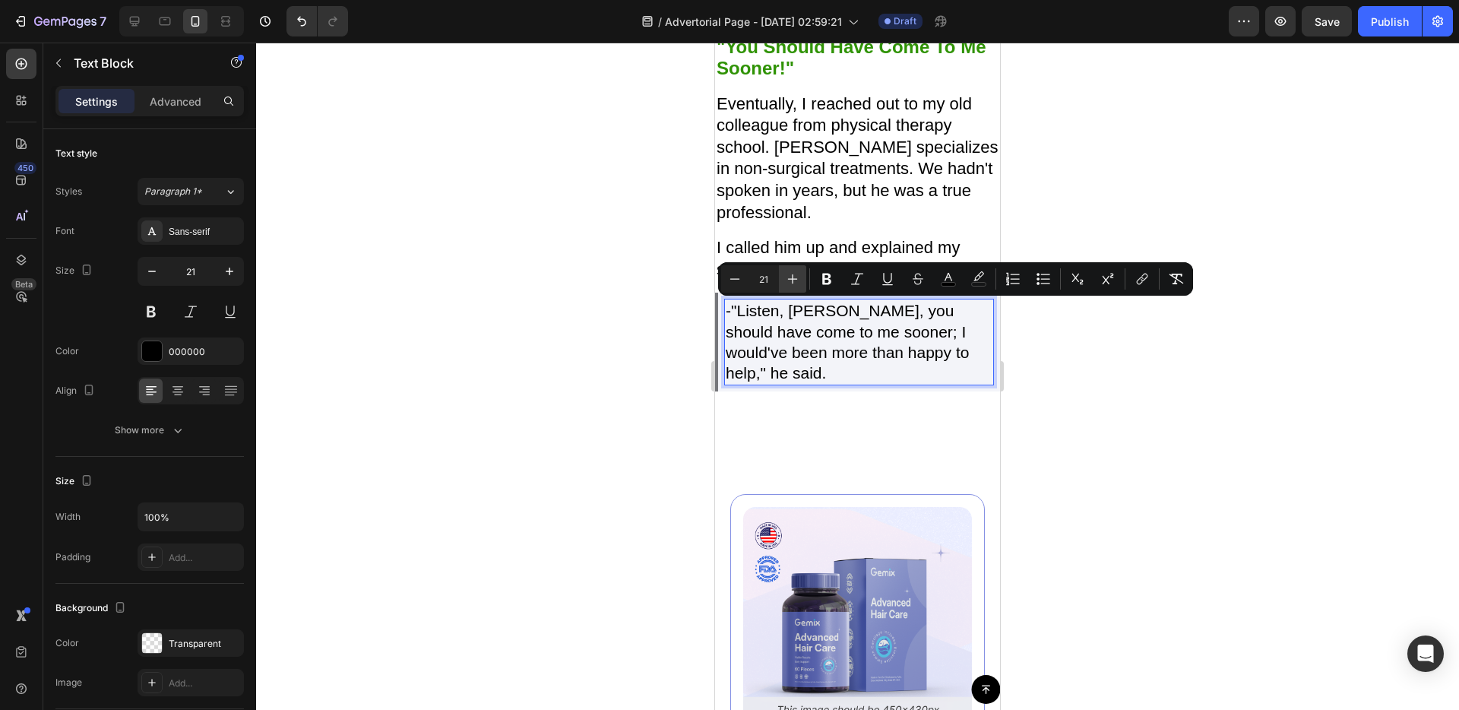
click at [798, 275] on icon "Editor contextual toolbar" at bounding box center [792, 278] width 15 height 15
type input "22"
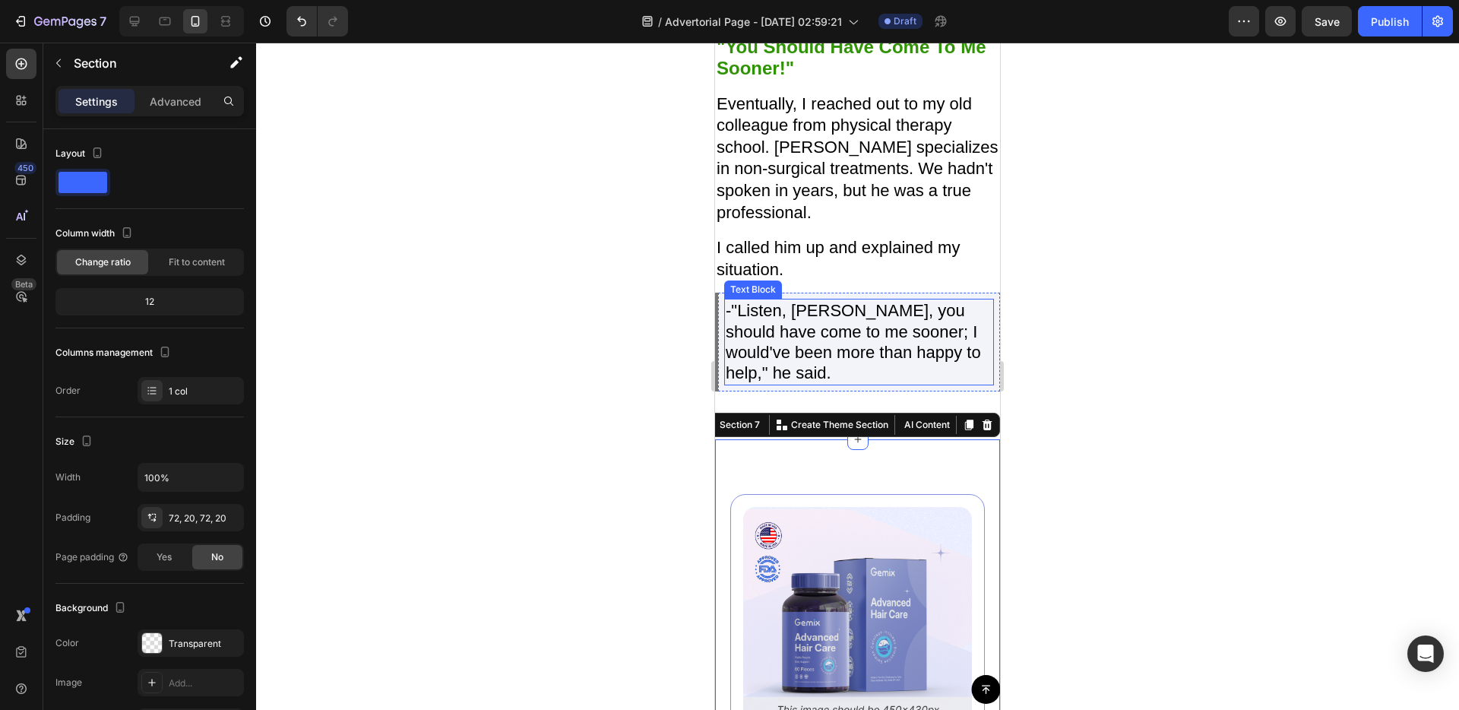
click at [799, 369] on p "-"Listen, Margaret, you should have come to me sooner; I would've been more tha…" at bounding box center [859, 341] width 267 height 83
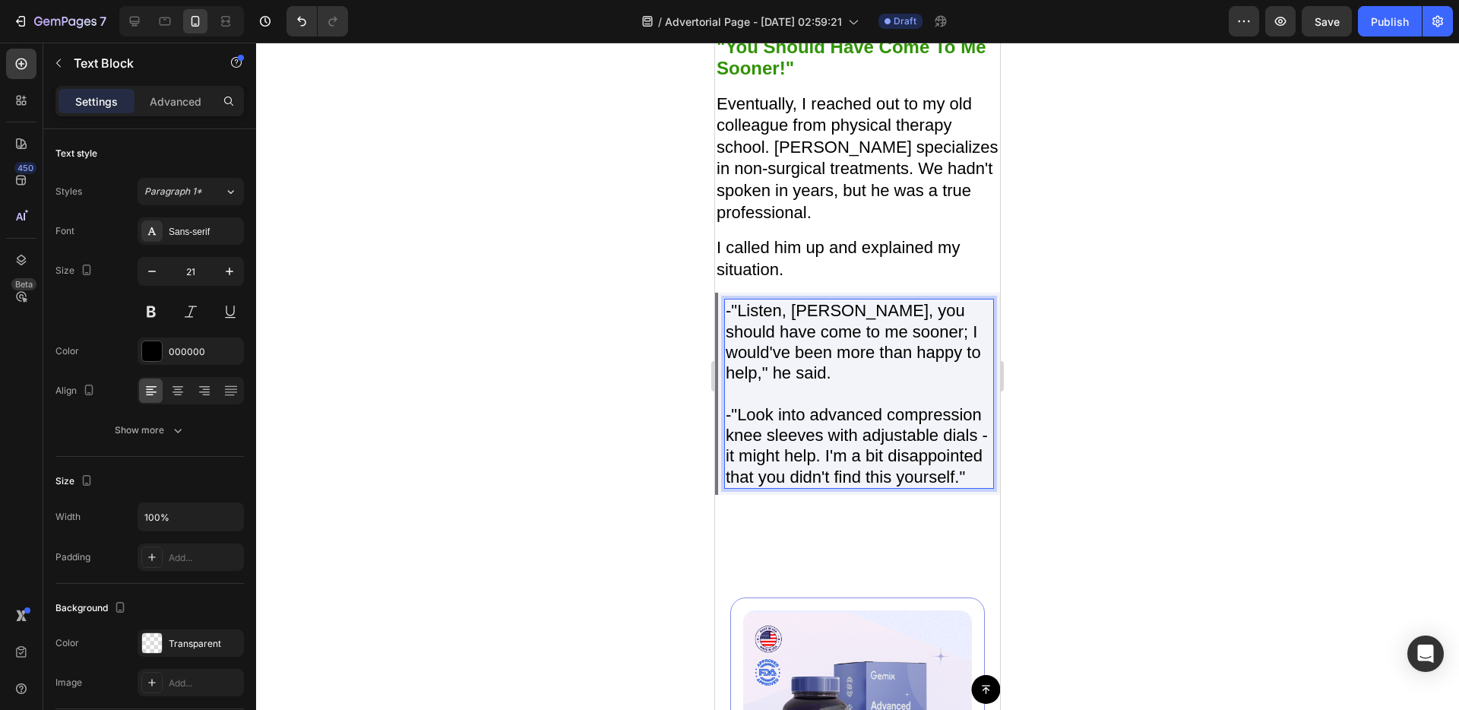
click at [809, 421] on span "-"Look into advanced compression knee sleeves with adjustable dials - it might …" at bounding box center [857, 445] width 262 height 81
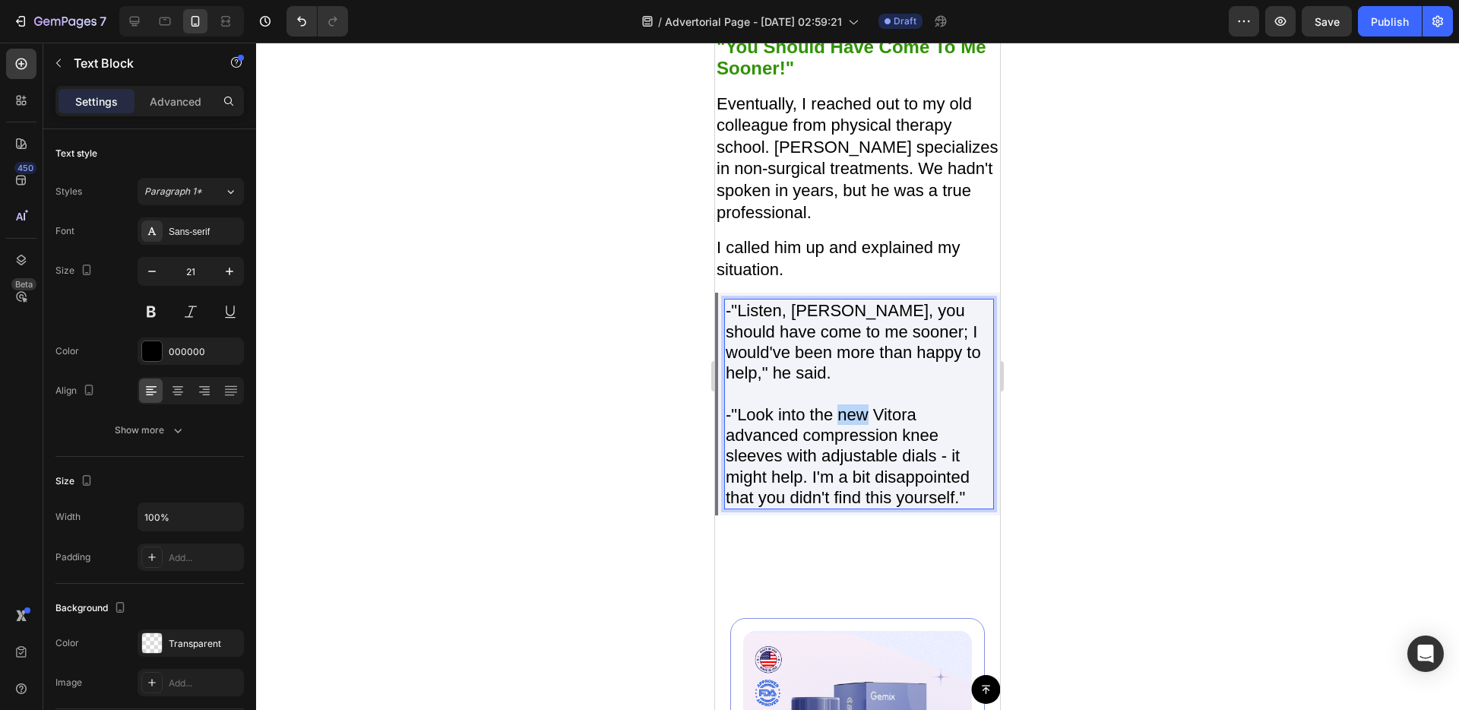
drag, startPoint x: 865, startPoint y: 420, endPoint x: 840, endPoint y: 422, distance: 24.4
click at [840, 422] on span "-"Look into the new Vitora advanced compression knee sleeves with adjustable di…" at bounding box center [848, 456] width 244 height 102
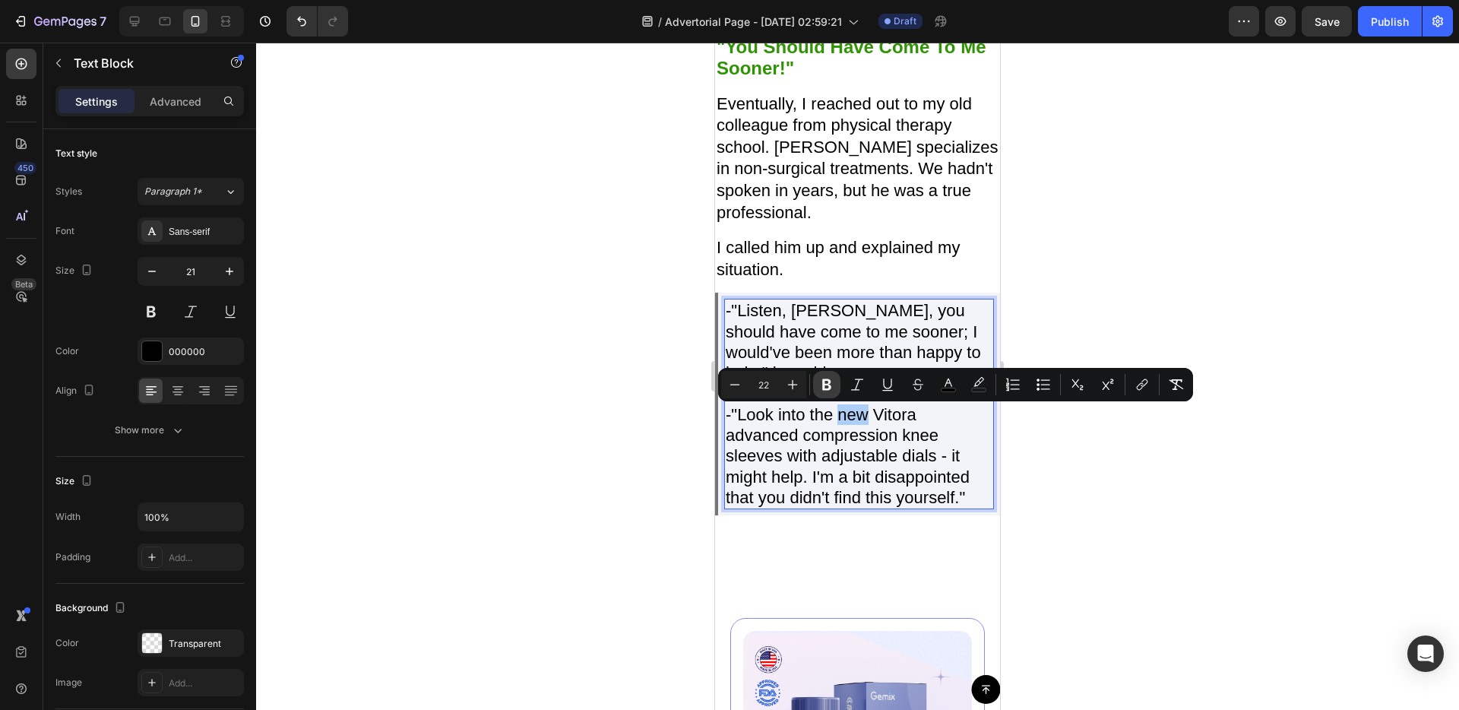
click at [836, 388] on button "Bold" at bounding box center [826, 384] width 27 height 27
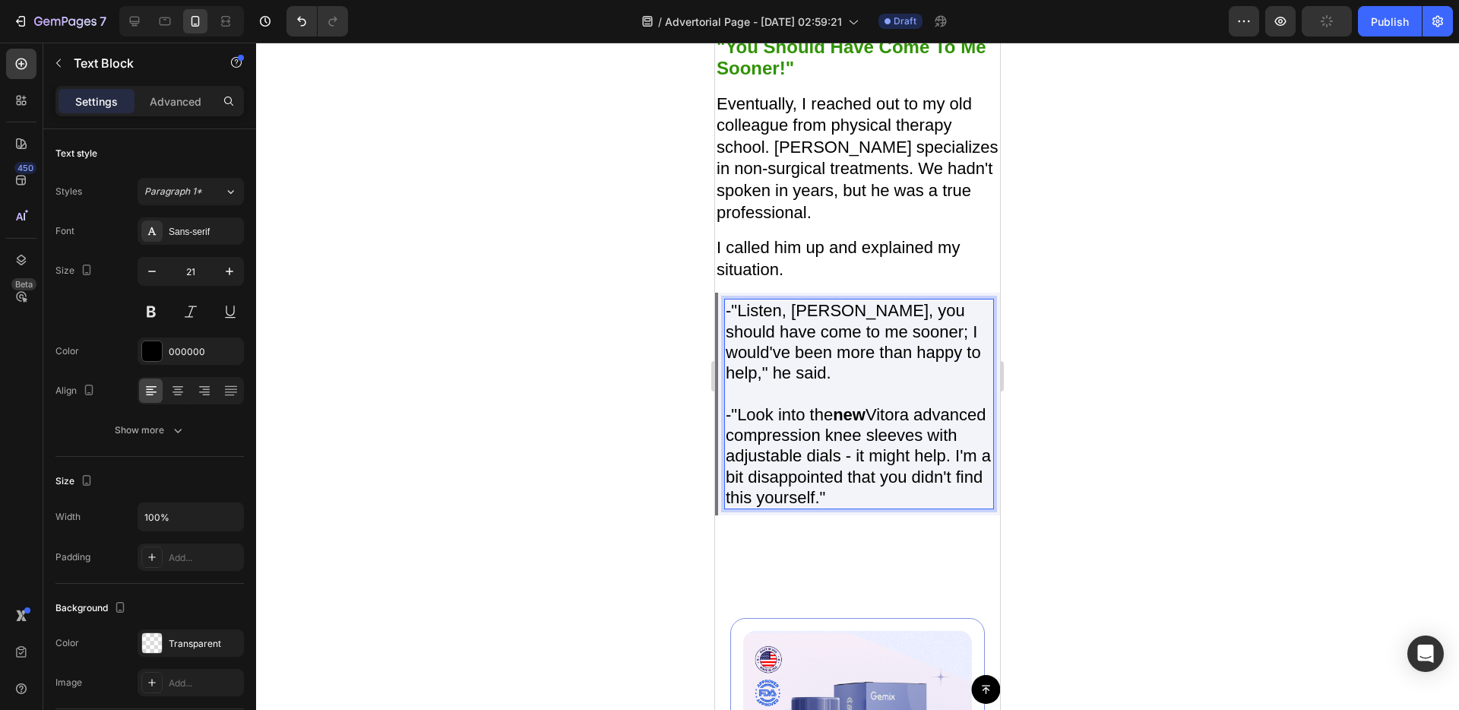
click at [859, 424] on strong "new" at bounding box center [849, 414] width 33 height 19
click at [857, 419] on strong "new" at bounding box center [849, 414] width 33 height 19
drag, startPoint x: 869, startPoint y: 422, endPoint x: 841, endPoint y: 425, distance: 28.2
click at [841, 425] on span "-"Look into the new Vitora advanced compression knee sleeves with adjustable di…" at bounding box center [858, 456] width 265 height 102
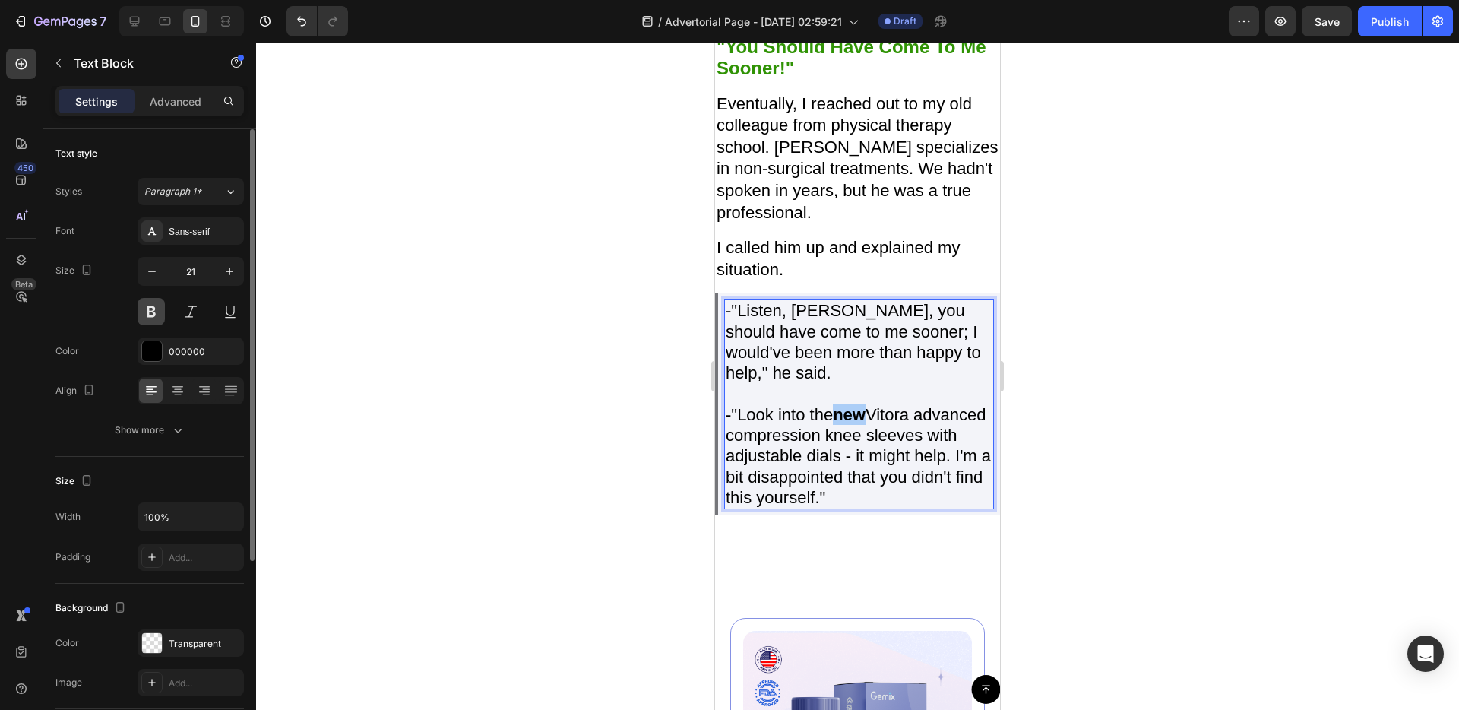
click at [159, 313] on button at bounding box center [151, 311] width 27 height 27
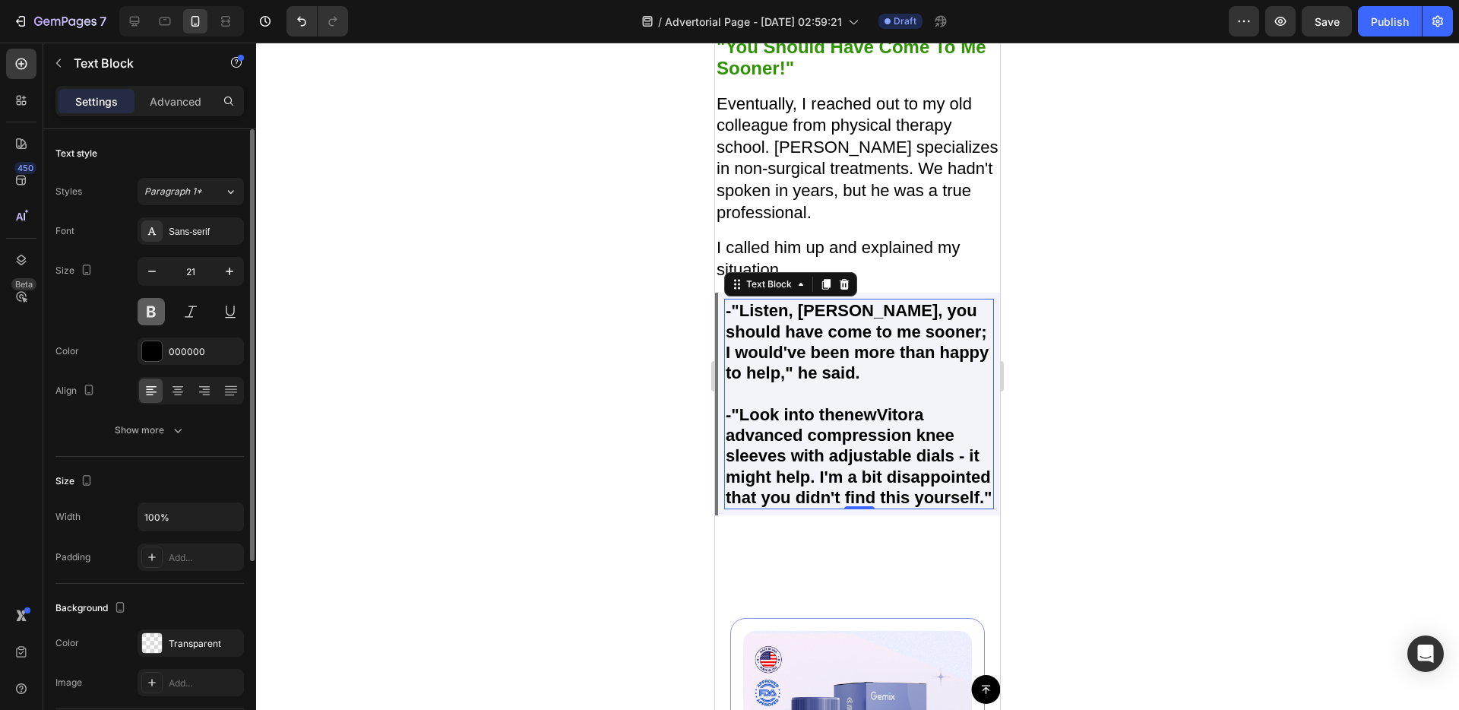
click at [159, 313] on button at bounding box center [151, 311] width 27 height 27
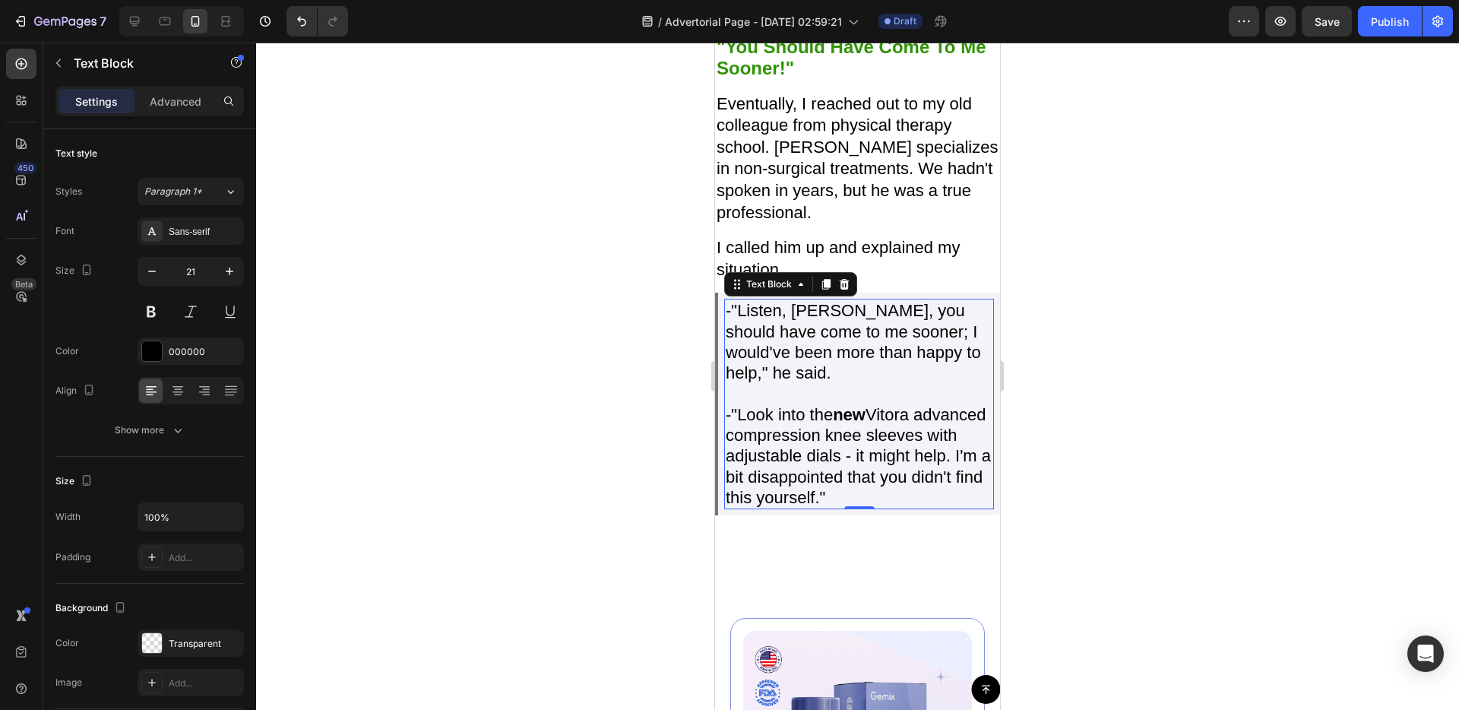
click at [837, 435] on span "-"Look into the new Vitora advanced compression knee sleeves with adjustable di…" at bounding box center [858, 456] width 265 height 102
click at [846, 424] on strong "new" at bounding box center [849, 414] width 33 height 19
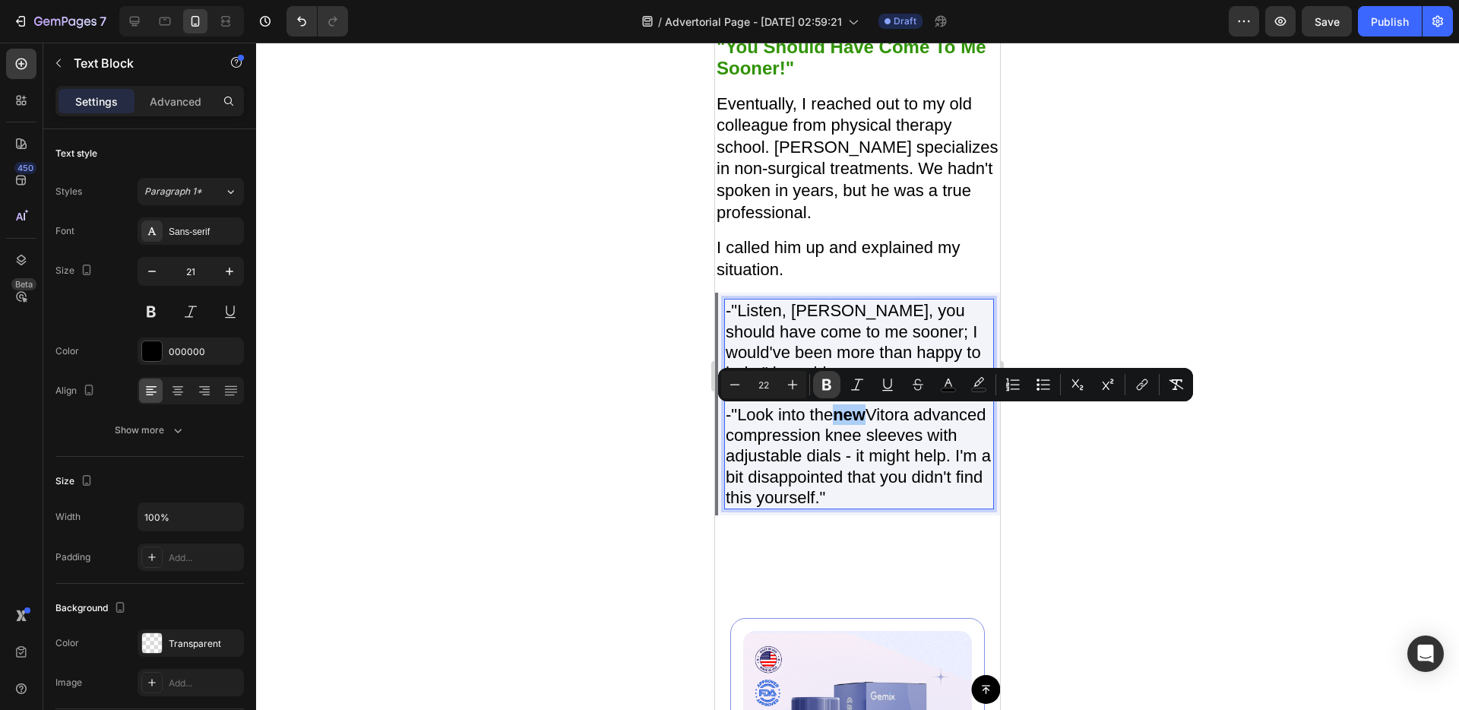
click at [828, 384] on icon "Editor contextual toolbar" at bounding box center [826, 384] width 9 height 11
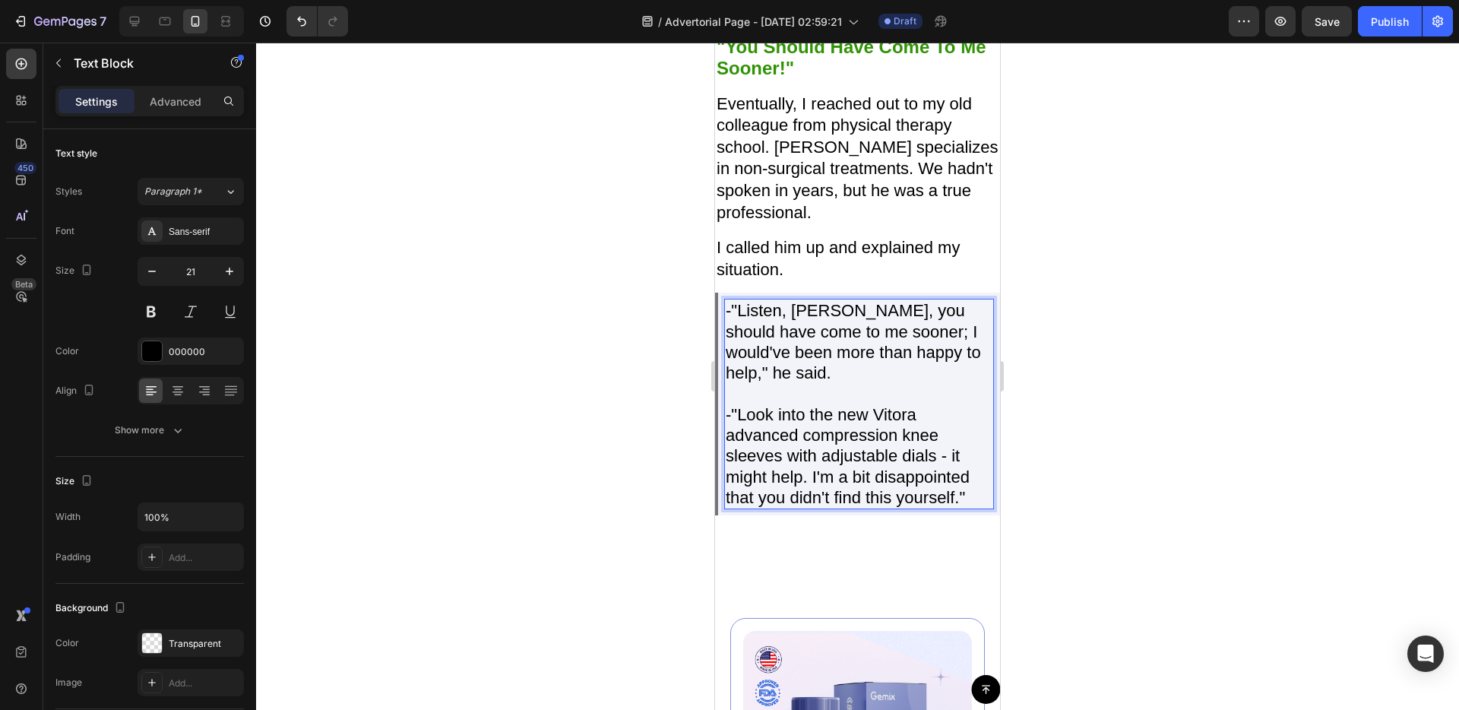
click at [947, 445] on p "-"Look into the new Vitora advanced compression knee sleeves with adjustable di…" at bounding box center [859, 455] width 267 height 103
click at [814, 488] on span "-"Look into the new Vitora advanced compression knee sleeves with adjustable di…" at bounding box center [848, 456] width 244 height 102
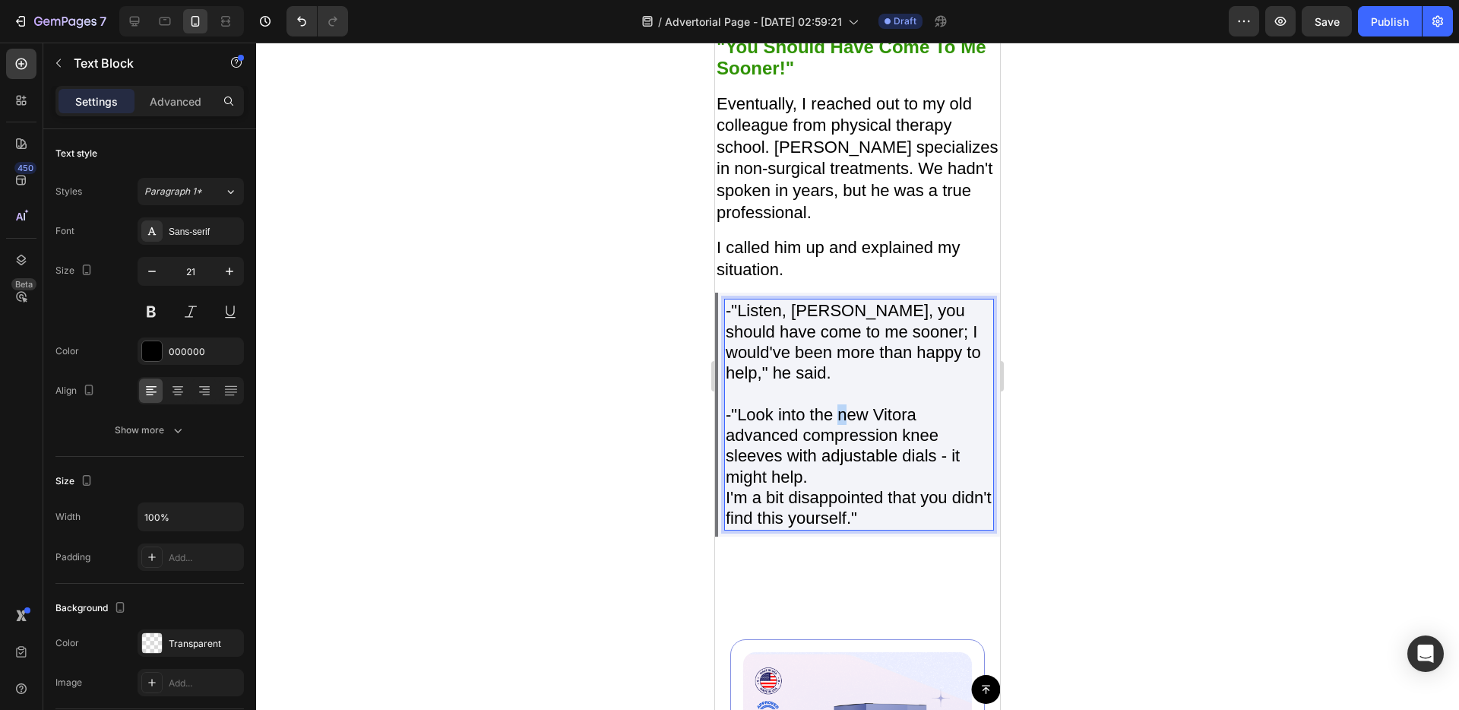
click at [840, 419] on span "-"Look into the new Vitora advanced compression knee sleeves with adjustable di…" at bounding box center [843, 445] width 234 height 81
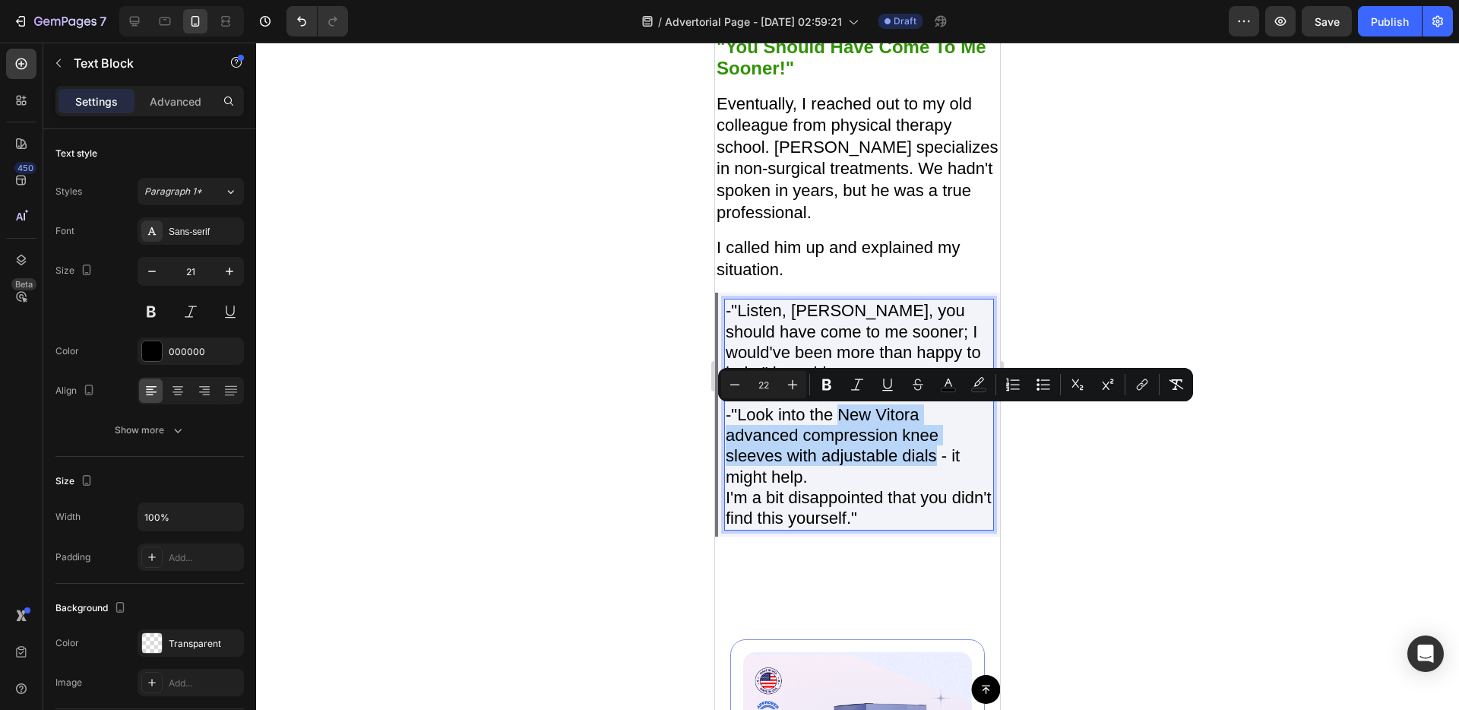
drag, startPoint x: 840, startPoint y: 414, endPoint x: 938, endPoint y: 467, distance: 111.2
click at [938, 467] on span "-"Look into the New Vitora advanced compression knee sleeves with adjustable di…" at bounding box center [843, 445] width 234 height 81
click at [821, 374] on button "Bold" at bounding box center [826, 384] width 27 height 27
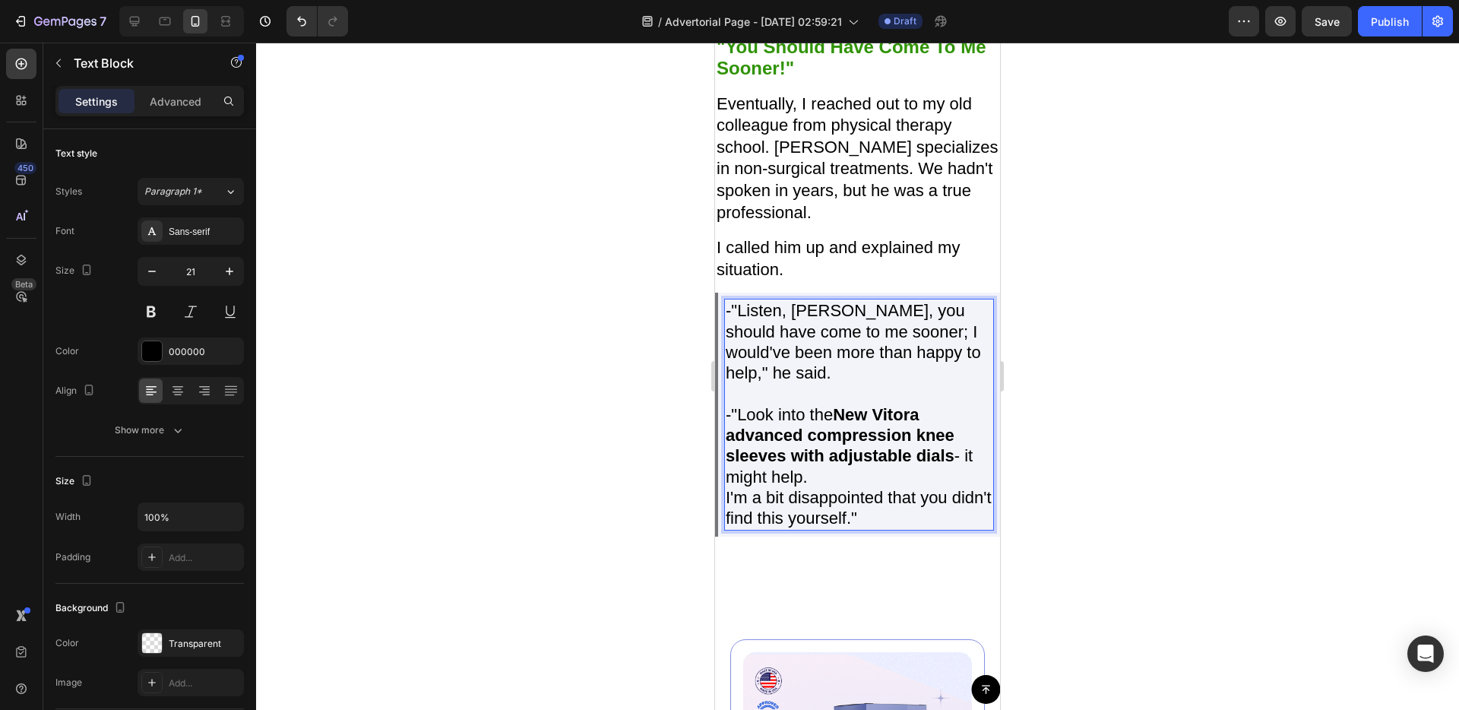
click at [912, 486] on p "-"Look into the New Vitora advanced compression knee sleeves with adjustable di…" at bounding box center [859, 445] width 267 height 83
click at [1055, 418] on div at bounding box center [857, 376] width 1203 height 667
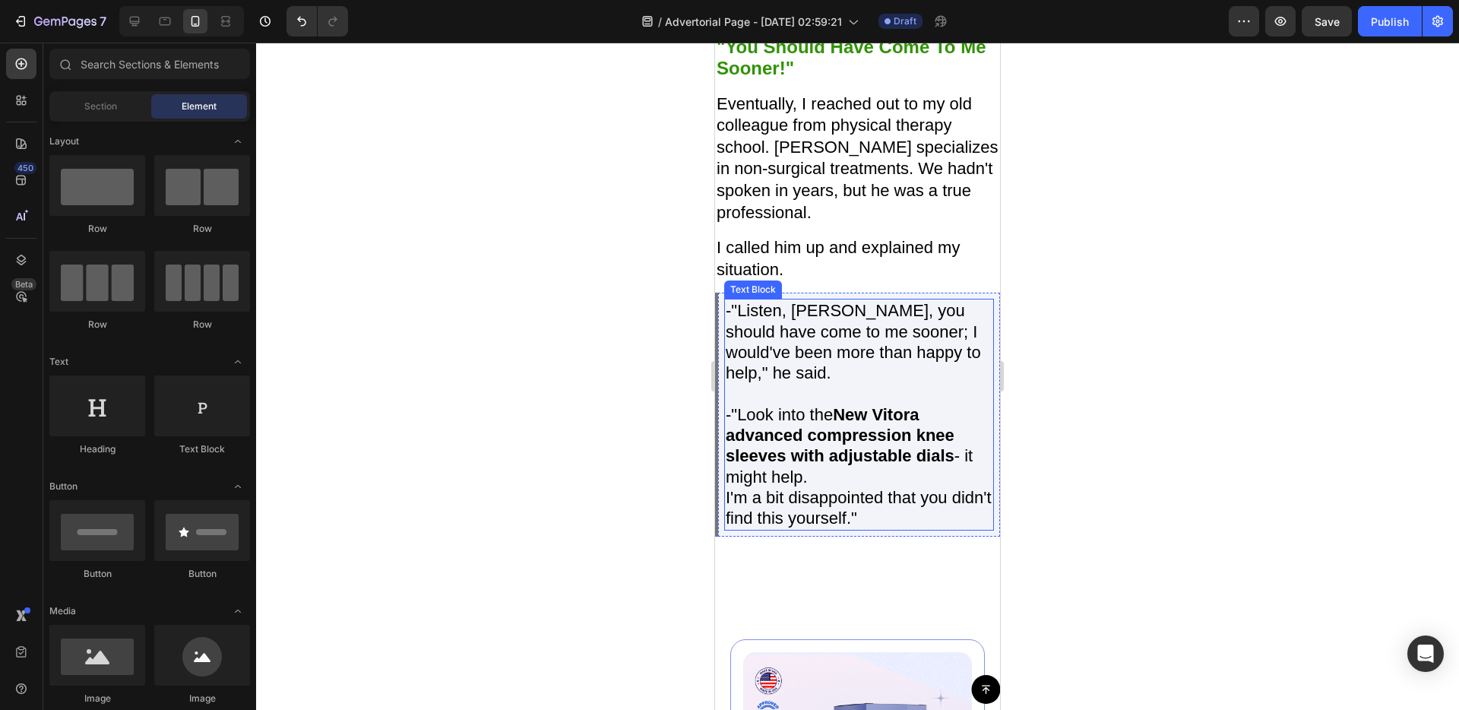
click at [966, 460] on span "-"Look into the New Vitora advanced compression knee sleeves with adjustable di…" at bounding box center [849, 445] width 247 height 81
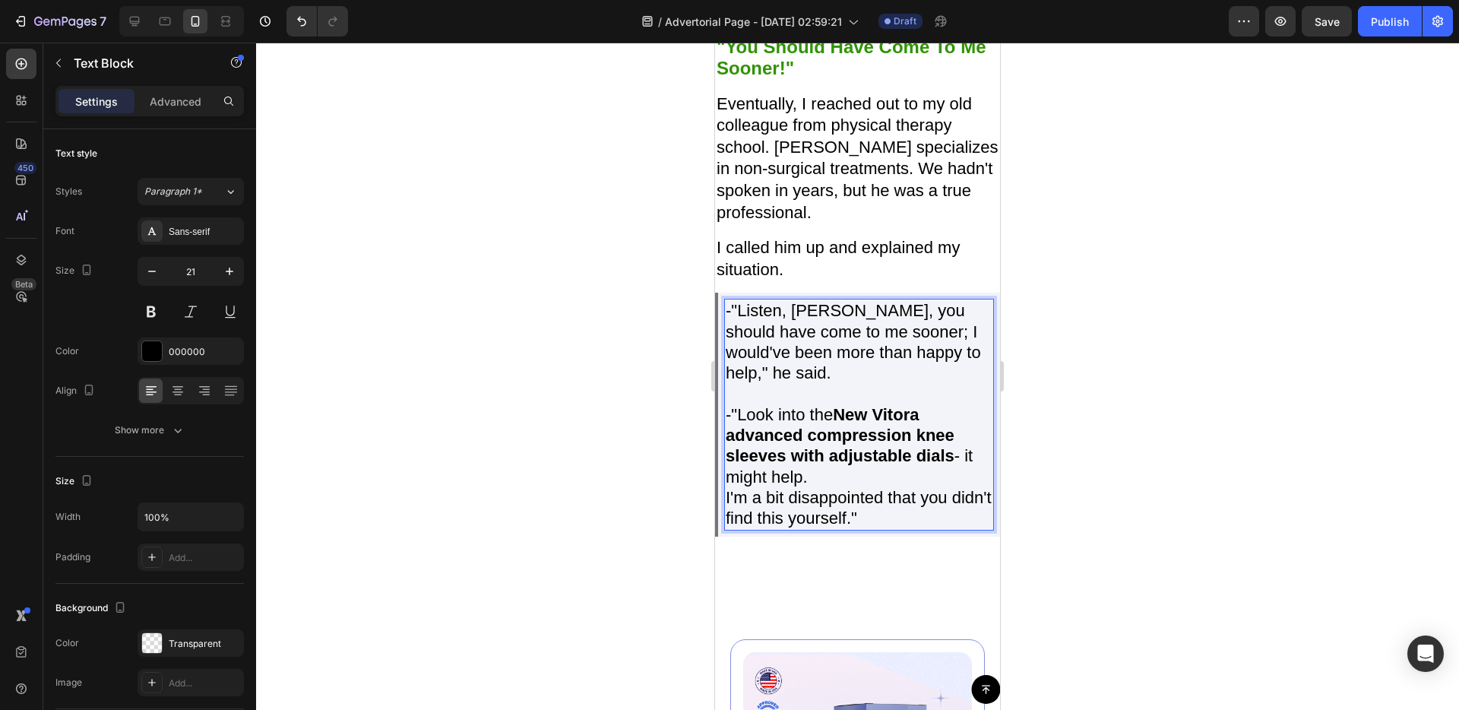
click at [957, 464] on span "-"Look into the New Vitora advanced compression knee sleeves with adjustable di…" at bounding box center [849, 445] width 247 height 81
click at [1319, 23] on span "Save" at bounding box center [1327, 21] width 25 height 13
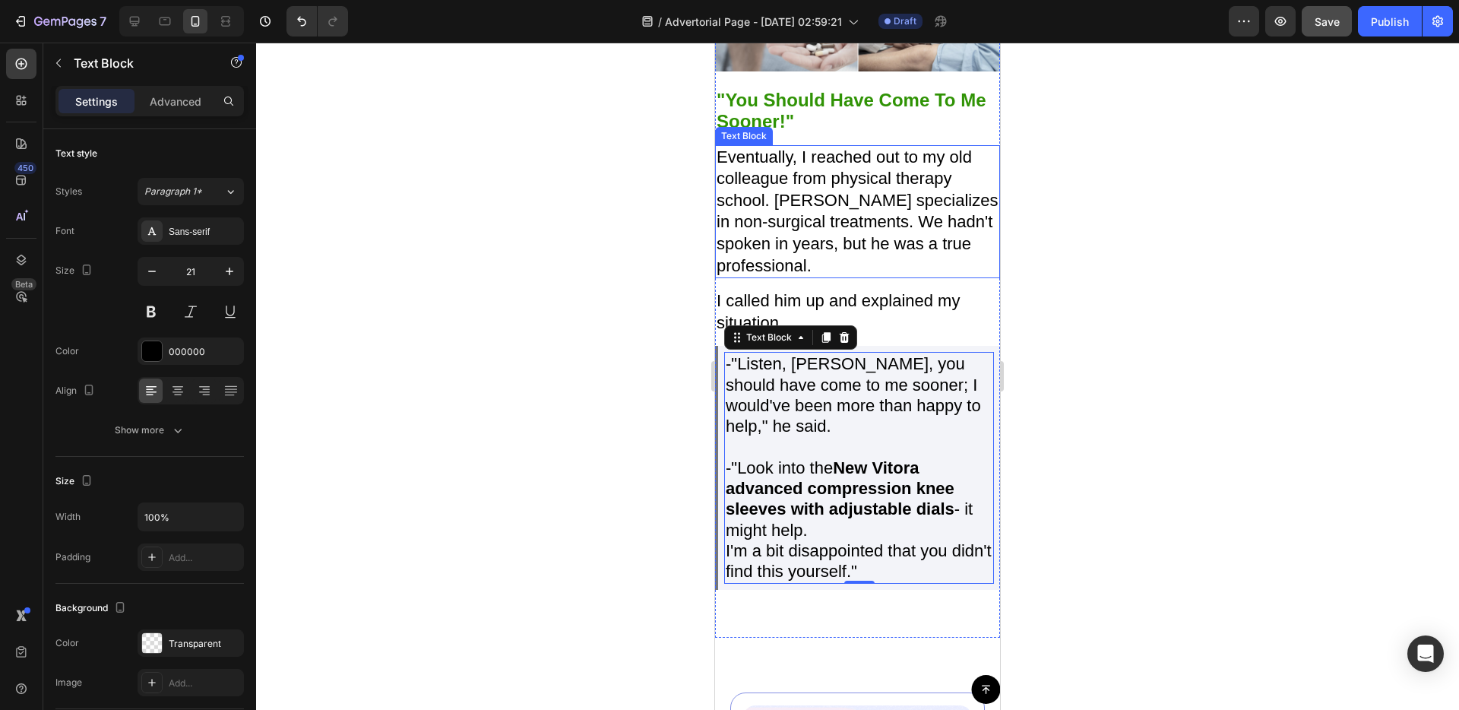
scroll to position [2908, 0]
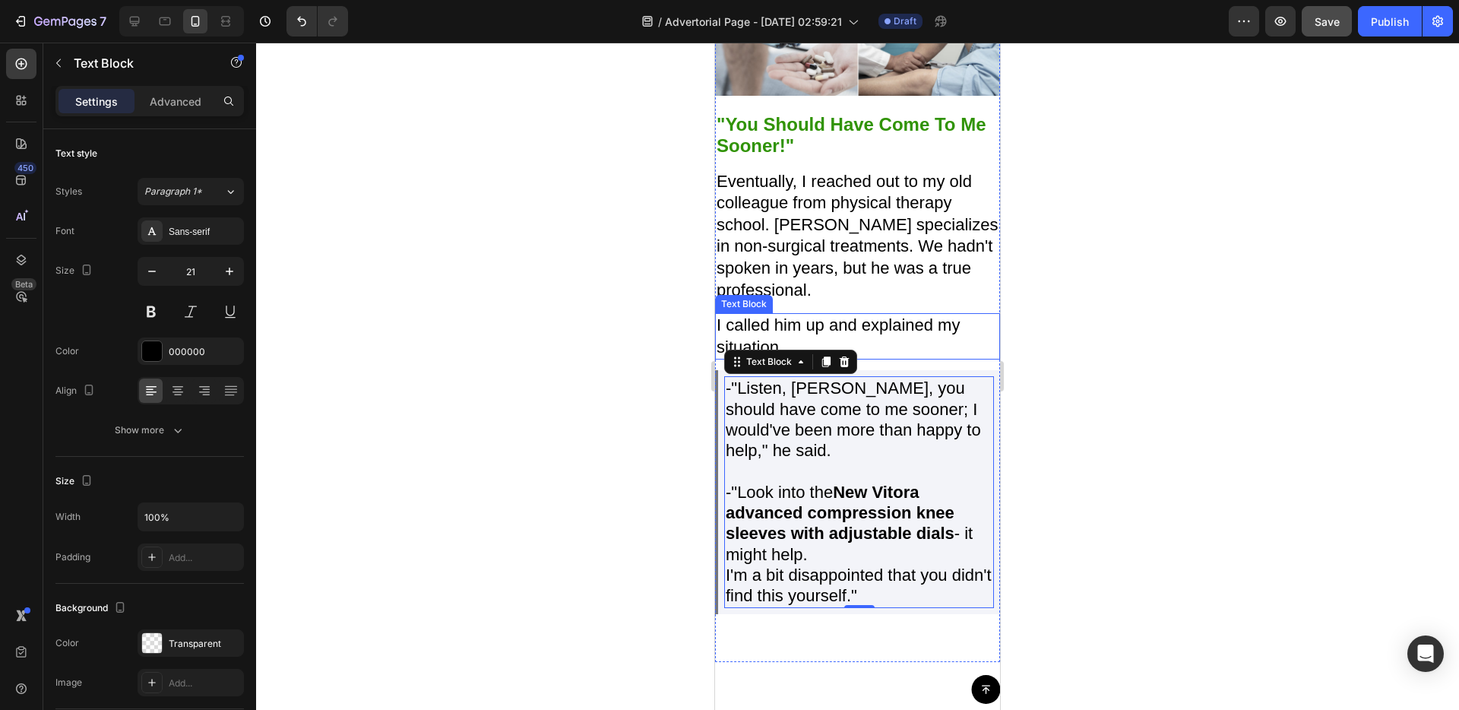
click at [869, 333] on p "I called him up and explained my situation." at bounding box center [858, 336] width 282 height 43
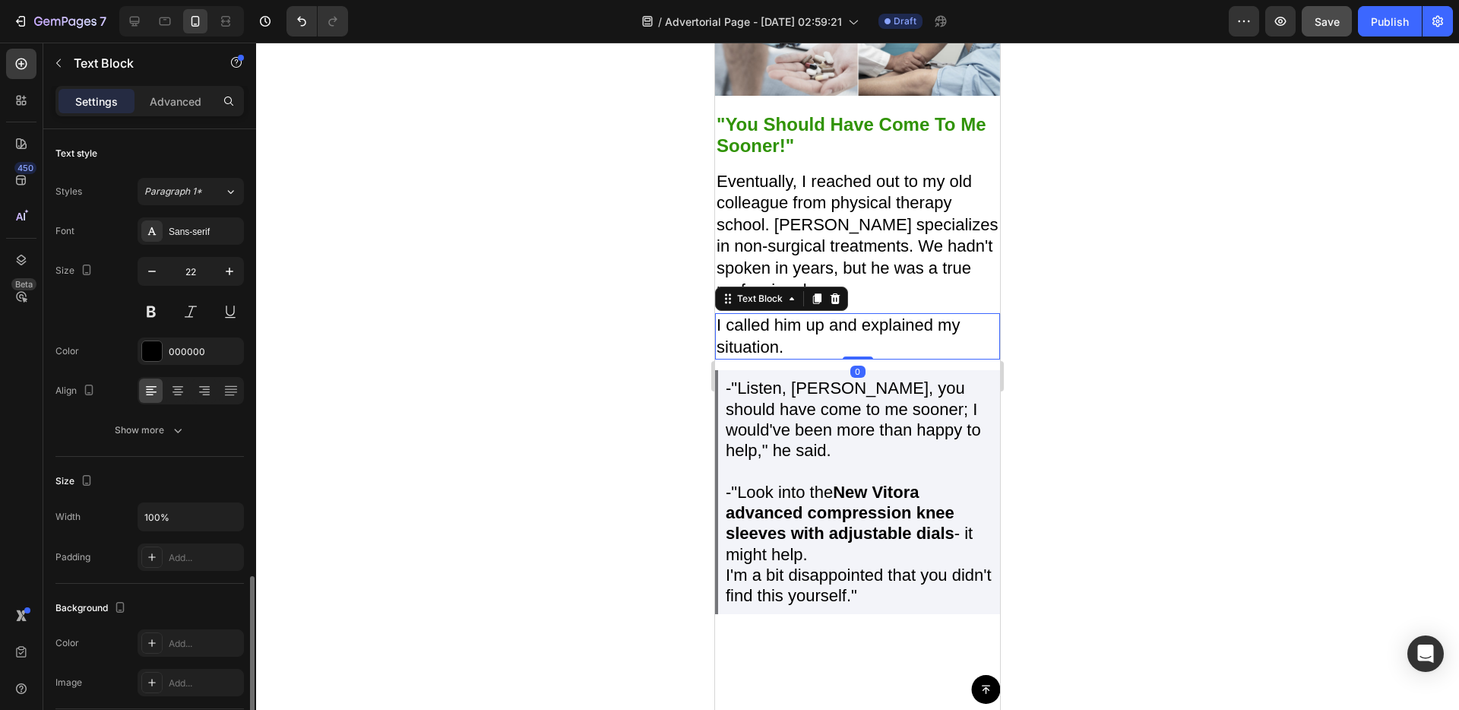
scroll to position [264, 0]
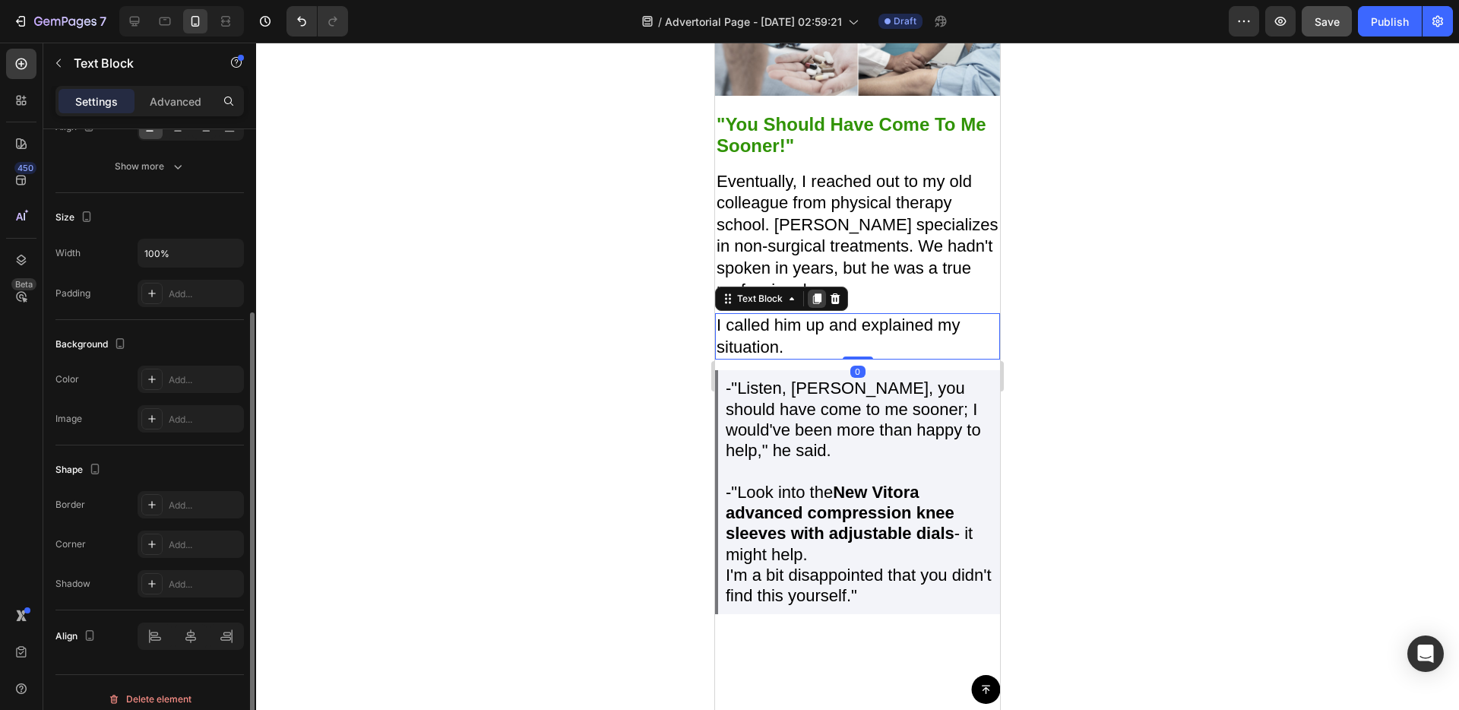
click at [821, 301] on icon at bounding box center [817, 298] width 8 height 11
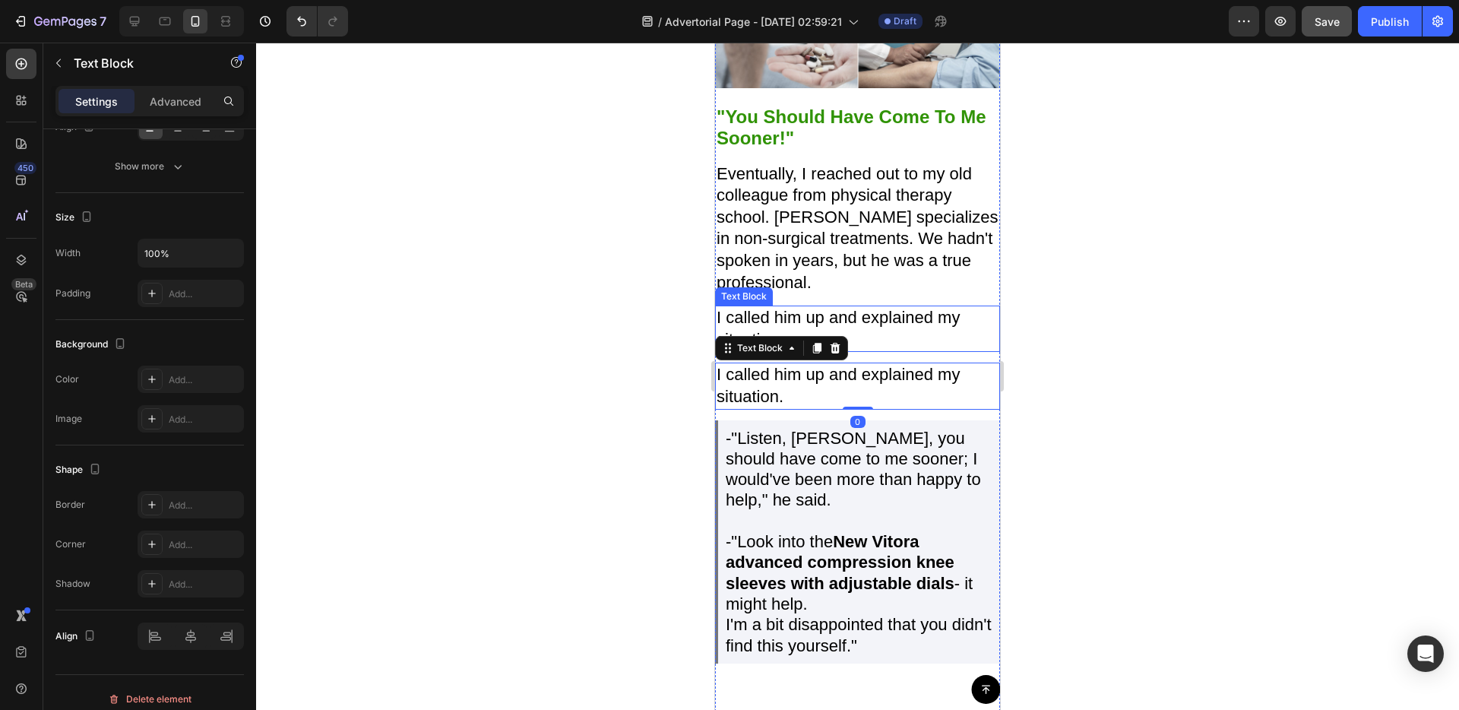
scroll to position [3074, 0]
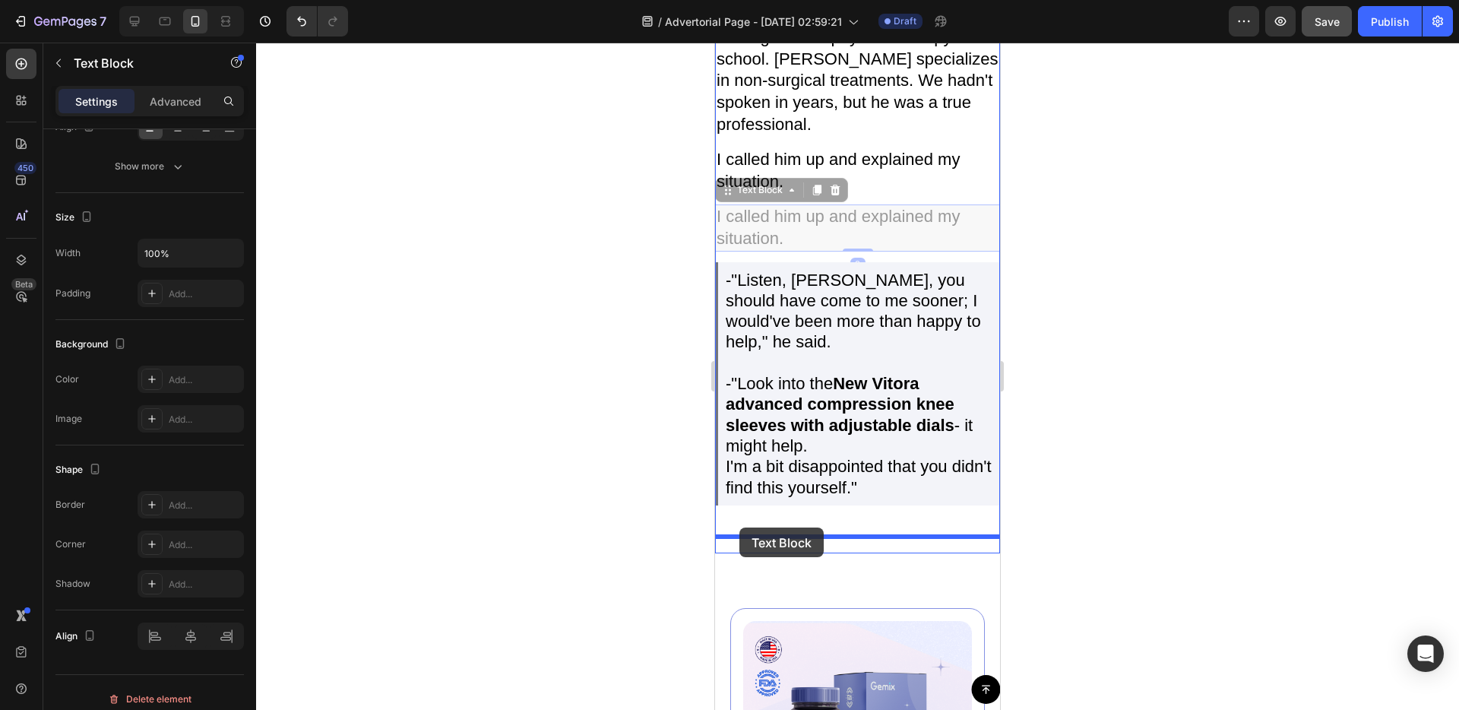
drag, startPoint x: 733, startPoint y: 192, endPoint x: 742, endPoint y: 527, distance: 335.2
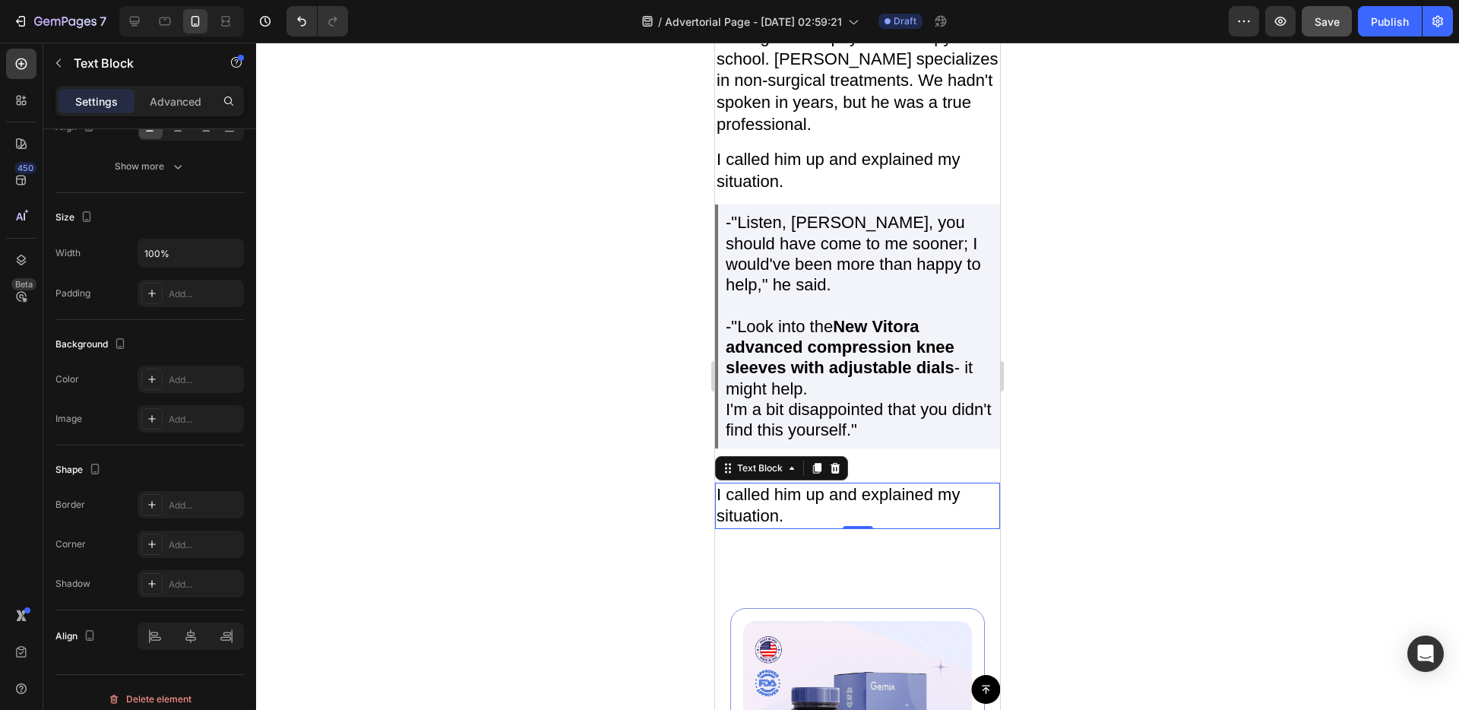
click at [834, 511] on p "I called him up and explained my situation." at bounding box center [858, 505] width 282 height 43
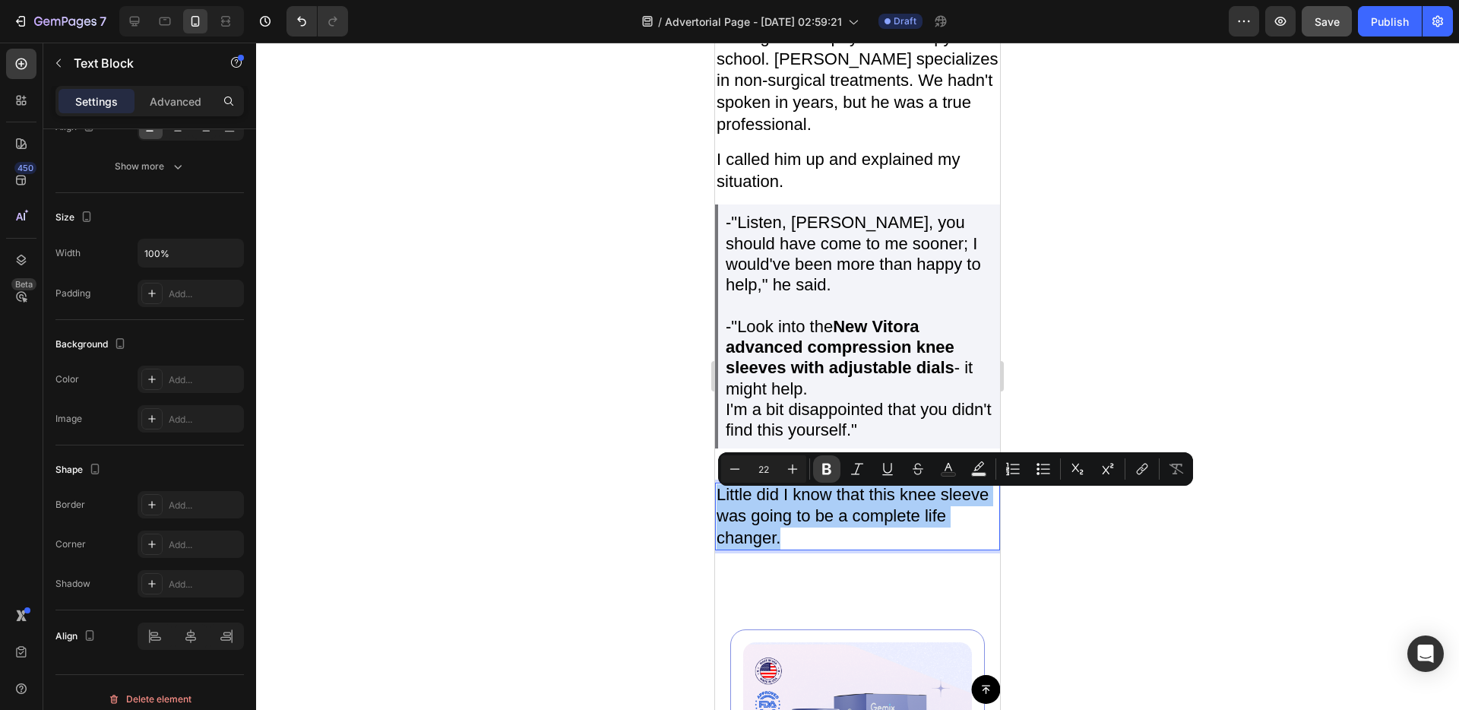
click at [816, 462] on button "Bold" at bounding box center [826, 468] width 27 height 27
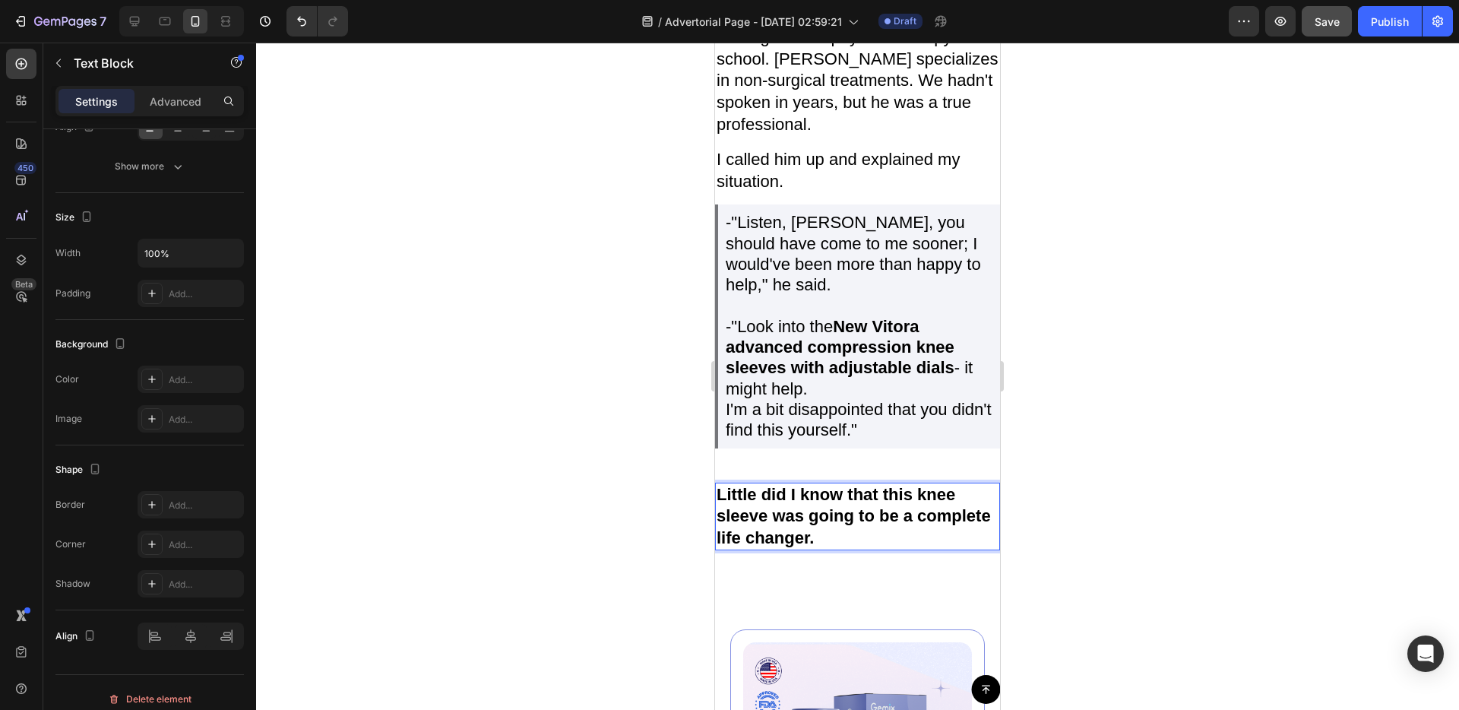
click at [862, 540] on p "Little did I know that this knee sleeve was going to be a complete life changer." at bounding box center [858, 516] width 282 height 65
drag, startPoint x: 168, startPoint y: 88, endPoint x: 205, endPoint y: 116, distance: 46.7
click at [169, 89] on div "Advanced" at bounding box center [176, 101] width 76 height 24
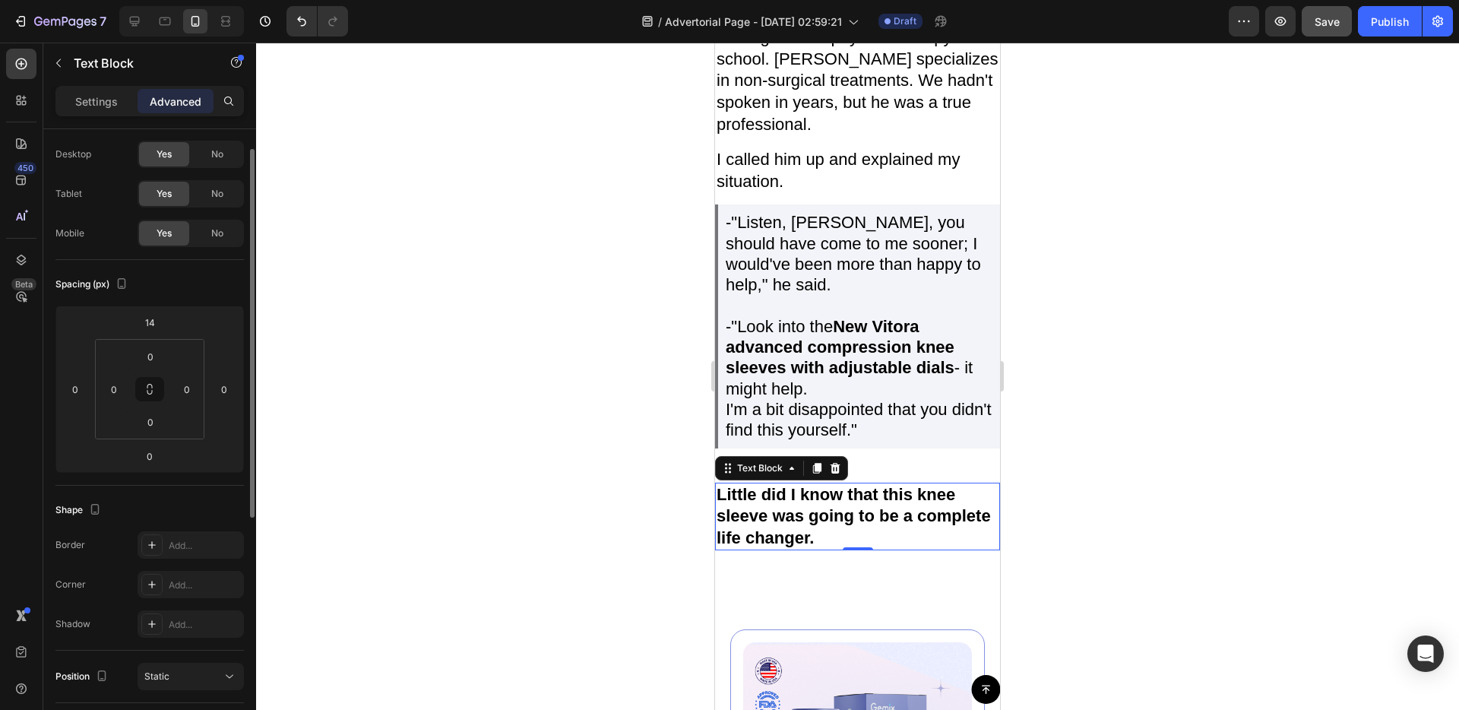
scroll to position [0, 0]
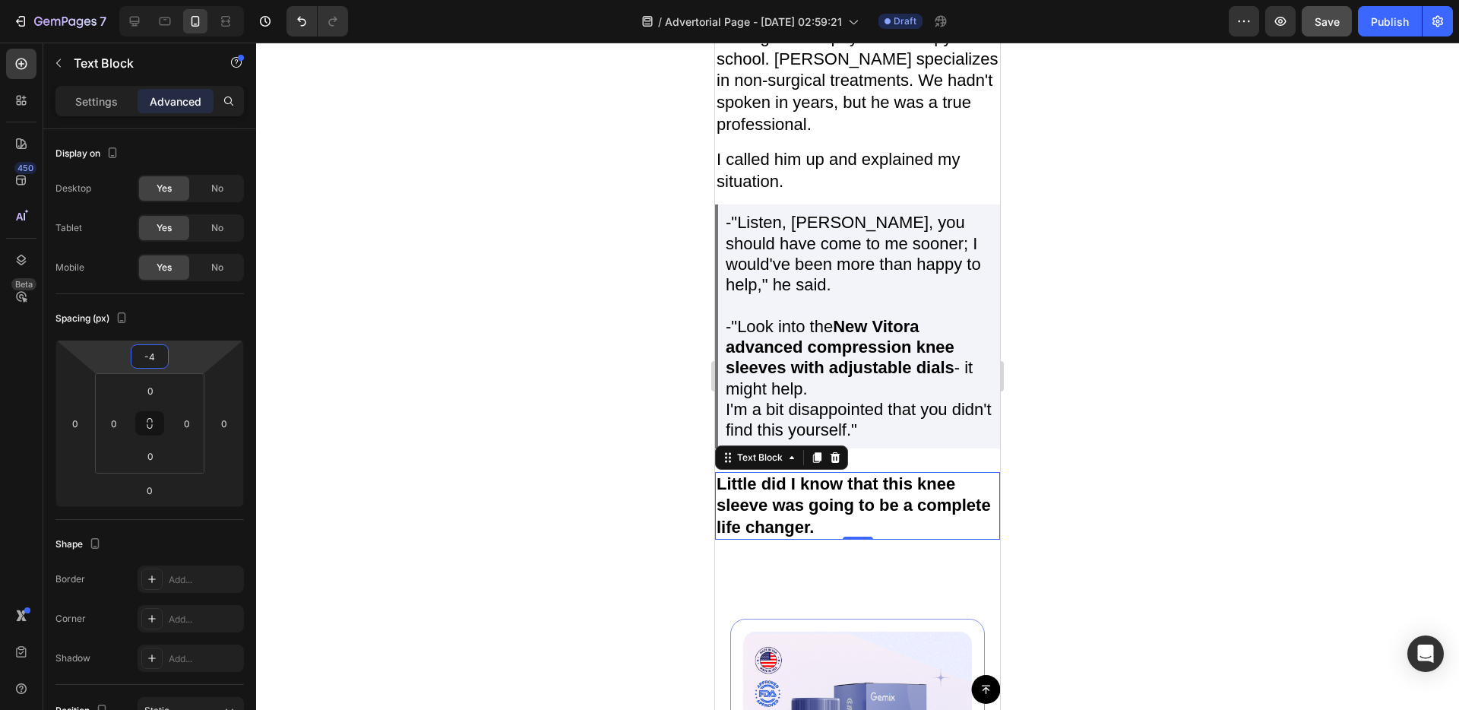
type input "-6"
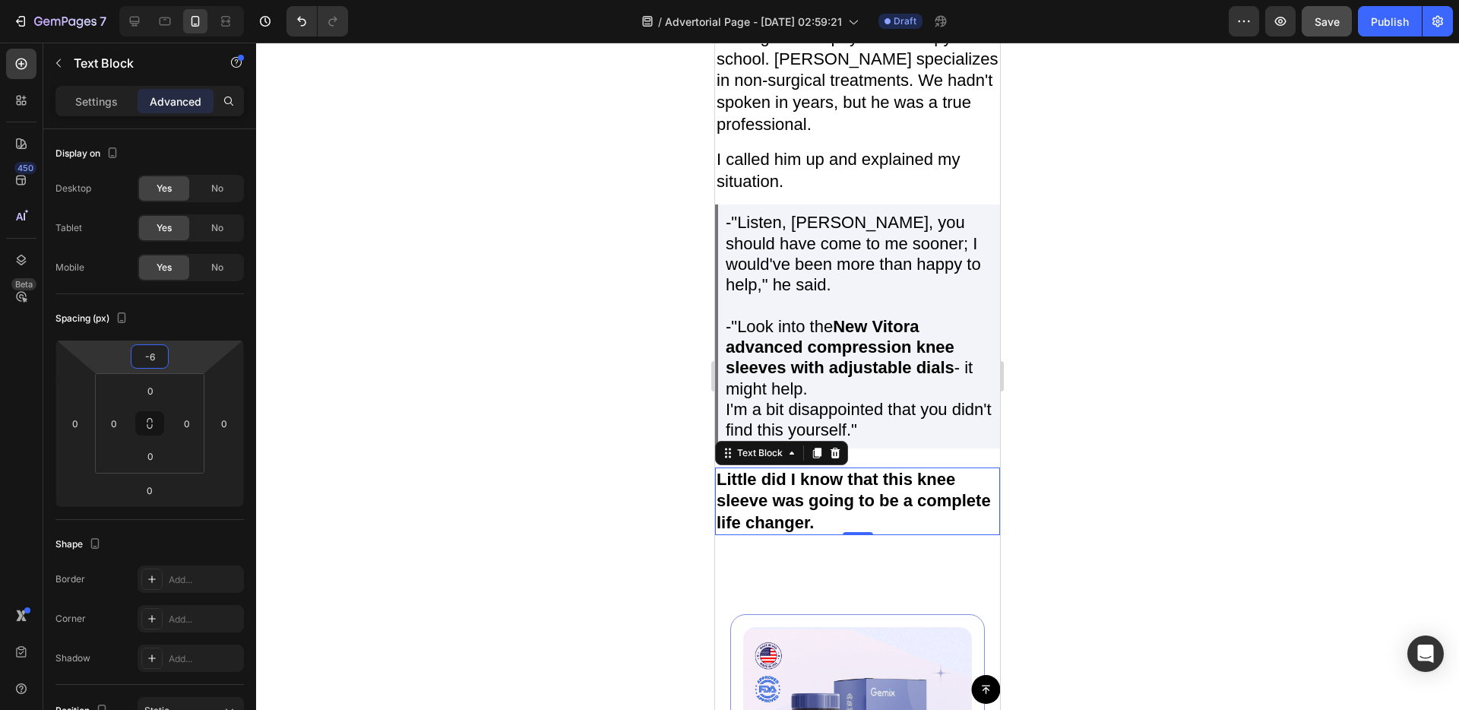
drag, startPoint x: 185, startPoint y: 349, endPoint x: 187, endPoint y: 356, distance: 7.9
click at [187, 0] on html "7 / Advertorial Page - [DATE] 02:59:21 Draft Preview Save Publish 450 Beta Sect…" at bounding box center [729, 0] width 1459 height 0
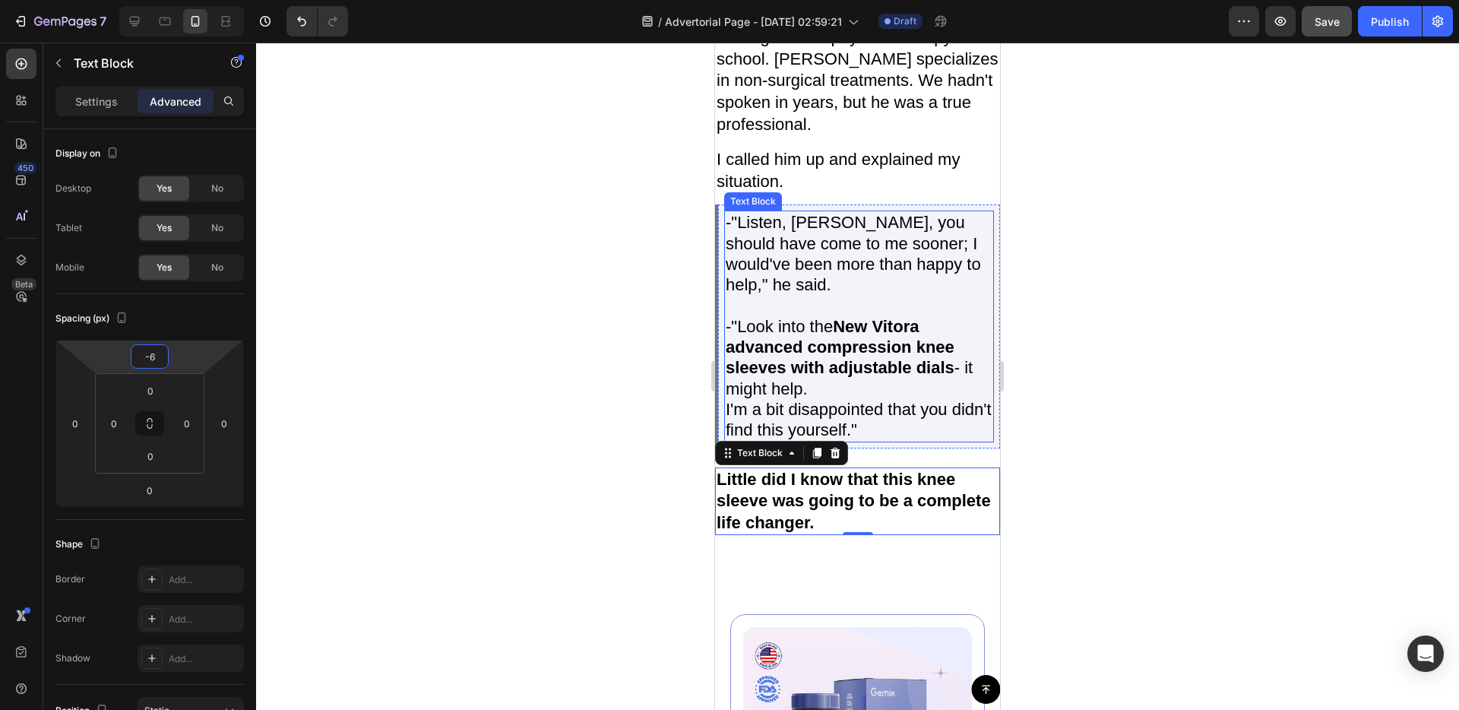
click at [815, 262] on span "-"Listen, Margaret, you should have come to me sooner; I would've been more tha…" at bounding box center [853, 253] width 255 height 81
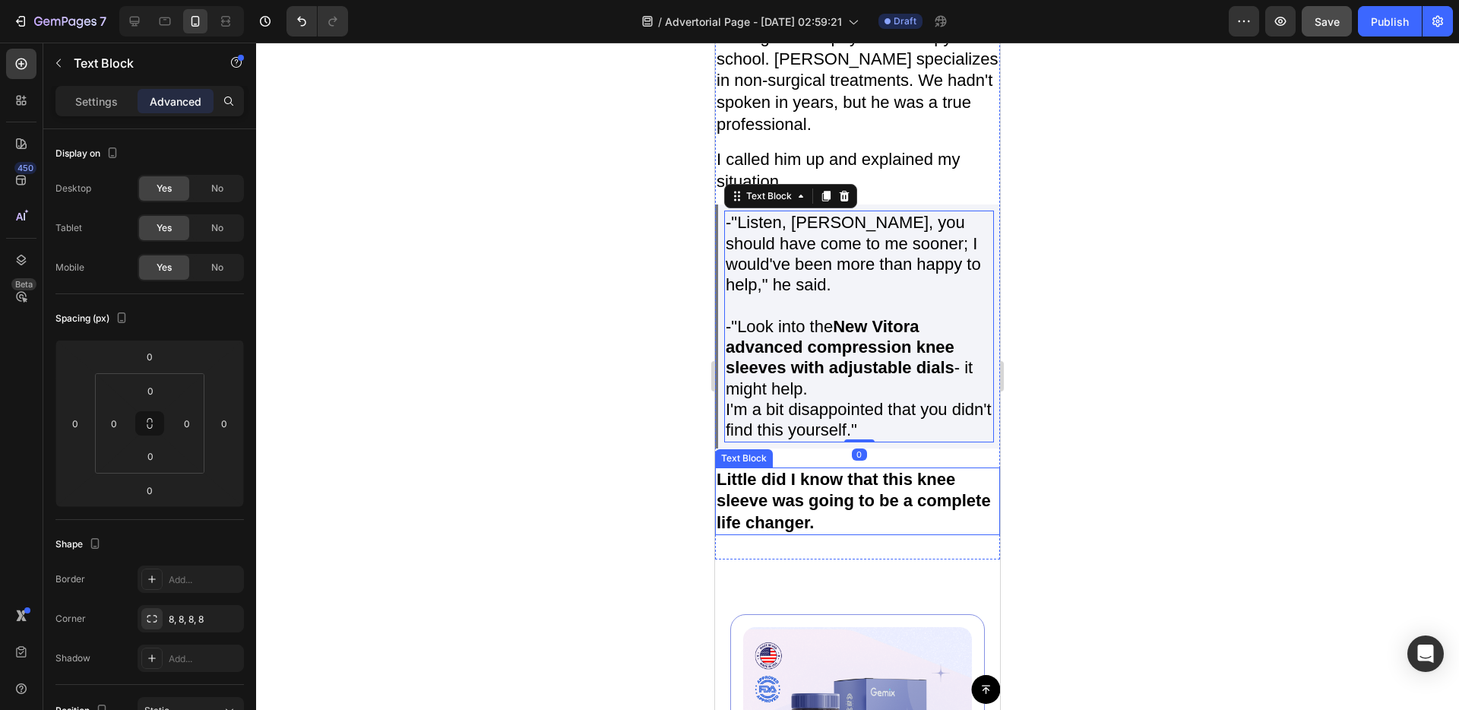
click at [784, 515] on strong "Little did I know that this knee sleeve was going to be a complete life changer." at bounding box center [854, 501] width 274 height 62
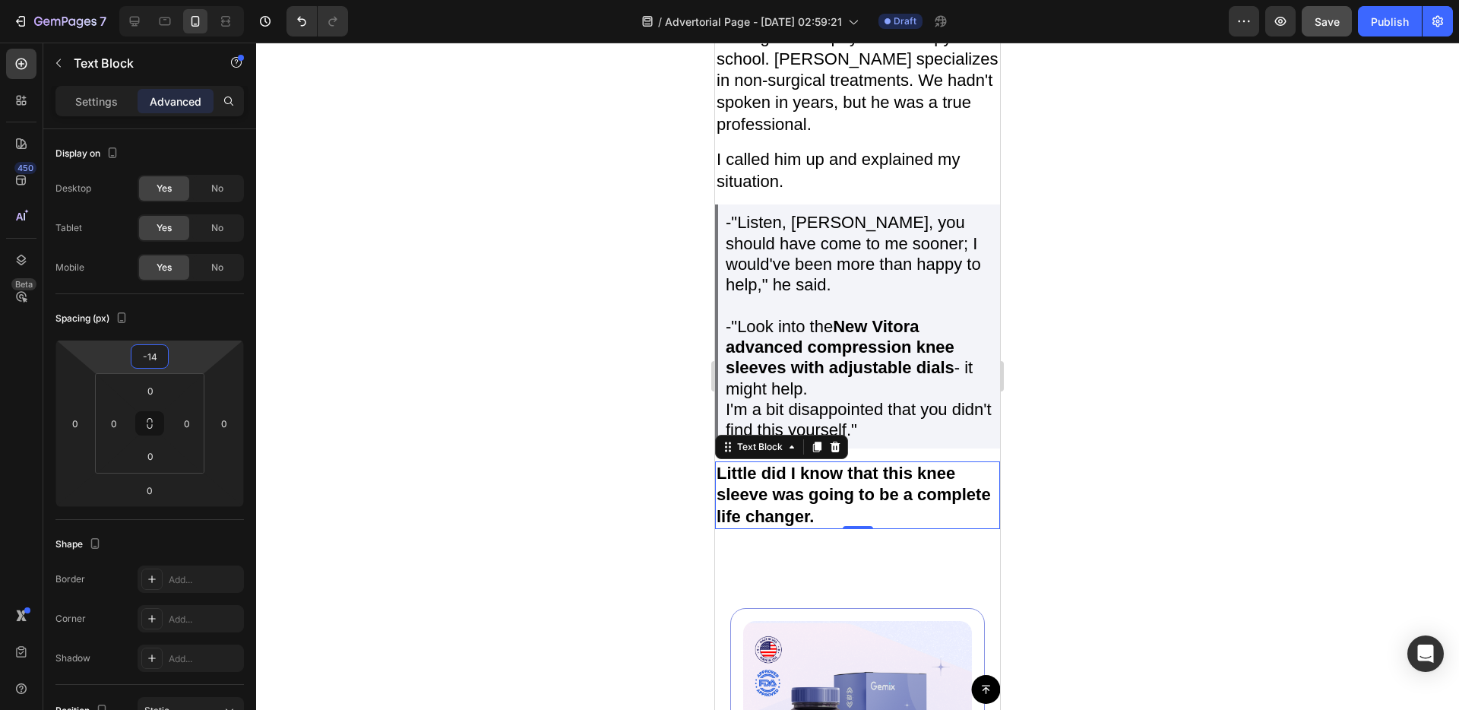
type input "-16"
click at [195, 0] on html "7 / Advertorial Page - [DATE] 02:59:21 Draft Preview Save Publish 450 Beta Sect…" at bounding box center [729, 0] width 1459 height 0
click at [853, 183] on p "I called him up and explained my situation." at bounding box center [858, 170] width 282 height 43
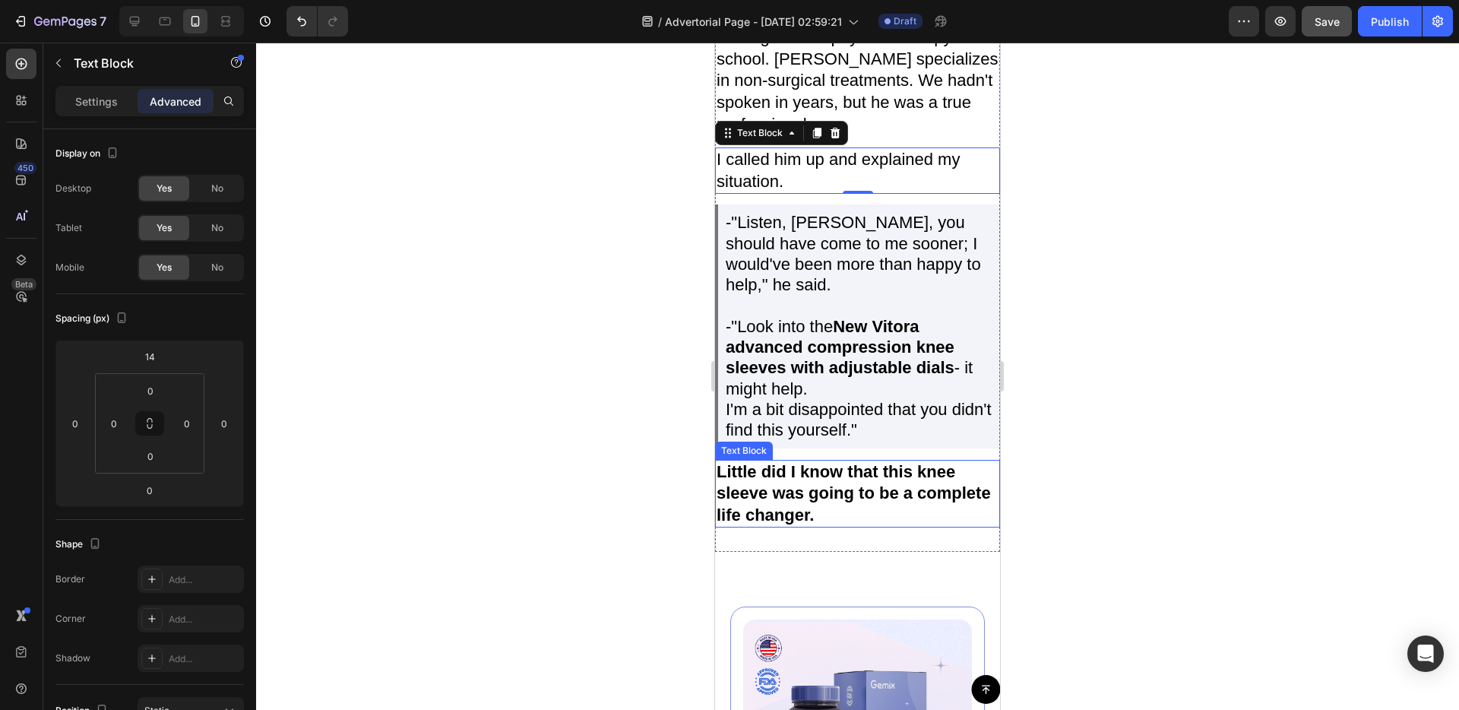
click at [801, 491] on strong "Little did I know that this knee sleeve was going to be a complete life changer." at bounding box center [854, 493] width 274 height 62
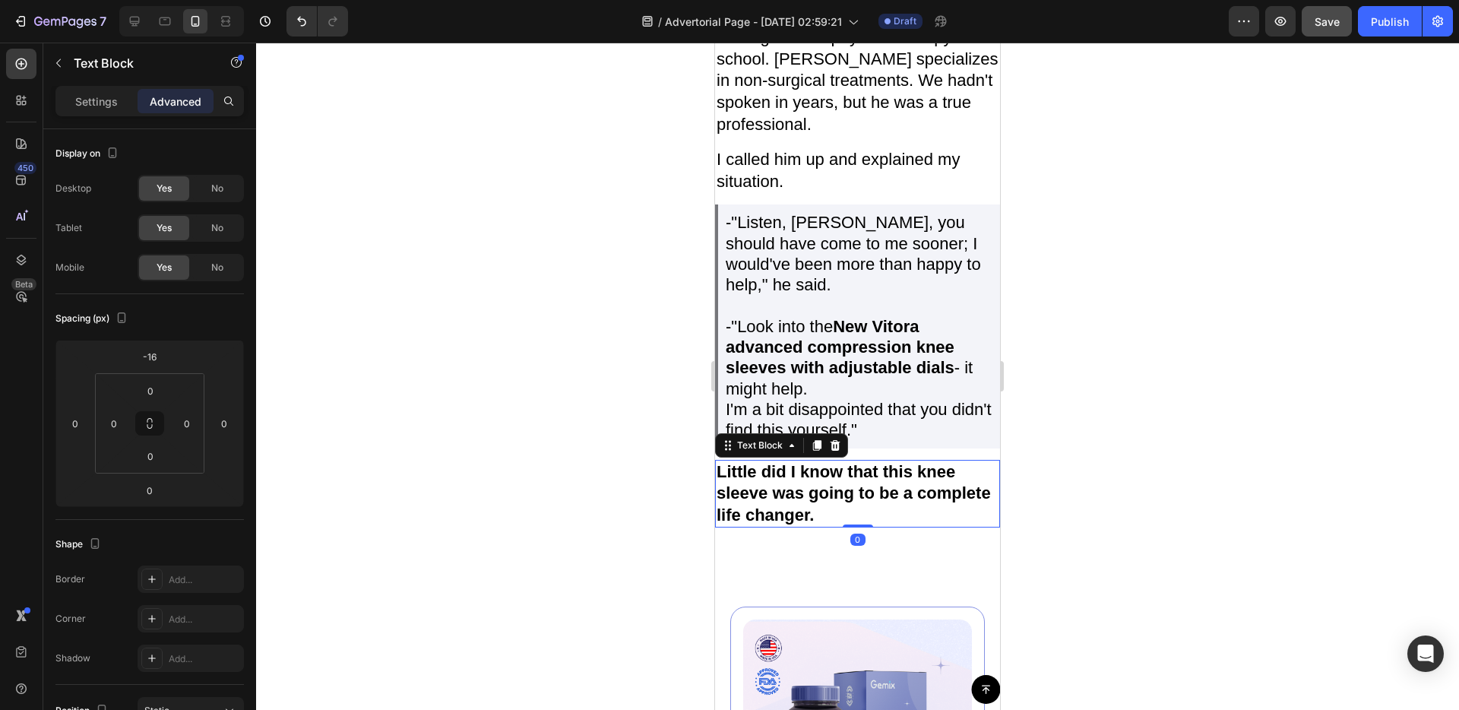
click at [812, 448] on icon at bounding box center [817, 445] width 12 height 12
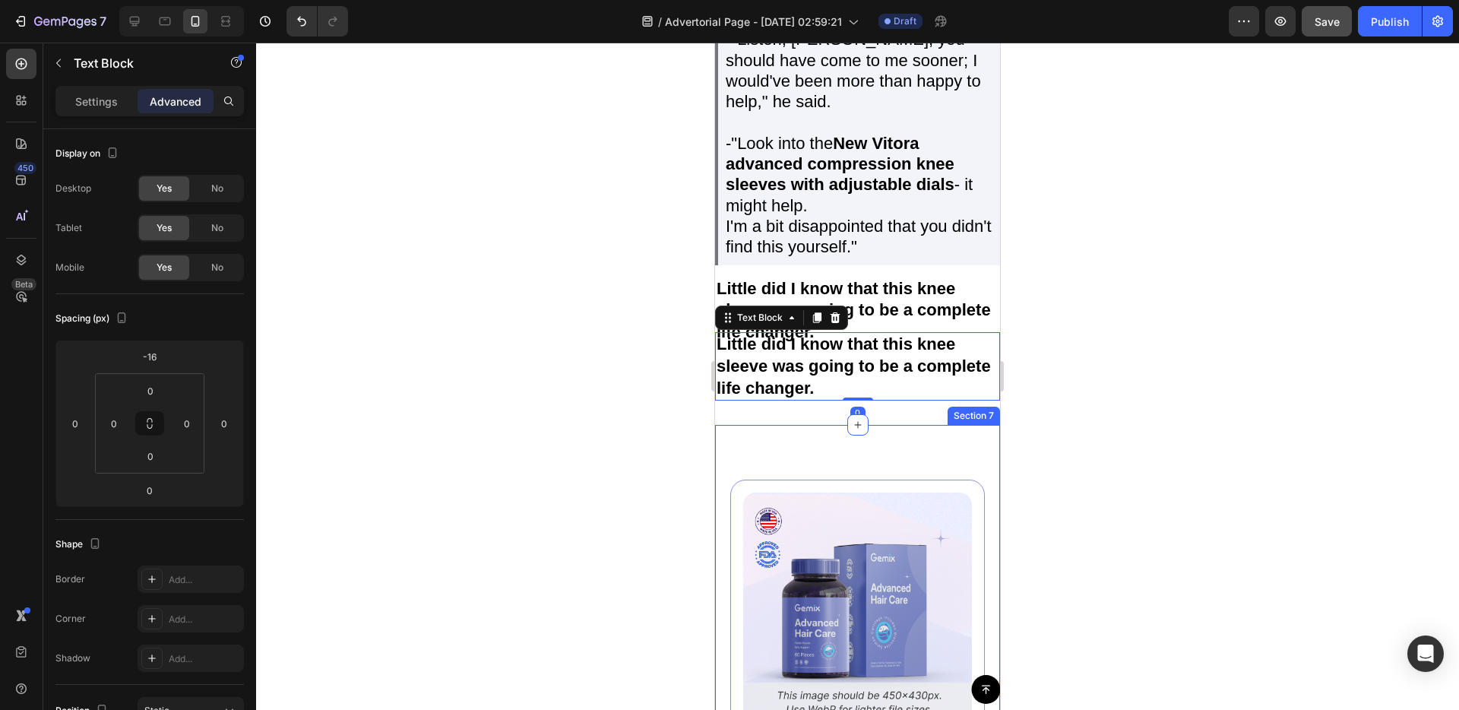
scroll to position [3259, 0]
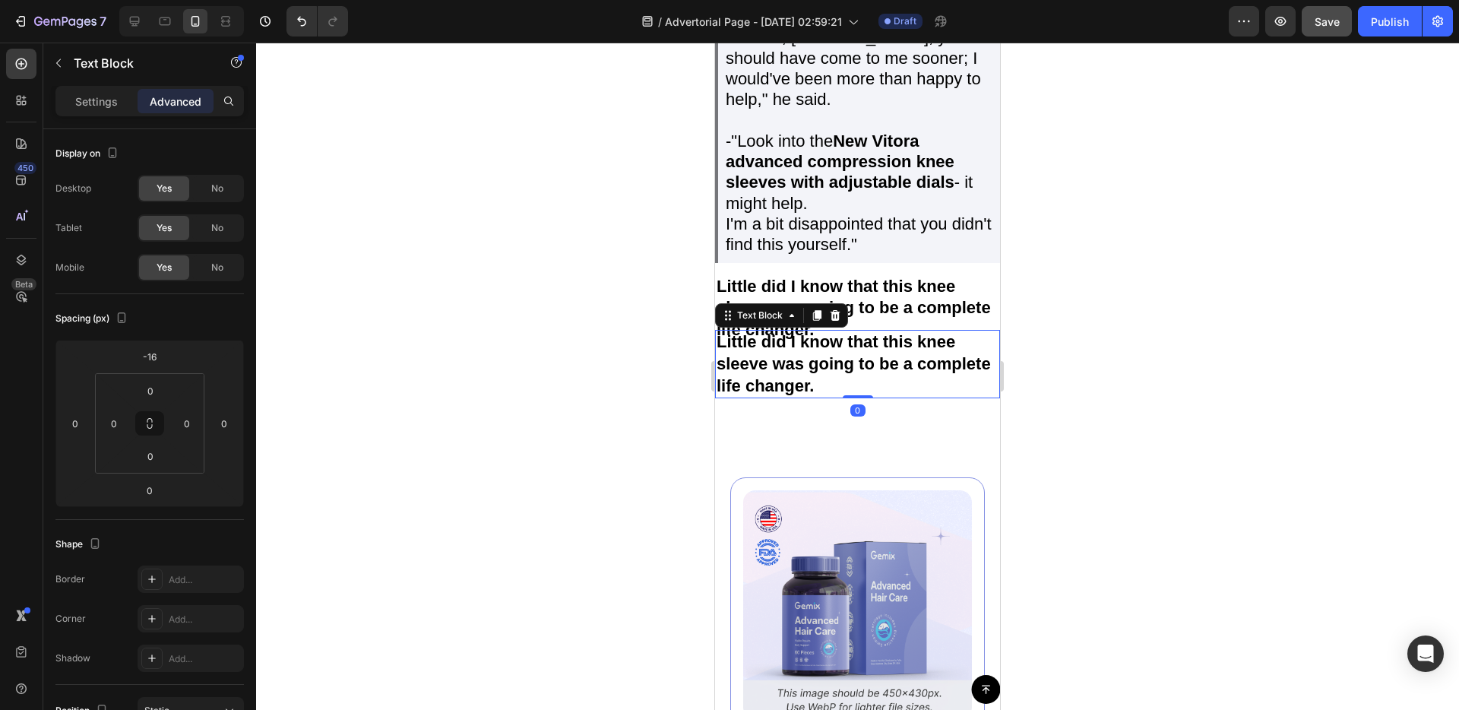
click at [854, 390] on p "Little did I know that this knee sleeve was going to be a complete life changer." at bounding box center [858, 363] width 282 height 65
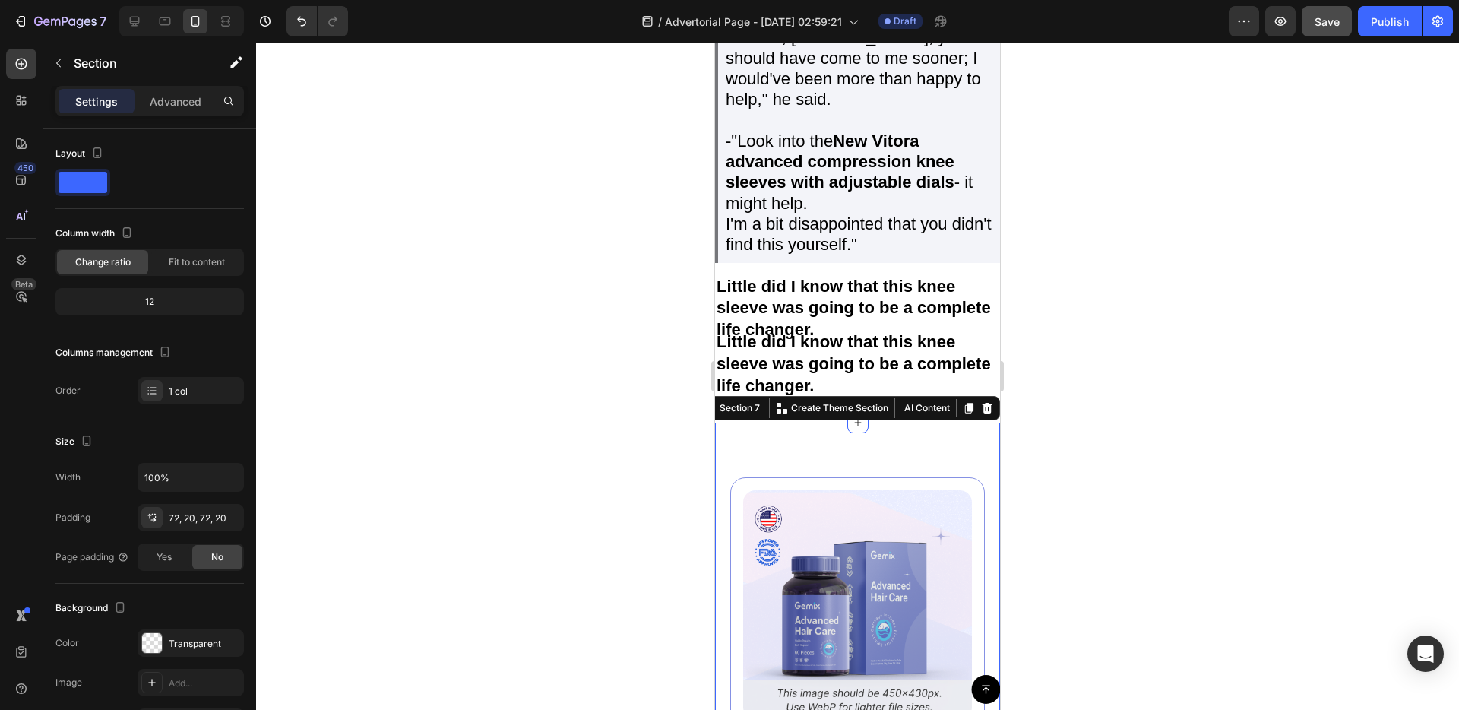
click at [821, 389] on p "Little did I know that this knee sleeve was going to be a complete life changer." at bounding box center [858, 363] width 282 height 65
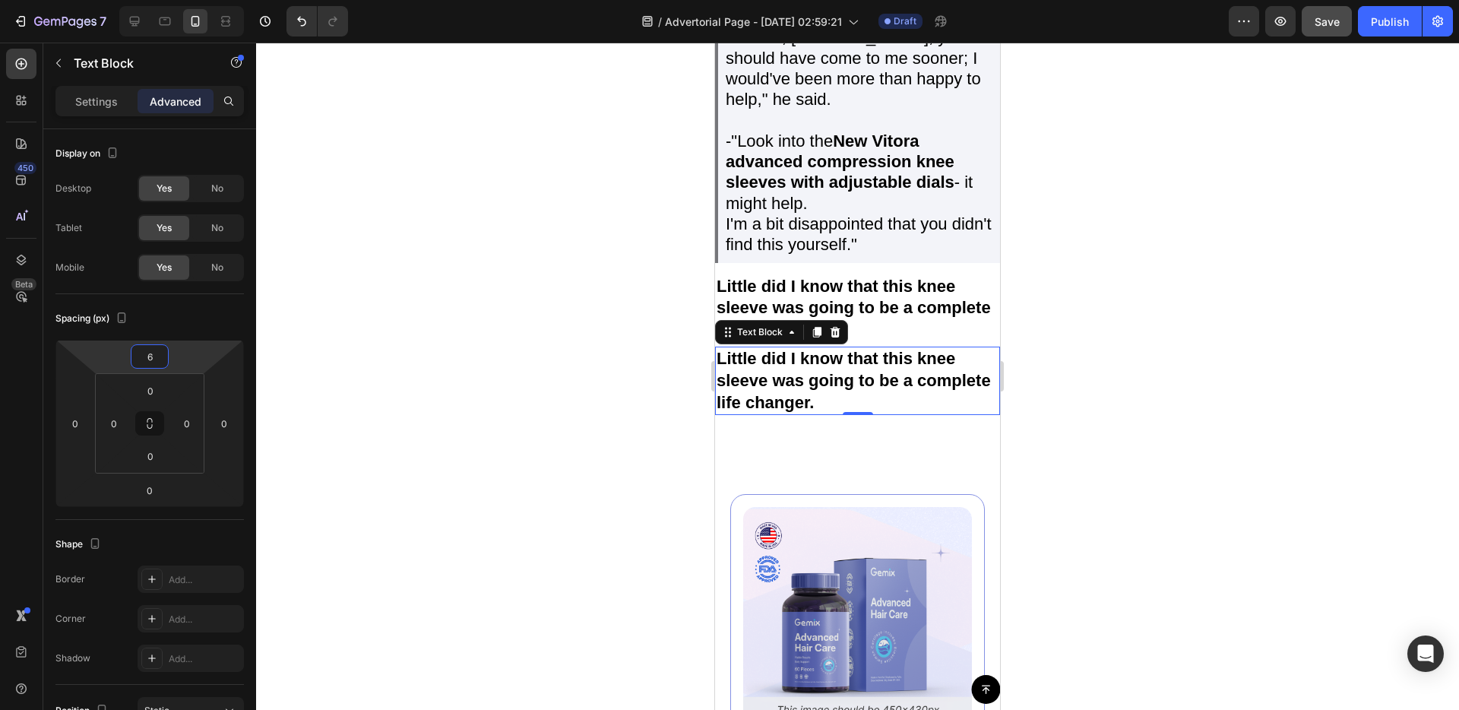
type input "8"
drag, startPoint x: 182, startPoint y: 357, endPoint x: 185, endPoint y: 348, distance: 9.6
click at [185, 0] on html "7 / Advertorial Page - [DATE] 02:59:21 Draft Preview Save Publish 450 Beta Sect…" at bounding box center [729, 0] width 1459 height 0
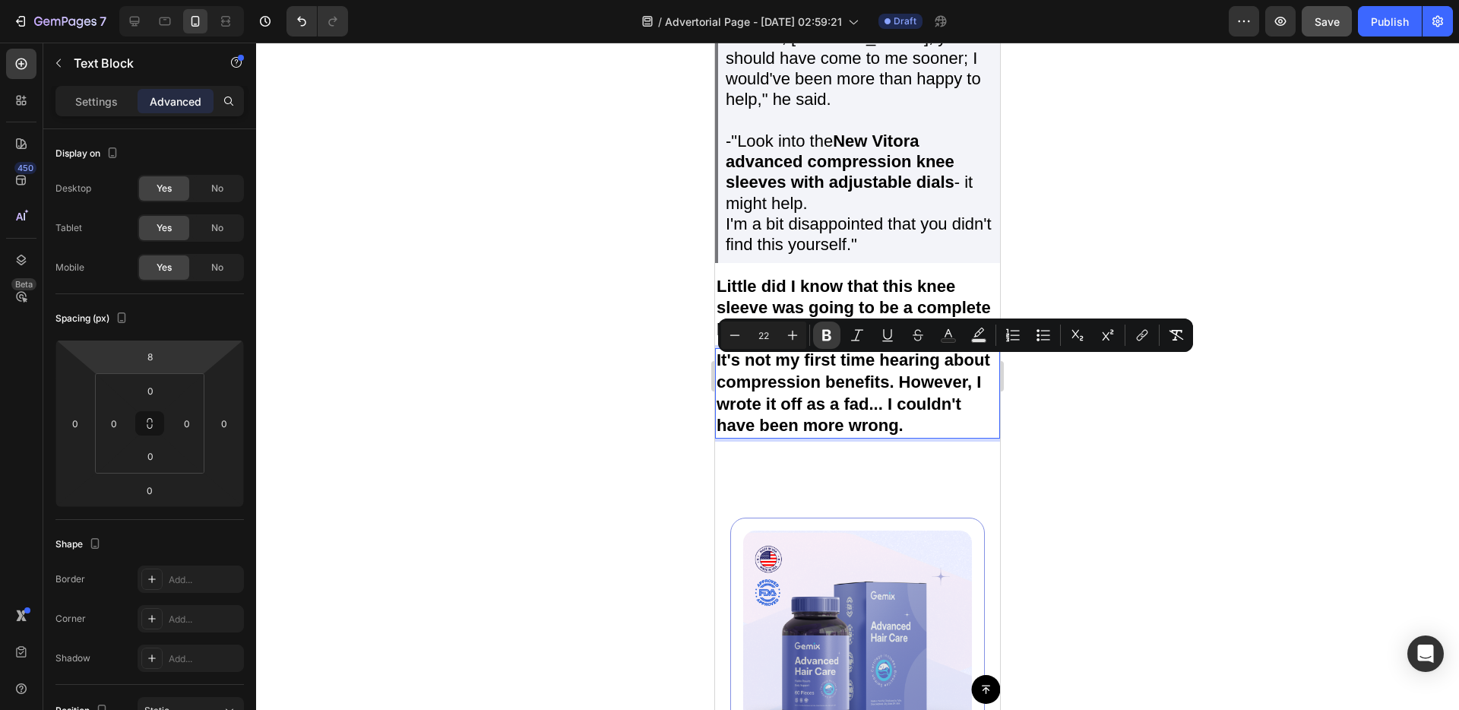
click at [832, 332] on icon "Editor contextual toolbar" at bounding box center [826, 335] width 15 height 15
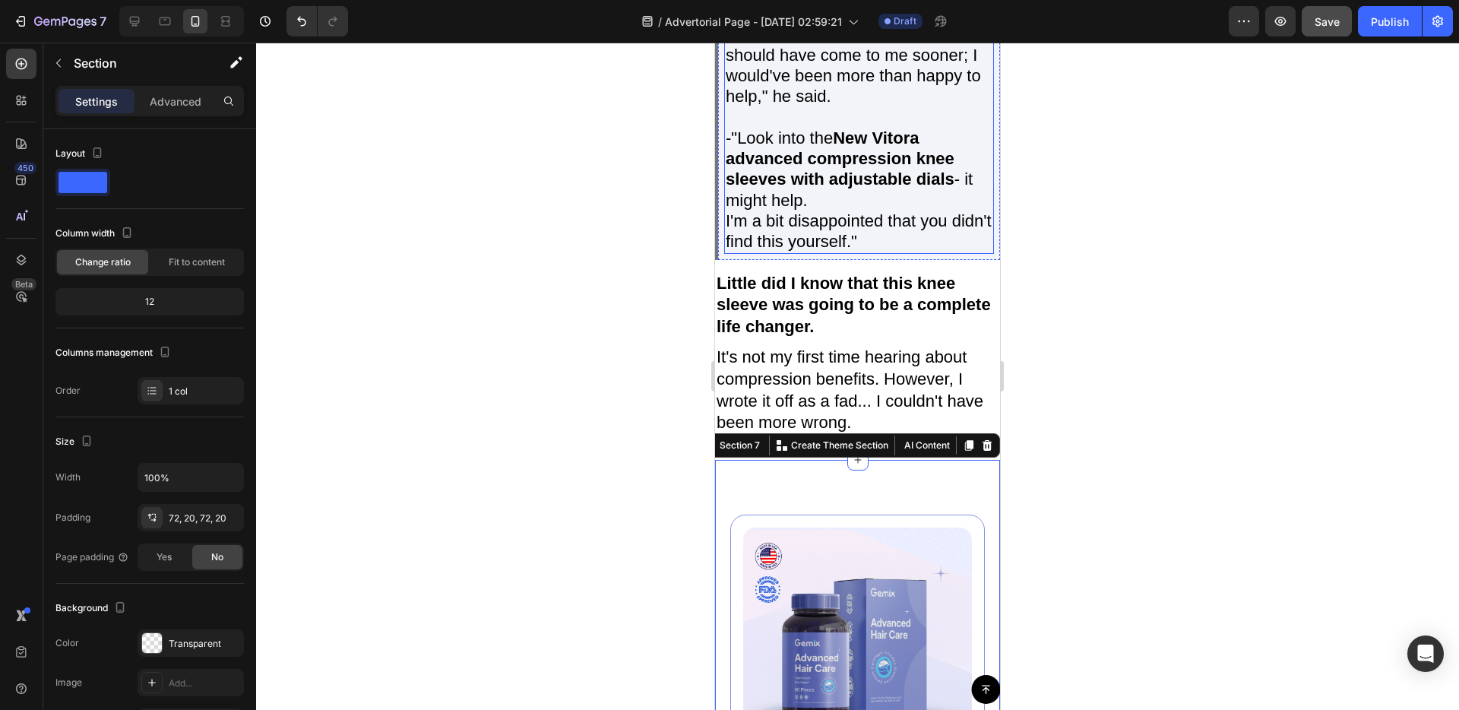
scroll to position [3289, 0]
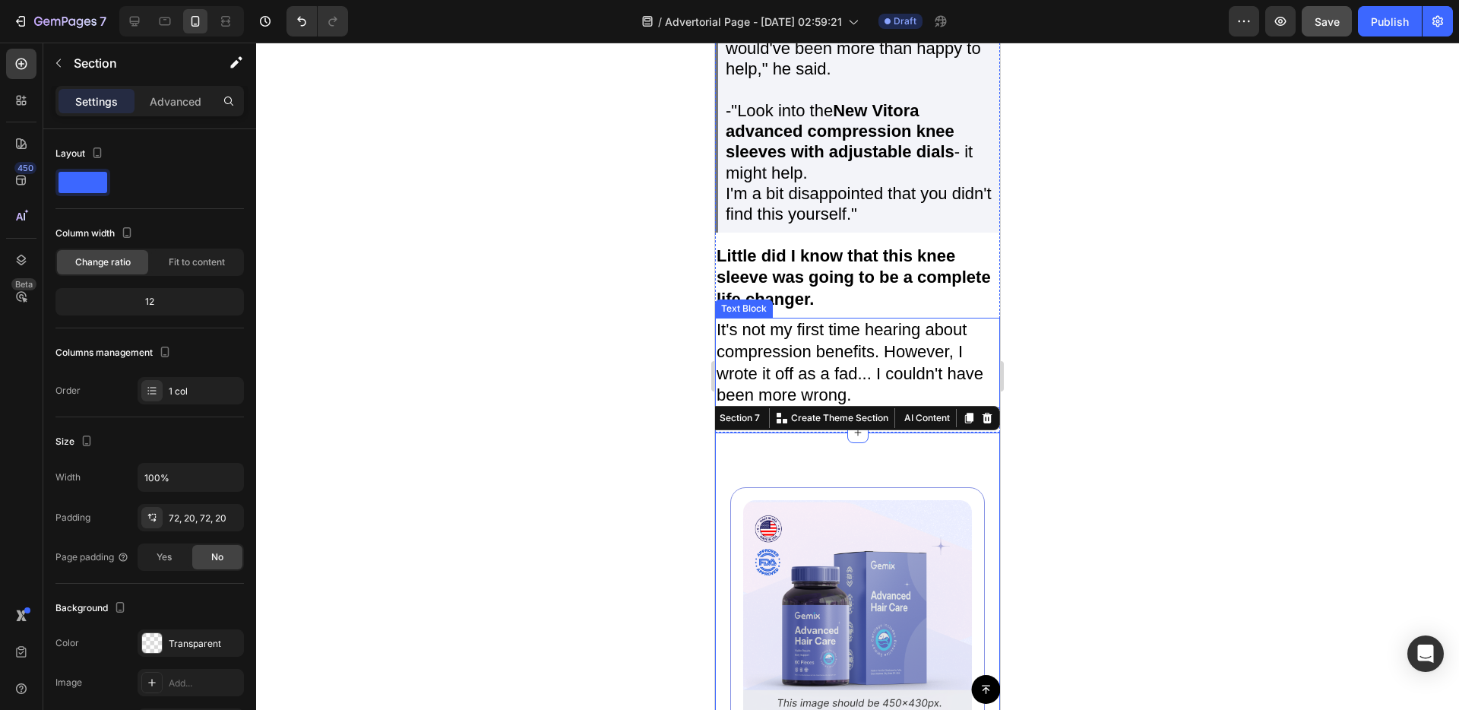
click at [804, 332] on p "It's not my first time hearing about compression benefits. However, I wrote it …" at bounding box center [858, 362] width 282 height 87
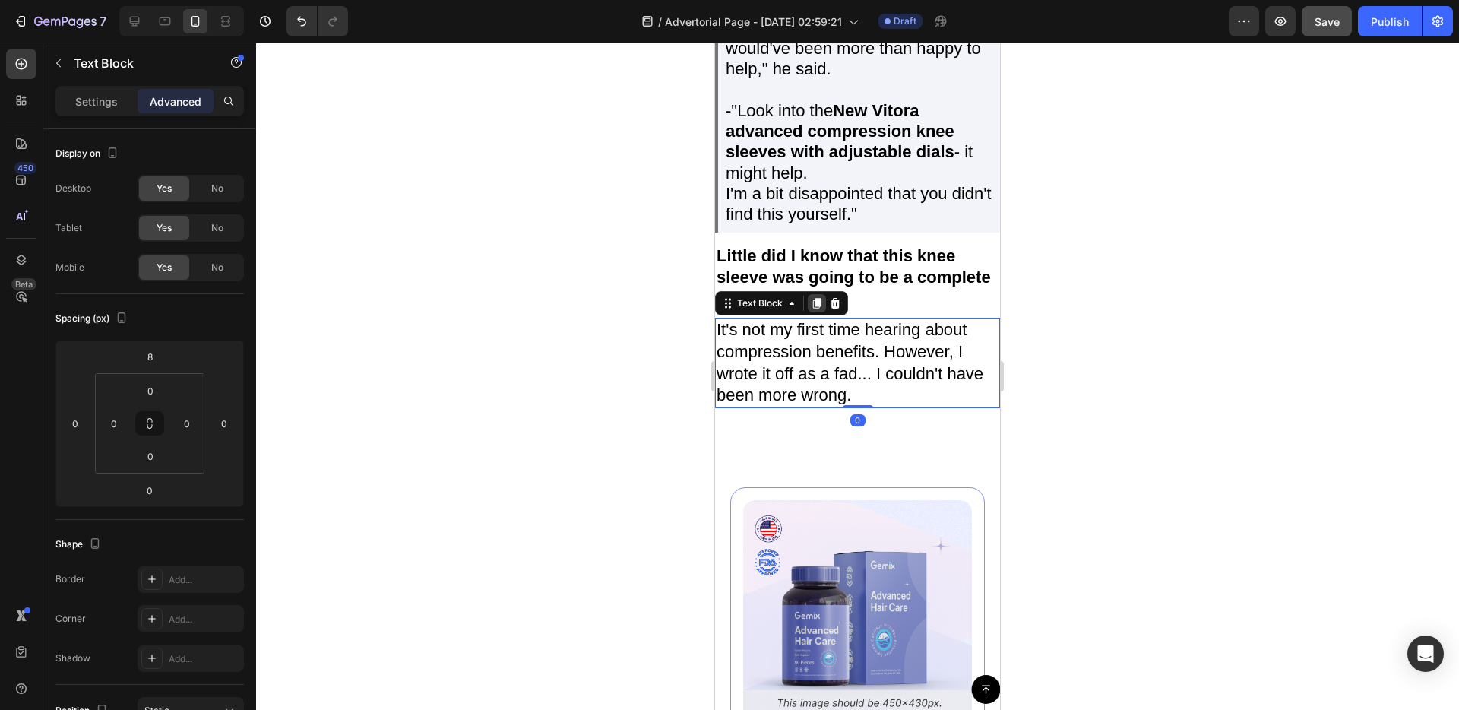
click at [815, 309] on icon at bounding box center [817, 304] width 8 height 11
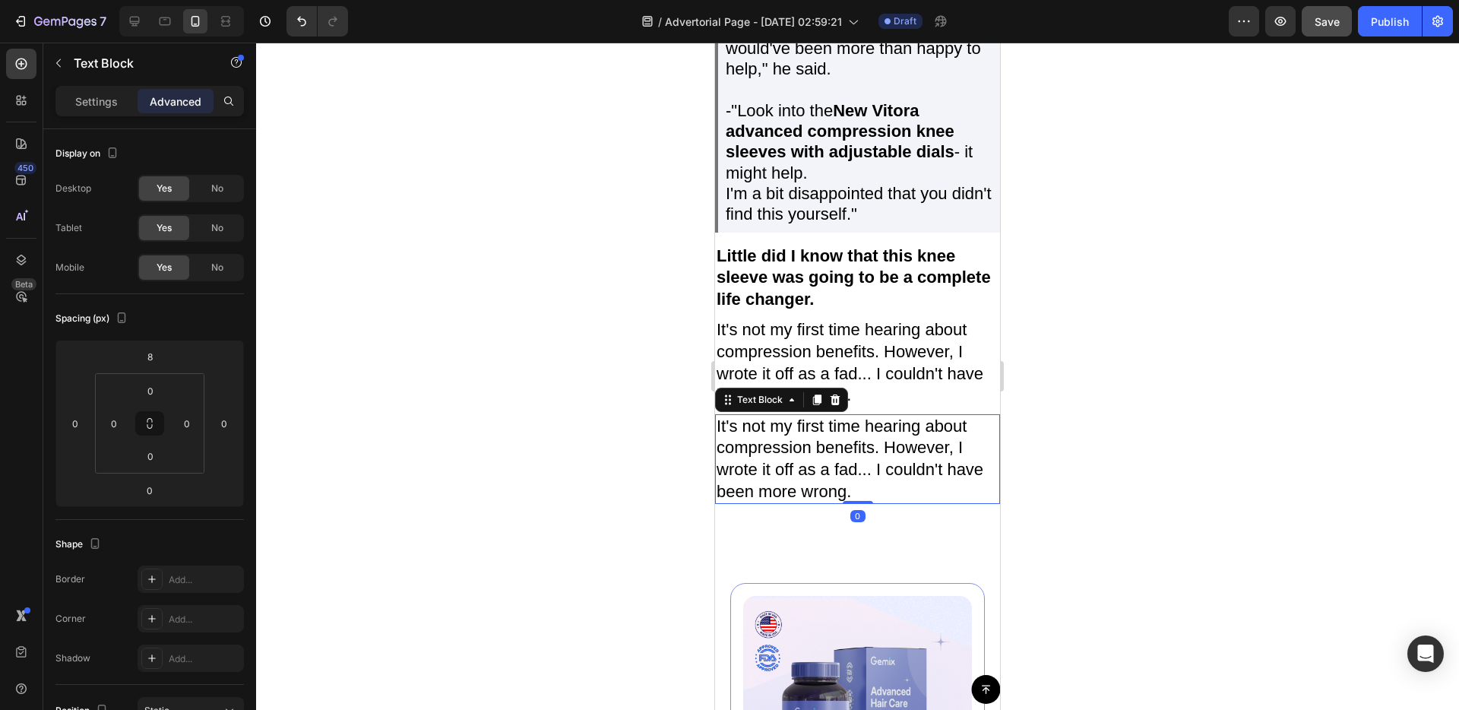
click at [790, 469] on p "It's not my first time hearing about compression benefits. However, I wrote it …" at bounding box center [858, 459] width 282 height 87
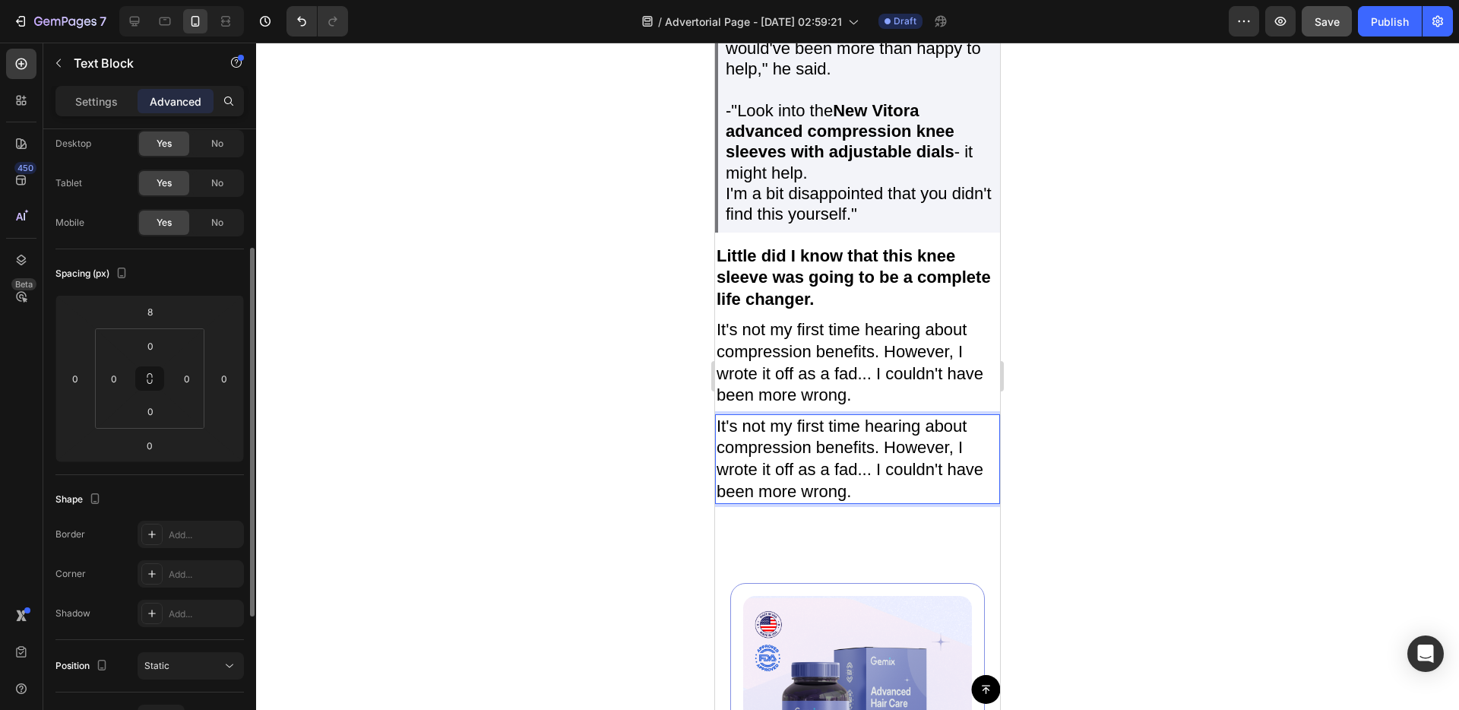
scroll to position [160, 0]
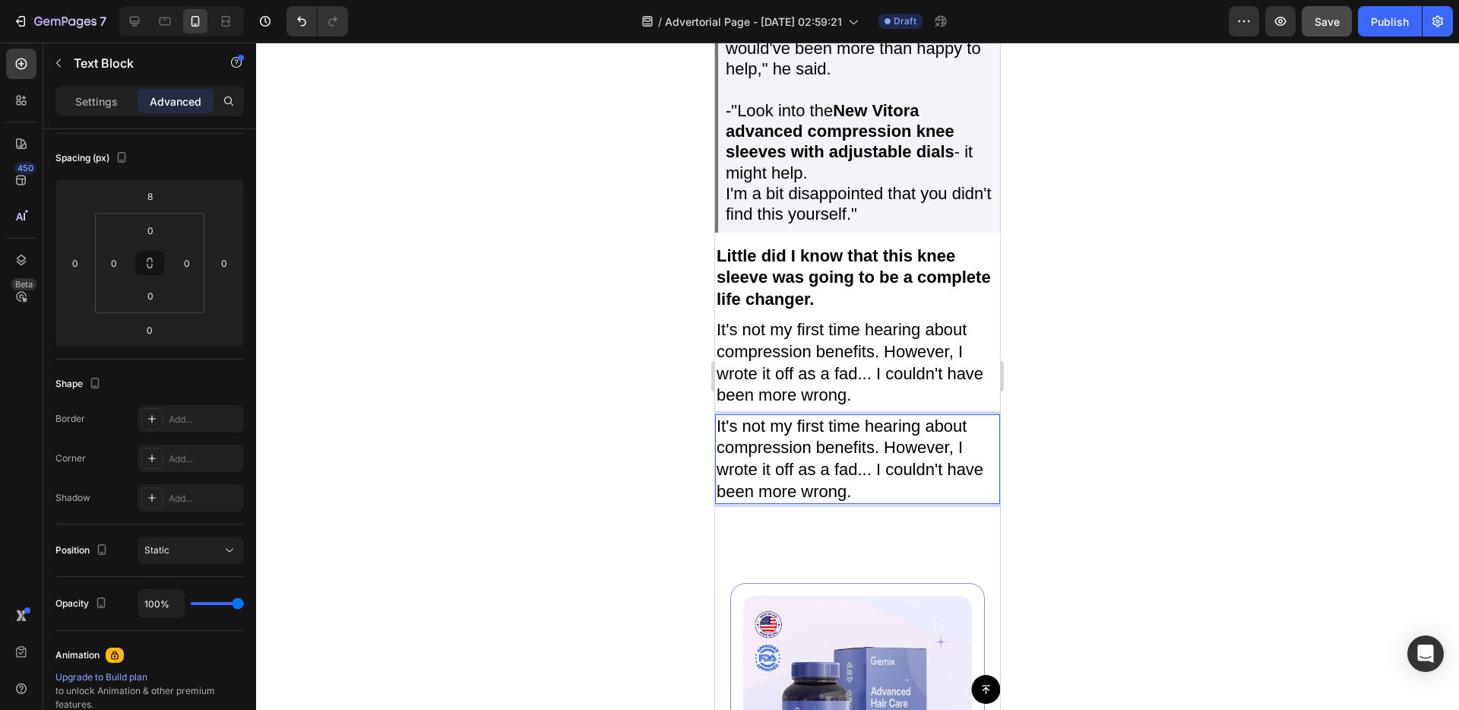
click at [835, 478] on p "It's not my first time hearing about compression benefits. However, I wrote it …" at bounding box center [858, 459] width 282 height 87
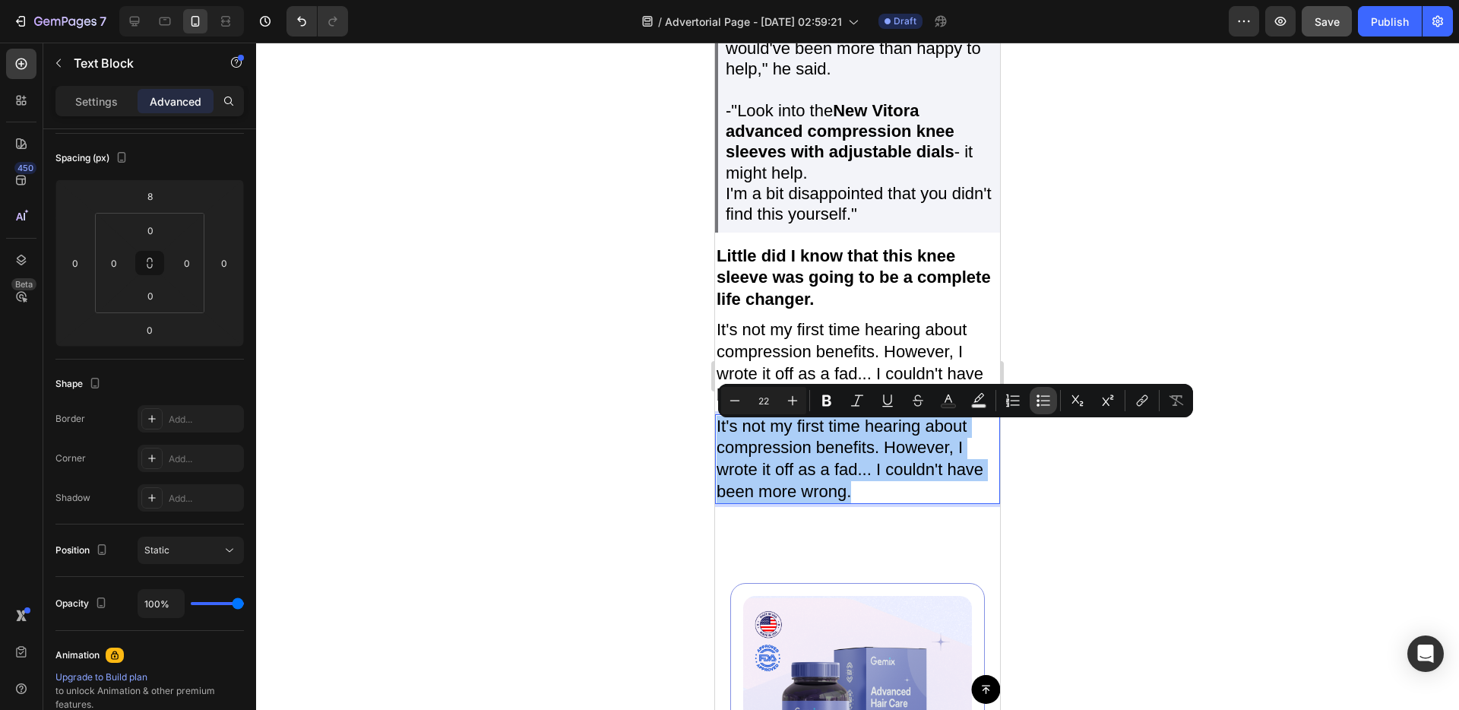
click at [1038, 398] on icon "Editor contextual toolbar" at bounding box center [1043, 400] width 15 height 15
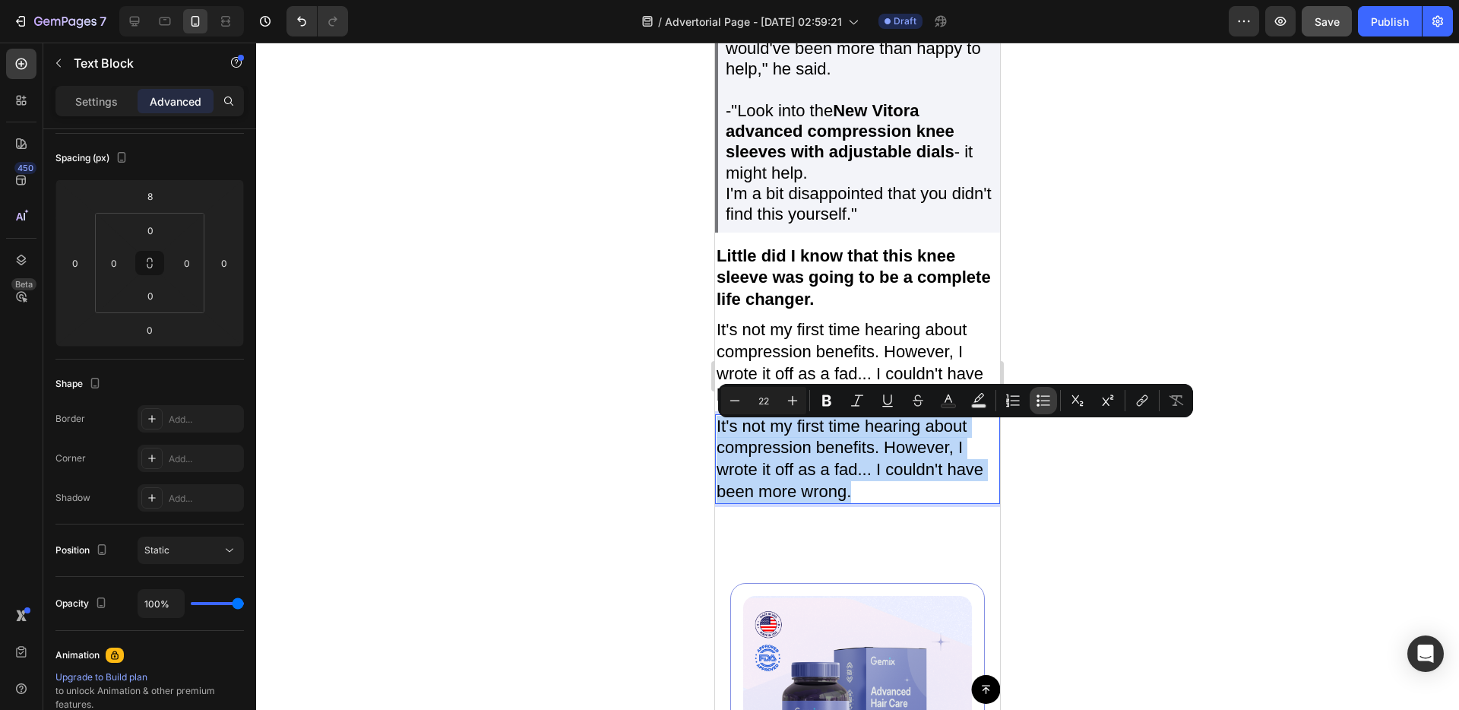
type input "22"
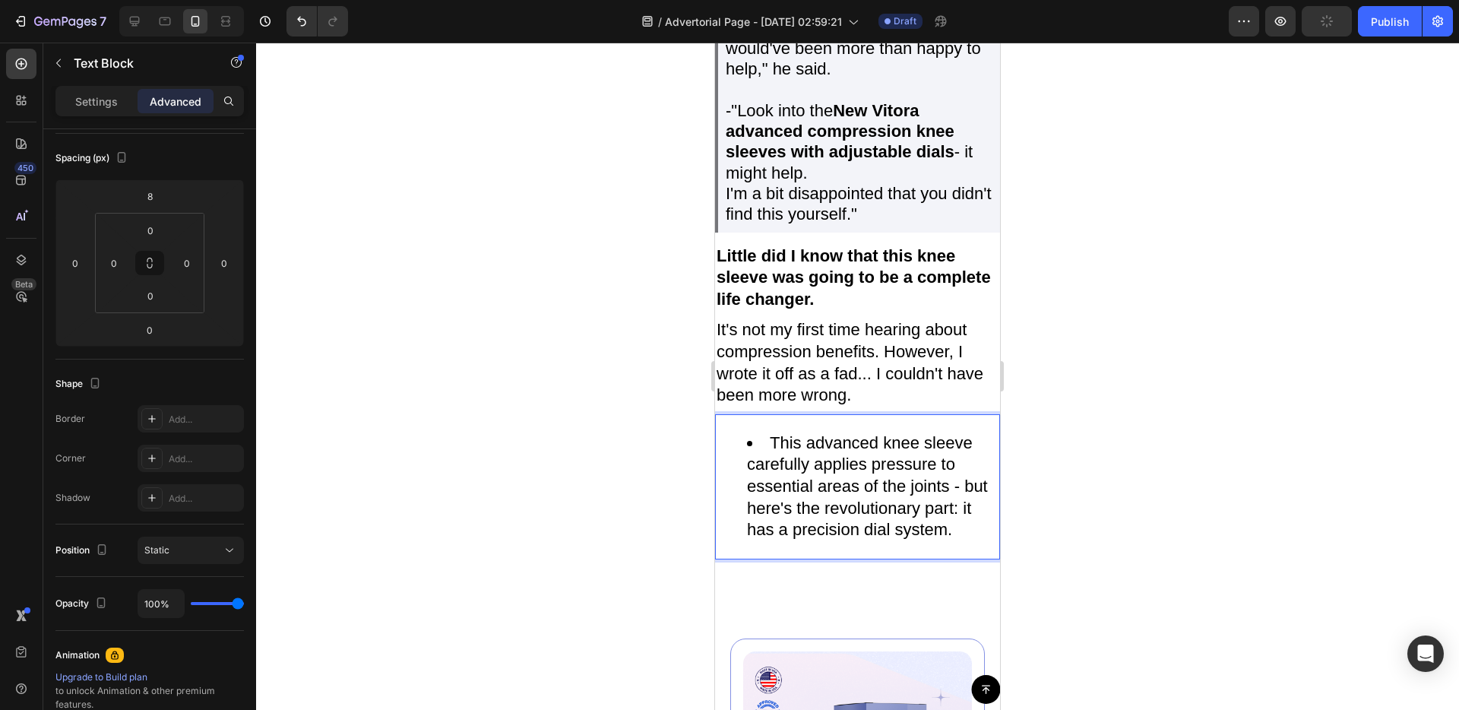
click at [771, 452] on li "This advanced knee sleeve carefully applies pressure to essential areas of the …" at bounding box center [873, 486] width 252 height 109
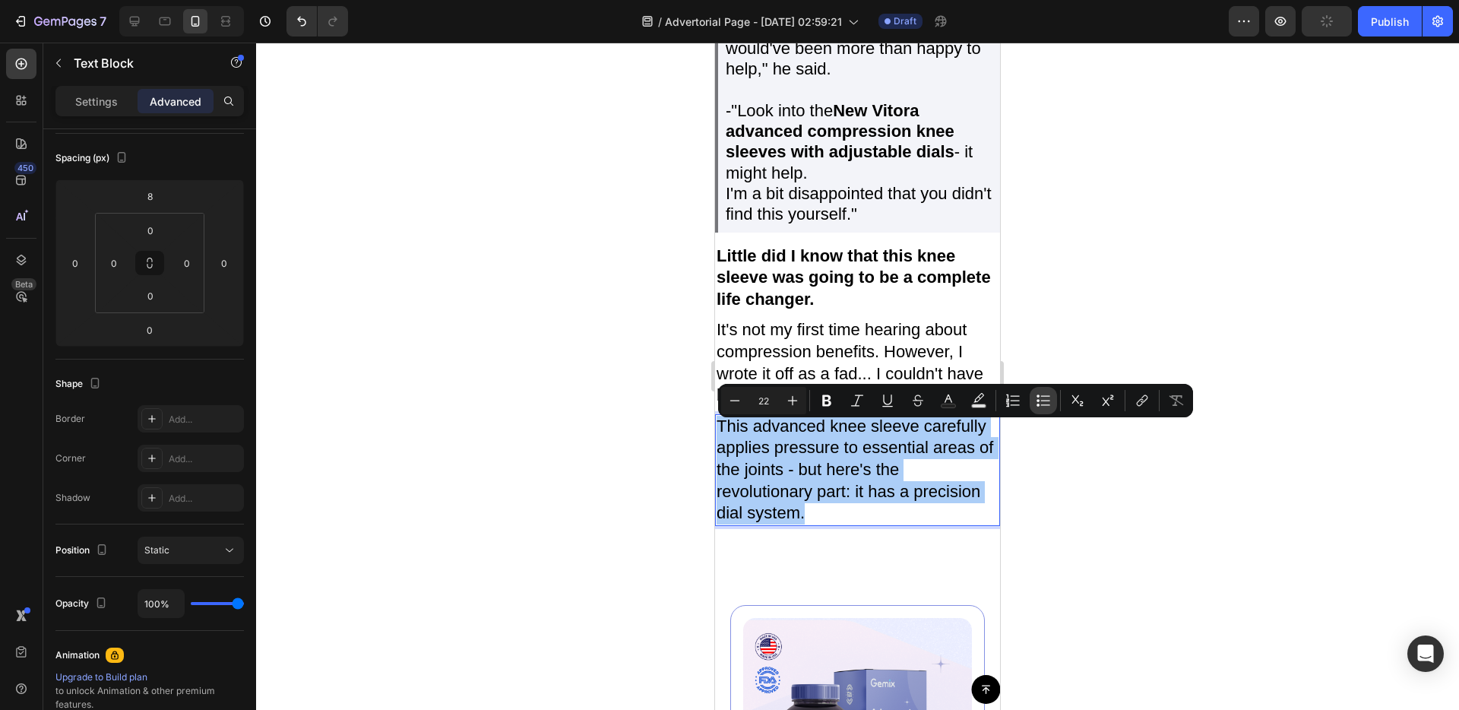
click at [1042, 398] on icon "Editor contextual toolbar" at bounding box center [1043, 400] width 15 height 15
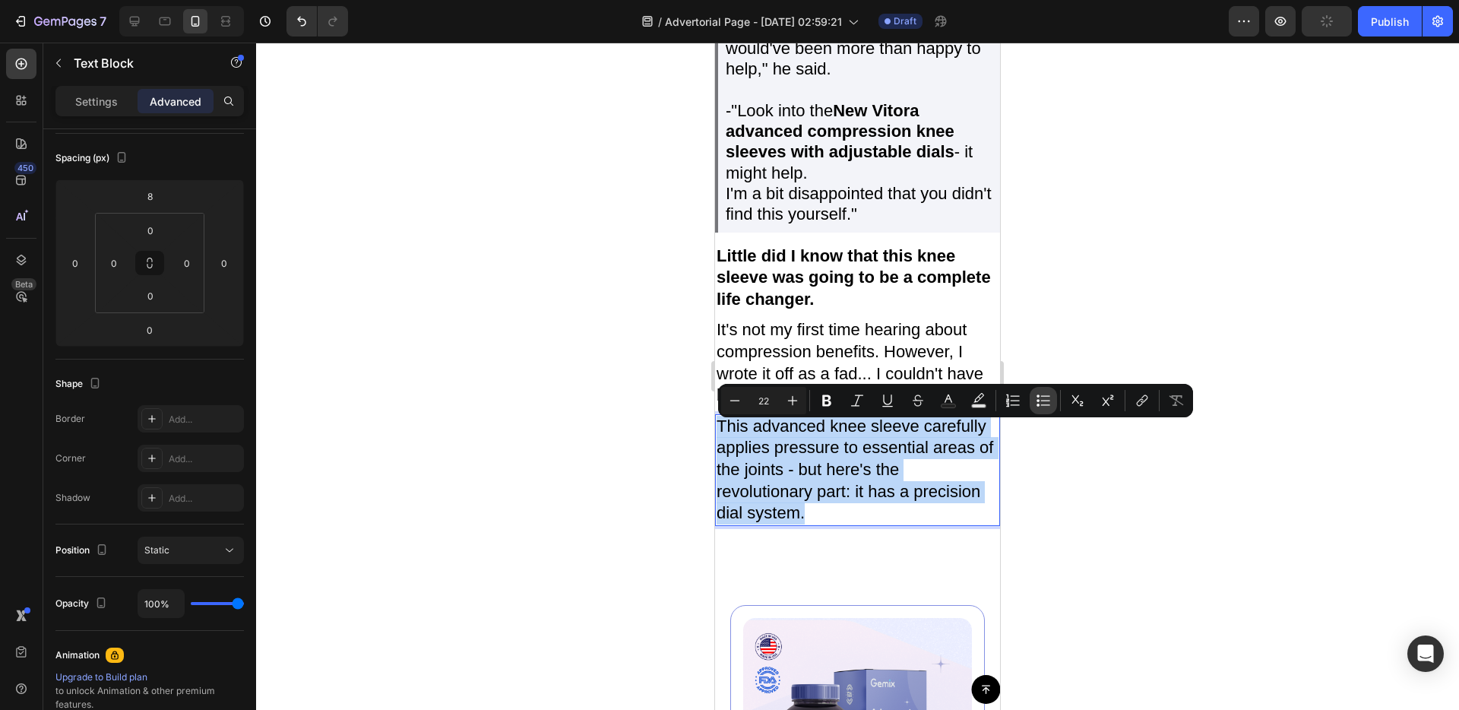
type input "22"
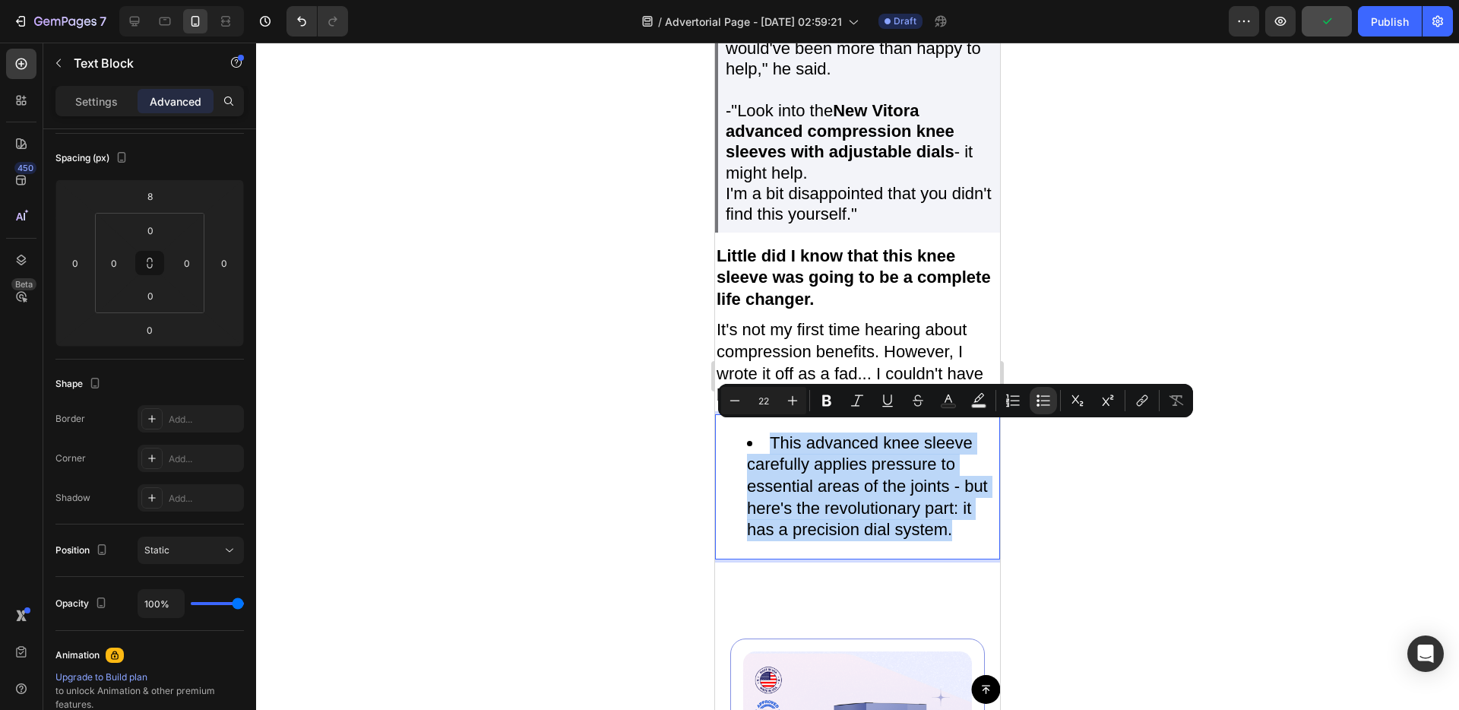
click at [896, 525] on li "This advanced knee sleeve carefully applies pressure to essential areas of the …" at bounding box center [873, 486] width 252 height 109
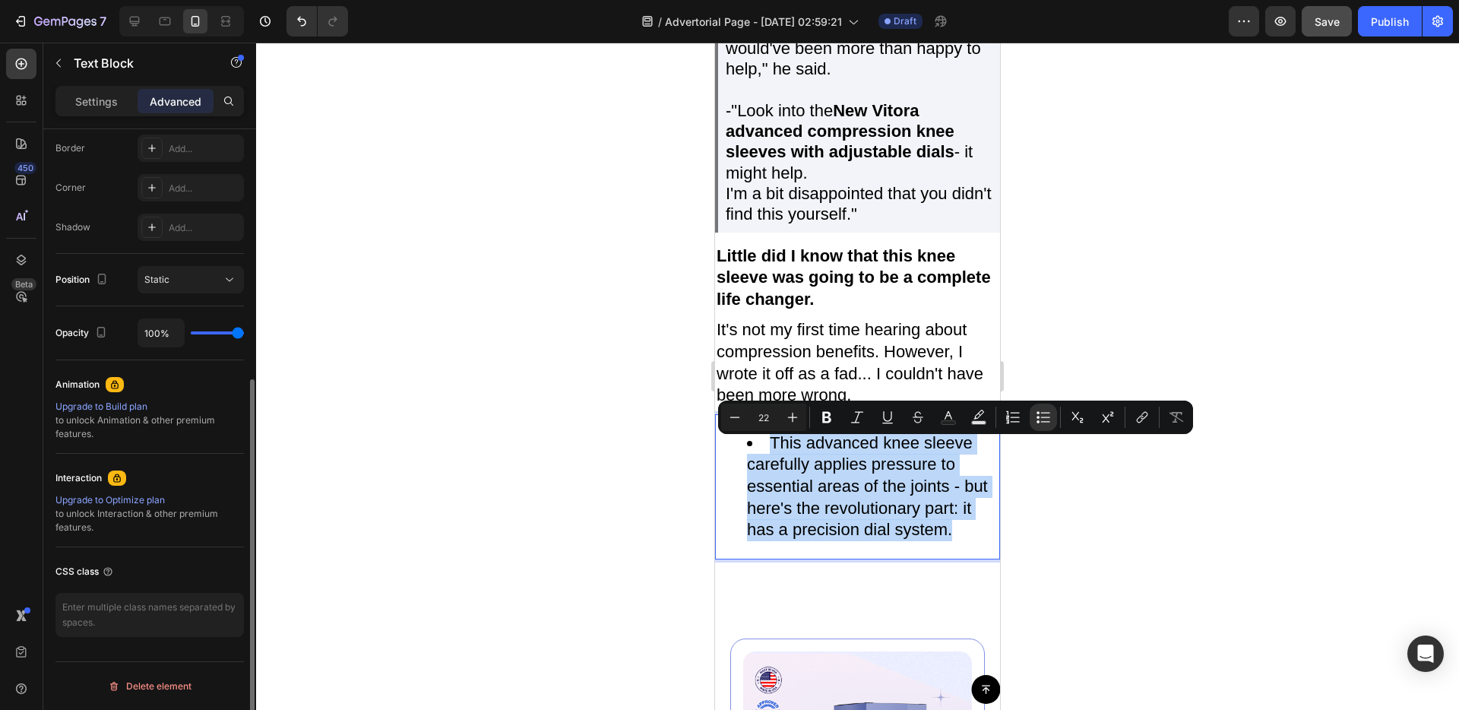
scroll to position [0, 0]
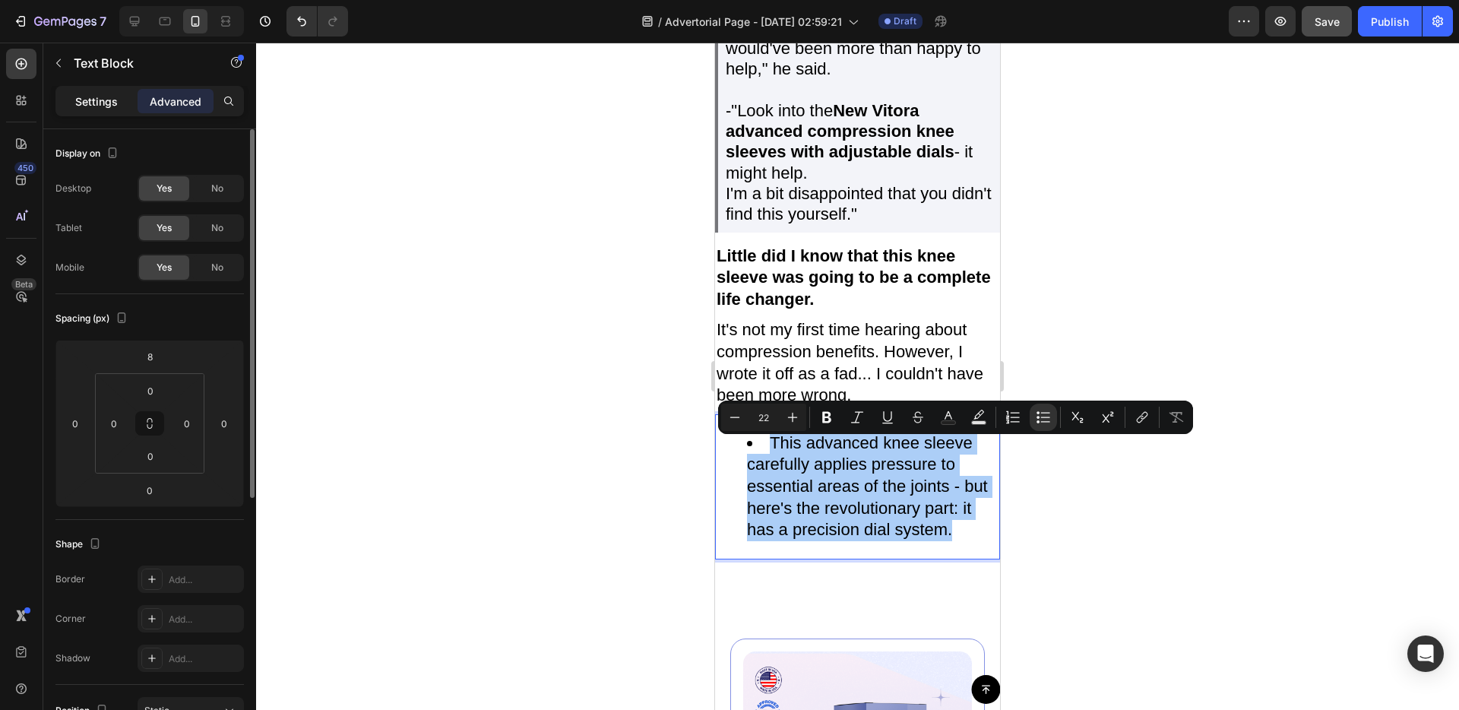
click at [128, 106] on div "Settings" at bounding box center [97, 101] width 76 height 24
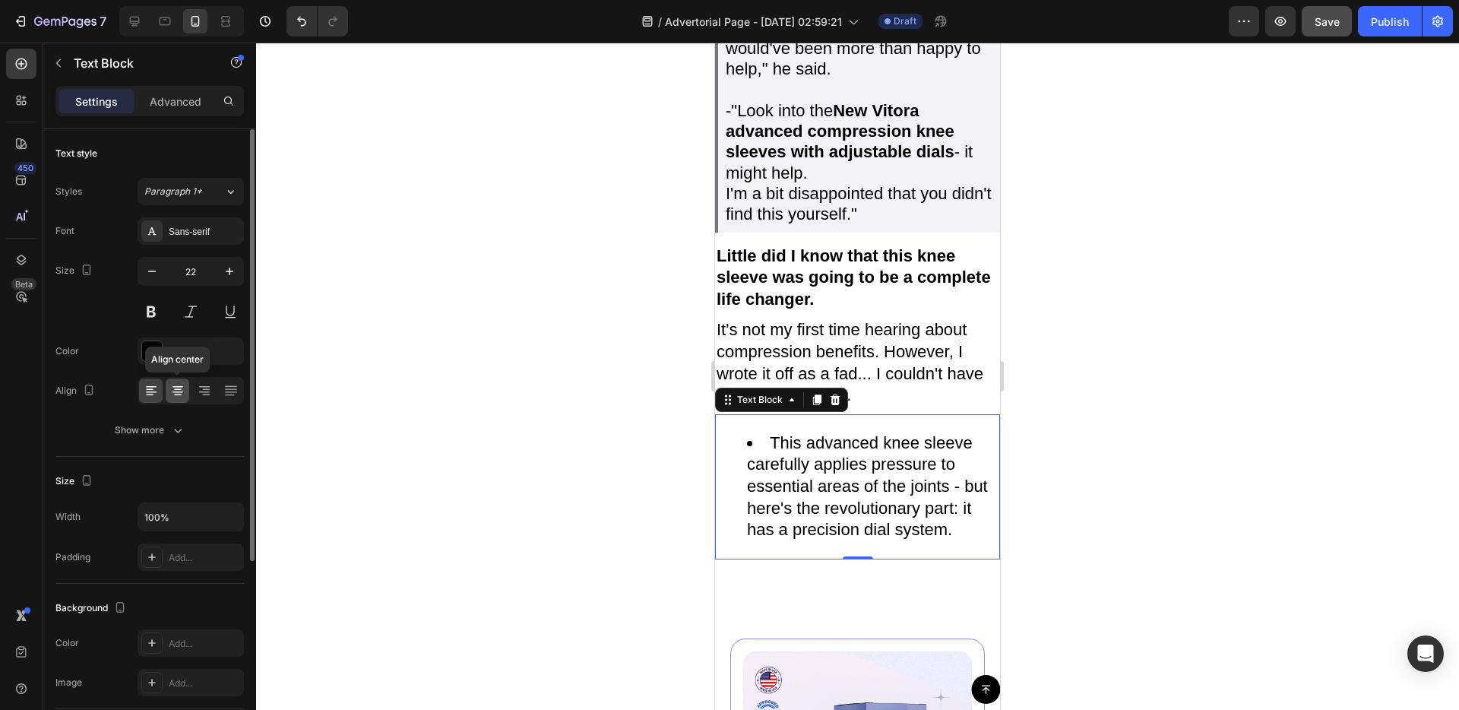
click at [170, 395] on icon at bounding box center [177, 390] width 15 height 15
click at [152, 394] on icon at bounding box center [150, 395] width 8 height 2
click at [210, 388] on icon at bounding box center [204, 390] width 15 height 15
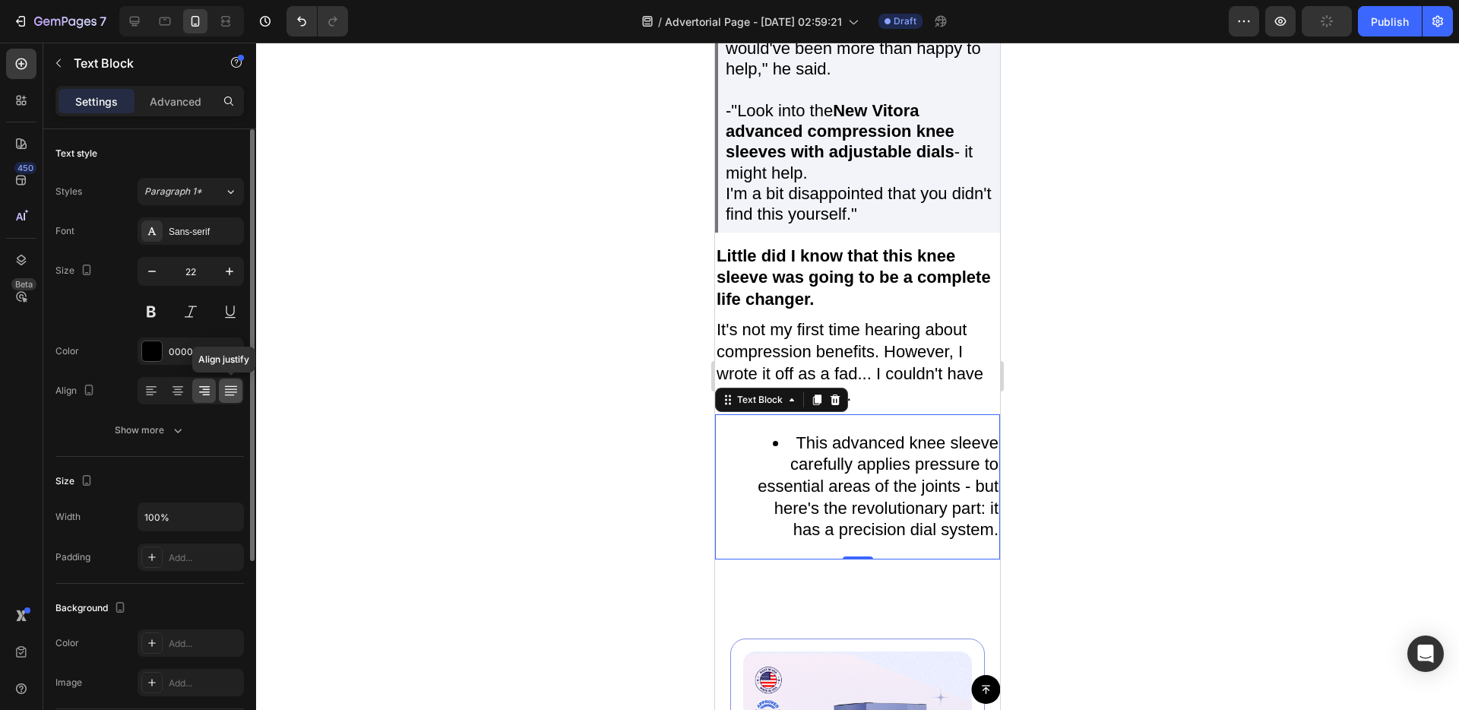
click at [228, 389] on icon at bounding box center [230, 390] width 15 height 15
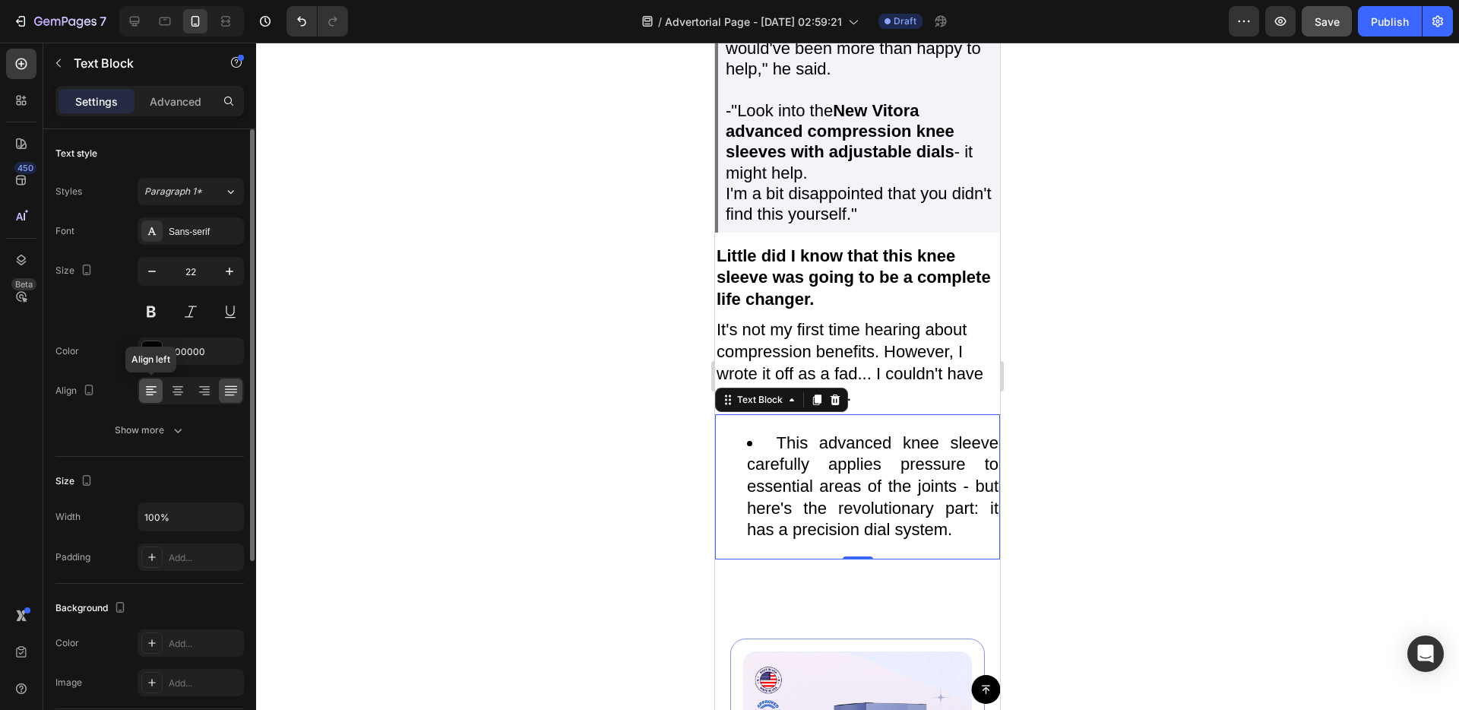
click at [160, 392] on div at bounding box center [151, 390] width 24 height 24
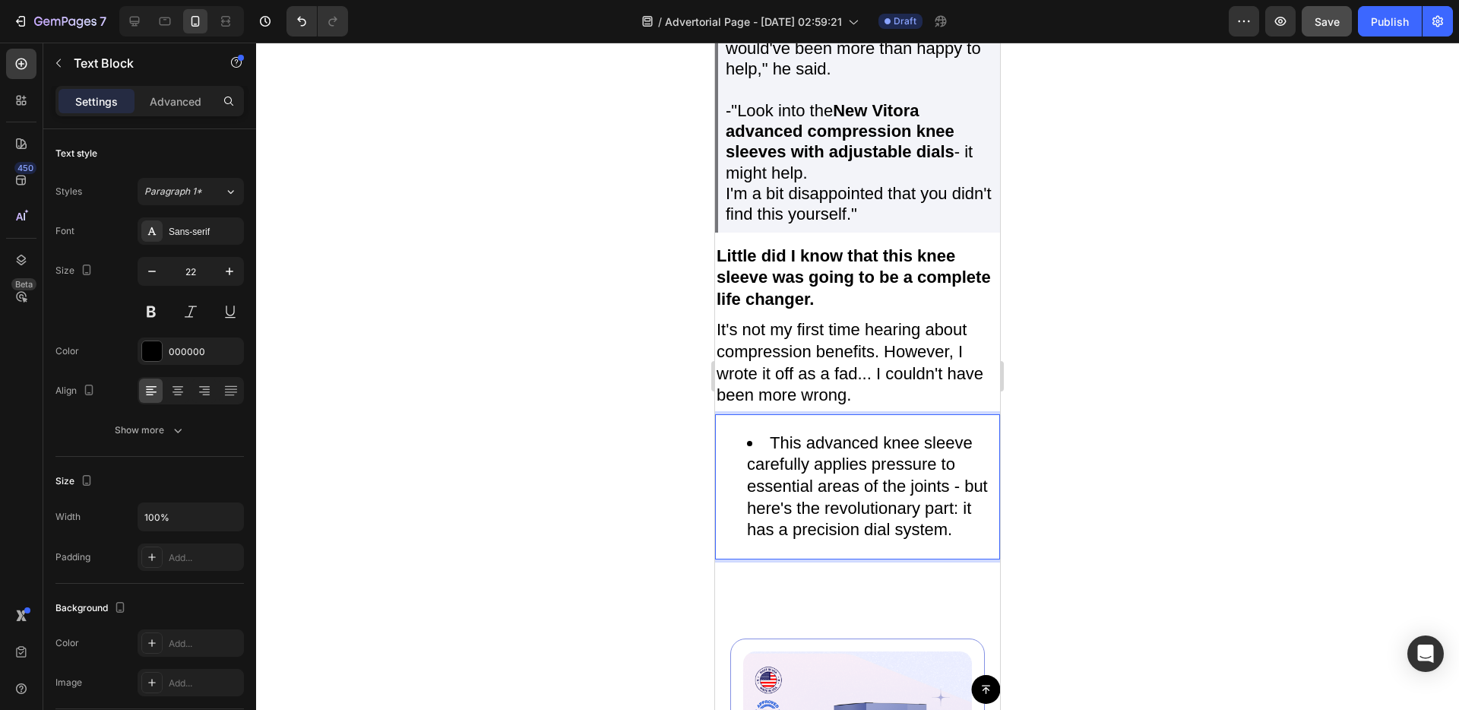
click at [967, 540] on li "This advanced knee sleeve carefully applies pressure to essential areas of the …" at bounding box center [873, 486] width 252 height 109
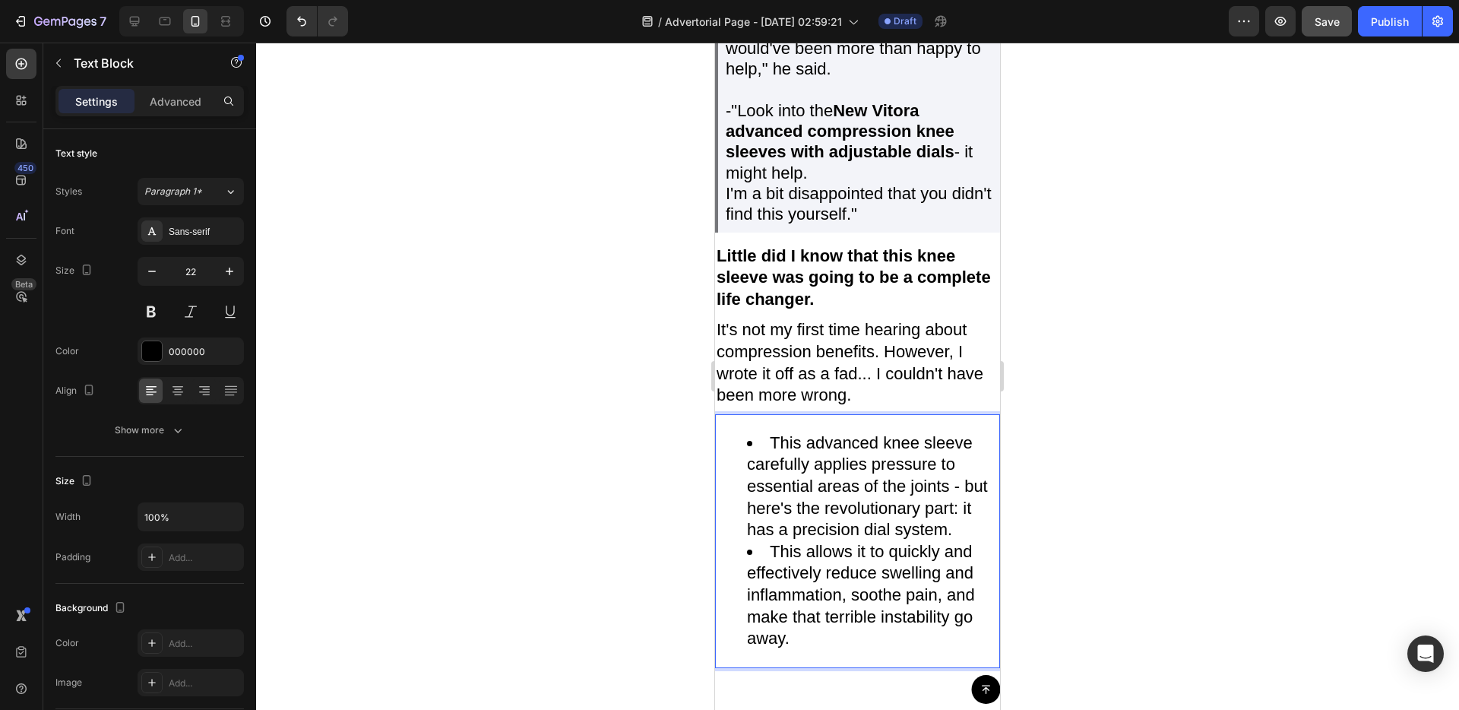
click at [856, 622] on li "This allows it to quickly and effectively reduce swelling and inflammation, soo…" at bounding box center [873, 595] width 252 height 109
click at [851, 604] on li "This allows it to quickly and effectively reduce swelling and inflammation, soo…" at bounding box center [873, 595] width 252 height 109
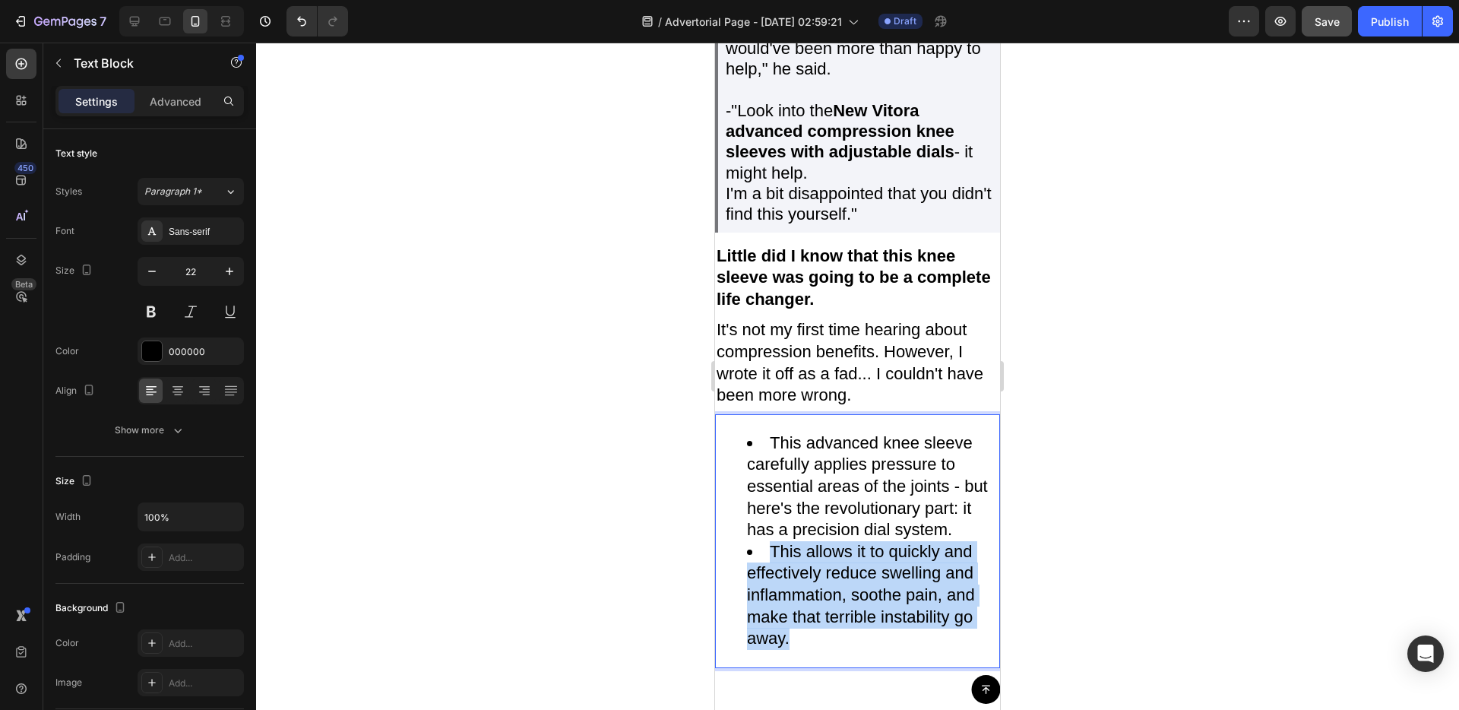
click at [851, 604] on li "This allows it to quickly and effectively reduce swelling and inflammation, soo…" at bounding box center [873, 595] width 252 height 109
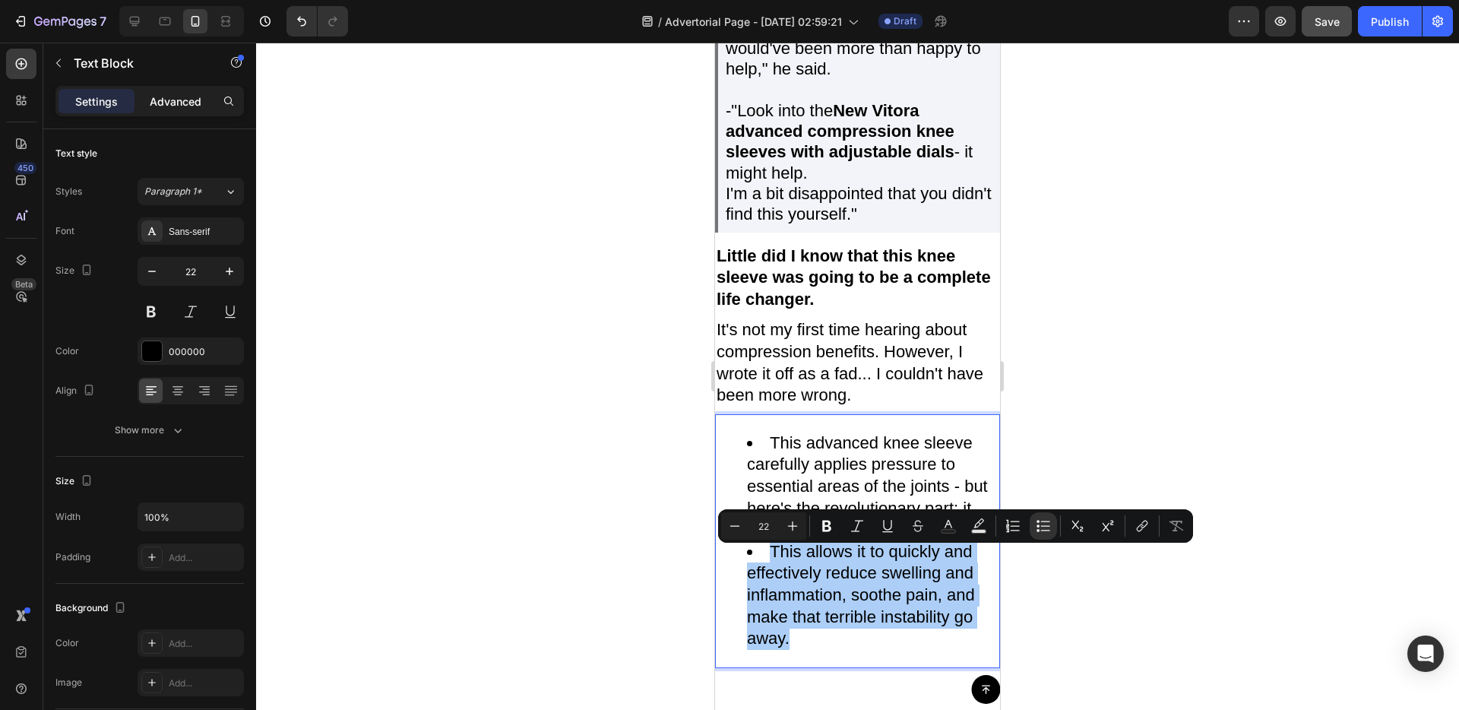
click at [176, 112] on div "Advanced" at bounding box center [176, 101] width 76 height 24
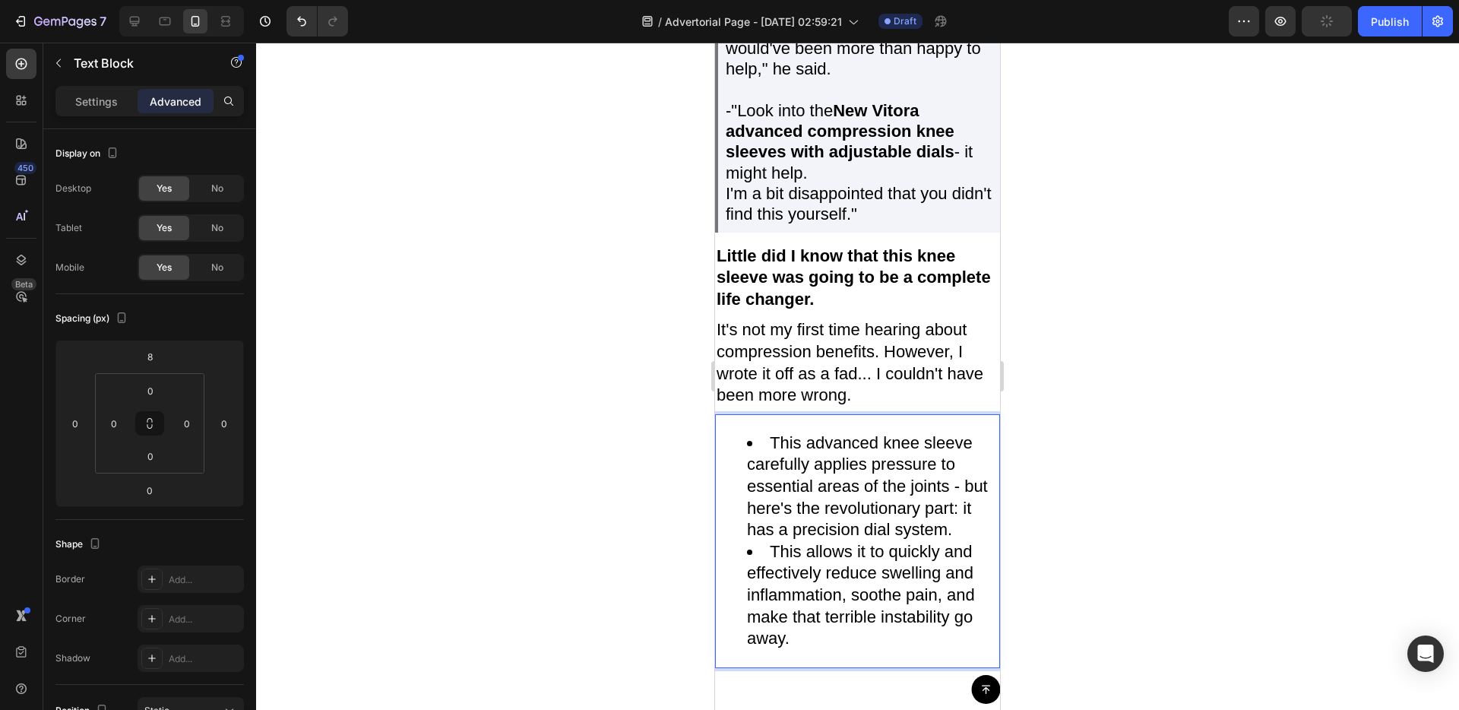
click at [788, 576] on li "This allows it to quickly and effectively reduce swelling and inflammation, soo…" at bounding box center [873, 595] width 252 height 109
click at [877, 404] on p "It's not my first time hearing about compression benefits. However, I wrote it …" at bounding box center [858, 362] width 282 height 87
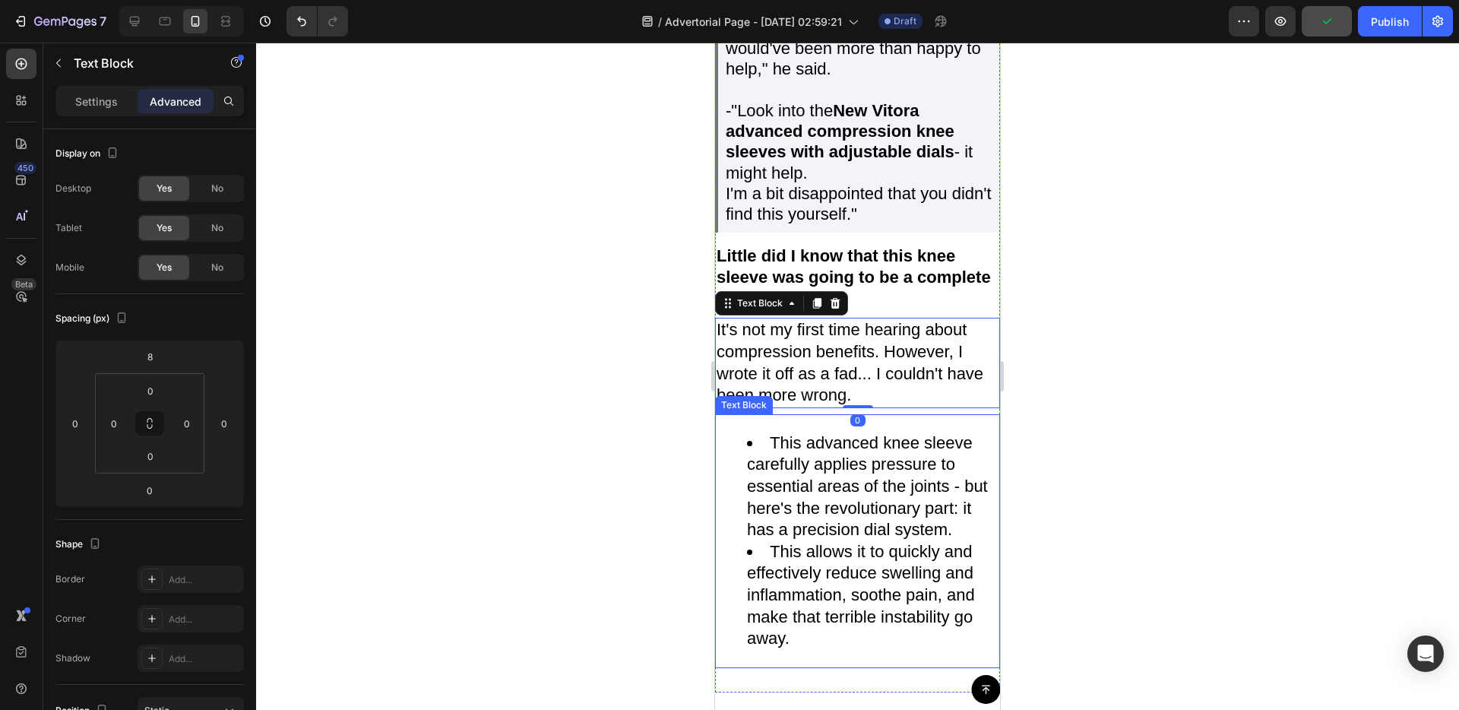
click at [877, 495] on li "This advanced knee sleeve carefully applies pressure to essential areas of the …" at bounding box center [873, 486] width 252 height 109
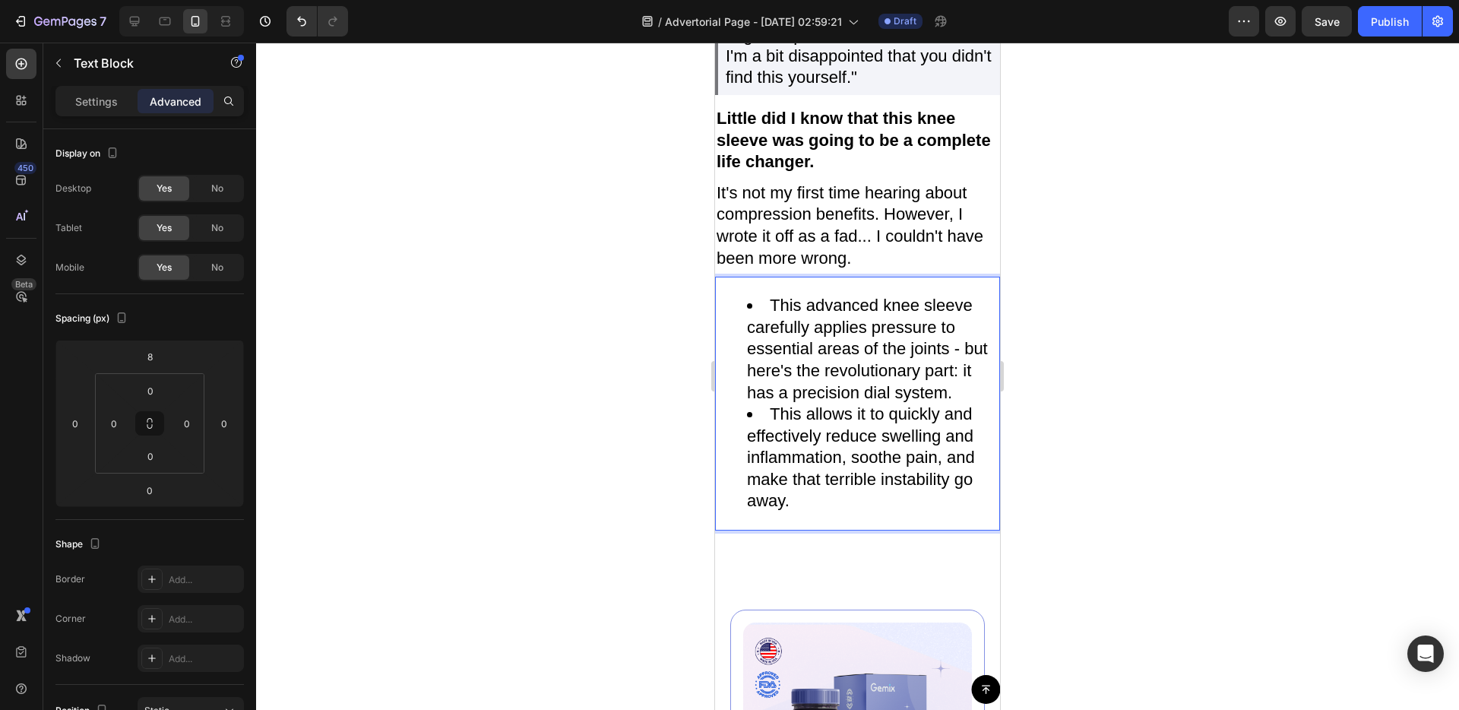
click at [777, 512] on li "This allows it to quickly and effectively reduce swelling and inflammation, soo…" at bounding box center [873, 457] width 252 height 109
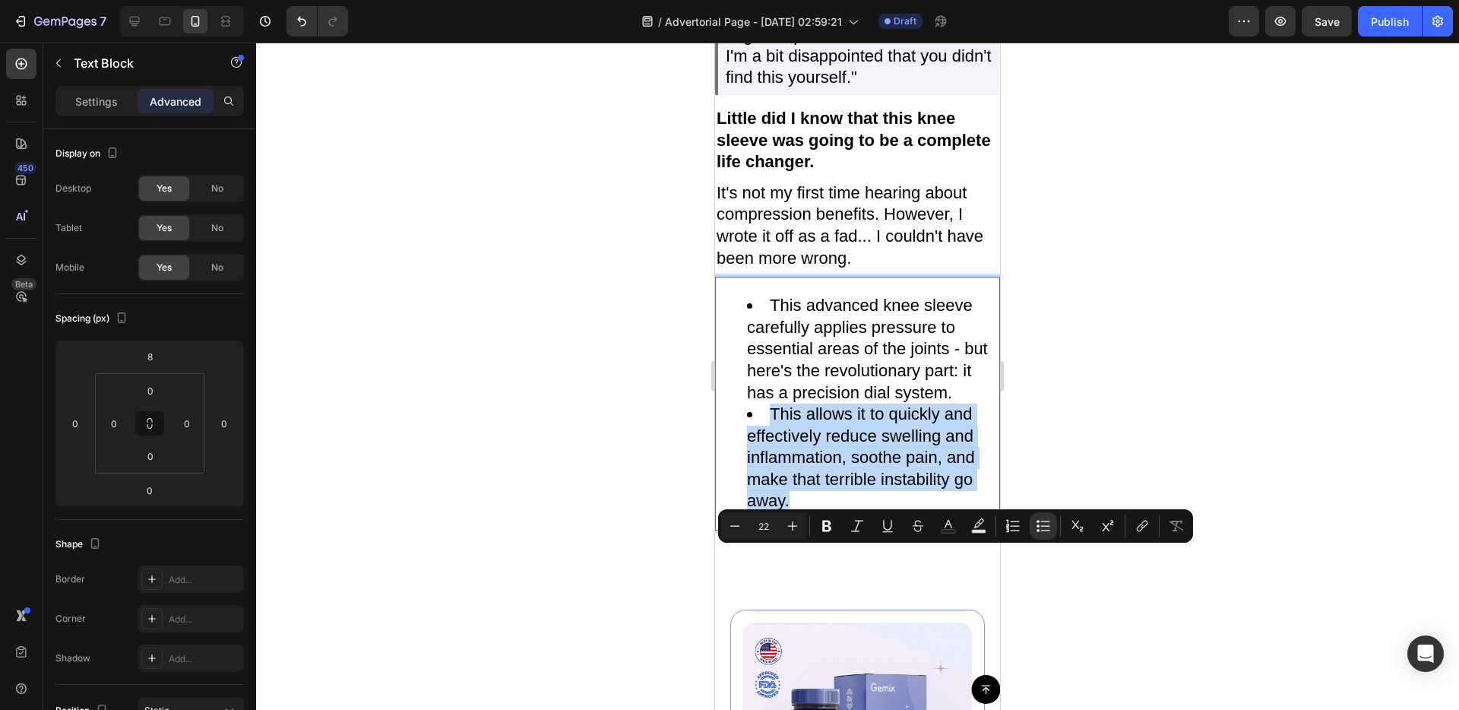
drag, startPoint x: 773, startPoint y: 560, endPoint x: 843, endPoint y: 648, distance: 113.0
click at [859, 512] on li "This allows it to quickly and effectively reduce swelling and inflammation, soo…" at bounding box center [873, 457] width 252 height 109
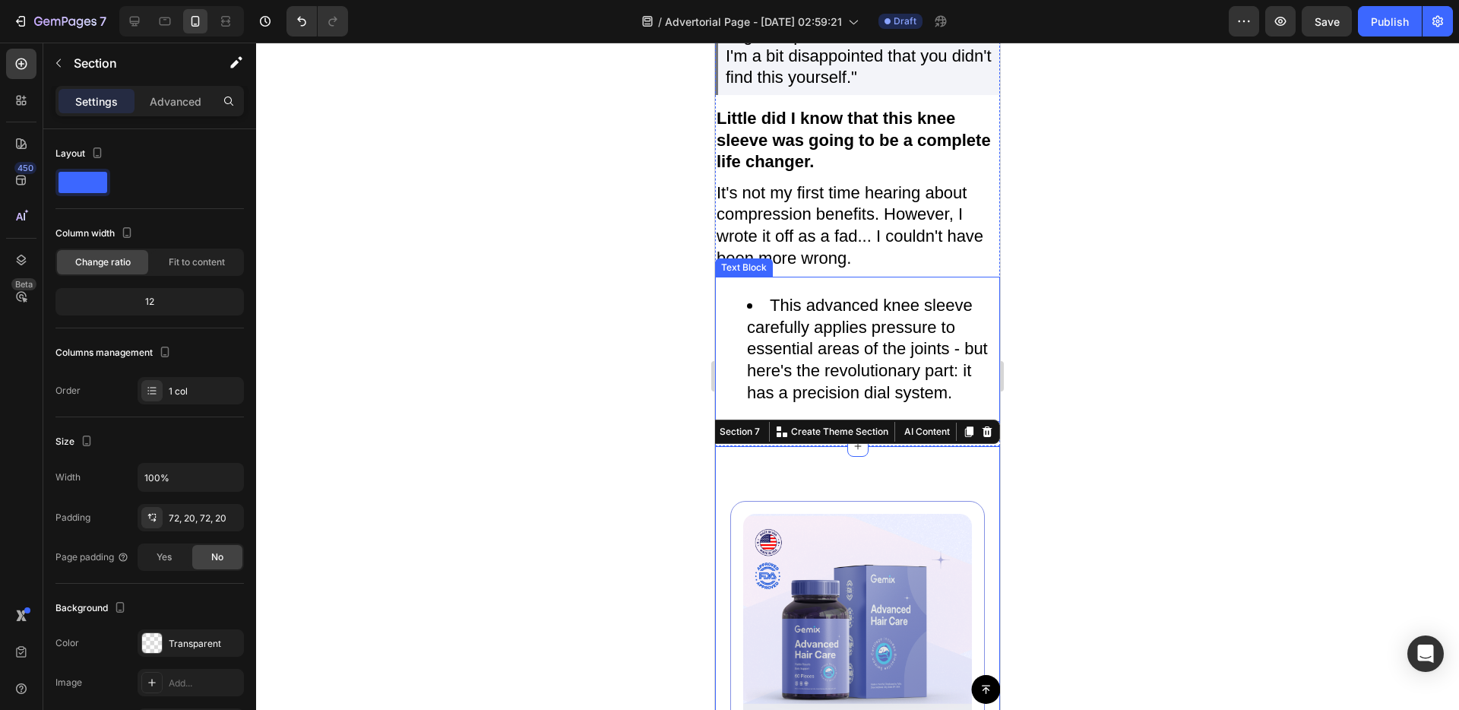
click at [873, 403] on li "This advanced knee sleeve carefully applies pressure to essential areas of the …" at bounding box center [873, 349] width 252 height 109
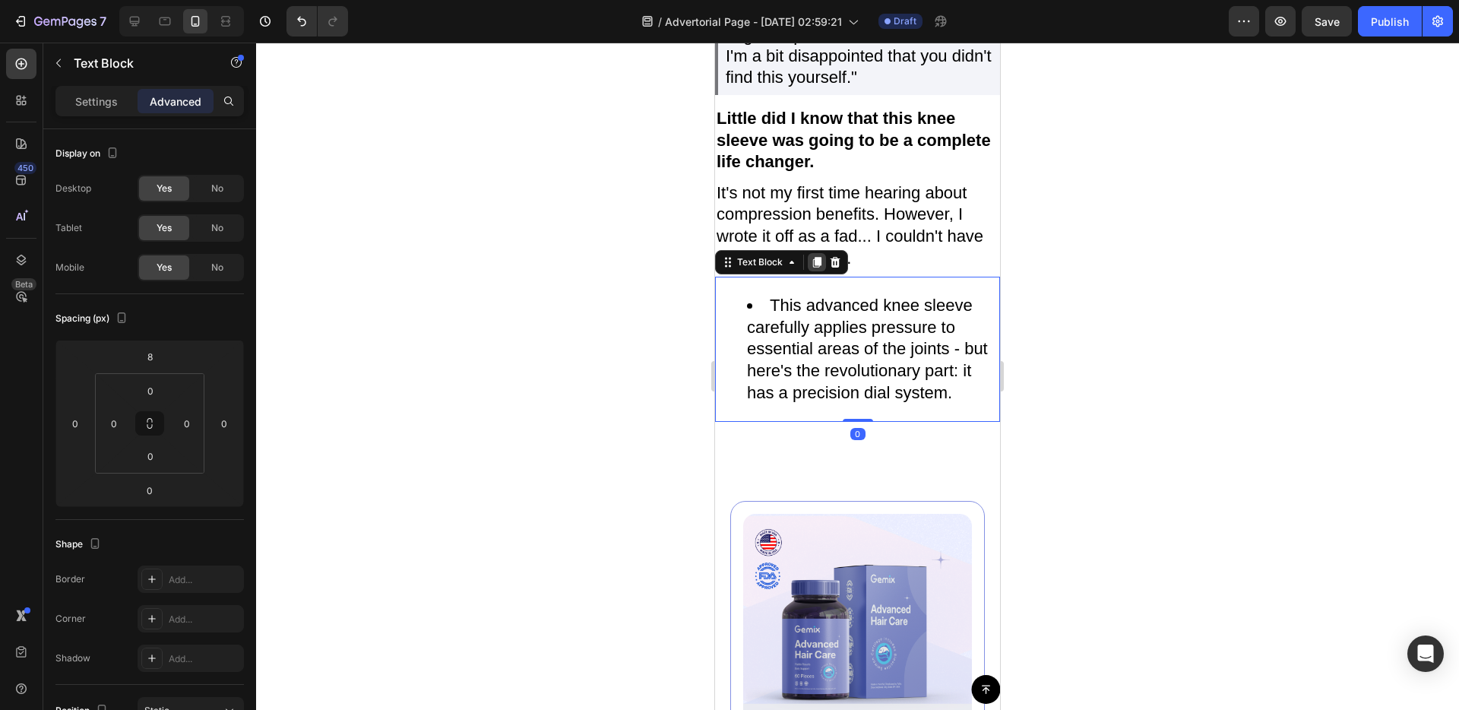
click at [817, 267] on icon at bounding box center [817, 262] width 8 height 11
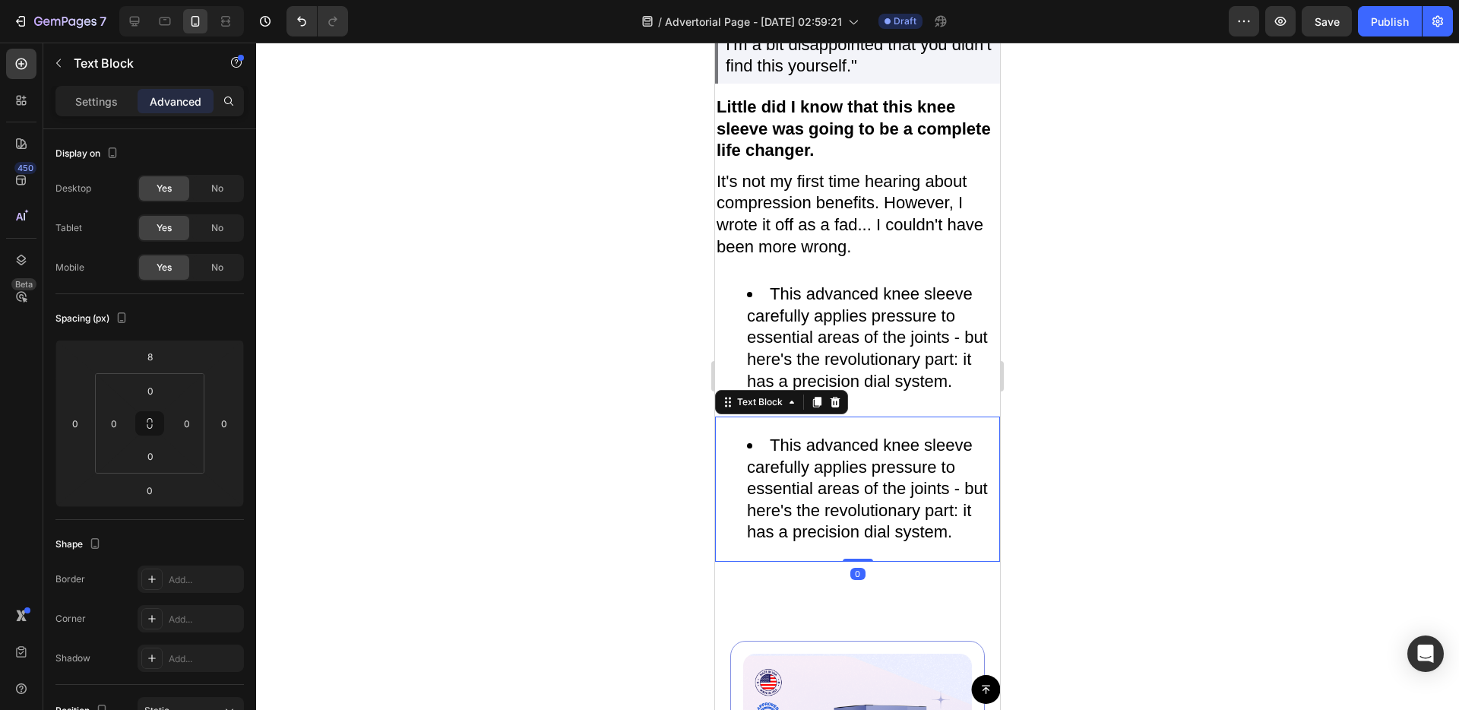
click at [811, 502] on div "This advanced knee sleeve carefully applies pressure to essential areas of the …" at bounding box center [857, 488] width 285 height 145
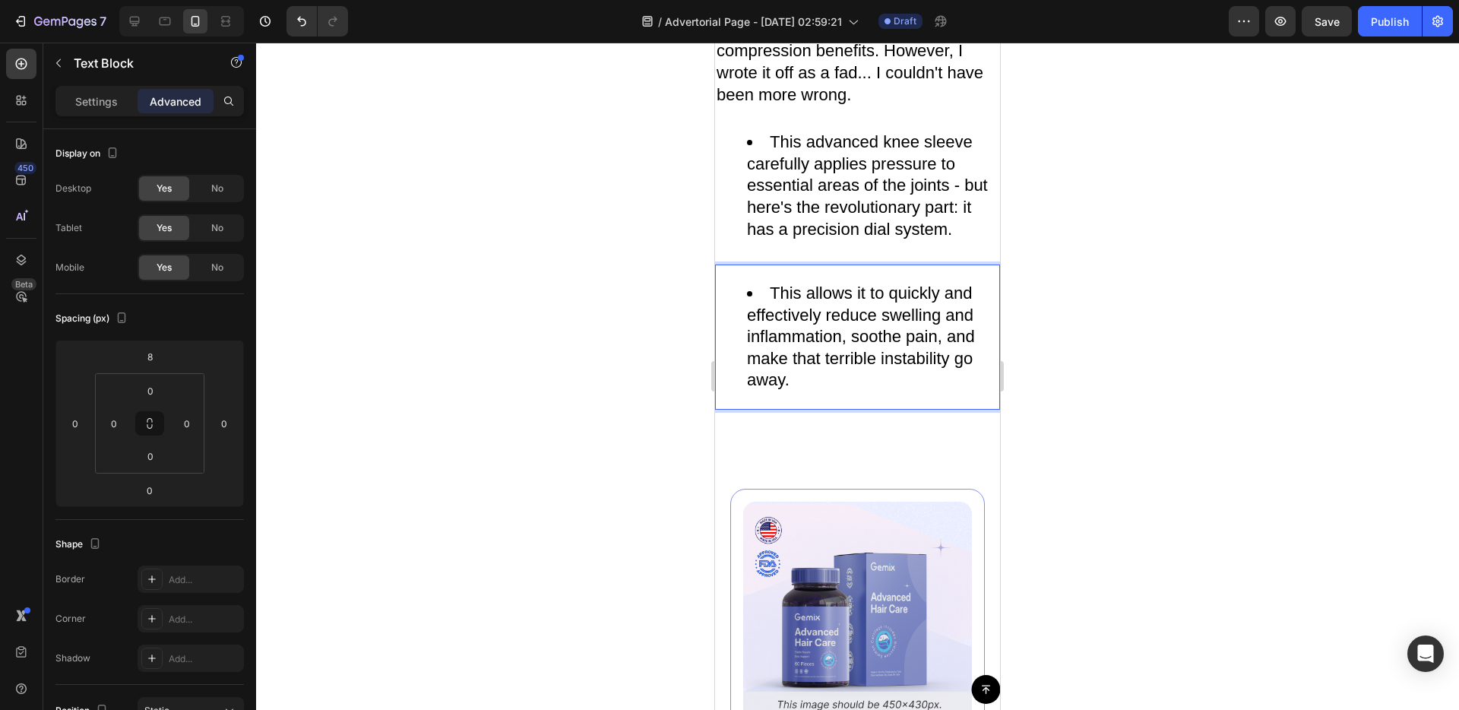
click at [828, 391] on li "This allows it to quickly and effectively reduce swelling and inflammation, soo…" at bounding box center [873, 337] width 252 height 109
click at [1036, 541] on div at bounding box center [857, 376] width 1203 height 667
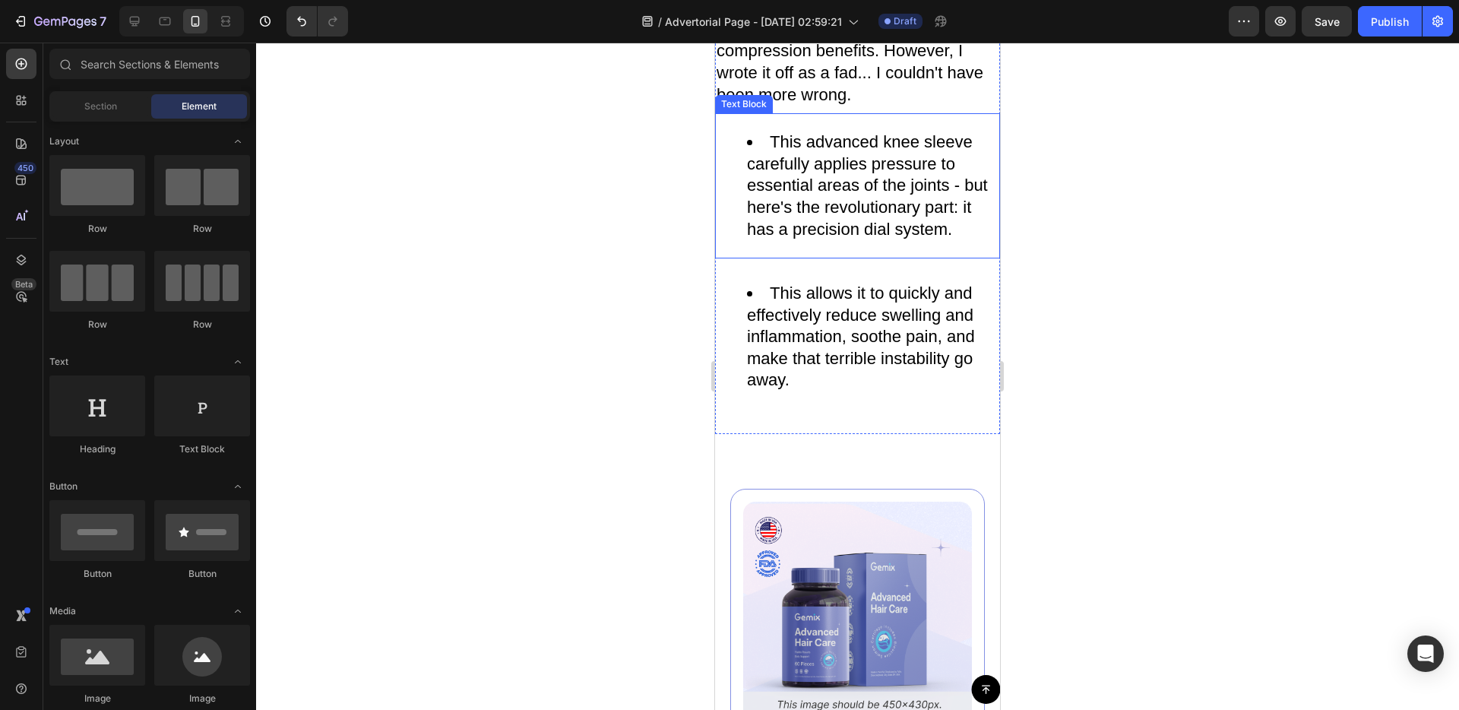
click at [790, 240] on li "This advanced knee sleeve carefully applies pressure to essential areas of the …" at bounding box center [873, 185] width 252 height 109
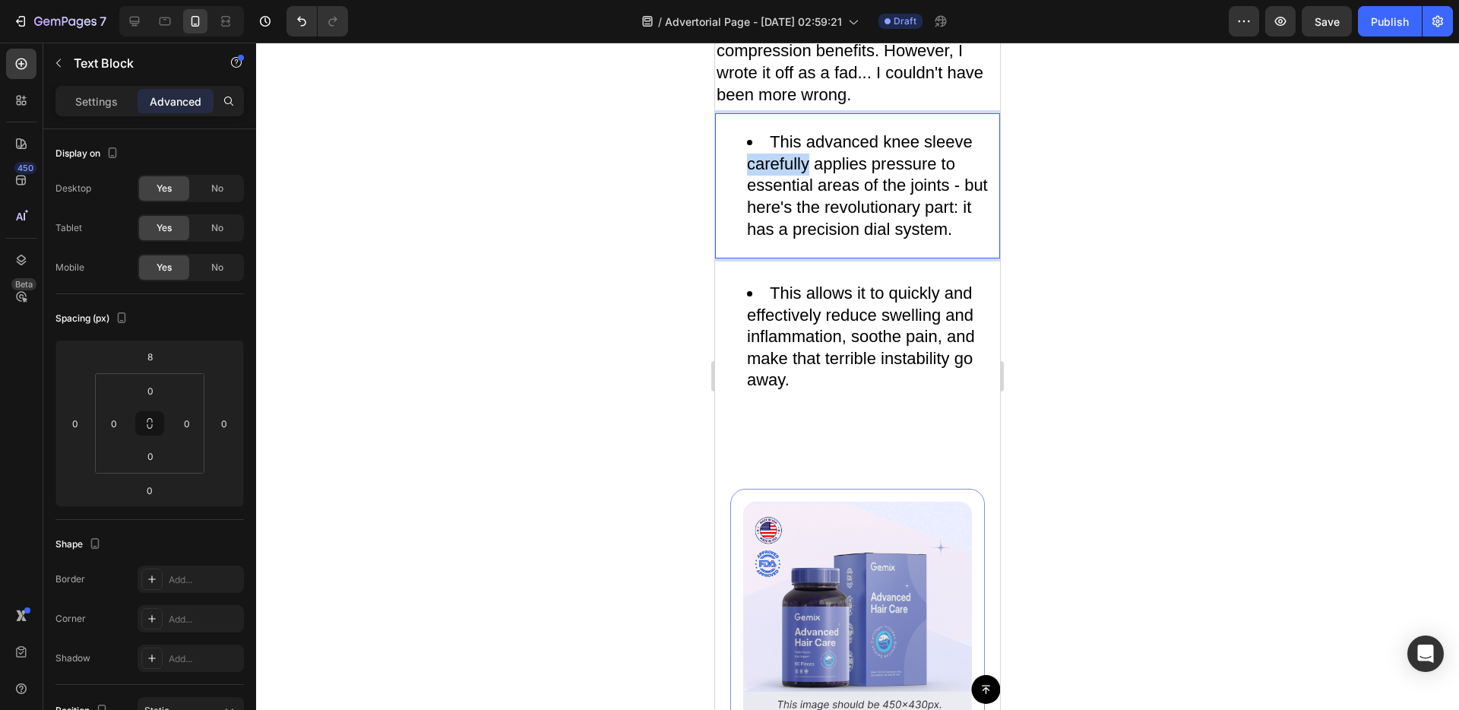
click at [790, 240] on li "This advanced knee sleeve carefully applies pressure to essential areas of the …" at bounding box center [873, 185] width 252 height 109
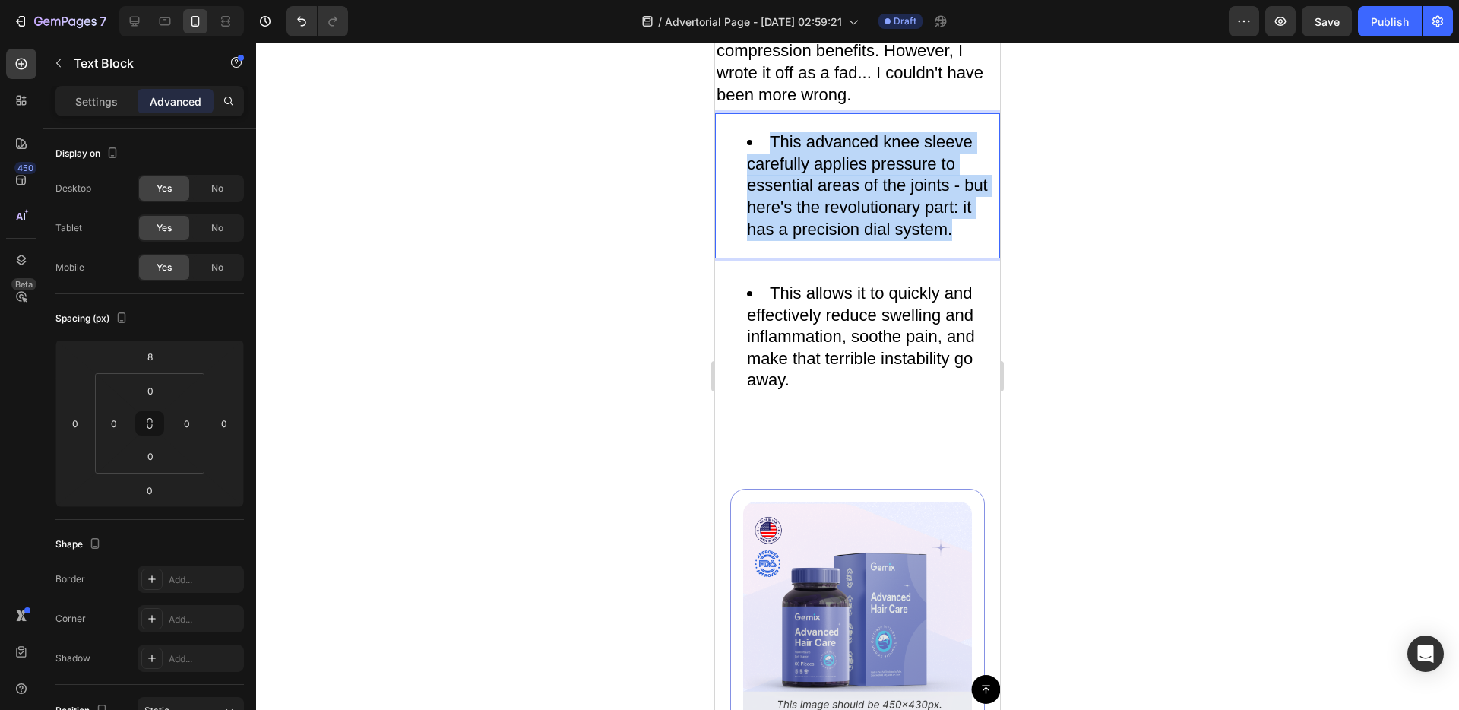
click at [790, 240] on li "This advanced knee sleeve carefully applies pressure to essential areas of the …" at bounding box center [873, 185] width 252 height 109
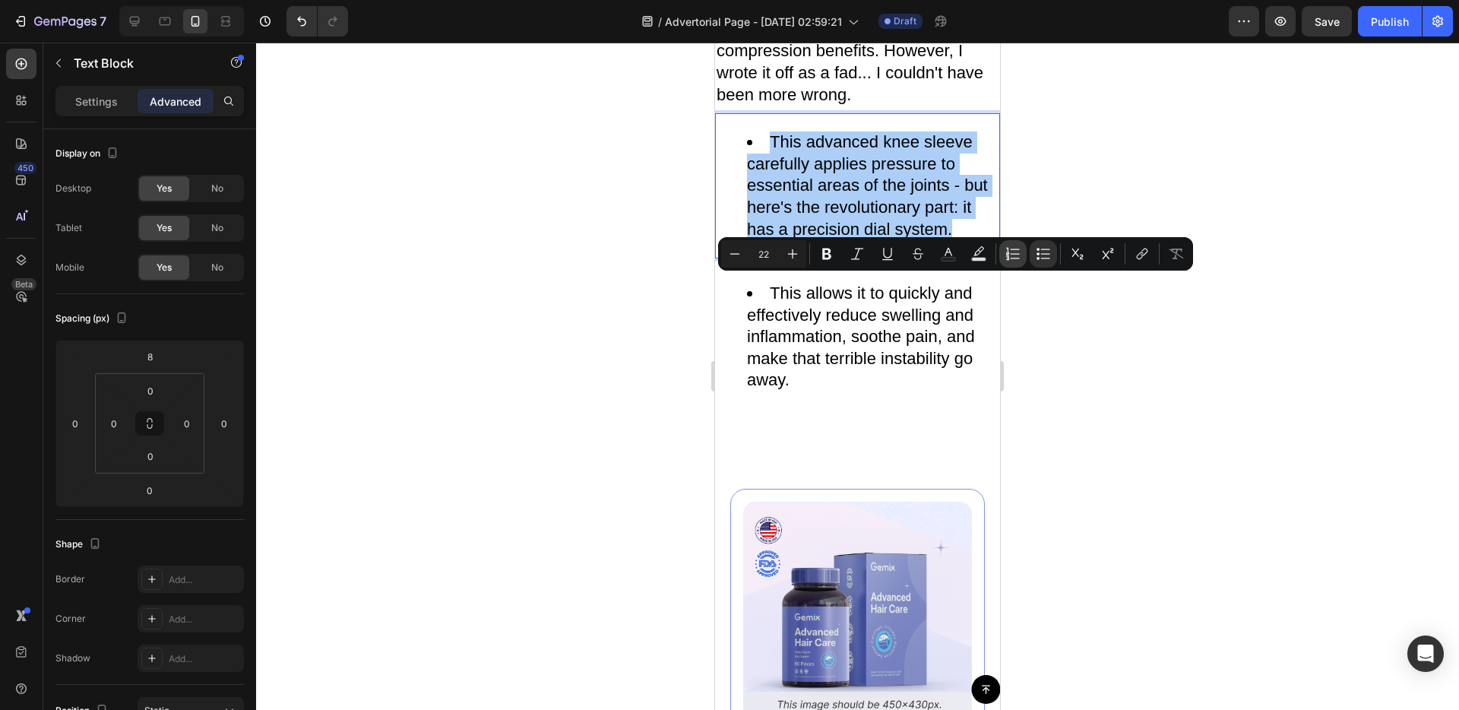
click at [1005, 254] on icon "Editor contextual toolbar" at bounding box center [1012, 253] width 15 height 15
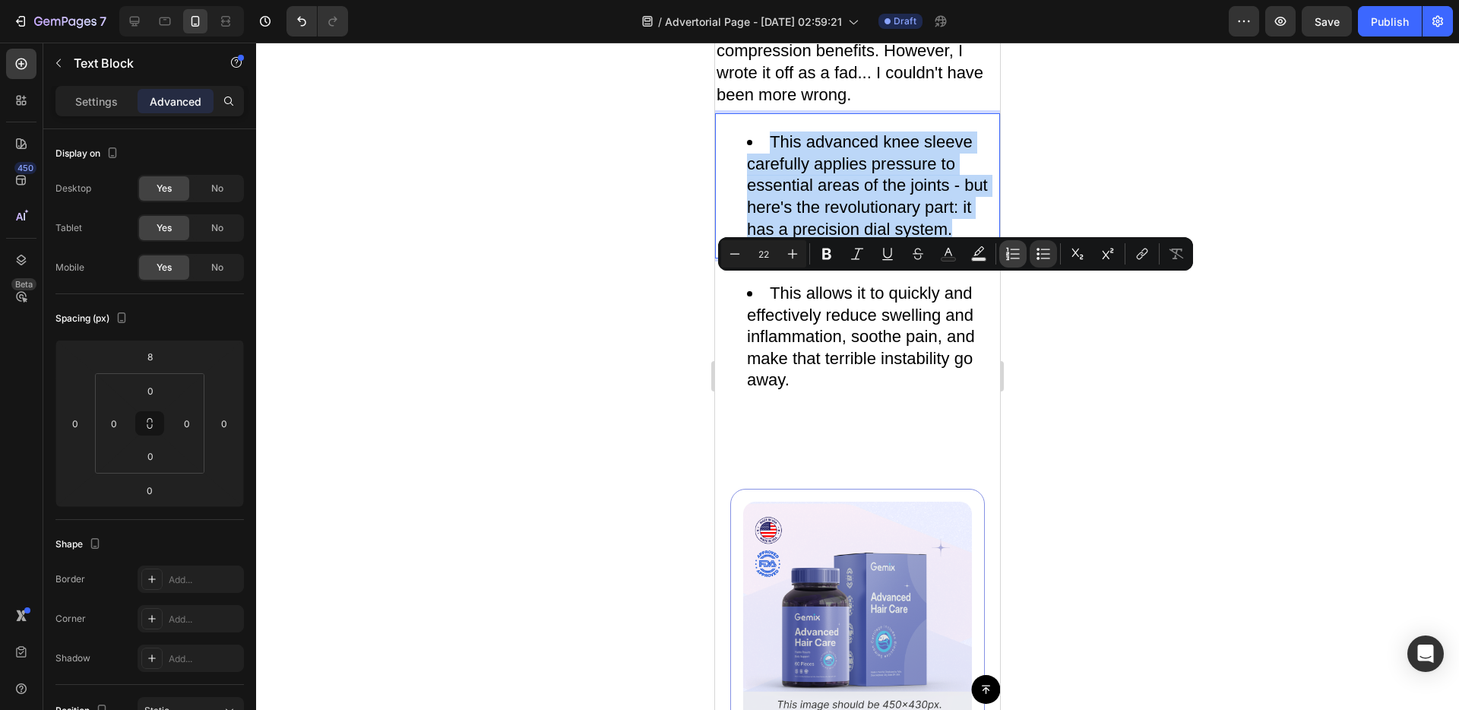
type input "22"
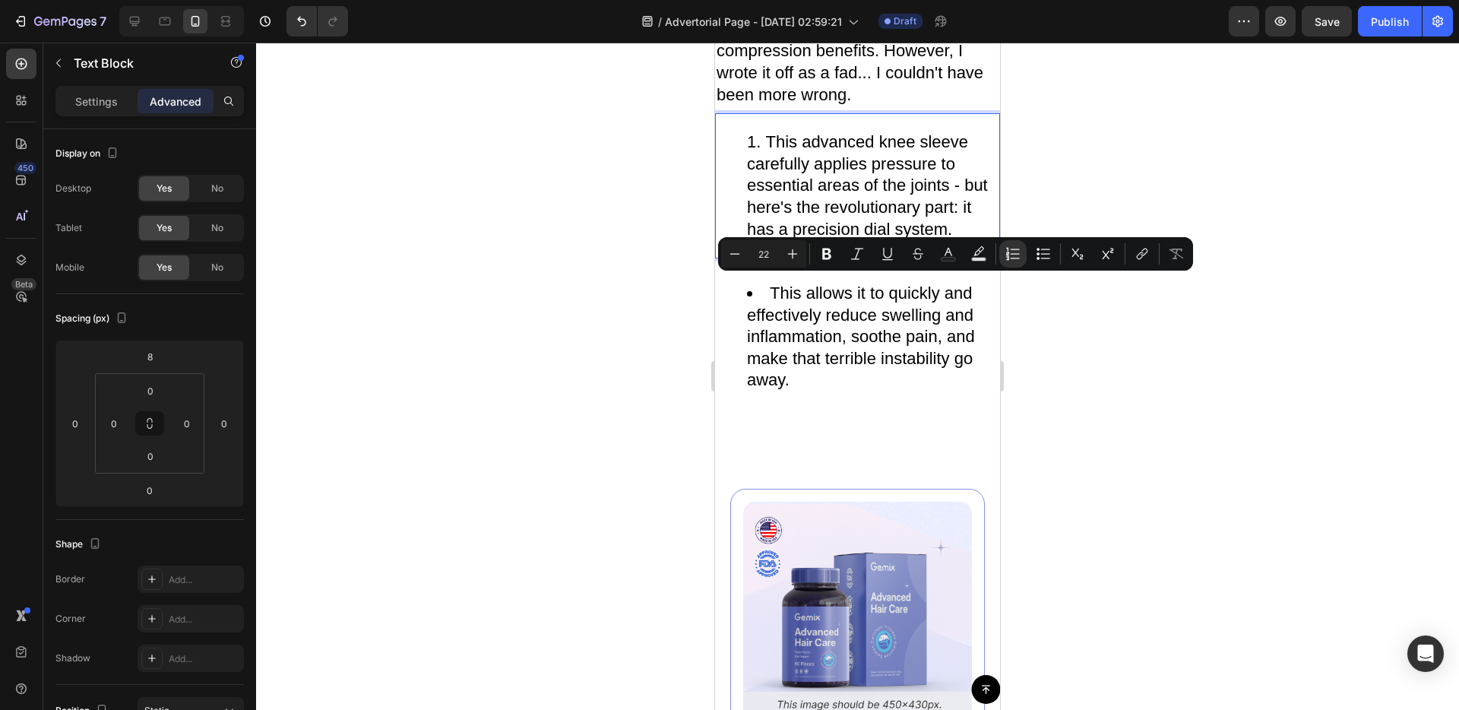
click at [838, 240] on li "This advanced knee sleeve carefully applies pressure to essential areas of the …" at bounding box center [873, 185] width 252 height 109
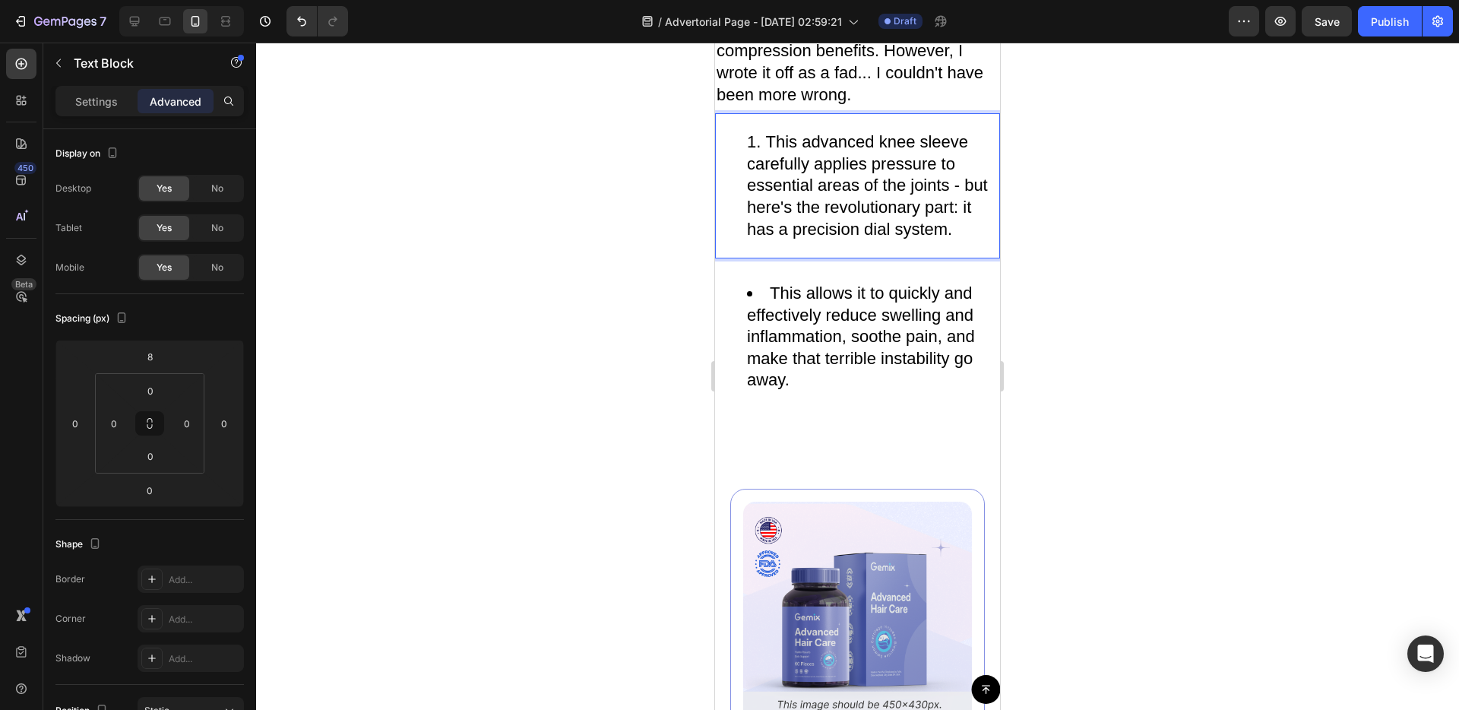
click at [764, 240] on li "This advanced knee sleeve carefully applies pressure to essential areas of the …" at bounding box center [873, 185] width 252 height 109
click at [766, 240] on li "•This advanced knee sleeve carefully applies pressure to essential areas of the…" at bounding box center [873, 185] width 252 height 109
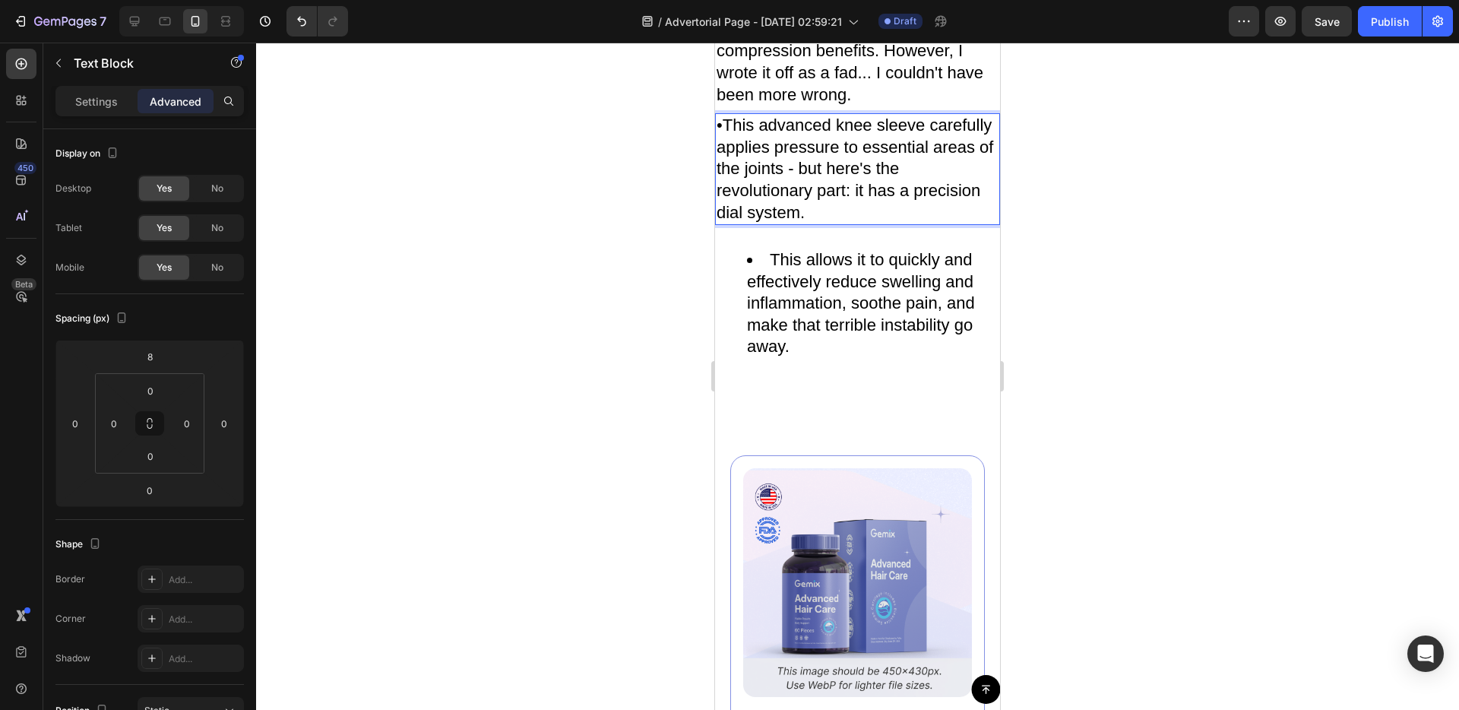
click at [831, 358] on li "This allows it to quickly and effectively reduce swelling and inflammation, soo…" at bounding box center [873, 303] width 252 height 109
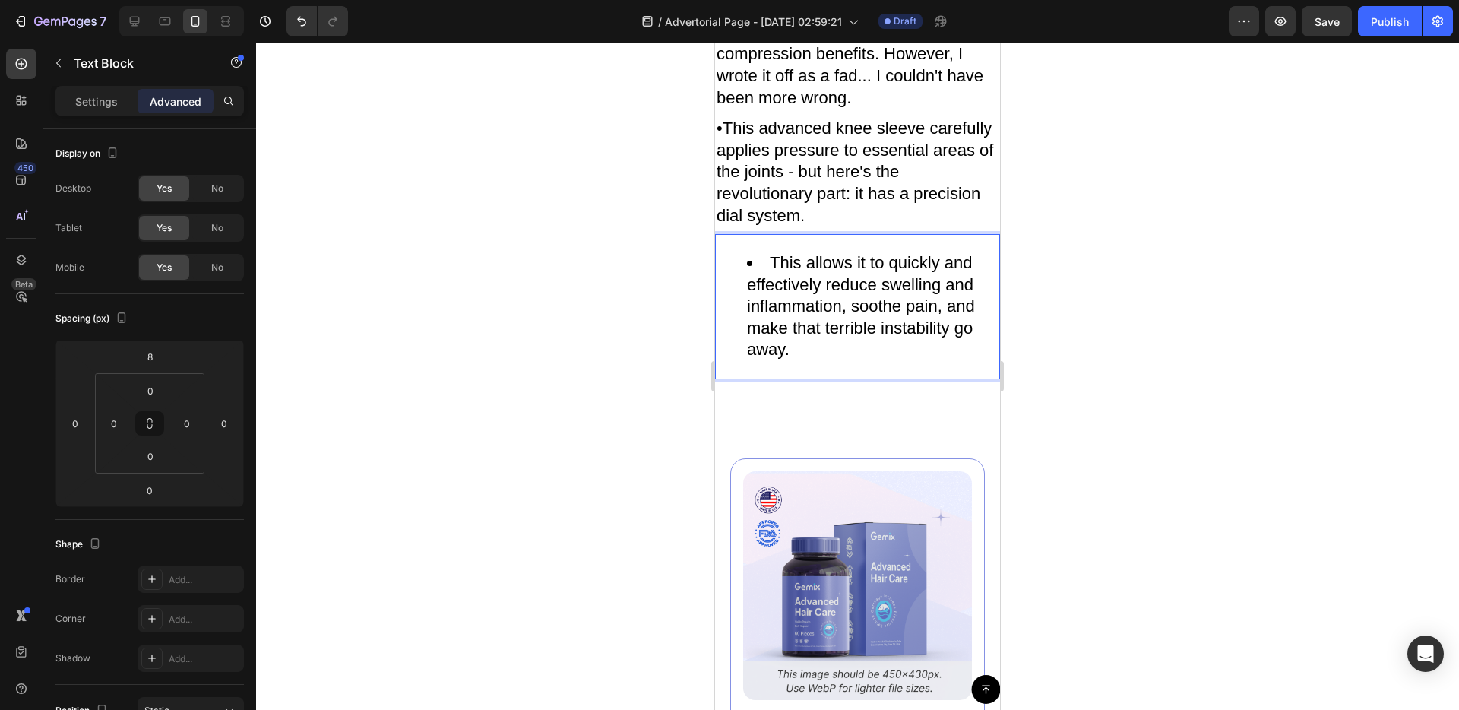
click at [812, 361] on li "This allows it to quickly and effectively reduce swelling and inflammation, soo…" at bounding box center [873, 306] width 252 height 109
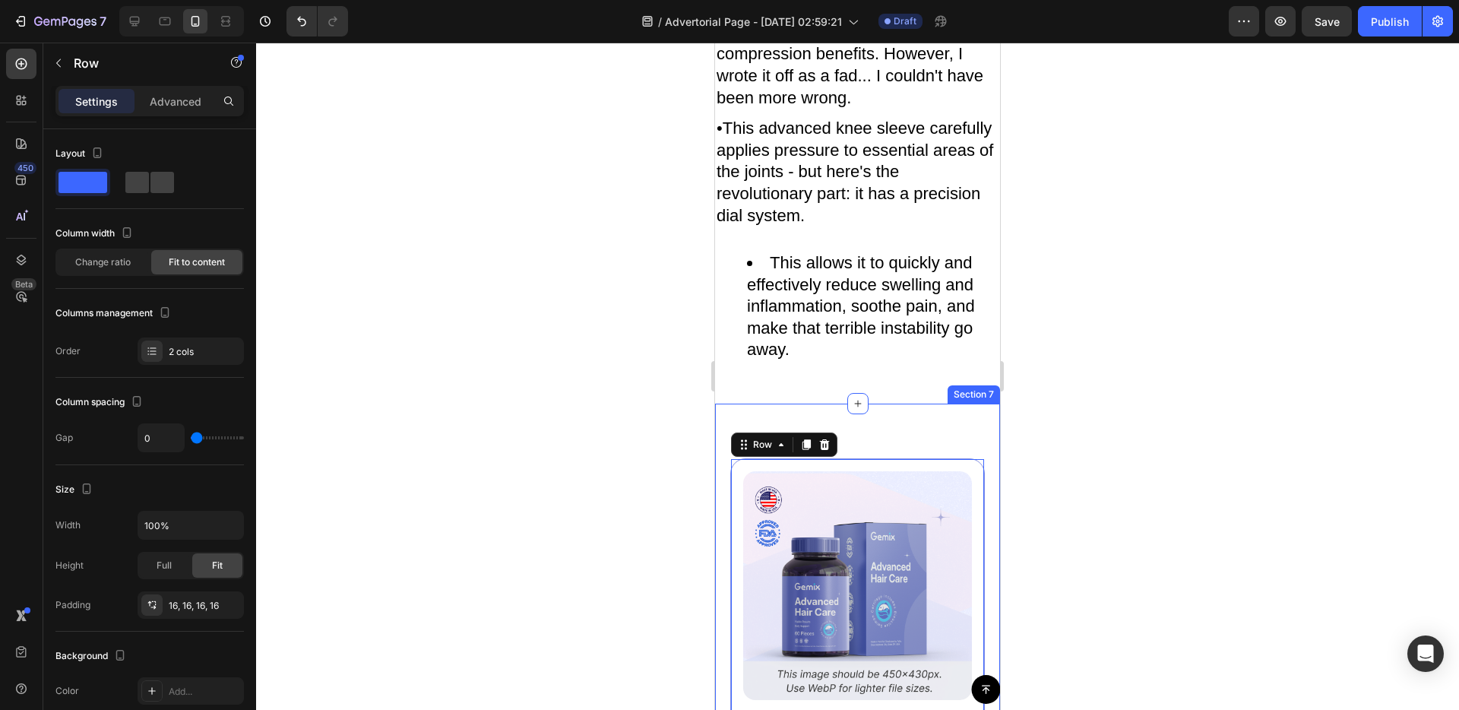
click at [846, 361] on li "This allows it to quickly and effectively reduce swelling and inflammation, soo…" at bounding box center [873, 306] width 252 height 109
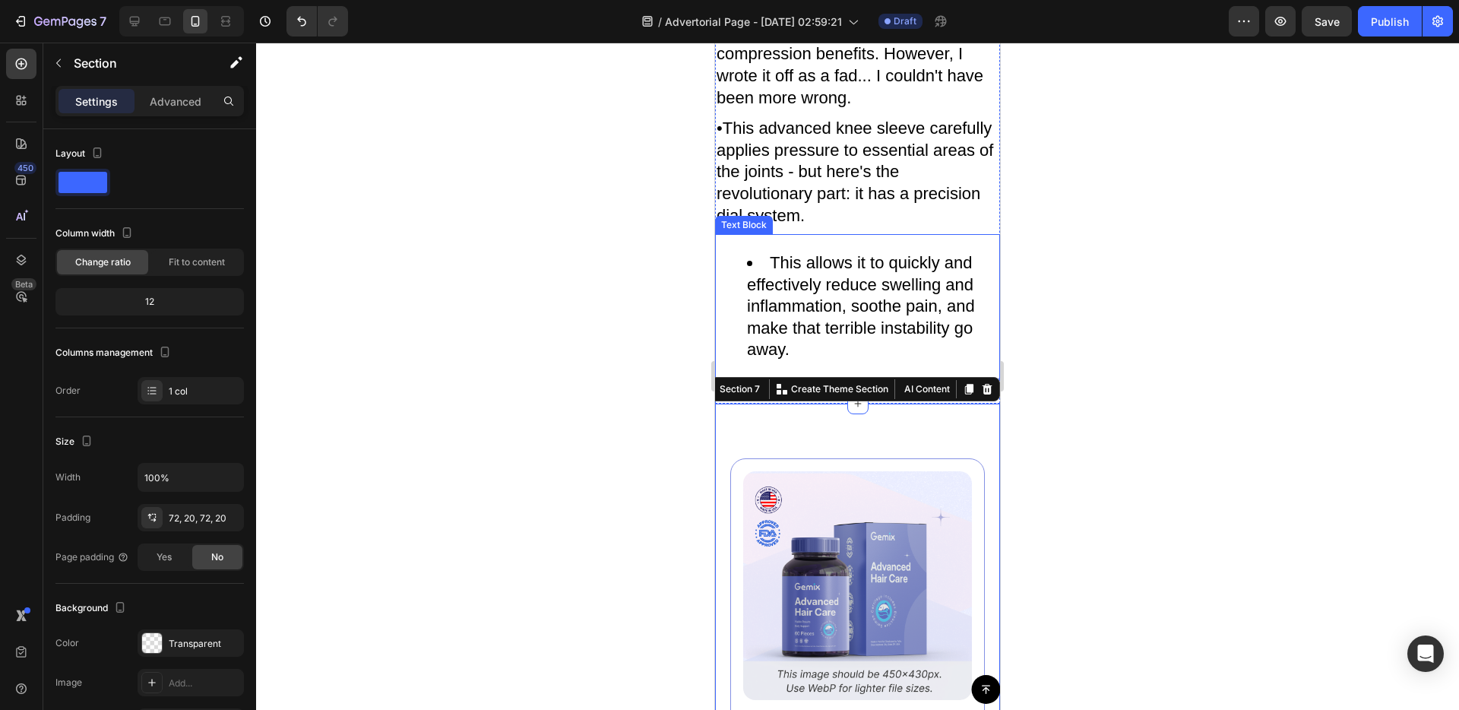
click at [814, 361] on li "This allows it to quickly and effectively reduce swelling and inflammation, soo…" at bounding box center [873, 306] width 252 height 109
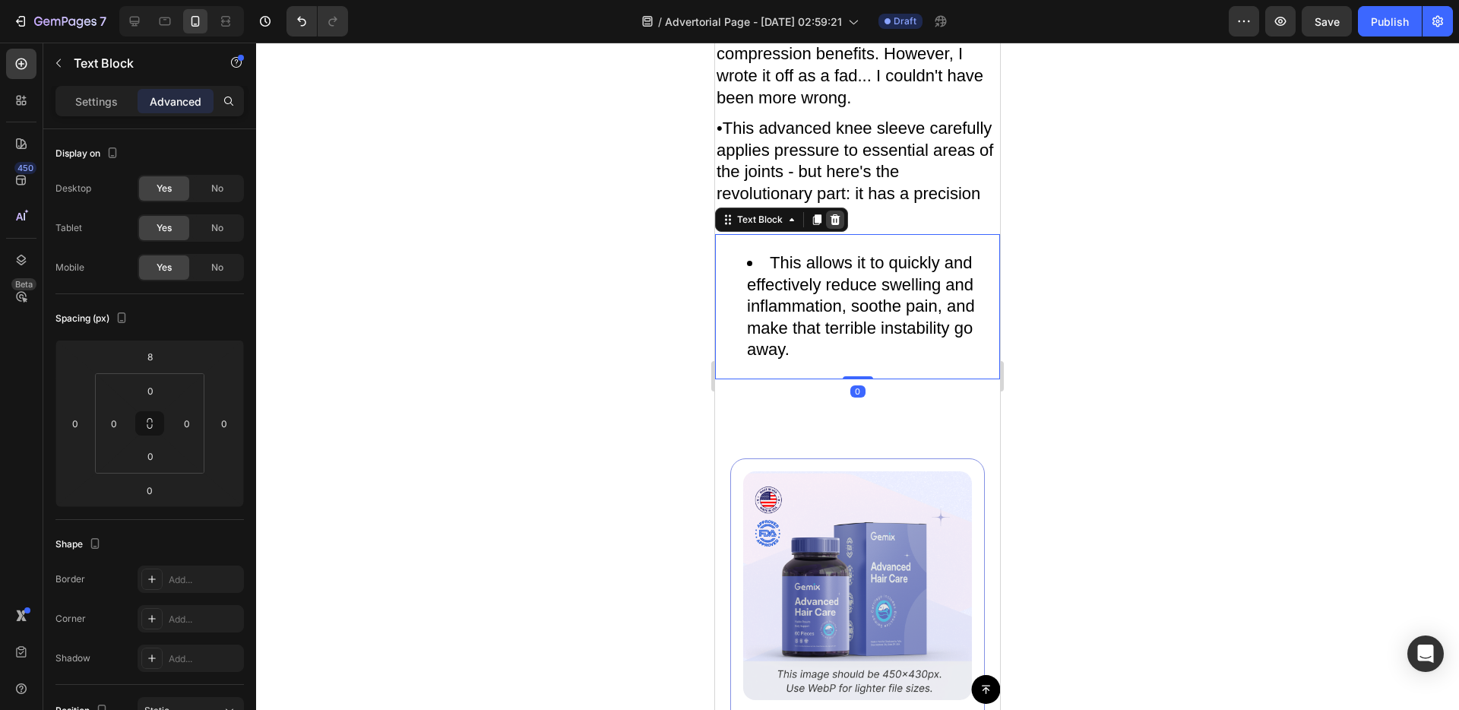
click at [839, 226] on icon at bounding box center [835, 220] width 12 height 12
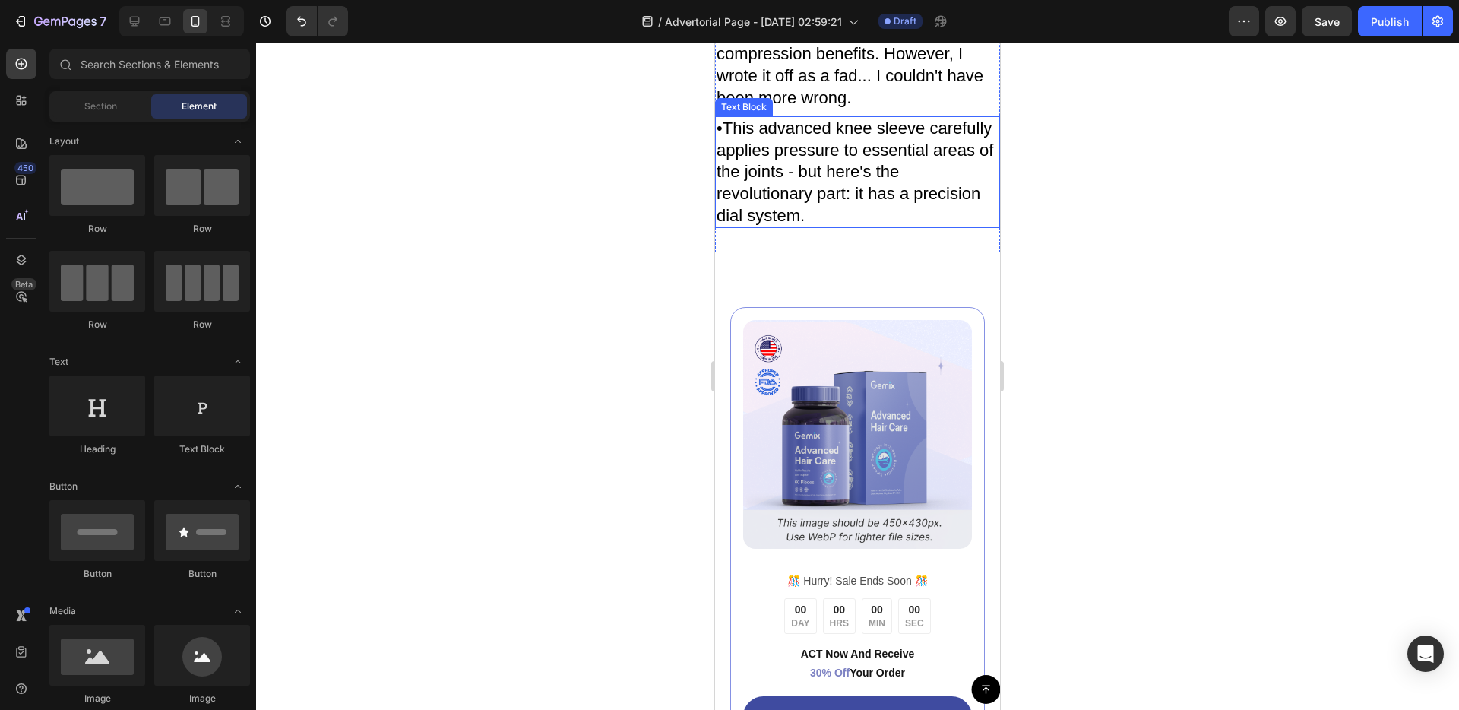
click at [818, 226] on p "•This advanced knee sleeve carefully applies pressure to essential areas of the…" at bounding box center [858, 172] width 282 height 109
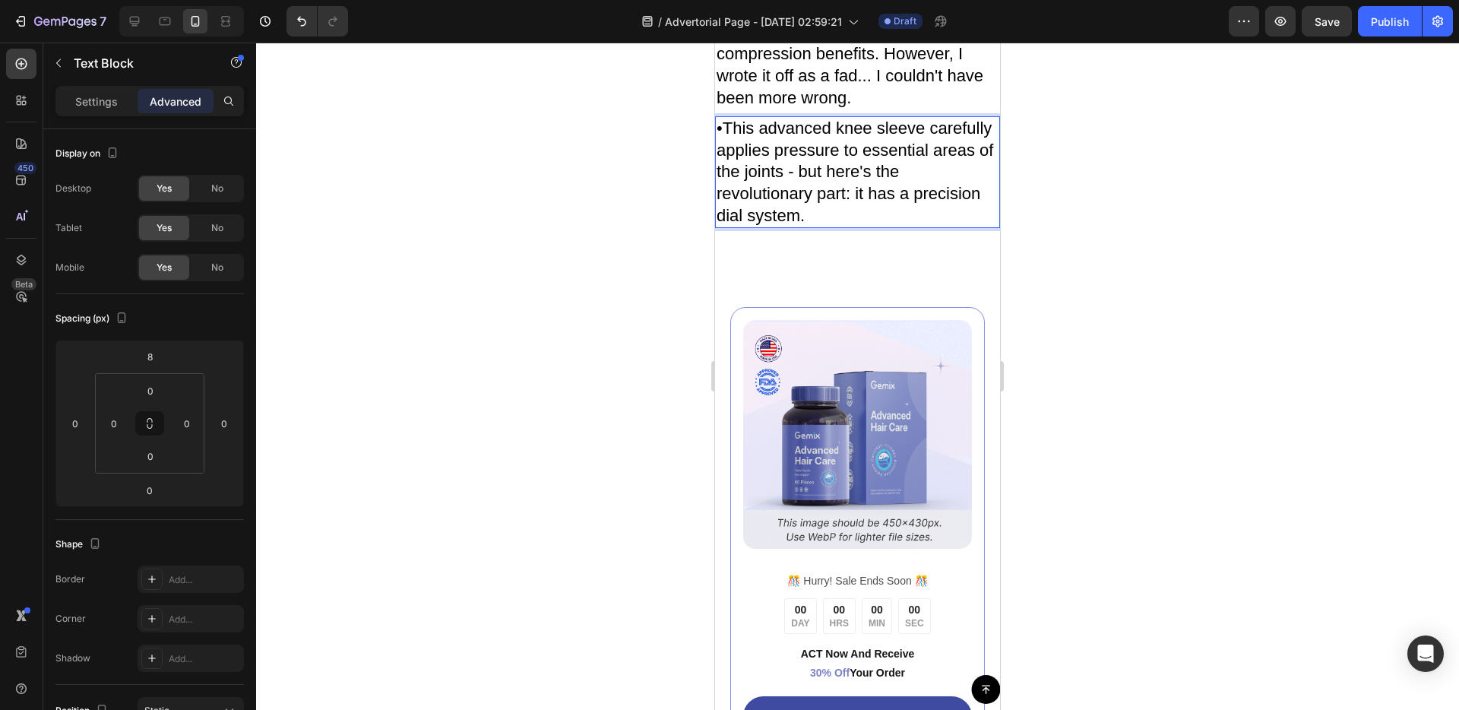
click at [723, 226] on p "•This advanced knee sleeve carefully applies pressure to essential areas of the…" at bounding box center [858, 172] width 282 height 109
click at [821, 417] on div "Image ️🎊 Hurry! Sale Ends Soon ️🎊 Text Block 00 DAY 00 HRS 00 MIN 00 SEC Countd…" at bounding box center [857, 575] width 285 height 647
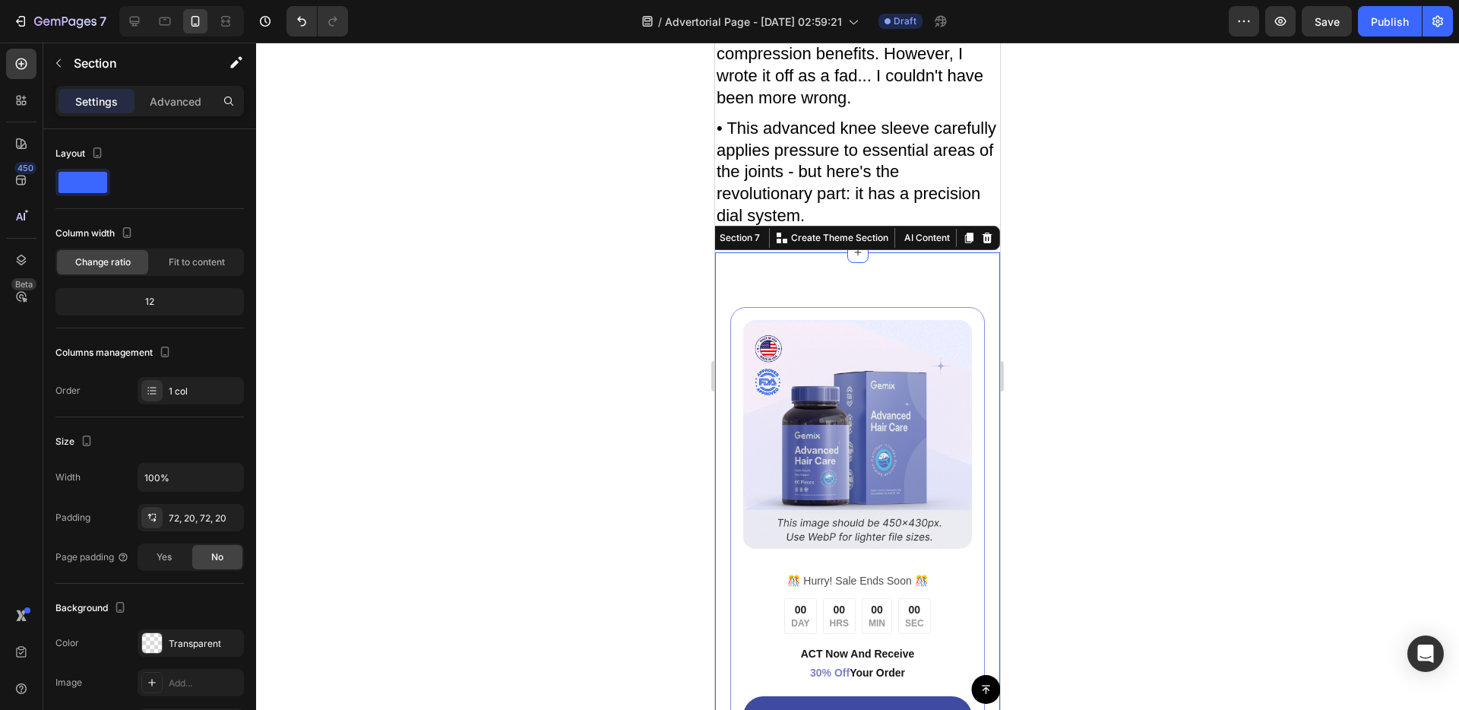
click at [838, 226] on p "• This advanced knee sleeve carefully applies pressure to essential areas of th…" at bounding box center [858, 172] width 282 height 109
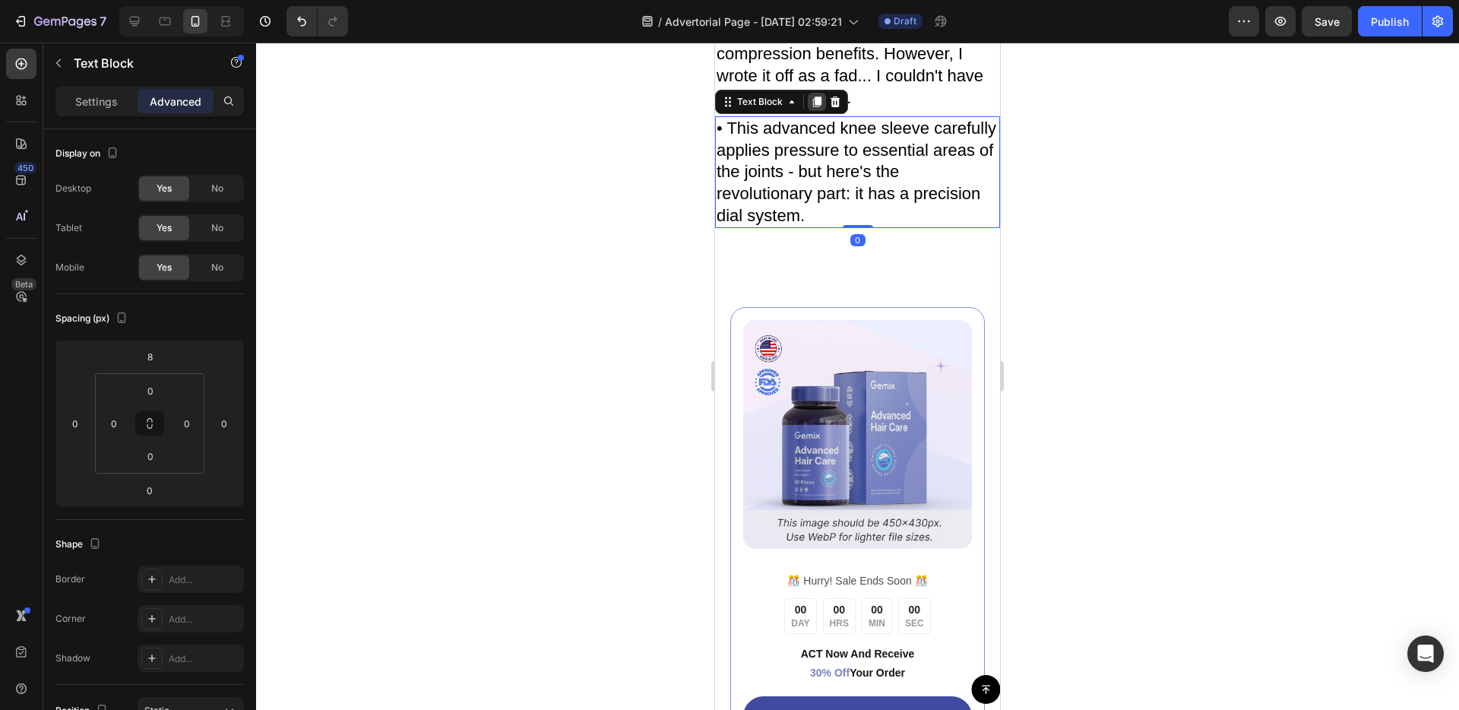
click at [813, 107] on icon at bounding box center [817, 102] width 8 height 11
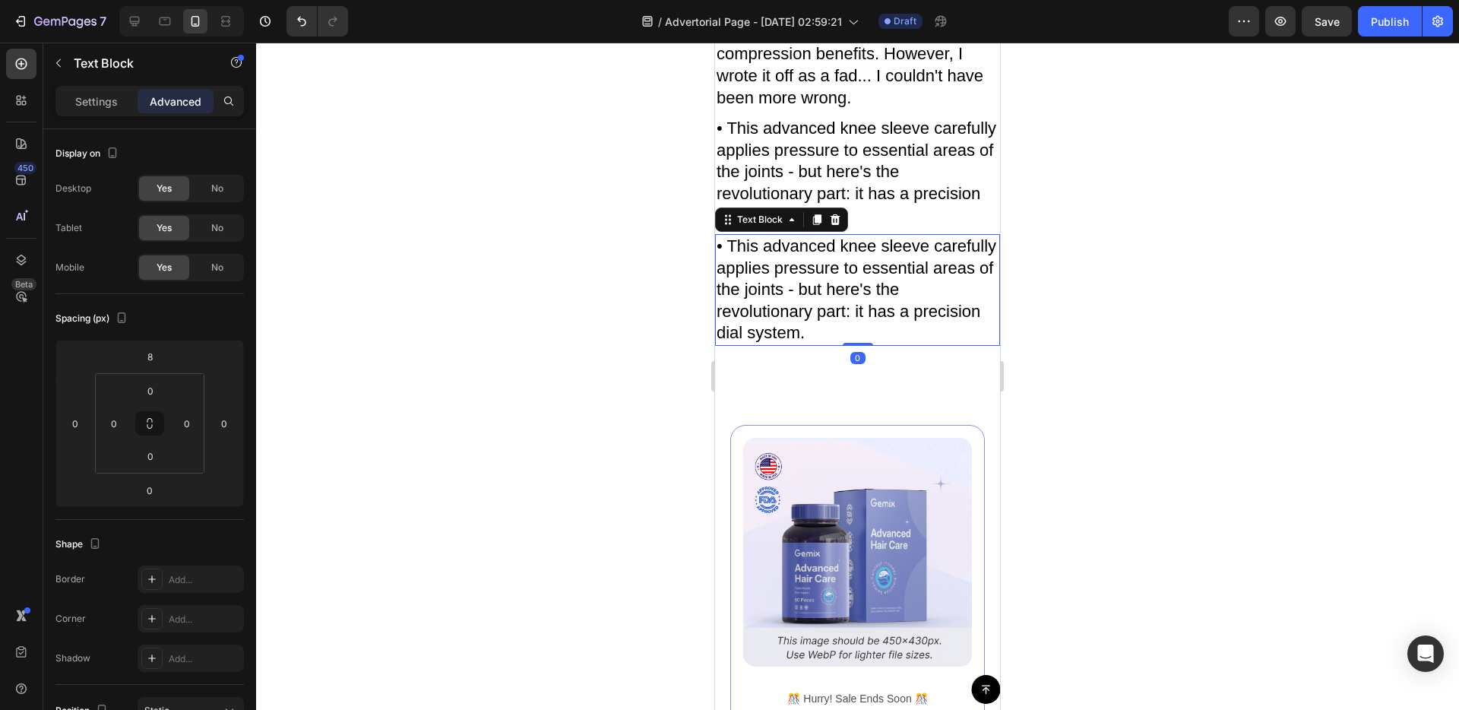
click at [817, 344] on p "• This advanced knee sleeve carefully applies pressure to essential areas of th…" at bounding box center [858, 290] width 282 height 109
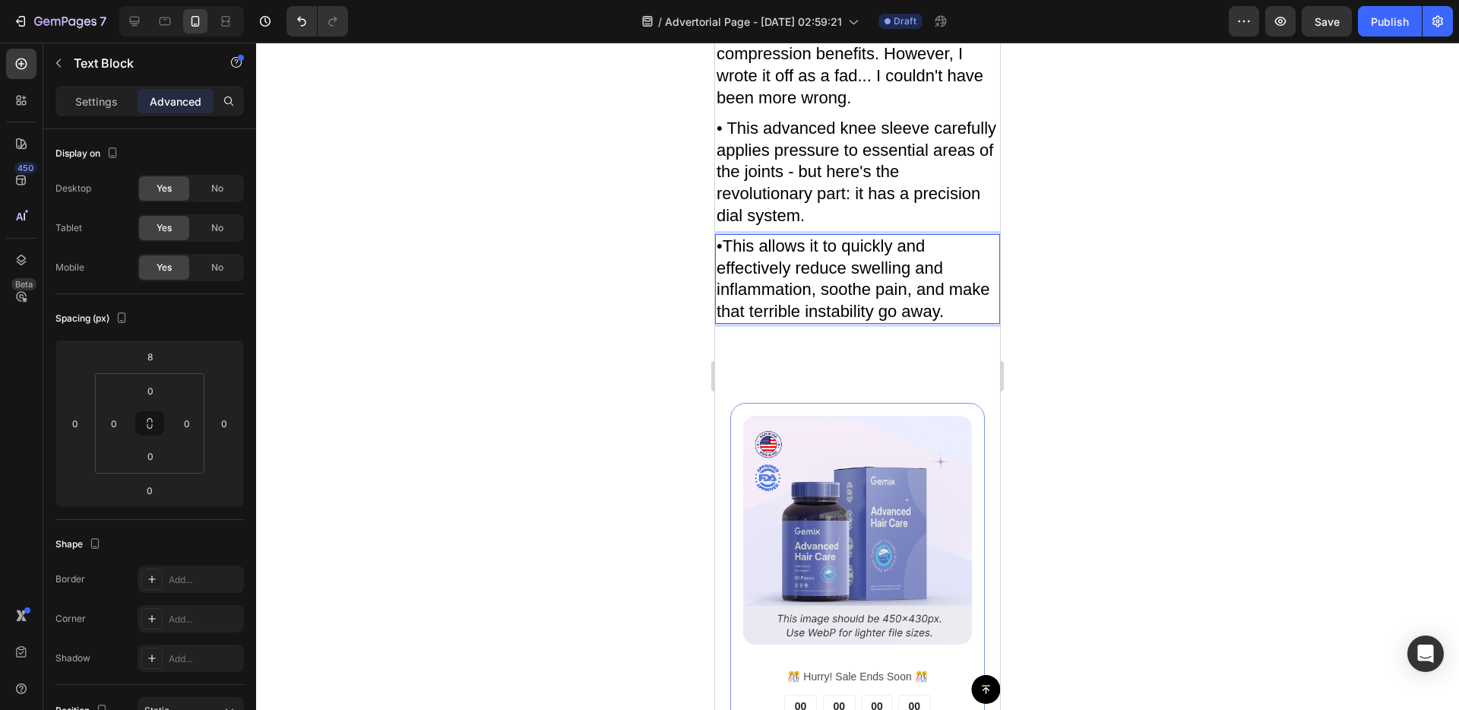
click at [723, 322] on p "•This allows it to quickly and effectively reduce swelling and inflammation, so…" at bounding box center [858, 279] width 282 height 87
click at [762, 533] on div "Image ️🎊 Hurry! Sale Ends Soon ️🎊 Text Block 00 DAY 00 HRS 00 MIN 00 SEC Countd…" at bounding box center [857, 671] width 285 height 647
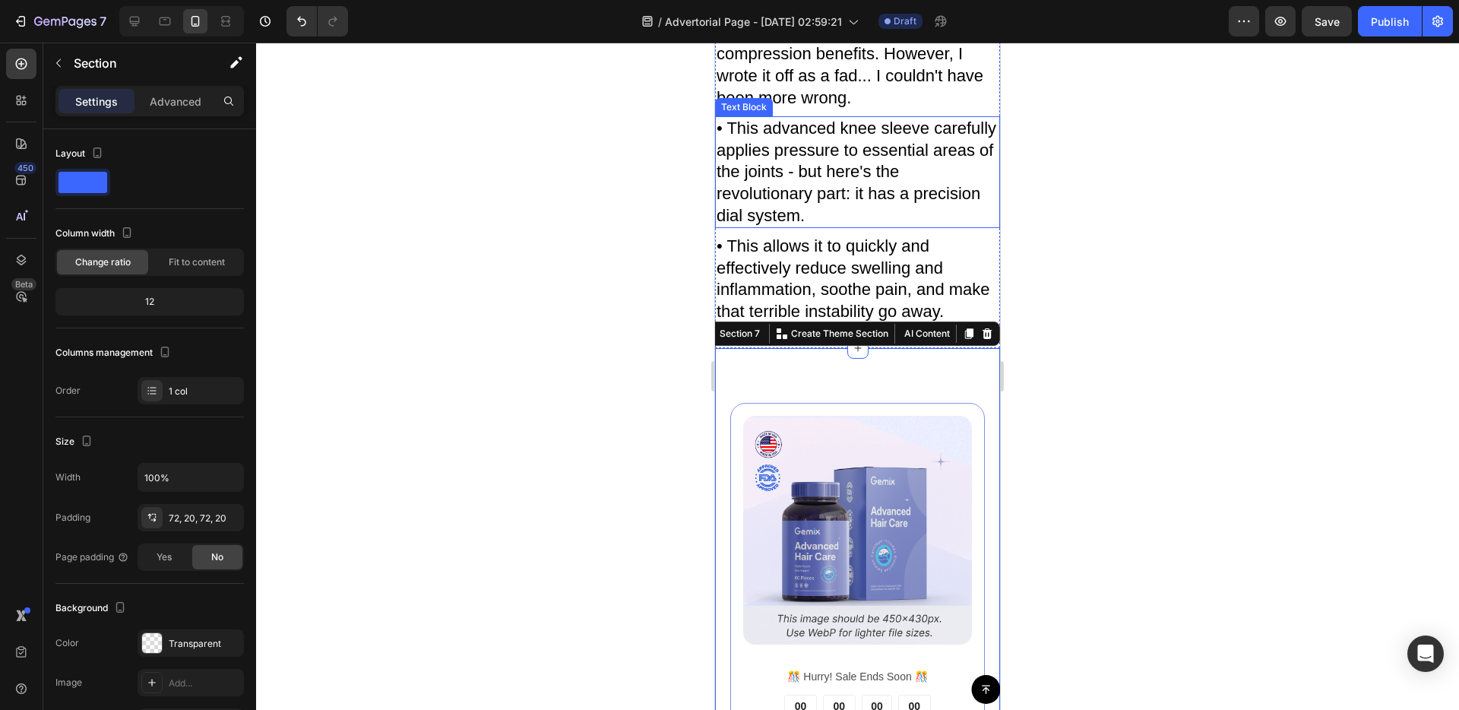
click at [752, 226] on p "• This advanced knee sleeve carefully applies pressure to essential areas of th…" at bounding box center [858, 172] width 282 height 109
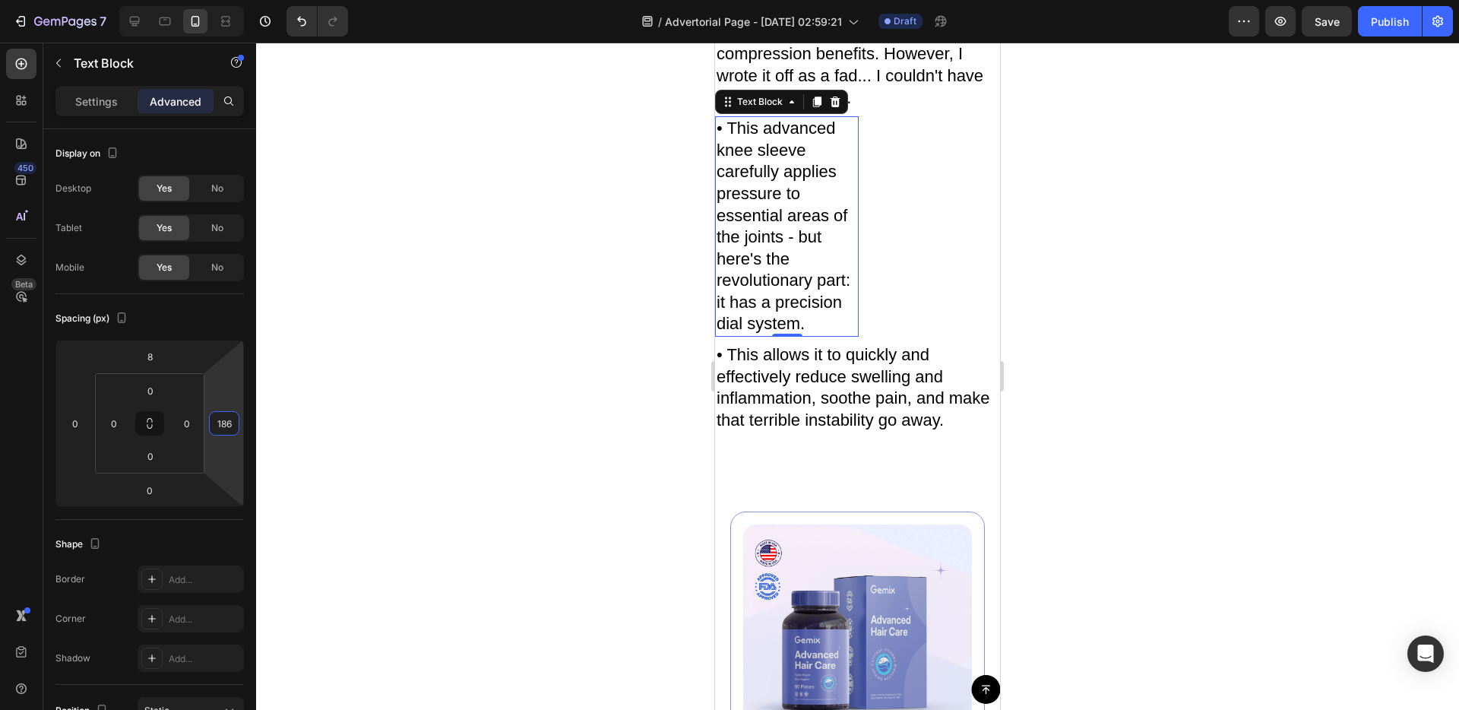
drag, startPoint x: 217, startPoint y: 438, endPoint x: 236, endPoint y: 367, distance: 73.2
click at [236, 0] on html "7 / Advertorial Page - Aug 28, 02:59:21 Draft Preview Save Publish 450 Beta Sec…" at bounding box center [729, 0] width 1459 height 0
click at [290, 17] on button "Undo/Redo" at bounding box center [301, 21] width 30 height 30
type input "0"
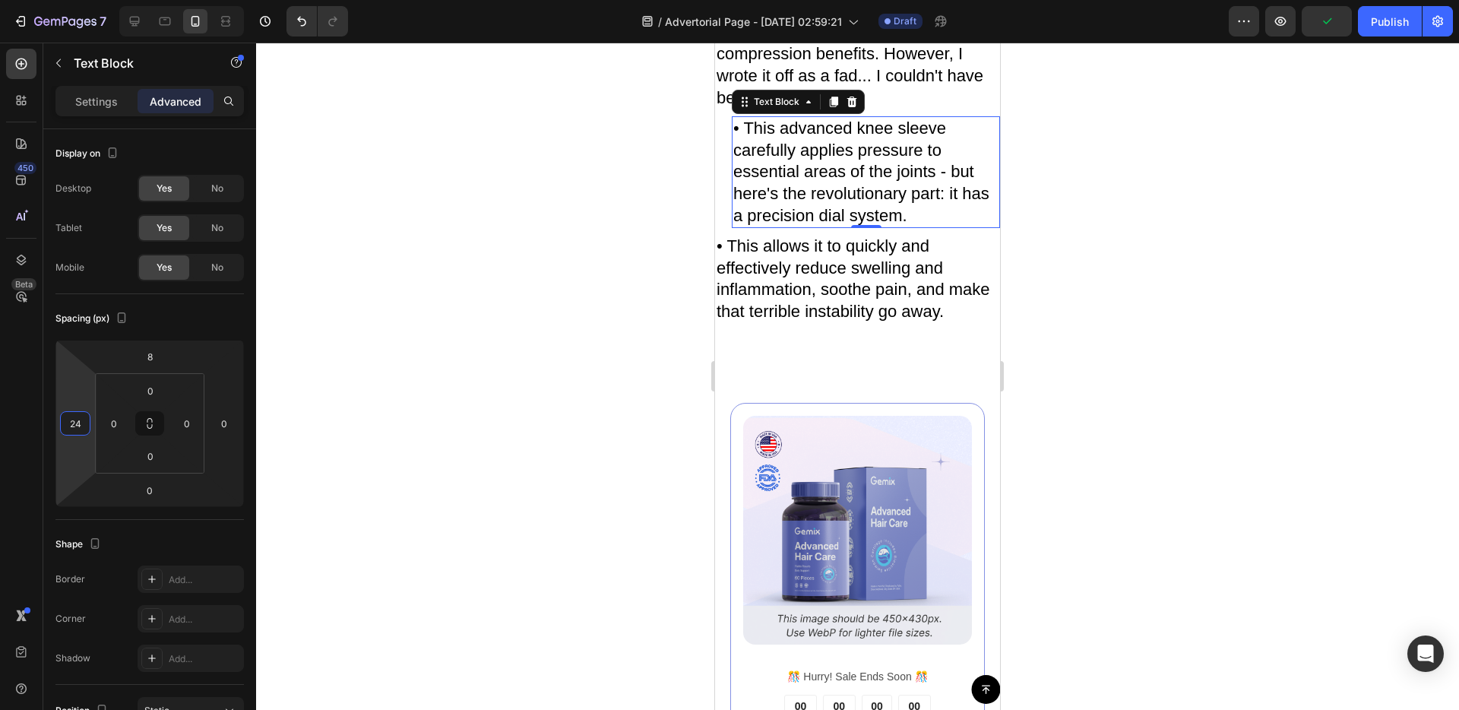
type input "26"
drag, startPoint x: 90, startPoint y: 397, endPoint x: 93, endPoint y: 388, distance: 10.6
click at [93, 0] on html "7 / Advertorial Page - Aug 28, 02:59:21 Draft Preview Save Publish 450 Beta Sec…" at bounding box center [729, 0] width 1459 height 0
click at [793, 322] on p "• This allows it to quickly and effectively reduce swelling and inflammation, s…" at bounding box center [858, 279] width 282 height 87
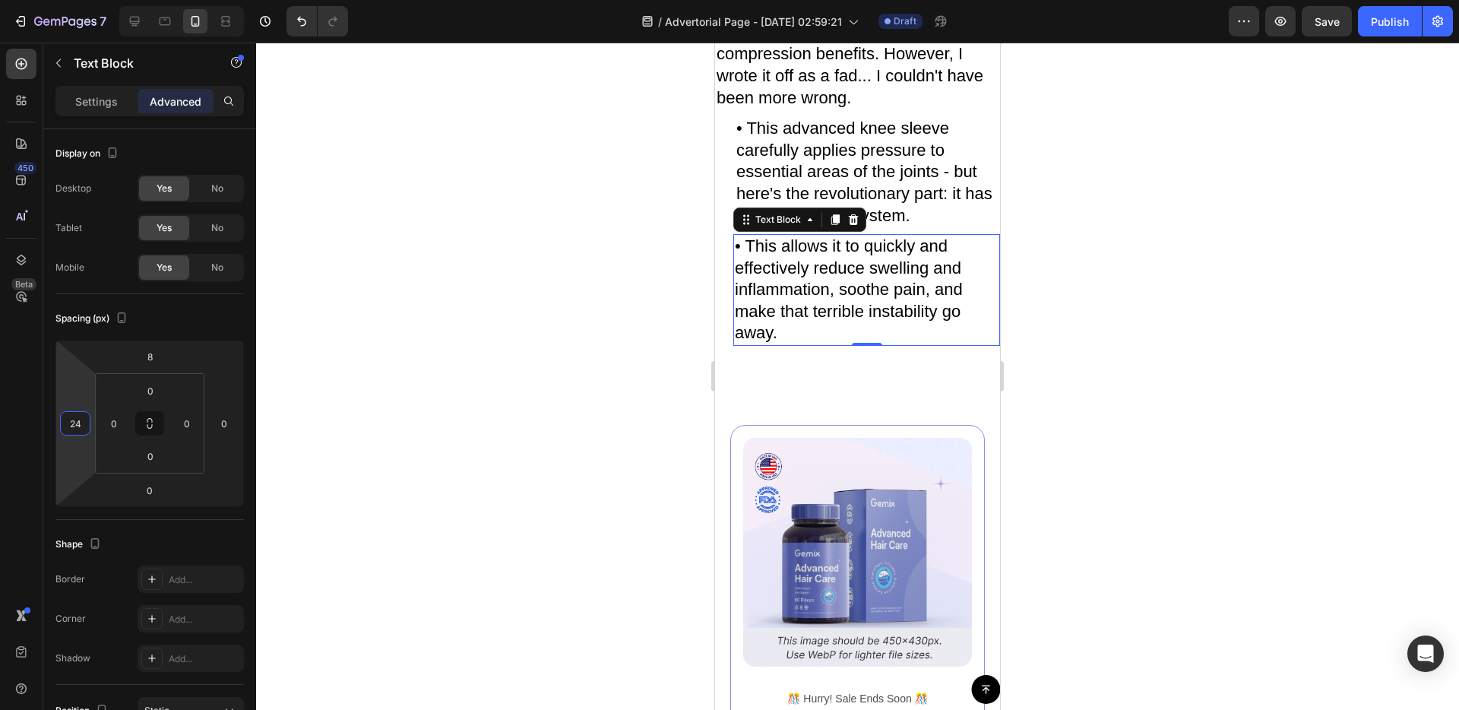
type input "26"
drag, startPoint x: 82, startPoint y: 441, endPoint x: 87, endPoint y: 432, distance: 11.2
click at [87, 0] on html "7 / Advertorial Page - Aug 28, 02:59:21 Draft Preview Save Publish 450 Beta Sec…" at bounding box center [729, 0] width 1459 height 0
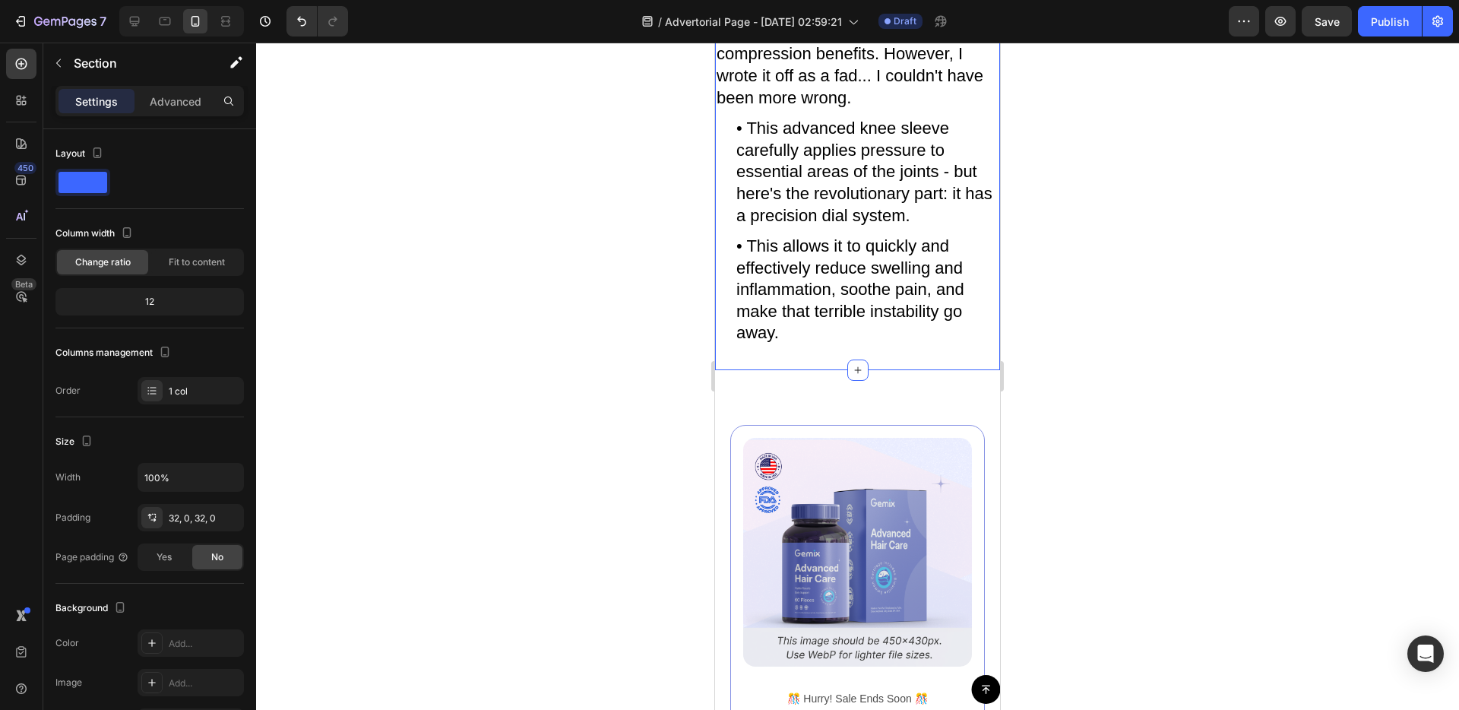
click at [1246, 467] on div at bounding box center [857, 376] width 1203 height 667
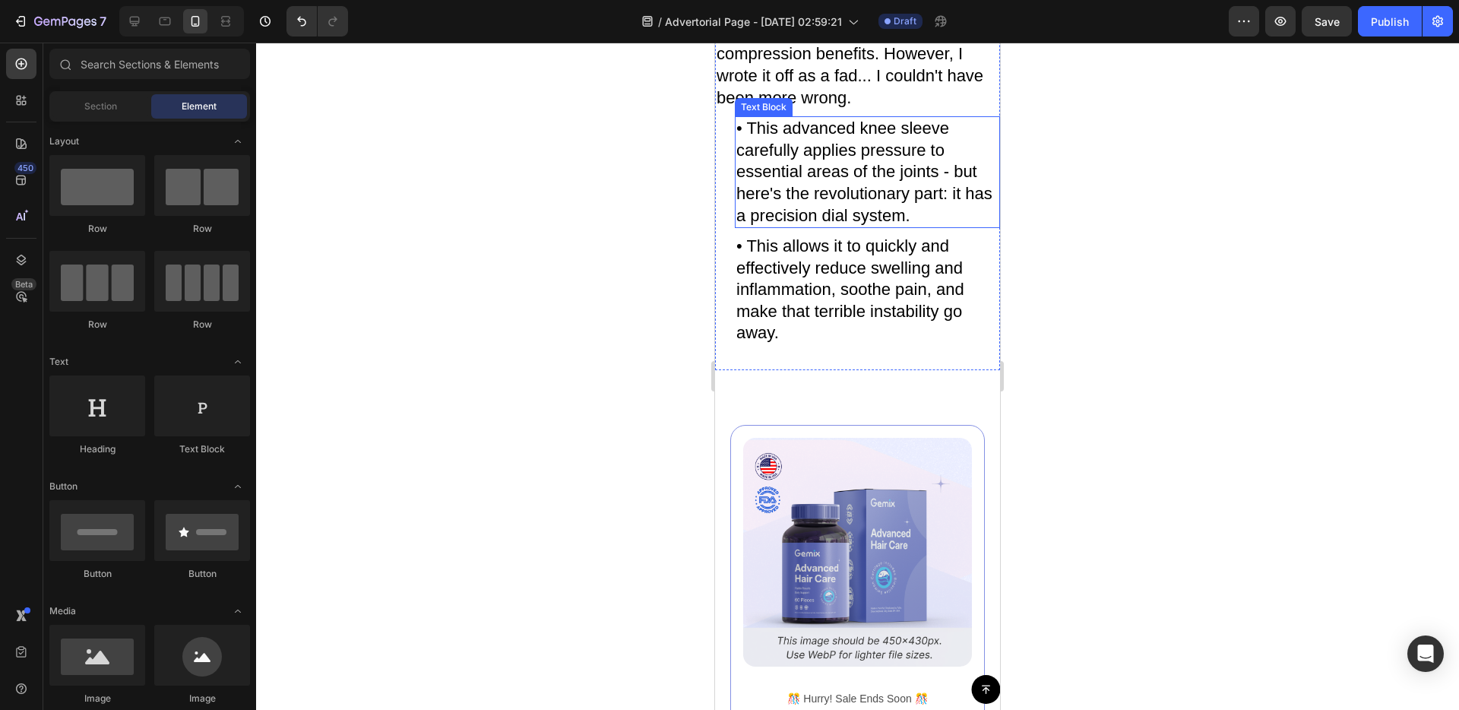
click at [834, 226] on p "• This advanced knee sleeve carefully applies pressure to essential areas of th…" at bounding box center [867, 172] width 262 height 109
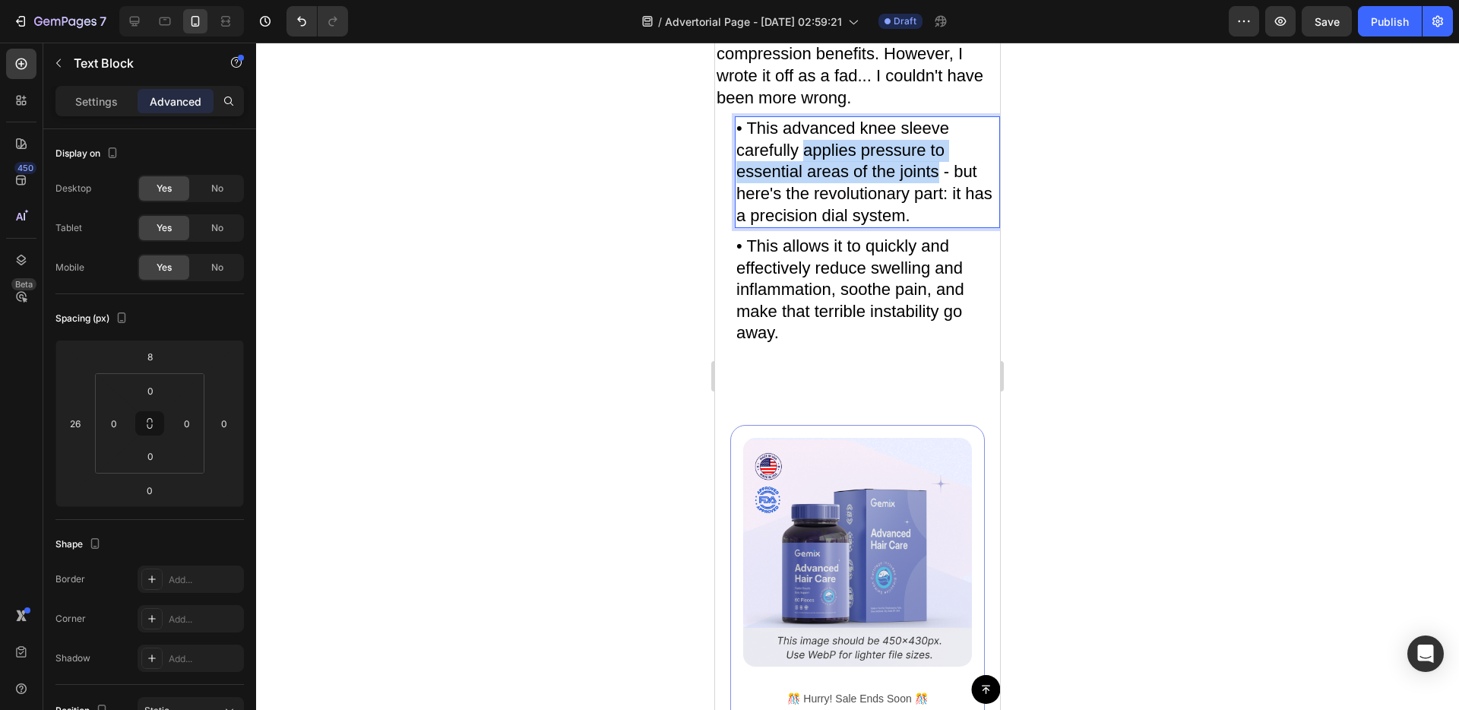
drag, startPoint x: 807, startPoint y: 297, endPoint x: 939, endPoint y: 324, distance: 134.9
click at [939, 226] on p "• This advanced knee sleeve carefully applies pressure to essential areas of th…" at bounding box center [867, 172] width 262 height 109
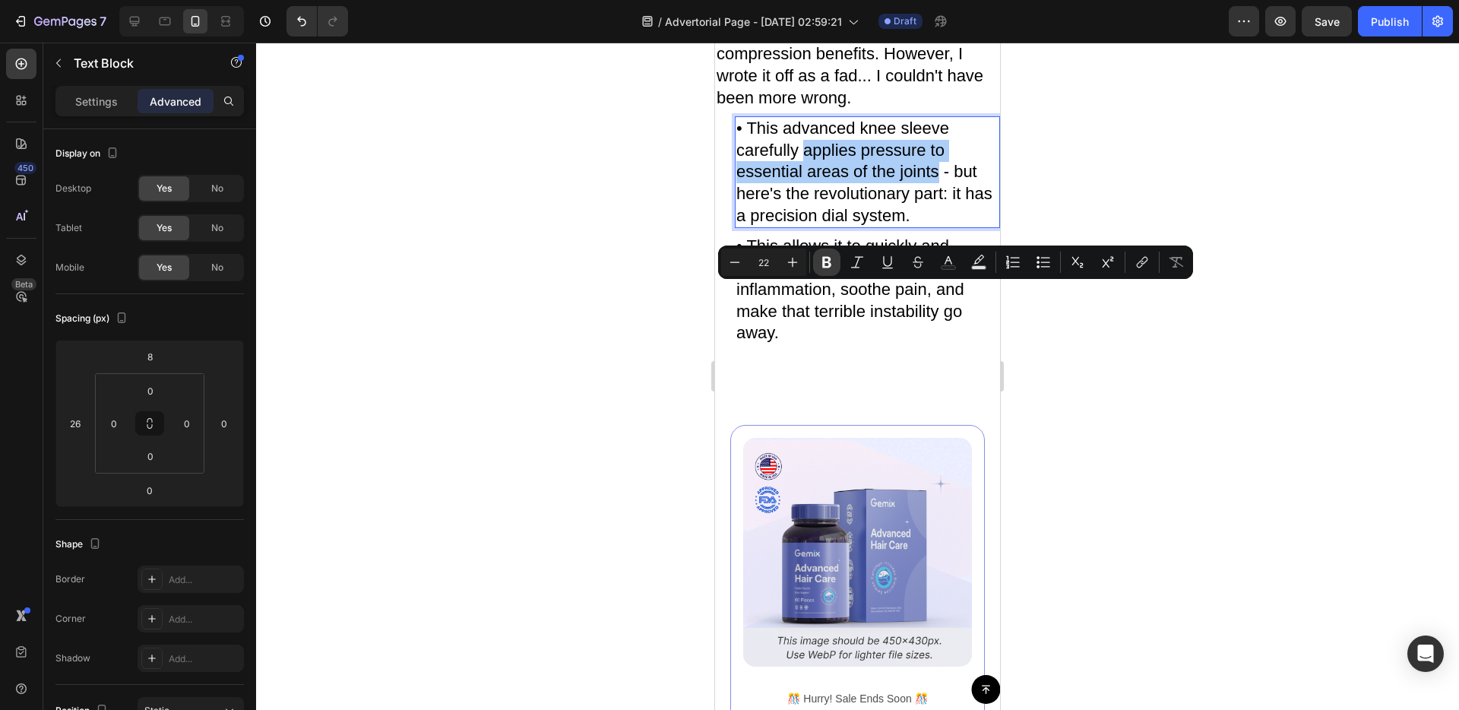
click at [818, 264] on button "Bold" at bounding box center [826, 261] width 27 height 27
click at [894, 226] on p "• This advanced knee sleeve carefully applies pressure to essential areas of th…" at bounding box center [867, 172] width 262 height 109
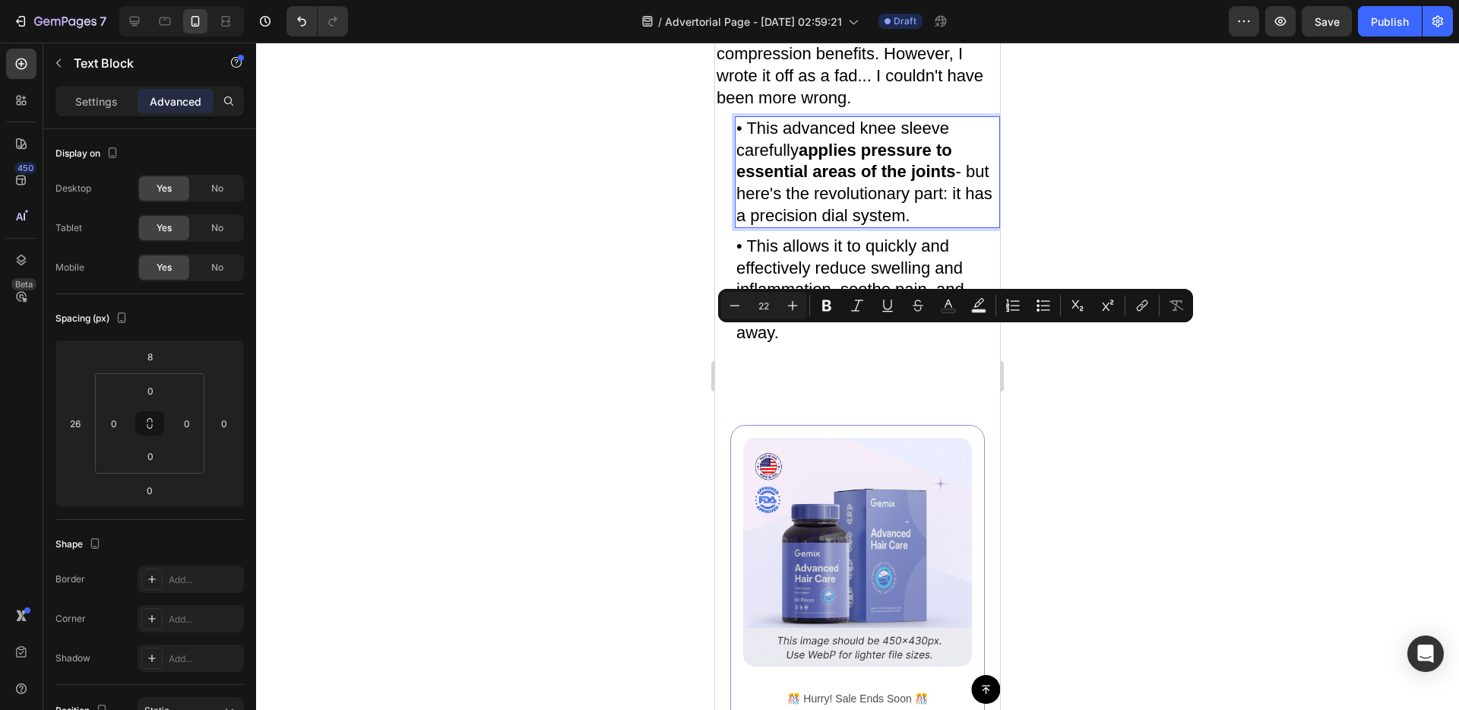
drag, startPoint x: 953, startPoint y: 342, endPoint x: 954, endPoint y: 358, distance: 16.0
click at [954, 226] on p "• This advanced knee sleeve carefully applies pressure to essential areas of th…" at bounding box center [867, 172] width 262 height 109
click at [856, 226] on p "• This advanced knee sleeve carefully applies pressure to essential areas of th…" at bounding box center [867, 172] width 262 height 109
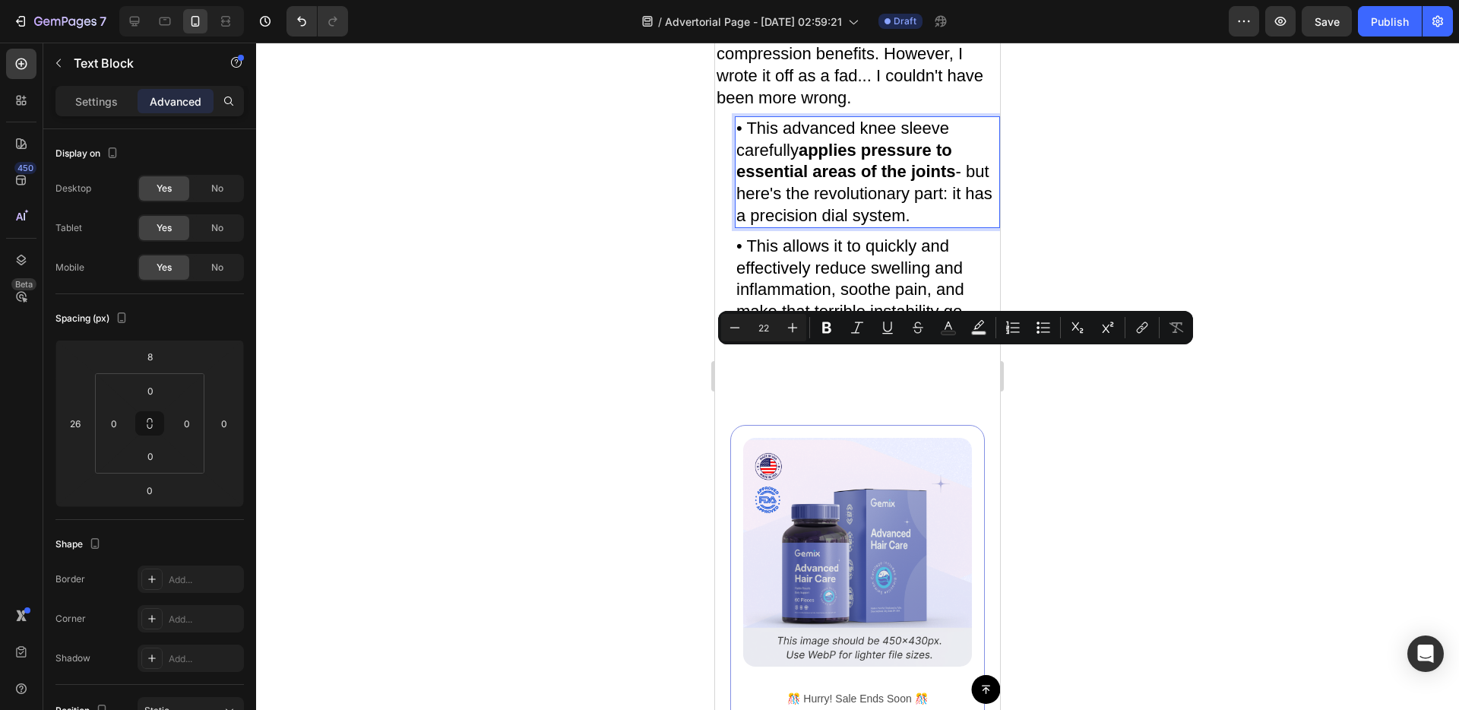
drag, startPoint x: 752, startPoint y: 362, endPoint x: 929, endPoint y: 365, distance: 177.1
click at [929, 226] on p "• This advanced knee sleeve carefully applies pressure to essential areas of th…" at bounding box center [867, 172] width 262 height 109
click at [828, 323] on icon "Editor contextual toolbar" at bounding box center [826, 327] width 9 height 11
click at [941, 344] on p "• This allows it to quickly and effectively reduce swelling and inflammation, s…" at bounding box center [867, 290] width 262 height 109
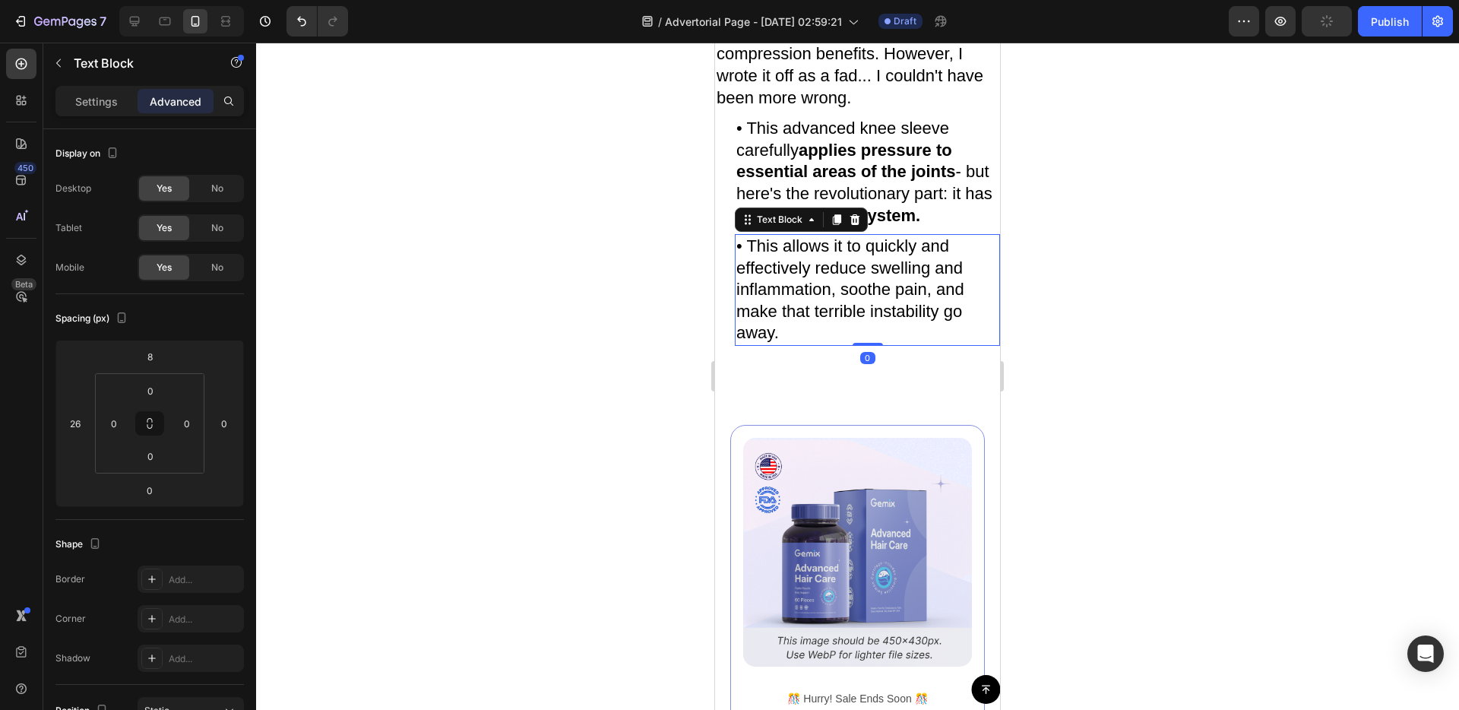
click at [967, 226] on p "• This advanced knee sleeve carefully applies pressure to essential areas of th…" at bounding box center [867, 172] width 262 height 109
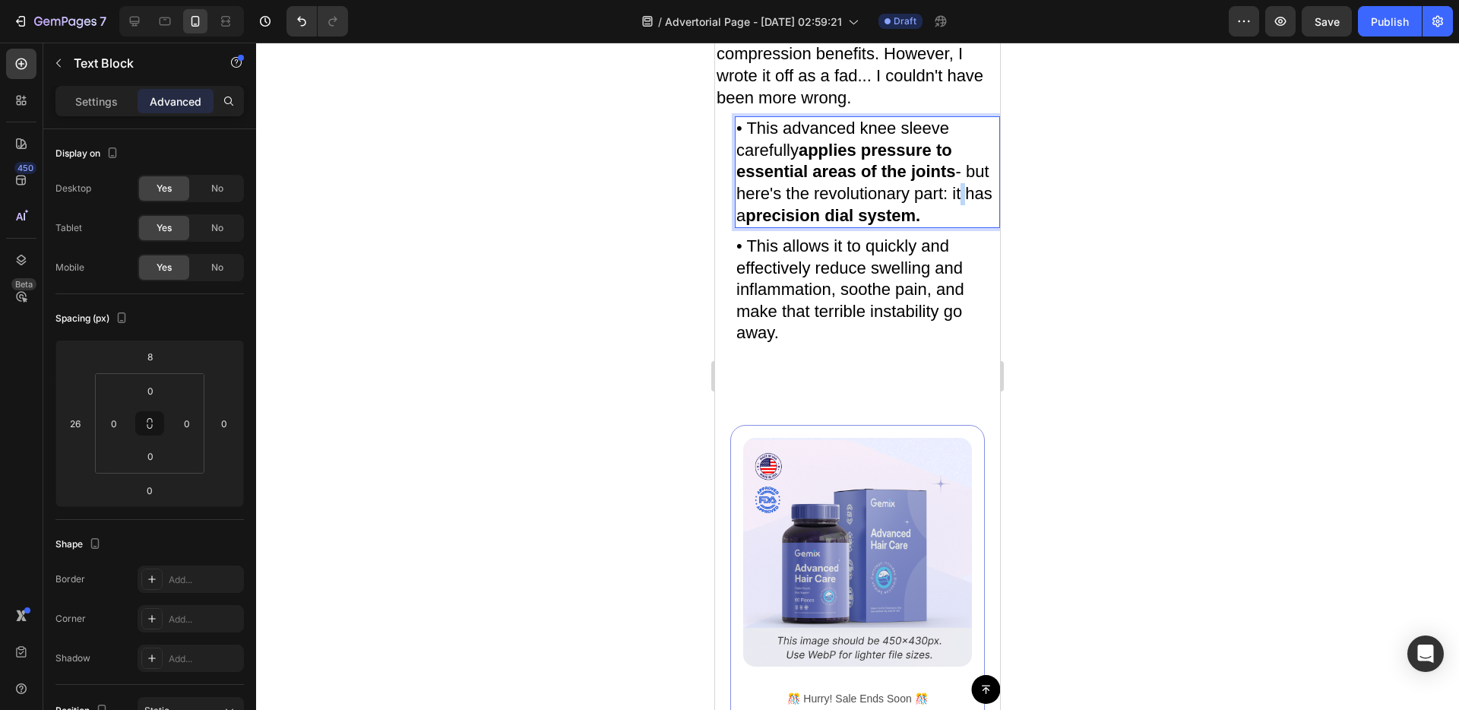
click at [959, 226] on p "• This advanced knee sleeve carefully applies pressure to essential areas of th…" at bounding box center [867, 172] width 262 height 109
drag, startPoint x: 951, startPoint y: 341, endPoint x: 949, endPoint y: 353, distance: 12.4
click at [949, 226] on p "• This advanced knee sleeve carefully applies pressure to essential areas of th…" at bounding box center [867, 172] width 262 height 109
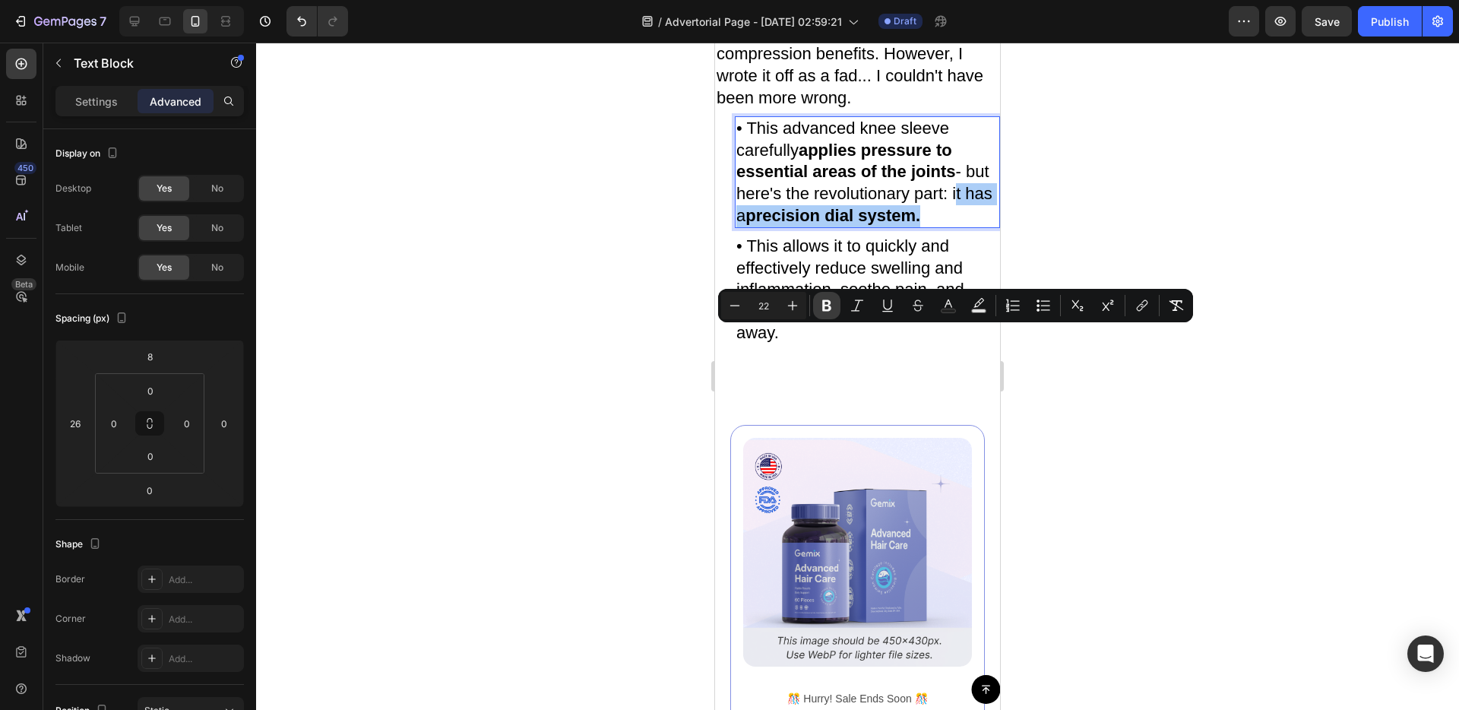
click at [839, 311] on button "Bold" at bounding box center [826, 305] width 27 height 27
click at [968, 344] on p "• This allows it to quickly and effectively reduce swelling and inflammation, s…" at bounding box center [867, 290] width 262 height 109
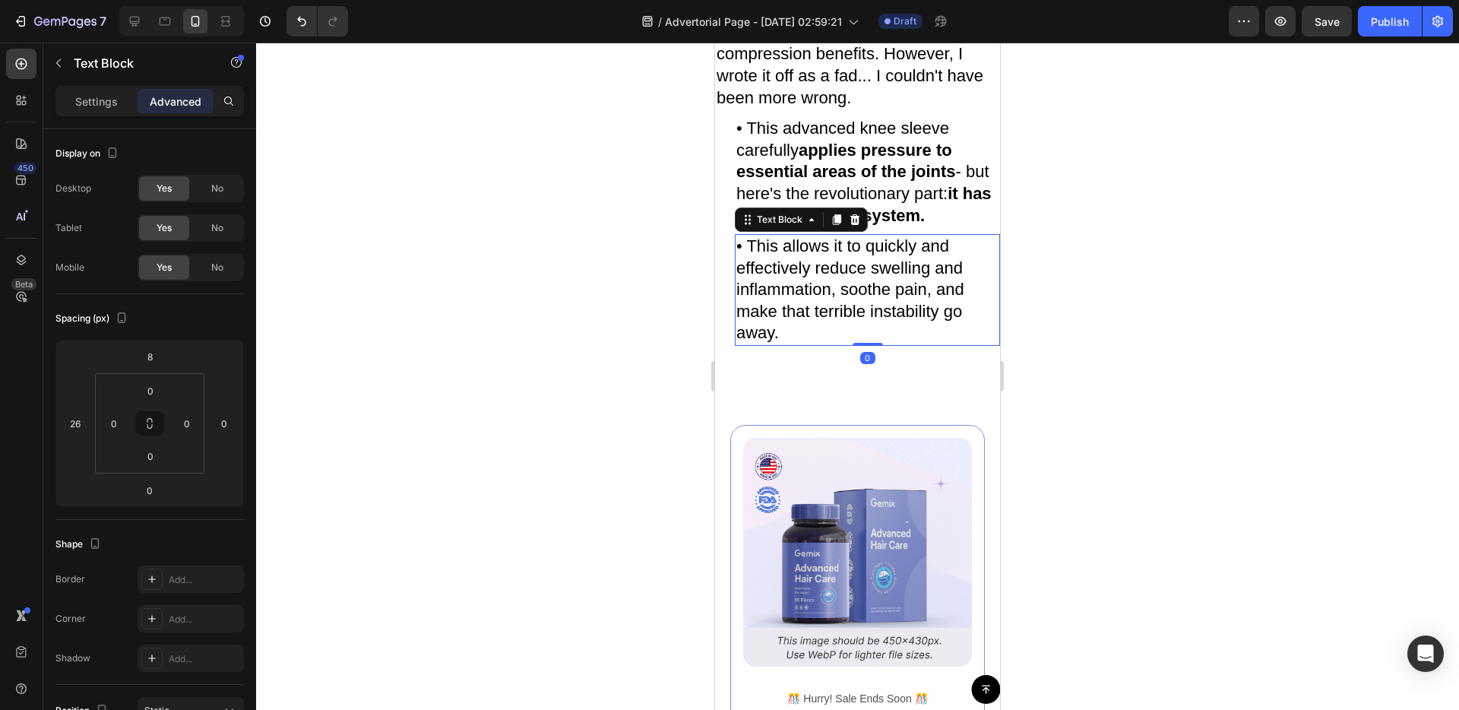
click at [1066, 477] on div at bounding box center [857, 376] width 1203 height 667
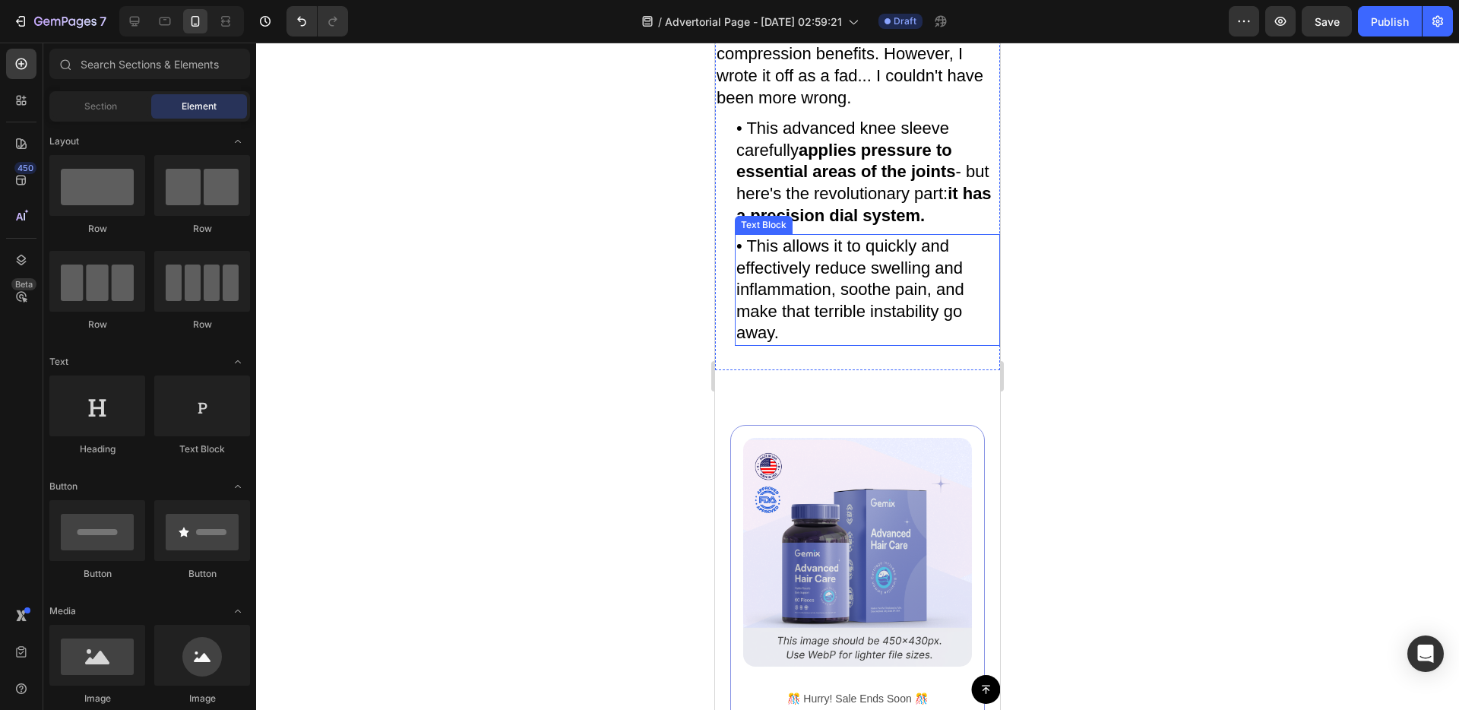
click at [841, 344] on p "• This allows it to quickly and effectively reduce swelling and inflammation, s…" at bounding box center [867, 290] width 262 height 109
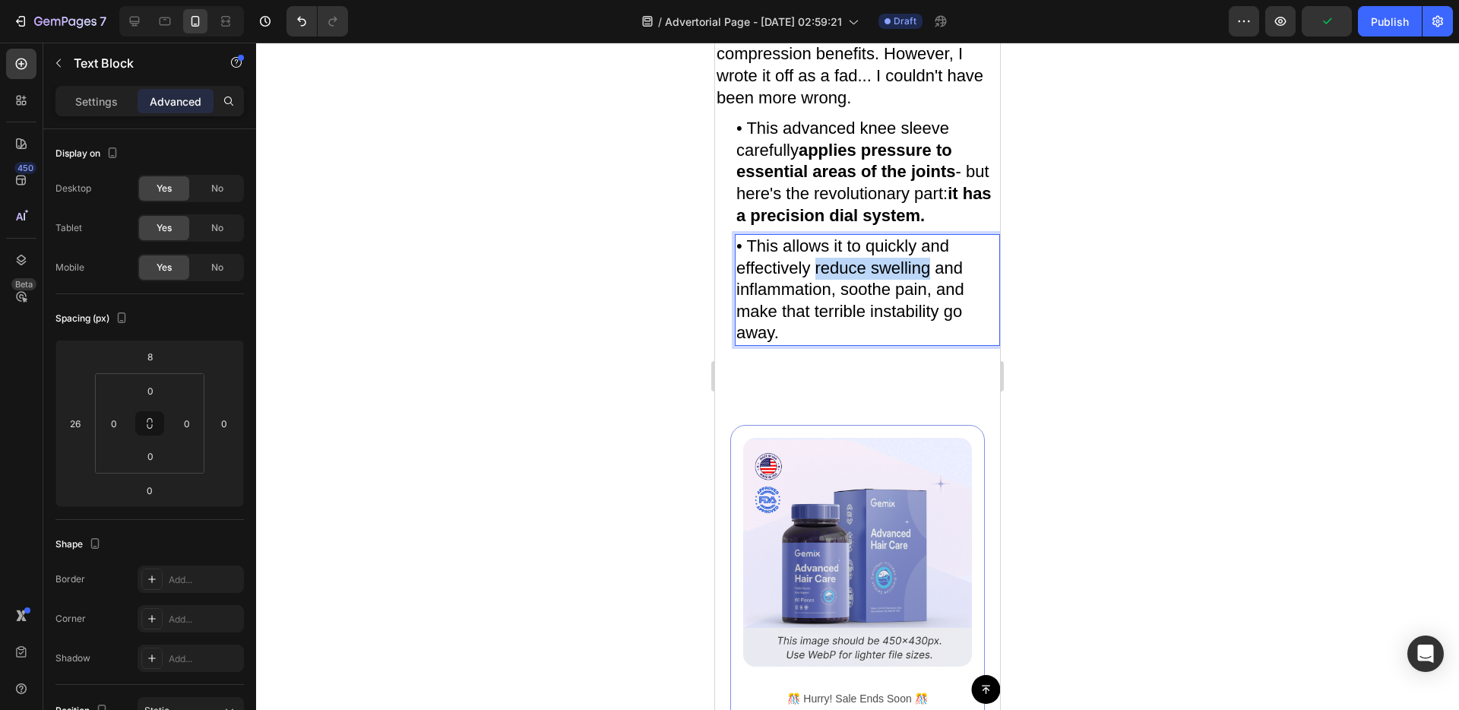
drag, startPoint x: 815, startPoint y: 414, endPoint x: 931, endPoint y: 417, distance: 116.3
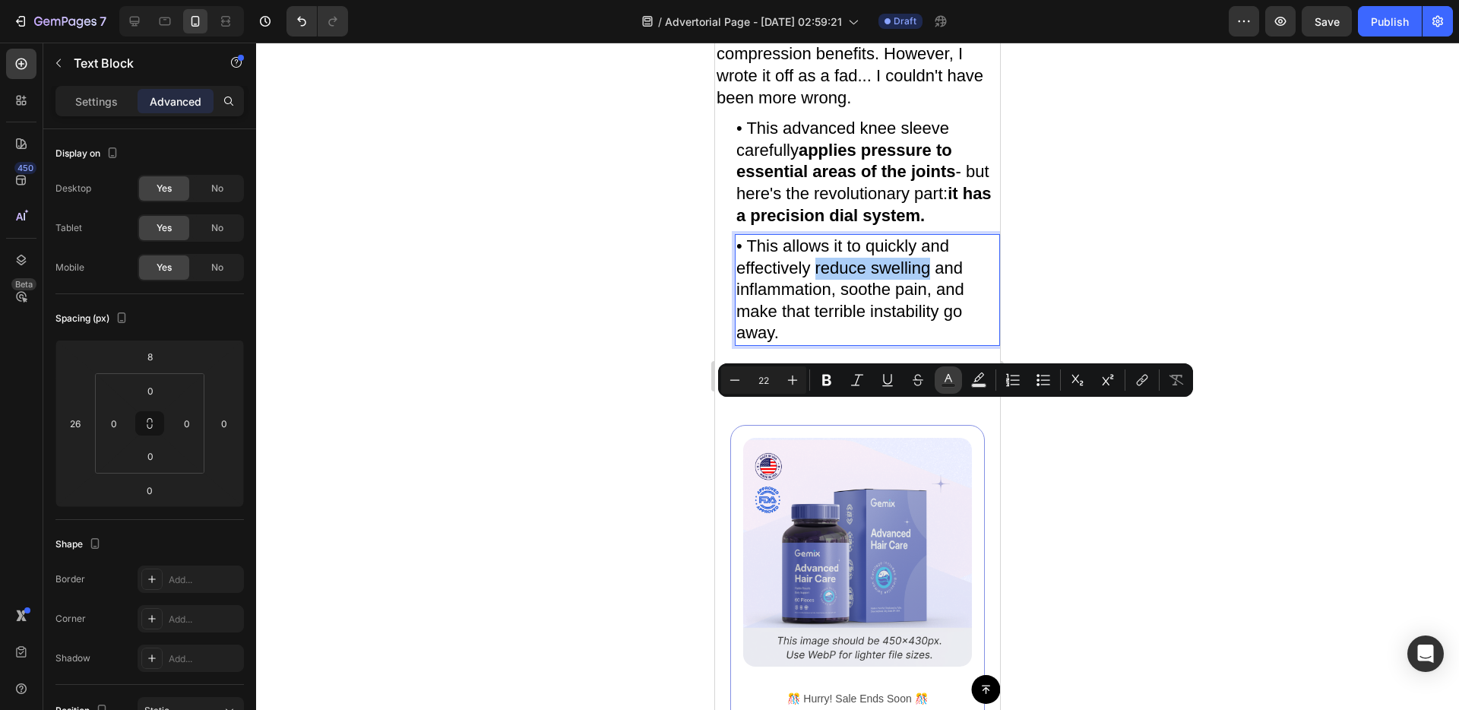
click at [952, 378] on icon "Editor contextual toolbar" at bounding box center [948, 379] width 15 height 15
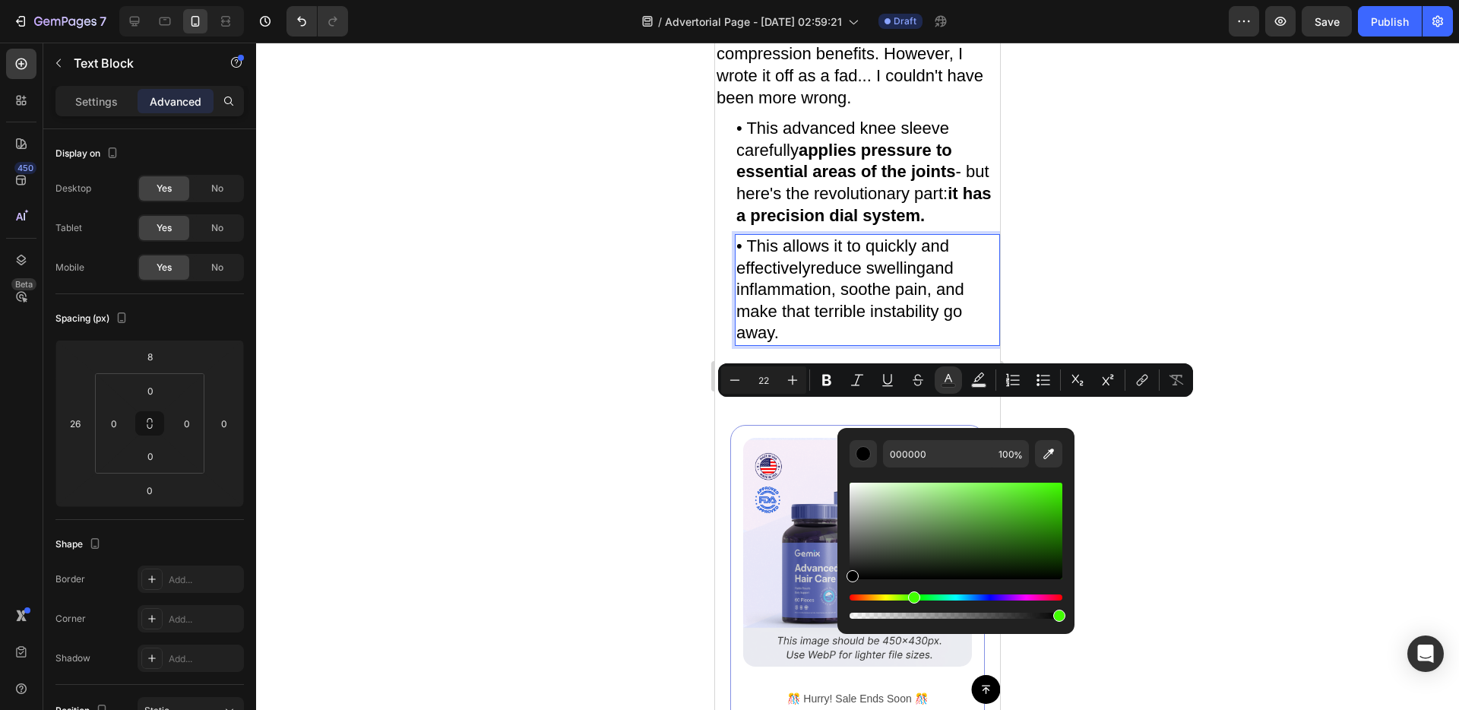
click at [912, 598] on div "Hue" at bounding box center [956, 597] width 213 height 6
click at [910, 595] on div "Hue" at bounding box center [956, 597] width 213 height 6
drag, startPoint x: 1007, startPoint y: 508, endPoint x: 1024, endPoint y: 498, distance: 20.1
click at [1024, 498] on div "Editor contextual toolbar" at bounding box center [956, 531] width 213 height 97
type input "5ED626"
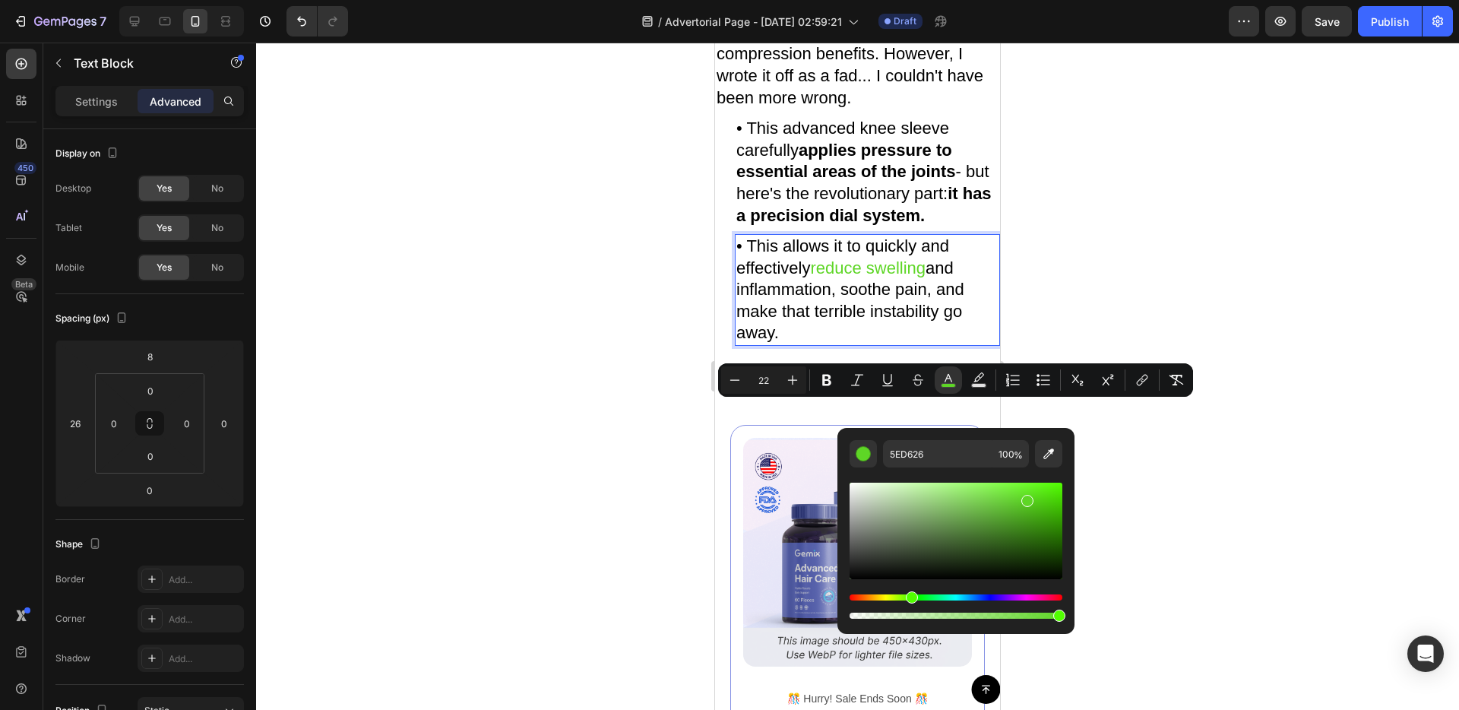
click at [1207, 467] on div at bounding box center [857, 376] width 1203 height 667
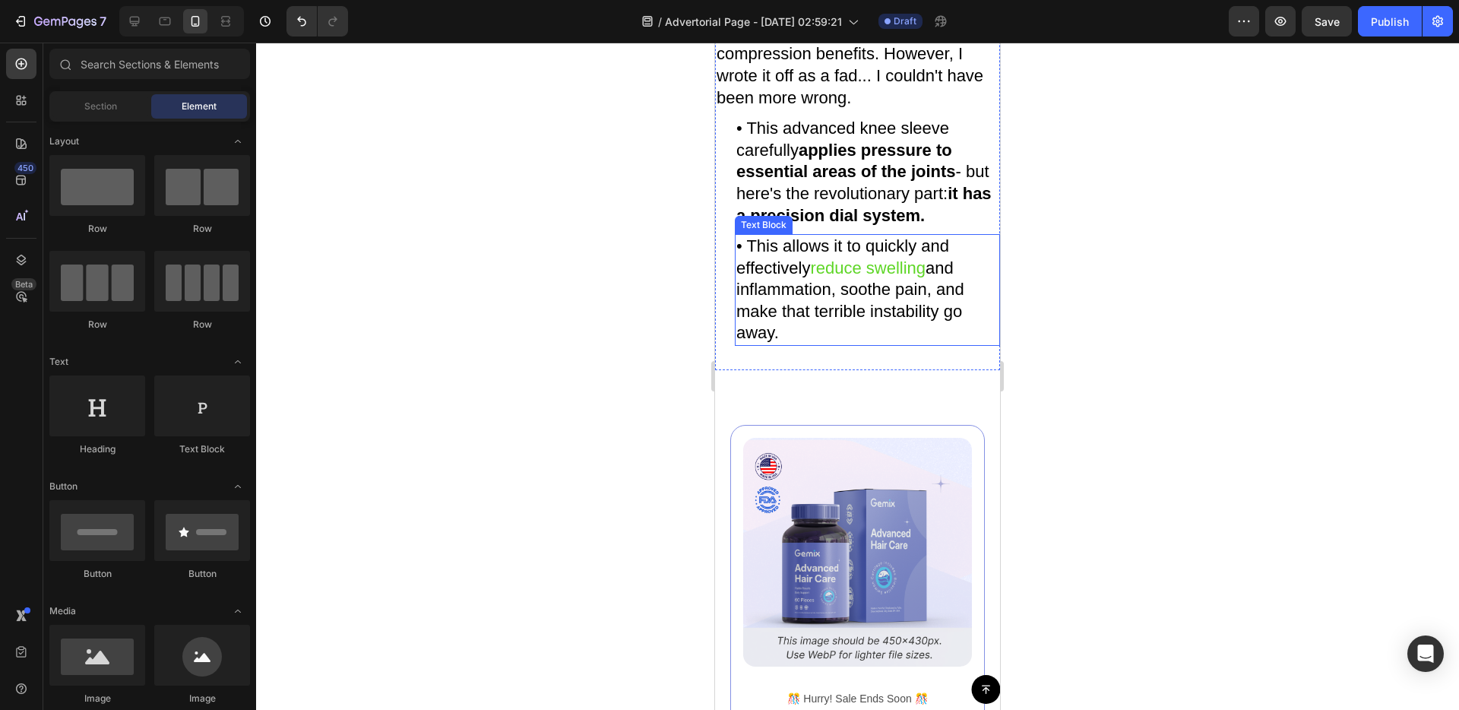
click at [865, 277] on span "reduce swelling" at bounding box center [868, 267] width 116 height 19
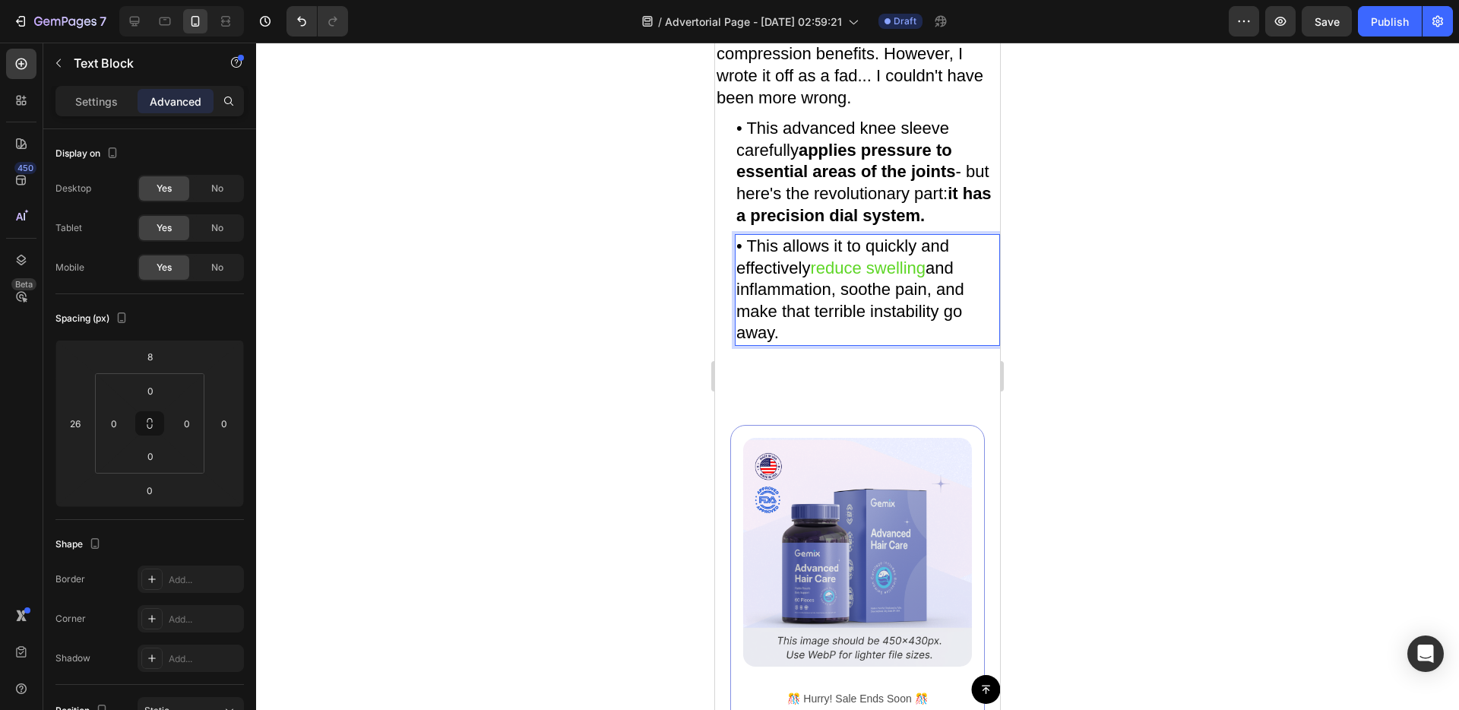
click at [843, 277] on span "reduce swelling" at bounding box center [868, 267] width 116 height 19
drag, startPoint x: 818, startPoint y: 414, endPoint x: 831, endPoint y: 414, distance: 12.9
click at [831, 277] on span "reduce swelling" at bounding box center [868, 267] width 116 height 19
drag, startPoint x: 816, startPoint y: 414, endPoint x: 931, endPoint y: 416, distance: 114.8
click at [931, 344] on p "• This allows it to quickly and effectively reduce swelling and inflammation, s…" at bounding box center [867, 290] width 262 height 109
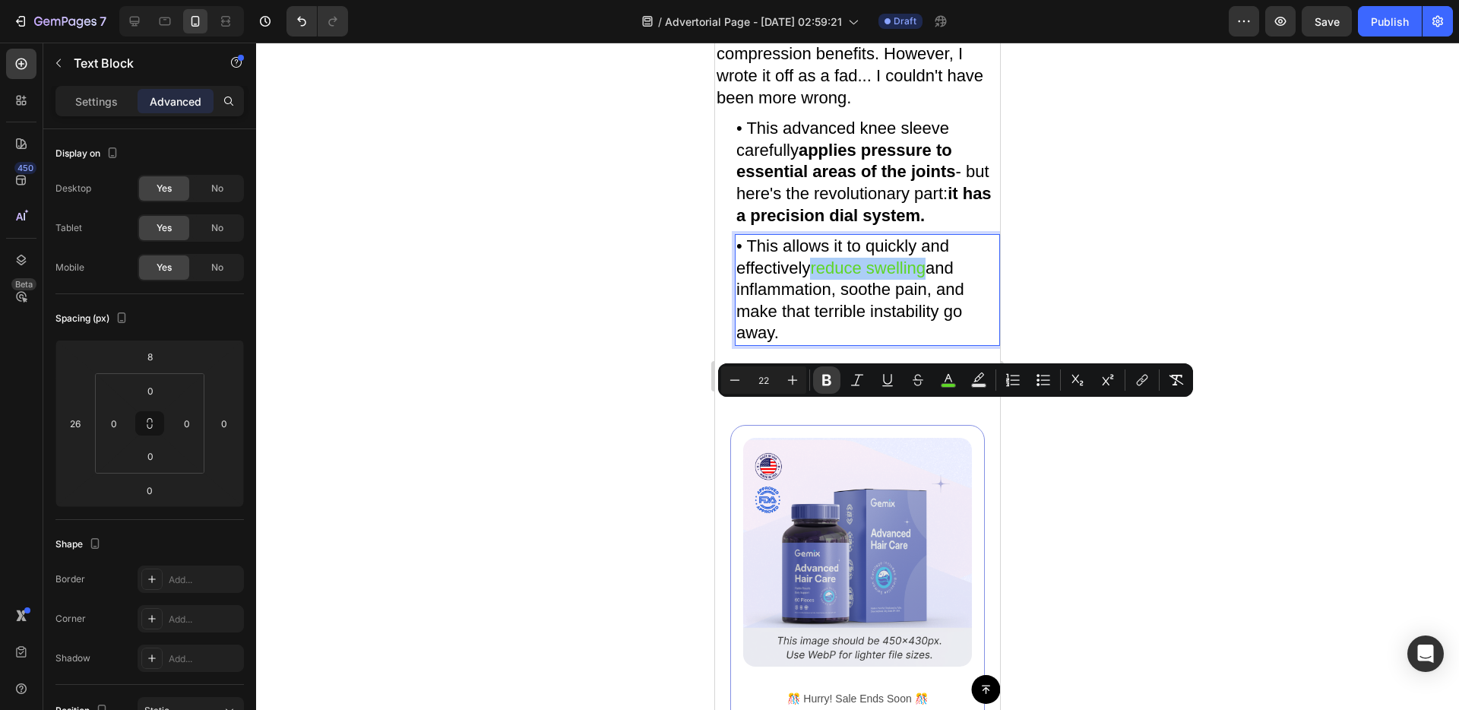
click at [833, 384] on icon "Editor contextual toolbar" at bounding box center [826, 379] width 15 height 15
click at [870, 344] on p "• This allows it to quickly and effectively reduce swelling and inflammation, s…" at bounding box center [867, 290] width 262 height 109
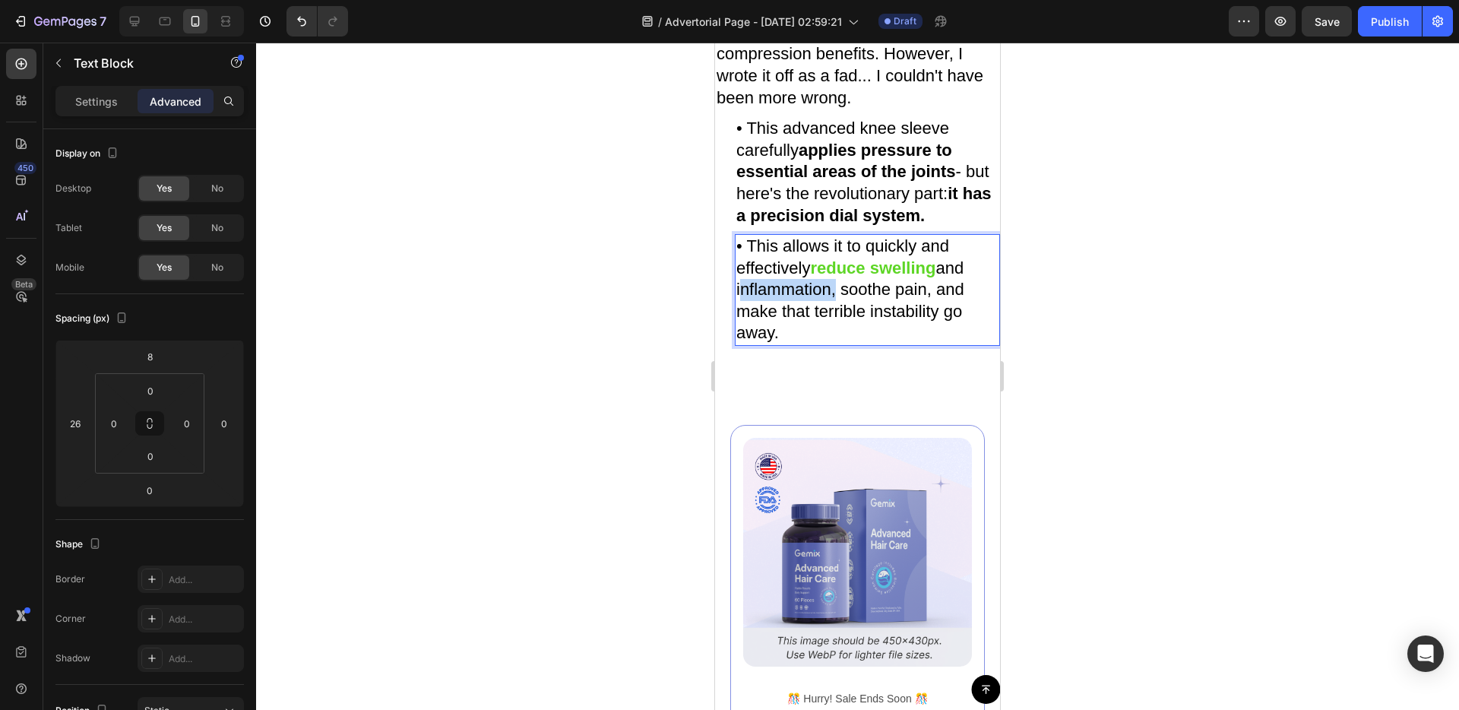
drag, startPoint x: 736, startPoint y: 432, endPoint x: 832, endPoint y: 438, distance: 96.0
click at [832, 344] on p "• This allows it to quickly and effectively reduce swelling and inflammation, s…" at bounding box center [867, 290] width 262 height 109
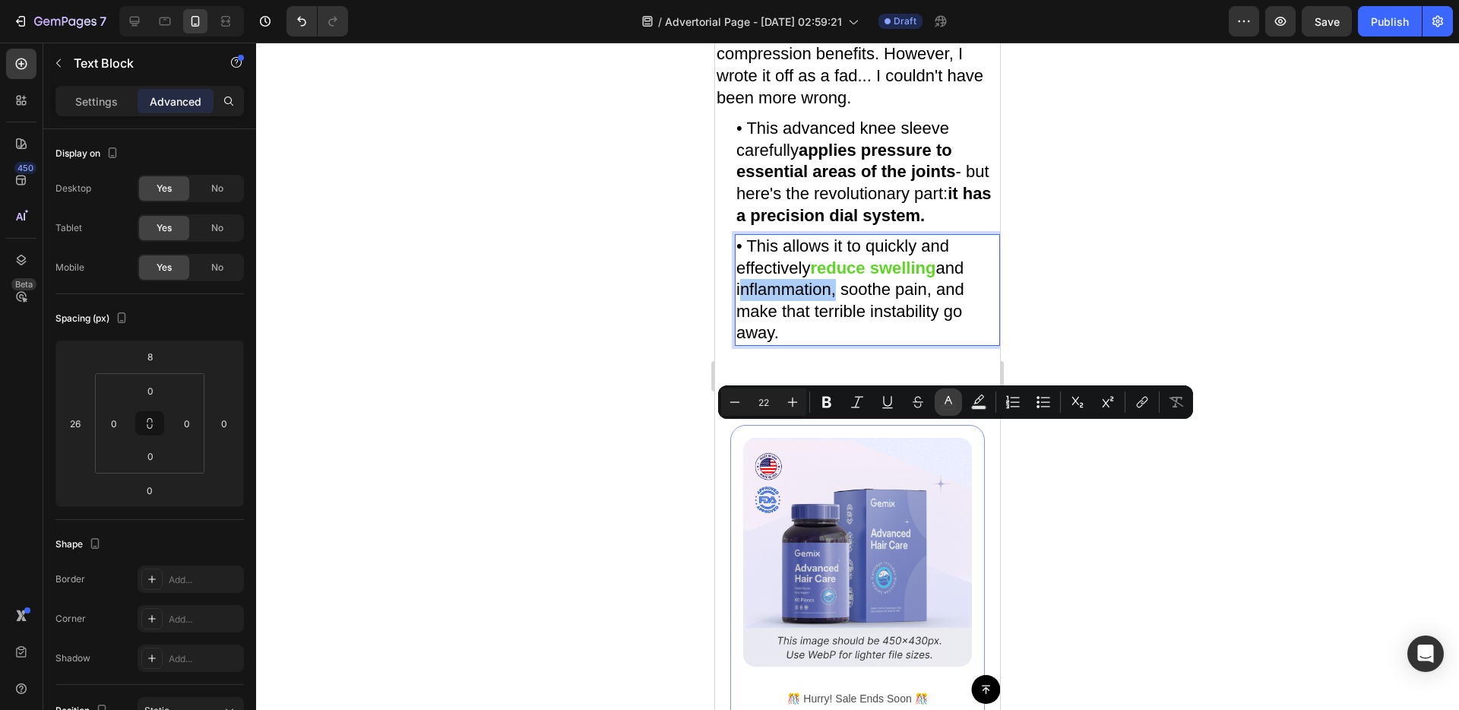
click at [949, 396] on icon "Editor contextual toolbar" at bounding box center [948, 401] width 15 height 15
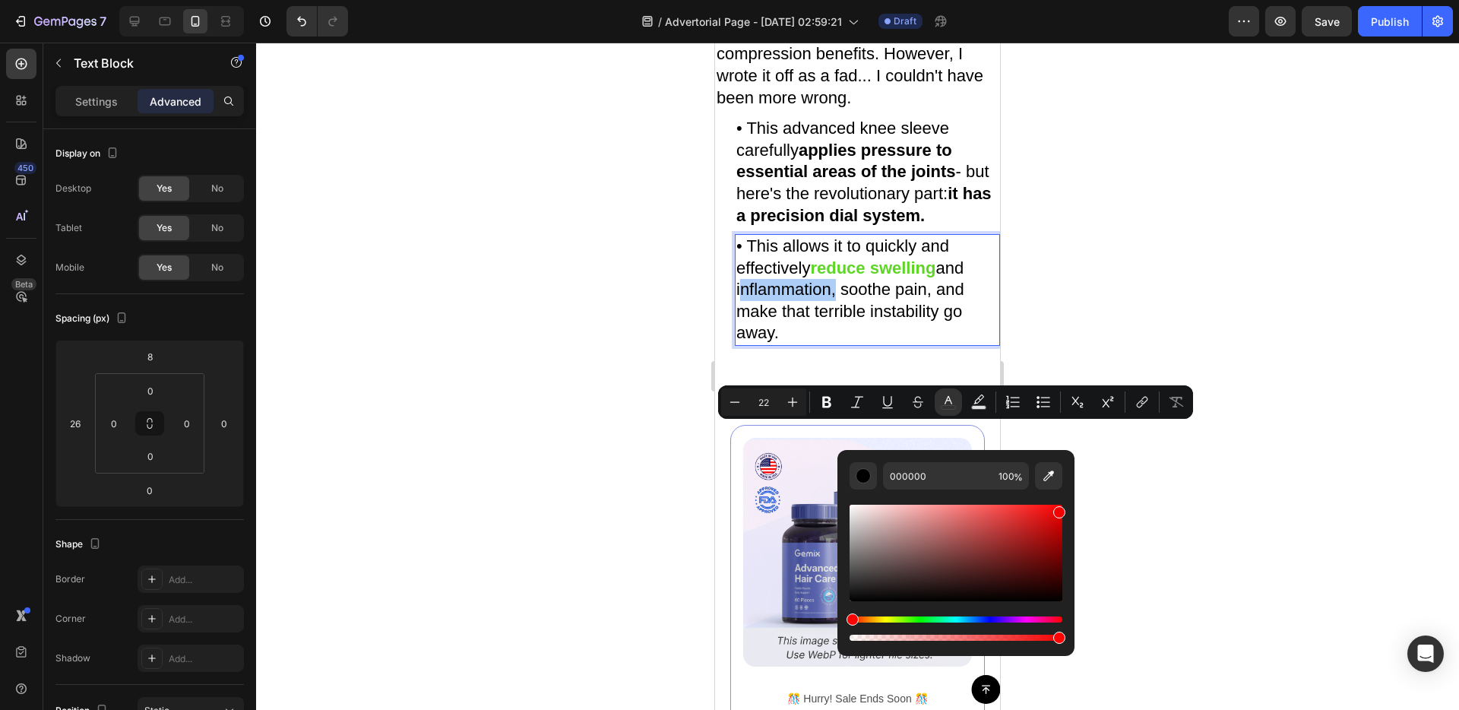
drag, startPoint x: 1005, startPoint y: 531, endPoint x: 1068, endPoint y: 509, distance: 66.8
click at [1068, 509] on div "000000 100 %" at bounding box center [955, 547] width 237 height 194
type input "F20000"
click at [1128, 490] on div at bounding box center [857, 376] width 1203 height 667
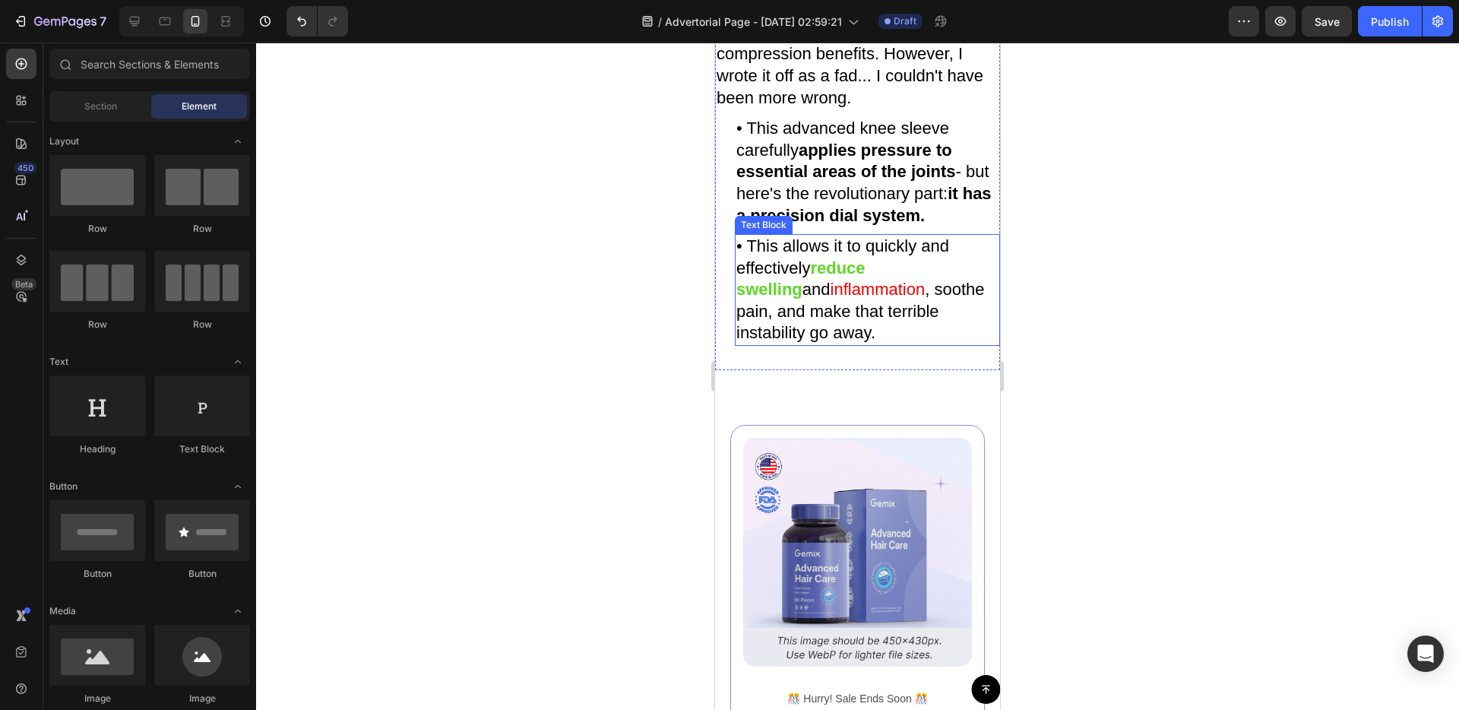
drag, startPoint x: 805, startPoint y: 435, endPoint x: 818, endPoint y: 437, distance: 13.8
click at [831, 299] on span "inflammation" at bounding box center [878, 289] width 95 height 19
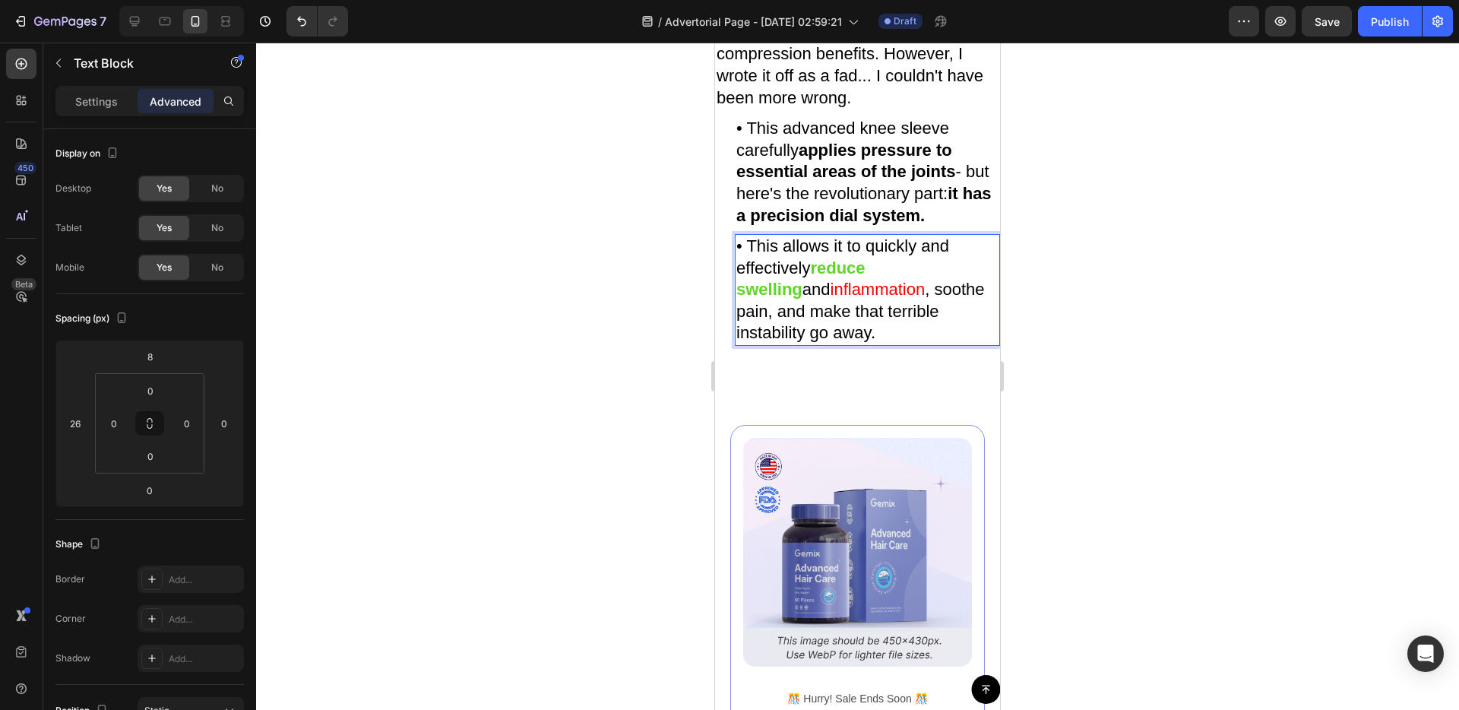
drag, startPoint x: 738, startPoint y: 436, endPoint x: 786, endPoint y: 434, distance: 47.9
click at [831, 299] on span "inflammation" at bounding box center [878, 289] width 95 height 19
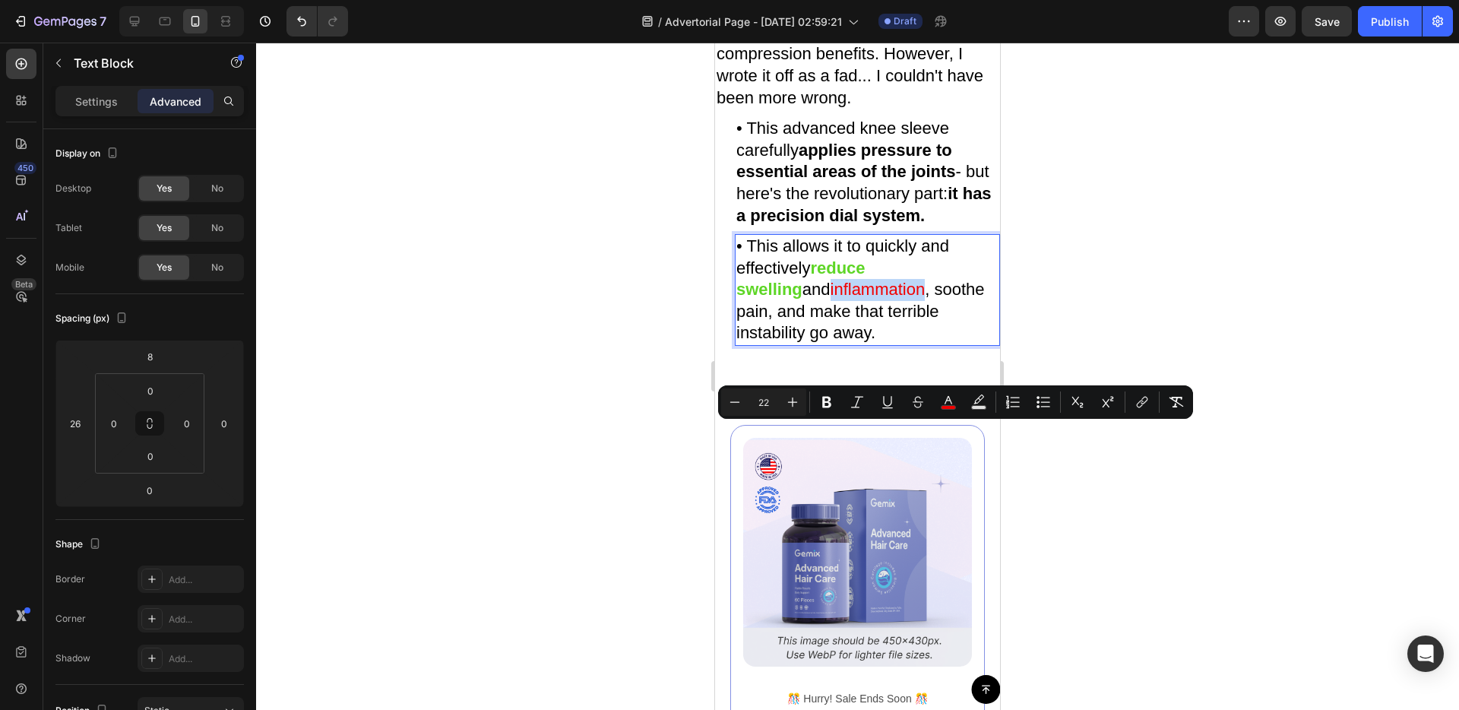
drag, startPoint x: 833, startPoint y: 437, endPoint x: 737, endPoint y: 435, distance: 95.8
click at [737, 344] on p "• This allows it to quickly and effectively reduce swelling and inflammation , …" at bounding box center [867, 290] width 262 height 109
click at [831, 399] on icon "Editor contextual toolbar" at bounding box center [826, 401] width 15 height 15
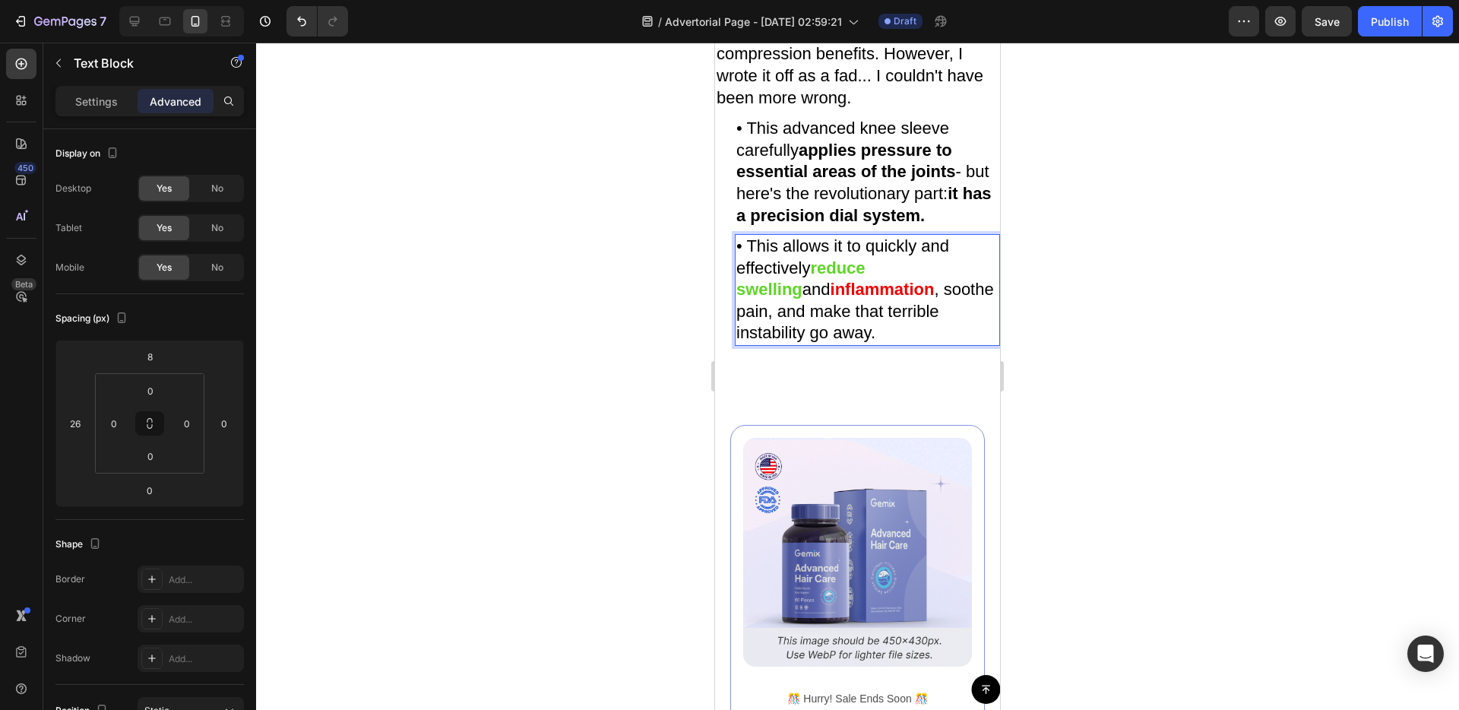
click at [880, 344] on p "• This allows it to quickly and effectively reduce swelling and inflammation , …" at bounding box center [867, 290] width 262 height 109
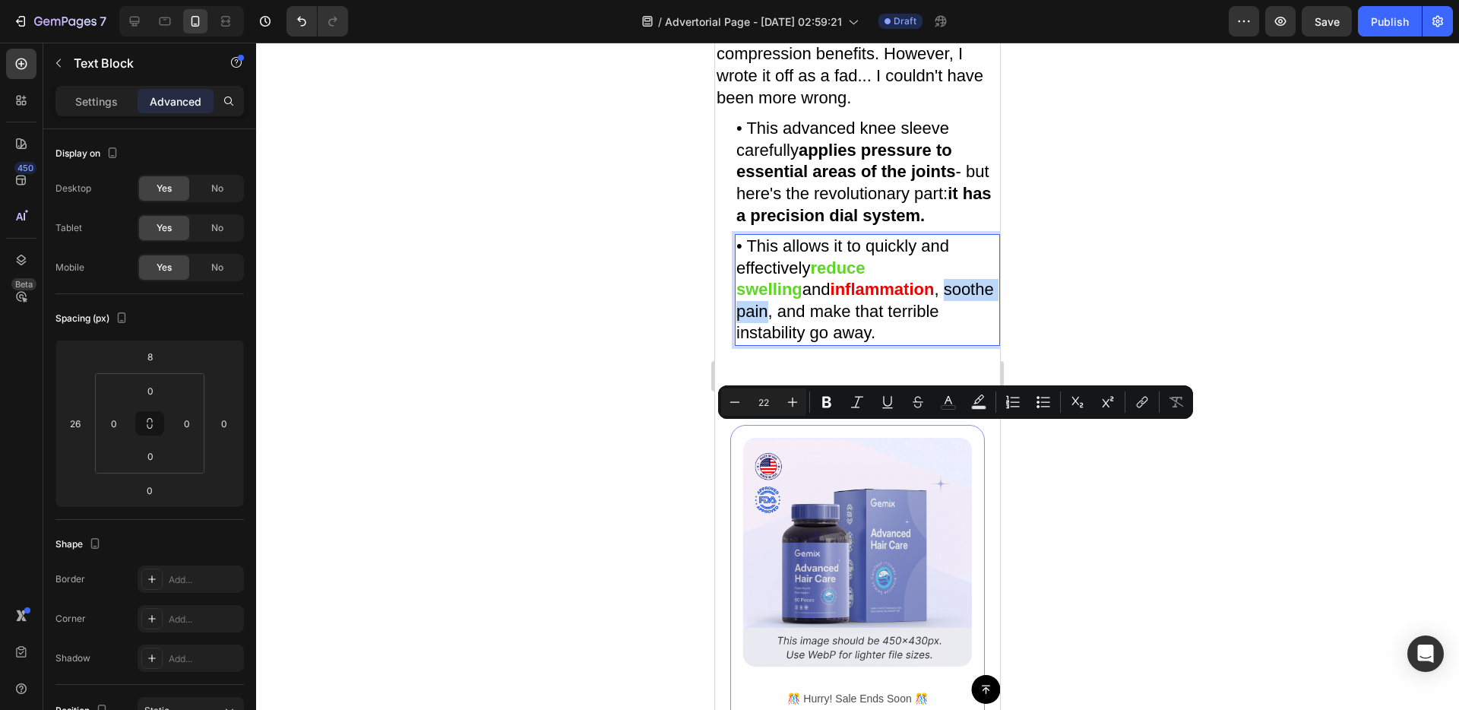
drag, startPoint x: 850, startPoint y: 437, endPoint x: 935, endPoint y: 438, distance: 85.1
click at [935, 344] on p "• This allows it to quickly and effectively reduce swelling and inflammation , …" at bounding box center [867, 290] width 262 height 109
click at [941, 400] on icon "Editor contextual toolbar" at bounding box center [948, 401] width 15 height 15
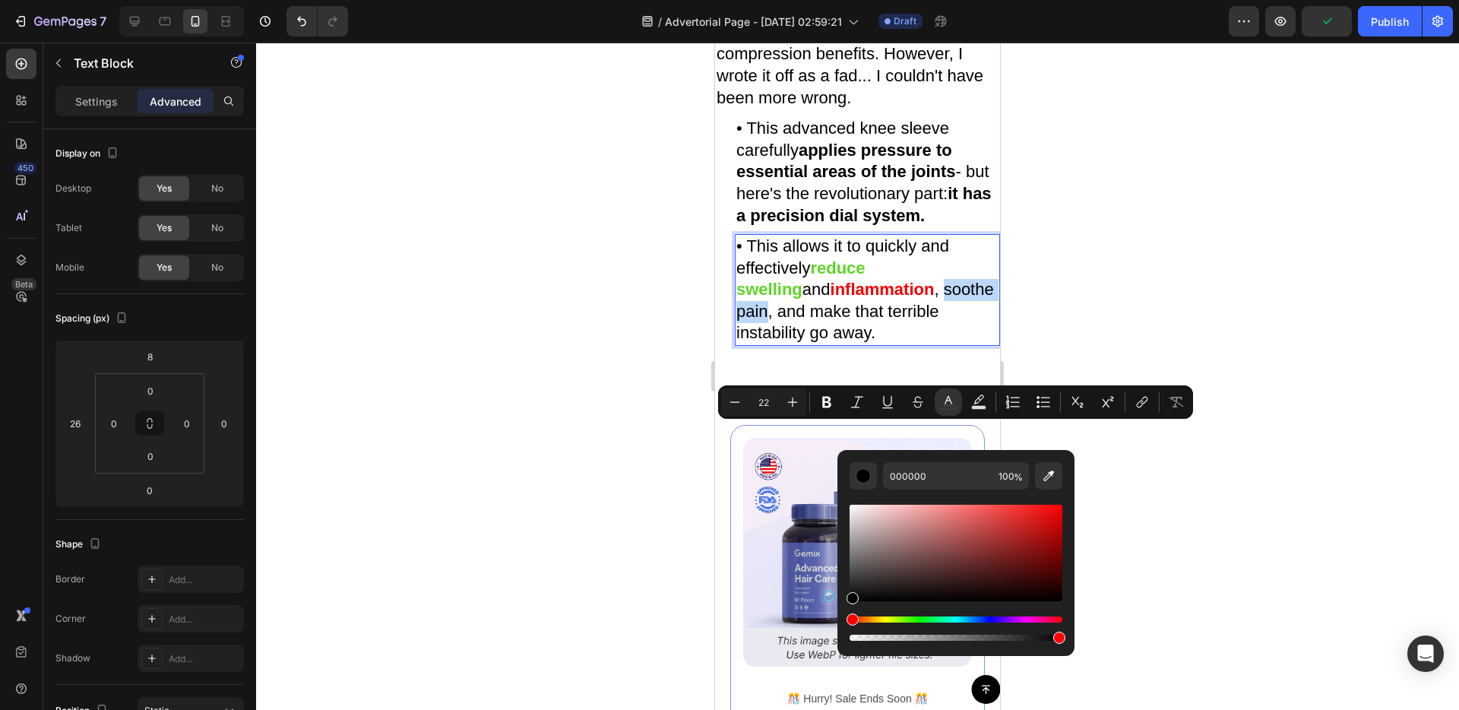
click at [908, 618] on div "Hue" at bounding box center [956, 619] width 213 height 6
drag, startPoint x: 942, startPoint y: 537, endPoint x: 970, endPoint y: 530, distance: 28.4
click at [970, 530] on div "Editor contextual toolbar" at bounding box center [956, 553] width 213 height 97
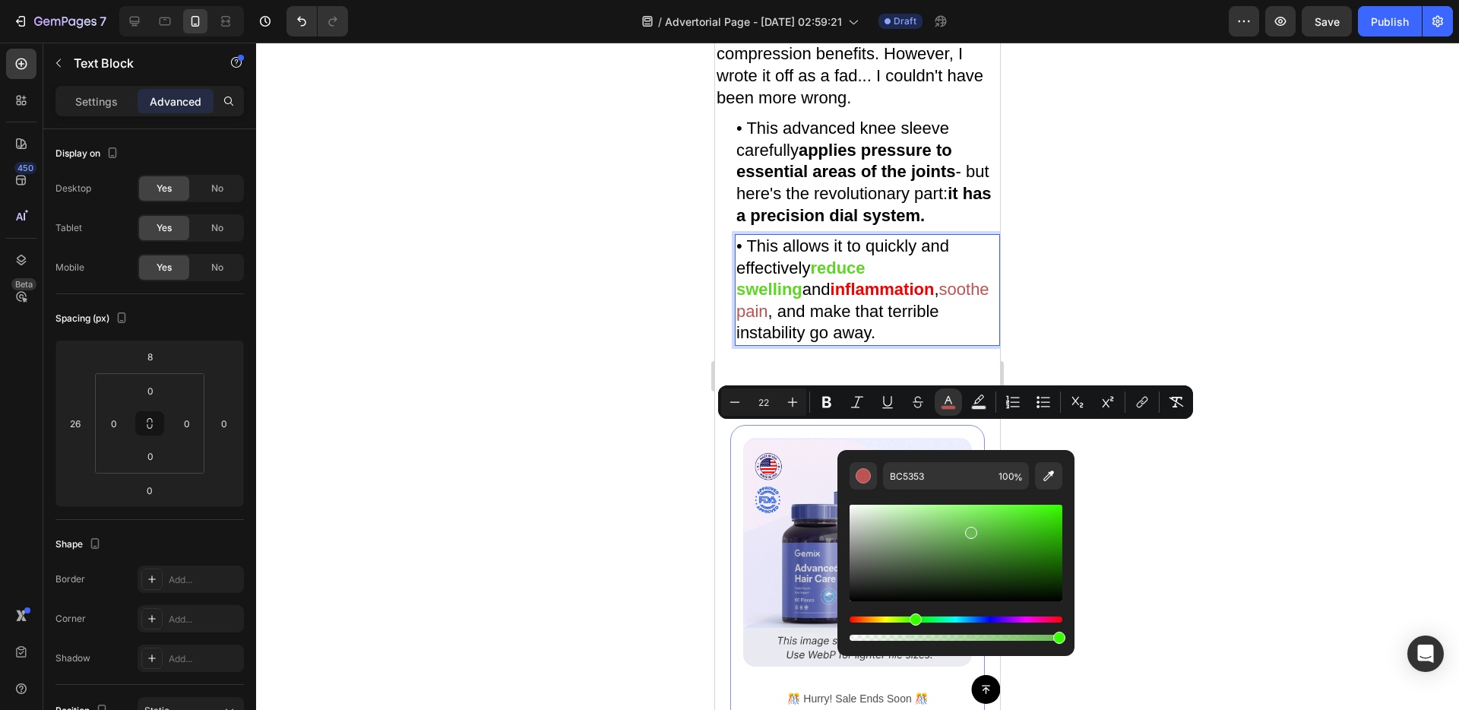
click at [914, 617] on div "Hue" at bounding box center [956, 619] width 213 height 6
drag, startPoint x: 1009, startPoint y: 530, endPoint x: 1016, endPoint y: 526, distance: 8.2
click at [1016, 526] on div "Editor contextual toolbar" at bounding box center [956, 553] width 213 height 97
type input "47C42B"
click at [1172, 503] on div at bounding box center [857, 376] width 1203 height 667
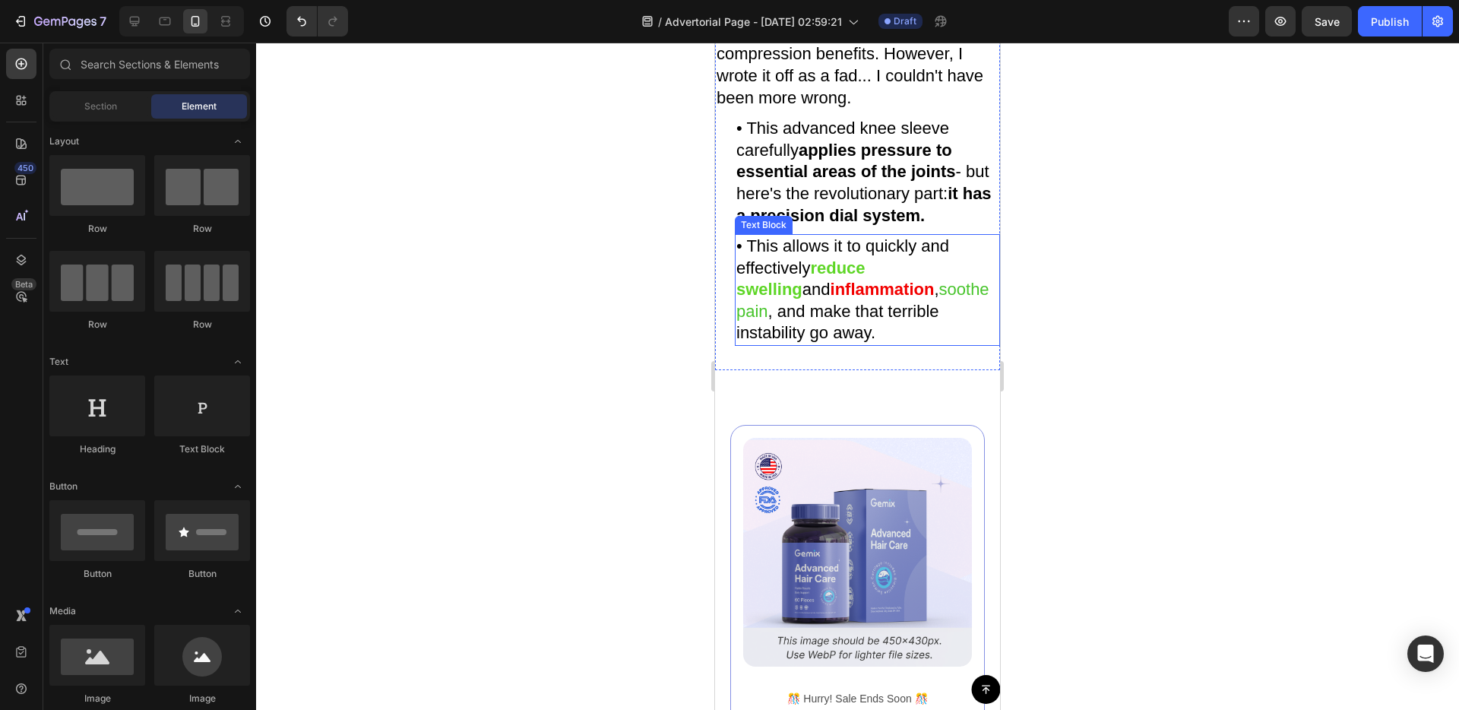
click at [865, 299] on strong "reduce swelling" at bounding box center [800, 278] width 129 height 41
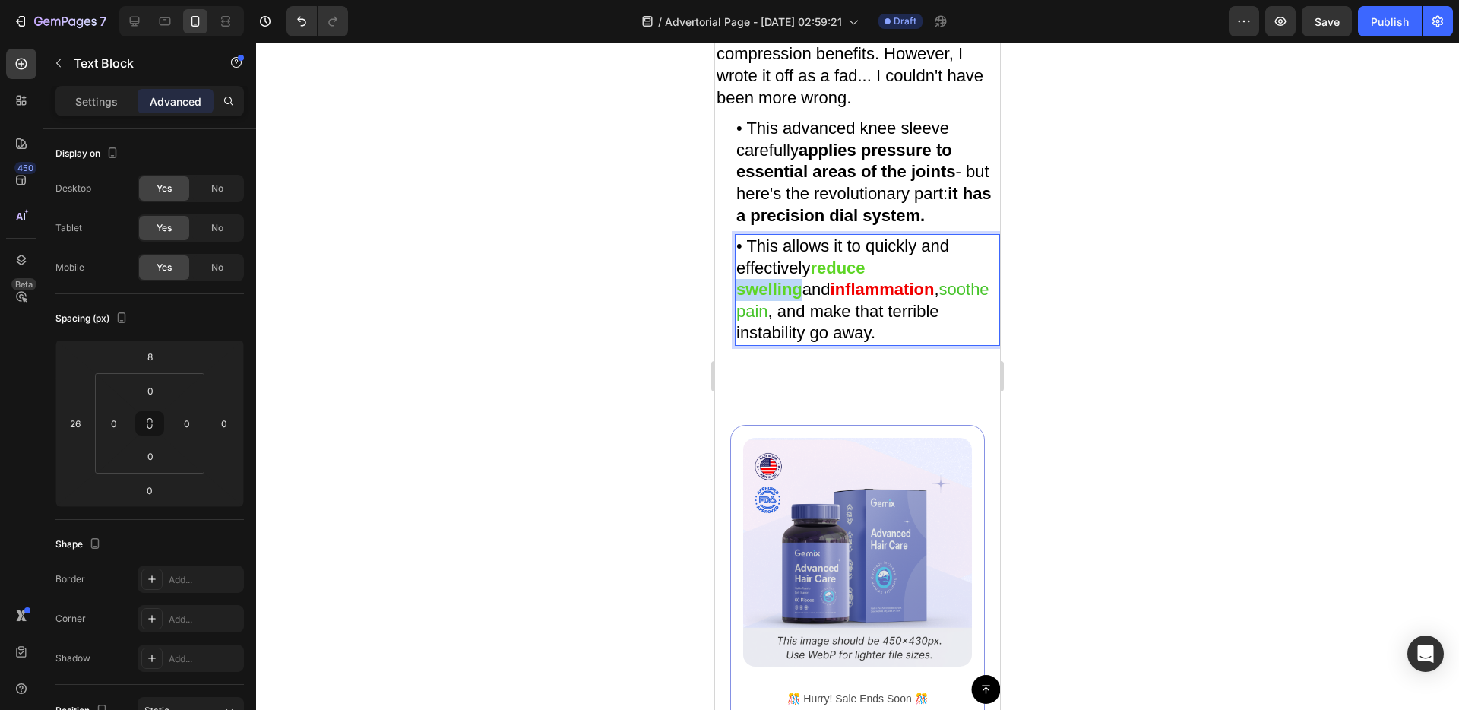
click at [865, 299] on strong "reduce swelling" at bounding box center [800, 278] width 129 height 41
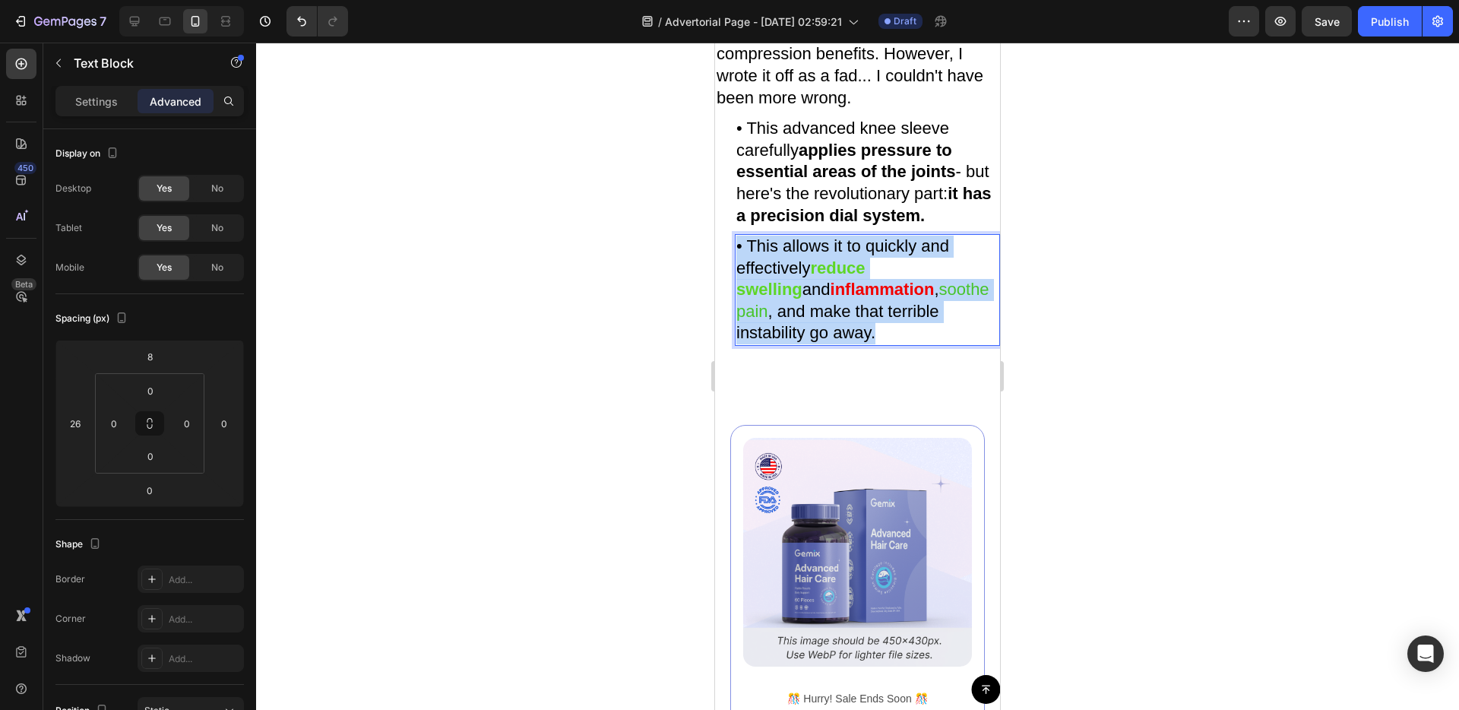
click at [865, 299] on strong "reduce swelling" at bounding box center [800, 278] width 129 height 41
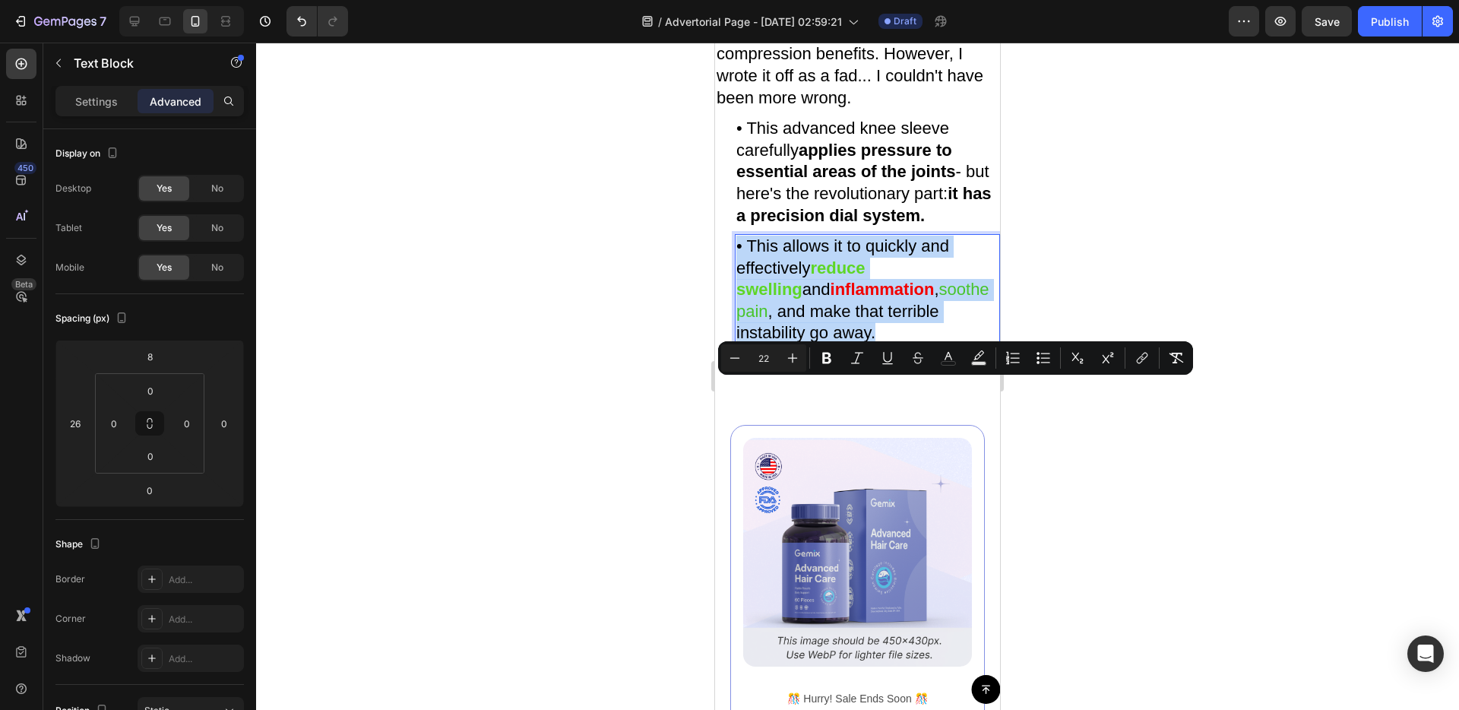
click at [865, 299] on strong "reduce swelling" at bounding box center [800, 278] width 129 height 41
click at [827, 299] on strong "reduce swelling" at bounding box center [800, 278] width 129 height 41
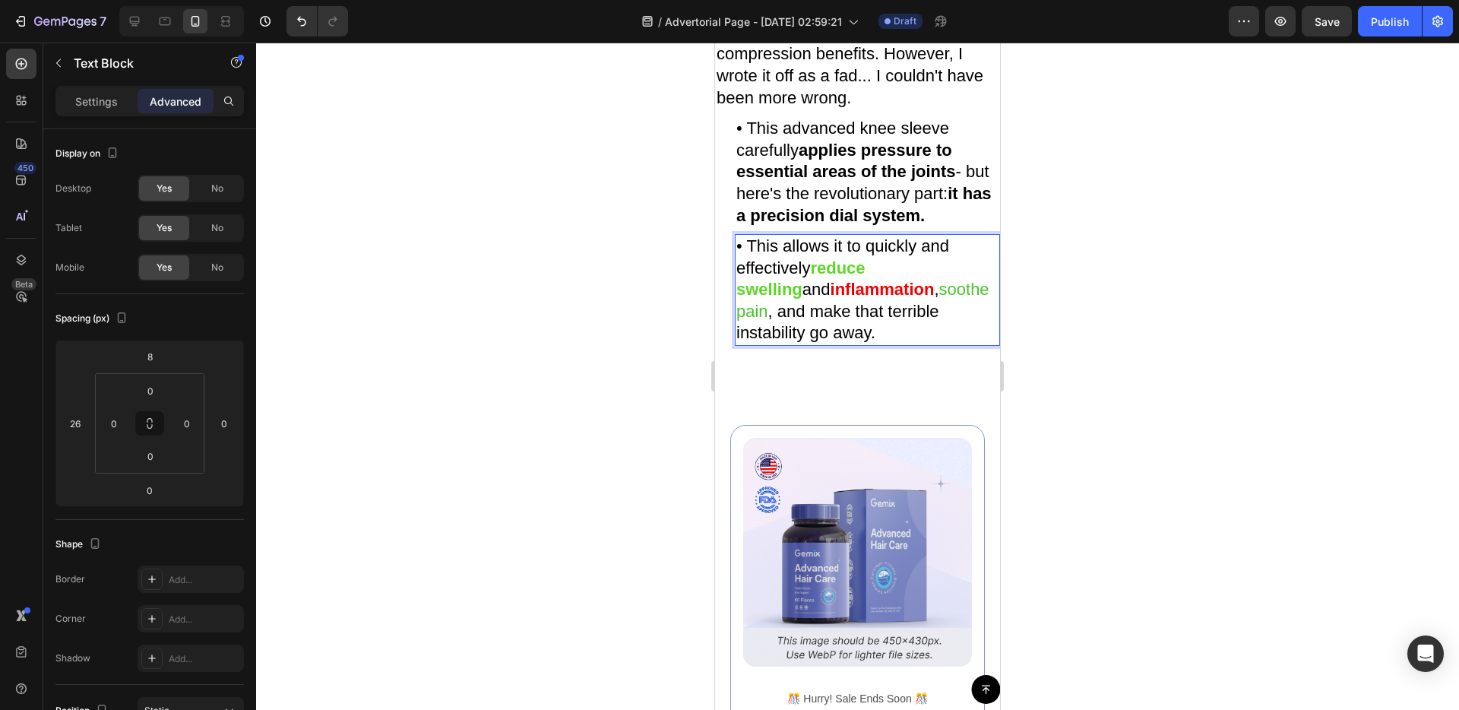
click at [820, 299] on strong "reduce swelling" at bounding box center [800, 278] width 129 height 41
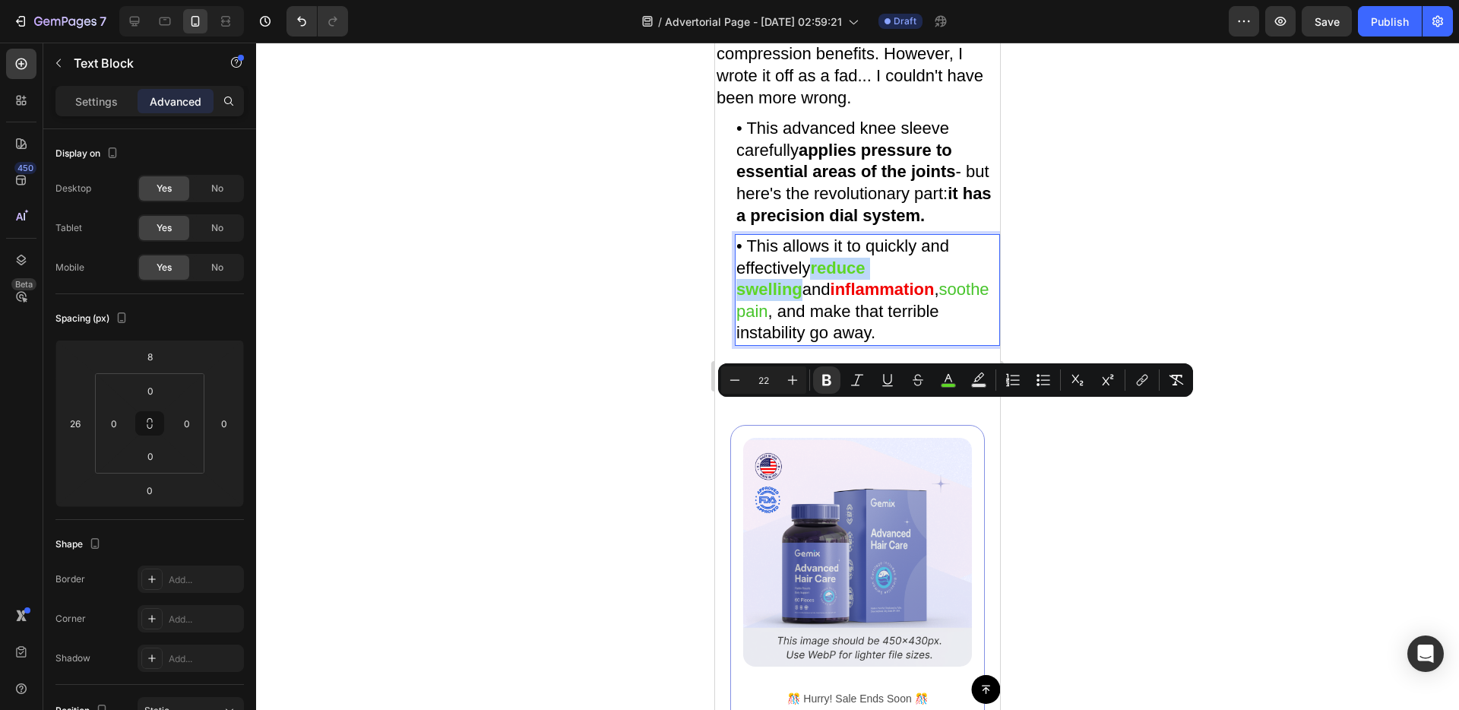
drag, startPoint x: 815, startPoint y: 414, endPoint x: 938, endPoint y: 422, distance: 124.1
click at [938, 344] on p "• This allows it to quickly and effectively reduce swelling and inflammation , …" at bounding box center [867, 290] width 262 height 109
click at [953, 372] on icon "Editor contextual toolbar" at bounding box center [948, 379] width 15 height 15
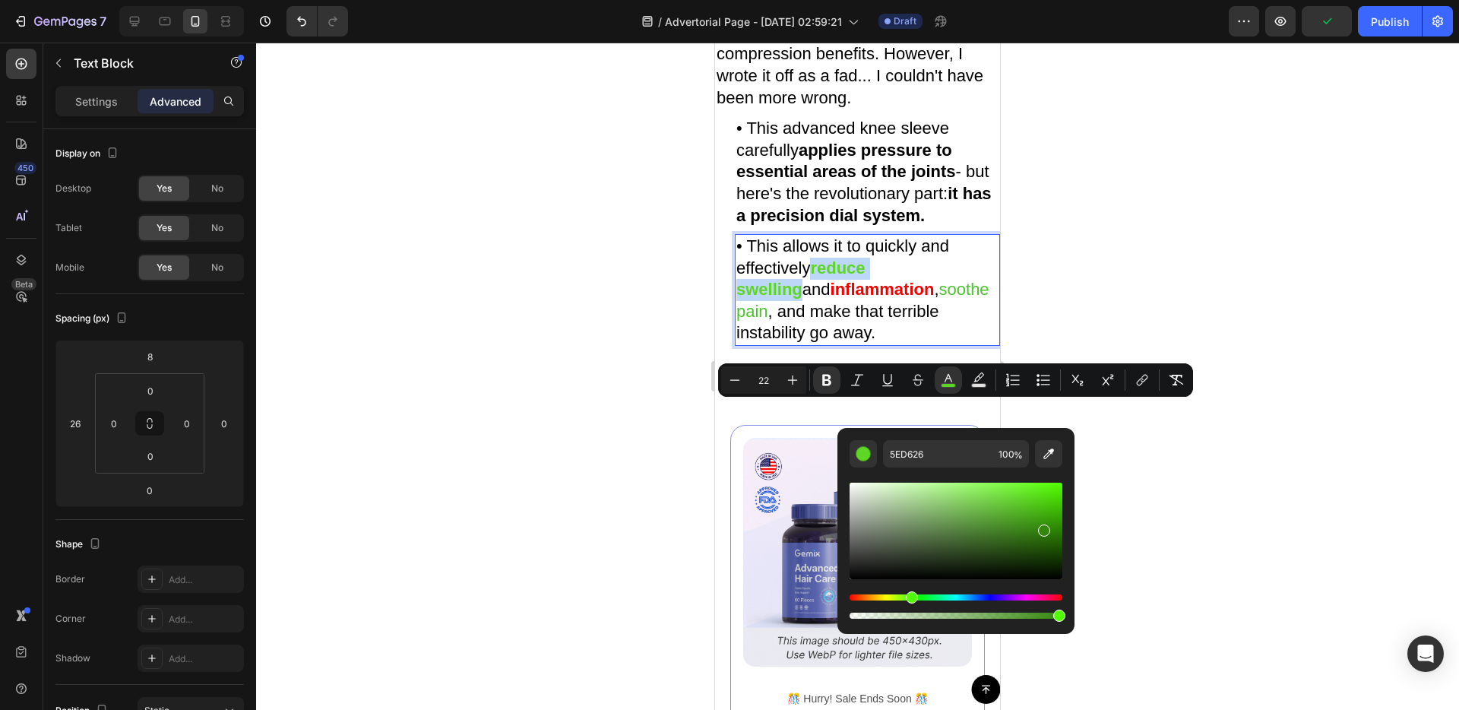
type input "34870D"
drag, startPoint x: 1021, startPoint y: 507, endPoint x: 1042, endPoint y: 527, distance: 29.6
click at [1042, 527] on div "Editor contextual toolbar" at bounding box center [956, 531] width 213 height 97
click at [933, 459] on input "34870D" at bounding box center [937, 453] width 109 height 27
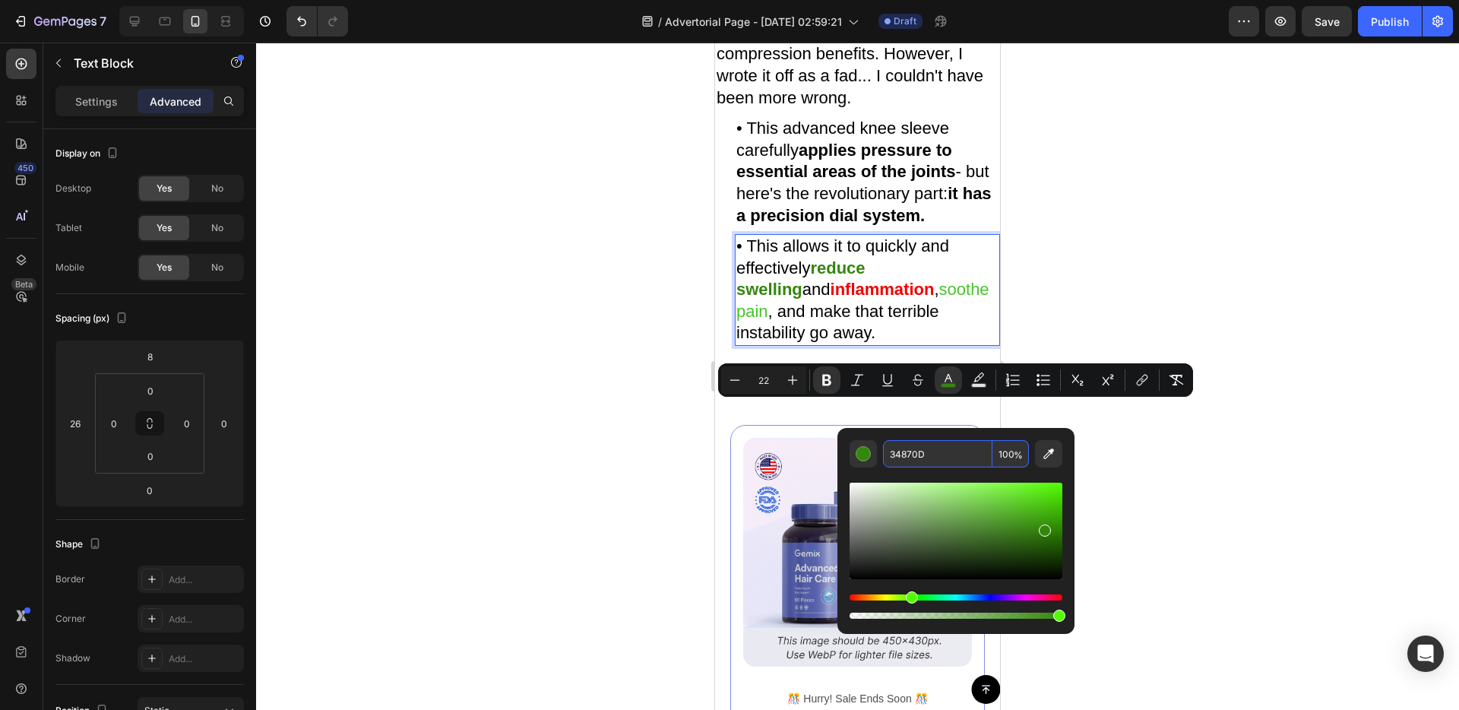
click at [782, 344] on p "• This allows it to quickly and effectively reduce swelling and inflammation , …" at bounding box center [867, 290] width 262 height 109
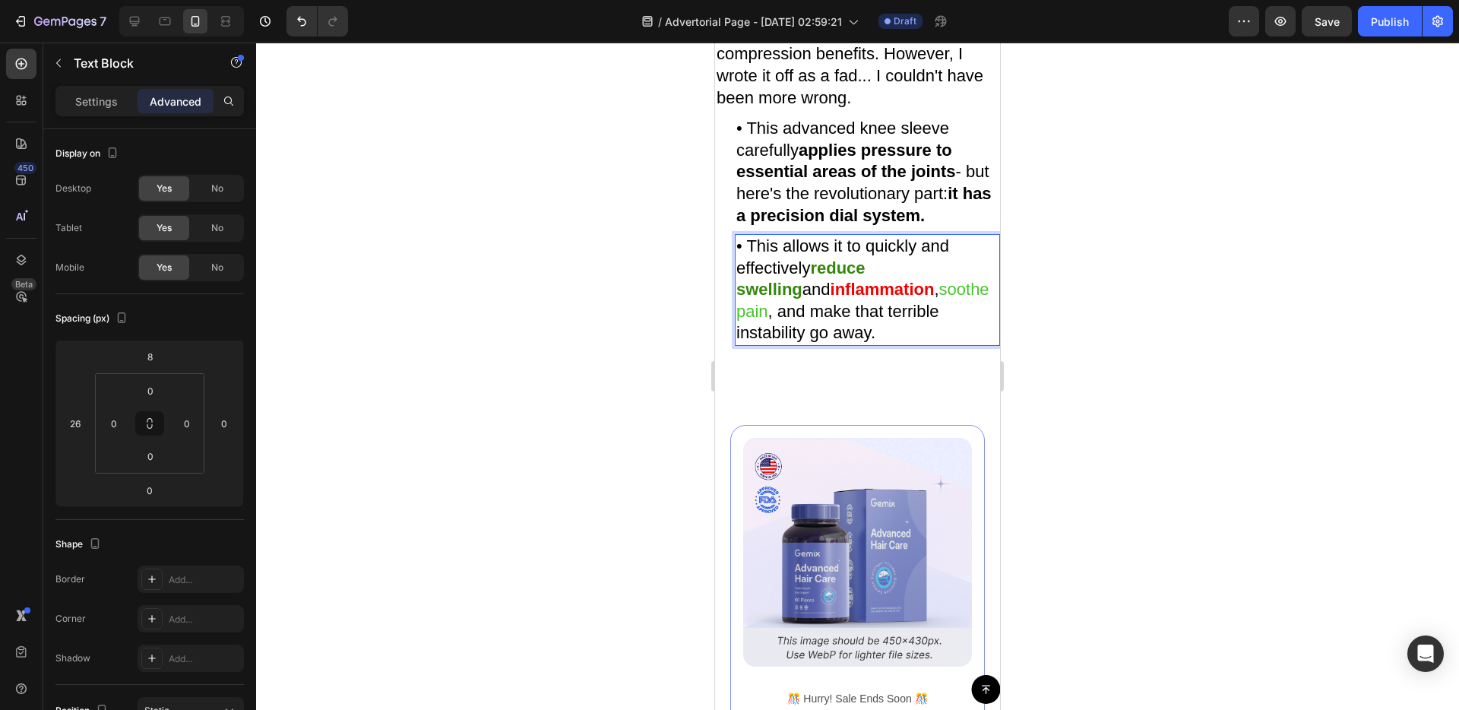
click at [902, 321] on span "soothe pain" at bounding box center [862, 300] width 253 height 41
drag, startPoint x: 849, startPoint y: 433, endPoint x: 932, endPoint y: 438, distance: 83.8
click at [932, 321] on span "soothe pain" at bounding box center [862, 300] width 253 height 41
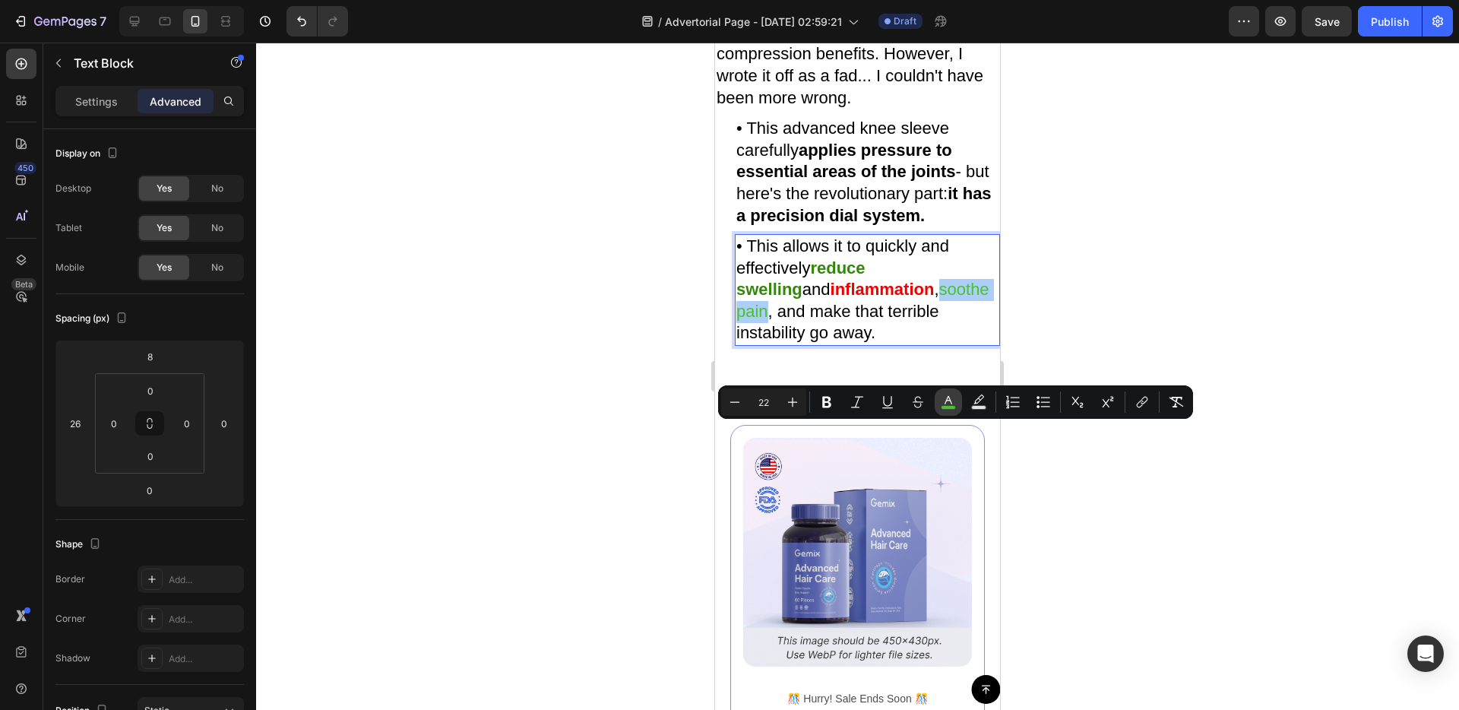
click at [938, 405] on button "color" at bounding box center [948, 401] width 27 height 27
type input "47C42B"
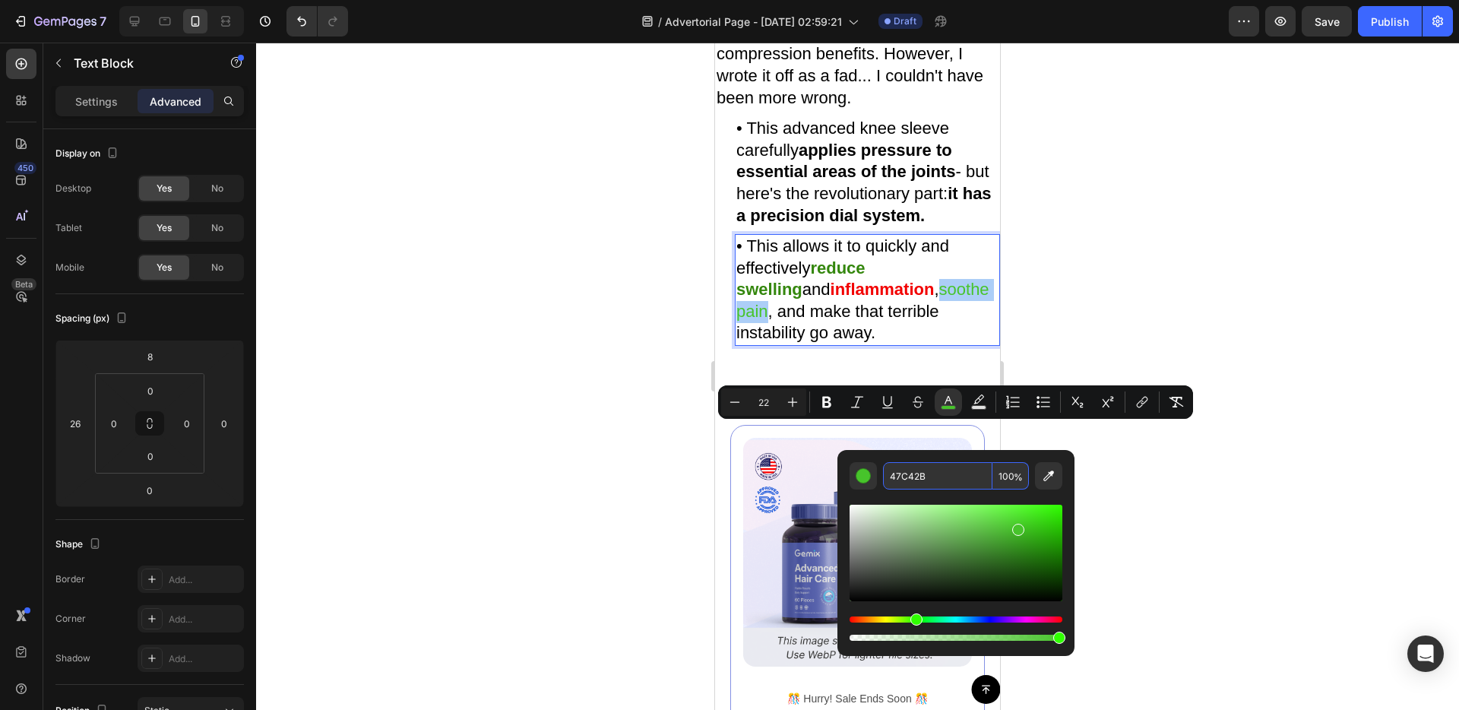
click at [923, 467] on input "47C42B" at bounding box center [937, 475] width 109 height 27
click at [922, 467] on input "47C42B" at bounding box center [937, 475] width 109 height 27
paste input "34870D"
type input "34870D"
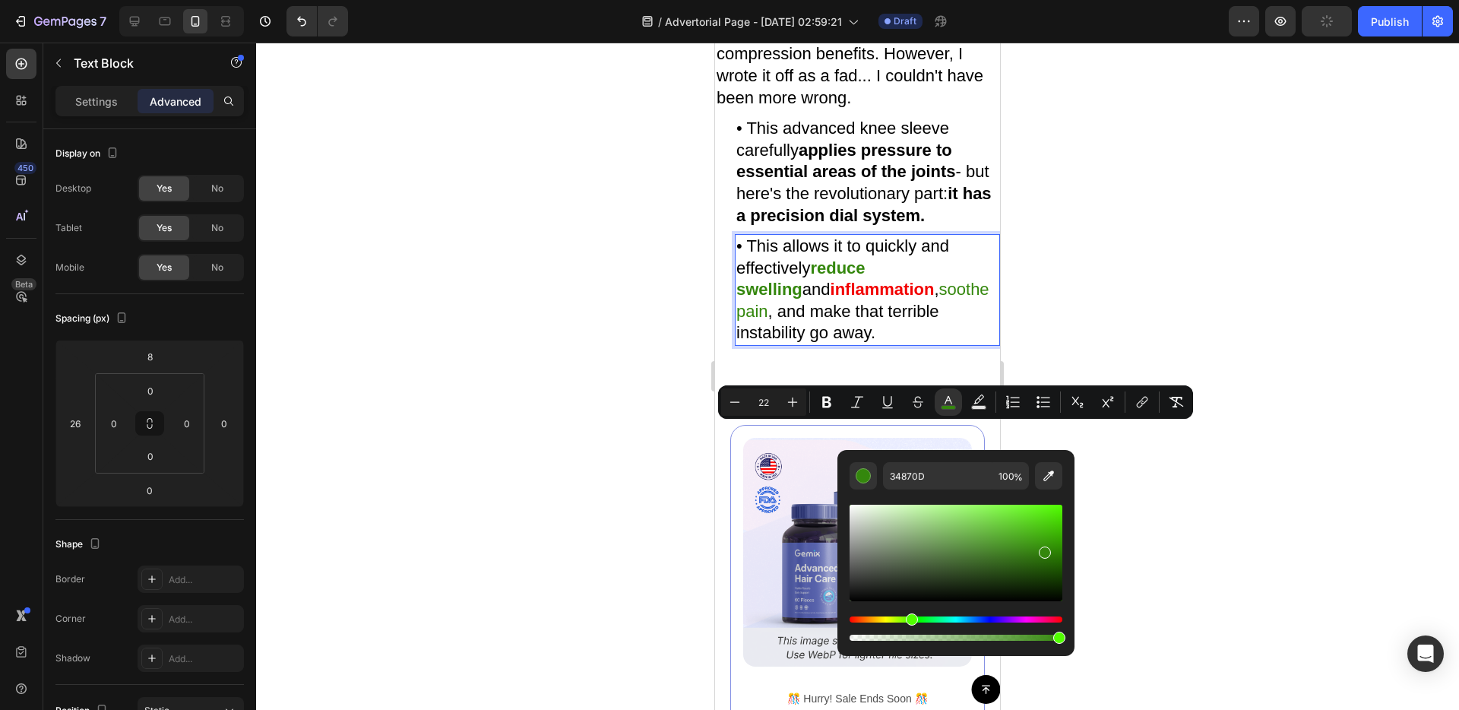
click at [1161, 465] on div at bounding box center [857, 376] width 1203 height 667
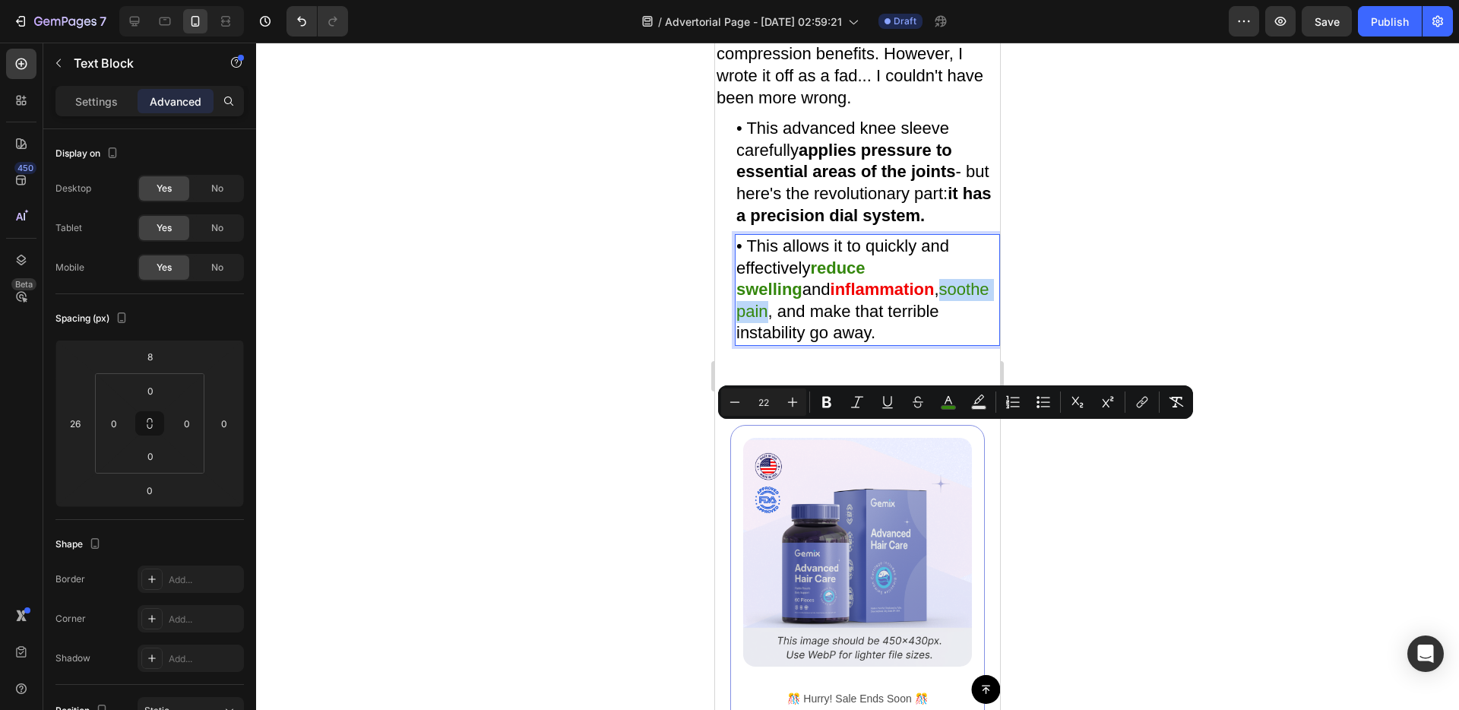
drag, startPoint x: 850, startPoint y: 436, endPoint x: 935, endPoint y: 438, distance: 84.4
click at [831, 403] on icon "Editor contextual toolbar" at bounding box center [826, 401] width 15 height 15
click at [895, 344] on p "• This allows it to quickly and effectively reduce swelling and inflammation , …" at bounding box center [867, 290] width 262 height 109
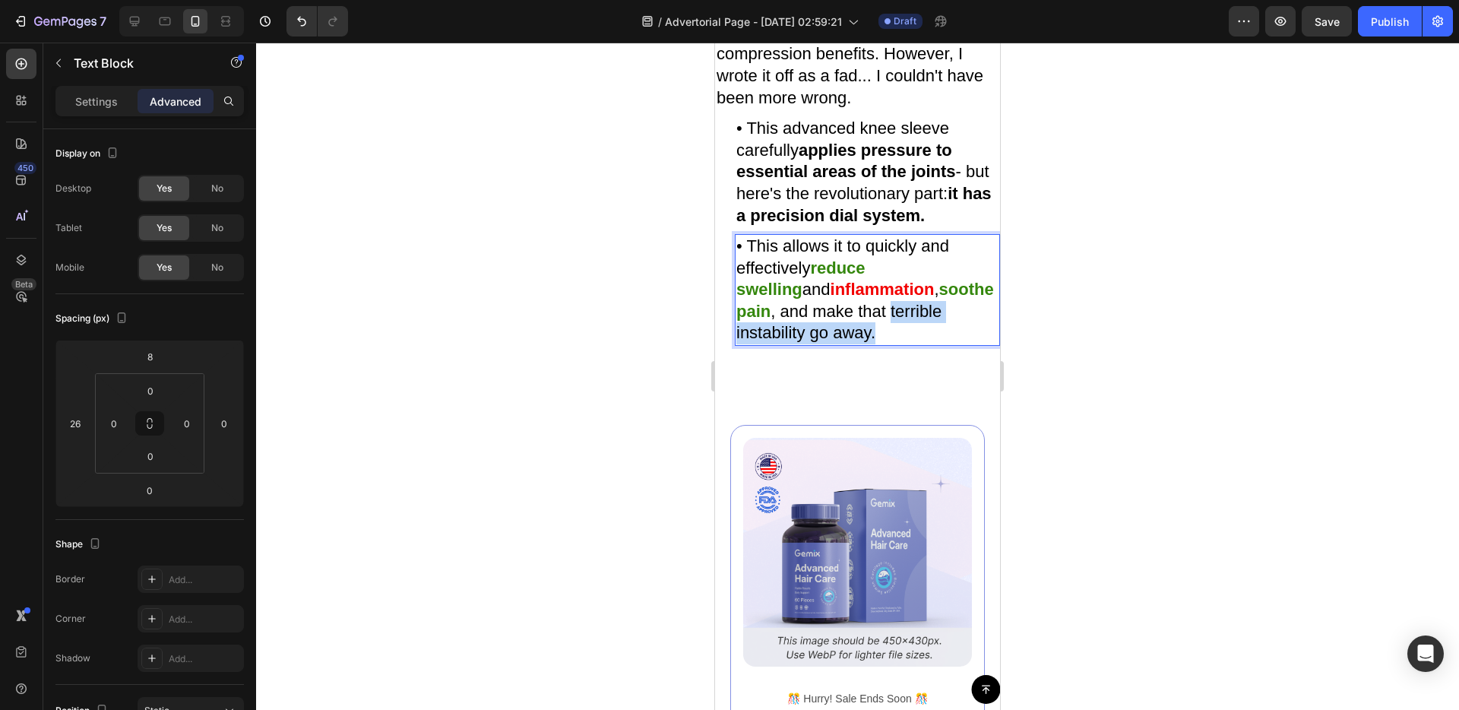
drag, startPoint x: 815, startPoint y: 457, endPoint x: 972, endPoint y: 470, distance: 157.1
click at [972, 344] on p "• This allows it to quickly and effectively reduce swelling and inflammation , …" at bounding box center [867, 290] width 262 height 109
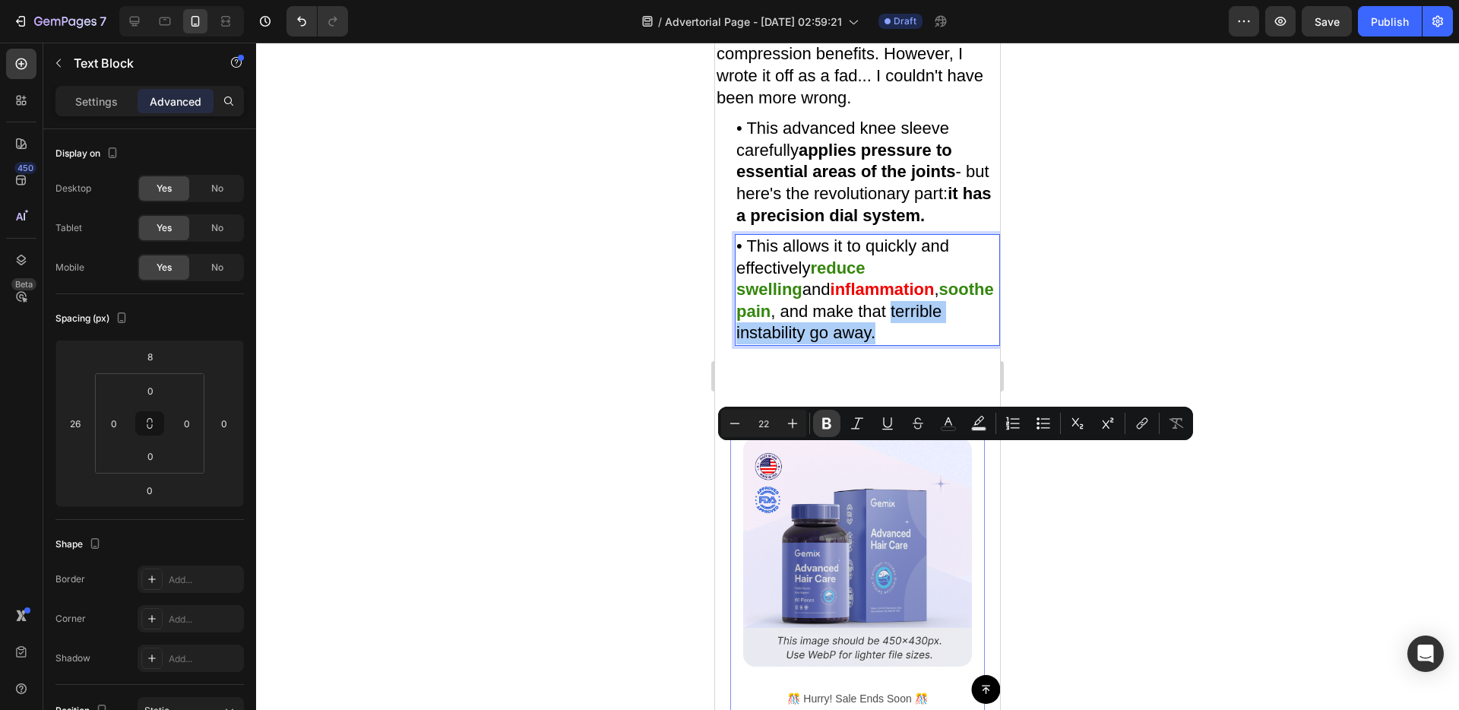
click at [834, 429] on icon "Editor contextual toolbar" at bounding box center [826, 423] width 15 height 15
click at [887, 515] on div "Image ️🎊 Hurry! Sale Ends Soon ️🎊 Text Block 00 DAY 00 HRS 00 MIN 00 SEC Countd…" at bounding box center [857, 693] width 285 height 647
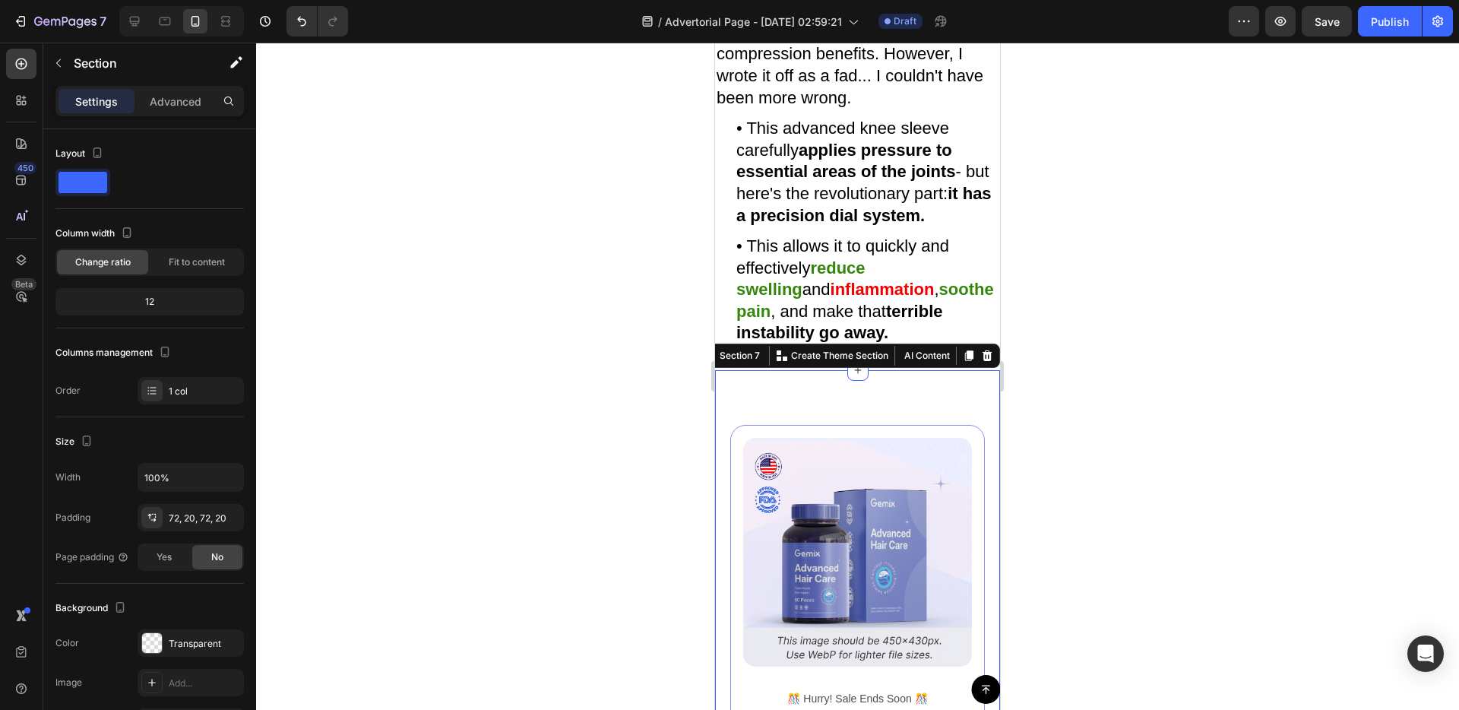
click at [1135, 524] on div at bounding box center [857, 376] width 1203 height 667
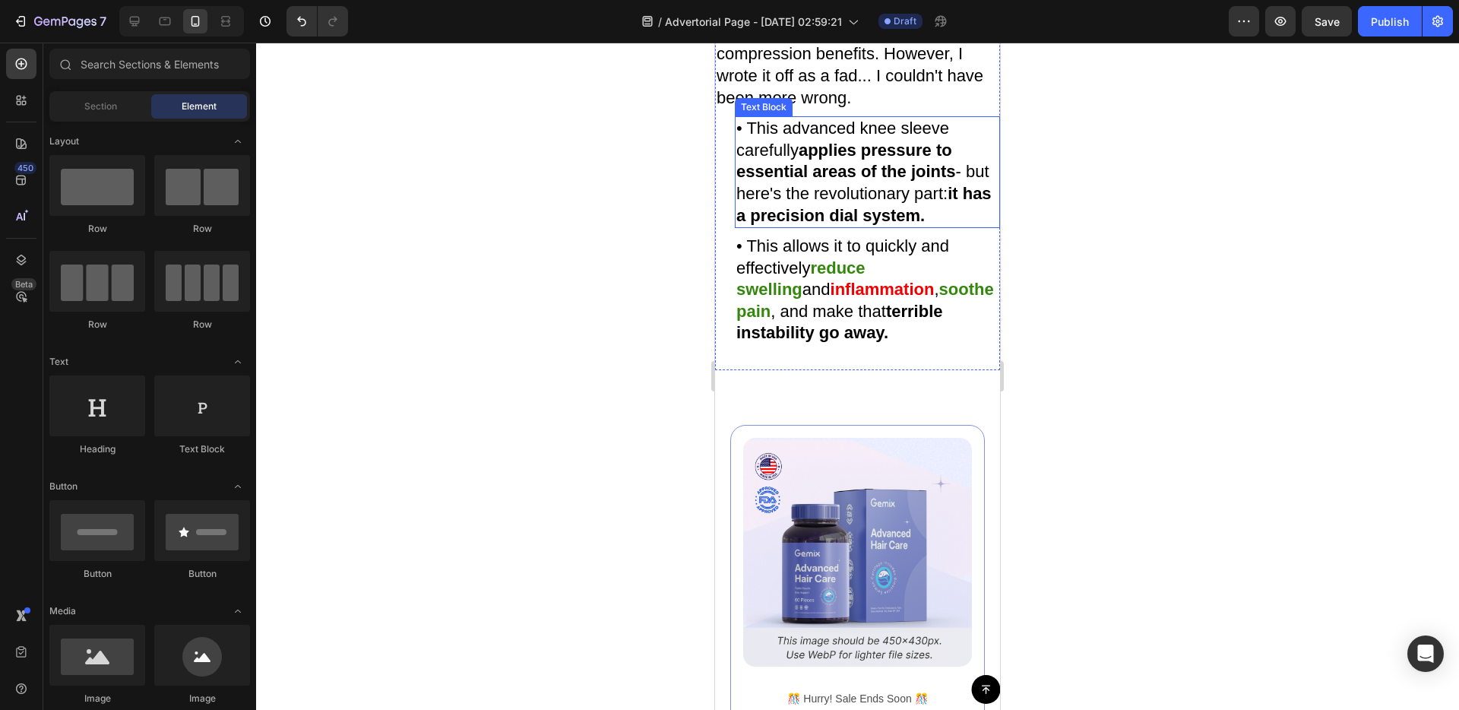
click at [935, 182] on strong "applies pressure to essential areas of the joints" at bounding box center [846, 161] width 220 height 41
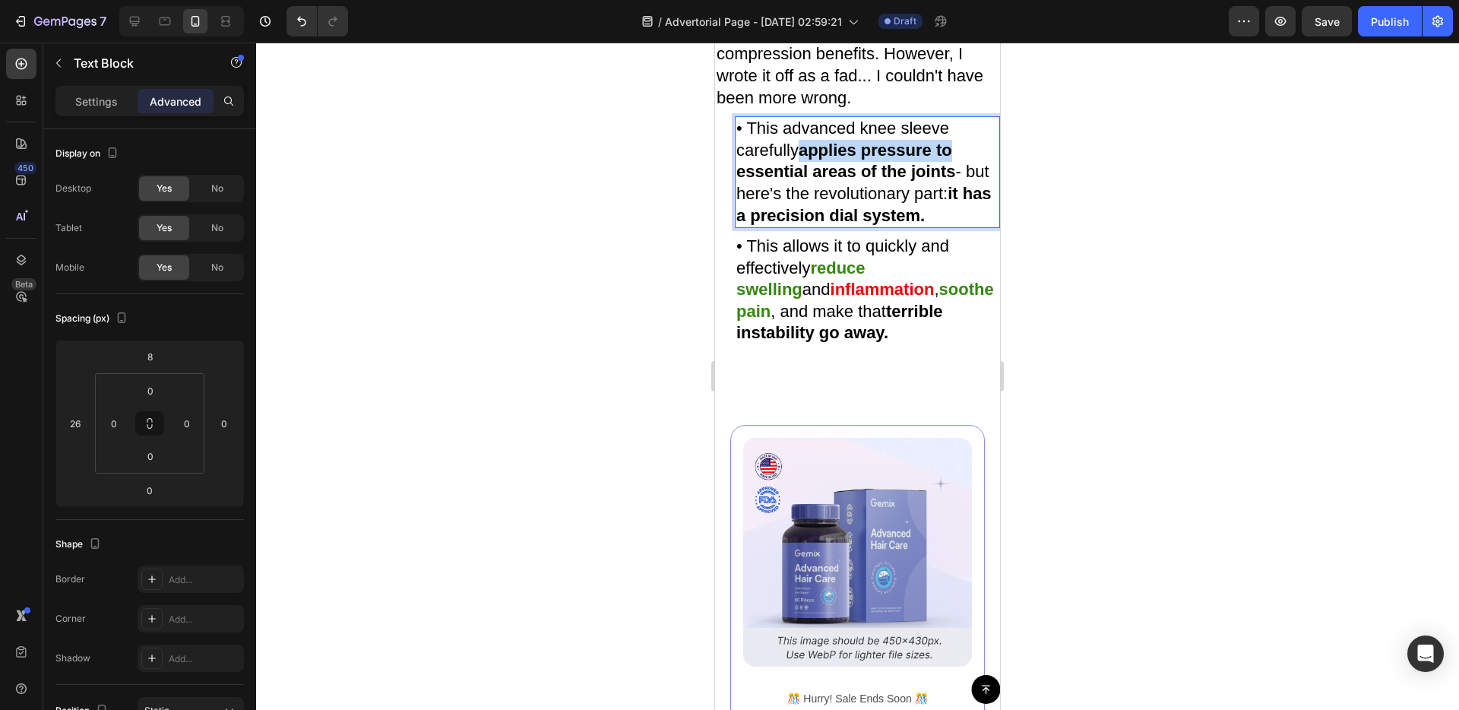
drag, startPoint x: 806, startPoint y: 295, endPoint x: 954, endPoint y: 301, distance: 147.5
click at [954, 182] on strong "applies pressure to essential areas of the joints" at bounding box center [846, 161] width 220 height 41
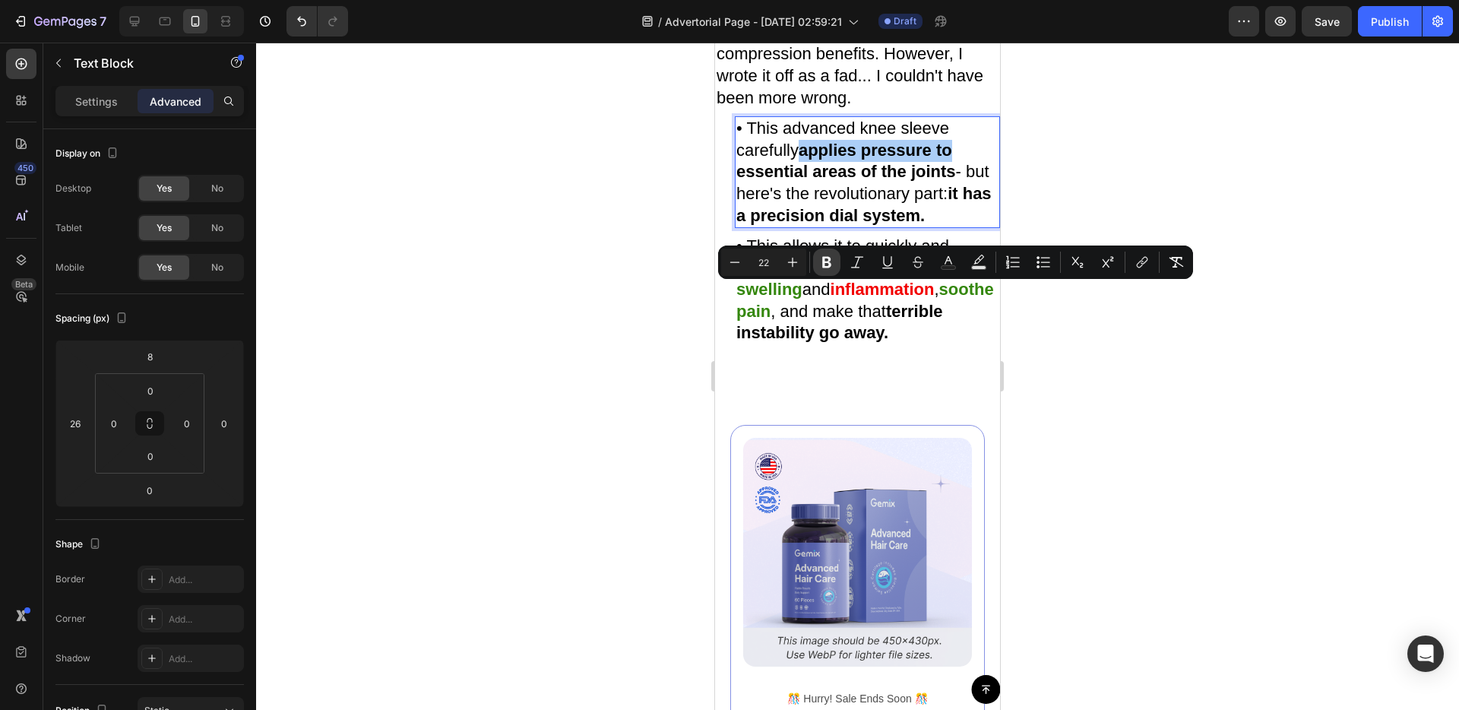
click at [818, 259] on button "Bold" at bounding box center [826, 261] width 27 height 27
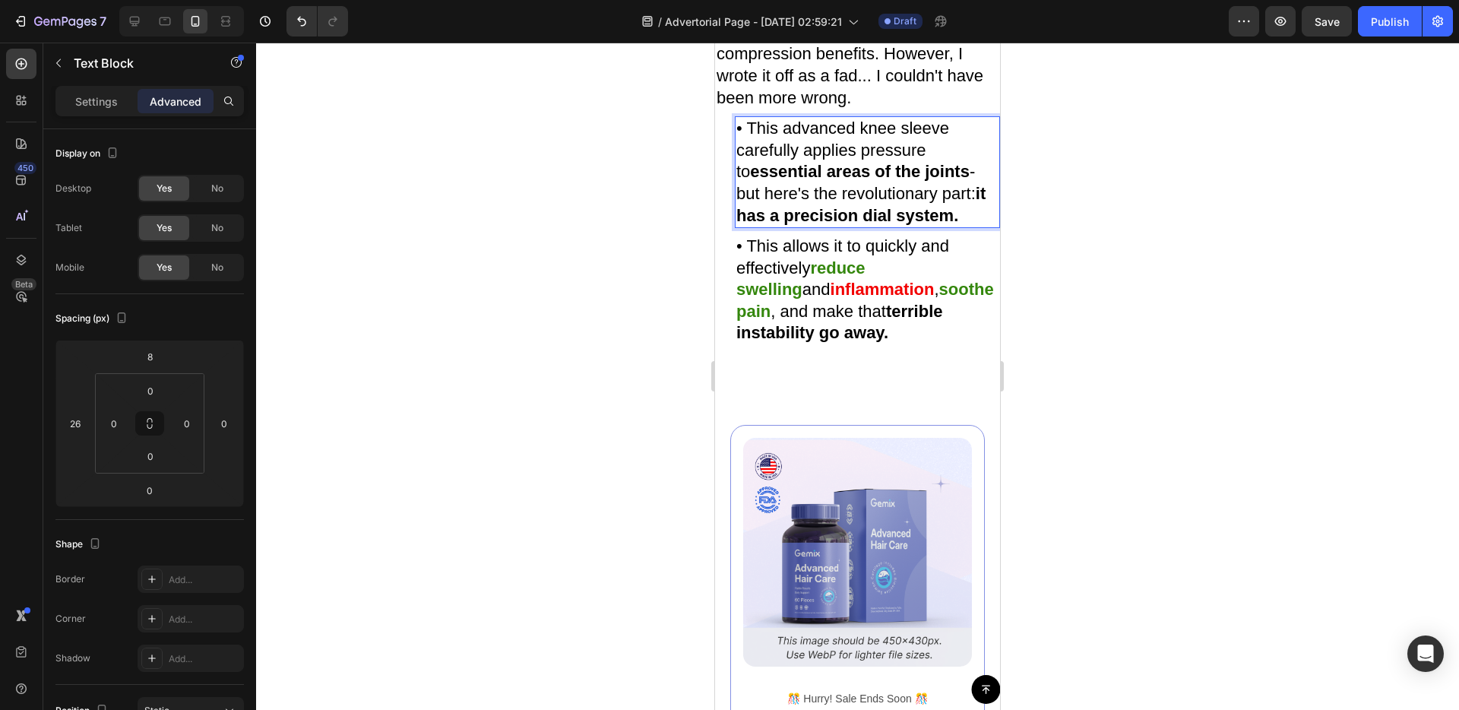
click at [844, 181] on strong "essential areas of the joints" at bounding box center [860, 171] width 220 height 19
click at [1087, 350] on div at bounding box center [857, 376] width 1203 height 667
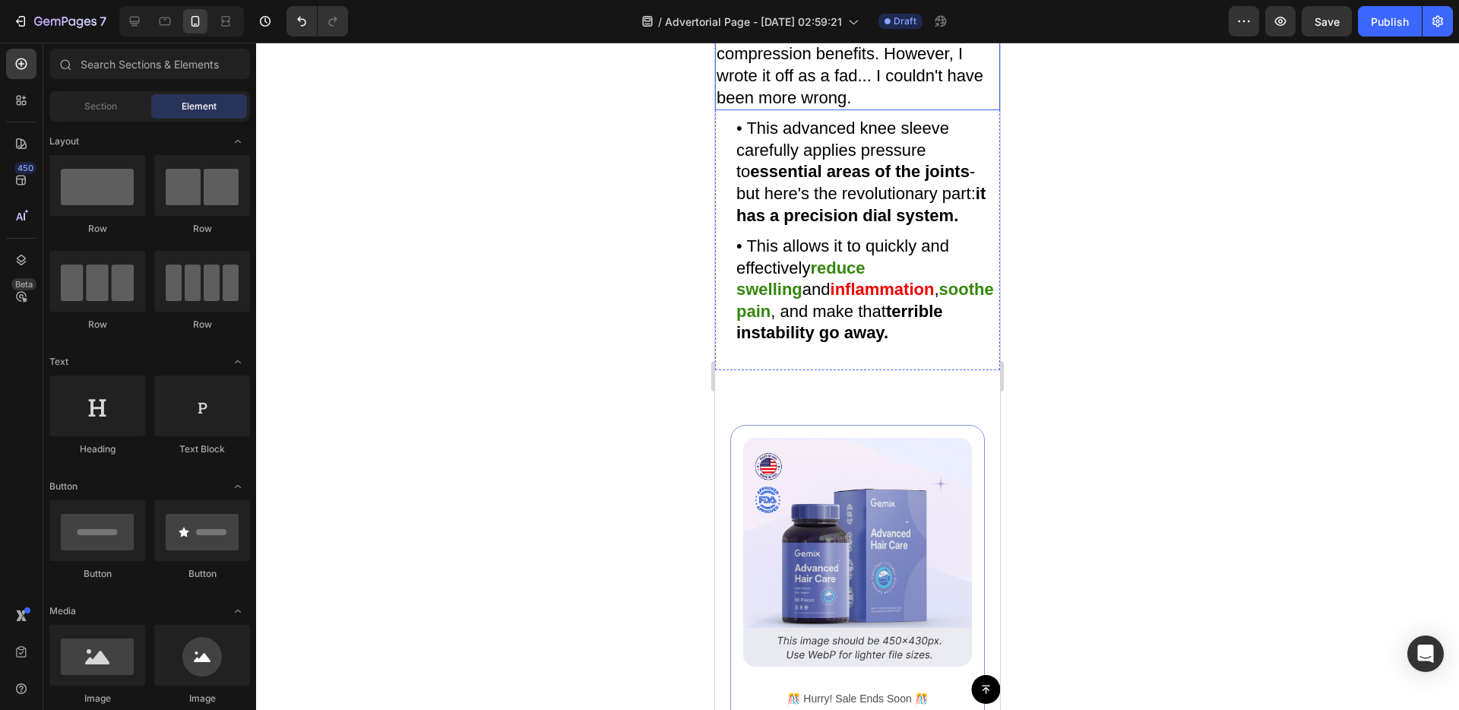
scroll to position [3447, 0]
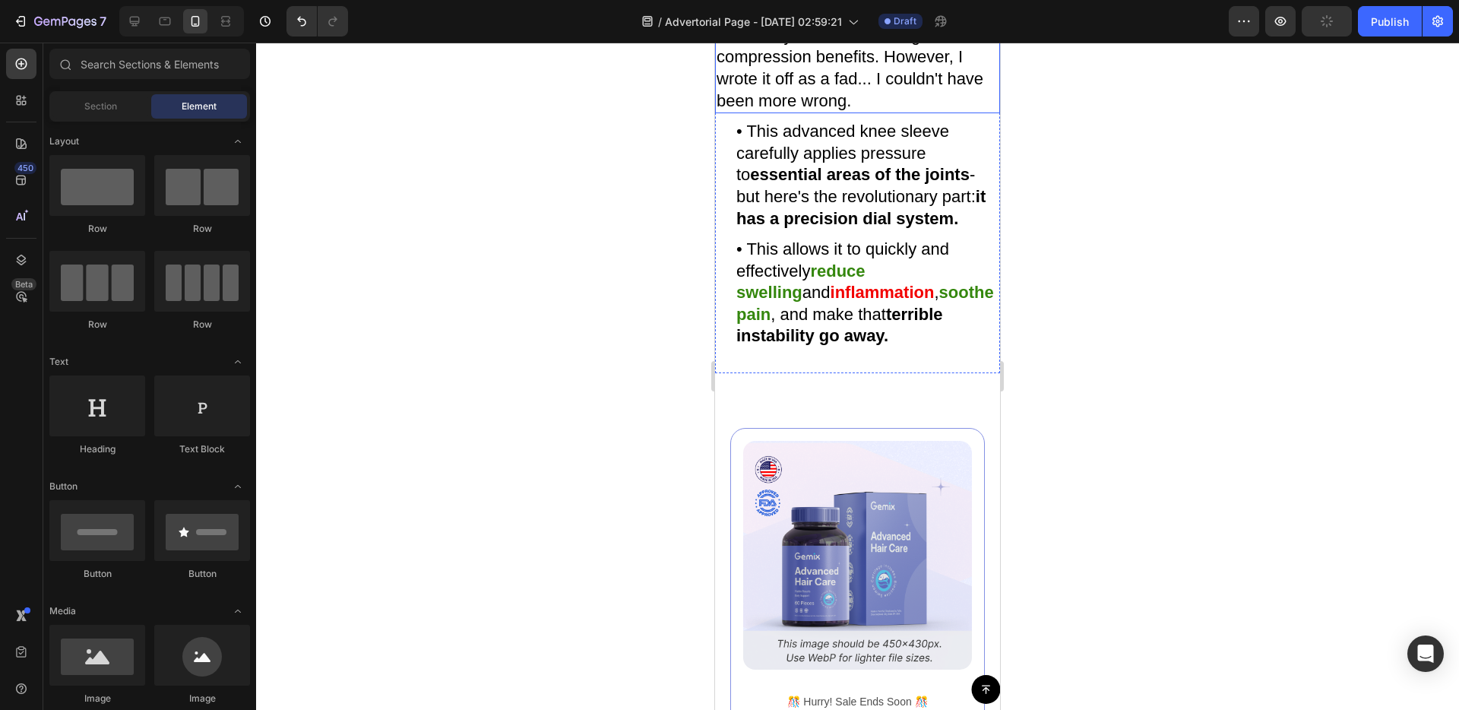
click at [777, 112] on p "It's not my first time hearing about compression benefits. However, I wrote it …" at bounding box center [858, 68] width 282 height 87
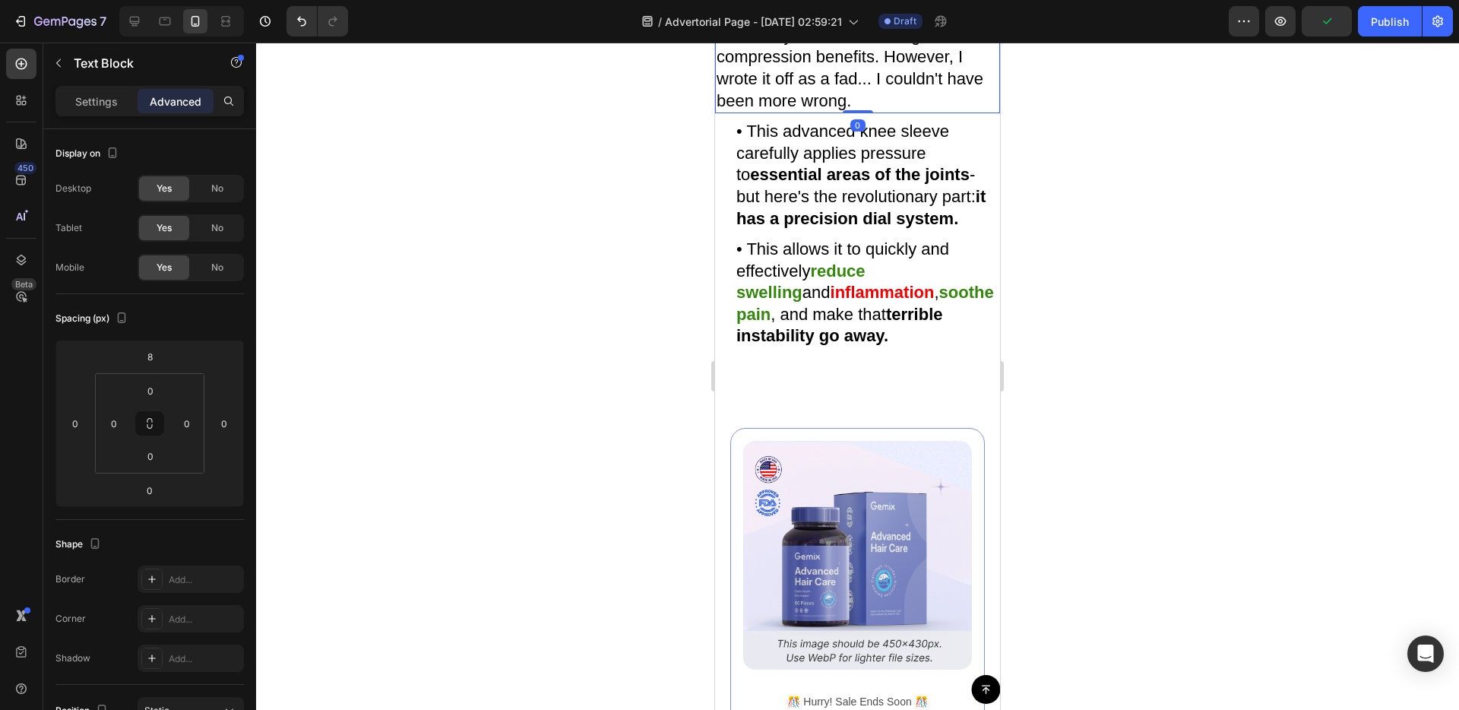
click at [822, 15] on icon at bounding box center [817, 9] width 12 height 12
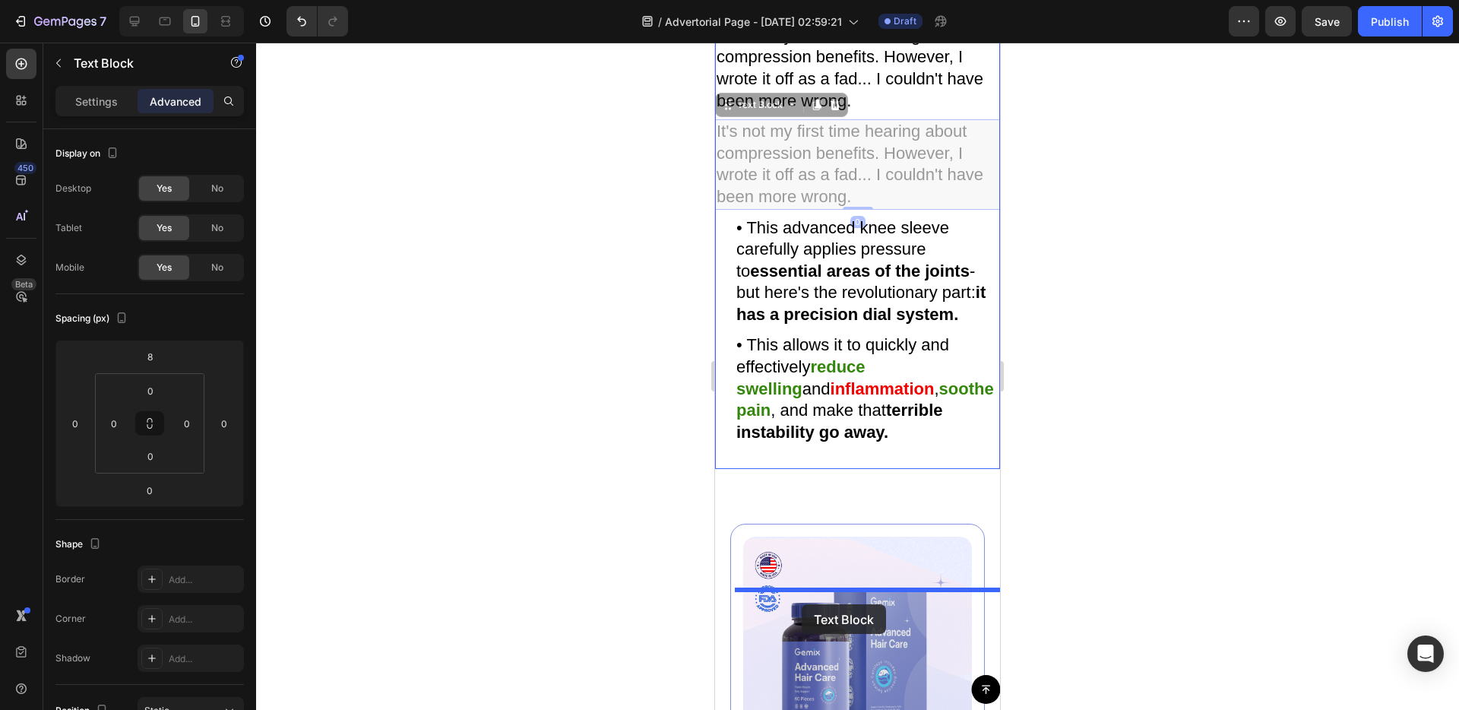
drag, startPoint x: 729, startPoint y: 252, endPoint x: 802, endPoint y: 604, distance: 360.0
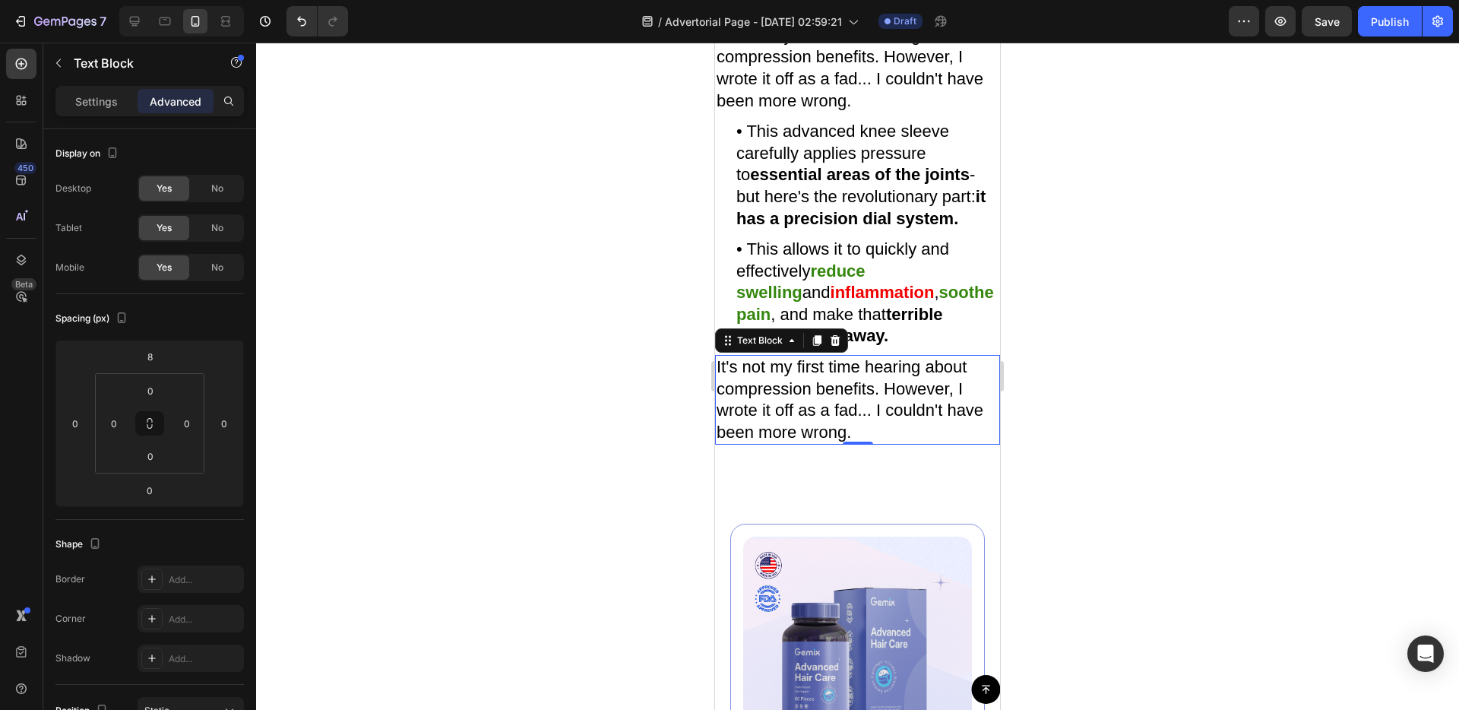
scroll to position [3559, 0]
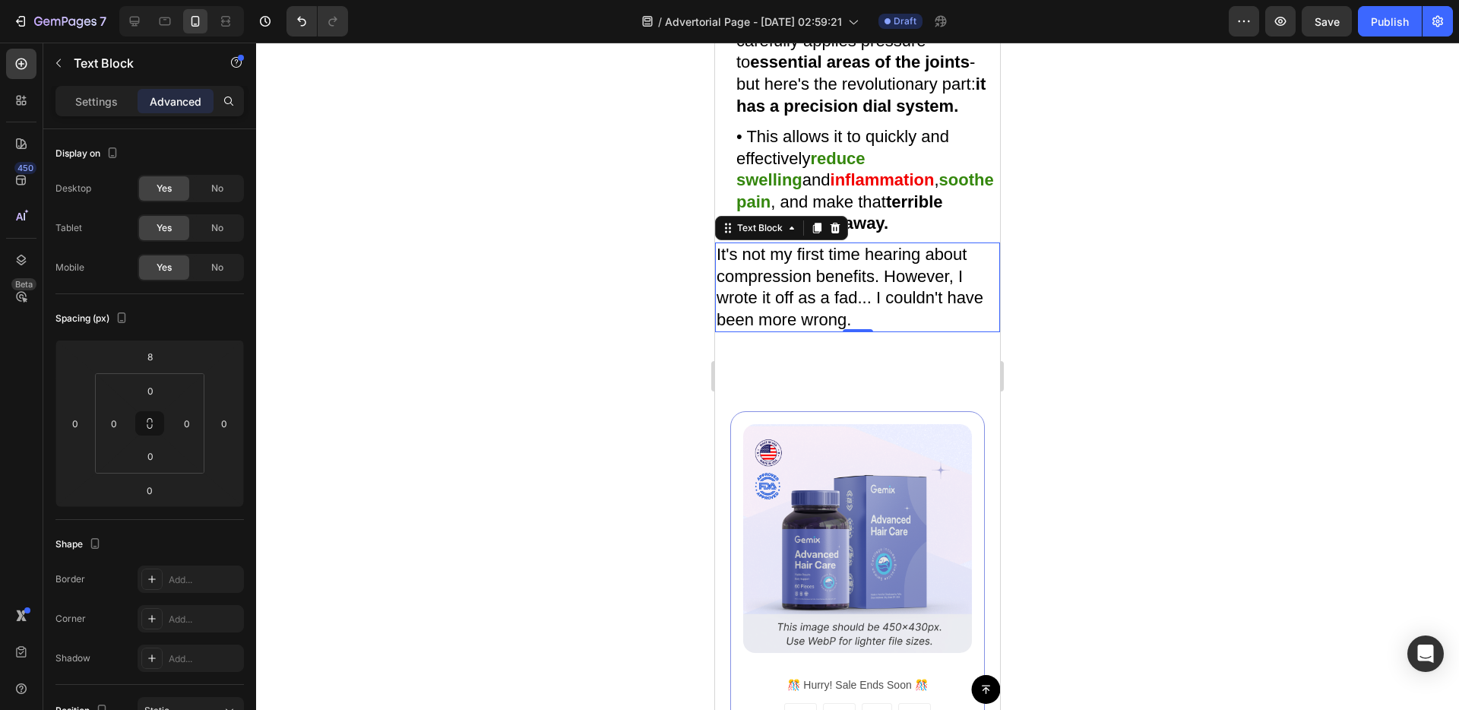
click at [864, 331] on p "It's not my first time hearing about compression benefits. However, I wrote it …" at bounding box center [858, 287] width 282 height 87
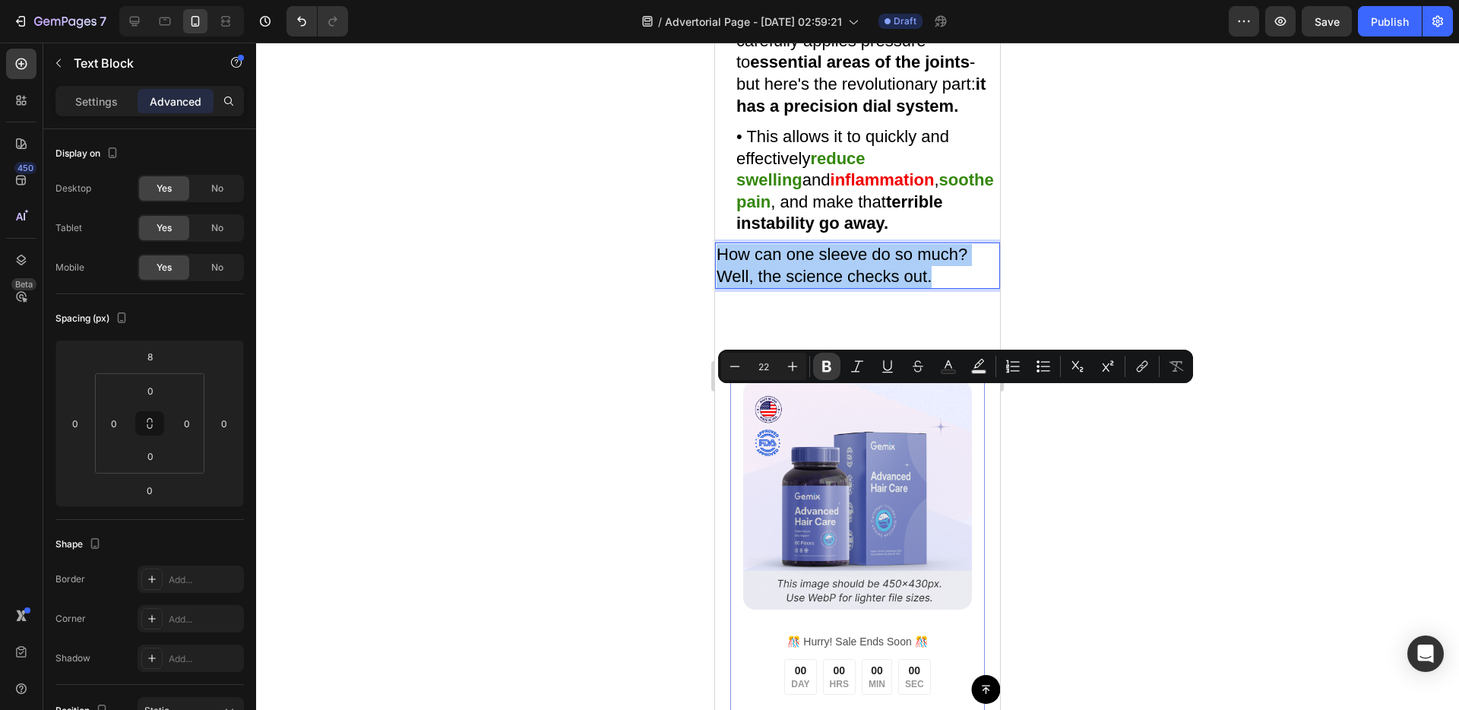
click at [828, 368] on icon "Editor contextual toolbar" at bounding box center [826, 366] width 15 height 15
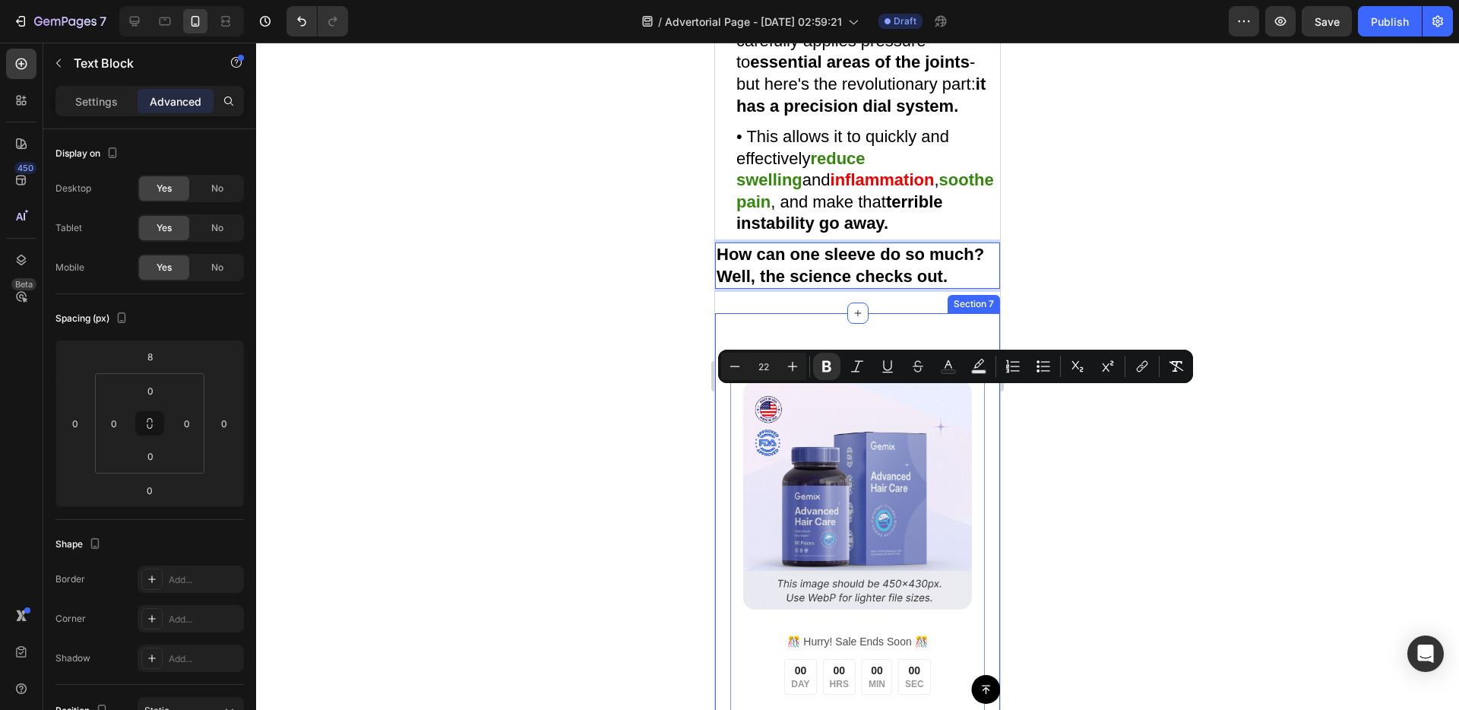
click at [812, 482] on div "Image ️🎊 Hurry! Sale Ends Soon ️🎊 Text Block 00 DAY 00 HRS 00 MIN 00 SEC Countd…" at bounding box center [857, 636] width 285 height 647
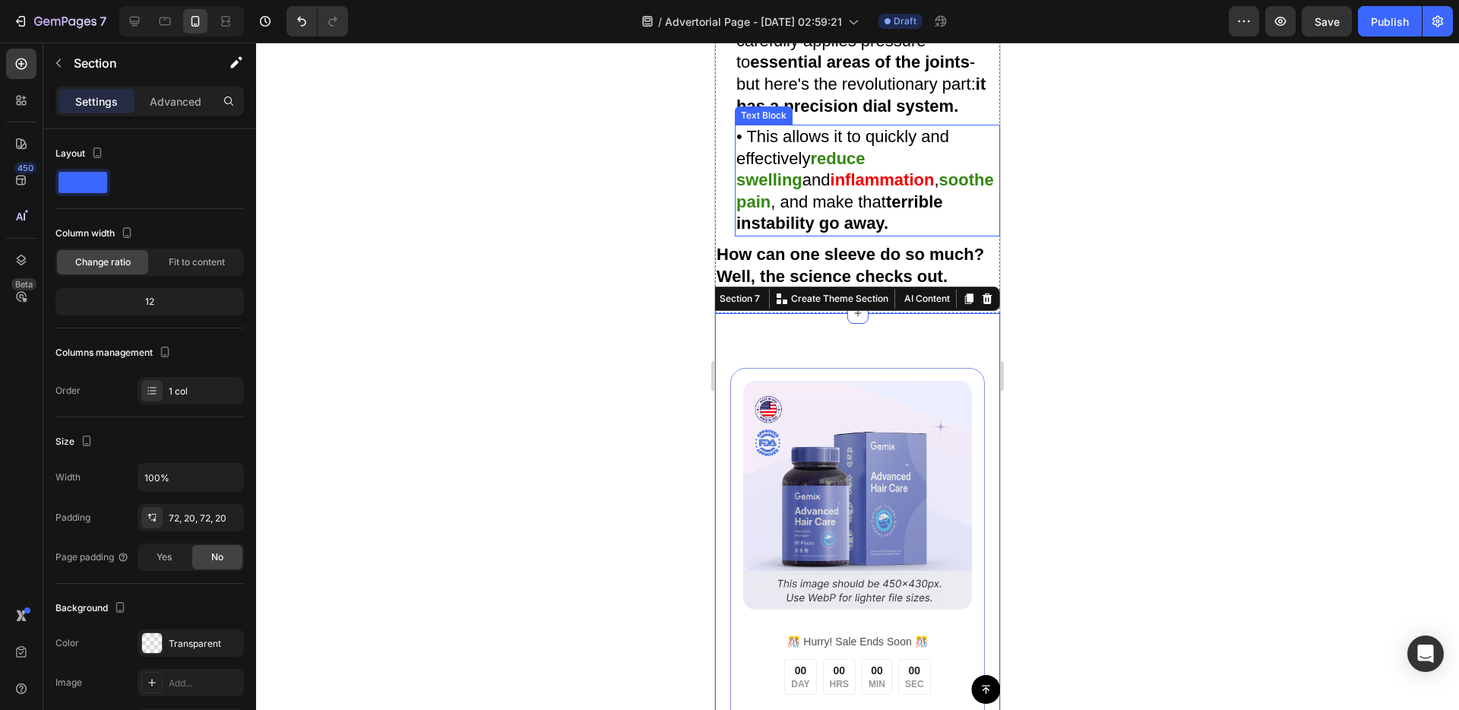
click at [846, 286] on strong "How can one sleeve do so much? Well, the science checks out." at bounding box center [850, 265] width 267 height 41
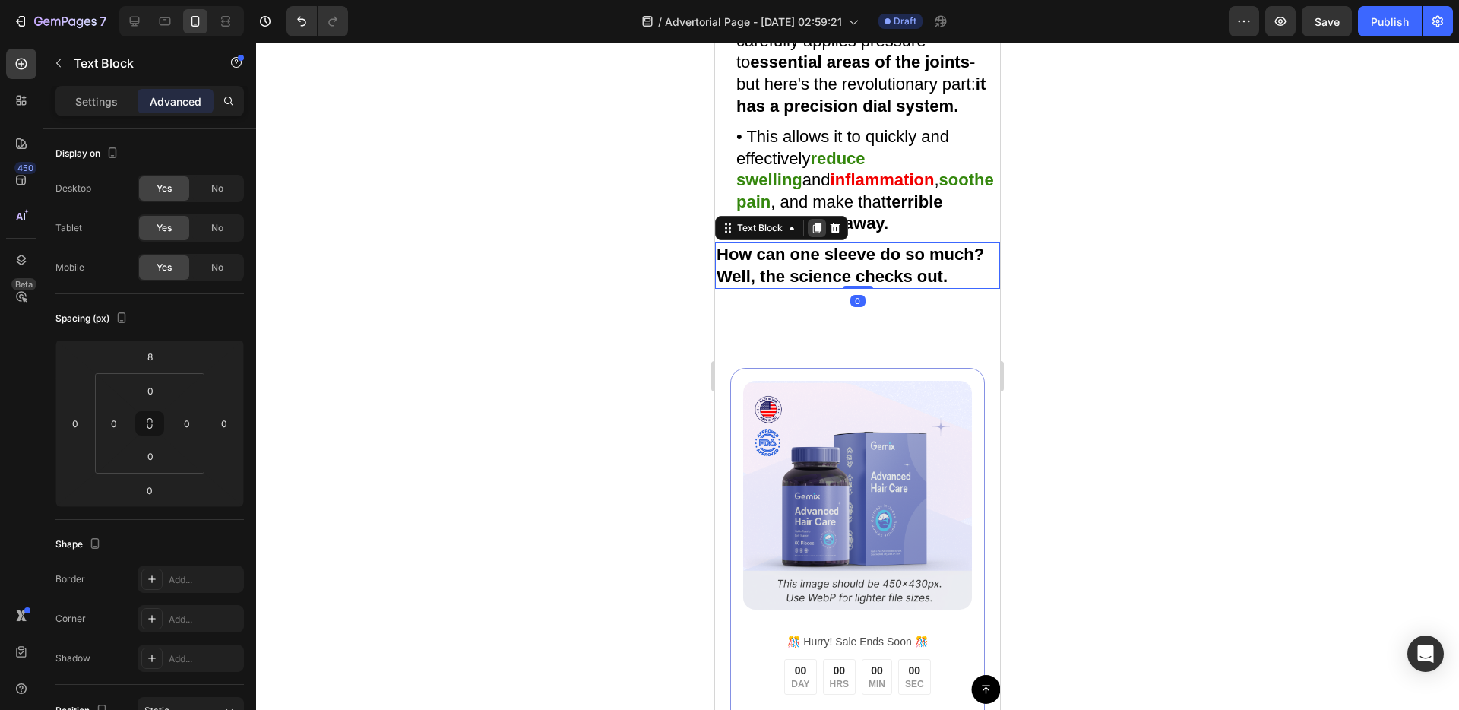
click at [821, 234] on icon at bounding box center [817, 228] width 12 height 12
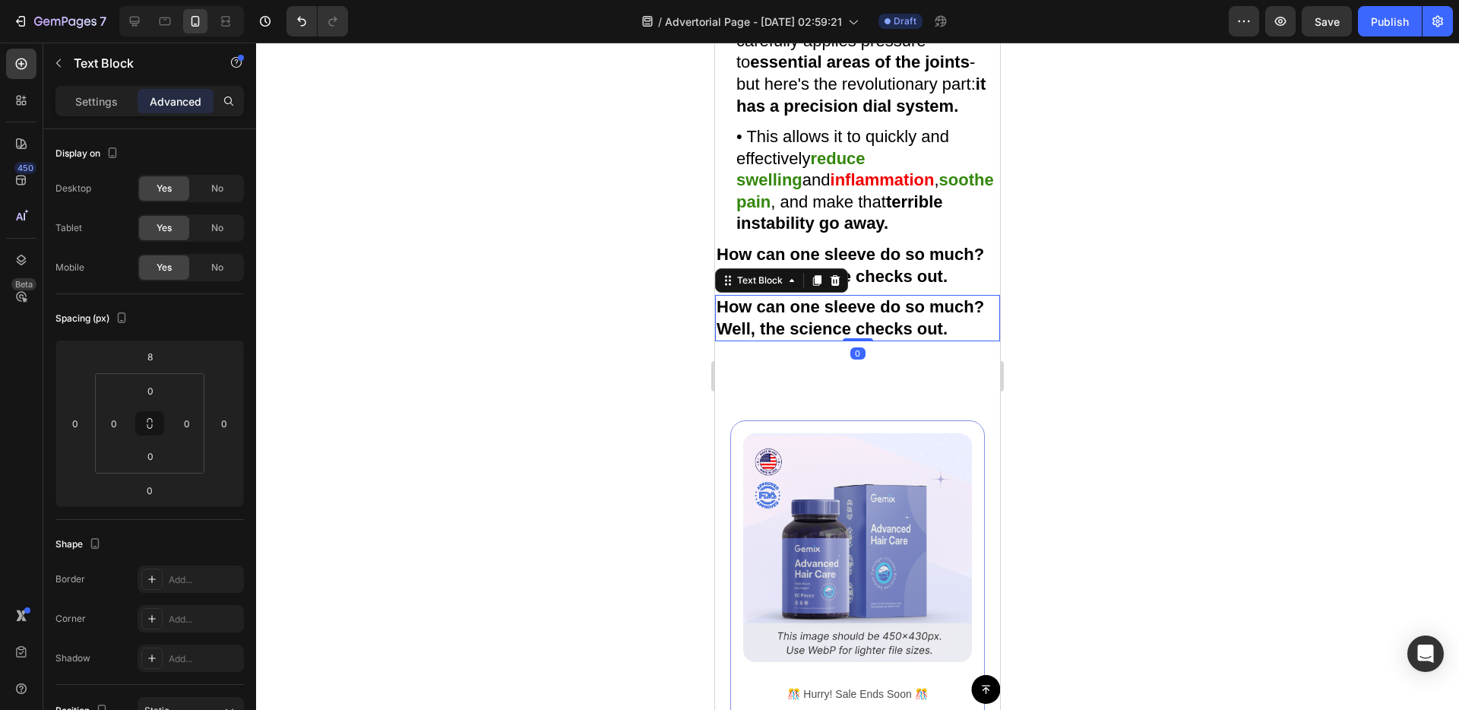
click at [823, 338] on strong "How can one sleeve do so much? Well, the science checks out." at bounding box center [850, 317] width 267 height 41
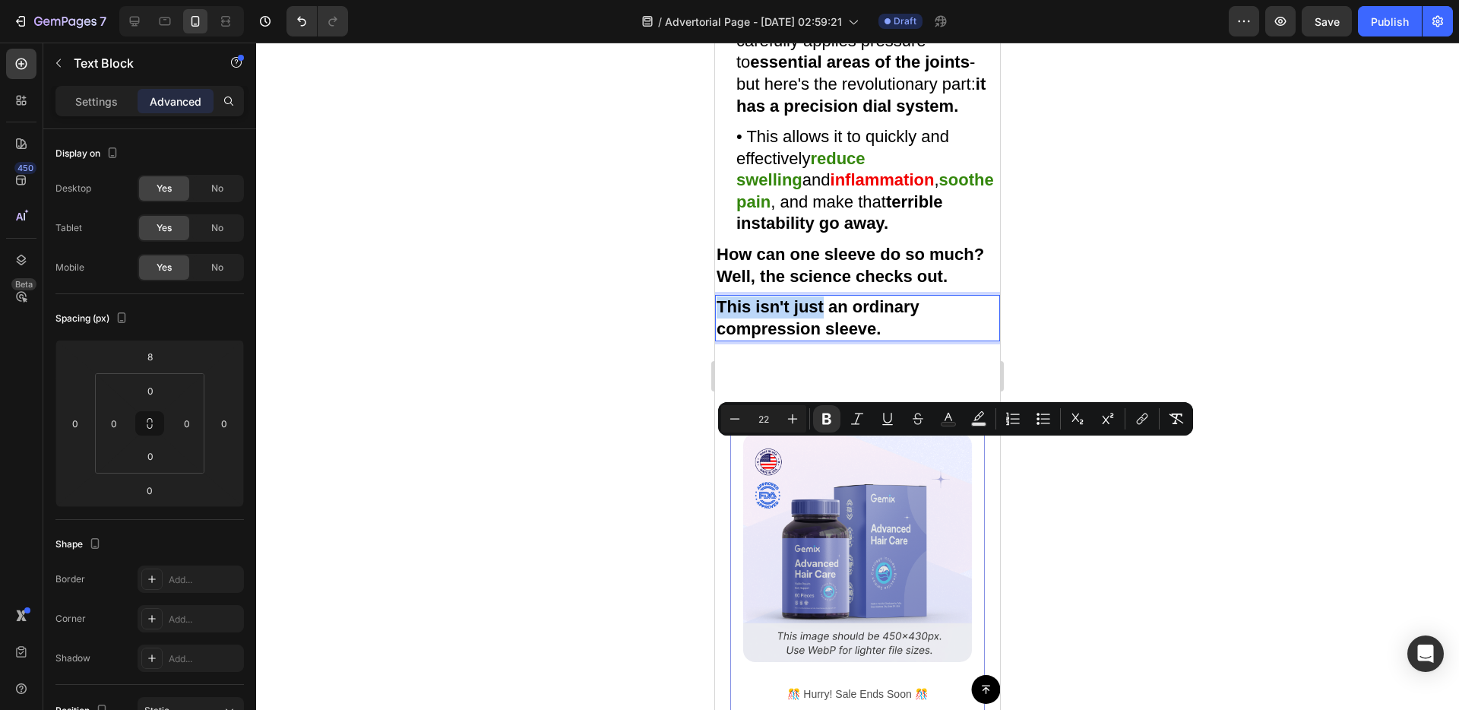
drag, startPoint x: 720, startPoint y: 453, endPoint x: 824, endPoint y: 456, distance: 103.4
click at [824, 338] on strong "This isn't just an ordinary compression sleeve." at bounding box center [818, 317] width 203 height 41
click at [775, 338] on strong "This isn't just an ordinary compression sleeve." at bounding box center [818, 317] width 203 height 41
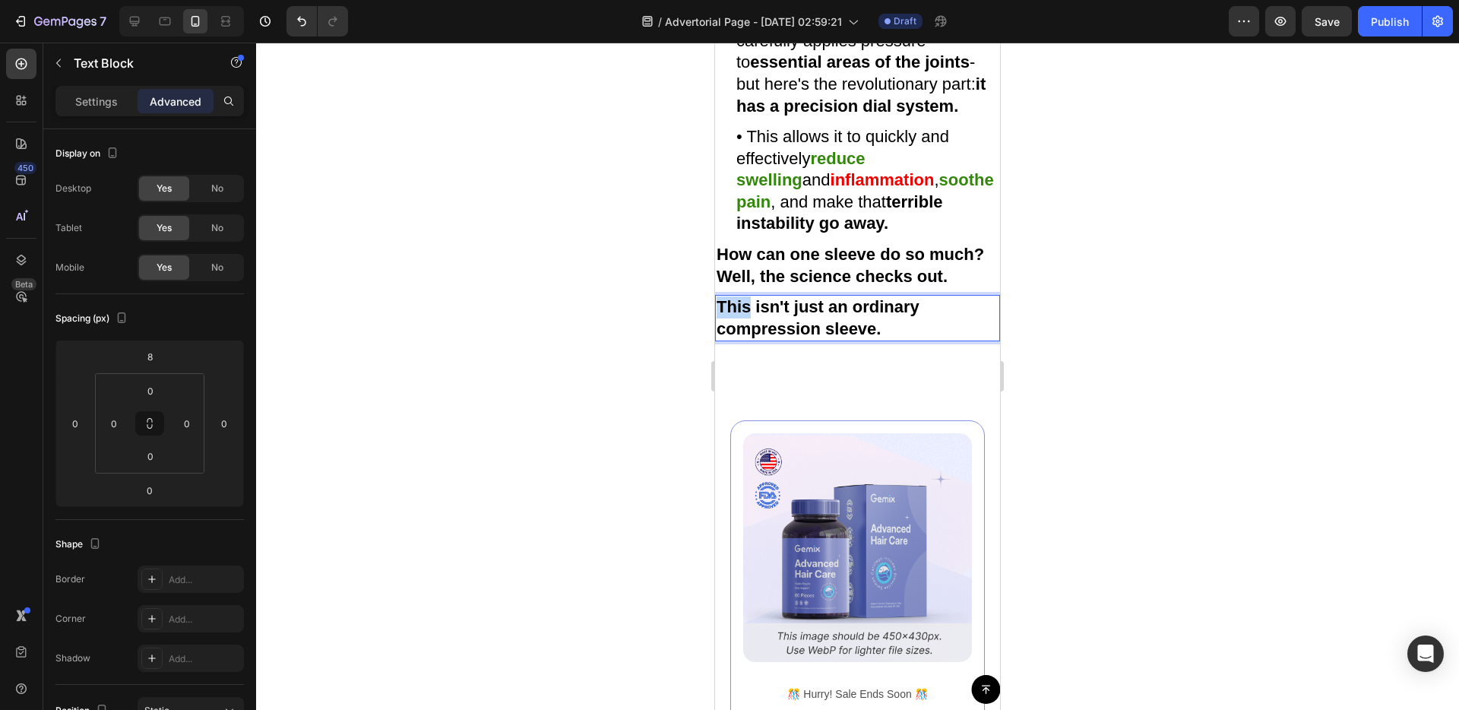
drag, startPoint x: 749, startPoint y: 454, endPoint x: 718, endPoint y: 454, distance: 31.2
click at [718, 338] on strong "This isn't just an ordinary compression sleeve." at bounding box center [818, 317] width 203 height 41
drag, startPoint x: 850, startPoint y: 450, endPoint x: 951, endPoint y: 472, distance: 103.4
click at [951, 338] on strong "Vitora New Brace isn't just an ordinary compression sleeve." at bounding box center [835, 317] width 236 height 41
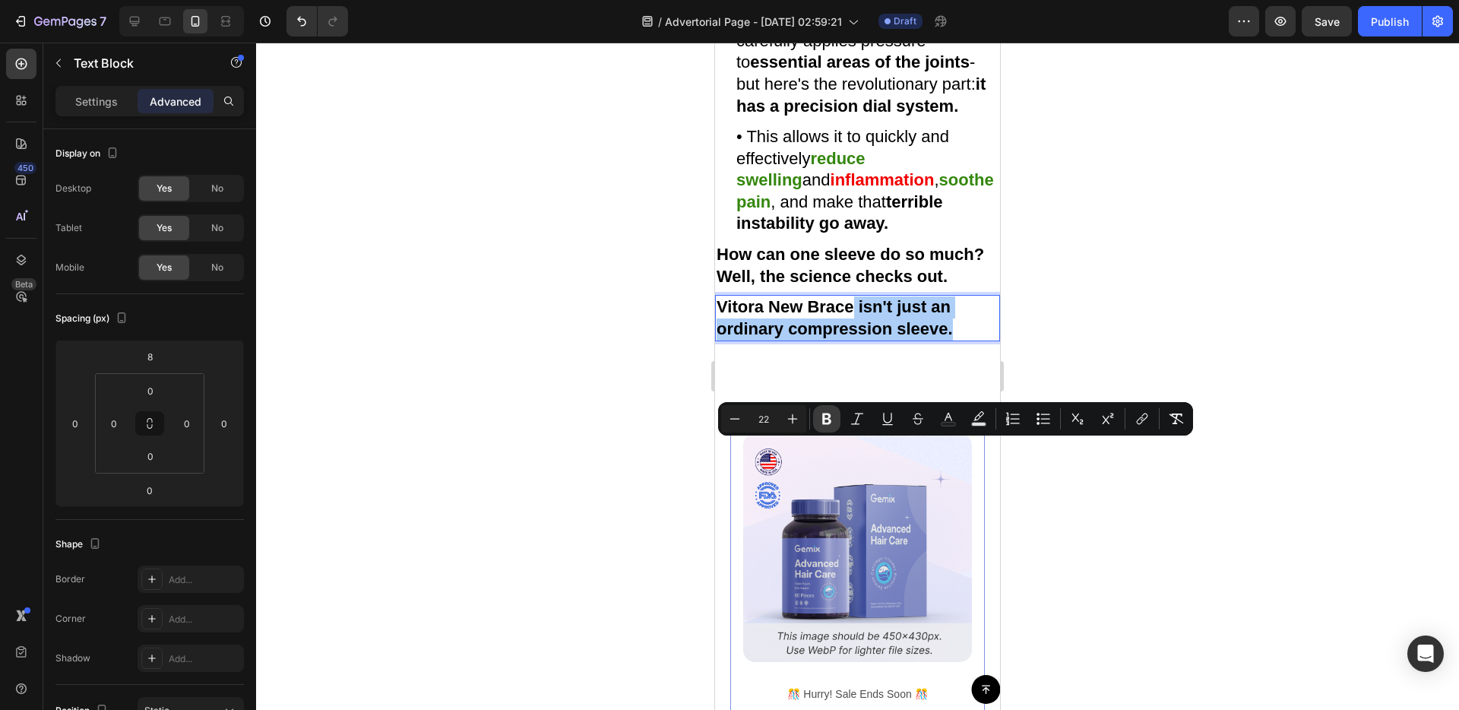
click at [829, 421] on icon "Editor contextual toolbar" at bounding box center [826, 418] width 9 height 11
click at [840, 539] on div "Image ️🎊 Hurry! Sale Ends Soon ️🎊 Text Block 00 DAY 00 HRS 00 MIN 00 SEC Countd…" at bounding box center [857, 688] width 285 height 647
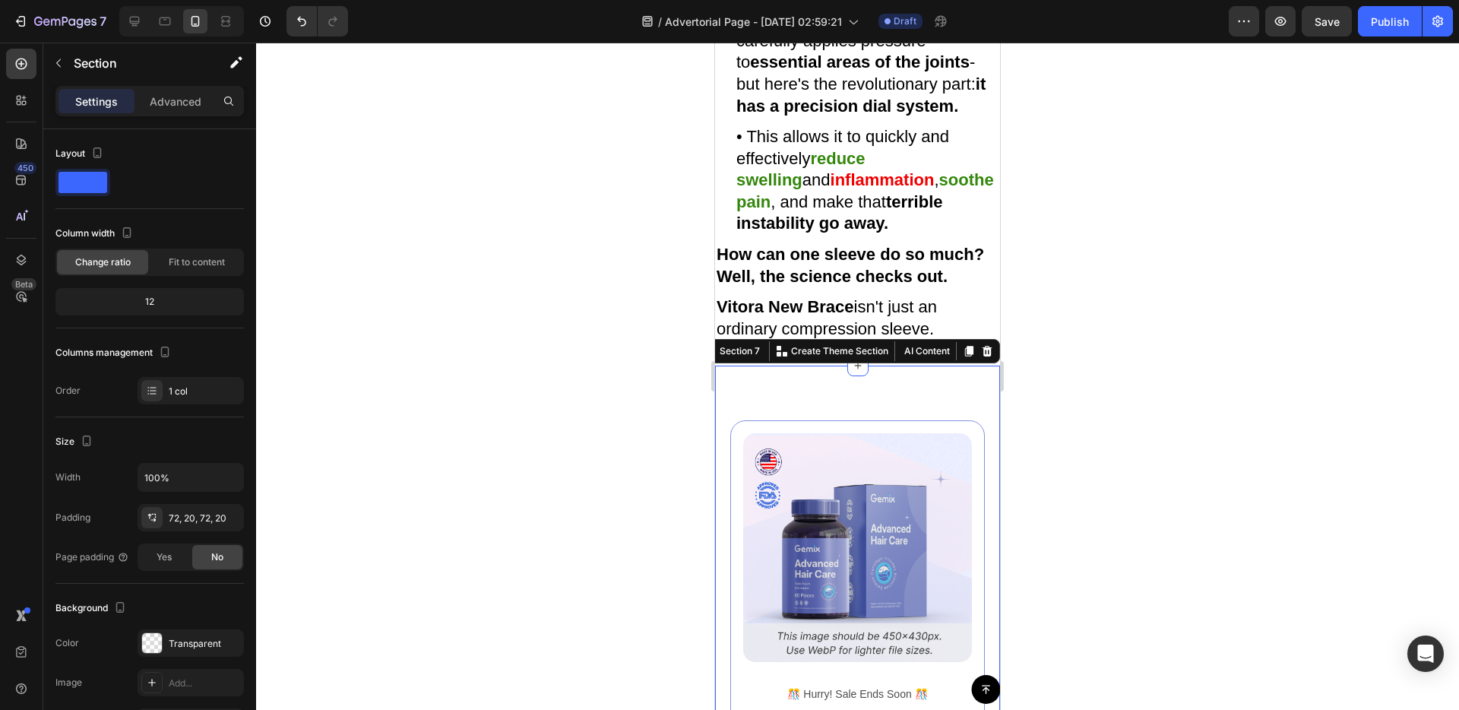
click at [941, 553] on div "Image ️🎊 Hurry! Sale Ends Soon ️🎊 Text Block 00 DAY 00 HRS 00 MIN 00 SEC Countd…" at bounding box center [857, 688] width 285 height 647
click at [949, 340] on p "Vitora New Brace isn't just an ordinary compression sleeve." at bounding box center [858, 317] width 282 height 43
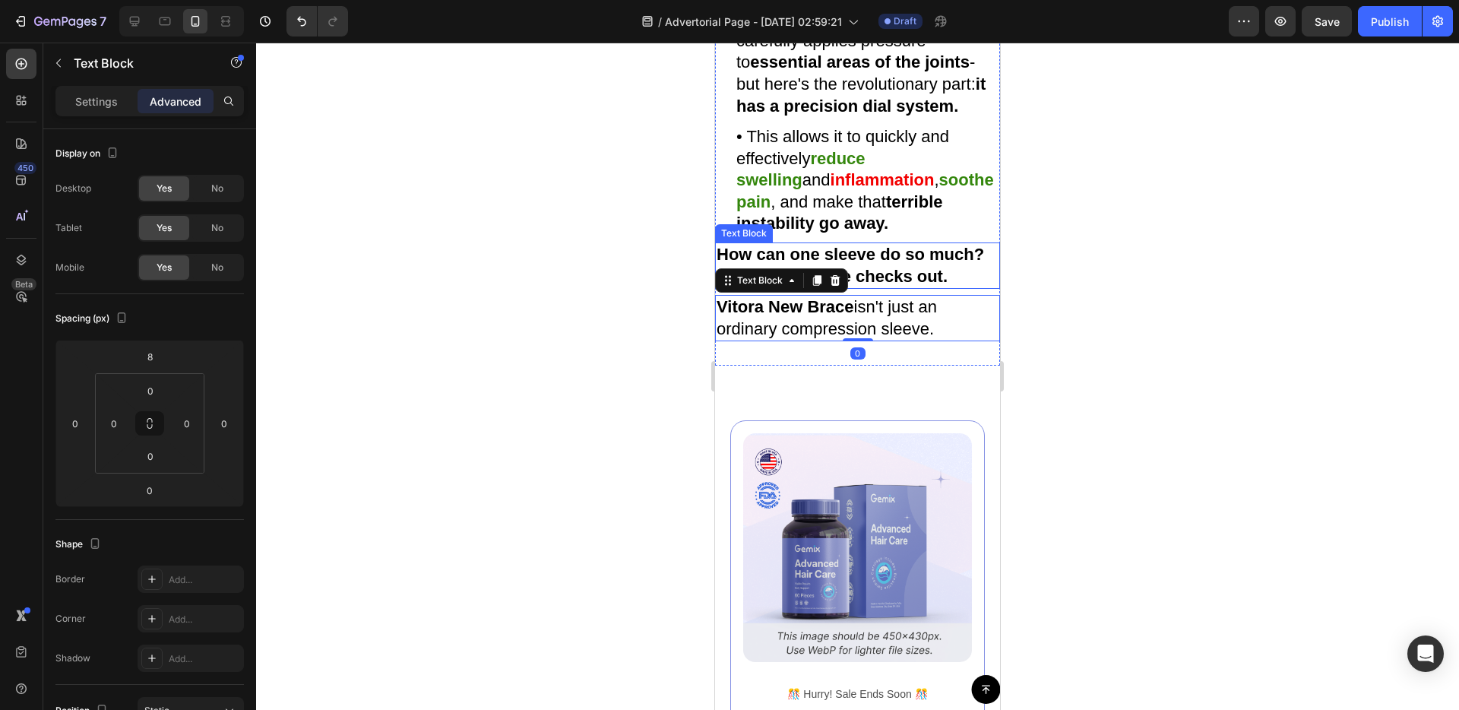
click at [980, 287] on p "How can one sleeve do so much? Well, the science checks out." at bounding box center [858, 265] width 282 height 43
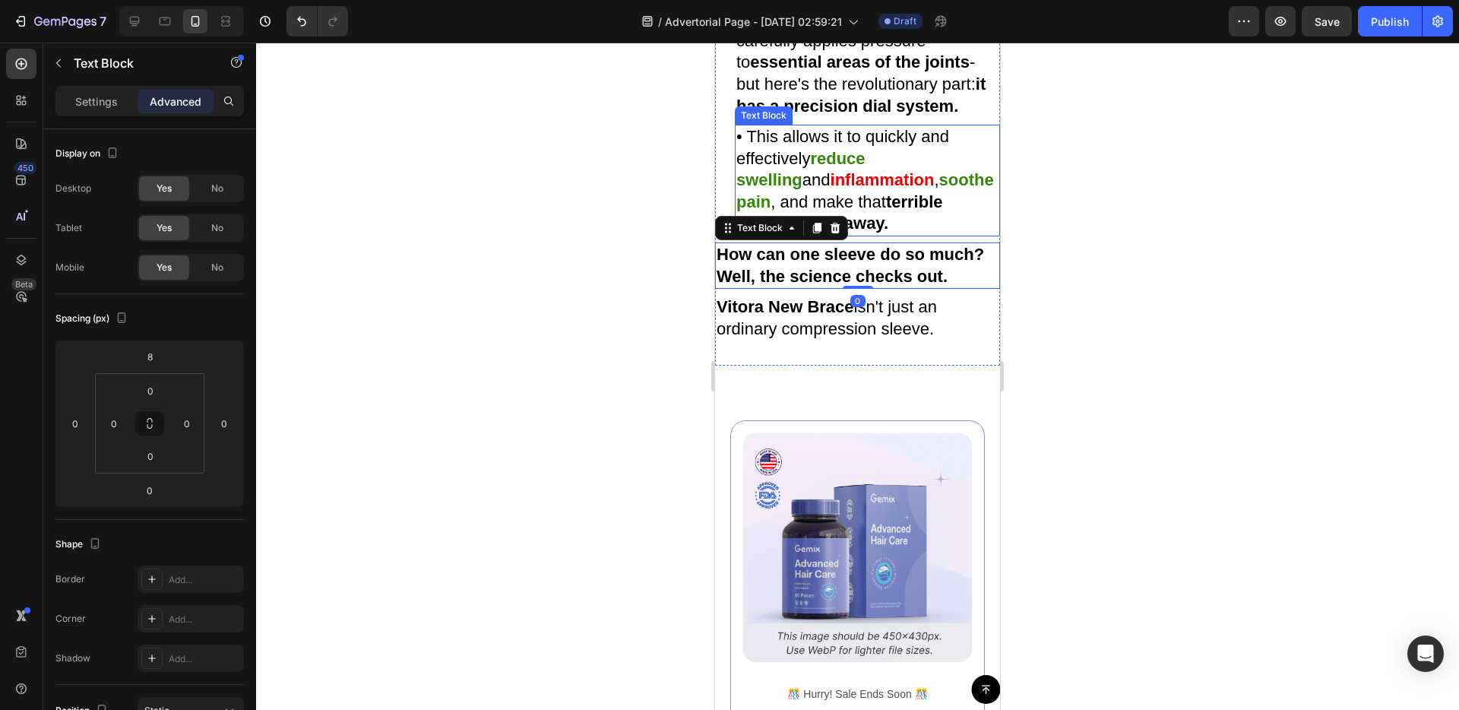
click at [973, 235] on p "• This allows it to quickly and effectively reduce swelling and inflammation , …" at bounding box center [867, 180] width 262 height 109
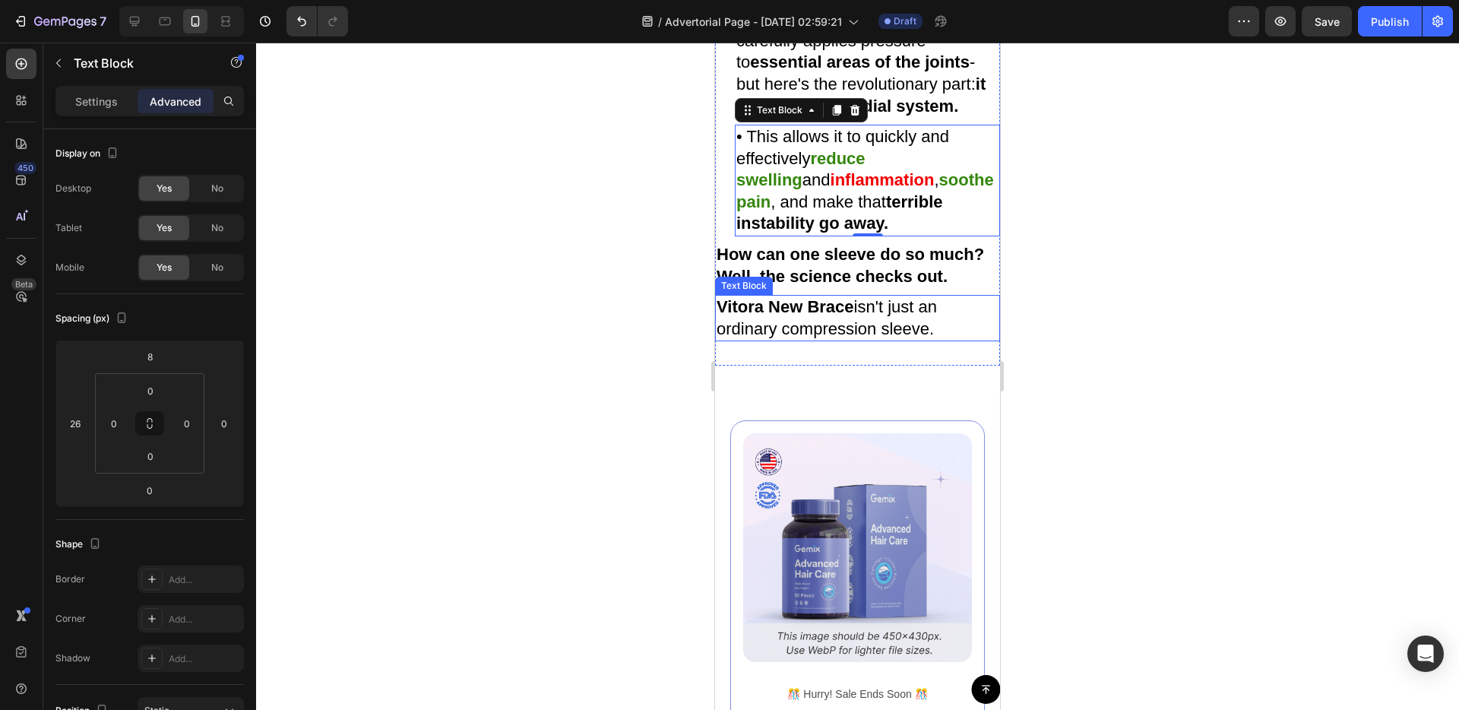
click at [891, 340] on p "Vitora New Brace isn't just an ordinary compression sleeve." at bounding box center [858, 317] width 282 height 43
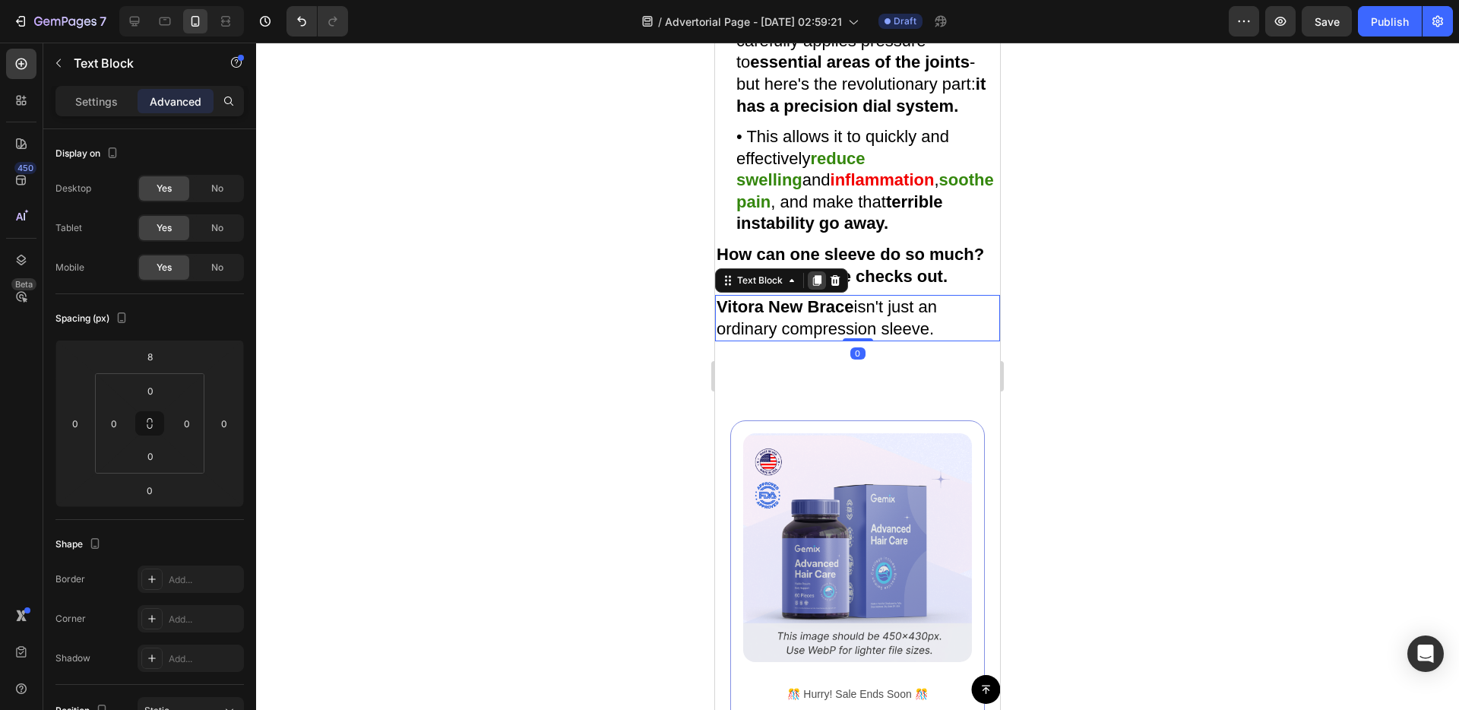
click at [818, 286] on icon at bounding box center [817, 280] width 8 height 11
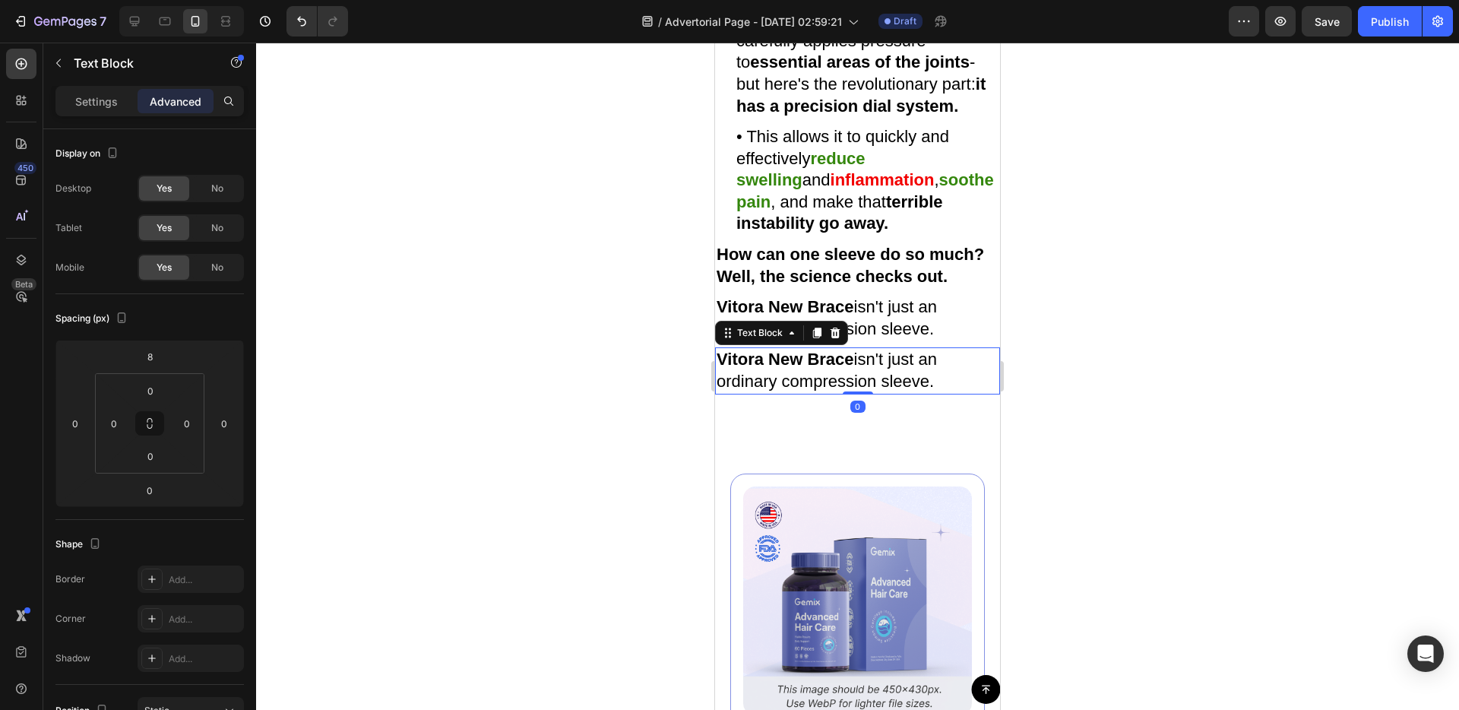
click at [817, 392] on p "Vitora New Brace isn't just an ordinary compression sleeve." at bounding box center [858, 370] width 282 height 43
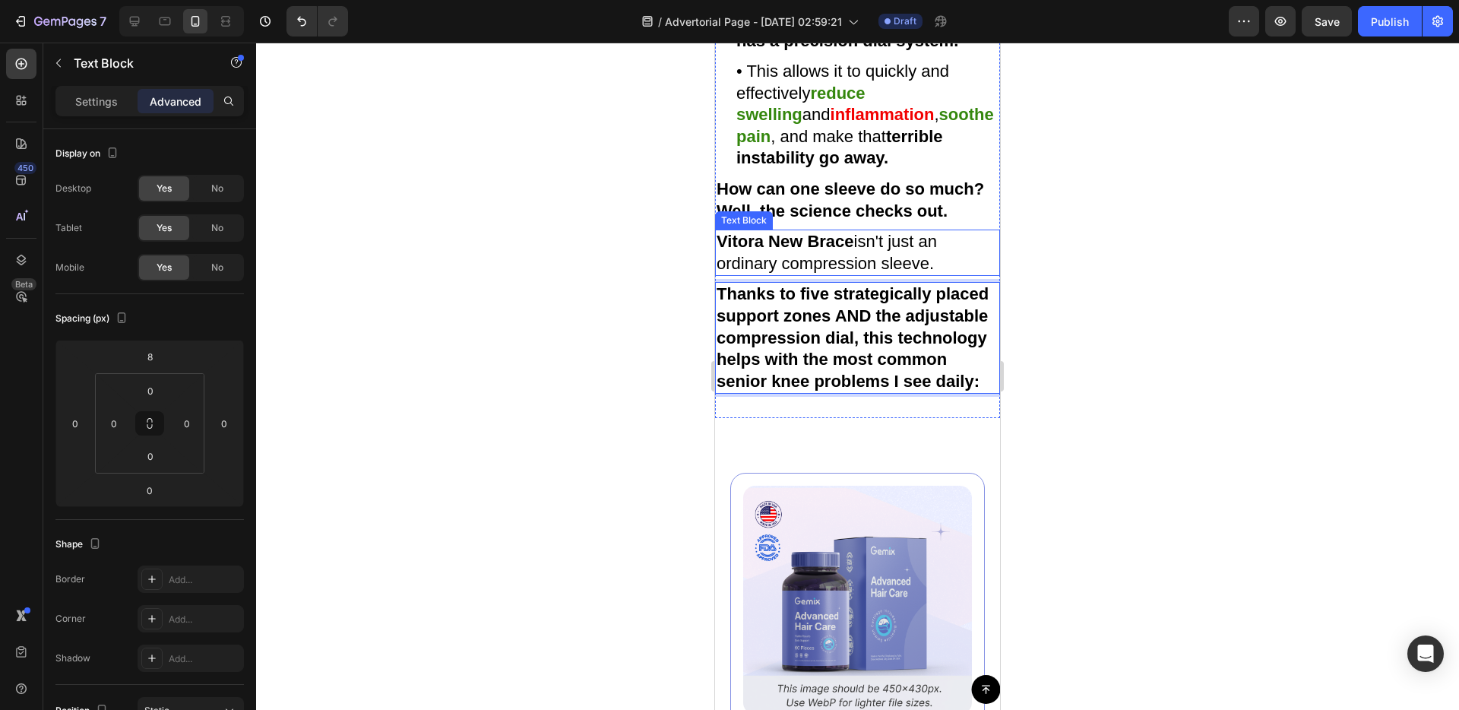
scroll to position [3657, 0]
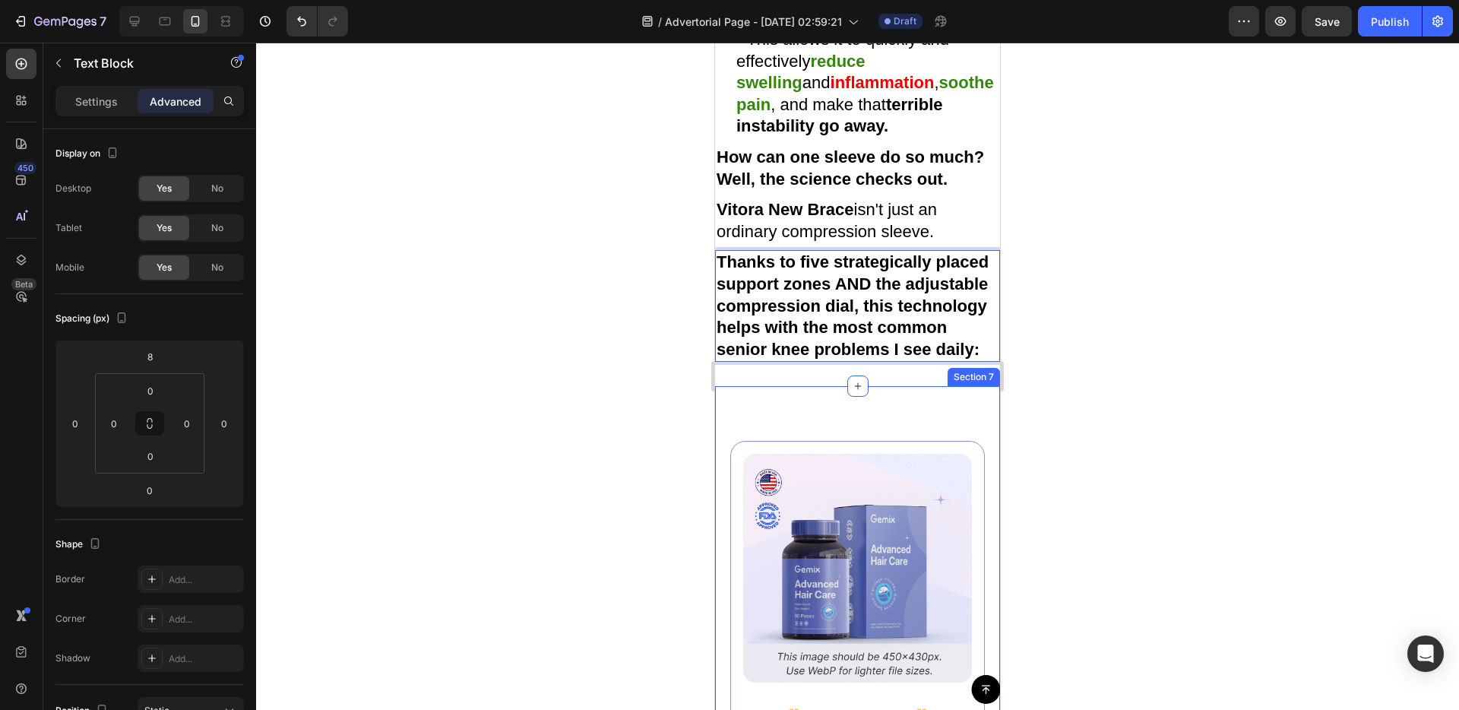
click at [925, 564] on div "Image ️🎊 Hurry! Sale Ends Soon ️🎊 Text Block 00 DAY 00 HRS 00 MIN 00 SEC Countd…" at bounding box center [857, 709] width 285 height 647
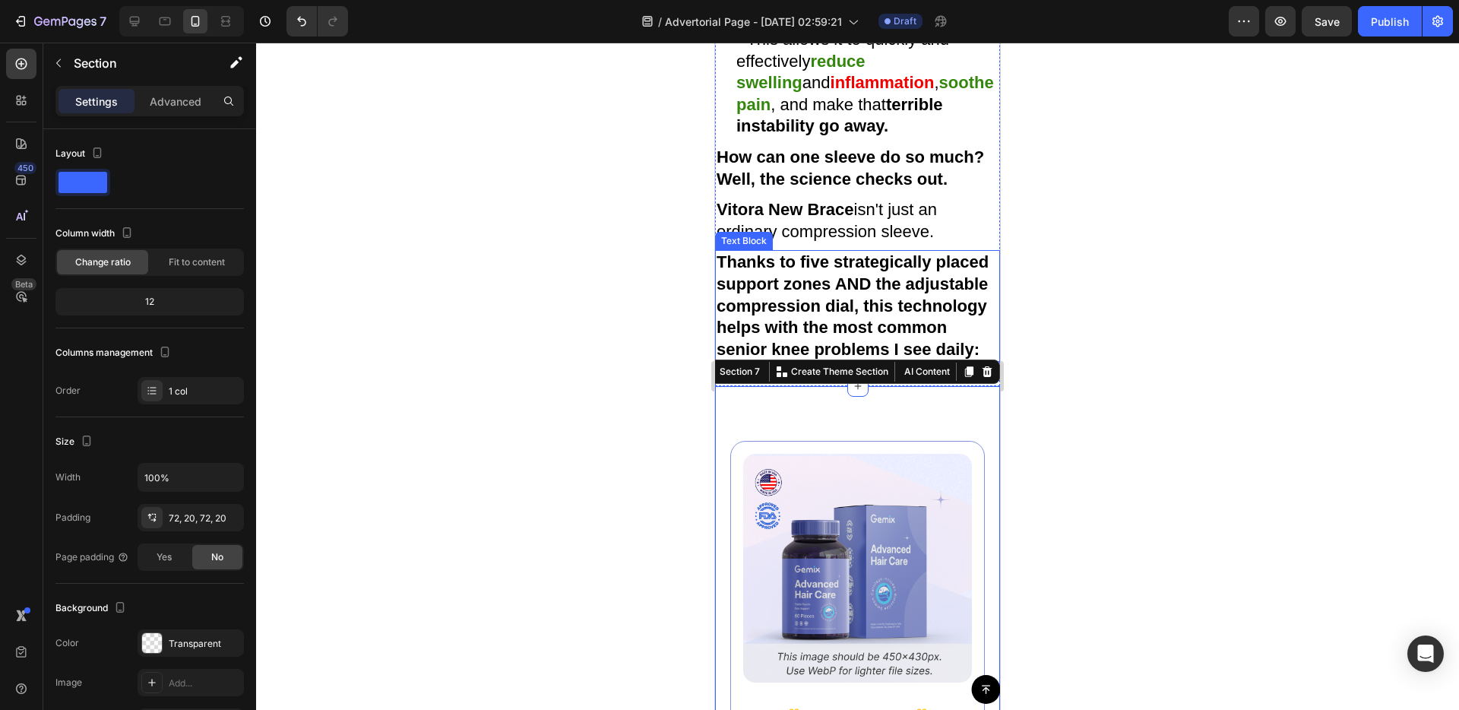
click at [911, 358] on strong "Thanks to five strategically placed support zones AND the adjustable compressio…" at bounding box center [853, 305] width 272 height 106
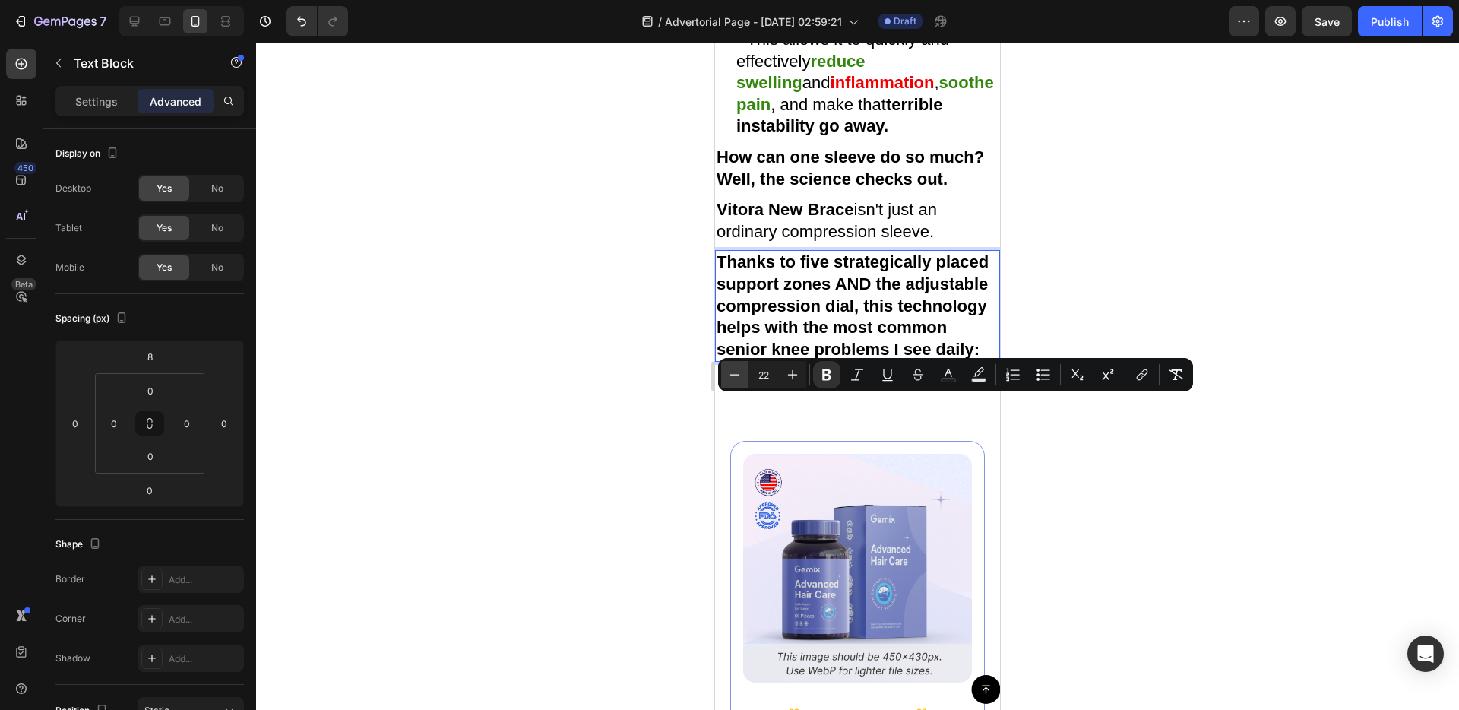
click at [732, 375] on icon "Editor contextual toolbar" at bounding box center [734, 374] width 15 height 15
click at [733, 375] on icon "Editor contextual toolbar" at bounding box center [735, 374] width 10 height 1
click at [733, 374] on icon "Editor contextual toolbar" at bounding box center [735, 374] width 10 height 1
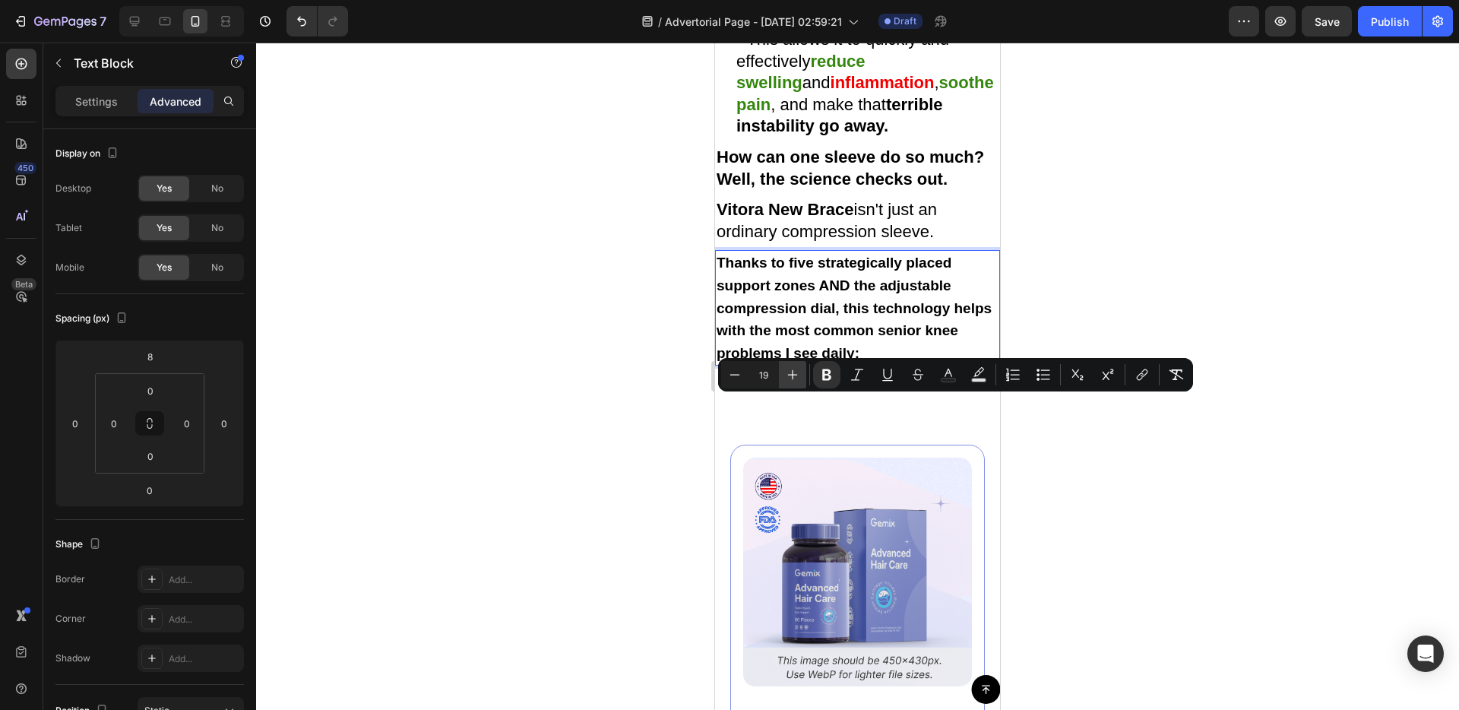
click at [785, 374] on icon "Editor contextual toolbar" at bounding box center [792, 374] width 15 height 15
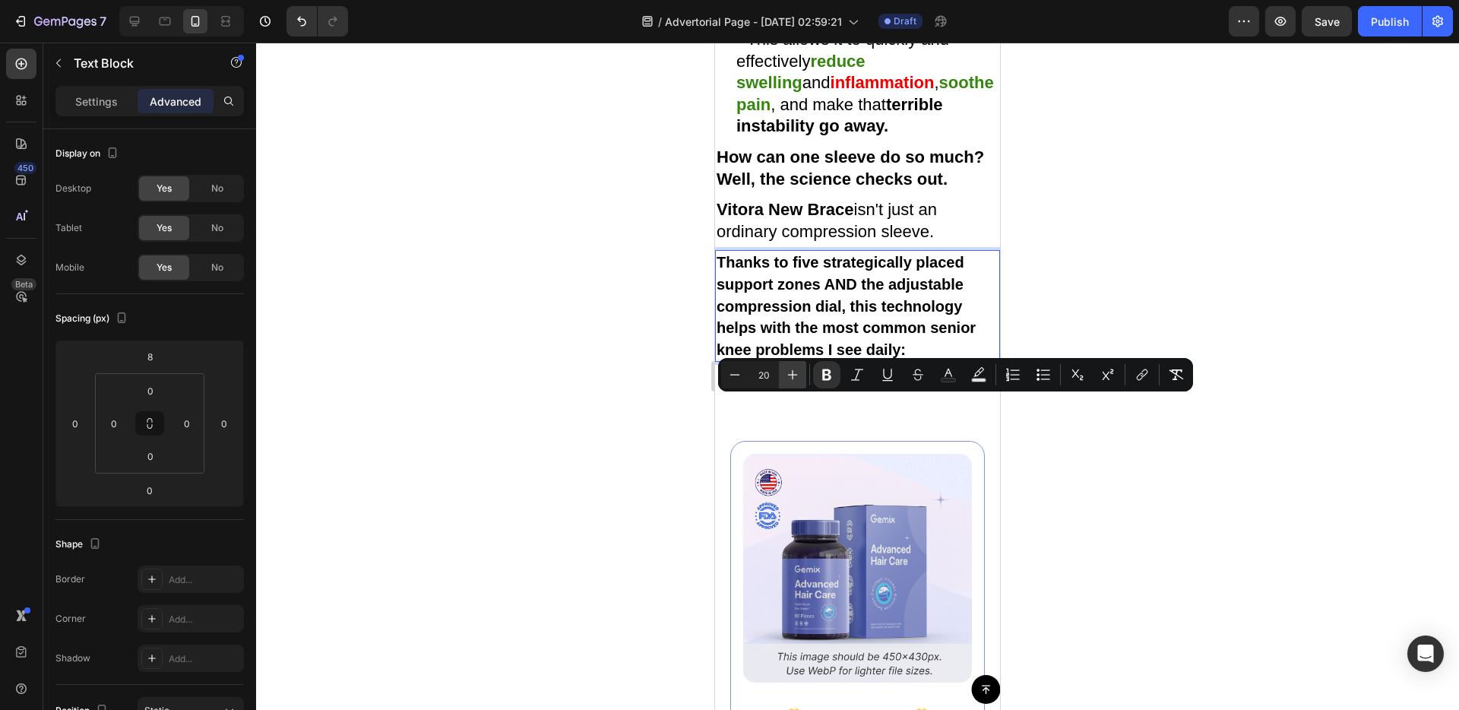
click at [785, 374] on icon "Editor contextual toolbar" at bounding box center [792, 374] width 15 height 15
type input "21"
click at [803, 533] on div "Image ️🎊 Hurry! Sale Ends Soon ️🎊 Text Block 00 DAY 00 HRS 00 MIN 00 SEC Countd…" at bounding box center [857, 709] width 285 height 647
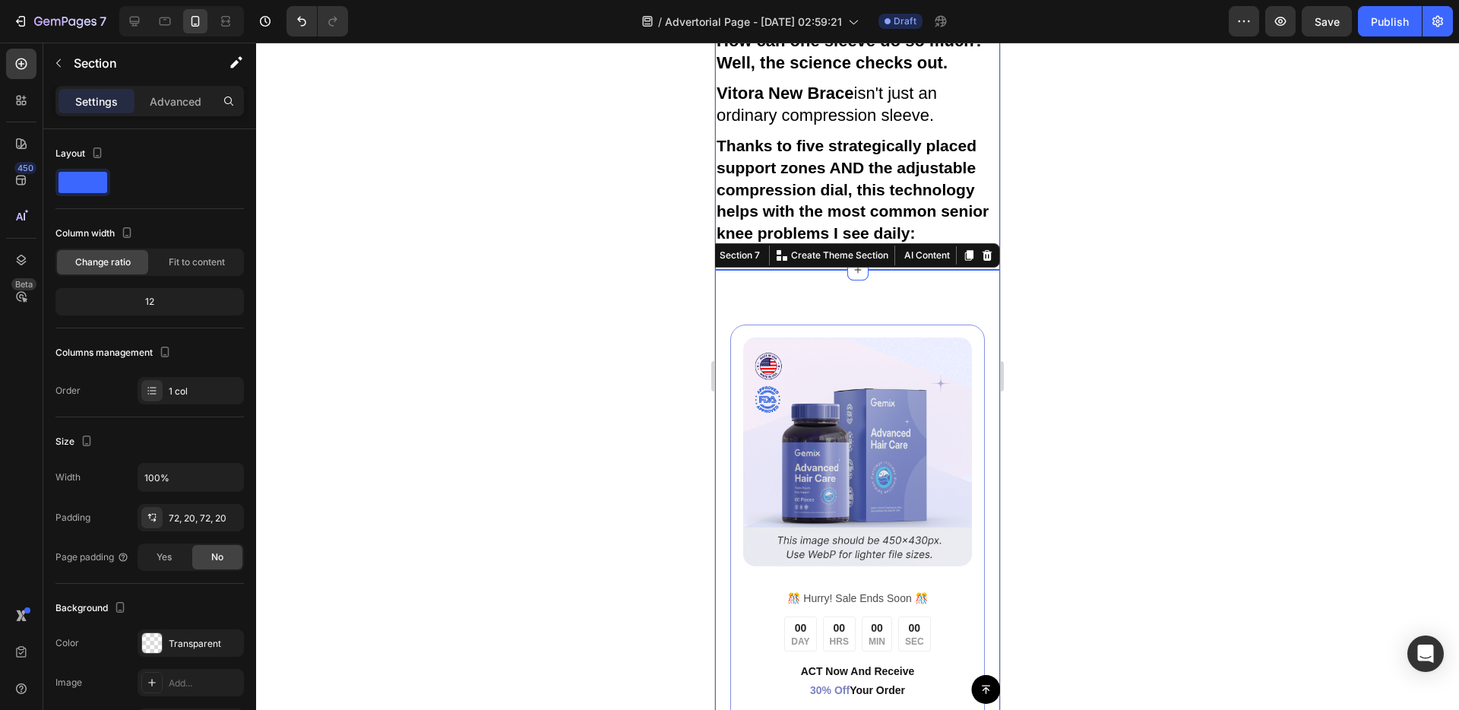
scroll to position [3841, 0]
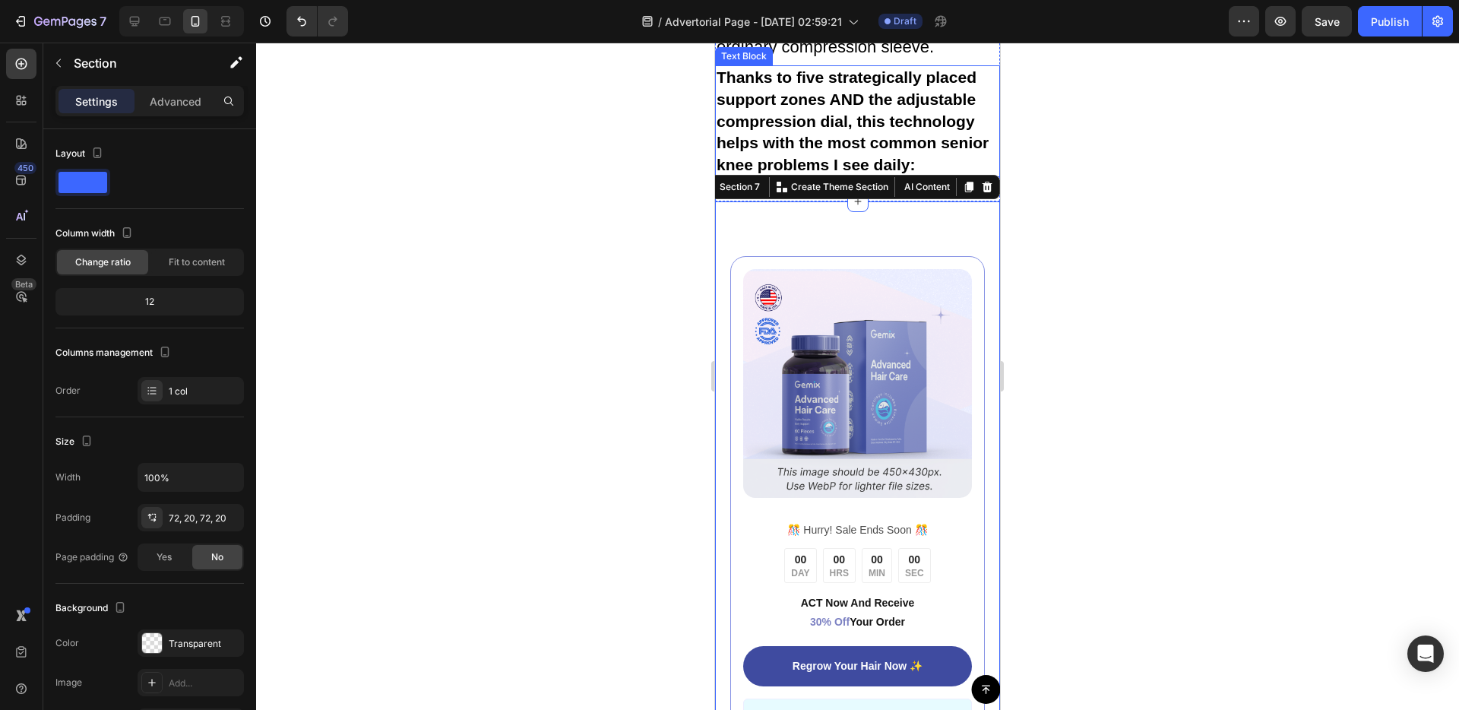
click at [920, 176] on p "Thanks to five strategically placed support zones AND the adjustable compressio…" at bounding box center [858, 121] width 282 height 109
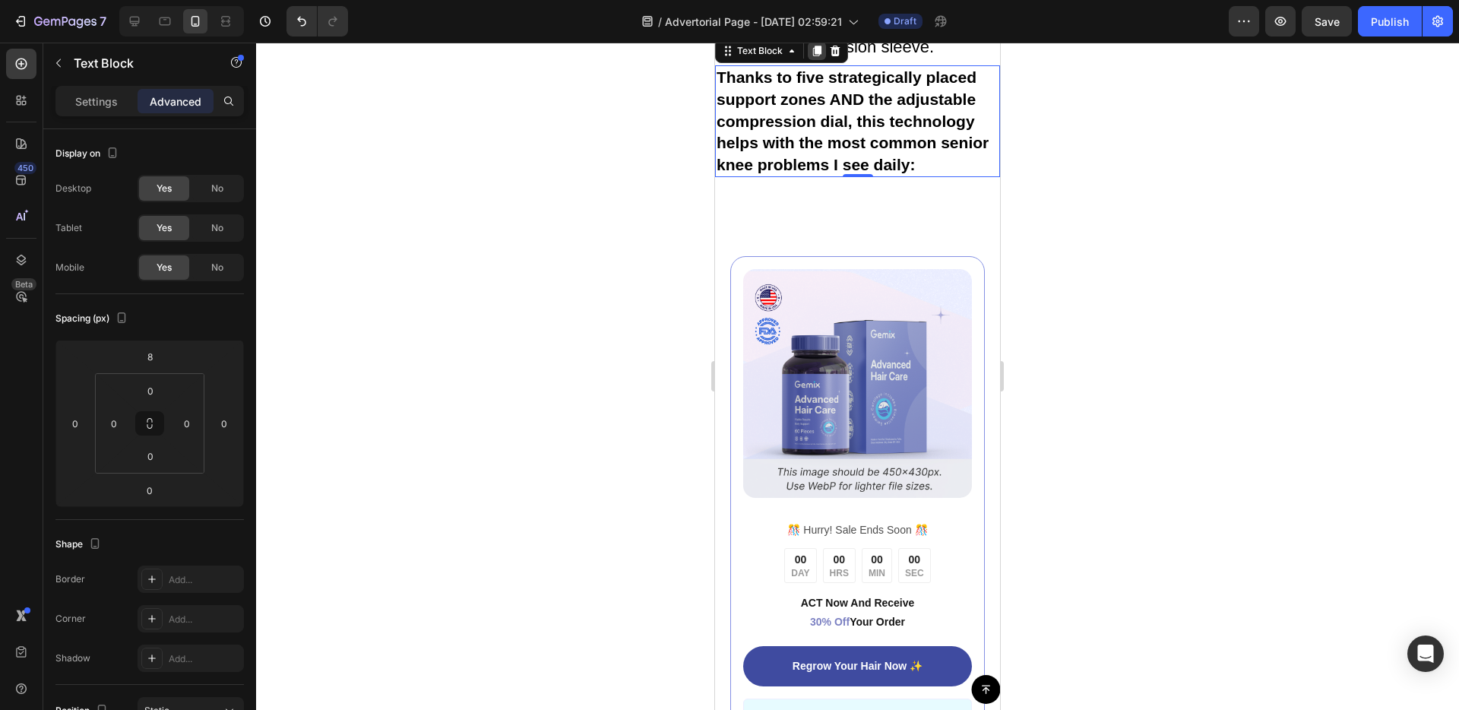
click at [811, 57] on icon at bounding box center [817, 51] width 12 height 12
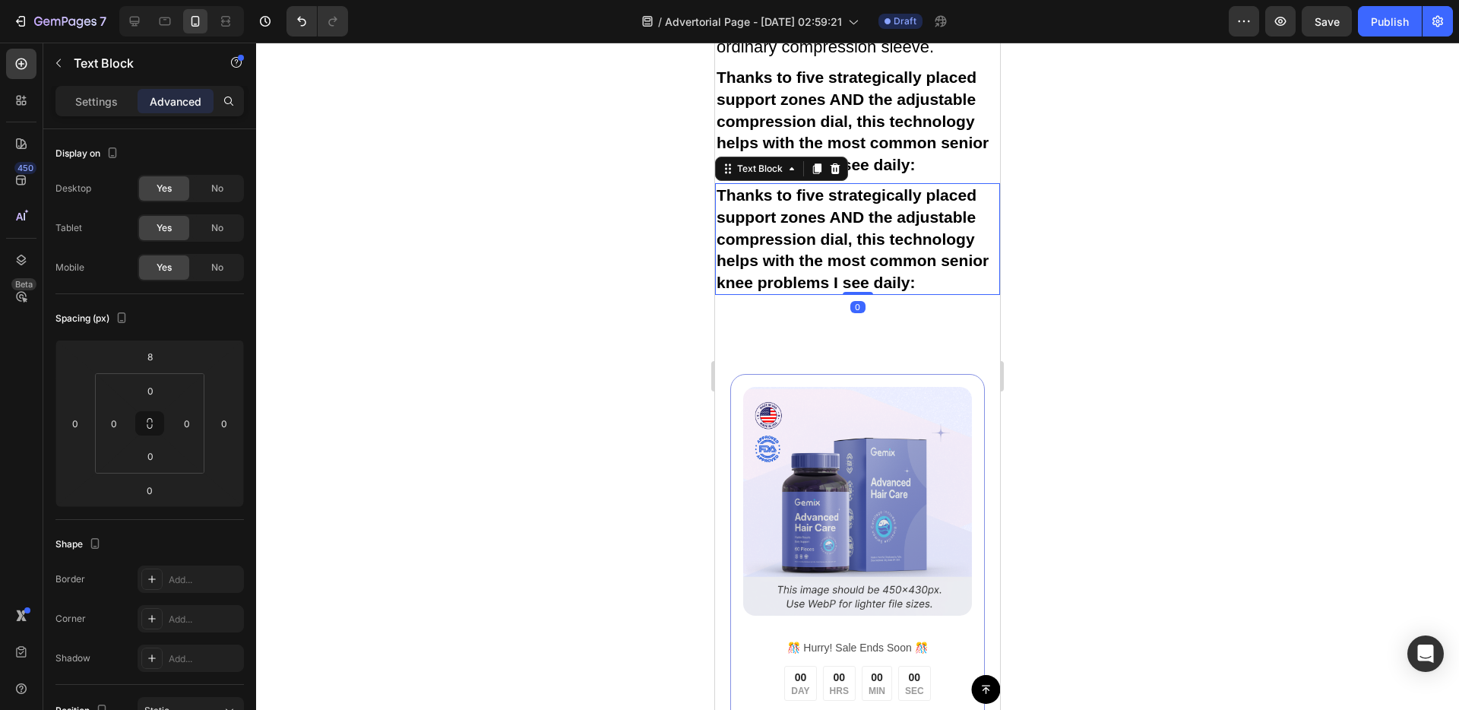
click at [831, 290] on strong "Thanks to five strategically placed support zones AND the adjustable compressio…" at bounding box center [853, 238] width 272 height 104
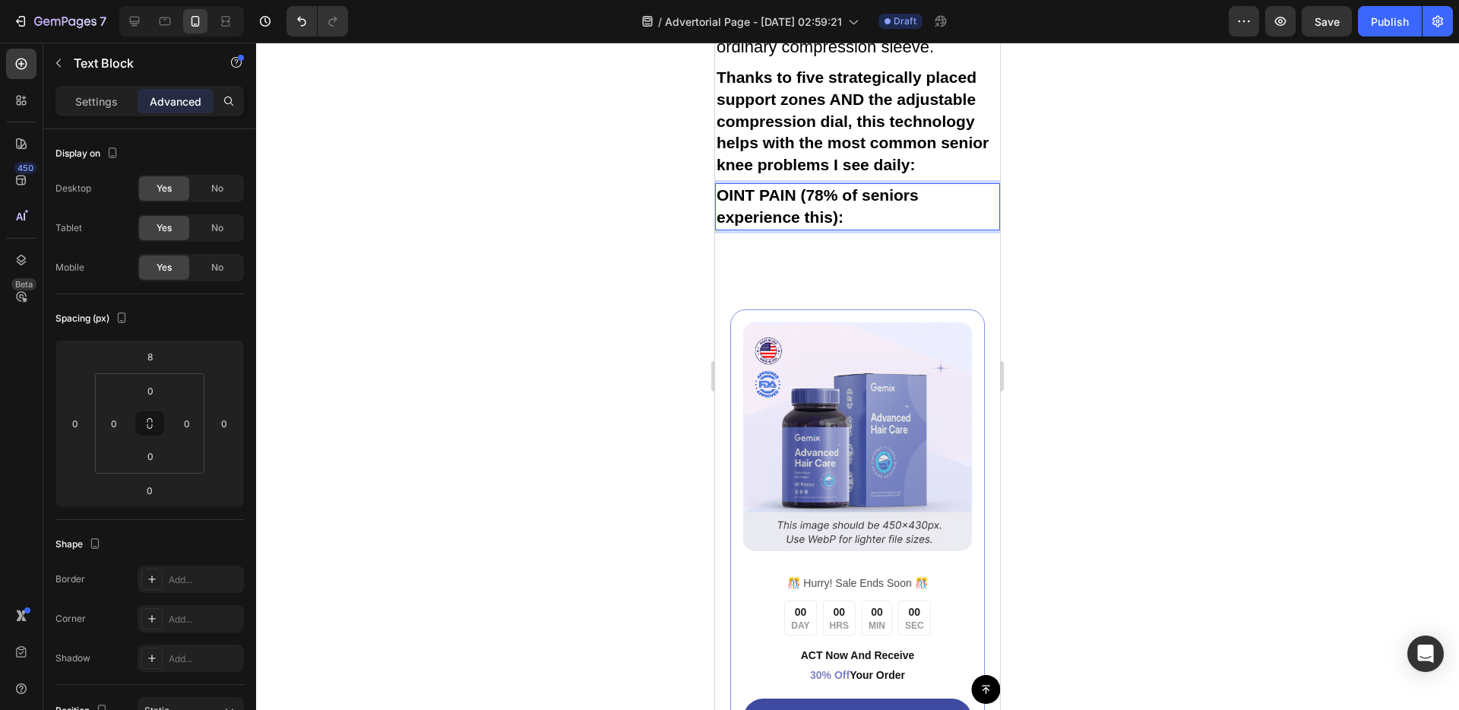
click at [824, 226] on strong "OINT PAIN (78% of seniors experience this):" at bounding box center [818, 206] width 202 height 40
click at [717, 226] on strong "OINT PAIN (78% of seniors experience this):" at bounding box center [818, 206] width 202 height 40
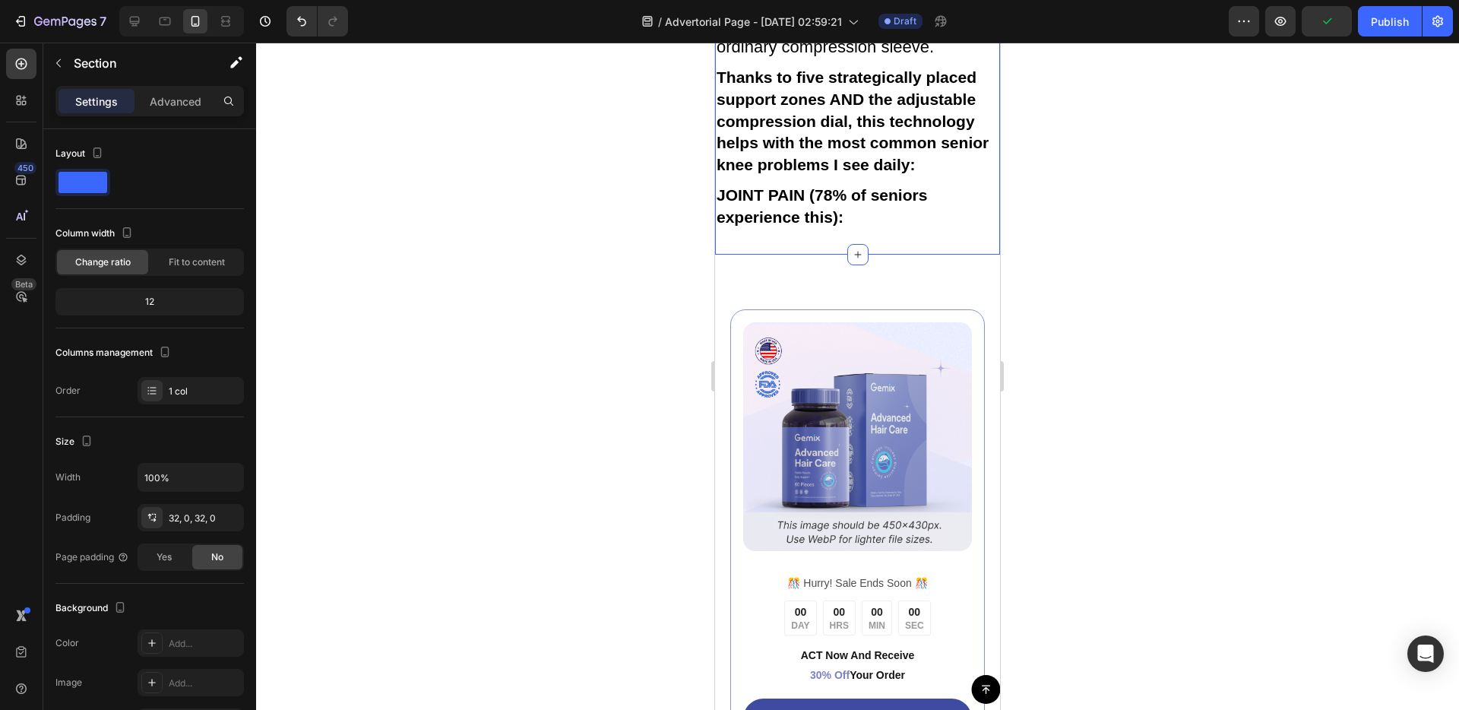
click at [894, 228] on p "JOINT PAIN (78% of seniors experience this):" at bounding box center [858, 206] width 282 height 43
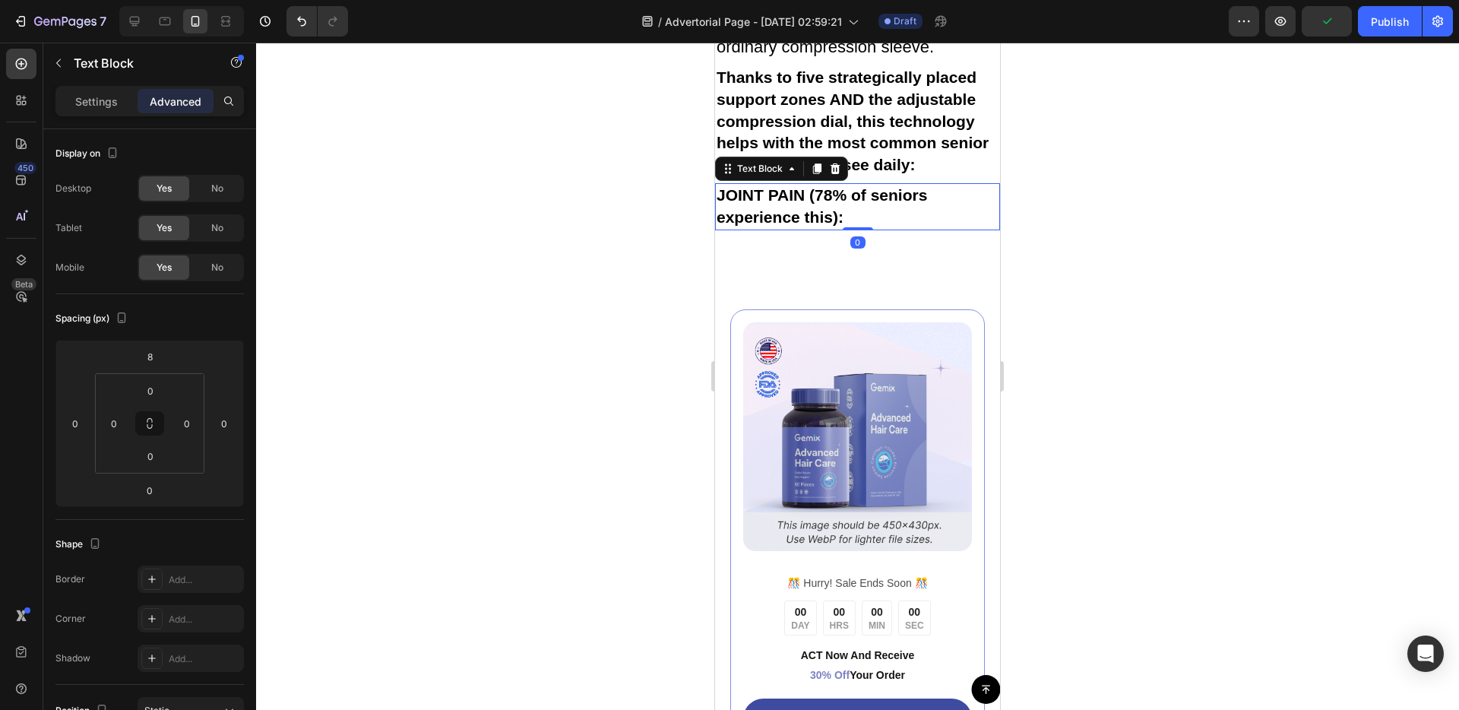
click at [819, 175] on icon at bounding box center [817, 169] width 8 height 11
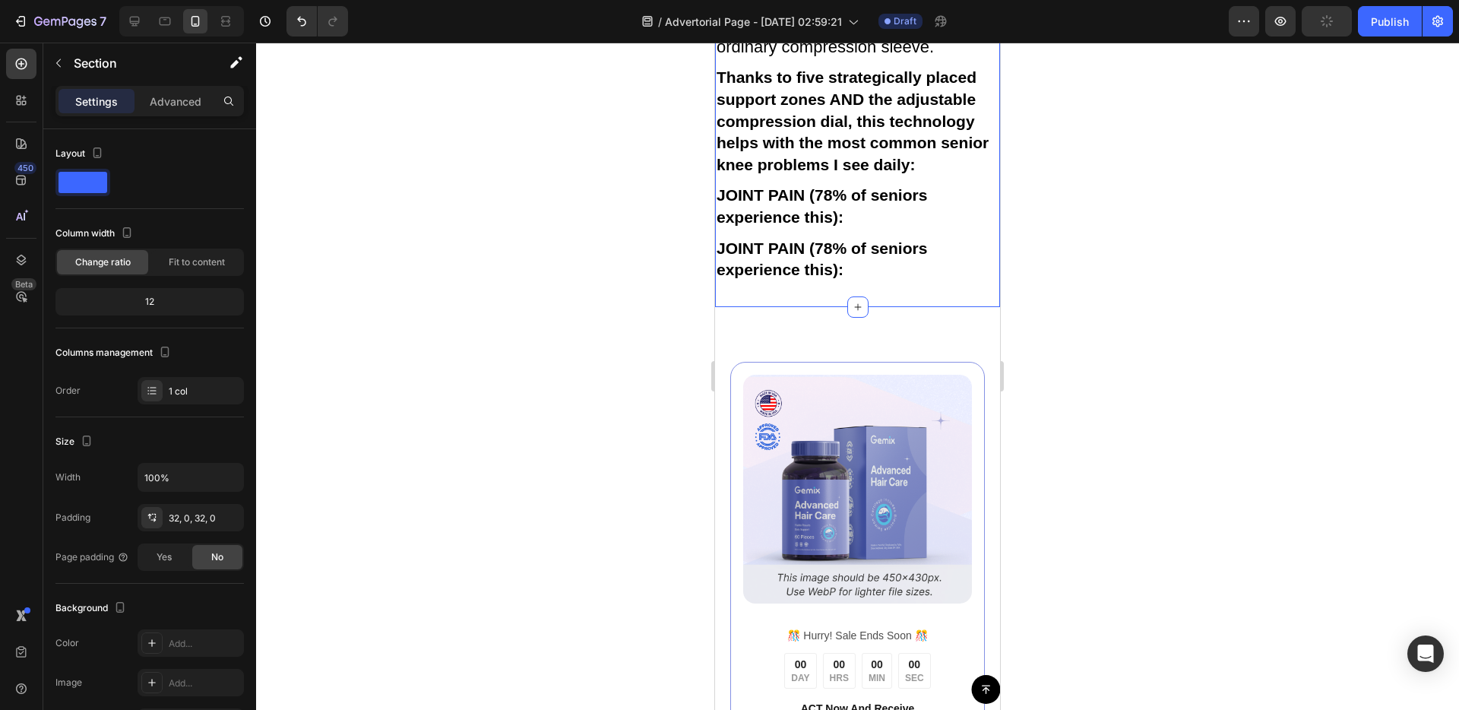
click at [869, 279] on strong "JOINT PAIN (78% of seniors experience this):" at bounding box center [822, 259] width 210 height 40
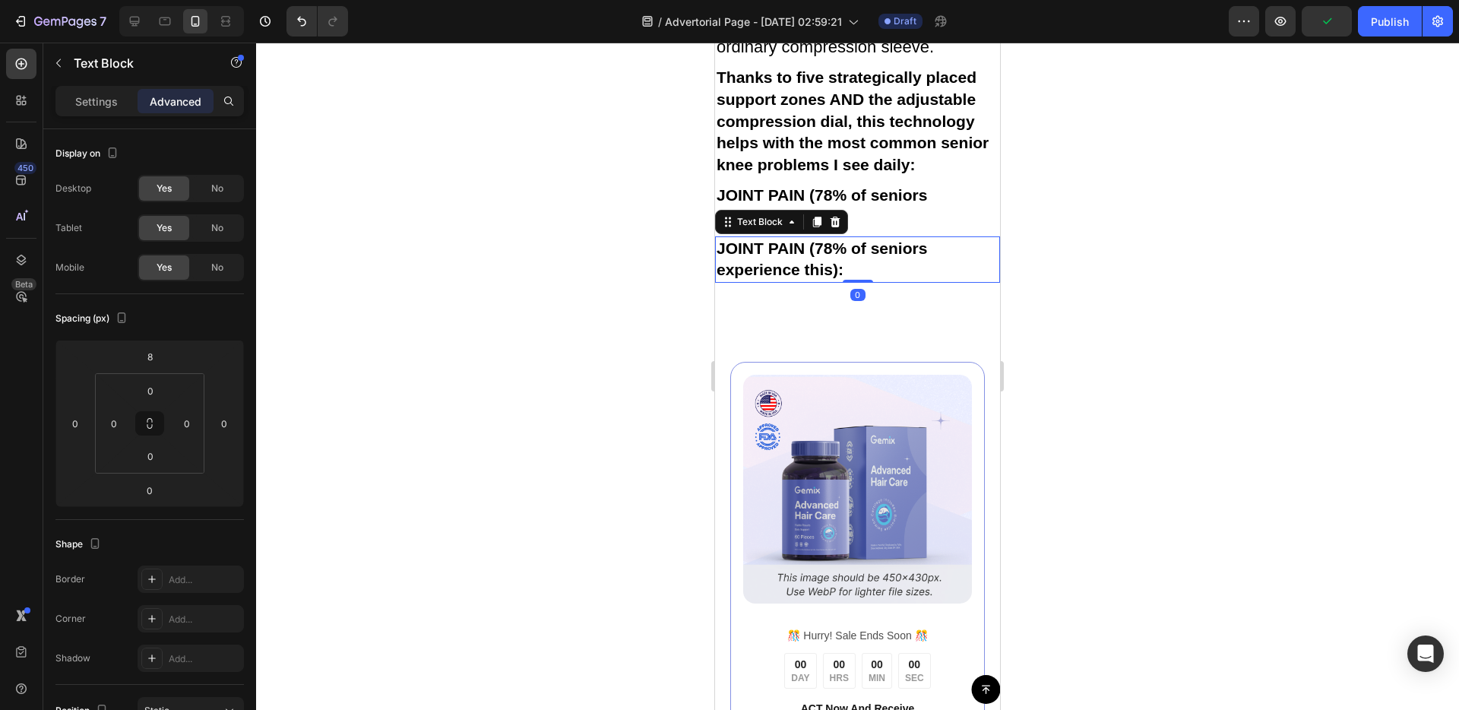
click at [866, 279] on strong "JOINT PAIN (78% of seniors experience this):" at bounding box center [822, 259] width 210 height 40
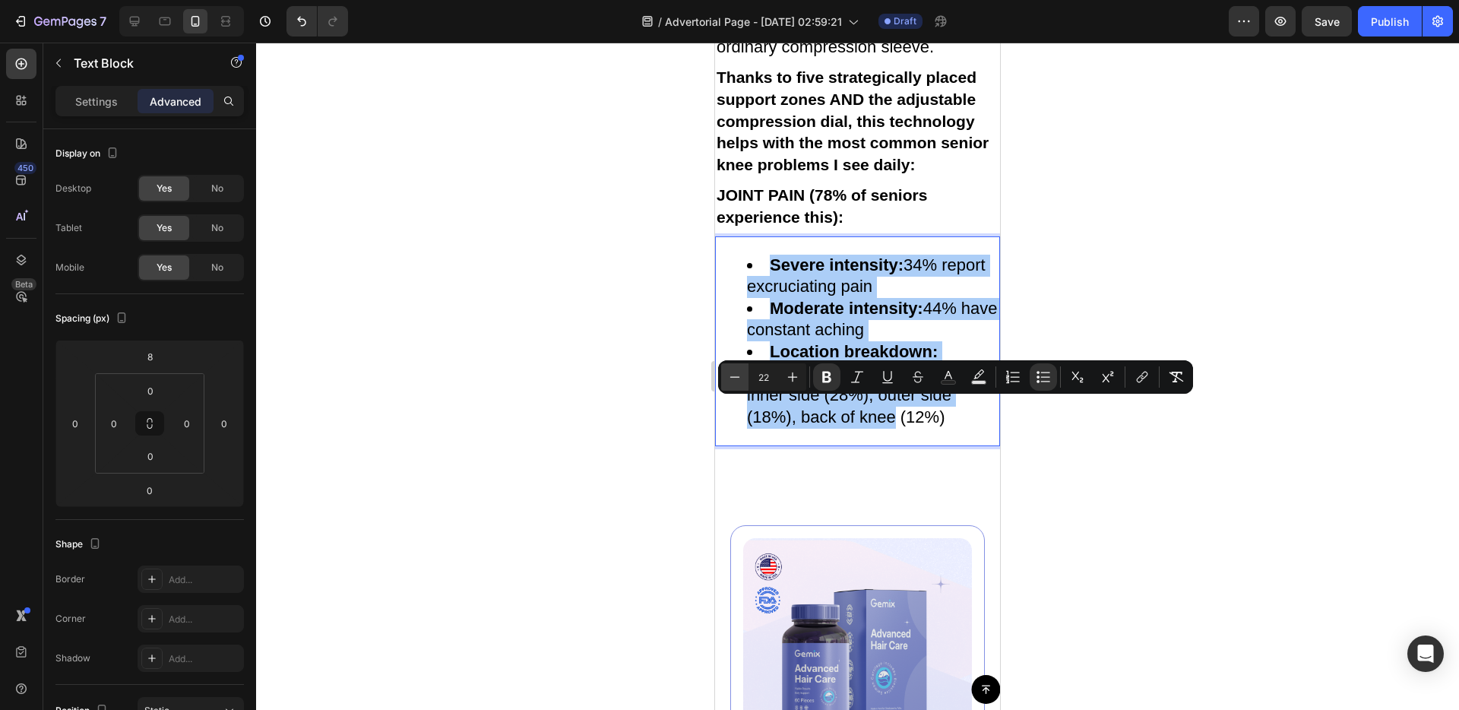
click at [739, 380] on icon "Editor contextual toolbar" at bounding box center [734, 376] width 15 height 15
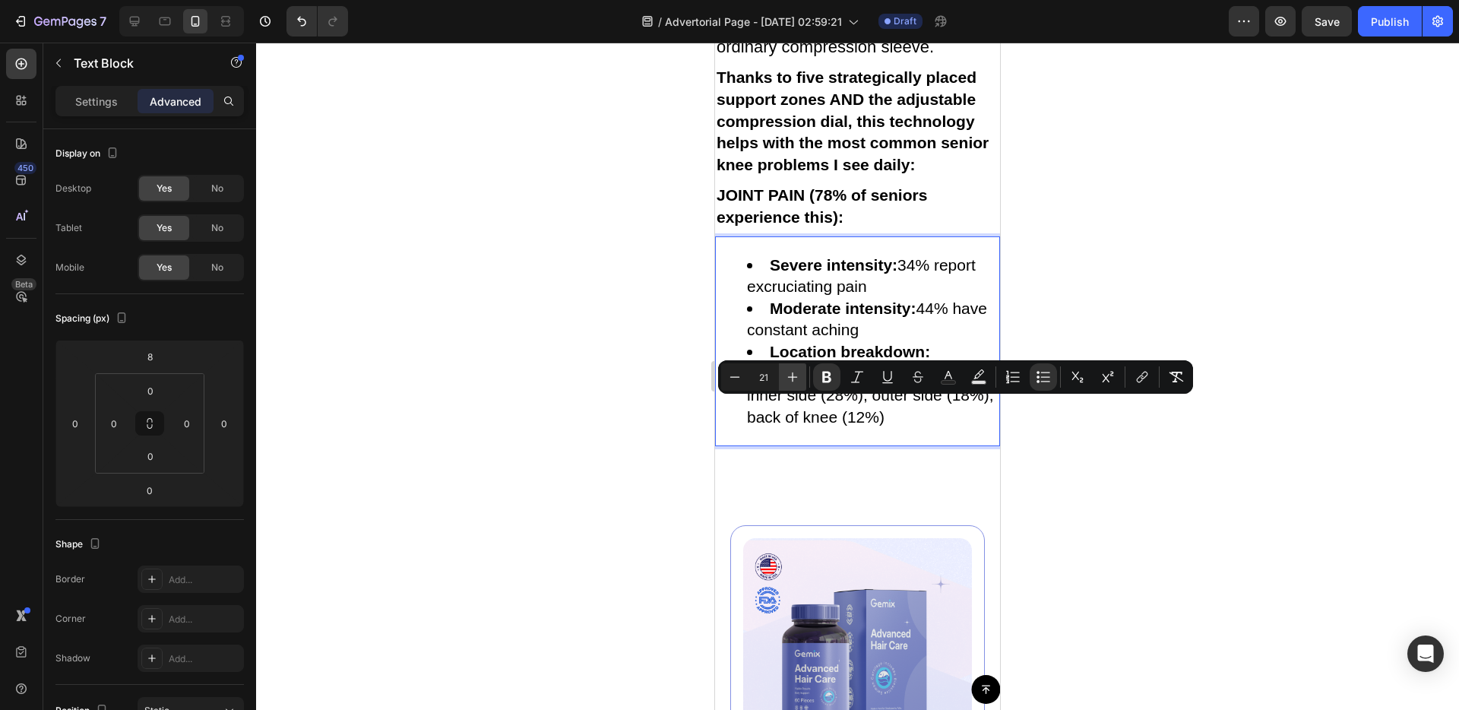
click at [786, 380] on icon "Editor contextual toolbar" at bounding box center [792, 376] width 15 height 15
type input "22"
click at [1014, 381] on icon "Editor contextual toolbar" at bounding box center [1015, 381] width 9 height 1
click at [1036, 376] on icon "Editor contextual toolbar" at bounding box center [1043, 376] width 15 height 15
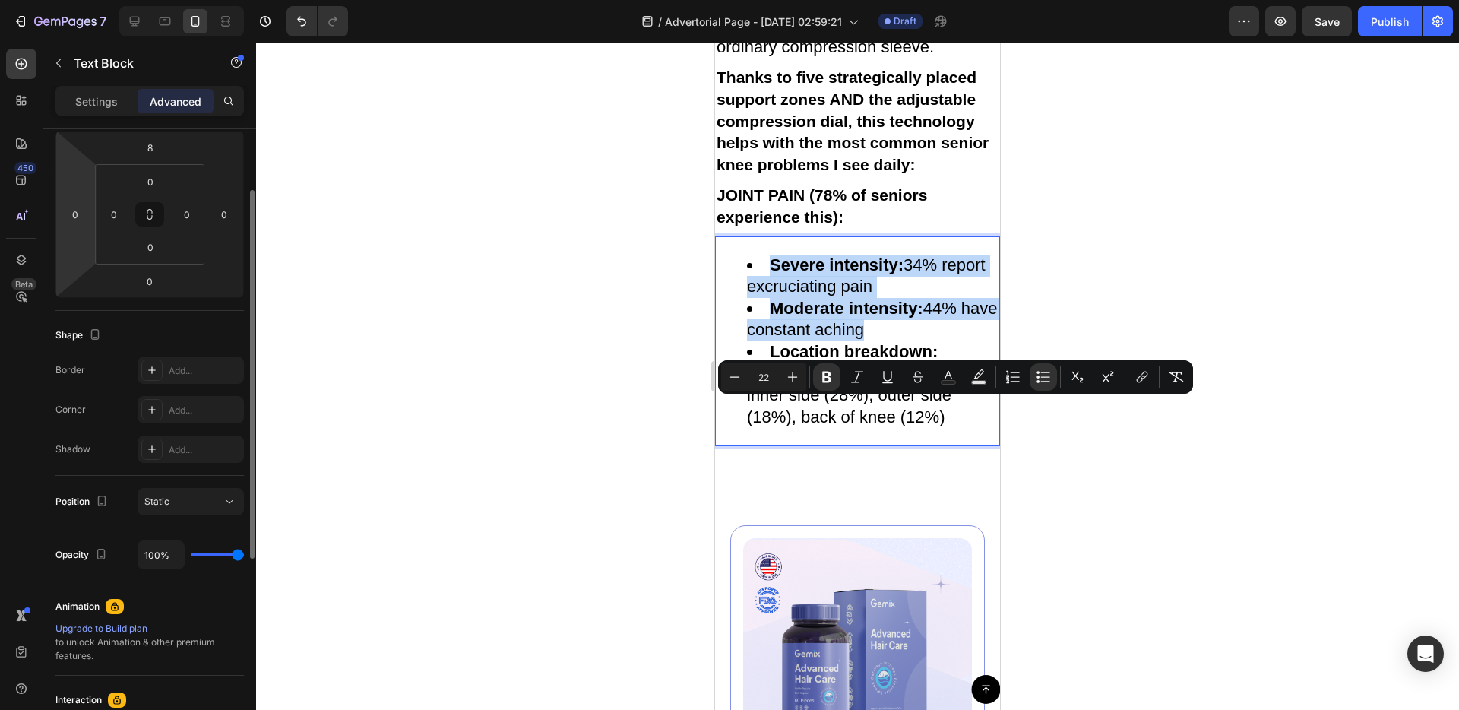
scroll to position [431, 0]
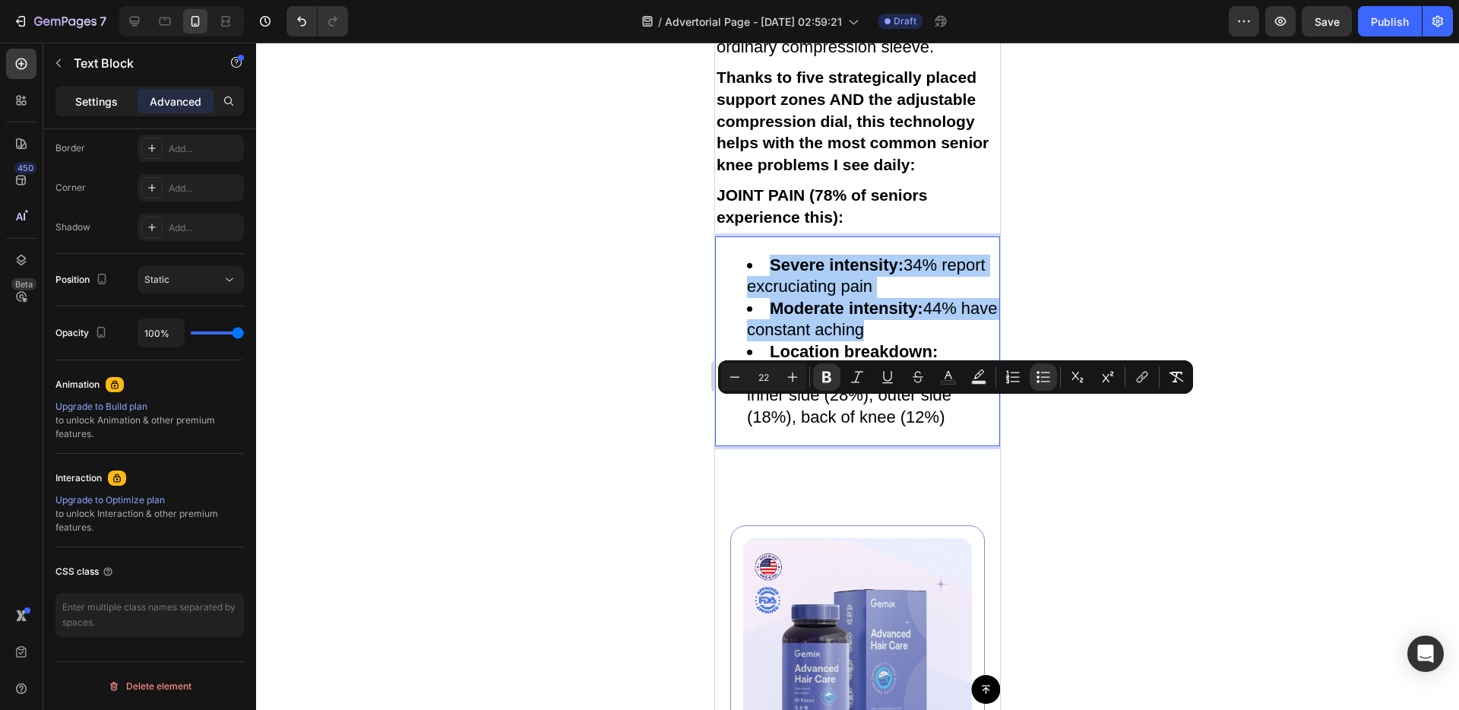
click at [103, 103] on p "Settings" at bounding box center [96, 101] width 43 height 16
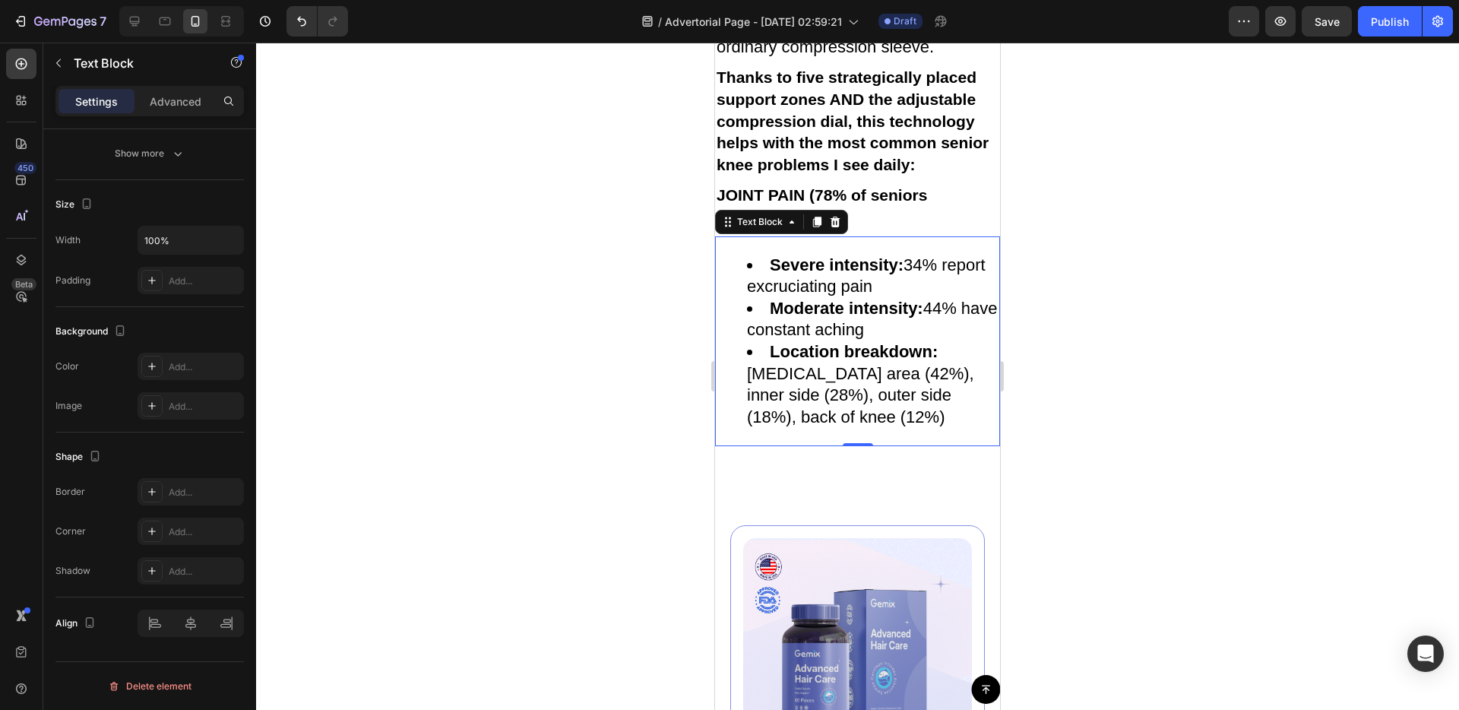
click at [715, 429] on div "Severe intensity: 34% report excruciating pain Moderate intensity: 44% have con…" at bounding box center [857, 341] width 285 height 210
drag, startPoint x: 748, startPoint y: 407, endPoint x: 820, endPoint y: 407, distance: 72.2
click at [820, 298] on li "Severe intensity: 34% report excruciating pain" at bounding box center [873, 276] width 252 height 43
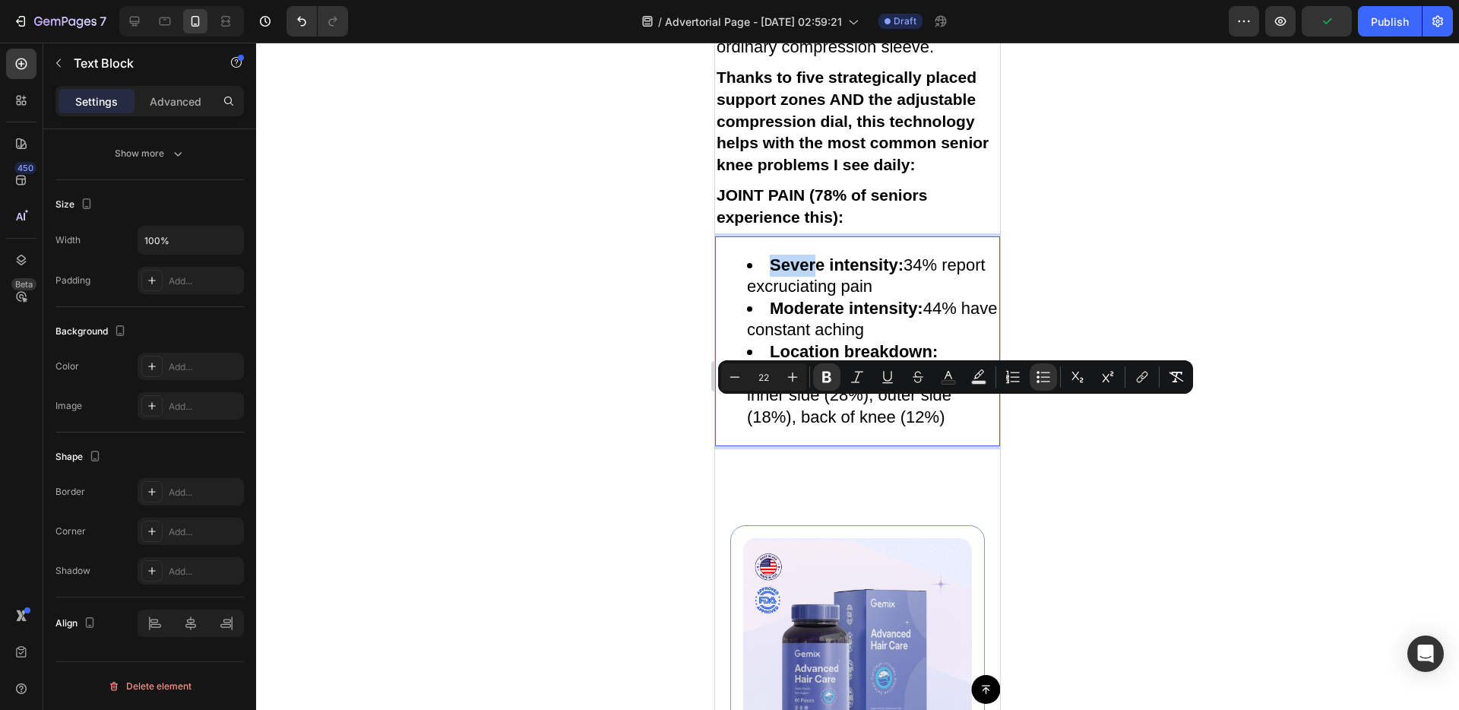
drag, startPoint x: 900, startPoint y: 427, endPoint x: 762, endPoint y: 407, distance: 139.8
click at [762, 298] on li "Severe intensity: 34% report excruciating pain" at bounding box center [873, 276] width 252 height 43
click at [1170, 372] on icon "Editor contextual toolbar" at bounding box center [1176, 376] width 15 height 15
click at [1170, 372] on icon "Editor contextual toolbar" at bounding box center [1176, 377] width 14 height 11
click at [1183, 385] on button "Remove Format" at bounding box center [1176, 376] width 27 height 27
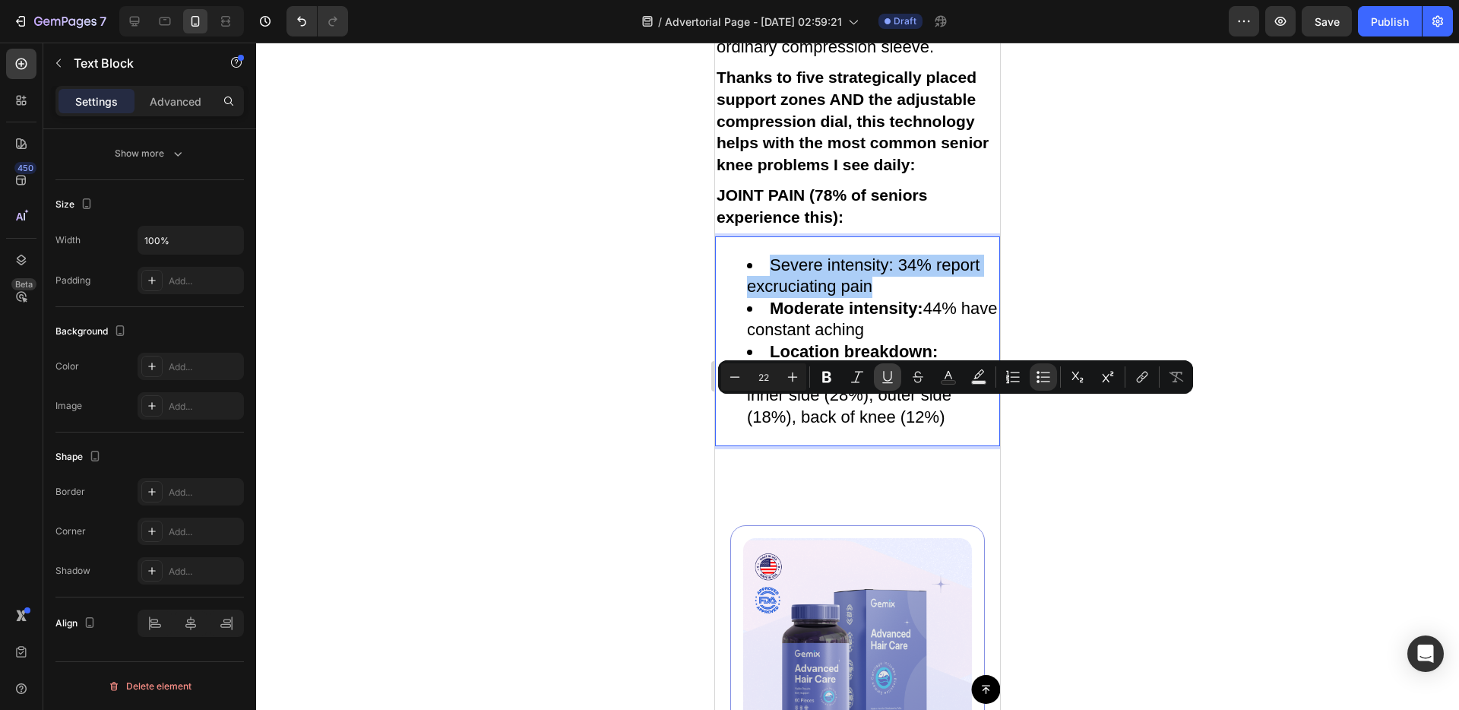
click at [880, 379] on icon "Editor contextual toolbar" at bounding box center [887, 376] width 15 height 15
click at [1169, 377] on icon "Editor contextual toolbar" at bounding box center [1176, 376] width 15 height 15
click at [860, 298] on li "Severe intensity: 34% report excruciating pain" at bounding box center [873, 276] width 252 height 43
click at [875, 298] on li "Severe intensity: 34% report excruciating pain" at bounding box center [873, 276] width 252 height 43
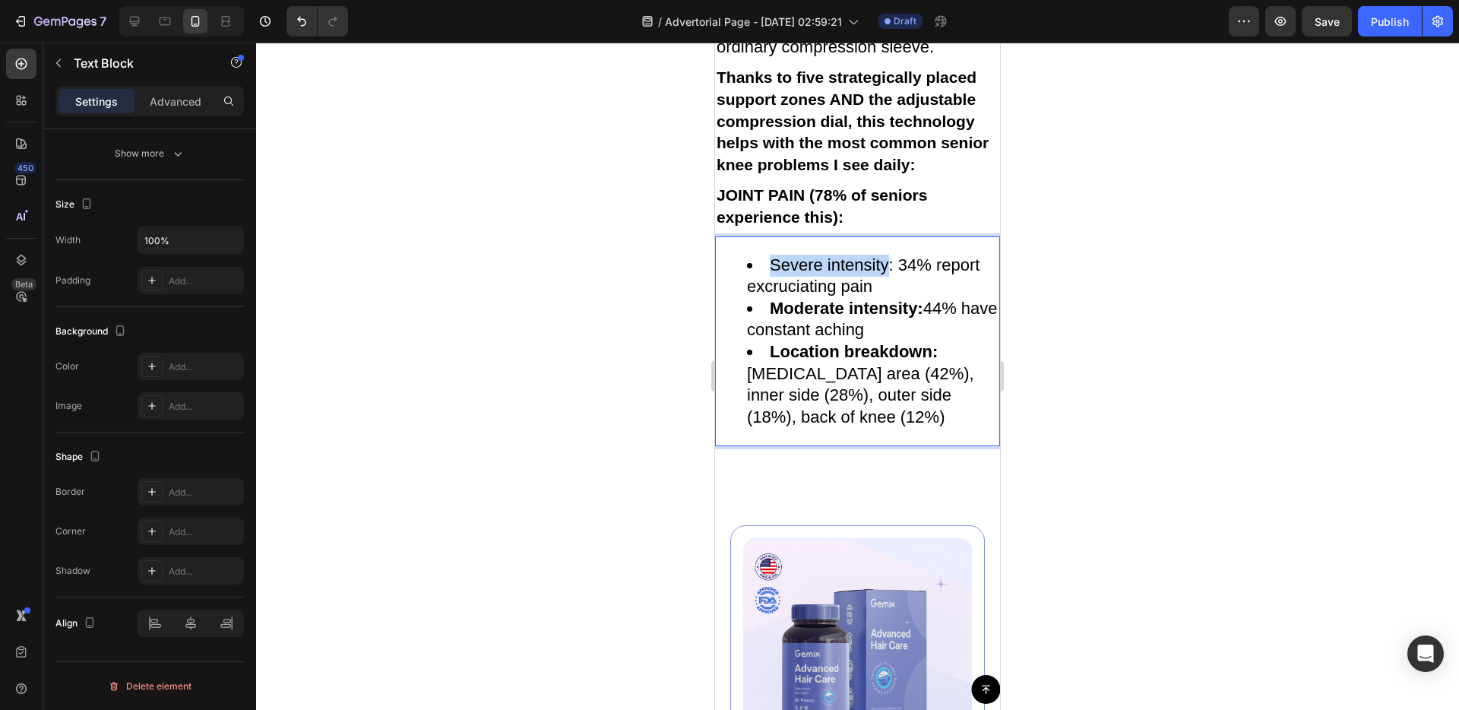
drag, startPoint x: 888, startPoint y: 411, endPoint x: 748, endPoint y: 408, distance: 139.1
click at [748, 298] on li "Severe intensity: 34% report excruciating pain" at bounding box center [873, 276] width 252 height 43
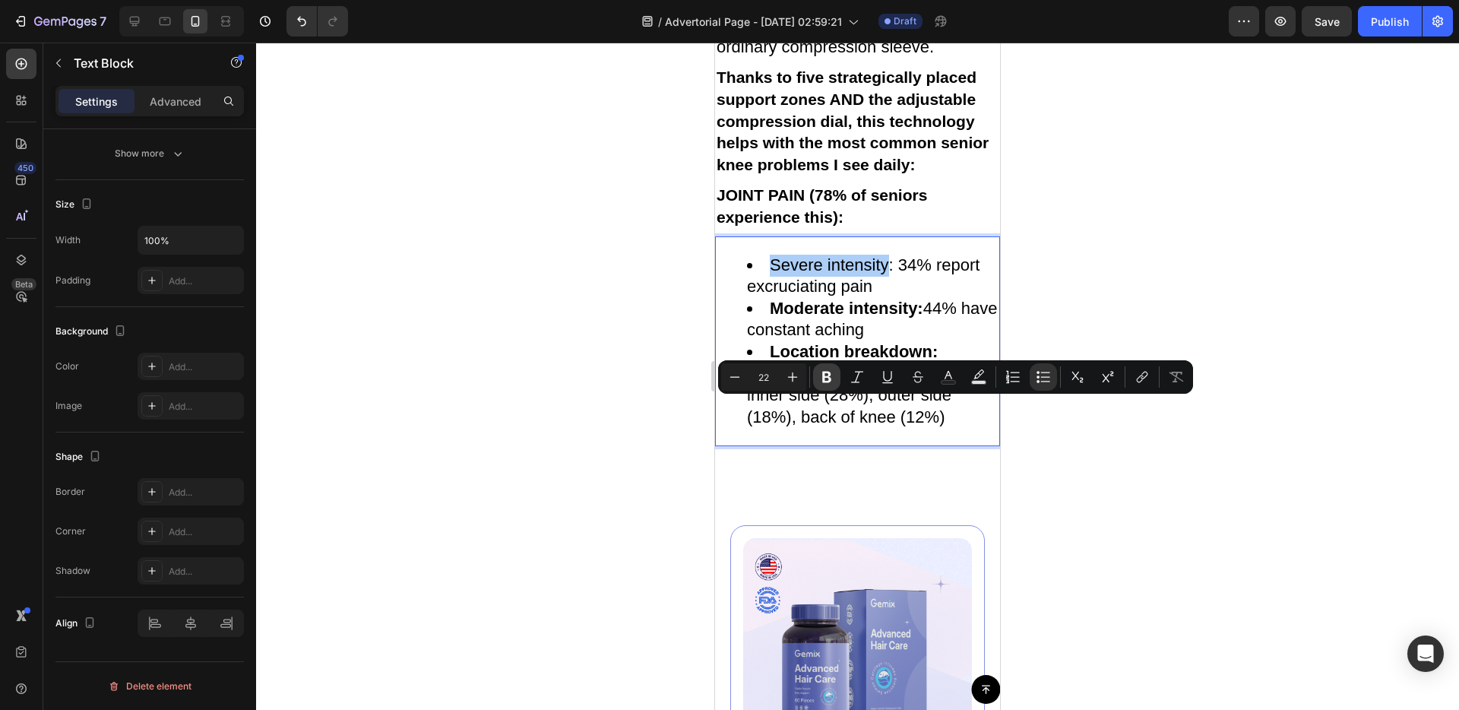
click at [822, 372] on icon "Editor contextual toolbar" at bounding box center [826, 377] width 9 height 11
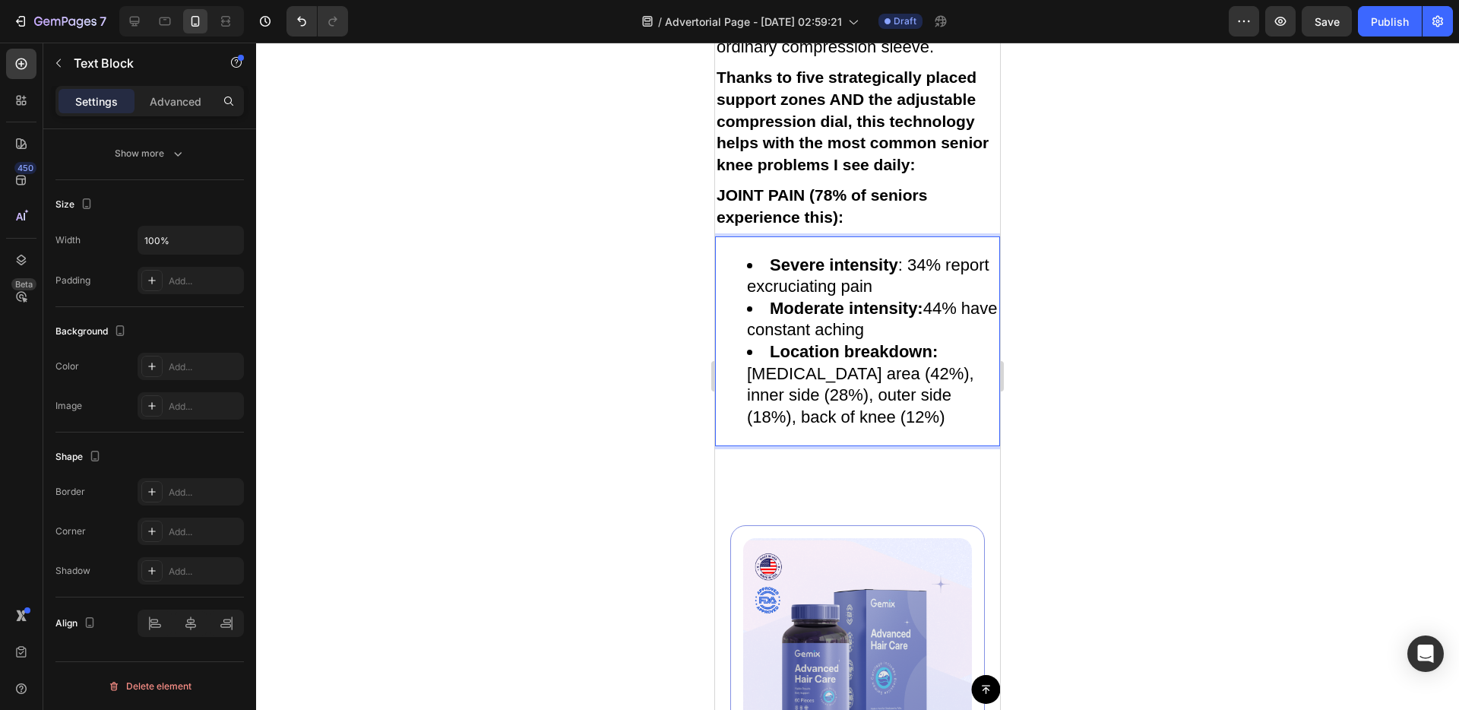
click at [877, 298] on li "Severe intensity : 34% report excruciating pain" at bounding box center [873, 276] width 252 height 43
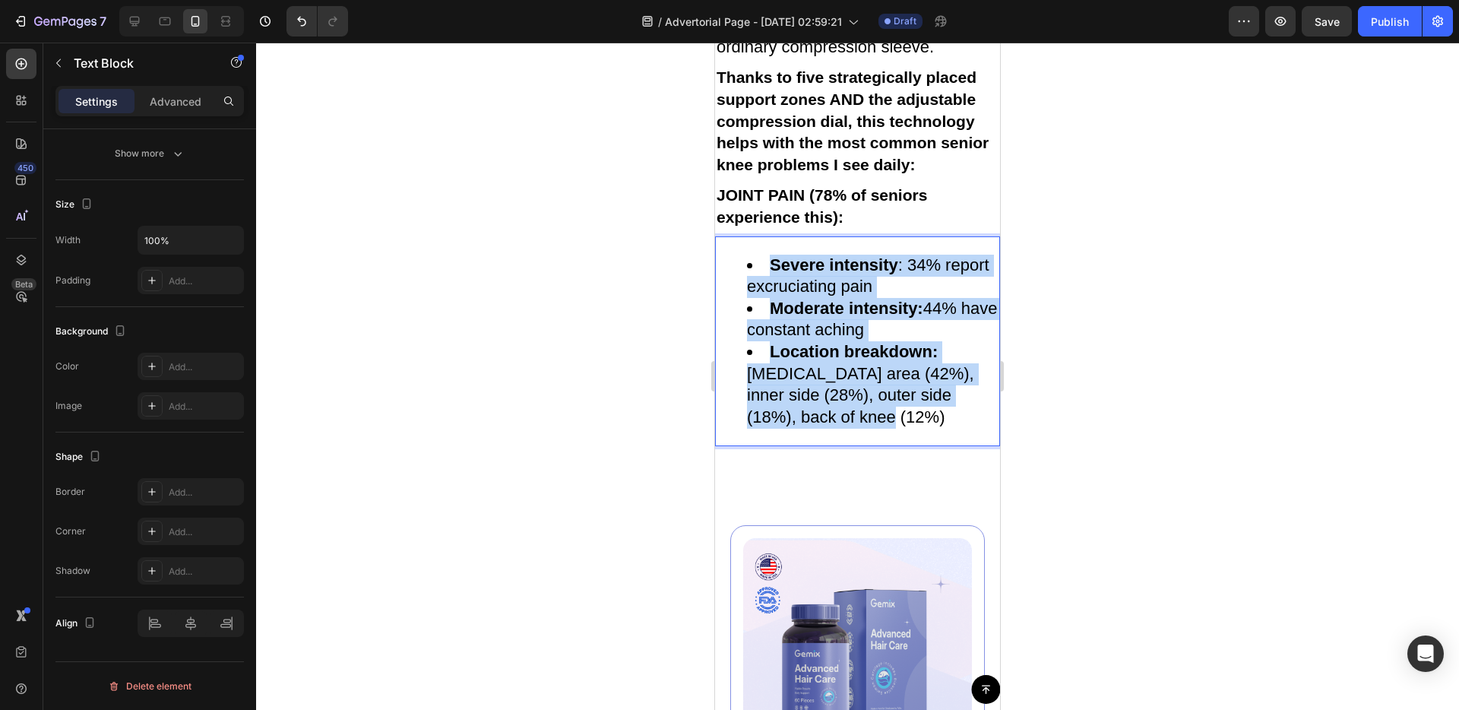
drag, startPoint x: 767, startPoint y: 400, endPoint x: 865, endPoint y: 564, distance: 190.5
click at [865, 429] on ul "Severe intensity : 34% report excruciating pain Moderate intensity: 44% have co…" at bounding box center [858, 342] width 282 height 174
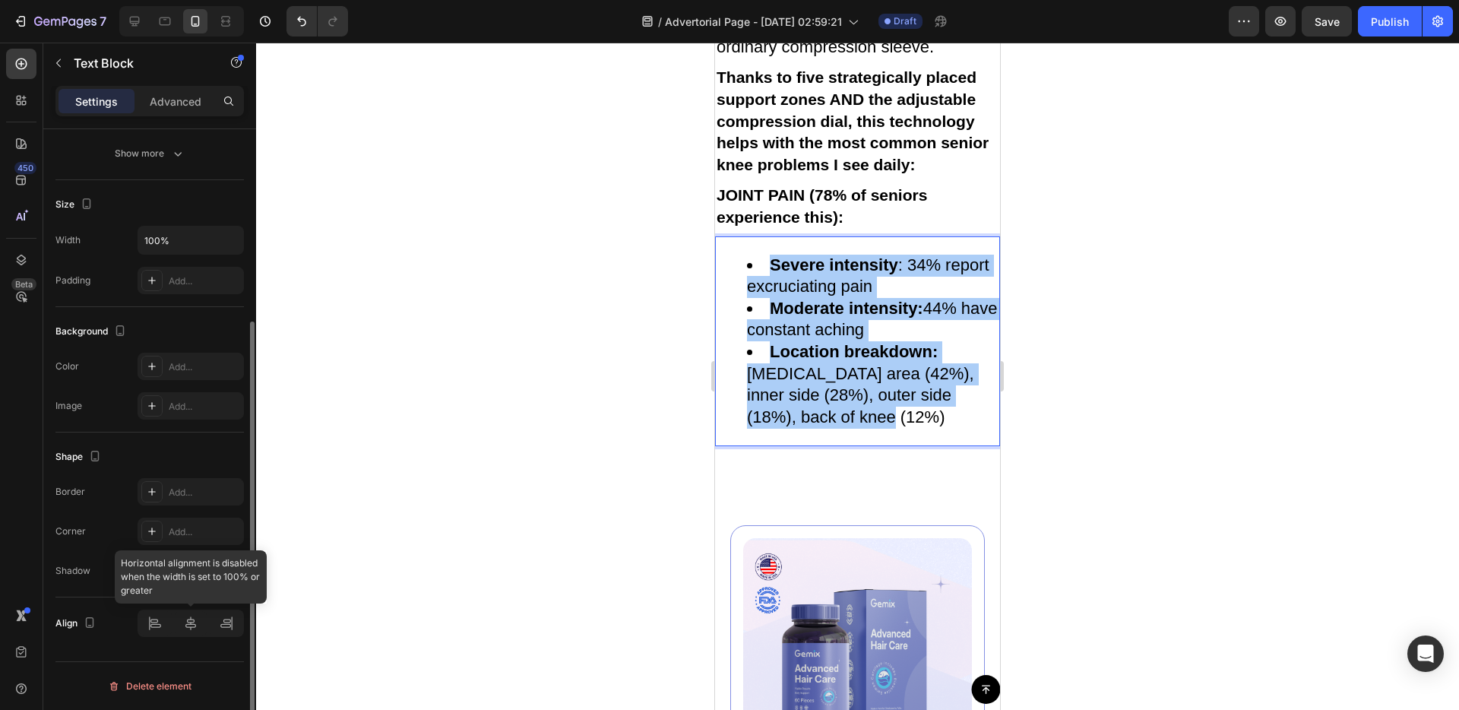
click at [151, 622] on div at bounding box center [191, 622] width 106 height 27
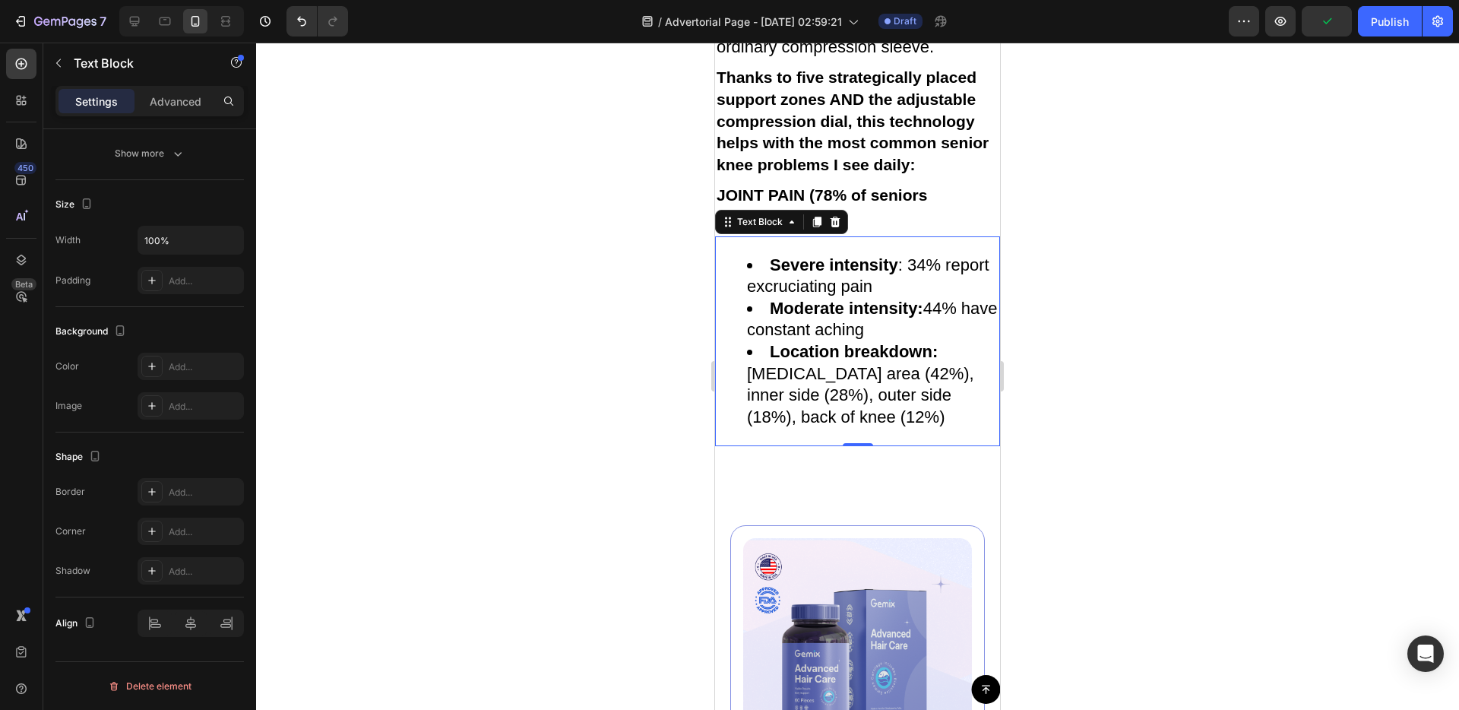
click at [865, 340] on span "Moderate intensity: 44% have constant aching" at bounding box center [872, 319] width 251 height 41
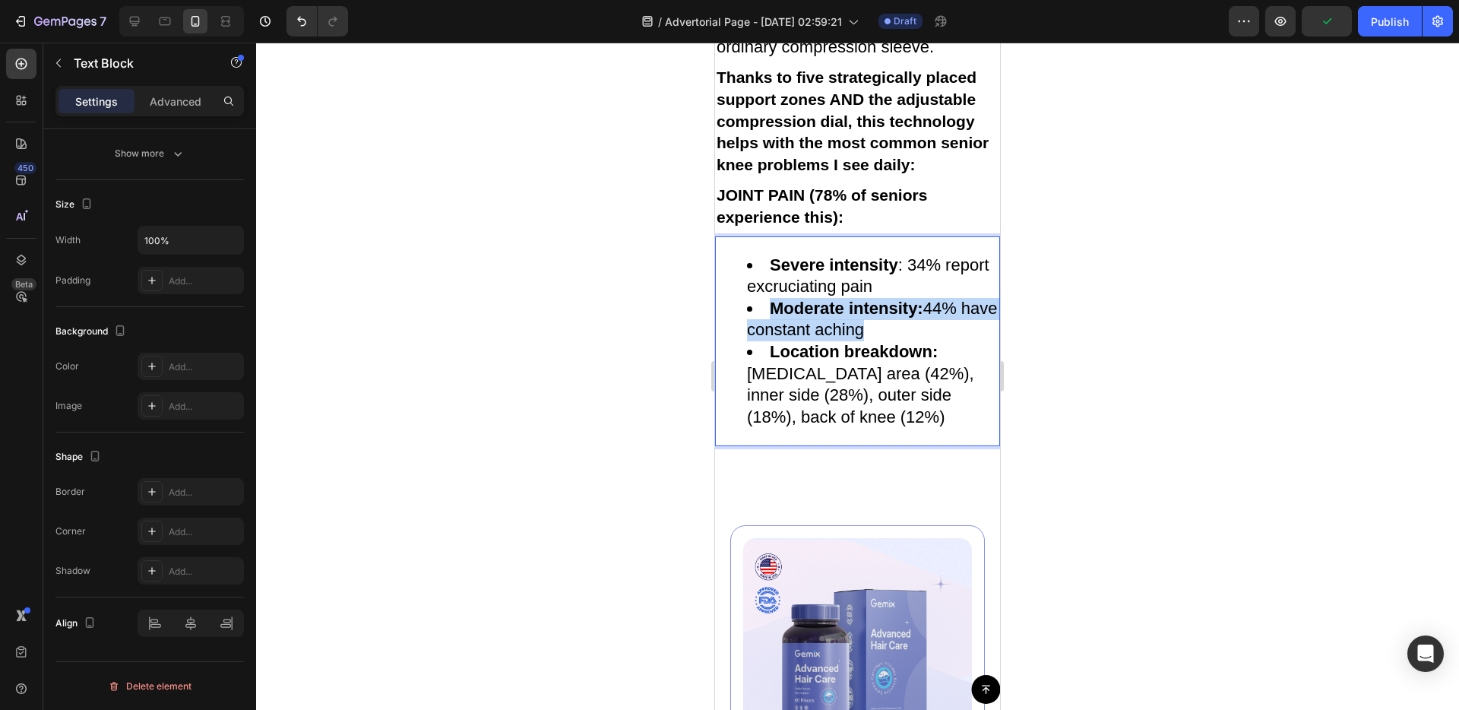
click at [865, 340] on span "Moderate intensity: 44% have constant aching" at bounding box center [872, 319] width 251 height 41
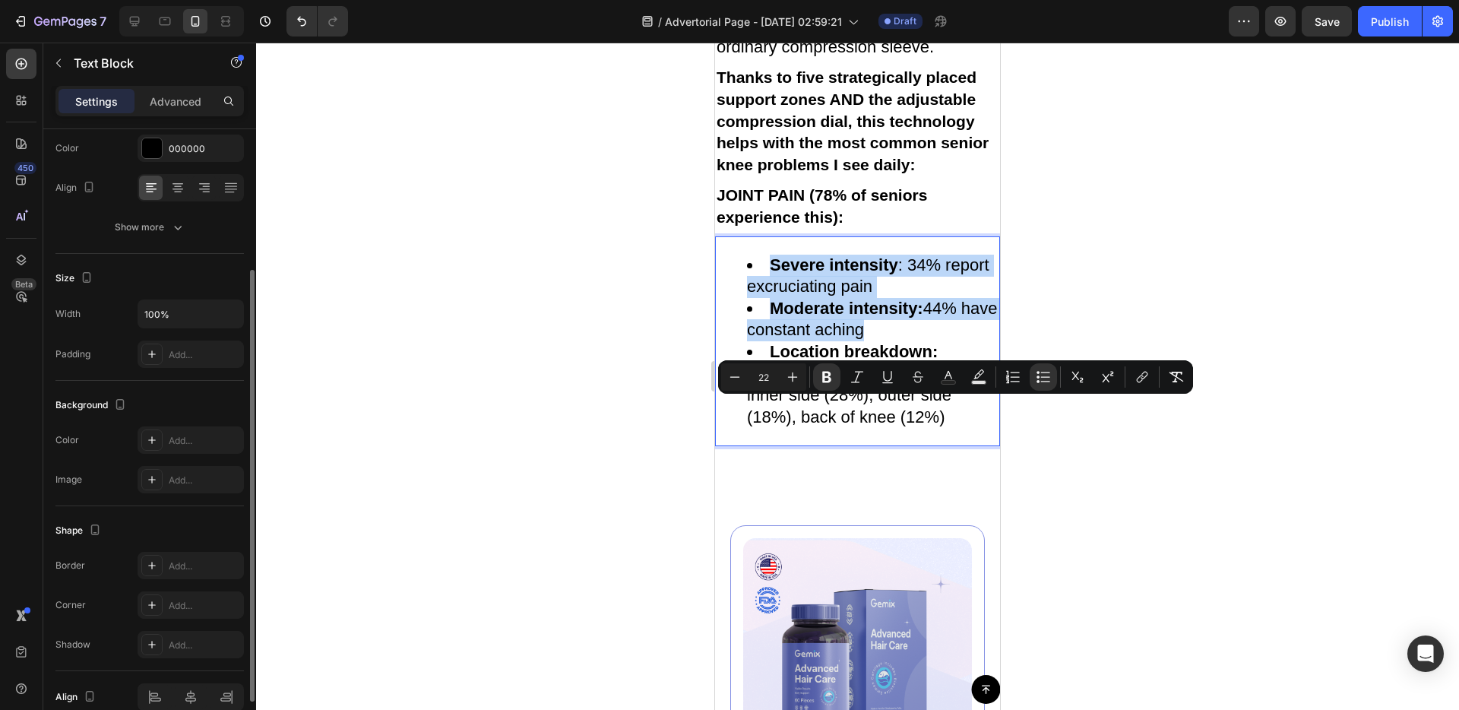
scroll to position [195, 0]
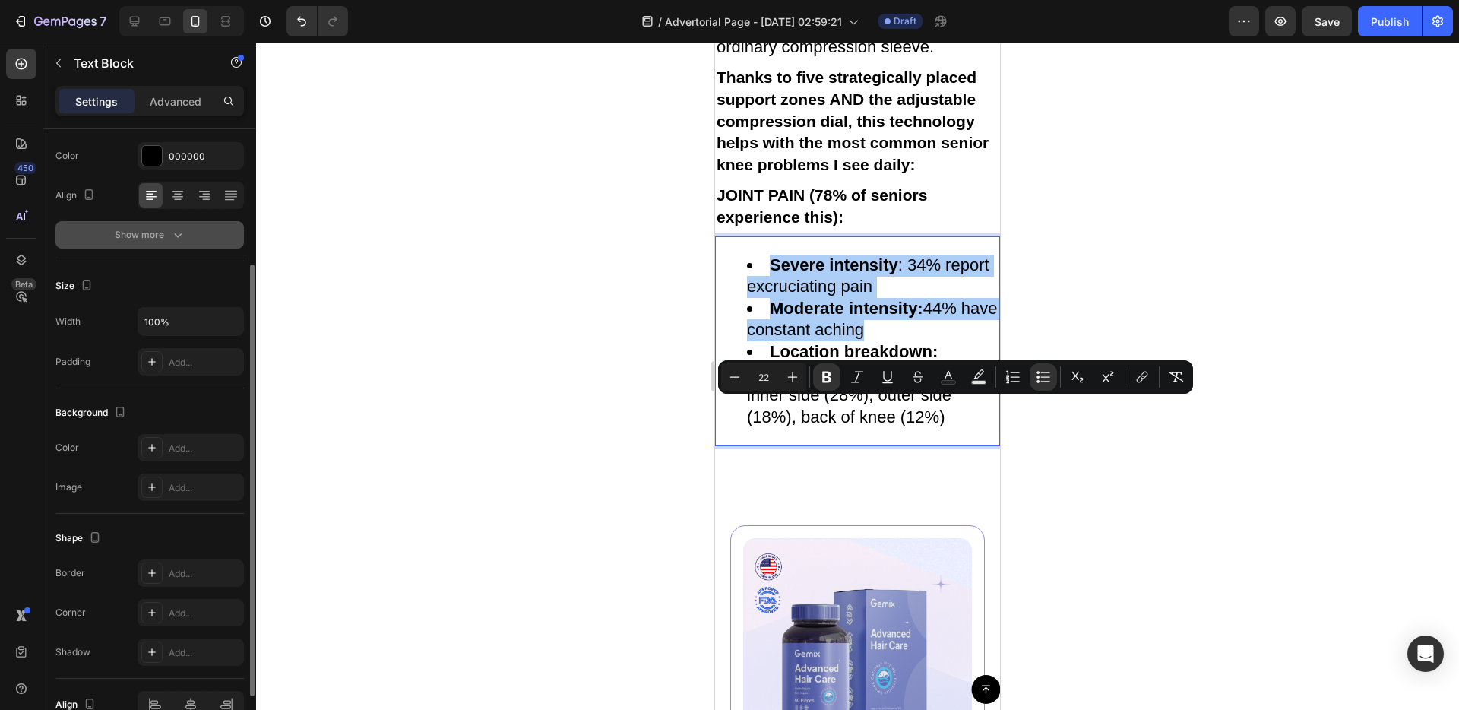
click at [152, 239] on div "Show more" at bounding box center [150, 234] width 71 height 15
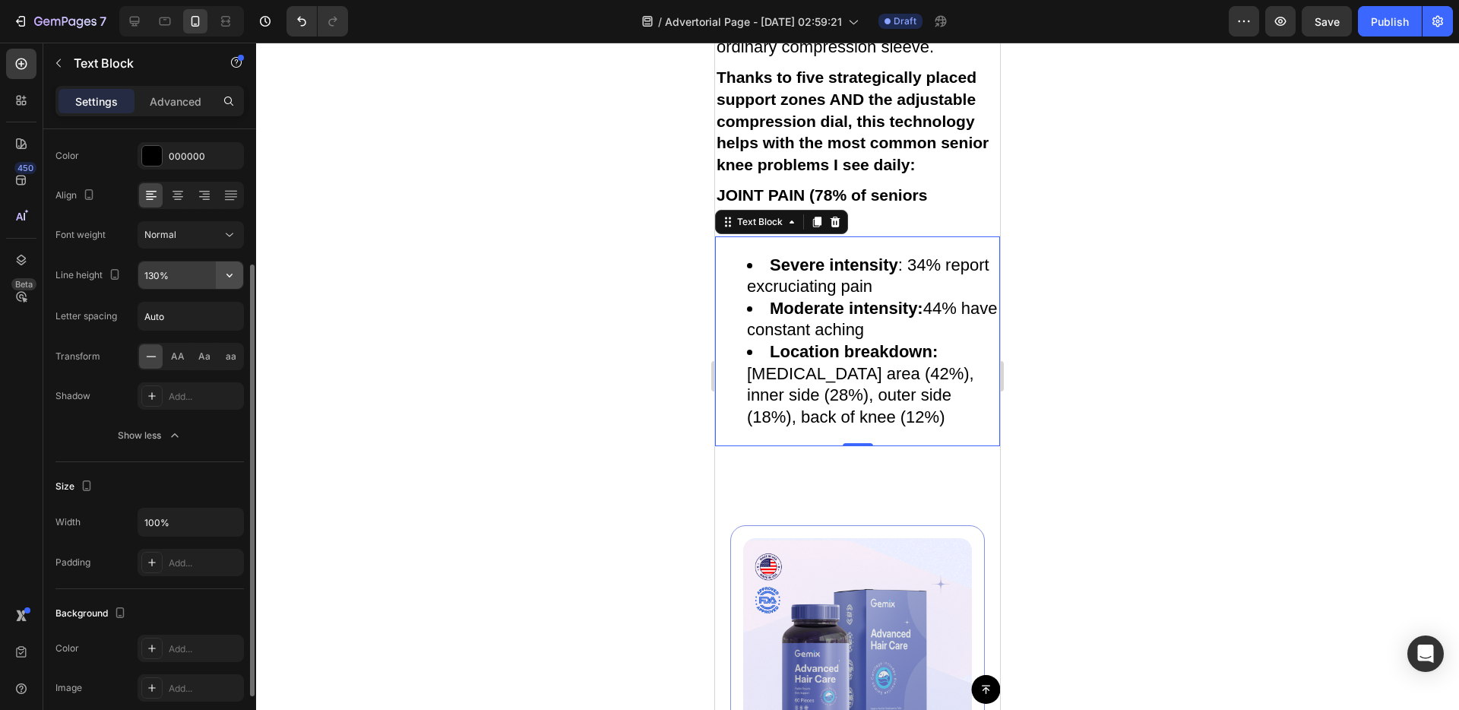
click at [222, 270] on icon "button" at bounding box center [229, 274] width 15 height 15
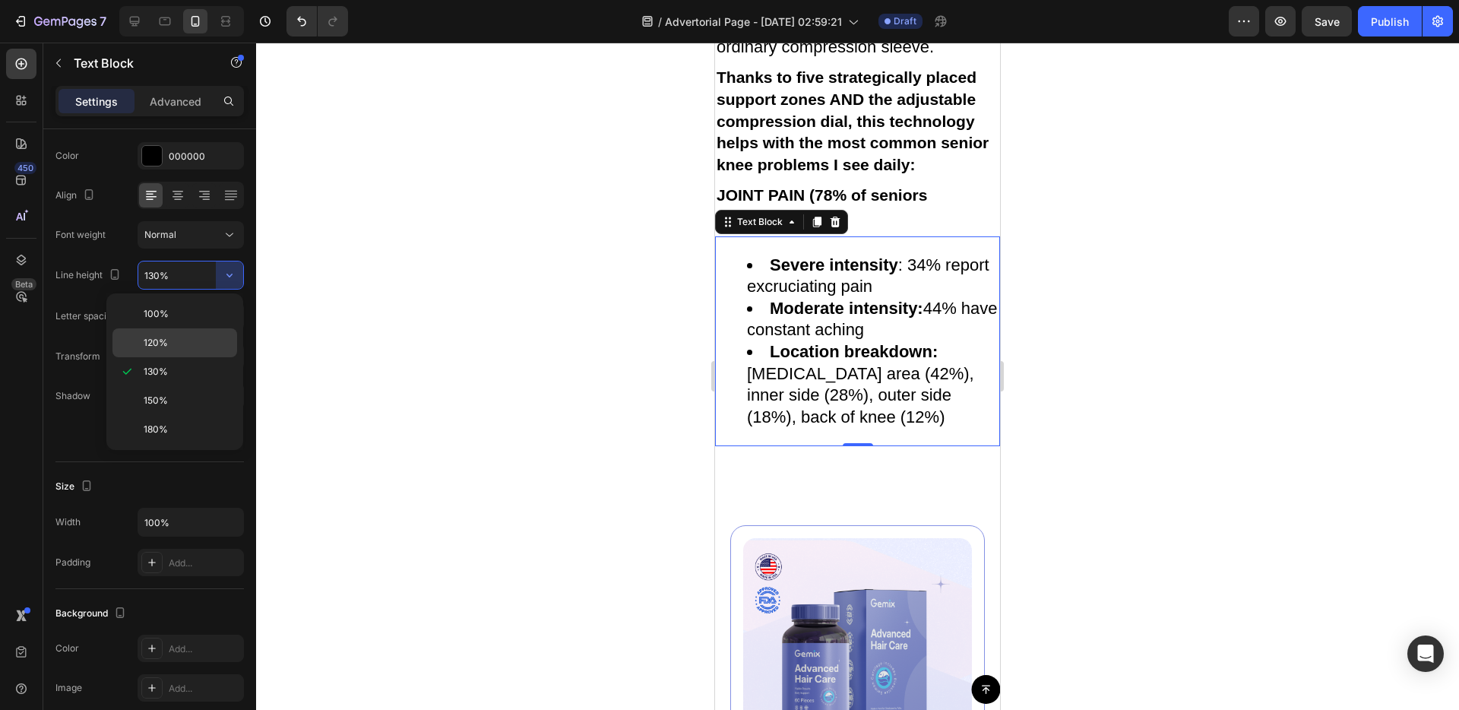
click at [185, 346] on p "120%" at bounding box center [187, 343] width 87 height 14
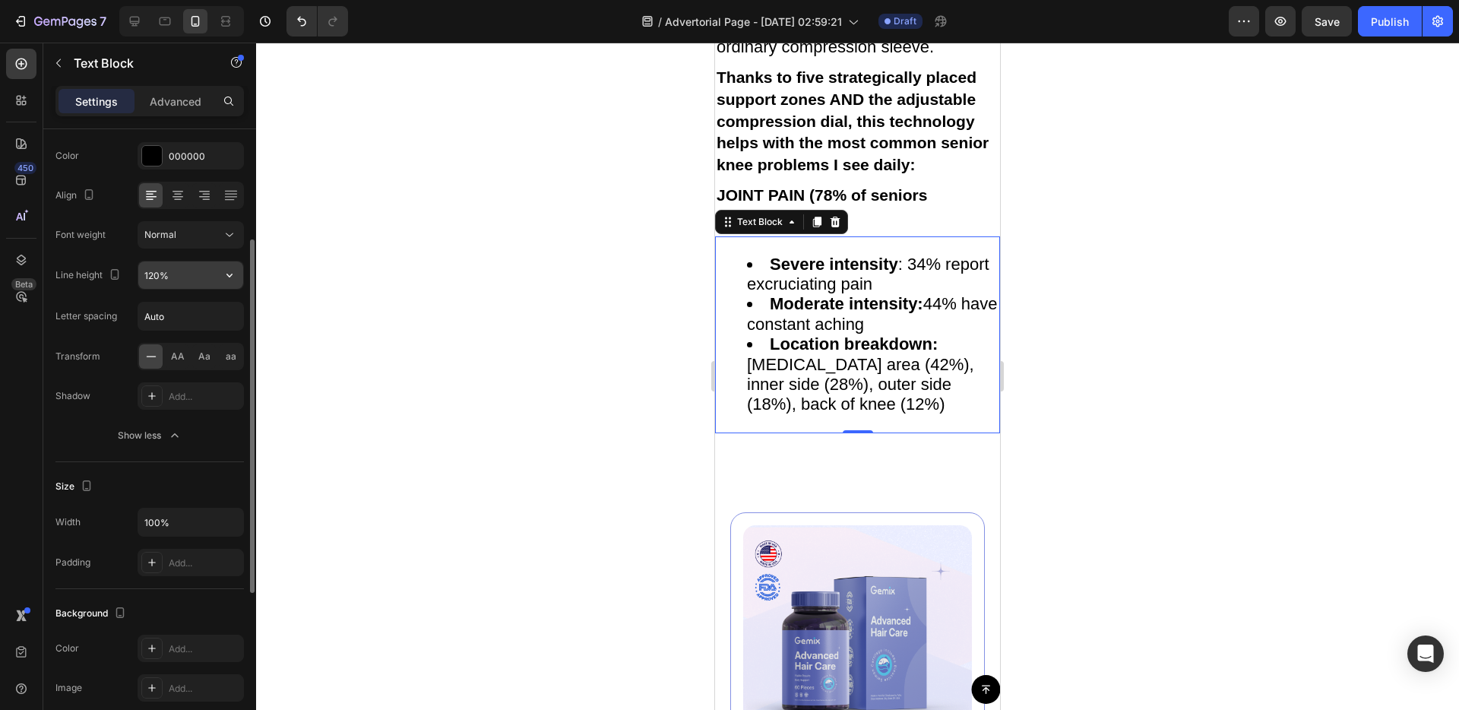
click at [195, 263] on input "120%" at bounding box center [190, 274] width 105 height 27
click at [239, 277] on button "button" at bounding box center [229, 274] width 27 height 27
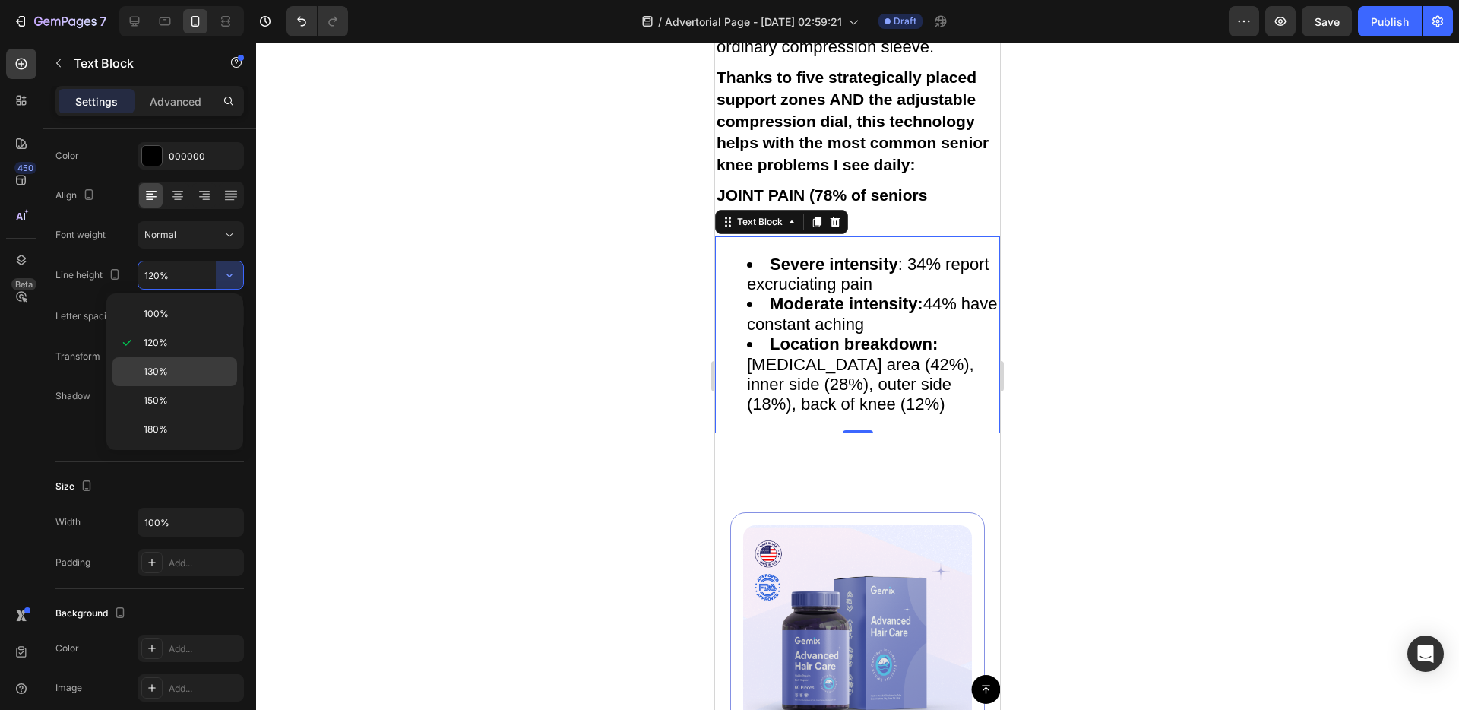
click at [173, 370] on p "130%" at bounding box center [187, 372] width 87 height 14
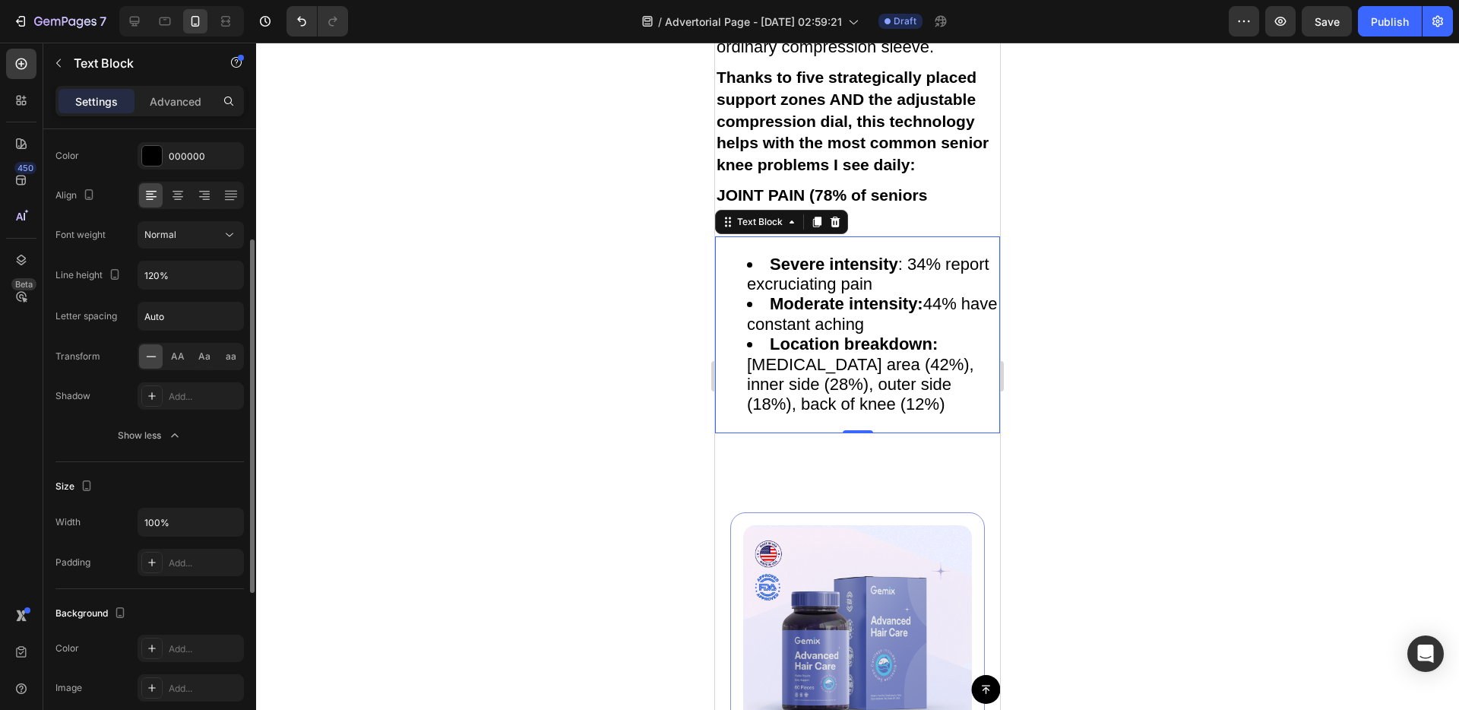
type input "130%"
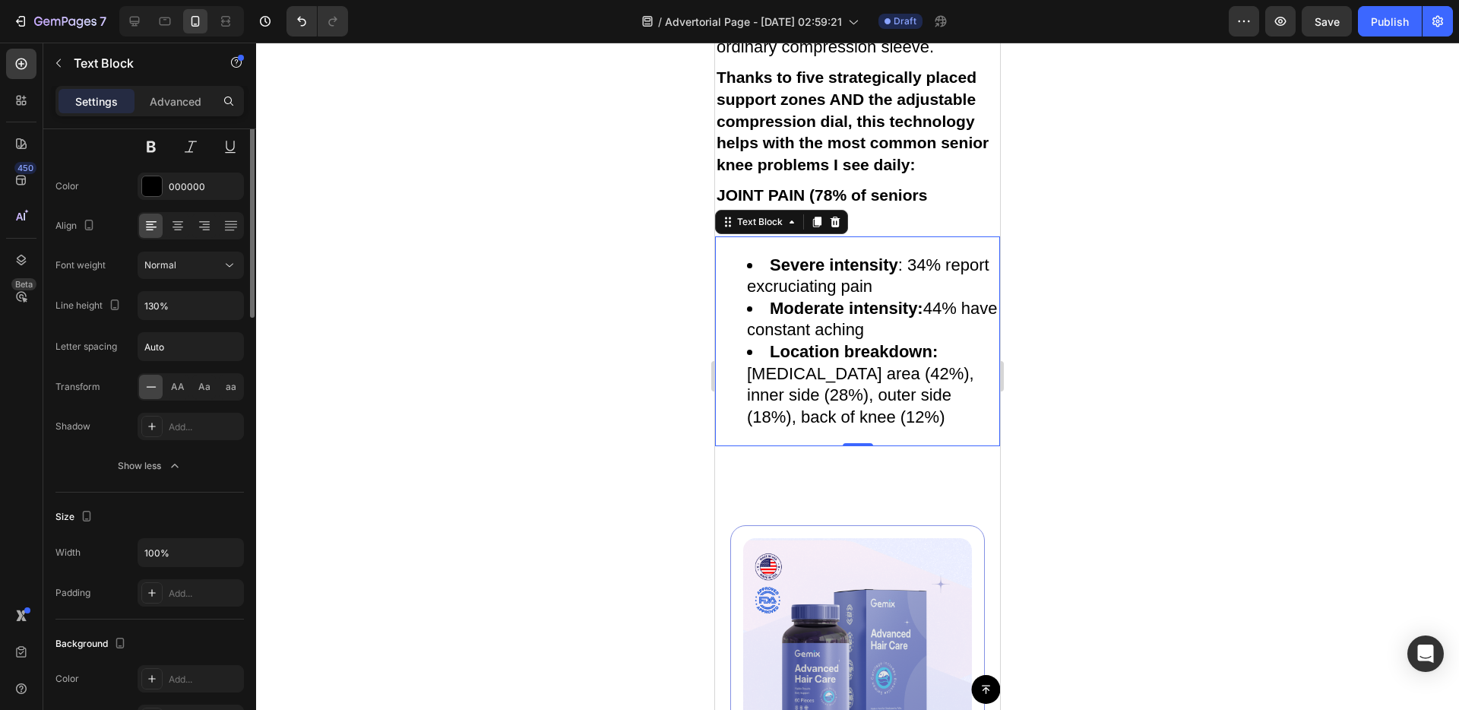
scroll to position [0, 0]
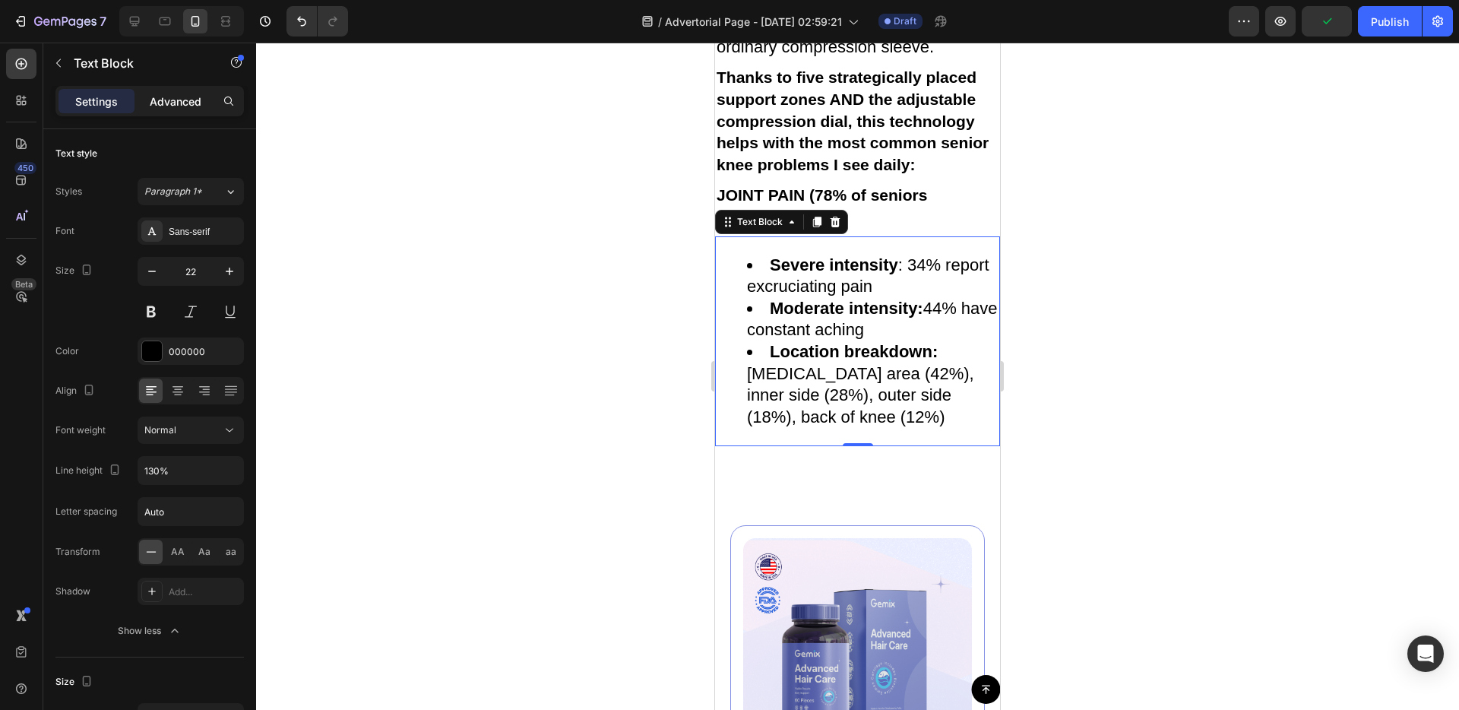
click at [207, 101] on div "Advanced" at bounding box center [176, 101] width 76 height 24
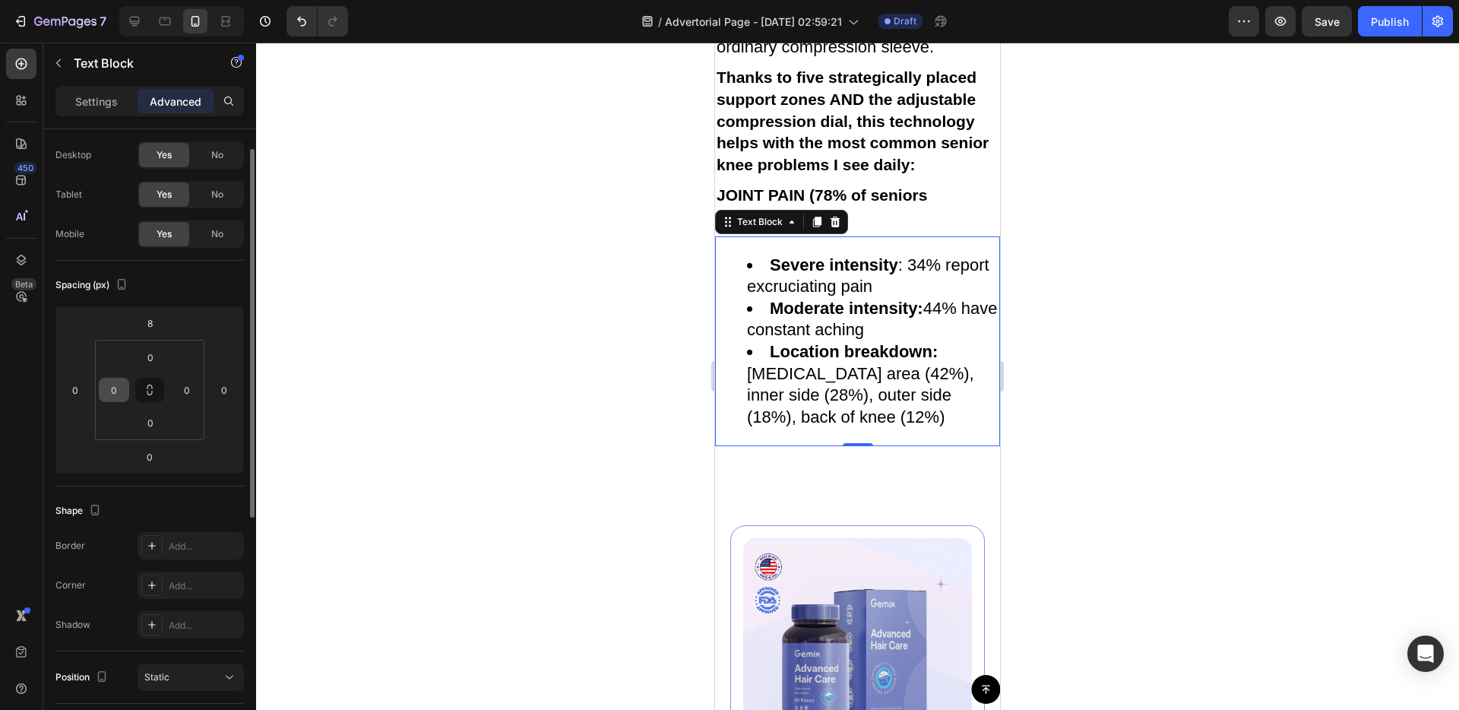
scroll to position [195, 0]
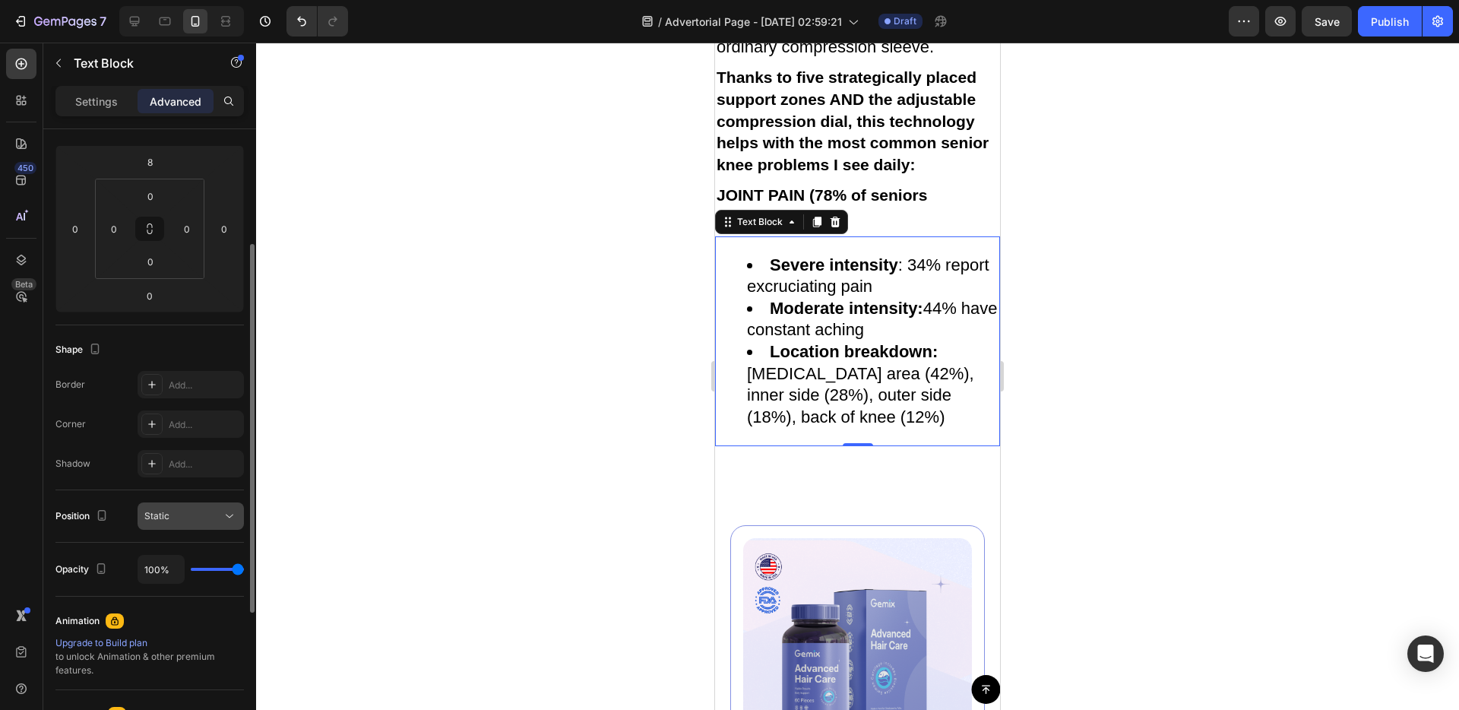
click at [185, 522] on div "Static" at bounding box center [183, 516] width 78 height 14
click at [94, 493] on div "Position Static" at bounding box center [149, 516] width 188 height 52
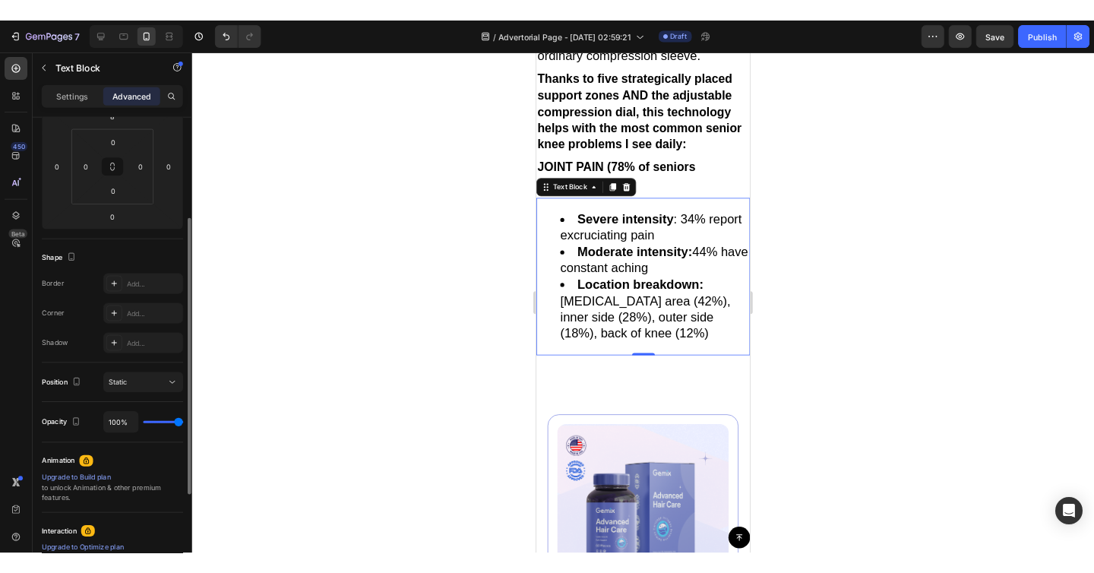
scroll to position [431, 0]
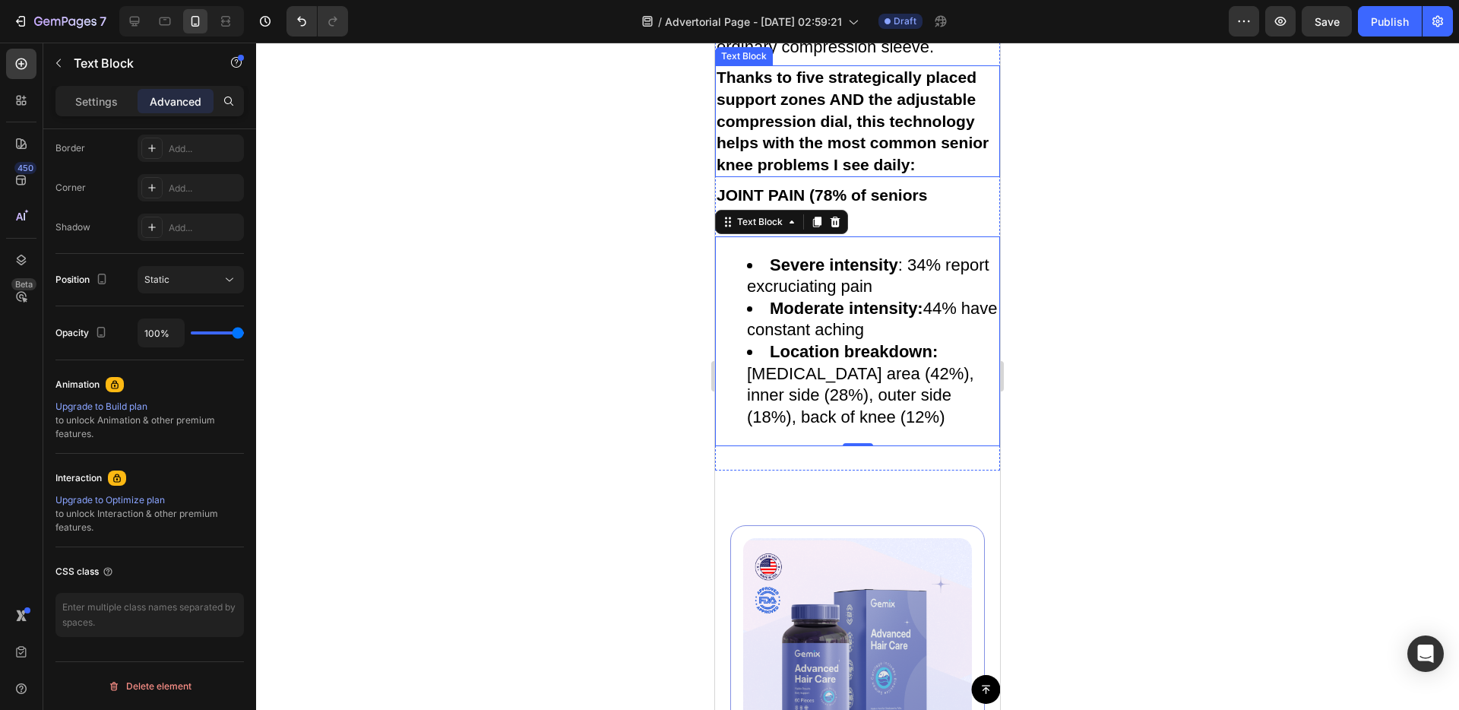
click at [959, 172] on strong "Thanks to five strategically placed support zones AND the adjustable compressio…" at bounding box center [853, 120] width 272 height 104
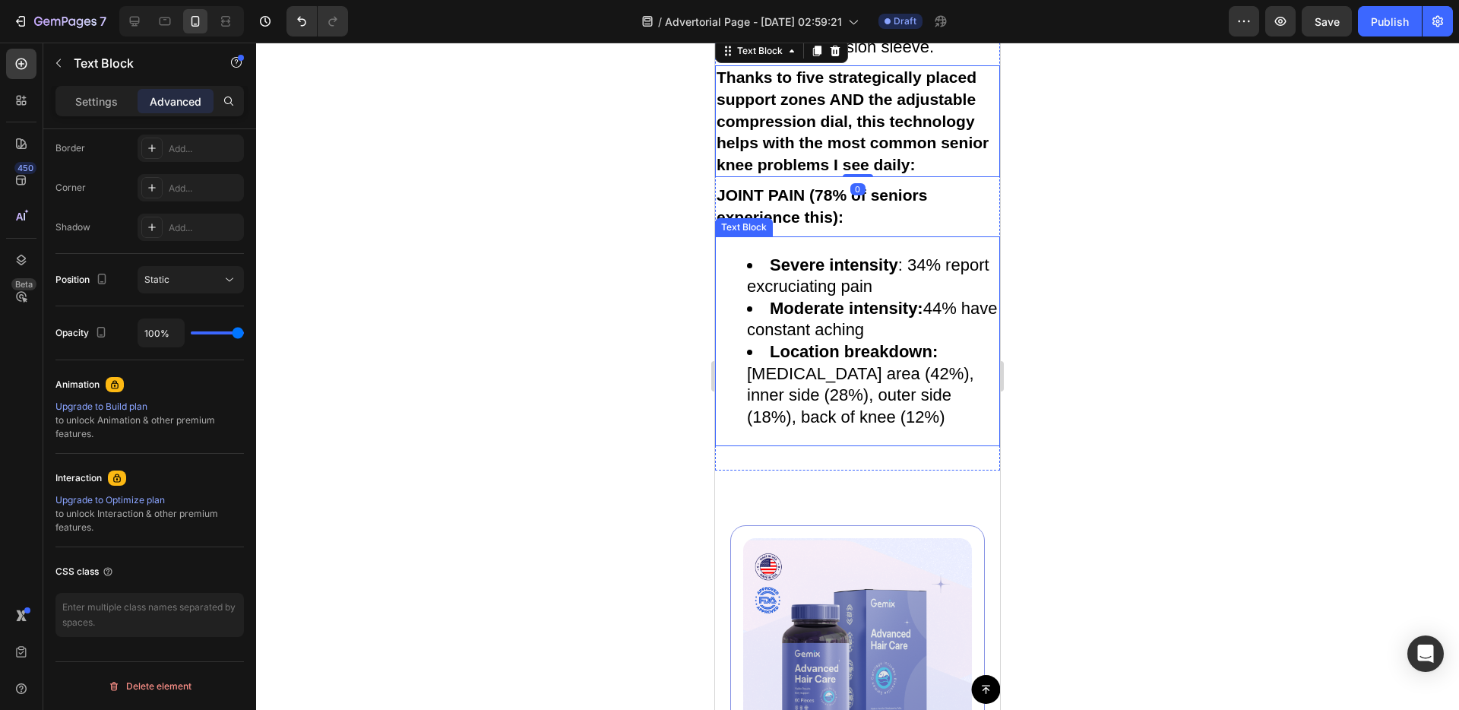
click at [881, 382] on div "Severe intensity : 34% report excruciating pain Moderate intensity: 44% have co…" at bounding box center [857, 341] width 285 height 210
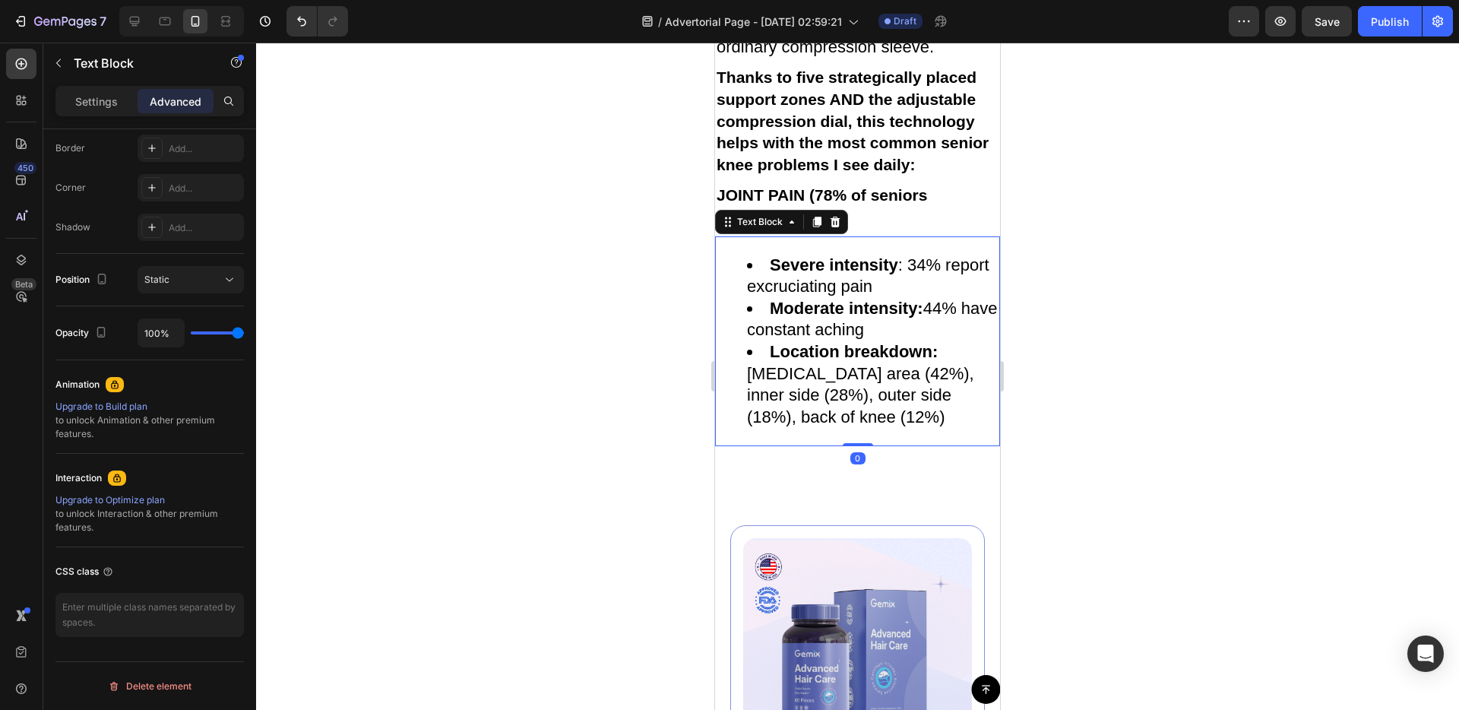
click at [1135, 445] on div at bounding box center [857, 376] width 1203 height 667
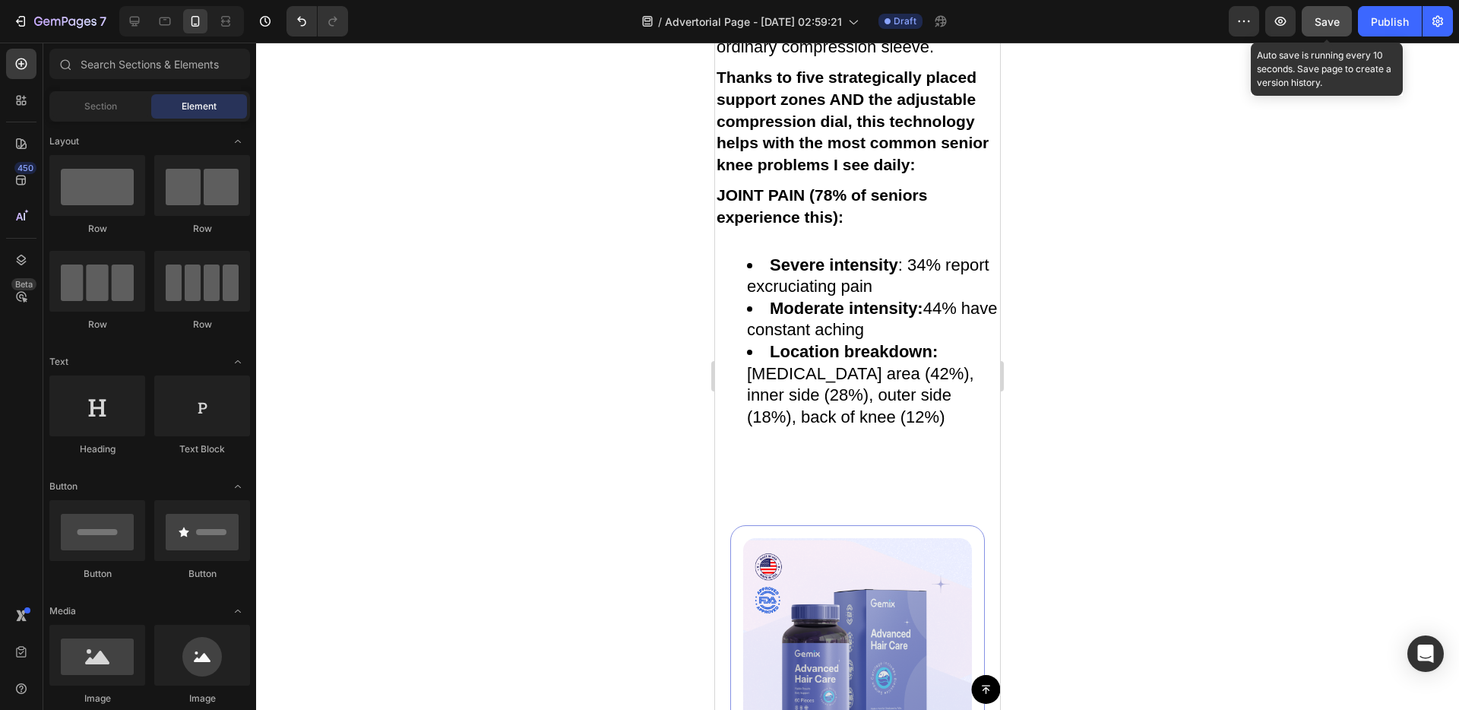
click at [1308, 19] on button "Save" at bounding box center [1327, 21] width 50 height 30
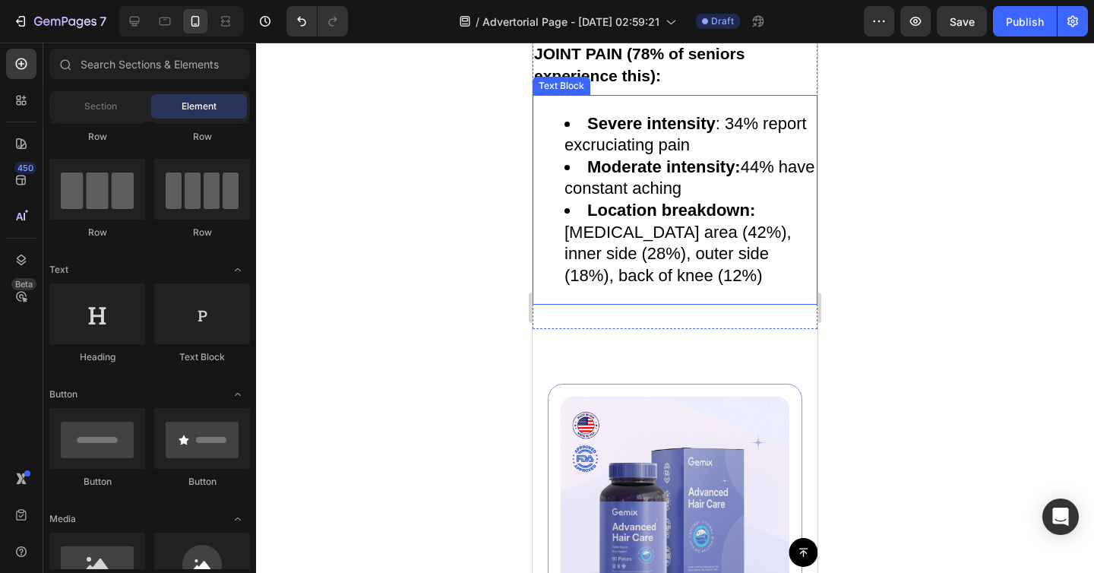
scroll to position [3932, 0]
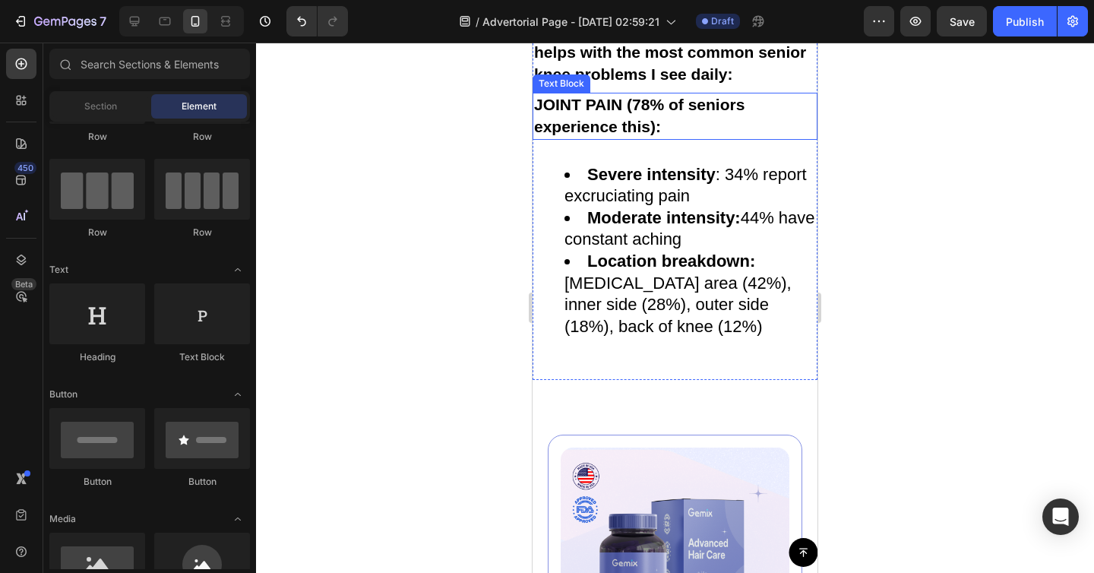
click at [679, 138] on p "JOINT PAIN (78% of seniors experience this):" at bounding box center [675, 115] width 282 height 43
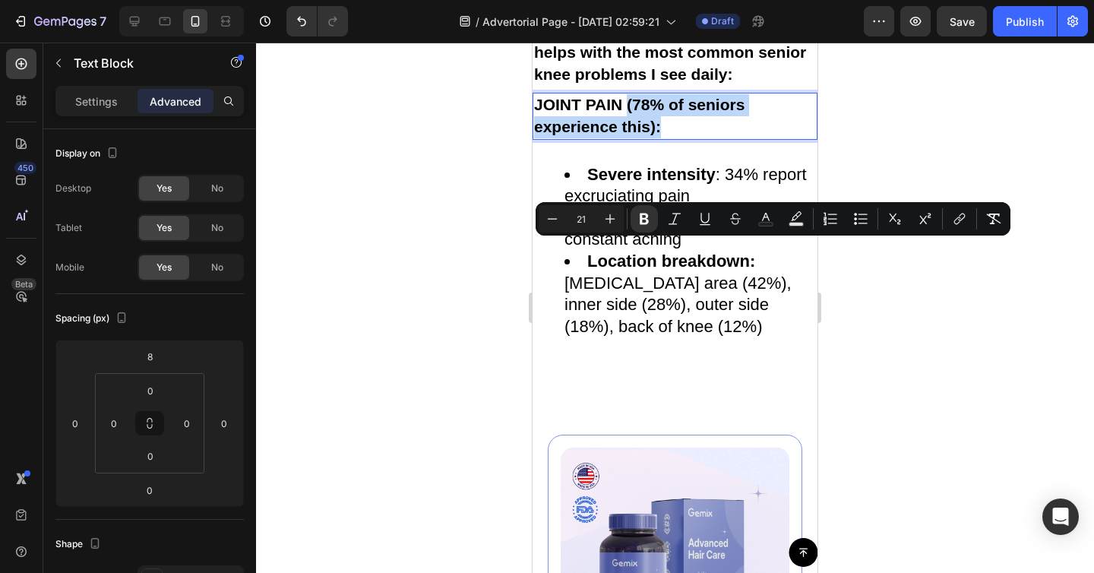
drag, startPoint x: 628, startPoint y: 251, endPoint x: 745, endPoint y: 265, distance: 117.9
click at [745, 138] on p "JOINT PAIN (78% of seniors experience this):" at bounding box center [675, 115] width 282 height 43
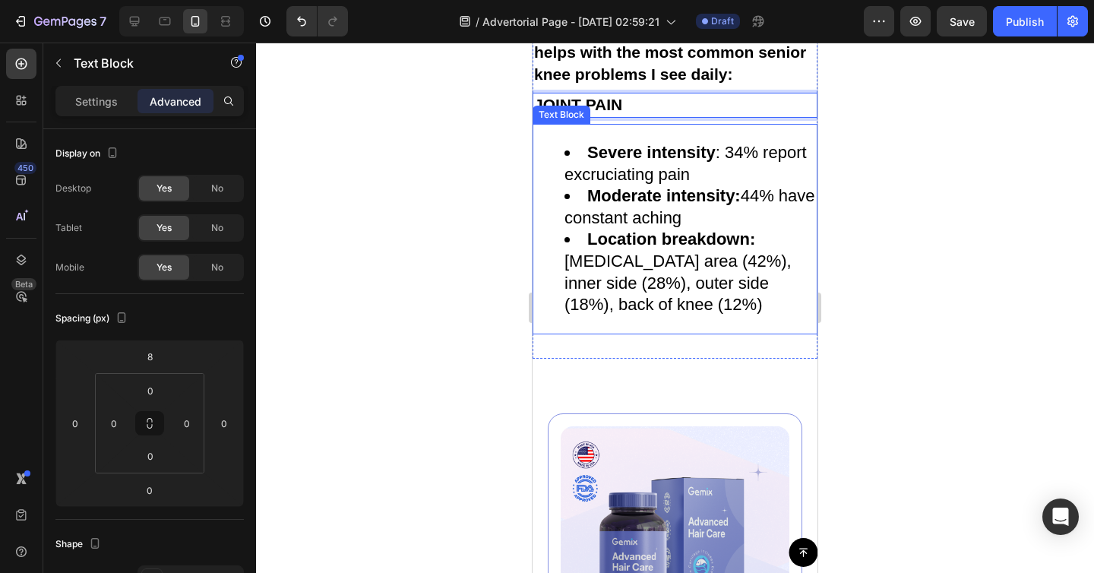
click at [581, 185] on li "Severe intensity : 34% report excruciating pain" at bounding box center [691, 163] width 252 height 43
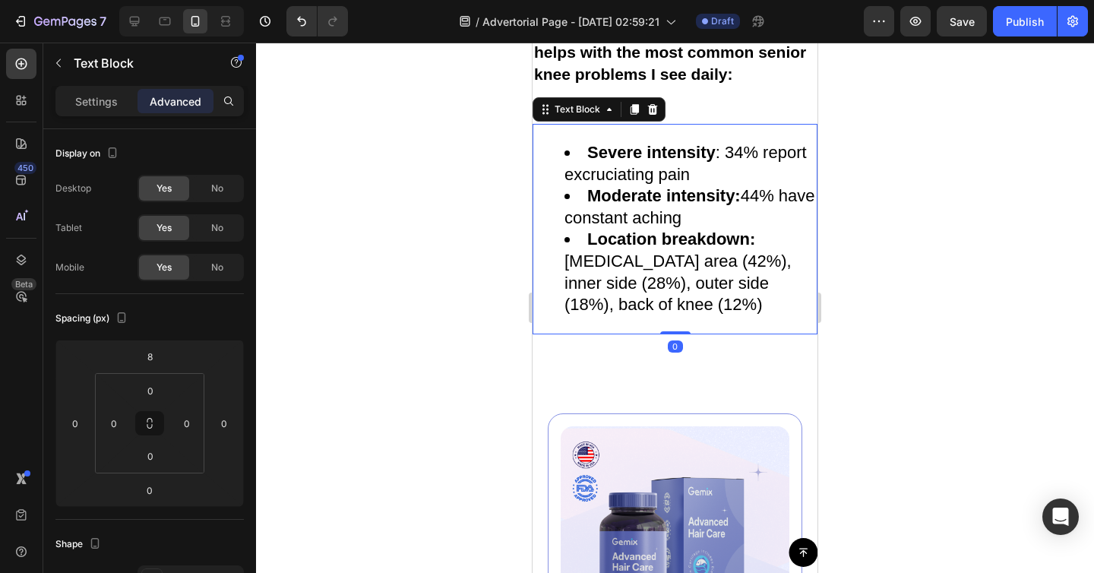
scroll to position [431, 0]
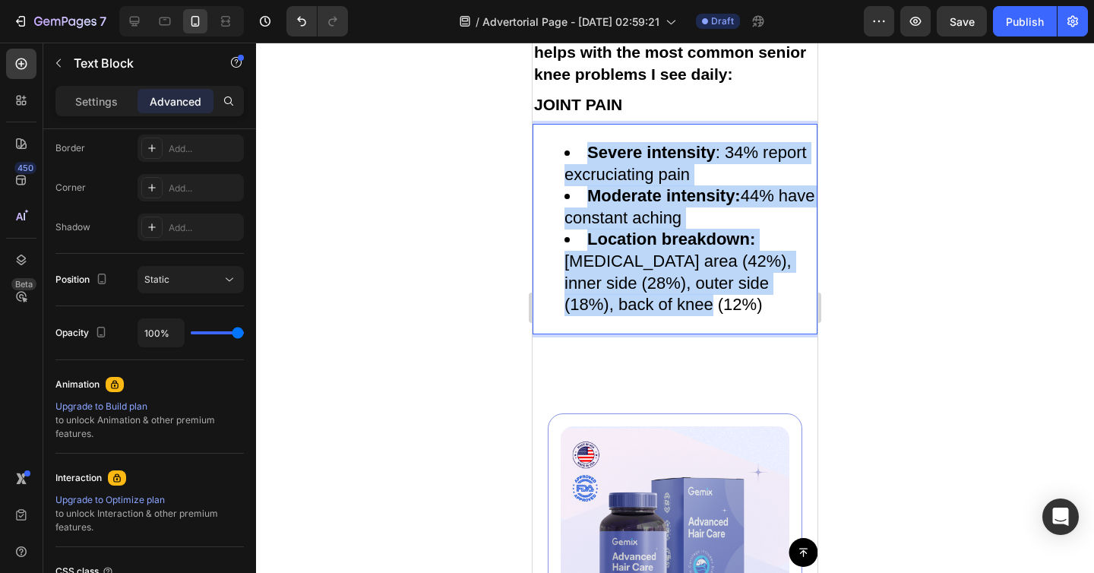
drag, startPoint x: 560, startPoint y: 299, endPoint x: 665, endPoint y: 460, distance: 192.9
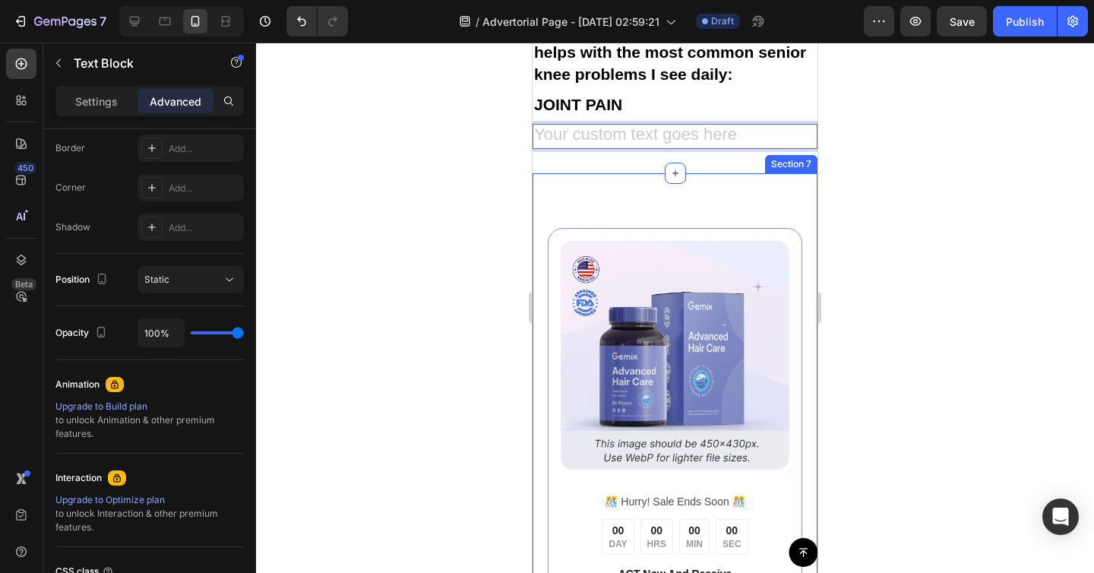
click at [693, 329] on div "Image ️🎊 Hurry! Sale Ends Soon ️🎊 Text Block 00 DAY 00 HRS 00 MIN 00 SEC Countd…" at bounding box center [675, 496] width 285 height 647
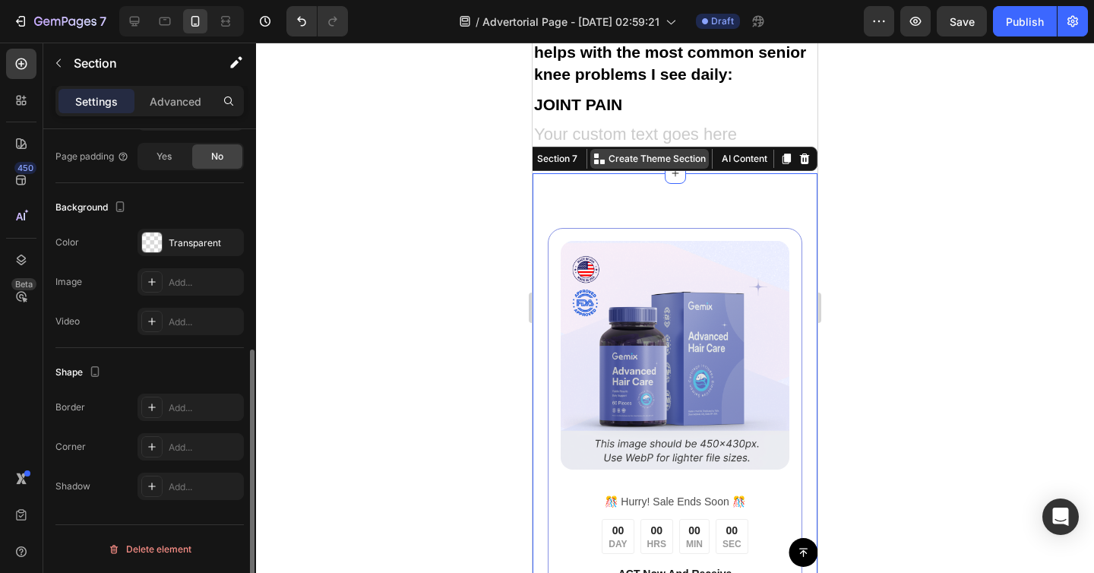
scroll to position [0, 0]
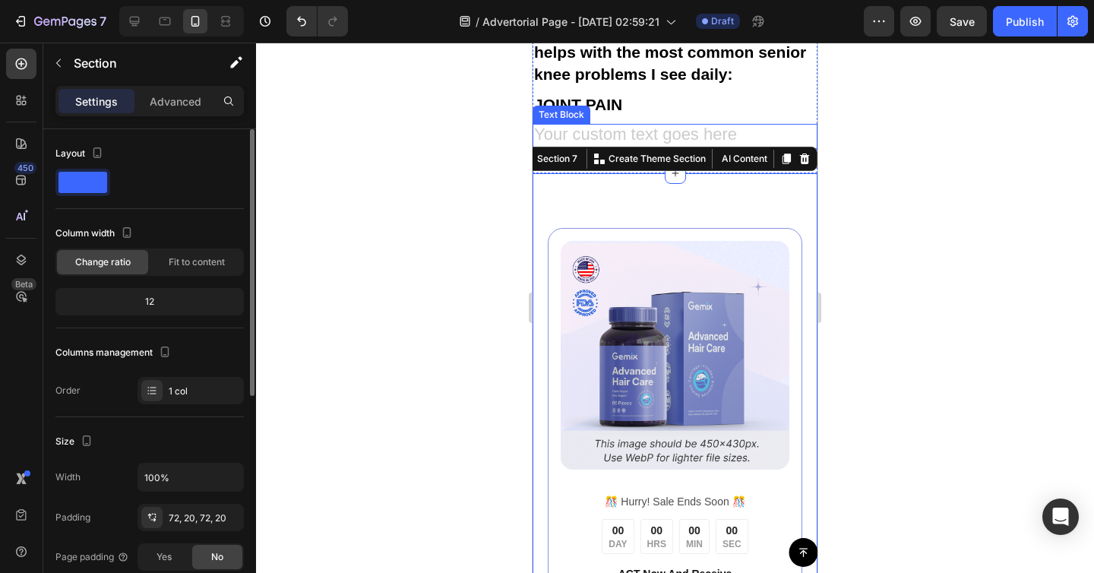
click at [679, 149] on div "Rich Text Editor. Editing area: main" at bounding box center [675, 136] width 285 height 25
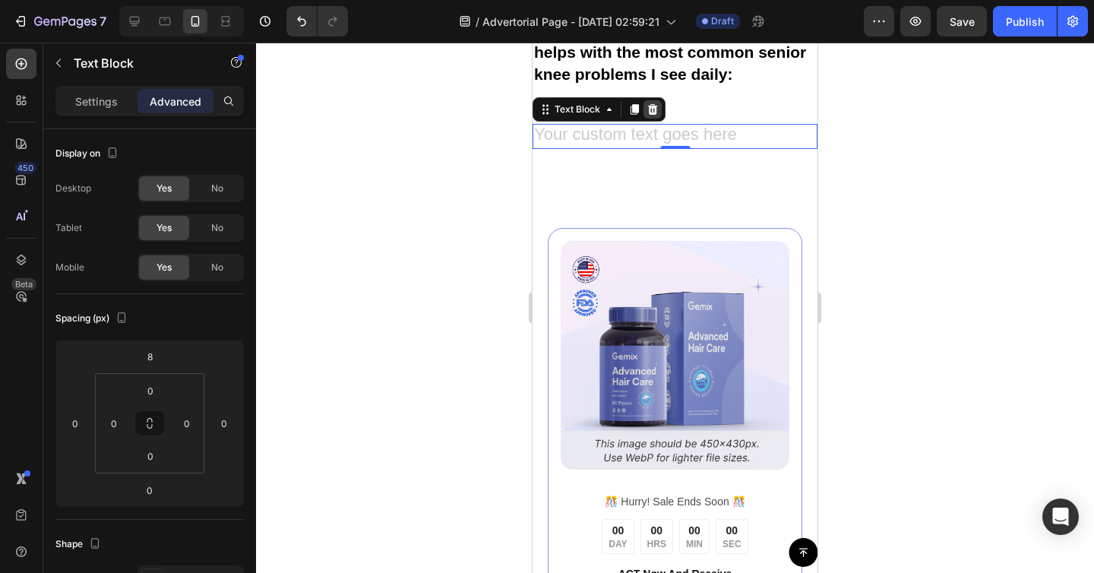
click at [657, 116] on icon at bounding box center [653, 109] width 12 height 12
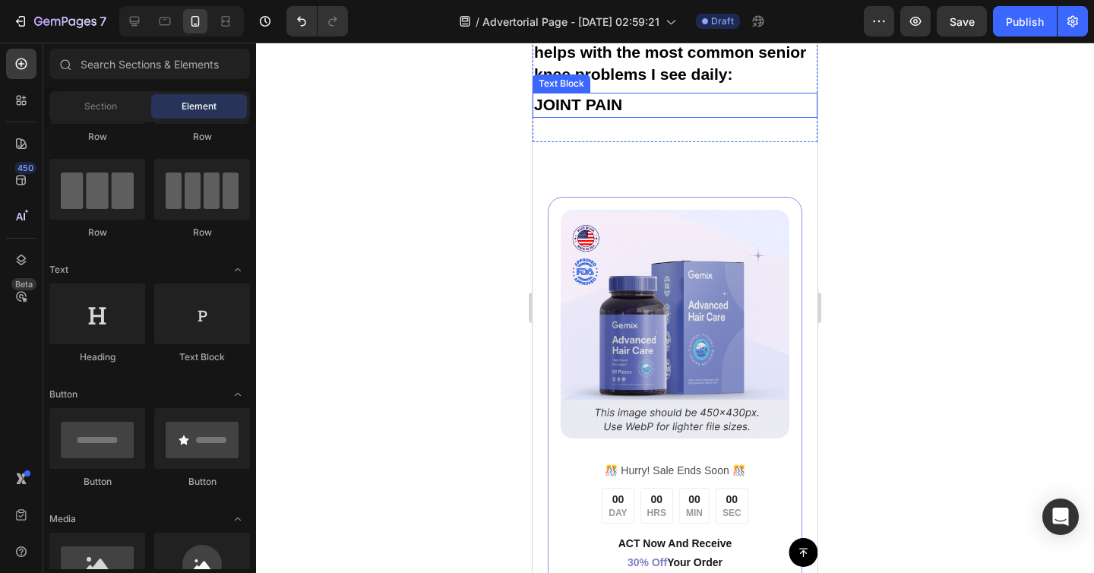
click at [648, 116] on p "JOINT PAIN" at bounding box center [675, 105] width 282 height 22
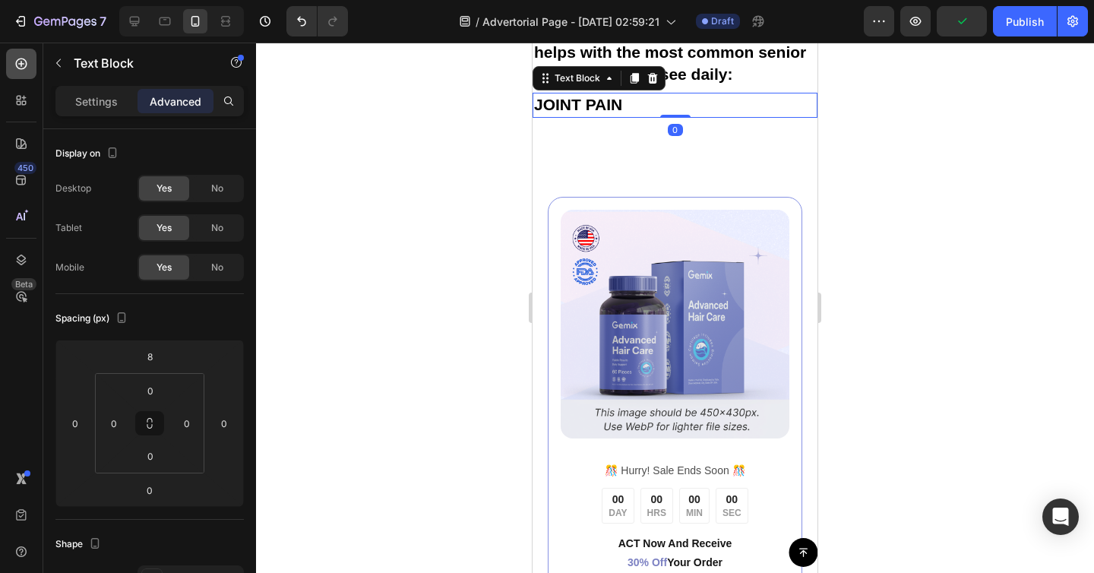
click at [24, 71] on div at bounding box center [21, 64] width 30 height 30
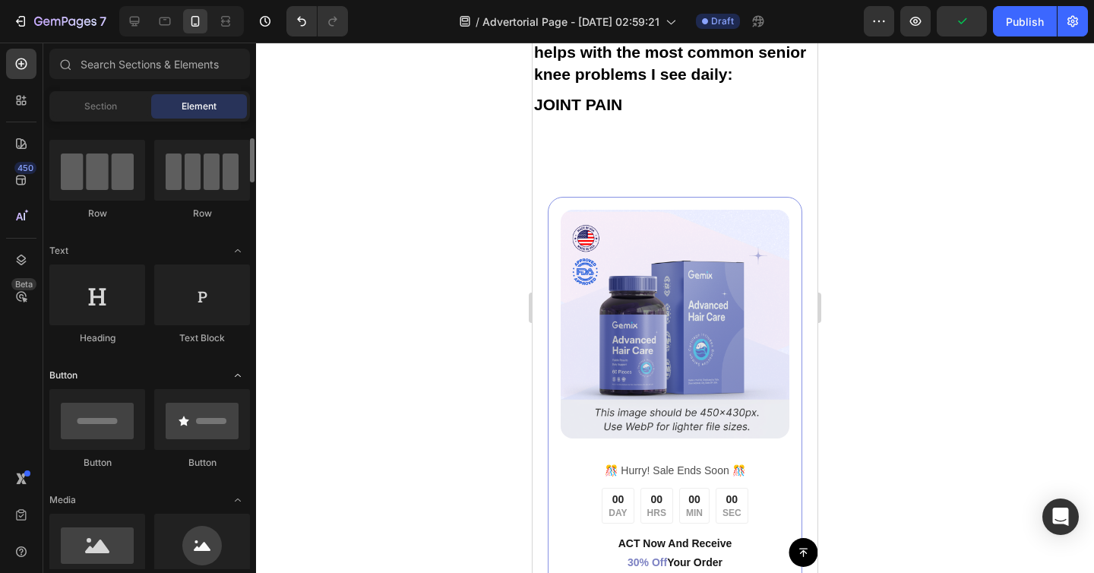
scroll to position [116, 0]
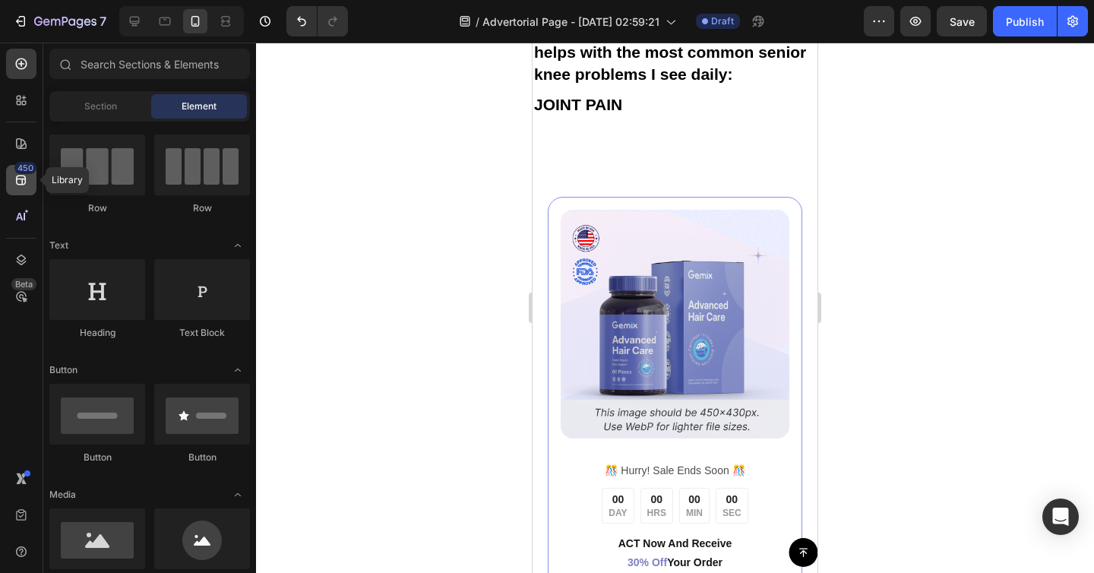
click at [24, 166] on div "450" at bounding box center [25, 168] width 22 height 12
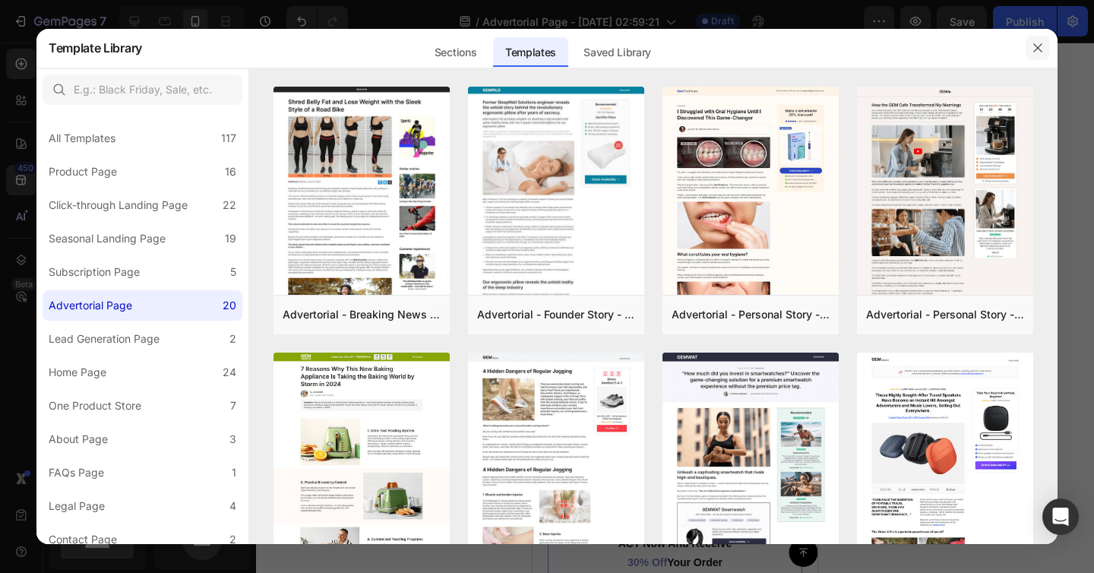
click at [1033, 53] on icon "button" at bounding box center [1038, 48] width 12 height 12
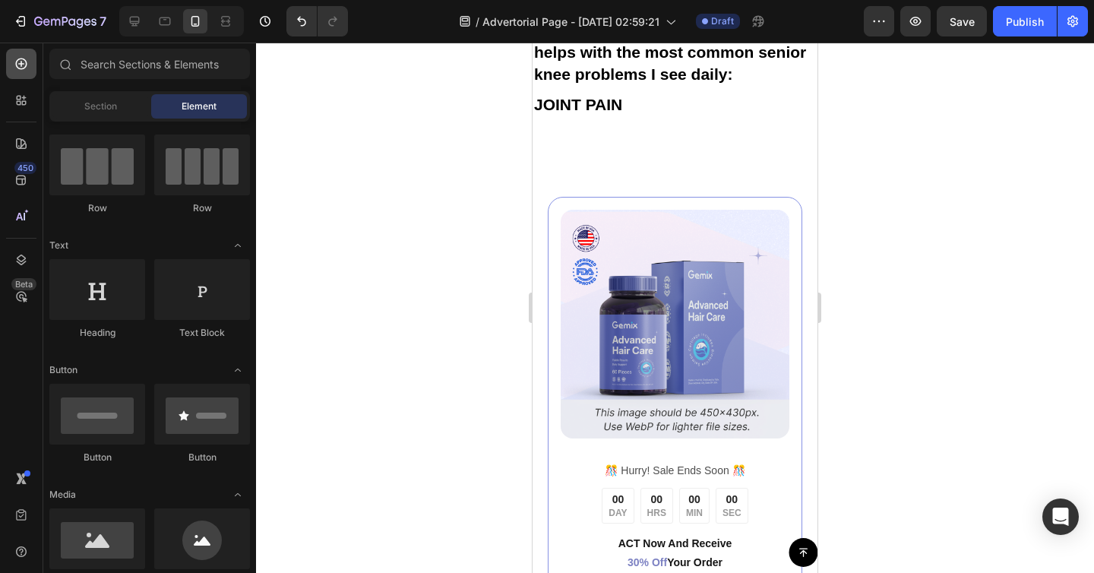
click at [22, 75] on div at bounding box center [21, 64] width 30 height 30
click at [123, 100] on div "Section" at bounding box center [100, 106] width 96 height 24
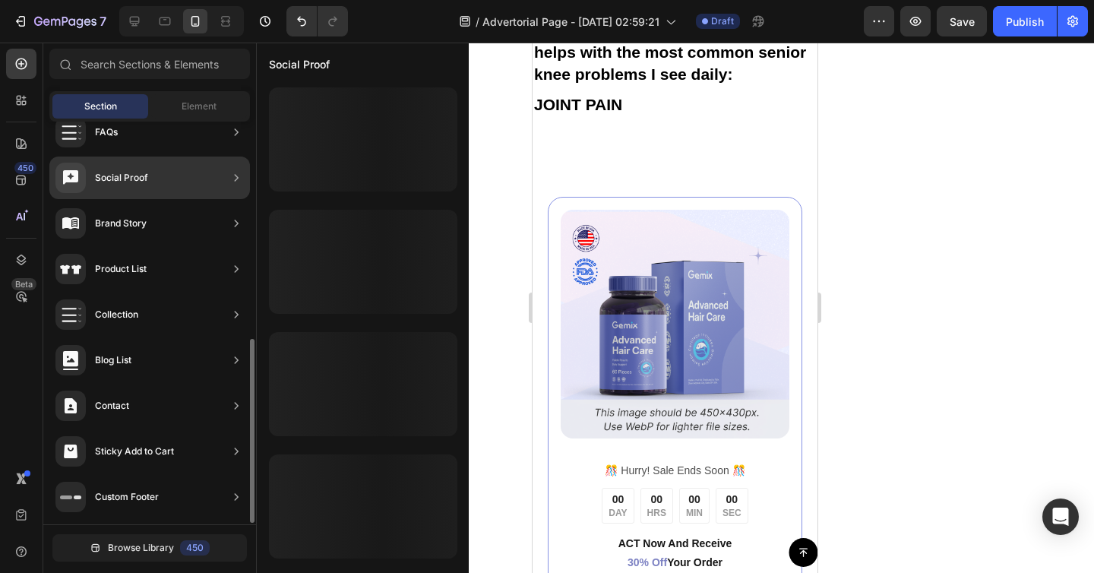
scroll to position [0, 0]
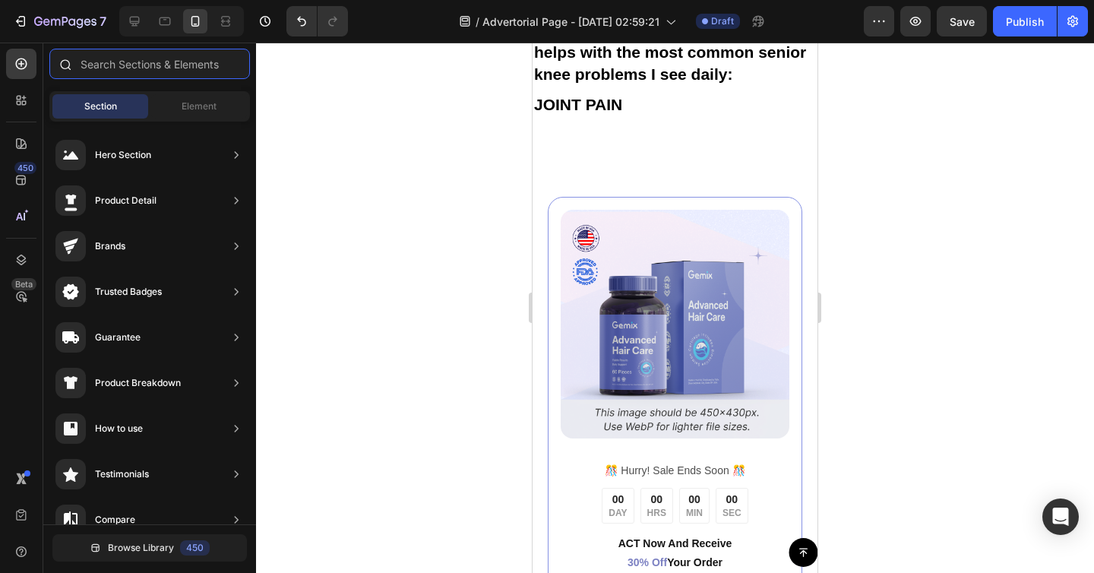
click at [148, 71] on input "text" at bounding box center [149, 64] width 201 height 30
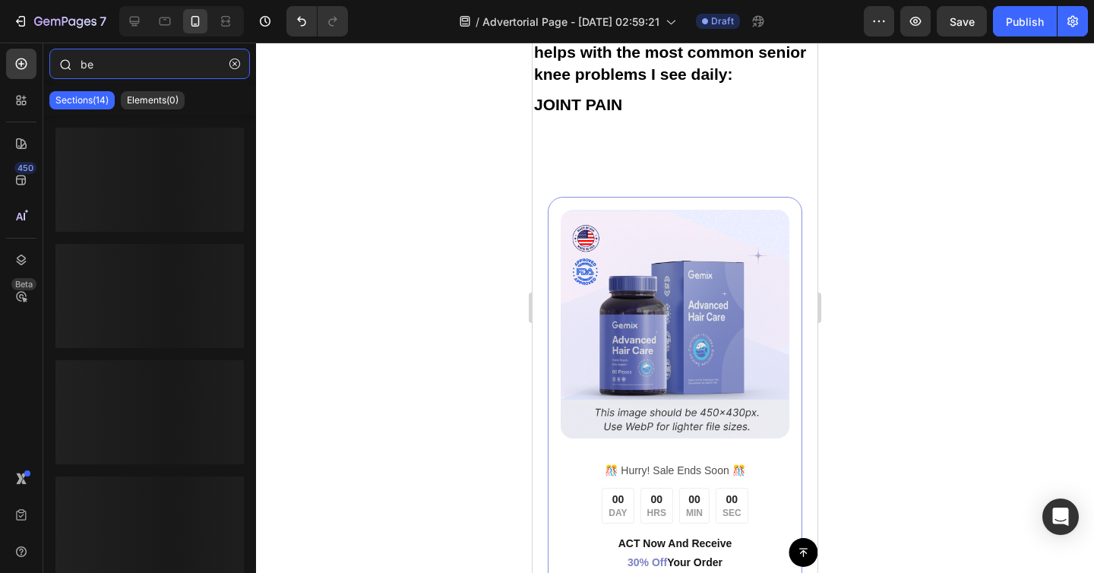
type input "b"
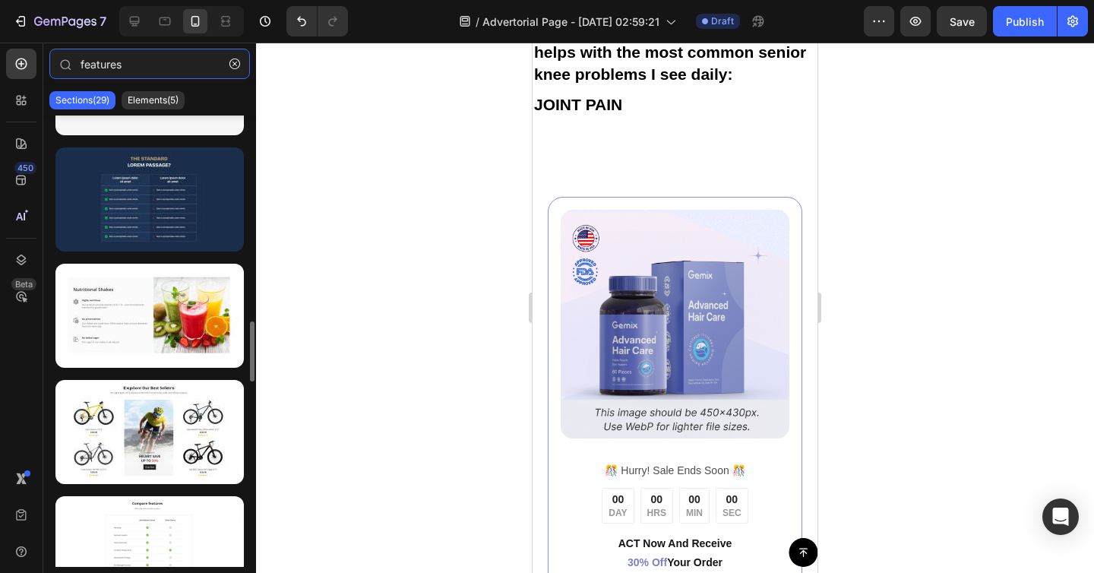
scroll to position [1619, 0]
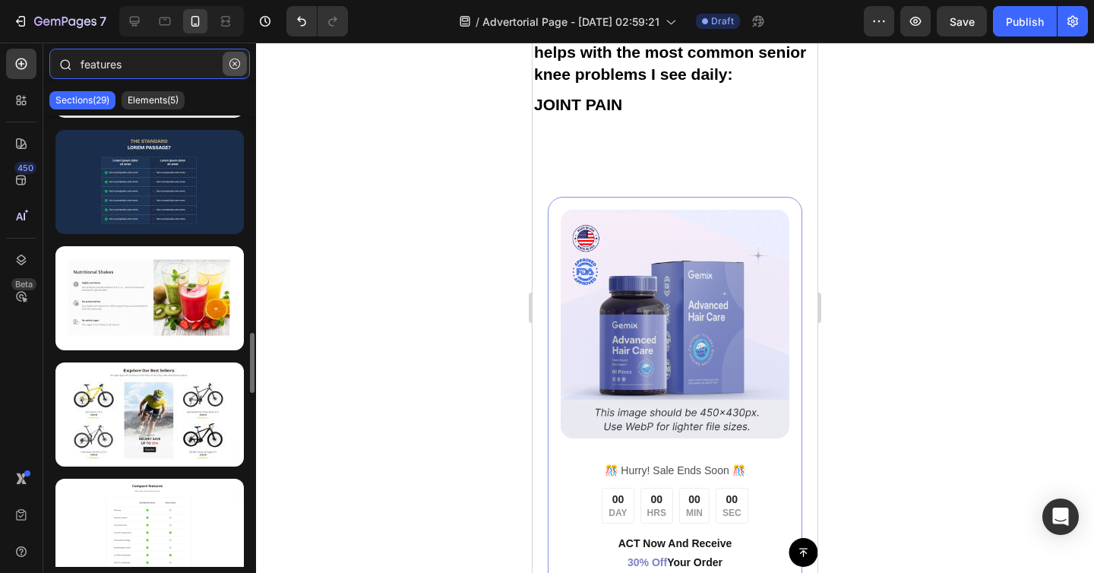
type input "features"
click at [236, 59] on icon "button" at bounding box center [234, 64] width 11 height 11
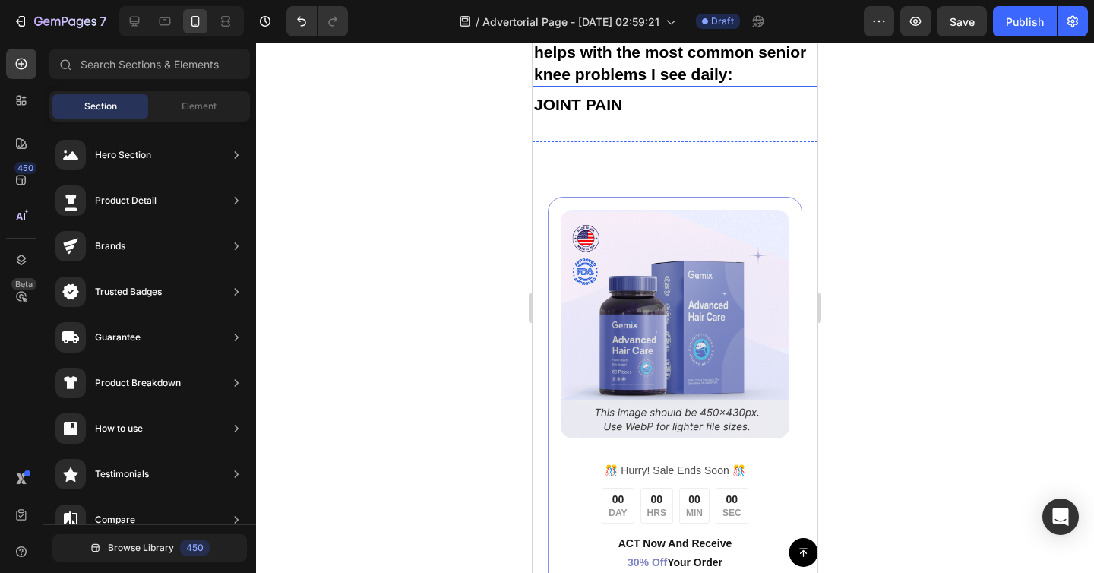
click at [653, 82] on strong "Thanks to five strategically placed support zones AND the adjustable compressio…" at bounding box center [670, 30] width 272 height 104
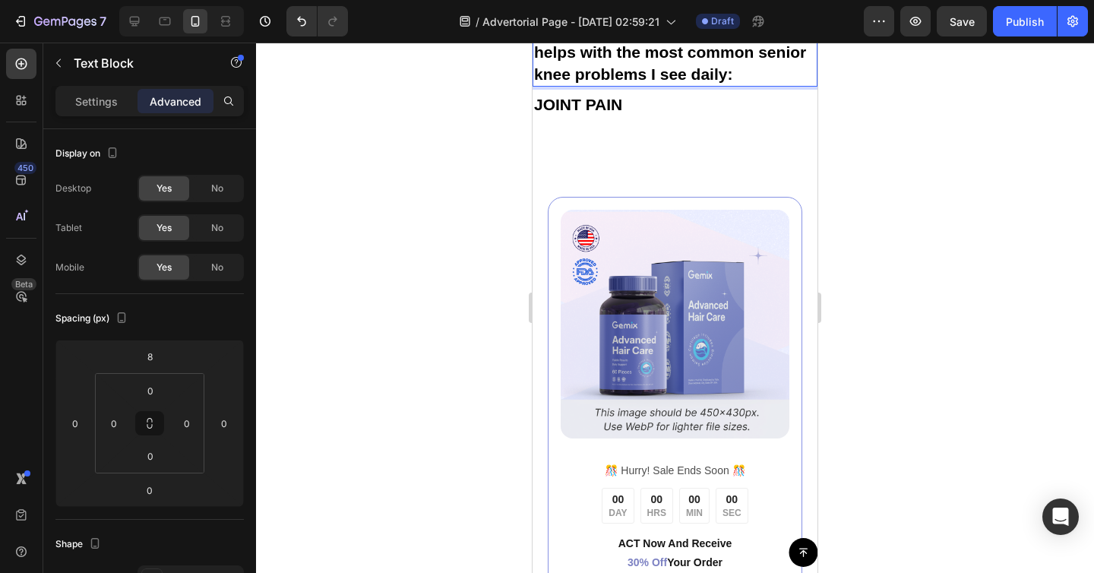
click at [625, 82] on strong "Thanks to five strategically placed support zones AND the adjustable compressio…" at bounding box center [670, 30] width 272 height 104
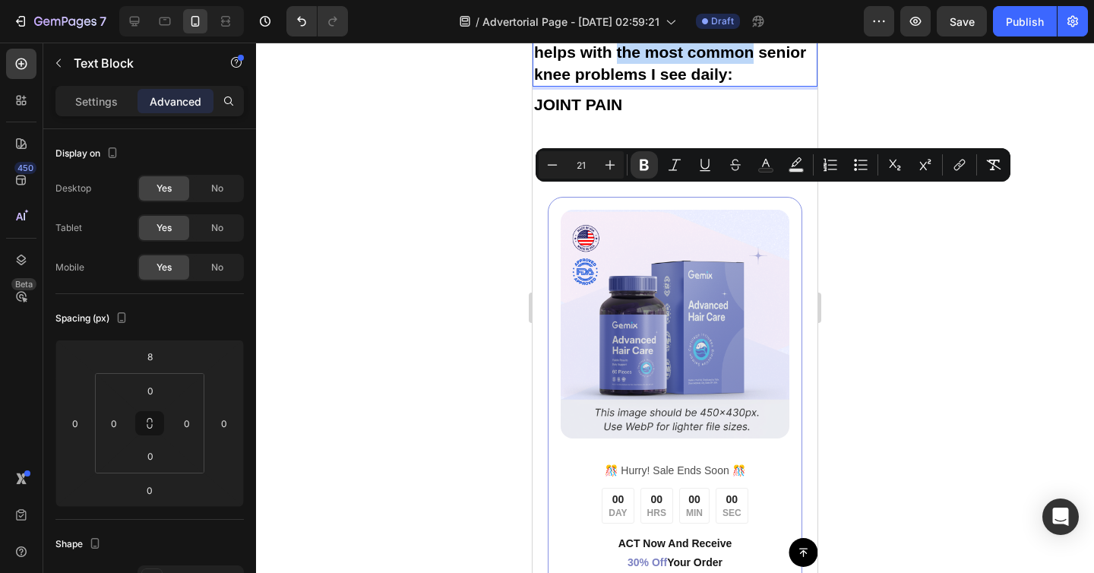
drag, startPoint x: 617, startPoint y: 197, endPoint x: 752, endPoint y: 197, distance: 134.5
click at [752, 82] on strong "Thanks to five strategically placed support zones AND the adjustable compressio…" at bounding box center [670, 30] width 272 height 104
drag, startPoint x: 616, startPoint y: 198, endPoint x: 754, endPoint y: 202, distance: 137.6
click at [754, 82] on strong "Thanks to five strategically placed support zones AND the adjustable compressio…" at bounding box center [670, 30] width 272 height 104
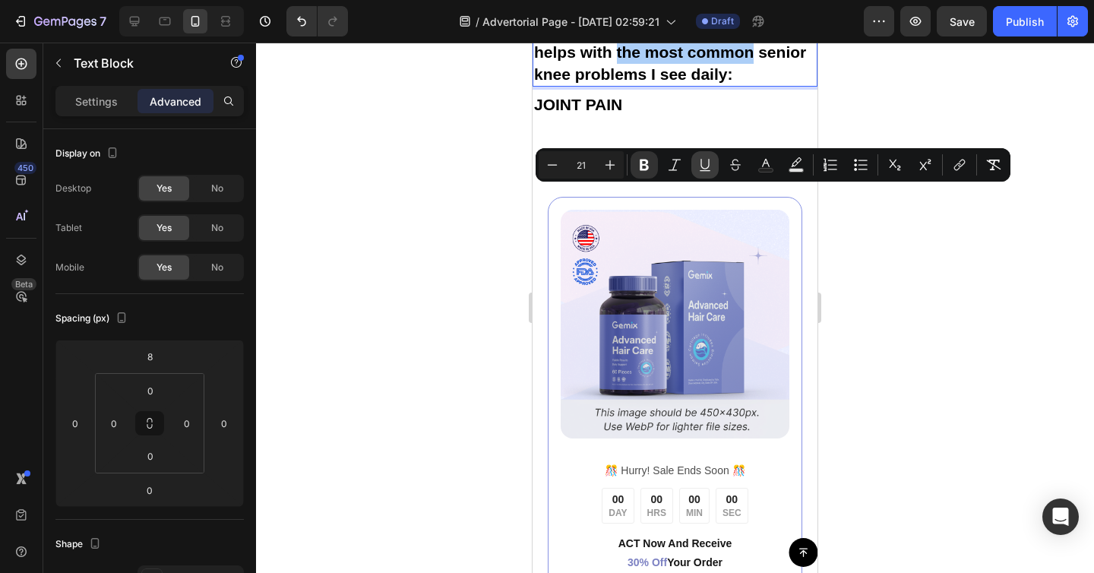
click at [707, 167] on icon "Editor contextual toolbar" at bounding box center [705, 164] width 8 height 11
click at [736, 85] on p "Thanks to five strategically placed support zones AND the adjustable compressio…" at bounding box center [675, 30] width 282 height 109
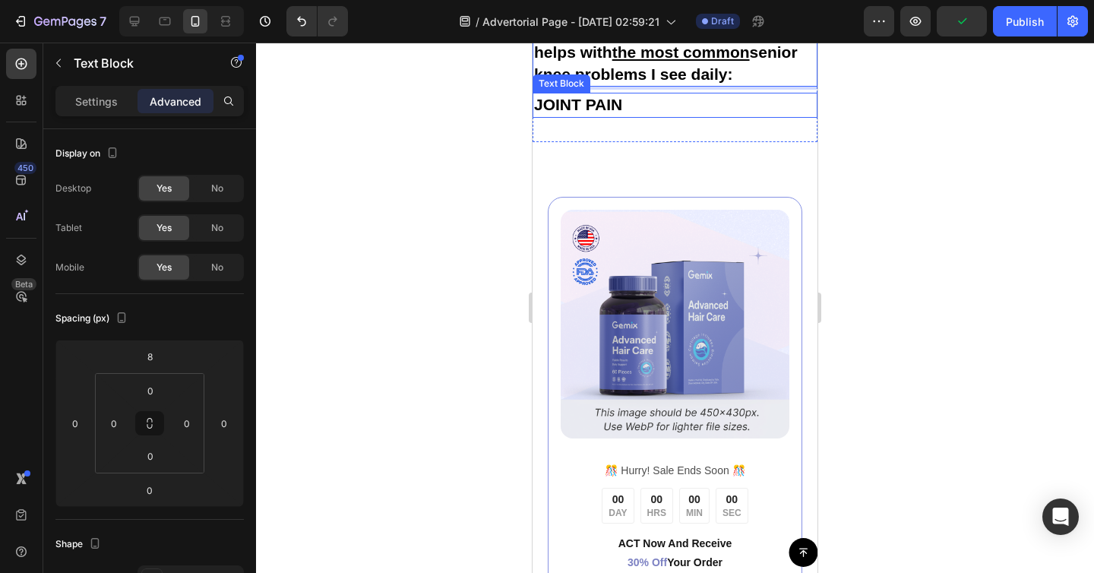
click at [555, 113] on strong "JOINT PAIN" at bounding box center [578, 104] width 88 height 17
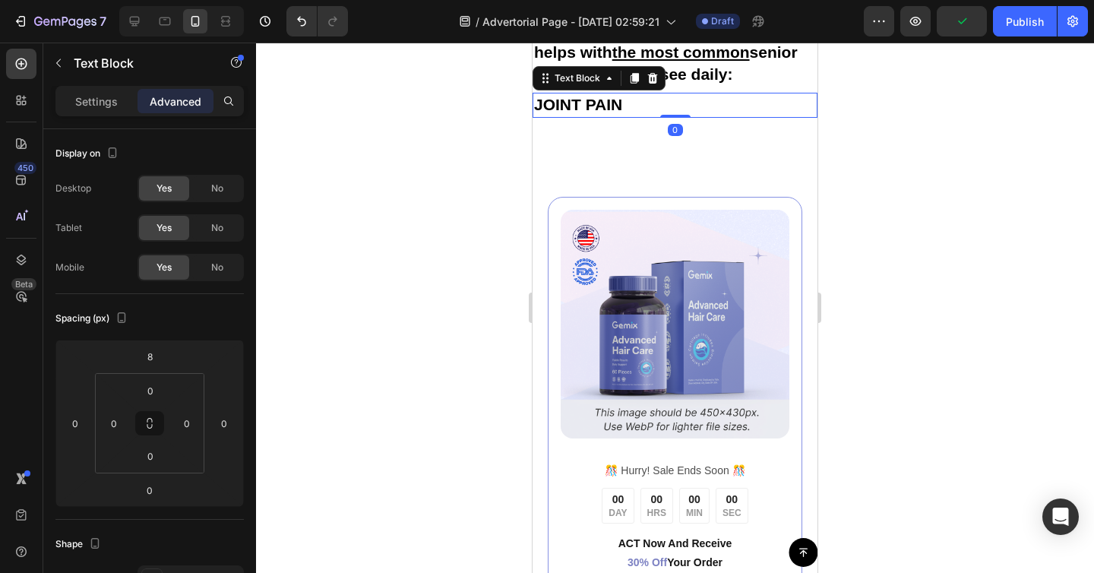
click at [665, 309] on div "Image ️🎊 Hurry! Sale Ends Soon ️🎊 Text Block 00 DAY 00 HRS 00 MIN 00 SEC Countd…" at bounding box center [675, 465] width 285 height 647
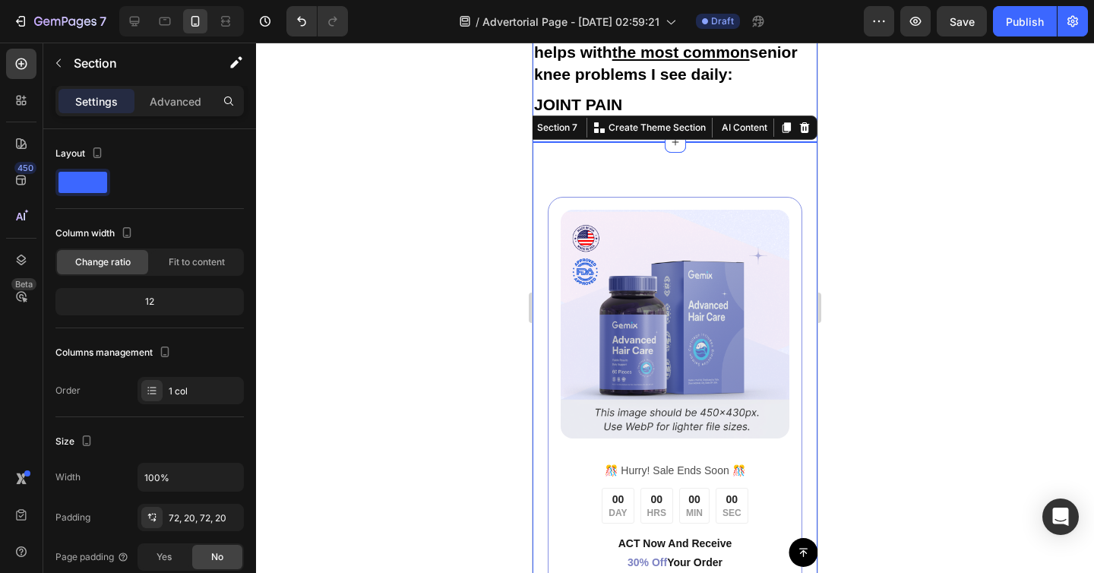
click at [588, 113] on strong "JOINT PAIN" at bounding box center [578, 104] width 88 height 17
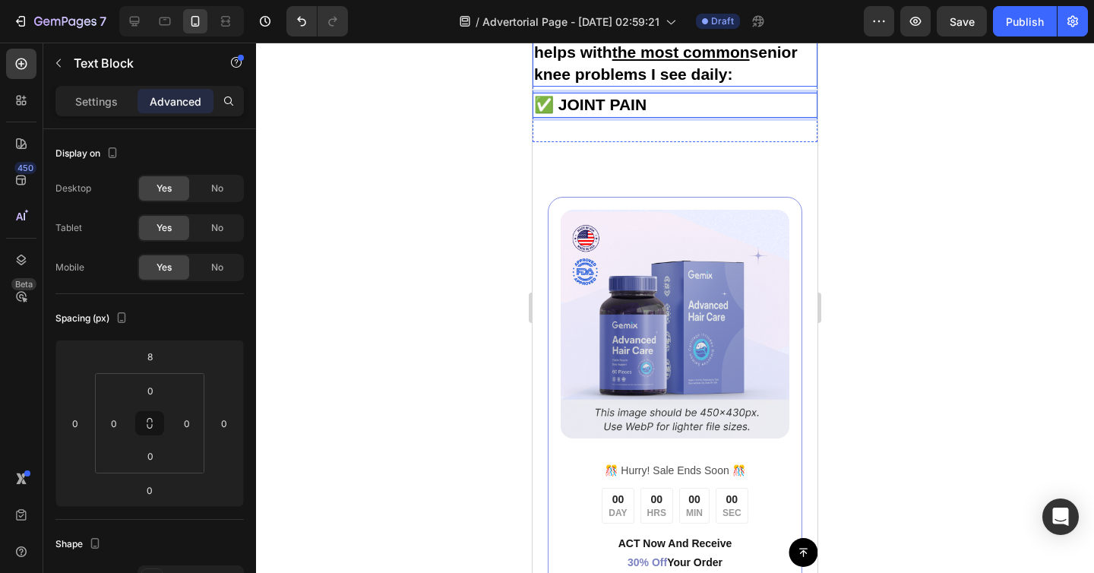
click at [780, 85] on p "Thanks to five strategically placed support zones AND the adjustable compressio…" at bounding box center [675, 30] width 282 height 109
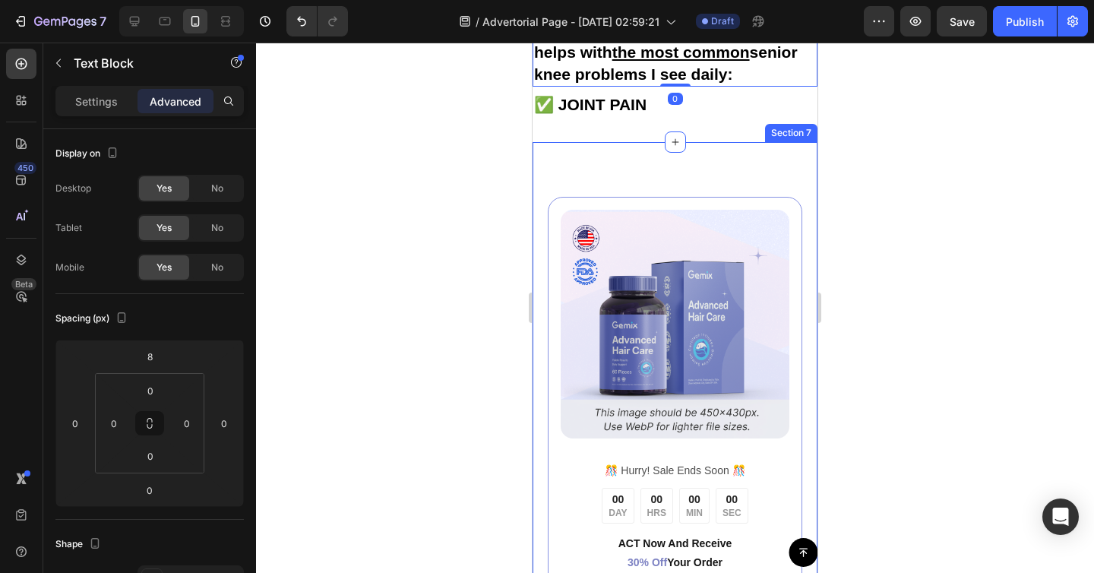
click at [705, 334] on div "Image ️🎊 Hurry! Sale Ends Soon ️🎊 Text Block 00 DAY 00 HRS 00 MIN 00 SEC Countd…" at bounding box center [675, 465] width 285 height 647
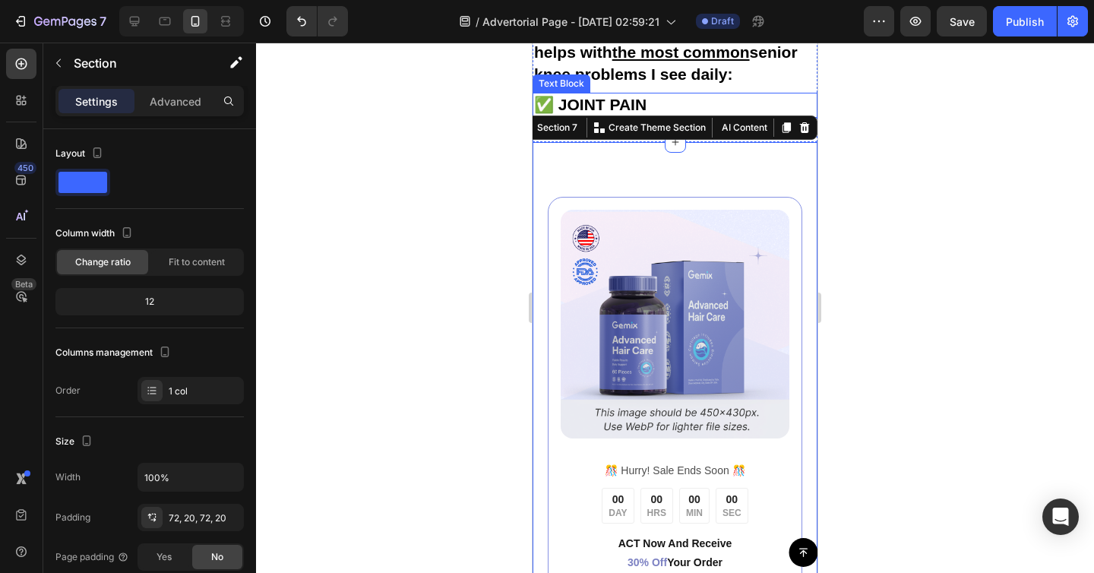
click at [680, 116] on p "✅ JOINT PAIN" at bounding box center [675, 105] width 282 height 22
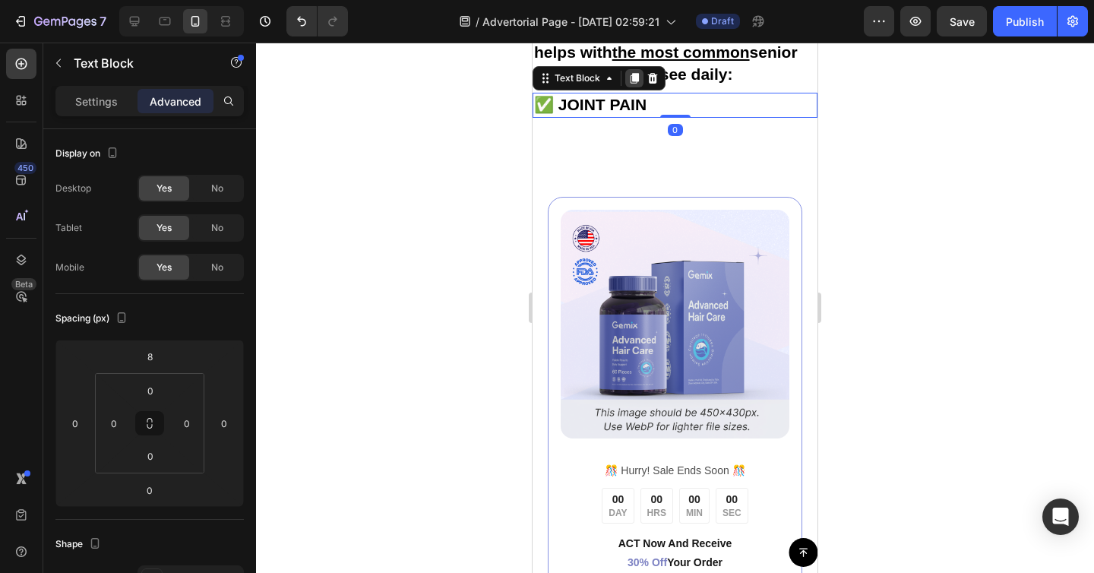
click at [638, 84] on icon at bounding box center [635, 79] width 8 height 11
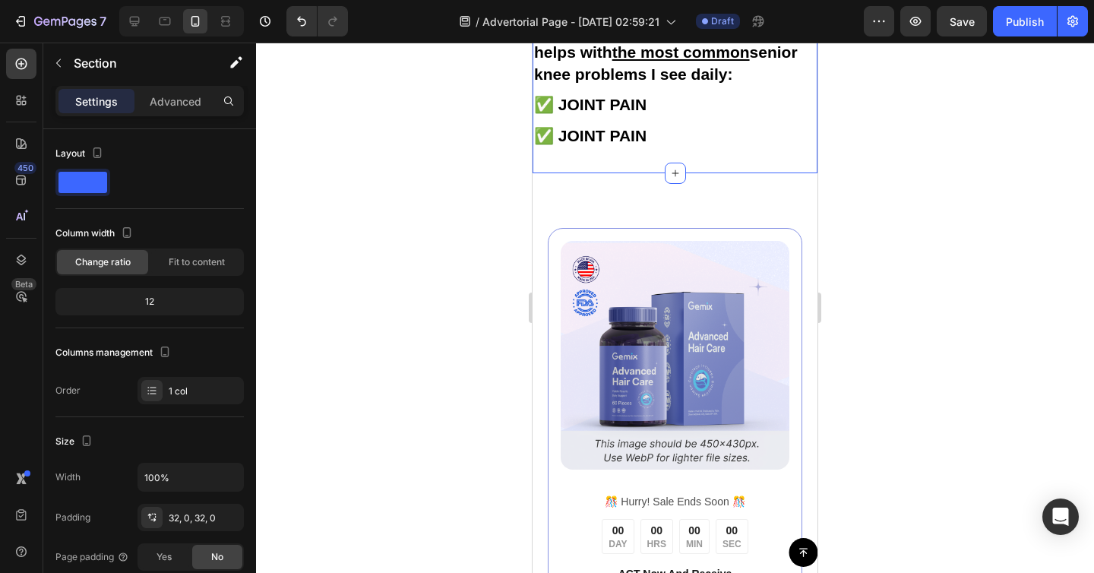
click at [609, 144] on strong "✅ JOINT PAIN" at bounding box center [590, 135] width 112 height 17
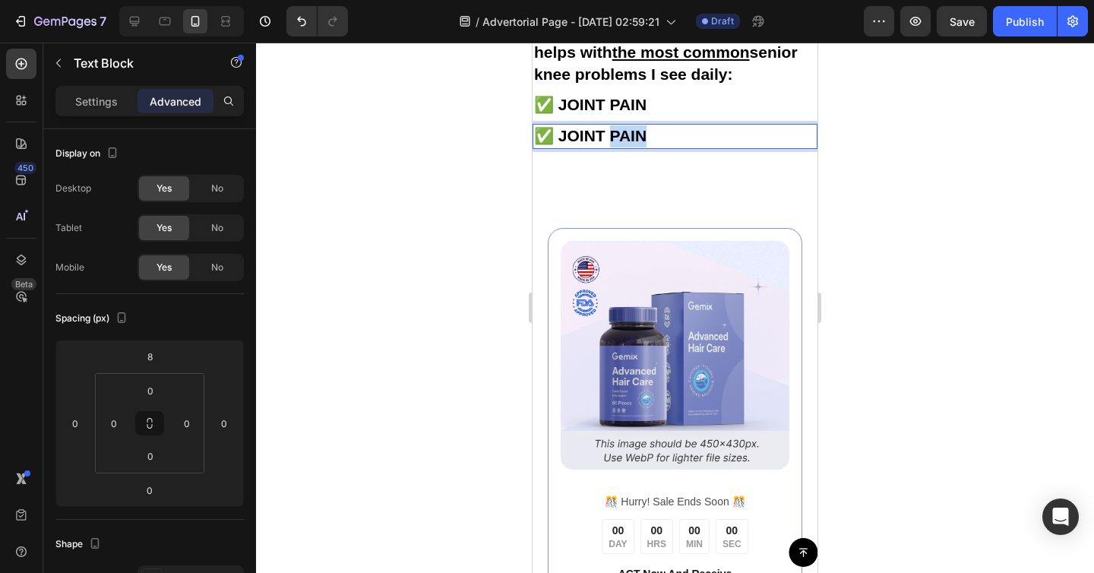
click at [609, 144] on strong "✅ JOINT PAIN" at bounding box center [590, 135] width 112 height 17
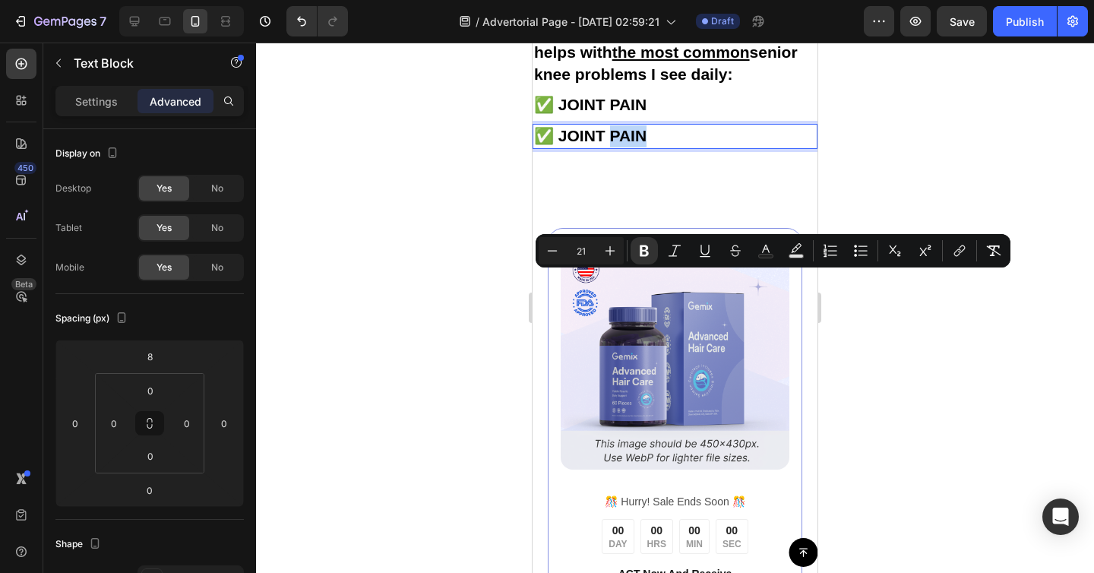
click at [609, 144] on strong "✅ JOINT PAIN" at bounding box center [590, 135] width 112 height 17
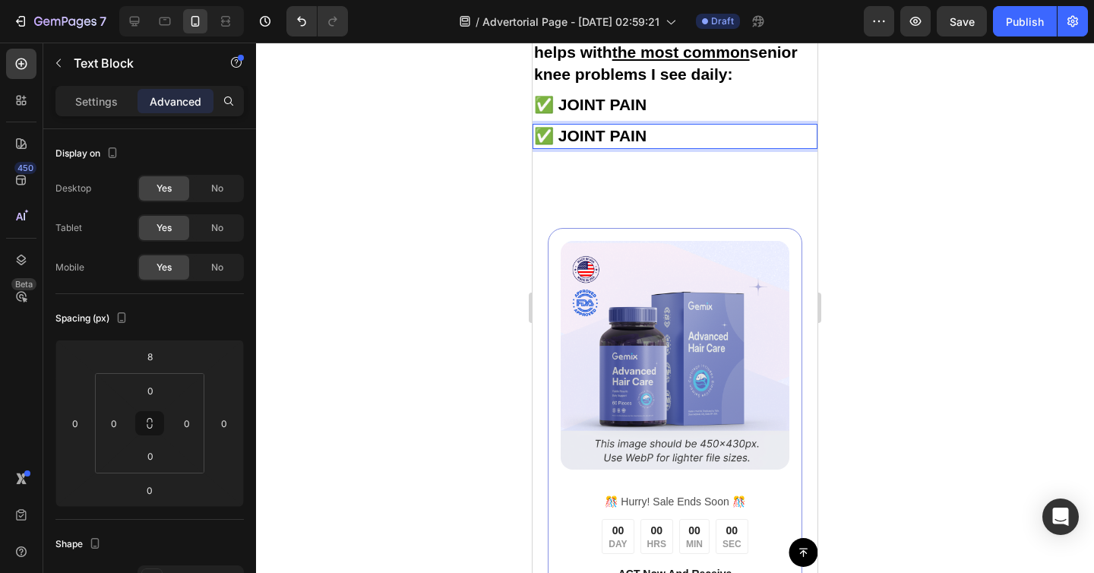
drag, startPoint x: 557, startPoint y: 280, endPoint x: 650, endPoint y: 281, distance: 93.5
click at [650, 147] on p "✅ JOINT PAIN" at bounding box center [675, 136] width 282 height 22
click at [699, 334] on div "Image ️🎊 Hurry! Sale Ends Soon ️🎊 Text Block 00 DAY 00 HRS 00 MIN 00 SEC Countd…" at bounding box center [675, 496] width 285 height 647
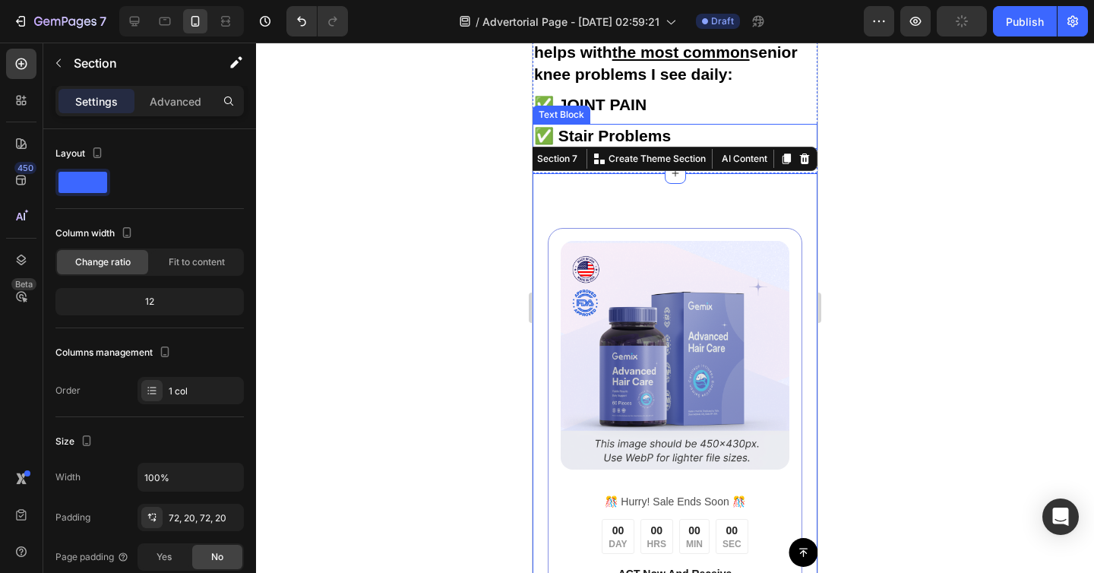
click at [690, 147] on p "✅ Stair Problems" at bounding box center [675, 136] width 282 height 22
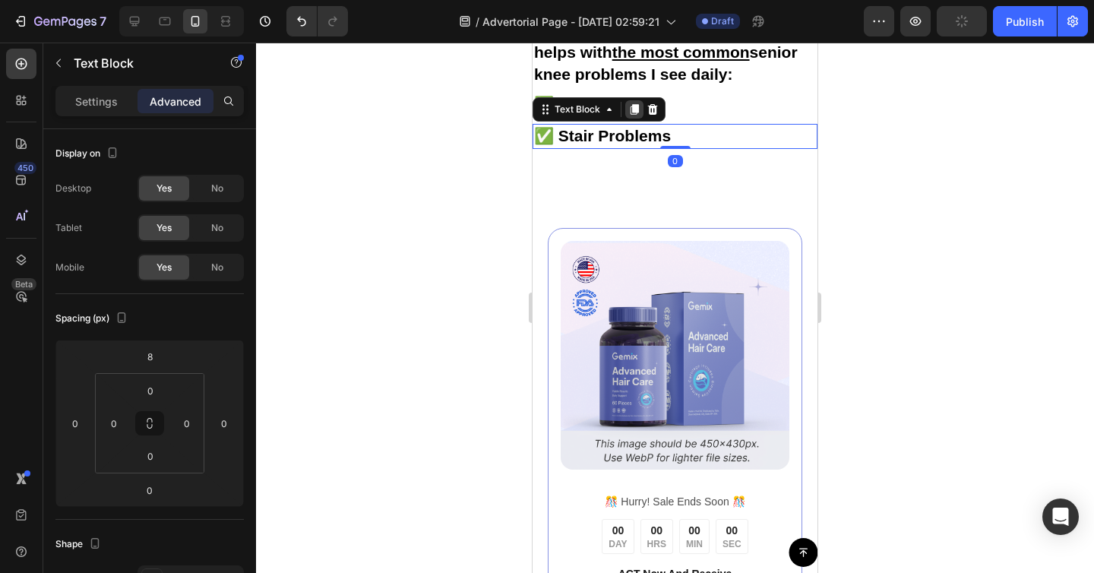
click at [629, 116] on icon at bounding box center [634, 109] width 12 height 12
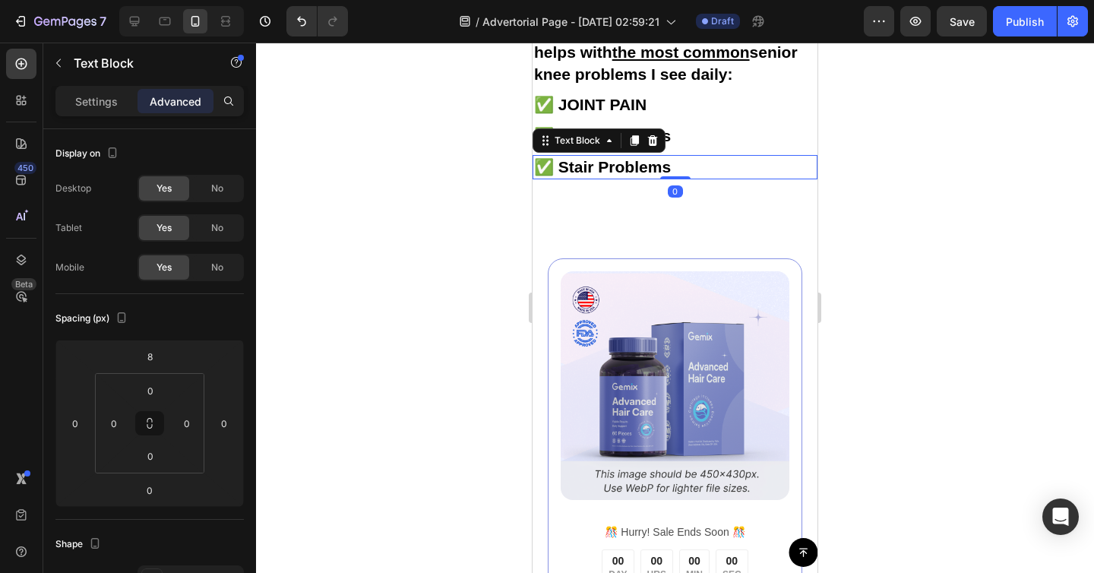
click at [579, 176] on strong "✅ Stair Problems" at bounding box center [602, 166] width 137 height 17
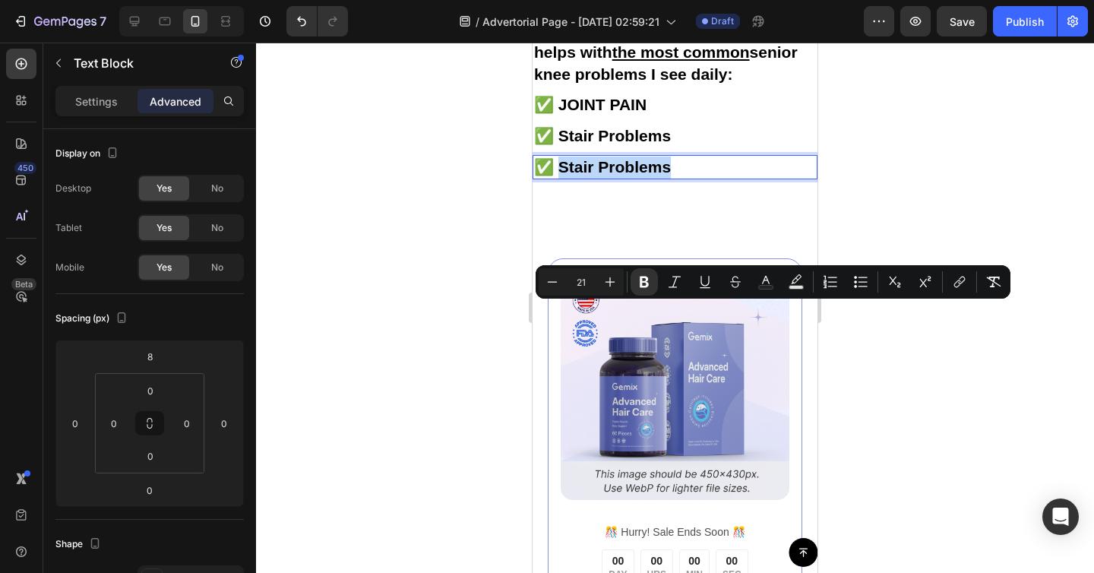
drag, startPoint x: 559, startPoint y: 310, endPoint x: 700, endPoint y: 312, distance: 141.4
click at [700, 179] on p "✅ Stair Problems" at bounding box center [675, 168] width 282 height 22
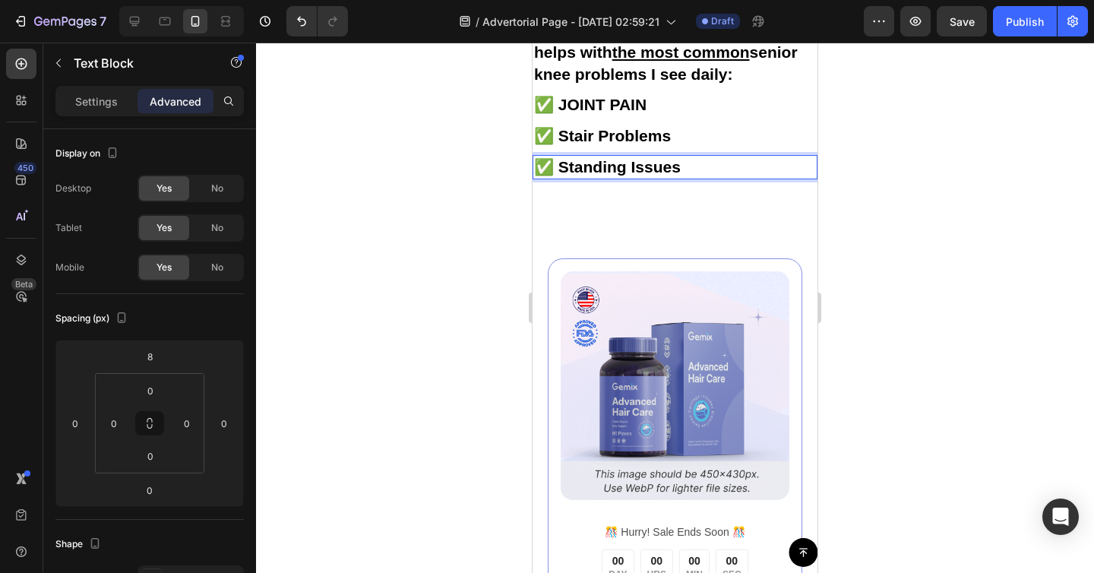
click at [680, 210] on icon at bounding box center [675, 204] width 12 height 12
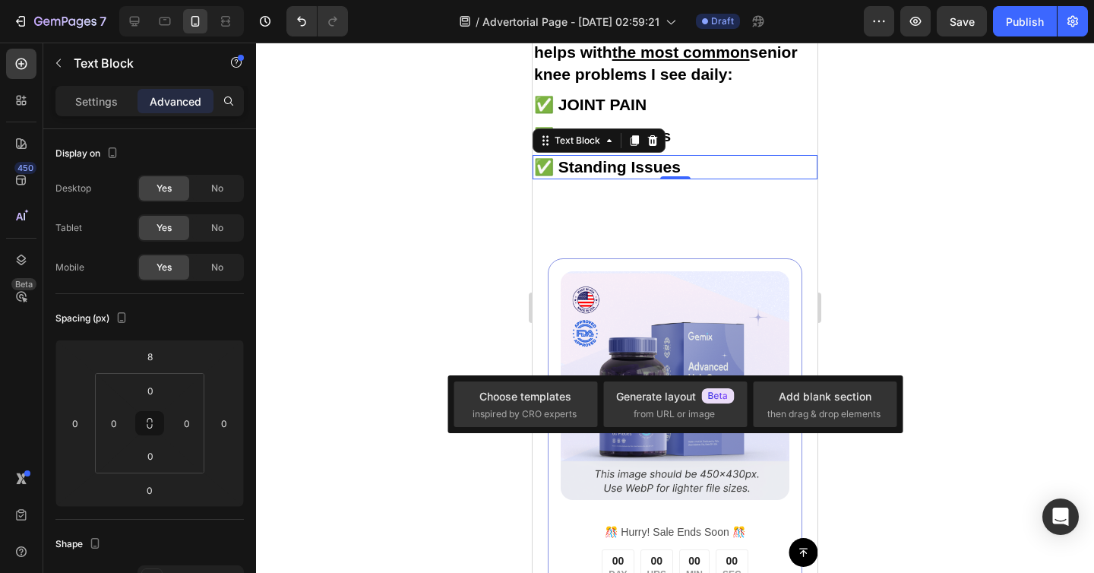
click at [682, 179] on p "✅ Standing Issues" at bounding box center [675, 168] width 282 height 22
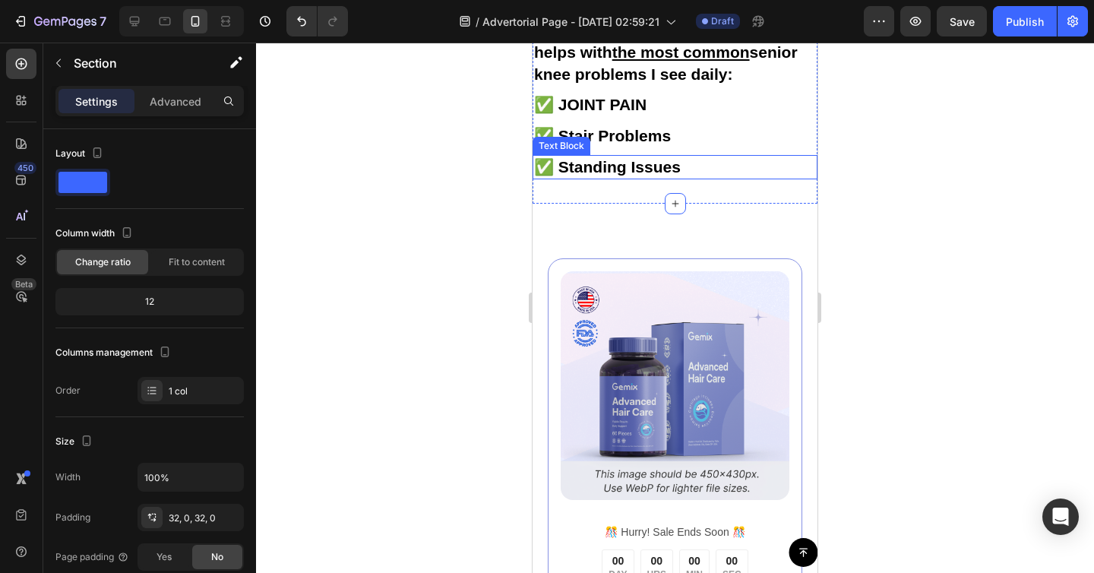
click at [686, 179] on p "✅ Standing Issues" at bounding box center [675, 168] width 282 height 22
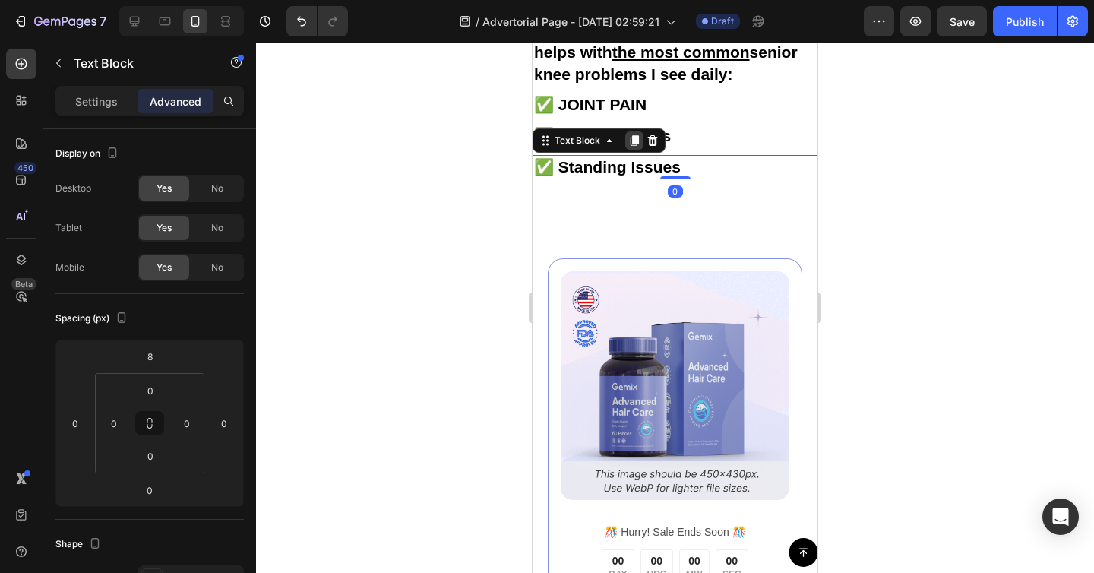
click at [632, 146] on icon at bounding box center [635, 140] width 8 height 11
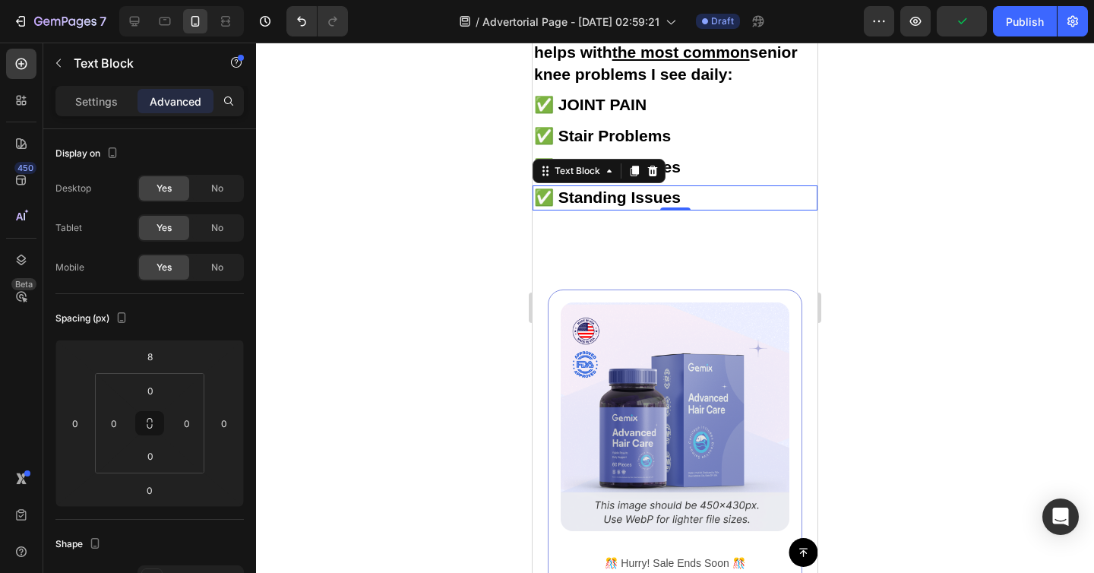
click at [641, 206] on strong "✅ Standing Issues" at bounding box center [607, 196] width 147 height 17
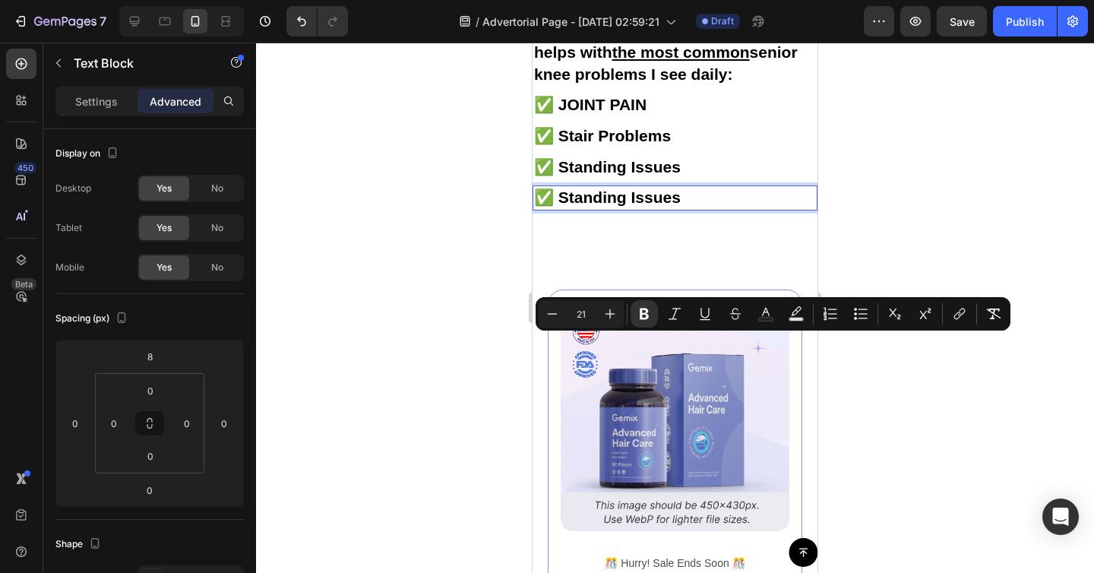
click at [564, 206] on strong "✅ Standing Issues" at bounding box center [607, 196] width 147 height 17
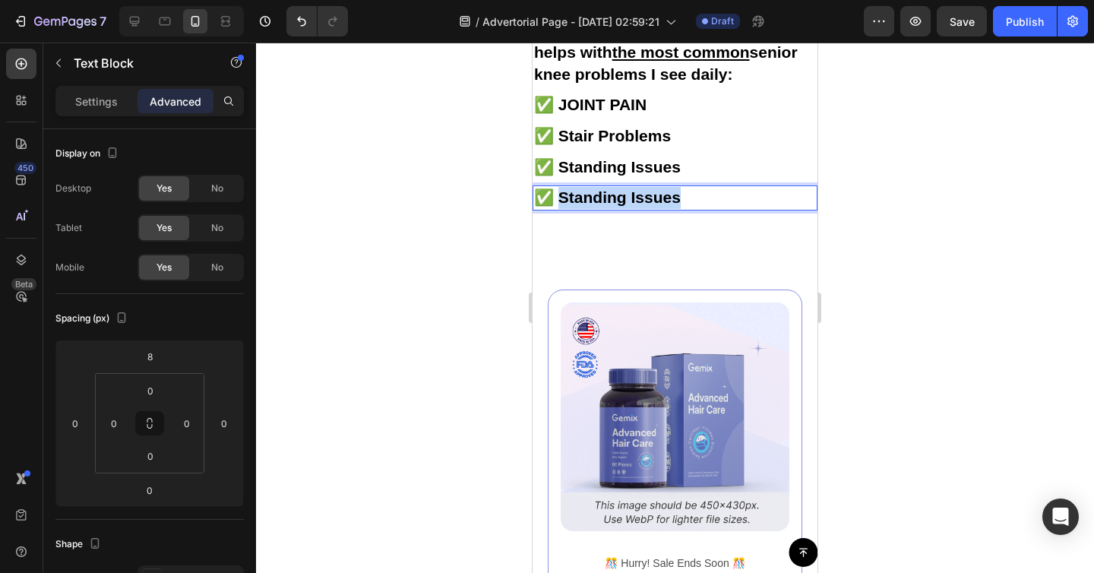
drag, startPoint x: 556, startPoint y: 344, endPoint x: 677, endPoint y: 341, distance: 120.9
click at [677, 209] on p "✅ Standing Issues" at bounding box center [675, 198] width 282 height 22
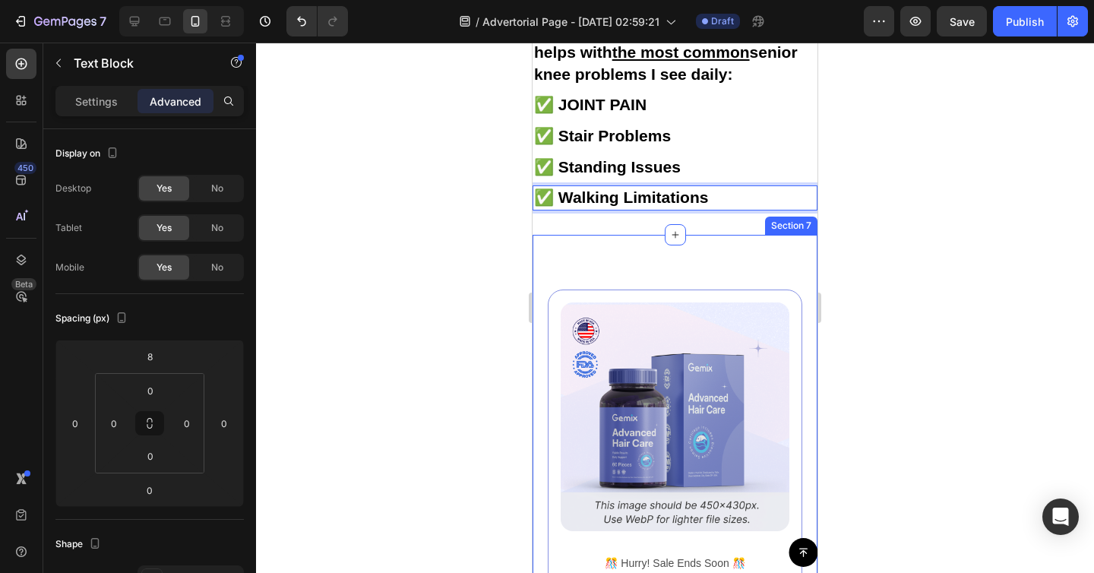
click at [695, 388] on div "Image ️🎊 Hurry! Sale Ends Soon ️🎊 Text Block 00 DAY 00 HRS 00 MIN 00 SEC Countd…" at bounding box center [675, 558] width 285 height 647
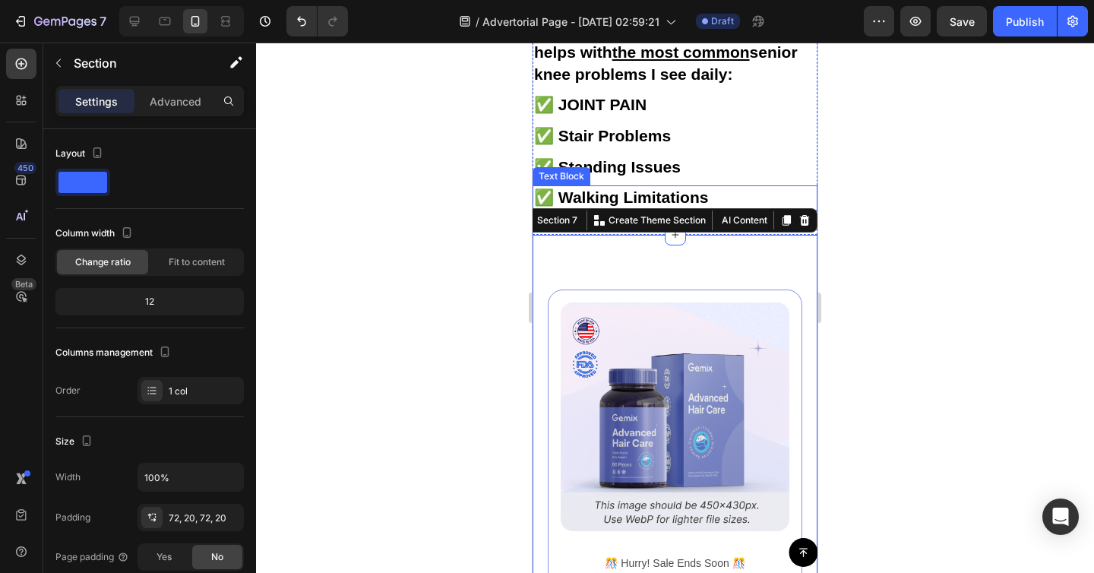
click at [695, 209] on p "✅ Walking Limitations" at bounding box center [675, 198] width 282 height 22
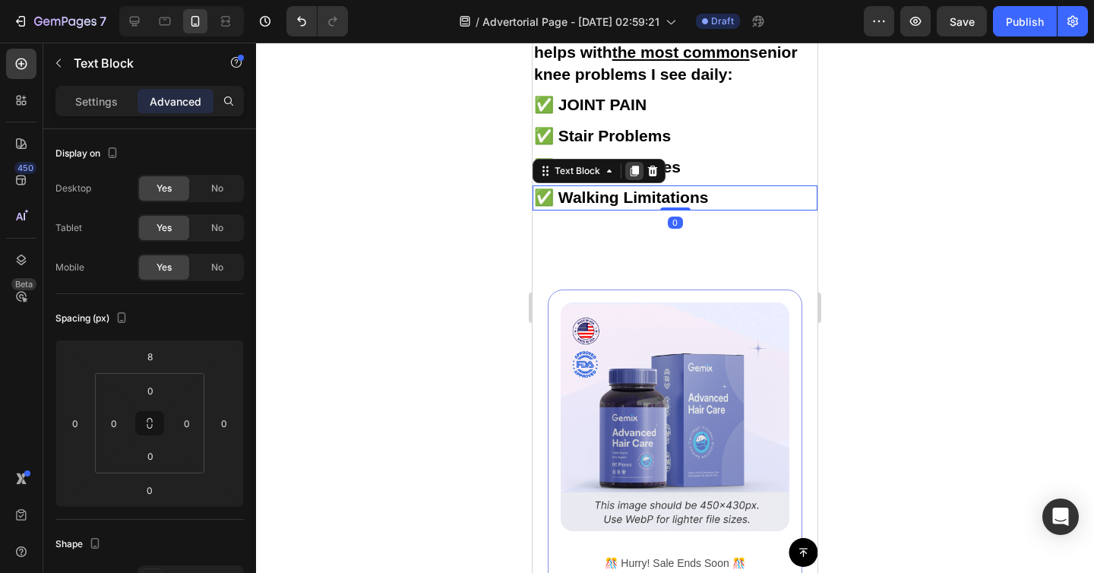
click at [627, 180] on div at bounding box center [634, 171] width 18 height 18
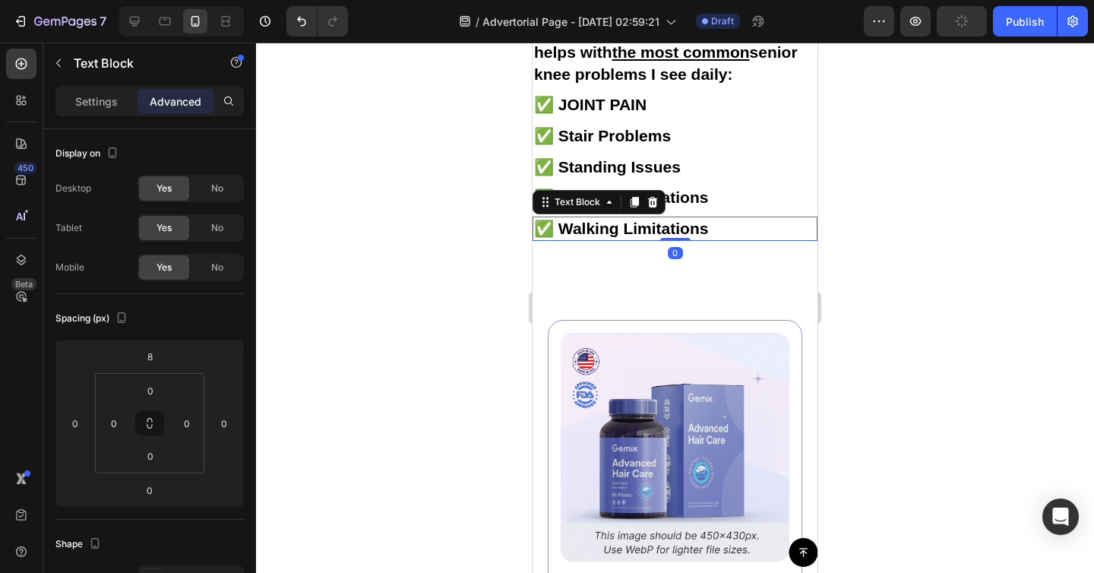
click at [554, 237] on strong "✅ Walking Limitations" at bounding box center [621, 228] width 174 height 17
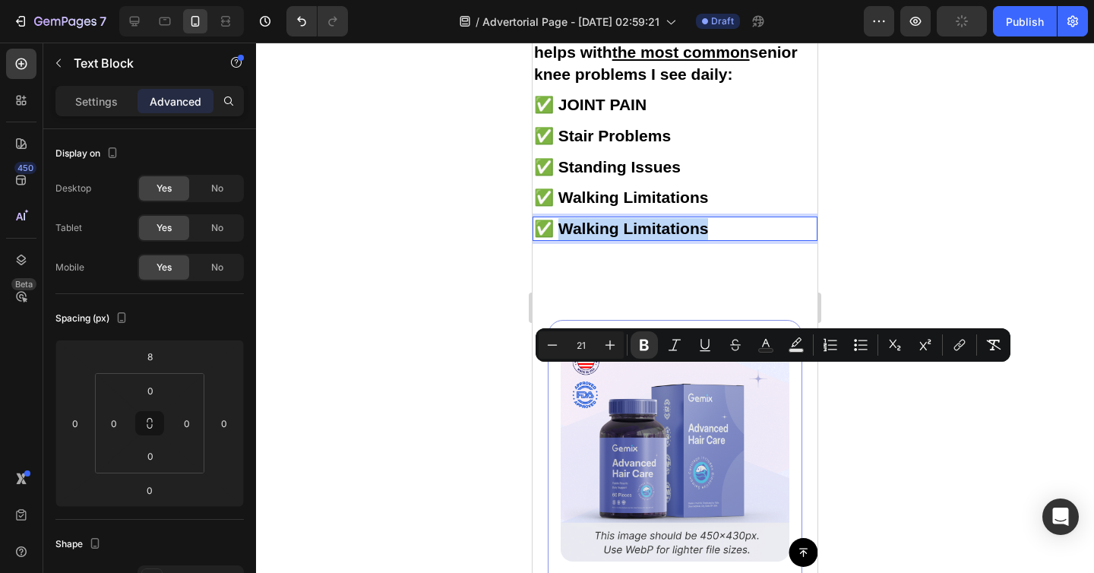
drag, startPoint x: 554, startPoint y: 372, endPoint x: 709, endPoint y: 369, distance: 155.0
click at [709, 240] on p "✅ Walking Limitations" at bounding box center [675, 229] width 282 height 22
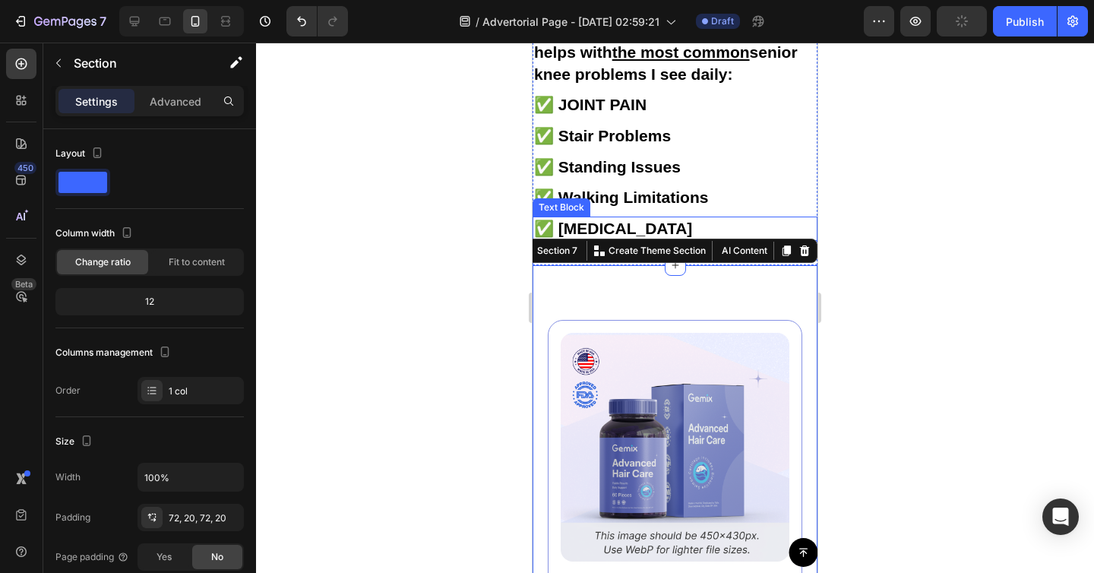
click at [663, 240] on p "✅ Knee Arthritis" at bounding box center [675, 229] width 282 height 22
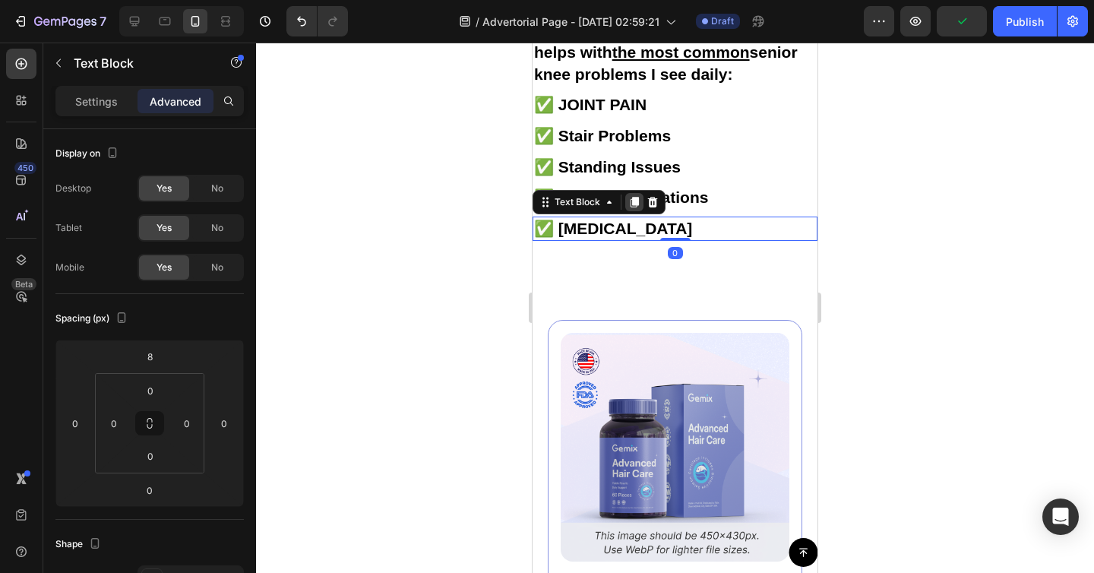
click at [629, 208] on icon at bounding box center [634, 202] width 12 height 12
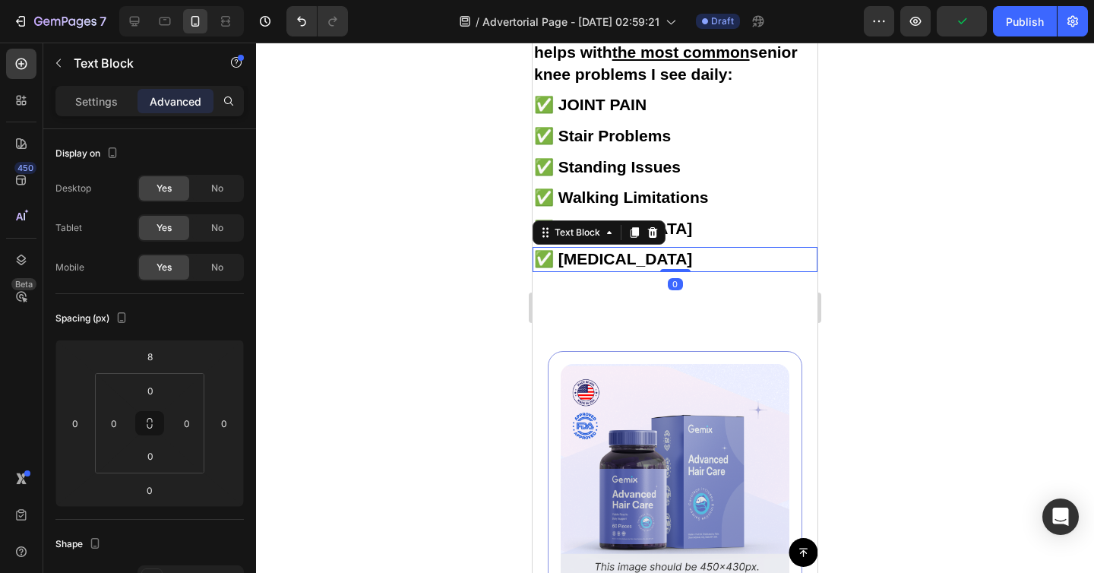
click at [580, 267] on strong "✅ Knee Arthritis" at bounding box center [613, 258] width 158 height 17
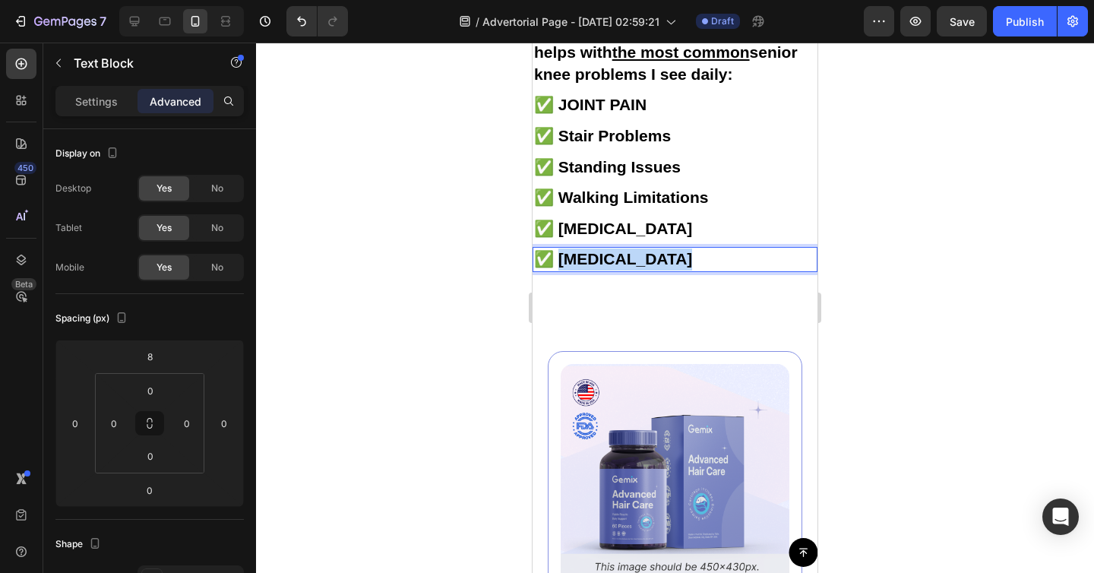
drag, startPoint x: 556, startPoint y: 408, endPoint x: 663, endPoint y: 408, distance: 107.1
click at [663, 271] on p "✅ Knee Arthritis" at bounding box center [675, 259] width 282 height 22
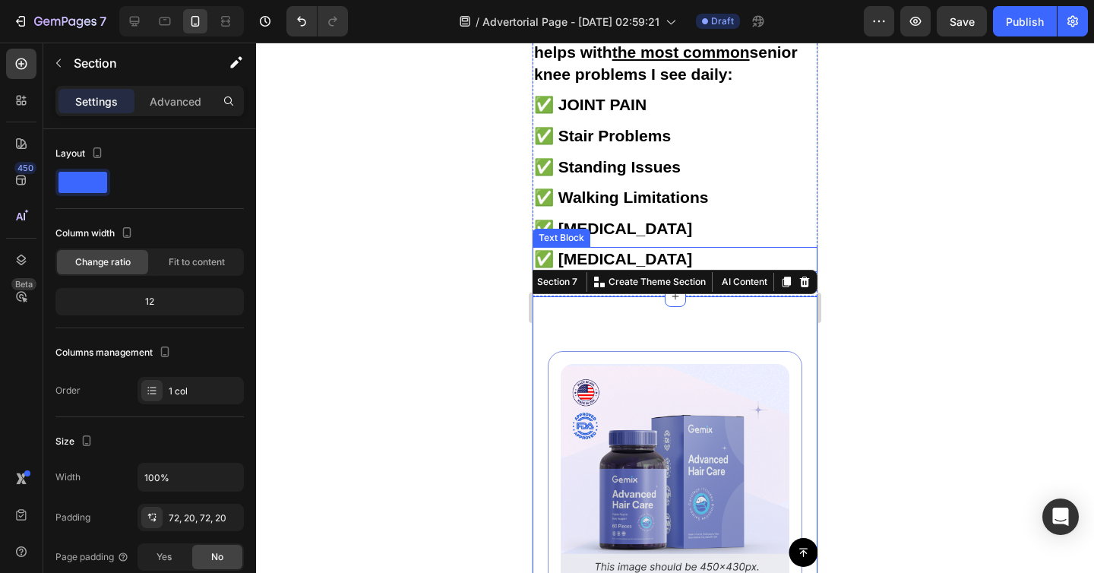
click at [669, 267] on strong "✅ Joint Instability" at bounding box center [613, 258] width 158 height 17
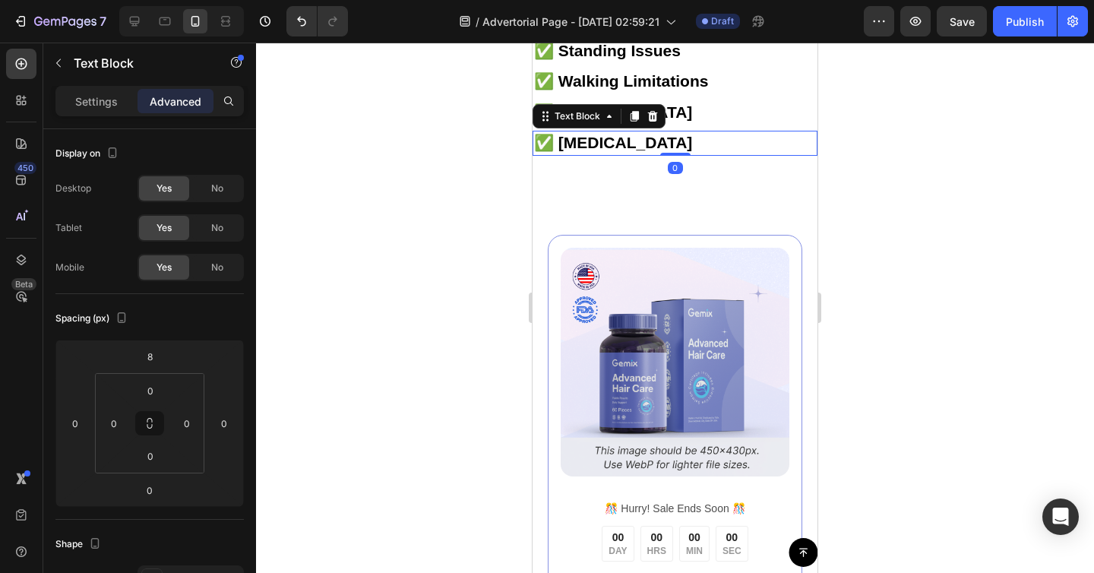
scroll to position [4074, 0]
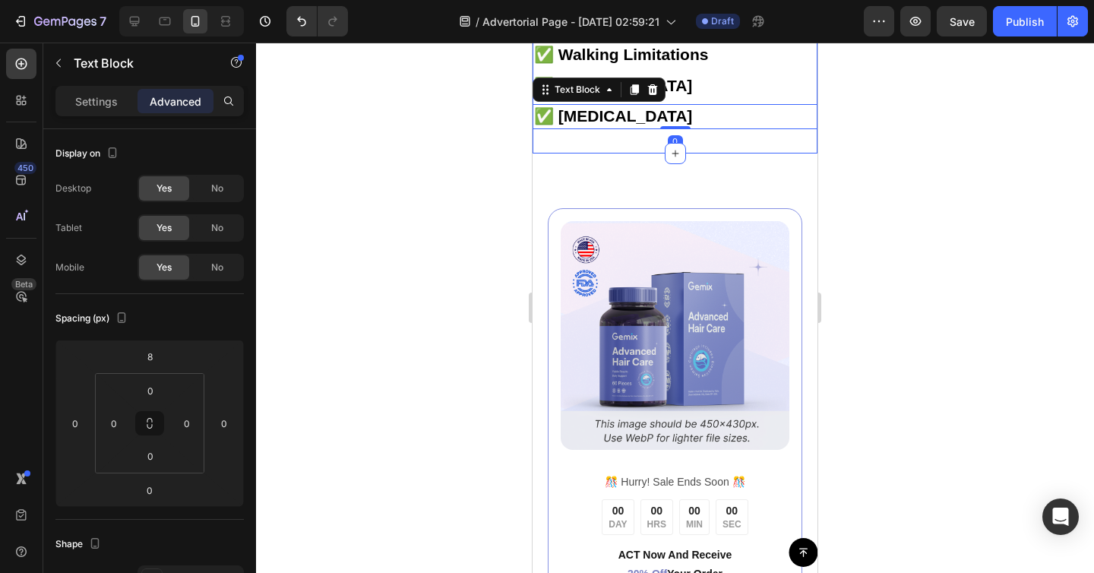
click at [579, 305] on div "Image ️🎊 Hurry! Sale Ends Soon ️🎊 Text Block 00 DAY 00 HRS 00 MIN 00 SEC Countd…" at bounding box center [675, 476] width 285 height 647
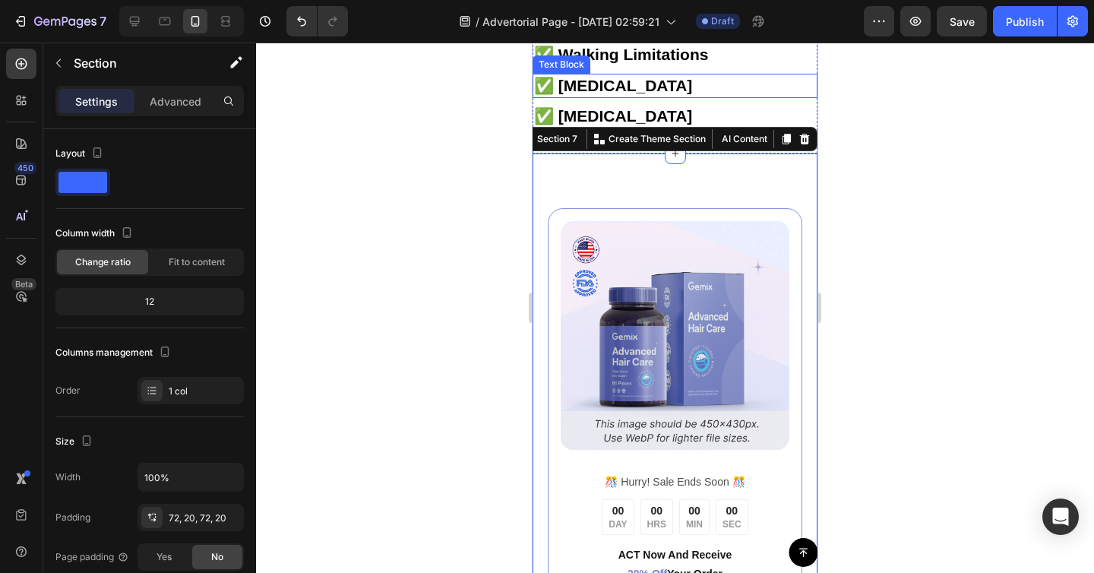
click at [603, 94] on strong "✅ Knee Arthritis" at bounding box center [613, 85] width 158 height 17
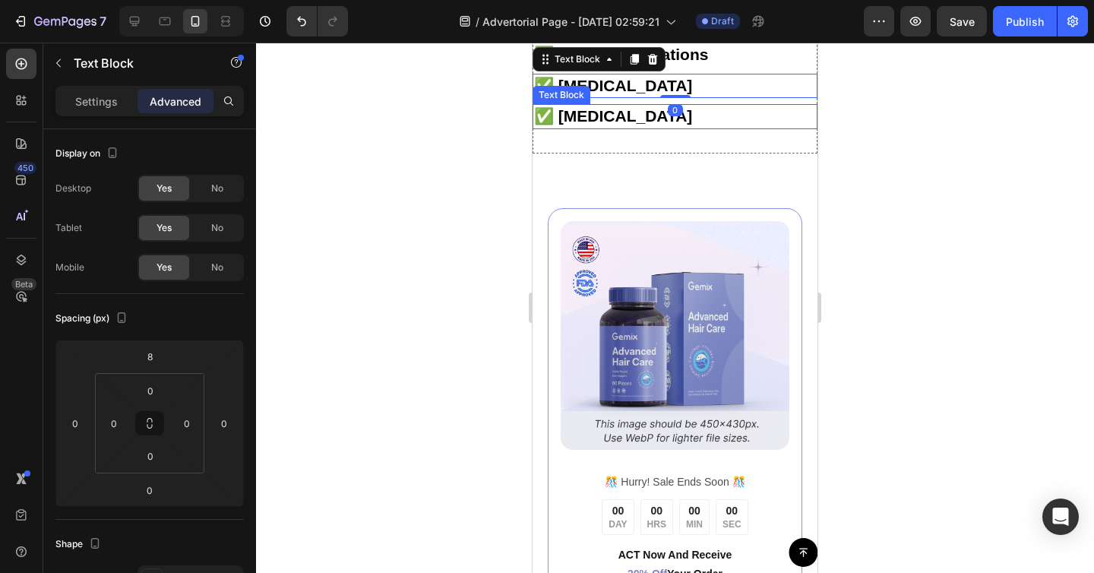
click at [615, 125] on strong "✅ Joint Instability" at bounding box center [613, 115] width 158 height 17
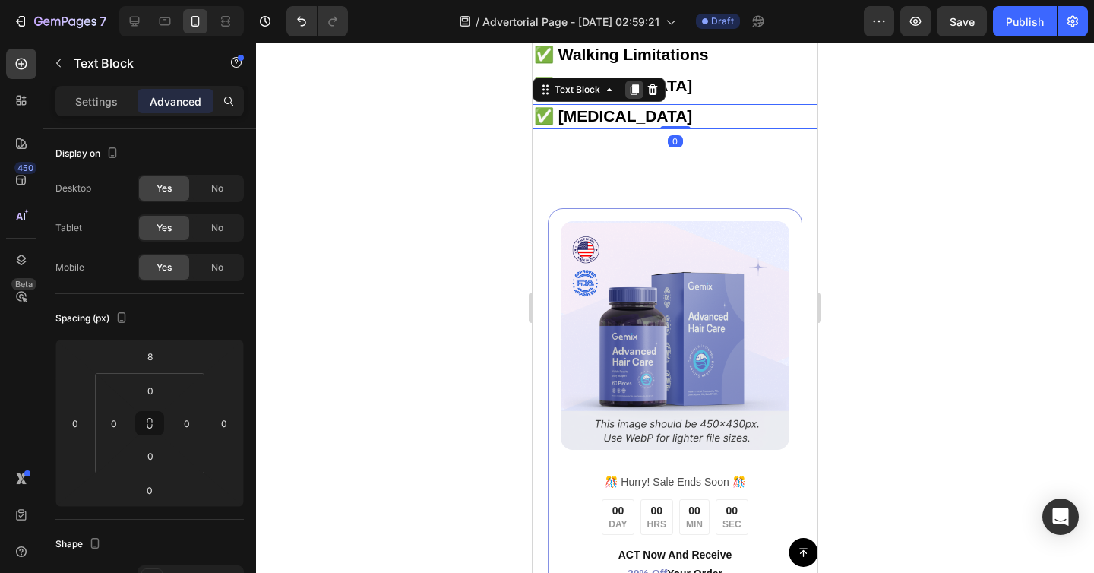
click at [631, 96] on icon at bounding box center [634, 90] width 12 height 12
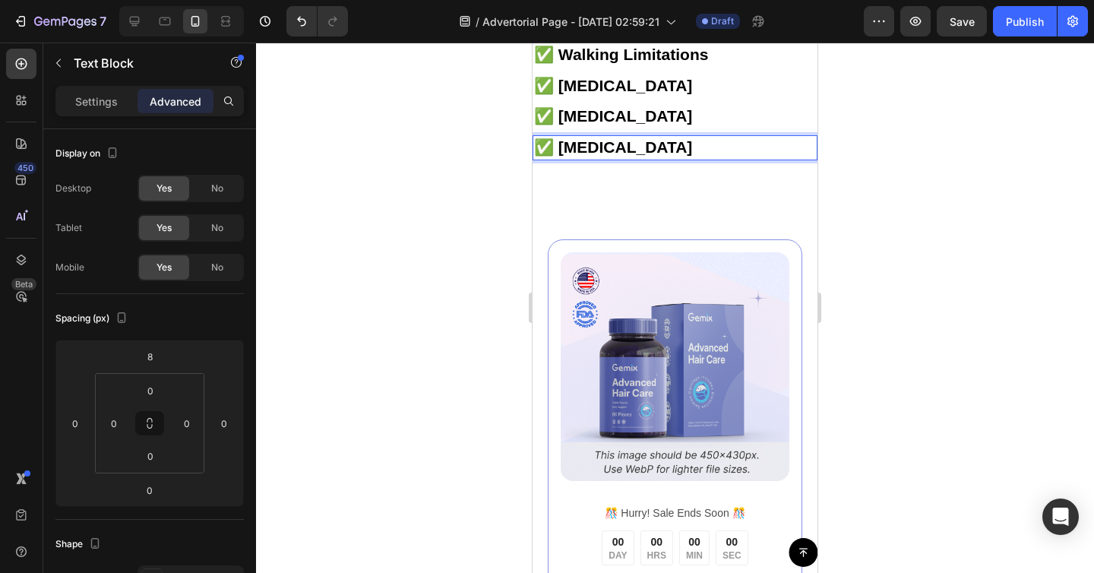
click at [613, 156] on strong "✅ Joint Instability" at bounding box center [613, 146] width 158 height 17
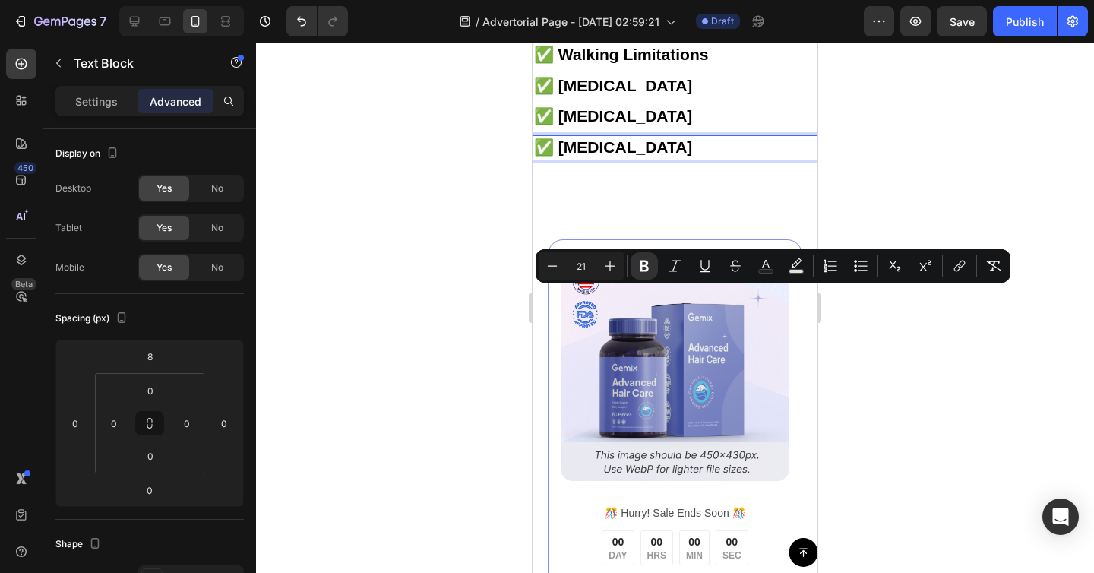
drag, startPoint x: 557, startPoint y: 296, endPoint x: 679, endPoint y: 296, distance: 122.3
click at [679, 159] on p "✅ Joint Instability" at bounding box center [675, 148] width 282 height 22
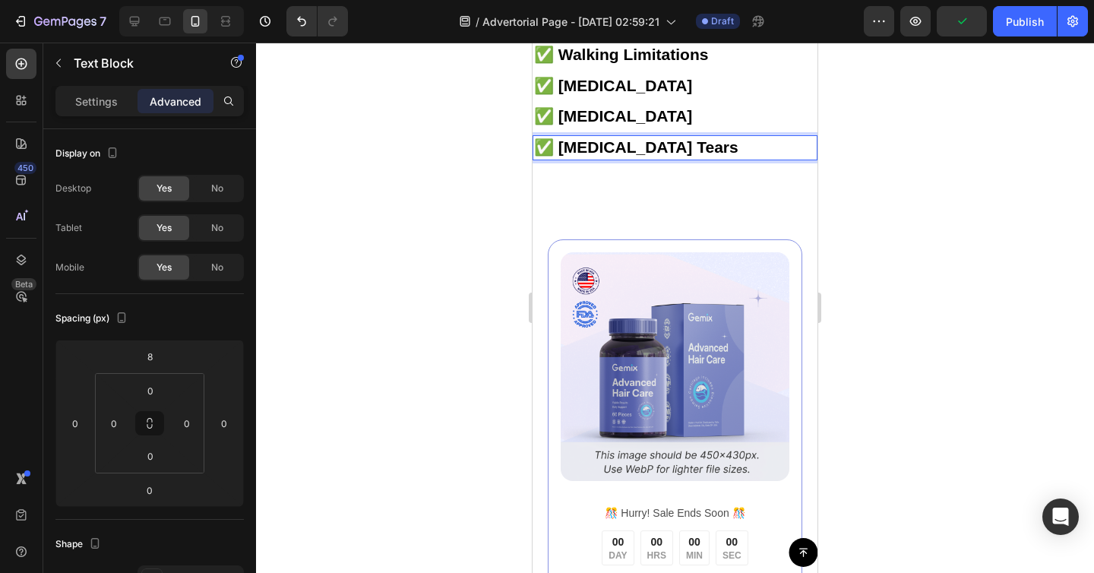
click at [660, 344] on div "Image ️🎊 Hurry! Sale Ends Soon ️🎊 Text Block 00 DAY 00 HRS 00 MIN 00 SEC Countd…" at bounding box center [675, 508] width 285 height 647
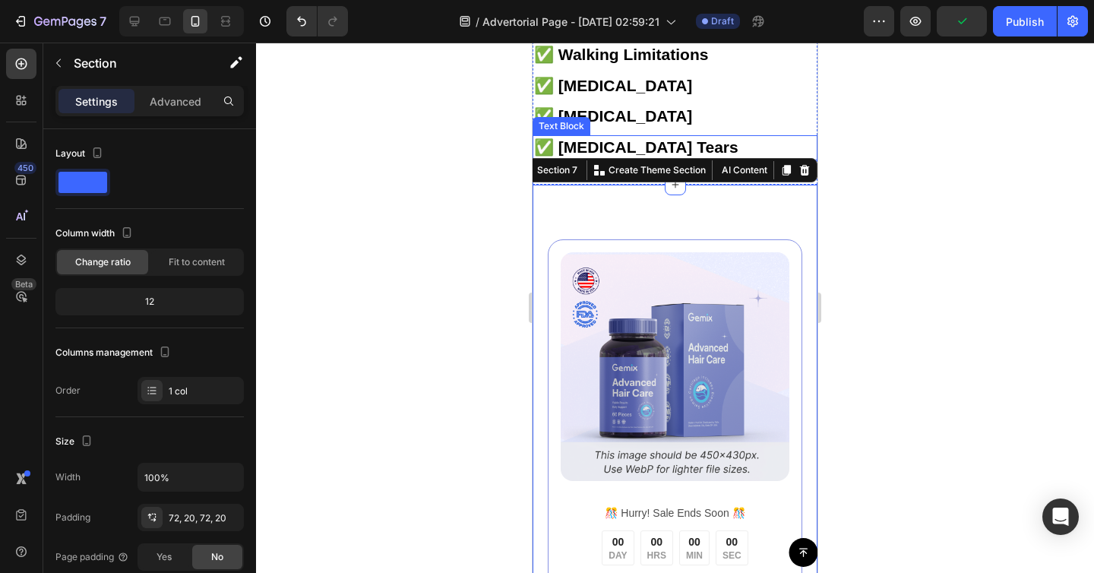
click at [660, 156] on strong "✅ Meniscus Tears" at bounding box center [636, 146] width 204 height 17
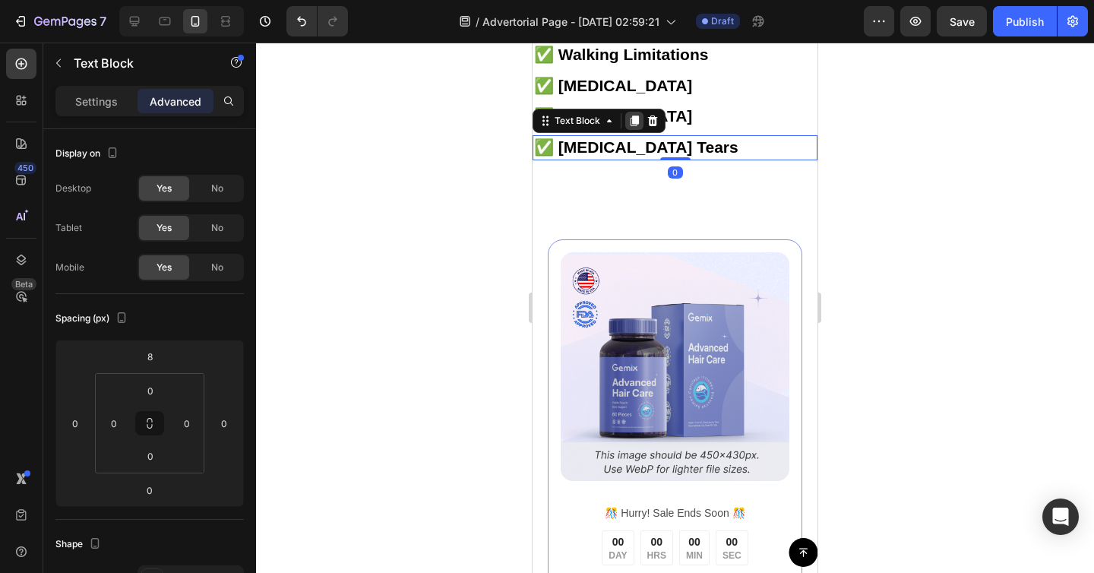
click at [639, 127] on icon at bounding box center [634, 121] width 12 height 12
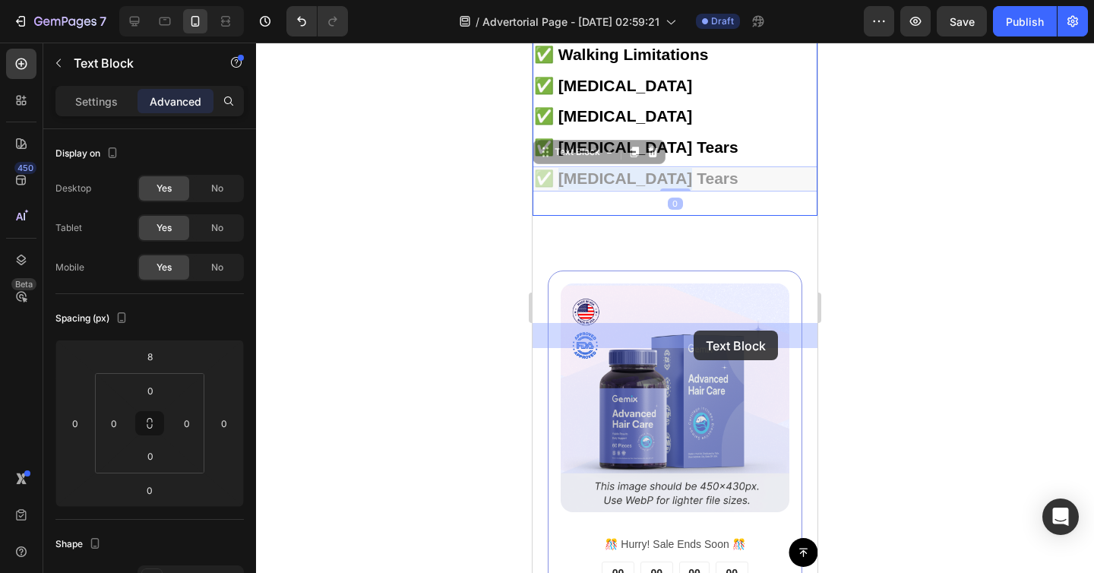
drag, startPoint x: 559, startPoint y: 331, endPoint x: 694, endPoint y: 331, distance: 135.3
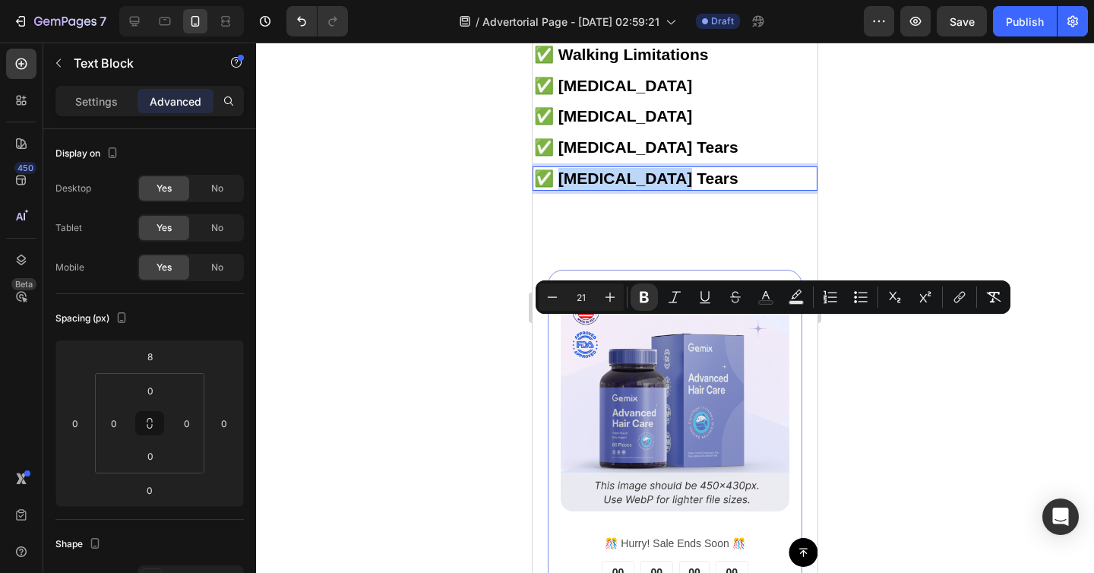
drag, startPoint x: 669, startPoint y: 331, endPoint x: 556, endPoint y: 334, distance: 113.3
click at [556, 187] on strong "✅ Meniscus Tears" at bounding box center [636, 177] width 204 height 17
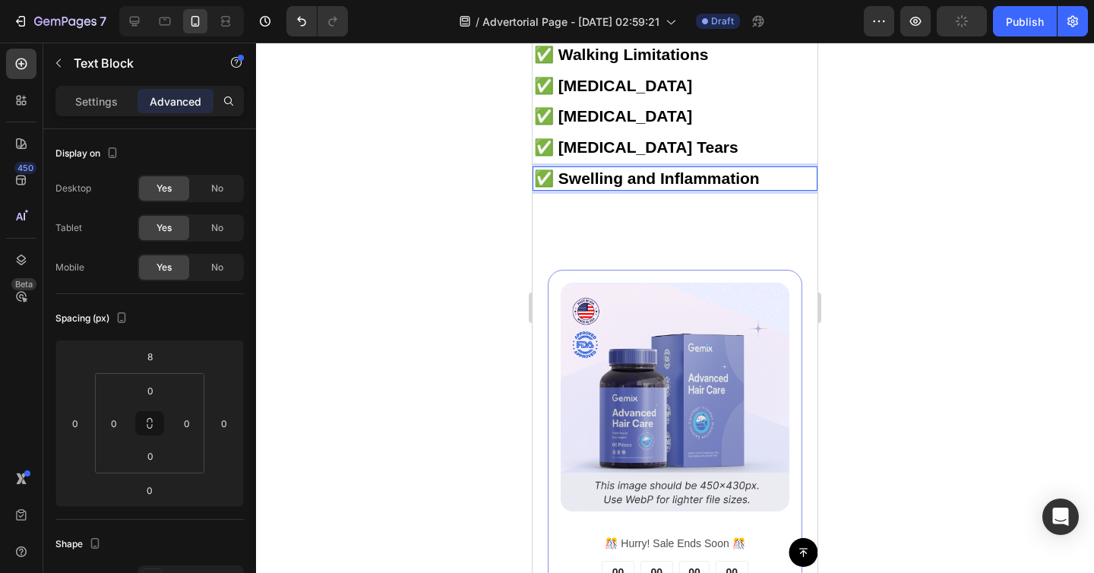
click at [628, 377] on div "Image ️🎊 Hurry! Sale Ends Soon ️🎊 Text Block 00 DAY 00 HRS 00 MIN 00 SEC Countd…" at bounding box center [675, 538] width 285 height 647
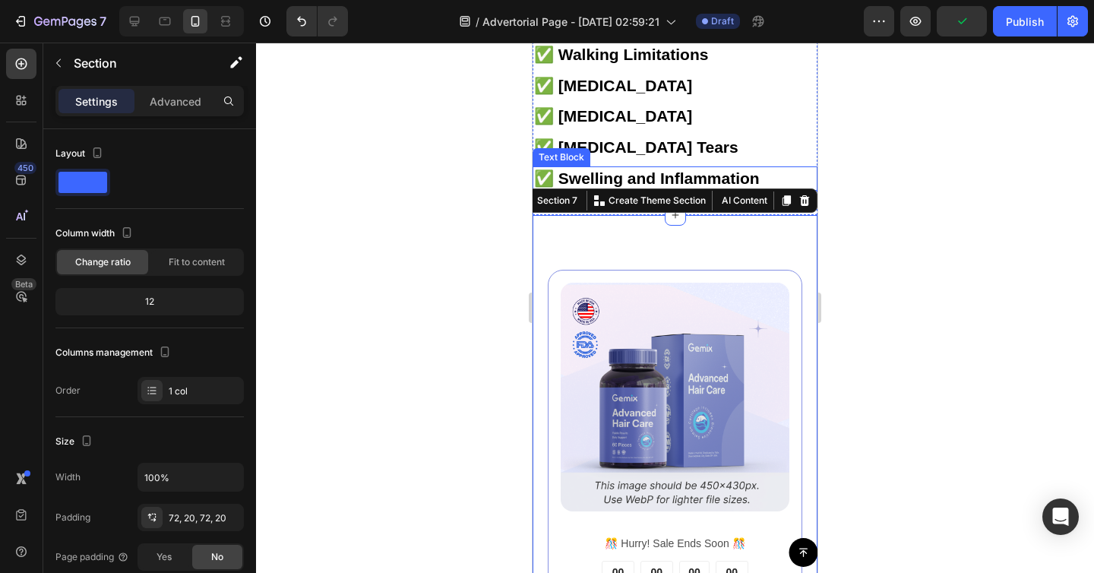
click at [640, 187] on strong "✅ Swelling and Inflammation" at bounding box center [647, 177] width 226 height 17
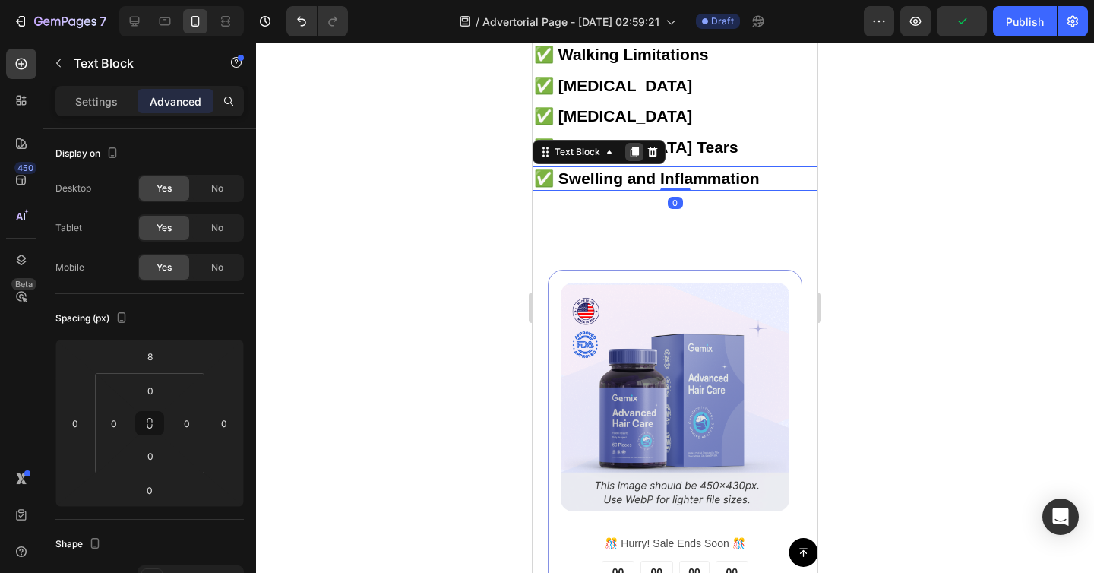
click at [636, 157] on icon at bounding box center [635, 152] width 8 height 11
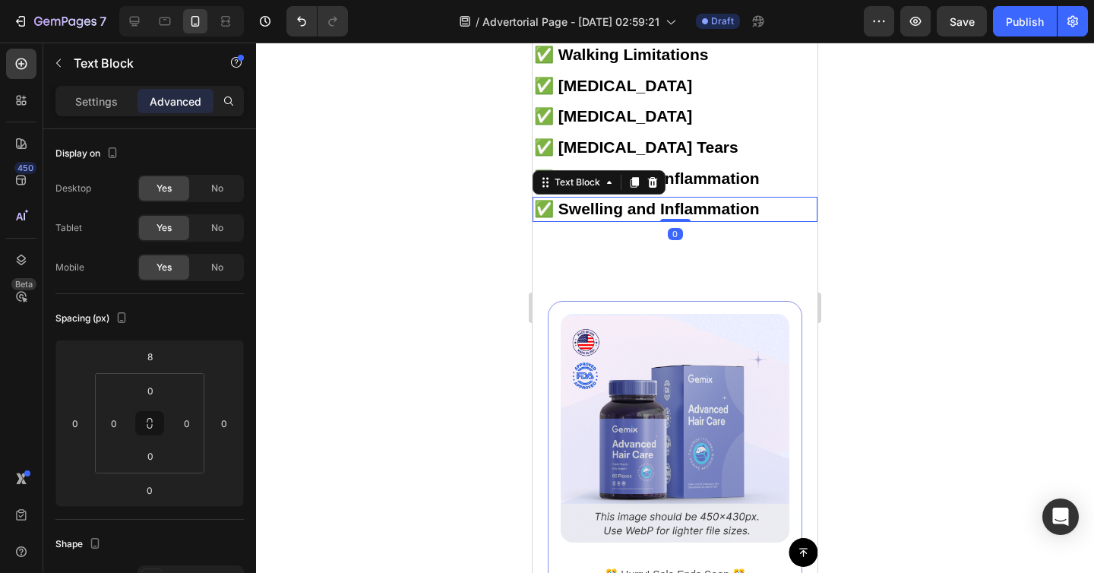
click at [566, 217] on strong "✅ Swelling and Inflammation" at bounding box center [647, 208] width 226 height 17
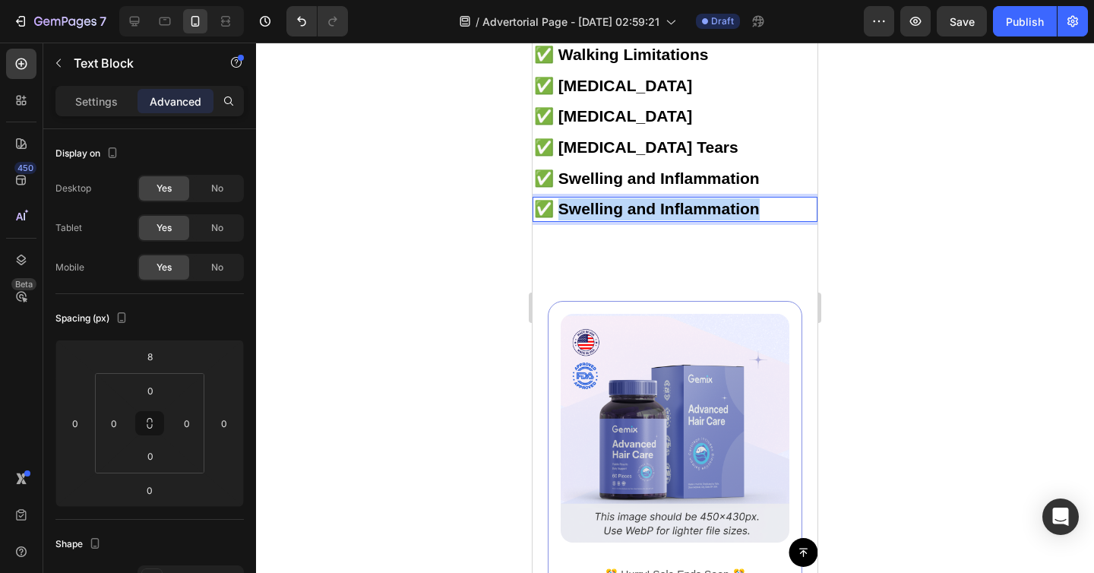
drag, startPoint x: 558, startPoint y: 355, endPoint x: 753, endPoint y: 353, distance: 195.3
click at [753, 217] on strong "✅ Swelling and Inflammation" at bounding box center [647, 208] width 226 height 17
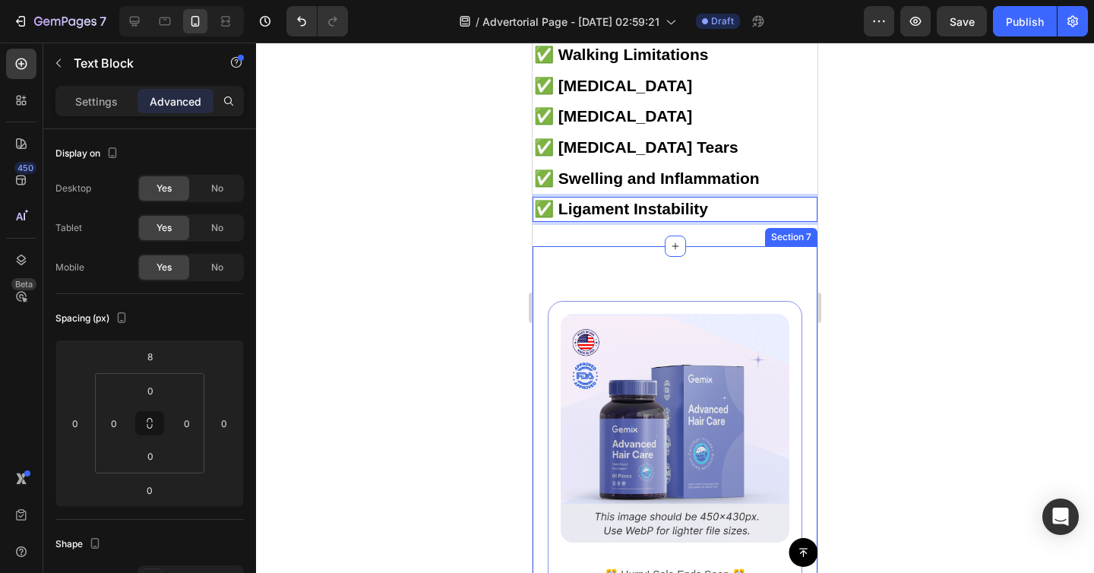
click at [657, 410] on div "Image ️🎊 Hurry! Sale Ends Soon ️🎊 Text Block 00 DAY 00 HRS 00 MIN 00 SEC Countd…" at bounding box center [675, 569] width 285 height 647
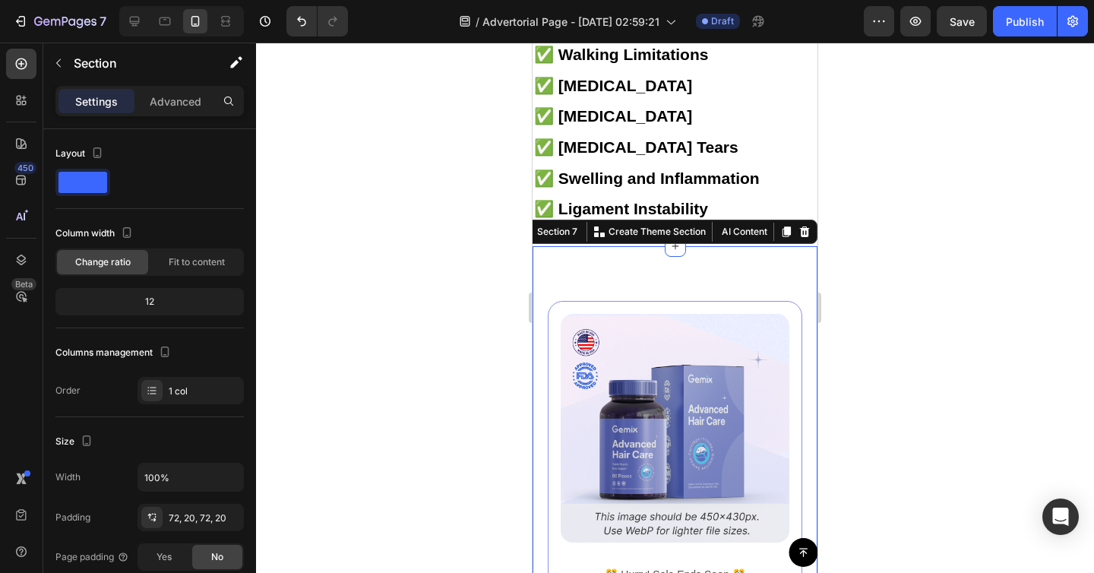
click at [673, 217] on strong "✅ Ligament Instability" at bounding box center [621, 208] width 174 height 17
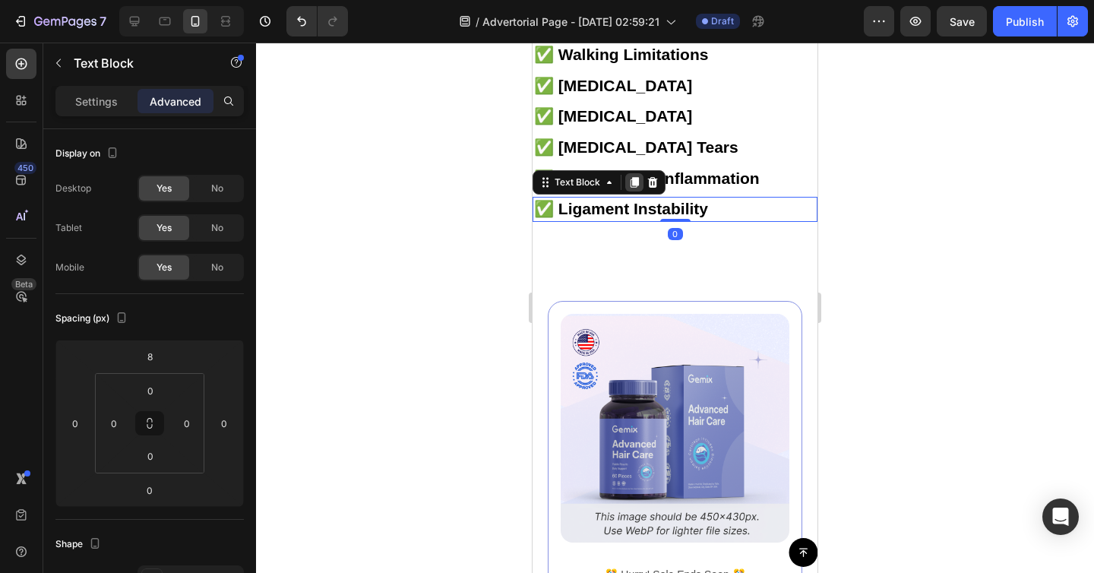
click at [634, 188] on icon at bounding box center [635, 182] width 8 height 11
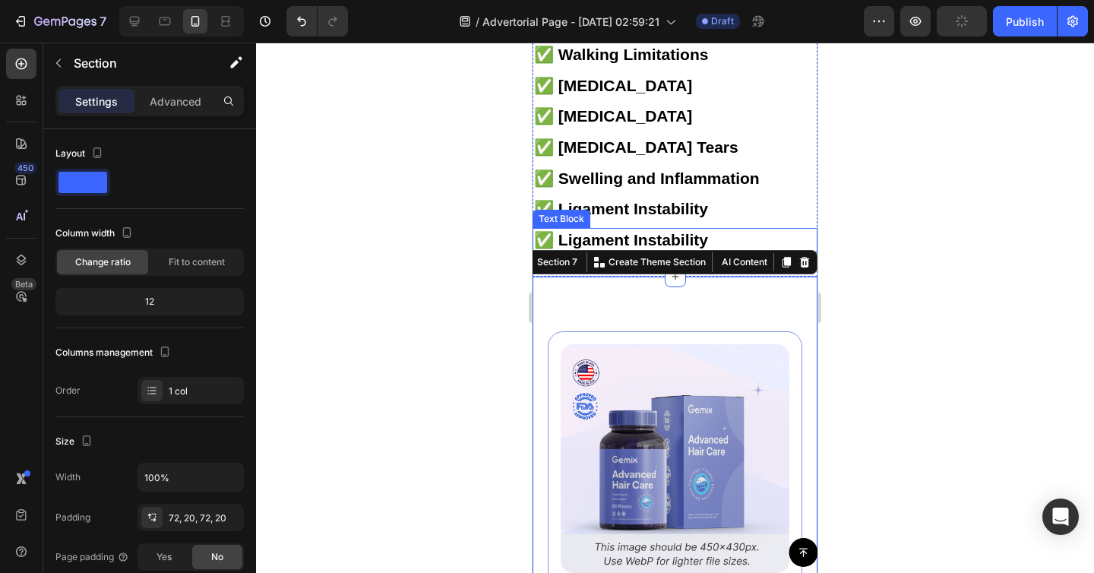
click at [644, 248] on strong "✅ Ligament Instability" at bounding box center [621, 239] width 174 height 17
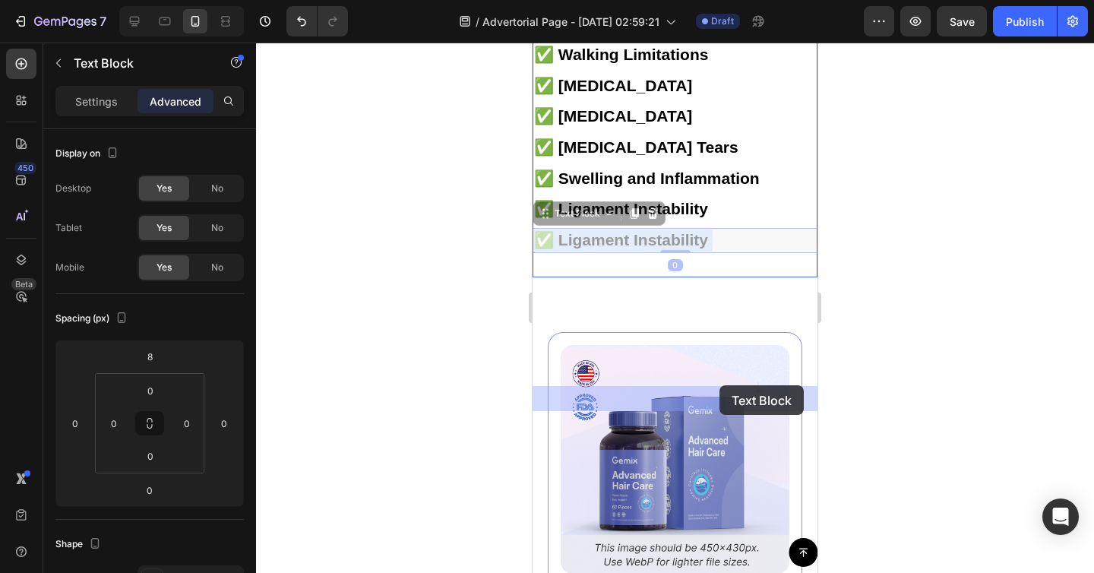
drag, startPoint x: 553, startPoint y: 390, endPoint x: 720, endPoint y: 385, distance: 166.5
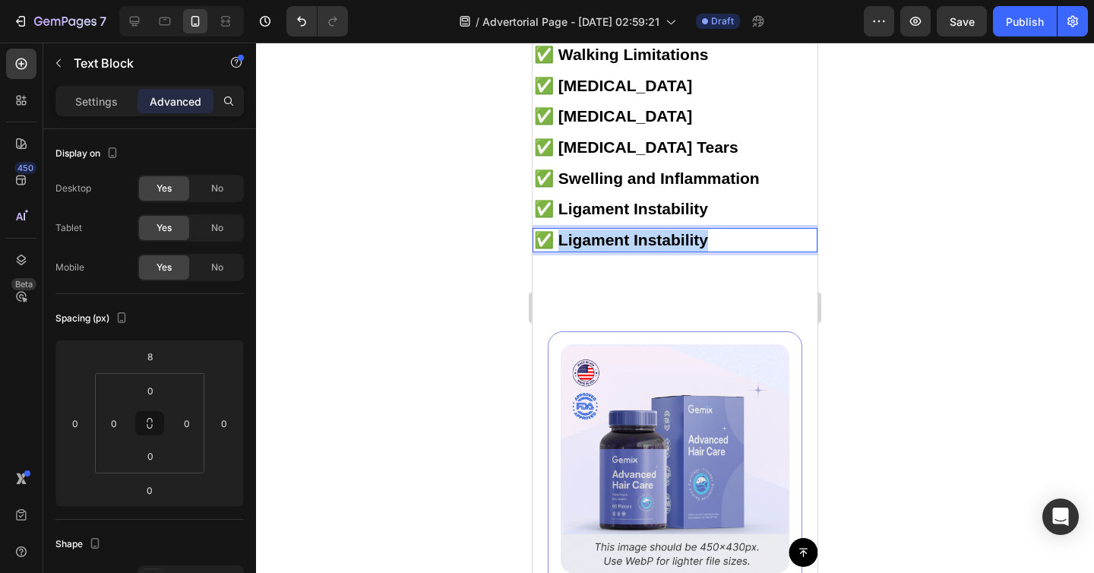
drag, startPoint x: 715, startPoint y: 394, endPoint x: 555, endPoint y: 401, distance: 160.5
click at [555, 252] on p "✅ Ligament Instability" at bounding box center [675, 240] width 282 height 22
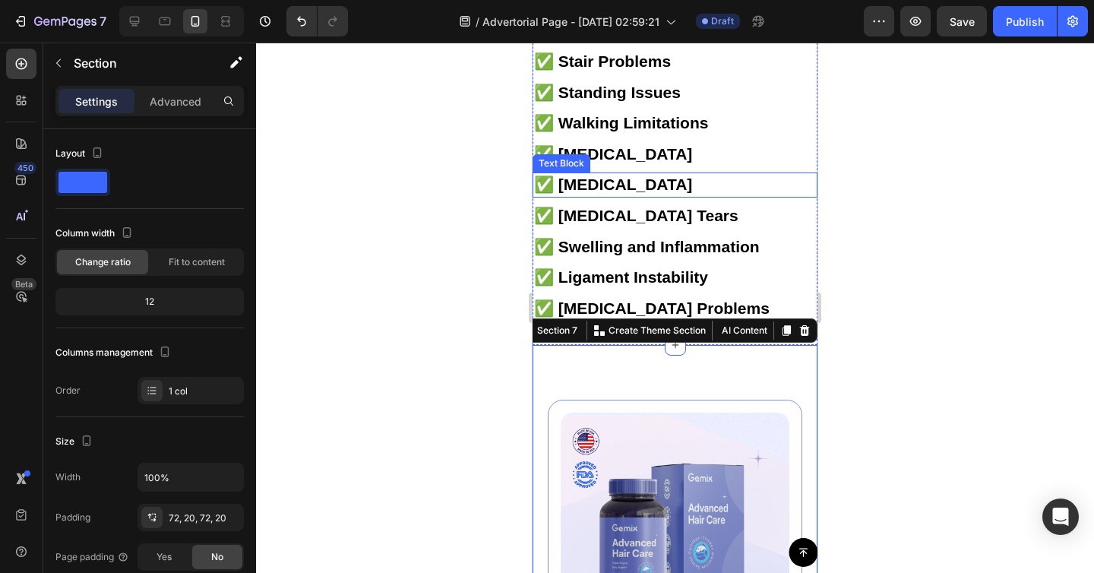
scroll to position [3908, 0]
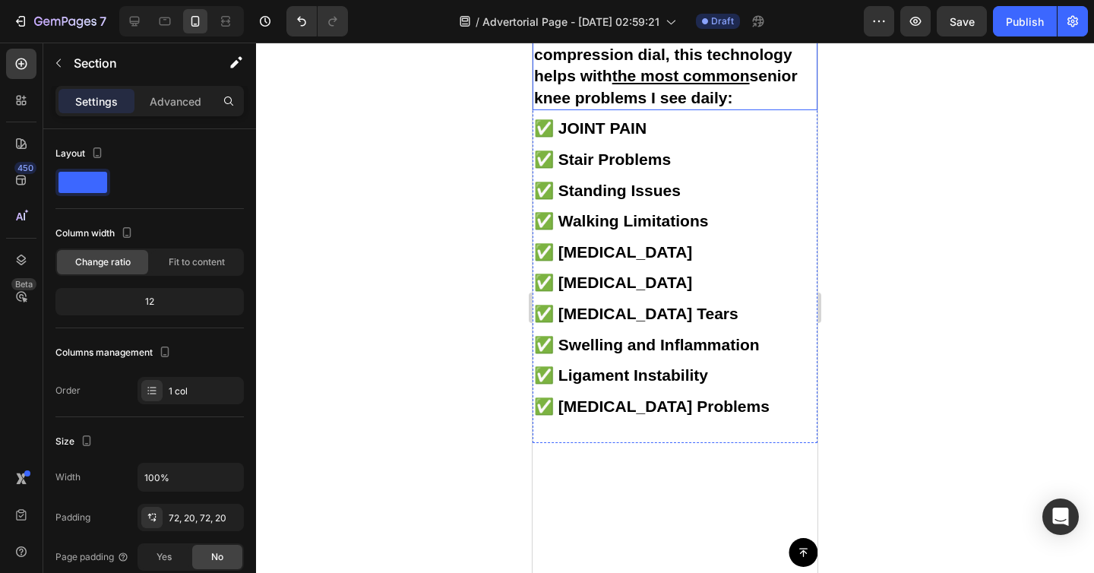
click at [672, 109] on p "Thanks to five strategically placed support zones AND the adjustable compressio…" at bounding box center [675, 54] width 282 height 109
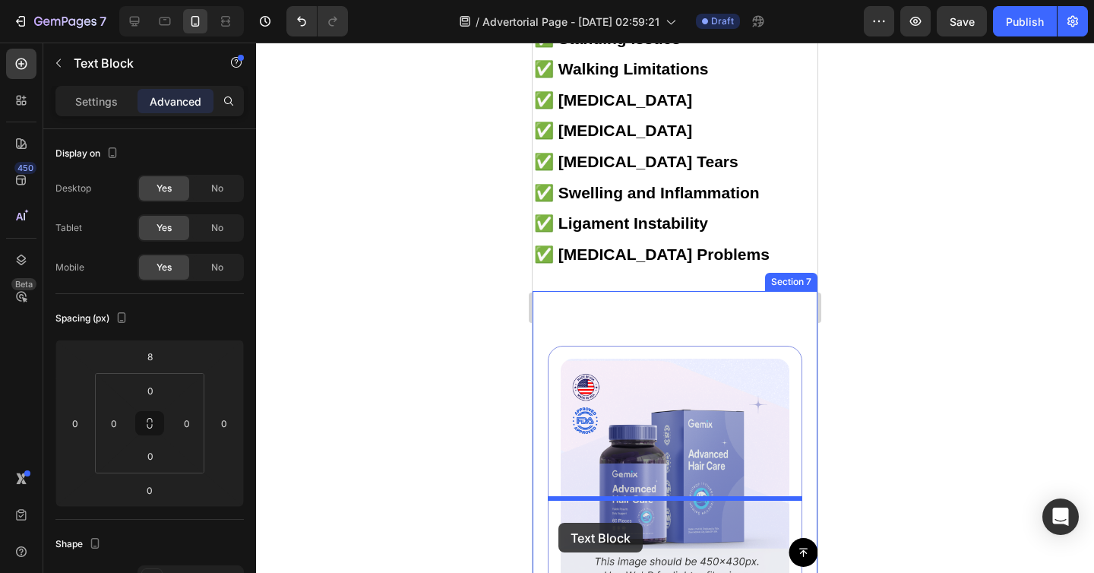
scroll to position [4188, 0]
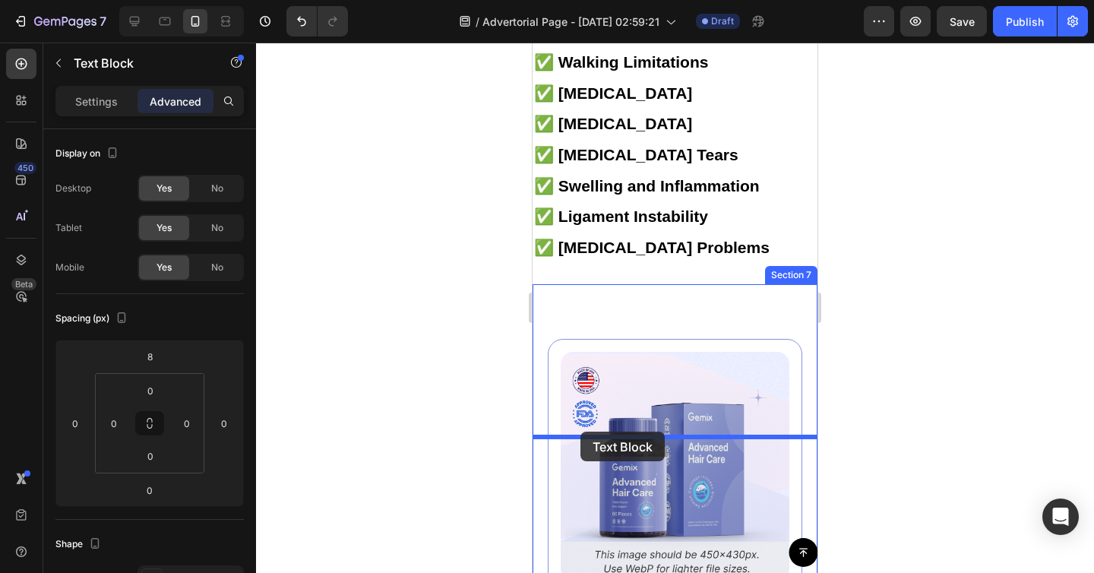
drag, startPoint x: 547, startPoint y: 59, endPoint x: 581, endPoint y: 432, distance: 374.6
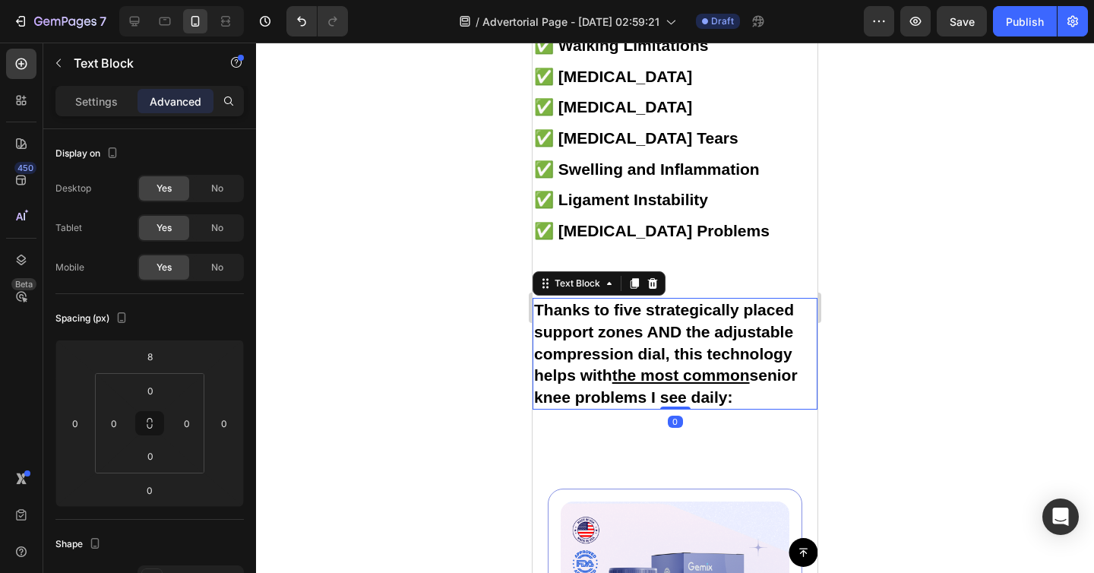
scroll to position [4141, 0]
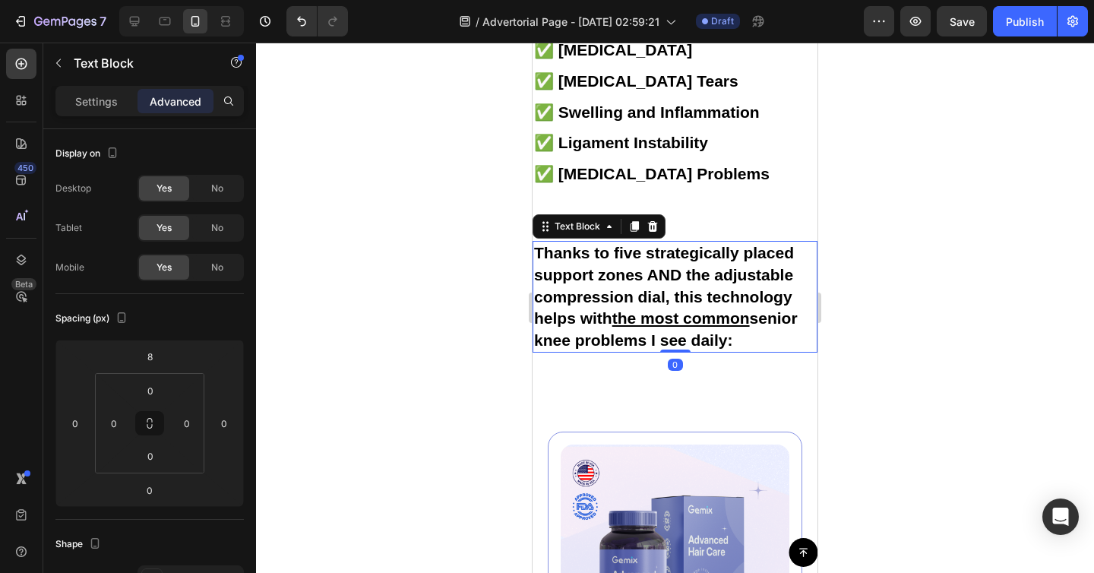
click at [581, 348] on strong "Thanks to five strategically placed support zones AND the adjustable compressio…" at bounding box center [666, 296] width 264 height 104
click at [658, 369] on div "Thanks to five strategically placed support zones AND the adjustable compressio…" at bounding box center [675, 293] width 285 height 166
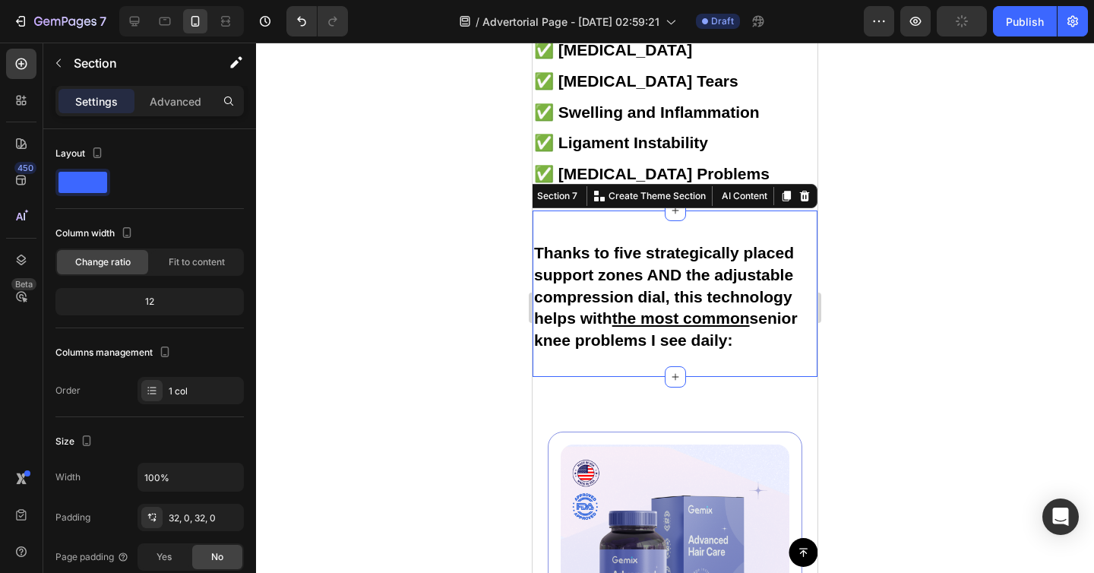
click at [646, 348] on strong "Thanks to five strategically placed support zones AND the adjustable compressio…" at bounding box center [666, 296] width 264 height 104
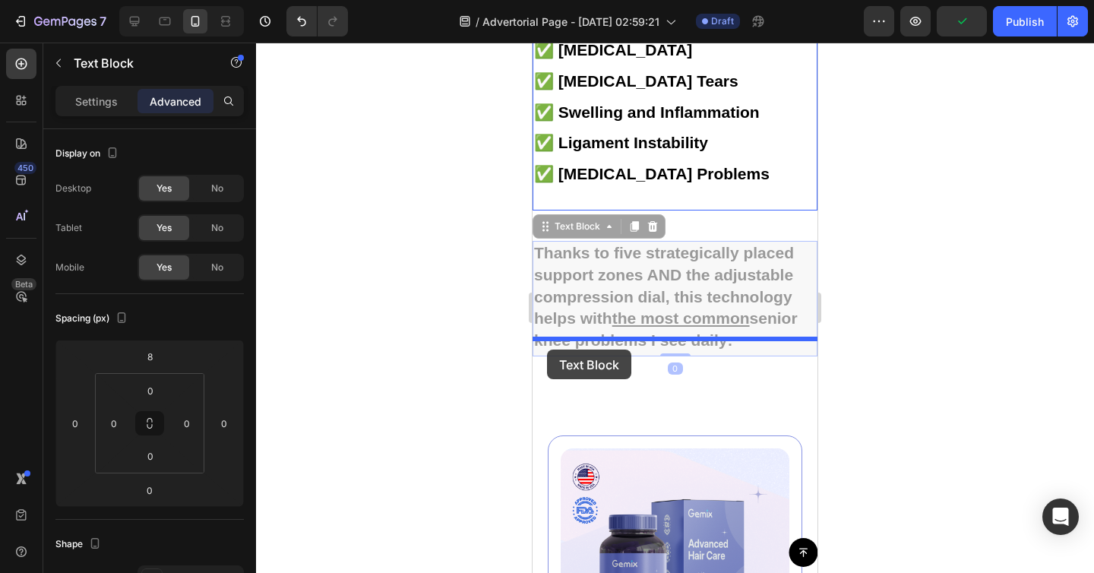
drag, startPoint x: 547, startPoint y: 381, endPoint x: 547, endPoint y: 350, distance: 31.2
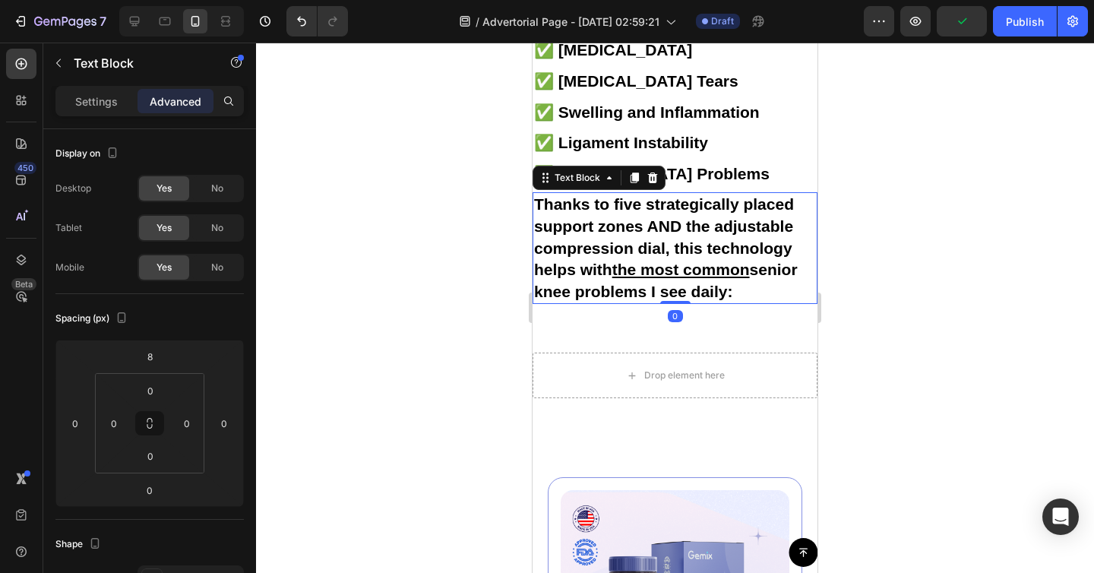
click at [598, 299] on strong "Thanks to five strategically placed support zones AND the adjustable compressio…" at bounding box center [666, 247] width 264 height 104
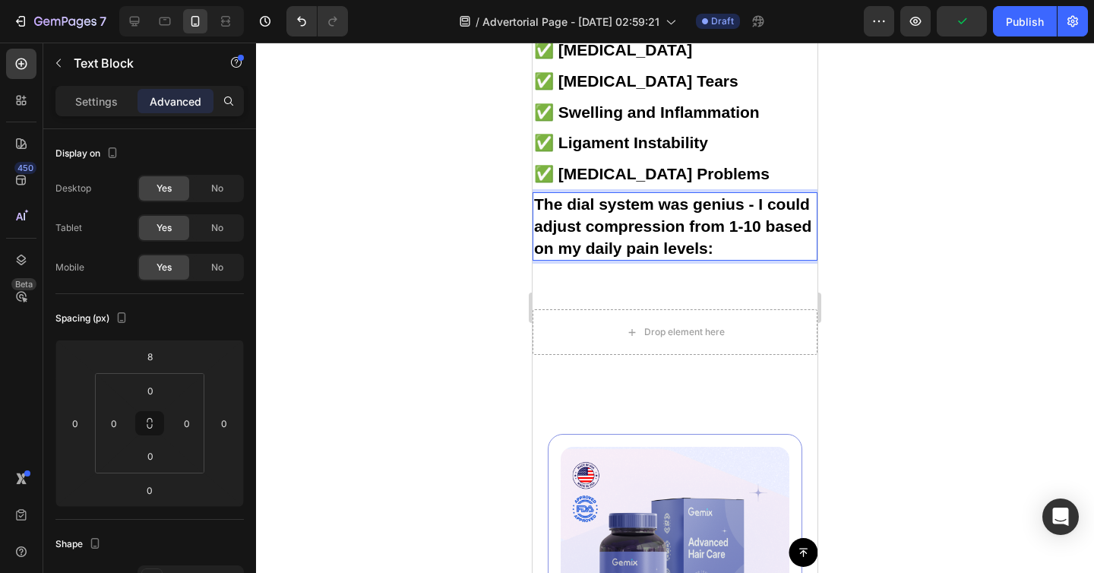
click at [645, 256] on strong "The dial system was genius - I could adjust compression from 1-10 based on my d…" at bounding box center [672, 225] width 277 height 61
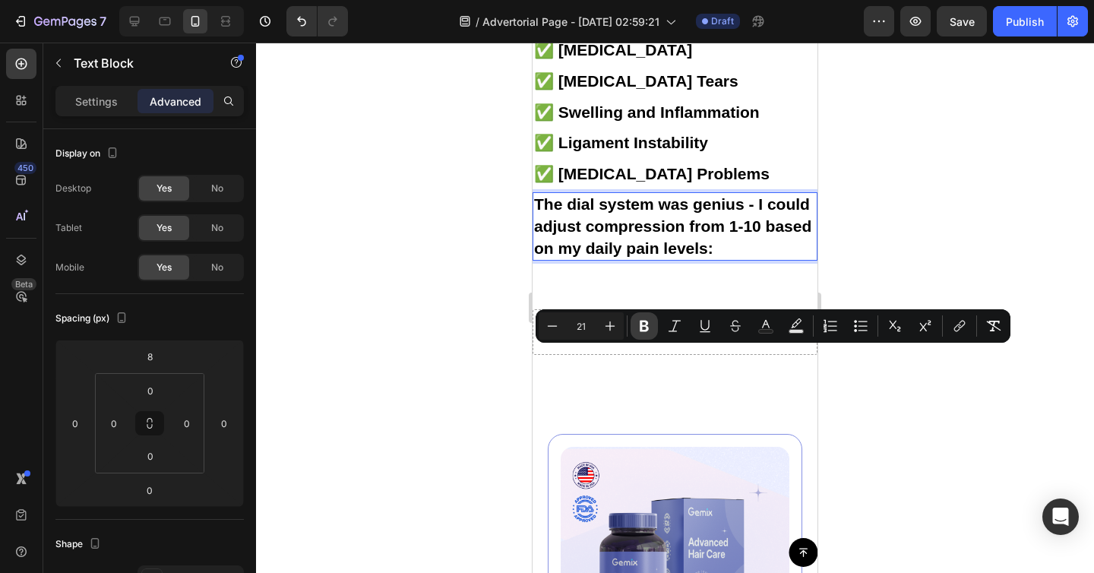
click at [647, 330] on icon "Editor contextual toolbar" at bounding box center [644, 326] width 9 height 11
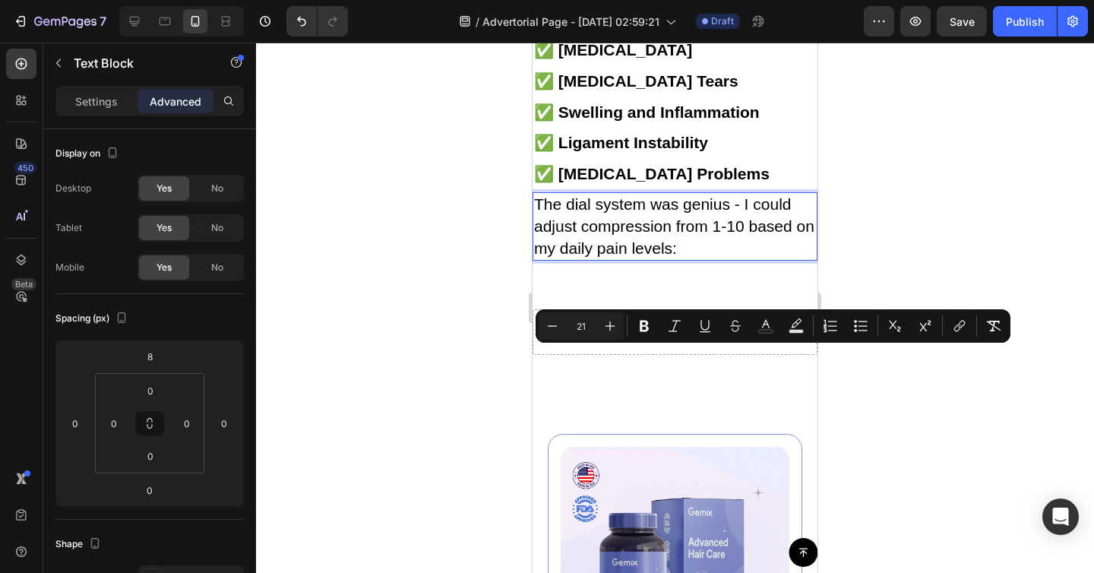
click at [646, 259] on p "The dial system was genius - I could adjust compression from 1-10 based on my d…" at bounding box center [675, 226] width 282 height 65
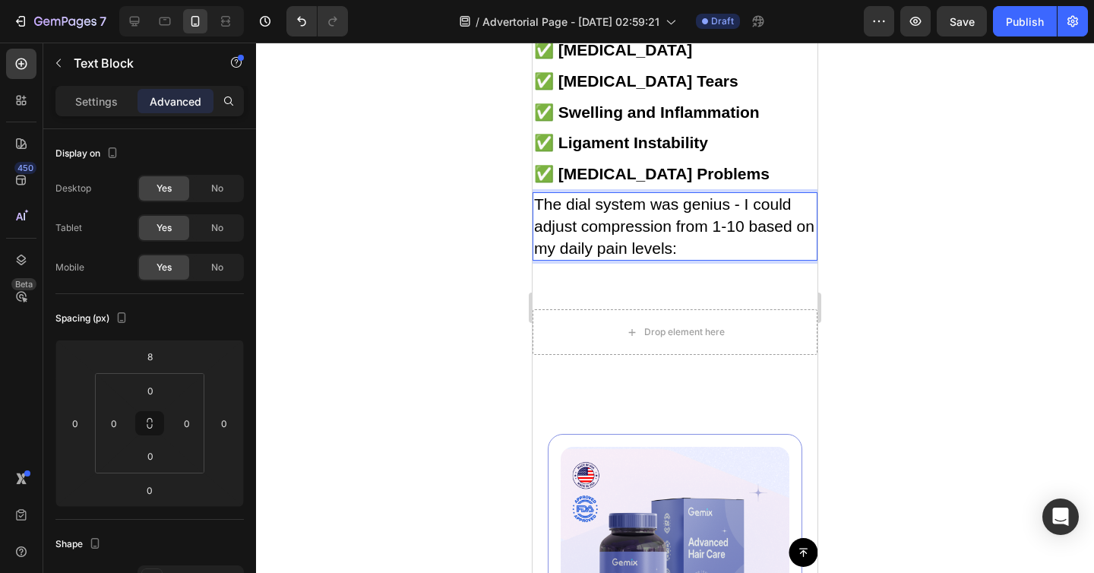
click at [174, 103] on p "Advanced" at bounding box center [176, 101] width 52 height 16
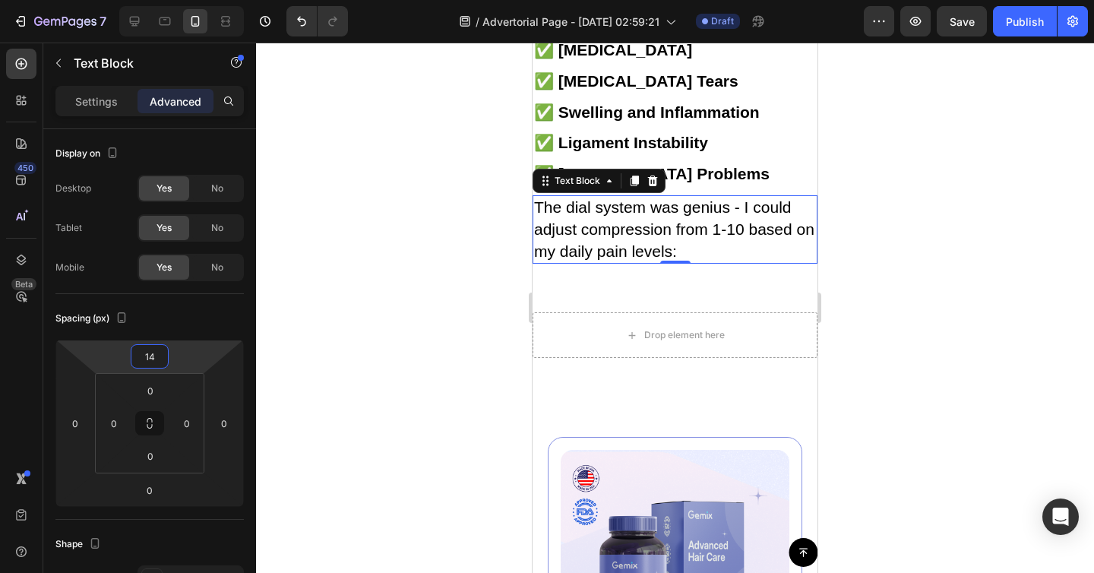
type input "16"
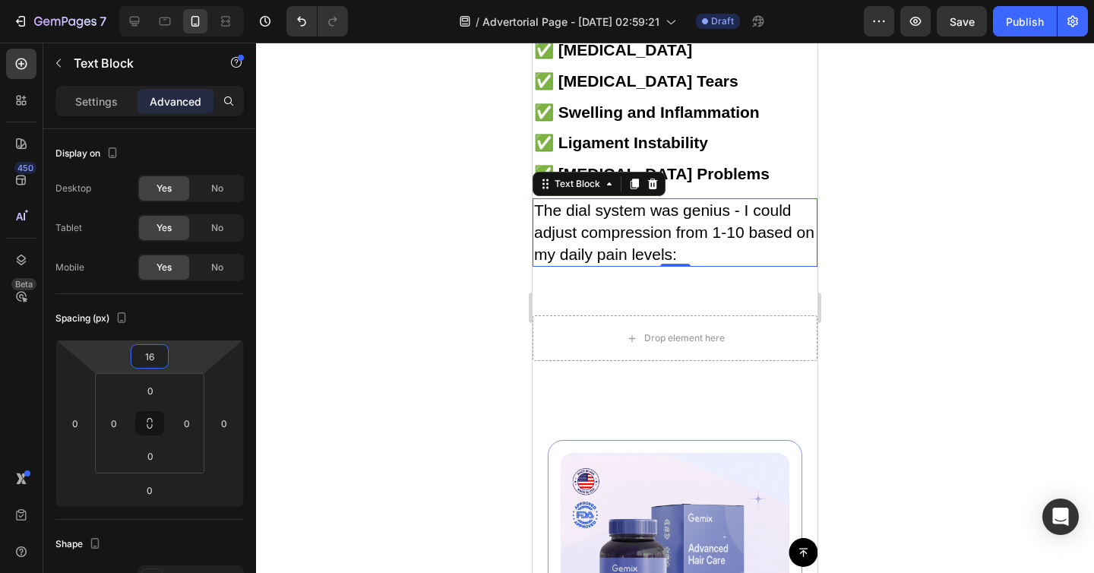
click at [191, 0] on html "7 / Advertorial Page - Aug 28, 02:59:21 Draft Preview Save Publish 450 Beta Sec…" at bounding box center [547, 0] width 1094 height 0
click at [644, 385] on div "Drop element here Section 7" at bounding box center [675, 338] width 285 height 94
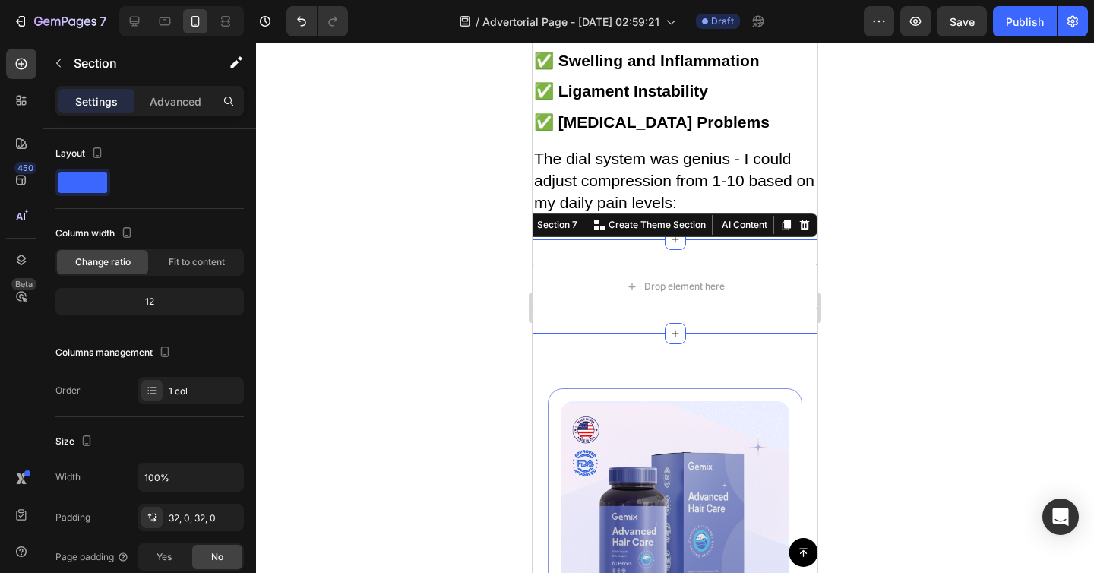
scroll to position [4225, 0]
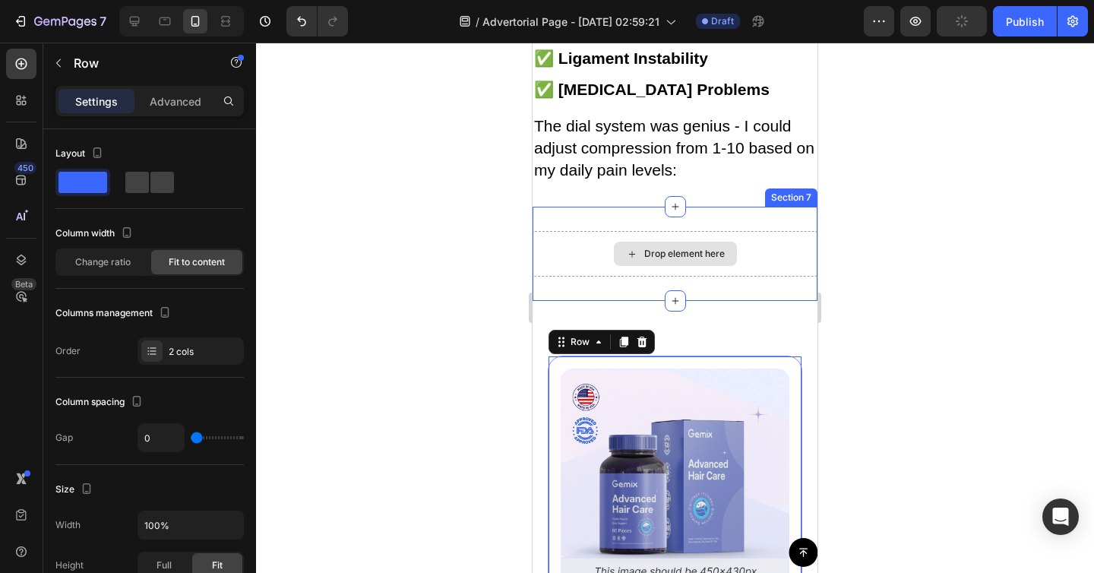
click at [718, 266] on div "Drop element here" at bounding box center [675, 254] width 123 height 24
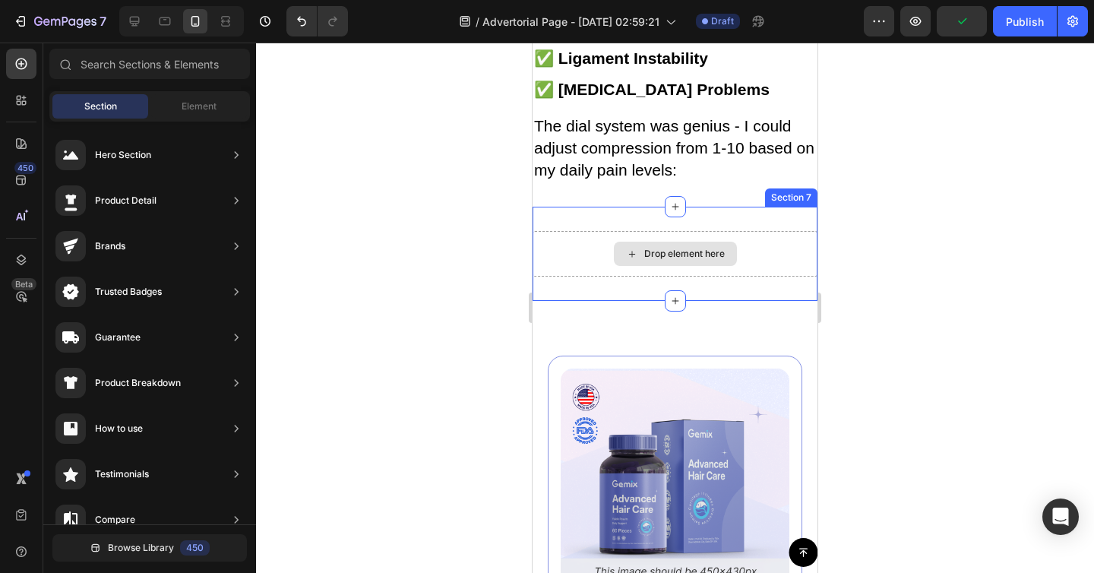
click at [725, 266] on div "Drop element here" at bounding box center [675, 254] width 123 height 24
click at [739, 301] on div "Drop element here Section 7" at bounding box center [675, 254] width 285 height 94
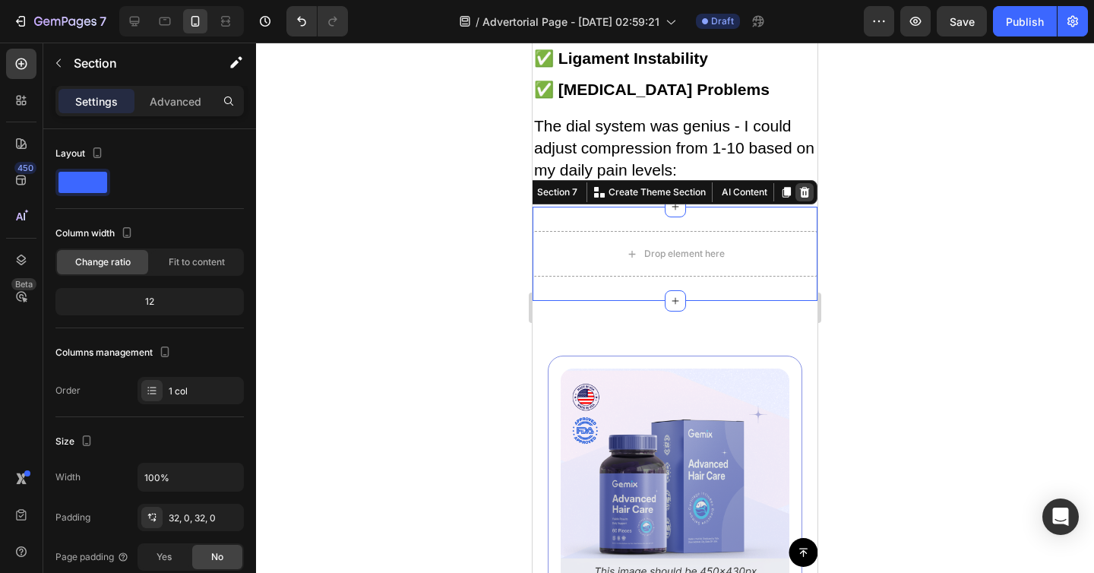
click at [806, 198] on icon at bounding box center [805, 192] width 10 height 11
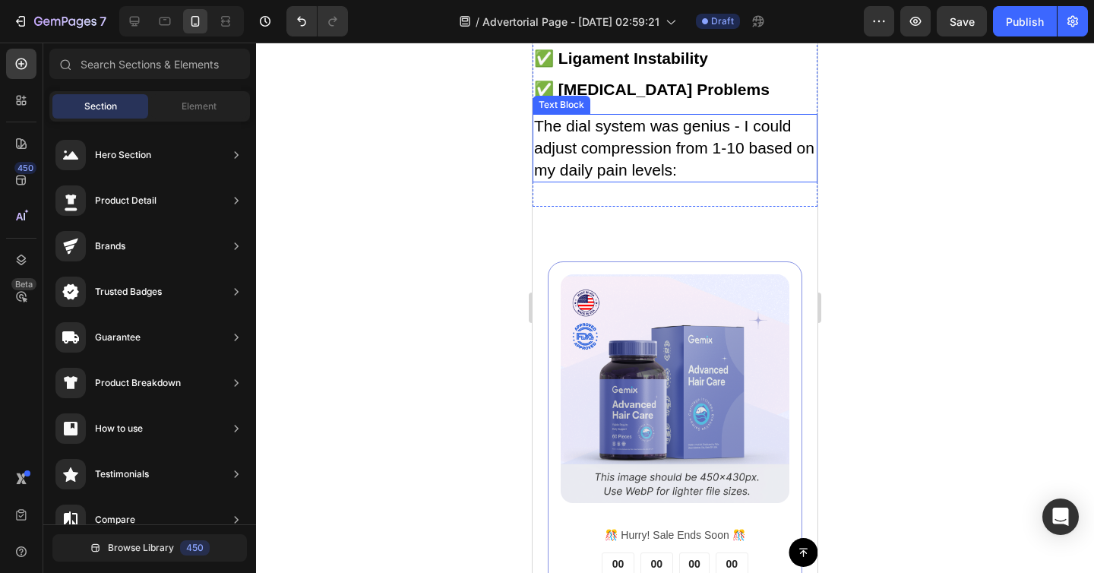
click at [749, 178] on span "The dial system was genius - I could adjust compression from 1-10 based on my d…" at bounding box center [674, 147] width 280 height 61
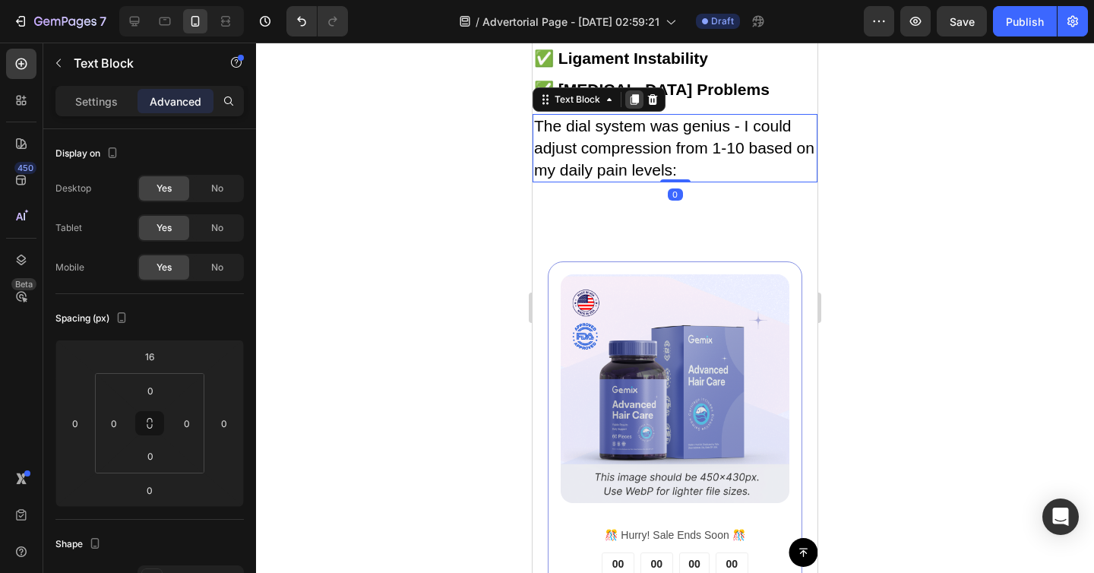
click at [636, 106] on icon at bounding box center [635, 100] width 8 height 11
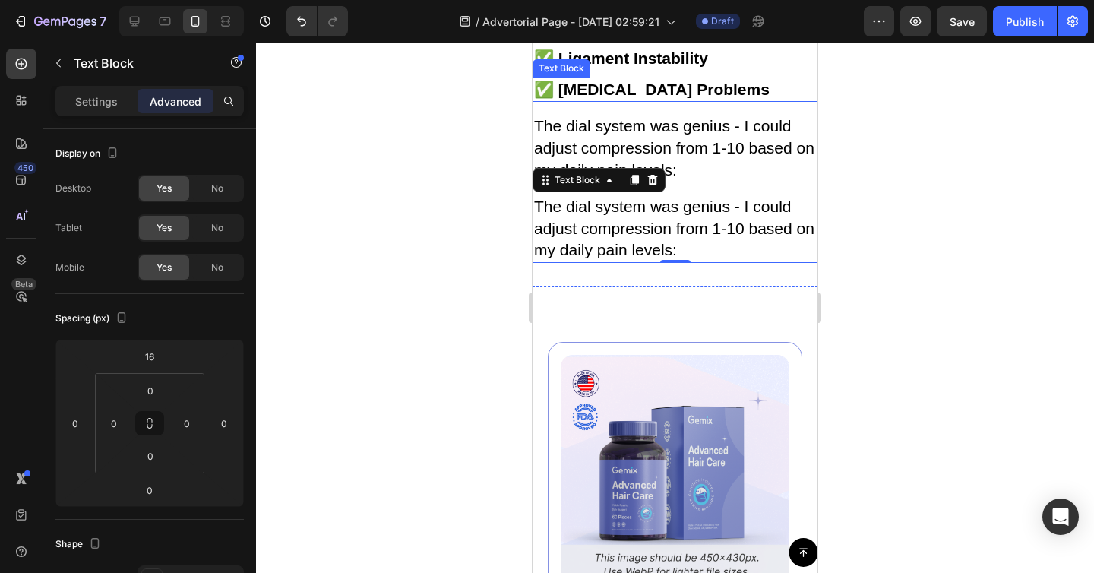
click at [729, 101] on p "✅ Kneecap Problems" at bounding box center [675, 90] width 282 height 22
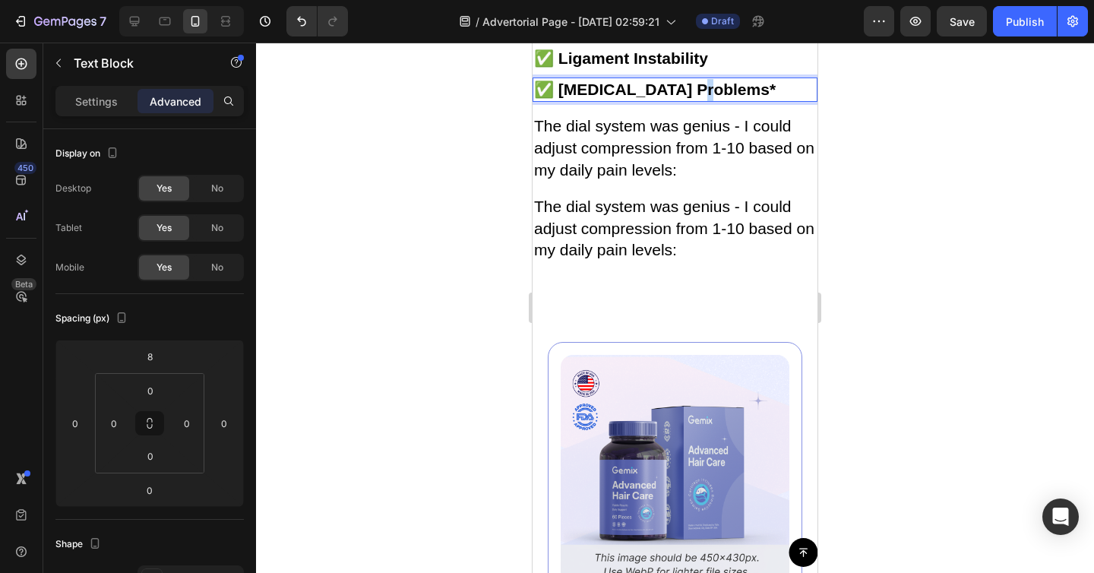
click at [701, 98] on strong "✅ [MEDICAL_DATA] Problems*" at bounding box center [655, 89] width 242 height 17
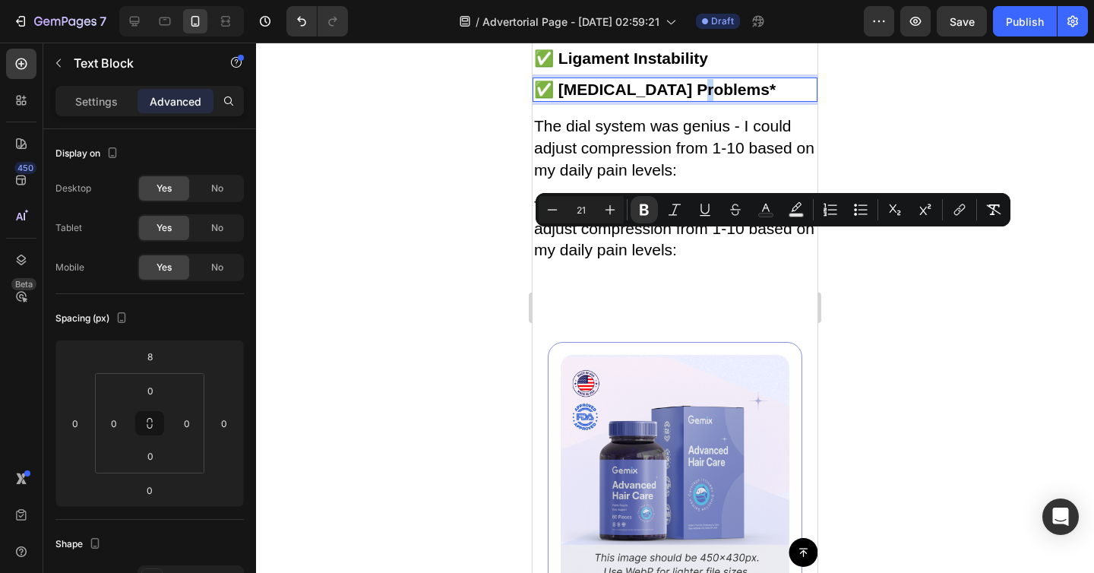
copy strong "*"
click at [748, 41] on div "✅ Swelling and Inflammation" at bounding box center [675, 28] width 285 height 25
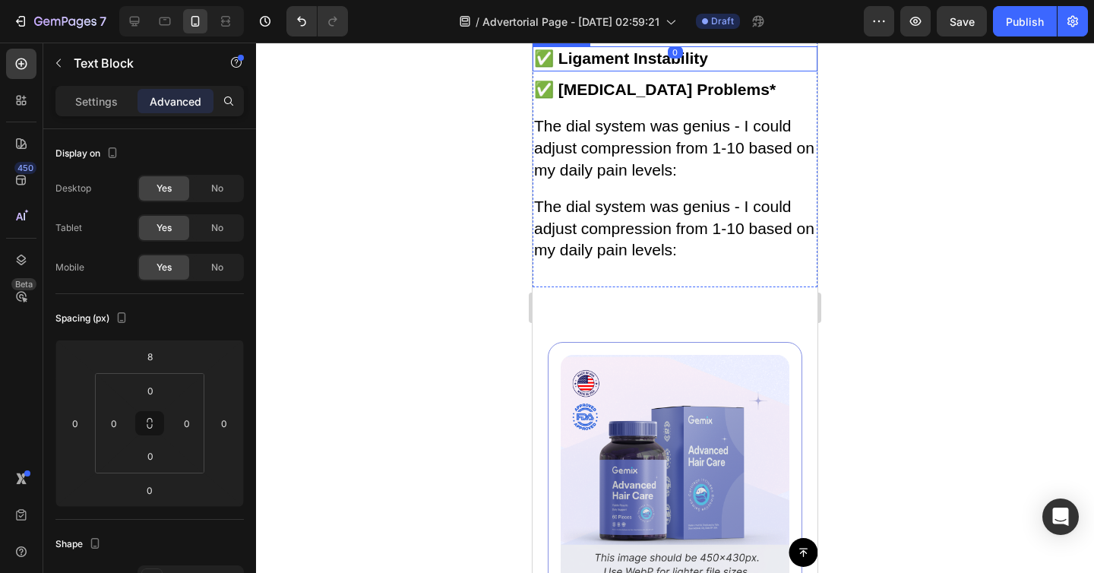
click at [730, 70] on p "✅ Ligament Instability" at bounding box center [675, 59] width 282 height 22
click at [760, 40] on p "✅ Swelling and Inflammation" at bounding box center [675, 28] width 282 height 22
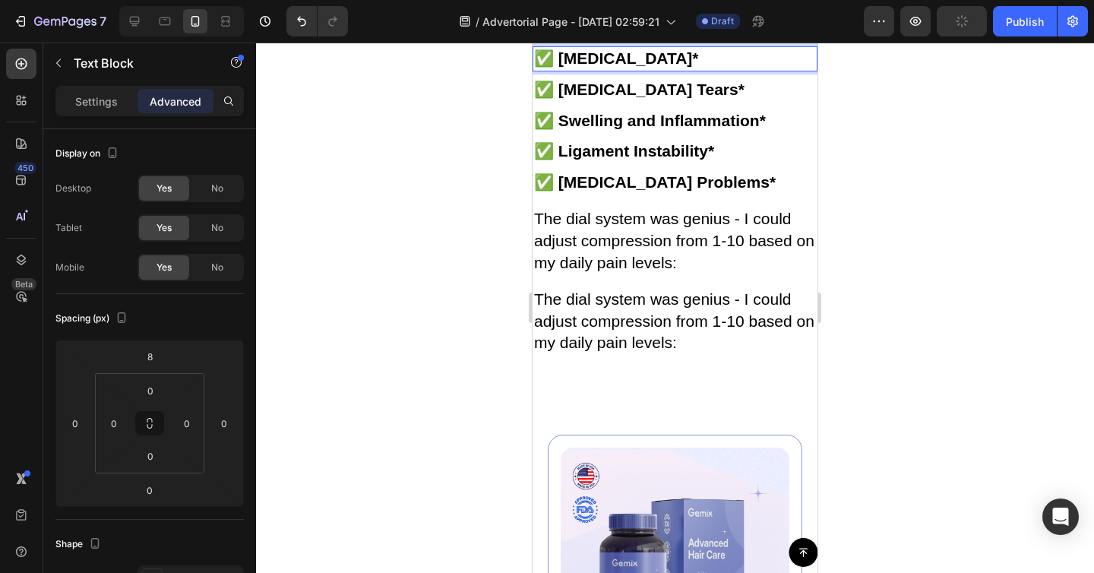
scroll to position [4130, 0]
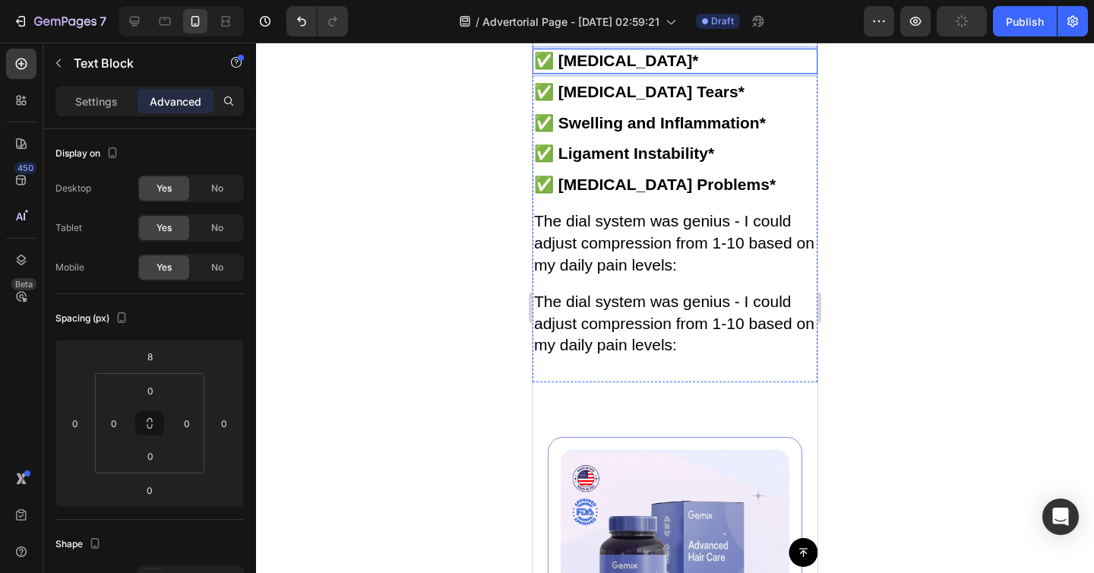
click at [672, 42] on p "✅ Knee Arthritis" at bounding box center [675, 31] width 282 height 22
click at [718, 11] on p "✅ Walking Limitations" at bounding box center [675, 0] width 282 height 22
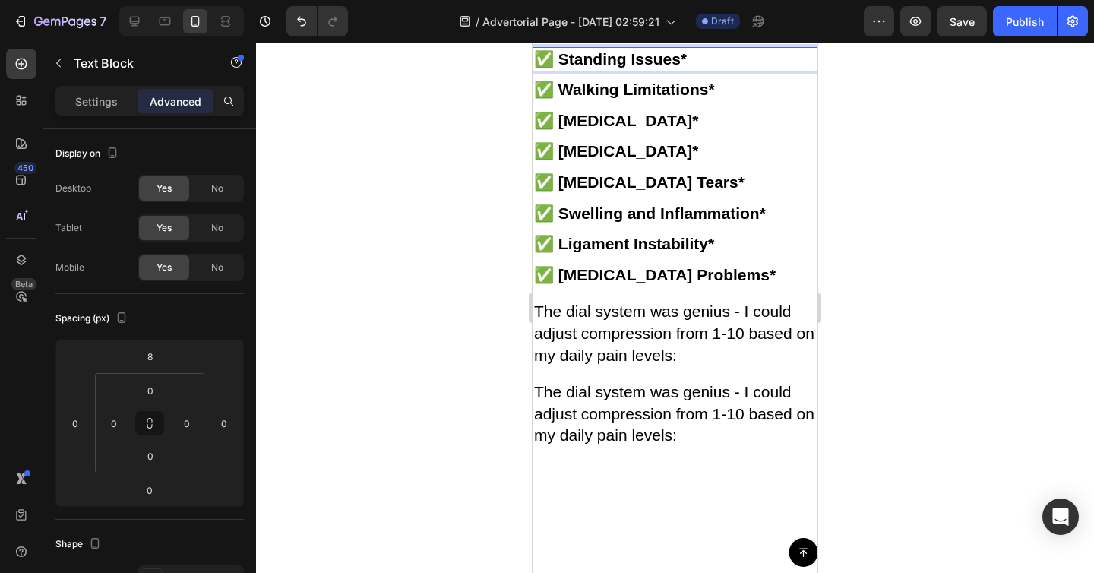
scroll to position [4040, 0]
click at [682, 39] on p "✅ Stair Problems" at bounding box center [675, 28] width 282 height 22
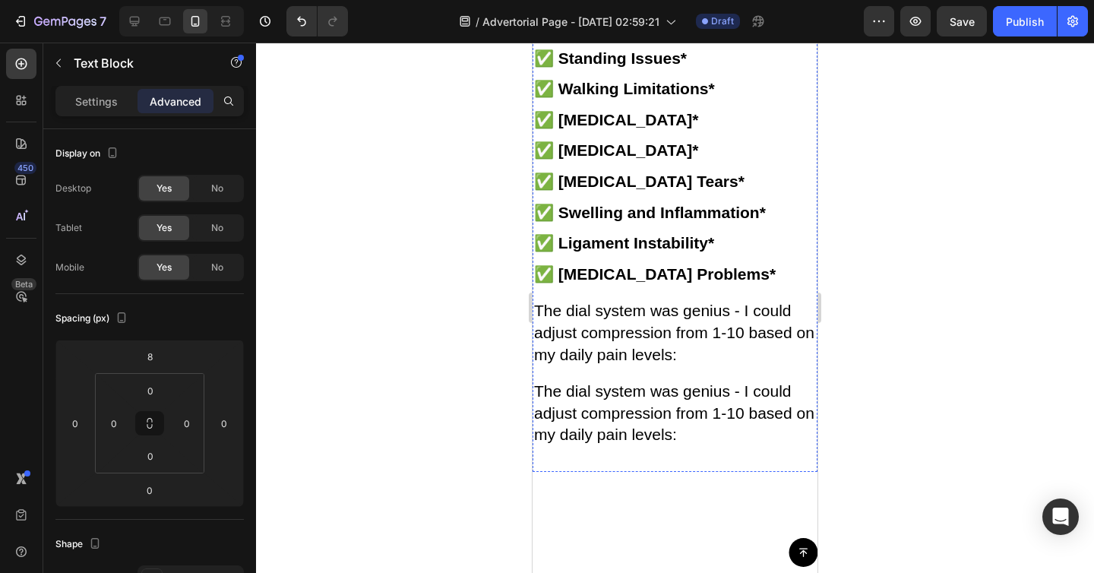
click at [736, 131] on p "✅ [MEDICAL_DATA]*" at bounding box center [675, 120] width 282 height 22
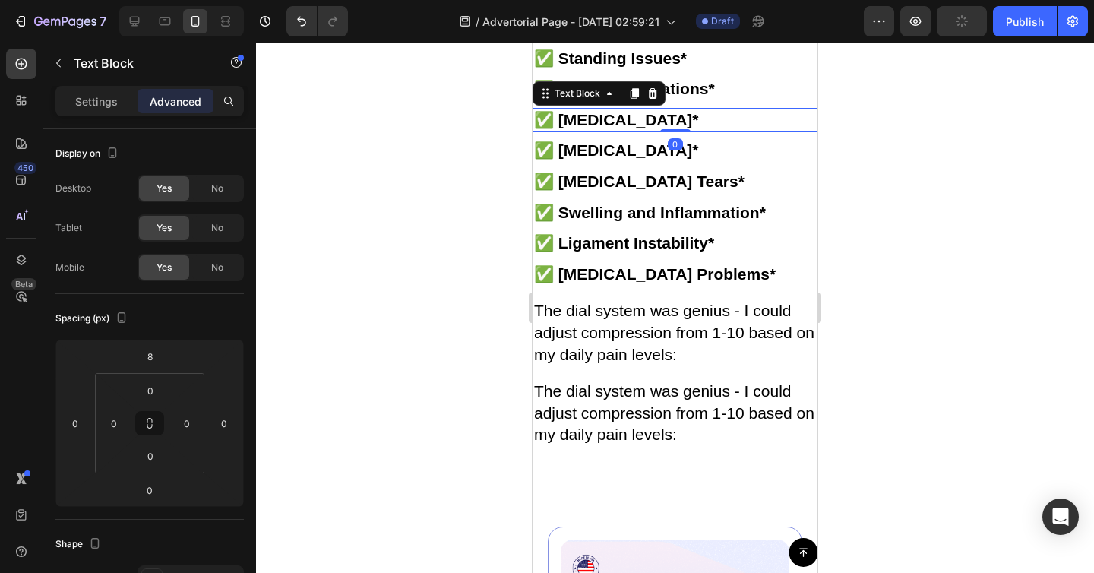
scroll to position [4119, 0]
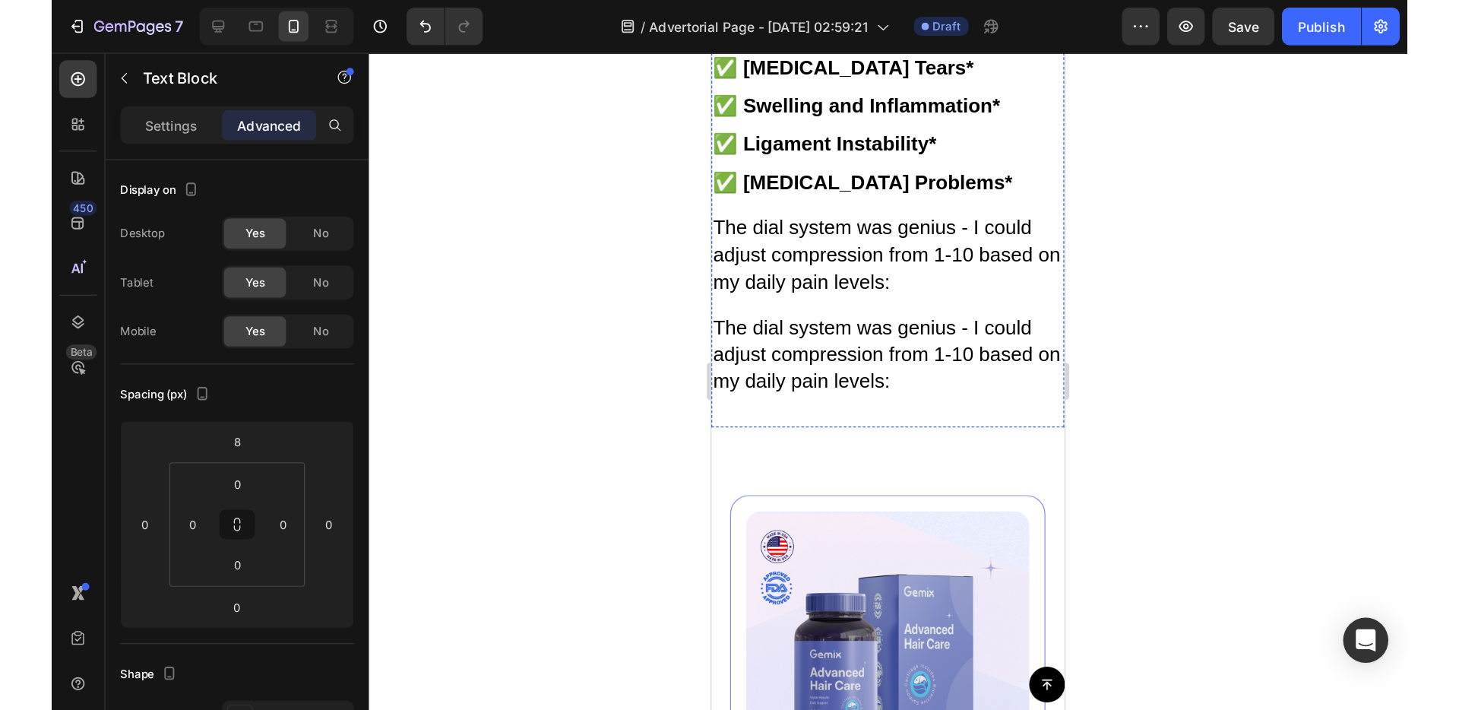
scroll to position [4169, 0]
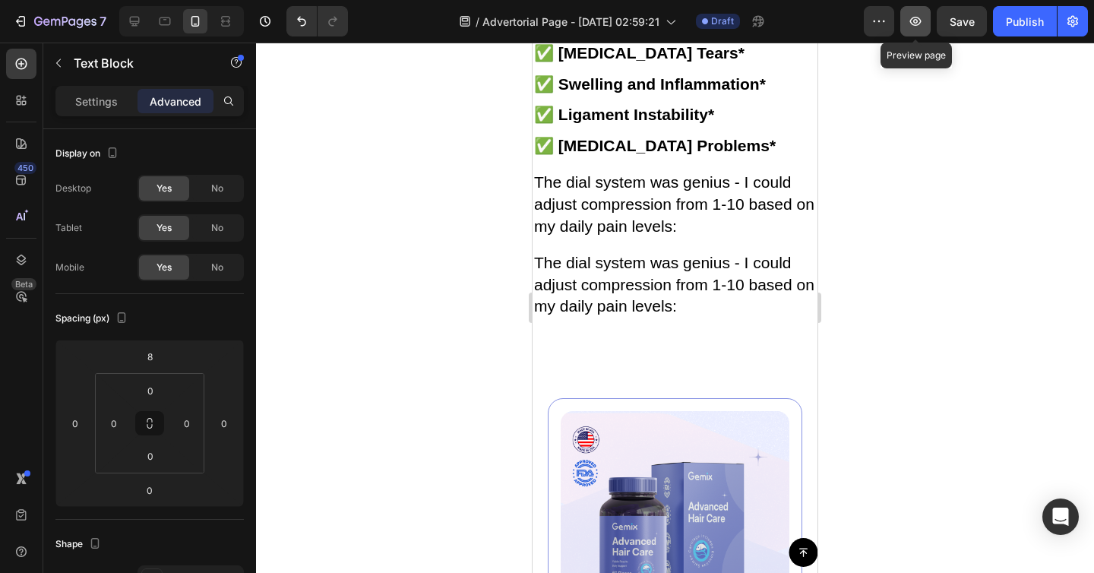
click at [913, 24] on icon "button" at bounding box center [915, 21] width 11 height 9
click at [900, 22] on div "Preview Save Publish" at bounding box center [976, 21] width 224 height 30
click at [907, 22] on button "button" at bounding box center [915, 21] width 30 height 30
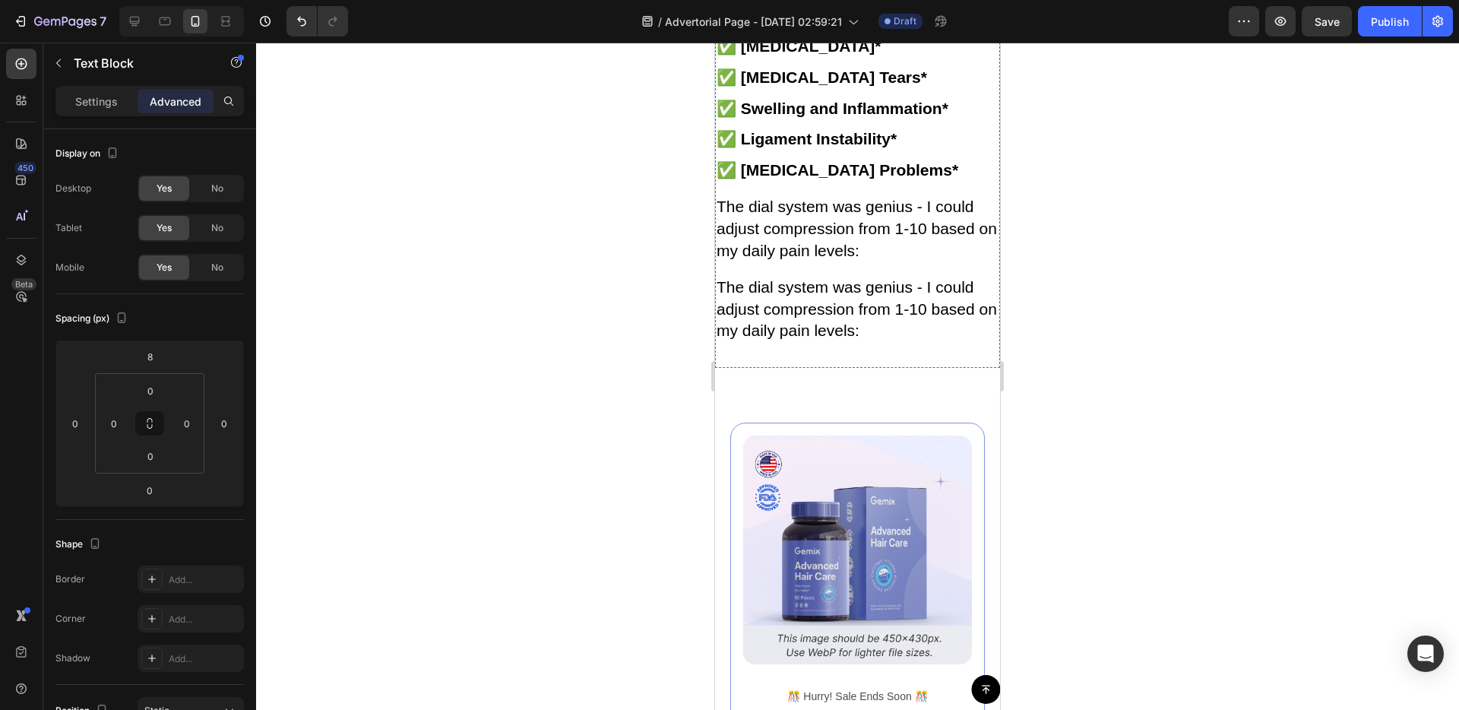
scroll to position [4180, 0]
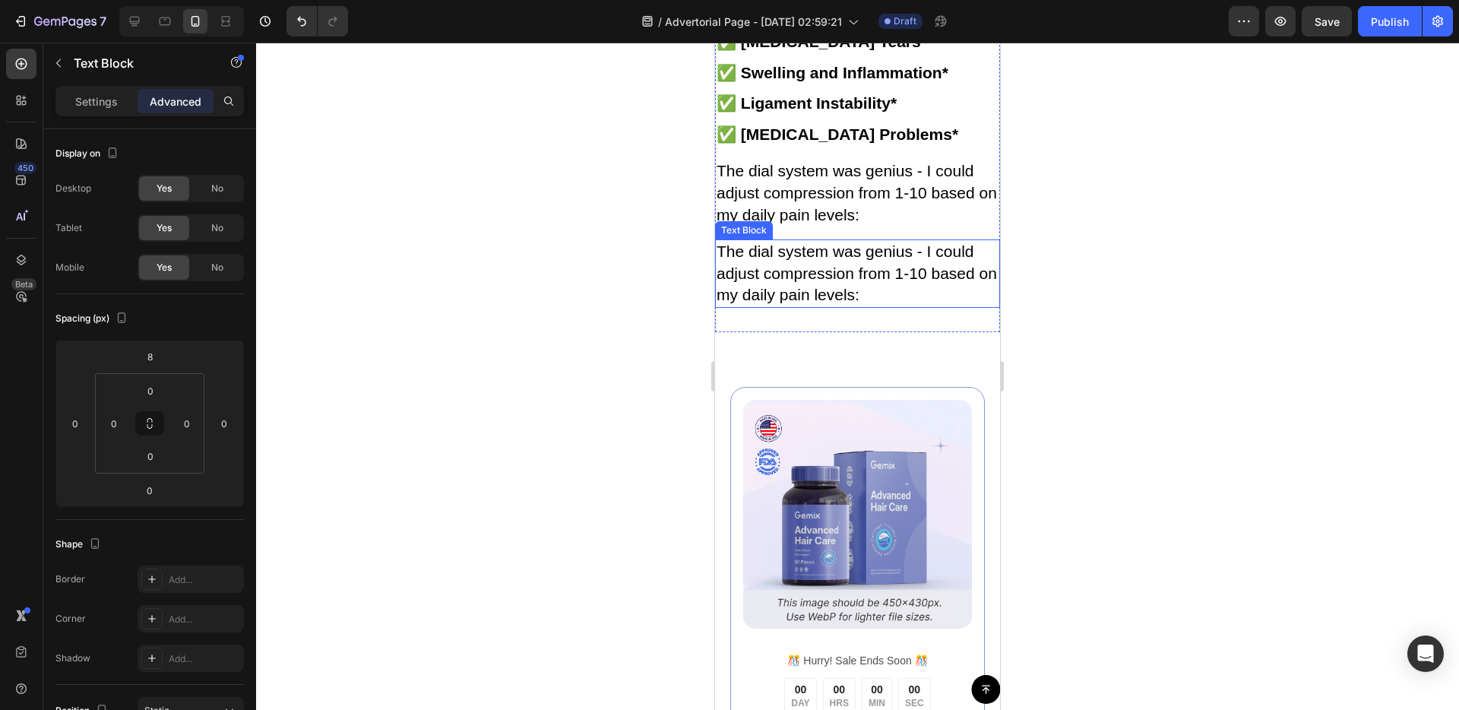
click at [809, 306] on p "The dial system was genius - I could adjust compression from 1-10 based on my d…" at bounding box center [858, 273] width 282 height 65
click at [836, 231] on icon at bounding box center [835, 225] width 12 height 12
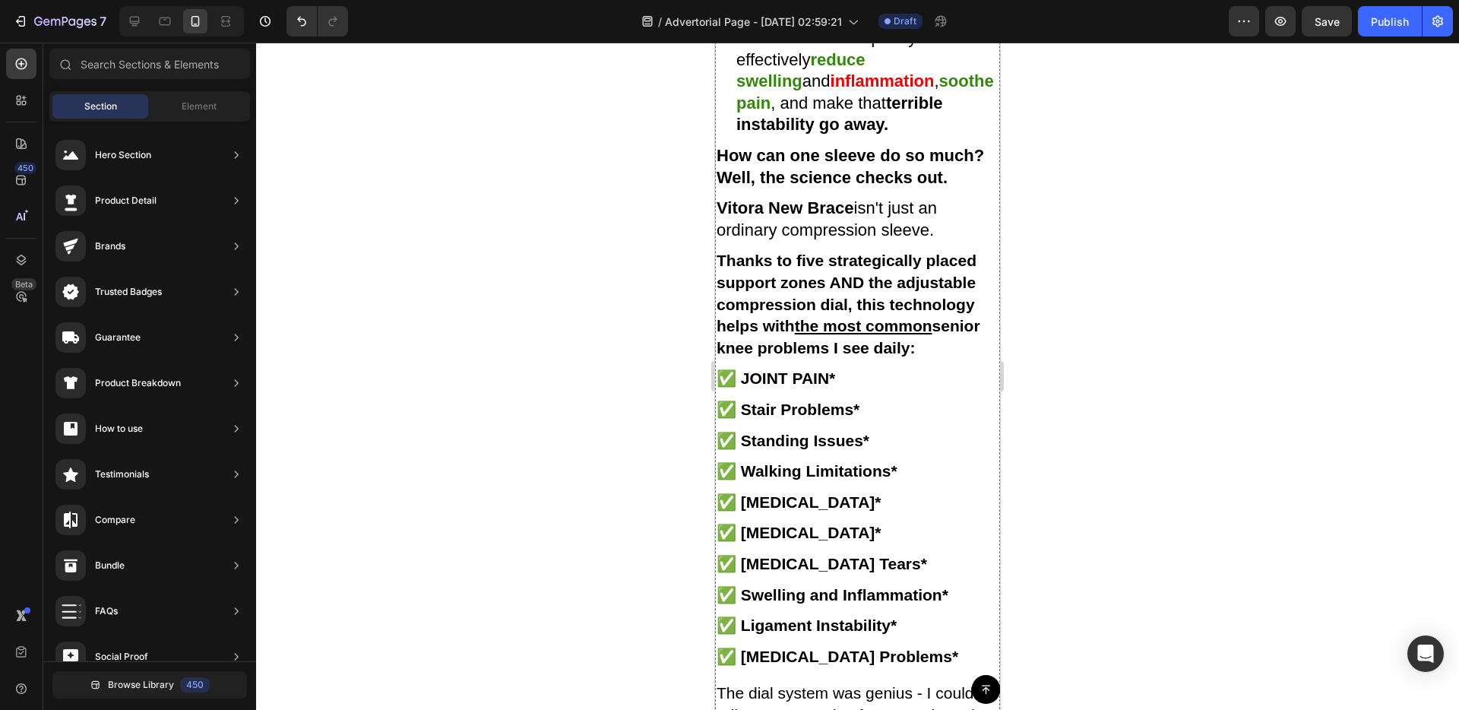
scroll to position [3651, 0]
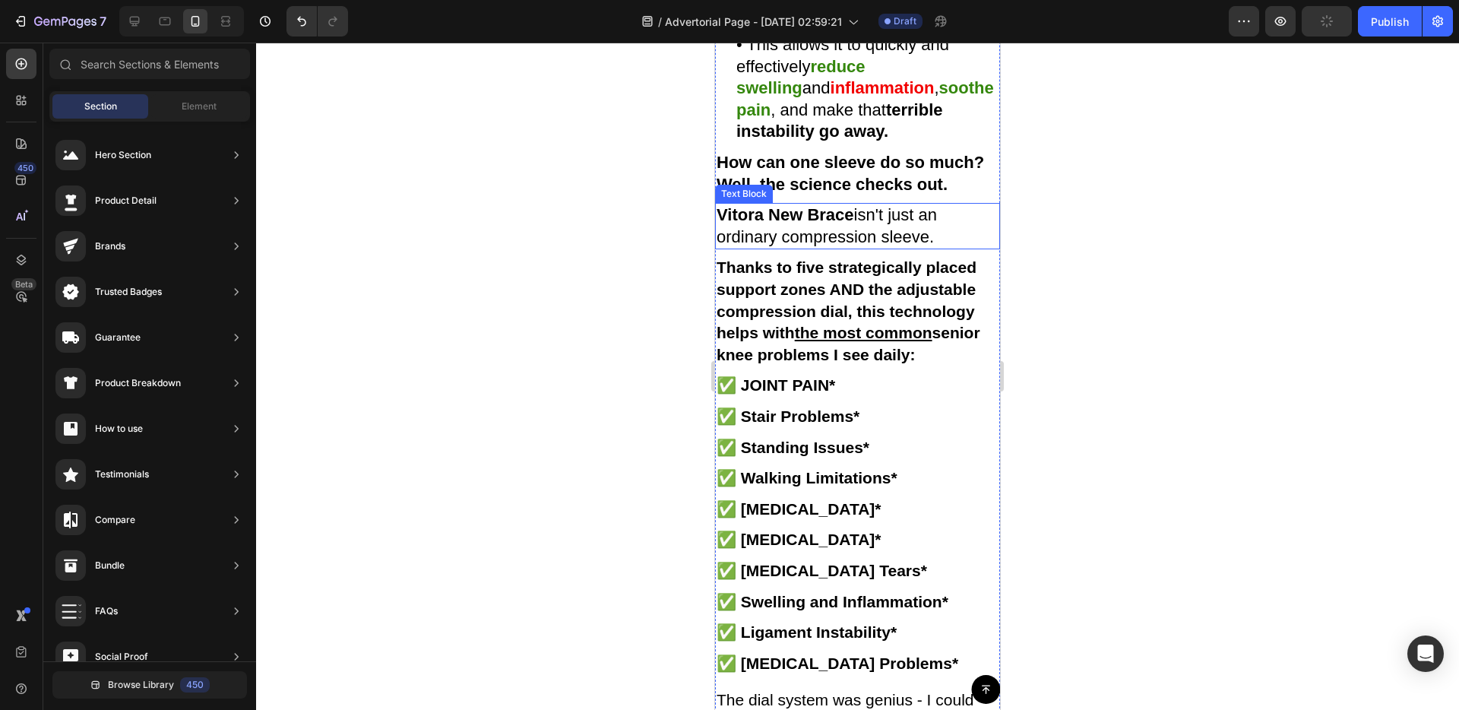
click at [791, 224] on strong "Vitora New Brace" at bounding box center [786, 214] width 138 height 19
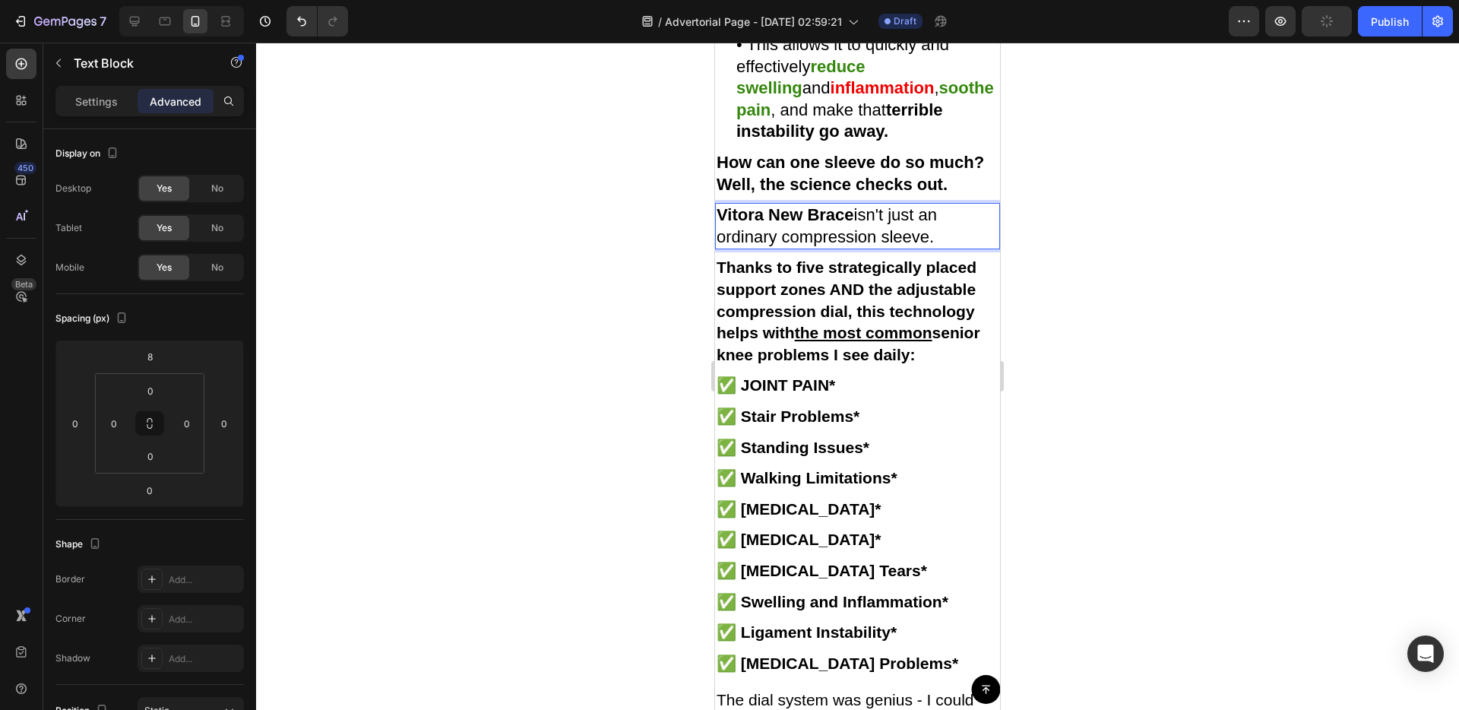
click at [853, 224] on strong "Vitora New Brace" at bounding box center [786, 214] width 138 height 19
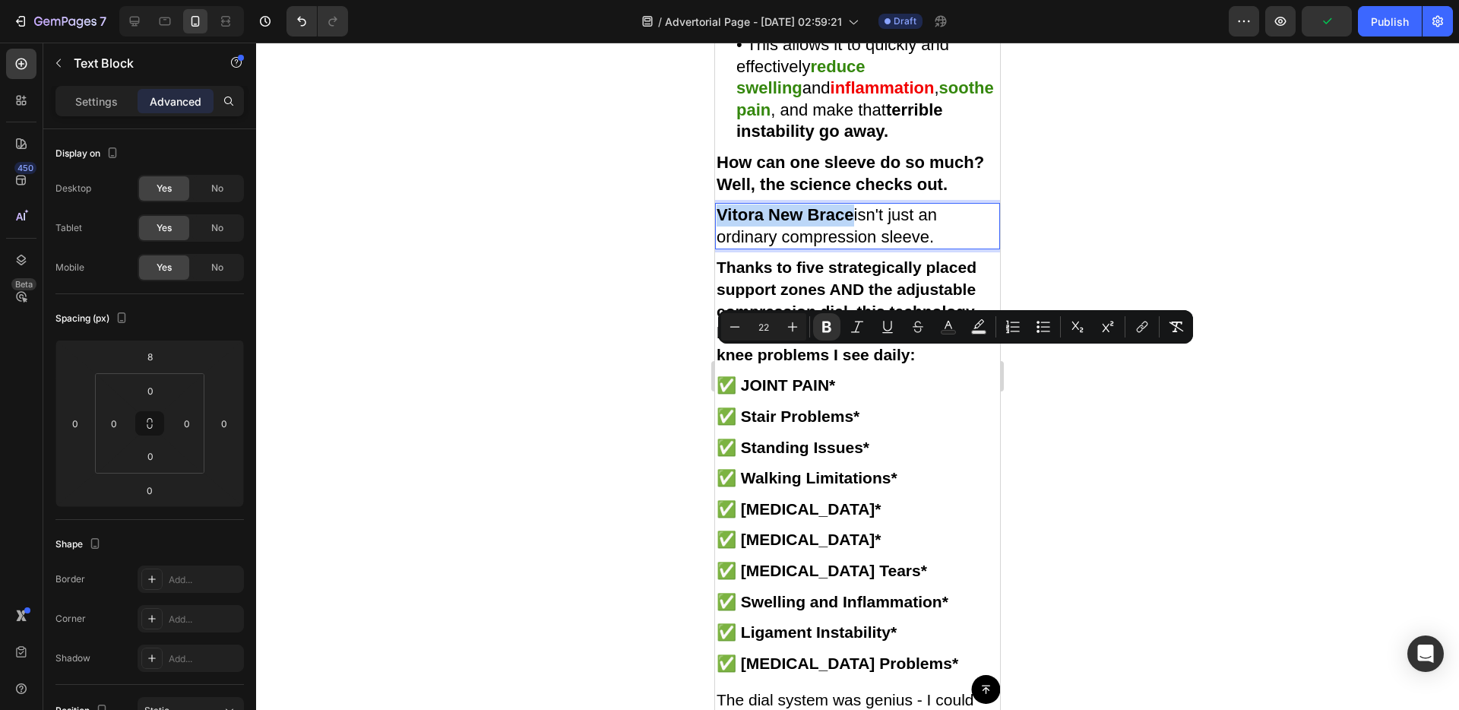
drag, startPoint x: 854, startPoint y: 359, endPoint x: 719, endPoint y: 359, distance: 135.3
click at [719, 248] on p "Vitora New Brace isn't just an ordinary compression sleeve." at bounding box center [858, 225] width 282 height 43
click at [897, 334] on button "Underline" at bounding box center [887, 326] width 27 height 27
click at [862, 362] on strong "Thanks to five strategically placed support zones AND the adjustable compressio…" at bounding box center [849, 310] width 264 height 104
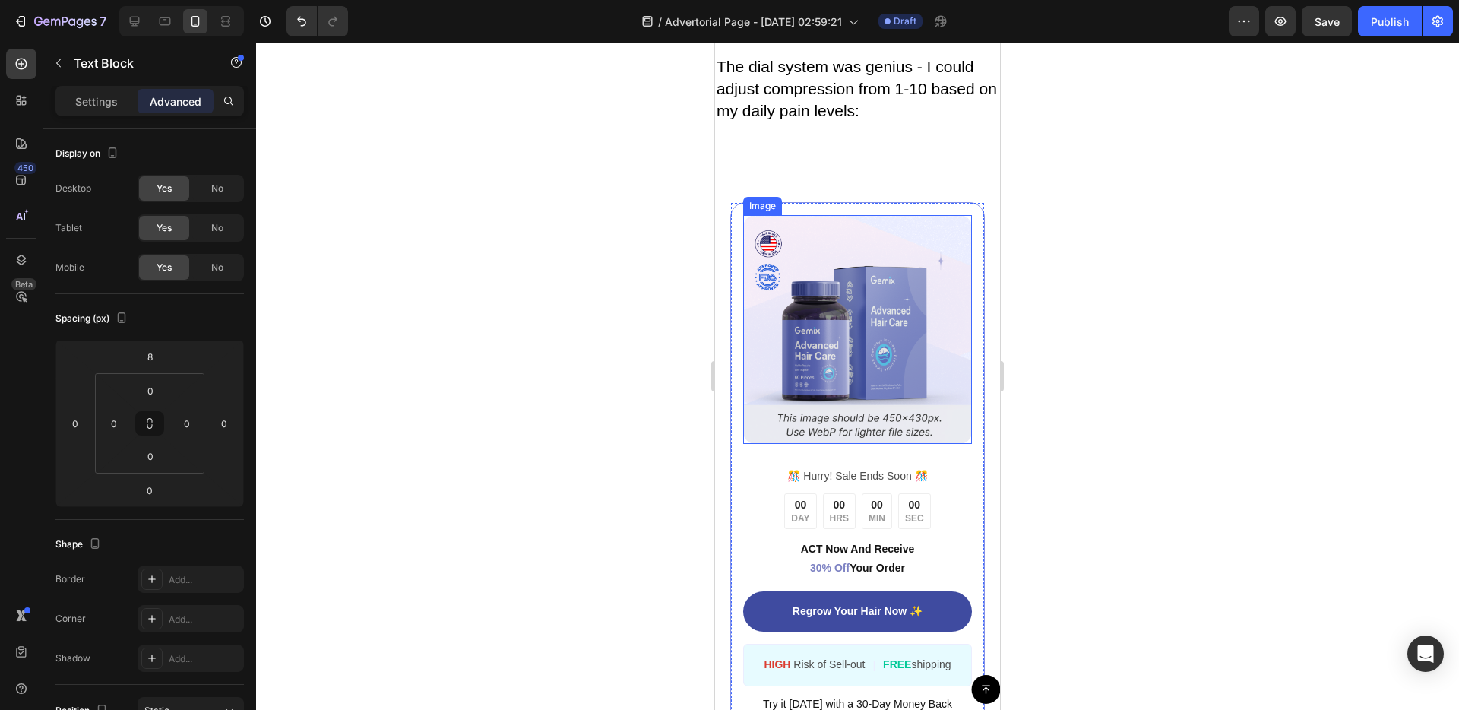
scroll to position [4281, 0]
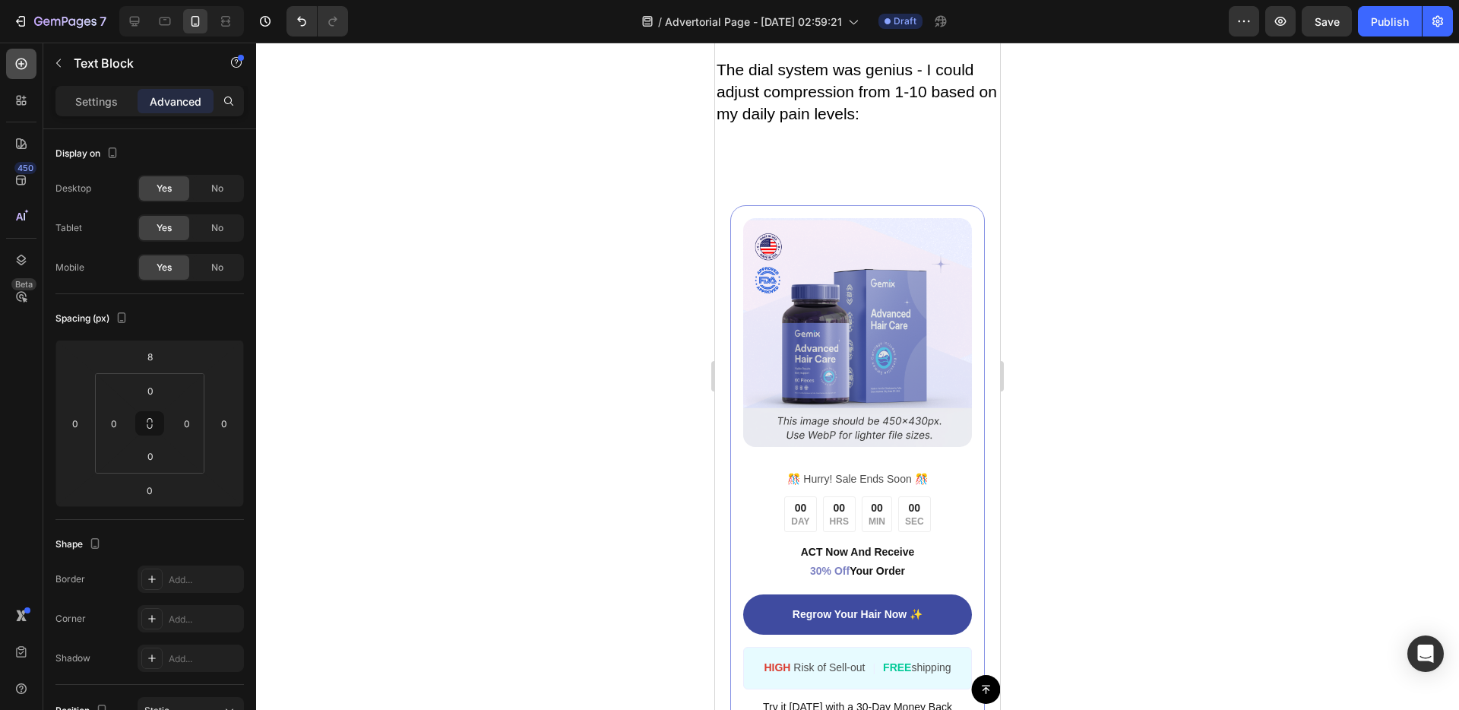
click at [24, 71] on icon at bounding box center [21, 63] width 15 height 15
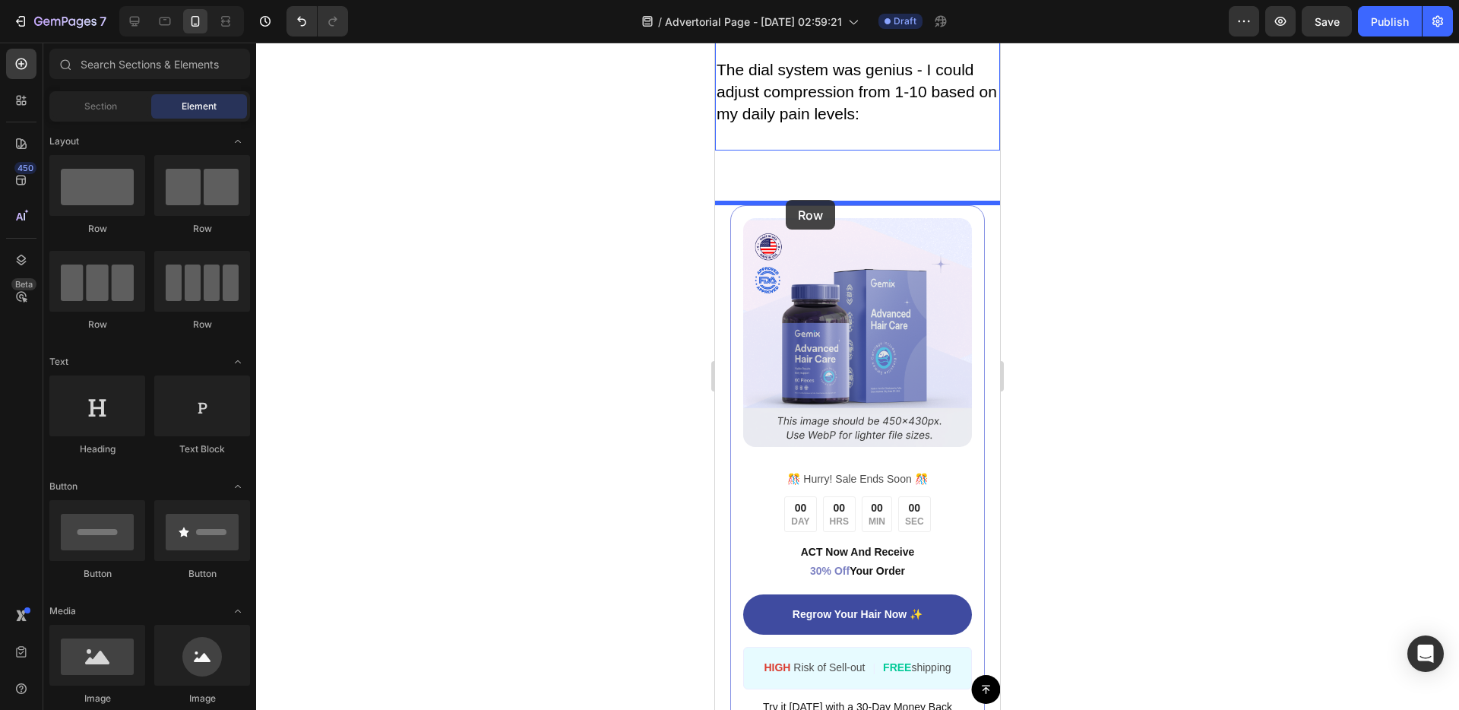
drag, startPoint x: 903, startPoint y: 242, endPoint x: 786, endPoint y: 200, distance: 125.2
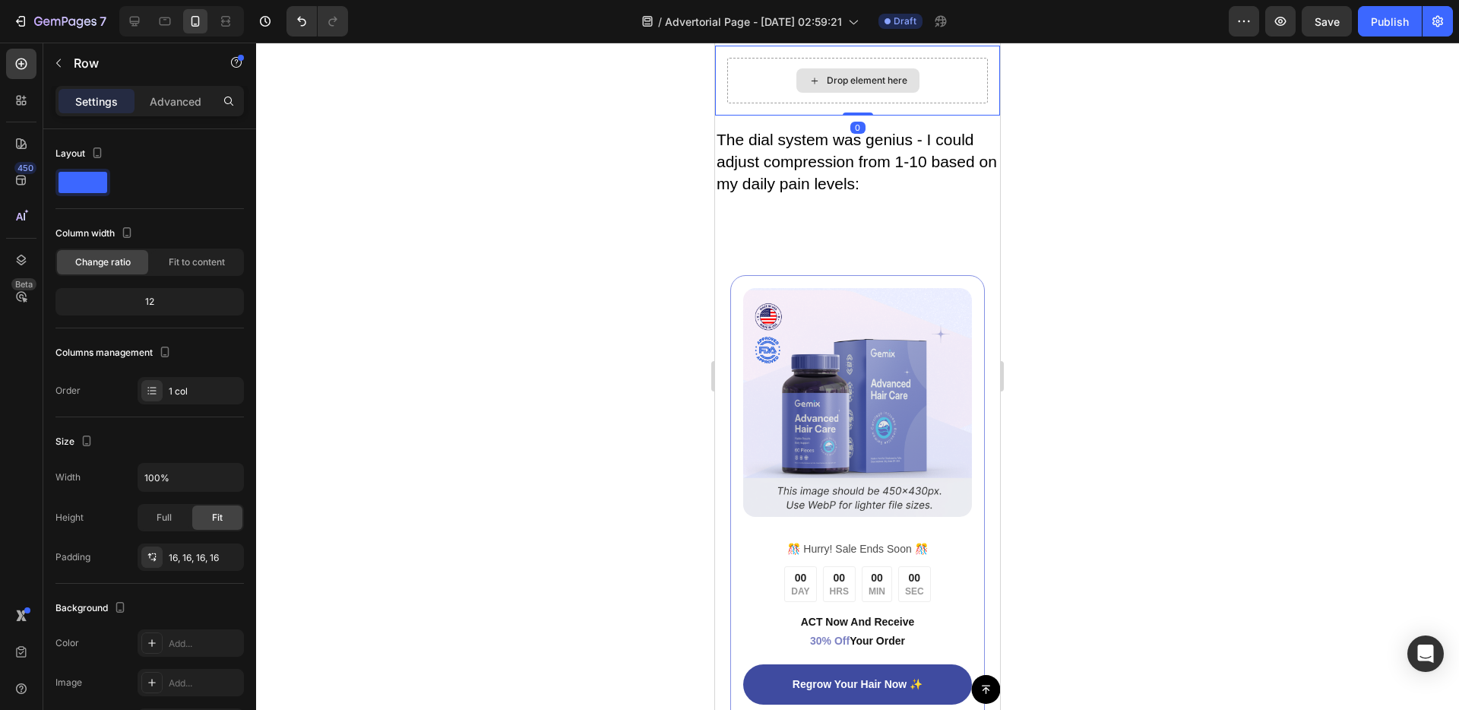
click at [815, 93] on div "Drop element here" at bounding box center [857, 80] width 123 height 24
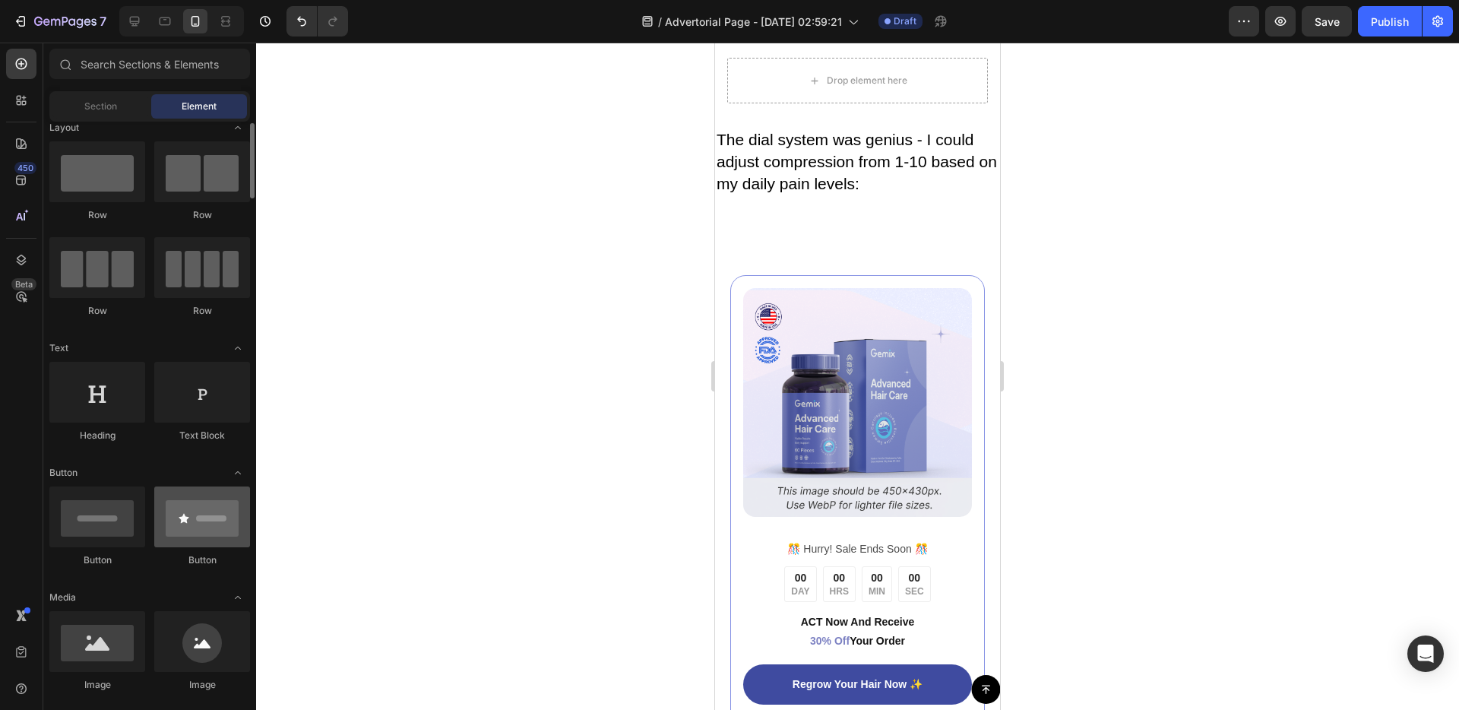
scroll to position [153, 0]
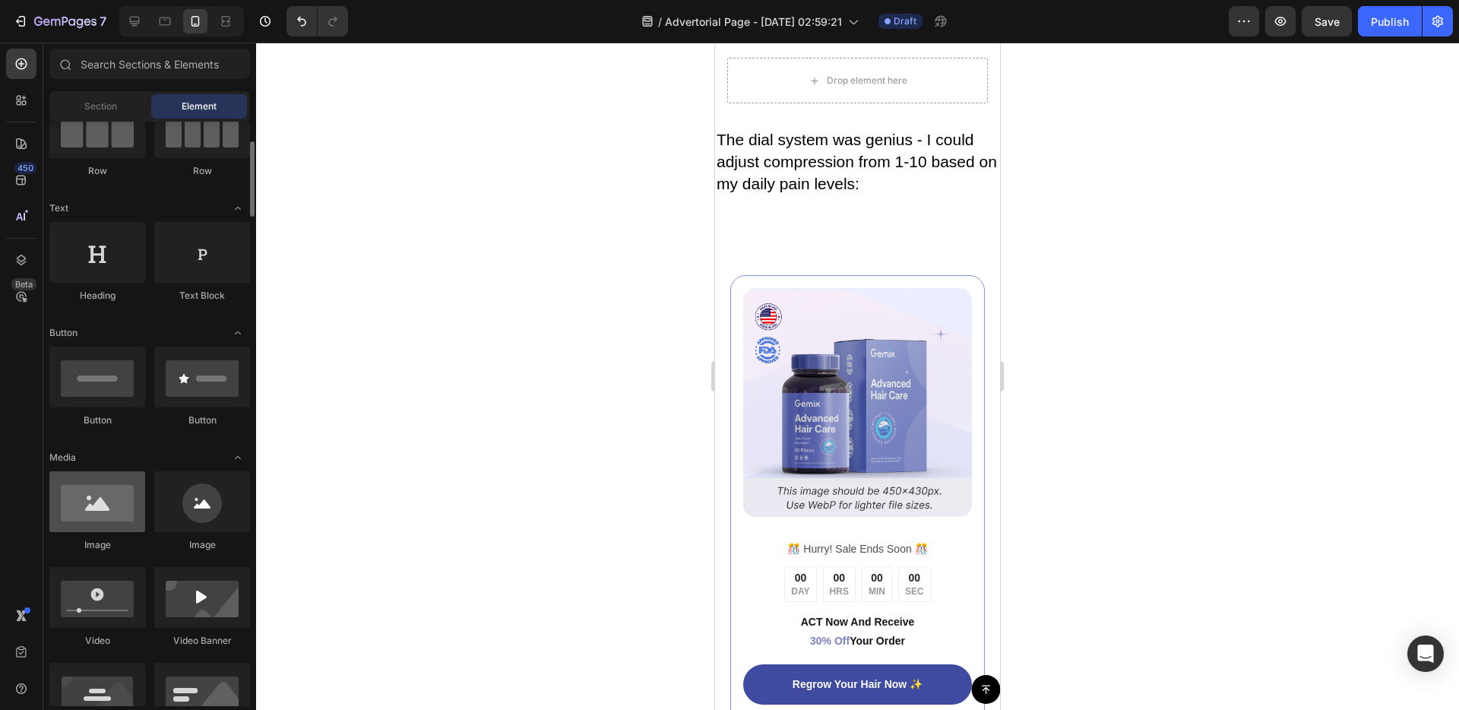
click at [115, 506] on div at bounding box center [97, 501] width 96 height 61
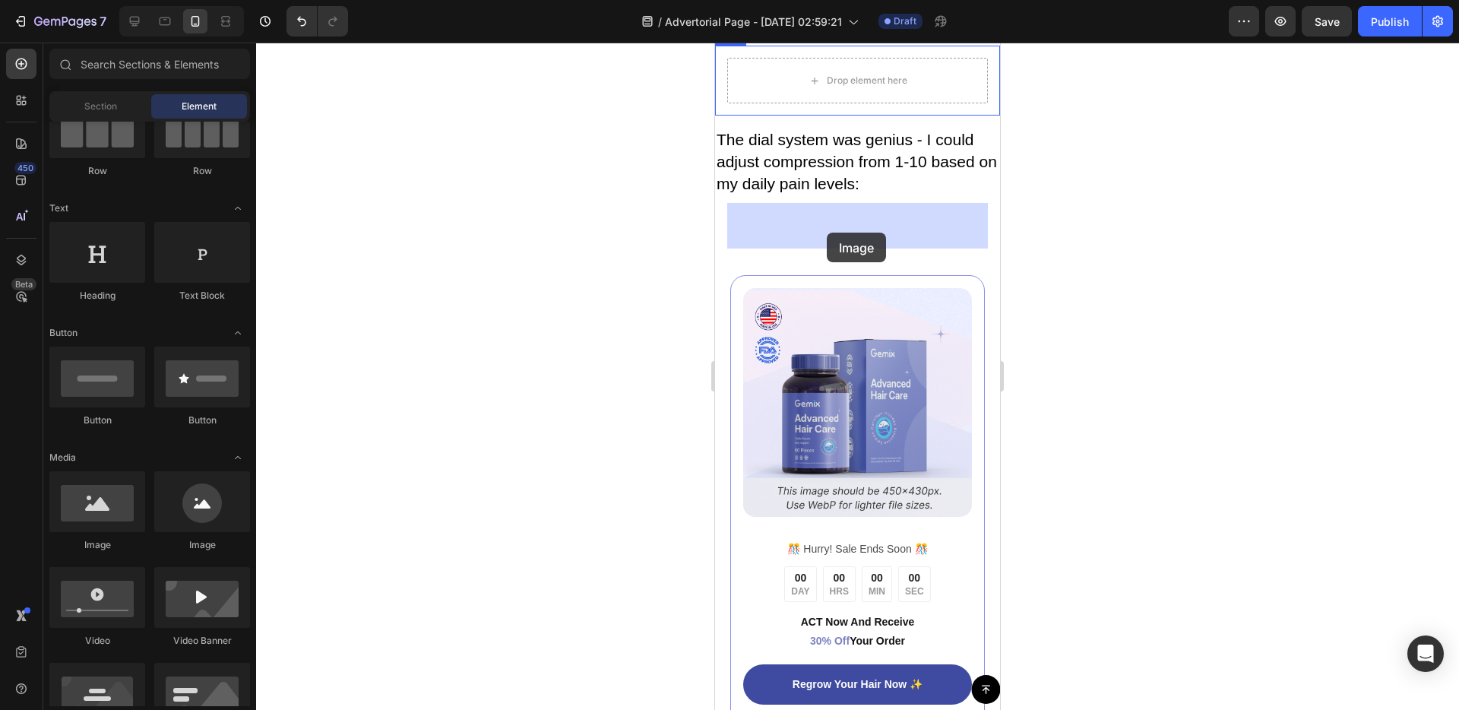
drag, startPoint x: 811, startPoint y: 543, endPoint x: 826, endPoint y: 233, distance: 311.2
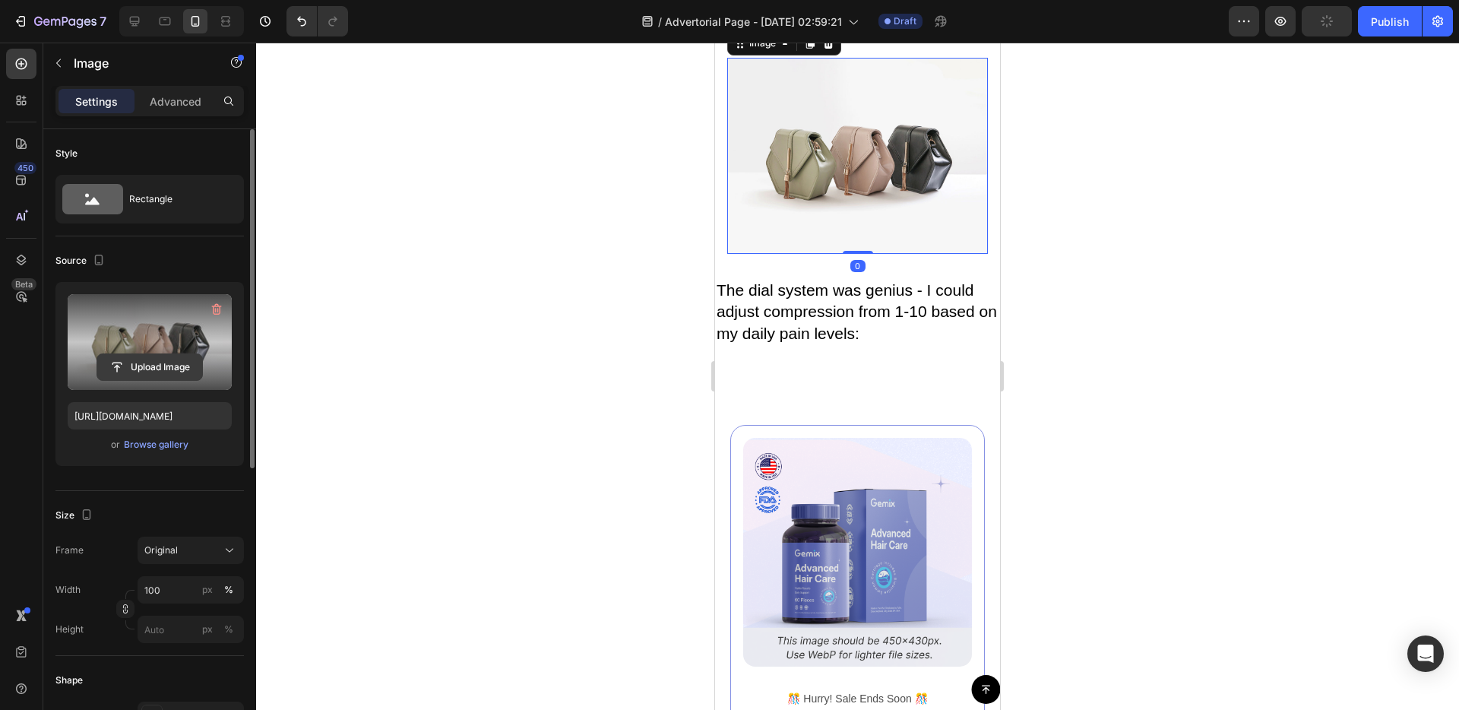
click at [132, 369] on input "file" at bounding box center [149, 367] width 105 height 26
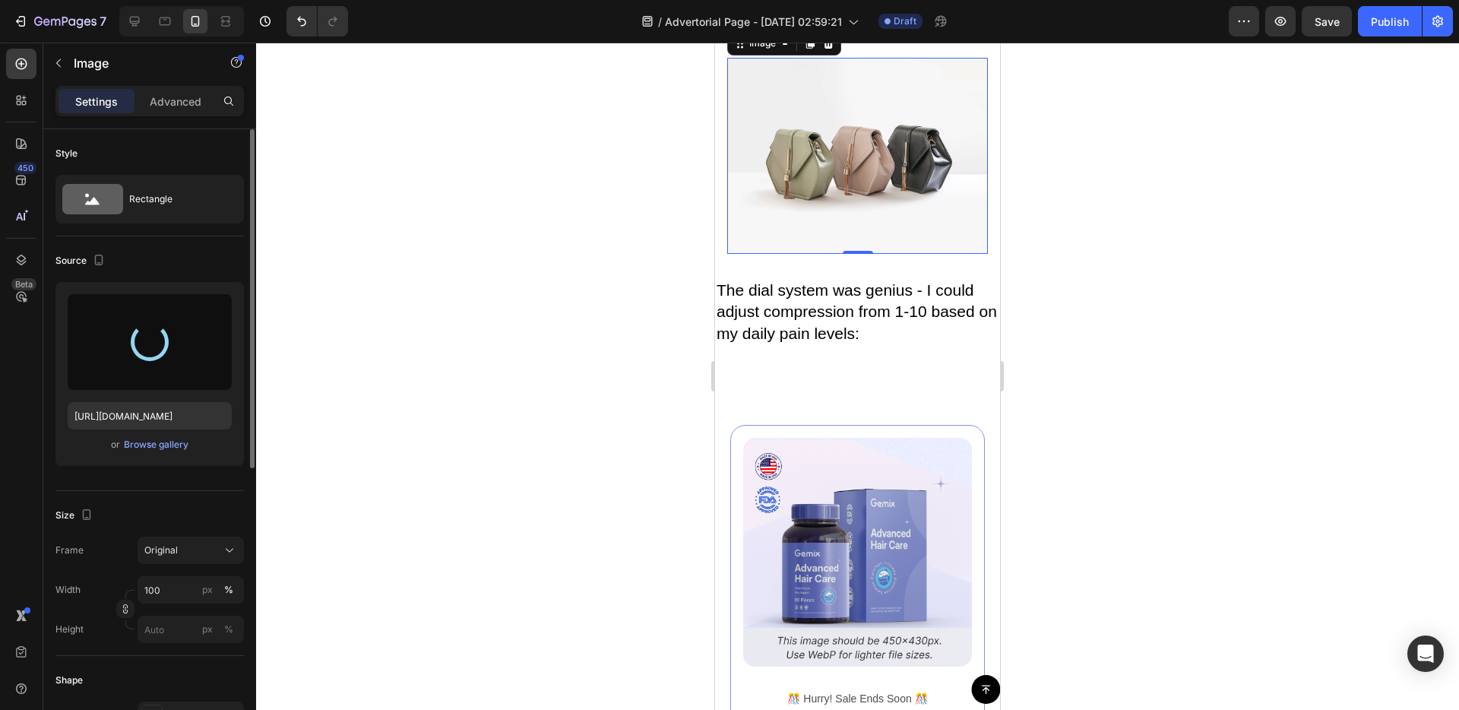
type input "[URL][DOMAIN_NAME]"
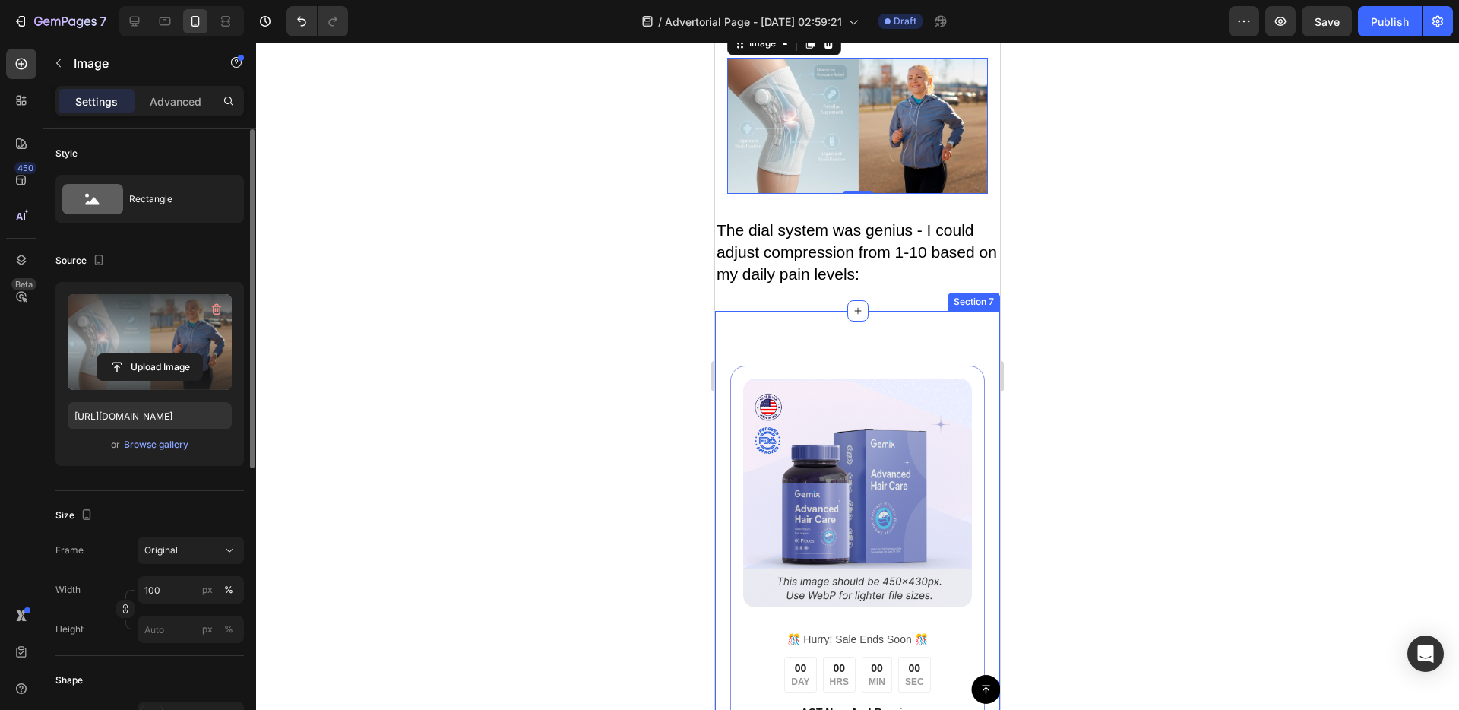
click at [801, 559] on img at bounding box center [857, 492] width 229 height 229
